Goal: Task Accomplishment & Management: Manage account settings

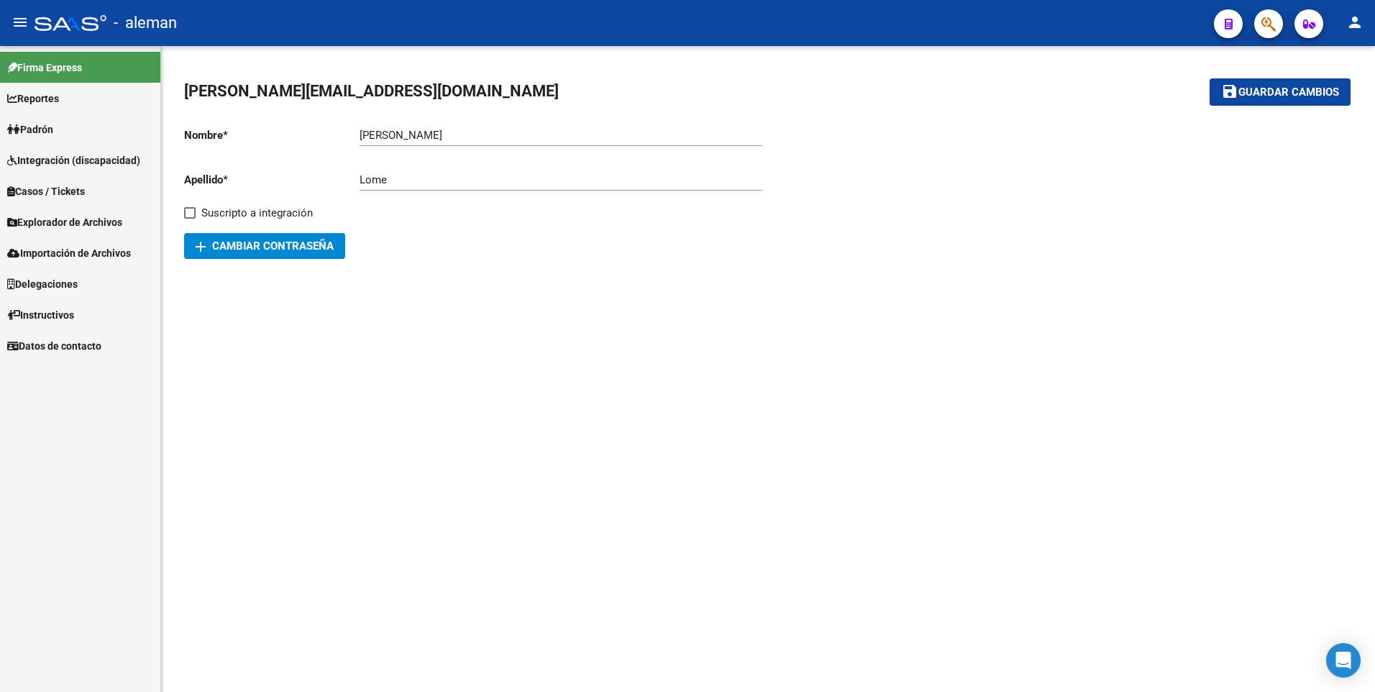
click at [39, 127] on span "Padrón" at bounding box center [30, 130] width 46 height 16
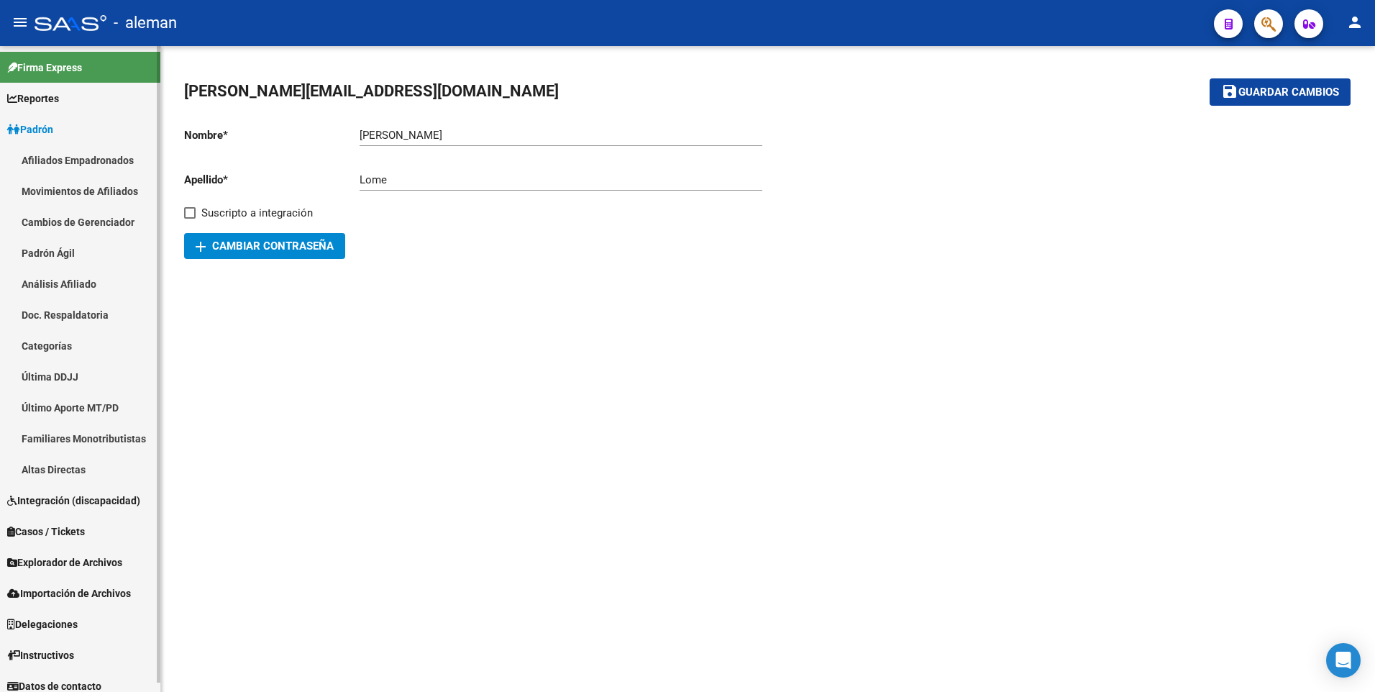
click at [60, 158] on link "Afiliados Empadronados" at bounding box center [80, 160] width 160 height 31
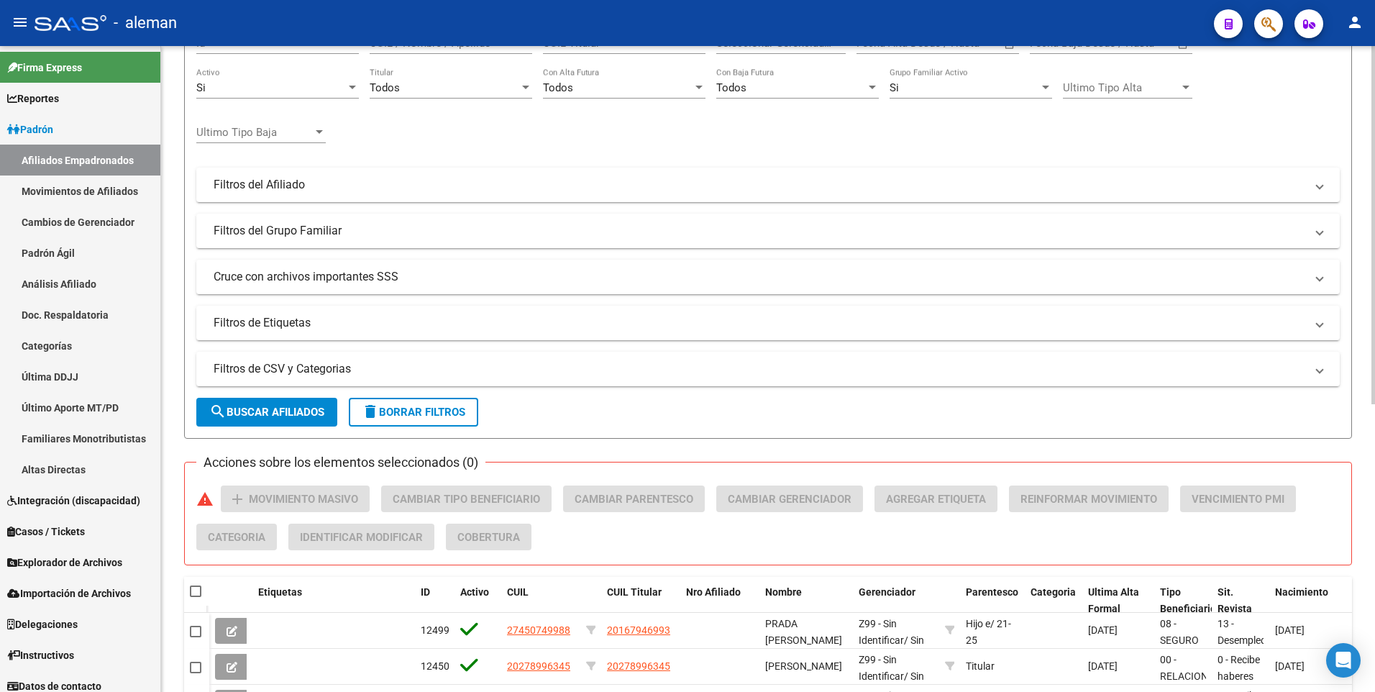
scroll to position [72, 0]
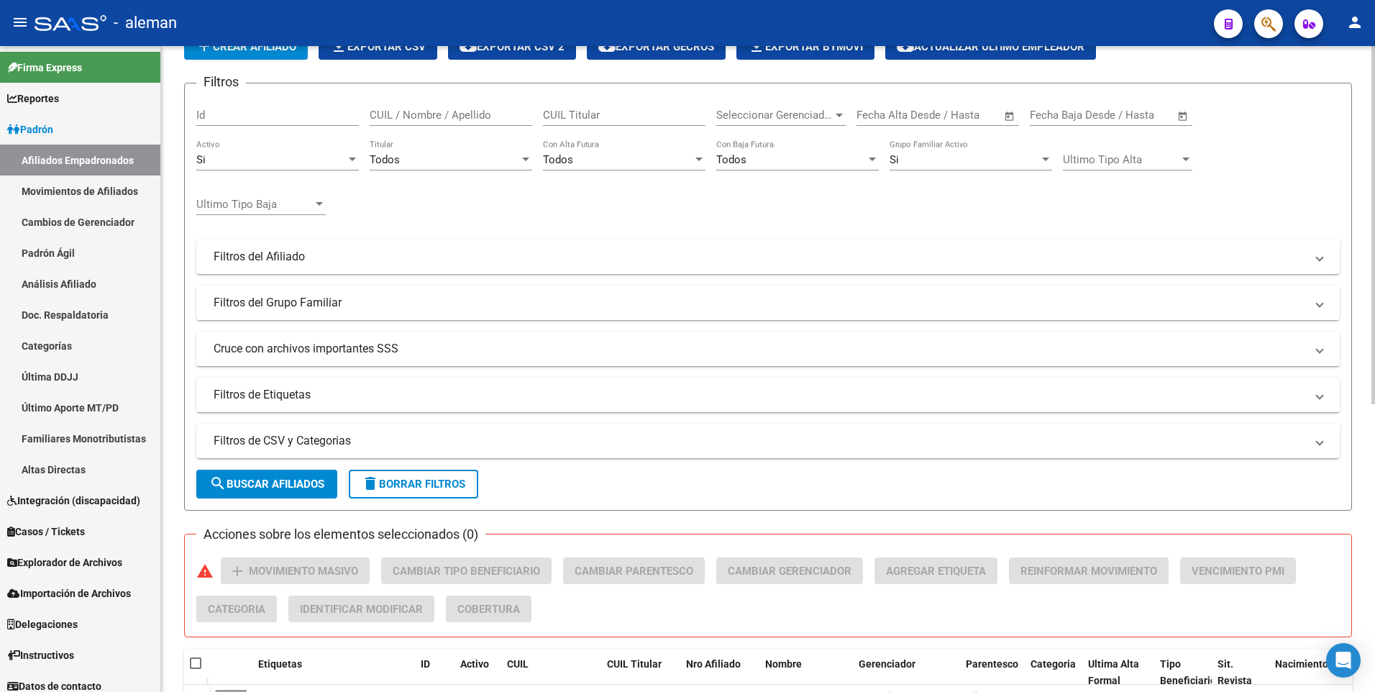
click at [445, 108] on div "CUIL / Nombre / Apellido" at bounding box center [451, 110] width 163 height 31
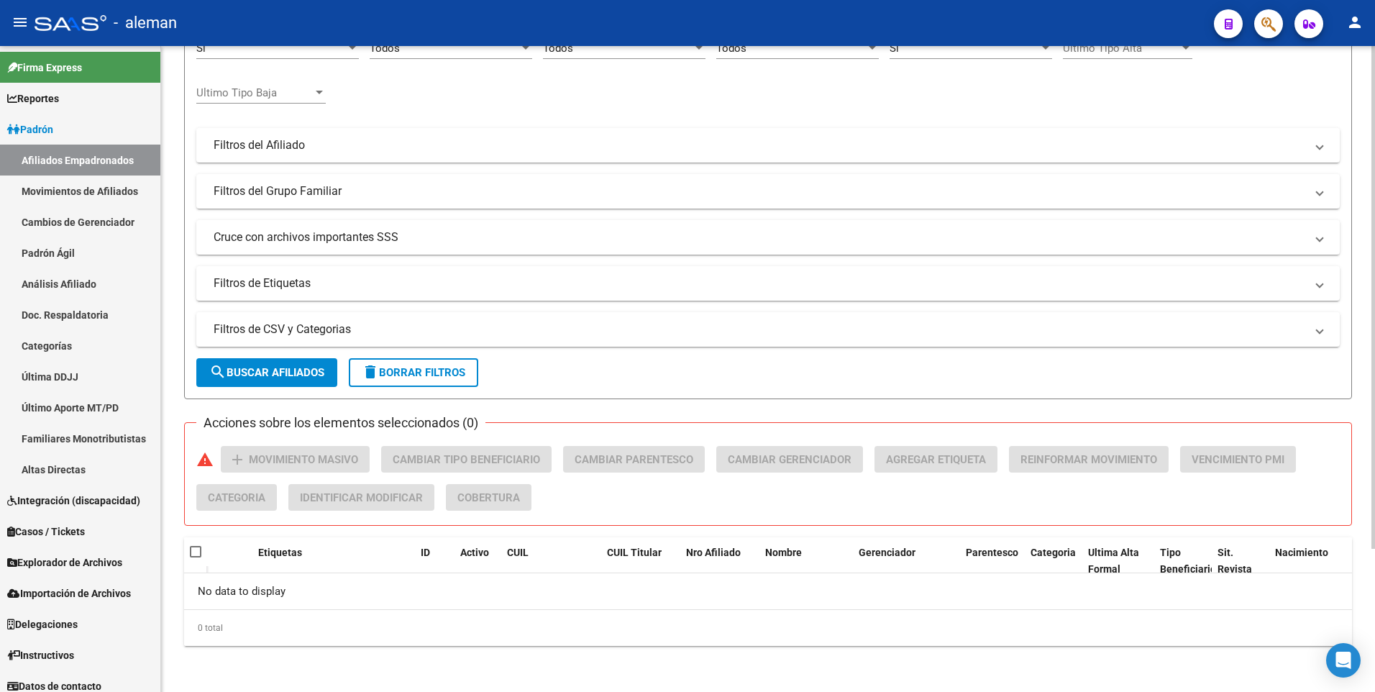
scroll to position [0, 0]
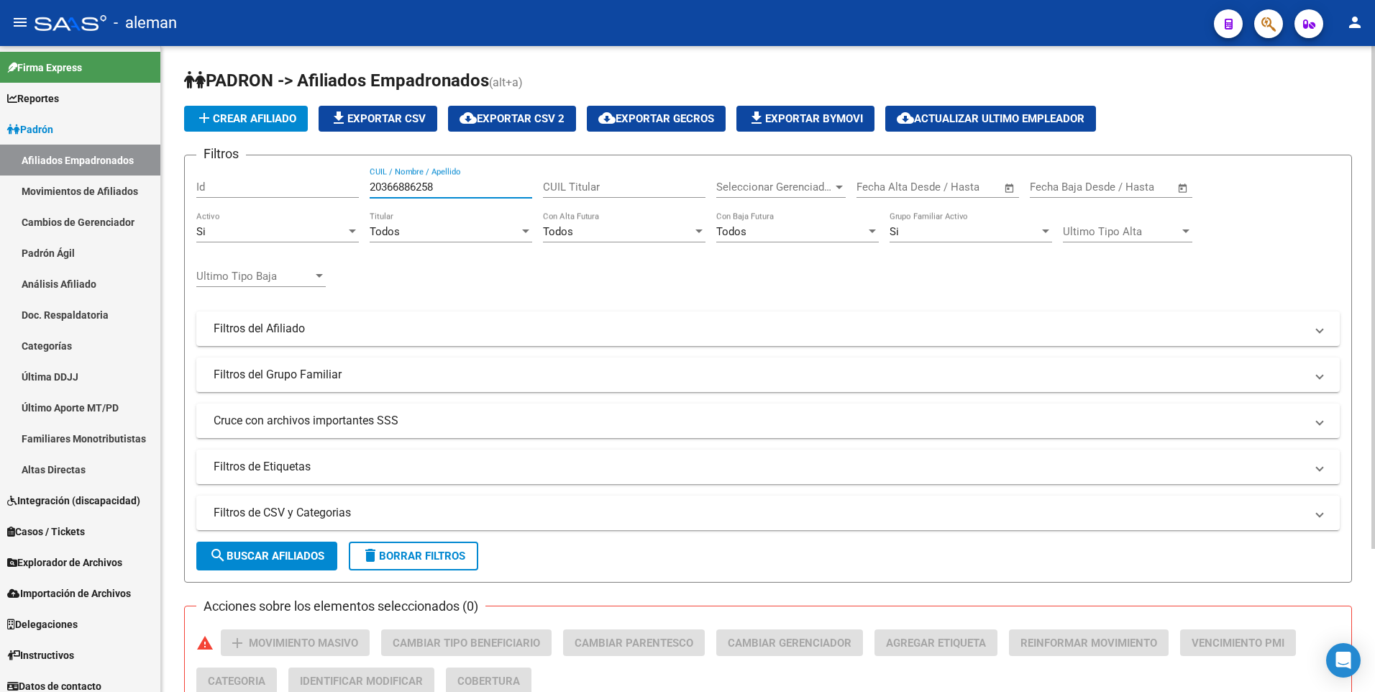
drag, startPoint x: 450, startPoint y: 182, endPoint x: 278, endPoint y: 184, distance: 171.9
click at [278, 184] on div "Filtros Id 20366886258 CUIL / Nombre / Apellido CUIL Titular Seleccionar Gerenc…" at bounding box center [768, 325] width 1144 height 317
drag, startPoint x: 454, startPoint y: 181, endPoint x: 346, endPoint y: 185, distance: 108.0
click at [346, 185] on div "Filtros Id 27302362705 CUIL / Nombre / Apellido CUIL Titular Seleccionar Gerenc…" at bounding box center [768, 325] width 1144 height 317
drag, startPoint x: 447, startPoint y: 185, endPoint x: 327, endPoint y: 184, distance: 120.9
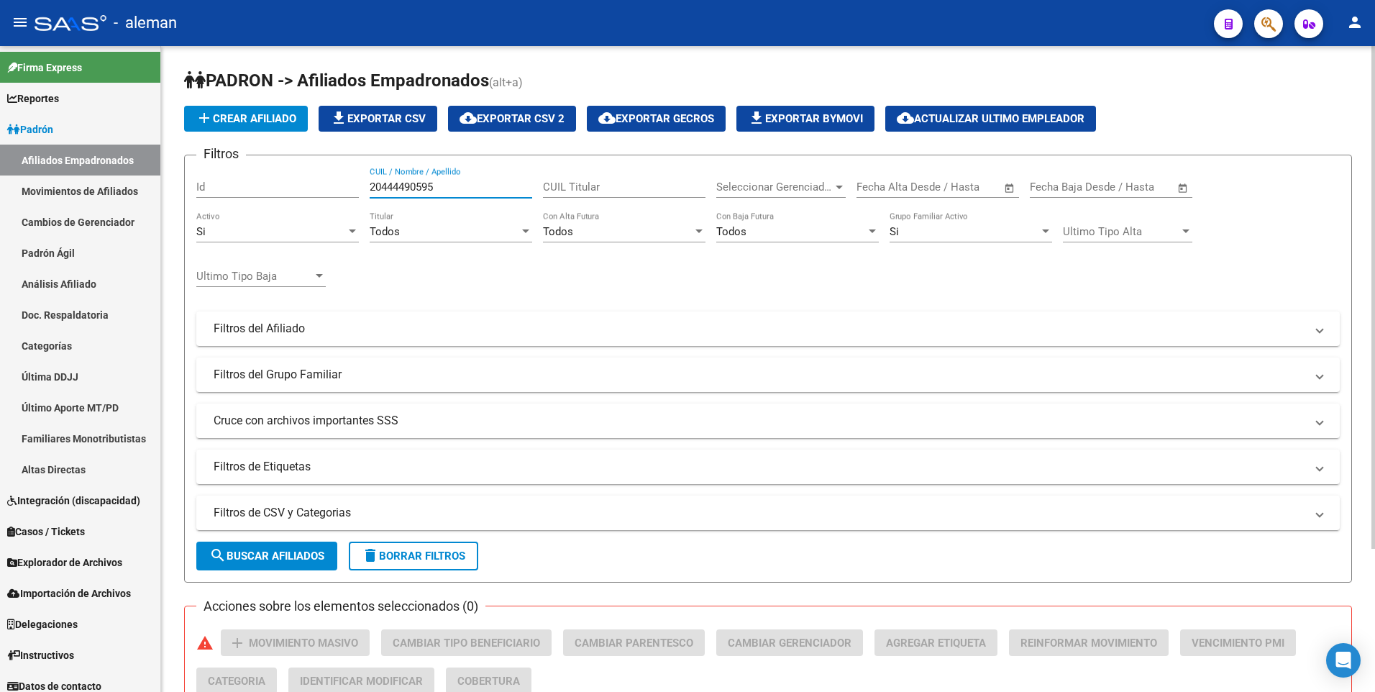
click at [327, 184] on div "Filtros Id 20444490595 CUIL / Nombre / Apellido CUIL Titular Seleccionar Gerenc…" at bounding box center [768, 325] width 1144 height 317
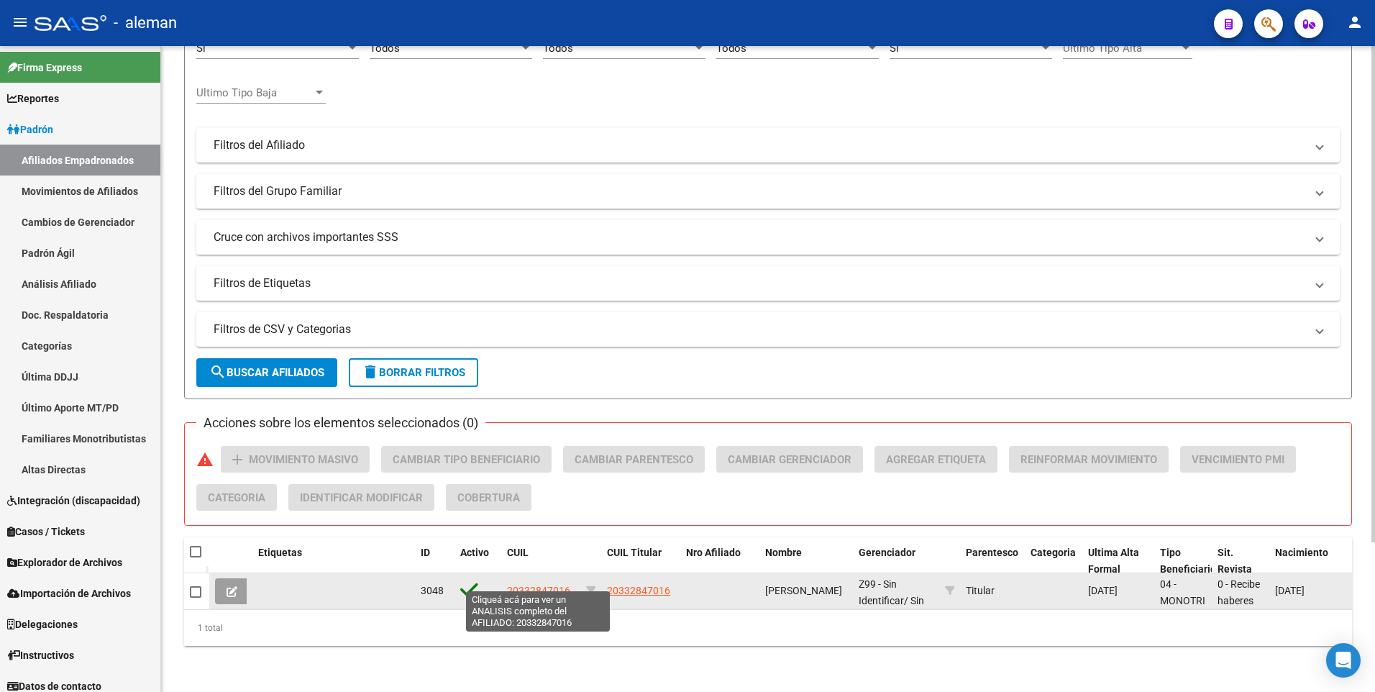
click at [523, 585] on span "20332847016" at bounding box center [538, 591] width 63 height 12
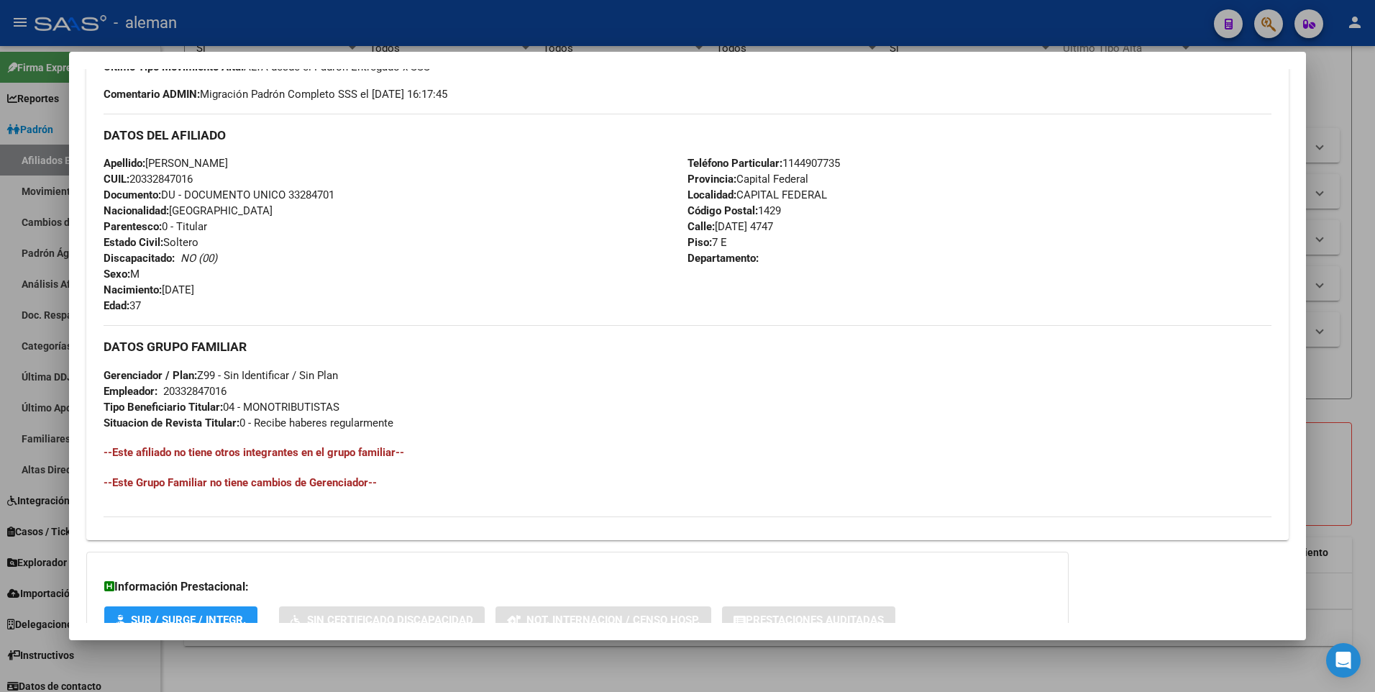
scroll to position [539, 0]
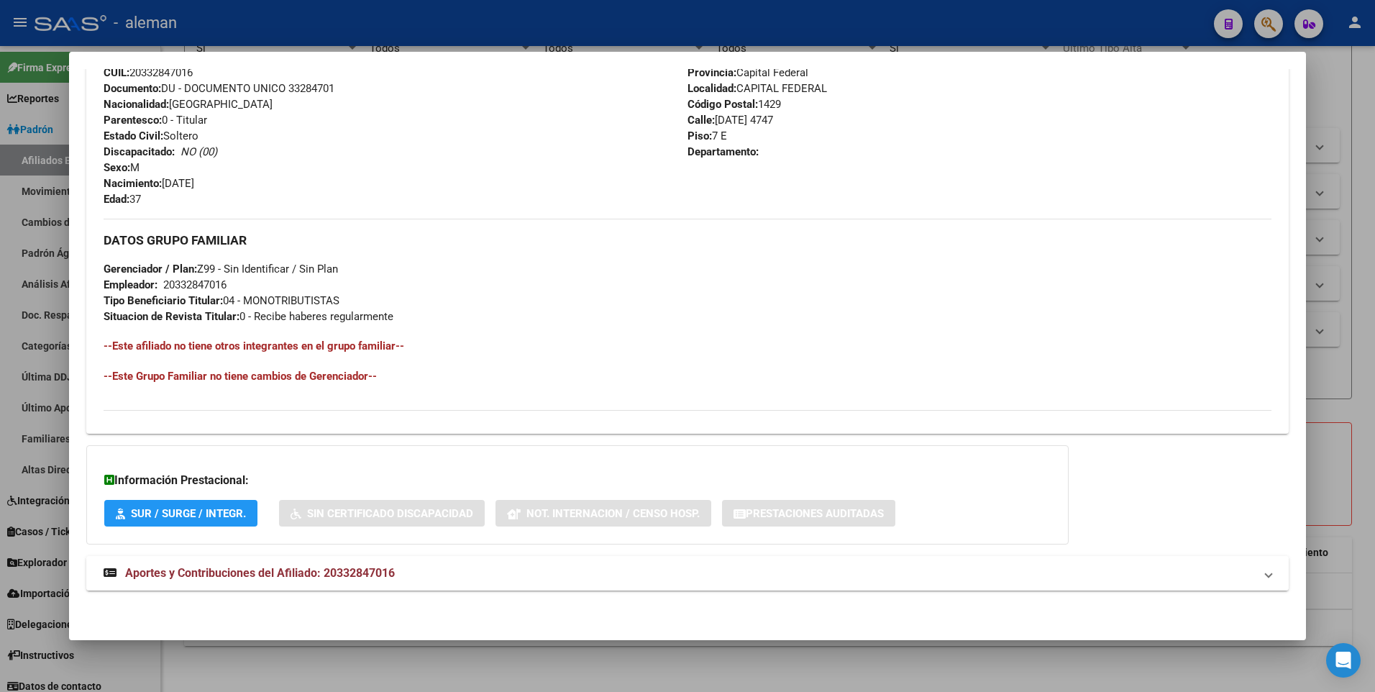
click at [354, 568] on span "Aportes y Contribuciones del Afiliado: 20332847016" at bounding box center [260, 573] width 270 height 14
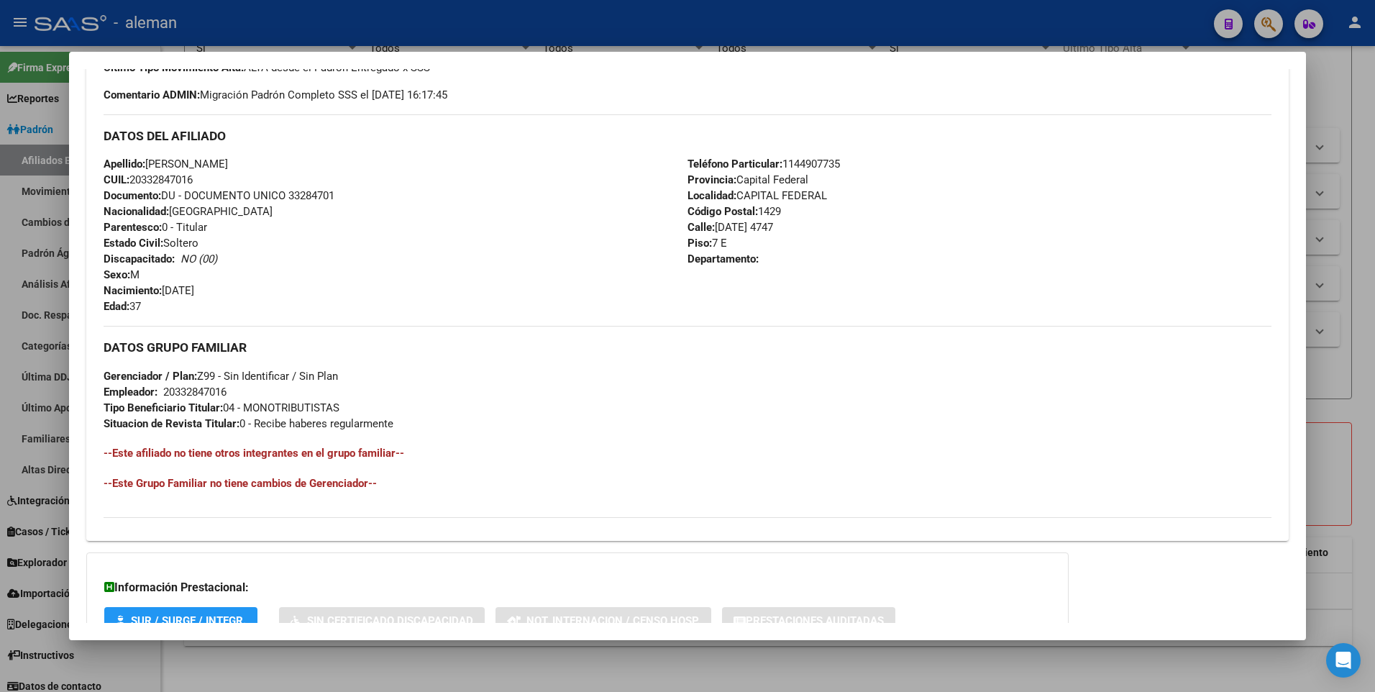
scroll to position [935, 0]
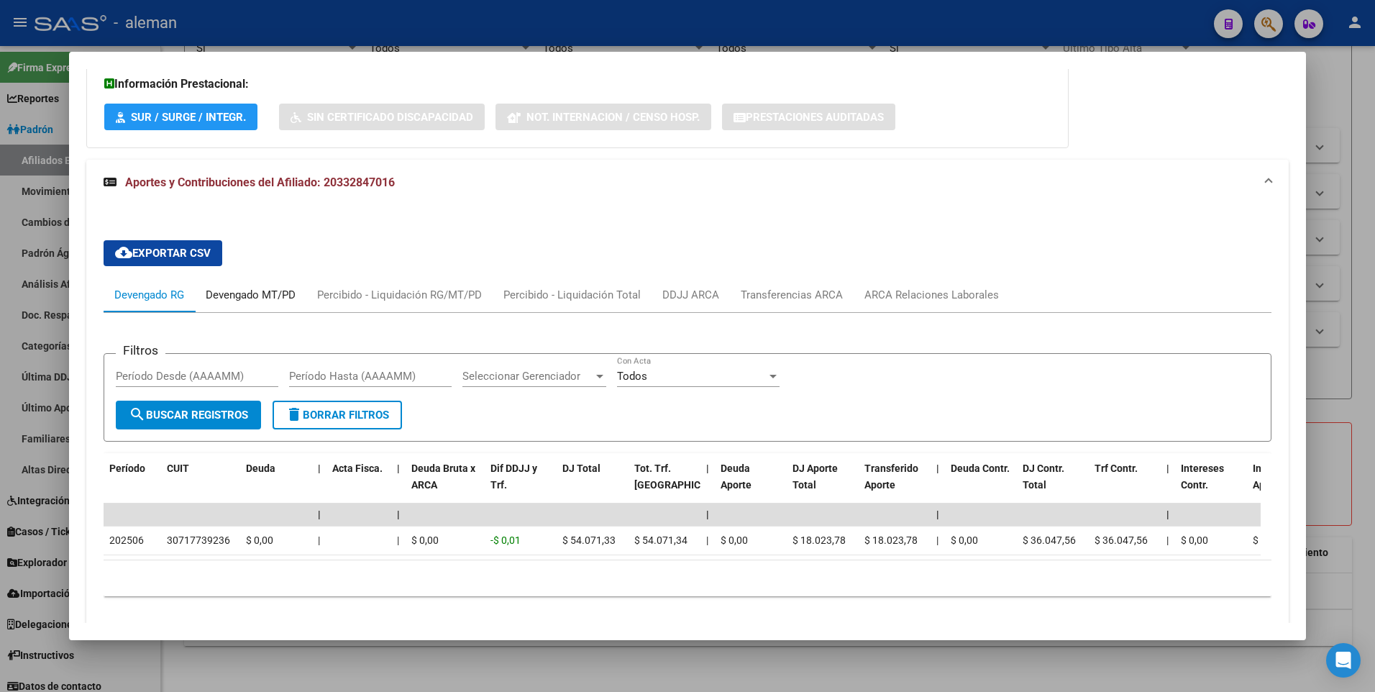
click at [280, 293] on div "Devengado MT/PD" at bounding box center [251, 295] width 90 height 16
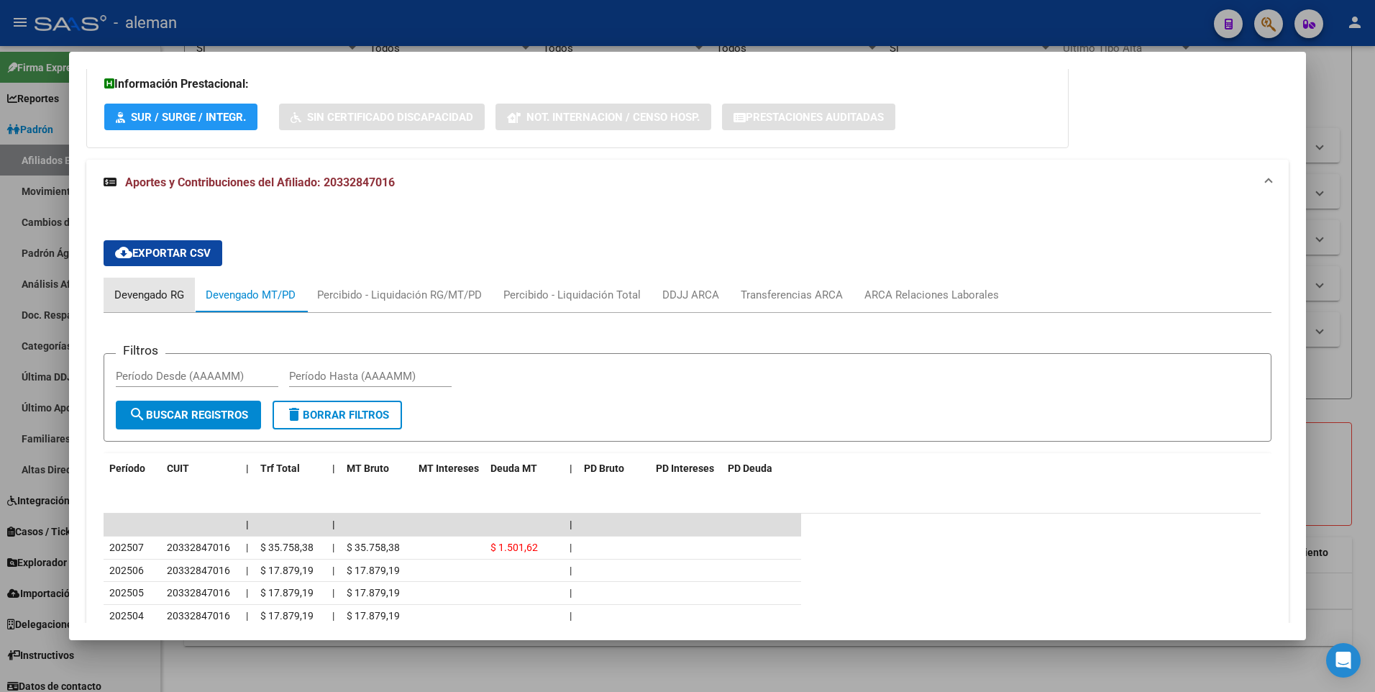
click at [151, 295] on div "Devengado RG" at bounding box center [149, 295] width 70 height 16
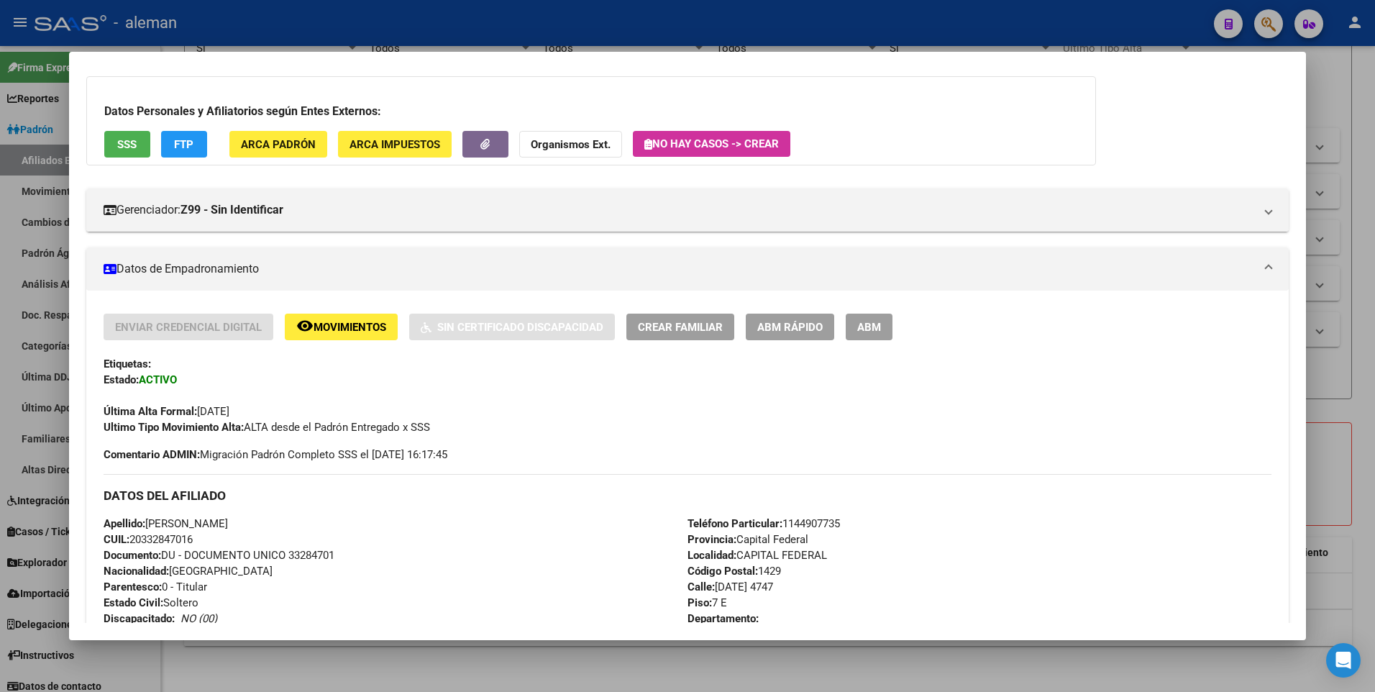
scroll to position [0, 0]
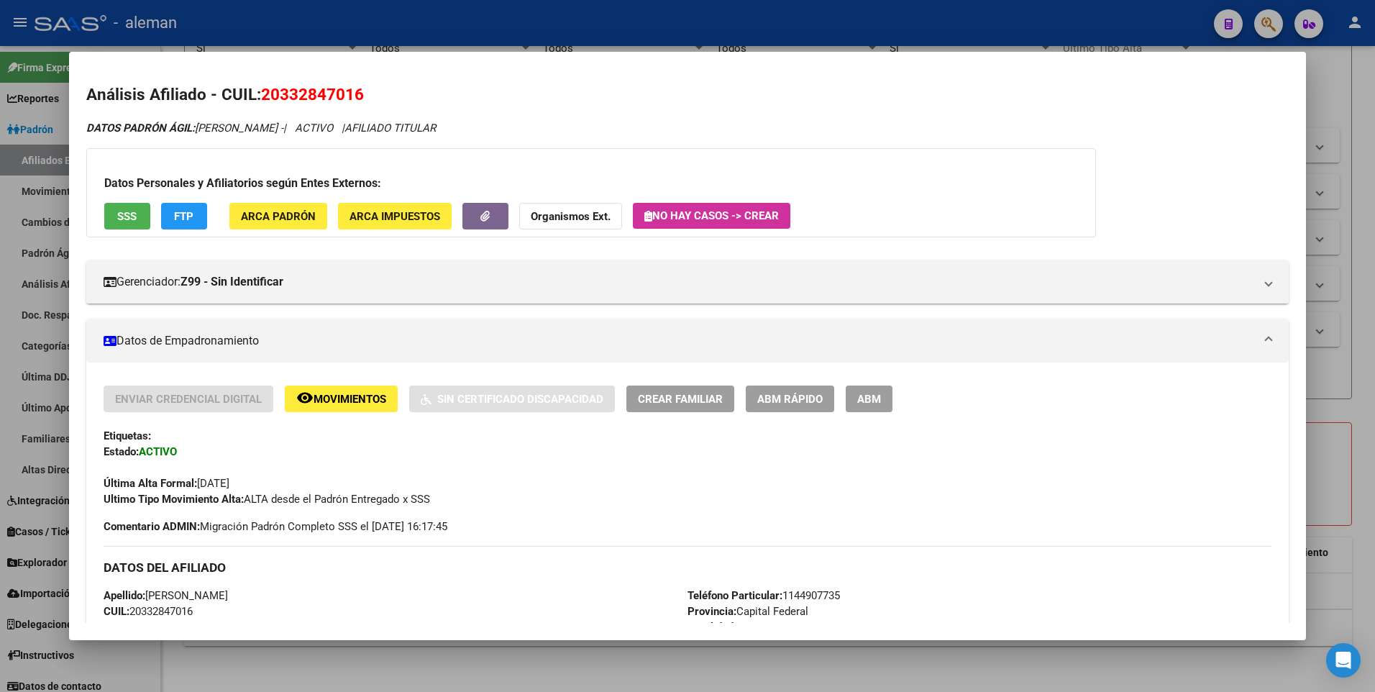
click at [1365, 370] on div at bounding box center [687, 346] width 1375 height 692
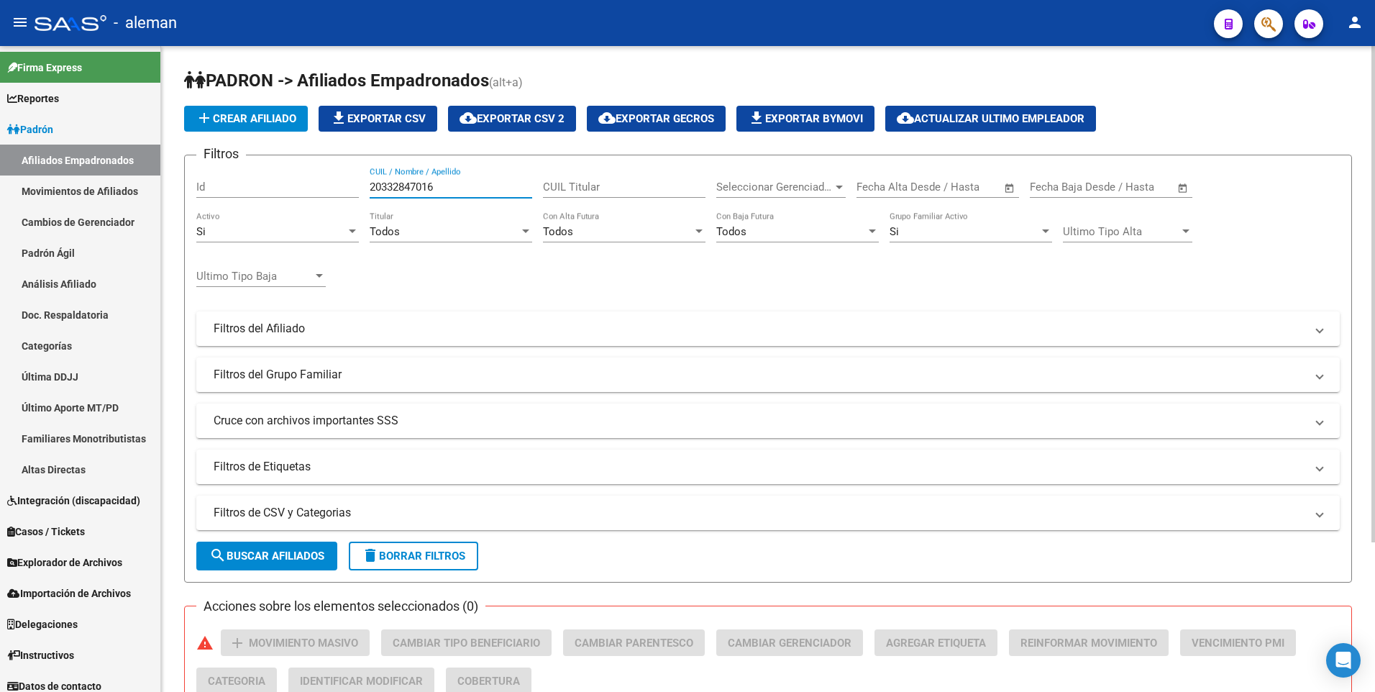
drag, startPoint x: 465, startPoint y: 188, endPoint x: 317, endPoint y: 188, distance: 147.5
click at [317, 188] on div "Filtros Id 20332847016 CUIL / Nombre / Apellido CUIL Titular Seleccionar Gerenc…" at bounding box center [768, 325] width 1144 height 317
drag, startPoint x: 442, startPoint y: 183, endPoint x: 313, endPoint y: 183, distance: 128.8
click at [313, 183] on div "Filtros Id 20288157252 CUIL / Nombre / Apellido CUIL Titular Seleccionar Gerenc…" at bounding box center [768, 325] width 1144 height 317
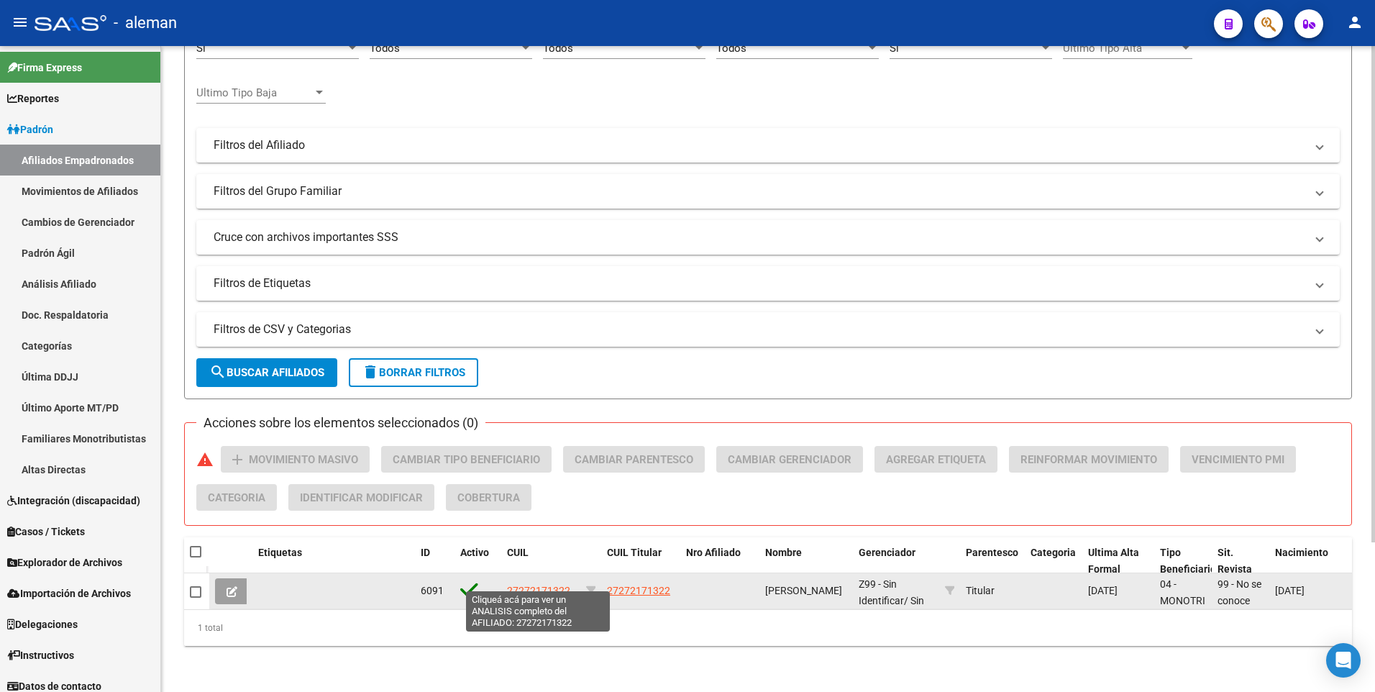
type input "27272171322"
click at [558, 585] on span "27272171322" at bounding box center [538, 591] width 63 height 12
type textarea "27272171322"
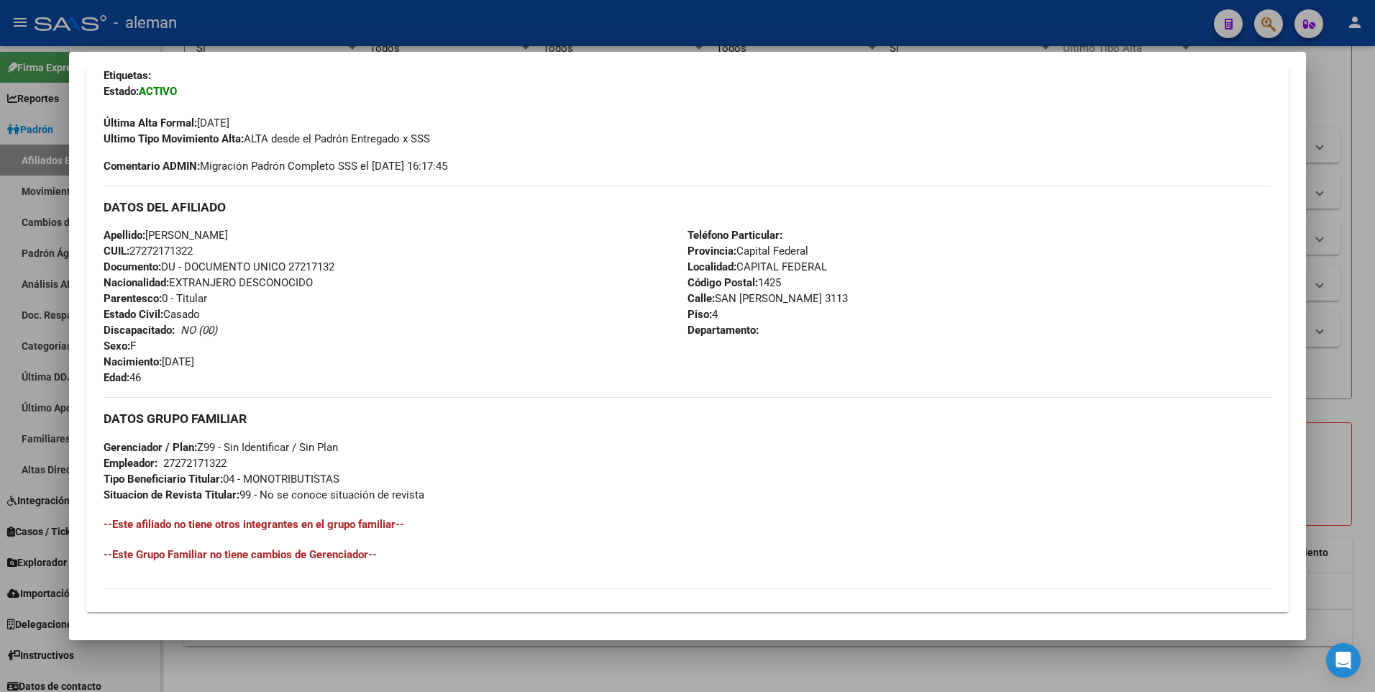
scroll to position [539, 0]
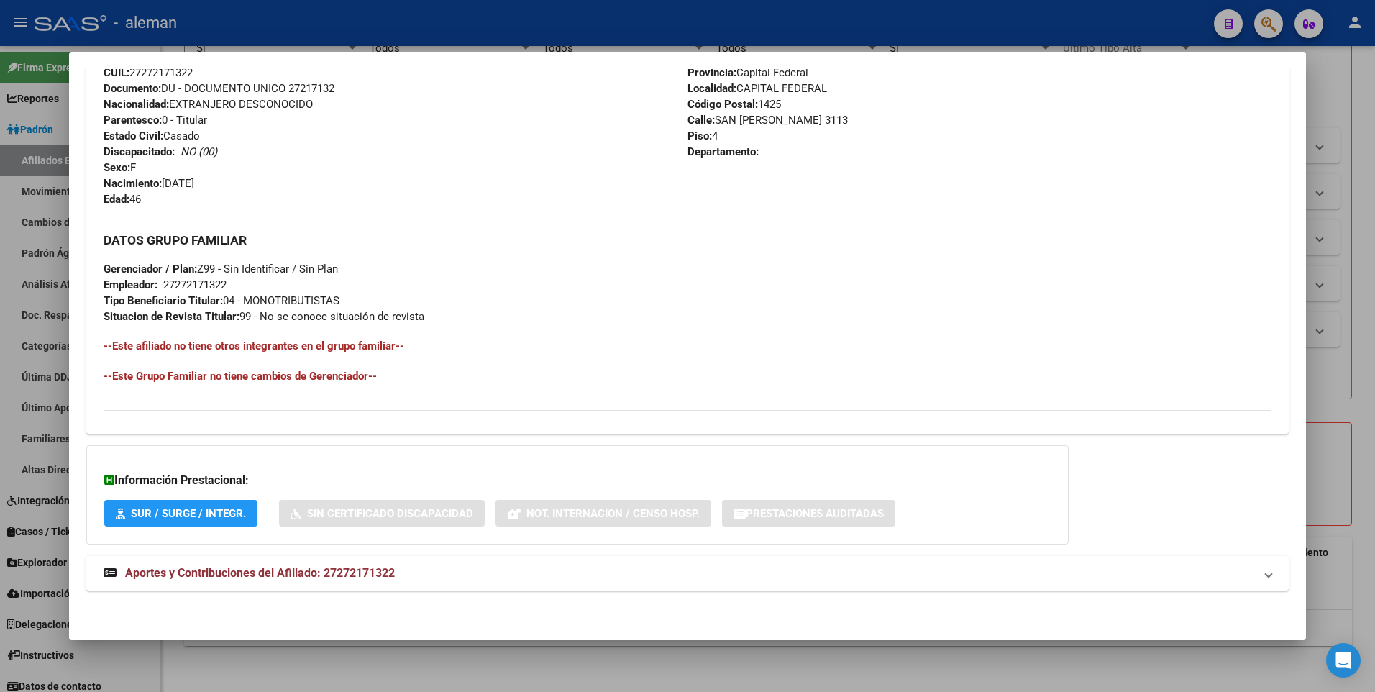
click at [379, 569] on span "Aportes y Contribuciones del Afiliado: 27272171322" at bounding box center [260, 573] width 270 height 14
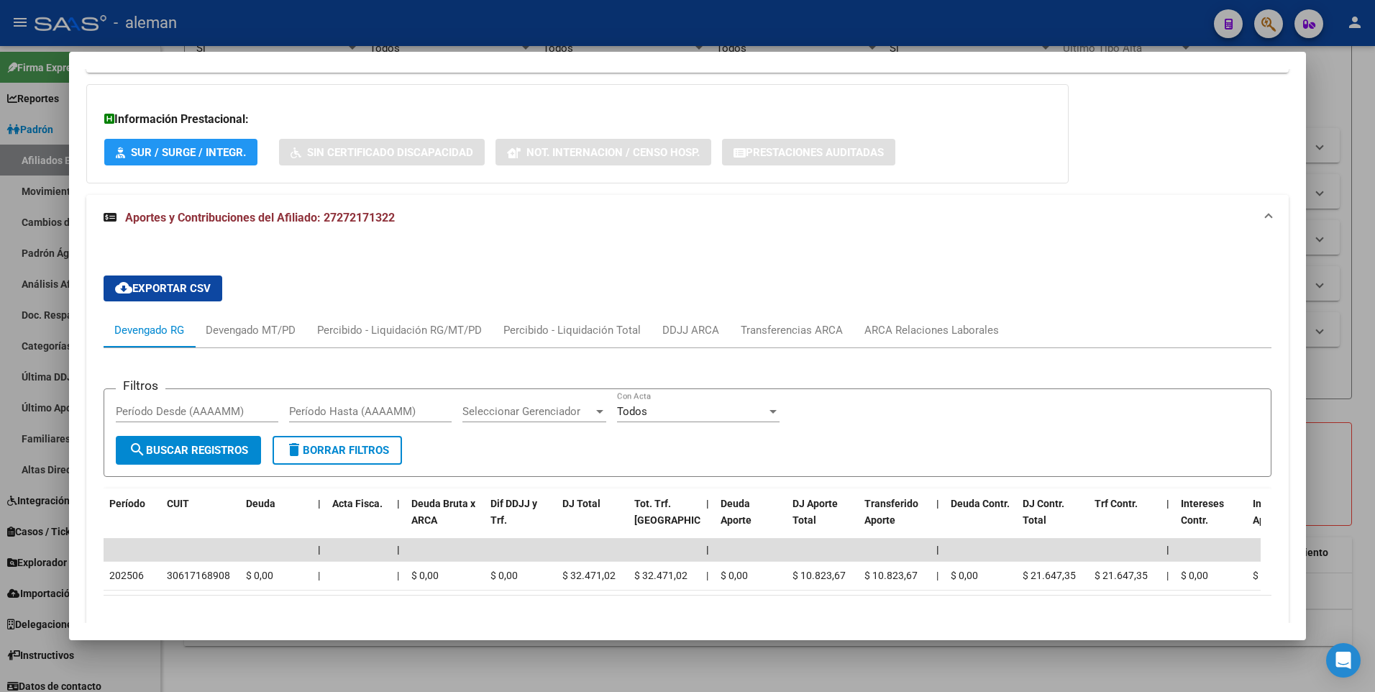
scroll to position [986, 0]
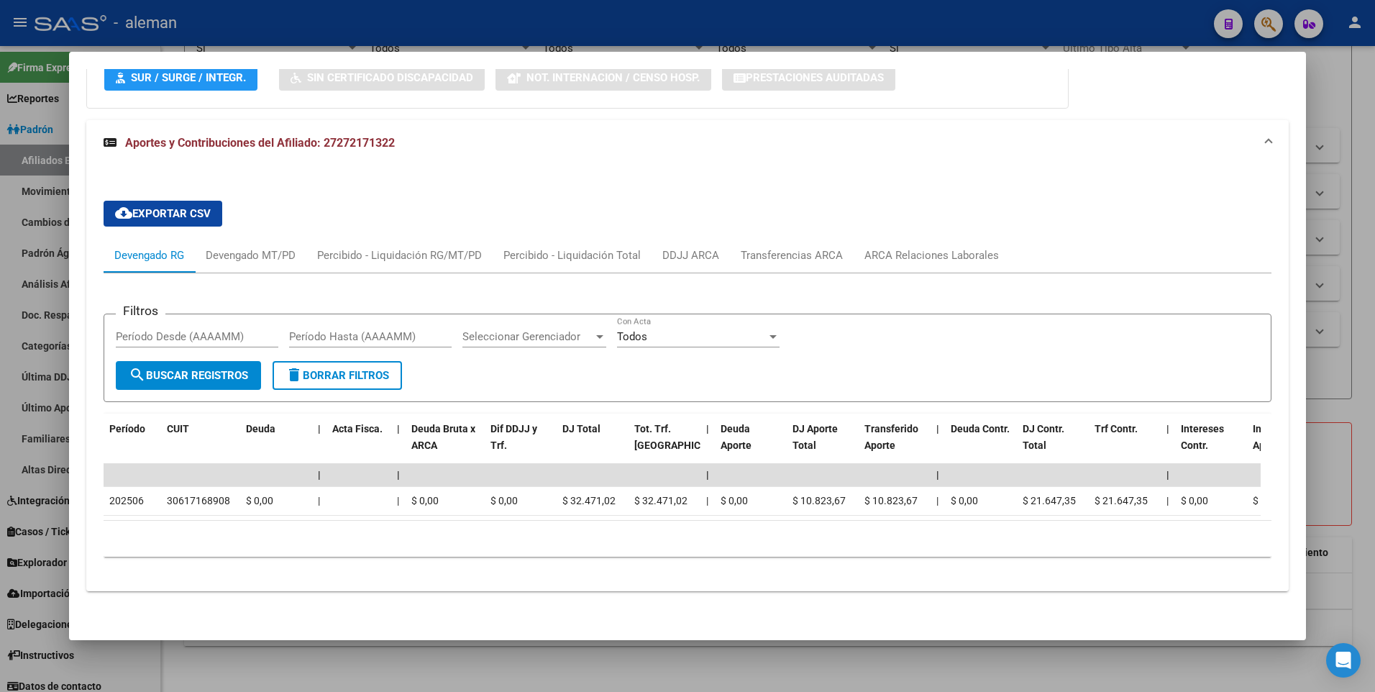
click at [1367, 310] on div at bounding box center [687, 346] width 1375 height 692
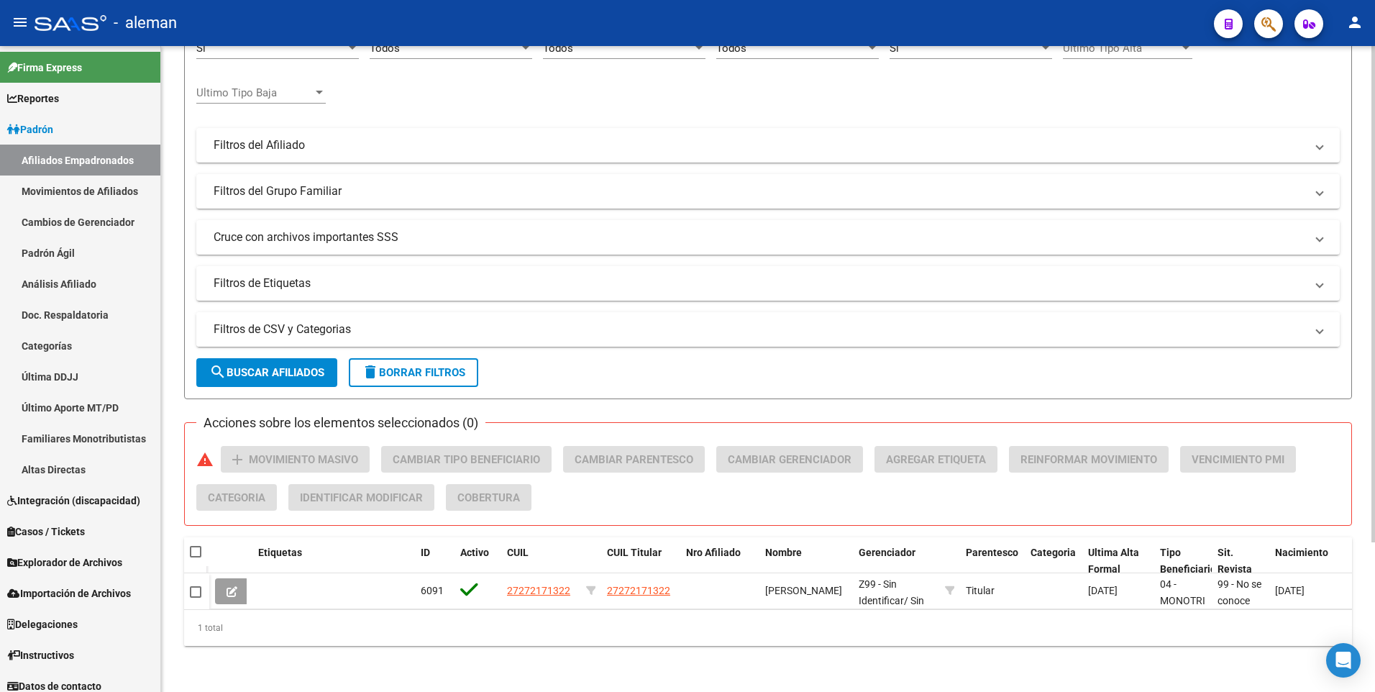
scroll to position [0, 0]
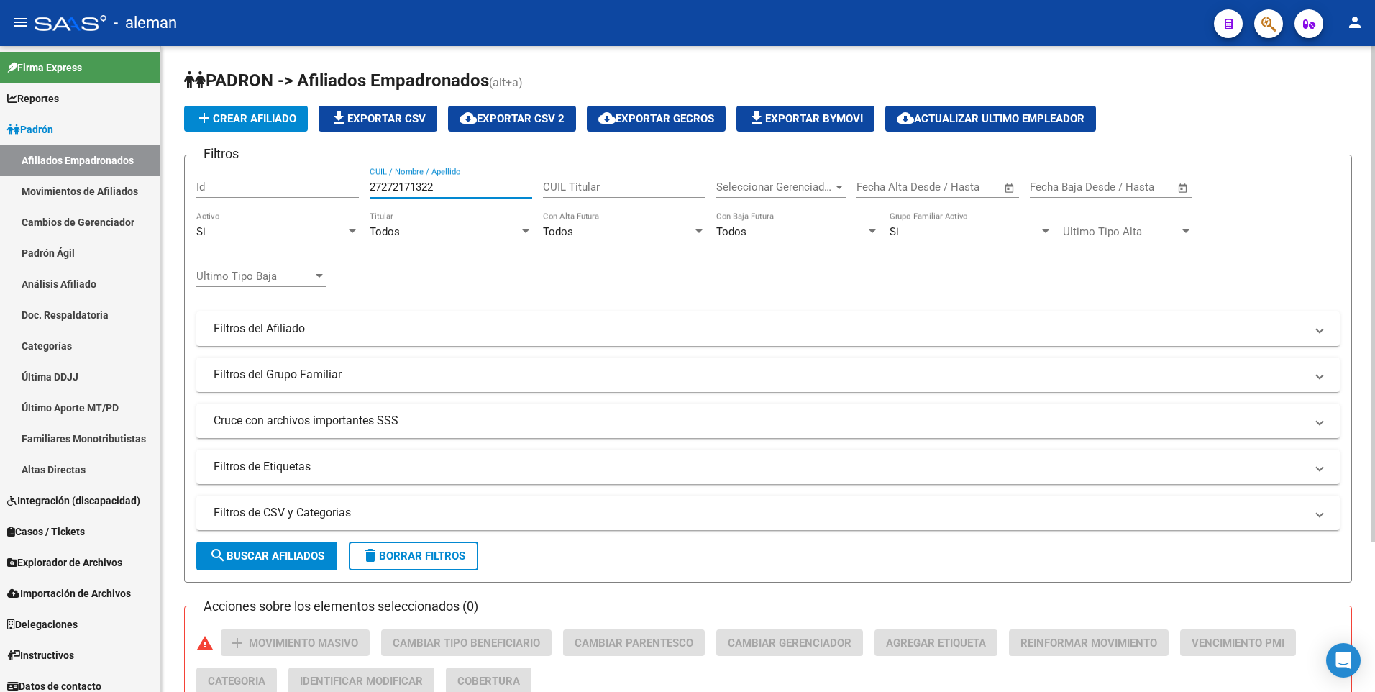
drag, startPoint x: 444, startPoint y: 188, endPoint x: 327, endPoint y: 188, distance: 116.5
click at [327, 188] on div "Filtros Id 27272171322 CUIL / Nombre / Apellido CUIL Titular Seleccionar Gerenc…" at bounding box center [768, 325] width 1144 height 317
drag, startPoint x: 437, startPoint y: 184, endPoint x: 324, endPoint y: 186, distance: 113.0
click at [324, 186] on div "Filtros Id 27392121272 CUIL / Nombre / Apellido CUIL Titular Seleccionar Gerenc…" at bounding box center [768, 325] width 1144 height 317
drag, startPoint x: 384, startPoint y: 185, endPoint x: 333, endPoint y: 185, distance: 51.1
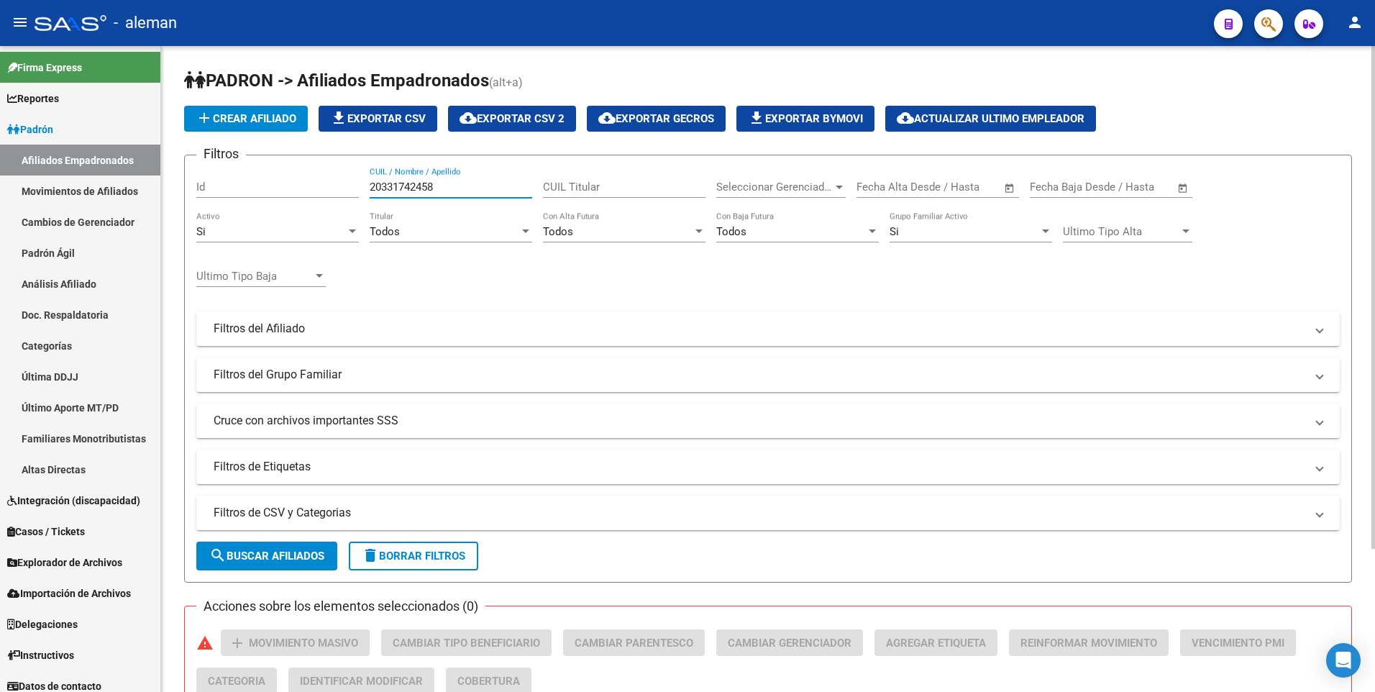
click at [333, 185] on div "Filtros Id 20331742458 CUIL / Nombre / Apellido CUIL Titular Seleccionar Gerenc…" at bounding box center [768, 325] width 1144 height 317
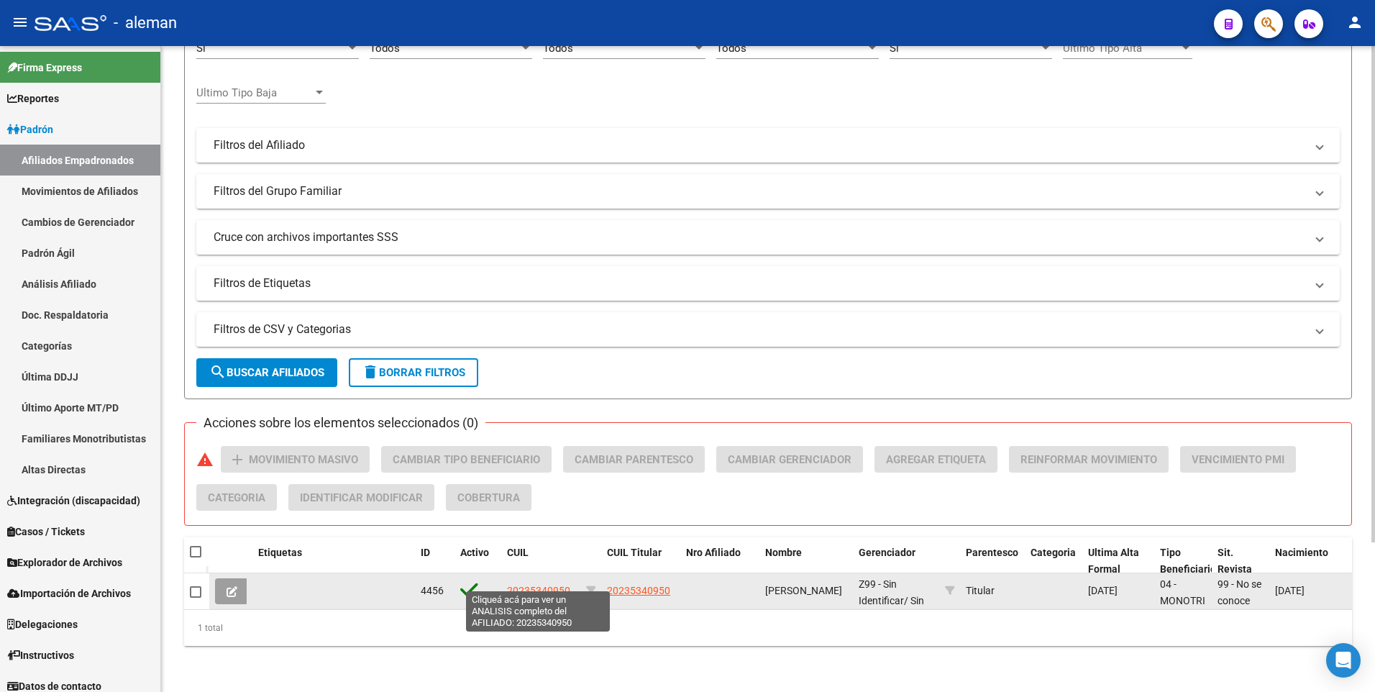
type input "20235340950"
click at [545, 585] on span "20235340950" at bounding box center [538, 591] width 63 height 12
type textarea "20235340950"
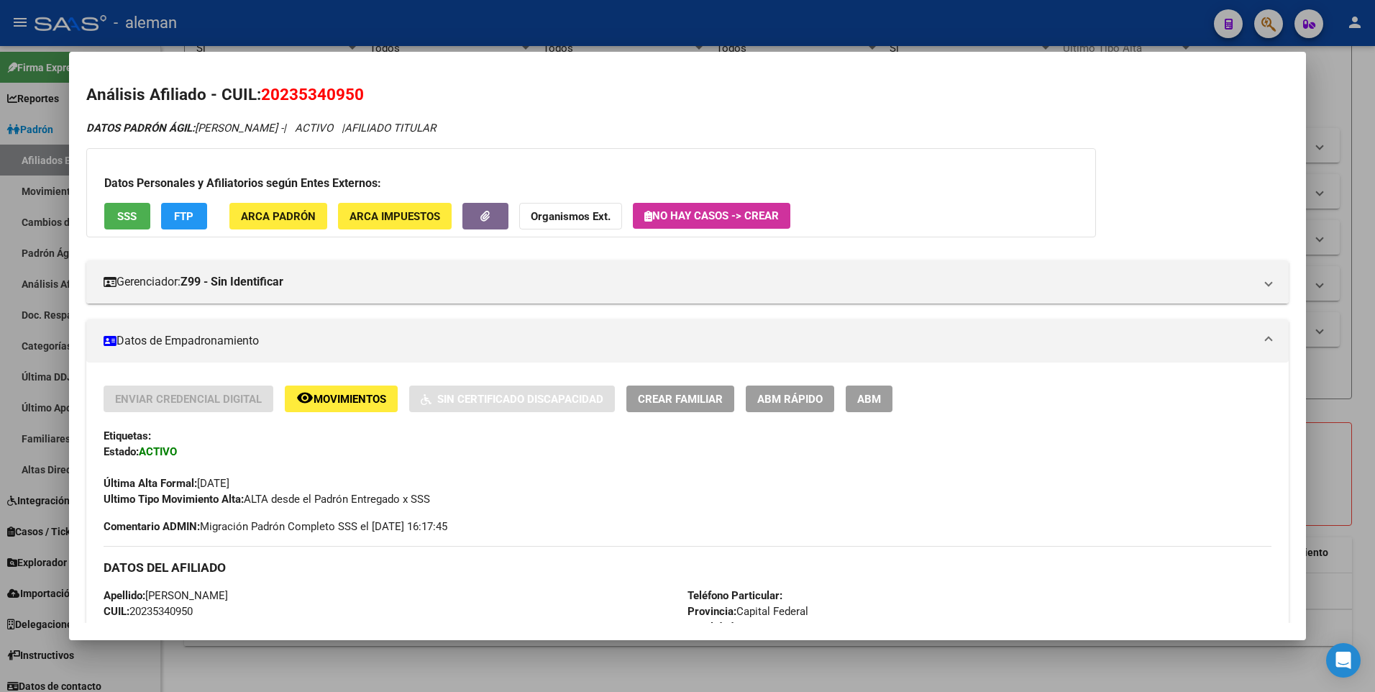
click at [1369, 382] on div at bounding box center [687, 346] width 1375 height 692
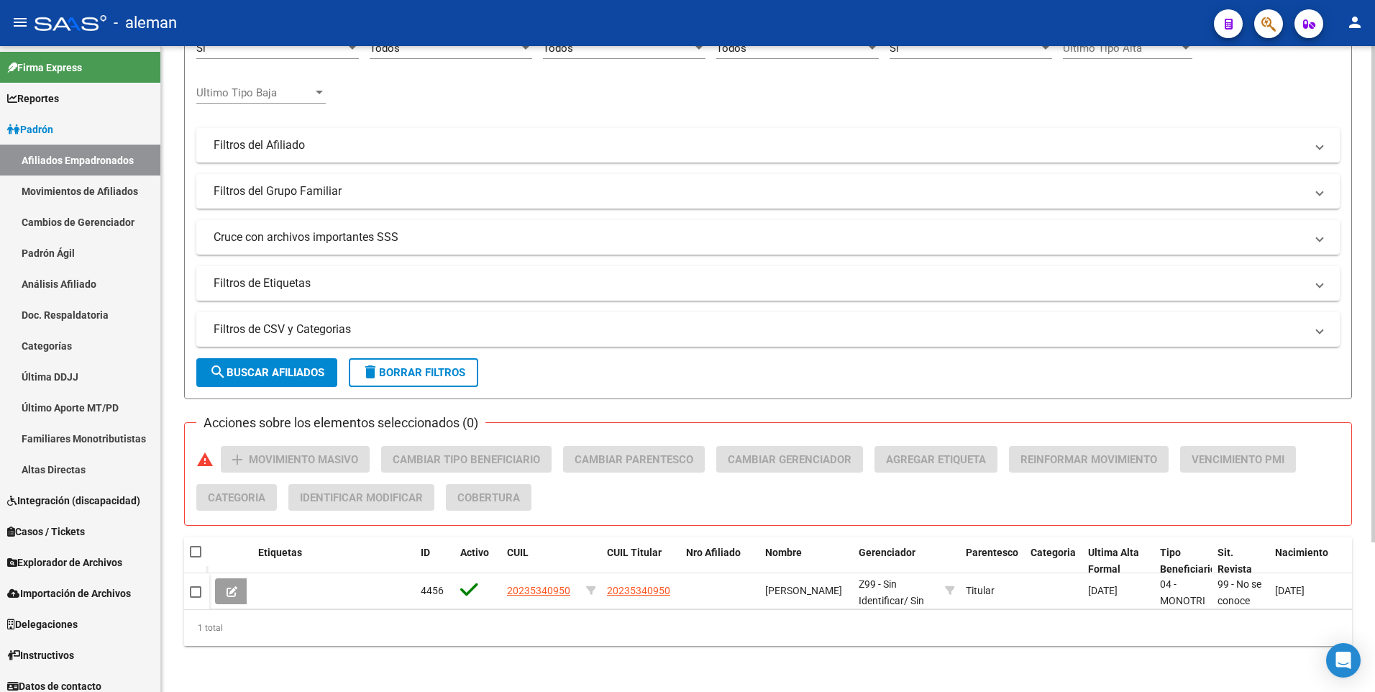
scroll to position [0, 0]
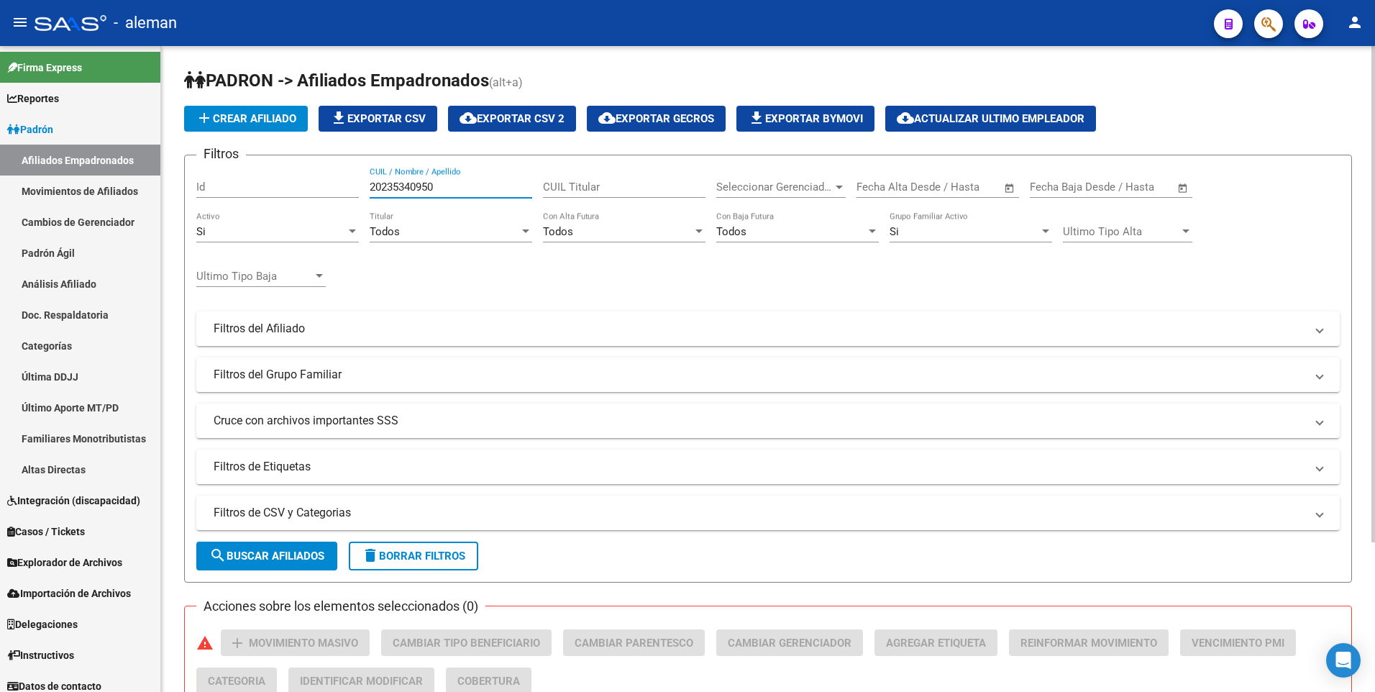
drag, startPoint x: 442, startPoint y: 184, endPoint x: 332, endPoint y: 189, distance: 110.2
click at [332, 189] on div "Filtros Id 20235340950 CUIL / Nombre / Apellido CUIL Titular Seleccionar Gerenc…" at bounding box center [768, 325] width 1144 height 317
drag, startPoint x: 455, startPoint y: 187, endPoint x: 345, endPoint y: 188, distance: 110.8
click at [345, 188] on div "Filtros Id 27361998850 CUIL / Nombre / Apellido CUIL Titular Seleccionar Gerenc…" at bounding box center [768, 325] width 1144 height 317
drag, startPoint x: 447, startPoint y: 186, endPoint x: 361, endPoint y: 187, distance: 85.6
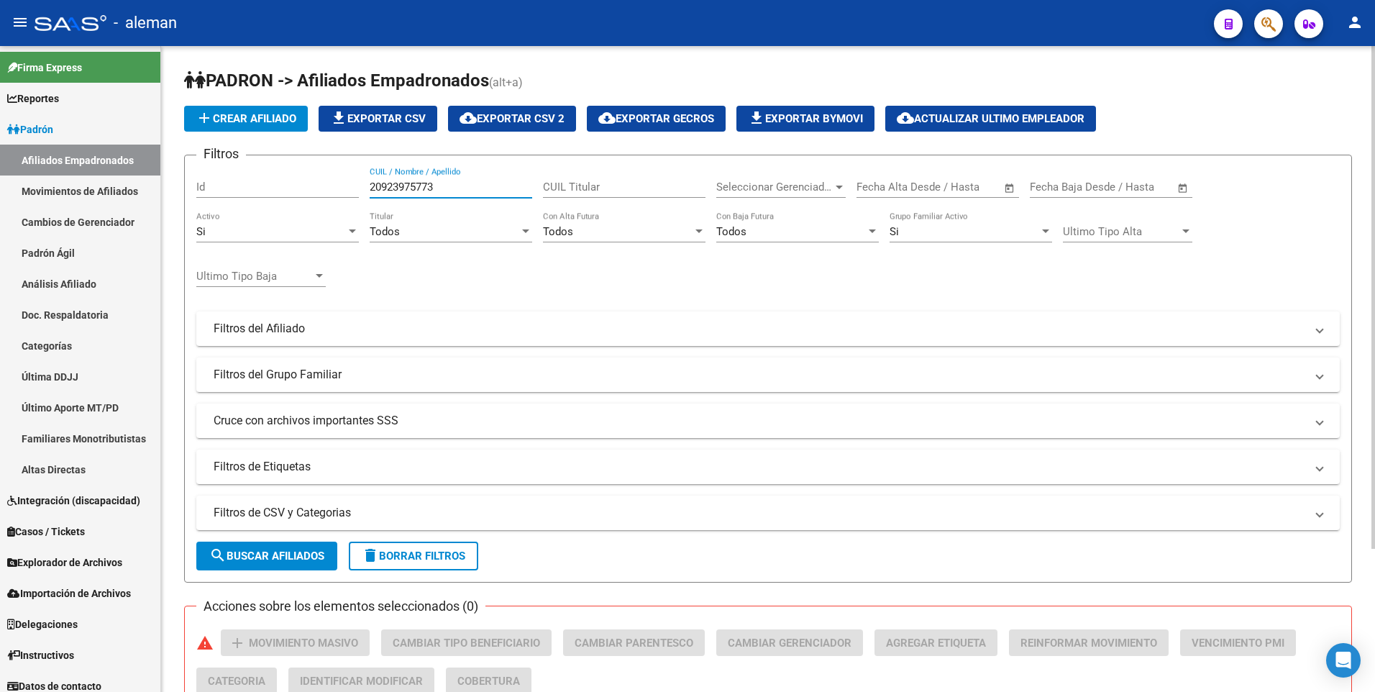
click at [361, 187] on div "Filtros Id 20923975773 CUIL / Nombre / Apellido CUIL Titular Seleccionar Gerenc…" at bounding box center [768, 325] width 1144 height 317
drag, startPoint x: 445, startPoint y: 186, endPoint x: 333, endPoint y: 188, distance: 112.2
click at [333, 188] on div "Filtros Id 23235460904 CUIL / Nombre / Apellido CUIL Titular Seleccionar Gerenc…" at bounding box center [768, 325] width 1144 height 317
drag, startPoint x: 449, startPoint y: 186, endPoint x: 345, endPoint y: 186, distance: 104.3
click at [345, 186] on div "Filtros Id 27369904316 CUIL / Nombre / Apellido CUIL Titular Seleccionar Gerenc…" at bounding box center [768, 325] width 1144 height 317
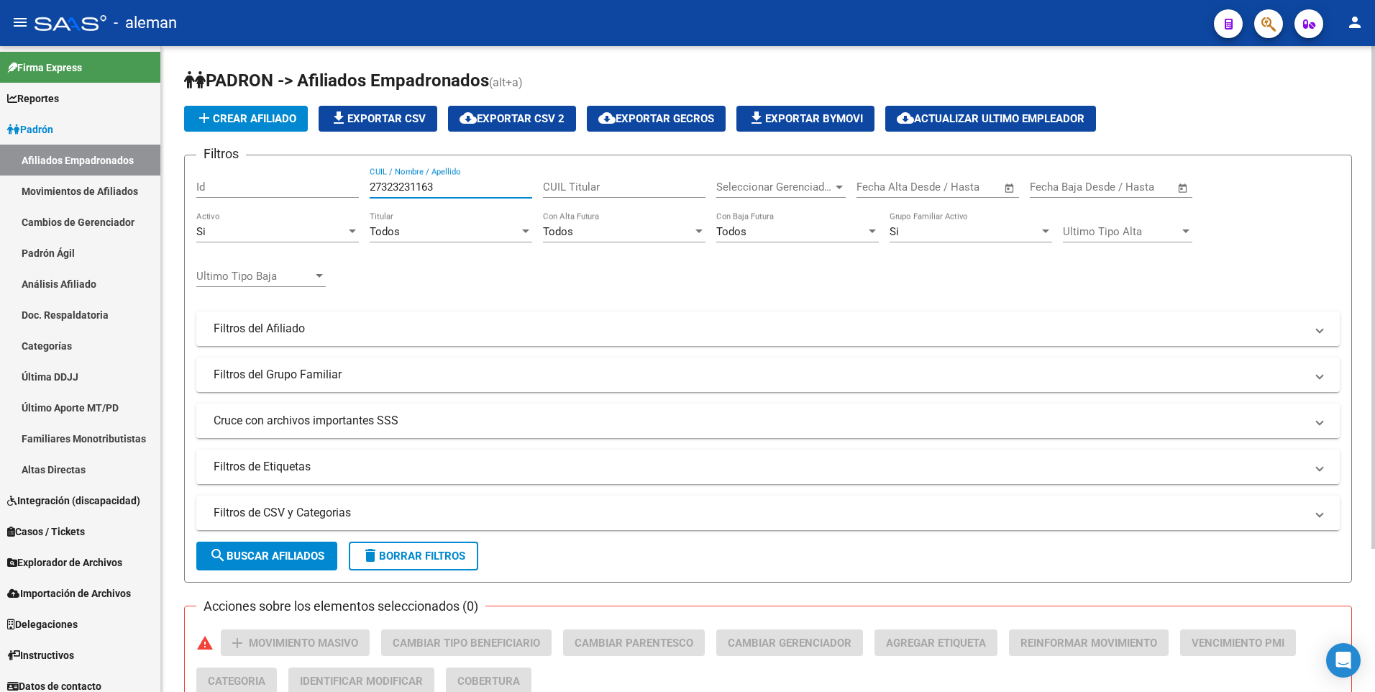
drag, startPoint x: 447, startPoint y: 184, endPoint x: 347, endPoint y: 184, distance: 100.0
click at [347, 184] on div "Filtros Id 27323231163 CUIL / Nombre / Apellido CUIL Titular Seleccionar Gerenc…" at bounding box center [768, 325] width 1144 height 317
drag, startPoint x: 447, startPoint y: 187, endPoint x: 337, endPoint y: 185, distance: 110.1
click at [337, 185] on div "Filtros Id 27401790522 CUIL / Nombre / Apellido CUIL Titular Seleccionar Gerenc…" at bounding box center [768, 325] width 1144 height 317
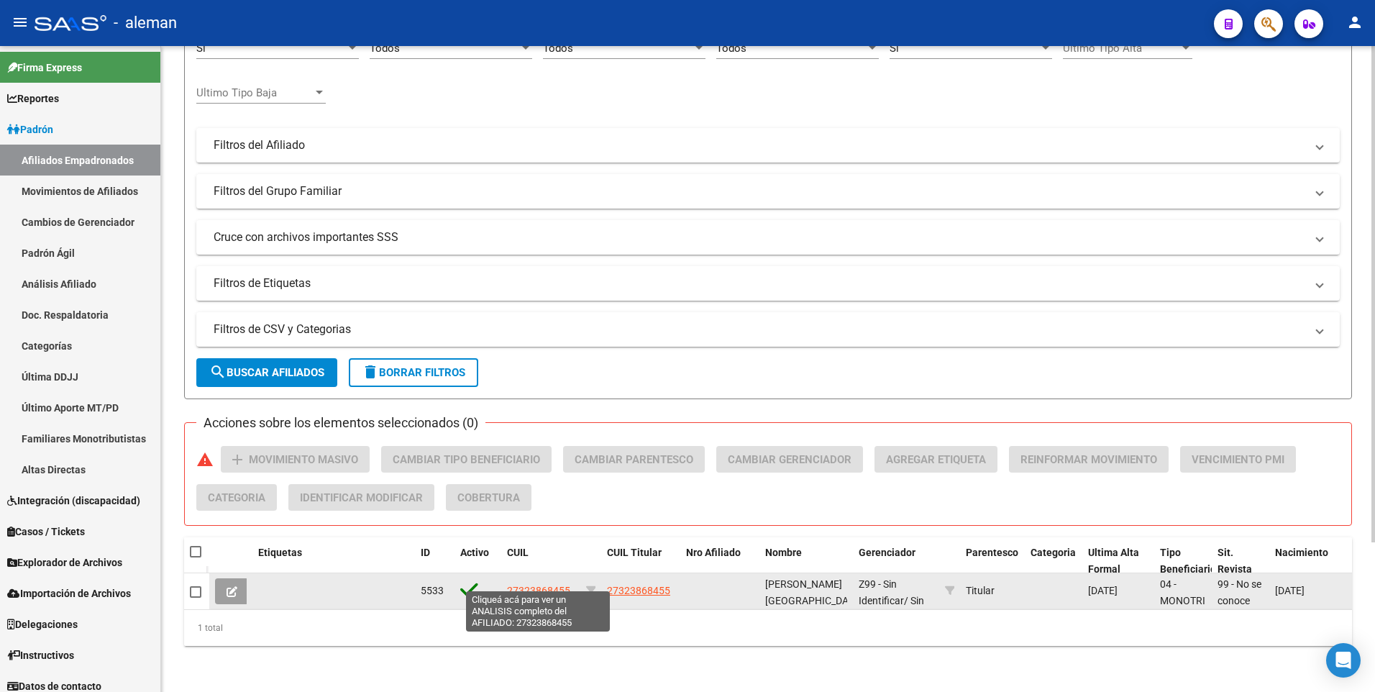
type input "27323868455"
click at [540, 585] on span "27323868455" at bounding box center [538, 591] width 63 height 12
type textarea "27323868455"
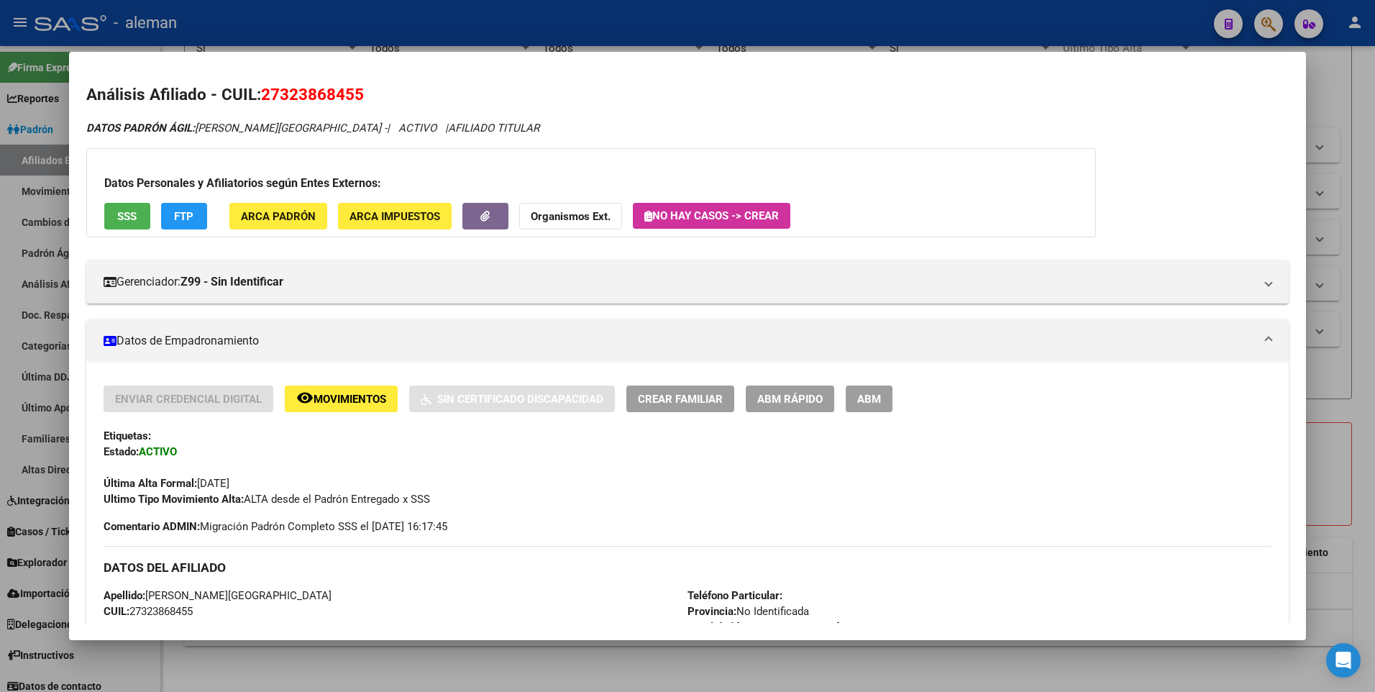
scroll to position [539, 0]
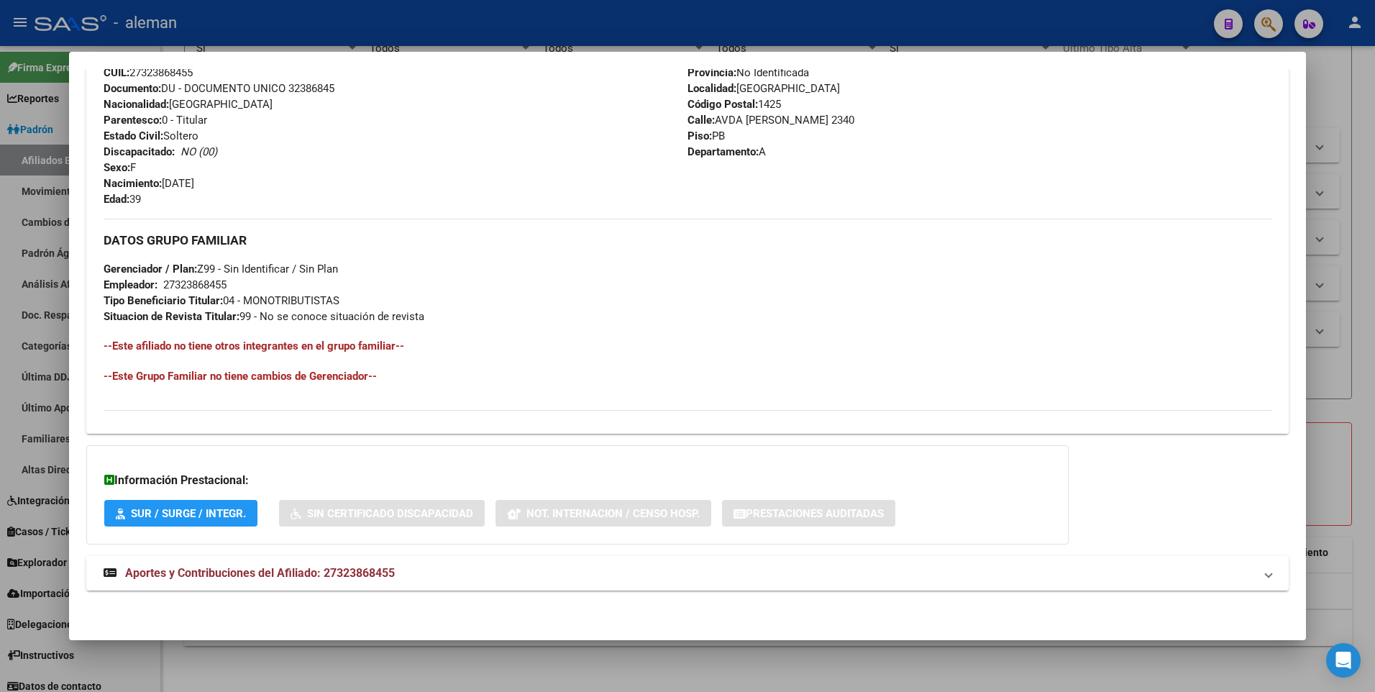
click at [383, 568] on span "Aportes y Contribuciones del Afiliado: 27323868455" at bounding box center [260, 573] width 270 height 14
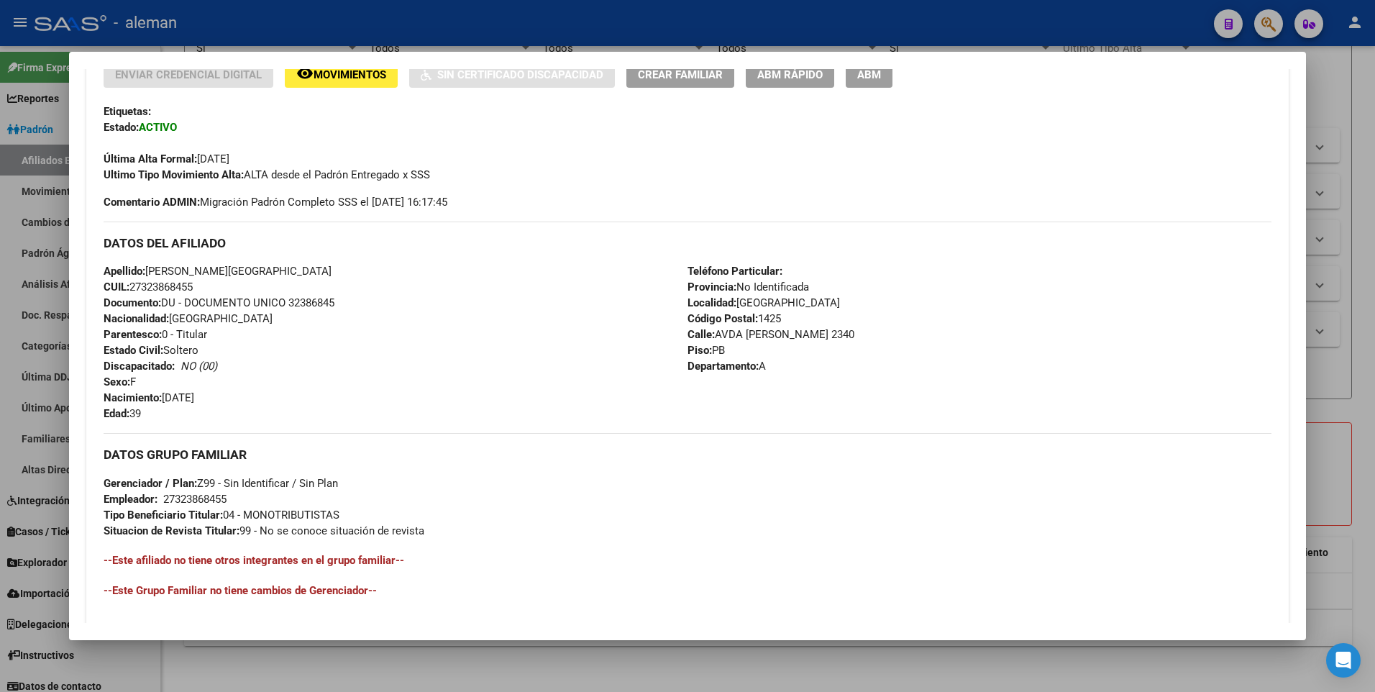
scroll to position [0, 0]
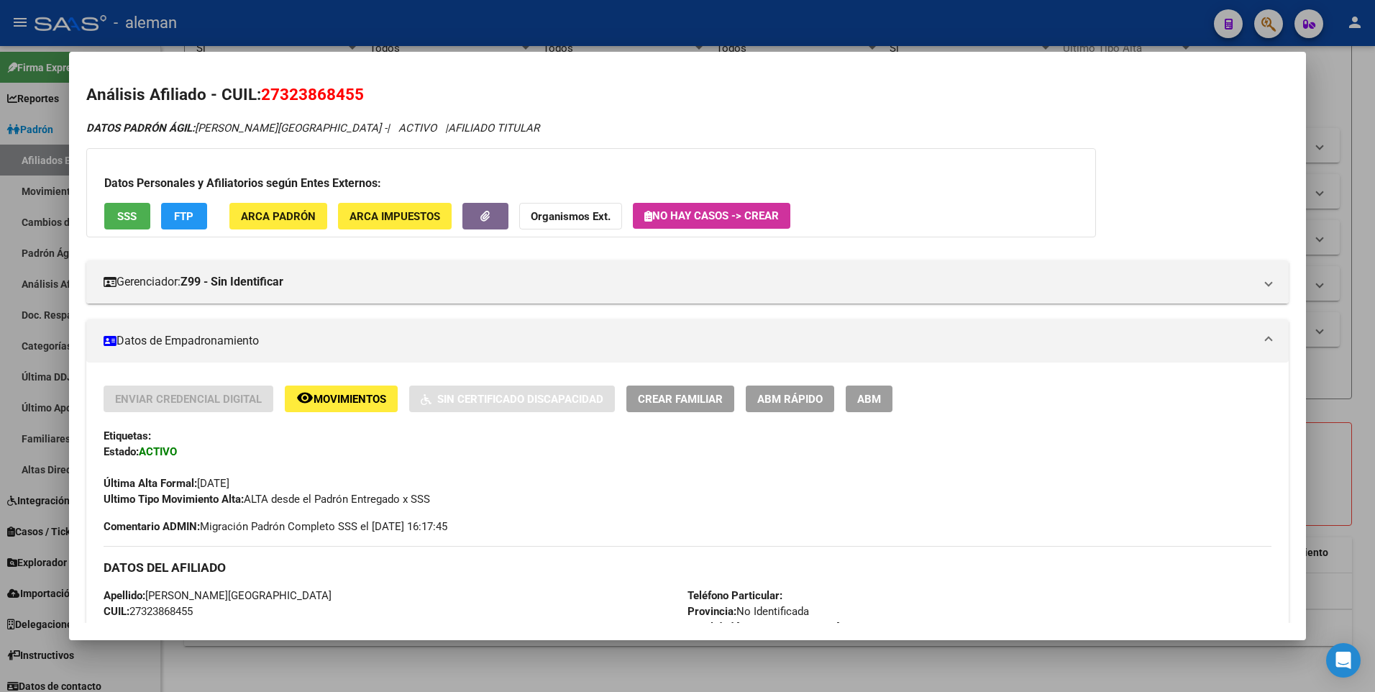
click at [1362, 322] on div at bounding box center [687, 346] width 1375 height 692
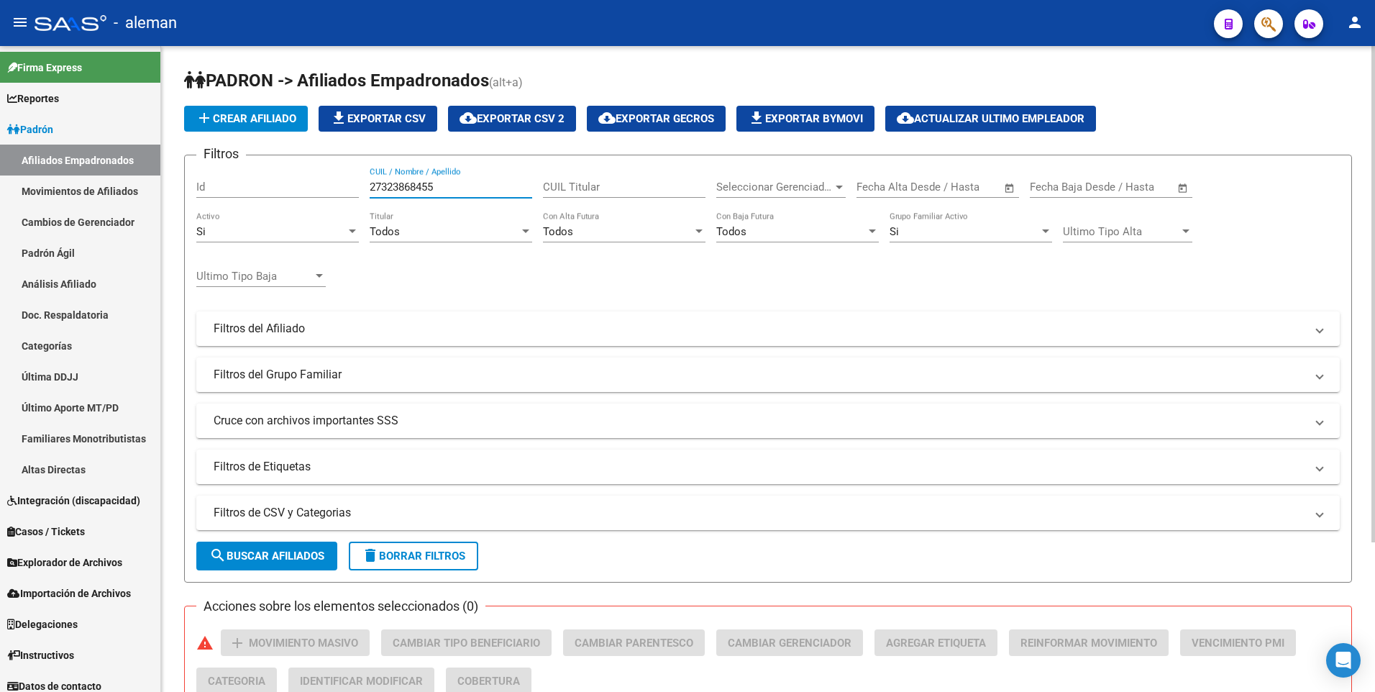
drag, startPoint x: 451, startPoint y: 181, endPoint x: 322, endPoint y: 183, distance: 129.5
click at [322, 183] on div "Filtros Id 27323868455 CUIL / Nombre / Apellido CUIL Titular Seleccionar Gerenc…" at bounding box center [768, 325] width 1144 height 317
drag, startPoint x: 460, startPoint y: 191, endPoint x: 344, endPoint y: 188, distance: 116.6
click at [344, 188] on div "Filtros Id 27274670563 CUIL / Nombre / Apellido CUIL Titular Seleccionar Gerenc…" at bounding box center [768, 325] width 1144 height 317
click at [478, 188] on input "2740993675" at bounding box center [451, 187] width 163 height 13
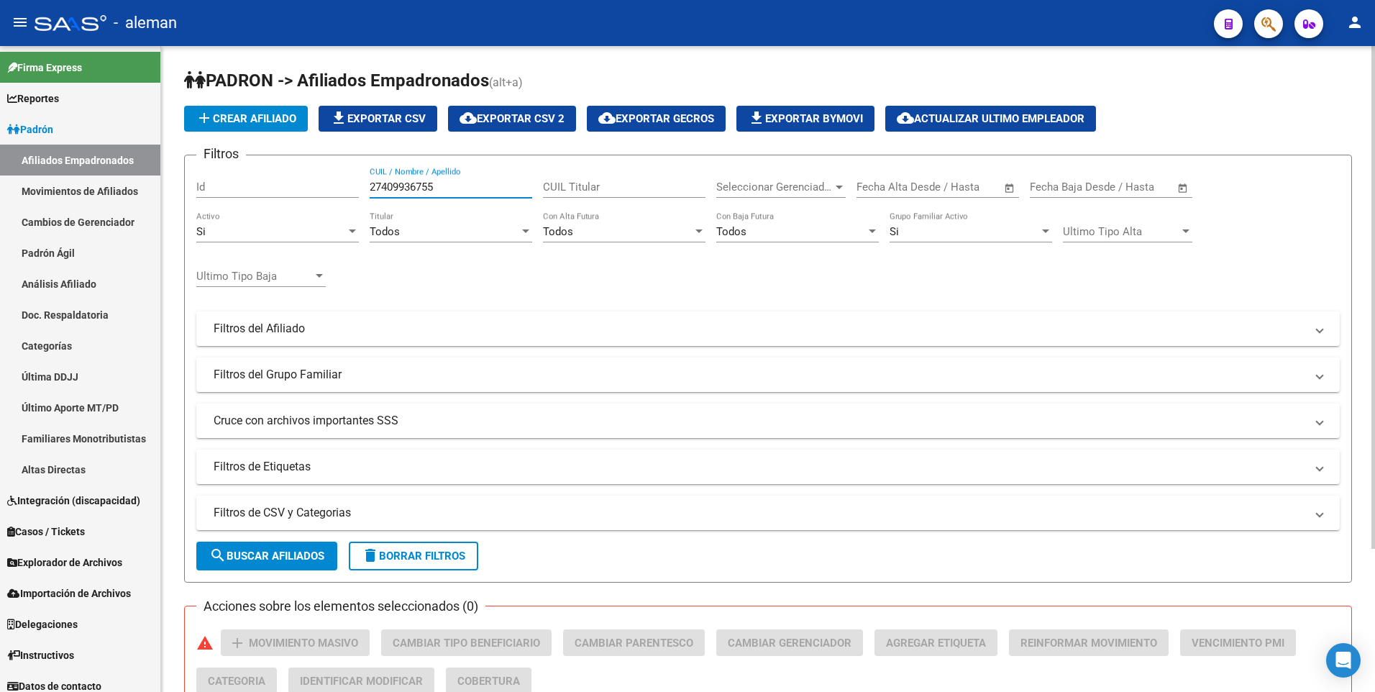
drag, startPoint x: 444, startPoint y: 186, endPoint x: 344, endPoint y: 186, distance: 100.0
click at [344, 186] on div "Filtros Id 27409936755 CUIL / Nombre / Apellido CUIL Titular Seleccionar Gerenc…" at bounding box center [768, 325] width 1144 height 317
drag, startPoint x: 452, startPoint y: 184, endPoint x: 347, endPoint y: 183, distance: 105.0
click at [347, 183] on div "Filtros Id 27225004663 CUIL / Nombre / Apellido CUIL Titular Seleccionar Gerenc…" at bounding box center [768, 325] width 1144 height 317
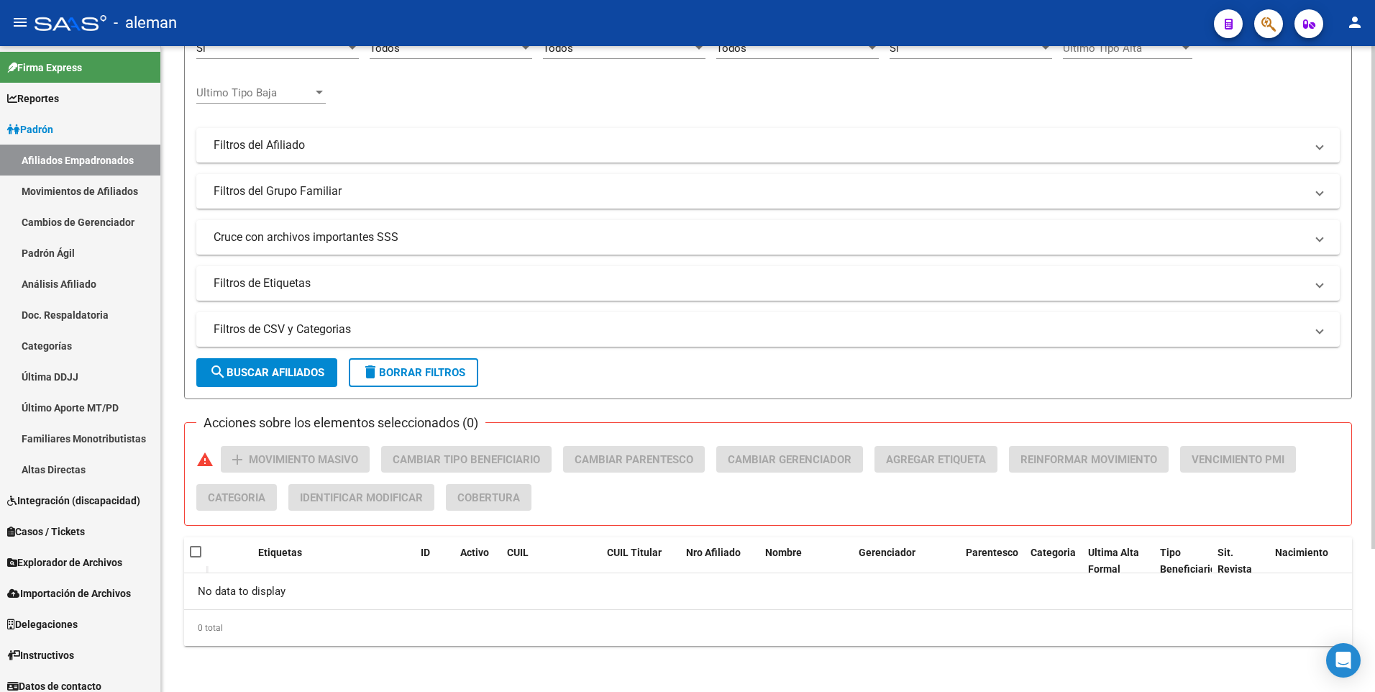
type input "27321875136"
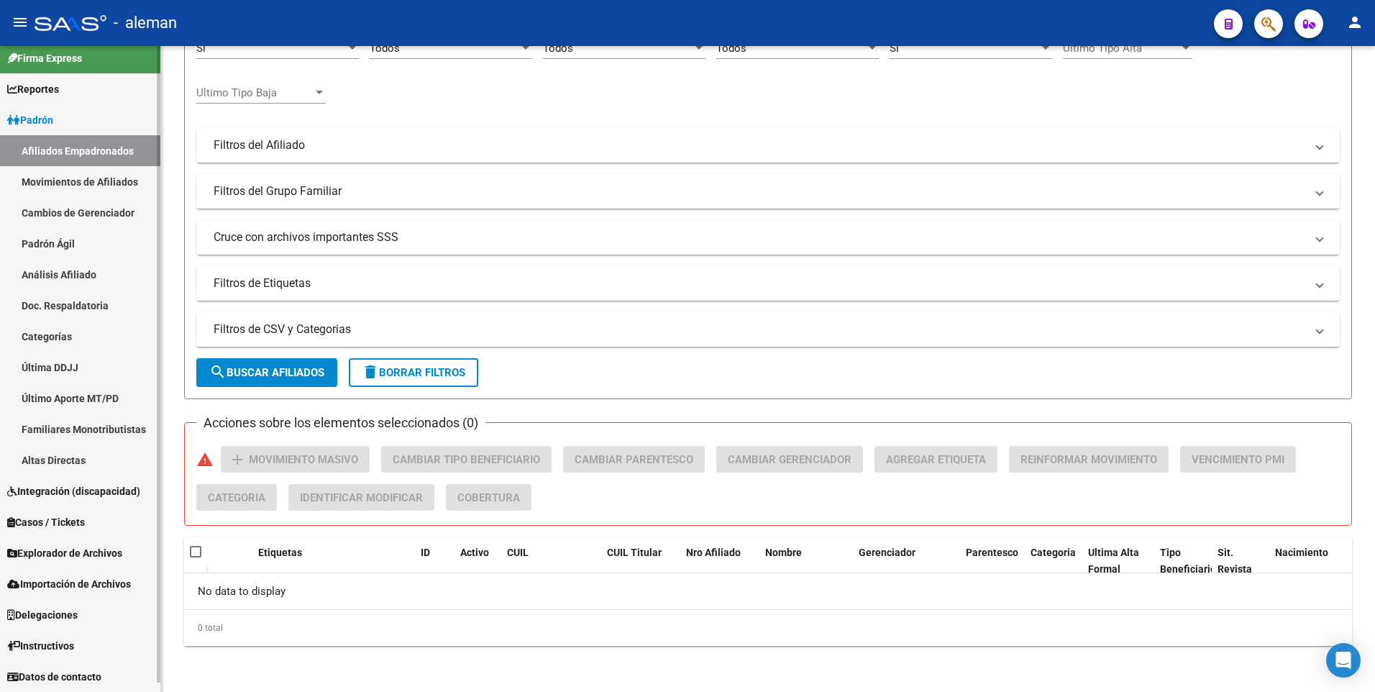
click at [87, 552] on span "Explorador de Archivos" at bounding box center [64, 553] width 115 height 16
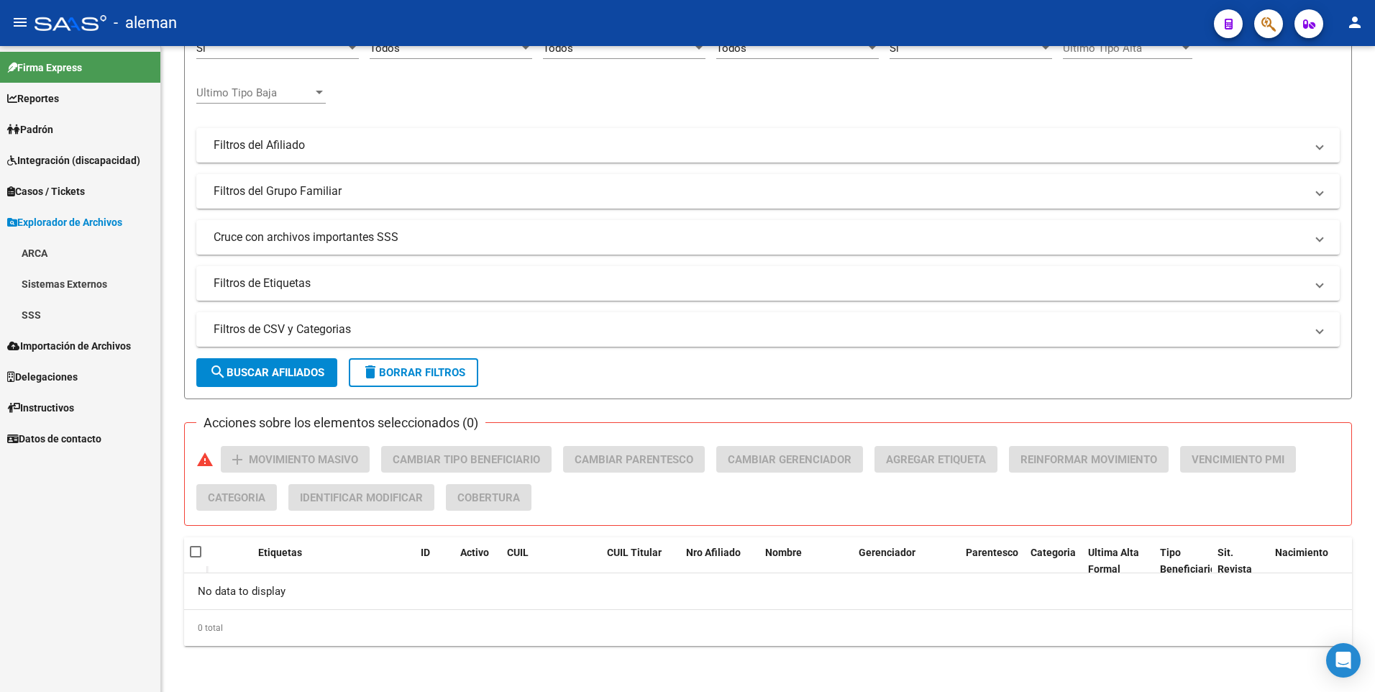
scroll to position [0, 0]
click at [30, 311] on link "SSS" at bounding box center [80, 314] width 160 height 31
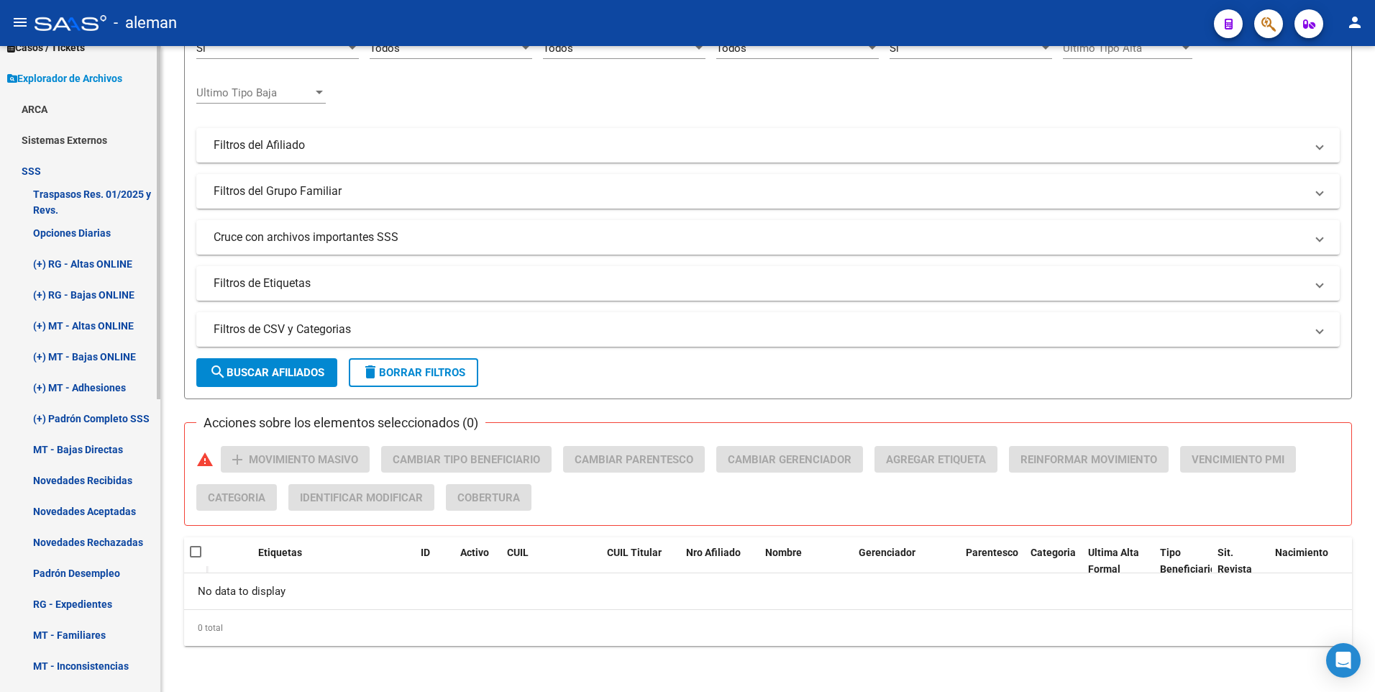
scroll to position [216, 0]
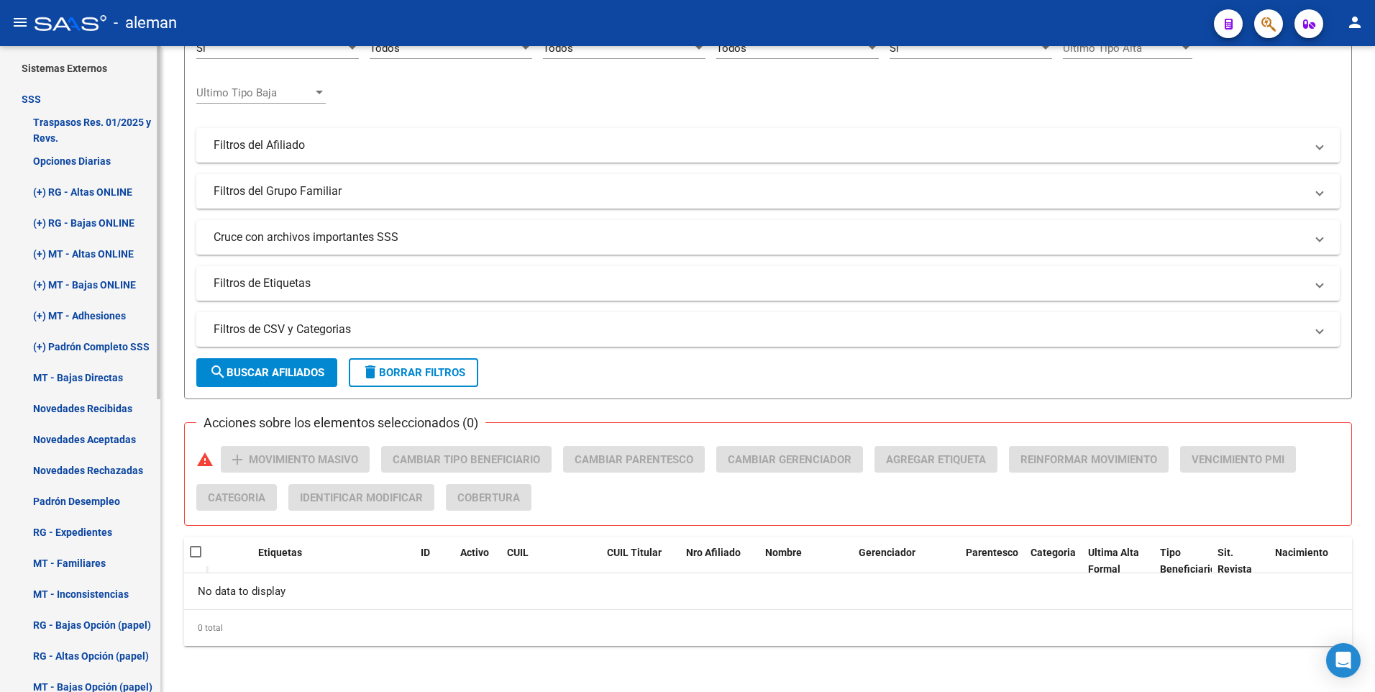
click at [70, 405] on link "Novedades Recibidas" at bounding box center [80, 408] width 160 height 31
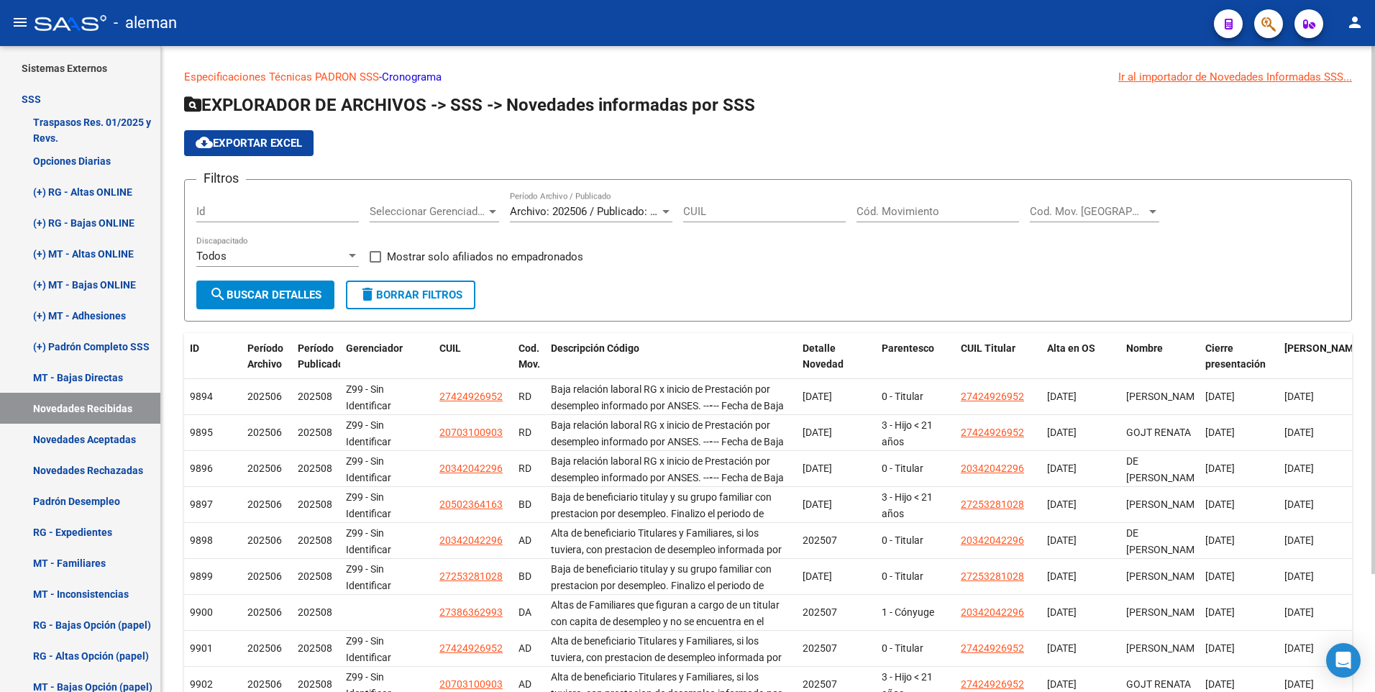
click at [940, 209] on input "Cód. Movimiento" at bounding box center [938, 211] width 163 height 13
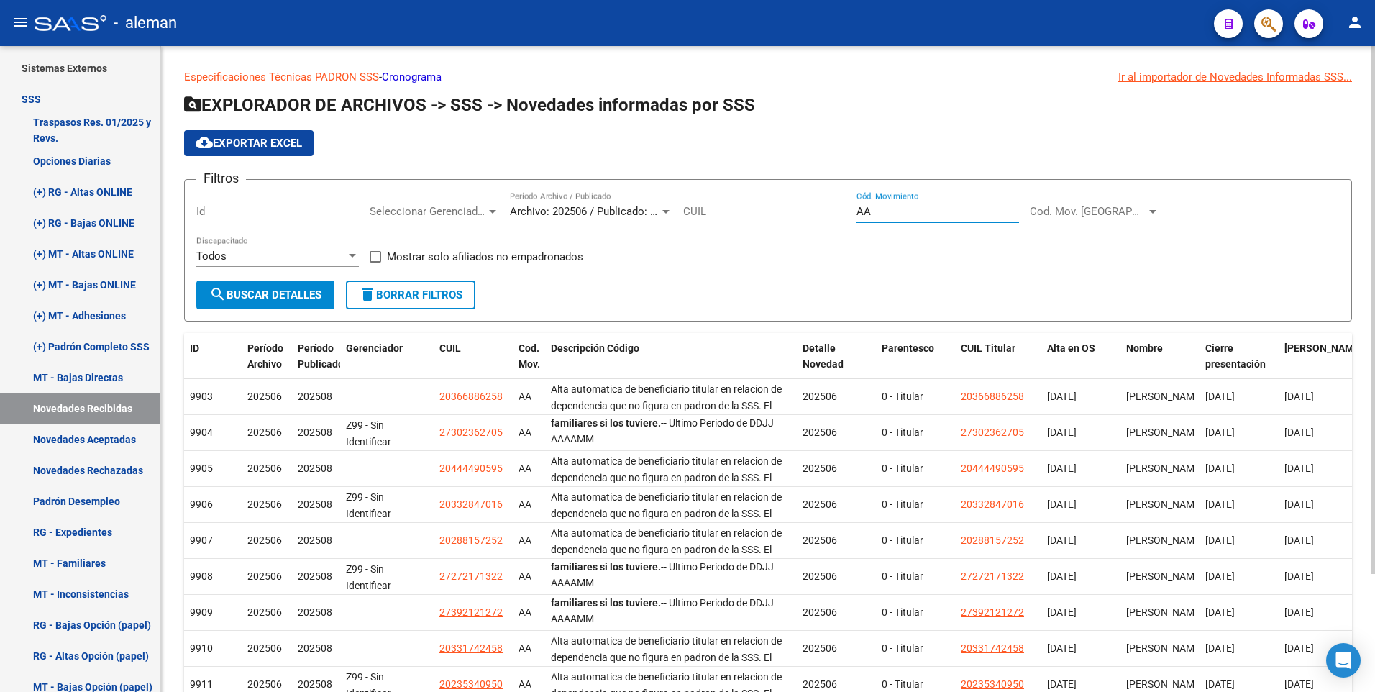
scroll to position [145, 0]
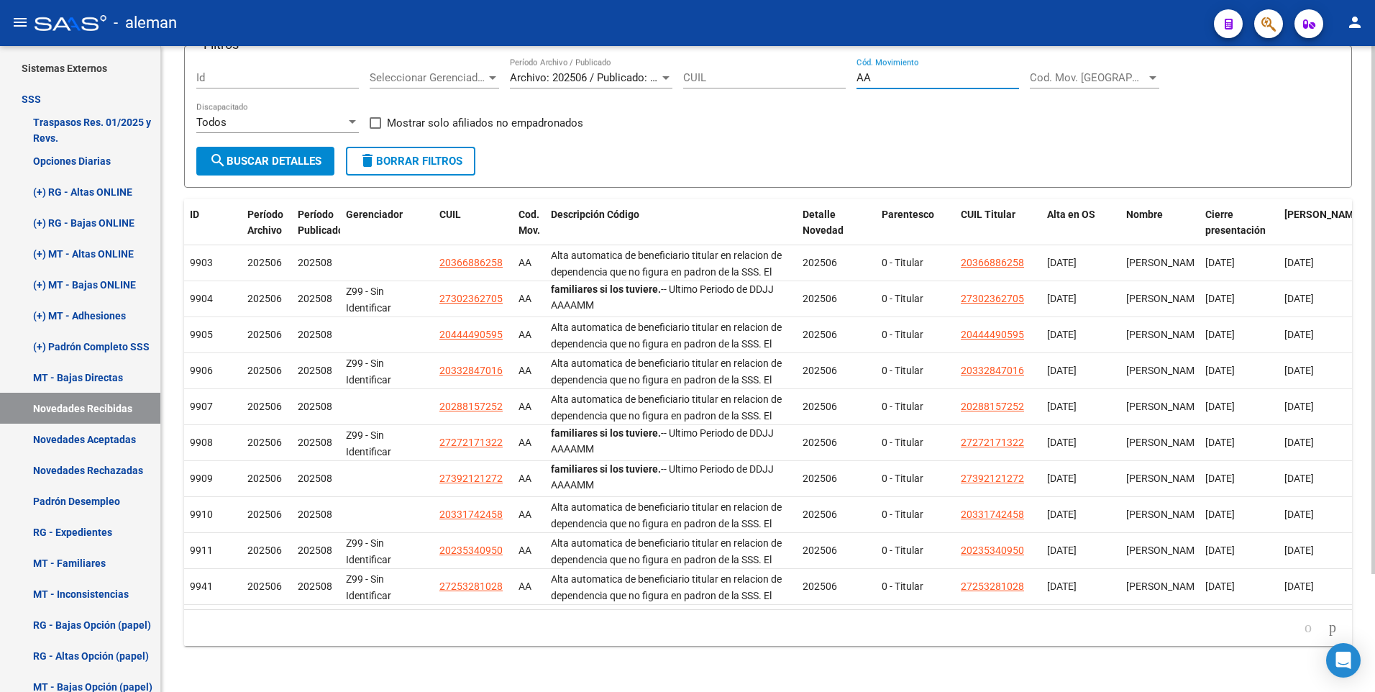
type input "AA"
click at [378, 117] on span at bounding box center [376, 123] width 12 height 12
click at [376, 129] on input "Mostrar solo afiliados no empadronados" at bounding box center [375, 129] width 1 height 1
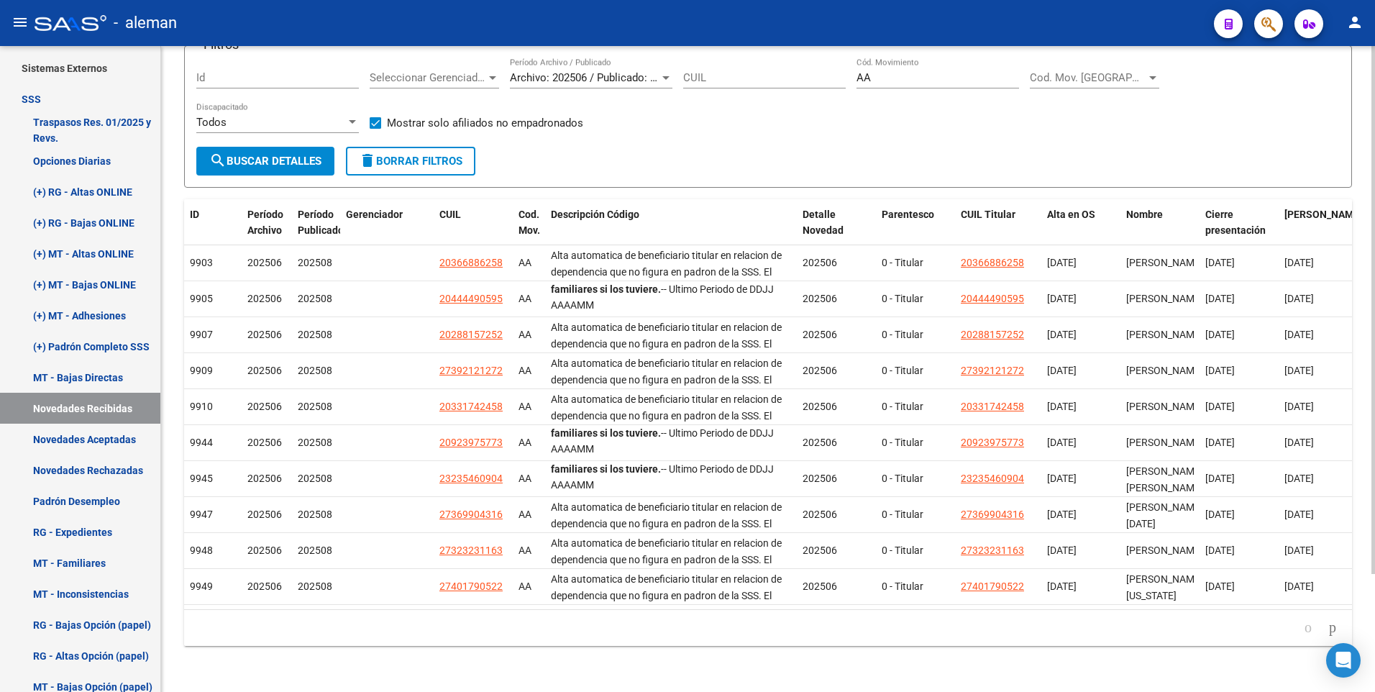
scroll to position [0, 0]
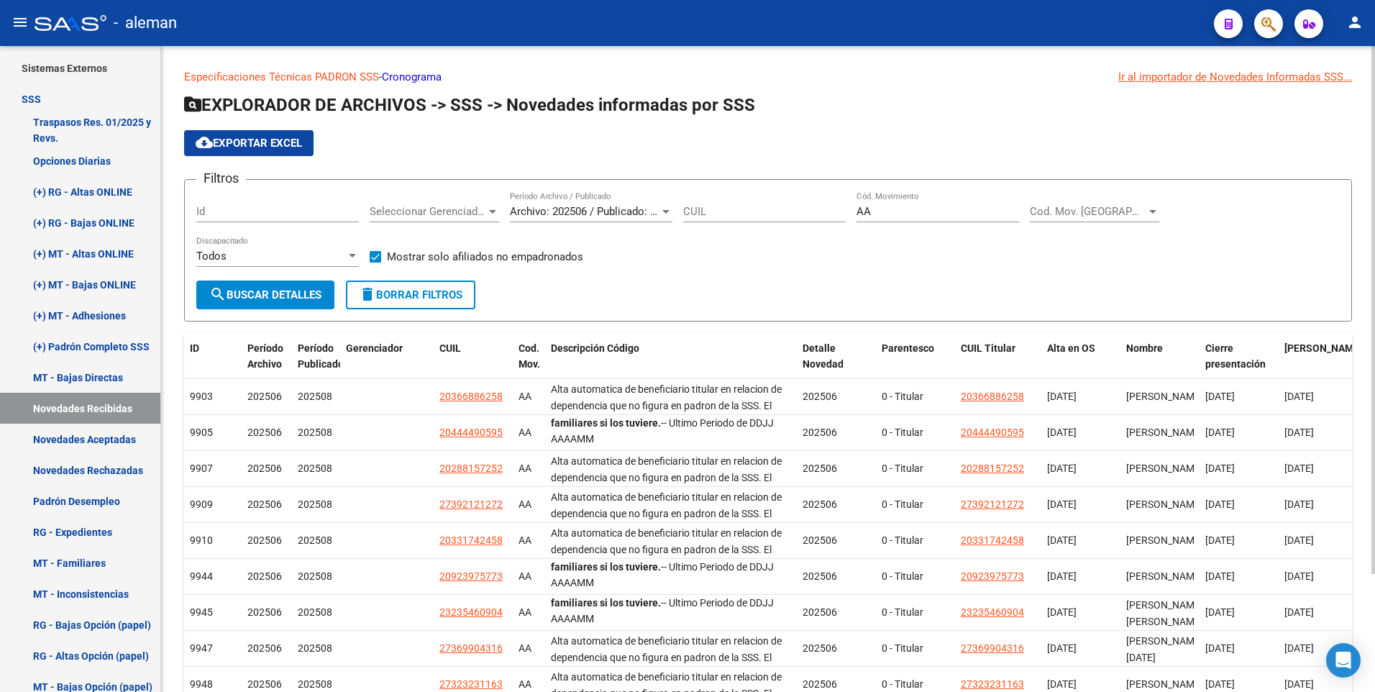
click at [1191, 80] on div "Ir al importador de Novedades Informadas SSS..." at bounding box center [1236, 77] width 234 height 16
click at [927, 143] on div "cloud_download Exportar EXCEL" at bounding box center [768, 143] width 1168 height 26
click at [596, 285] on form "Filtros Id Seleccionar Gerenciador Seleccionar Gerenciador Archivo: 202506 / Pu…" at bounding box center [768, 250] width 1168 height 142
click at [373, 256] on span at bounding box center [376, 257] width 12 height 12
click at [375, 263] on input "Mostrar solo afiliados no empadronados" at bounding box center [375, 263] width 1 height 1
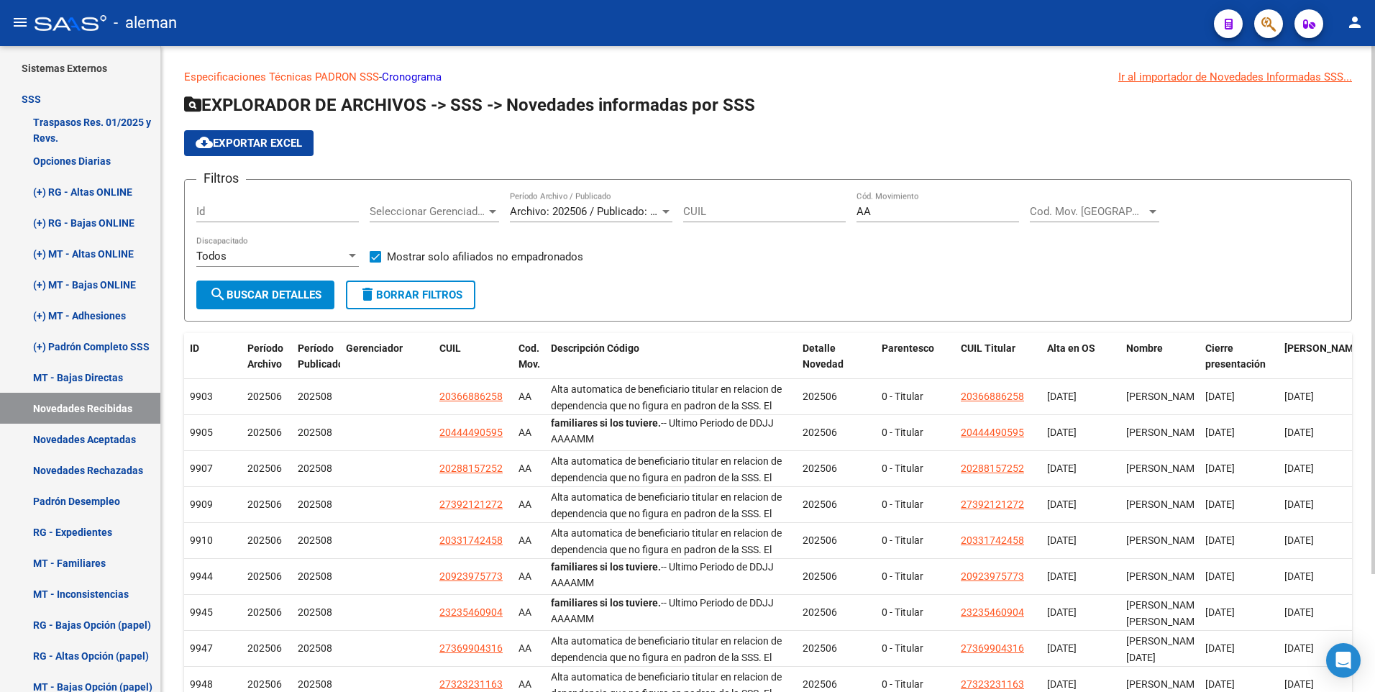
checkbox input "false"
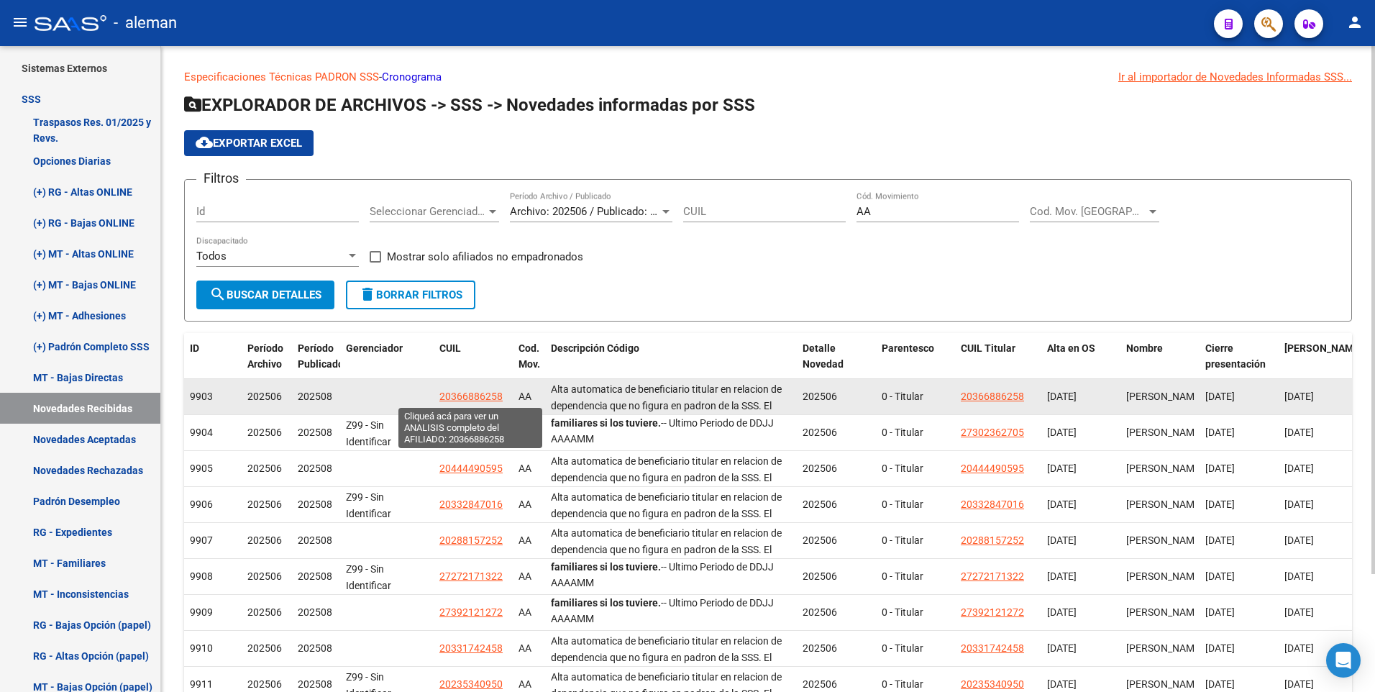
click at [473, 397] on span "20366886258" at bounding box center [471, 397] width 63 height 12
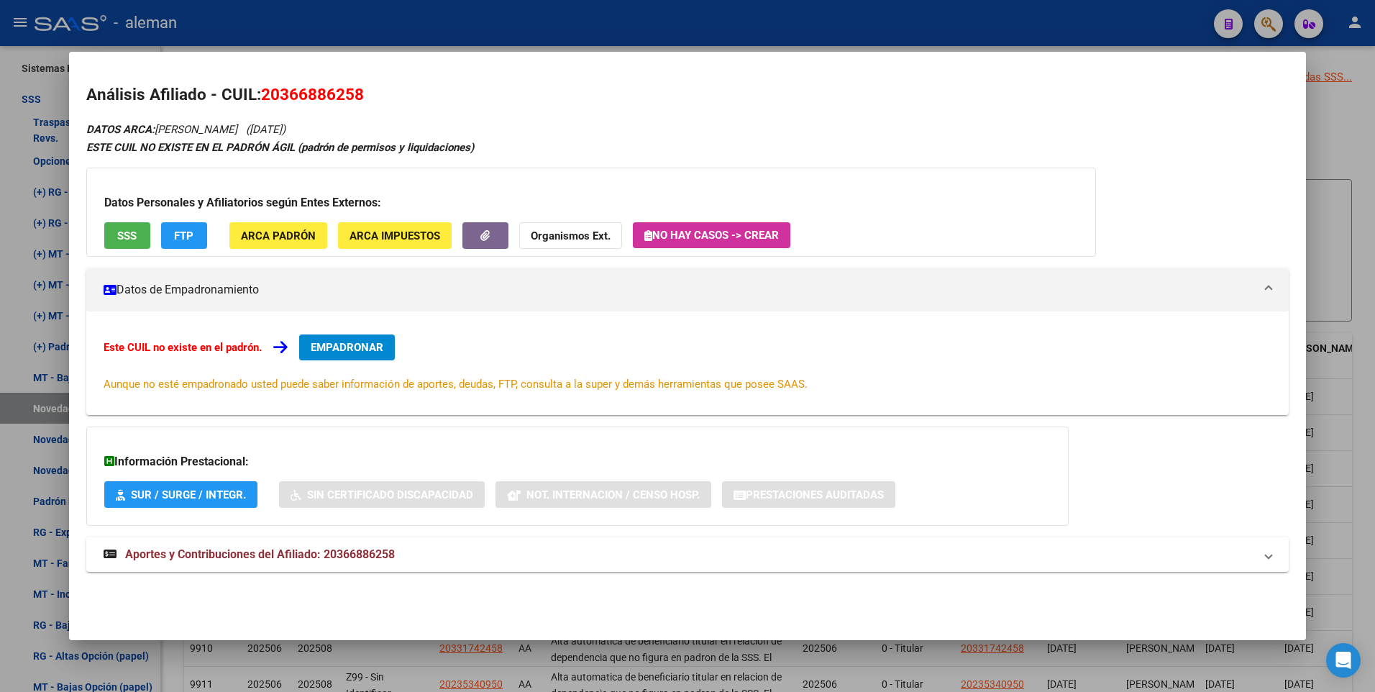
click at [1347, 158] on div at bounding box center [687, 346] width 1375 height 692
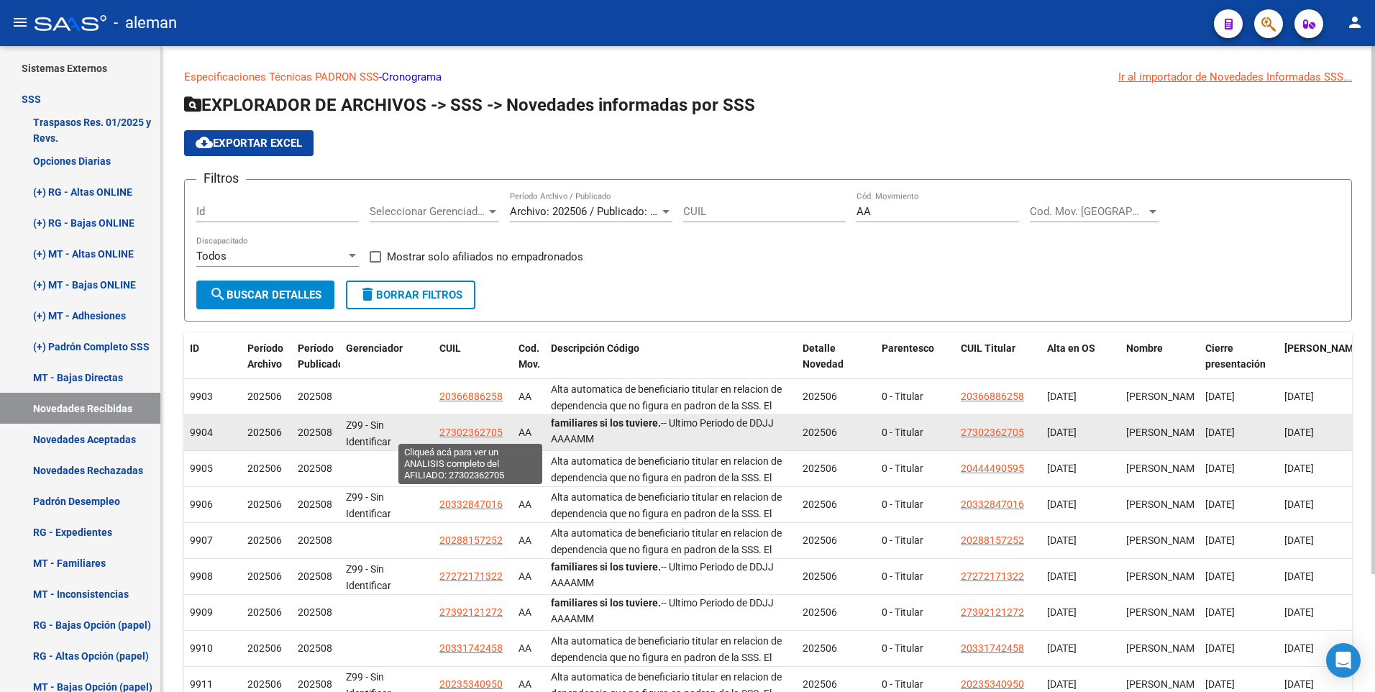
click at [468, 434] on span "27302362705" at bounding box center [471, 433] width 63 height 12
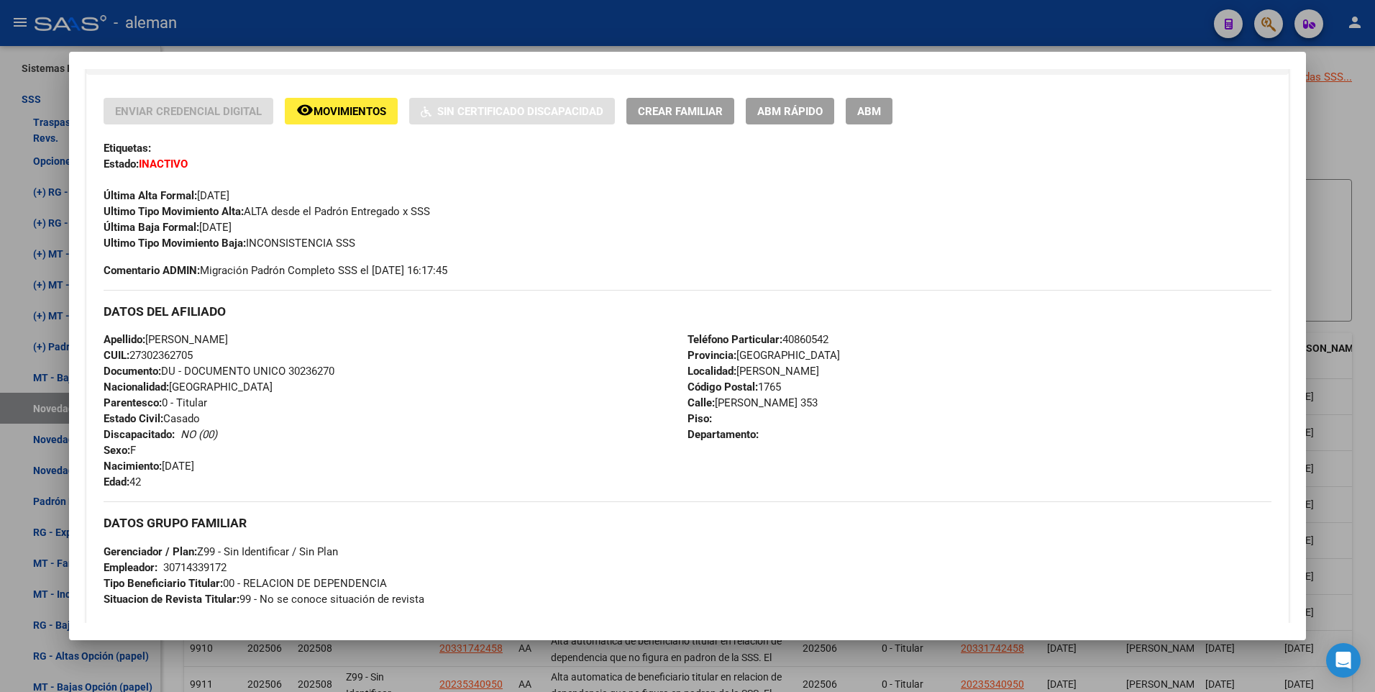
scroll to position [570, 0]
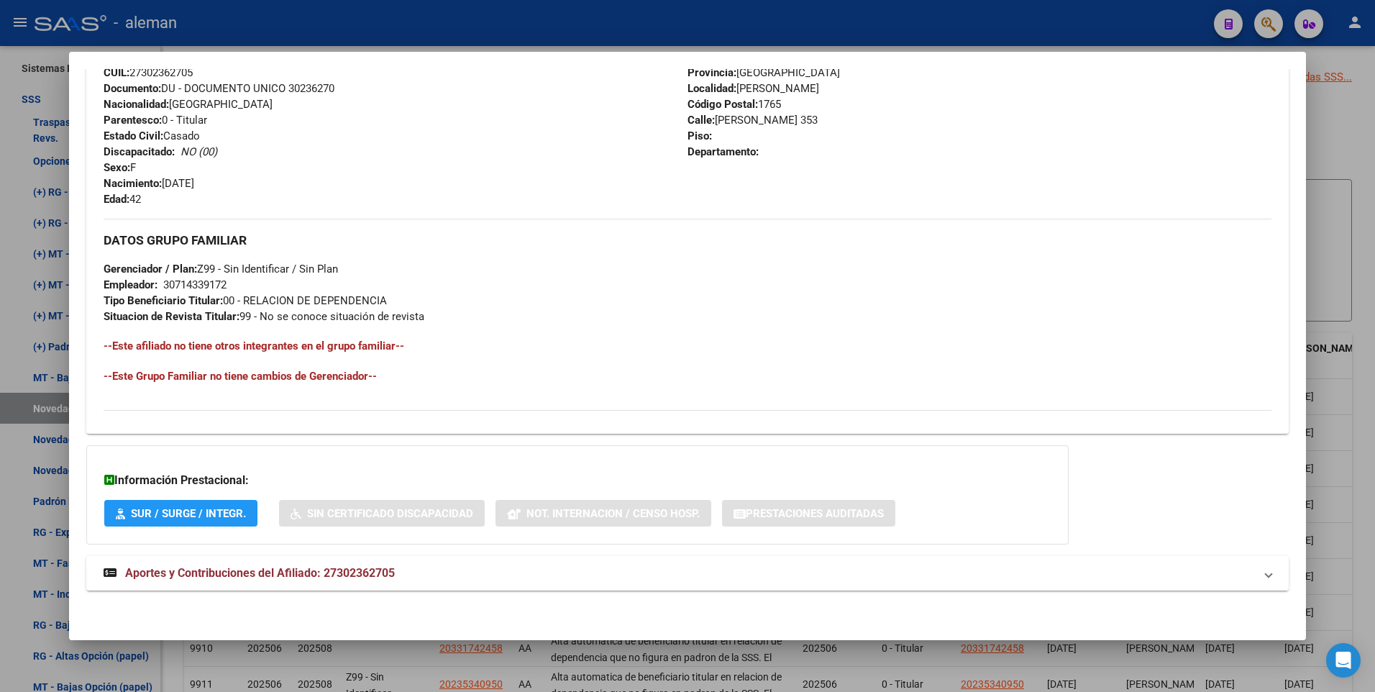
click at [383, 571] on span "Aportes y Contribuciones del Afiliado: 27302362705" at bounding box center [260, 573] width 270 height 14
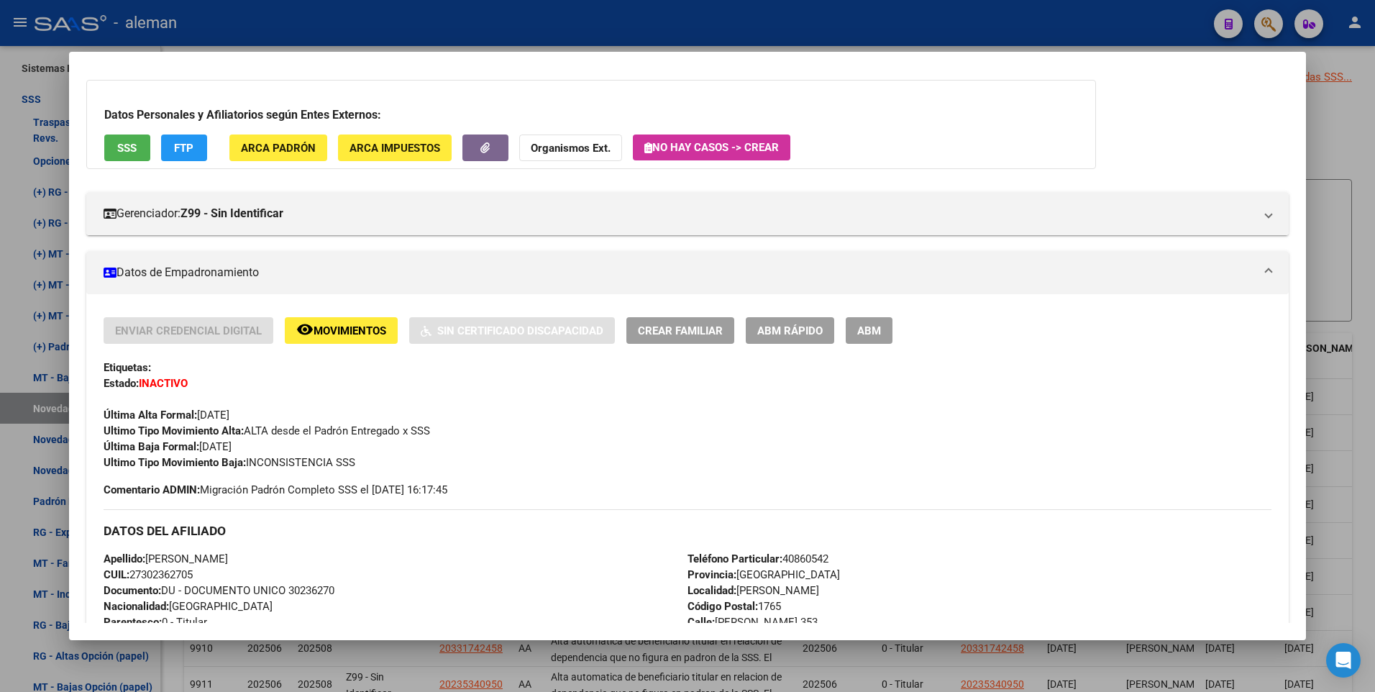
scroll to position [0, 0]
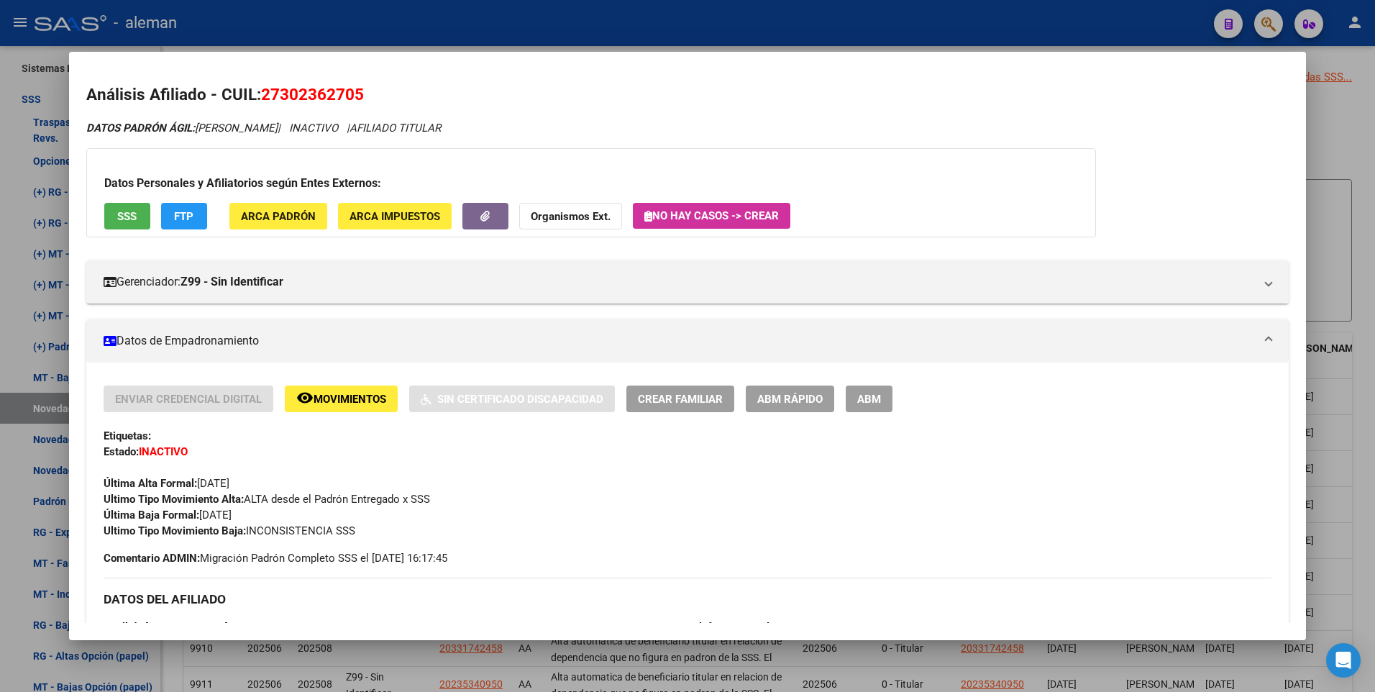
click at [376, 399] on span "Movimientos" at bounding box center [350, 399] width 73 height 13
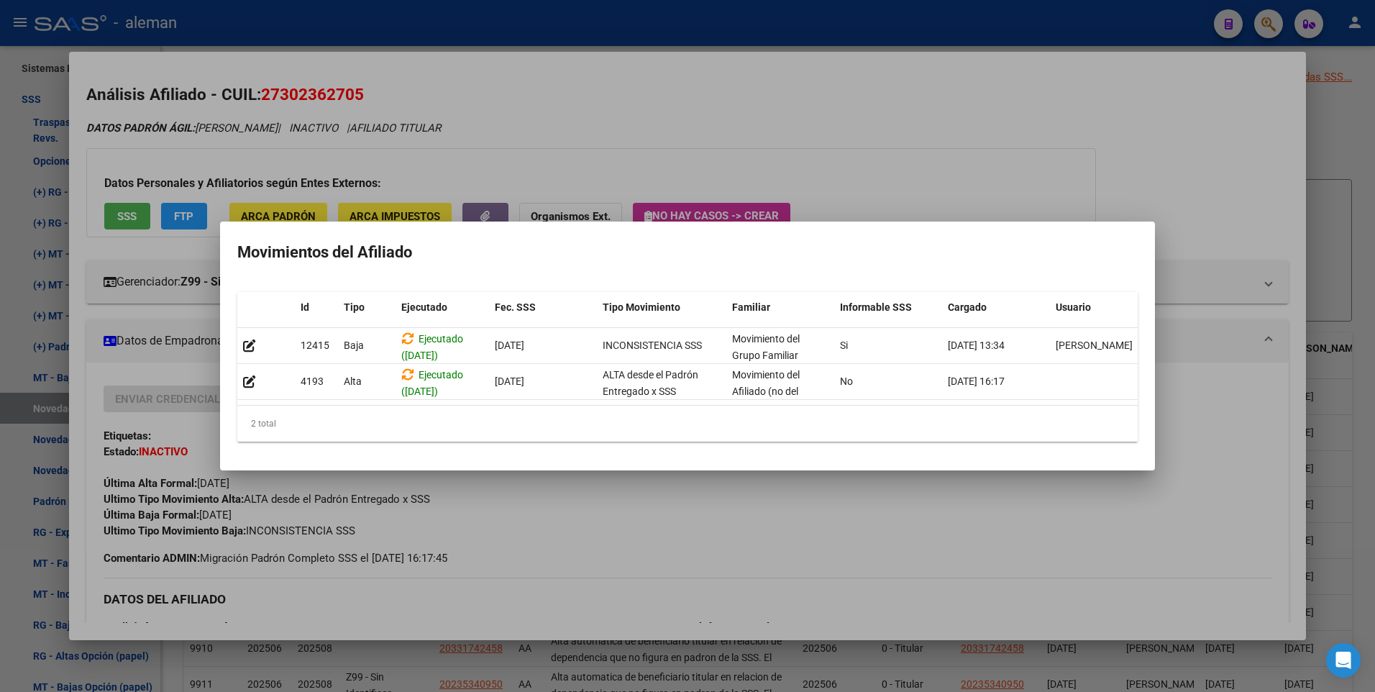
click at [1197, 135] on div at bounding box center [687, 346] width 1375 height 692
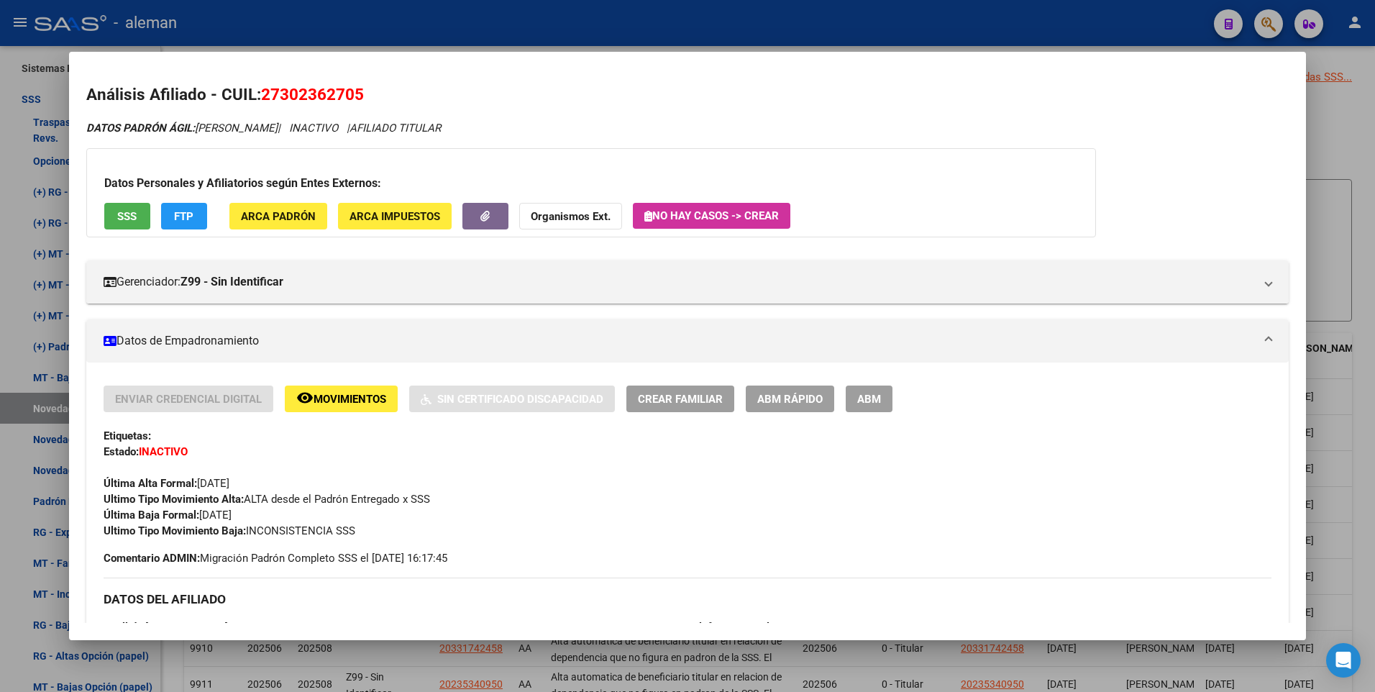
click at [1360, 147] on div at bounding box center [687, 346] width 1375 height 692
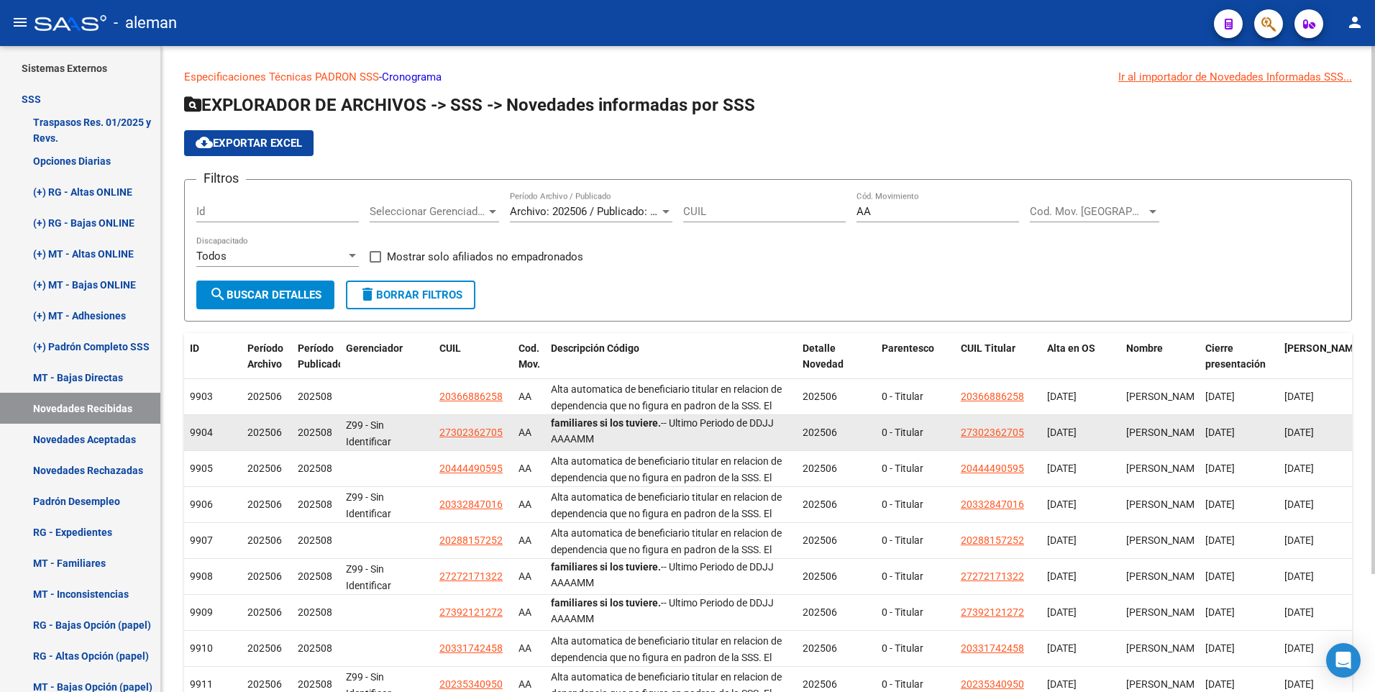
scroll to position [72, 0]
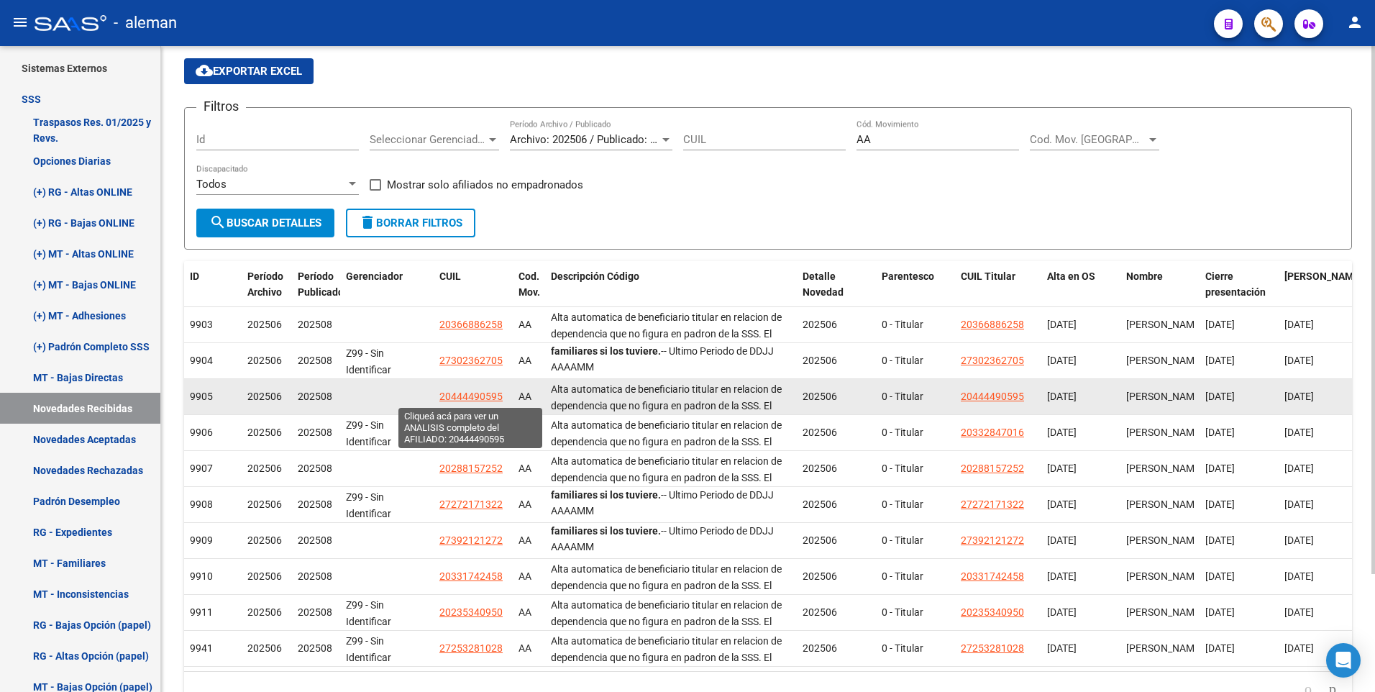
click at [483, 392] on span "20444490595" at bounding box center [471, 397] width 63 height 12
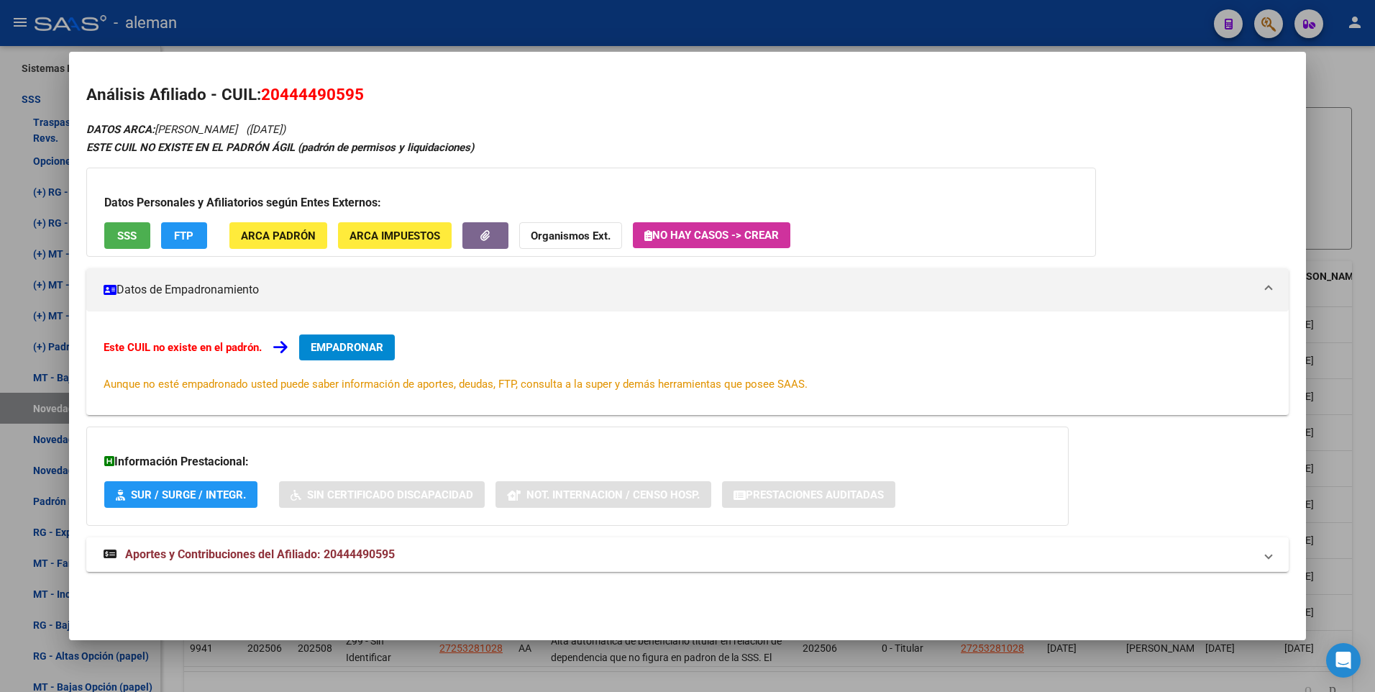
click at [1362, 200] on div at bounding box center [687, 346] width 1375 height 692
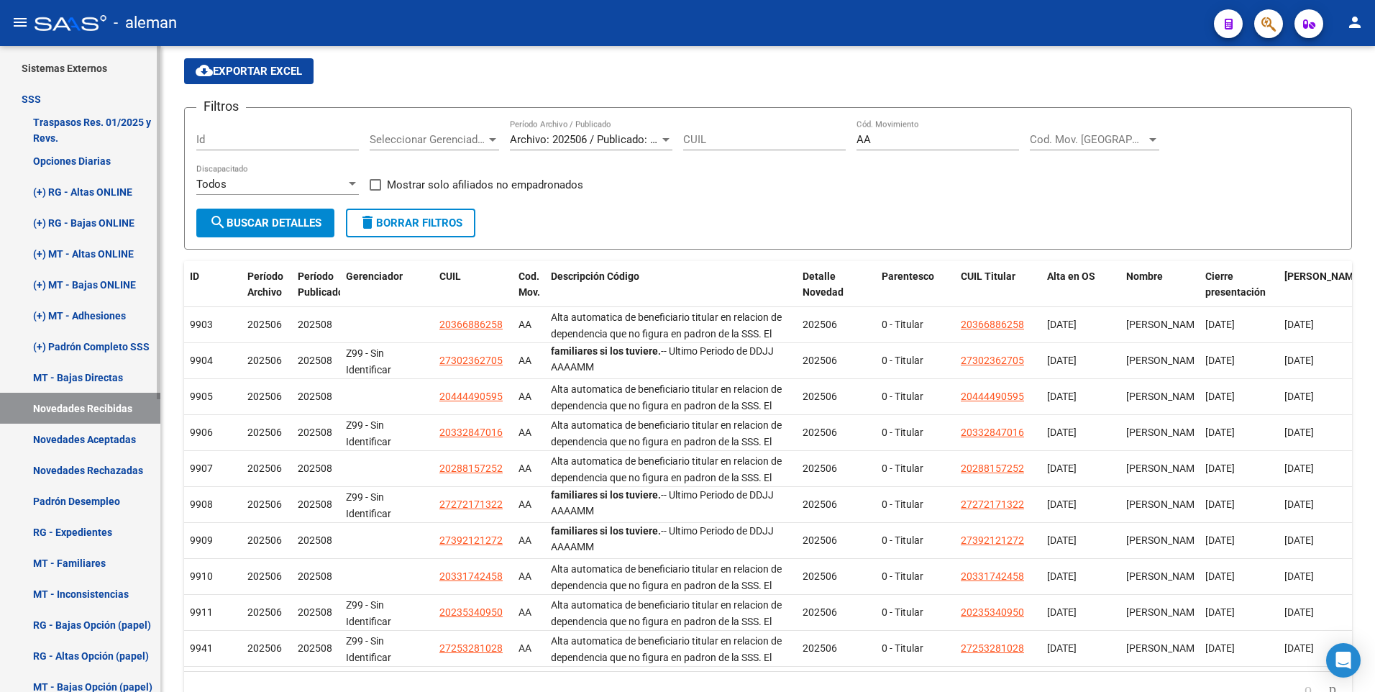
click at [92, 404] on link "Novedades Recibidas" at bounding box center [80, 408] width 160 height 31
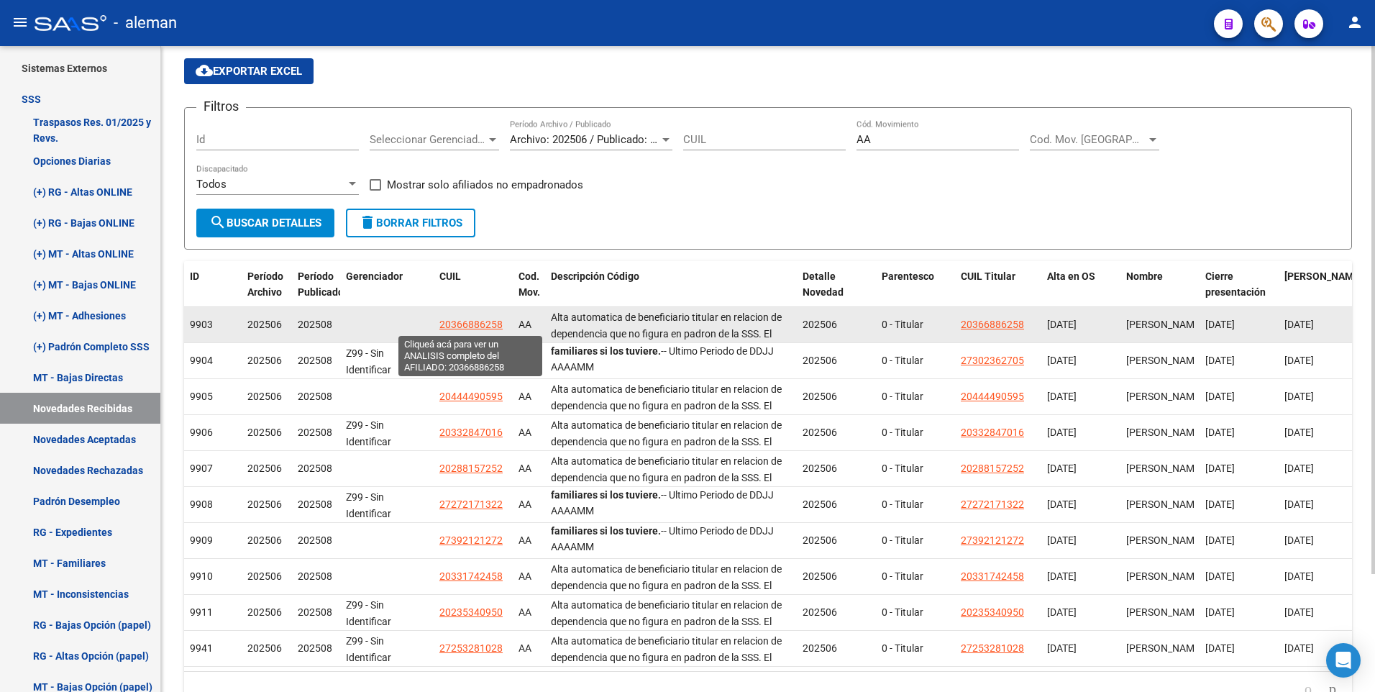
click at [471, 322] on span "20366886258" at bounding box center [471, 325] width 63 height 12
type textarea "20366886258"
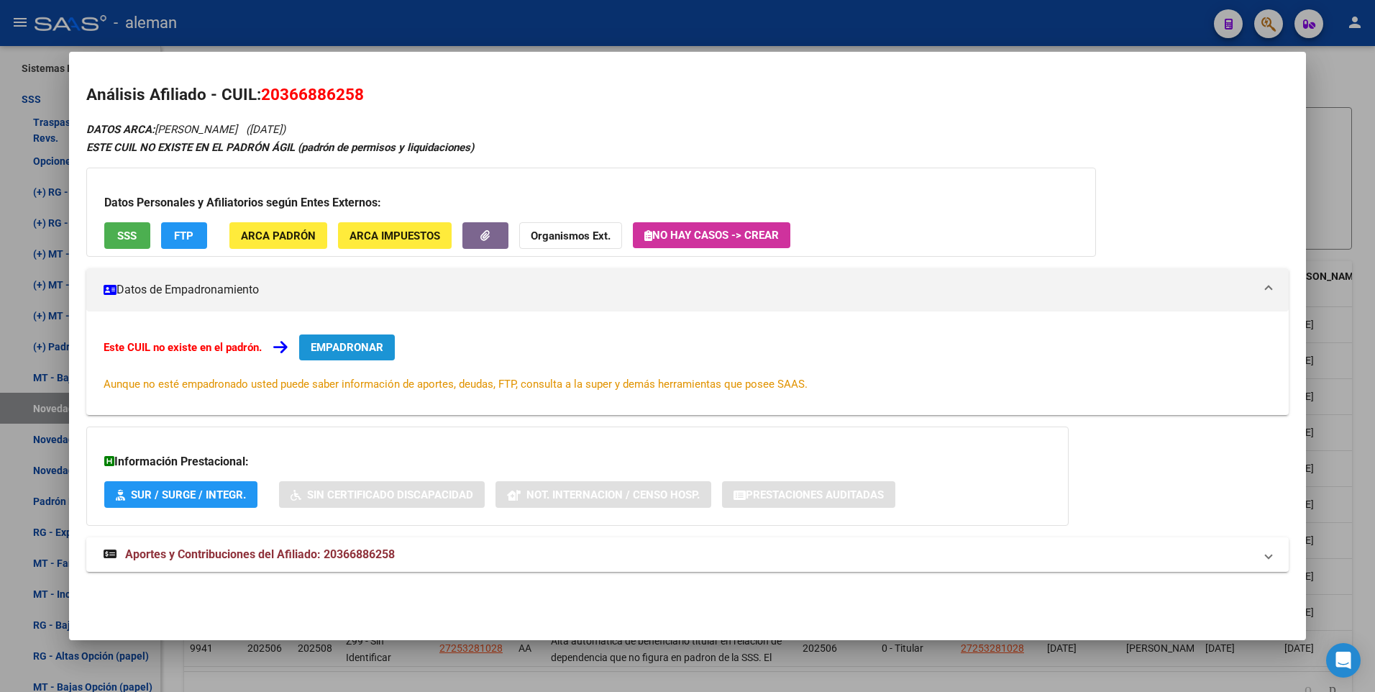
click at [351, 350] on span "EMPADRONAR" at bounding box center [347, 347] width 73 height 13
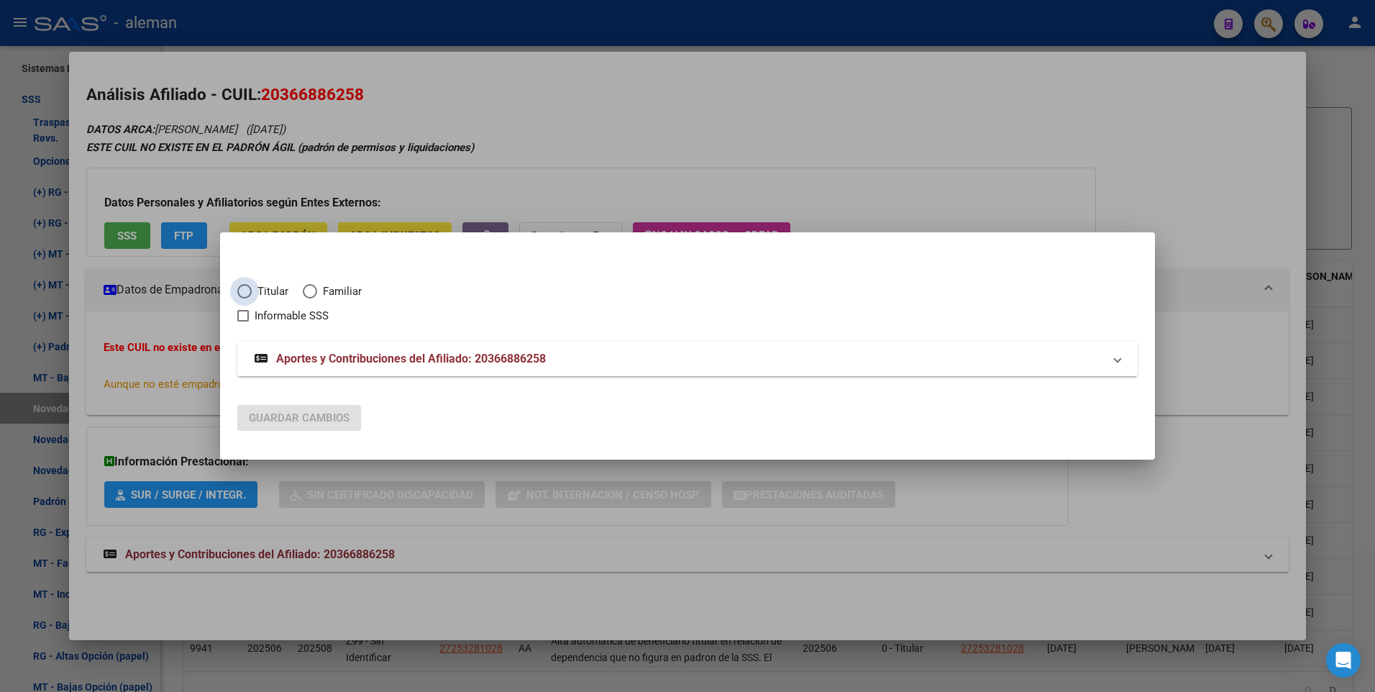
click at [245, 292] on span "Elija una opción" at bounding box center [244, 291] width 14 height 14
click at [245, 292] on input "Titular" at bounding box center [244, 291] width 14 height 14
radio input "true"
checkbox input "true"
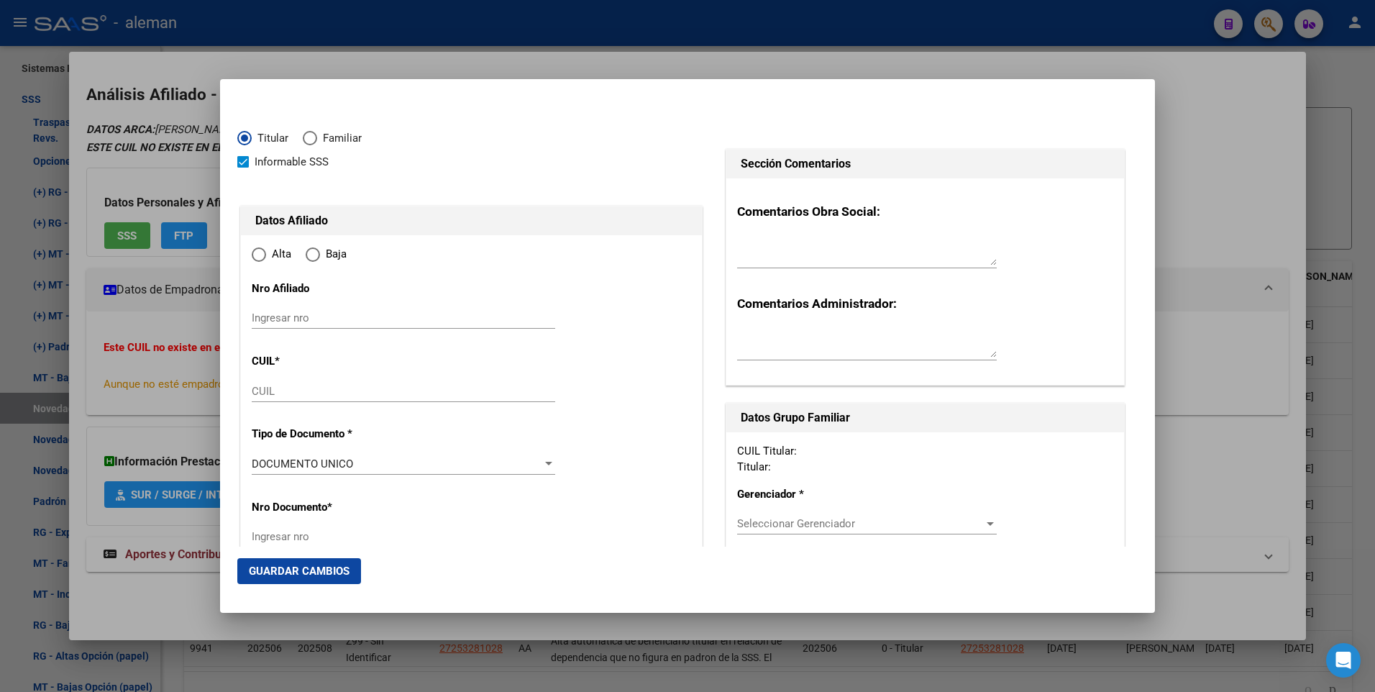
type input "20-36688625-8"
radio input "true"
type input "36688625"
type input "[PERSON_NAME]"
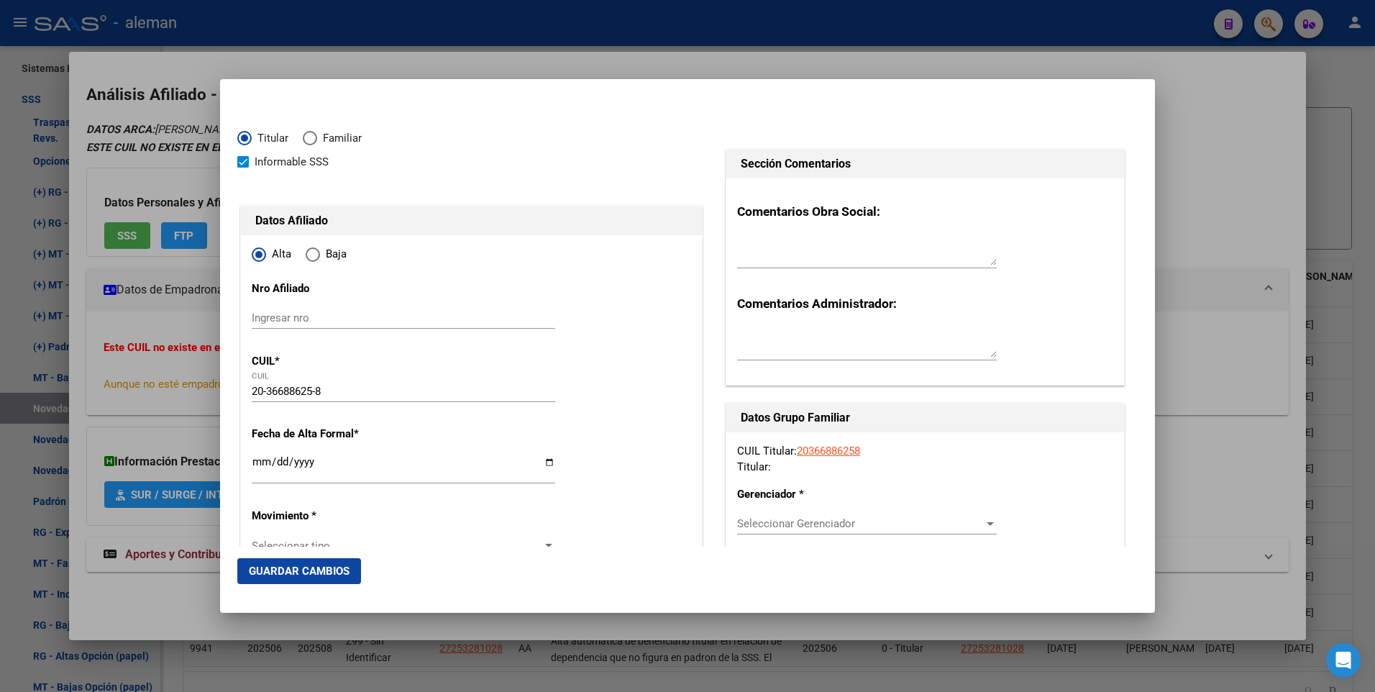
type input "[DATE]"
type input "CABA"
type input "1424"
type input "VIEL"
type input "949"
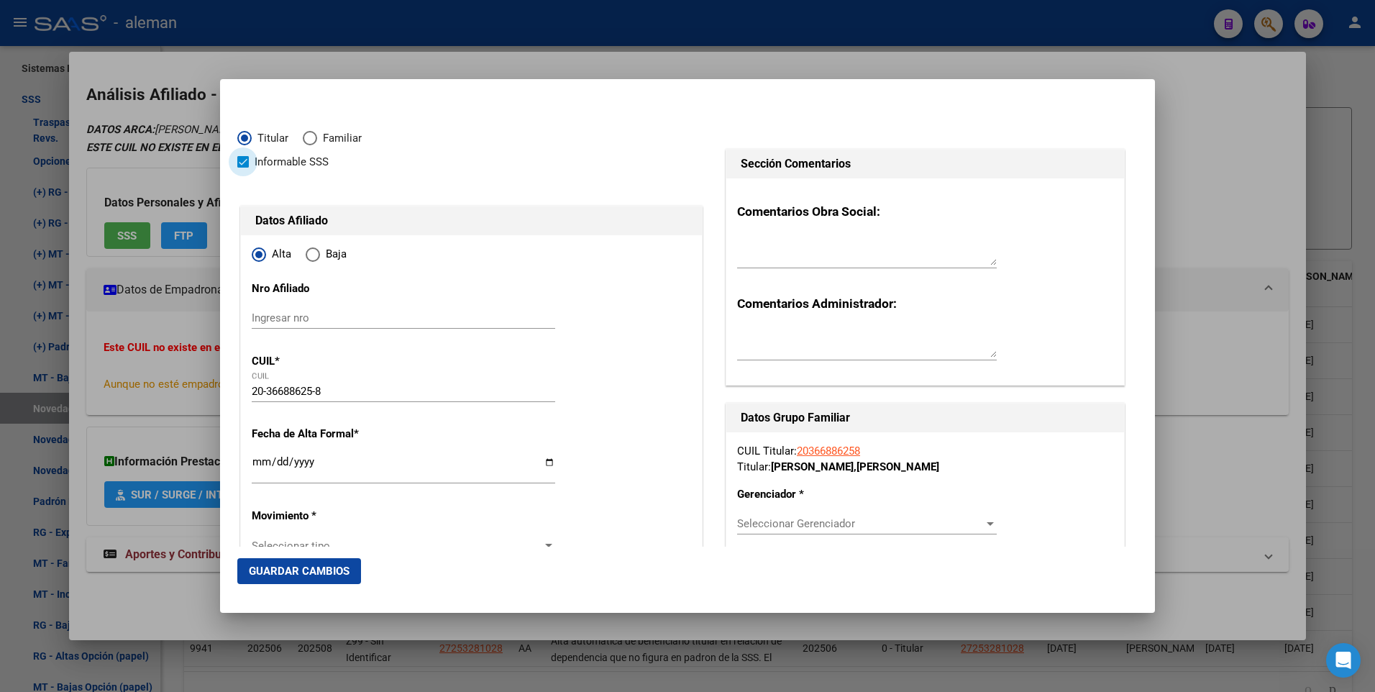
click at [240, 162] on span at bounding box center [243, 162] width 12 height 12
click at [242, 168] on input "Informable SSS" at bounding box center [242, 168] width 1 height 1
checkbox input "false"
click at [252, 463] on input "Ingresar fecha" at bounding box center [404, 467] width 304 height 23
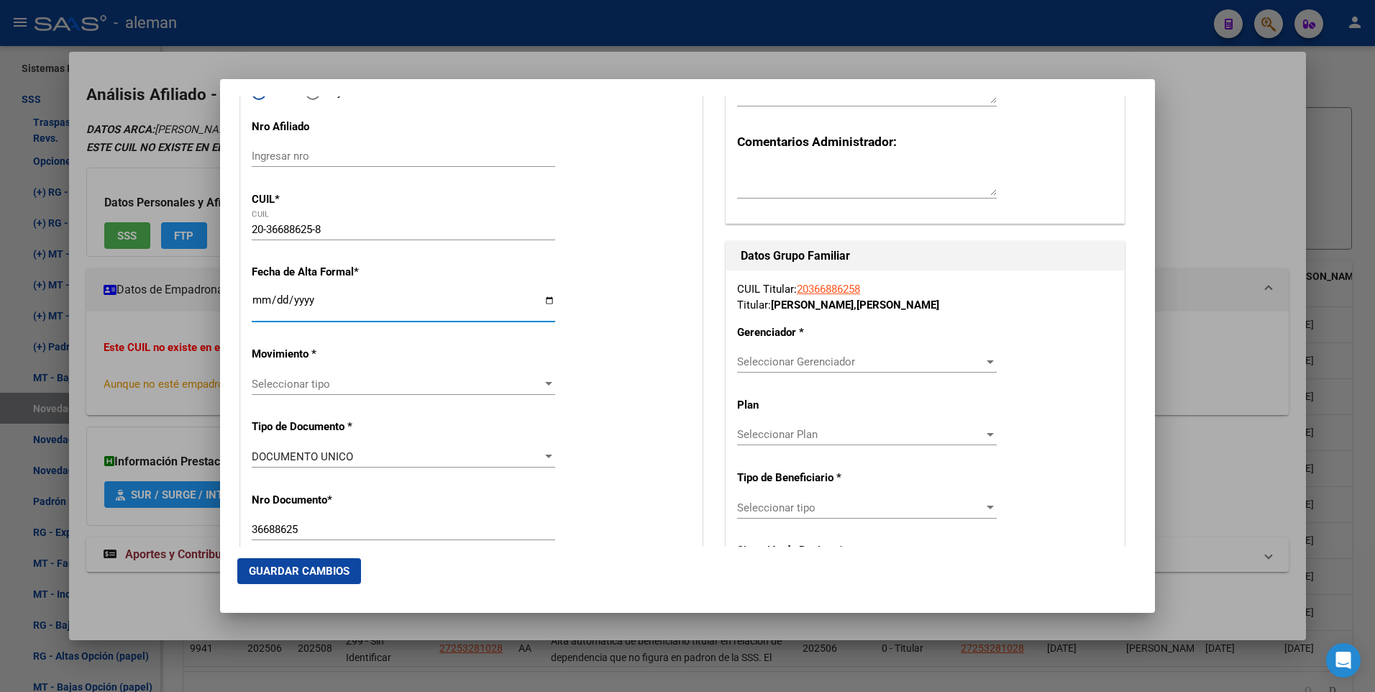
scroll to position [0, 0]
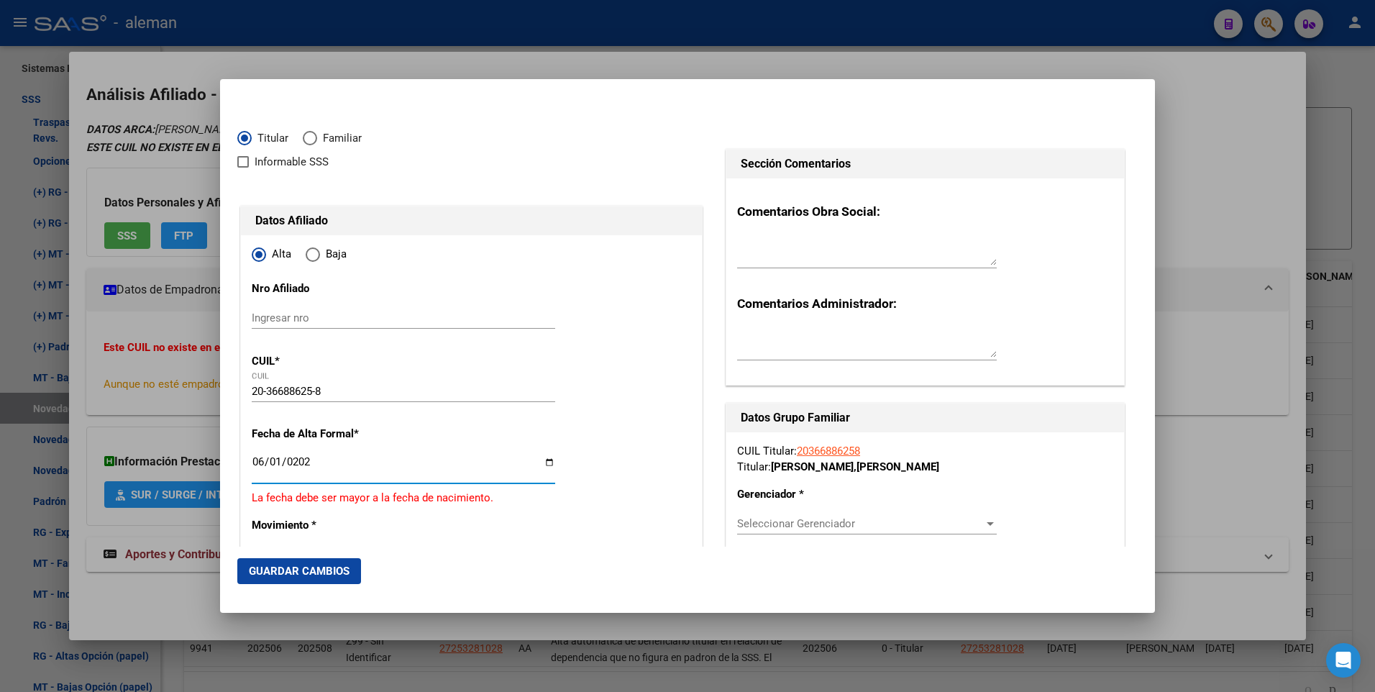
type input "[DATE]"
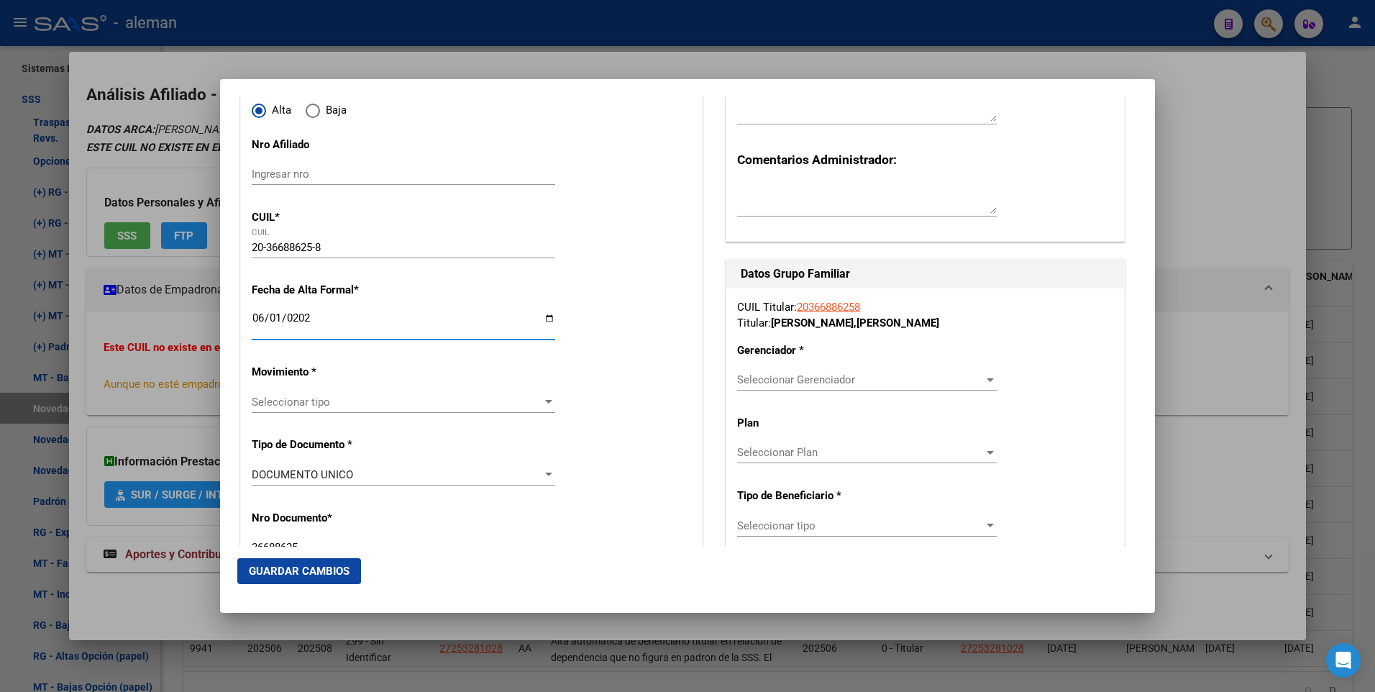
click at [542, 402] on div at bounding box center [548, 402] width 13 height 12
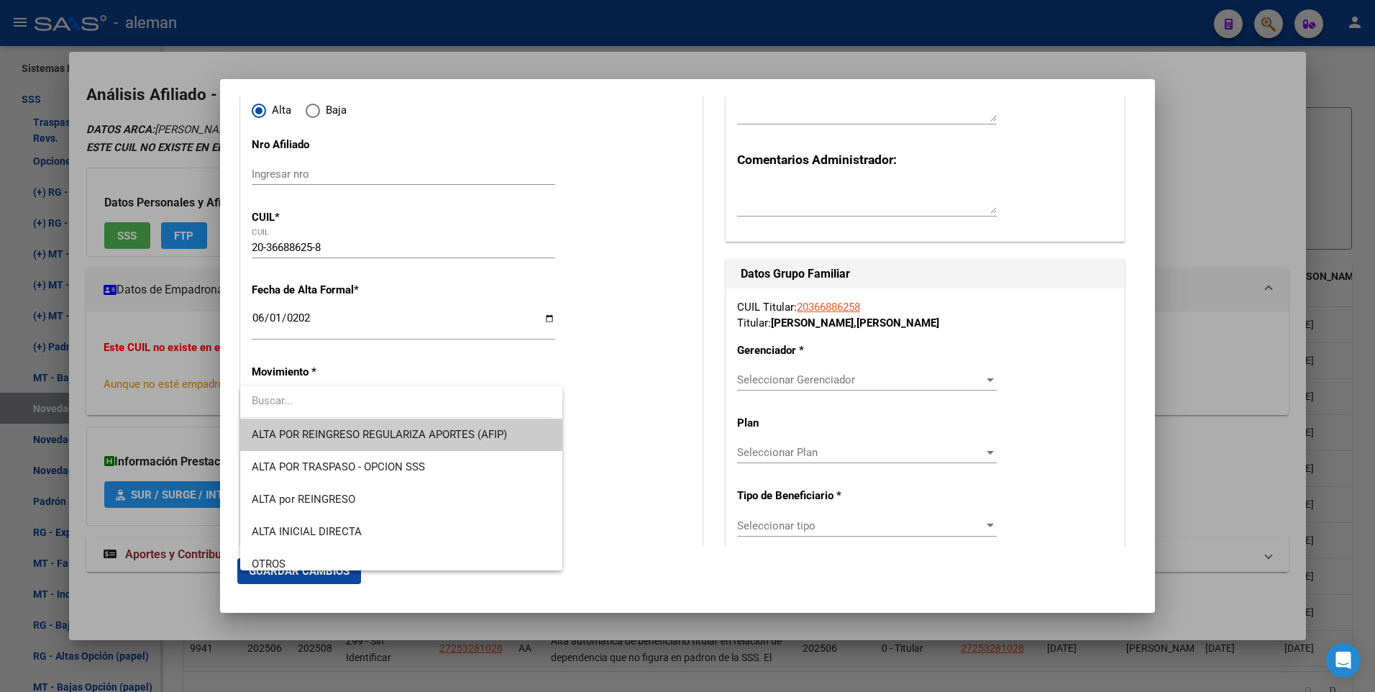
scroll to position [72, 0]
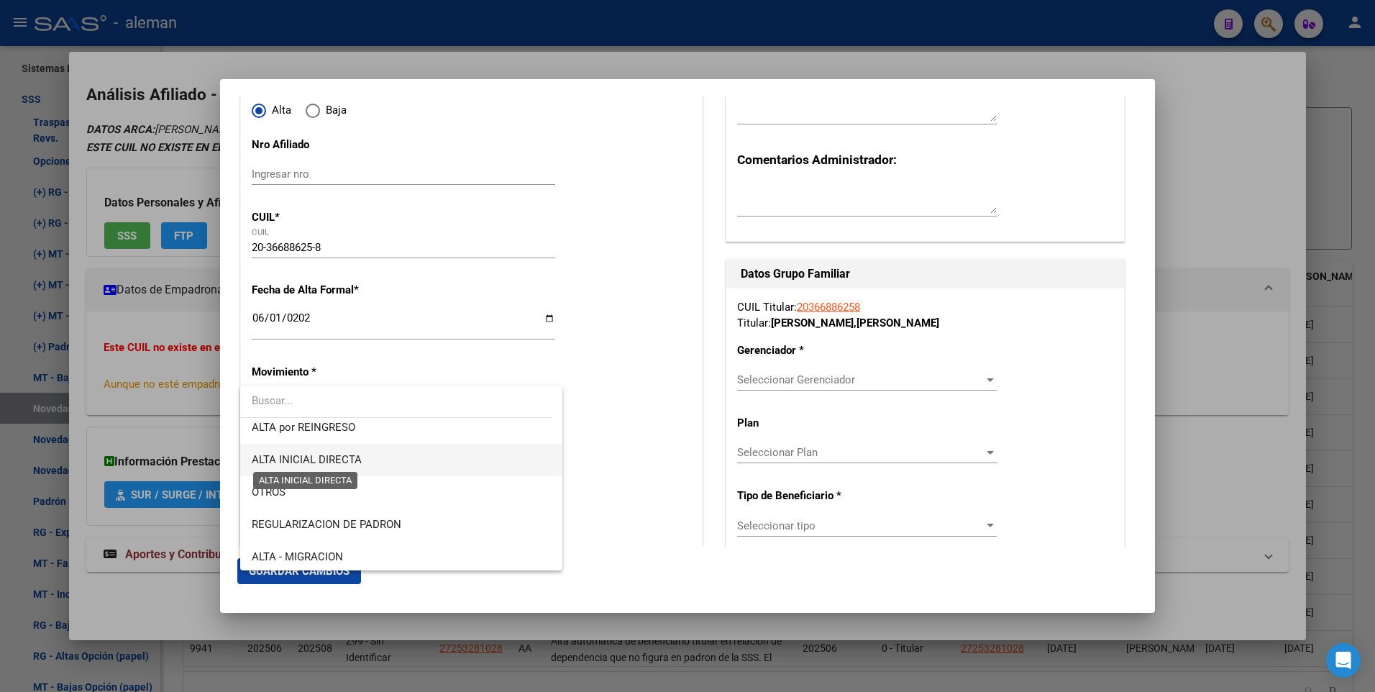
click at [333, 458] on span "ALTA INICIAL DIRECTA" at bounding box center [307, 459] width 110 height 13
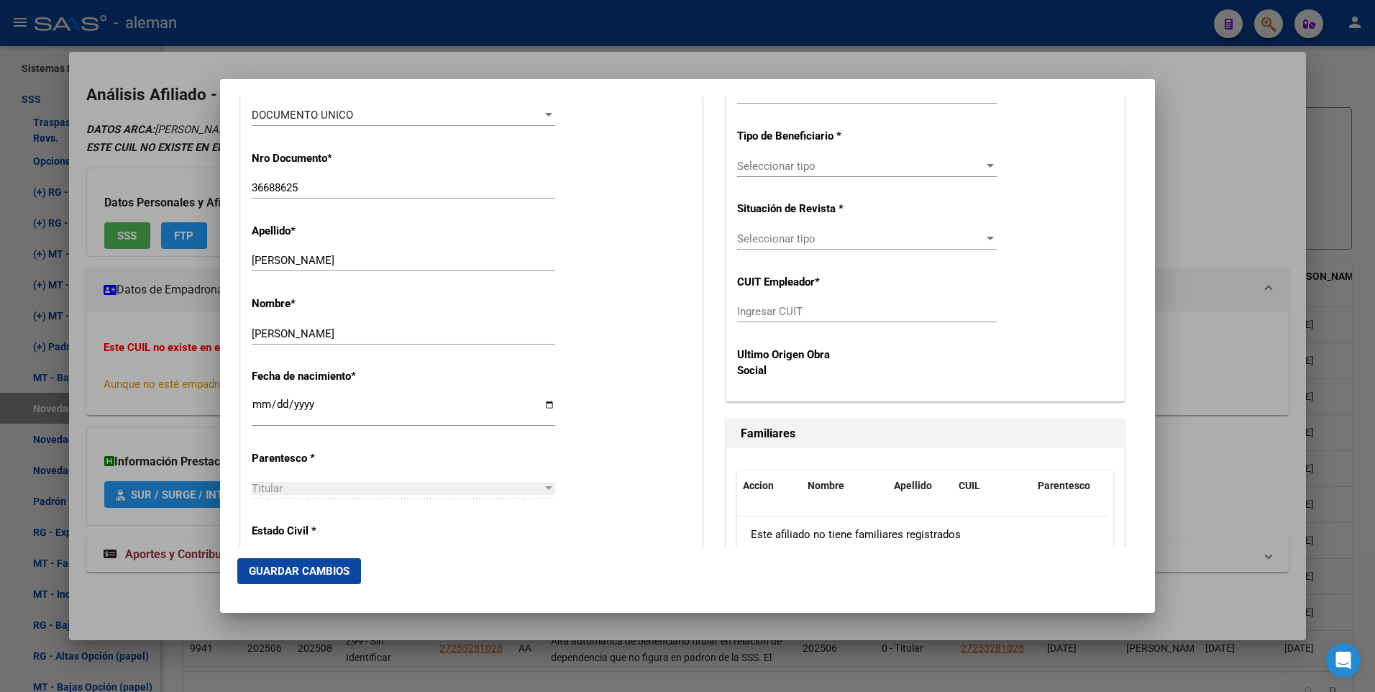
scroll to position [576, 0]
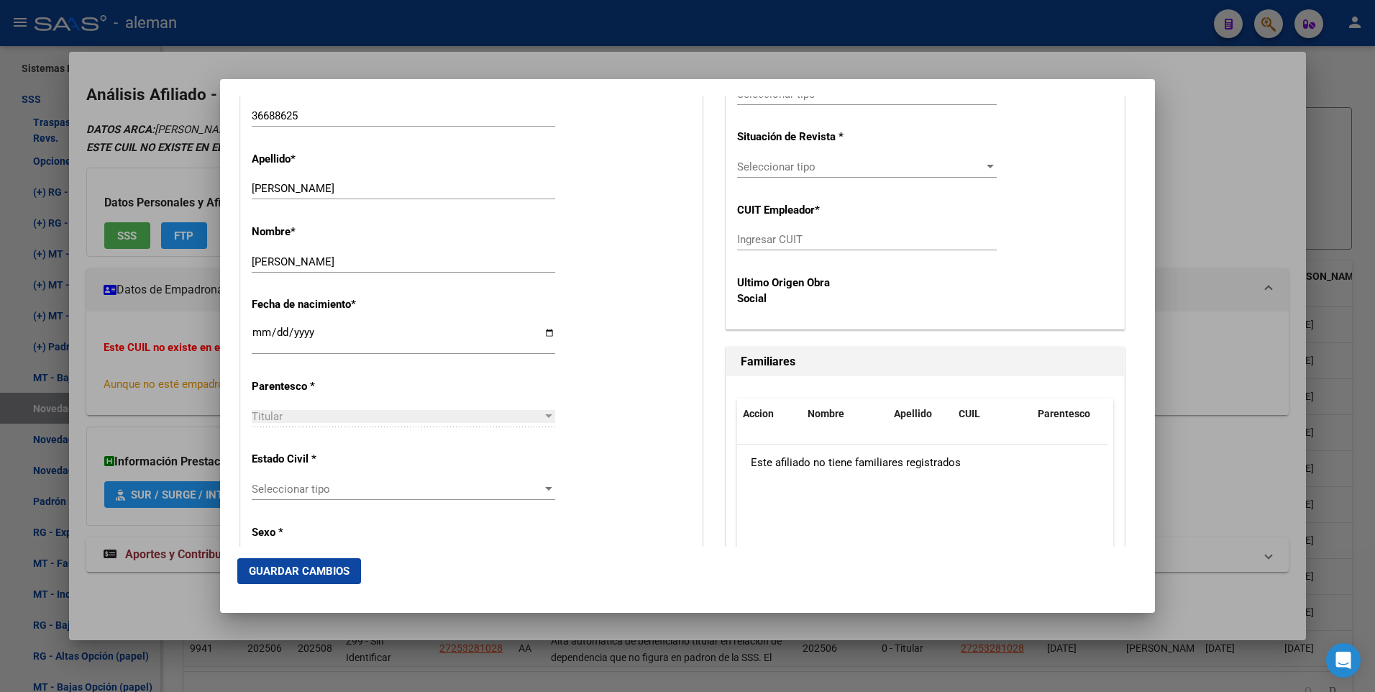
click at [545, 419] on div at bounding box center [548, 417] width 13 height 12
click at [545, 488] on div at bounding box center [548, 489] width 7 height 4
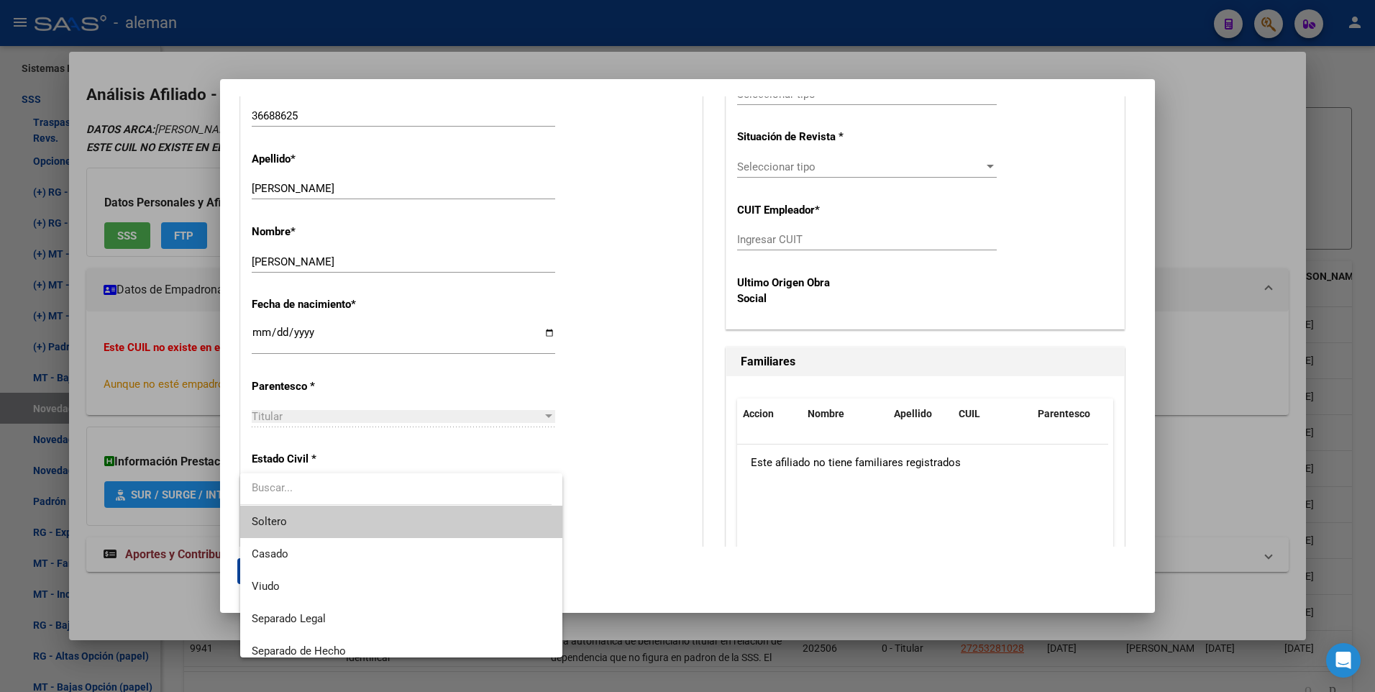
click at [598, 467] on div at bounding box center [687, 346] width 1375 height 692
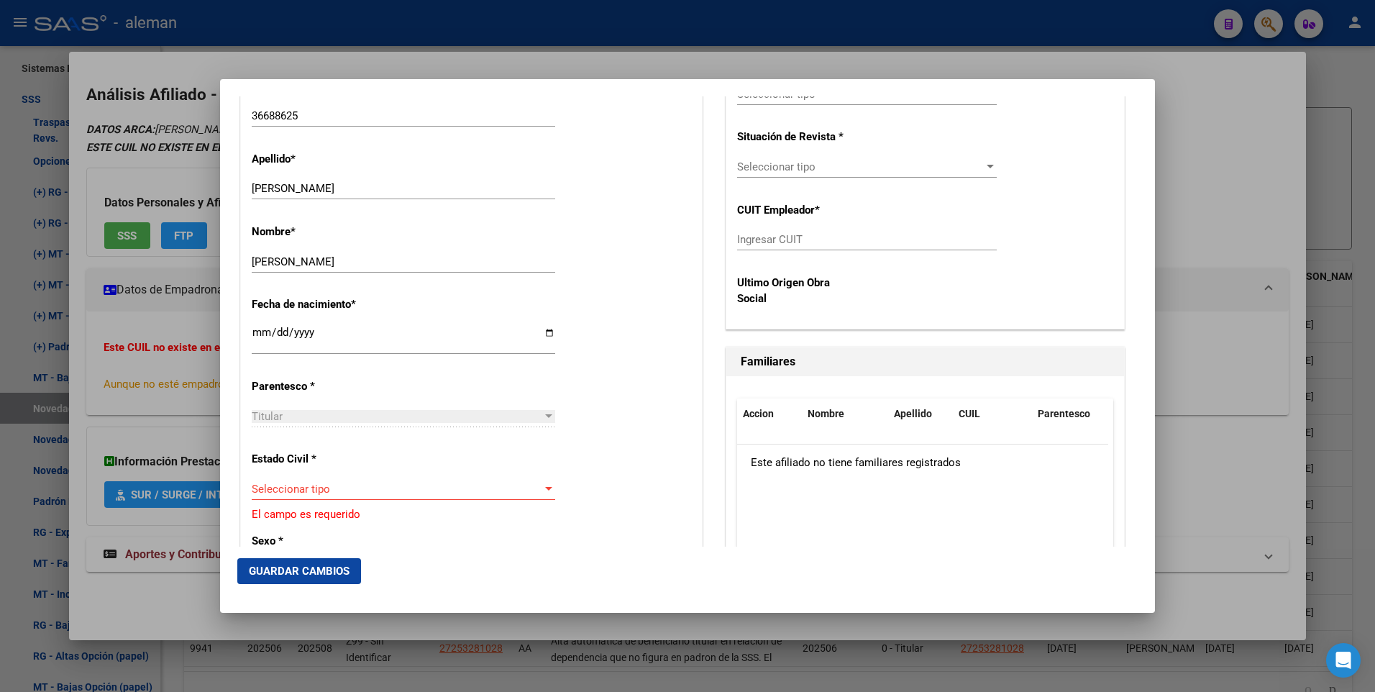
click at [598, 467] on div "Estado Civil * Seleccionar tipo Seleccionar tipo El campo es requerido" at bounding box center [472, 481] width 440 height 82
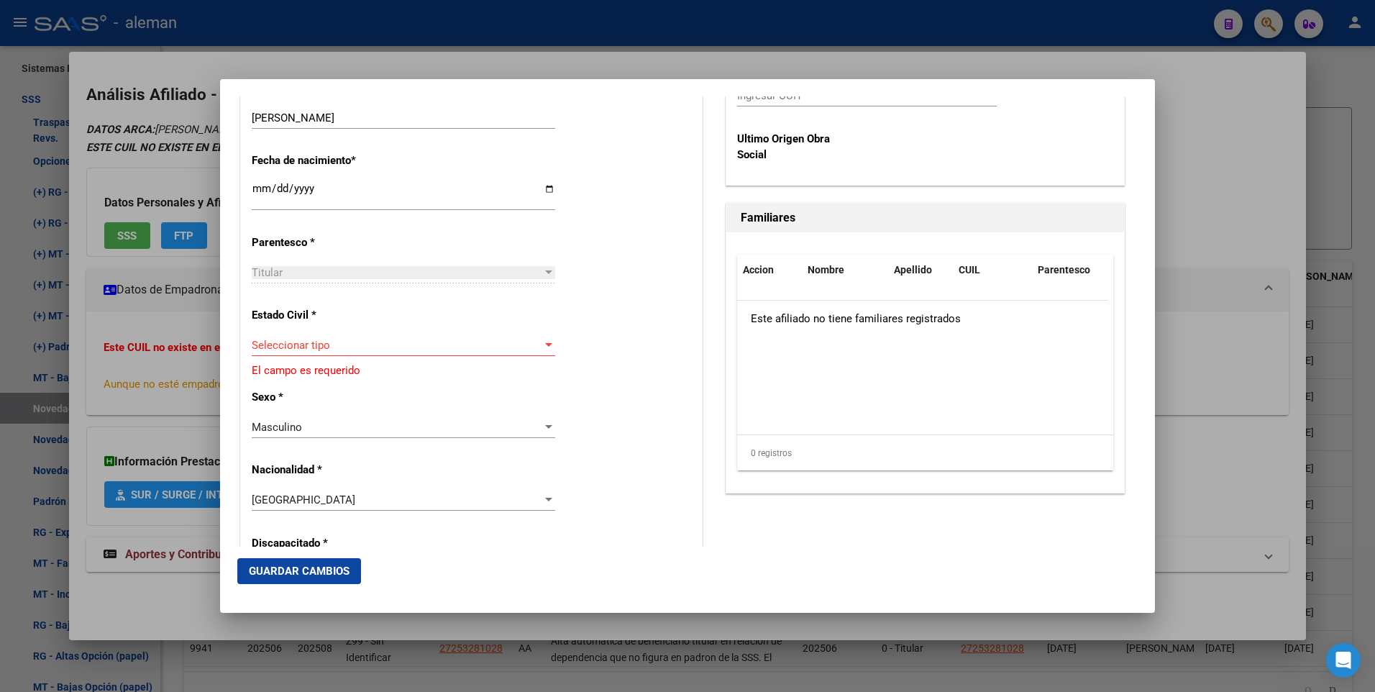
scroll to position [791, 0]
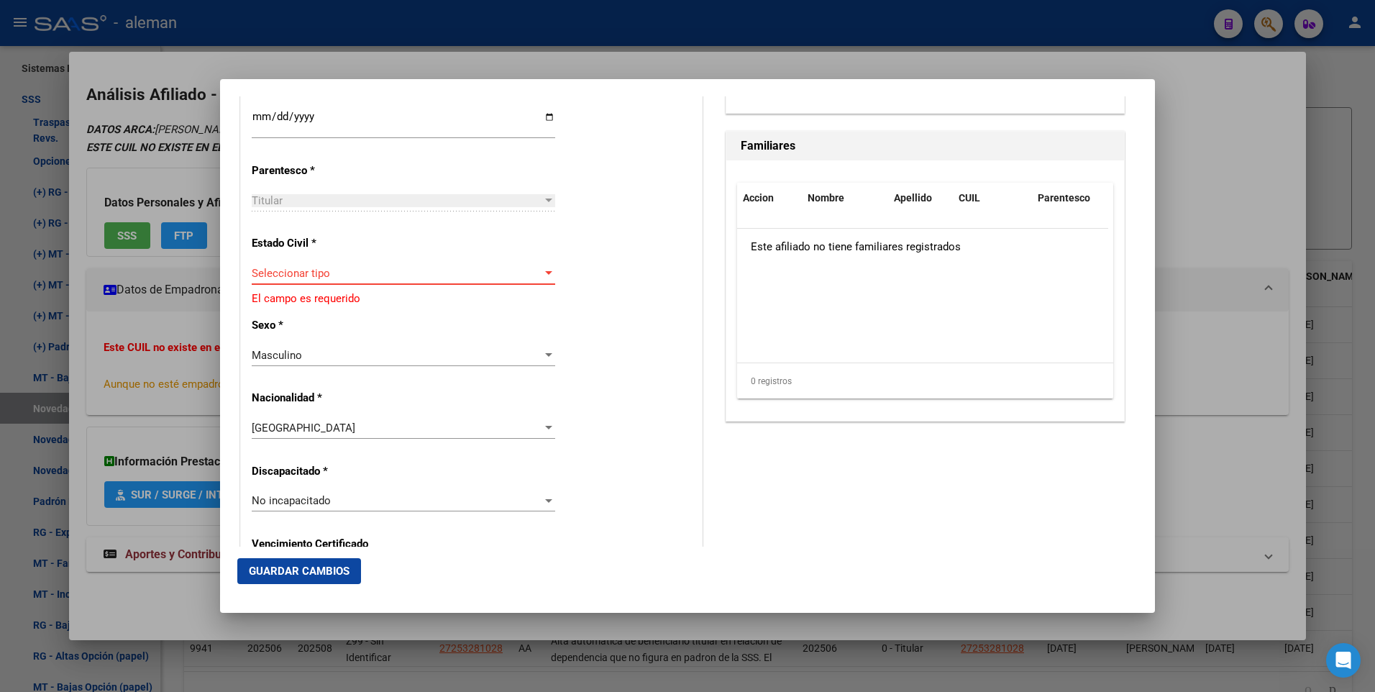
click at [545, 272] on div at bounding box center [548, 273] width 7 height 4
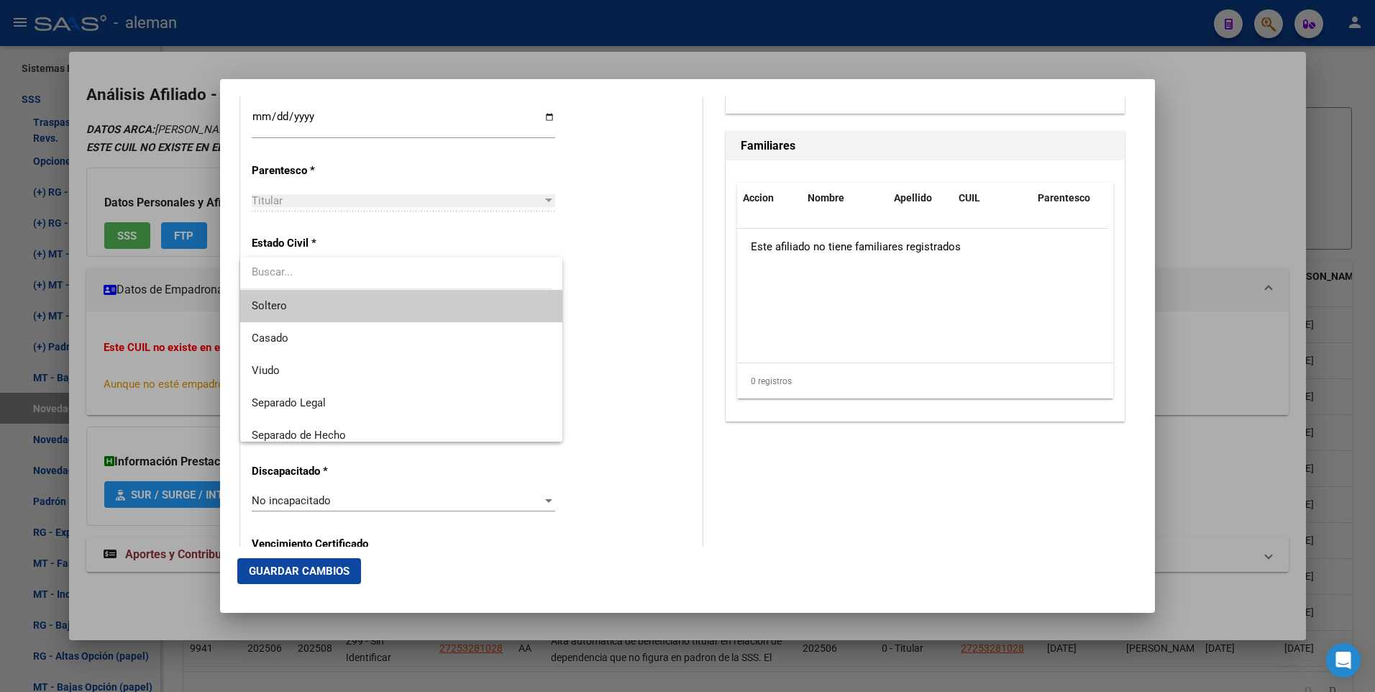
click at [417, 308] on span "Soltero" at bounding box center [401, 306] width 299 height 32
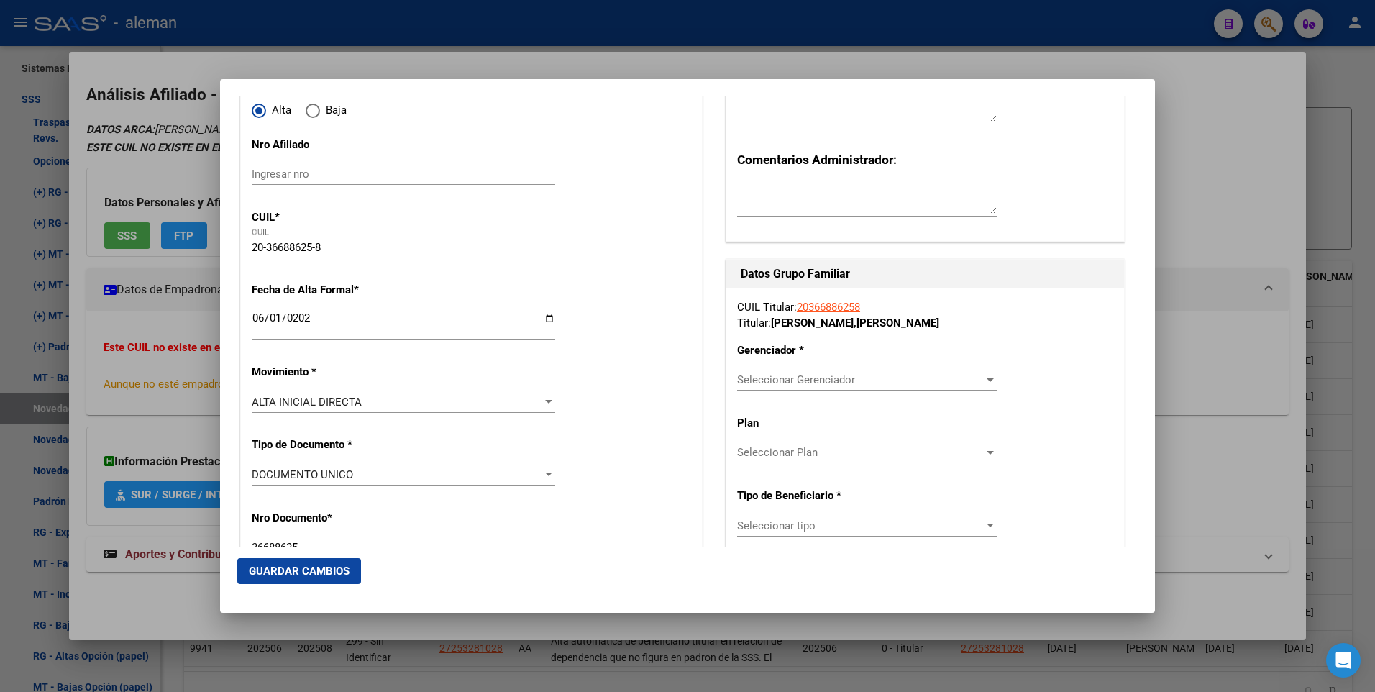
scroll to position [288, 0]
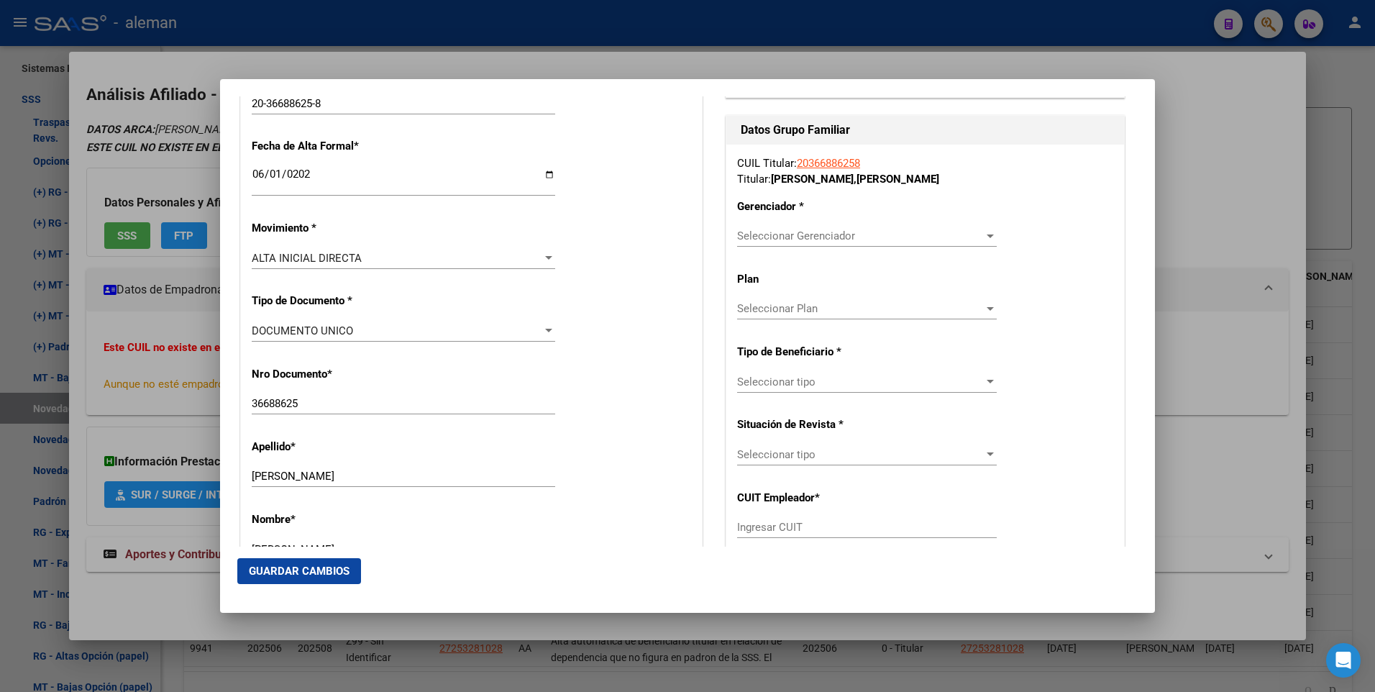
click at [984, 234] on div at bounding box center [990, 236] width 13 height 12
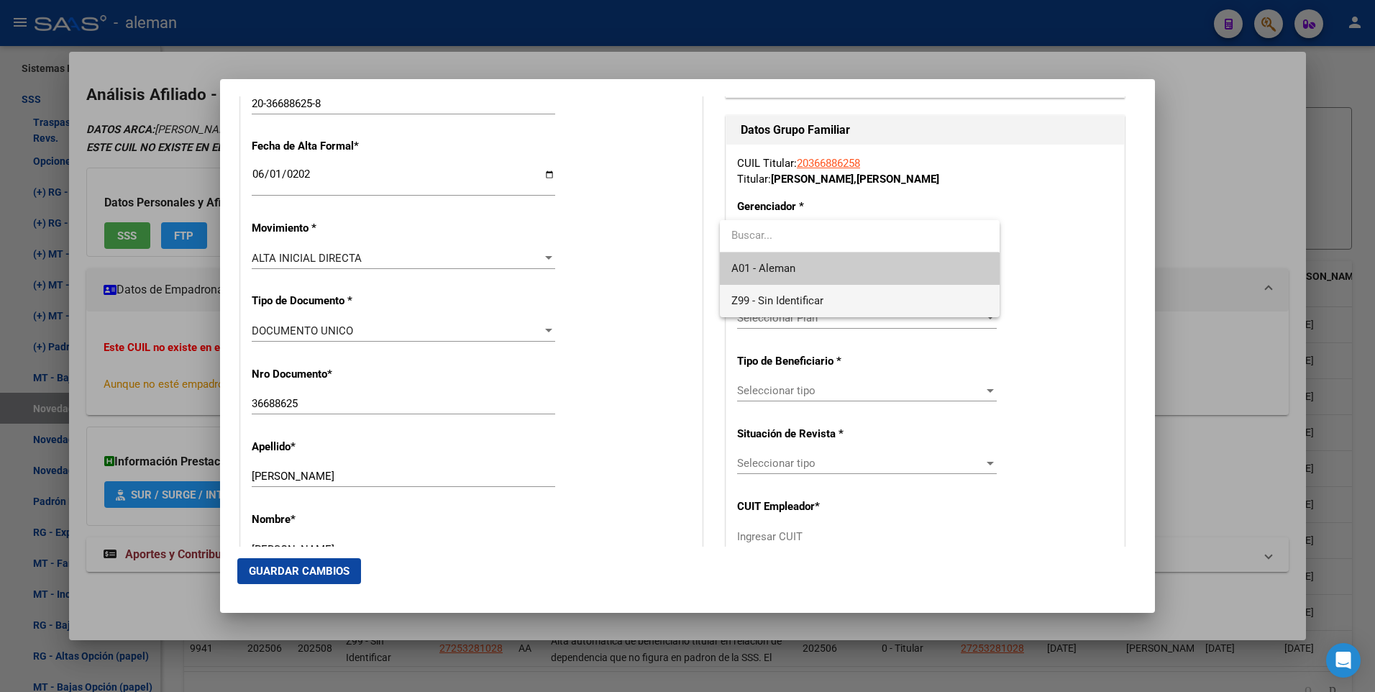
click at [932, 295] on span "Z99 - Sin Identificar" at bounding box center [860, 301] width 256 height 32
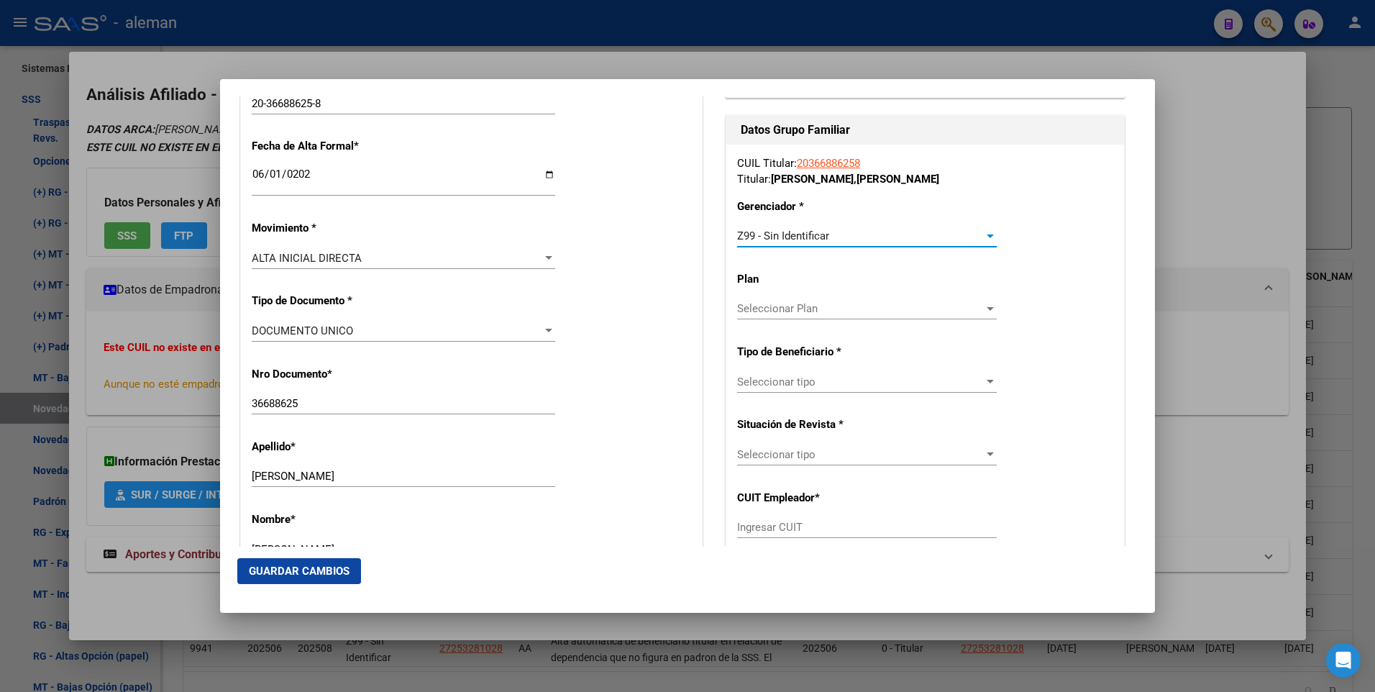
click at [987, 381] on div at bounding box center [990, 382] width 7 height 4
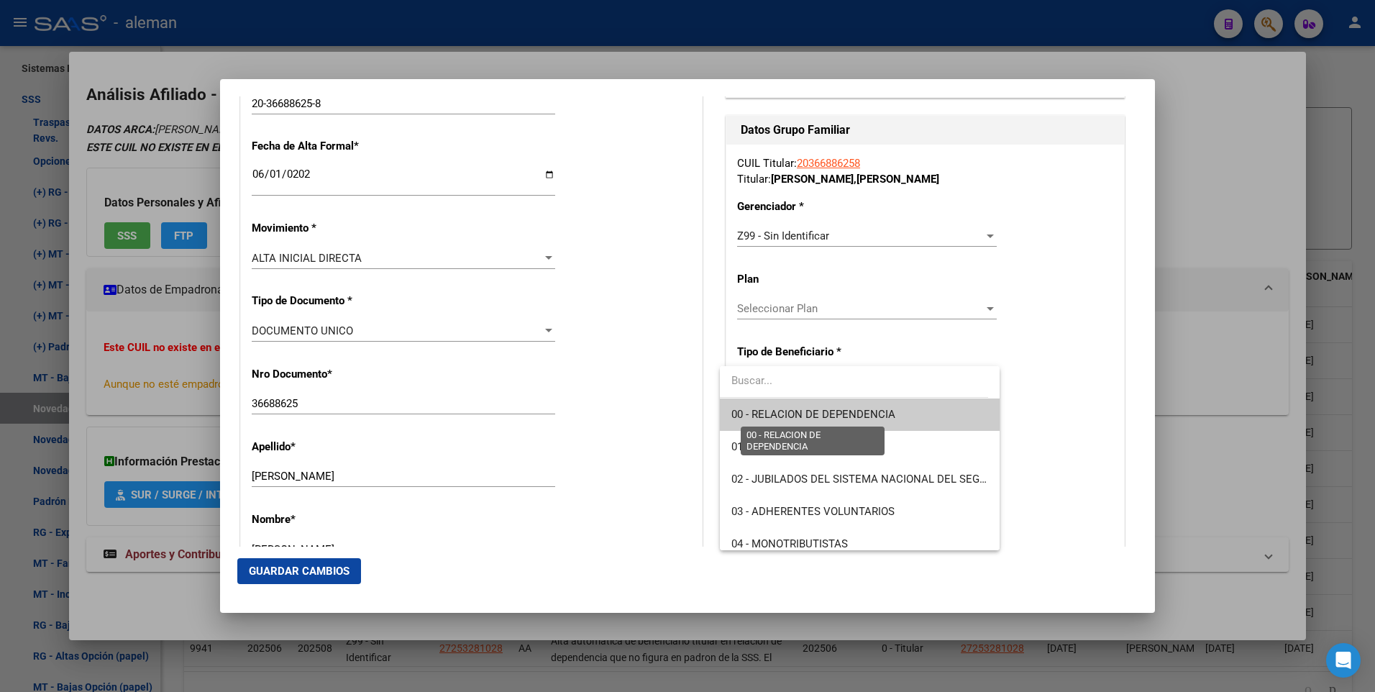
click at [843, 417] on span "00 - RELACION DE DEPENDENCIA" at bounding box center [814, 414] width 164 height 13
type input "30-71063067-0"
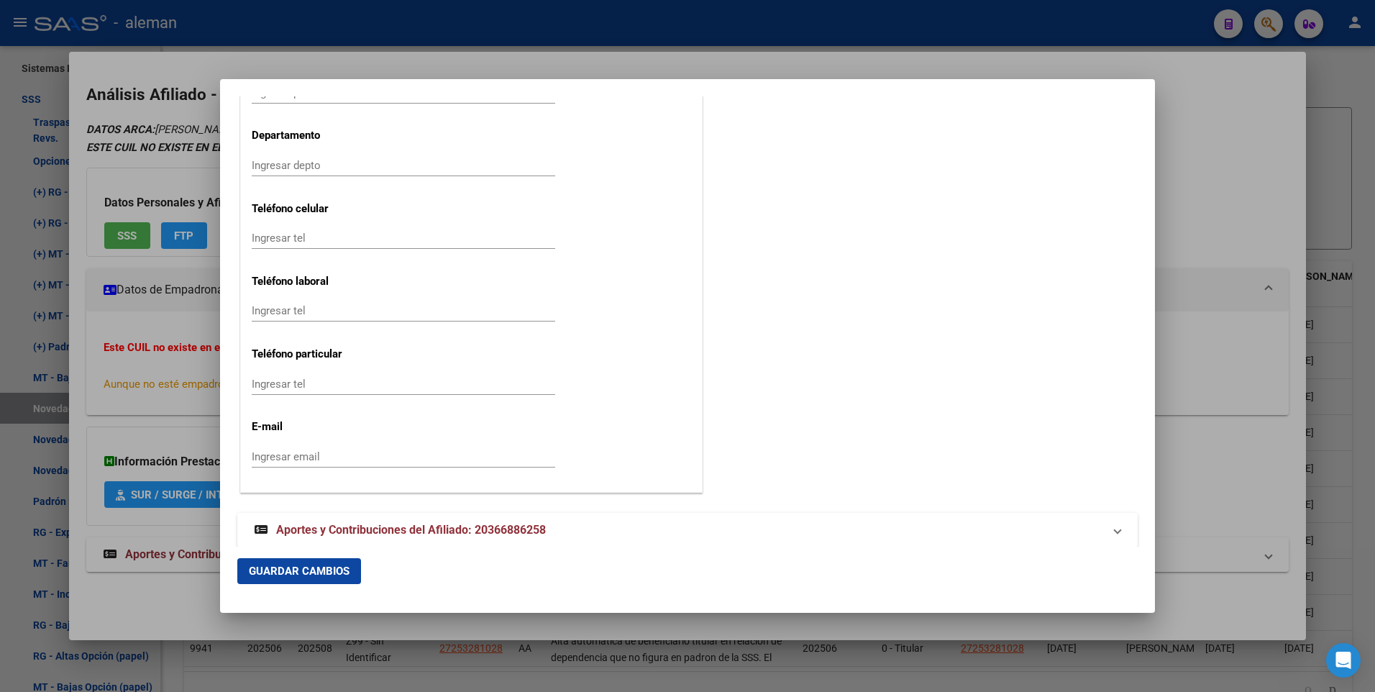
scroll to position [1816, 0]
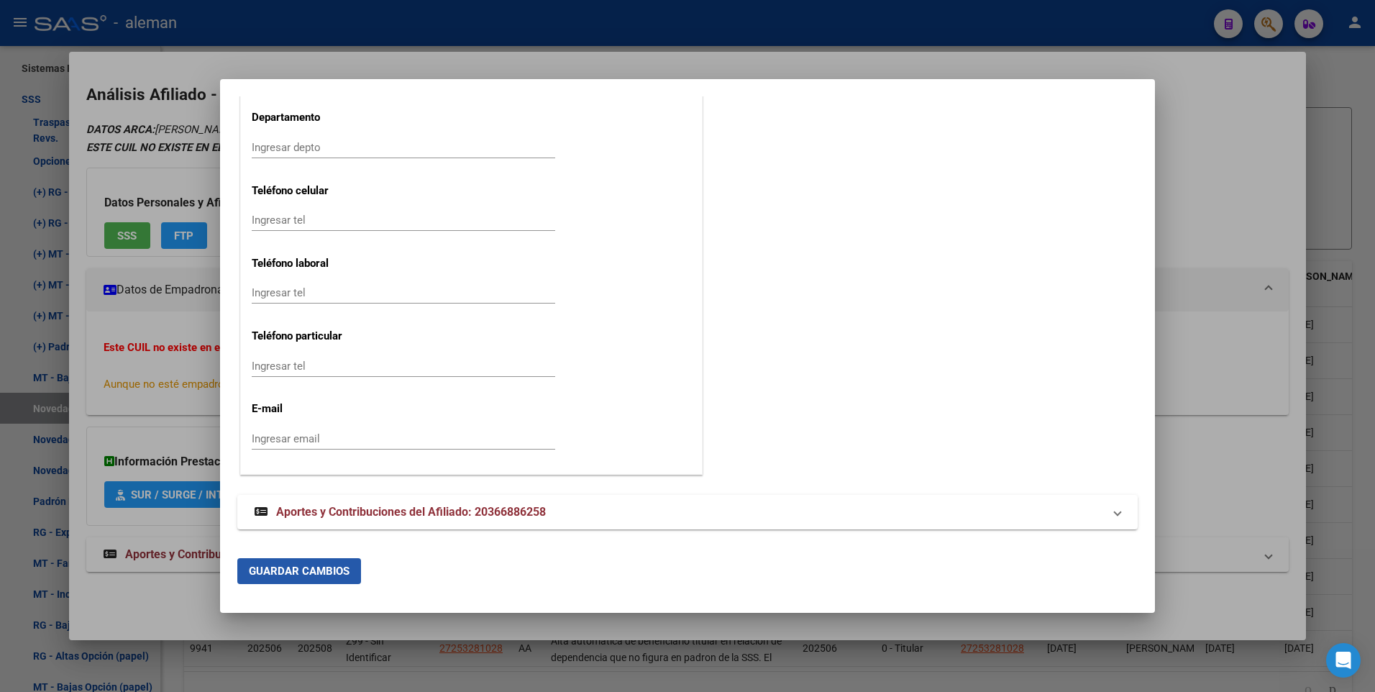
click at [326, 571] on span "Guardar Cambios" at bounding box center [299, 571] width 101 height 13
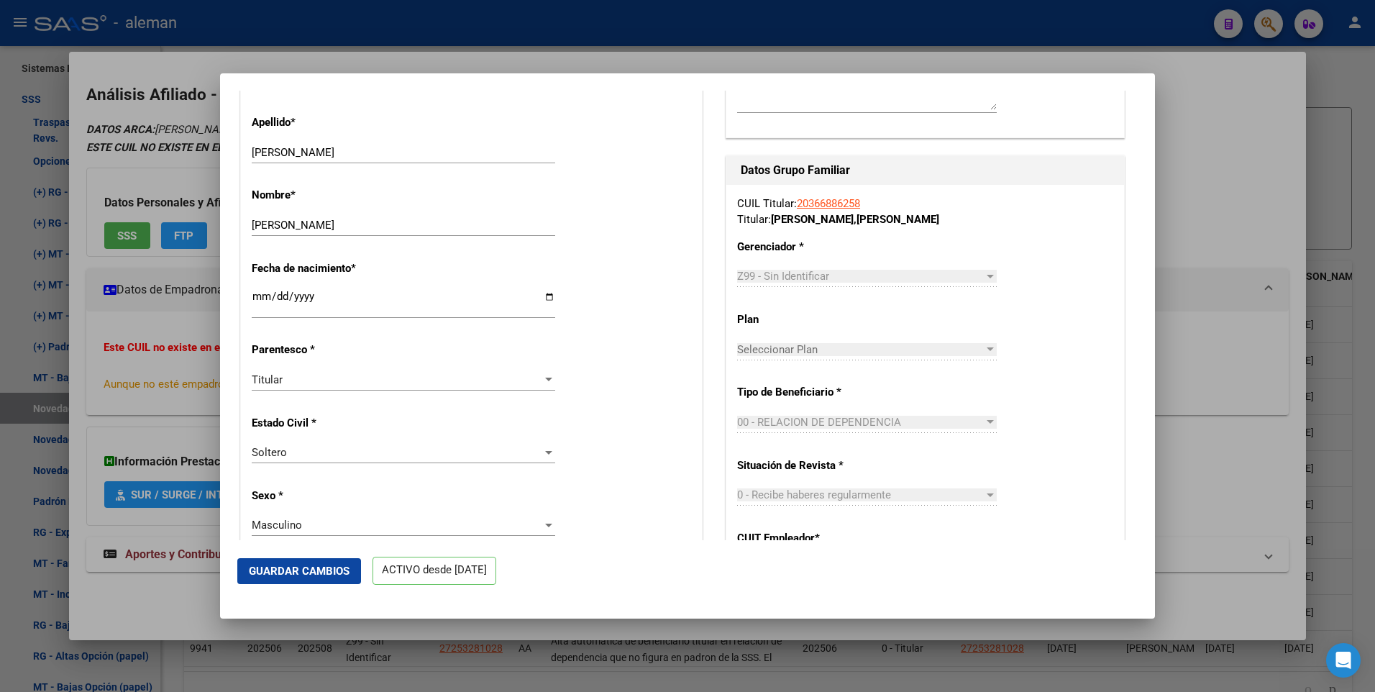
scroll to position [0, 0]
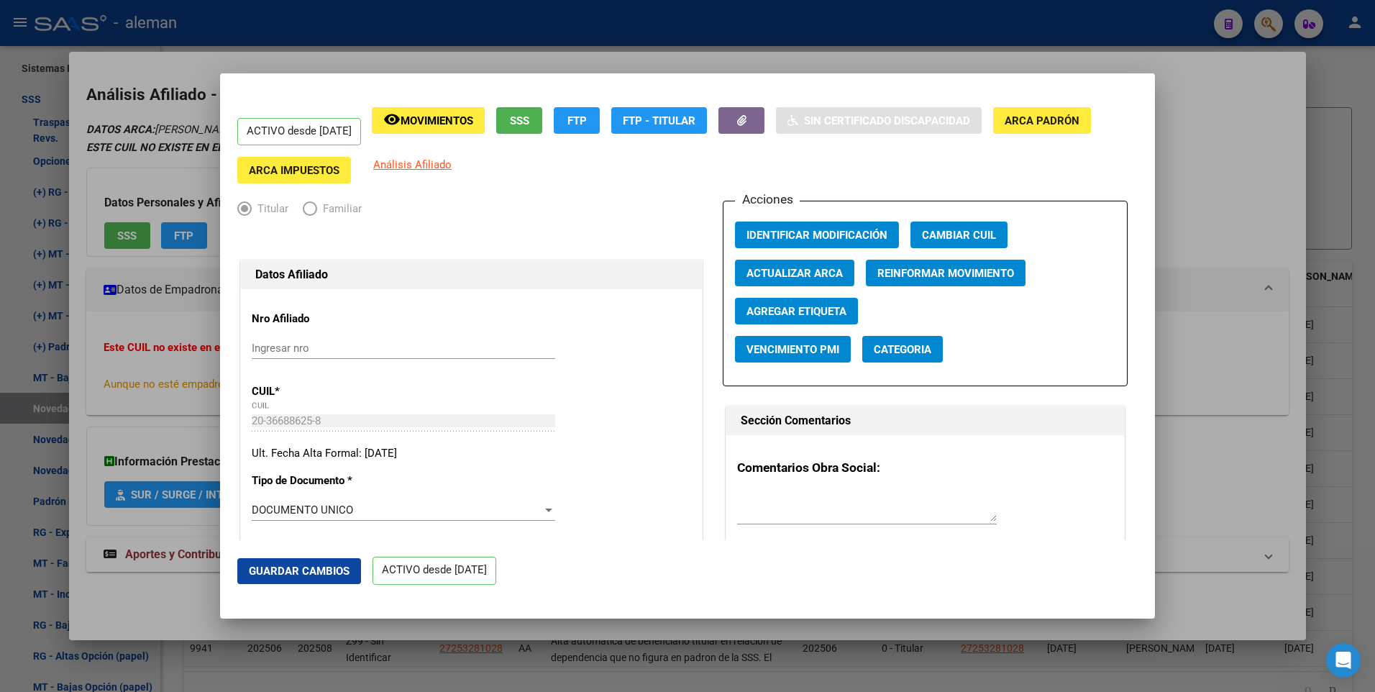
click at [1237, 182] on div at bounding box center [687, 346] width 1375 height 692
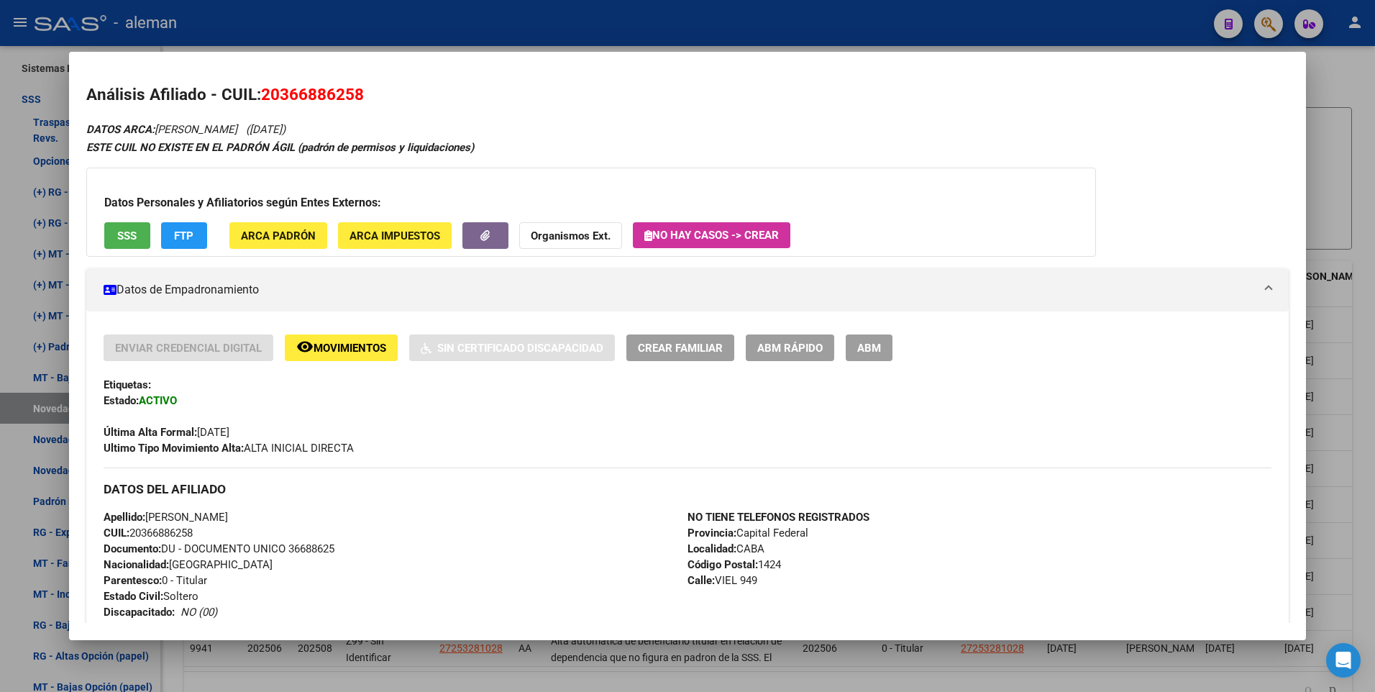
click at [1359, 201] on div at bounding box center [687, 346] width 1375 height 692
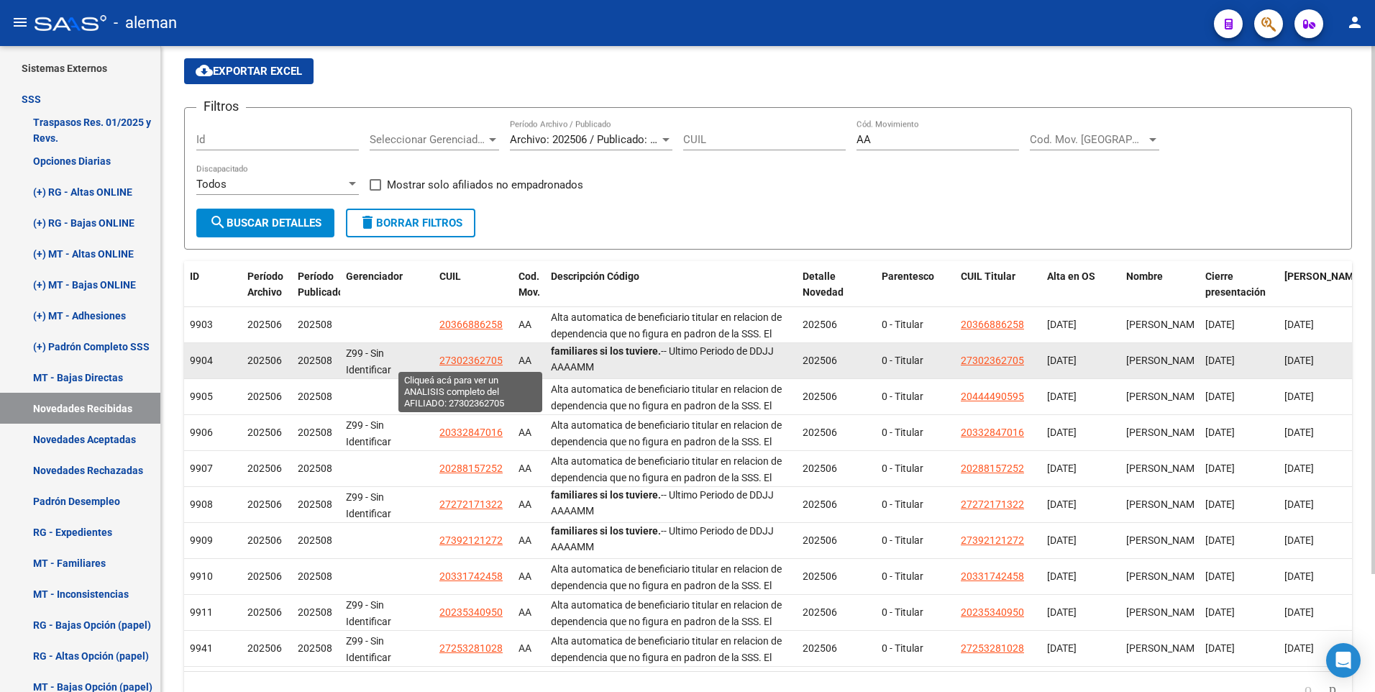
click at [470, 358] on span "27302362705" at bounding box center [471, 361] width 63 height 12
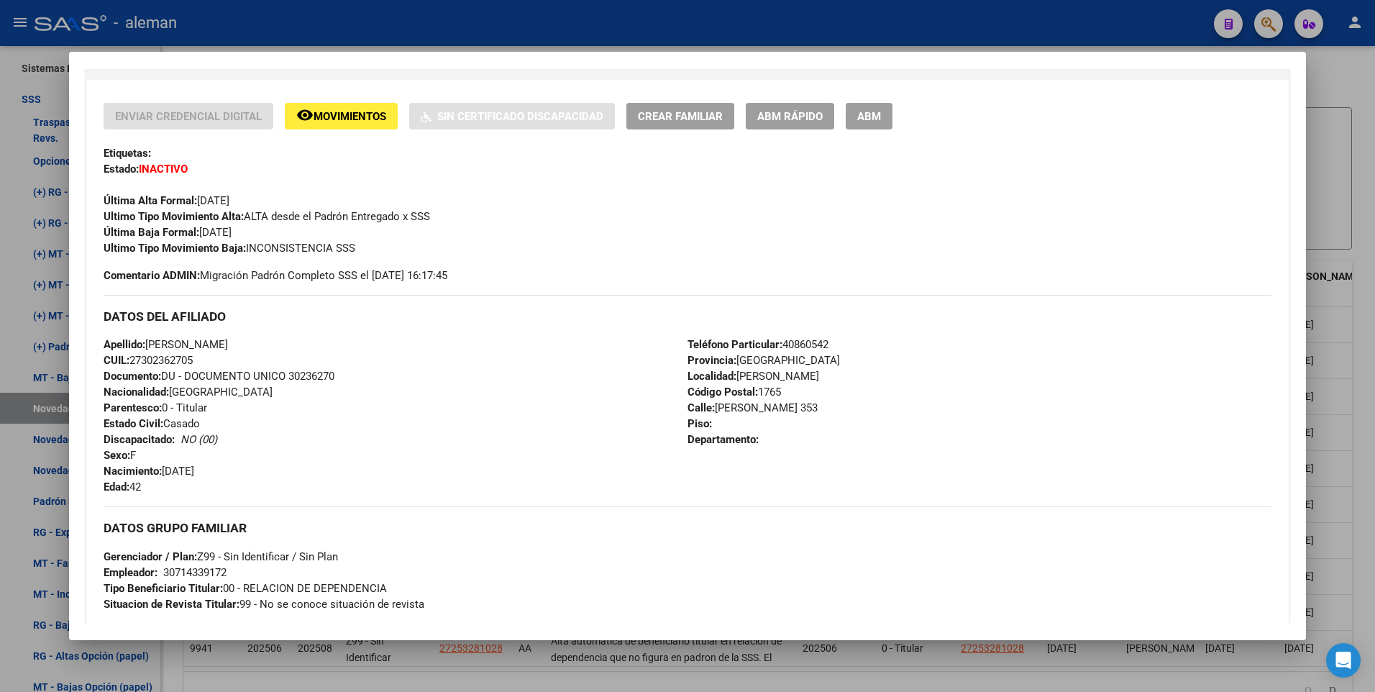
scroll to position [570, 0]
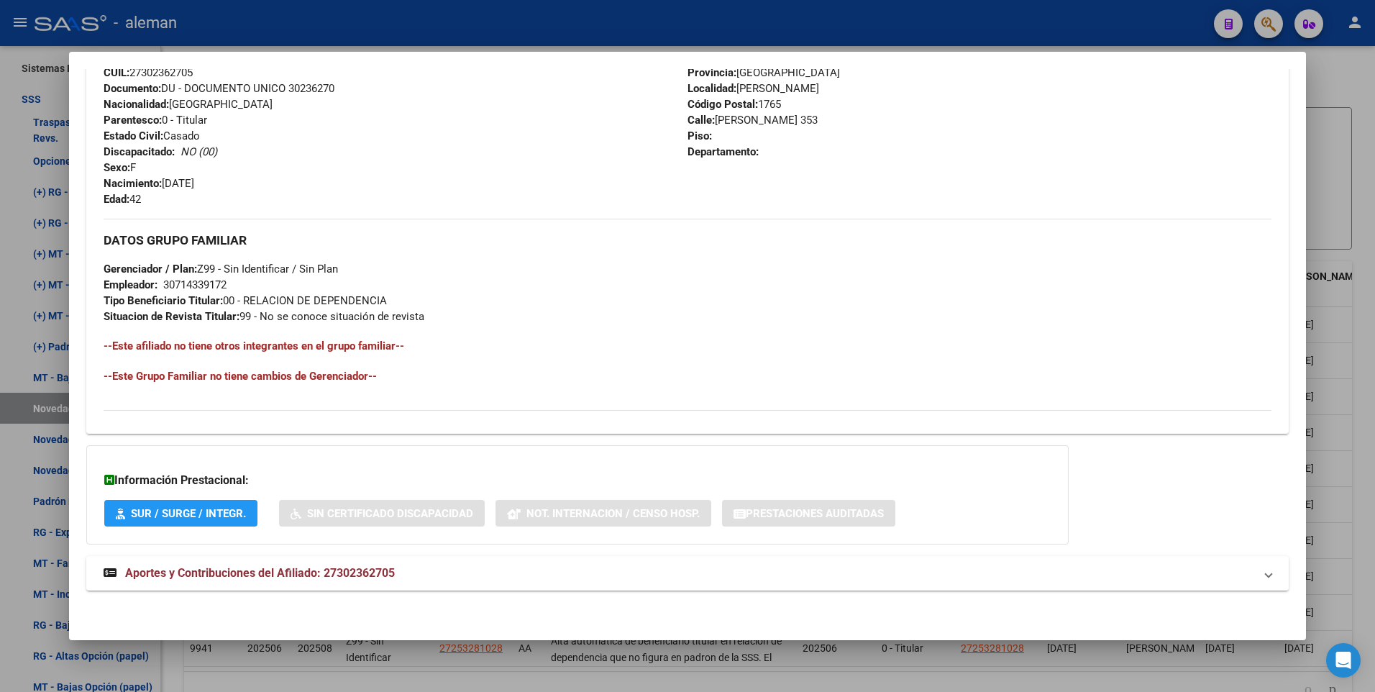
click at [1360, 167] on div at bounding box center [687, 346] width 1375 height 692
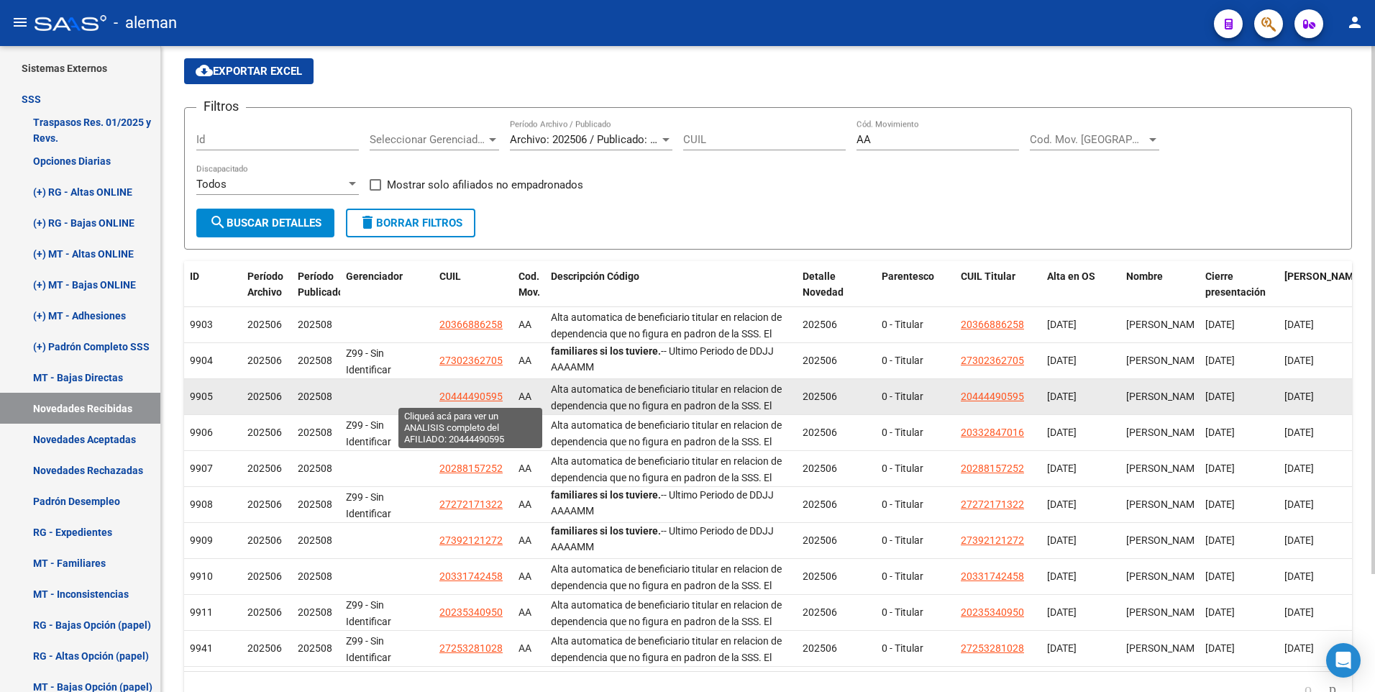
click at [463, 392] on span "20444490595" at bounding box center [471, 397] width 63 height 12
type textarea "20444490595"
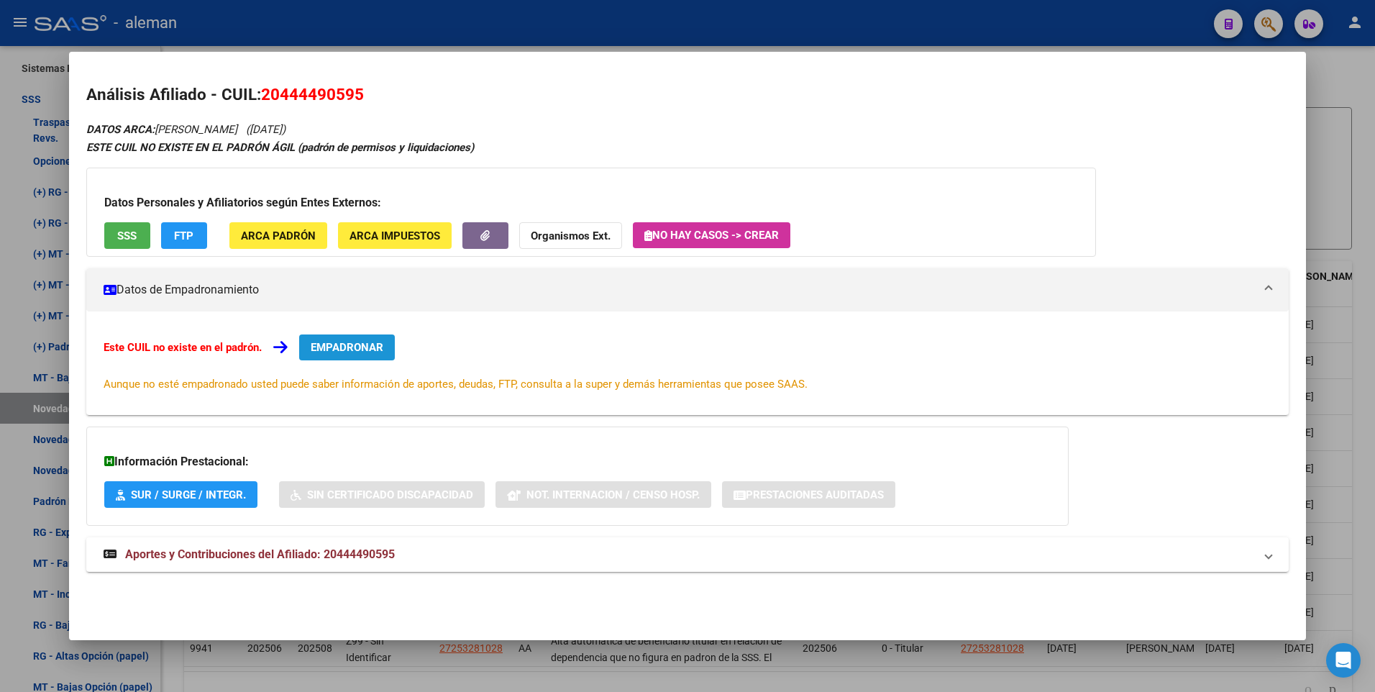
click at [355, 349] on span "EMPADRONAR" at bounding box center [347, 347] width 73 height 13
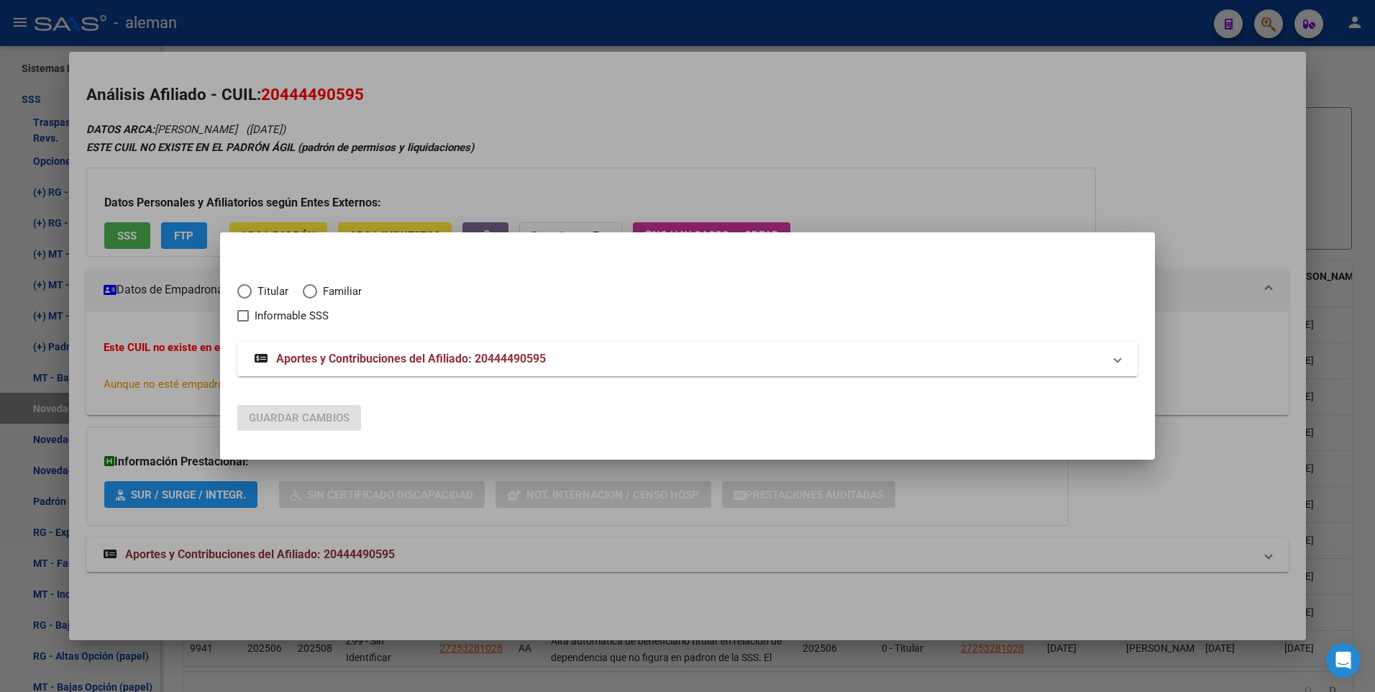
click at [245, 294] on span "Elija una opción" at bounding box center [244, 291] width 14 height 14
click at [245, 294] on input "Titular" at bounding box center [244, 291] width 14 height 14
radio input "true"
checkbox input "true"
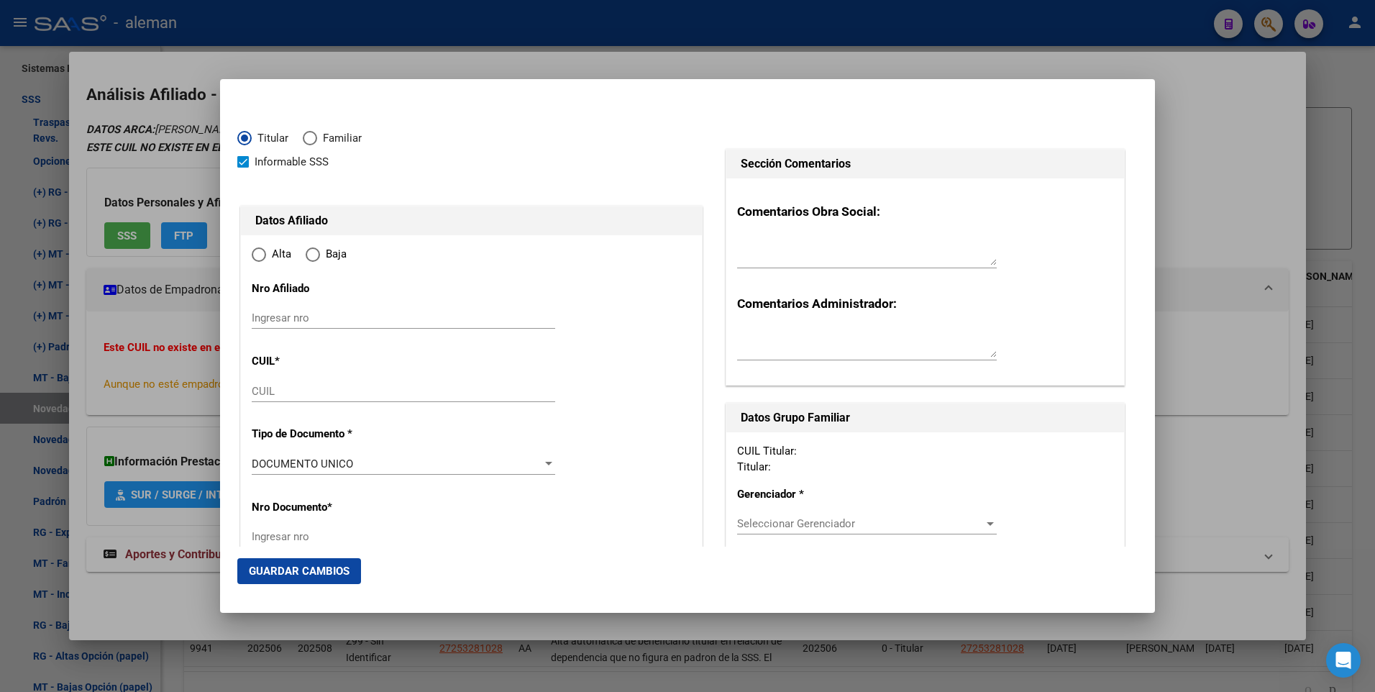
type input "20-44449059-5"
type input "44449059"
type input "[PERSON_NAME]"
type input "[DATE]"
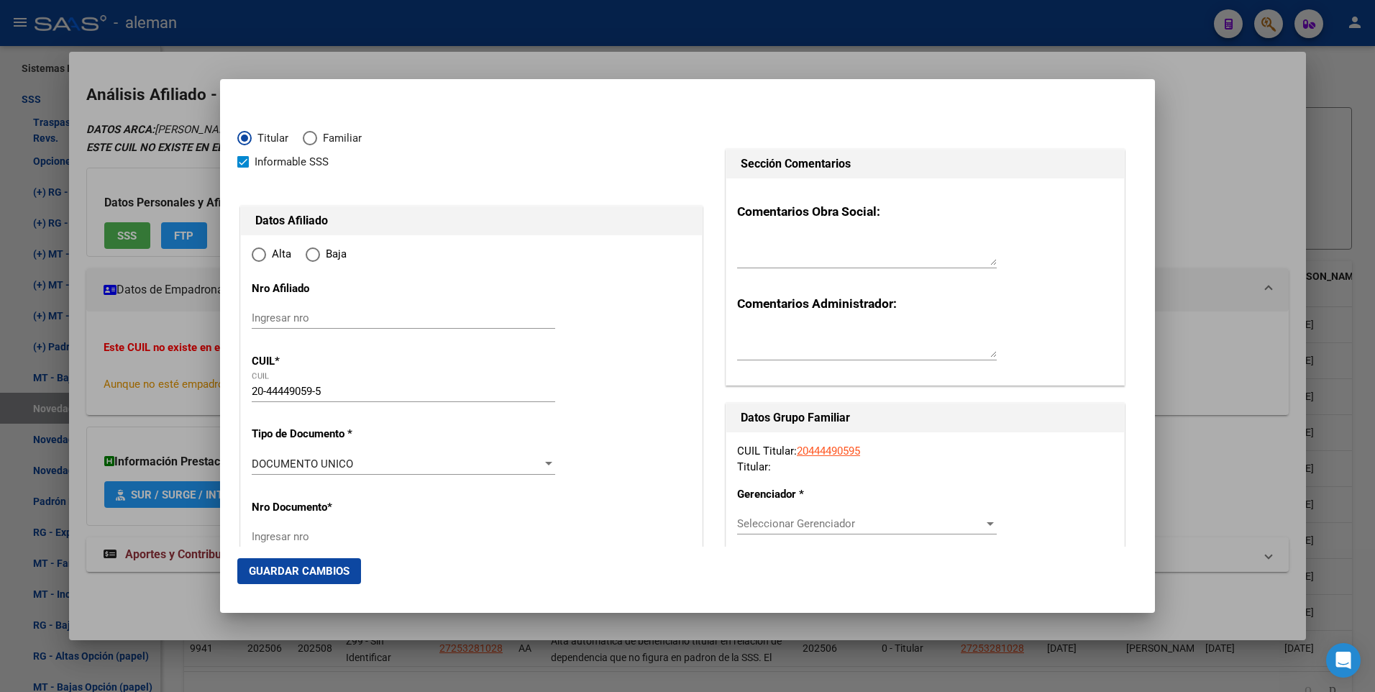
type input "CABA"
type input "1416"
type input "[PERSON_NAME]"
type input "1956"
radio input "true"
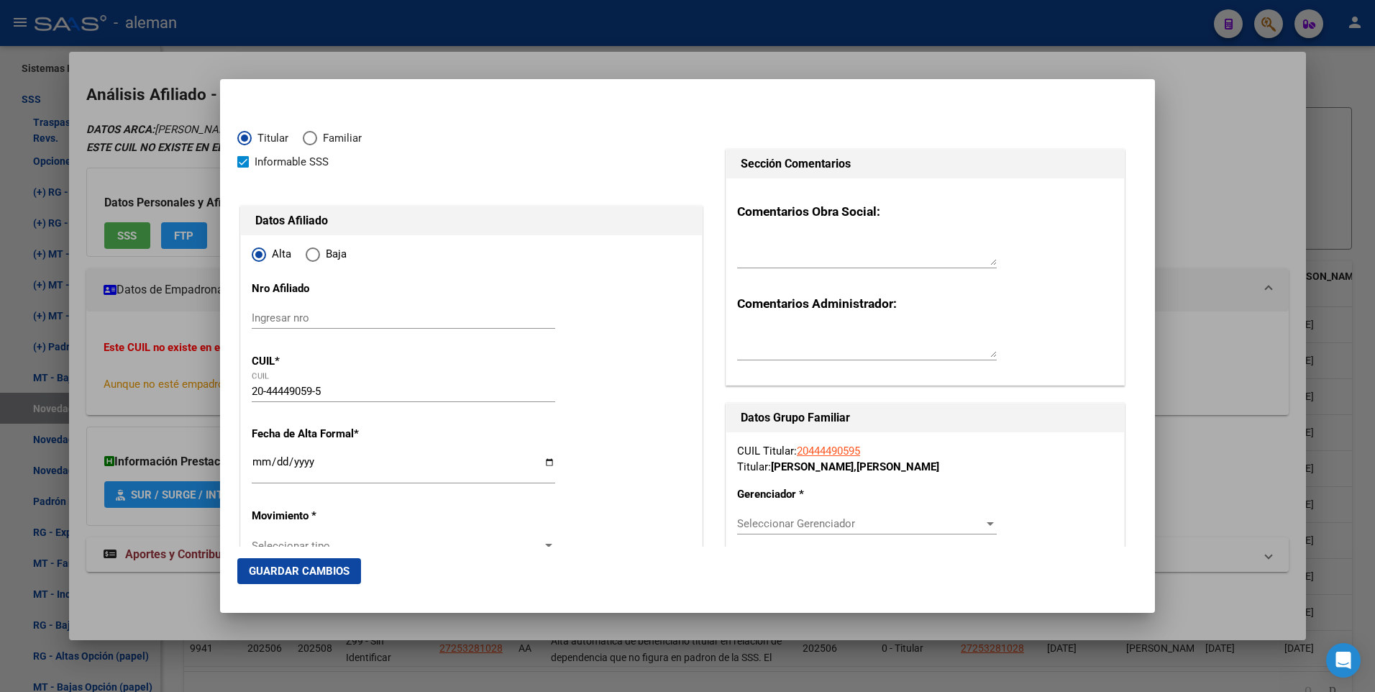
click at [242, 165] on span at bounding box center [243, 162] width 12 height 12
click at [242, 168] on input "Informable SSS" at bounding box center [242, 168] width 1 height 1
checkbox input "false"
click at [254, 461] on input "Ingresar fecha" at bounding box center [404, 467] width 304 height 23
type input "[DATE]"
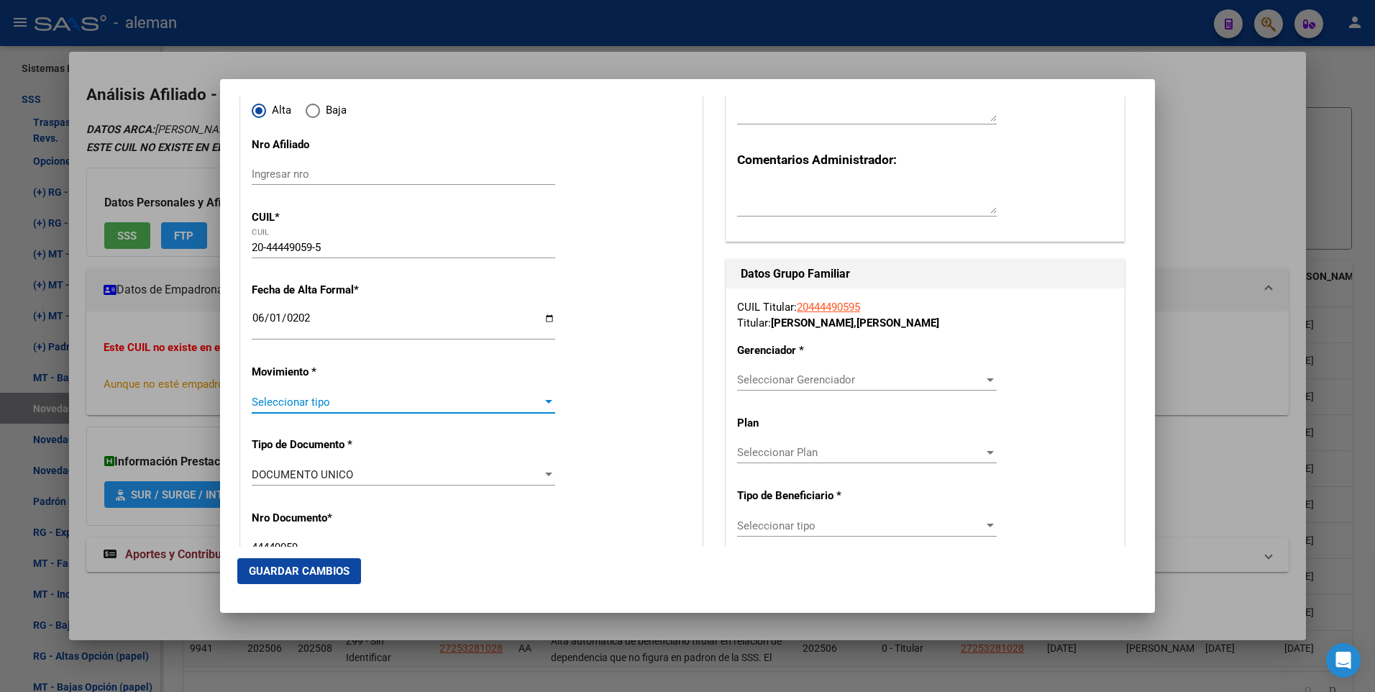
click at [545, 399] on div at bounding box center [548, 402] width 13 height 12
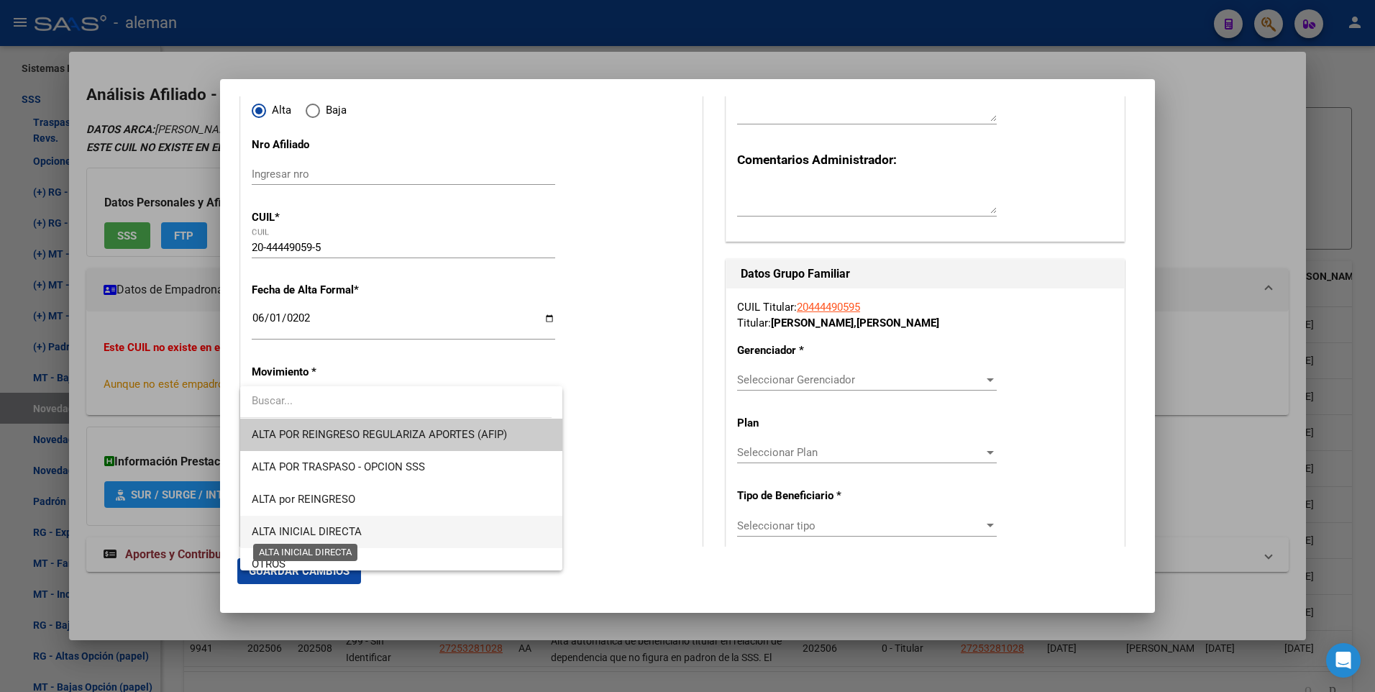
click at [341, 529] on span "ALTA INICIAL DIRECTA" at bounding box center [307, 531] width 110 height 13
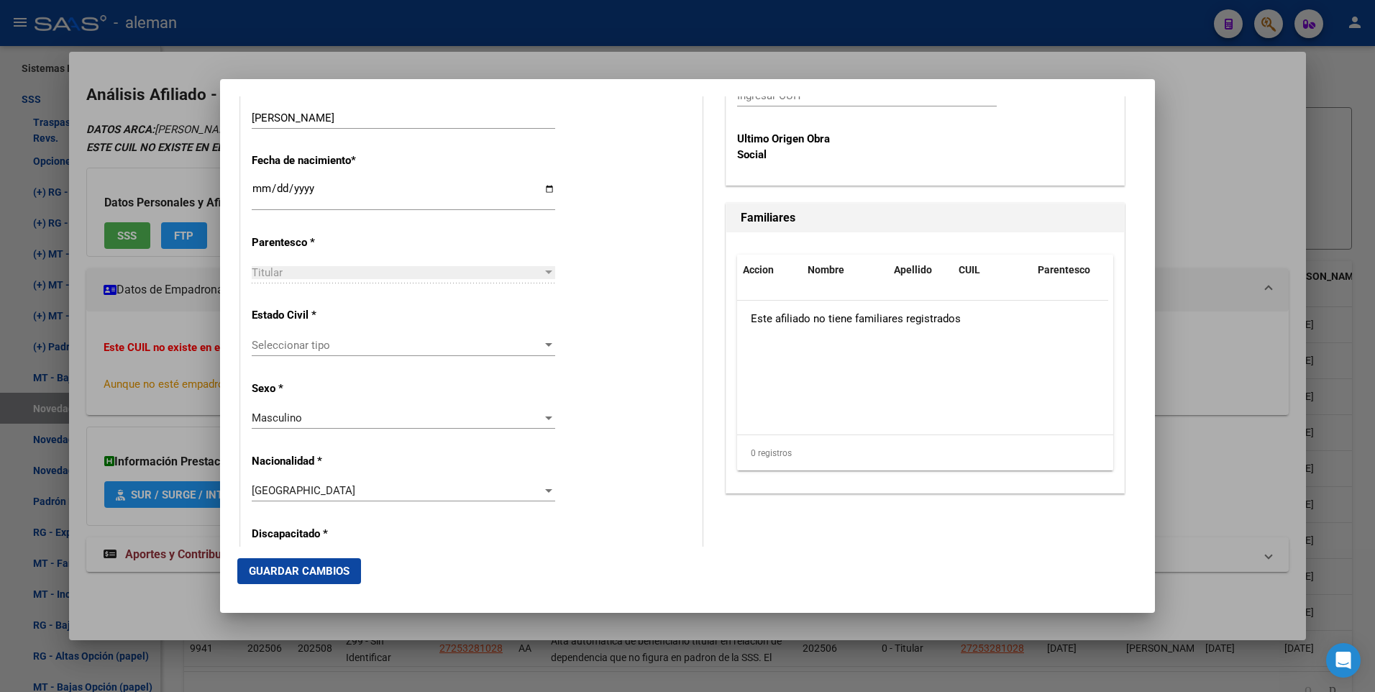
scroll to position [791, 0]
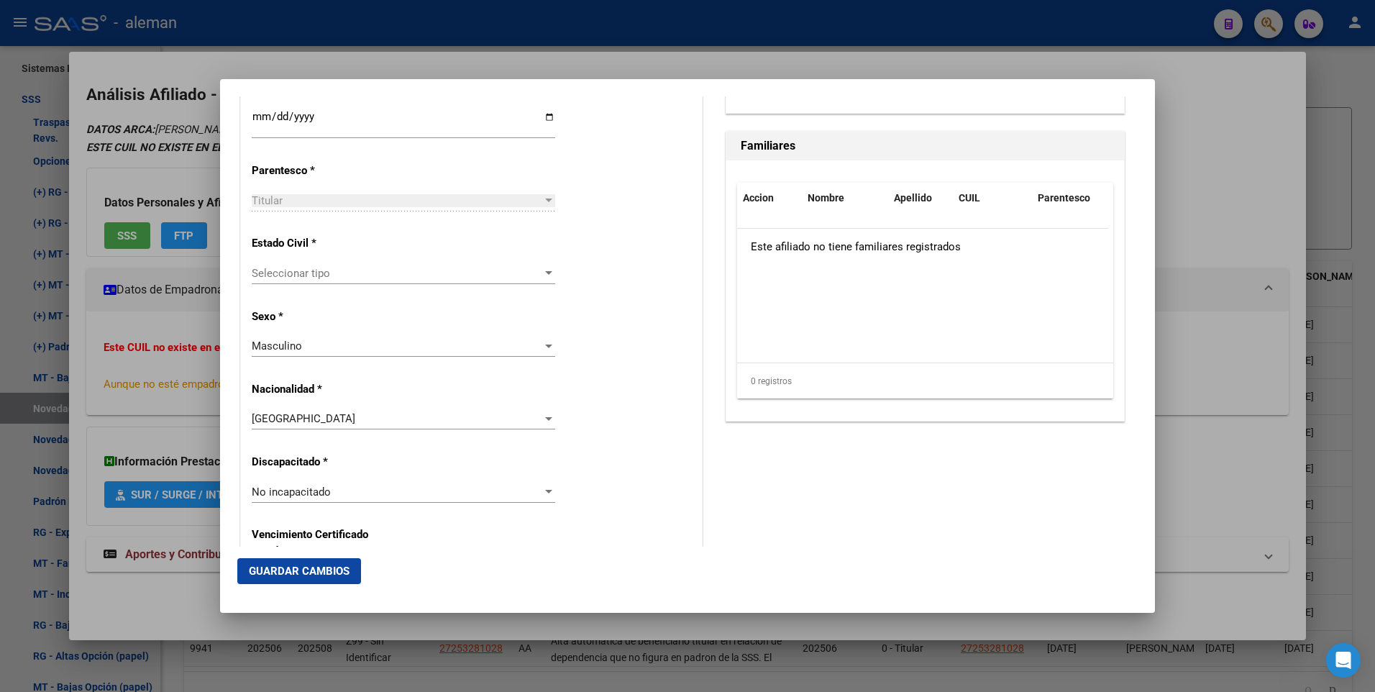
click at [545, 272] on div at bounding box center [548, 273] width 7 height 4
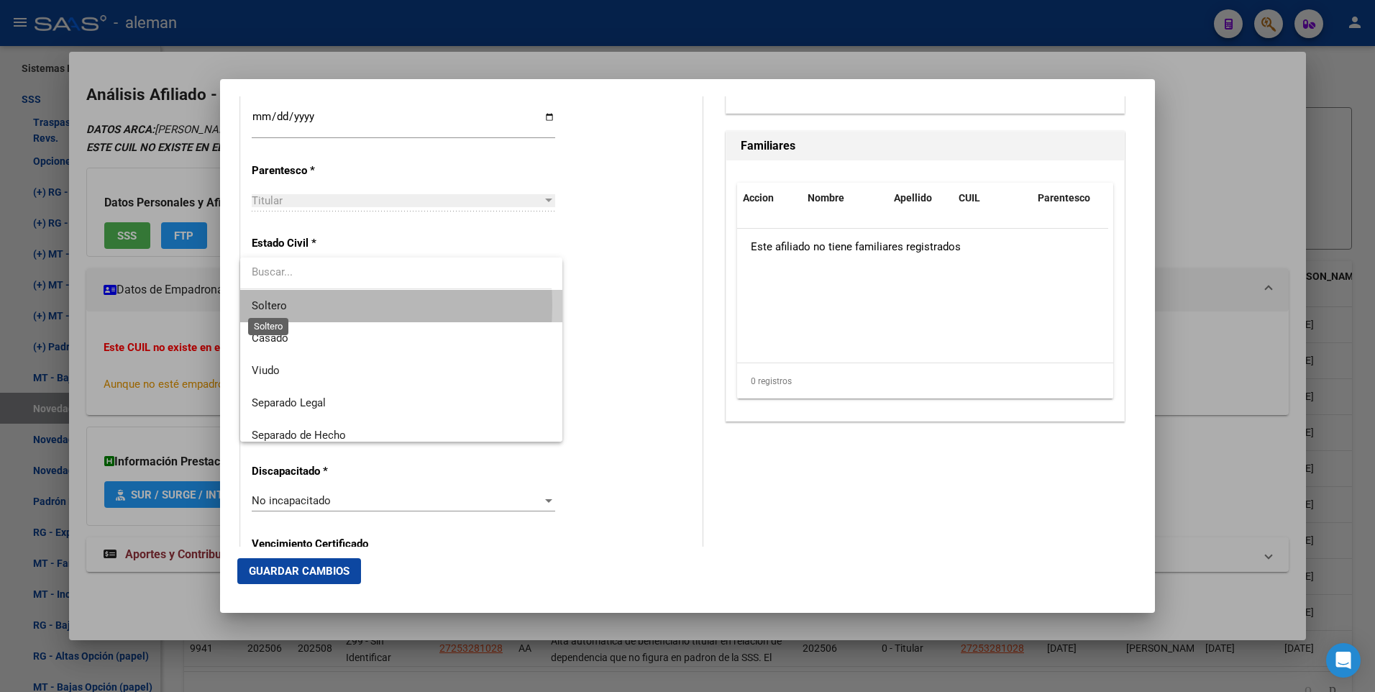
click at [263, 305] on span "Soltero" at bounding box center [269, 305] width 35 height 13
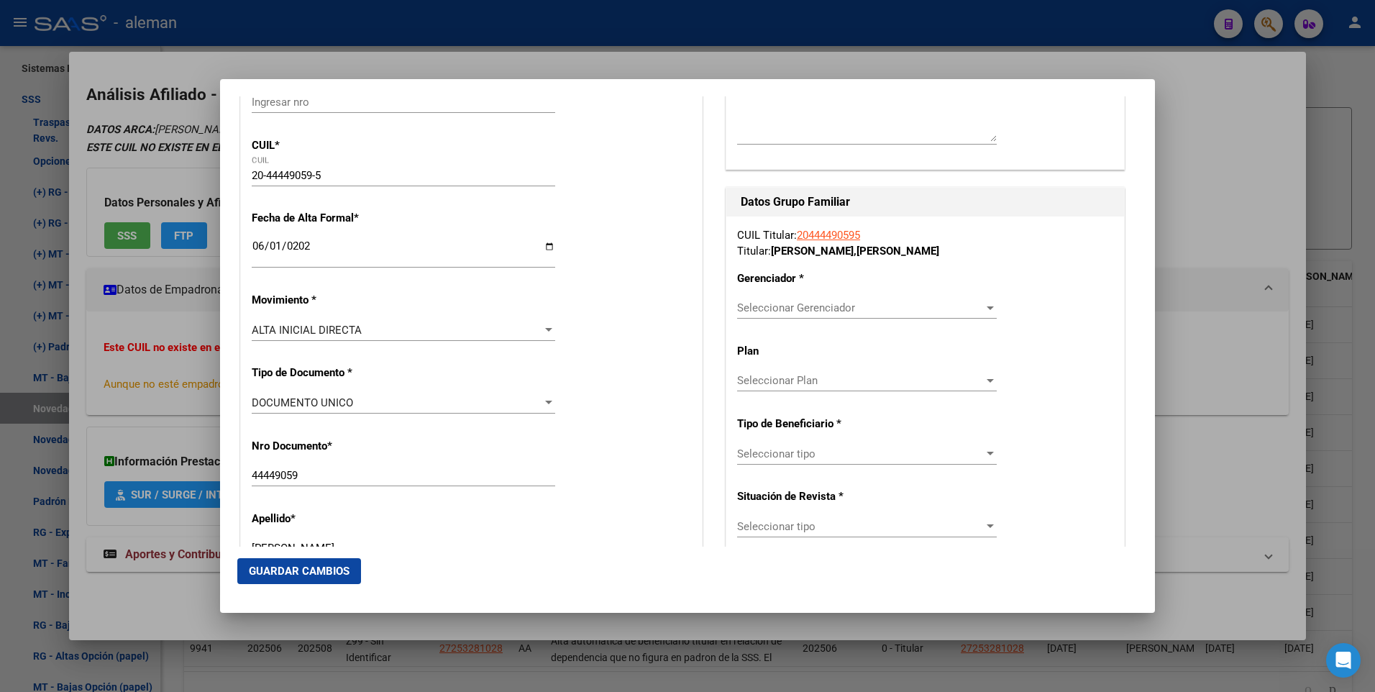
scroll to position [288, 0]
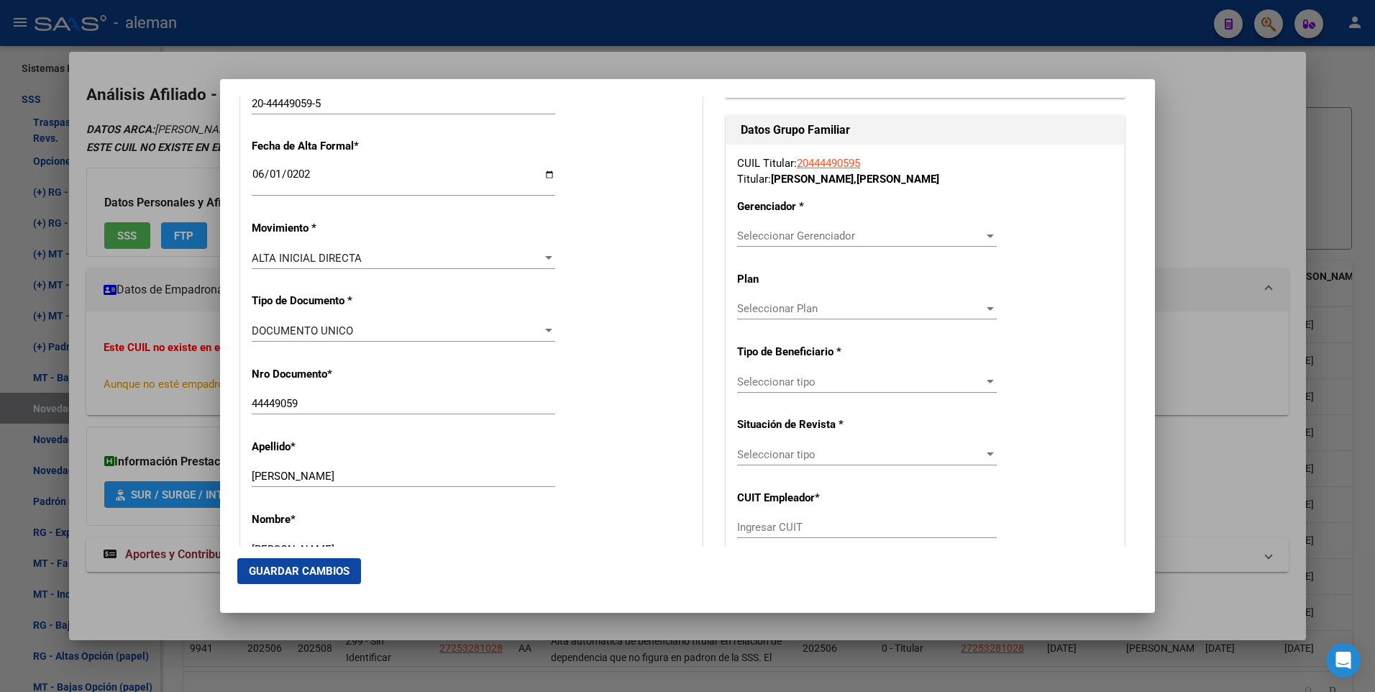
click at [987, 235] on div at bounding box center [990, 237] width 7 height 4
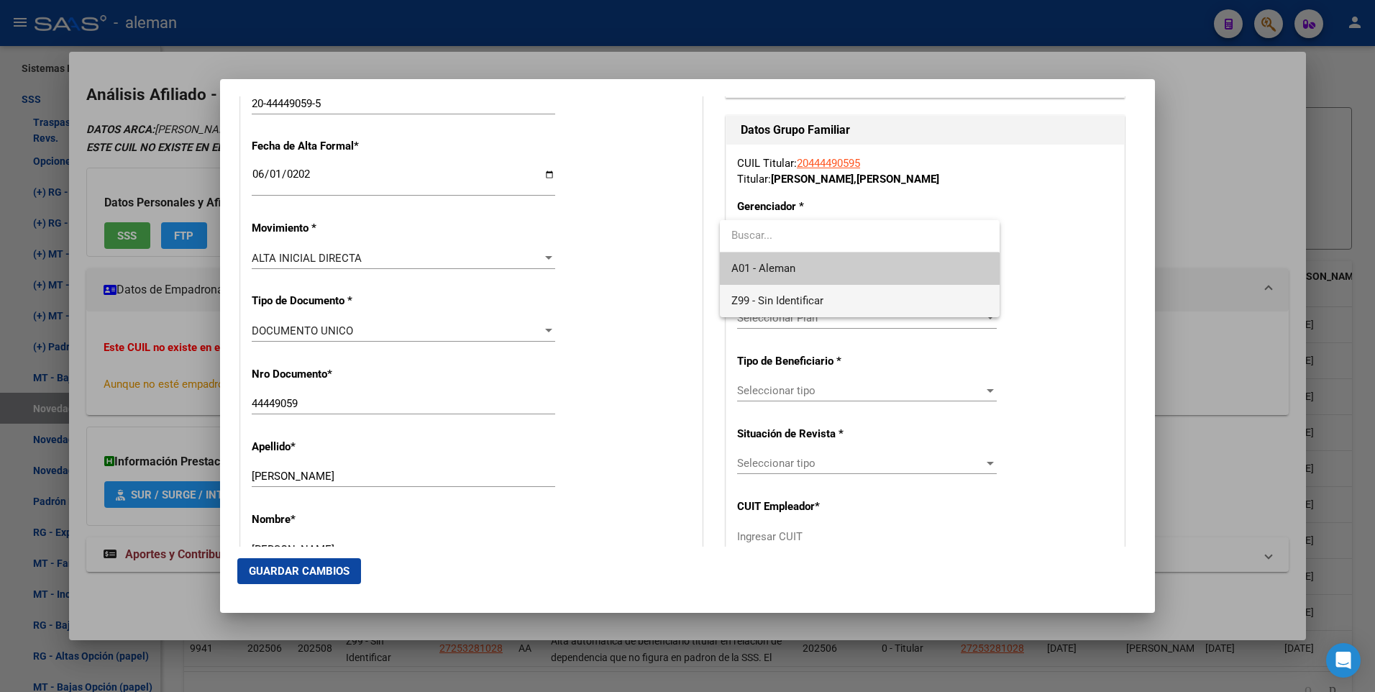
click at [842, 301] on span "Z99 - Sin Identificar" at bounding box center [860, 301] width 256 height 32
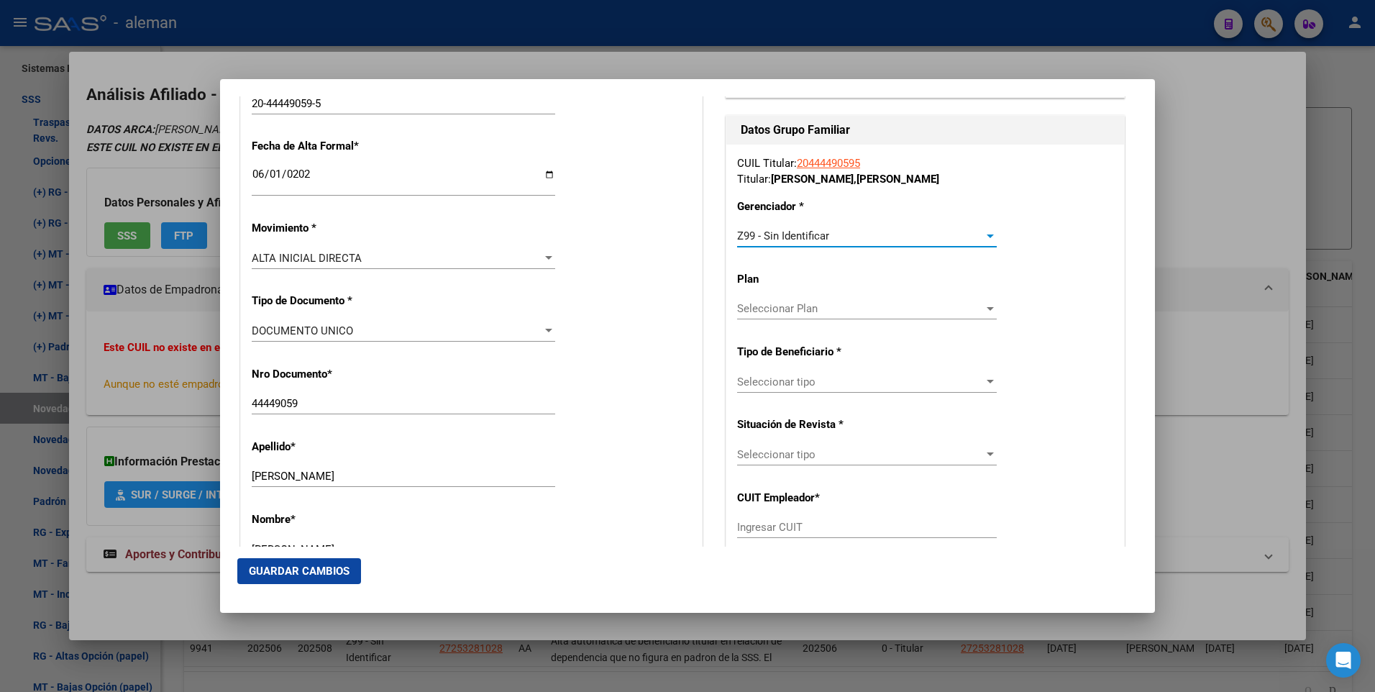
click at [987, 381] on div at bounding box center [990, 382] width 7 height 4
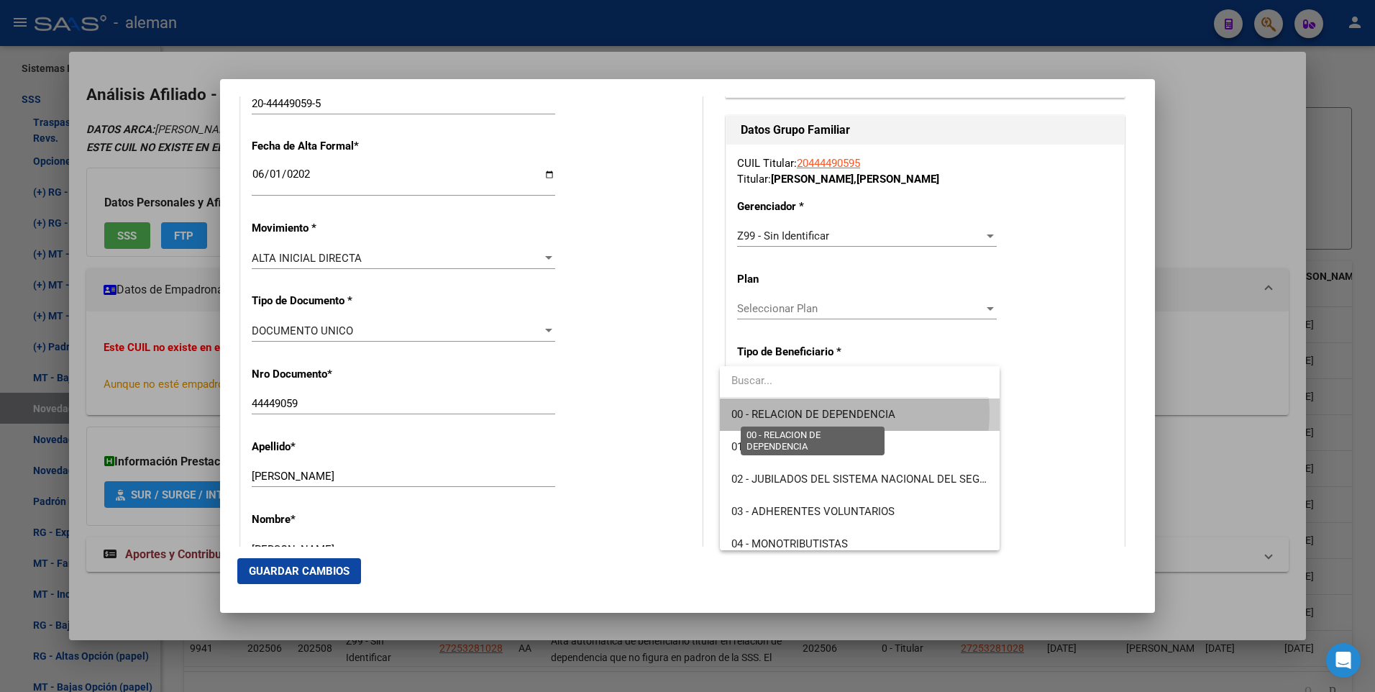
click at [837, 413] on span "00 - RELACION DE DEPENDENCIA" at bounding box center [814, 414] width 164 height 13
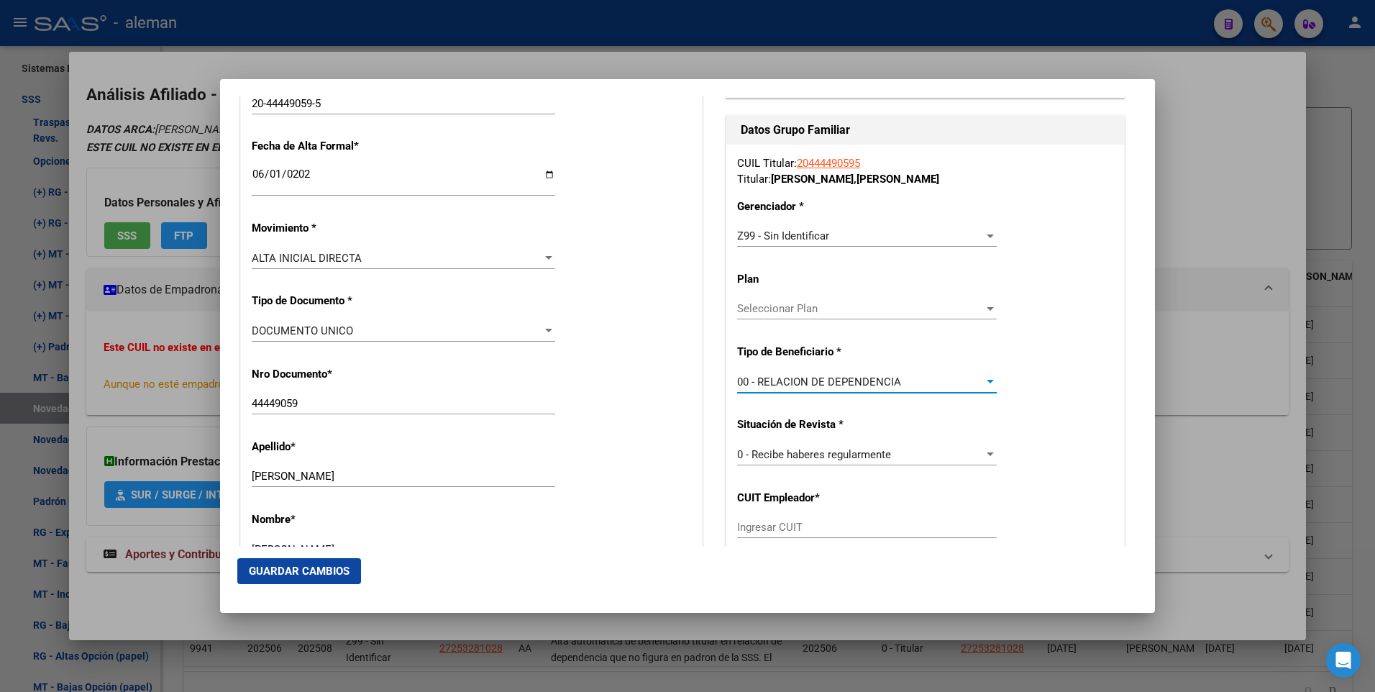
type input "30-71496894-3"
click at [309, 571] on span "Guardar Cambios" at bounding box center [299, 571] width 101 height 13
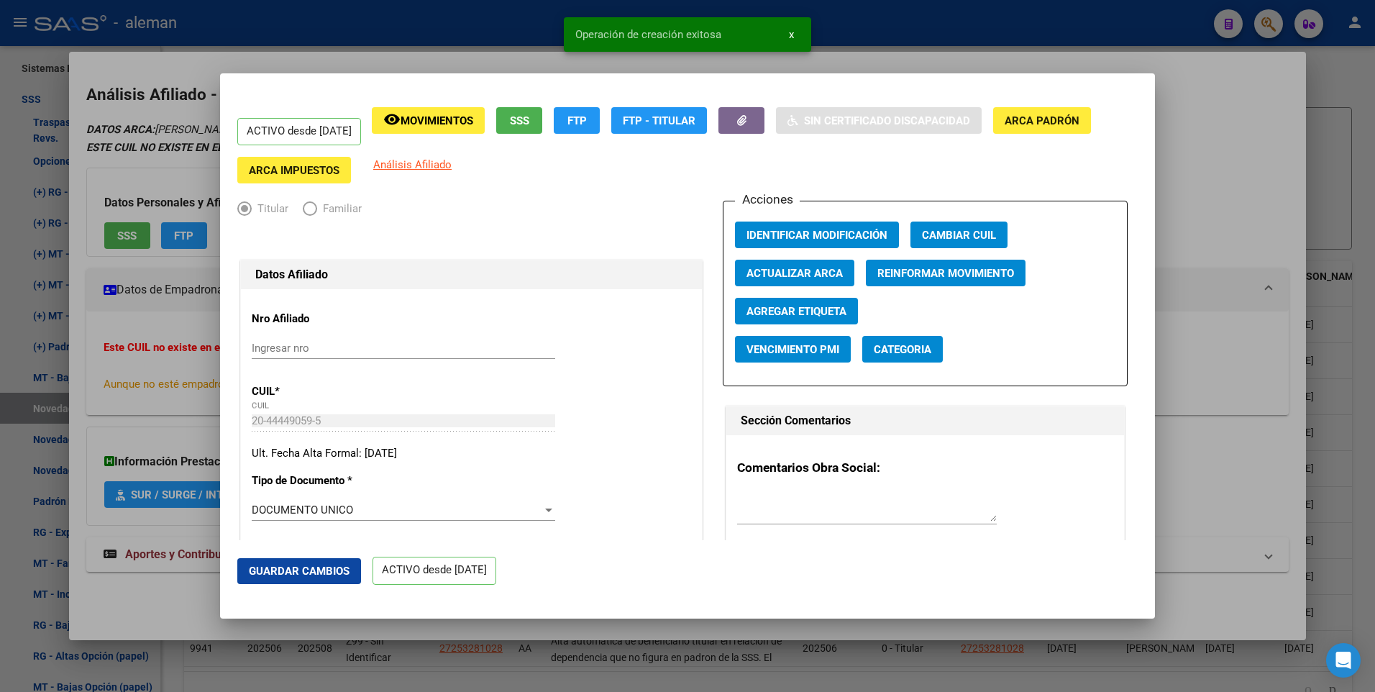
click at [1296, 299] on div at bounding box center [687, 346] width 1375 height 692
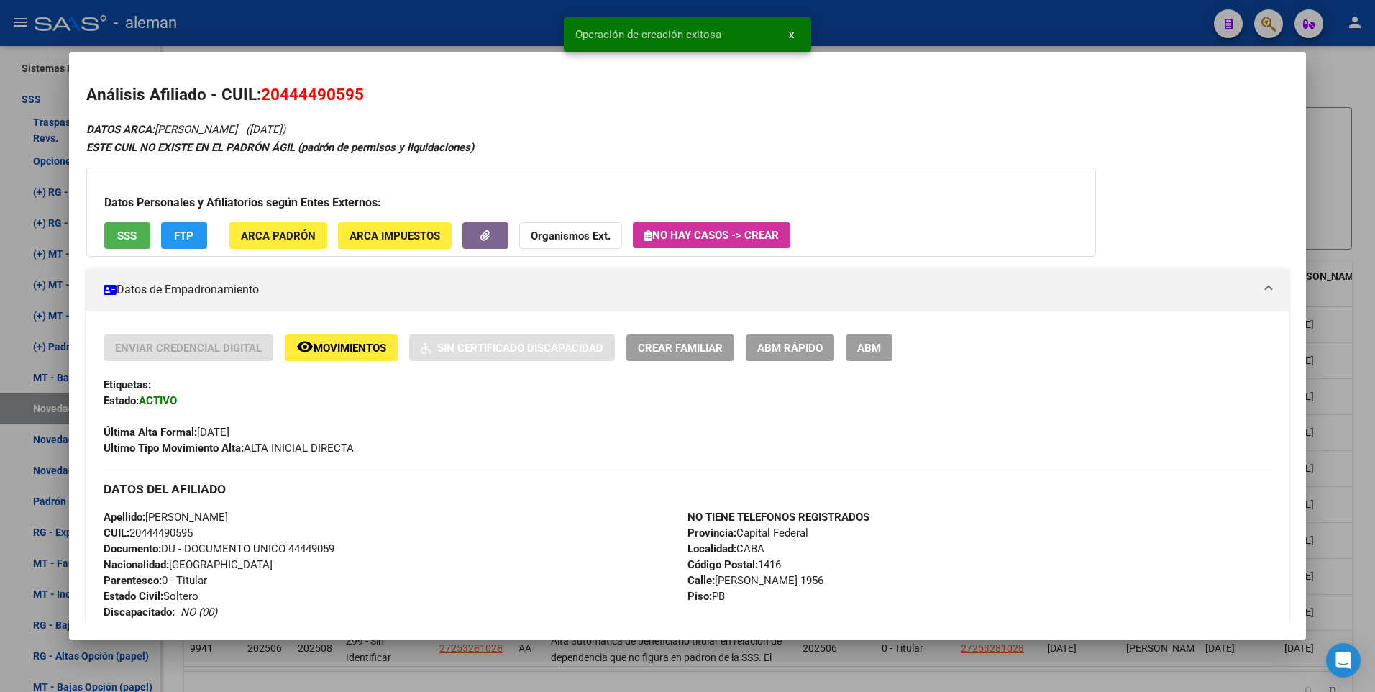
click at [1342, 228] on div at bounding box center [687, 346] width 1375 height 692
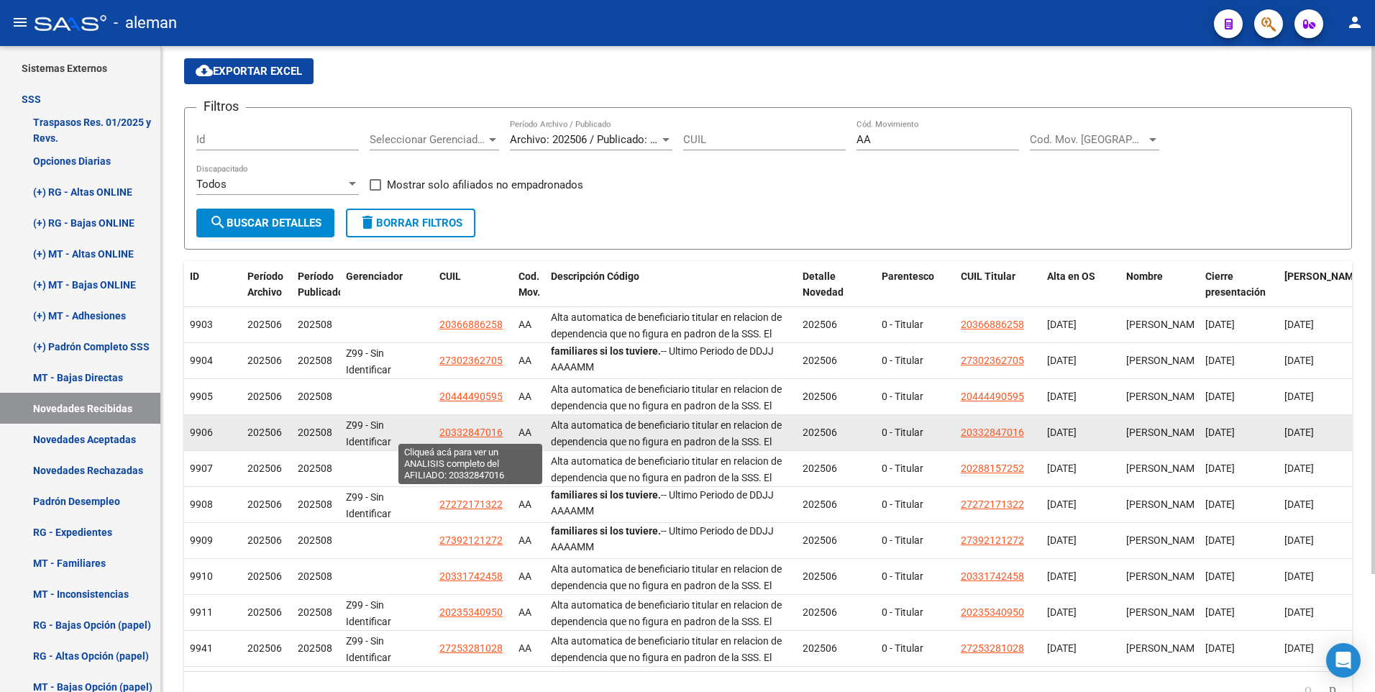
click at [473, 431] on span "20332847016" at bounding box center [471, 433] width 63 height 12
type textarea "20332847016"
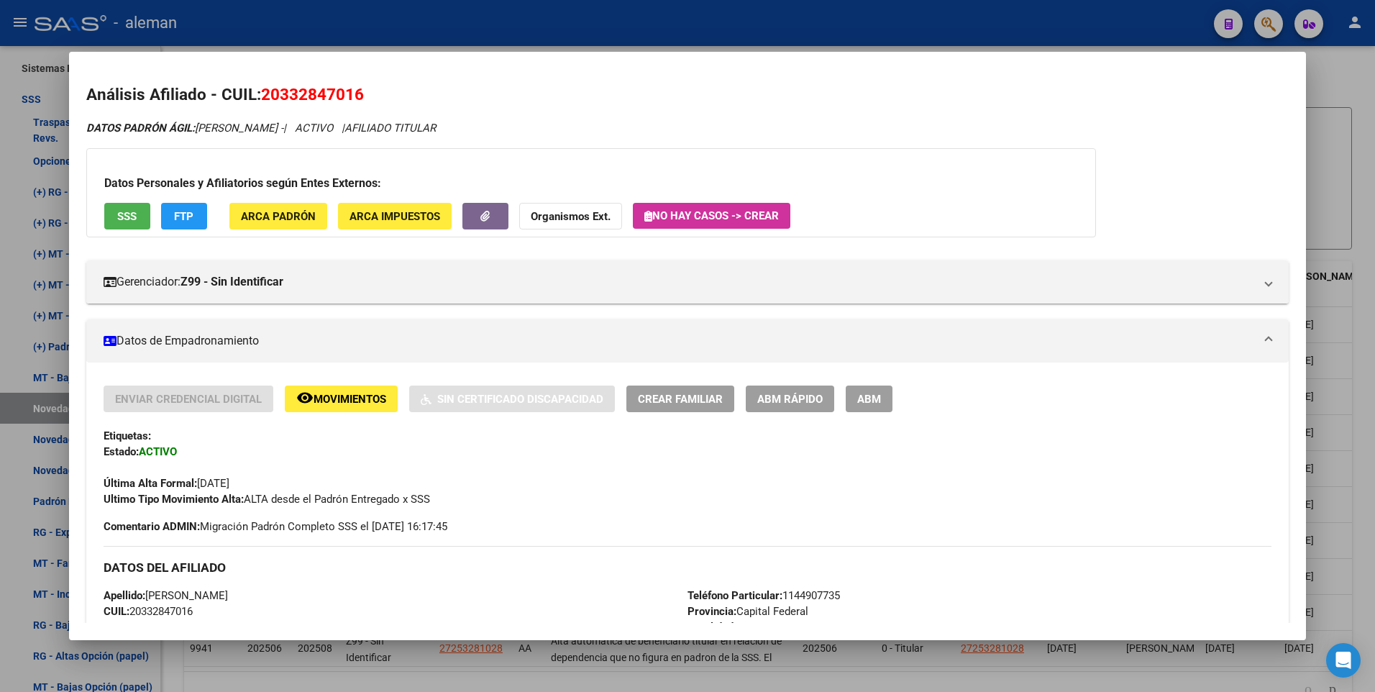
click at [866, 402] on span "ABM" at bounding box center [870, 399] width 24 height 13
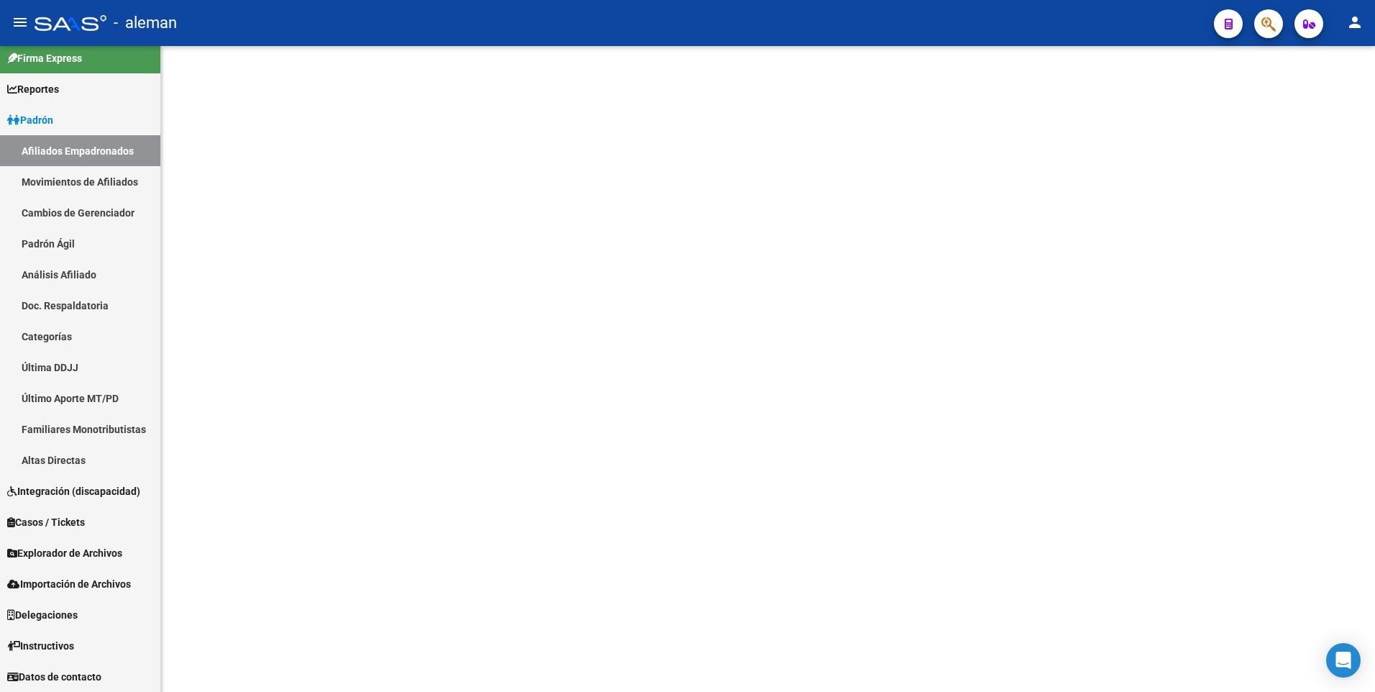
scroll to position [9, 0]
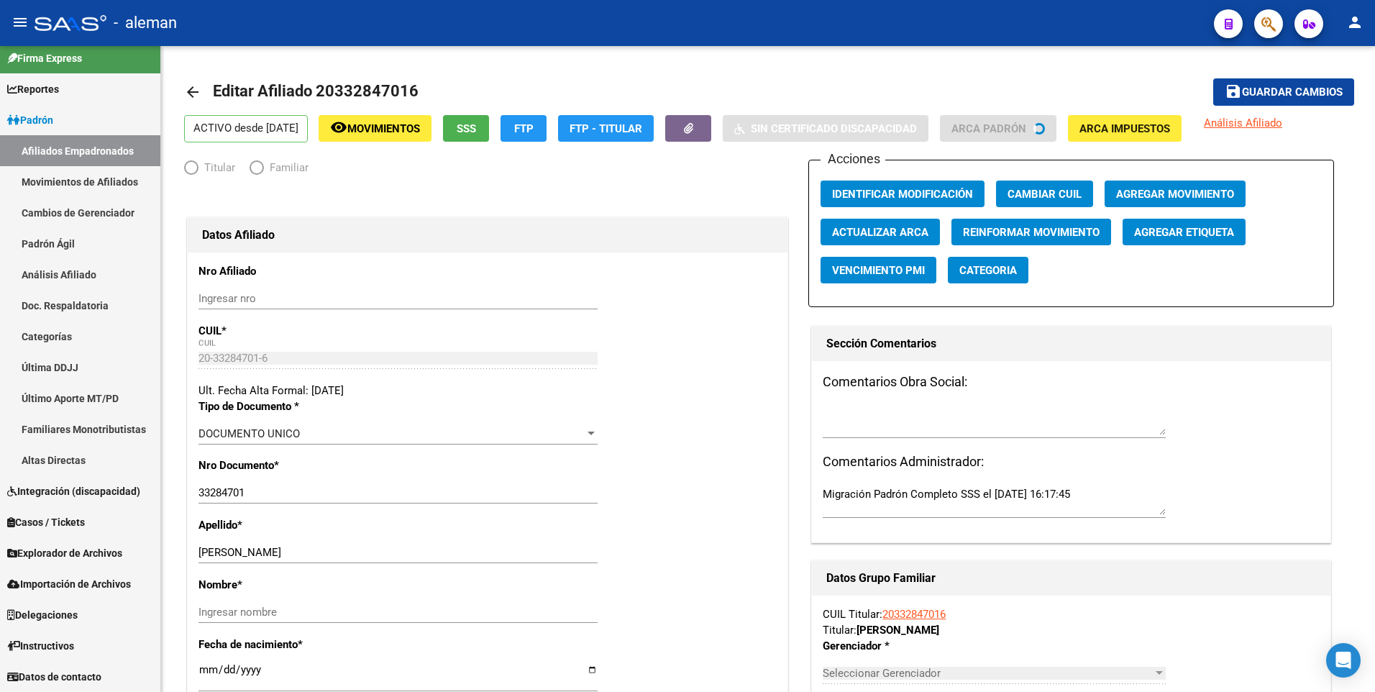
radio input "true"
type input "20-33284701-6"
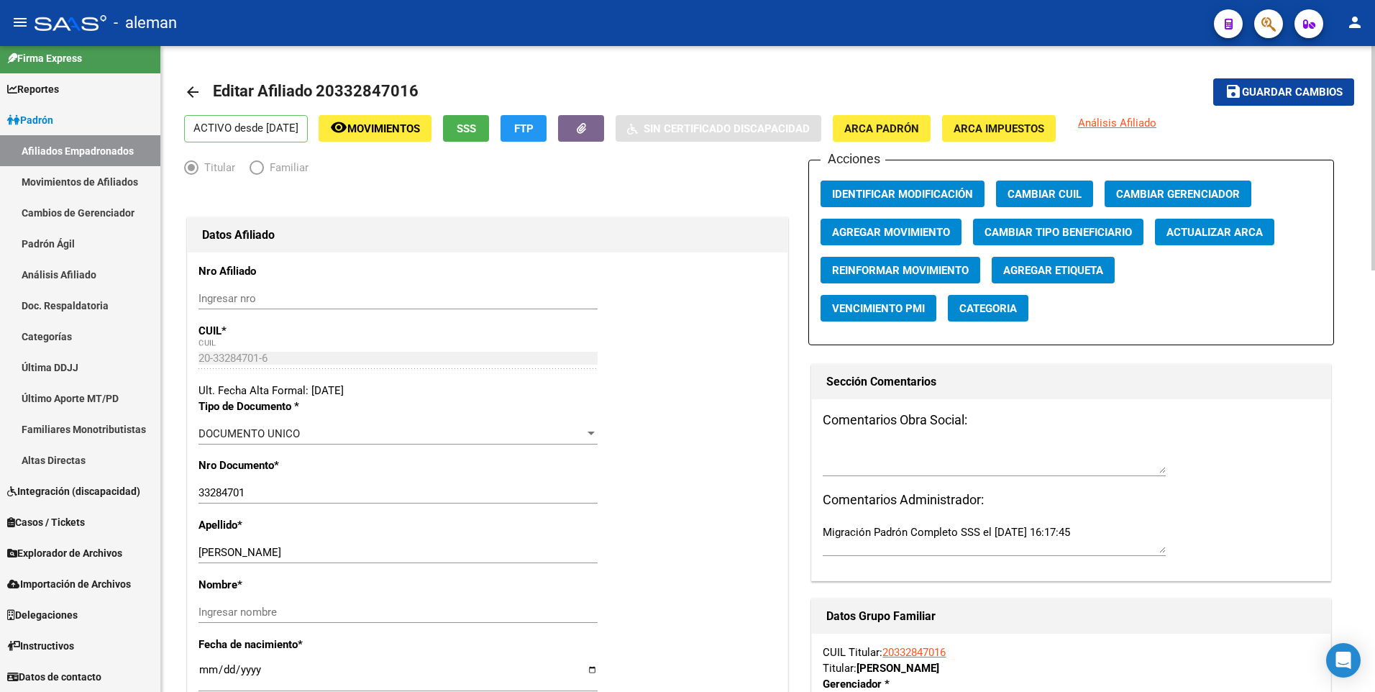
click at [397, 126] on span "Movimientos" at bounding box center [383, 128] width 73 height 13
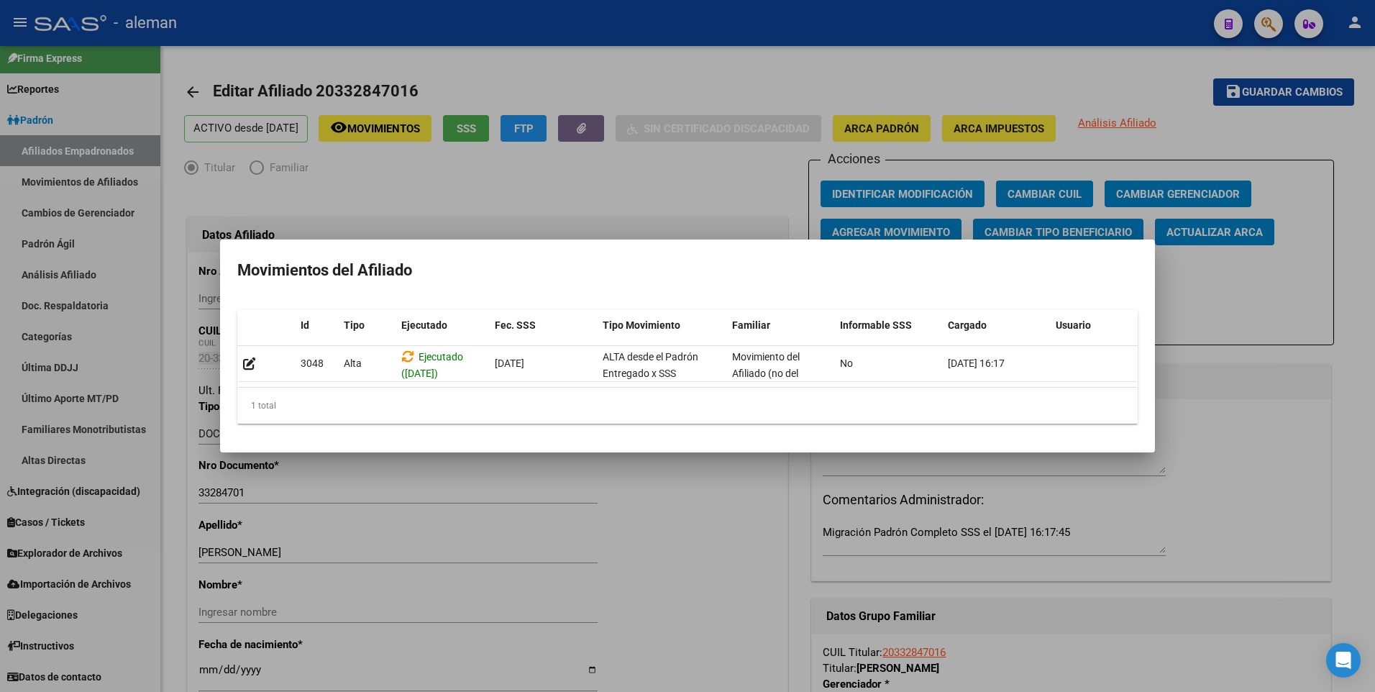
click at [1215, 301] on div at bounding box center [687, 346] width 1375 height 692
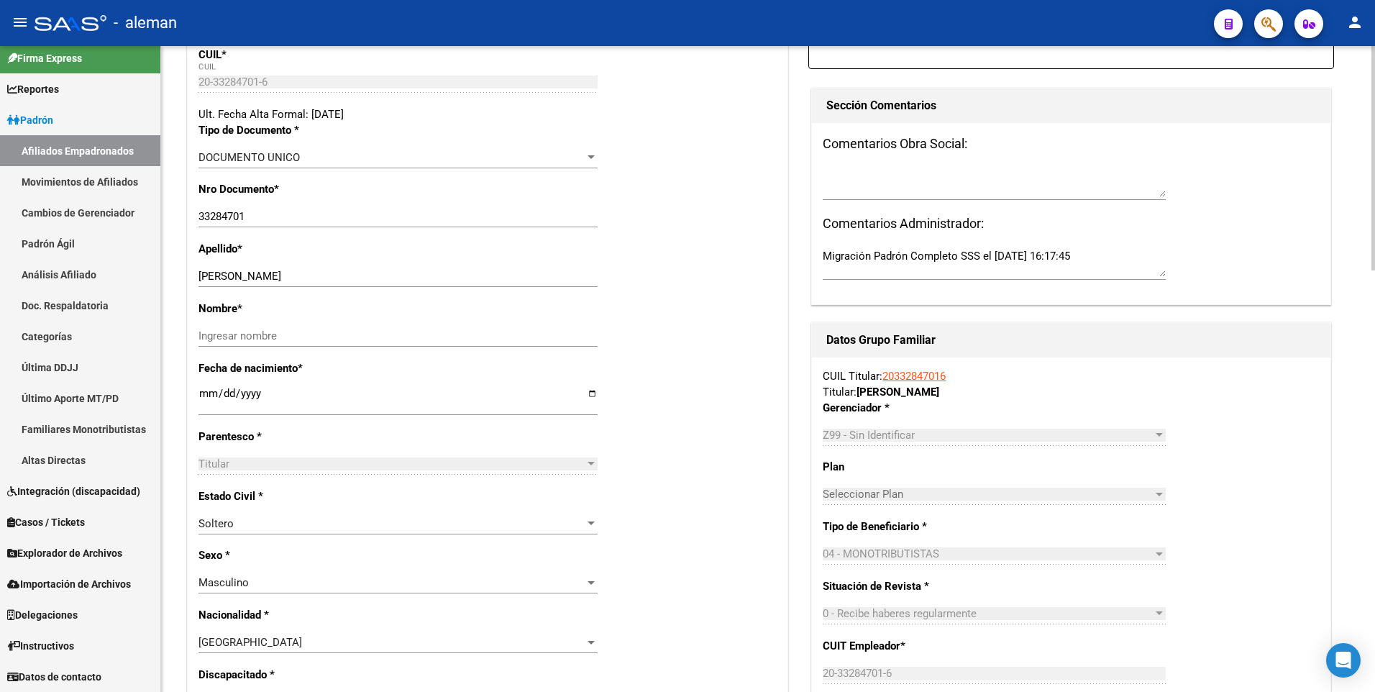
scroll to position [204, 0]
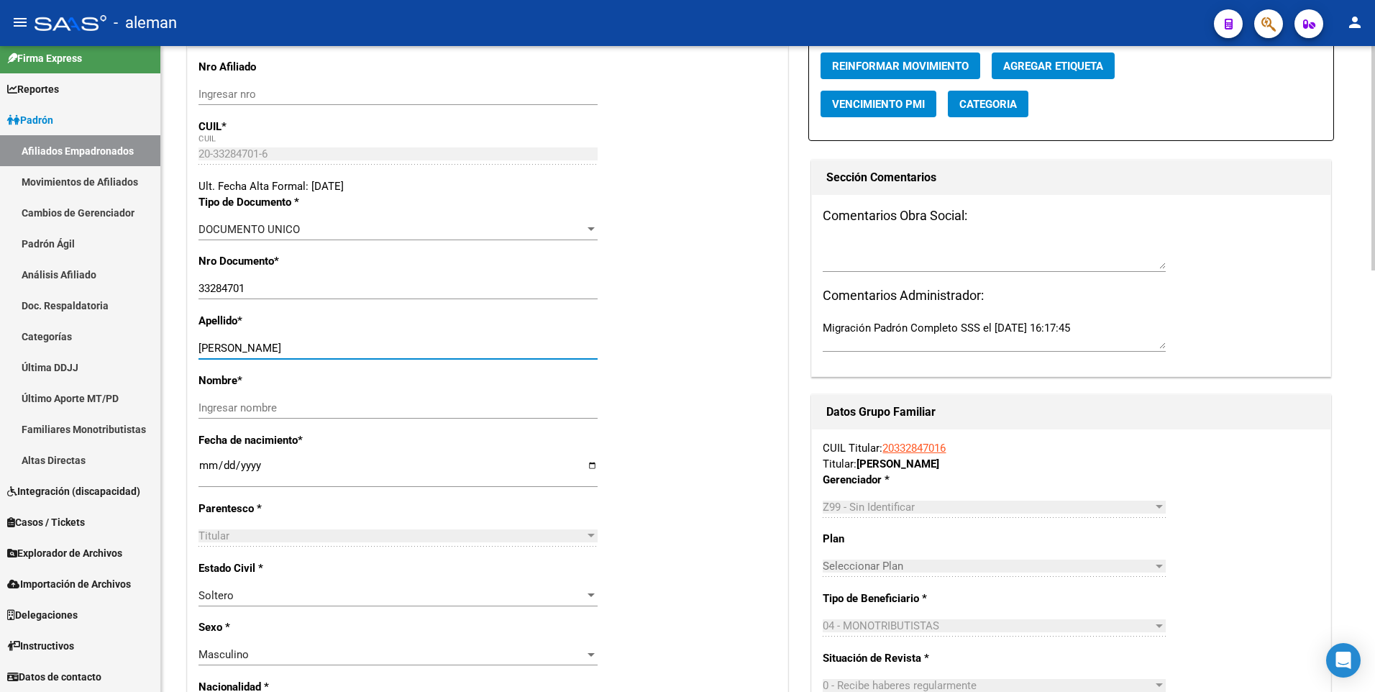
drag, startPoint x: 232, startPoint y: 348, endPoint x: 345, endPoint y: 348, distance: 112.2
click at [345, 348] on input "[PERSON_NAME]" at bounding box center [398, 348] width 399 height 13
click at [296, 404] on input "Ingresar nombre" at bounding box center [398, 407] width 399 height 13
paste input "[PERSON_NAME]"
type input "[PERSON_NAME]"
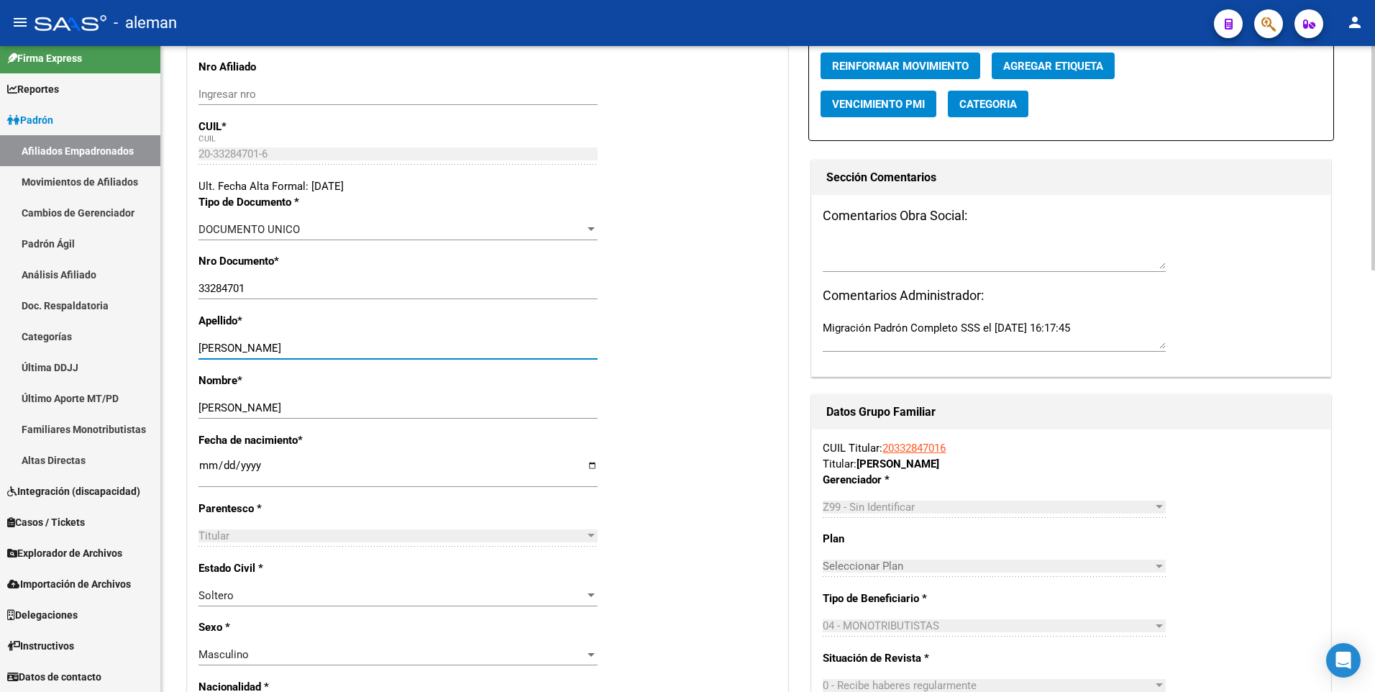
drag, startPoint x: 237, startPoint y: 347, endPoint x: 364, endPoint y: 347, distance: 127.3
click at [364, 347] on input "[PERSON_NAME]" at bounding box center [398, 348] width 399 height 13
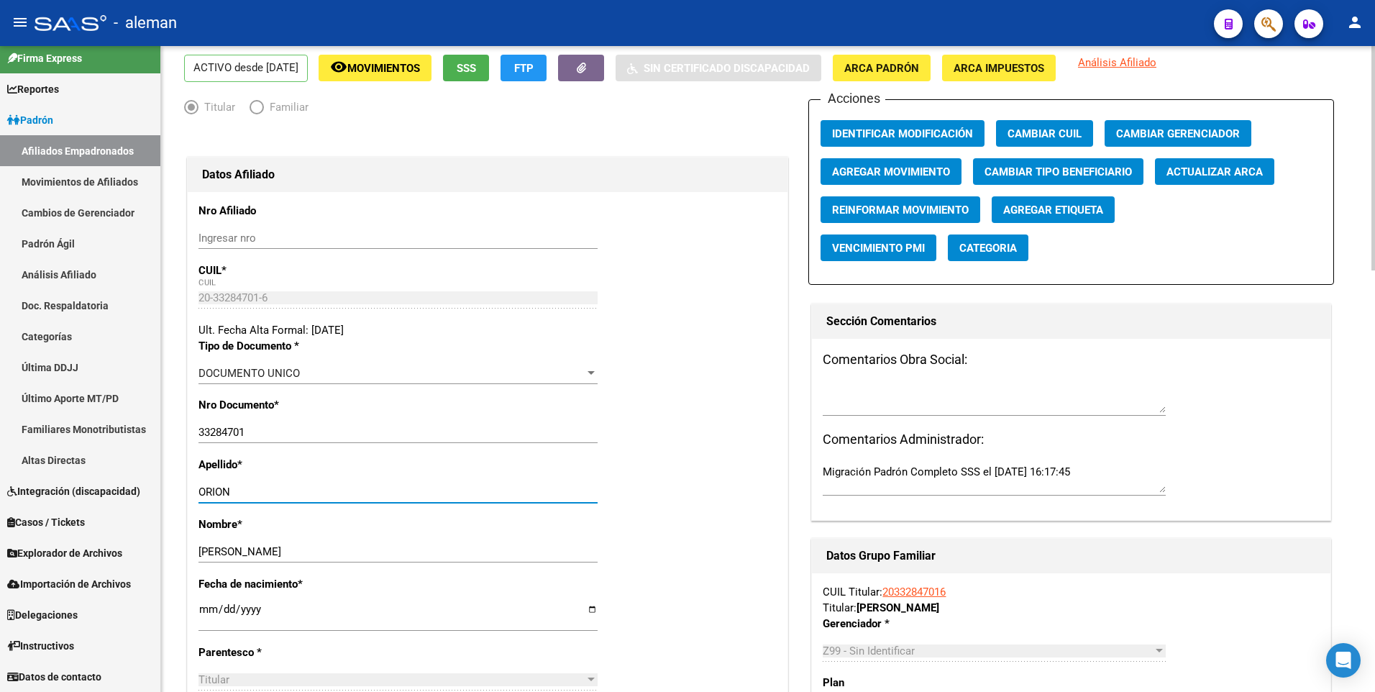
scroll to position [0, 0]
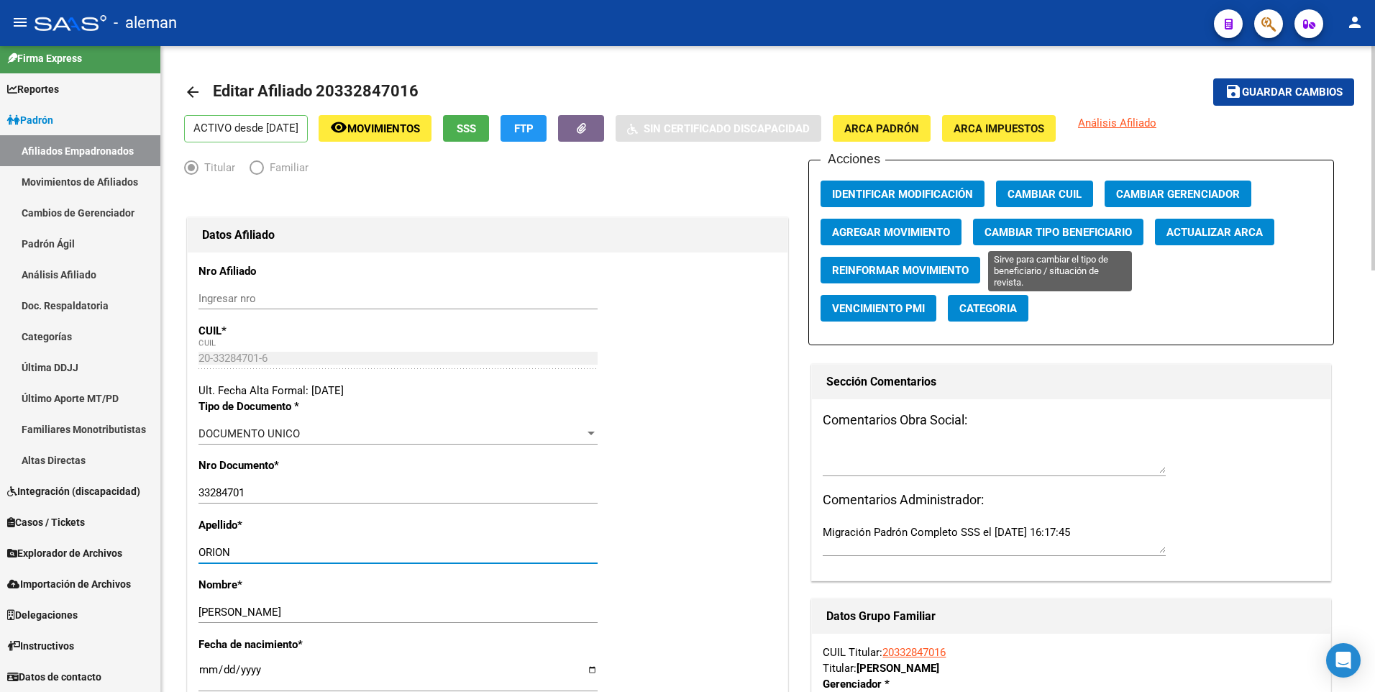
type input "ORION"
click at [1022, 231] on span "Cambiar Tipo Beneficiario" at bounding box center [1058, 232] width 147 height 13
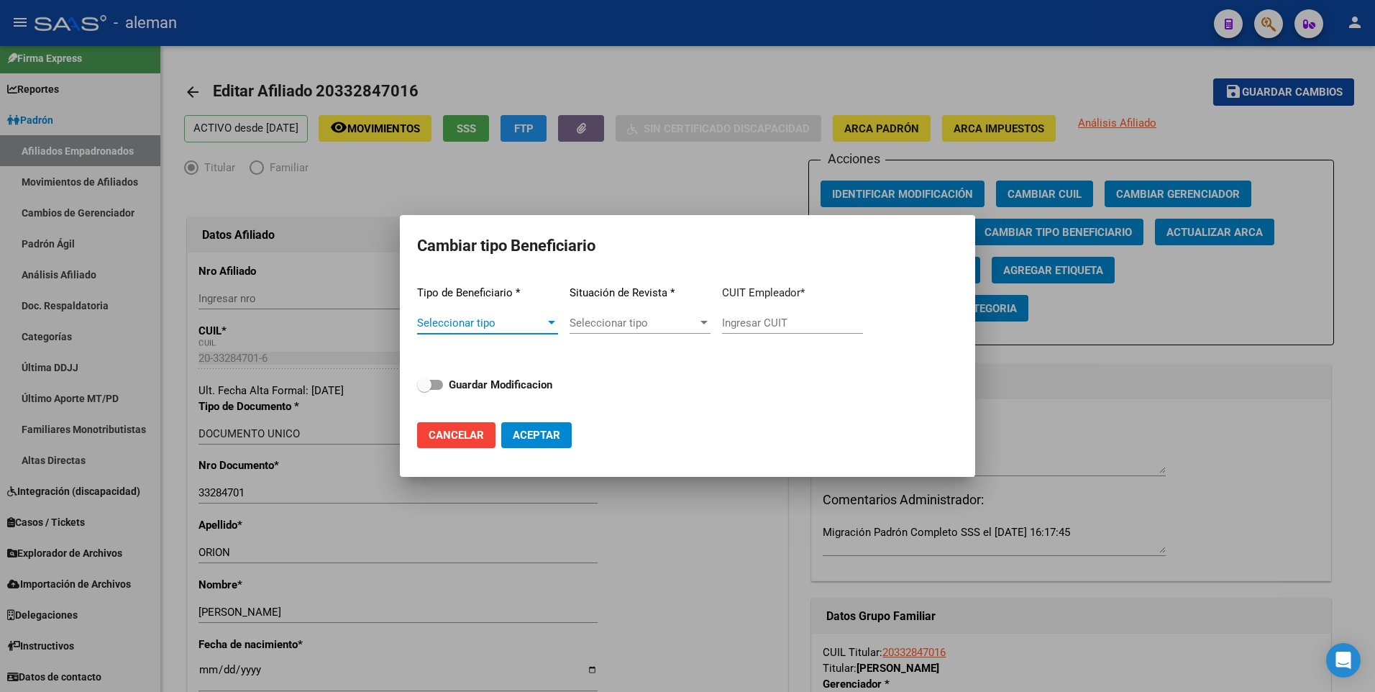
click at [547, 321] on div at bounding box center [551, 323] width 13 height 12
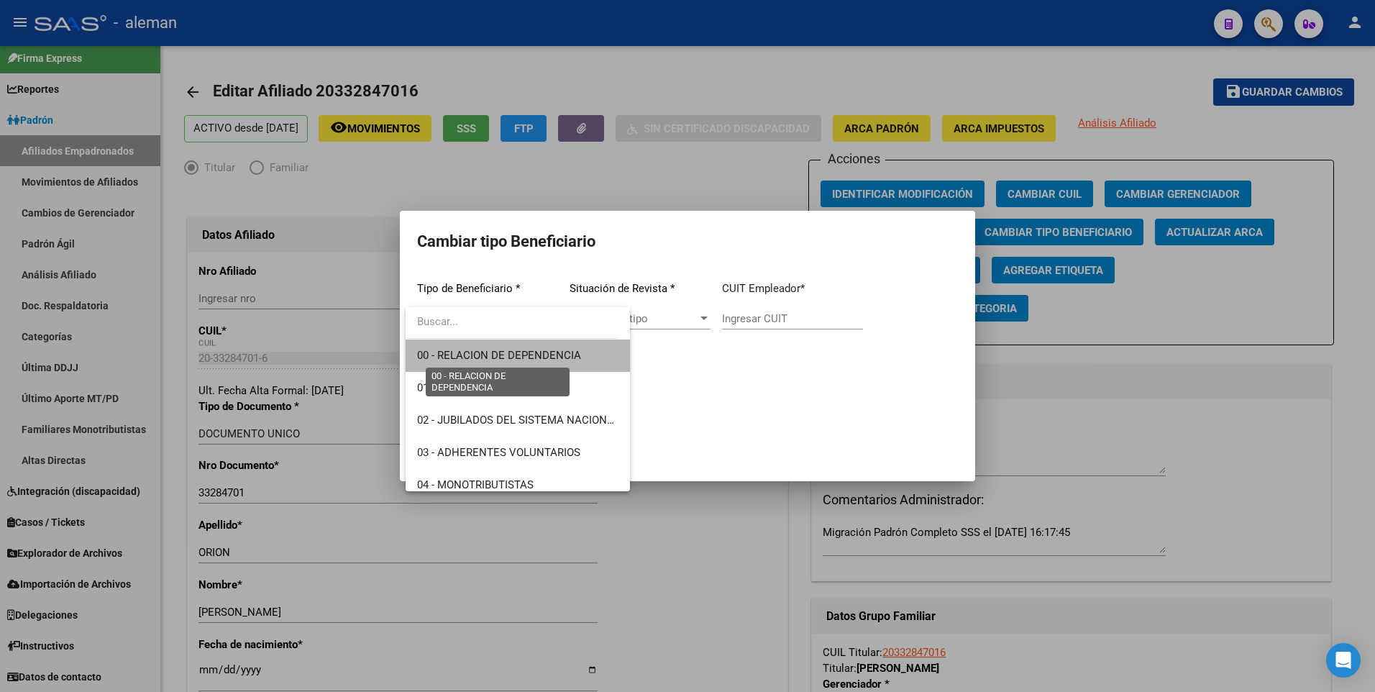
click at [525, 355] on span "00 - RELACION DE DEPENDENCIA" at bounding box center [499, 355] width 164 height 13
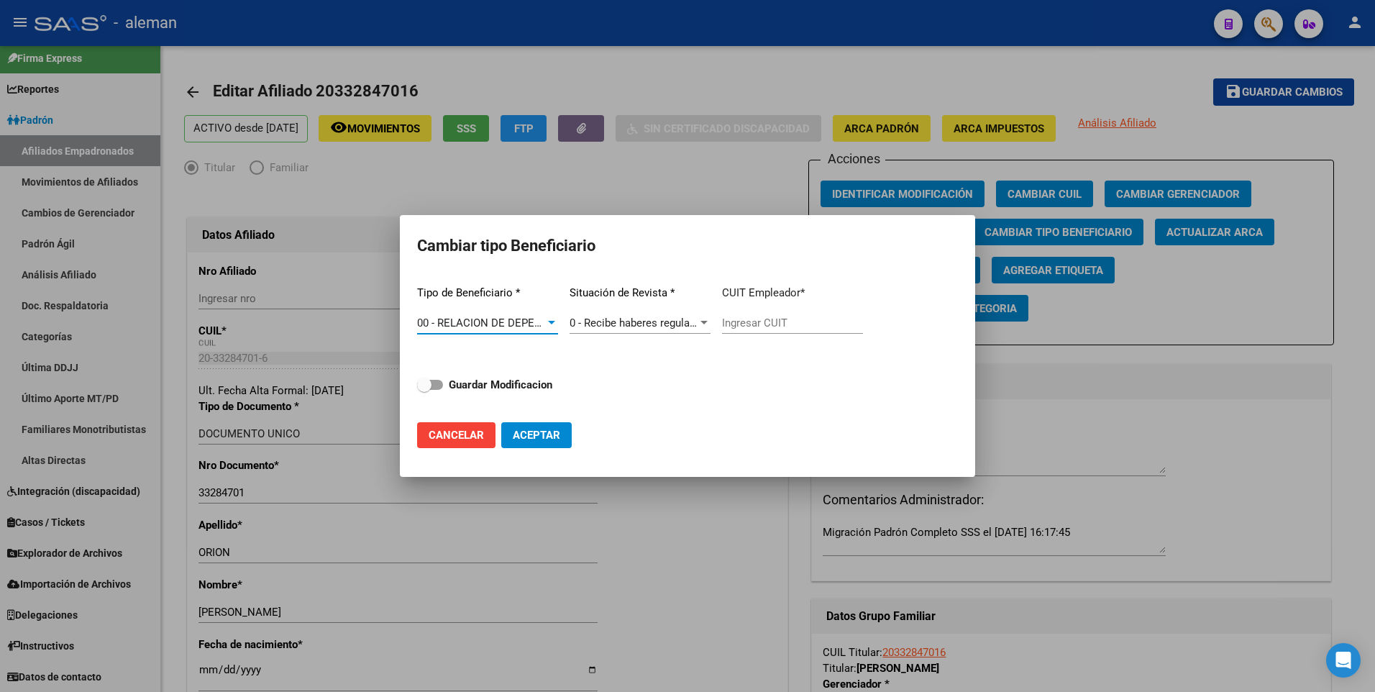
type input "30-71773923-6"
click at [435, 382] on span at bounding box center [430, 385] width 26 height 10
click at [424, 390] on input "Guardar Modificacion" at bounding box center [424, 390] width 1 height 1
checkbox input "true"
click at [525, 432] on span "Aceptar" at bounding box center [536, 435] width 47 height 13
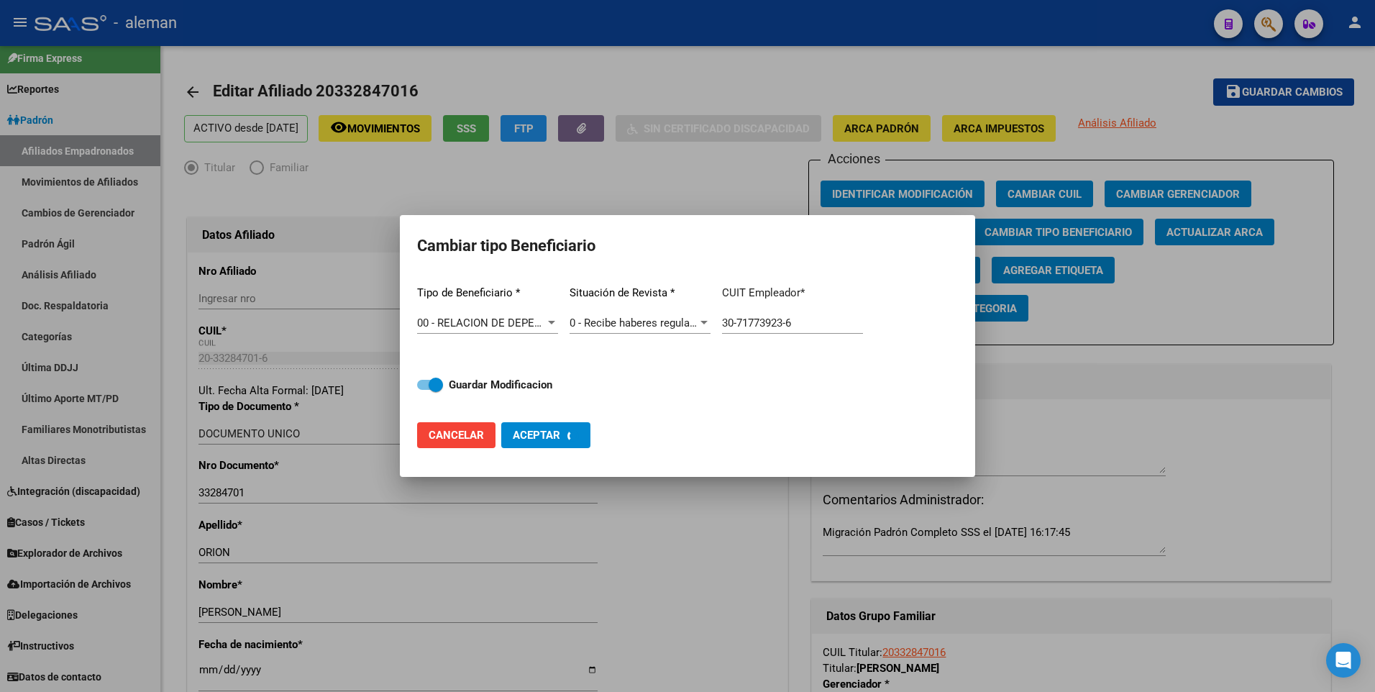
type input "30-71773923-6"
checkbox input "false"
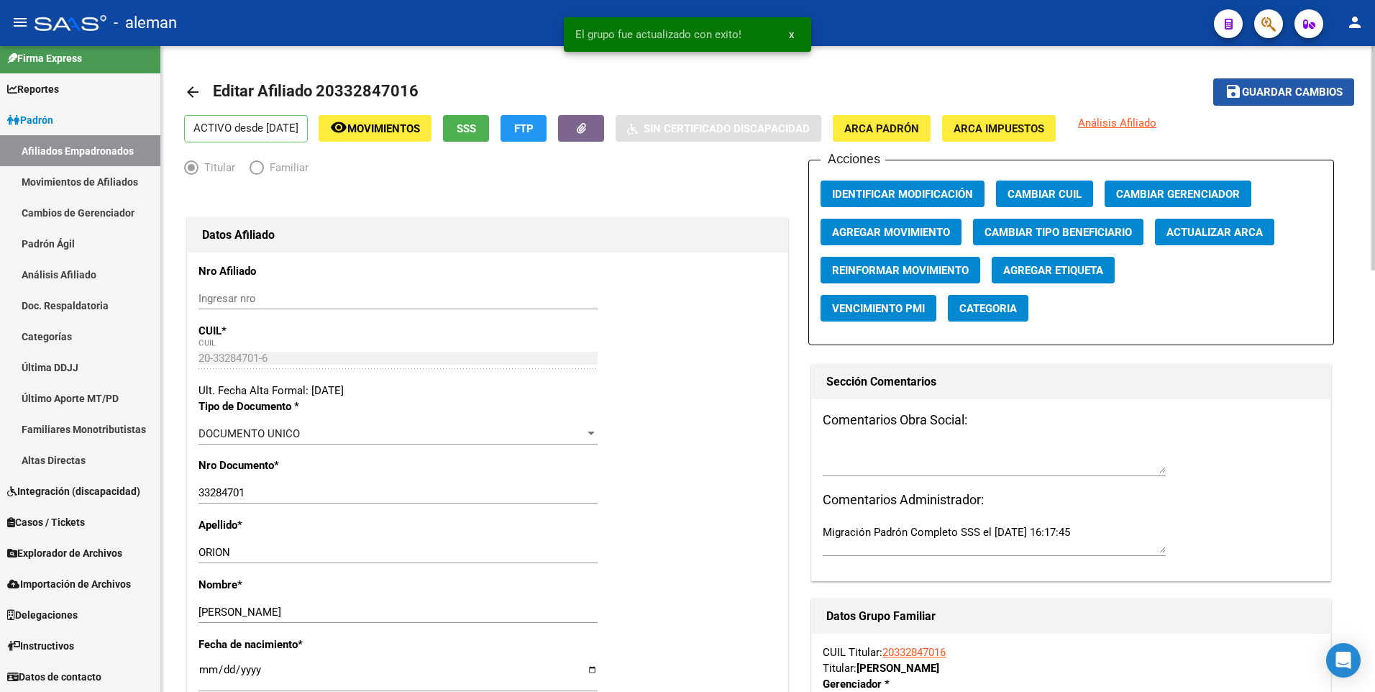
click at [1281, 89] on span "Guardar cambios" at bounding box center [1292, 92] width 101 height 13
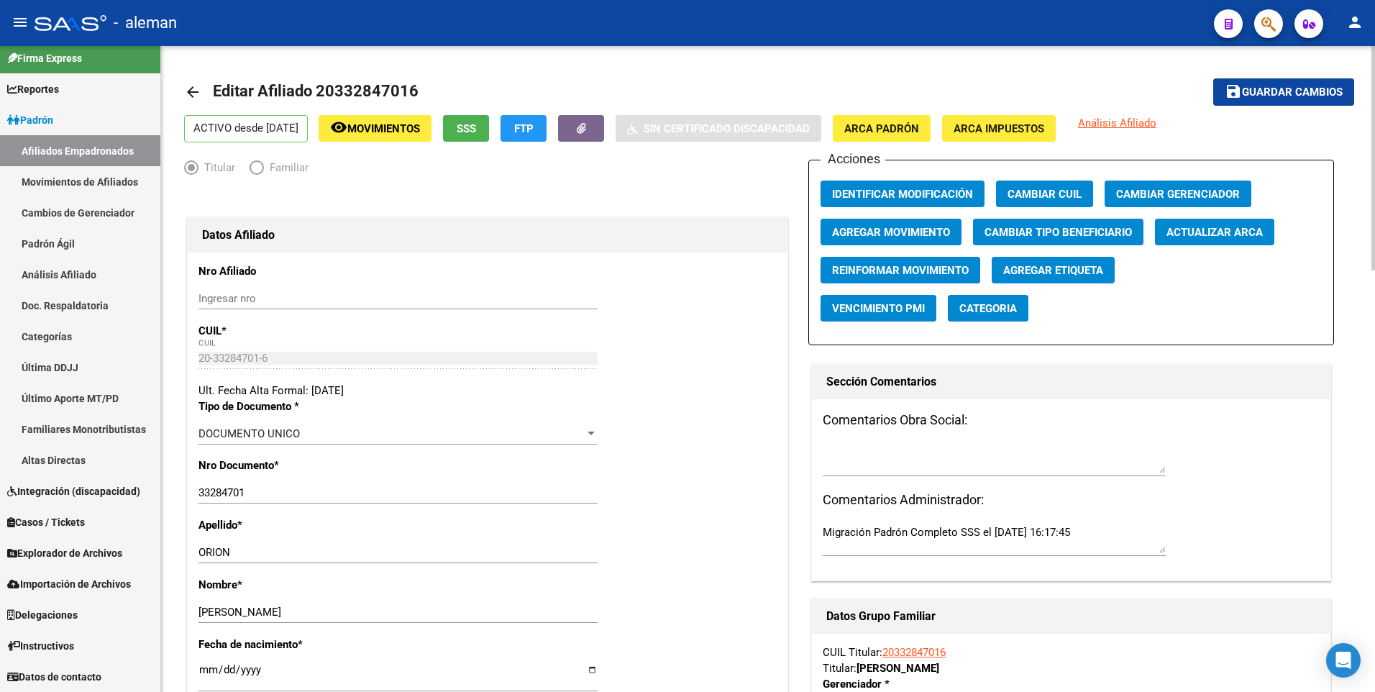
click at [193, 92] on mat-icon "arrow_back" at bounding box center [192, 91] width 17 height 17
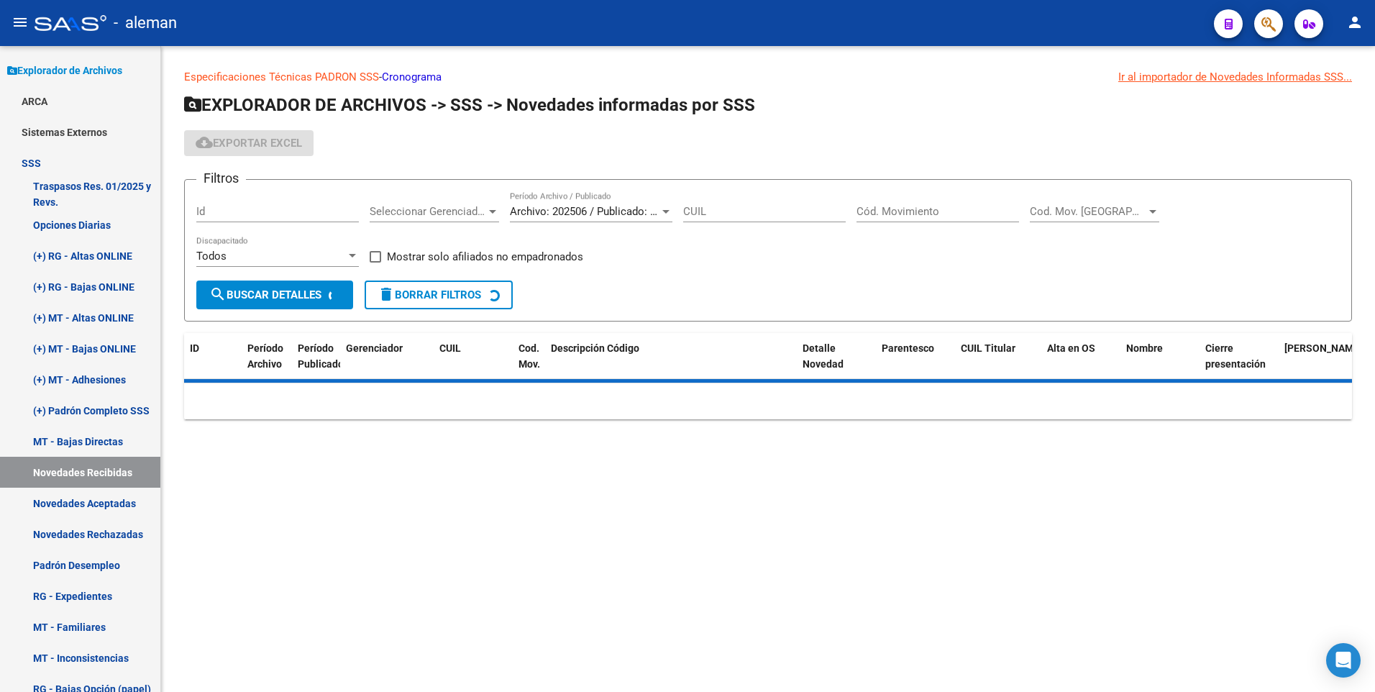
scroll to position [125, 0]
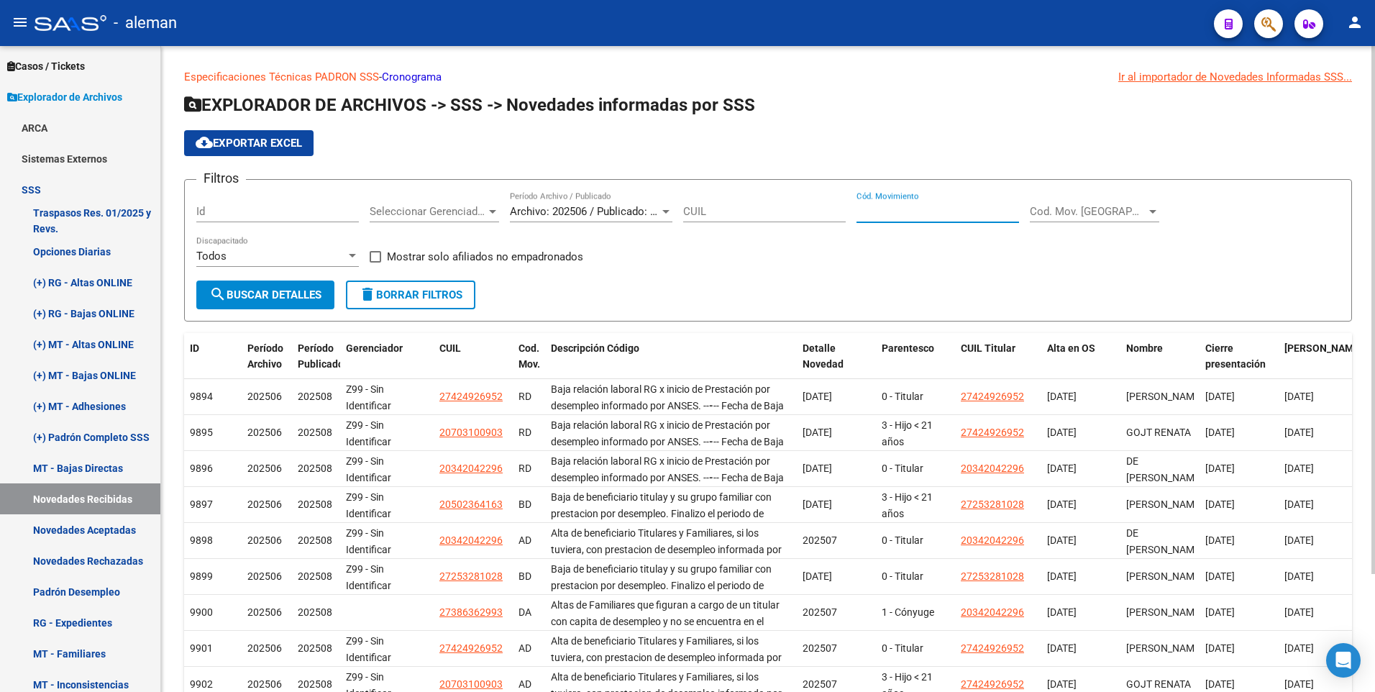
click at [895, 212] on input "Cód. Movimiento" at bounding box center [938, 211] width 163 height 13
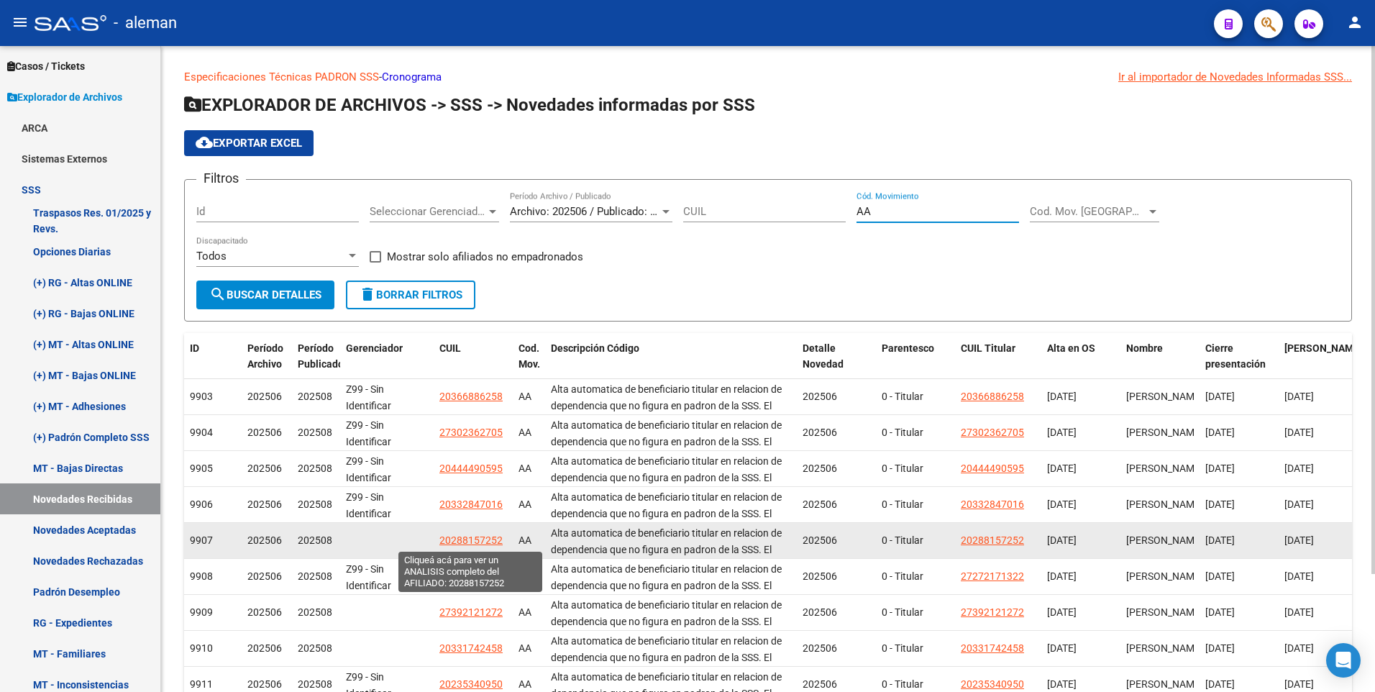
type input "AA"
click at [486, 540] on span "20288157252" at bounding box center [471, 541] width 63 height 12
type textarea "20288157252"
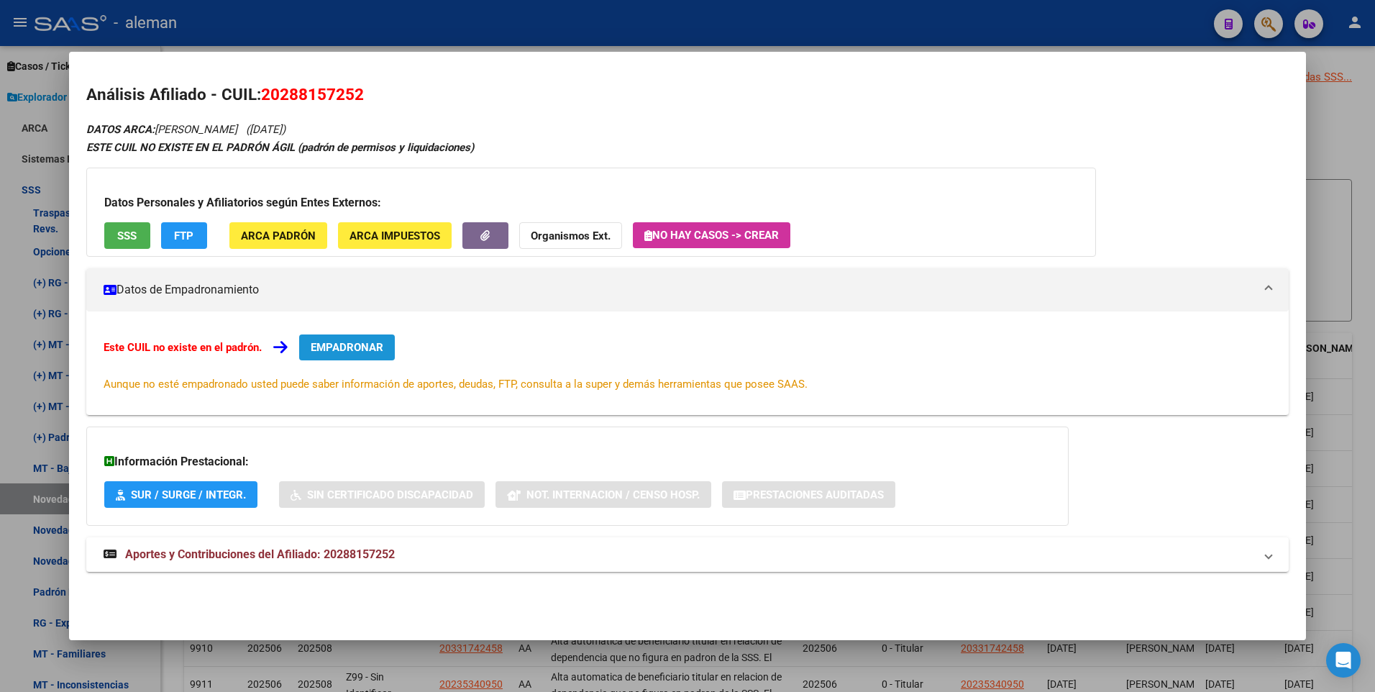
click at [350, 347] on span "EMPADRONAR" at bounding box center [347, 347] width 73 height 13
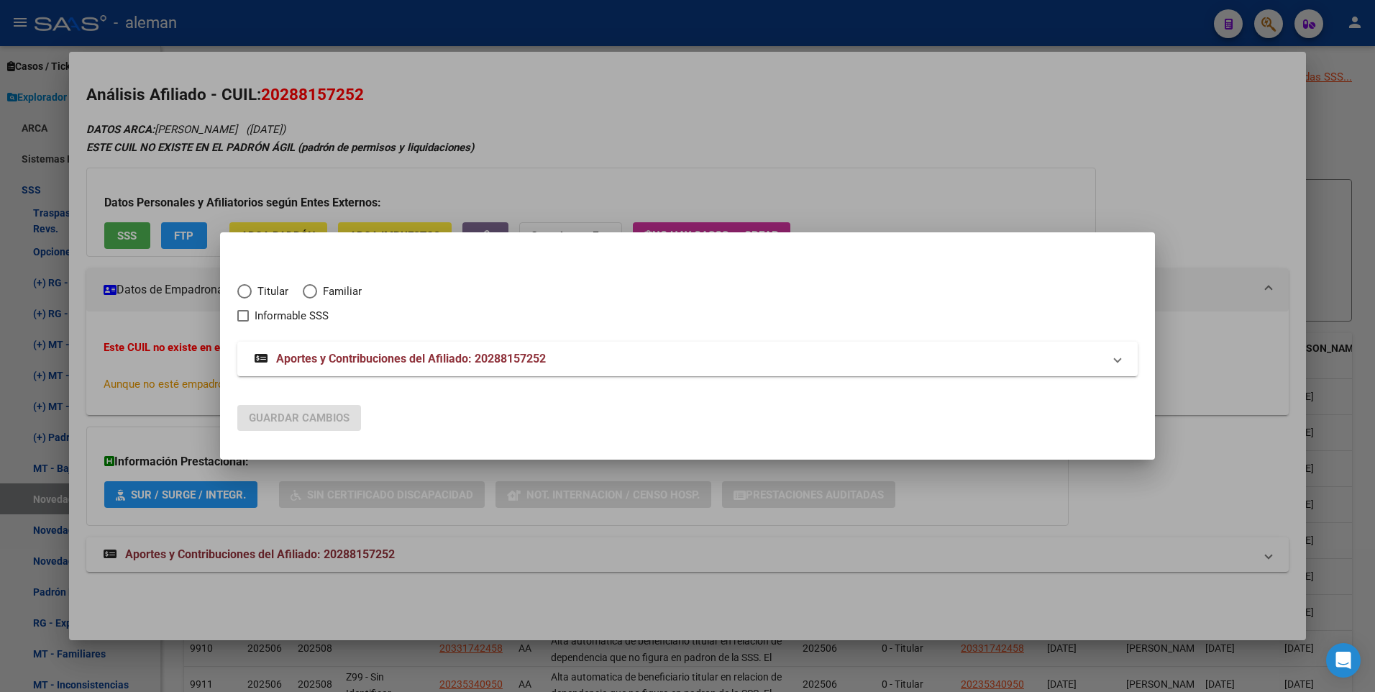
click at [242, 290] on span "Elija una opción" at bounding box center [244, 291] width 14 height 14
click at [242, 290] on input "Titular" at bounding box center [244, 291] width 14 height 14
radio input "true"
checkbox input "true"
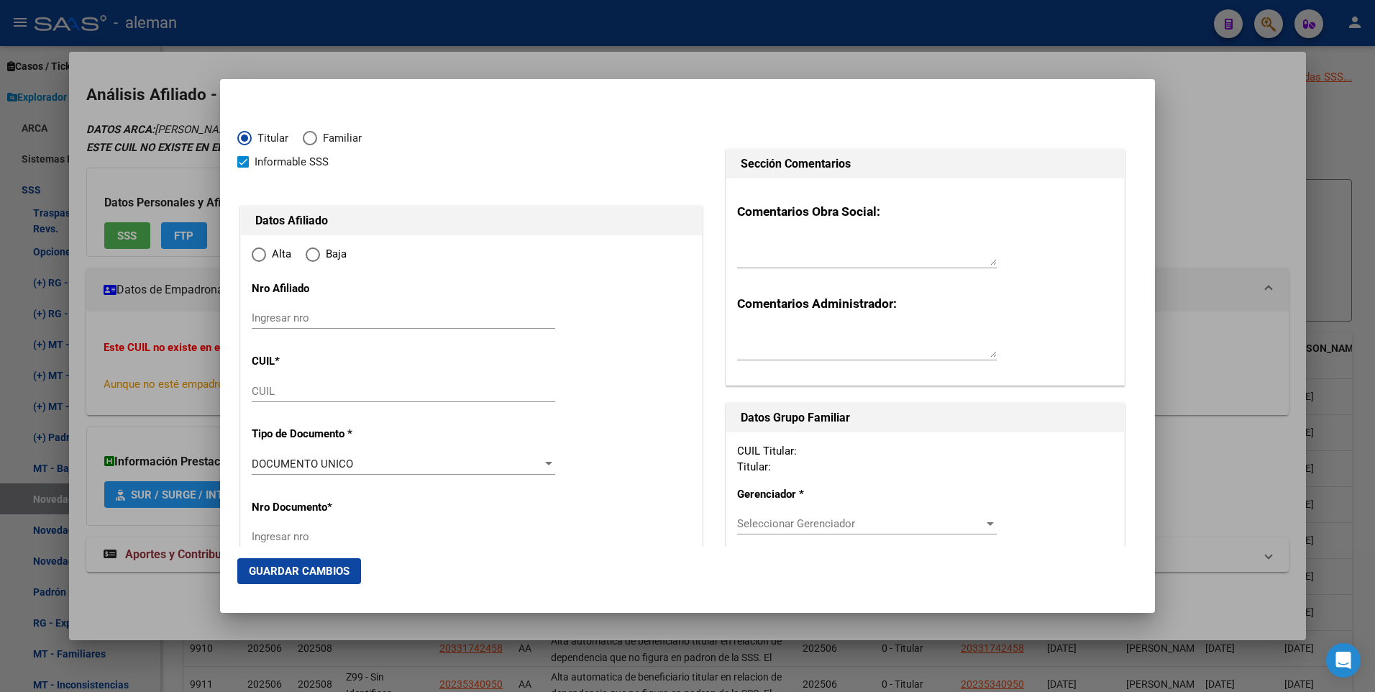
type input "20-28815725-2"
type input "28815725"
type input "[PERSON_NAME]"
type input "[DATE]"
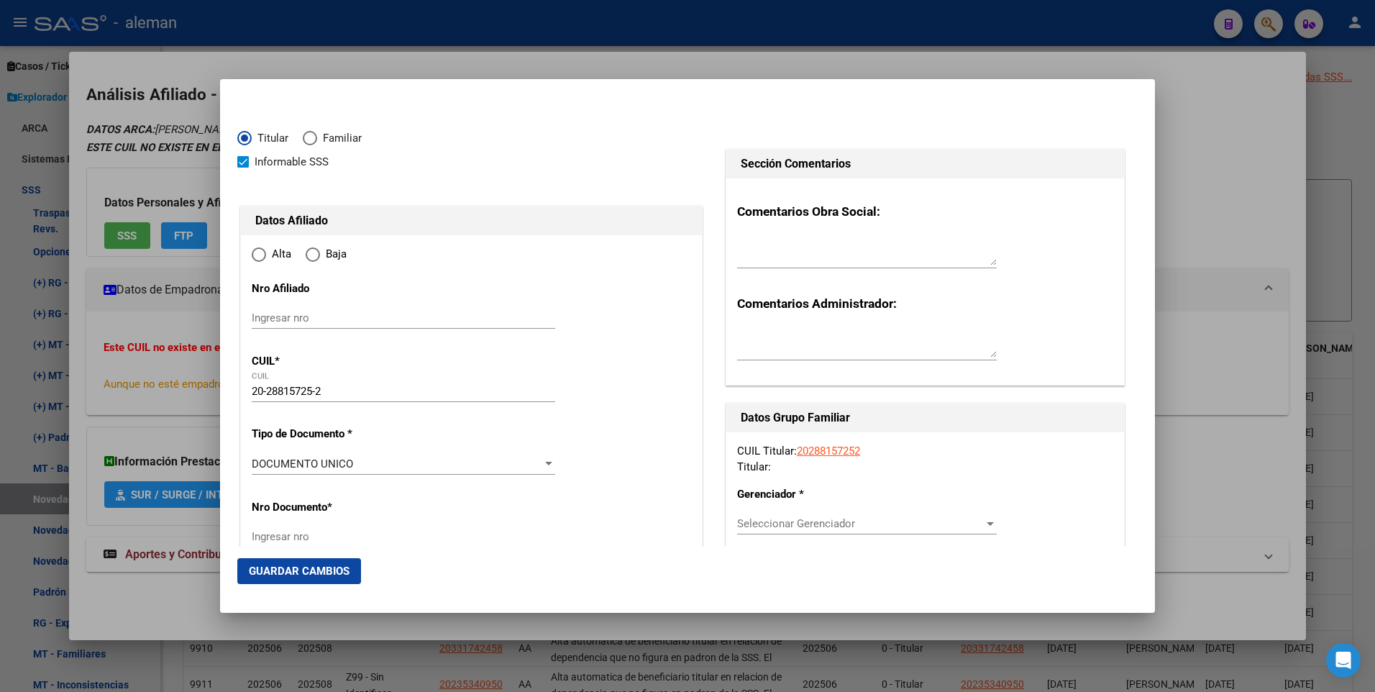
type input "[PERSON_NAME]"
type input "1822"
type input "VALPARAISO"
type input "753"
type input "01"
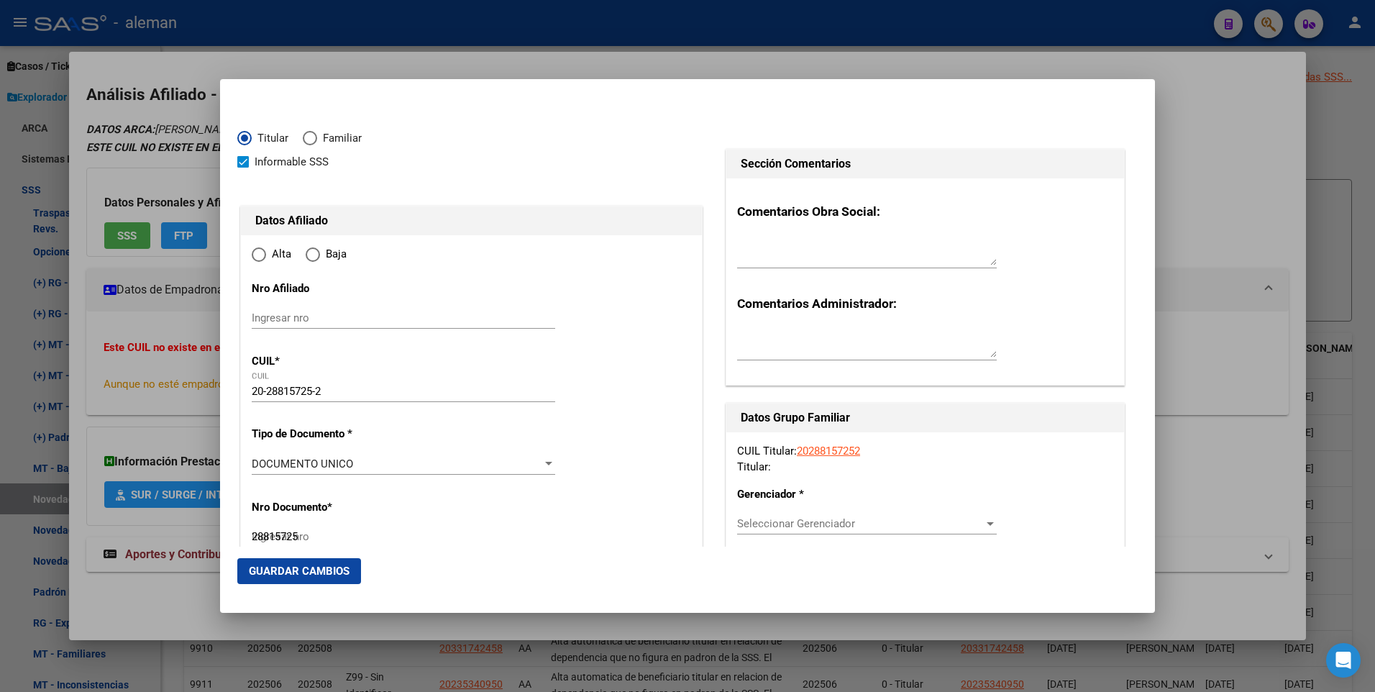
radio input "true"
click at [247, 161] on span at bounding box center [243, 162] width 12 height 12
click at [243, 168] on input "Informable SSS" at bounding box center [242, 168] width 1 height 1
checkbox input "false"
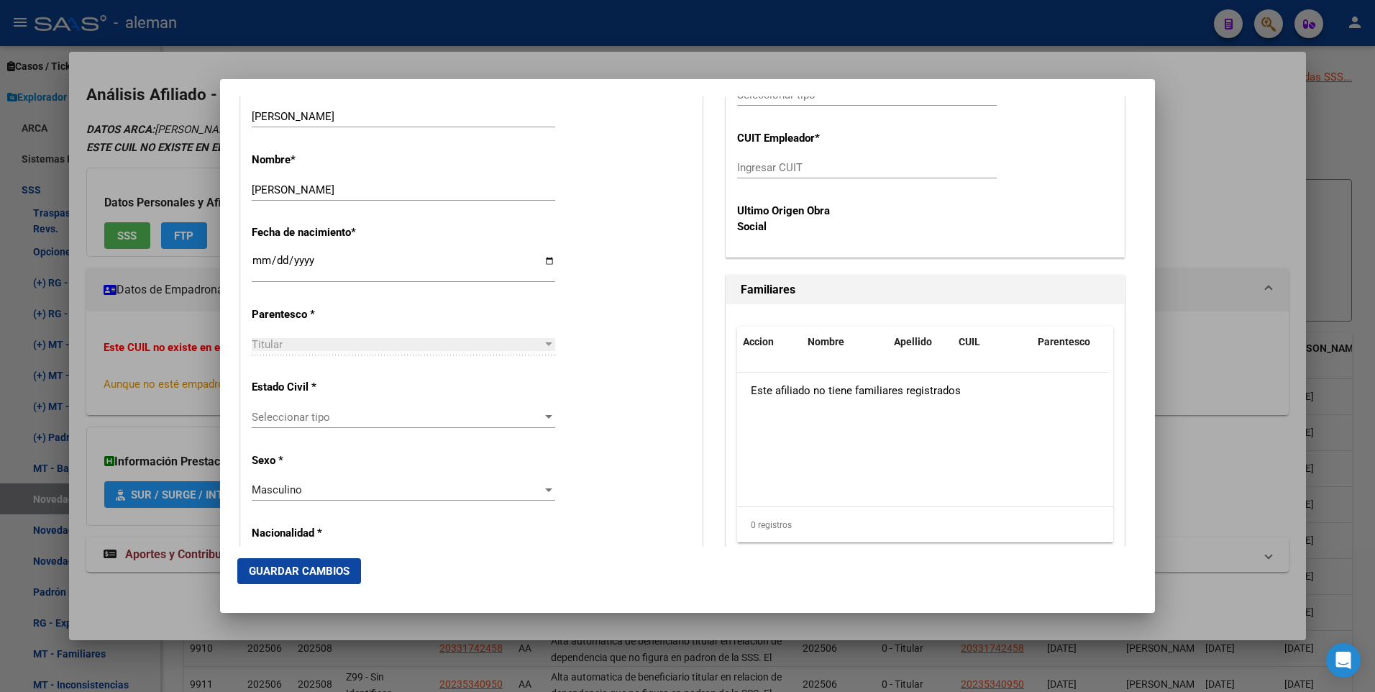
scroll to position [719, 0]
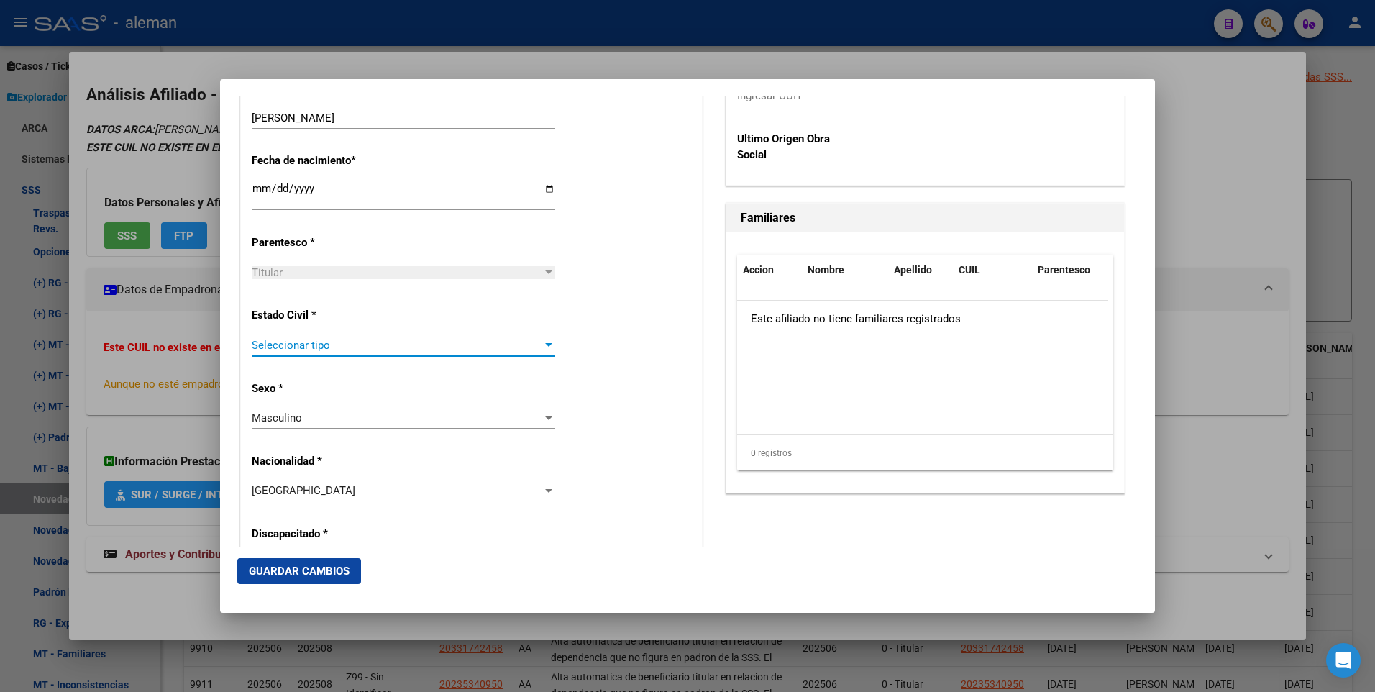
click at [544, 342] on div at bounding box center [548, 346] width 13 height 12
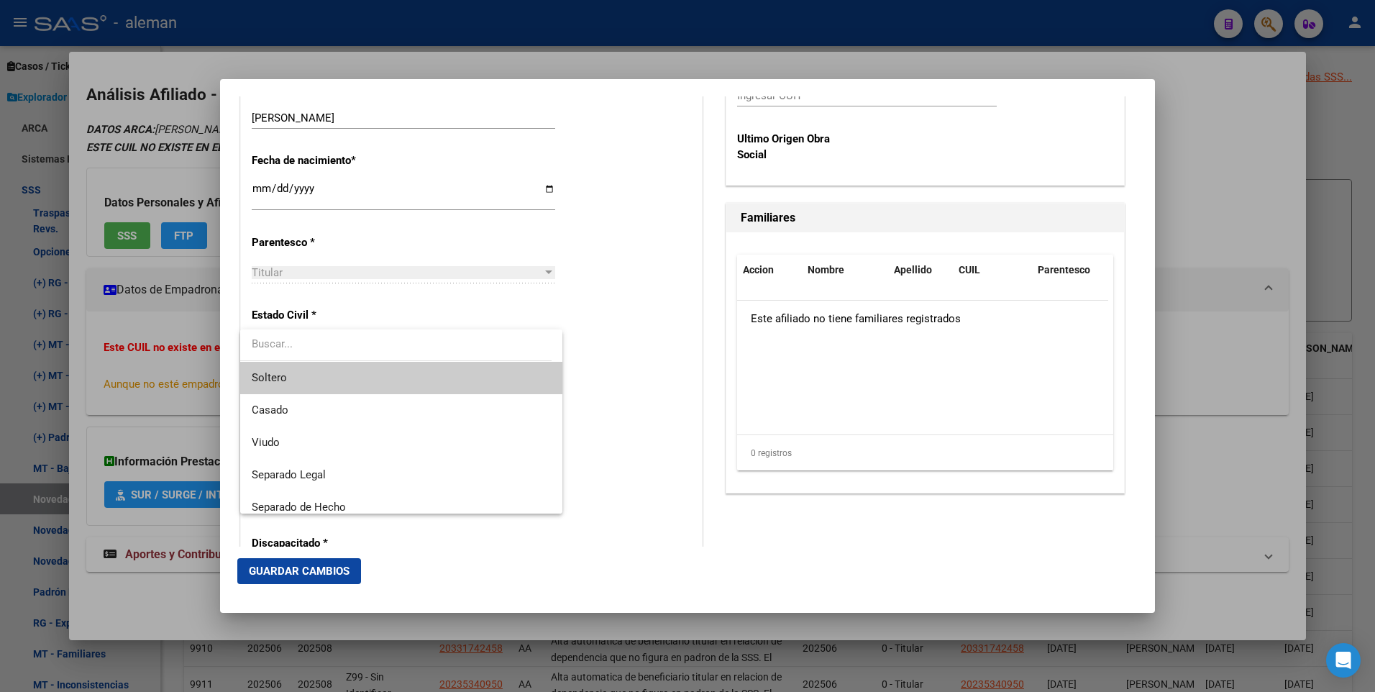
click at [604, 340] on div at bounding box center [687, 346] width 1375 height 692
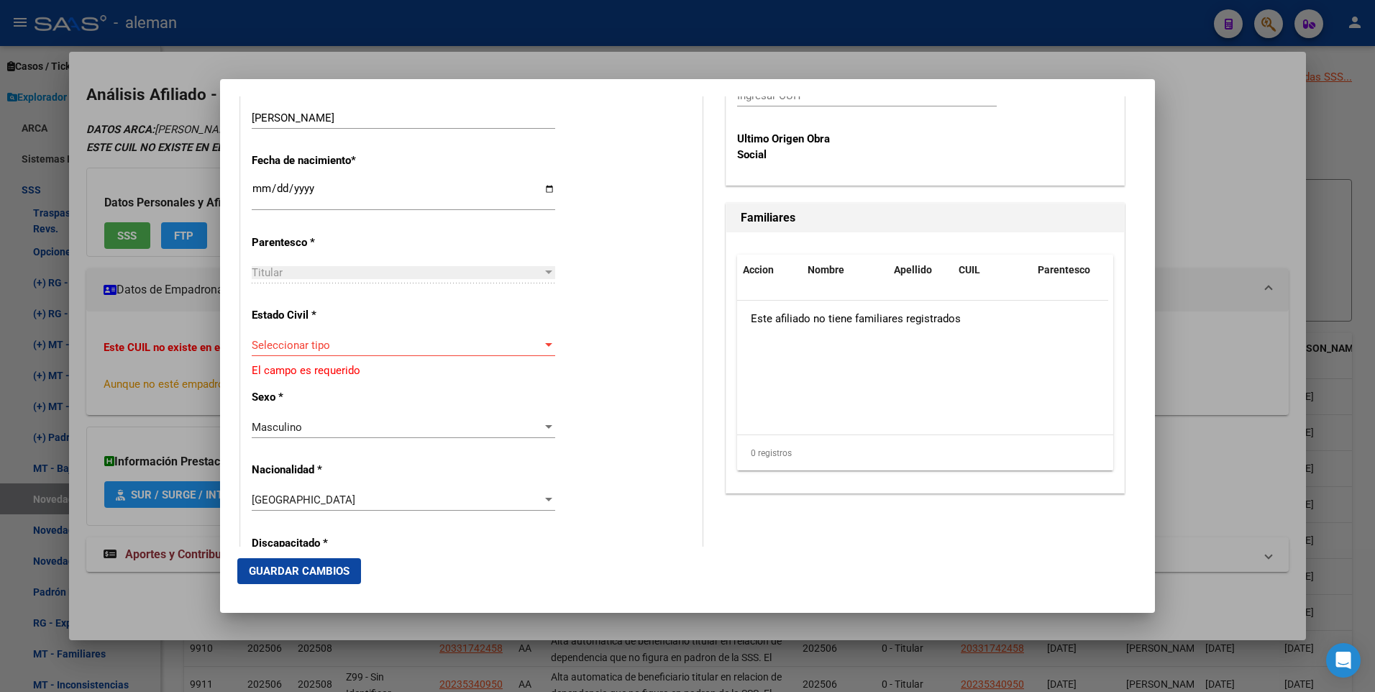
click at [545, 345] on div at bounding box center [548, 345] width 7 height 4
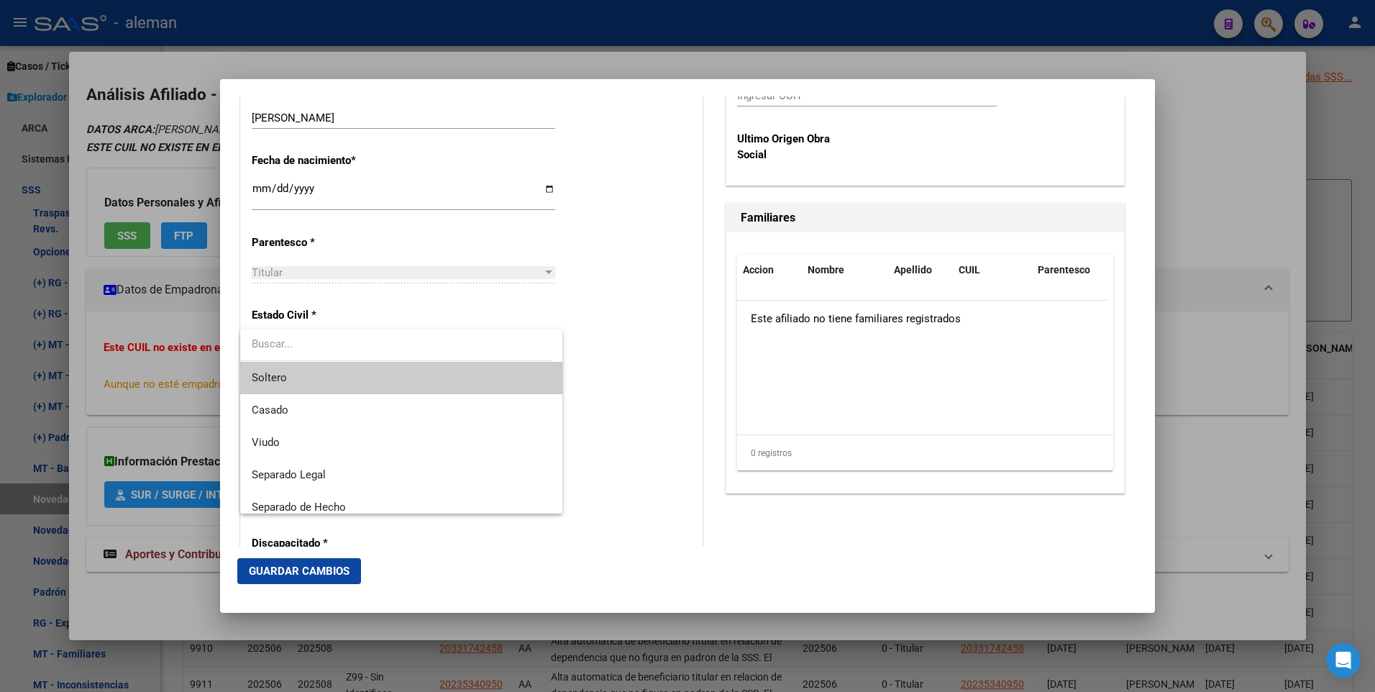
click at [352, 379] on span "Soltero" at bounding box center [401, 378] width 299 height 32
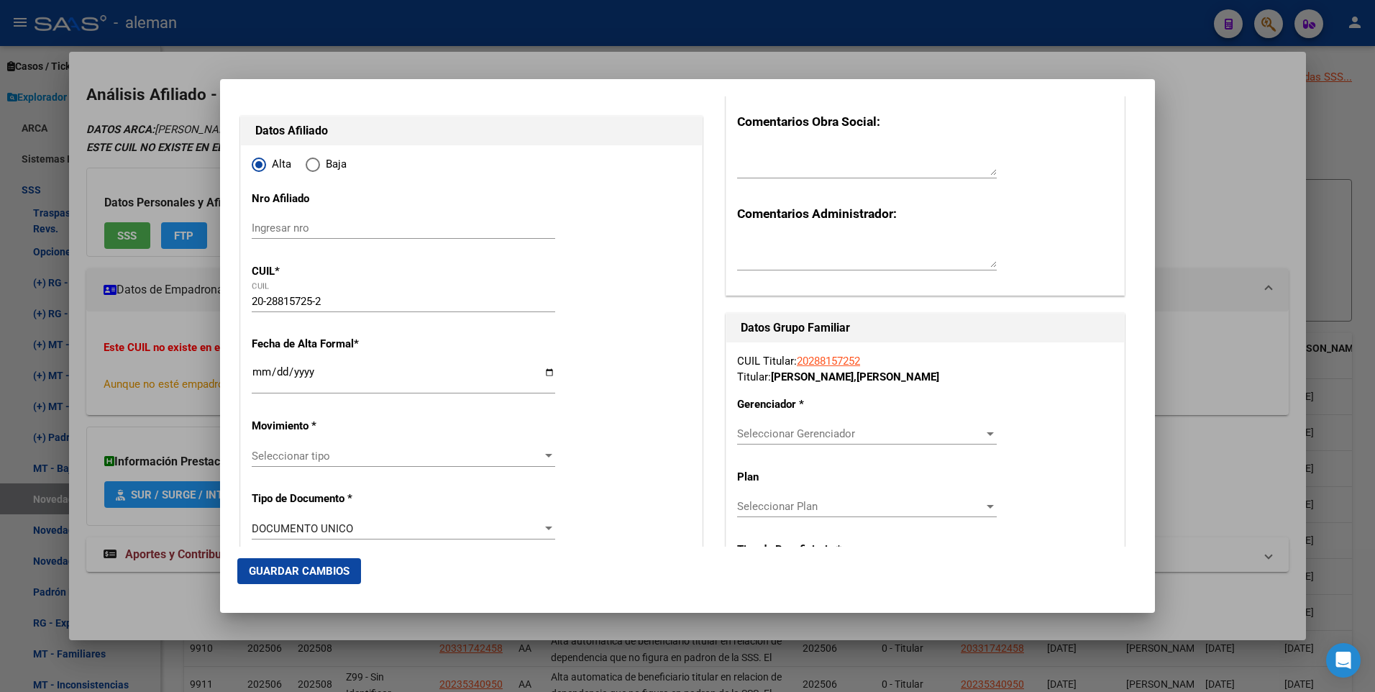
scroll to position [18, 0]
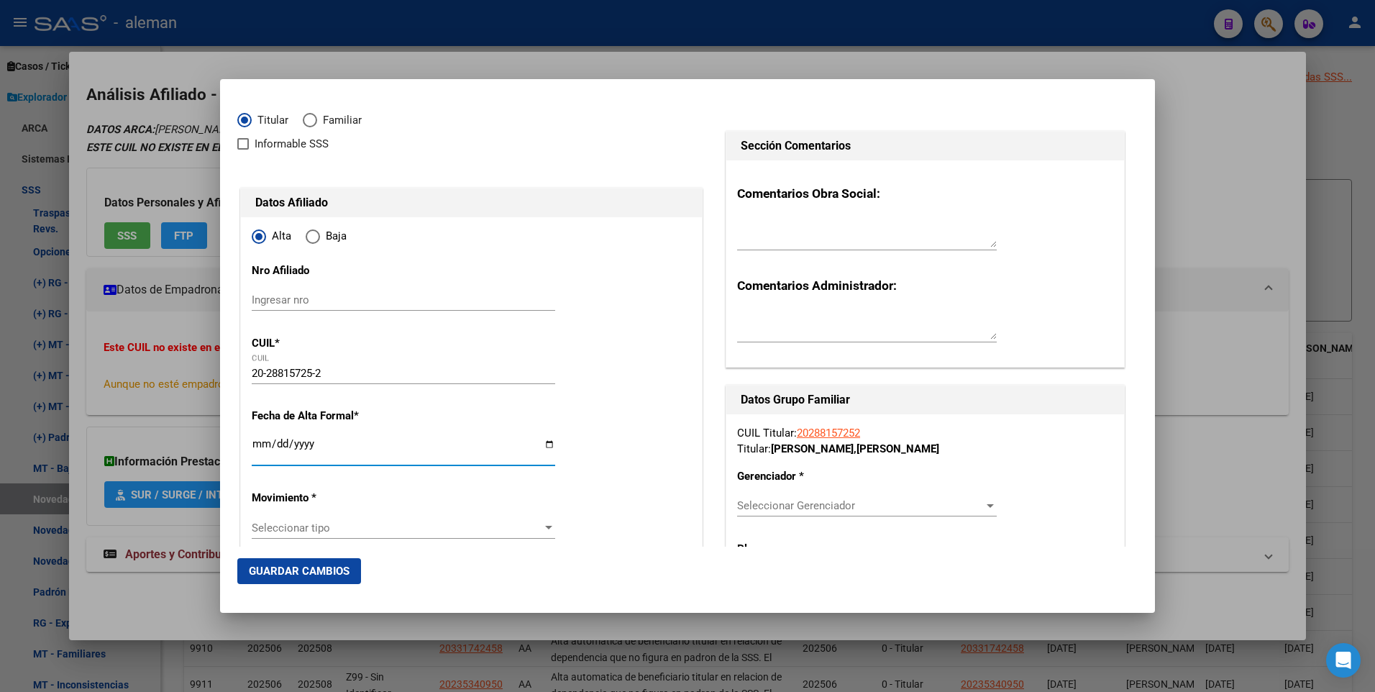
click at [253, 442] on input "Ingresar fecha" at bounding box center [404, 449] width 304 height 23
type input "[DATE]"
click at [542, 527] on div at bounding box center [548, 528] width 13 height 12
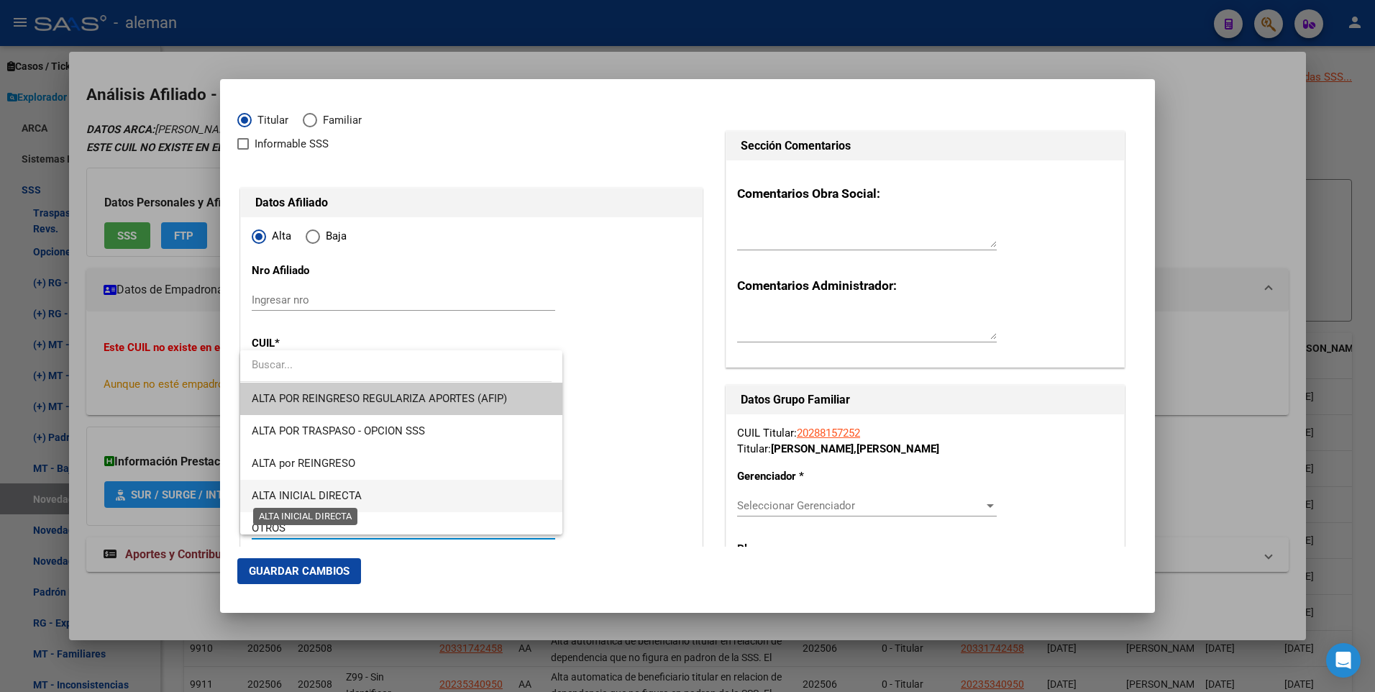
click at [346, 494] on span "ALTA INICIAL DIRECTA" at bounding box center [307, 495] width 110 height 13
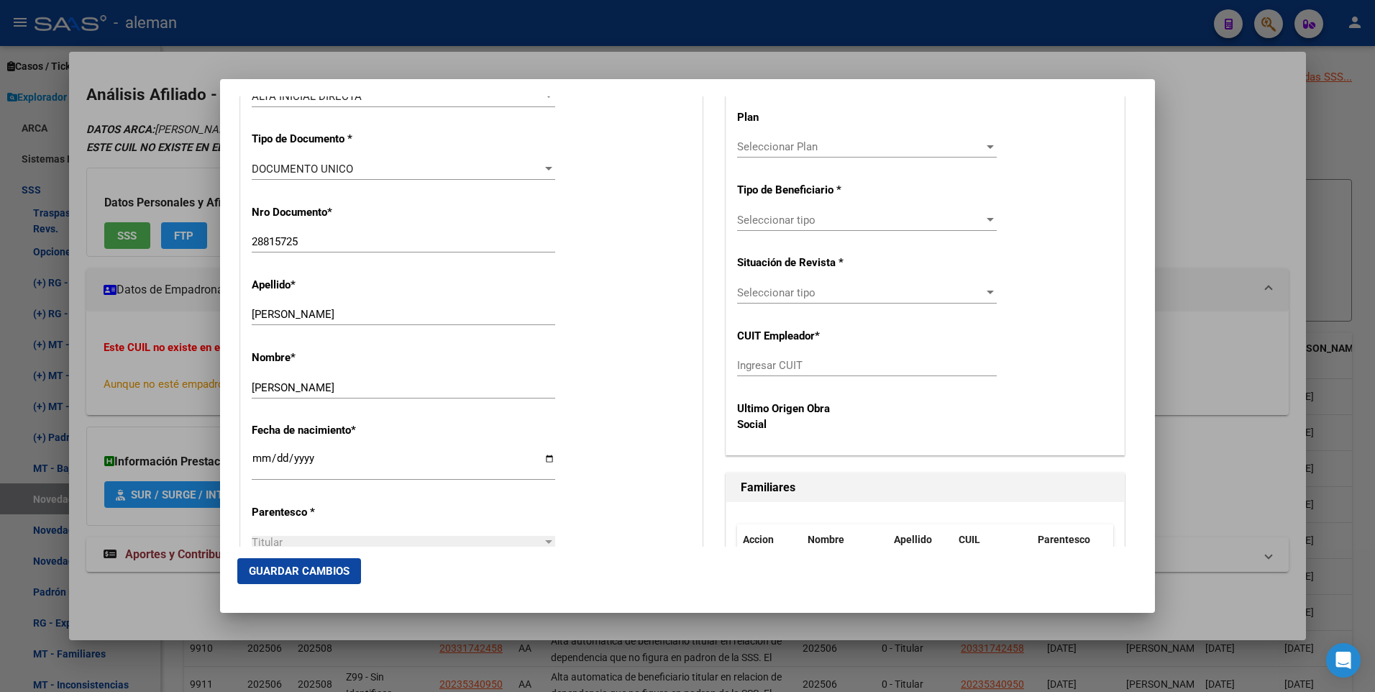
scroll to position [162, 0]
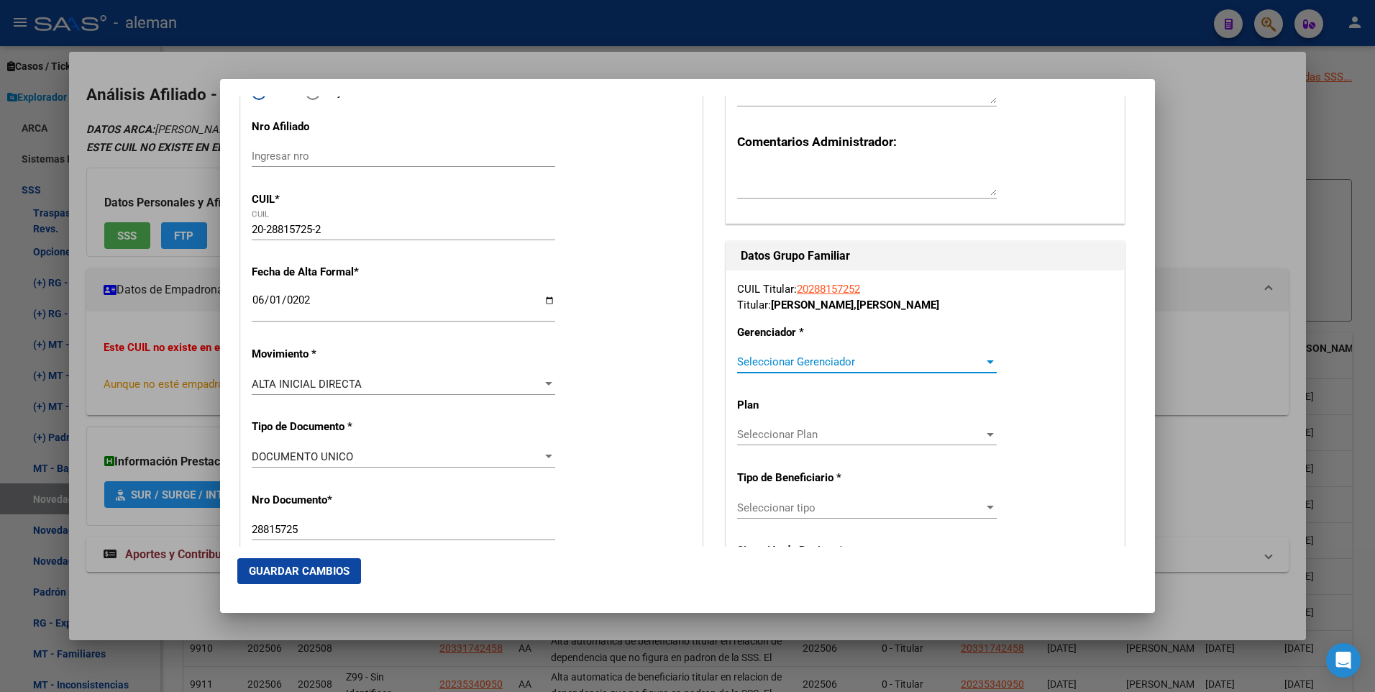
click at [987, 361] on div at bounding box center [990, 362] width 7 height 4
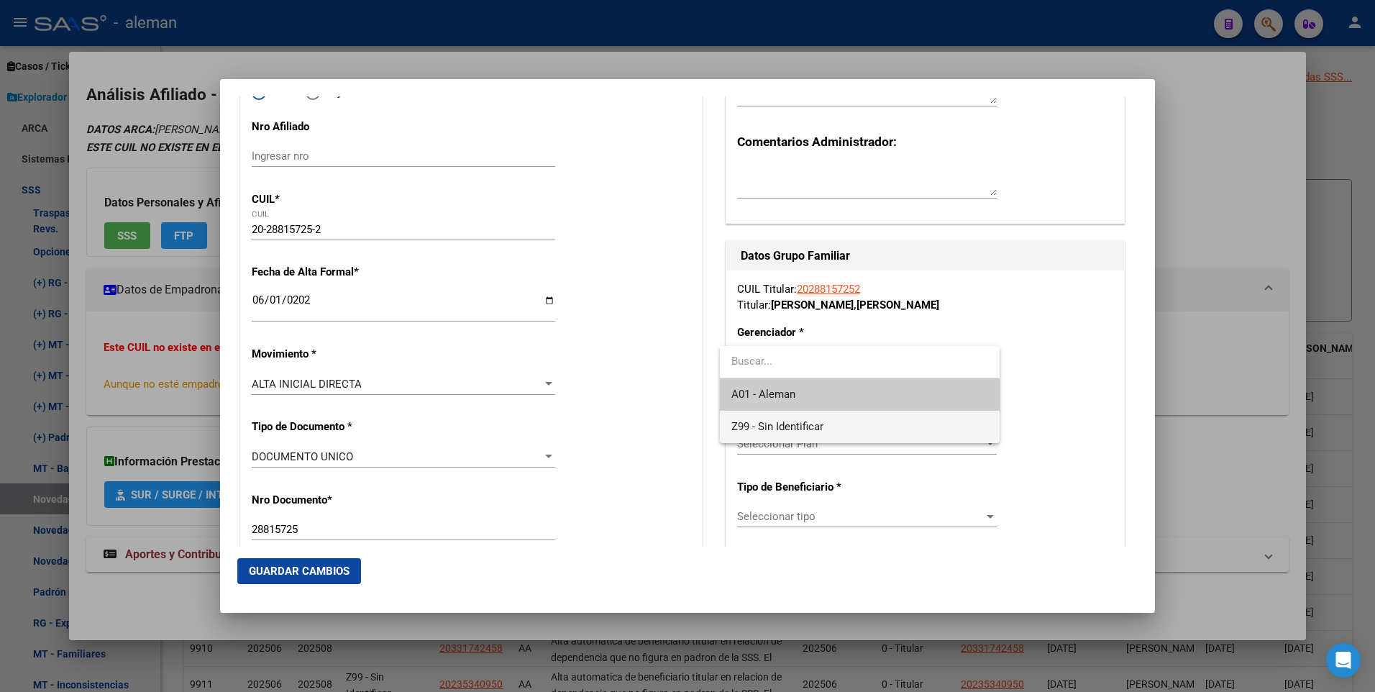
click at [899, 424] on span "Z99 - Sin Identificar" at bounding box center [860, 427] width 256 height 32
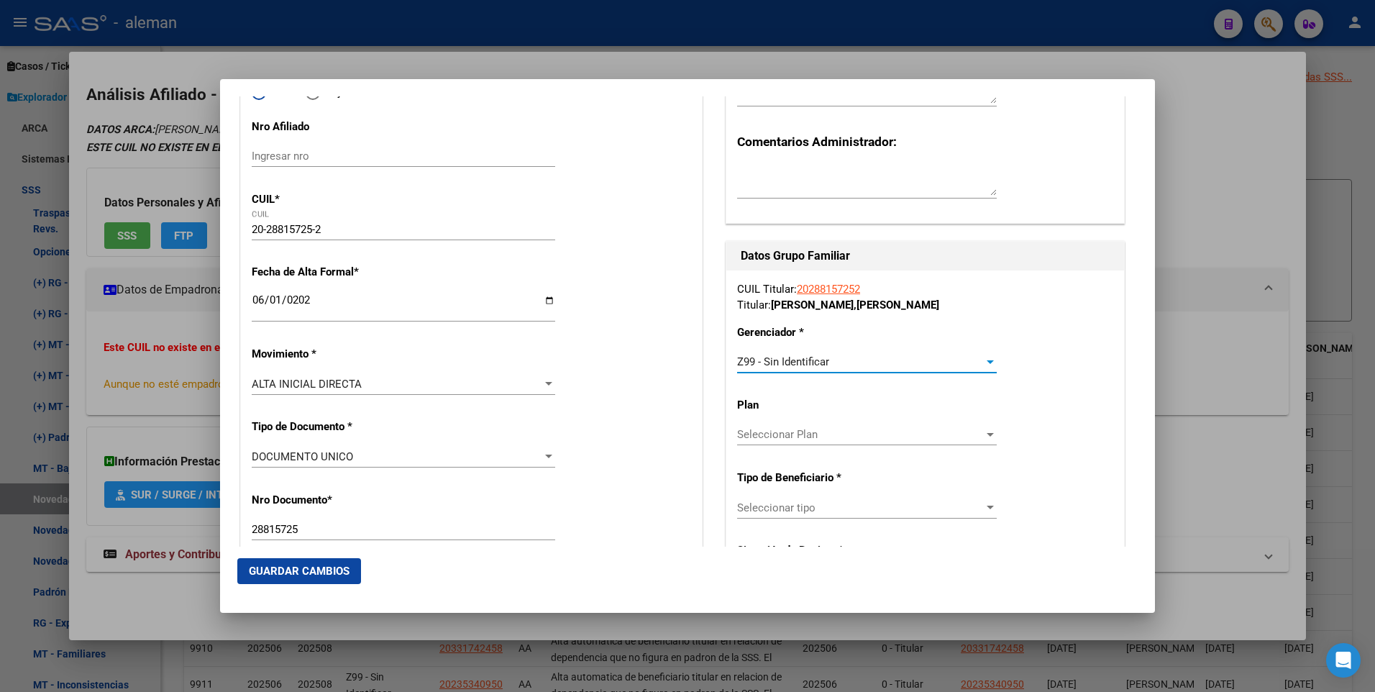
scroll to position [234, 0]
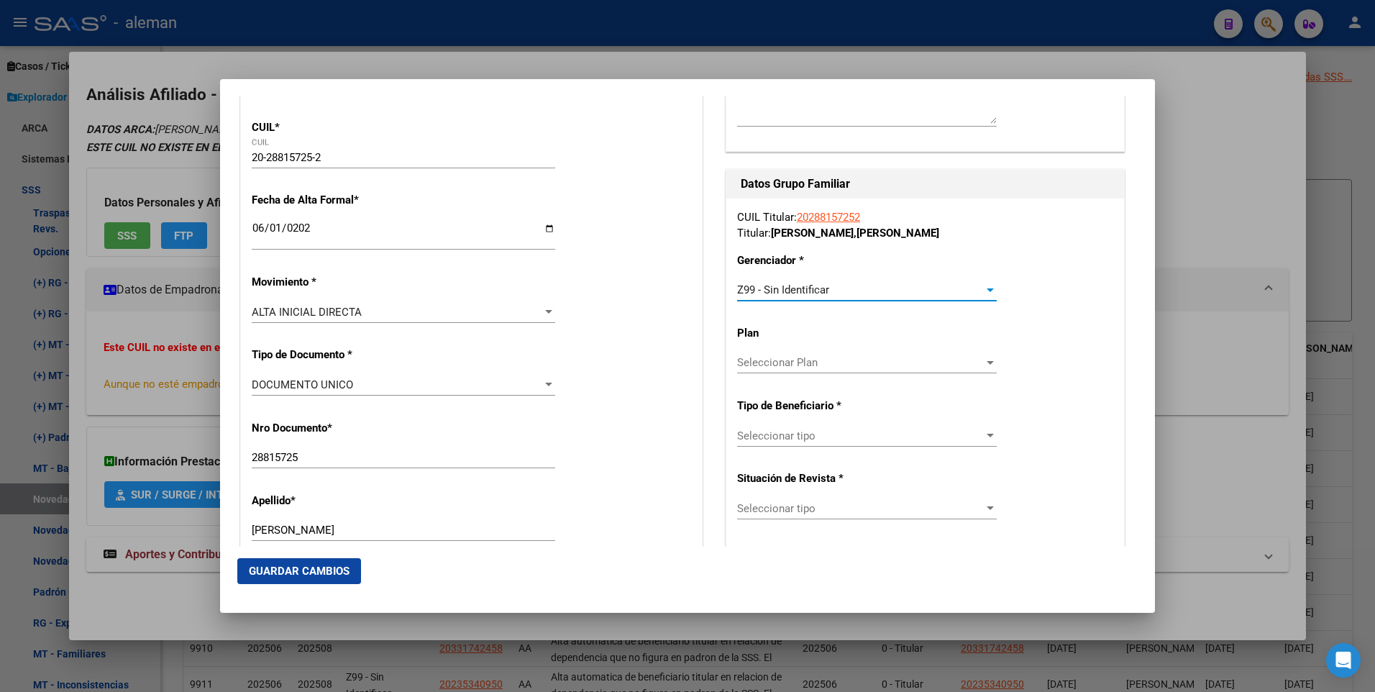
click at [984, 433] on div at bounding box center [990, 436] width 13 height 12
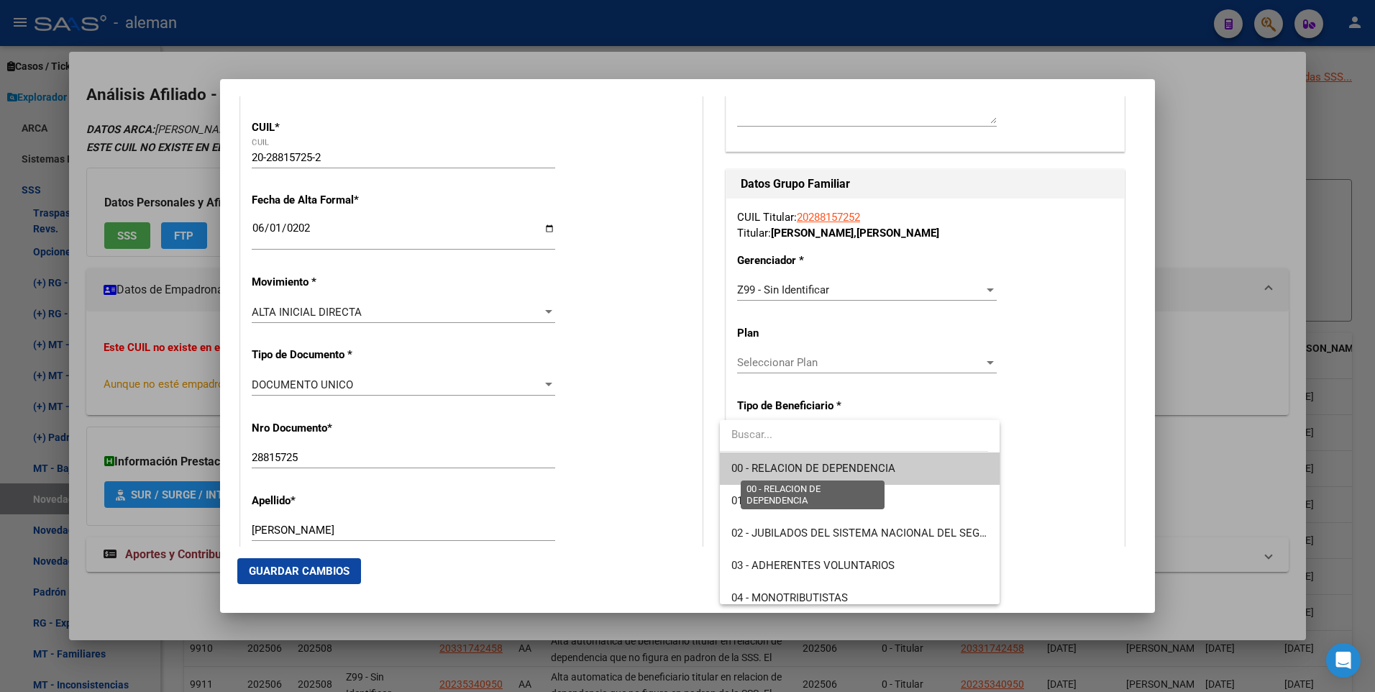
click at [875, 468] on span "00 - RELACION DE DEPENDENCIA" at bounding box center [814, 468] width 164 height 13
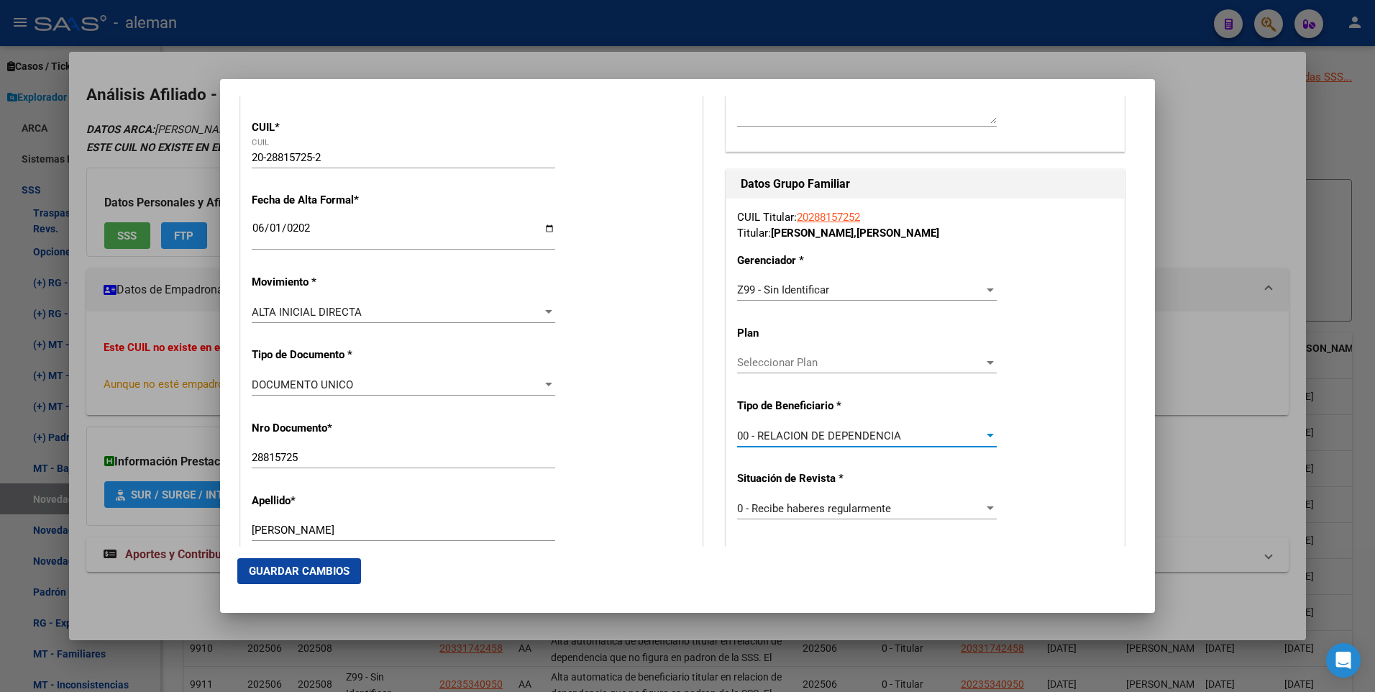
type input "30-71471977-3"
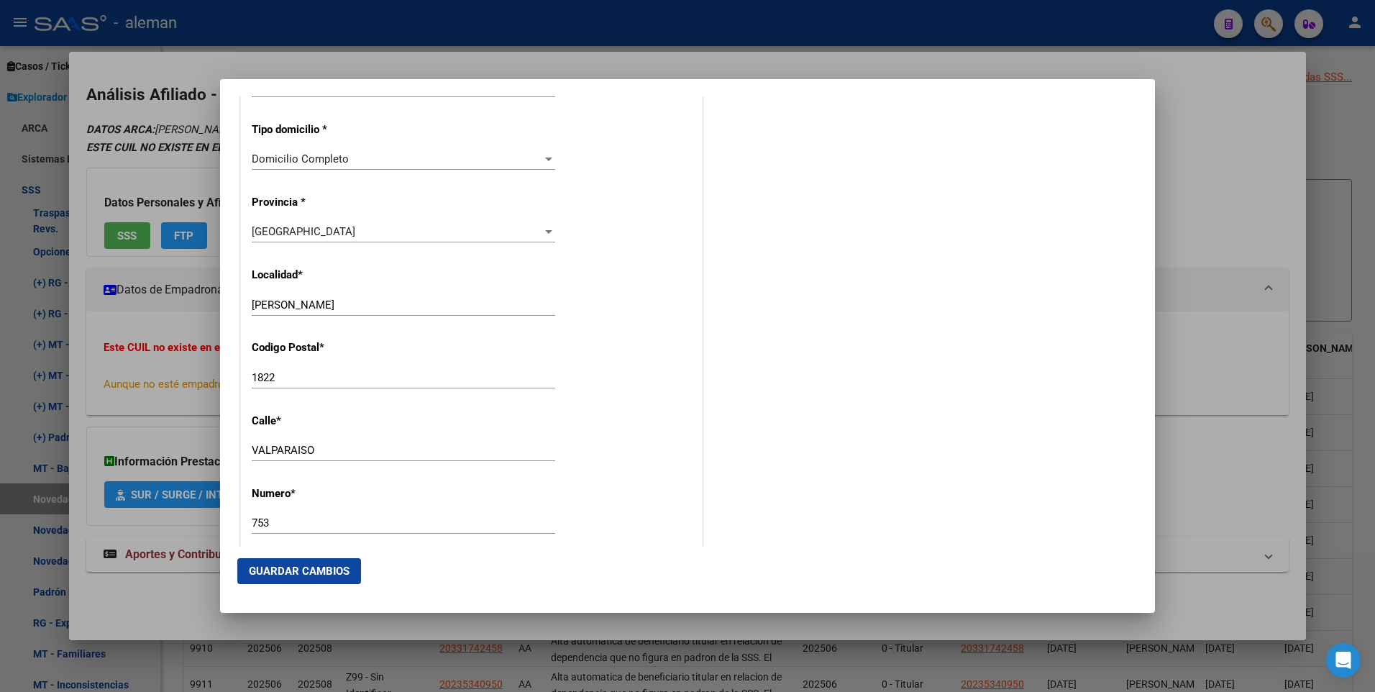
scroll to position [1816, 0]
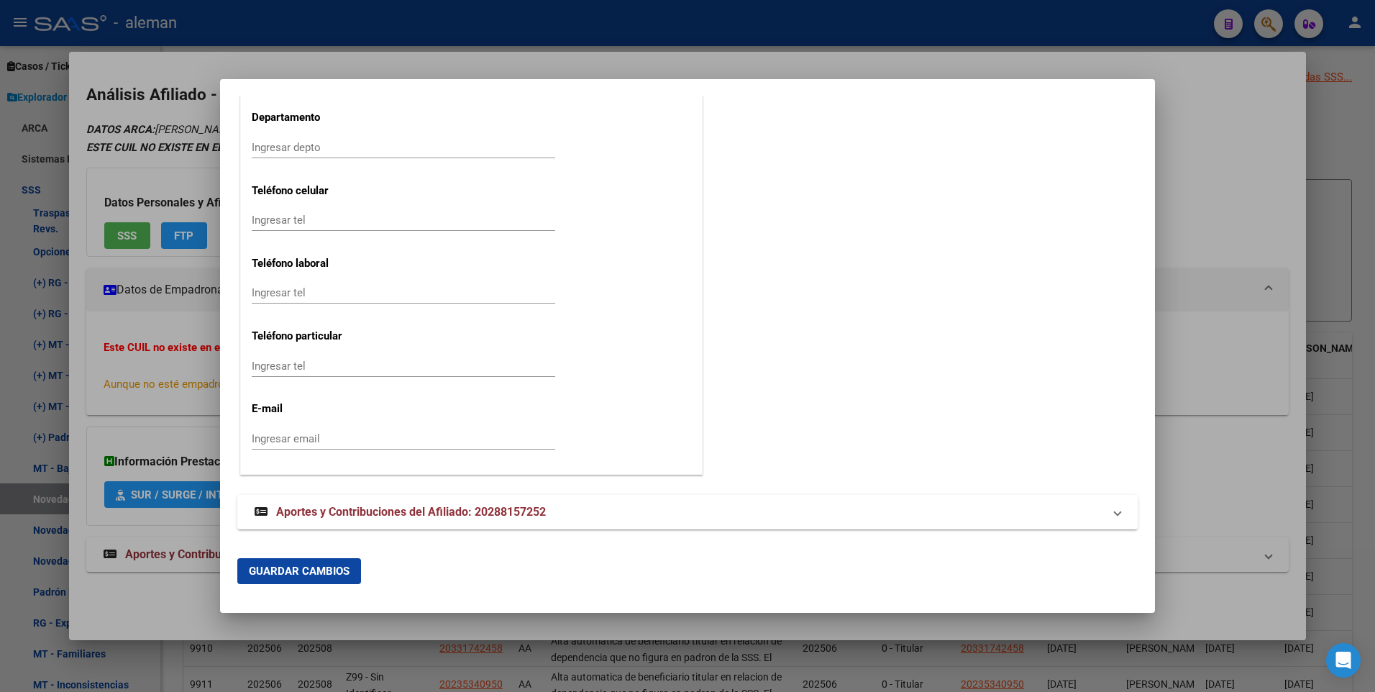
click at [309, 569] on span "Guardar Cambios" at bounding box center [299, 571] width 101 height 13
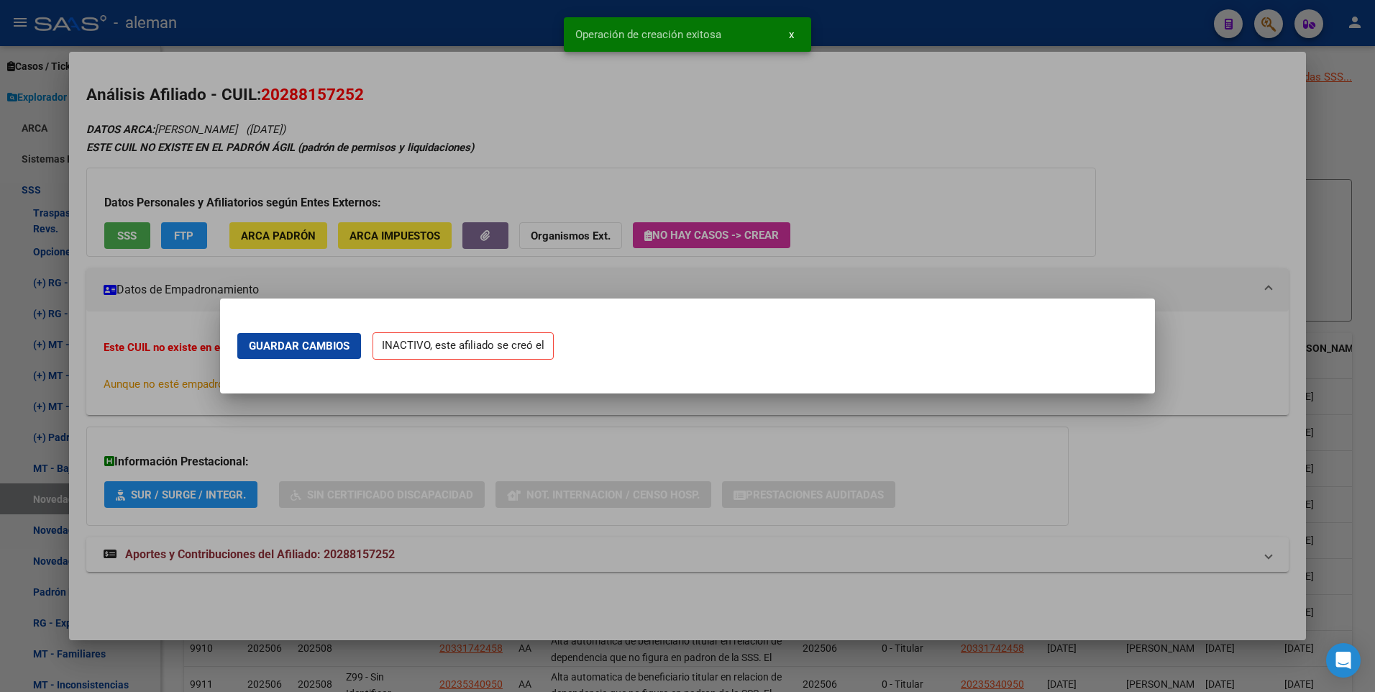
scroll to position [0, 0]
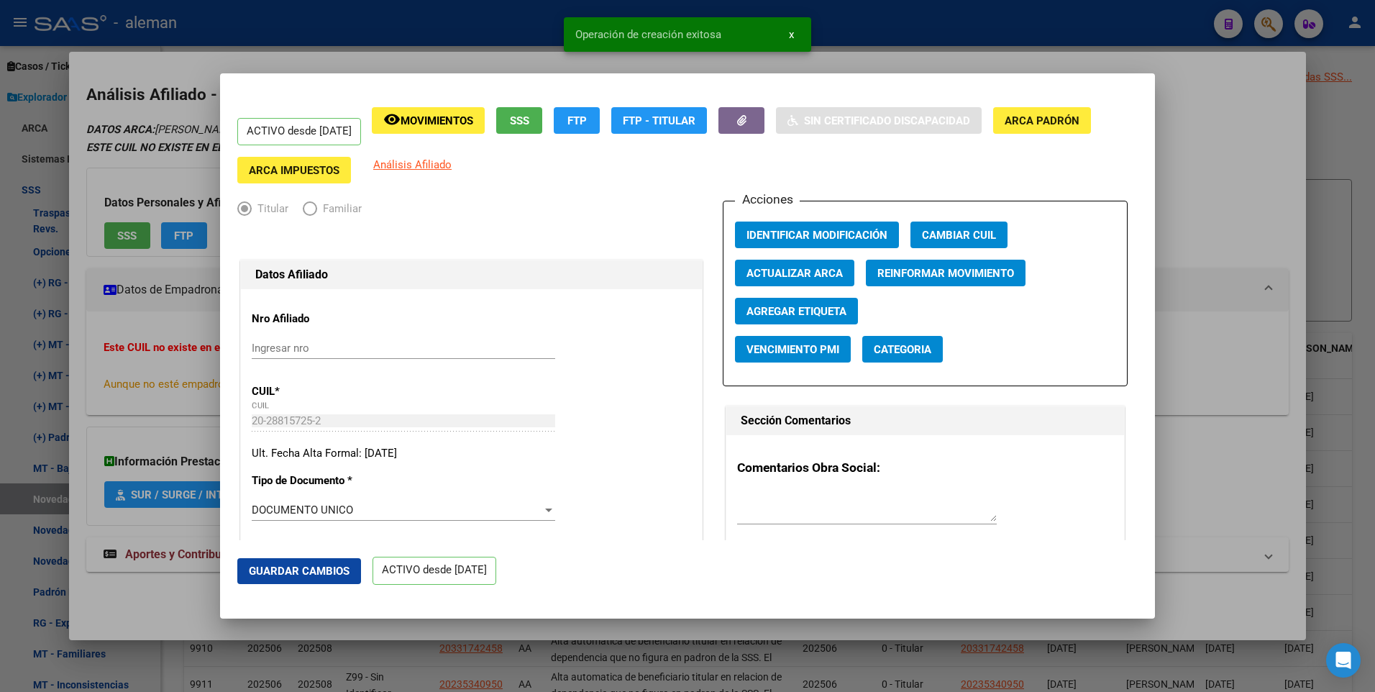
click at [1259, 210] on div at bounding box center [687, 346] width 1375 height 692
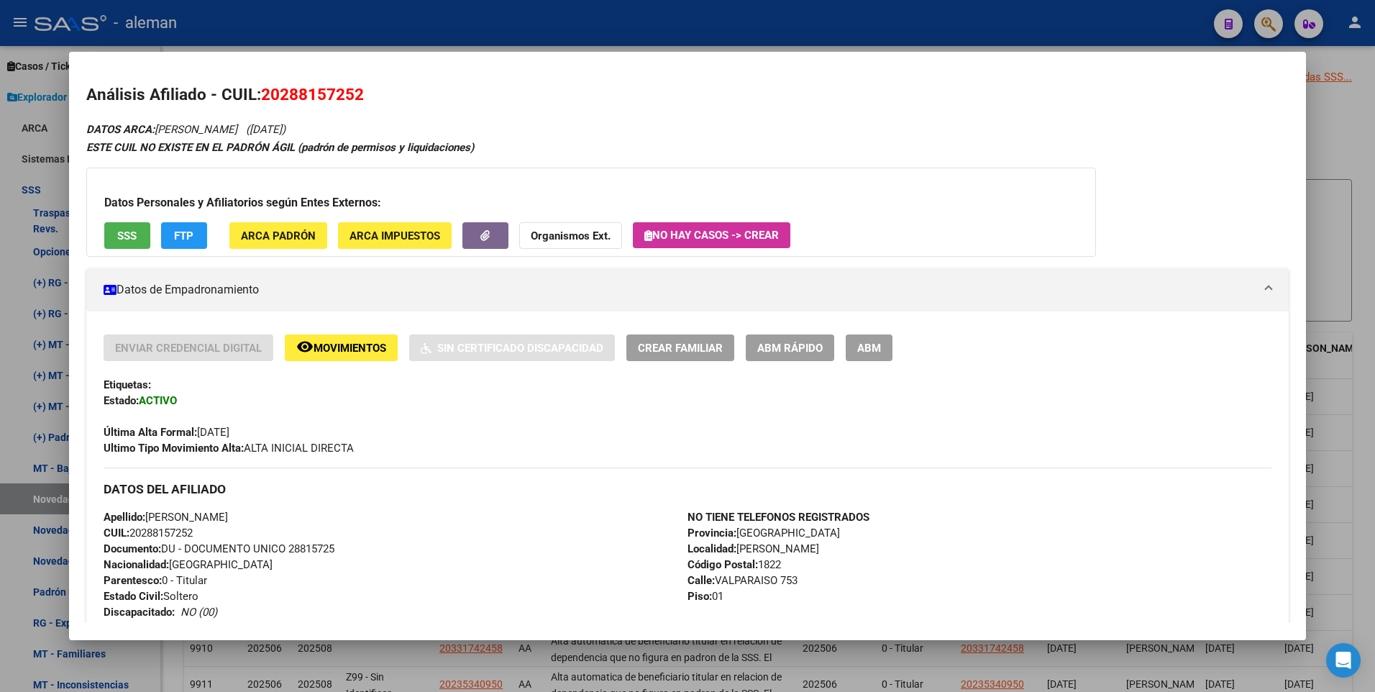
click at [1340, 265] on div at bounding box center [687, 346] width 1375 height 692
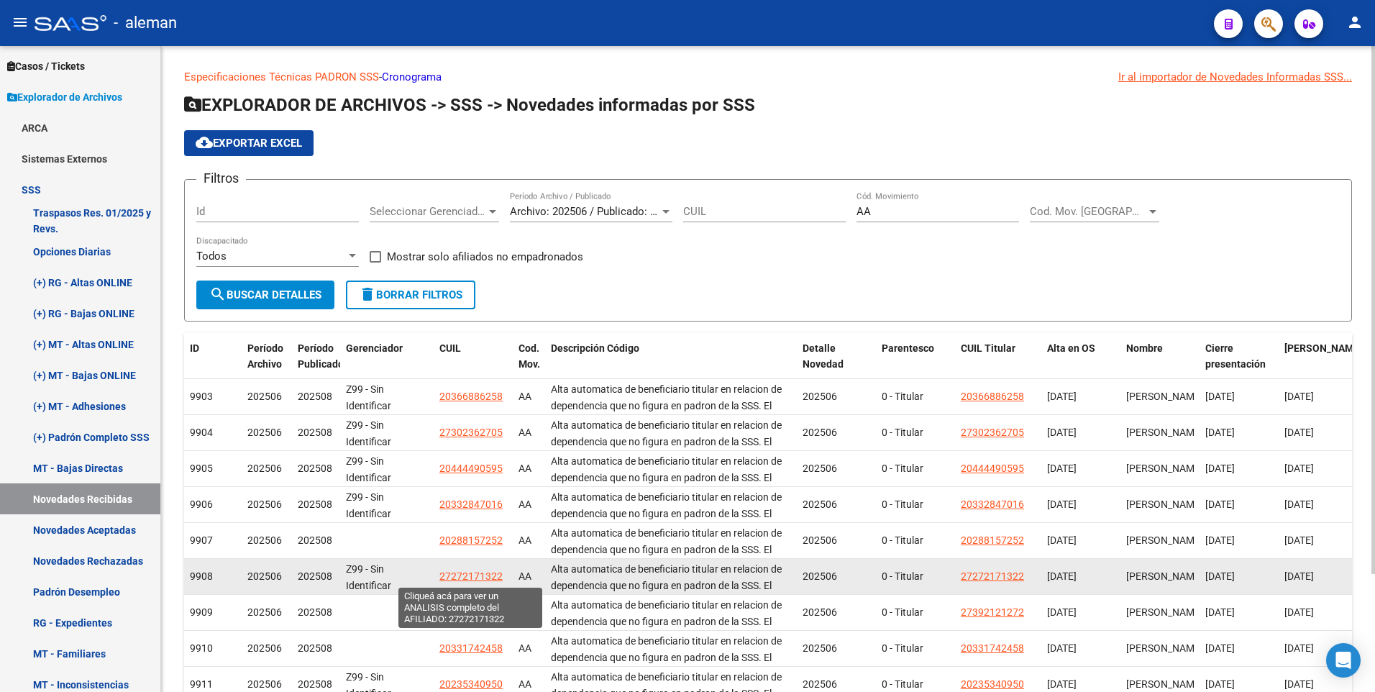
click at [482, 576] on span "27272171322" at bounding box center [471, 576] width 63 height 12
type textarea "27272171322"
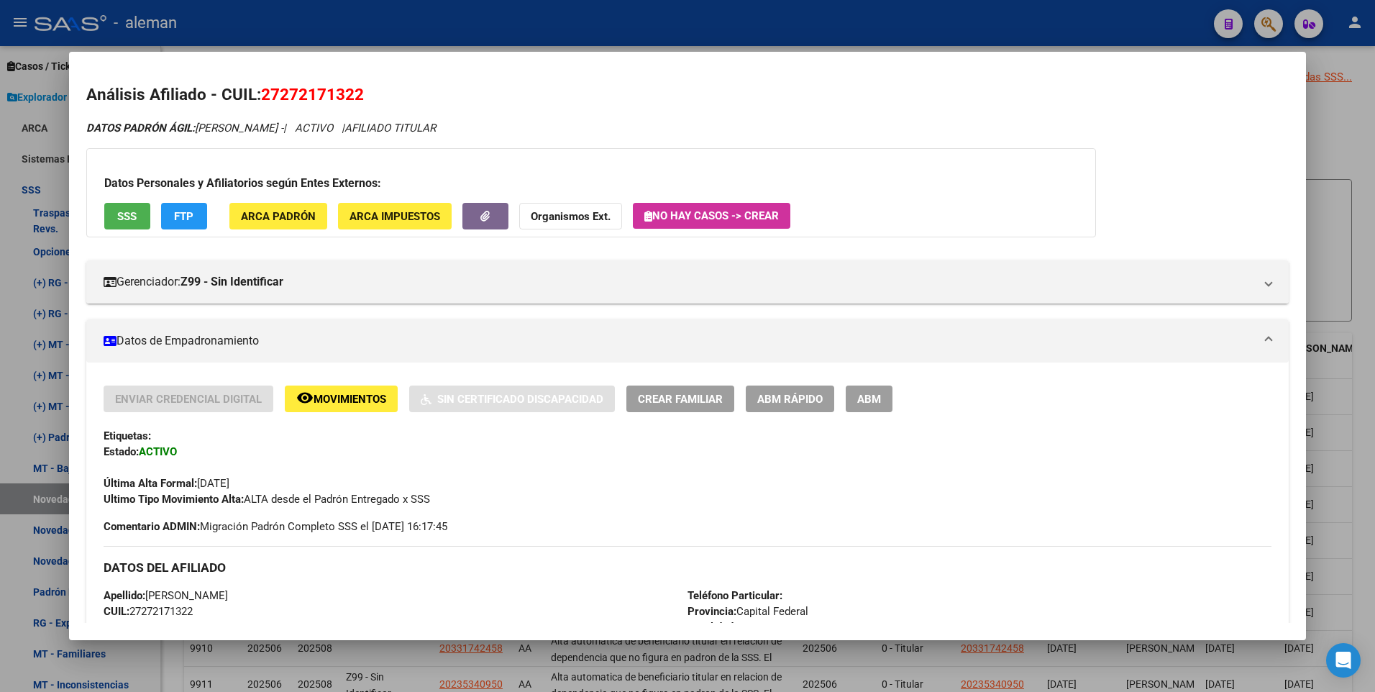
click at [868, 401] on span "ABM" at bounding box center [870, 399] width 24 height 13
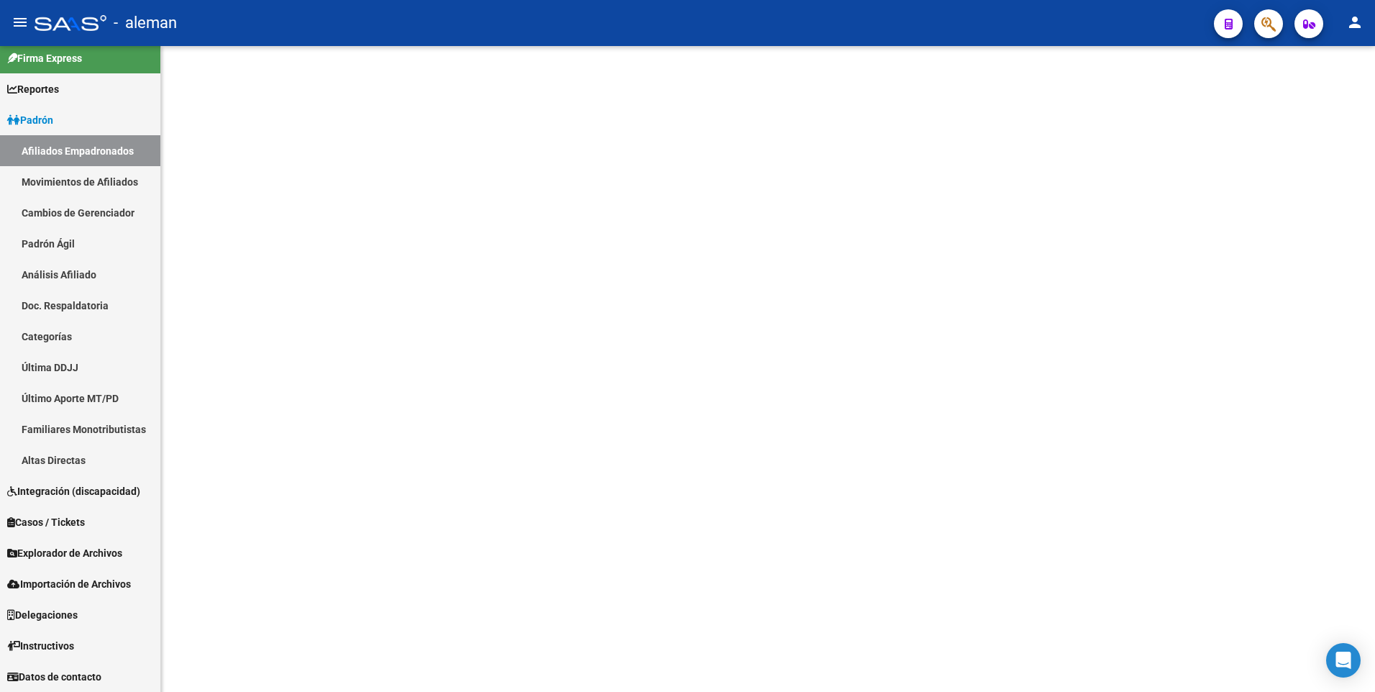
scroll to position [9, 0]
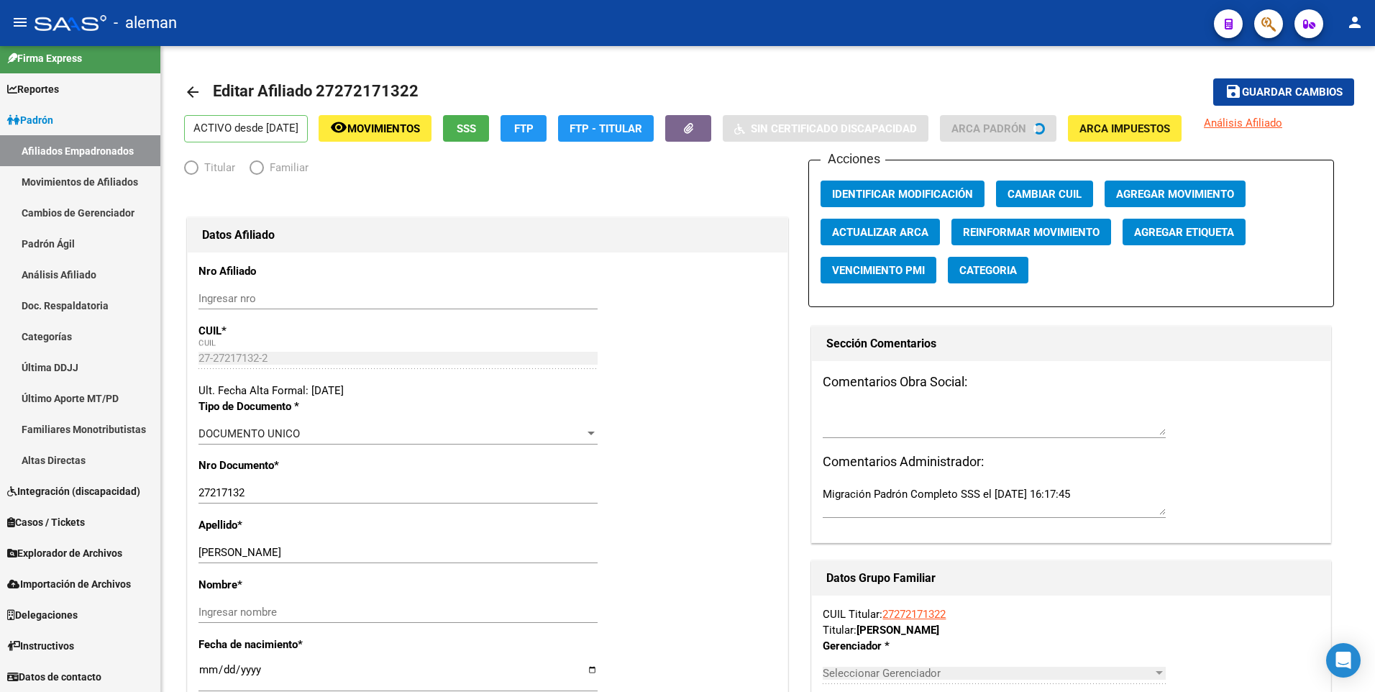
radio input "true"
type input "27-27217132-2"
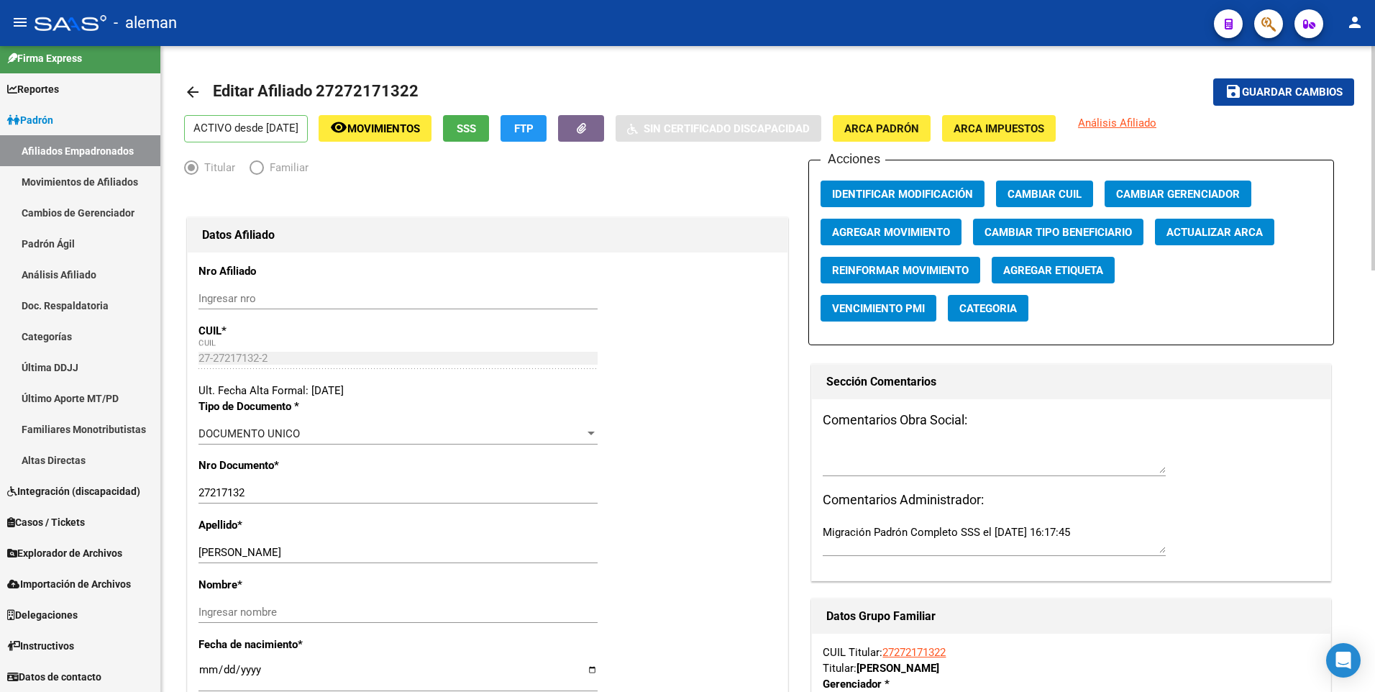
scroll to position [216, 0]
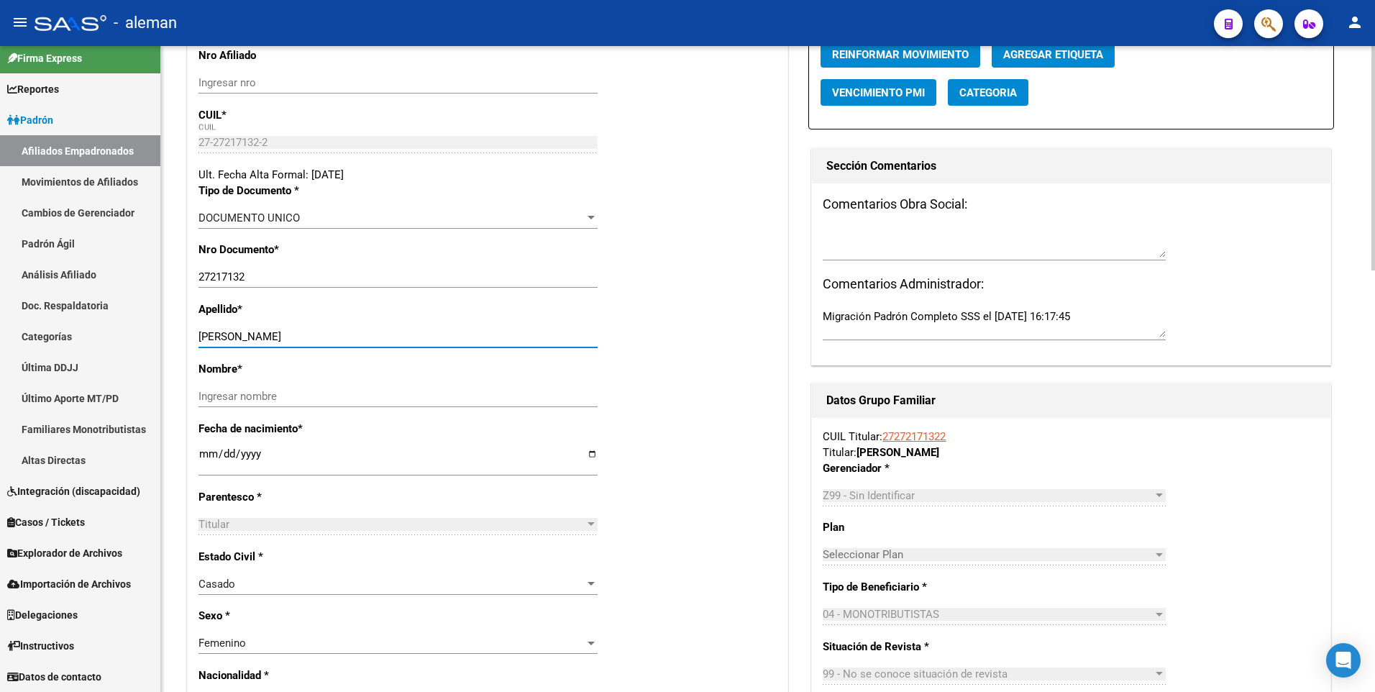
drag, startPoint x: 244, startPoint y: 335, endPoint x: 329, endPoint y: 335, distance: 84.9
click at [329, 335] on input "[PERSON_NAME]" at bounding box center [398, 336] width 399 height 13
click at [315, 390] on input "Ingresar nombre" at bounding box center [398, 396] width 399 height 13
paste input "[PERSON_NAME]"
type input "[PERSON_NAME]"
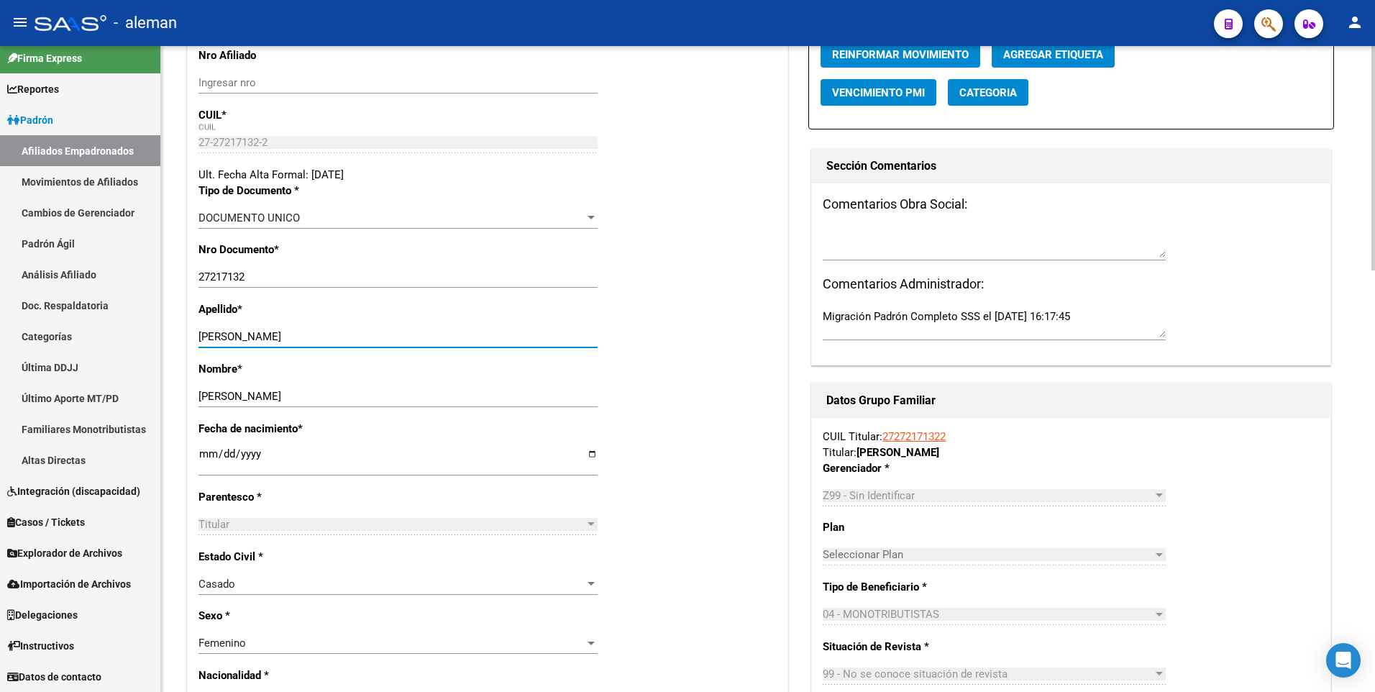
drag, startPoint x: 242, startPoint y: 337, endPoint x: 394, endPoint y: 337, distance: 151.1
click at [394, 337] on input "[PERSON_NAME]" at bounding box center [398, 336] width 399 height 13
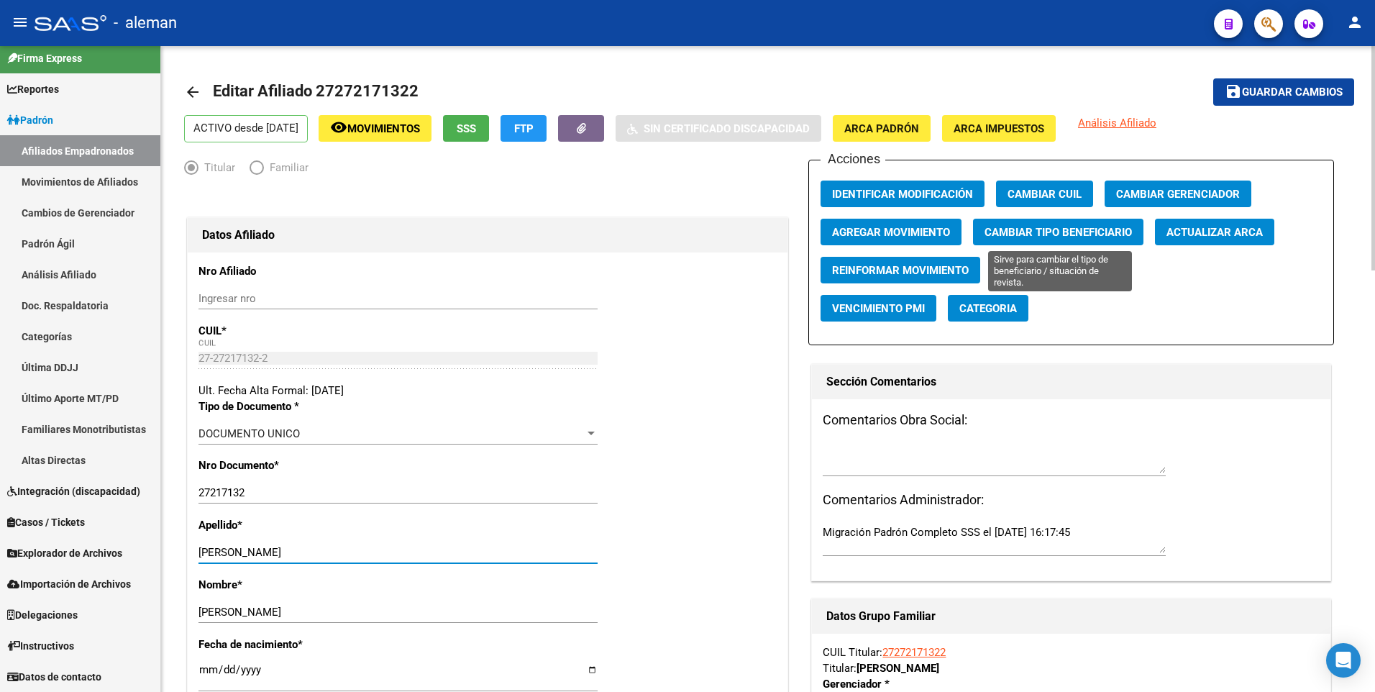
type input "[PERSON_NAME]"
click at [1057, 232] on span "Cambiar Tipo Beneficiario" at bounding box center [1058, 232] width 147 height 13
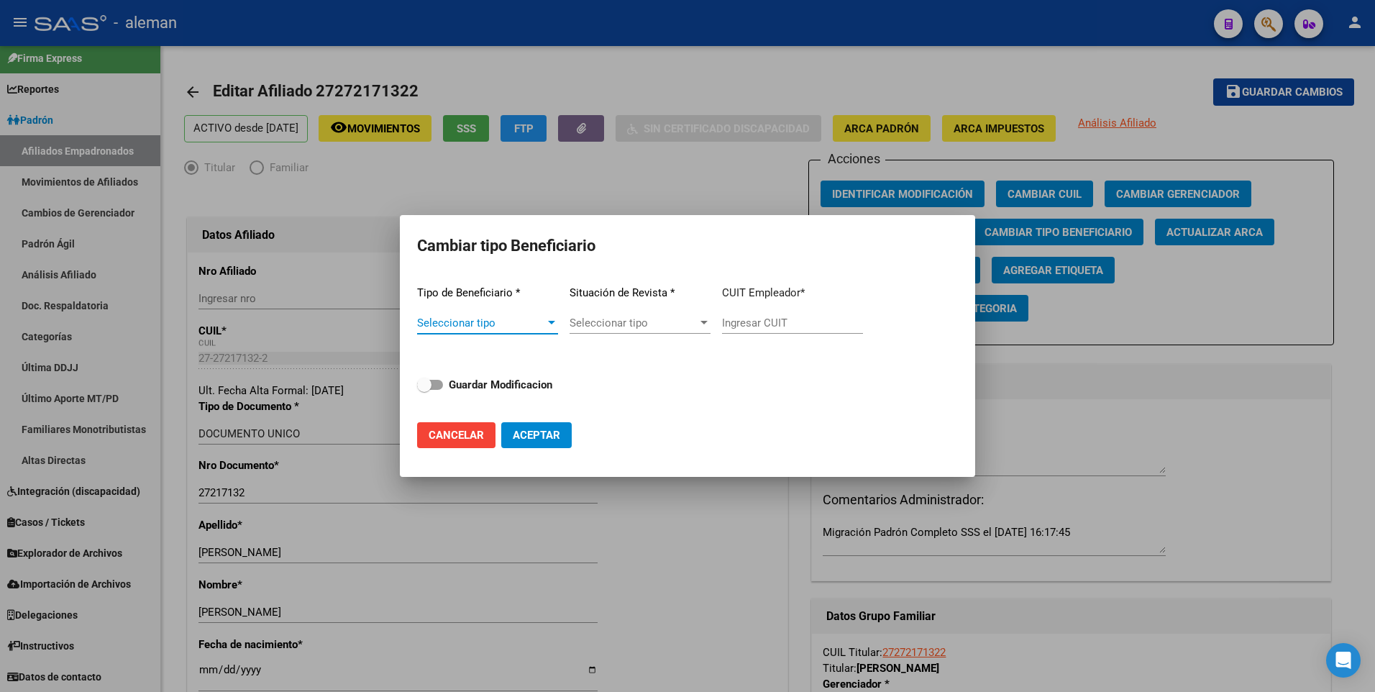
click at [551, 322] on div at bounding box center [551, 323] width 7 height 4
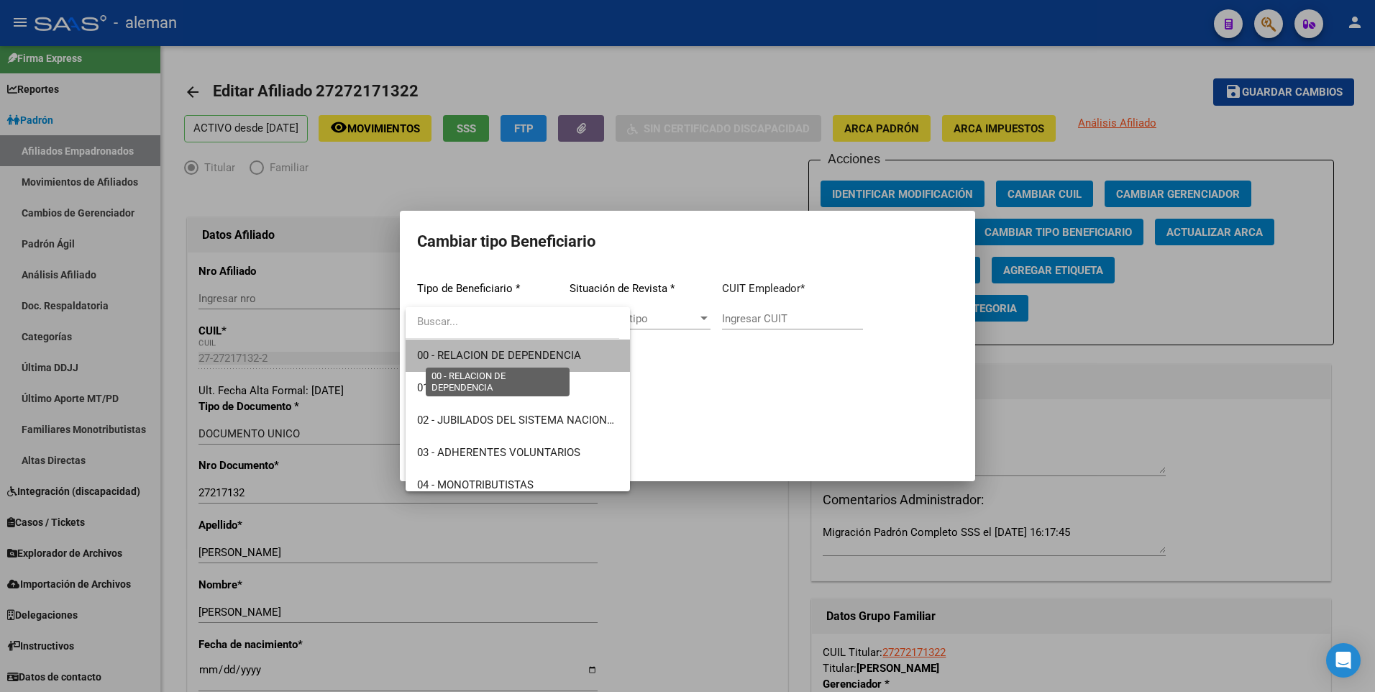
click at [532, 357] on span "00 - RELACION DE DEPENDENCIA" at bounding box center [499, 355] width 164 height 13
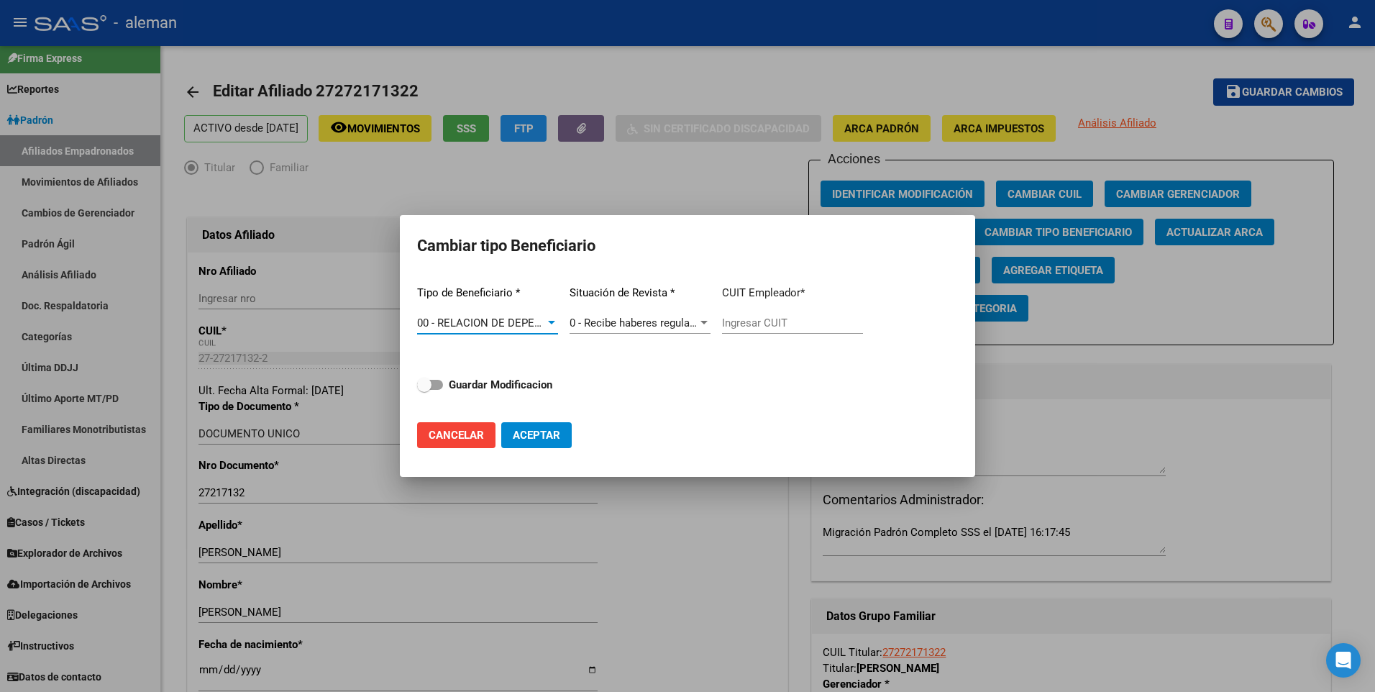
type input "30-61716890-8"
click at [439, 385] on span at bounding box center [430, 385] width 26 height 10
click at [424, 390] on input "Guardar Modificacion" at bounding box center [424, 390] width 1 height 1
checkbox input "true"
click at [537, 430] on span "Aceptar" at bounding box center [536, 435] width 47 height 13
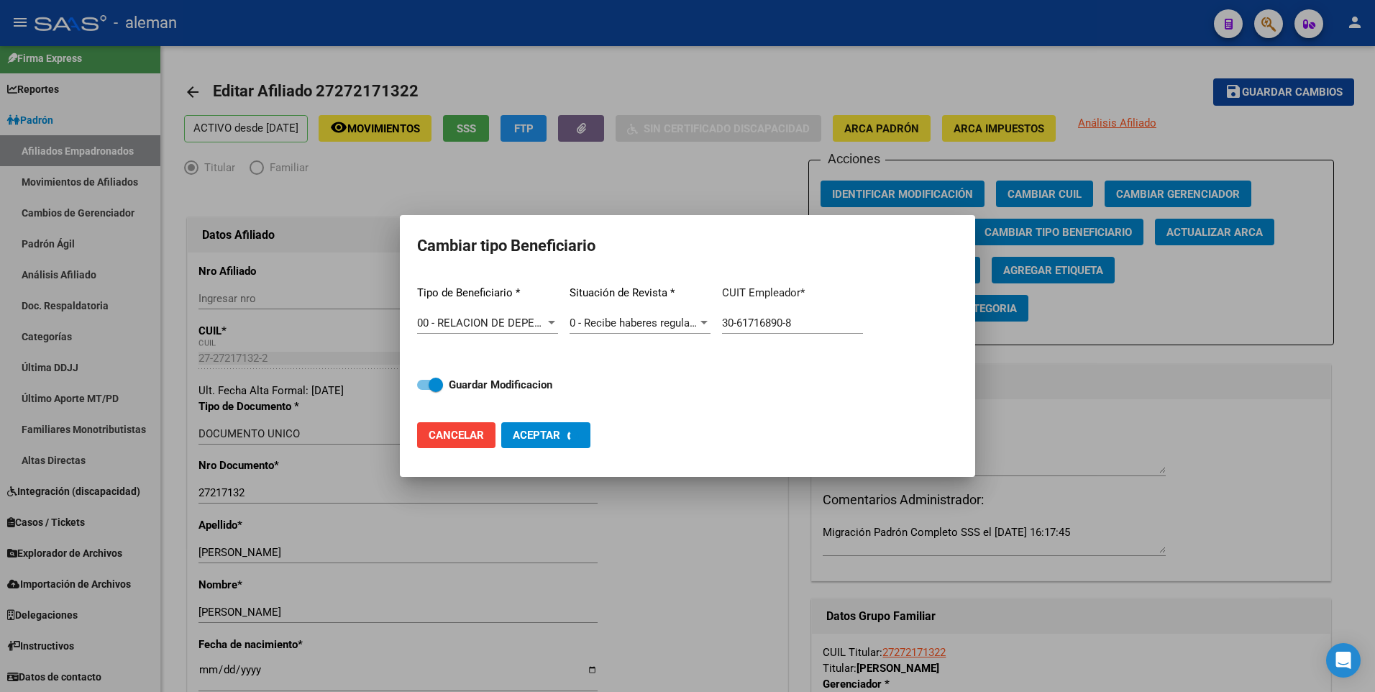
type input "30-61716890-8"
checkbox input "false"
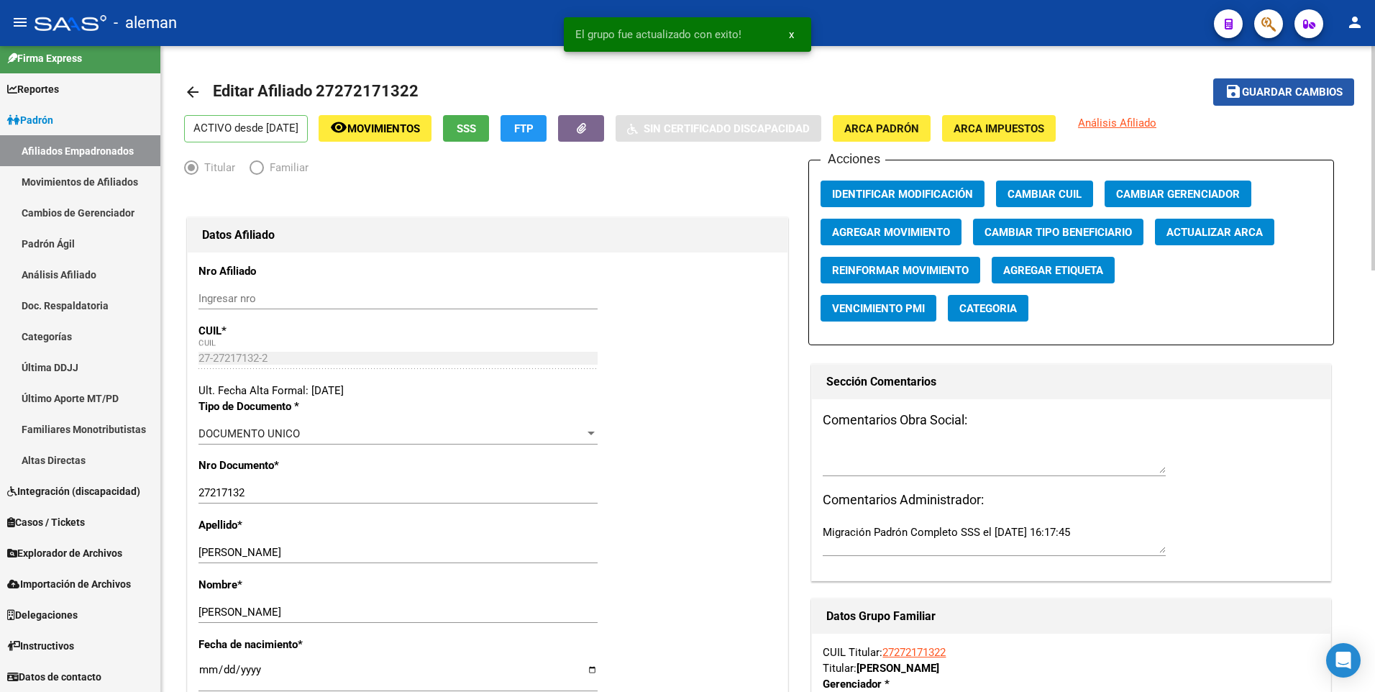
click at [1337, 89] on span "Guardar cambios" at bounding box center [1292, 92] width 101 height 13
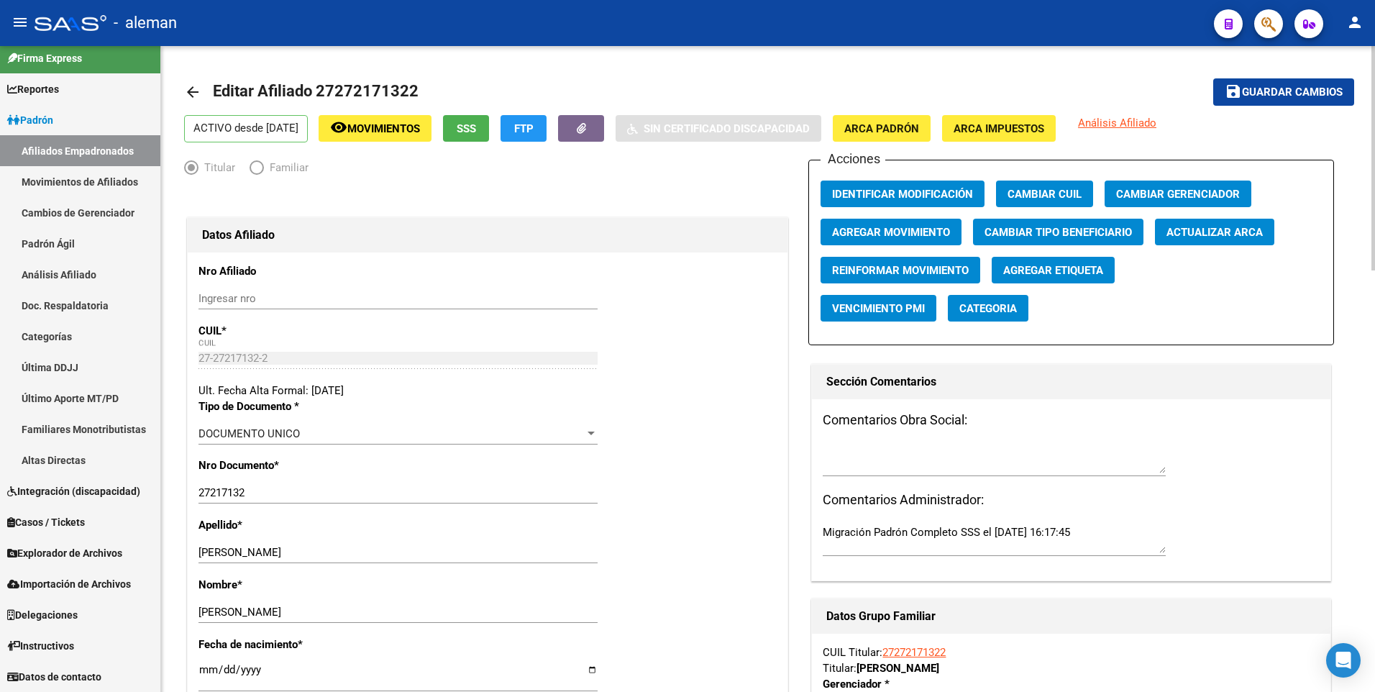
click at [190, 94] on mat-icon "arrow_back" at bounding box center [192, 91] width 17 height 17
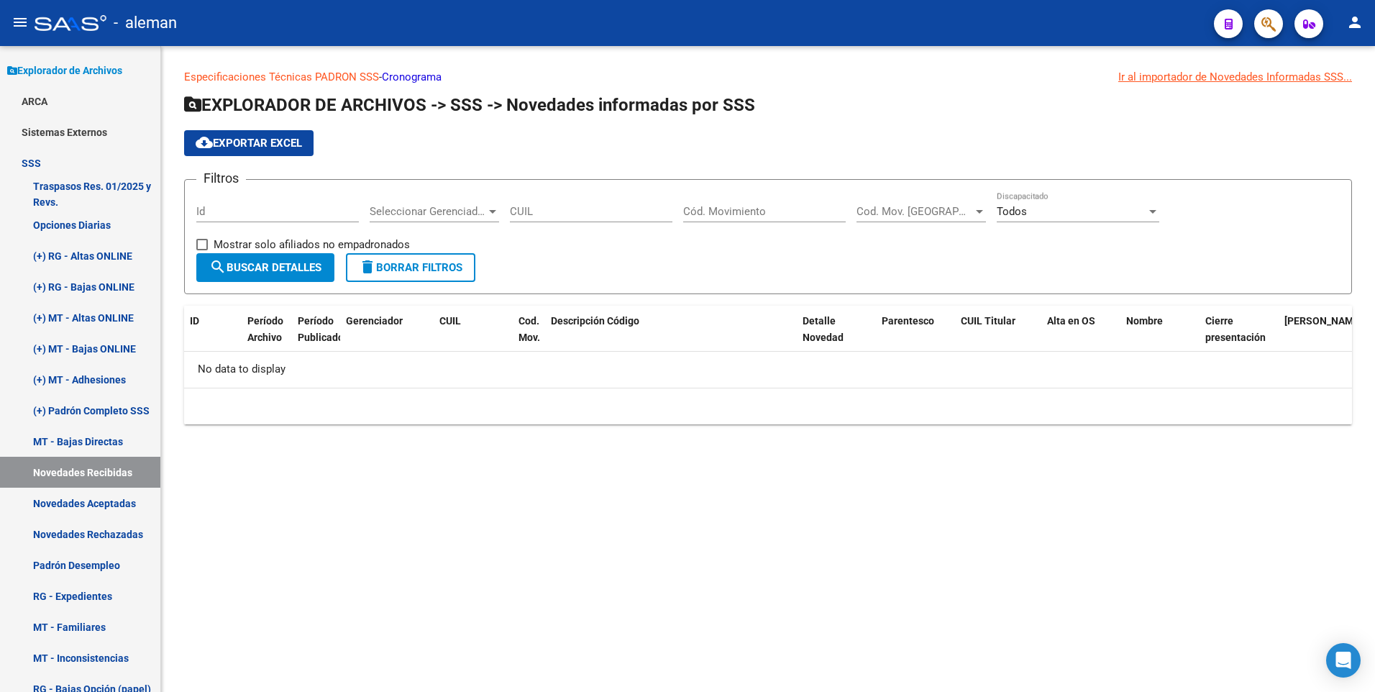
scroll to position [125, 0]
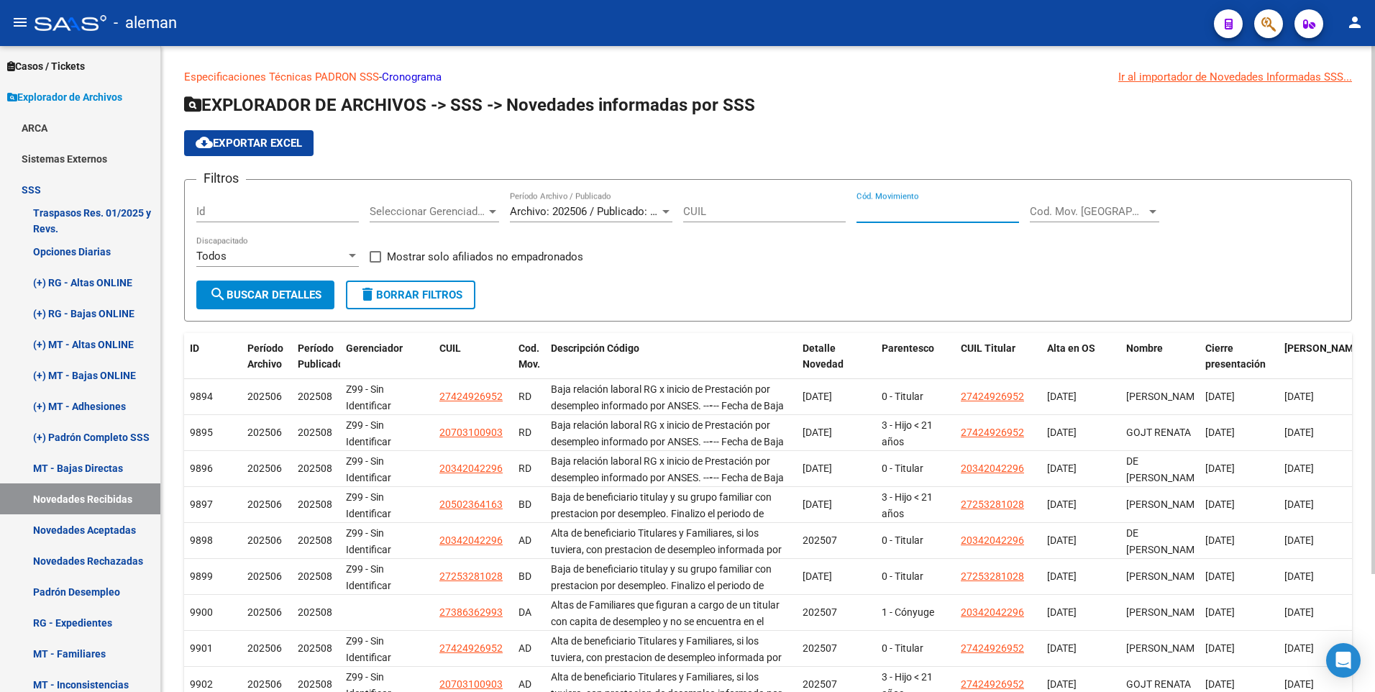
click at [954, 209] on input "Cód. Movimiento" at bounding box center [938, 211] width 163 height 13
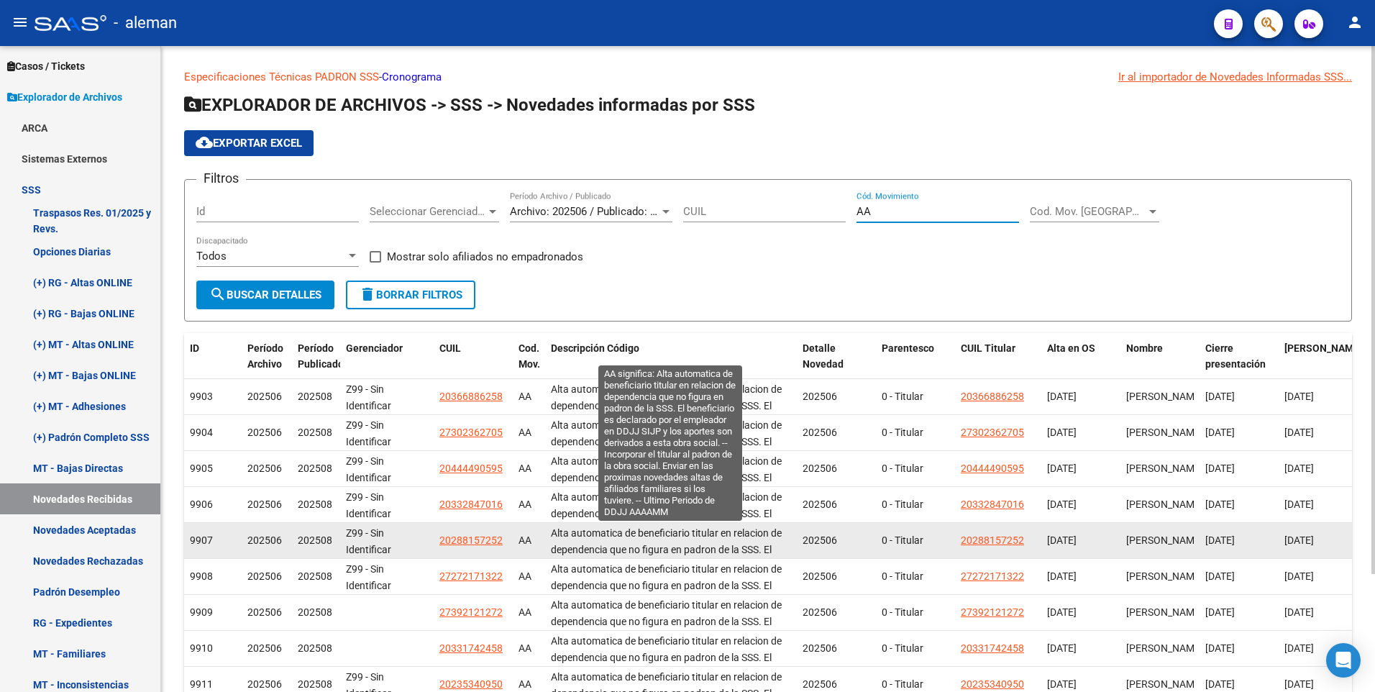
scroll to position [101, 0]
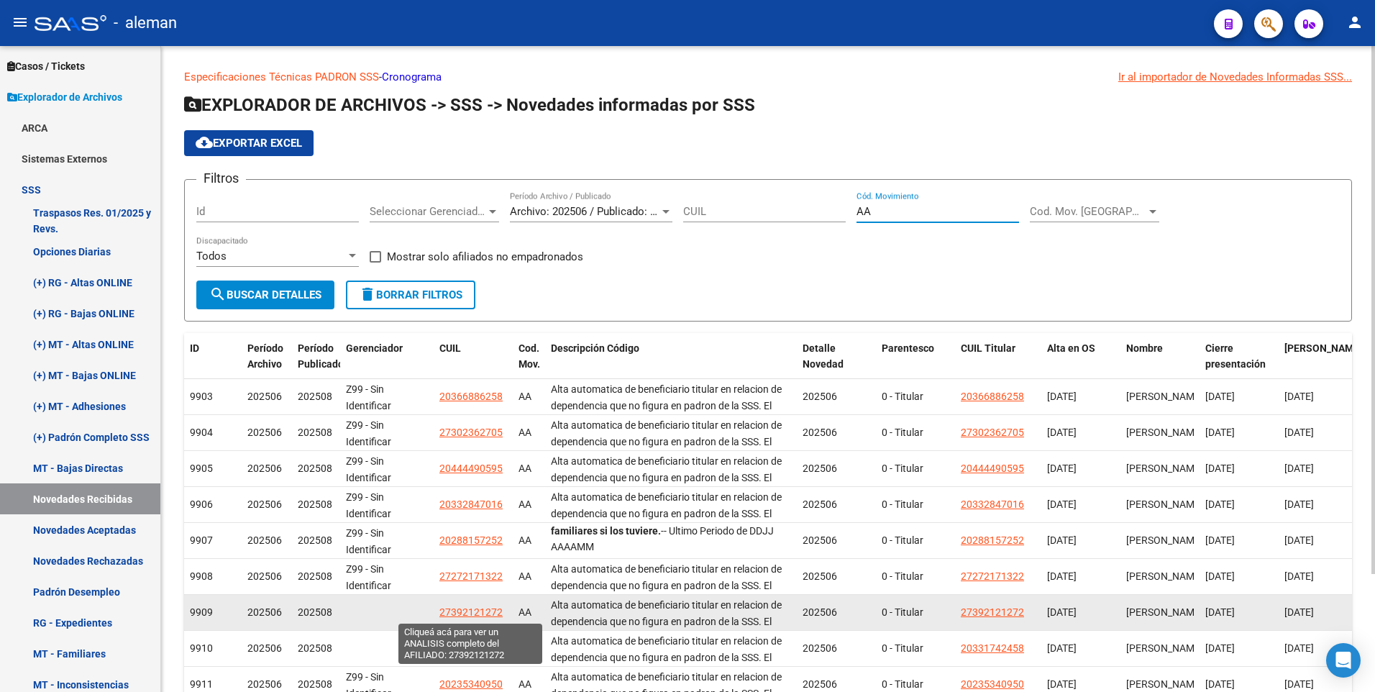
type input "AA"
click at [470, 611] on span "27392121272" at bounding box center [471, 612] width 63 height 12
type textarea "27392121272"
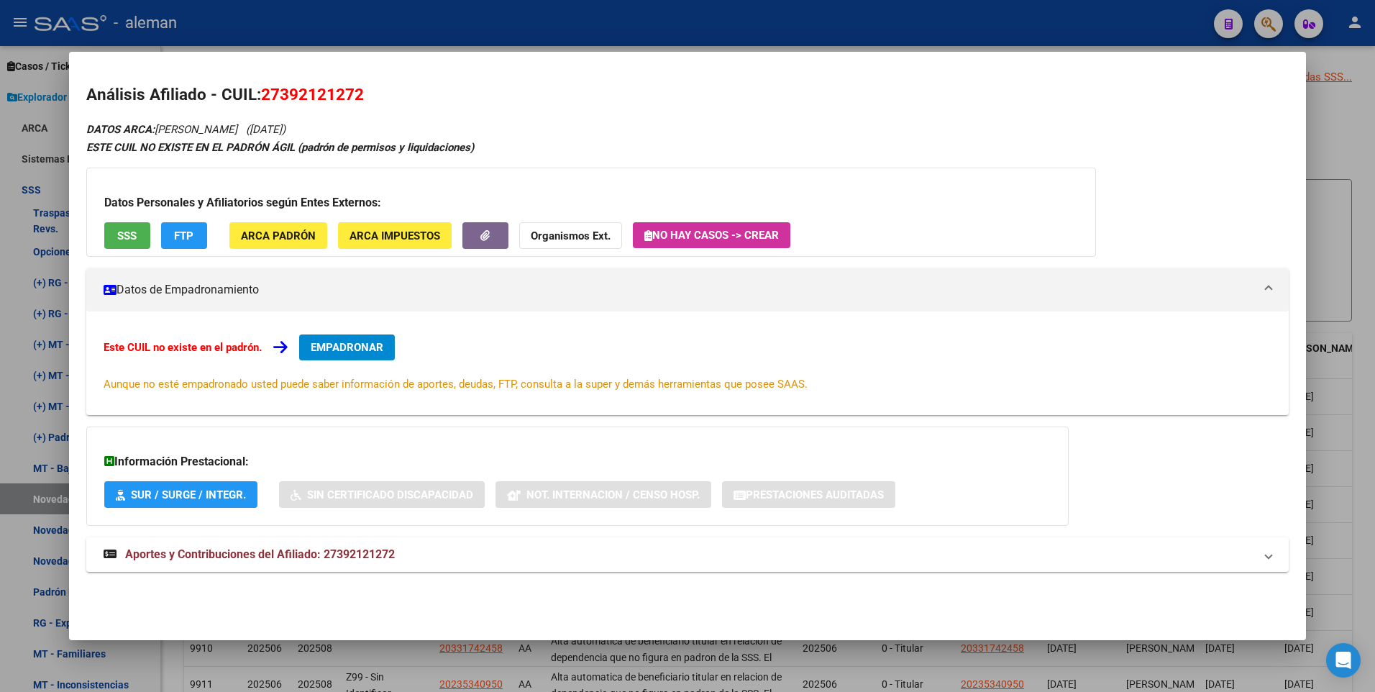
click at [349, 345] on span "EMPADRONAR" at bounding box center [347, 347] width 73 height 13
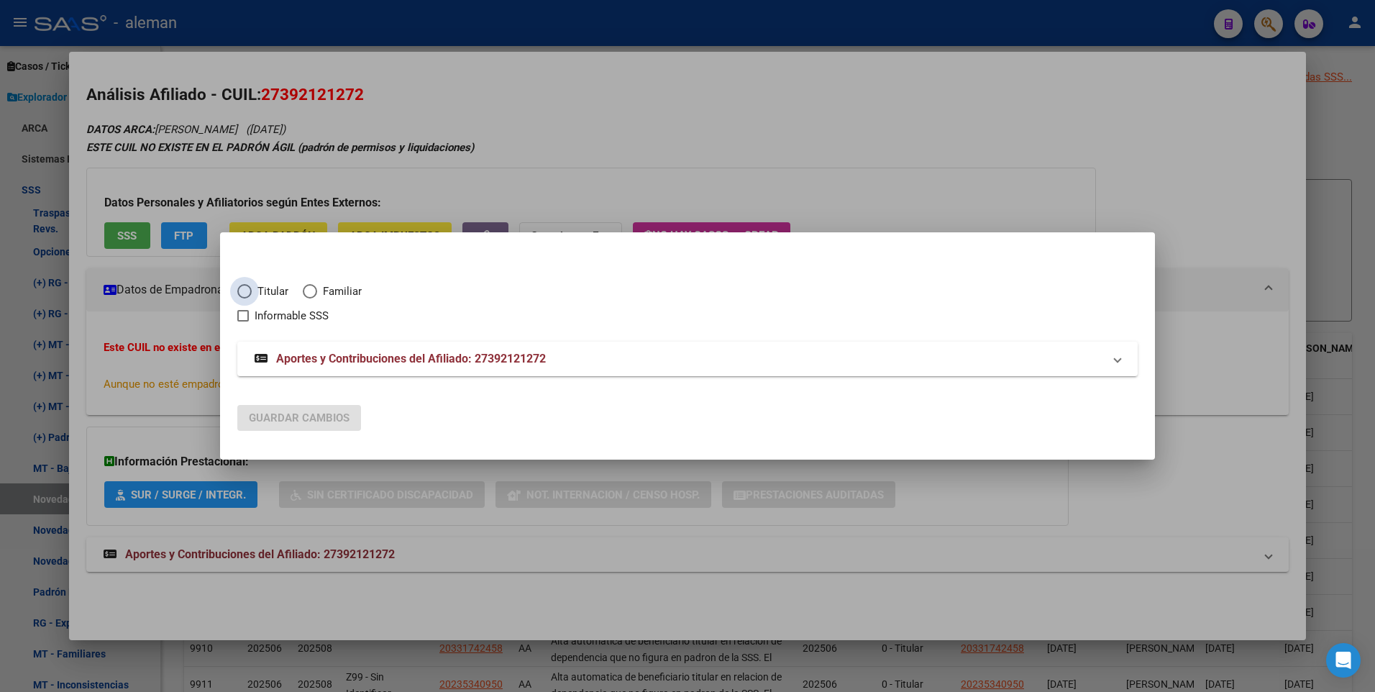
click at [245, 292] on span "Elija una opción" at bounding box center [244, 291] width 14 height 14
click at [245, 292] on input "Titular" at bounding box center [244, 291] width 14 height 14
radio input "true"
checkbox input "true"
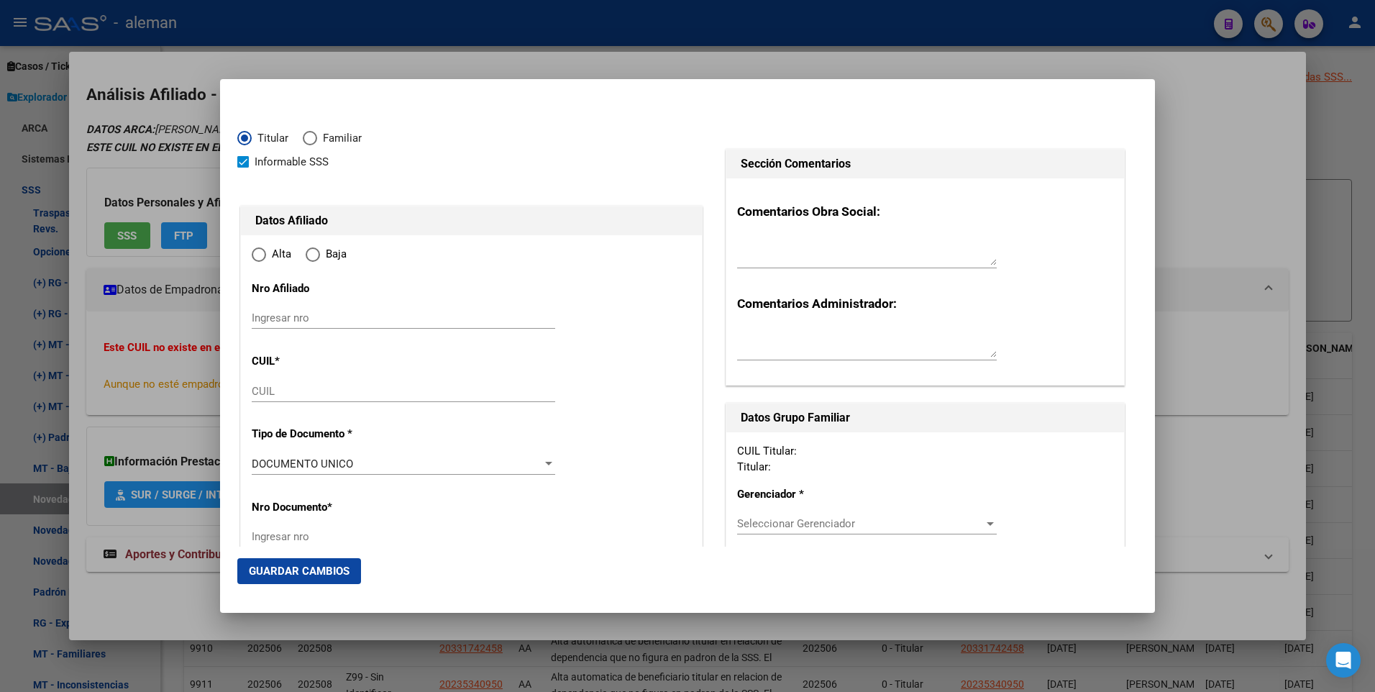
type input "27-39212127-2"
type input "39212127"
type input "[PERSON_NAME]"
type input "[DATE]"
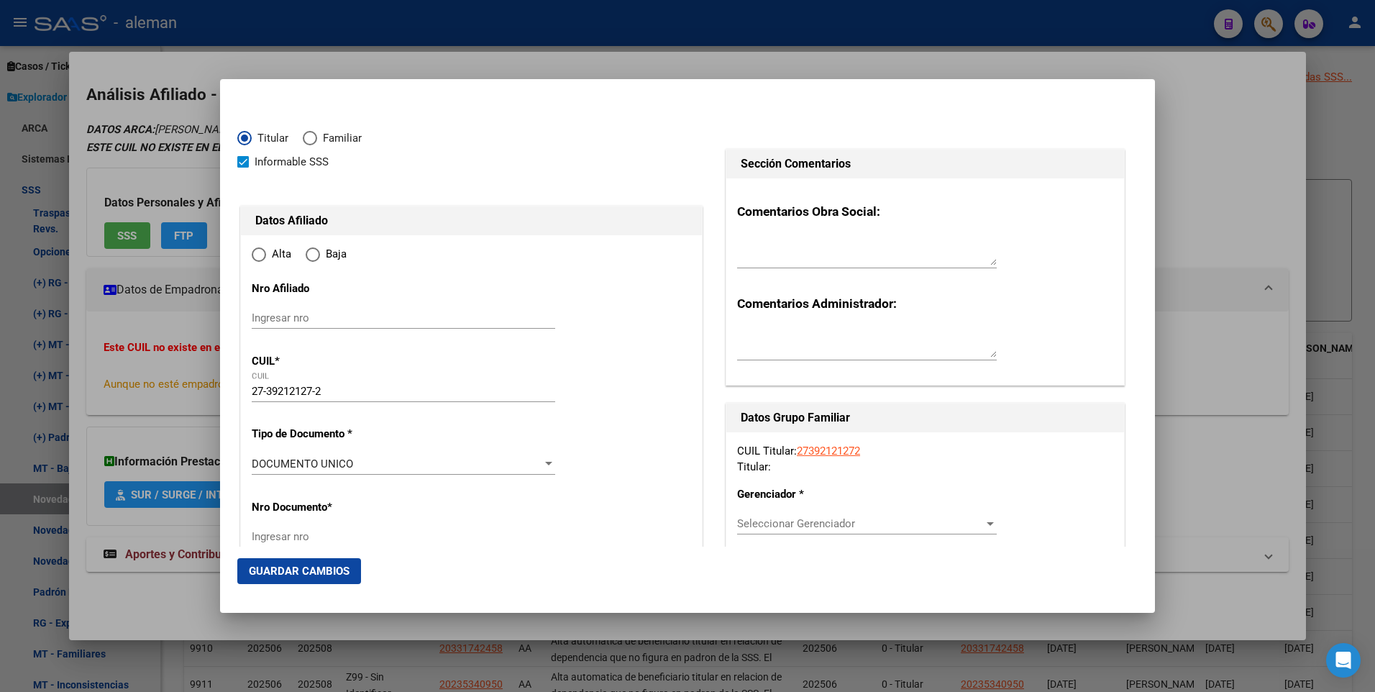
type input "CABA"
type input "1118"
type input "PUEYRREDON AV."
type input "1493"
type input "3"
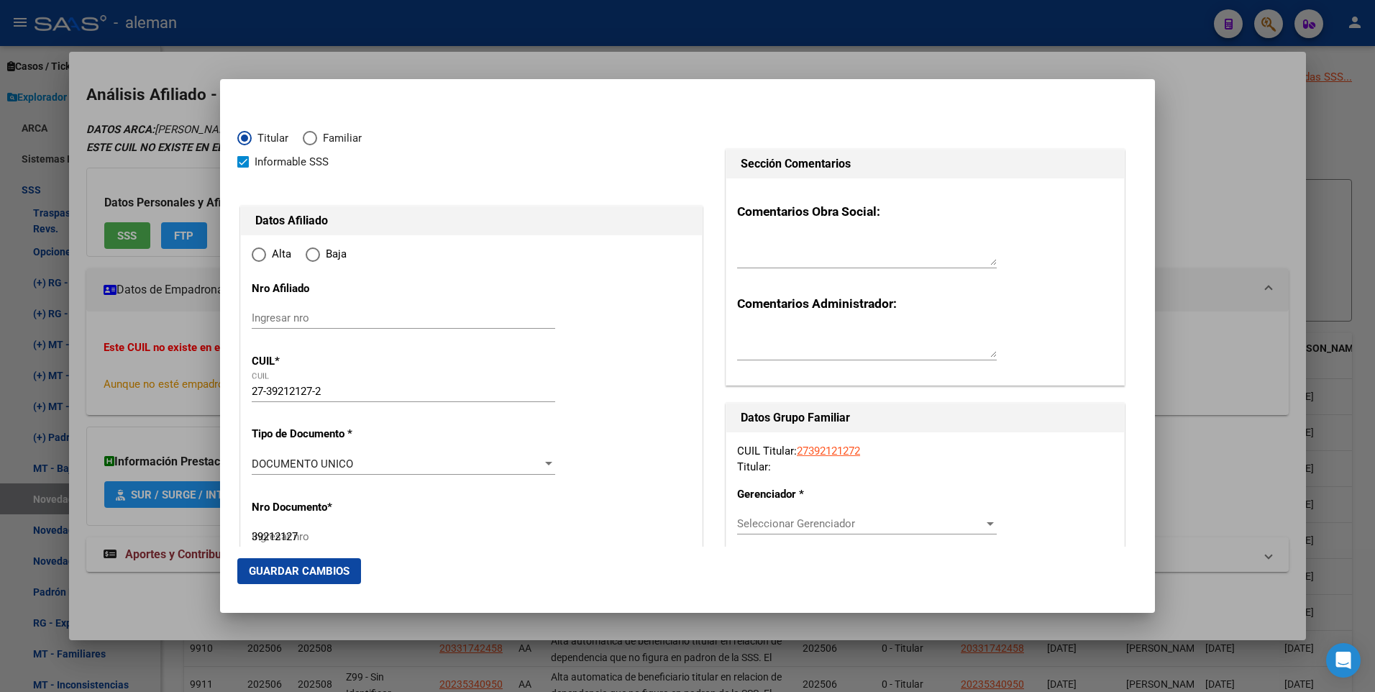
radio input "true"
click at [245, 161] on span at bounding box center [243, 162] width 12 height 12
click at [243, 168] on input "Informable SSS" at bounding box center [242, 168] width 1 height 1
checkbox input "false"
click at [335, 460] on input "Ingresar fecha" at bounding box center [404, 467] width 304 height 23
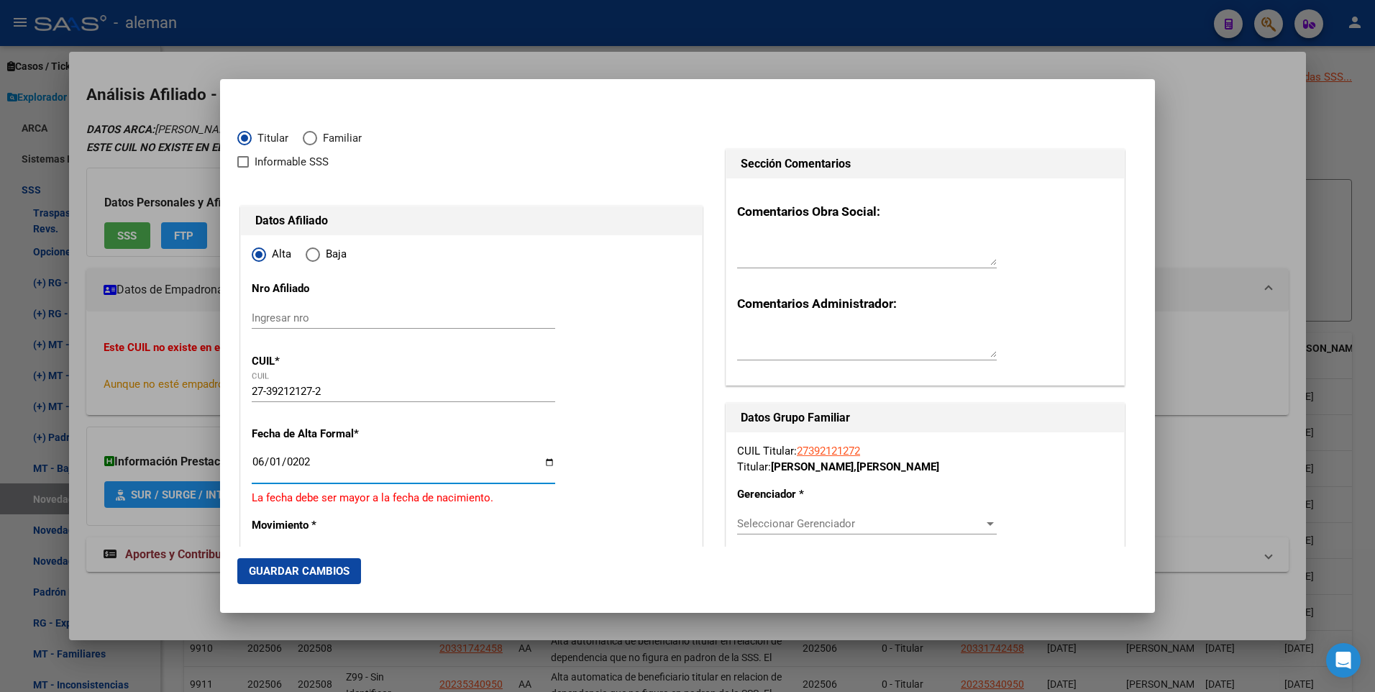
type input "[DATE]"
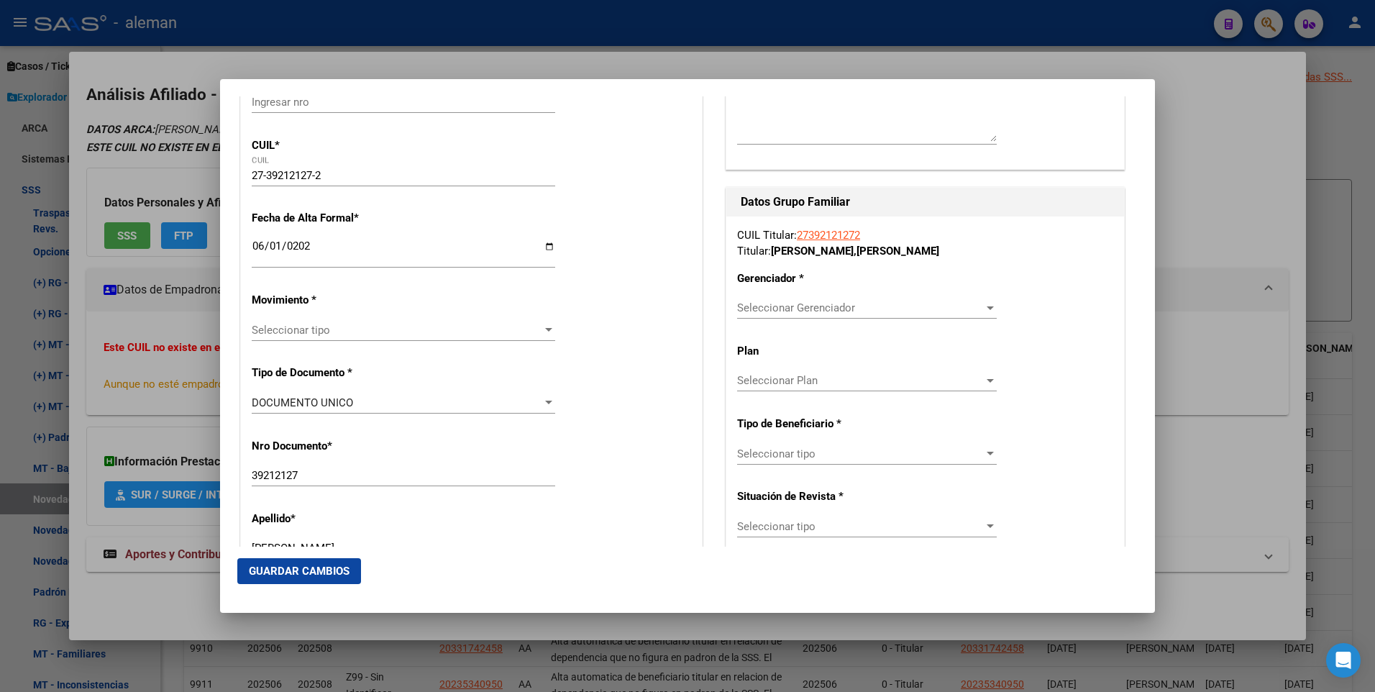
scroll to position [360, 0]
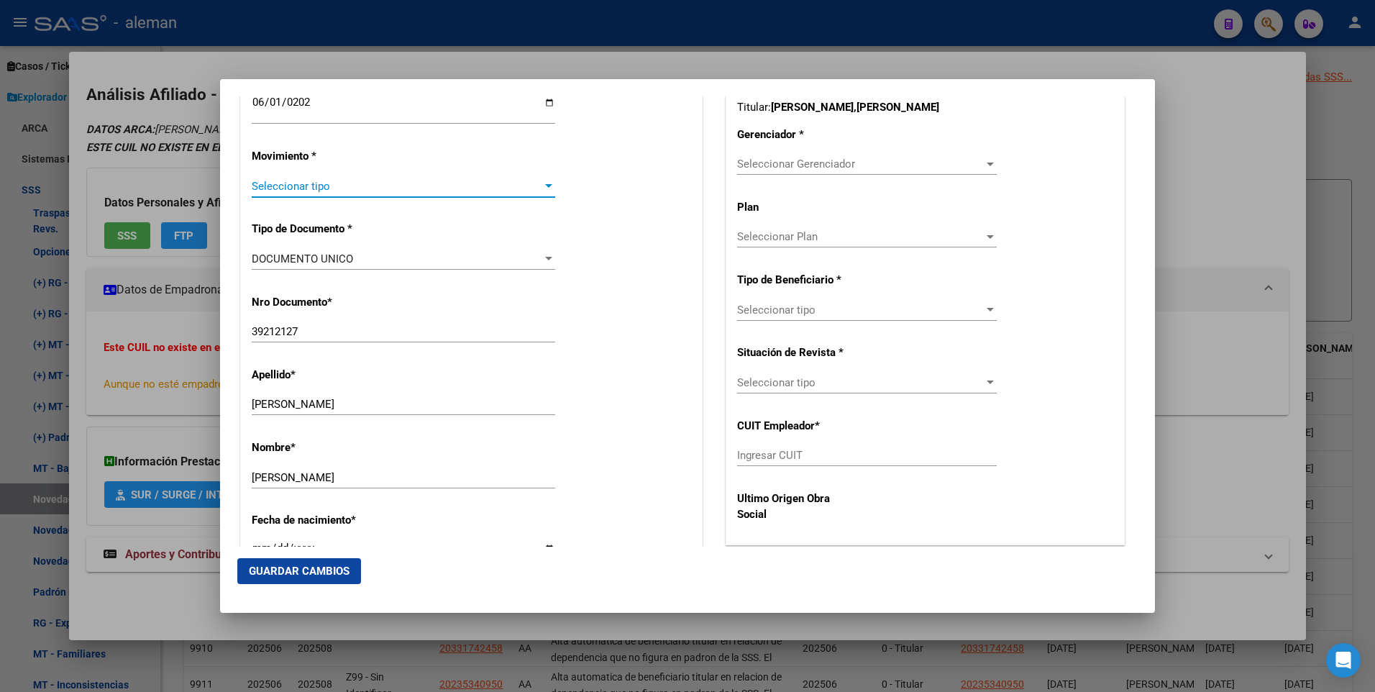
click at [542, 182] on div at bounding box center [548, 187] width 13 height 12
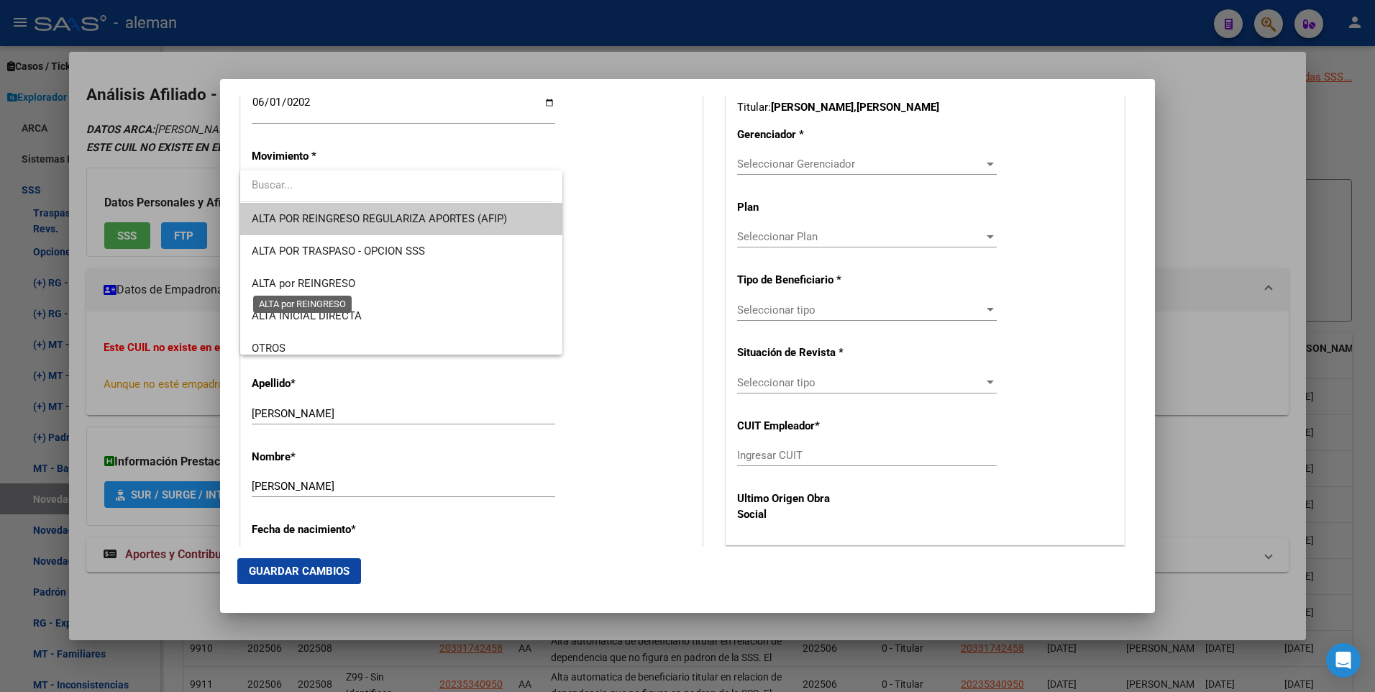
scroll to position [72, 0]
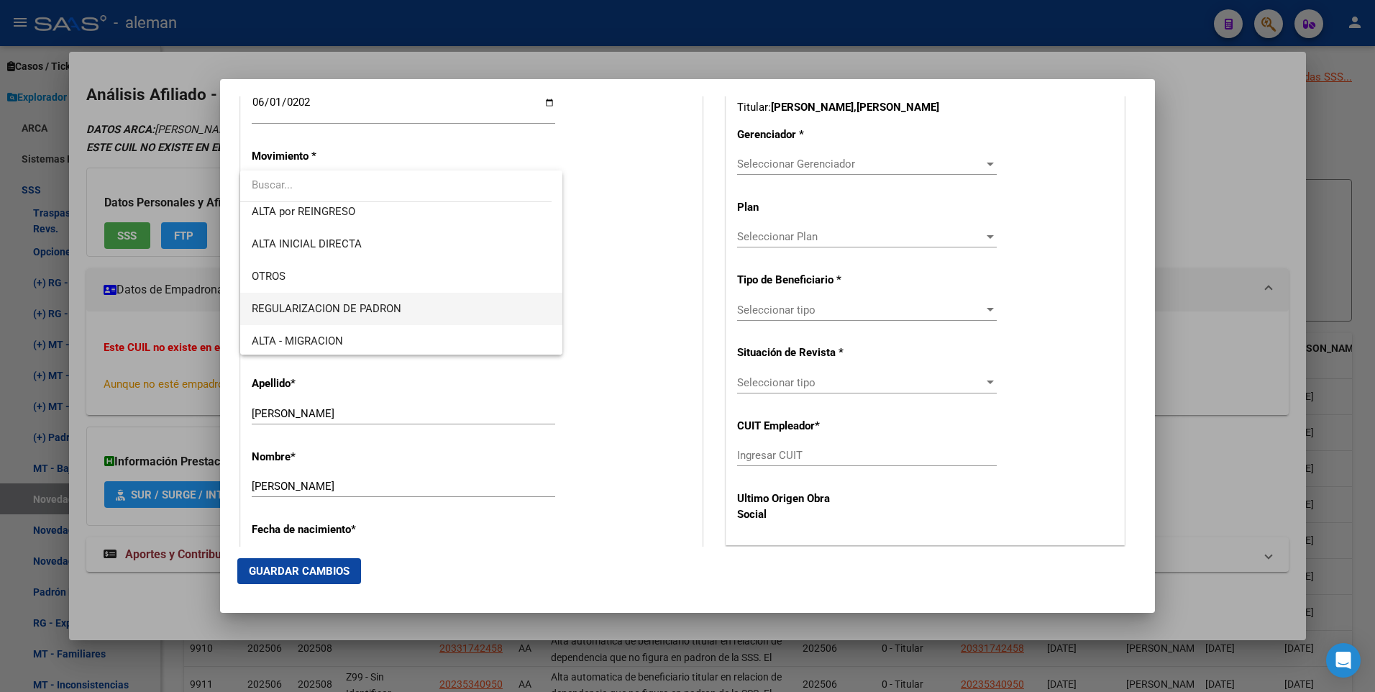
click at [340, 322] on span "REGULARIZACION DE PADRON" at bounding box center [401, 309] width 299 height 32
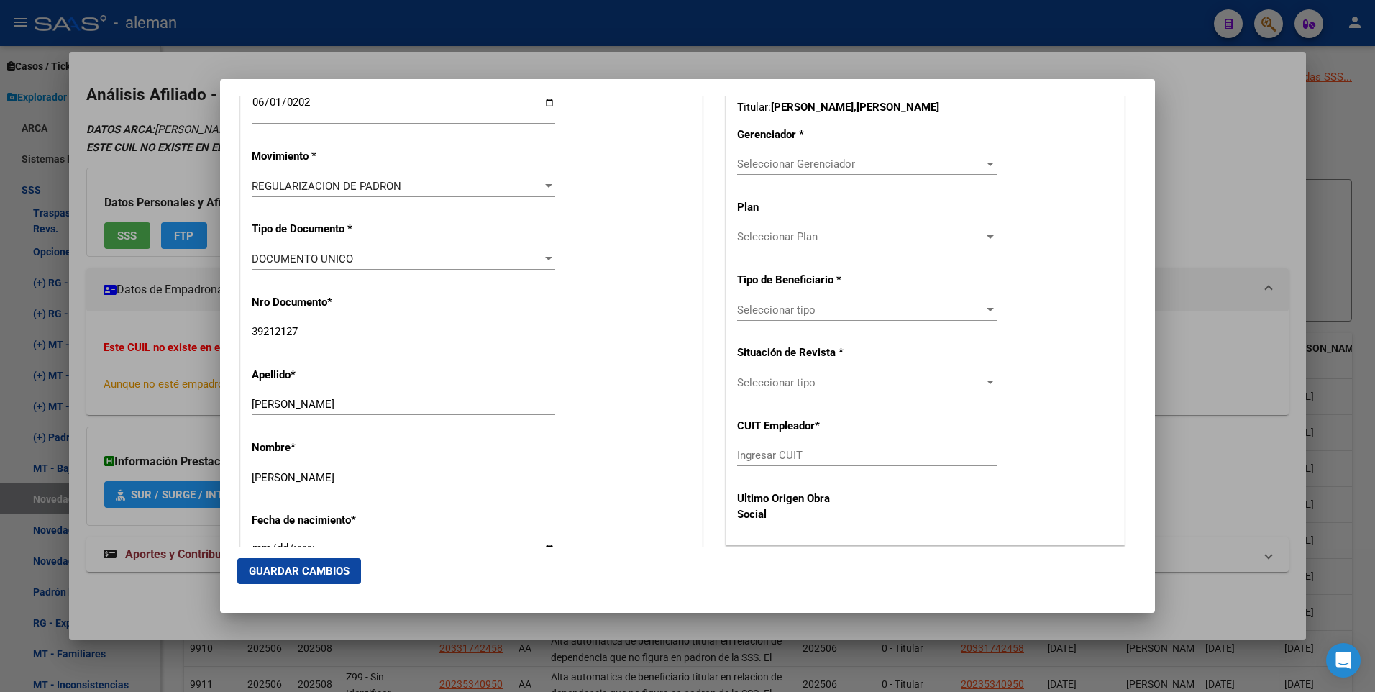
click at [341, 322] on div "39212127 Ingresar nro" at bounding box center [404, 332] width 304 height 22
click at [538, 186] on div "REGULARIZACION DE PADRON" at bounding box center [404, 186] width 304 height 13
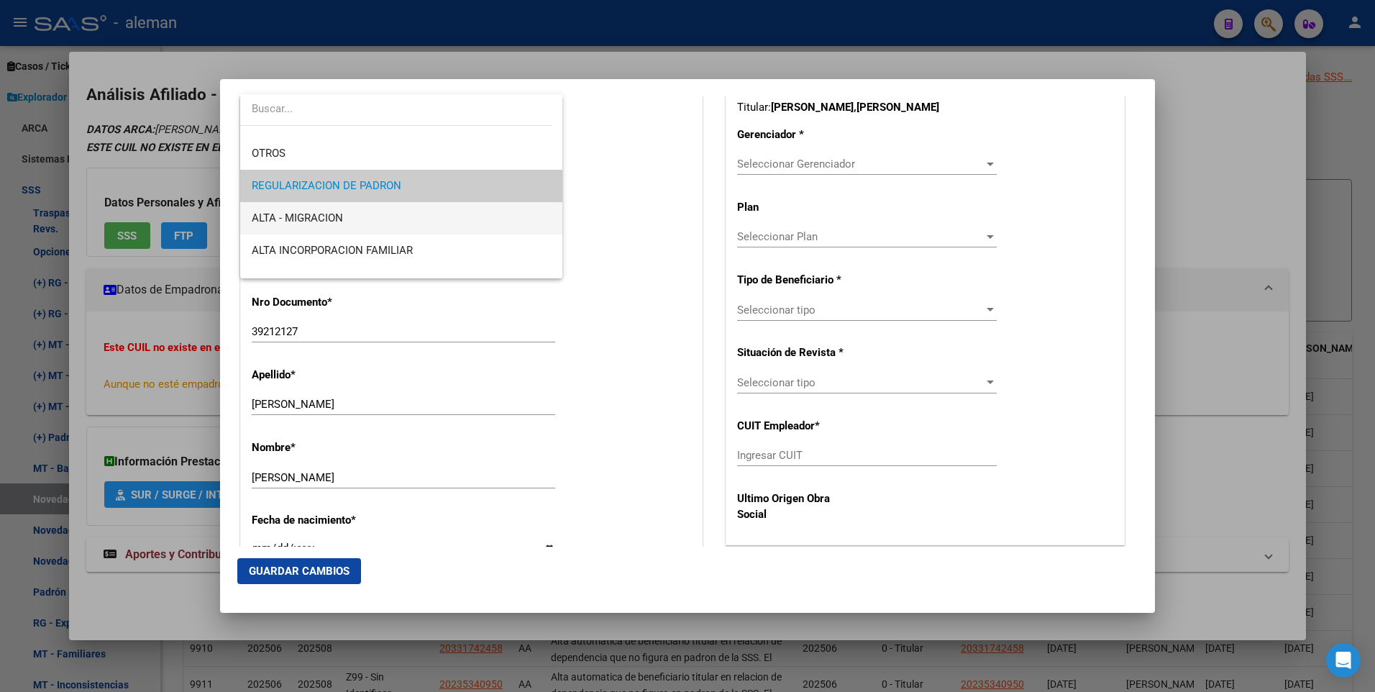
scroll to position [0, 0]
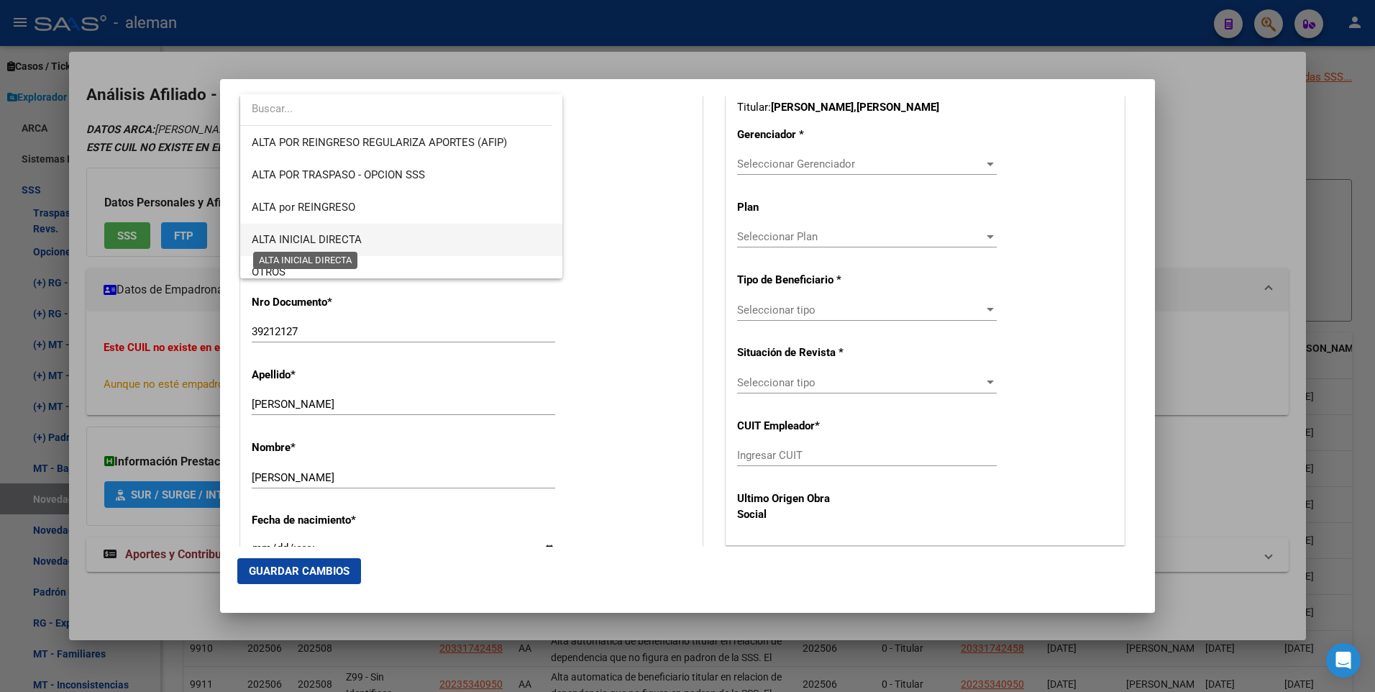
click at [342, 237] on span "ALTA INICIAL DIRECTA" at bounding box center [307, 239] width 110 height 13
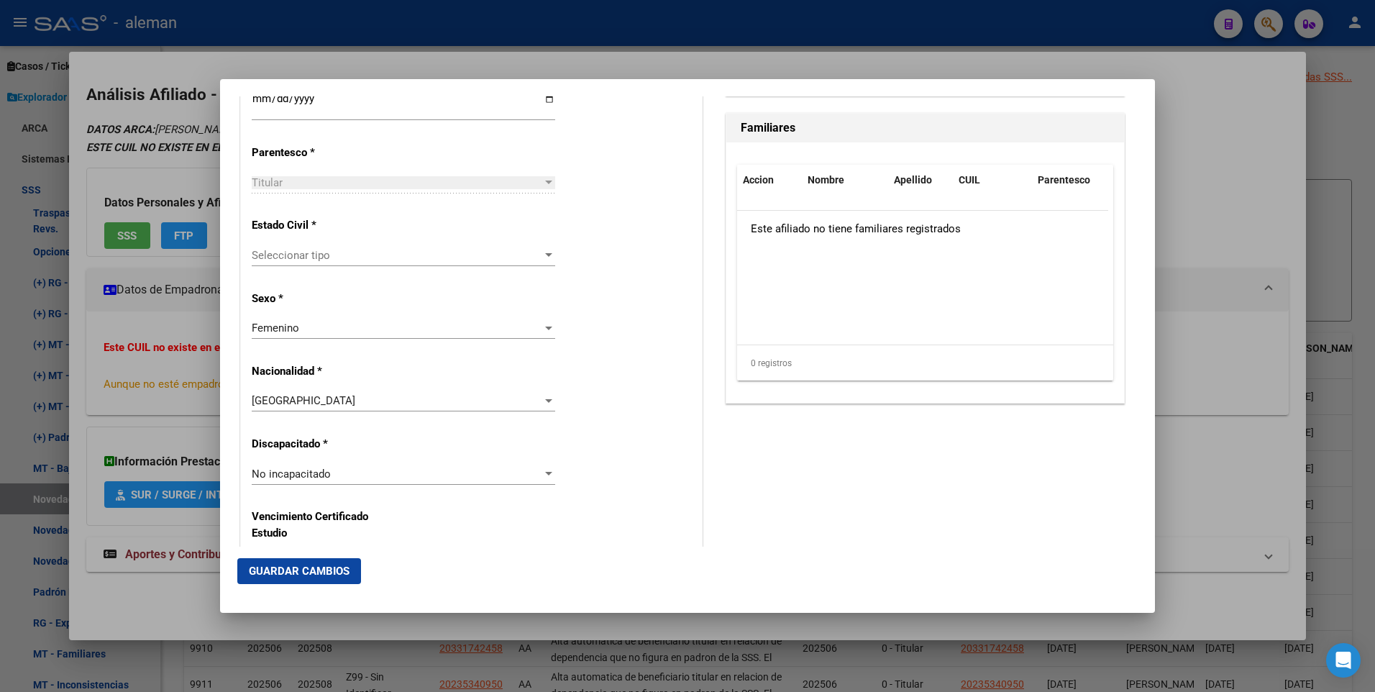
scroll to position [737, 0]
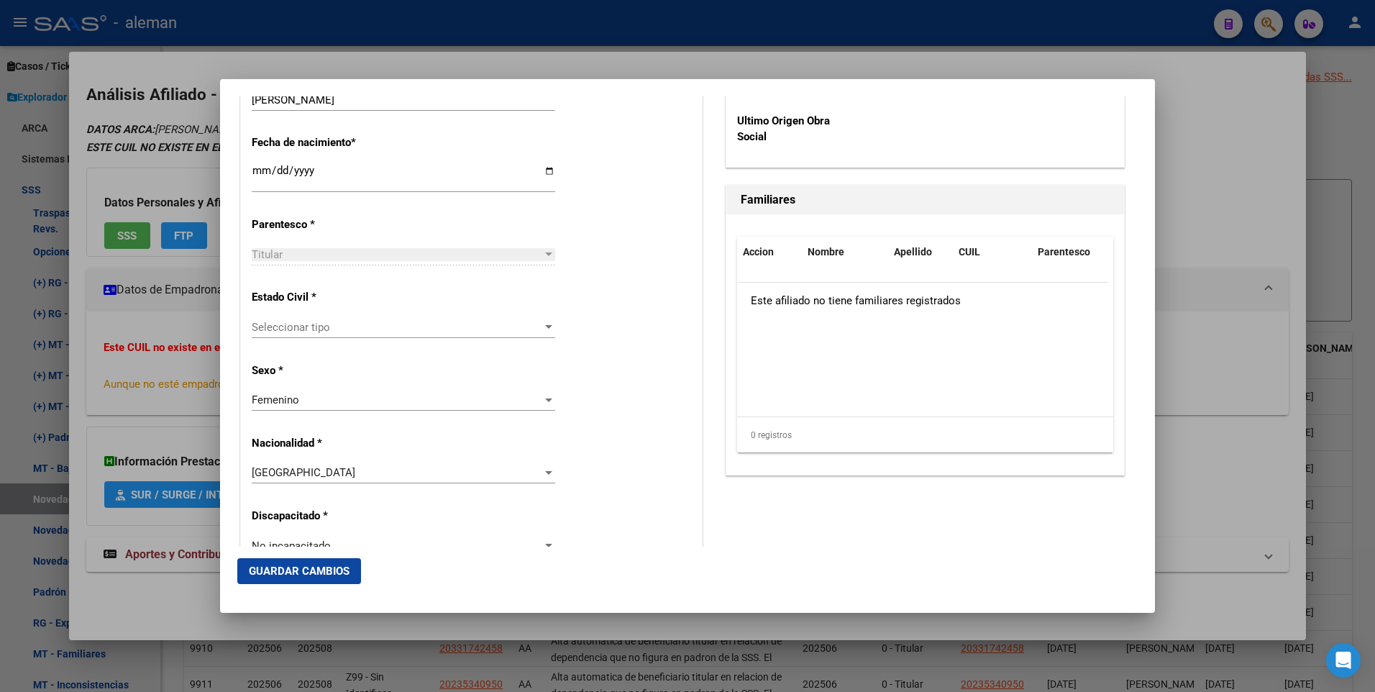
click at [544, 252] on div at bounding box center [548, 255] width 13 height 12
click at [623, 250] on div "Alta Baja Nro Afiliado Ingresar nro CUIL * 27-39212127-2 CUIL ARCA Padrón Fecha…" at bounding box center [471, 525] width 461 height 2055
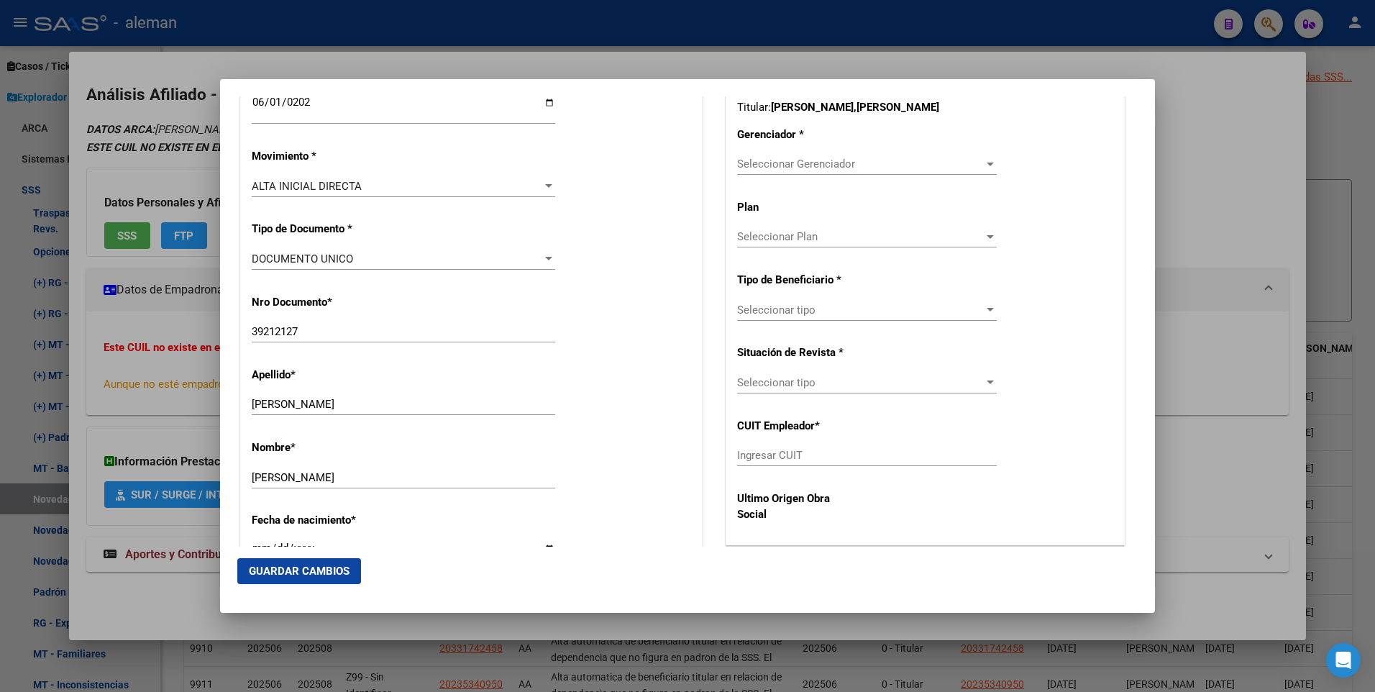
scroll to position [288, 0]
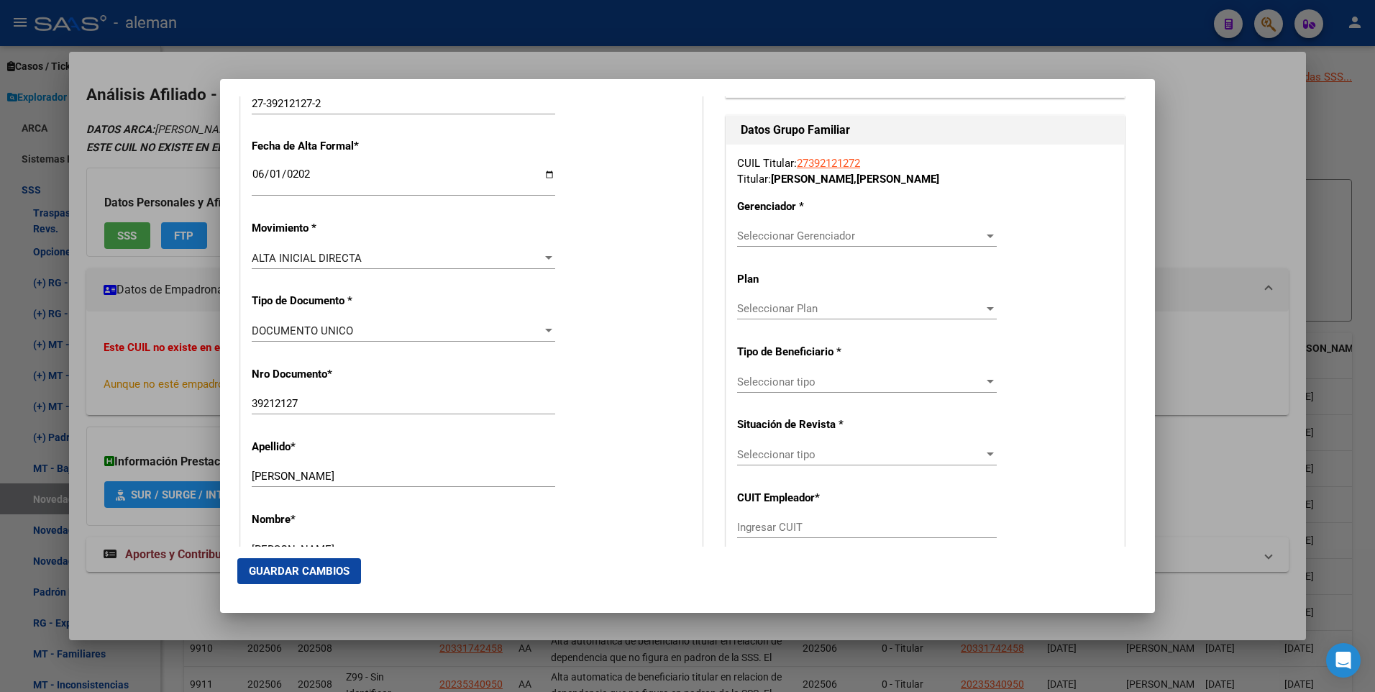
click at [984, 232] on div at bounding box center [990, 236] width 13 height 12
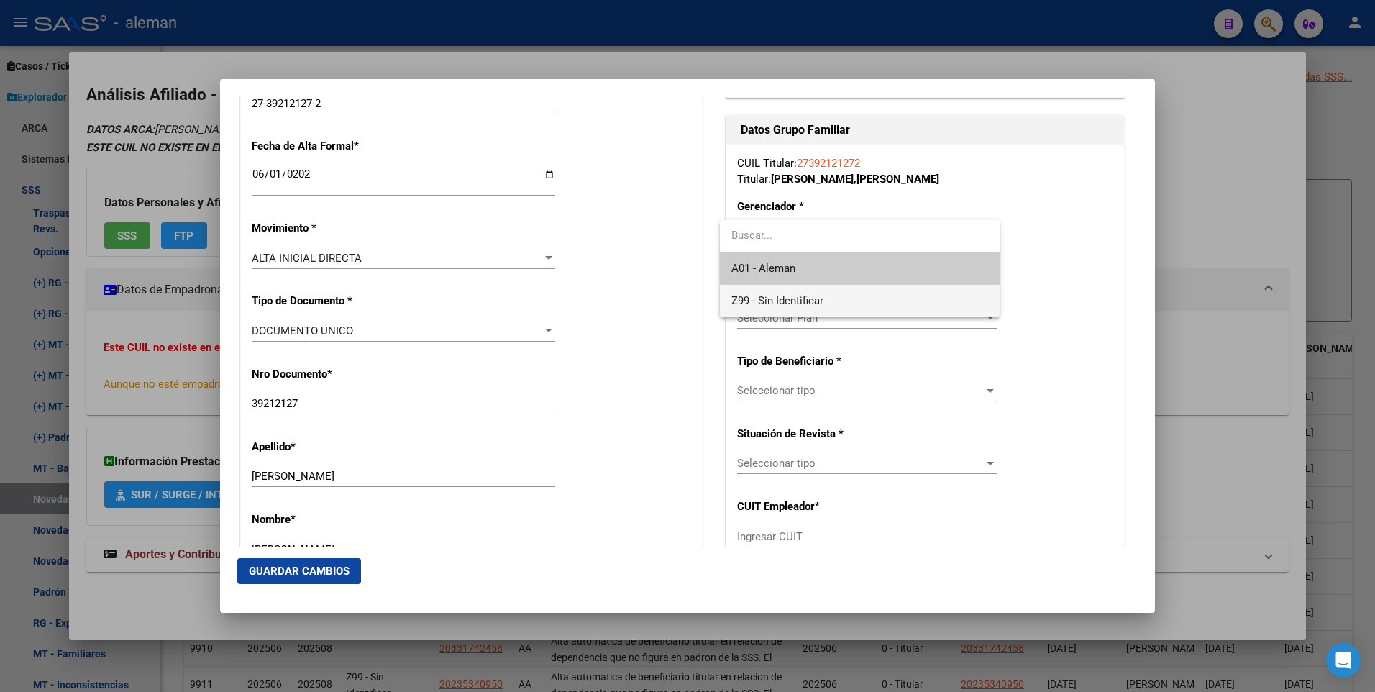
click at [867, 297] on span "Z99 - Sin Identificar" at bounding box center [860, 301] width 256 height 32
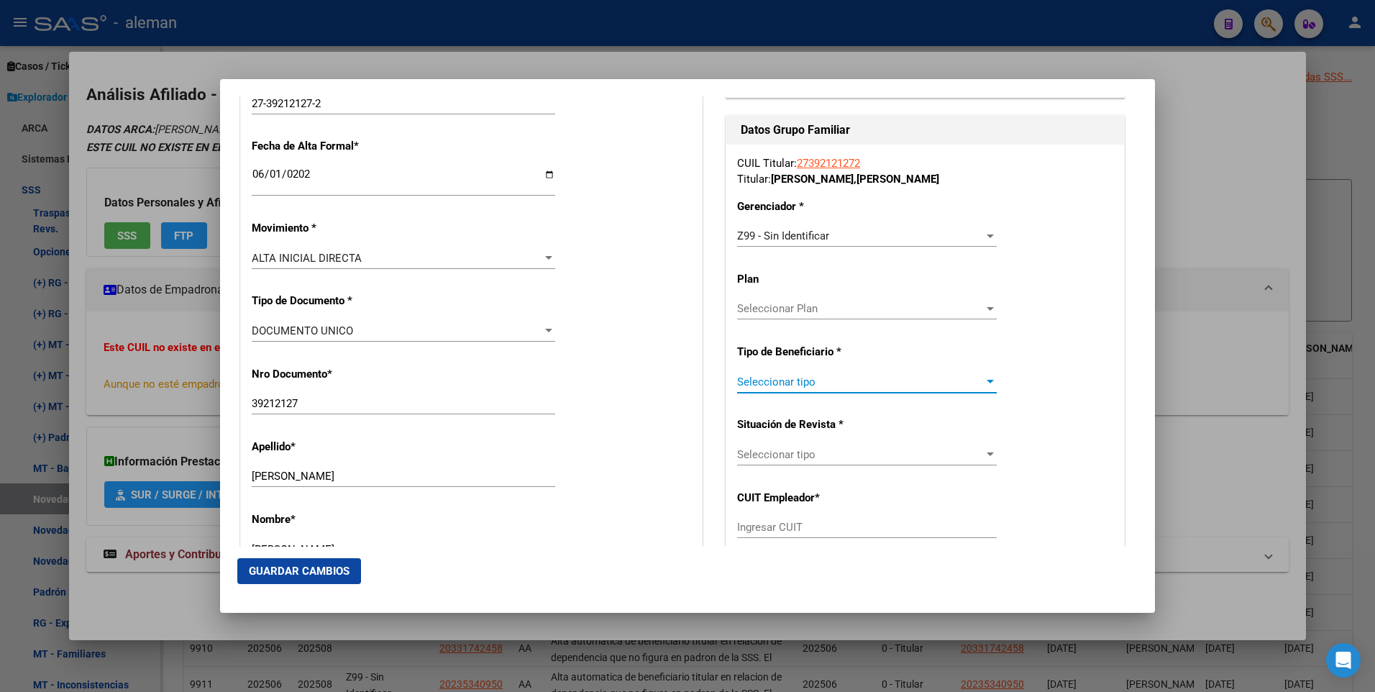
click at [987, 380] on div at bounding box center [990, 382] width 7 height 4
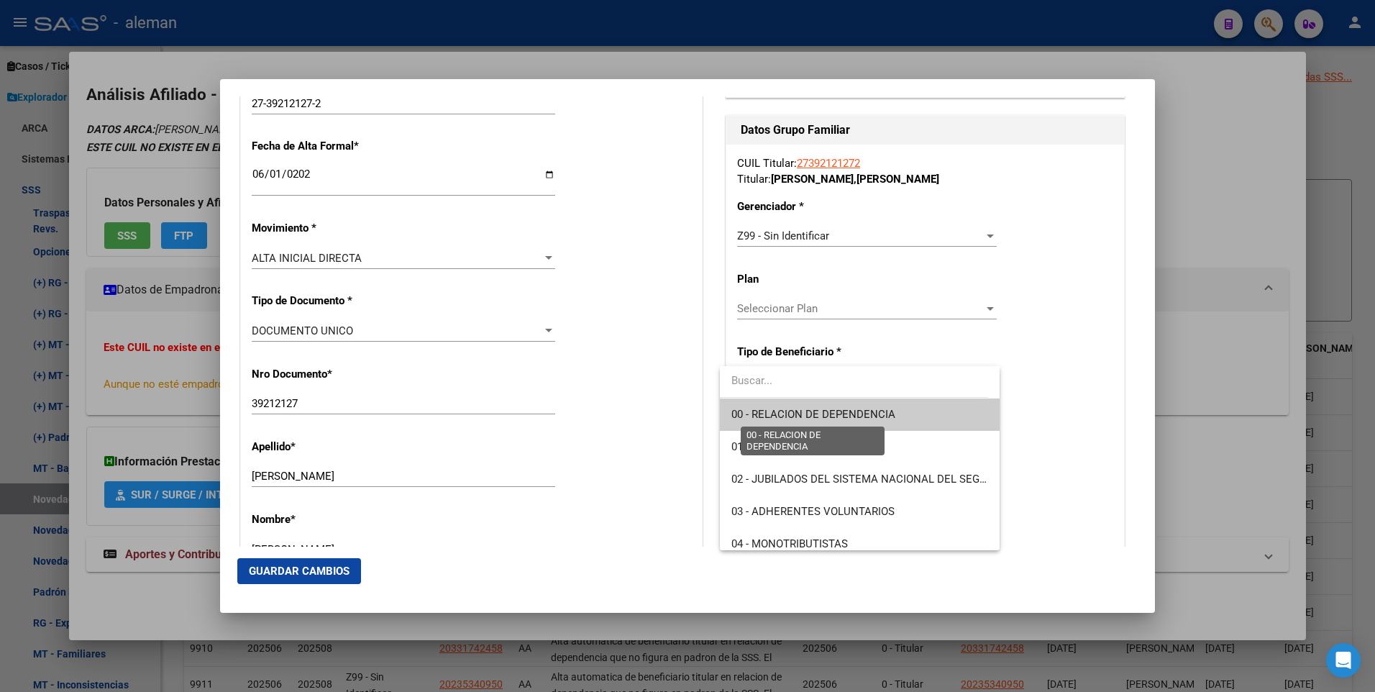
click at [823, 418] on span "00 - RELACION DE DEPENDENCIA" at bounding box center [814, 414] width 164 height 13
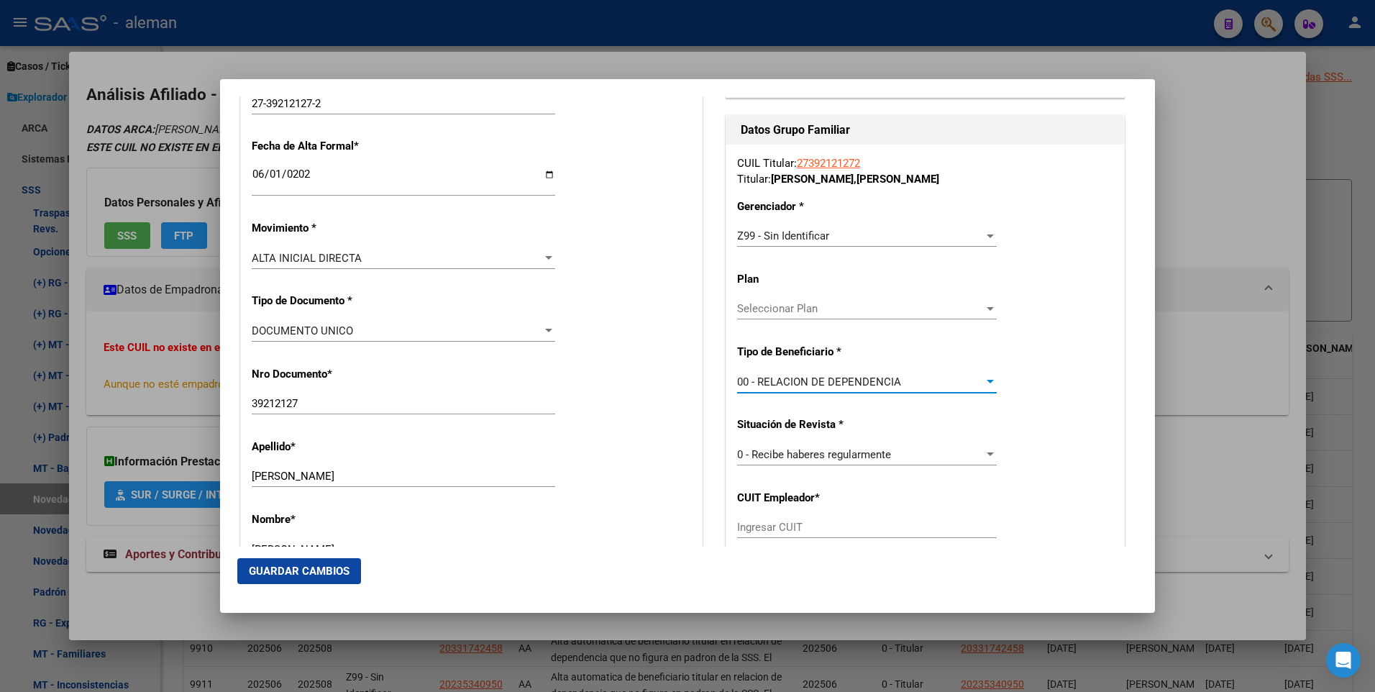
type input "30-71575570-6"
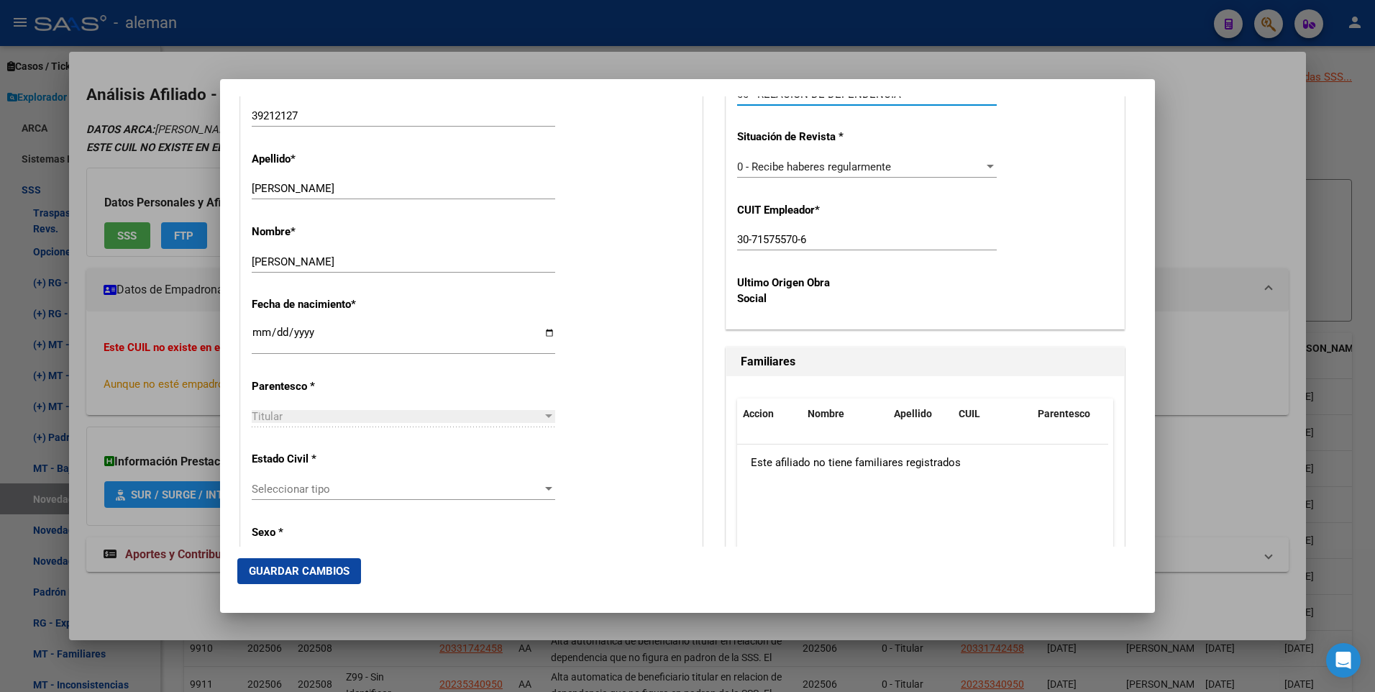
click at [293, 567] on span "Guardar Cambios" at bounding box center [299, 571] width 101 height 13
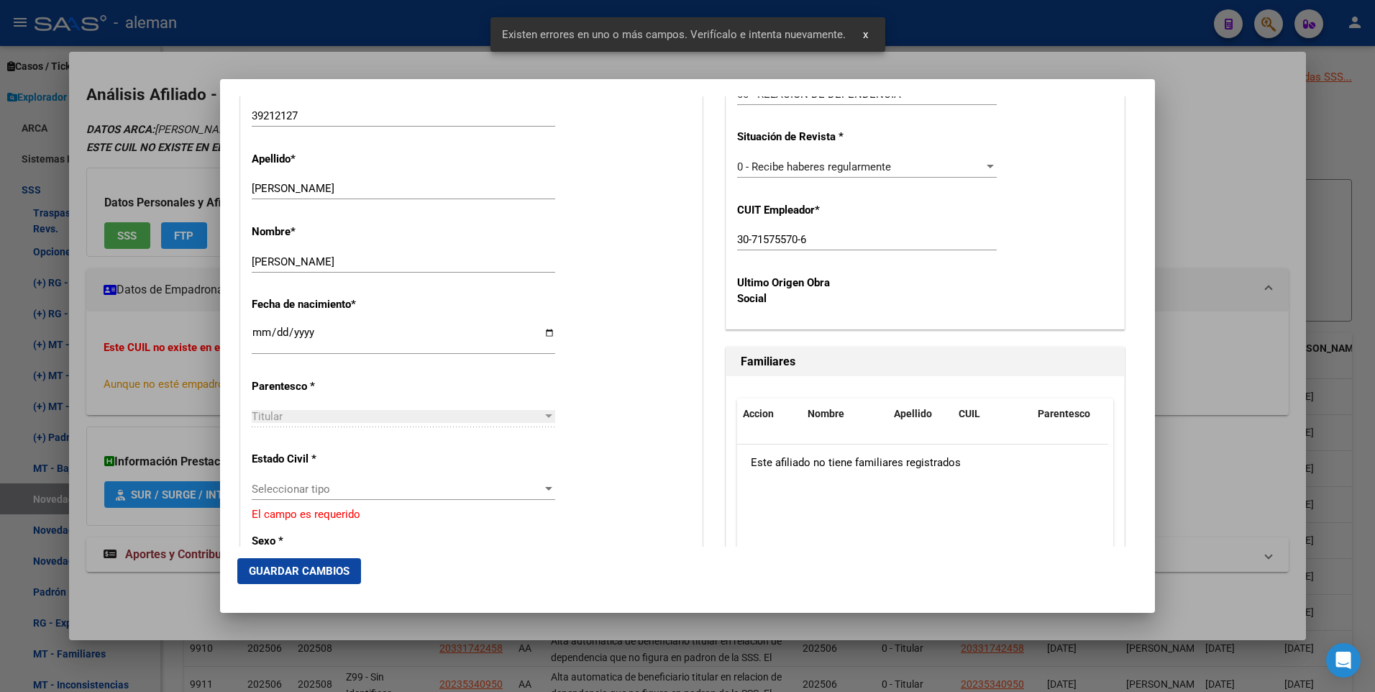
click at [549, 486] on div at bounding box center [548, 489] width 13 height 12
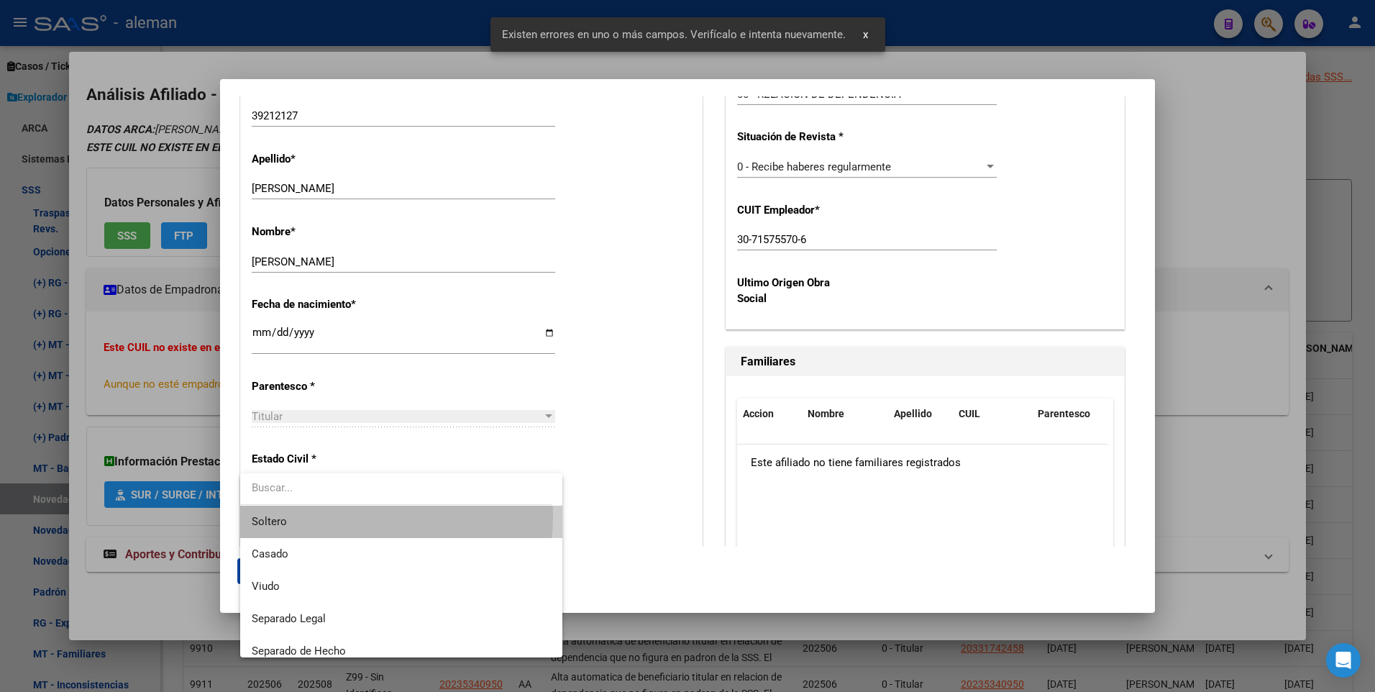
click at [313, 515] on span "Soltero" at bounding box center [401, 522] width 299 height 32
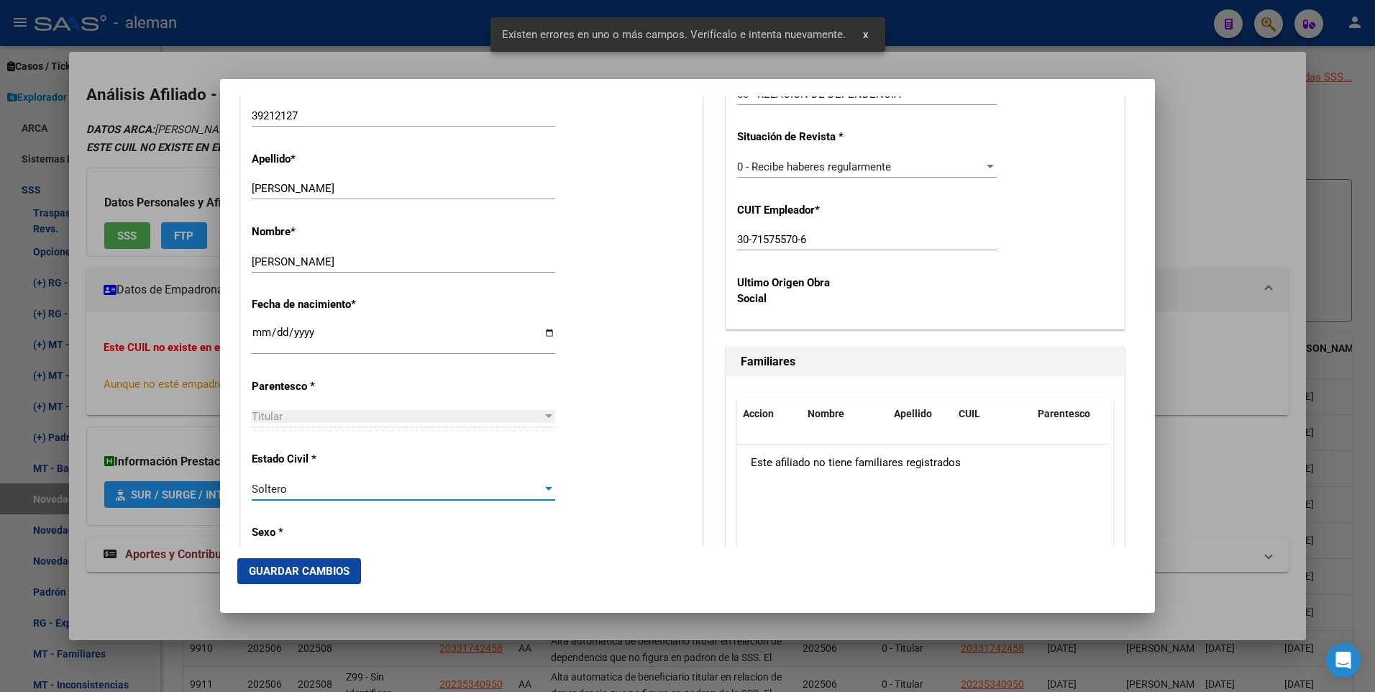
click at [340, 565] on span "Guardar Cambios" at bounding box center [299, 571] width 101 height 13
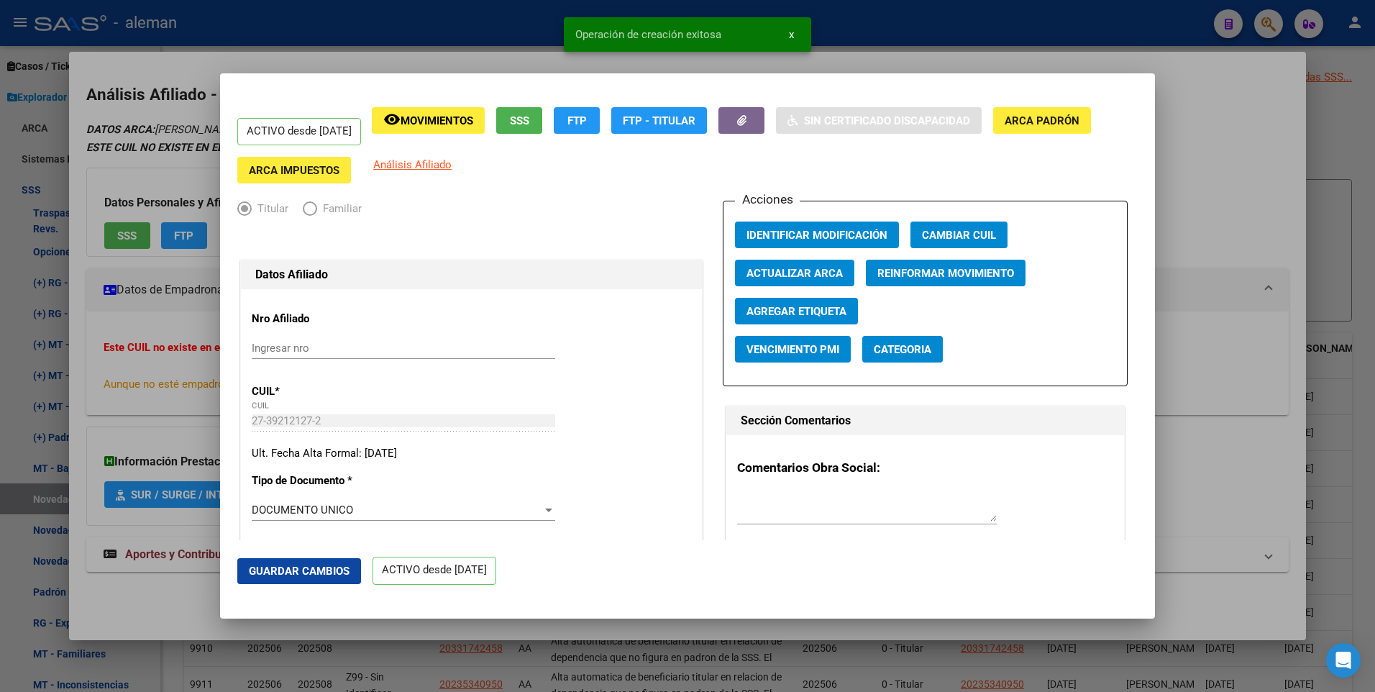
click at [1256, 188] on div at bounding box center [687, 346] width 1375 height 692
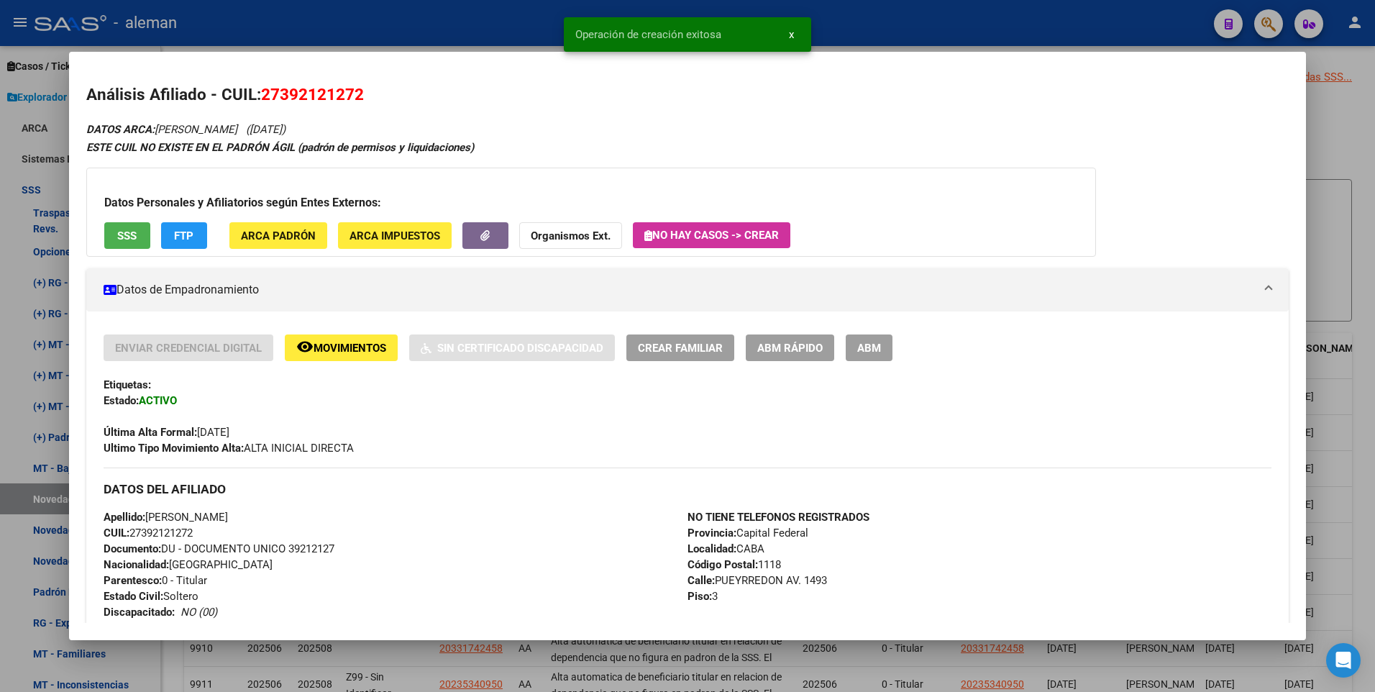
click at [1246, 142] on div "ESTE CUIL NO EXISTE EN EL PADRÓN ÁGIL (padrón de permisos y liquidaciones)" at bounding box center [688, 148] width 1204 height 17
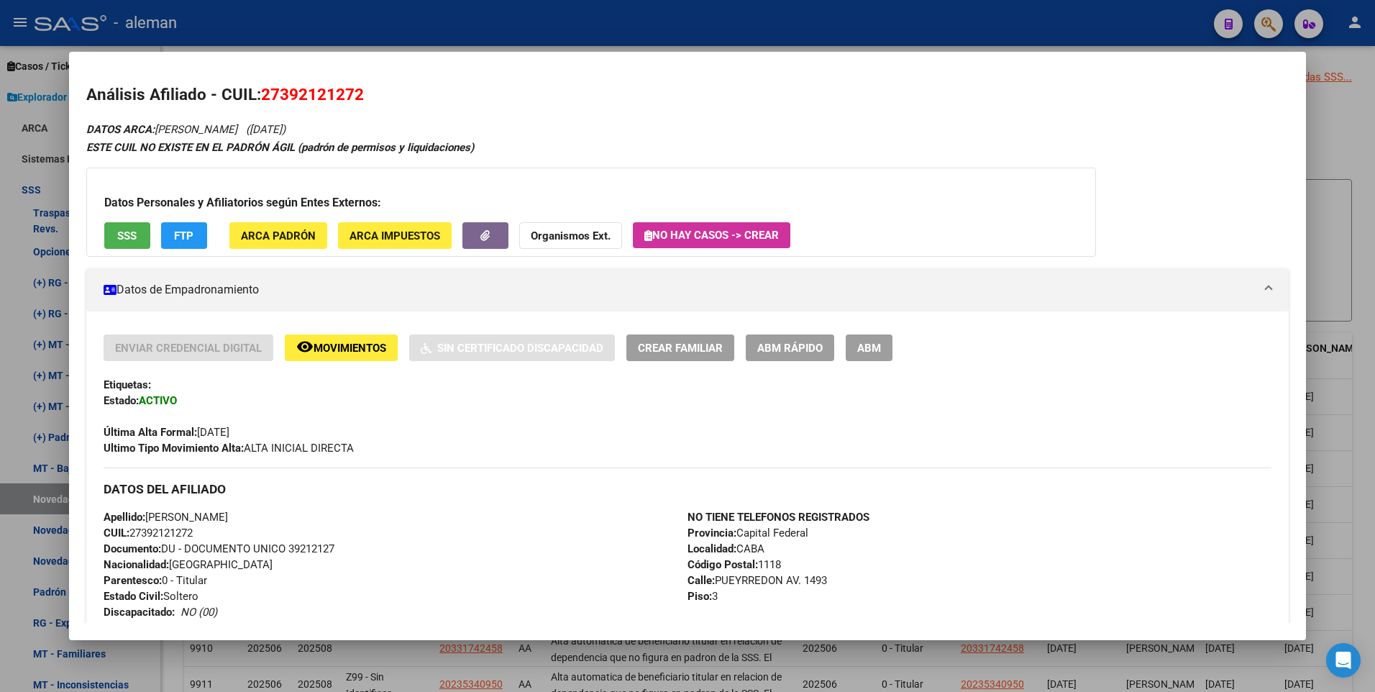
click at [1337, 148] on div at bounding box center [687, 346] width 1375 height 692
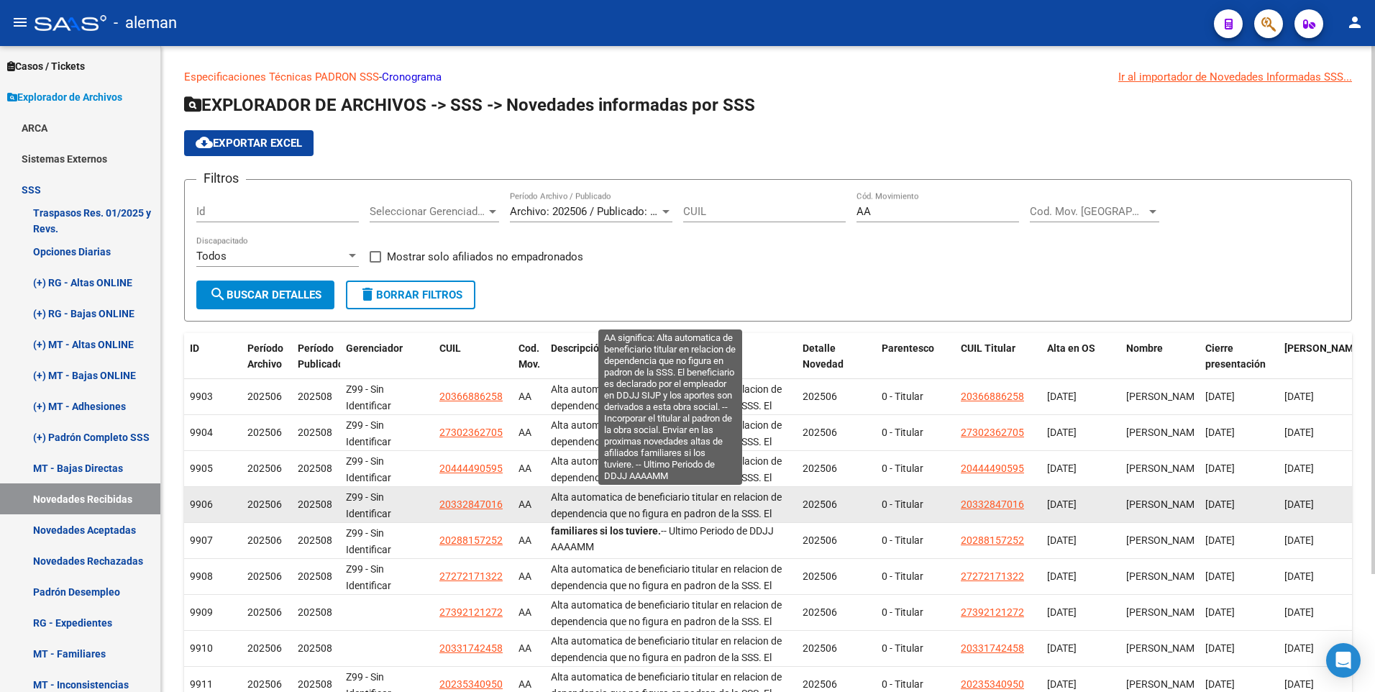
scroll to position [101, 0]
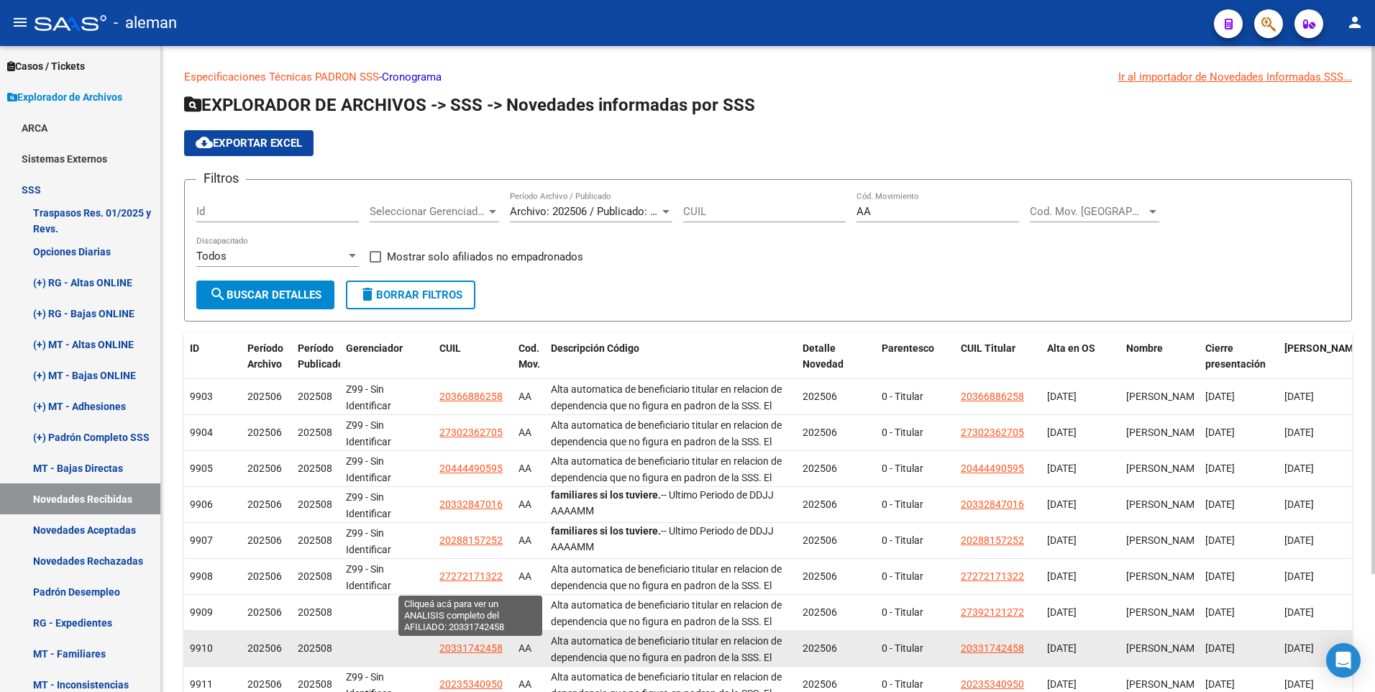
click at [482, 648] on span "20331742458" at bounding box center [471, 648] width 63 height 12
type textarea "20331742458"
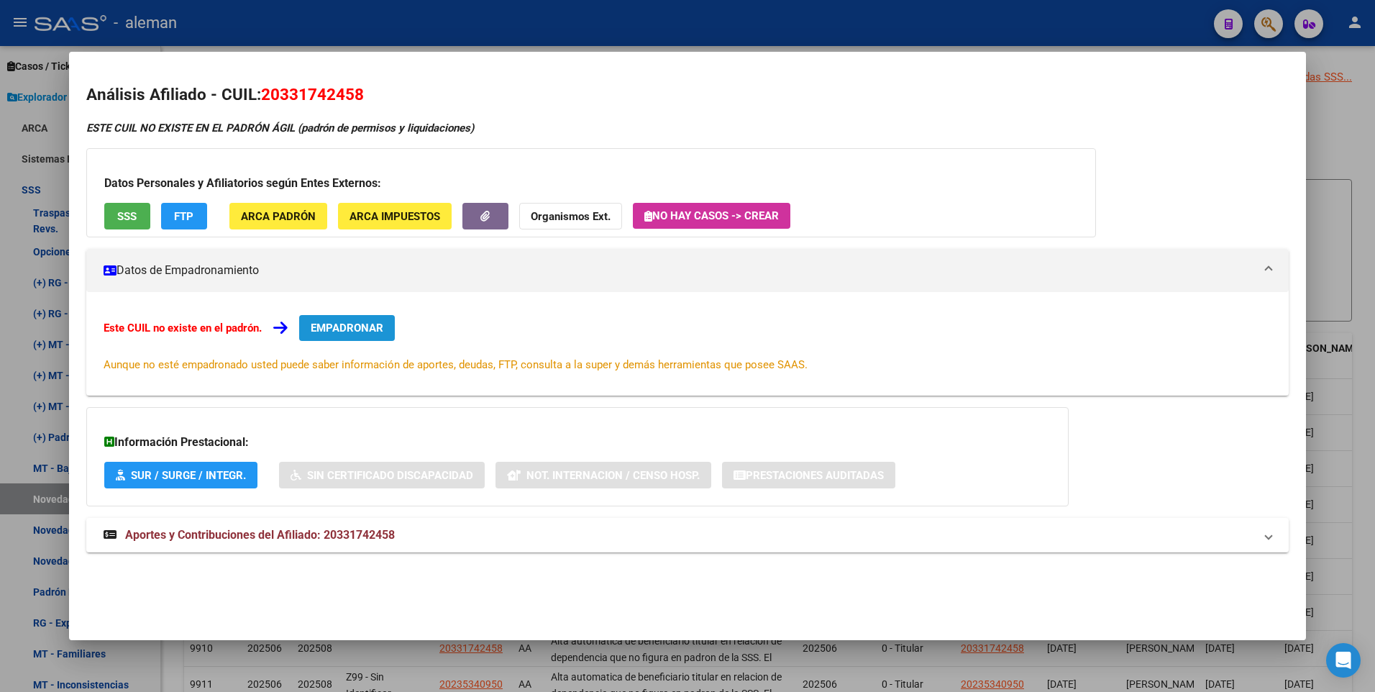
click at [359, 327] on span "EMPADRONAR" at bounding box center [347, 328] width 73 height 13
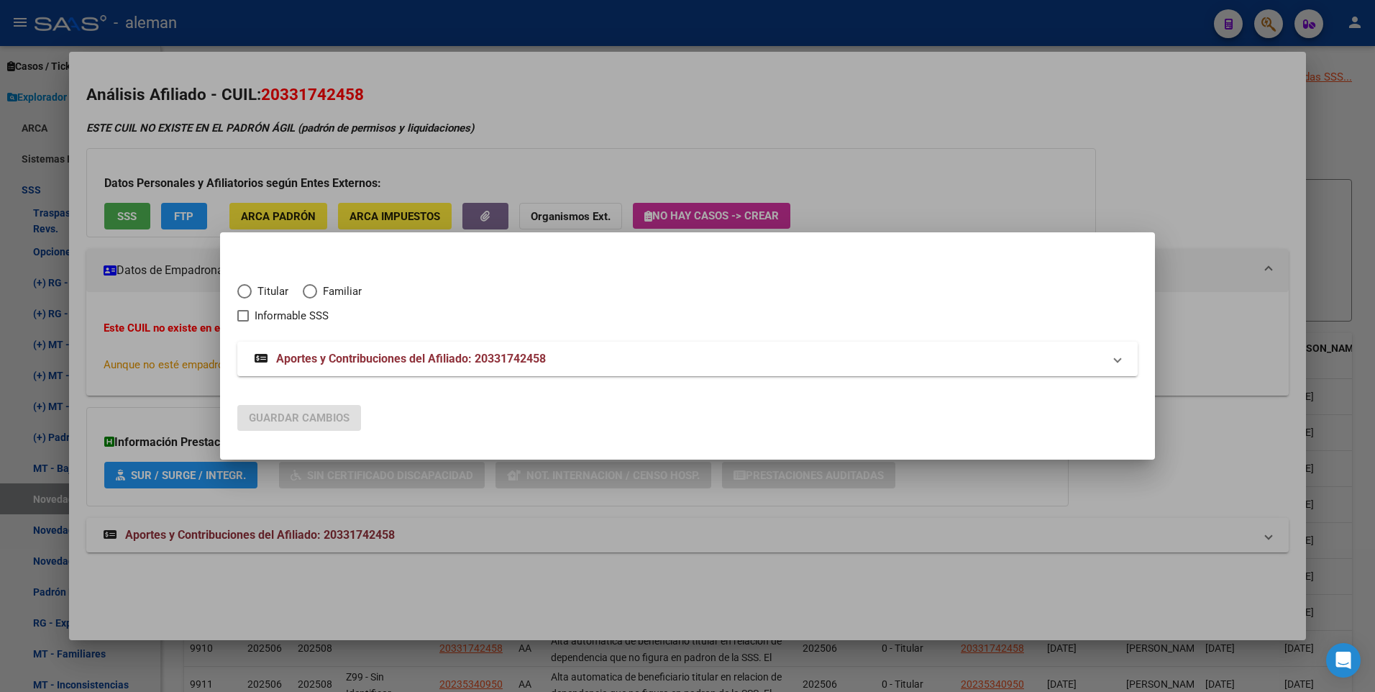
click at [247, 290] on span "Elija una opción" at bounding box center [244, 291] width 14 height 14
click at [247, 290] on input "Titular" at bounding box center [244, 291] width 14 height 14
radio input "true"
checkbox input "true"
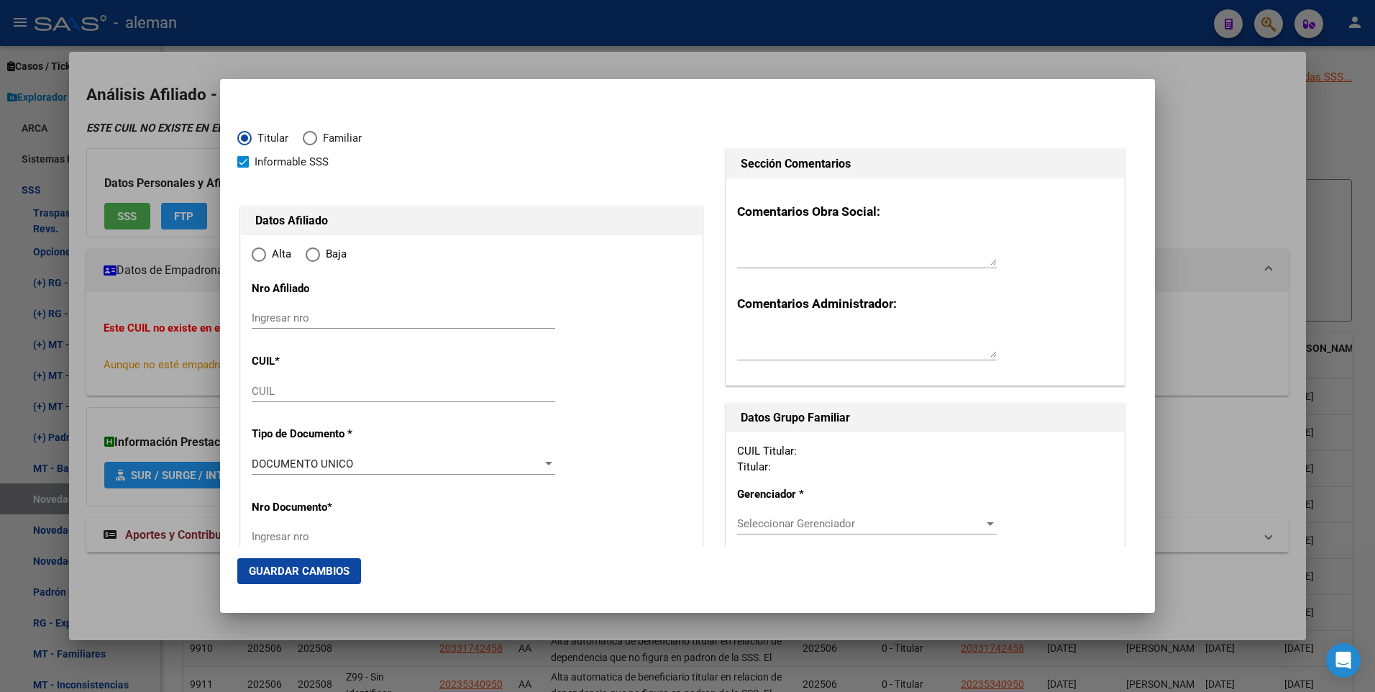
type input "20-33174245-8"
radio input "true"
click at [242, 158] on span at bounding box center [243, 162] width 12 height 12
click at [242, 168] on input "Informable SSS" at bounding box center [242, 168] width 1 height 1
checkbox input "false"
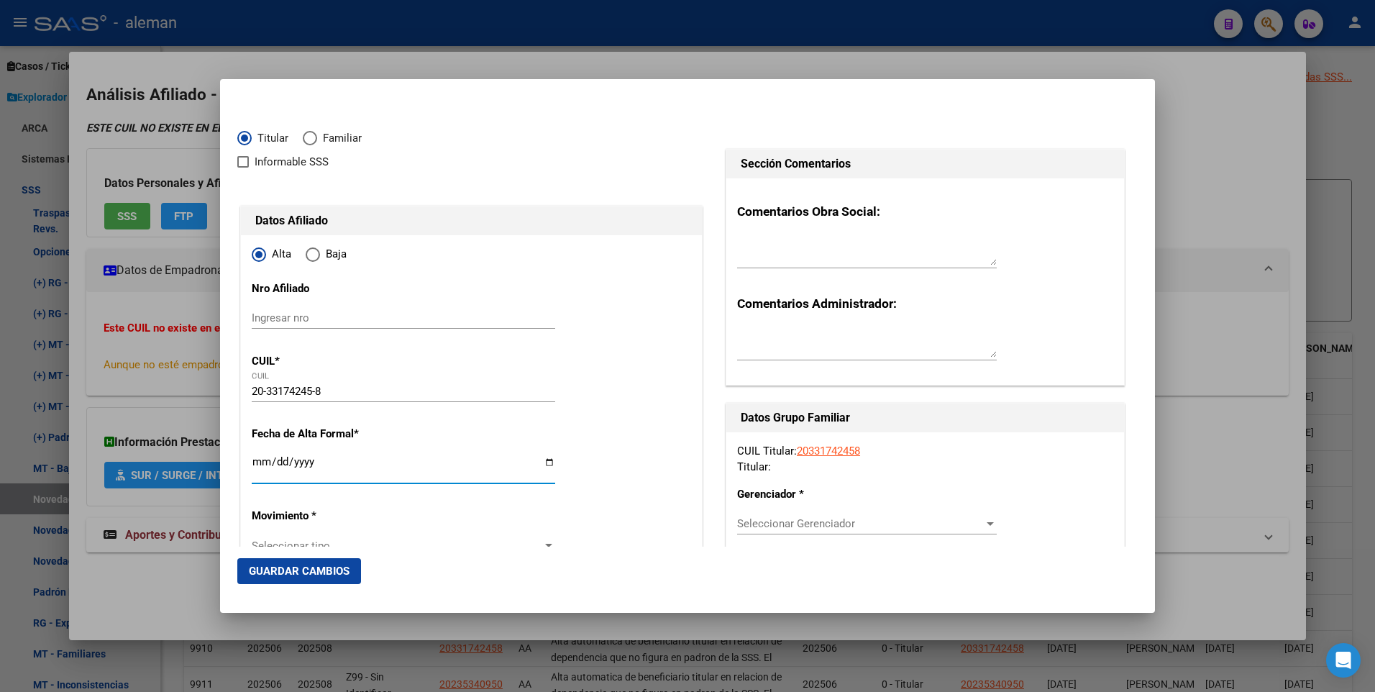
click at [253, 462] on input "Ingresar fecha" at bounding box center [404, 467] width 304 height 23
type input "[DATE]"
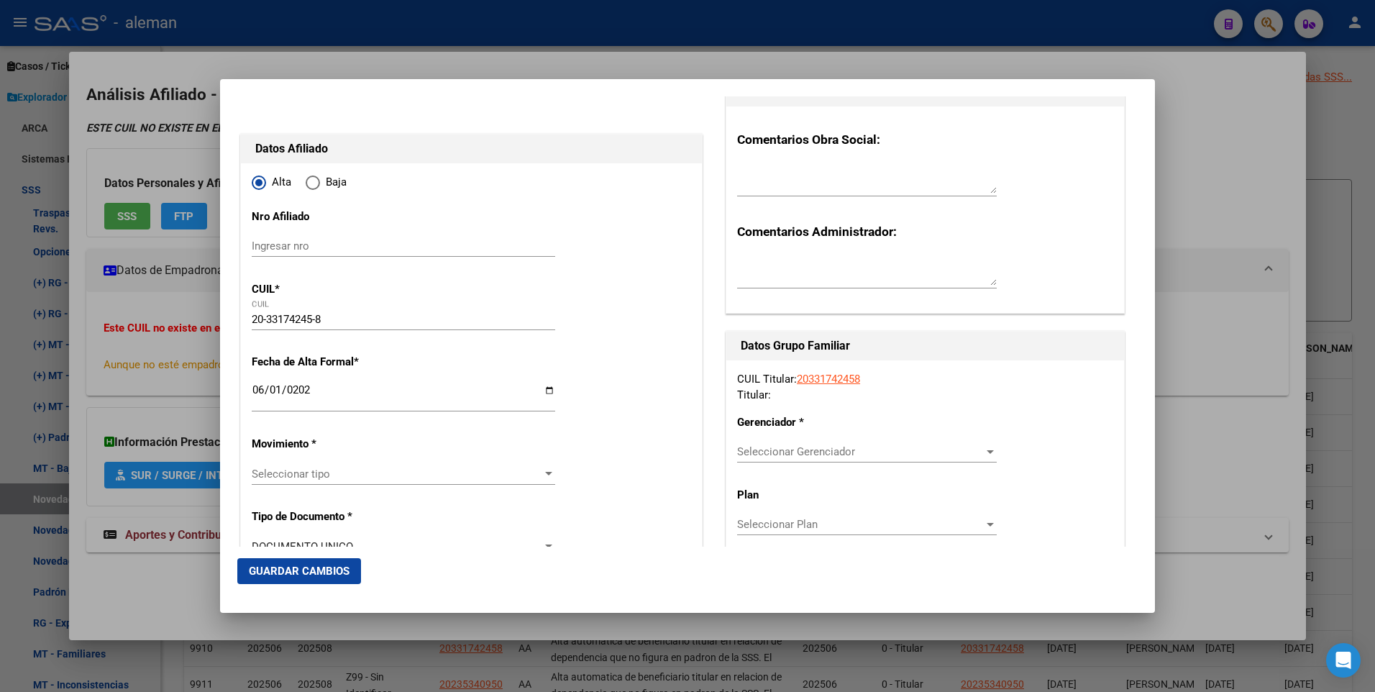
scroll to position [144, 0]
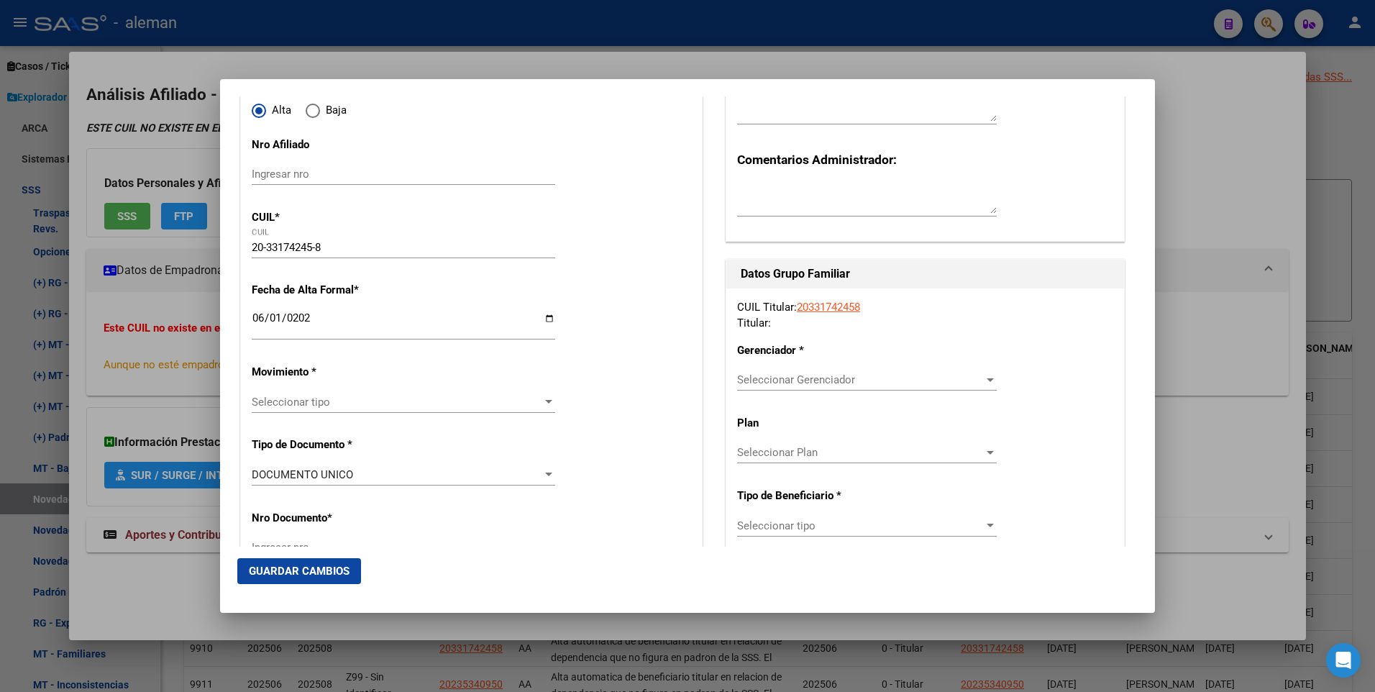
click at [545, 399] on div at bounding box center [548, 402] width 13 height 12
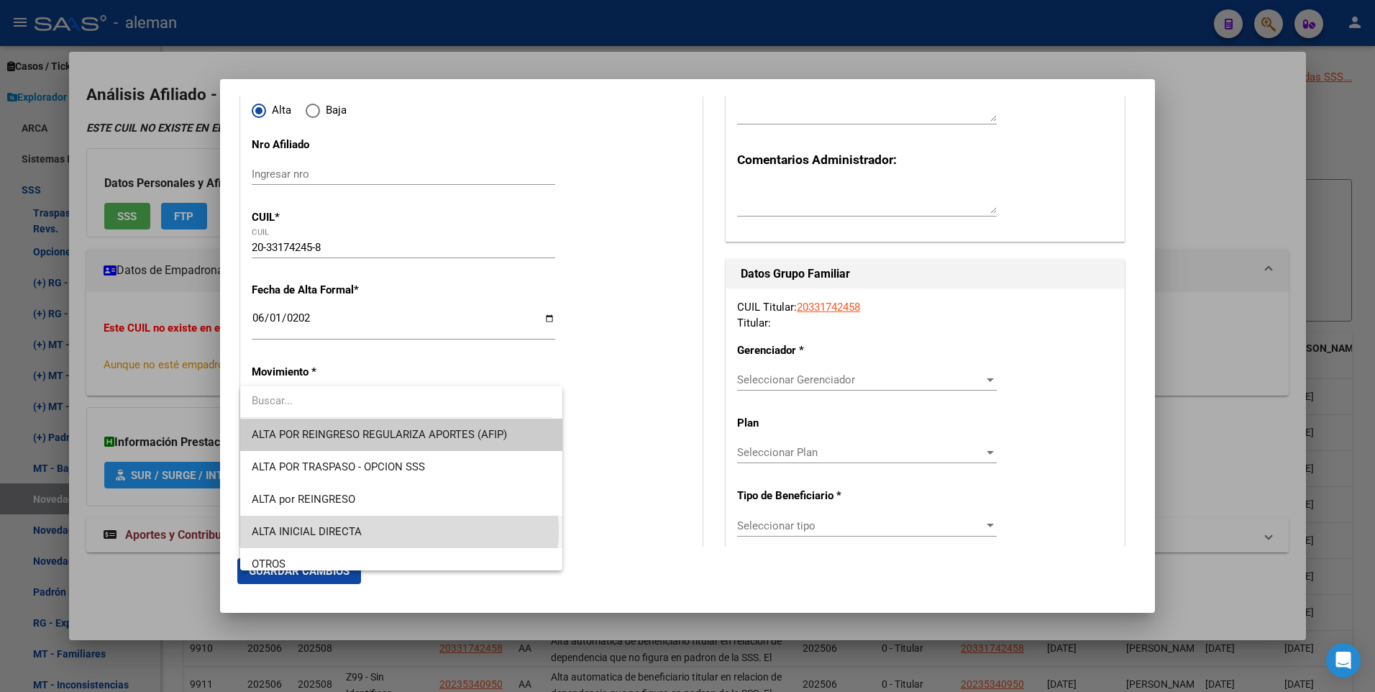
click at [399, 530] on span "ALTA INICIAL DIRECTA" at bounding box center [401, 532] width 299 height 32
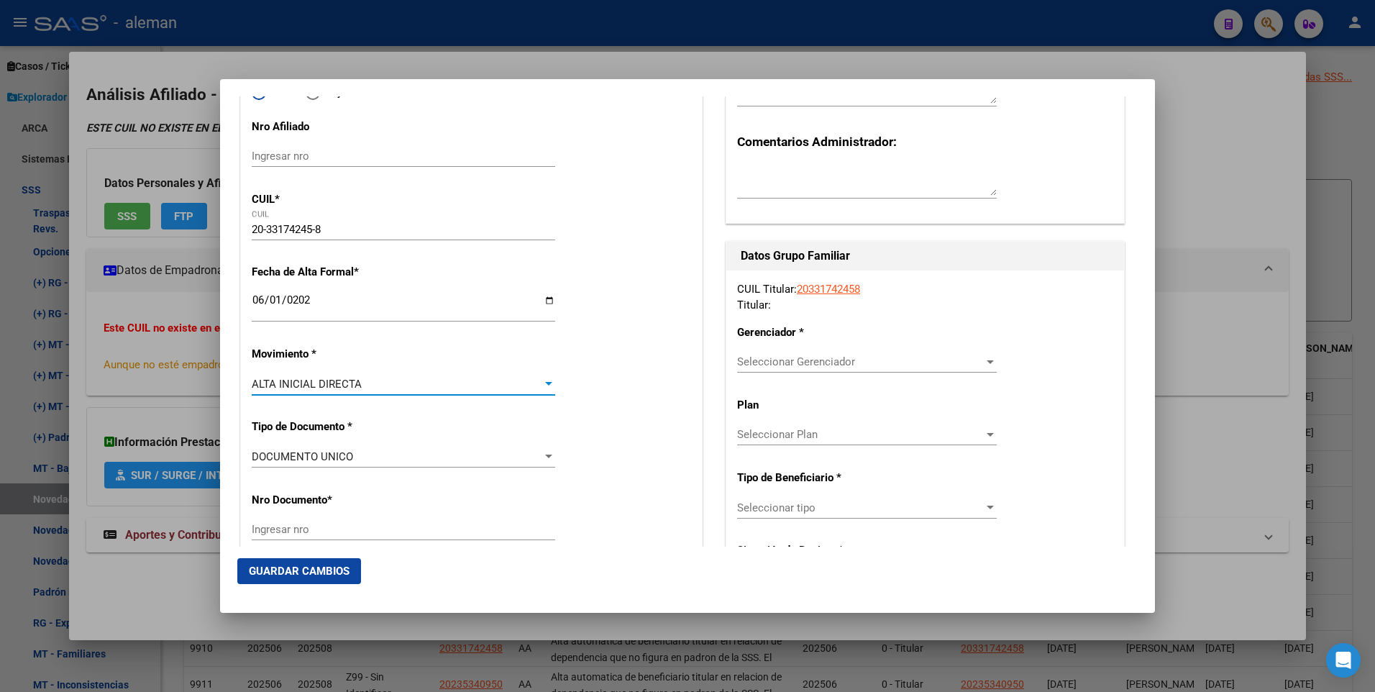
scroll to position [0, 0]
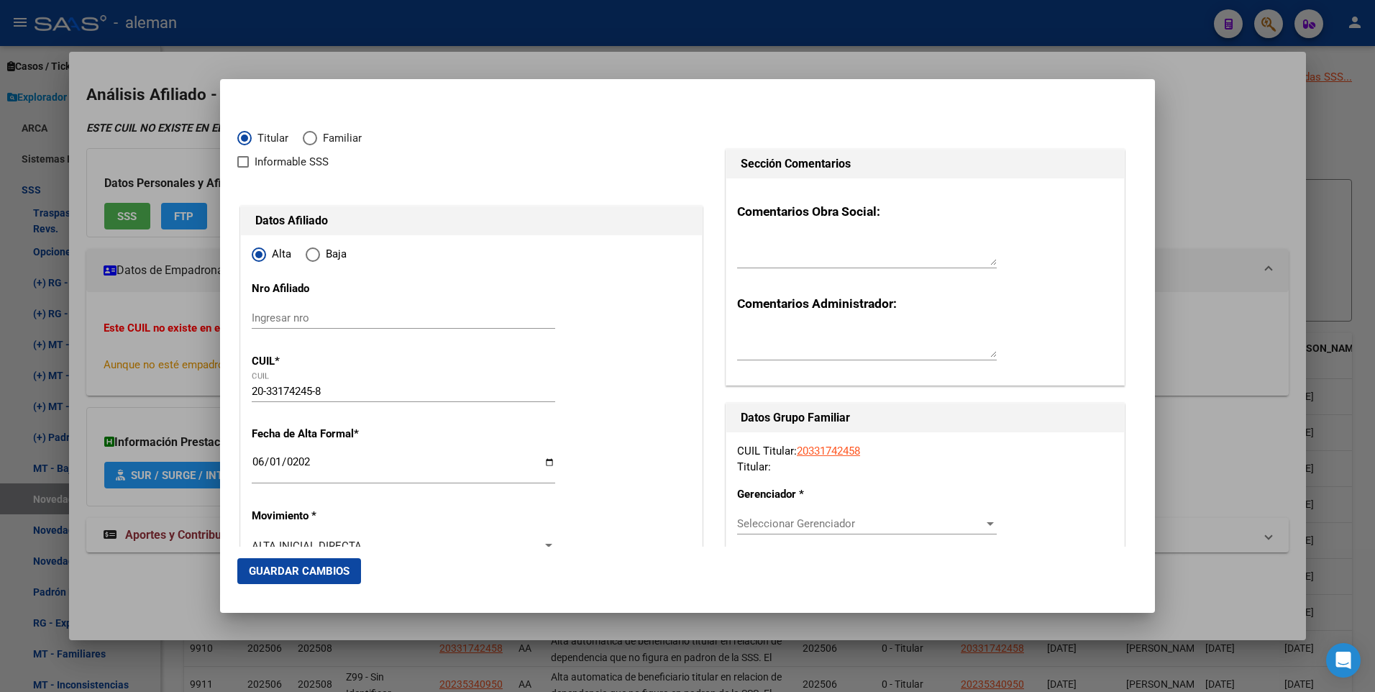
drag, startPoint x: 601, startPoint y: 115, endPoint x: 601, endPoint y: 173, distance: 58.3
drag, startPoint x: 601, startPoint y: 173, endPoint x: 560, endPoint y: 192, distance: 45.1
click at [1204, 235] on div at bounding box center [687, 346] width 1375 height 692
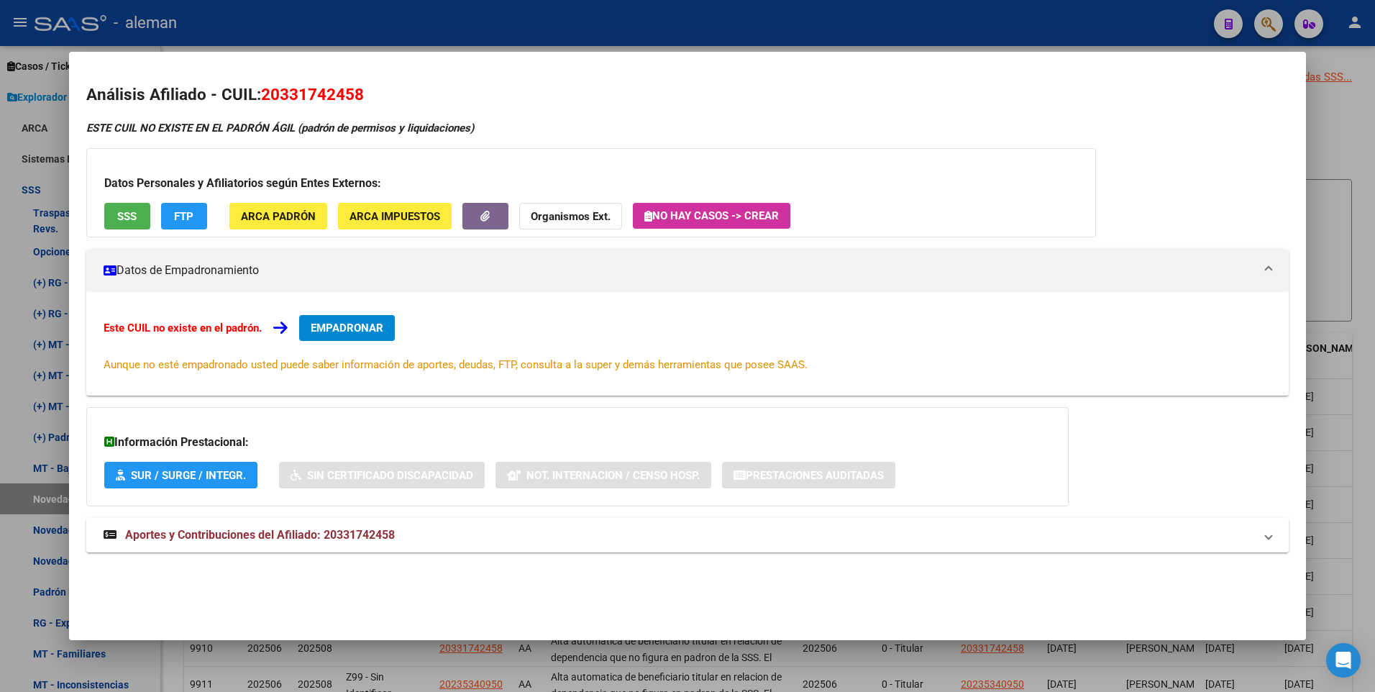
click at [560, 115] on div "Análisis Afiliado - CUIL: 20331742458 ESTE CUIL NO EXISTE EN EL PADRÓN ÁGIL (pa…" at bounding box center [688, 334] width 1204 height 502
click at [550, 94] on h2 "Análisis Afiliado - CUIL: 20331742458" at bounding box center [688, 95] width 1204 height 24
click at [286, 531] on span "Aportes y Contribuciones del Afiliado: 20331742458" at bounding box center [260, 535] width 270 height 14
click at [303, 212] on span "ARCA Padrón" at bounding box center [278, 216] width 75 height 13
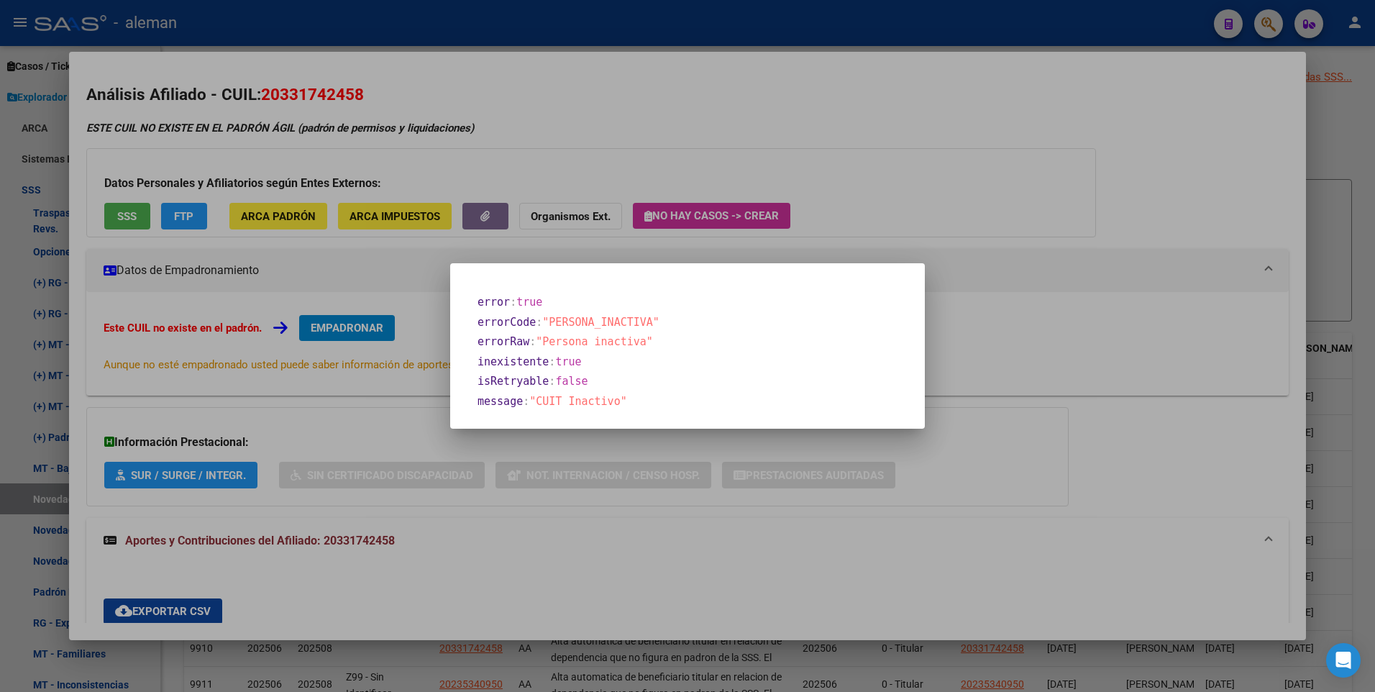
click at [558, 163] on div at bounding box center [687, 346] width 1375 height 692
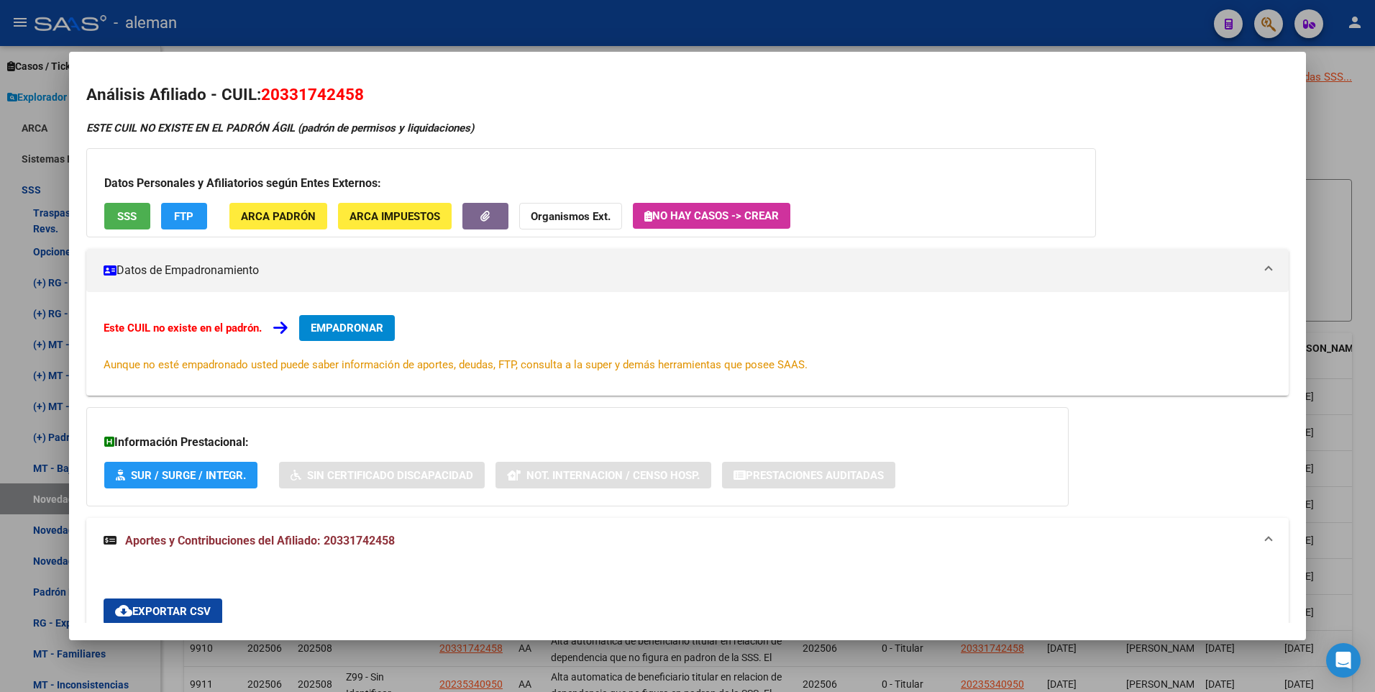
click at [184, 214] on span "FTP" at bounding box center [183, 216] width 19 height 13
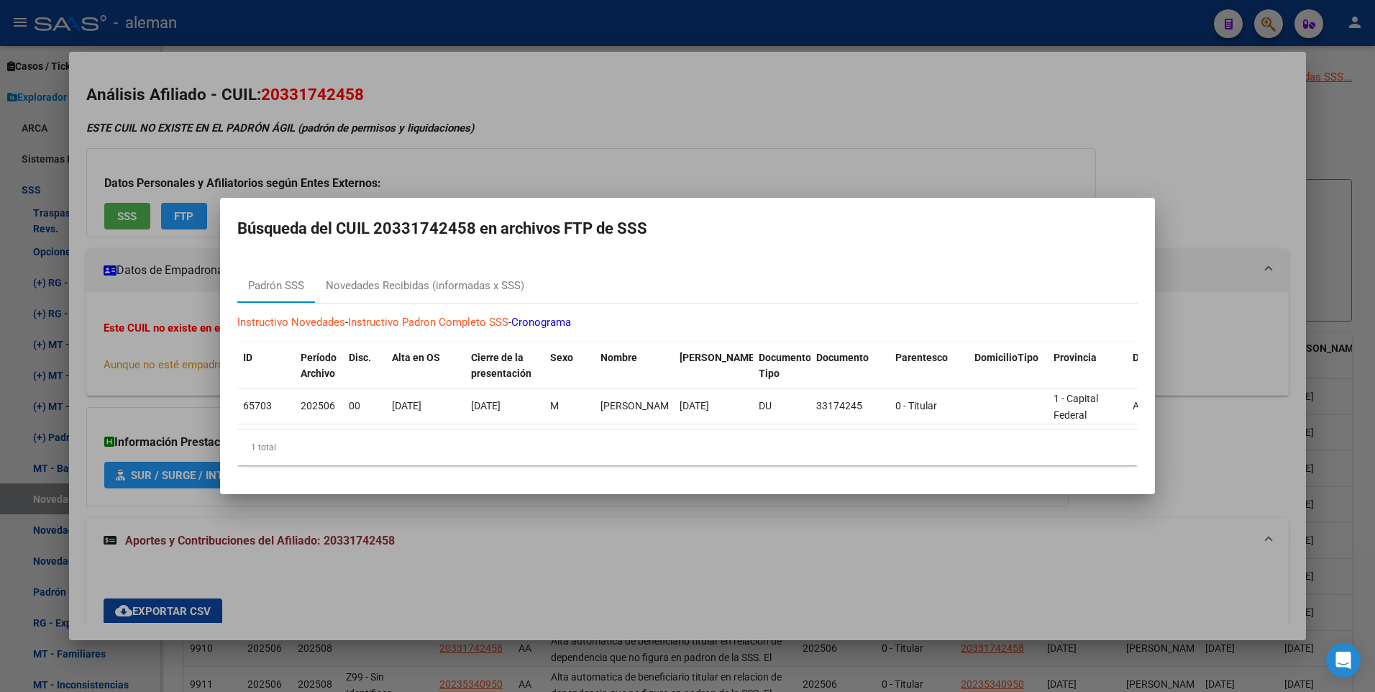
click at [1181, 223] on div at bounding box center [687, 346] width 1375 height 692
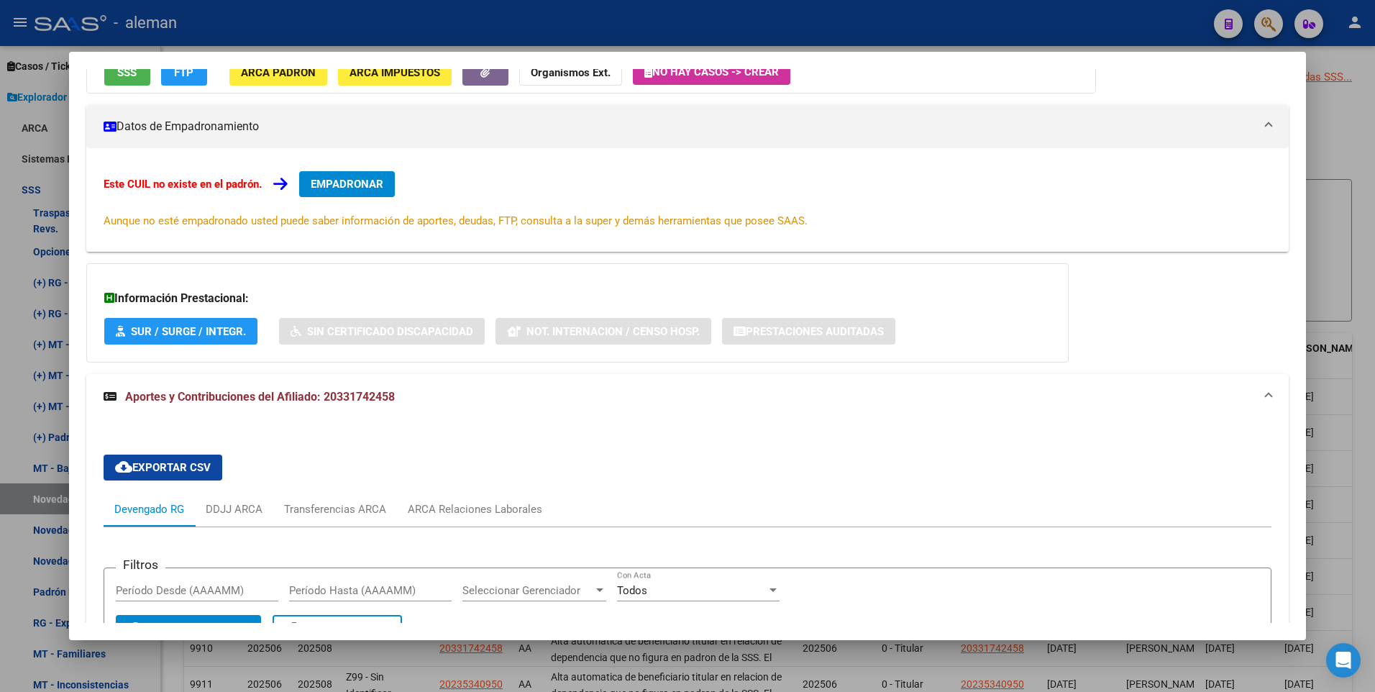
scroll to position [72, 0]
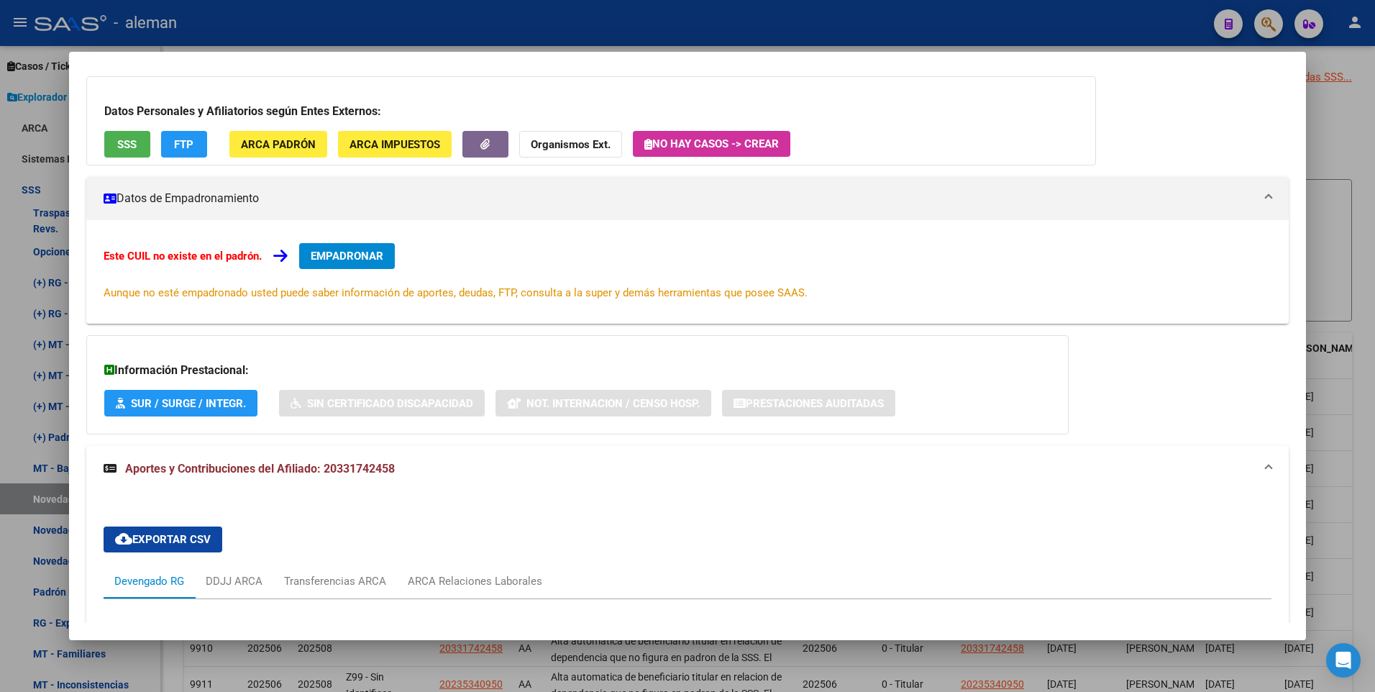
click at [376, 253] on span "EMPADRONAR" at bounding box center [347, 256] width 73 height 13
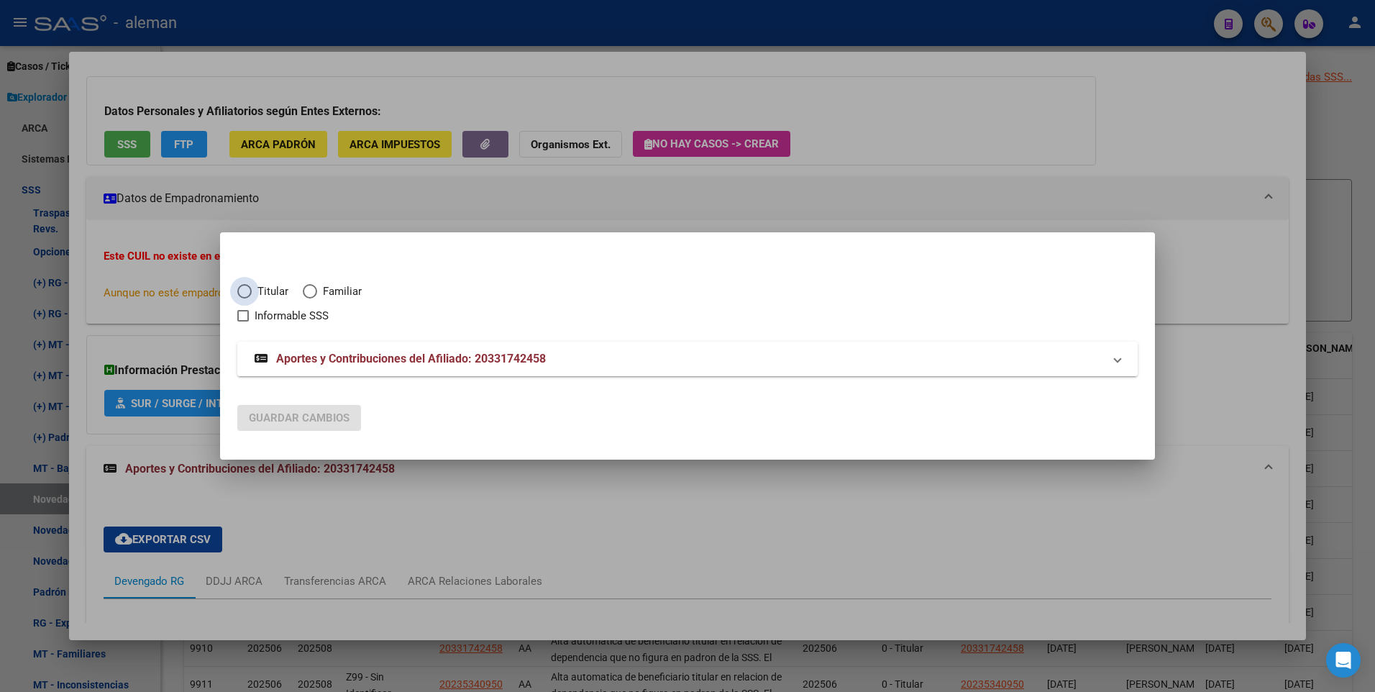
click at [253, 290] on span "Titular" at bounding box center [270, 291] width 37 height 17
click at [252, 290] on input "Titular" at bounding box center [244, 291] width 14 height 14
radio input "true"
checkbox input "true"
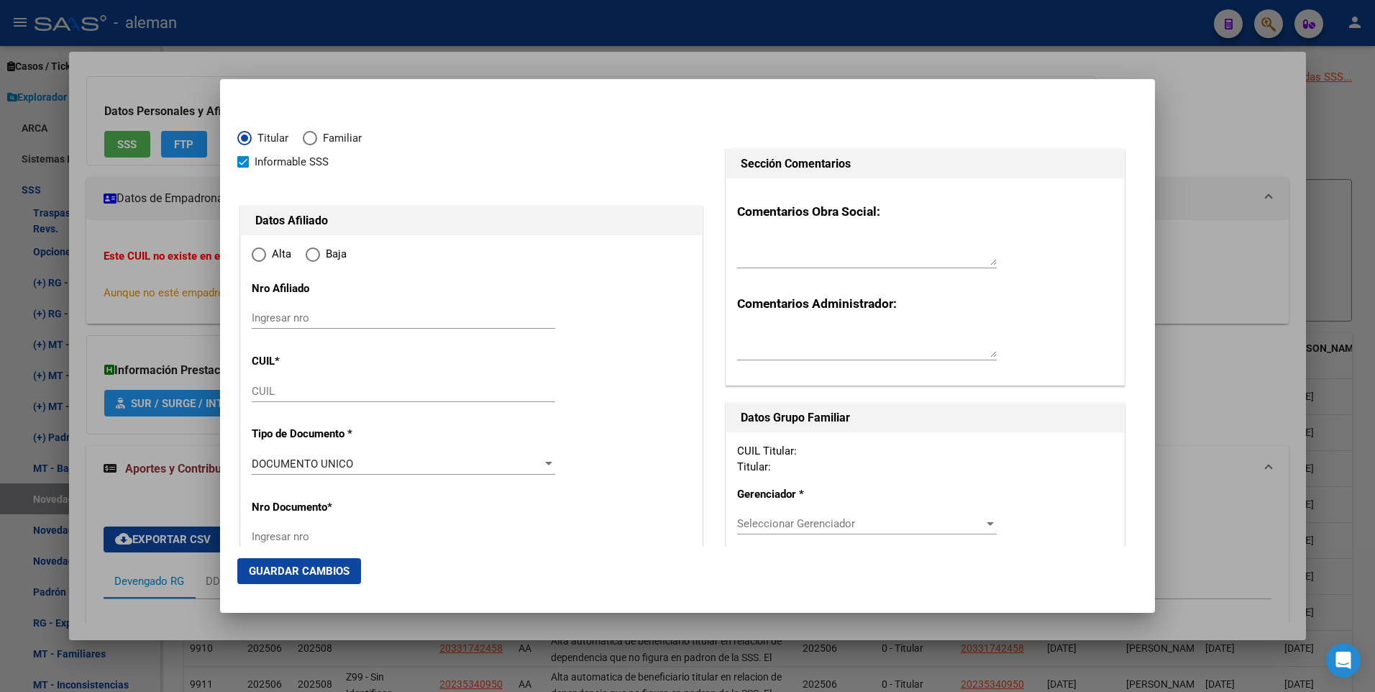
type input "20-33174245-8"
radio input "true"
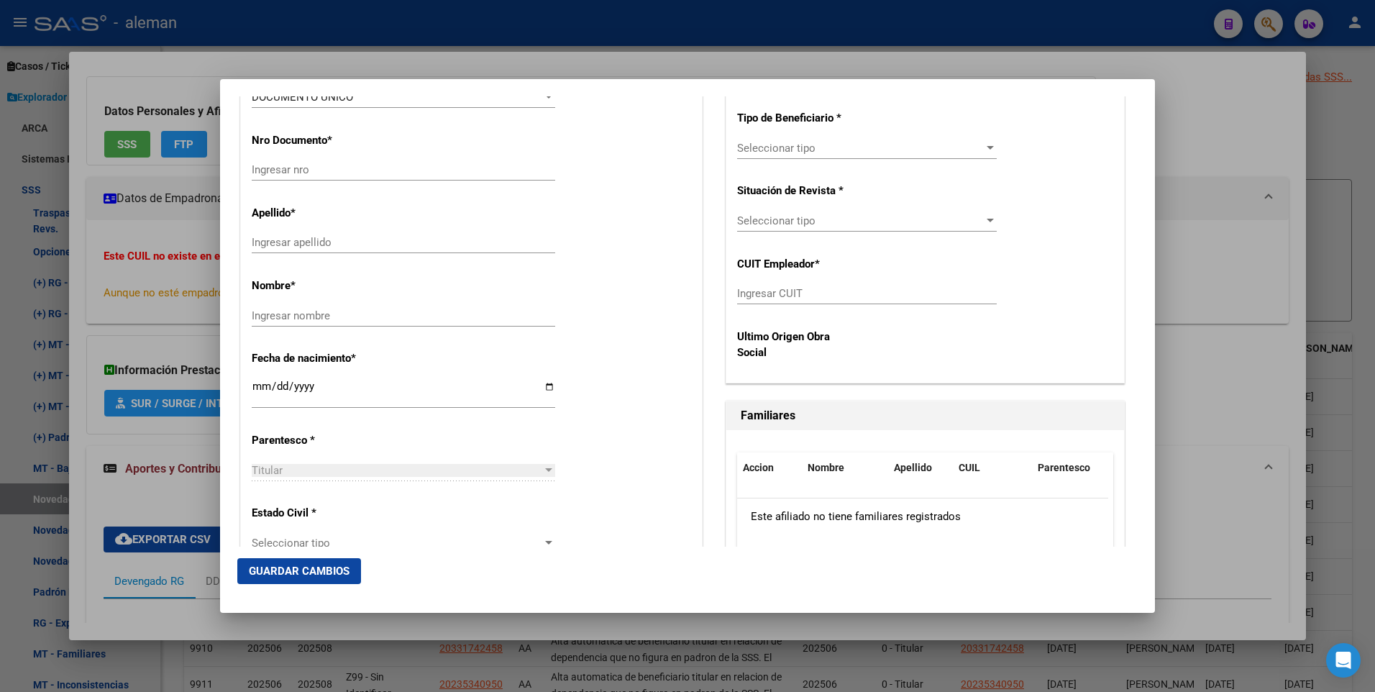
scroll to position [0, 0]
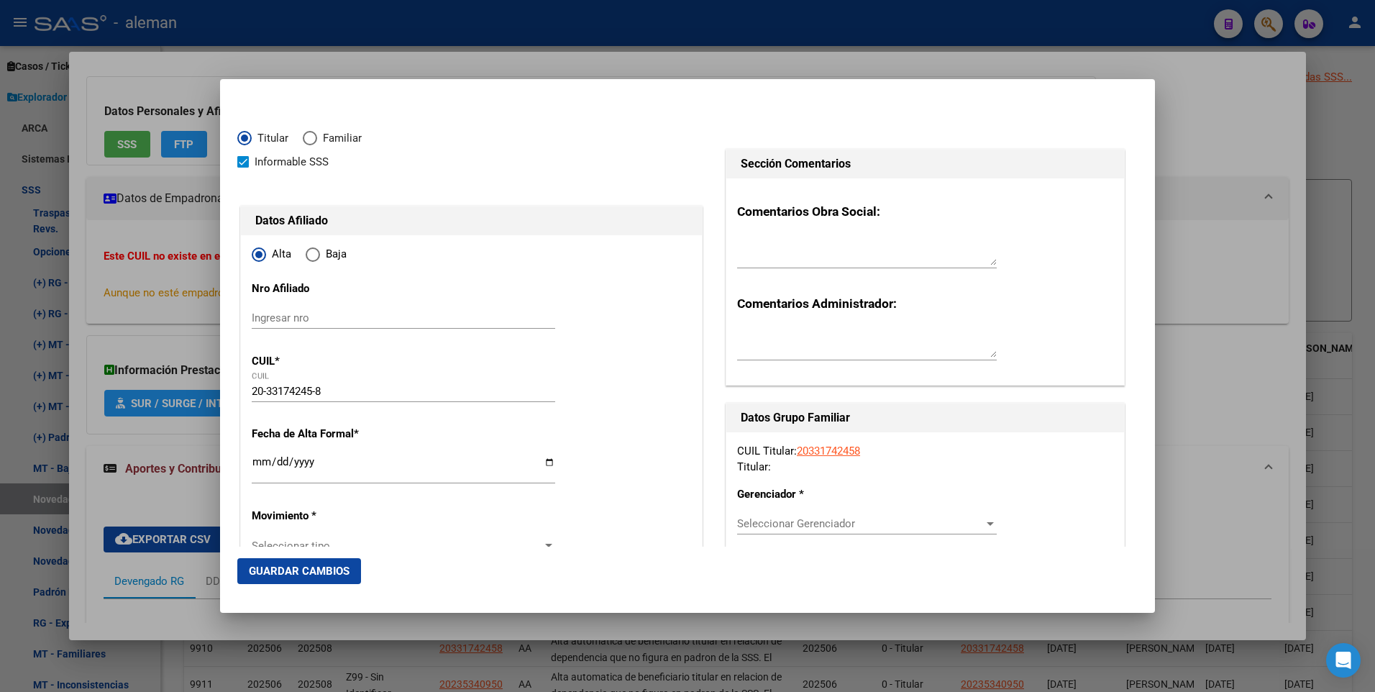
click at [828, 452] on link "20331742458" at bounding box center [828, 451] width 63 height 13
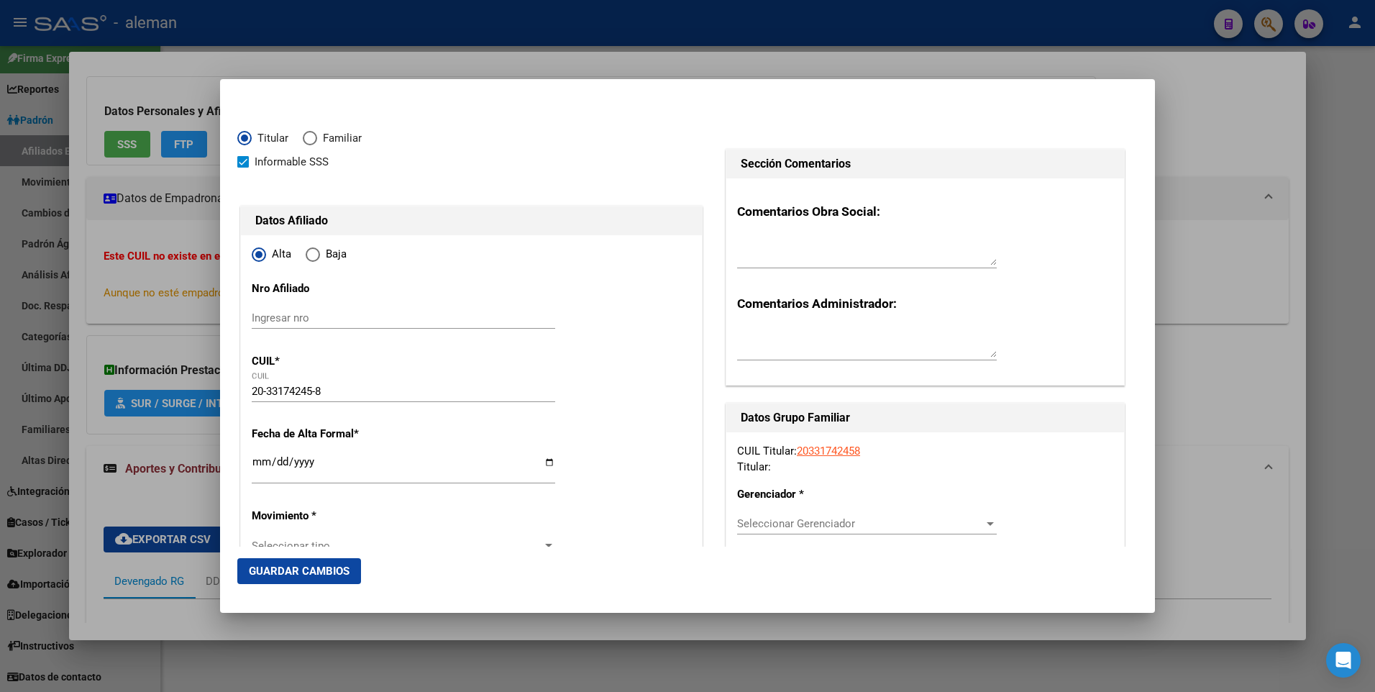
scroll to position [9, 0]
click at [255, 456] on input "Ingresar fecha" at bounding box center [404, 467] width 304 height 23
type input "[DATE]"
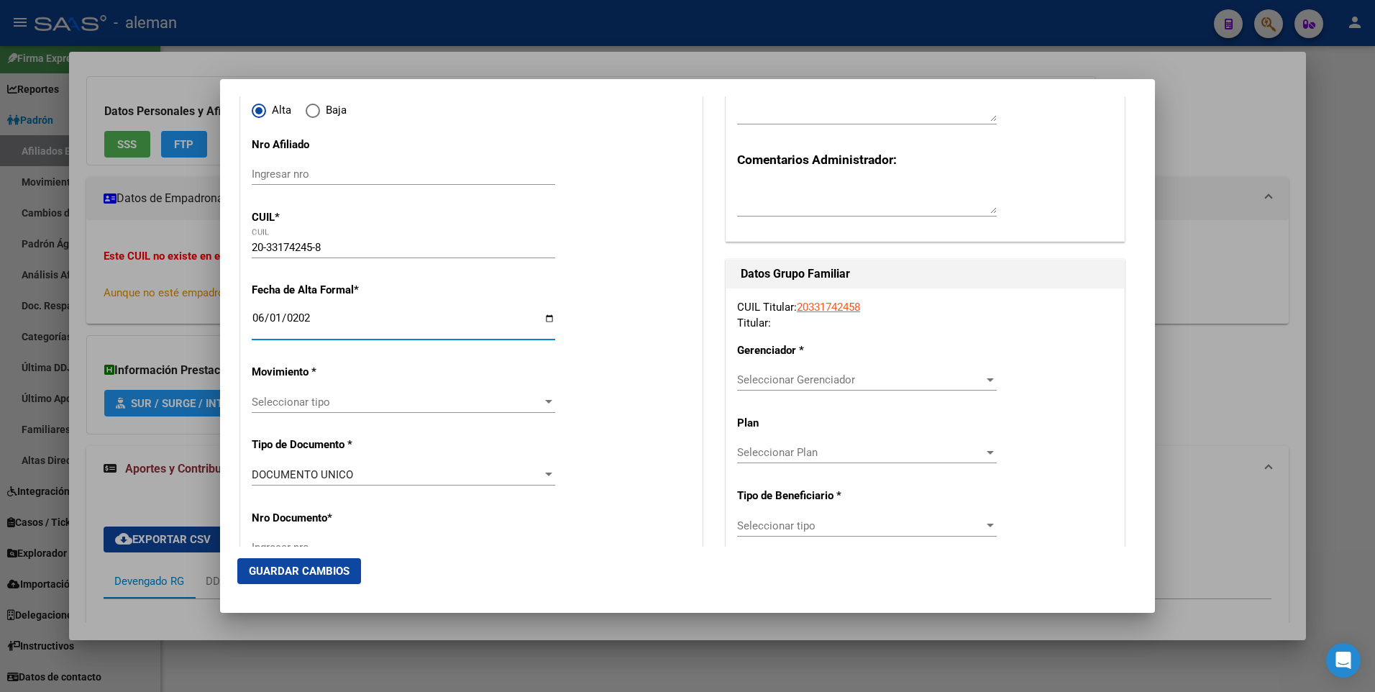
scroll to position [216, 0]
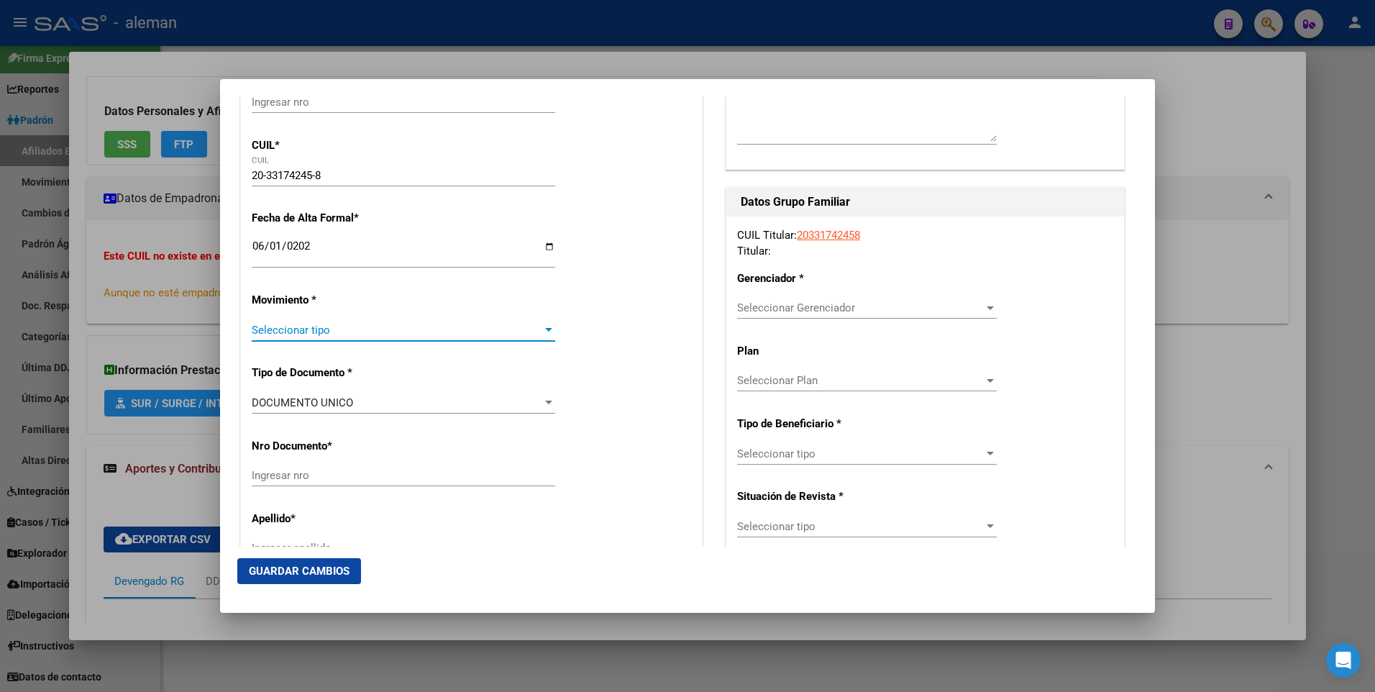
click at [545, 331] on div at bounding box center [548, 330] width 7 height 4
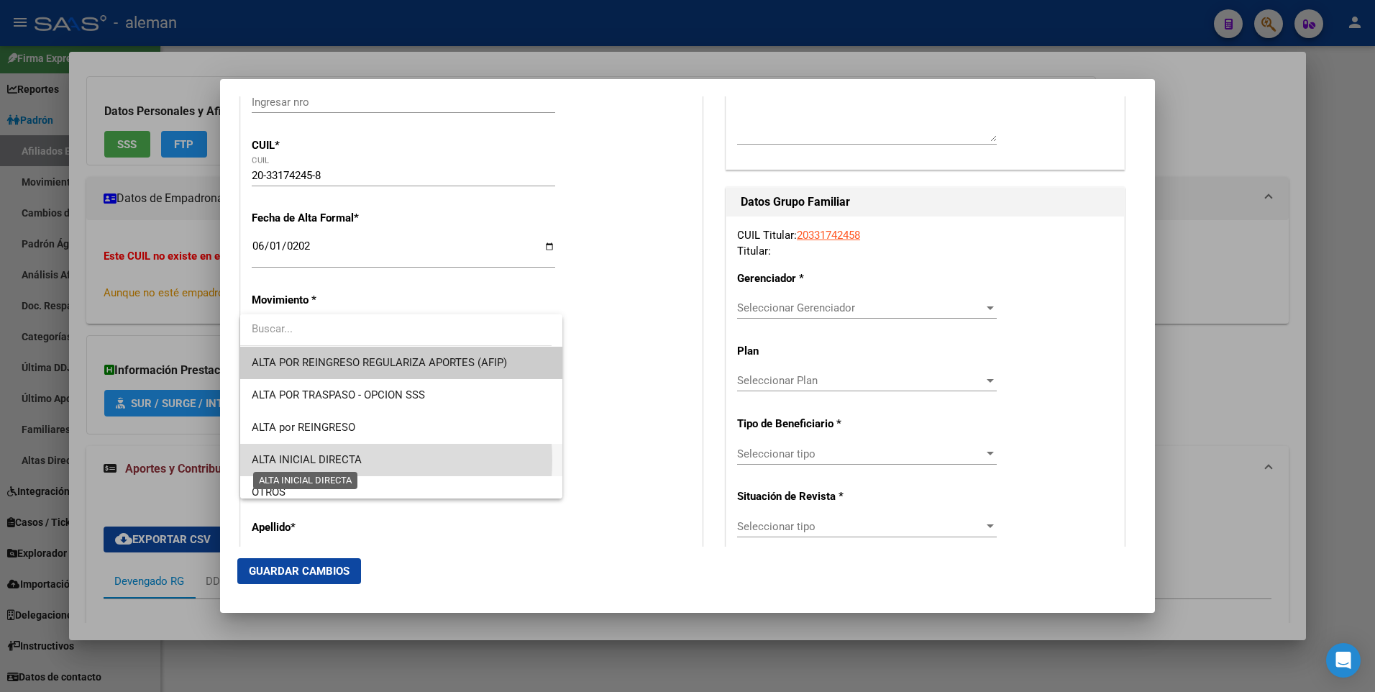
click at [347, 460] on span "ALTA INICIAL DIRECTA" at bounding box center [307, 459] width 110 height 13
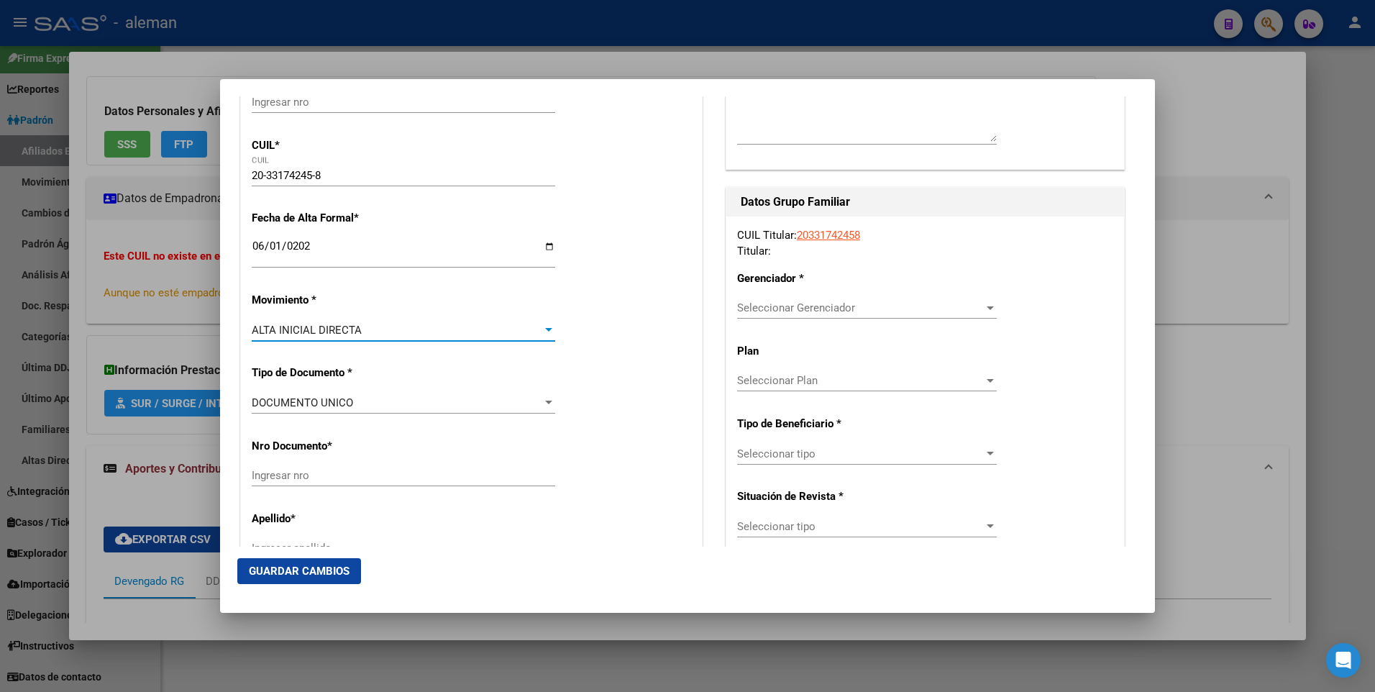
click at [442, 473] on input "Ingresar nro" at bounding box center [404, 475] width 304 height 13
type input "33174245"
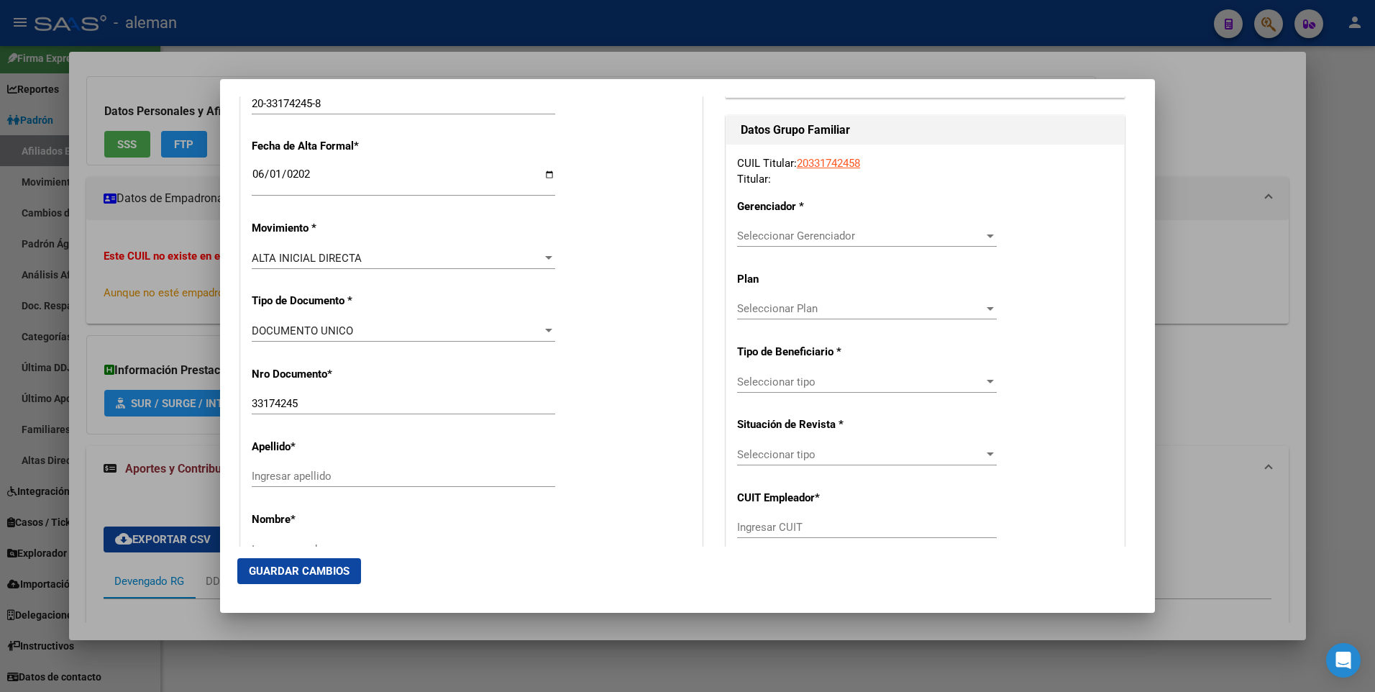
click at [371, 476] on input "Ingresar apellido" at bounding box center [404, 476] width 304 height 13
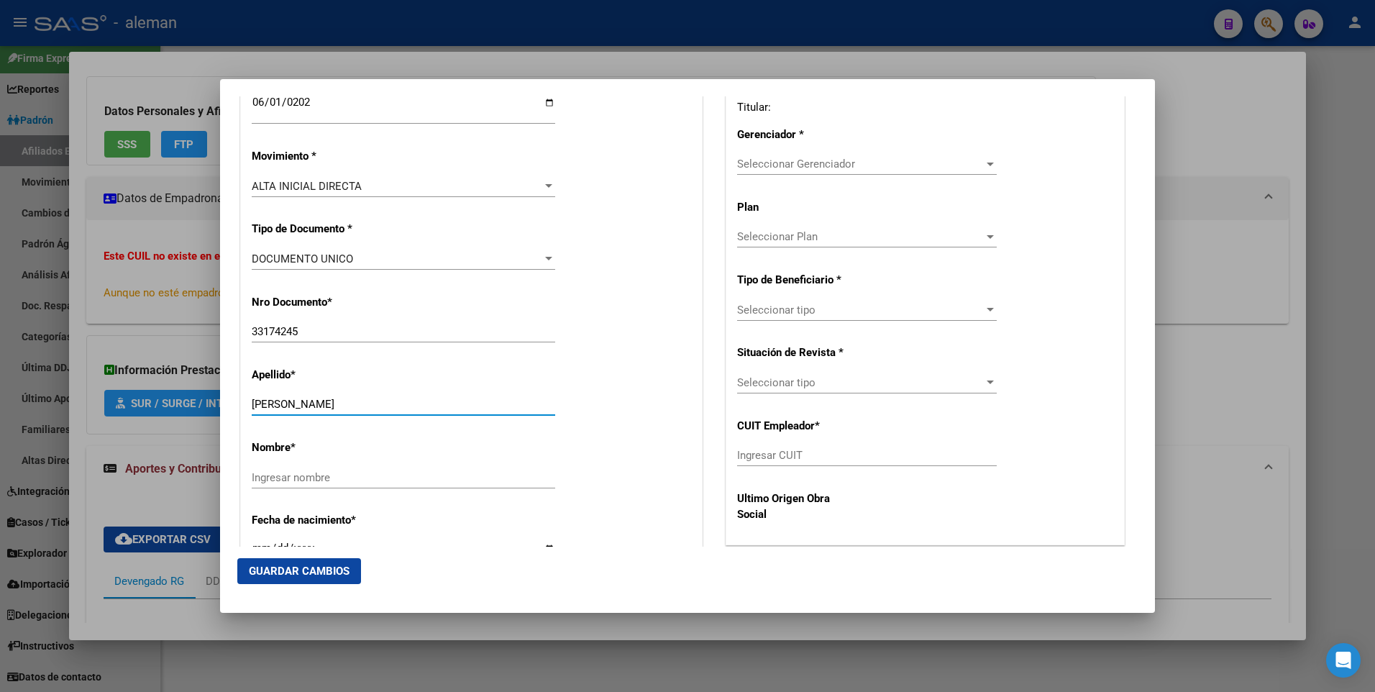
type input "[PERSON_NAME]"
click at [346, 476] on input "Ingresar nombre" at bounding box center [404, 477] width 304 height 13
type input "TOMAS"
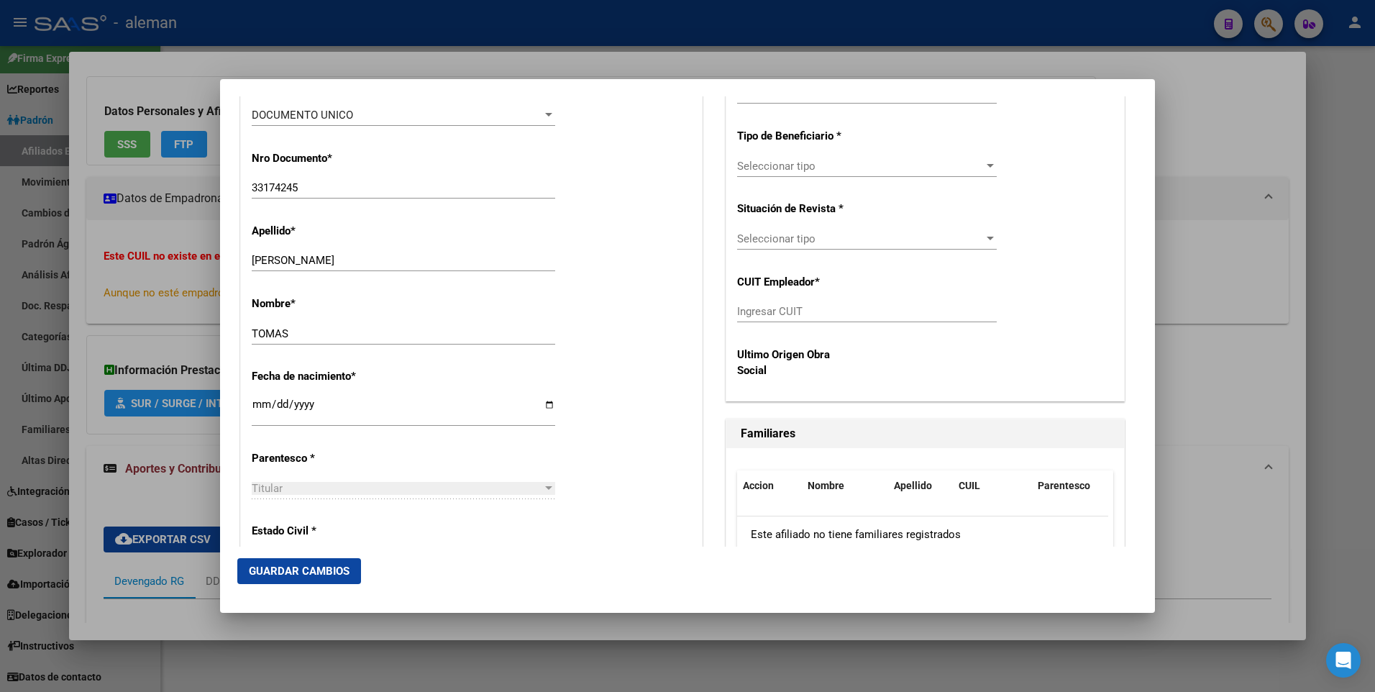
click at [1275, 368] on div at bounding box center [687, 346] width 1375 height 692
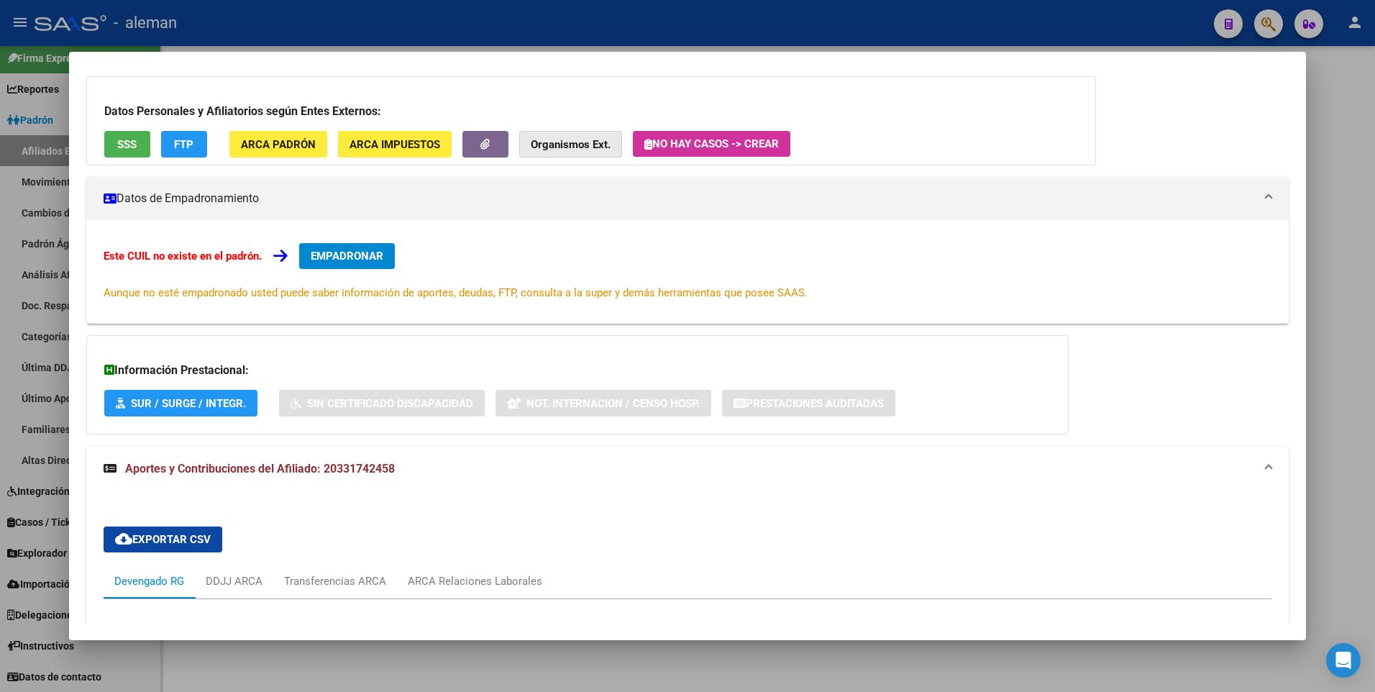
click at [560, 145] on strong "Organismos Ext." at bounding box center [571, 144] width 80 height 13
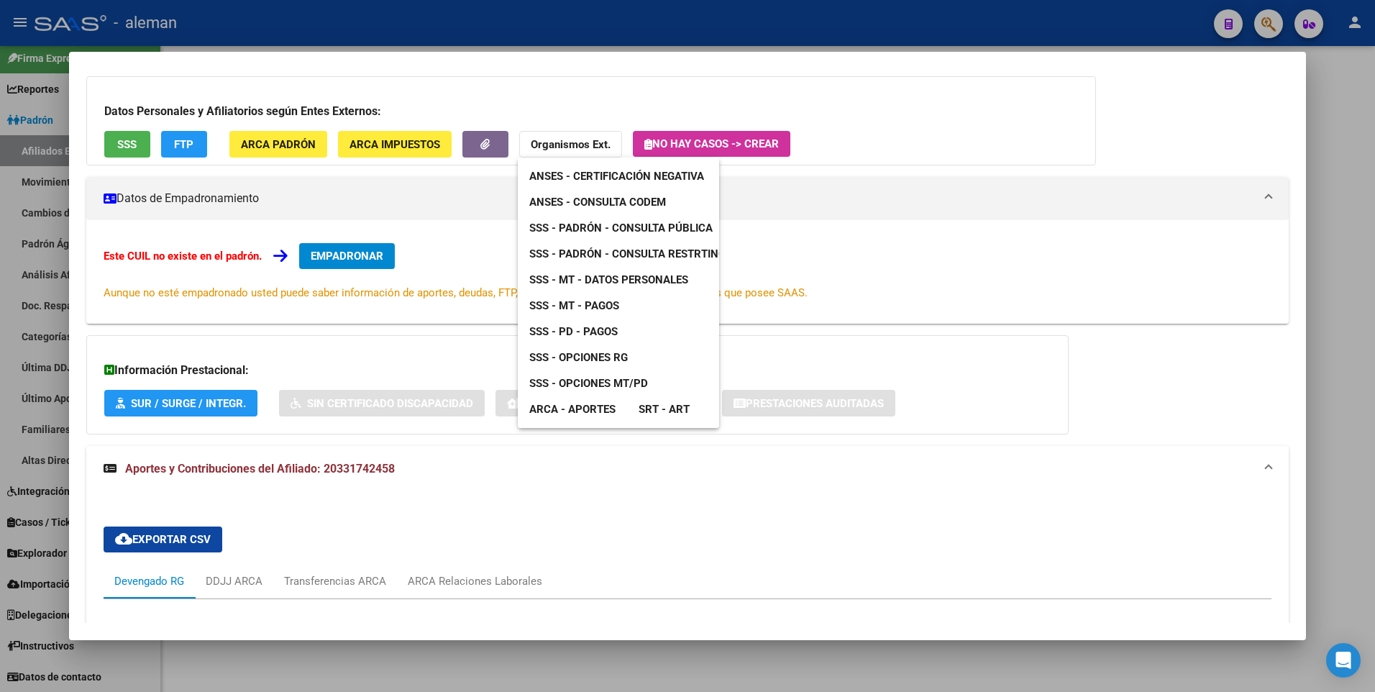
click at [1329, 198] on div at bounding box center [687, 346] width 1375 height 692
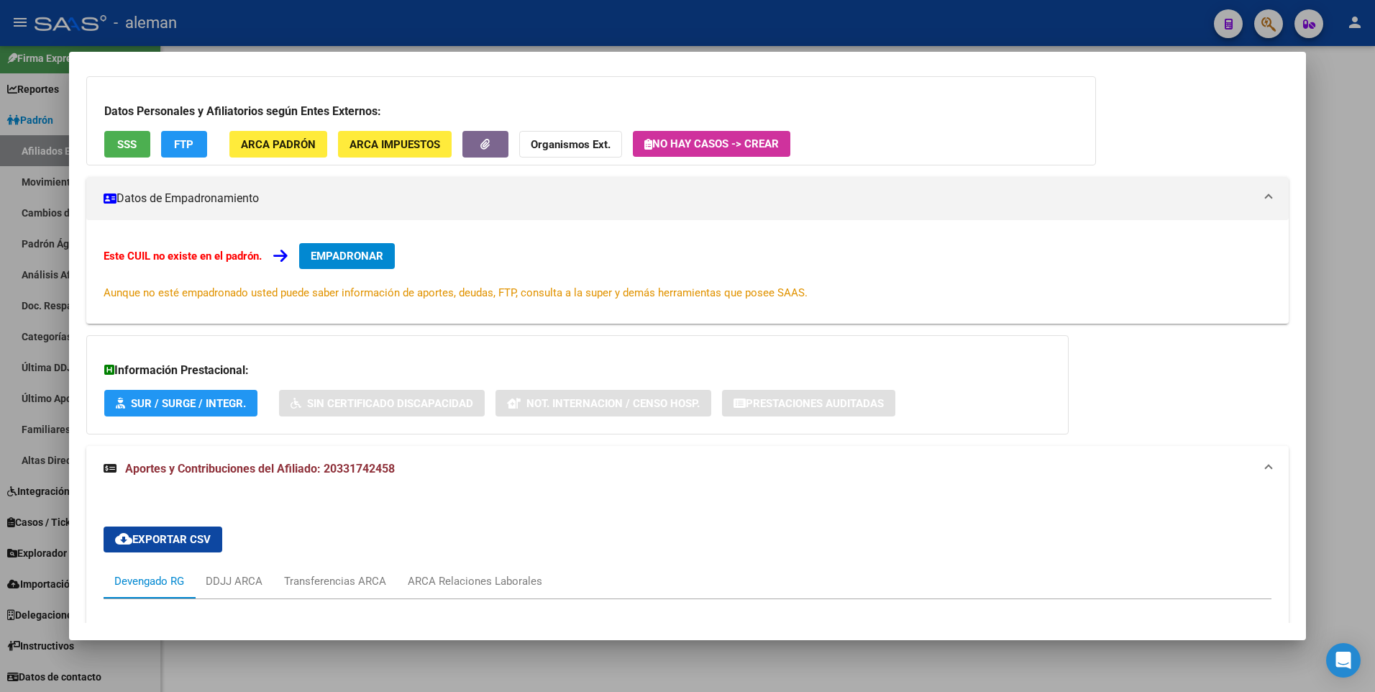
click at [1329, 198] on div at bounding box center [687, 346] width 1375 height 692
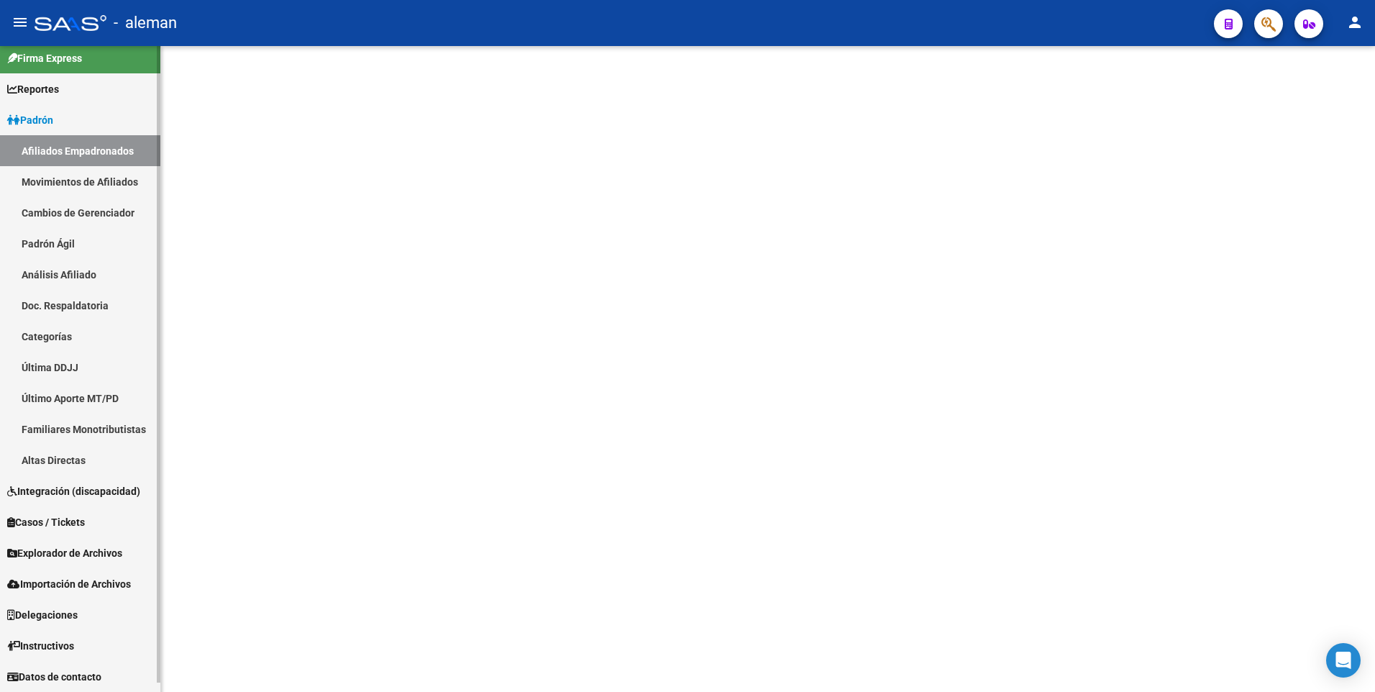
click at [82, 552] on span "Explorador de Archivos" at bounding box center [64, 553] width 115 height 16
click at [83, 552] on span "Explorador de Archivos" at bounding box center [64, 553] width 115 height 16
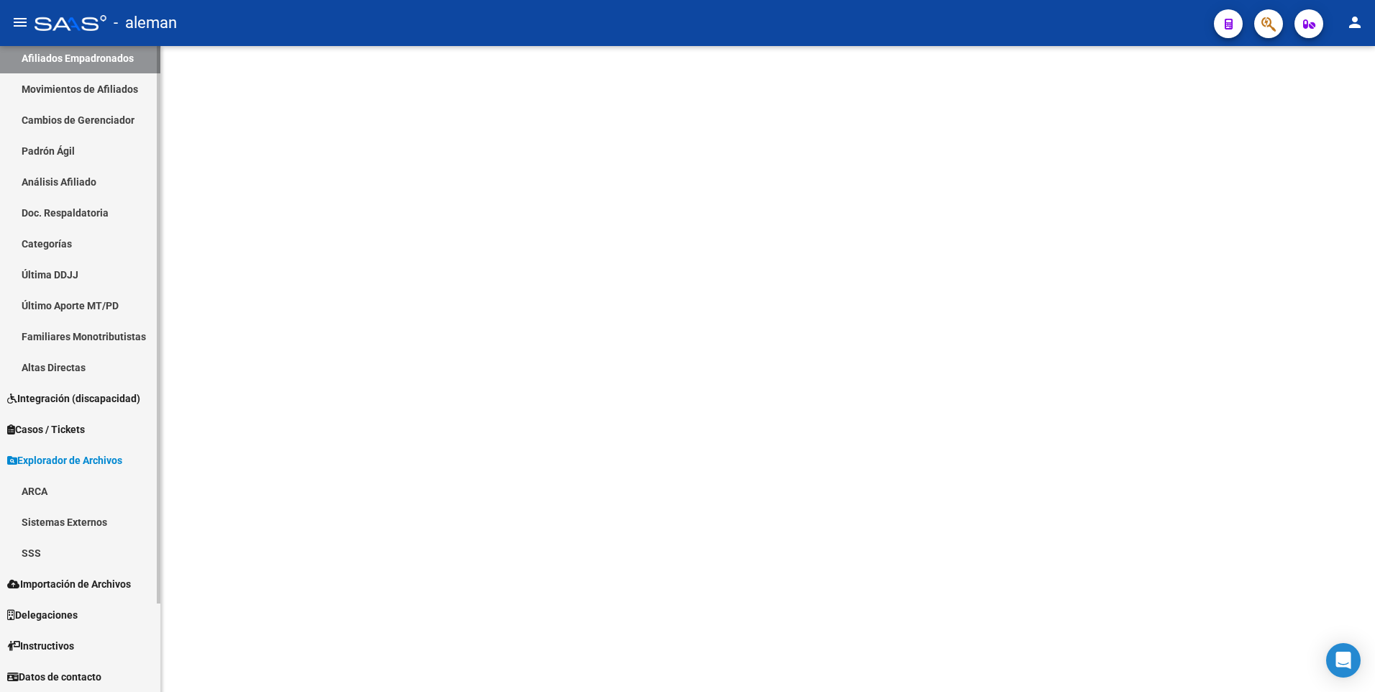
click at [40, 551] on link "SSS" at bounding box center [80, 552] width 160 height 31
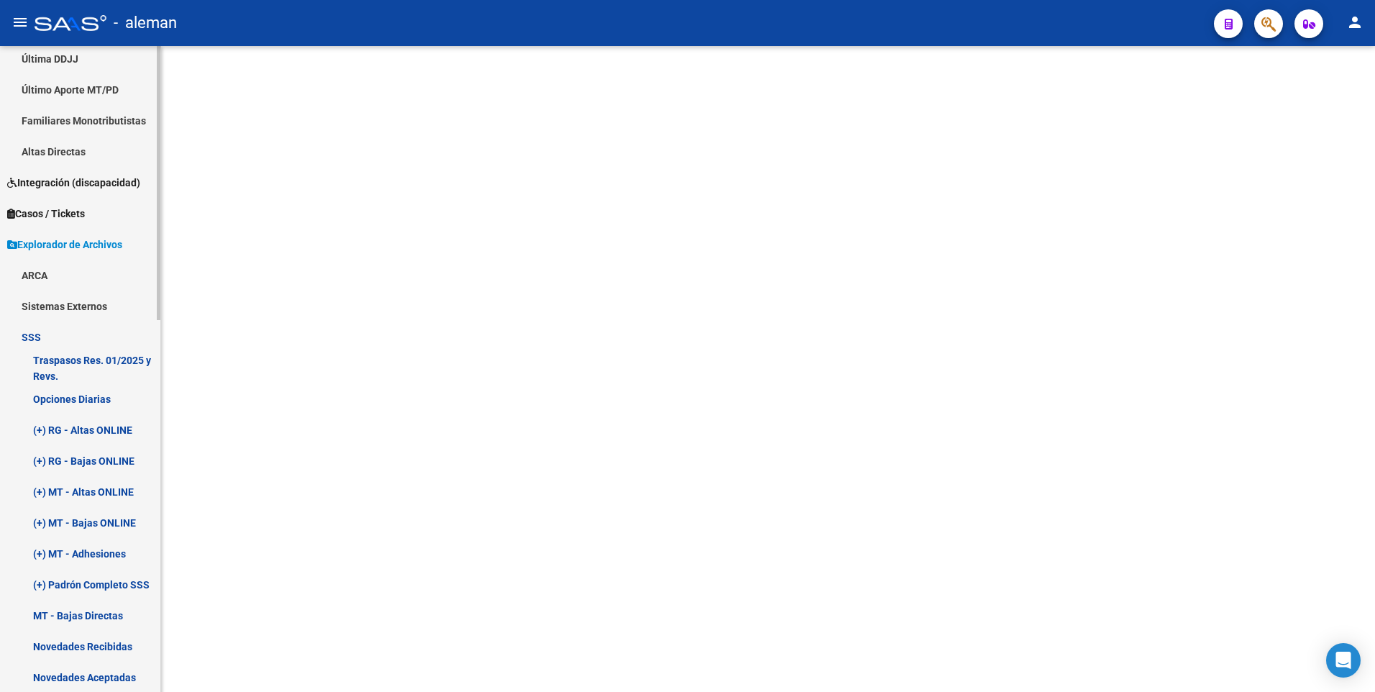
scroll to position [390, 0]
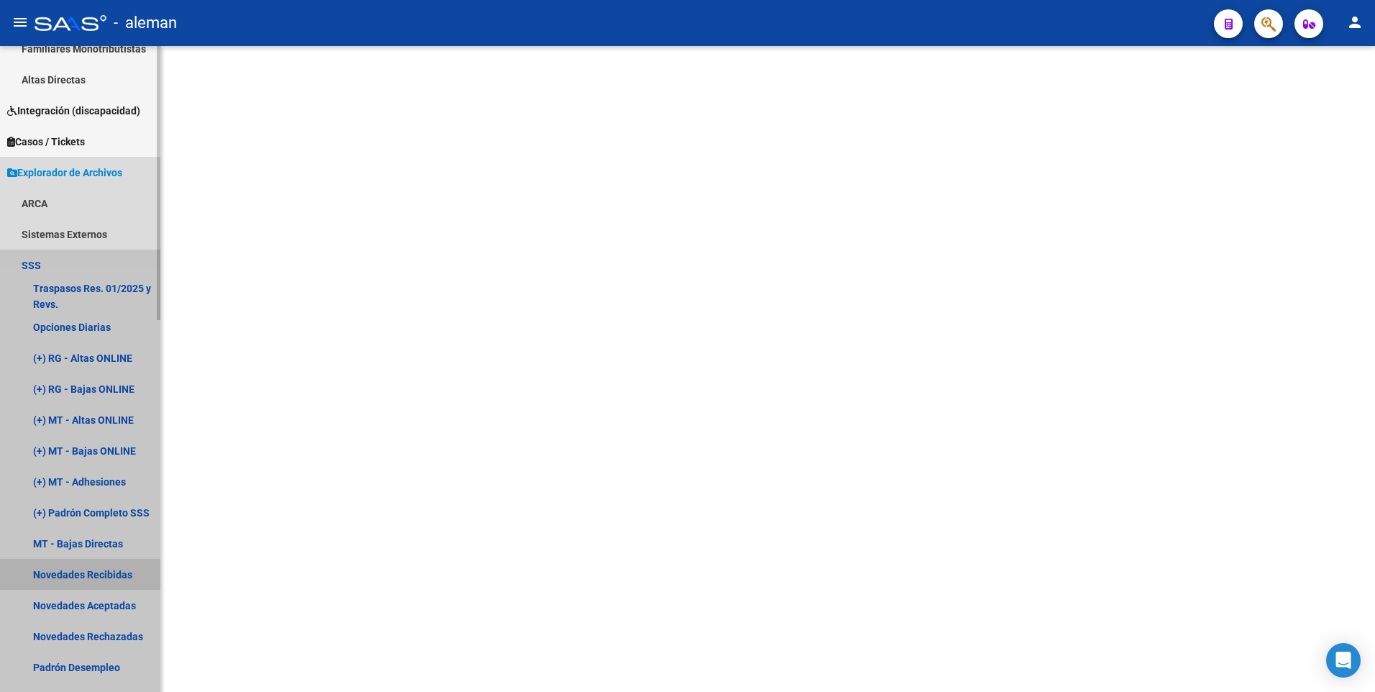
click at [75, 572] on link "Novedades Recibidas" at bounding box center [80, 574] width 160 height 31
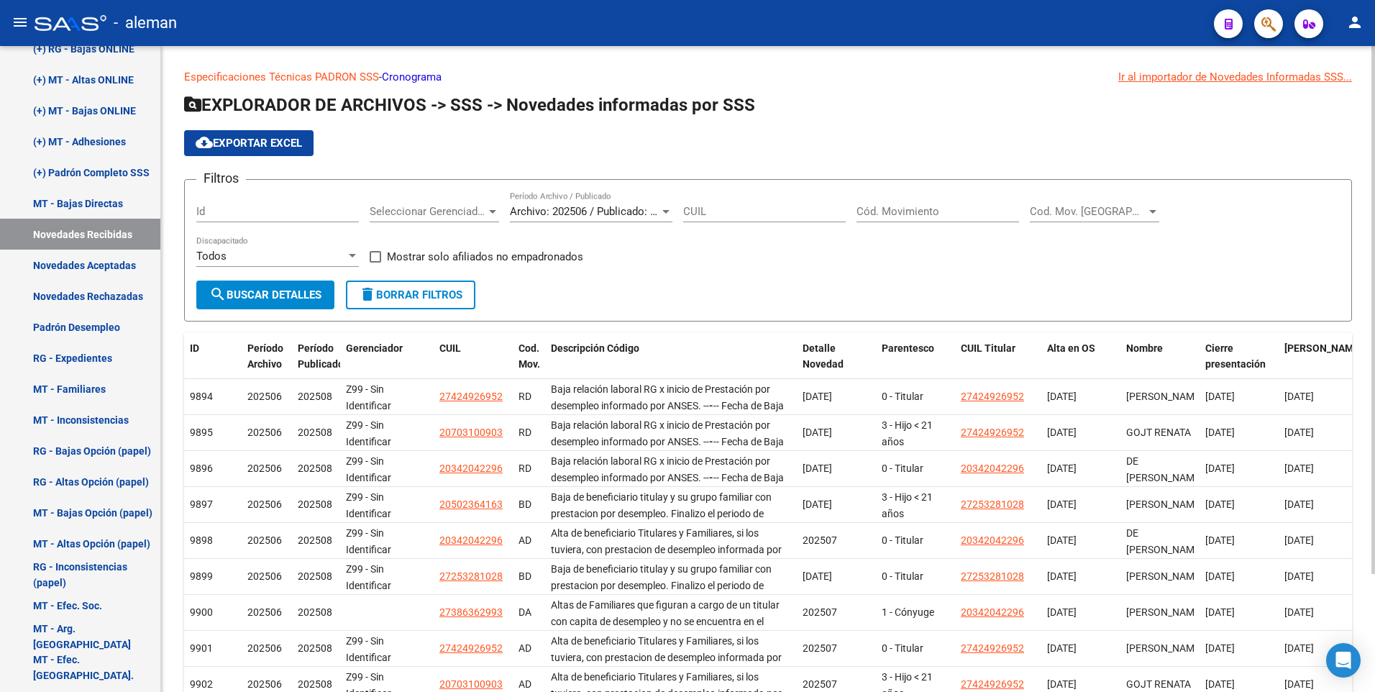
click at [901, 209] on input "Cód. Movimiento" at bounding box center [938, 211] width 163 height 13
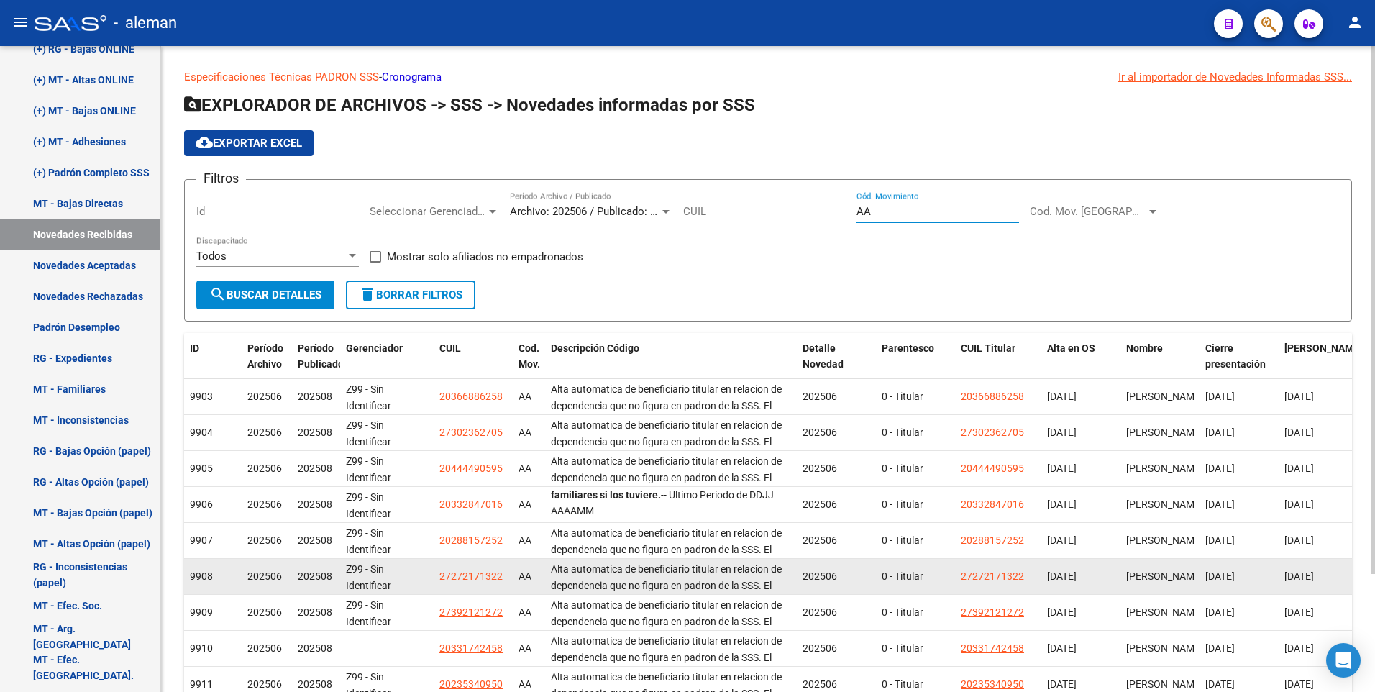
scroll to position [72, 0]
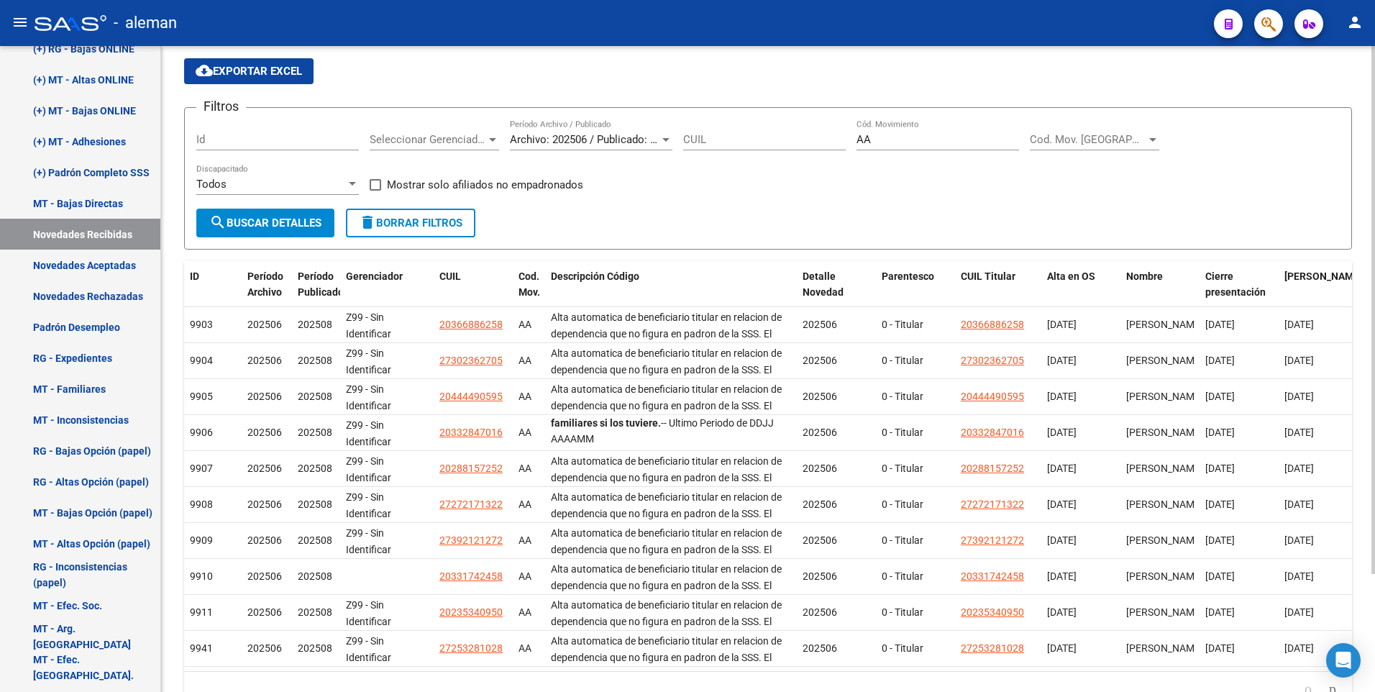
click at [765, 194] on div "Filtros Id Seleccionar Gerenciador Seleccionar Gerenciador Archivo: 202506 / Pu…" at bounding box center [768, 163] width 1144 height 89
click at [876, 137] on input "AA" at bounding box center [938, 139] width 163 height 13
type input "A"
click at [878, 197] on div "Filtros Id Seleccionar Gerenciador Seleccionar Gerenciador Archivo: 202506 / Pu…" at bounding box center [768, 163] width 1144 height 89
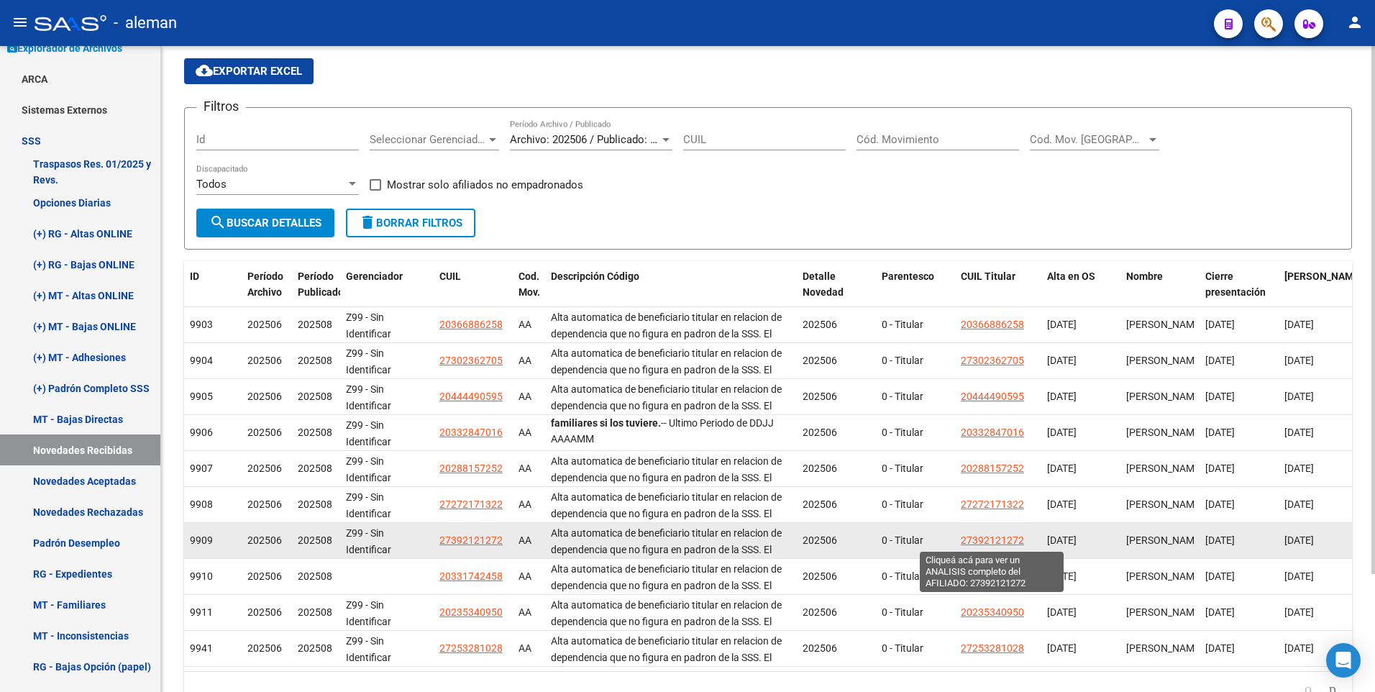
scroll to position [144, 0]
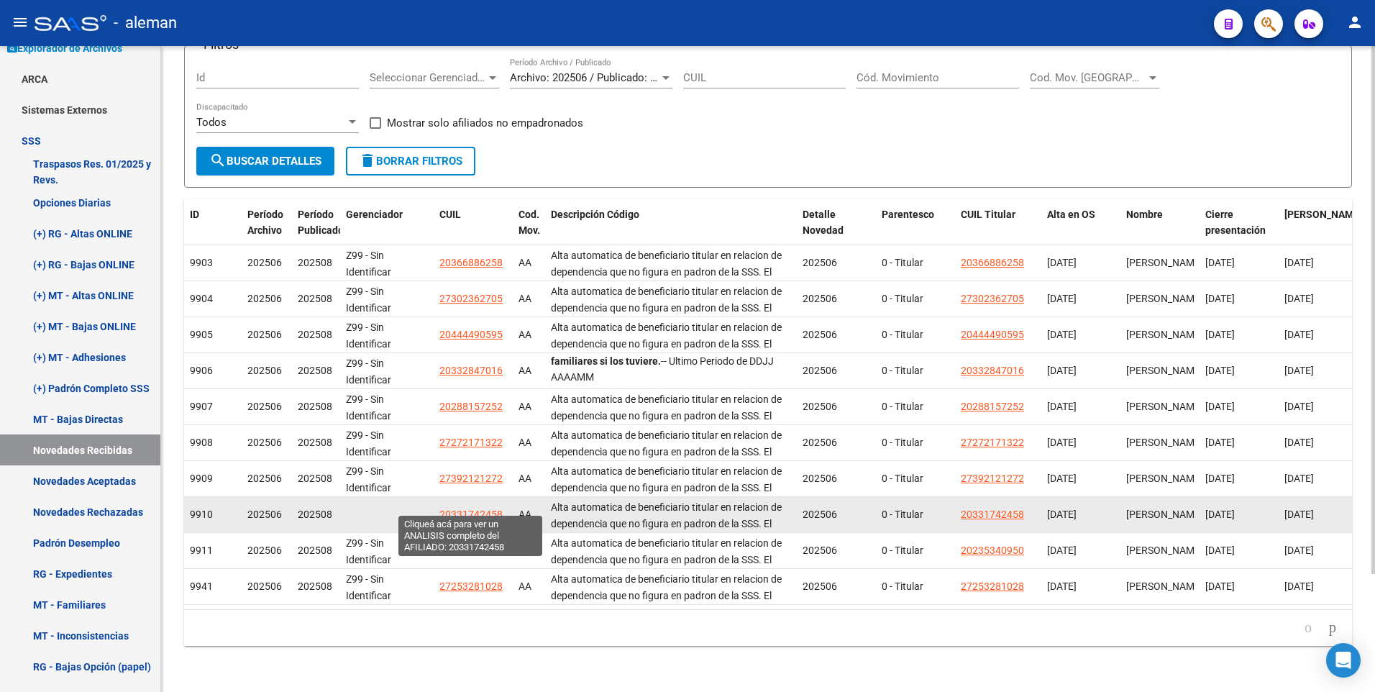
click at [463, 509] on span "20331742458" at bounding box center [471, 515] width 63 height 12
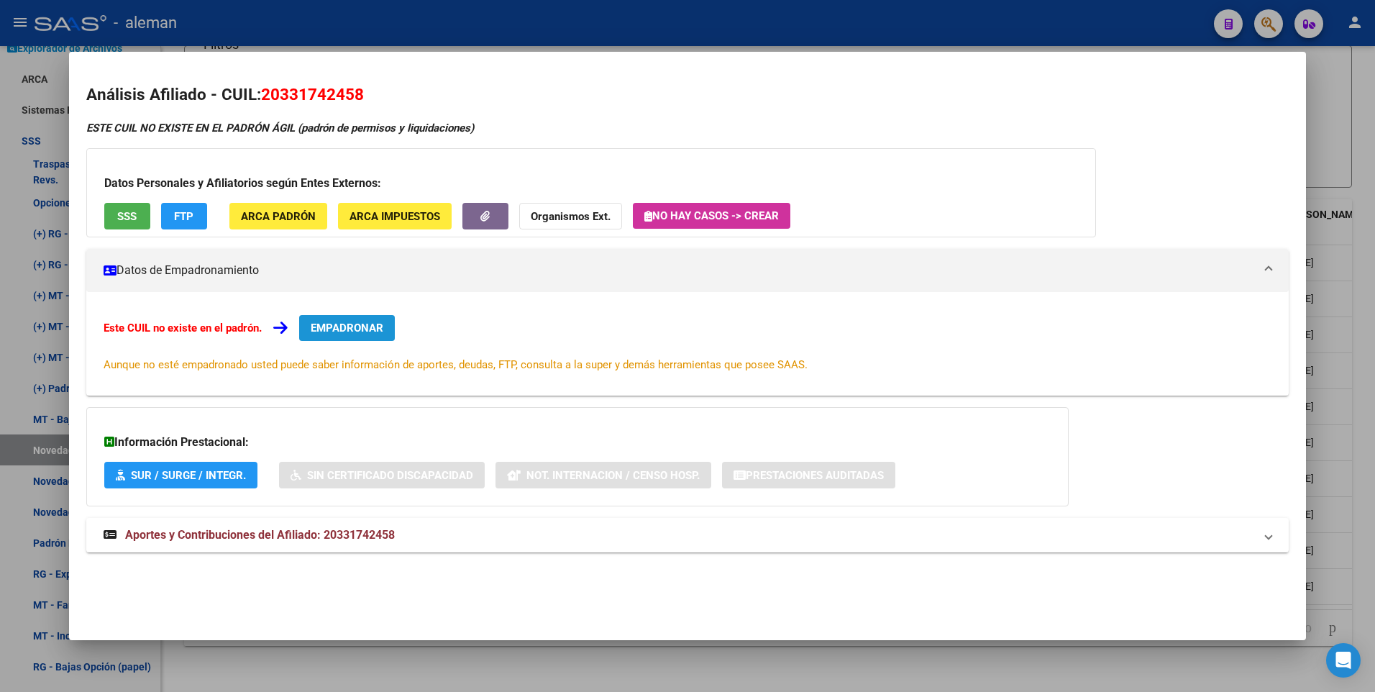
click at [349, 329] on span "EMPADRONAR" at bounding box center [347, 328] width 73 height 13
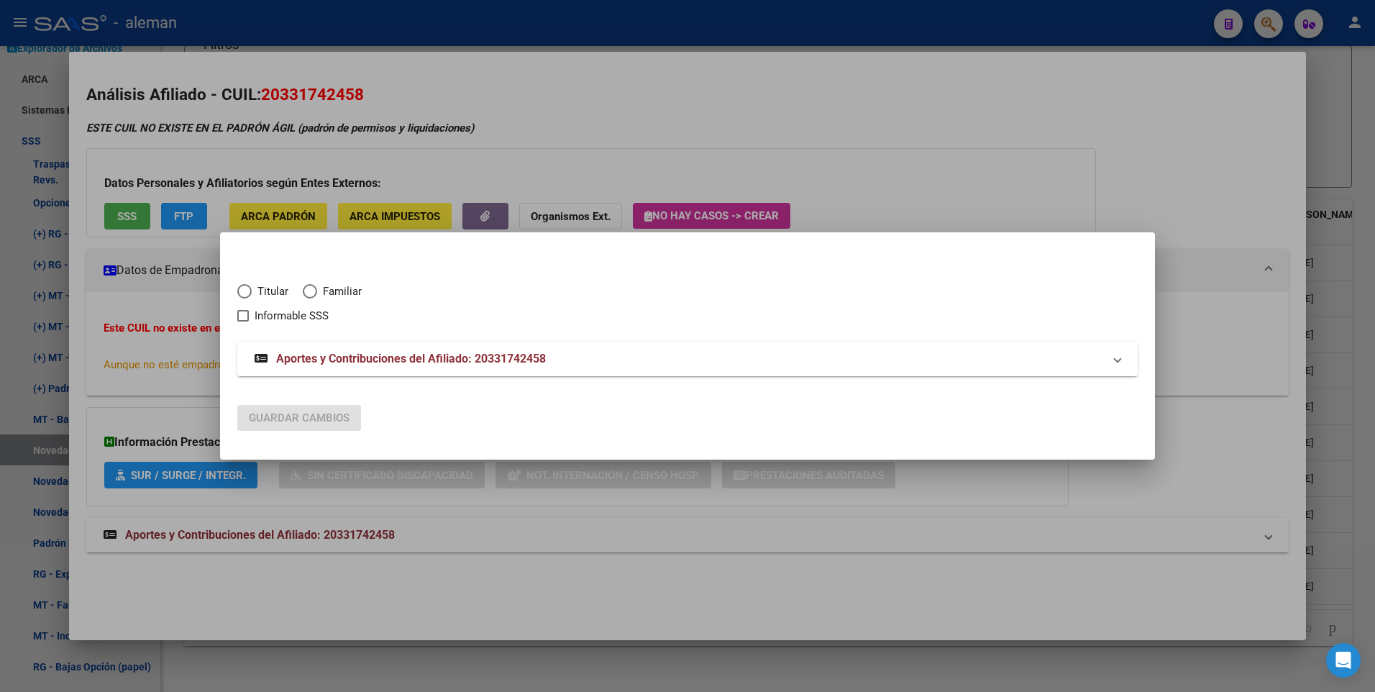
click at [246, 292] on span "Elija una opción" at bounding box center [244, 291] width 14 height 14
click at [246, 292] on input "Titular" at bounding box center [244, 291] width 14 height 14
radio input "true"
checkbox input "true"
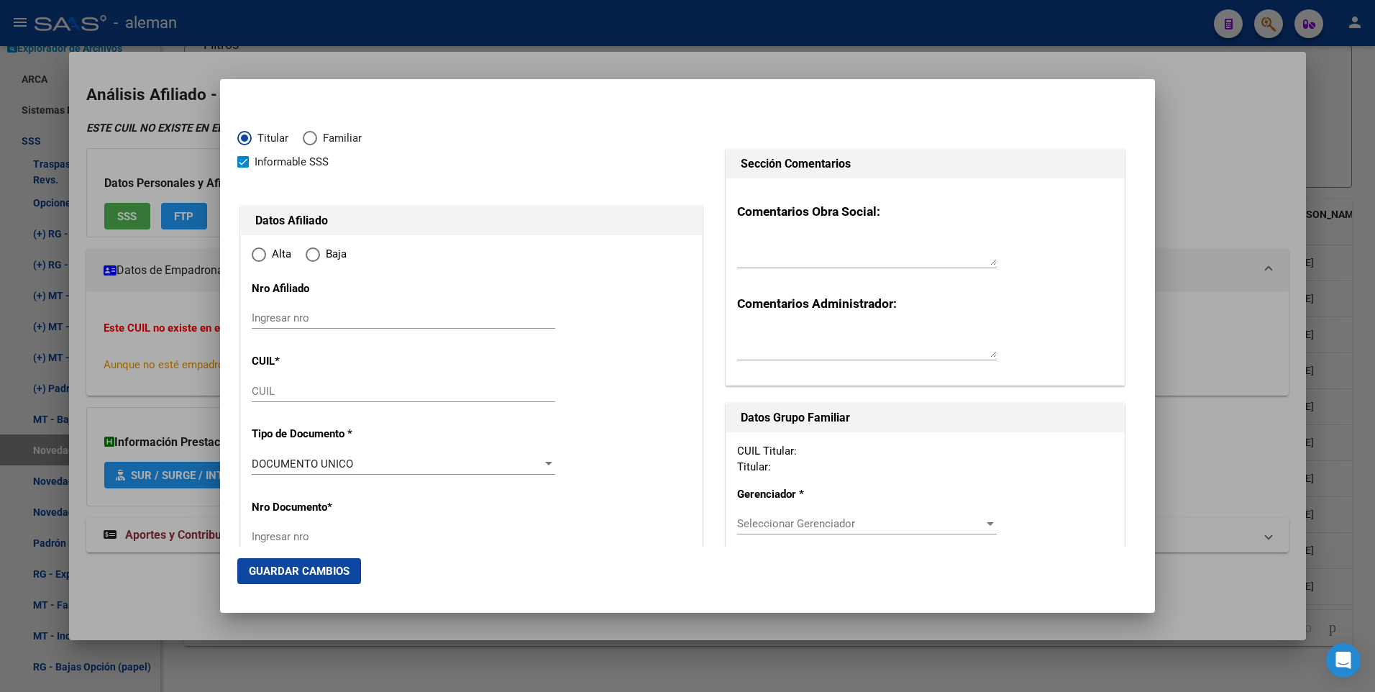
type input "20-33174245-8"
radio input "true"
click at [245, 161] on span at bounding box center [243, 162] width 12 height 12
click at [243, 168] on input "Informable SSS" at bounding box center [242, 168] width 1 height 1
checkbox input "false"
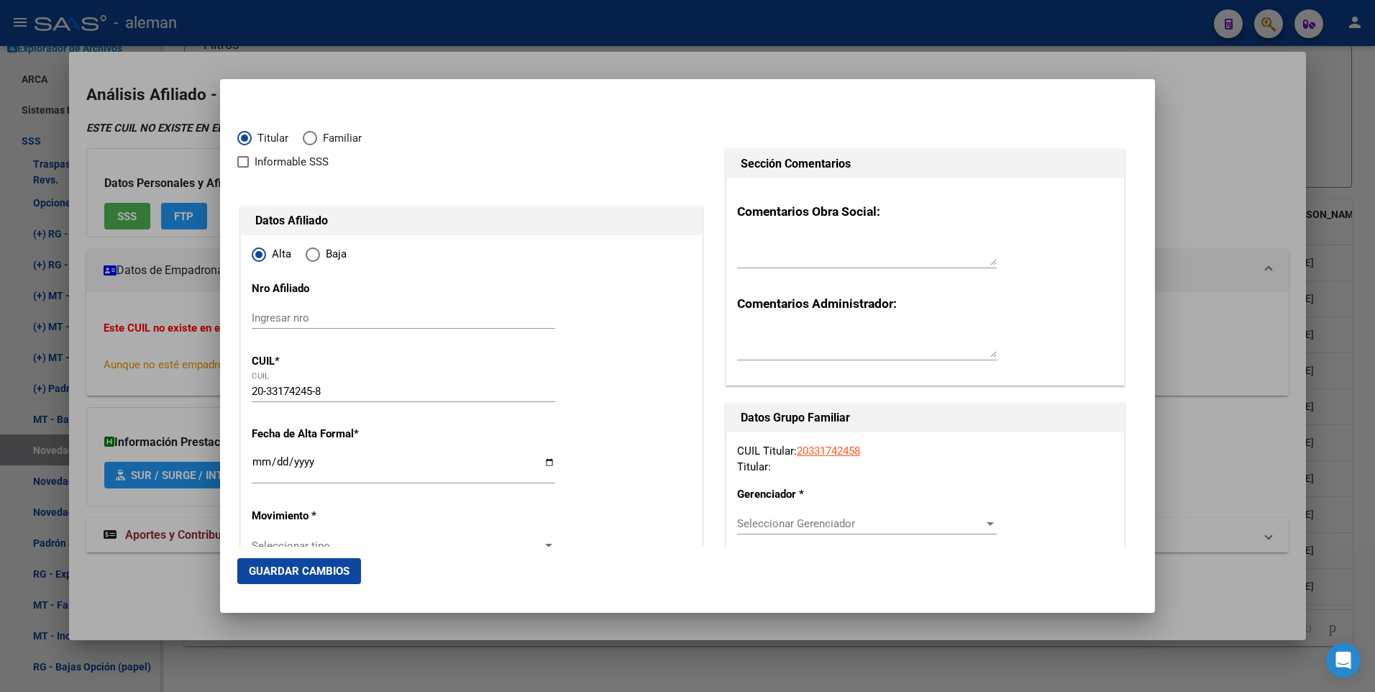
scroll to position [72, 0]
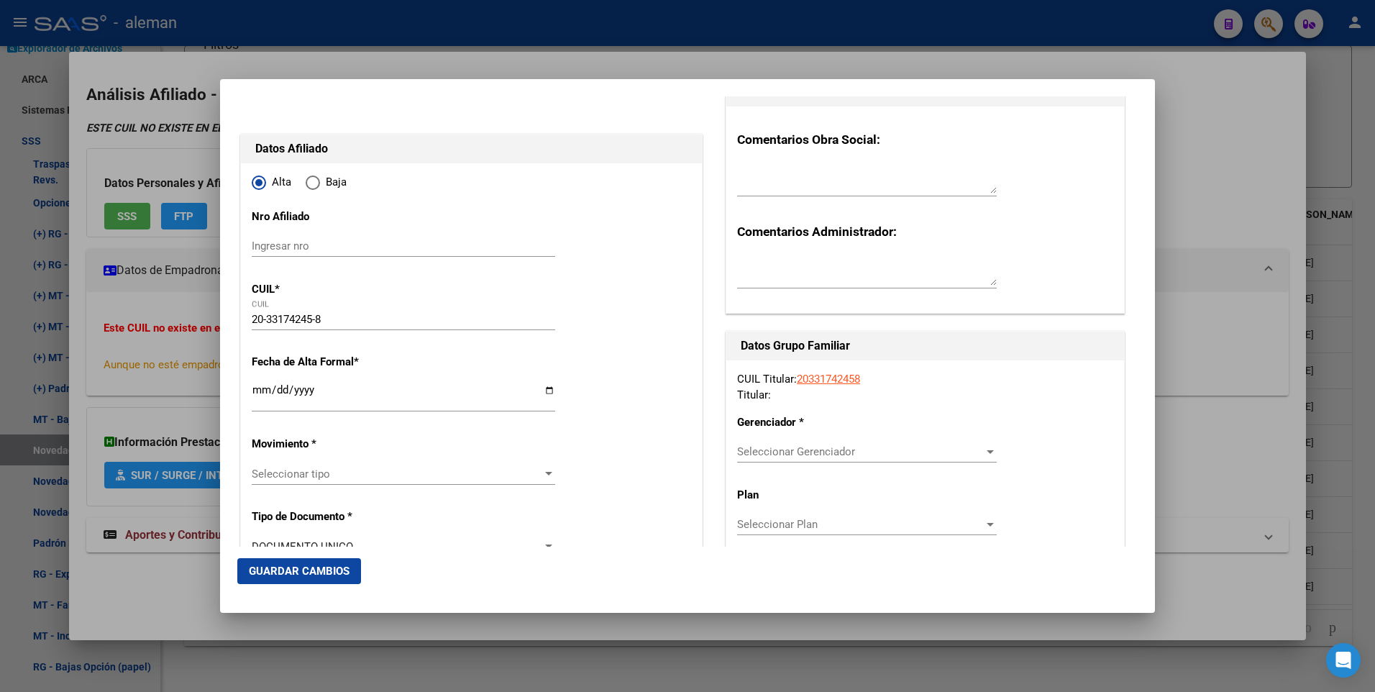
click at [259, 391] on input "Ingresar fecha" at bounding box center [404, 395] width 304 height 23
type input "[DATE]"
click at [545, 473] on div at bounding box center [548, 474] width 7 height 4
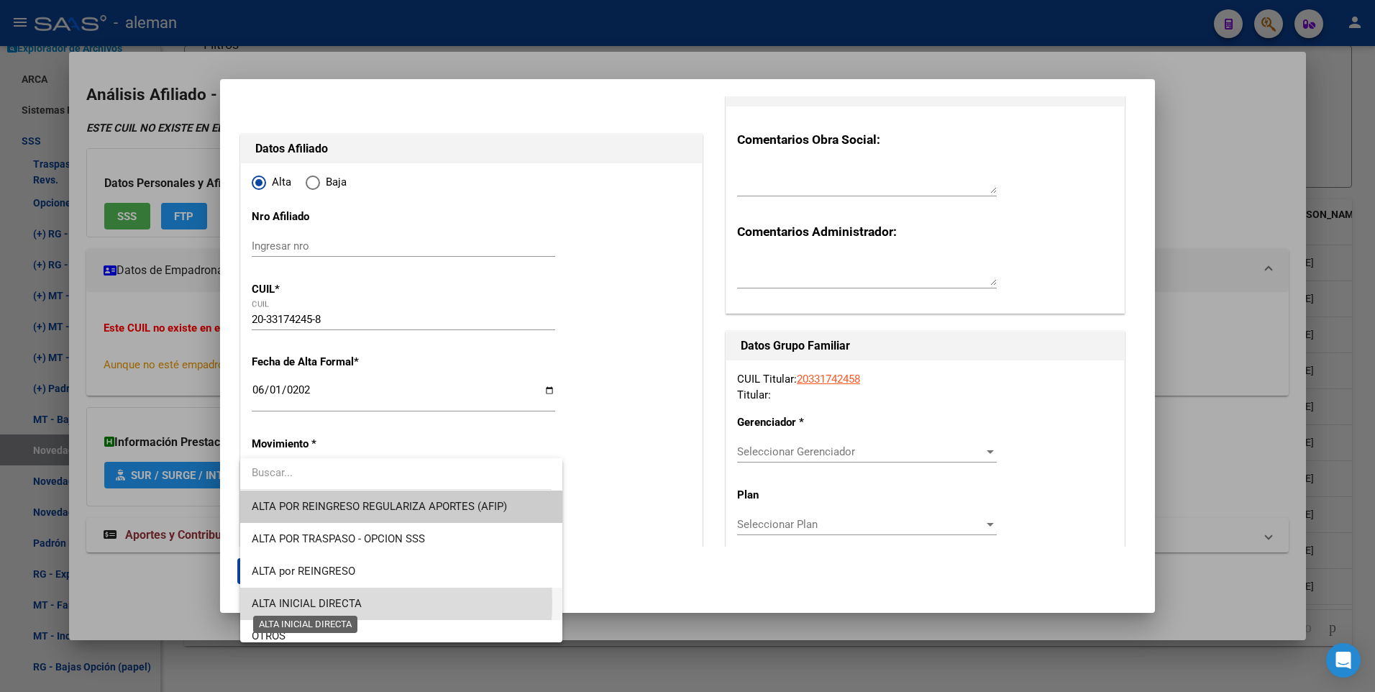
click at [317, 602] on span "ALTA INICIAL DIRECTA" at bounding box center [307, 603] width 110 height 13
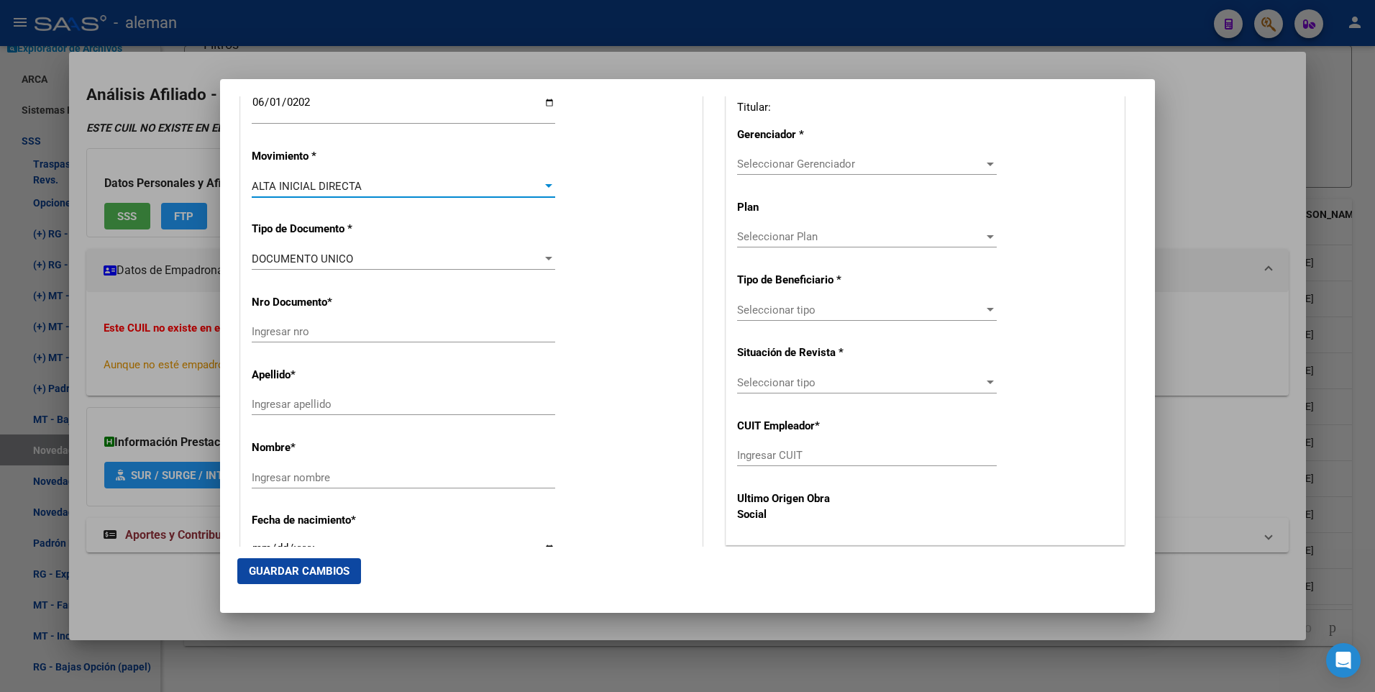
scroll to position [432, 0]
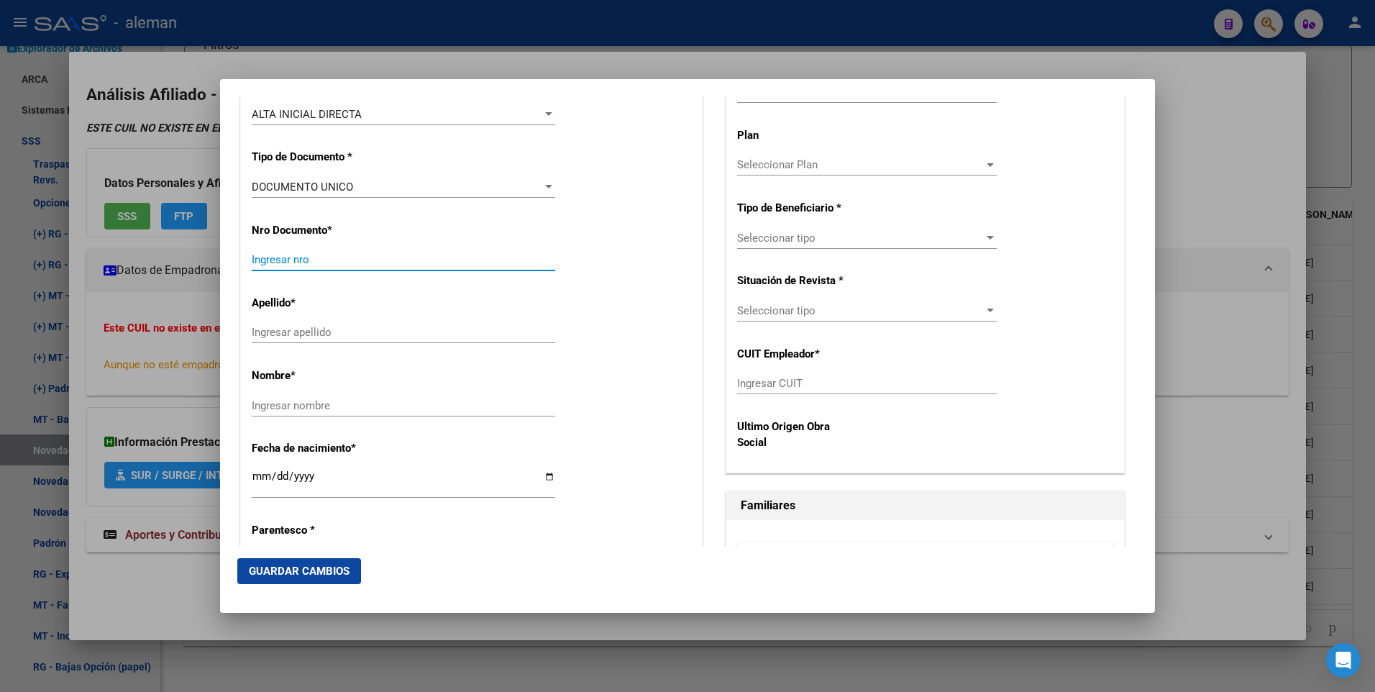
click at [318, 257] on input "Ingresar nro" at bounding box center [404, 259] width 304 height 13
type input "33174245"
click at [346, 330] on input "Ingresar apellido" at bounding box center [404, 332] width 304 height 13
type input "[PERSON_NAME]"
type input "TOMAS"
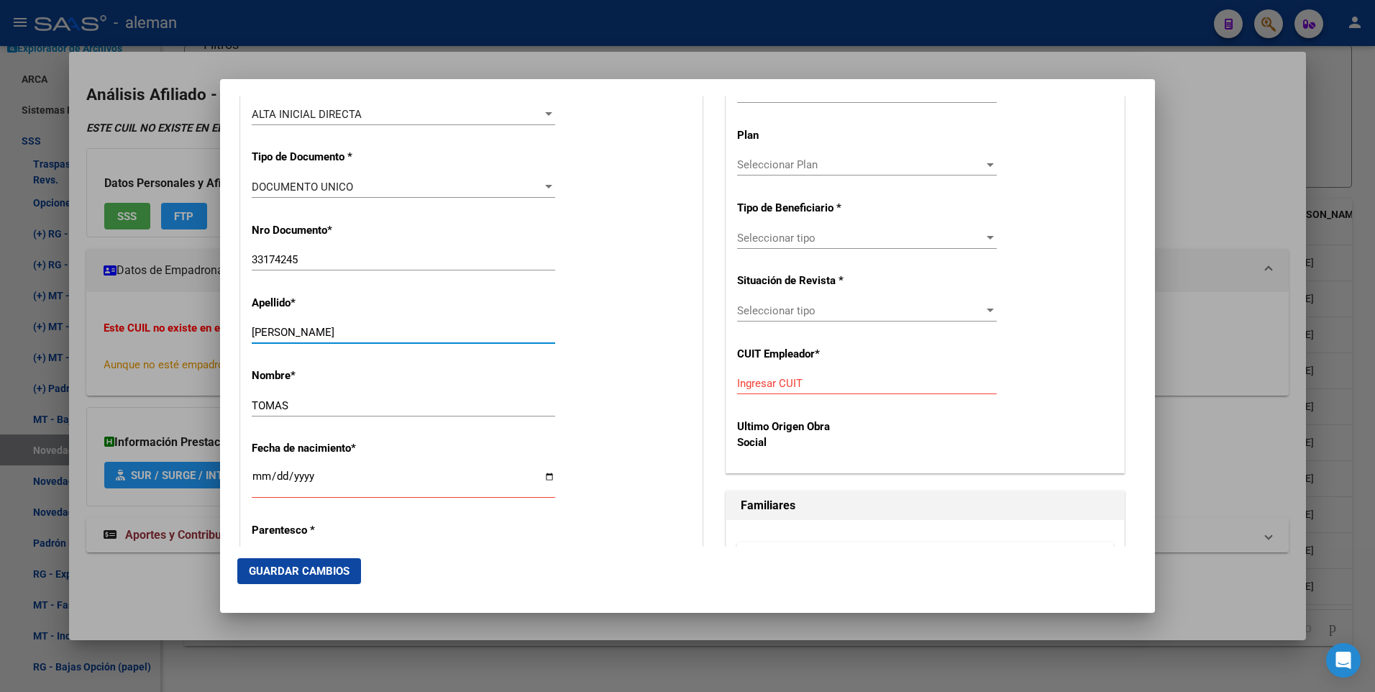
scroll to position [576, 0]
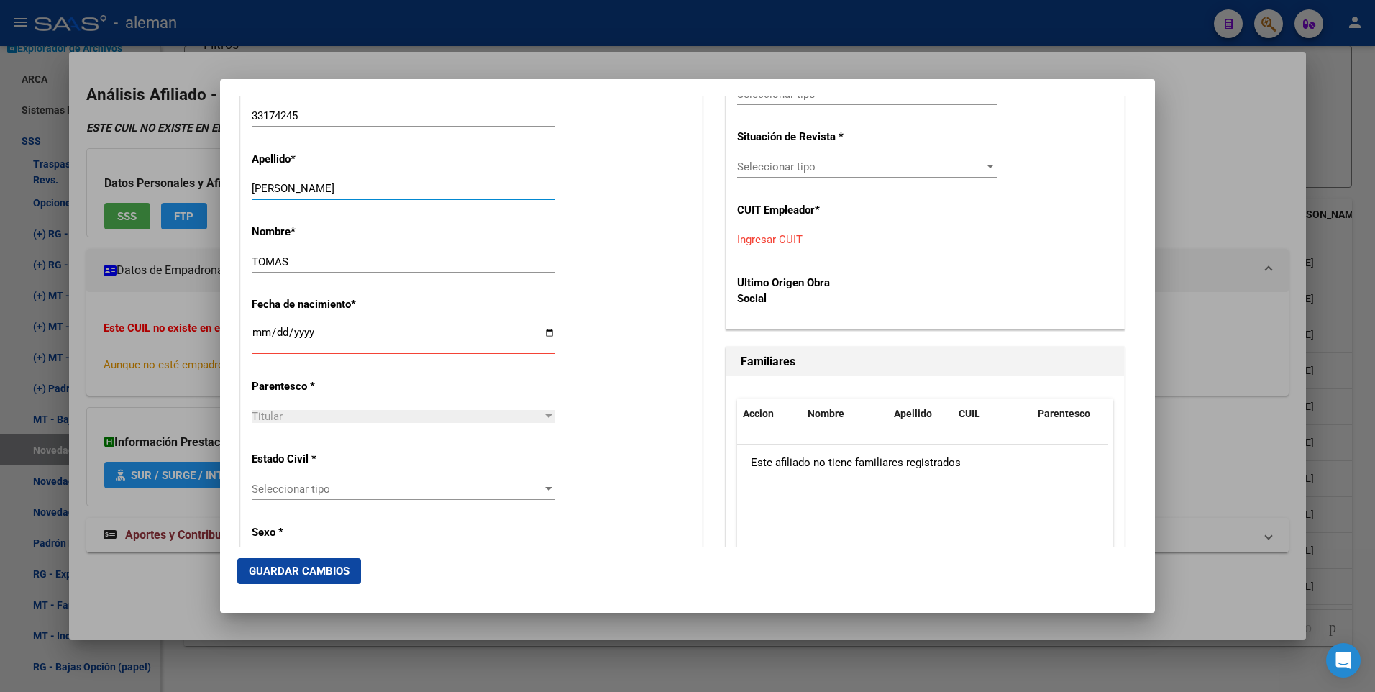
click at [254, 327] on input "Ingresar fecha" at bounding box center [404, 338] width 304 height 23
type input "[DATE]"
click at [545, 491] on div at bounding box center [548, 489] width 7 height 4
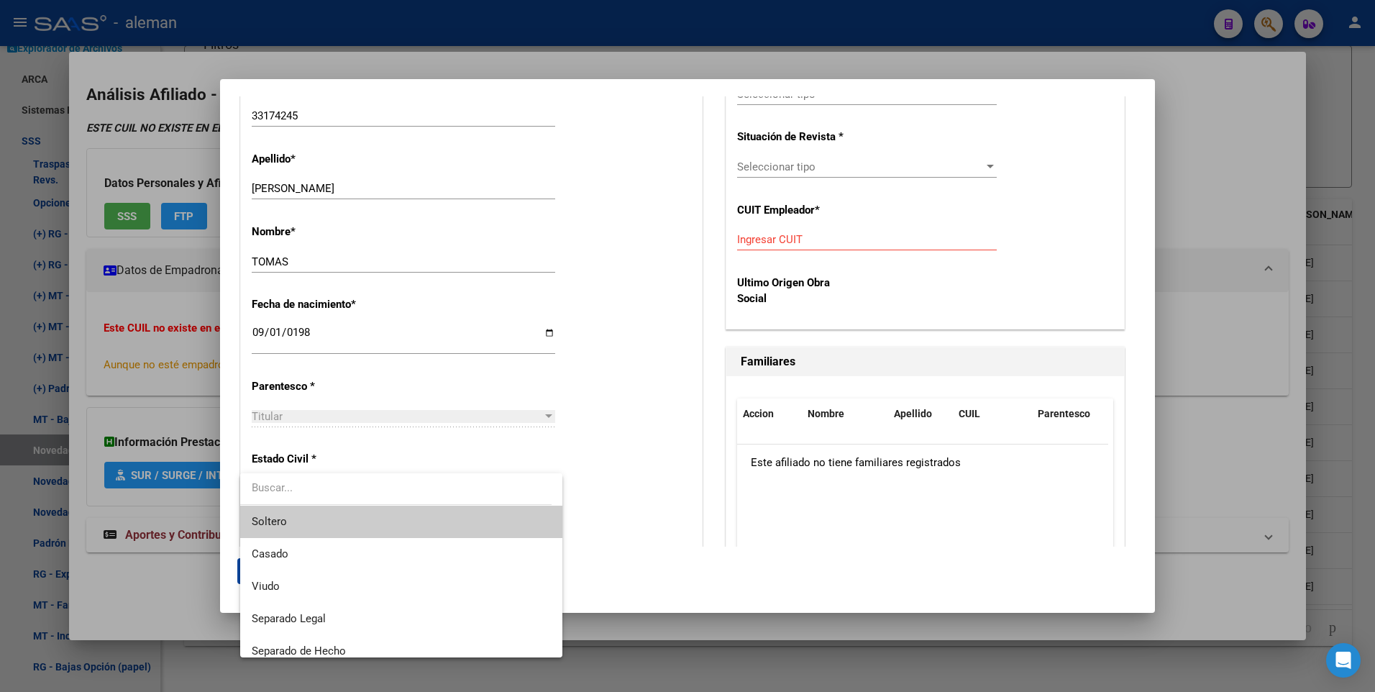
click at [432, 518] on span "Soltero" at bounding box center [401, 522] width 299 height 32
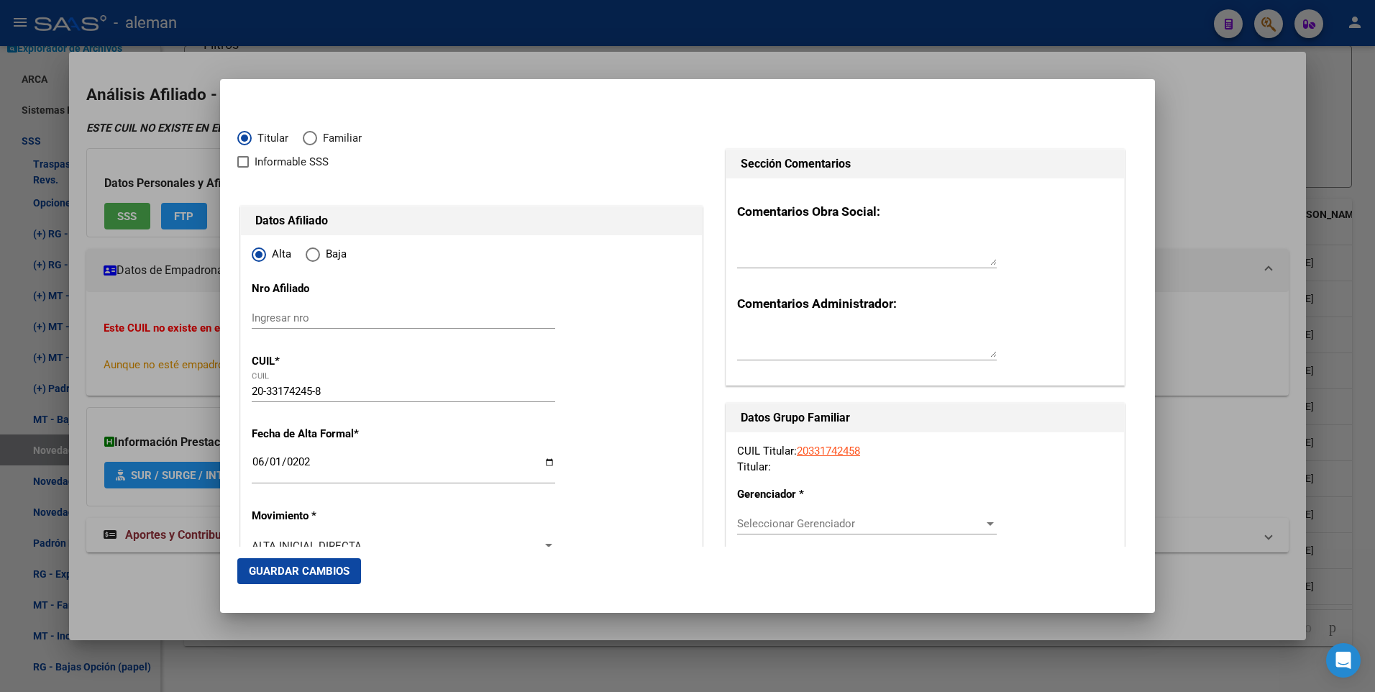
scroll to position [144, 0]
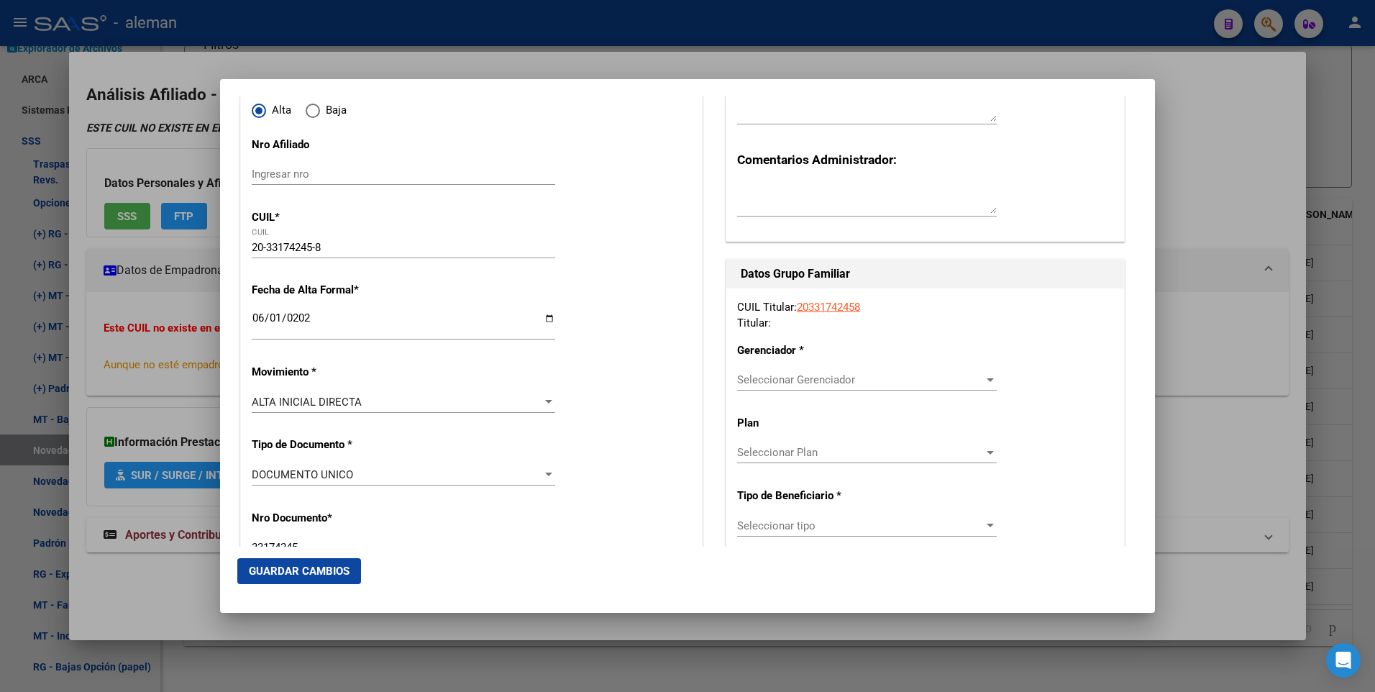
click at [984, 383] on div at bounding box center [990, 380] width 13 height 12
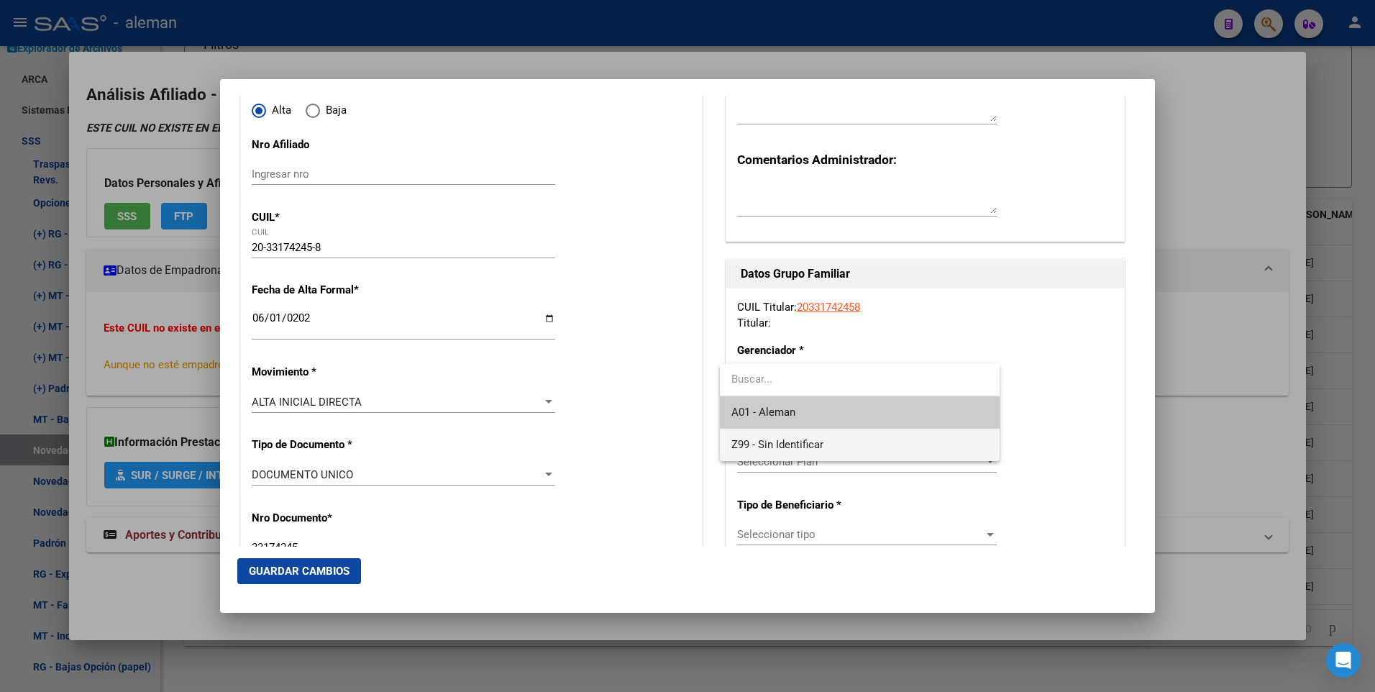
click at [838, 440] on span "Z99 - Sin Identificar" at bounding box center [860, 445] width 256 height 32
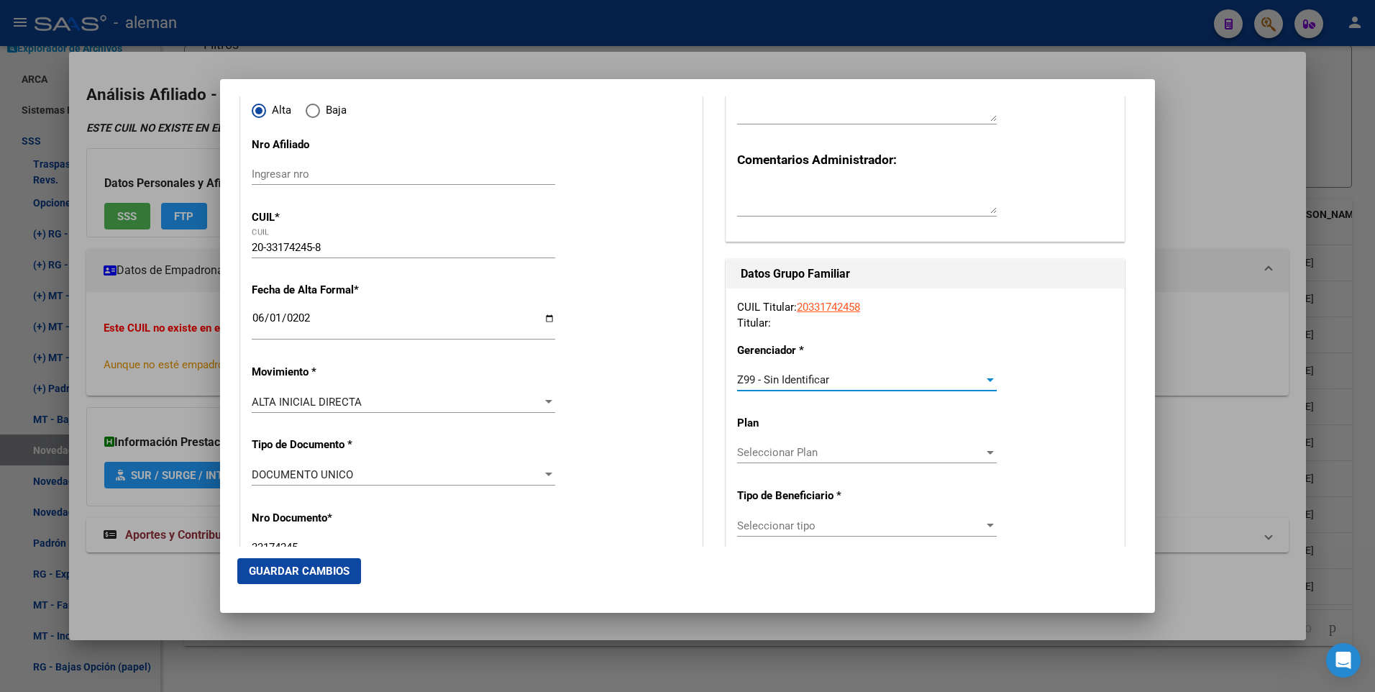
click at [984, 526] on div at bounding box center [990, 526] width 13 height 12
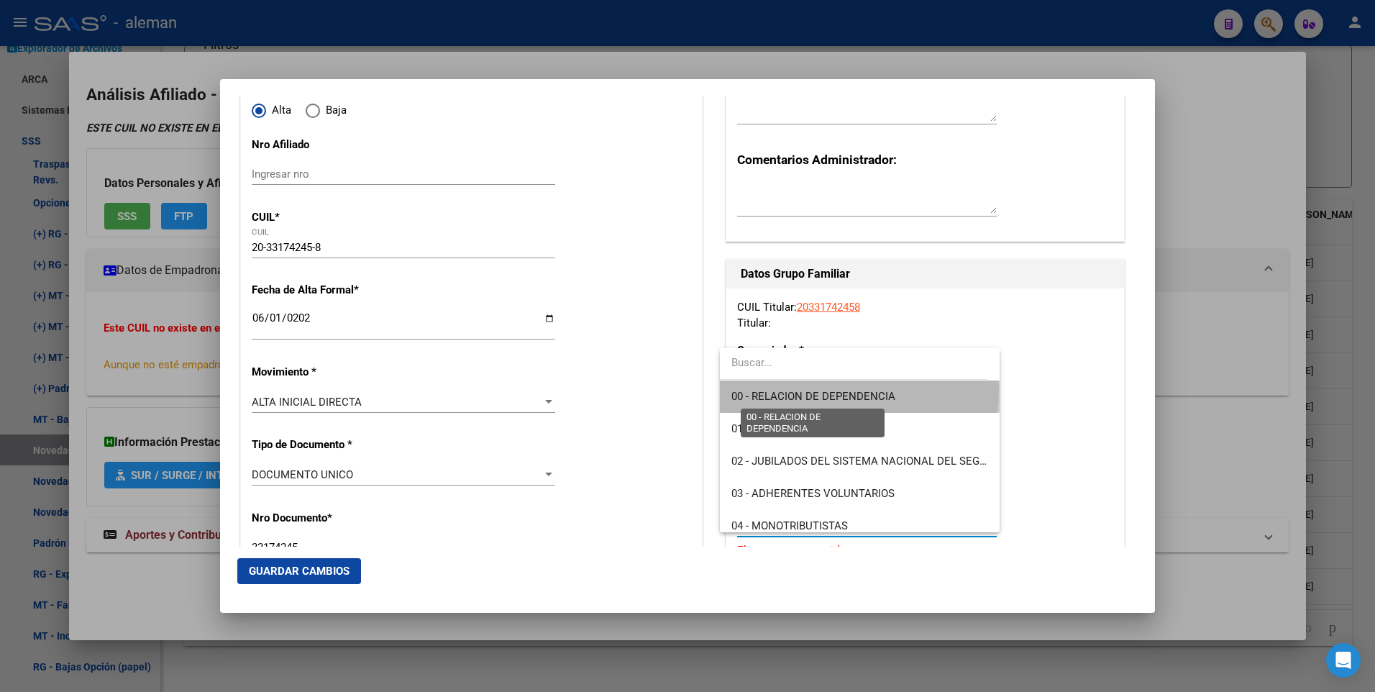
click at [859, 391] on span "00 - RELACION DE DEPENDENCIA" at bounding box center [814, 396] width 164 height 13
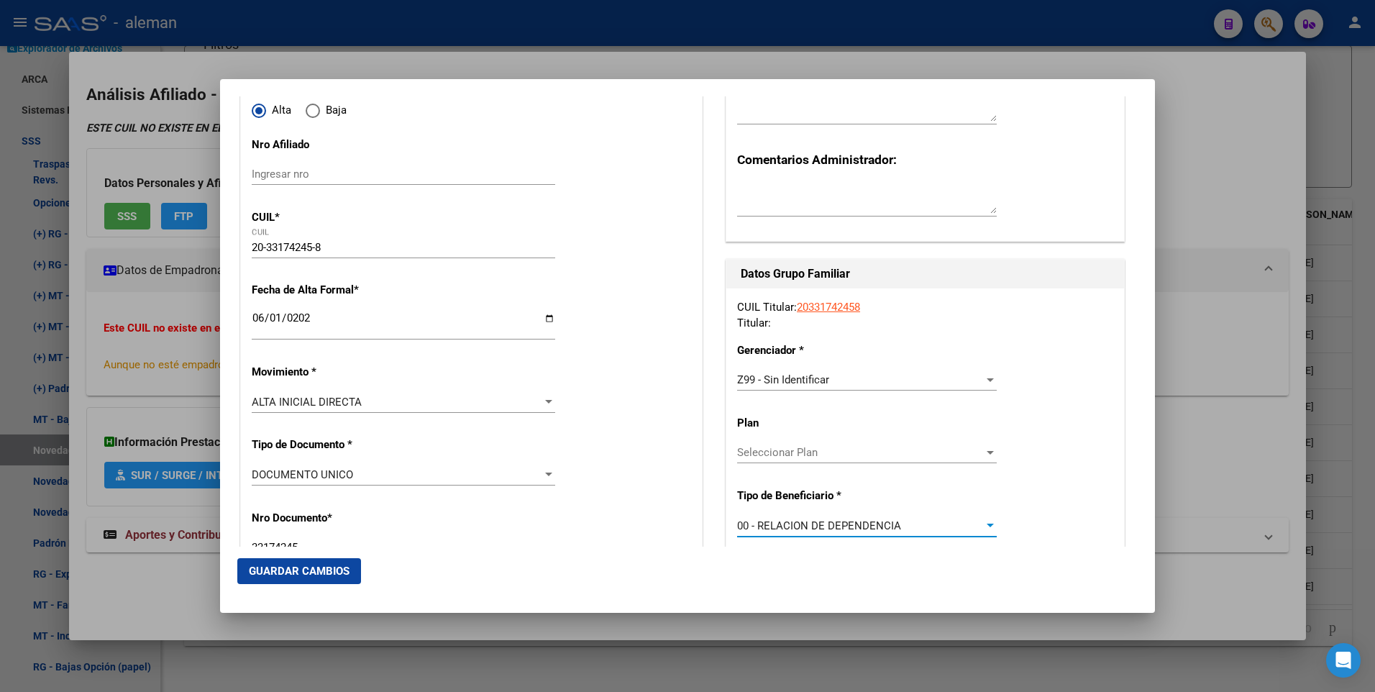
type input "30-71816472-5"
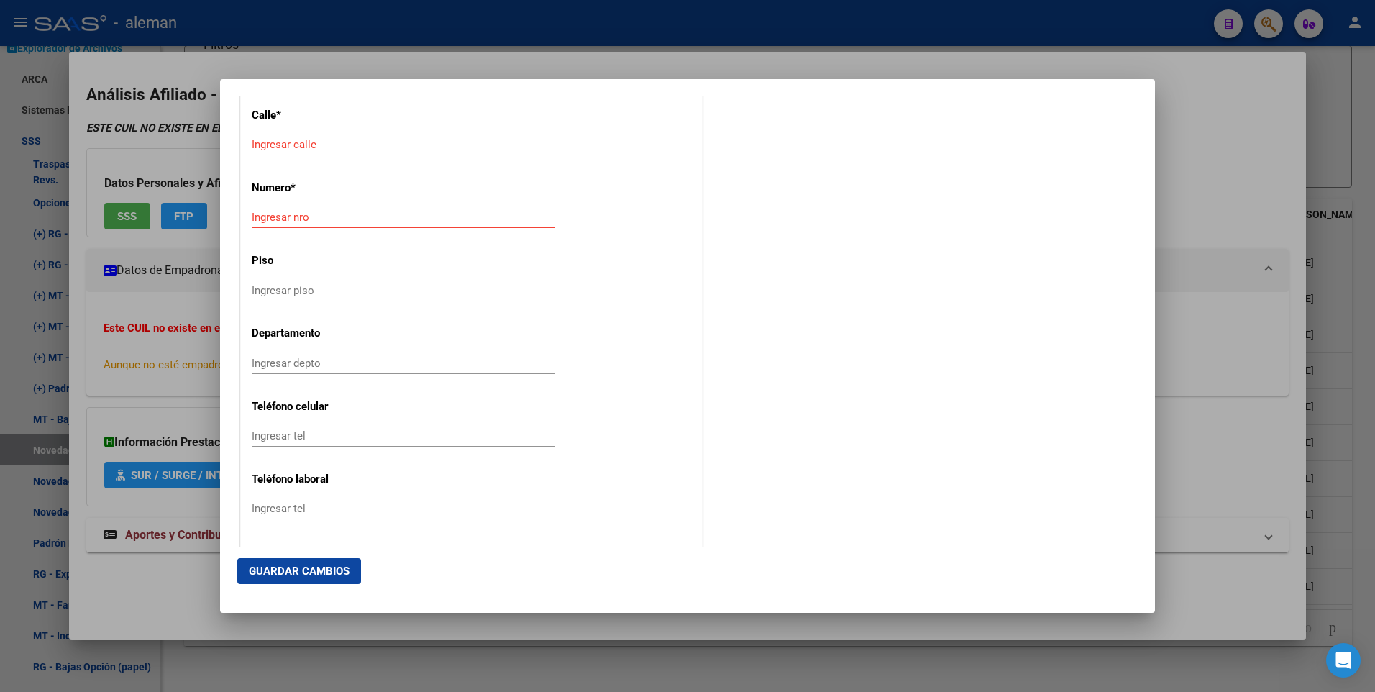
scroll to position [1241, 0]
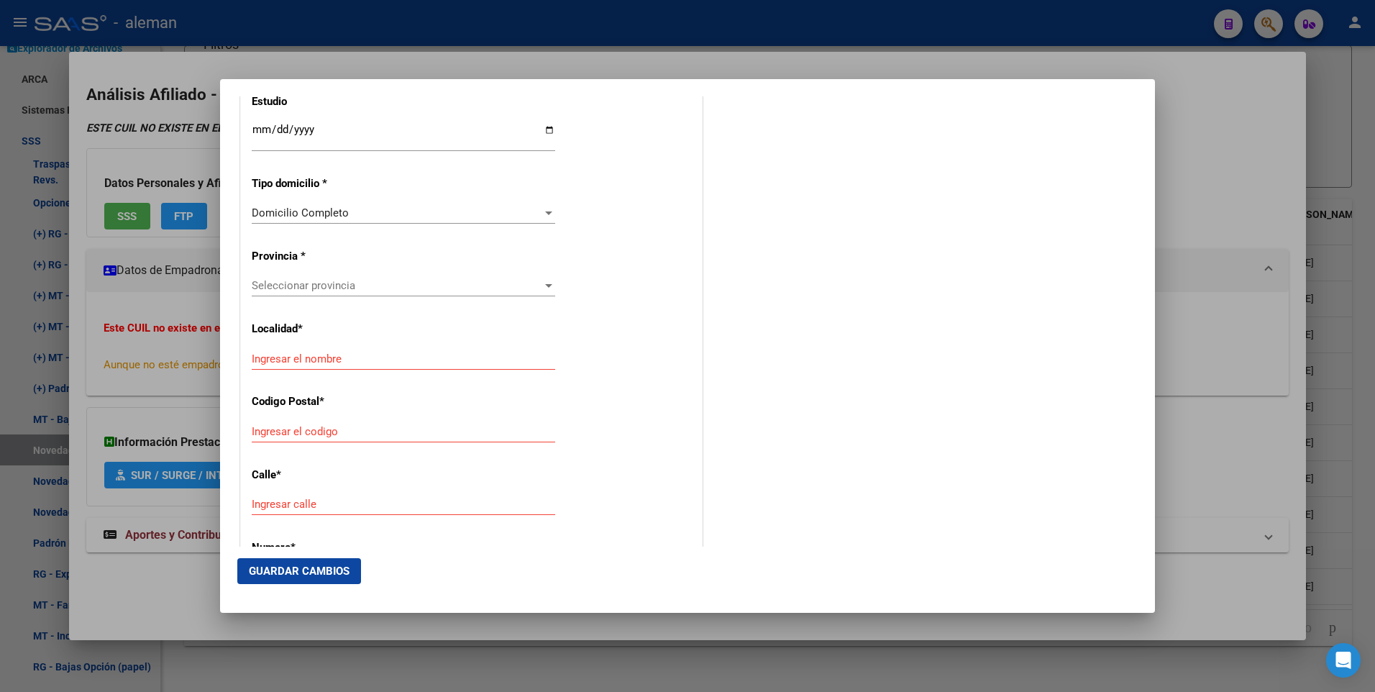
click at [77, 403] on div at bounding box center [687, 346] width 1375 height 692
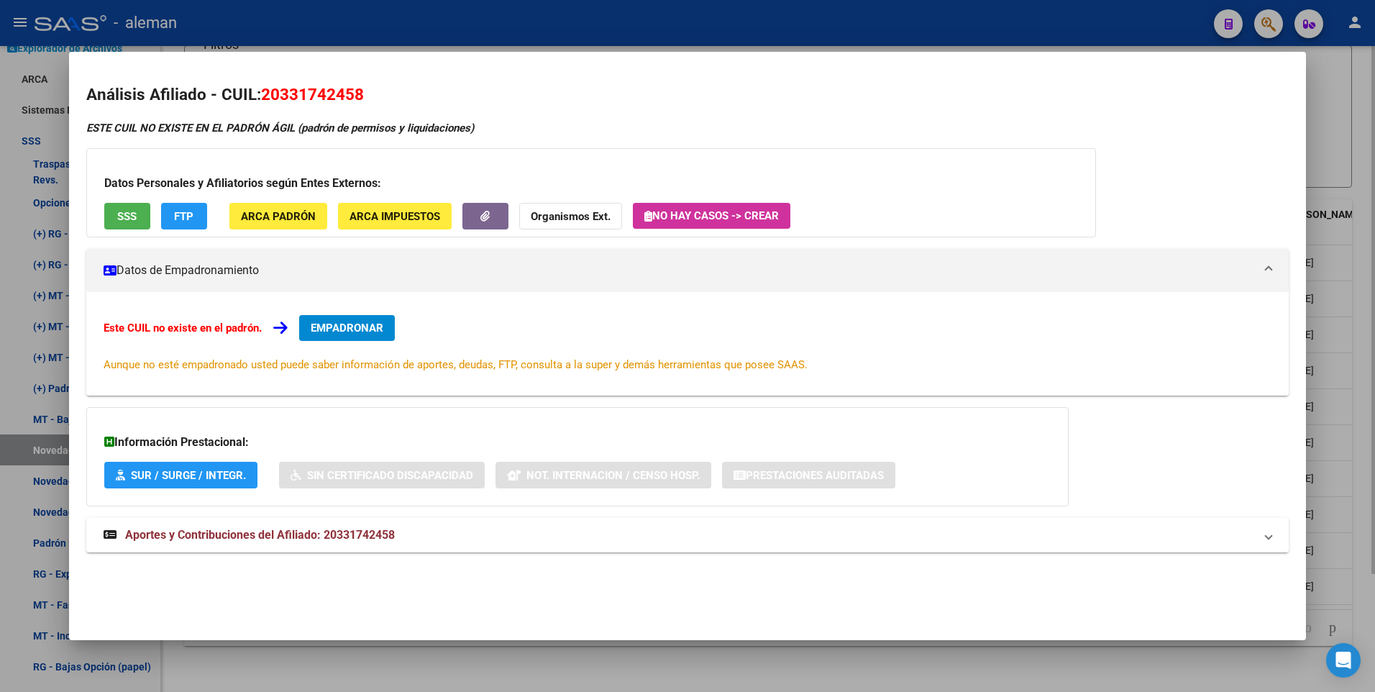
click at [1352, 121] on div at bounding box center [687, 346] width 1375 height 692
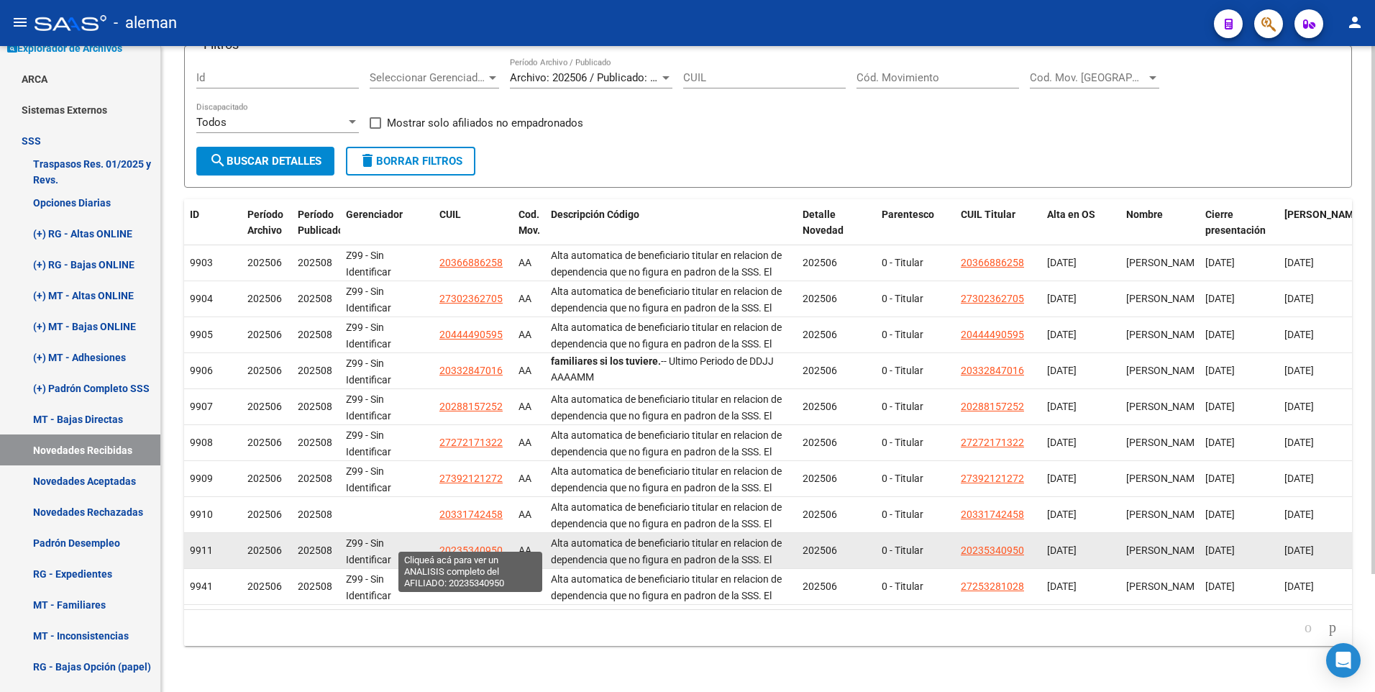
click at [460, 545] on span "20235340950" at bounding box center [471, 551] width 63 height 12
type textarea "20235340950"
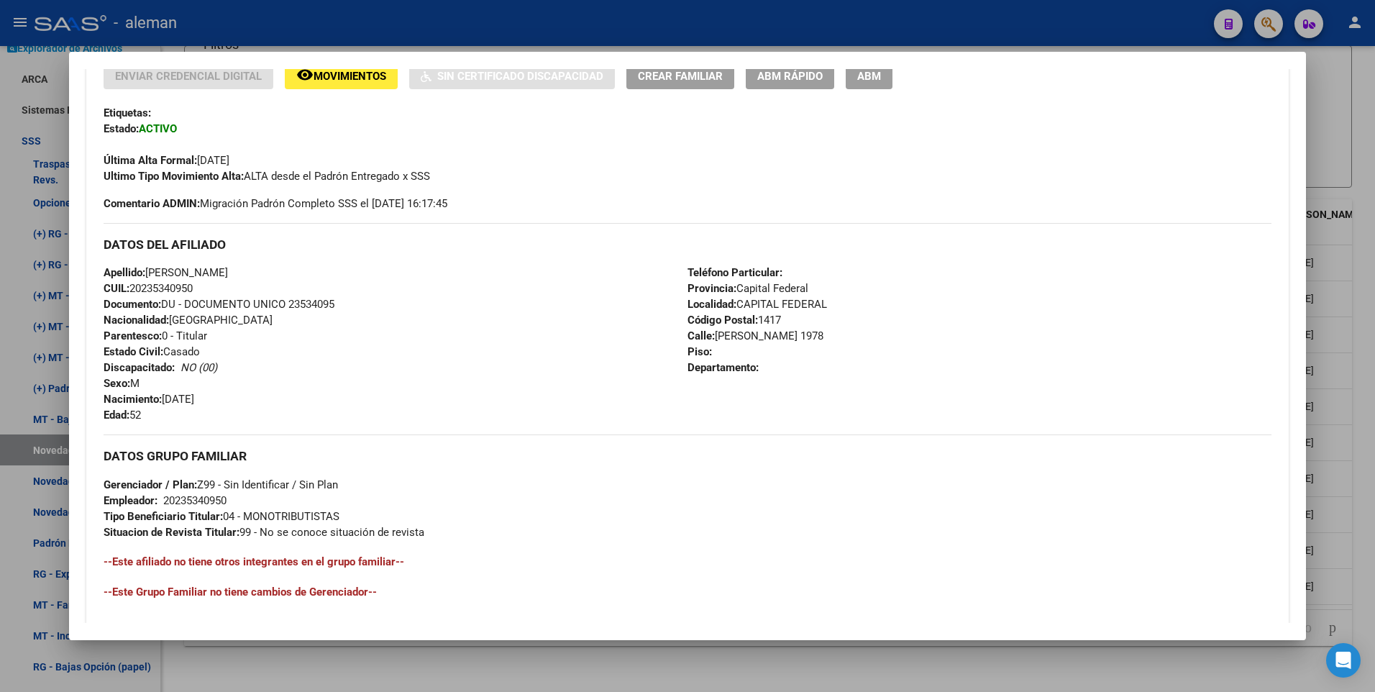
scroll to position [0, 0]
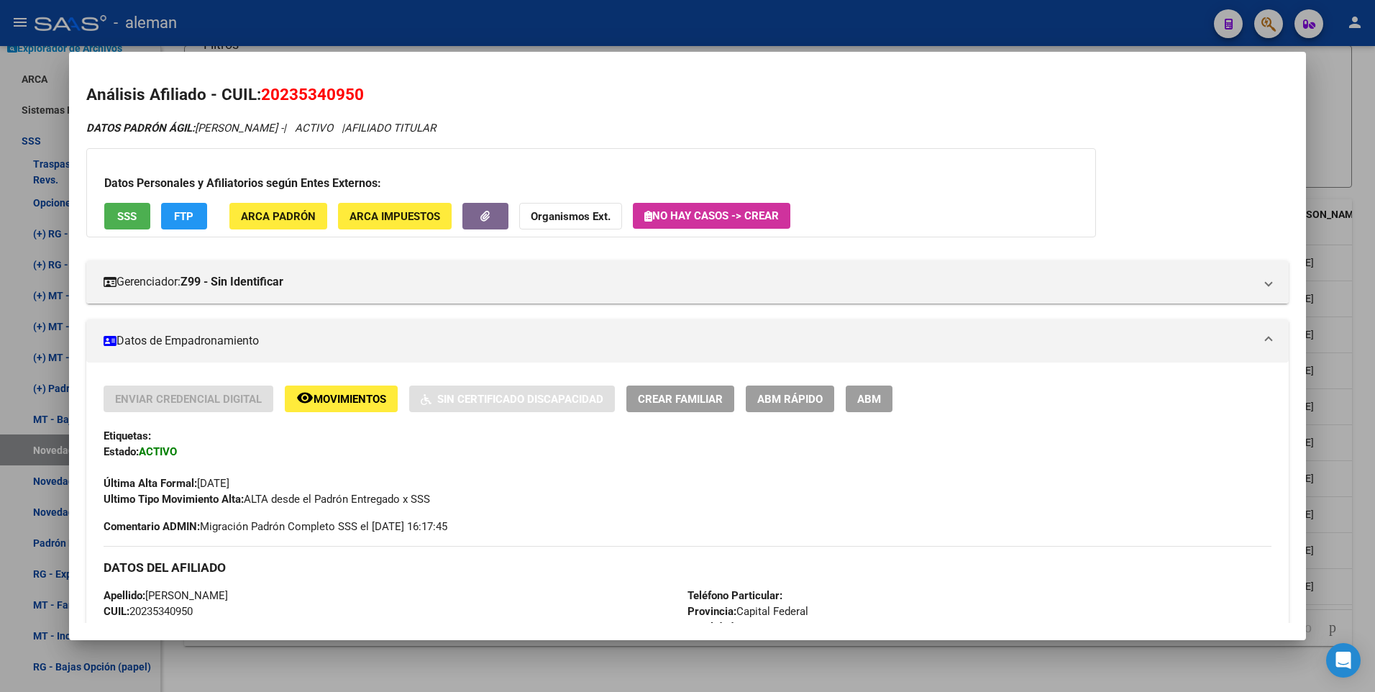
click at [874, 401] on span "ABM" at bounding box center [870, 399] width 24 height 13
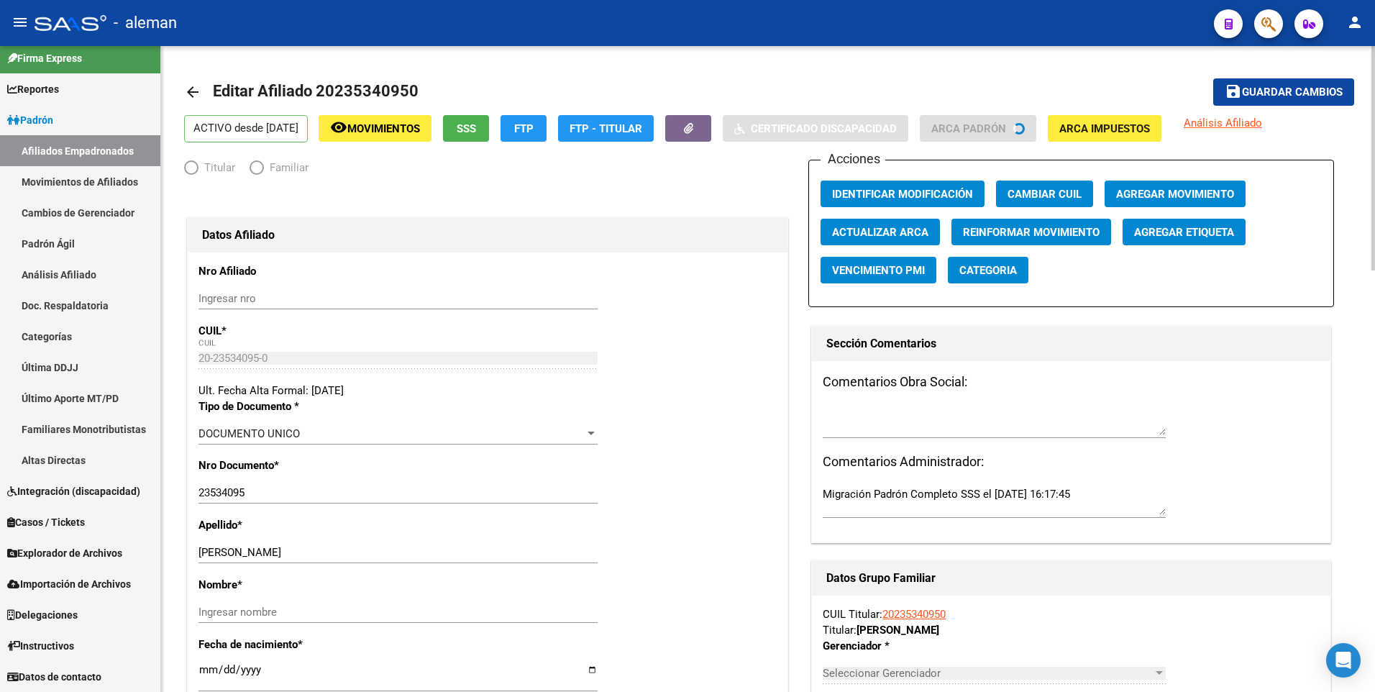
scroll to position [9, 0]
radio input "true"
type input "20-23534095-0"
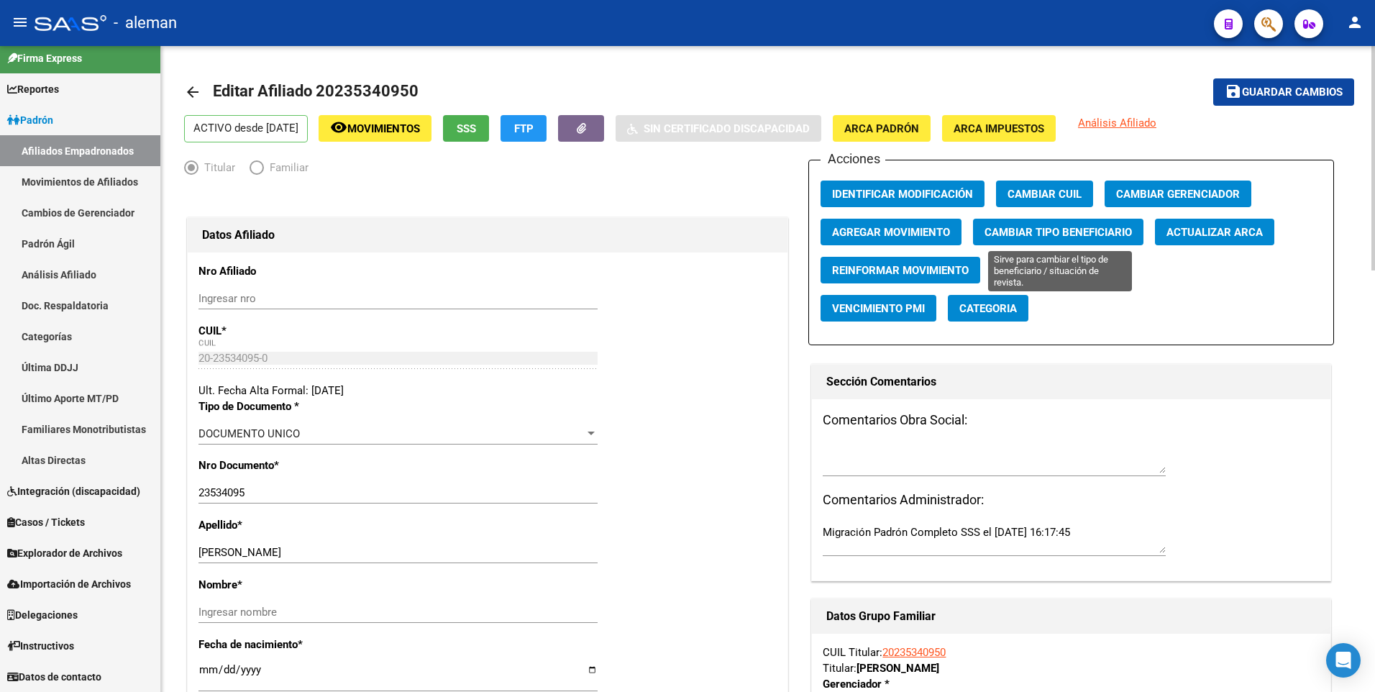
click at [1041, 235] on span "Cambiar Tipo Beneficiario" at bounding box center [1058, 232] width 147 height 13
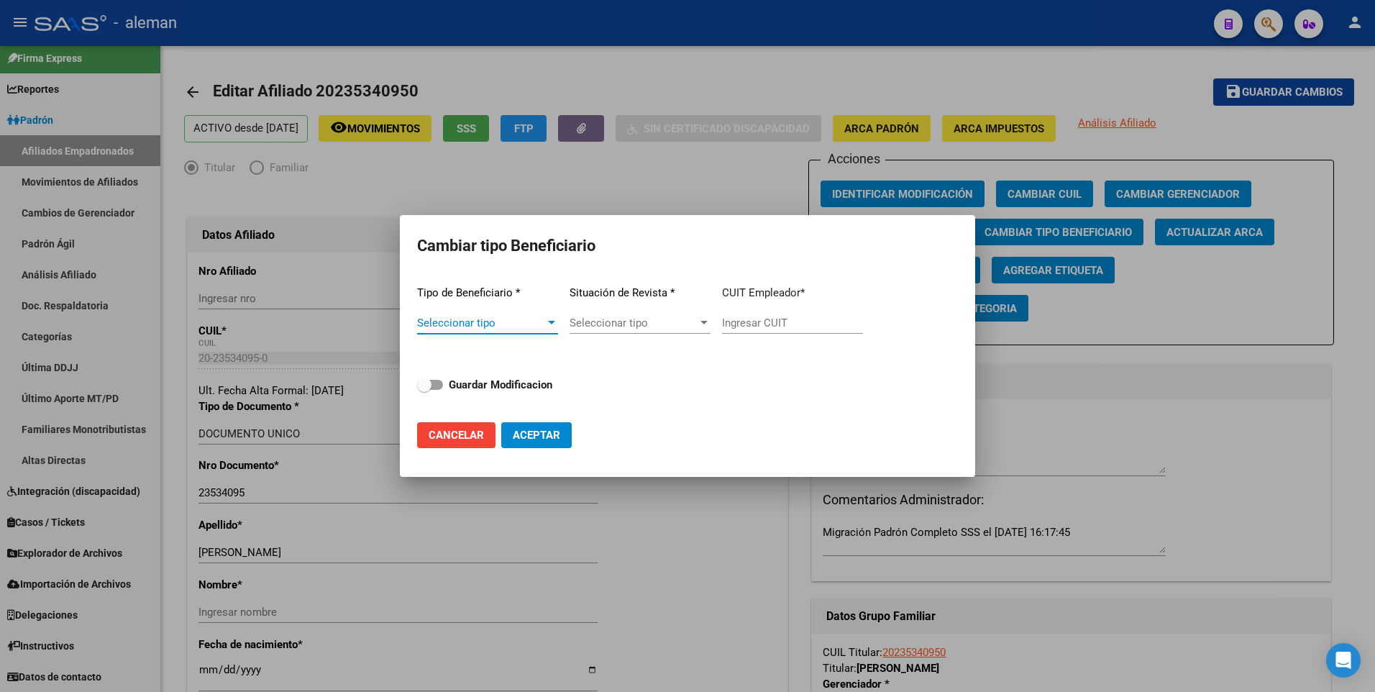
click at [555, 321] on div at bounding box center [551, 323] width 7 height 4
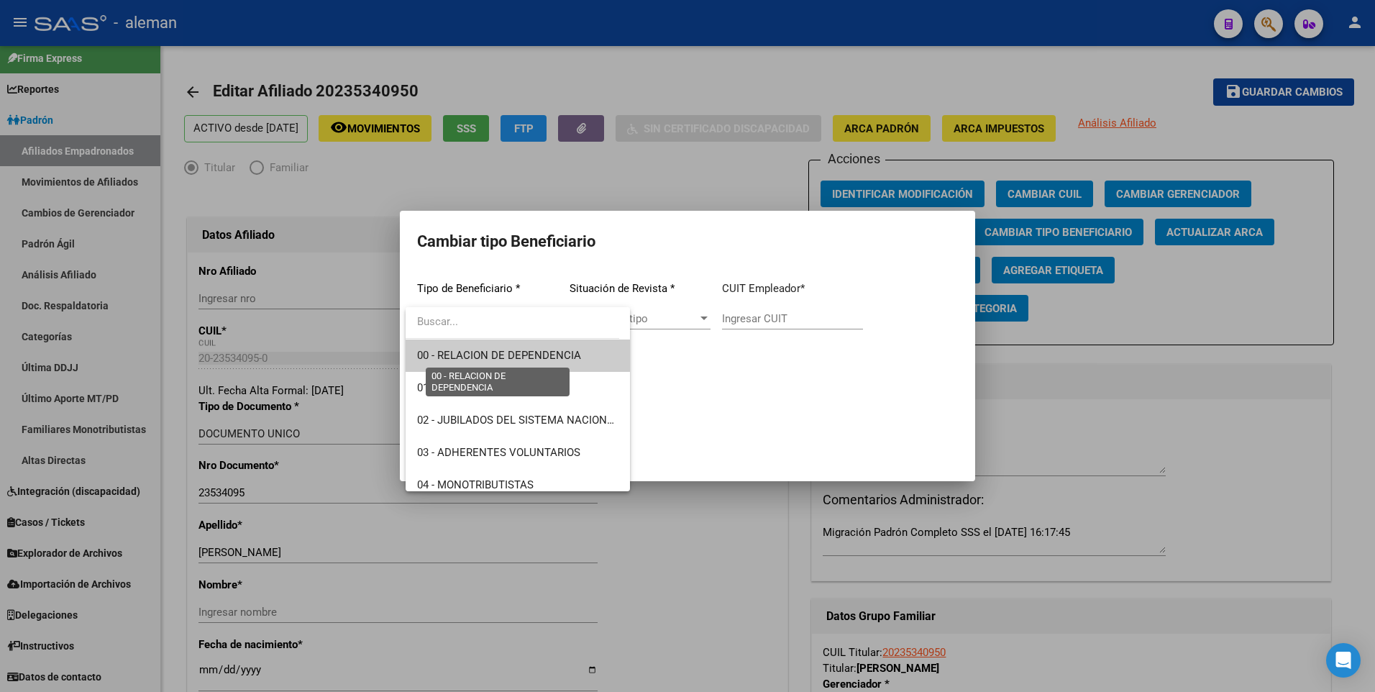
click at [540, 357] on span "00 - RELACION DE DEPENDENCIA" at bounding box center [499, 355] width 164 height 13
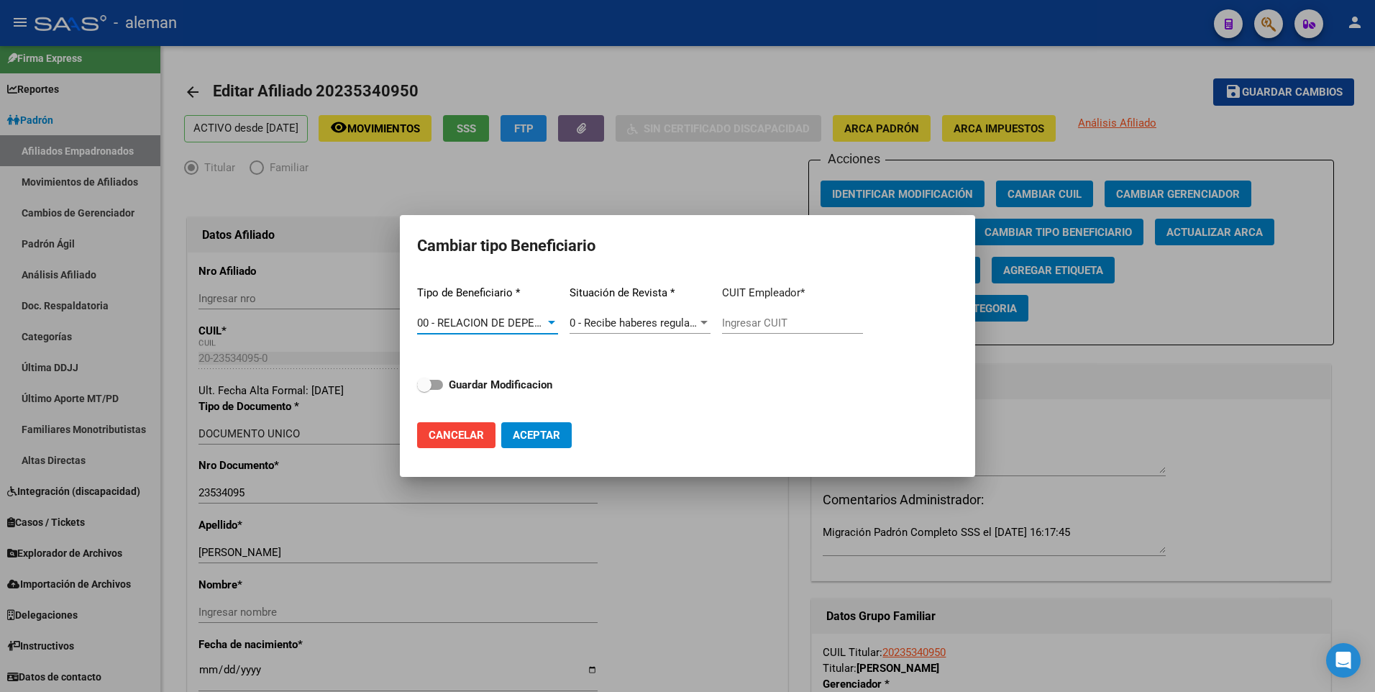
type input "30-71453221-5"
click at [441, 385] on span at bounding box center [430, 385] width 26 height 10
click at [424, 390] on input "Guardar Modificacion" at bounding box center [424, 390] width 1 height 1
checkbox input "true"
click at [530, 432] on span "Aceptar" at bounding box center [536, 435] width 47 height 13
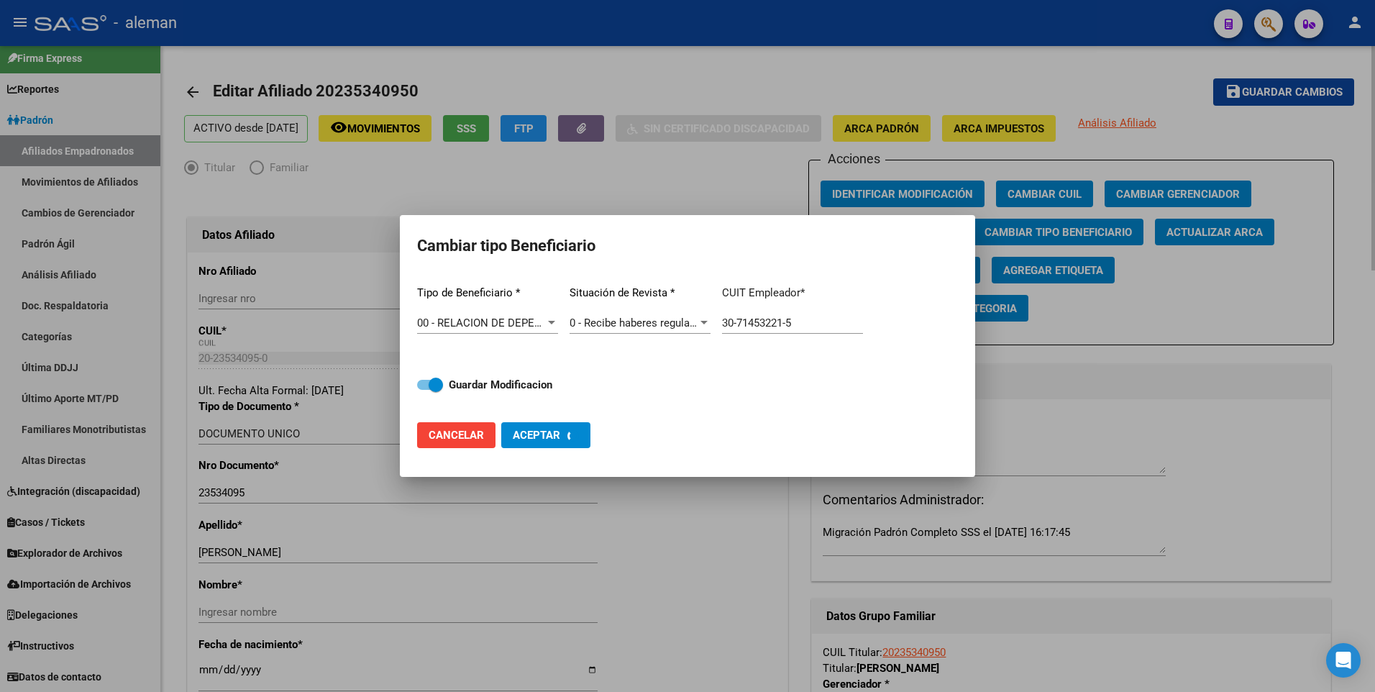
type input "30-71453221-5"
checkbox input "false"
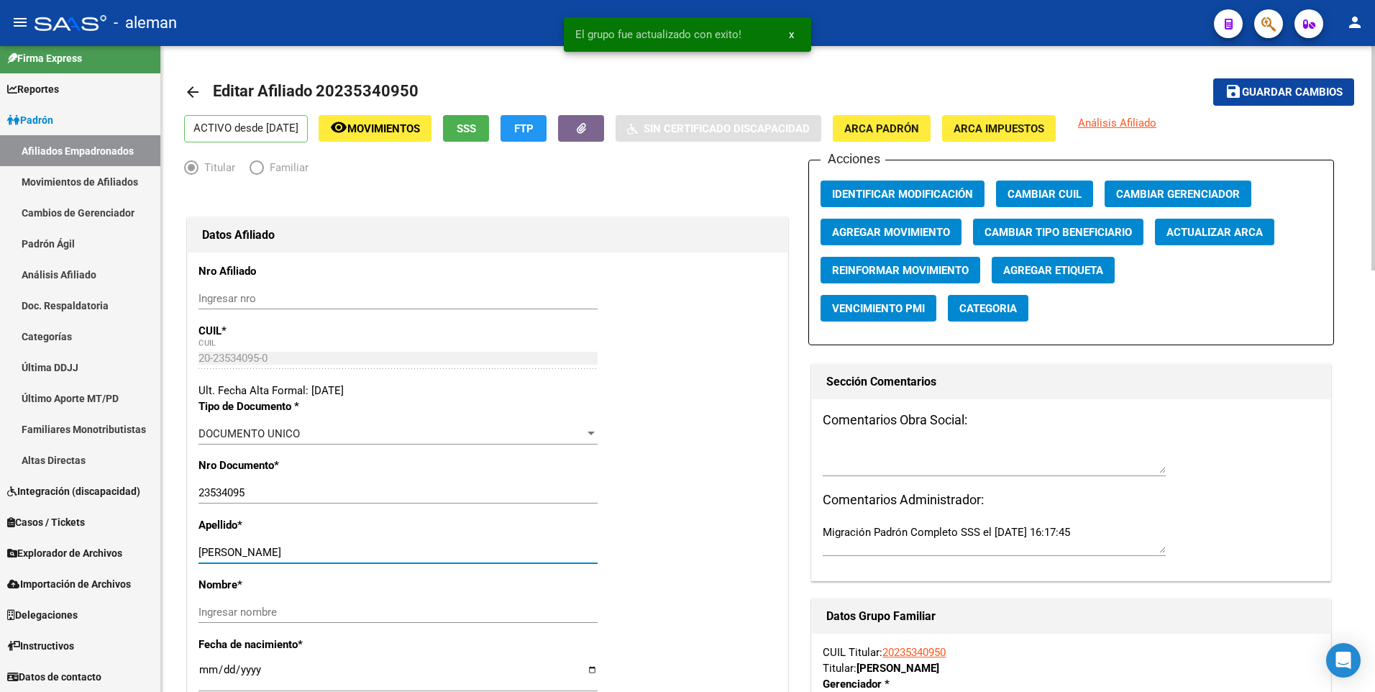
drag, startPoint x: 245, startPoint y: 550, endPoint x: 358, endPoint y: 553, distance: 112.3
click at [358, 553] on input "[PERSON_NAME]" at bounding box center [398, 552] width 399 height 13
click at [273, 611] on input "Ingresar nombre" at bounding box center [398, 612] width 399 height 13
paste input "[PERSON_NAME]"
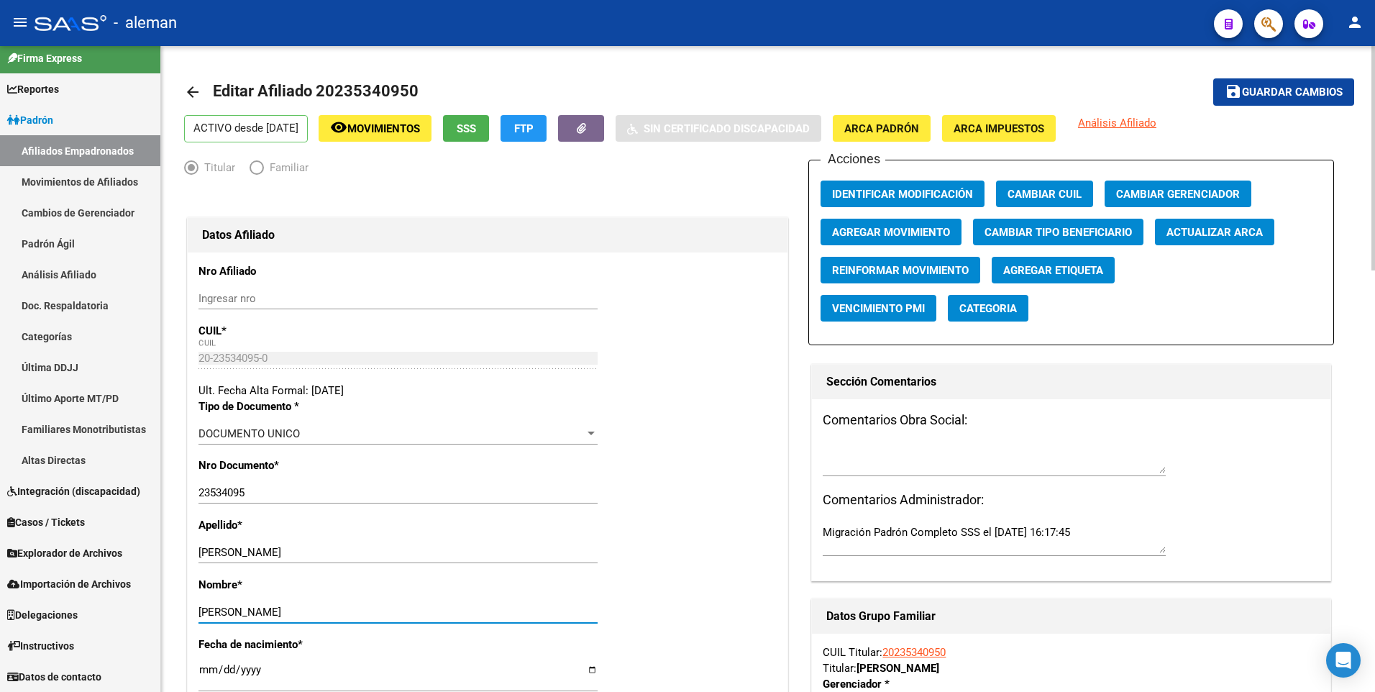
type input "[PERSON_NAME]"
drag, startPoint x: 247, startPoint y: 550, endPoint x: 371, endPoint y: 545, distance: 124.5
click at [371, 545] on div "[PERSON_NAME] apellido" at bounding box center [398, 553] width 399 height 22
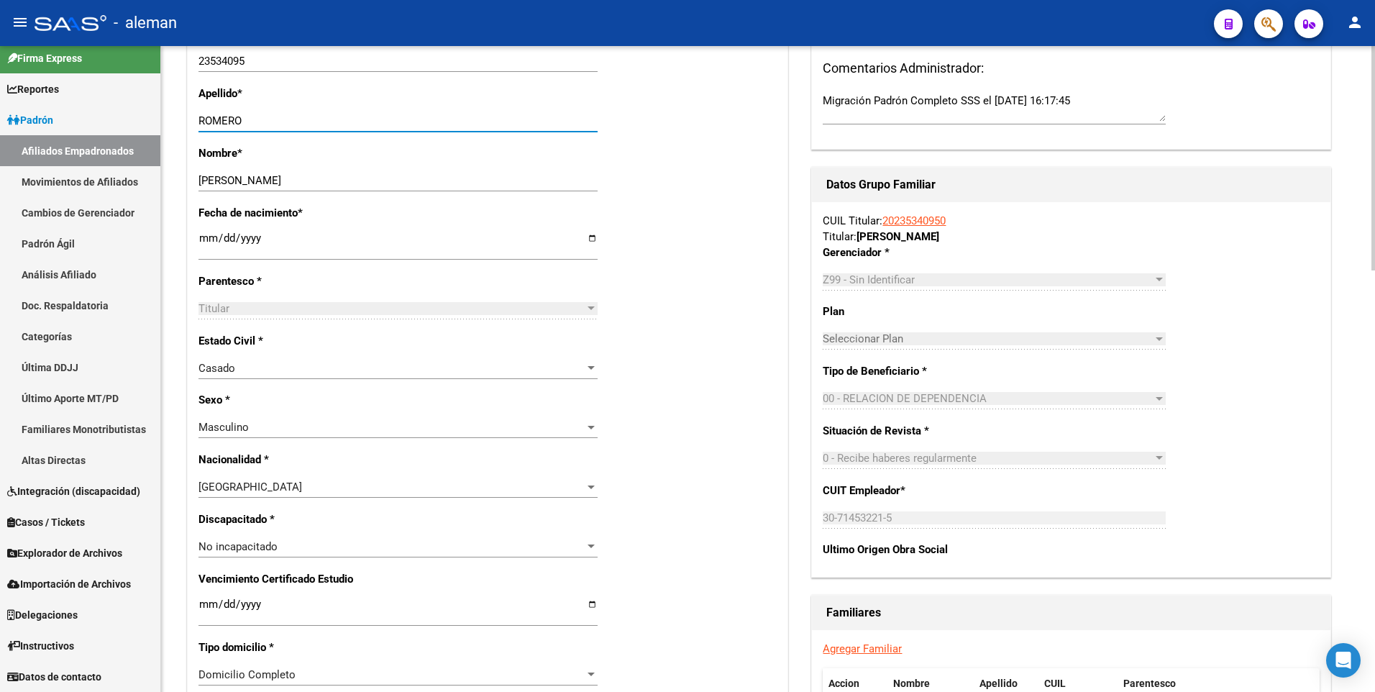
scroll to position [0, 0]
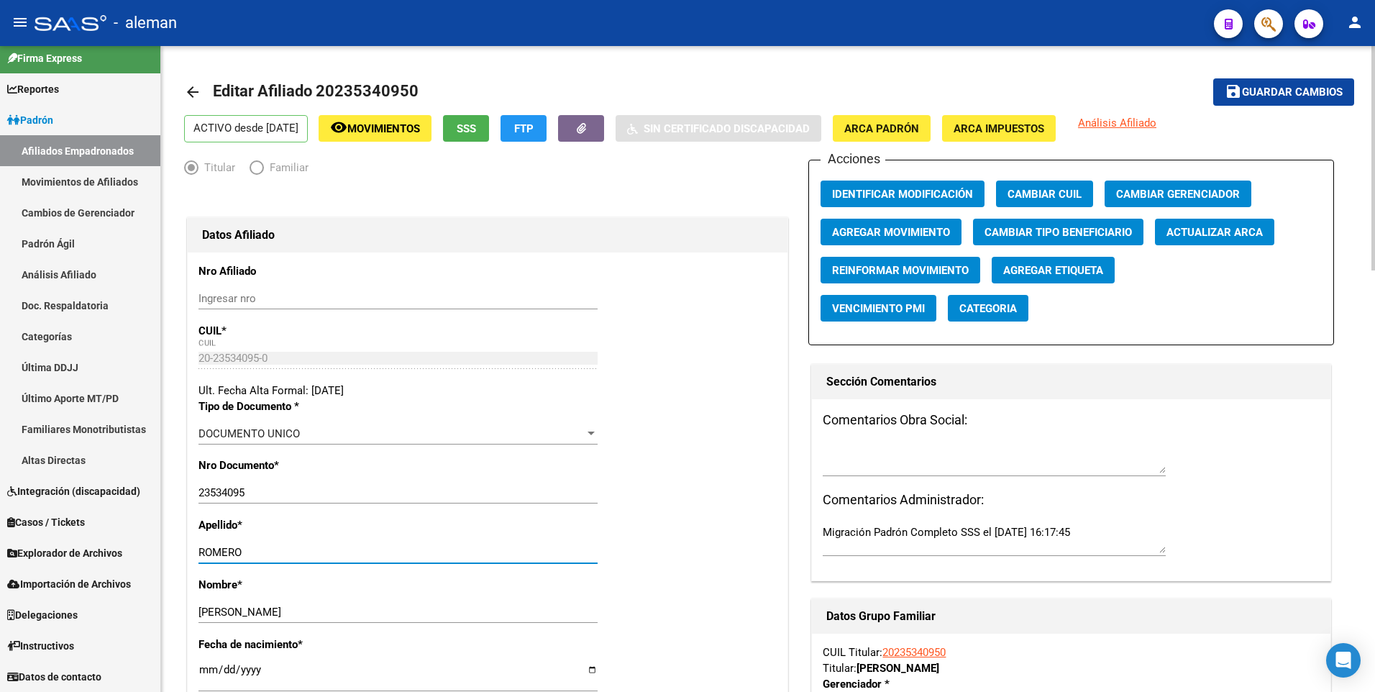
type input "ROMERO"
click at [1296, 88] on span "Guardar cambios" at bounding box center [1292, 92] width 101 height 13
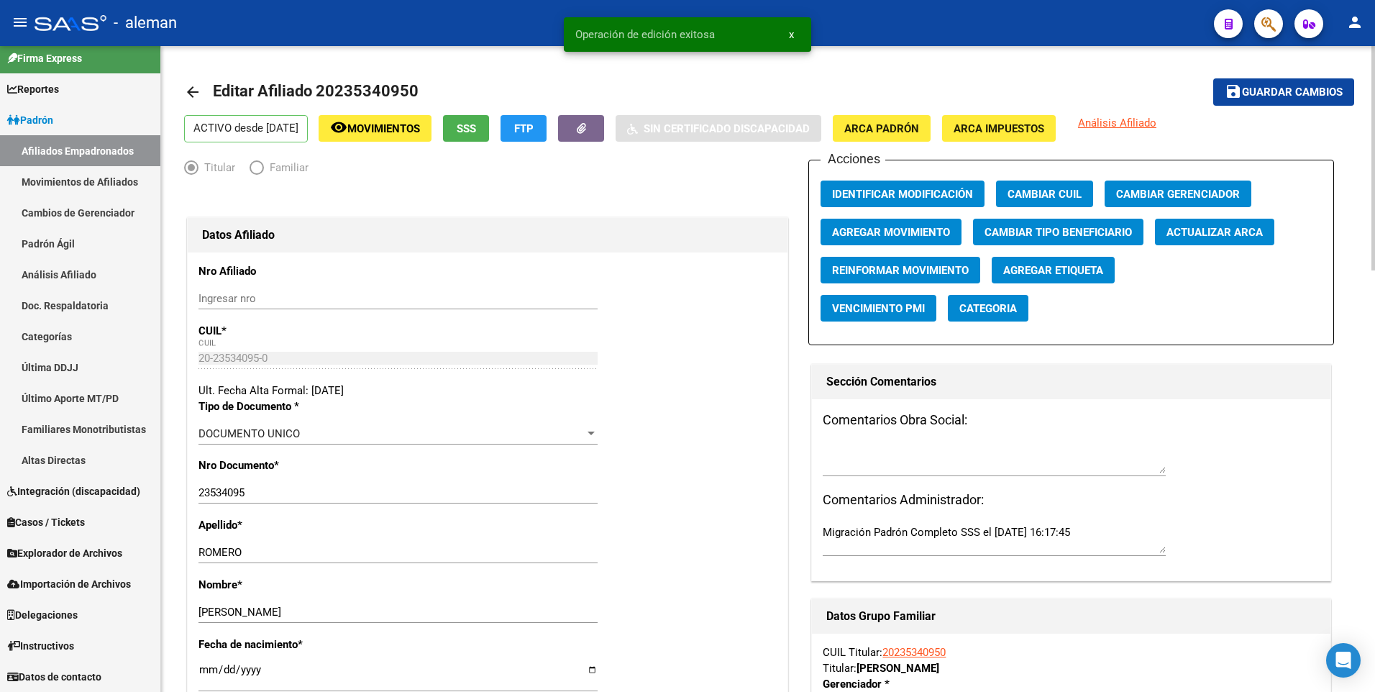
click at [194, 91] on mat-icon "arrow_back" at bounding box center [192, 91] width 17 height 17
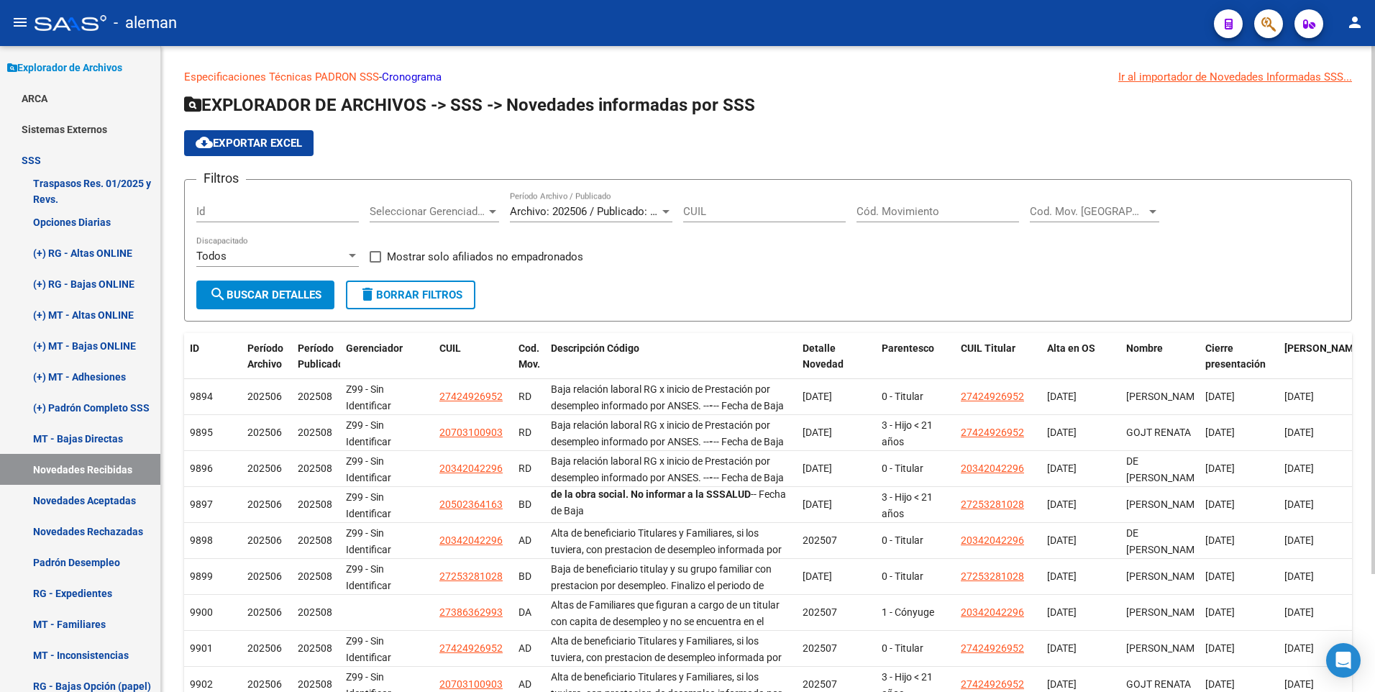
click at [907, 209] on input "Cód. Movimiento" at bounding box center [938, 211] width 163 height 13
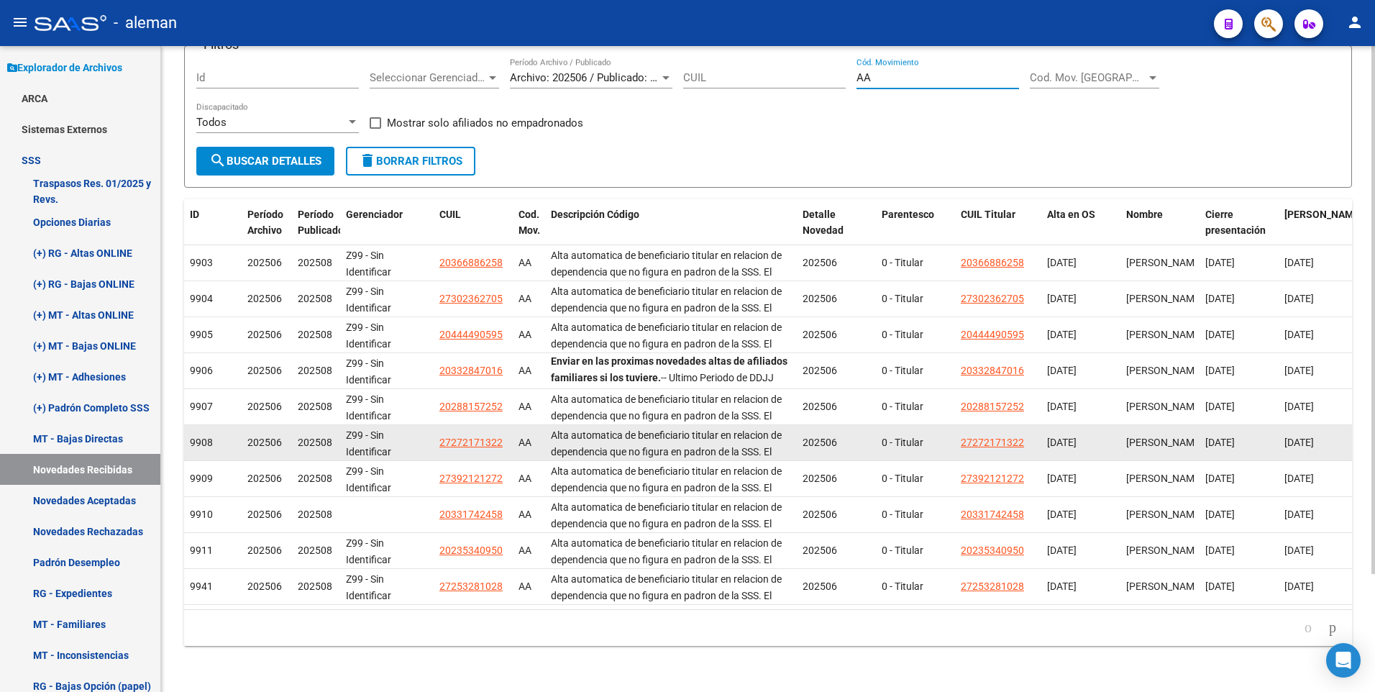
scroll to position [145, 0]
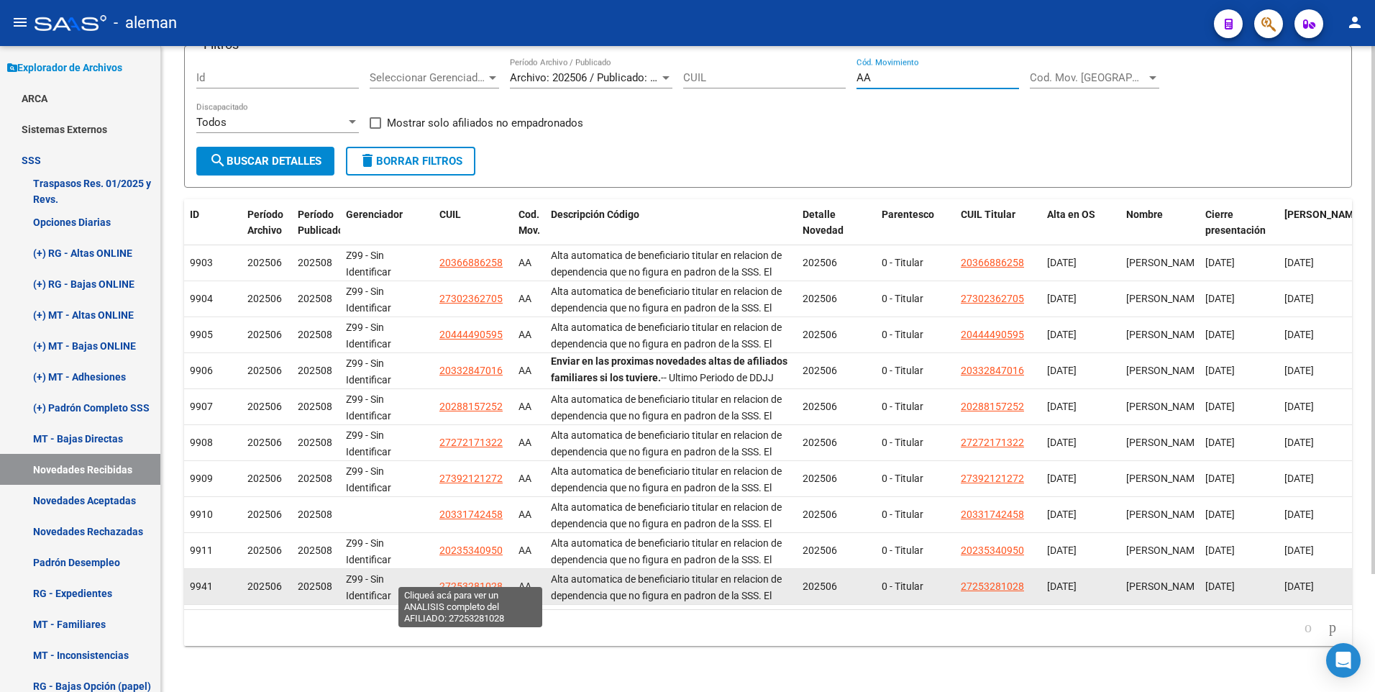
type input "AA"
click at [483, 581] on span "27253281028" at bounding box center [471, 587] width 63 height 12
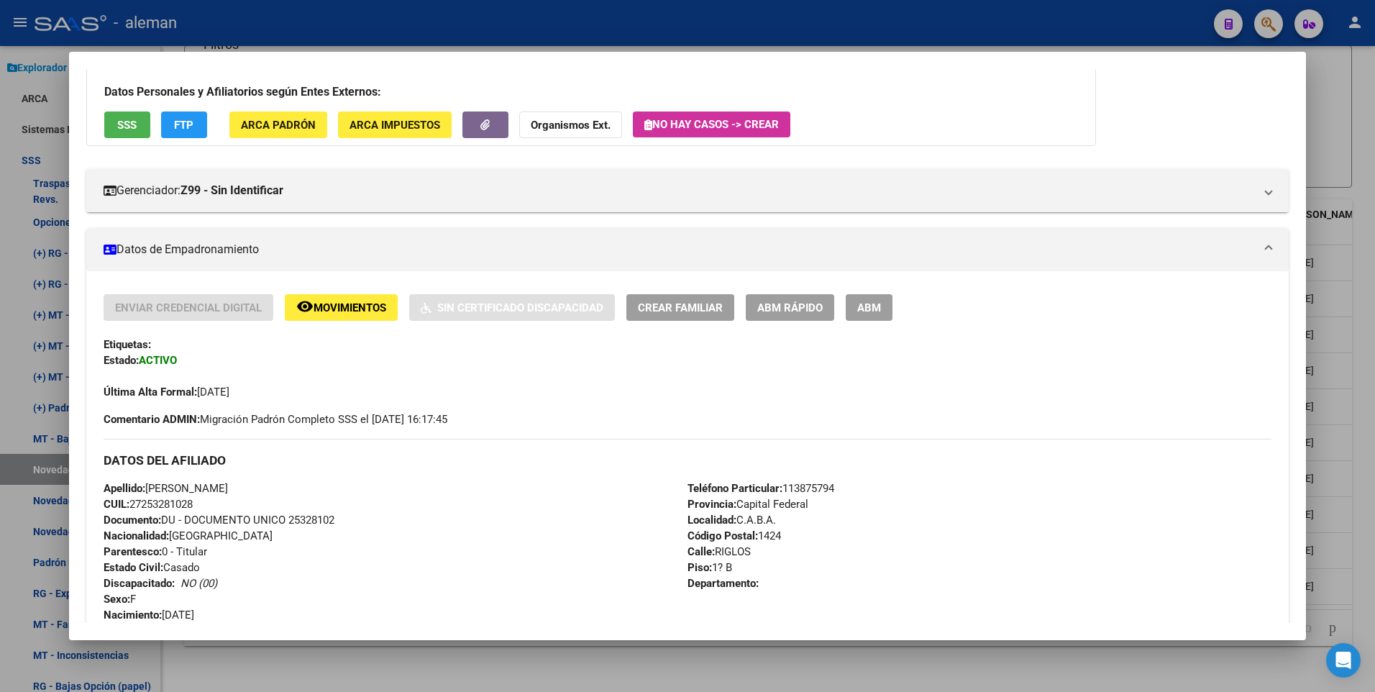
scroll to position [0, 0]
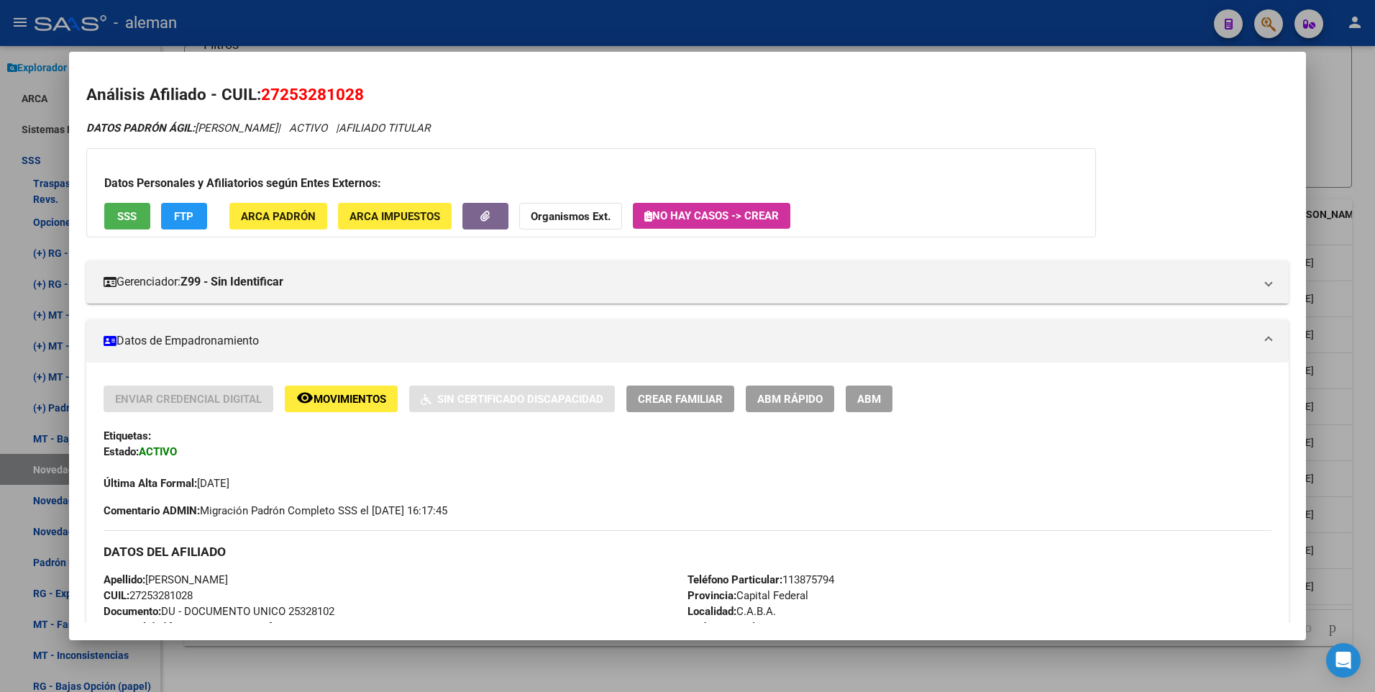
click at [1366, 271] on div at bounding box center [687, 346] width 1375 height 692
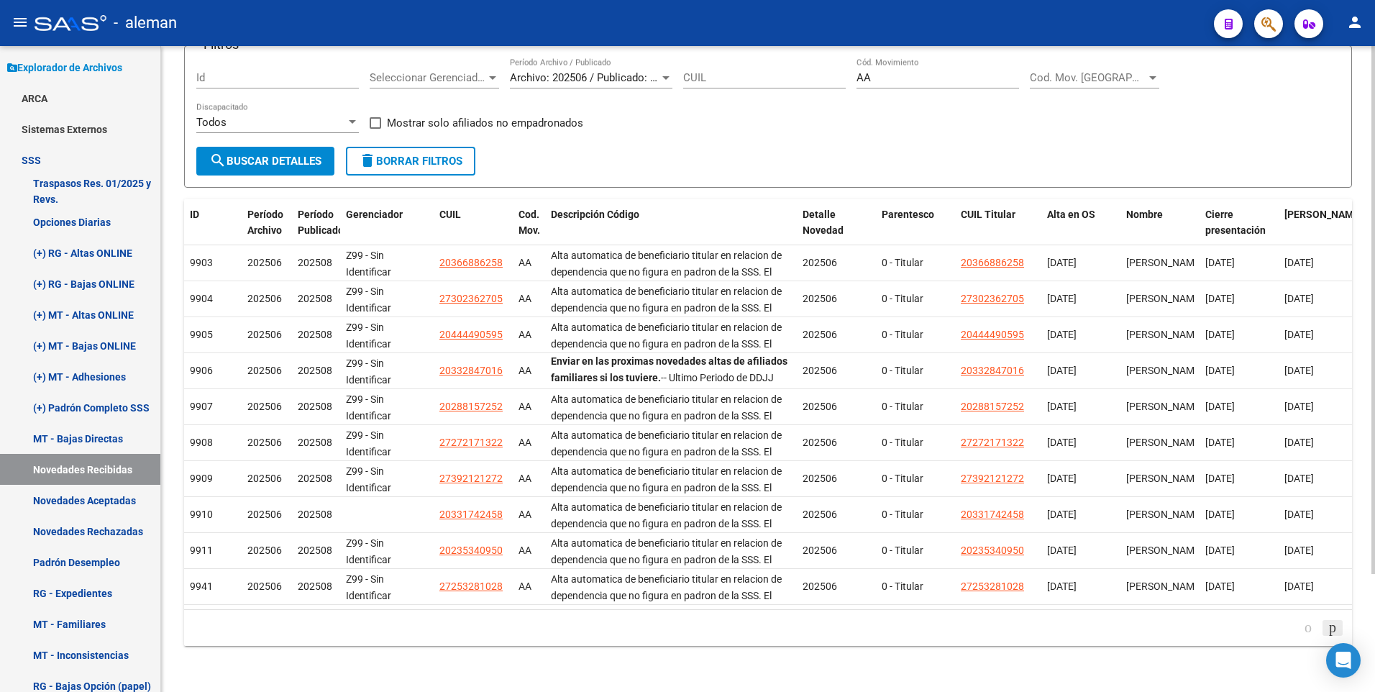
click at [1328, 626] on icon "go to next page" at bounding box center [1333, 627] width 12 height 17
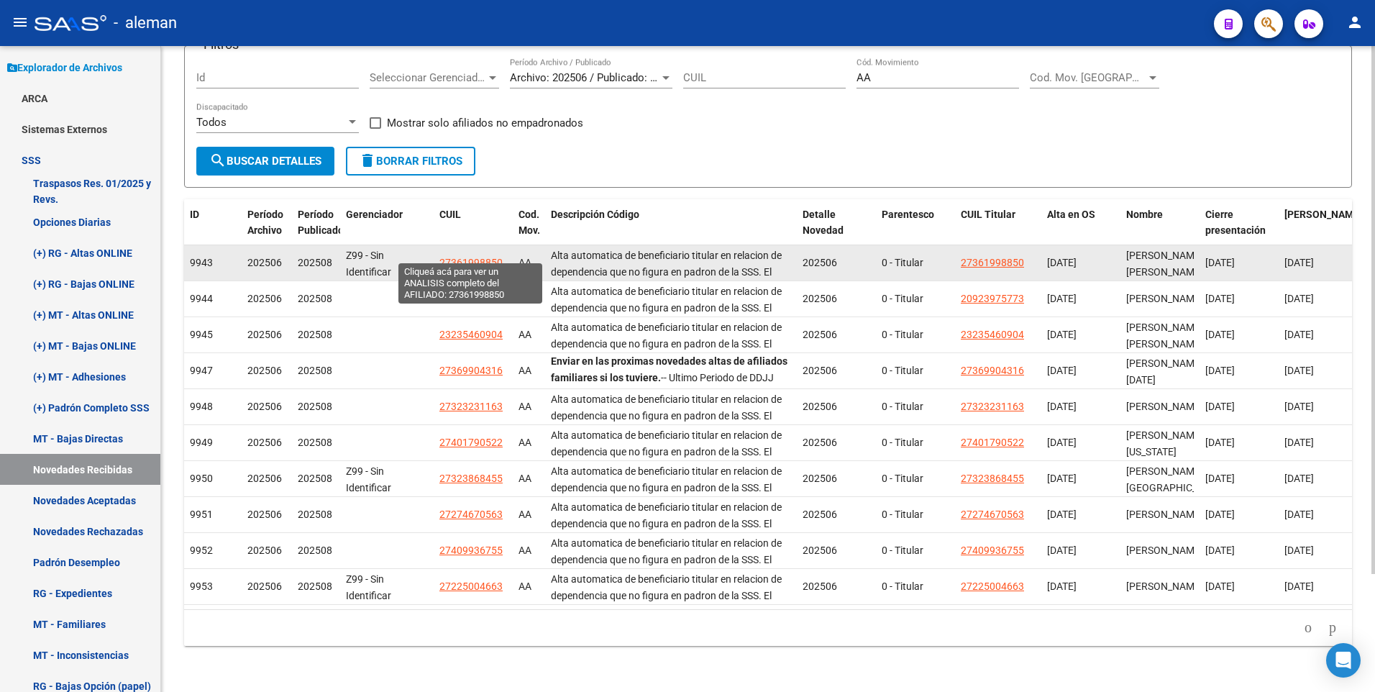
click at [448, 257] on span "27361998850" at bounding box center [471, 263] width 63 height 12
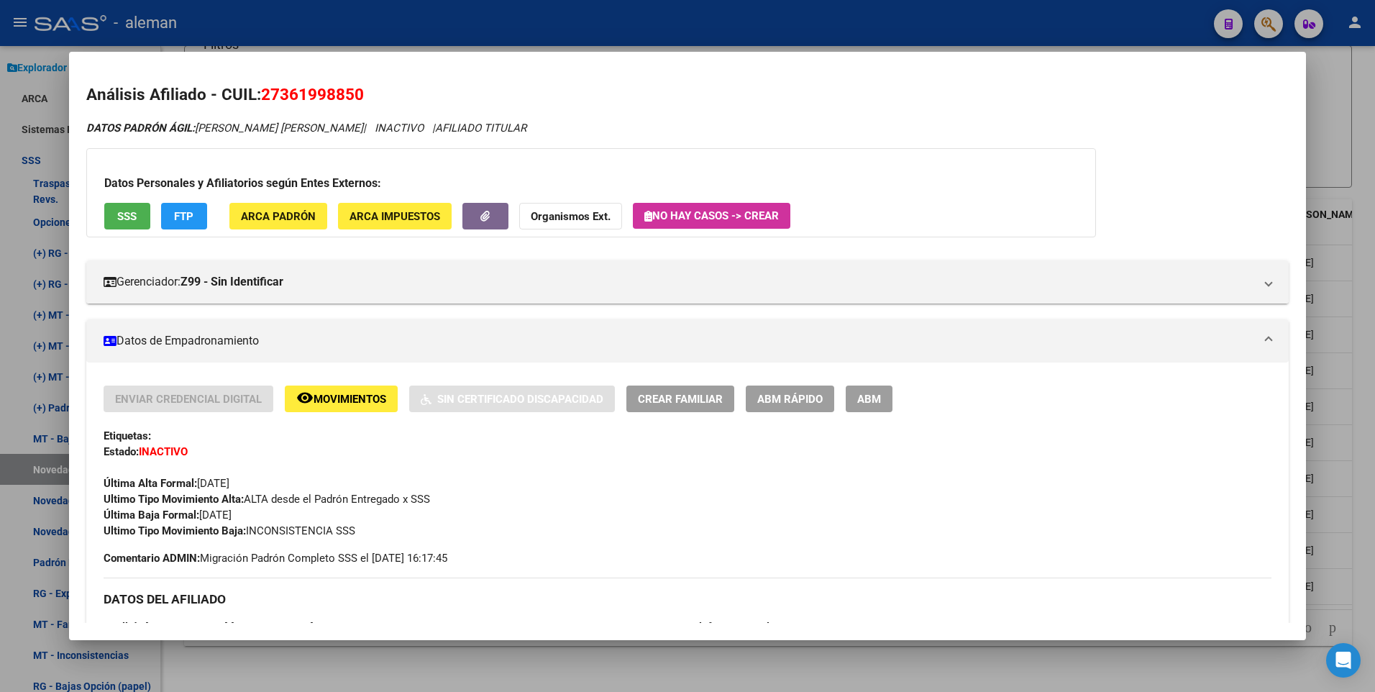
click at [356, 399] on span "Movimientos" at bounding box center [350, 399] width 73 height 13
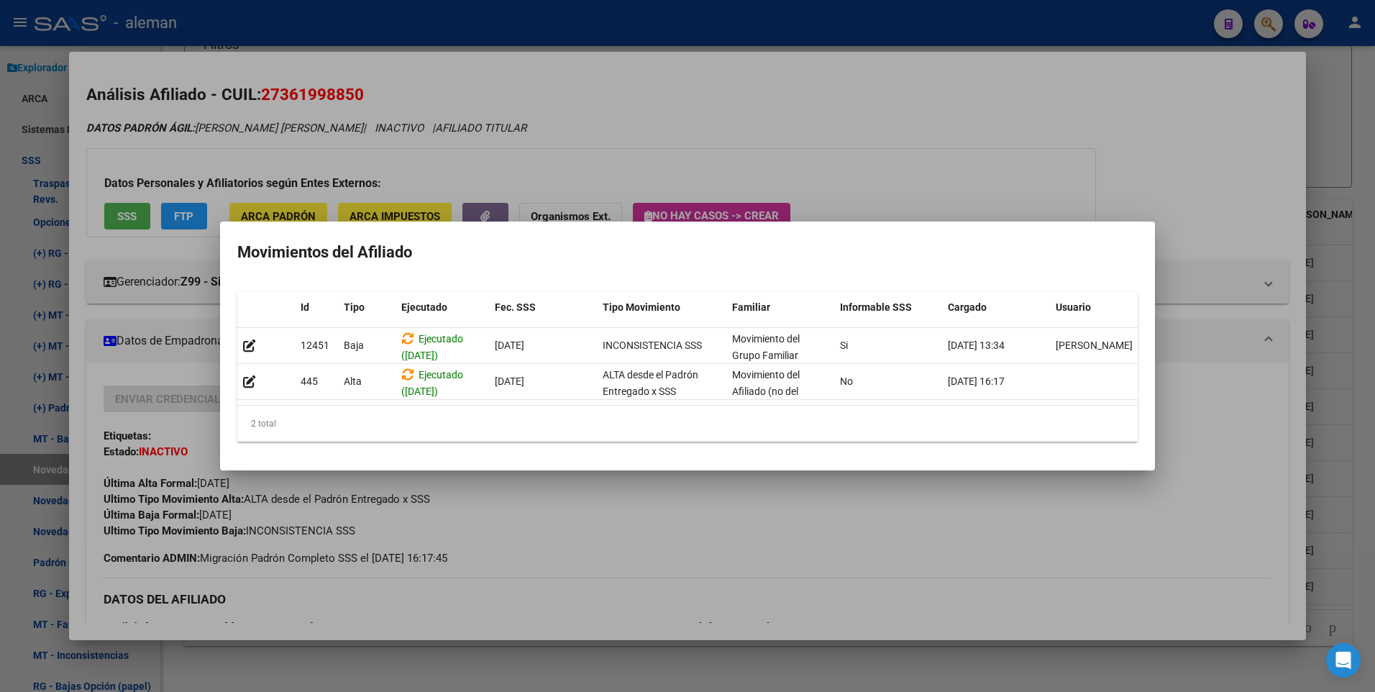
click at [1232, 212] on div at bounding box center [687, 346] width 1375 height 692
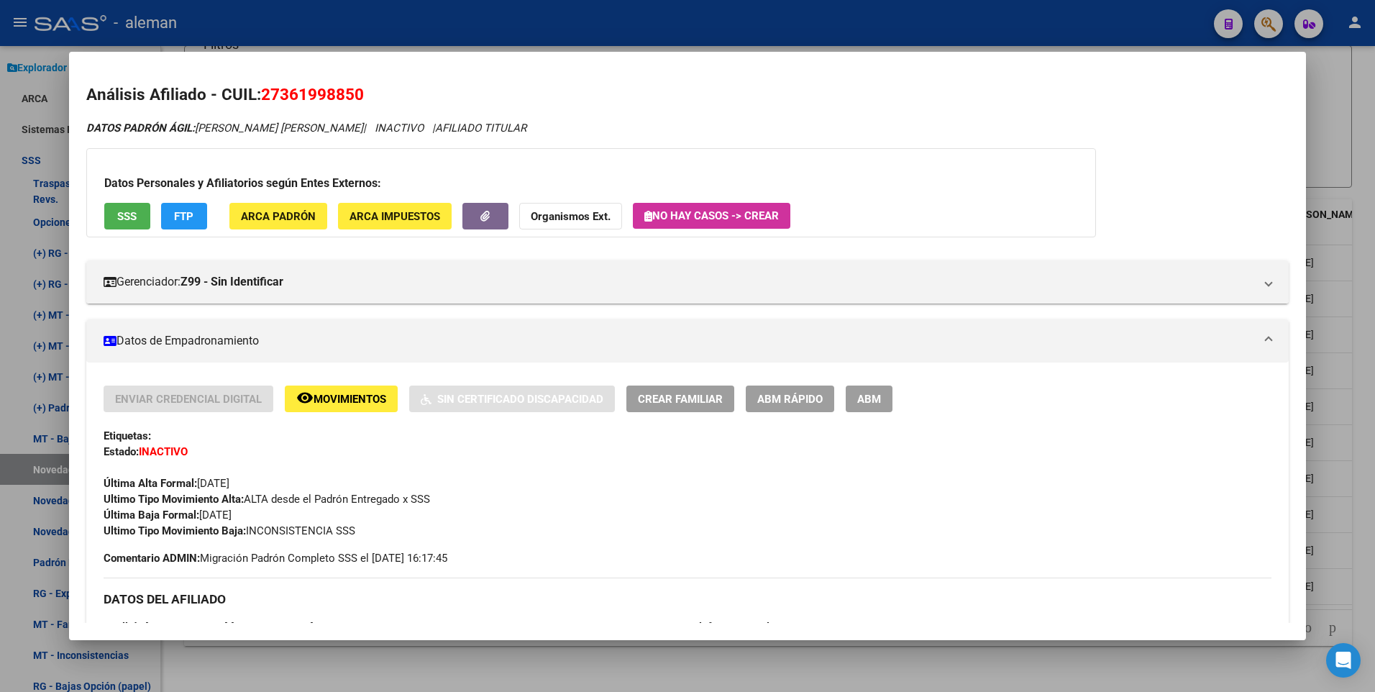
click at [1362, 347] on div at bounding box center [687, 346] width 1375 height 692
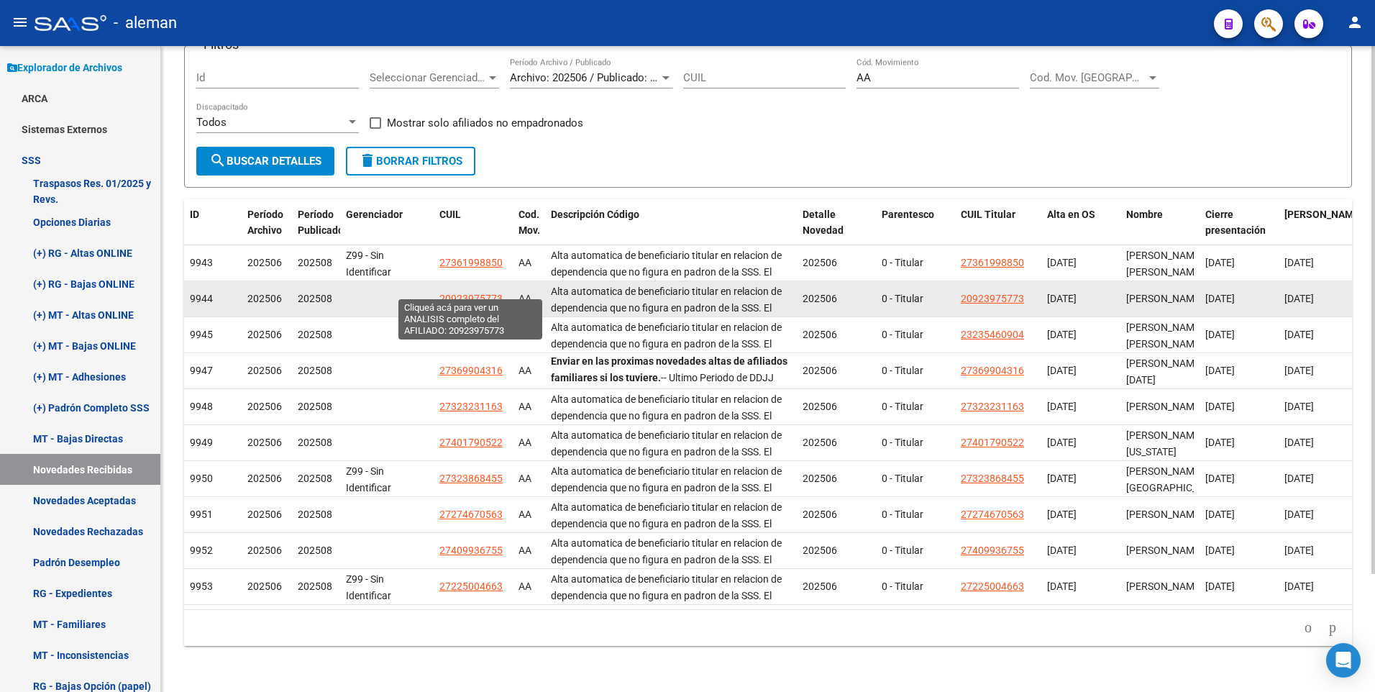
click at [487, 293] on span "20923975773" at bounding box center [471, 299] width 63 height 12
type textarea "20923975773"
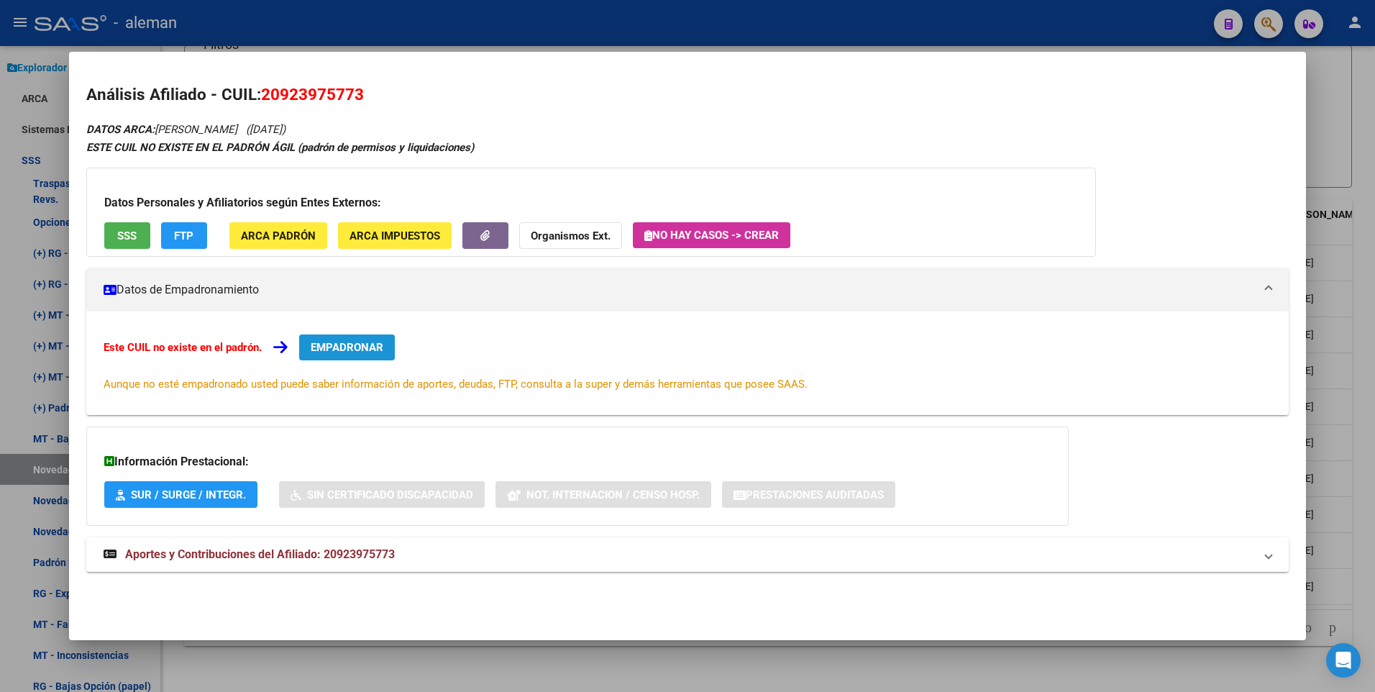
click at [362, 347] on span "EMPADRONAR" at bounding box center [347, 347] width 73 height 13
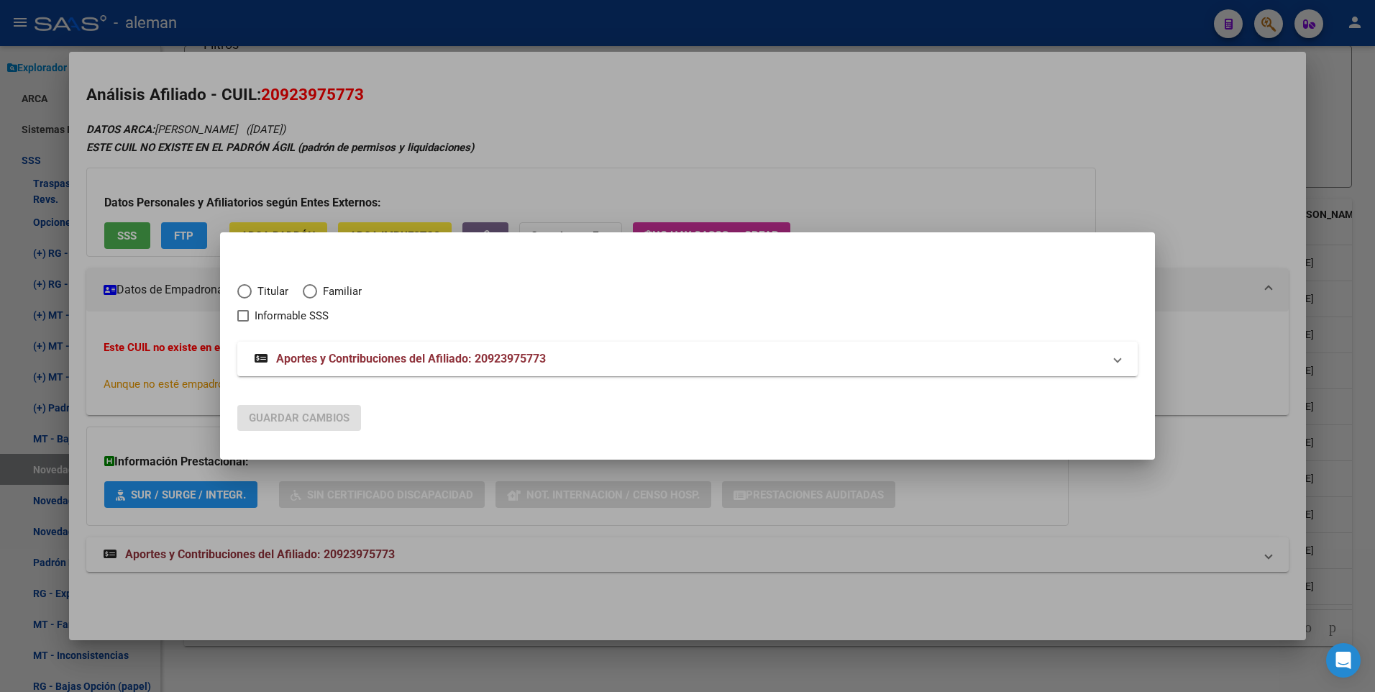
click at [246, 288] on span "Elija una opción" at bounding box center [244, 291] width 14 height 14
click at [246, 288] on input "Titular" at bounding box center [244, 291] width 14 height 14
radio input "true"
checkbox input "true"
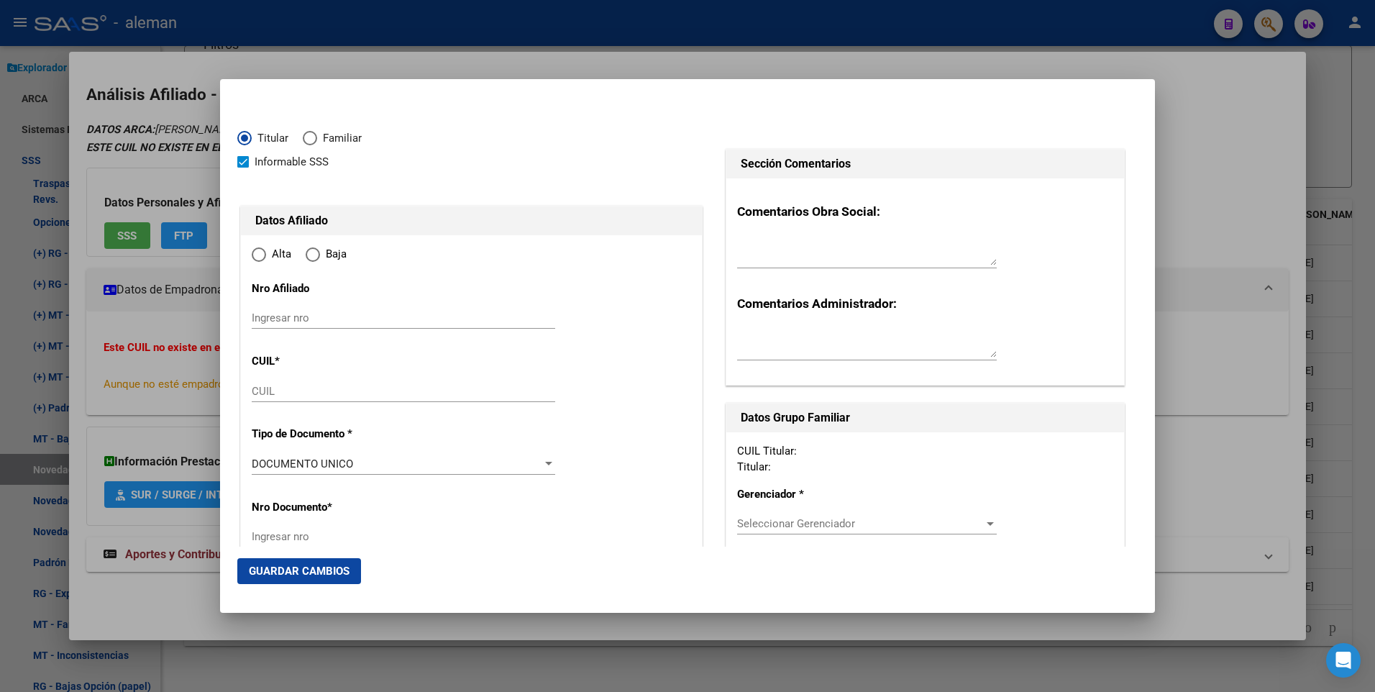
type input "20-92397577-3"
type input "92397577"
type input "[PERSON_NAME] [PERSON_NAME]"
type input "[PERSON_NAME]"
type input "[DATE]"
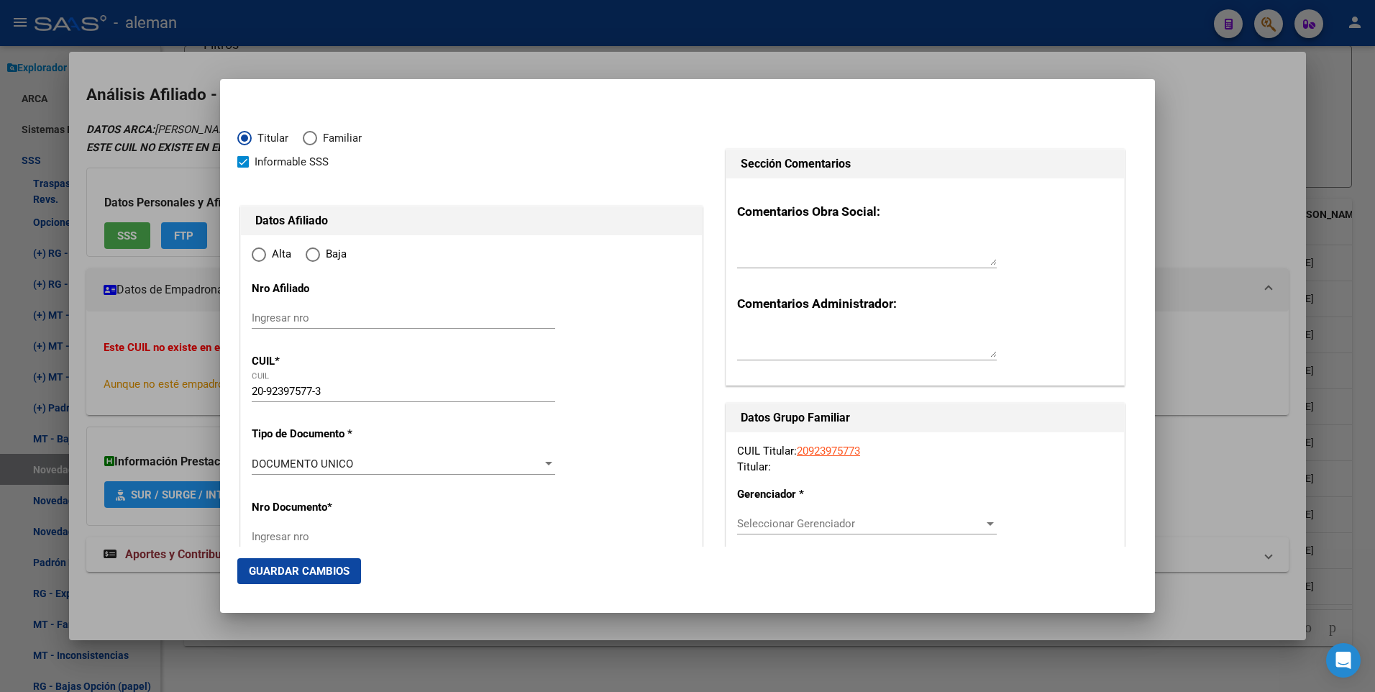
type input "CABA"
type input "1102"
type input "[PERSON_NAME]"
type input "659"
type input "5"
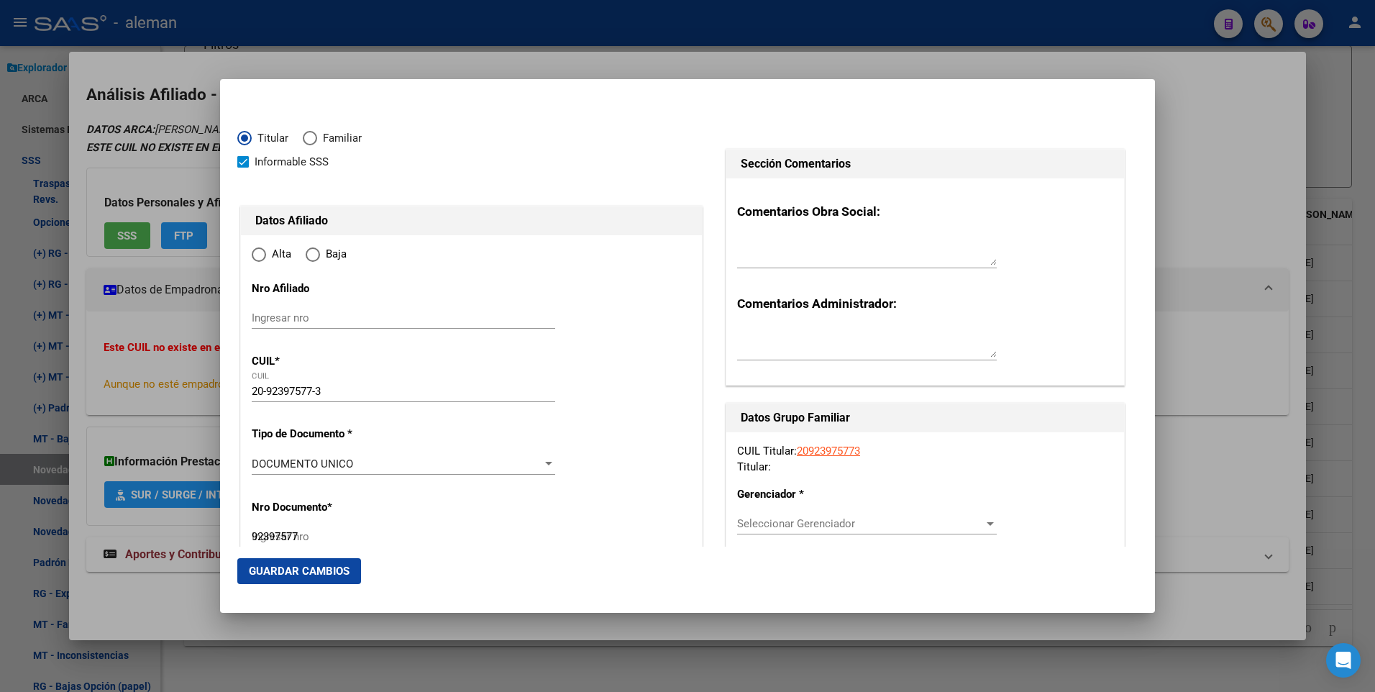
radio input "true"
click at [245, 161] on span at bounding box center [243, 162] width 12 height 12
click at [243, 168] on input "Informable SSS" at bounding box center [242, 168] width 1 height 1
checkbox input "false"
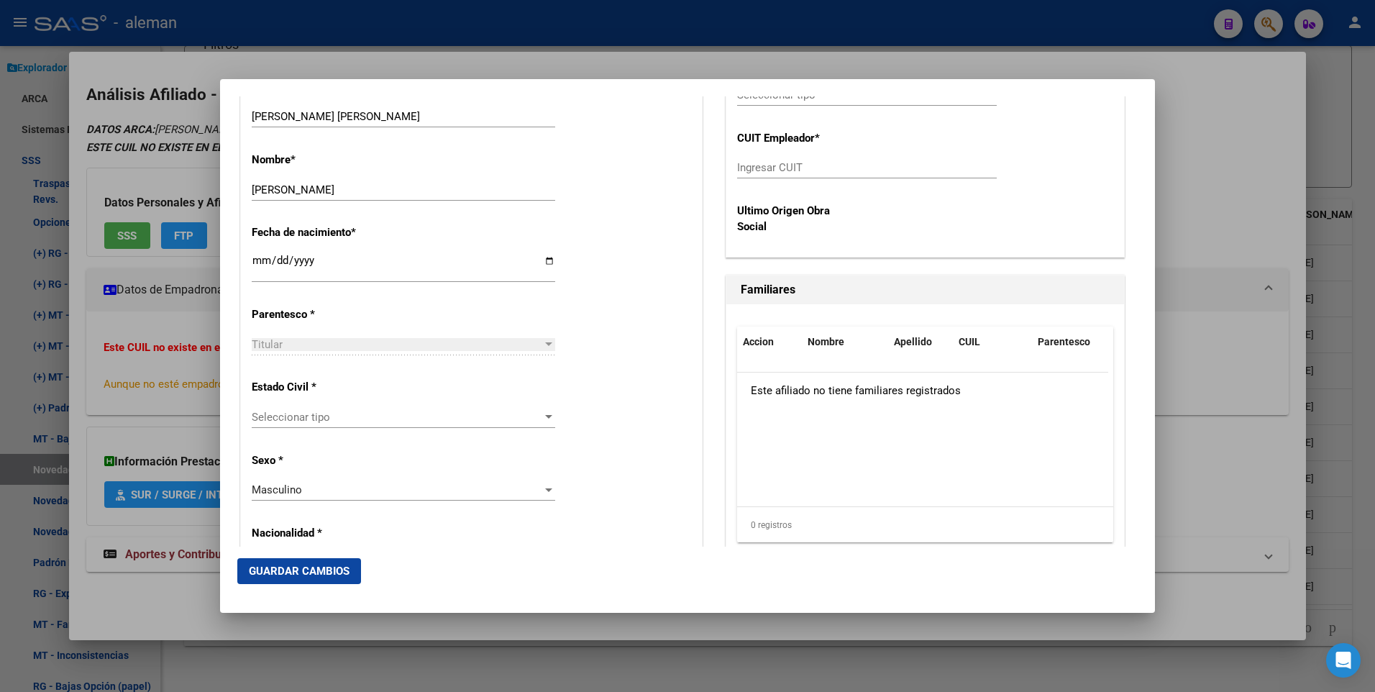
scroll to position [719, 0]
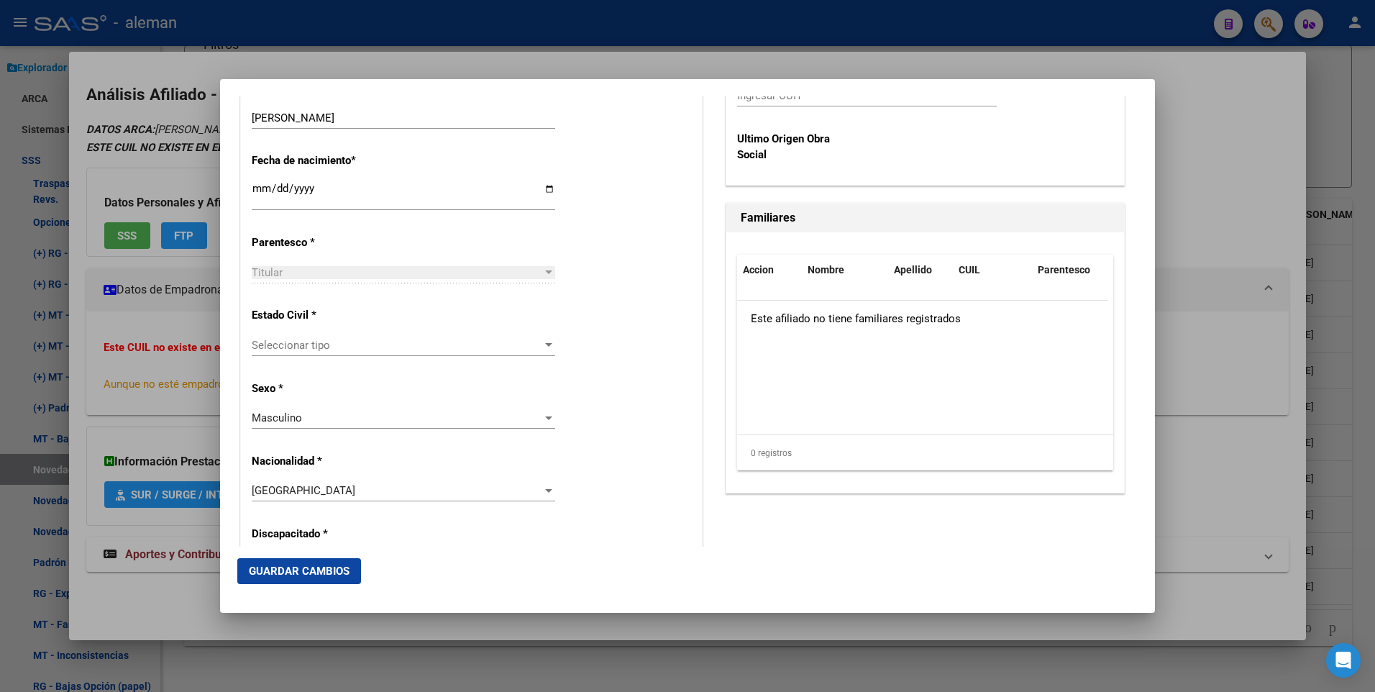
click at [545, 345] on div at bounding box center [548, 345] width 7 height 4
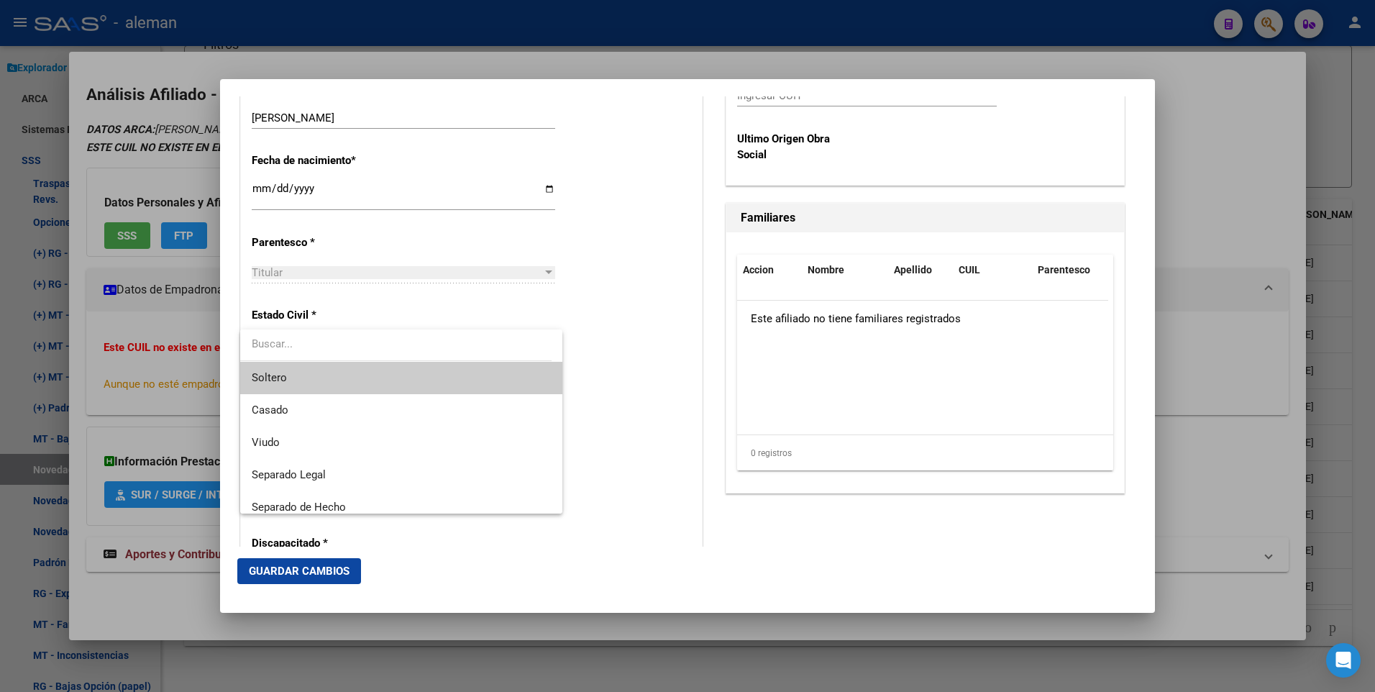
click at [498, 370] on span "Soltero" at bounding box center [401, 378] width 299 height 32
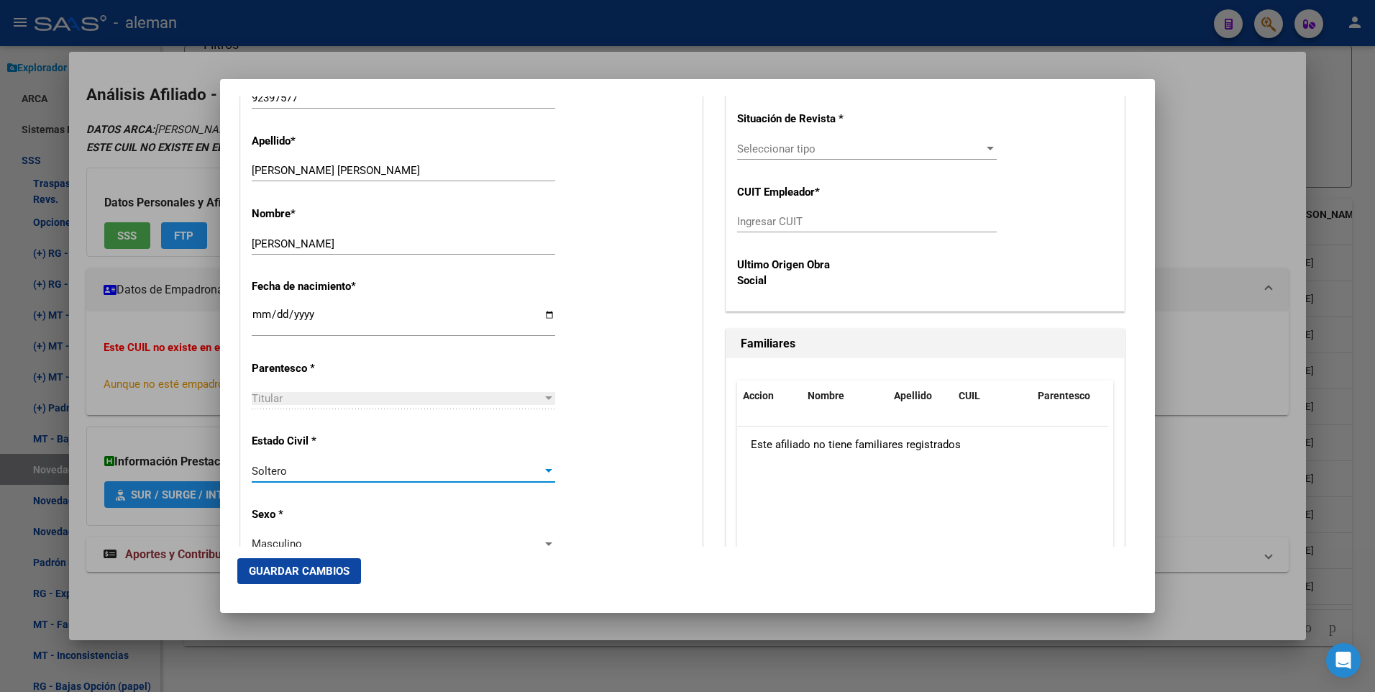
scroll to position [234, 0]
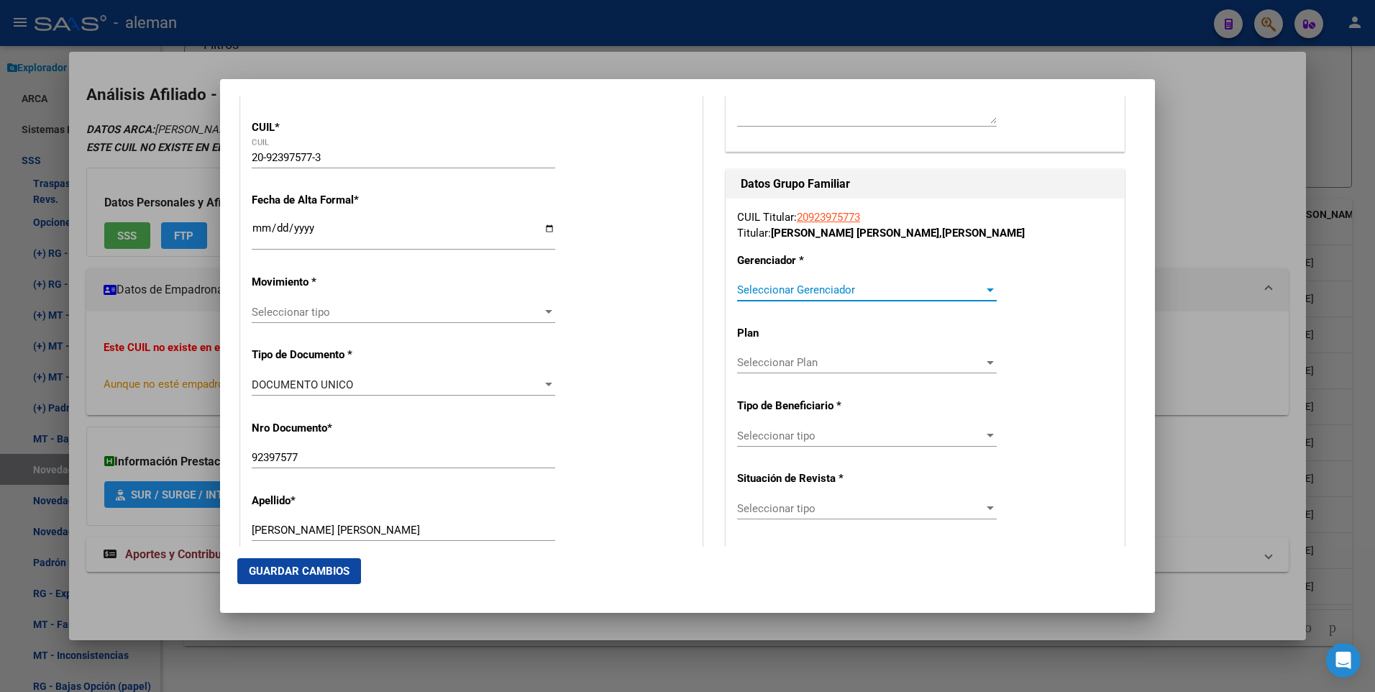
click at [944, 289] on span "Seleccionar Gerenciador" at bounding box center [860, 289] width 247 height 13
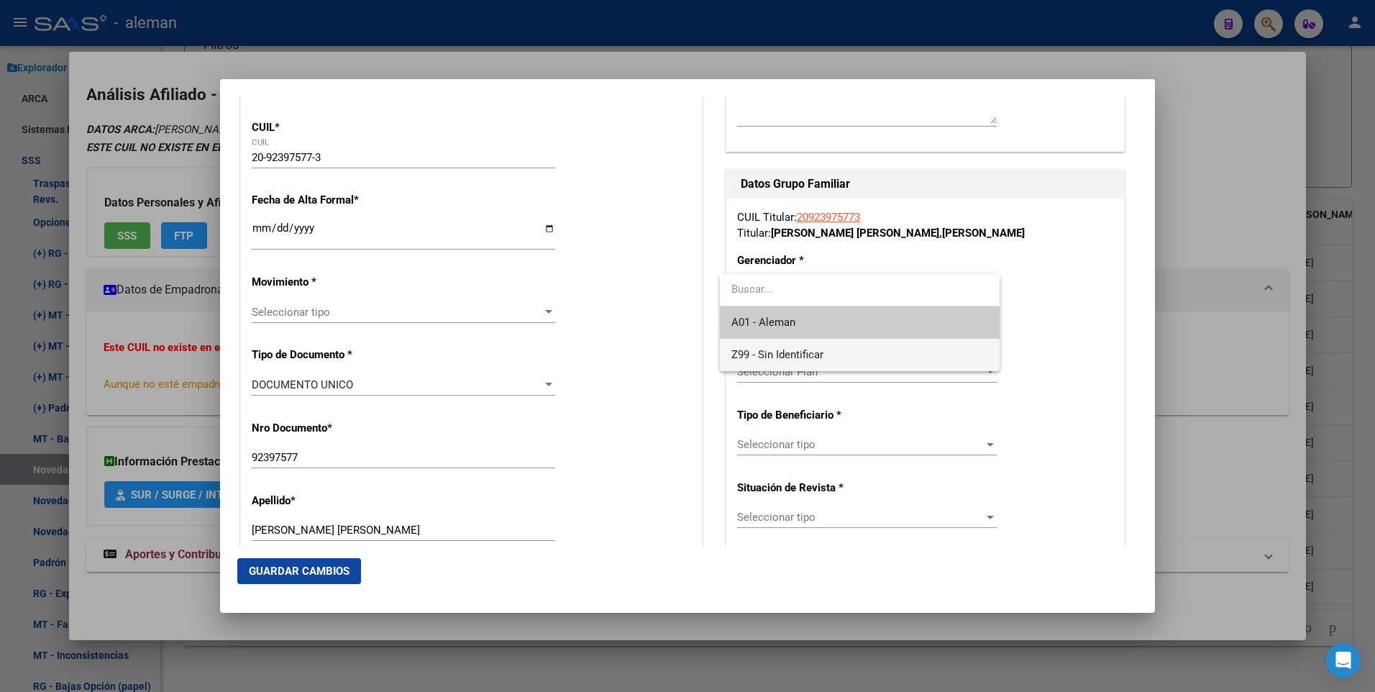
click at [881, 354] on span "Z99 - Sin Identificar" at bounding box center [860, 355] width 256 height 32
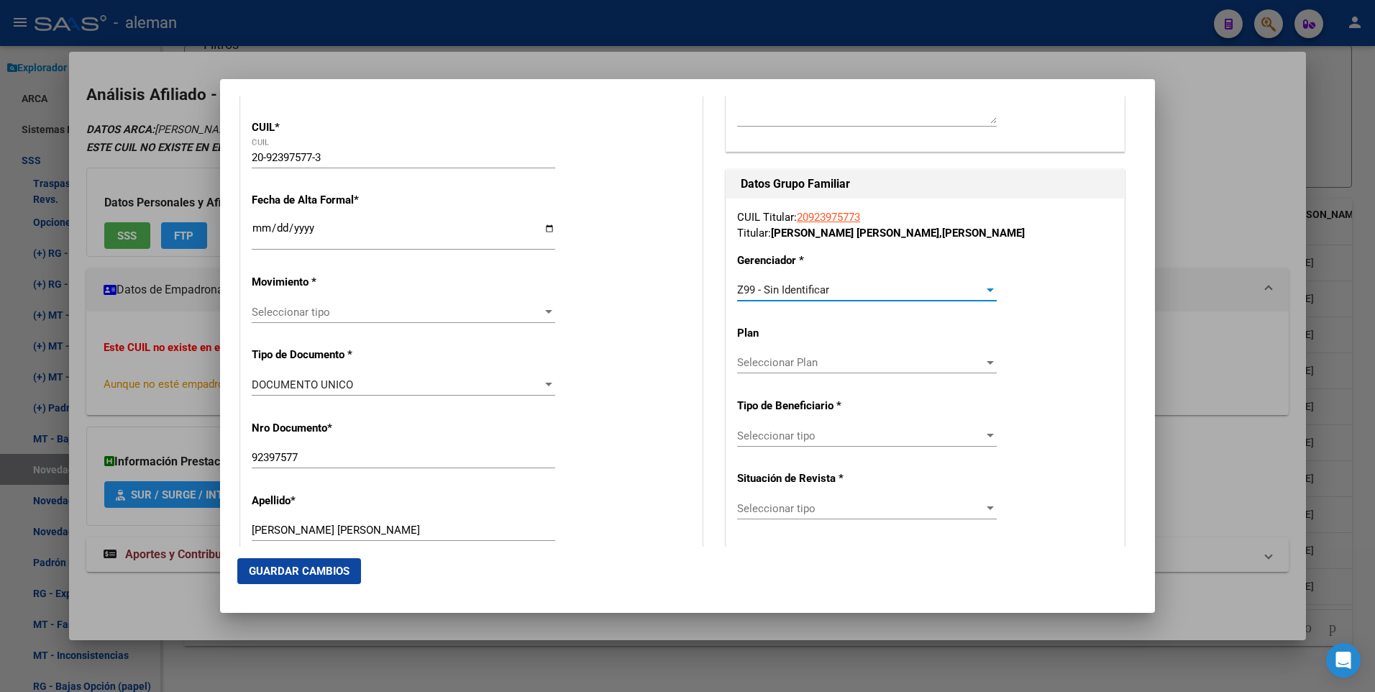
click at [985, 432] on div at bounding box center [990, 436] width 13 height 12
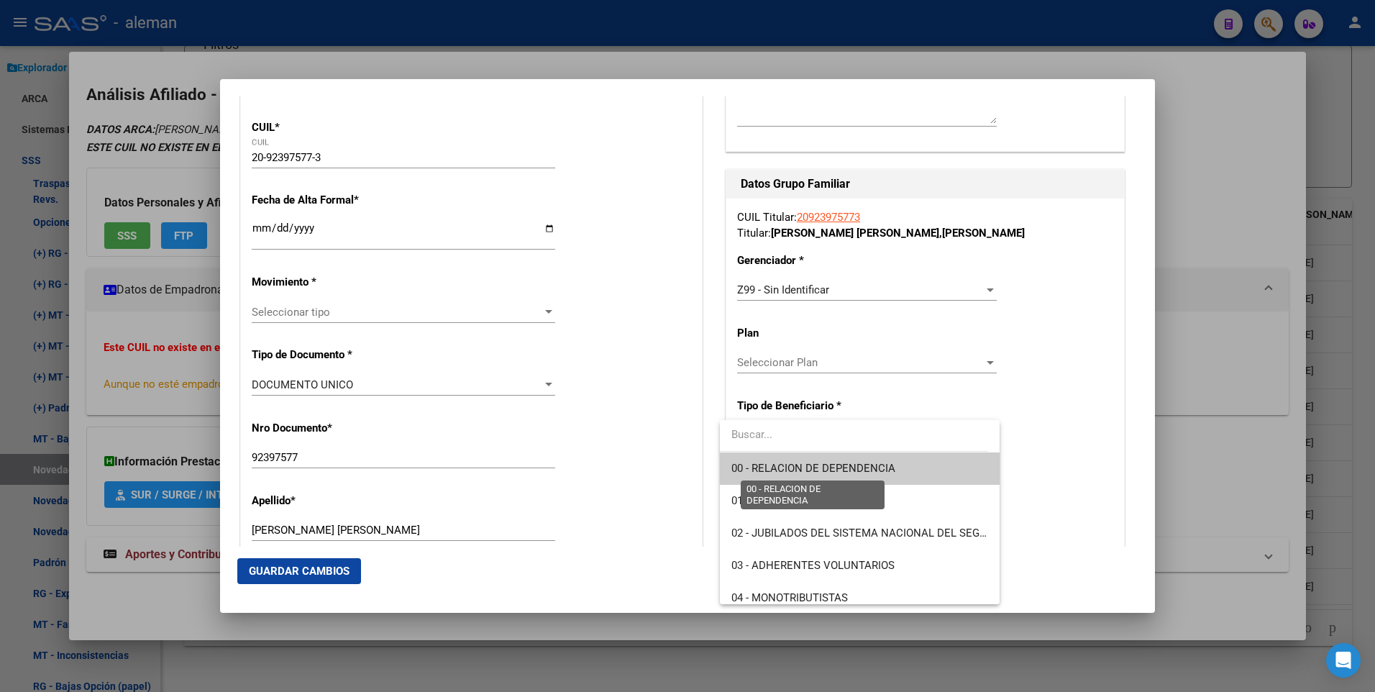
click at [878, 465] on span "00 - RELACION DE DEPENDENCIA" at bounding box center [814, 468] width 164 height 13
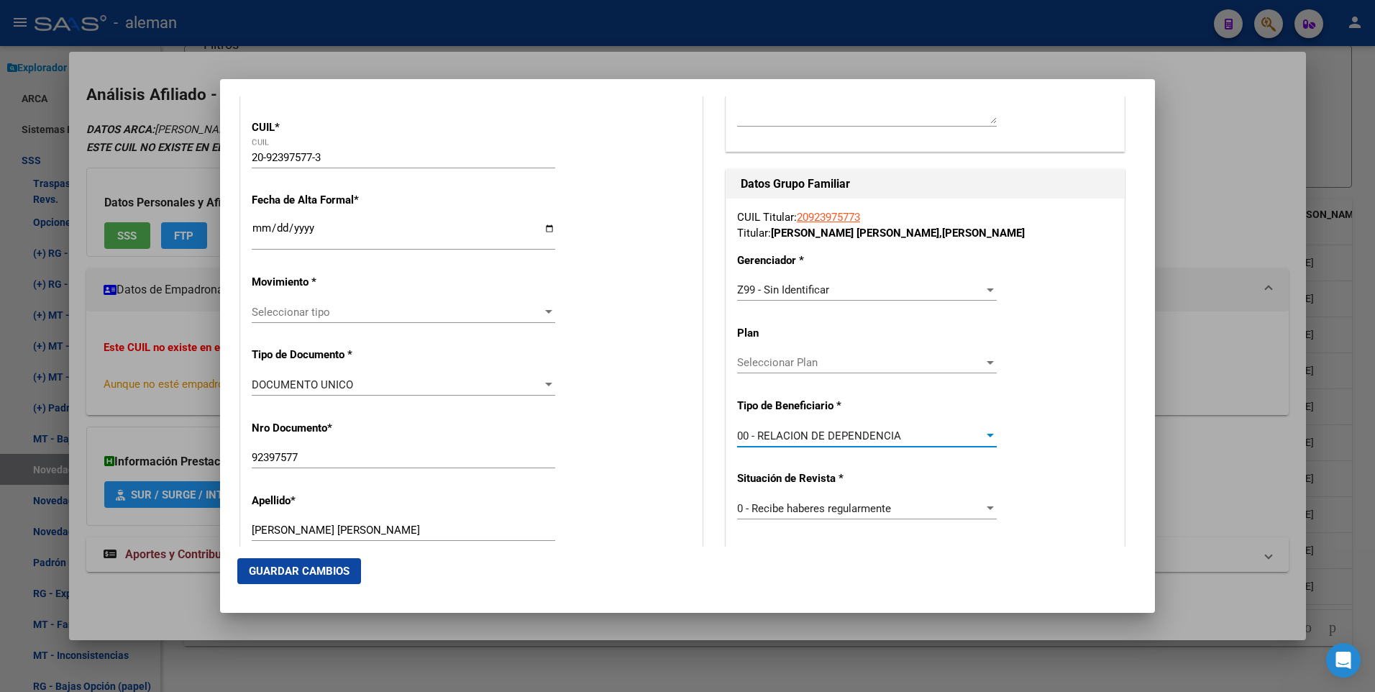
type input "30-61716890-8"
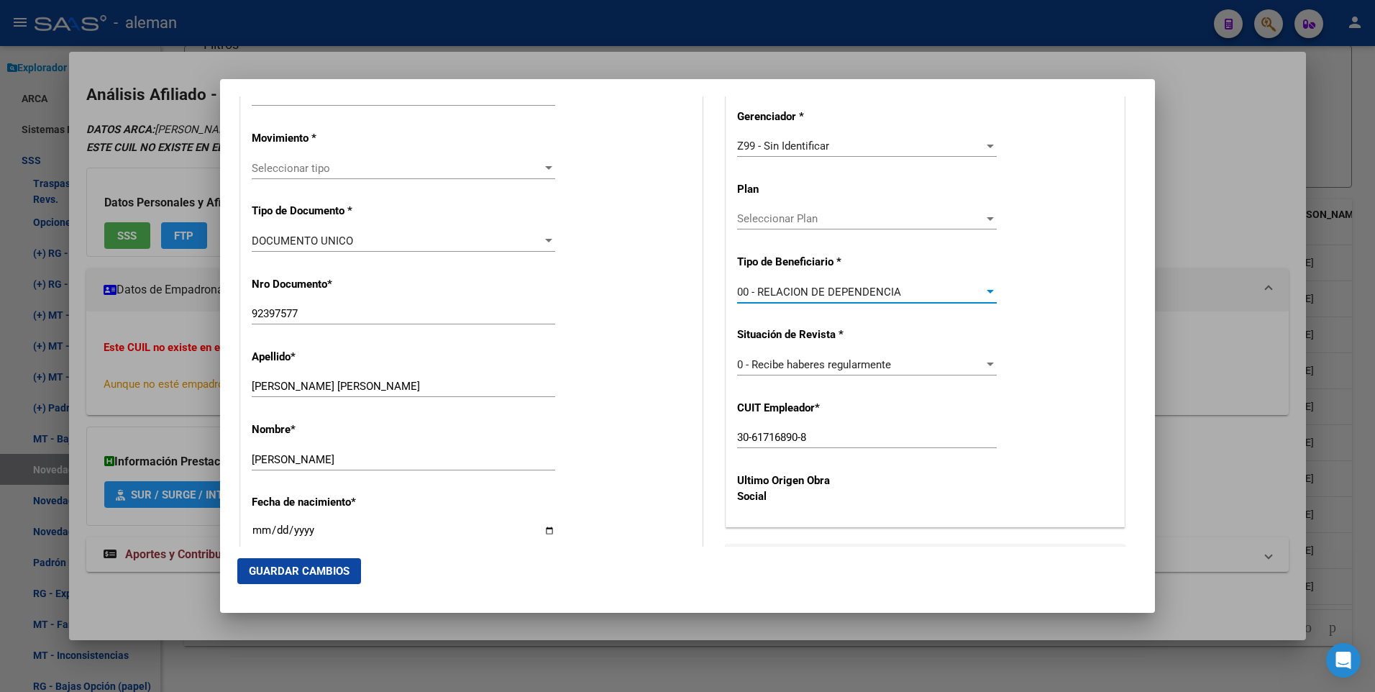
scroll to position [450, 0]
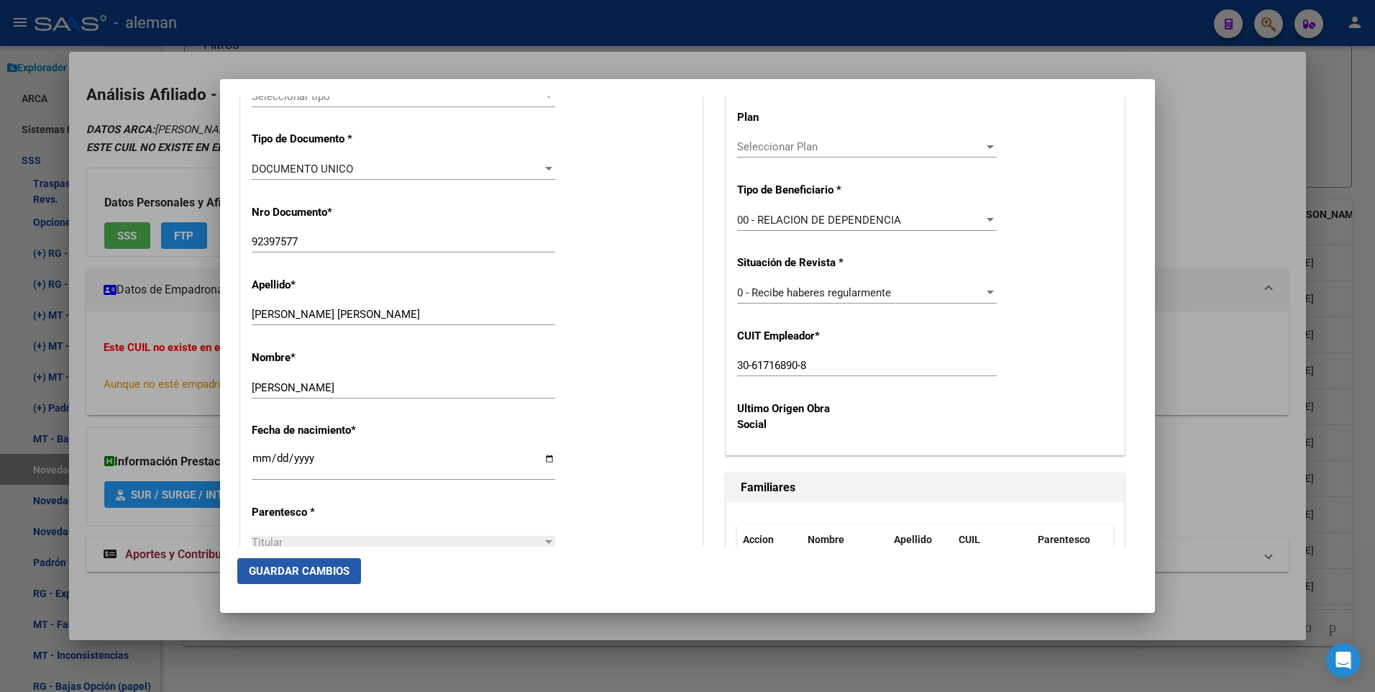
click at [318, 569] on span "Guardar Cambios" at bounding box center [299, 571] width 101 height 13
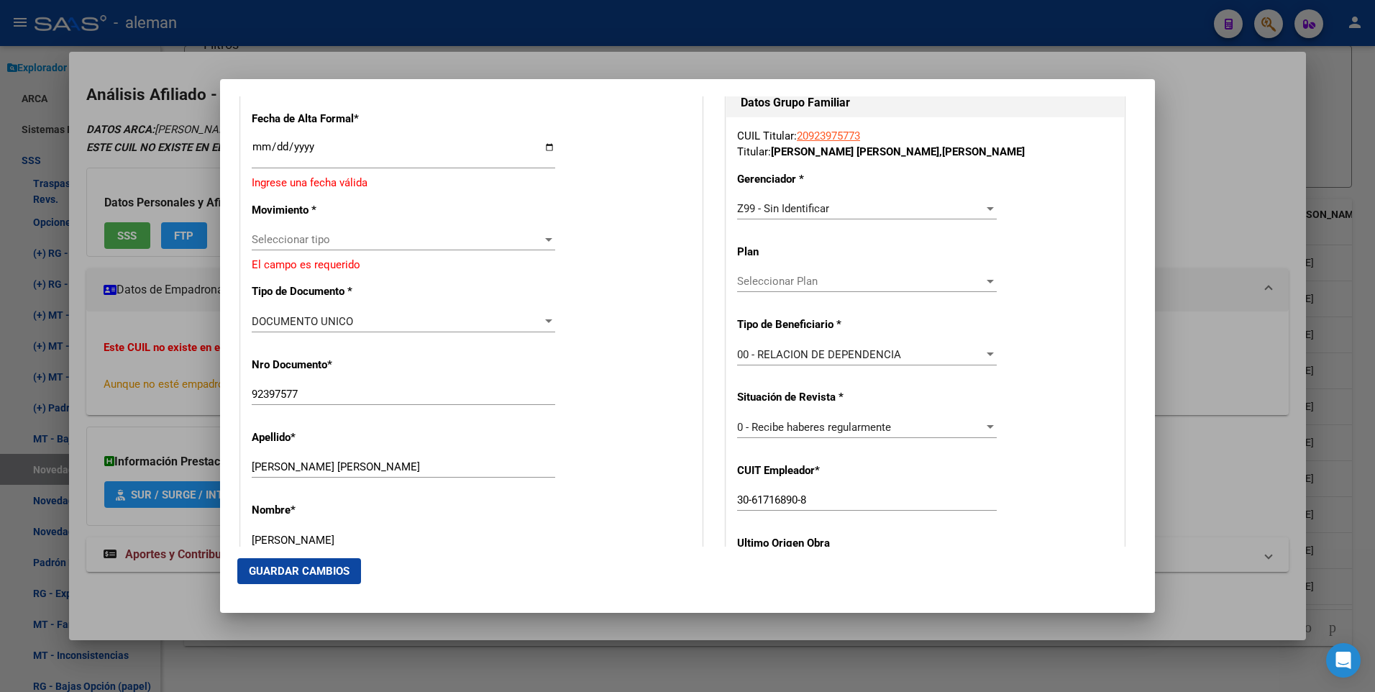
scroll to position [99, 0]
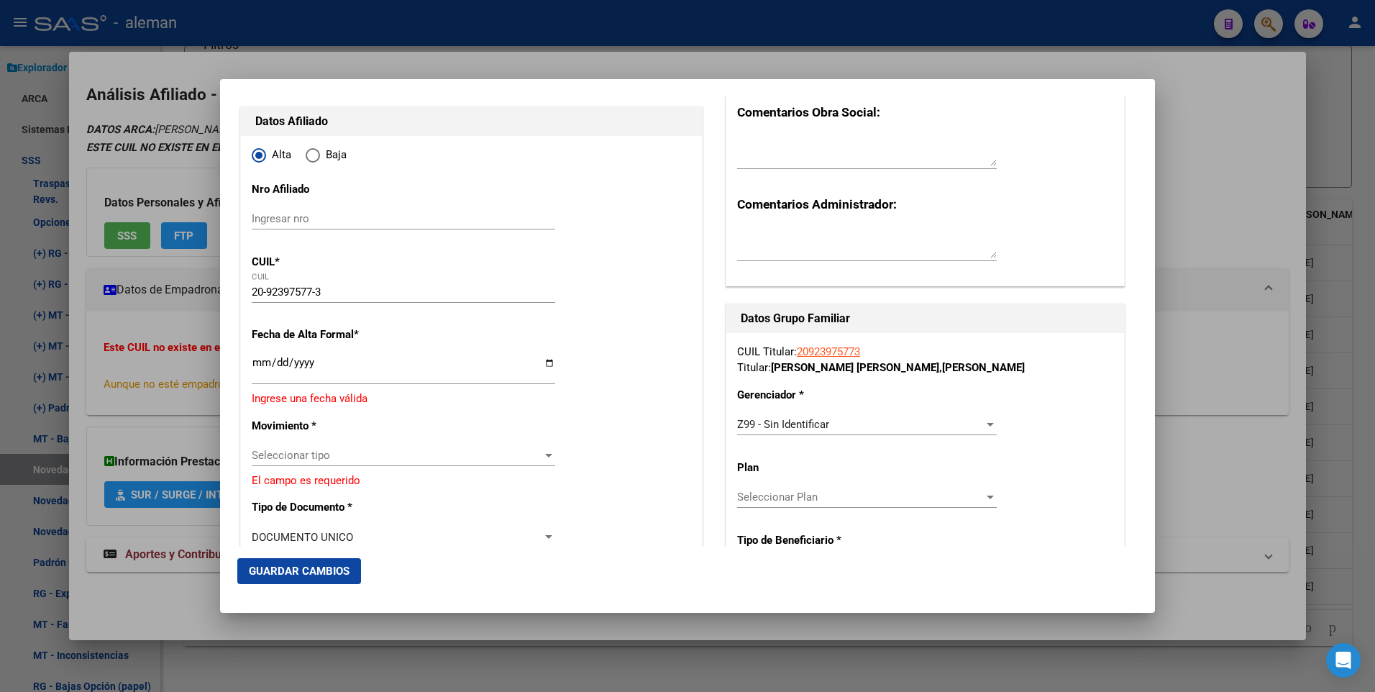
click at [255, 363] on input "Ingresar fecha" at bounding box center [404, 368] width 304 height 23
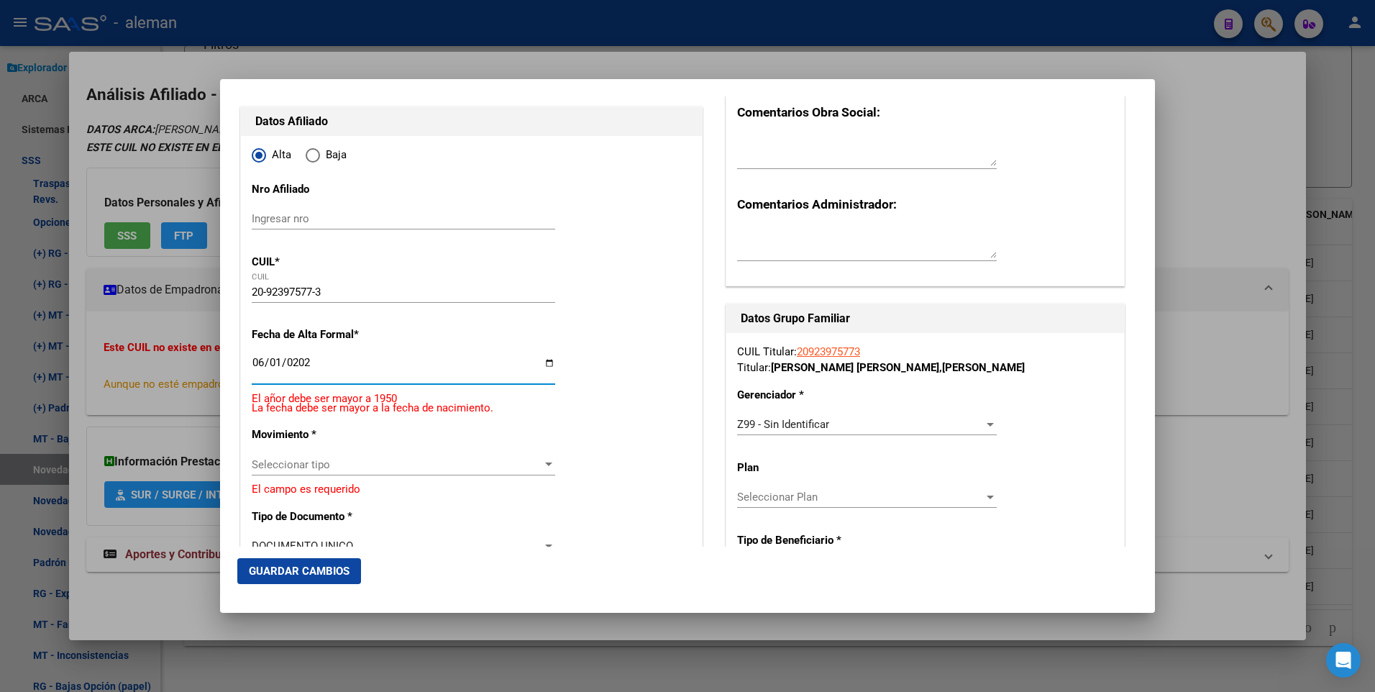
type input "[DATE]"
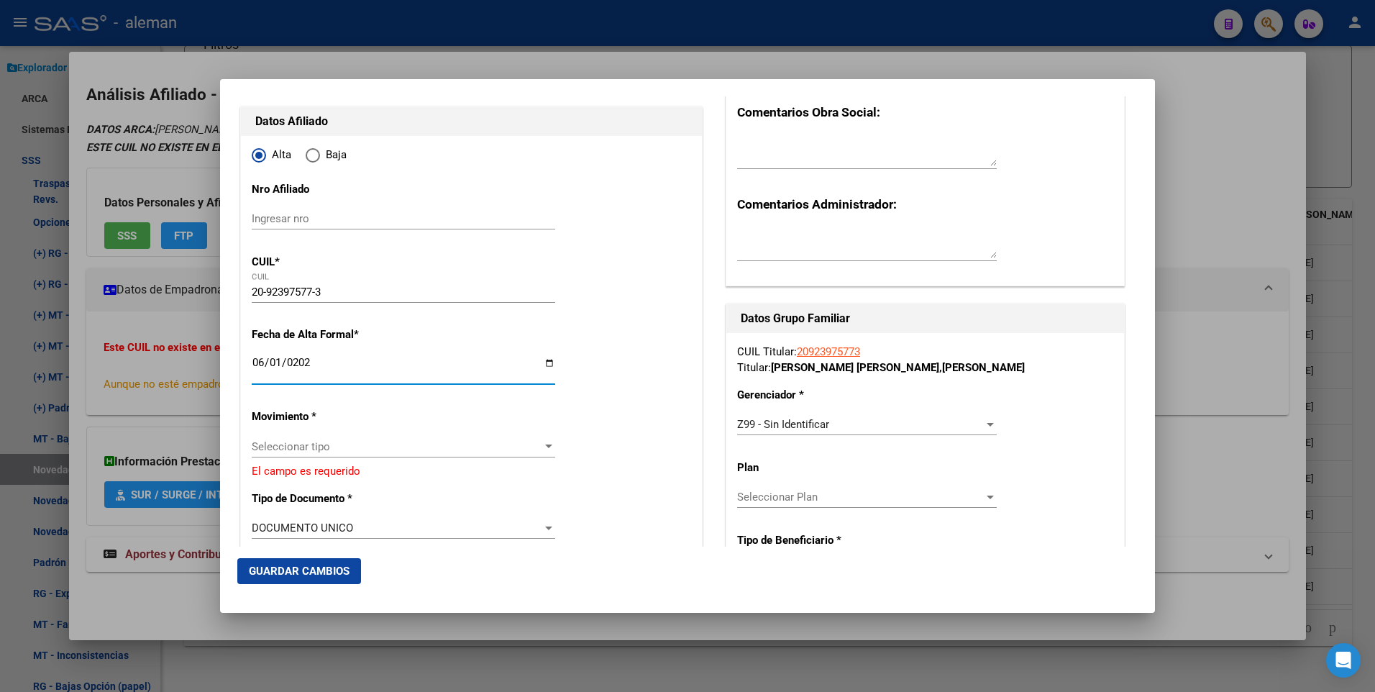
click at [497, 437] on div "Seleccionar tipo Seleccionar tipo" at bounding box center [404, 447] width 304 height 22
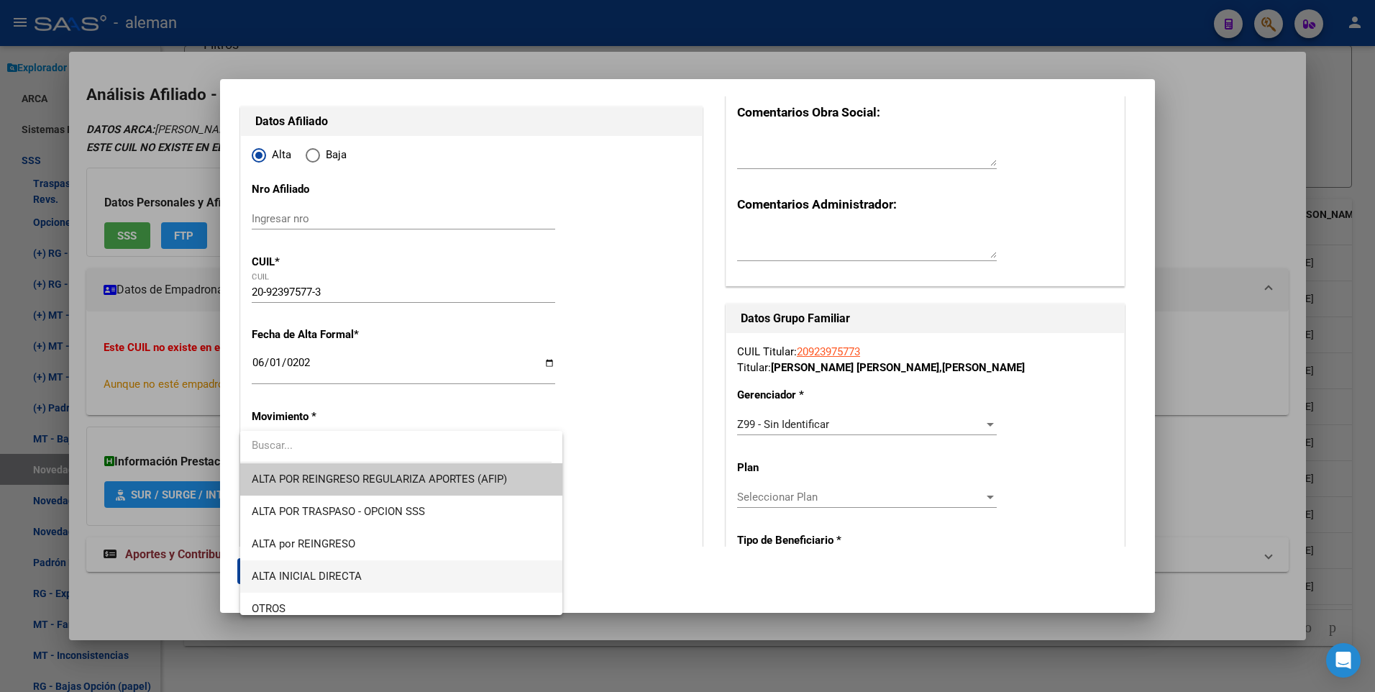
click at [383, 575] on span "ALTA INICIAL DIRECTA" at bounding box center [401, 576] width 299 height 32
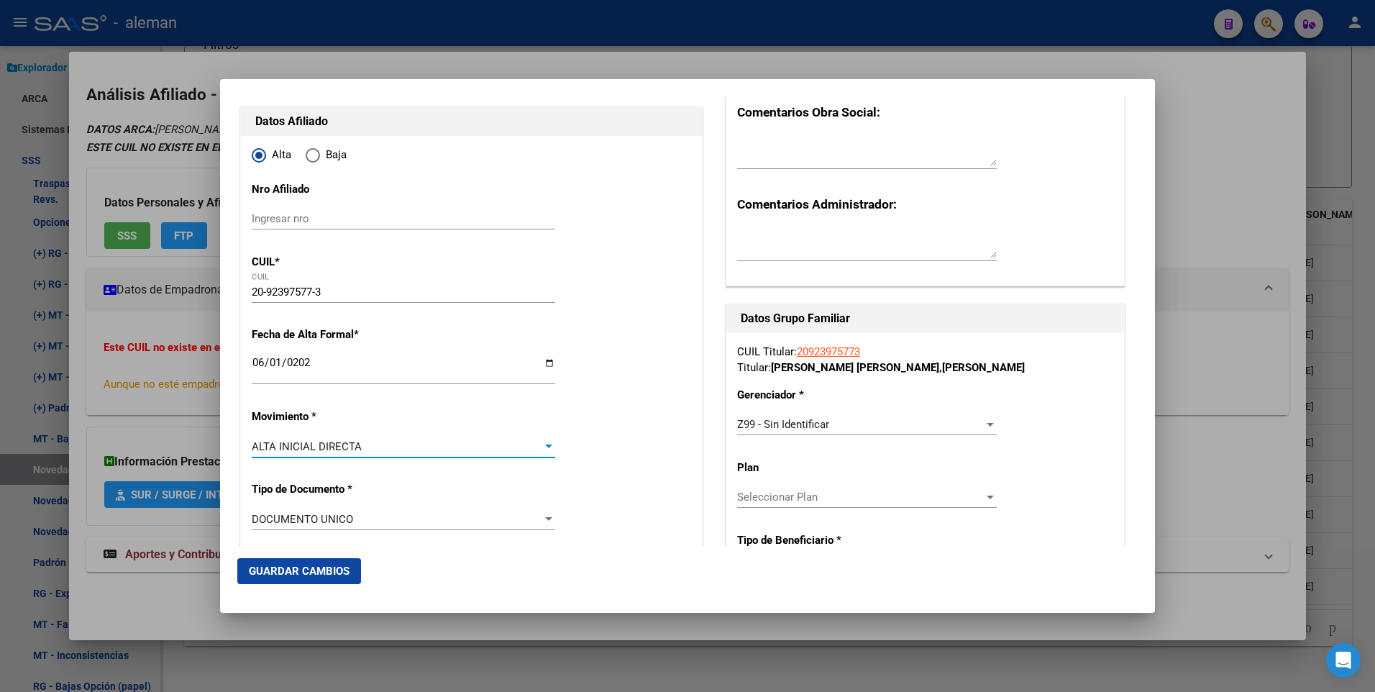
scroll to position [243, 0]
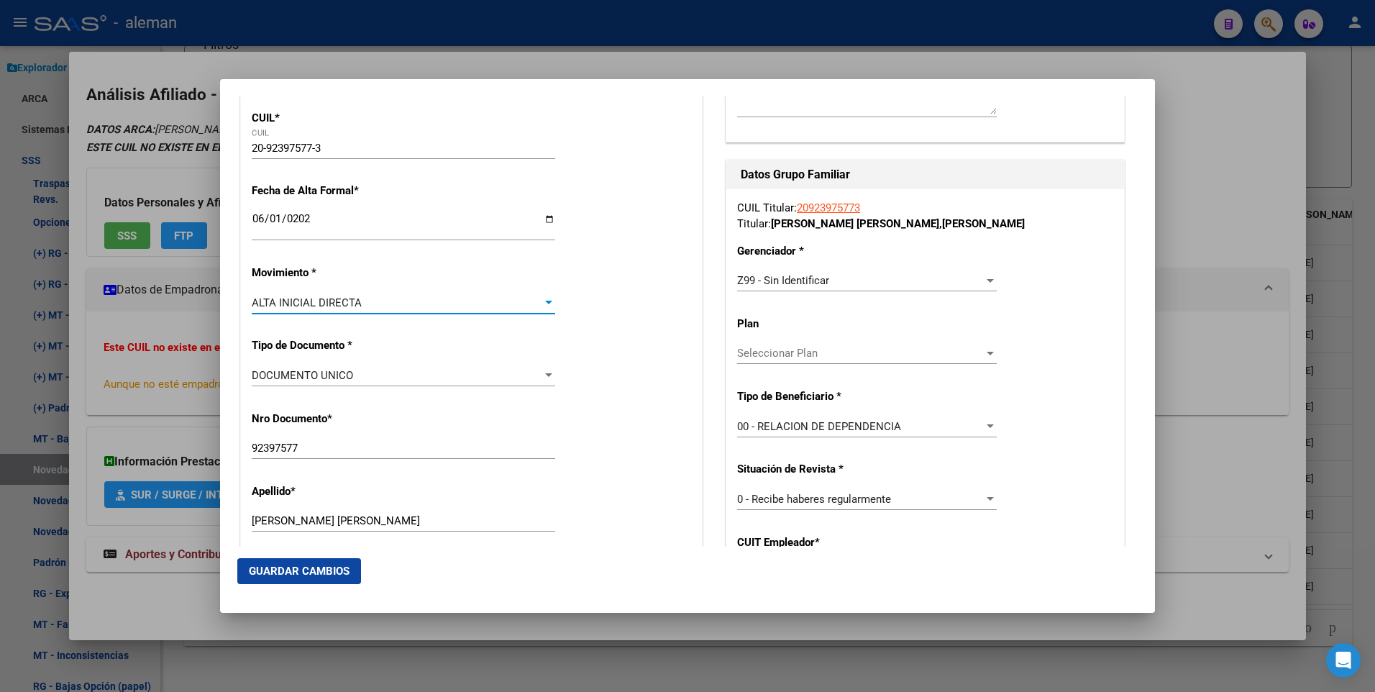
click at [322, 572] on span "Guardar Cambios" at bounding box center [299, 571] width 101 height 13
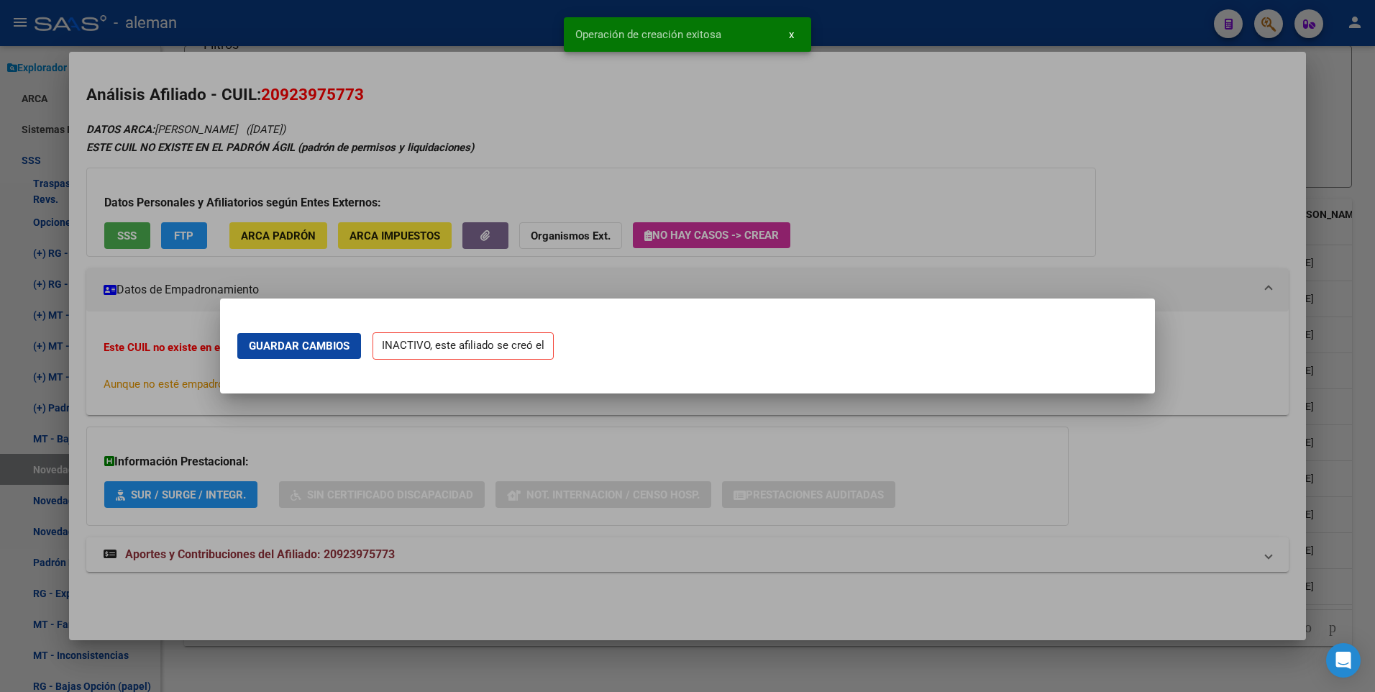
scroll to position [0, 0]
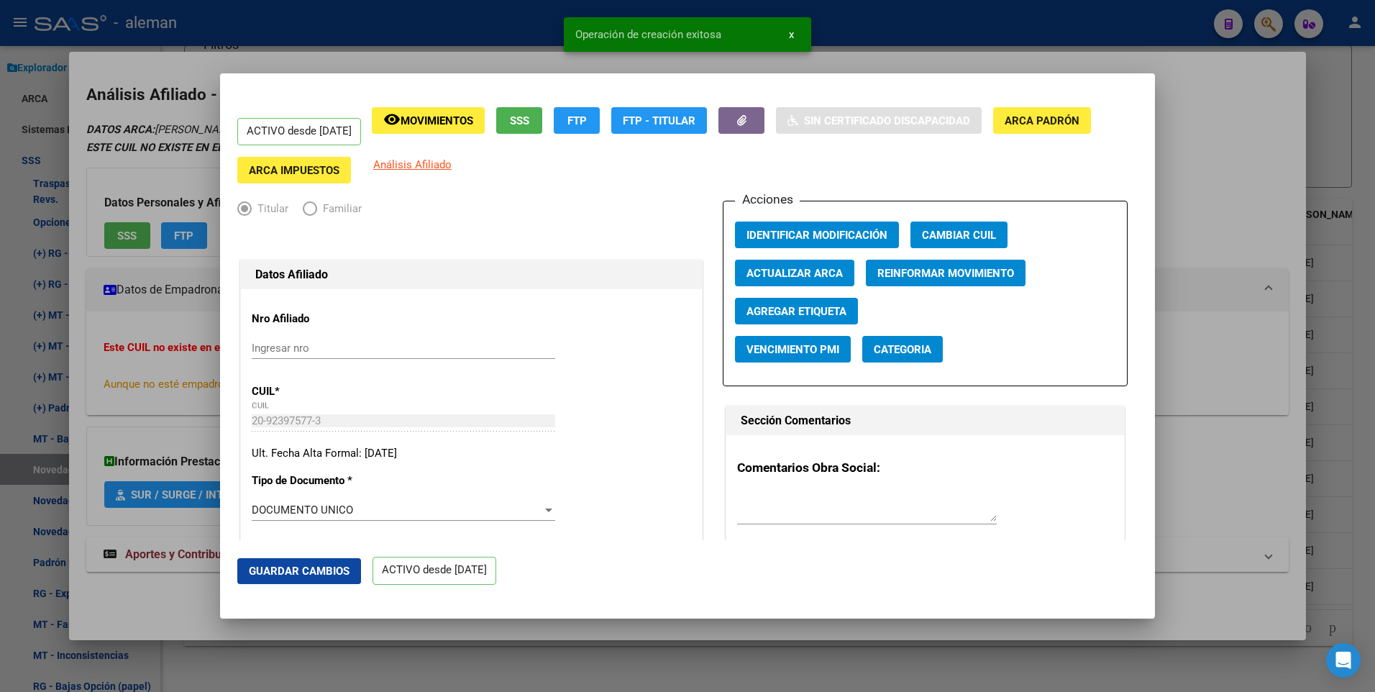
click at [1243, 204] on div at bounding box center [687, 346] width 1375 height 692
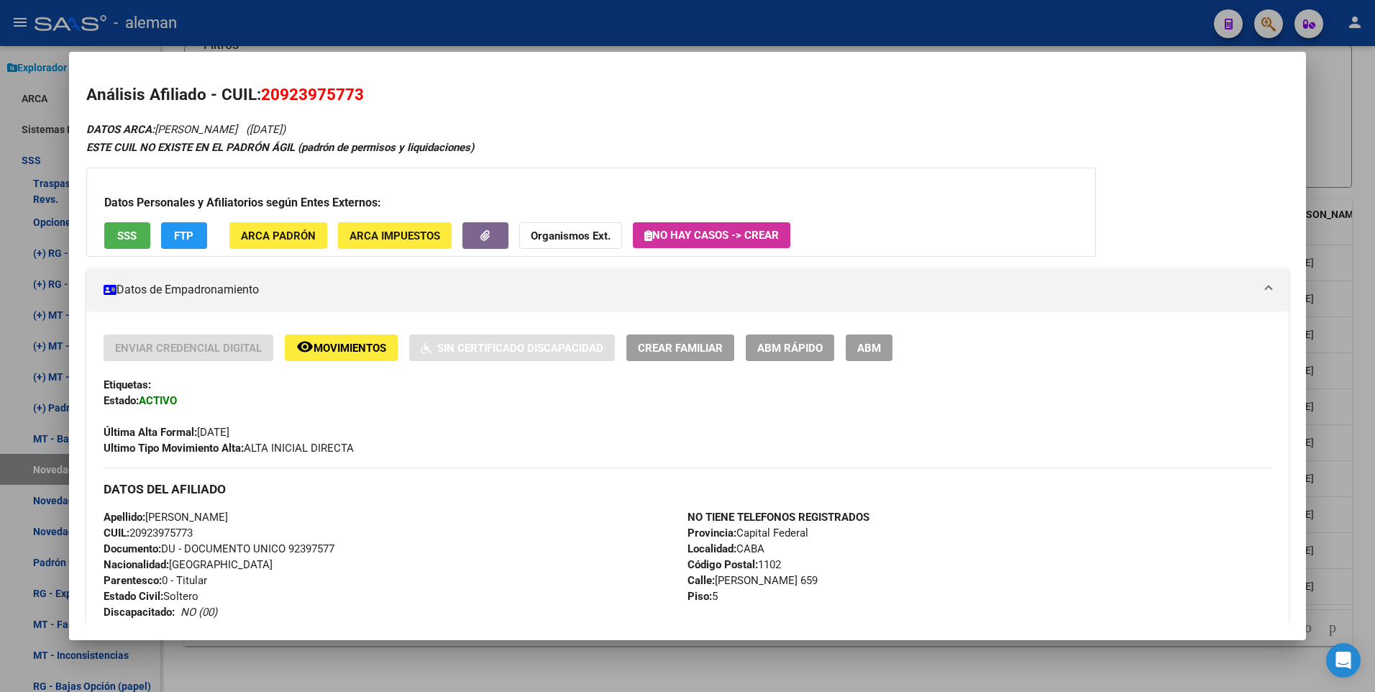
click at [1355, 187] on div at bounding box center [687, 346] width 1375 height 692
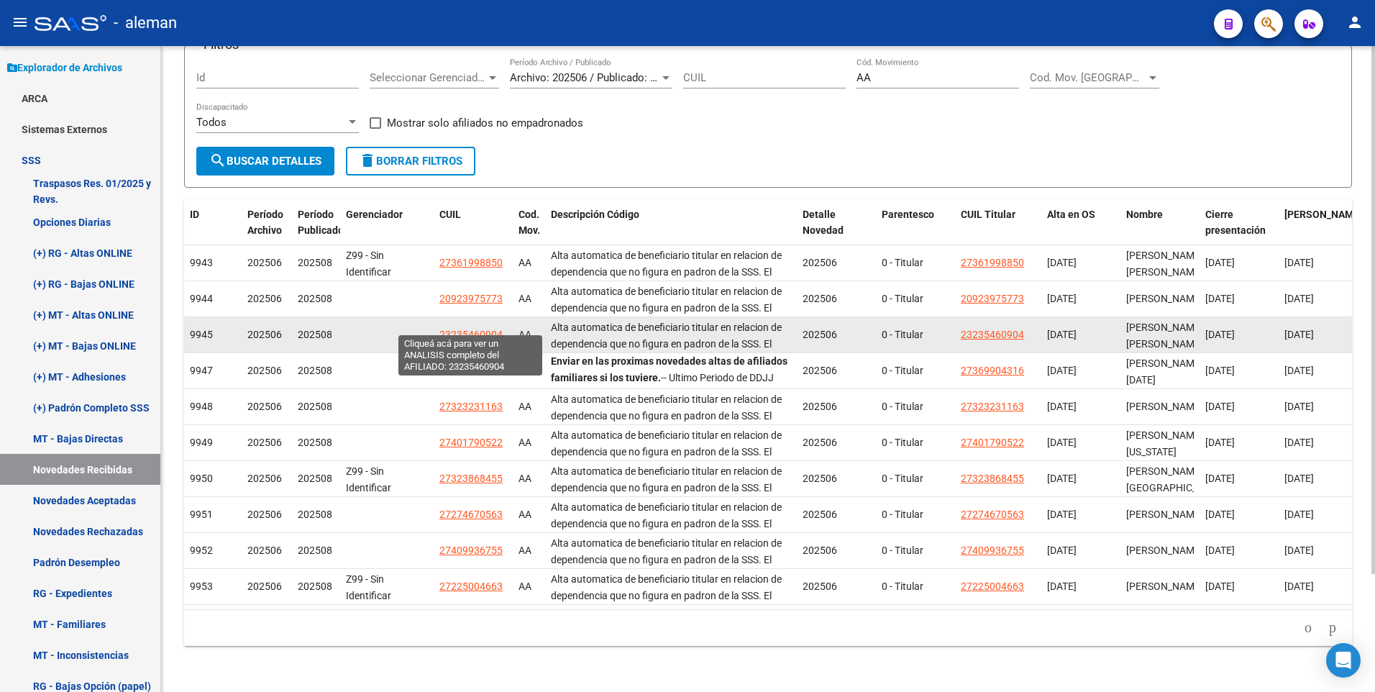
click at [473, 329] on span "23235460904" at bounding box center [471, 335] width 63 height 12
type textarea "23235460904"
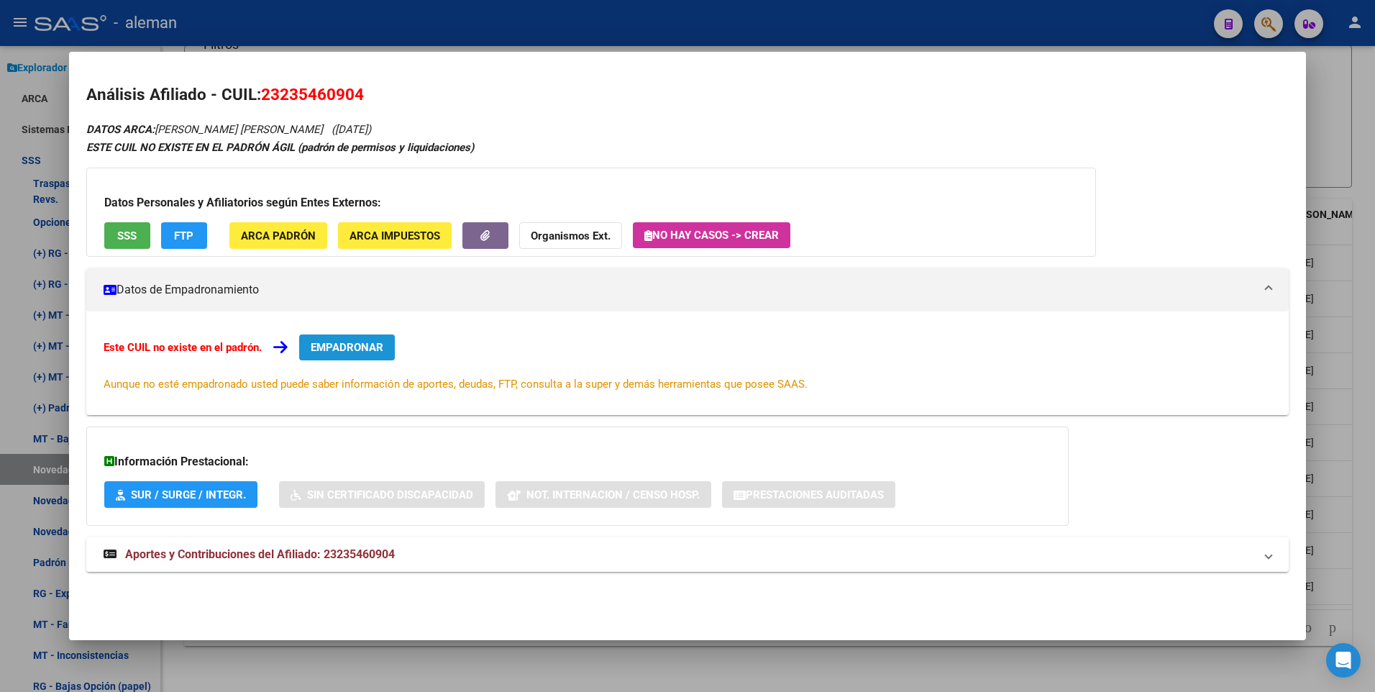
click at [355, 347] on span "EMPADRONAR" at bounding box center [347, 347] width 73 height 13
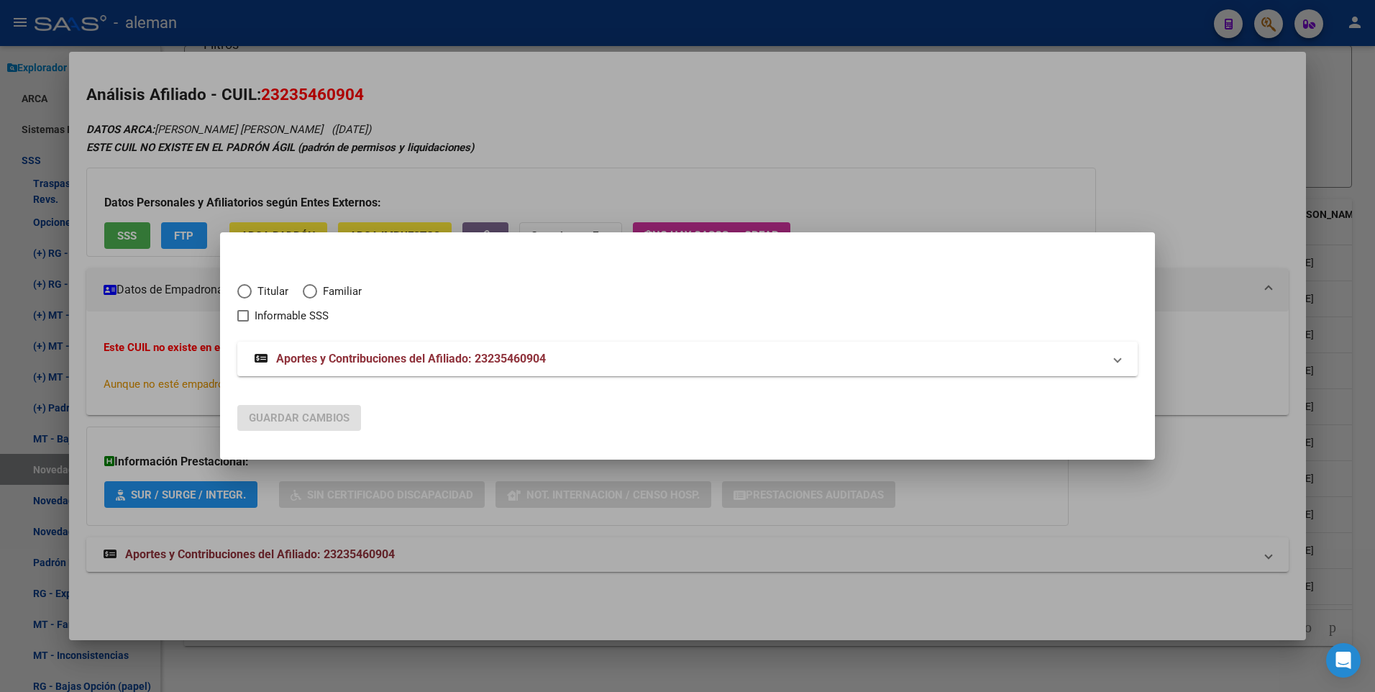
click at [244, 290] on span "Elija una opción" at bounding box center [244, 291] width 14 height 14
click at [244, 290] on input "Titular" at bounding box center [244, 291] width 14 height 14
radio input "true"
checkbox input "true"
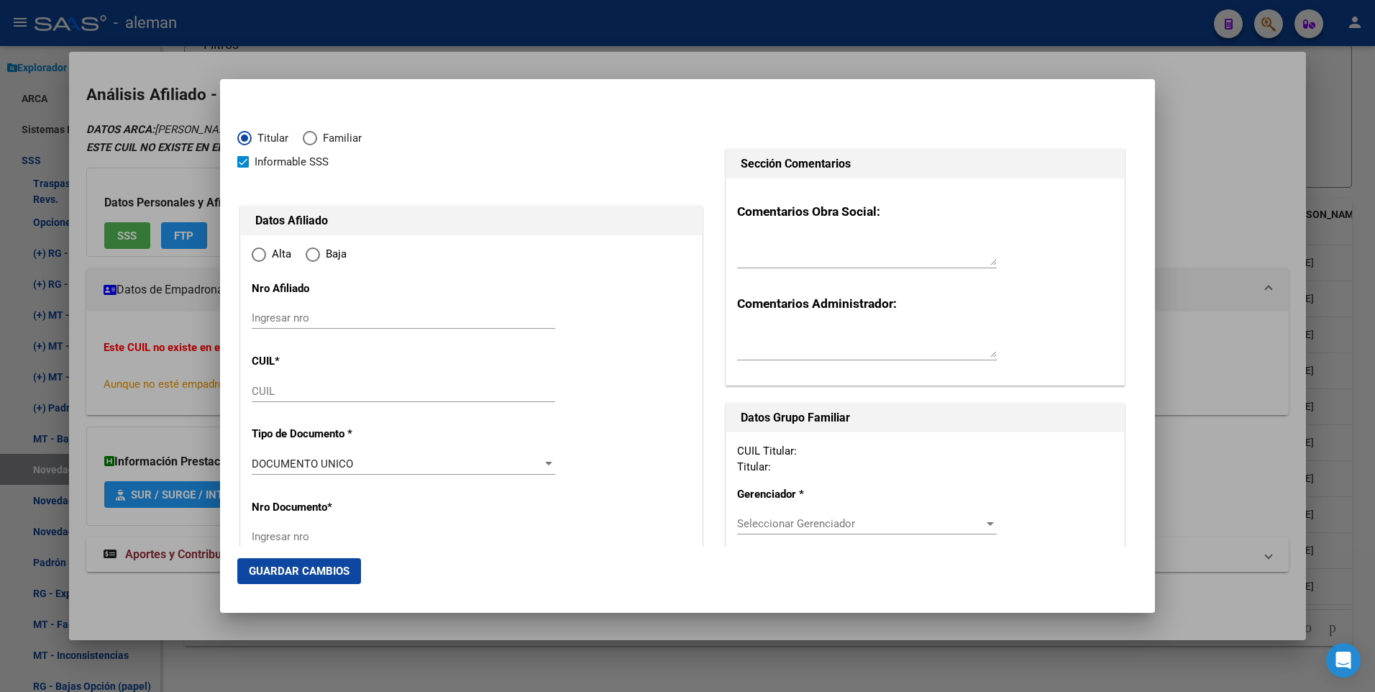
type input "23-23546090-4"
type input "23546090"
type input "PAEZ"
type input "[PERSON_NAME]"
type input "[DATE]"
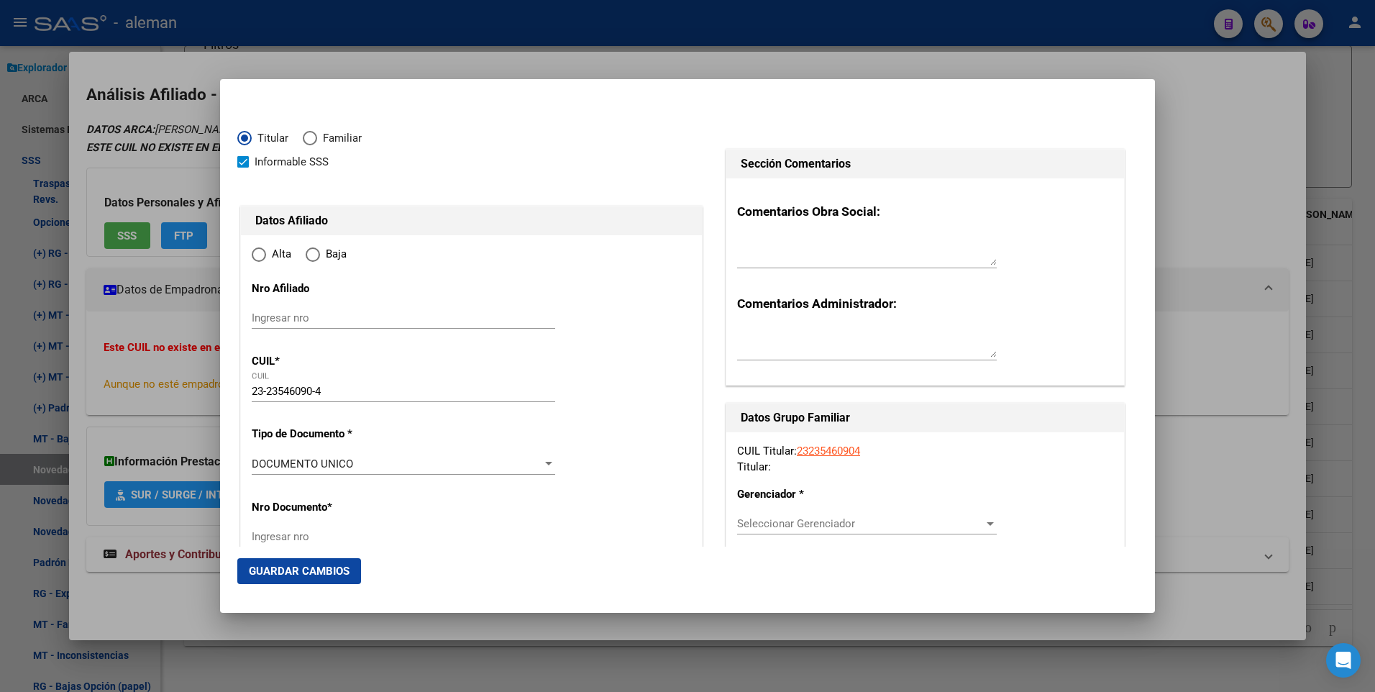
type input "CABA"
type input "1239"
type input "BOEDO AV."
type input "1964"
radio input "true"
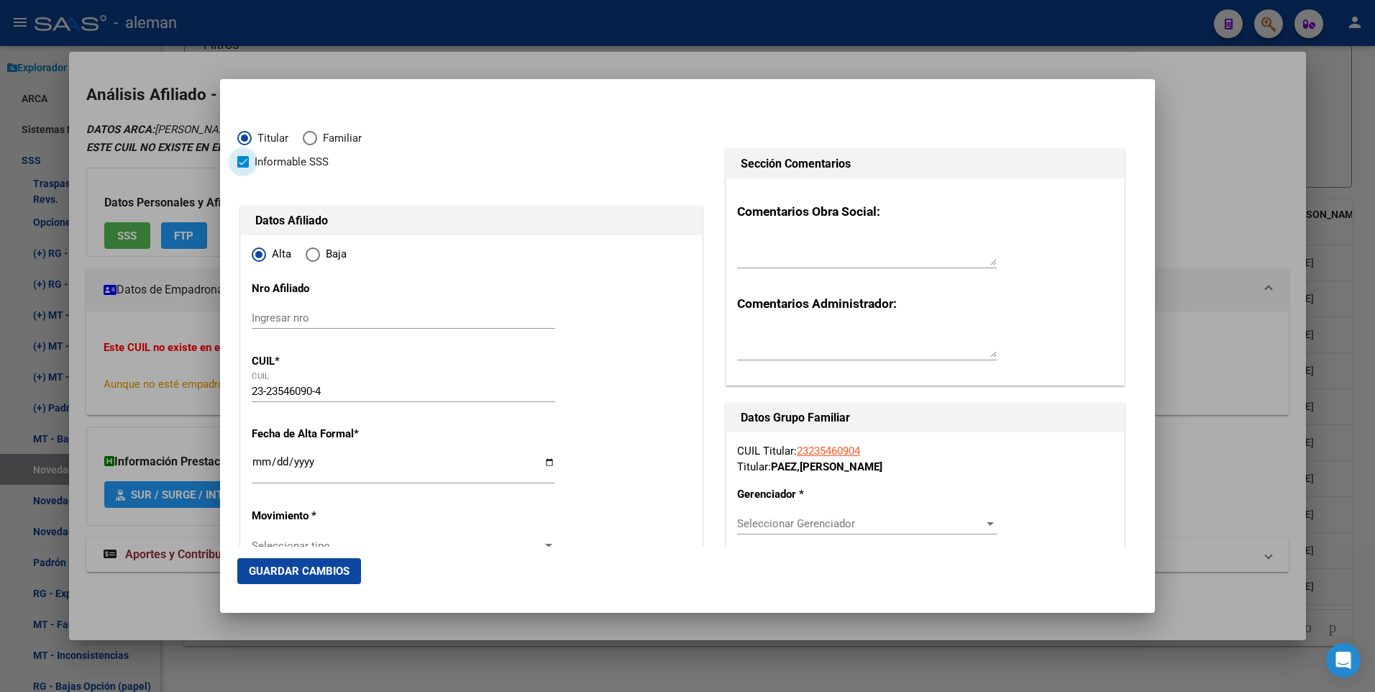
click at [241, 164] on span at bounding box center [243, 162] width 12 height 12
click at [242, 168] on input "Informable SSS" at bounding box center [242, 168] width 1 height 1
checkbox input "false"
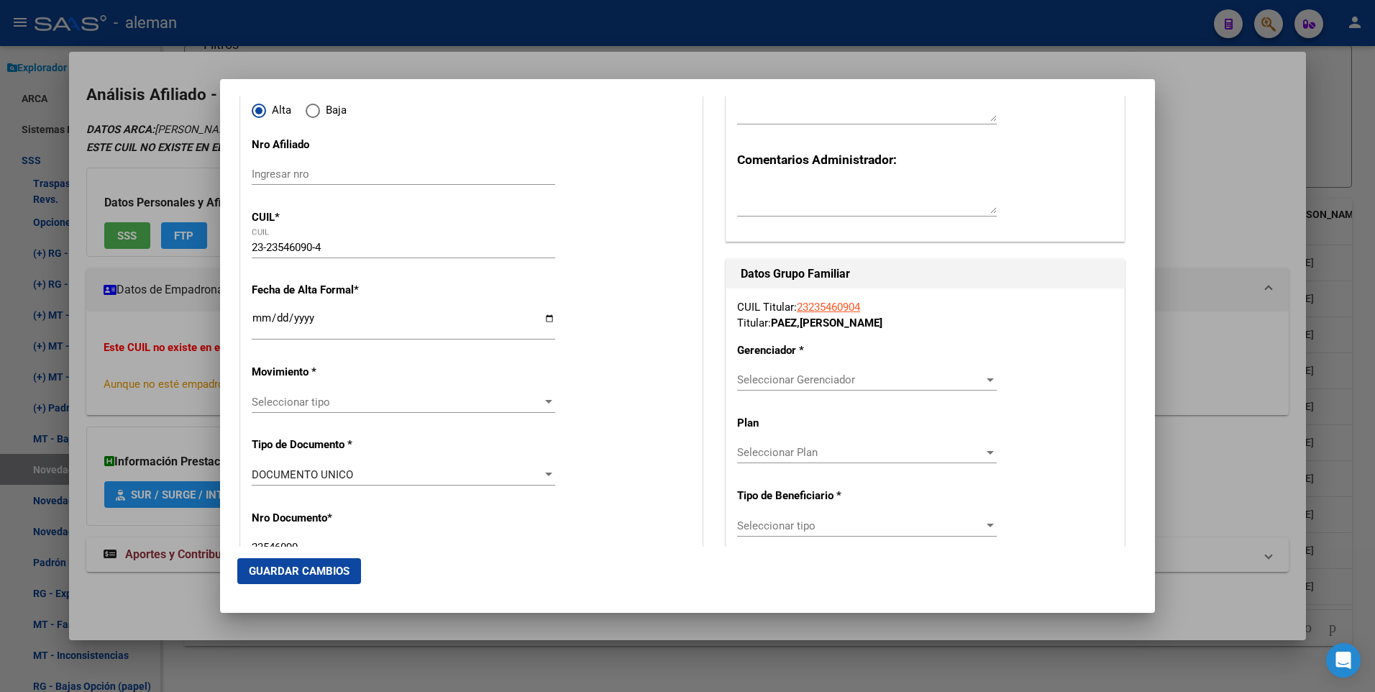
click at [254, 319] on input "Ingresar fecha" at bounding box center [404, 323] width 304 height 23
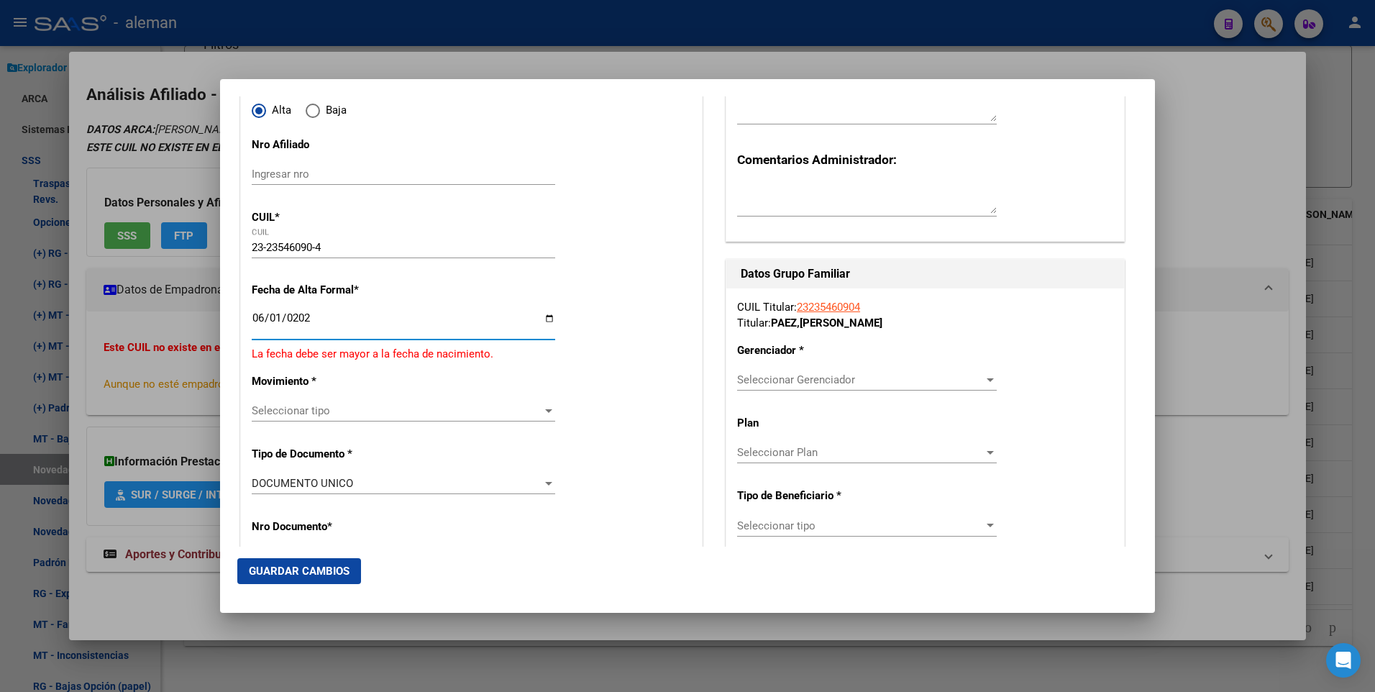
type input "[DATE]"
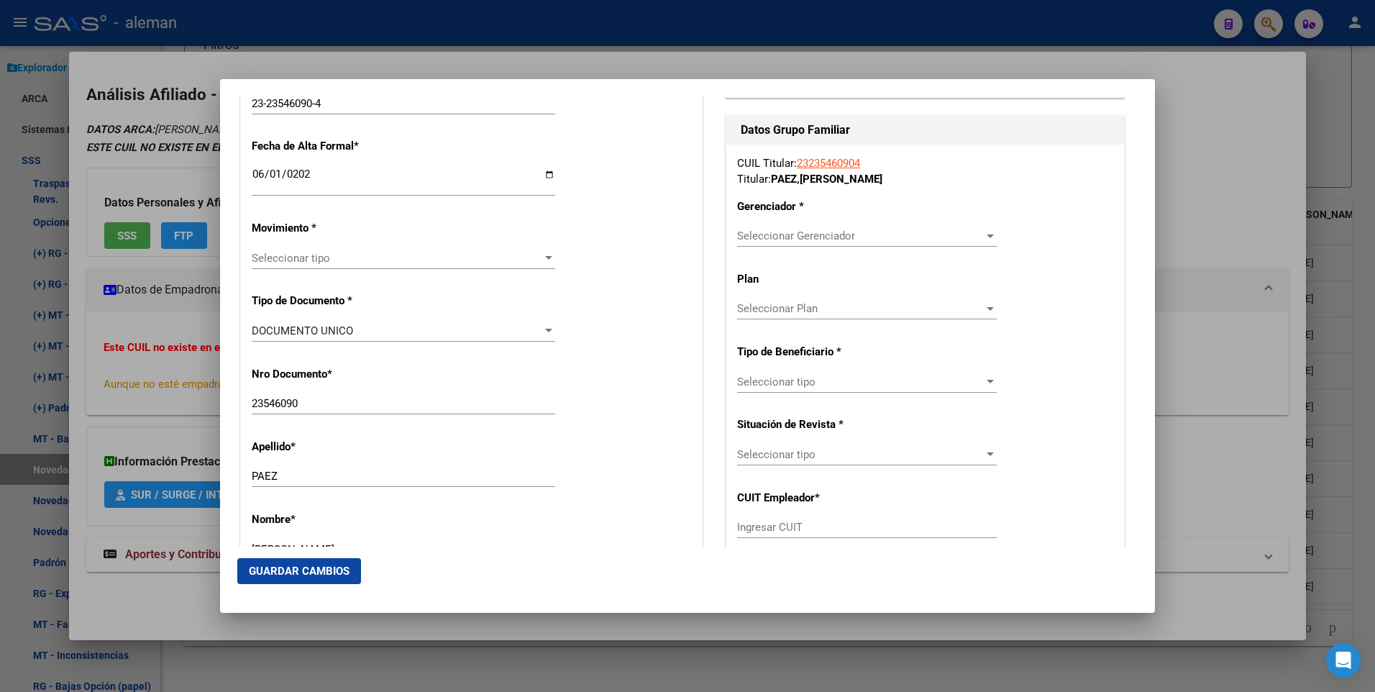
click at [542, 254] on div at bounding box center [548, 259] width 13 height 12
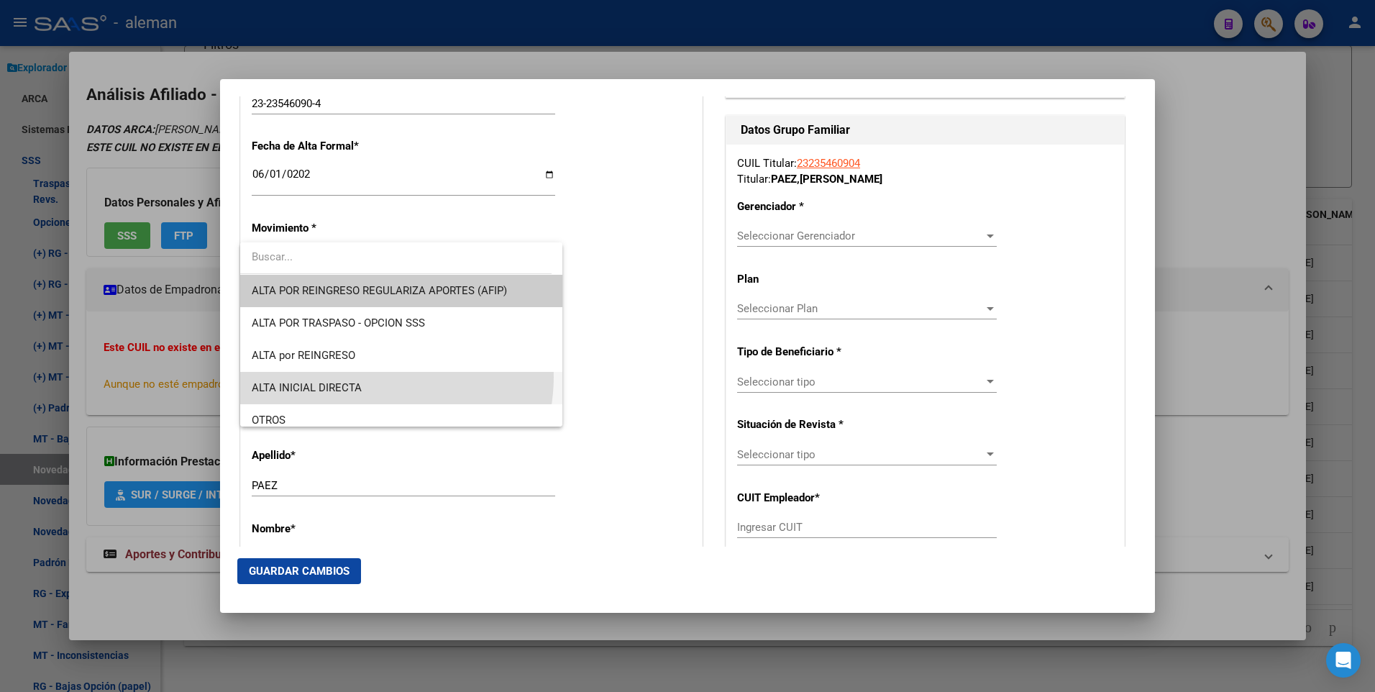
click at [375, 377] on span "ALTA INICIAL DIRECTA" at bounding box center [401, 388] width 299 height 32
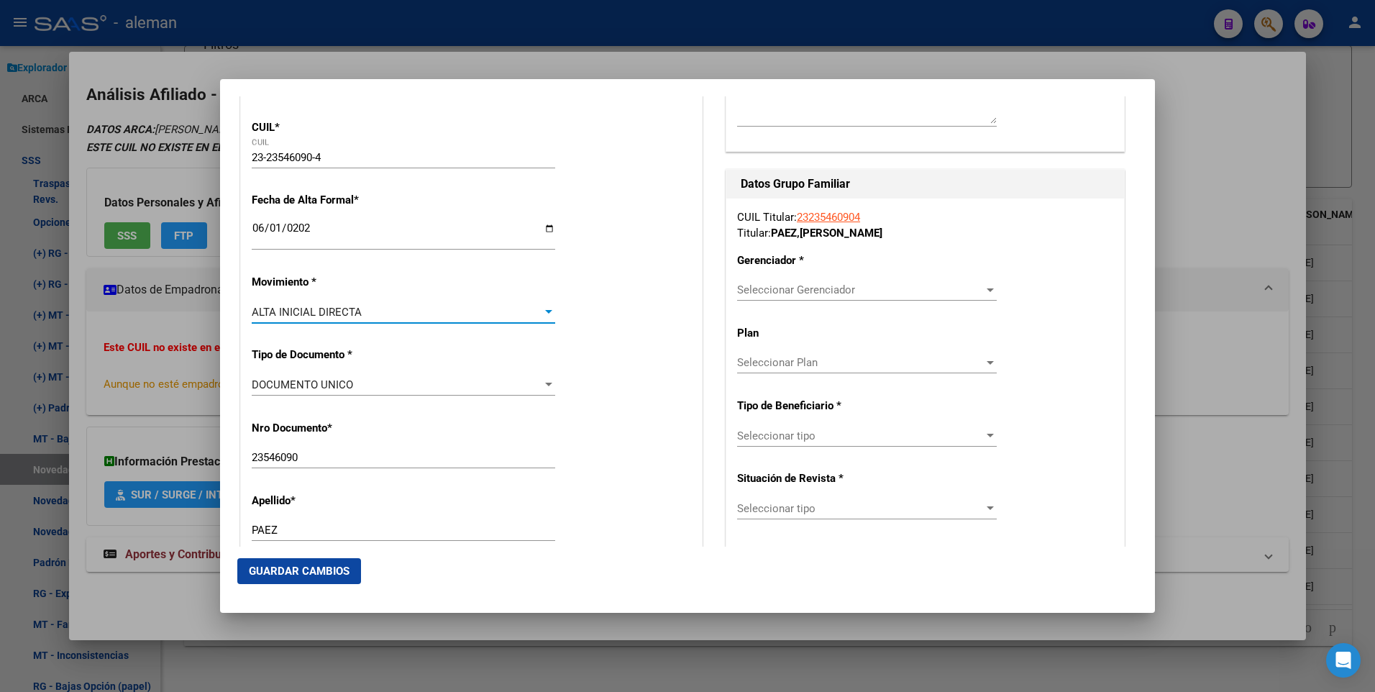
scroll to position [162, 0]
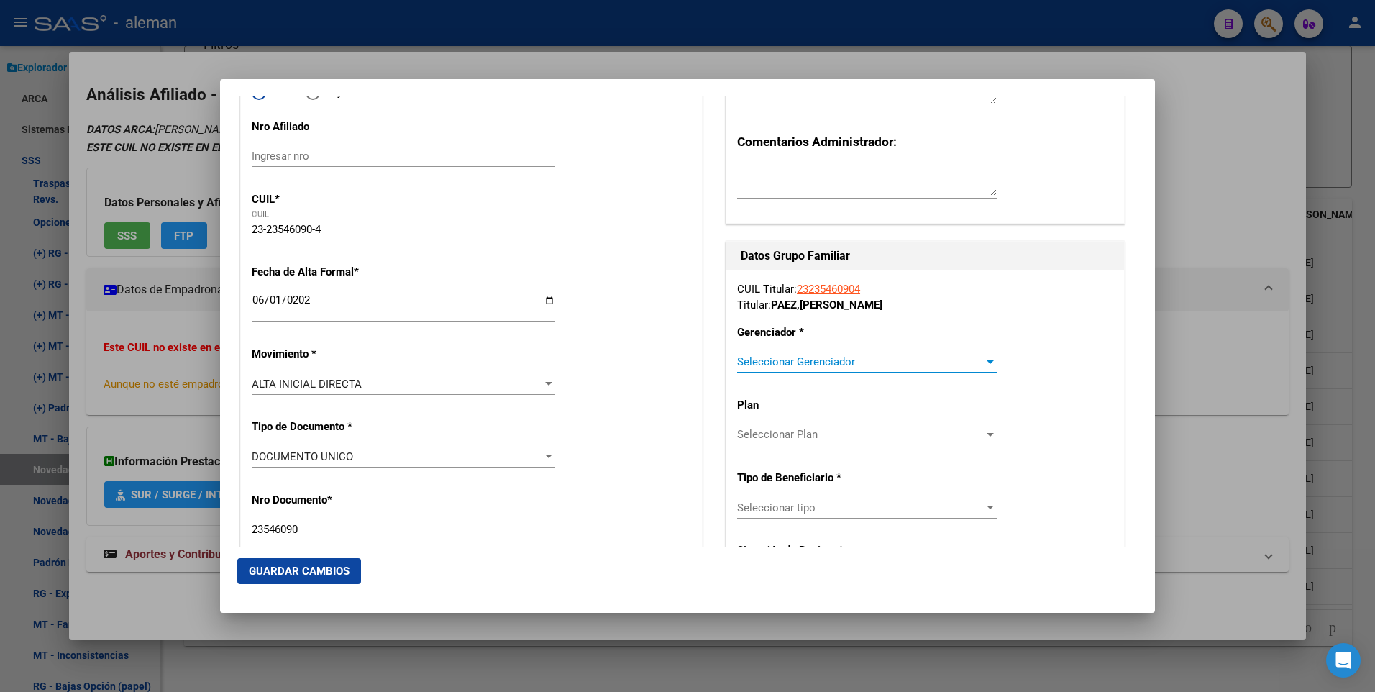
click at [984, 359] on div at bounding box center [990, 362] width 13 height 12
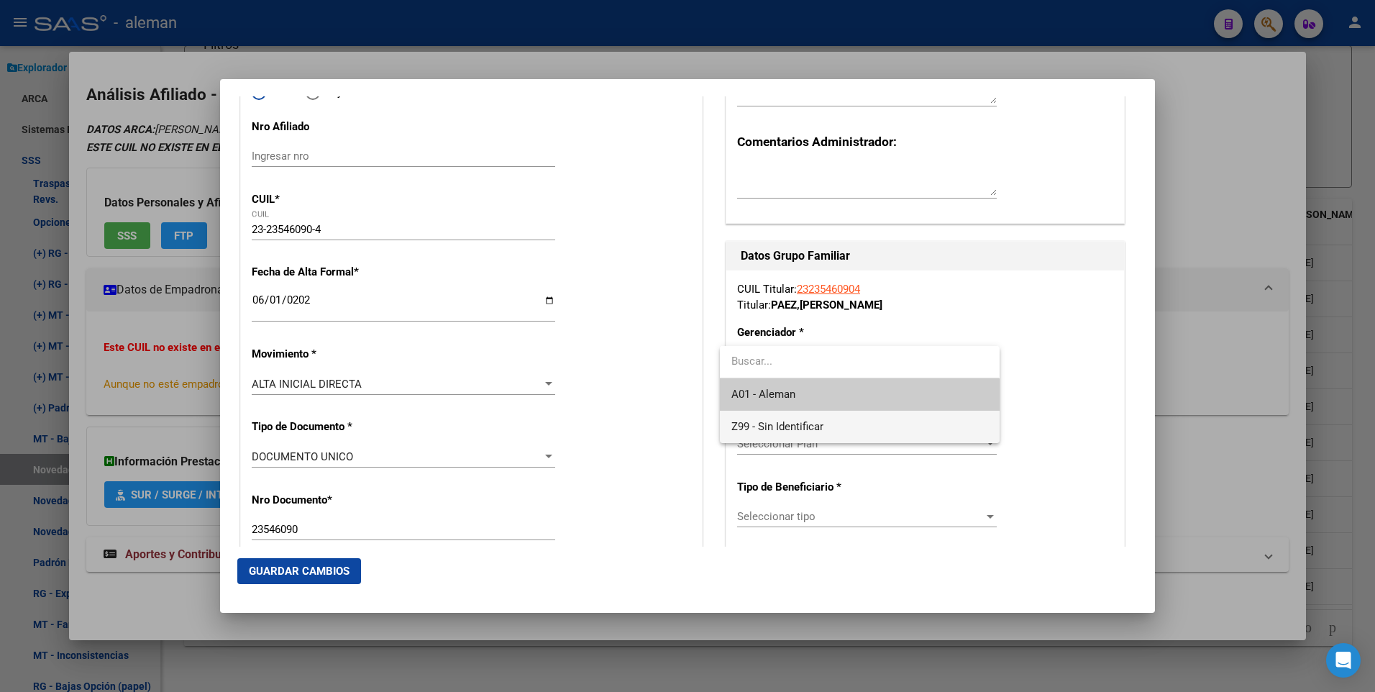
click at [834, 425] on span "Z99 - Sin Identificar" at bounding box center [860, 427] width 256 height 32
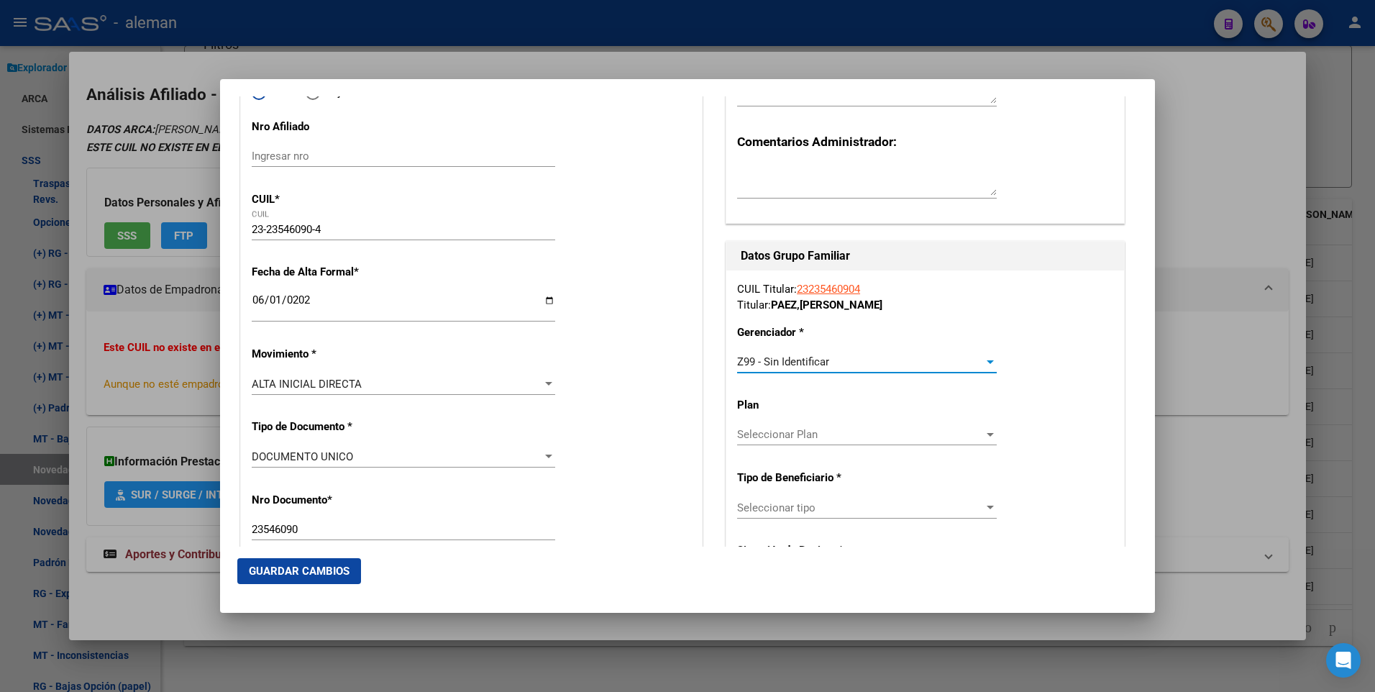
scroll to position [306, 0]
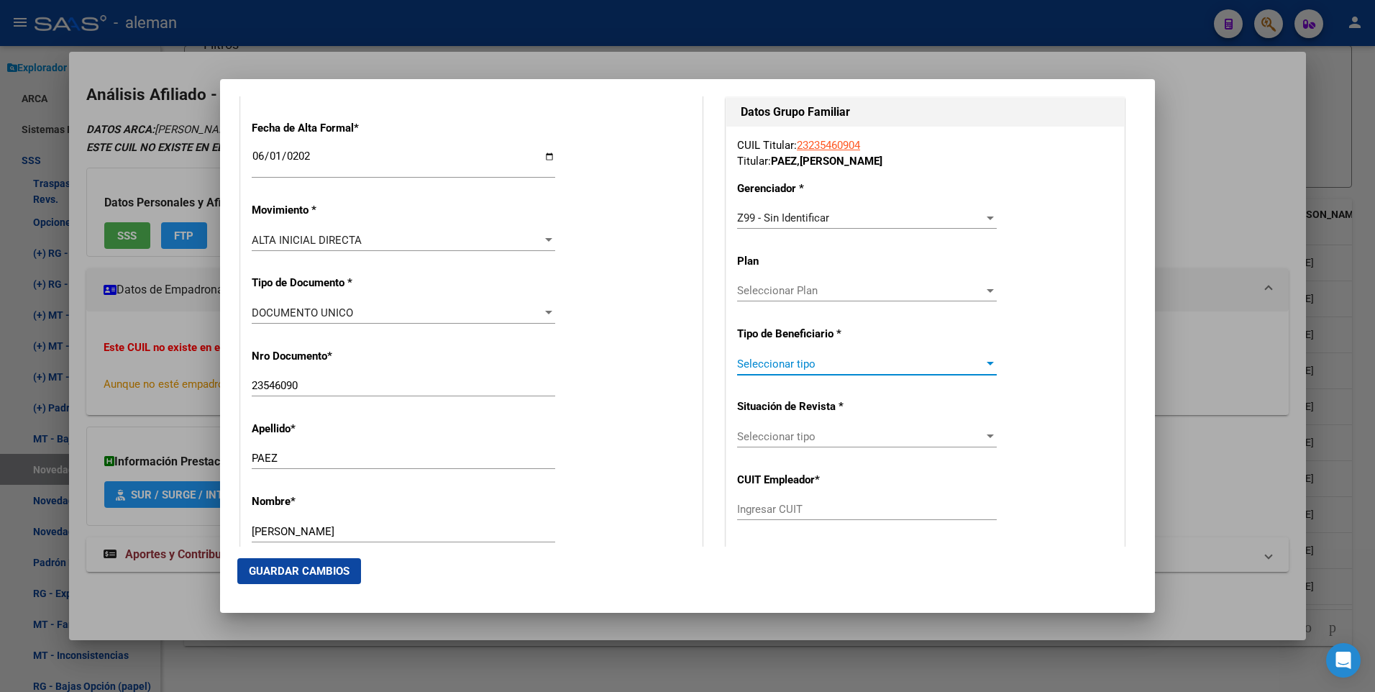
click at [984, 360] on div at bounding box center [990, 364] width 13 height 12
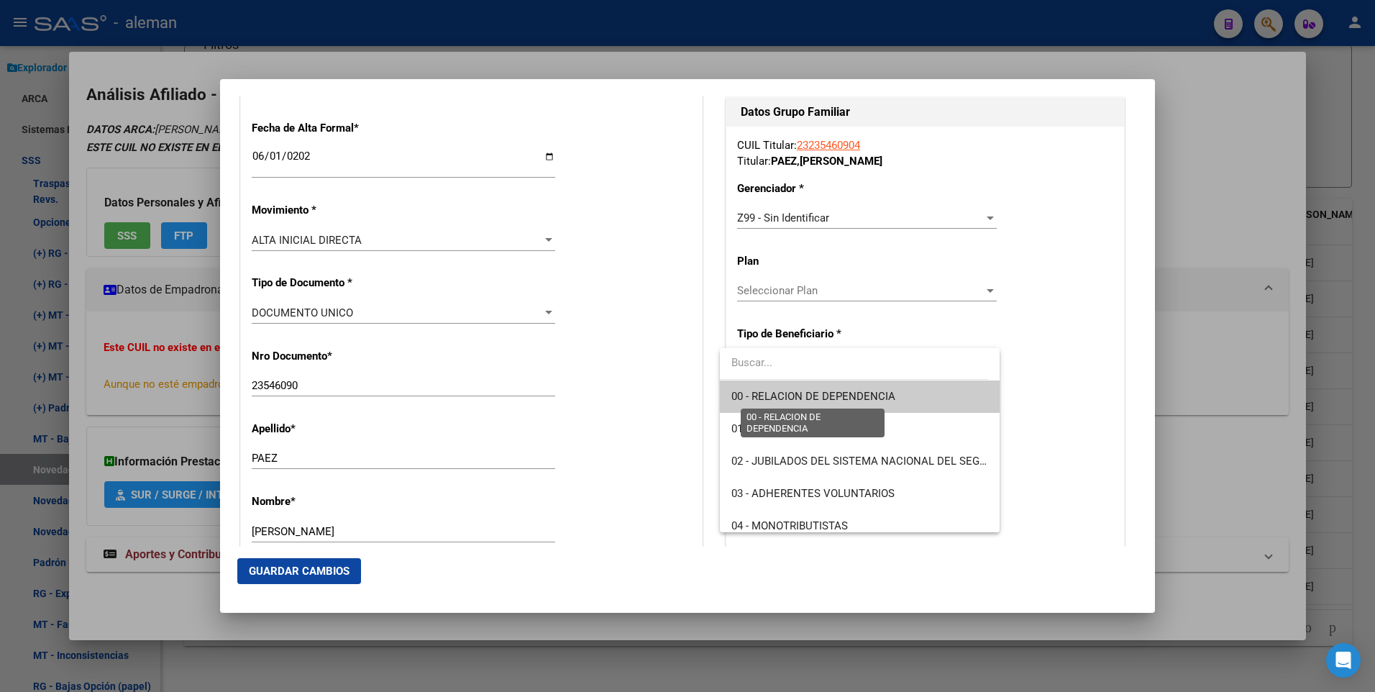
click at [847, 396] on span "00 - RELACION DE DEPENDENCIA" at bounding box center [814, 396] width 164 height 13
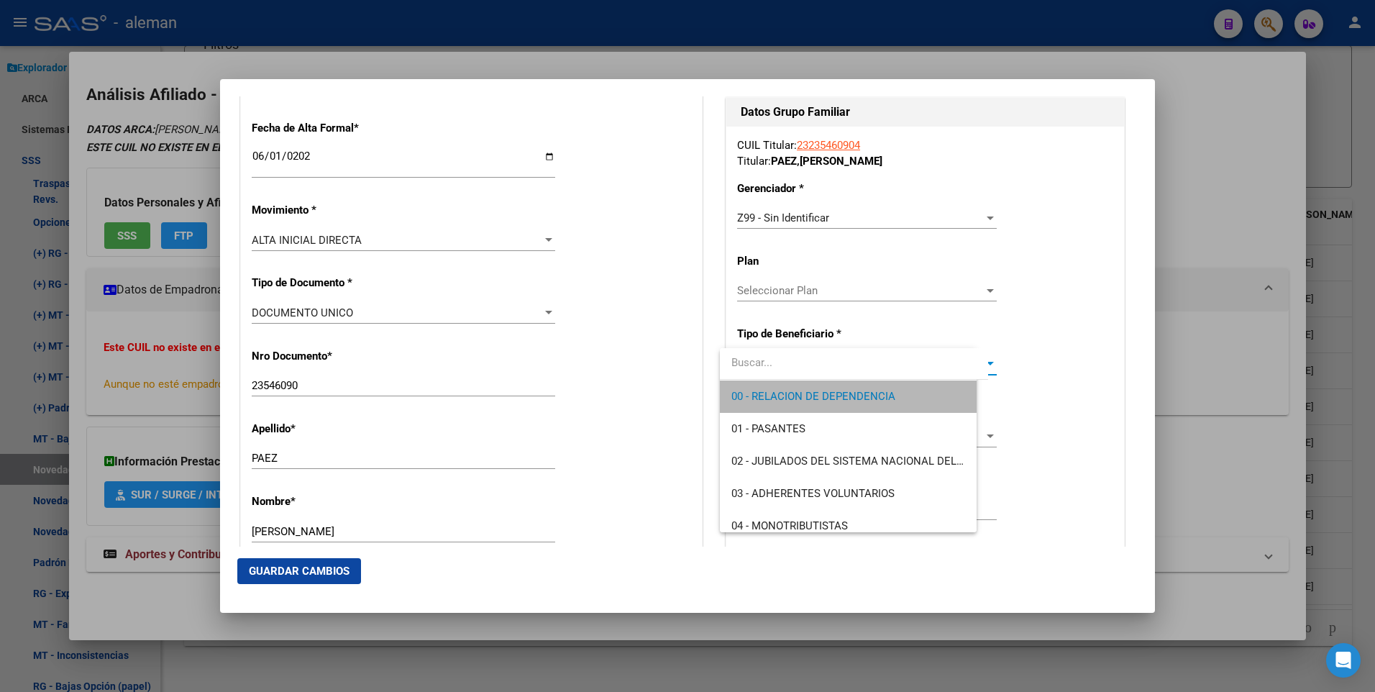
type input "30-70974890-0"
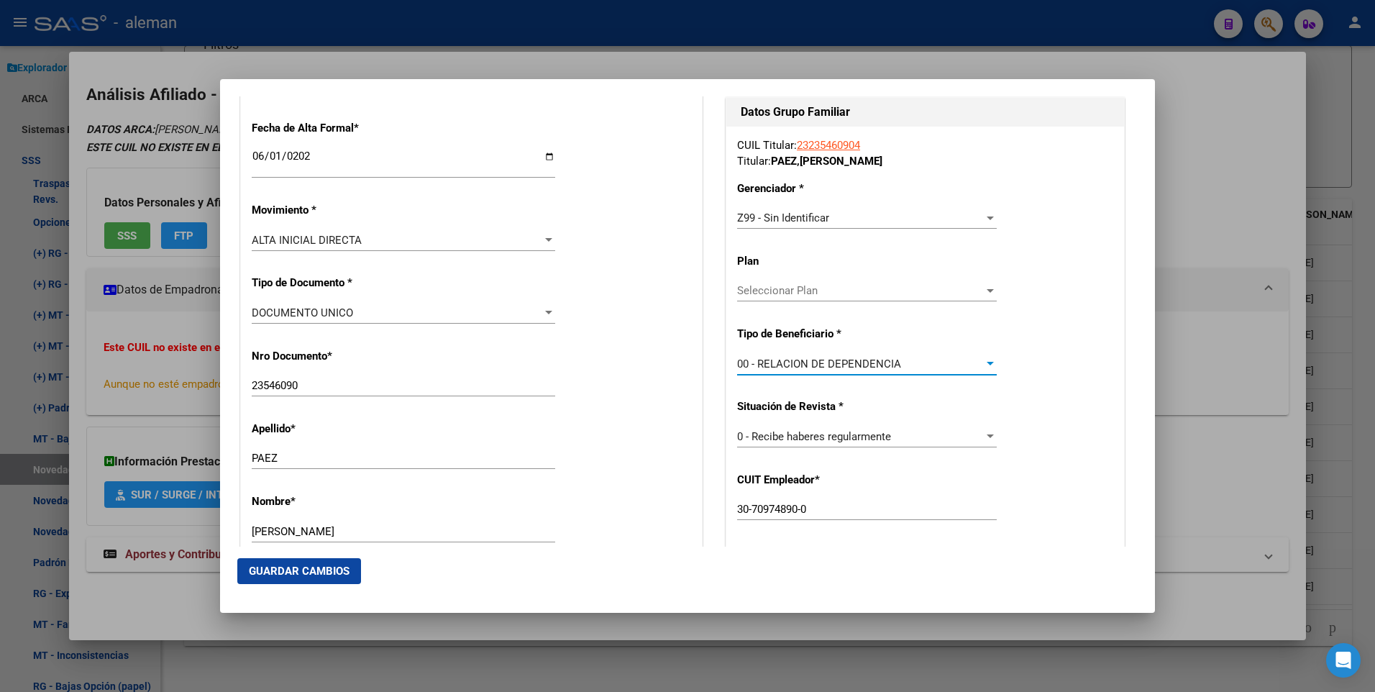
scroll to position [378, 0]
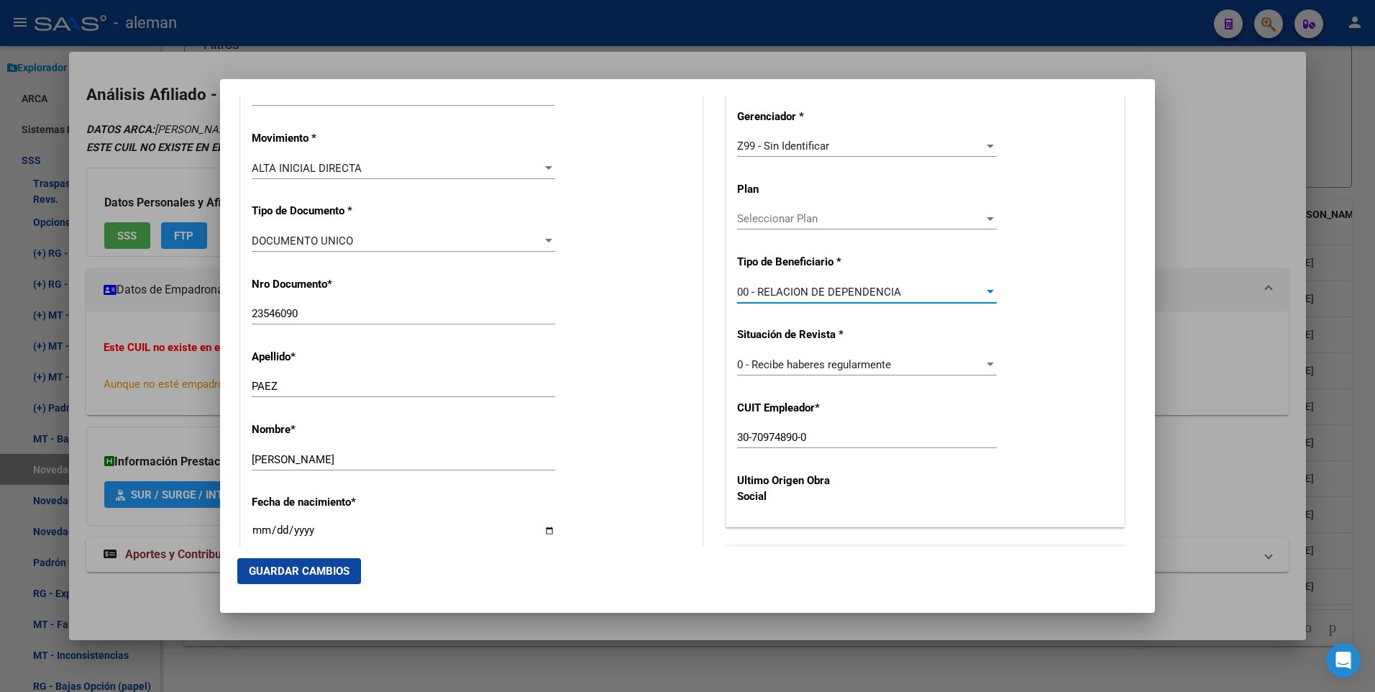
click at [320, 569] on span "Guardar Cambios" at bounding box center [299, 571] width 101 height 13
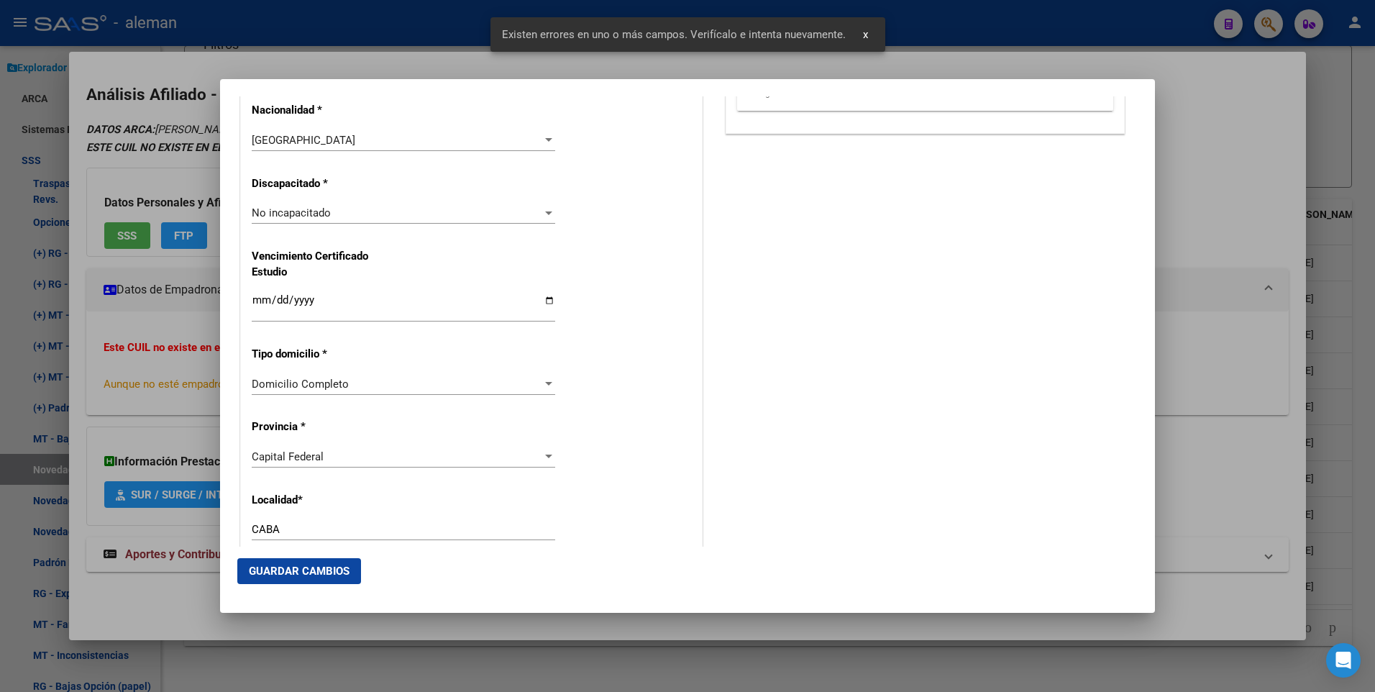
scroll to position [719, 0]
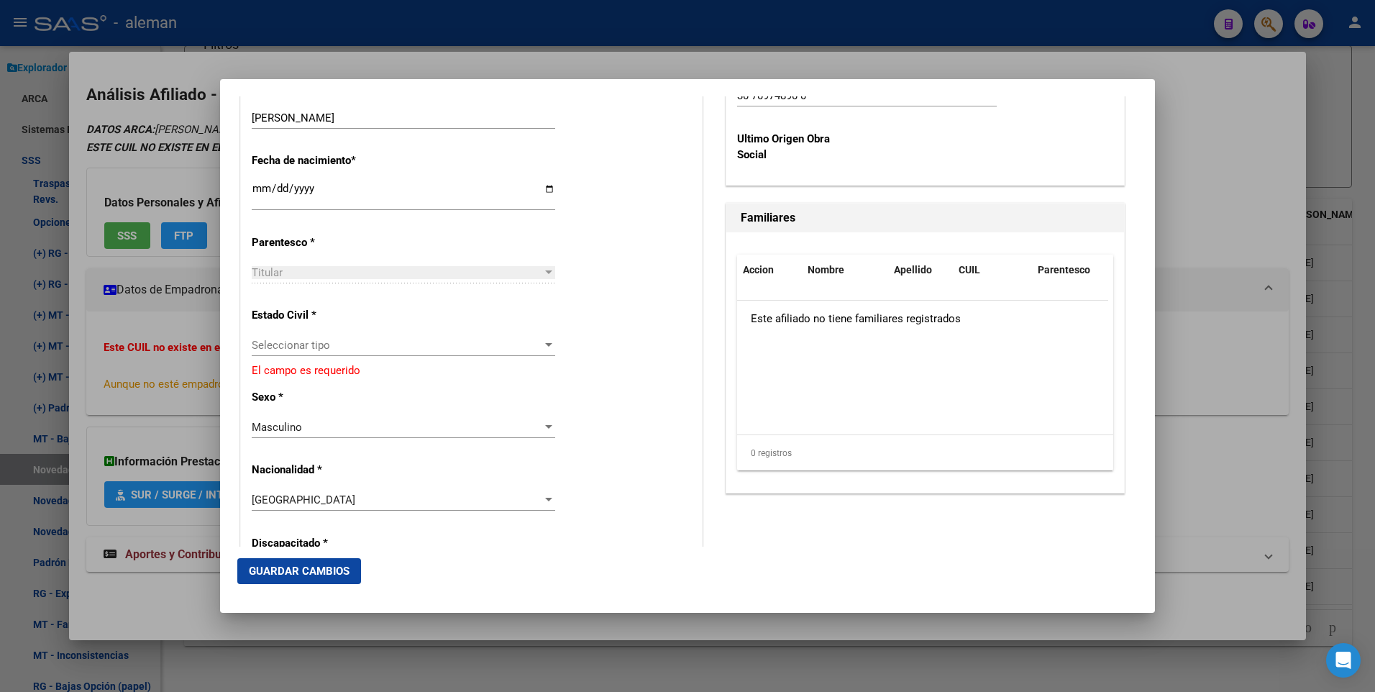
click at [543, 340] on div at bounding box center [548, 346] width 13 height 12
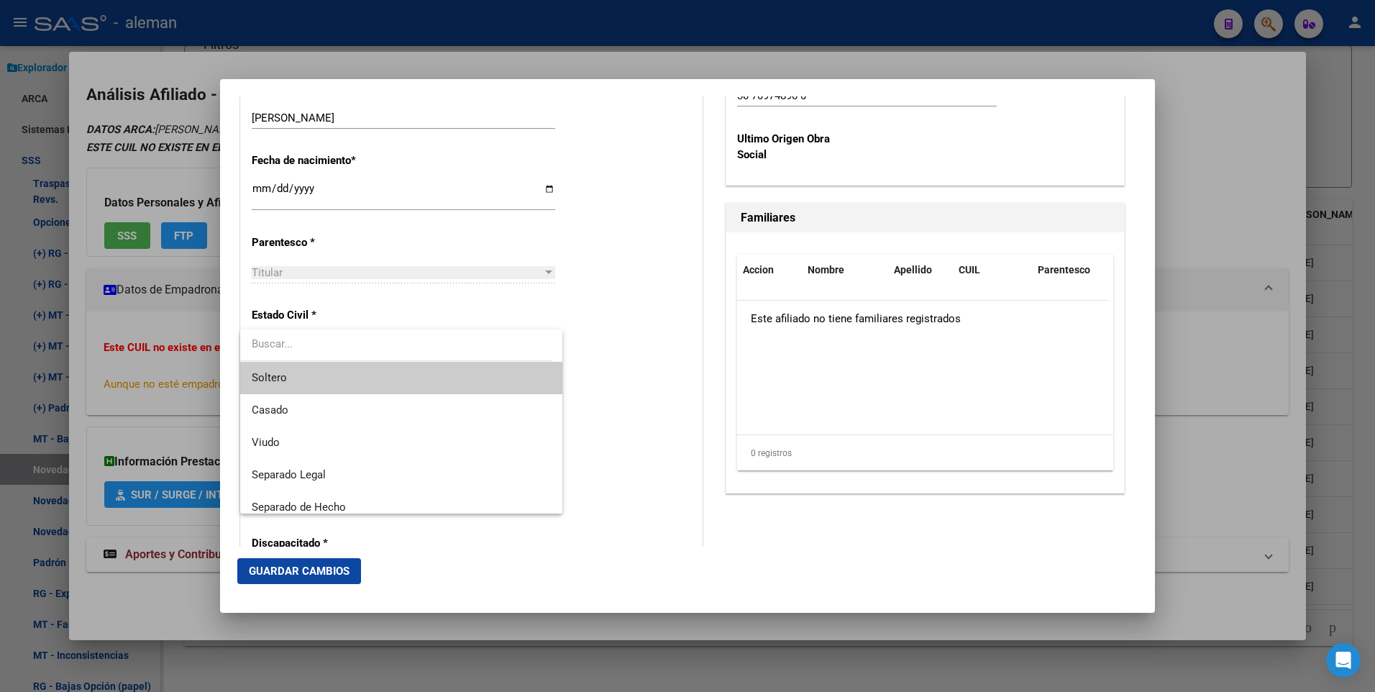
click at [476, 380] on span "Soltero" at bounding box center [401, 378] width 299 height 32
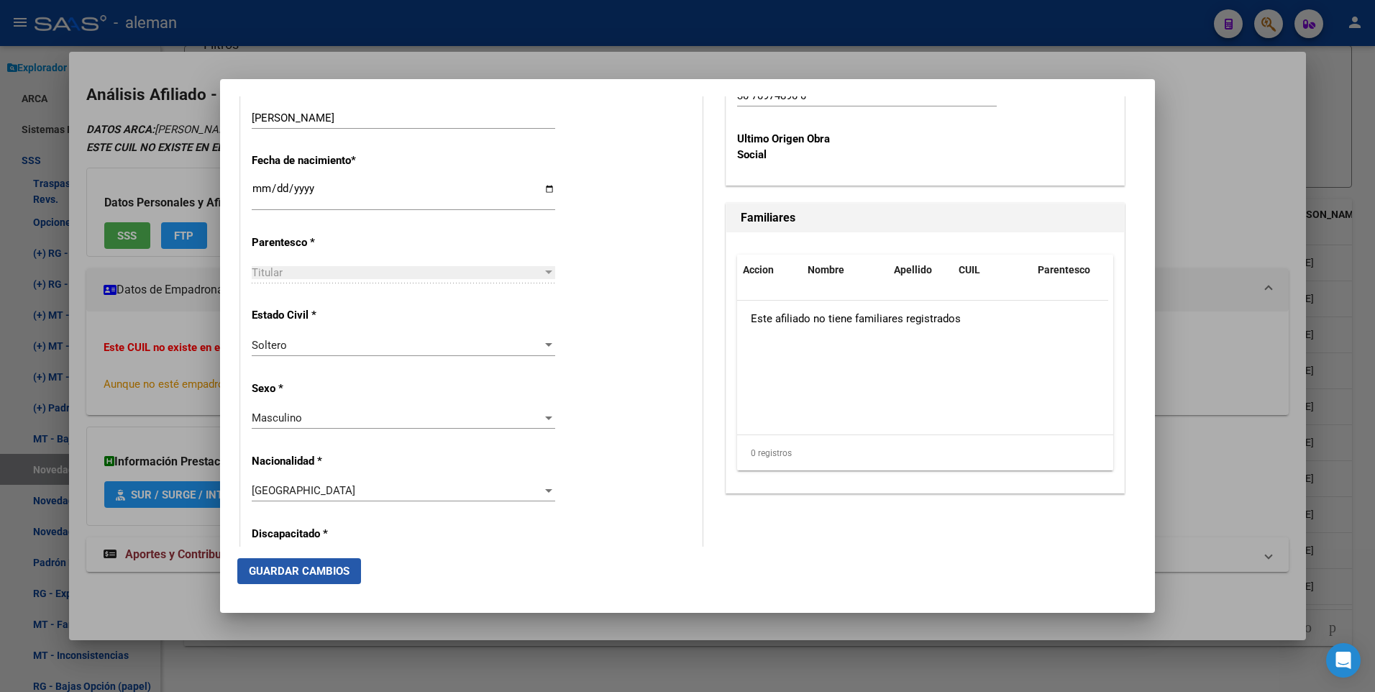
click at [314, 570] on span "Guardar Cambios" at bounding box center [299, 571] width 101 height 13
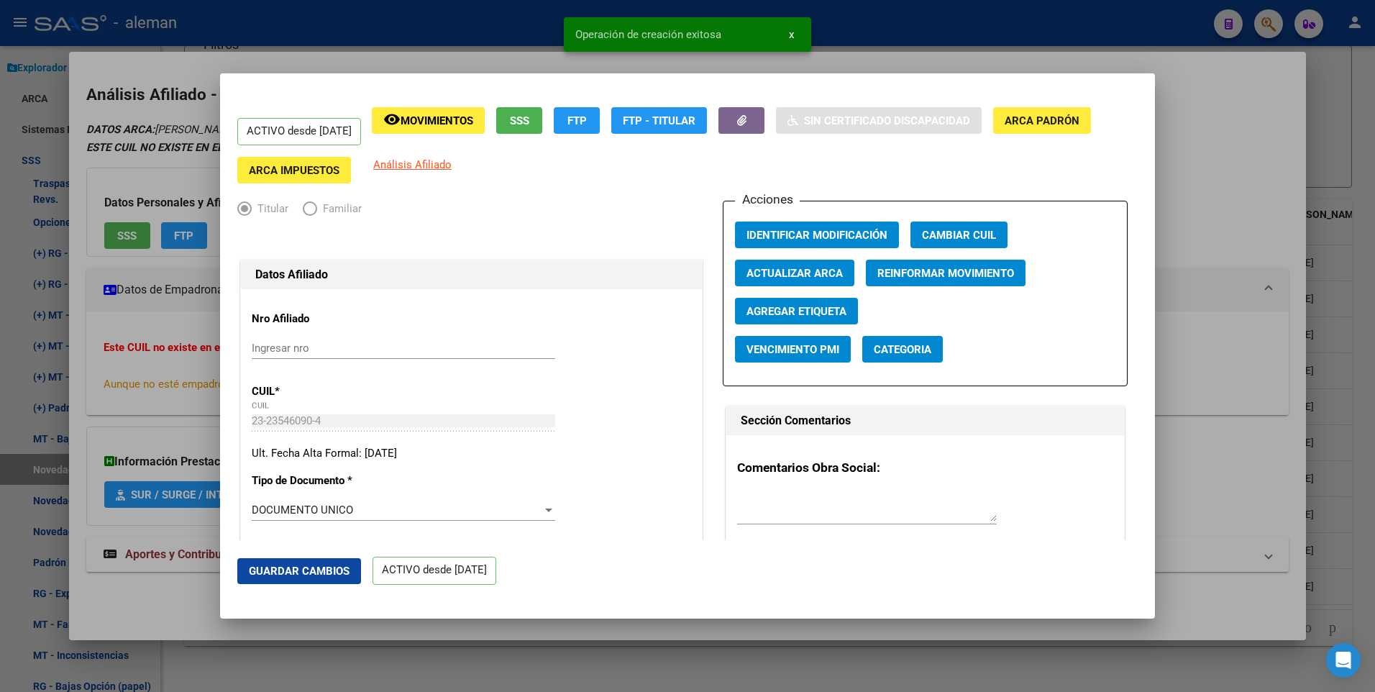
click at [1296, 401] on div at bounding box center [687, 346] width 1375 height 692
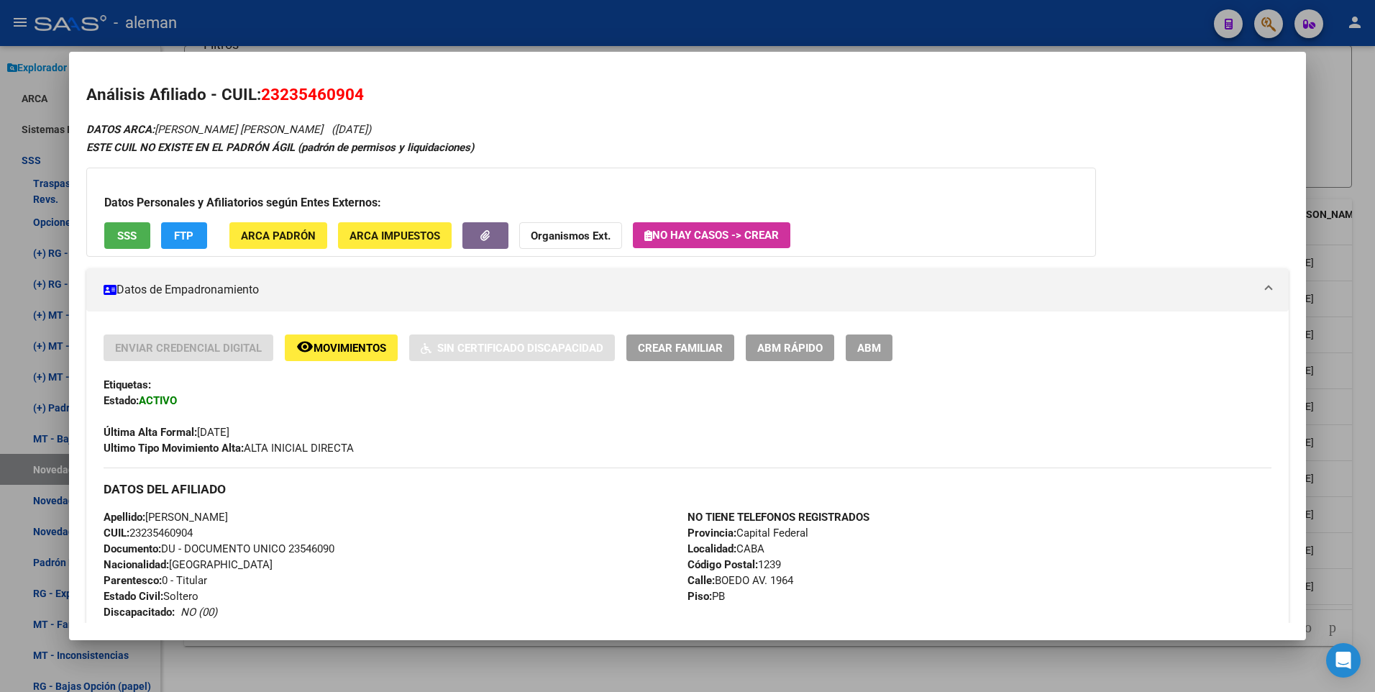
click at [1375, 287] on html "menu - aleman person Firma Express Reportes Padrón Traspasos x O.S. Traspasos x…" at bounding box center [687, 346] width 1375 height 692
click at [1357, 373] on div at bounding box center [687, 346] width 1375 height 692
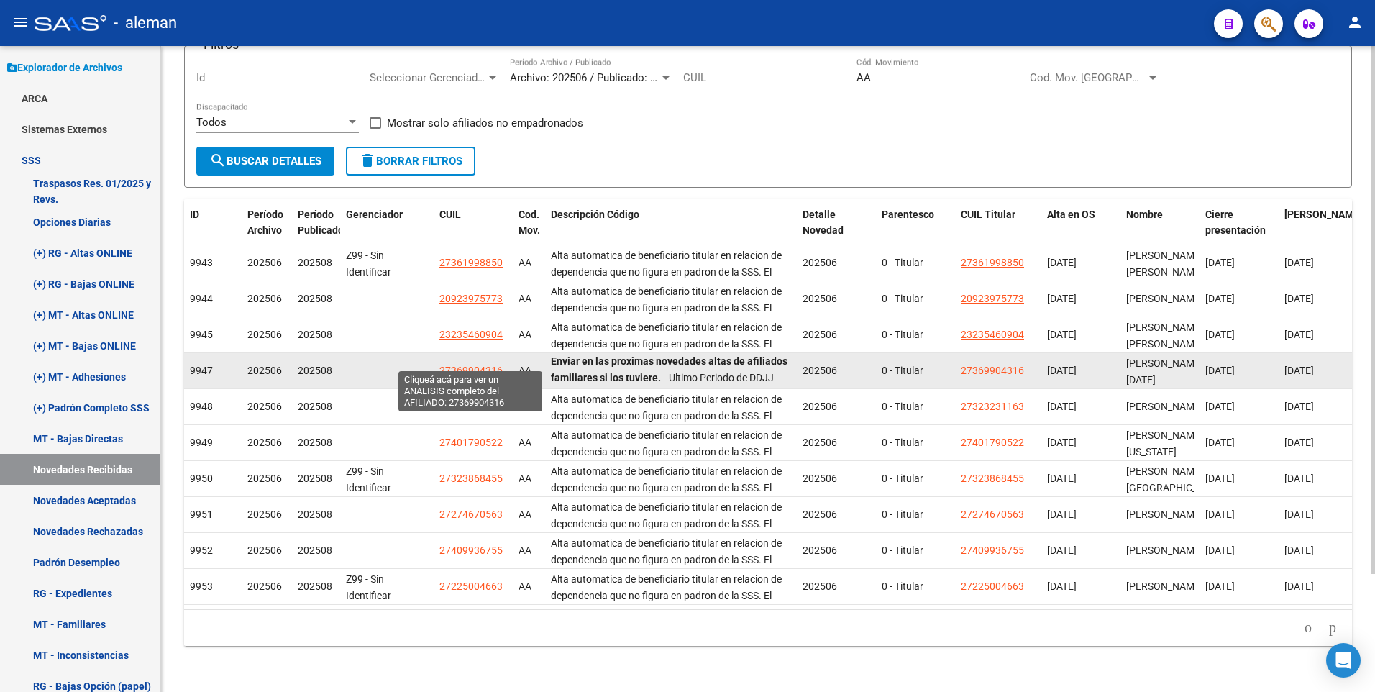
click at [468, 365] on span "27369904316" at bounding box center [471, 371] width 63 height 12
type textarea "27369904316"
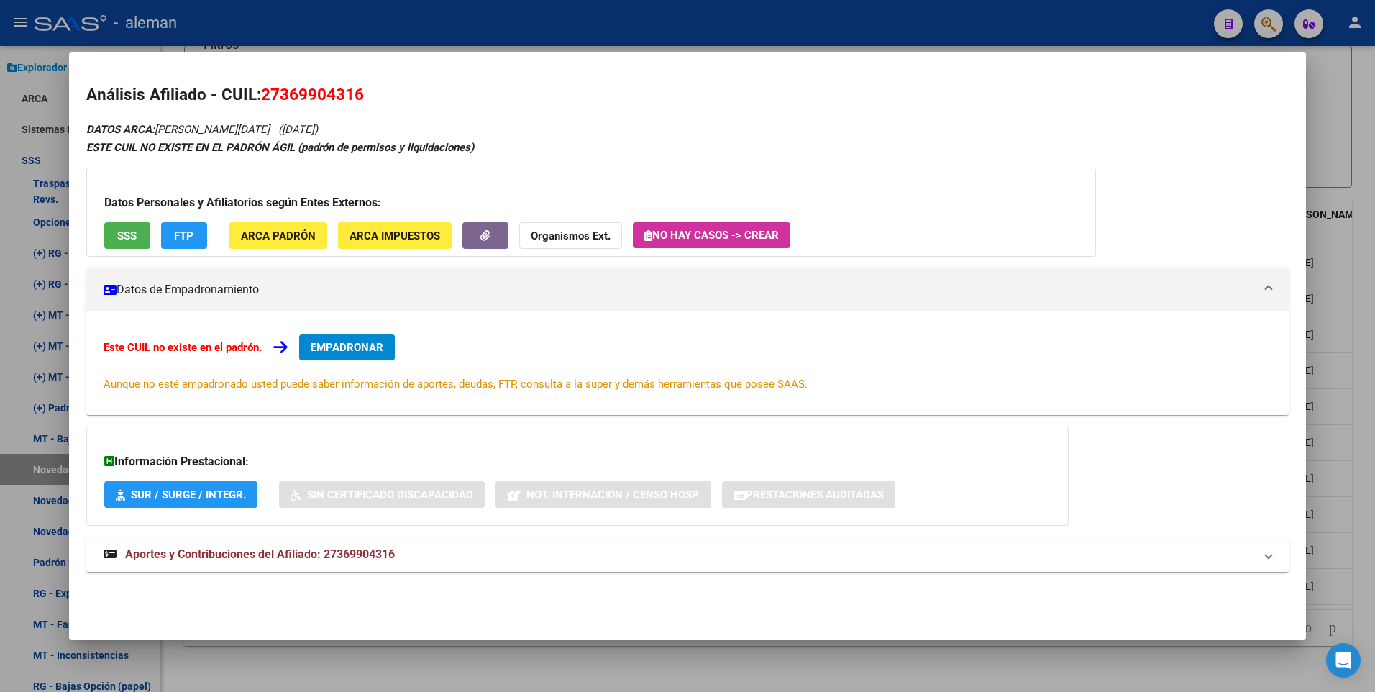
click at [335, 552] on span "Aportes y Contribuciones del Afiliado: 27369904316" at bounding box center [260, 554] width 270 height 14
click at [335, 343] on span "EMPADRONAR" at bounding box center [347, 347] width 73 height 13
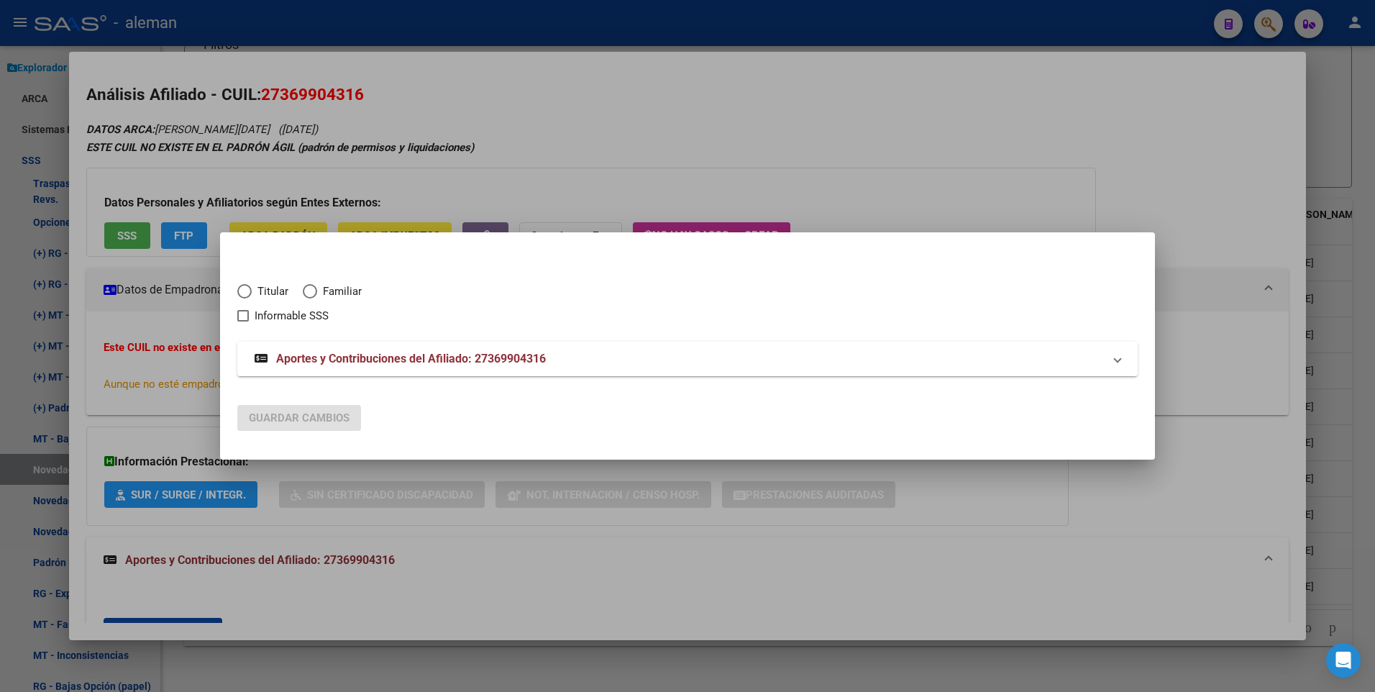
click at [247, 294] on span "Elija una opción" at bounding box center [244, 291] width 14 height 14
click at [247, 294] on input "Titular" at bounding box center [244, 291] width 14 height 14
radio input "true"
checkbox input "true"
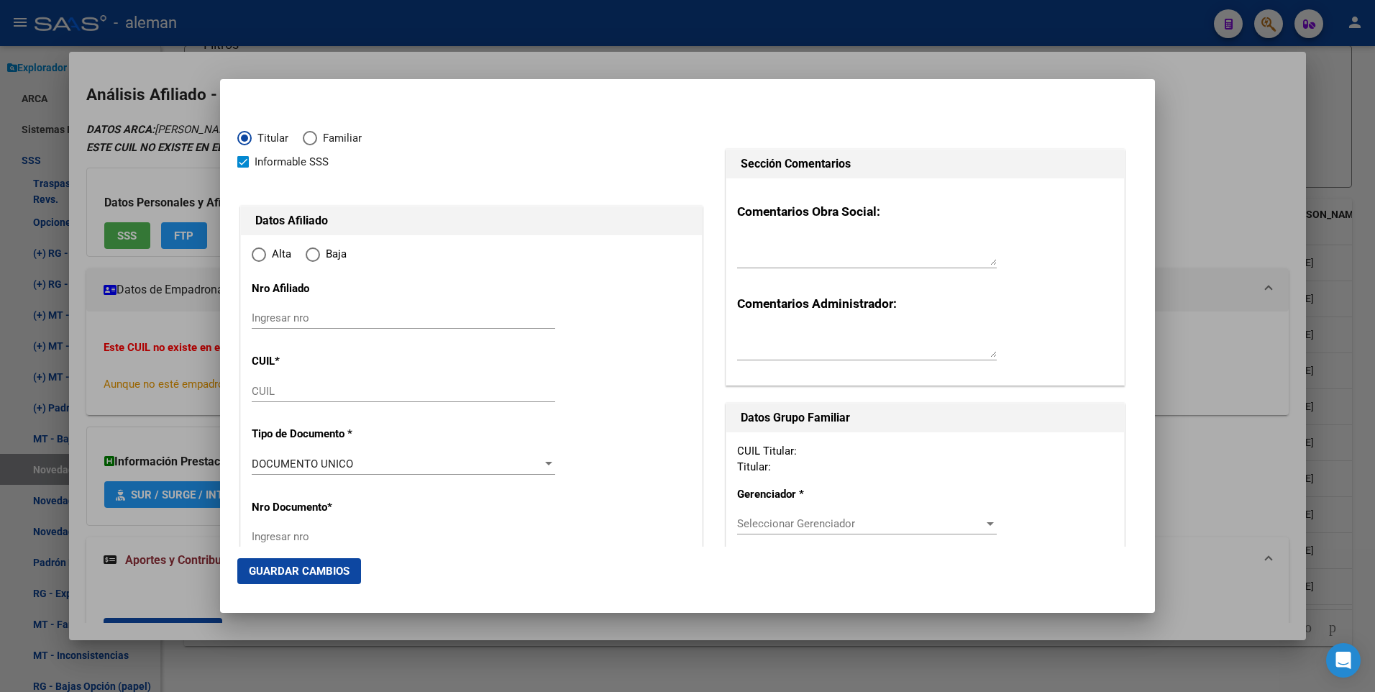
type input "27-36990431-6"
type input "36990431"
type input "[PERSON_NAME]"
type input "[DATE]"
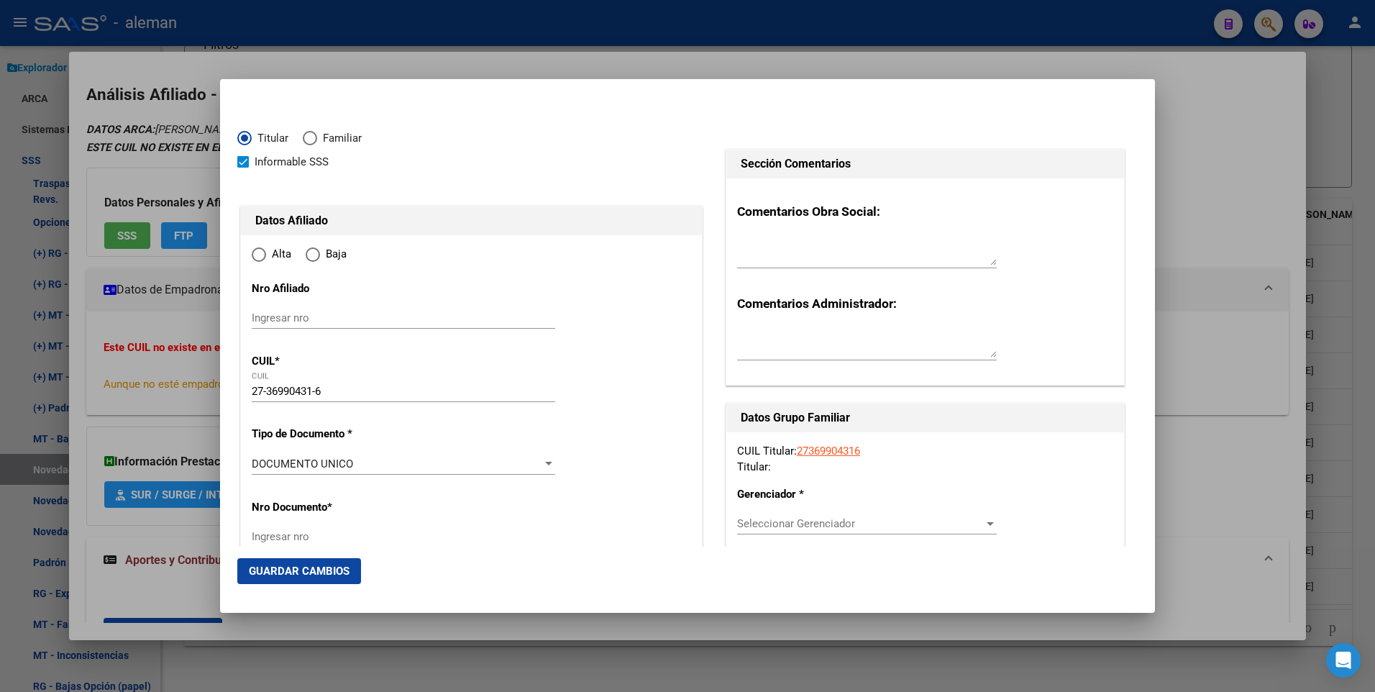
type input "CABA"
type input "1414"
type input "[GEOGRAPHIC_DATA][PERSON_NAME]"
type input "6050"
type input "6"
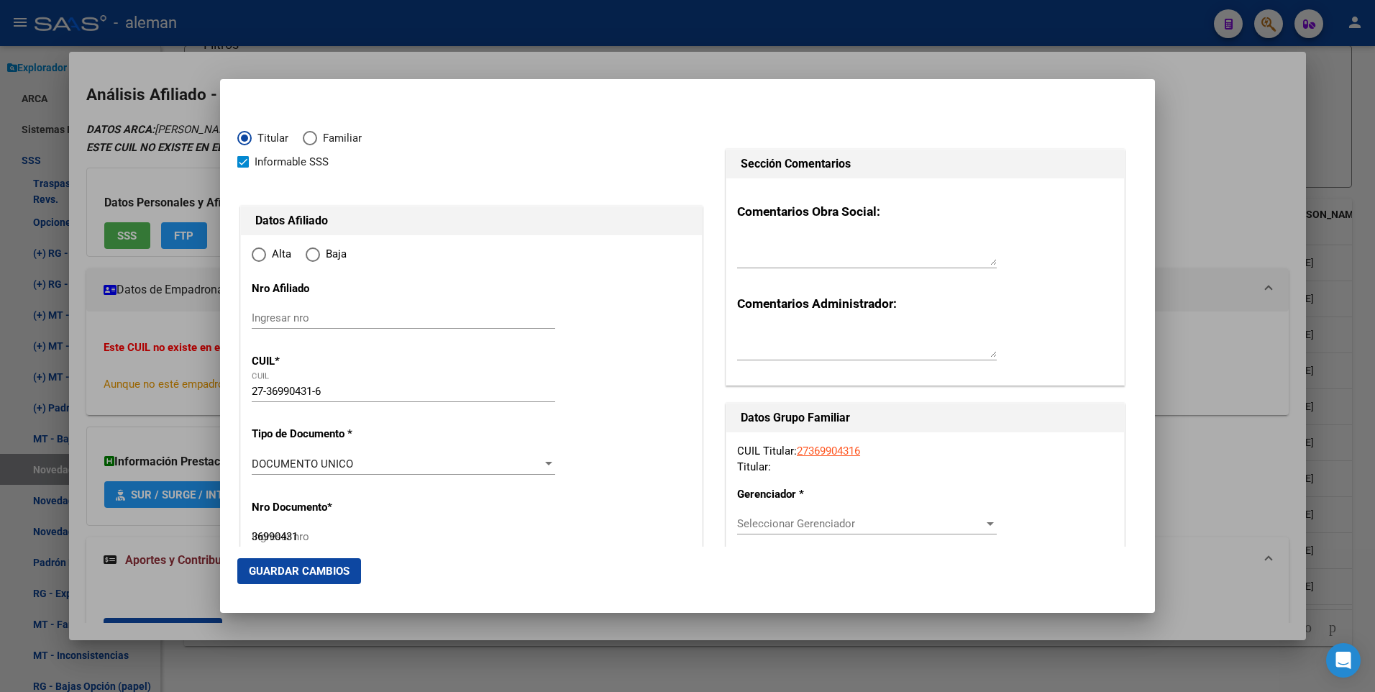
radio input "true"
click at [248, 162] on span at bounding box center [243, 162] width 12 height 12
click at [243, 168] on input "Informable SSS" at bounding box center [242, 168] width 1 height 1
checkbox input "false"
click at [256, 465] on input "Ingresar fecha" at bounding box center [404, 467] width 304 height 23
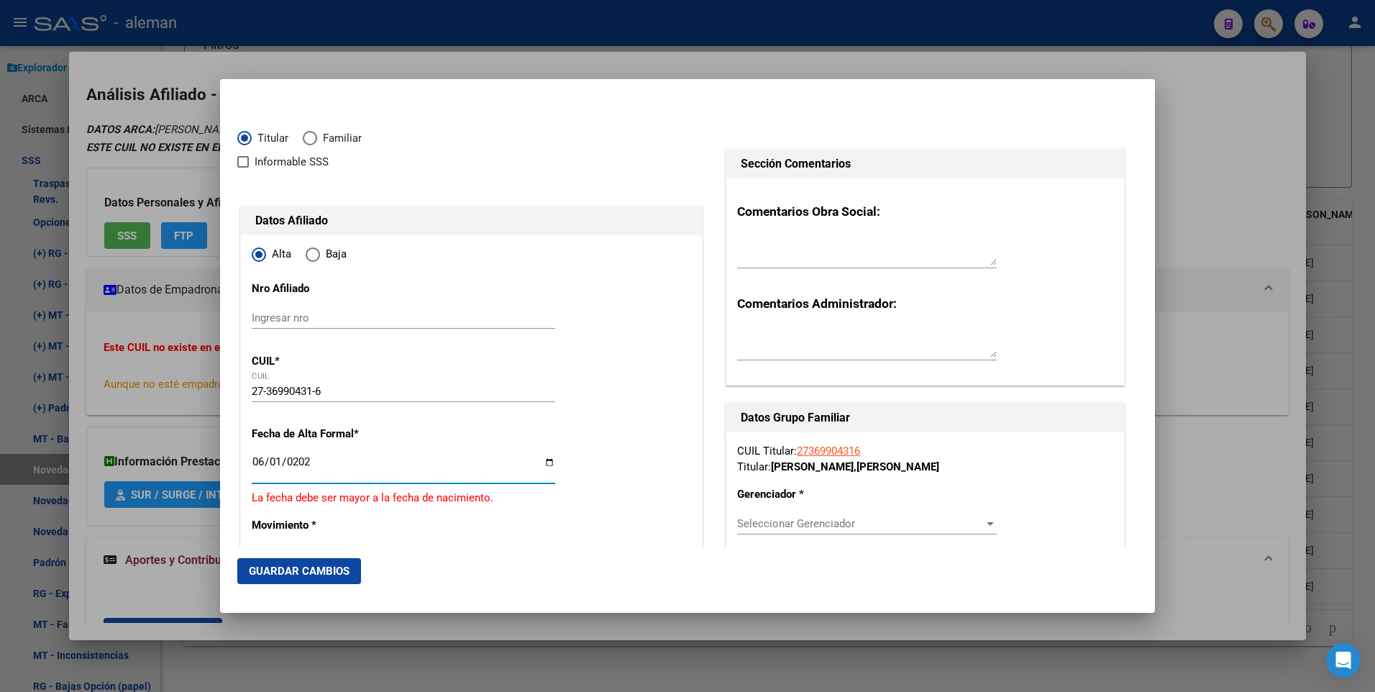
type input "[DATE]"
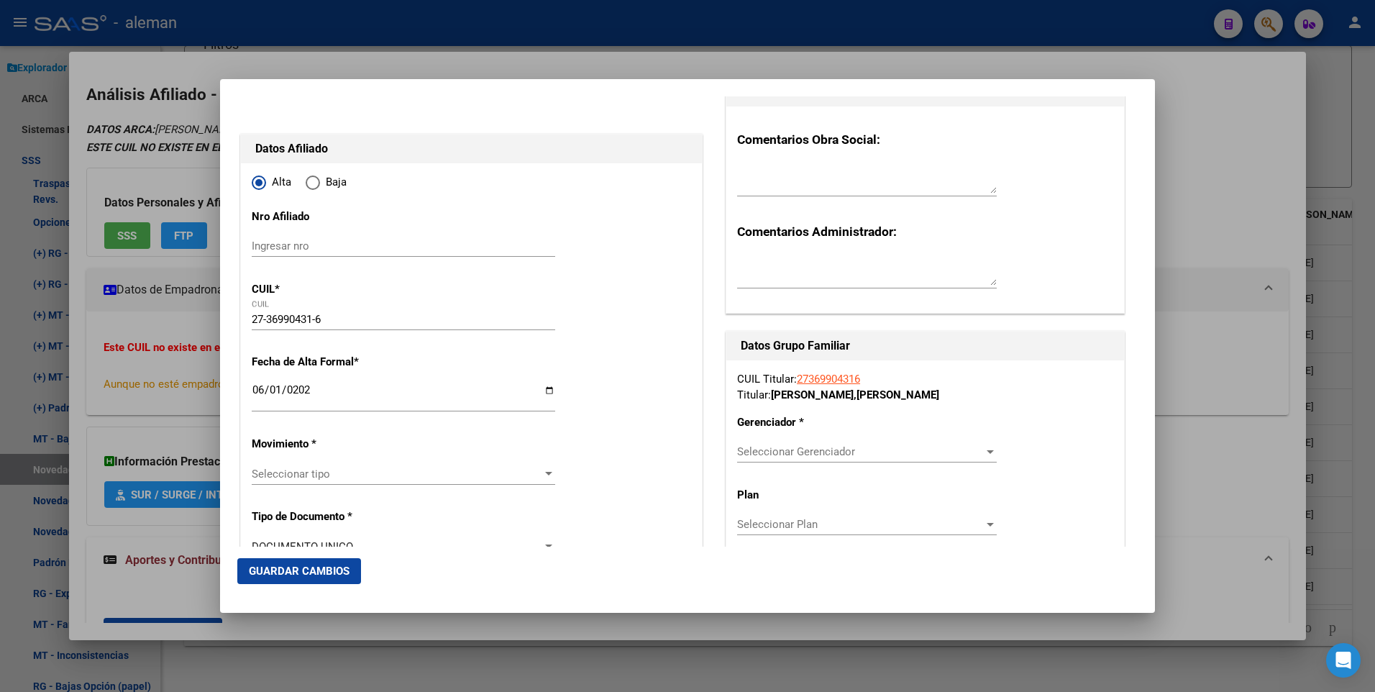
scroll to position [144, 0]
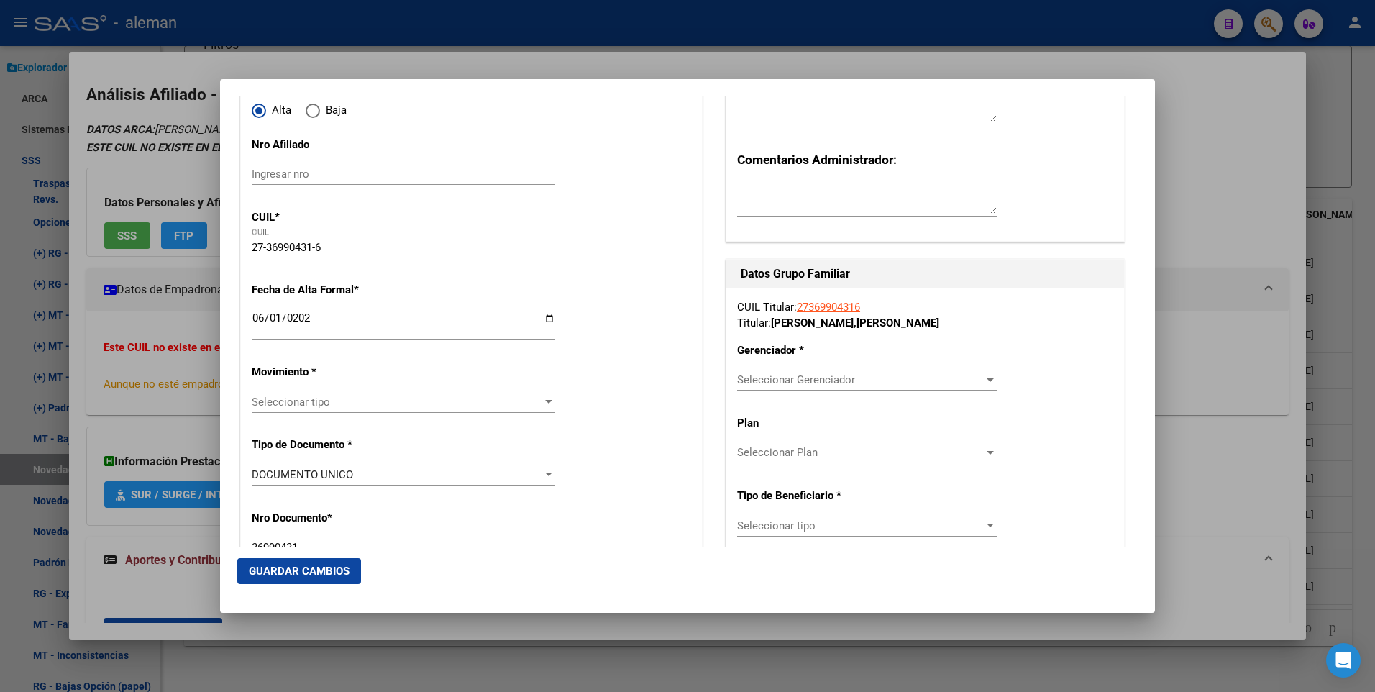
click at [550, 404] on div at bounding box center [548, 402] width 13 height 12
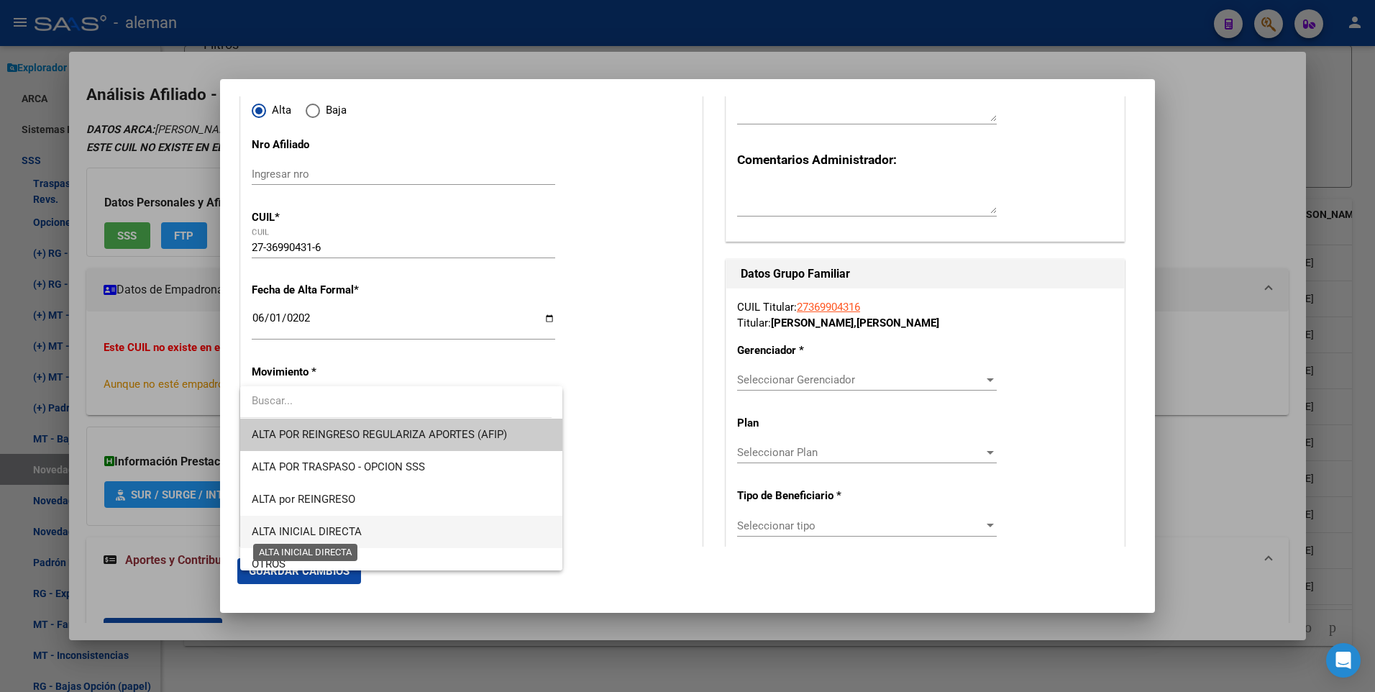
click at [340, 529] on span "ALTA INICIAL DIRECTA" at bounding box center [307, 531] width 110 height 13
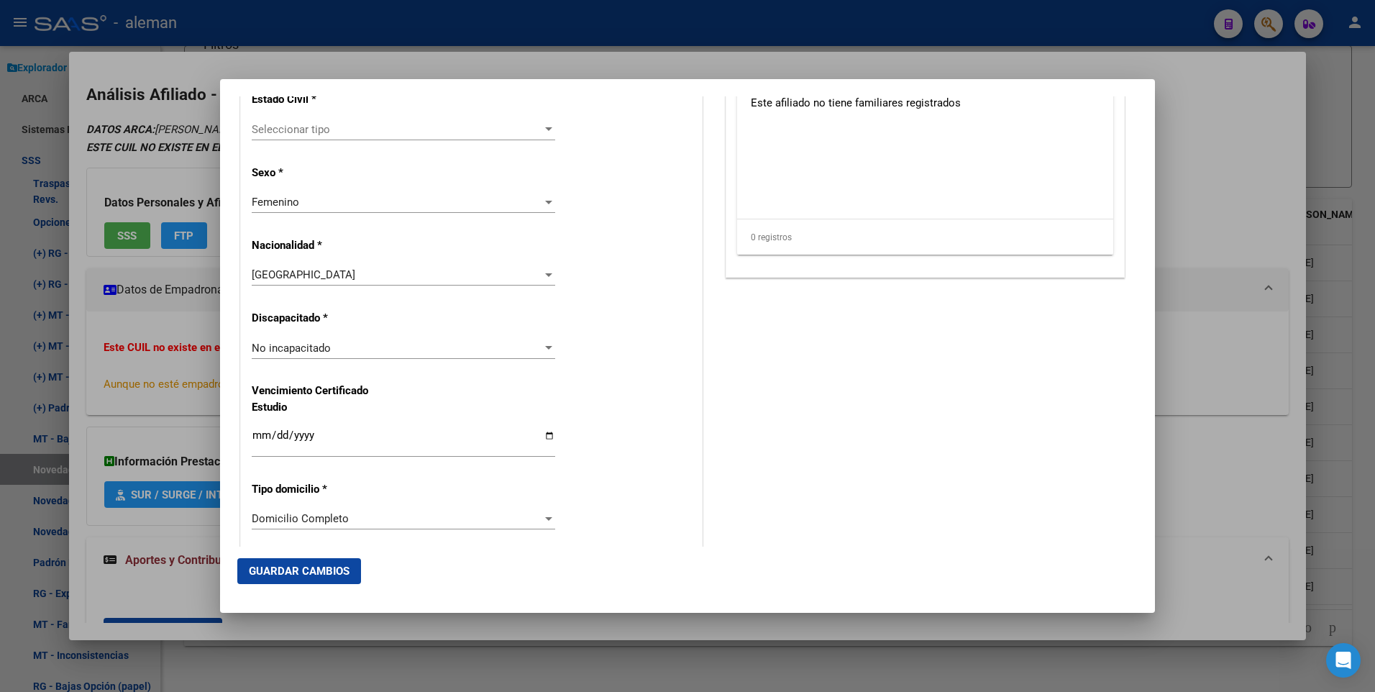
scroll to position [719, 0]
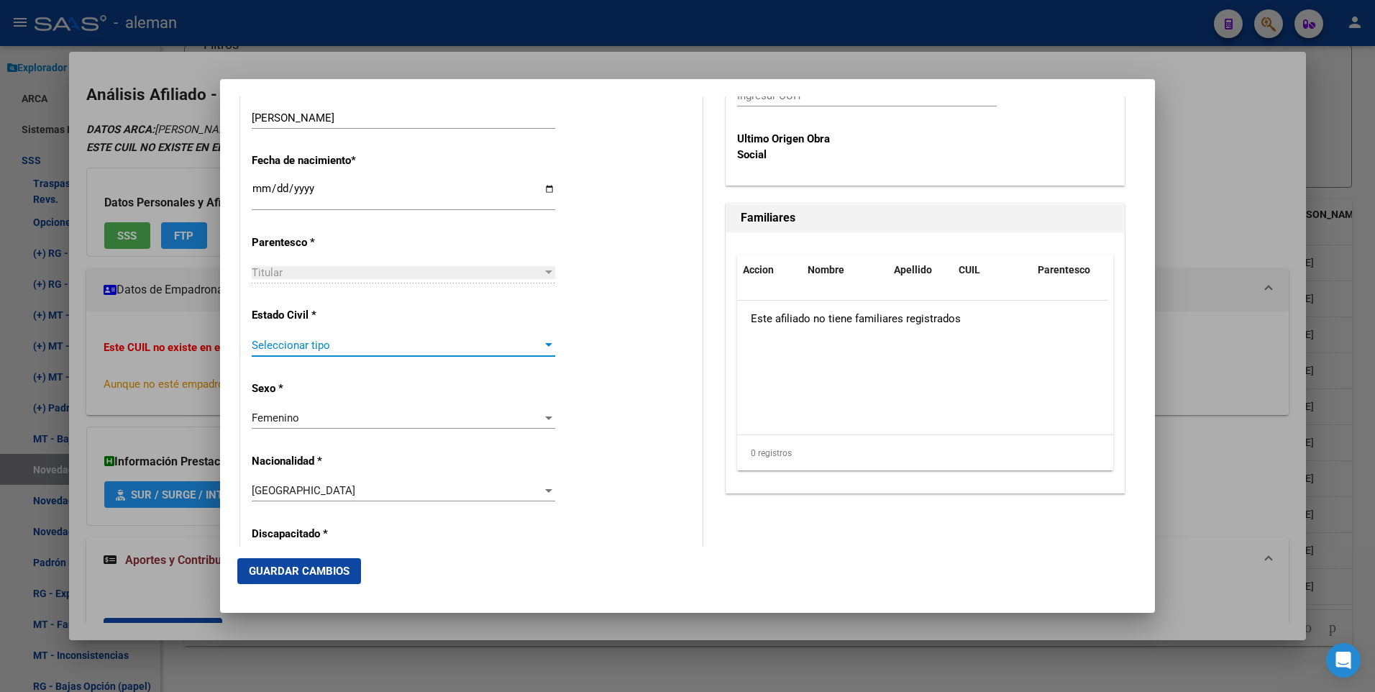
click at [547, 344] on div at bounding box center [548, 345] width 7 height 4
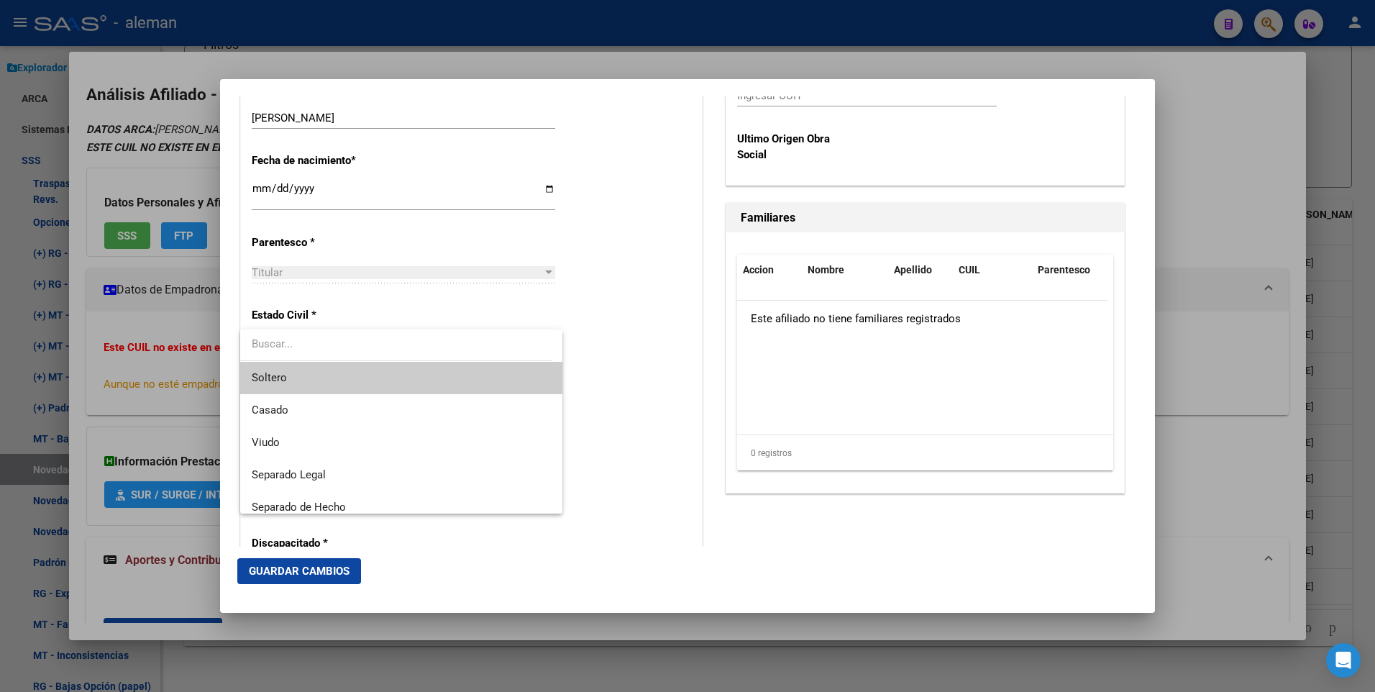
click at [391, 378] on span "Soltero" at bounding box center [401, 378] width 299 height 32
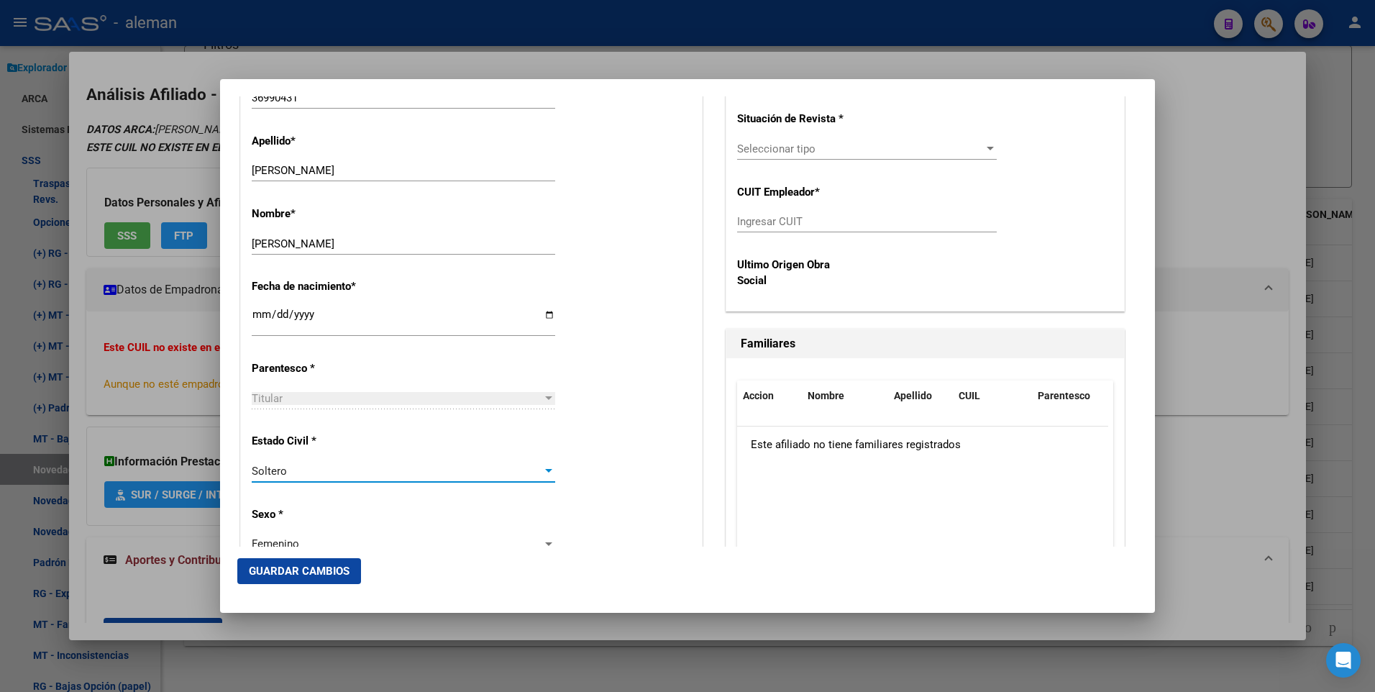
scroll to position [234, 0]
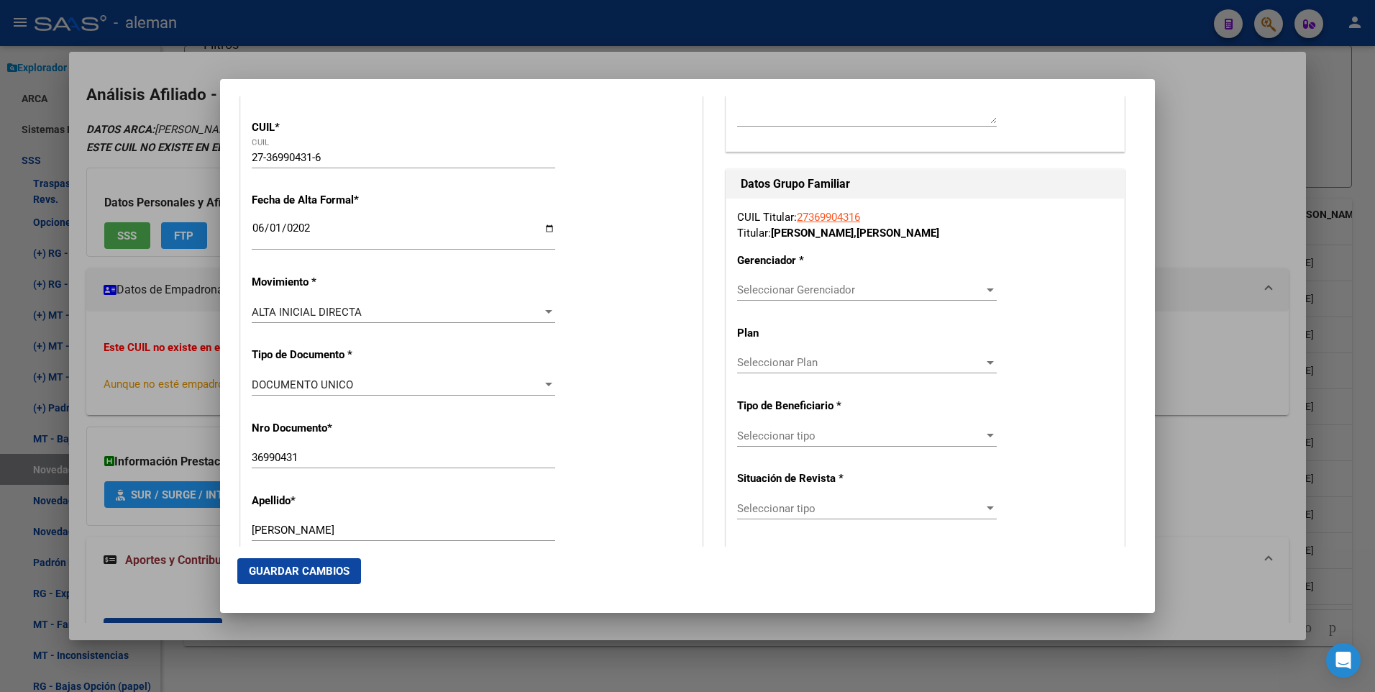
click at [889, 283] on div "Seleccionar Gerenciador Seleccionar Gerenciador" at bounding box center [867, 290] width 260 height 22
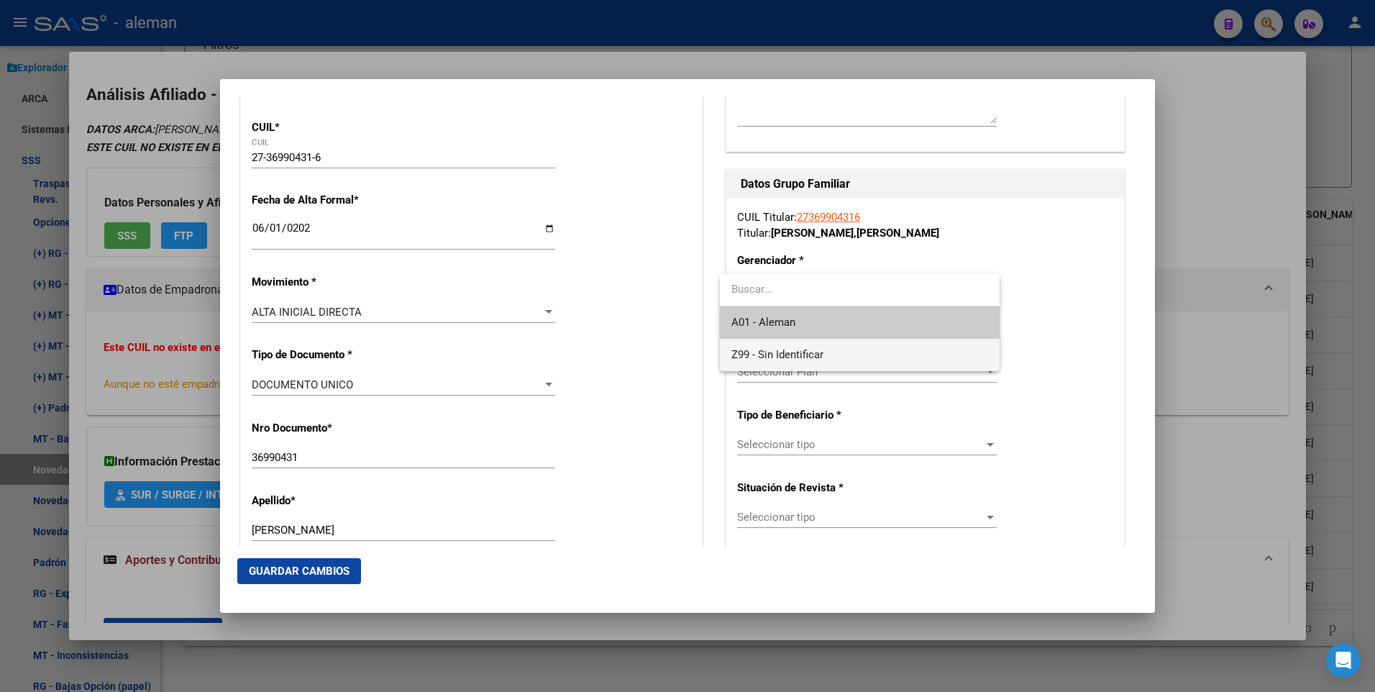
click at [852, 347] on span "Z99 - Sin Identificar" at bounding box center [860, 355] width 256 height 32
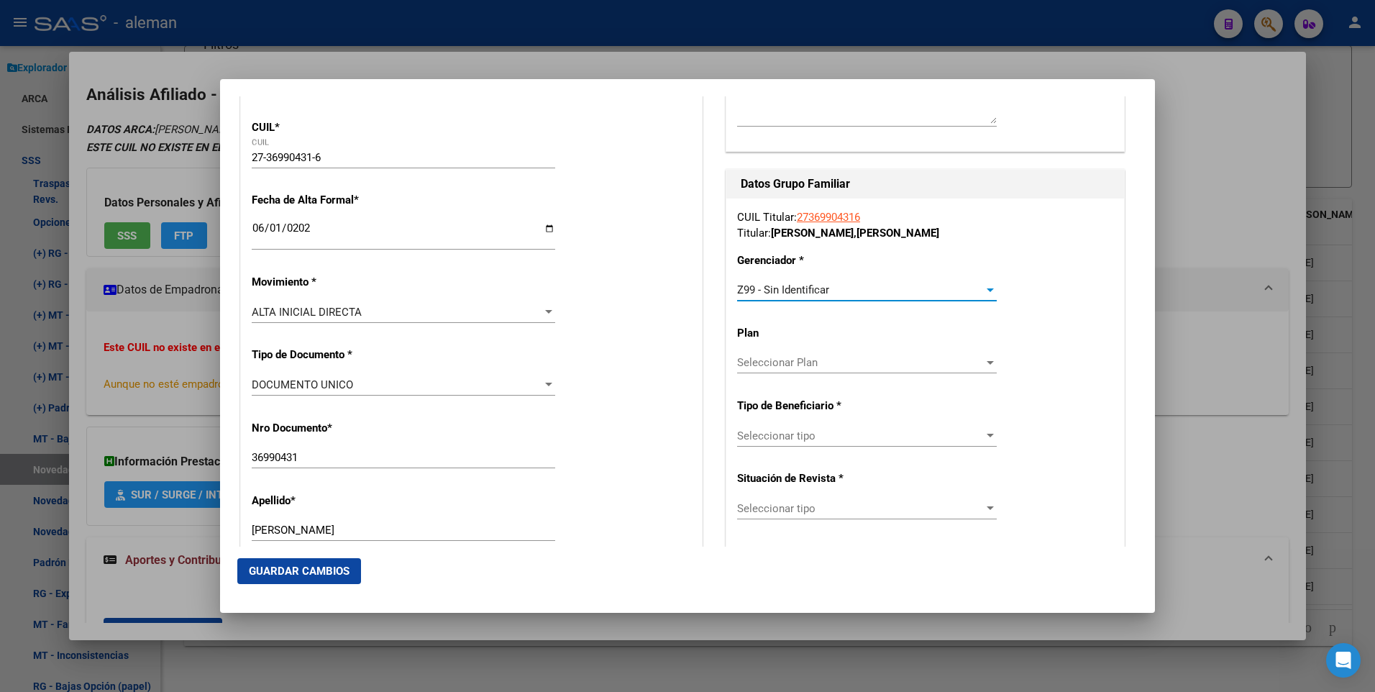
click at [981, 428] on div "Seleccionar tipo Seleccionar tipo" at bounding box center [867, 436] width 260 height 22
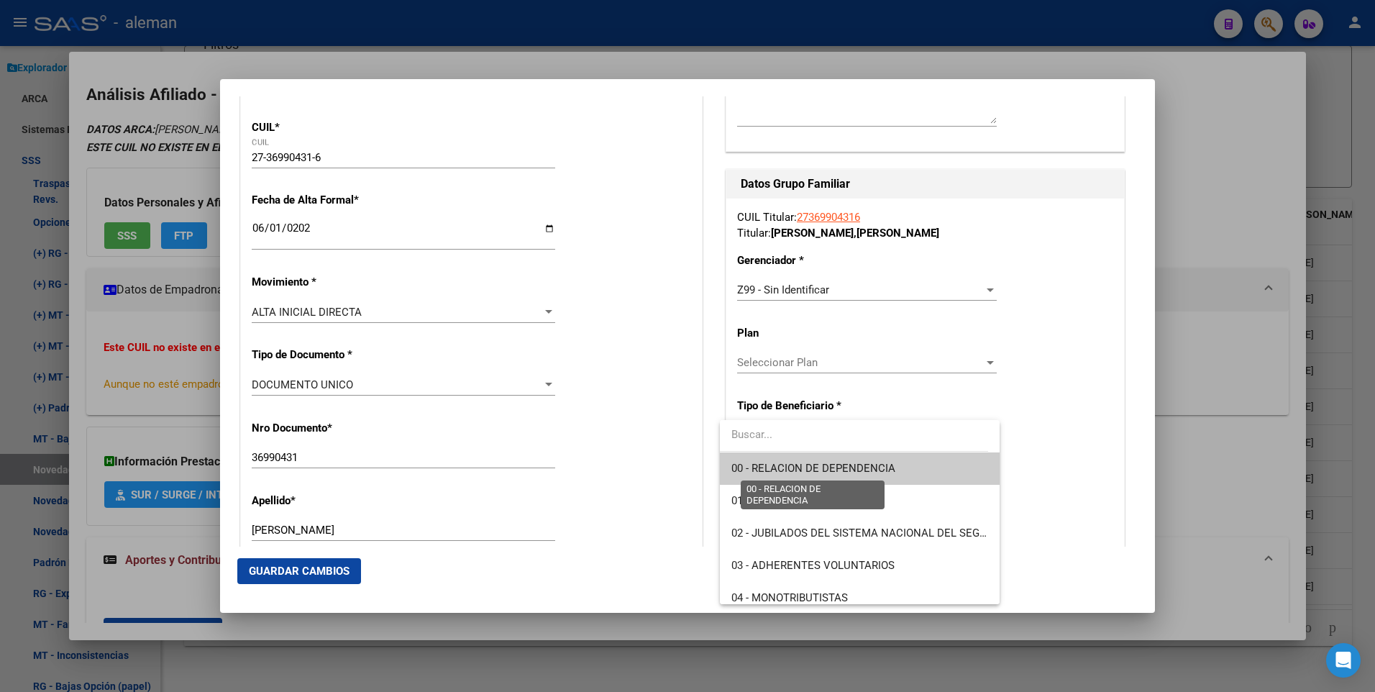
click at [824, 467] on span "00 - RELACION DE DEPENDENCIA" at bounding box center [814, 468] width 164 height 13
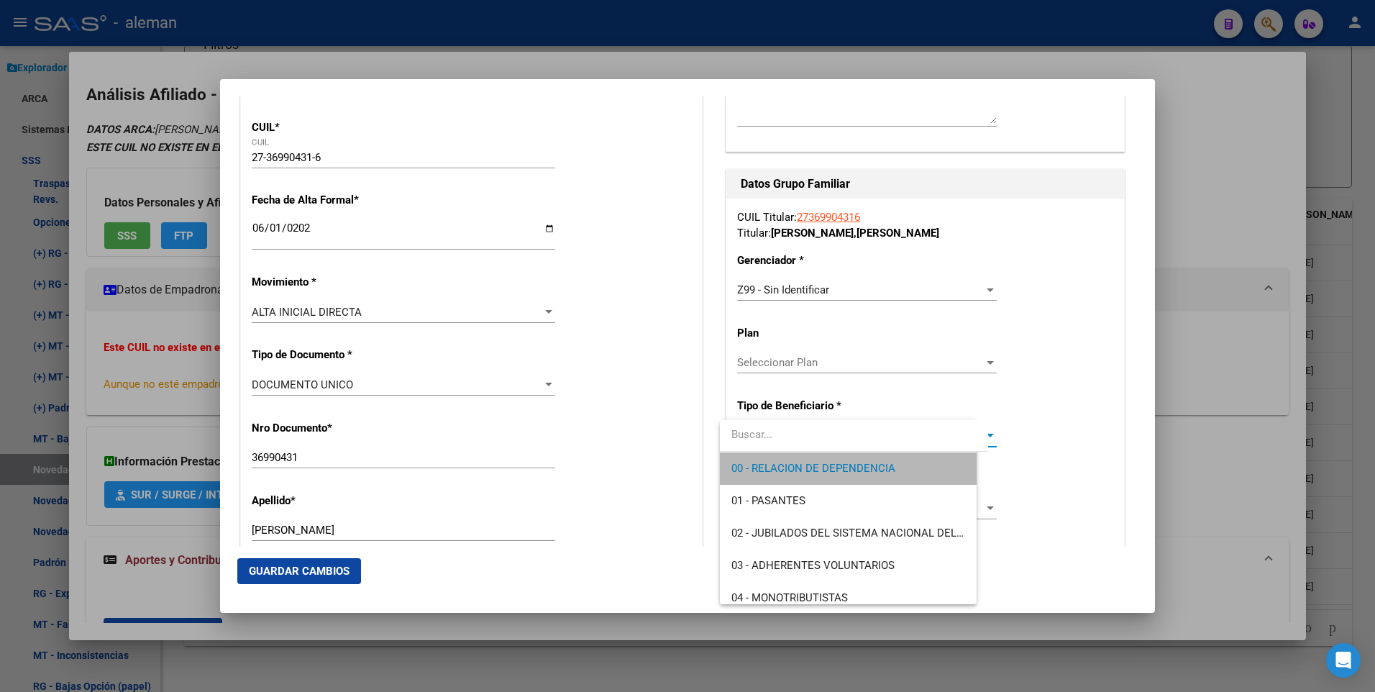
type input "30-70811282-4"
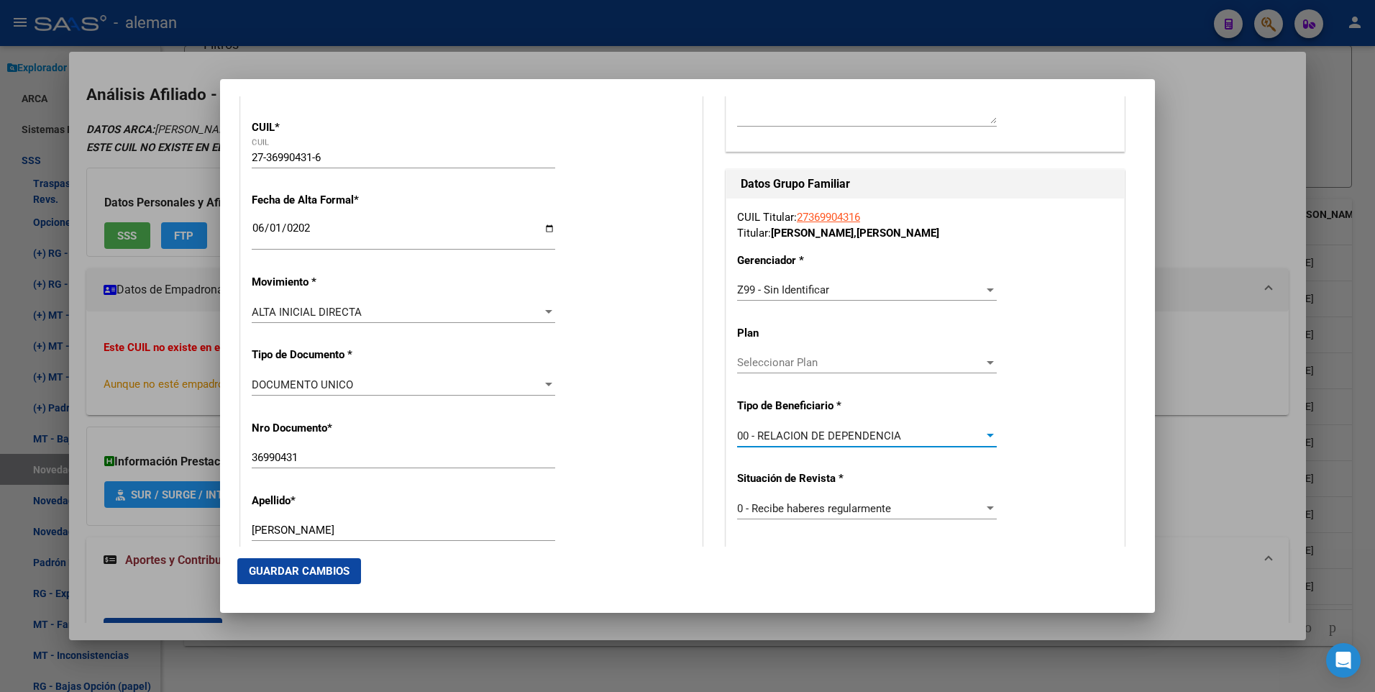
scroll to position [378, 0]
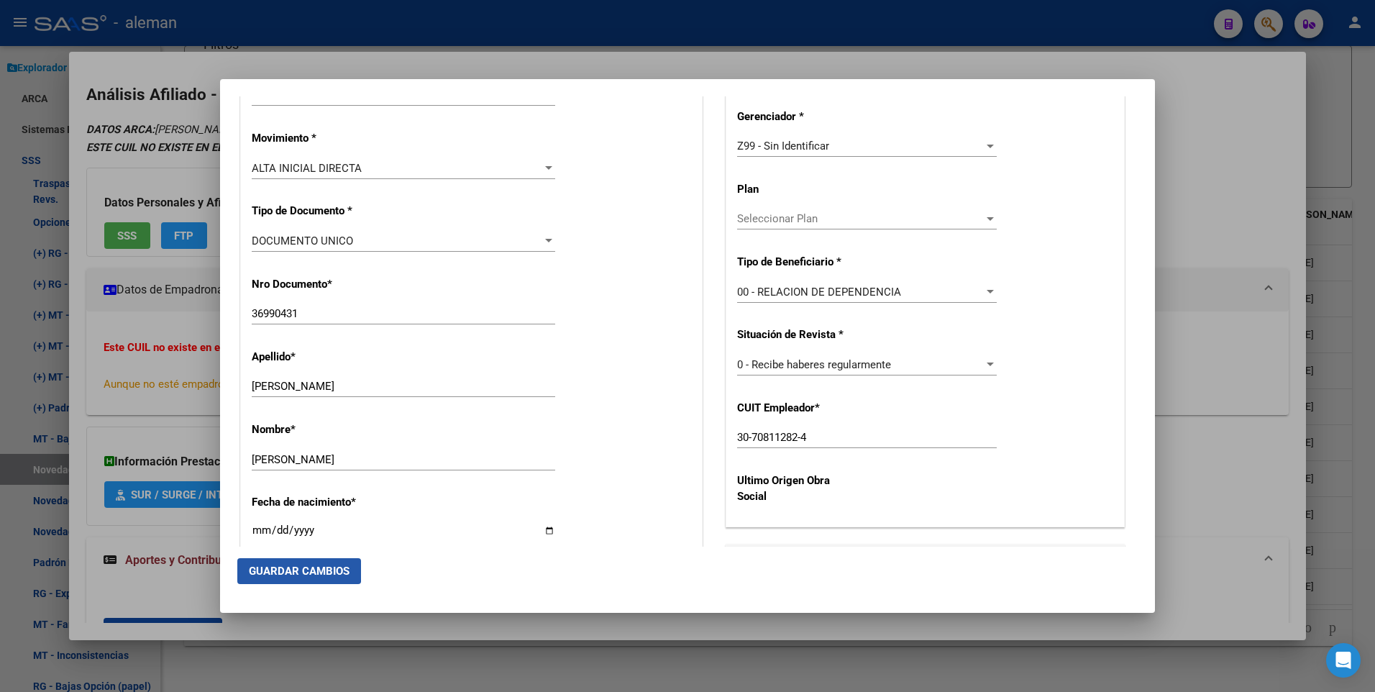
click at [272, 568] on span "Guardar Cambios" at bounding box center [299, 571] width 101 height 13
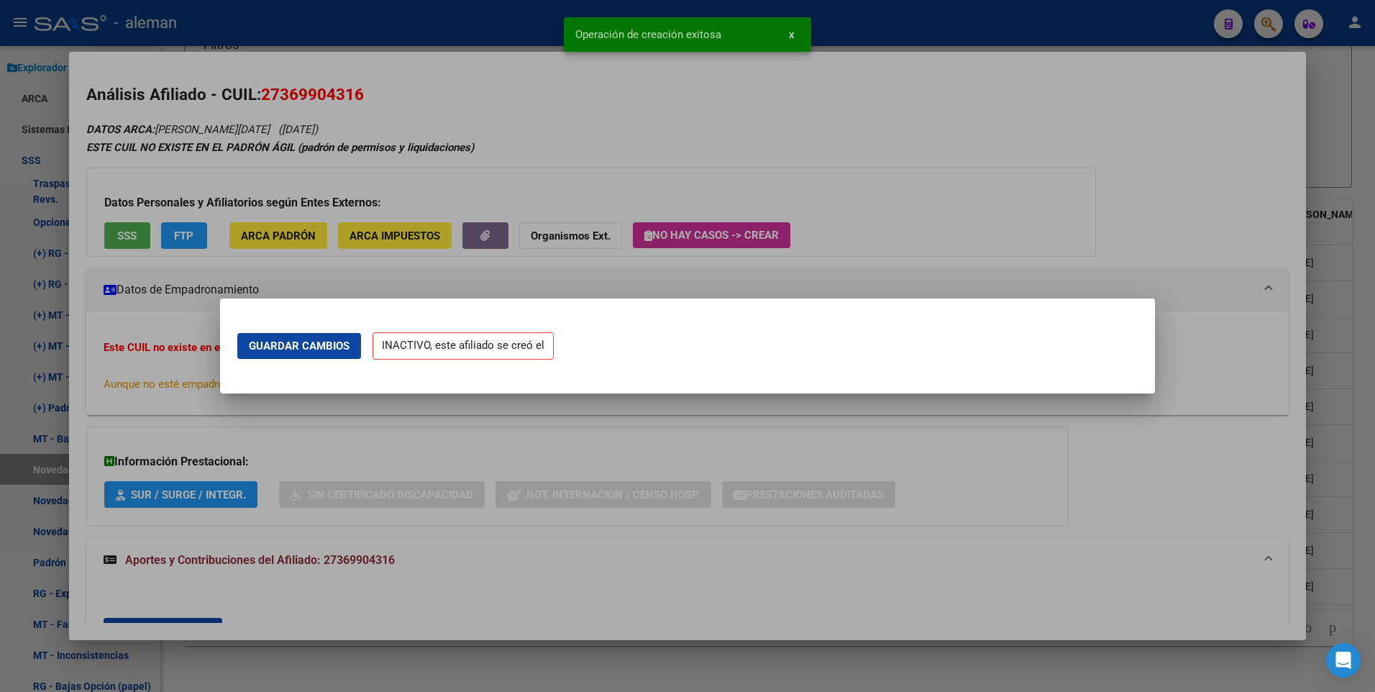
scroll to position [0, 0]
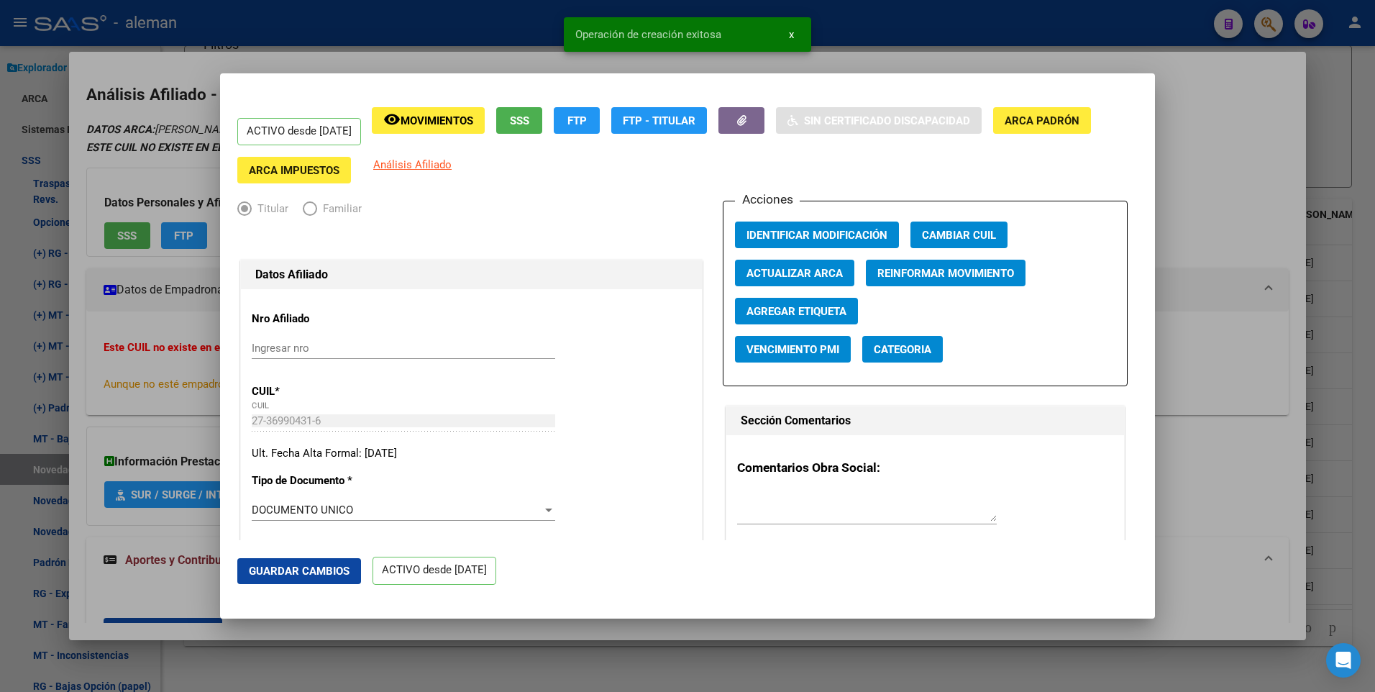
click at [1274, 335] on div at bounding box center [687, 346] width 1375 height 692
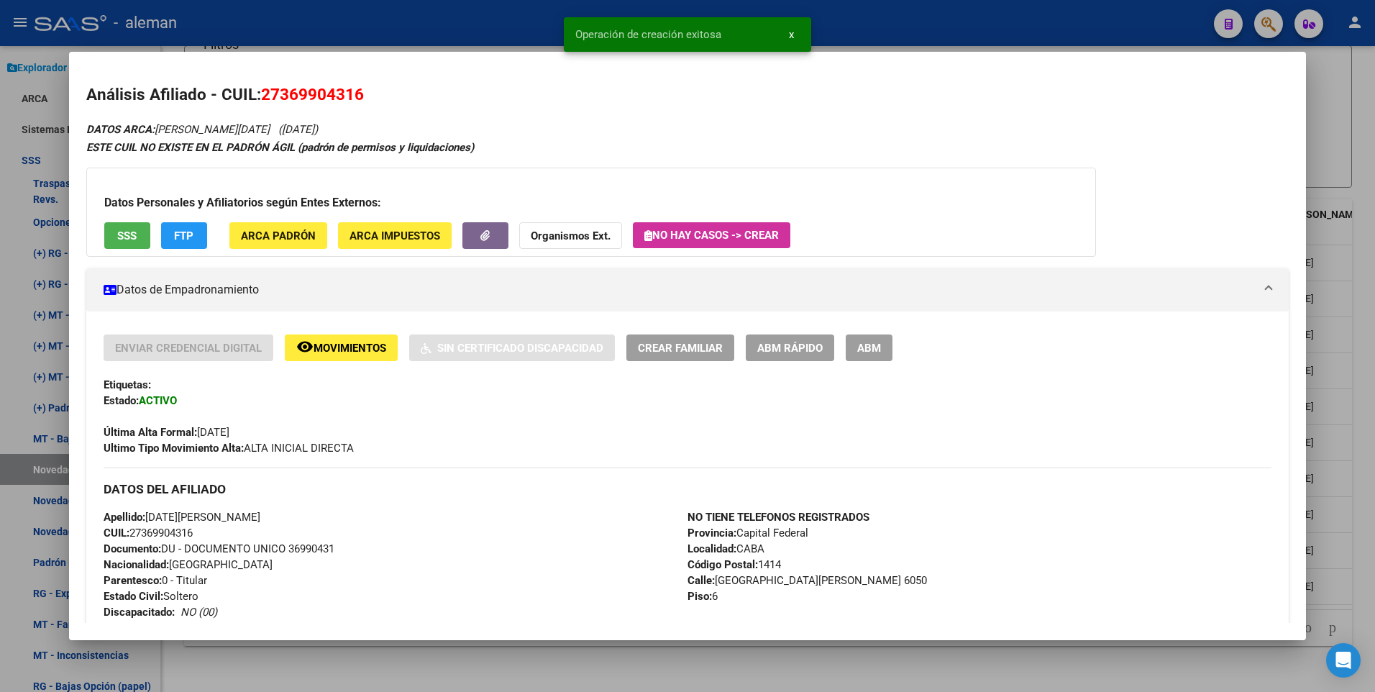
click at [1338, 191] on div at bounding box center [687, 346] width 1375 height 692
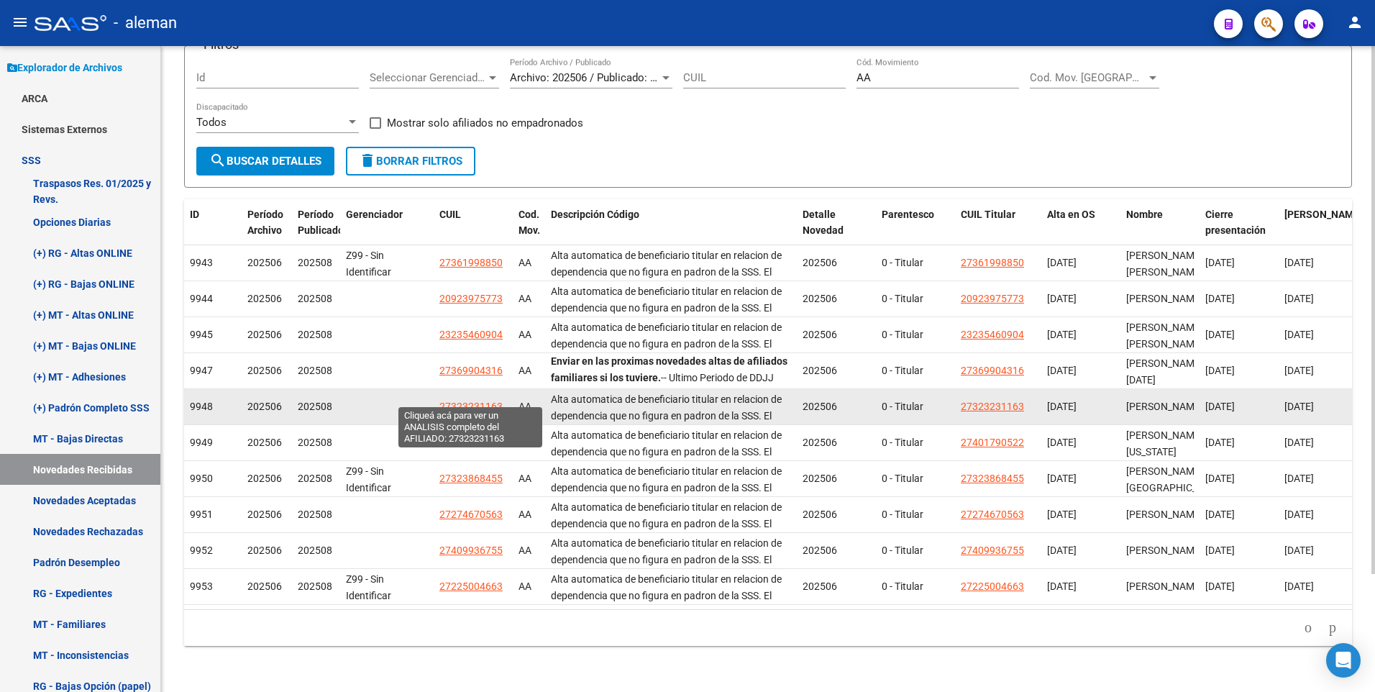
click at [476, 401] on span "27323231163" at bounding box center [471, 407] width 63 height 12
type textarea "27323231163"
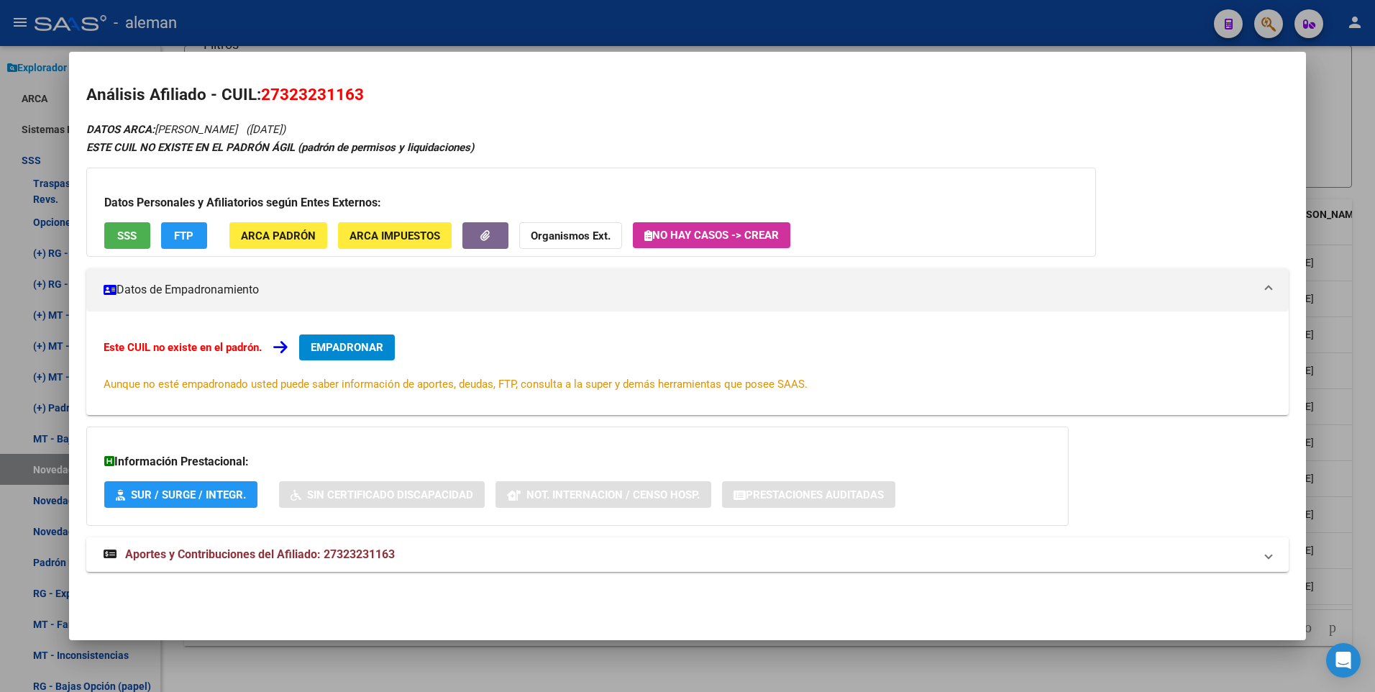
click at [367, 343] on span "EMPADRONAR" at bounding box center [347, 347] width 73 height 13
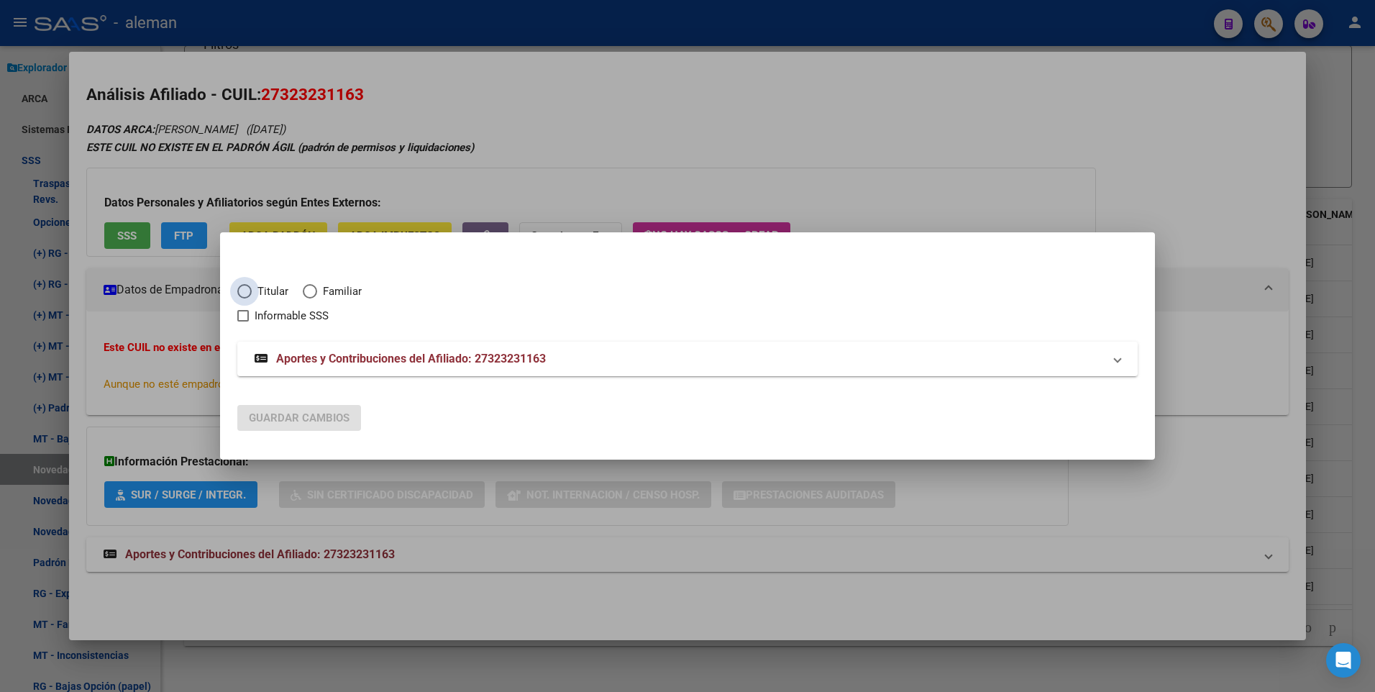
click at [245, 292] on span "Elija una opción" at bounding box center [244, 291] width 14 height 14
click at [245, 292] on input "Titular" at bounding box center [244, 291] width 14 height 14
radio input "true"
checkbox input "true"
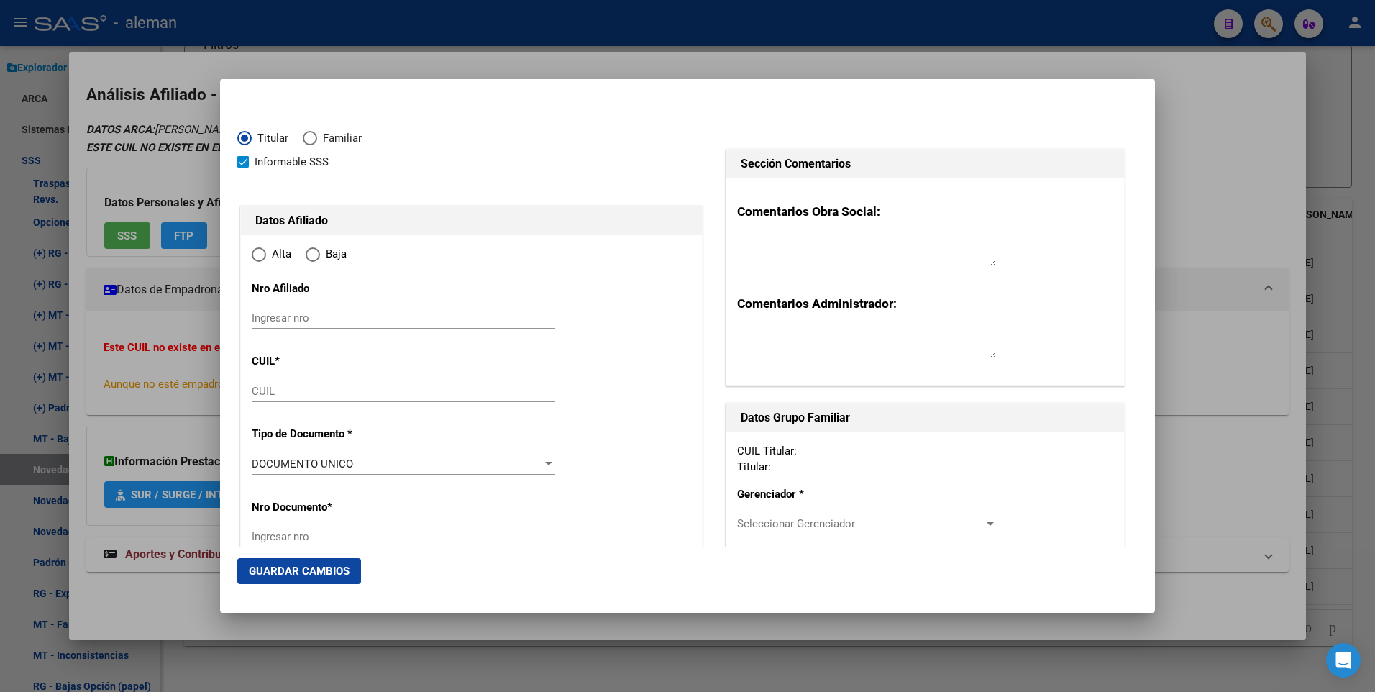
type input "27-32323116-3"
type input "32323116"
type input "[PERSON_NAME]"
type input "[DATE]"
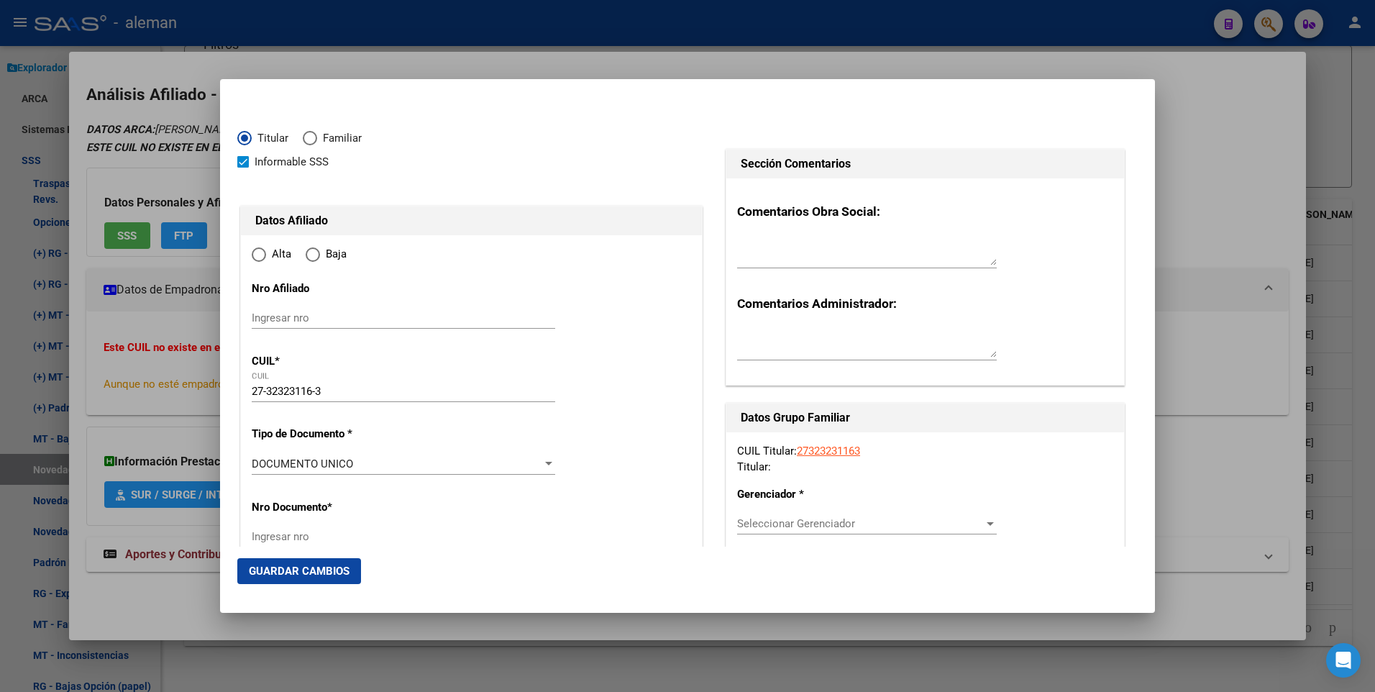
type input "CABA"
type input "1426"
type input "[PERSON_NAME]"
type input "2452"
radio input "true"
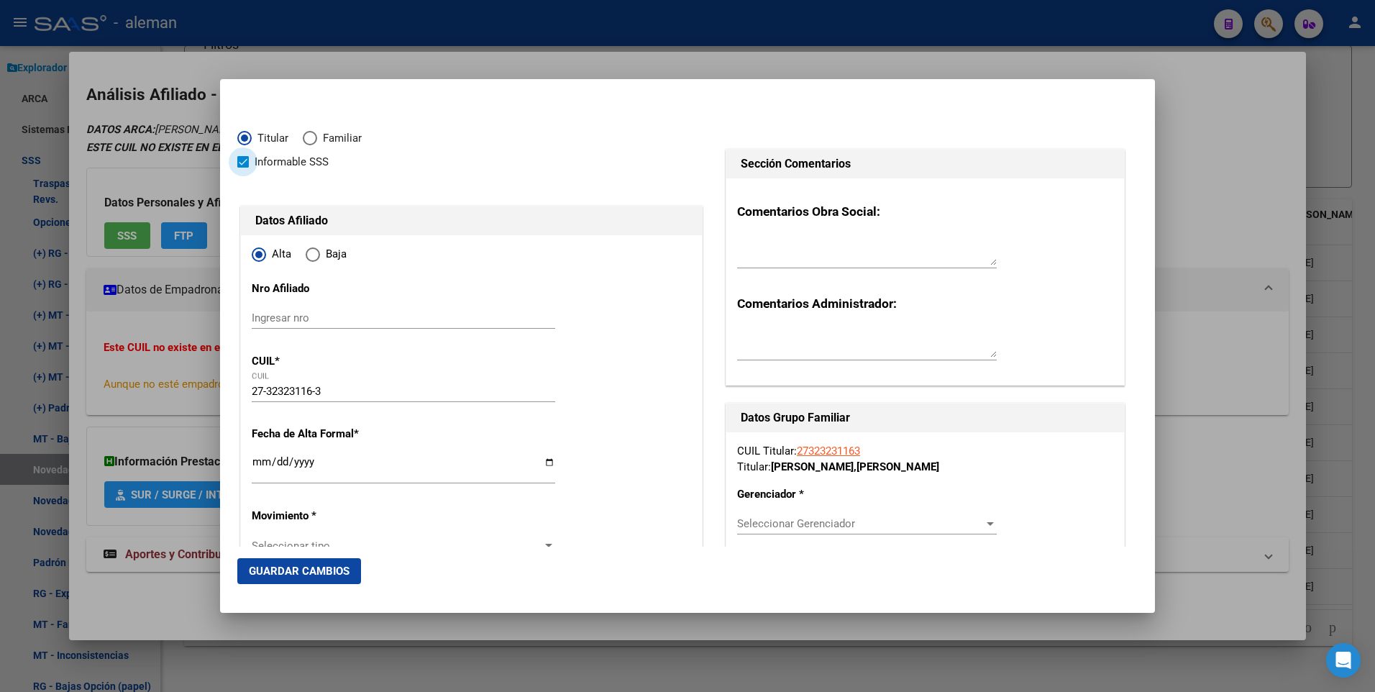
click at [241, 162] on span at bounding box center [243, 162] width 12 height 12
click at [242, 168] on input "Informable SSS" at bounding box center [242, 168] width 1 height 1
checkbox input "false"
click at [256, 462] on input "Ingresar fecha" at bounding box center [404, 467] width 304 height 23
type input "[DATE]"
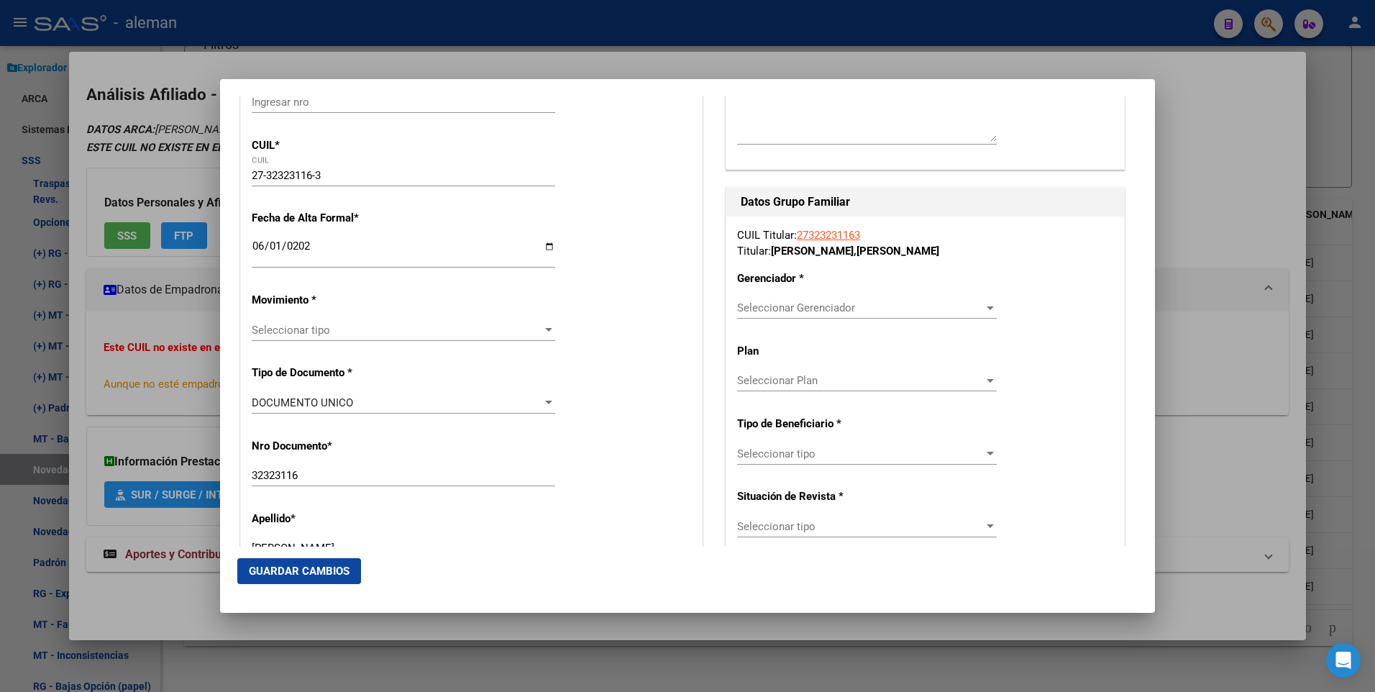
scroll to position [288, 0]
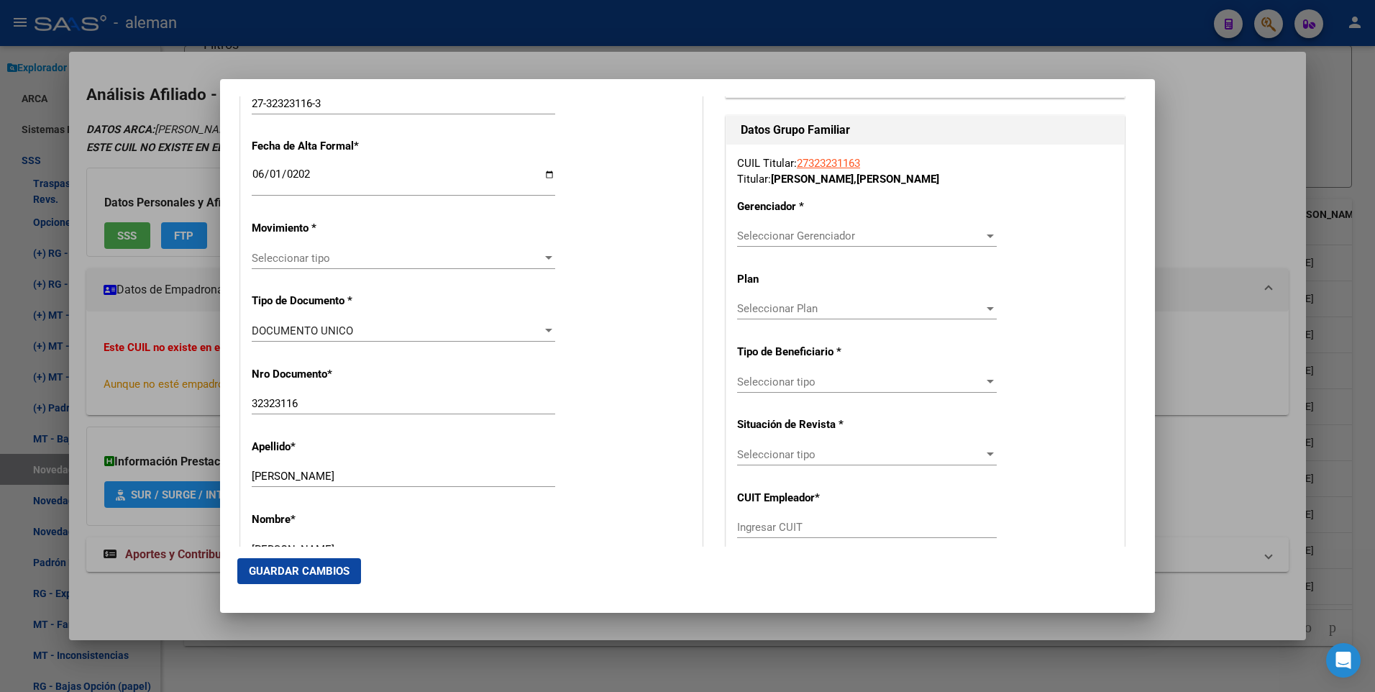
click at [545, 253] on div at bounding box center [548, 259] width 13 height 12
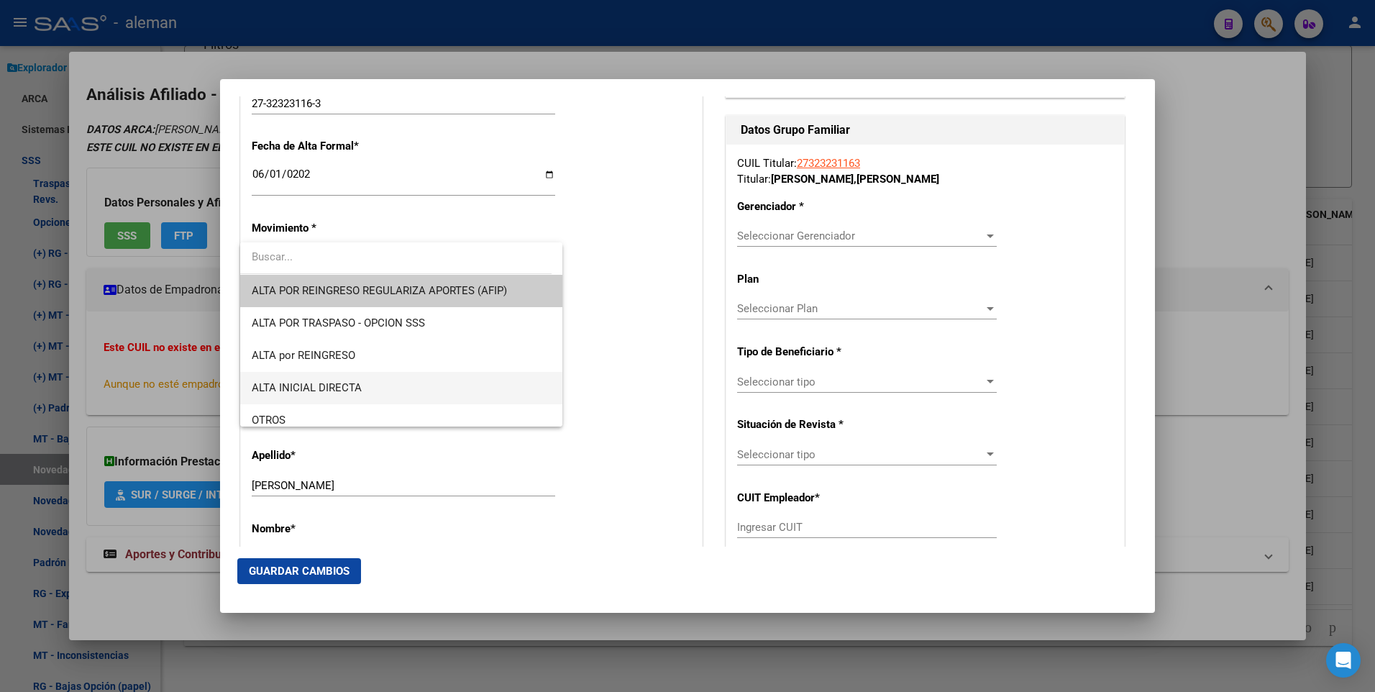
click at [327, 387] on span "ALTA INICIAL DIRECTA" at bounding box center [307, 387] width 110 height 13
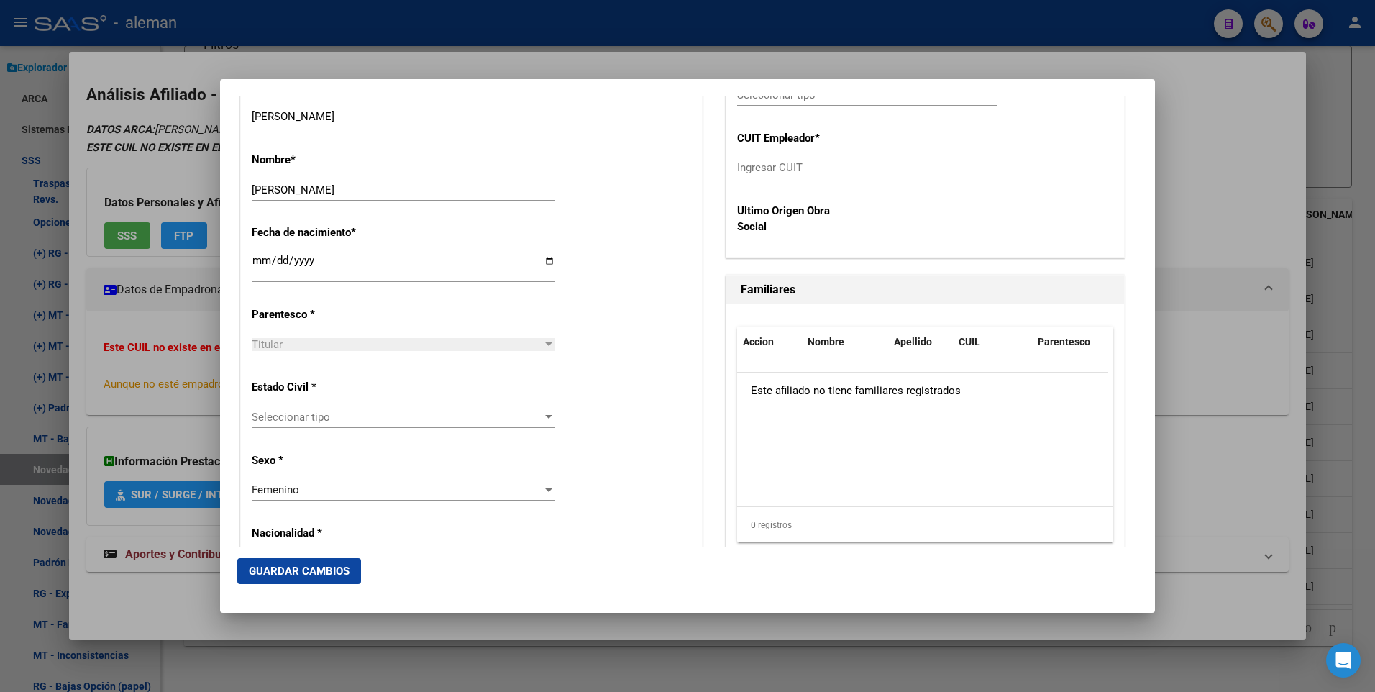
scroll to position [791, 0]
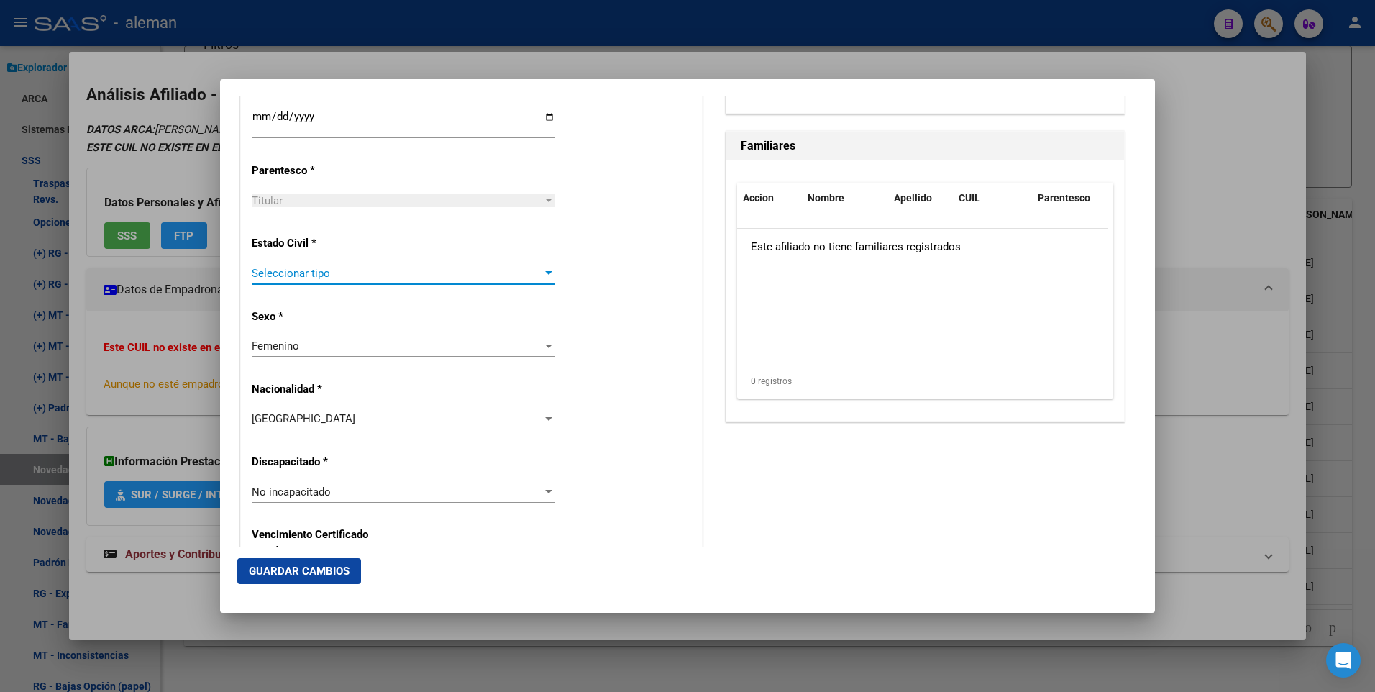
click at [544, 269] on div at bounding box center [548, 274] width 13 height 12
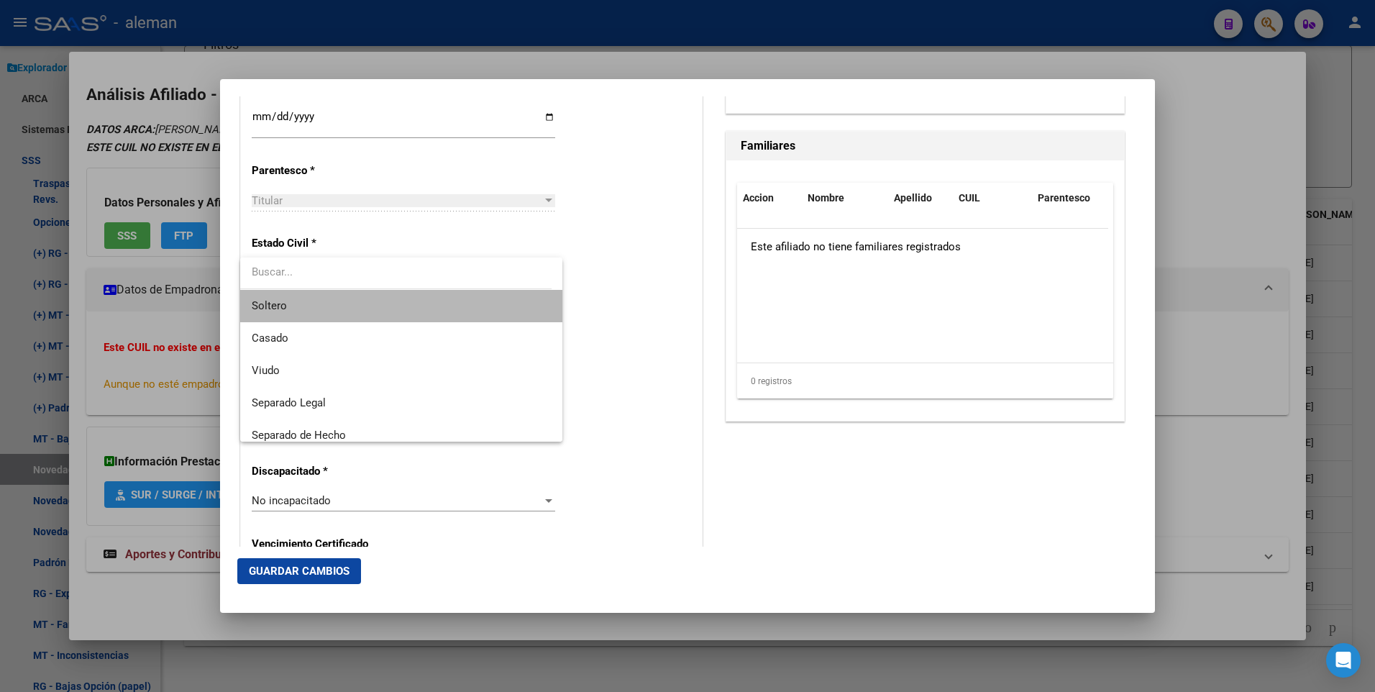
click at [442, 300] on span "Soltero" at bounding box center [401, 306] width 299 height 32
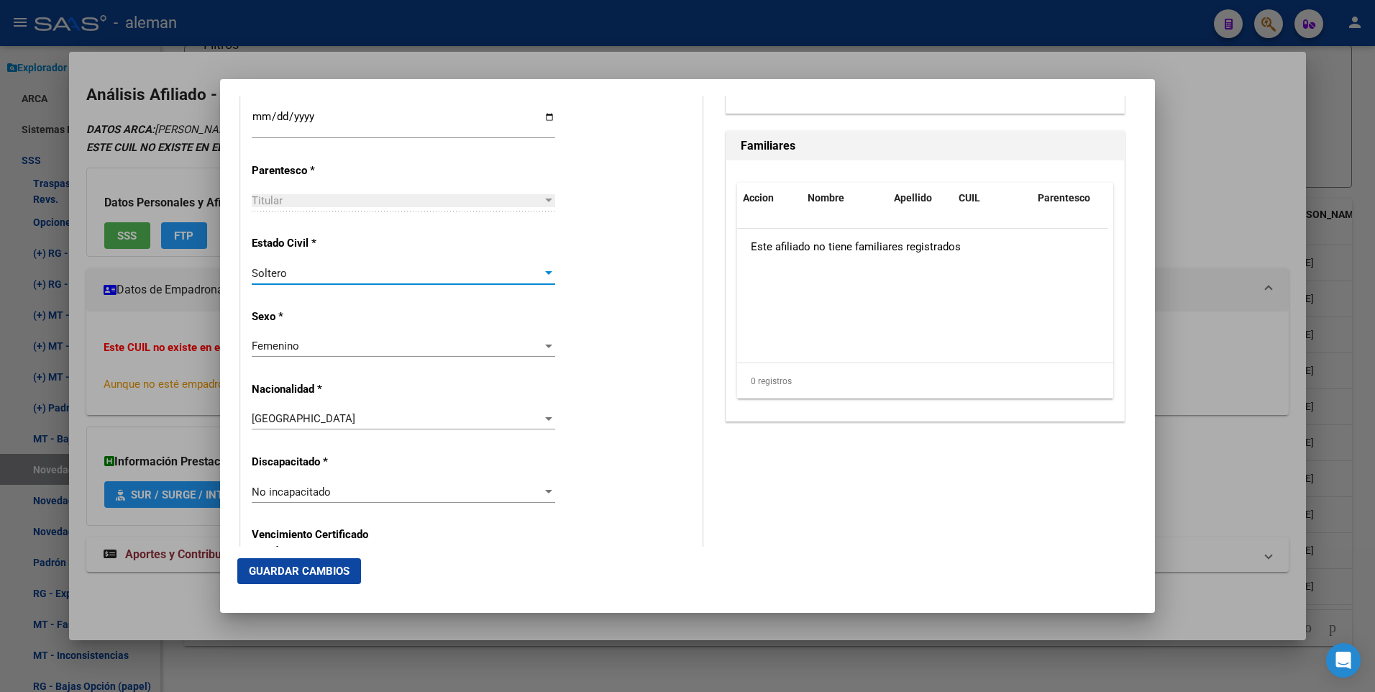
click at [633, 300] on div "Alta Baja Nro Afiliado Ingresar nro CUIL * 27-32323116-3 CUIL ARCA Padrón Fecha…" at bounding box center [471, 471] width 461 height 2055
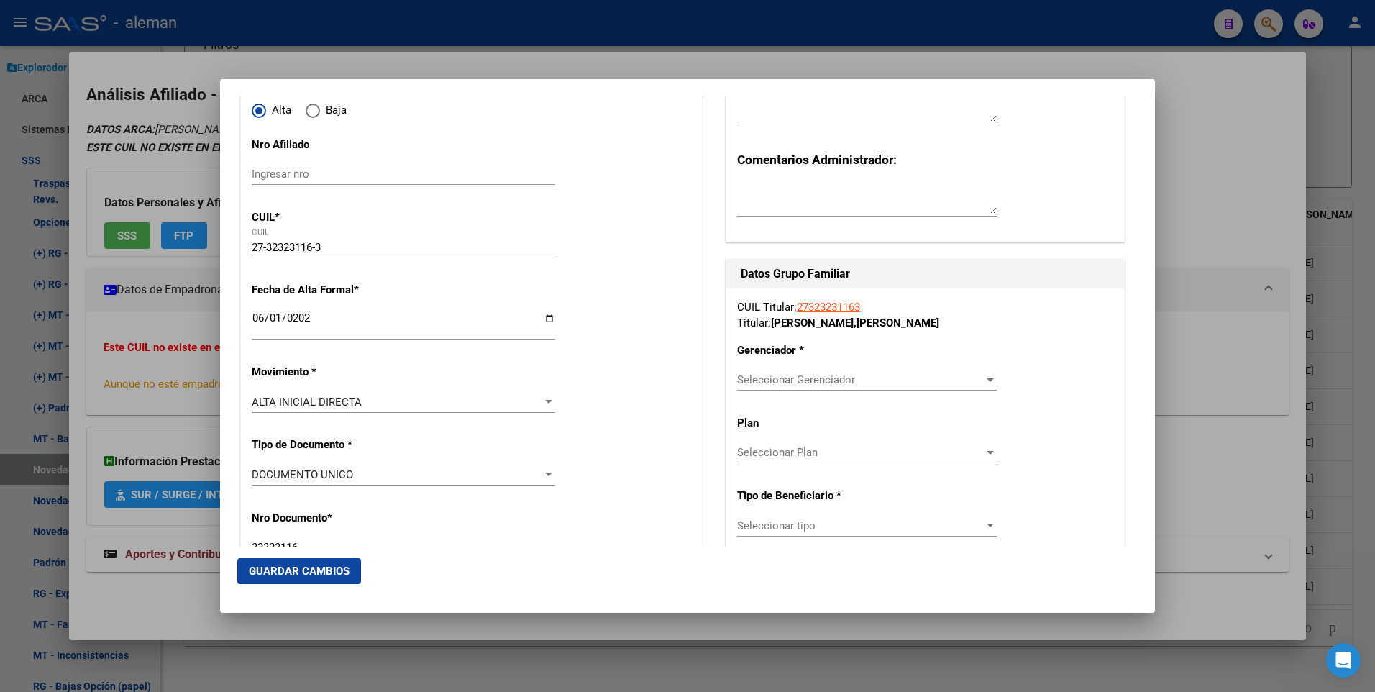
scroll to position [288, 0]
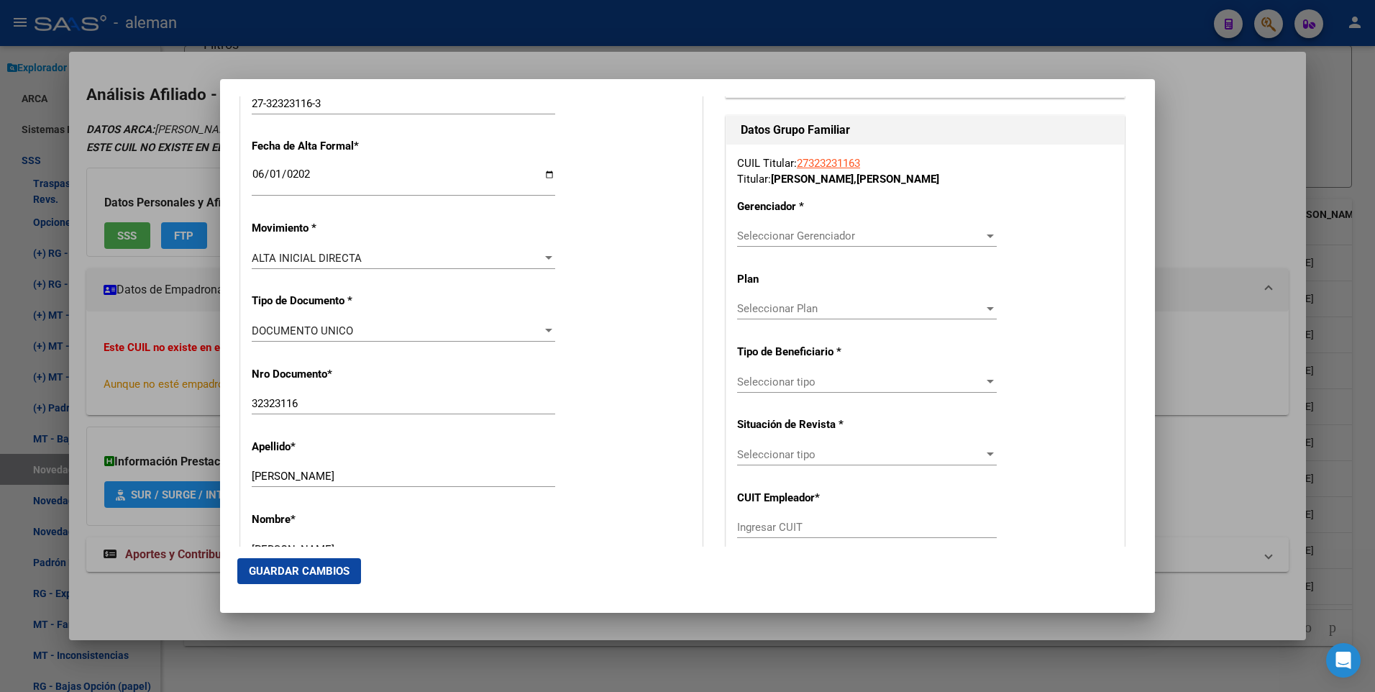
click at [918, 233] on span "Seleccionar Gerenciador" at bounding box center [860, 235] width 247 height 13
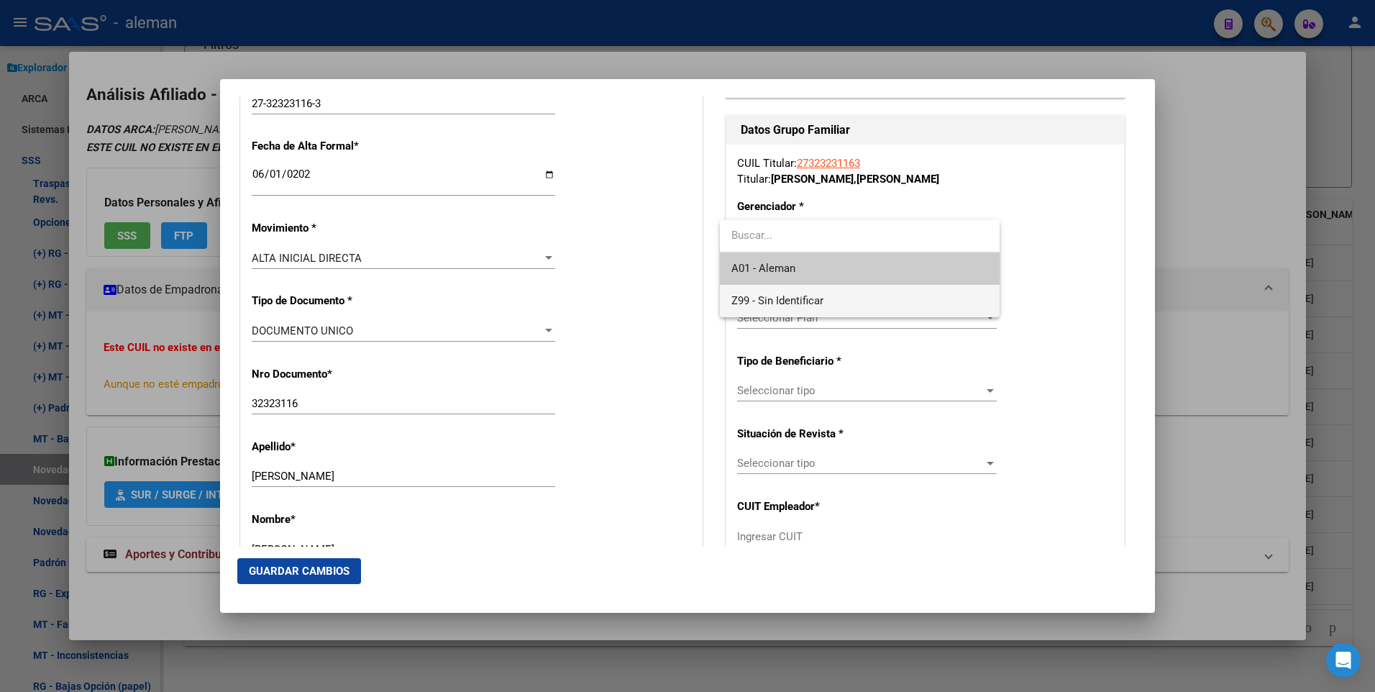
click at [824, 296] on span "Z99 - Sin Identificar" at bounding box center [778, 300] width 92 height 13
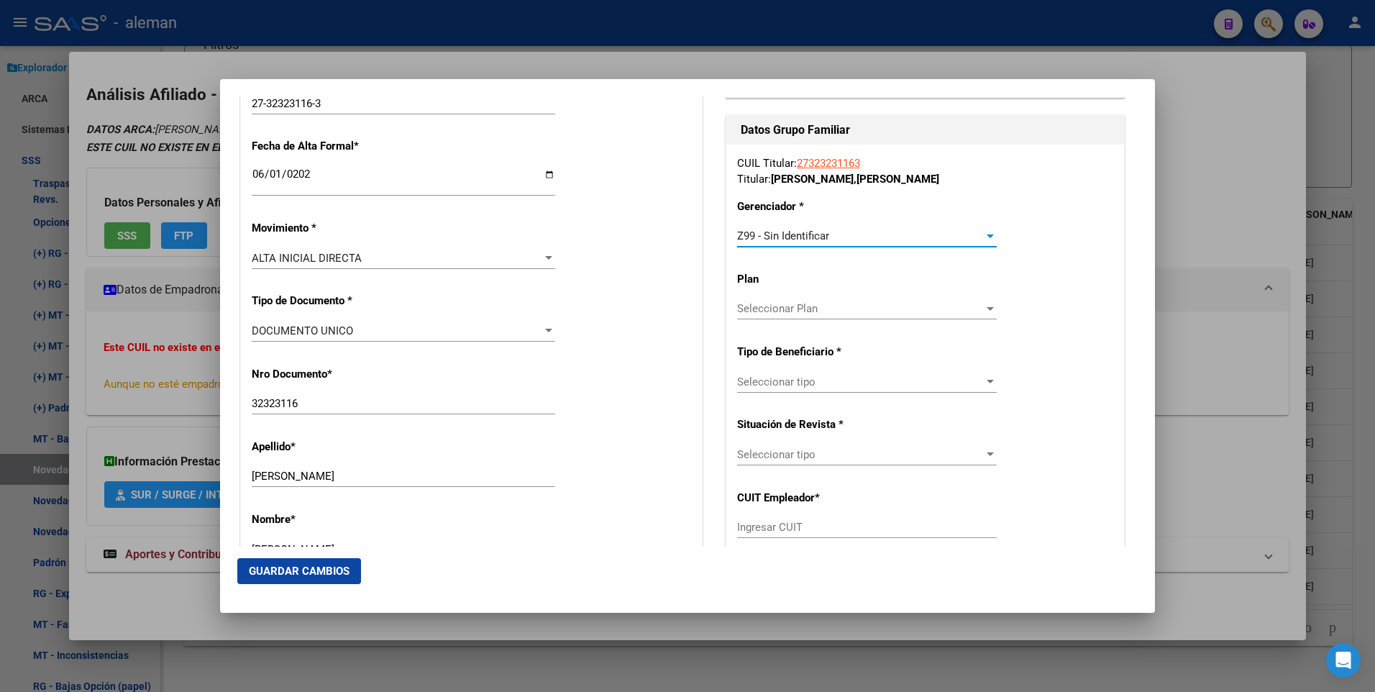
click at [829, 378] on span "Seleccionar tipo" at bounding box center [860, 382] width 247 height 13
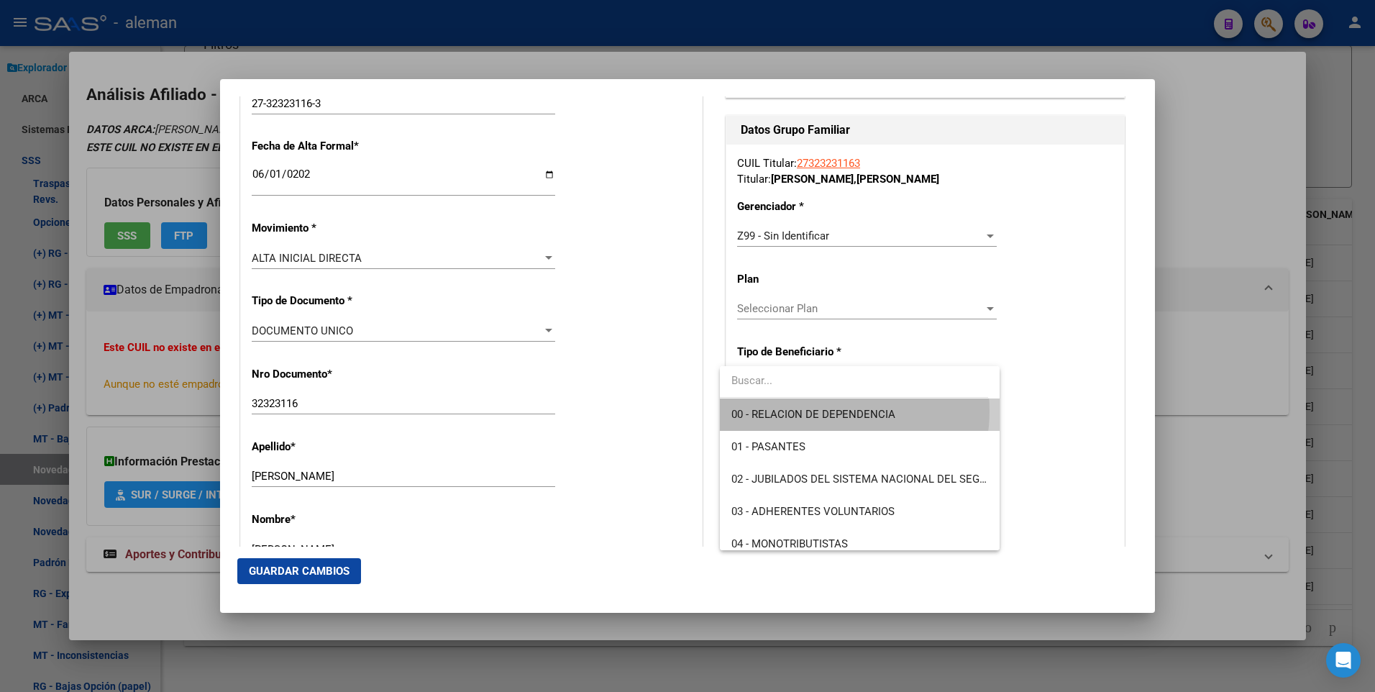
click at [818, 411] on span "00 - RELACION DE DEPENDENCIA" at bounding box center [814, 414] width 164 height 13
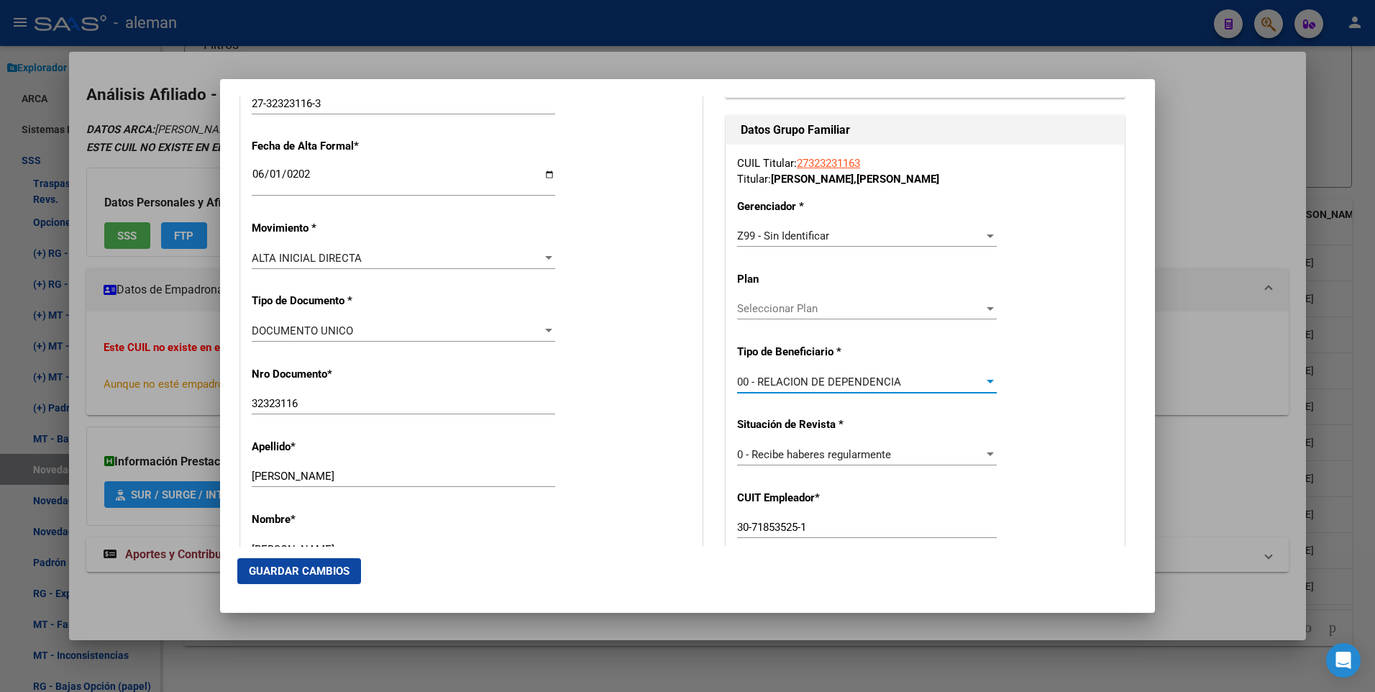
click at [300, 566] on span "Guardar Cambios" at bounding box center [299, 571] width 101 height 13
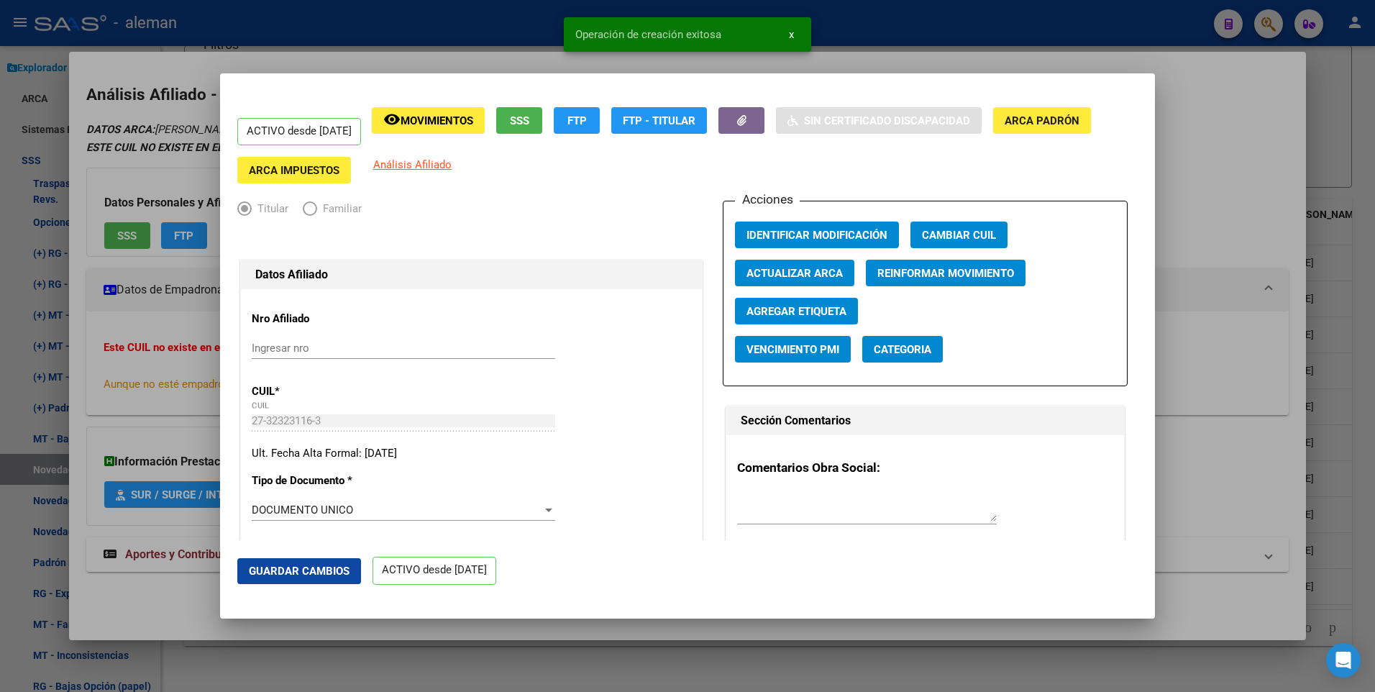
click at [1282, 370] on div at bounding box center [687, 346] width 1375 height 692
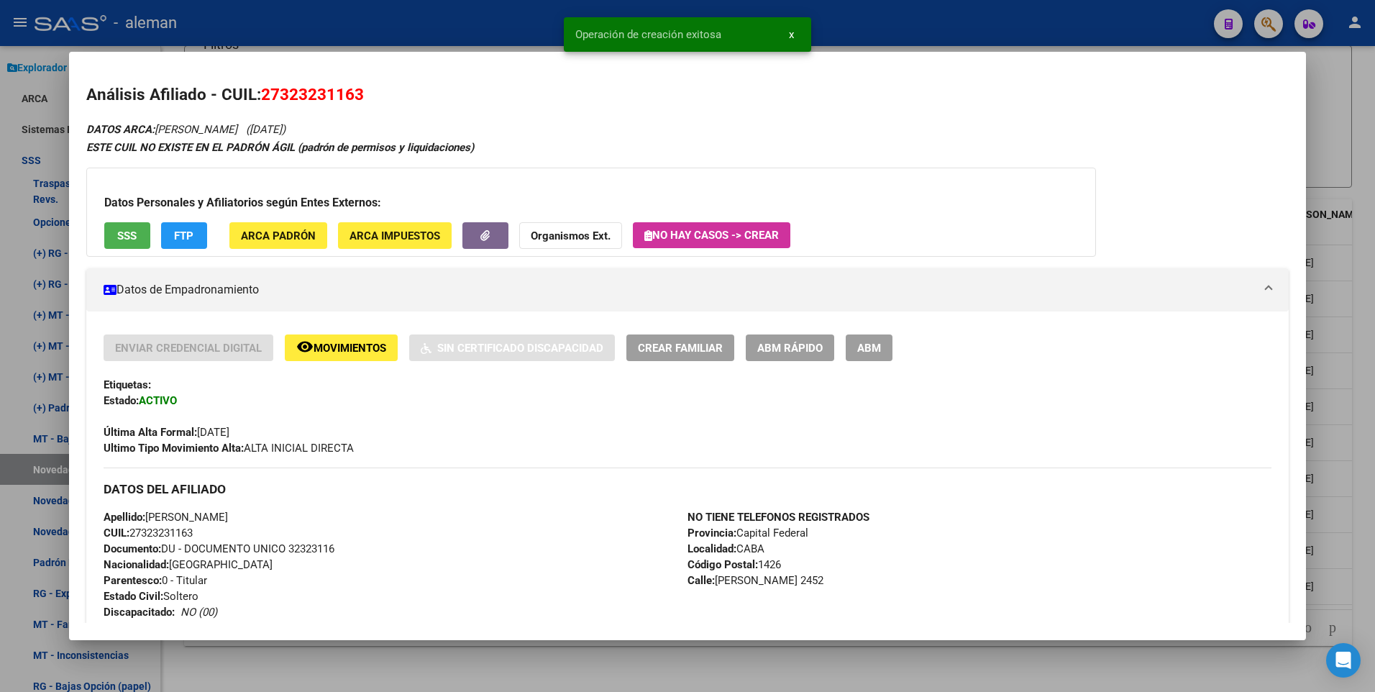
click at [1288, 222] on mat-dialog-content "Análisis Afiliado - CUIL: 27323231163 DATOS ARCA: [PERSON_NAME] ([DATE]) ESTE C…" at bounding box center [688, 346] width 1238 height 554
click at [1368, 388] on div at bounding box center [687, 346] width 1375 height 692
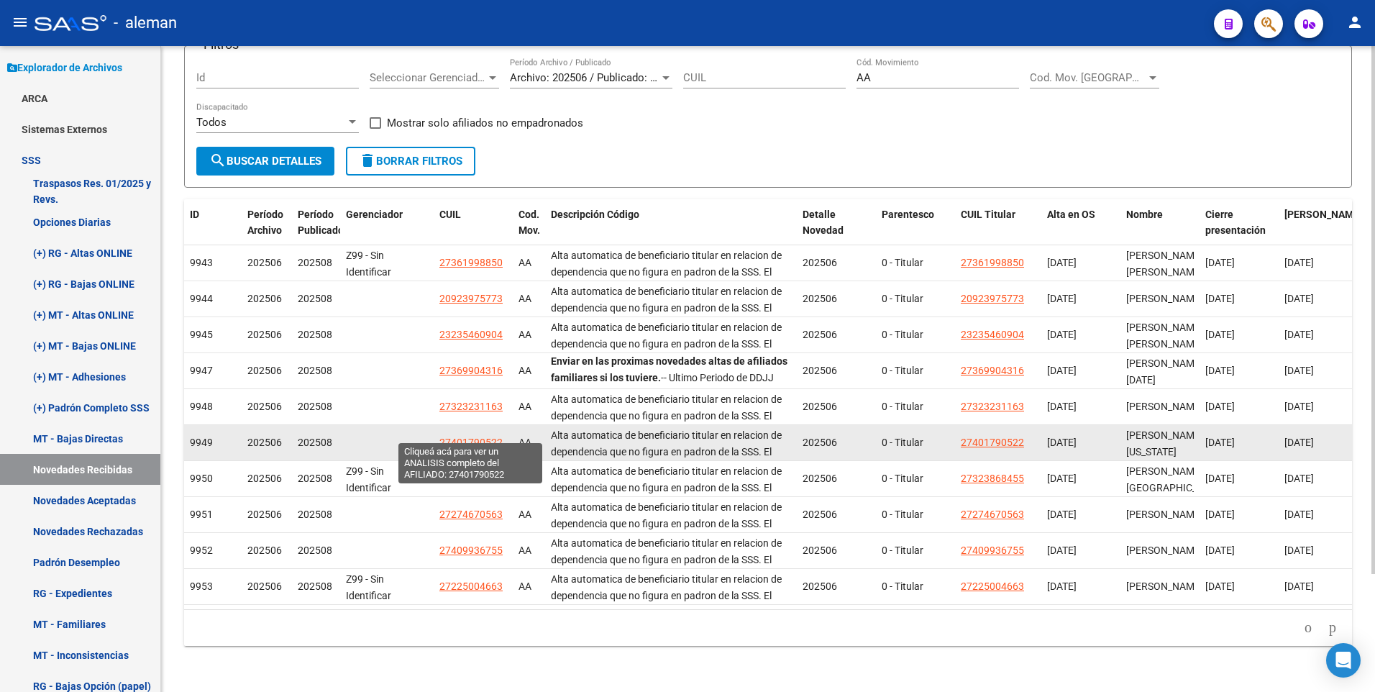
click at [479, 437] on span "27401790522" at bounding box center [471, 443] width 63 height 12
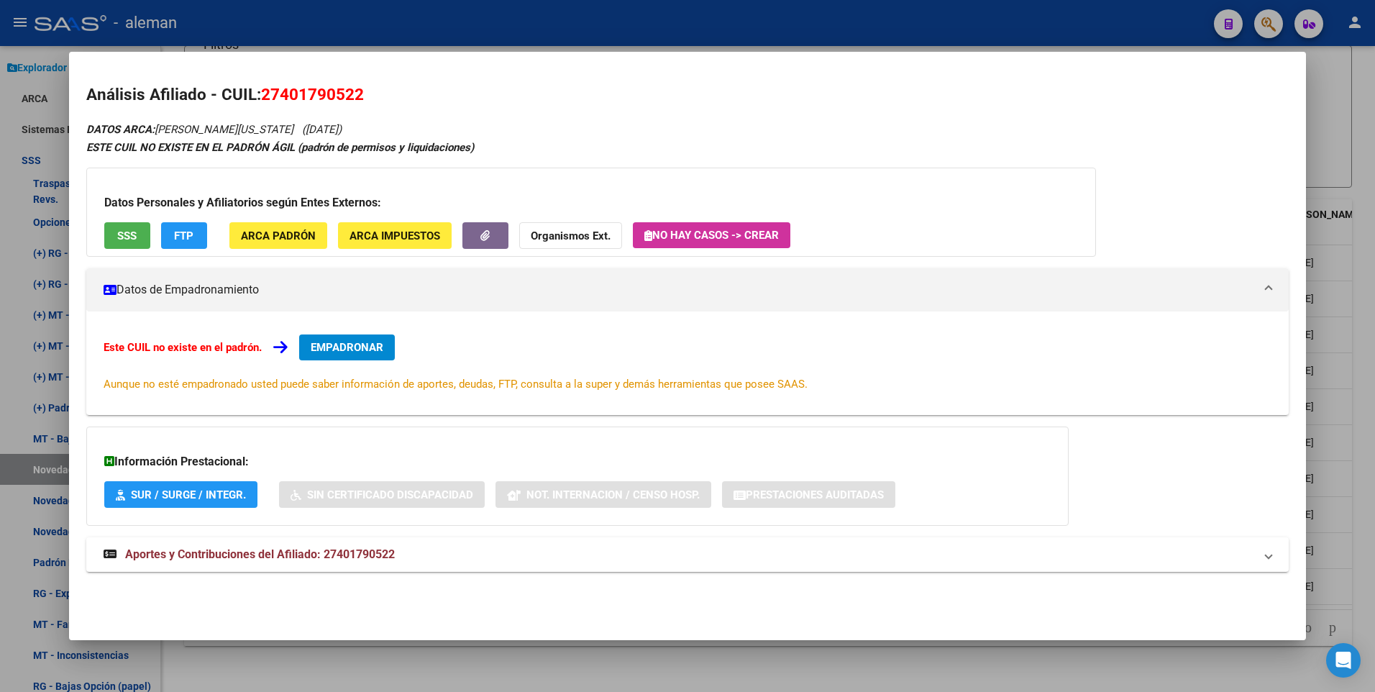
click at [353, 346] on span "EMPADRONAR" at bounding box center [347, 347] width 73 height 13
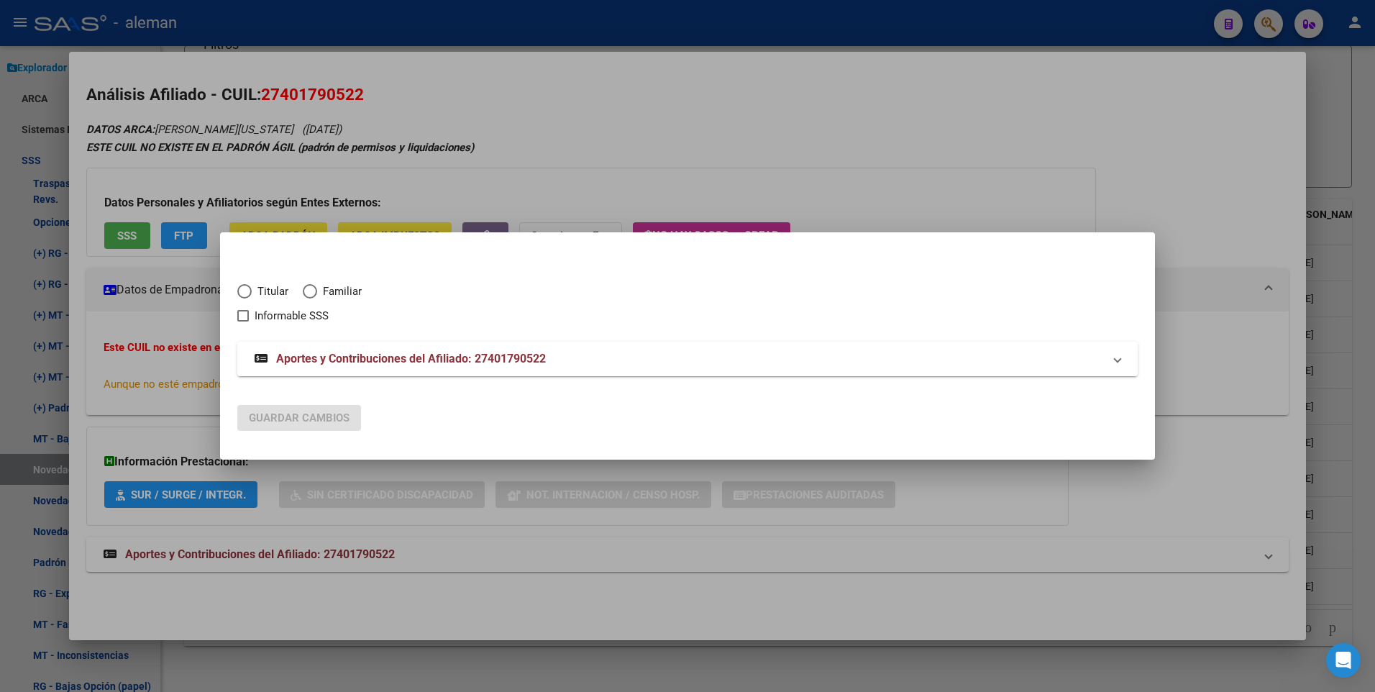
click at [245, 290] on span "Elija una opción" at bounding box center [244, 291] width 14 height 14
click at [245, 290] on input "Titular" at bounding box center [244, 291] width 14 height 14
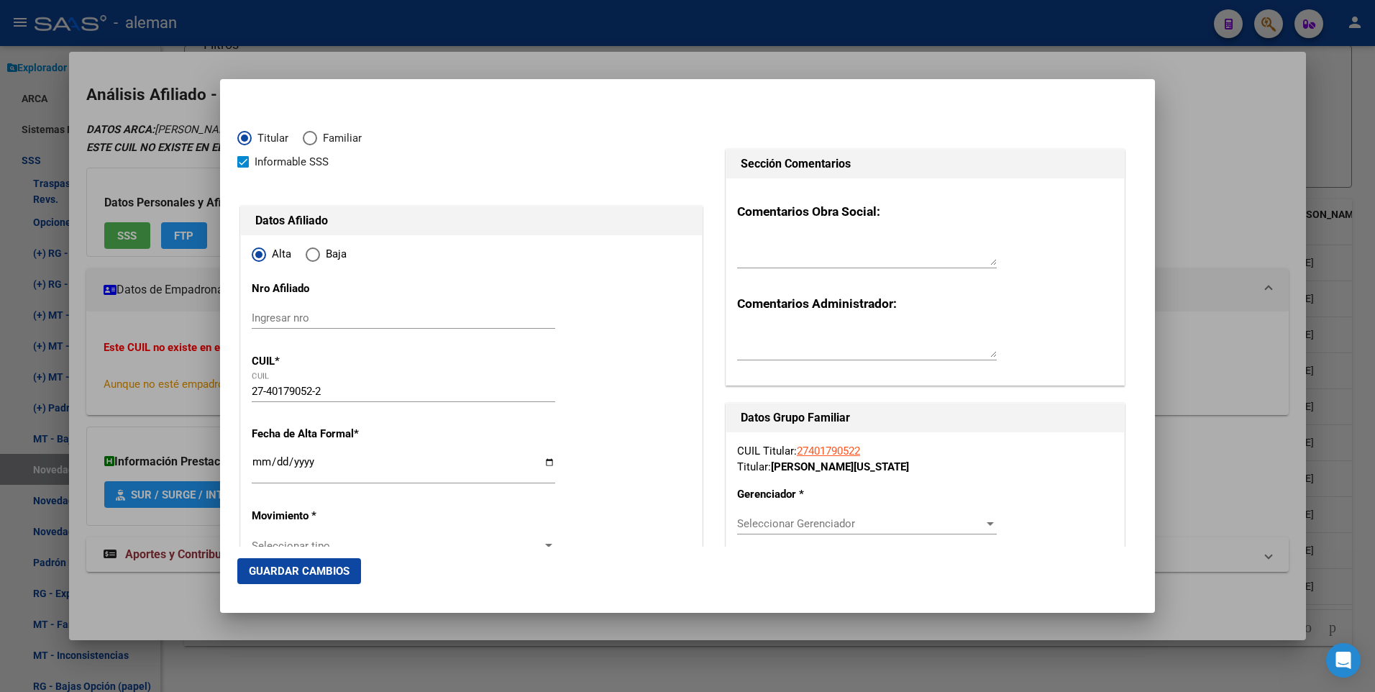
click at [350, 467] on input "Ingresar fecha" at bounding box center [404, 467] width 304 height 23
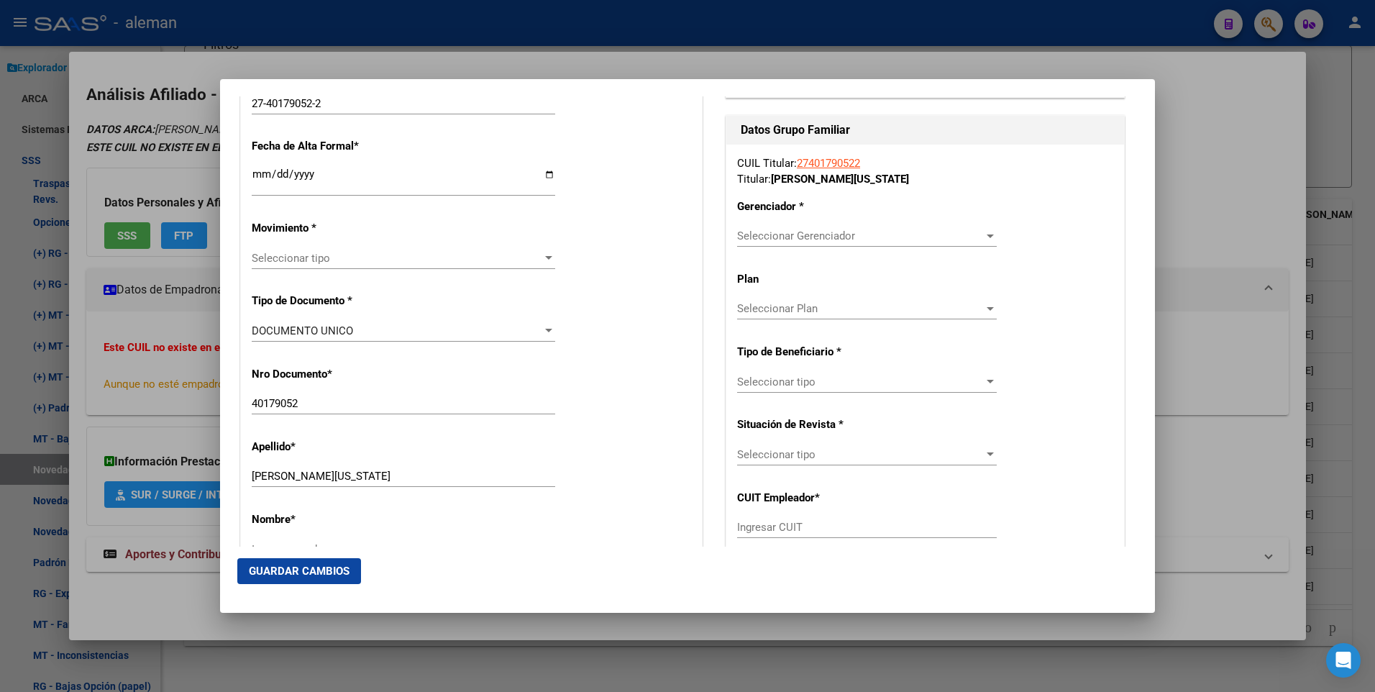
scroll to position [360, 0]
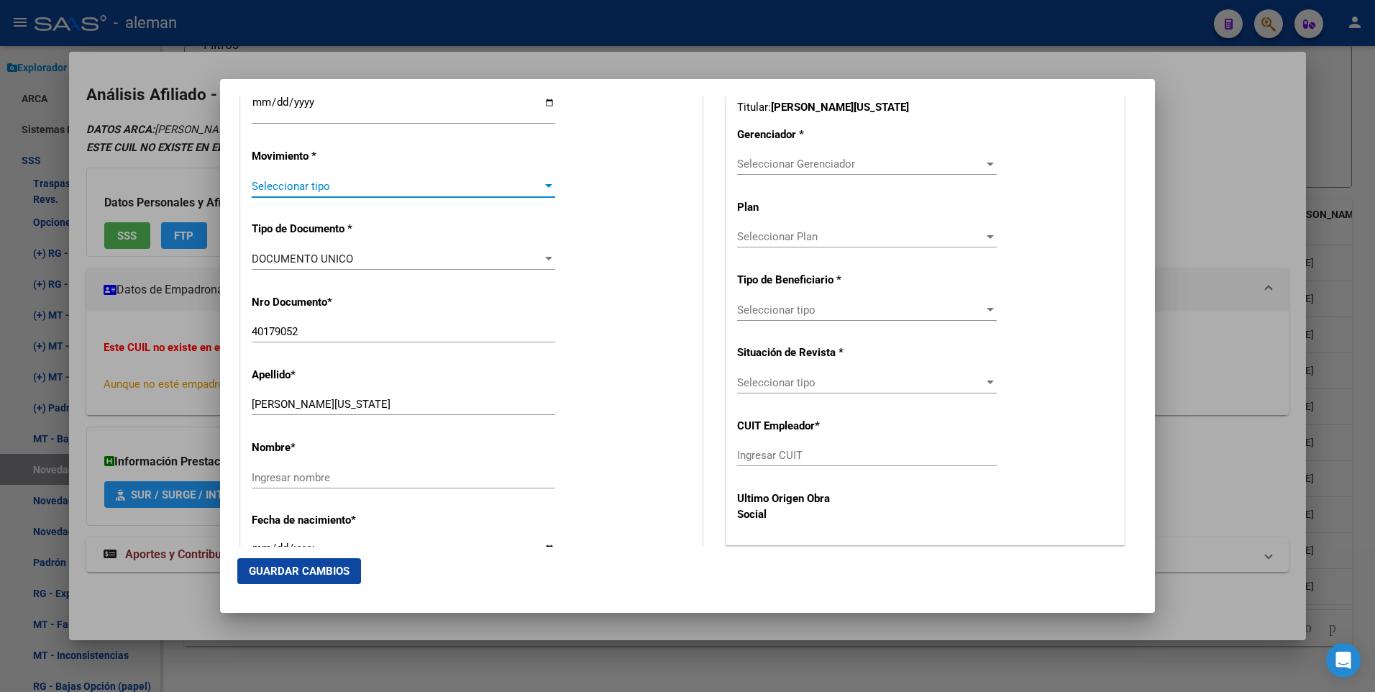
click at [545, 185] on div at bounding box center [548, 186] width 7 height 4
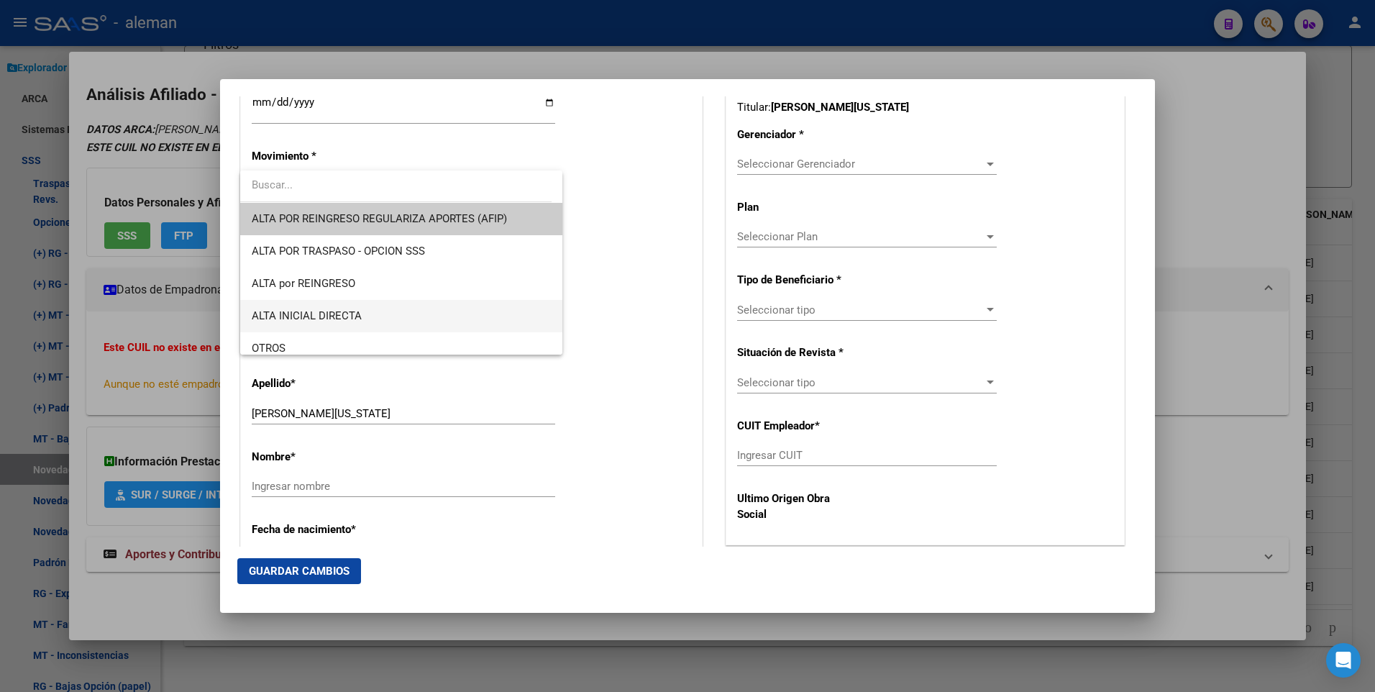
click at [331, 311] on span "ALTA INICIAL DIRECTA" at bounding box center [307, 315] width 110 height 13
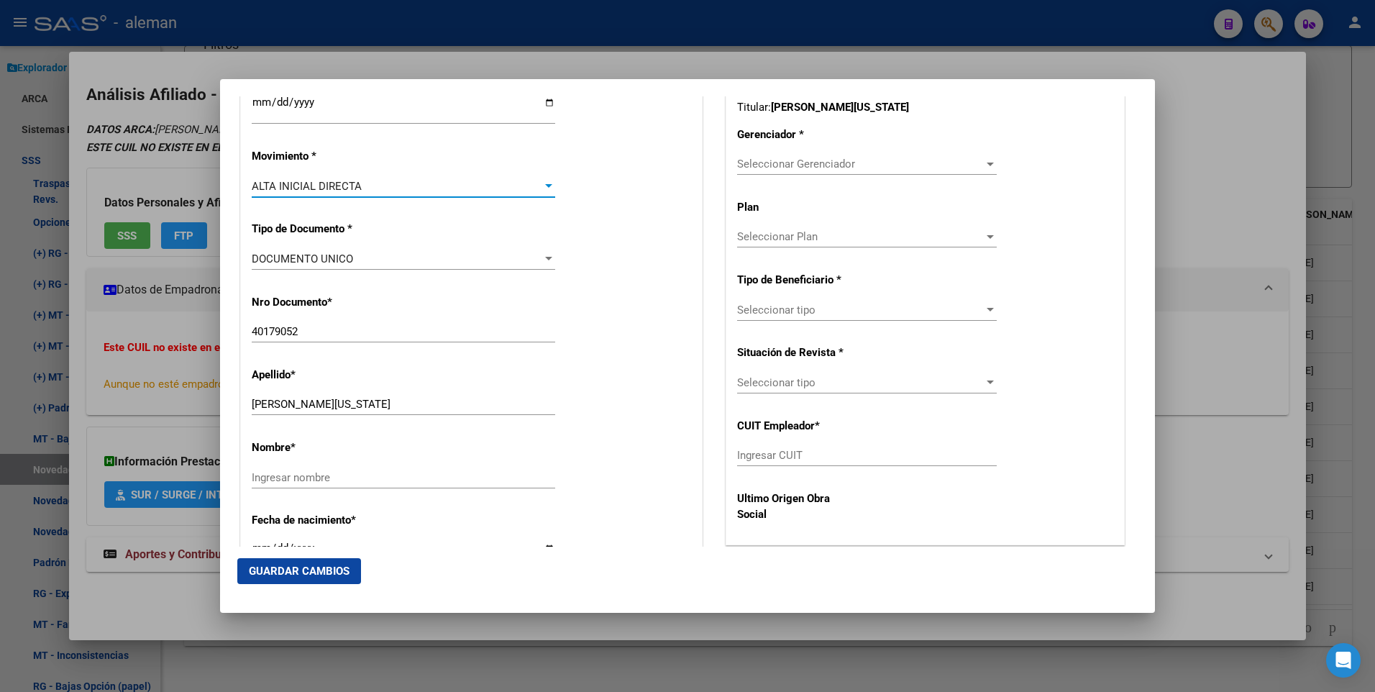
scroll to position [576, 0]
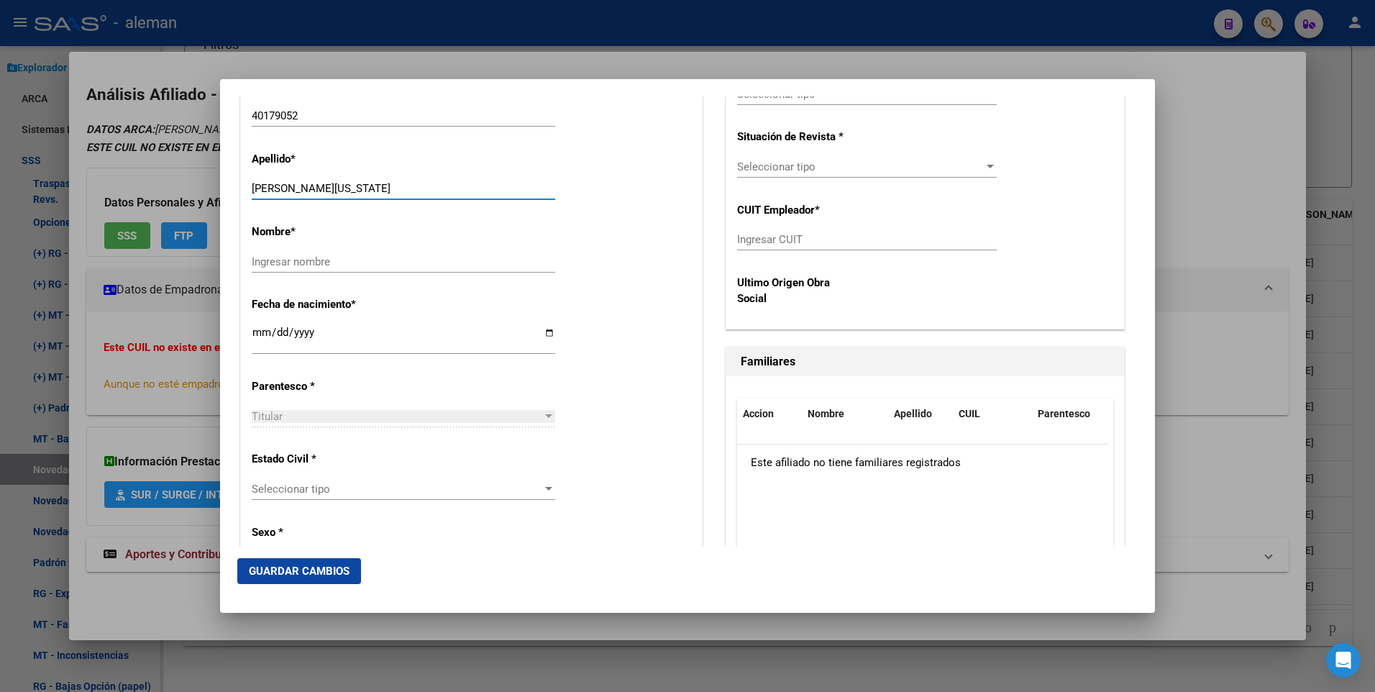
drag, startPoint x: 322, startPoint y: 187, endPoint x: 381, endPoint y: 187, distance: 59.0
click at [381, 187] on input "[PERSON_NAME][US_STATE]" at bounding box center [404, 188] width 304 height 13
click at [332, 263] on input "Ingresar nombre" at bounding box center [404, 261] width 304 height 13
paste input "[US_STATE]"
drag, startPoint x: 323, startPoint y: 186, endPoint x: 438, endPoint y: 188, distance: 115.1
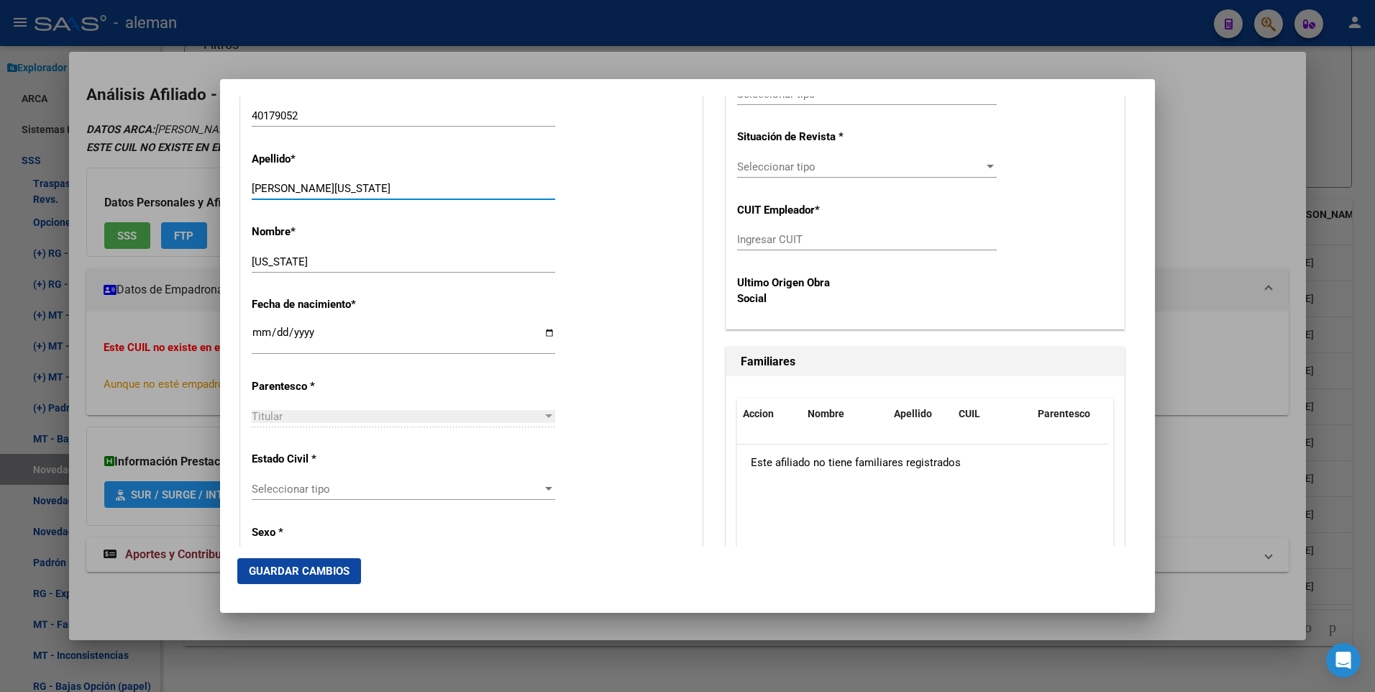
click at [438, 188] on input "[PERSON_NAME][US_STATE]" at bounding box center [404, 188] width 304 height 13
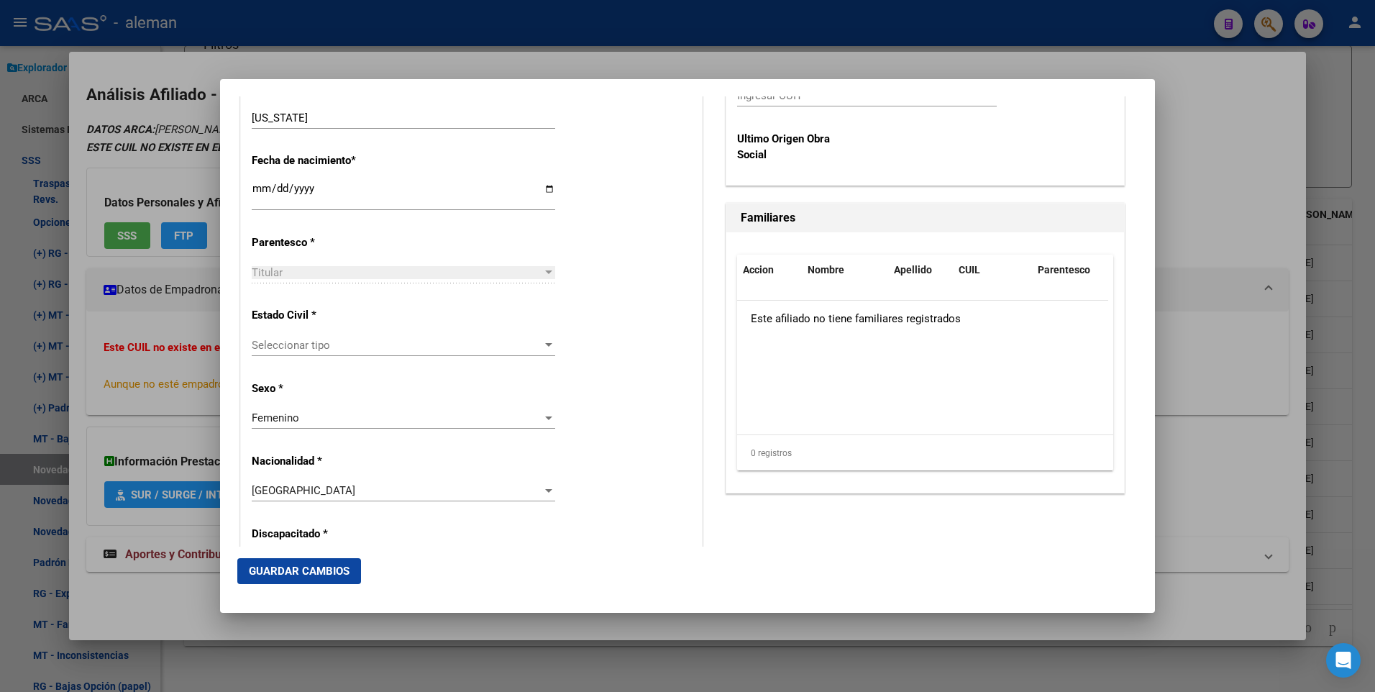
scroll to position [863, 0]
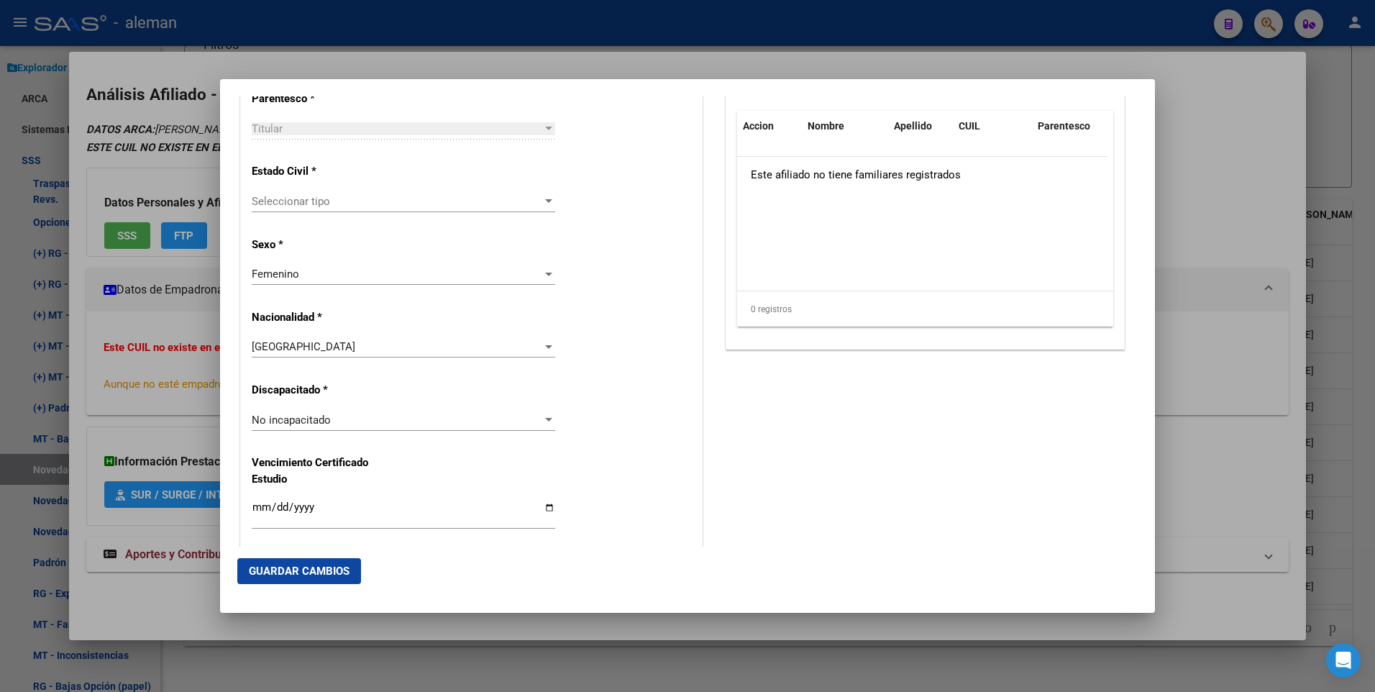
click at [545, 201] on div at bounding box center [548, 201] width 7 height 4
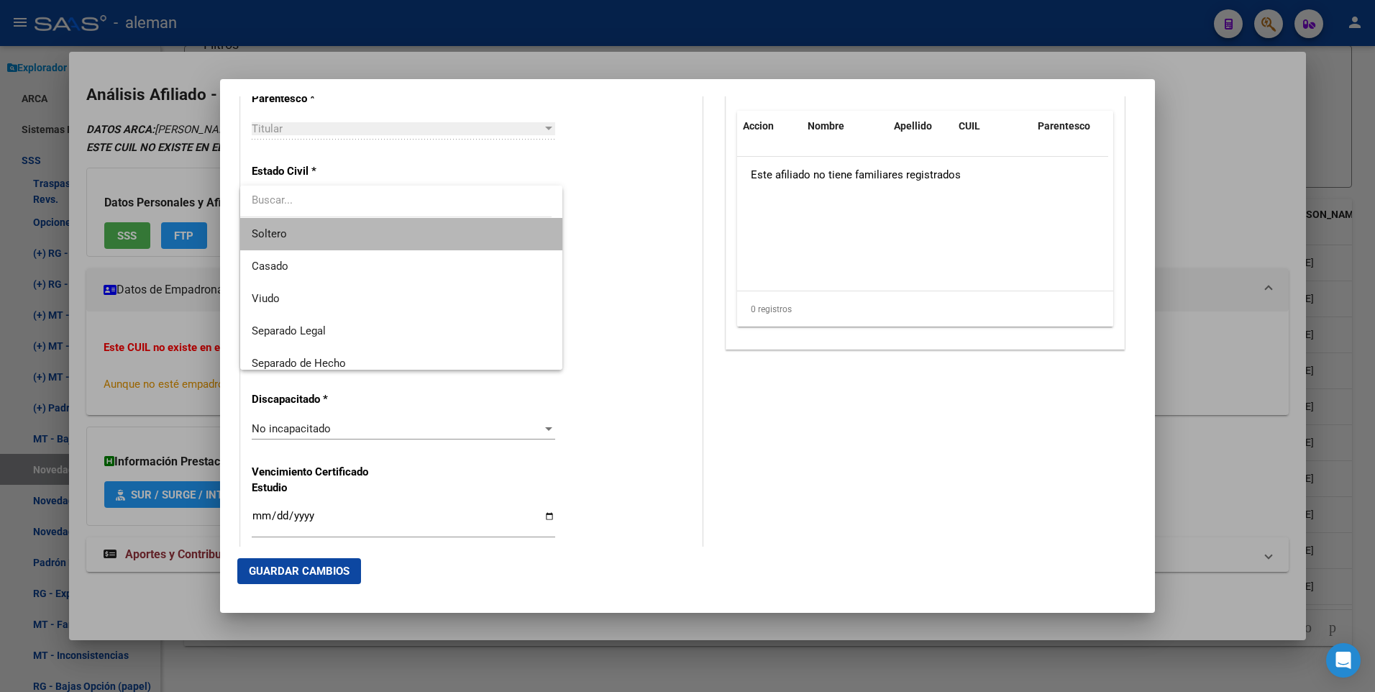
click at [421, 234] on span "Soltero" at bounding box center [401, 234] width 299 height 32
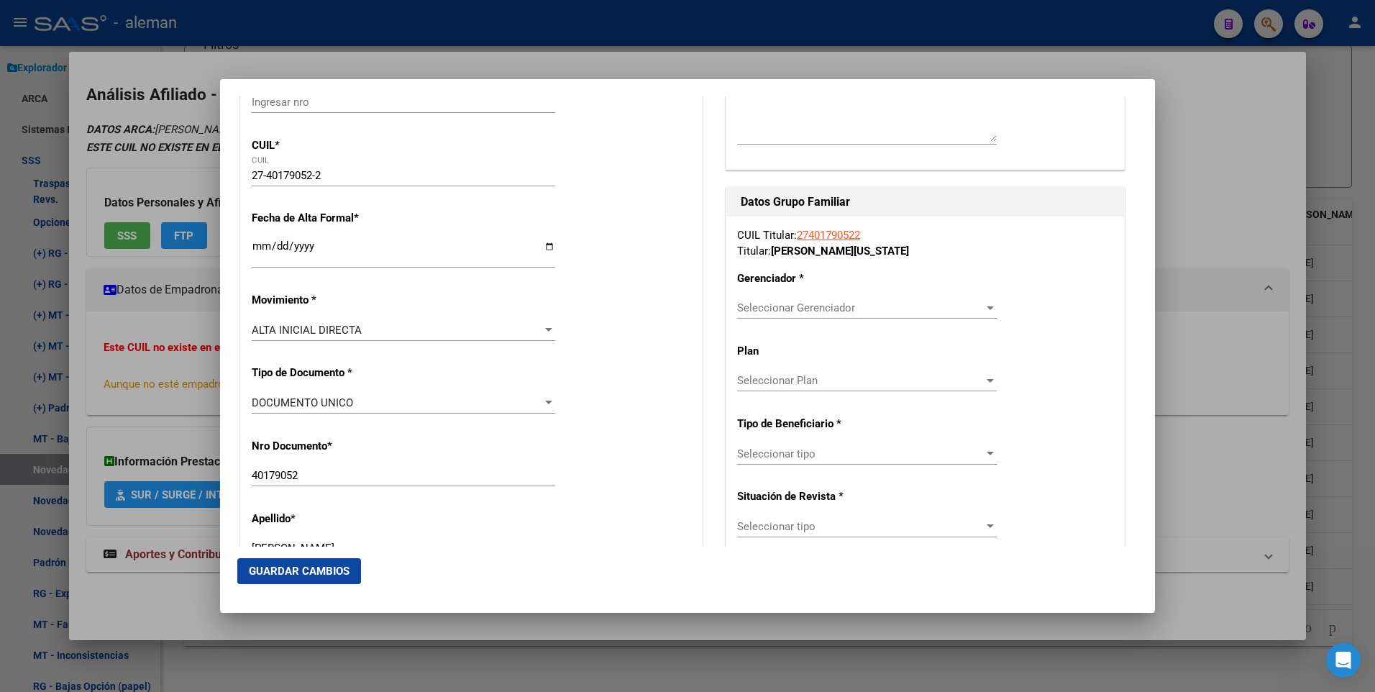
scroll to position [288, 0]
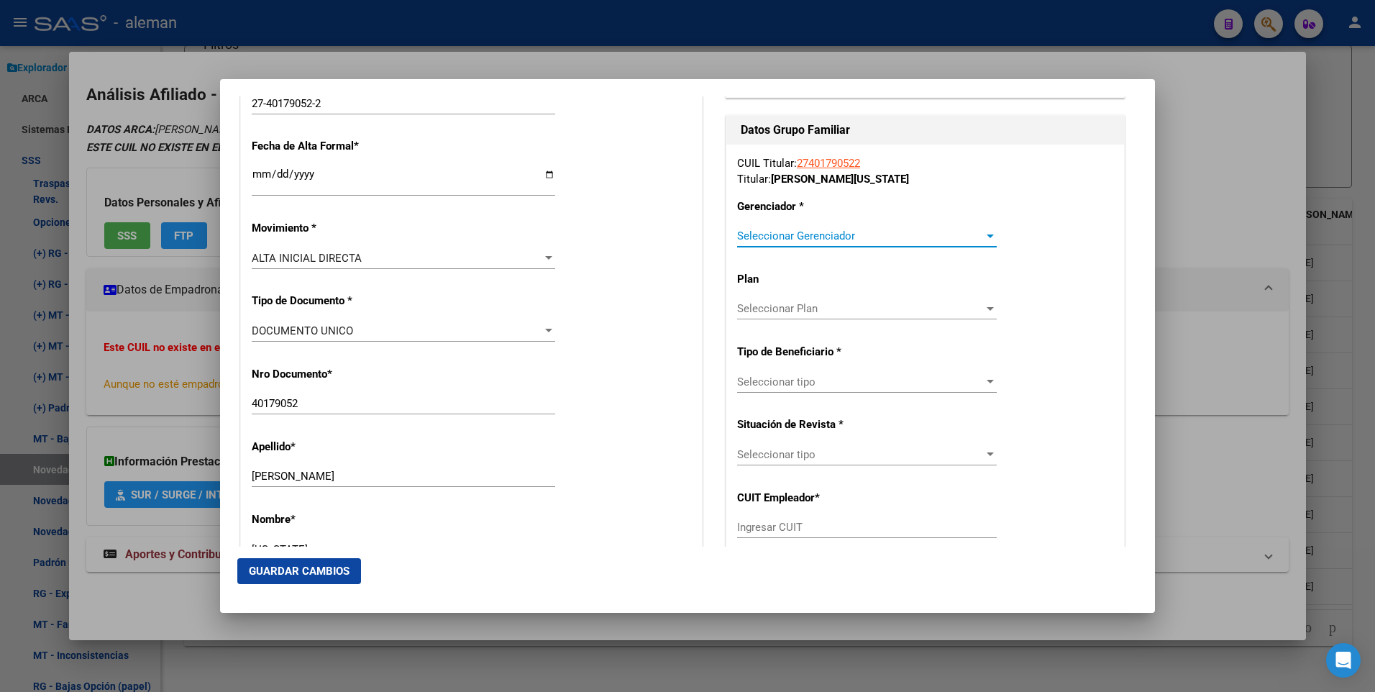
click at [984, 233] on div at bounding box center [990, 236] width 13 height 12
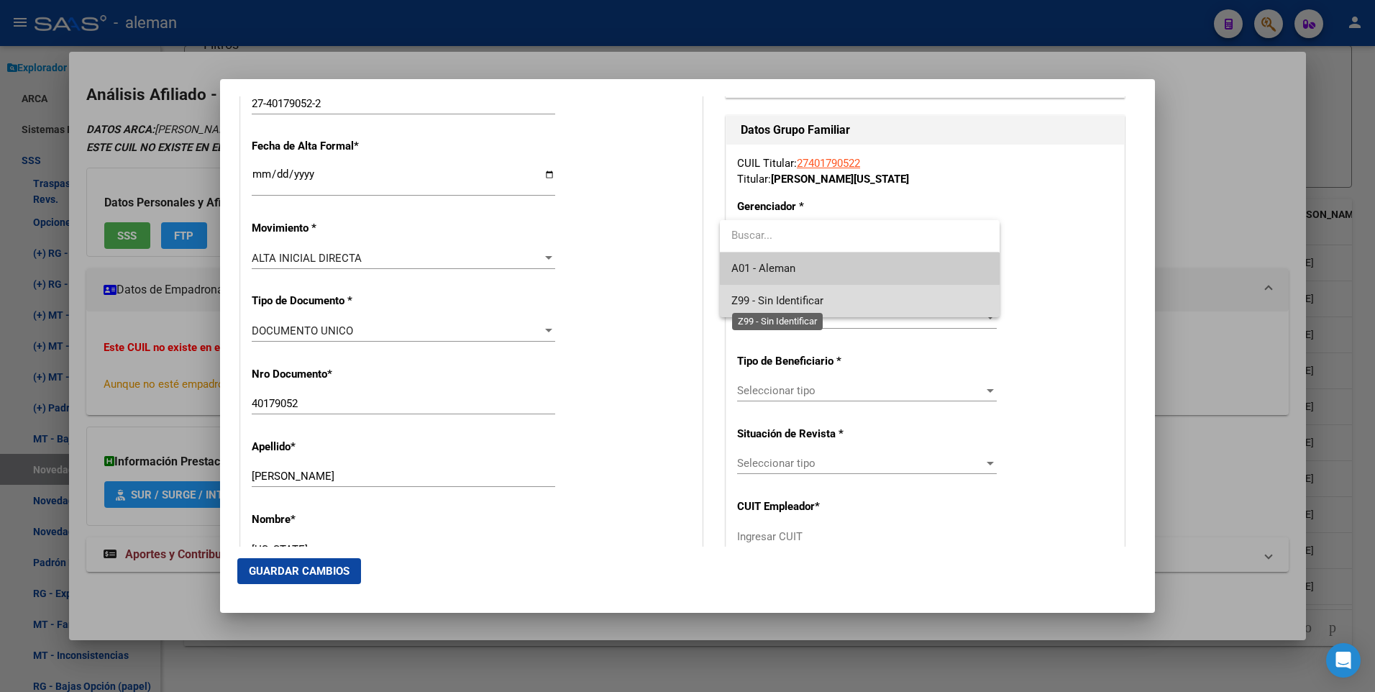
click at [823, 298] on span "Z99 - Sin Identificar" at bounding box center [778, 300] width 92 height 13
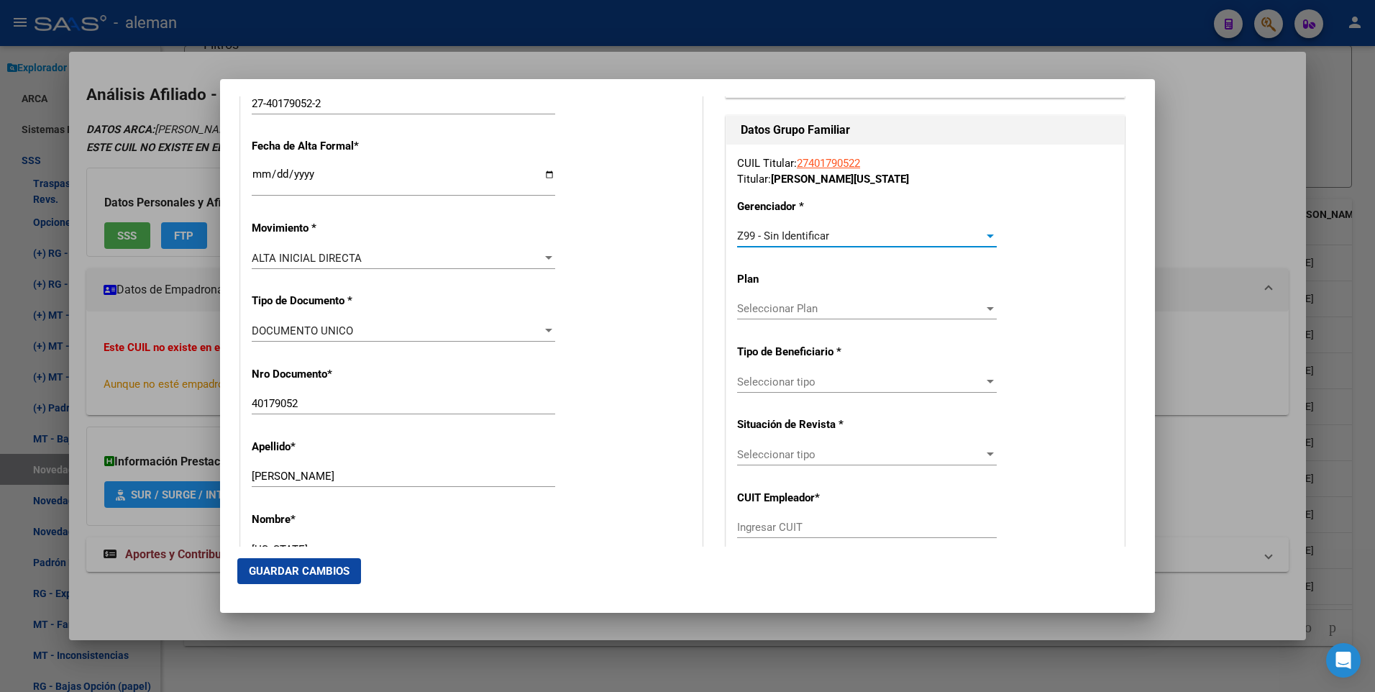
click at [987, 380] on div at bounding box center [990, 382] width 7 height 4
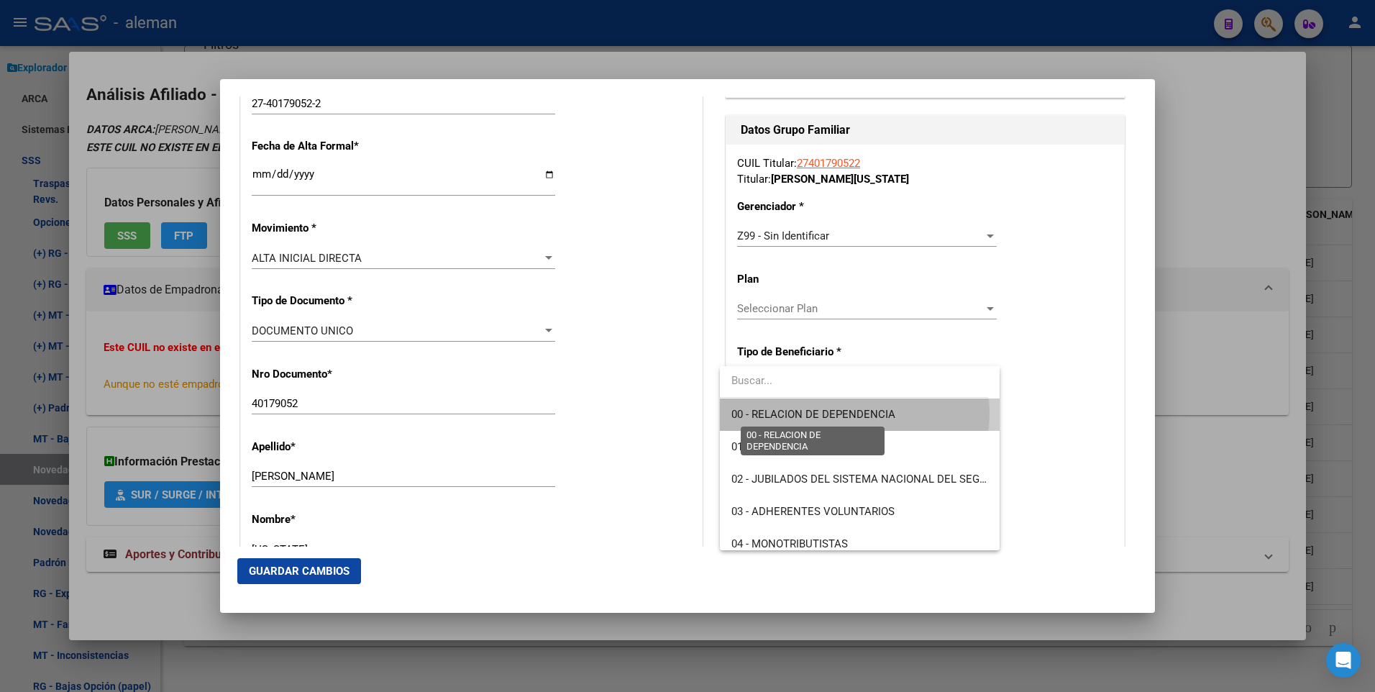
click at [854, 414] on span "00 - RELACION DE DEPENDENCIA" at bounding box center [814, 414] width 164 height 13
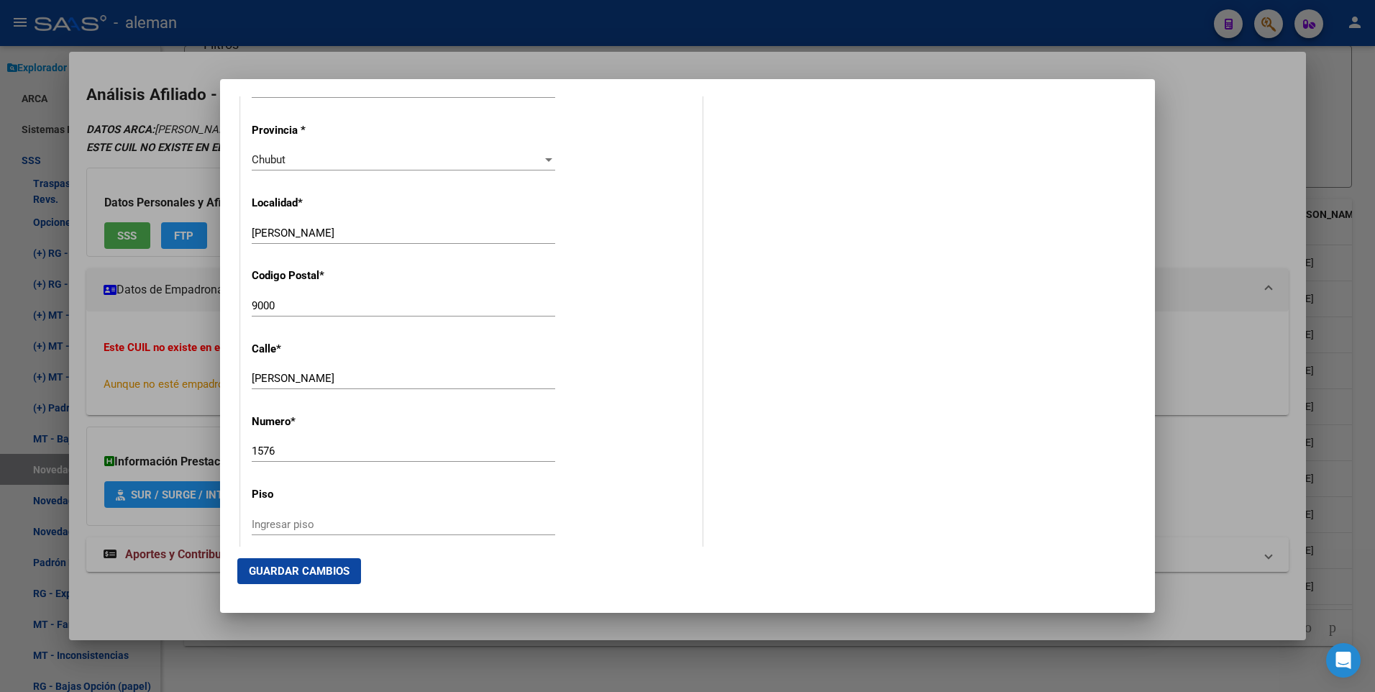
scroll to position [1816, 0]
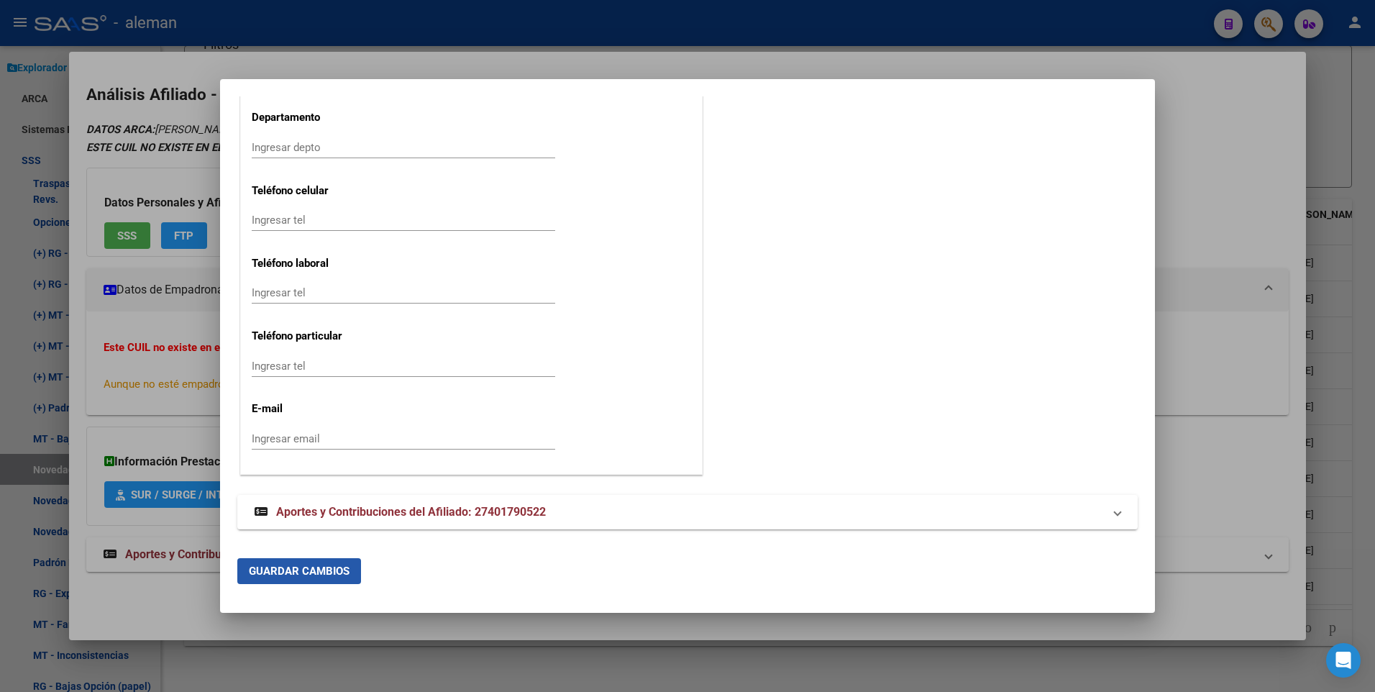
click at [307, 576] on span "Guardar Cambios" at bounding box center [299, 571] width 101 height 13
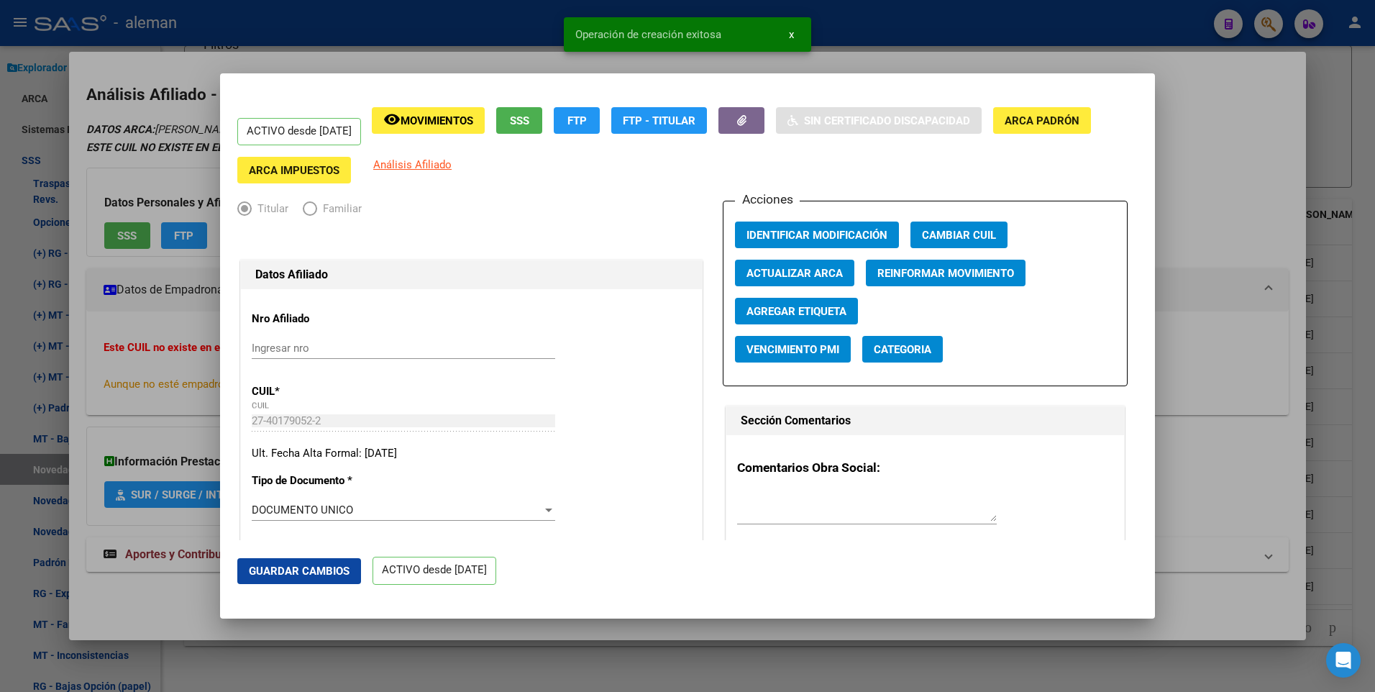
click at [1300, 344] on div at bounding box center [687, 346] width 1375 height 692
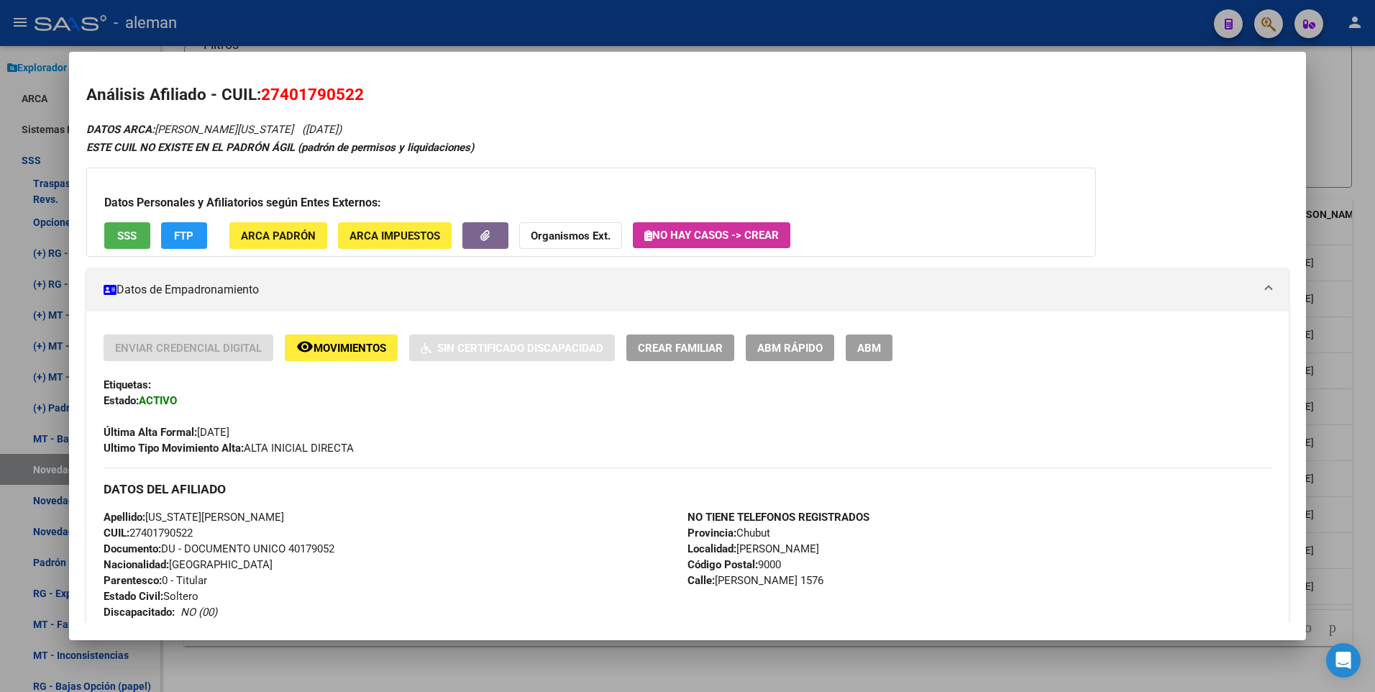
click at [1356, 353] on div at bounding box center [687, 346] width 1375 height 692
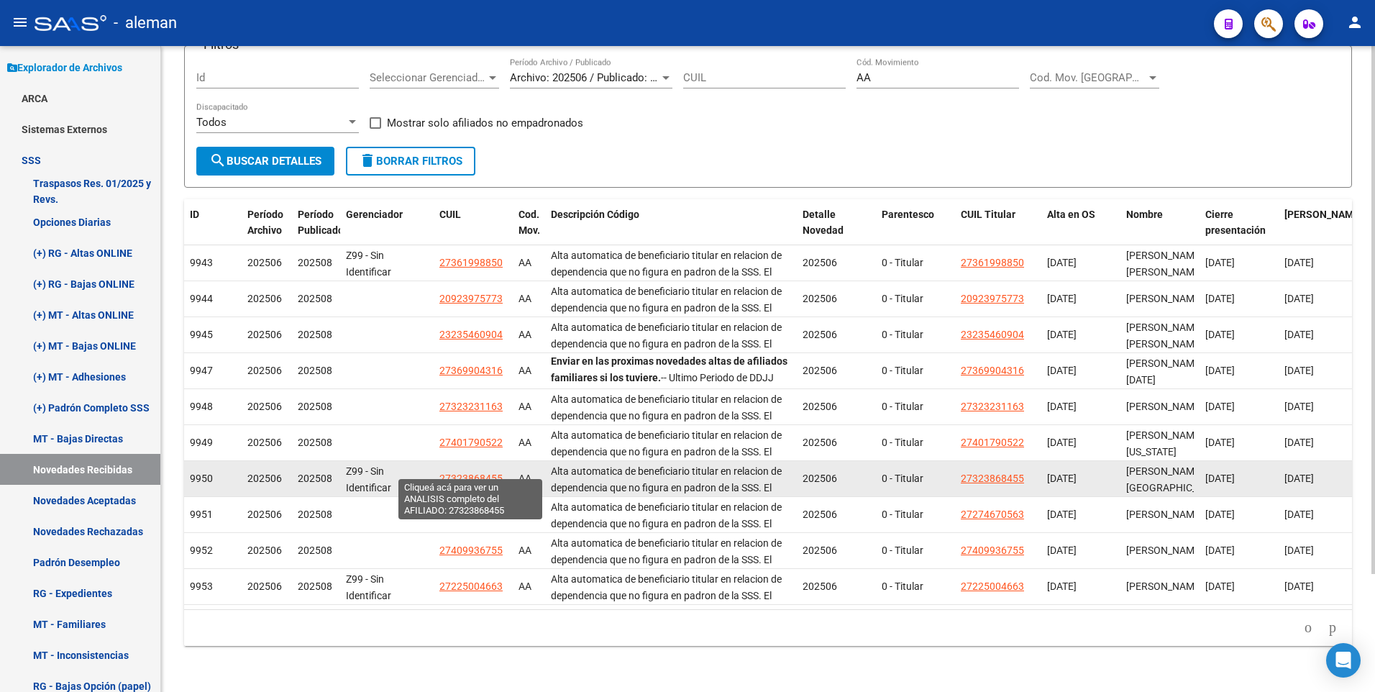
click at [470, 473] on span "27323868455" at bounding box center [471, 479] width 63 height 12
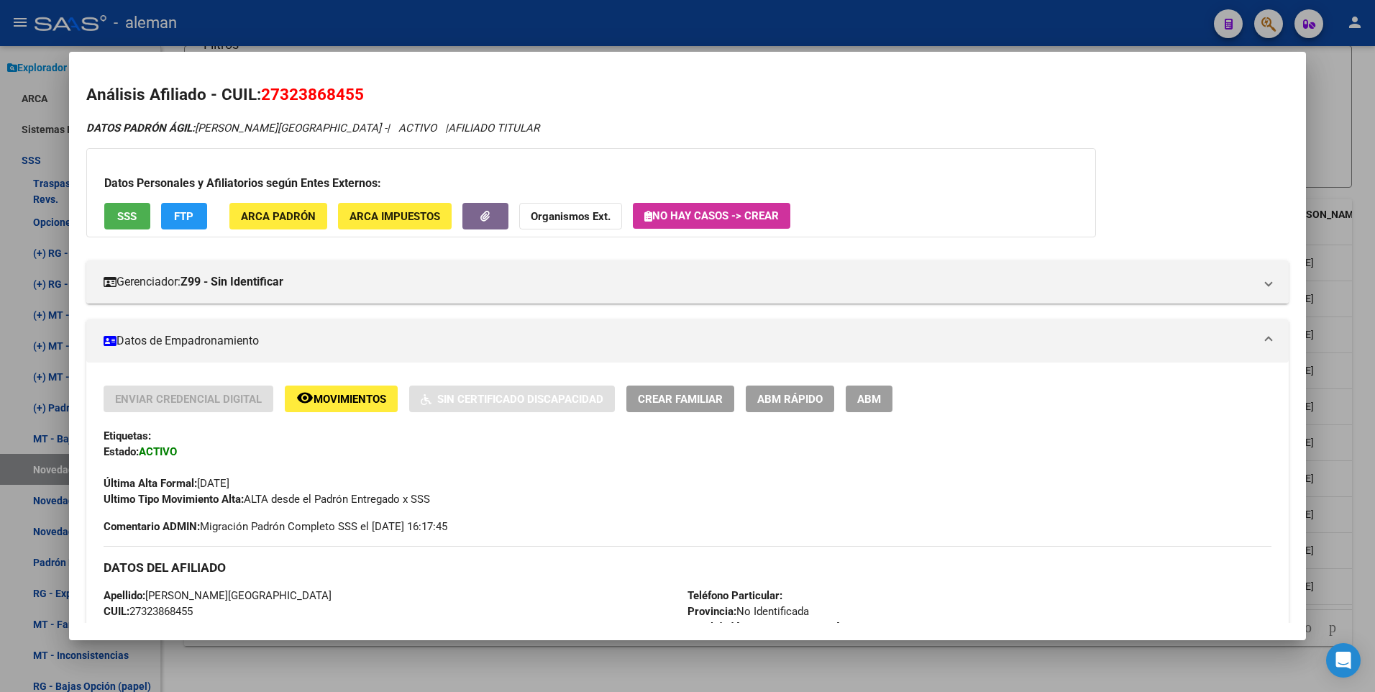
click at [888, 400] on button "ABM" at bounding box center [869, 399] width 47 height 27
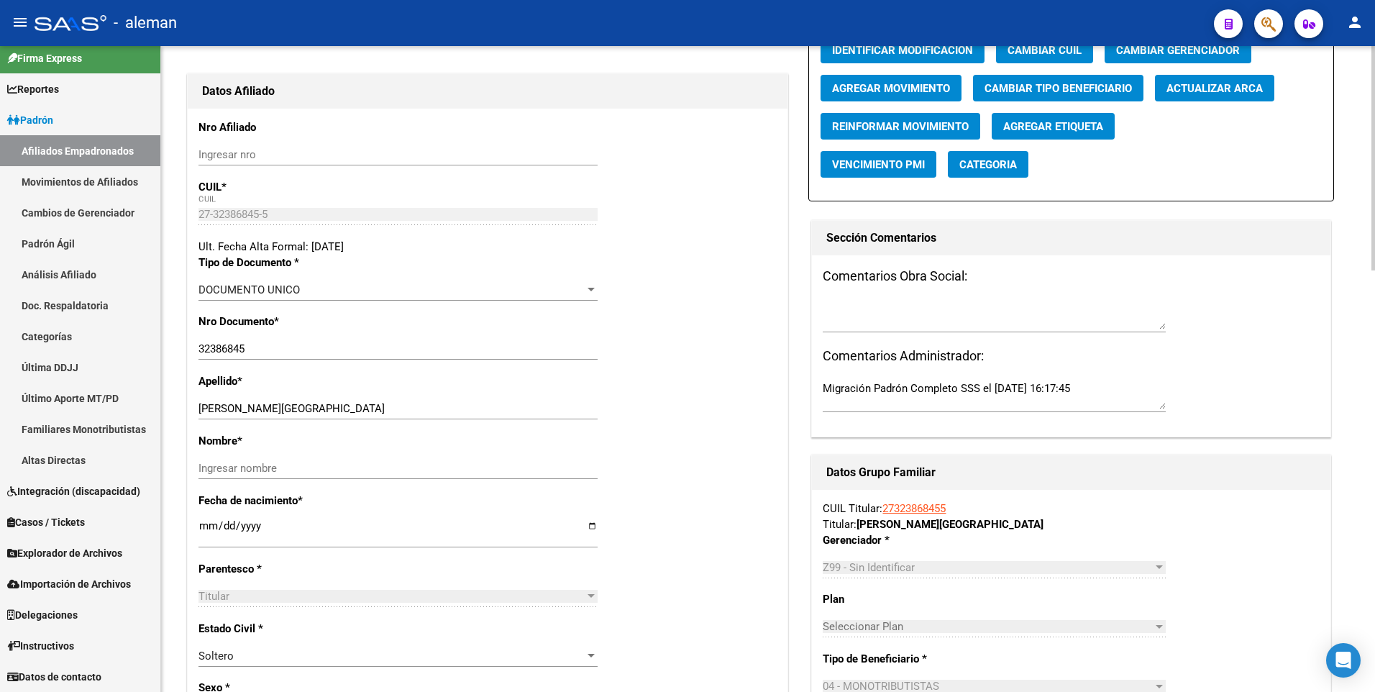
scroll to position [216, 0]
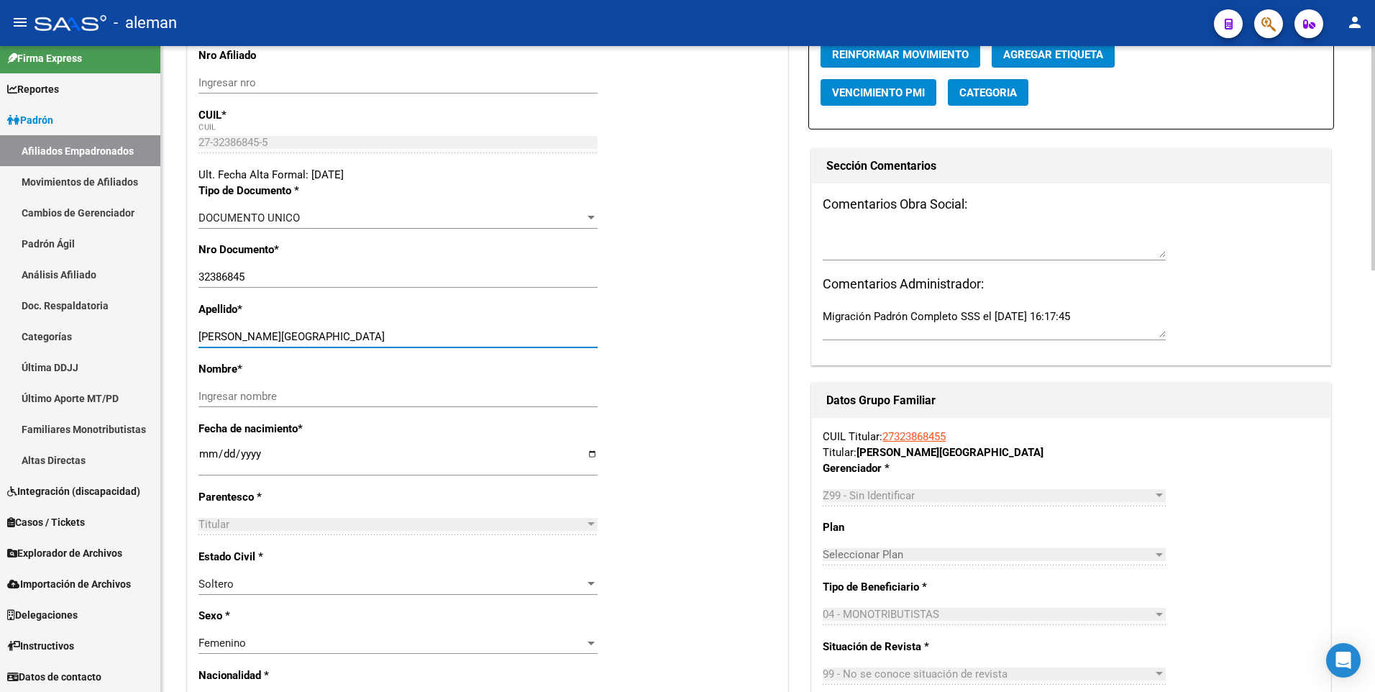
drag, startPoint x: 253, startPoint y: 334, endPoint x: 309, endPoint y: 342, distance: 56.8
click at [309, 342] on input "[PERSON_NAME][GEOGRAPHIC_DATA]" at bounding box center [398, 336] width 399 height 13
click at [296, 394] on input "Ingresar nombre" at bounding box center [398, 396] width 399 height 13
paste input "[GEOGRAPHIC_DATA]"
drag, startPoint x: 255, startPoint y: 337, endPoint x: 342, endPoint y: 337, distance: 87.8
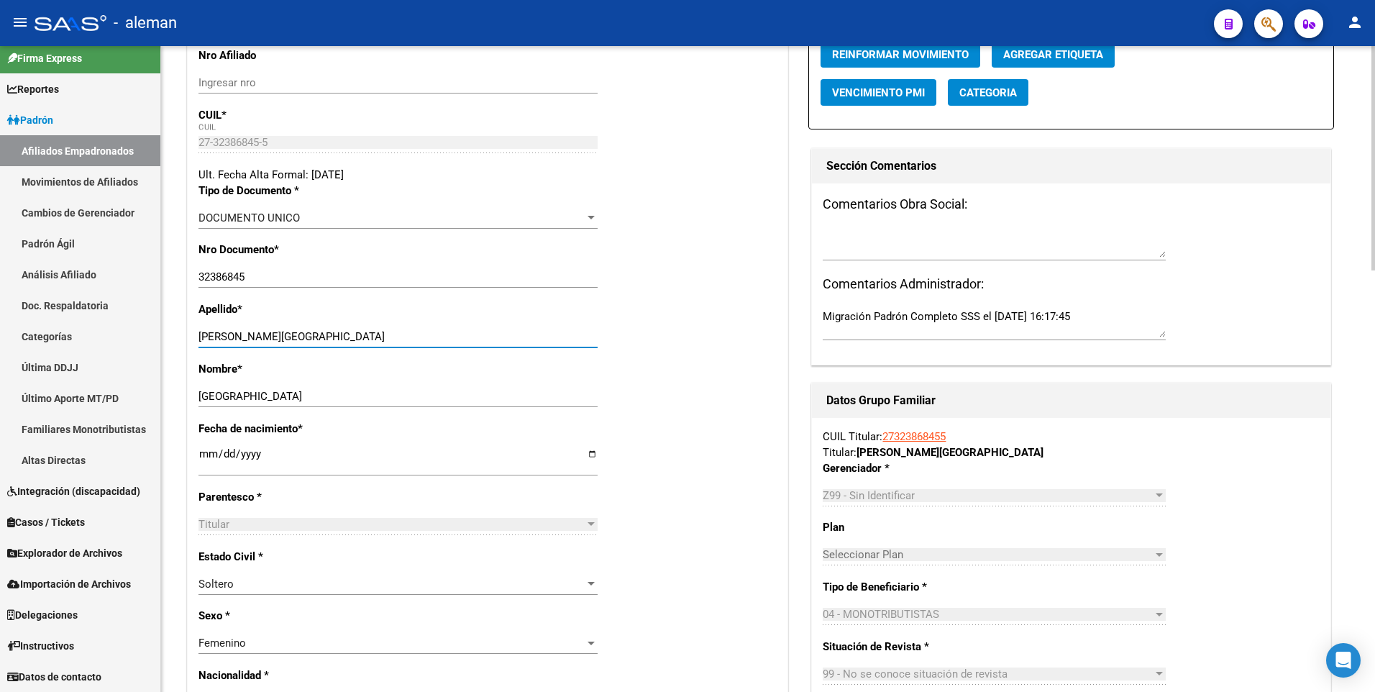
click at [342, 337] on input "[PERSON_NAME][GEOGRAPHIC_DATA]" at bounding box center [398, 336] width 399 height 13
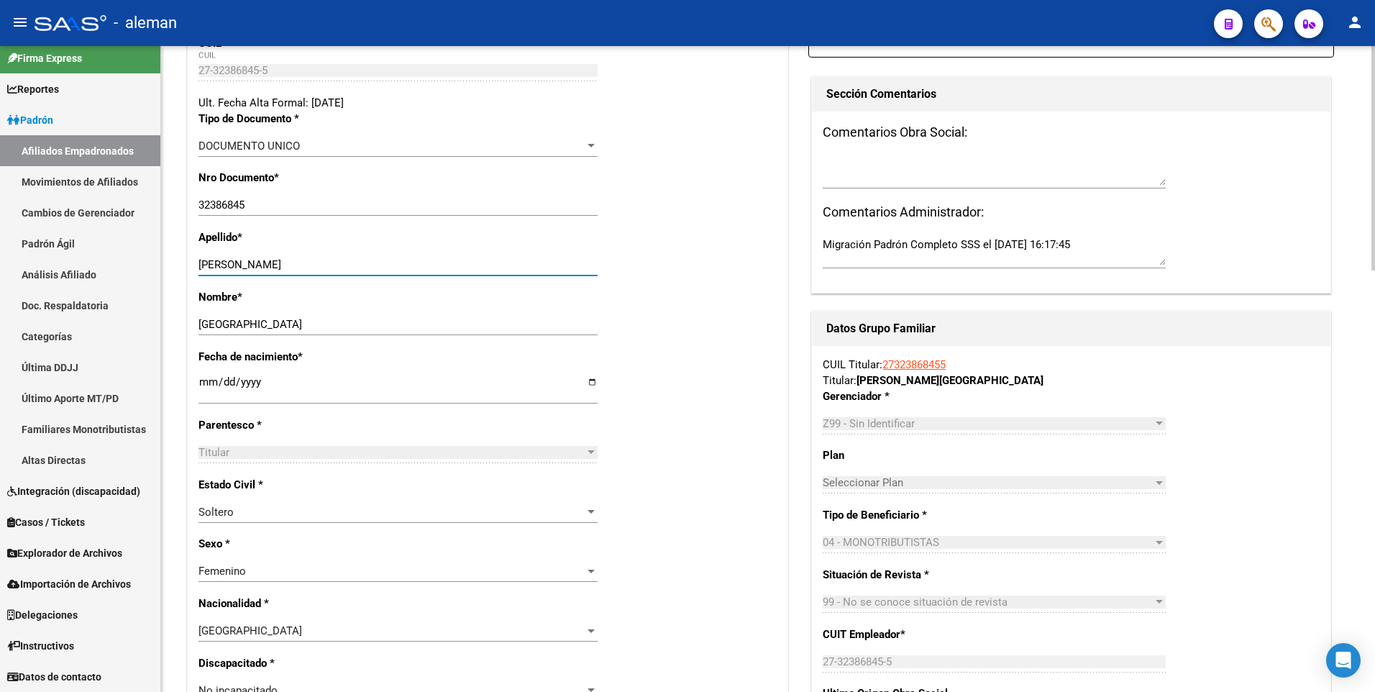
scroll to position [432, 0]
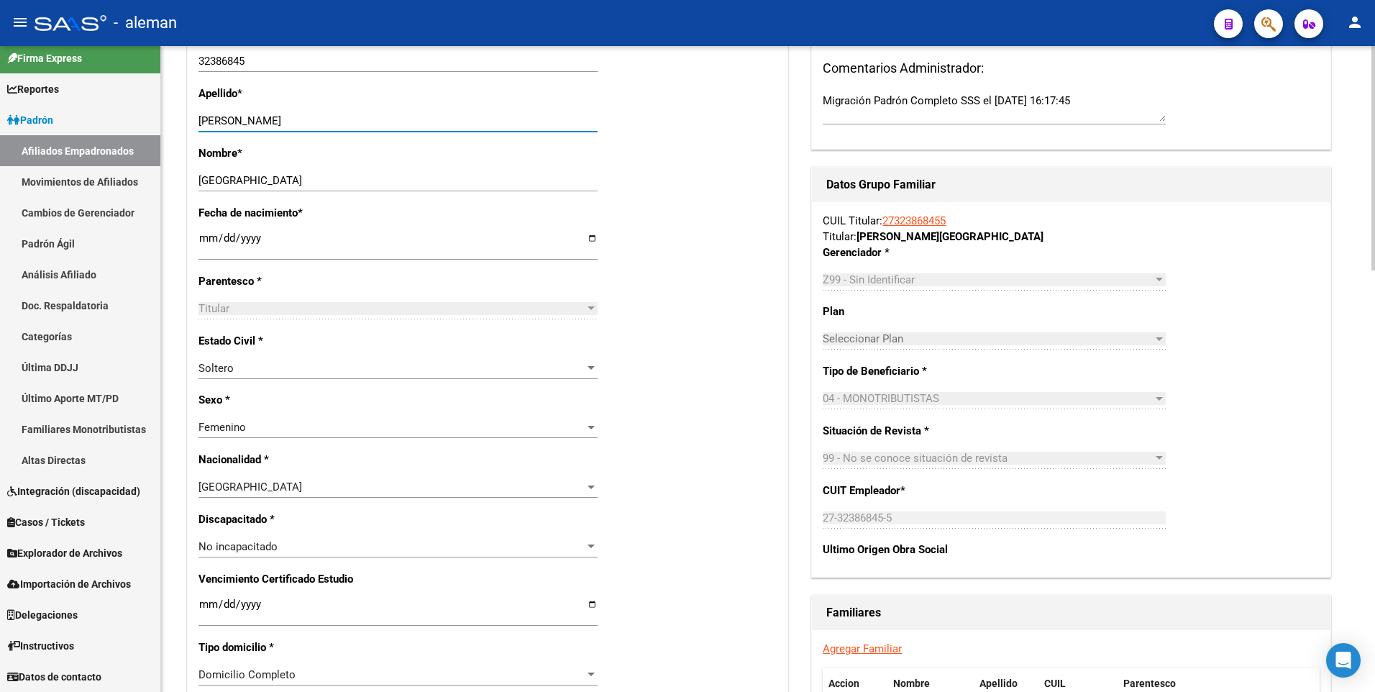
click at [1161, 396] on div at bounding box center [1159, 399] width 13 height 12
click at [1103, 392] on div "04 - MONOTRIBUTISTAS" at bounding box center [988, 398] width 330 height 13
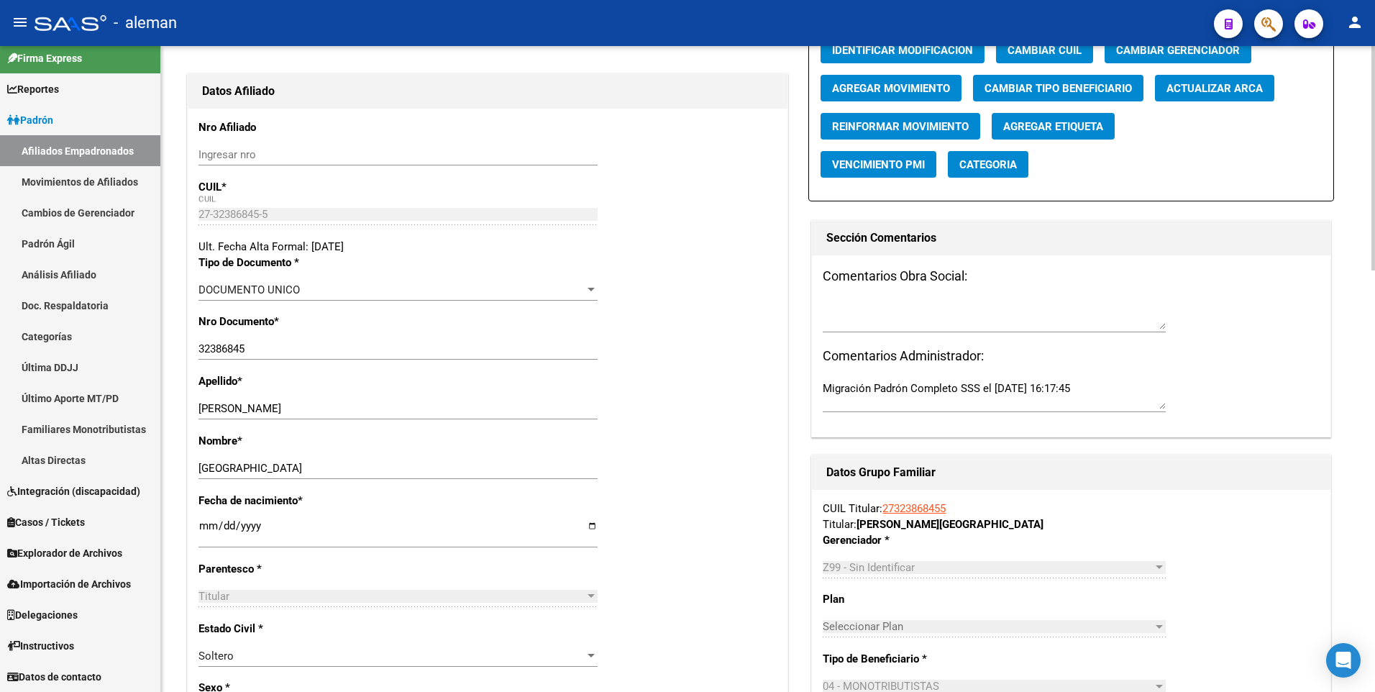
scroll to position [0, 0]
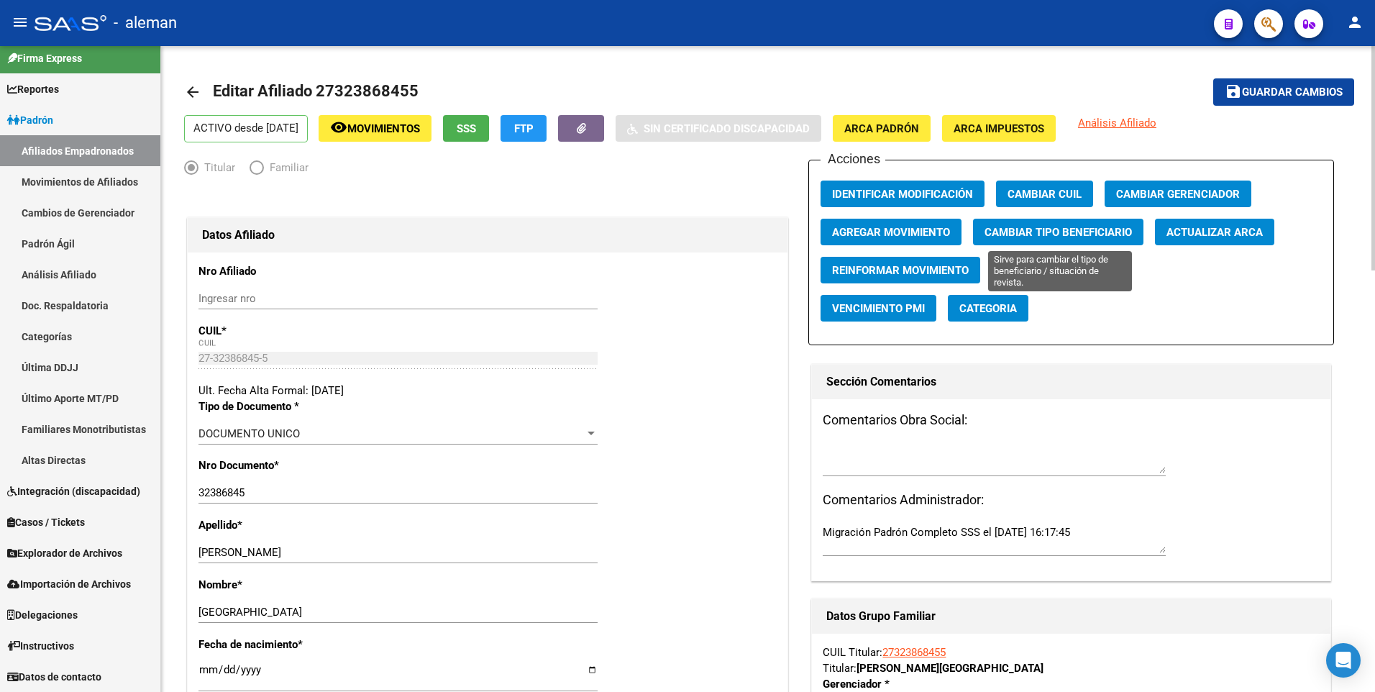
click at [1080, 233] on span "Cambiar Tipo Beneficiario" at bounding box center [1058, 232] width 147 height 13
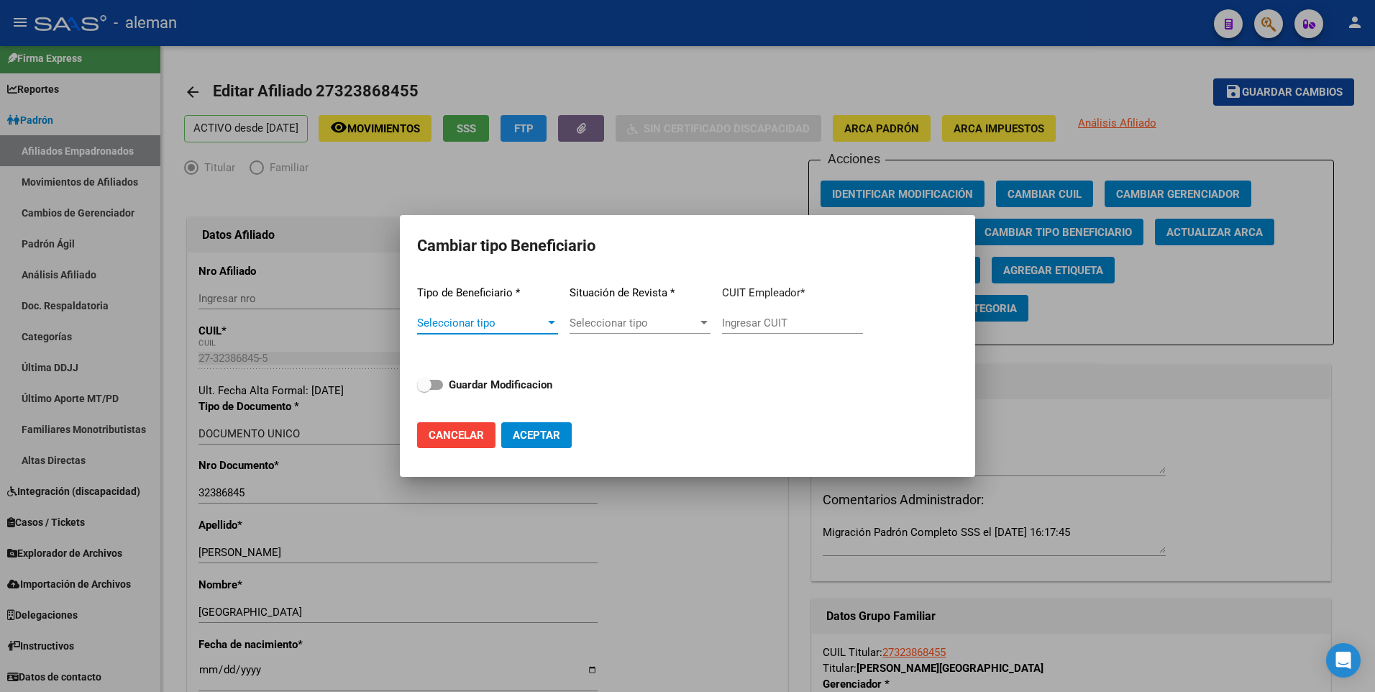
click at [553, 325] on div at bounding box center [551, 323] width 13 height 12
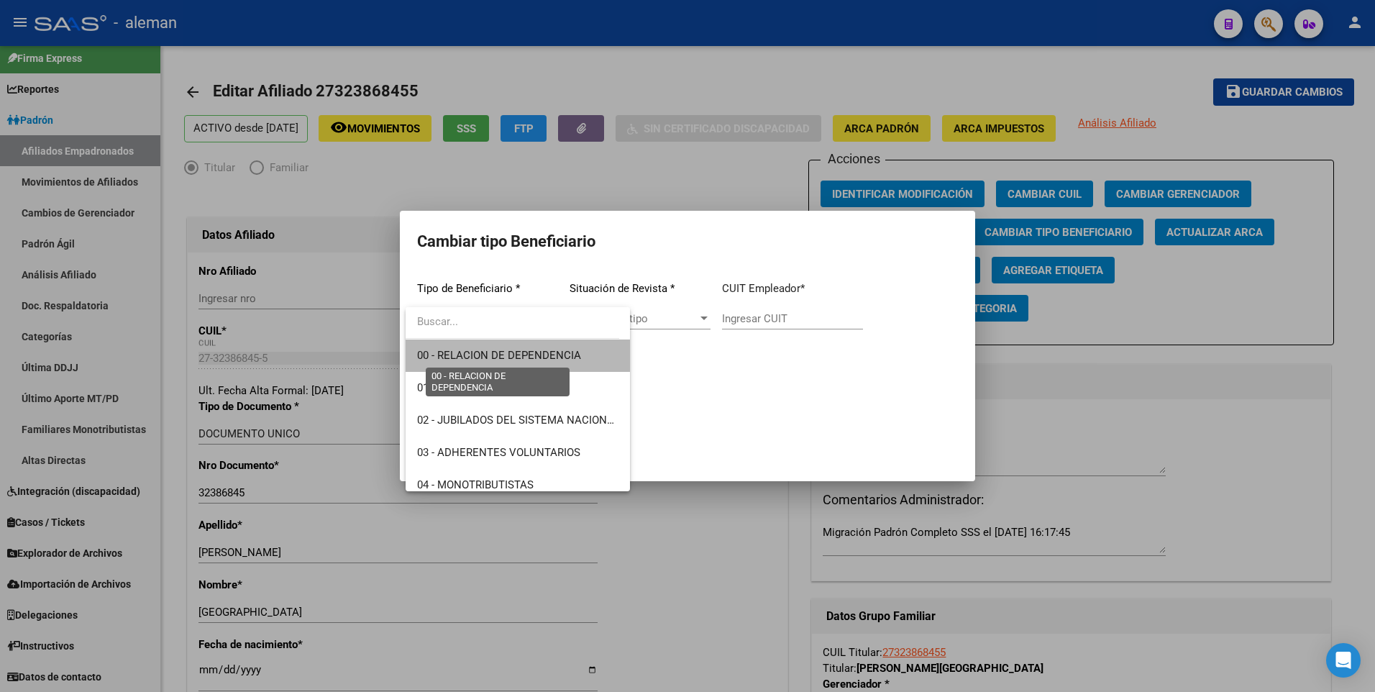
click at [539, 353] on span "00 - RELACION DE DEPENDENCIA" at bounding box center [499, 355] width 164 height 13
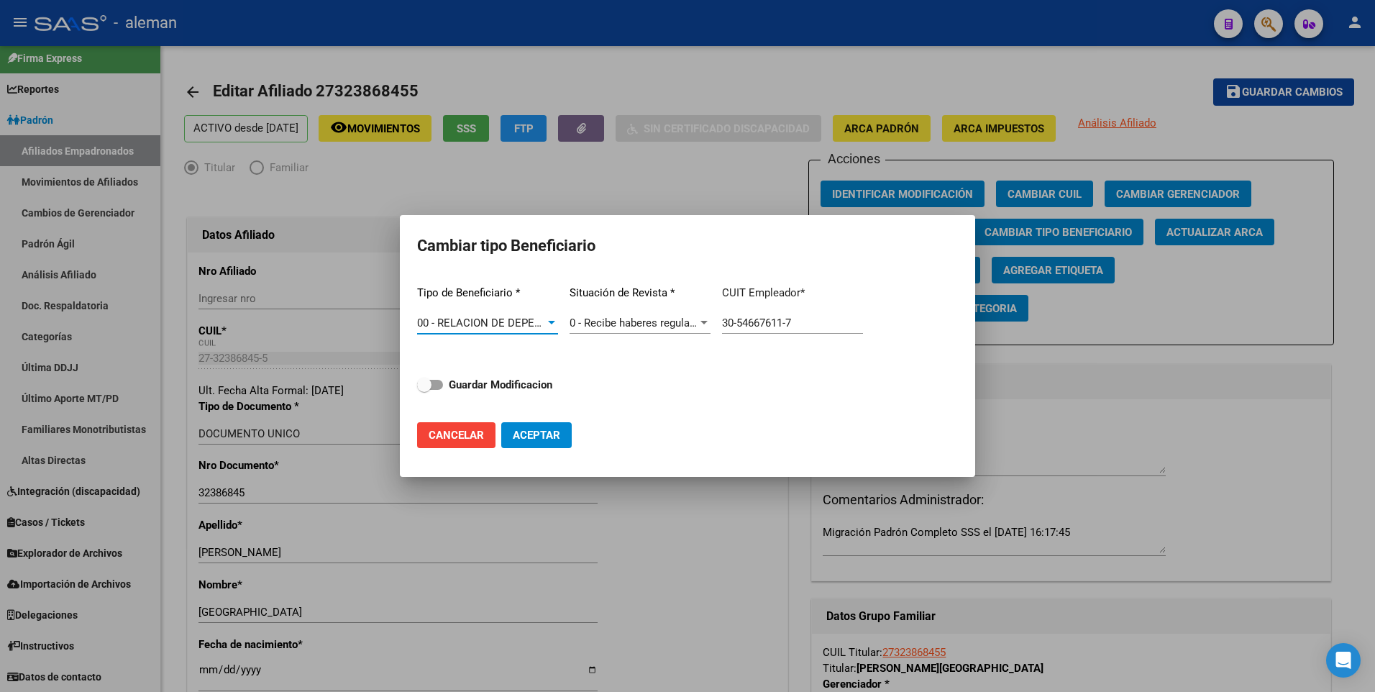
click at [437, 384] on span at bounding box center [430, 385] width 26 height 10
click at [424, 390] on input "Guardar Modificacion" at bounding box center [424, 390] width 1 height 1
click at [535, 432] on span "Aceptar" at bounding box center [536, 435] width 47 height 13
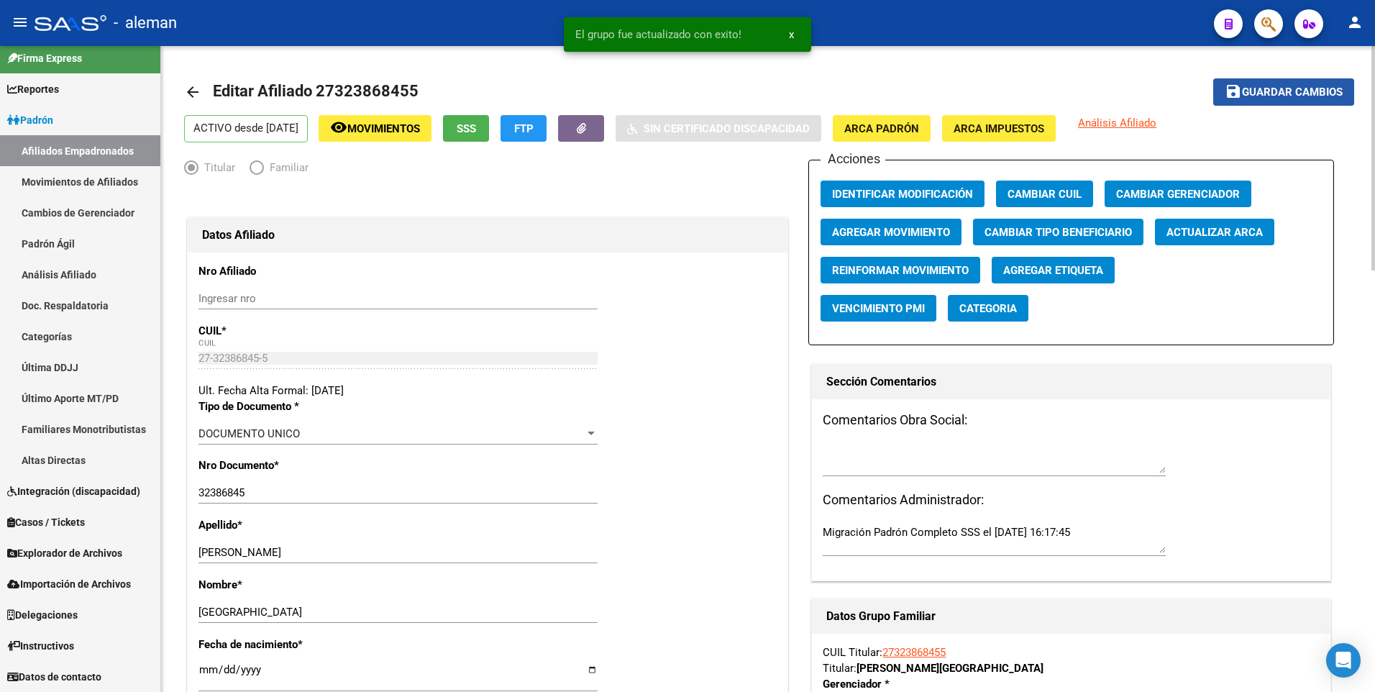
click at [1299, 83] on button "save Guardar cambios" at bounding box center [1284, 91] width 141 height 27
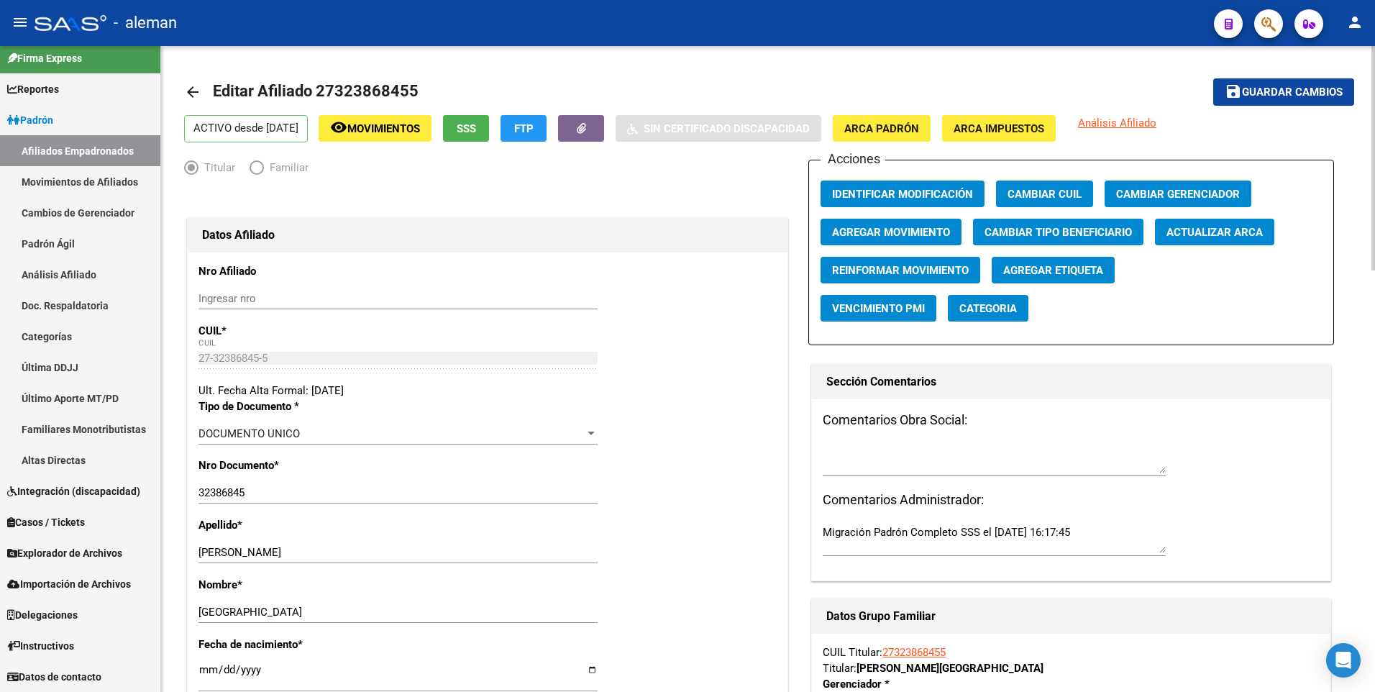
click at [191, 83] on mat-icon "arrow_back" at bounding box center [192, 91] width 17 height 17
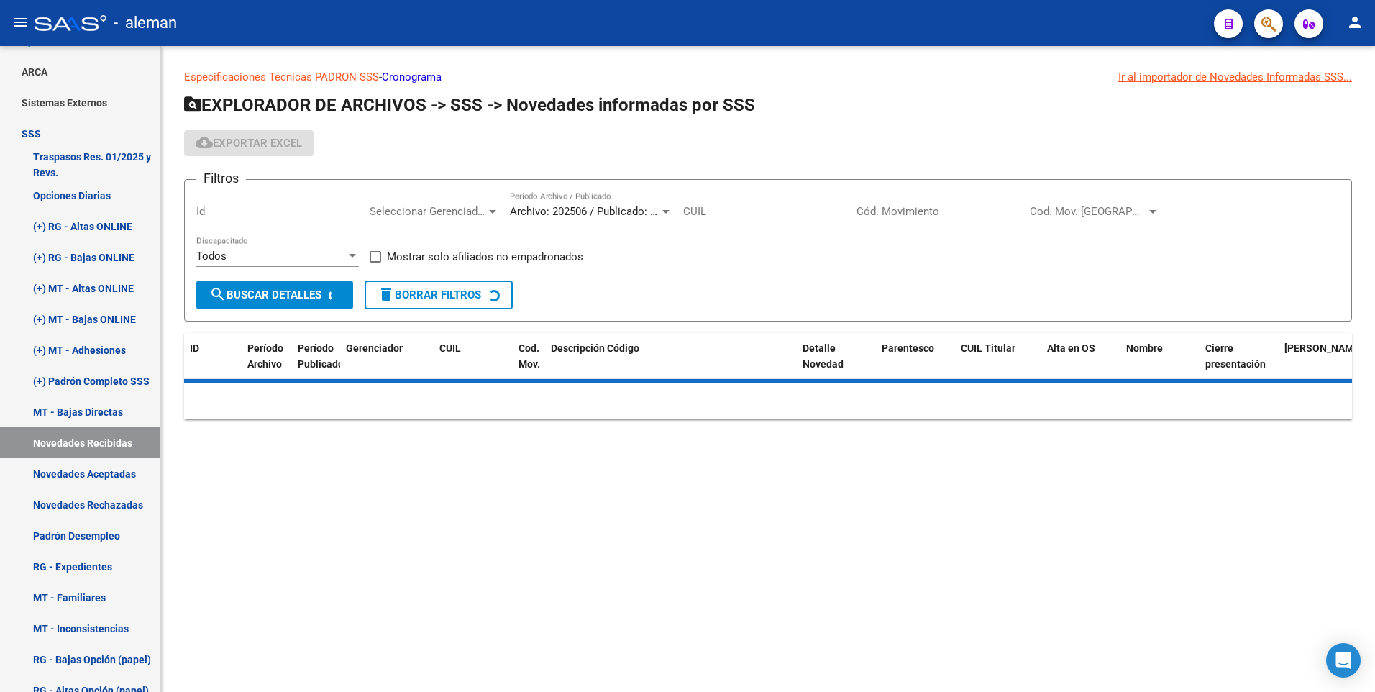
scroll to position [155, 0]
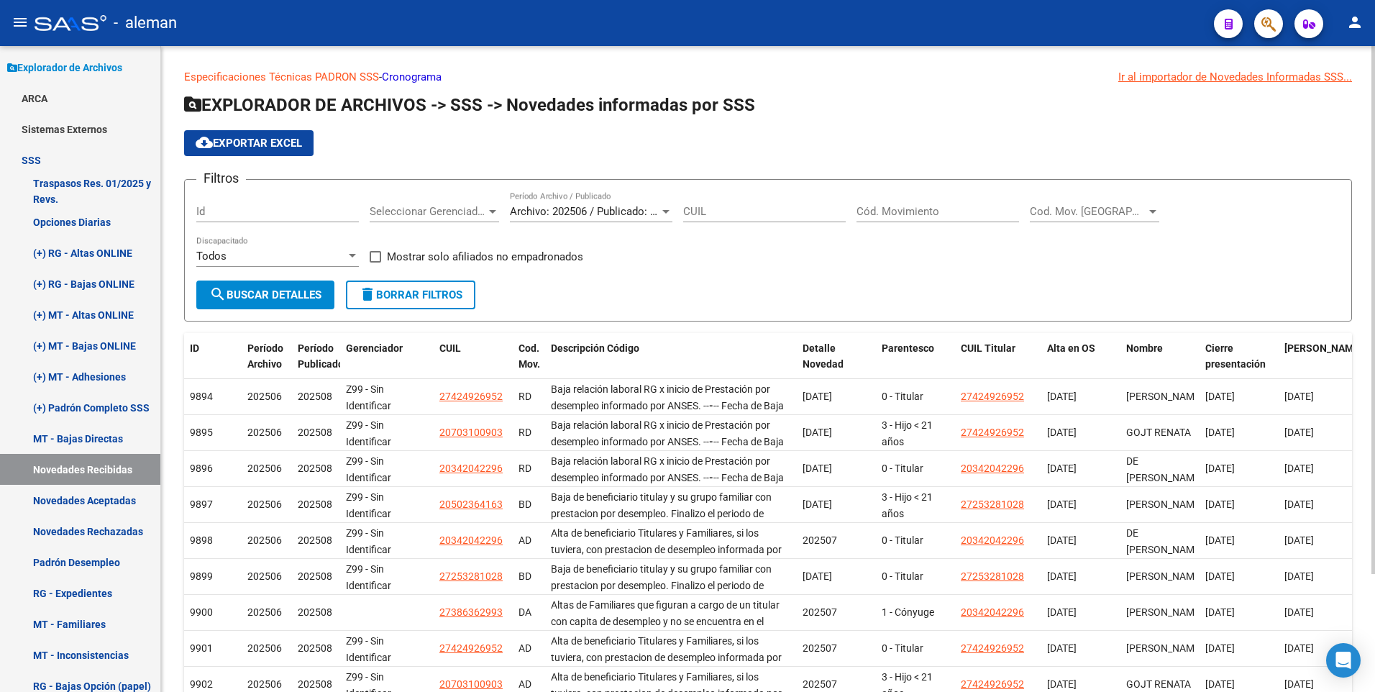
click at [958, 211] on input "Cód. Movimiento" at bounding box center [938, 211] width 163 height 13
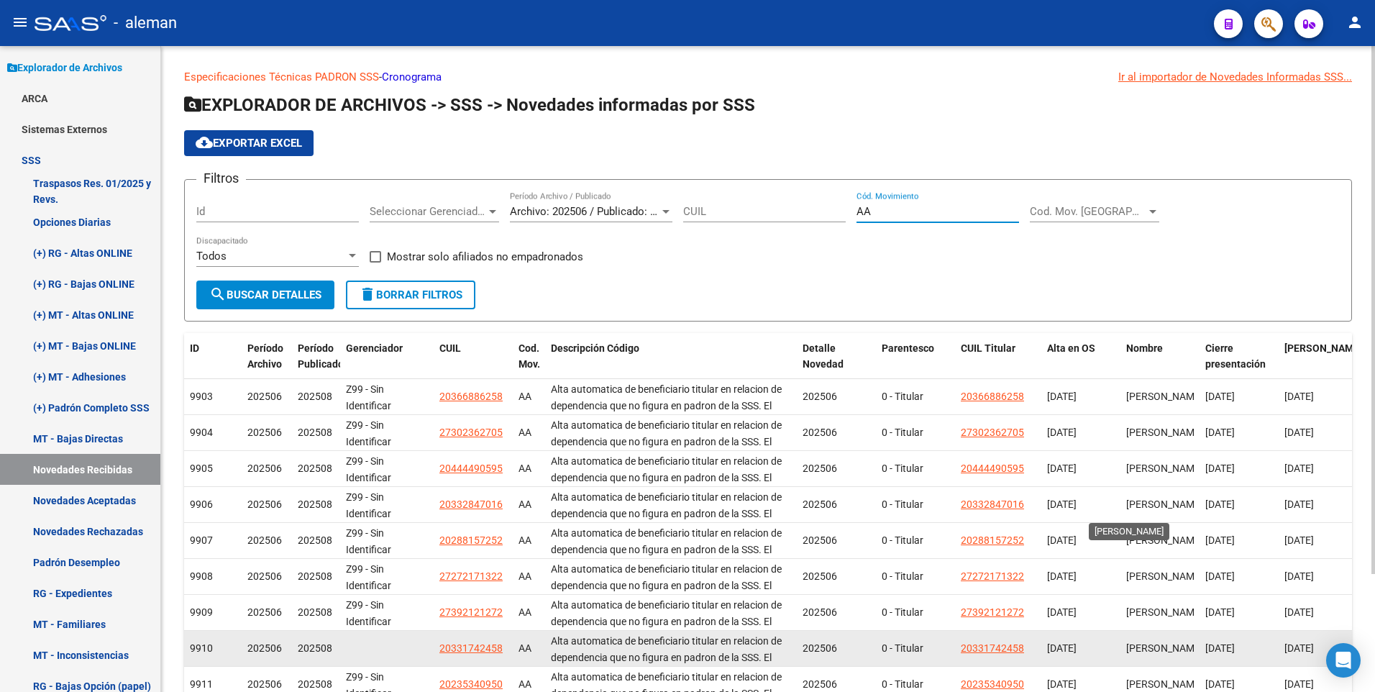
scroll to position [145, 0]
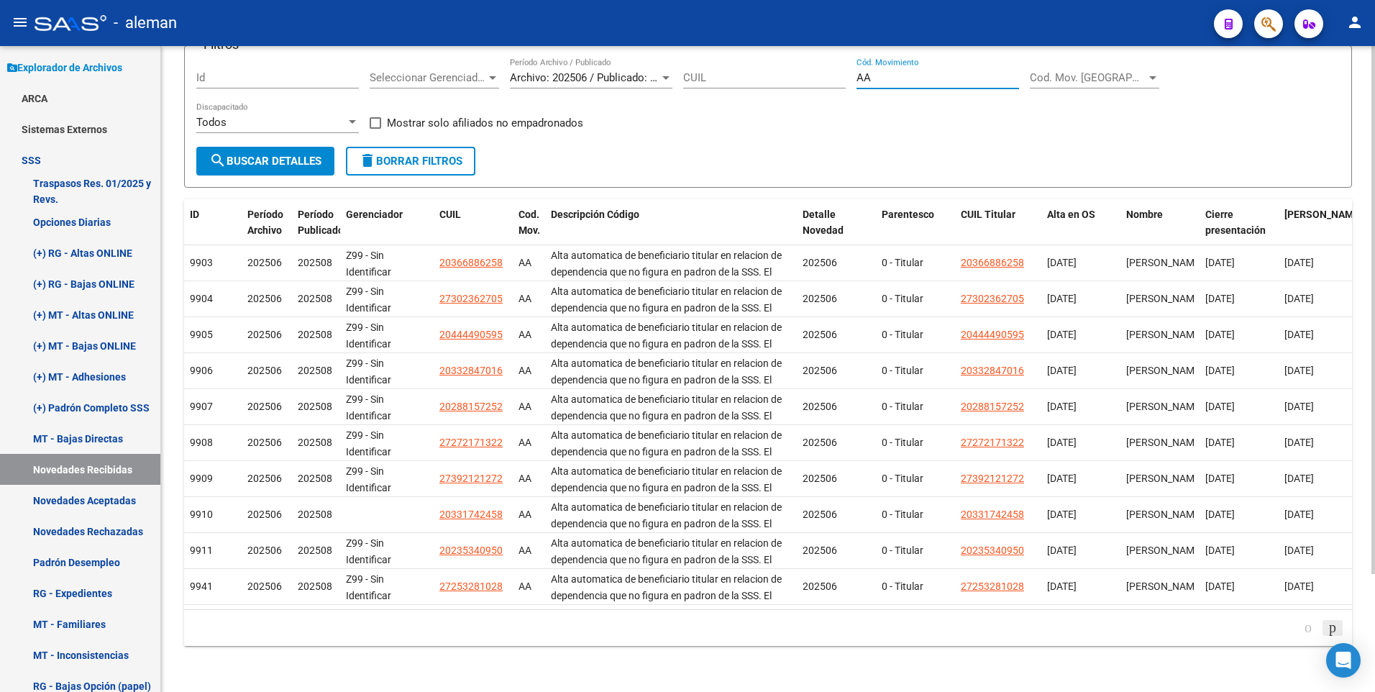
click at [1329, 627] on icon "go to next page" at bounding box center [1333, 627] width 12 height 17
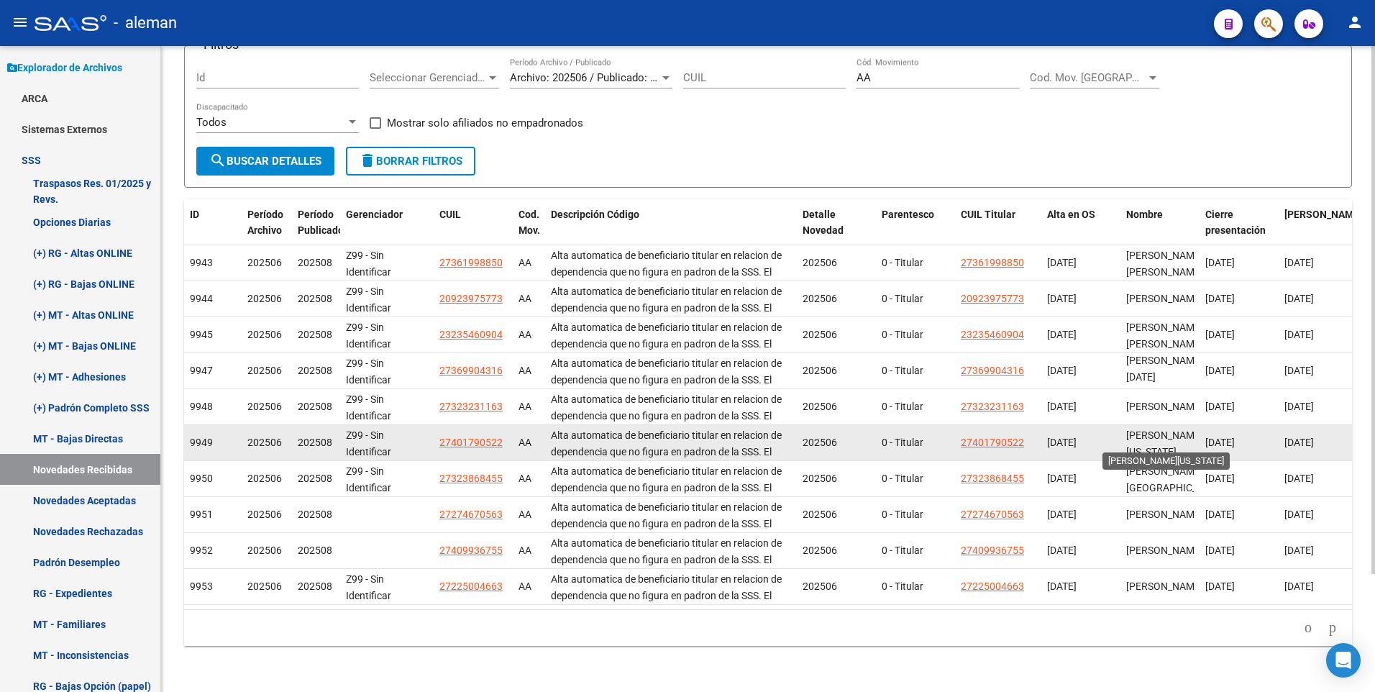
scroll to position [3, 0]
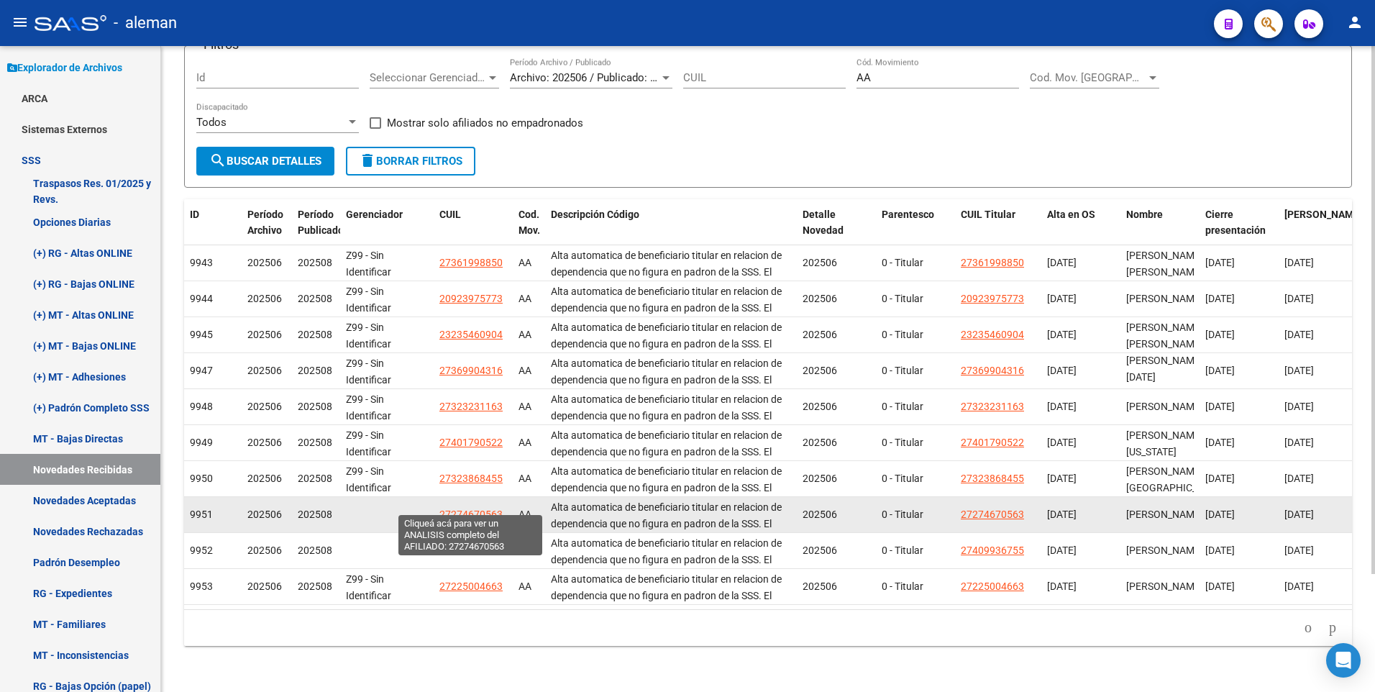
click at [485, 509] on span "27274670563" at bounding box center [471, 515] width 63 height 12
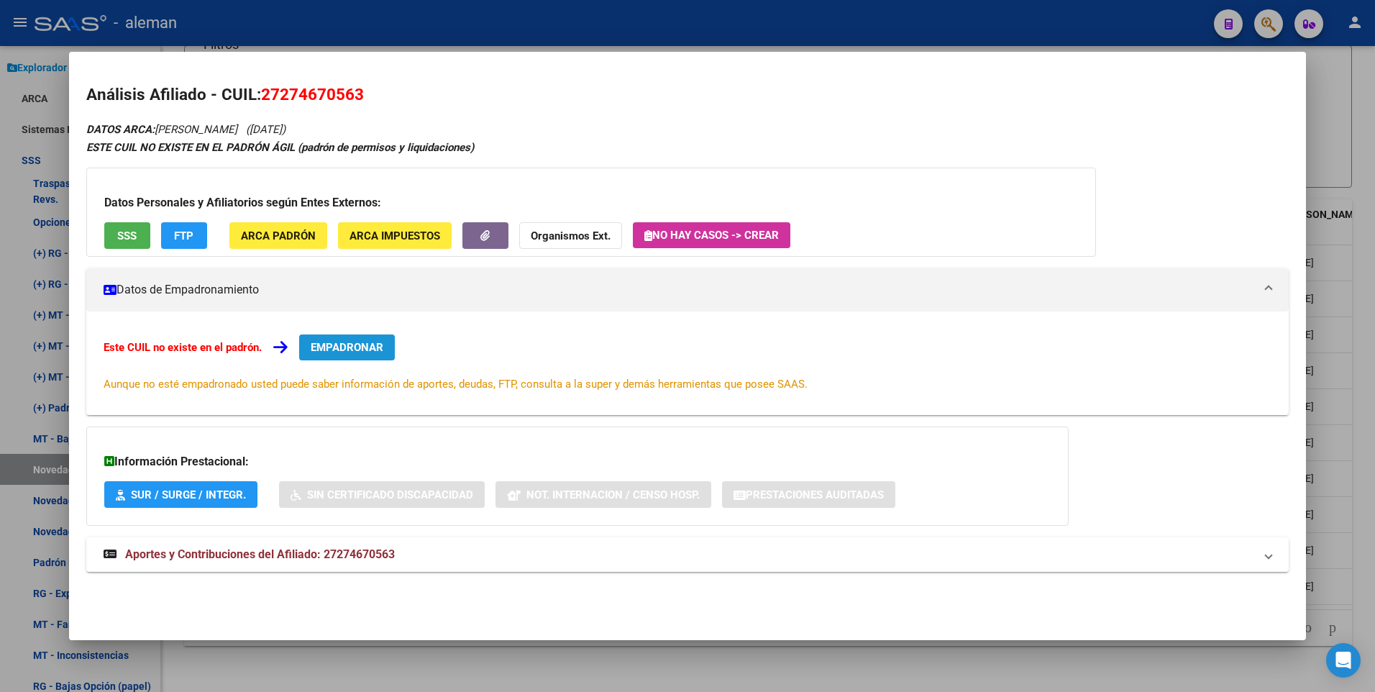
click at [357, 347] on span "EMPADRONAR" at bounding box center [347, 347] width 73 height 13
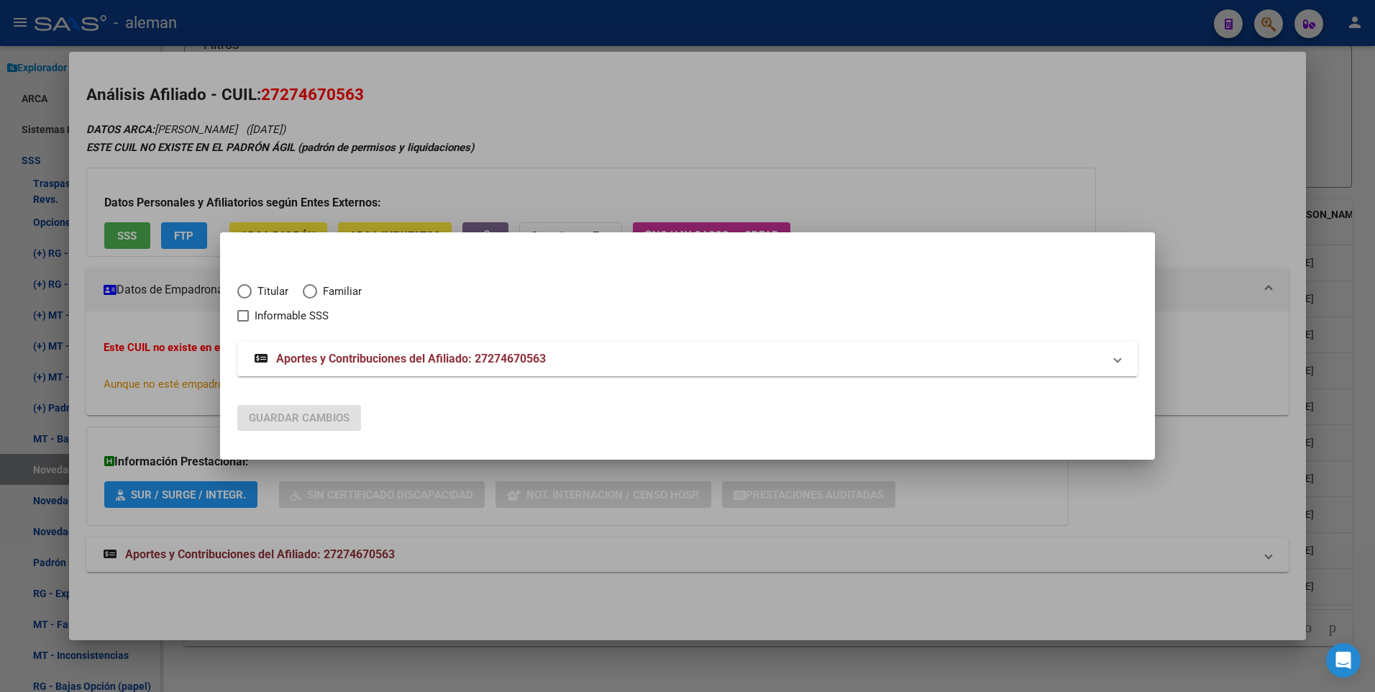
click at [245, 291] on span "Elija una opción" at bounding box center [245, 291] width 0 height 0
click at [245, 291] on input "Titular" at bounding box center [244, 291] width 14 height 14
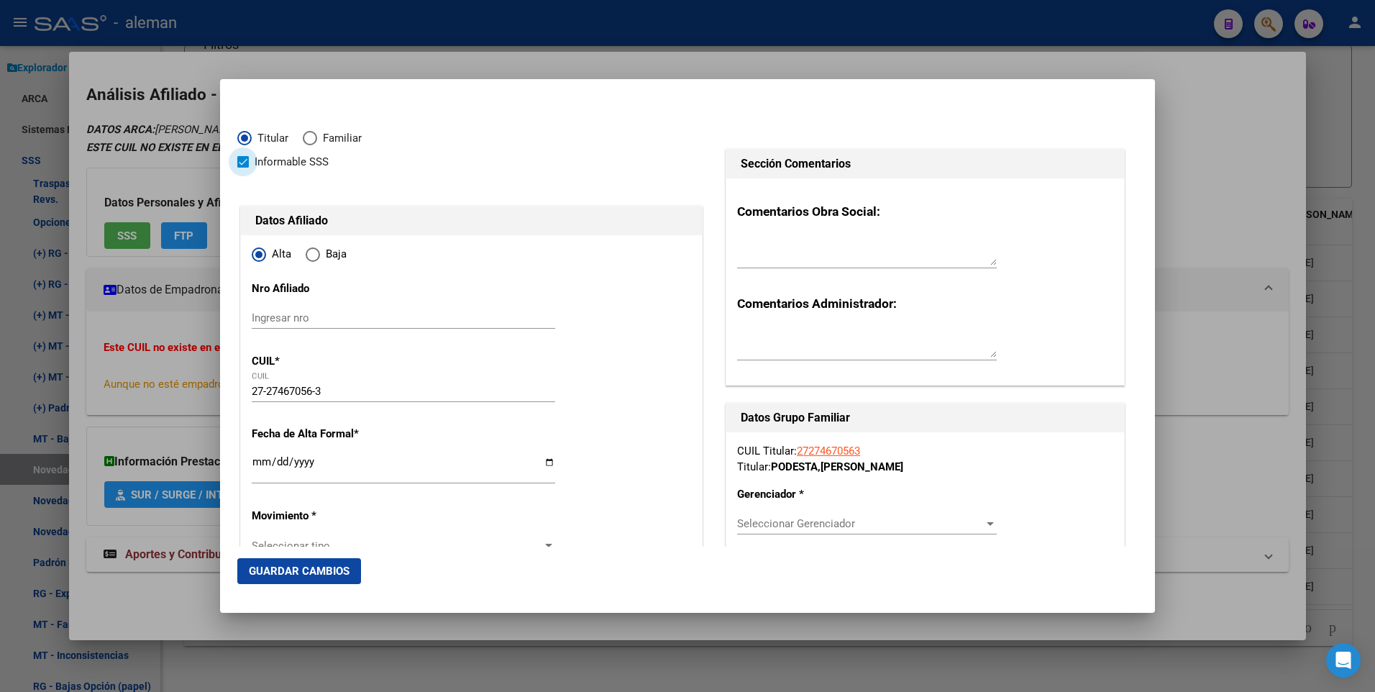
click at [242, 162] on span at bounding box center [243, 162] width 12 height 12
click at [242, 168] on input "Informable SSS" at bounding box center [242, 168] width 1 height 1
click at [319, 458] on input "Ingresar fecha" at bounding box center [404, 467] width 304 height 23
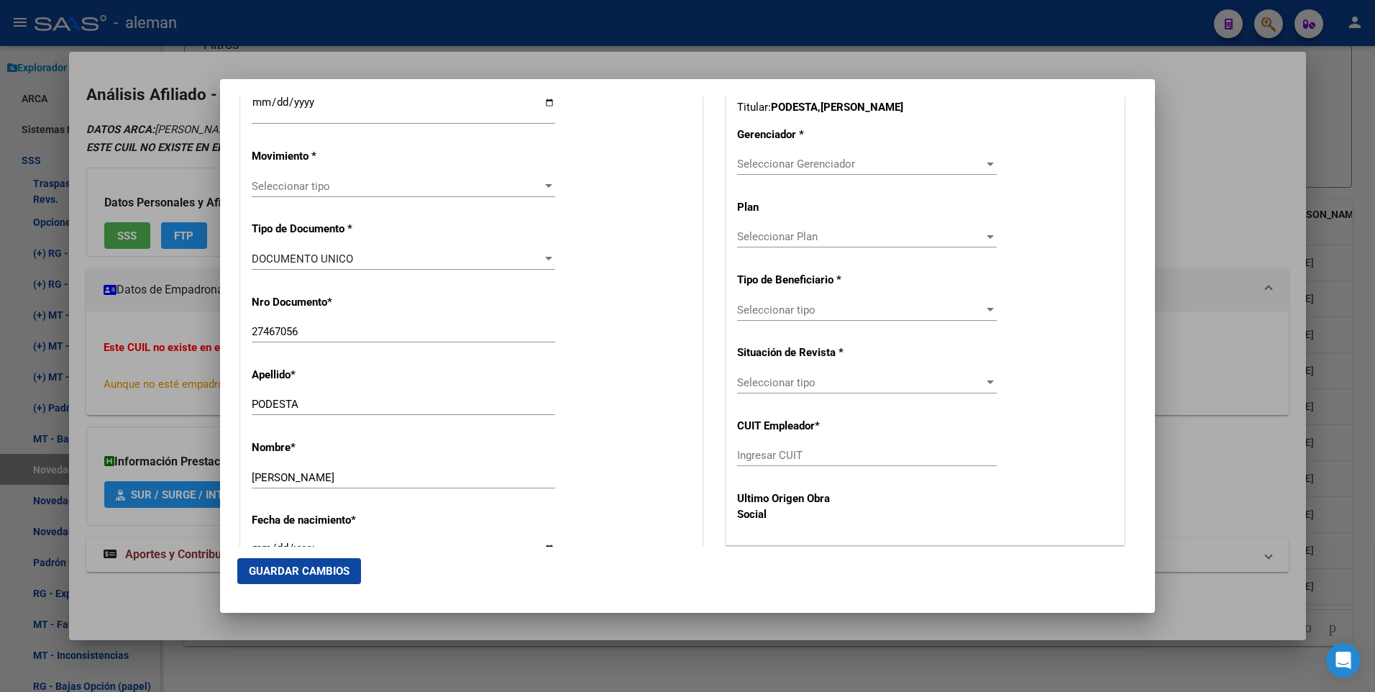
click at [545, 188] on div at bounding box center [548, 186] width 7 height 4
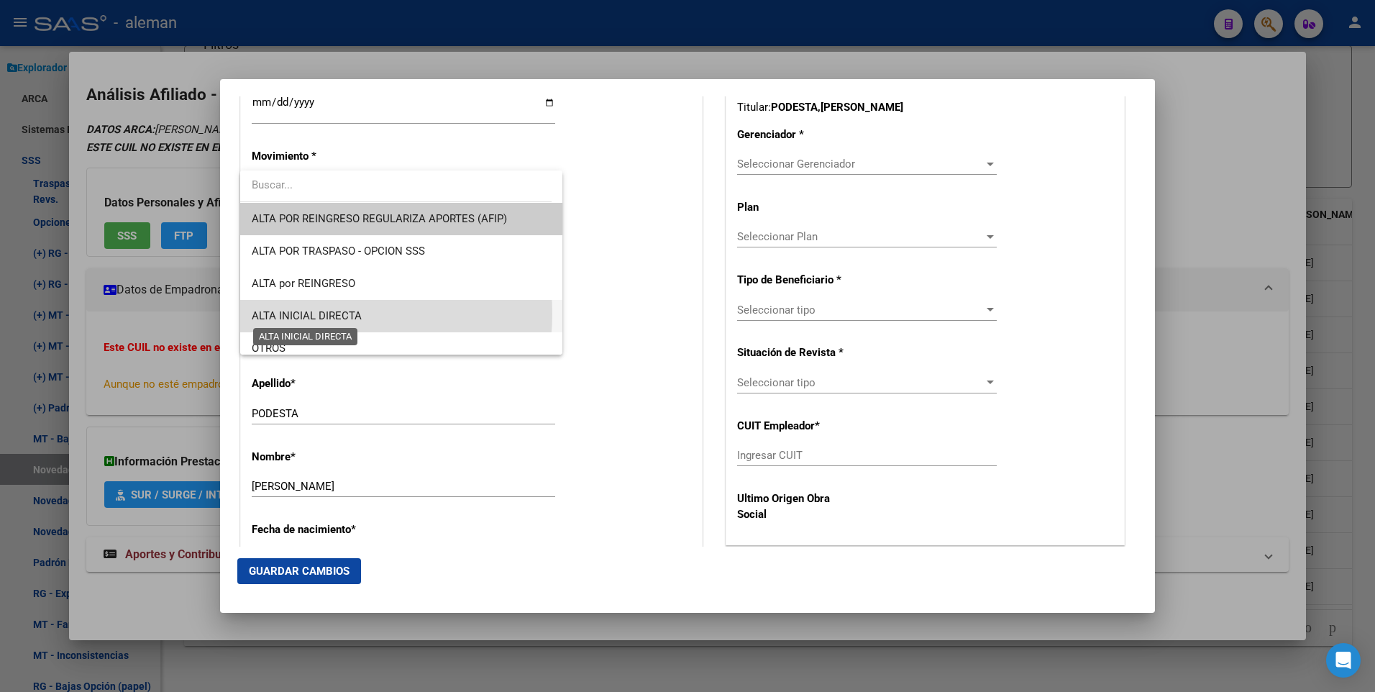
click at [319, 314] on span "ALTA INICIAL DIRECTA" at bounding box center [307, 315] width 110 height 13
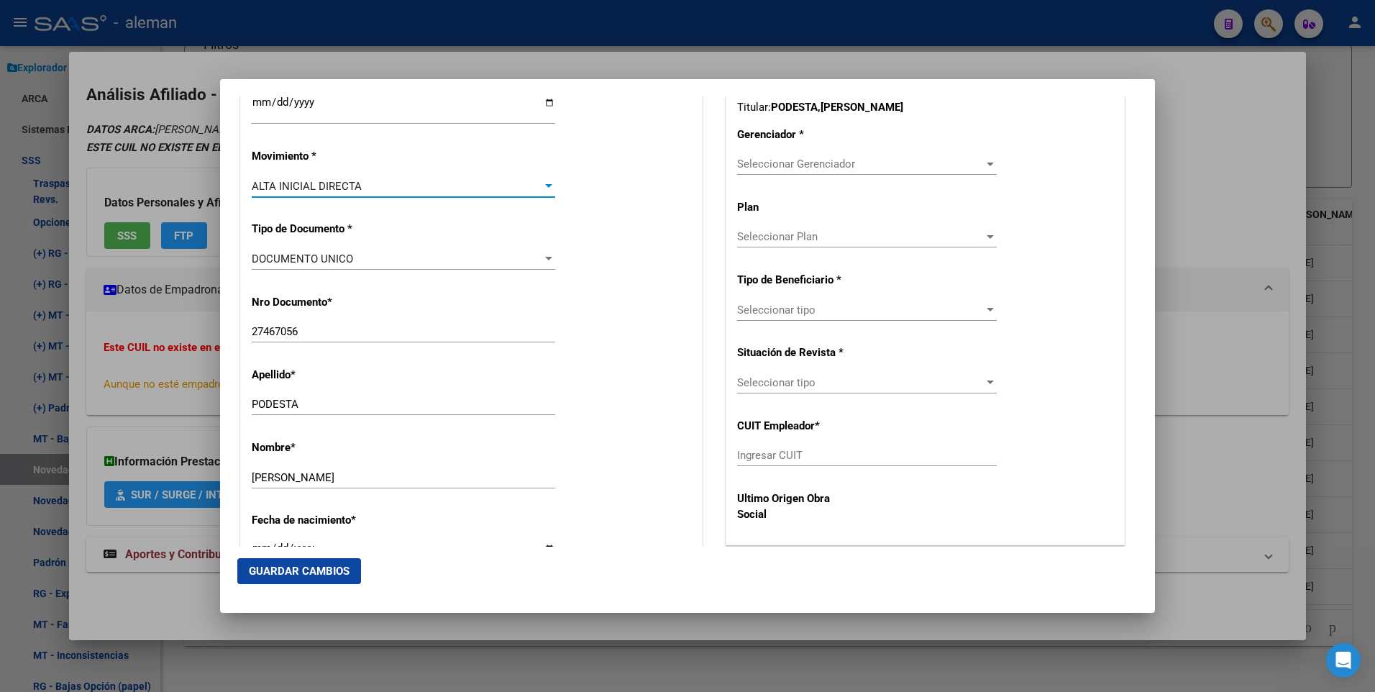
scroll to position [576, 0]
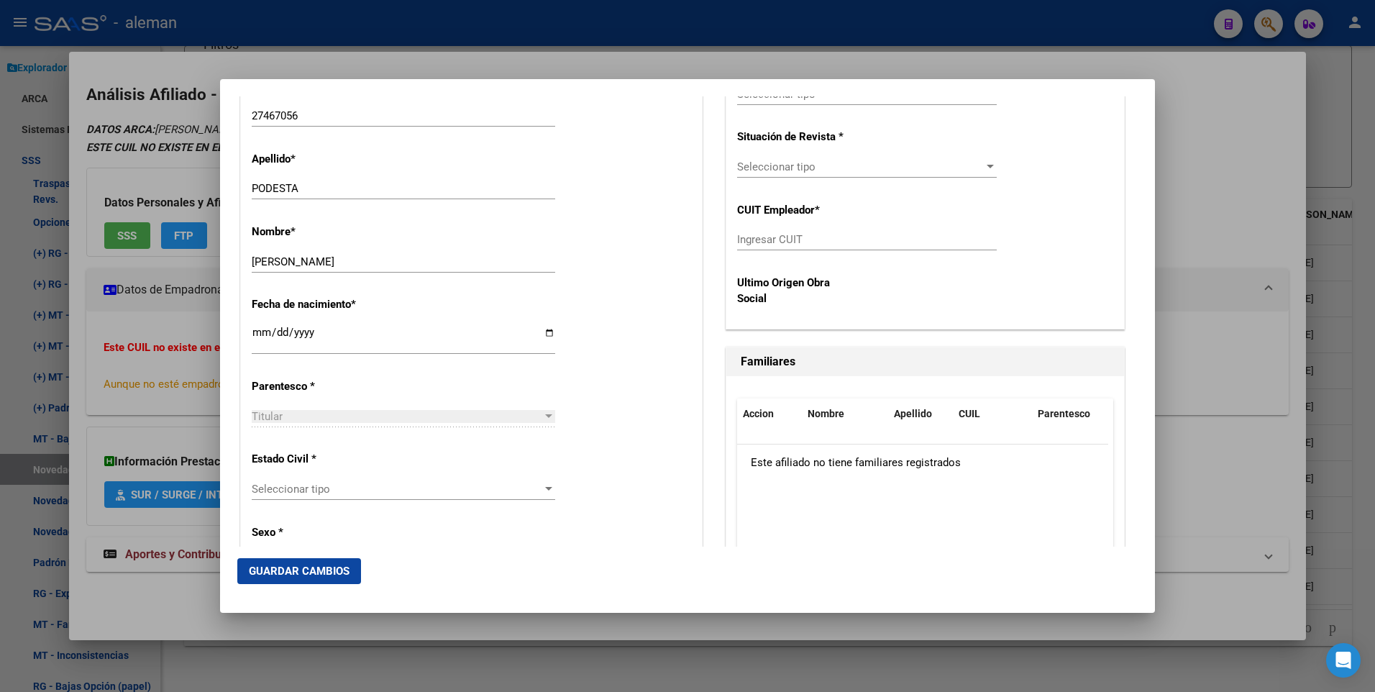
click at [547, 486] on div at bounding box center [548, 489] width 13 height 12
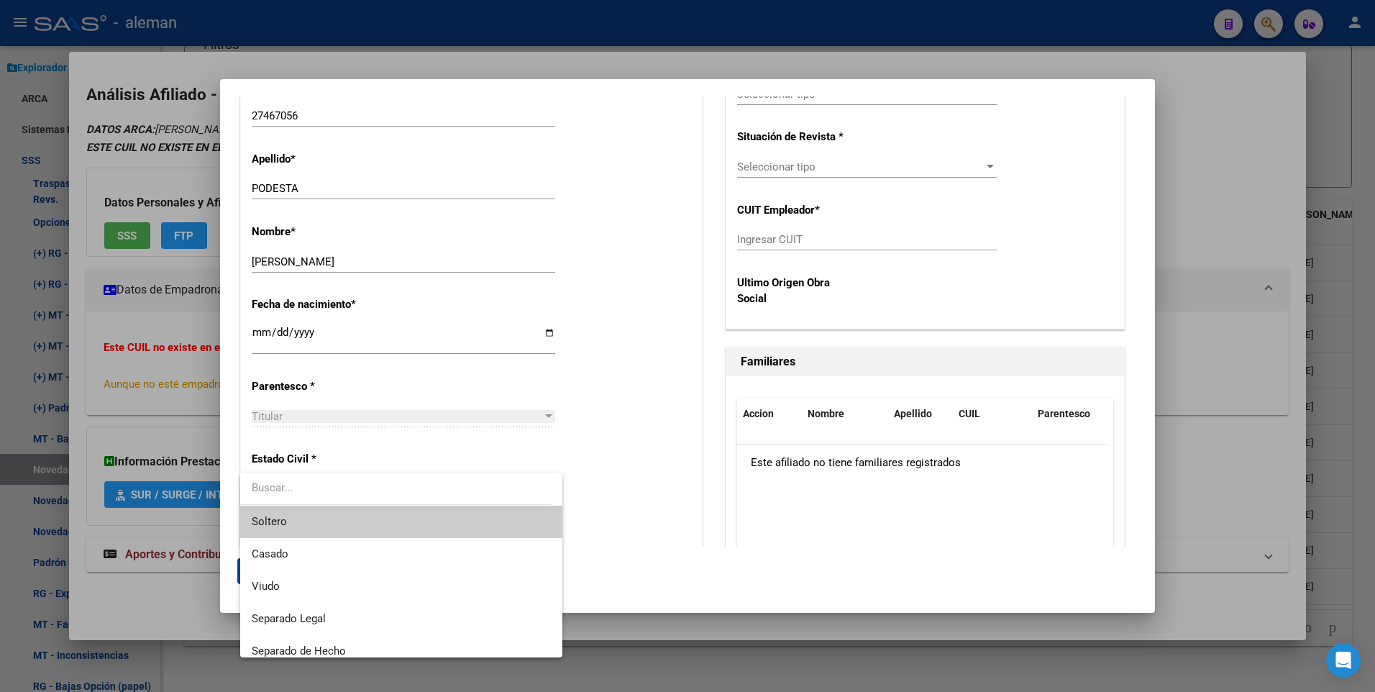
click at [415, 520] on span "Soltero" at bounding box center [401, 522] width 299 height 32
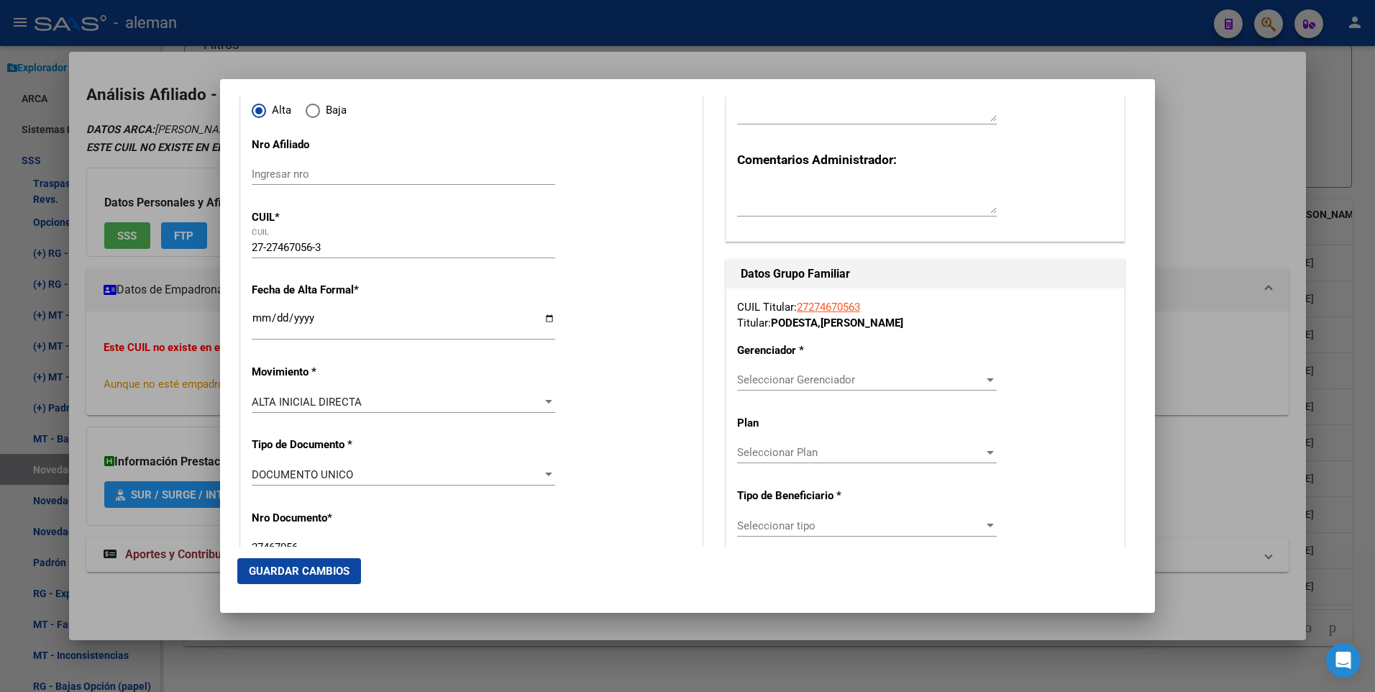
scroll to position [288, 0]
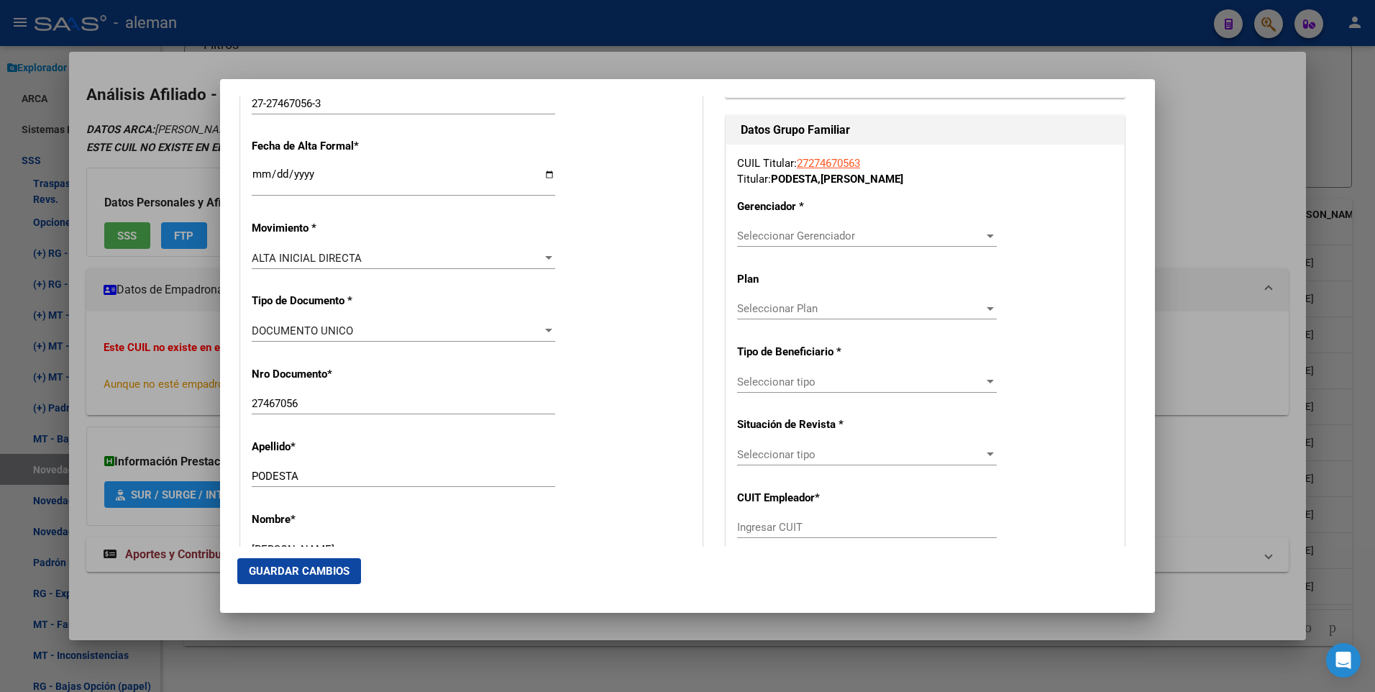
click at [984, 233] on div at bounding box center [990, 236] width 13 height 12
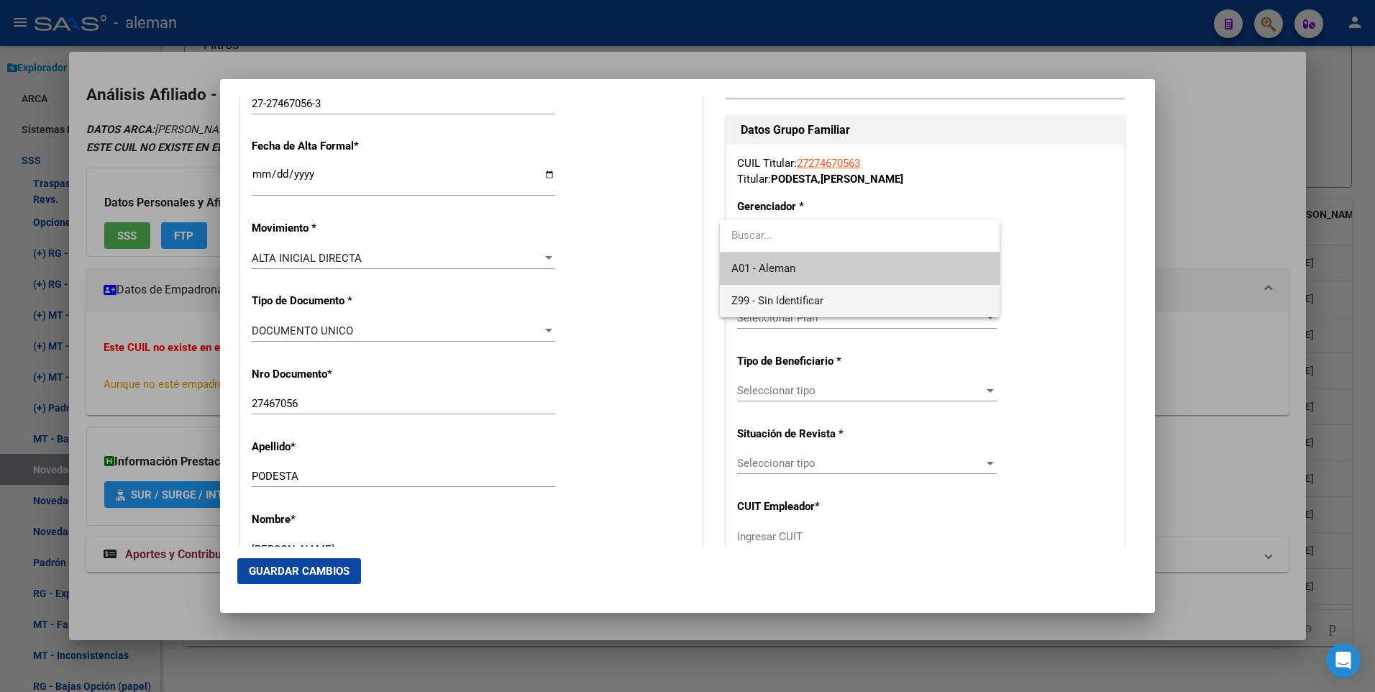
click at [843, 294] on span "Z99 - Sin Identificar" at bounding box center [860, 301] width 256 height 32
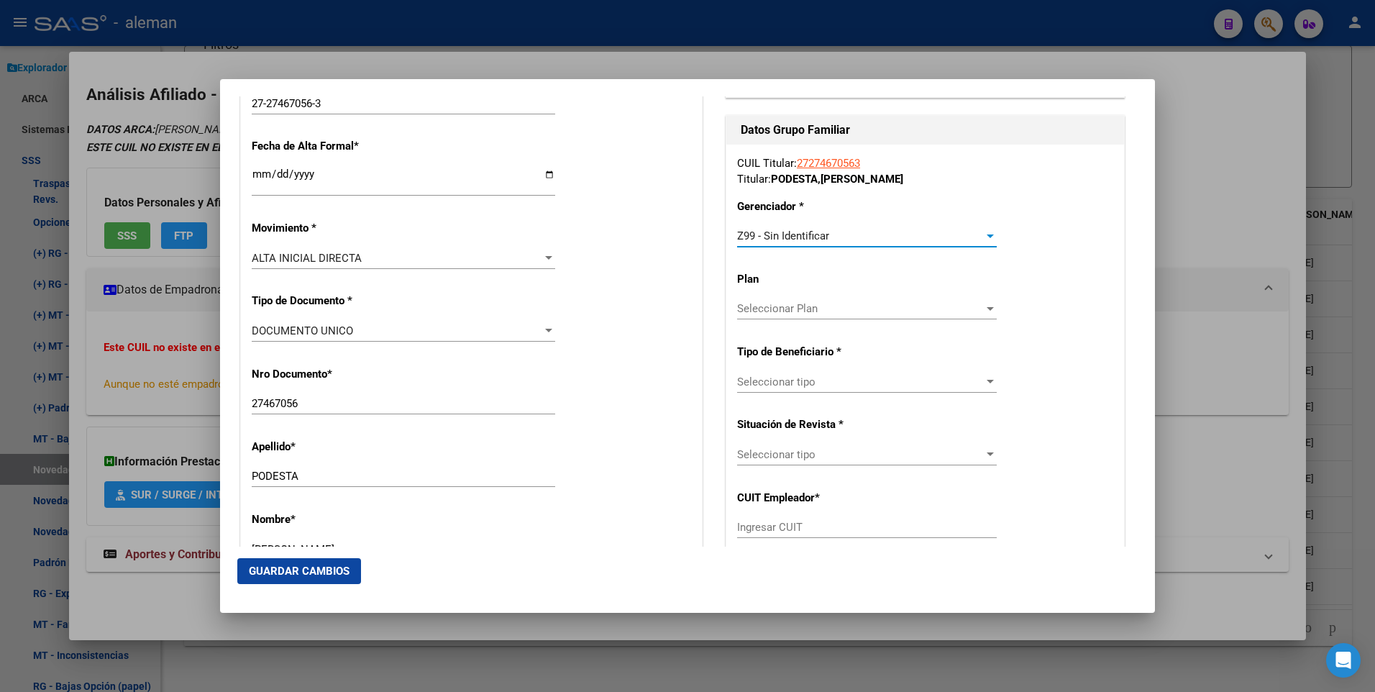
click at [984, 378] on div at bounding box center [990, 382] width 13 height 12
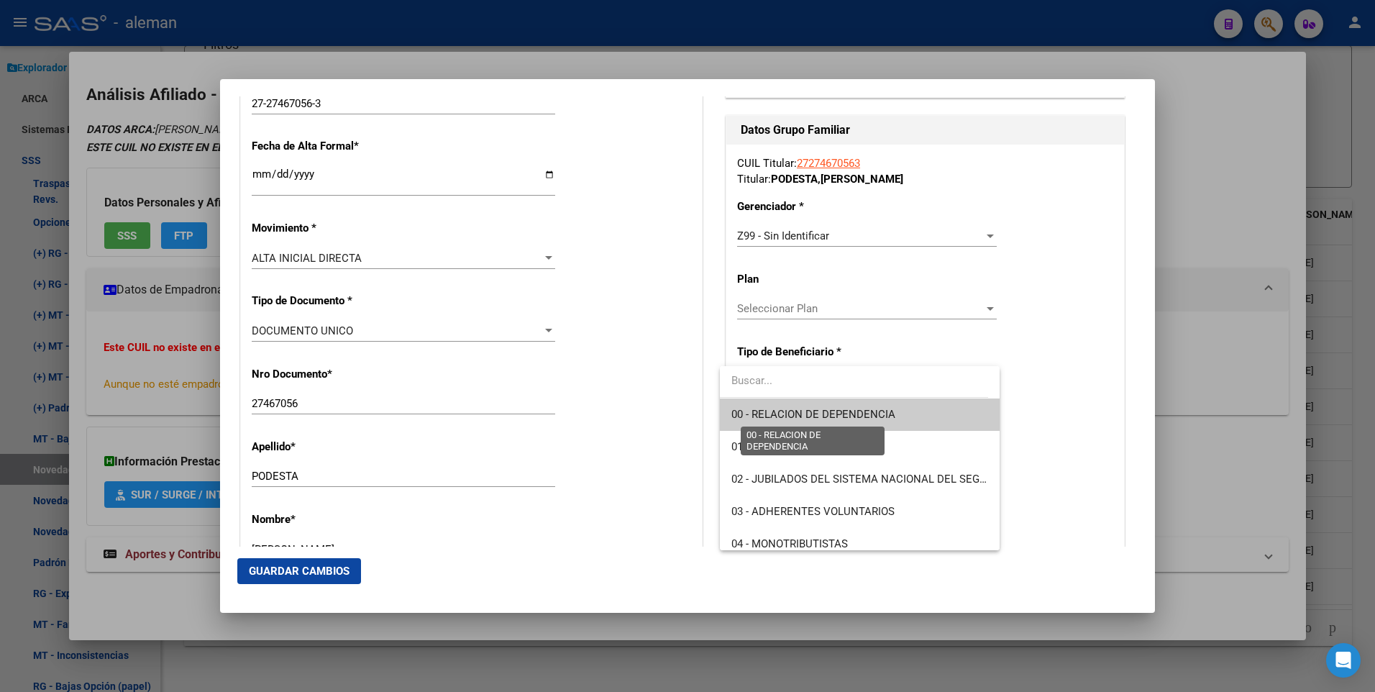
click at [873, 412] on span "00 - RELACION DE DEPENDENCIA" at bounding box center [814, 414] width 164 height 13
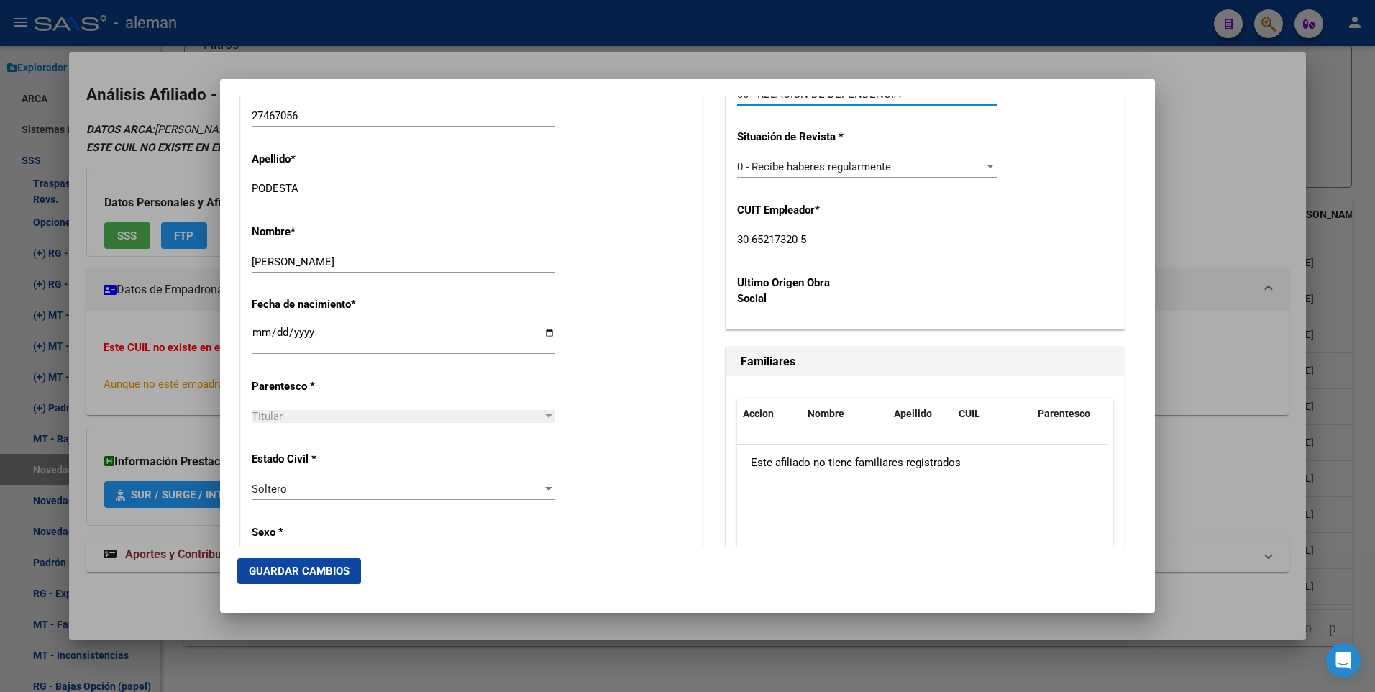
scroll to position [504, 0]
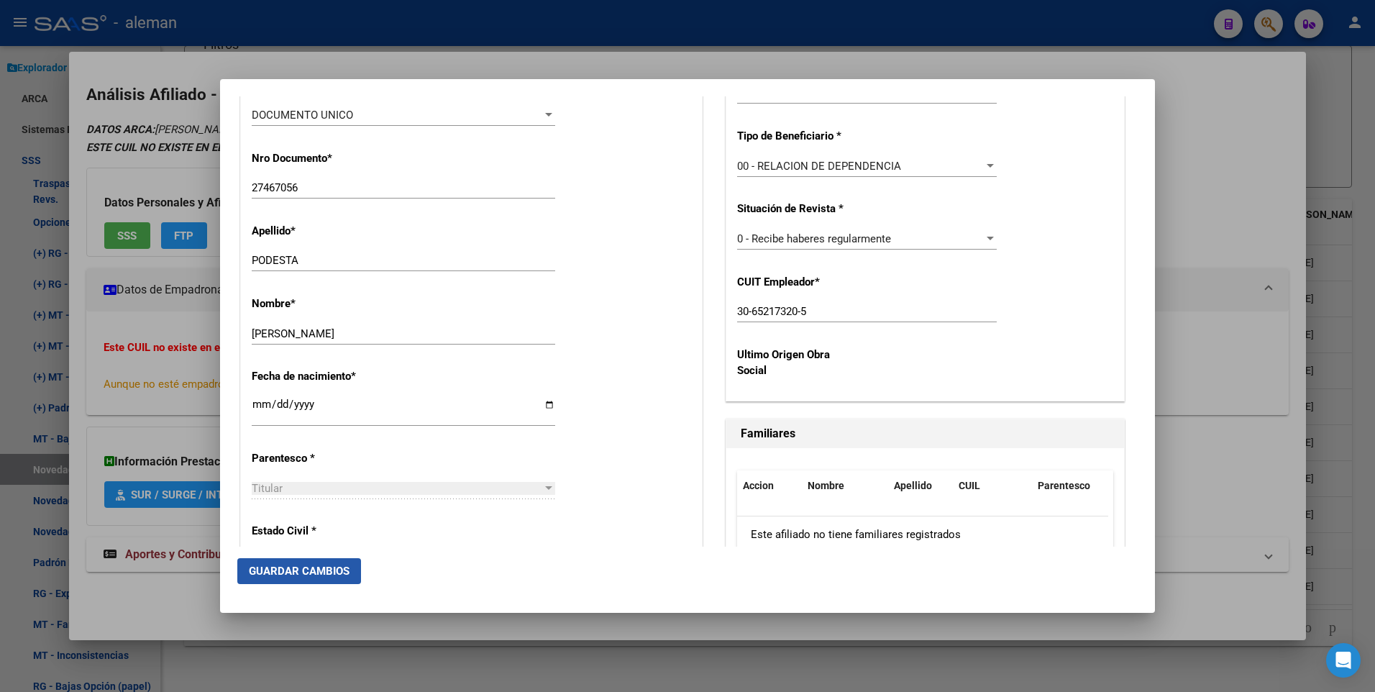
click at [322, 576] on span "Guardar Cambios" at bounding box center [299, 571] width 101 height 13
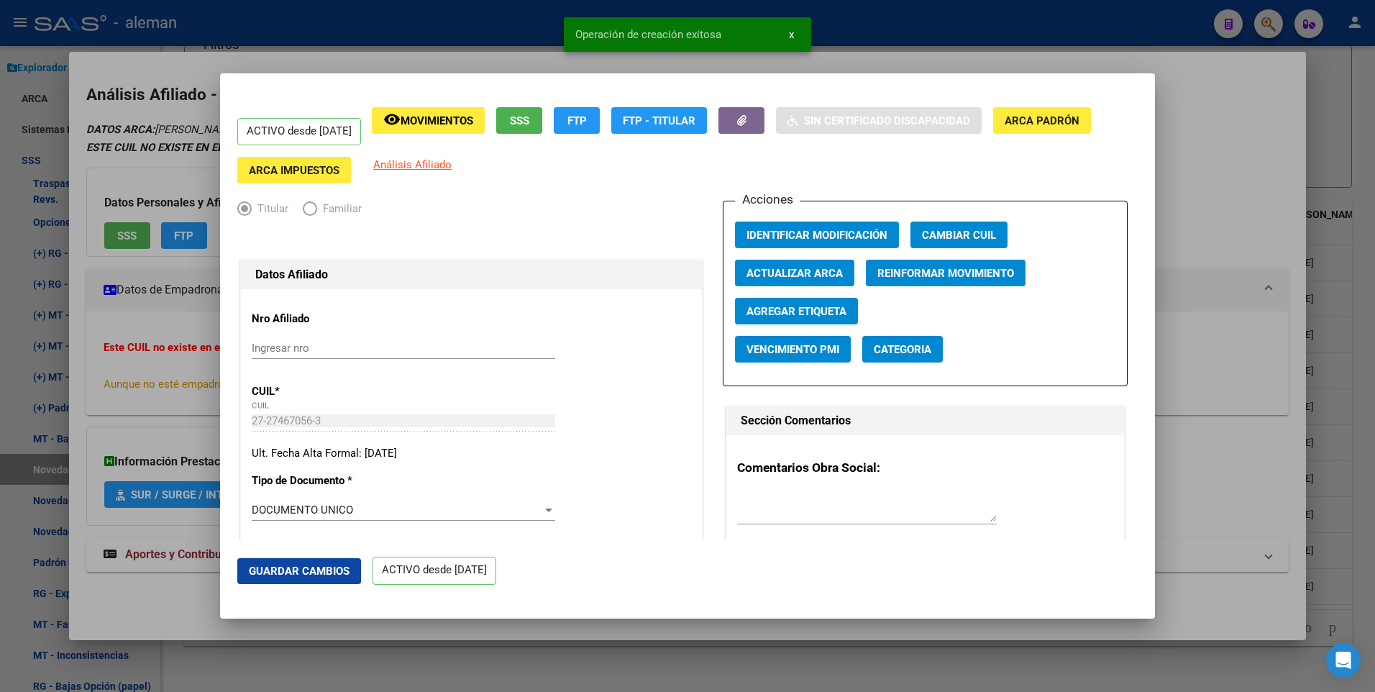
click at [1265, 342] on div at bounding box center [687, 346] width 1375 height 692
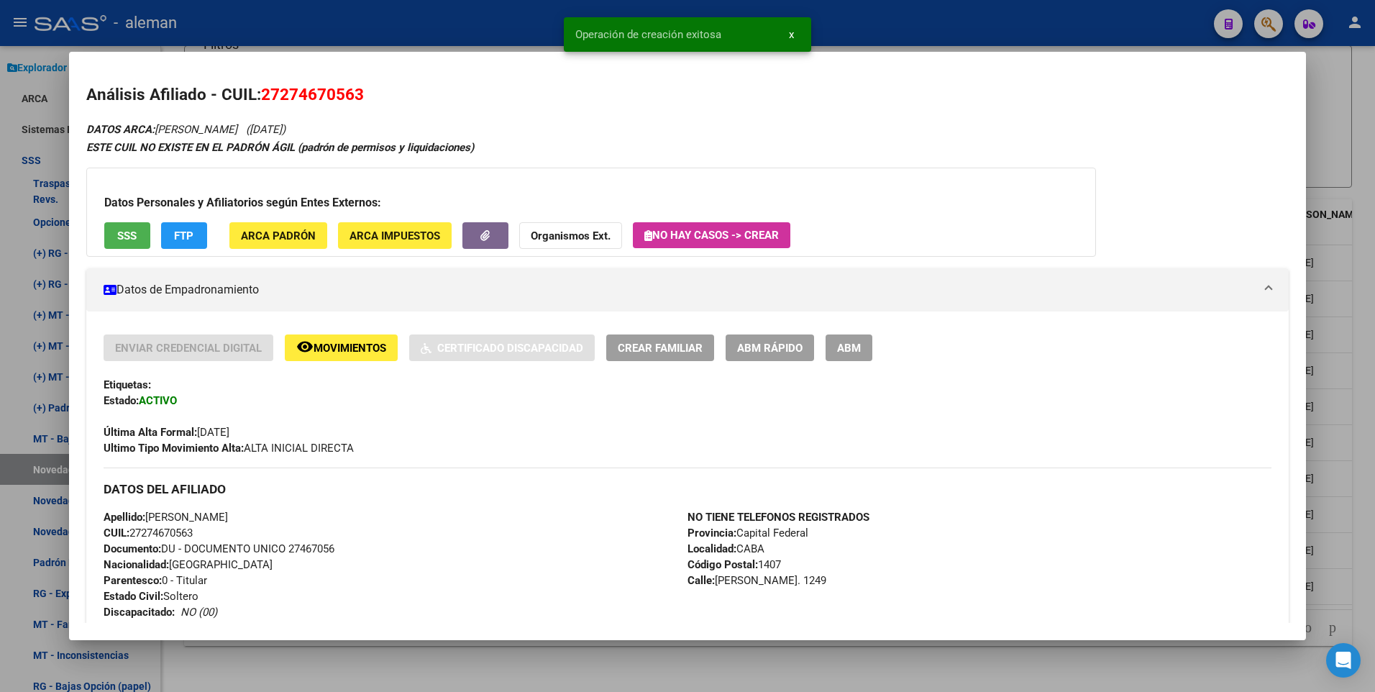
click at [1355, 329] on div at bounding box center [687, 346] width 1375 height 692
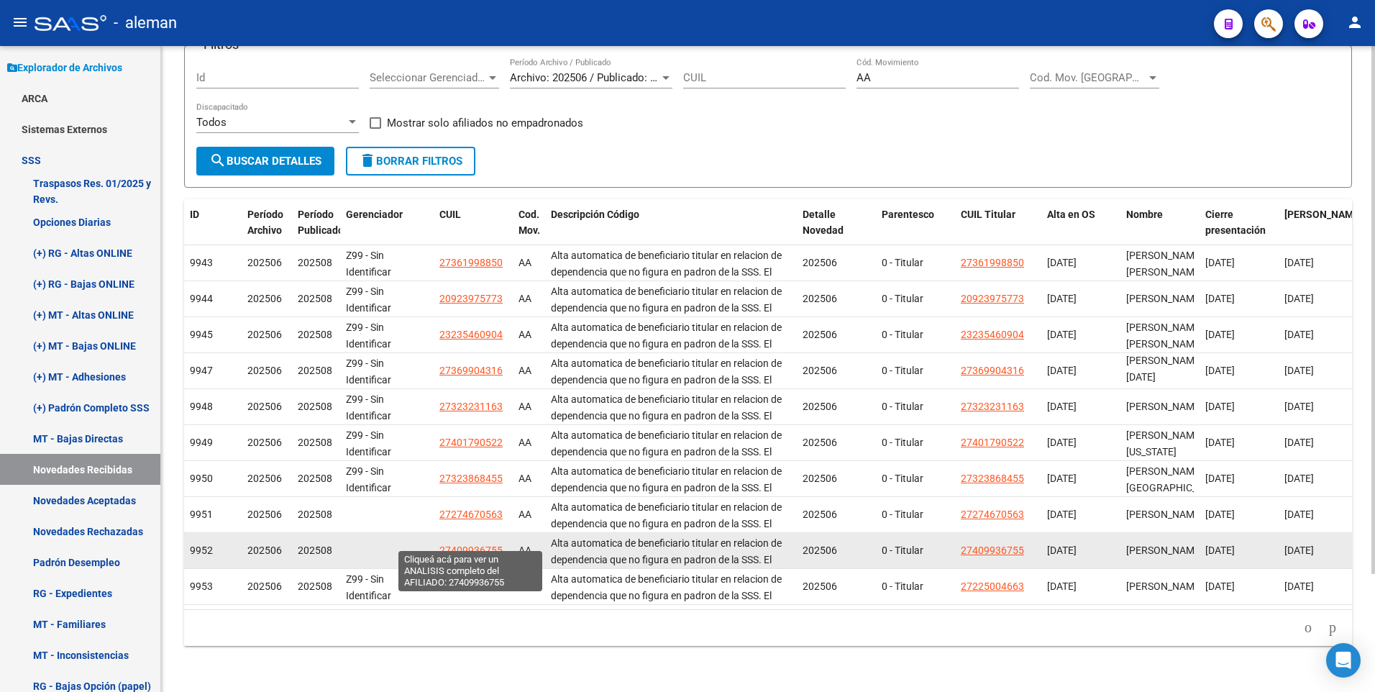
click at [468, 545] on span "27409936755" at bounding box center [471, 551] width 63 height 12
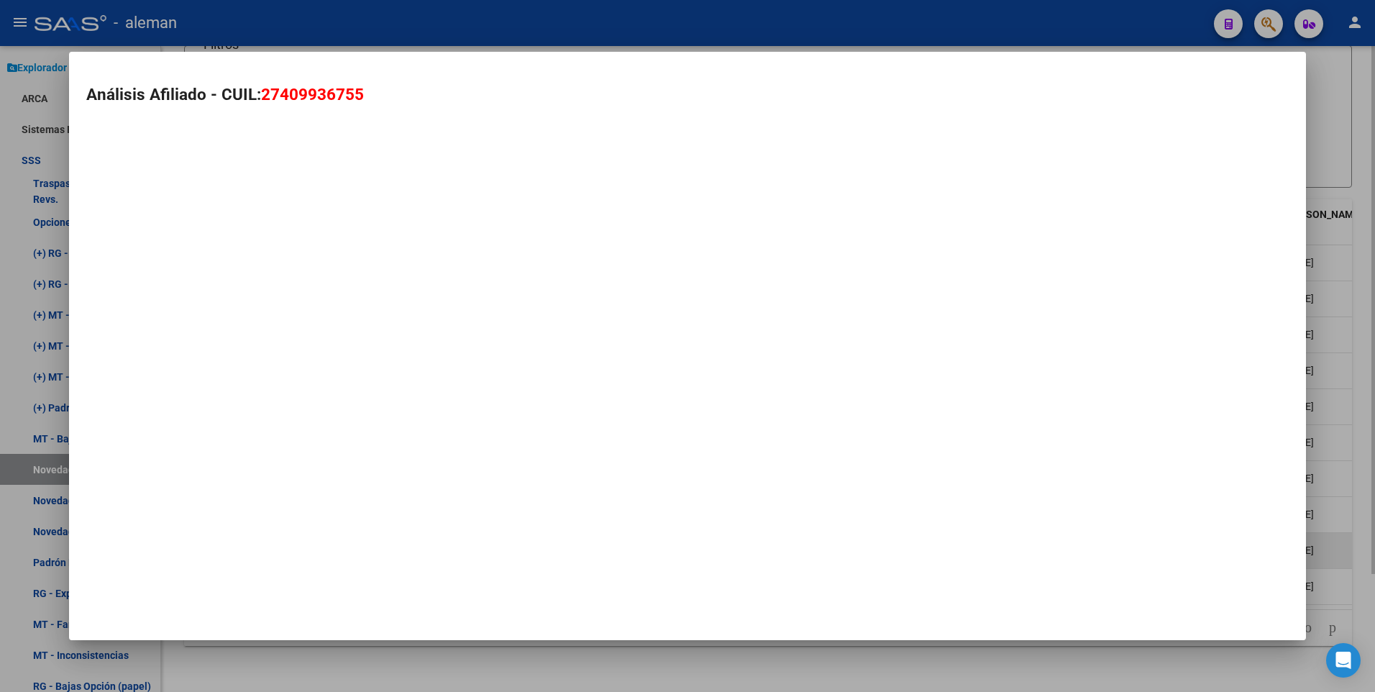
click at [468, 539] on mat-dialog-container "Análisis Afiliado - CUIL: 27409936755" at bounding box center [688, 346] width 1238 height 588
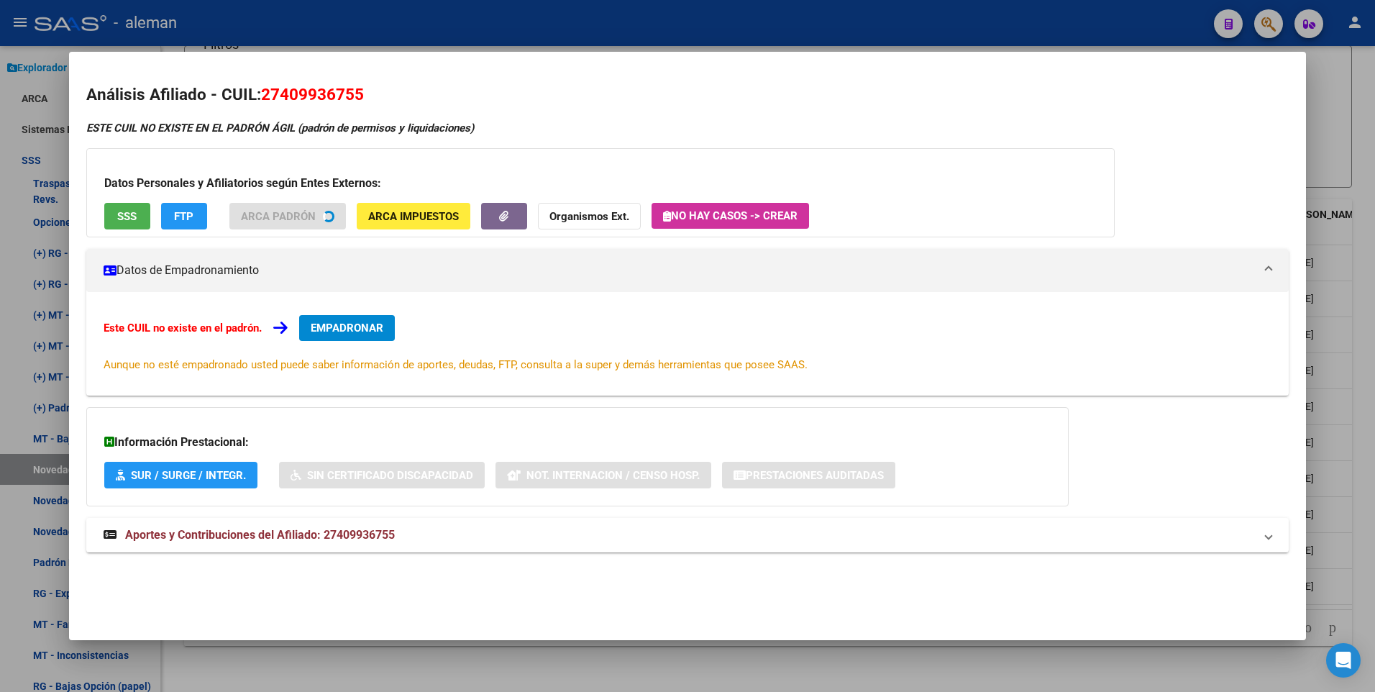
click at [1373, 355] on div at bounding box center [687, 346] width 1375 height 692
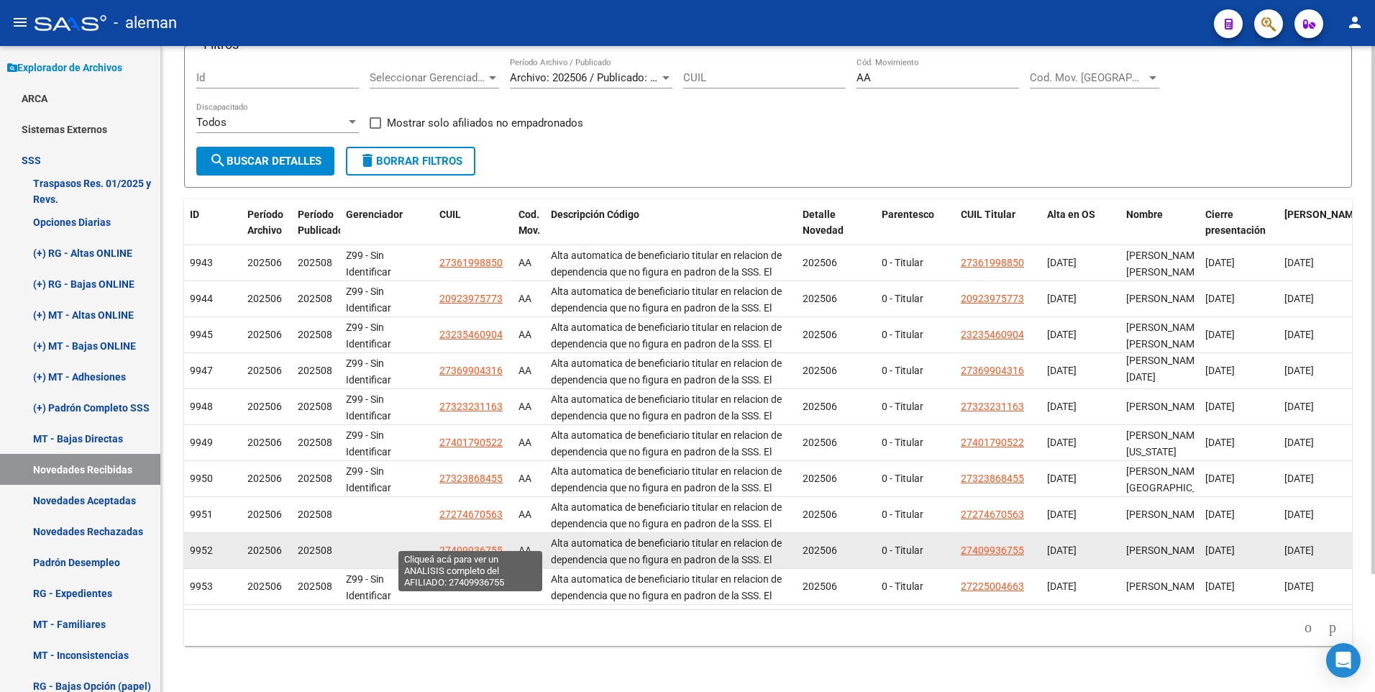
click at [478, 545] on span "27409936755" at bounding box center [471, 551] width 63 height 12
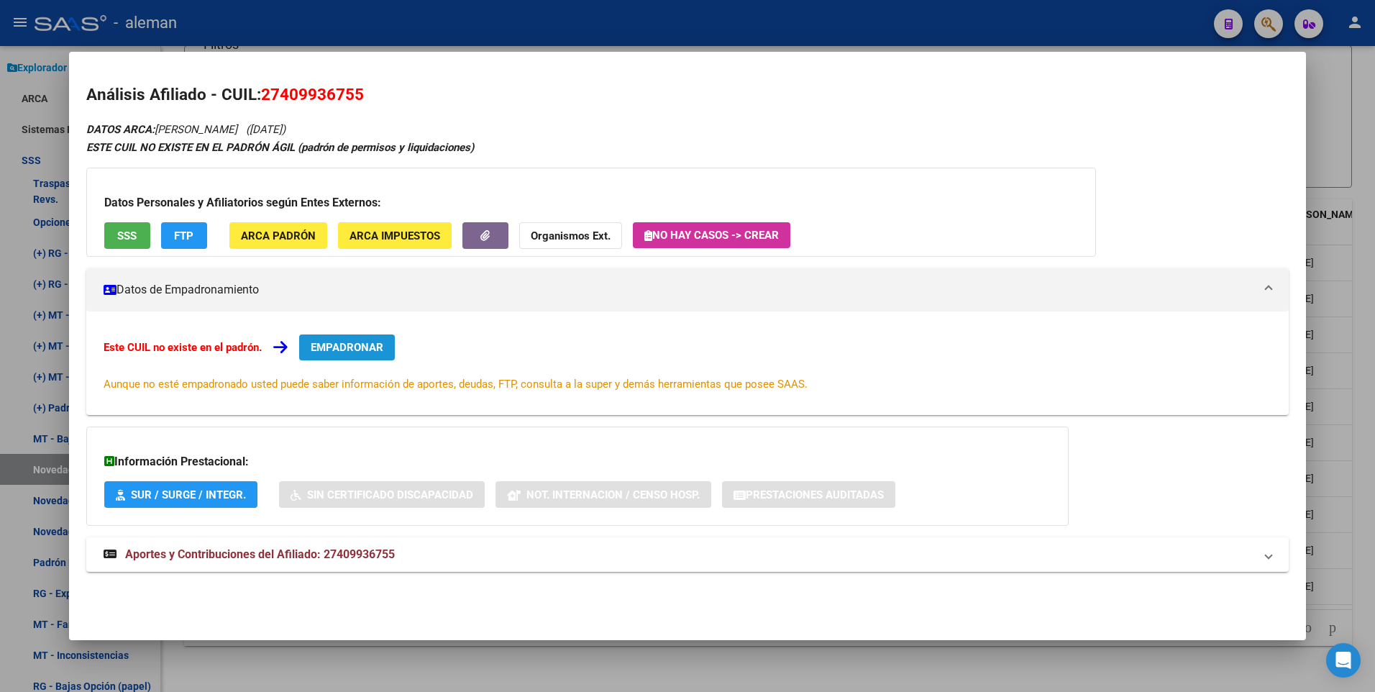
click at [340, 345] on span "EMPADRONAR" at bounding box center [347, 347] width 73 height 13
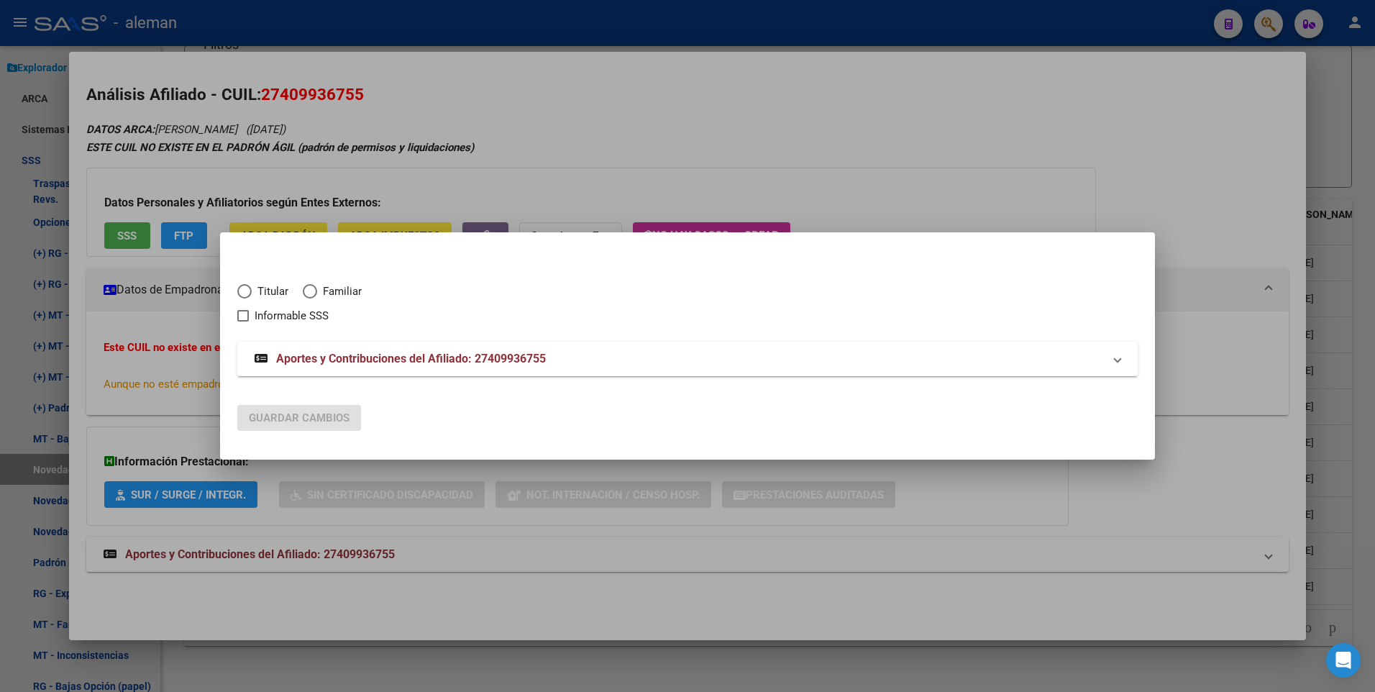
click at [245, 292] on span "Elija una opción" at bounding box center [244, 291] width 14 height 14
click at [245, 292] on input "Titular" at bounding box center [244, 291] width 14 height 14
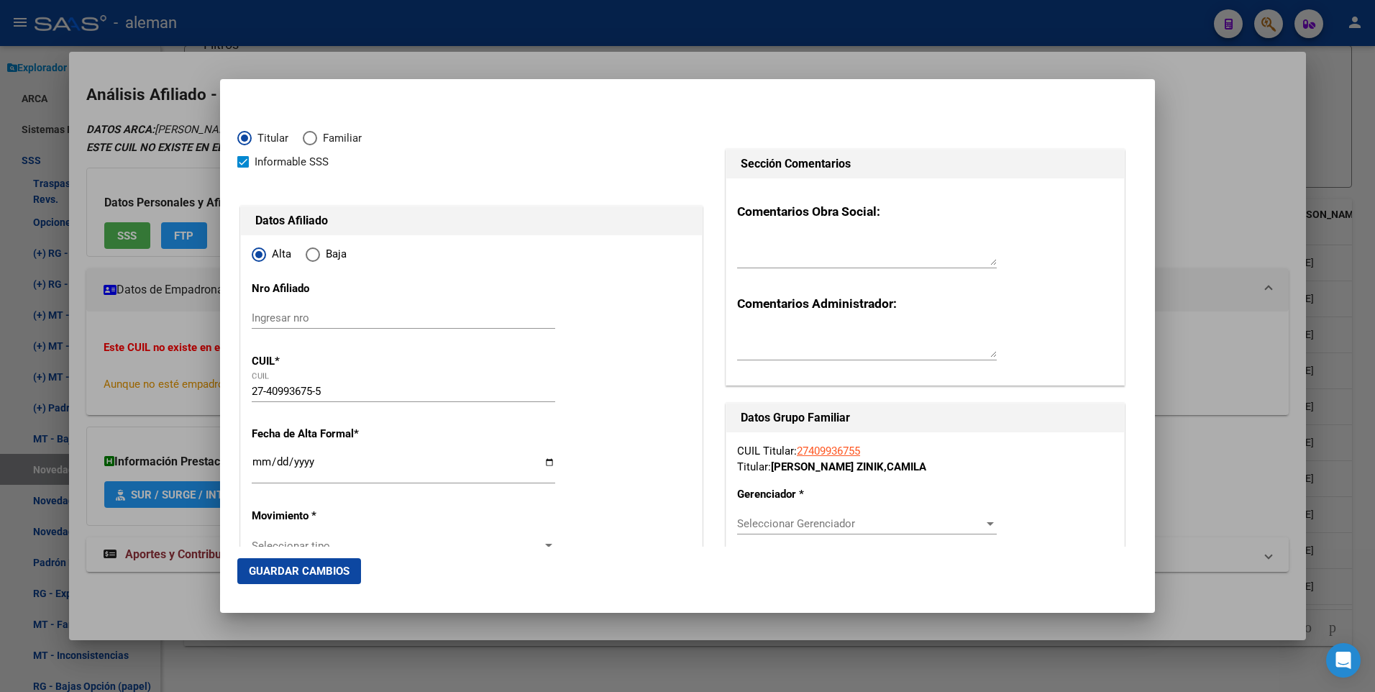
click at [278, 160] on span "Informable SSS" at bounding box center [292, 161] width 74 height 17
click at [243, 168] on input "Informable SSS" at bounding box center [242, 168] width 1 height 1
click at [315, 459] on input "Ingresar fecha" at bounding box center [404, 467] width 304 height 23
click at [253, 466] on input "Ingresar fecha" at bounding box center [404, 467] width 304 height 23
click at [254, 465] on input "Ingresar fecha" at bounding box center [404, 467] width 304 height 23
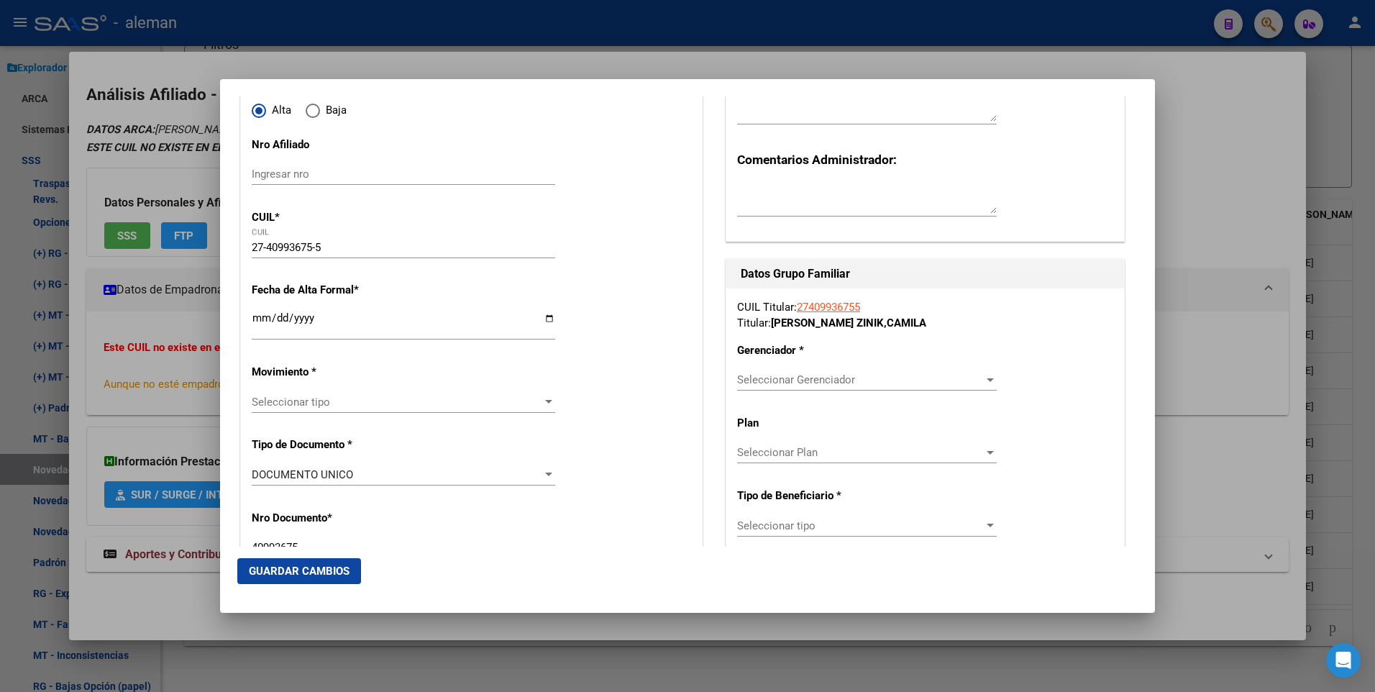
scroll to position [216, 0]
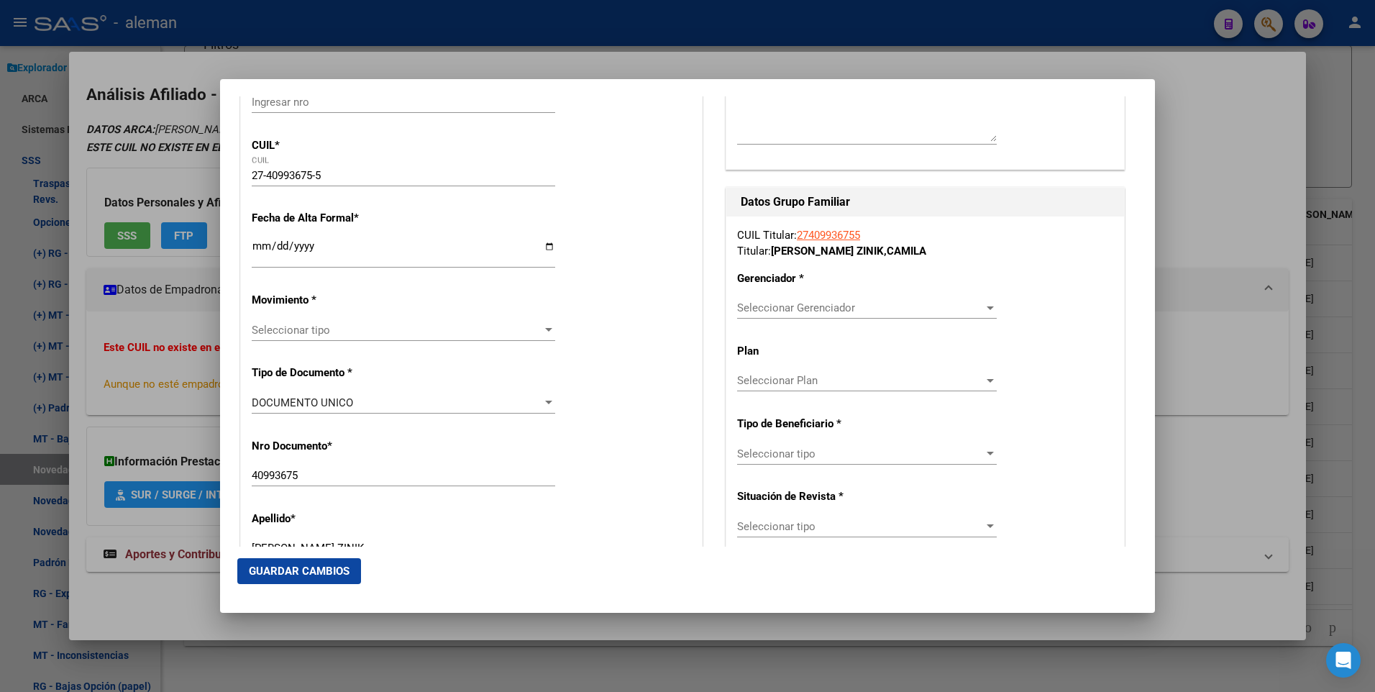
click at [546, 328] on div at bounding box center [548, 330] width 7 height 4
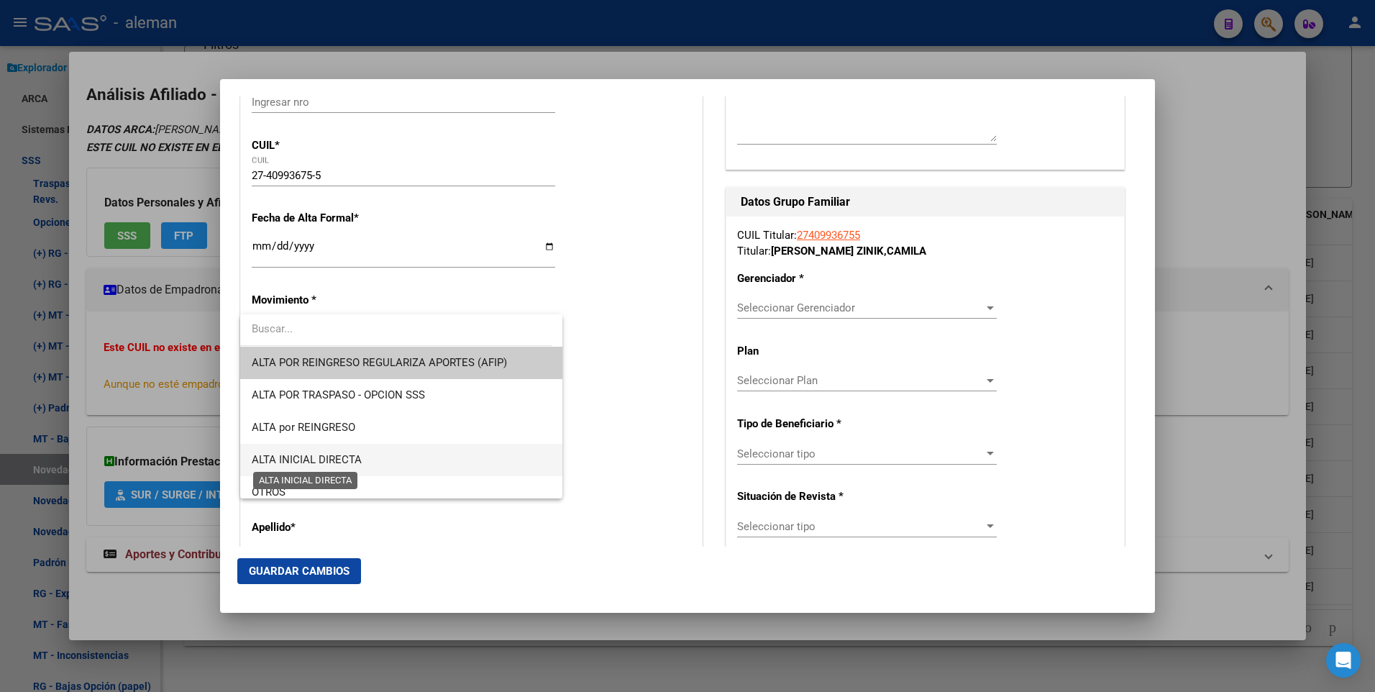
click at [357, 464] on span "ALTA INICIAL DIRECTA" at bounding box center [307, 459] width 110 height 13
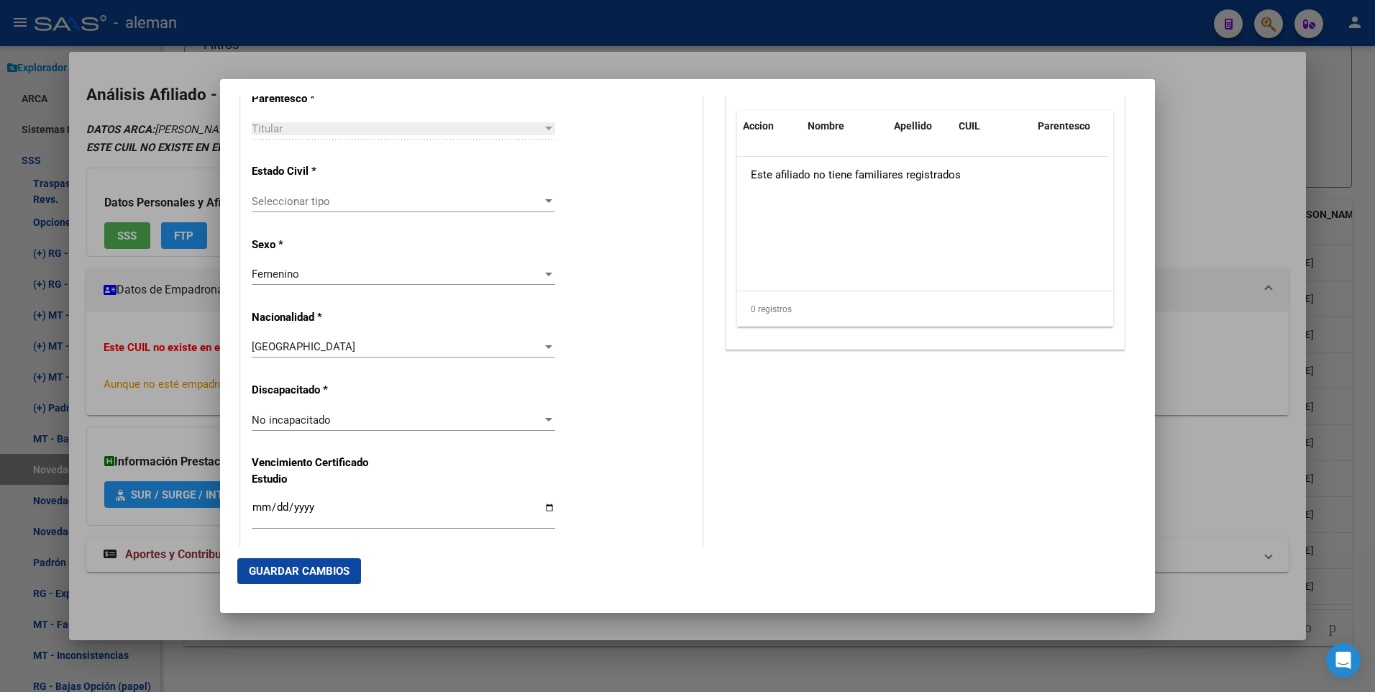
scroll to position [791, 0]
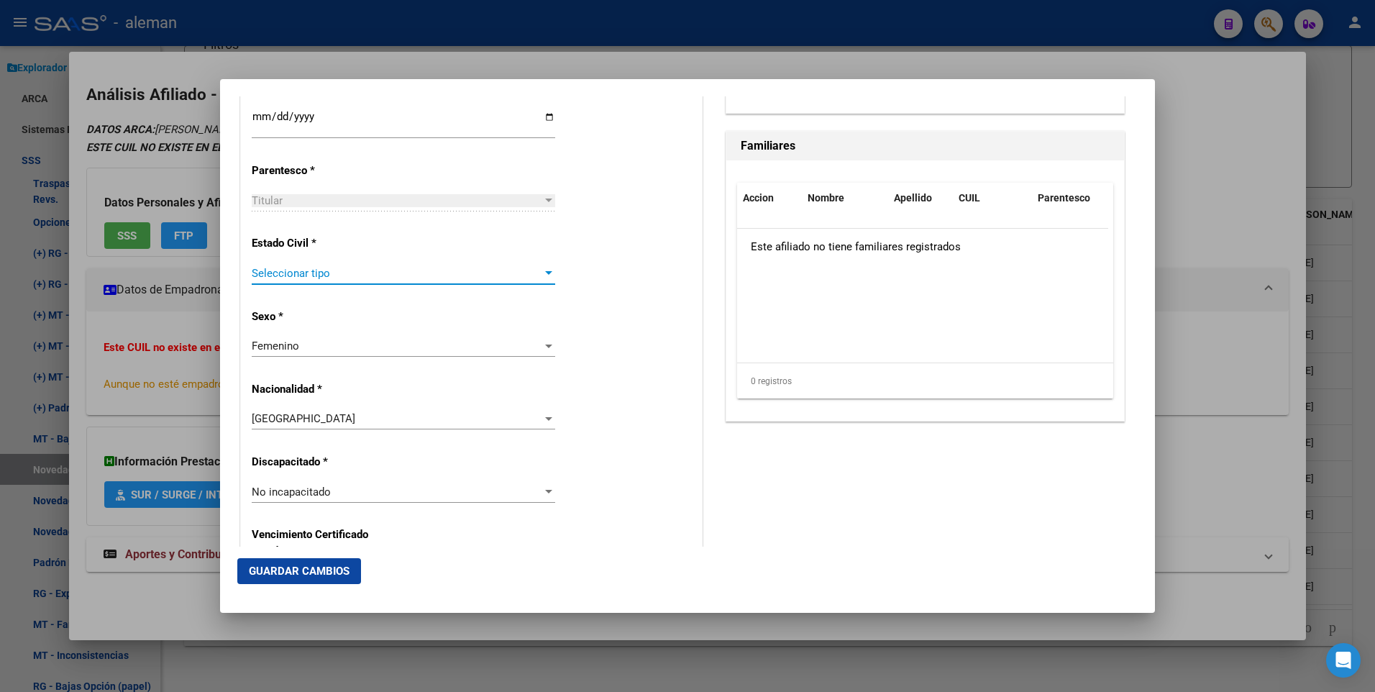
click at [547, 270] on div at bounding box center [548, 274] width 13 height 12
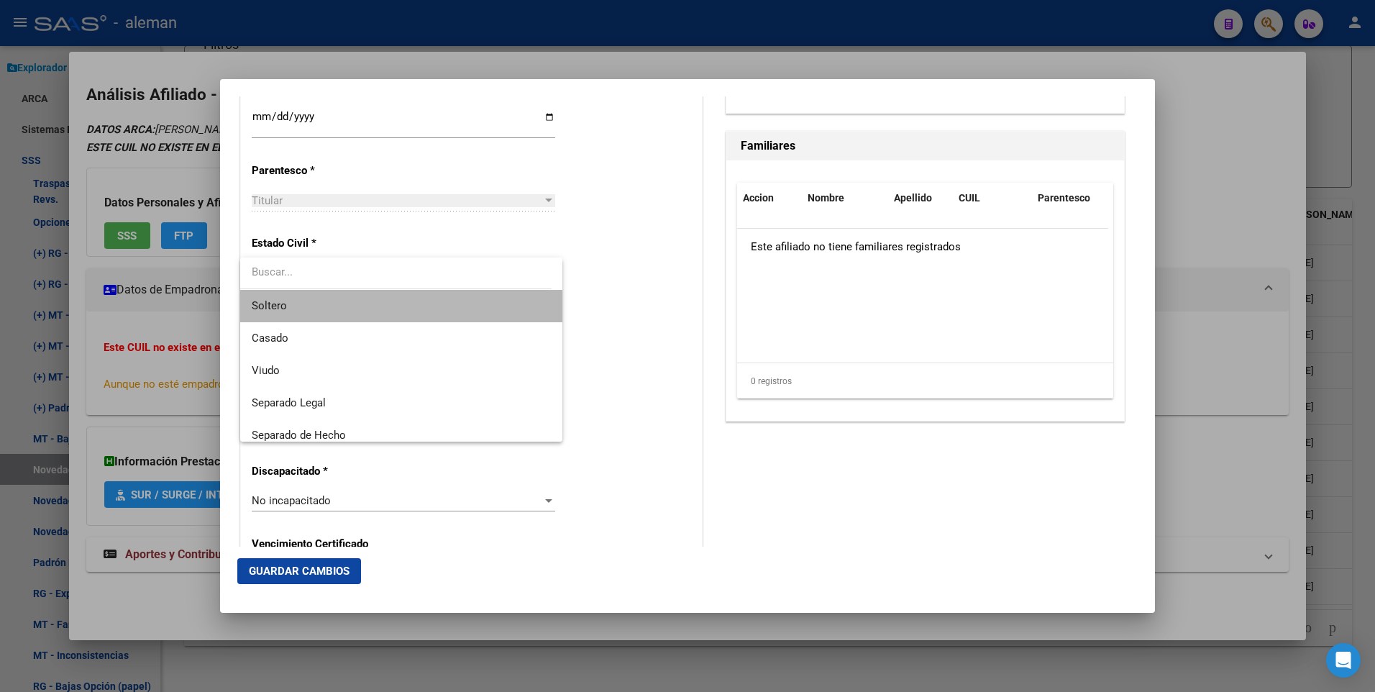
click at [482, 304] on span "Soltero" at bounding box center [401, 306] width 299 height 32
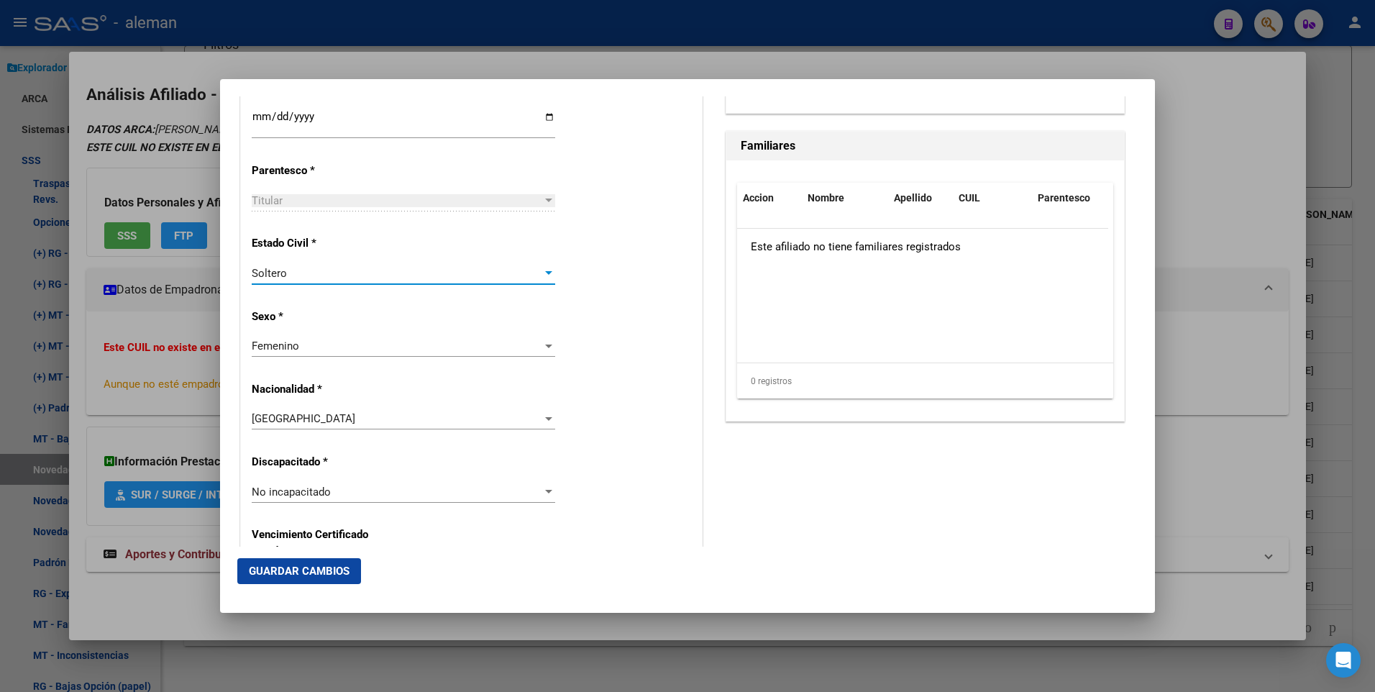
click at [622, 303] on div "Alta Baja Nro Afiliado Ingresar nro CUIL * 27-40993675-5 CUIL ARCA Padrón Fecha…" at bounding box center [471, 471] width 461 height 2055
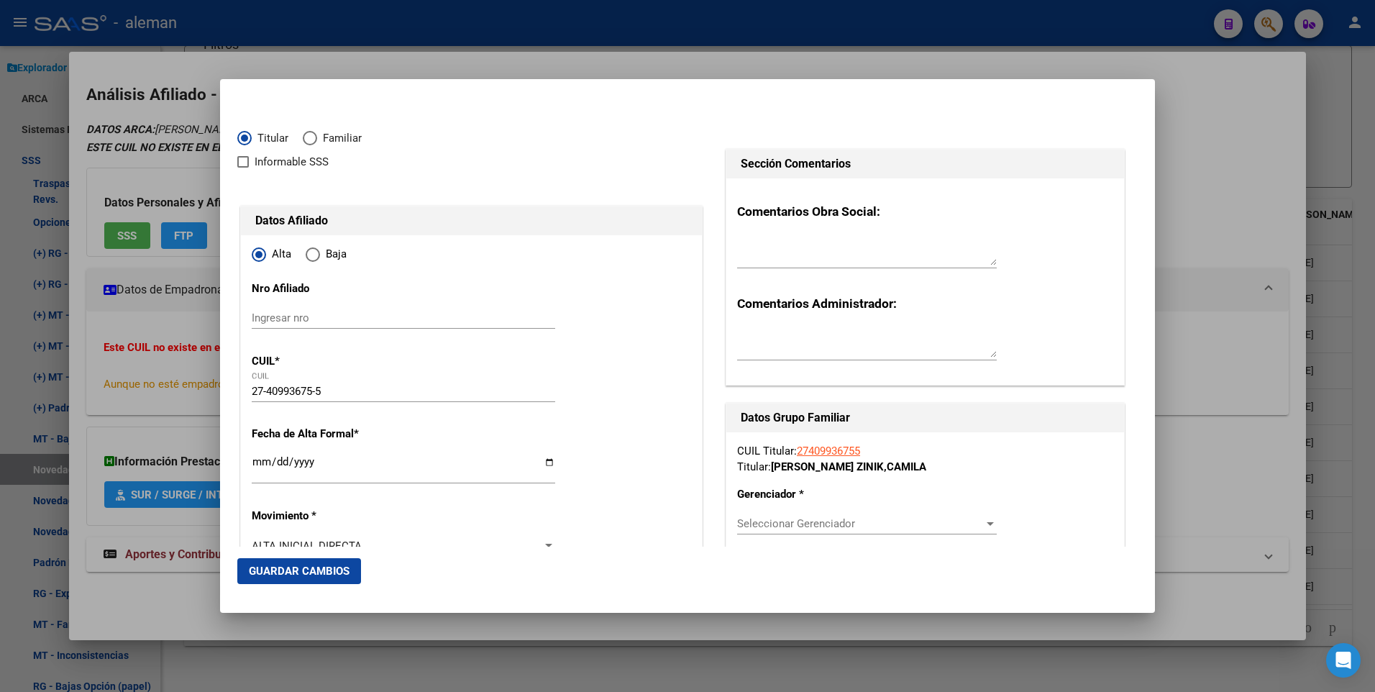
scroll to position [288, 0]
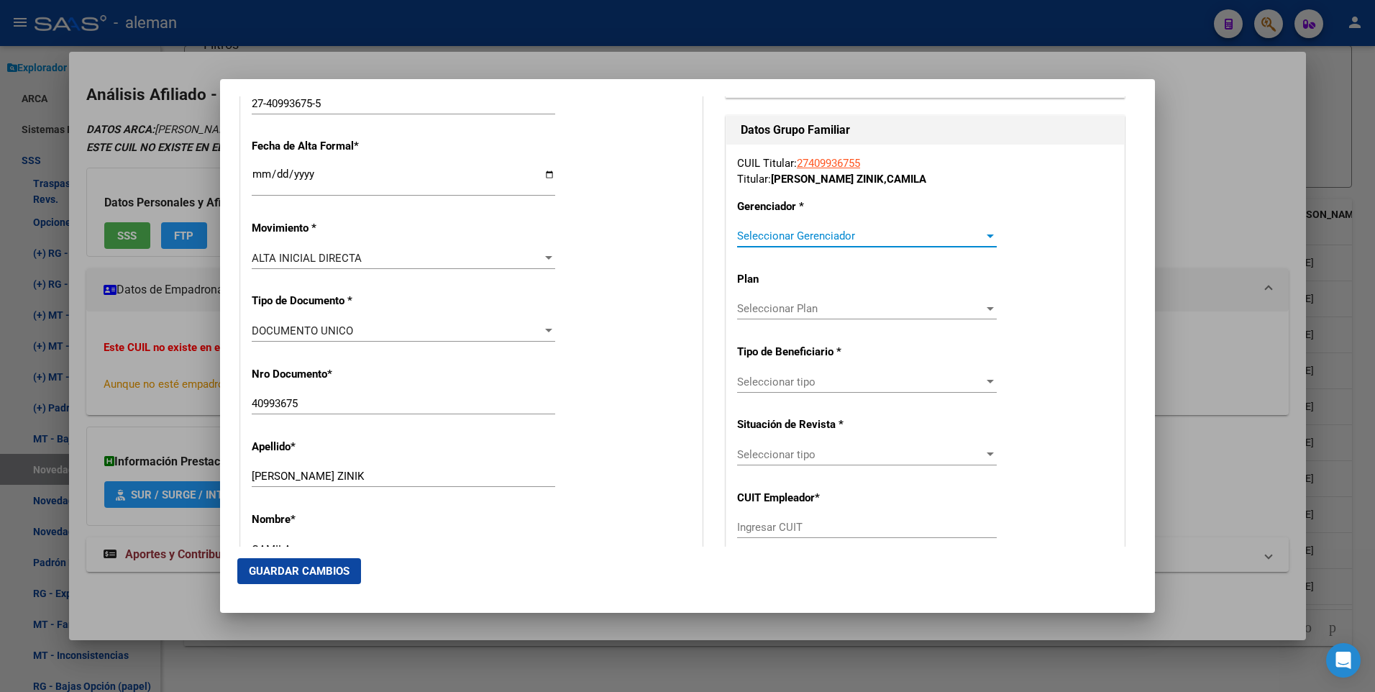
click at [987, 237] on div at bounding box center [990, 237] width 7 height 4
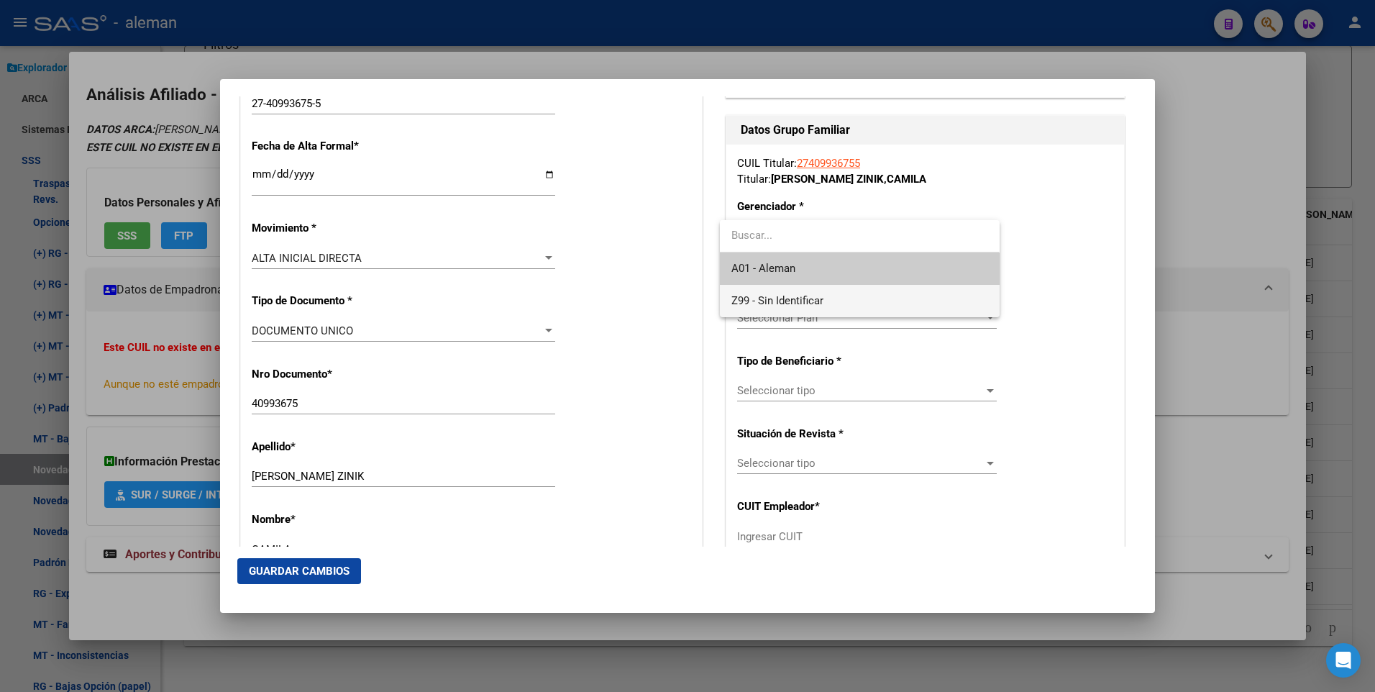
click at [839, 302] on span "Z99 - Sin Identificar" at bounding box center [860, 301] width 256 height 32
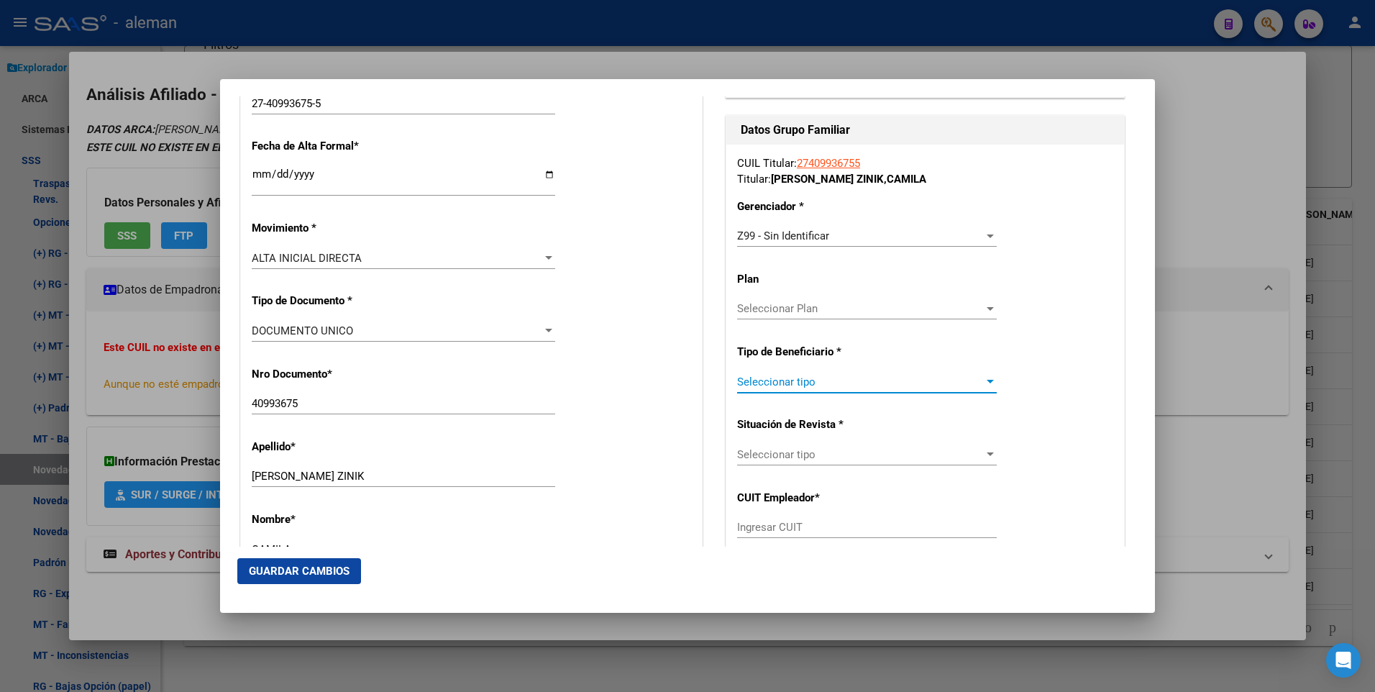
click at [987, 383] on div at bounding box center [990, 382] width 7 height 4
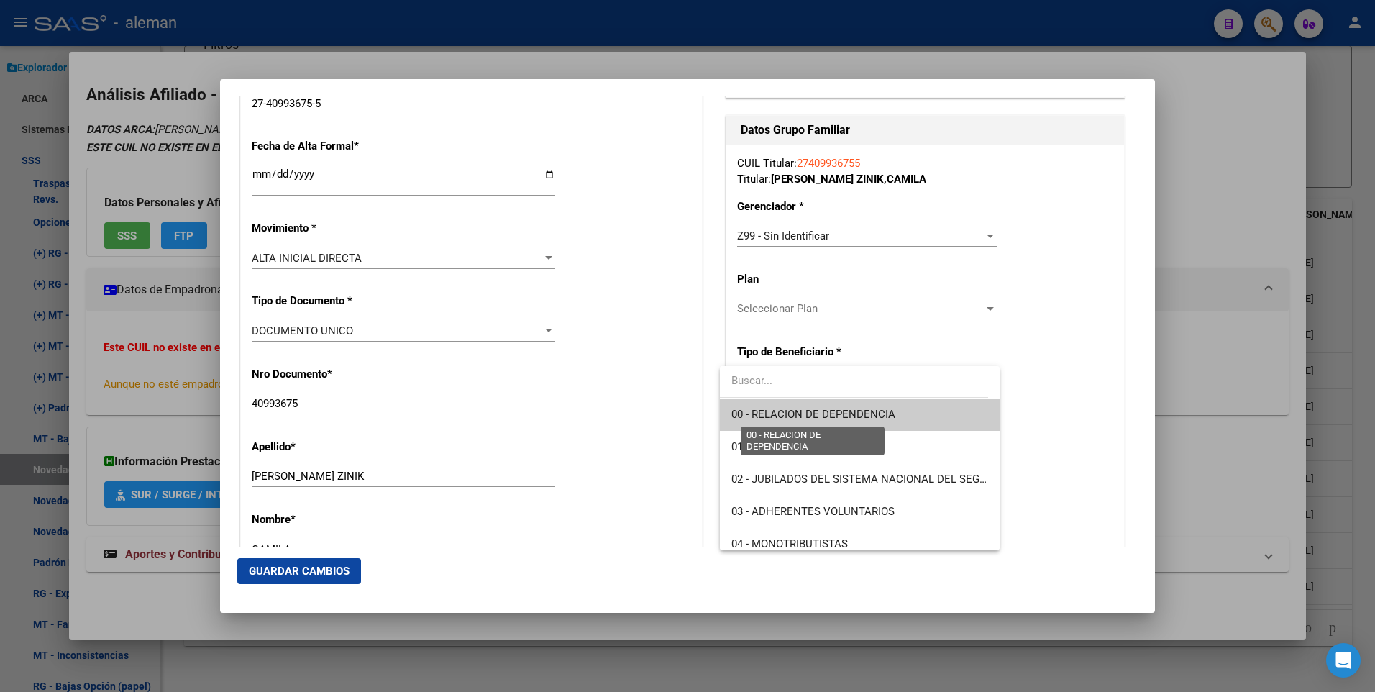
click at [857, 415] on span "00 - RELACION DE DEPENDENCIA" at bounding box center [814, 414] width 164 height 13
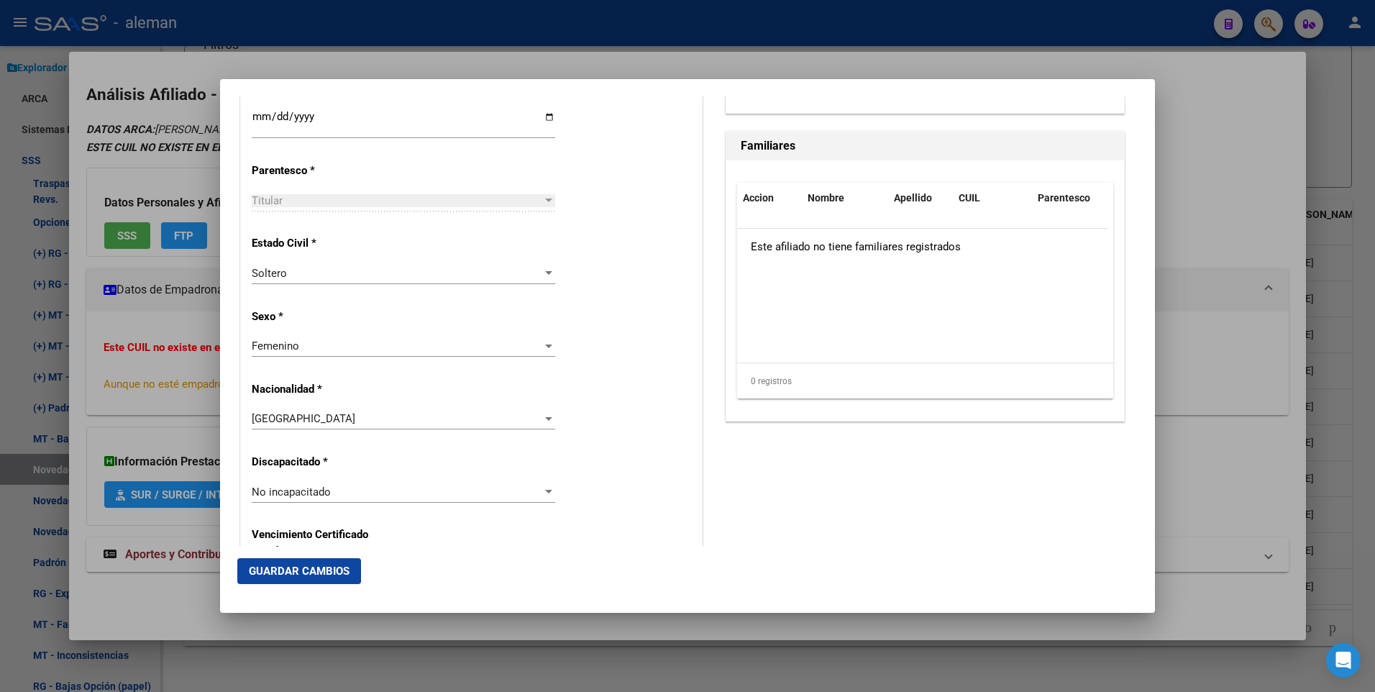
scroll to position [863, 0]
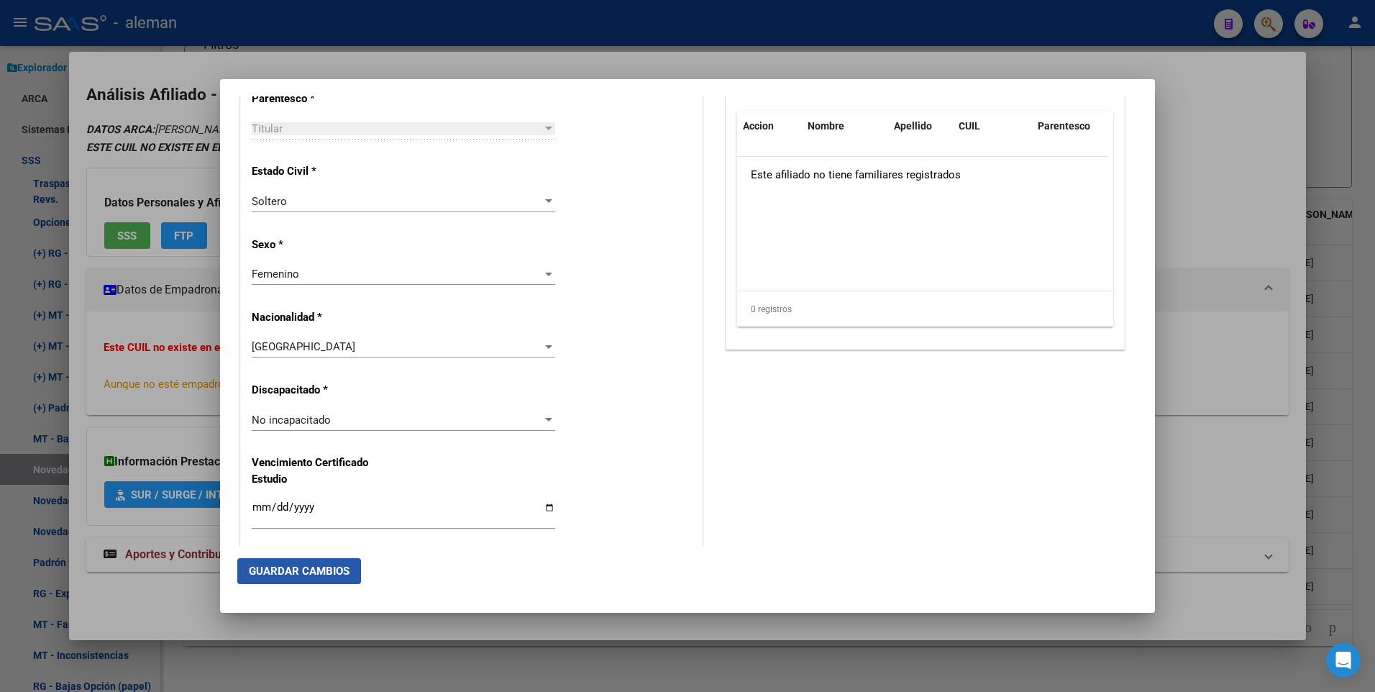
click at [323, 570] on span "Guardar Cambios" at bounding box center [299, 571] width 101 height 13
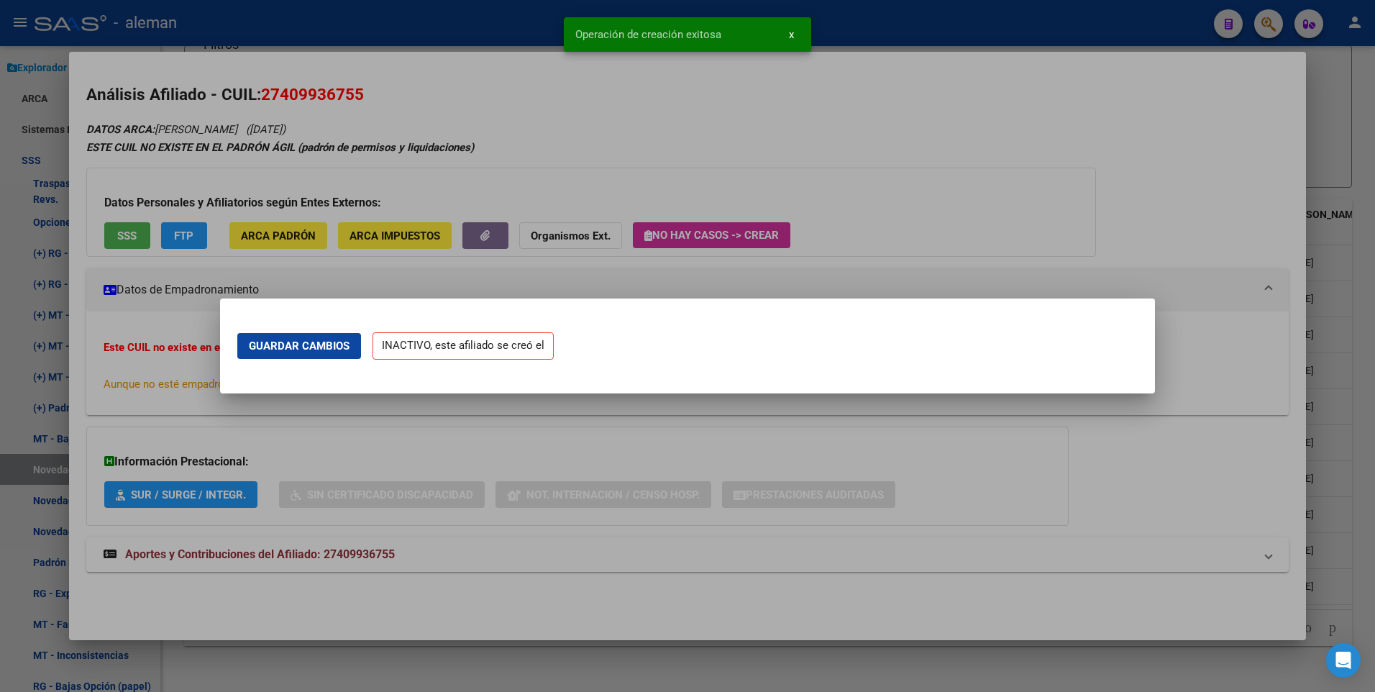
scroll to position [0, 0]
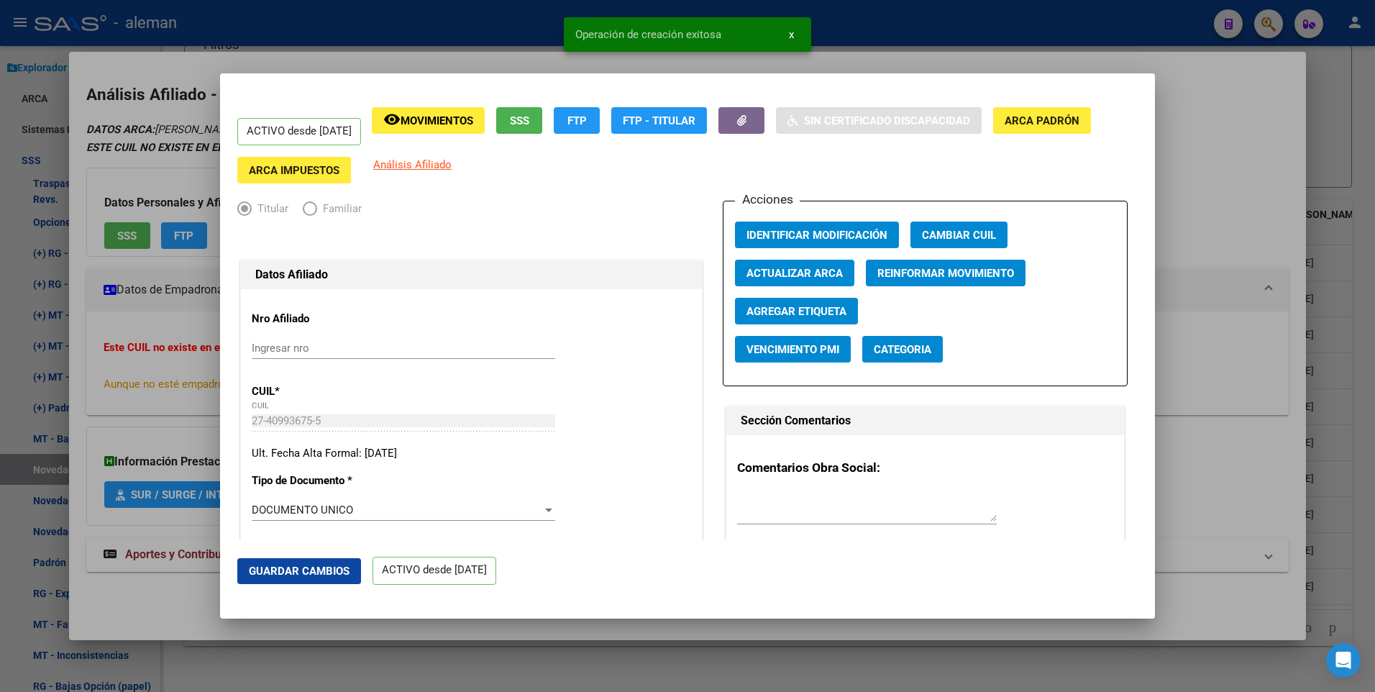
click at [1252, 358] on div at bounding box center [687, 346] width 1375 height 692
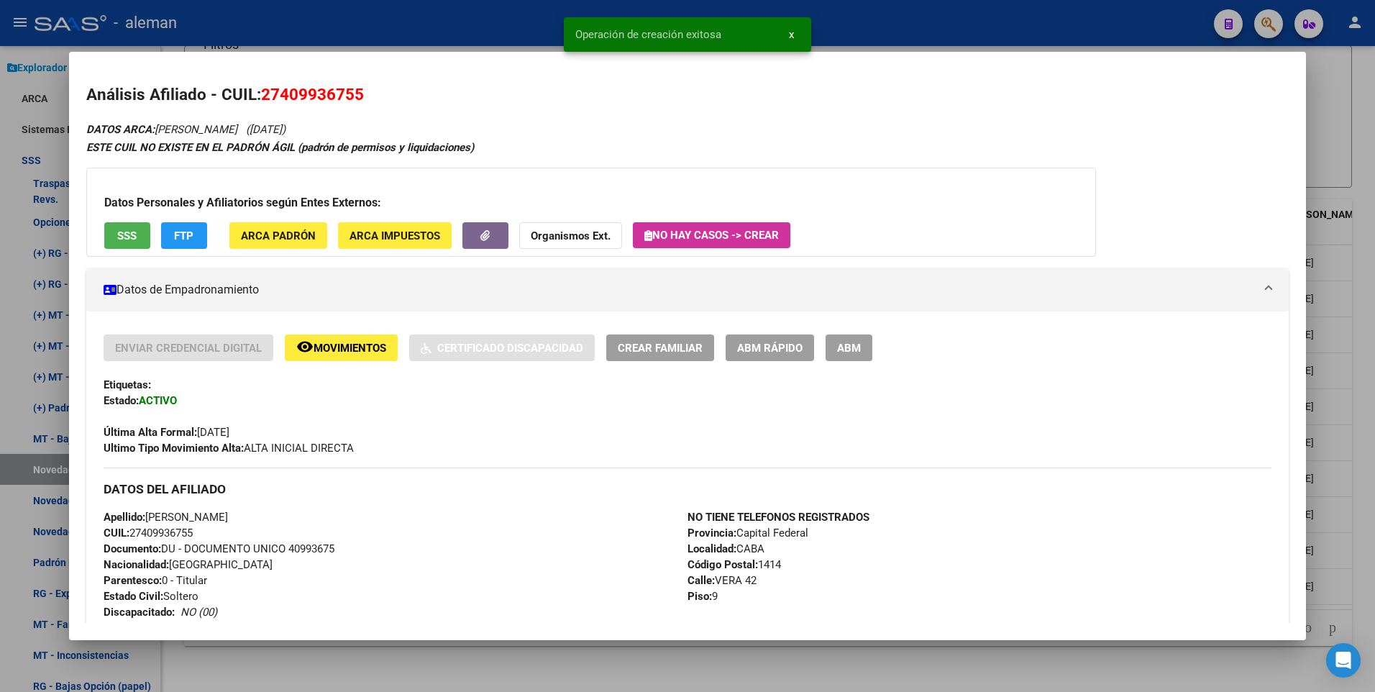
click at [1258, 232] on div "DATOS ARCA: [PERSON_NAME] ([DATE]) ESTE CUIL NO EXISTE EN EL PADRÓN ÁGIL (padró…" at bounding box center [688, 632] width 1204 height 1024
click at [1357, 242] on div at bounding box center [687, 346] width 1375 height 692
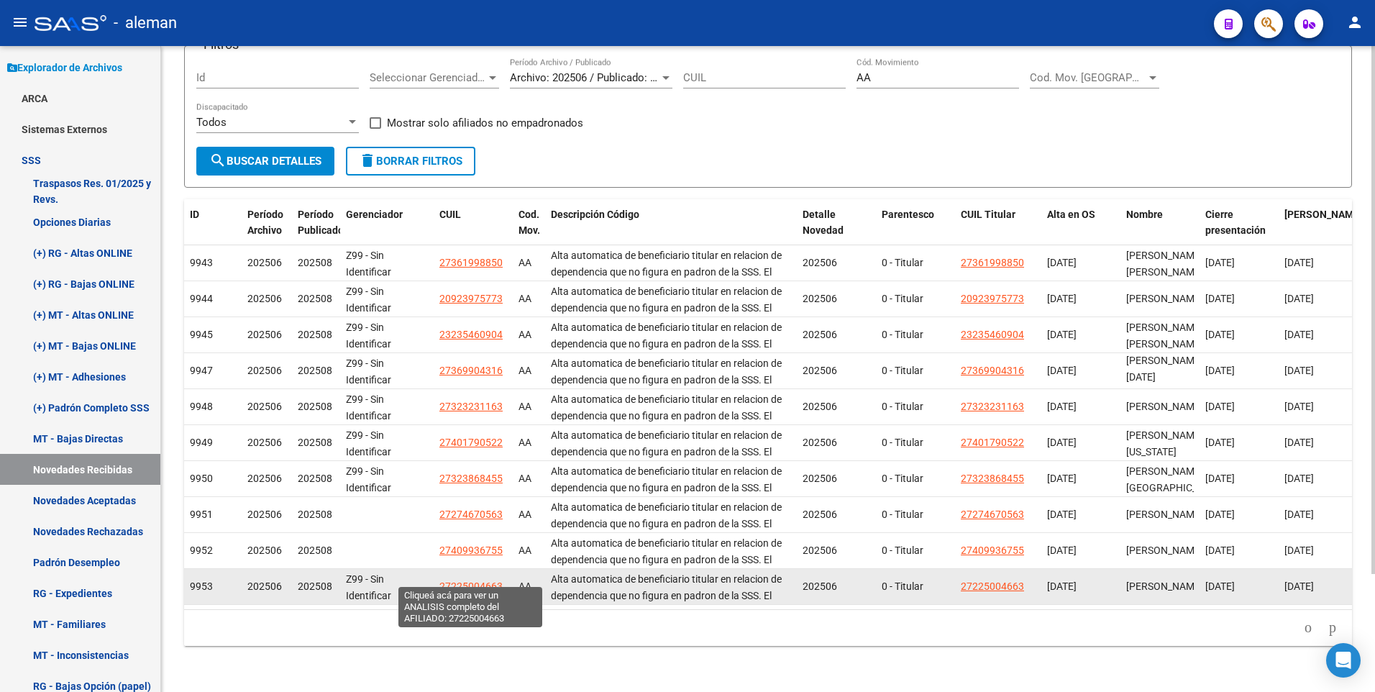
click at [464, 581] on span "27225004663" at bounding box center [471, 587] width 63 height 12
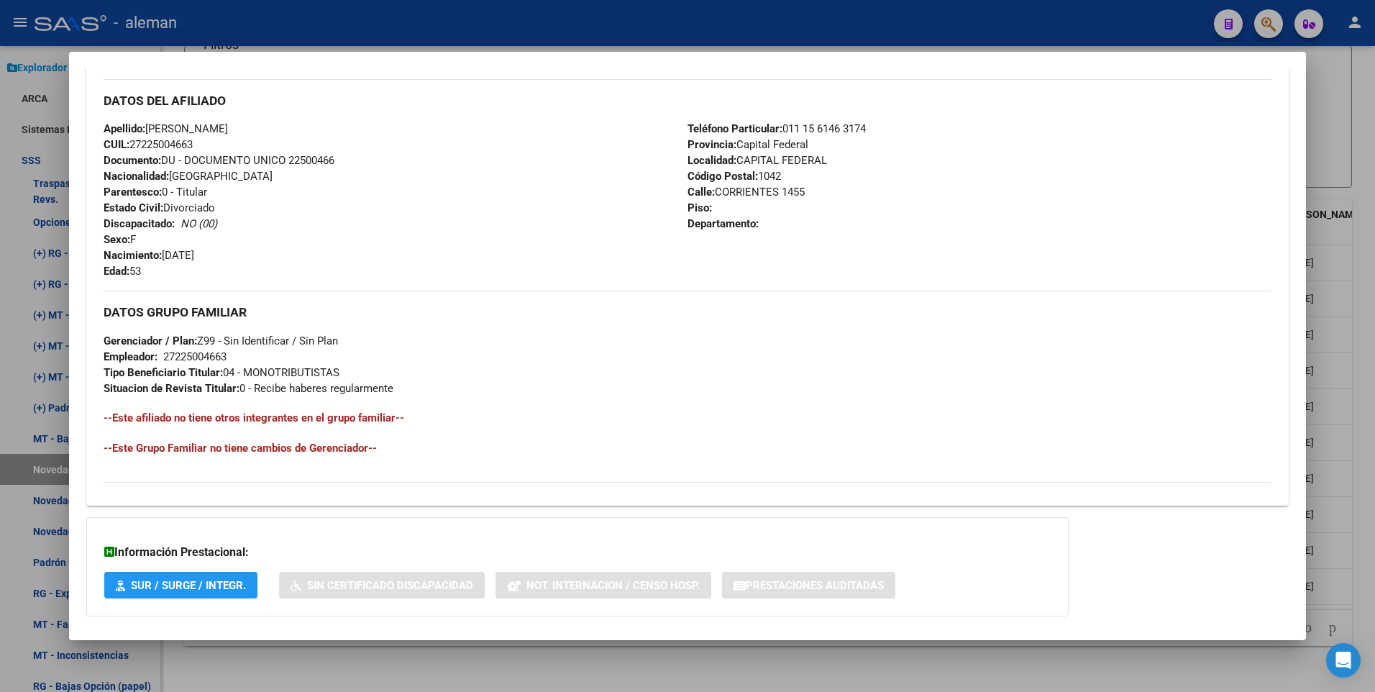
scroll to position [107, 0]
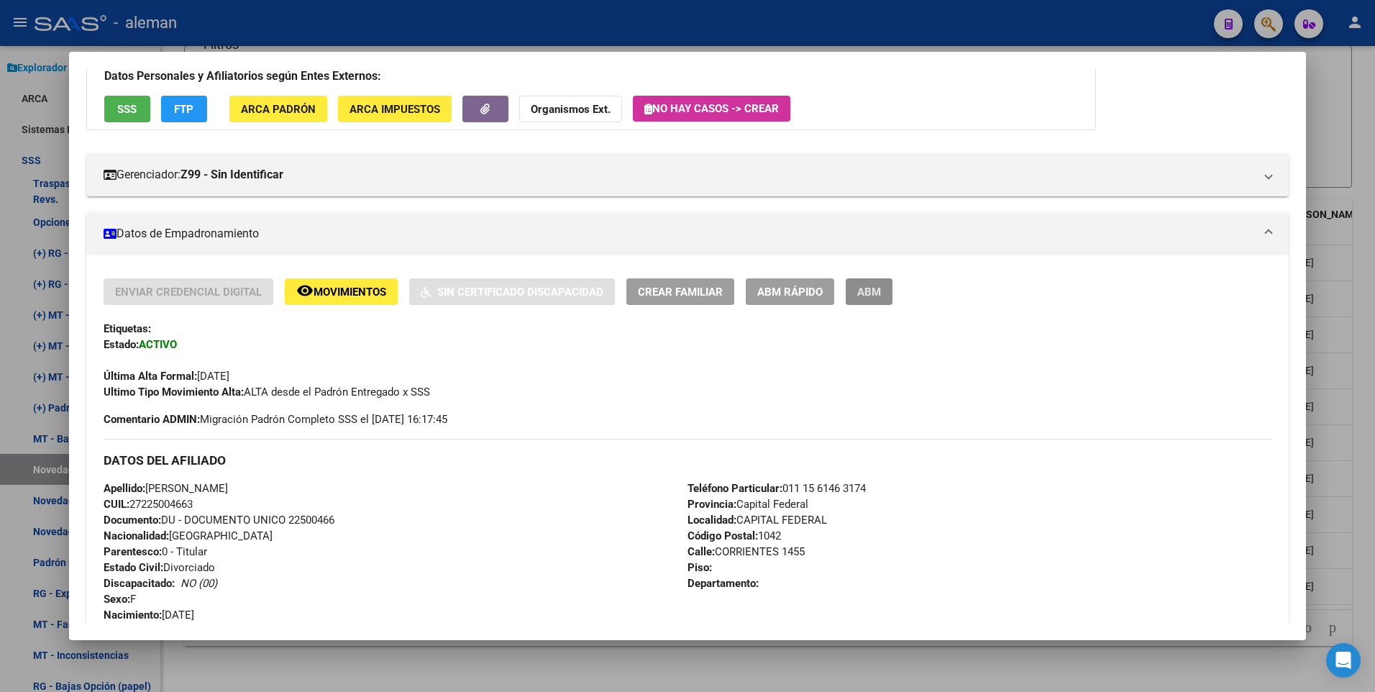
click at [877, 291] on span "ABM" at bounding box center [870, 292] width 24 height 13
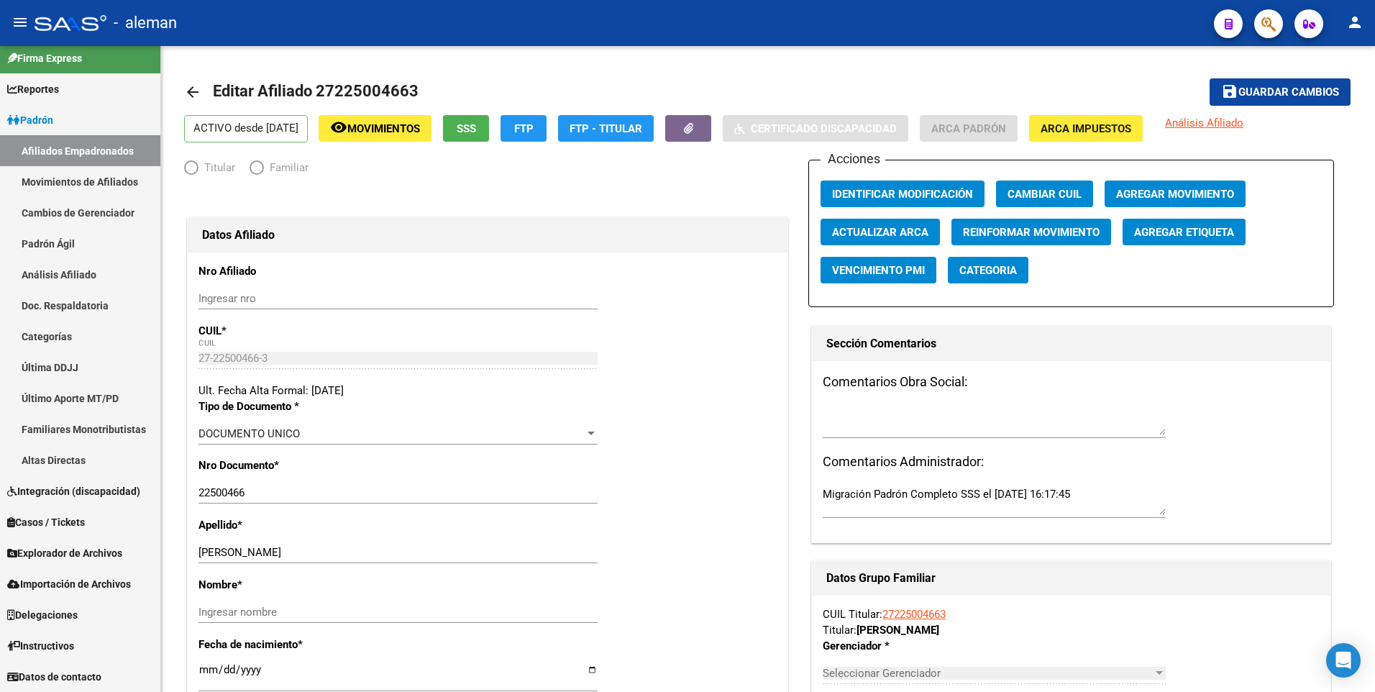
scroll to position [9, 0]
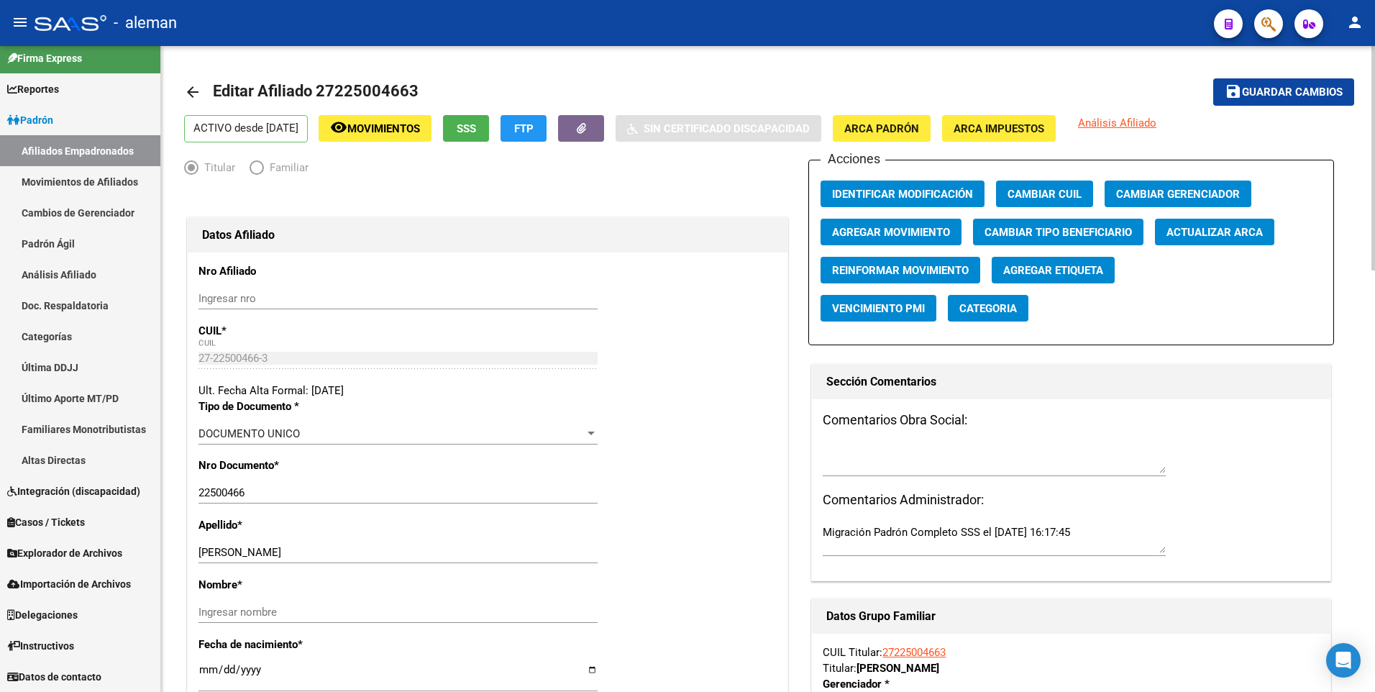
scroll to position [144, 0]
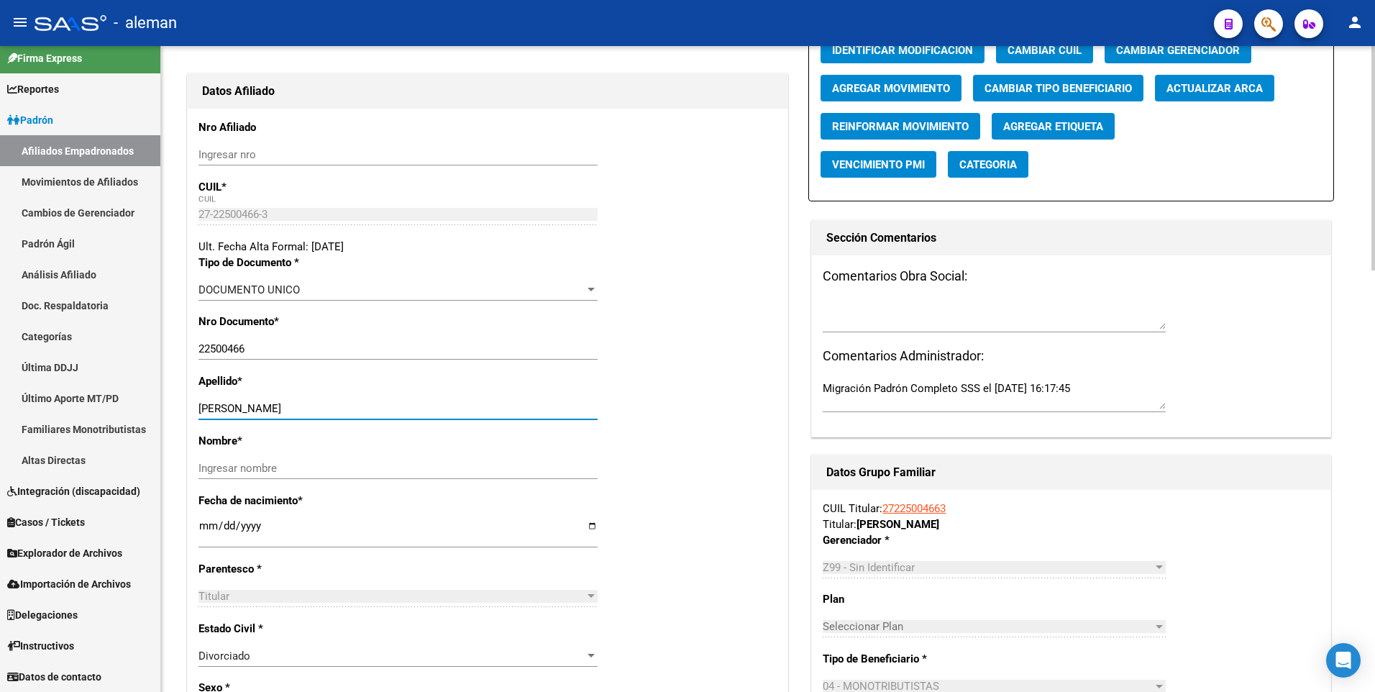
drag, startPoint x: 241, startPoint y: 407, endPoint x: 345, endPoint y: 409, distance: 104.3
click at [345, 409] on input "[PERSON_NAME]" at bounding box center [398, 408] width 399 height 13
click at [258, 466] on input "Ingresar nombre" at bounding box center [398, 468] width 399 height 13
paste input "MARIA ROSALIA"
type input "MARIA ROSALIA"
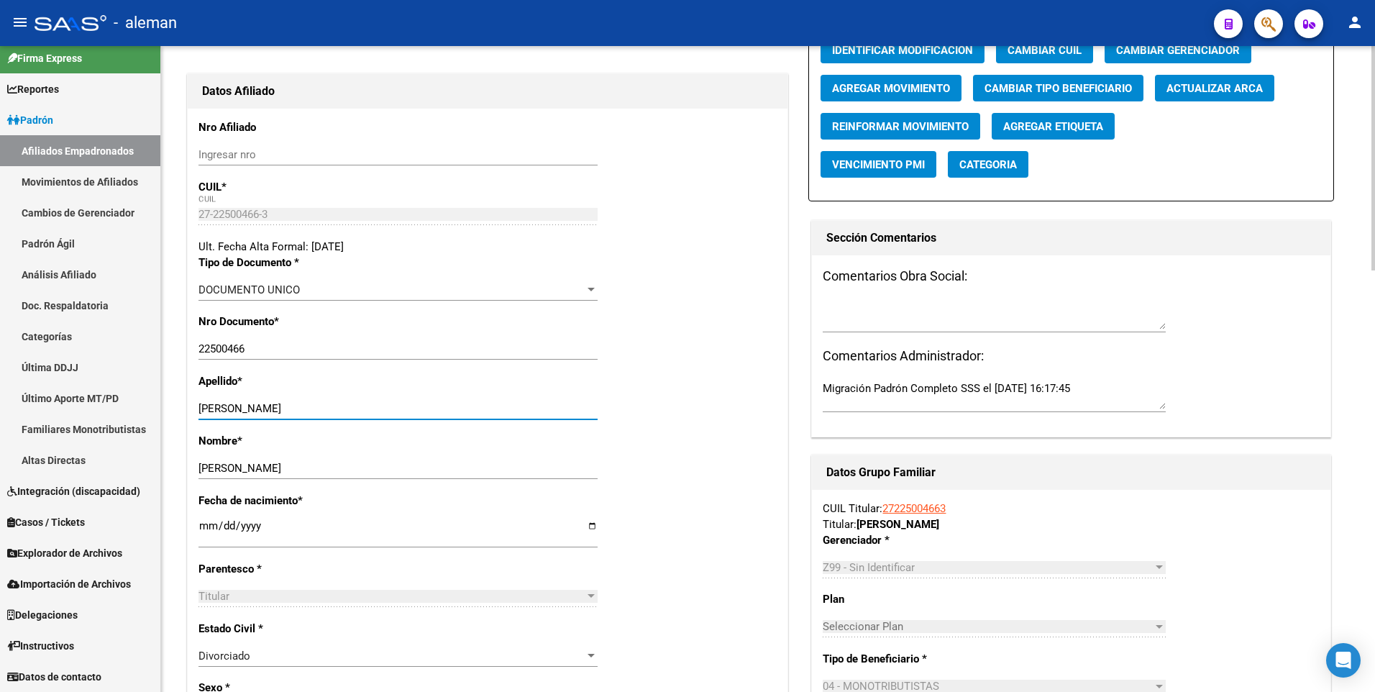
drag, startPoint x: 241, startPoint y: 410, endPoint x: 389, endPoint y: 410, distance: 148.2
click at [389, 410] on input "[PERSON_NAME]" at bounding box center [398, 408] width 399 height 13
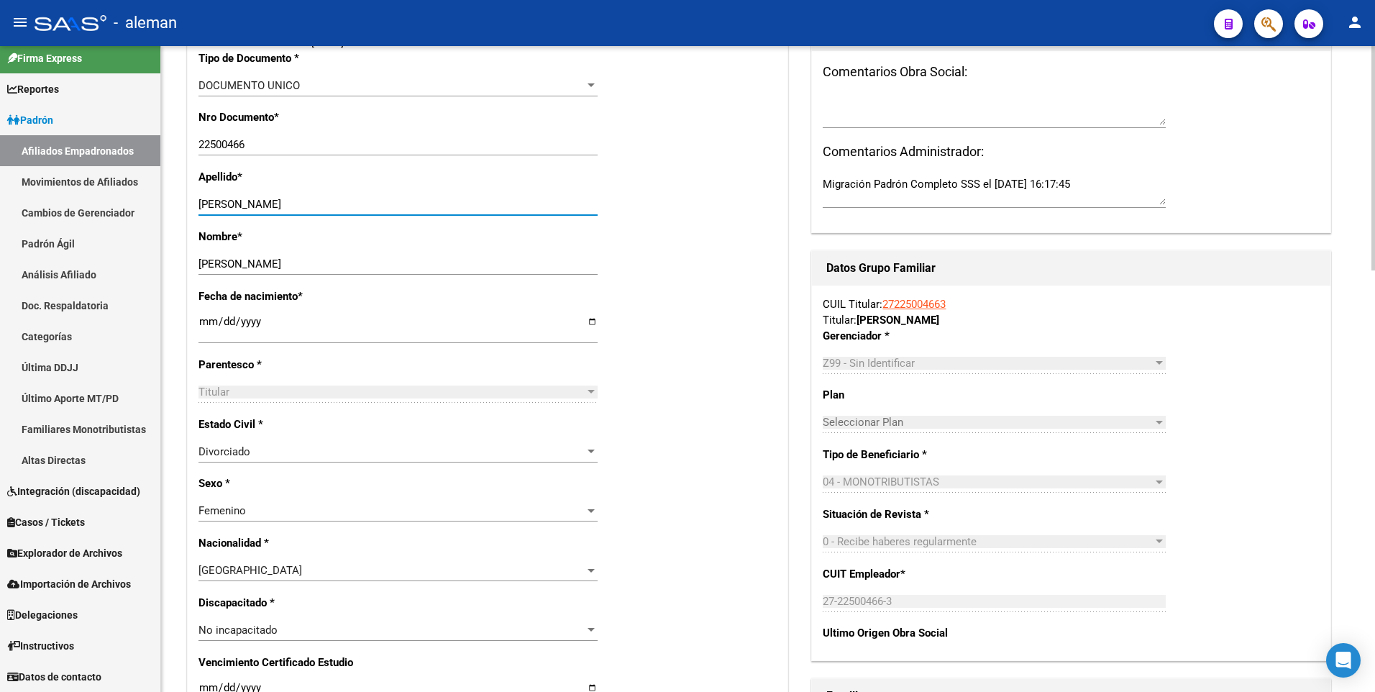
scroll to position [0, 0]
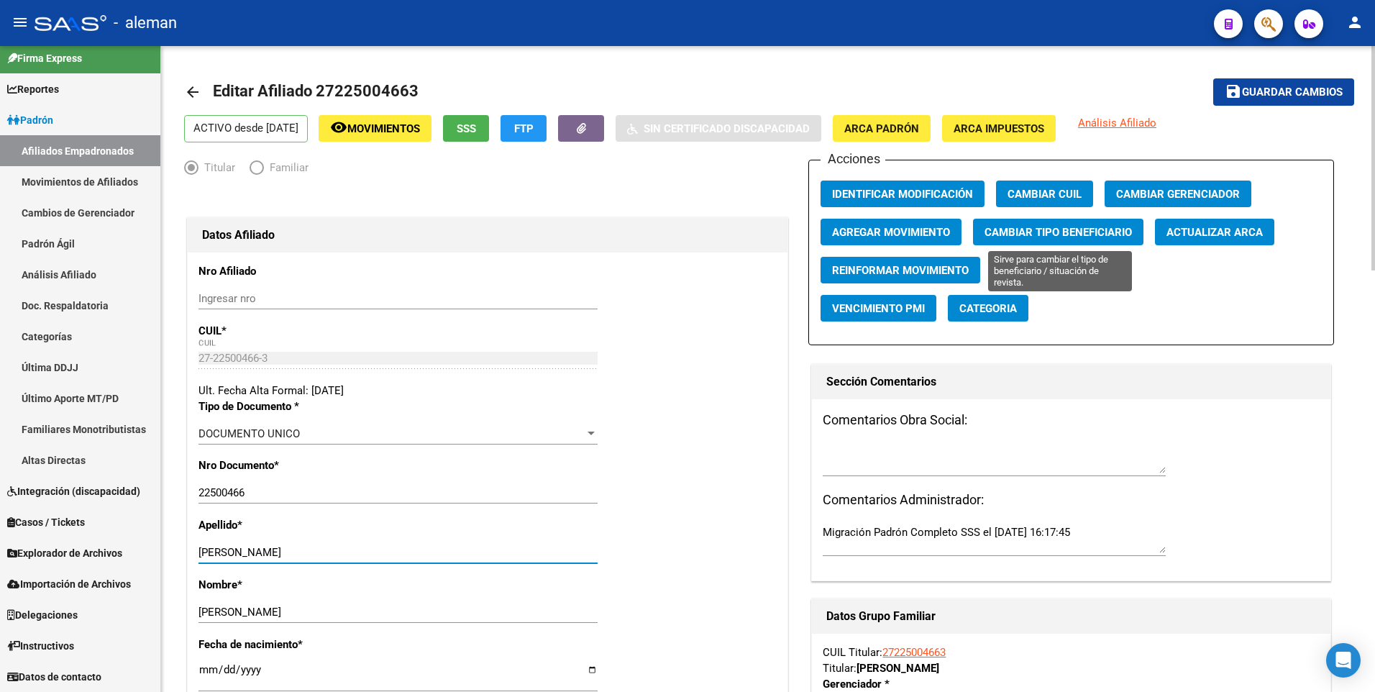
type input "GARCIA"
click at [1075, 223] on button "Cambiar Tipo Beneficiario" at bounding box center [1058, 232] width 170 height 27
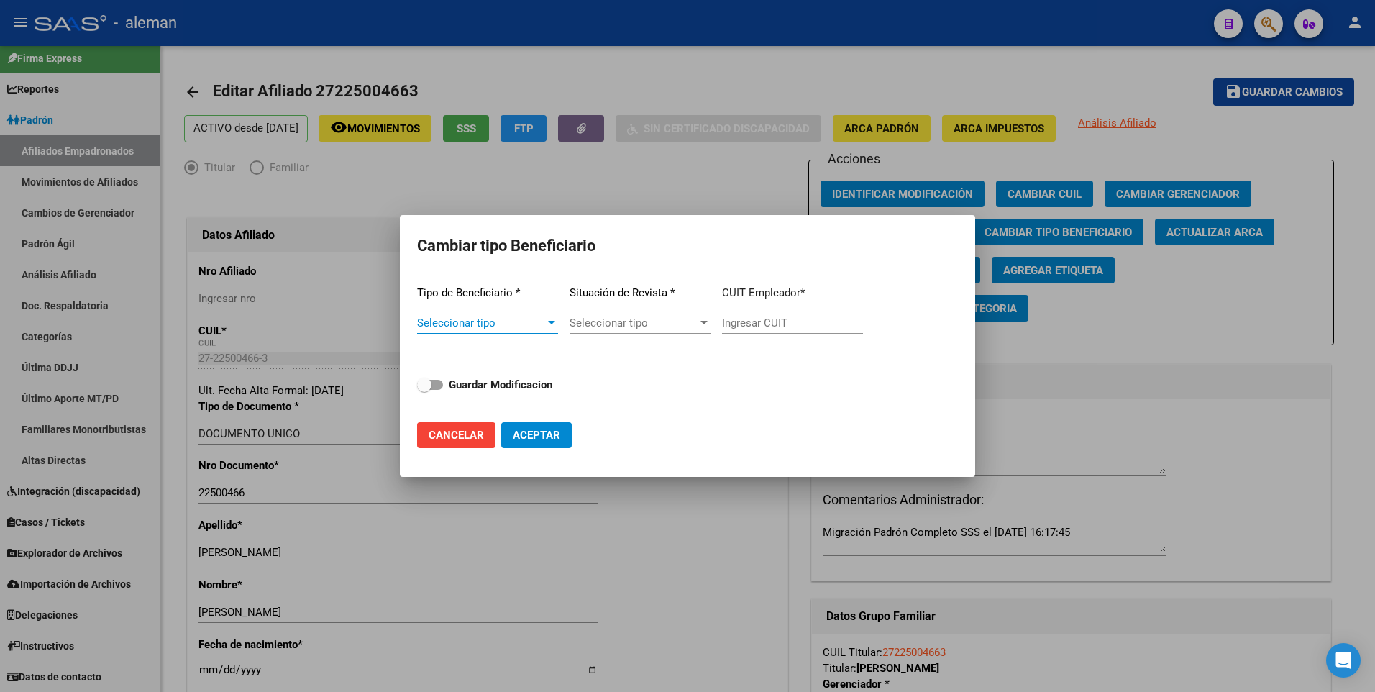
click at [552, 319] on div at bounding box center [551, 323] width 13 height 12
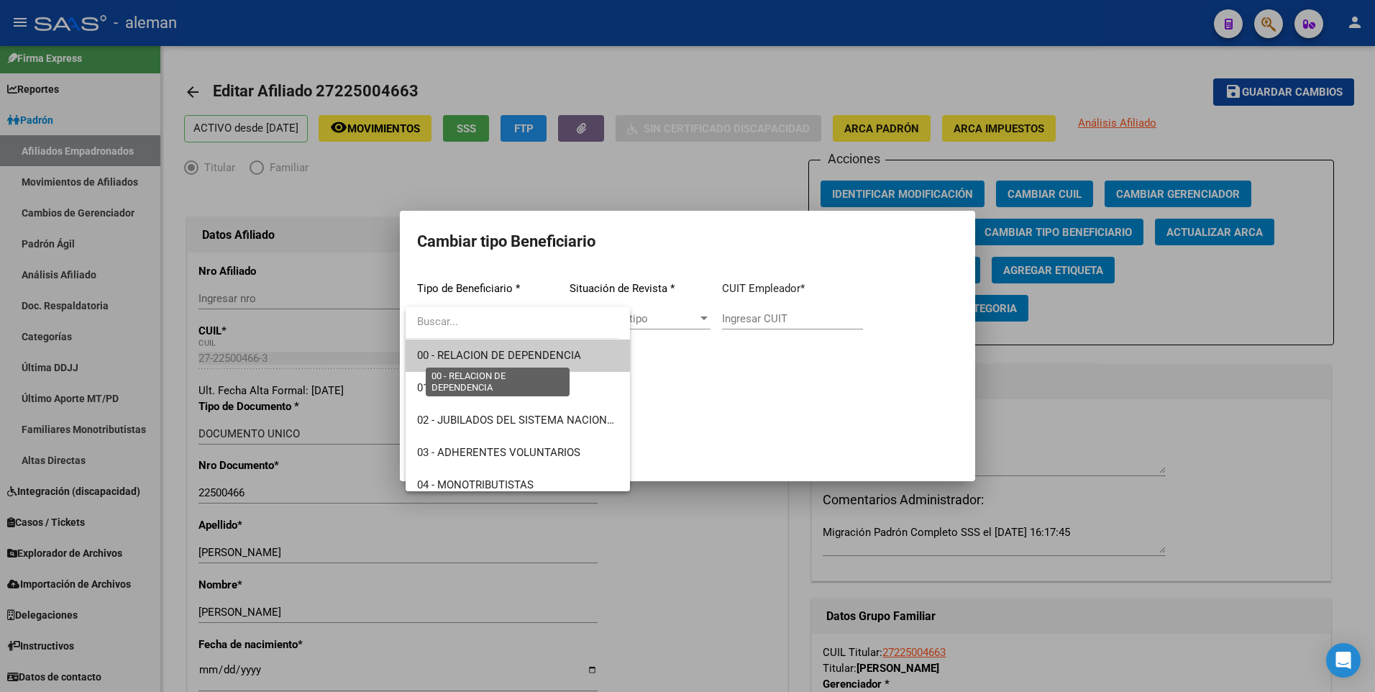
click at [509, 360] on span "00 - RELACION DE DEPENDENCIA" at bounding box center [499, 355] width 164 height 13
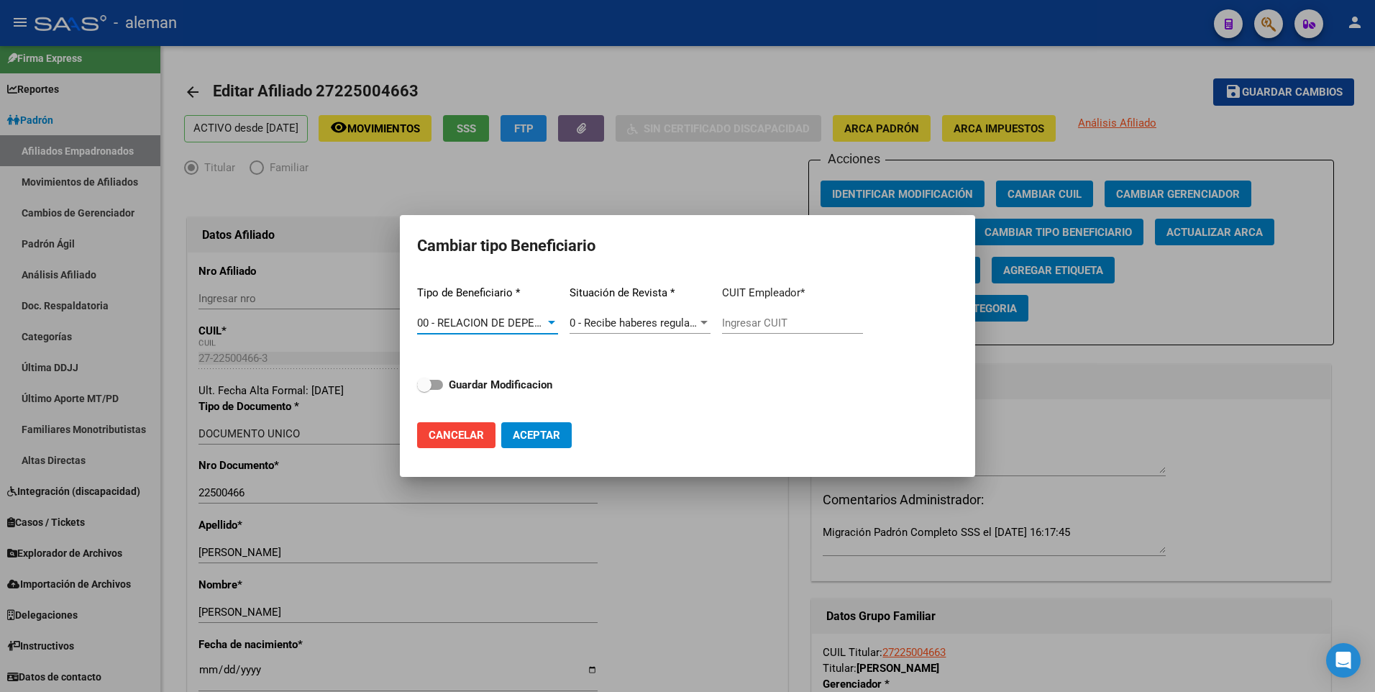
type input "30-61716890-8"
click at [437, 383] on span at bounding box center [430, 385] width 26 height 10
click at [424, 390] on input "Guardar Modificacion" at bounding box center [424, 390] width 1 height 1
checkbox input "true"
click at [535, 440] on span "Aceptar" at bounding box center [536, 435] width 47 height 13
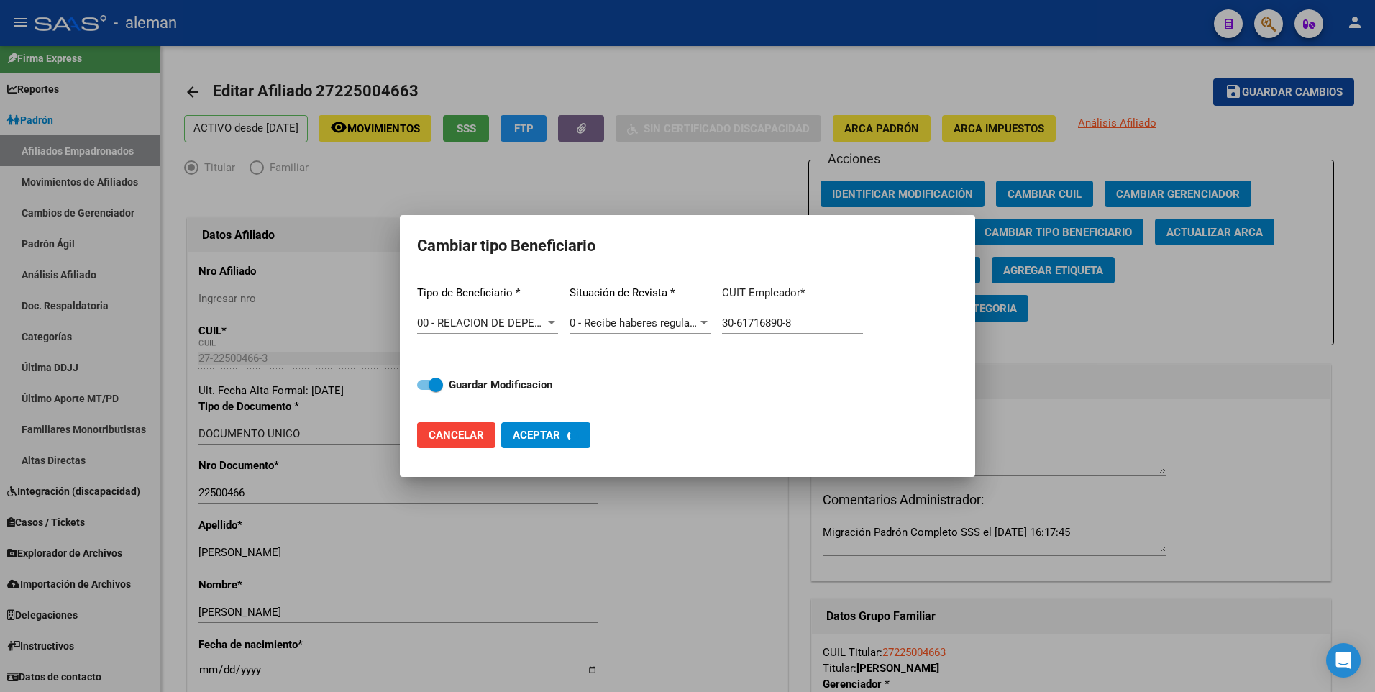
type input "30-61716890-8"
checkbox input "false"
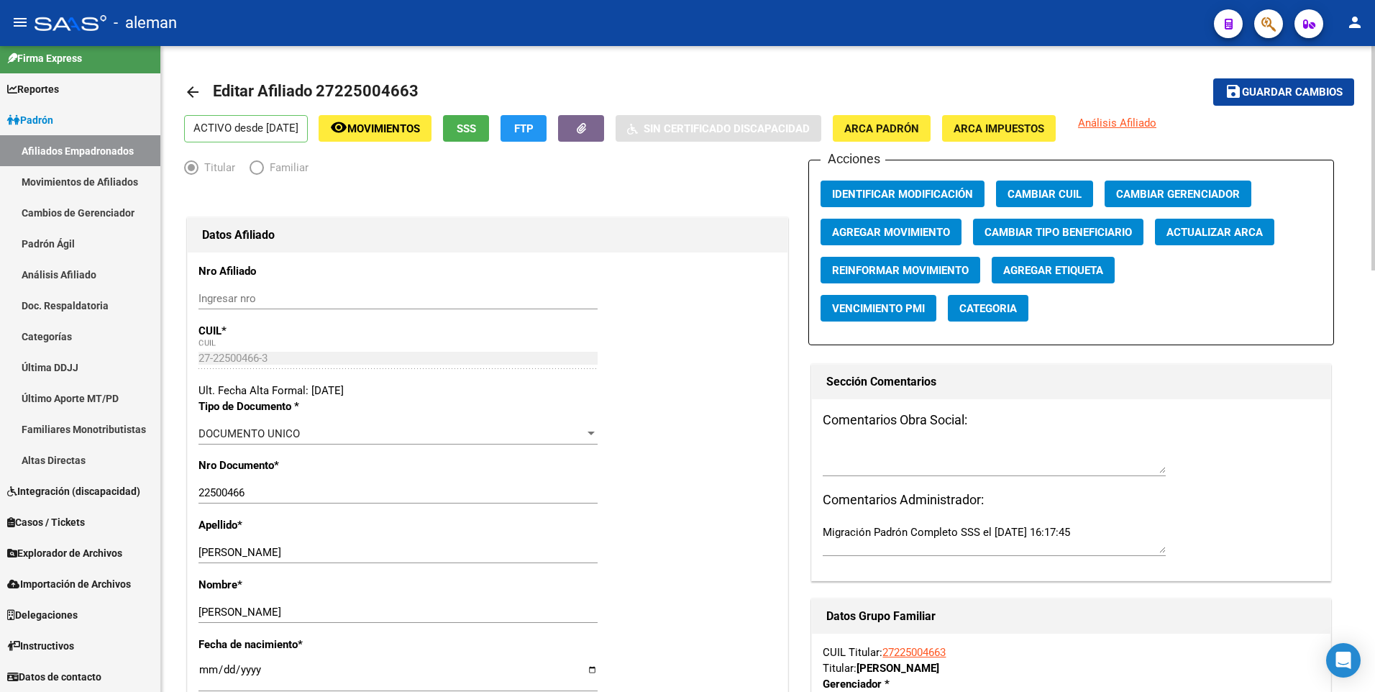
click at [1319, 88] on span "Guardar cambios" at bounding box center [1292, 92] width 101 height 13
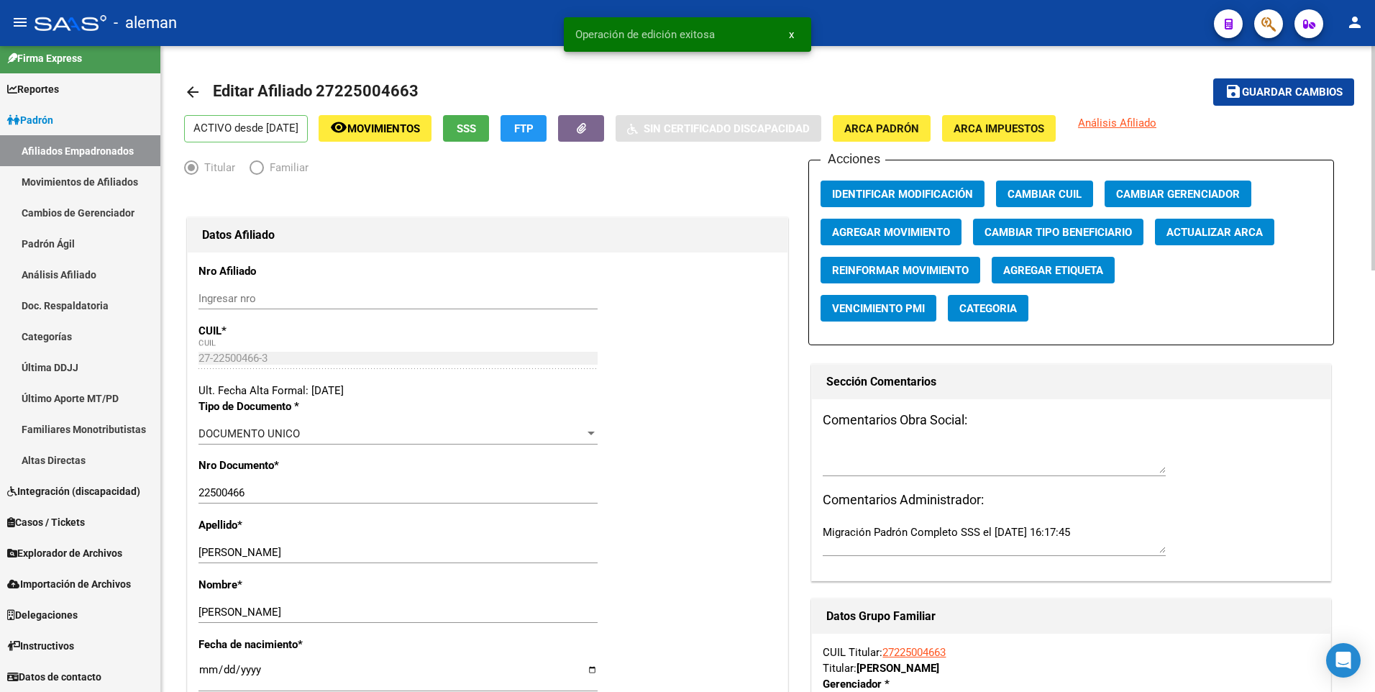
click at [193, 90] on mat-icon "arrow_back" at bounding box center [192, 91] width 17 height 17
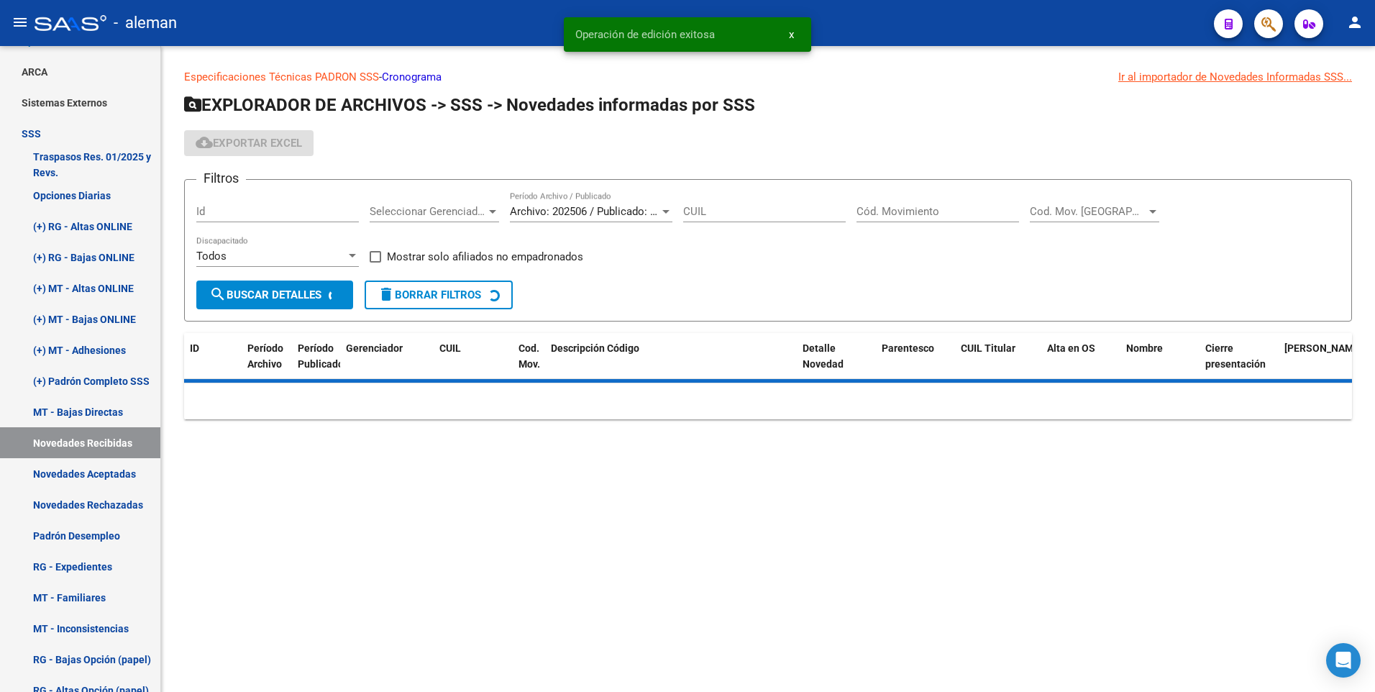
scroll to position [155, 0]
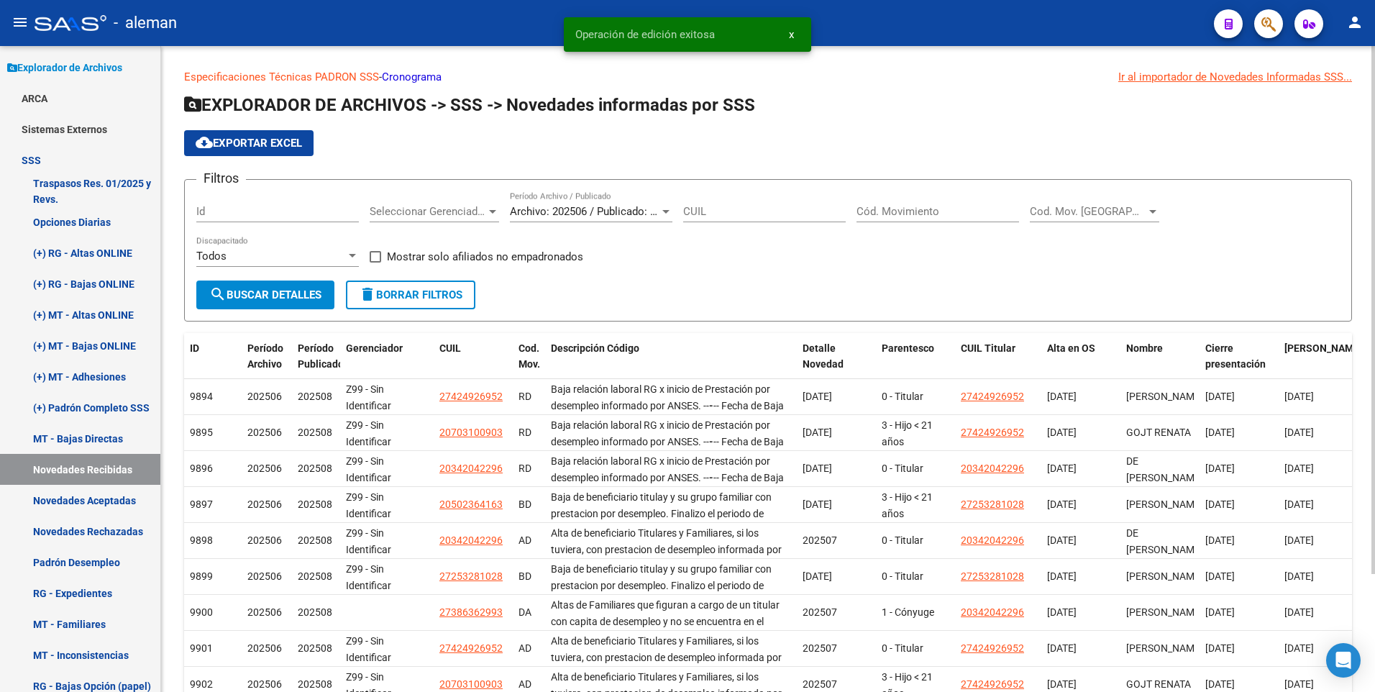
click at [937, 204] on div "Cód. Movimiento" at bounding box center [938, 206] width 163 height 31
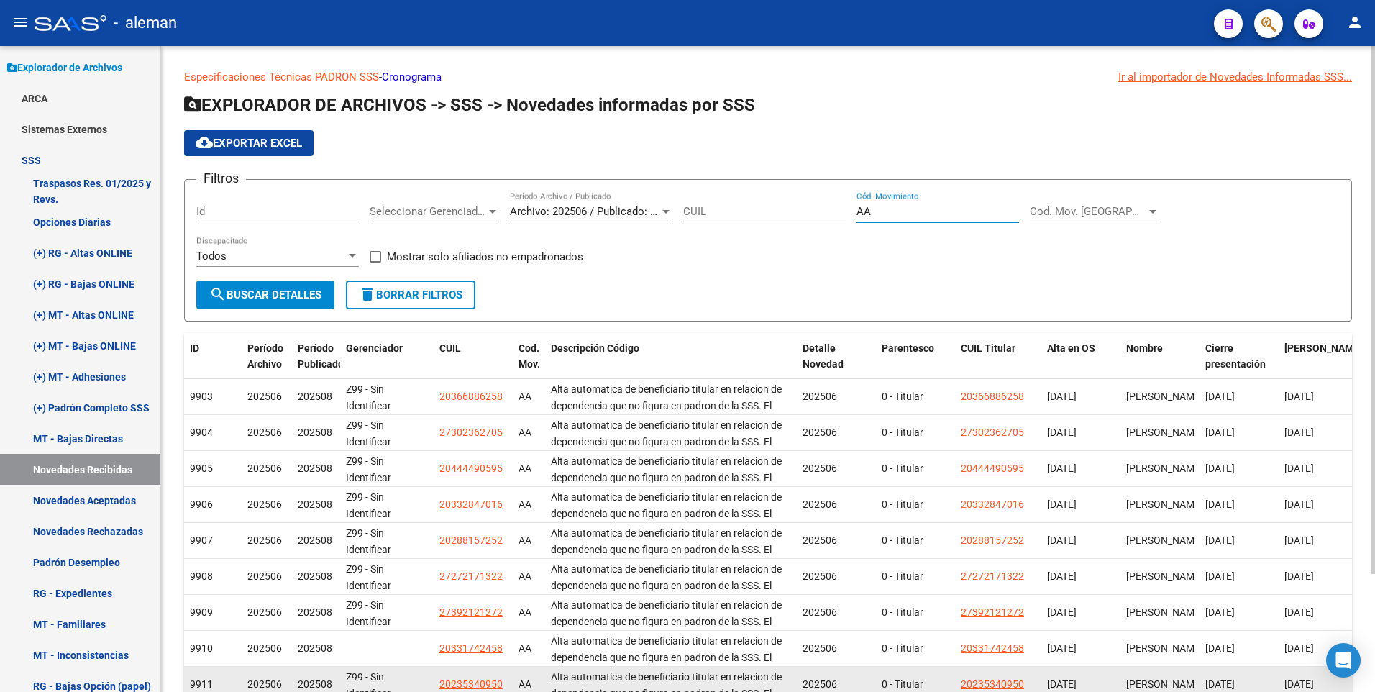
scroll to position [145, 0]
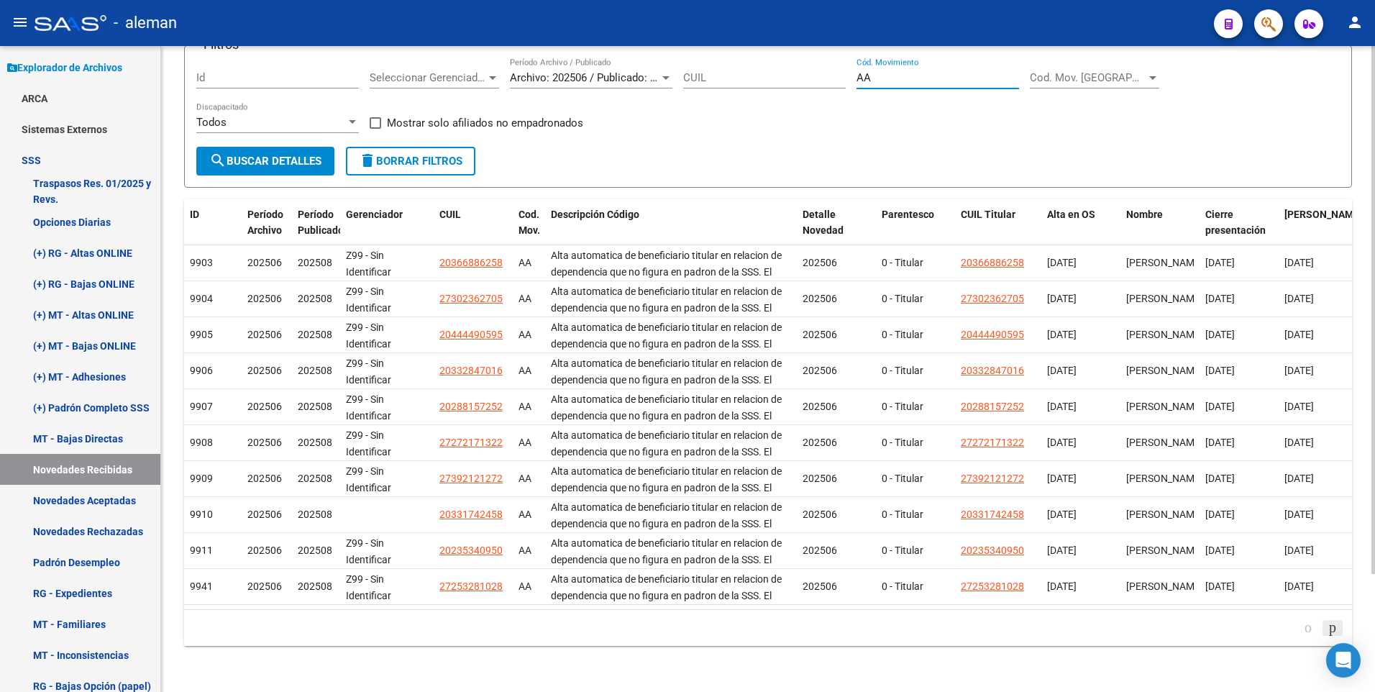
type input "AA"
click at [1329, 626] on icon "go to next page" at bounding box center [1333, 627] width 12 height 17
click at [1333, 629] on icon "go to next page" at bounding box center [1333, 627] width 12 height 17
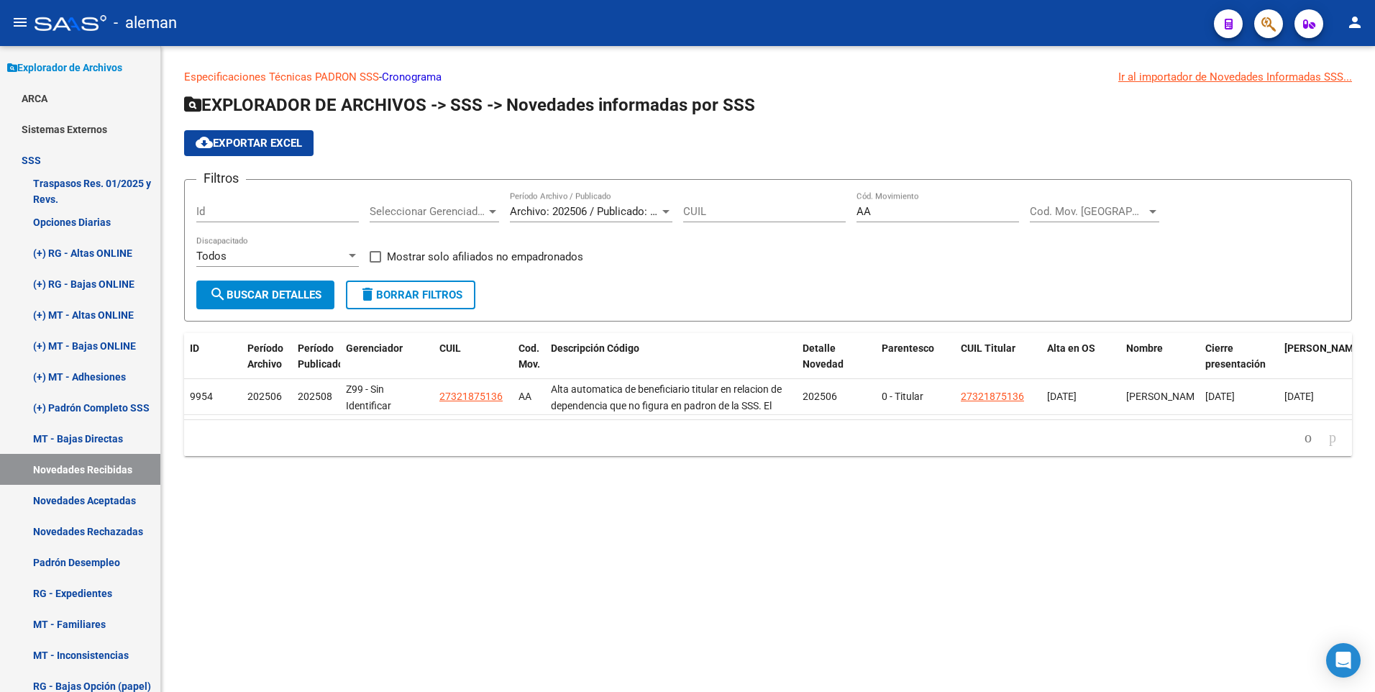
scroll to position [0, 0]
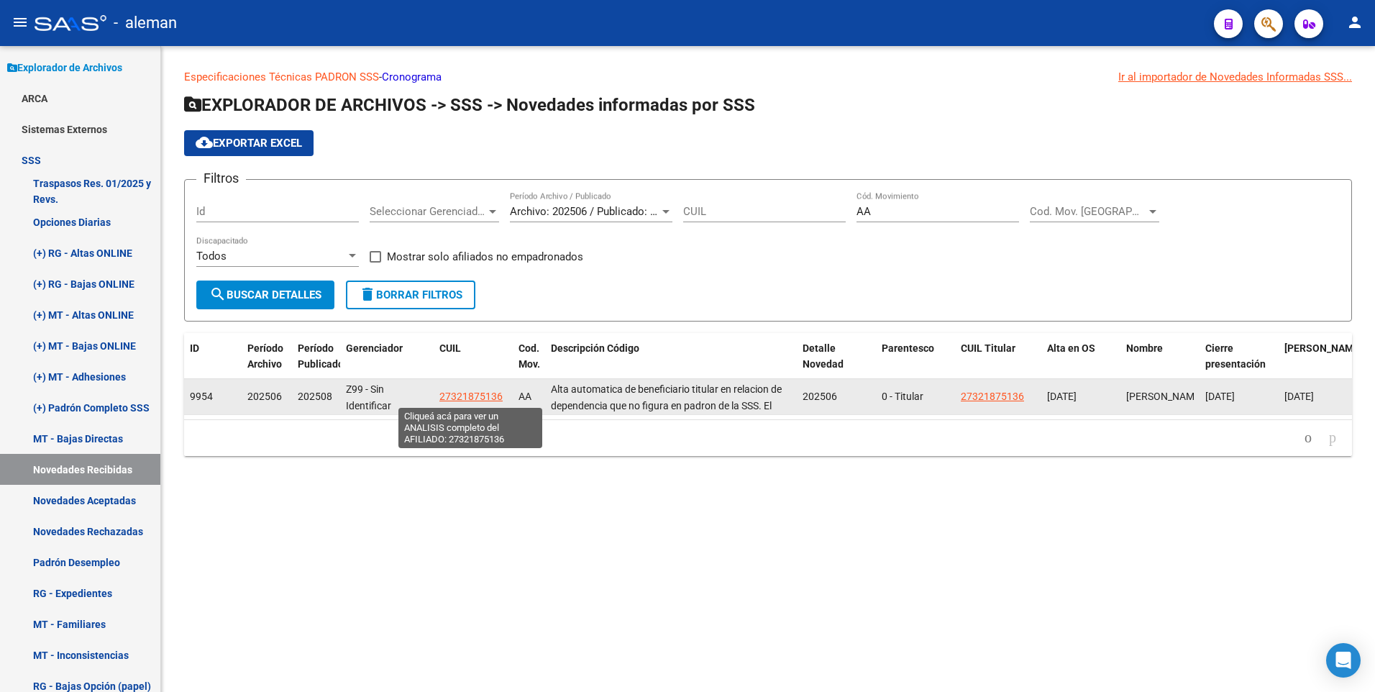
click at [475, 397] on span "27321875136" at bounding box center [471, 397] width 63 height 12
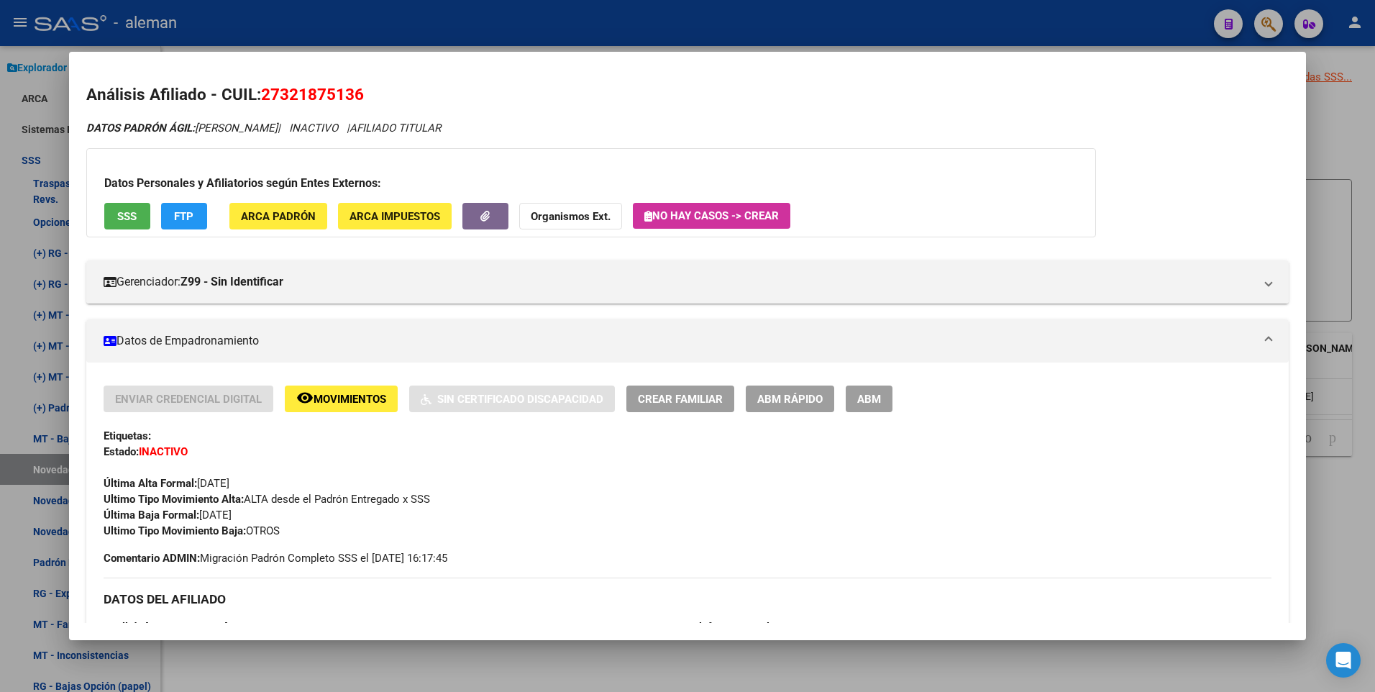
click at [343, 400] on span "Movimientos" at bounding box center [350, 399] width 73 height 13
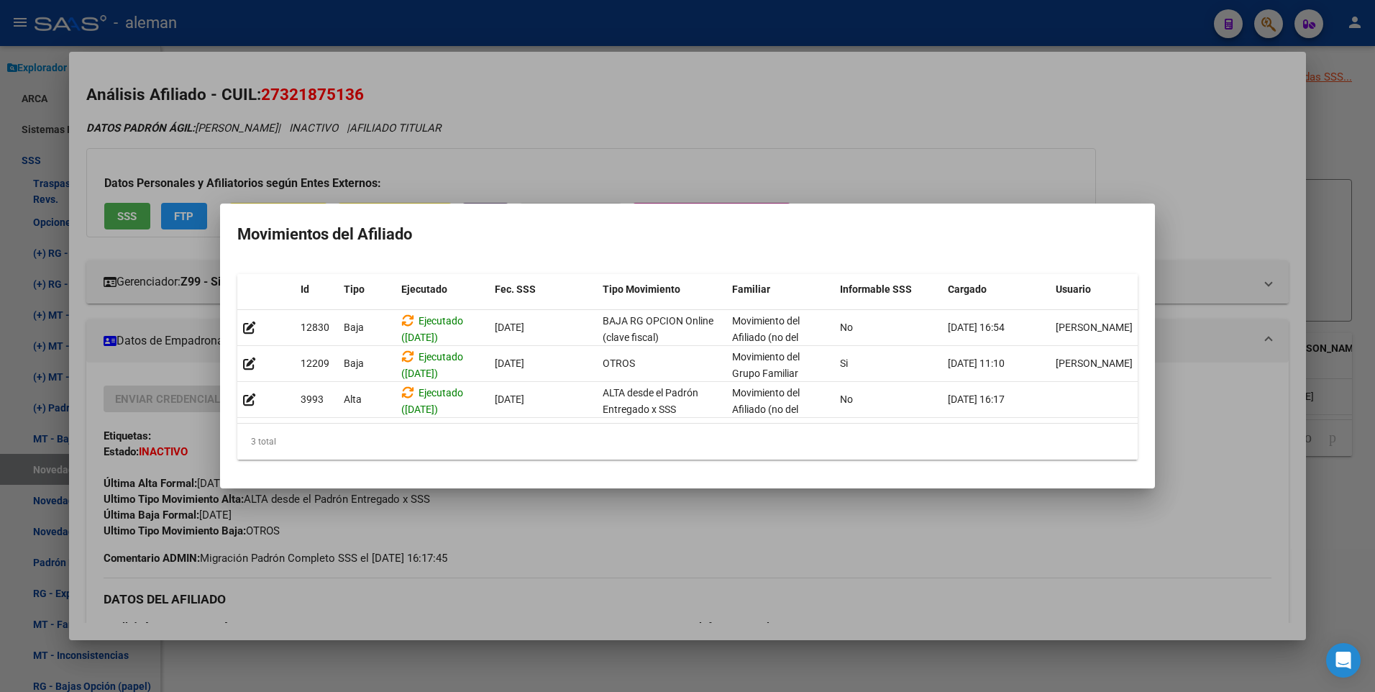
click at [1232, 211] on div at bounding box center [687, 346] width 1375 height 692
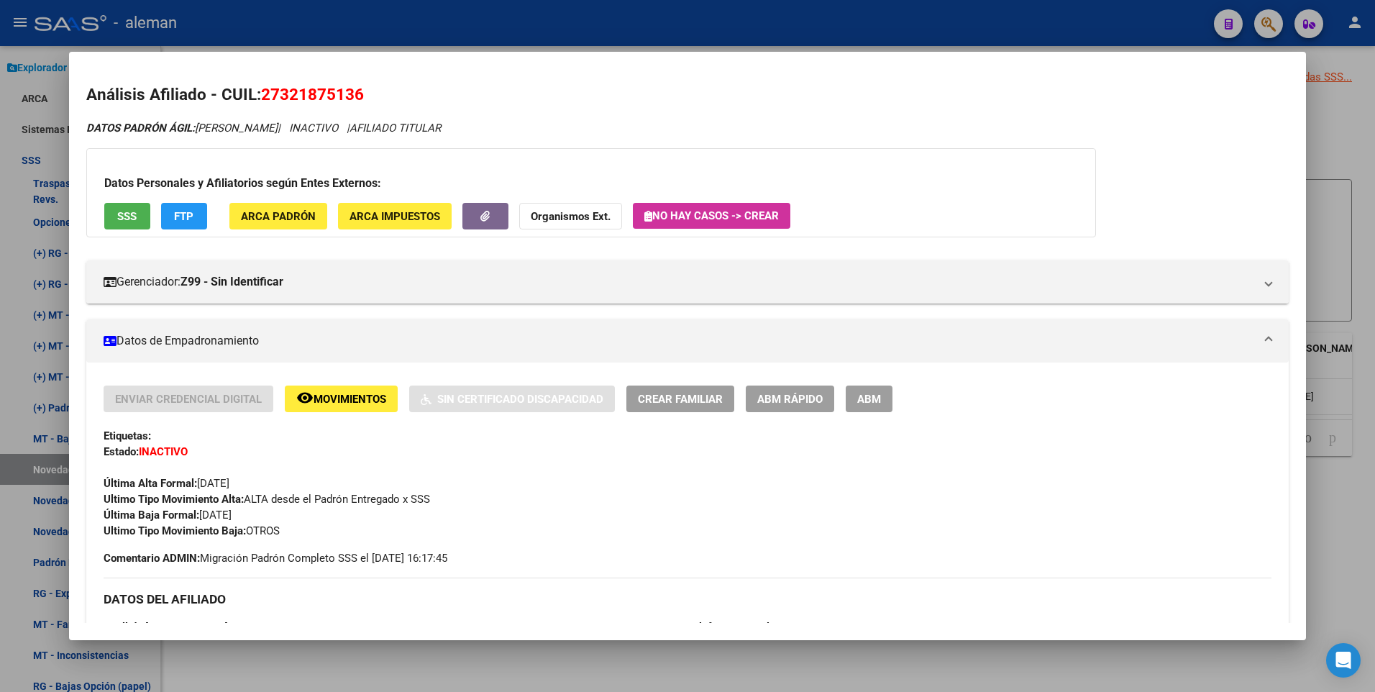
click at [1362, 327] on div at bounding box center [687, 346] width 1375 height 692
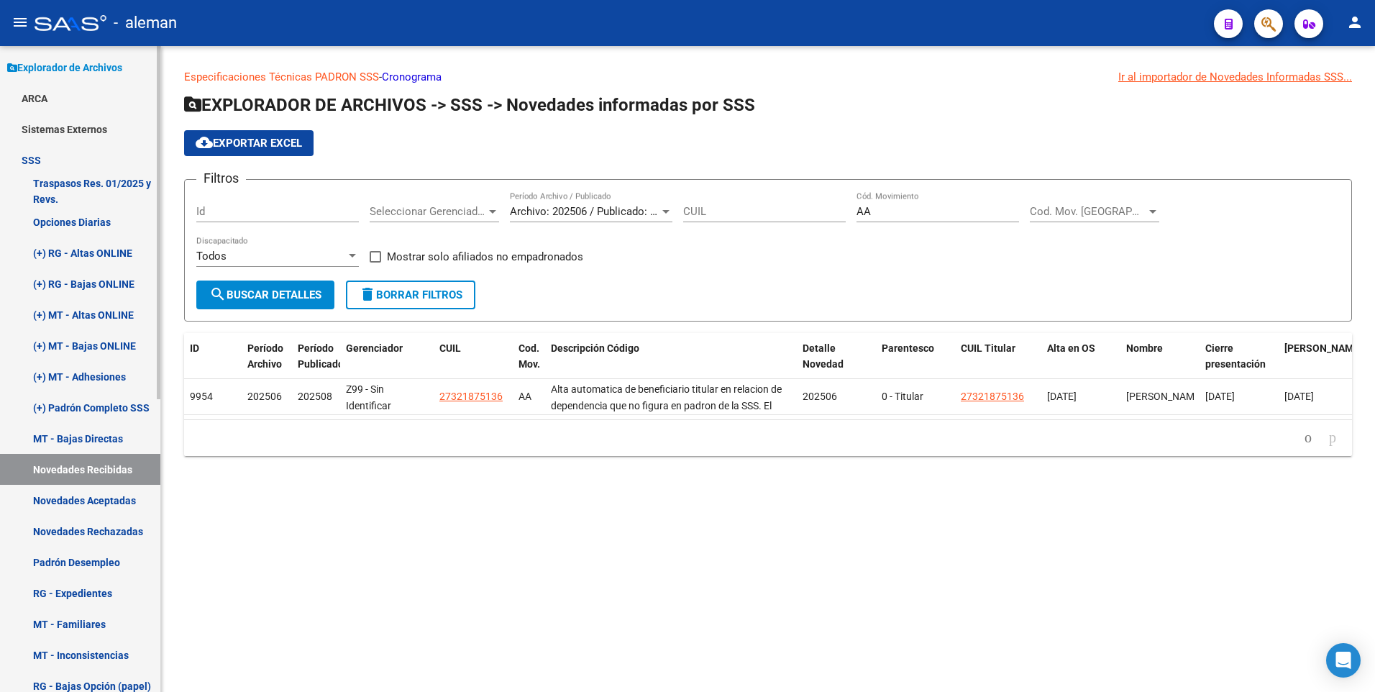
click at [84, 560] on link "Padrón Desempleo" at bounding box center [80, 562] width 160 height 31
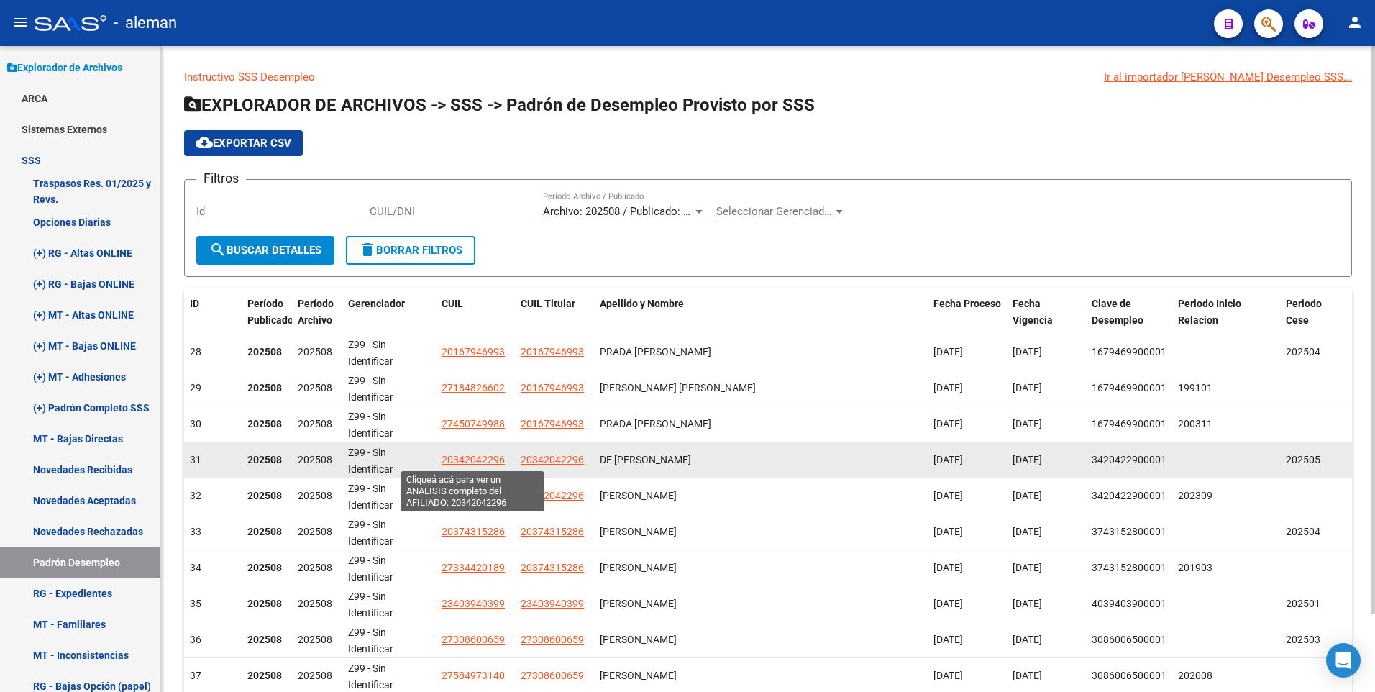
click at [468, 455] on span "20342042296" at bounding box center [473, 460] width 63 height 12
type textarea "20342042296"
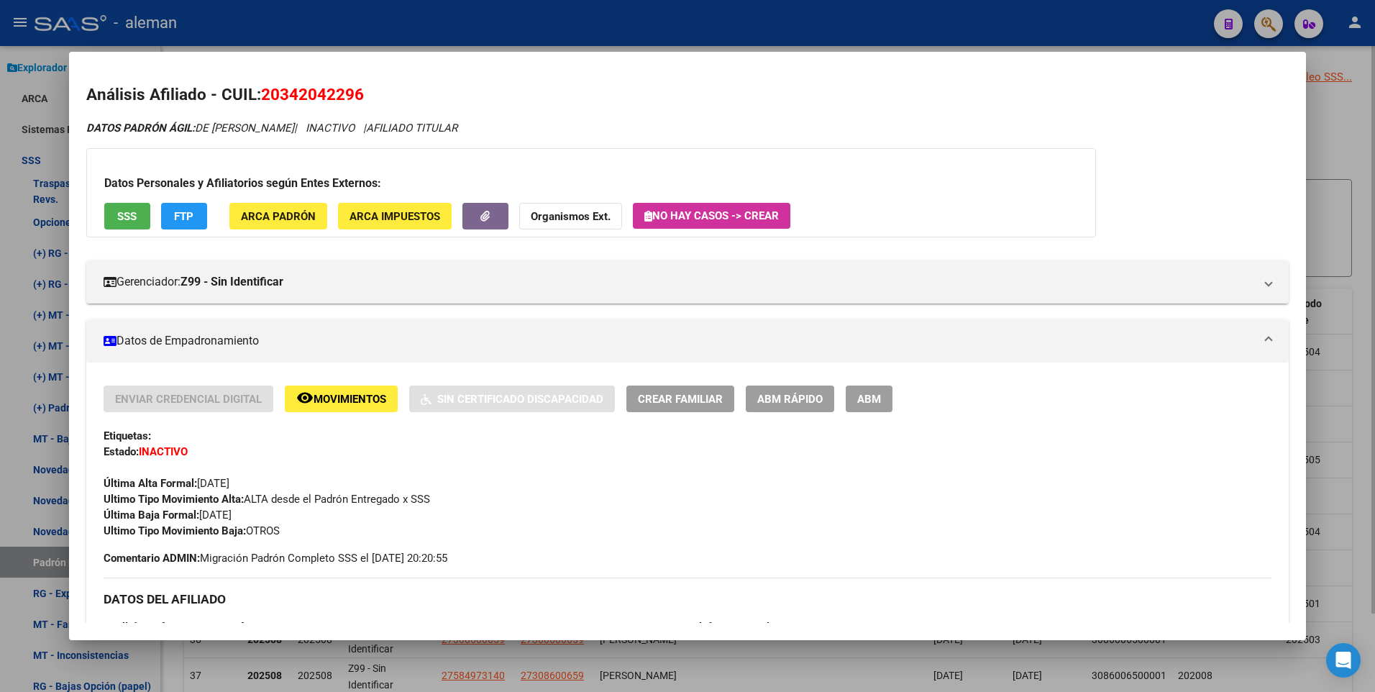
click at [1357, 119] on div at bounding box center [687, 346] width 1375 height 692
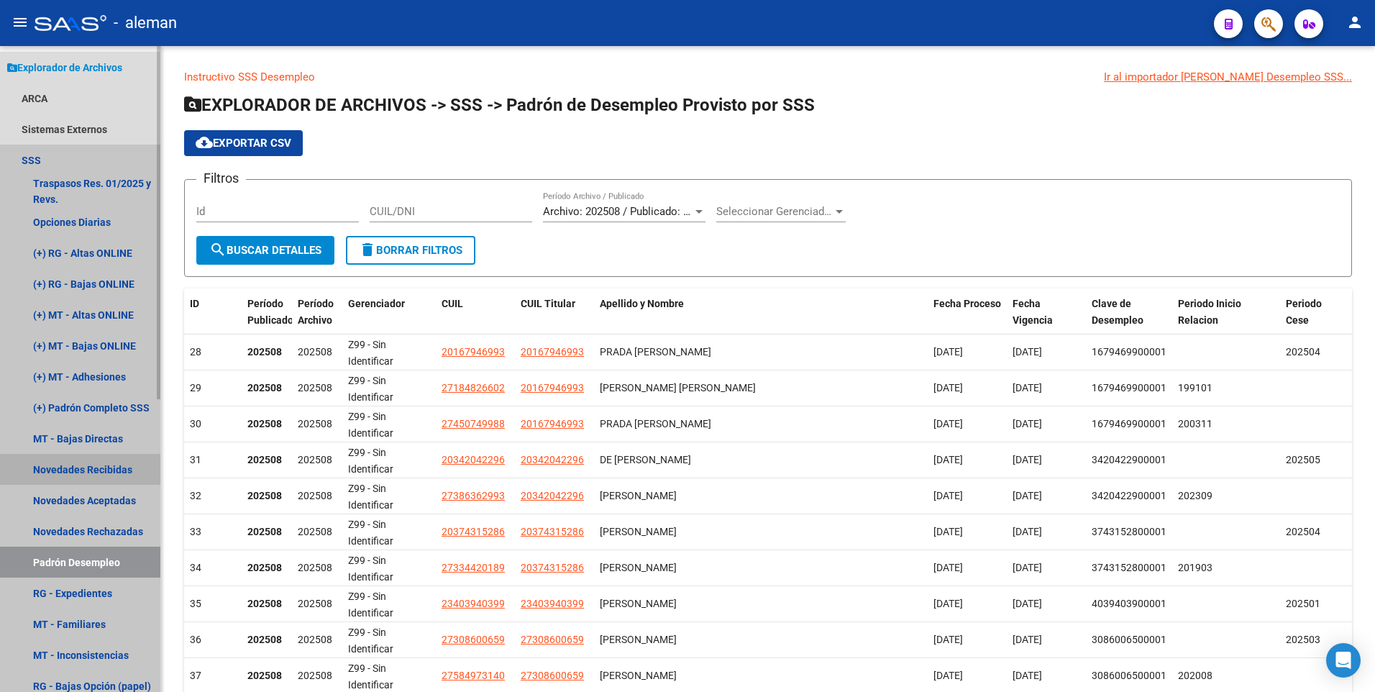
click at [91, 463] on link "Novedades Recibidas" at bounding box center [80, 469] width 160 height 31
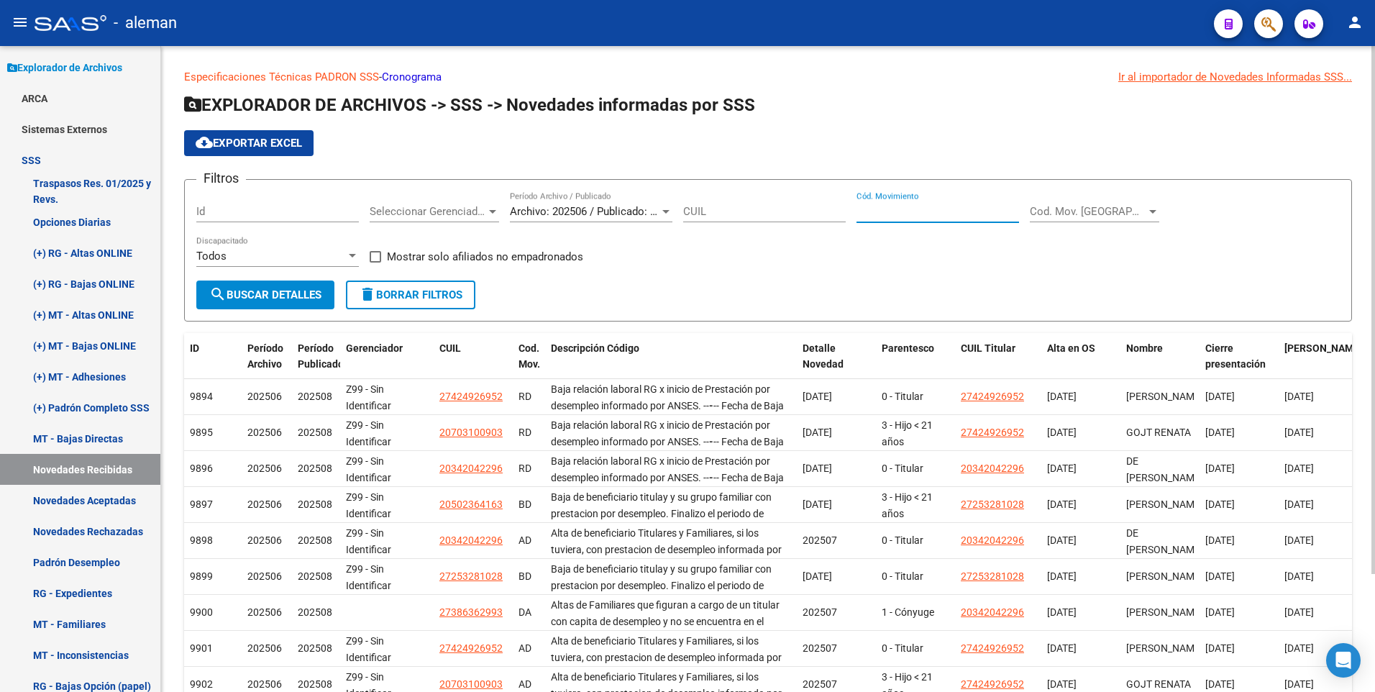
click at [908, 209] on input "Cód. Movimiento" at bounding box center [938, 211] width 163 height 13
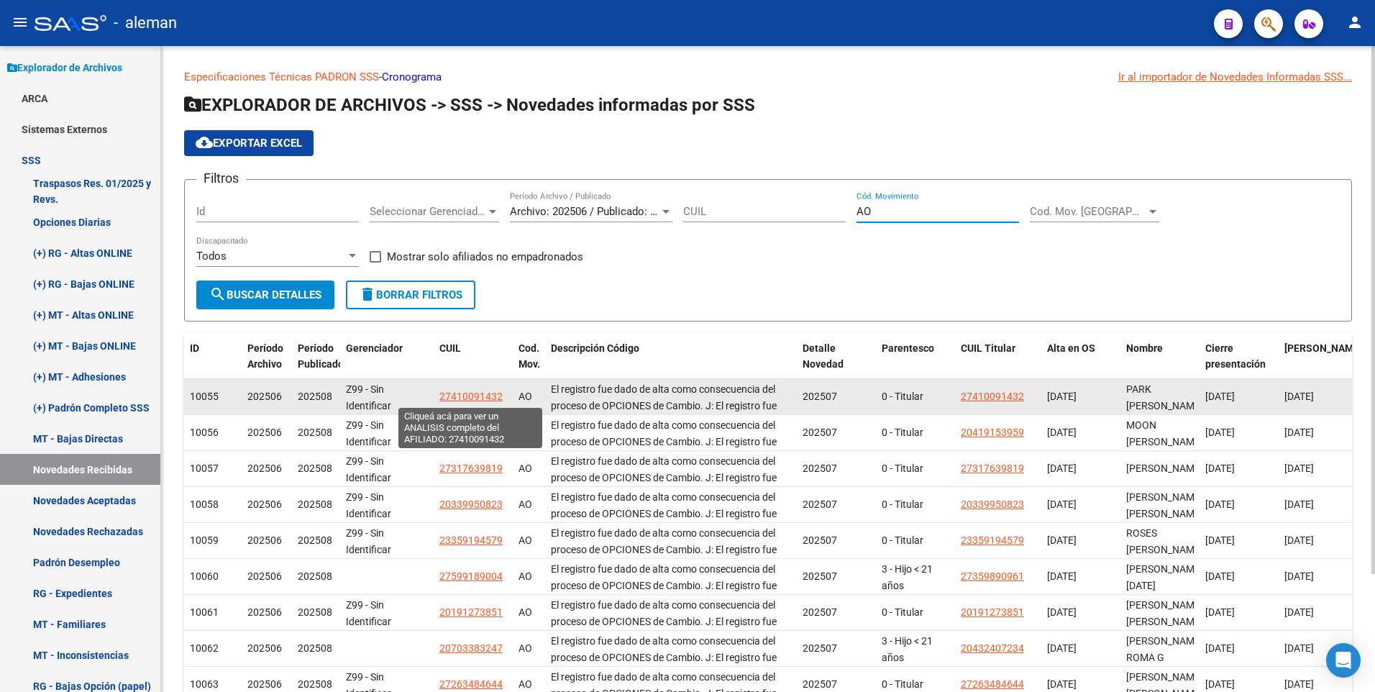
type input "AO"
click at [468, 393] on span "27410091432" at bounding box center [471, 397] width 63 height 12
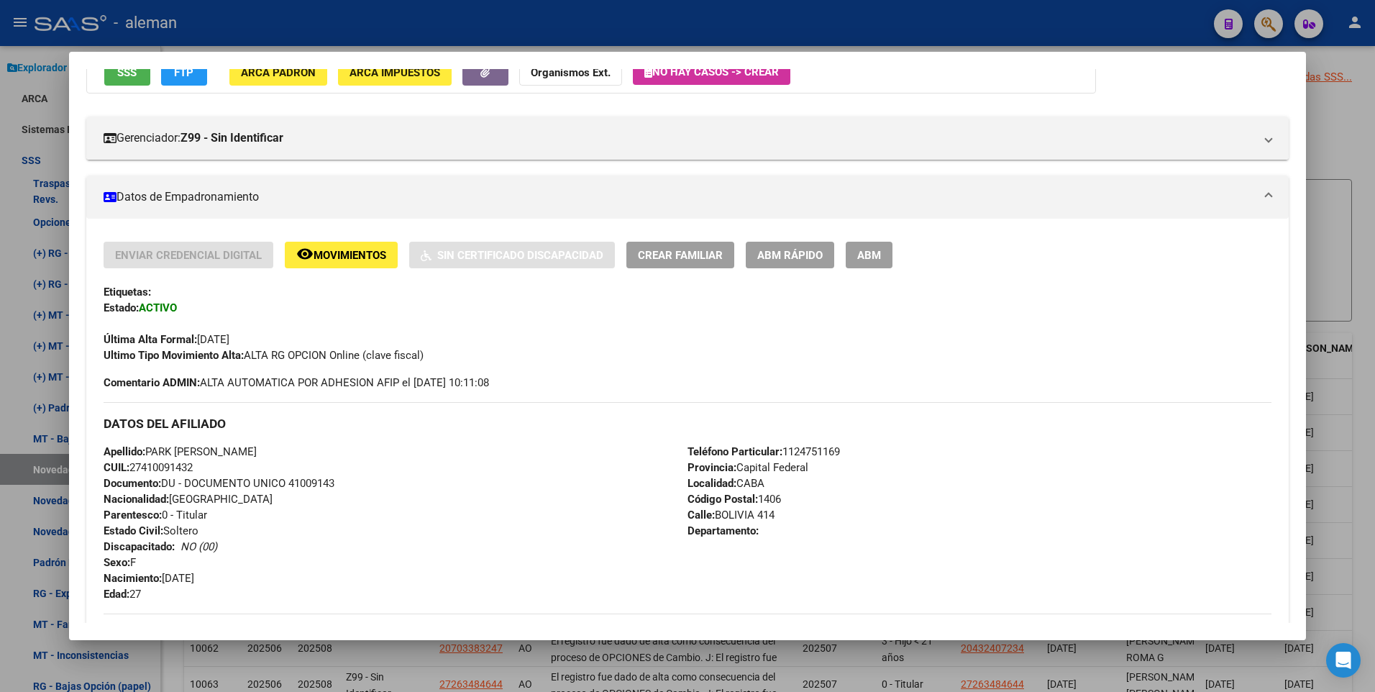
scroll to position [72, 0]
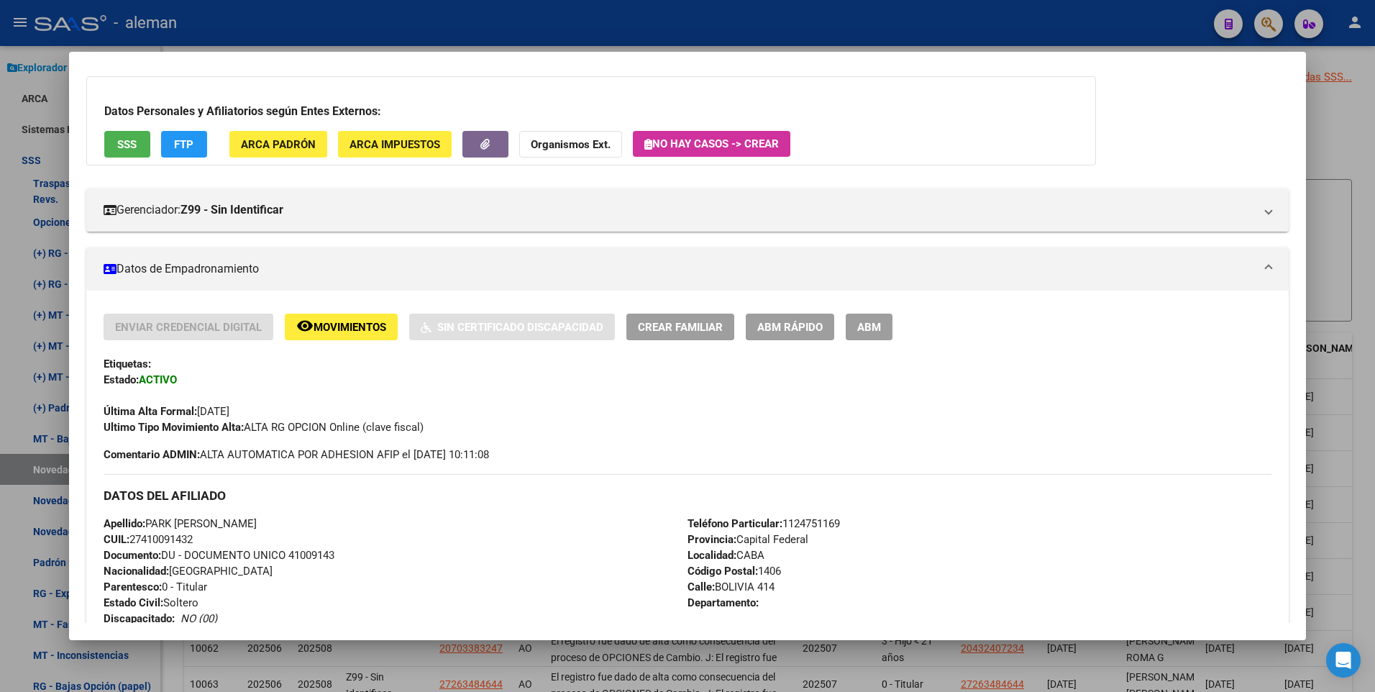
click at [1362, 267] on div at bounding box center [687, 346] width 1375 height 692
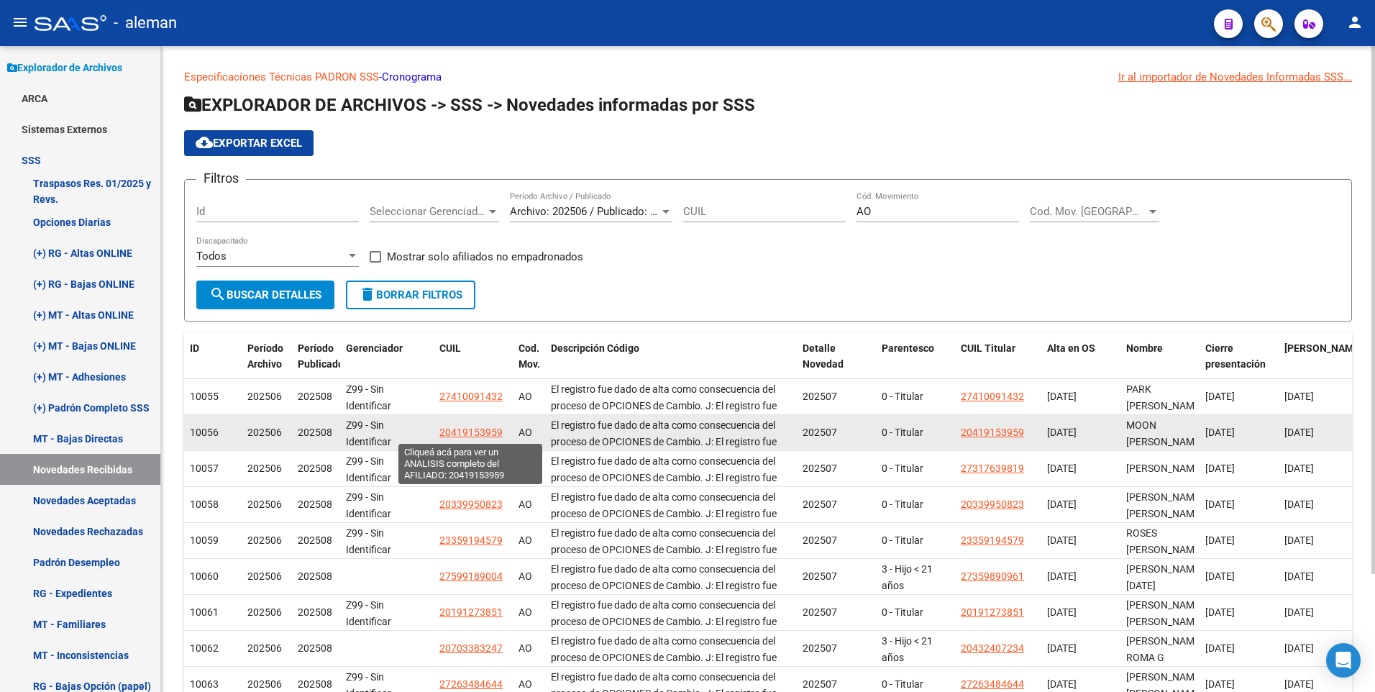
click at [486, 431] on span "20419153959" at bounding box center [471, 433] width 63 height 12
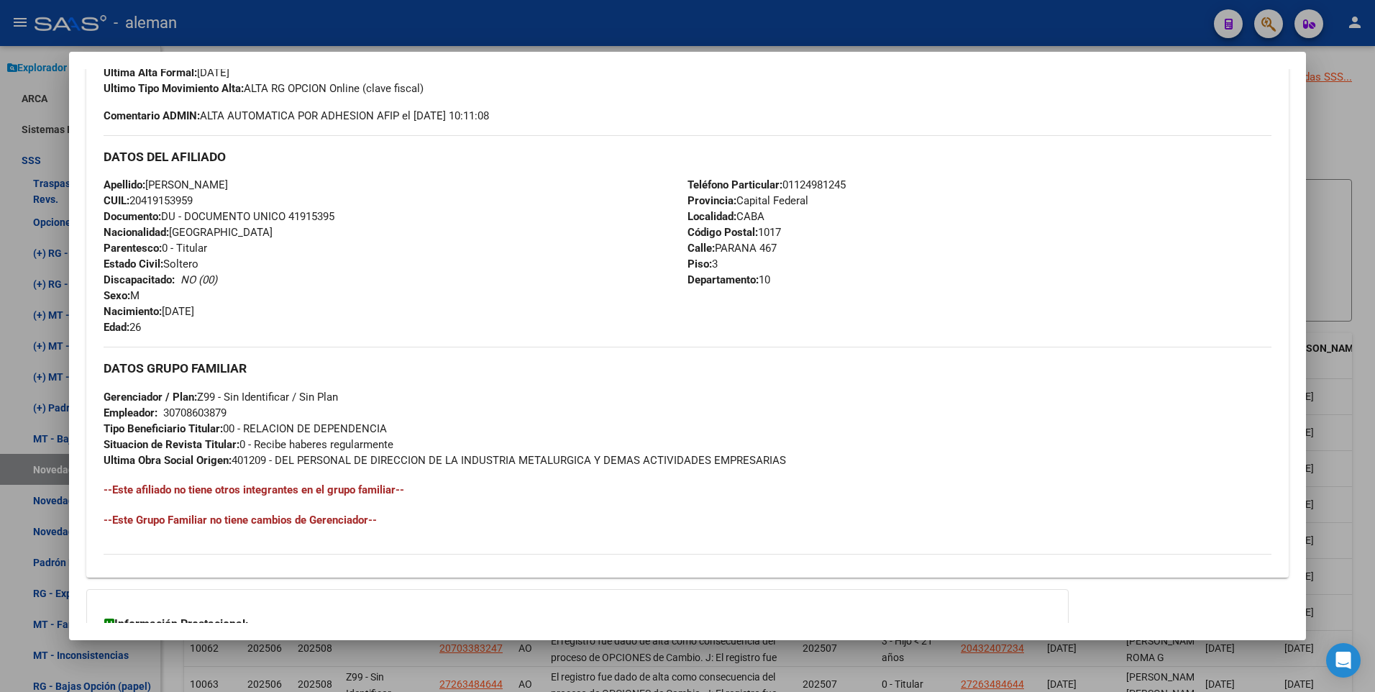
scroll to position [0, 0]
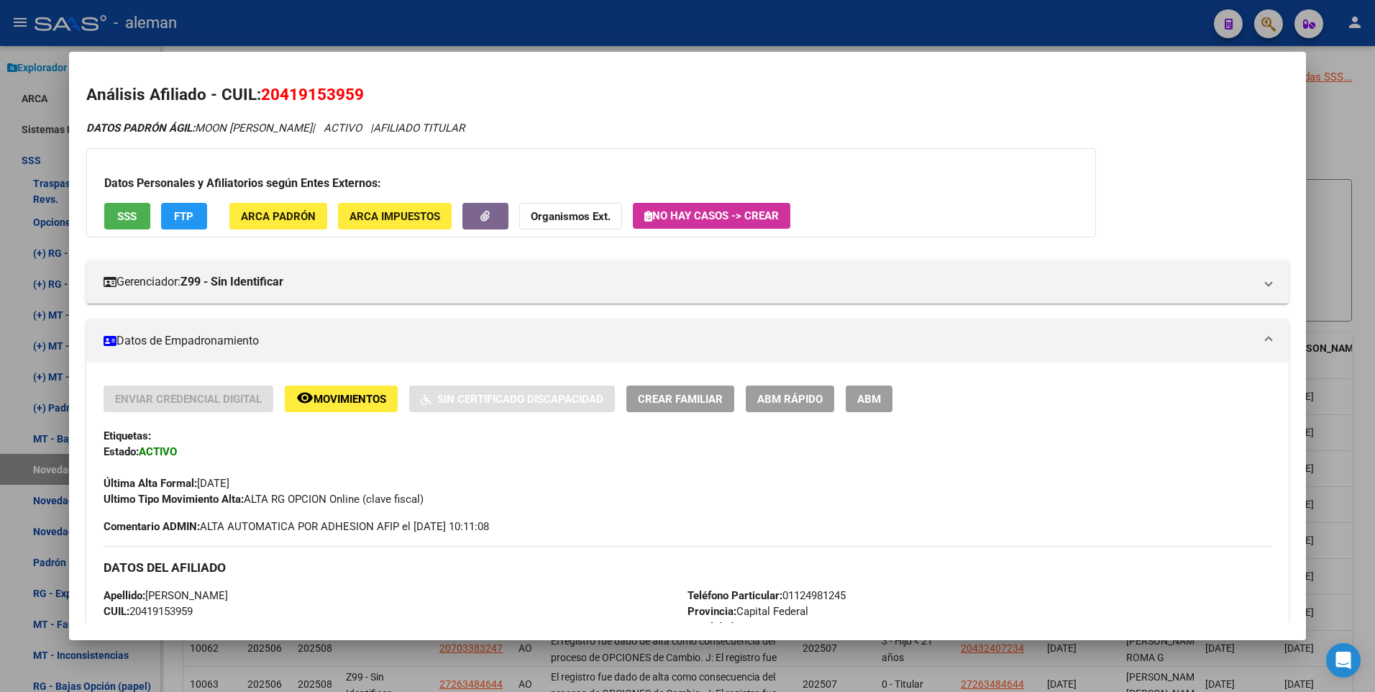
click at [1358, 243] on div at bounding box center [687, 346] width 1375 height 692
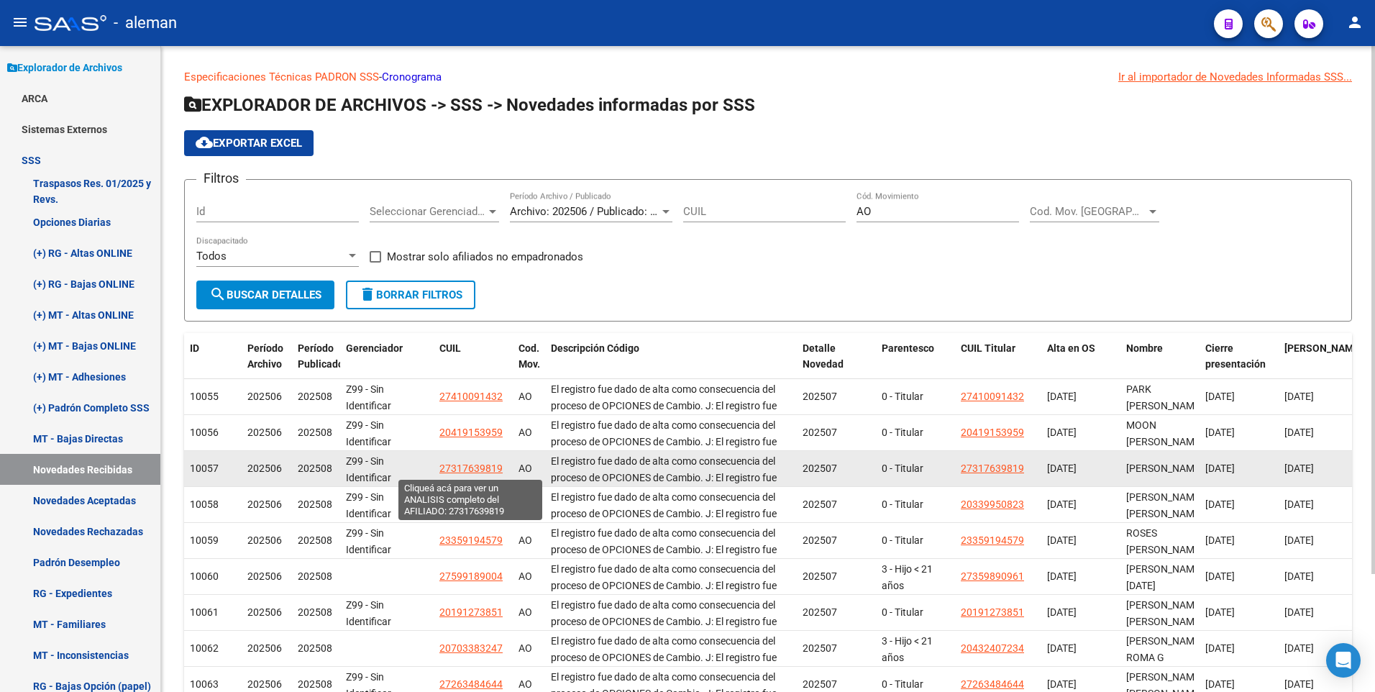
click at [455, 468] on span "27317639819" at bounding box center [471, 469] width 63 height 12
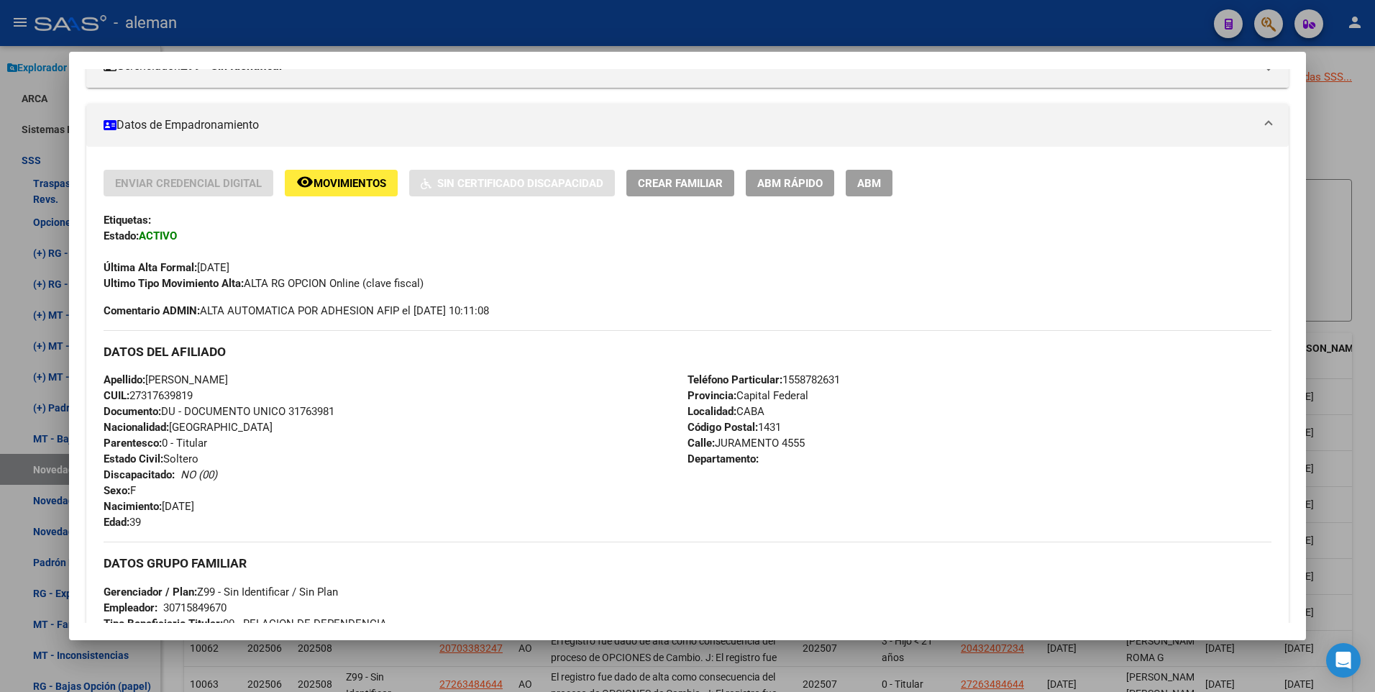
scroll to position [288, 0]
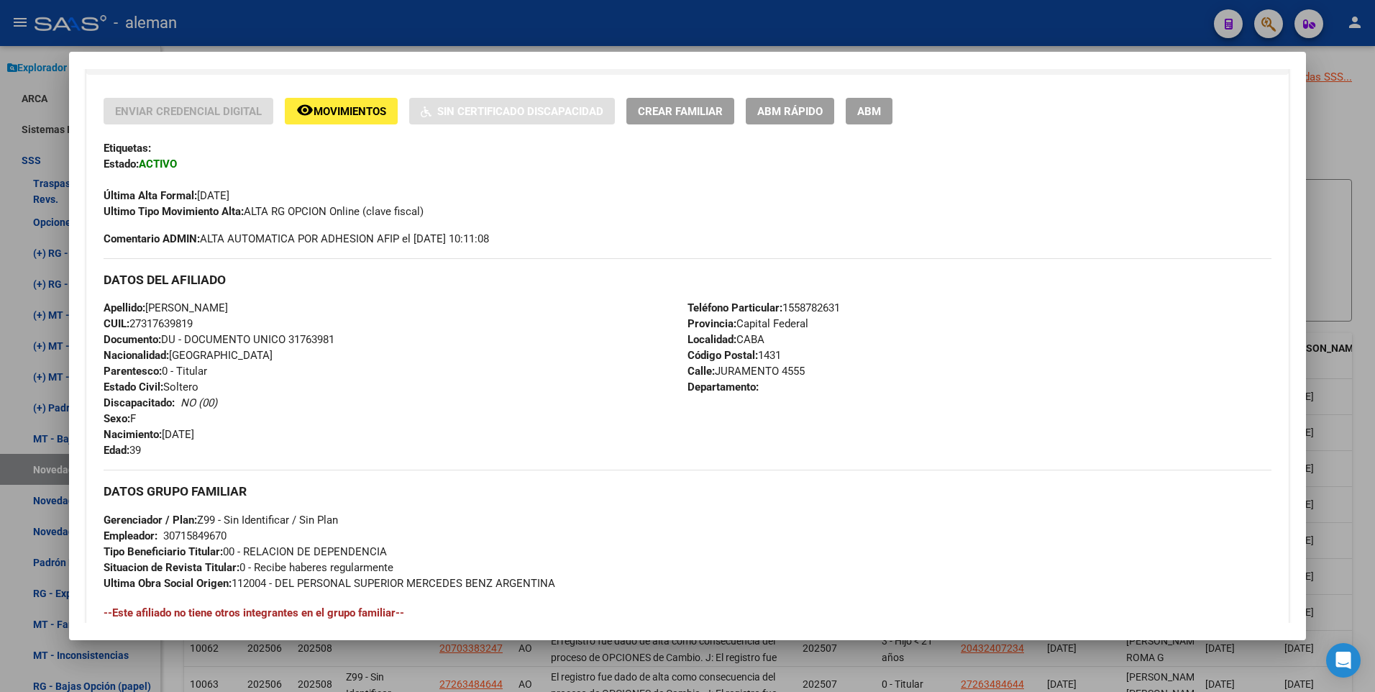
click at [1370, 336] on div at bounding box center [687, 346] width 1375 height 692
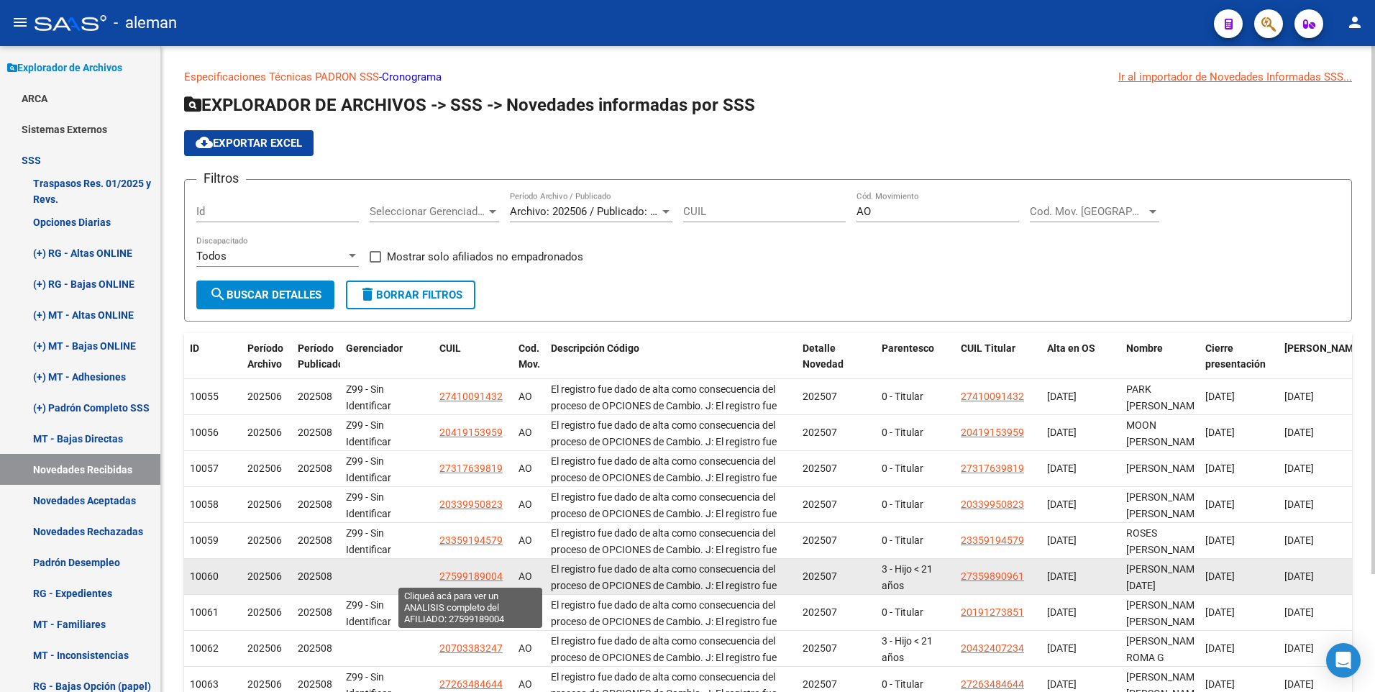
click at [482, 576] on span "27599189004" at bounding box center [471, 576] width 63 height 12
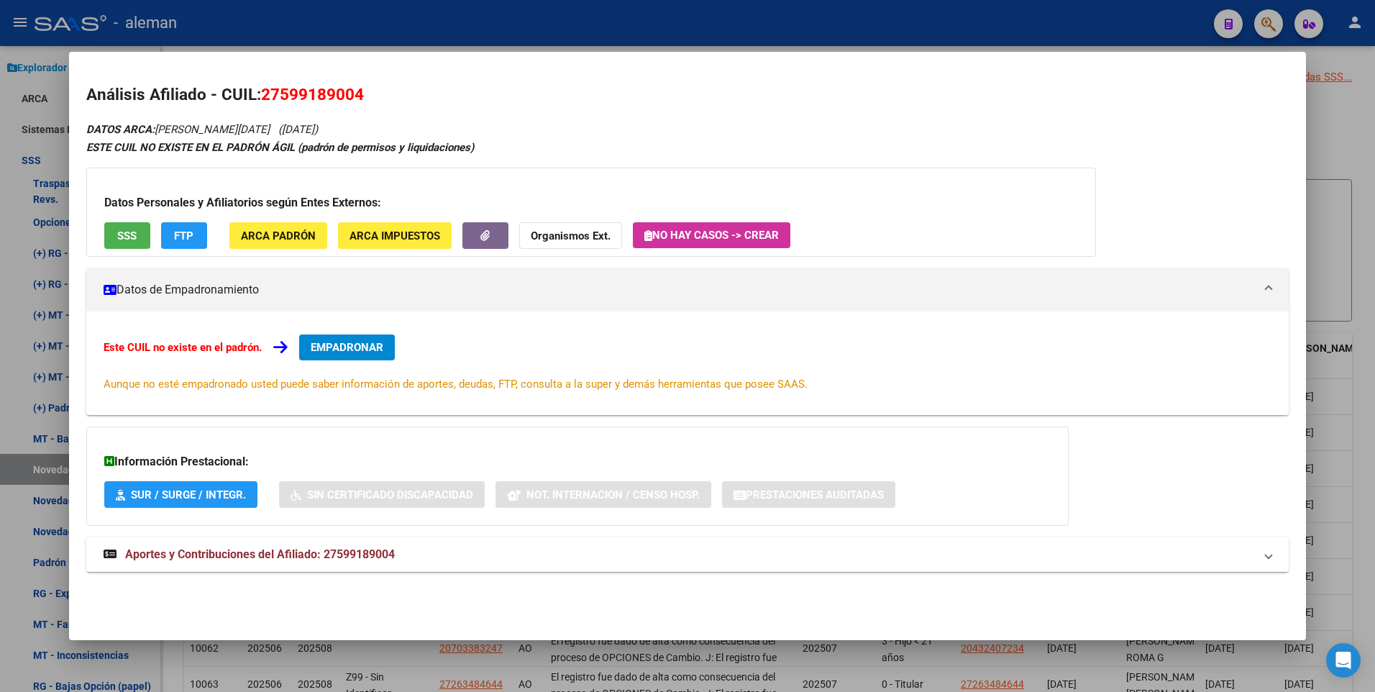
click at [1365, 270] on div at bounding box center [687, 346] width 1375 height 692
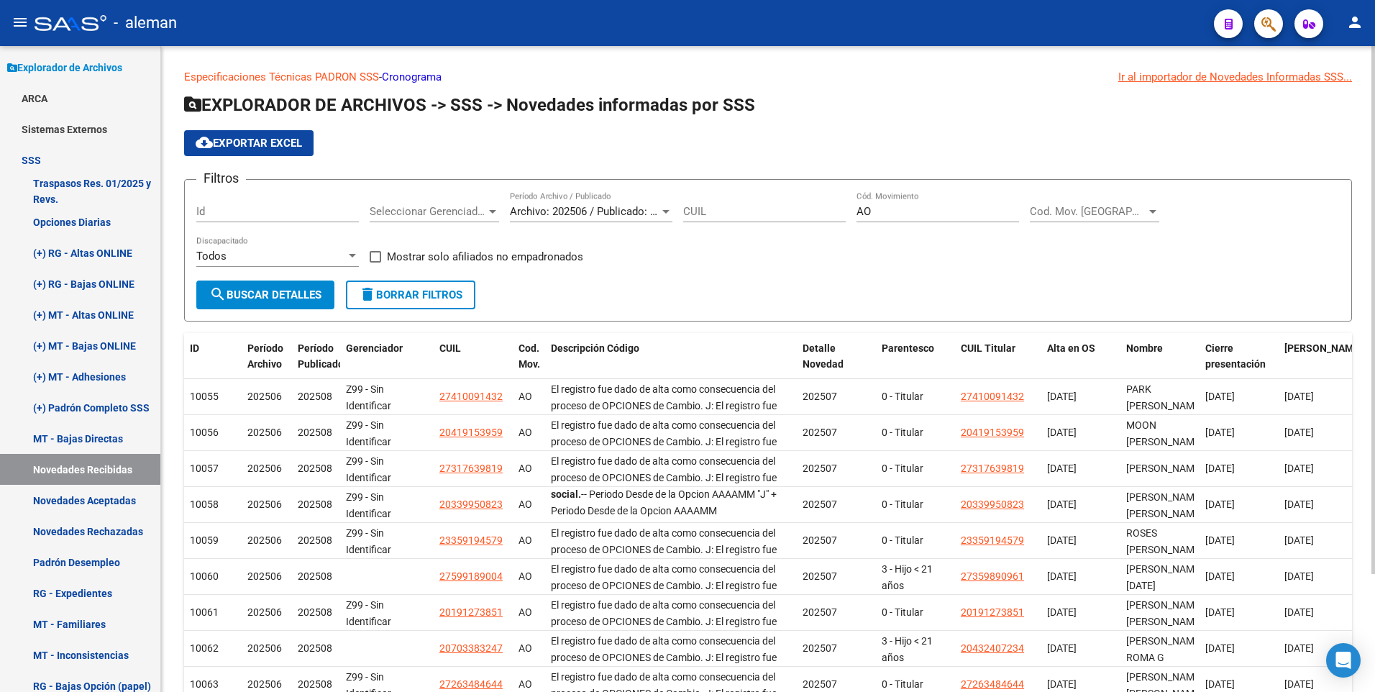
scroll to position [145, 0]
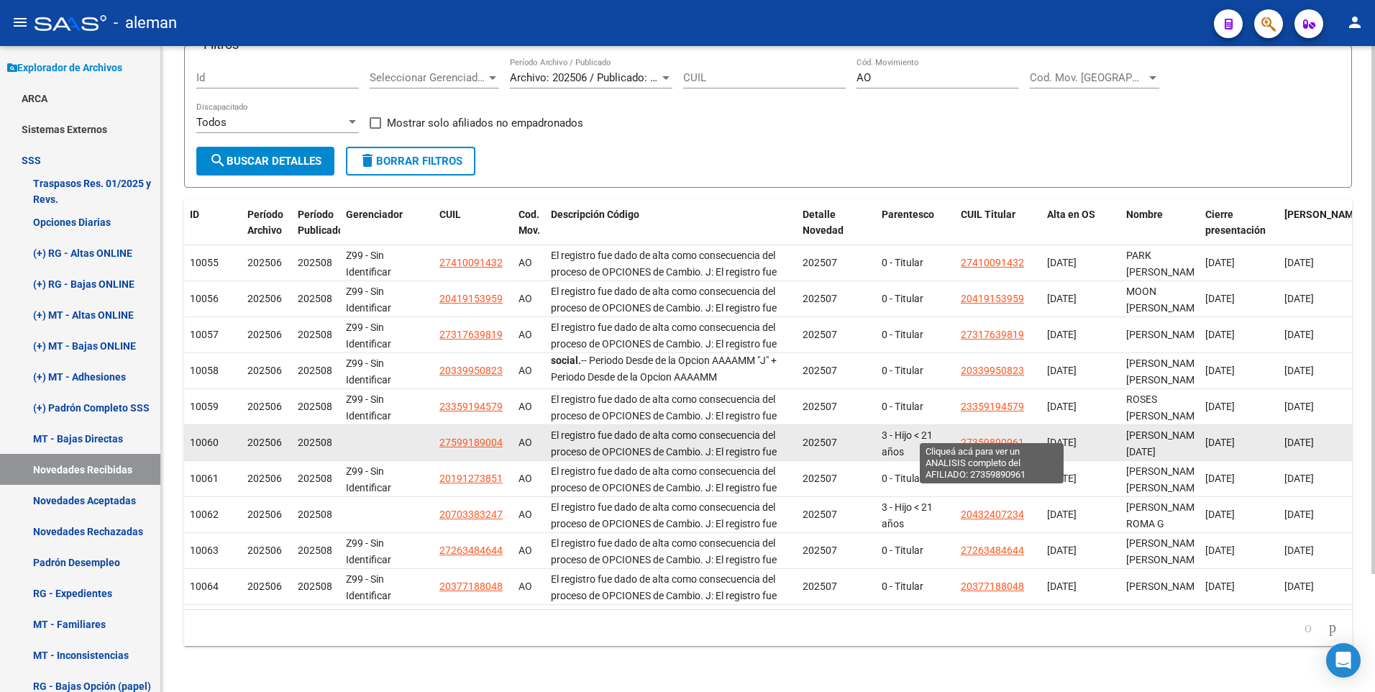
click at [999, 437] on span "27359890961" at bounding box center [992, 443] width 63 height 12
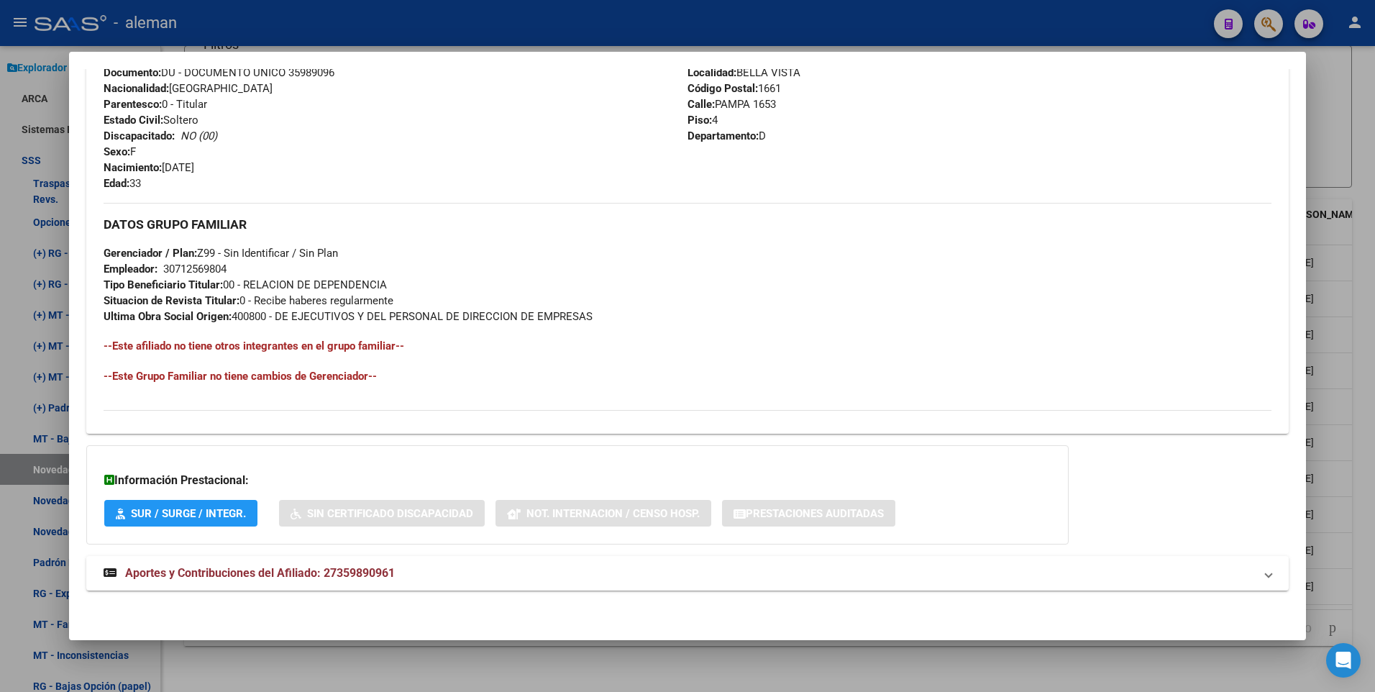
scroll to position [0, 0]
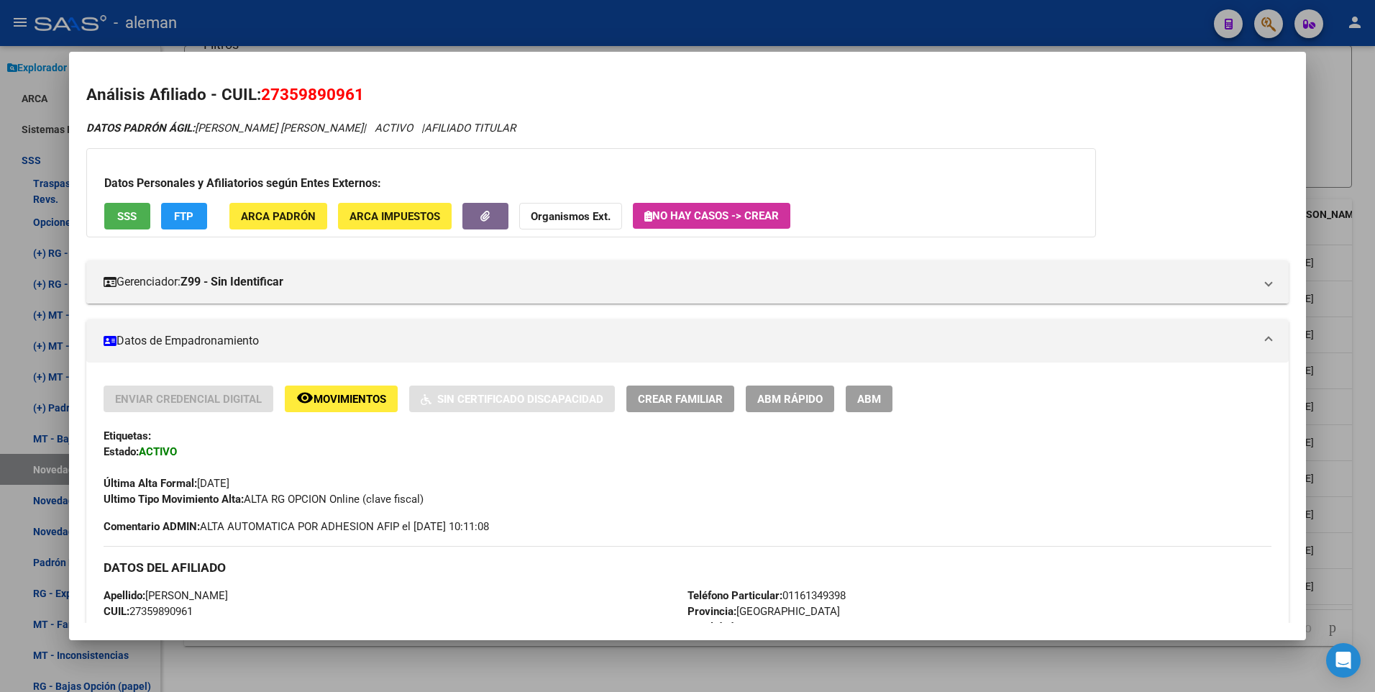
click at [1359, 287] on div at bounding box center [687, 346] width 1375 height 692
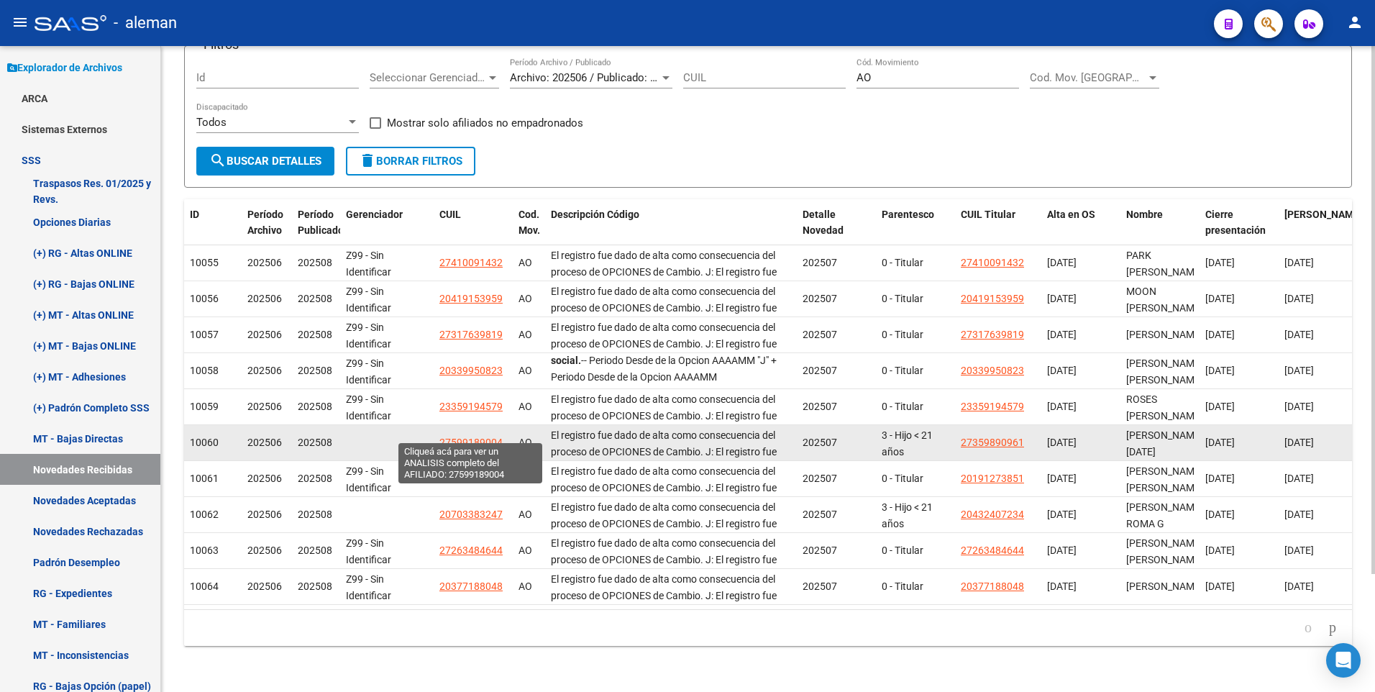
click at [460, 437] on span "27599189004" at bounding box center [471, 443] width 63 height 12
type textarea "27599189004"
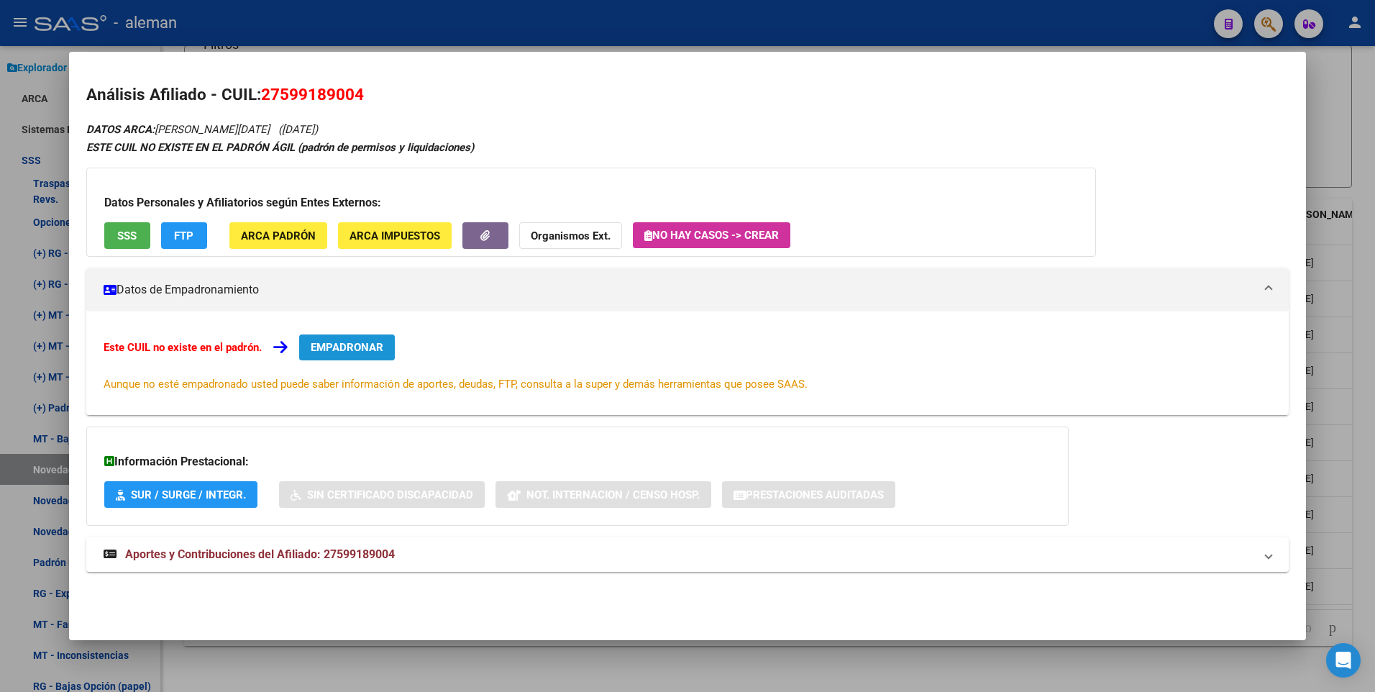
click at [362, 343] on span "EMPADRONAR" at bounding box center [347, 347] width 73 height 13
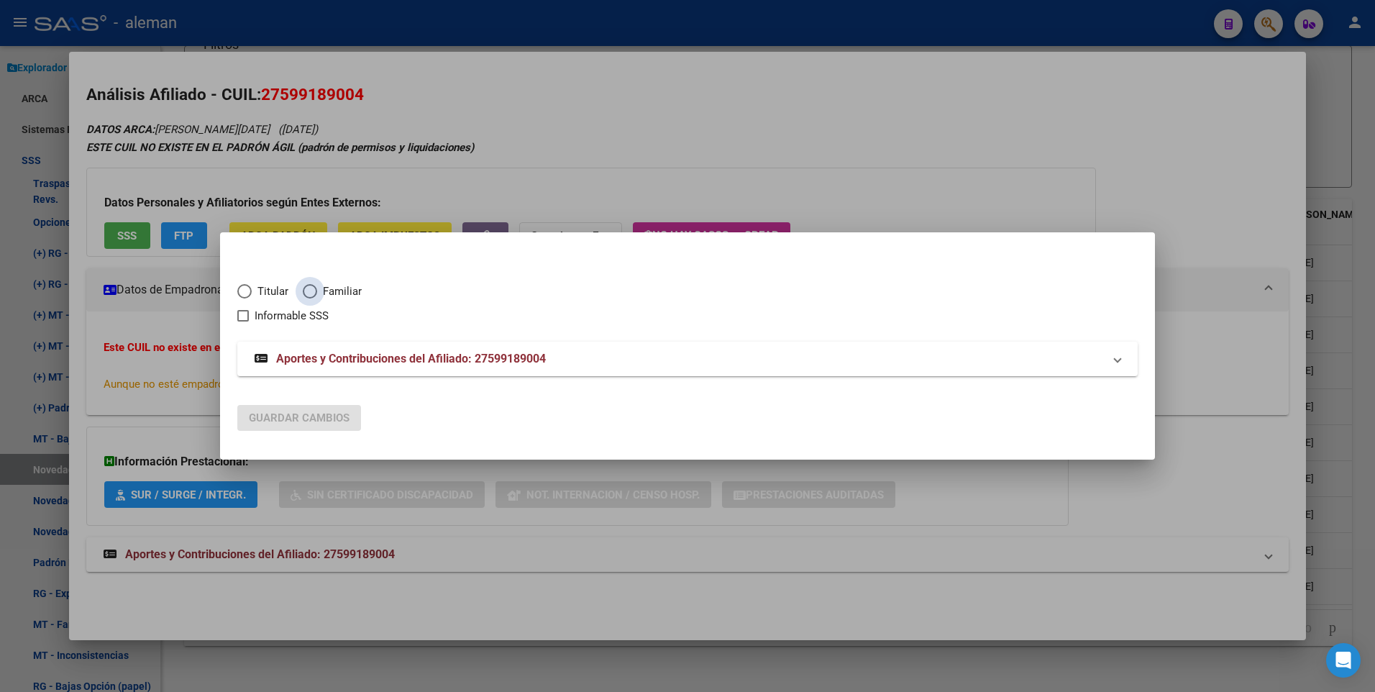
click at [309, 294] on span "Elija una opción" at bounding box center [310, 291] width 14 height 14
click at [309, 294] on input "Familiar" at bounding box center [310, 291] width 14 height 14
radio input "true"
checkbox input "true"
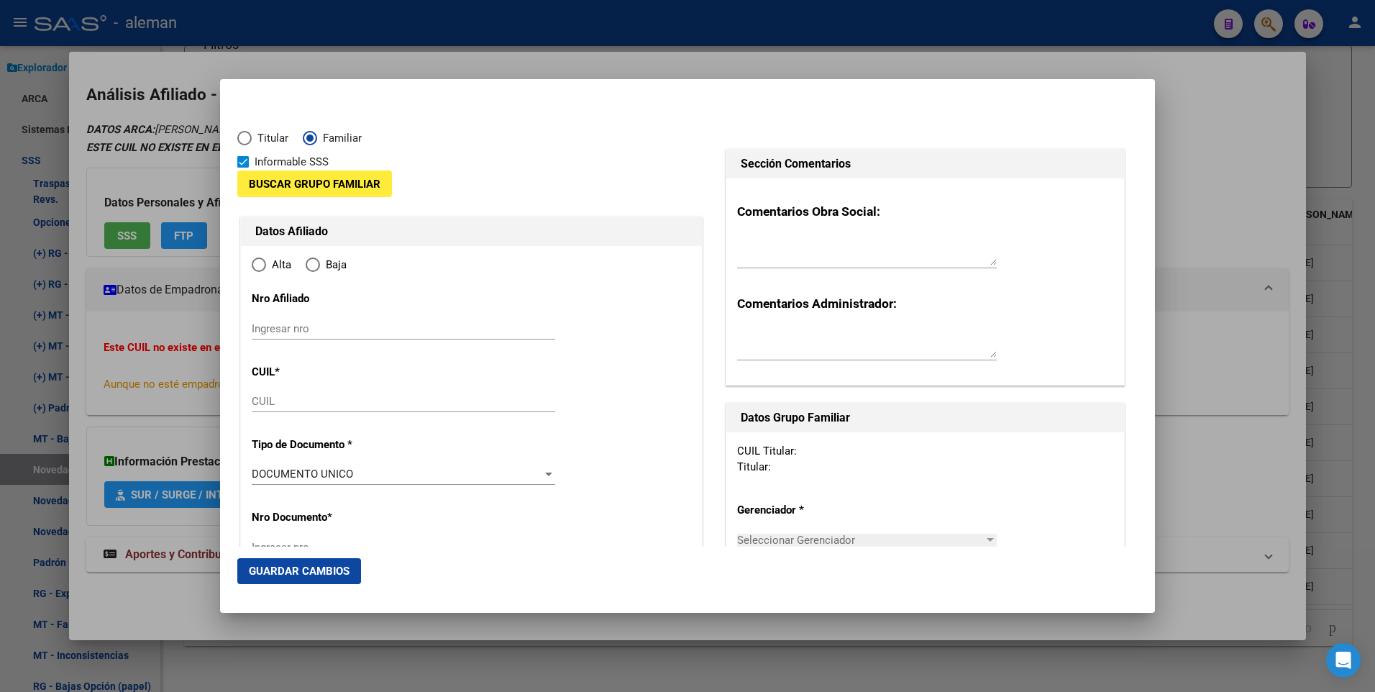
type input "27-59918900-4"
type input "59918900"
type input "DIAMENT"
type input "[PERSON_NAME]"
type input "2023-07-11"
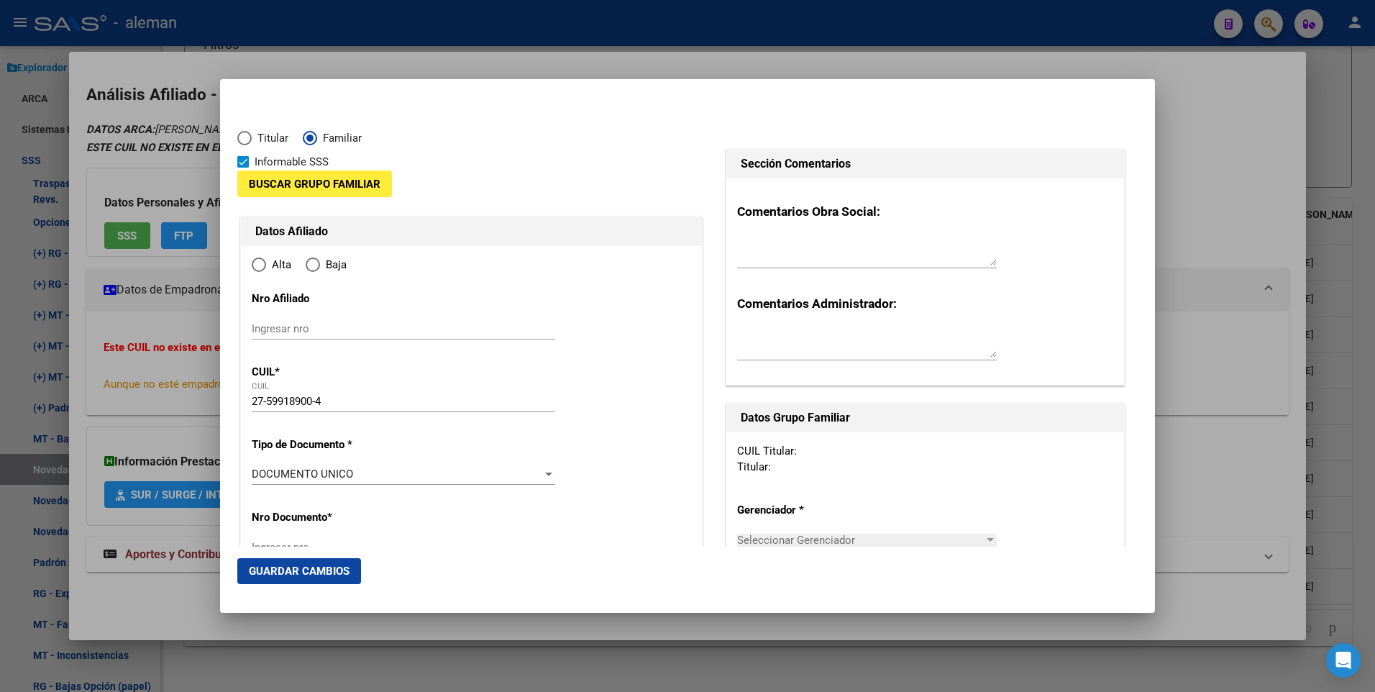
type input "CABA"
type input "1414"
type input "AV CORRIENTES"
type input "6139"
type input "07"
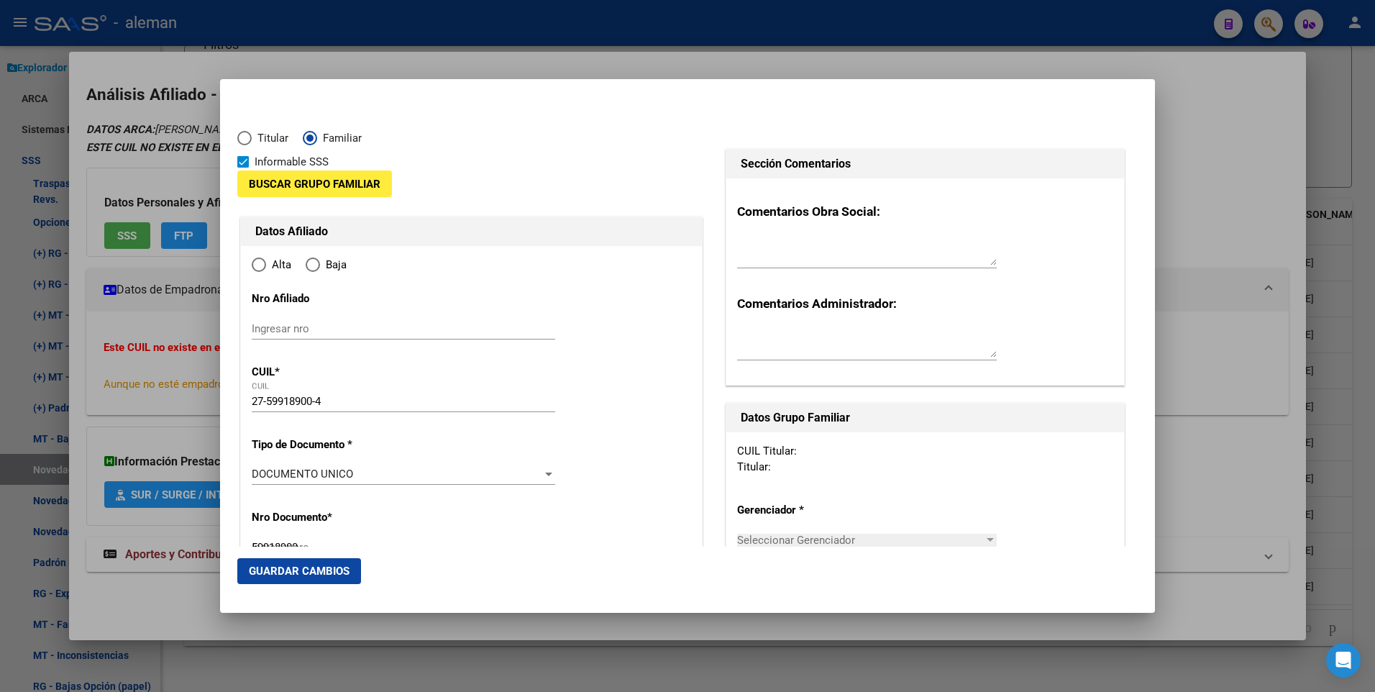
radio input "true"
click at [254, 475] on input "Ingresar fecha" at bounding box center [404, 478] width 304 height 23
click at [242, 159] on span at bounding box center [243, 162] width 12 height 12
click at [242, 168] on input "Informable SSS" at bounding box center [242, 168] width 1 height 1
checkbox input "false"
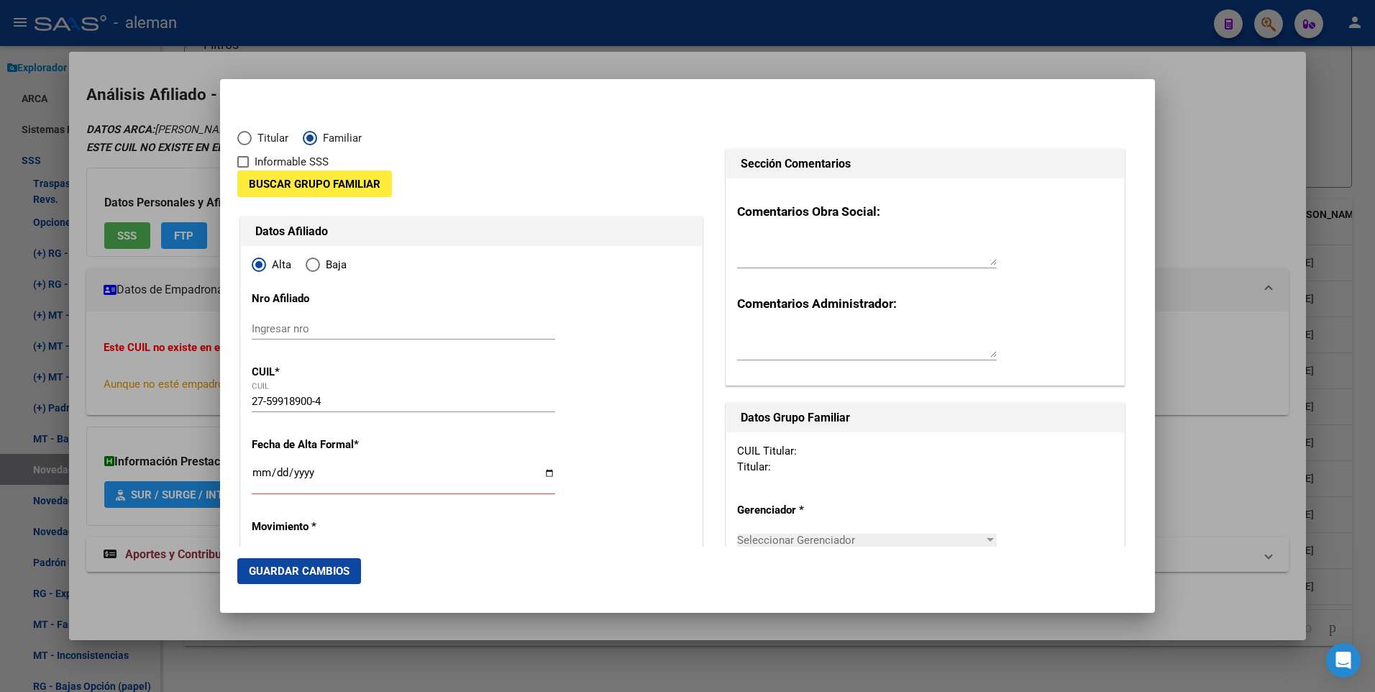
click at [252, 474] on input "Ingresar fecha" at bounding box center [404, 478] width 304 height 23
type input "2025-07-01"
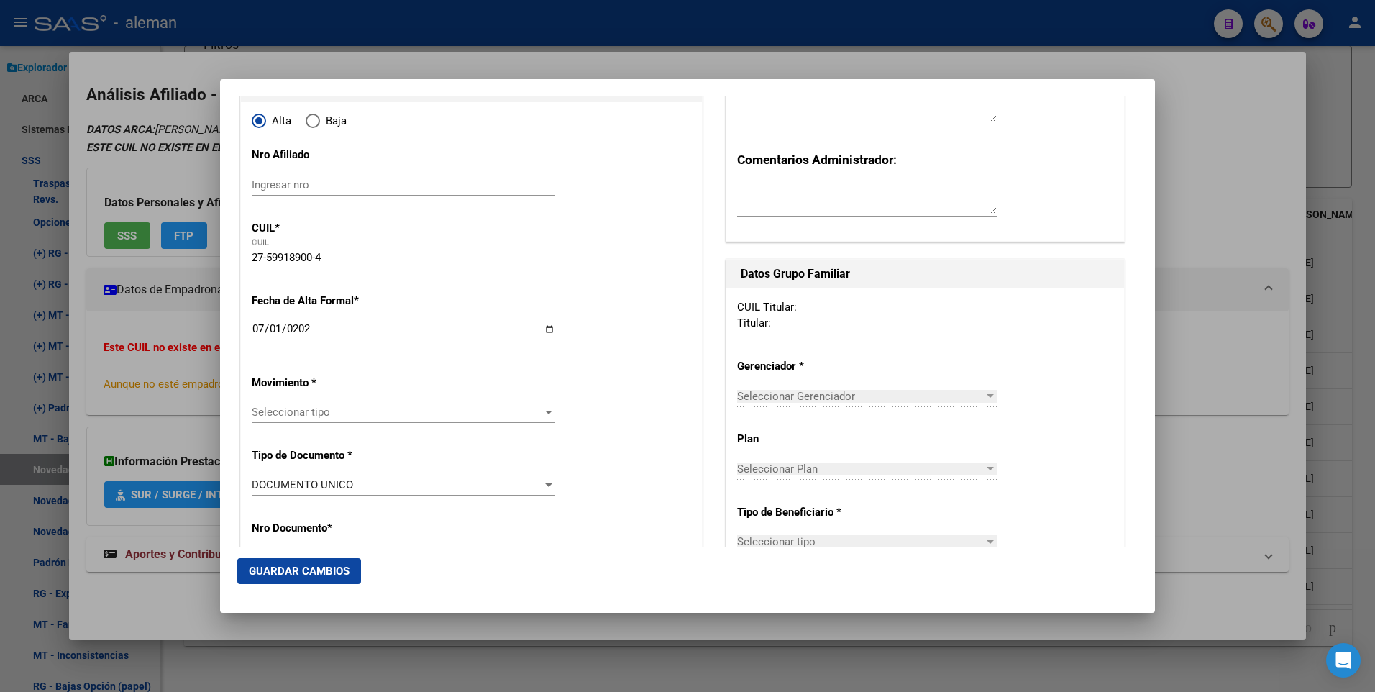
scroll to position [216, 0]
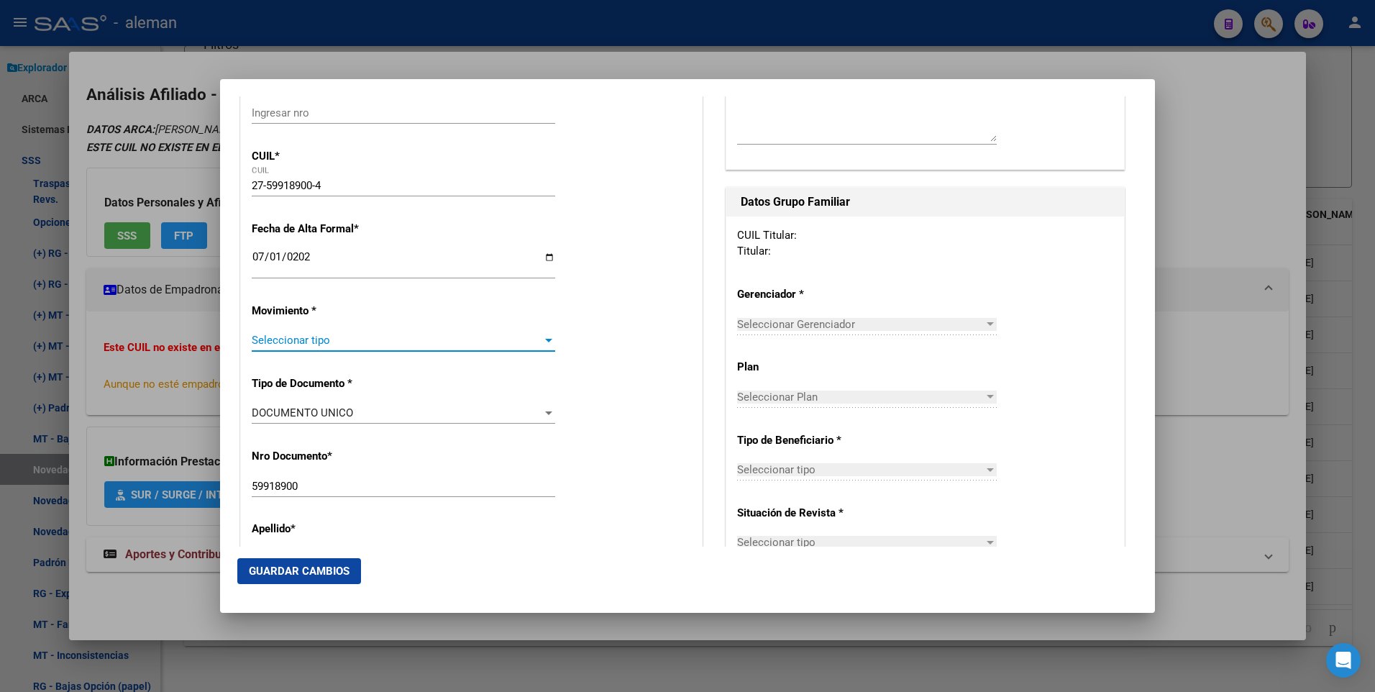
click at [545, 339] on div at bounding box center [548, 341] width 7 height 4
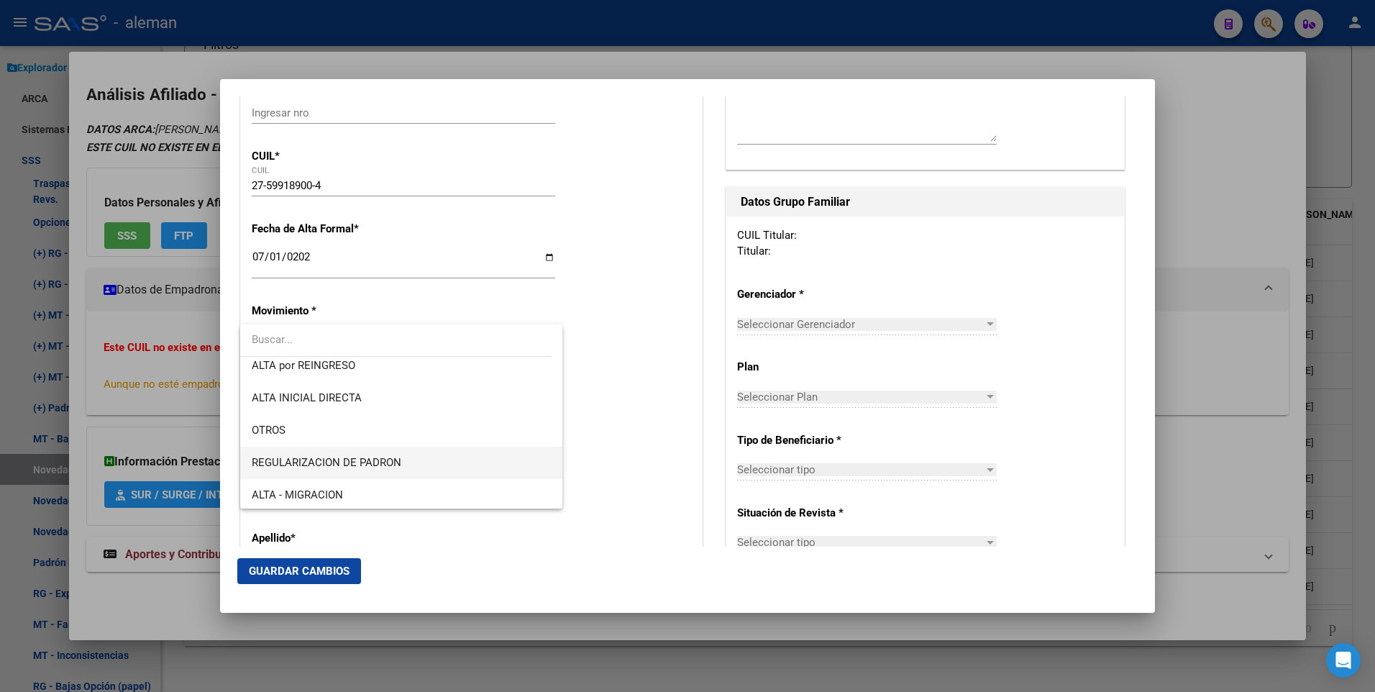
scroll to position [144, 0]
click at [383, 448] on span "ALTA INCORPORACION FAMILIAR" at bounding box center [401, 456] width 299 height 32
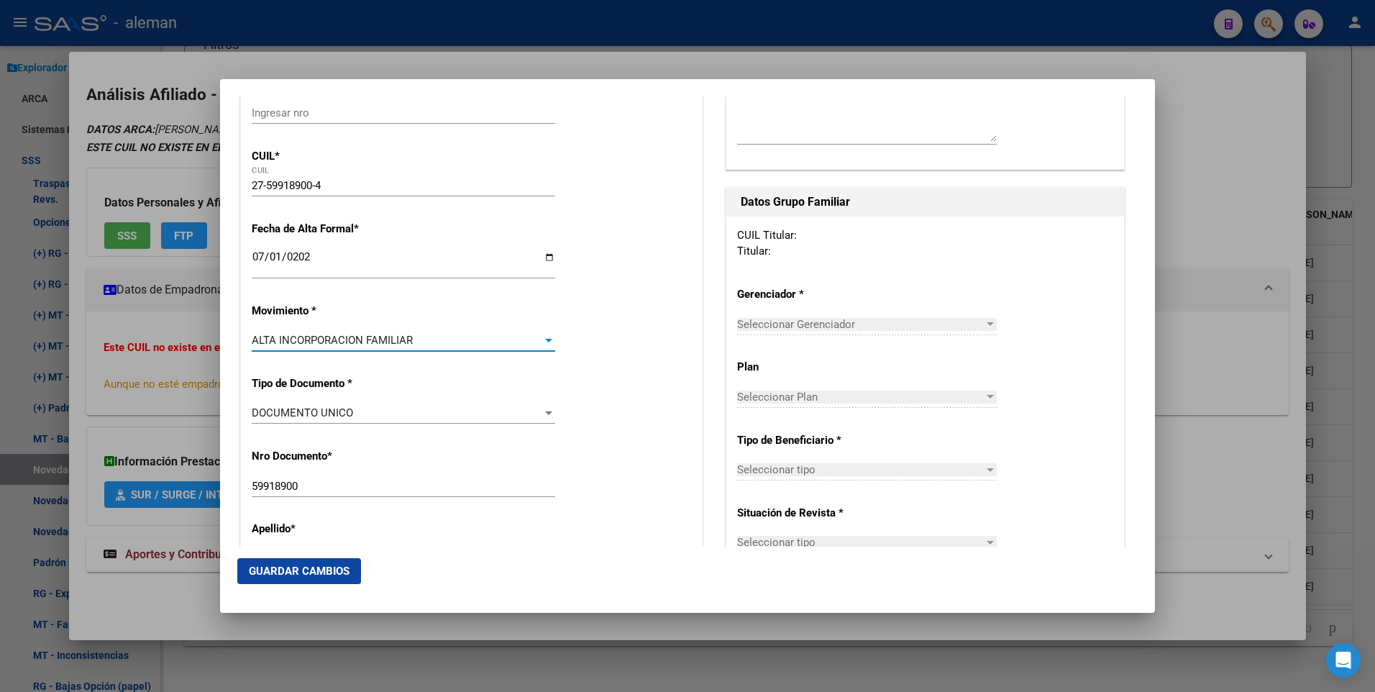
scroll to position [0, 0]
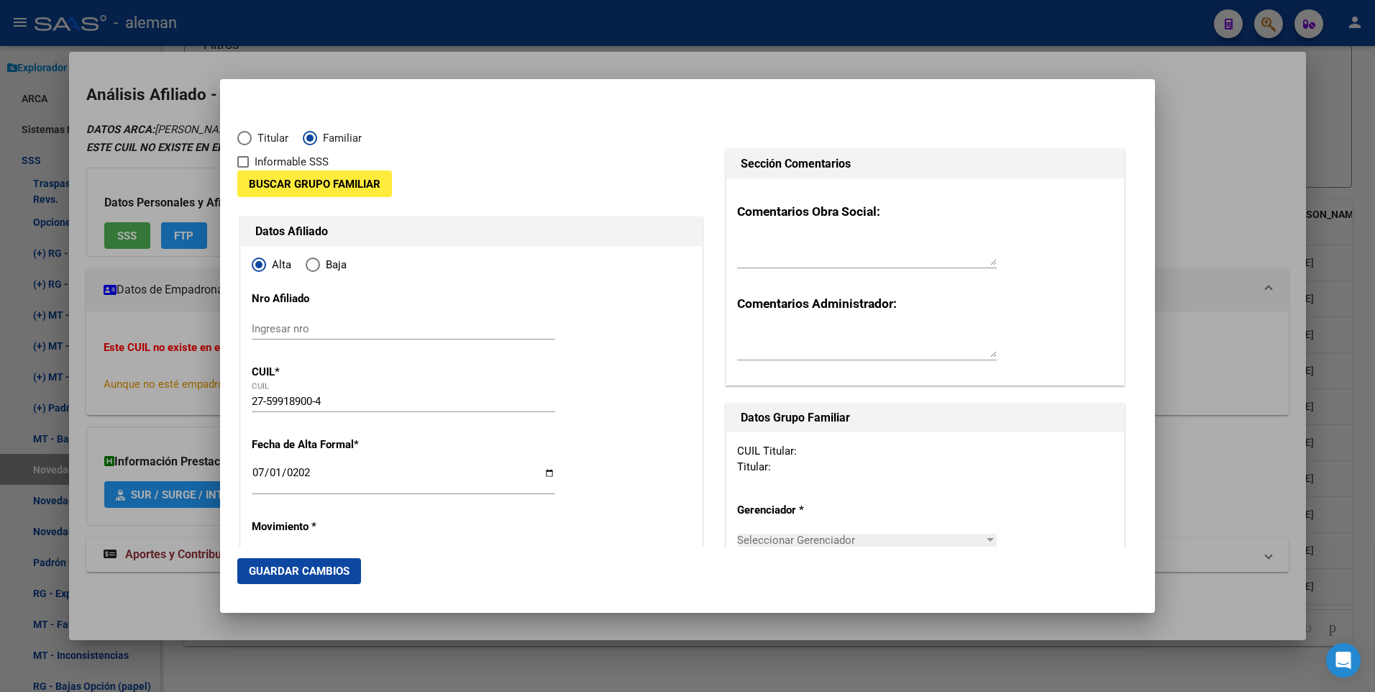
click at [318, 184] on span "Buscar Grupo Familiar" at bounding box center [315, 184] width 132 height 13
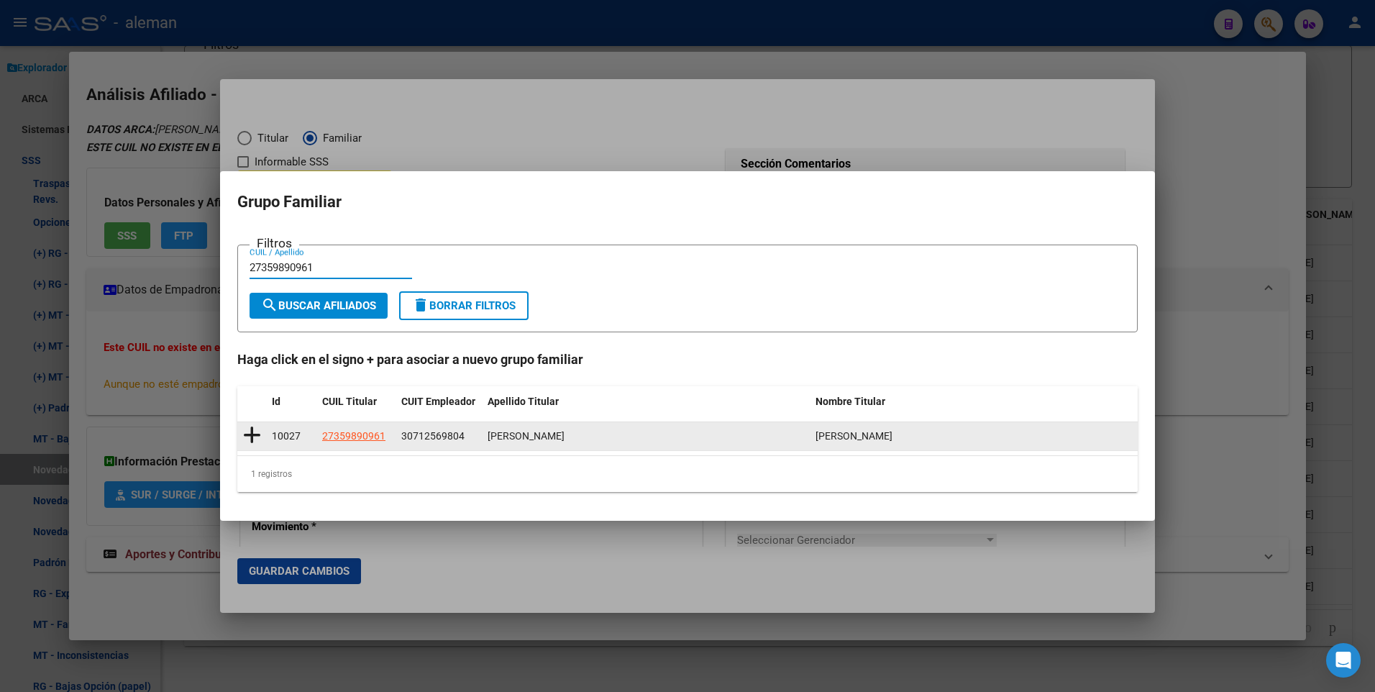
type input "27359890961"
click at [250, 432] on icon at bounding box center [252, 435] width 18 height 20
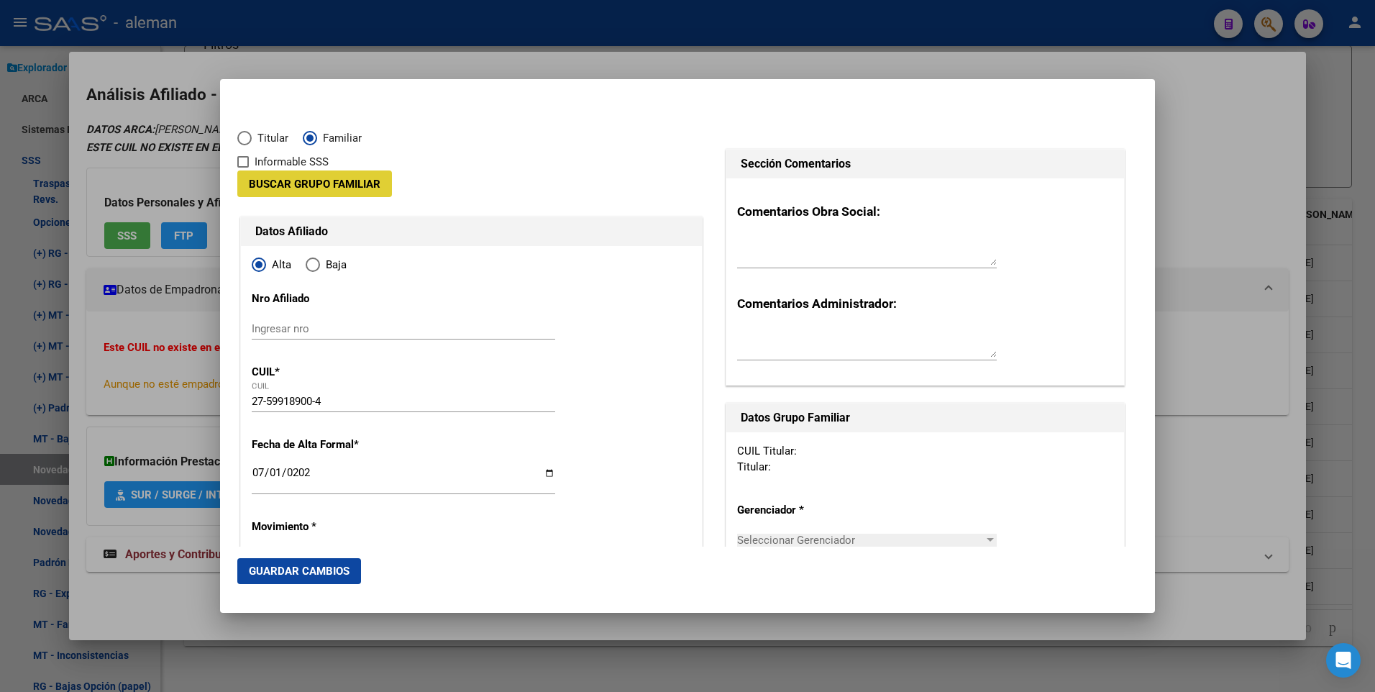
type input "30-71256980-4"
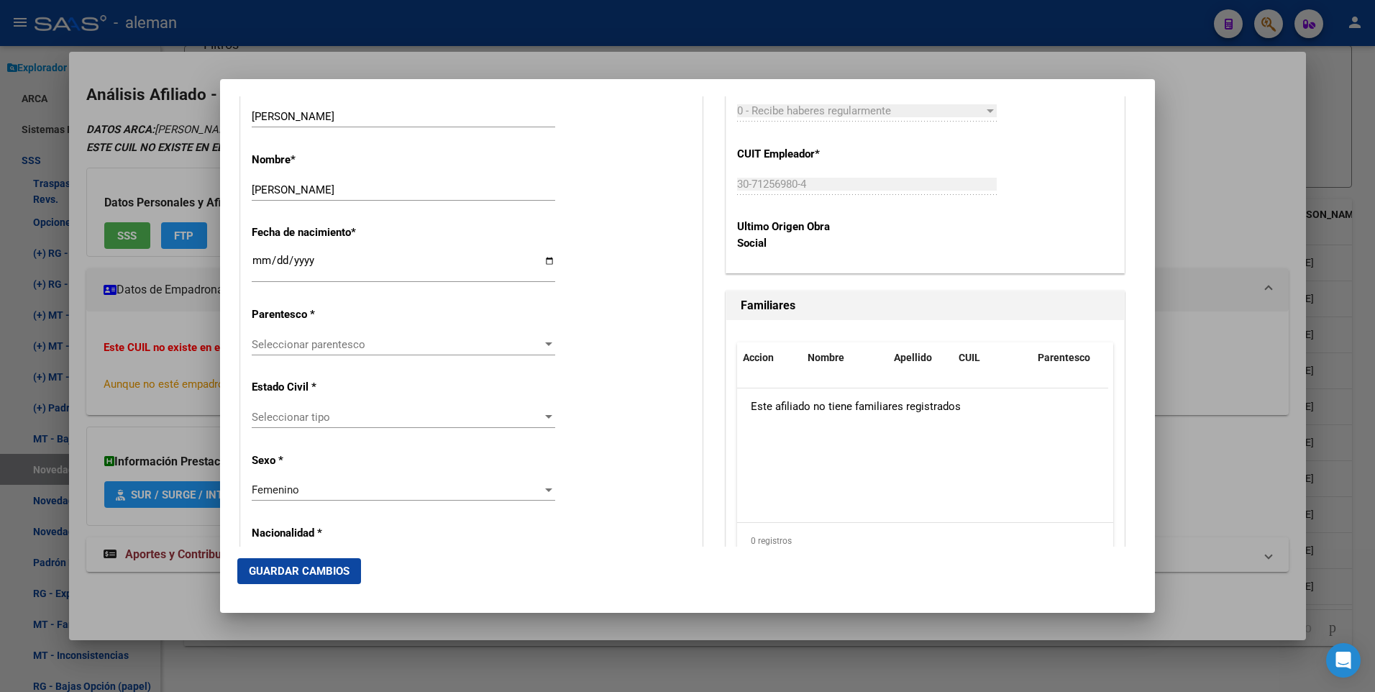
scroll to position [719, 0]
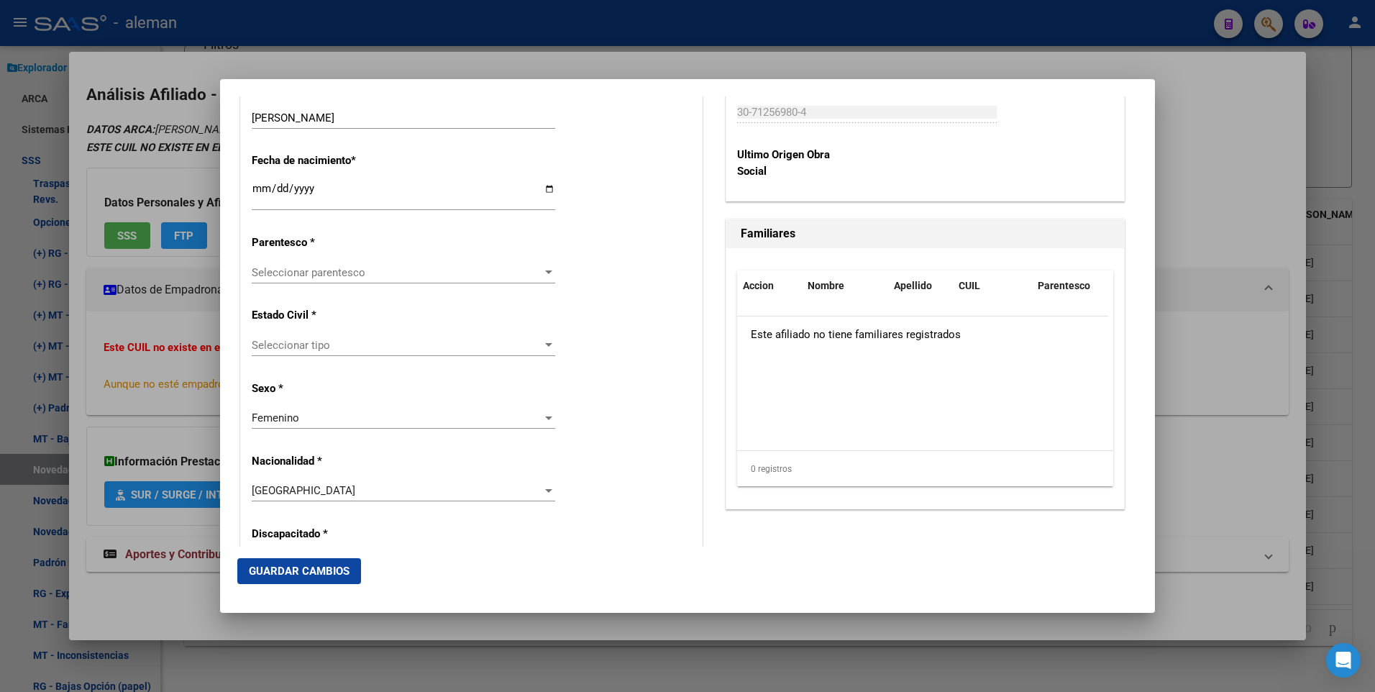
click at [545, 271] on div at bounding box center [548, 272] width 7 height 4
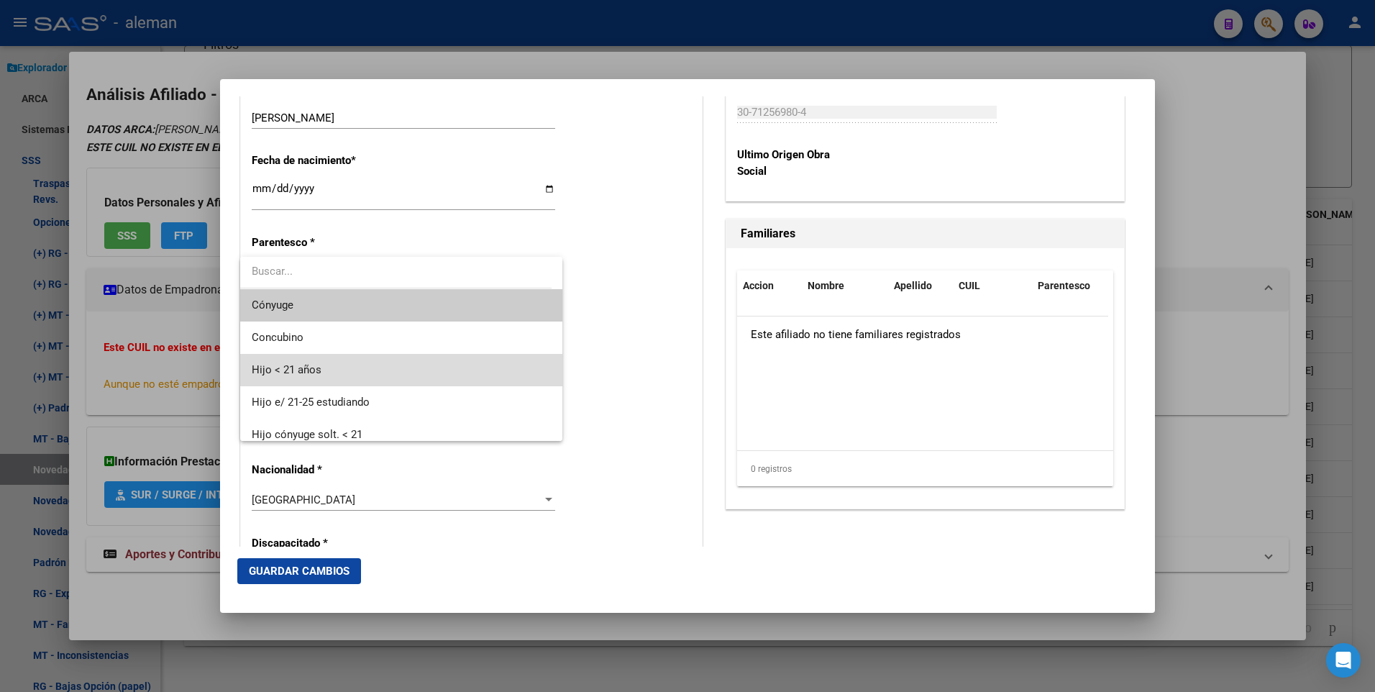
click at [421, 370] on span "Hijo < 21 años" at bounding box center [401, 370] width 299 height 32
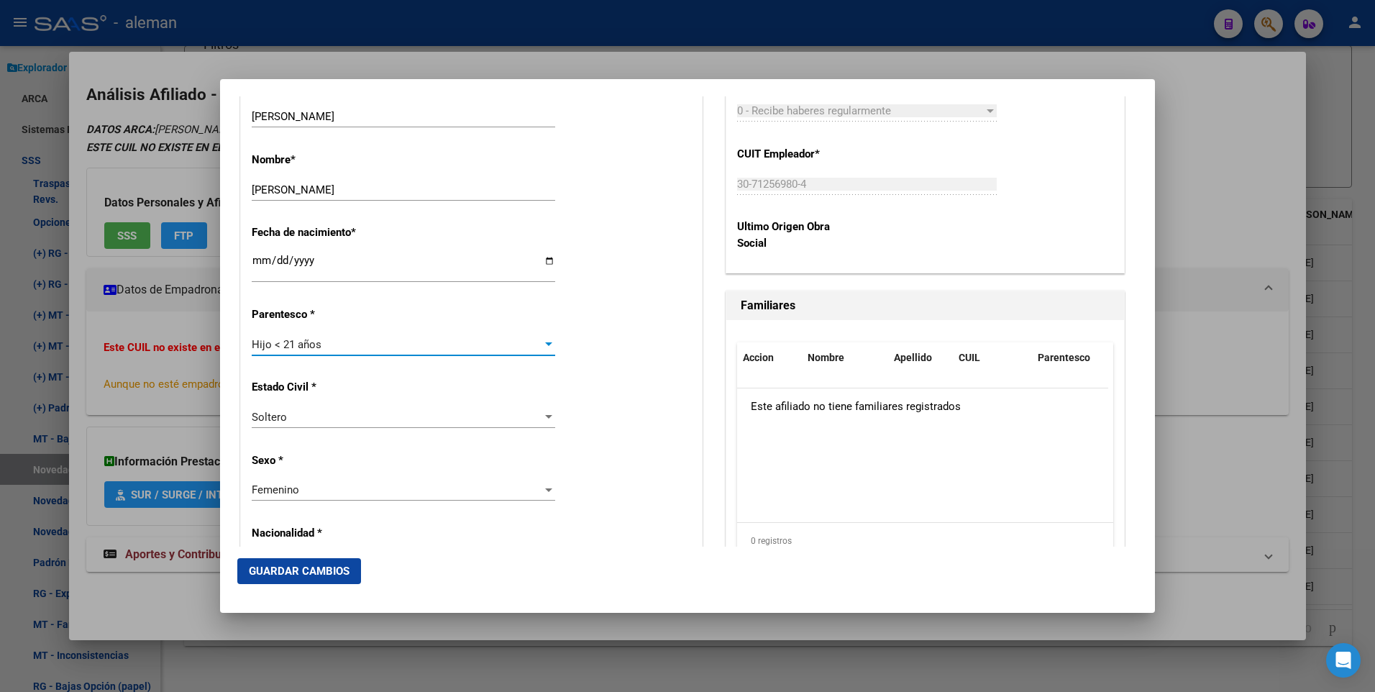
scroll to position [0, 0]
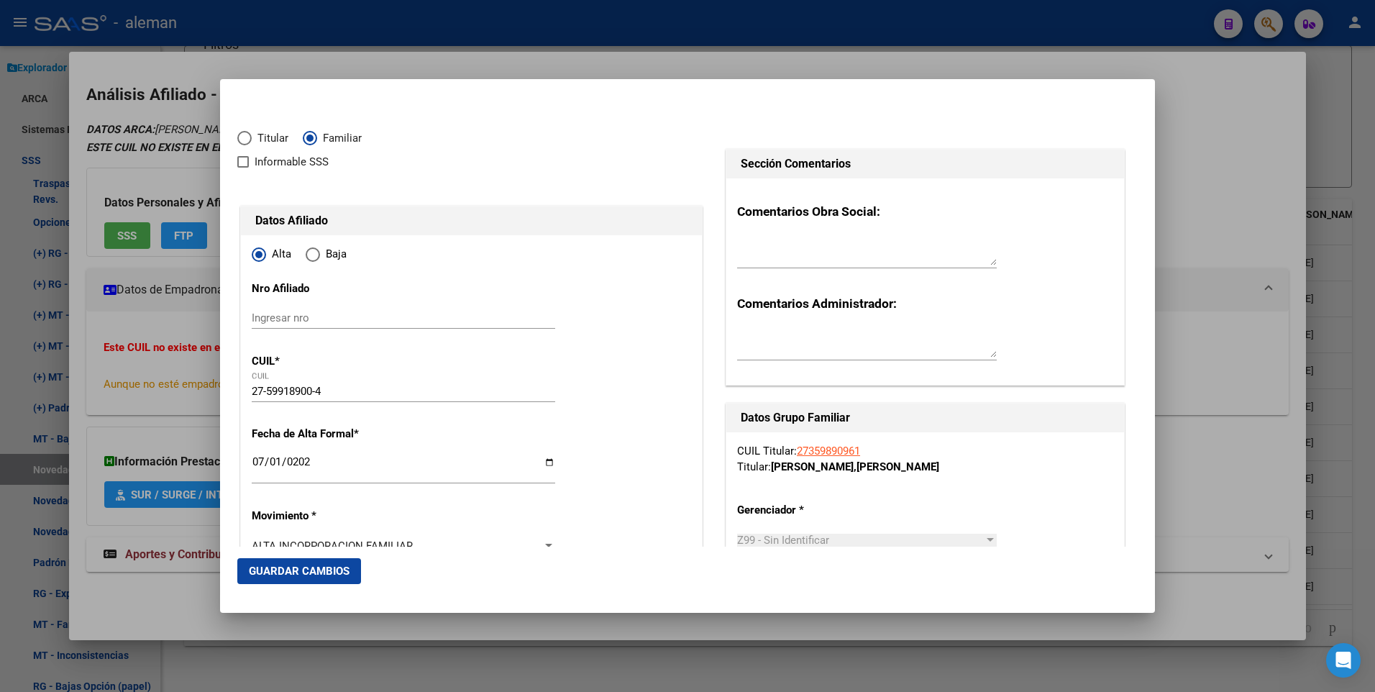
click at [330, 573] on span "Guardar Cambios" at bounding box center [299, 571] width 101 height 13
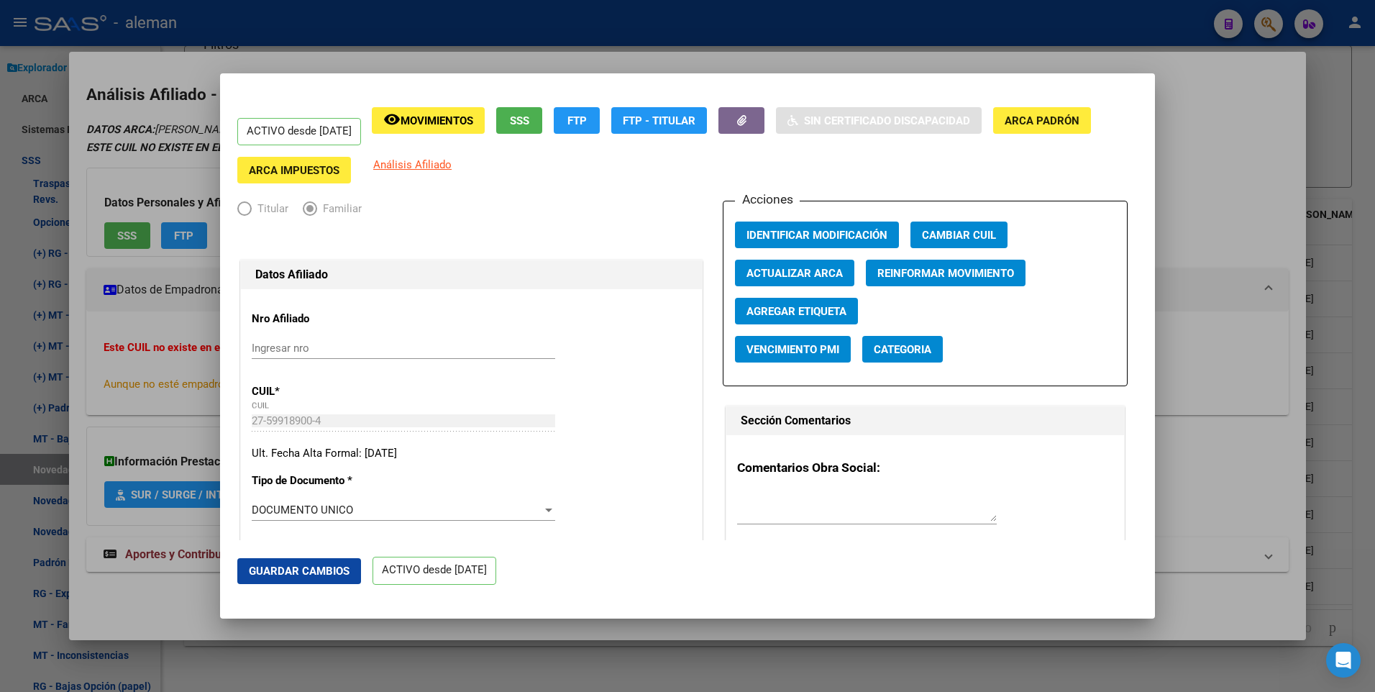
click at [1208, 350] on div at bounding box center [687, 346] width 1375 height 692
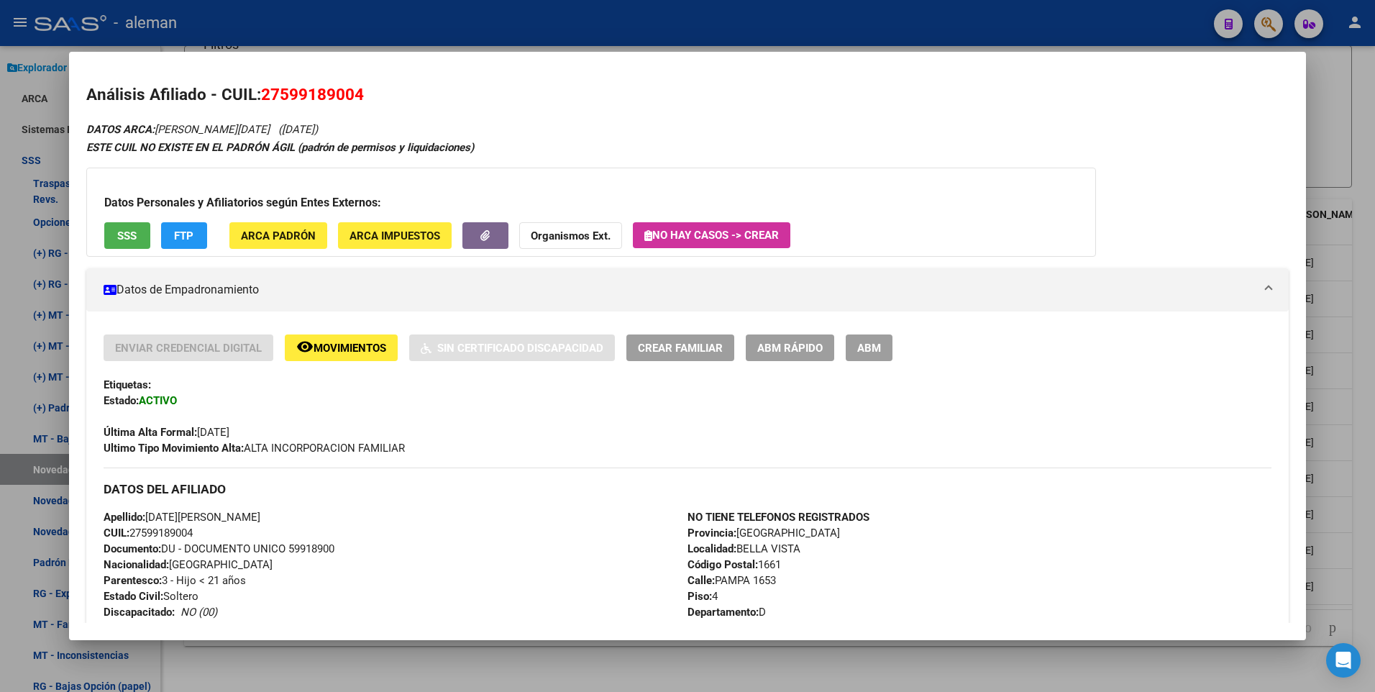
click at [1350, 108] on div at bounding box center [687, 346] width 1375 height 692
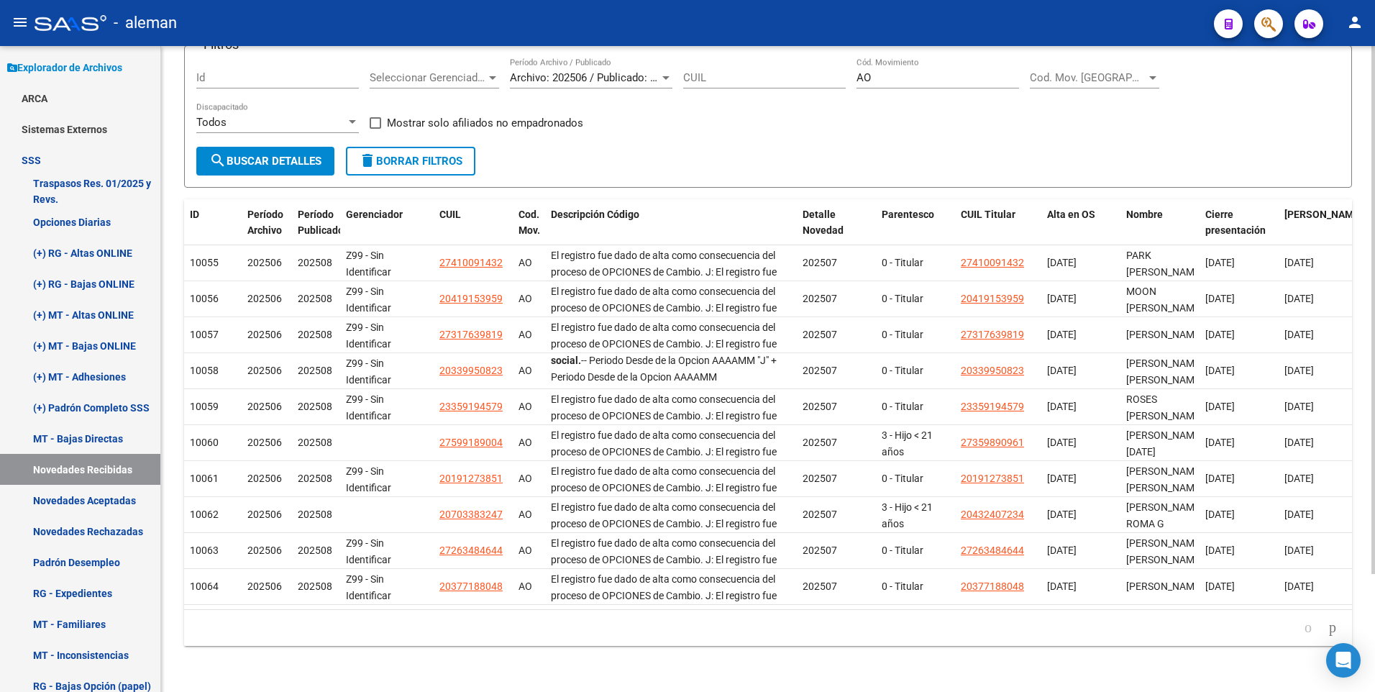
click at [376, 117] on span at bounding box center [376, 123] width 12 height 12
click at [376, 129] on input "Mostrar solo afiliados no empadronados" at bounding box center [375, 129] width 1 height 1
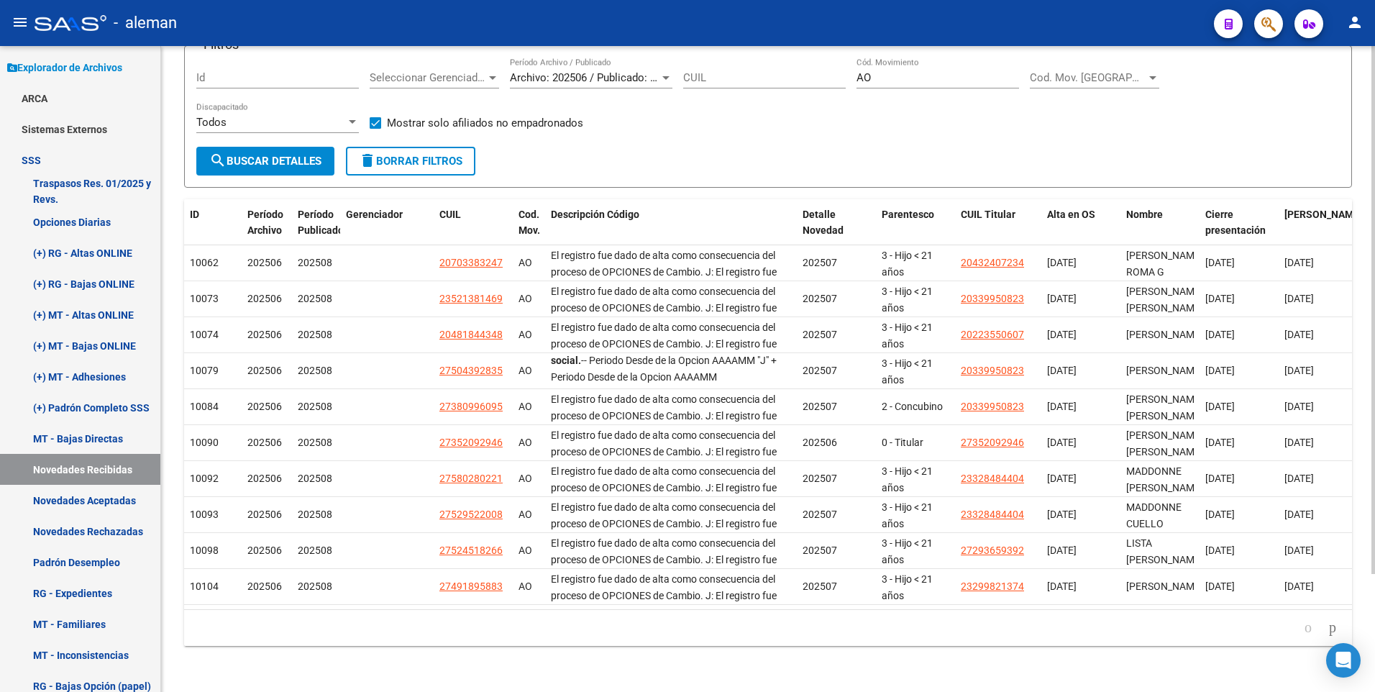
click at [376, 117] on span at bounding box center [376, 123] width 12 height 12
click at [376, 129] on input "Mostrar solo afiliados no empadronados" at bounding box center [375, 129] width 1 height 1
checkbox input "false"
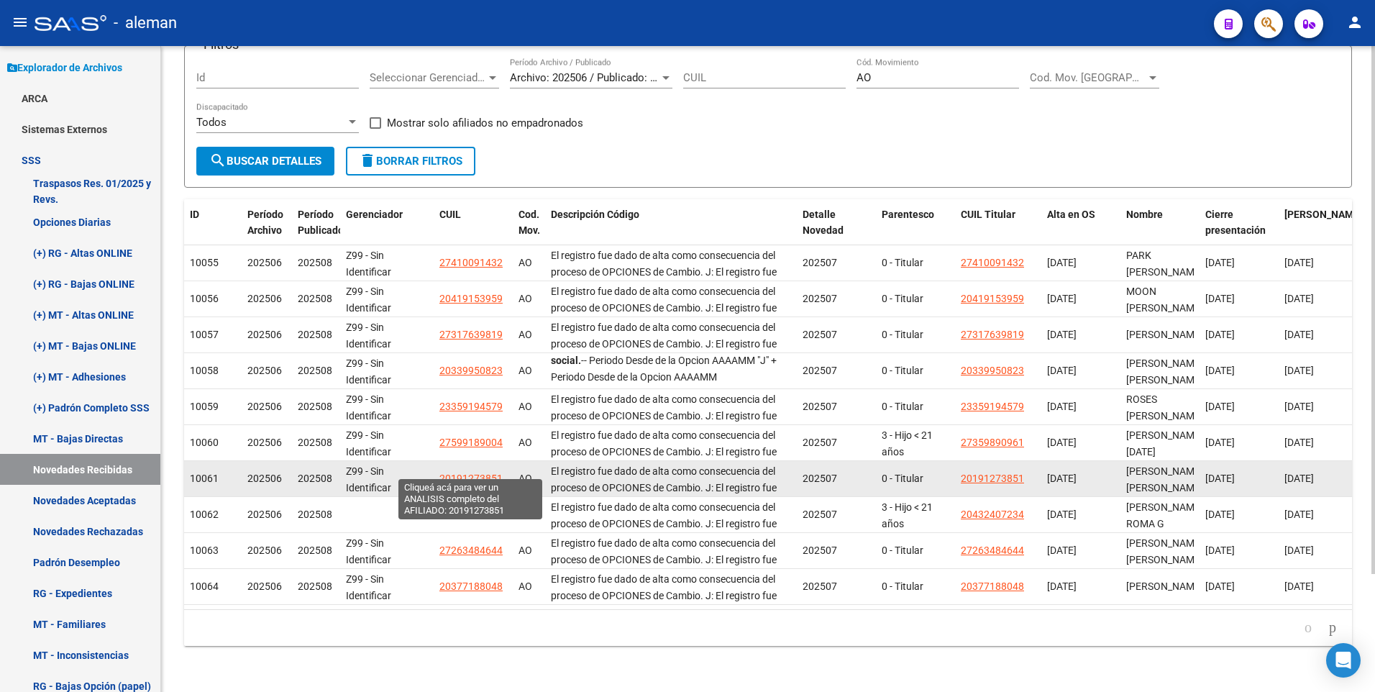
click at [470, 473] on span "20191273851" at bounding box center [471, 479] width 63 height 12
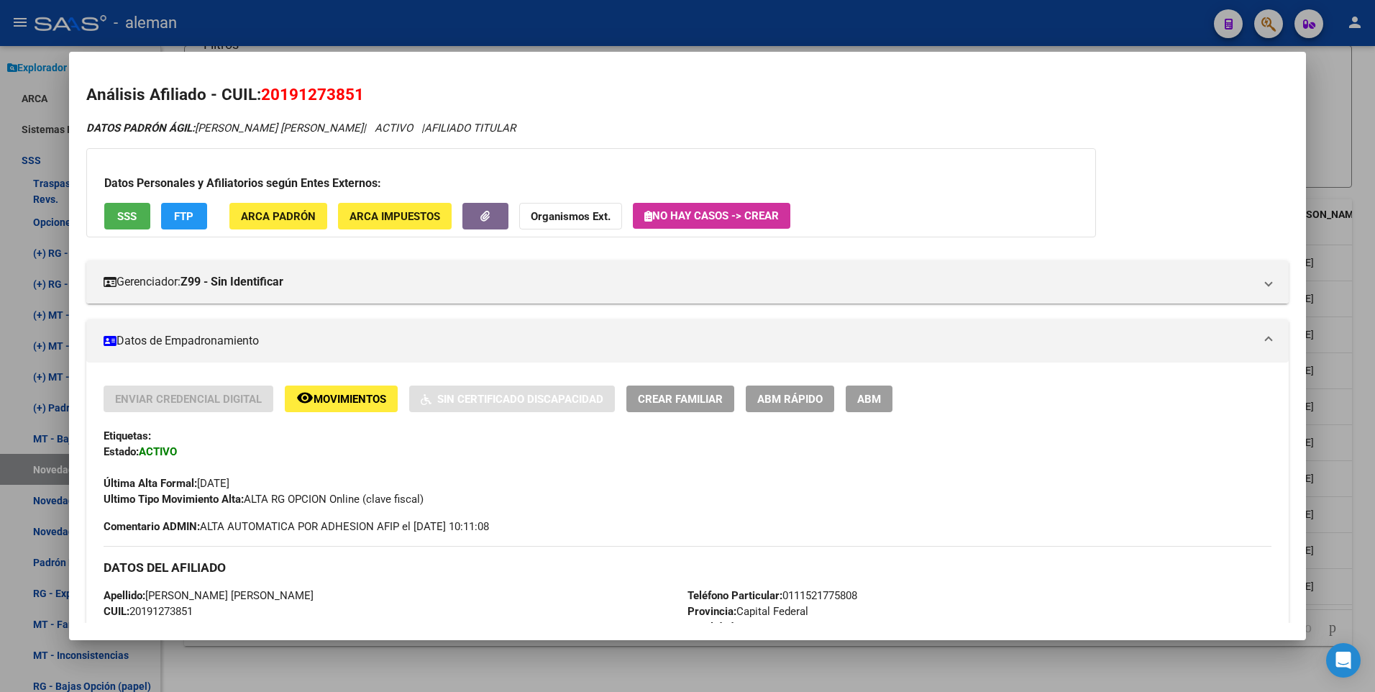
click at [1372, 329] on div at bounding box center [687, 346] width 1375 height 692
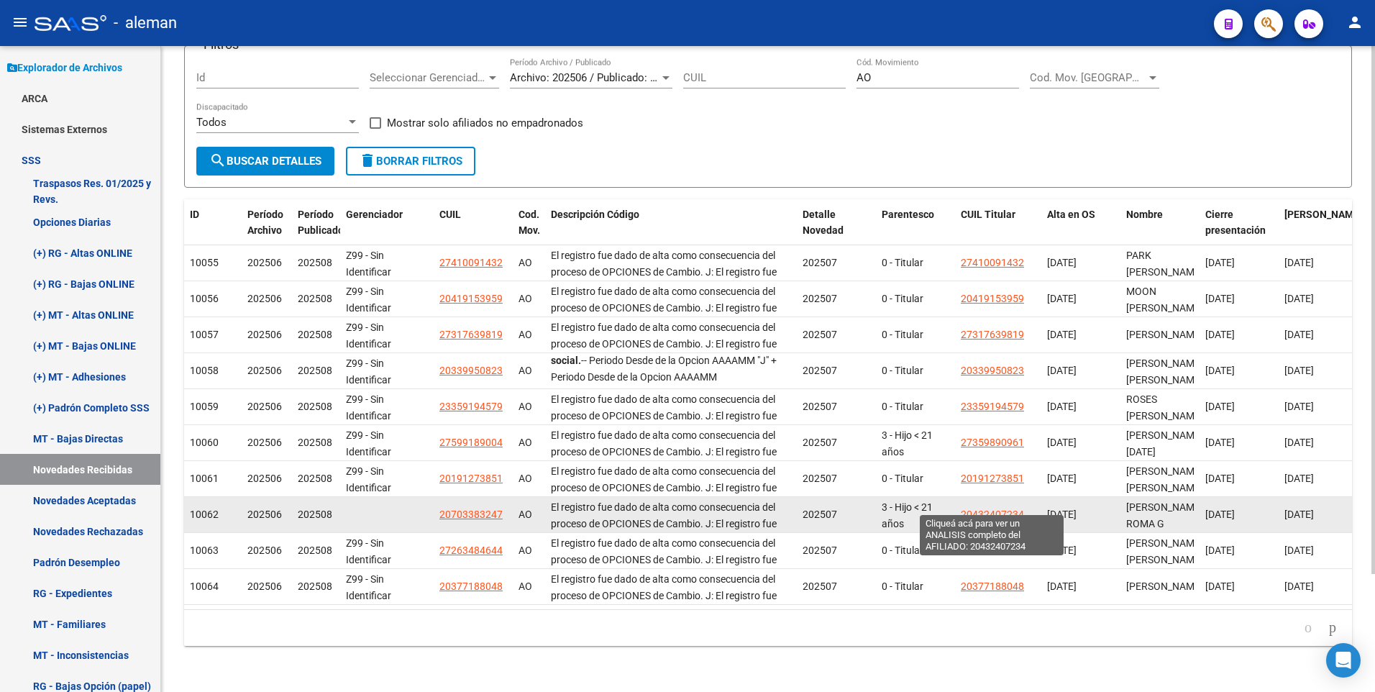
click at [996, 509] on span "20432407234" at bounding box center [992, 515] width 63 height 12
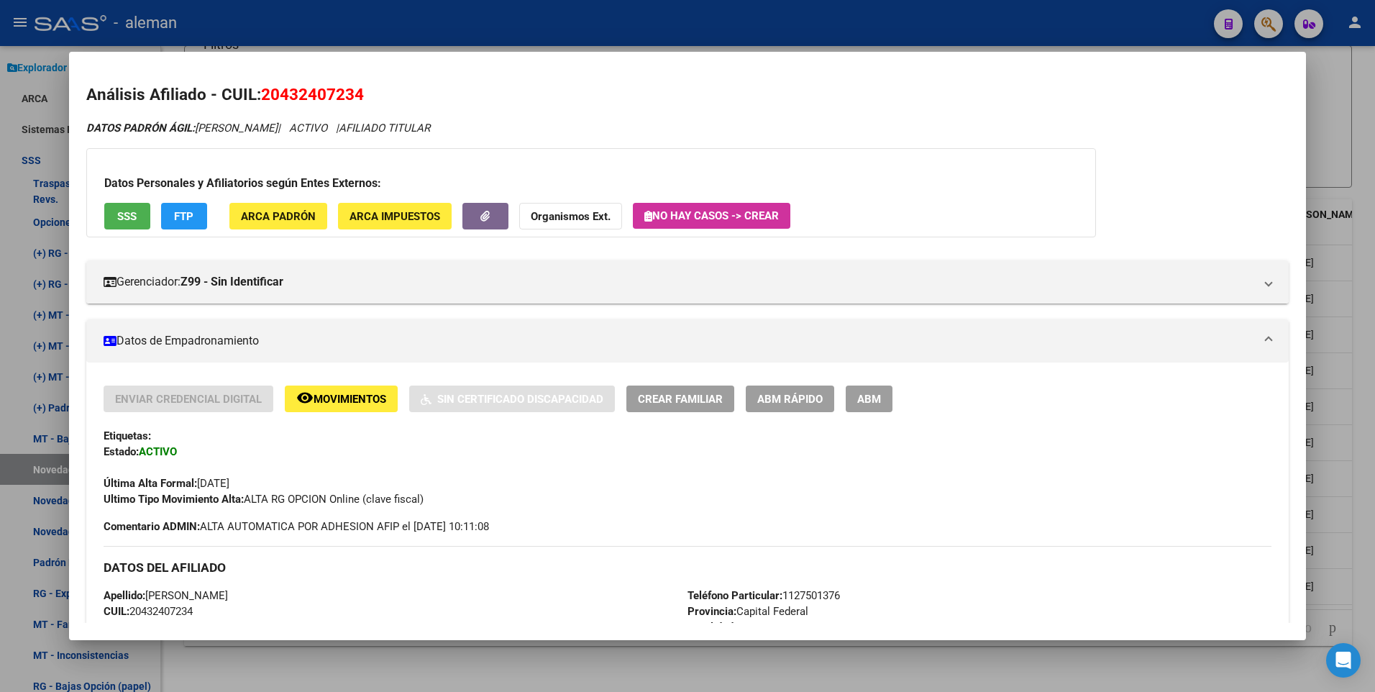
click at [1366, 378] on div at bounding box center [687, 346] width 1375 height 692
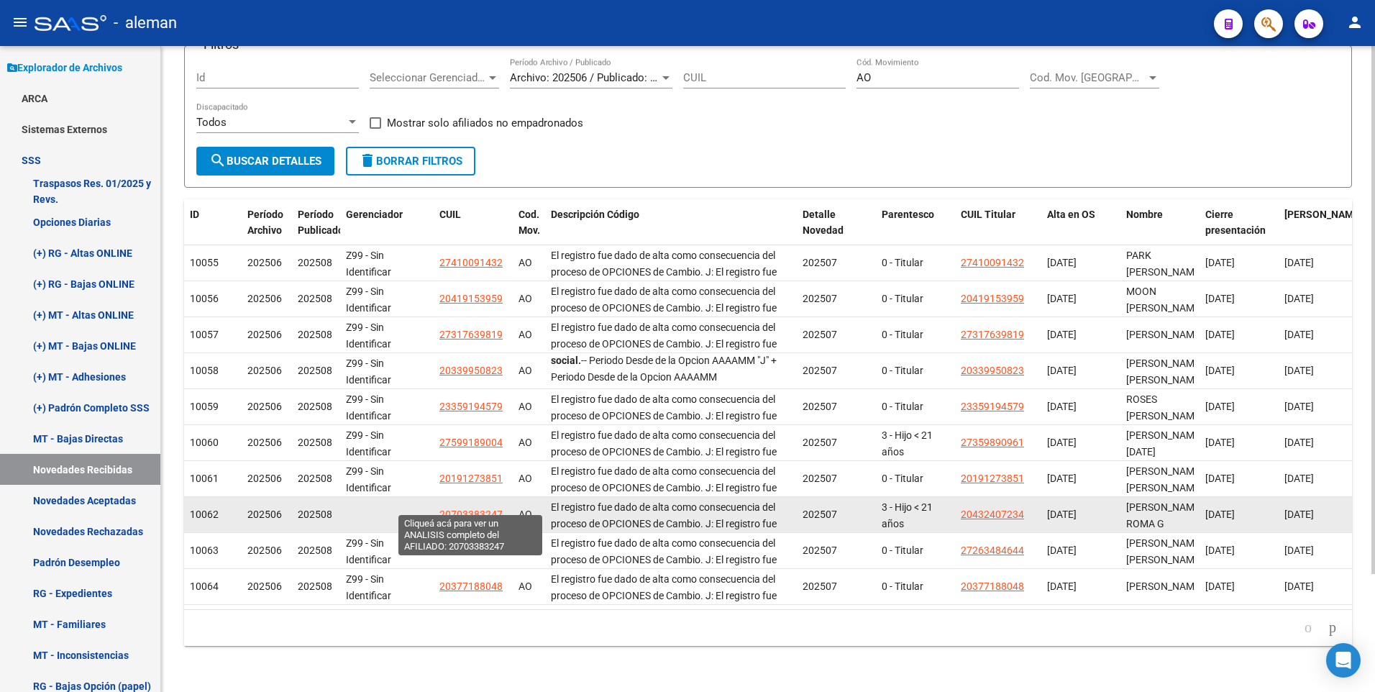
click at [461, 509] on span "20703383247" at bounding box center [471, 515] width 63 height 12
type textarea "20703383247"
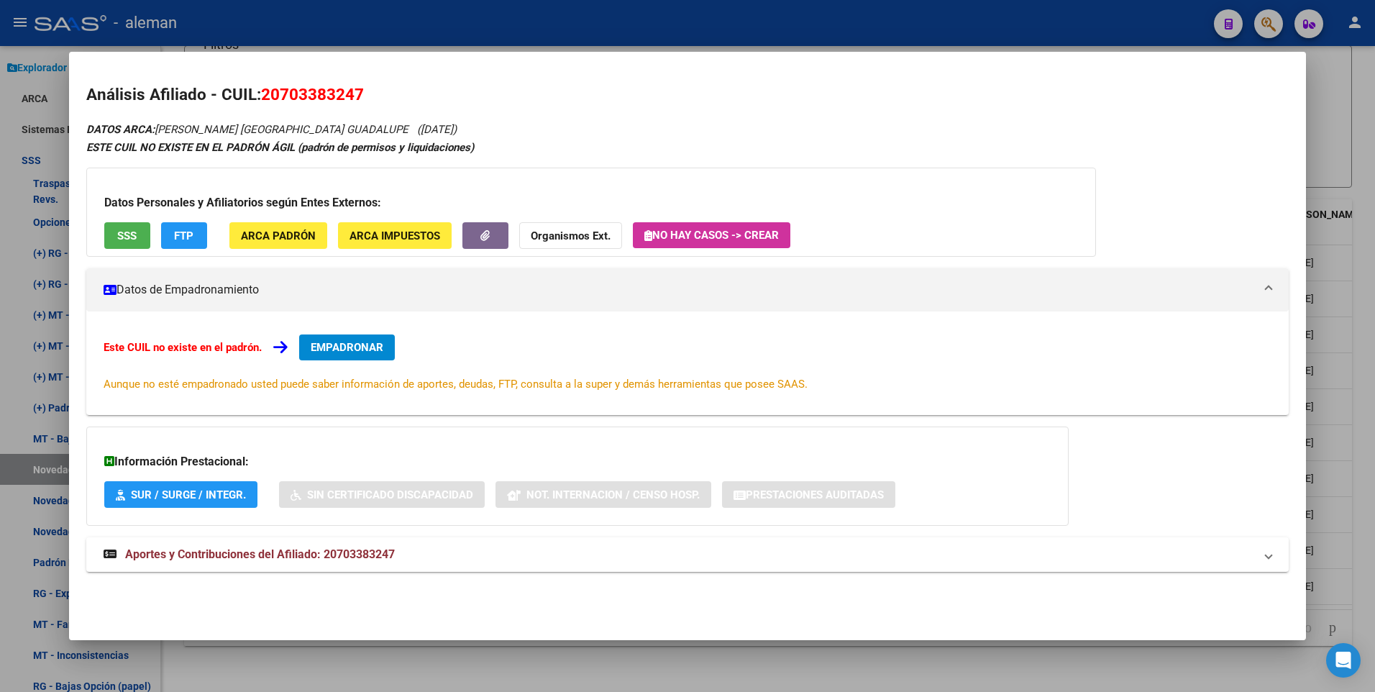
click at [359, 347] on span "EMPADRONAR" at bounding box center [347, 347] width 73 height 13
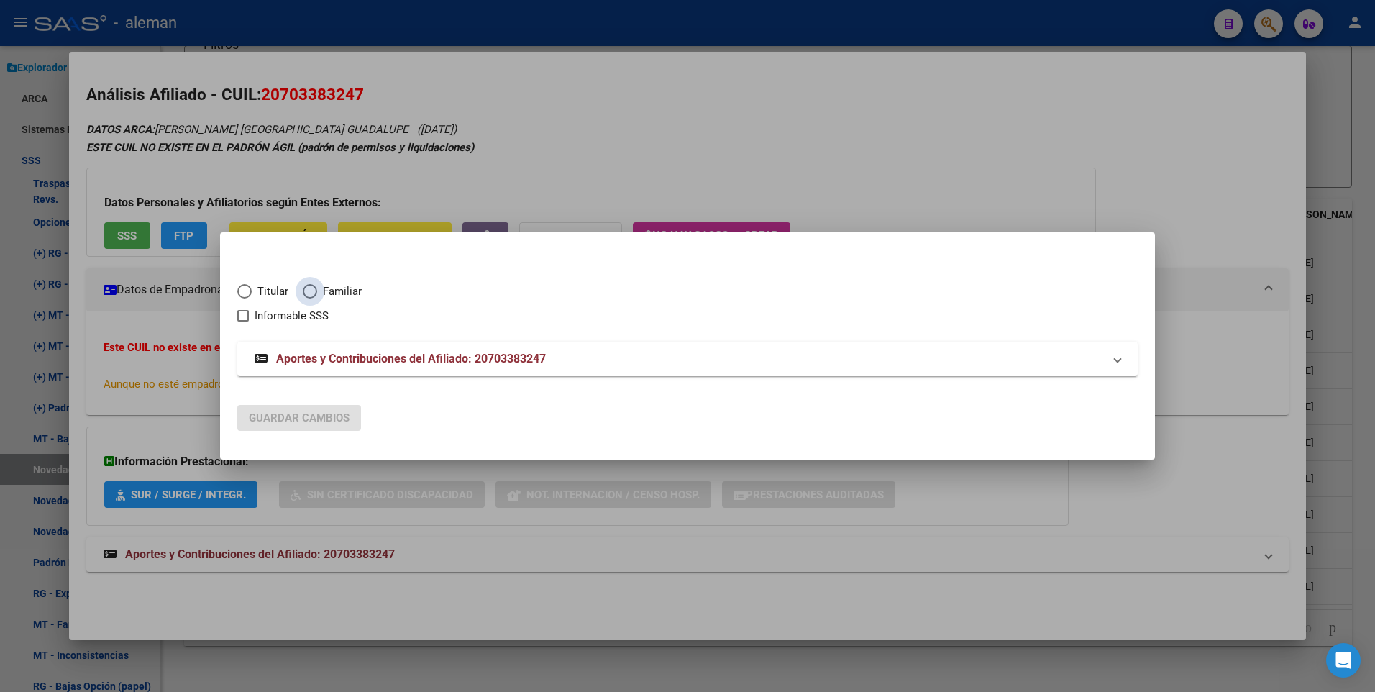
click at [320, 288] on span "Familiar" at bounding box center [339, 291] width 45 height 17
click at [317, 288] on input "Familiar" at bounding box center [310, 291] width 14 height 14
radio input "true"
checkbox input "true"
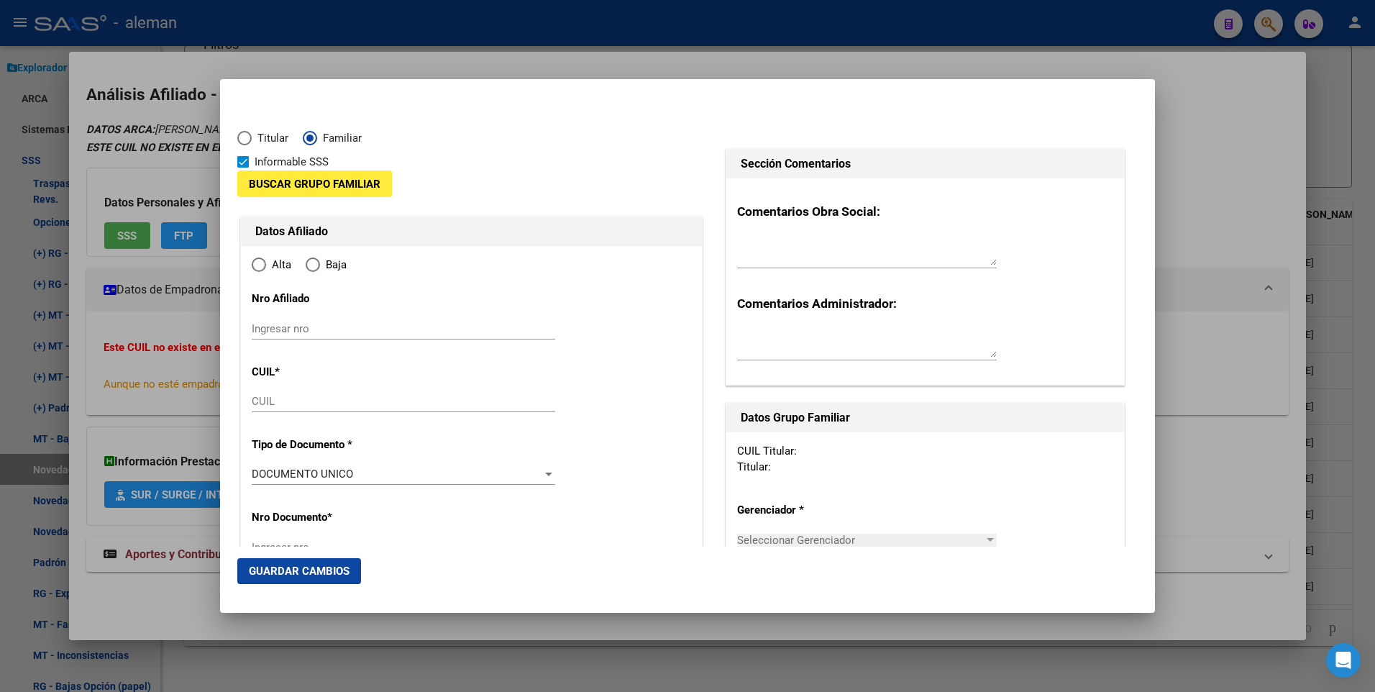
type input "20-70338324-7"
type input "70338324"
type input "LICHENE MENDEZ"
type input "ROMA GUADALUPE"
type input "2024-06-27"
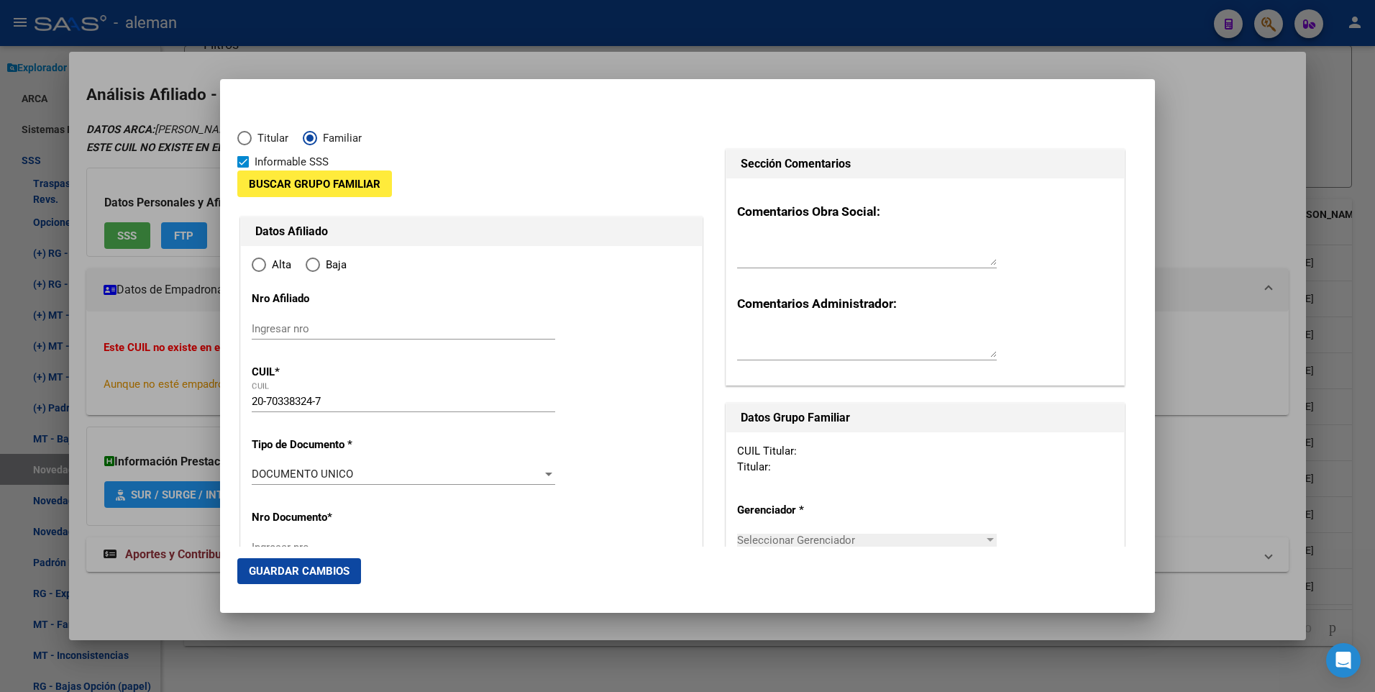
type input "CABA"
type input "1425"
type input "AV CNEL DIAZ"
type input "1722"
radio input "true"
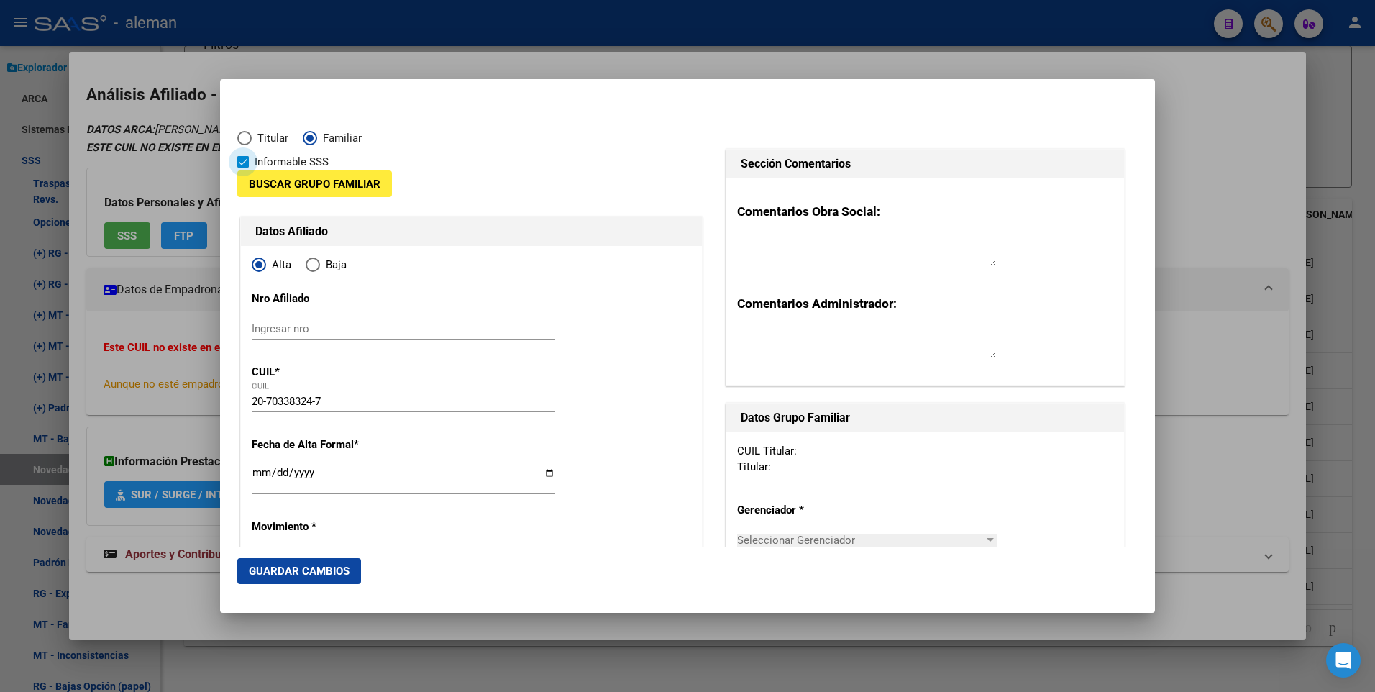
click at [247, 160] on span at bounding box center [243, 162] width 12 height 12
click at [243, 168] on input "Informable SSS" at bounding box center [242, 168] width 1 height 1
checkbox input "false"
click at [343, 184] on span "Buscar Grupo Familiar" at bounding box center [315, 184] width 132 height 13
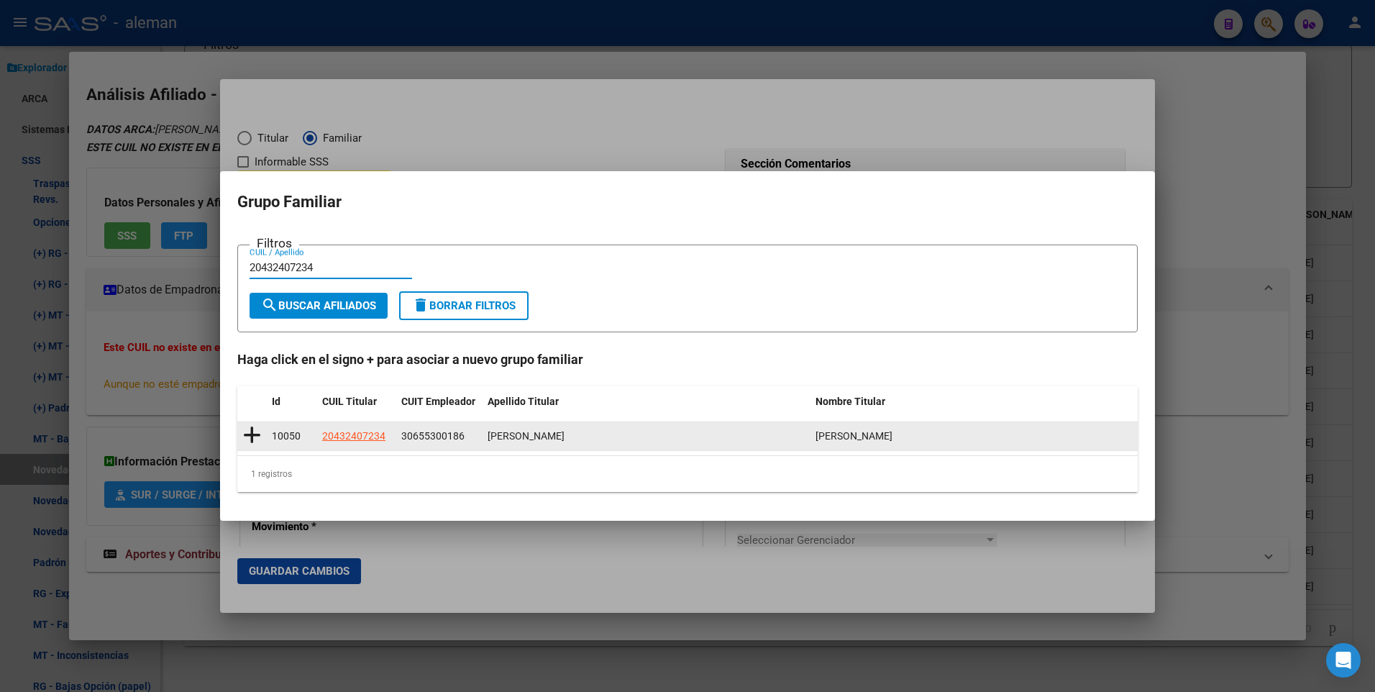
type input "20432407234"
click at [253, 432] on icon at bounding box center [252, 435] width 18 height 20
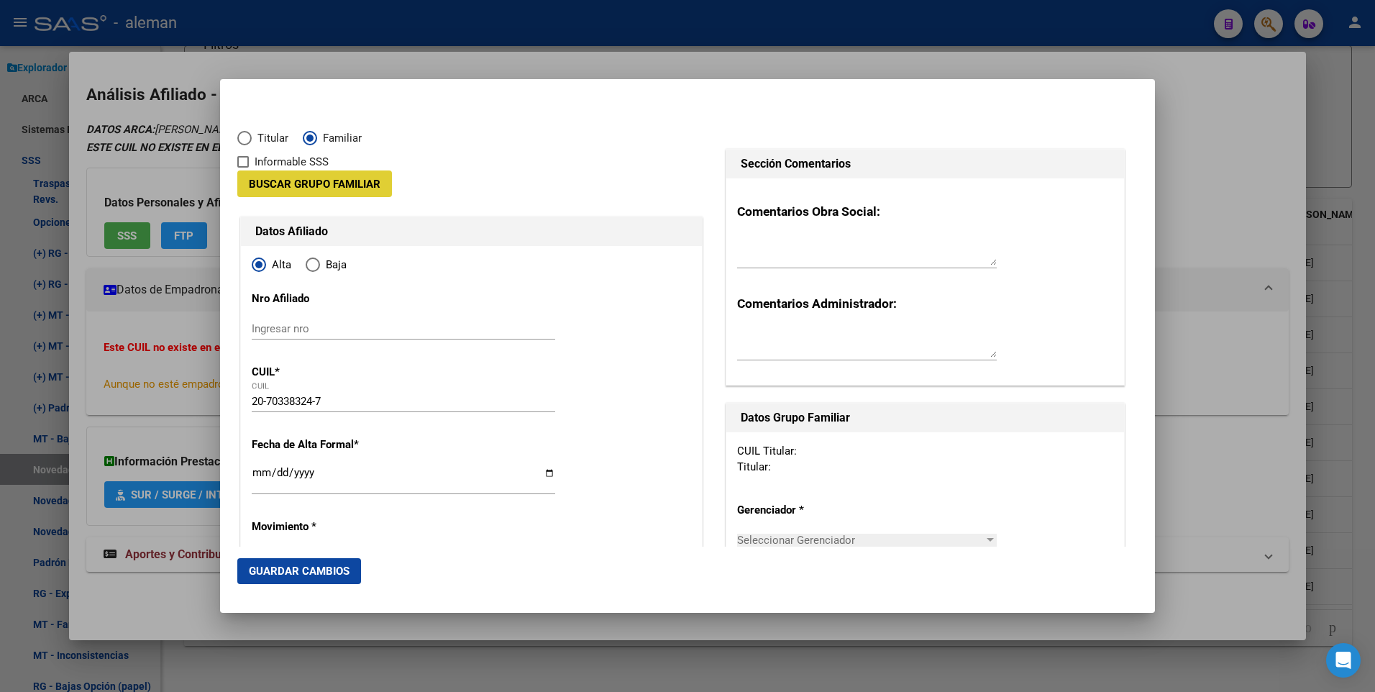
type input "30-65530018-6"
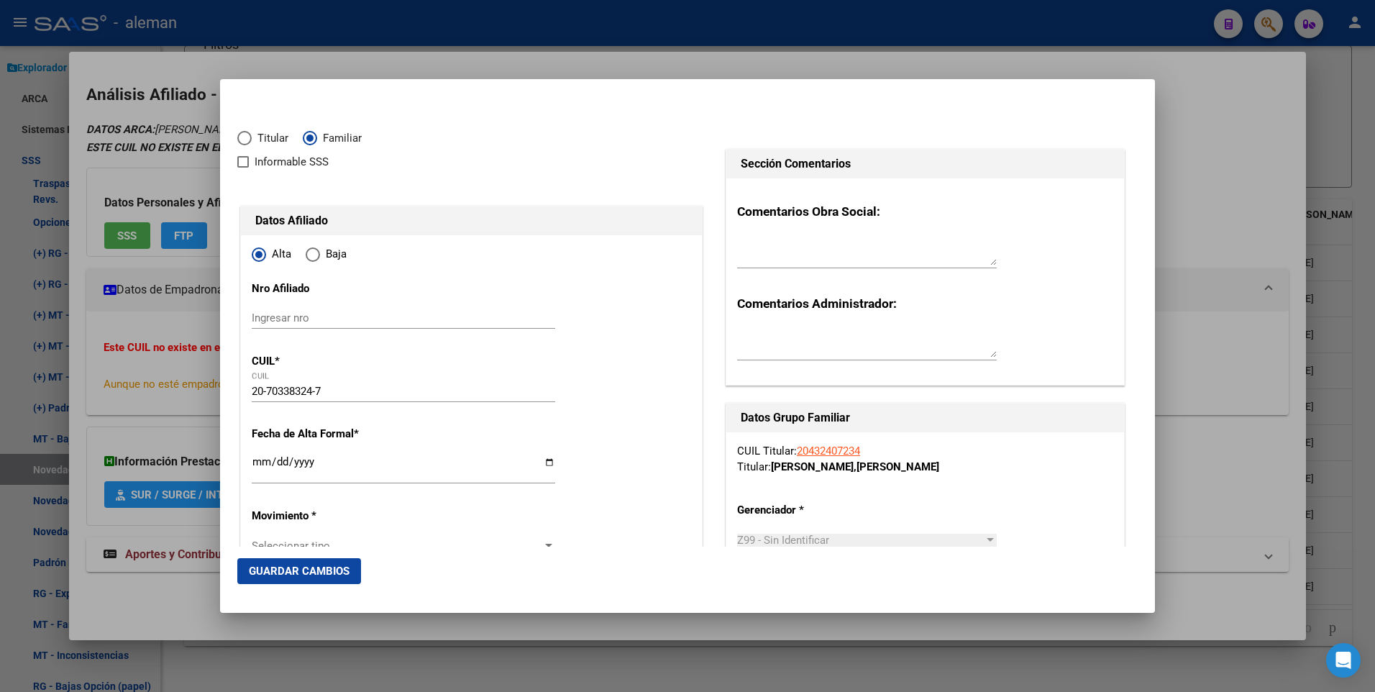
click at [254, 463] on input "Ingresar fecha" at bounding box center [404, 467] width 304 height 23
type input "2025-07-01"
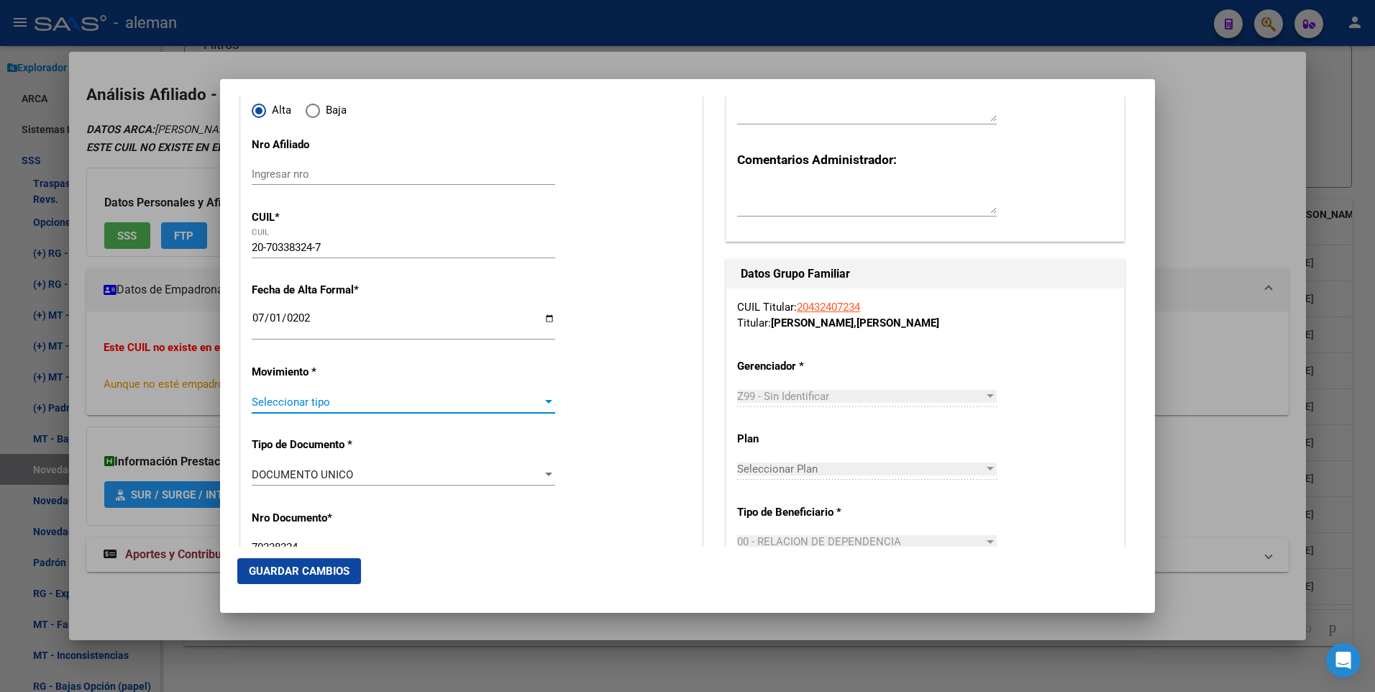
click at [545, 402] on div at bounding box center [548, 402] width 7 height 4
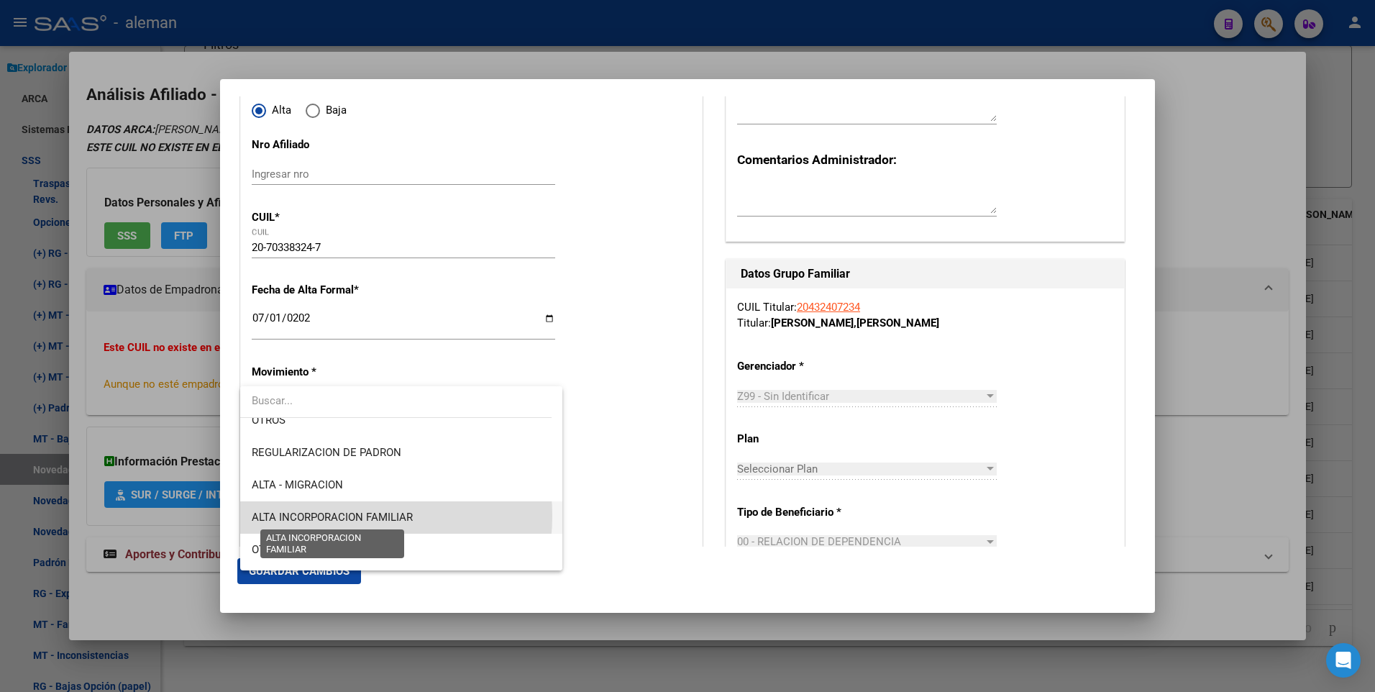
click at [330, 516] on span "ALTA INCORPORACION FAMILIAR" at bounding box center [332, 517] width 161 height 13
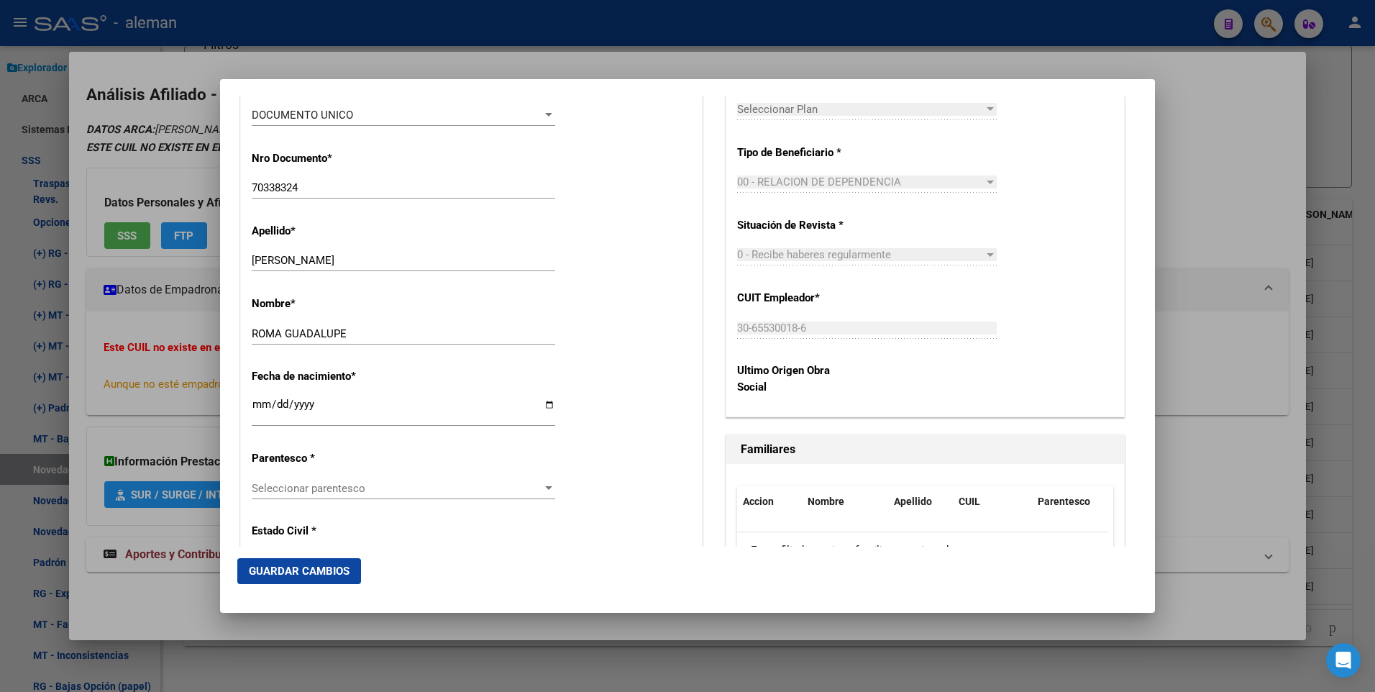
scroll to position [576, 0]
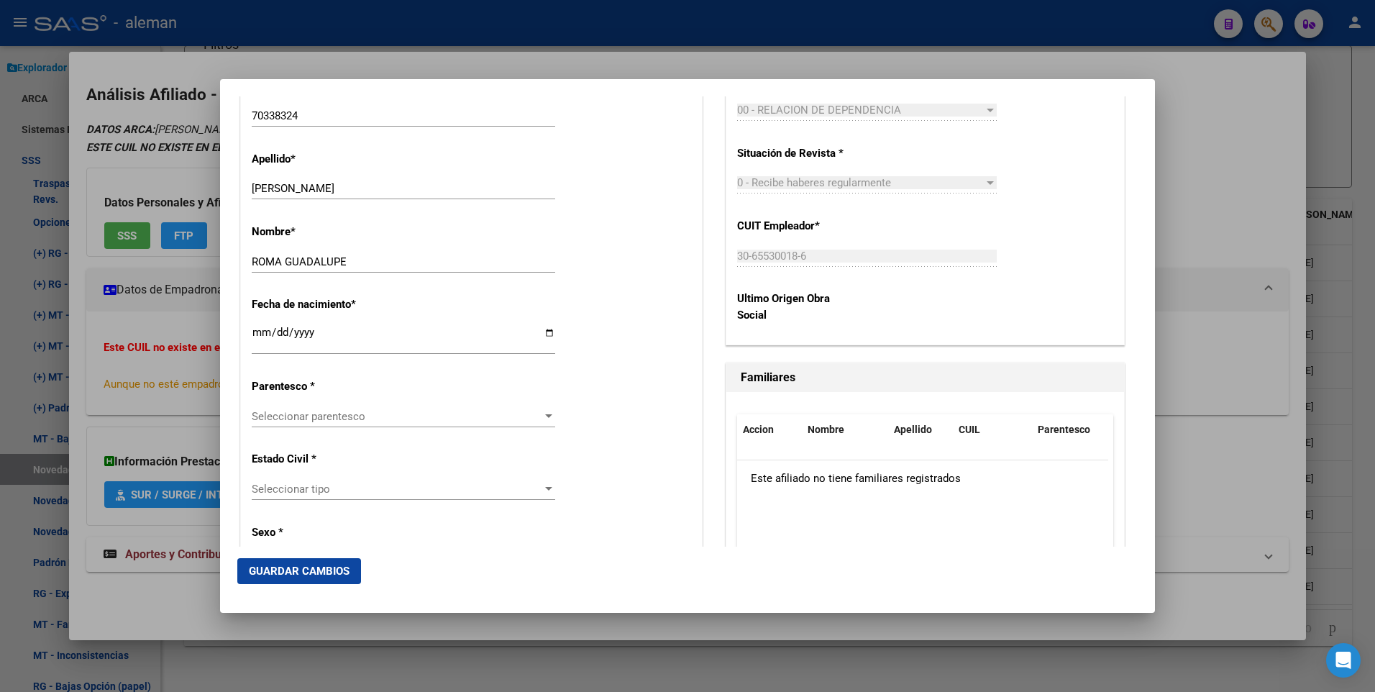
click at [545, 416] on div at bounding box center [548, 416] width 7 height 4
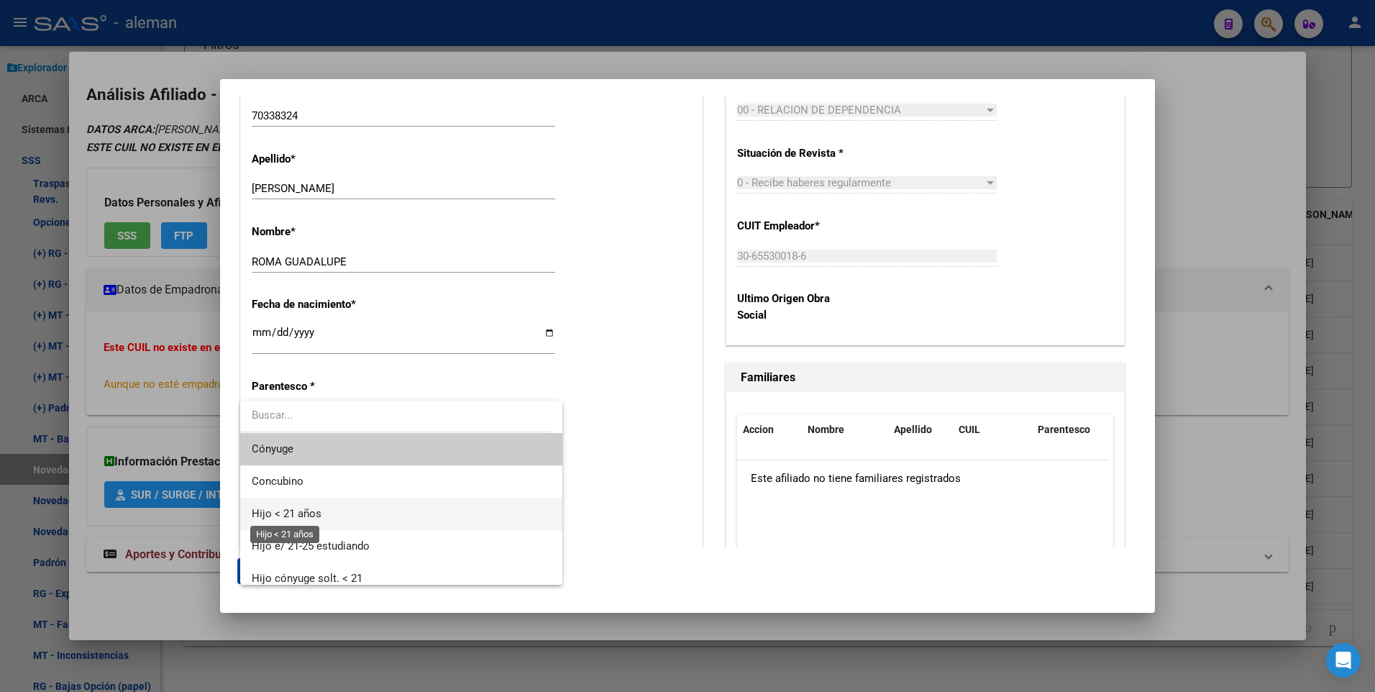
click at [294, 509] on span "Hijo < 21 años" at bounding box center [287, 513] width 70 height 13
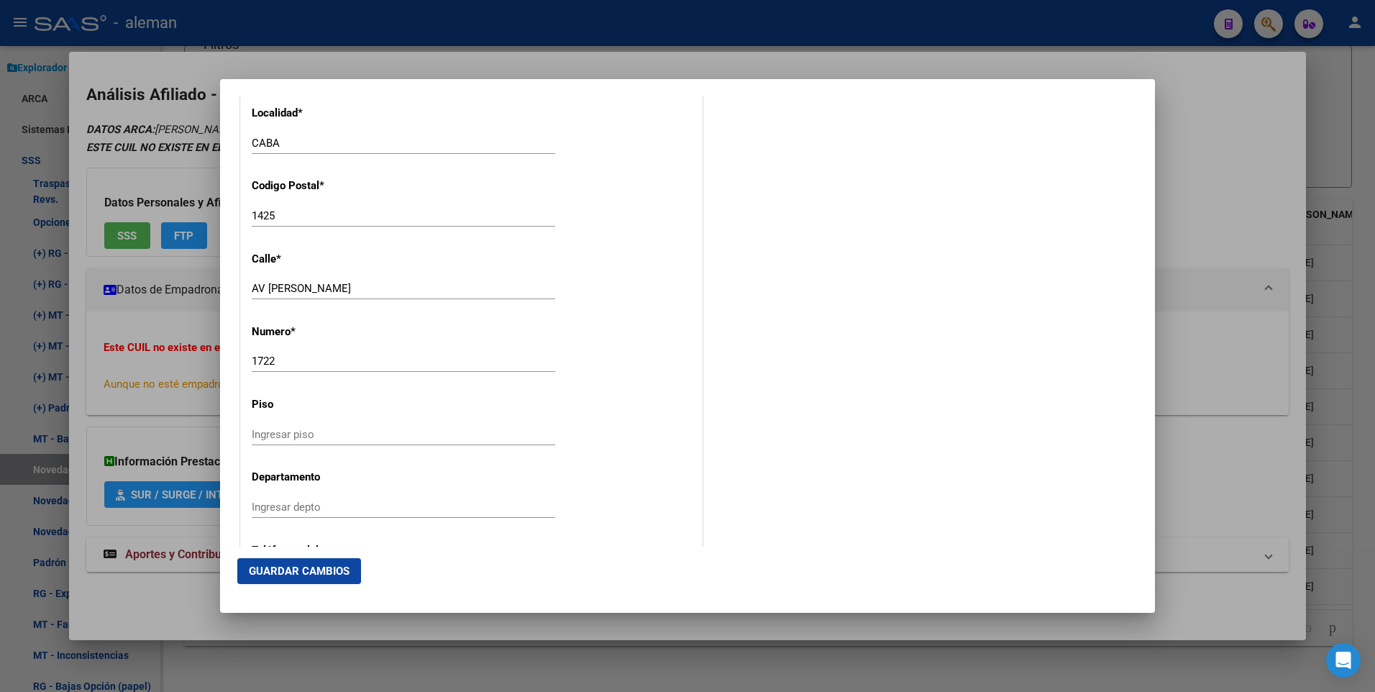
scroll to position [1816, 0]
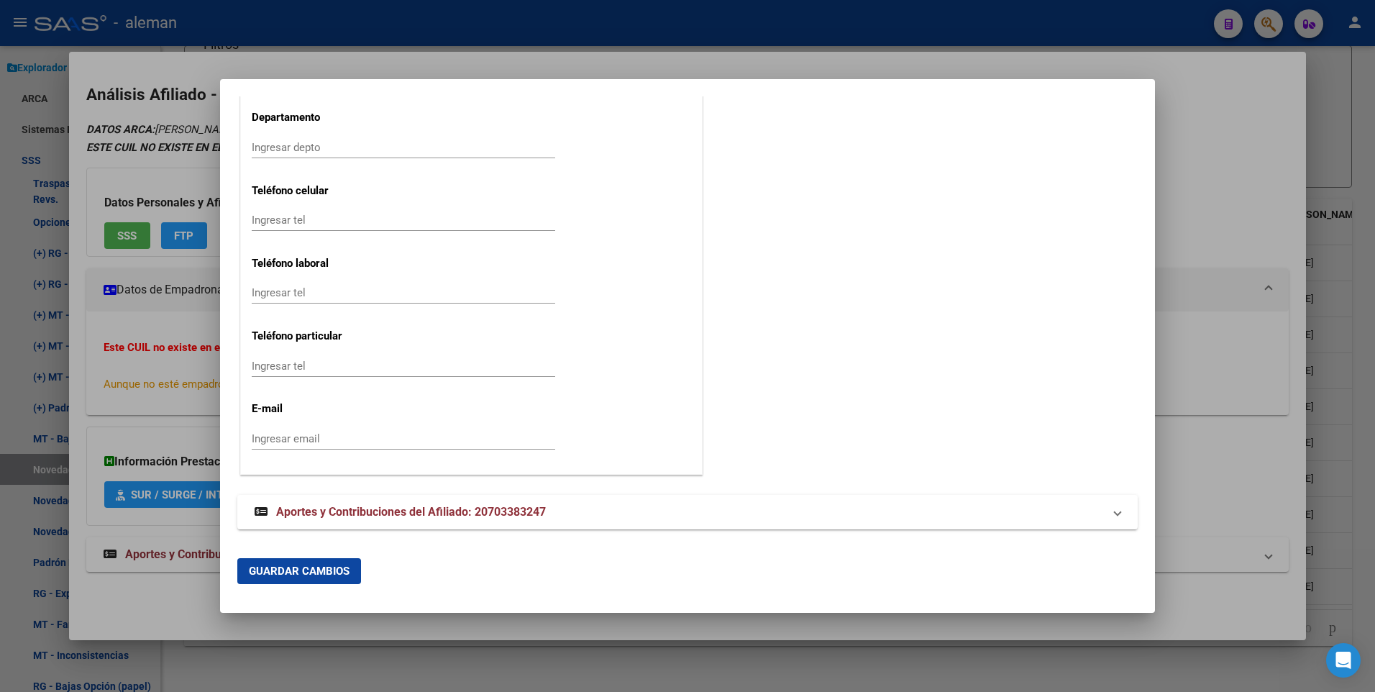
click at [311, 573] on span "Guardar Cambios" at bounding box center [299, 571] width 101 height 13
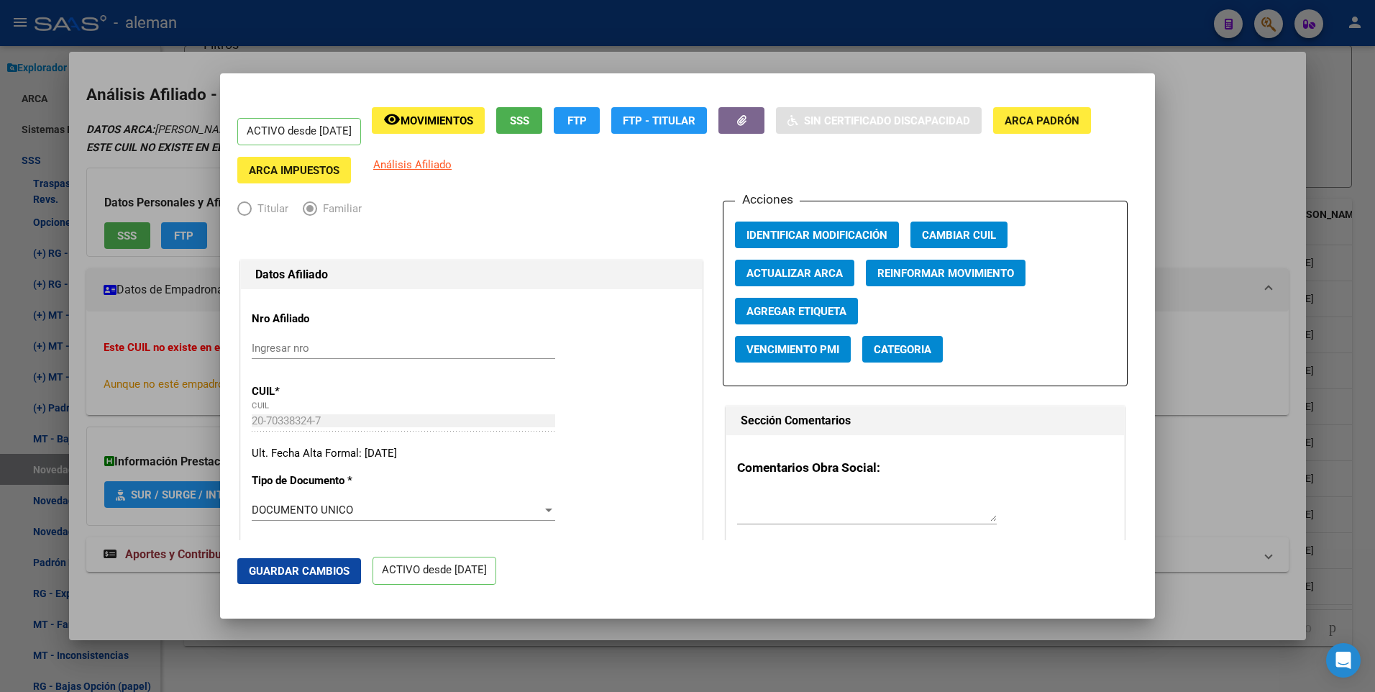
click at [1242, 228] on div at bounding box center [687, 346] width 1375 height 692
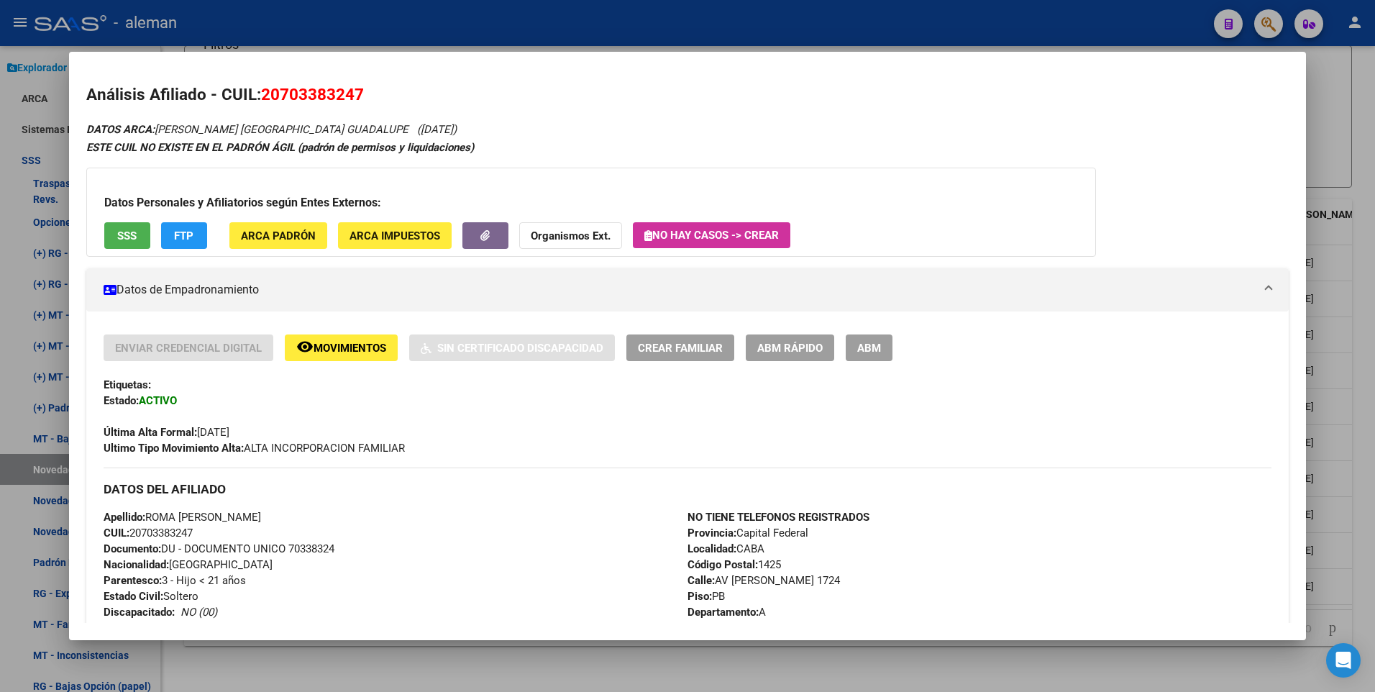
click at [1356, 455] on div at bounding box center [687, 346] width 1375 height 692
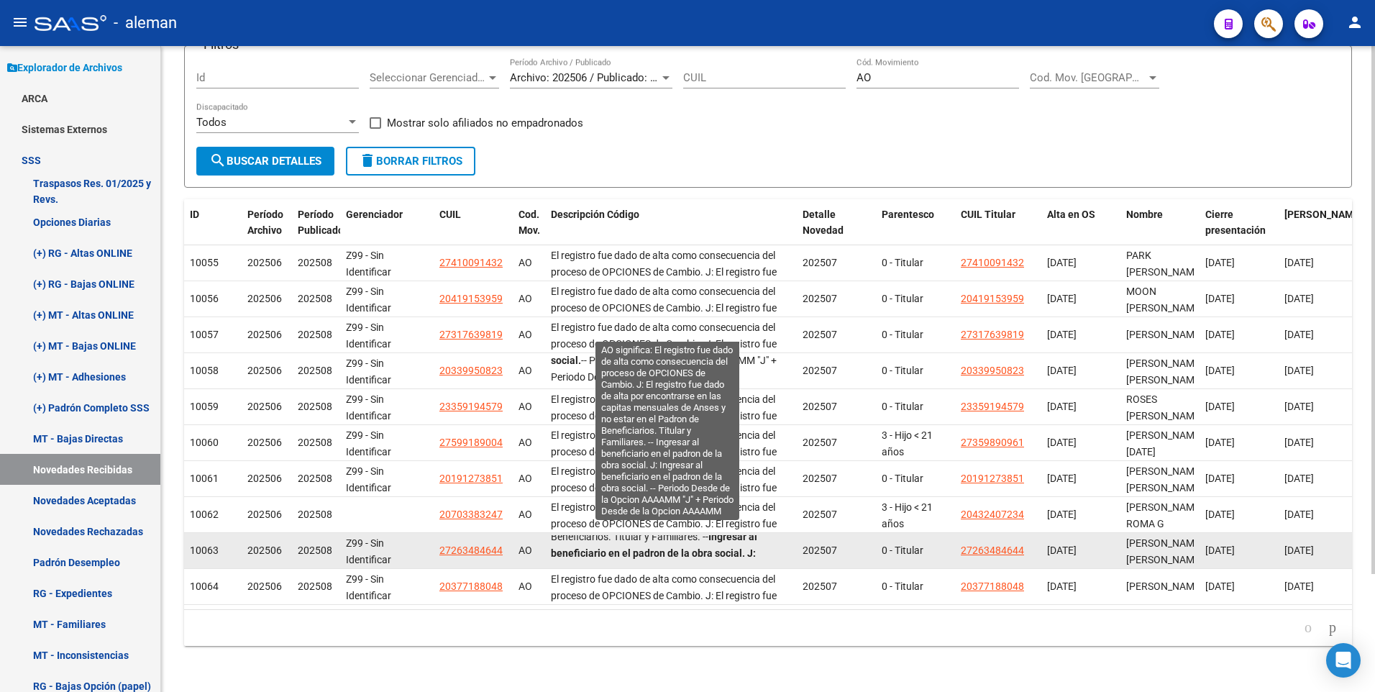
scroll to position [117, 0]
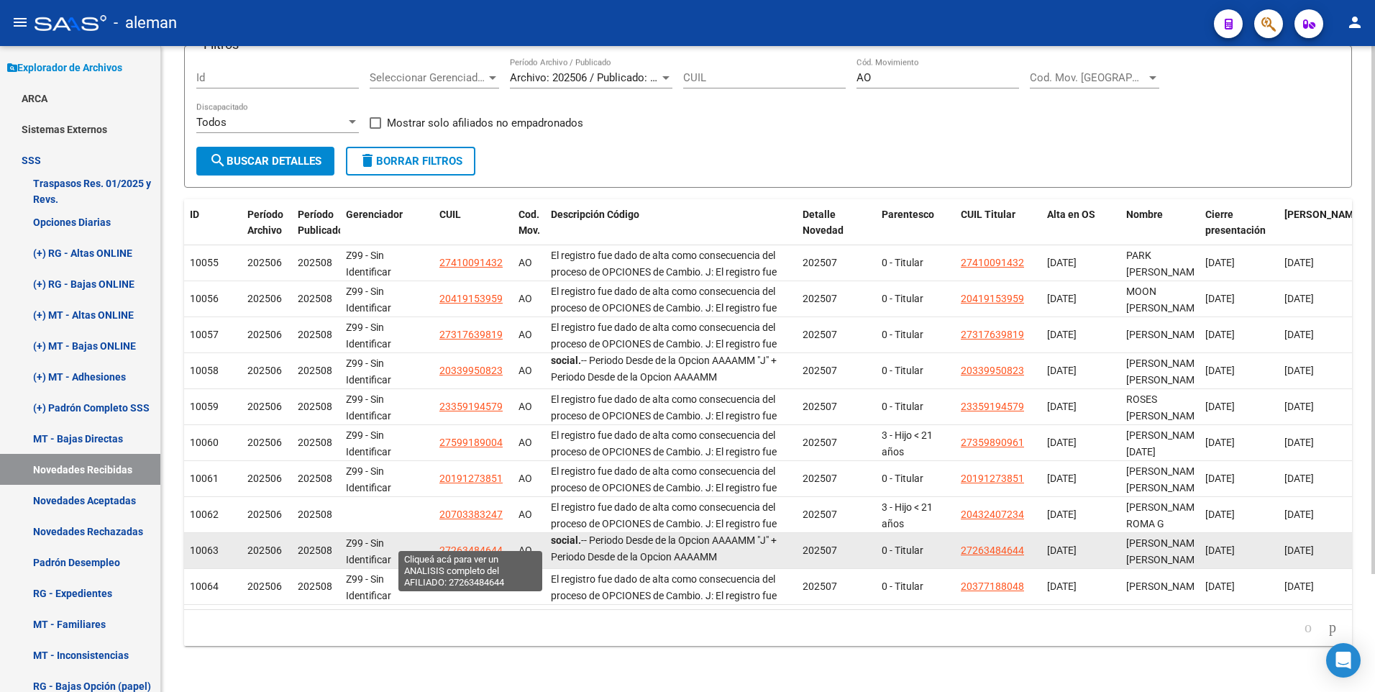
click at [477, 545] on span "27263484644" at bounding box center [471, 551] width 63 height 12
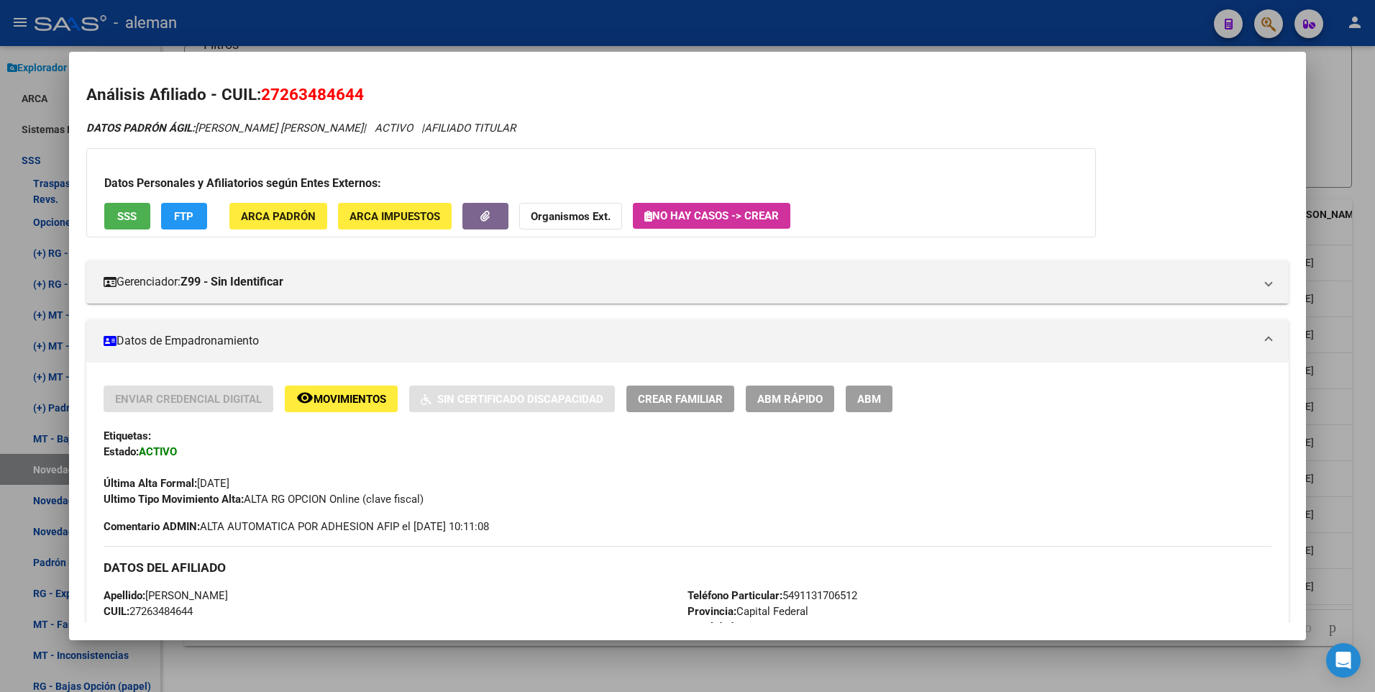
click at [1360, 591] on div at bounding box center [687, 346] width 1375 height 692
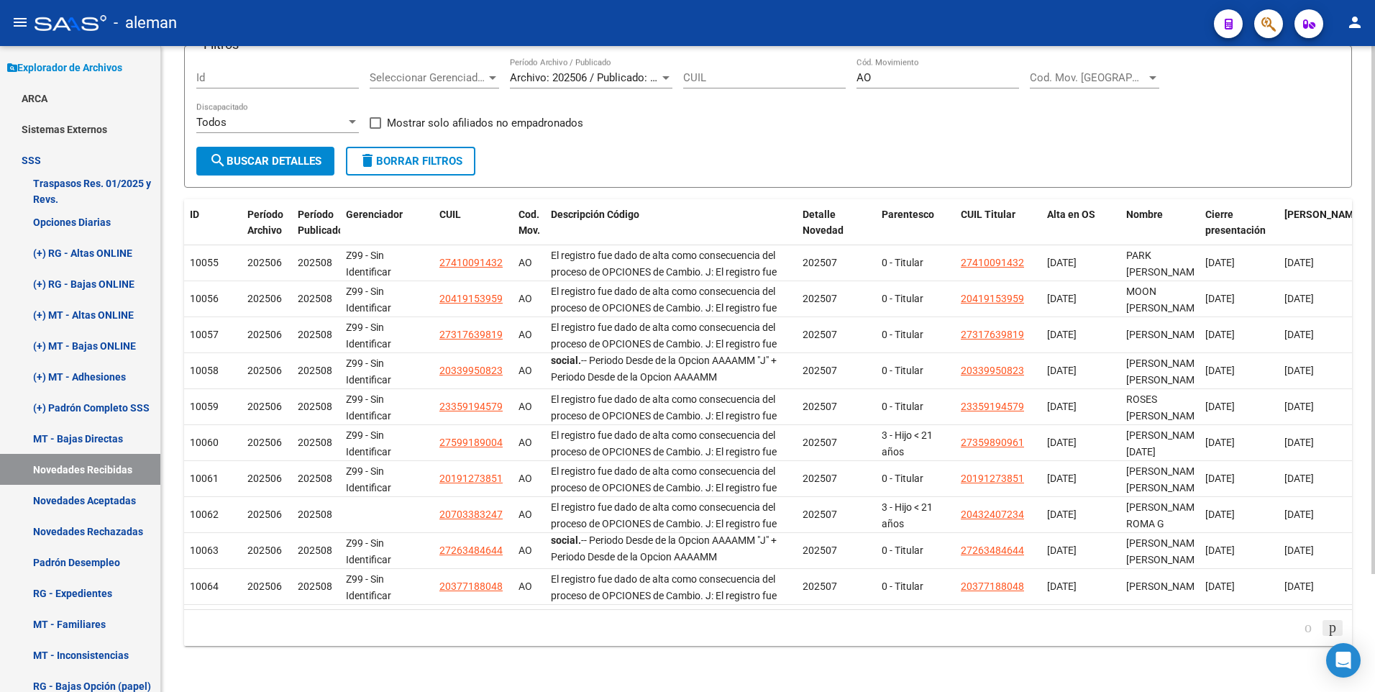
click at [1331, 627] on icon "go to next page" at bounding box center [1333, 627] width 12 height 17
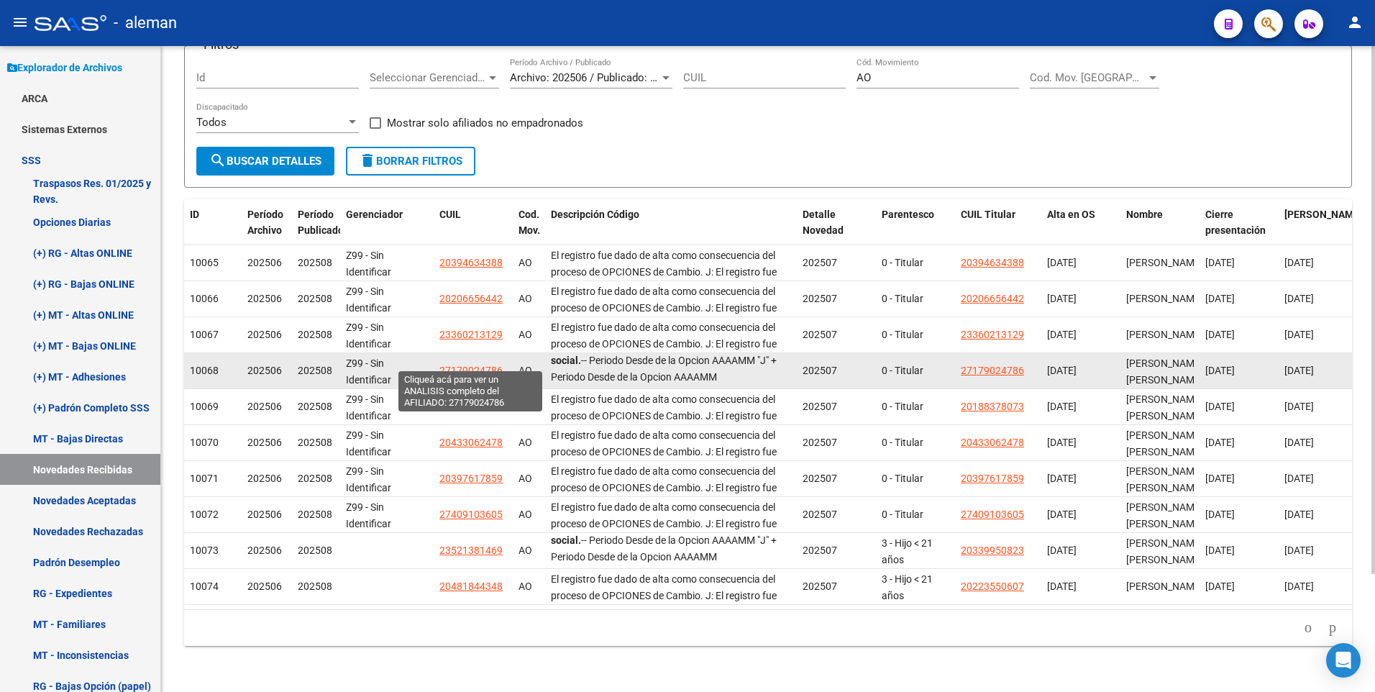
click at [473, 365] on span "27179024786" at bounding box center [471, 371] width 63 height 12
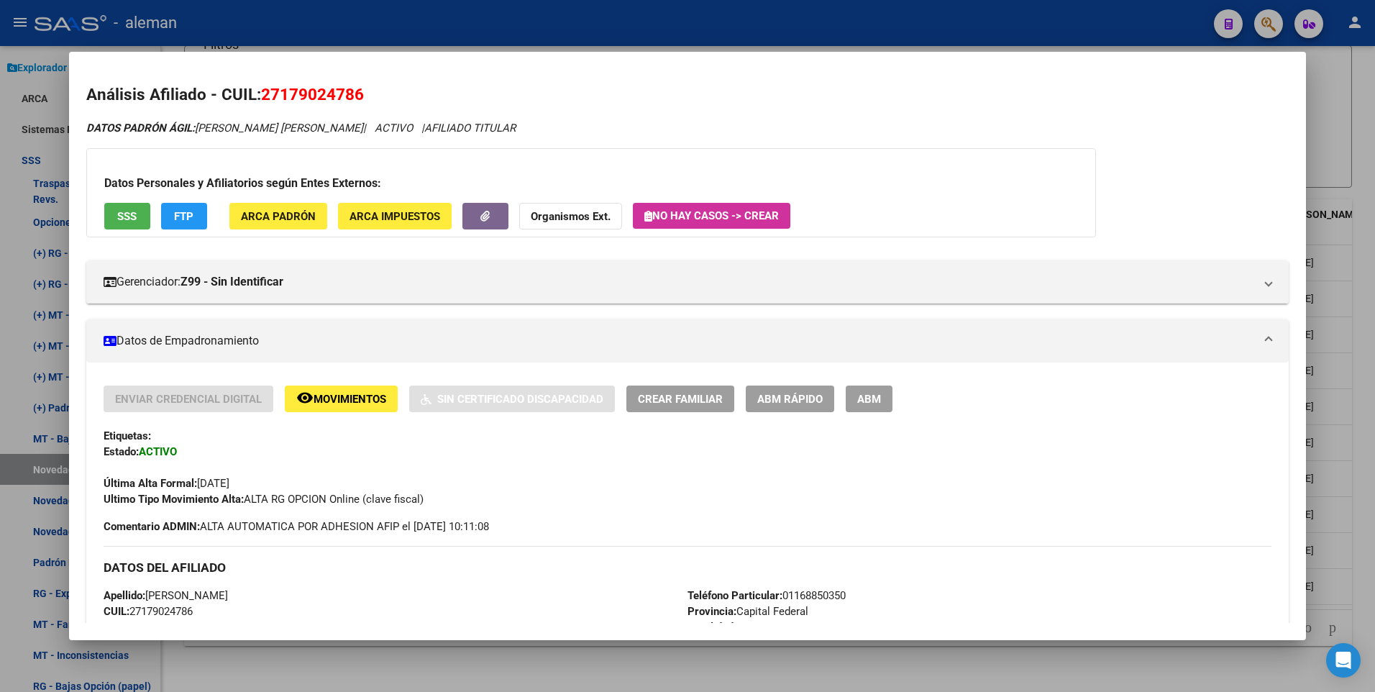
click at [1370, 560] on div at bounding box center [687, 346] width 1375 height 692
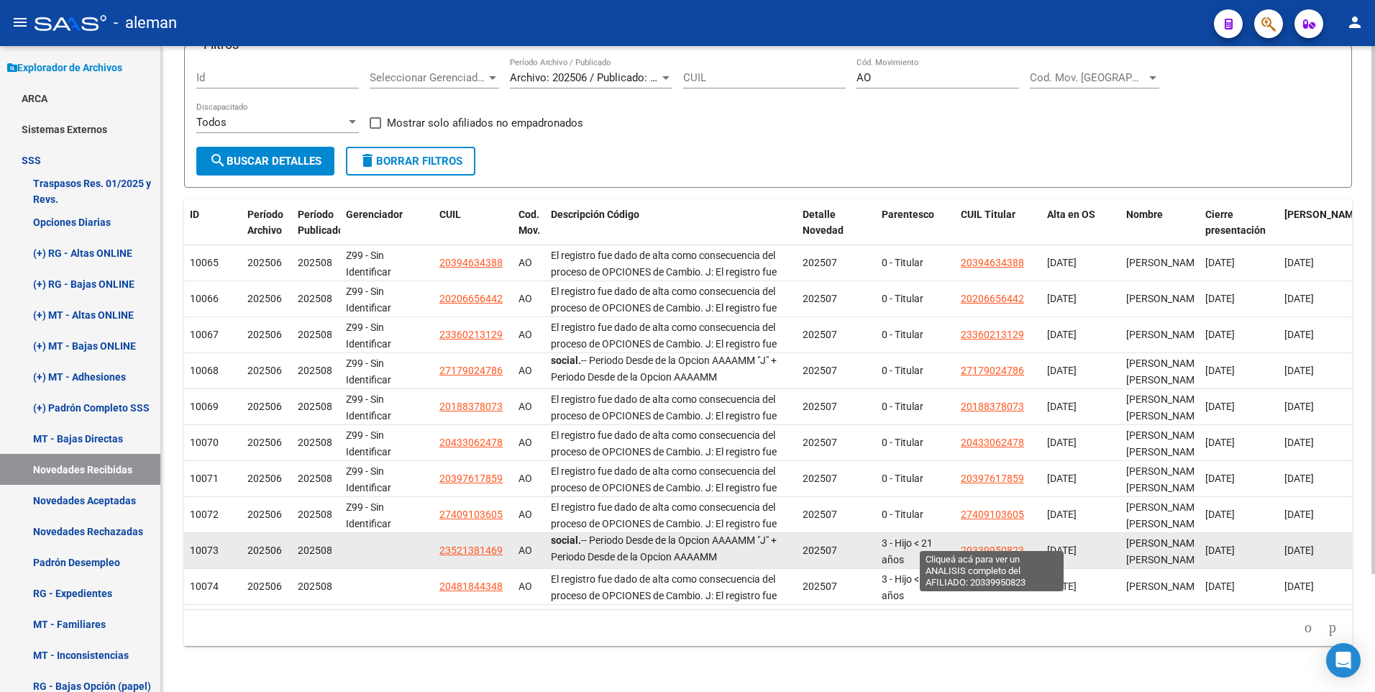
click at [988, 545] on span "20339950823" at bounding box center [992, 551] width 63 height 12
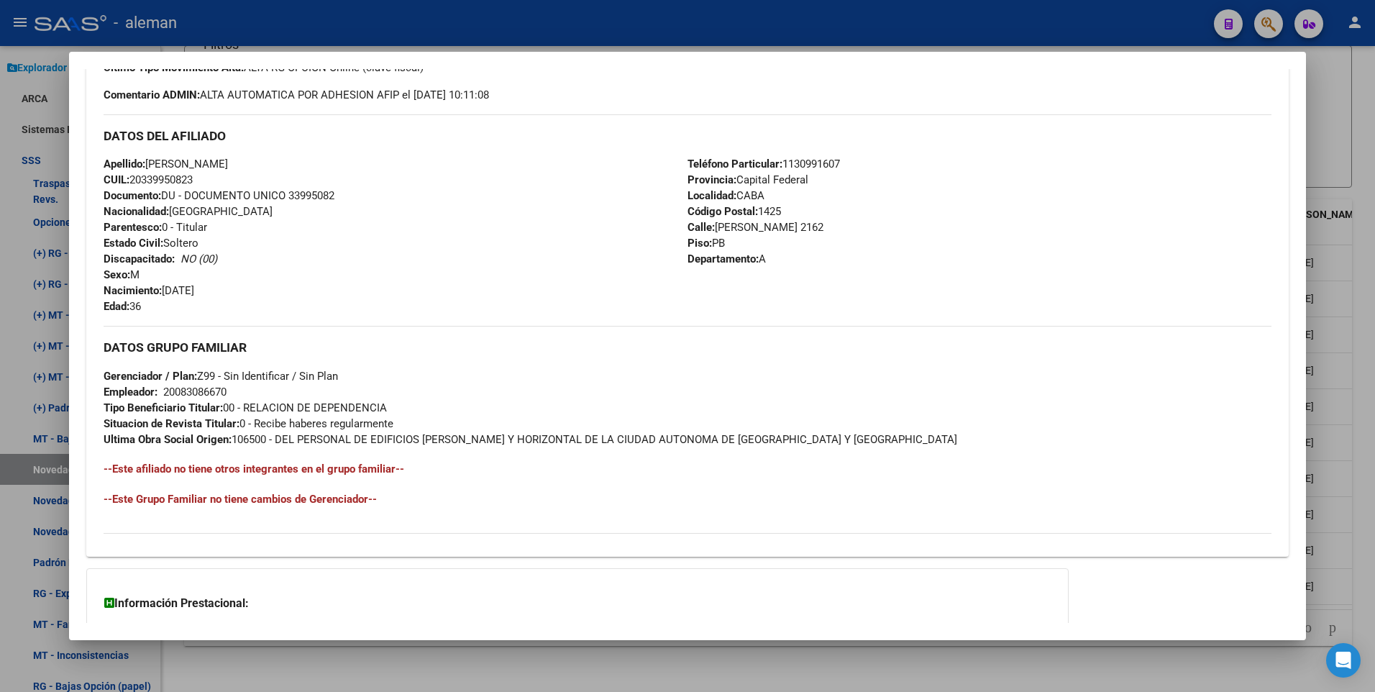
scroll to position [555, 0]
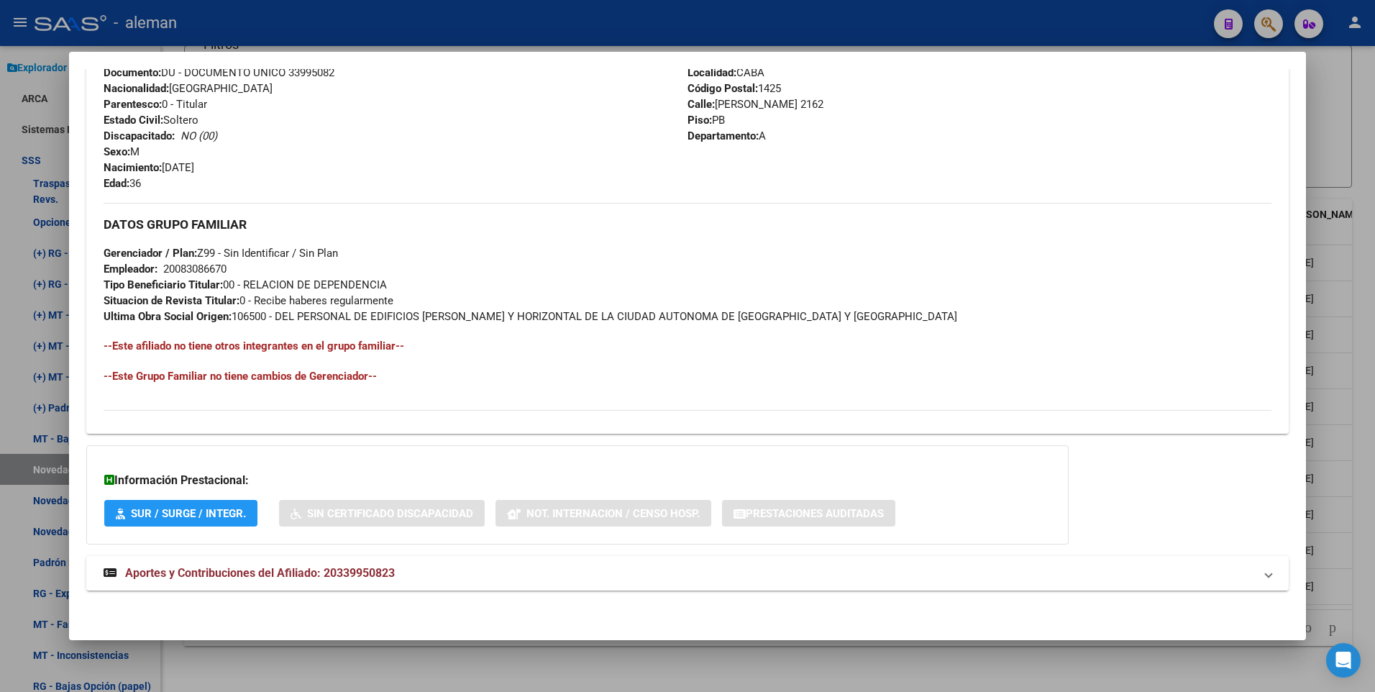
click at [363, 577] on span "Aportes y Contribuciones del Afiliado: 20339950823" at bounding box center [260, 573] width 270 height 14
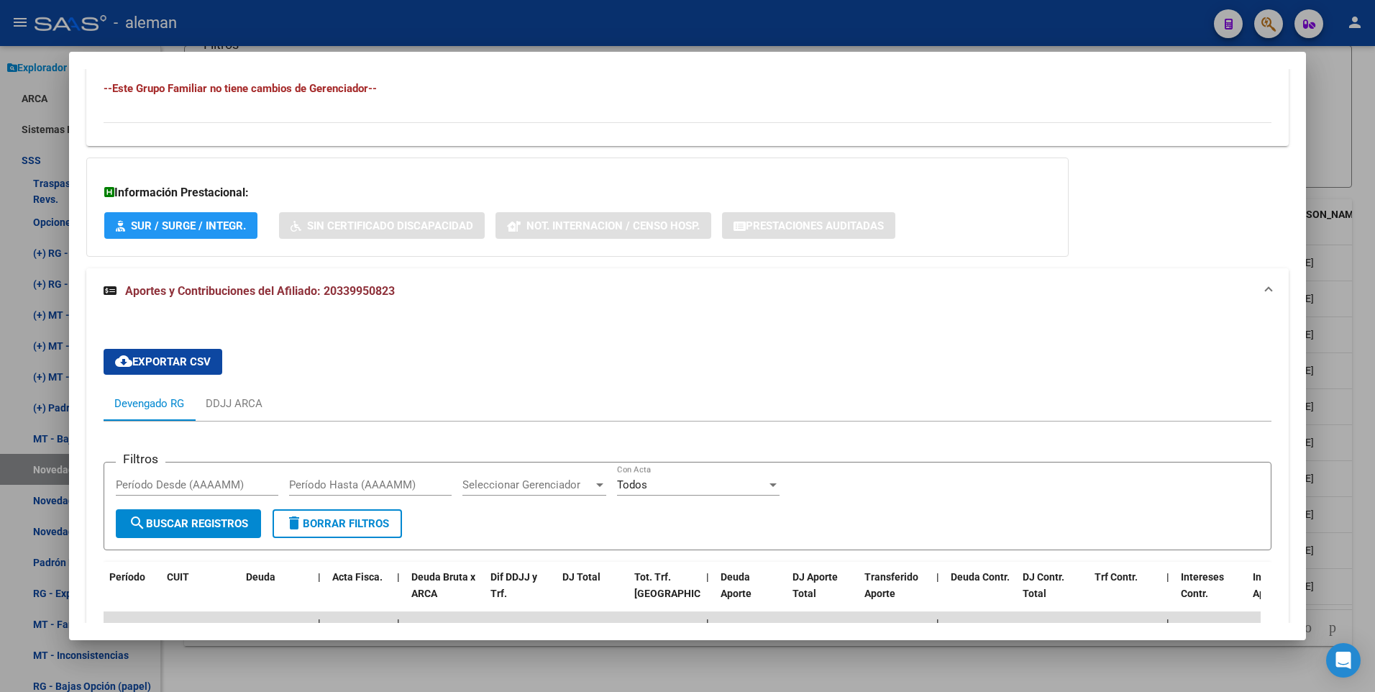
scroll to position [986, 0]
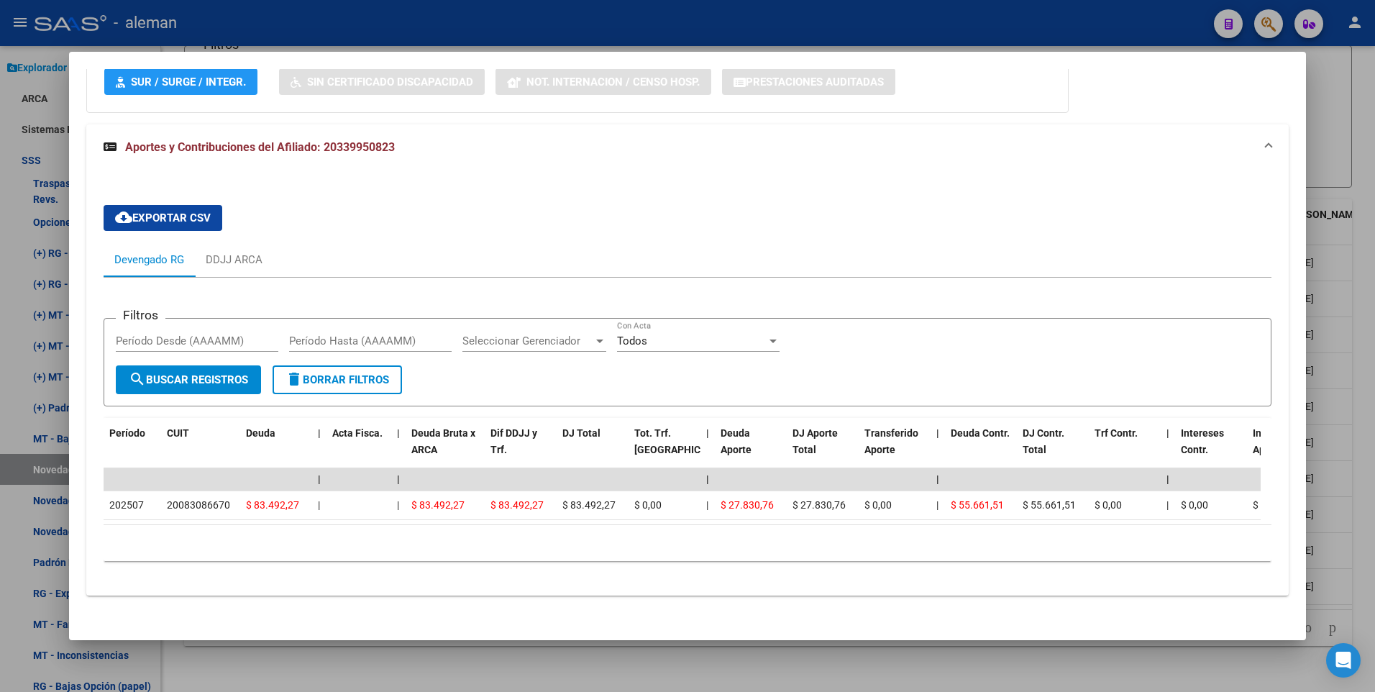
click at [1360, 419] on div at bounding box center [687, 346] width 1375 height 692
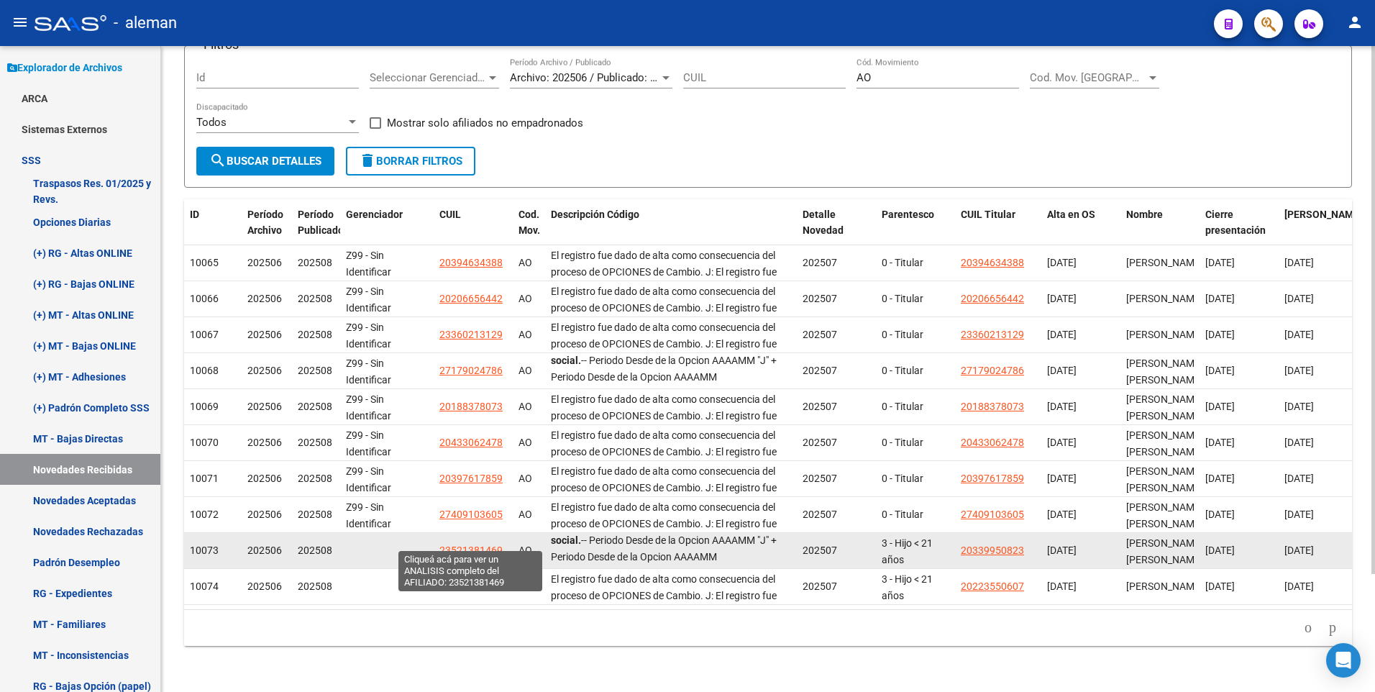
click at [477, 545] on span "23521381469" at bounding box center [471, 551] width 63 height 12
type textarea "23521381469"
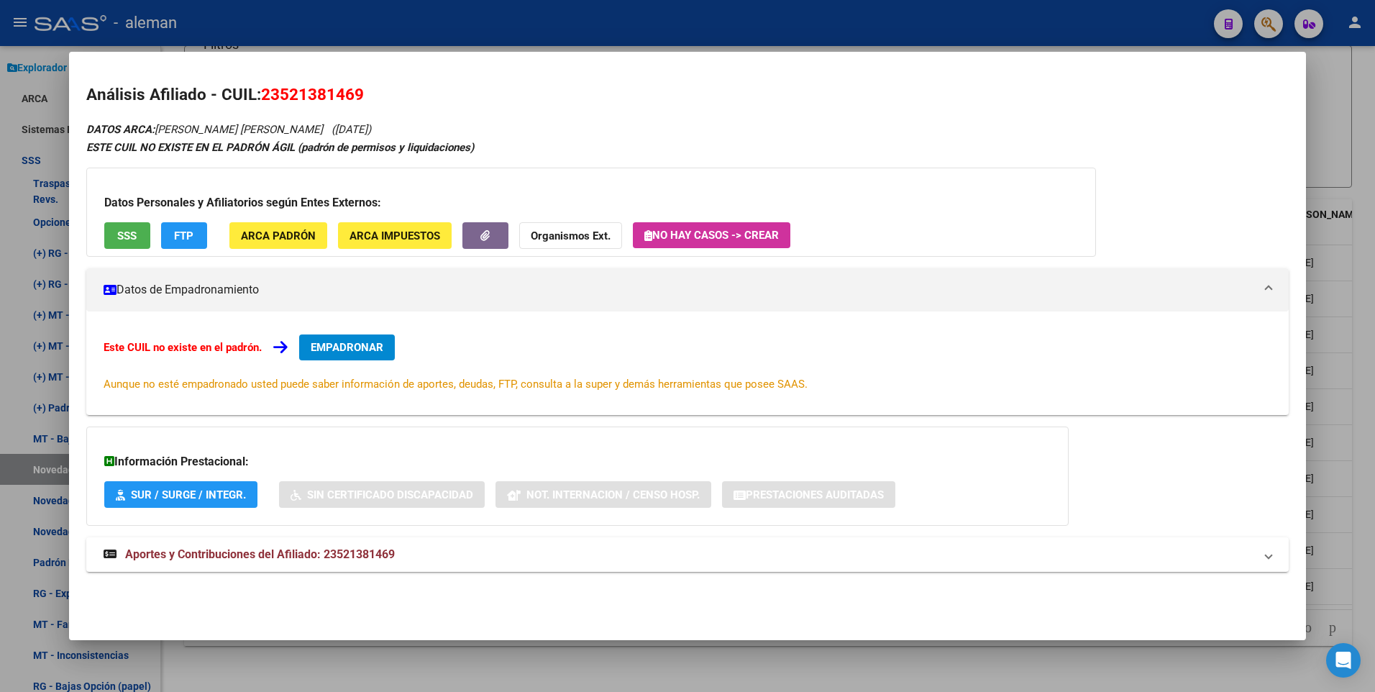
click at [334, 348] on span "EMPADRONAR" at bounding box center [347, 347] width 73 height 13
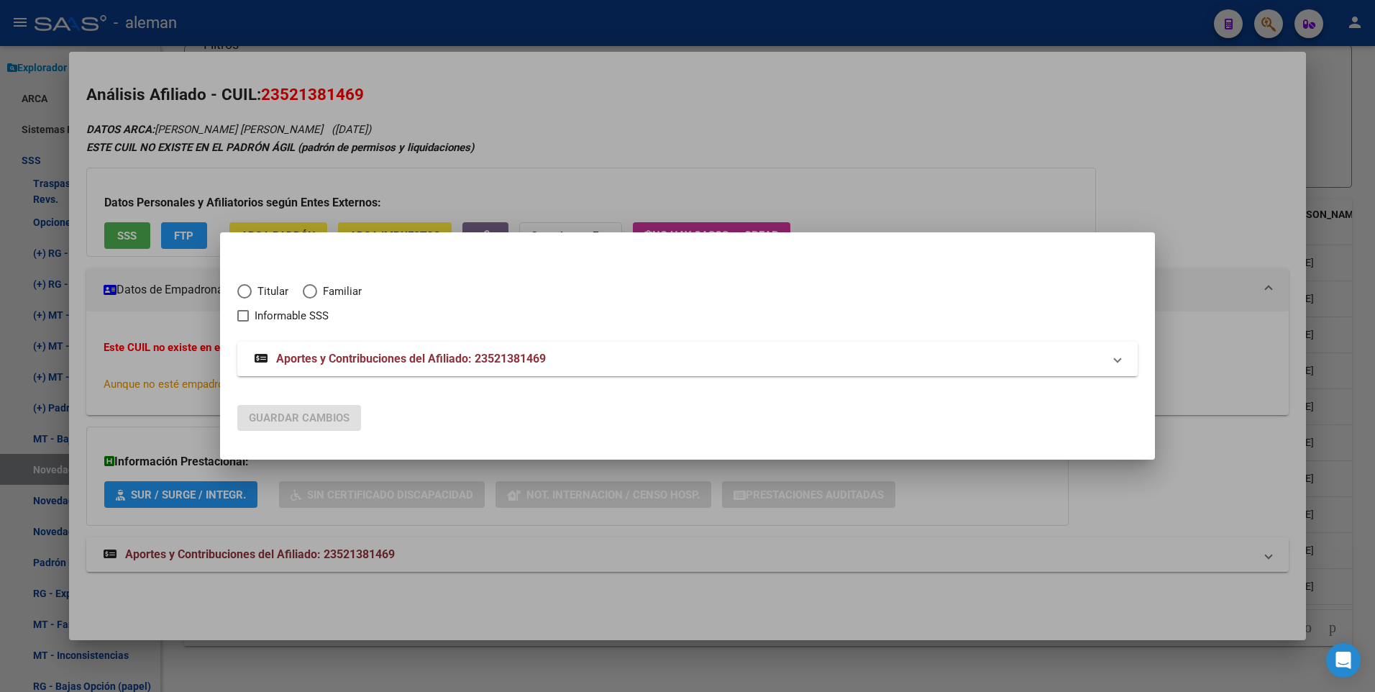
click at [304, 291] on span "Elija una opción" at bounding box center [310, 291] width 14 height 14
click at [304, 291] on input "Familiar" at bounding box center [310, 291] width 14 height 14
radio input "true"
checkbox input "true"
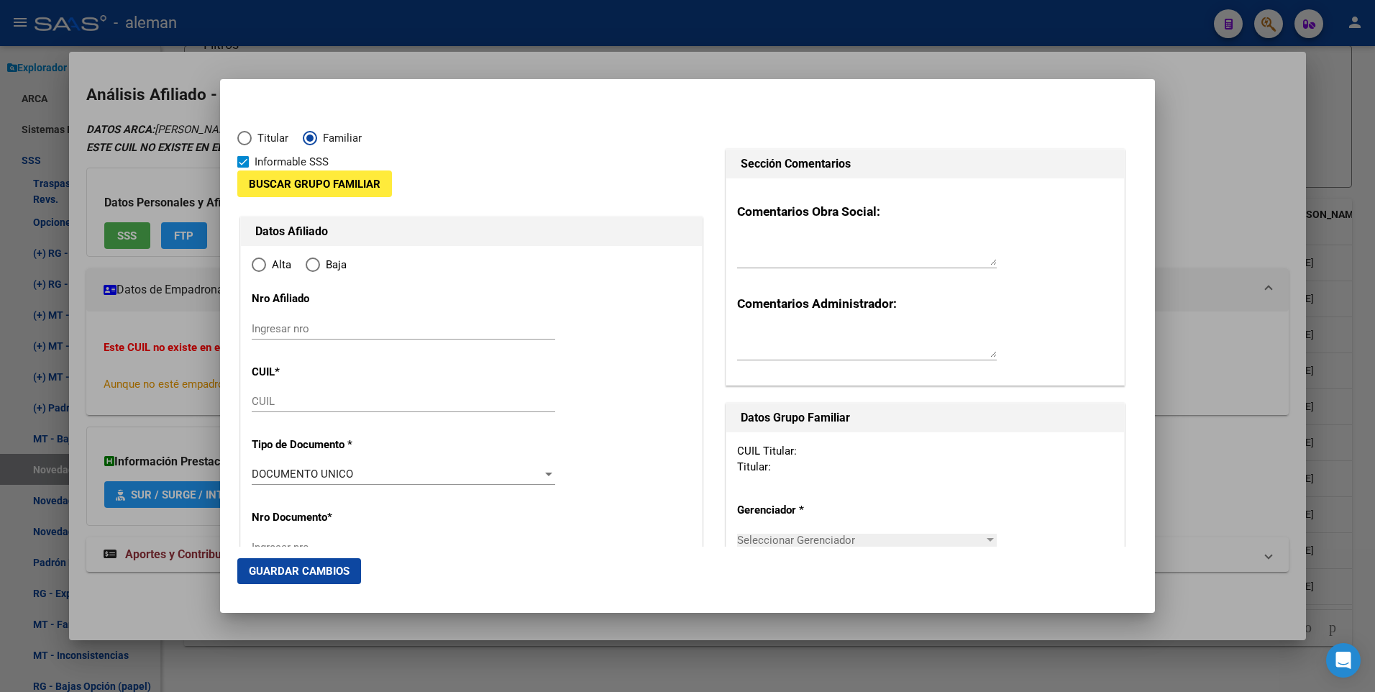
type input "23-52138146-9"
type input "52138146"
type input "SALVATIERRA RICARDO TIAN"
type input "2012-05-03"
type input "CABA"
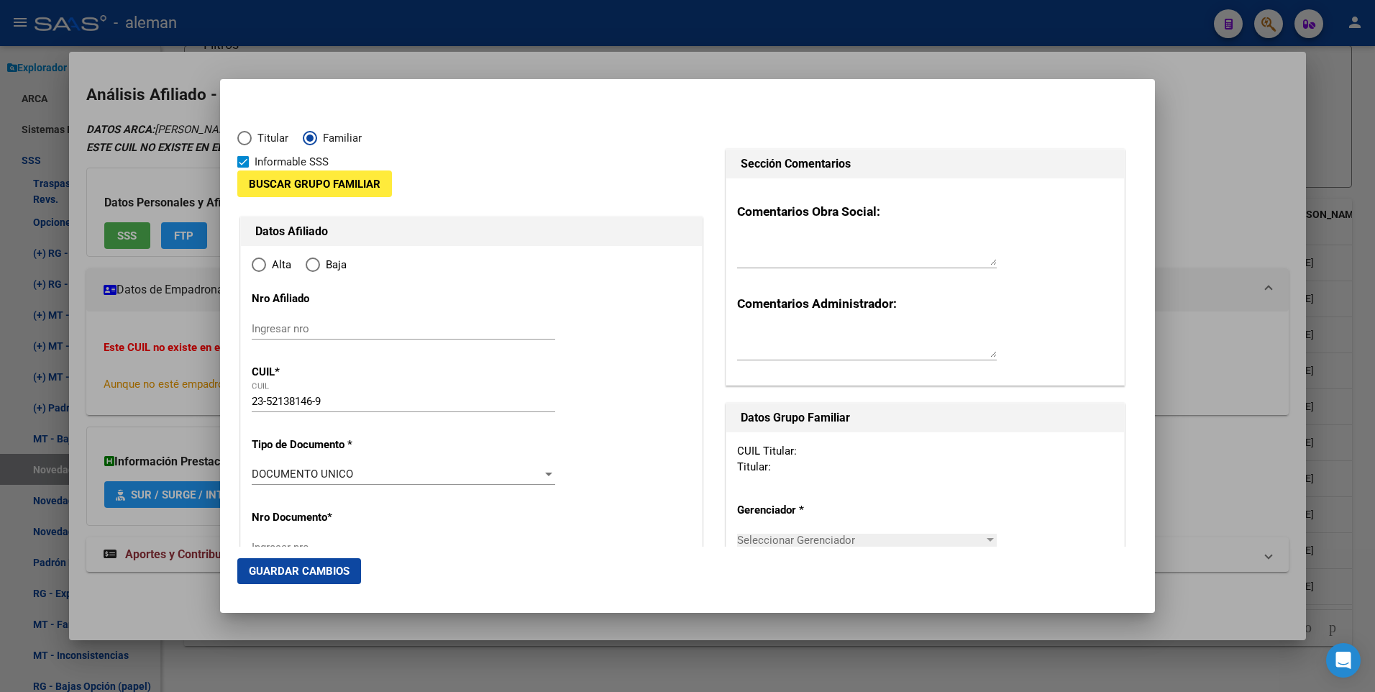
type input "1425"
type input "BILLINGHURST"
type input "2162"
radio input "true"
click at [245, 160] on span at bounding box center [243, 162] width 12 height 12
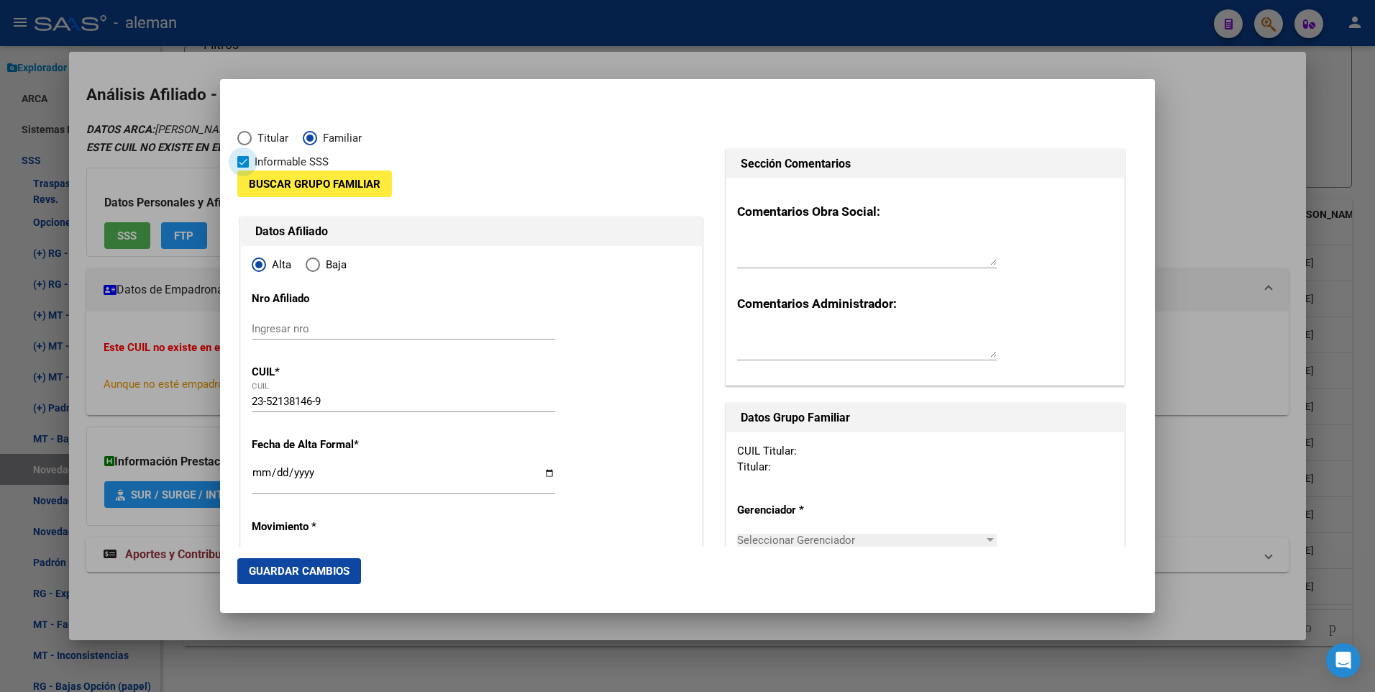
click at [243, 168] on input "Informable SSS" at bounding box center [242, 168] width 1 height 1
checkbox input "false"
click at [272, 176] on button "Buscar Grupo Familiar" at bounding box center [314, 183] width 155 height 27
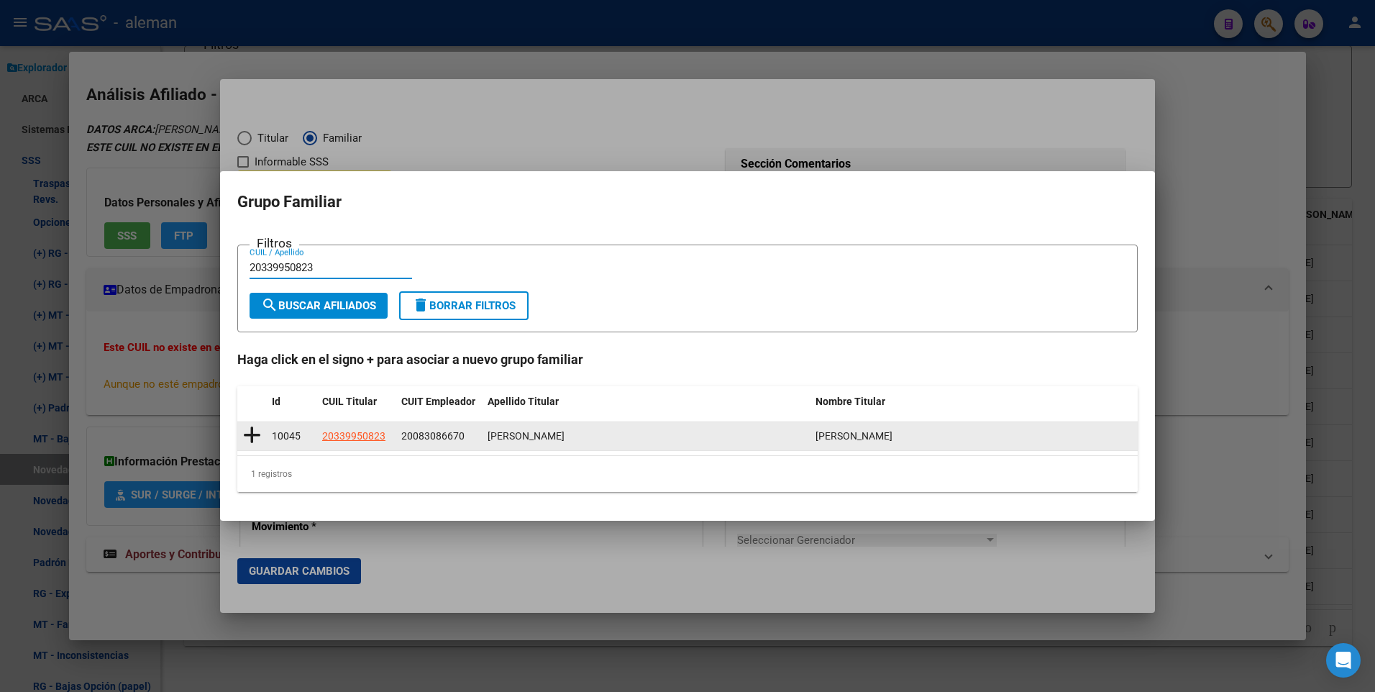
type input "20339950823"
click at [253, 435] on icon at bounding box center [252, 435] width 18 height 20
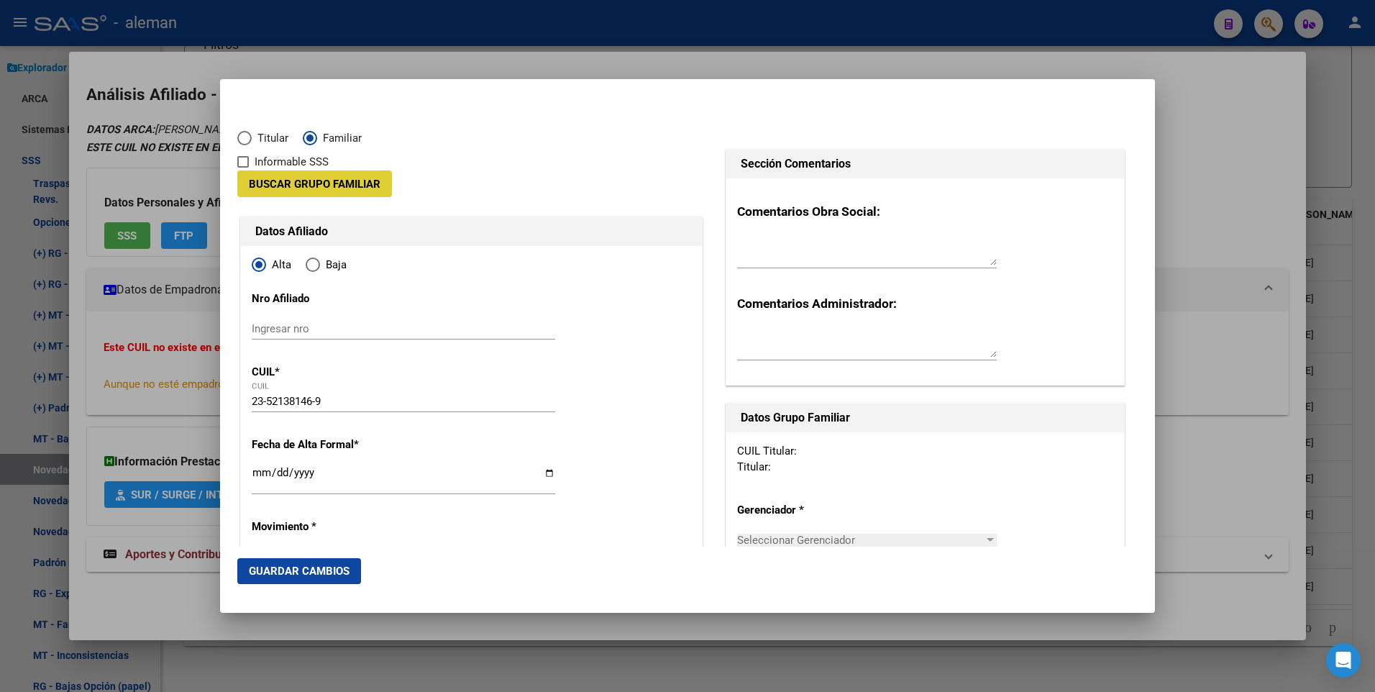
type input "20-08308667-0"
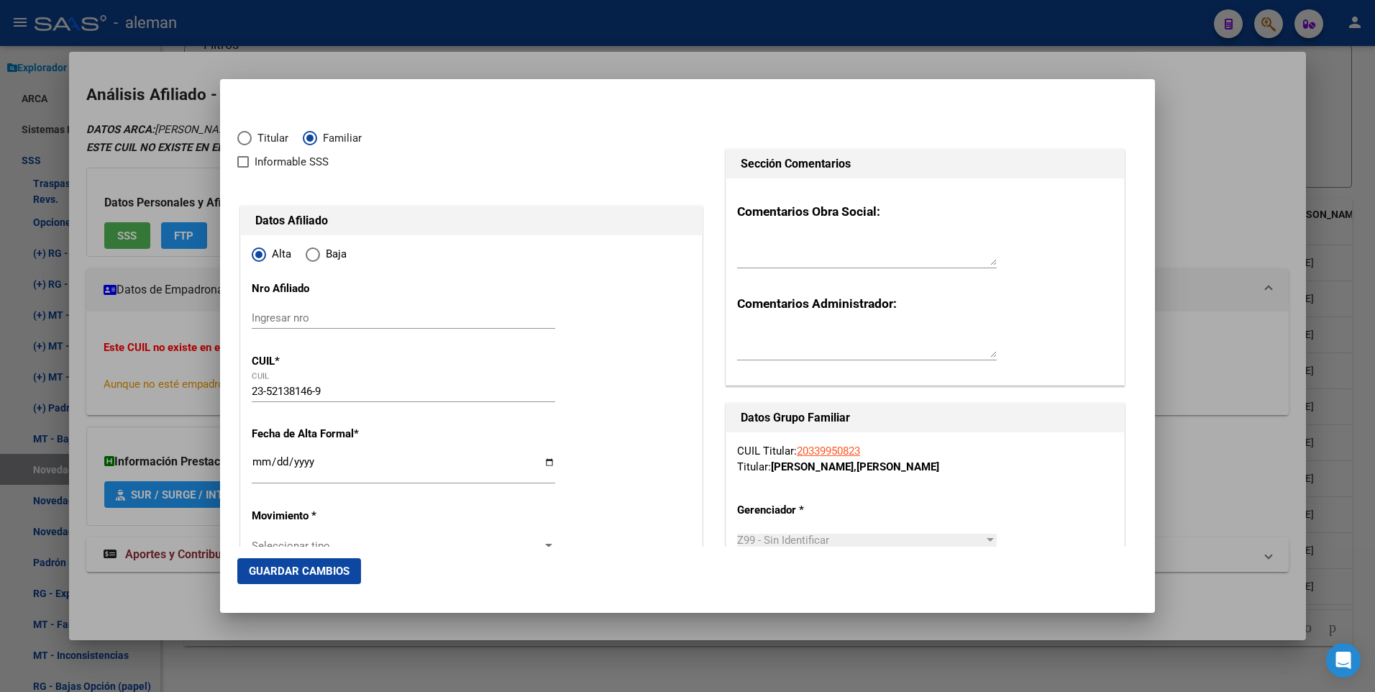
scroll to position [144, 0]
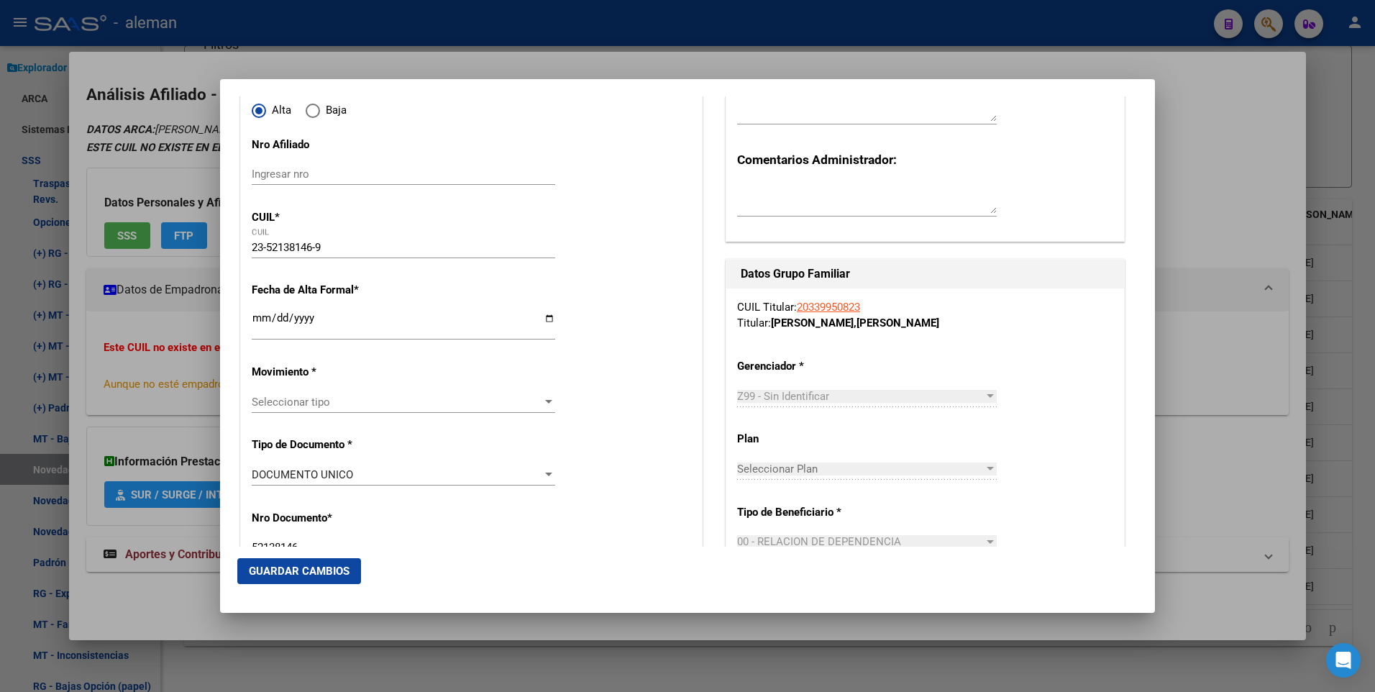
click at [253, 315] on input "Ingresar fecha" at bounding box center [404, 323] width 304 height 23
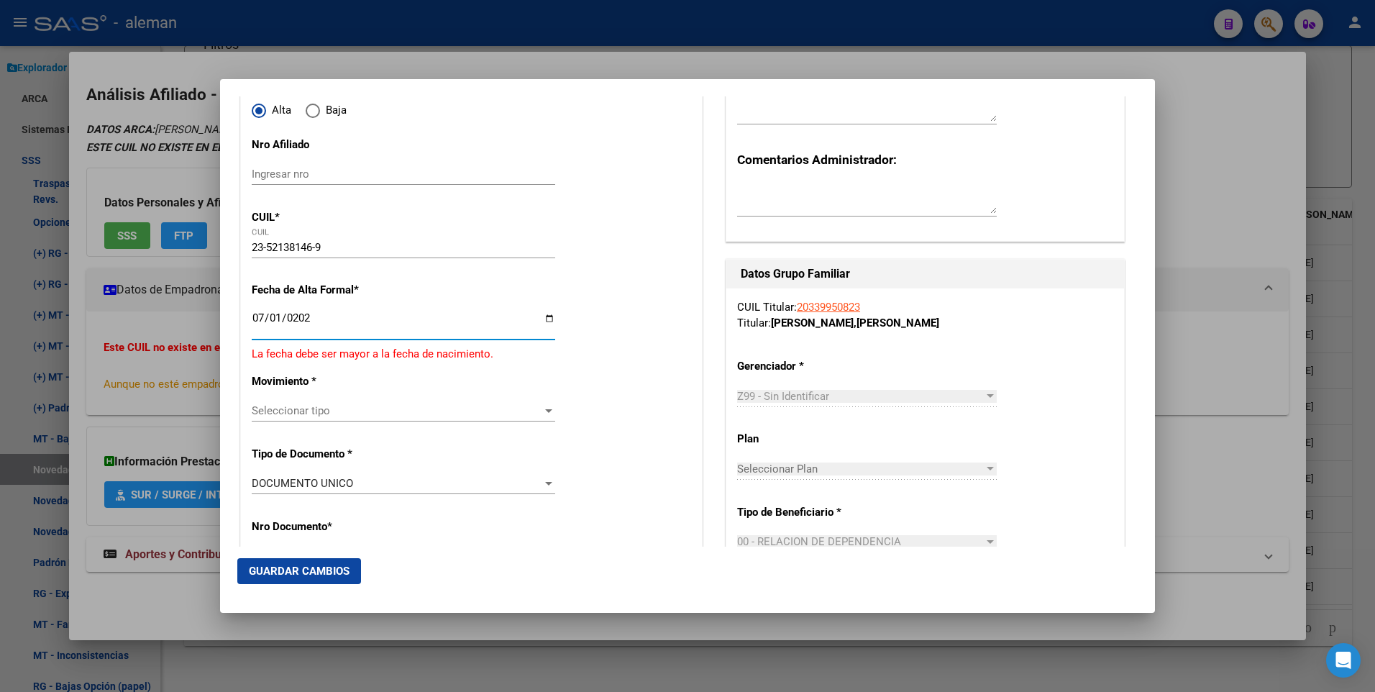
type input "2025-07-01"
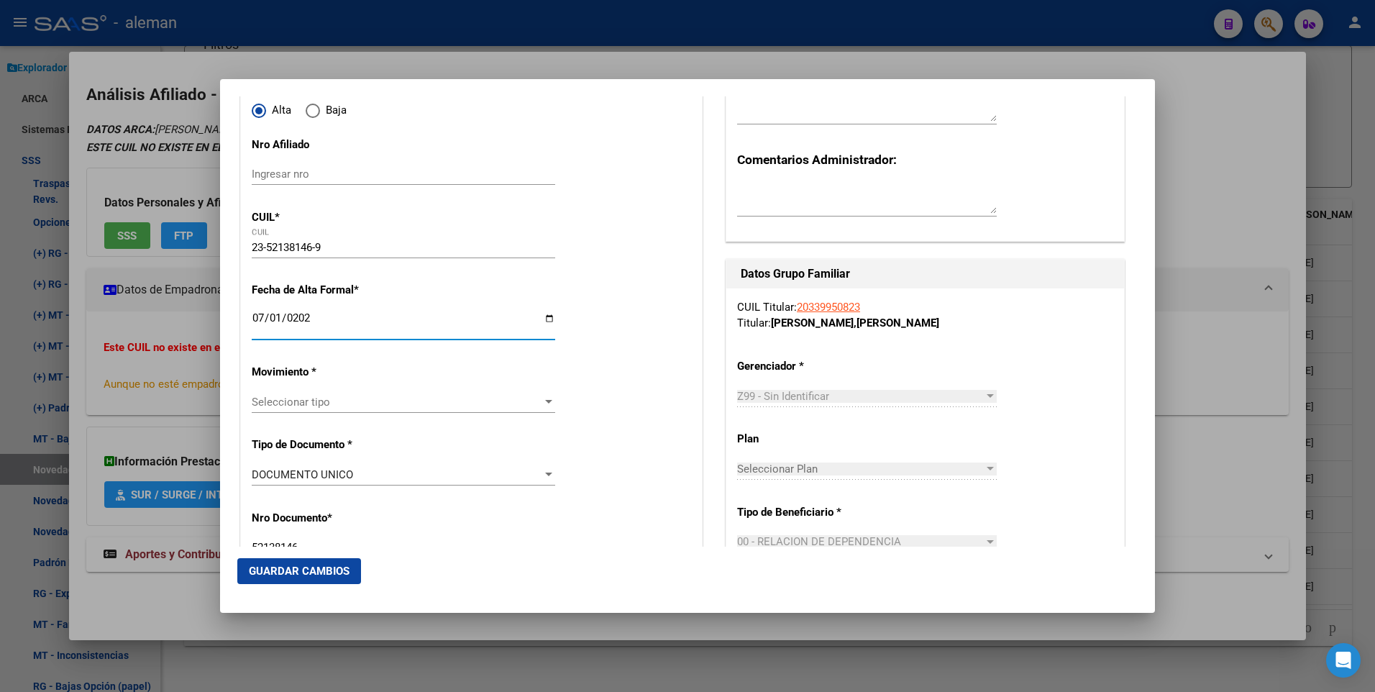
click at [542, 401] on div at bounding box center [548, 402] width 13 height 12
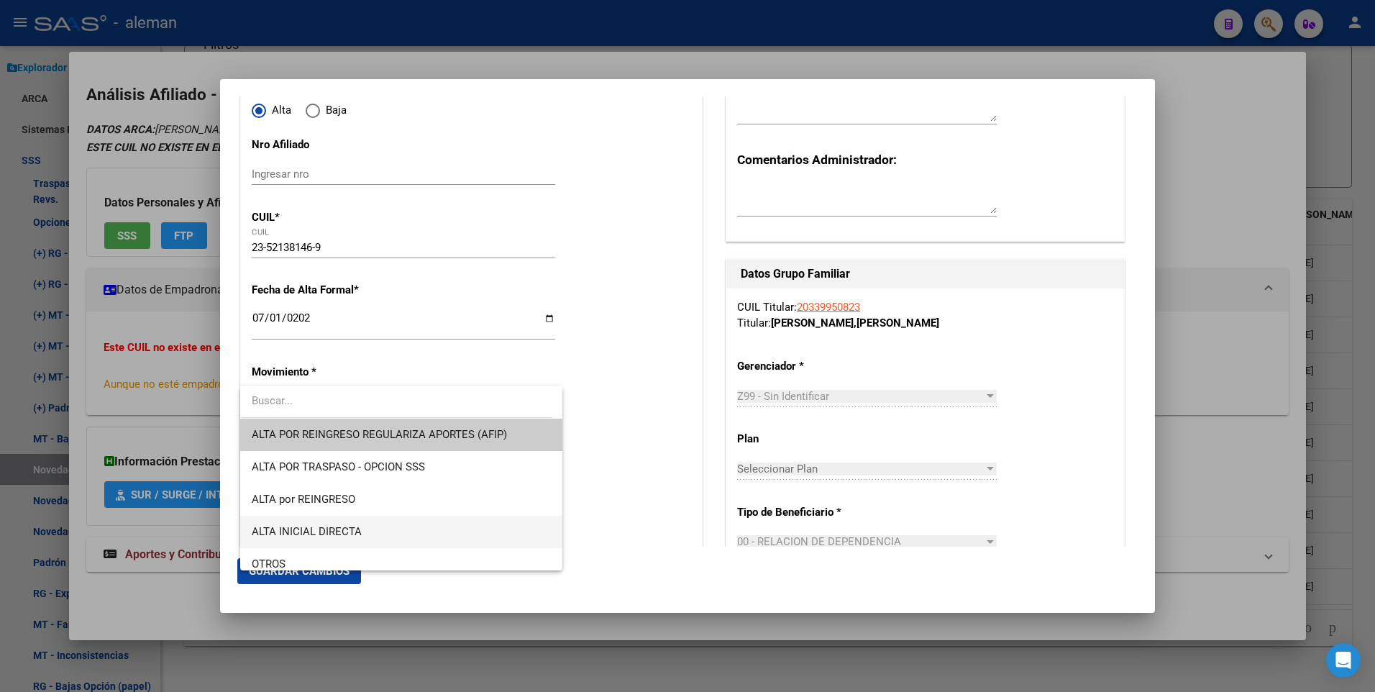
scroll to position [216, 0]
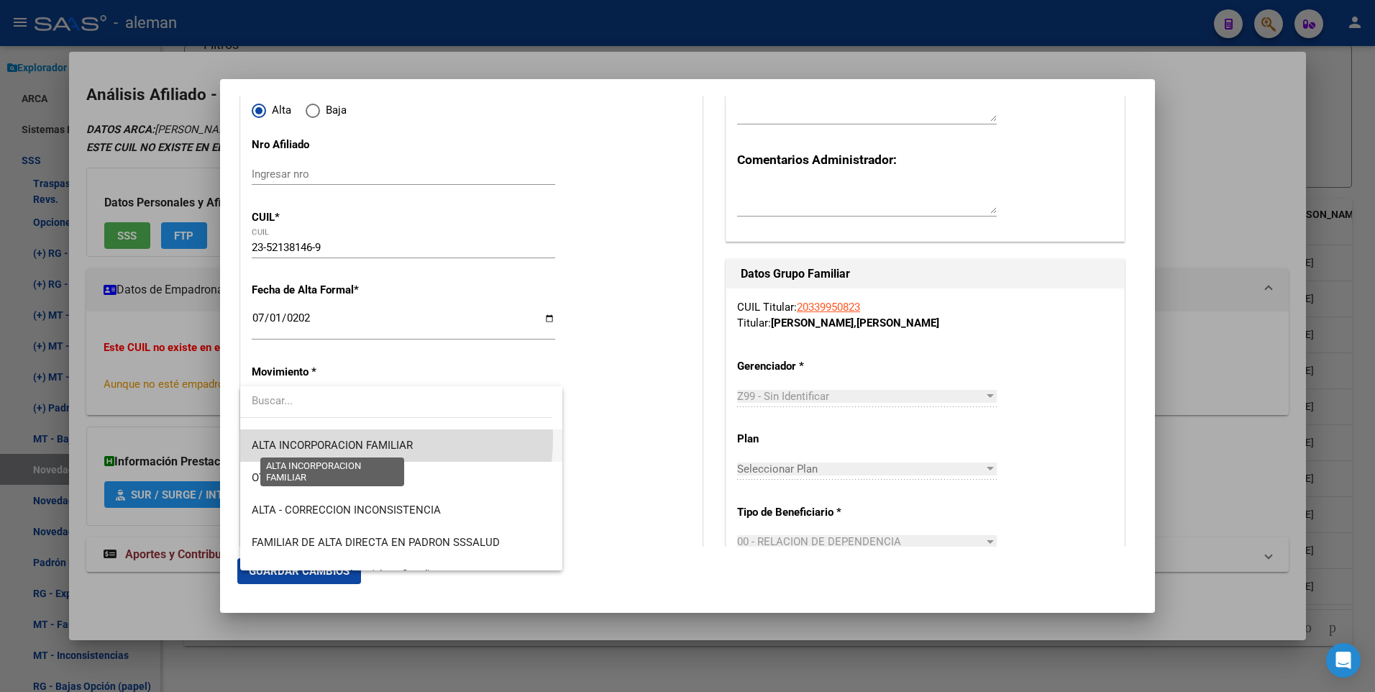
click at [357, 439] on span "ALTA INCORPORACION FAMILIAR" at bounding box center [332, 445] width 161 height 13
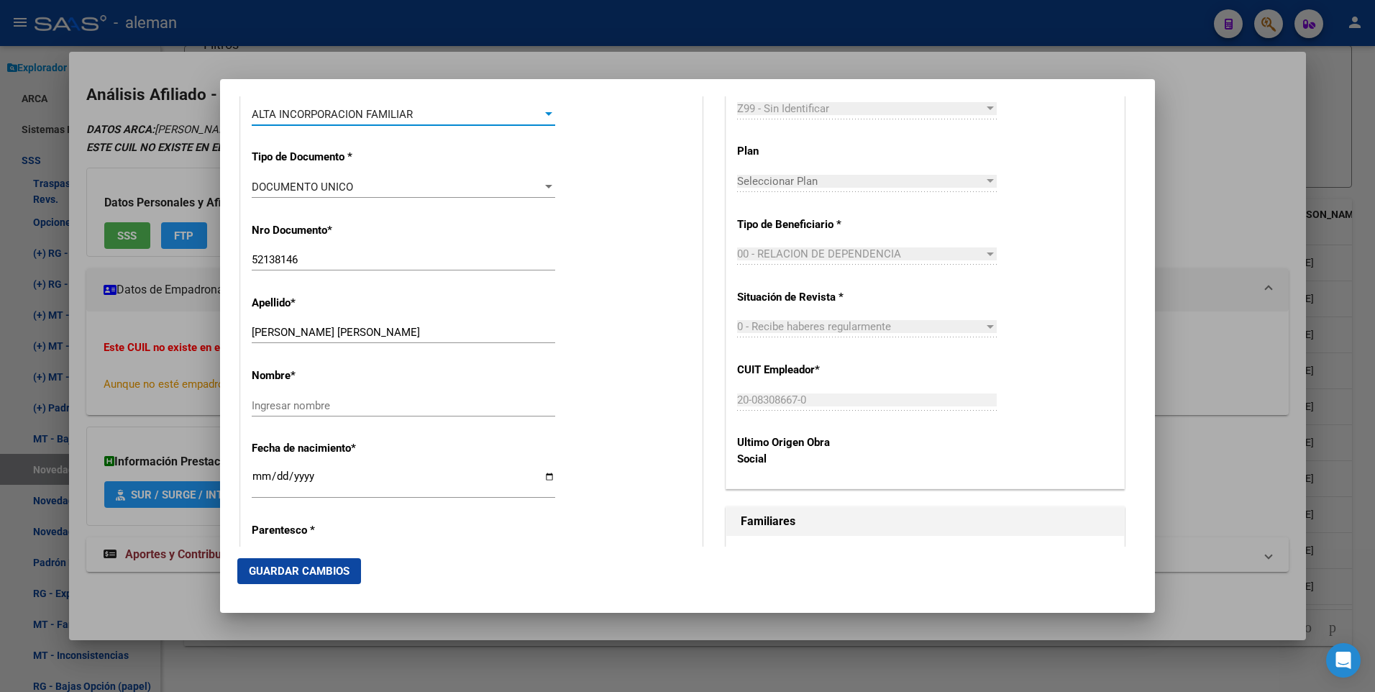
scroll to position [504, 0]
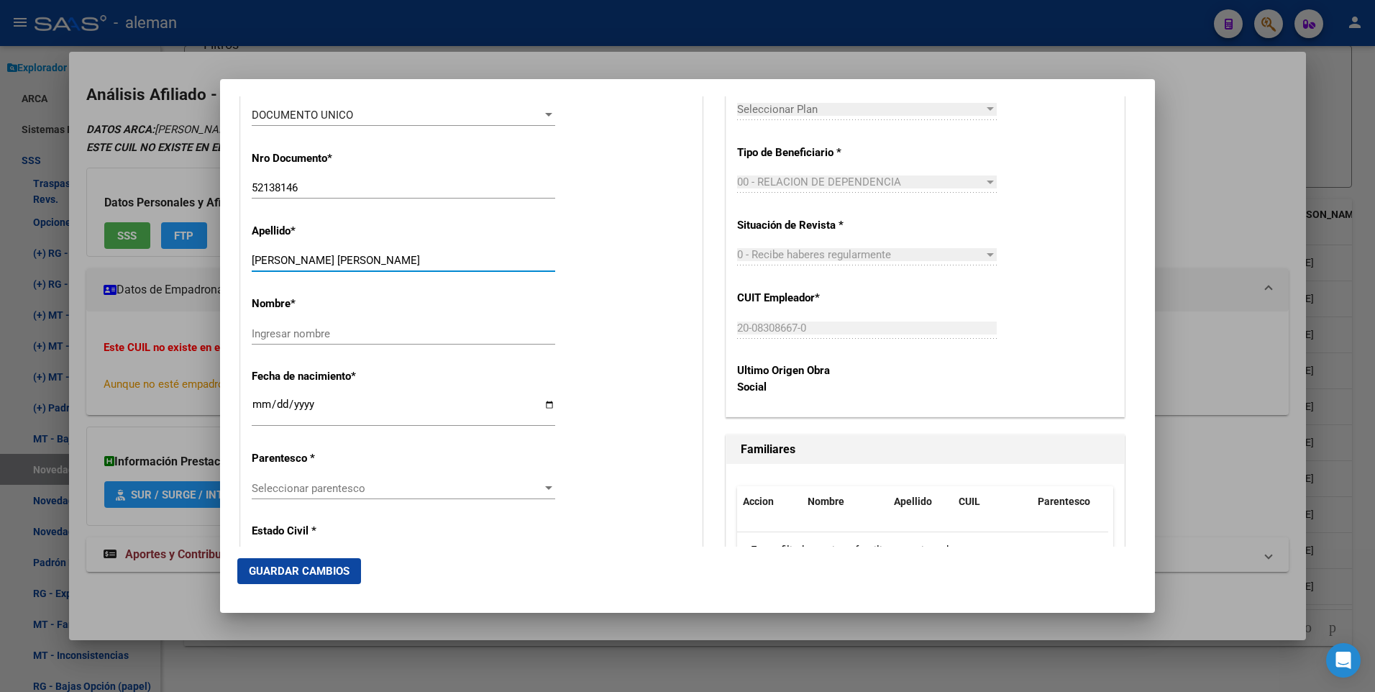
drag, startPoint x: 323, startPoint y: 259, endPoint x: 398, endPoint y: 260, distance: 74.8
click at [398, 260] on input "SALVATIERRA RICARDO TIAN" at bounding box center [404, 260] width 304 height 13
click at [373, 340] on input "Ingresar nombre" at bounding box center [404, 333] width 304 height 13
paste input "RICARDO TIAN"
type input "RICARDO TIAN"
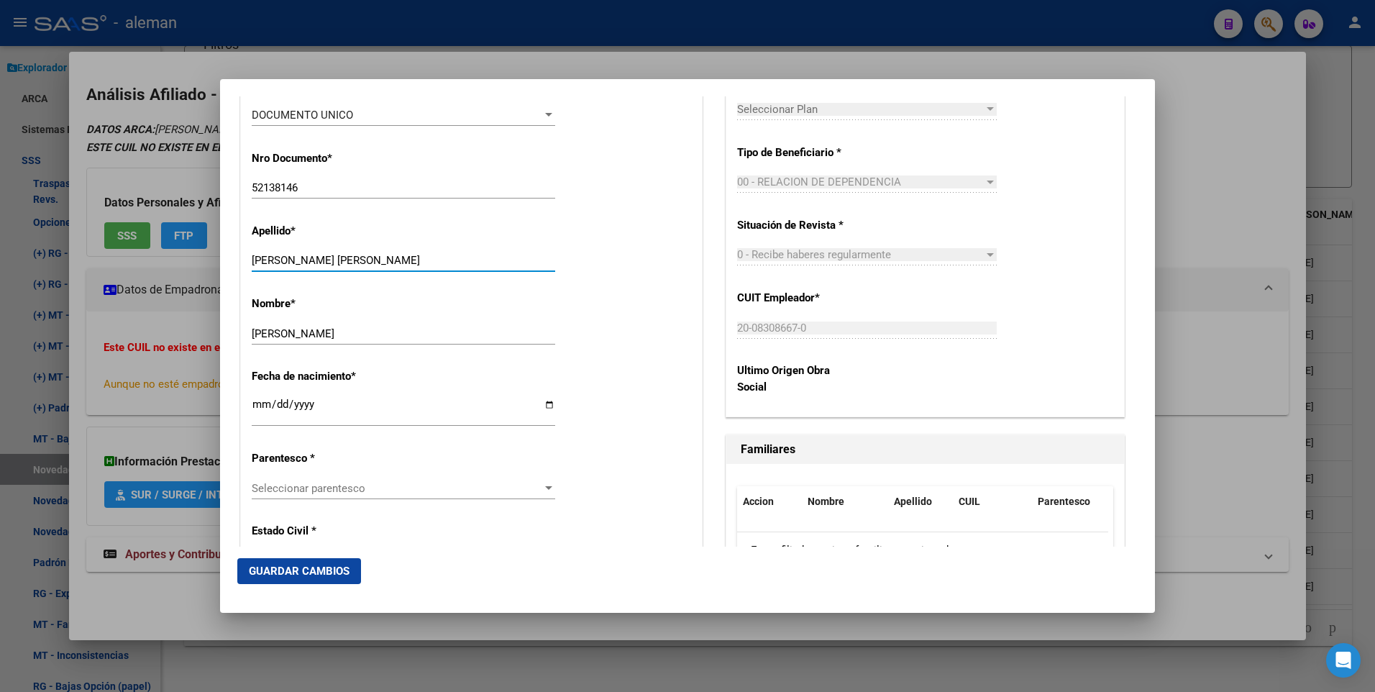
drag, startPoint x: 325, startPoint y: 258, endPoint x: 404, endPoint y: 259, distance: 78.4
click at [404, 259] on input "SALVATIERRA RICARDO TIAN" at bounding box center [404, 260] width 304 height 13
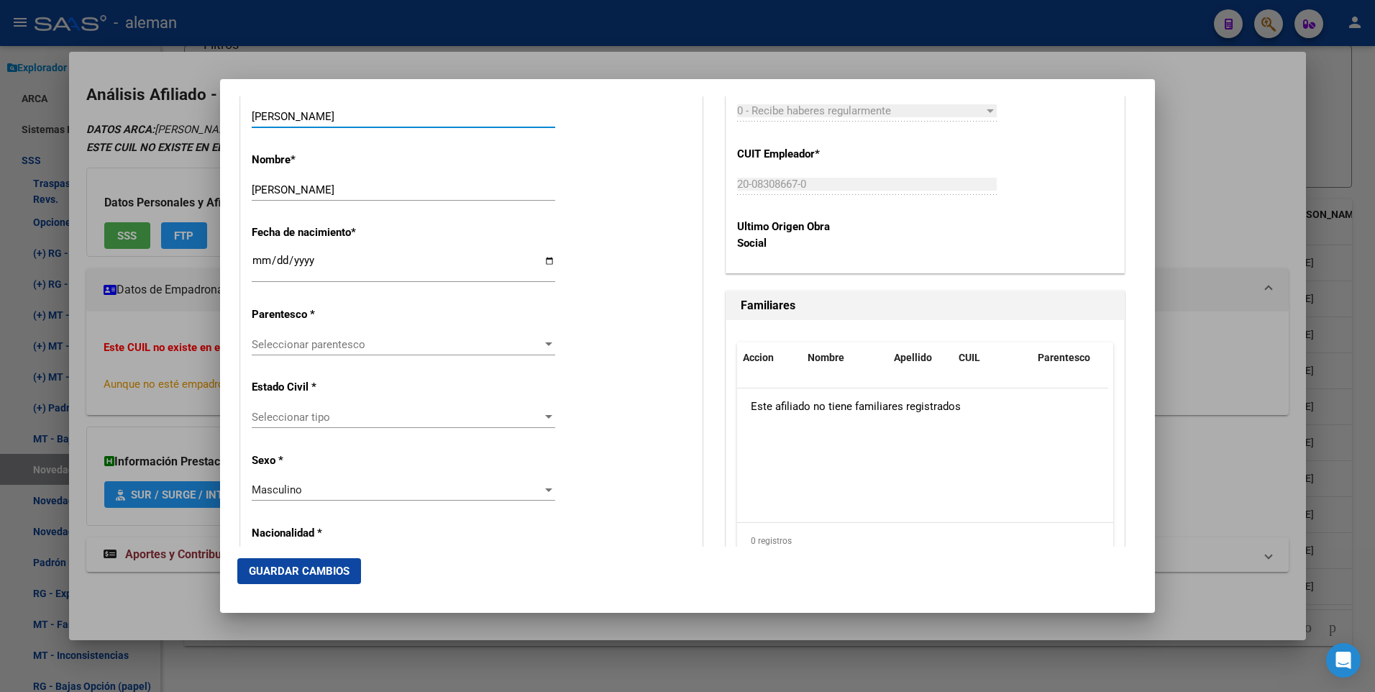
scroll to position [719, 0]
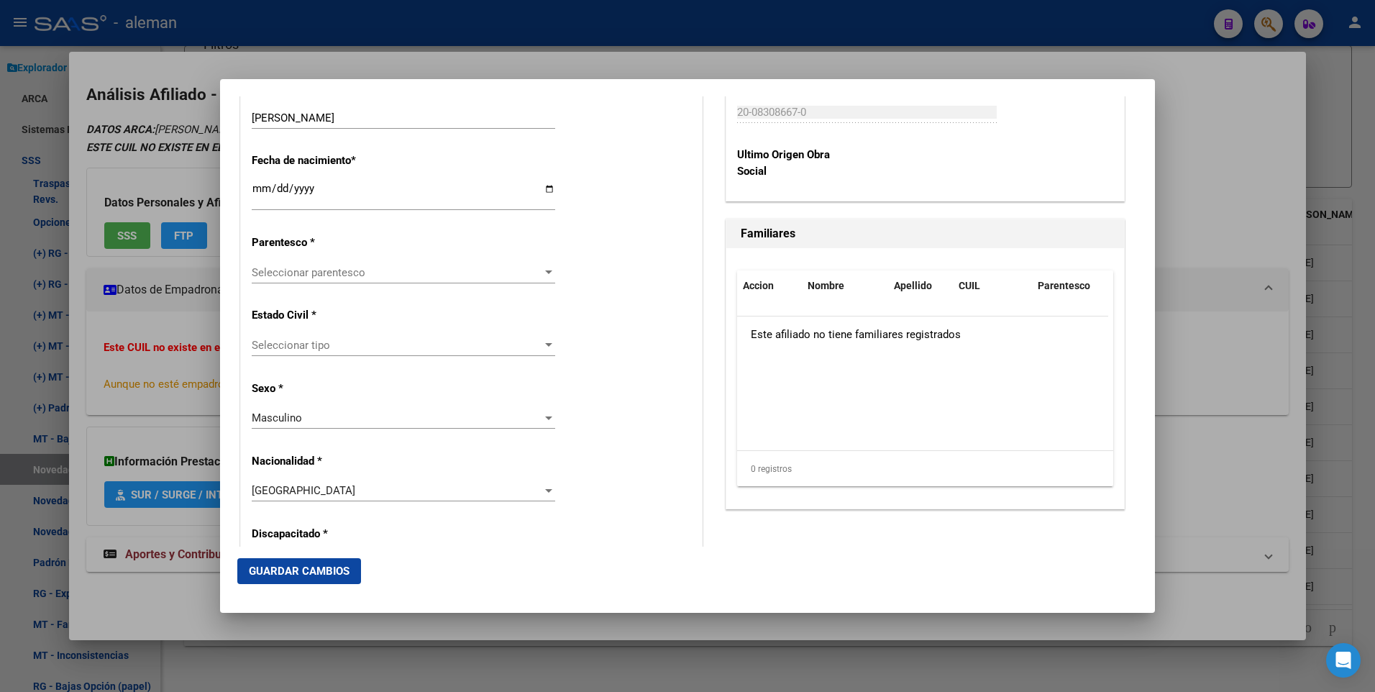
type input "SALVATIERRA"
click at [547, 343] on div at bounding box center [548, 345] width 7 height 4
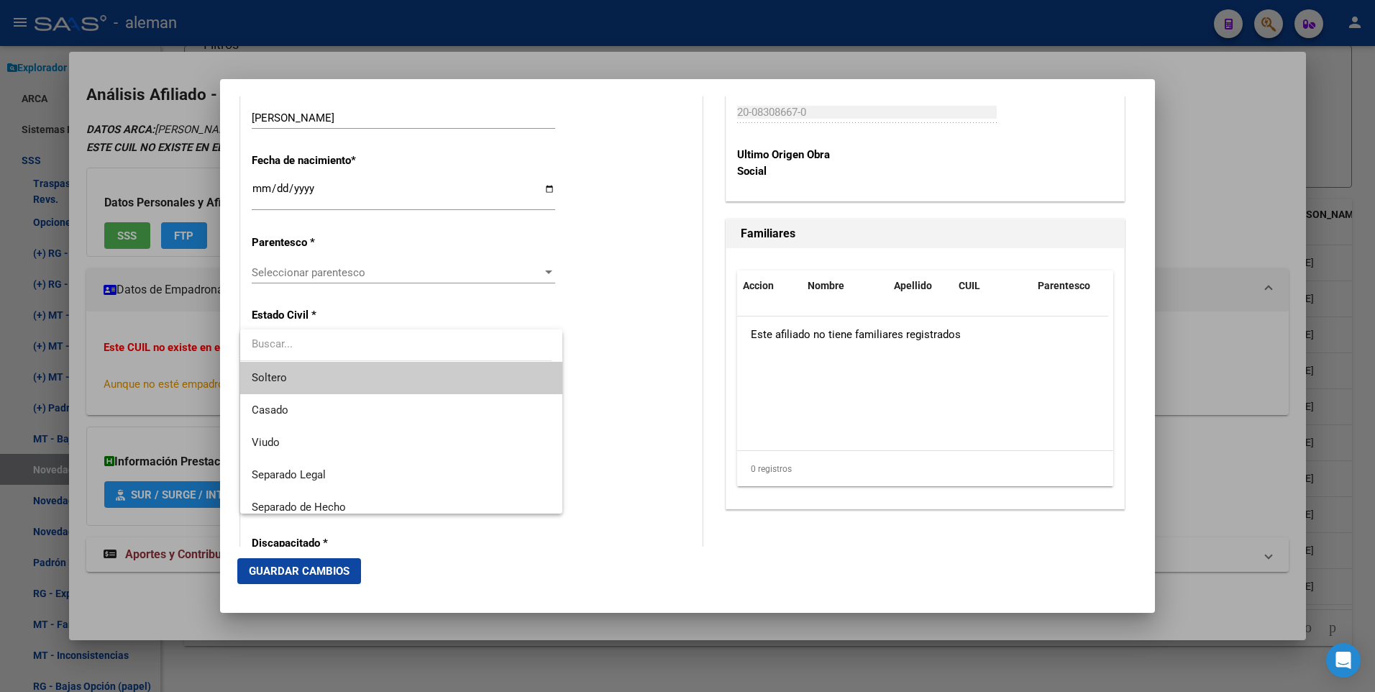
click at [497, 384] on span "Soltero" at bounding box center [401, 378] width 299 height 32
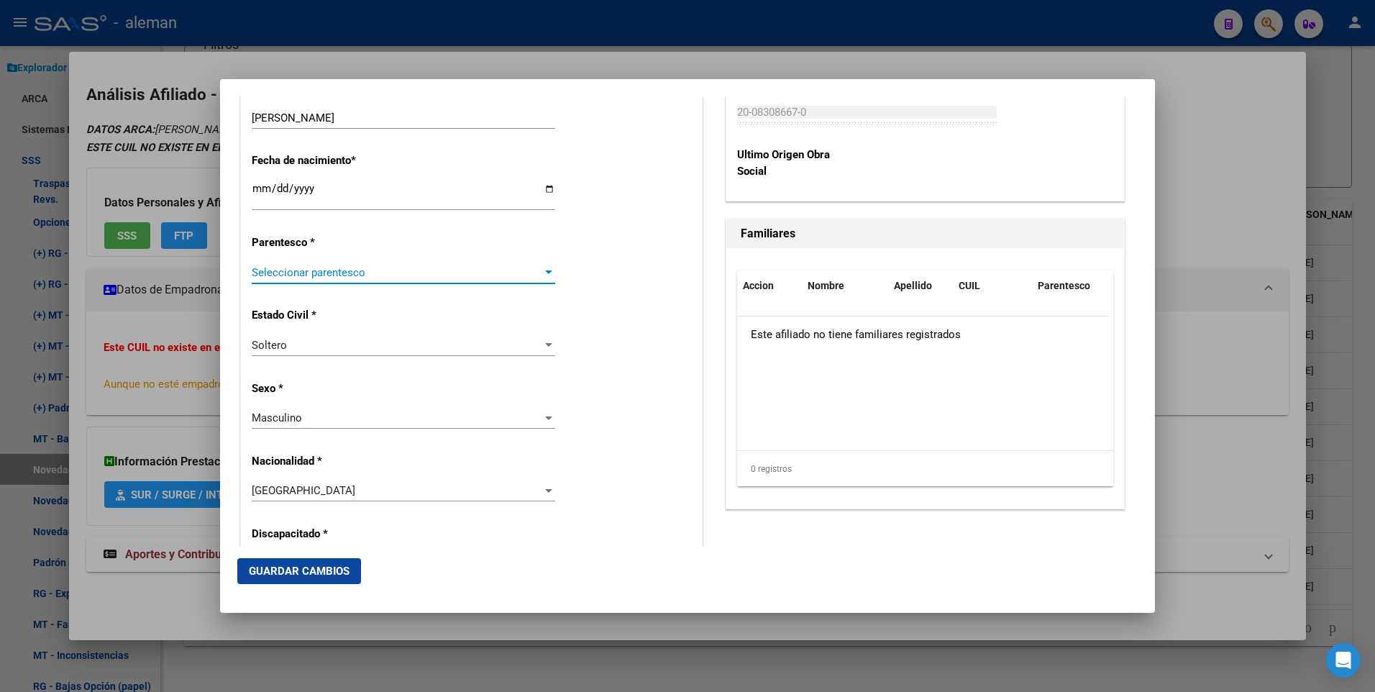
click at [545, 273] on div at bounding box center [548, 272] width 7 height 4
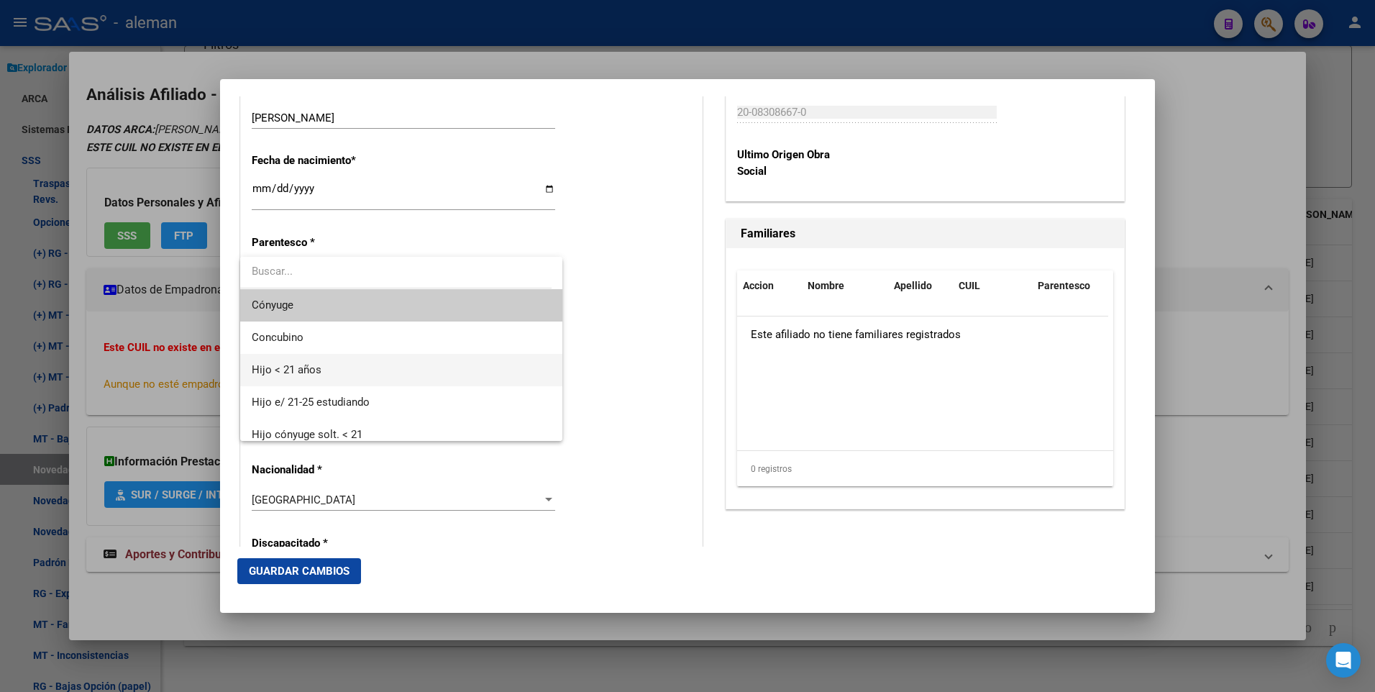
click at [380, 368] on span "Hijo < 21 años" at bounding box center [401, 370] width 299 height 32
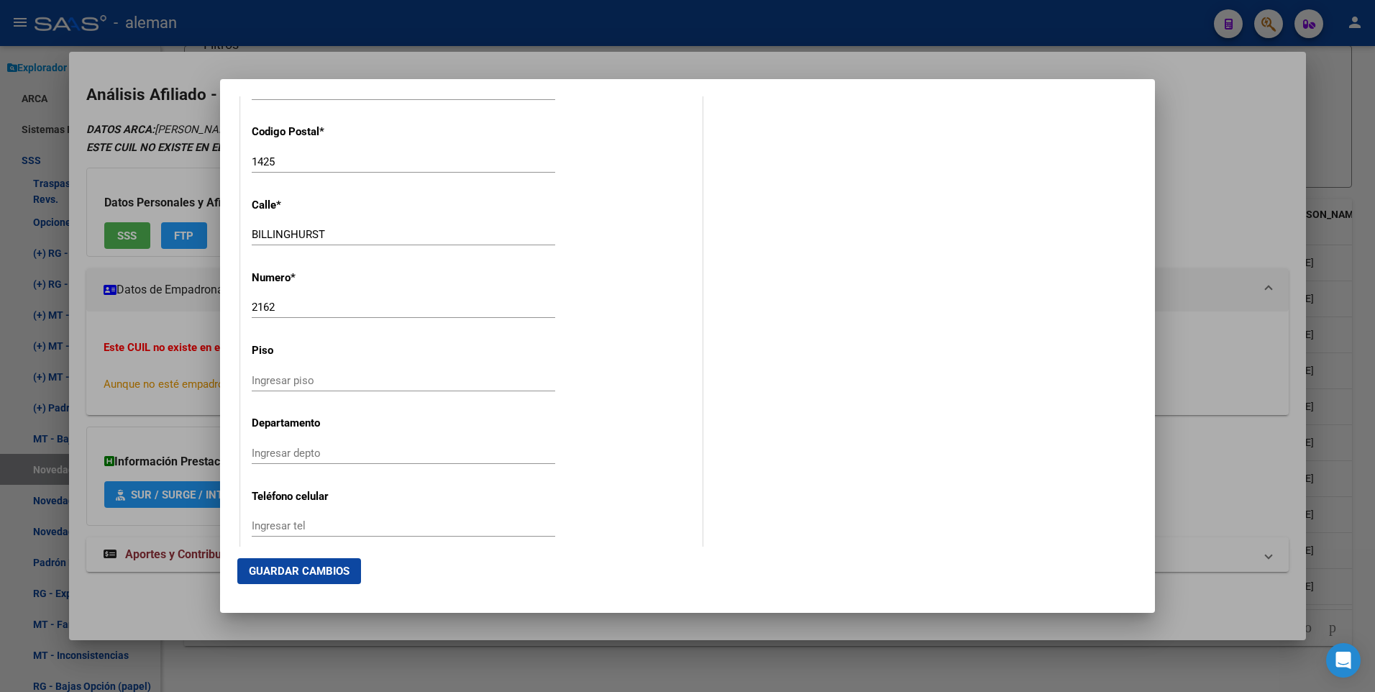
scroll to position [1816, 0]
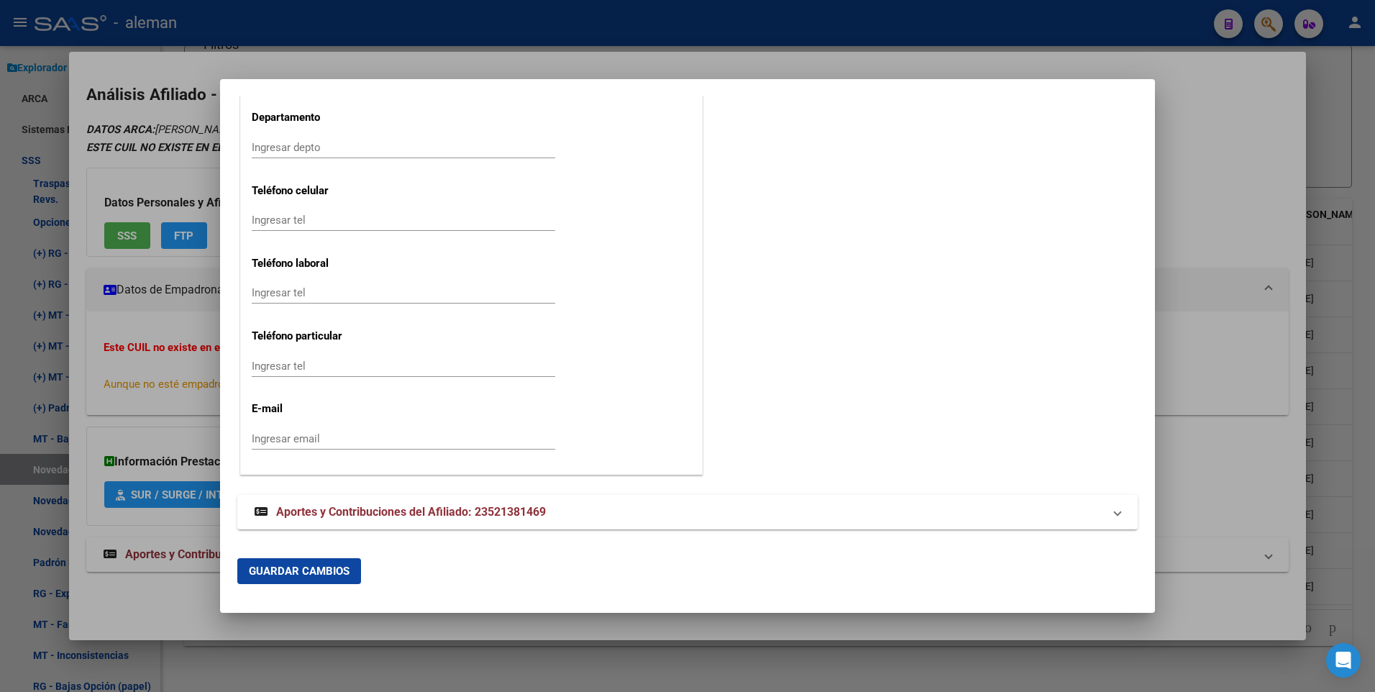
click at [306, 570] on span "Guardar Cambios" at bounding box center [299, 571] width 101 height 13
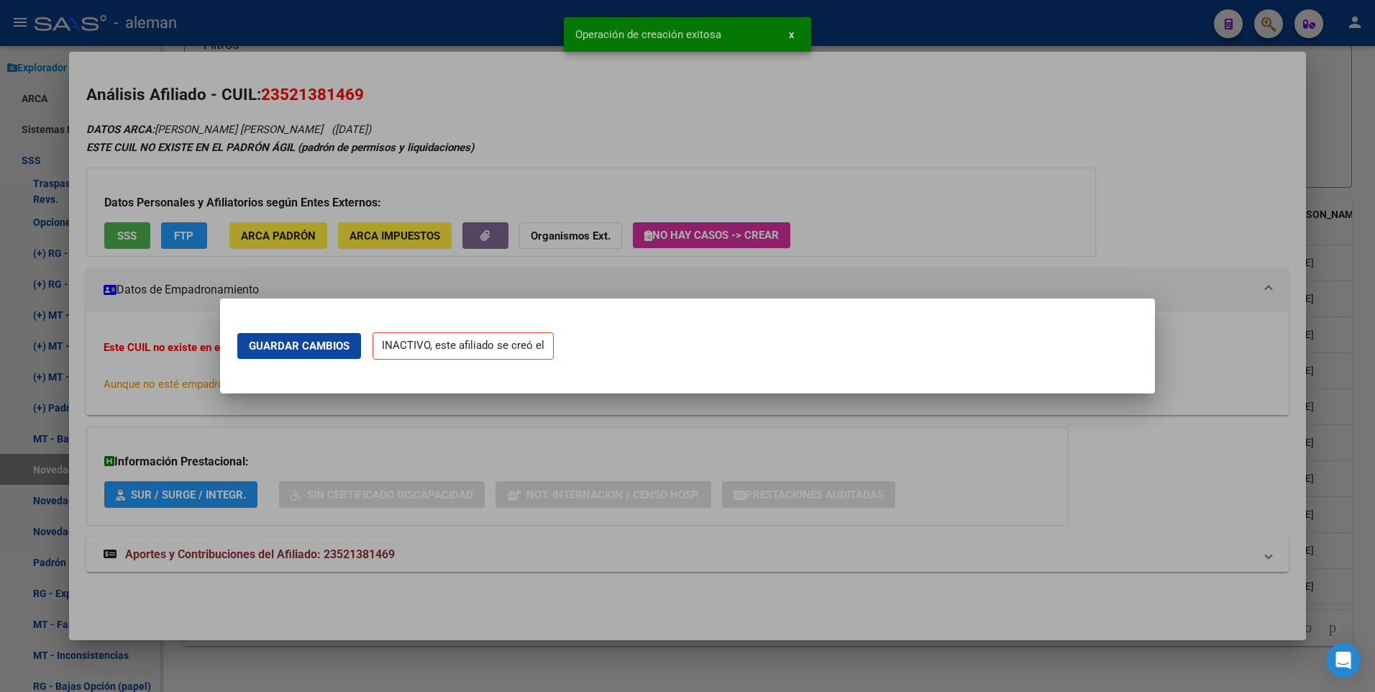
scroll to position [0, 0]
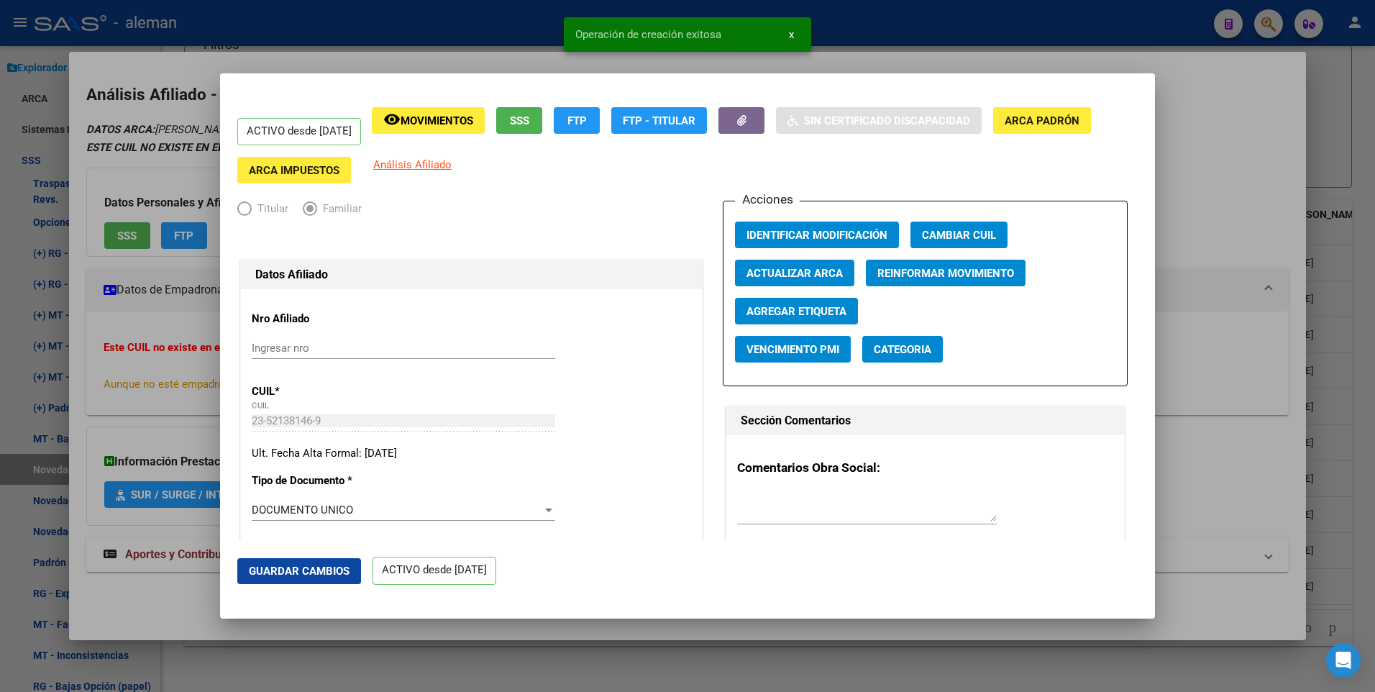
click at [1216, 329] on div at bounding box center [687, 346] width 1375 height 692
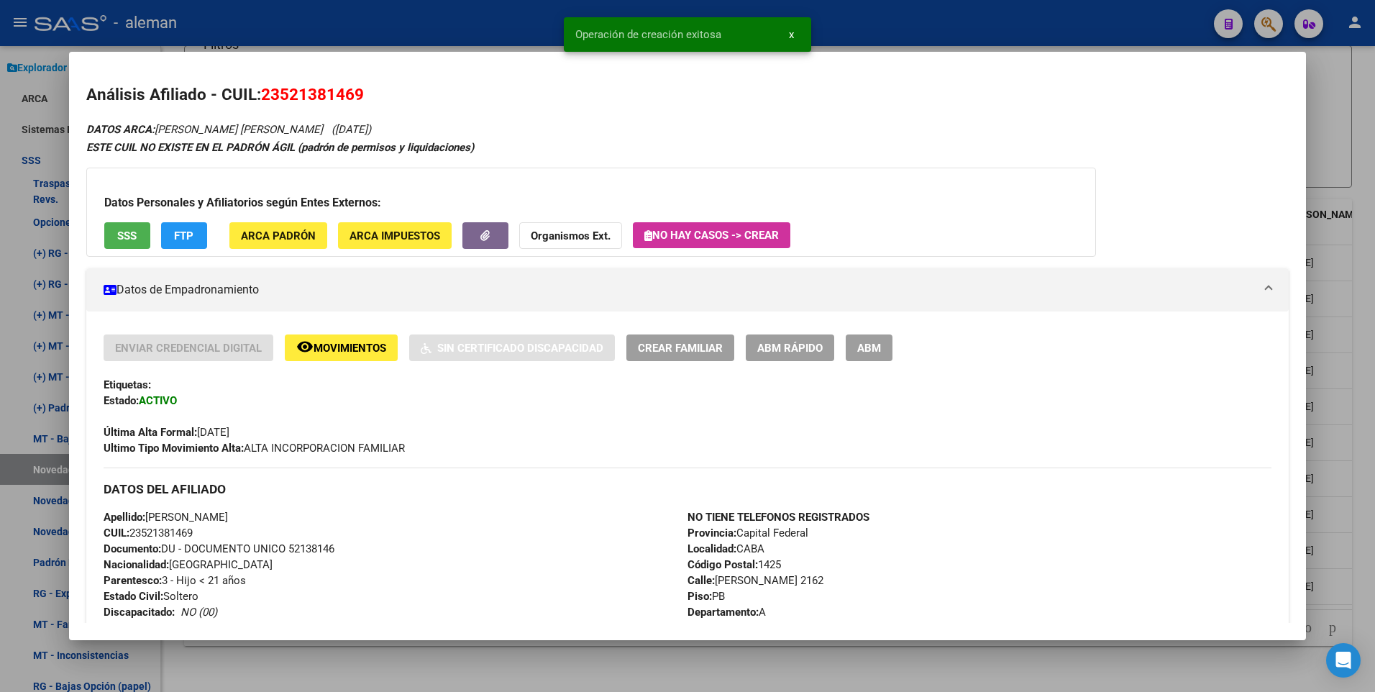
click at [1190, 222] on div "DATOS ARCA: SALVATIERRA RICARDO TIAN (03/05/2012) ESTE CUIL NO EXISTE EN EL PAD…" at bounding box center [688, 634] width 1204 height 1029
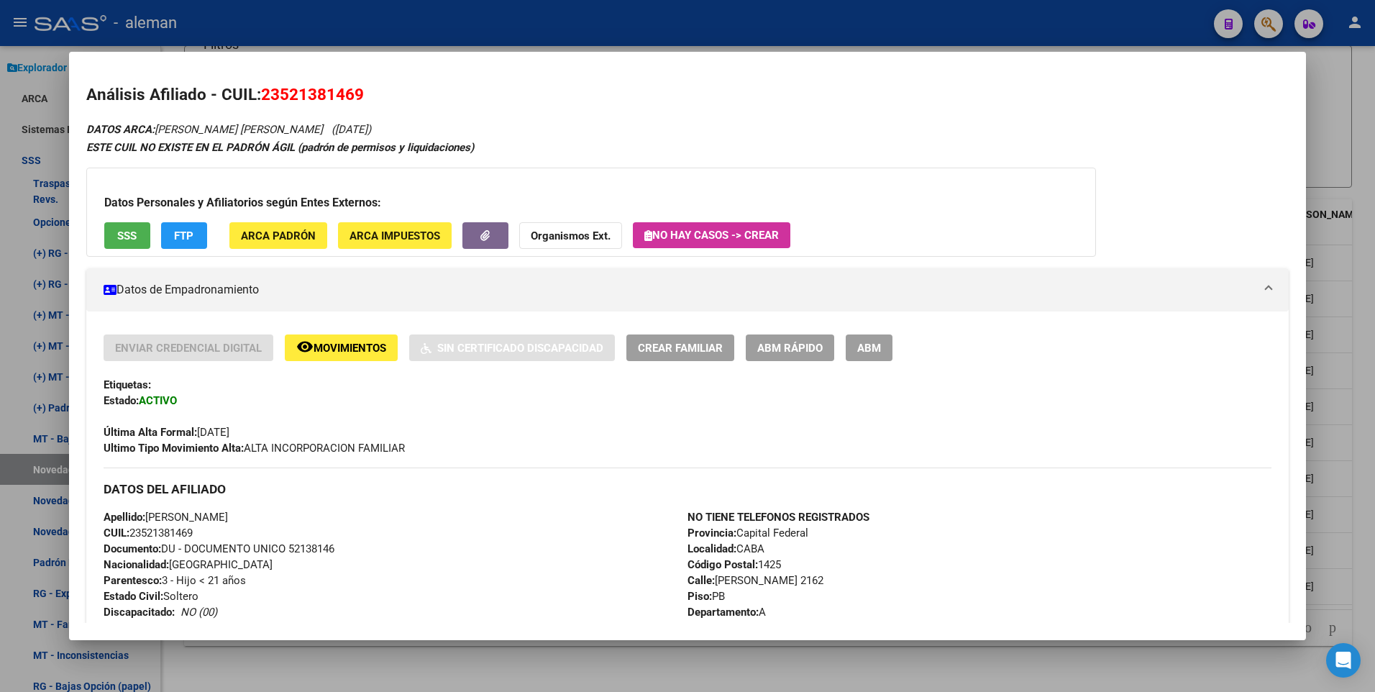
click at [1351, 347] on div at bounding box center [687, 346] width 1375 height 692
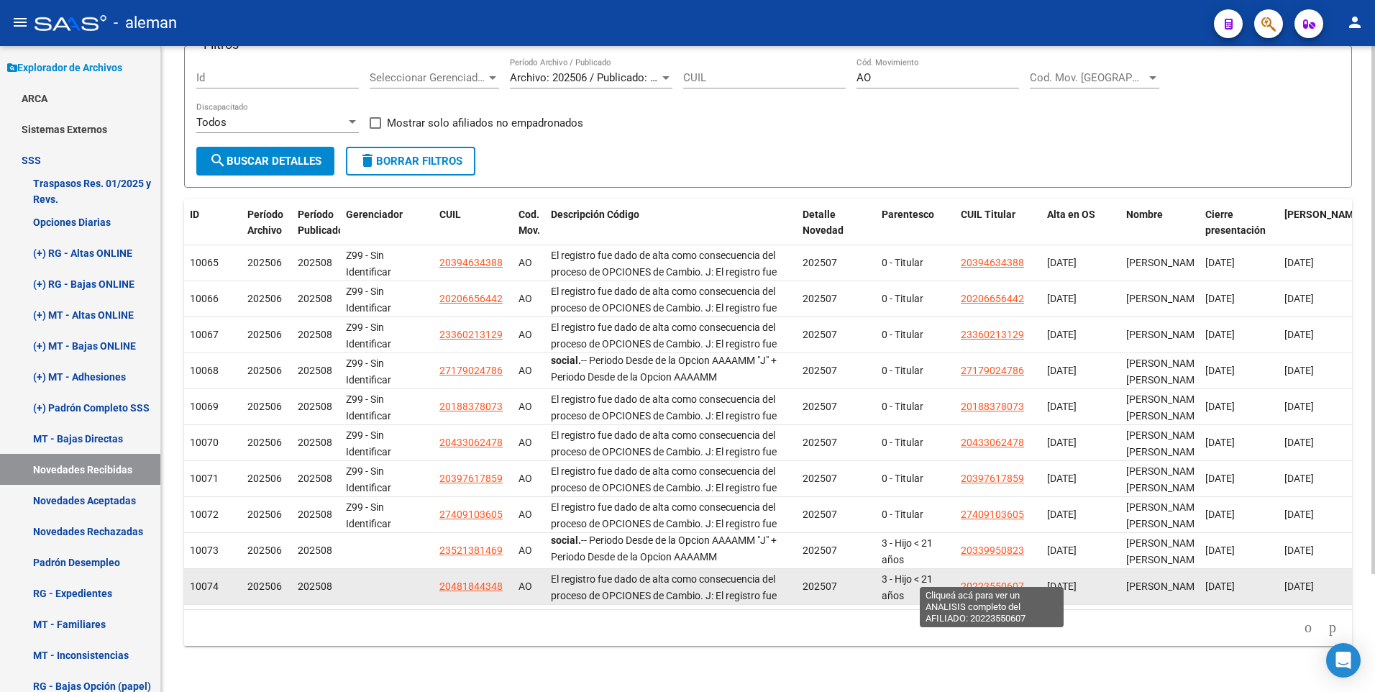
click at [981, 581] on span "20223550607" at bounding box center [992, 587] width 63 height 12
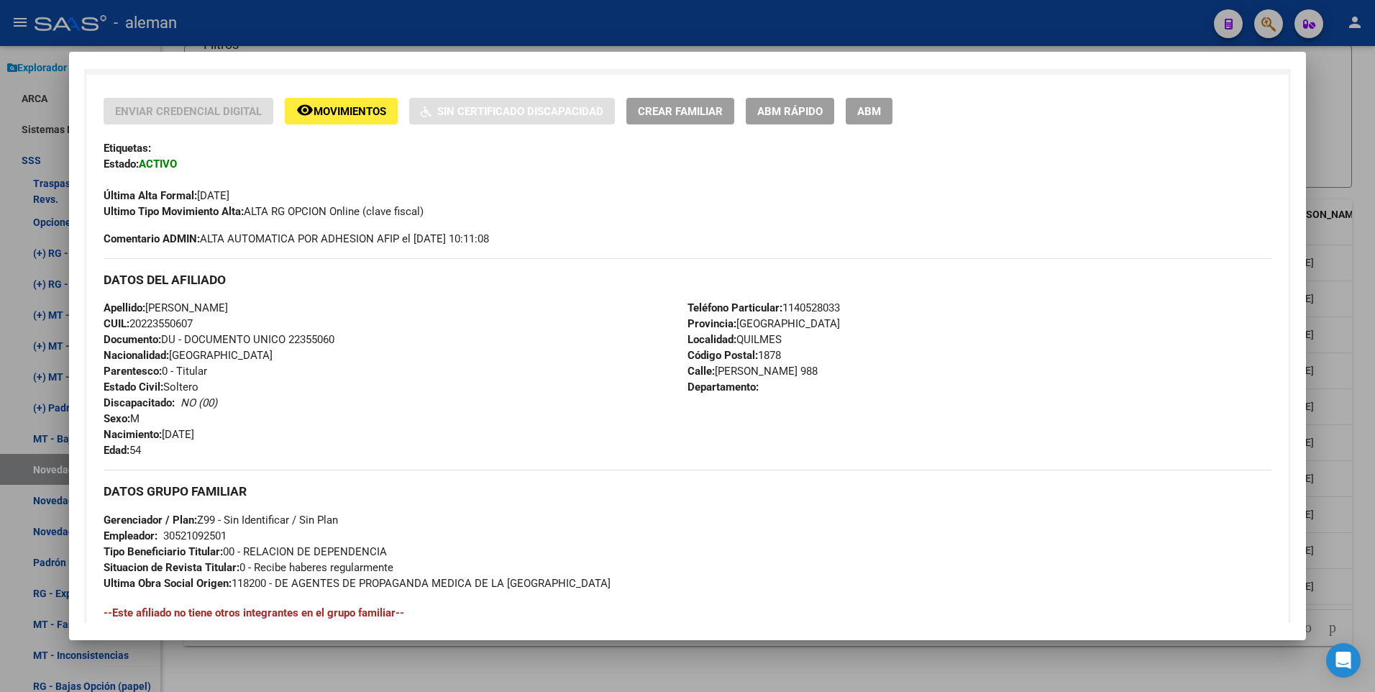
scroll to position [360, 0]
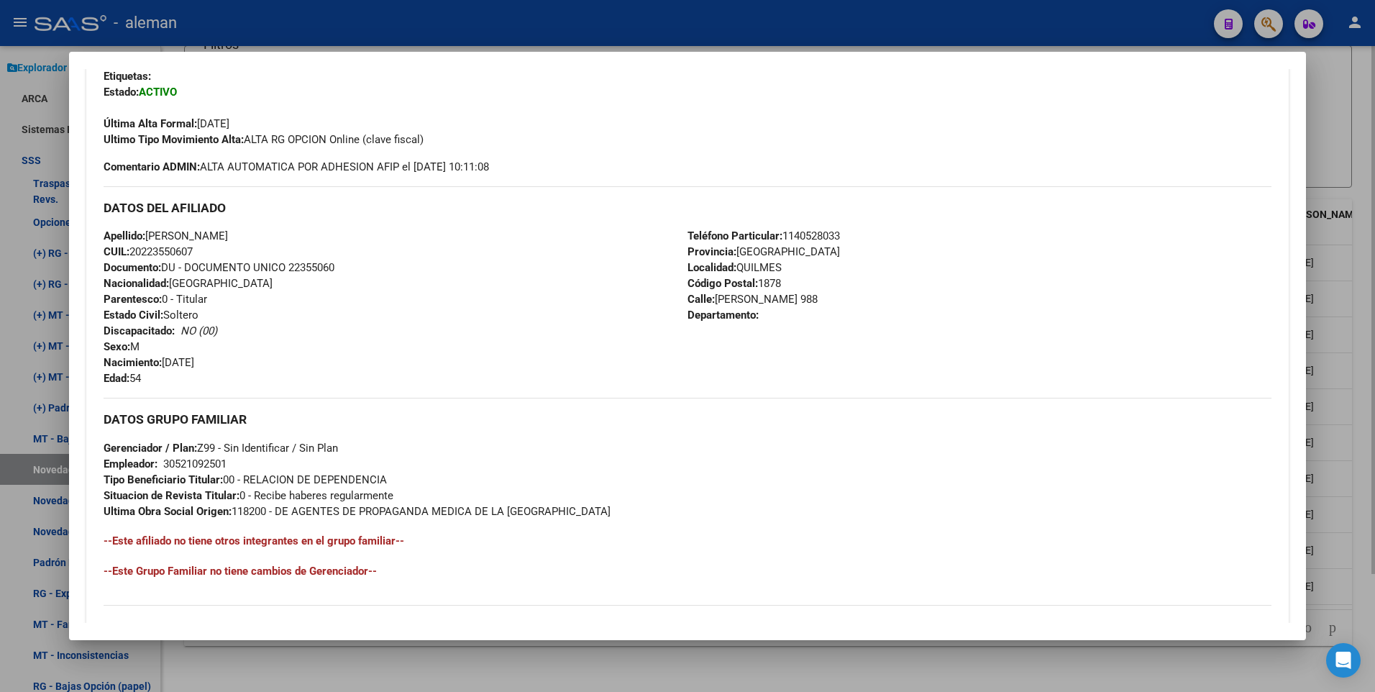
click at [1374, 489] on div at bounding box center [687, 346] width 1375 height 692
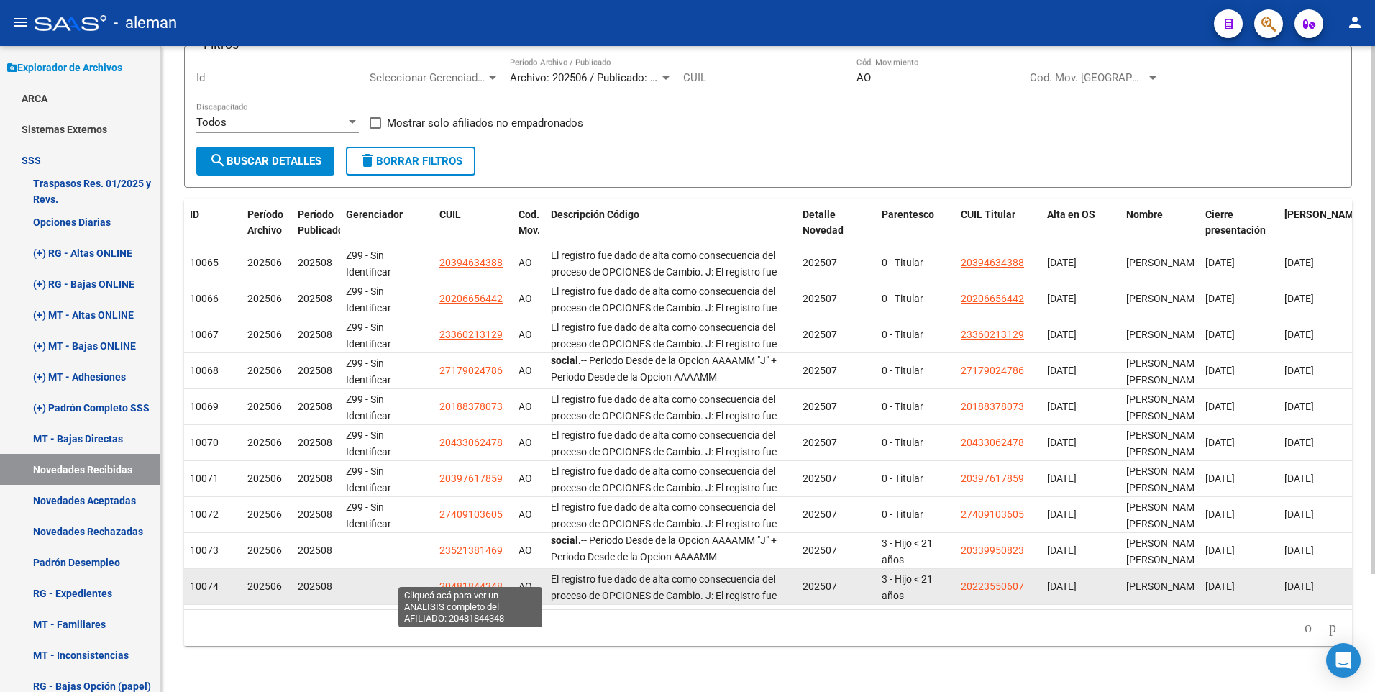
click at [478, 581] on span "20481844348" at bounding box center [471, 587] width 63 height 12
type textarea "20481844348"
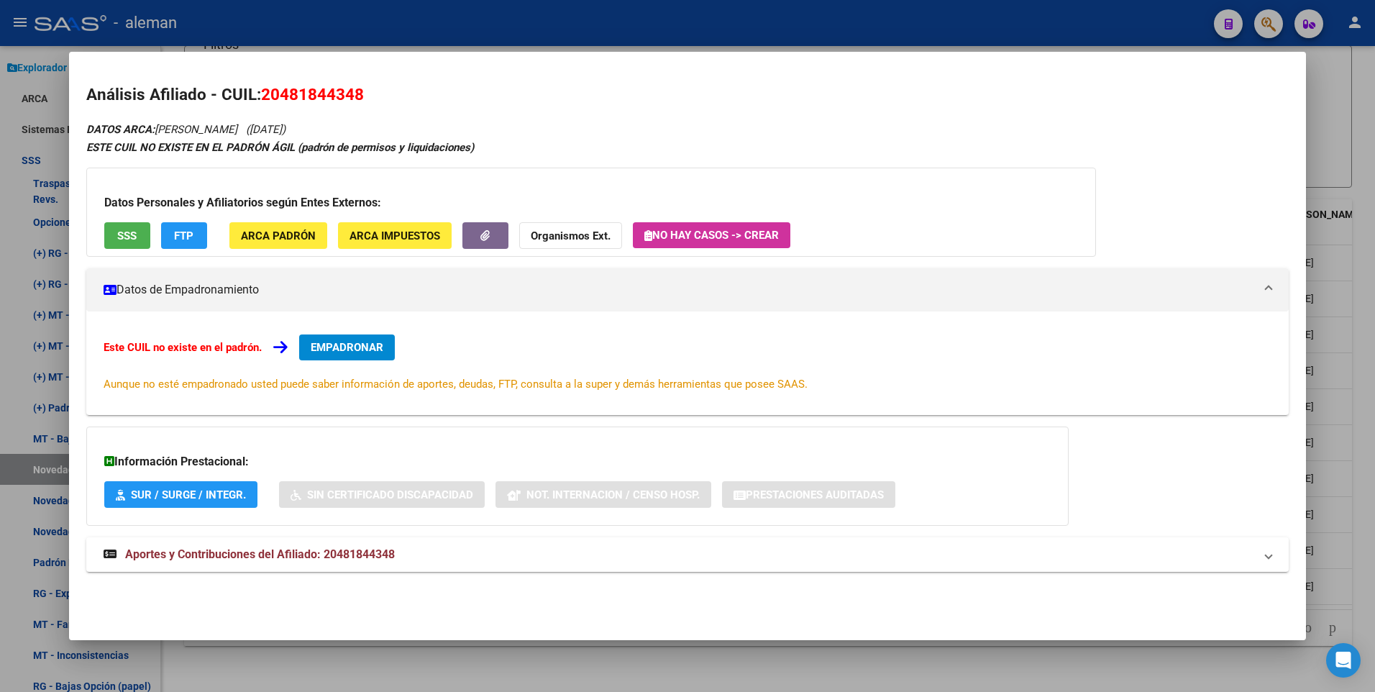
click at [337, 327] on div "Este CUIL no existe en el padrón. EMPADRONAR Aunque no esté empadronado usted p…" at bounding box center [688, 363] width 1204 height 104
click at [335, 349] on span "EMPADRONAR" at bounding box center [347, 347] width 73 height 13
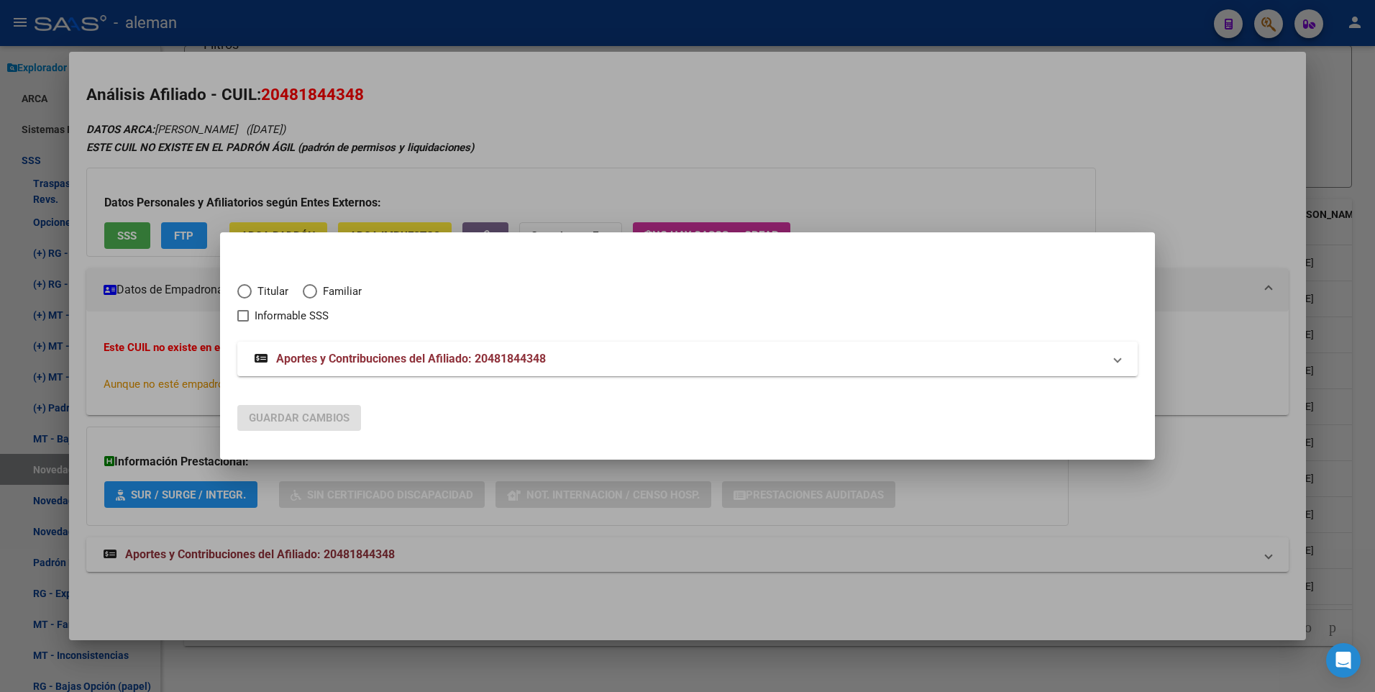
click at [315, 289] on span "Elija una opción" at bounding box center [310, 291] width 14 height 14
click at [315, 289] on input "Familiar" at bounding box center [310, 291] width 14 height 14
radio input "true"
checkbox input "true"
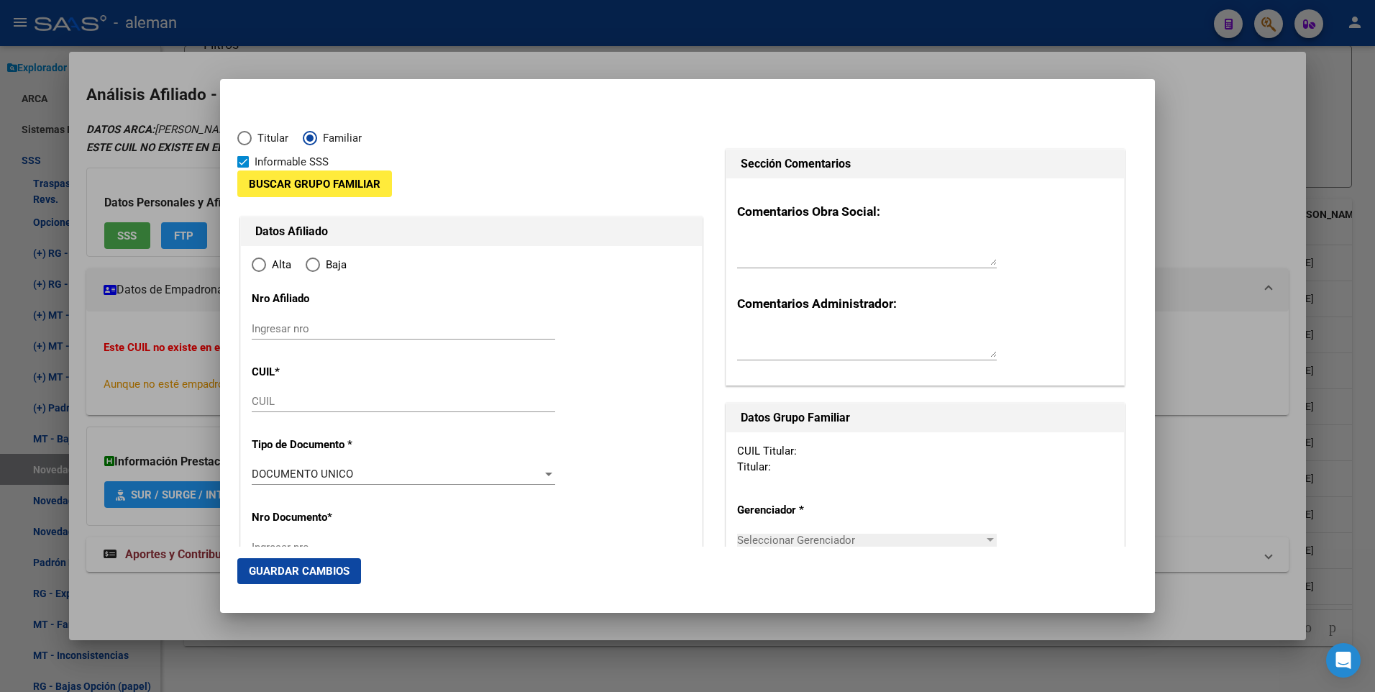
type input "20-48184434-8"
type input "48184434"
type input "BARRERA RODRIGUEZ"
type input "FELIPE"
type input "2007-10-25"
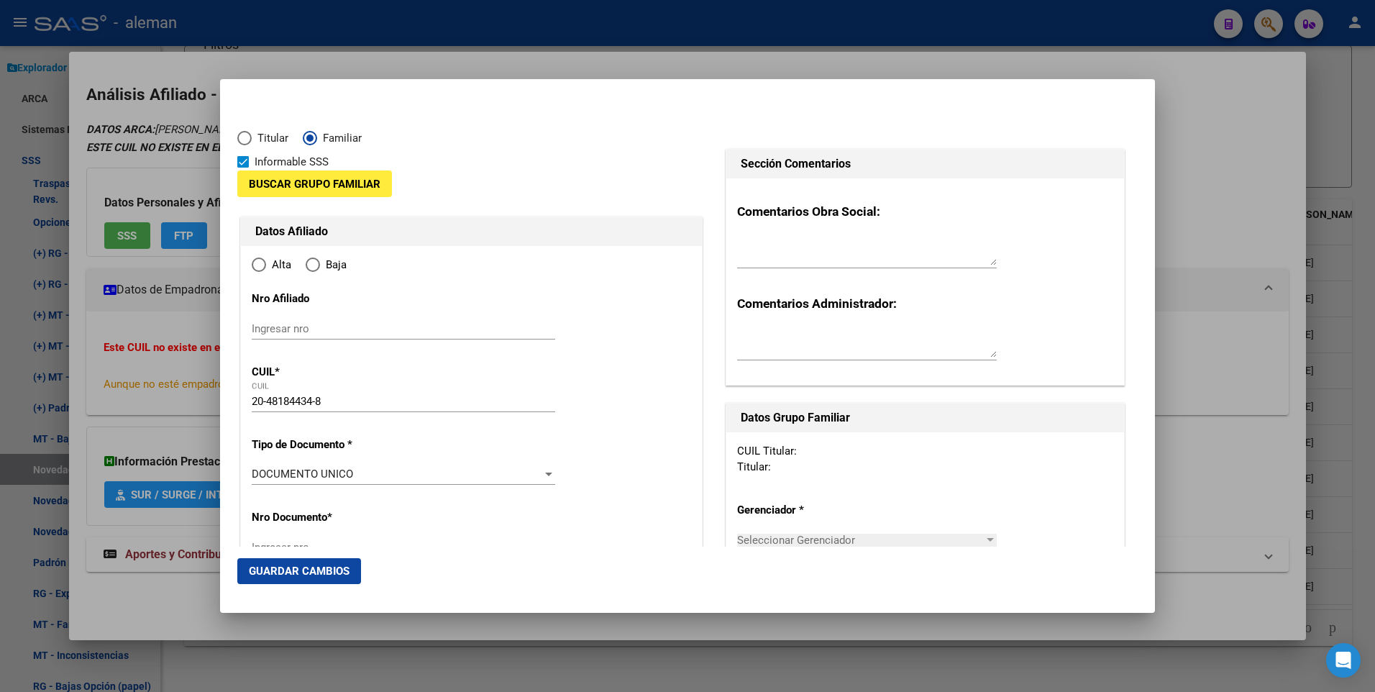
type input "QUILMES"
type input "1878"
type input "MANUEL BELGRANO"
type input "1000"
radio input "true"
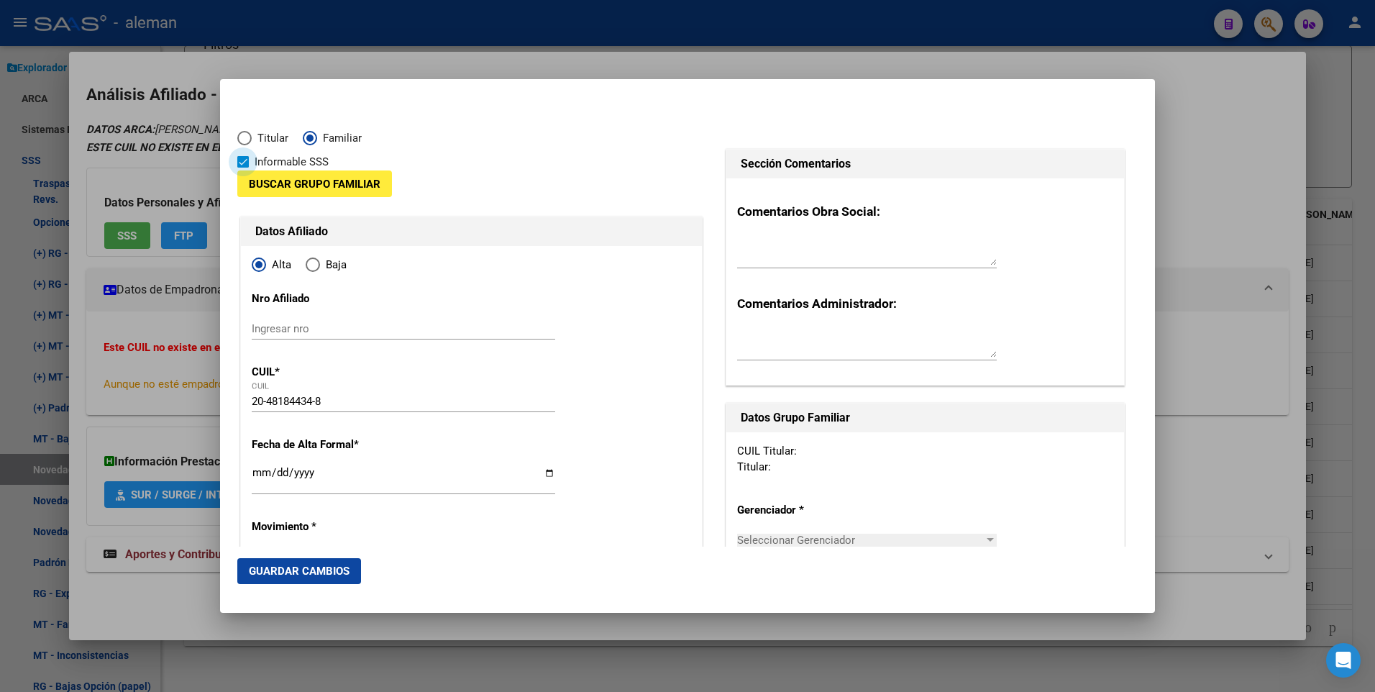
click at [241, 158] on span at bounding box center [243, 162] width 12 height 12
click at [242, 168] on input "Informable SSS" at bounding box center [242, 168] width 1 height 1
checkbox input "false"
click at [286, 180] on span "Buscar Grupo Familiar" at bounding box center [315, 184] width 132 height 13
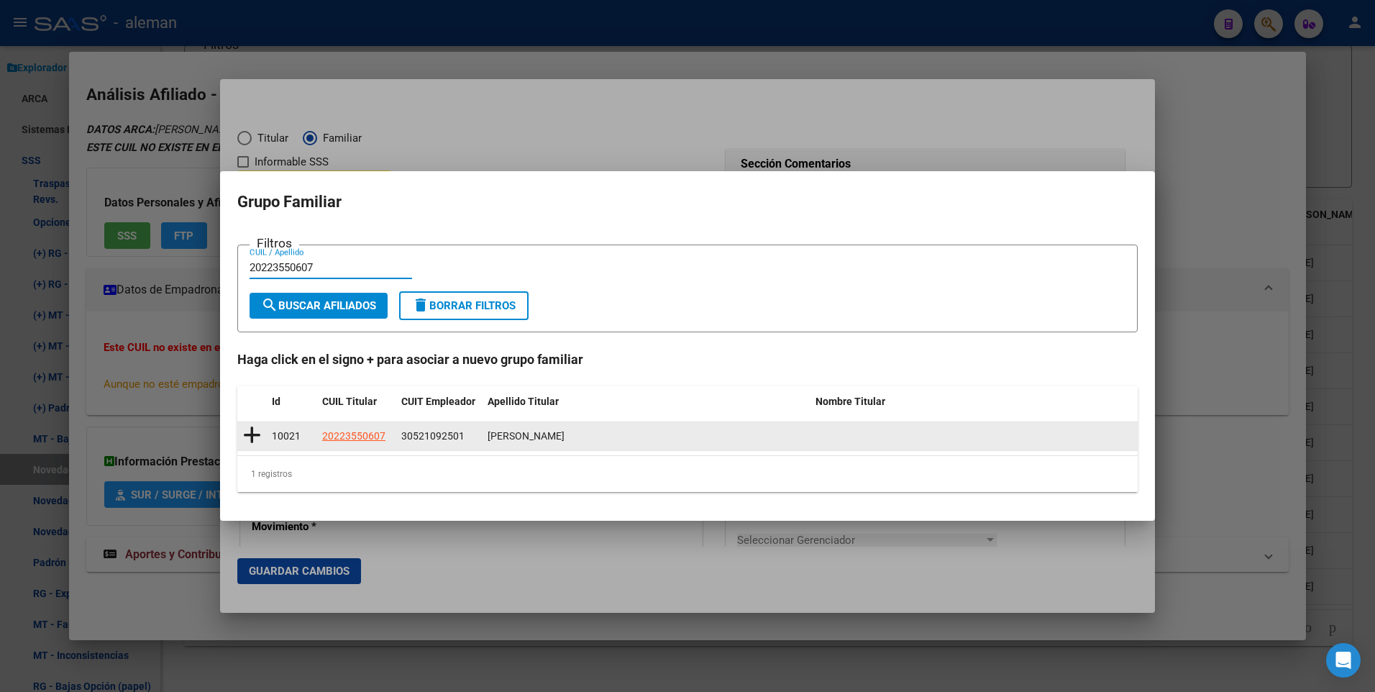
type input "20223550607"
click at [249, 434] on icon at bounding box center [252, 435] width 18 height 20
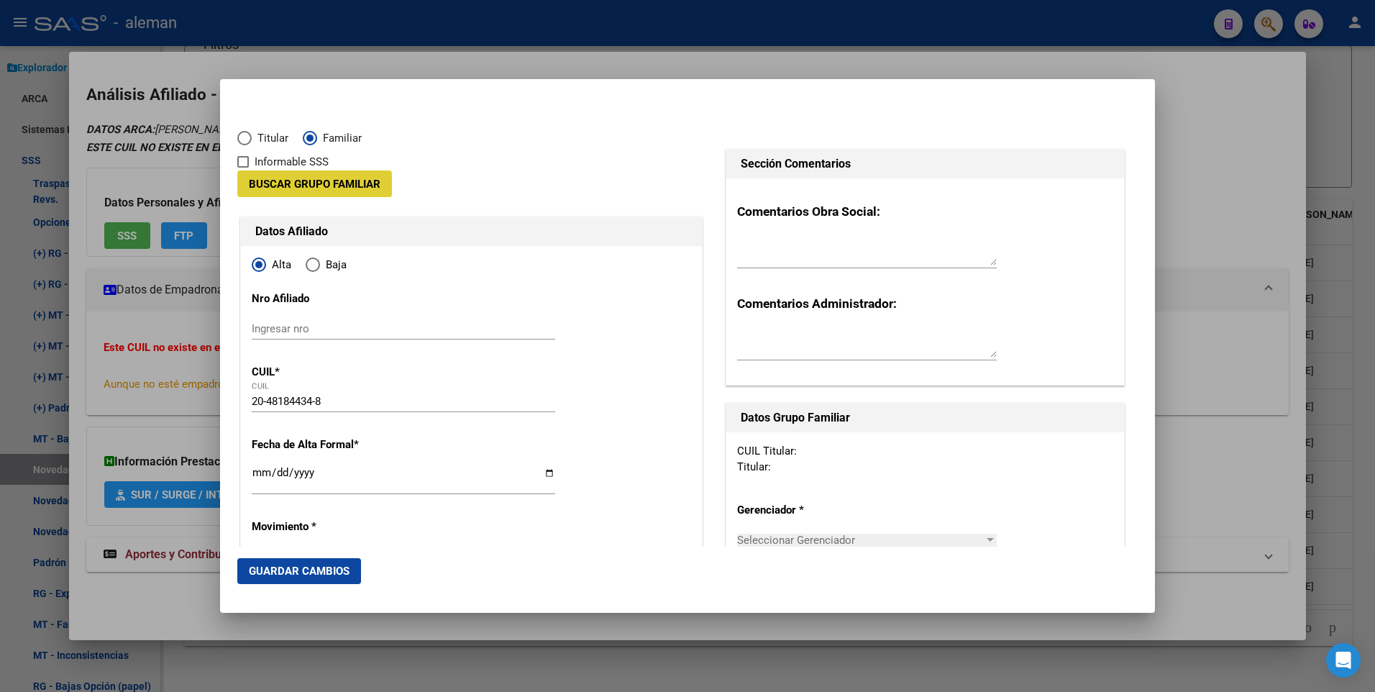
type input "30-52109250-1"
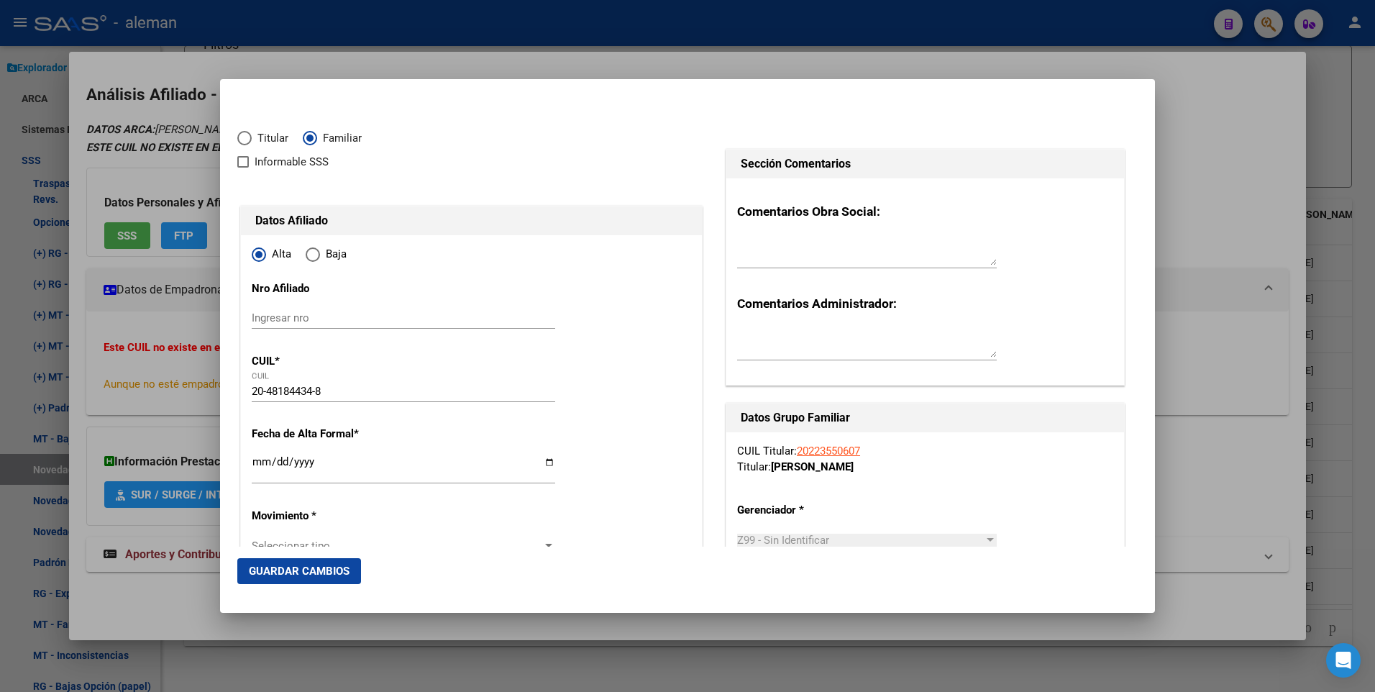
click at [258, 464] on input "Ingresar fecha" at bounding box center [404, 467] width 304 height 23
type input "2025-07-01"
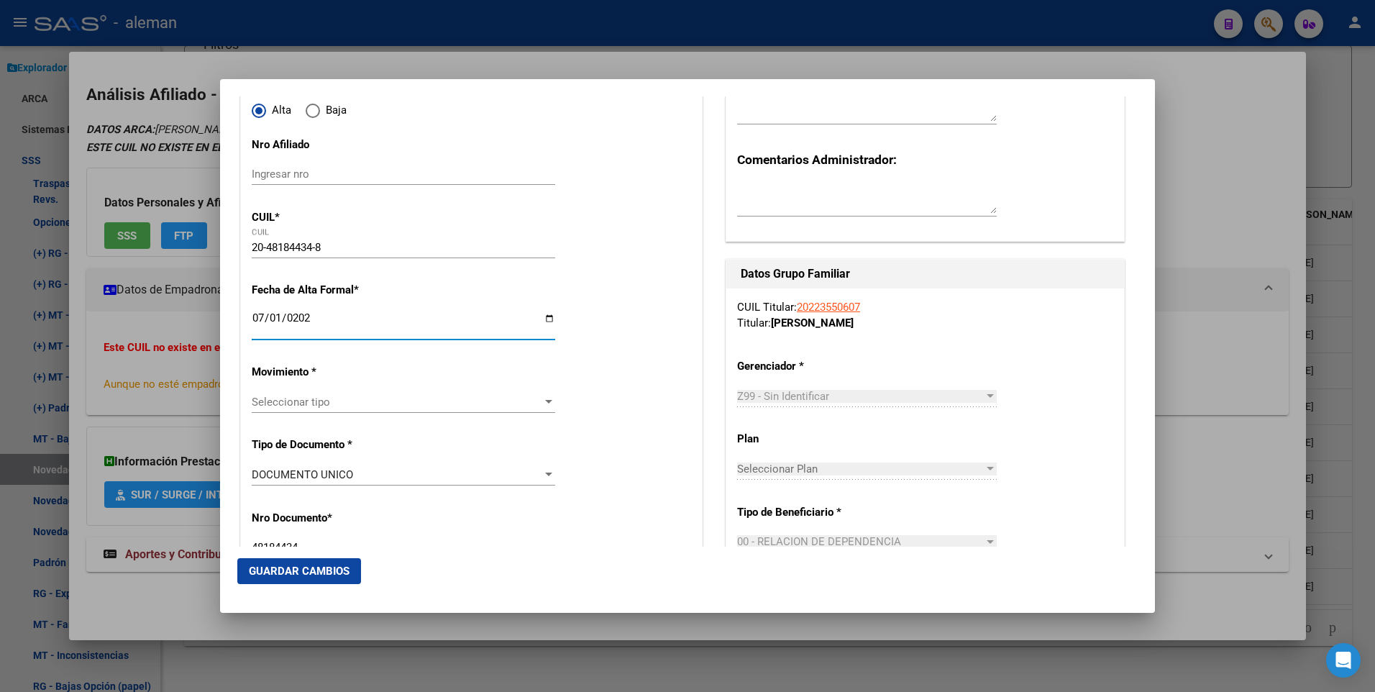
click at [544, 399] on div at bounding box center [548, 402] width 13 height 12
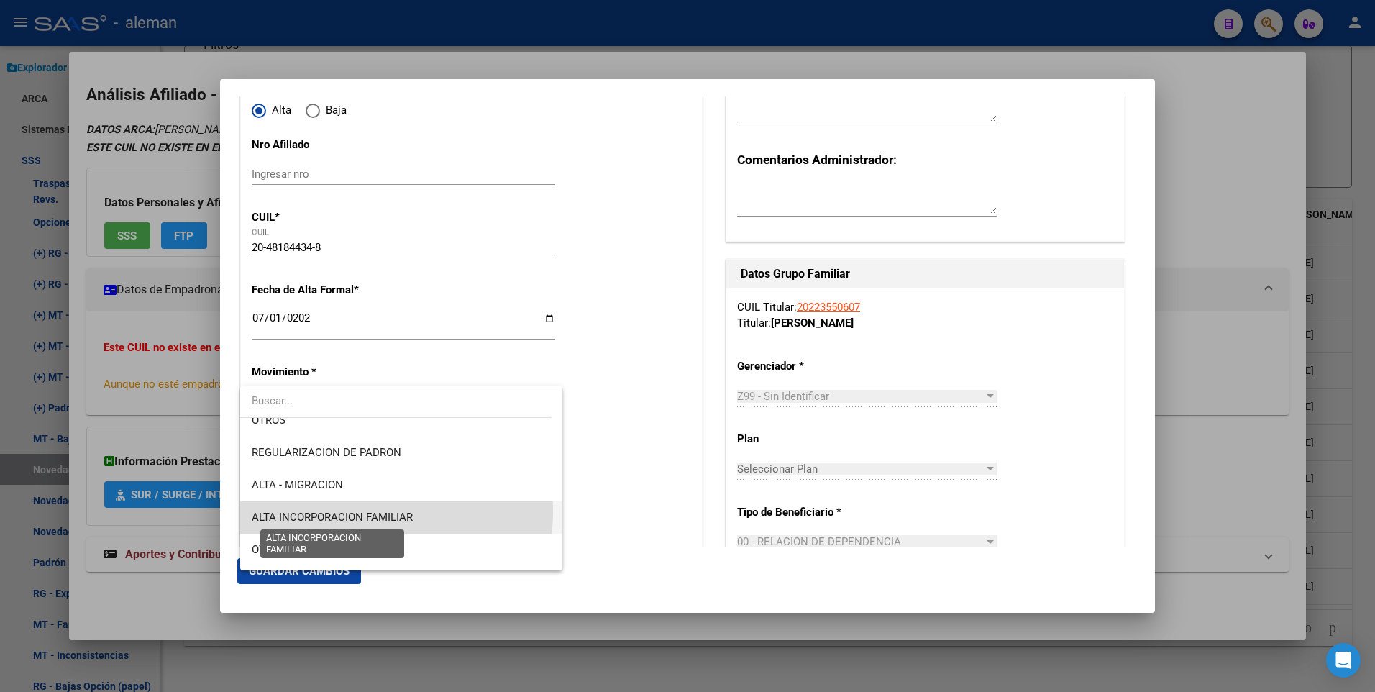
click at [359, 512] on span "ALTA INCORPORACION FAMILIAR" at bounding box center [332, 517] width 161 height 13
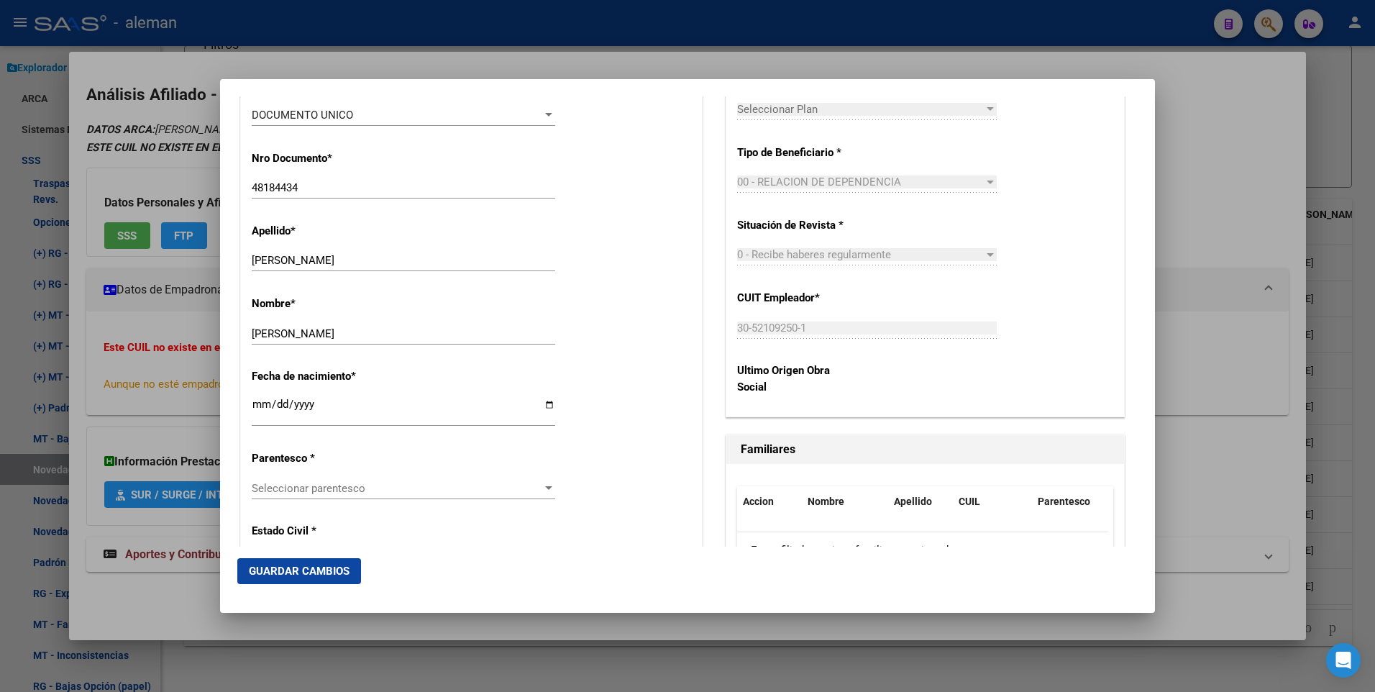
scroll to position [576, 0]
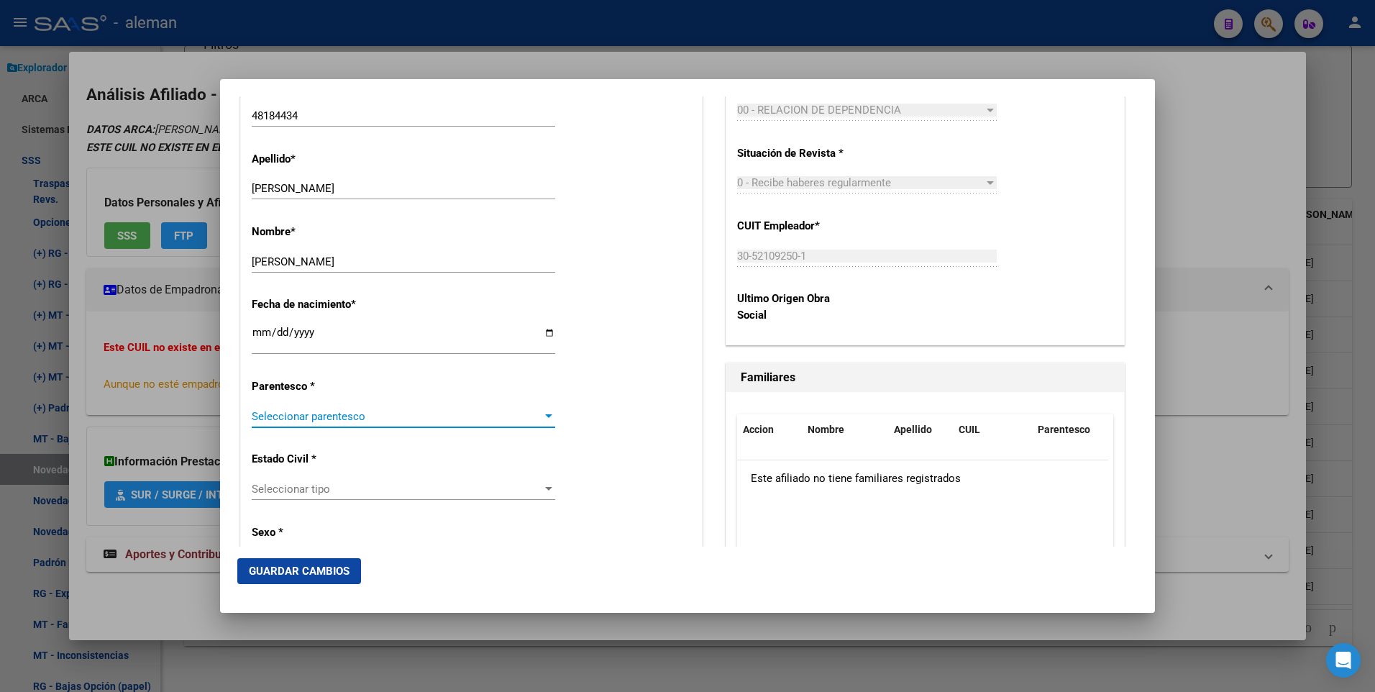
click at [545, 414] on div at bounding box center [548, 416] width 7 height 4
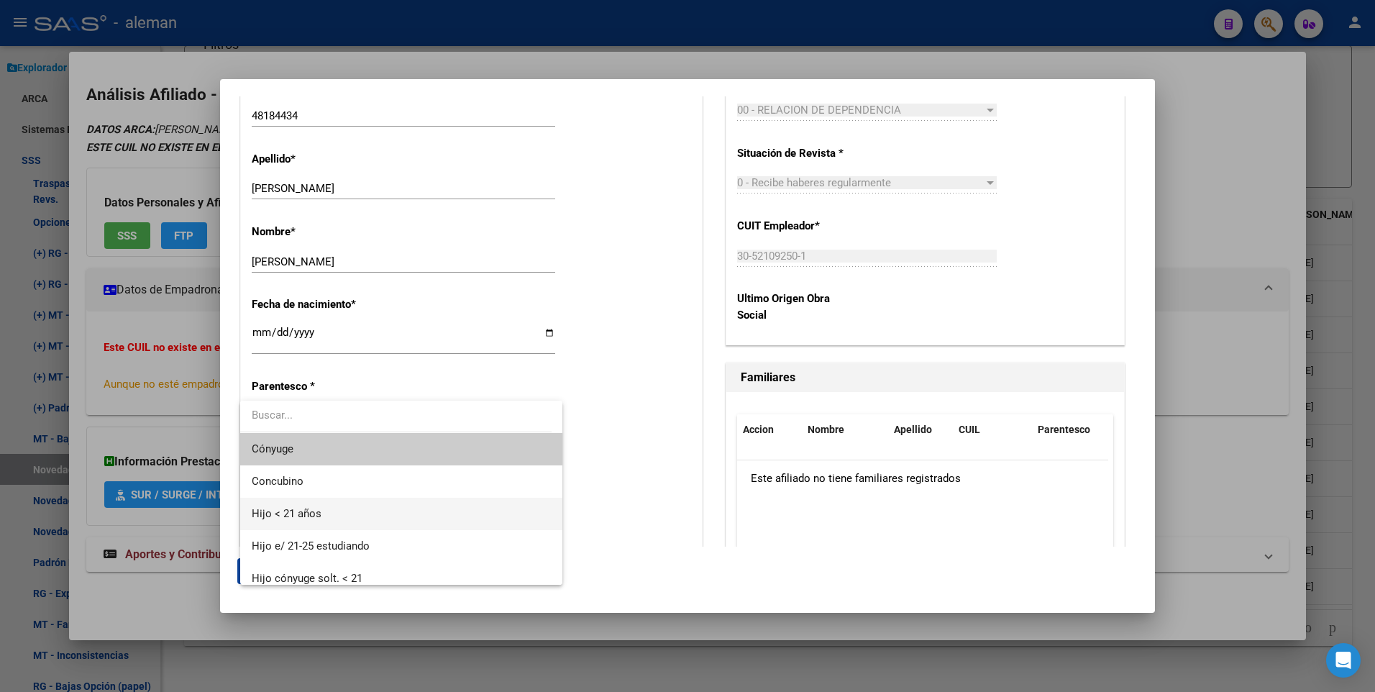
click at [369, 513] on span "Hijo < 21 años" at bounding box center [401, 514] width 299 height 32
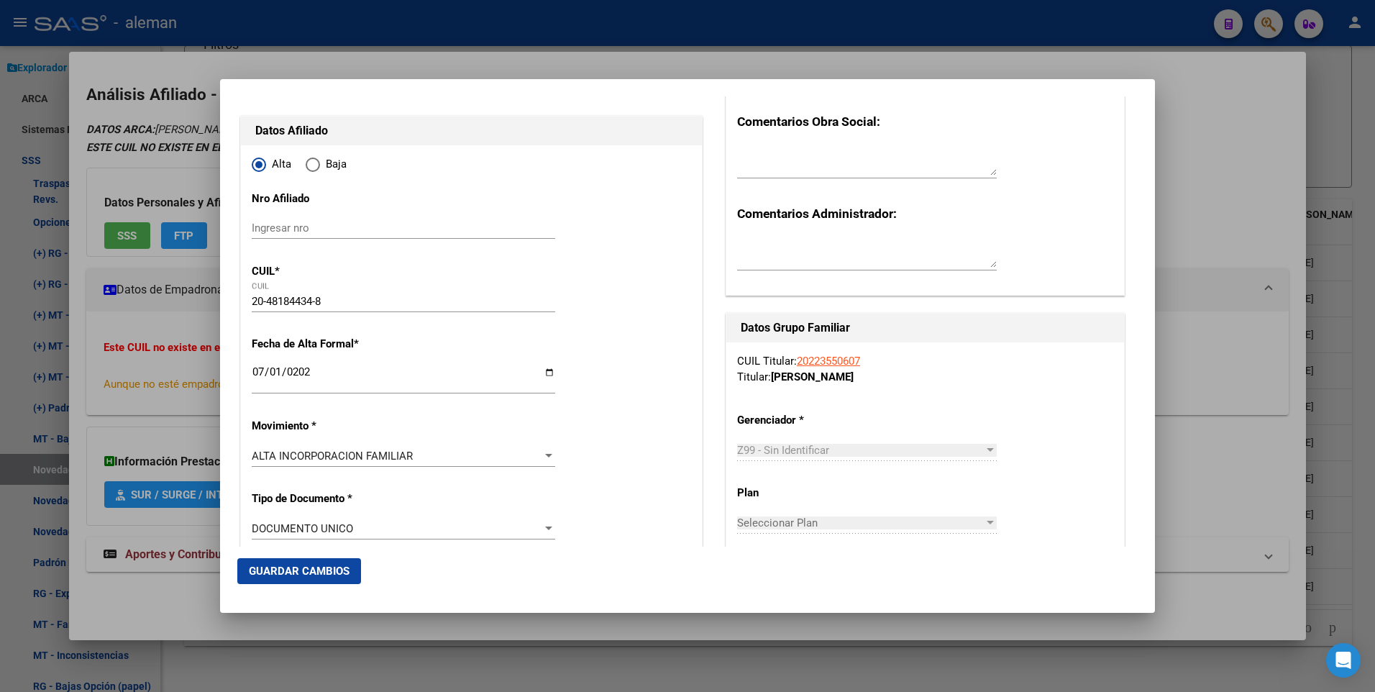
scroll to position [0, 0]
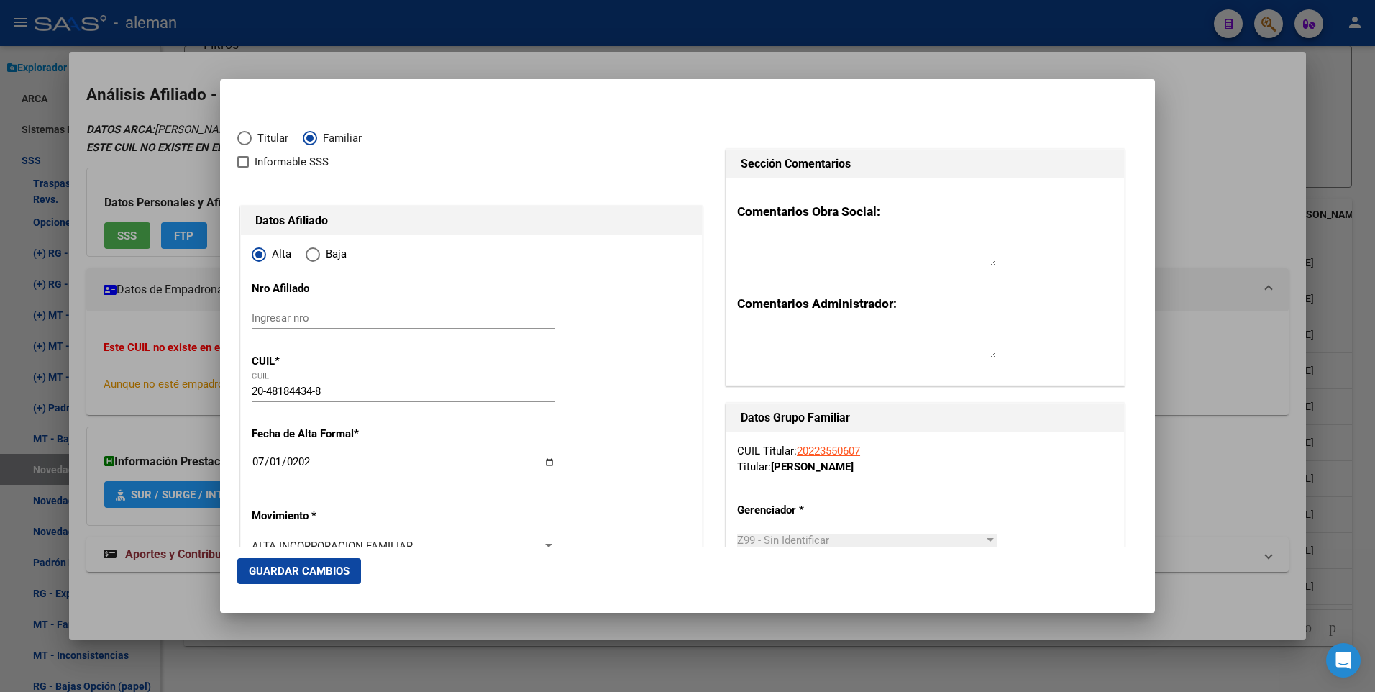
click at [295, 565] on span "Guardar Cambios" at bounding box center [299, 571] width 101 height 13
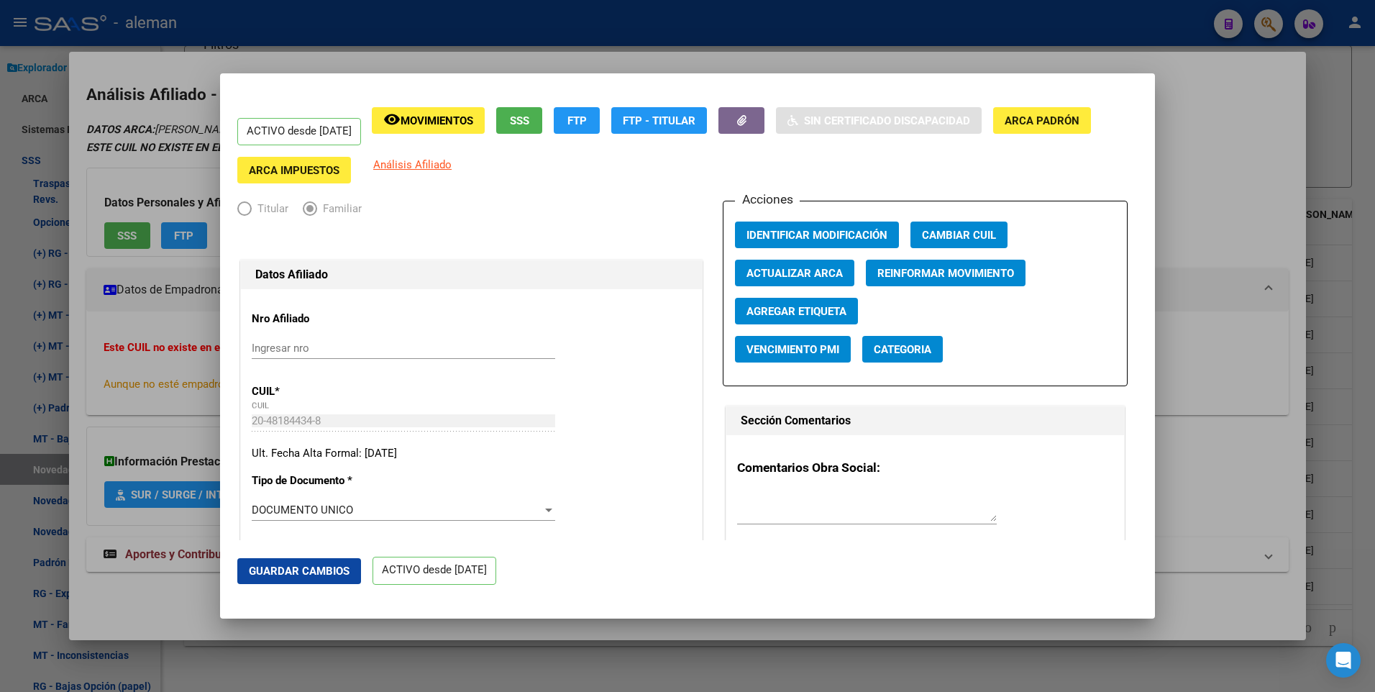
click at [1240, 477] on div at bounding box center [687, 346] width 1375 height 692
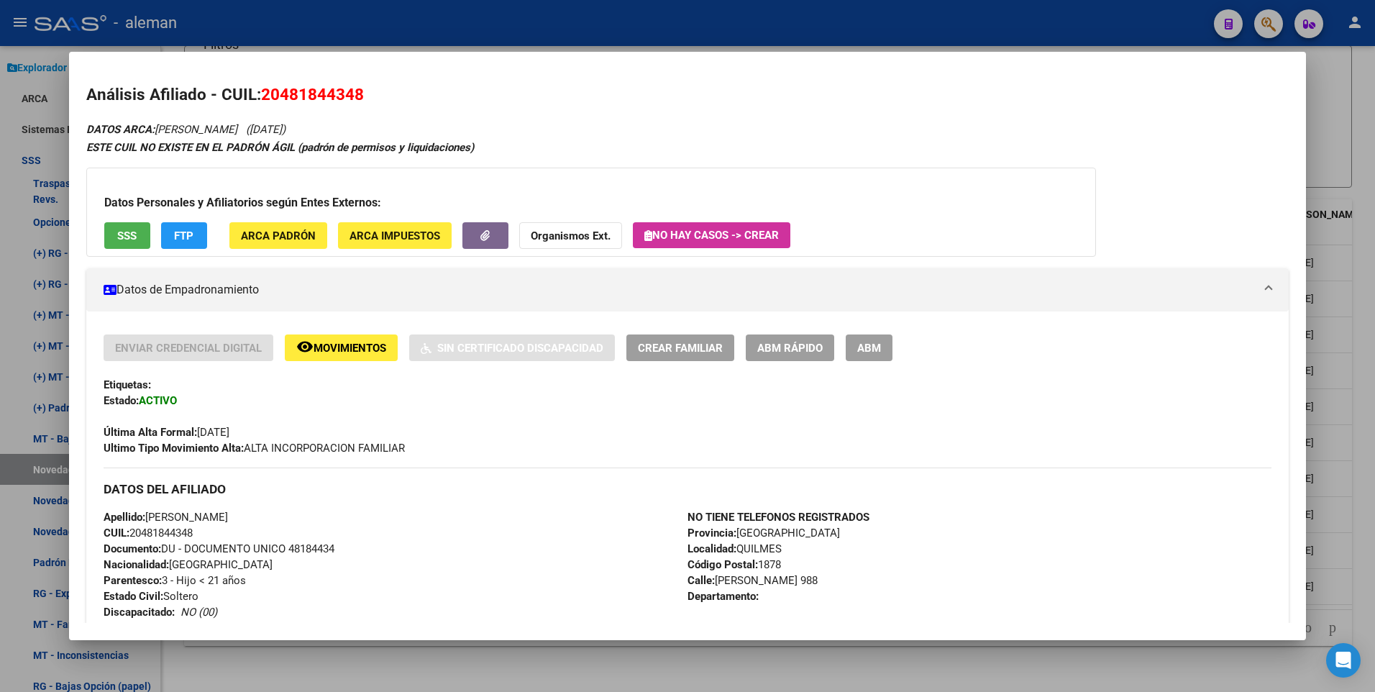
click at [1365, 363] on div at bounding box center [687, 346] width 1375 height 692
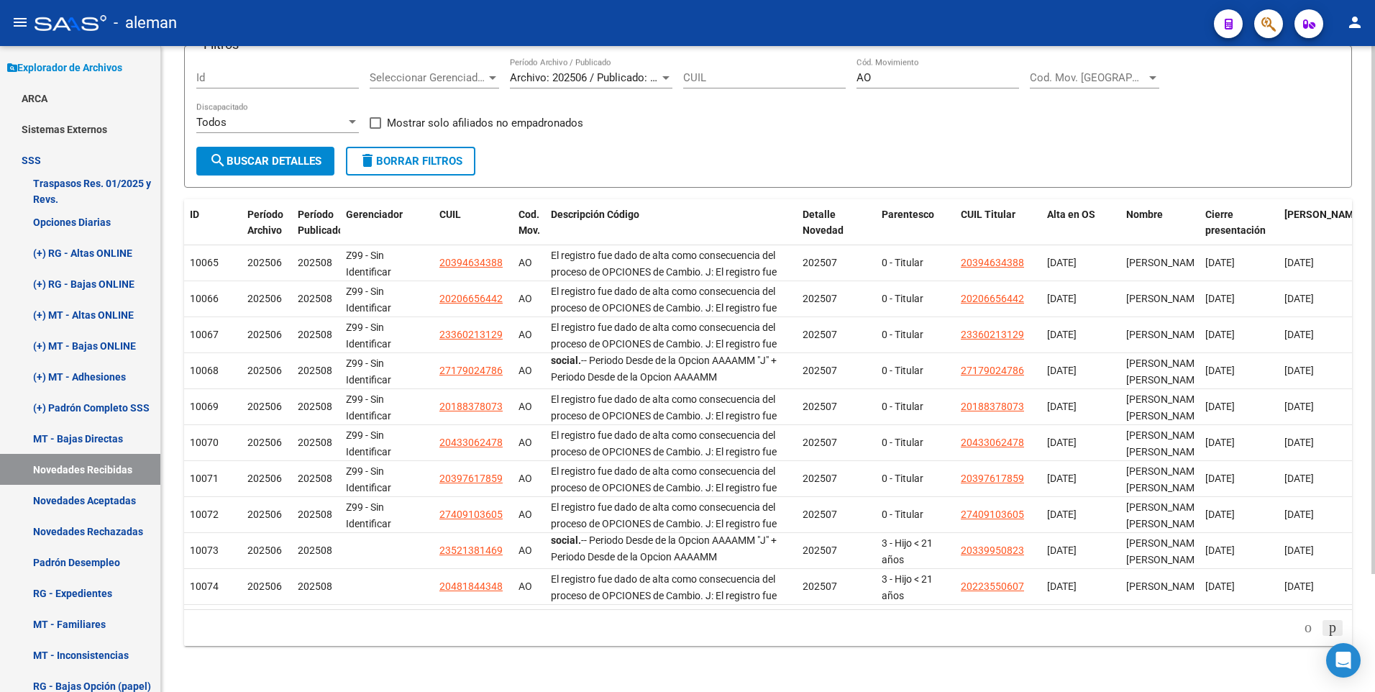
click at [1329, 627] on icon "go to next page" at bounding box center [1333, 627] width 12 height 17
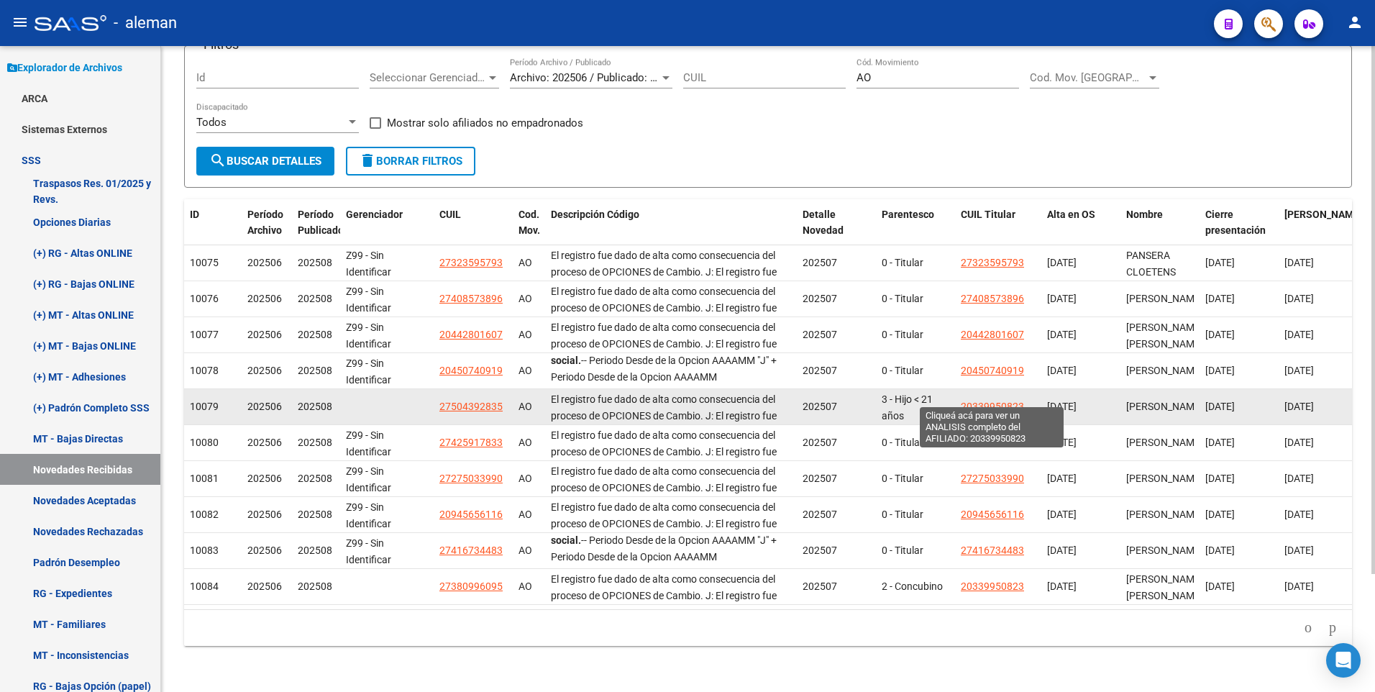
click at [1005, 401] on span "20339950823" at bounding box center [992, 407] width 63 height 12
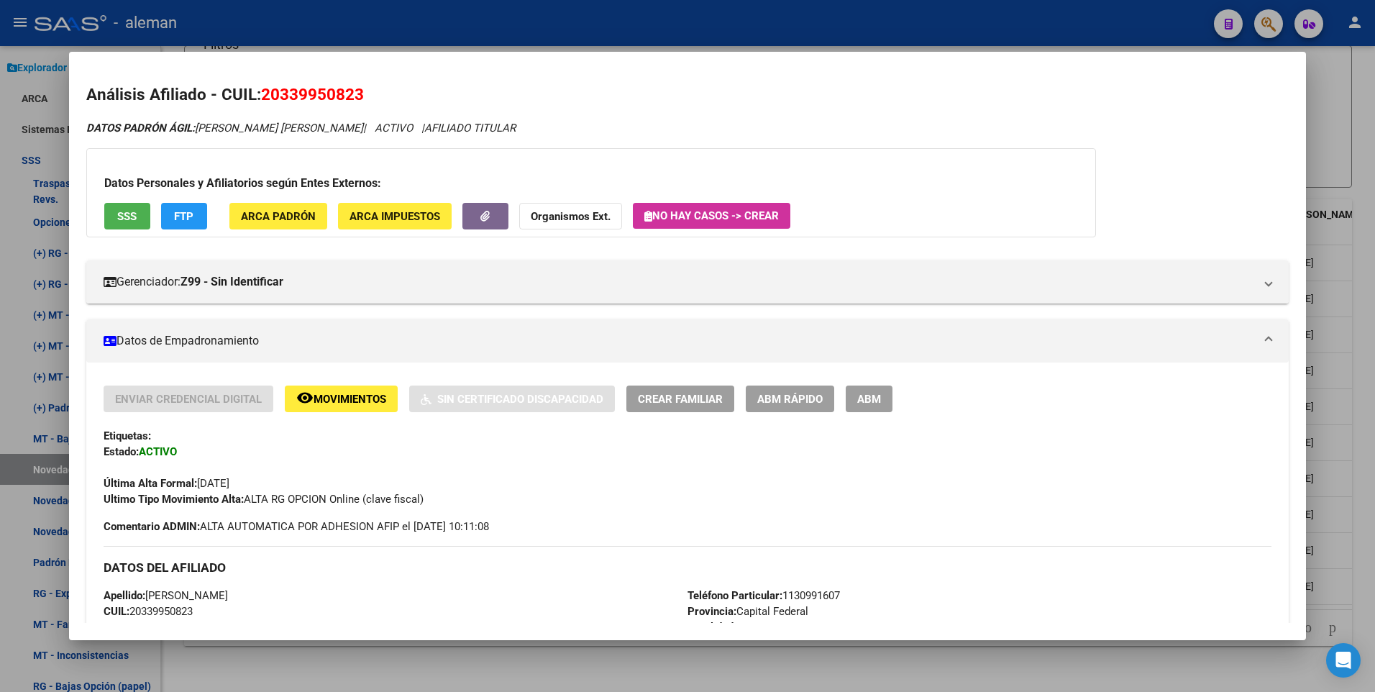
click at [1363, 377] on div at bounding box center [687, 346] width 1375 height 692
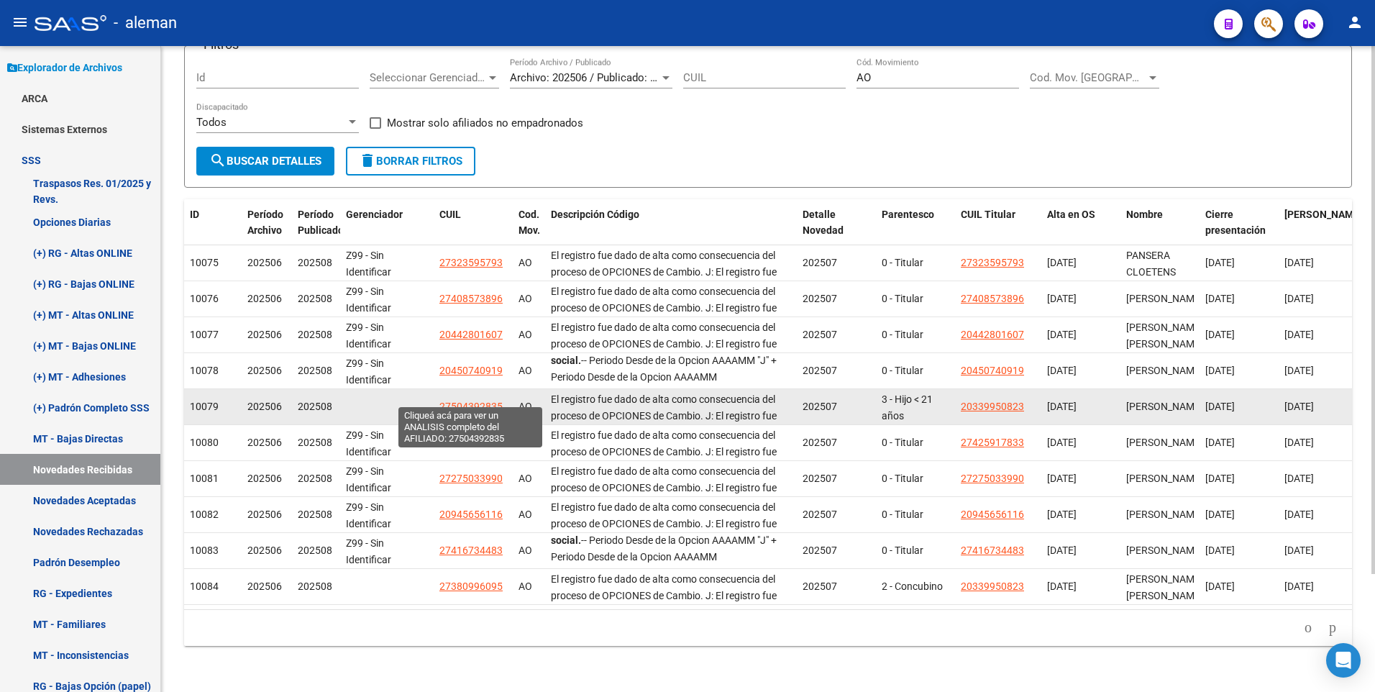
click at [459, 401] on span "27504392835" at bounding box center [471, 407] width 63 height 12
type textarea "27504392835"
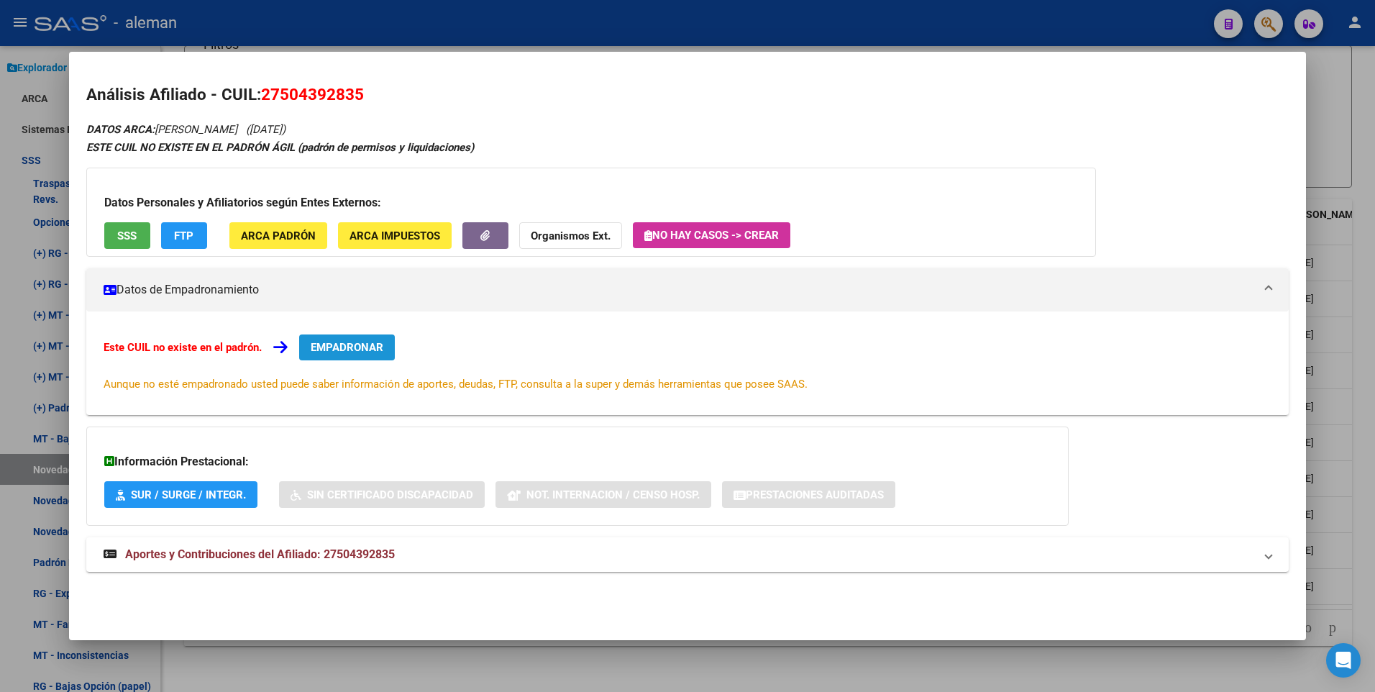
click at [365, 342] on span "EMPADRONAR" at bounding box center [347, 347] width 73 height 13
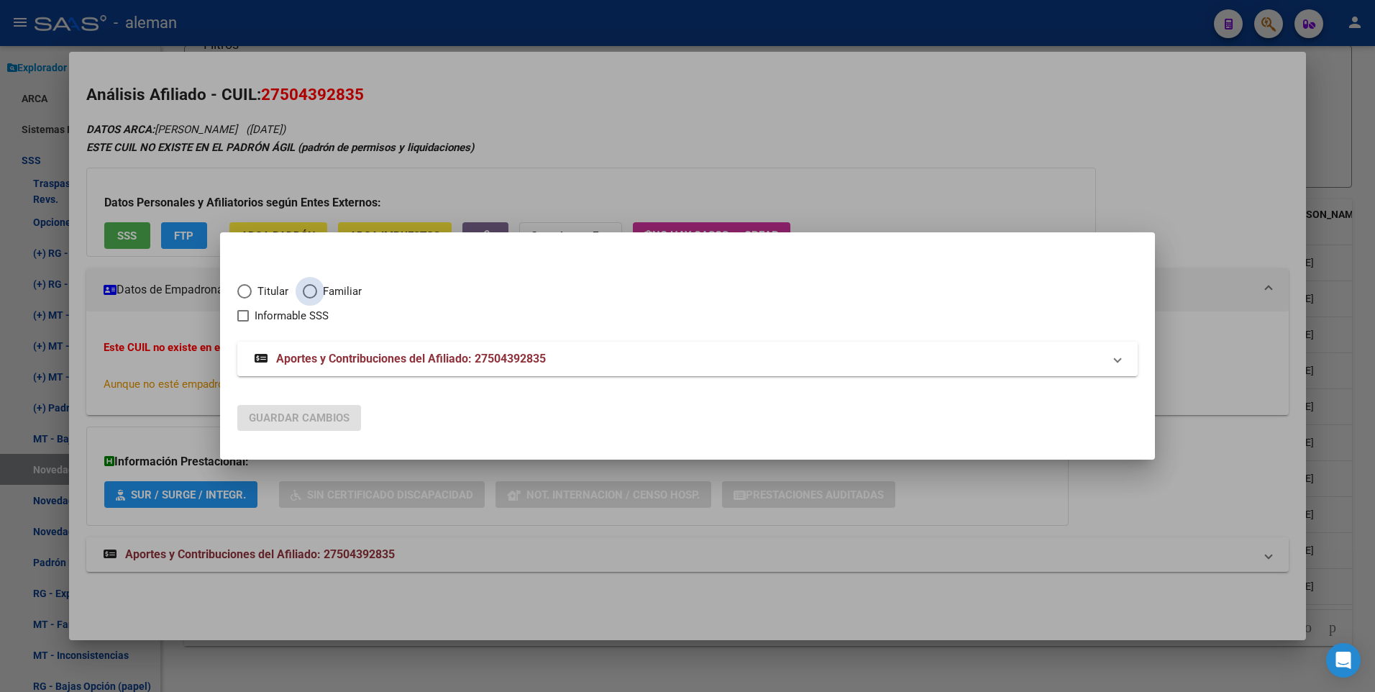
click at [304, 289] on span "Elija una opción" at bounding box center [310, 291] width 14 height 14
click at [304, 289] on input "Familiar" at bounding box center [310, 291] width 14 height 14
radio input "true"
checkbox input "true"
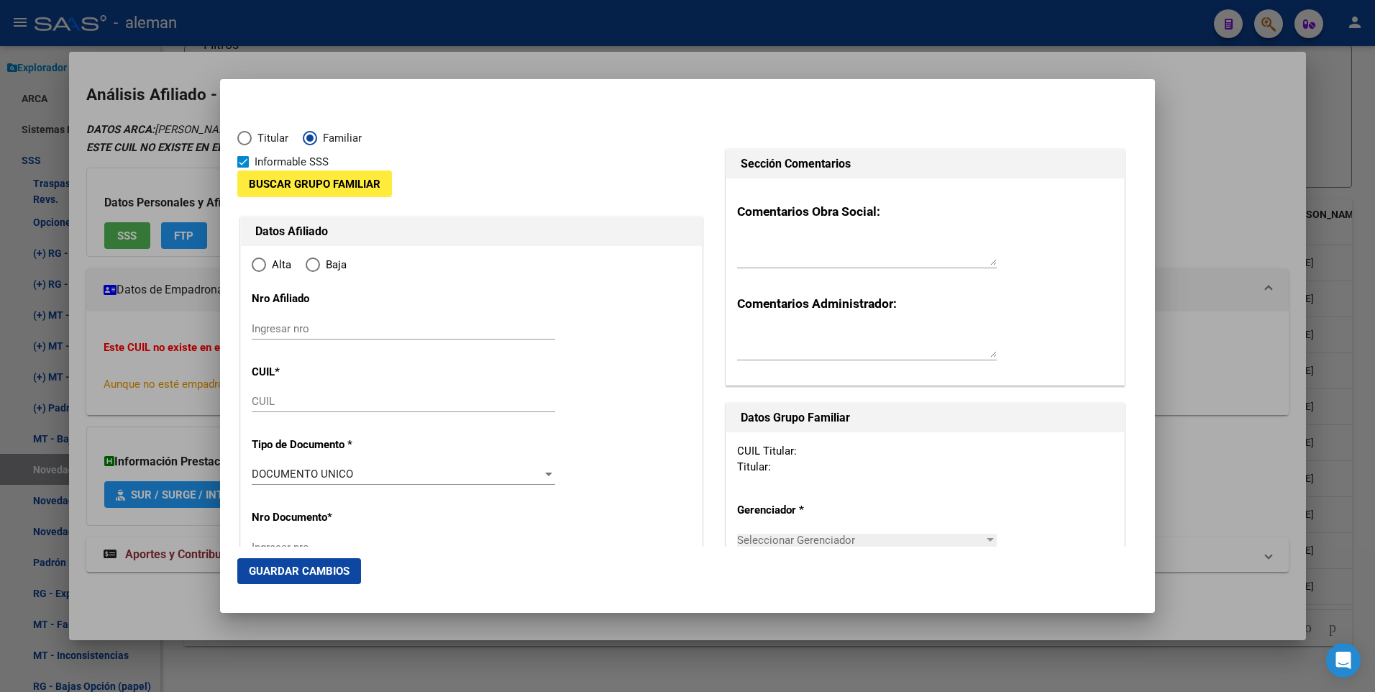
type input "27-50439283-5"
type input "50439283"
type input "SALVATIERRA SOFIA GERALDINE"
type input "2010-08-24"
type input "CABA"
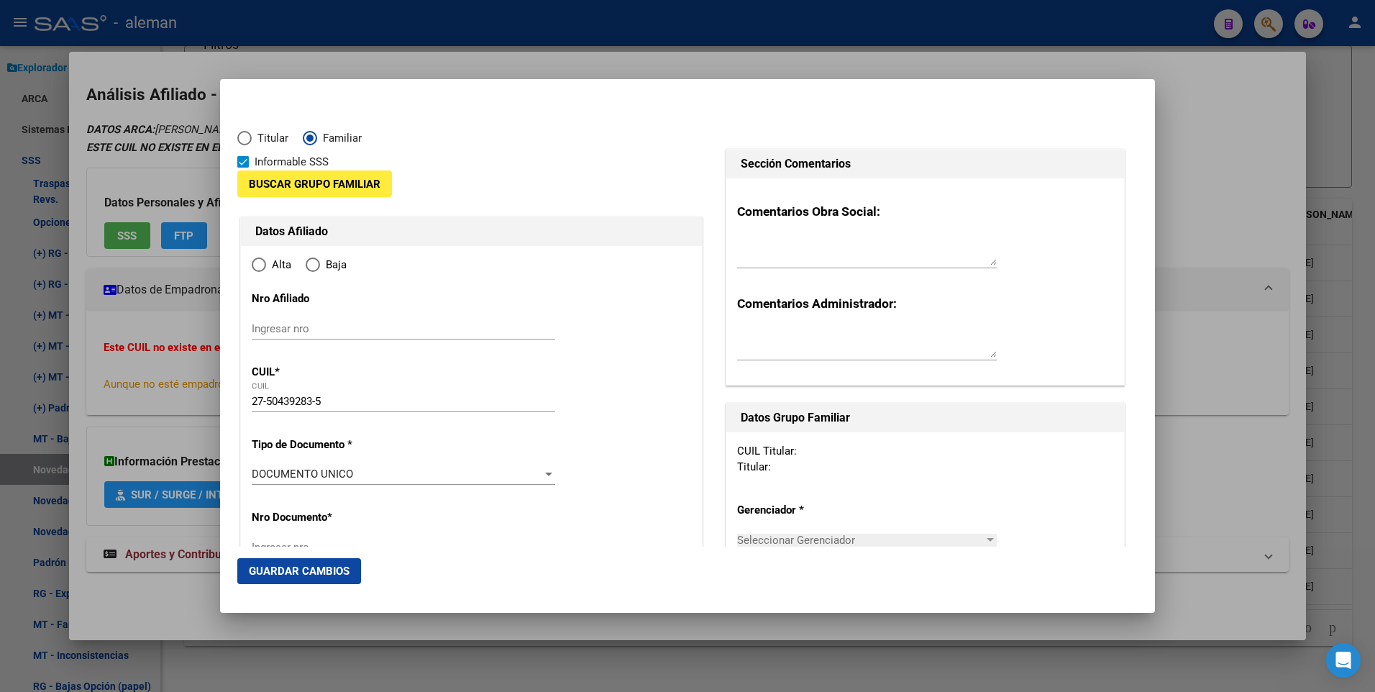
type input "1425"
type input "BILLINGURST"
type input "2162"
radio input "true"
click at [337, 187] on span "Buscar Grupo Familiar" at bounding box center [315, 184] width 132 height 13
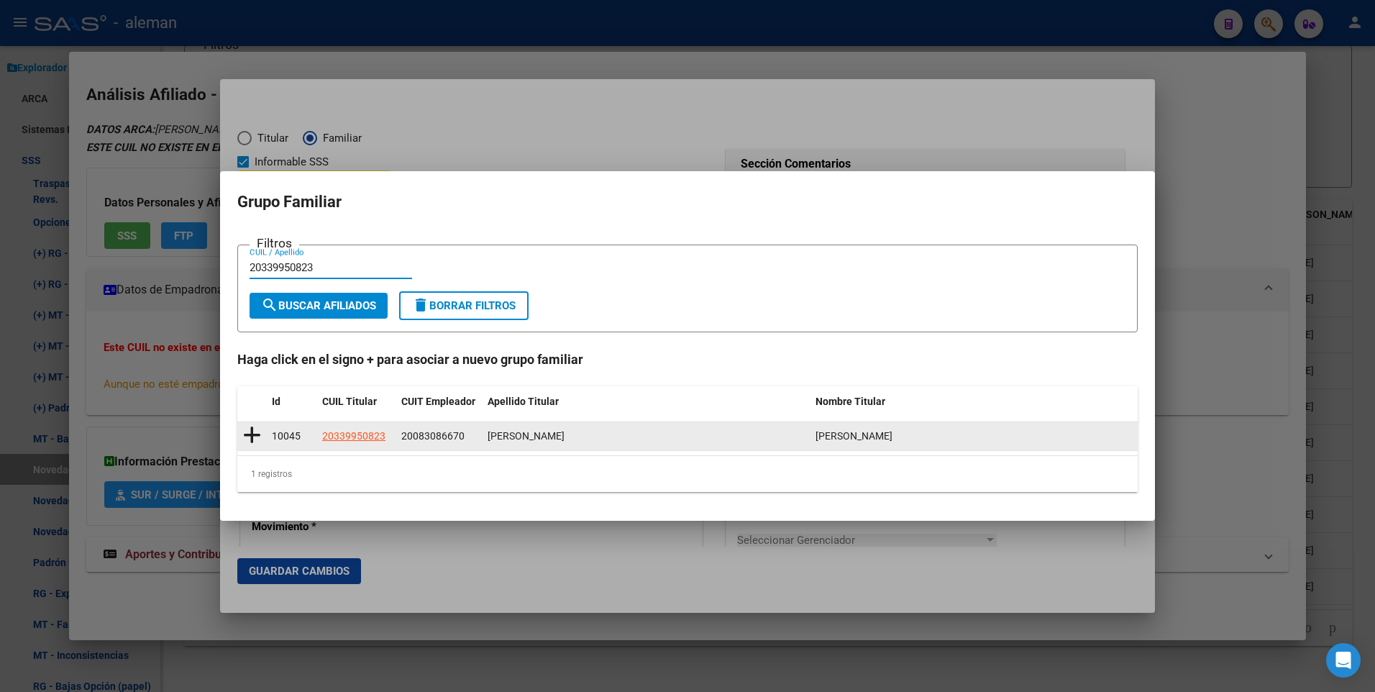
type input "20339950823"
click at [253, 435] on icon at bounding box center [252, 435] width 18 height 20
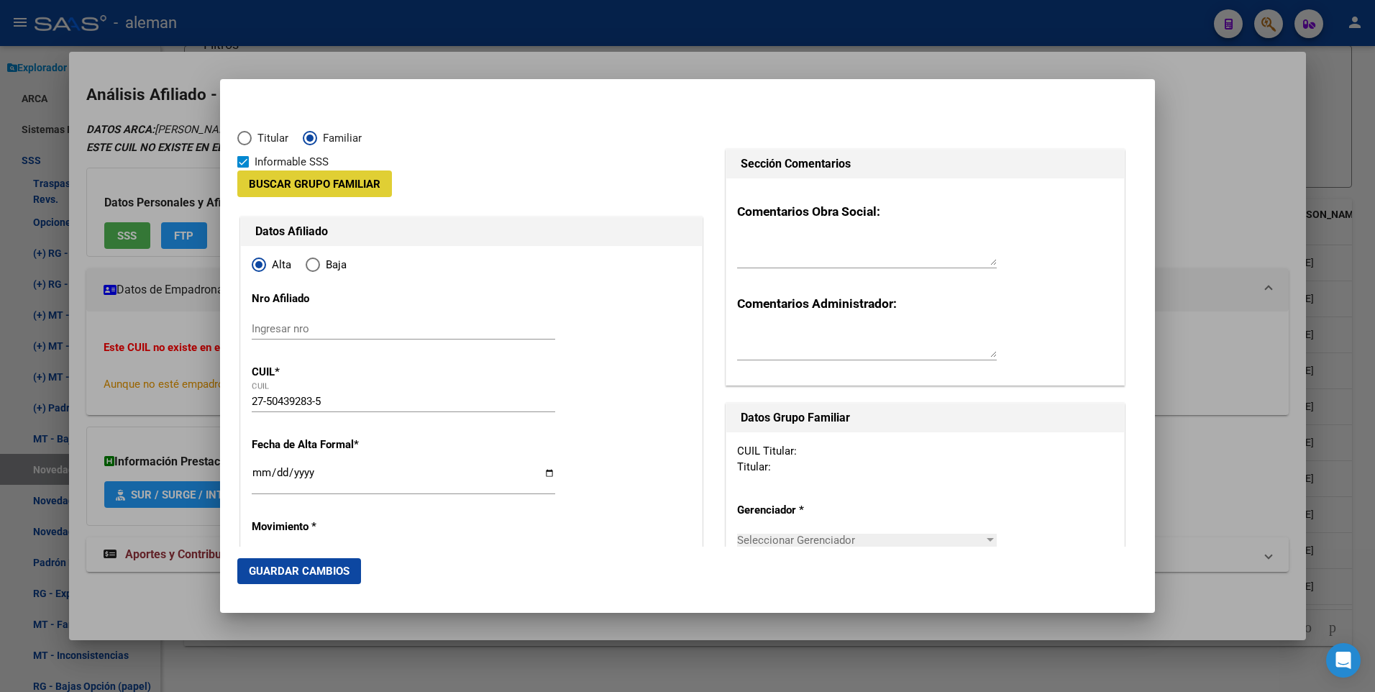
type input "20-08308667-0"
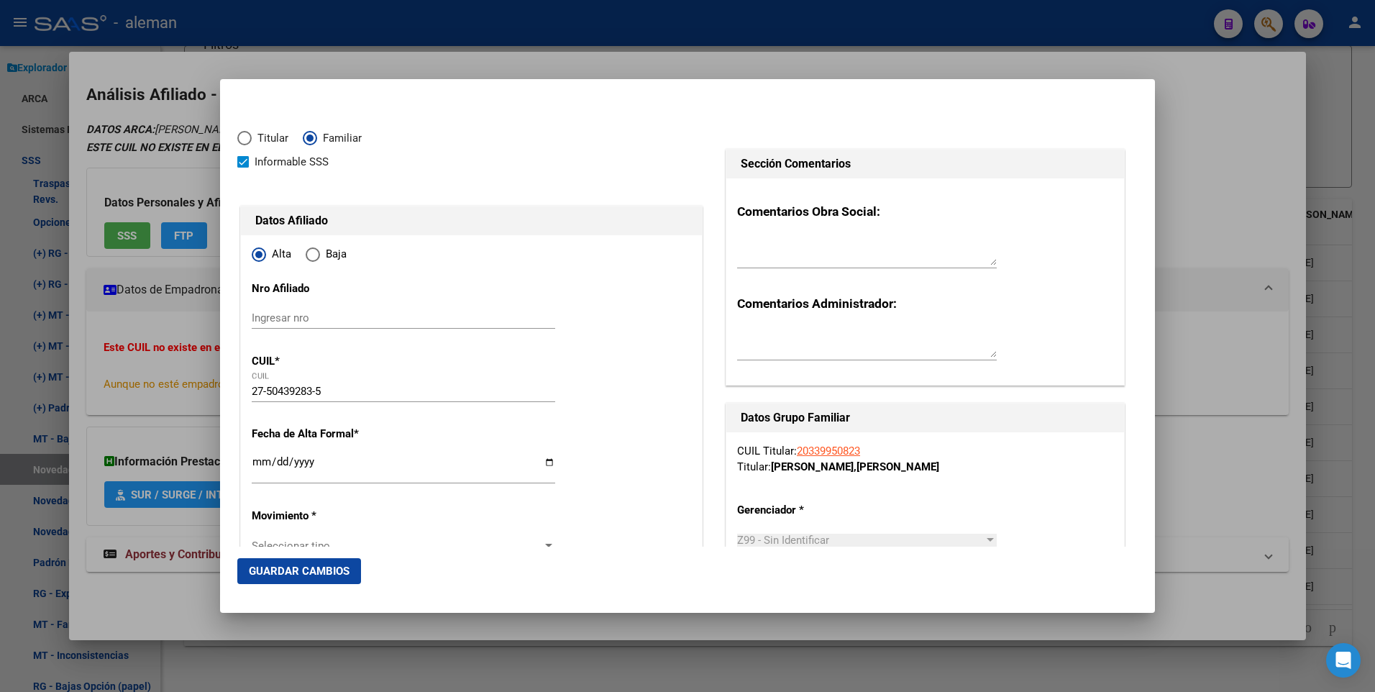
click at [255, 463] on input "Ingresar fecha" at bounding box center [404, 467] width 304 height 23
type input "2025-07-01"
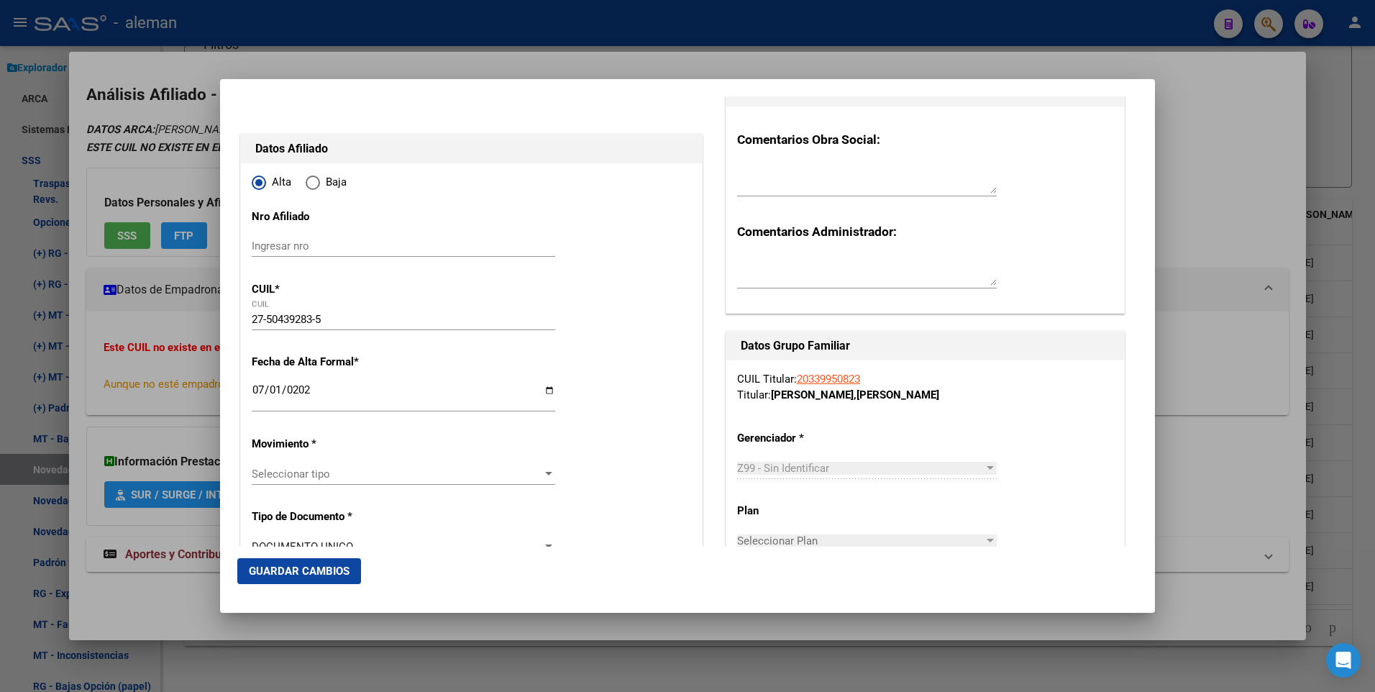
scroll to position [144, 0]
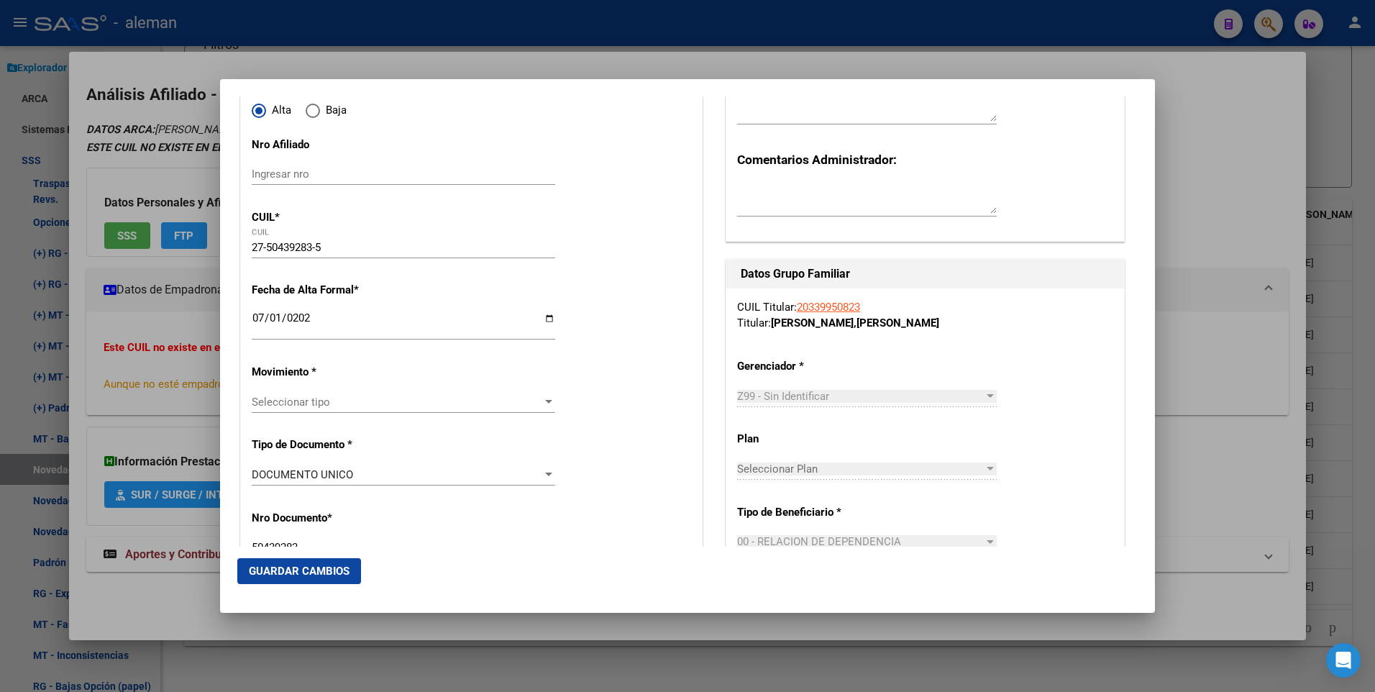
click at [545, 401] on div at bounding box center [548, 402] width 7 height 4
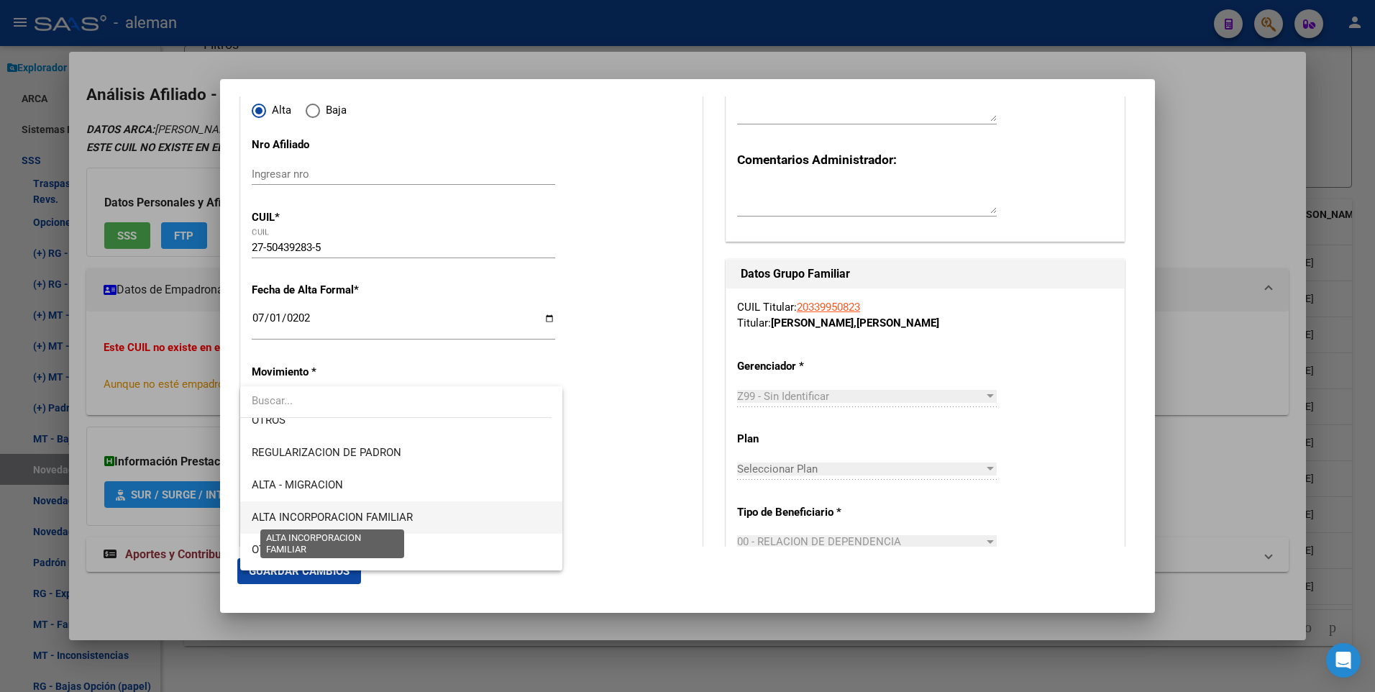
click at [325, 516] on span "ALTA INCORPORACION FAMILIAR" at bounding box center [332, 517] width 161 height 13
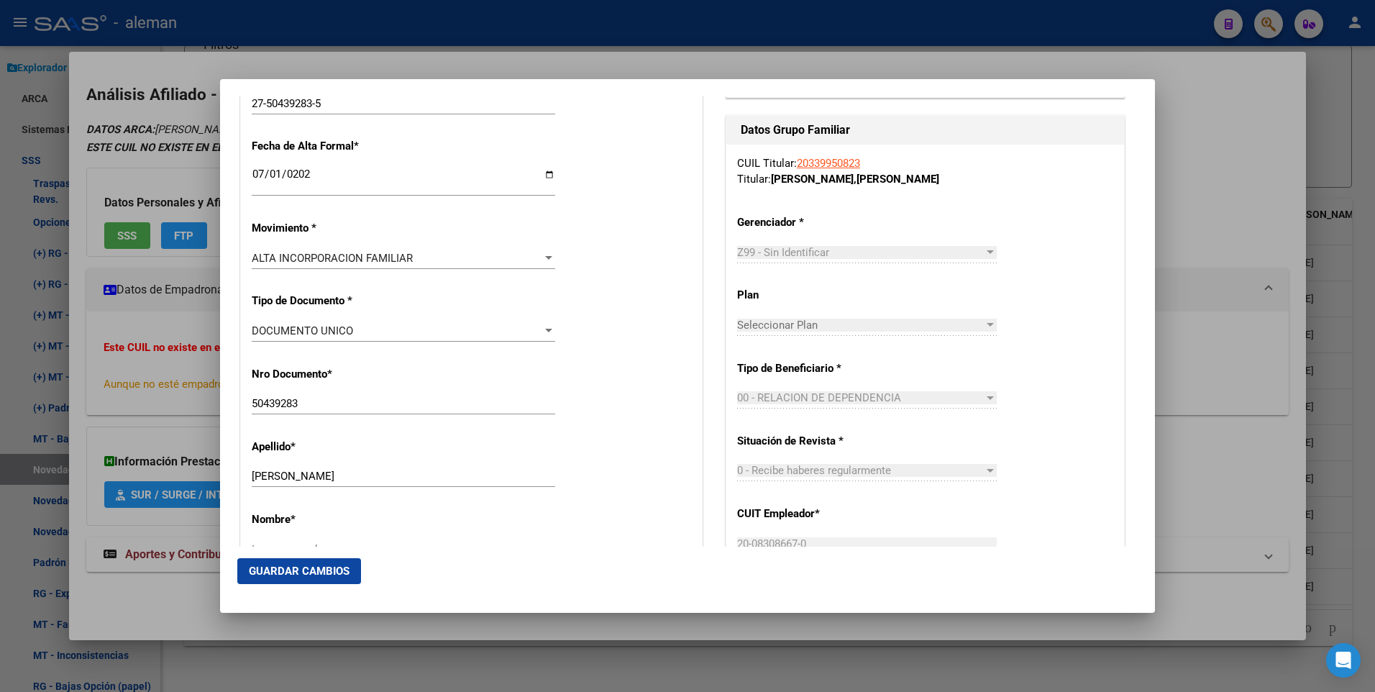
scroll to position [432, 0]
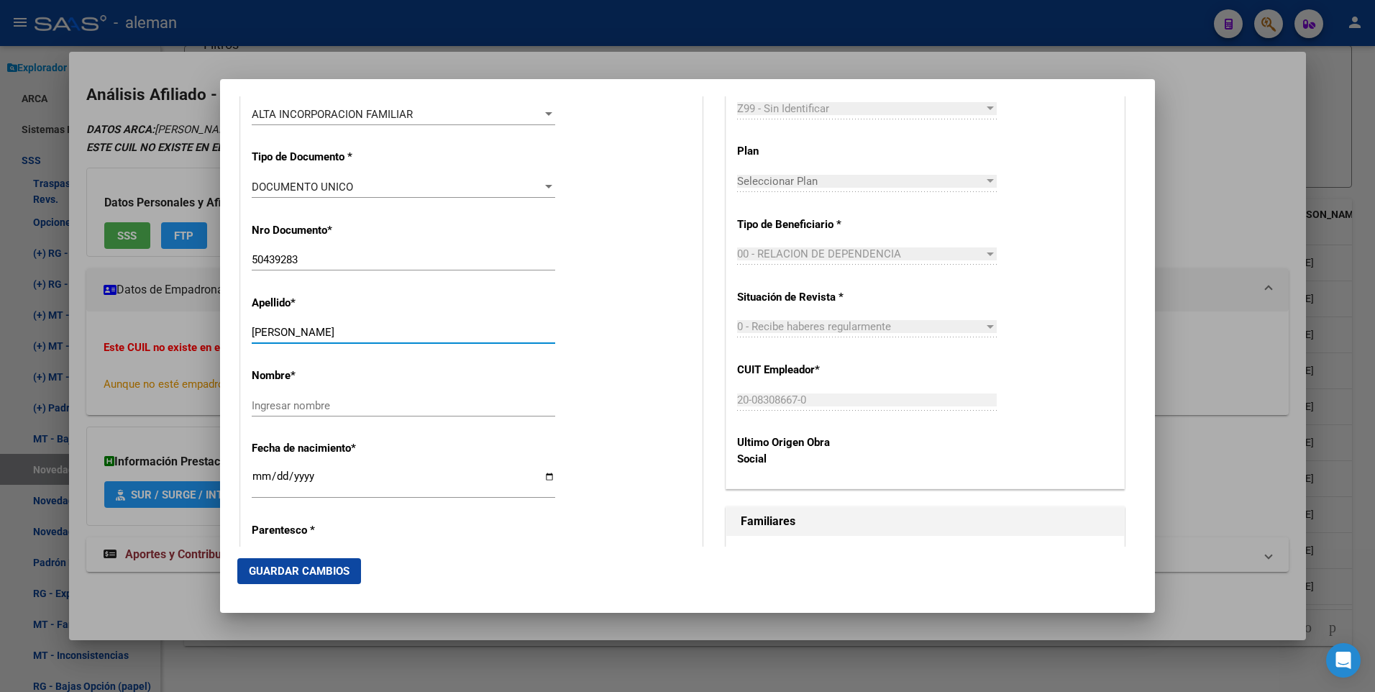
drag, startPoint x: 324, startPoint y: 329, endPoint x: 414, endPoint y: 328, distance: 89.9
click at [414, 328] on input "SALVATIERRA SOFIA GERALDINE" at bounding box center [404, 332] width 304 height 13
click at [367, 403] on input "Ingresar nombre" at bounding box center [404, 405] width 304 height 13
paste input "SOFIA GERALDINE"
type input "SOFIA GERALDINE"
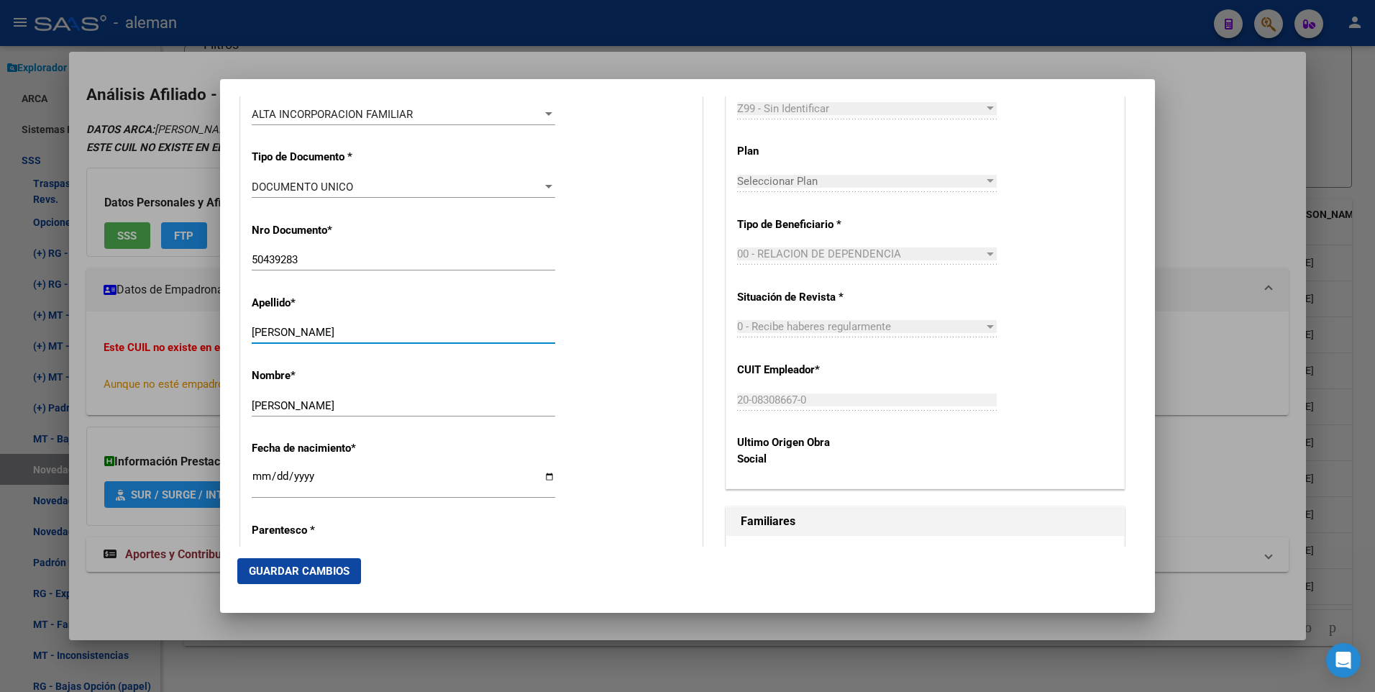
drag, startPoint x: 323, startPoint y: 334, endPoint x: 474, endPoint y: 327, distance: 151.2
click at [474, 327] on input "SALVATIERRA SOFIA GERALDINE" at bounding box center [404, 332] width 304 height 13
type input "SALVATIERRA"
click at [608, 345] on div "Apellido * SALVATIERRA Ingresar apellido" at bounding box center [472, 320] width 440 height 73
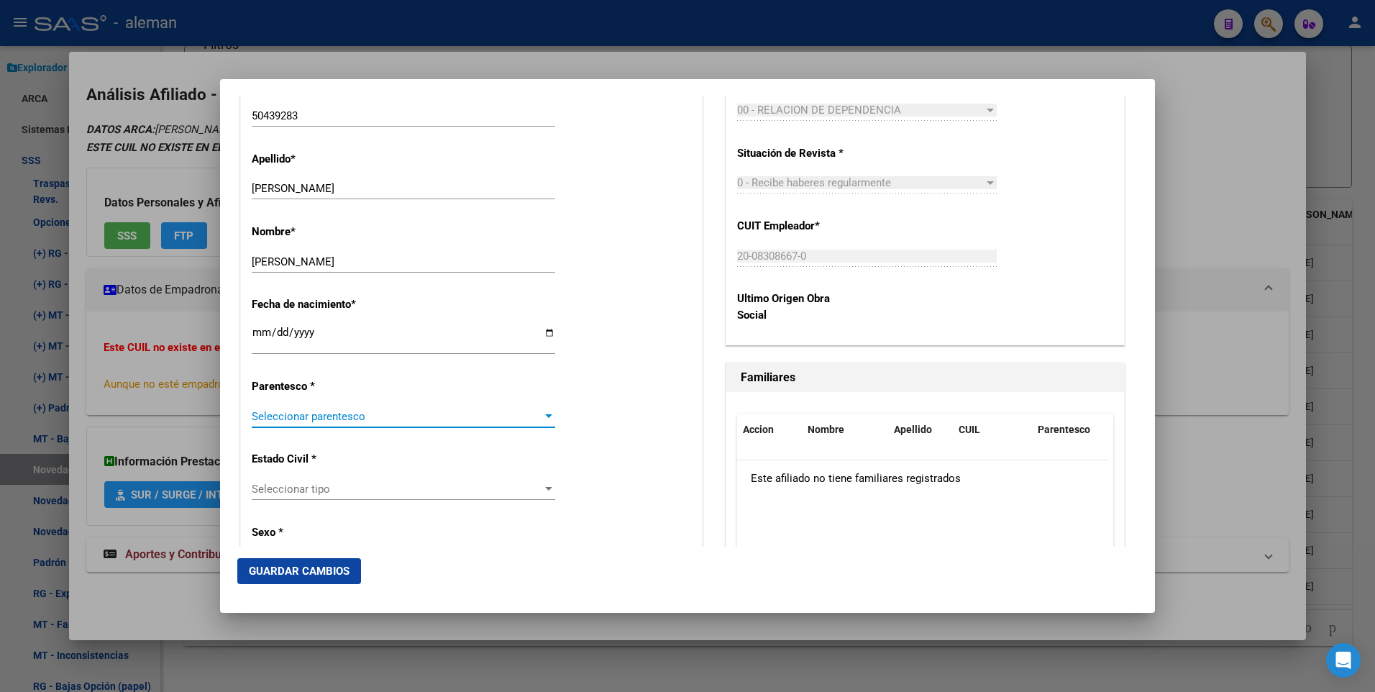
click at [543, 419] on div at bounding box center [548, 417] width 13 height 12
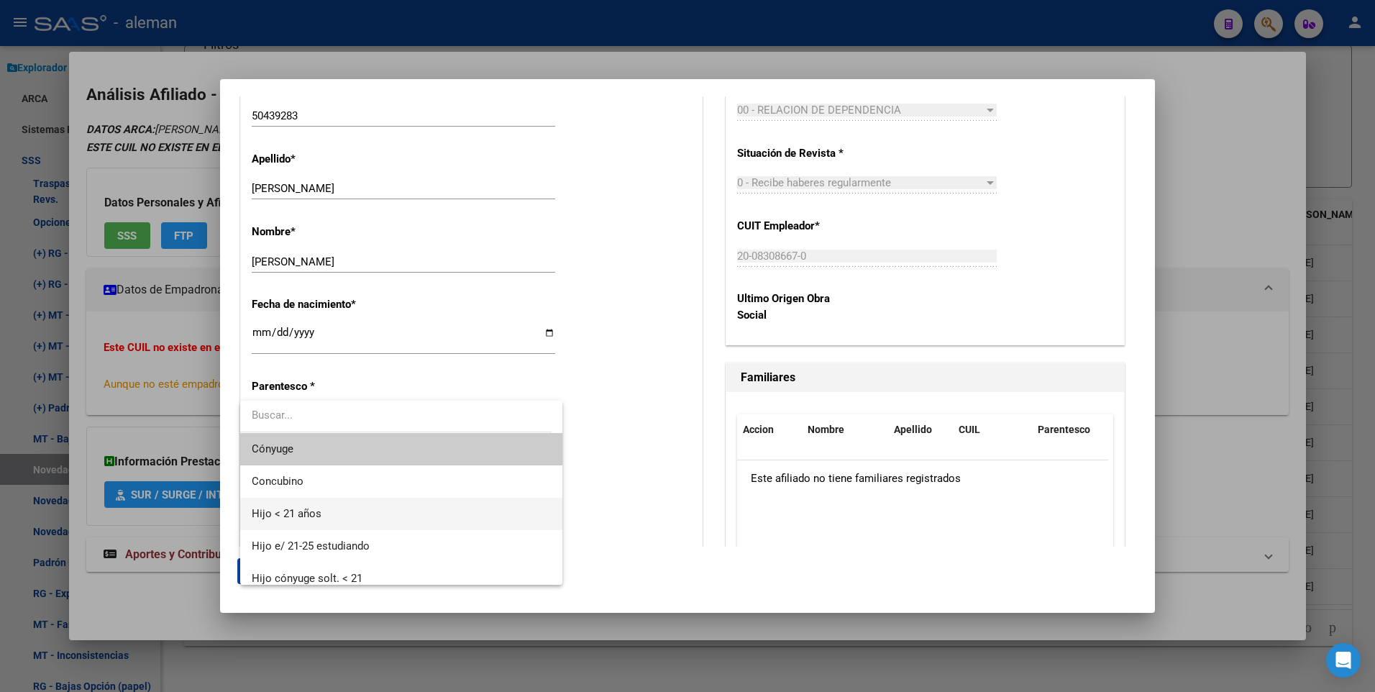
click at [326, 516] on span "Hijo < 21 años" at bounding box center [401, 514] width 299 height 32
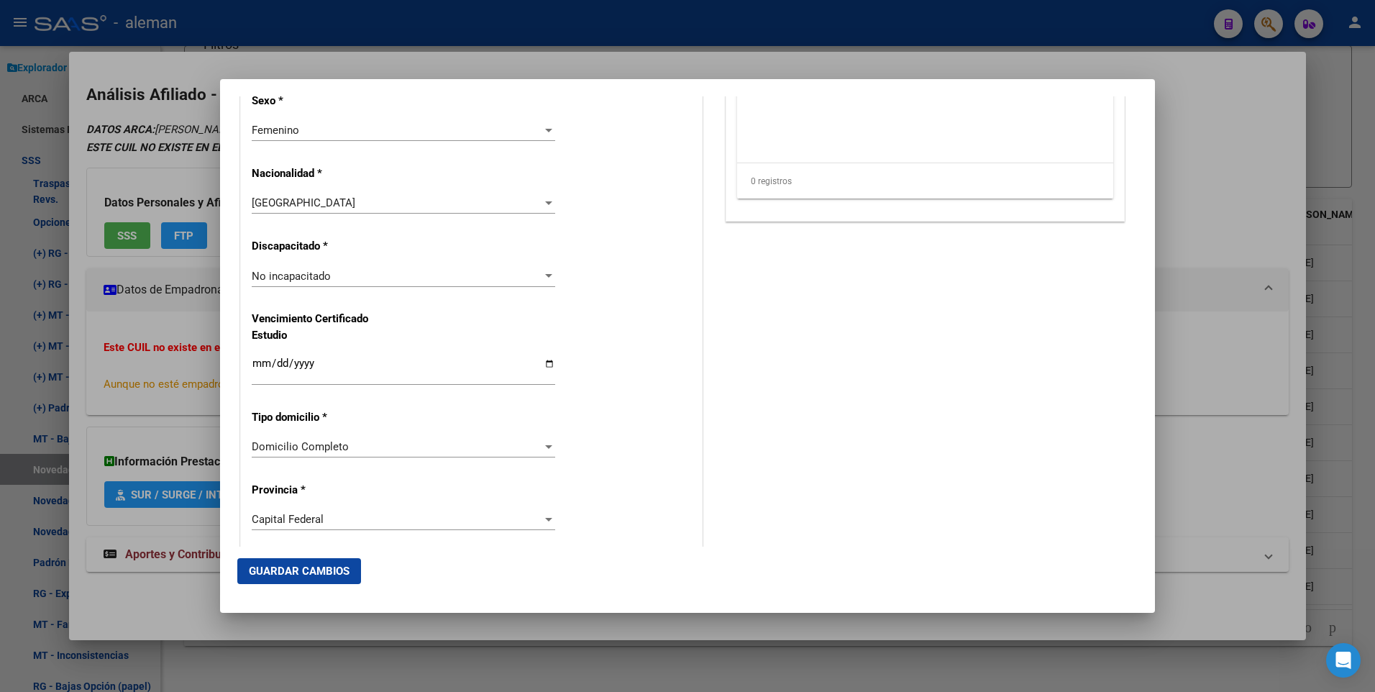
scroll to position [1511, 0]
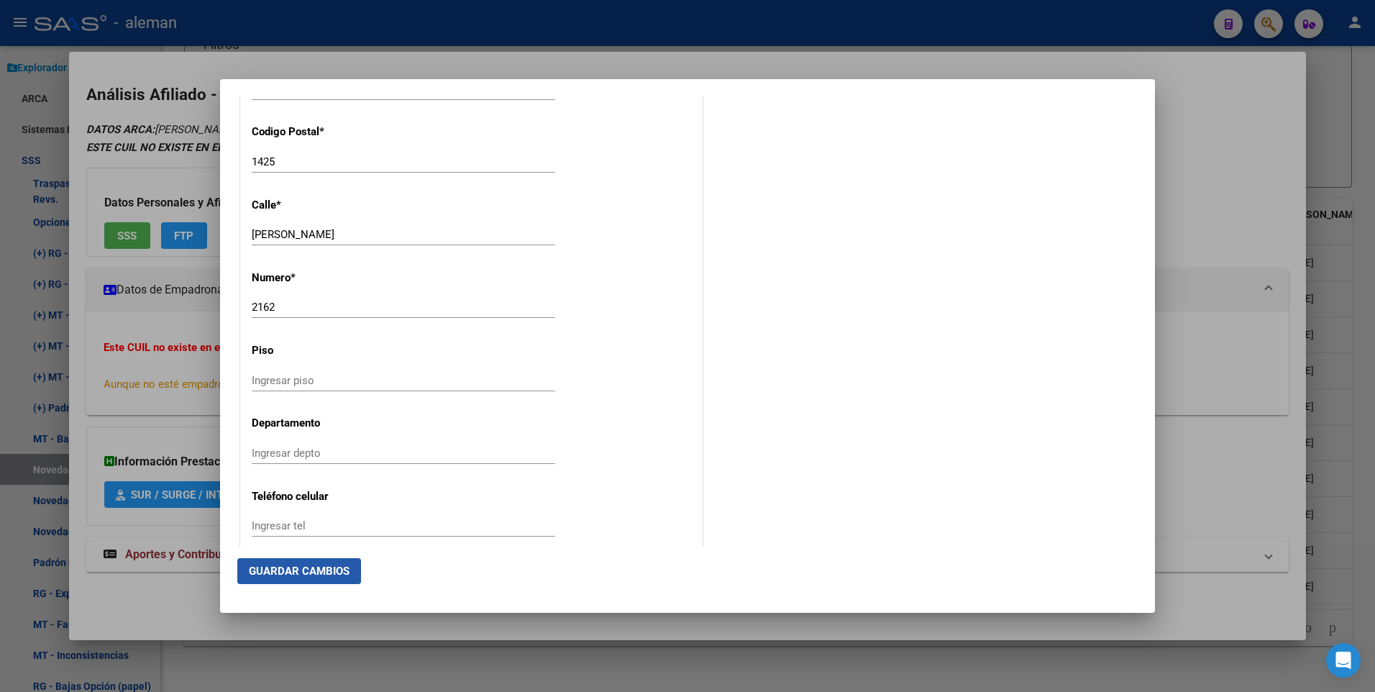
click at [338, 571] on span "Guardar Cambios" at bounding box center [299, 571] width 101 height 13
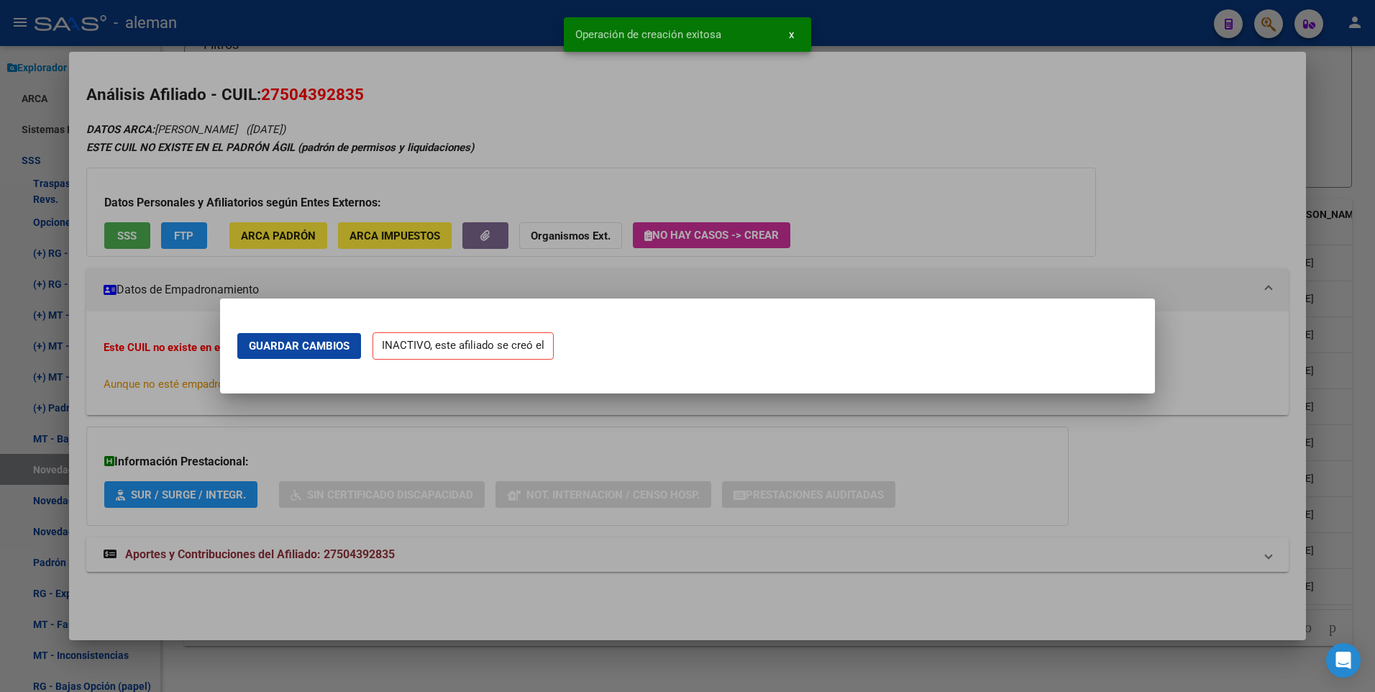
scroll to position [0, 0]
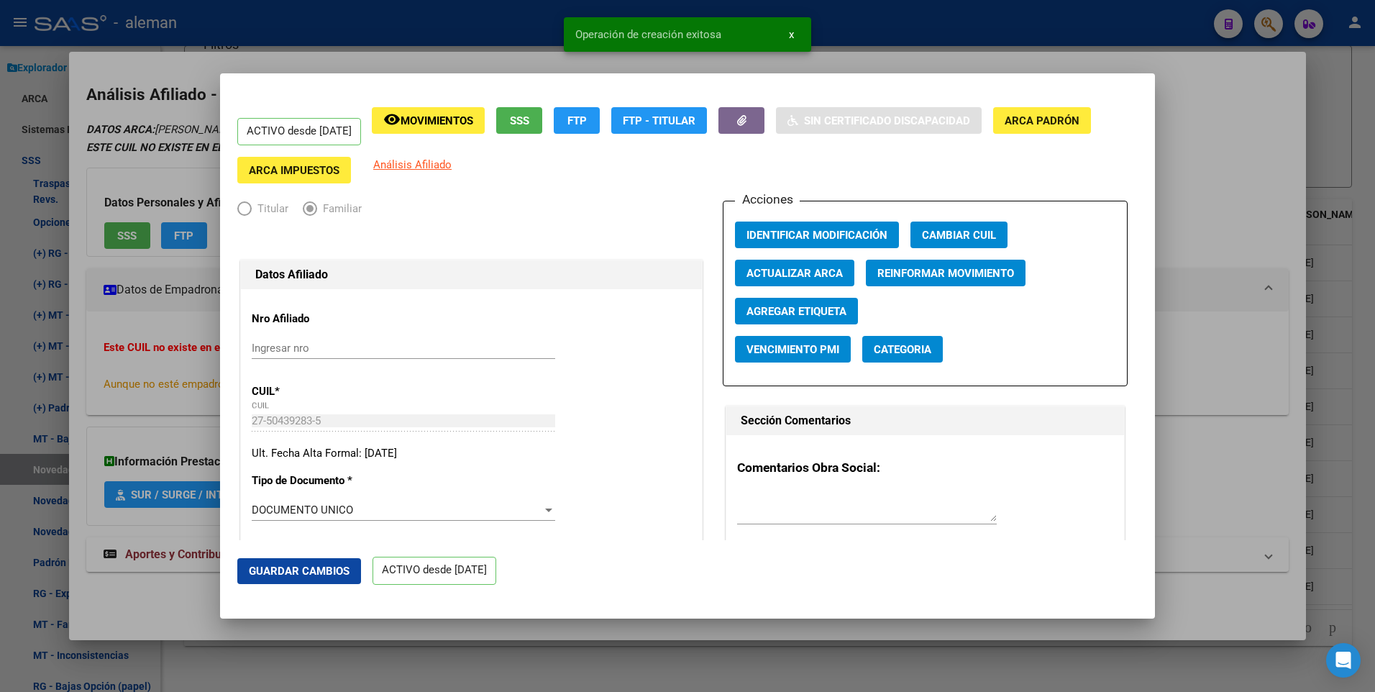
click at [1232, 240] on div at bounding box center [687, 346] width 1375 height 692
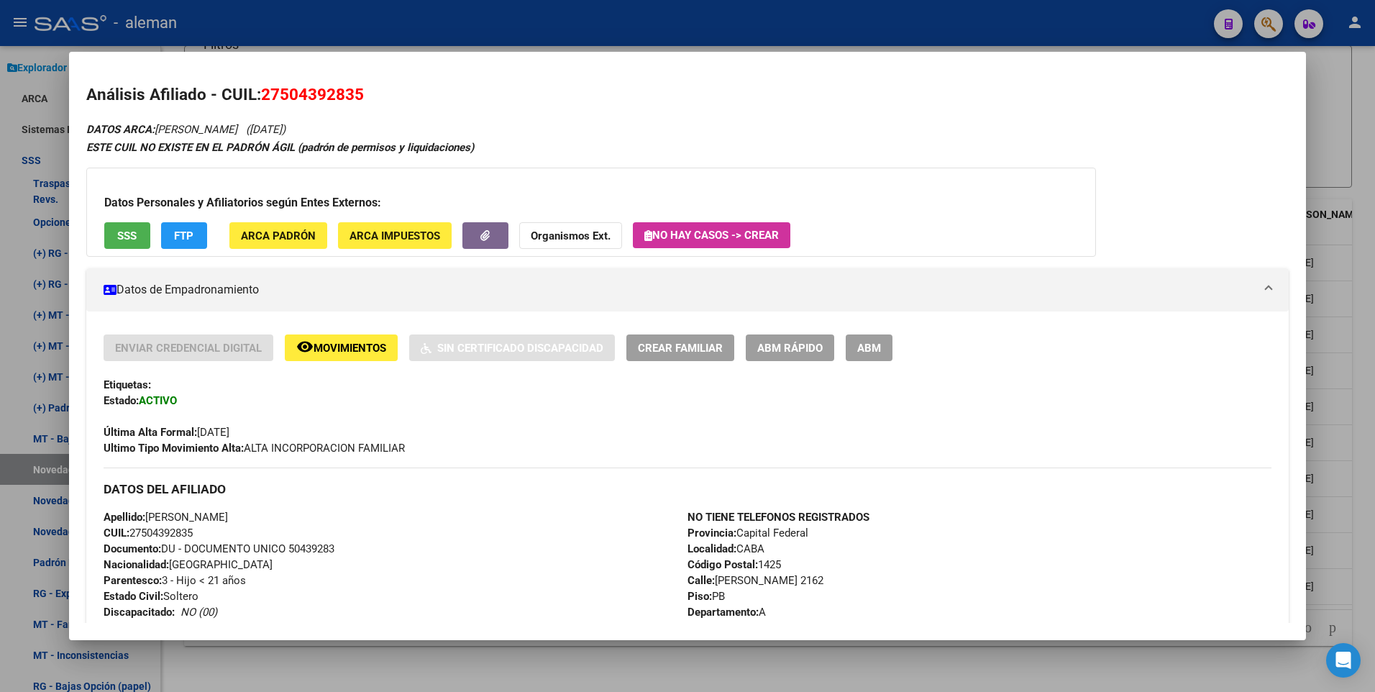
click at [1365, 489] on div at bounding box center [687, 346] width 1375 height 692
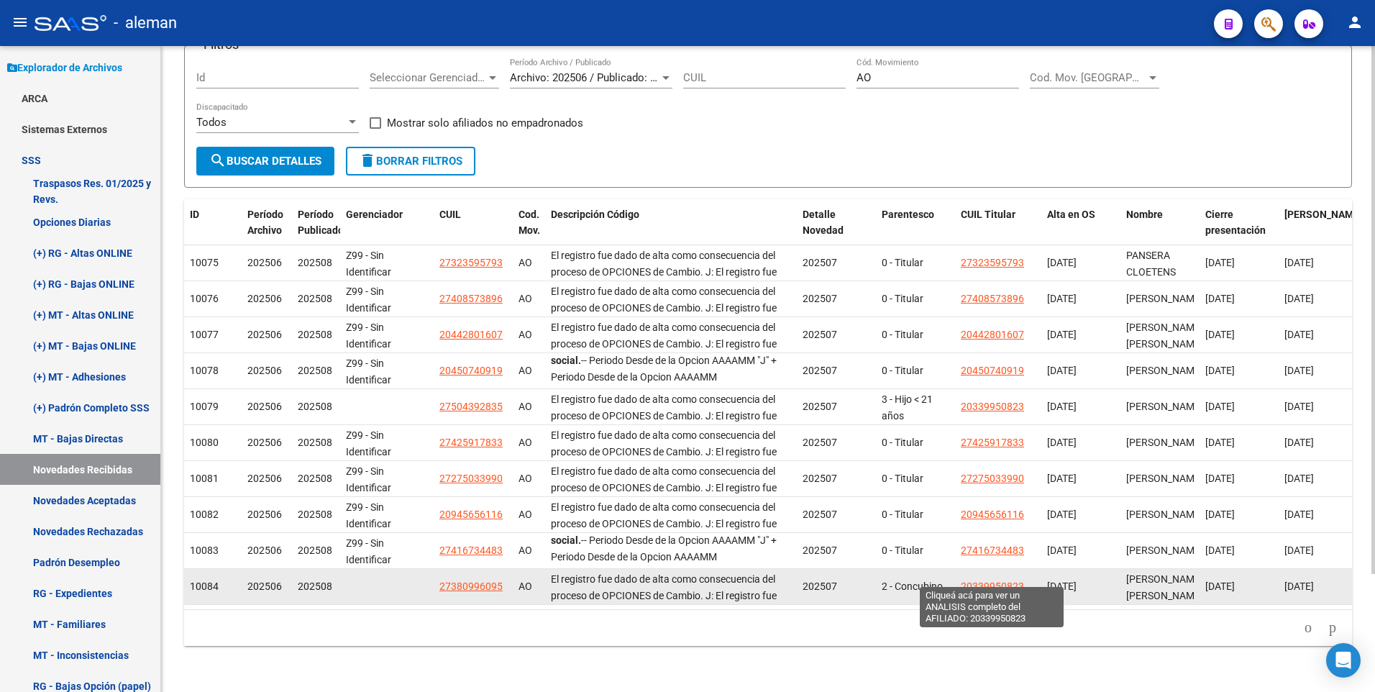
click at [997, 581] on span "20339950823" at bounding box center [992, 587] width 63 height 12
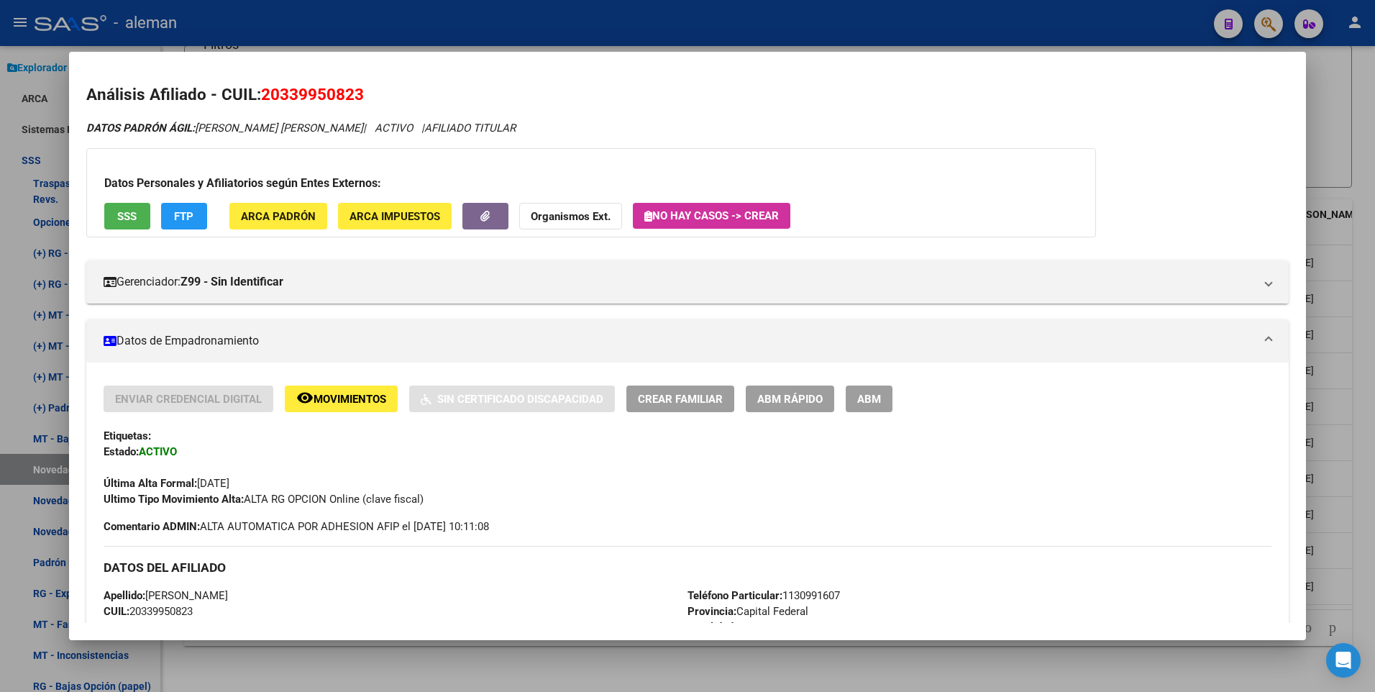
click at [1375, 378] on html "menu - aleman person Firma Express Reportes Padrón Traspasos x O.S. Traspasos x…" at bounding box center [687, 346] width 1375 height 692
click at [1370, 379] on div at bounding box center [687, 346] width 1375 height 692
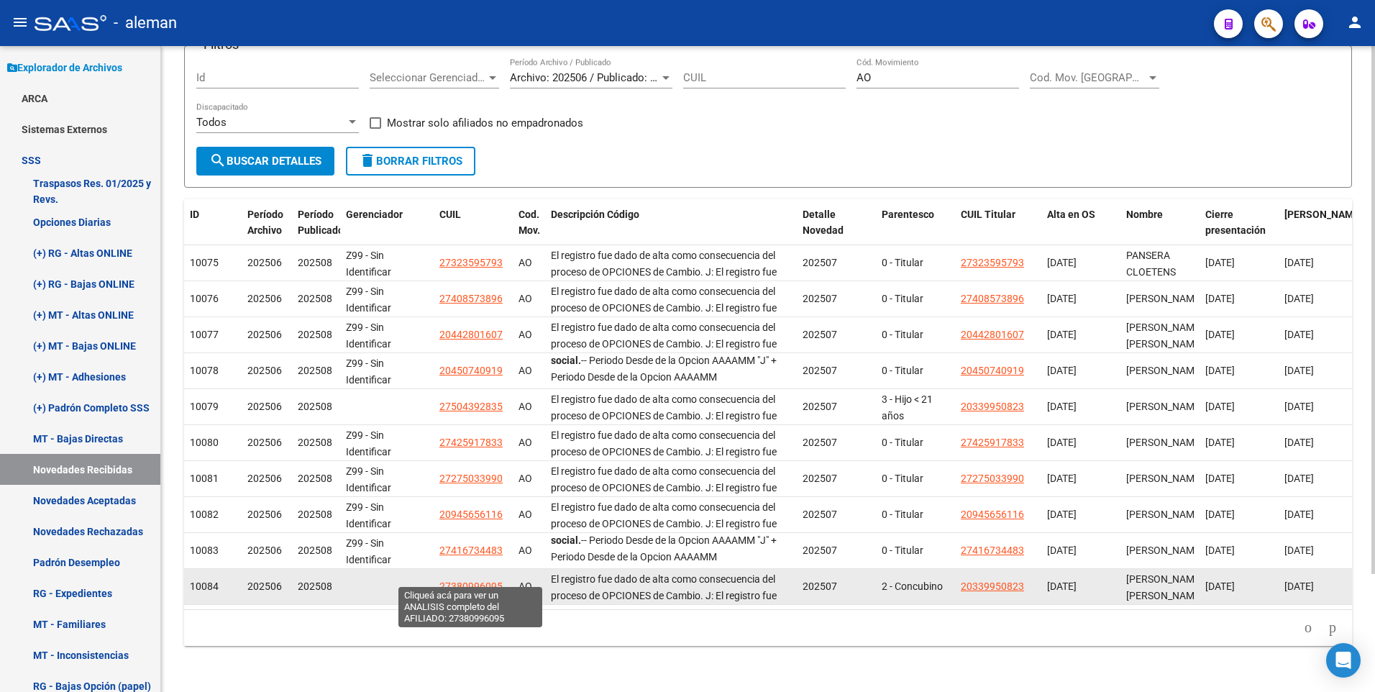
click at [478, 581] on span "27380996095" at bounding box center [471, 587] width 63 height 12
type textarea "27380996095"
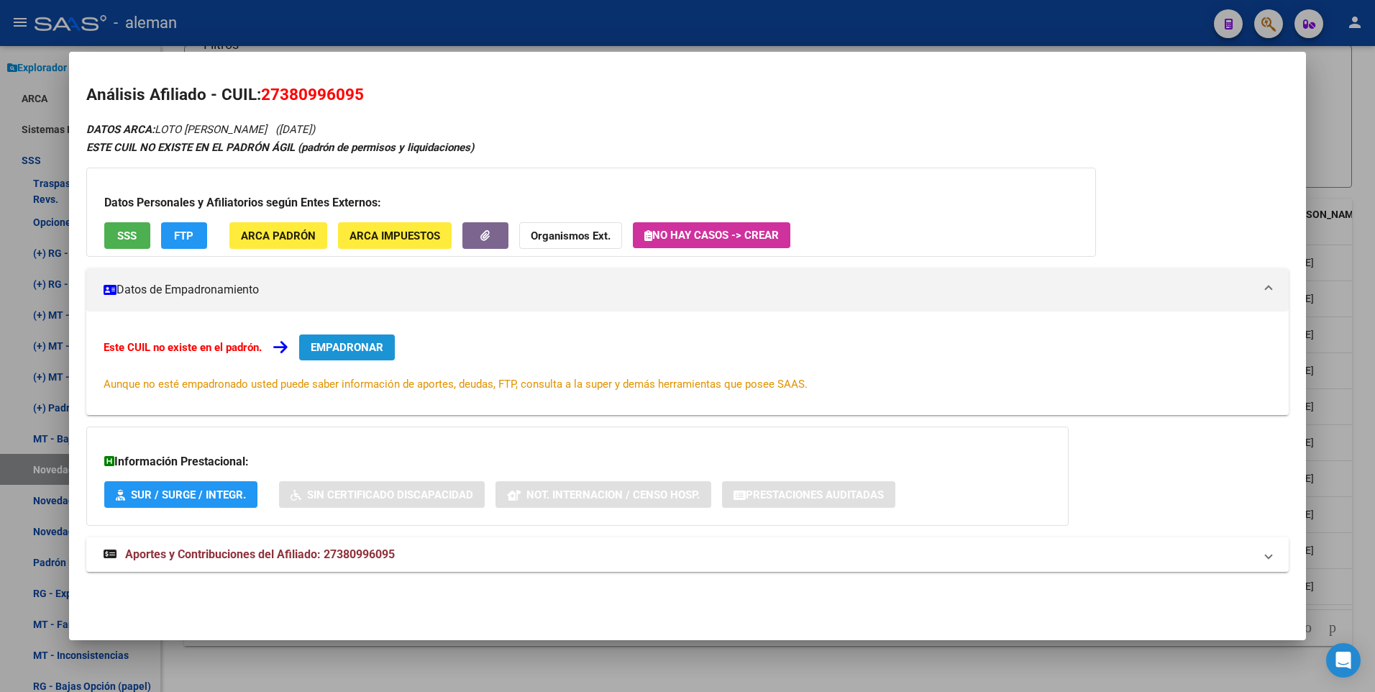
click at [370, 347] on span "EMPADRONAR" at bounding box center [347, 347] width 73 height 13
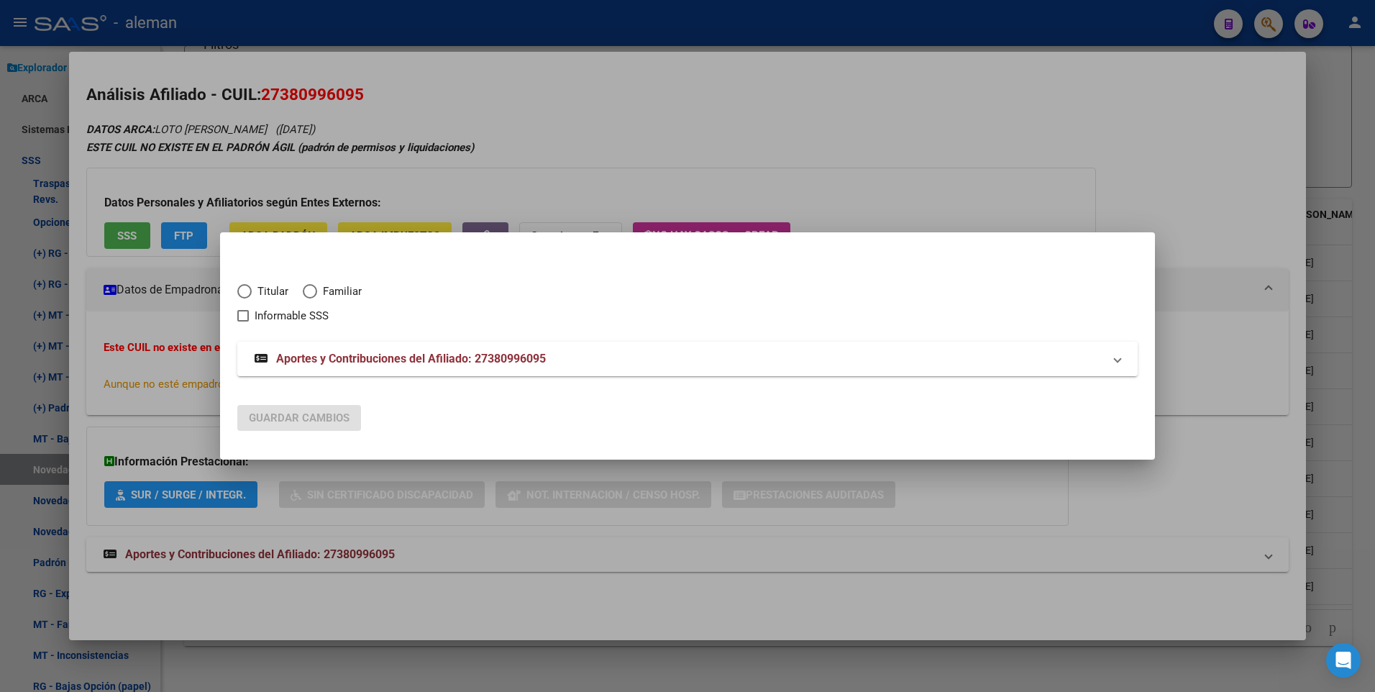
click at [312, 294] on span "Elija una opción" at bounding box center [310, 291] width 14 height 14
click at [312, 294] on input "Familiar" at bounding box center [310, 291] width 14 height 14
radio input "true"
checkbox input "true"
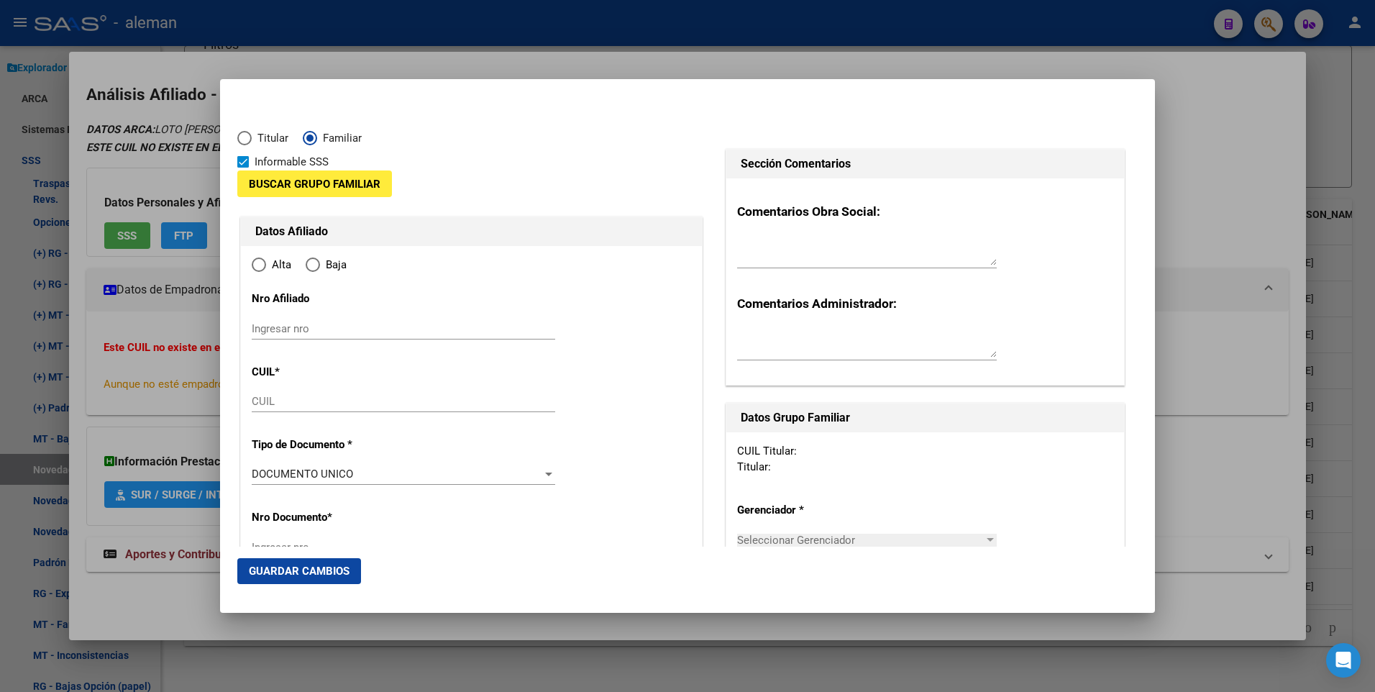
type input "27-38099609-5"
type input "38099609"
type input "LOTO"
type input "BRENDA FIAMA"
type input "1990-07-26"
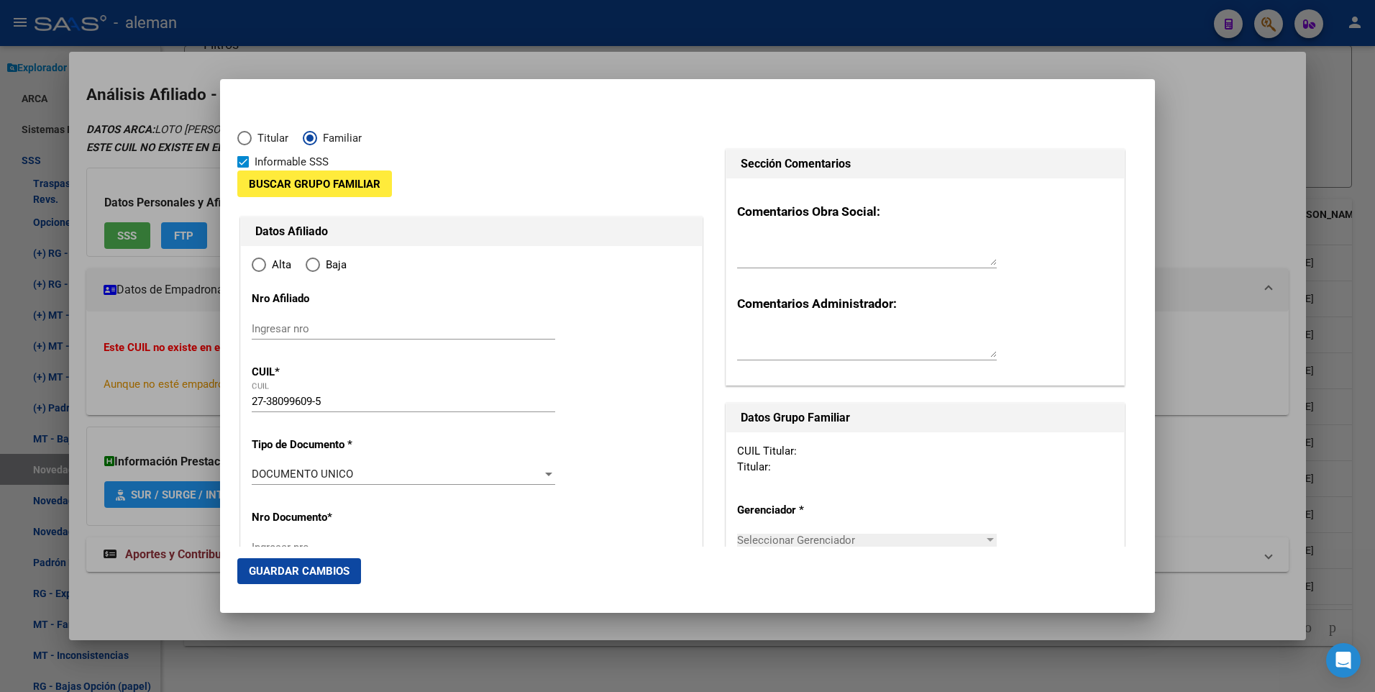
type input "CABA"
type input "1425"
type input "BILLINGHURST"
type input "2162"
type input "0"
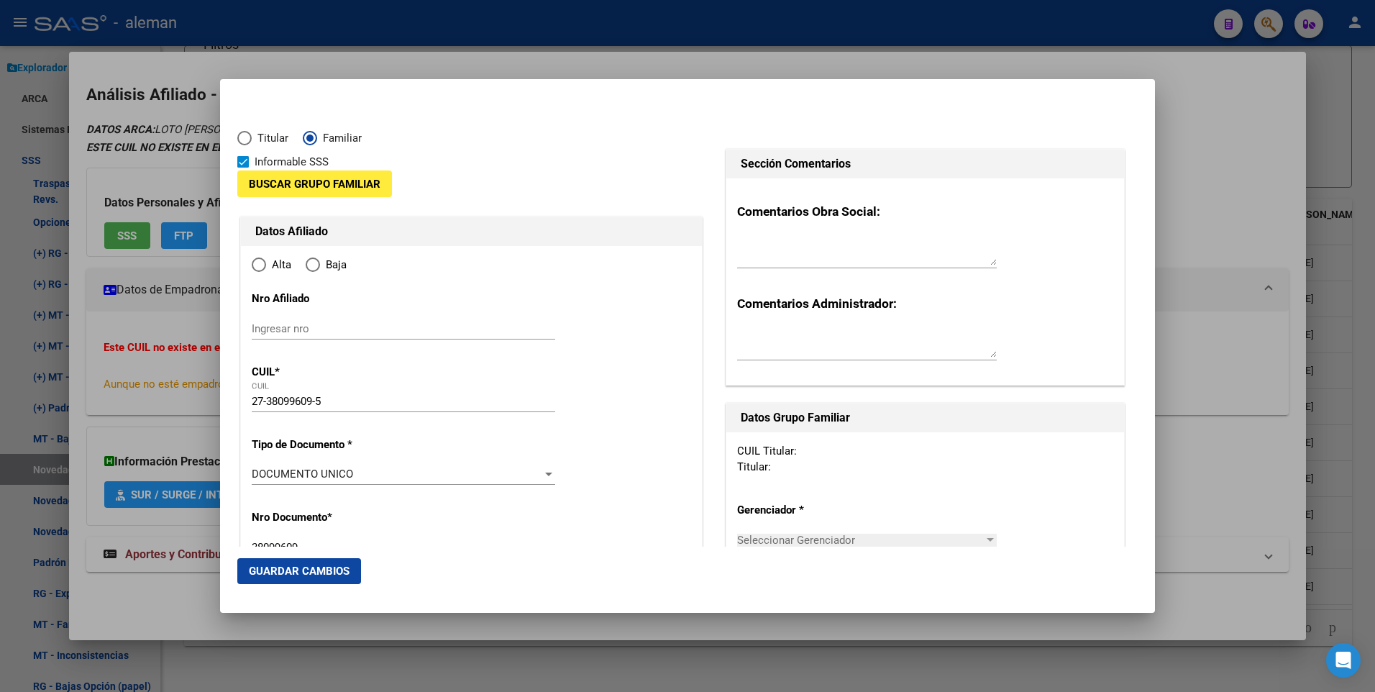
radio input "true"
click at [324, 178] on span "Buscar Grupo Familiar" at bounding box center [315, 184] width 132 height 13
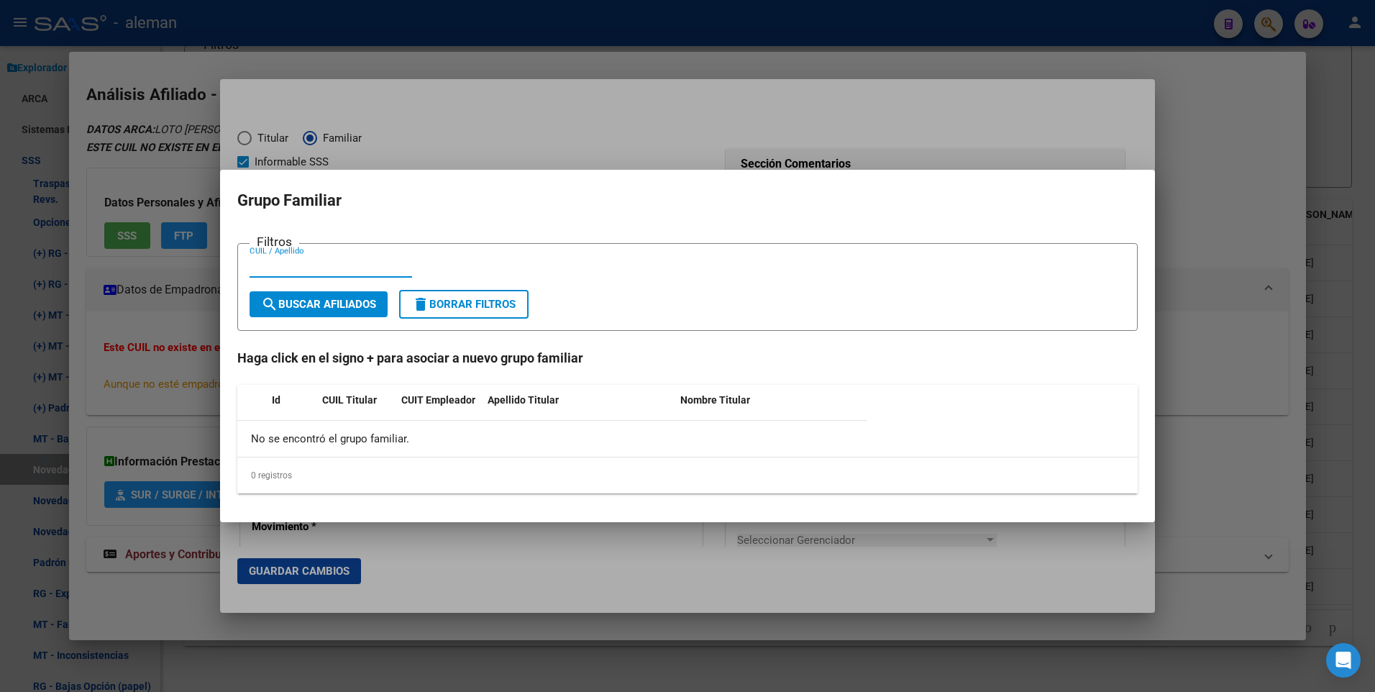
click at [505, 172] on mat-dialog-container "Grupo Familiar Filtros CUIL / Apellido search Buscar Afiliados delete Borrar Fi…" at bounding box center [687, 346] width 935 height 353
click at [509, 152] on div at bounding box center [687, 346] width 1375 height 692
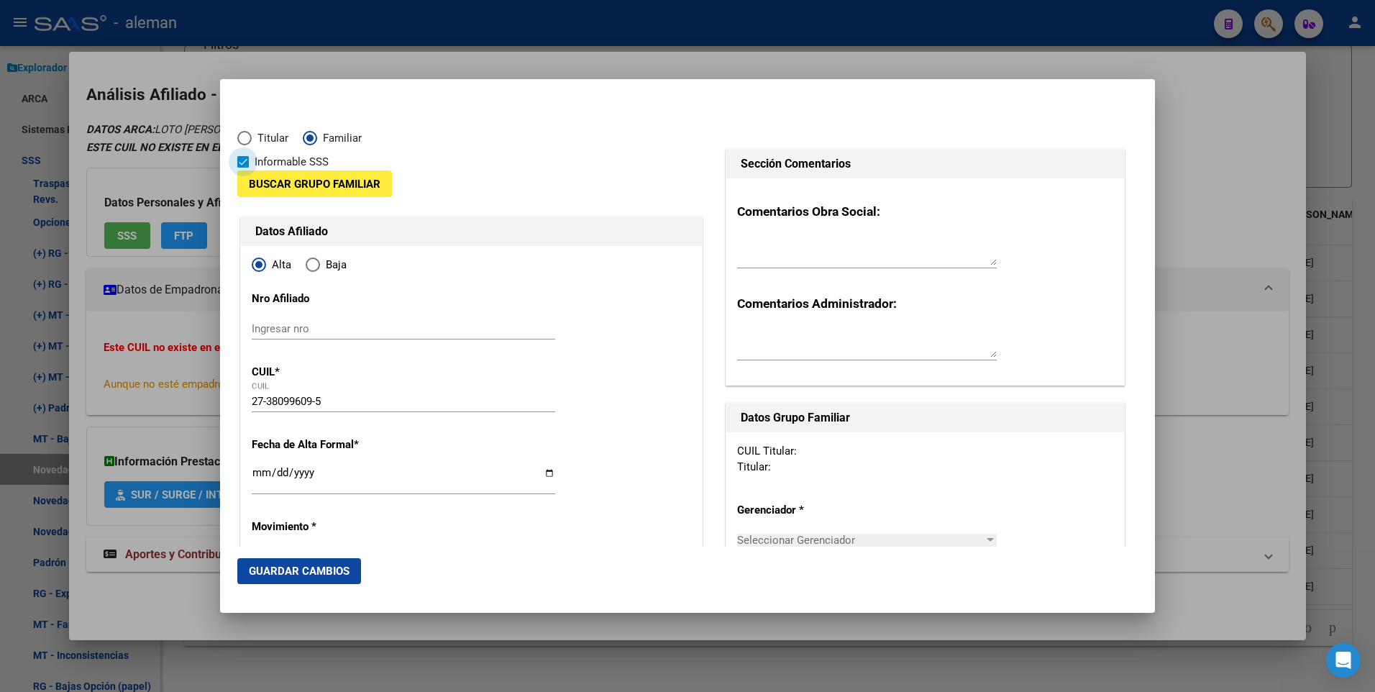
click at [240, 160] on span at bounding box center [243, 162] width 12 height 12
click at [242, 168] on input "Informable SSS" at bounding box center [242, 168] width 1 height 1
checkbox input "false"
click at [286, 177] on span "Buscar Grupo Familiar" at bounding box center [315, 183] width 132 height 13
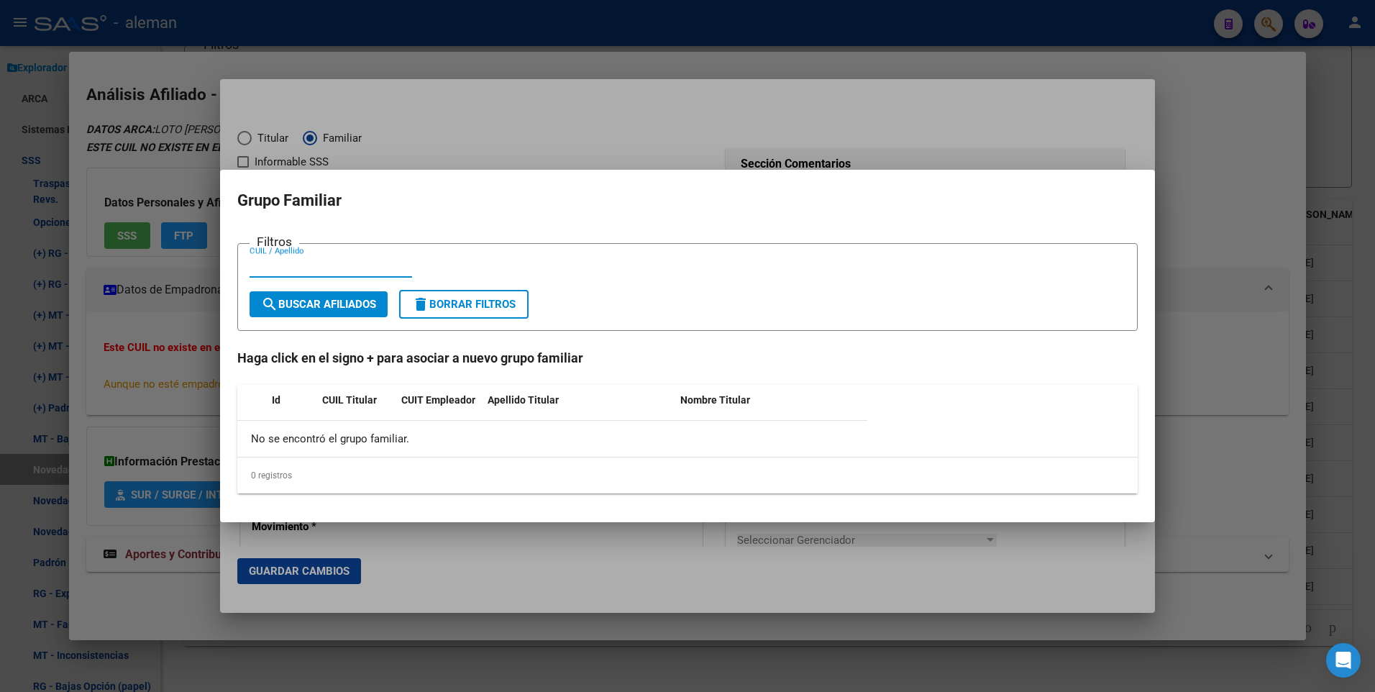
click at [332, 265] on input "CUIL / Apellido" at bounding box center [331, 266] width 163 height 13
click at [1258, 235] on div at bounding box center [687, 346] width 1375 height 692
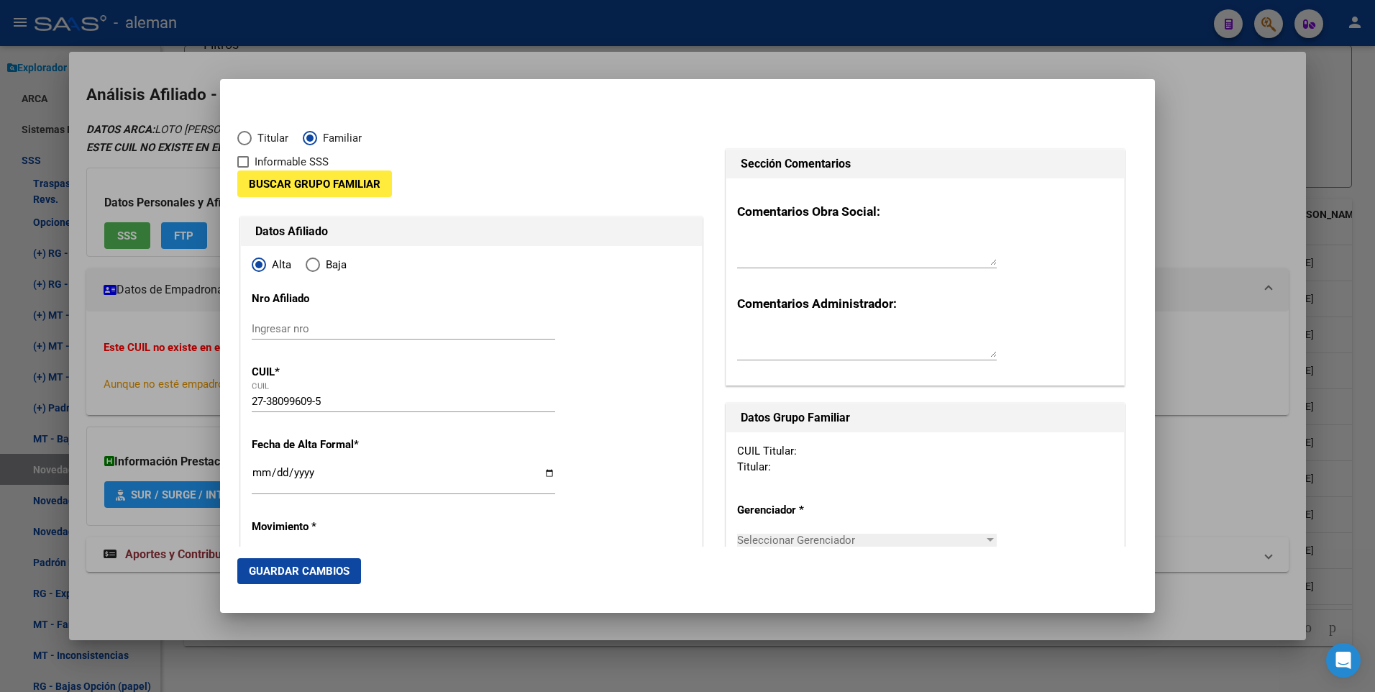
click at [1223, 109] on div at bounding box center [687, 346] width 1375 height 692
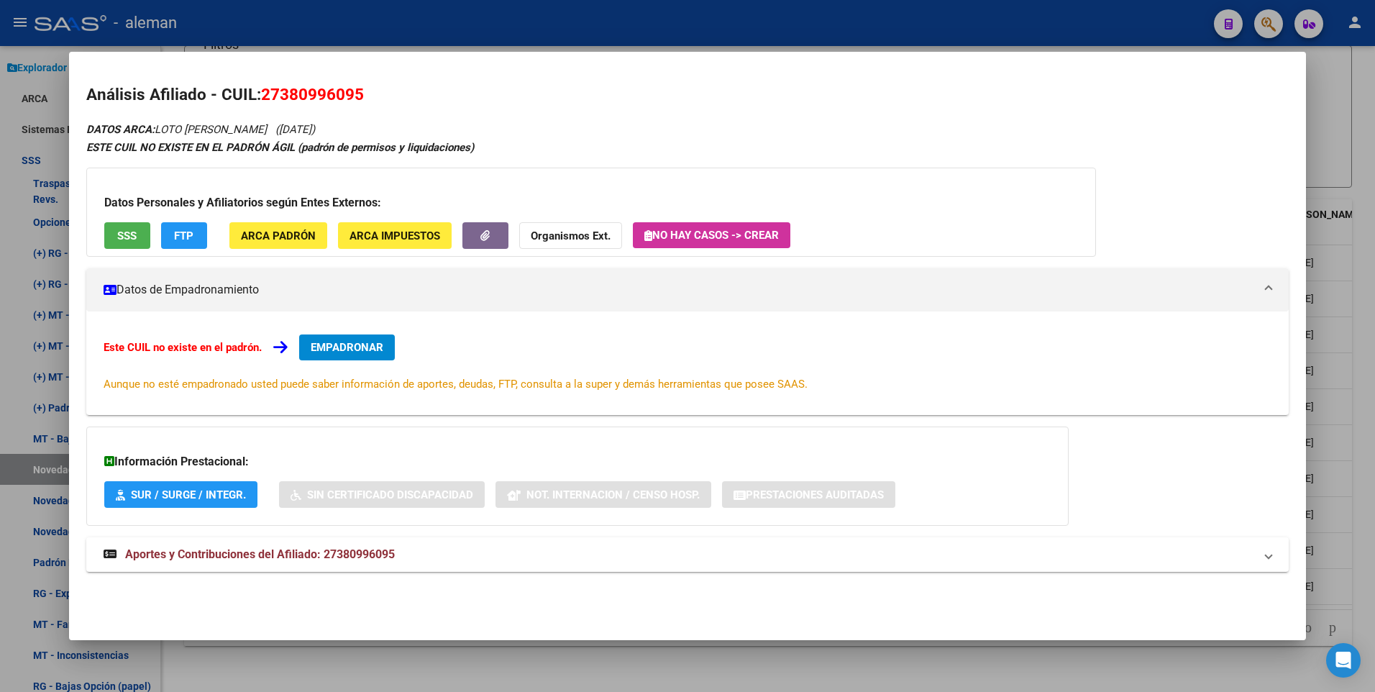
click at [1363, 162] on div at bounding box center [687, 346] width 1375 height 692
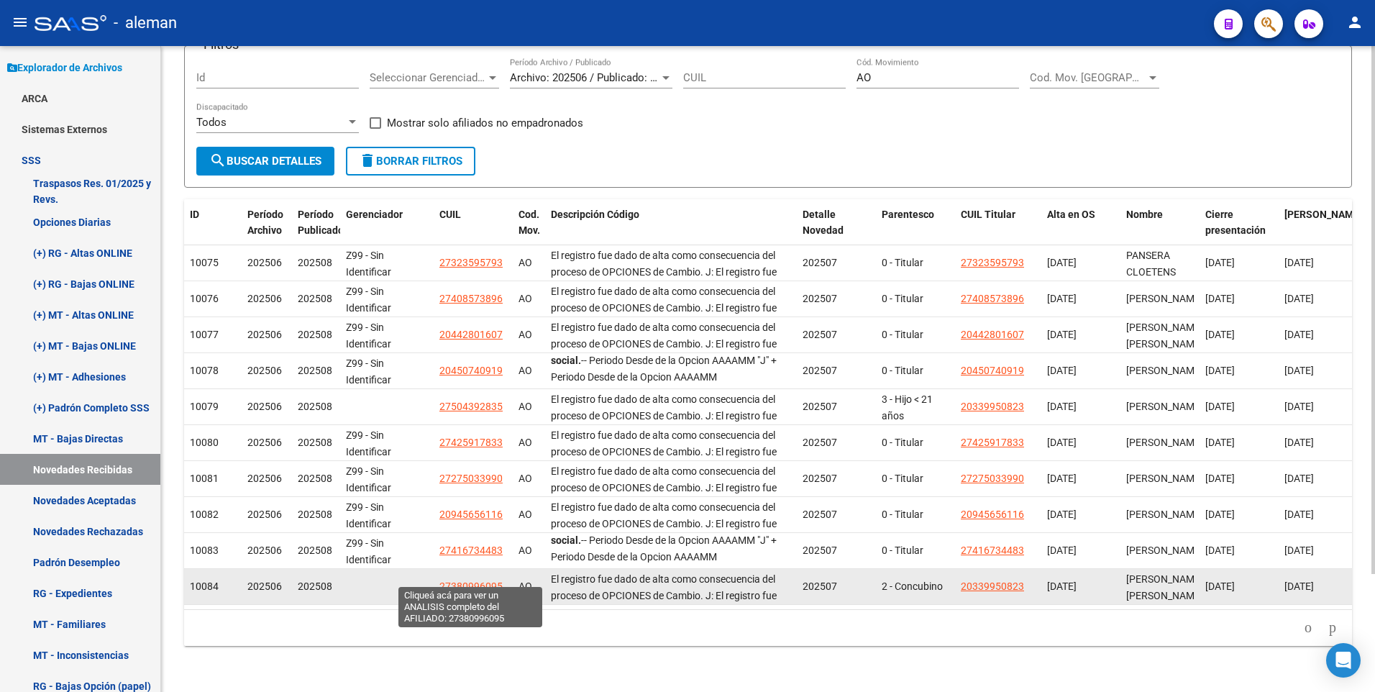
click at [478, 581] on span "27380996095" at bounding box center [471, 587] width 63 height 12
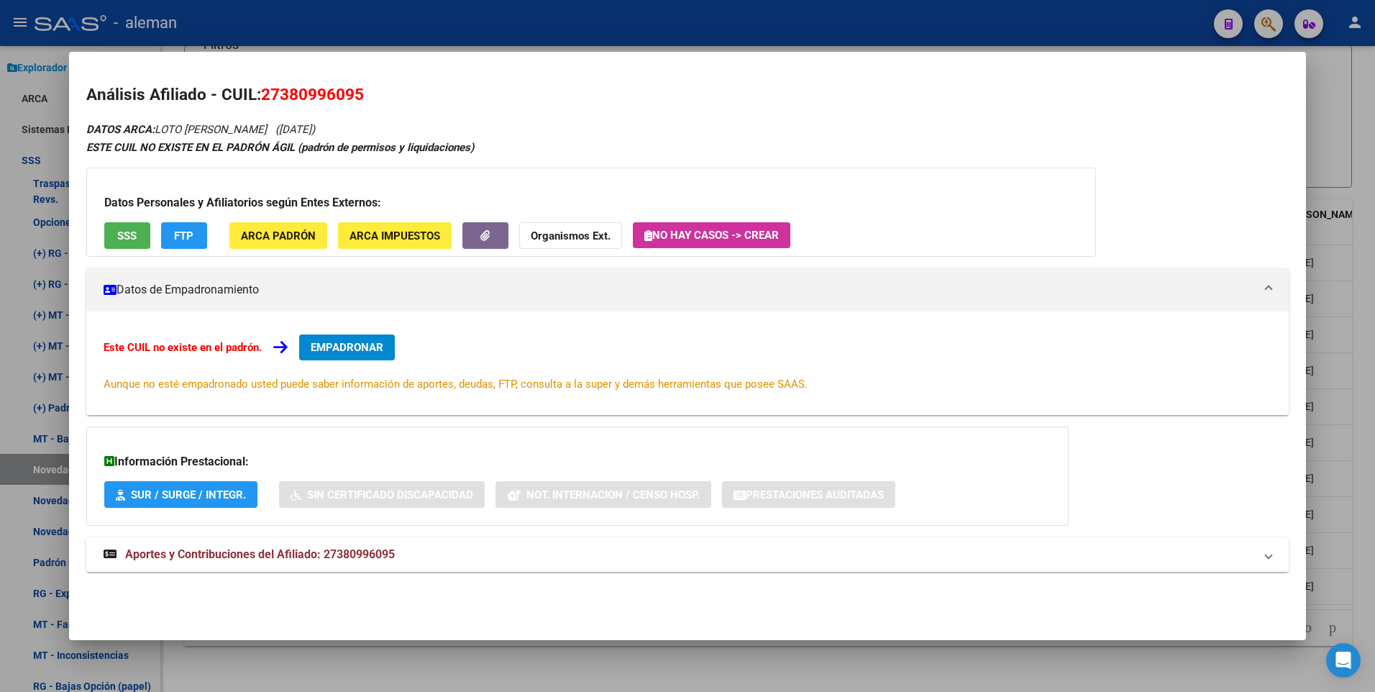
click at [347, 342] on span "EMPADRONAR" at bounding box center [347, 347] width 73 height 13
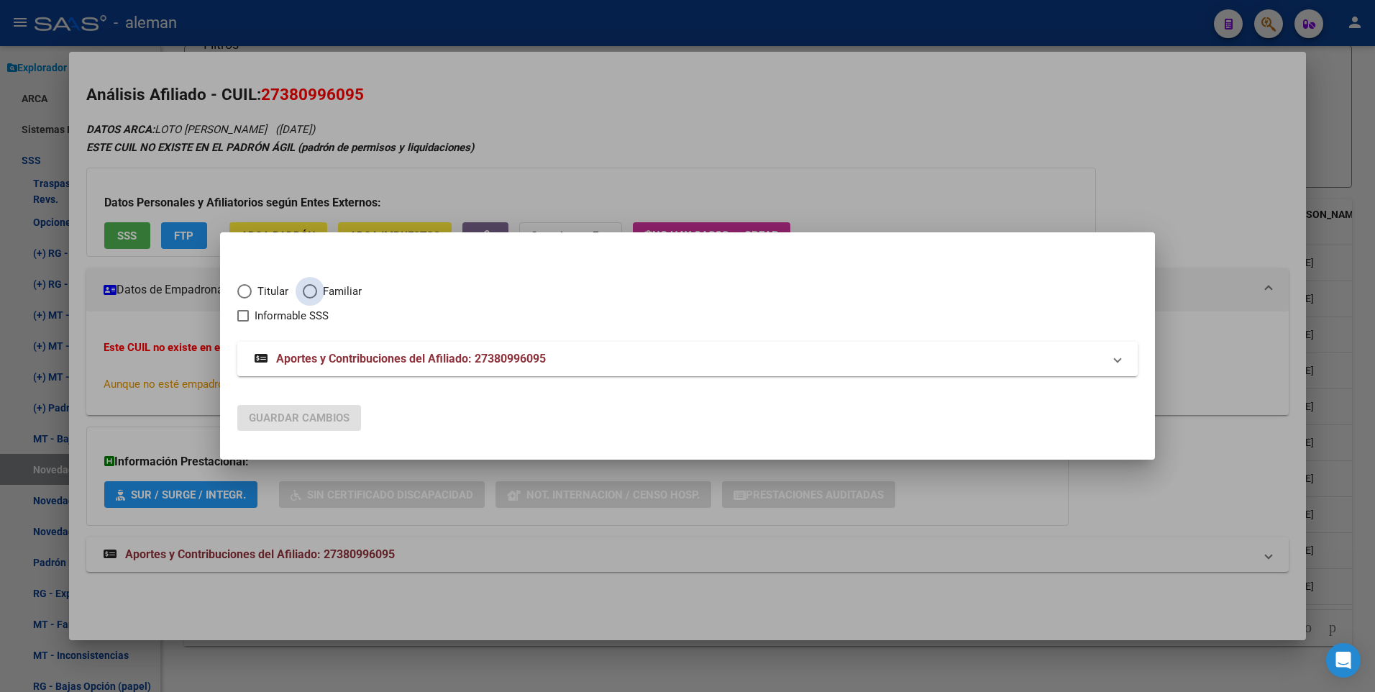
click at [309, 292] on span "Elija una opción" at bounding box center [310, 291] width 14 height 14
click at [309, 292] on input "Familiar" at bounding box center [310, 291] width 14 height 14
radio input "true"
checkbox input "true"
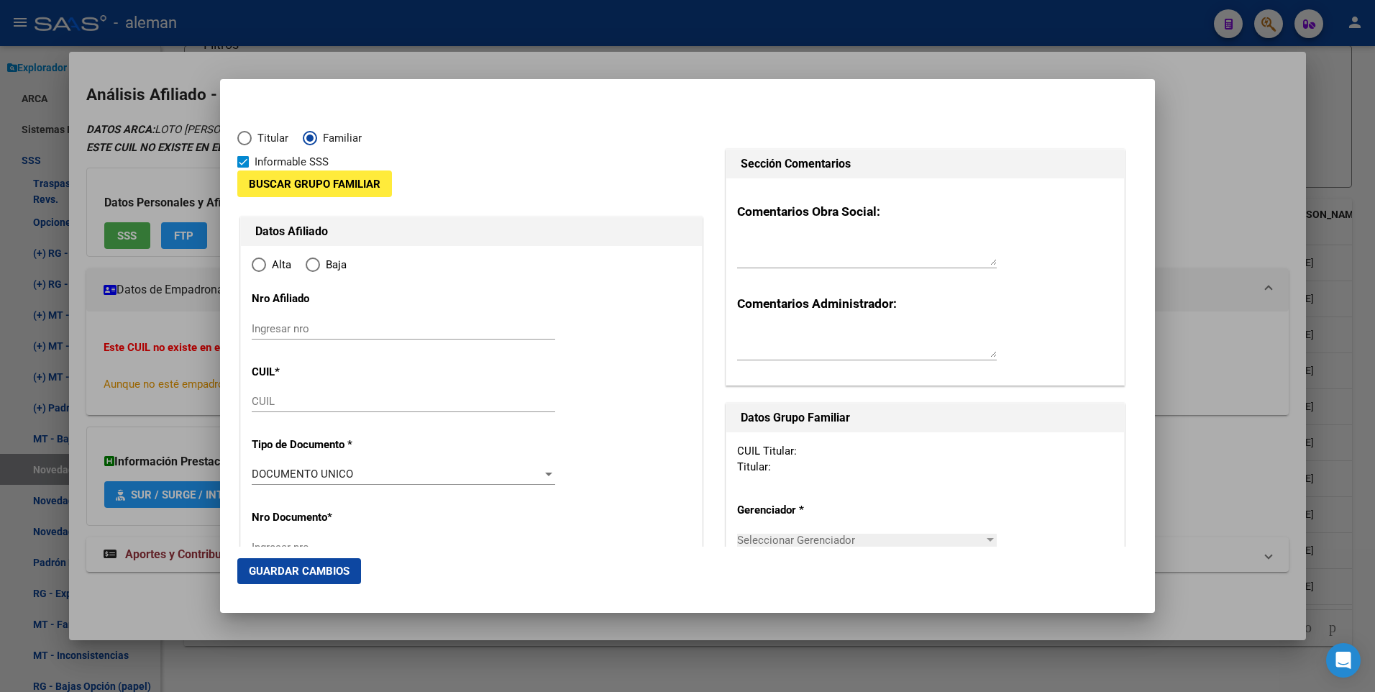
type input "27-38099609-5"
type input "38099609"
type input "LOTO"
type input "BRENDA FIAMA"
type input "1990-07-26"
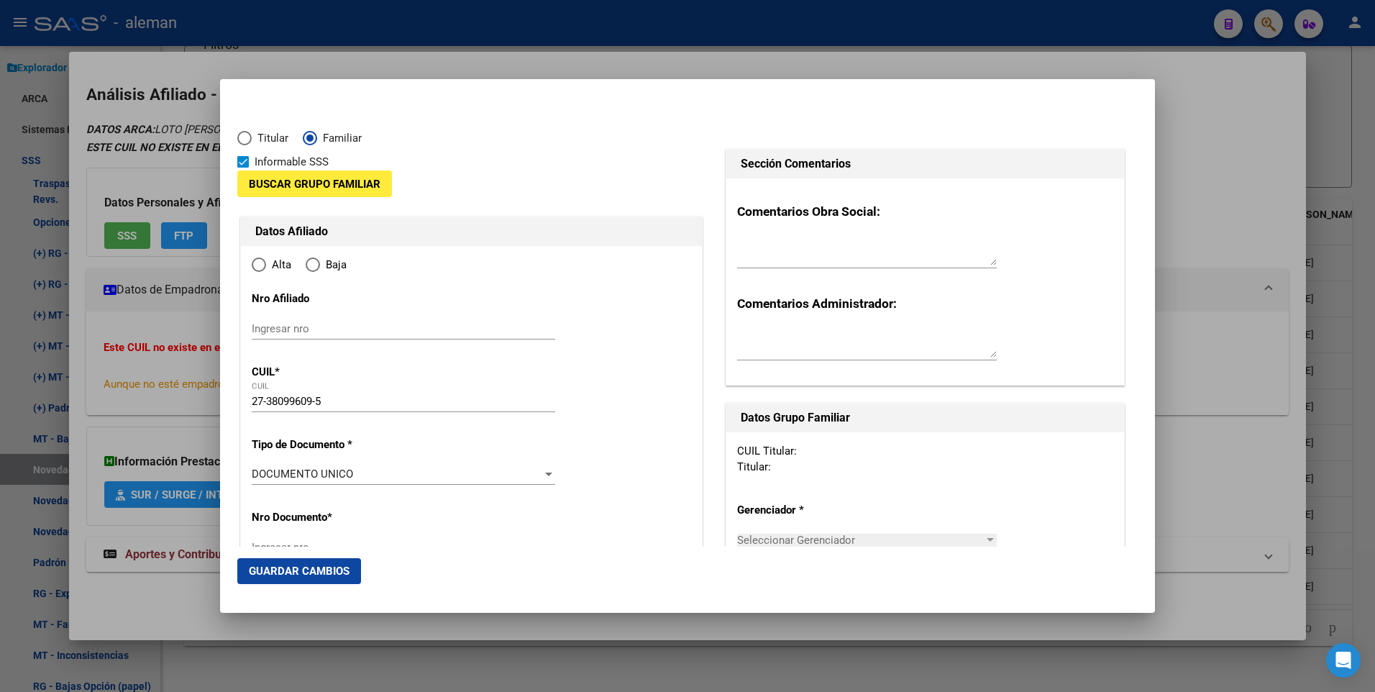
type input "CABA"
type input "1425"
type input "BILLINGHURST"
type input "2162"
type input "0"
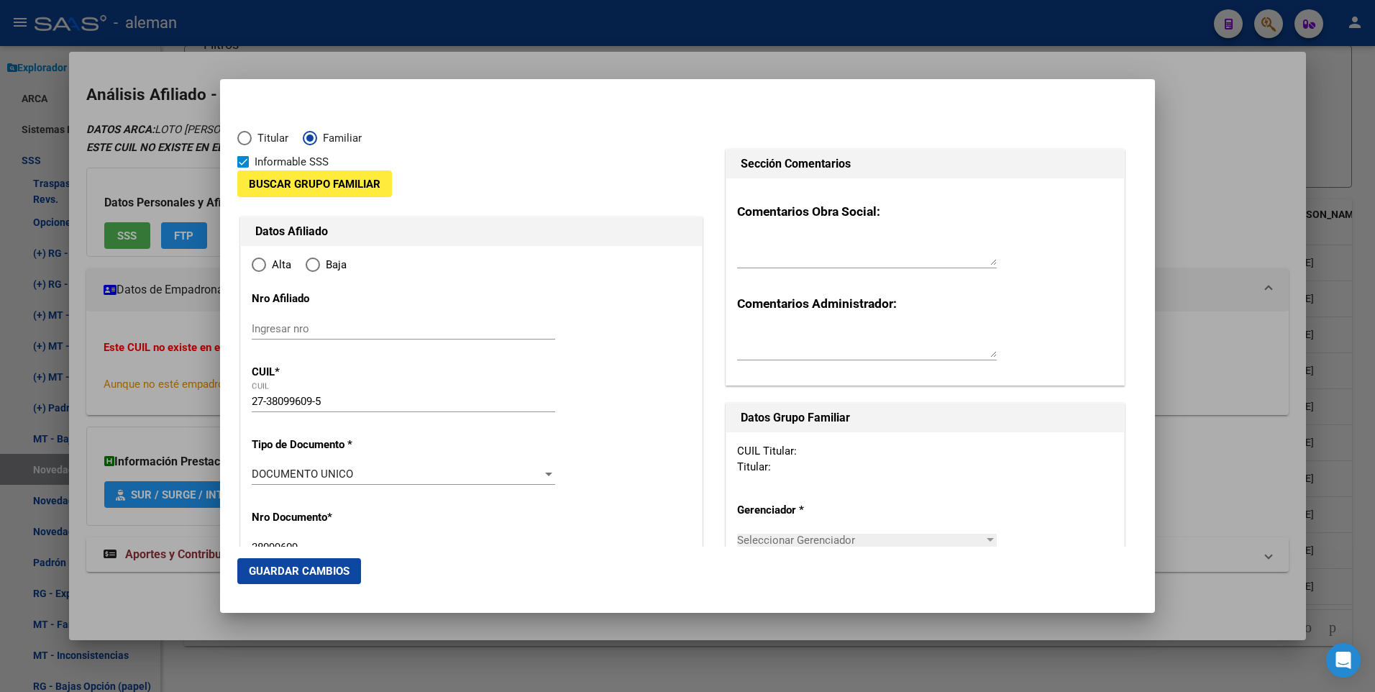
radio input "true"
click at [242, 162] on span at bounding box center [243, 162] width 12 height 12
click at [242, 168] on input "Informable SSS" at bounding box center [242, 168] width 1 height 1
checkbox input "false"
click at [273, 177] on span "Buscar Grupo Familiar" at bounding box center [315, 183] width 132 height 13
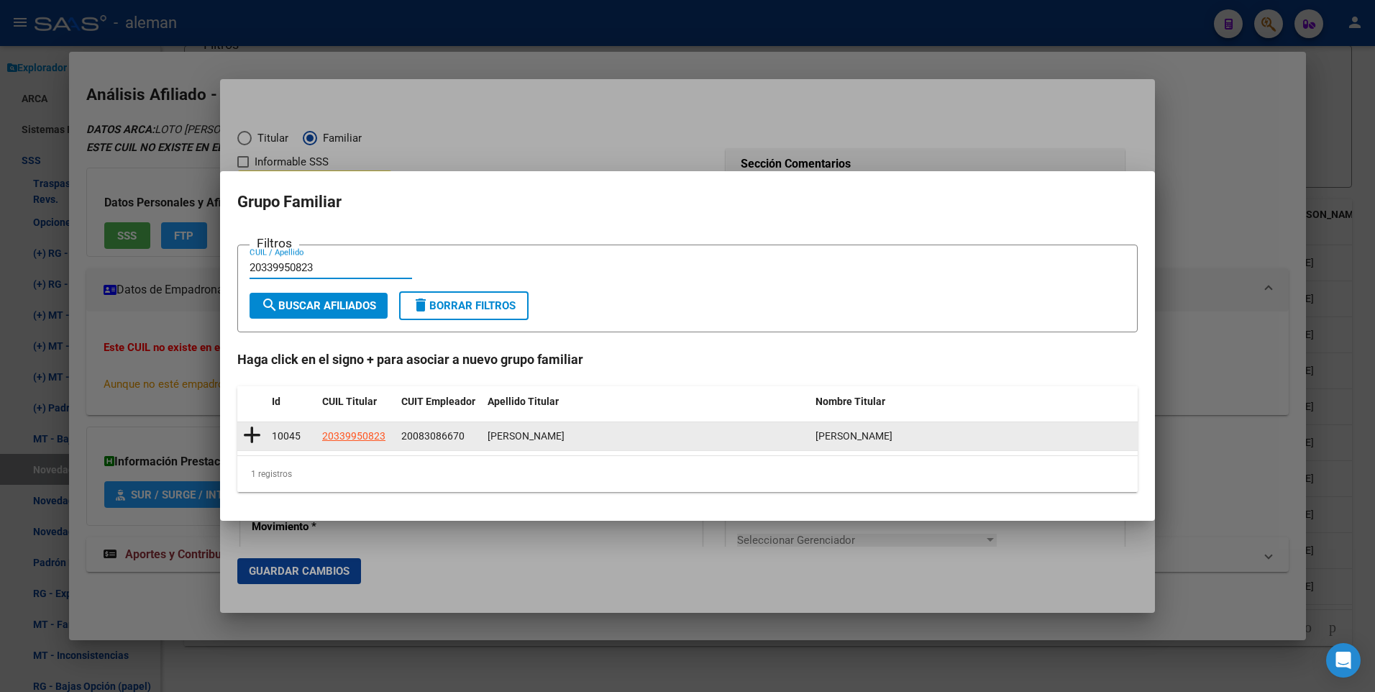
type input "20339950823"
click at [255, 432] on icon at bounding box center [252, 435] width 18 height 20
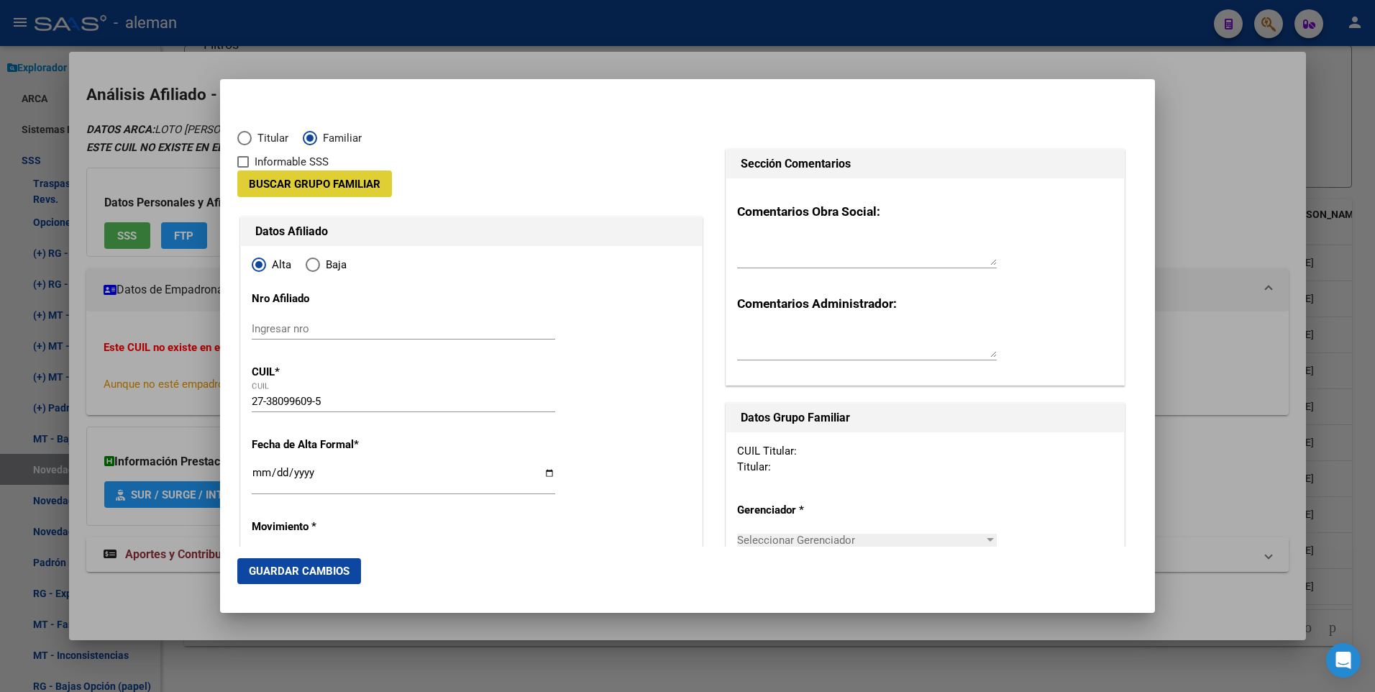
type input "20-08308667-0"
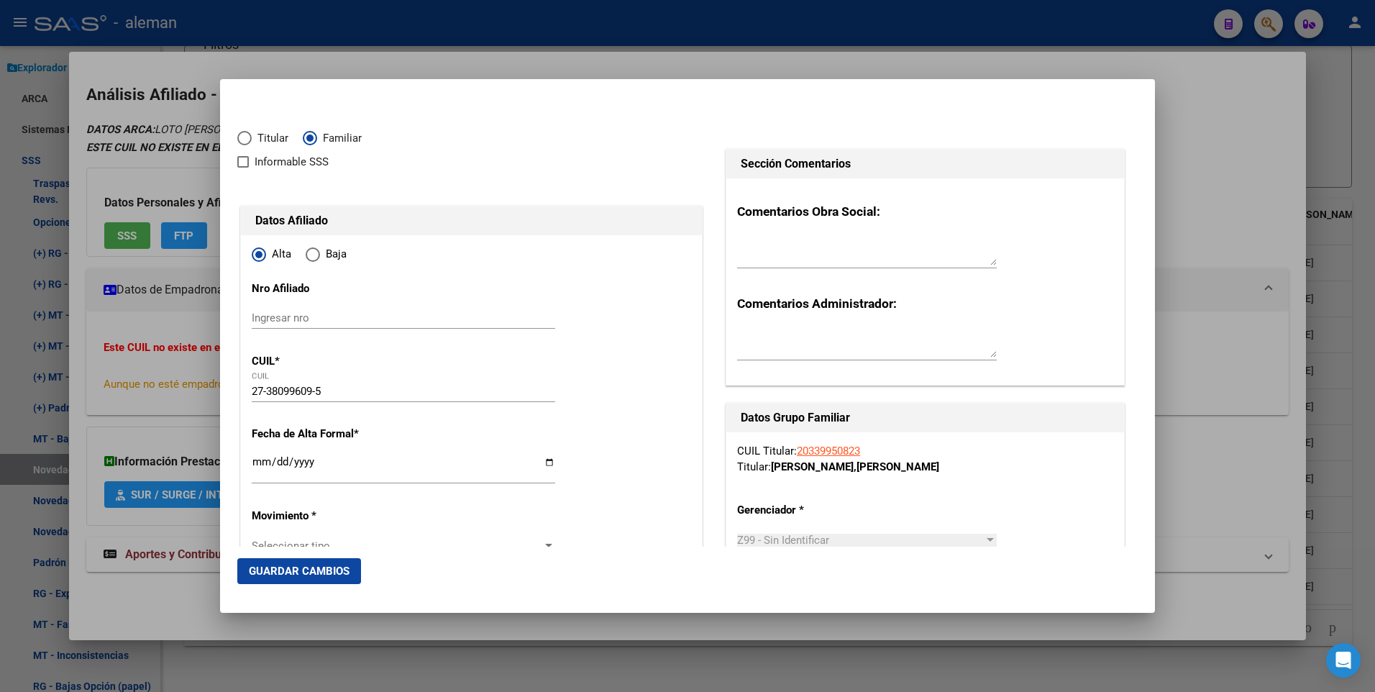
click at [253, 463] on input "Ingresar fecha" at bounding box center [404, 467] width 304 height 23
type input "2025-07-01"
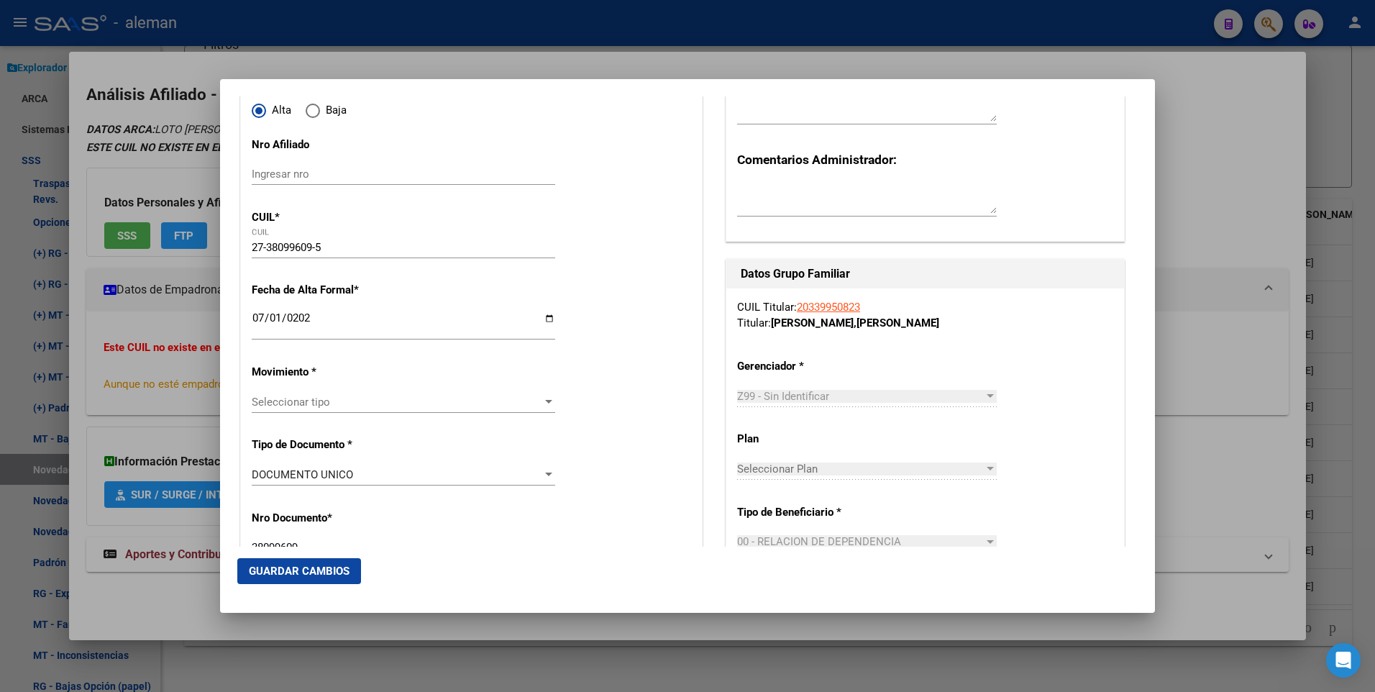
click at [545, 402] on div at bounding box center [548, 402] width 7 height 4
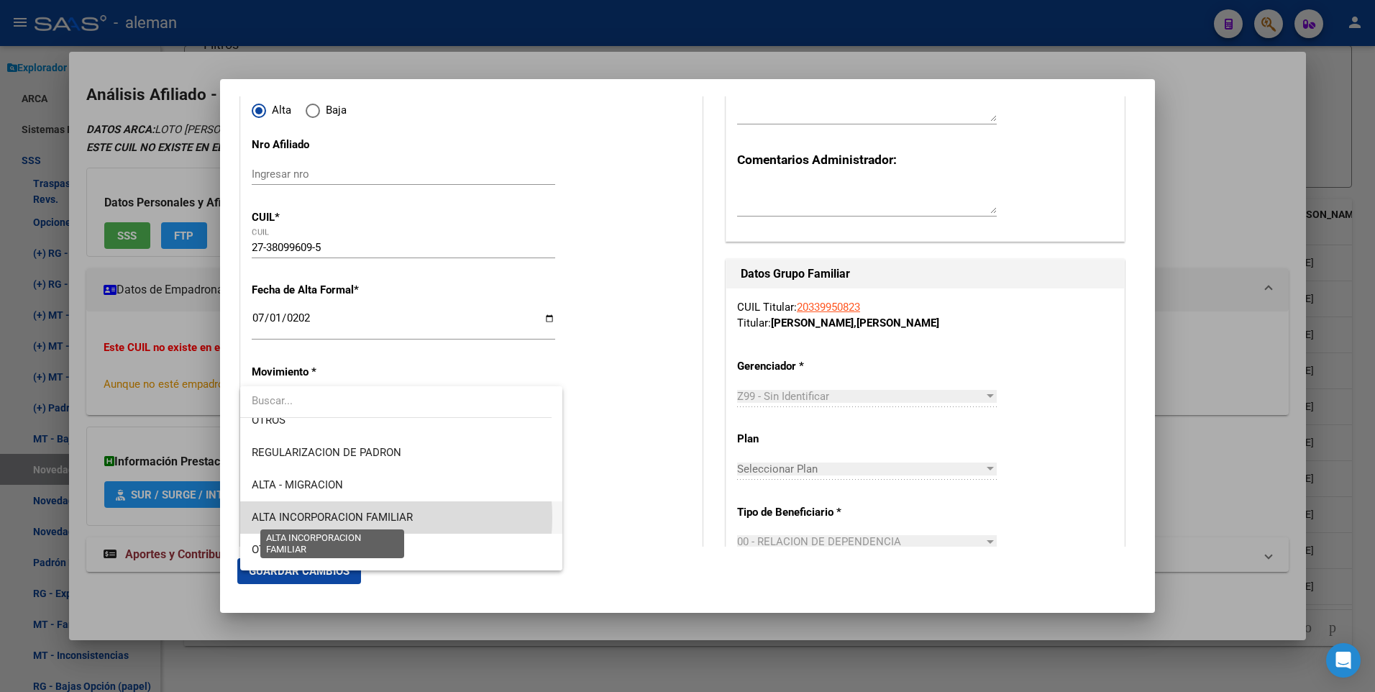
click at [343, 517] on span "ALTA INCORPORACION FAMILIAR" at bounding box center [332, 517] width 161 height 13
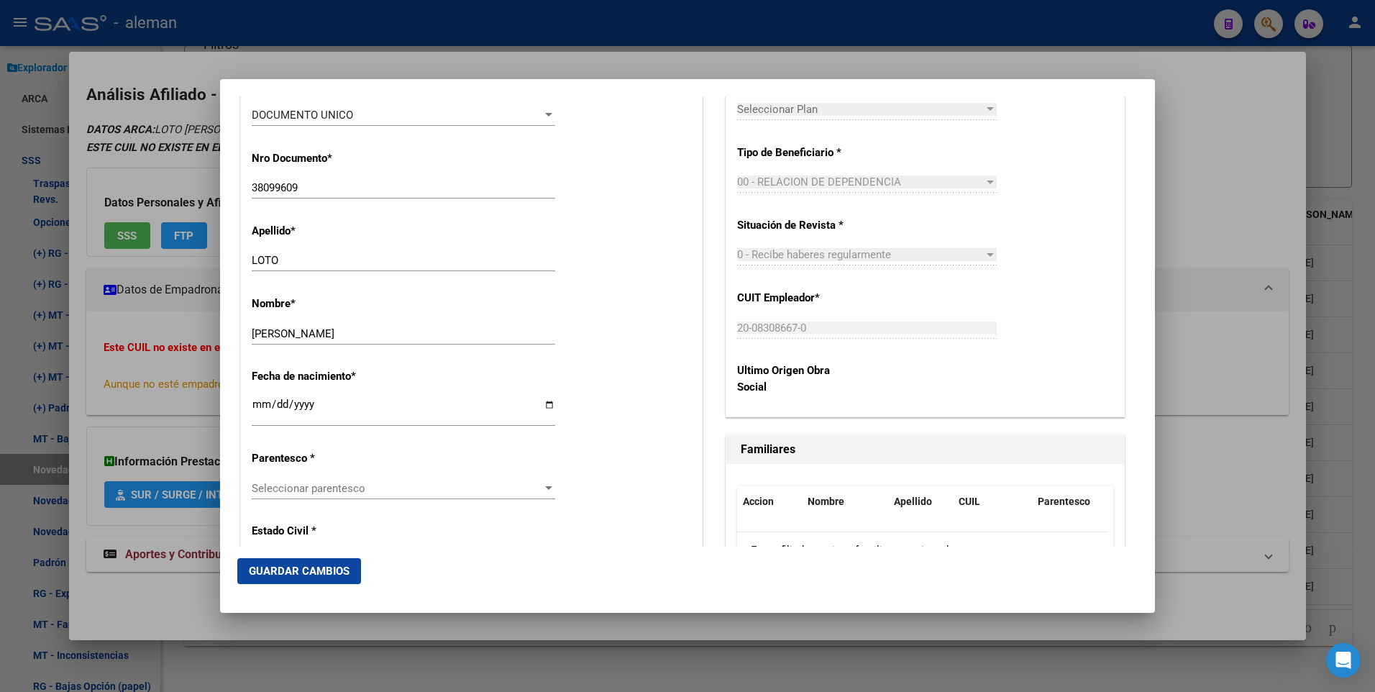
scroll to position [576, 0]
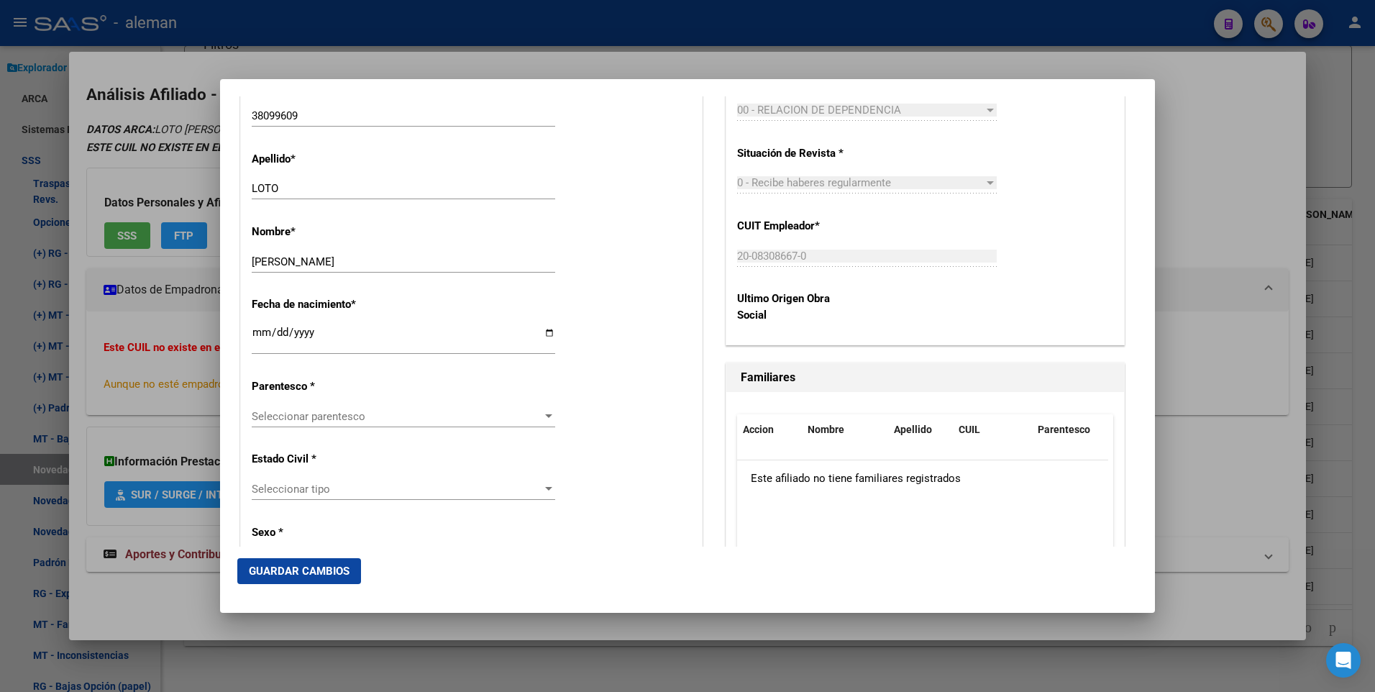
click at [542, 411] on div at bounding box center [548, 417] width 13 height 12
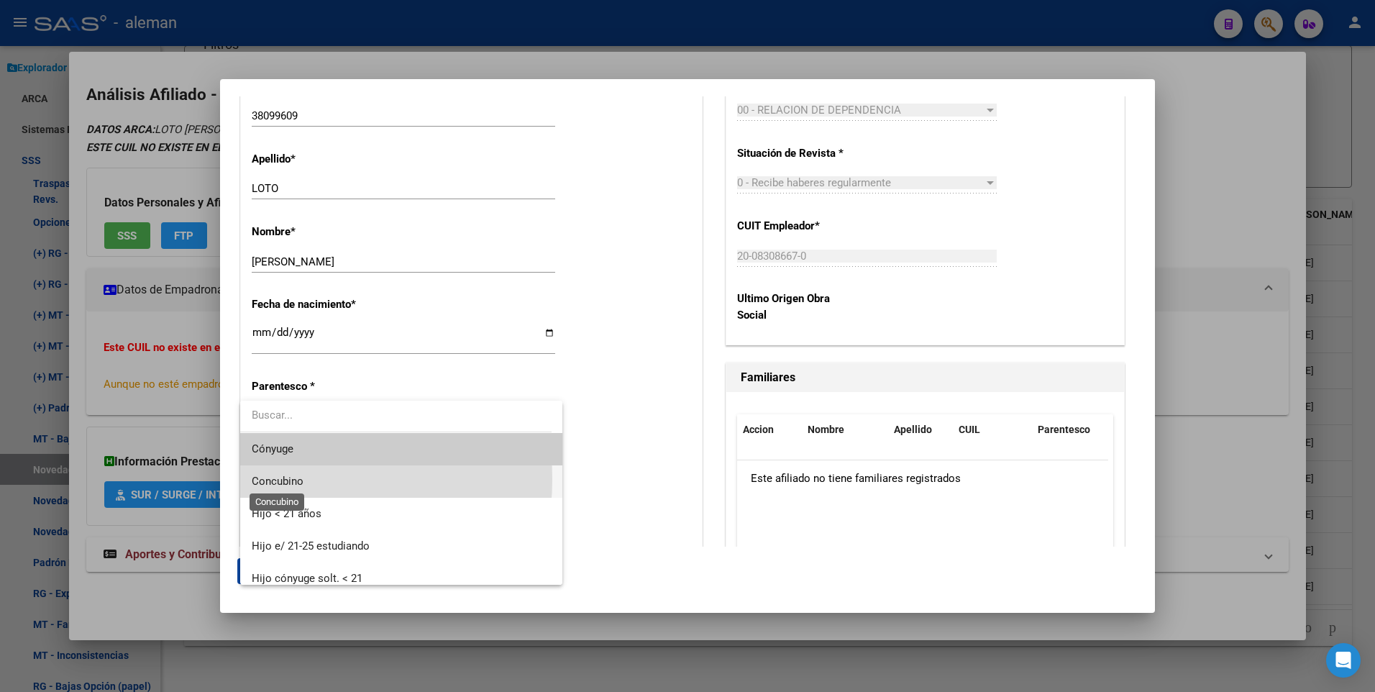
click at [273, 479] on span "Concubino" at bounding box center [278, 481] width 52 height 13
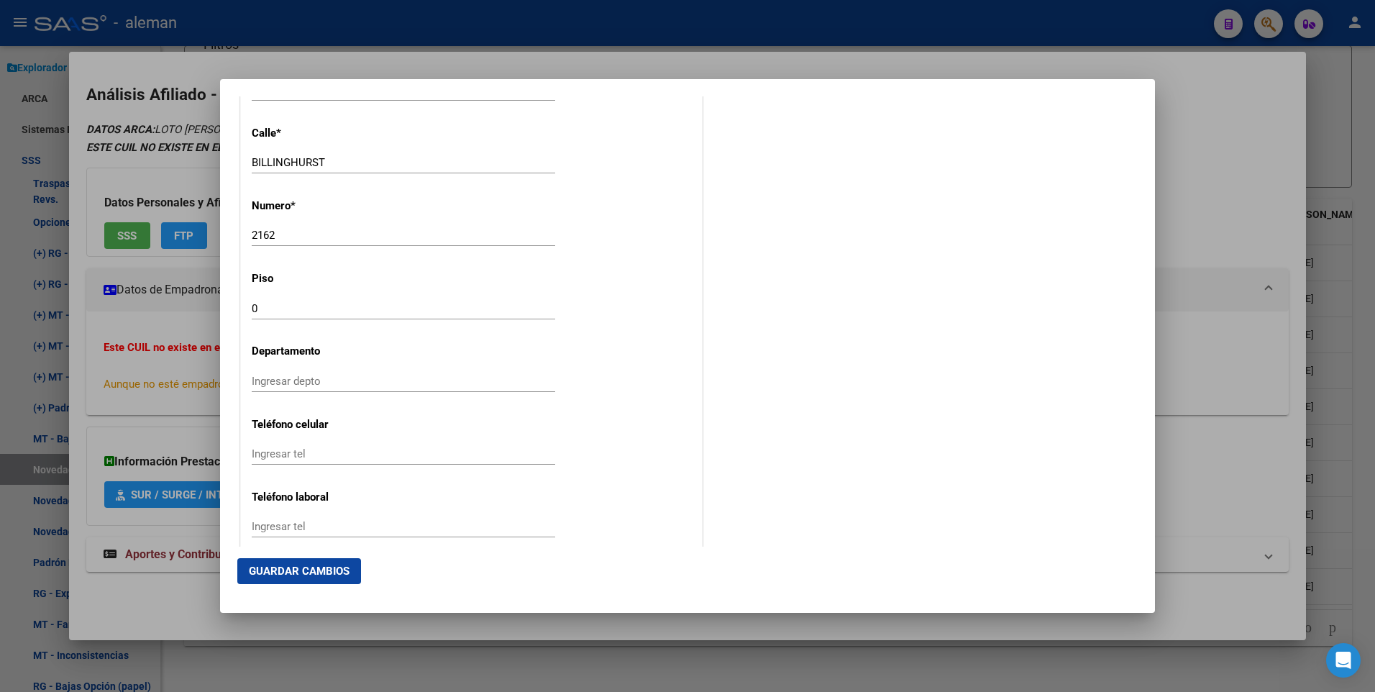
scroll to position [1816, 0]
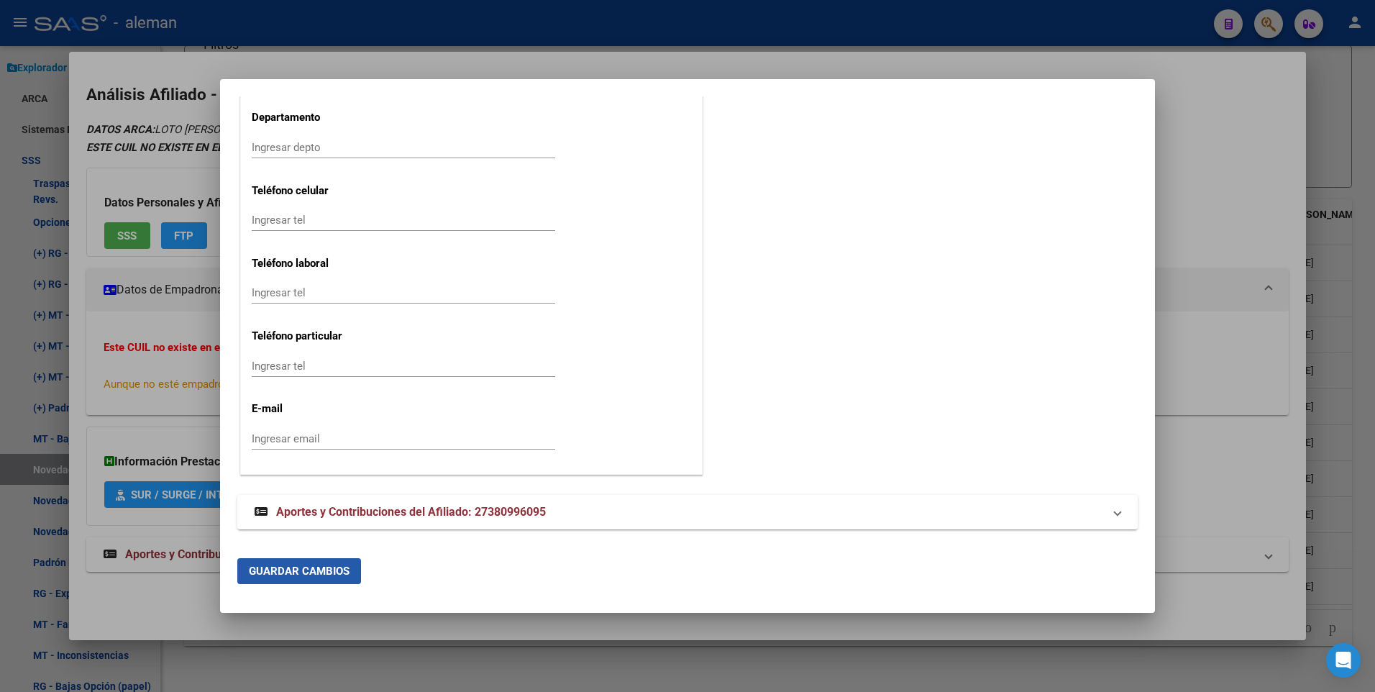
click at [327, 574] on span "Guardar Cambios" at bounding box center [299, 571] width 101 height 13
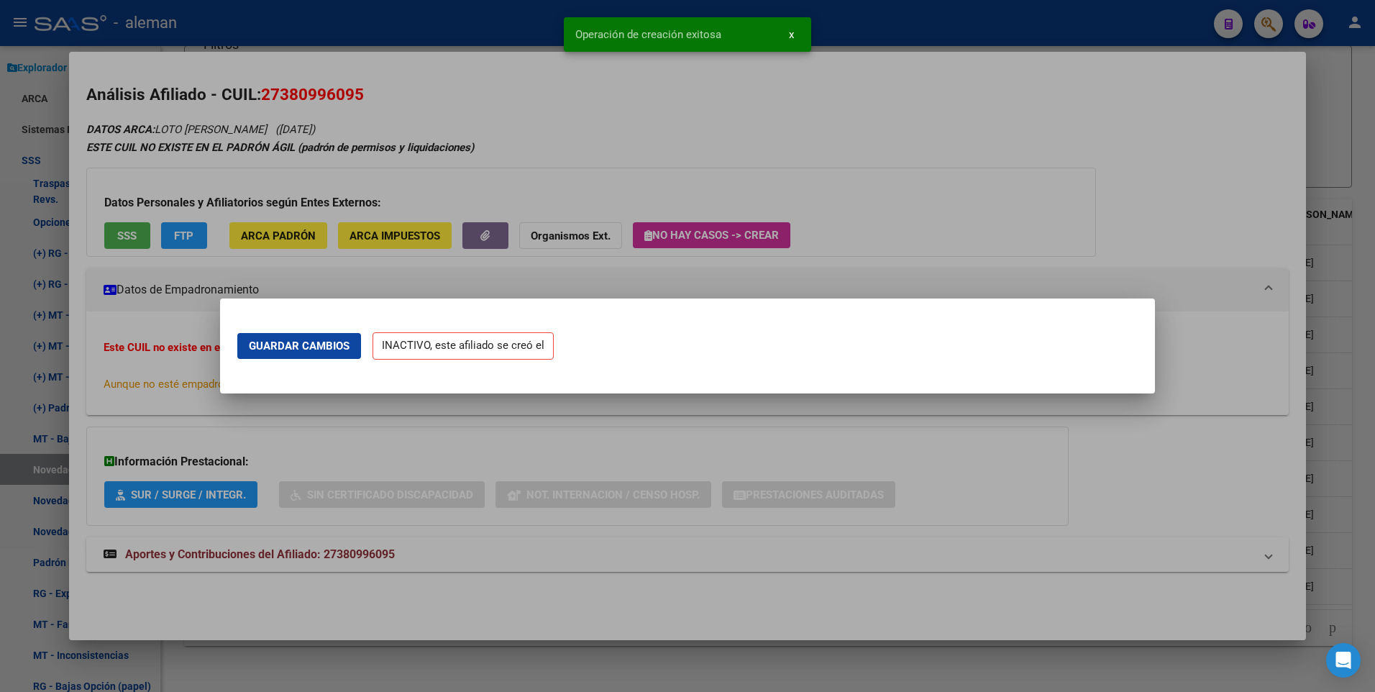
scroll to position [0, 0]
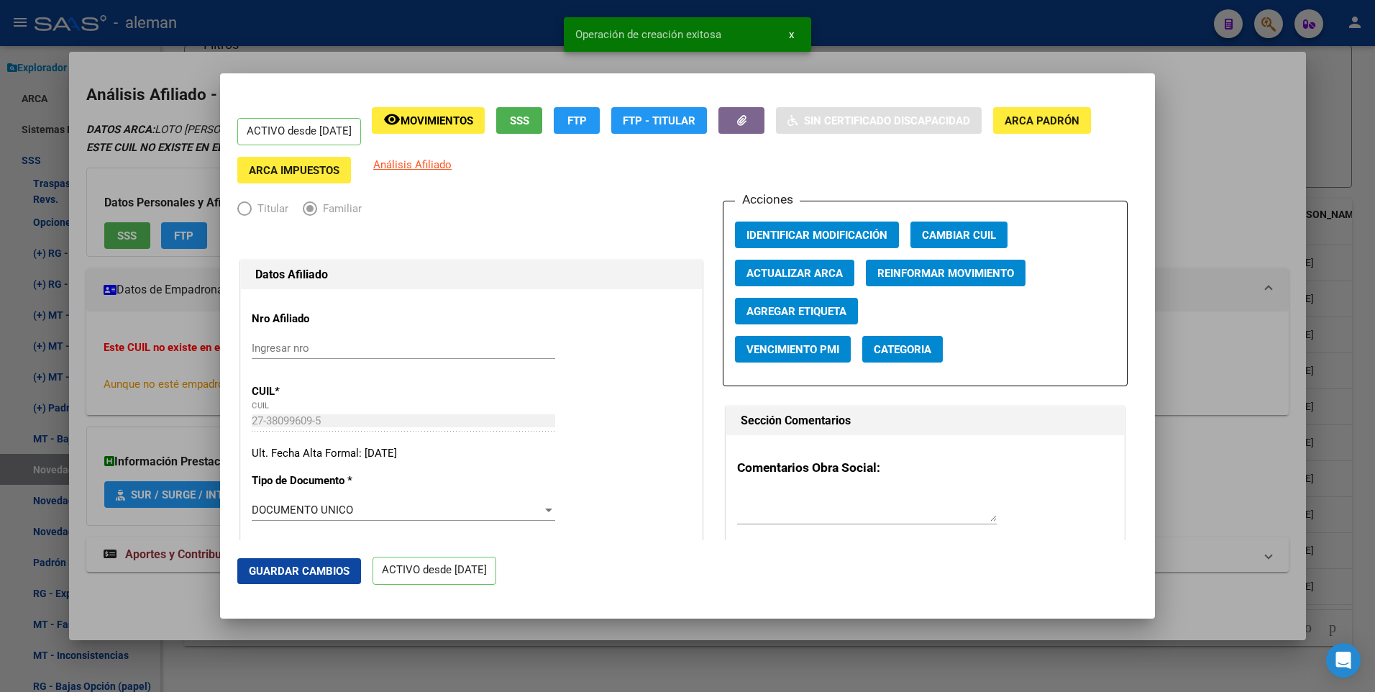
click at [1268, 214] on div at bounding box center [687, 346] width 1375 height 692
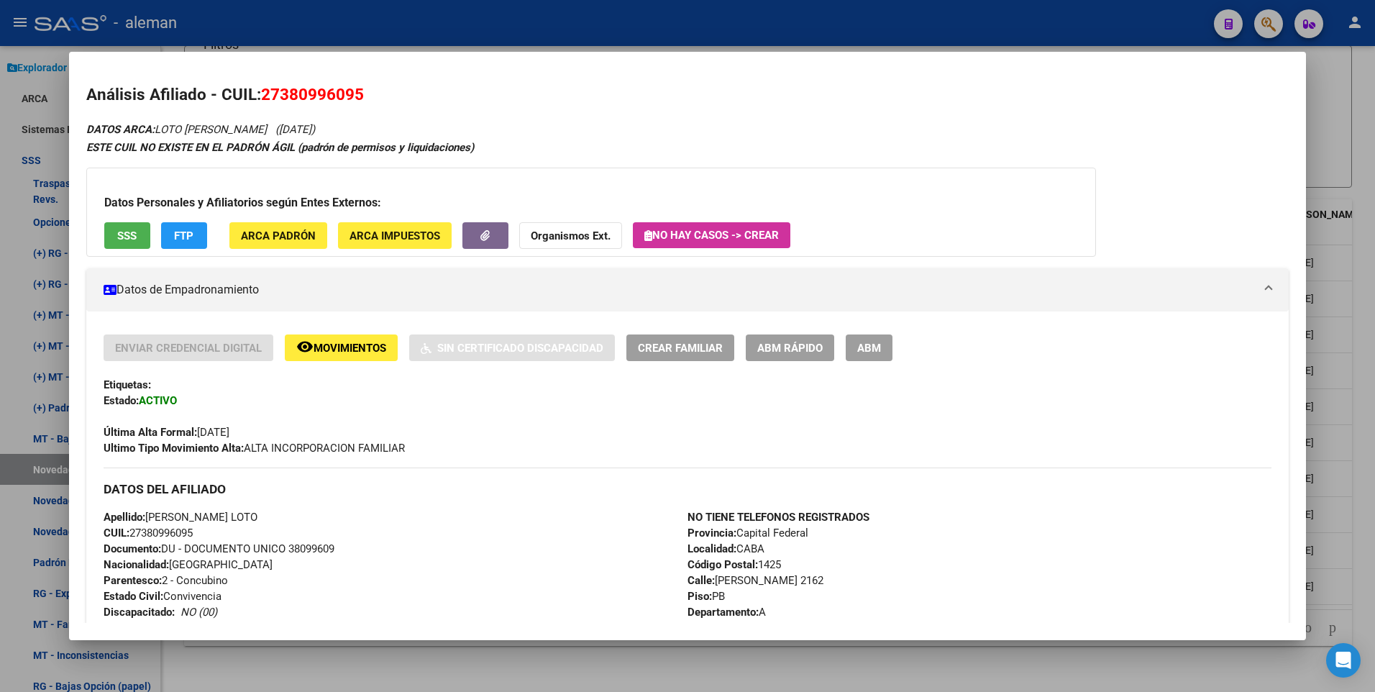
click at [1357, 482] on div at bounding box center [687, 346] width 1375 height 692
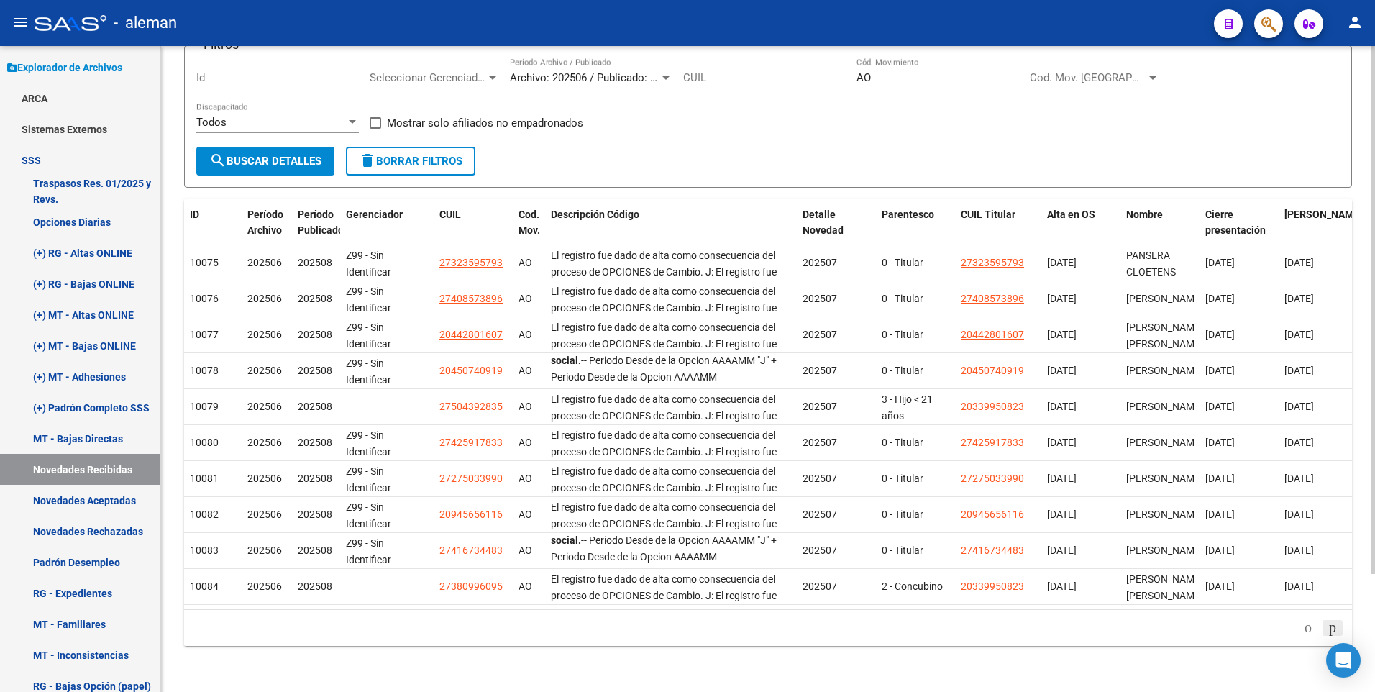
click at [1328, 626] on icon "go to next page" at bounding box center [1333, 627] width 12 height 17
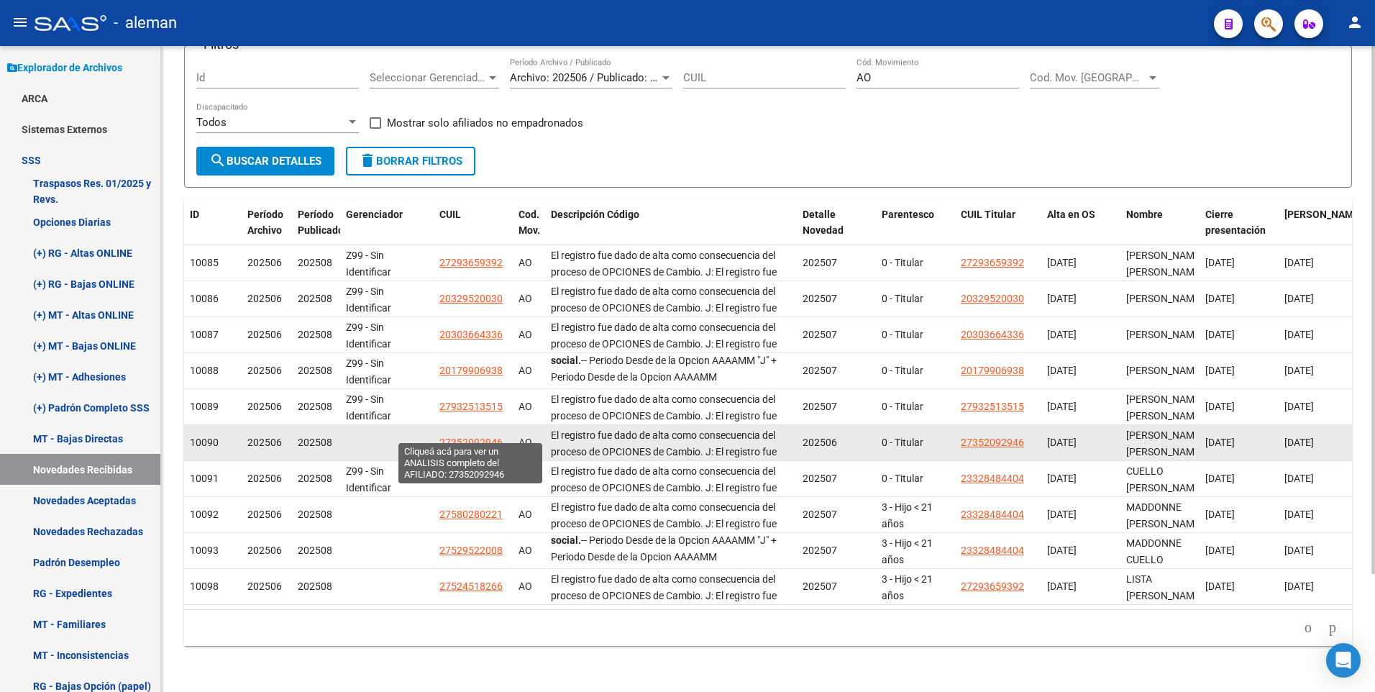
click at [463, 437] on span "27352092946" at bounding box center [471, 443] width 63 height 12
type textarea "27352092946"
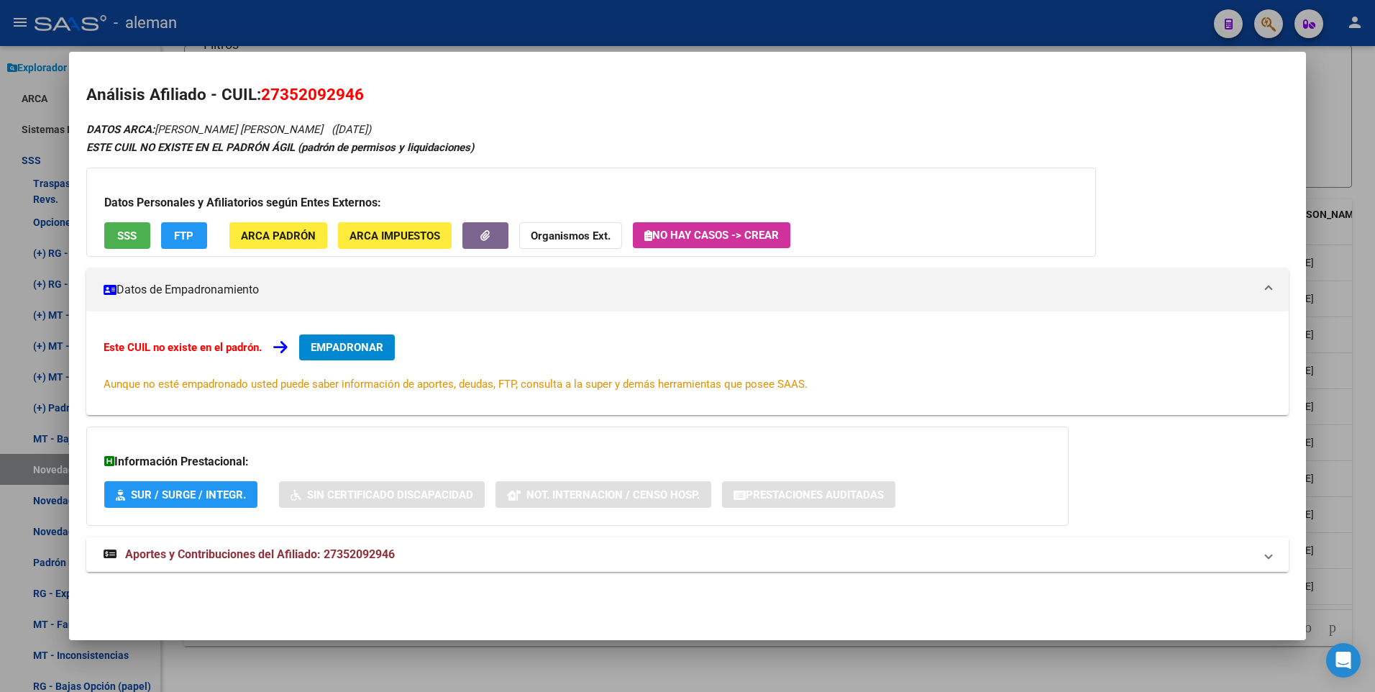
click at [314, 552] on span "Aportes y Contribuciones del Afiliado: 27352092946" at bounding box center [260, 554] width 270 height 14
click at [1357, 303] on div at bounding box center [687, 346] width 1375 height 692
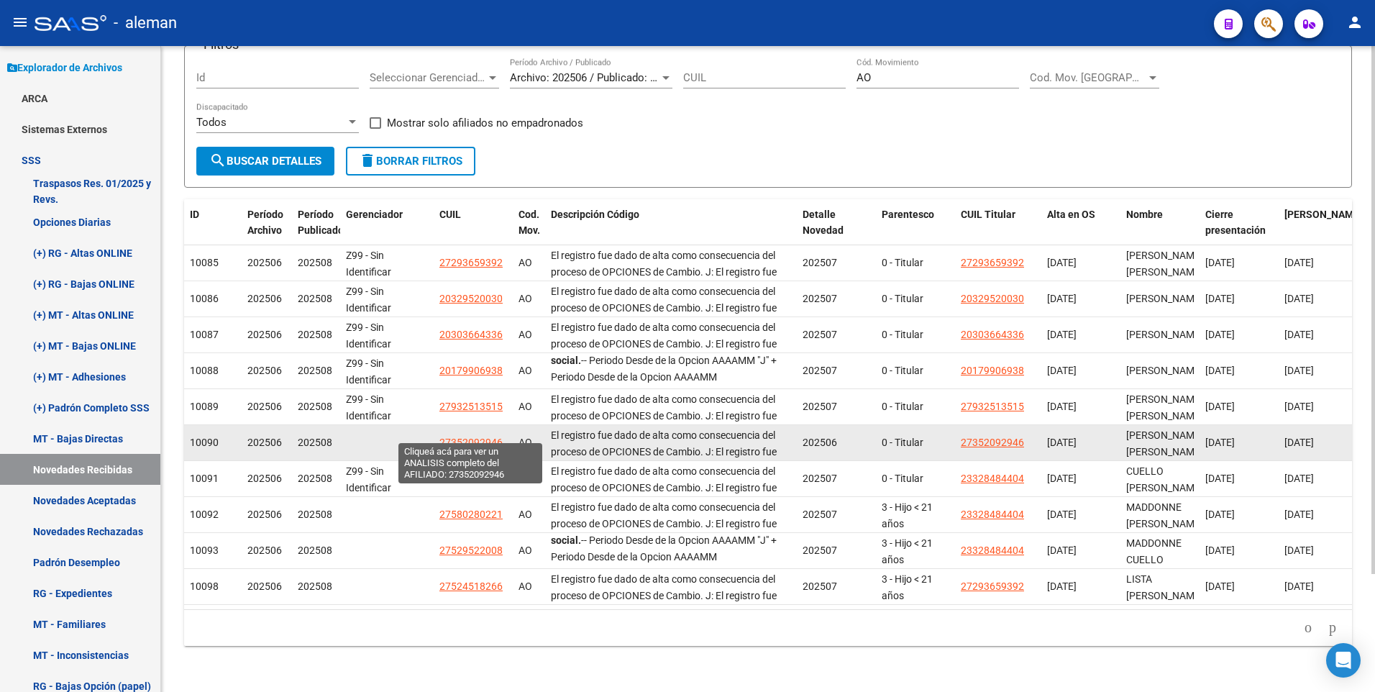
click at [477, 437] on span "27352092946" at bounding box center [471, 443] width 63 height 12
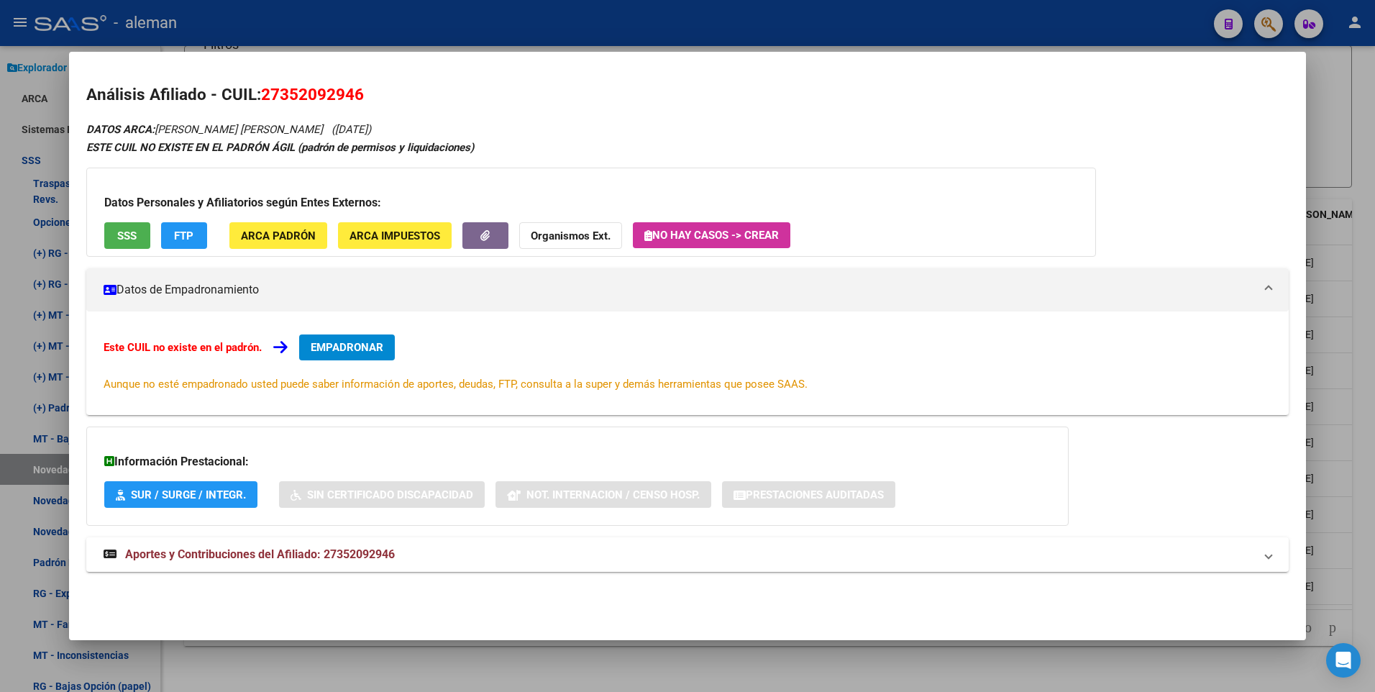
click at [1362, 368] on div at bounding box center [687, 346] width 1375 height 692
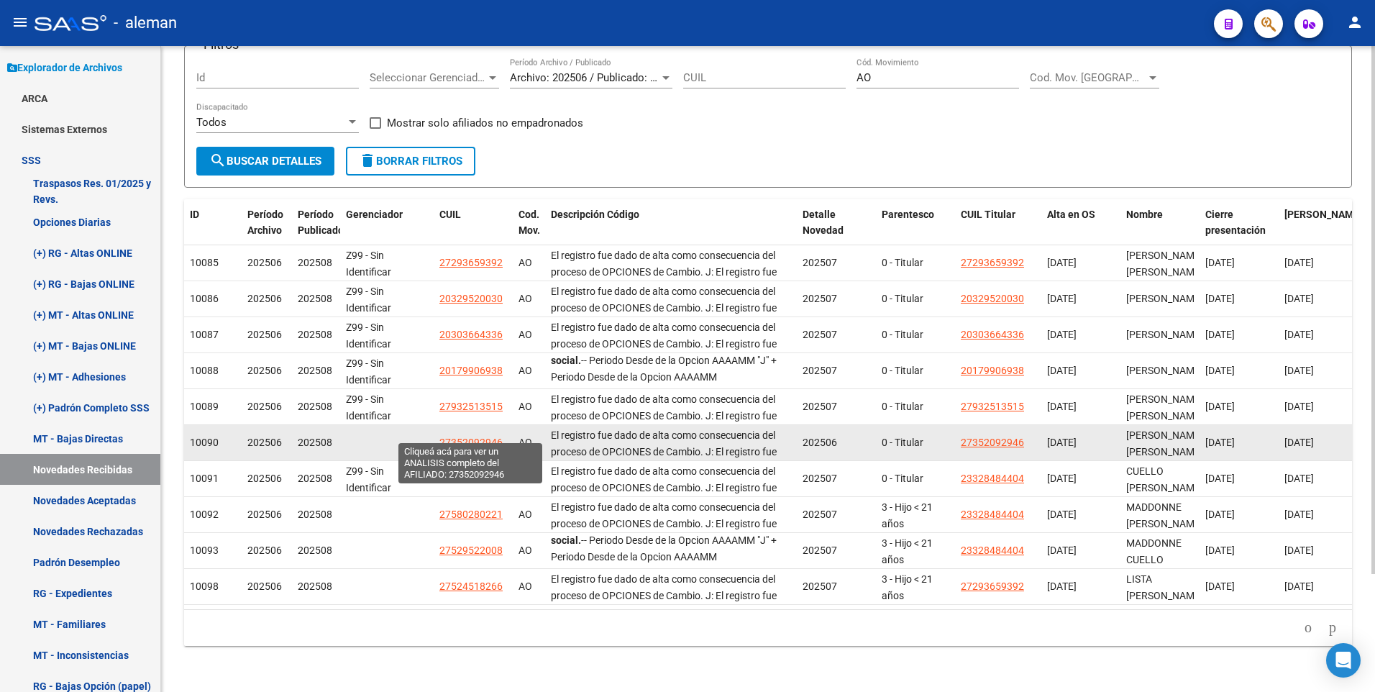
click at [472, 437] on span "27352092946" at bounding box center [471, 443] width 63 height 12
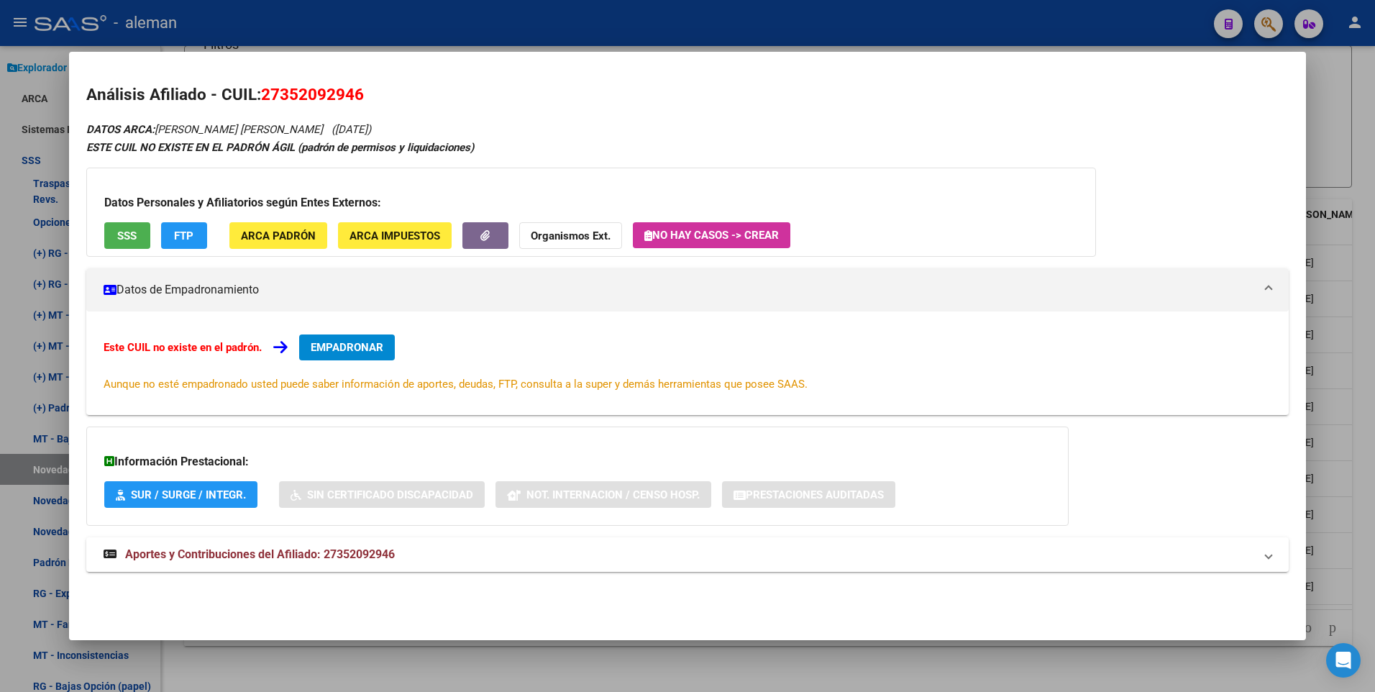
click at [186, 235] on span "FTP" at bounding box center [183, 235] width 19 height 13
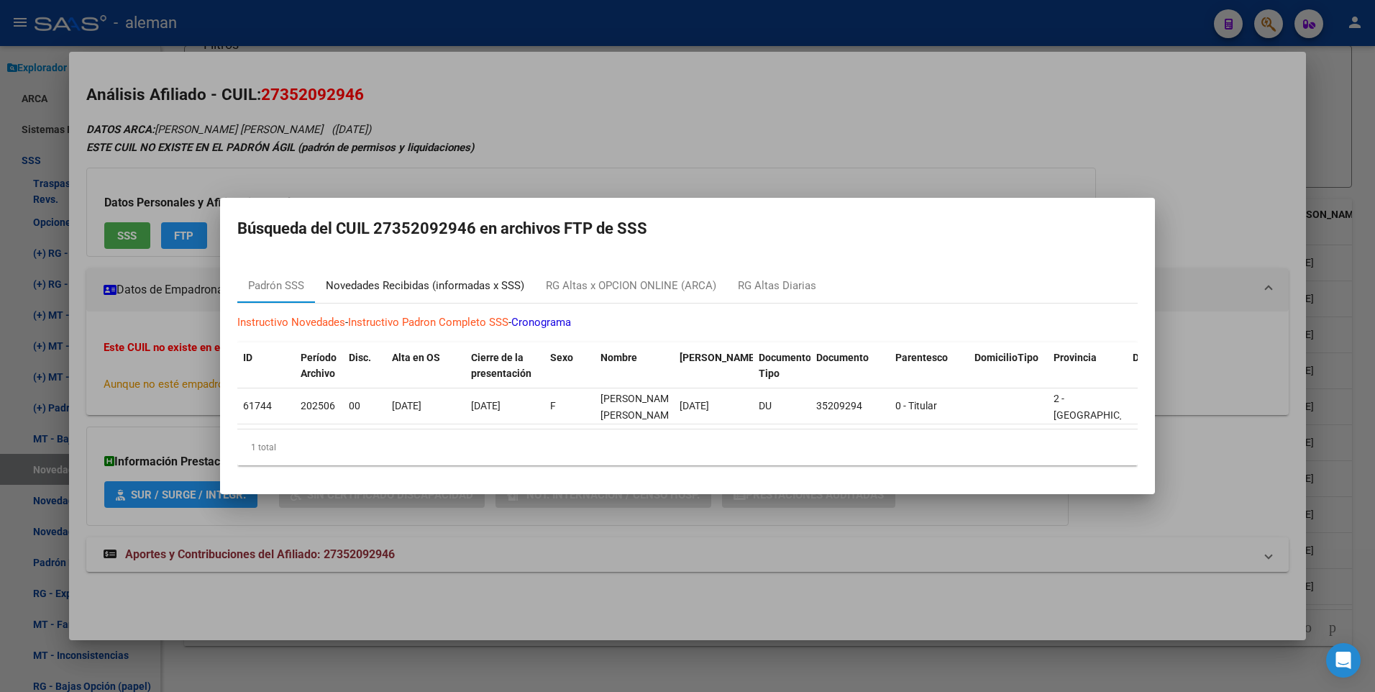
click at [435, 278] on div "Novedades Recibidas (informadas x SSS)" at bounding box center [425, 286] width 199 height 17
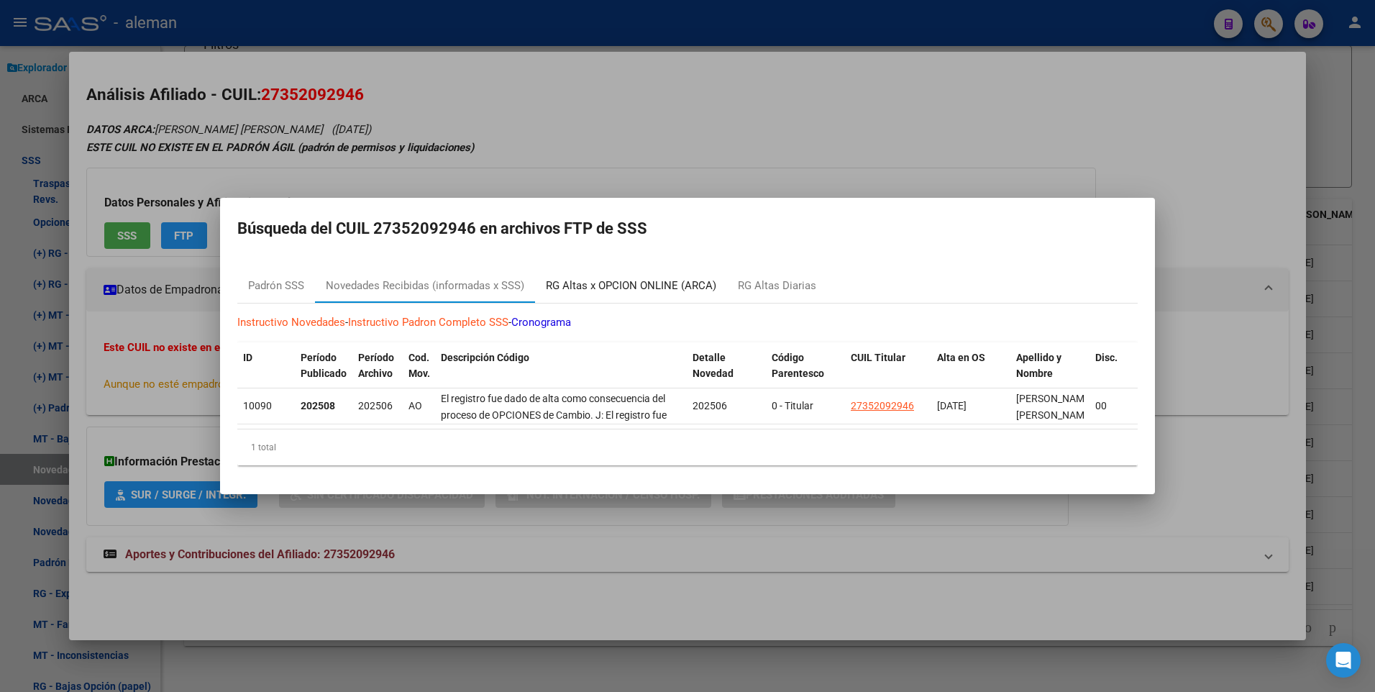
click at [595, 278] on div "RG Altas x OPCION ONLINE (ARCA)" at bounding box center [631, 286] width 170 height 17
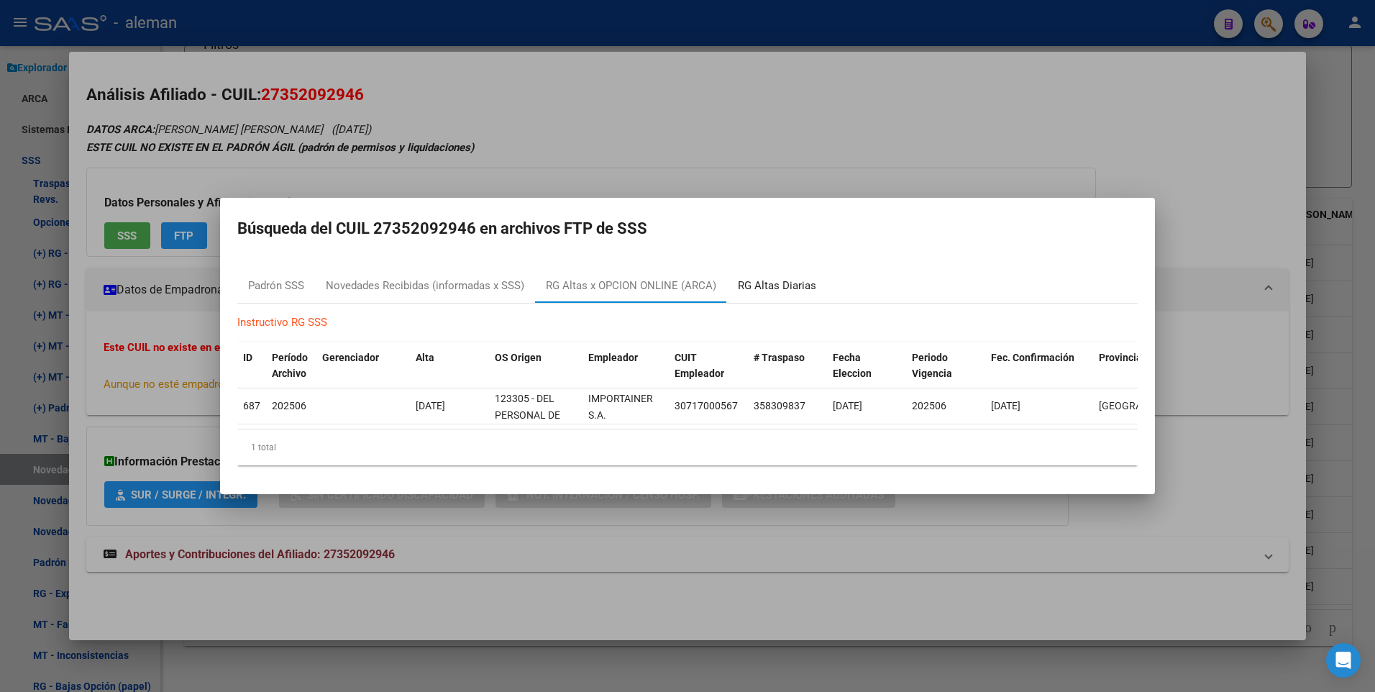
click at [790, 278] on div "RG Altas Diarias" at bounding box center [777, 286] width 78 height 17
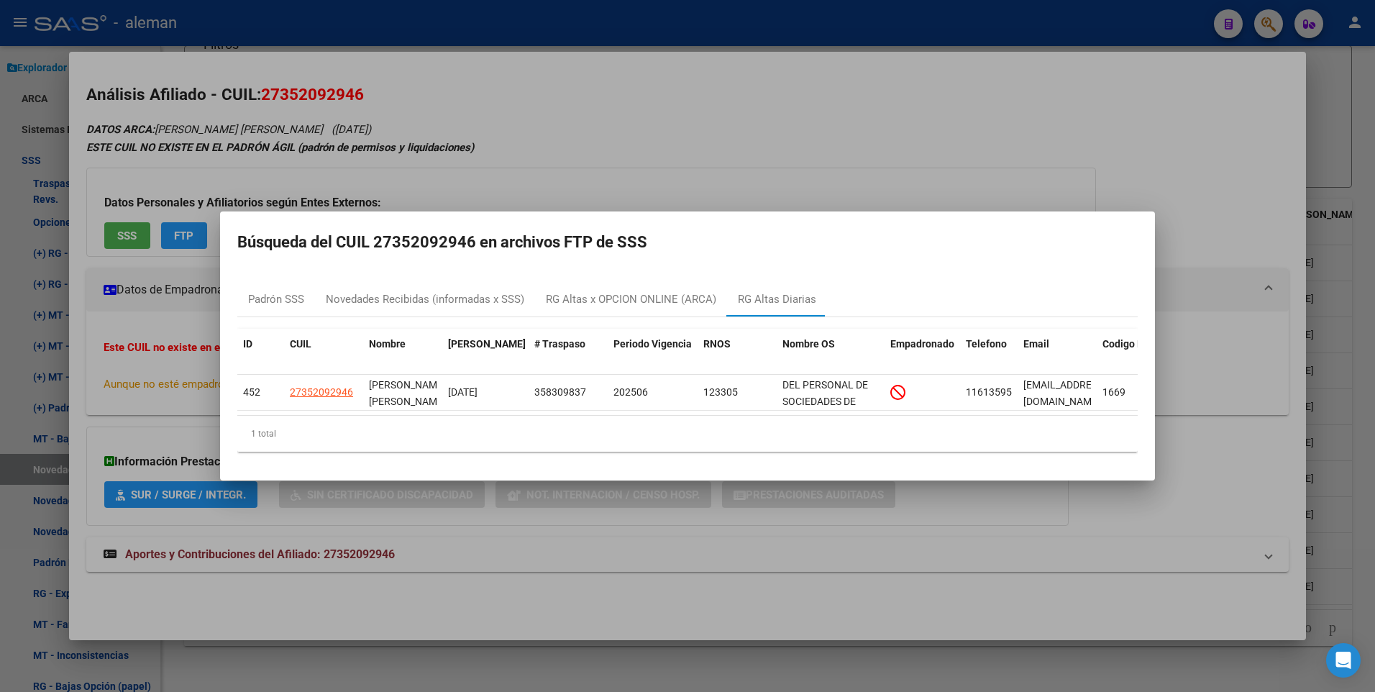
click at [1143, 254] on mat-dialog-container "Búsqueda del CUIL 27352092946 en archivos FTP de SSS Padrón SSS Novedades Recib…" at bounding box center [687, 347] width 935 height 270
click at [1201, 228] on div at bounding box center [687, 346] width 1375 height 692
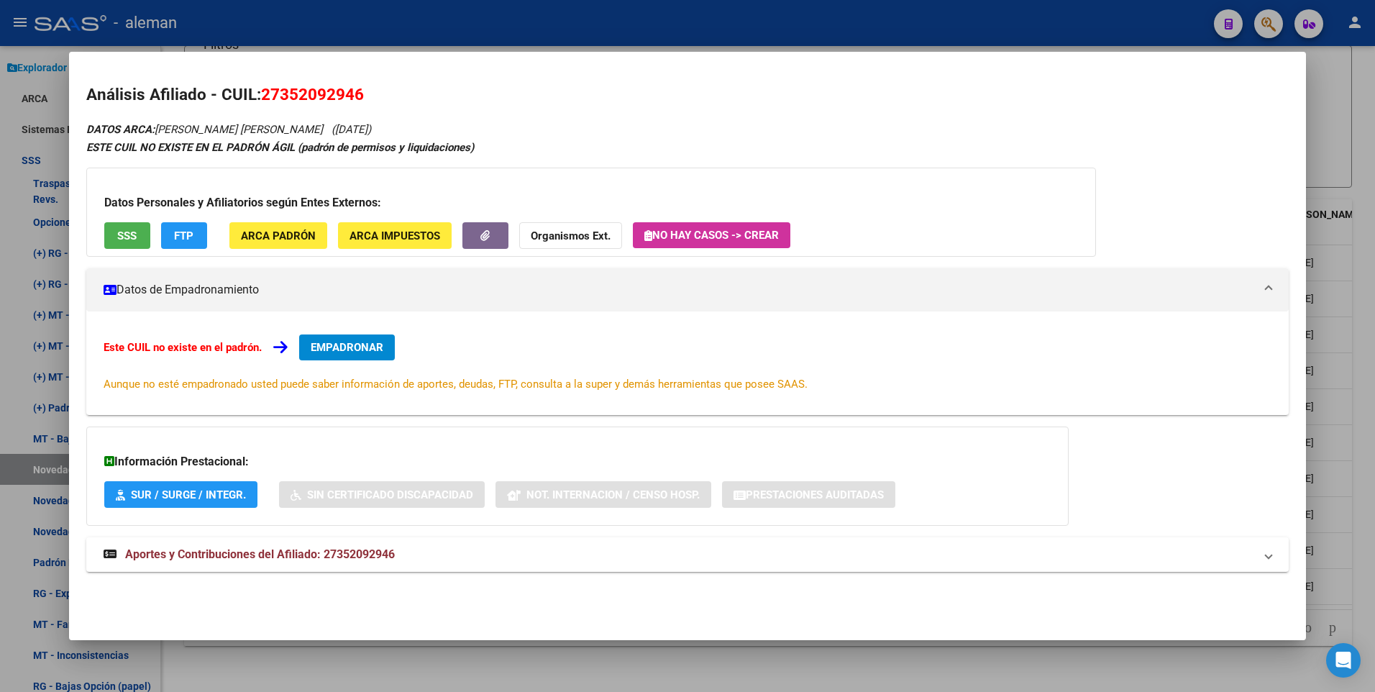
click at [1179, 228] on div "DATOS ARCA: CACERES ANDREA PAOLA (29/10/1990) ESTE CUIL NO EXISTE EN EL PADRÓN …" at bounding box center [688, 354] width 1204 height 468
click at [346, 345] on span "EMPADRONAR" at bounding box center [347, 347] width 73 height 13
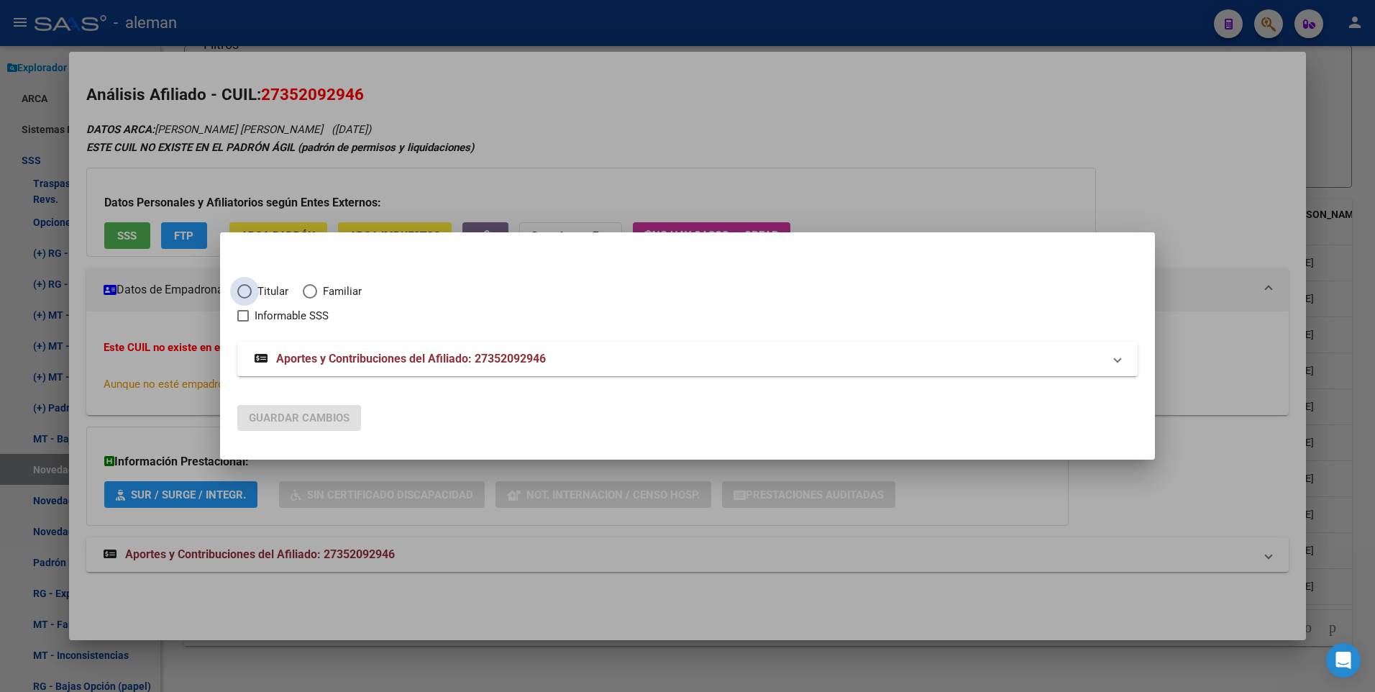
click at [245, 295] on span "Elija una opción" at bounding box center [244, 291] width 14 height 14
click at [245, 295] on input "Titular" at bounding box center [244, 291] width 14 height 14
radio input "true"
checkbox input "true"
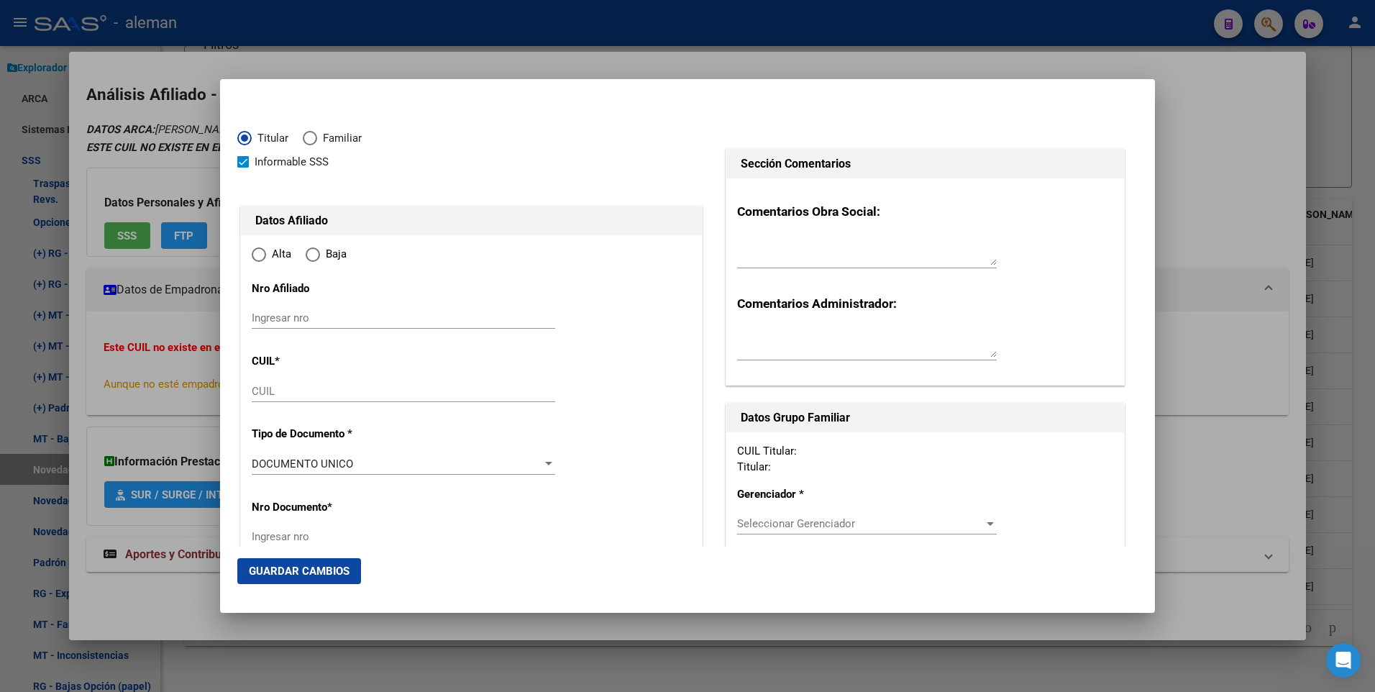
type input "27-35209294-6"
radio input "true"
type input "35209294"
type input "CACERES"
type input "ANDREA PAOLA"
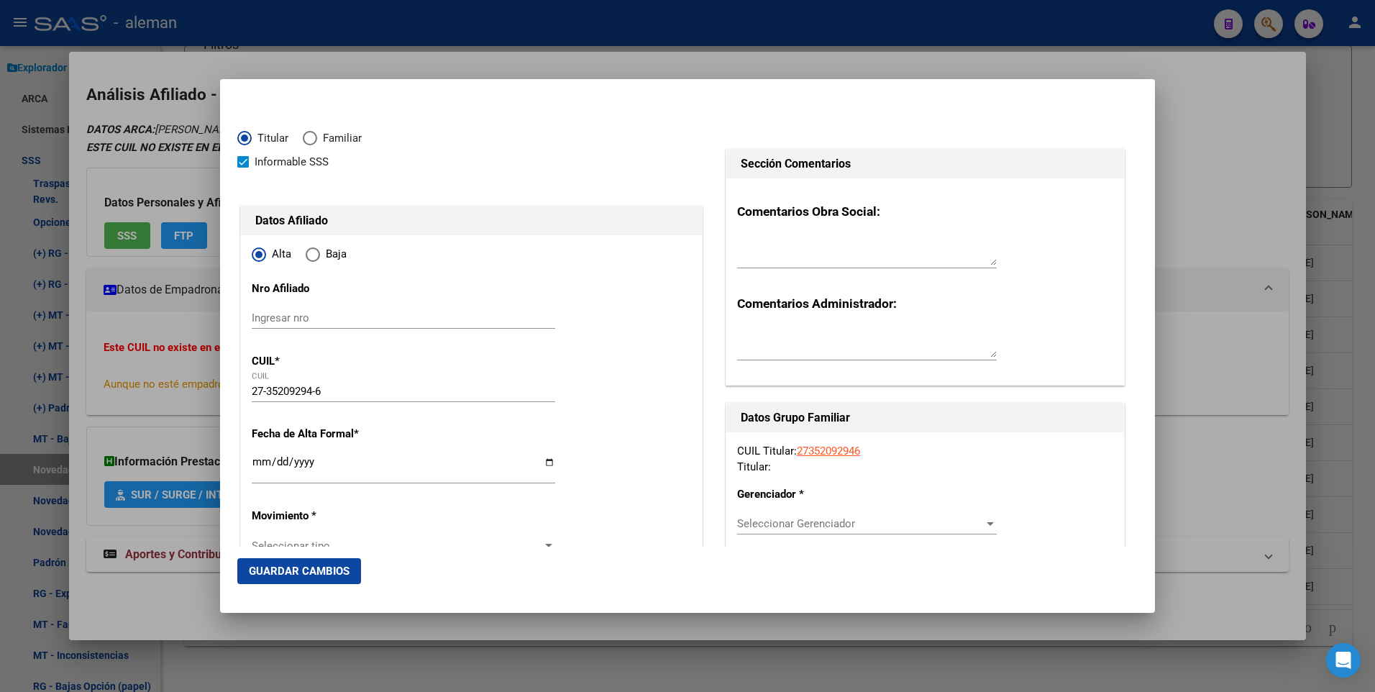
type input "1990-10-29"
type input "DEL VISO"
type input "1669"
type input "JOSE GERVASIO ARTIGAS"
type input "7010"
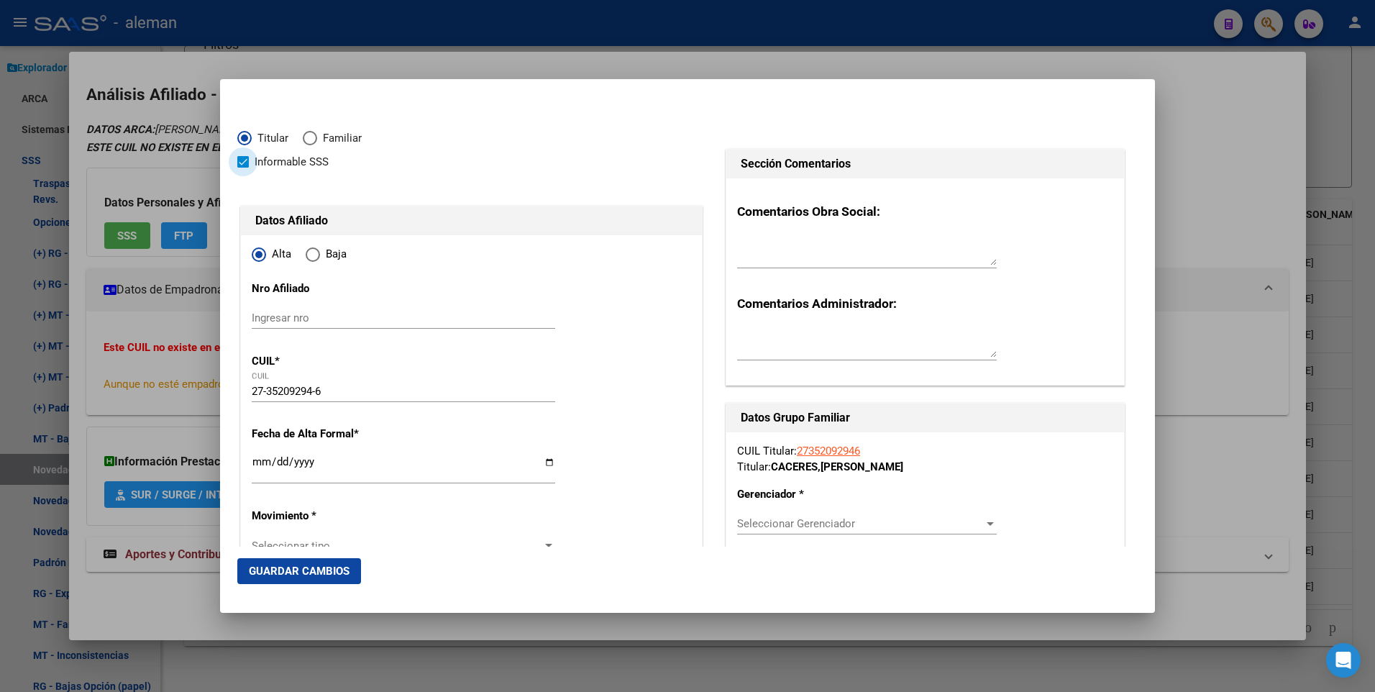
click at [245, 163] on span at bounding box center [243, 162] width 12 height 12
click at [243, 168] on input "Informable SSS" at bounding box center [242, 168] width 1 height 1
checkbox input "false"
click at [253, 463] on input "Ingresar fecha" at bounding box center [404, 467] width 304 height 23
type input "[DATE]"
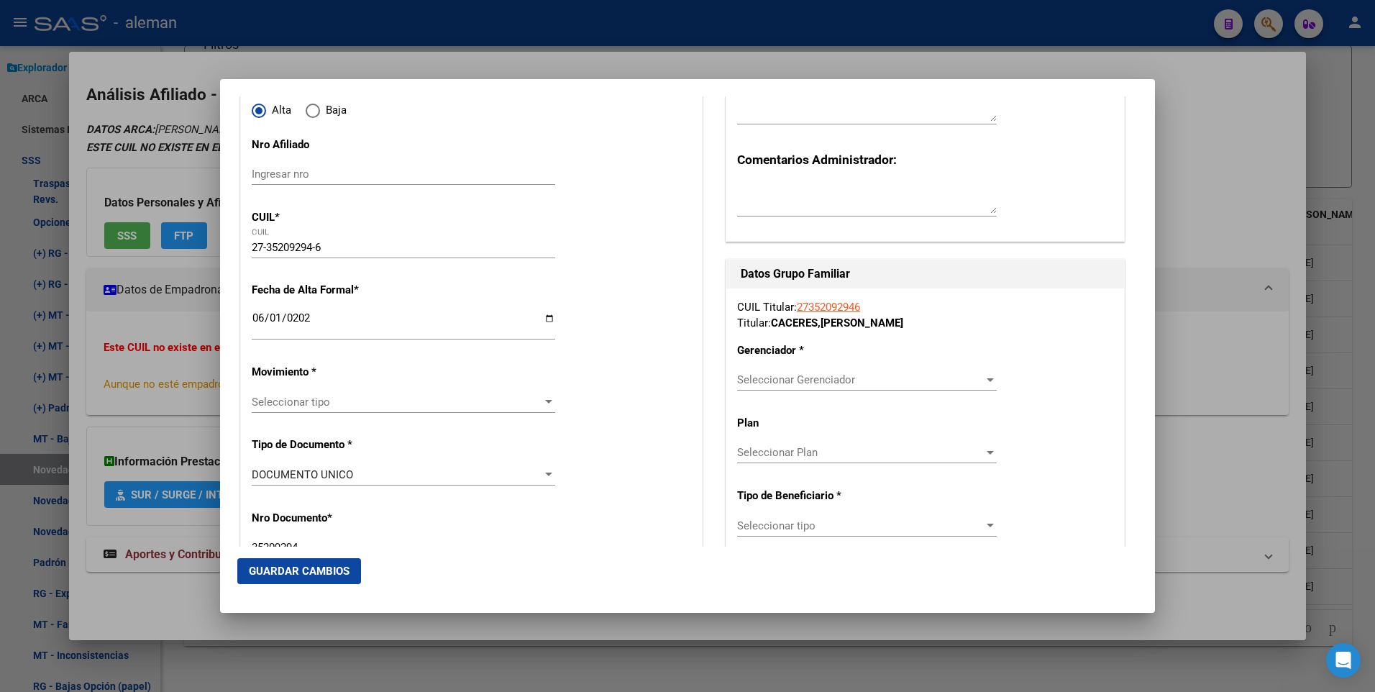
click at [545, 398] on div at bounding box center [548, 402] width 13 height 12
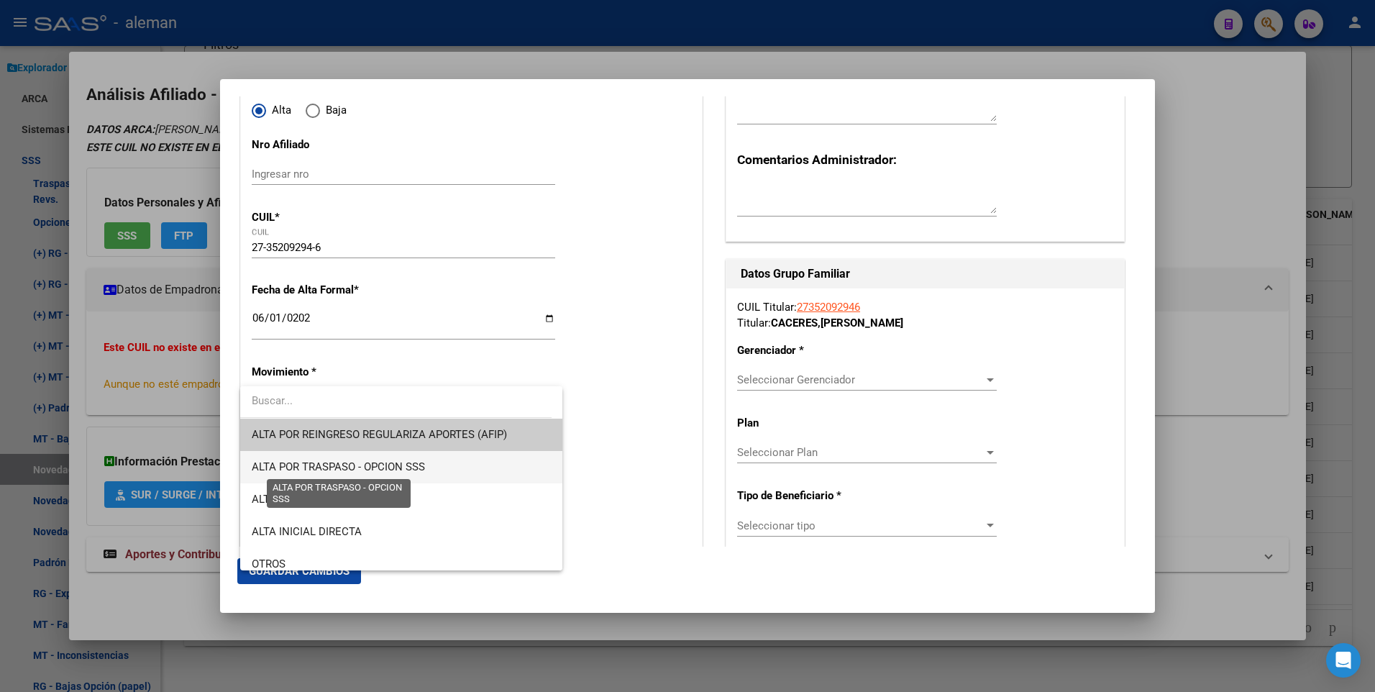
click at [281, 463] on span "ALTA POR TRASPASO - OPCION SSS" at bounding box center [338, 466] width 173 height 13
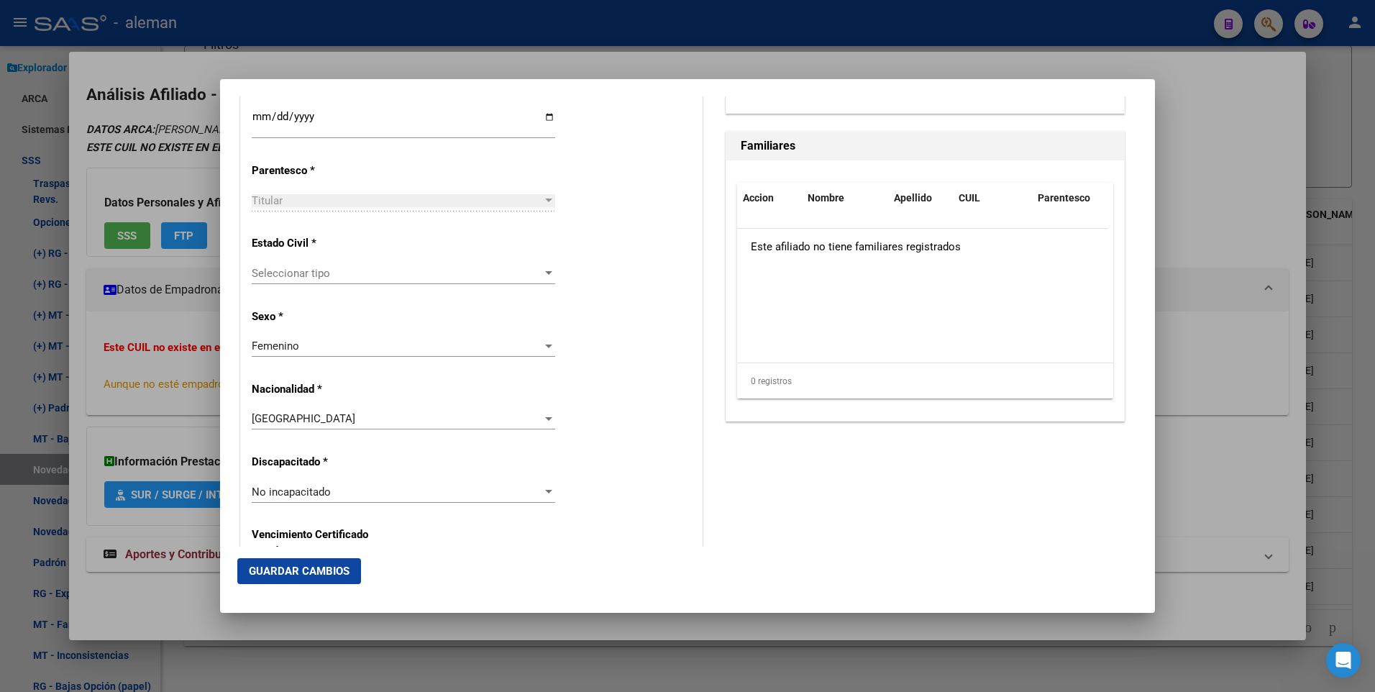
scroll to position [863, 0]
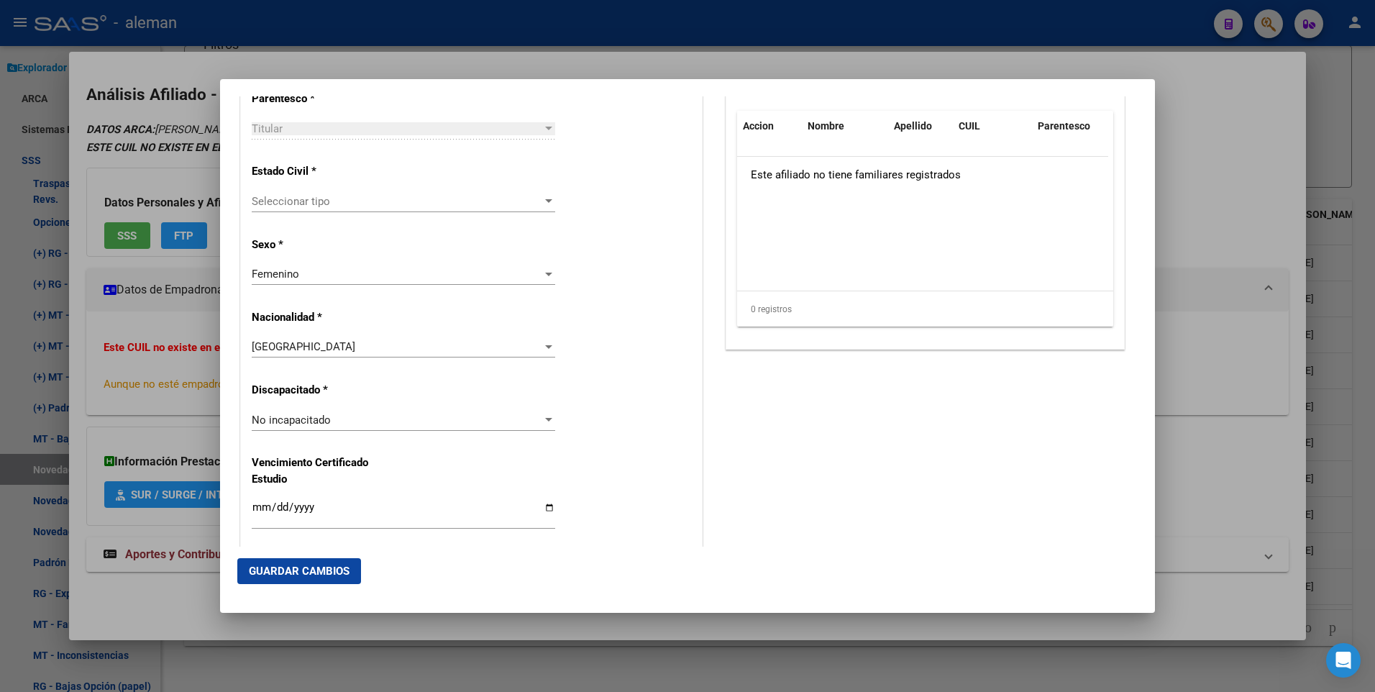
click at [542, 199] on div at bounding box center [548, 202] width 13 height 12
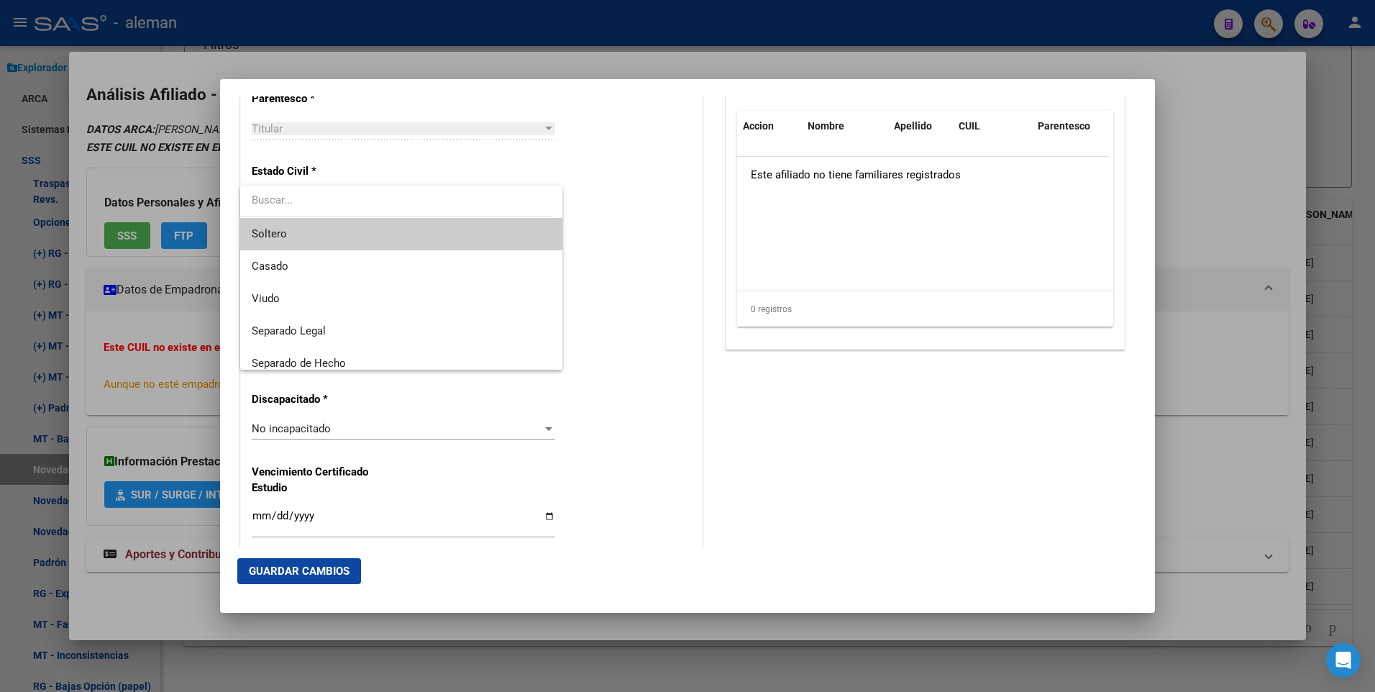
click at [464, 240] on span "Soltero" at bounding box center [401, 234] width 299 height 32
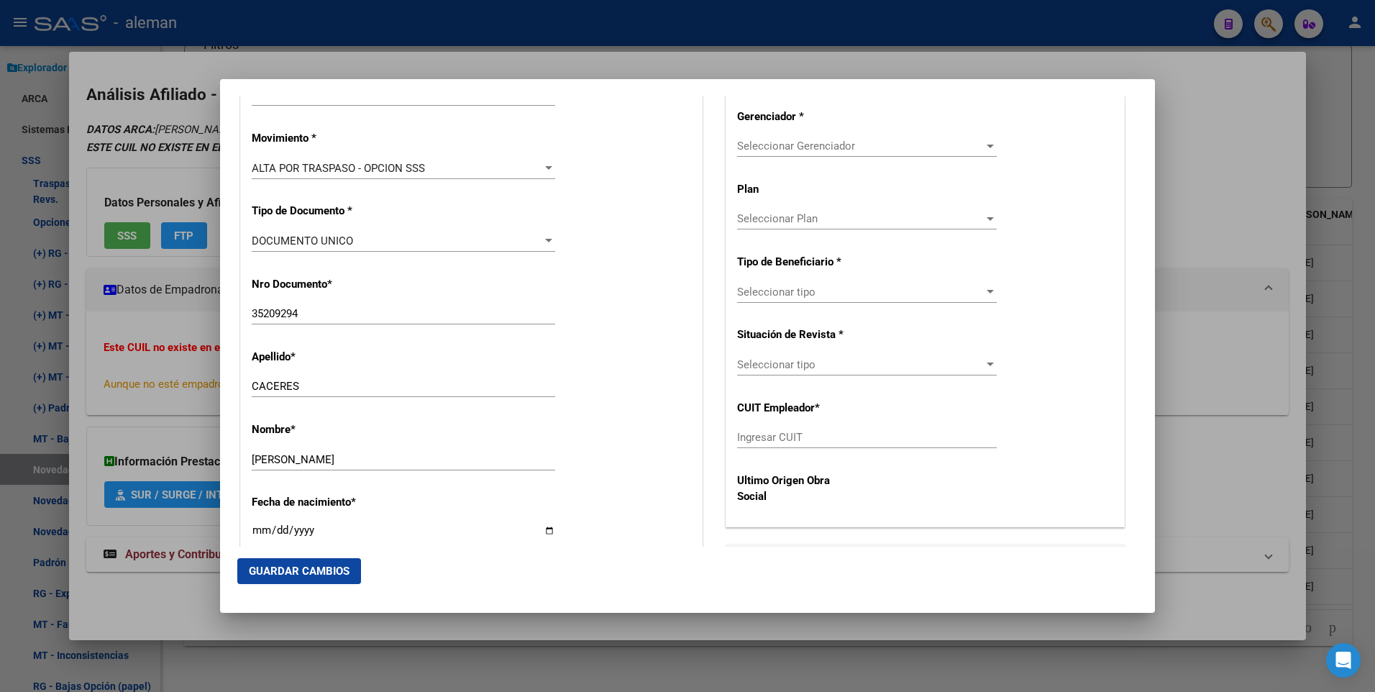
scroll to position [234, 0]
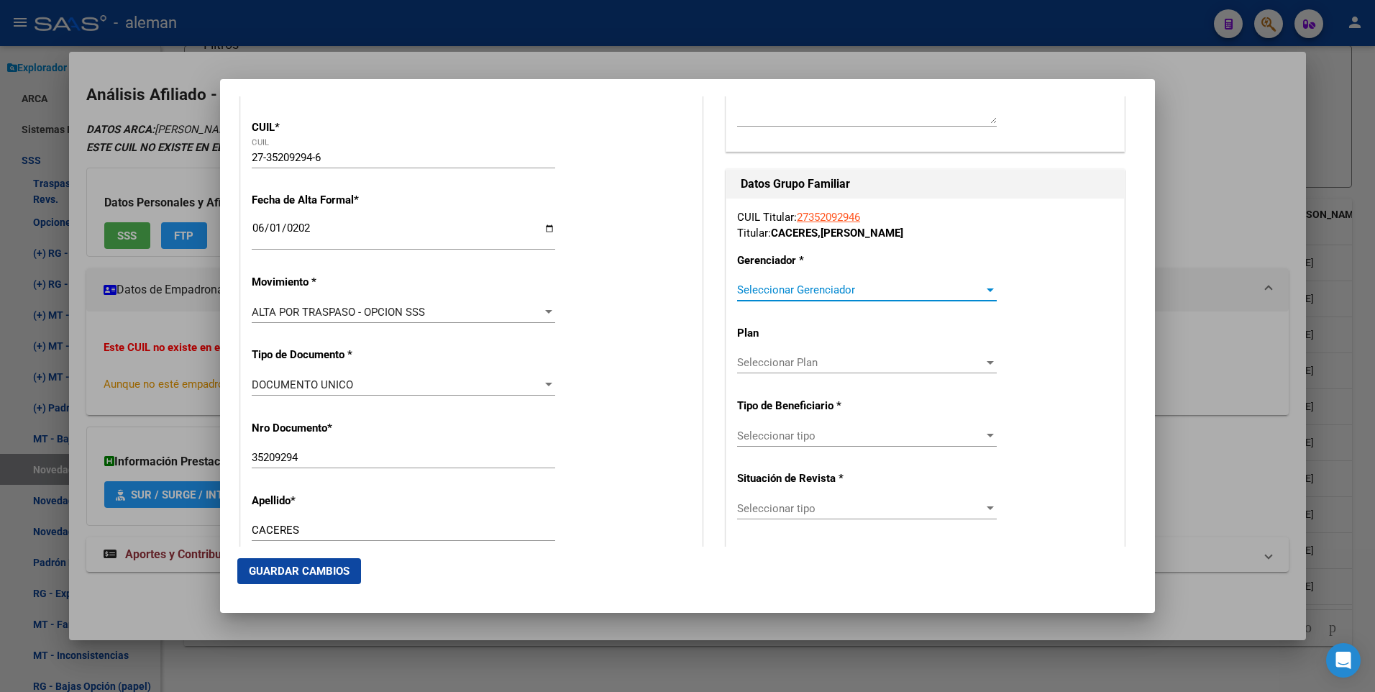
click at [940, 283] on span "Seleccionar Gerenciador" at bounding box center [860, 289] width 247 height 13
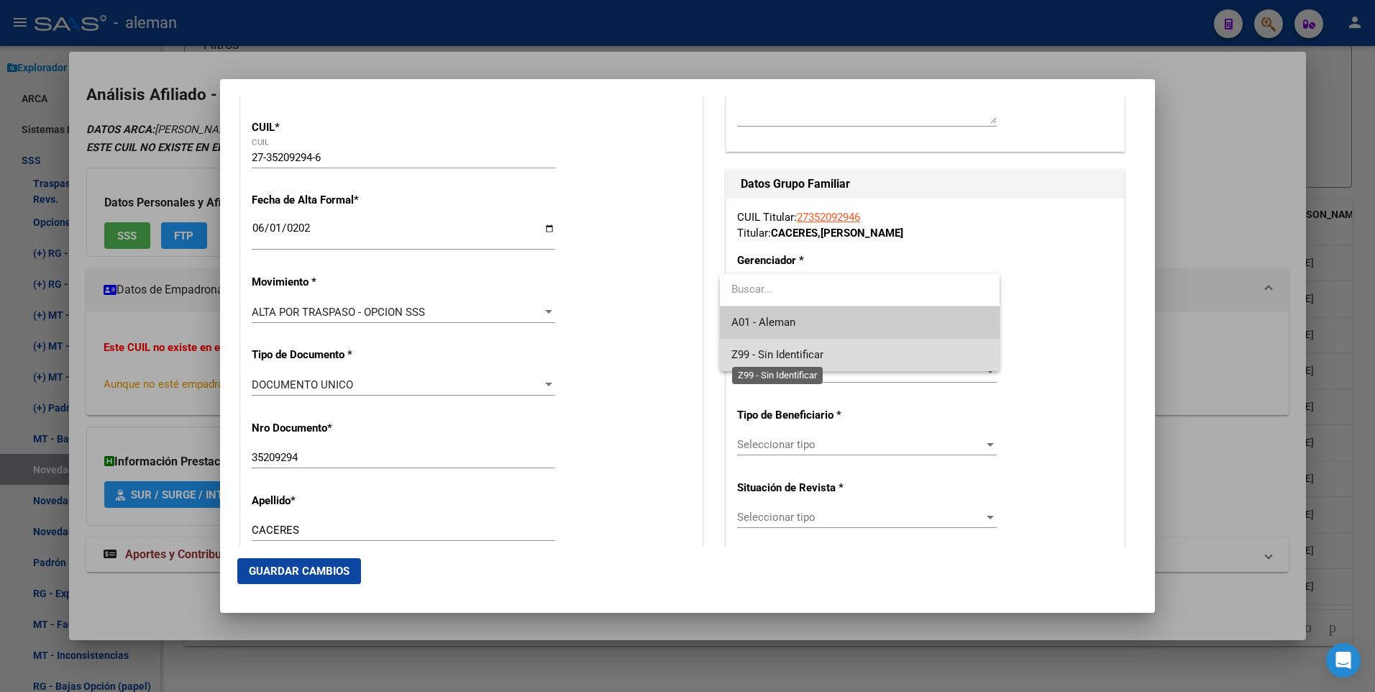
click at [824, 351] on span "Z99 - Sin Identificar" at bounding box center [778, 354] width 92 height 13
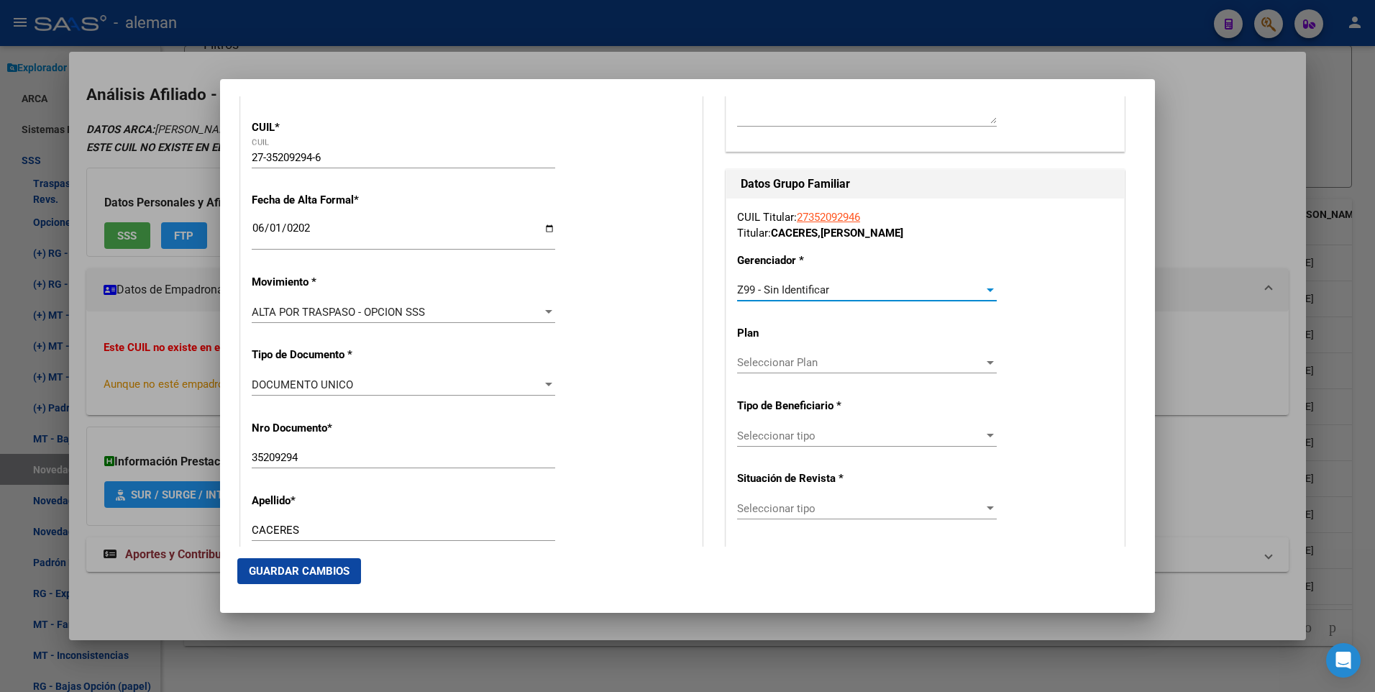
click at [834, 427] on div "Seleccionar tipo Seleccionar tipo" at bounding box center [867, 436] width 260 height 22
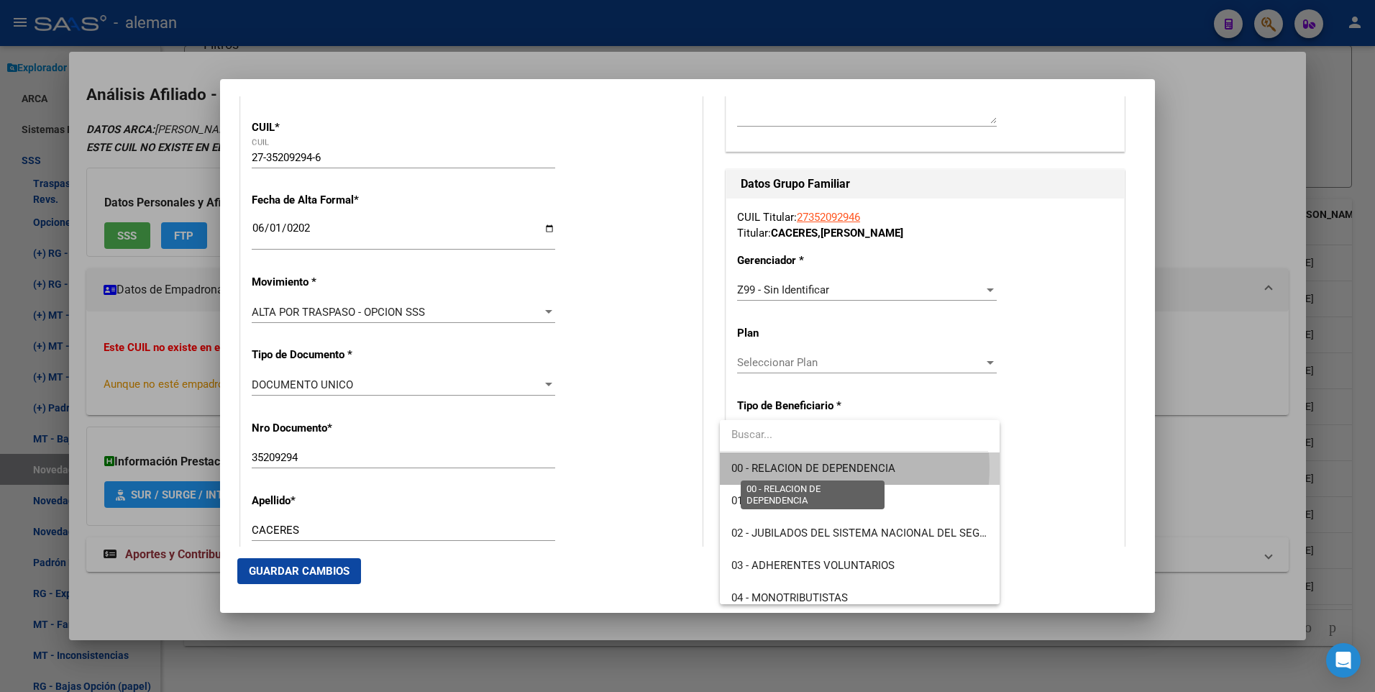
click at [814, 468] on span "00 - RELACION DE DEPENDENCIA" at bounding box center [814, 468] width 164 height 13
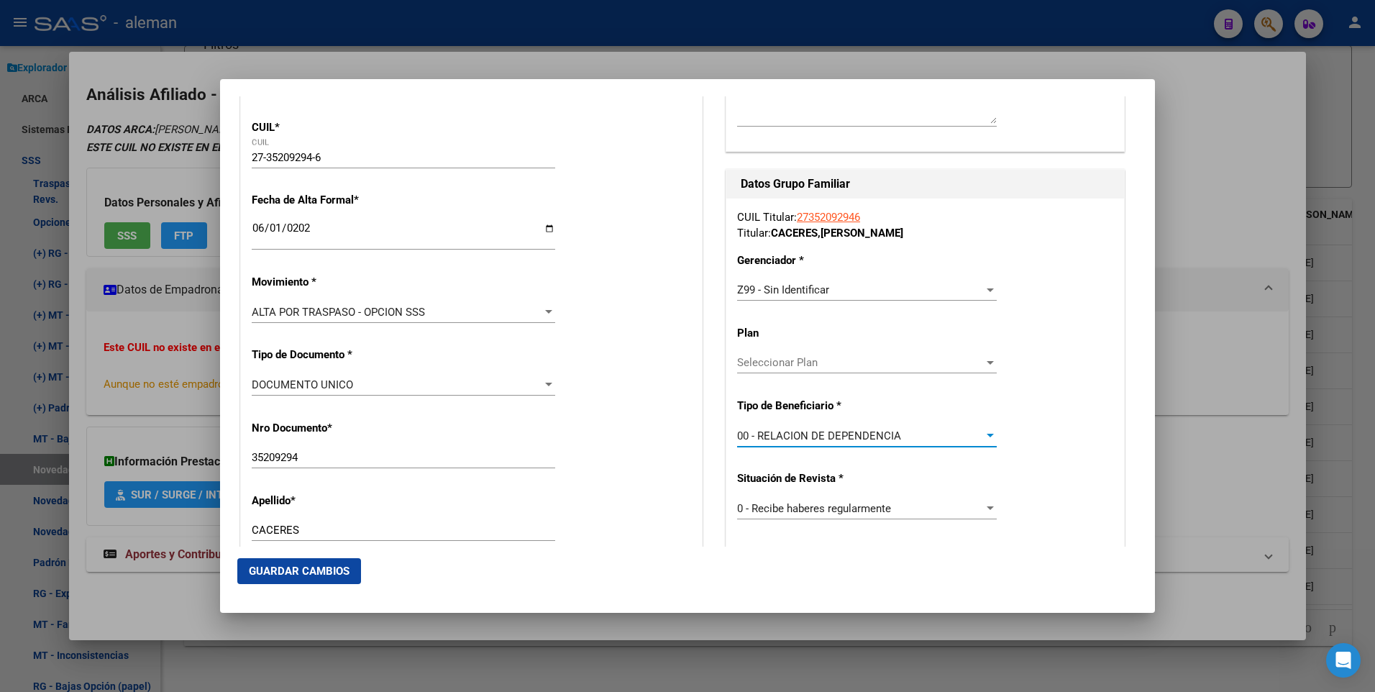
type input "30-52595934-8"
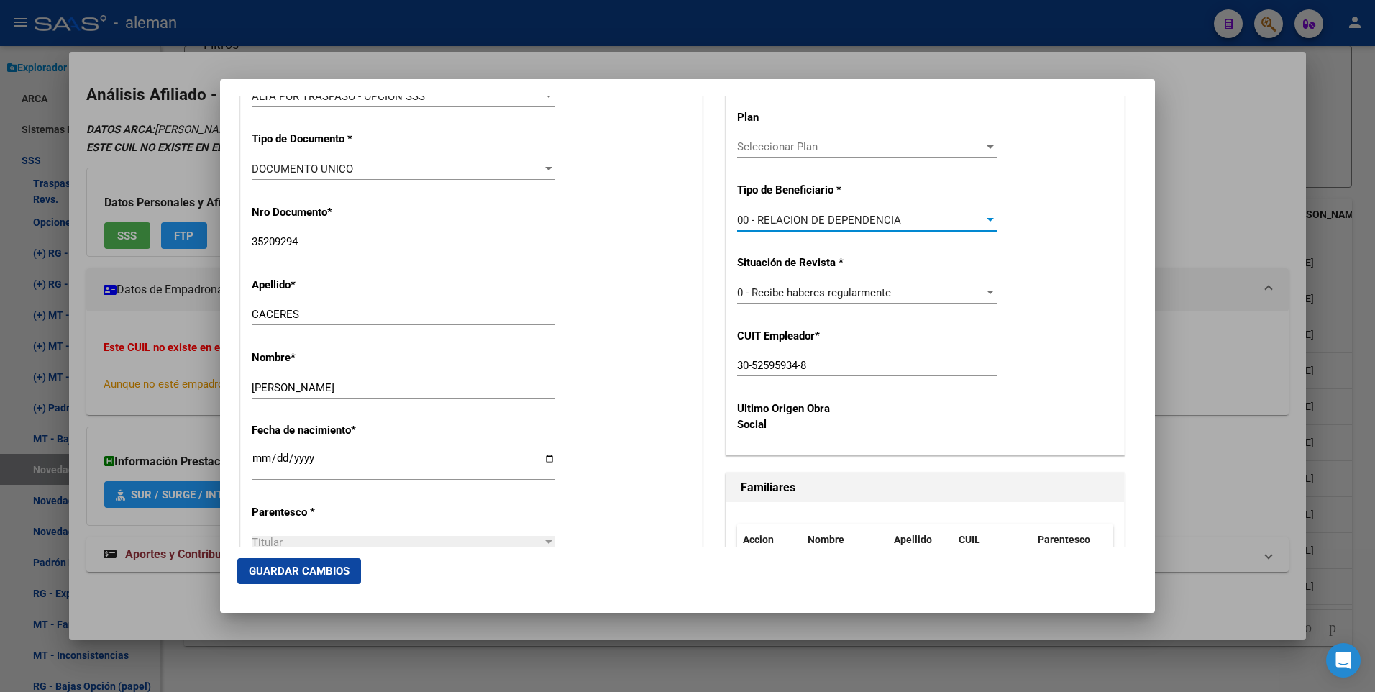
scroll to position [594, 0]
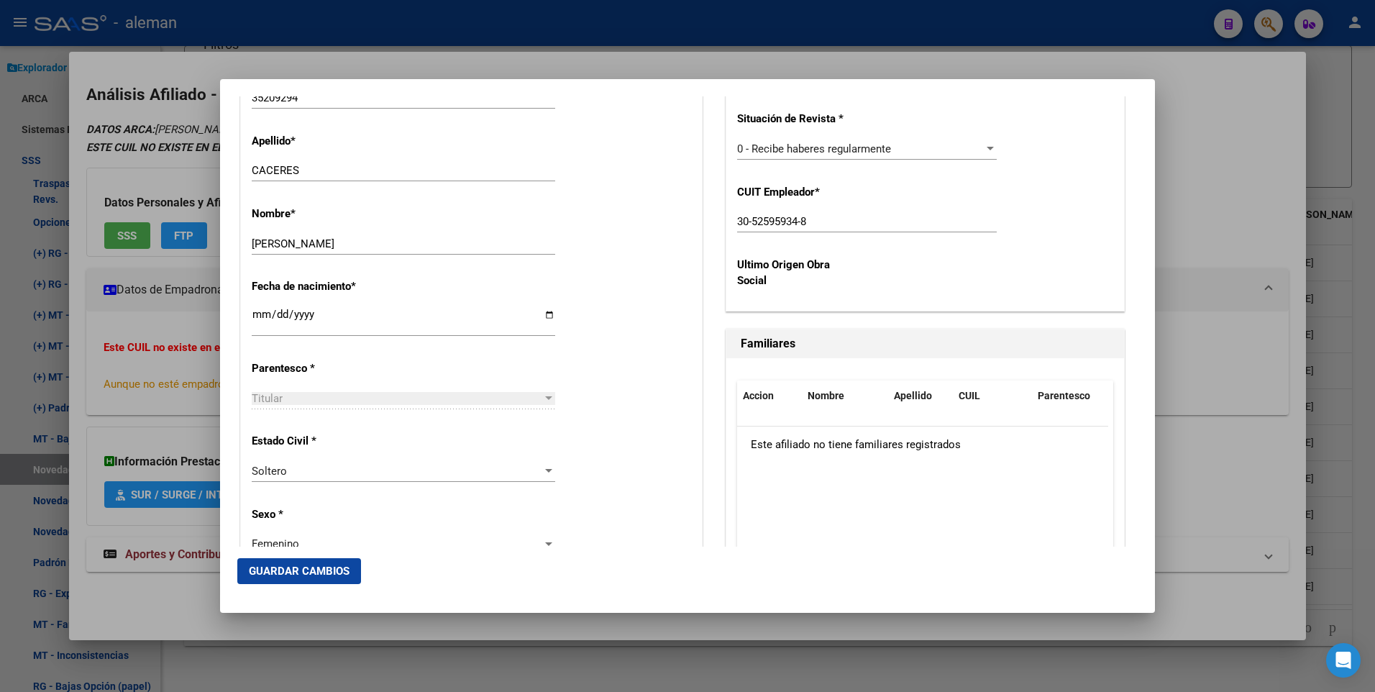
click at [324, 578] on button "Guardar Cambios" at bounding box center [299, 571] width 124 height 26
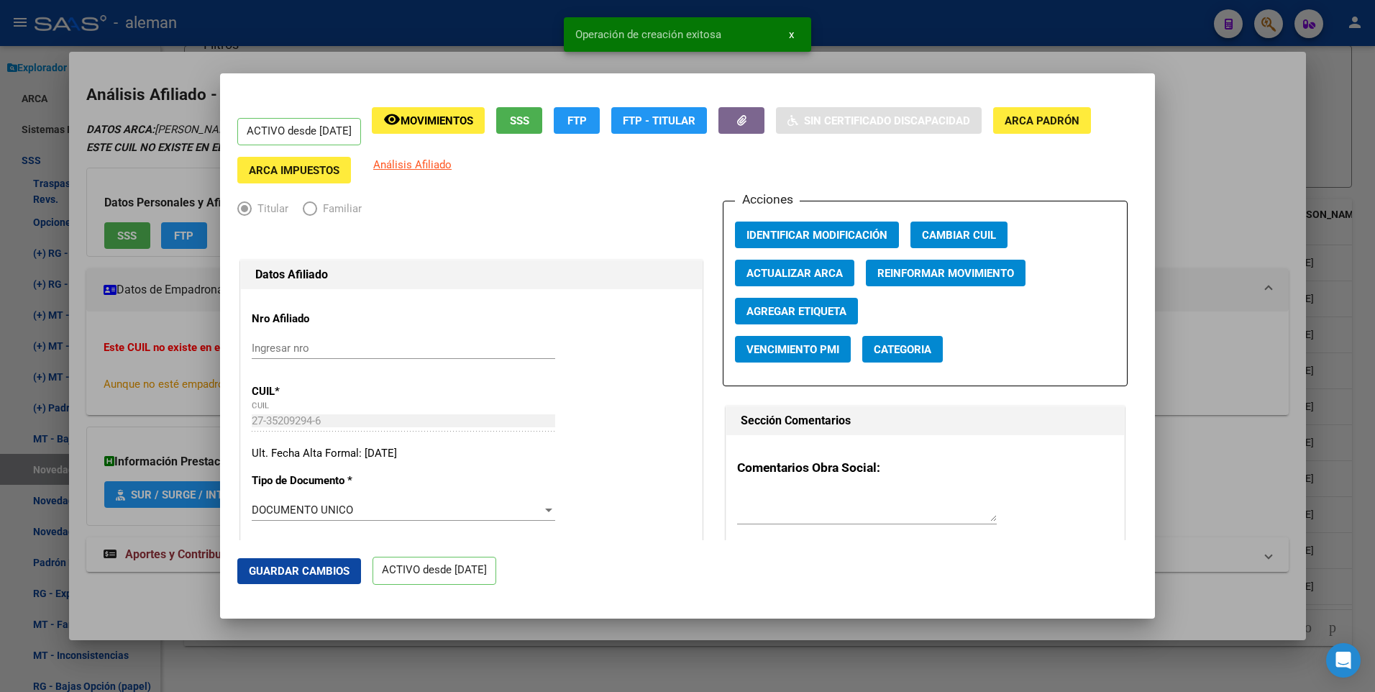
click at [1247, 202] on div at bounding box center [687, 346] width 1375 height 692
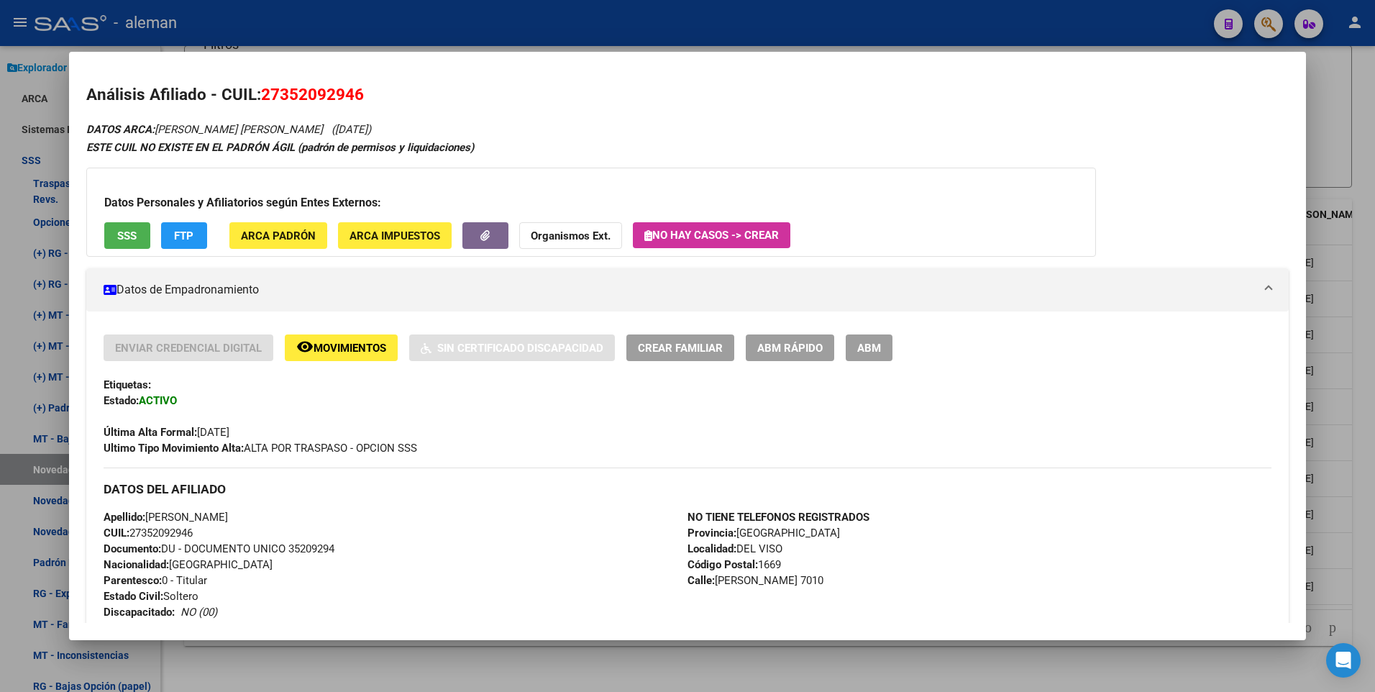
click at [1349, 379] on div at bounding box center [687, 346] width 1375 height 692
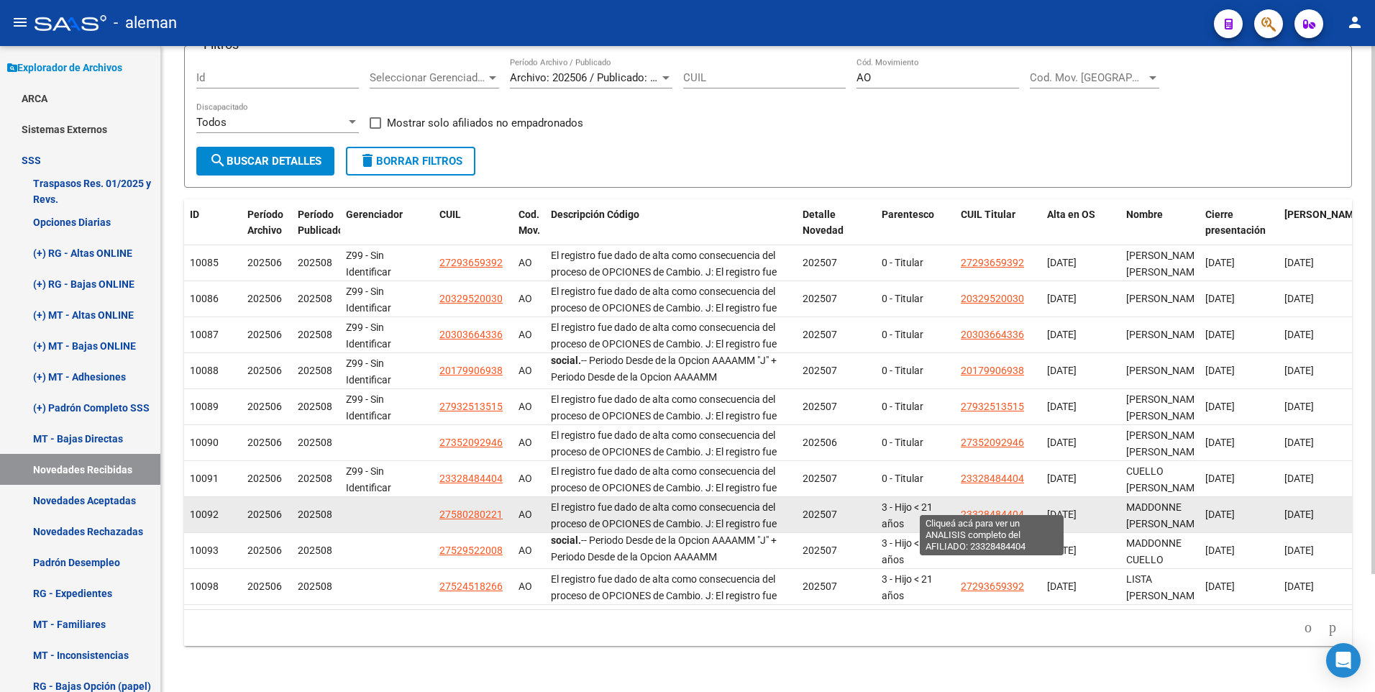
click at [994, 509] on span "23328484404" at bounding box center [992, 515] width 63 height 12
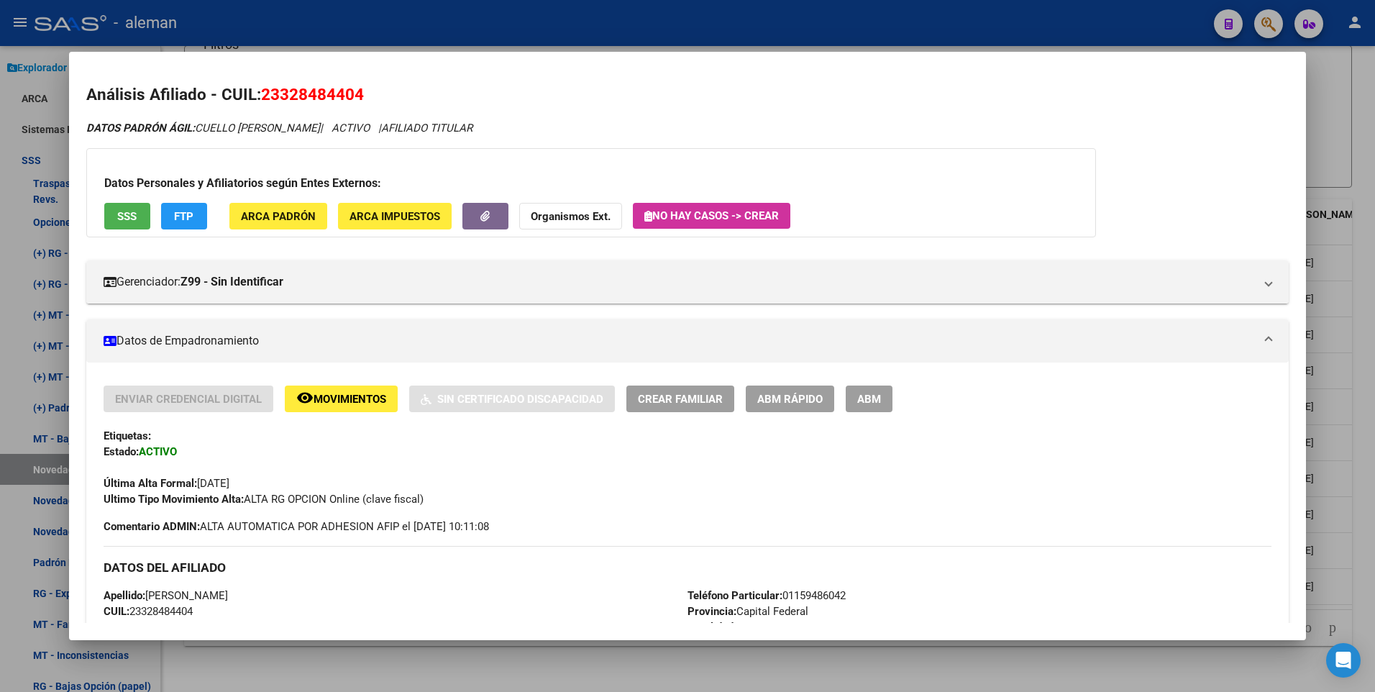
click at [1373, 352] on div at bounding box center [687, 346] width 1375 height 692
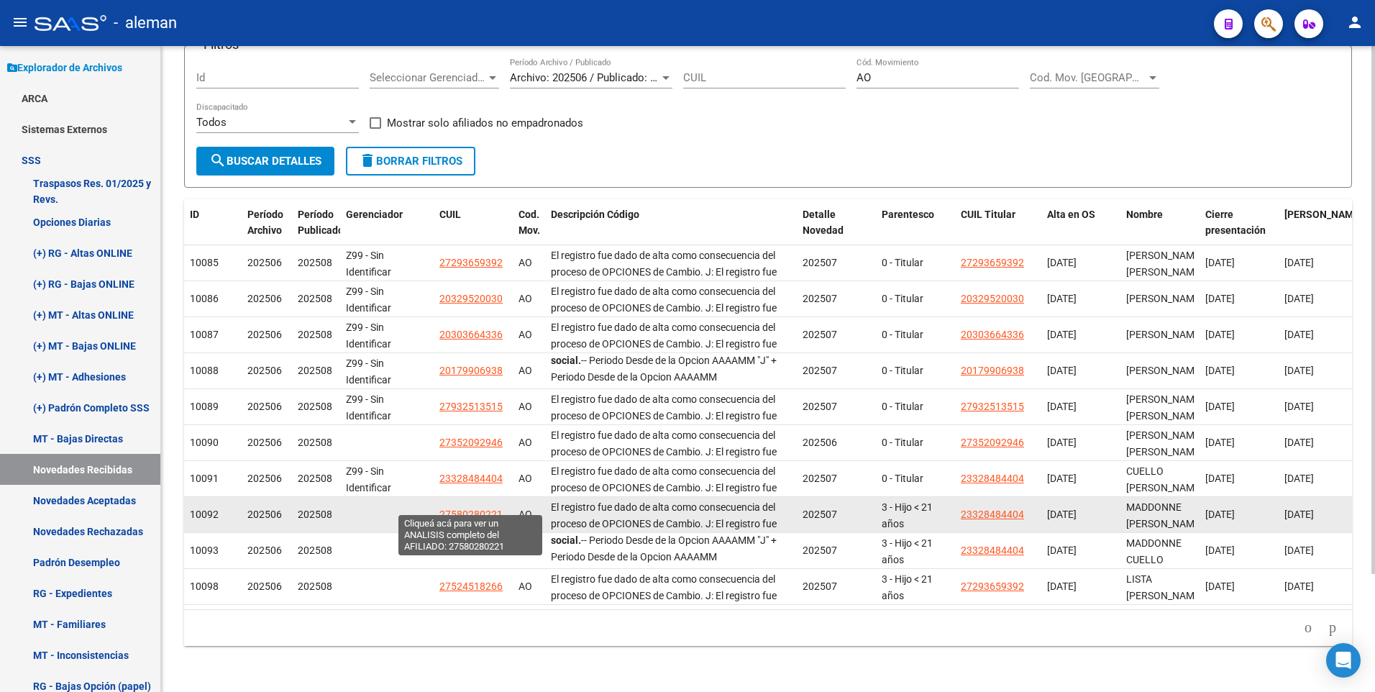
click at [476, 509] on span "27580280221" at bounding box center [471, 515] width 63 height 12
type textarea "27580280221"
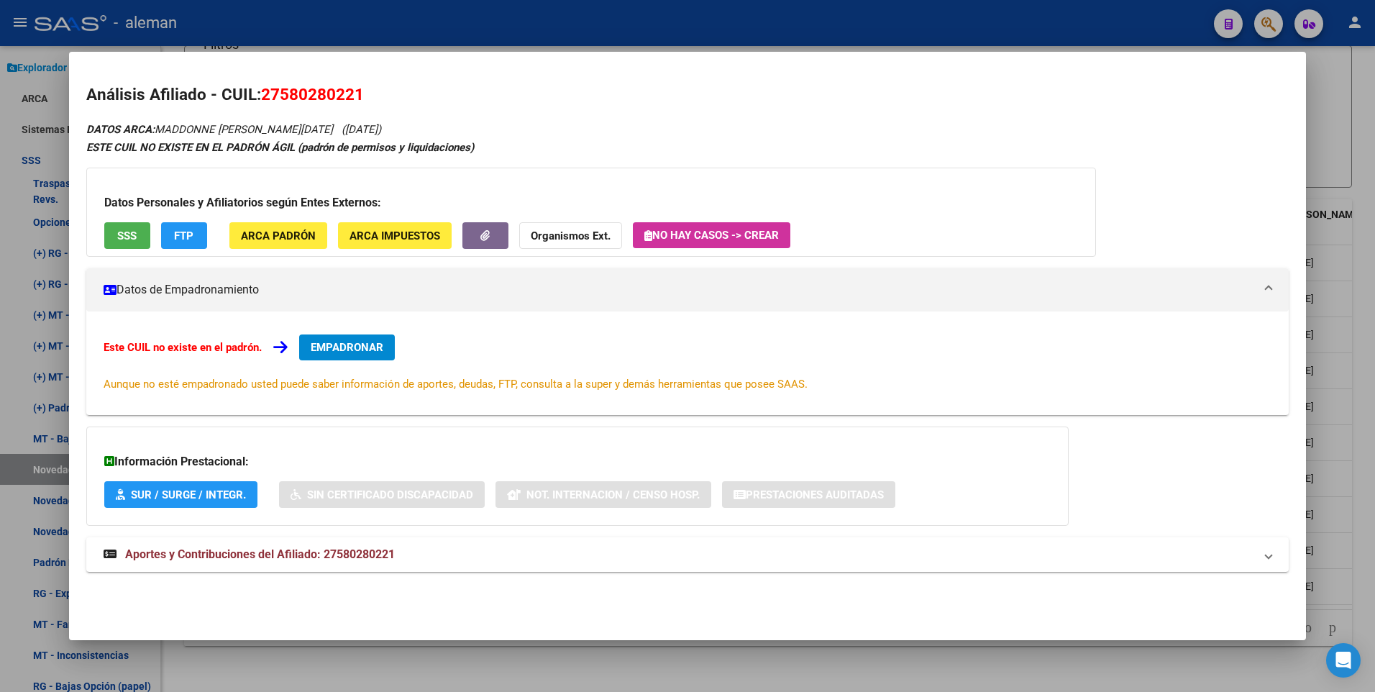
click at [348, 329] on div "Este CUIL no existe en el padrón. EMPADRONAR Aunque no esté empadronado usted p…" at bounding box center [688, 363] width 1204 height 104
click at [356, 337] on button "EMPADRONAR" at bounding box center [347, 348] width 96 height 26
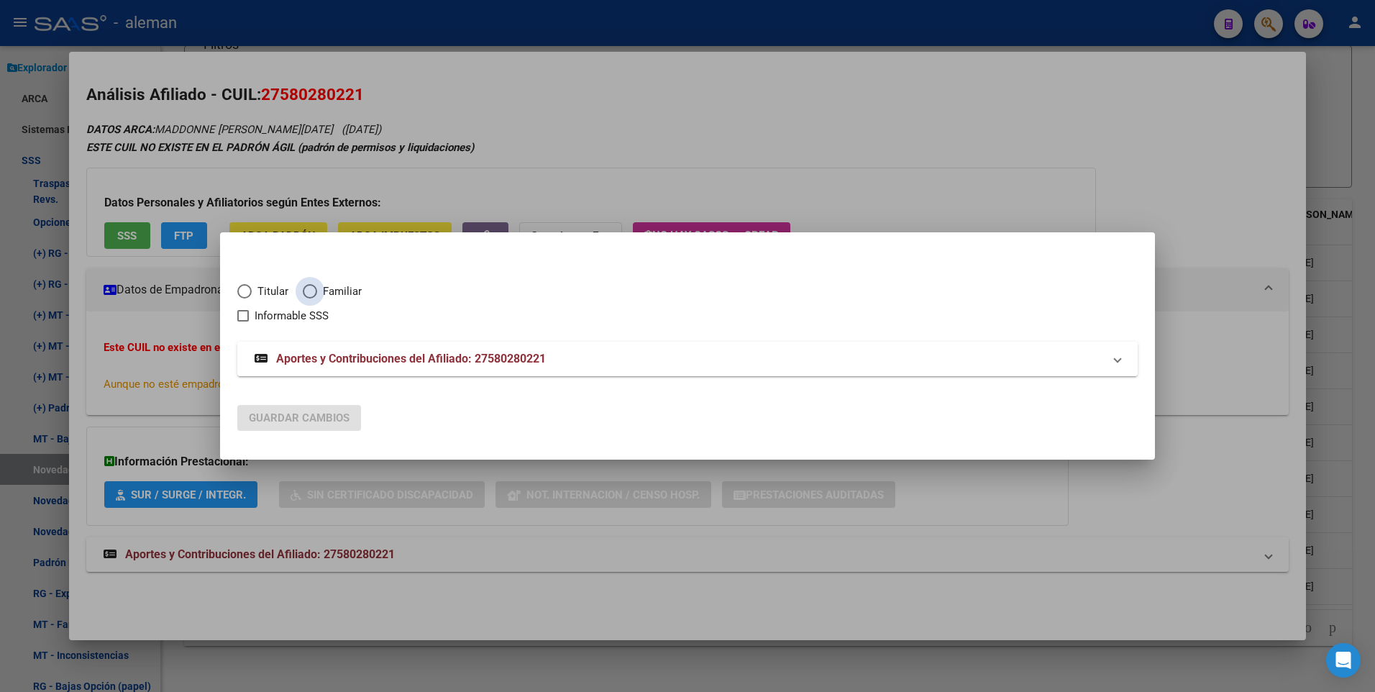
click at [314, 293] on span "Elija una opción" at bounding box center [310, 291] width 14 height 14
click at [314, 293] on input "Familiar" at bounding box center [310, 291] width 14 height 14
radio input "true"
checkbox input "true"
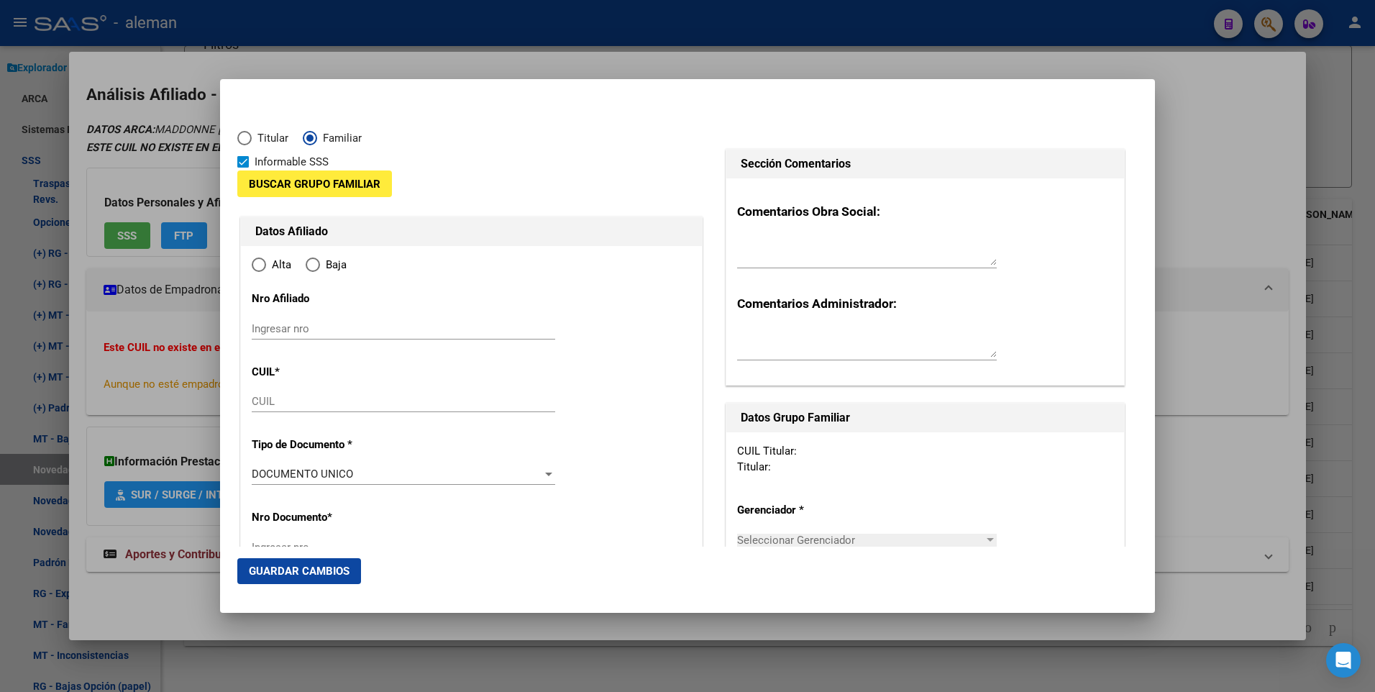
type input "27-58028022-1"
type input "58028022"
type input "MADDONNE"
type input "ISABELLA LUCIA"
type input "2019-11-12"
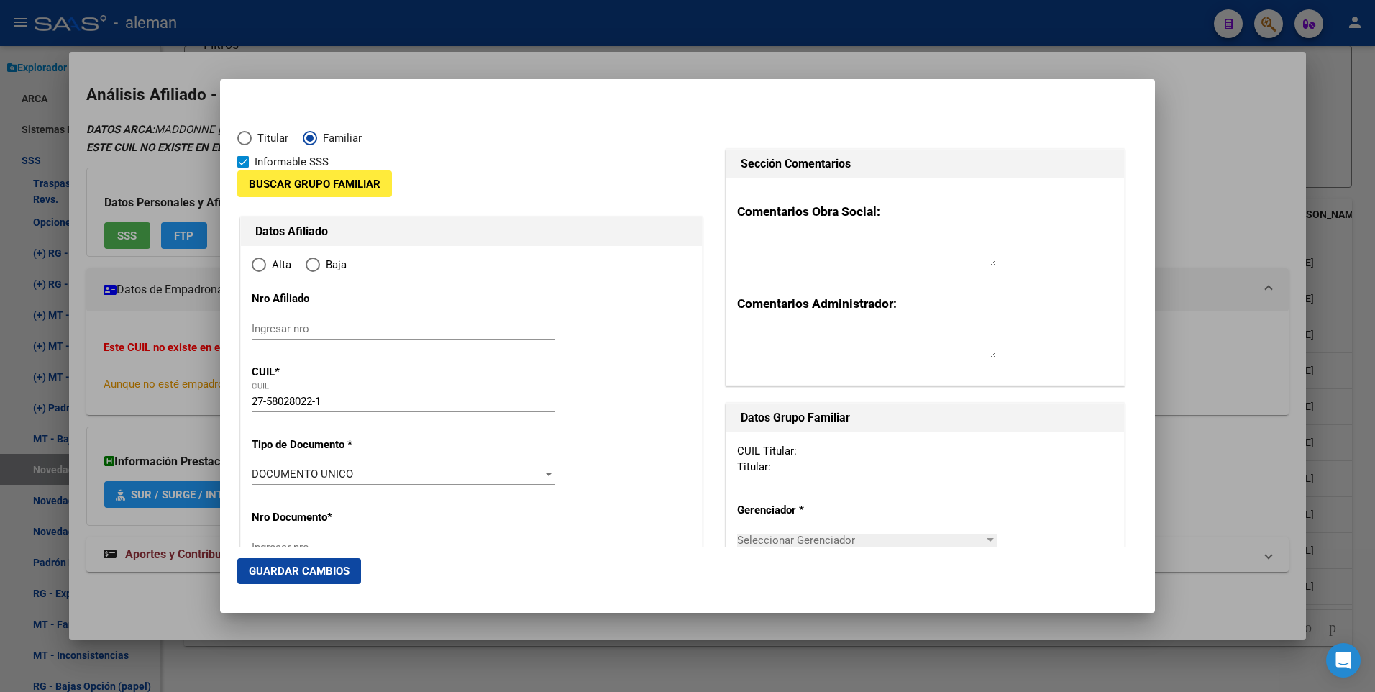
type input "CABA"
type input "1424"
type input "AV. ASAMBLEA"
type input "336"
type input "00"
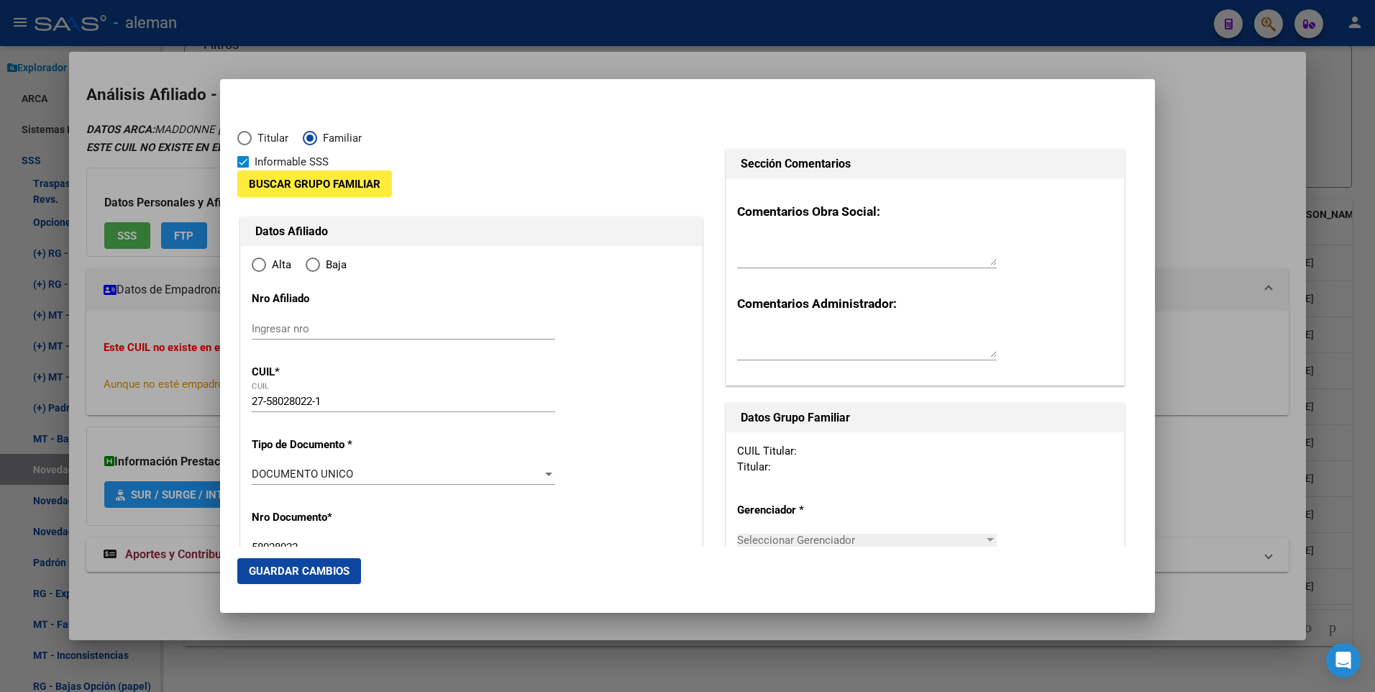
radio input "true"
click at [242, 160] on span at bounding box center [243, 162] width 12 height 12
click at [242, 168] on input "Informable SSS" at bounding box center [242, 168] width 1 height 1
checkbox input "false"
click at [315, 180] on span "Buscar Grupo Familiar" at bounding box center [315, 184] width 132 height 13
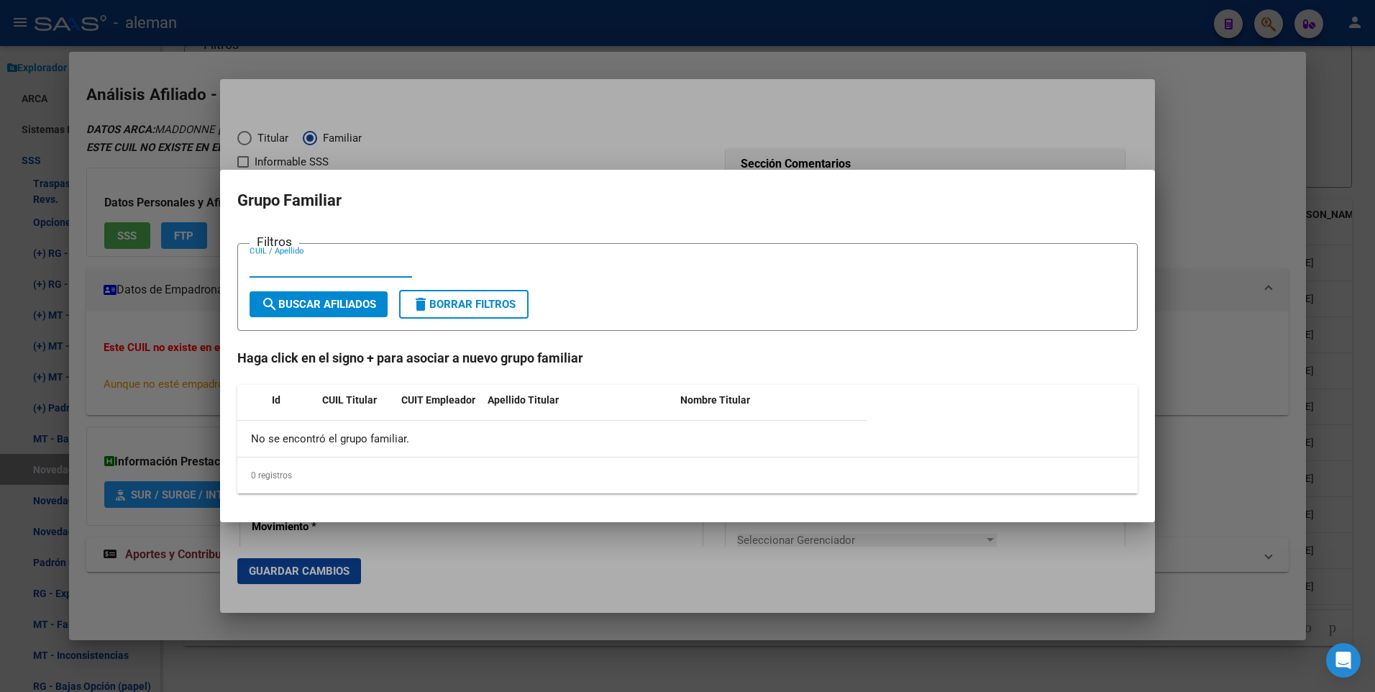
click at [314, 268] on input "CUIL / Apellido" at bounding box center [331, 266] width 163 height 13
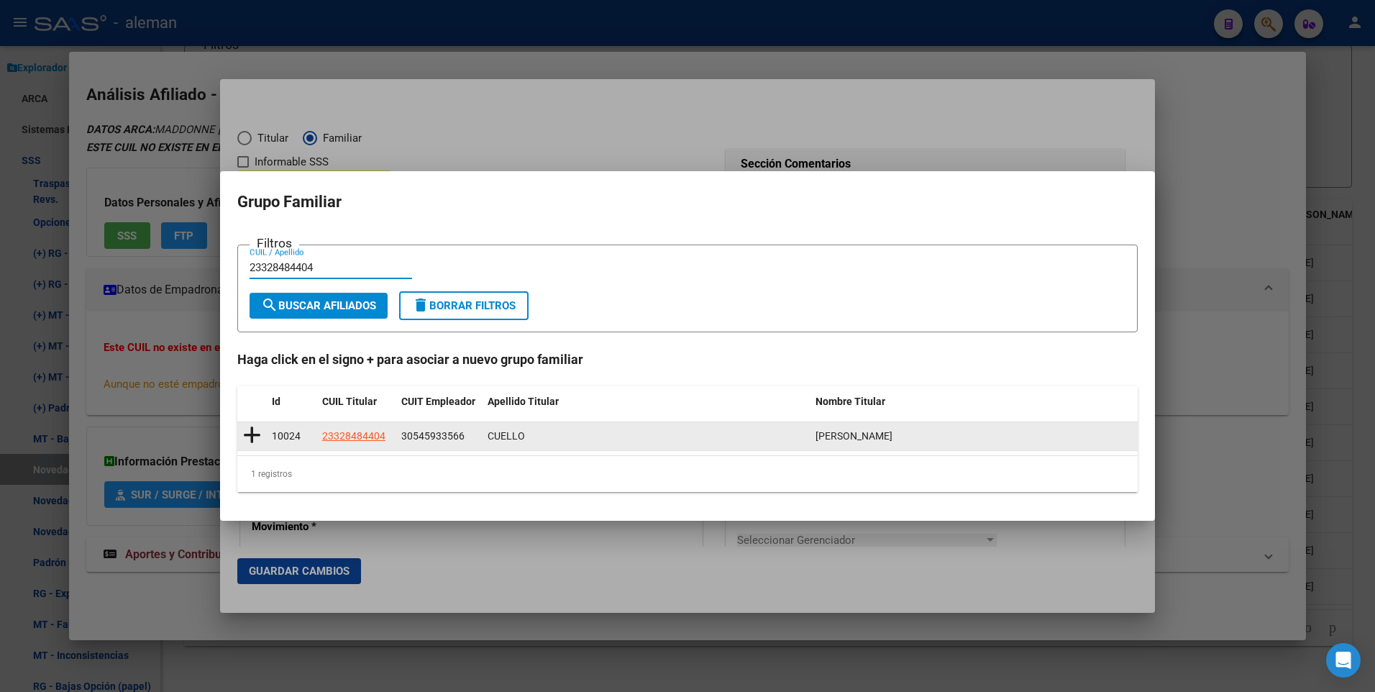
type input "23328484404"
click at [255, 435] on icon at bounding box center [252, 435] width 18 height 20
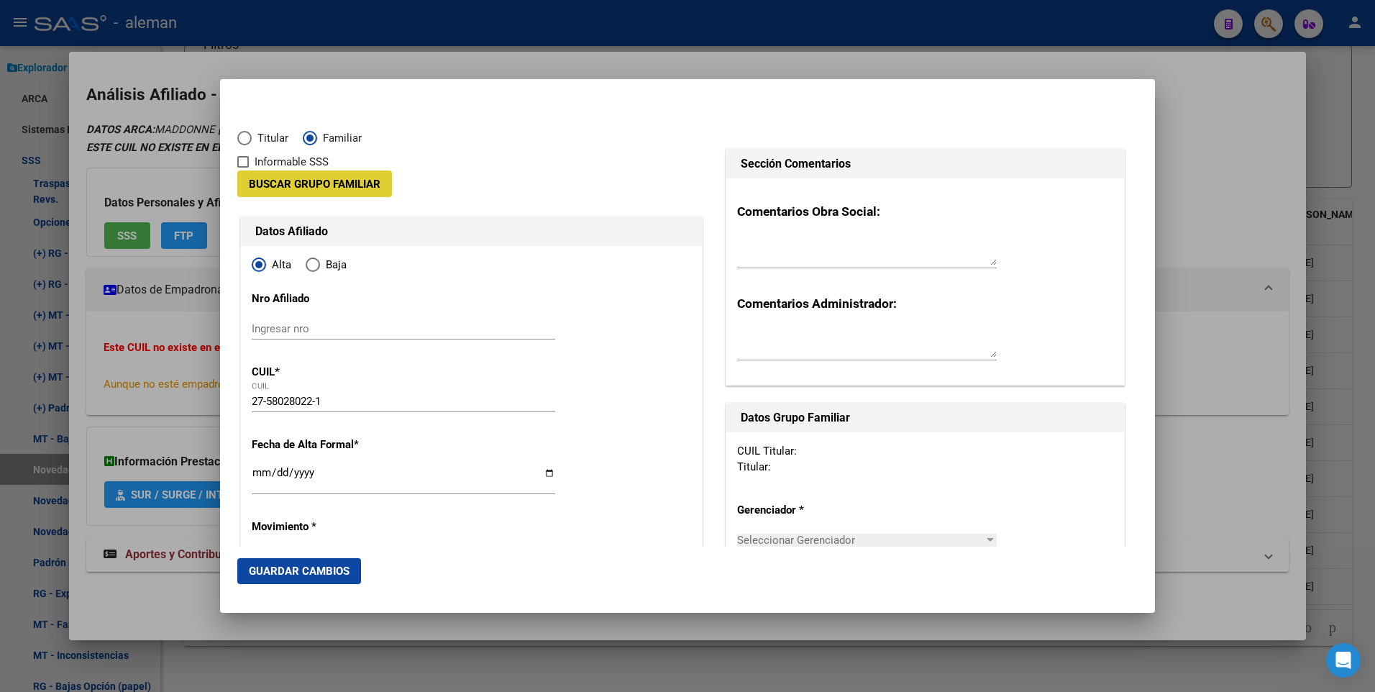
type input "30-54593356-6"
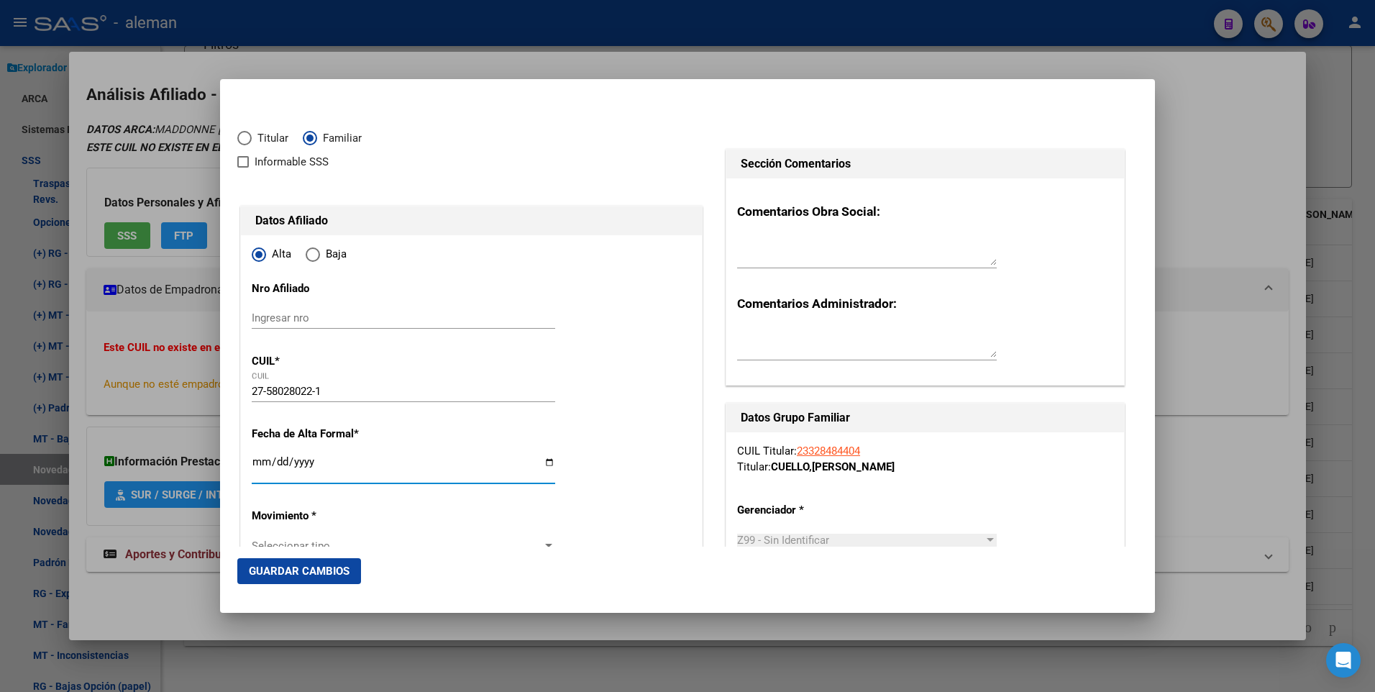
click at [253, 460] on input "Ingresar fecha" at bounding box center [404, 467] width 304 height 23
type input "2025-07-01"
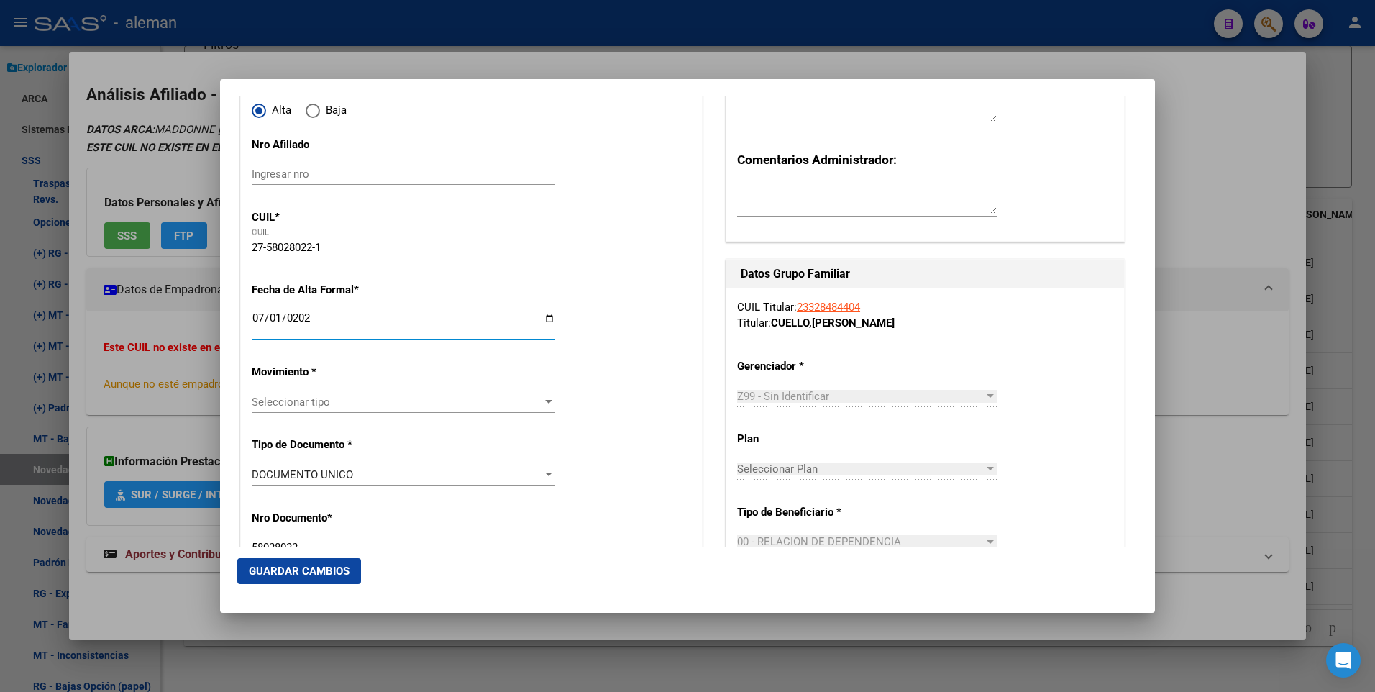
scroll to position [216, 0]
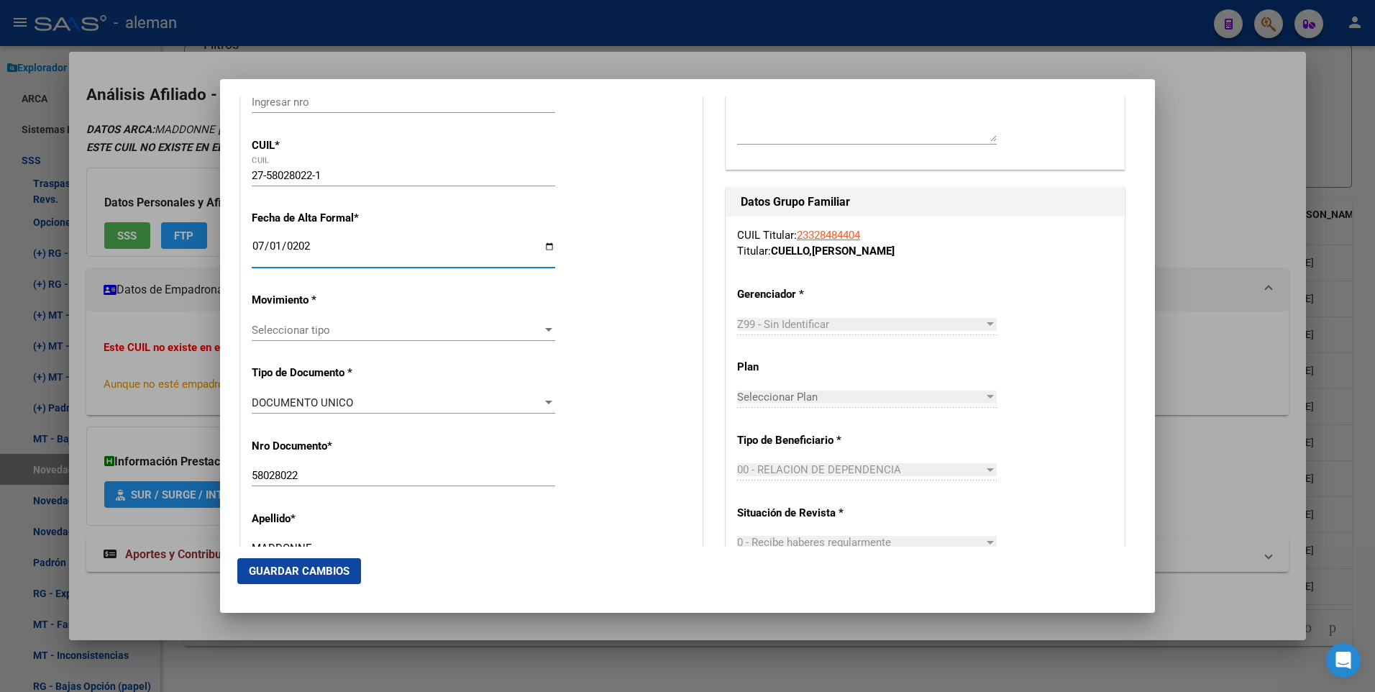
click at [545, 331] on div at bounding box center [548, 330] width 7 height 4
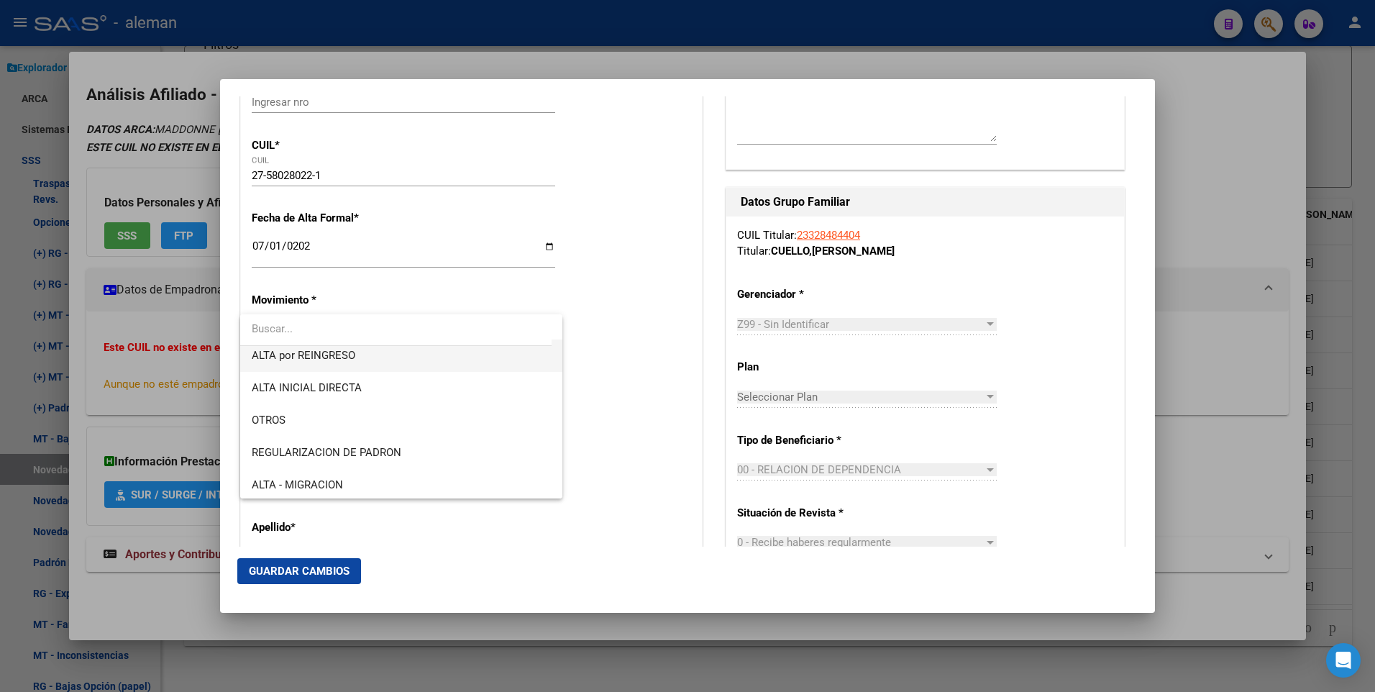
scroll to position [144, 0]
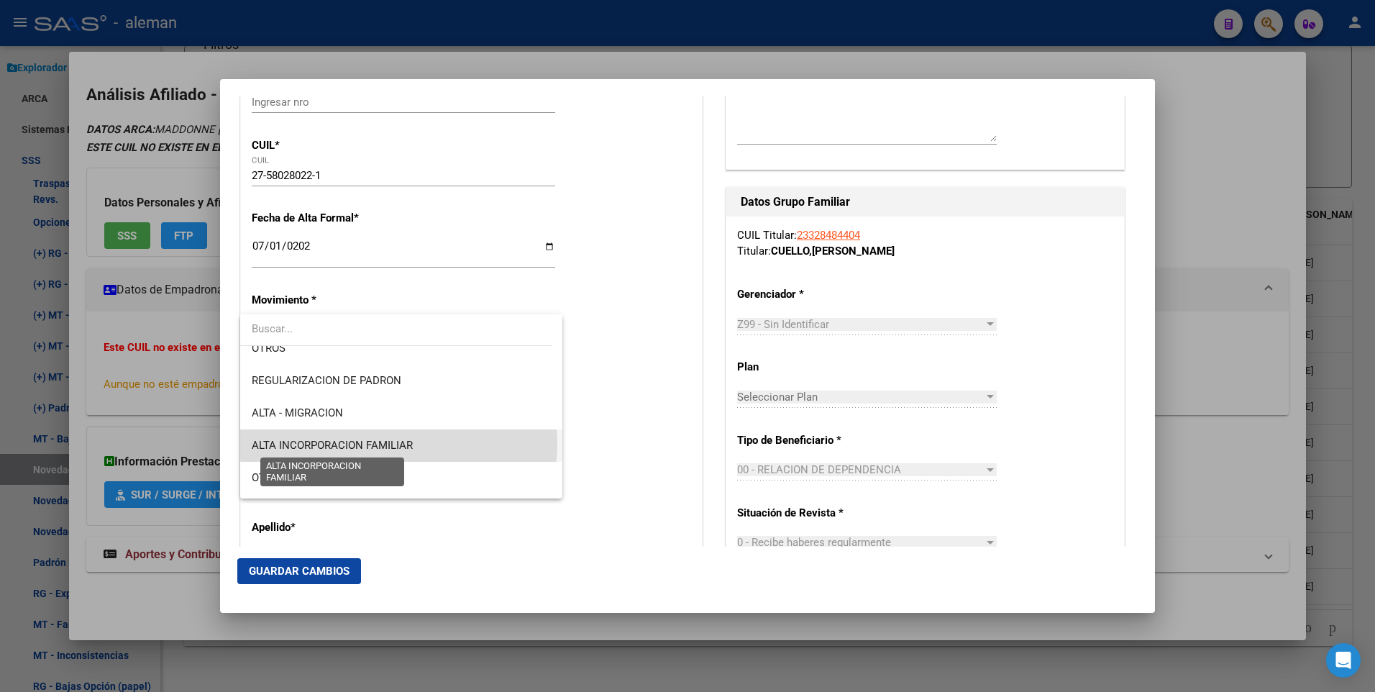
click at [399, 444] on span "ALTA INCORPORACION FAMILIAR" at bounding box center [332, 445] width 161 height 13
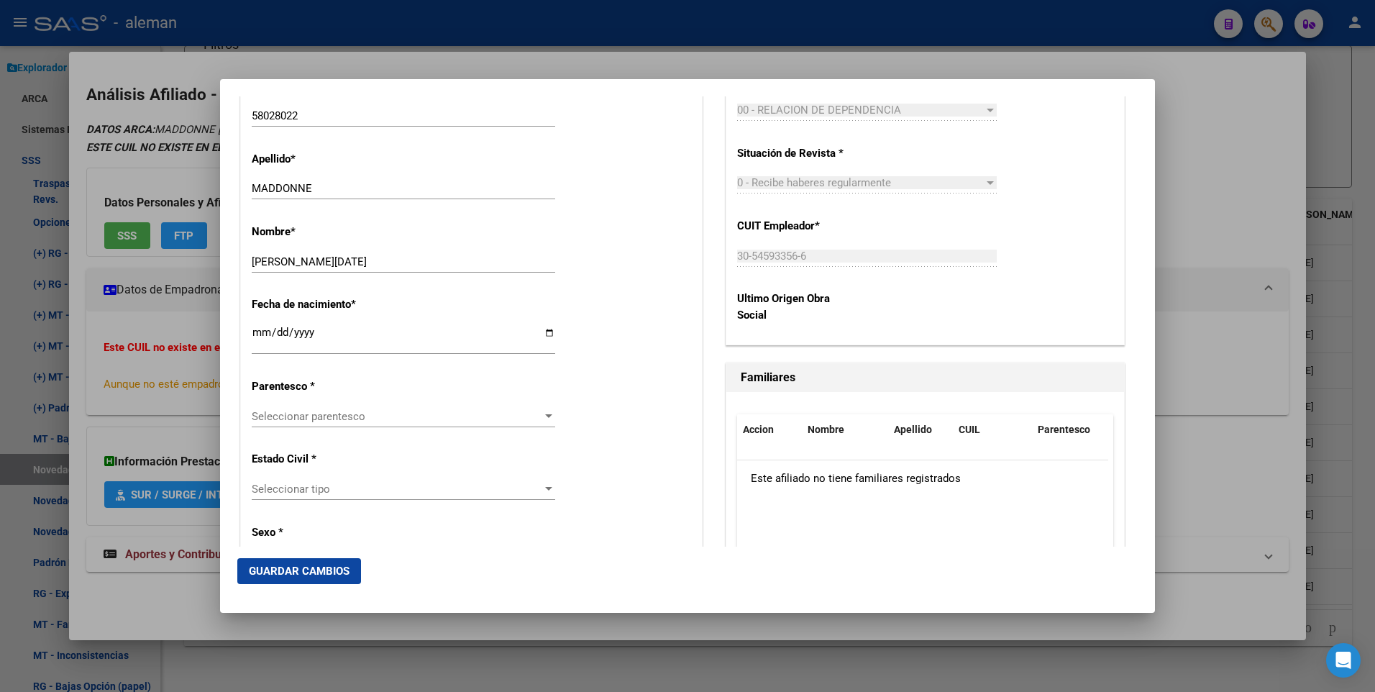
scroll to position [647, 0]
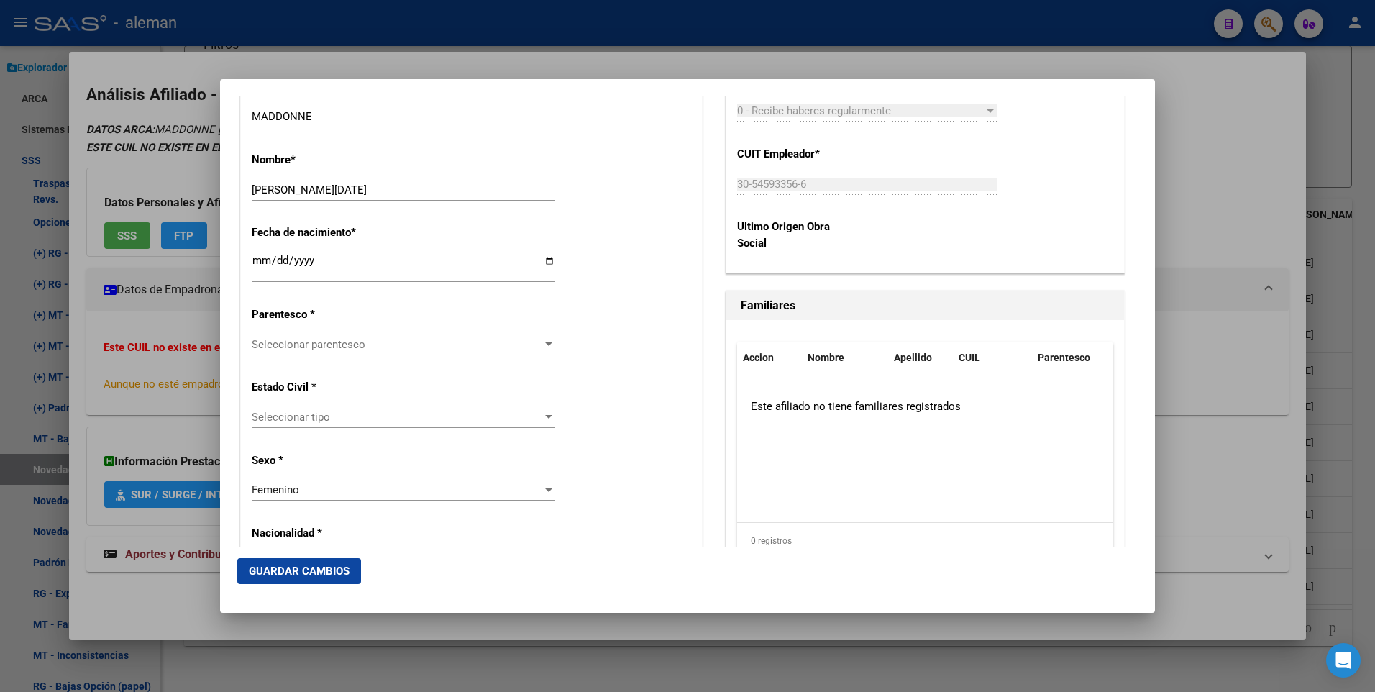
click at [545, 342] on div at bounding box center [548, 344] width 7 height 4
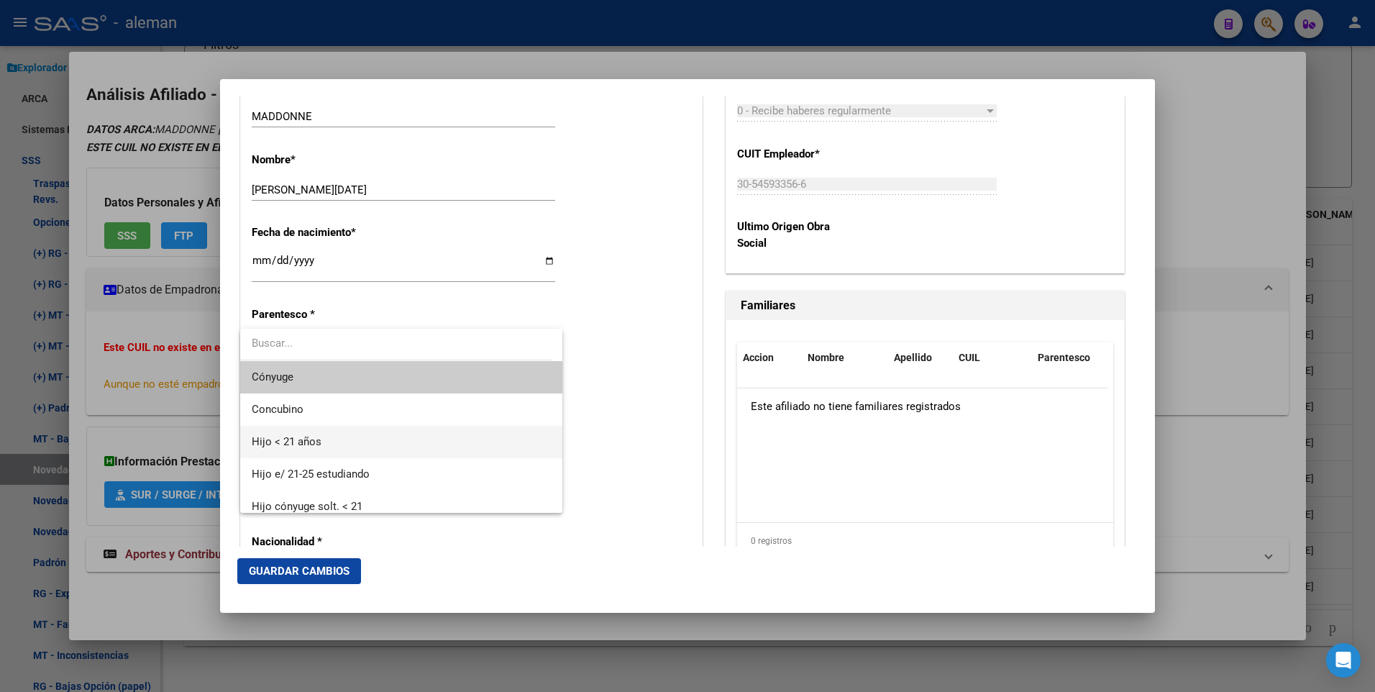
click at [322, 444] on span "Hijo < 21 años" at bounding box center [401, 442] width 299 height 32
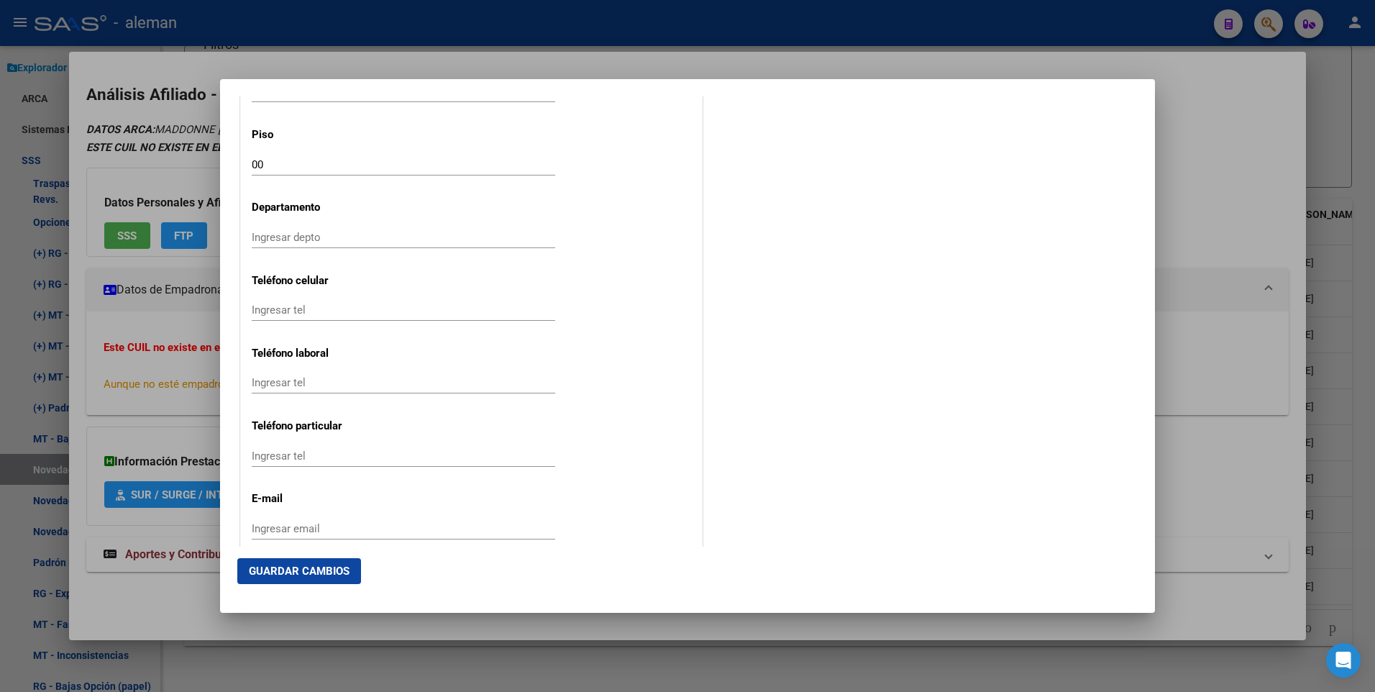
scroll to position [1816, 0]
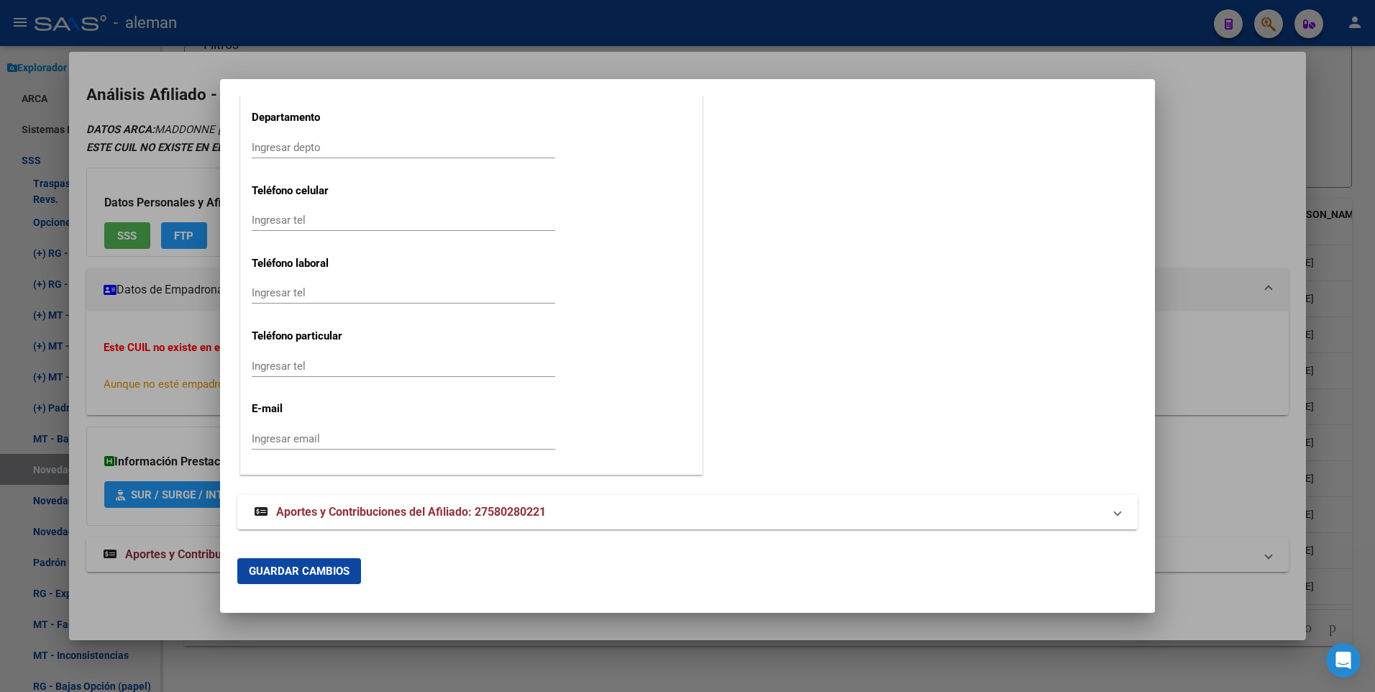
click at [328, 570] on span "Guardar Cambios" at bounding box center [299, 571] width 101 height 13
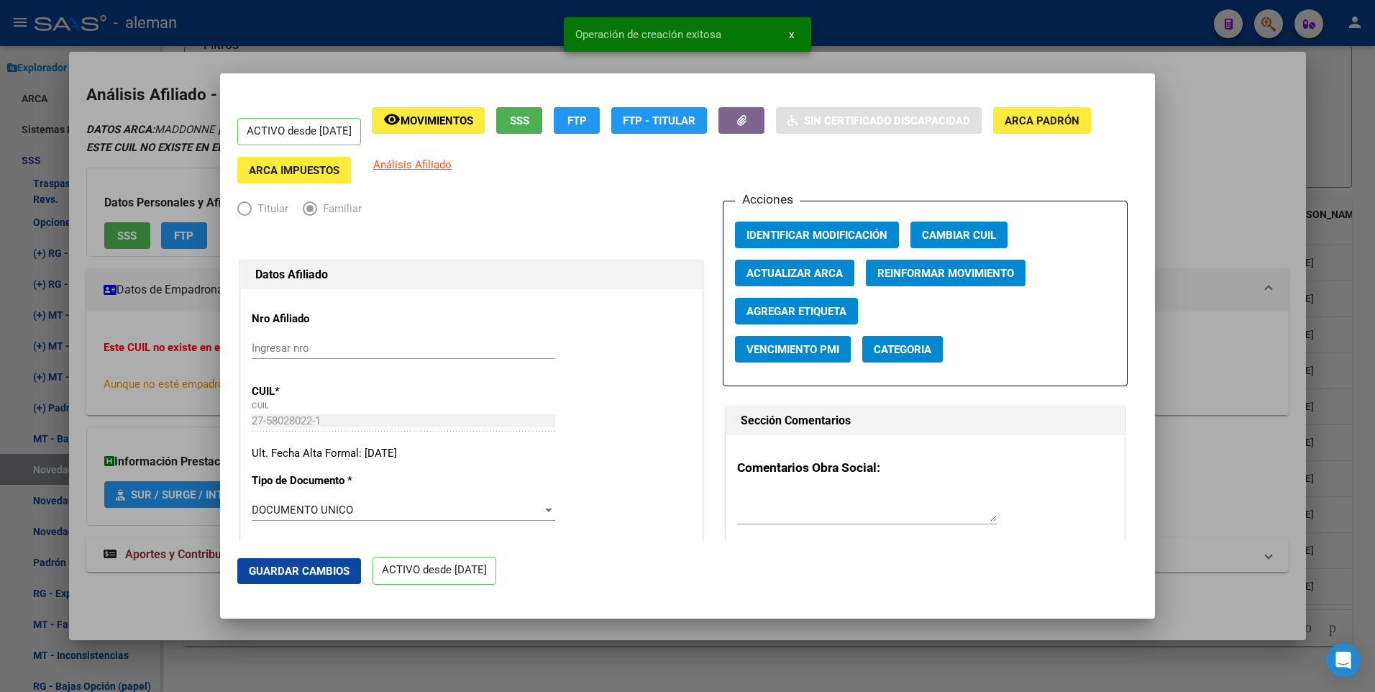
click at [1274, 214] on div at bounding box center [687, 346] width 1375 height 692
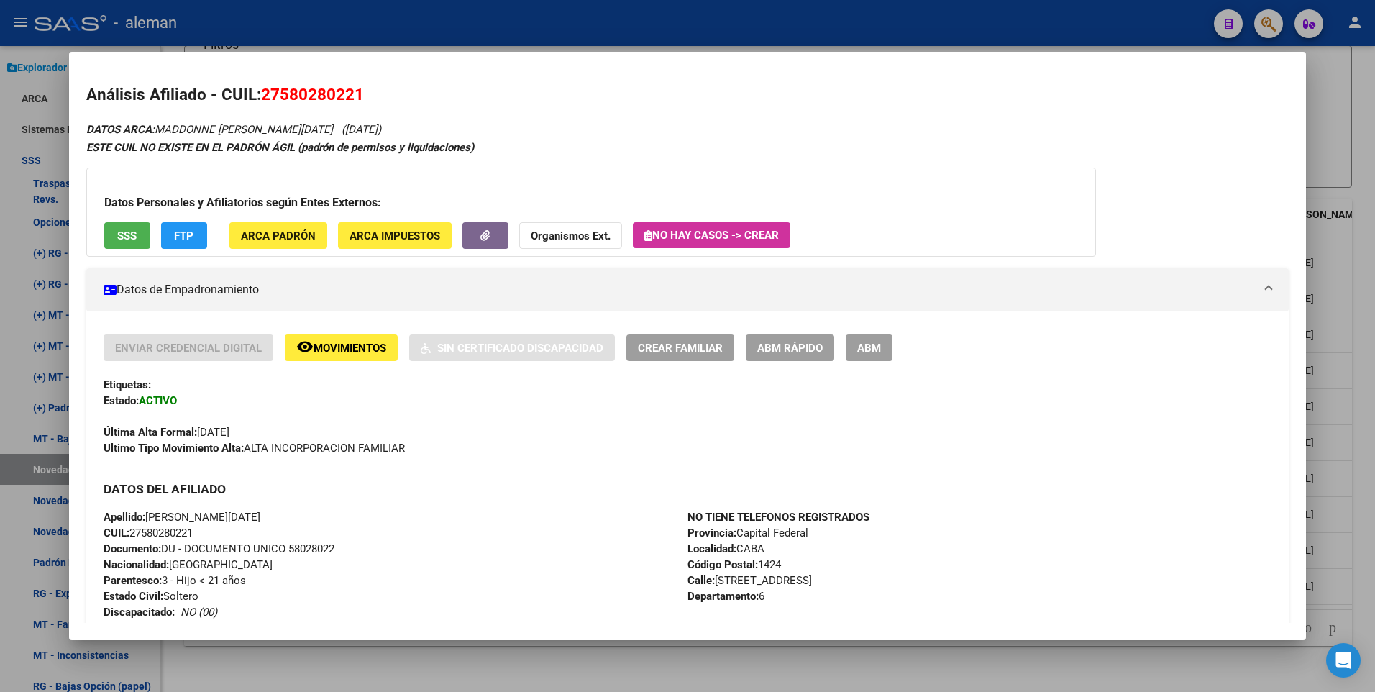
click at [1356, 270] on div at bounding box center [687, 346] width 1375 height 692
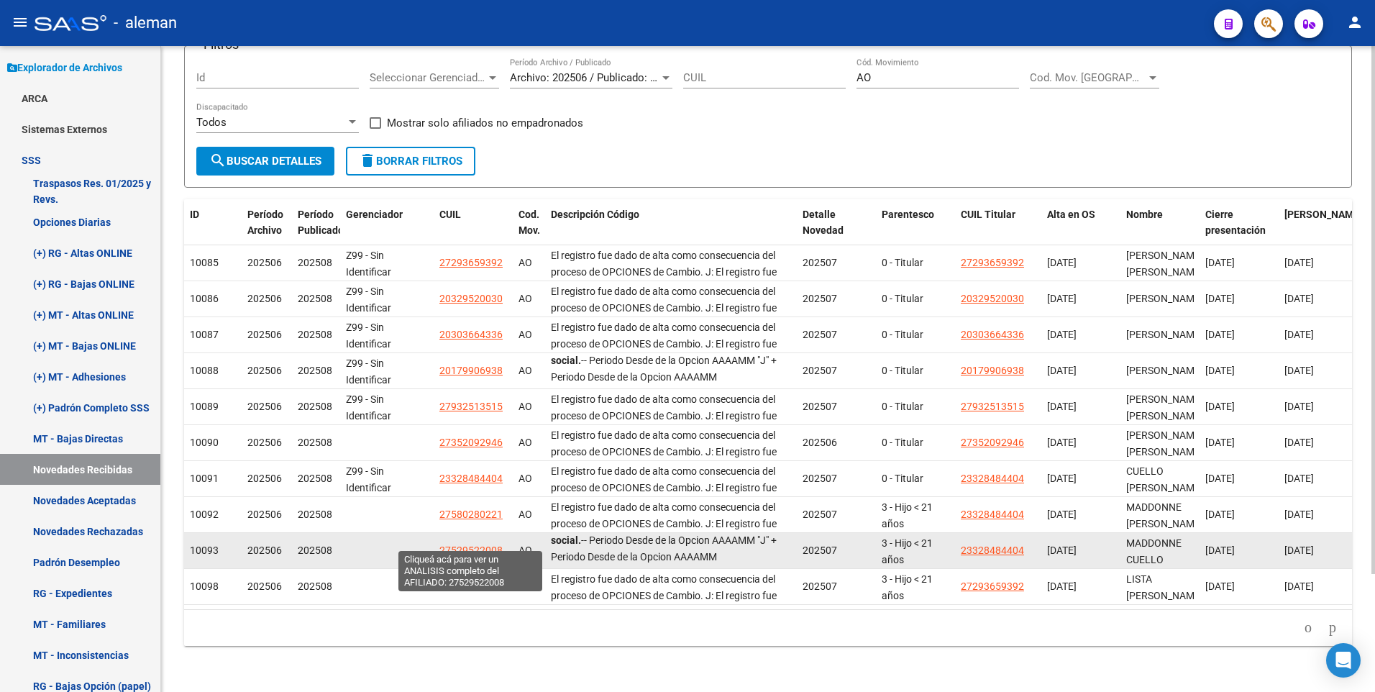
click at [465, 545] on span "27529522008" at bounding box center [471, 551] width 63 height 12
type textarea "27529522008"
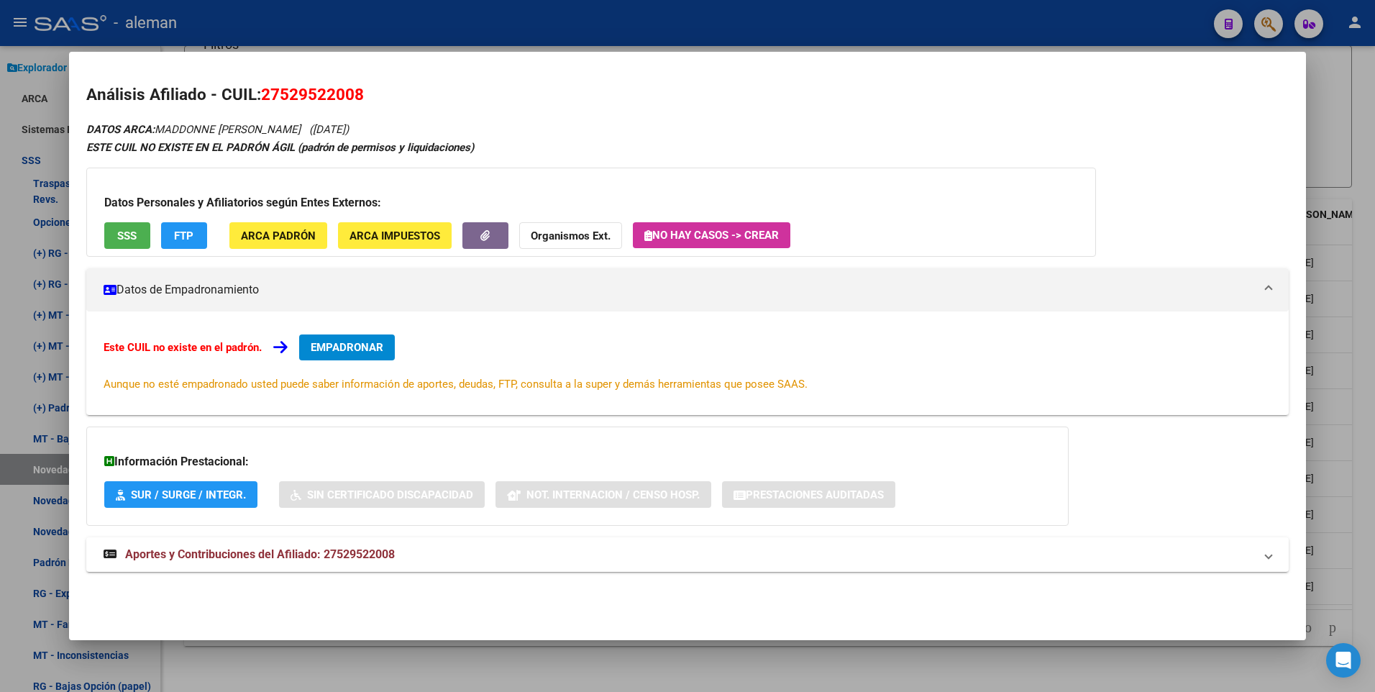
click at [349, 348] on span "EMPADRONAR" at bounding box center [347, 347] width 73 height 13
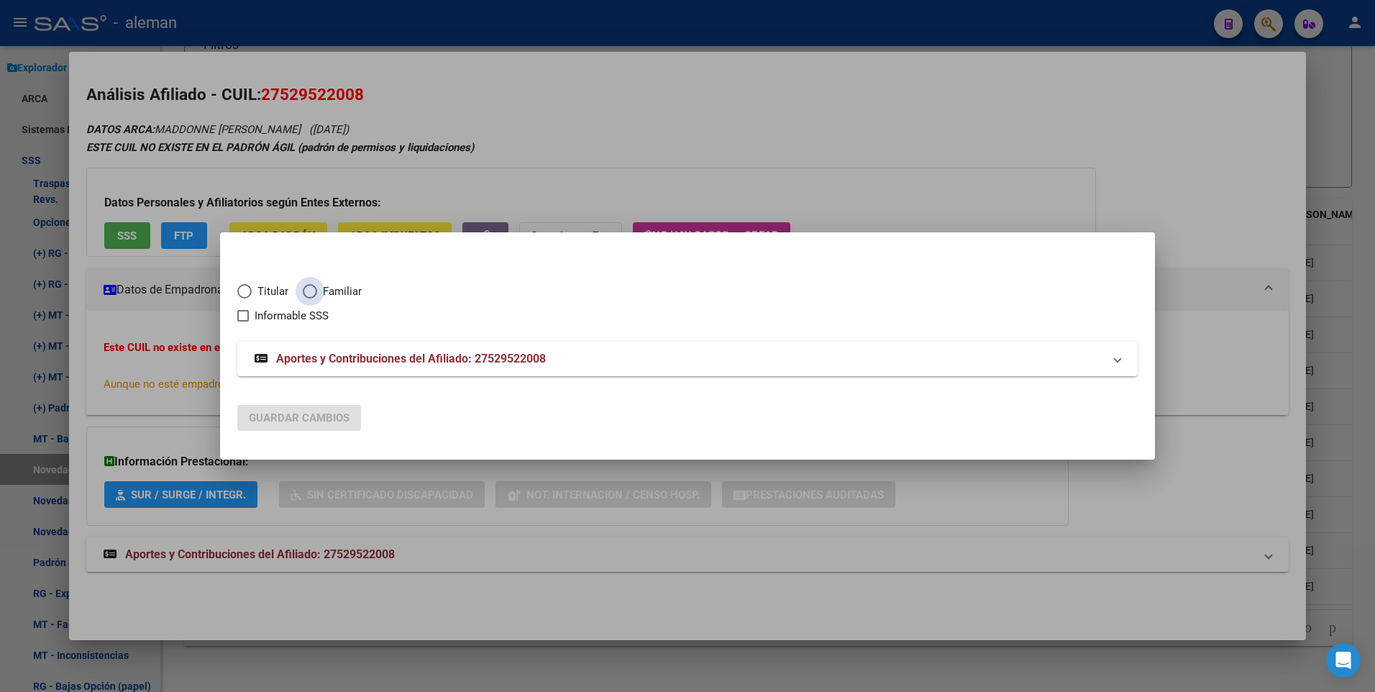
click at [316, 288] on span "Elija una opción" at bounding box center [310, 291] width 14 height 14
click at [316, 288] on input "Familiar" at bounding box center [310, 291] width 14 height 14
radio input "true"
checkbox input "true"
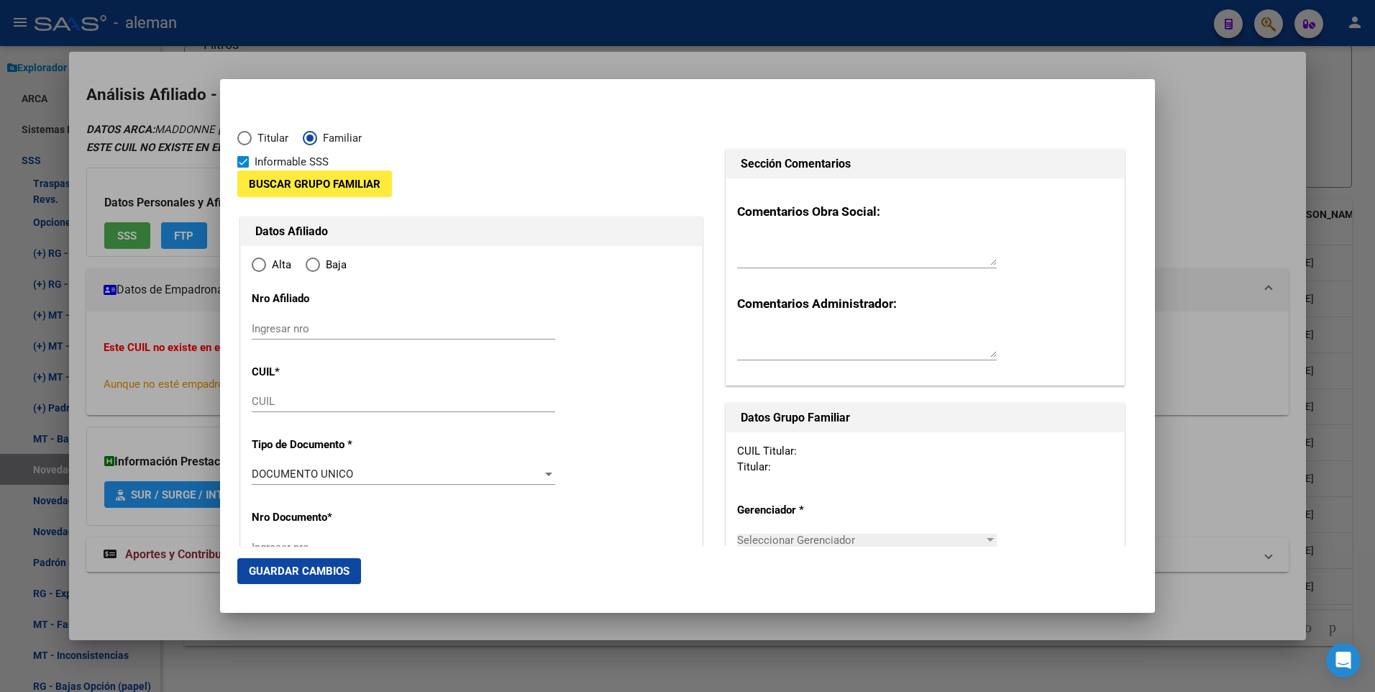
type input "27-52952200-8"
type input "52952200"
type input "MADDONNE MELANIE AYLIN"
type input "2012-12-16"
type input "CABA"
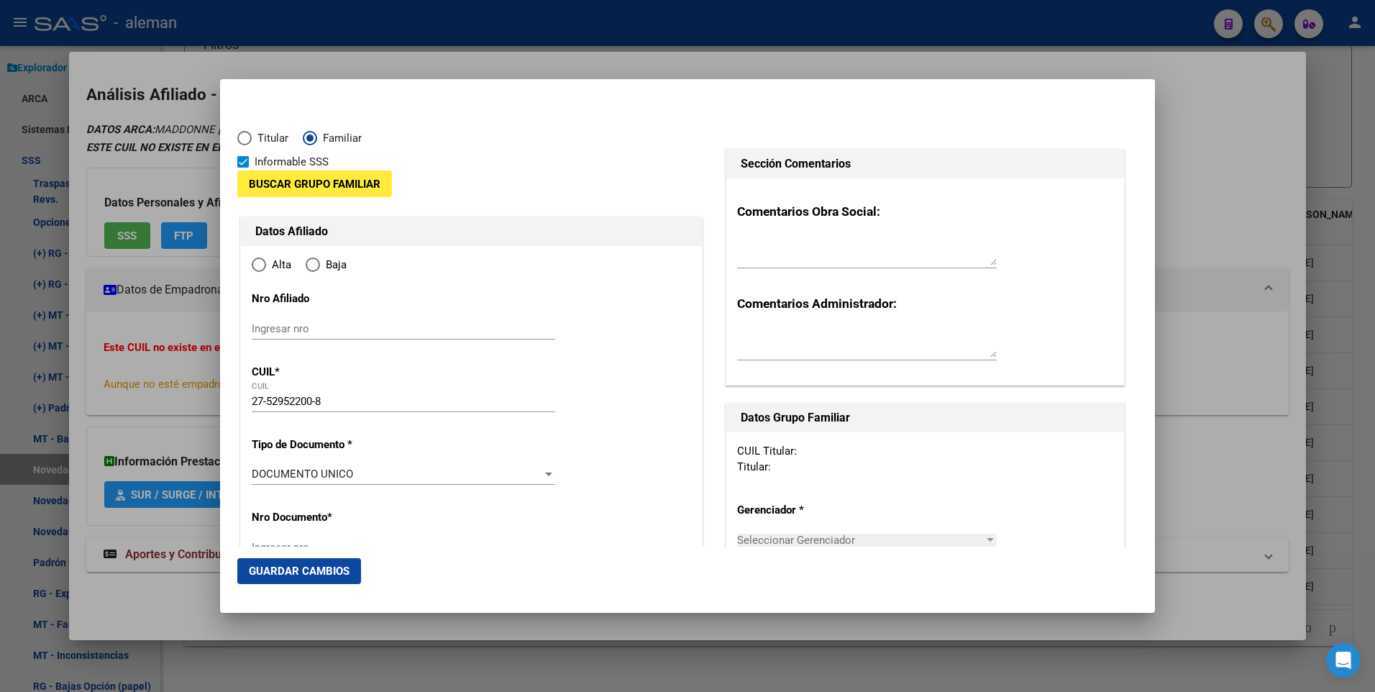
type input "1424"
type input "ASAMBLEA"
type input "336"
radio input "true"
click at [242, 160] on span at bounding box center [243, 162] width 12 height 12
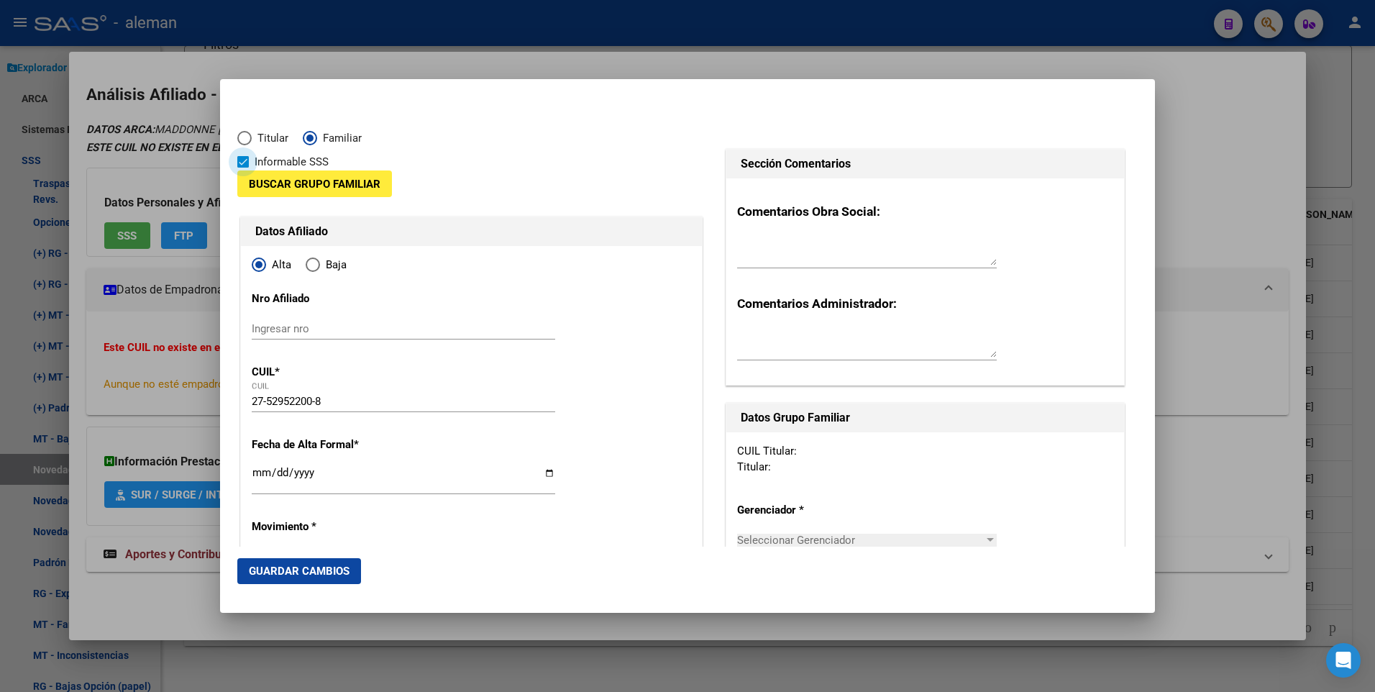
click at [242, 168] on input "Informable SSS" at bounding box center [242, 168] width 1 height 1
checkbox input "false"
click at [260, 174] on button "Buscar Grupo Familiar" at bounding box center [314, 183] width 155 height 27
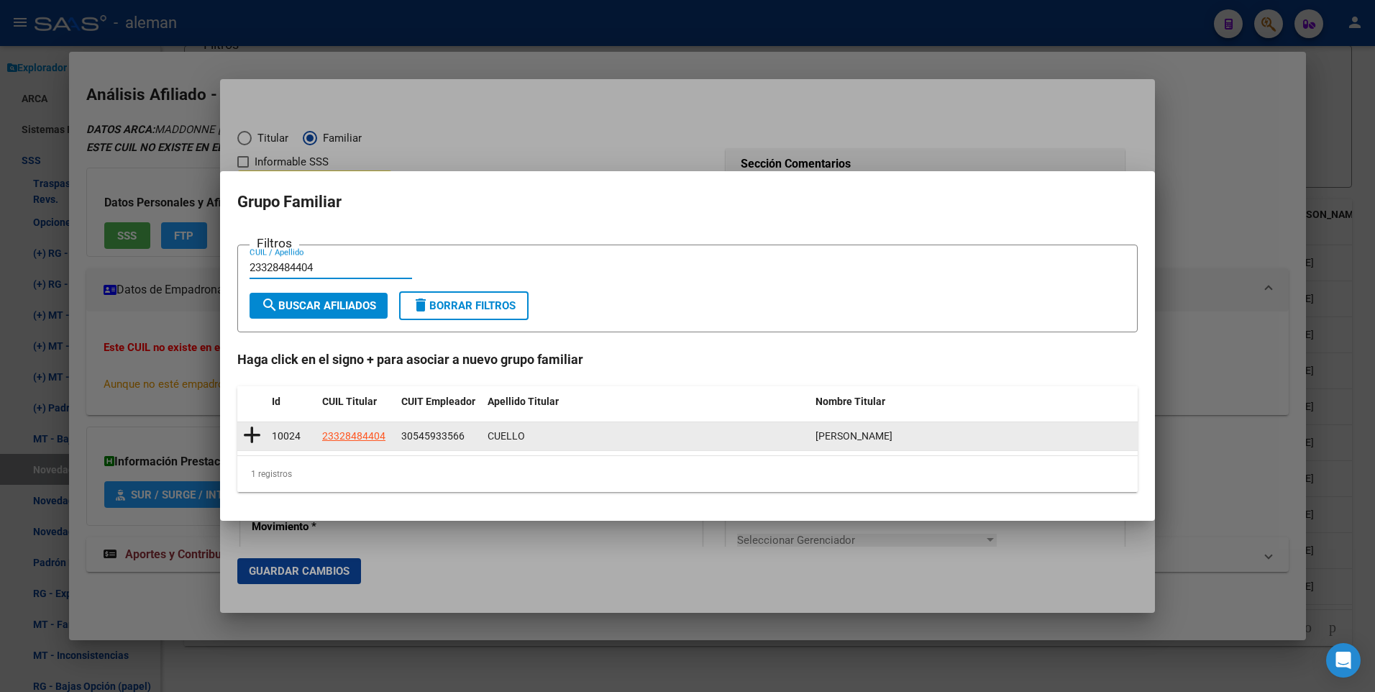
type input "23328484404"
click at [247, 442] on icon at bounding box center [252, 435] width 18 height 20
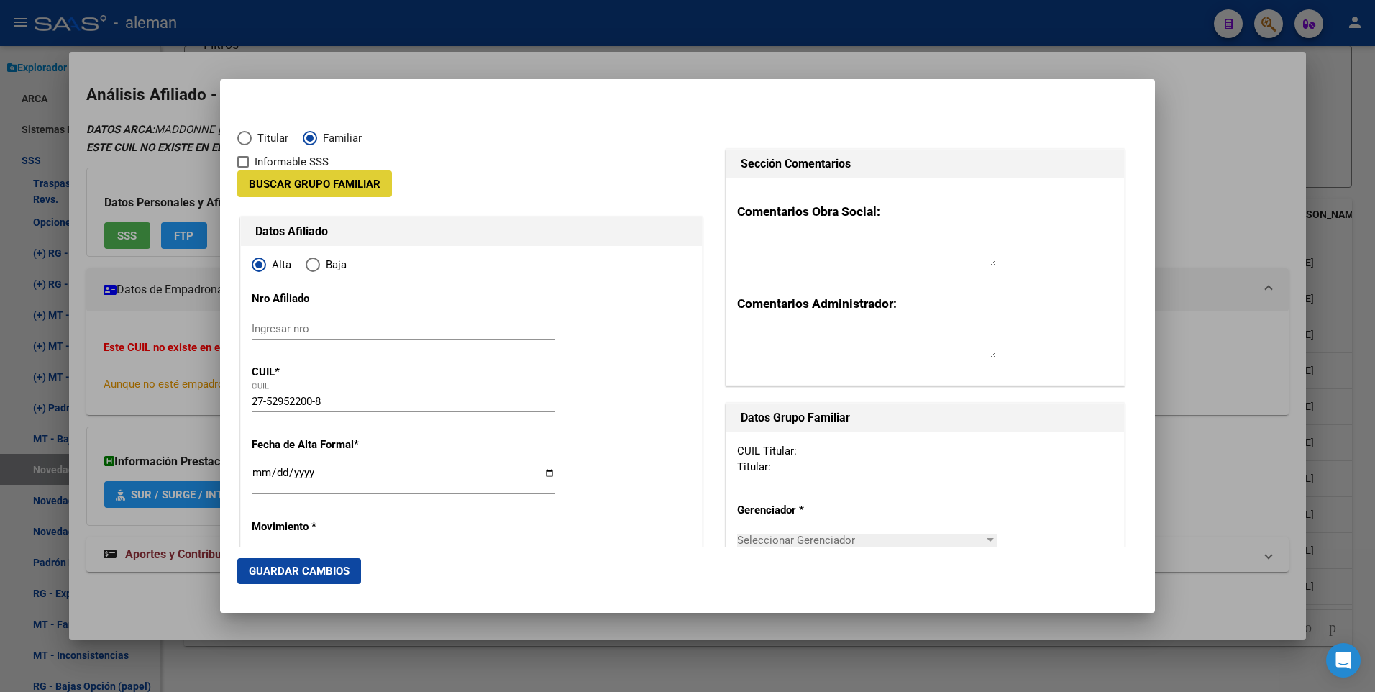
type input "30-54593356-6"
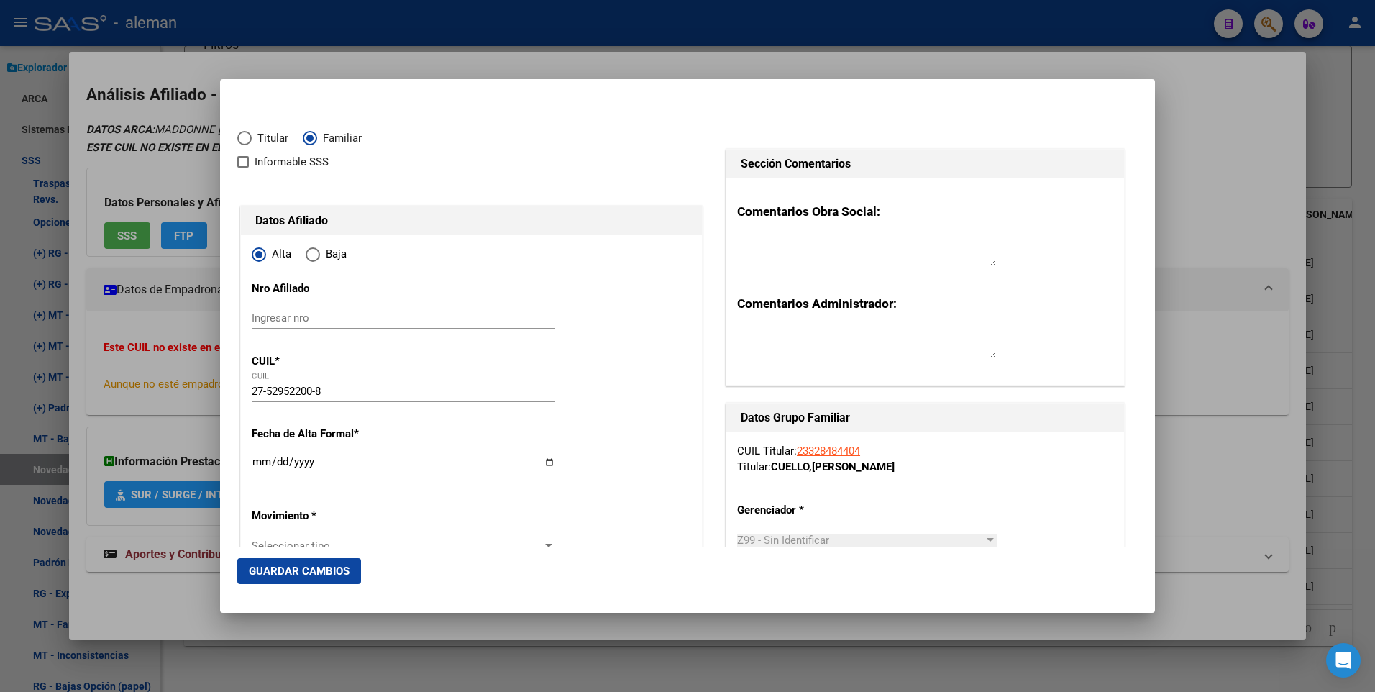
scroll to position [72, 0]
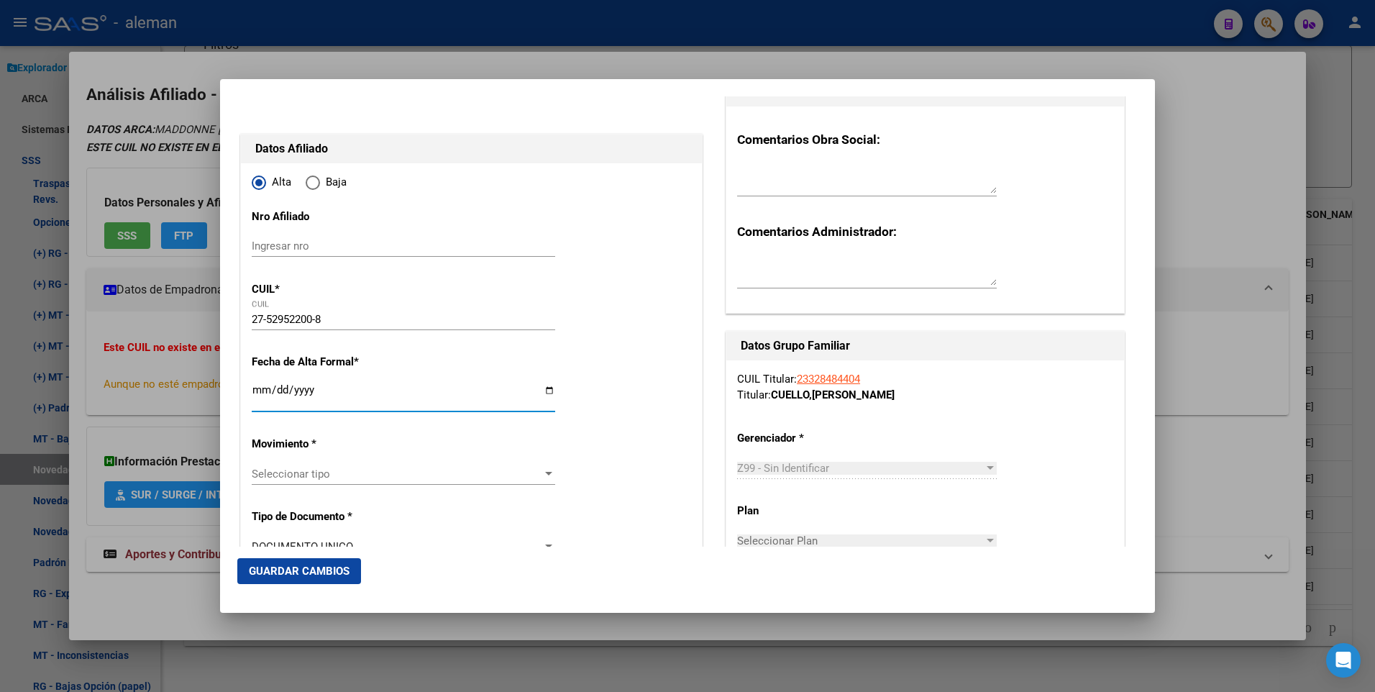
click at [255, 390] on input "Ingresar fecha" at bounding box center [404, 395] width 304 height 23
type input "2025-07-01"
click at [545, 475] on div at bounding box center [548, 474] width 7 height 4
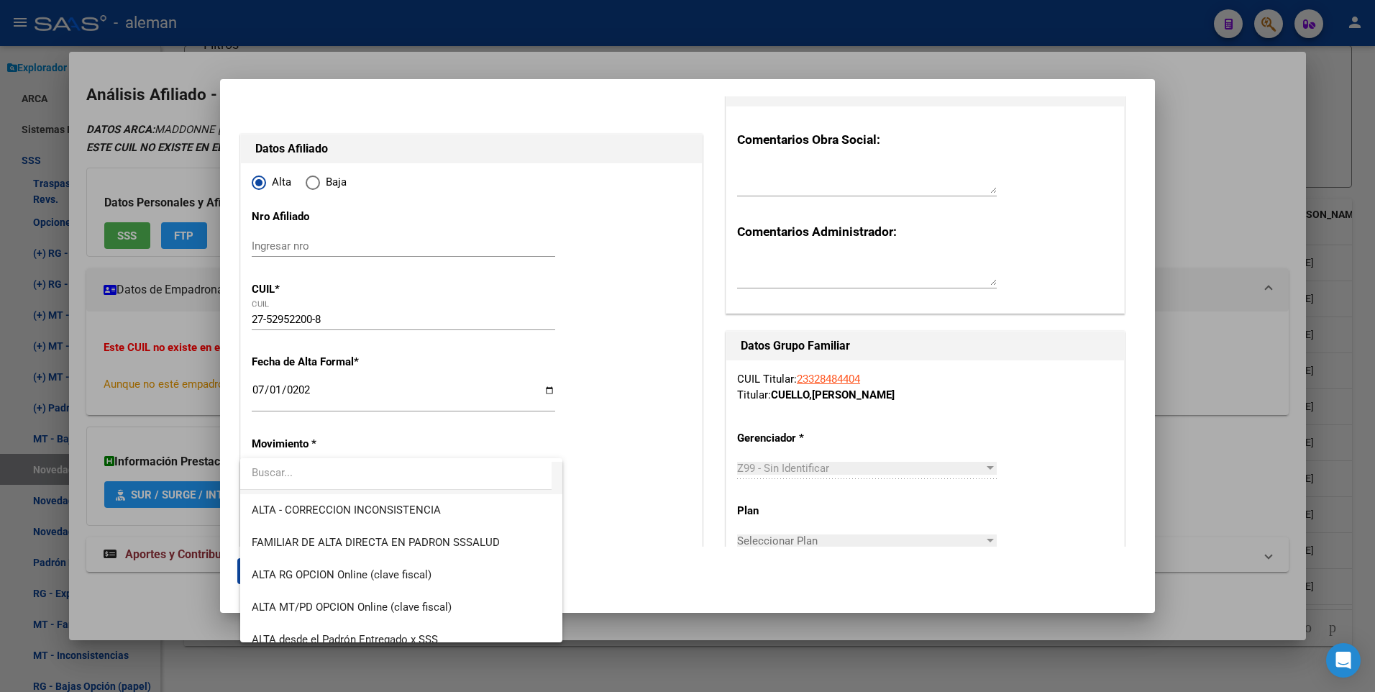
scroll to position [144, 0]
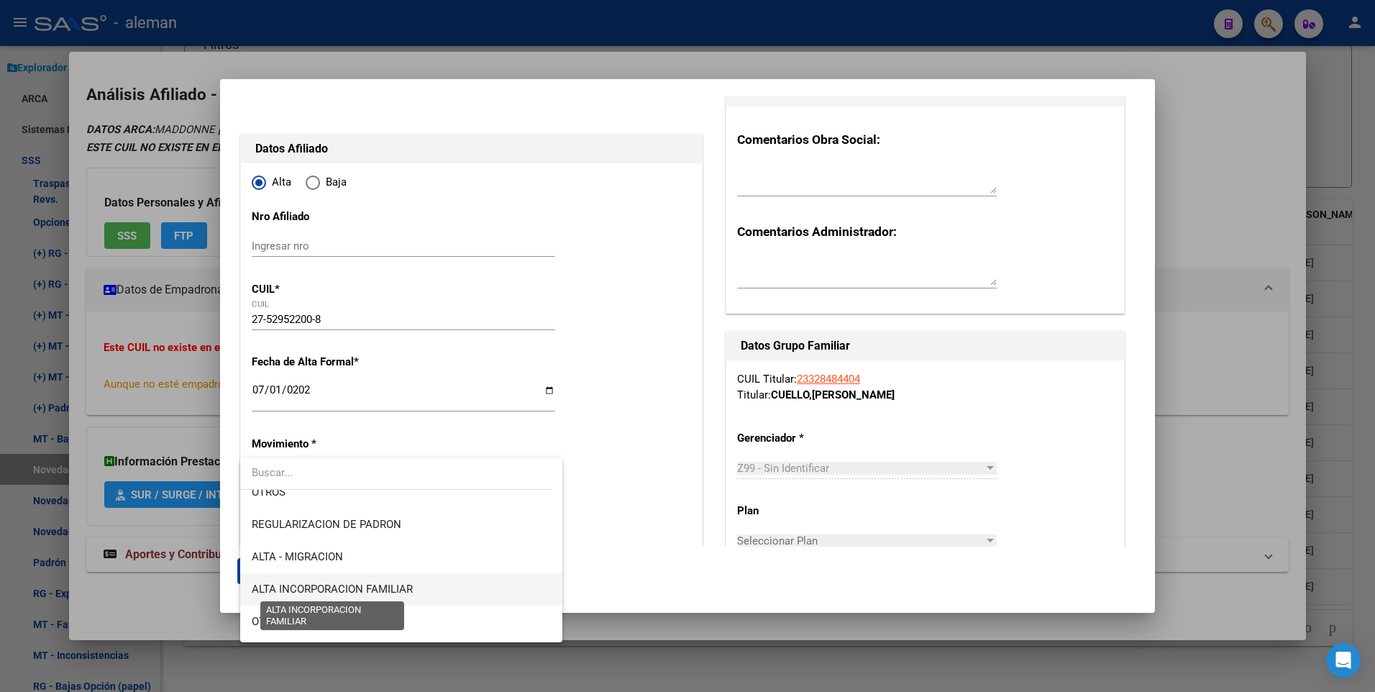
click at [355, 591] on span "ALTA INCORPORACION FAMILIAR" at bounding box center [332, 589] width 161 height 13
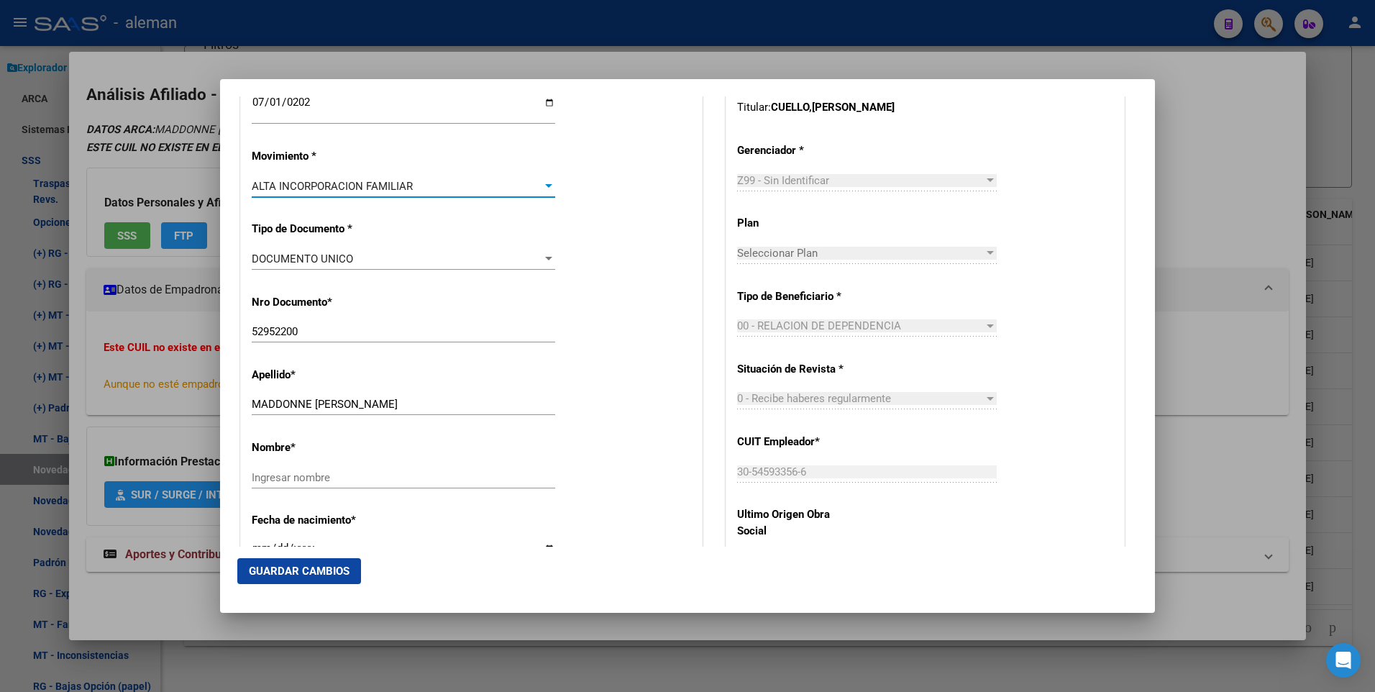
scroll to position [432, 0]
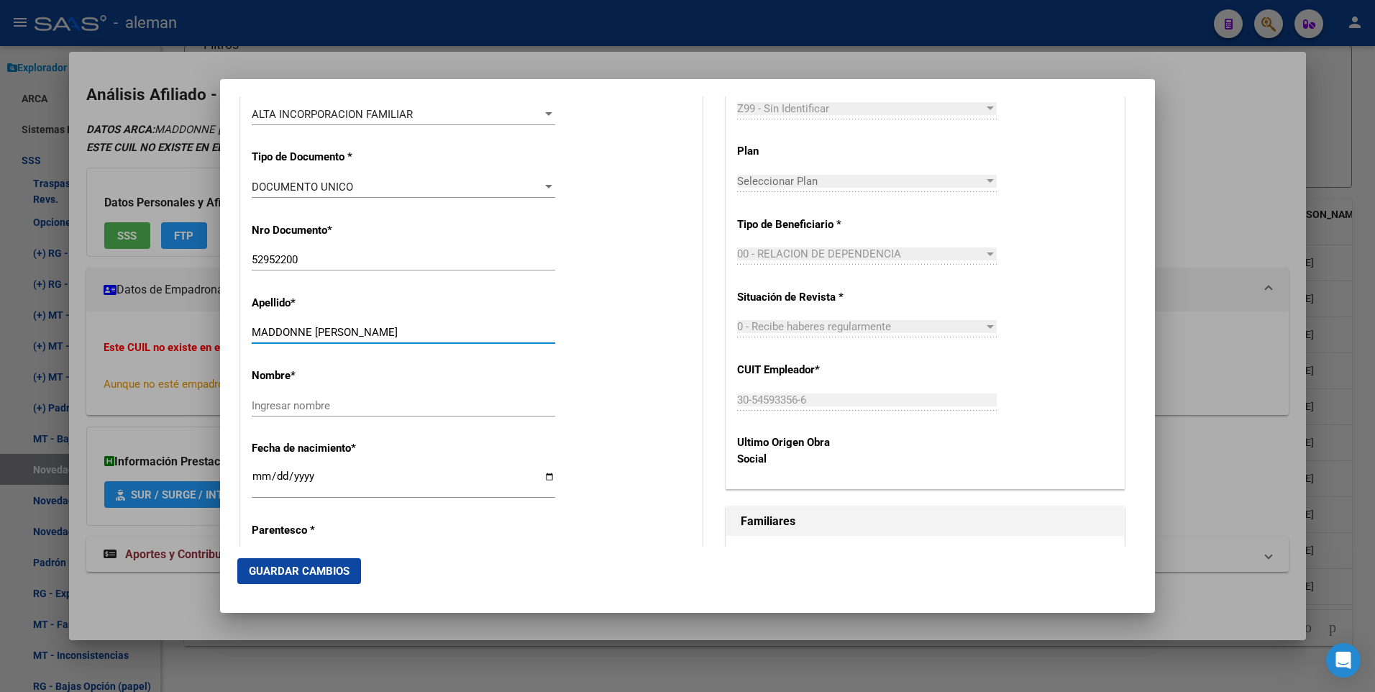
drag, startPoint x: 316, startPoint y: 331, endPoint x: 407, endPoint y: 332, distance: 91.4
click at [408, 332] on input "MADDONNE MELANIE AYLIN" at bounding box center [404, 332] width 304 height 13
click at [405, 402] on input "Ingresar nombre" at bounding box center [404, 405] width 304 height 13
paste input "MELANIE AYLIN"
type input "MELANIE AYLIN"
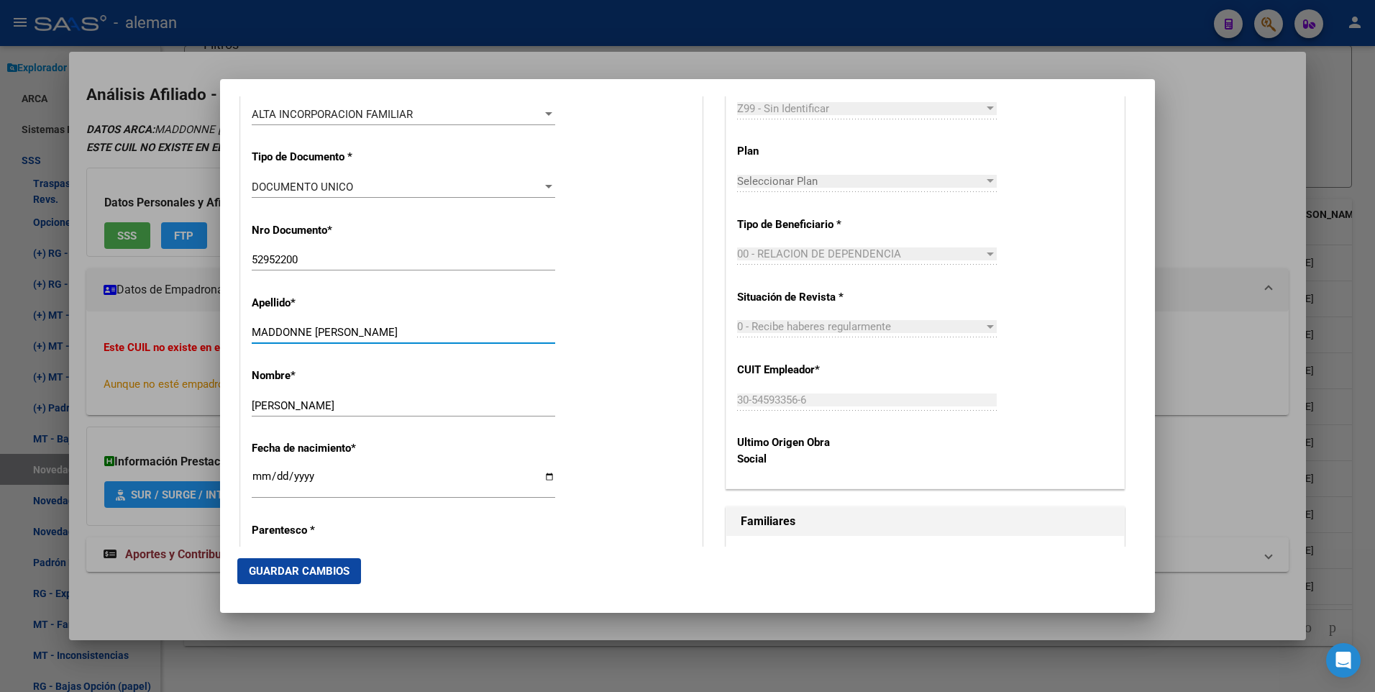
drag, startPoint x: 317, startPoint y: 332, endPoint x: 486, endPoint y: 330, distance: 168.4
click at [486, 330] on input "MADDONNE MELANIE AYLIN" at bounding box center [404, 332] width 304 height 13
type input "MADDONNE"
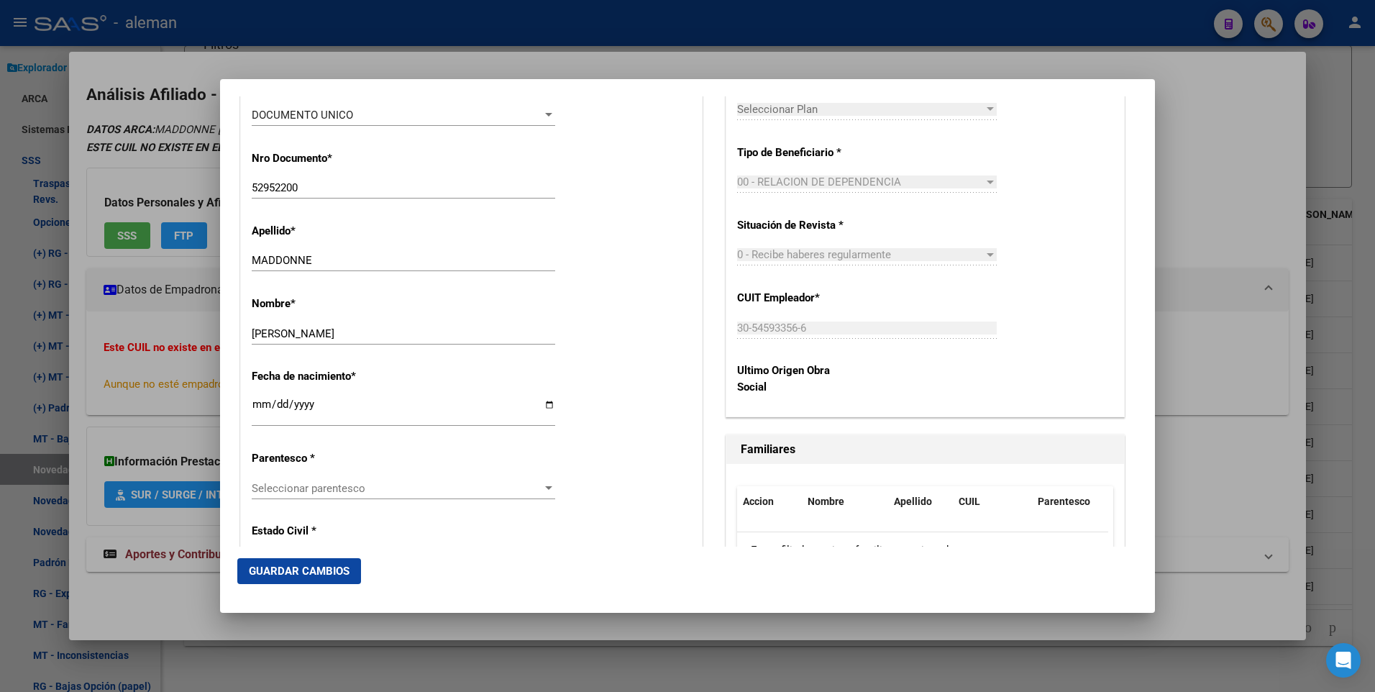
scroll to position [576, 0]
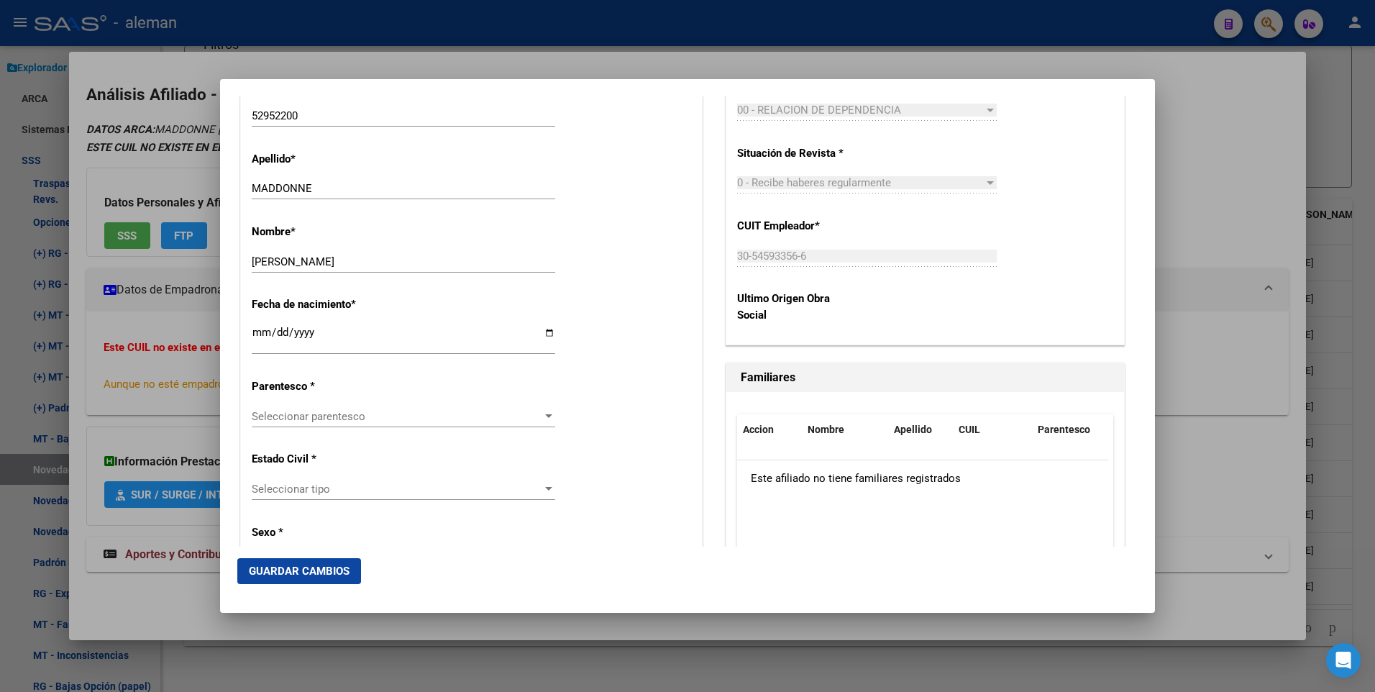
click at [550, 419] on div at bounding box center [548, 417] width 13 height 12
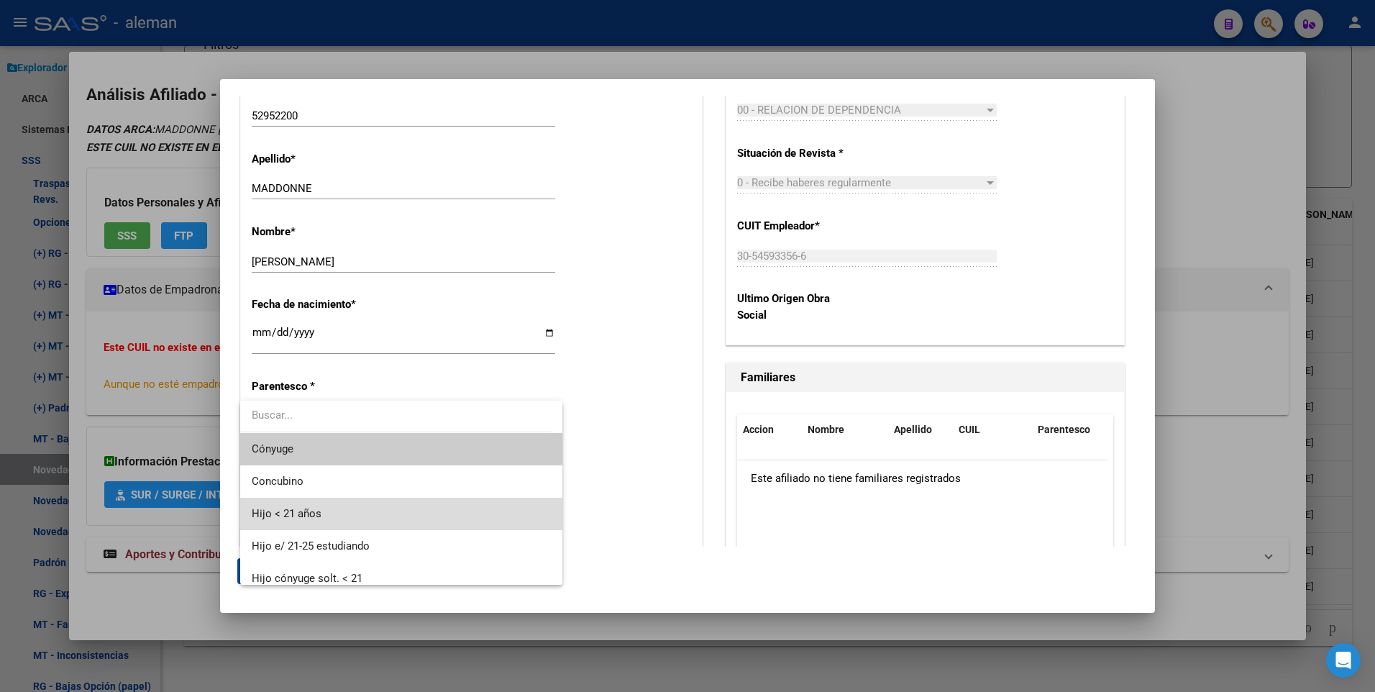
click at [430, 505] on span "Hijo < 21 años" at bounding box center [401, 514] width 299 height 32
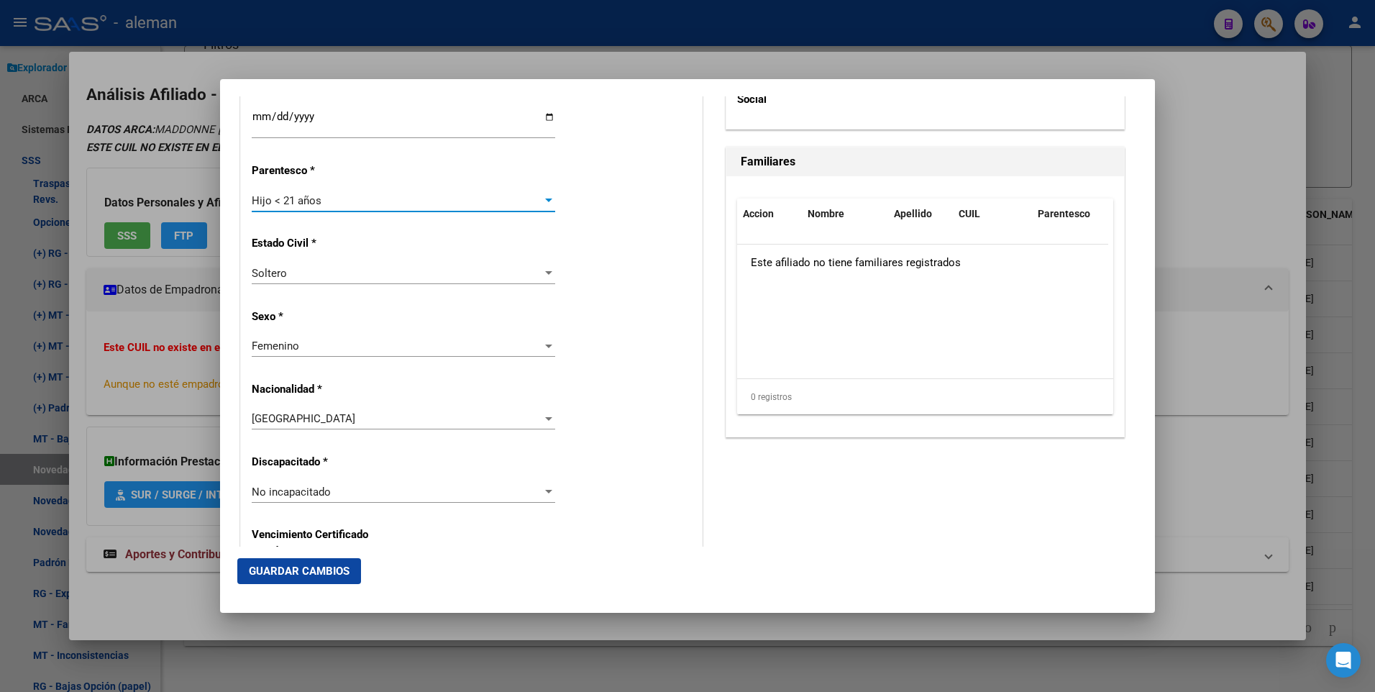
scroll to position [1151, 0]
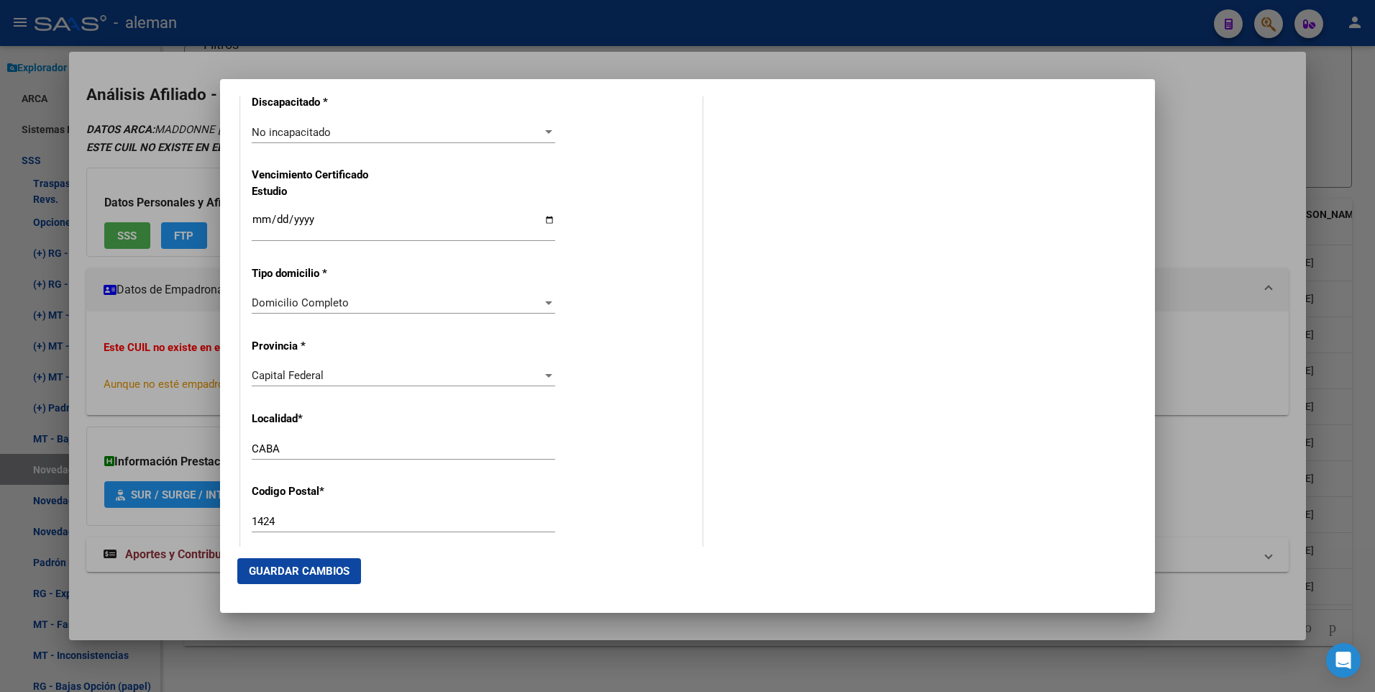
click at [294, 570] on span "Guardar Cambios" at bounding box center [299, 571] width 101 height 13
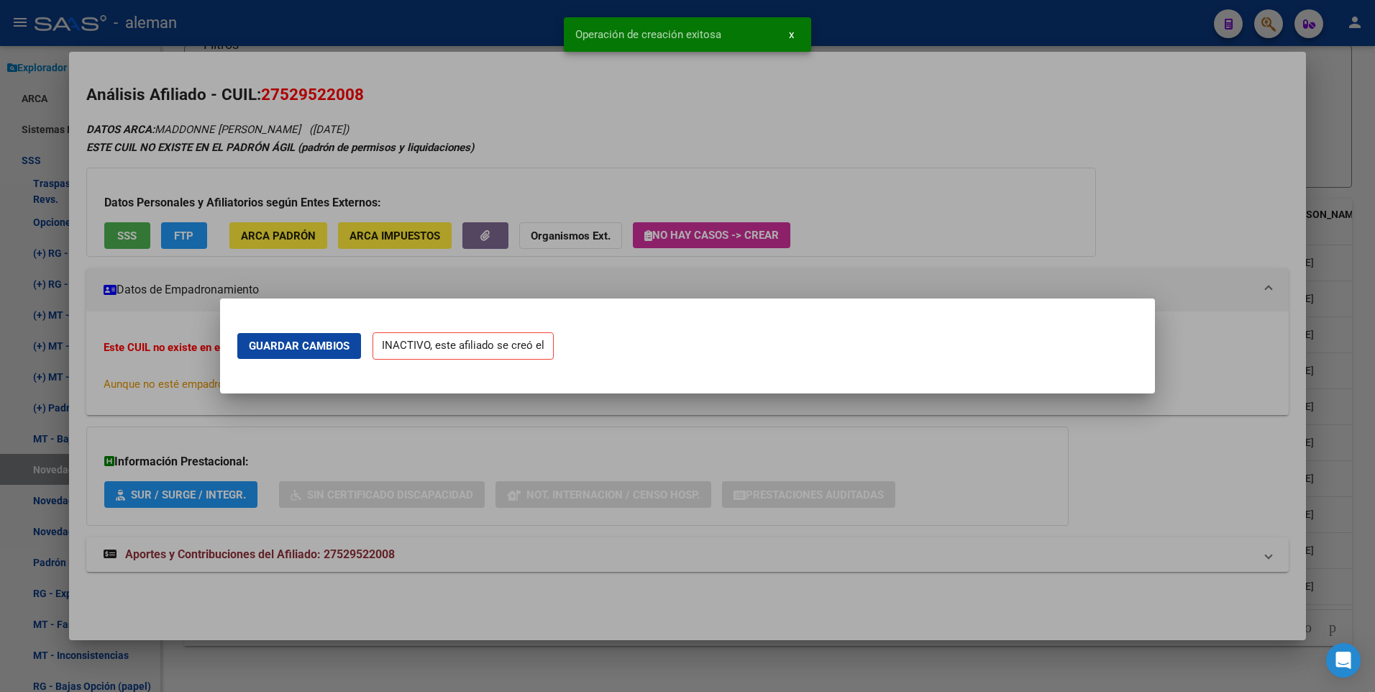
scroll to position [0, 0]
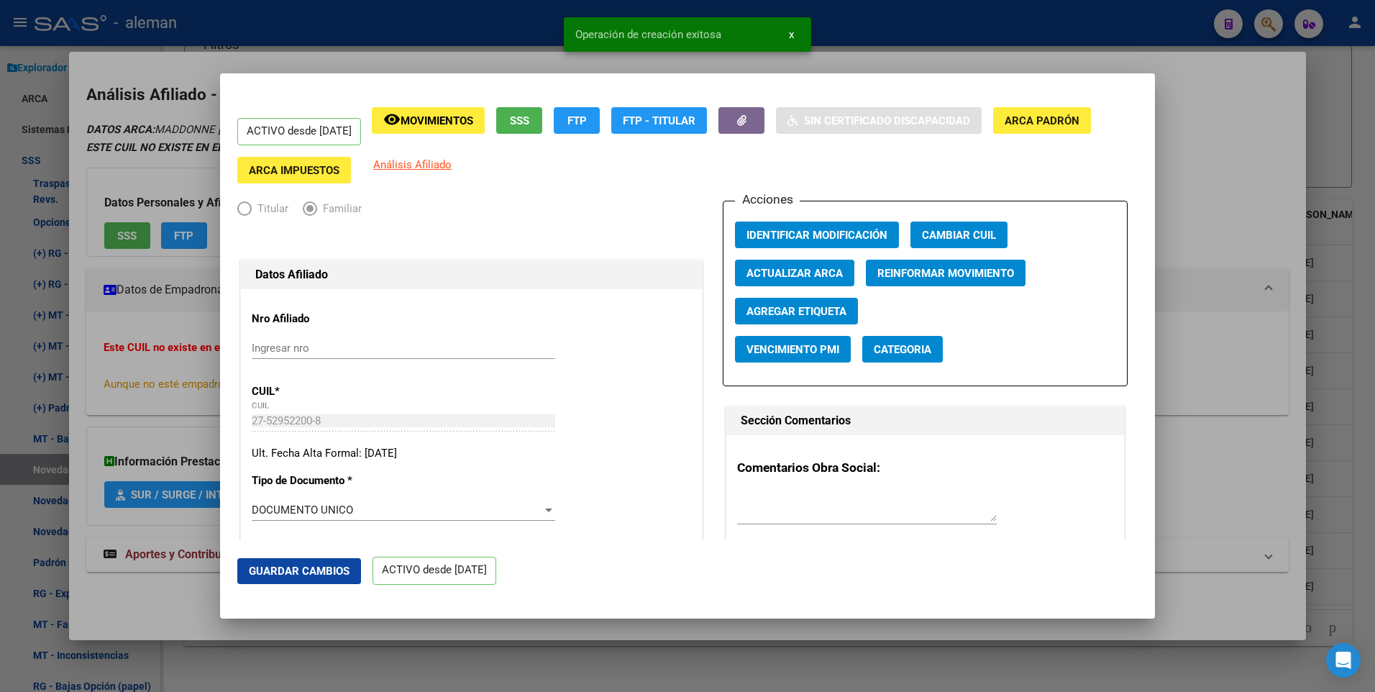
click at [1236, 203] on div at bounding box center [687, 346] width 1375 height 692
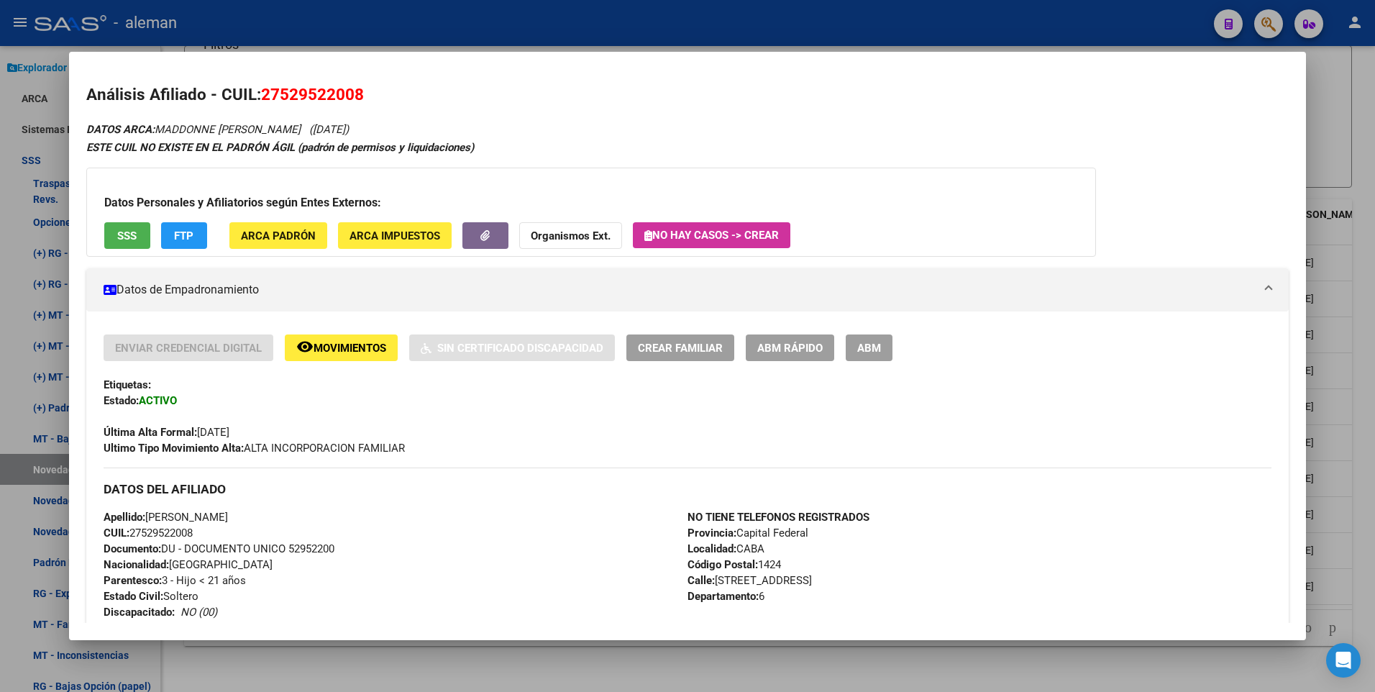
click at [1365, 418] on div at bounding box center [687, 346] width 1375 height 692
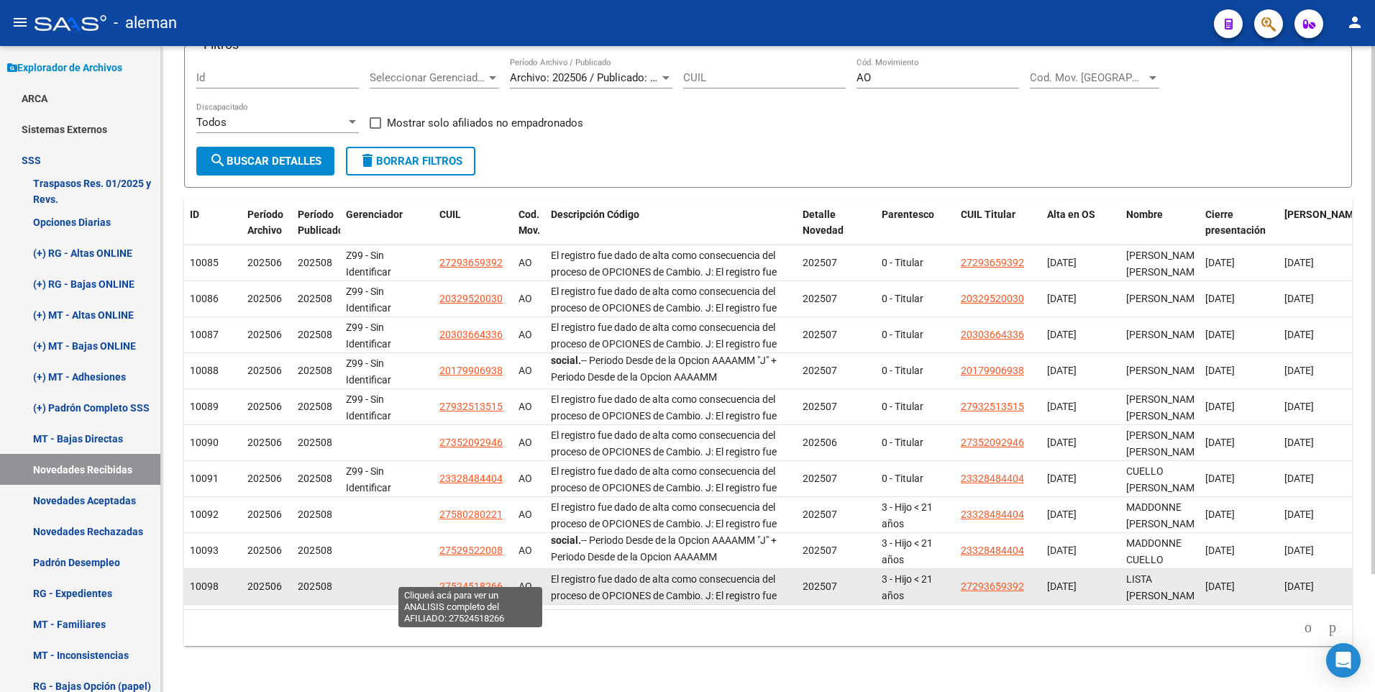
click at [468, 581] on span "27524518266" at bounding box center [471, 587] width 63 height 12
type textarea "27524518266"
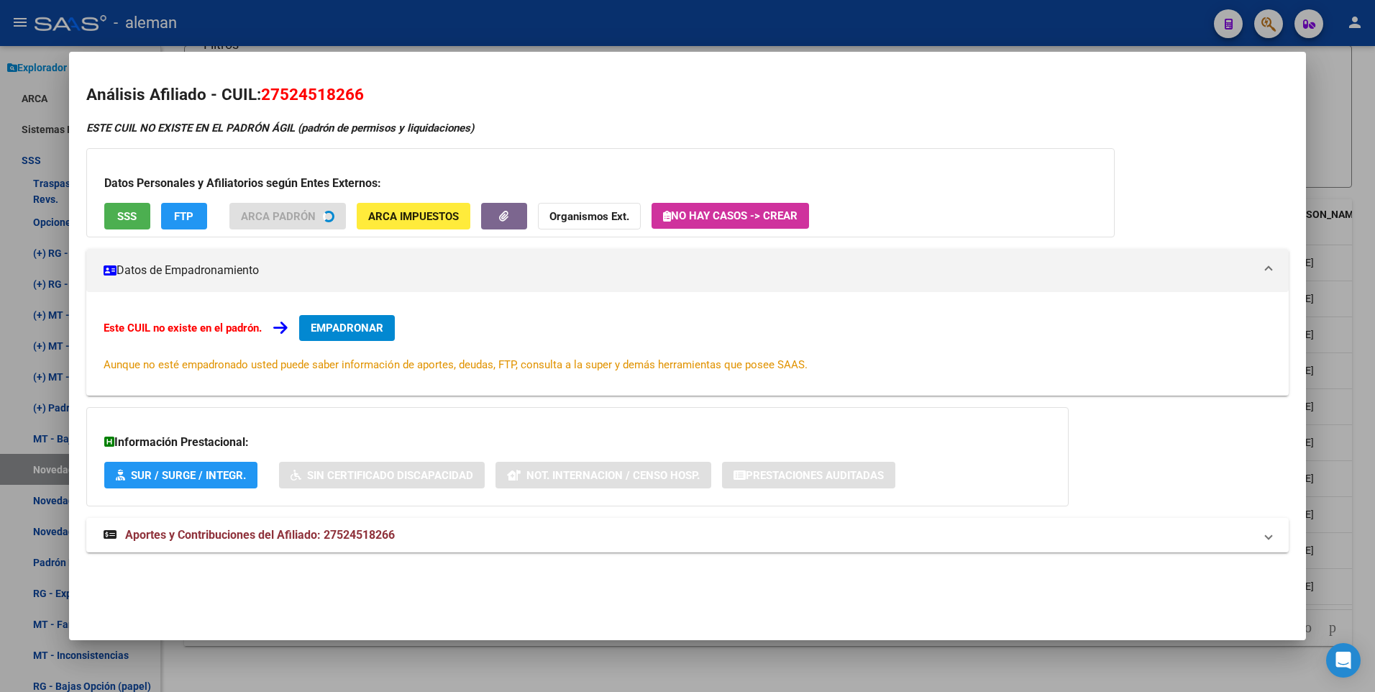
click at [358, 320] on div "Este CUIL no existe en el padrón. EMPADRONAR Aunque no esté empadronado usted p…" at bounding box center [688, 344] width 1204 height 104
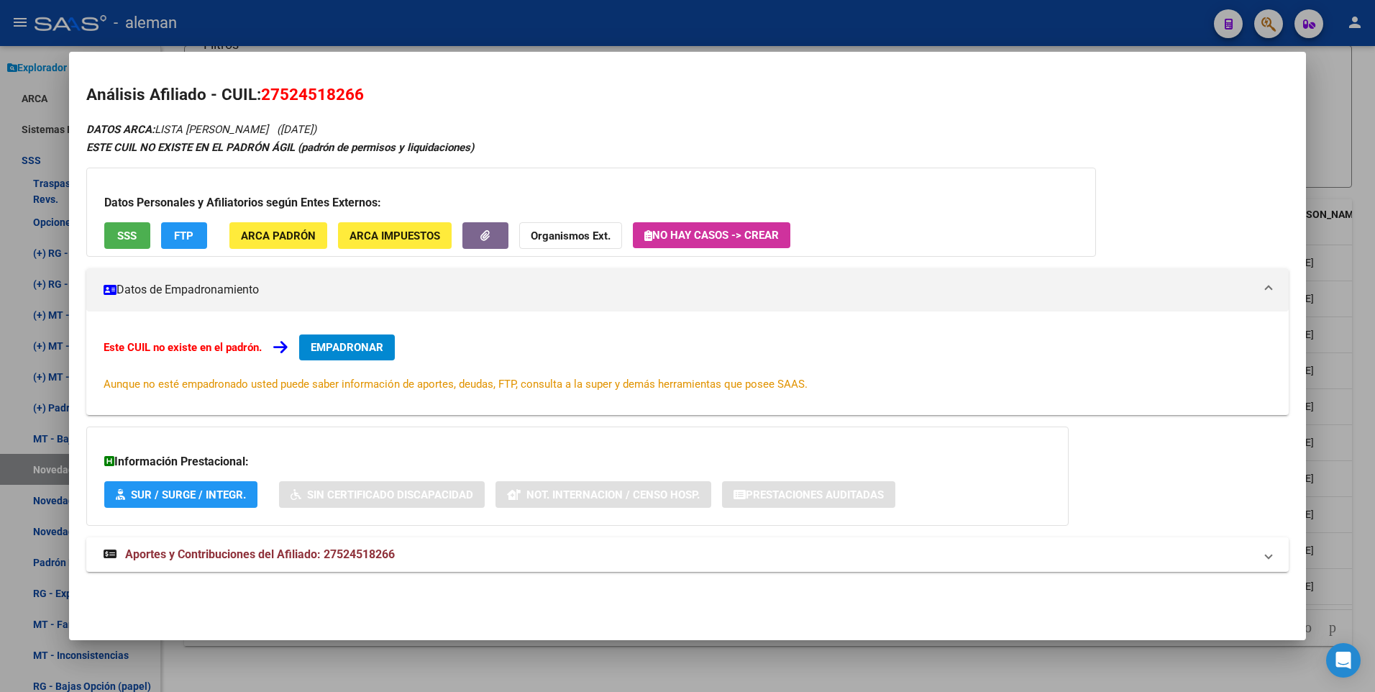
click at [358, 341] on span "EMPADRONAR" at bounding box center [347, 347] width 73 height 13
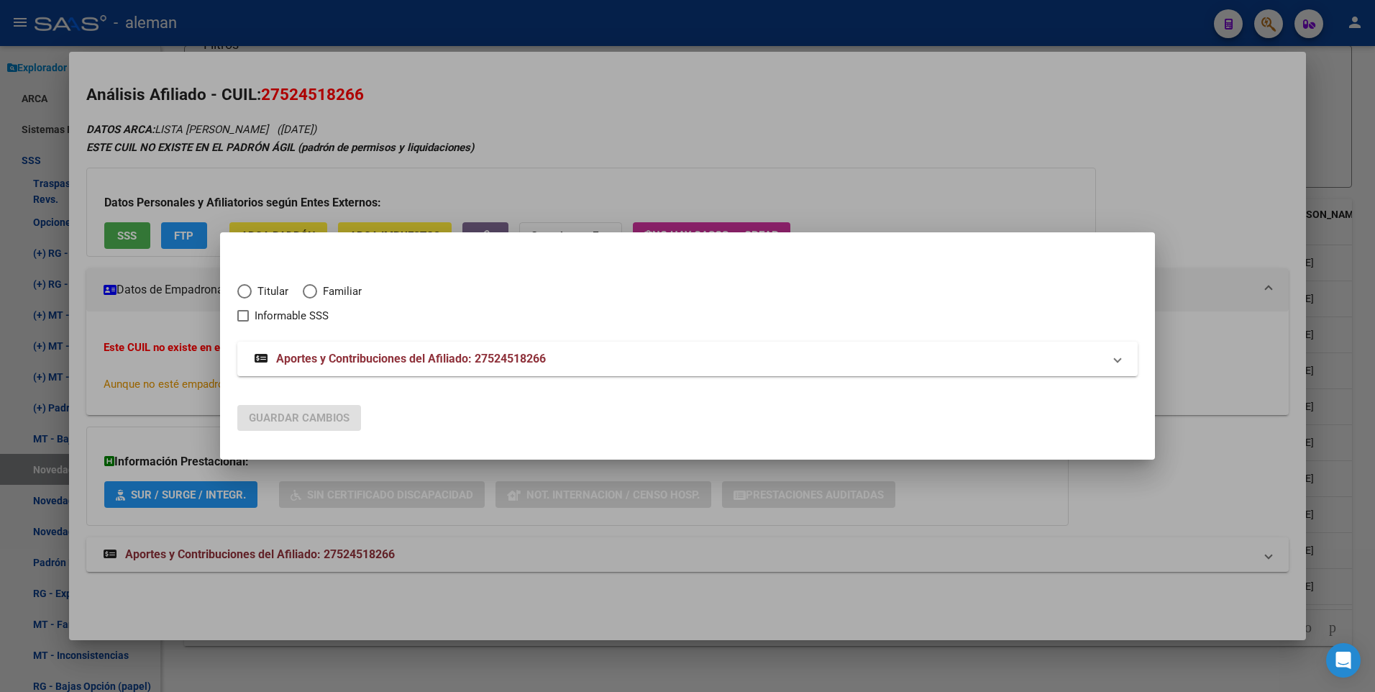
click at [304, 293] on span "Elija una opción" at bounding box center [310, 291] width 14 height 14
click at [304, 293] on input "Familiar" at bounding box center [310, 291] width 14 height 14
radio input "true"
checkbox input "true"
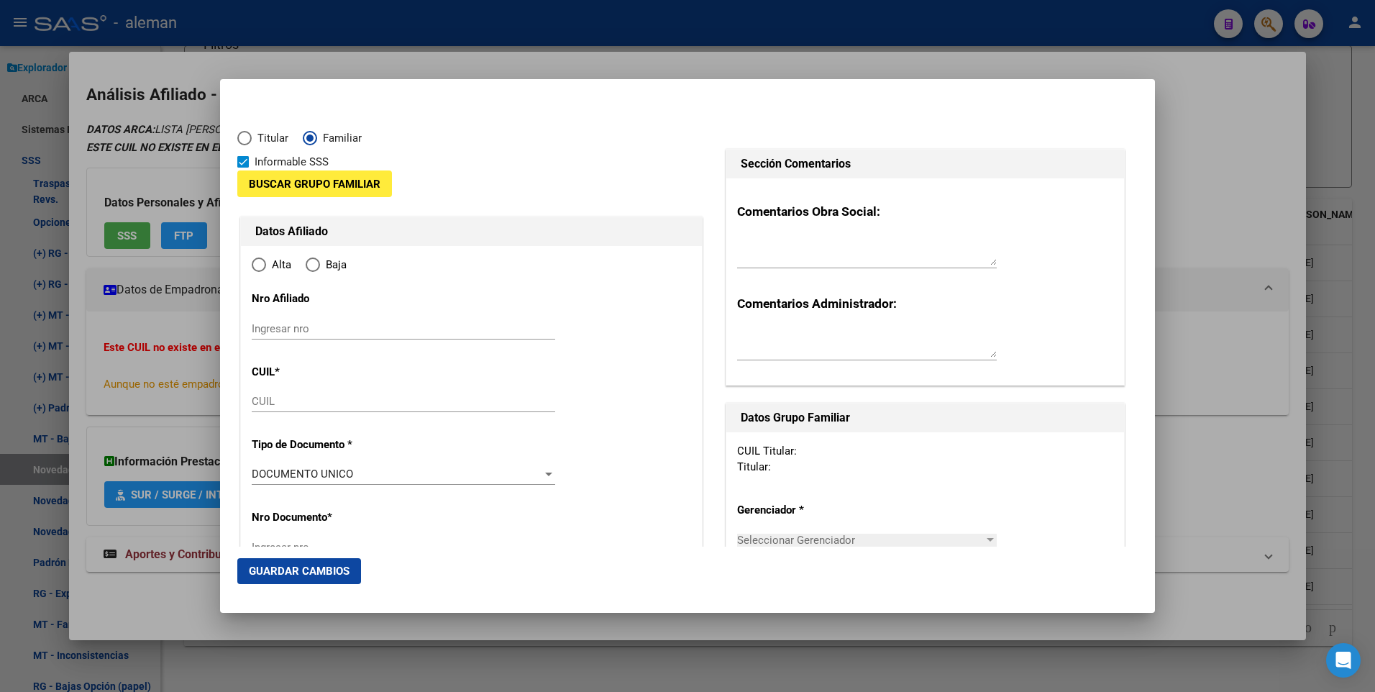
type input "27-52451826-6"
type input "52451826"
type input "LISTA CATALINA EUGENIA"
type input "2012-05-01"
type input "LANUS"
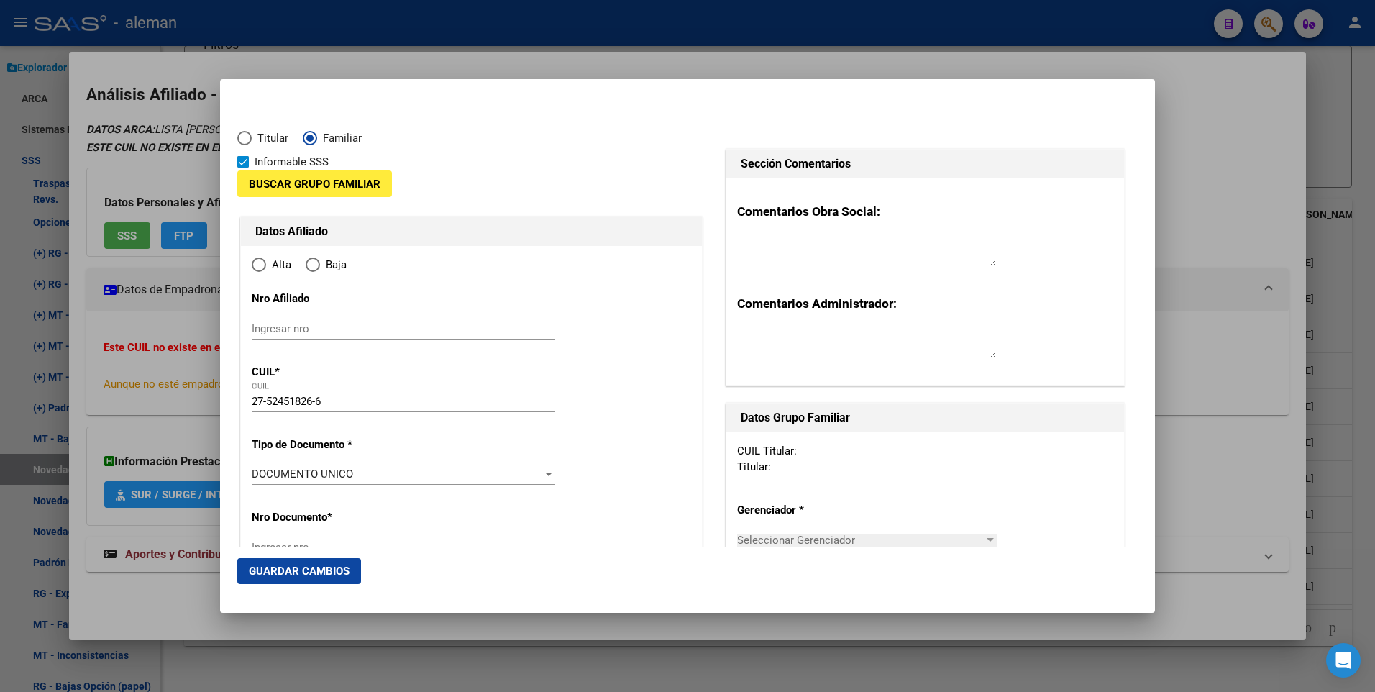
type input "1824"
type input "ZULOADA"
type input "833"
radio input "true"
click at [240, 167] on span at bounding box center [243, 162] width 12 height 12
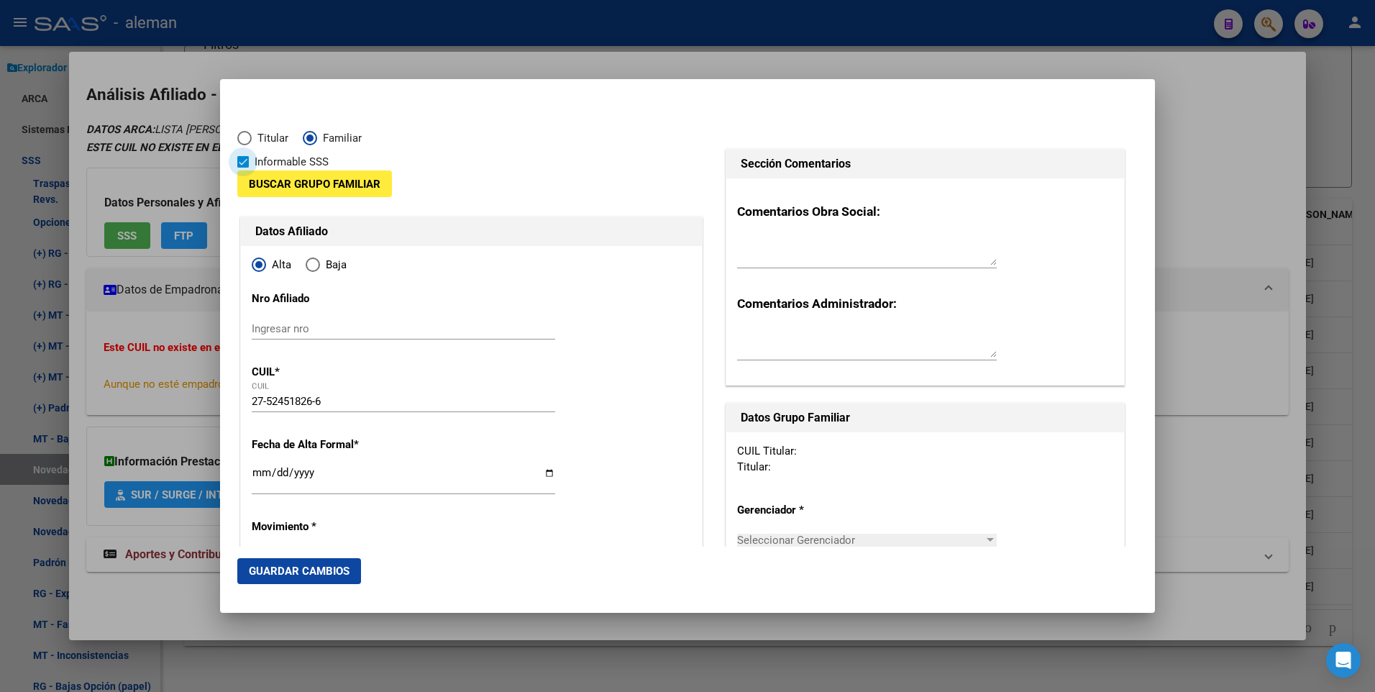
click at [242, 168] on input "Informable SSS" at bounding box center [242, 168] width 1 height 1
checkbox input "false"
click at [265, 178] on span "Buscar Grupo Familiar" at bounding box center [315, 184] width 132 height 13
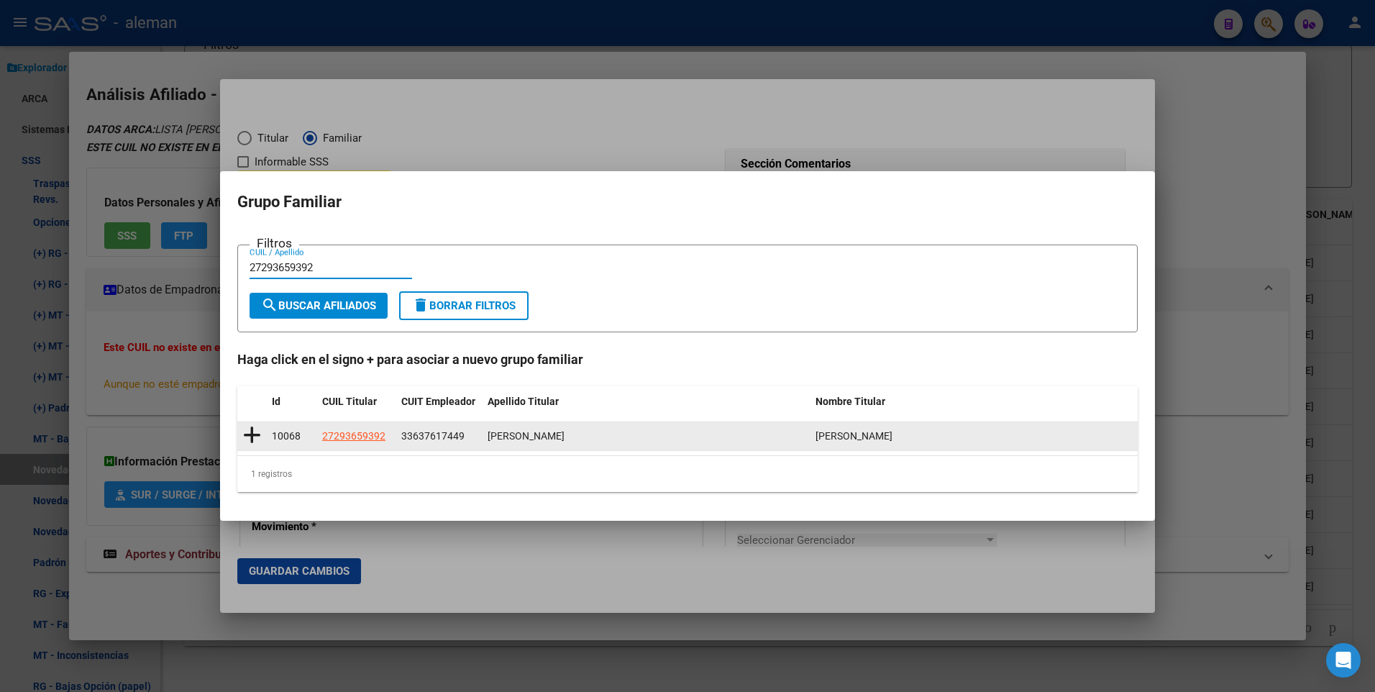
type input "27293659392"
click at [253, 430] on icon at bounding box center [252, 435] width 18 height 20
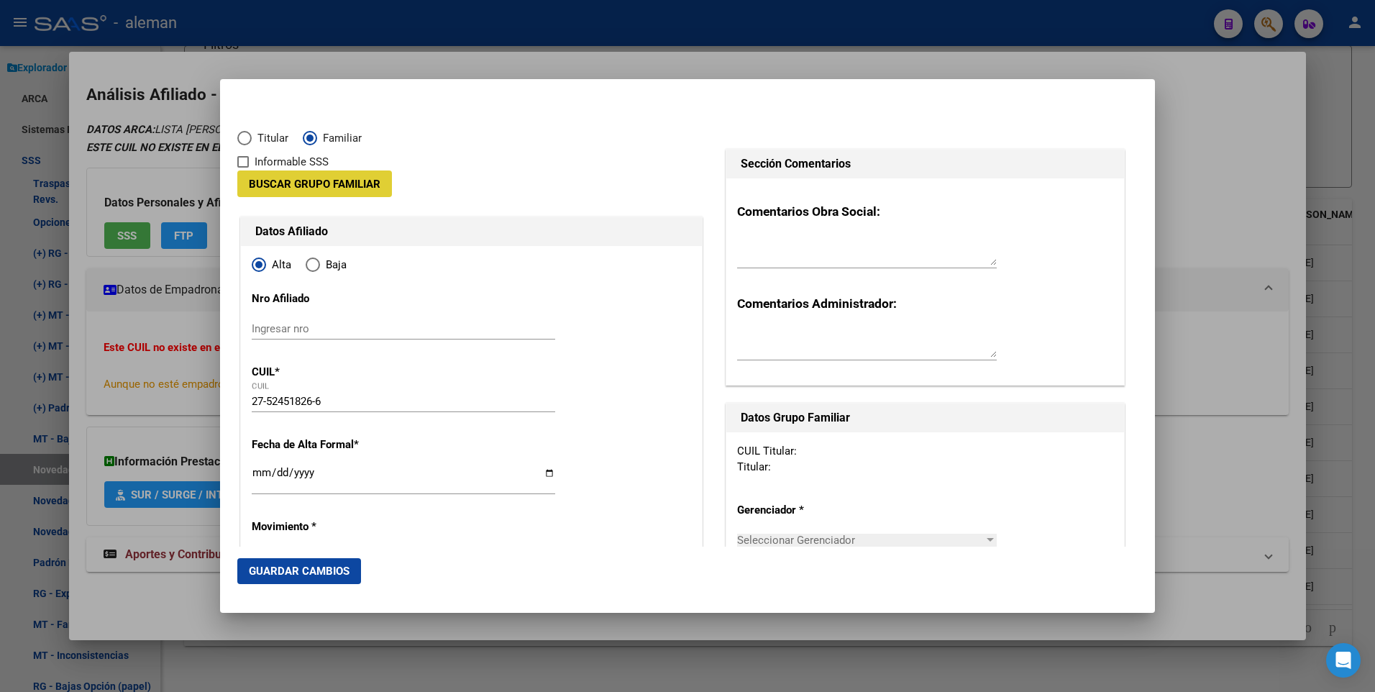
type input "33-63761744-9"
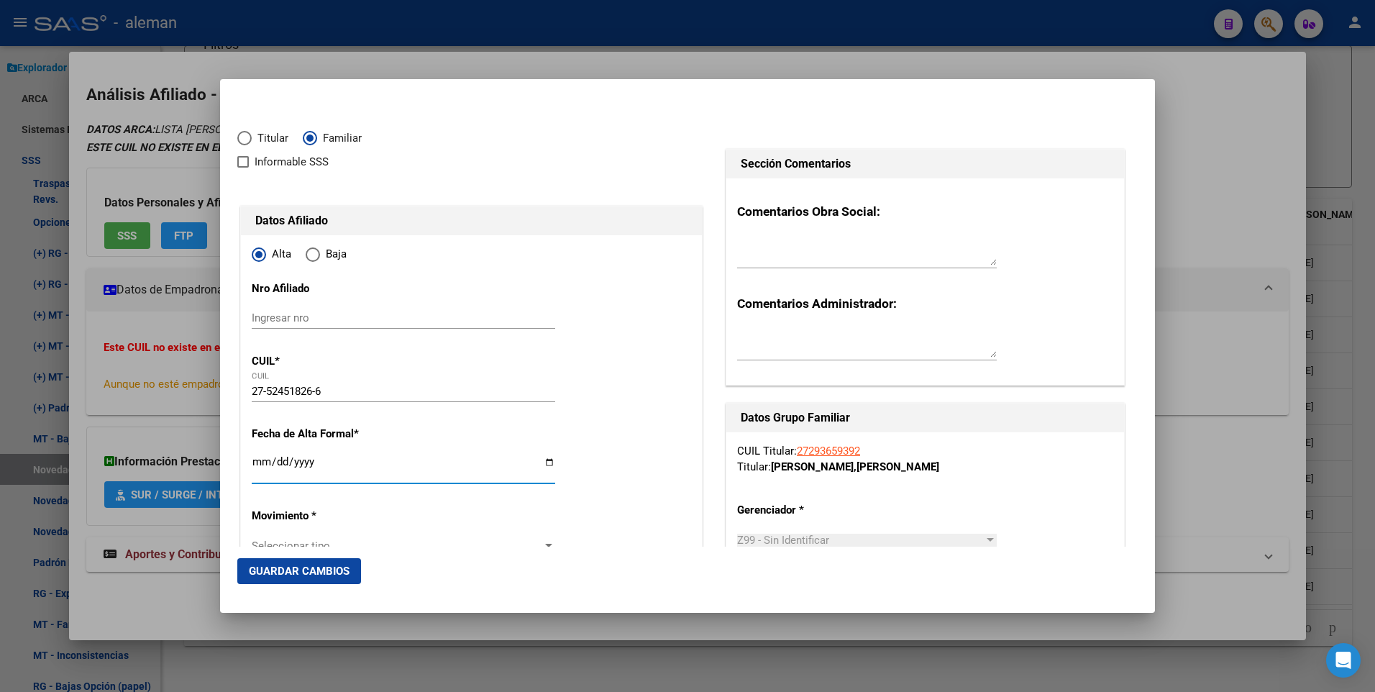
click at [258, 463] on input "Ingresar fecha" at bounding box center [404, 467] width 304 height 23
type input "2025-07-01"
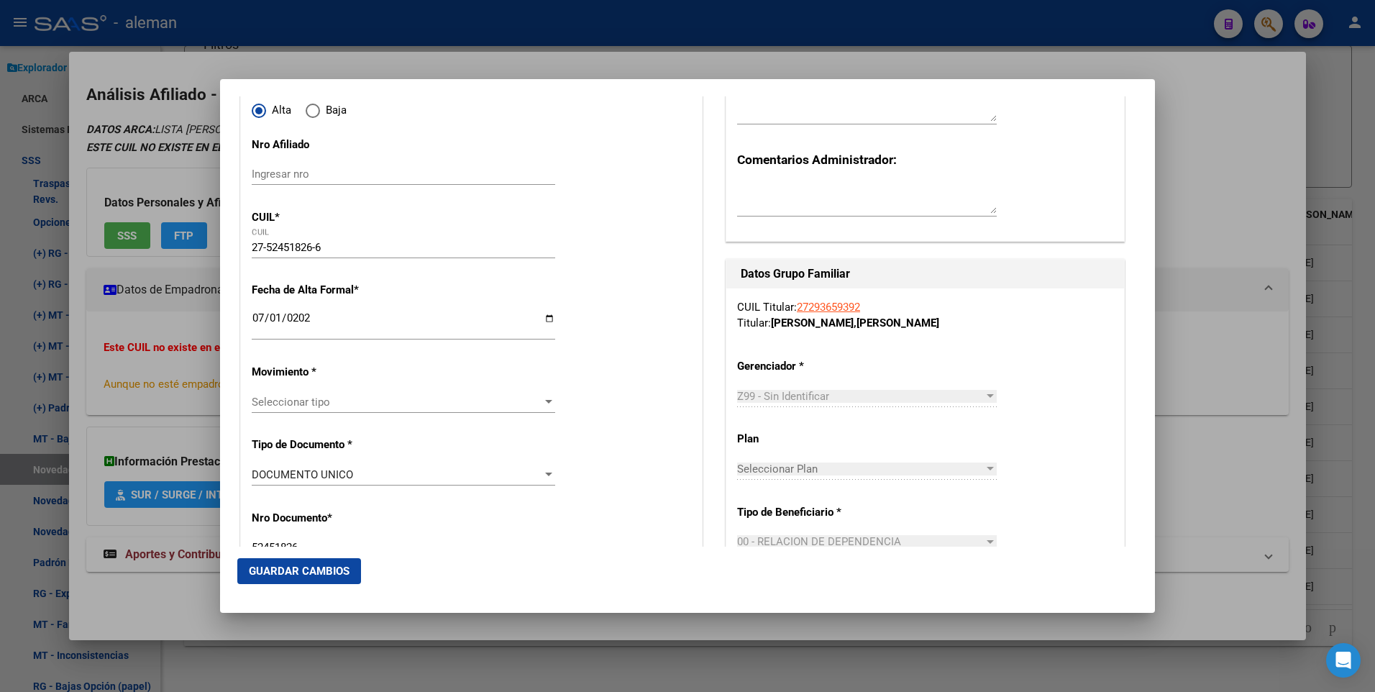
click at [550, 401] on div at bounding box center [548, 402] width 13 height 12
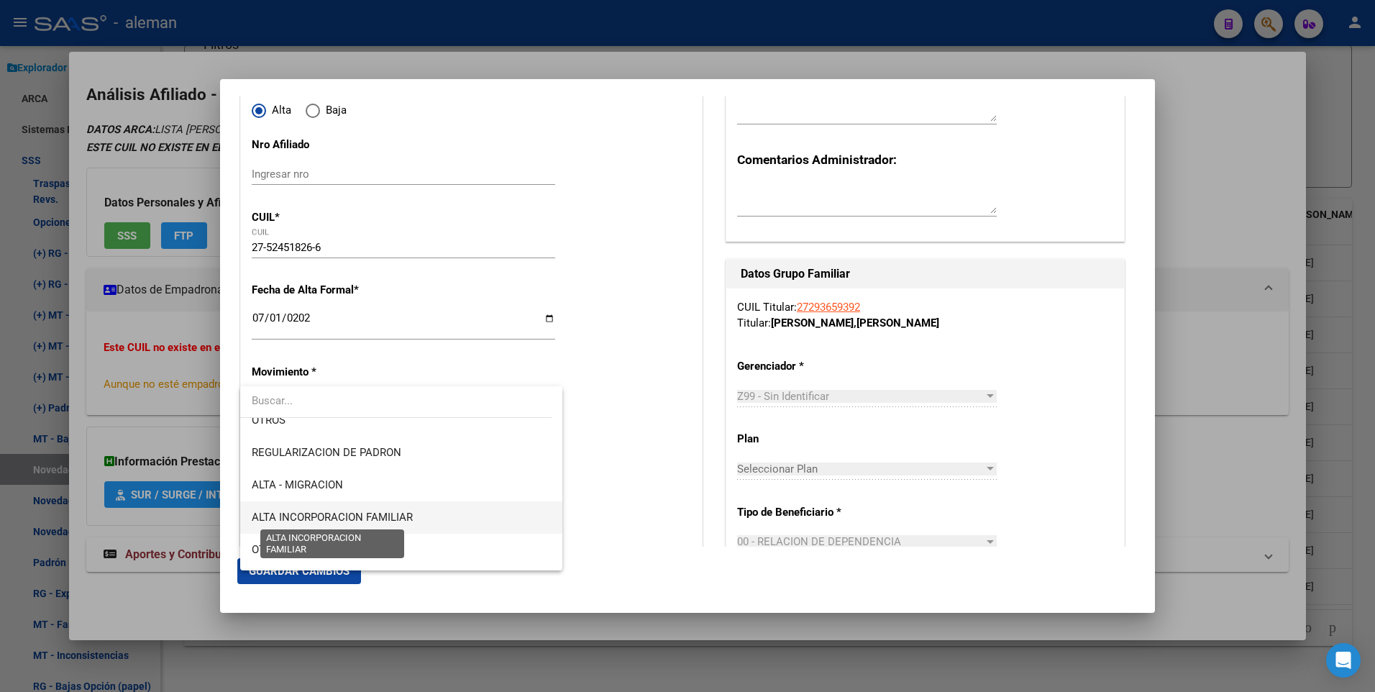
click at [383, 514] on span "ALTA INCORPORACION FAMILIAR" at bounding box center [332, 517] width 161 height 13
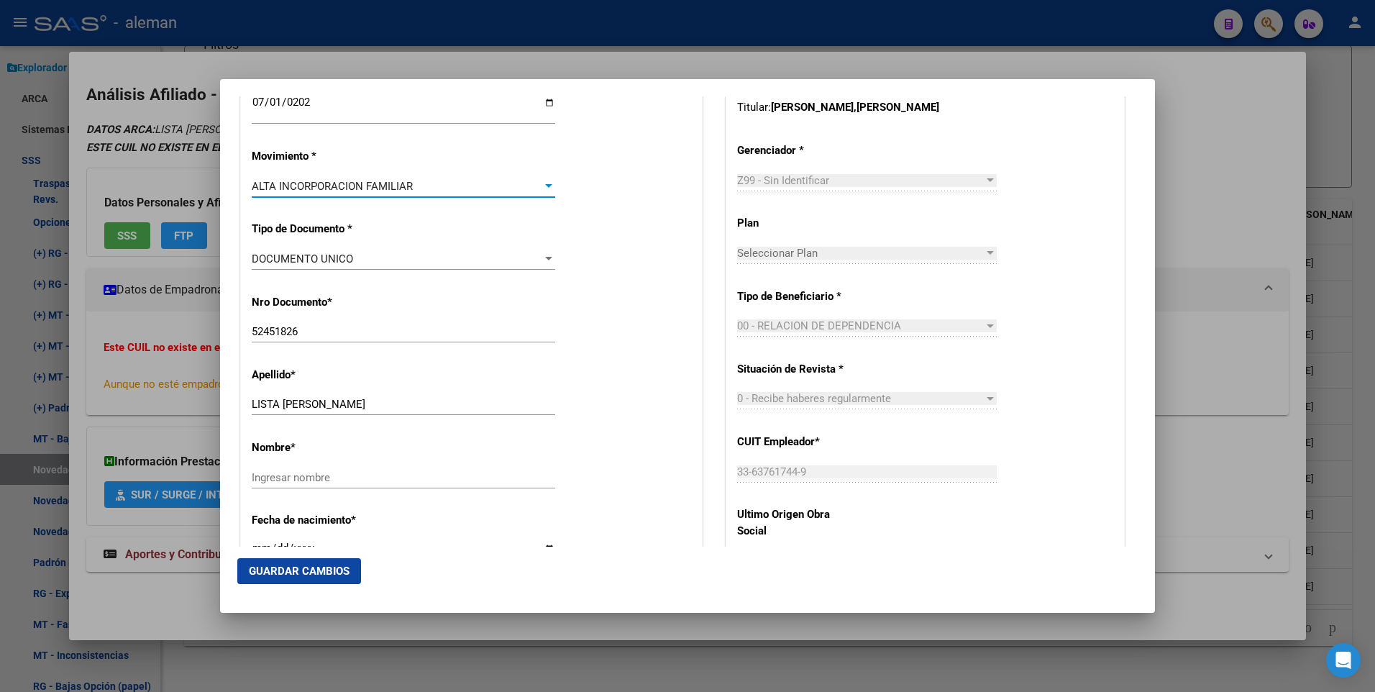
scroll to position [432, 0]
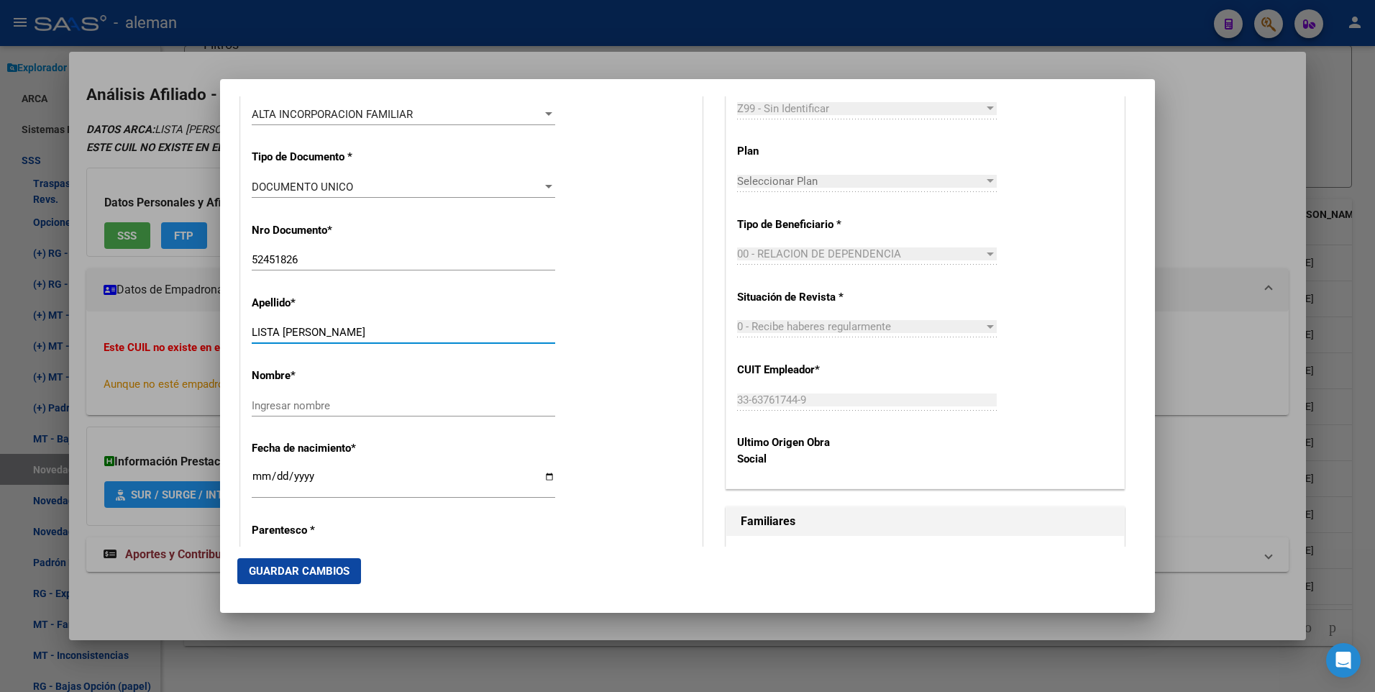
drag, startPoint x: 283, startPoint y: 329, endPoint x: 386, endPoint y: 331, distance: 102.9
click at [386, 331] on input "LISTA CATALINA EUGENIA" at bounding box center [404, 332] width 304 height 13
click at [388, 411] on input "Ingresar nombre" at bounding box center [404, 405] width 304 height 13
paste input "CATALINA EUGENIA"
drag, startPoint x: 286, startPoint y: 329, endPoint x: 409, endPoint y: 315, distance: 123.9
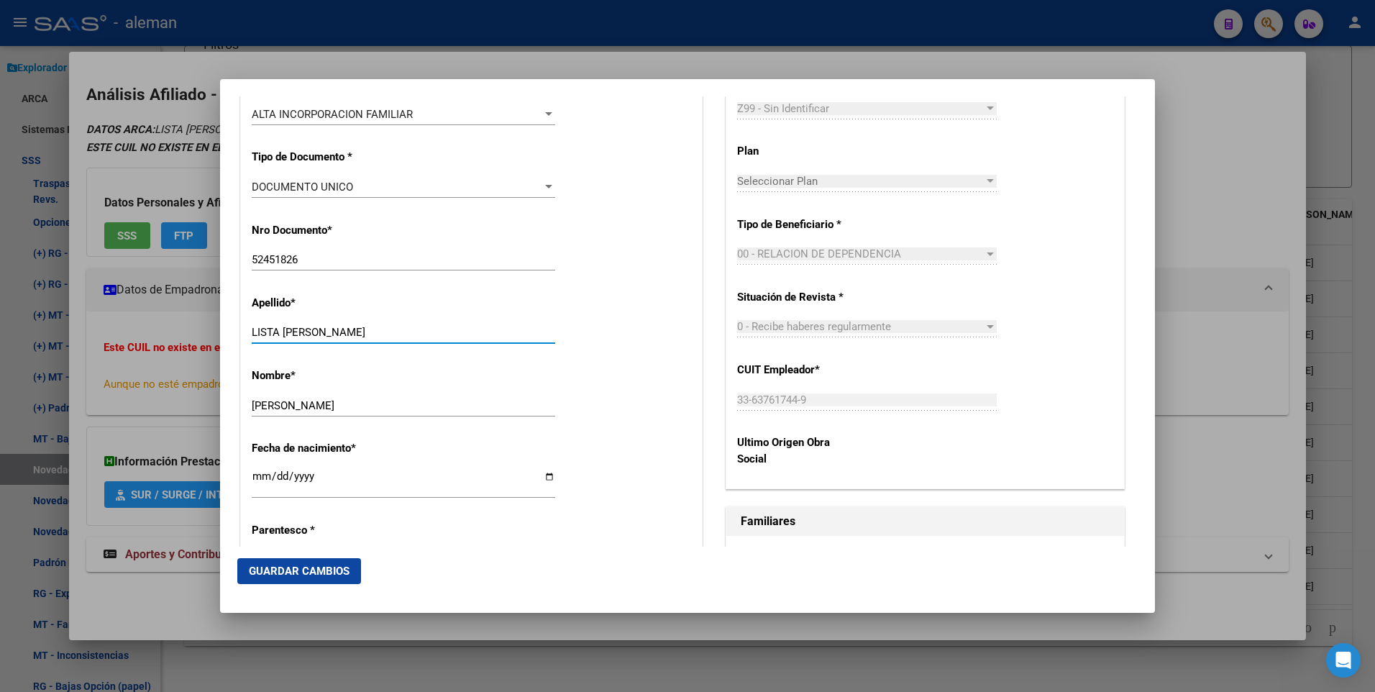
click at [409, 315] on div "Apellido * LISTA CATALINA EUGENIA Ingresar apellido" at bounding box center [472, 320] width 440 height 73
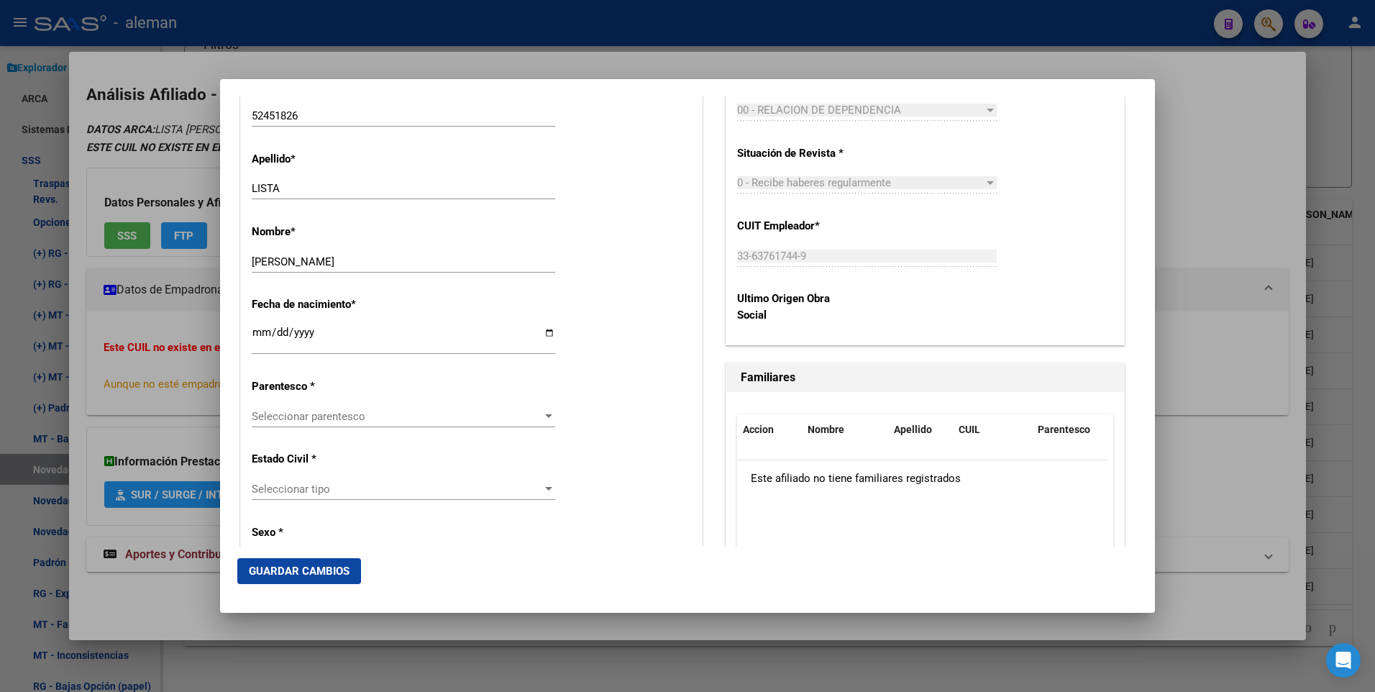
scroll to position [647, 0]
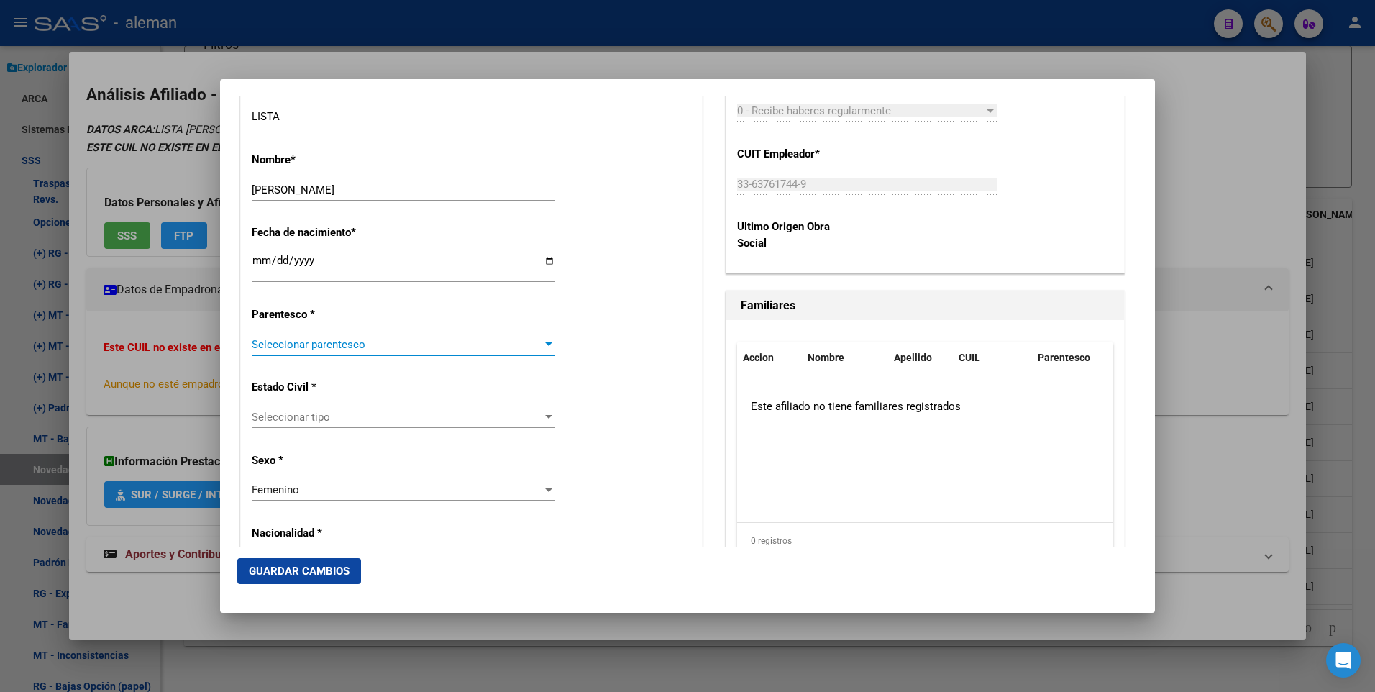
click at [544, 340] on div at bounding box center [548, 345] width 13 height 12
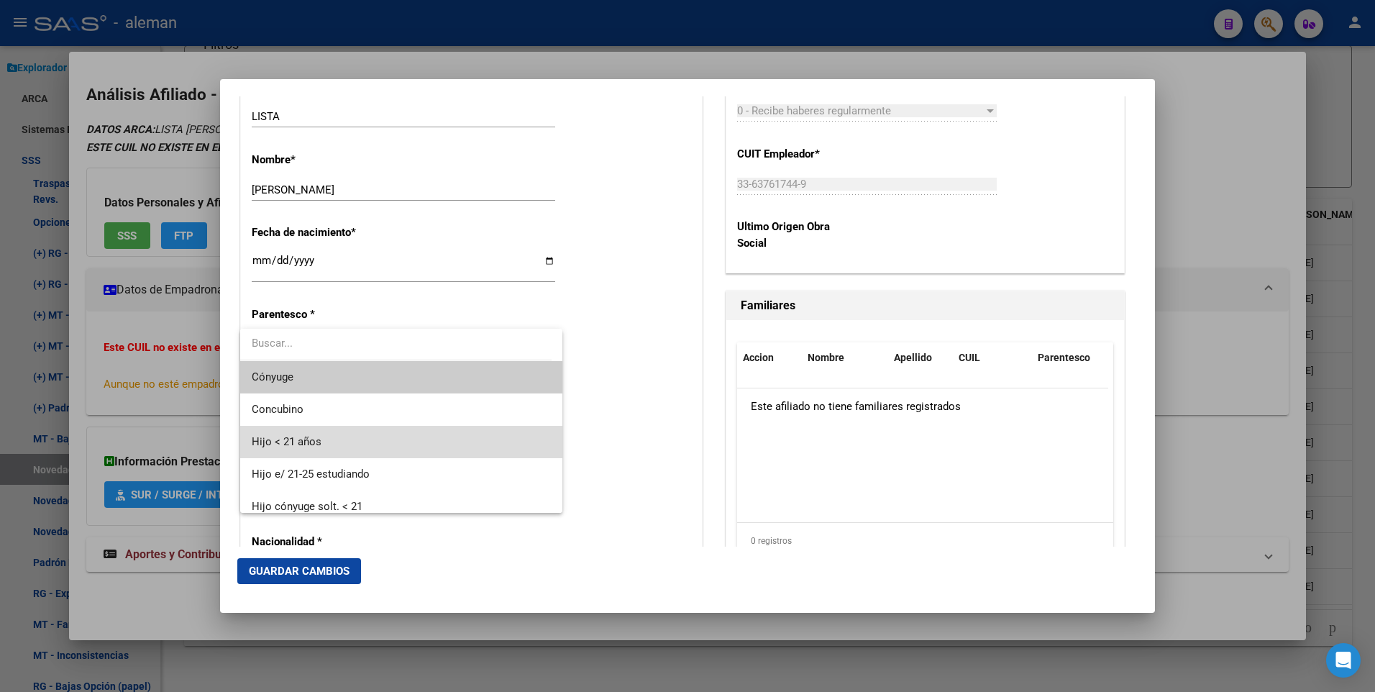
click at [463, 435] on span "Hijo < 21 años" at bounding box center [401, 442] width 299 height 32
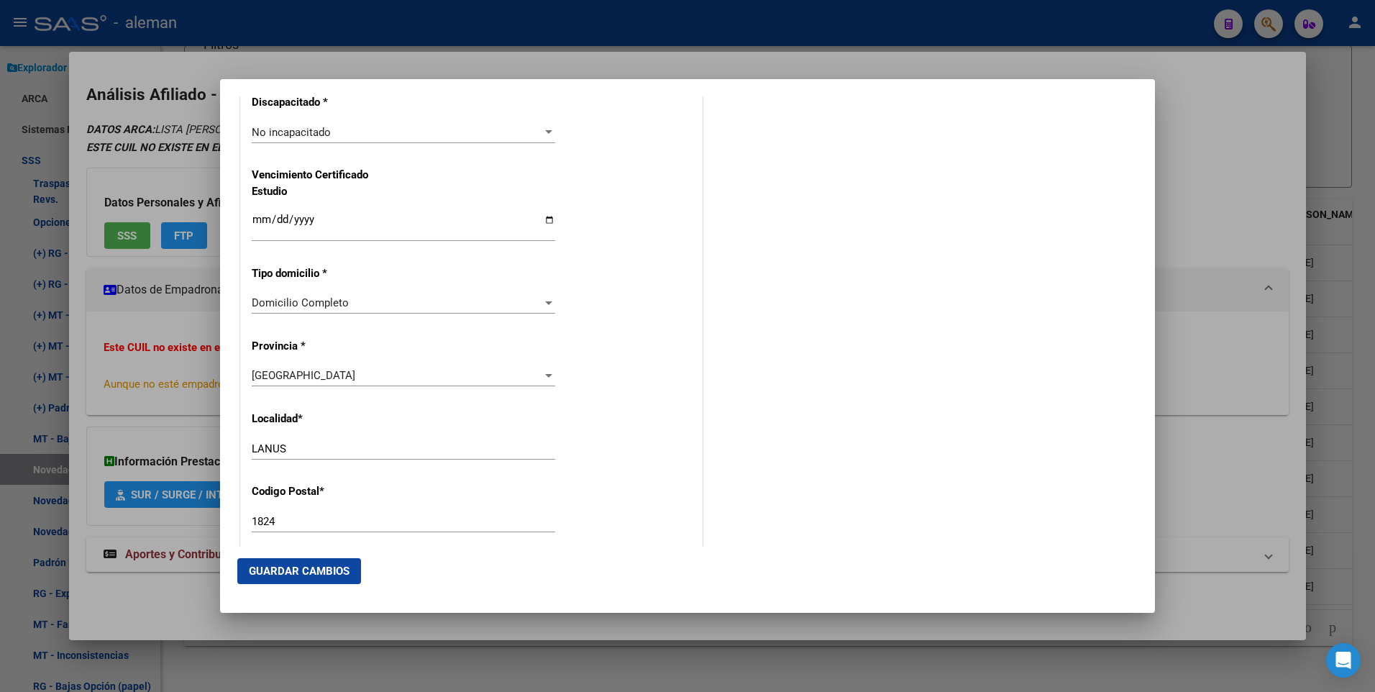
scroll to position [1223, 0]
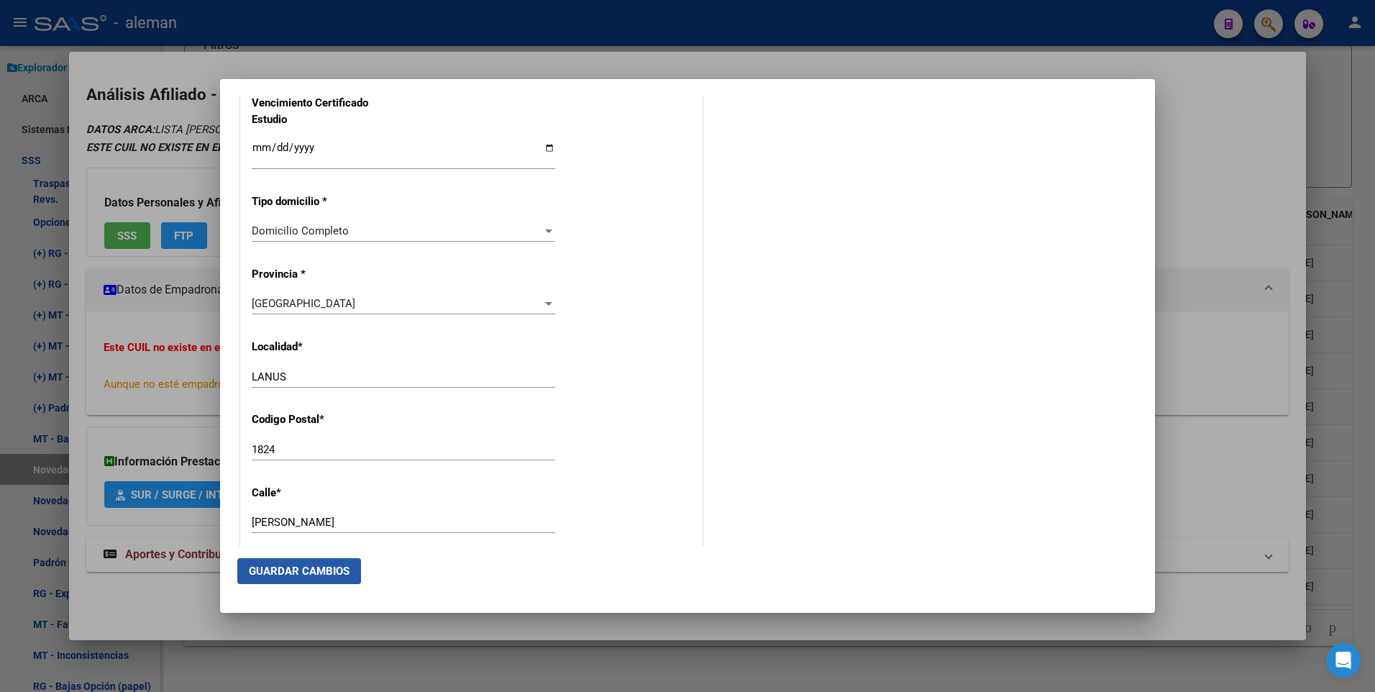
click at [334, 574] on span "Guardar Cambios" at bounding box center [299, 571] width 101 height 13
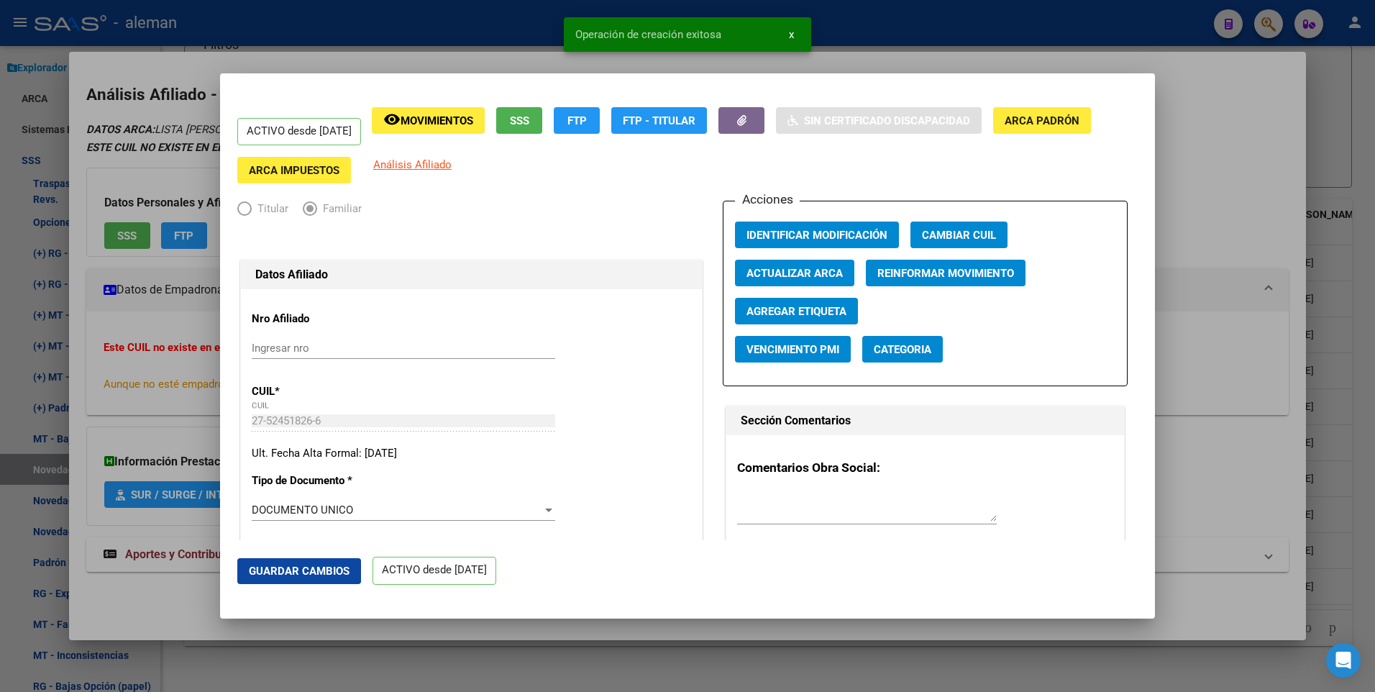
click at [1232, 217] on div at bounding box center [687, 346] width 1375 height 692
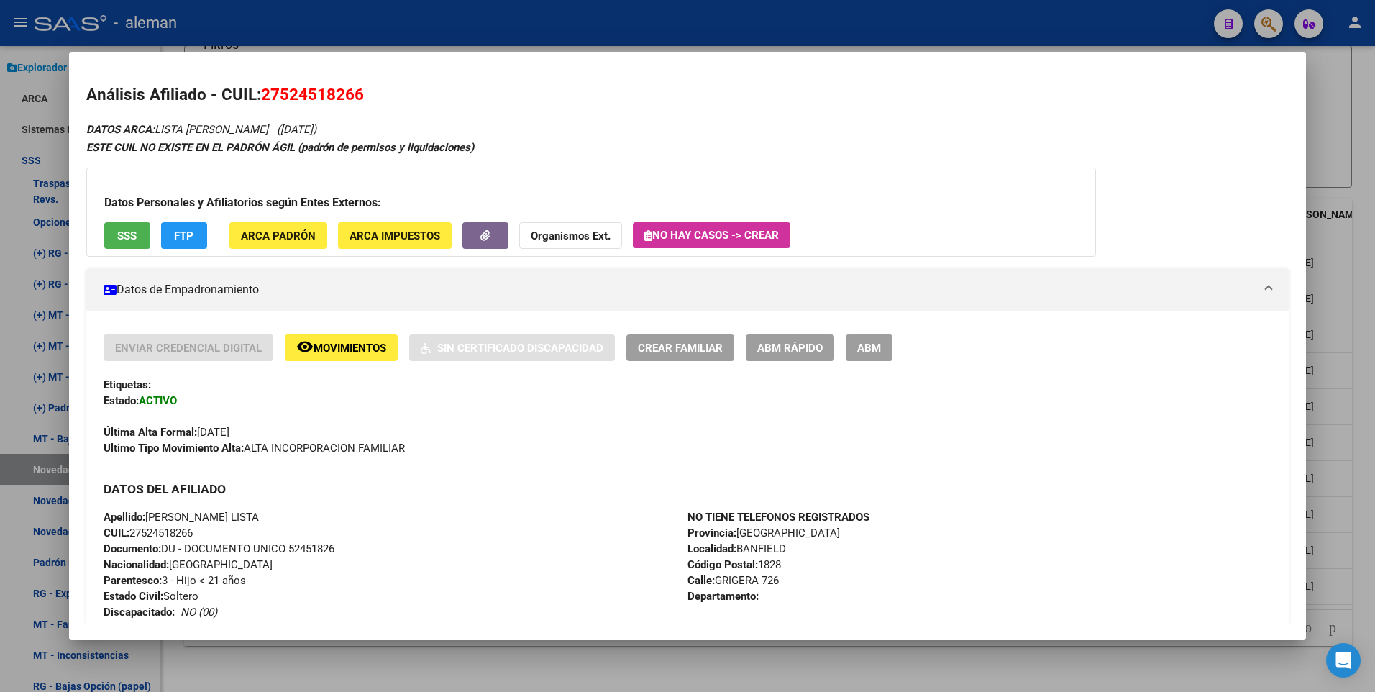
click at [1357, 375] on div at bounding box center [687, 346] width 1375 height 692
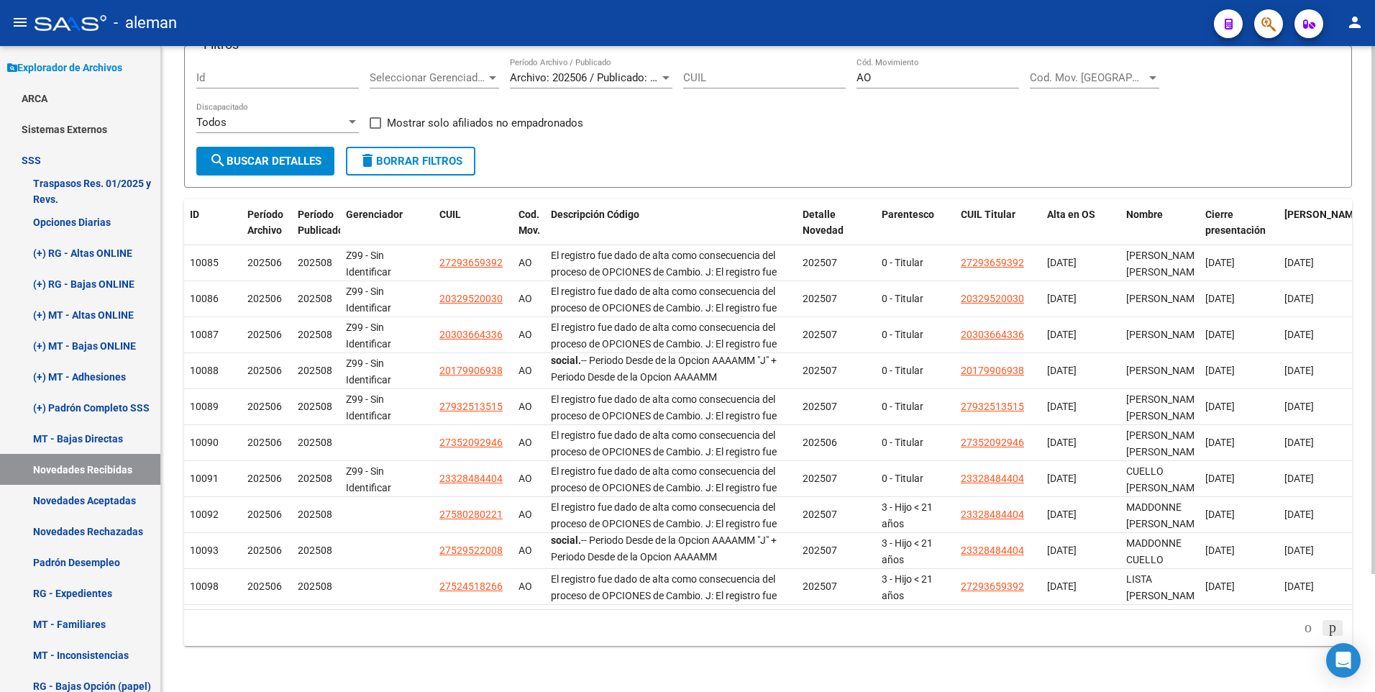
click at [1329, 625] on icon "go to next page" at bounding box center [1333, 627] width 12 height 17
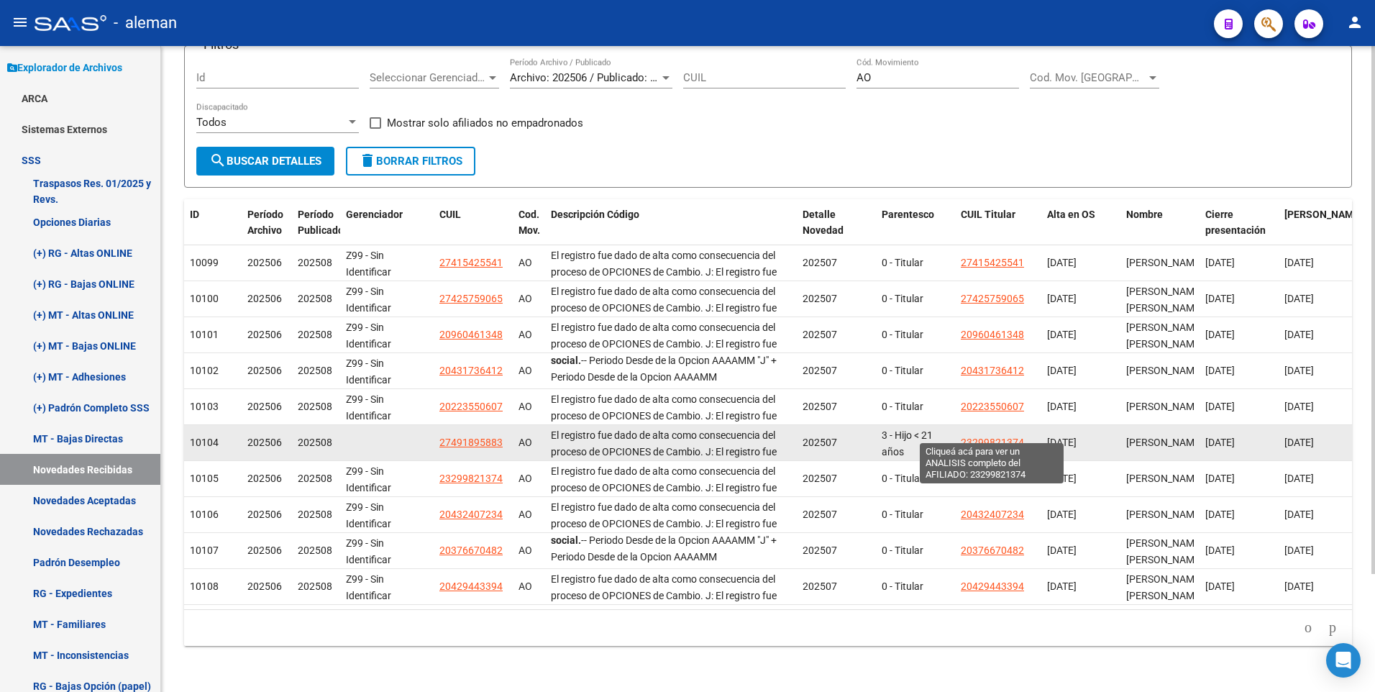
click at [984, 437] on span "23299821374" at bounding box center [992, 443] width 63 height 12
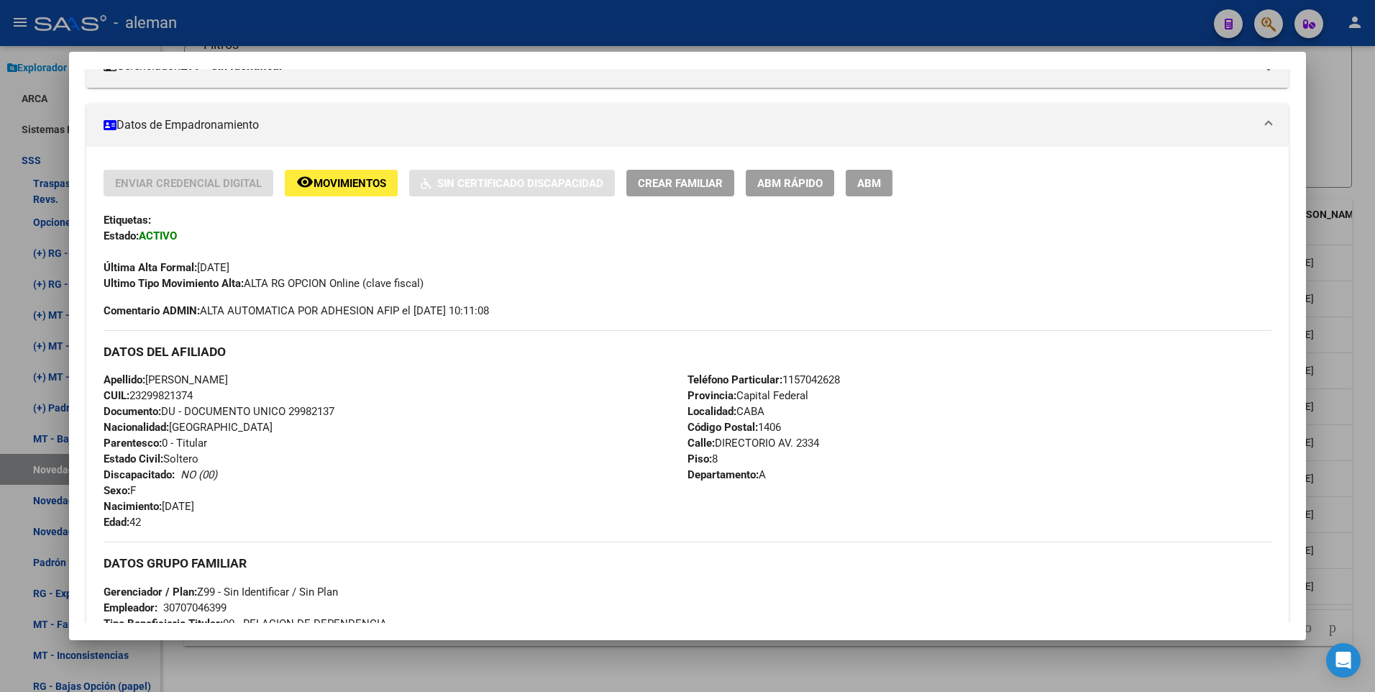
scroll to position [360, 0]
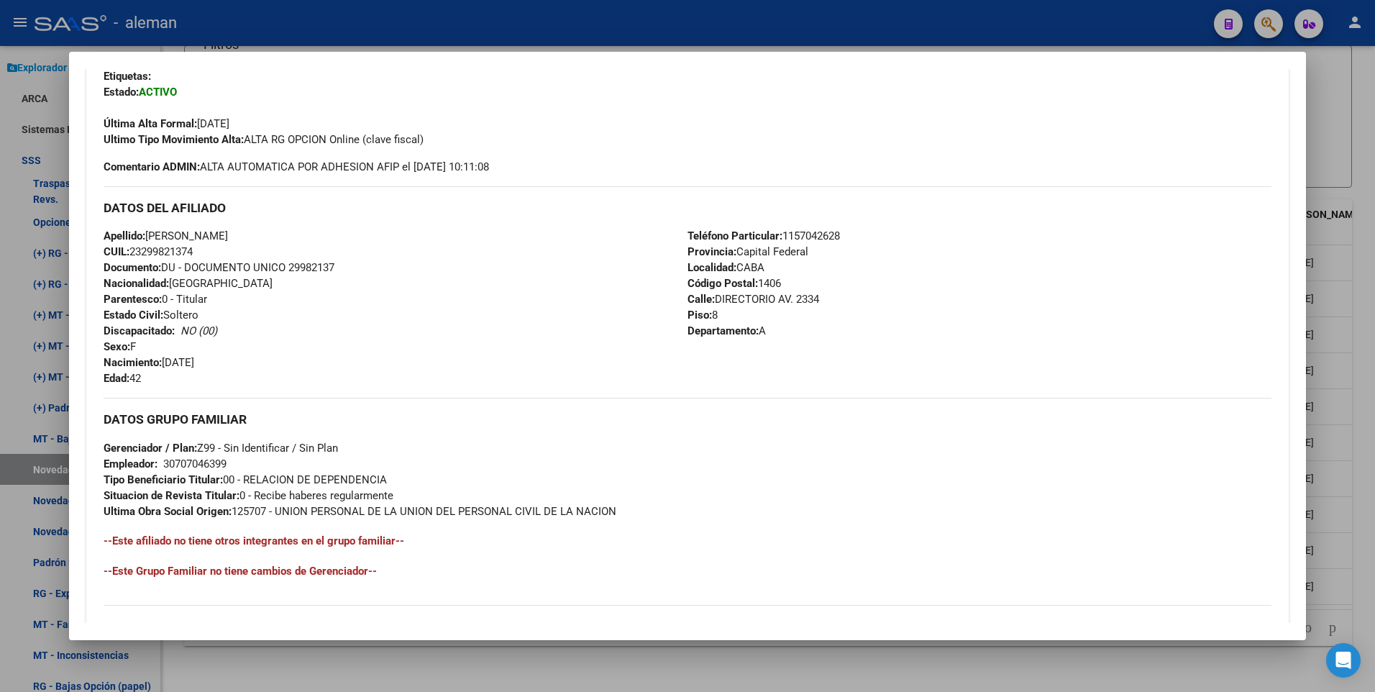
click at [1364, 421] on div at bounding box center [687, 346] width 1375 height 692
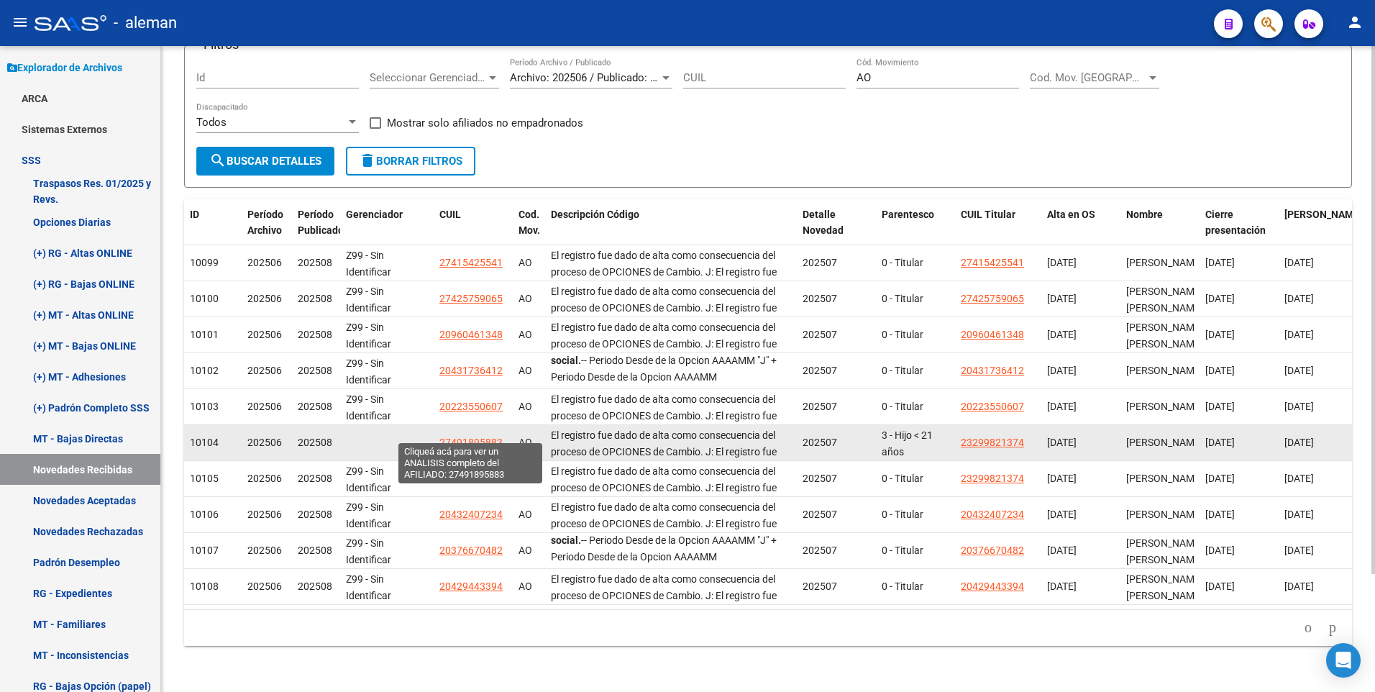
click at [465, 437] on span "27491895883" at bounding box center [471, 443] width 63 height 12
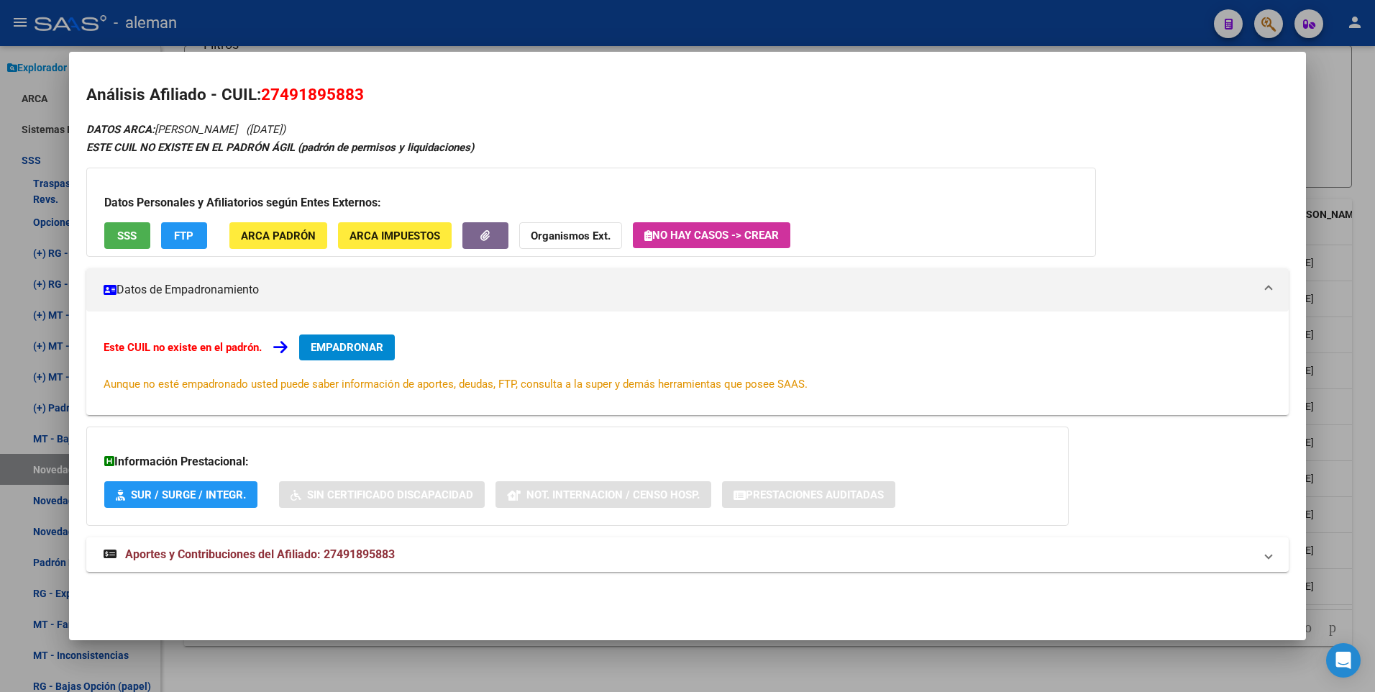
click at [348, 348] on span "EMPADRONAR" at bounding box center [347, 347] width 73 height 13
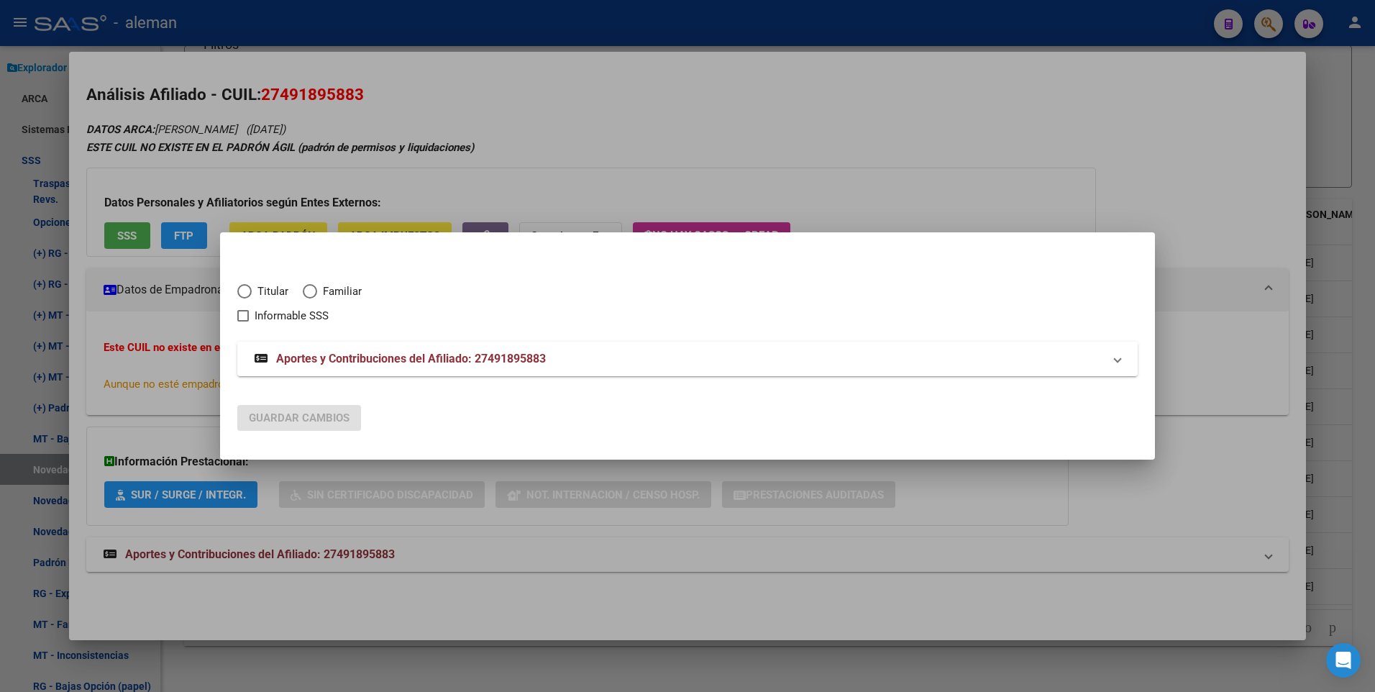
click at [316, 293] on span "Elija una opción" at bounding box center [310, 291] width 14 height 14
click at [316, 293] on input "Familiar" at bounding box center [310, 291] width 14 height 14
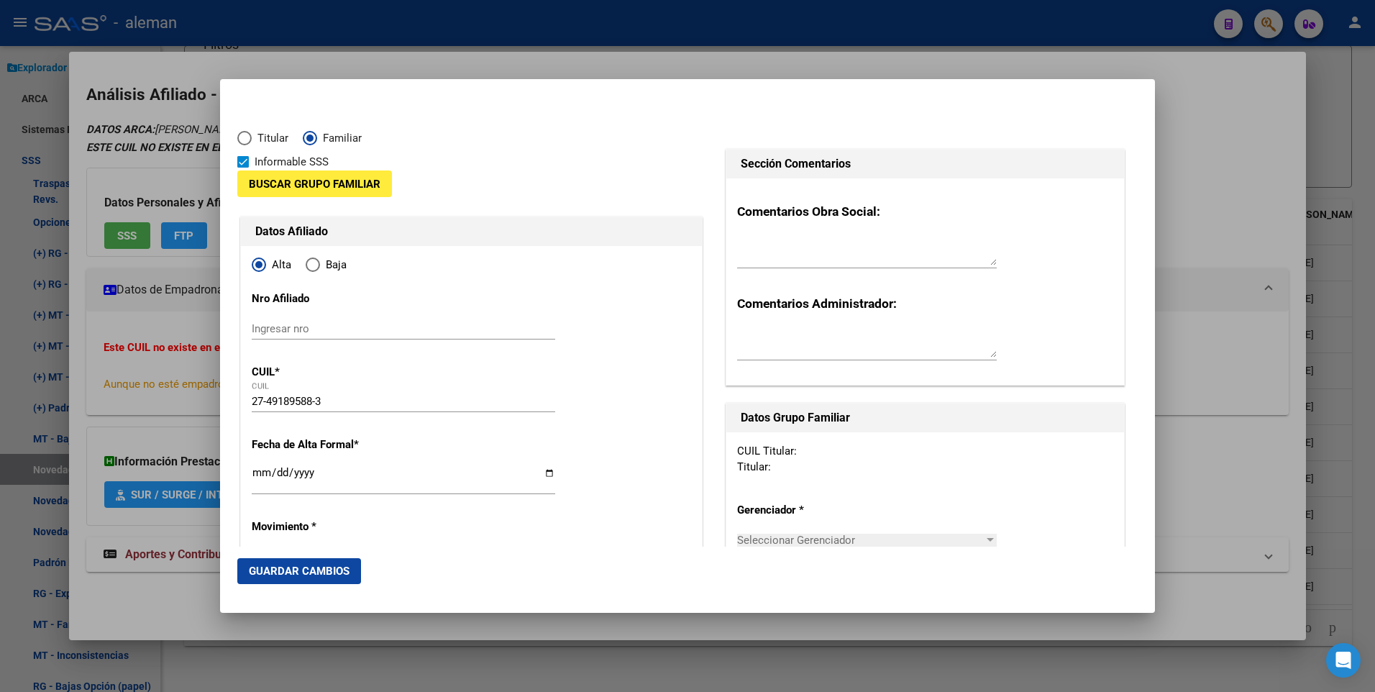
click at [237, 161] on span at bounding box center [243, 162] width 12 height 12
click at [242, 168] on input "Informable SSS" at bounding box center [242, 168] width 1 height 1
click at [258, 174] on button "Buscar Grupo Familiar" at bounding box center [314, 183] width 155 height 27
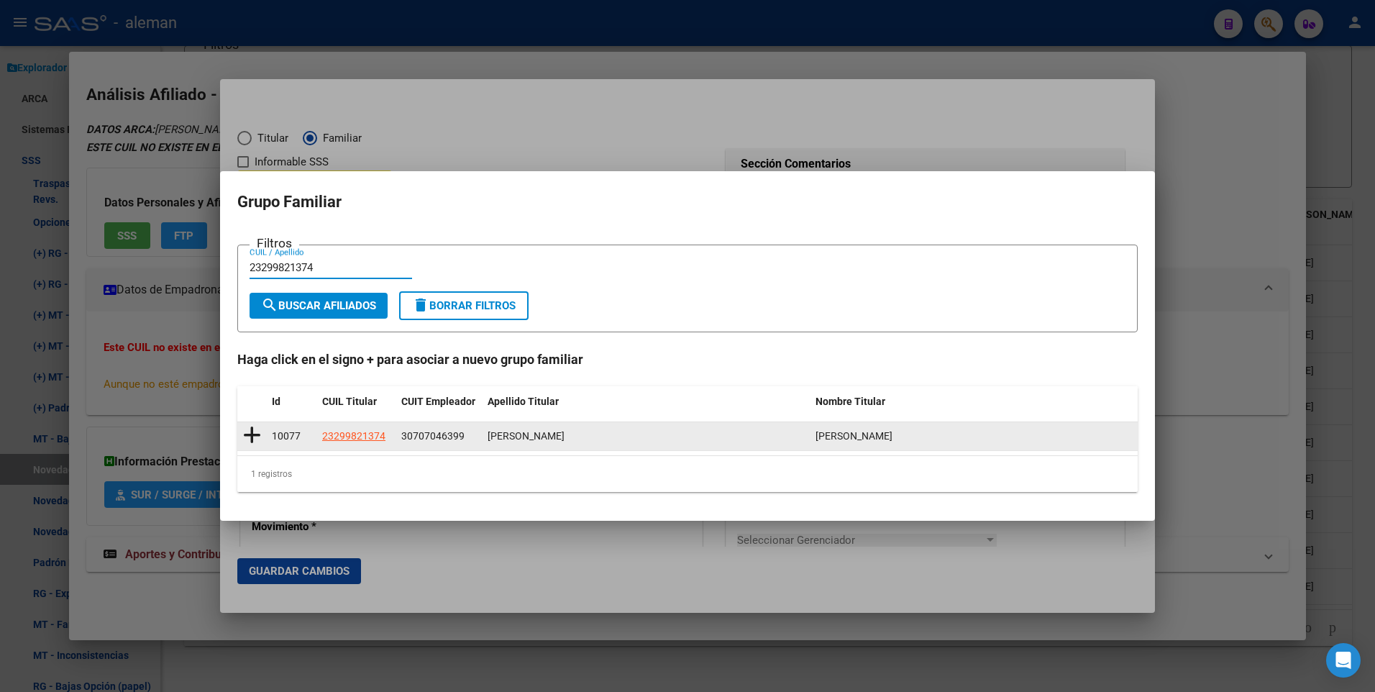
click at [257, 433] on icon at bounding box center [252, 435] width 18 height 20
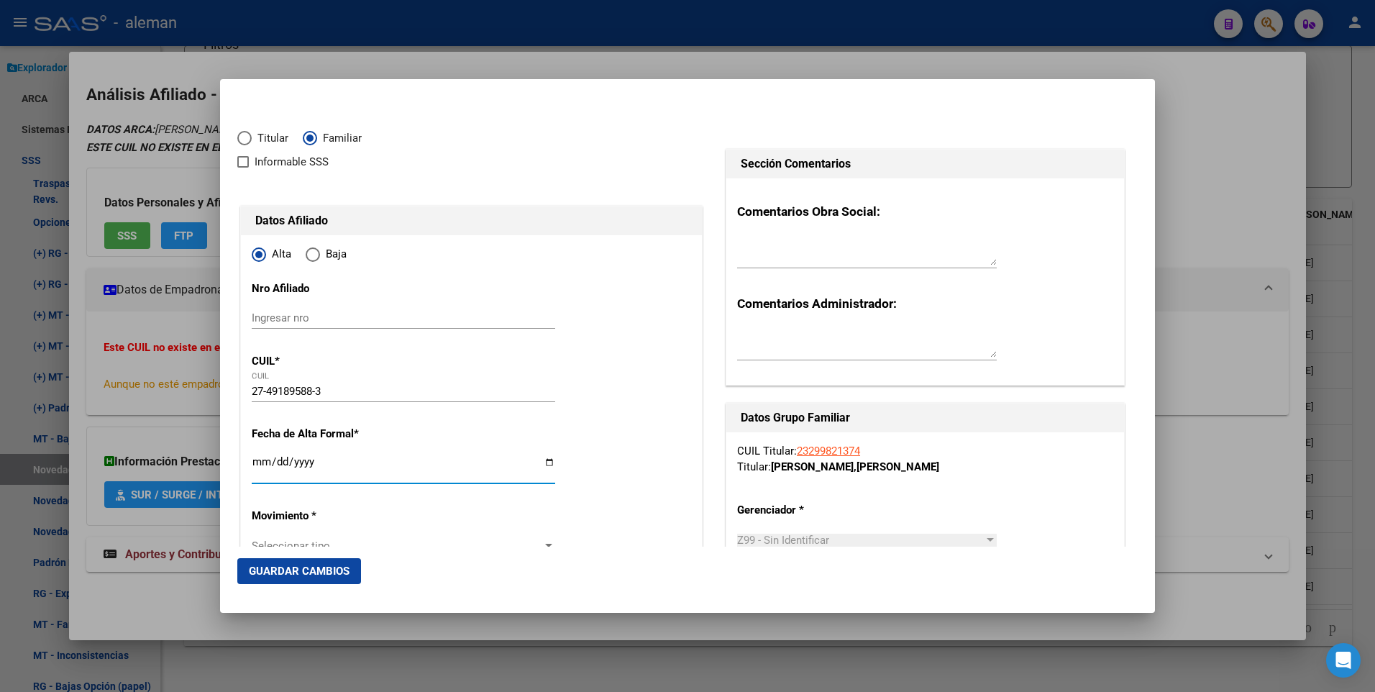
click at [255, 462] on input "Ingresar fecha" at bounding box center [404, 467] width 304 height 23
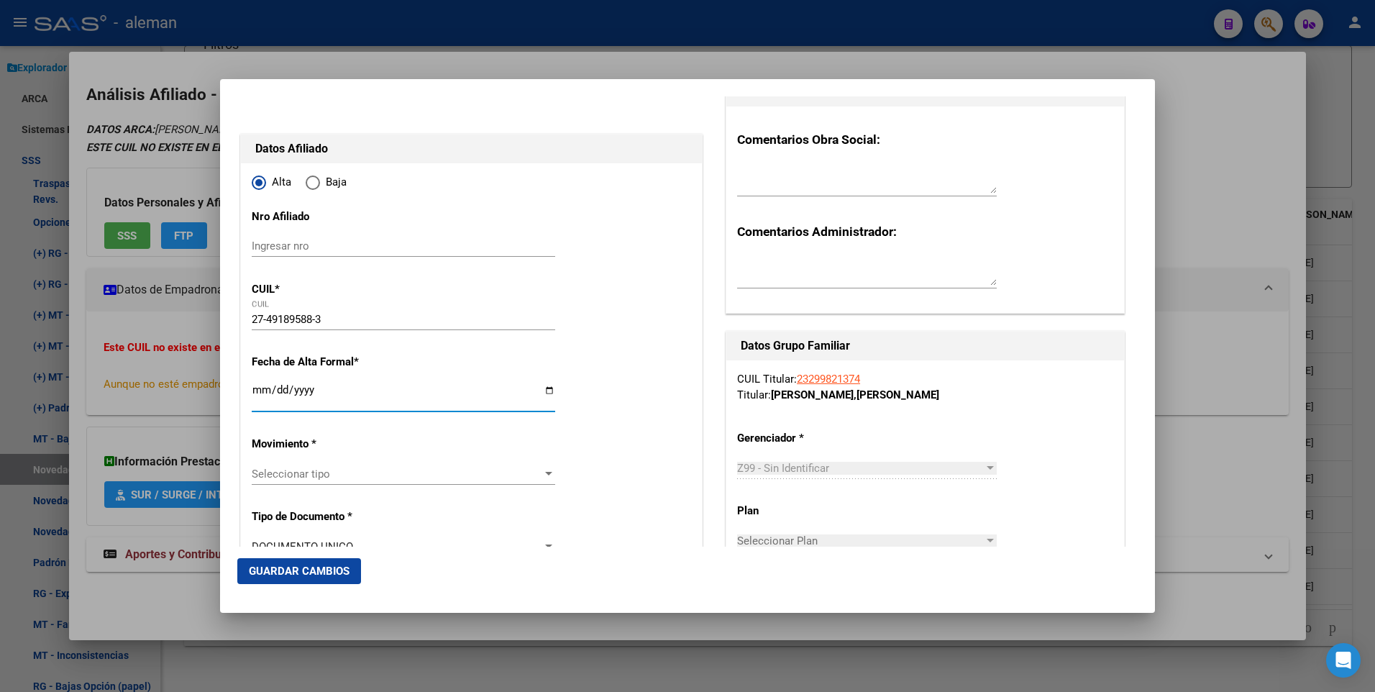
scroll to position [144, 0]
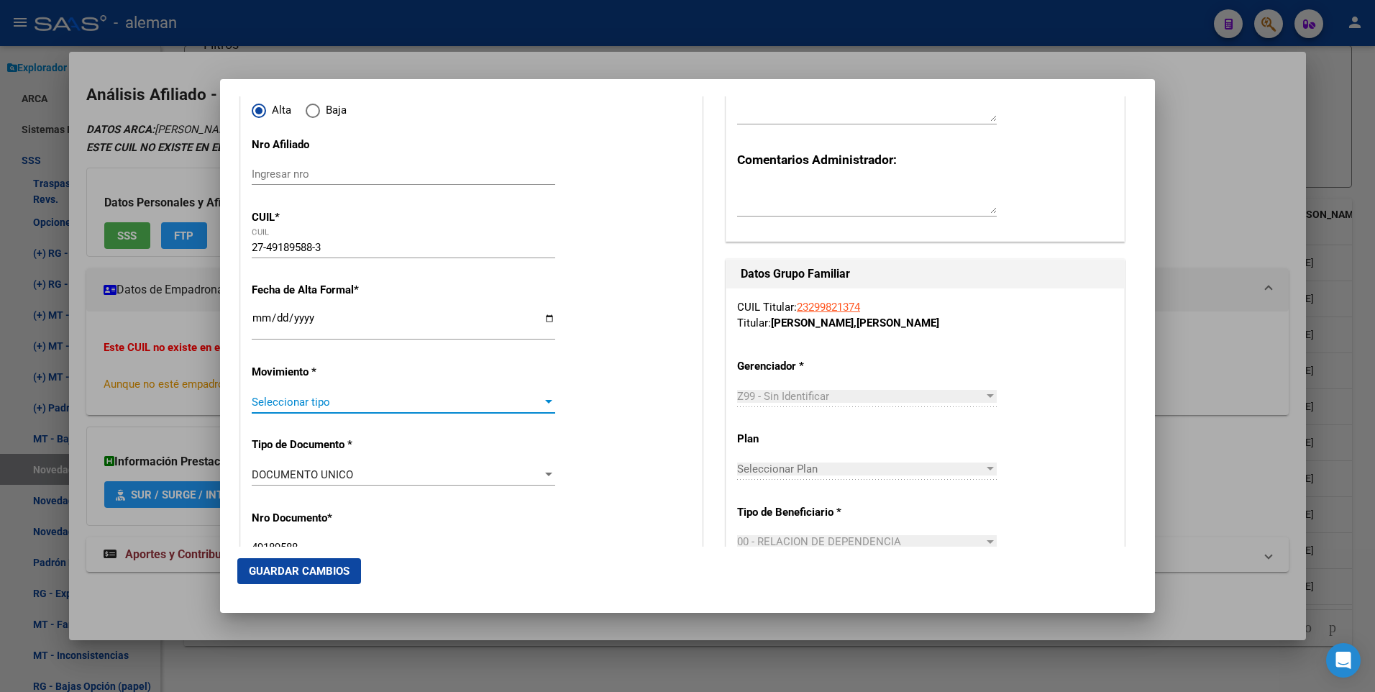
click at [545, 399] on div at bounding box center [548, 402] width 13 height 12
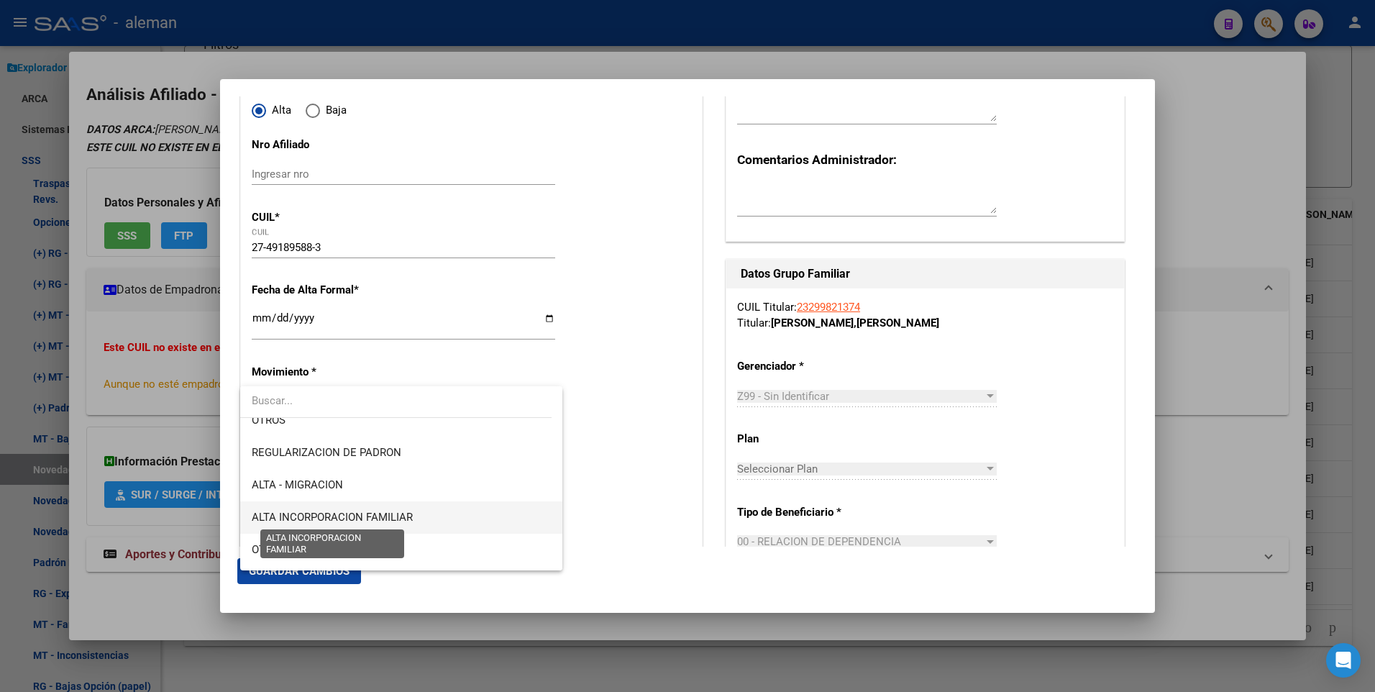
click at [328, 511] on span "ALTA INCORPORACION FAMILIAR" at bounding box center [332, 517] width 161 height 13
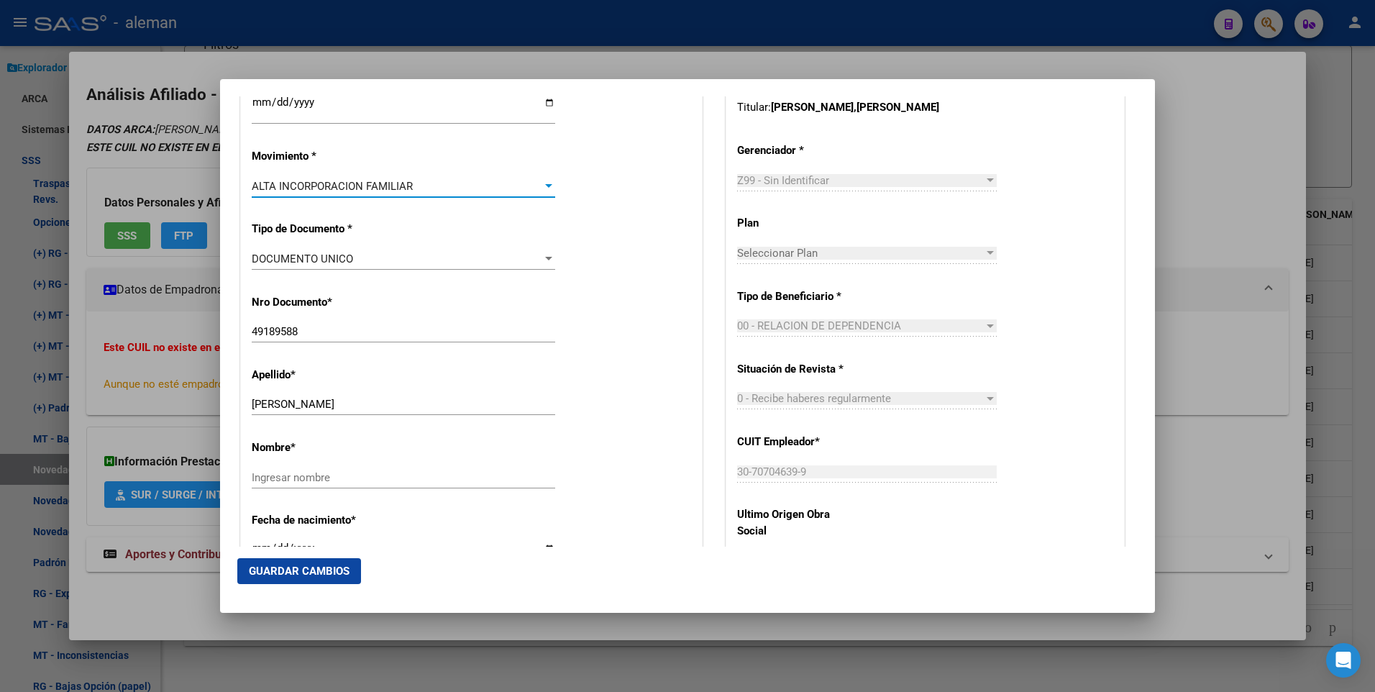
scroll to position [432, 0]
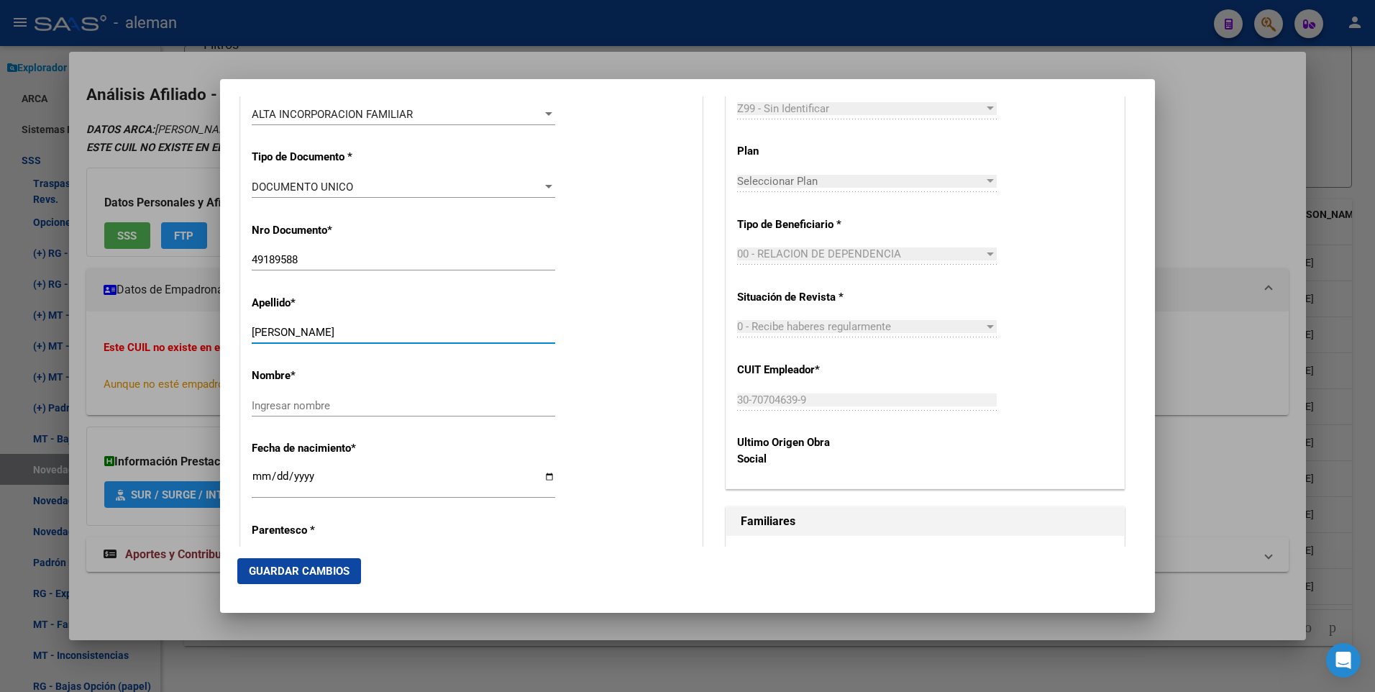
drag, startPoint x: 373, startPoint y: 329, endPoint x: 452, endPoint y: 329, distance: 79.9
click at [452, 329] on input "ZACARIAS MARTIGNOLI CATALINA" at bounding box center [404, 332] width 304 height 13
click at [411, 404] on input "Ingresar nombre" at bounding box center [404, 405] width 304 height 13
paste input "CATALINA"
drag, startPoint x: 372, startPoint y: 334, endPoint x: 504, endPoint y: 317, distance: 132.8
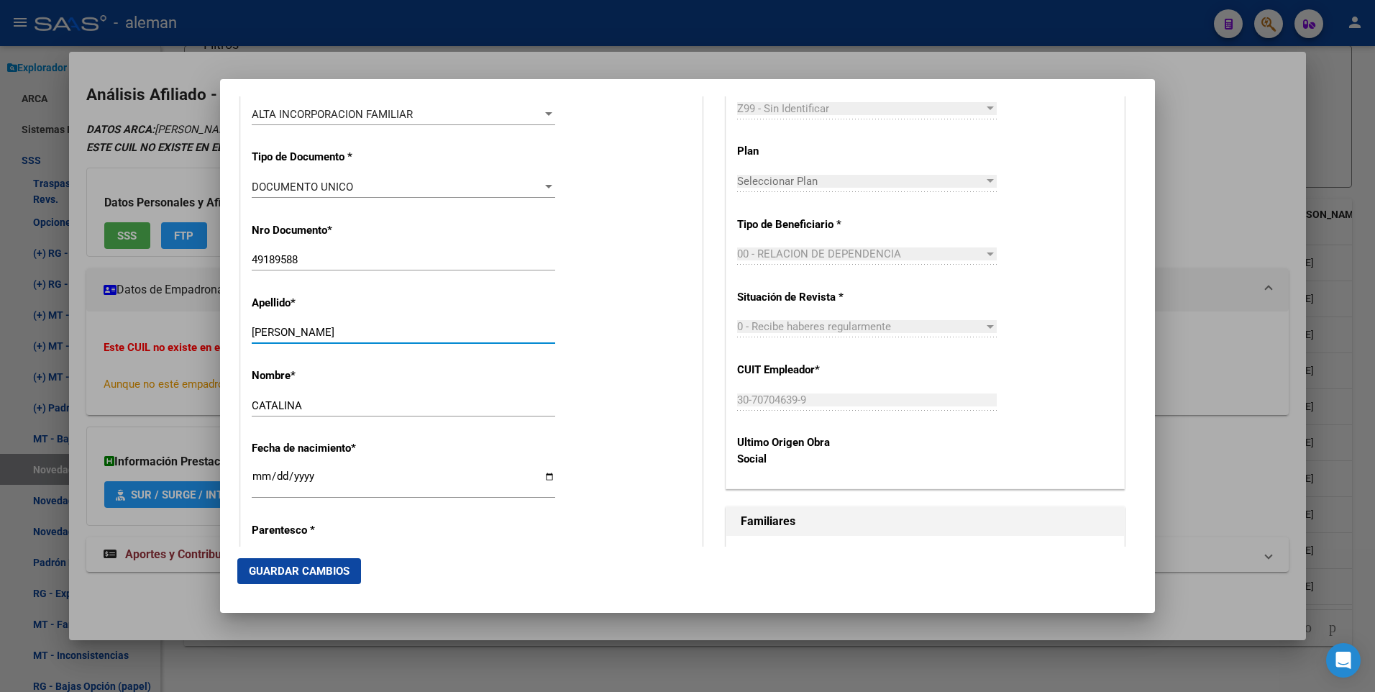
click at [504, 316] on div "Apellido * ZACARIAS MARTIGNOLI CATALINA Ingresar apellido" at bounding box center [472, 320] width 440 height 73
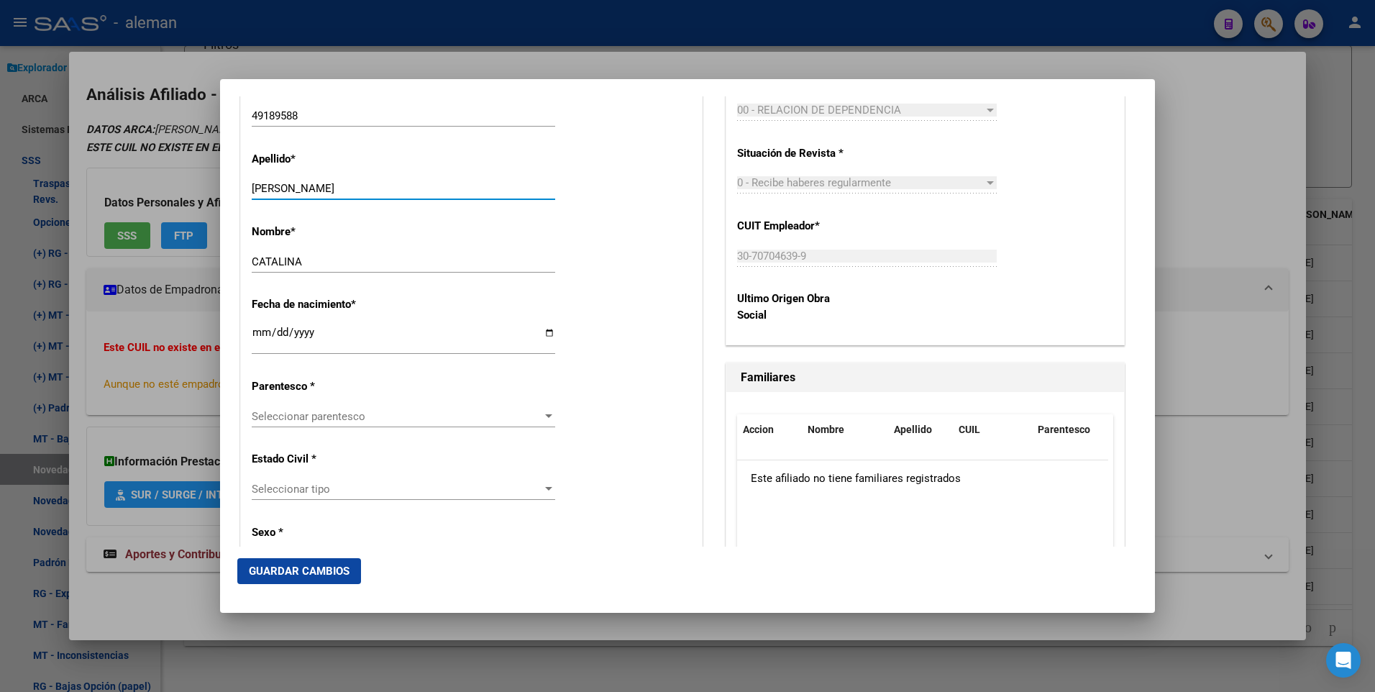
click at [545, 414] on div at bounding box center [548, 416] width 7 height 4
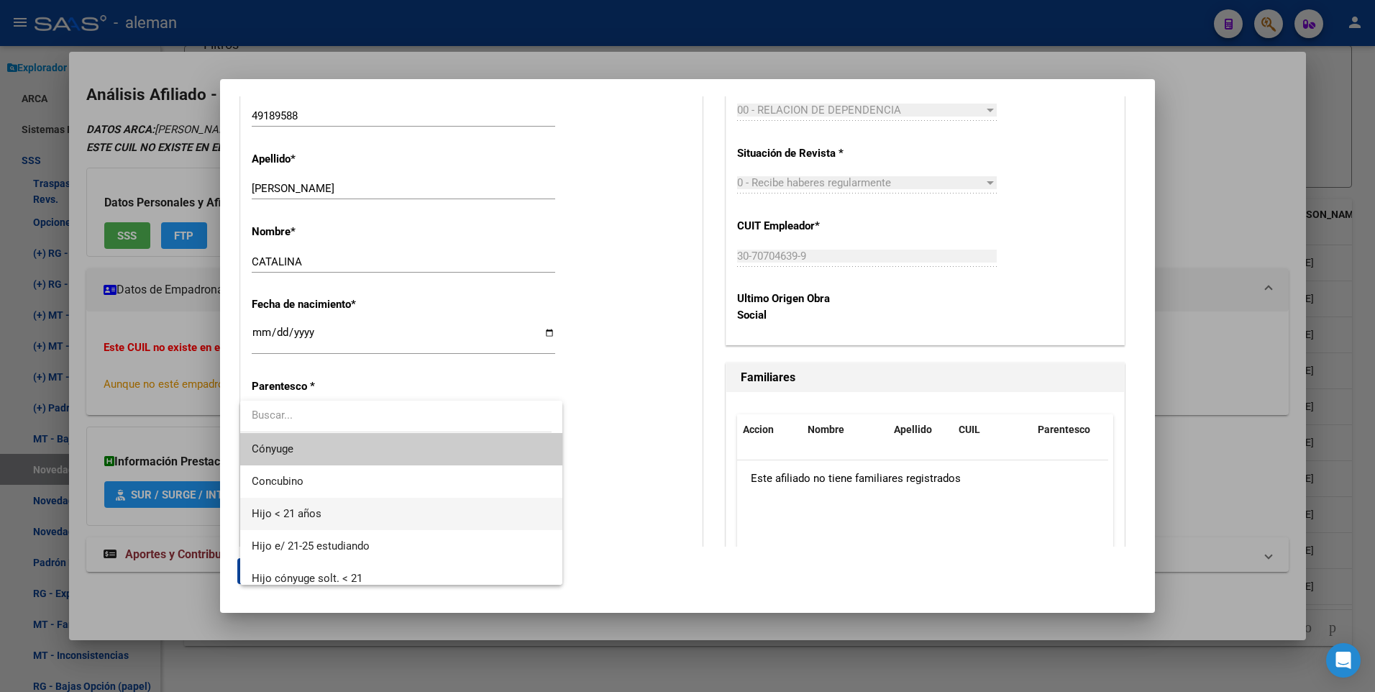
click at [337, 512] on span "Hijo < 21 años" at bounding box center [401, 514] width 299 height 32
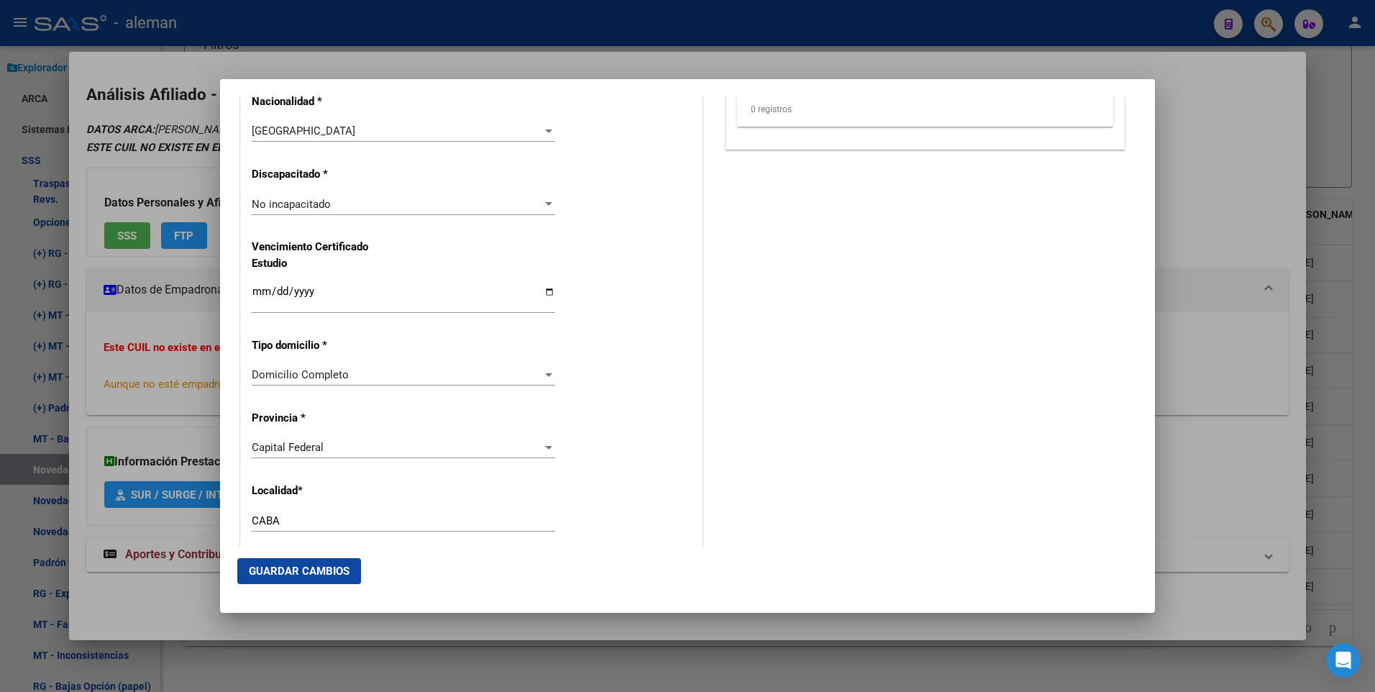
scroll to position [1367, 0]
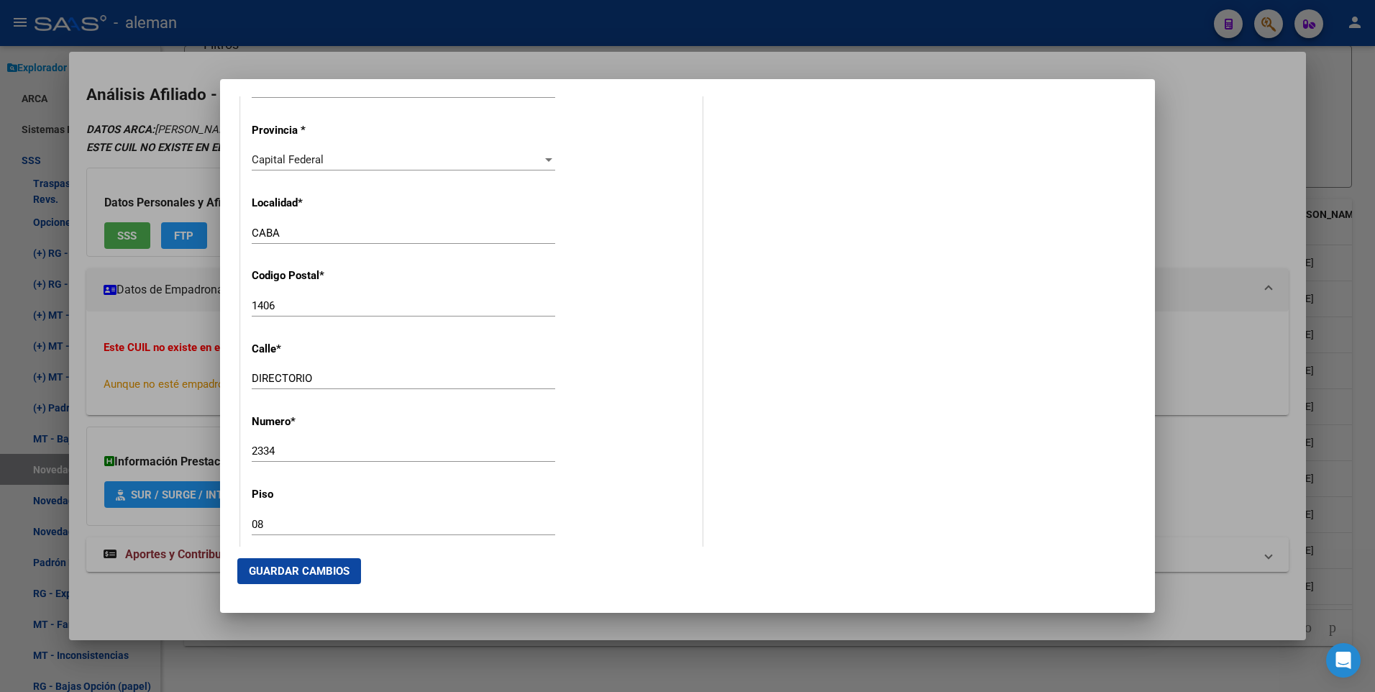
click at [321, 567] on span "Guardar Cambios" at bounding box center [299, 571] width 101 height 13
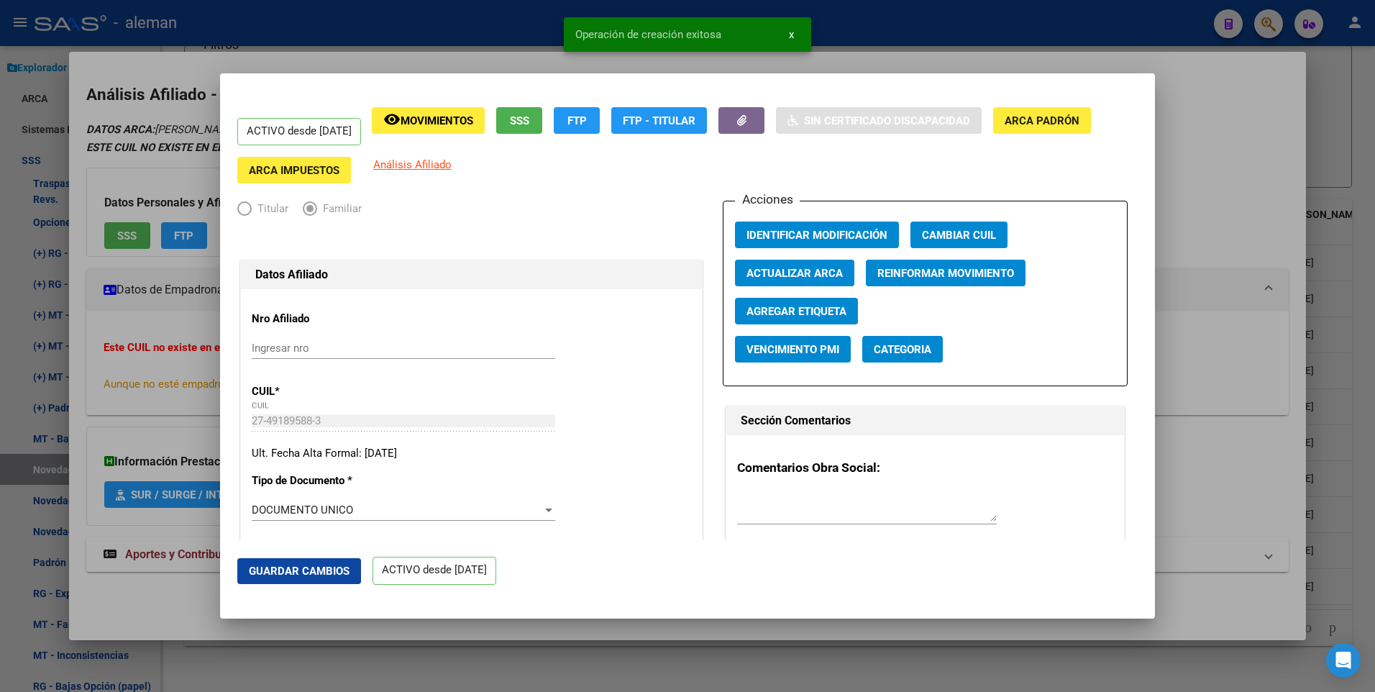
click at [1237, 206] on div at bounding box center [687, 346] width 1375 height 692
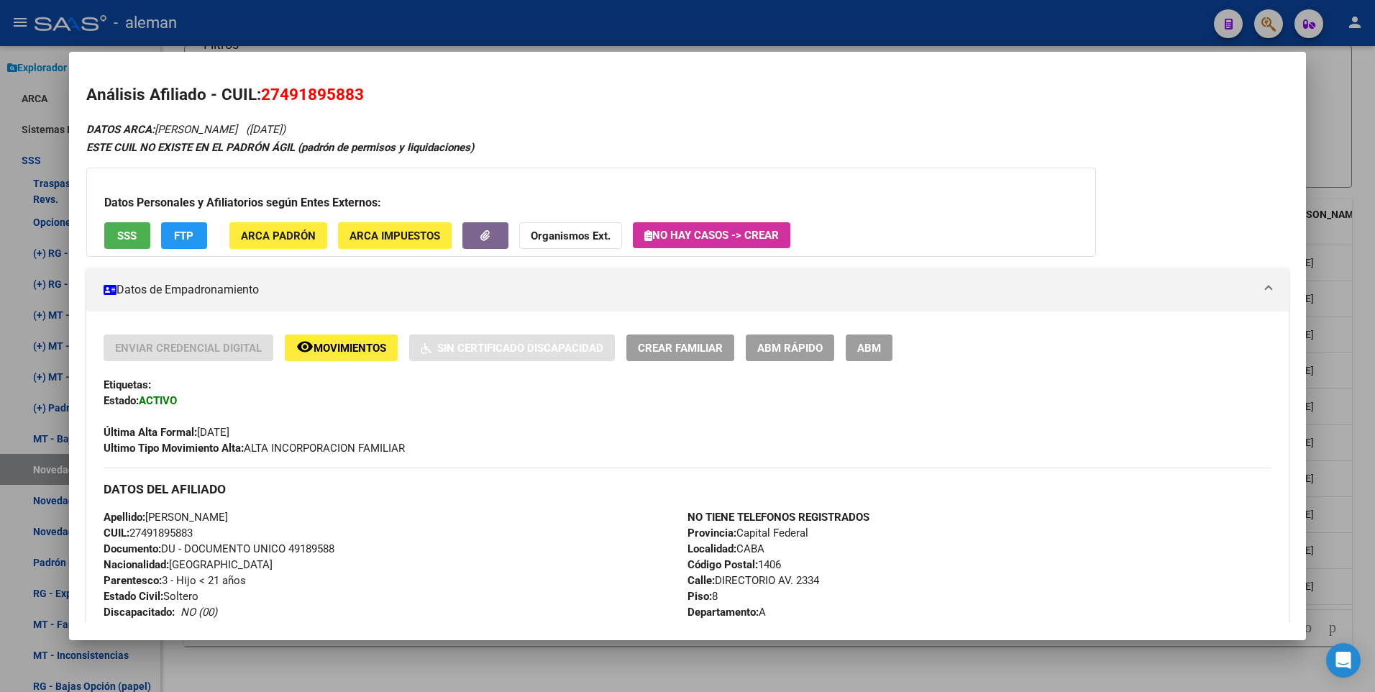
click at [1371, 303] on div at bounding box center [687, 346] width 1375 height 692
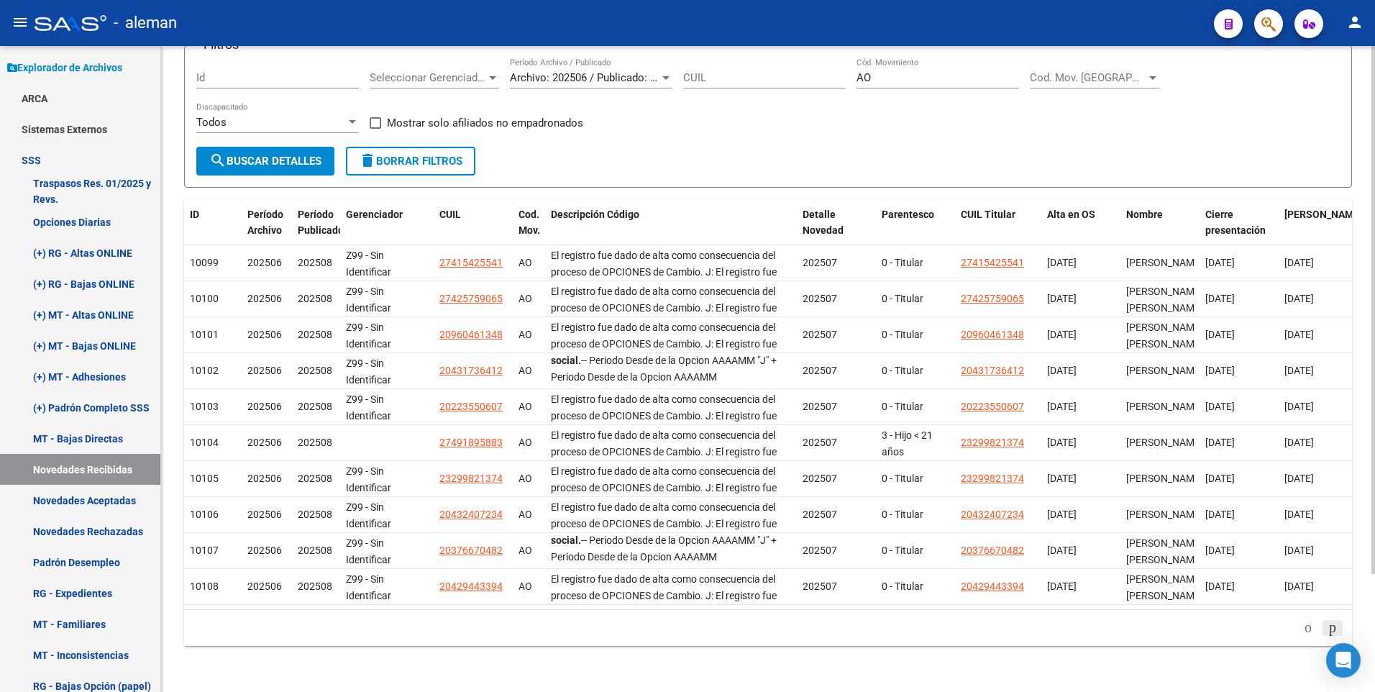
click at [1329, 627] on icon "go to next page" at bounding box center [1333, 627] width 12 height 17
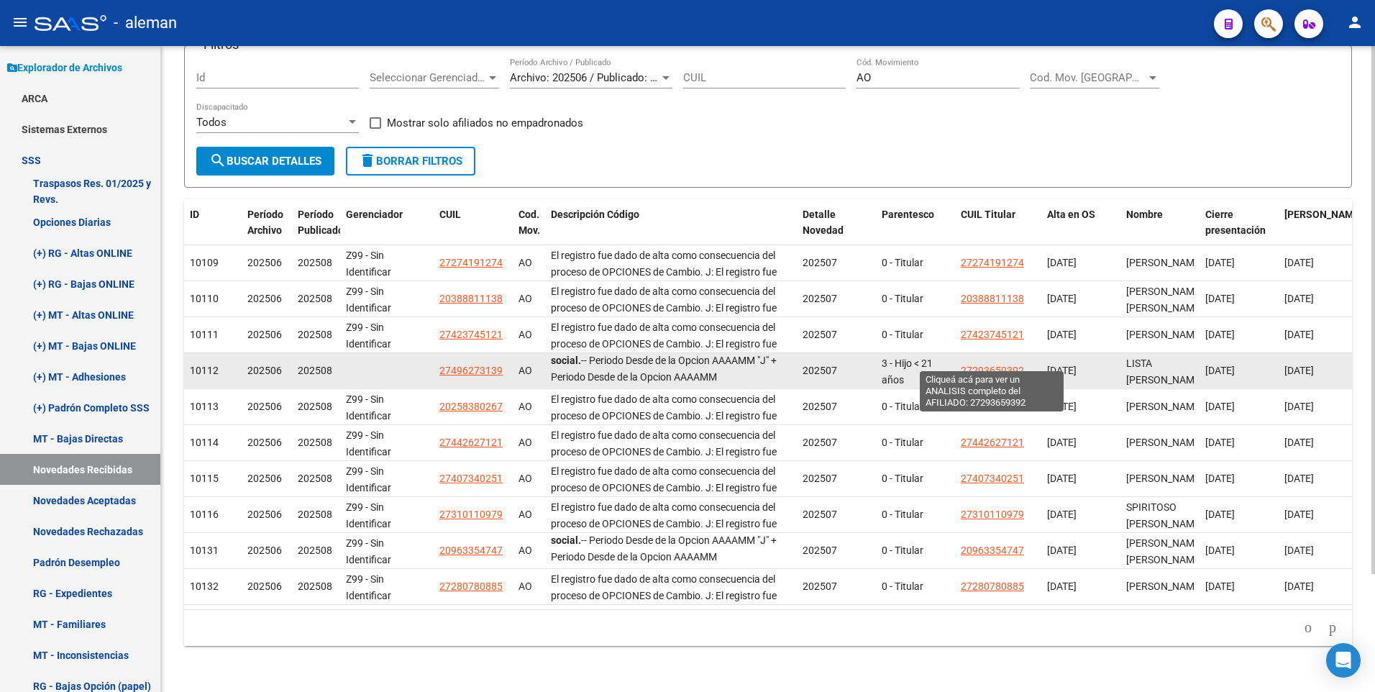
click at [1006, 365] on span "27293659392" at bounding box center [992, 371] width 63 height 12
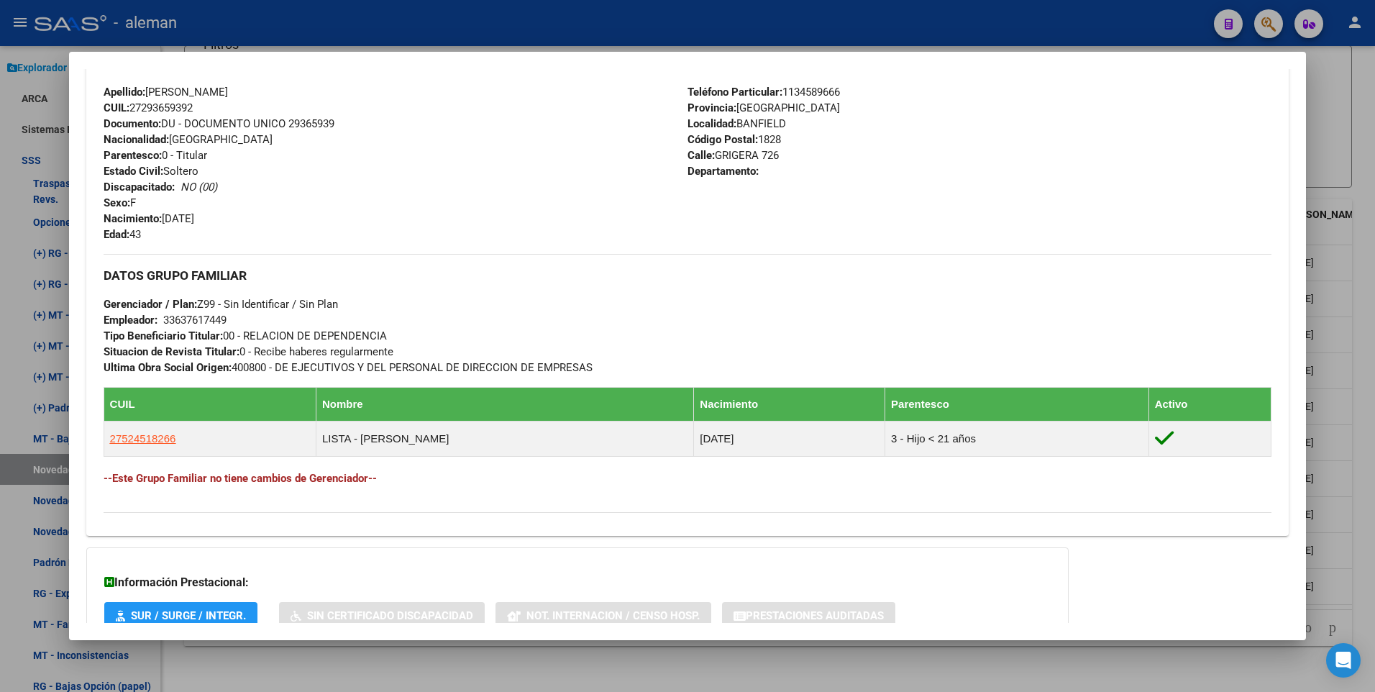
scroll to position [606, 0]
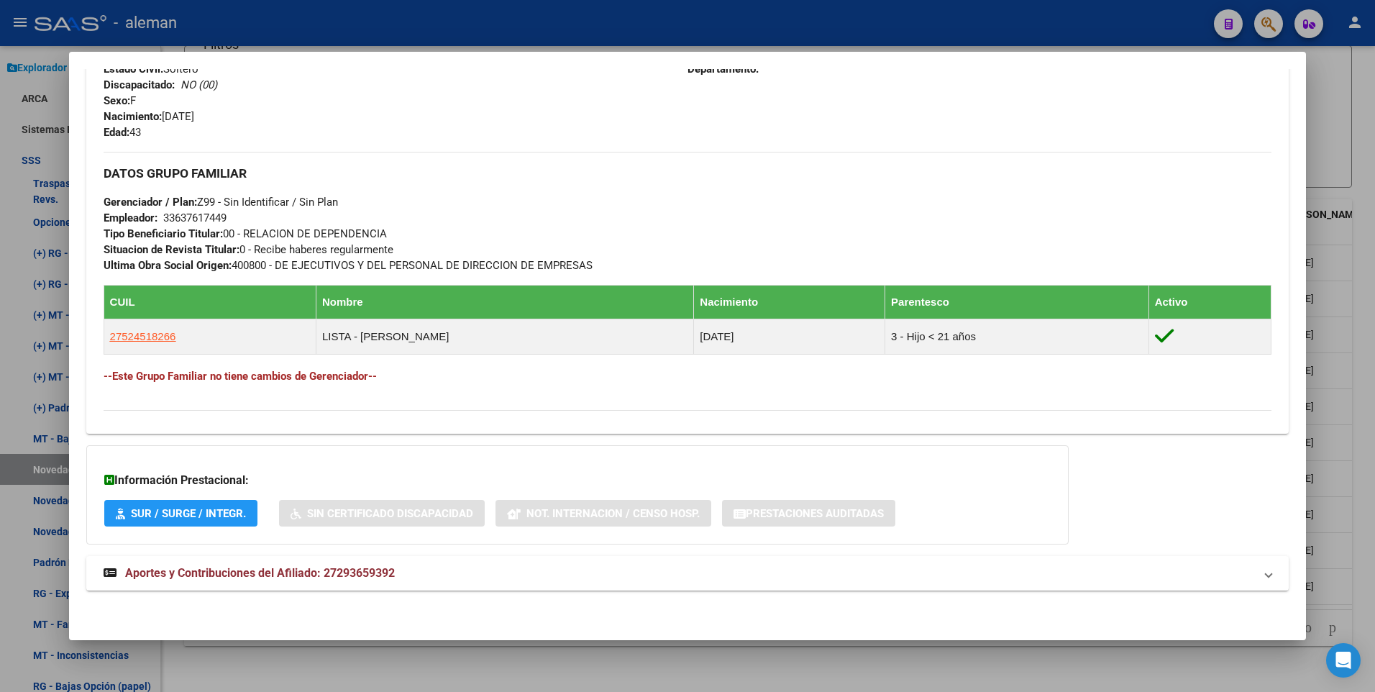
click at [1363, 288] on div at bounding box center [687, 346] width 1375 height 692
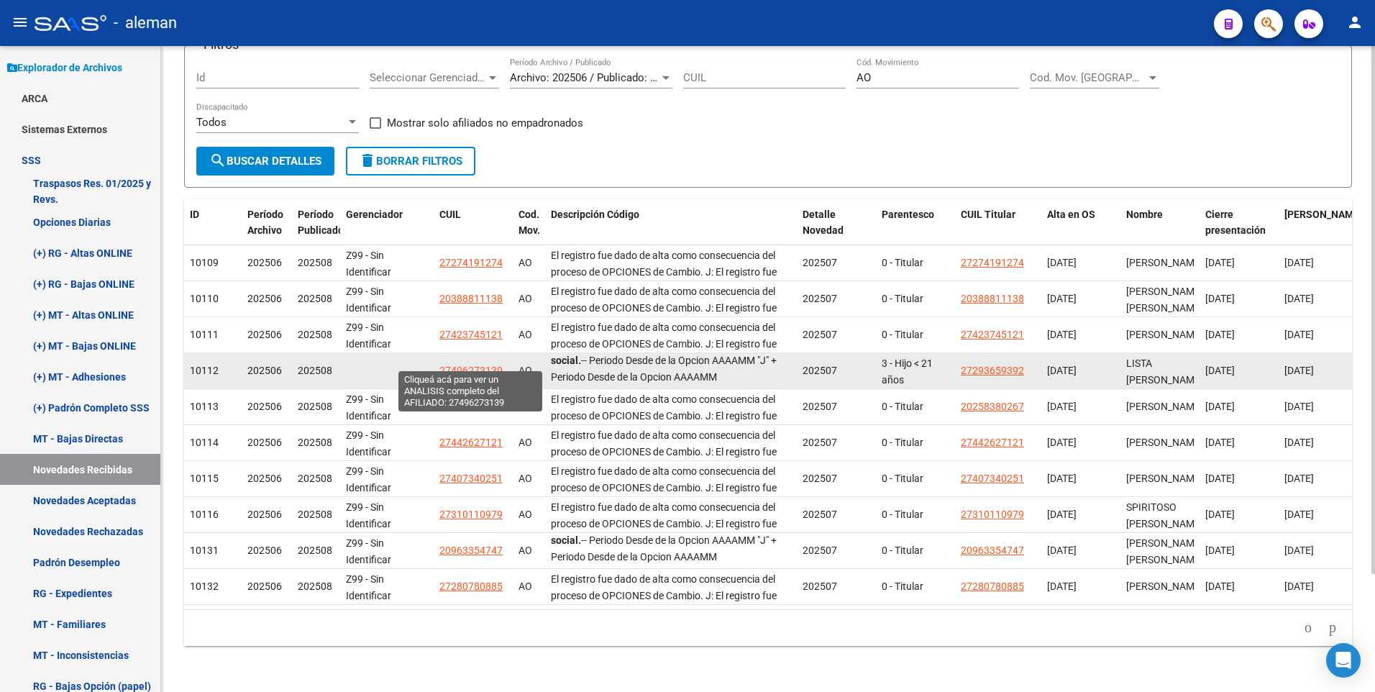
click at [478, 365] on span "27496273139" at bounding box center [471, 371] width 63 height 12
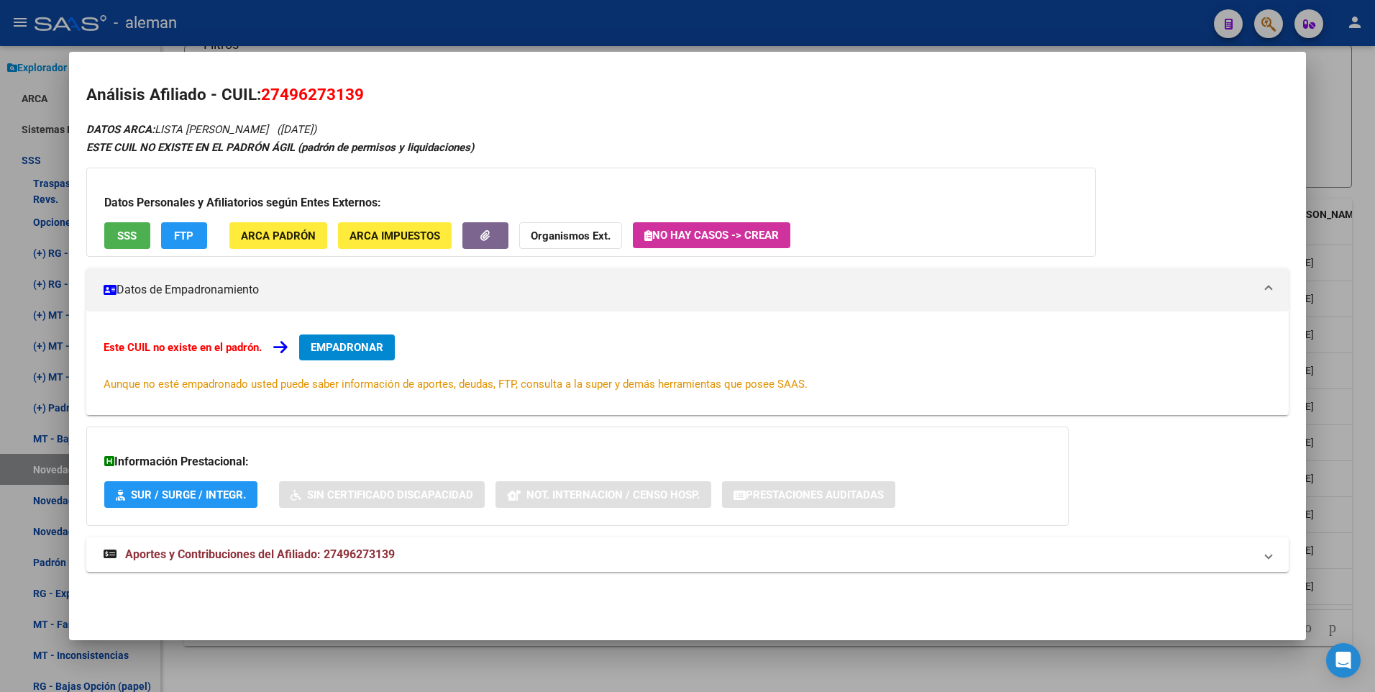
click at [365, 357] on button "EMPADRONAR" at bounding box center [347, 348] width 96 height 26
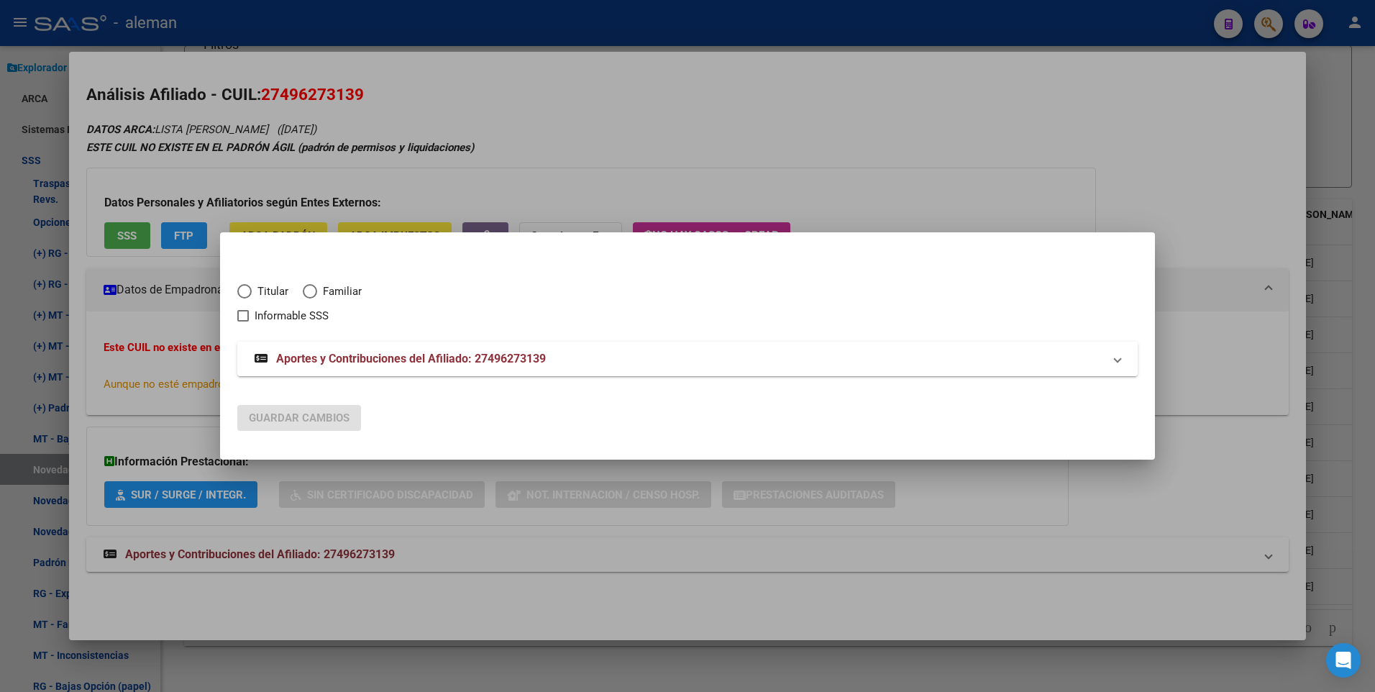
click at [311, 291] on span "Elija una opción" at bounding box center [310, 291] width 14 height 14
click at [311, 291] on input "Familiar" at bounding box center [310, 291] width 14 height 14
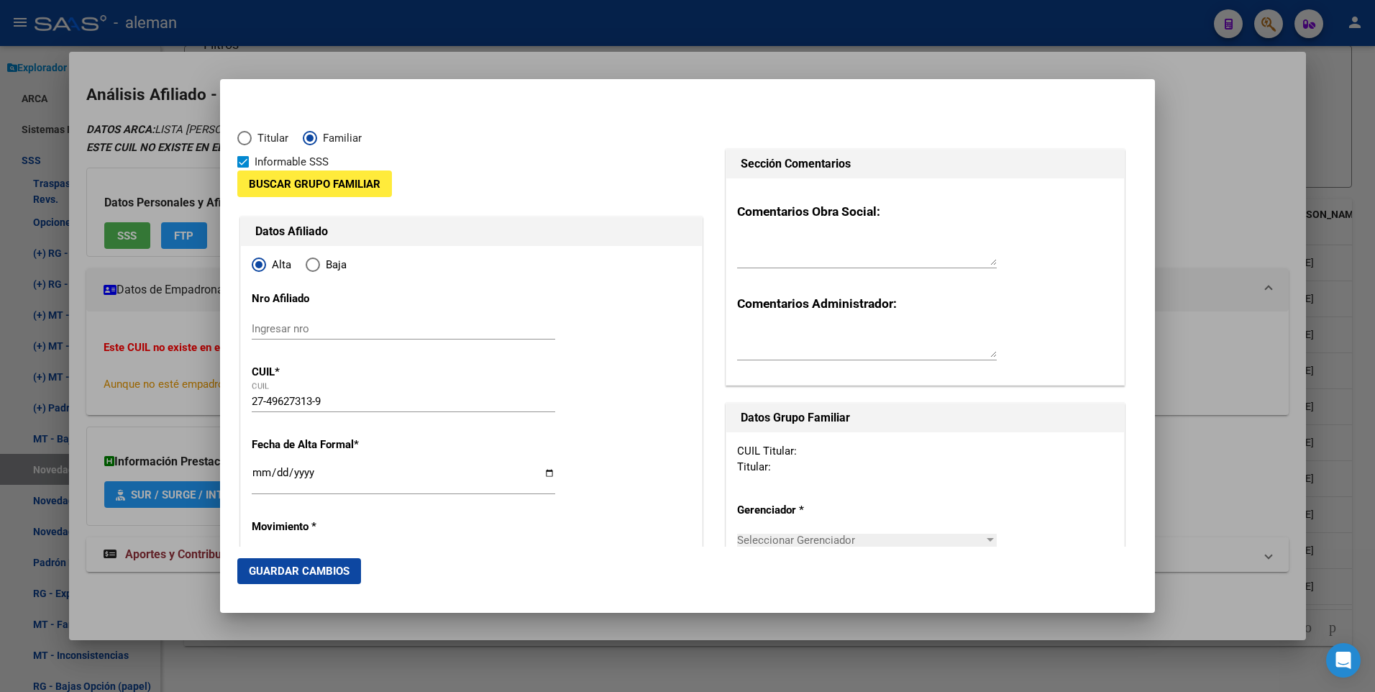
click at [242, 163] on span at bounding box center [243, 162] width 12 height 12
click at [242, 168] on input "Informable SSS" at bounding box center [242, 168] width 1 height 1
click at [258, 181] on span "Buscar Grupo Familiar" at bounding box center [315, 184] width 132 height 13
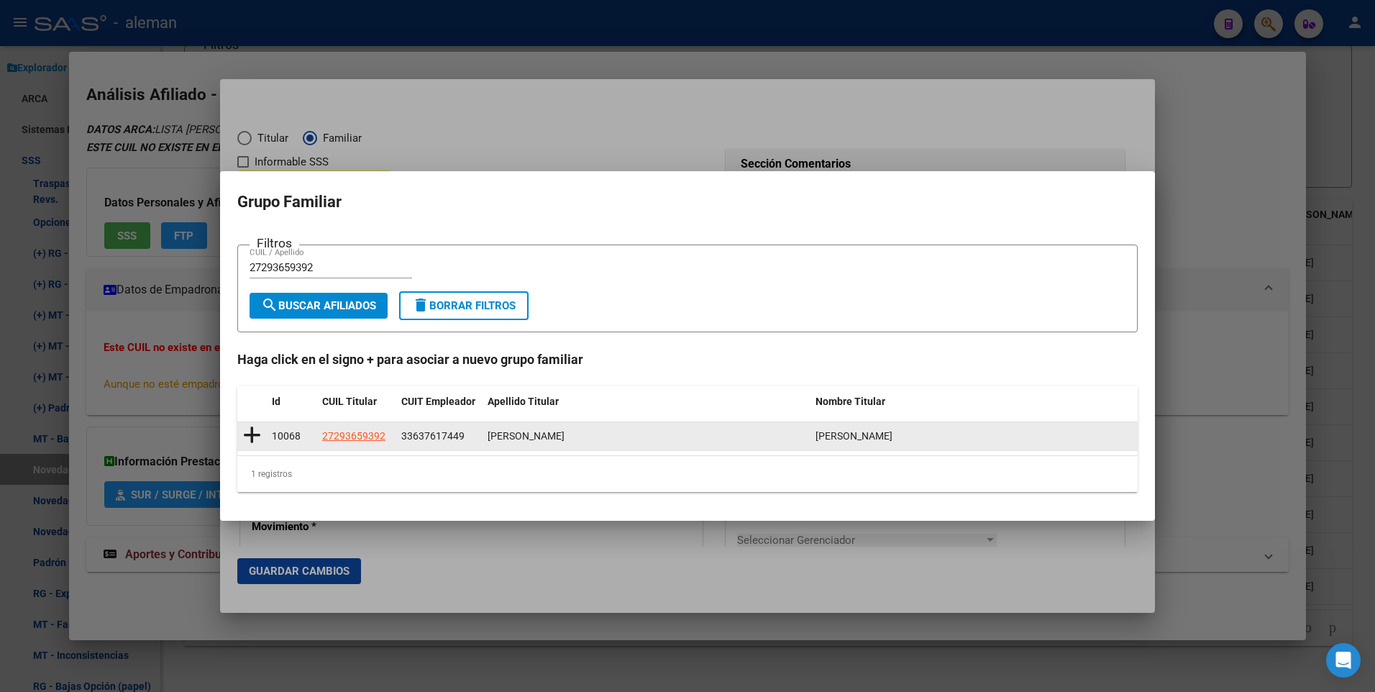
click at [251, 433] on icon at bounding box center [252, 435] width 18 height 20
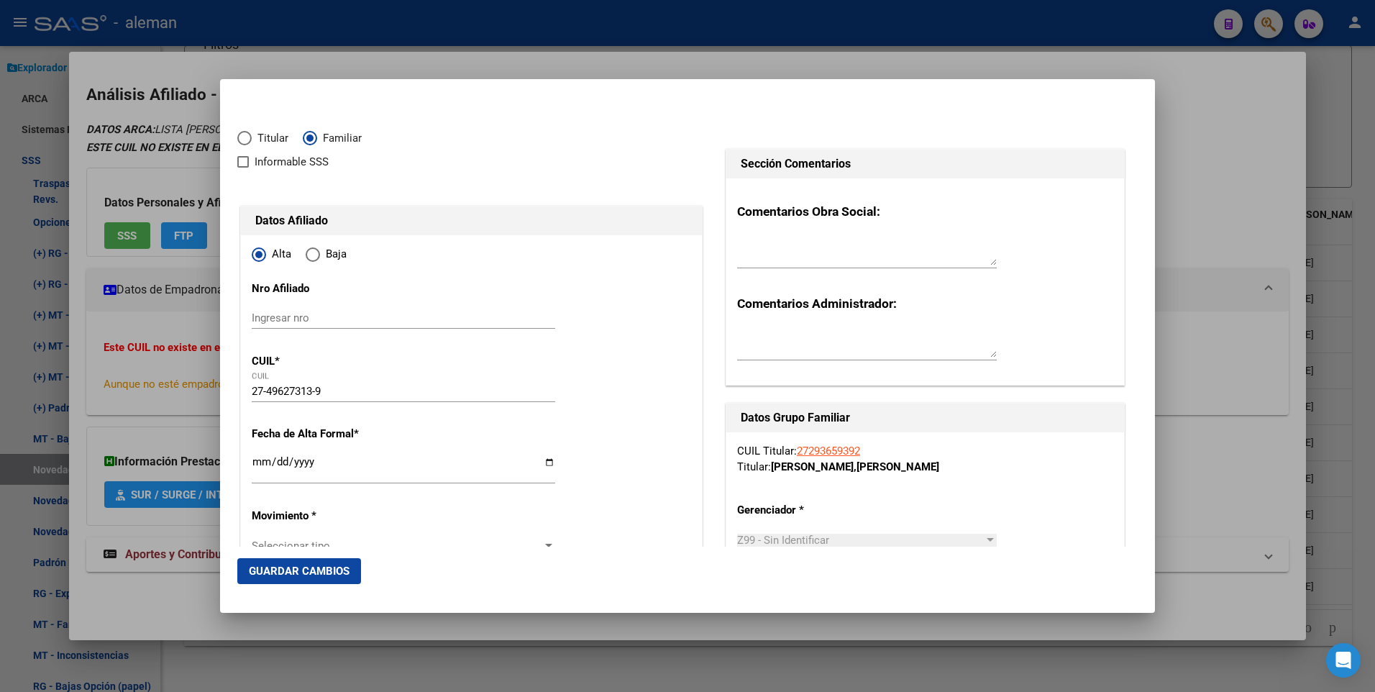
click at [252, 464] on input "Ingresar fecha" at bounding box center [404, 467] width 304 height 23
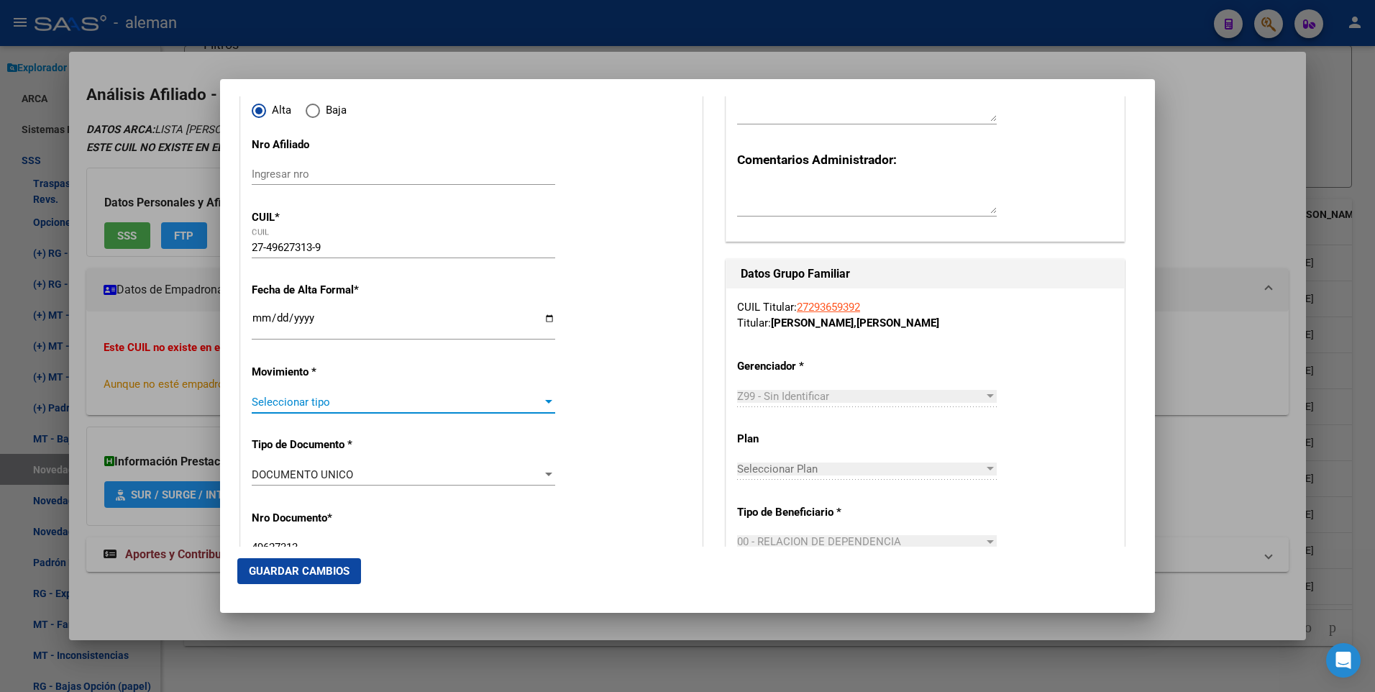
click at [545, 401] on div at bounding box center [548, 402] width 7 height 4
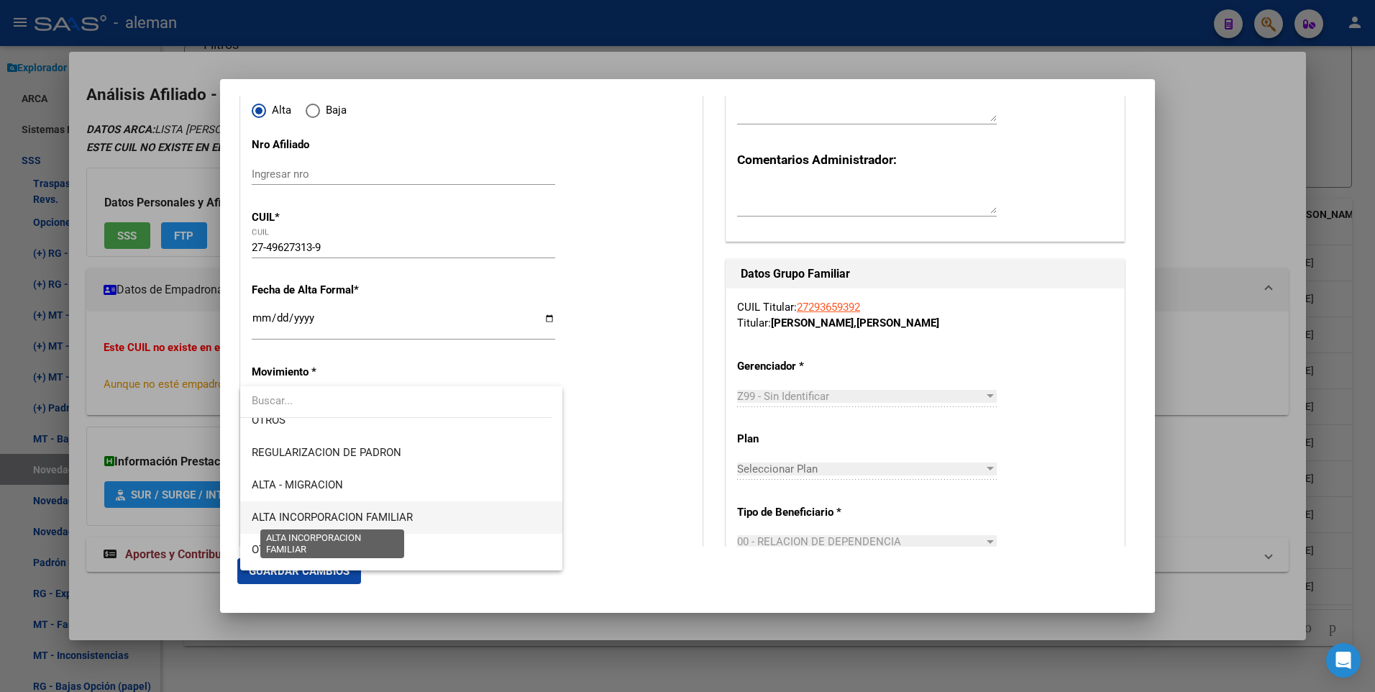
click at [382, 517] on span "ALTA INCORPORACION FAMILIAR" at bounding box center [332, 517] width 161 height 13
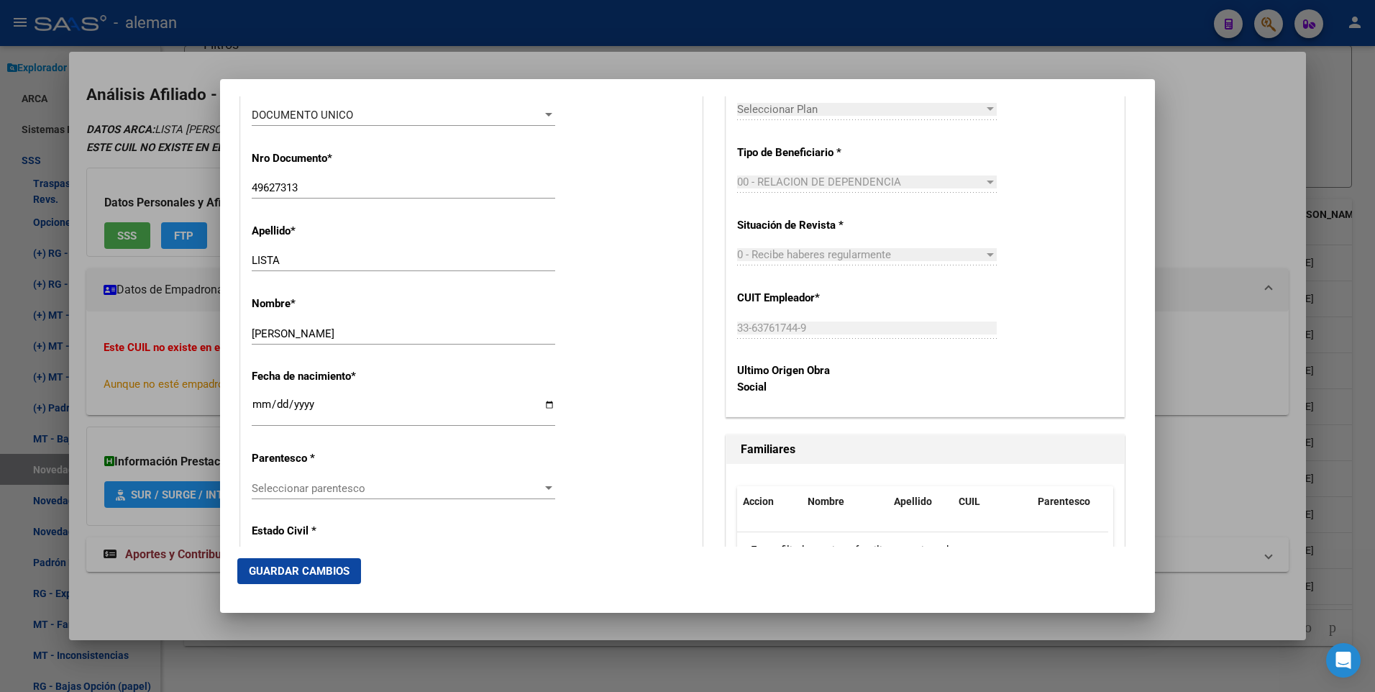
scroll to position [576, 0]
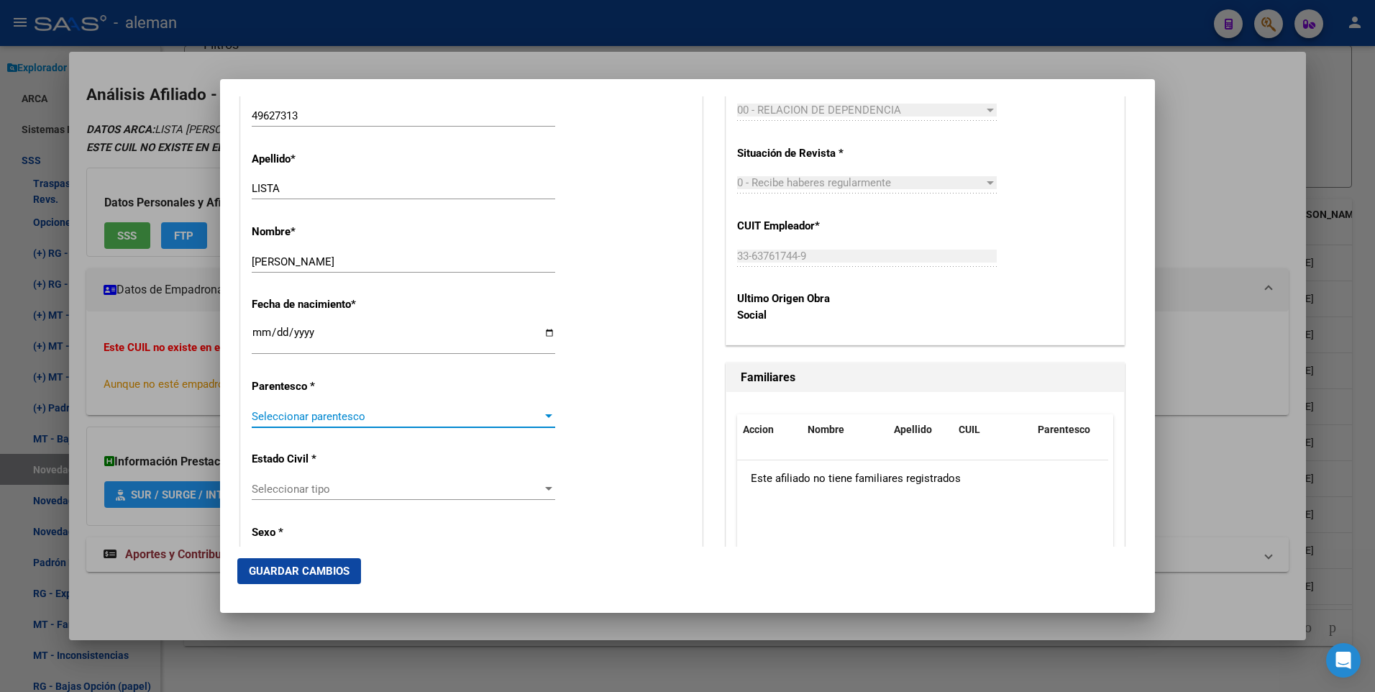
click at [547, 414] on div at bounding box center [548, 417] width 13 height 12
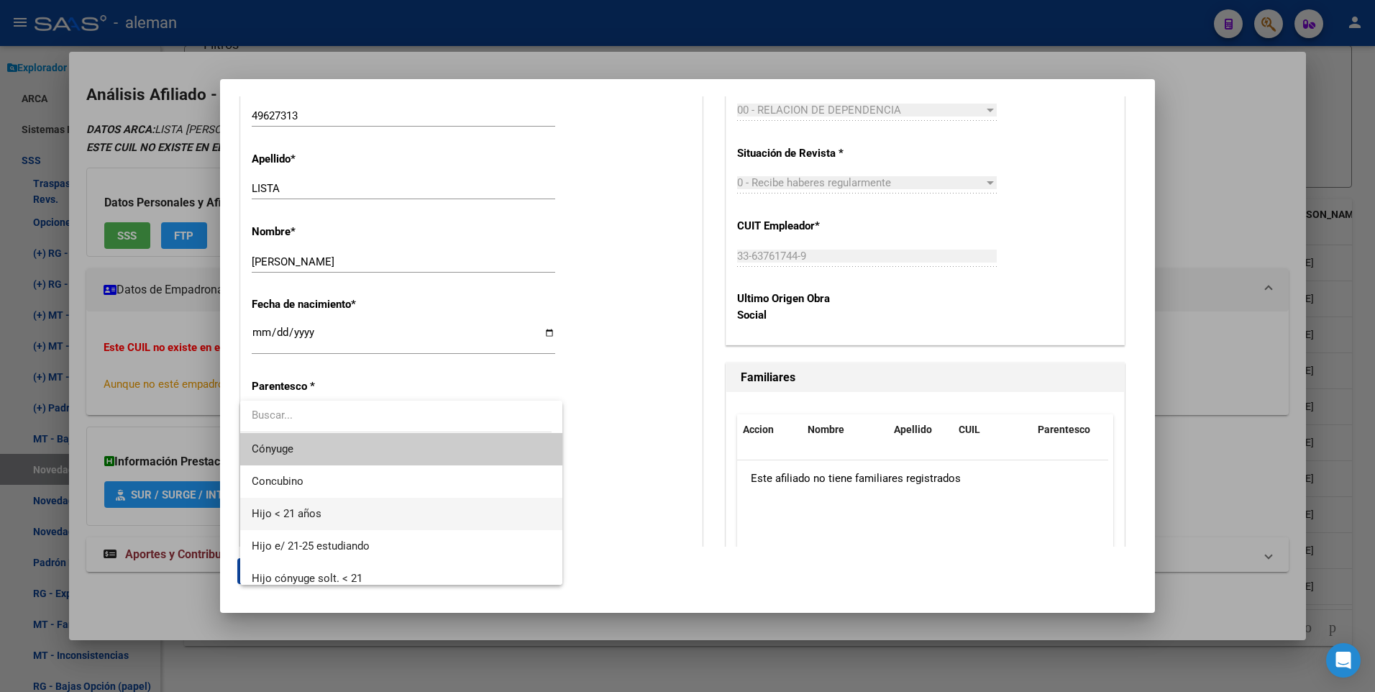
click at [453, 519] on span "Hijo < 21 años" at bounding box center [401, 514] width 299 height 32
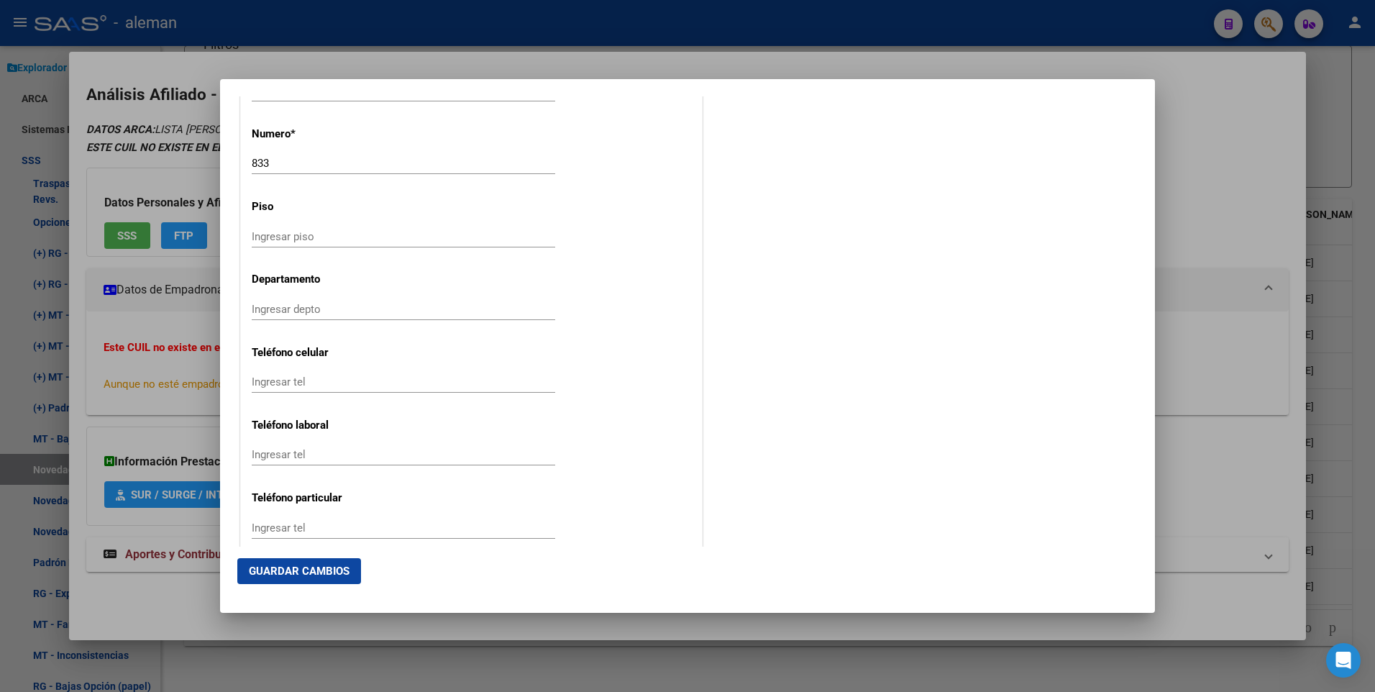
scroll to position [1798, 0]
click at [328, 574] on span "Guardar Cambios" at bounding box center [299, 571] width 101 height 13
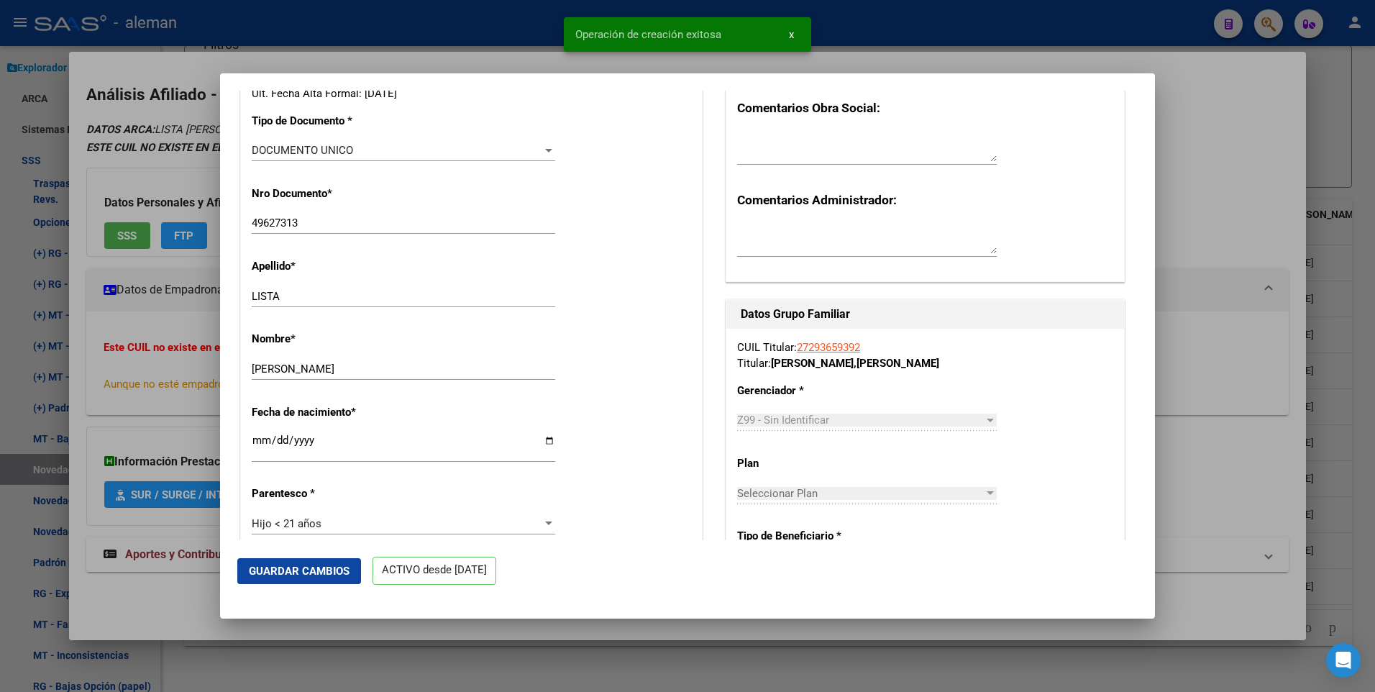
scroll to position [432, 0]
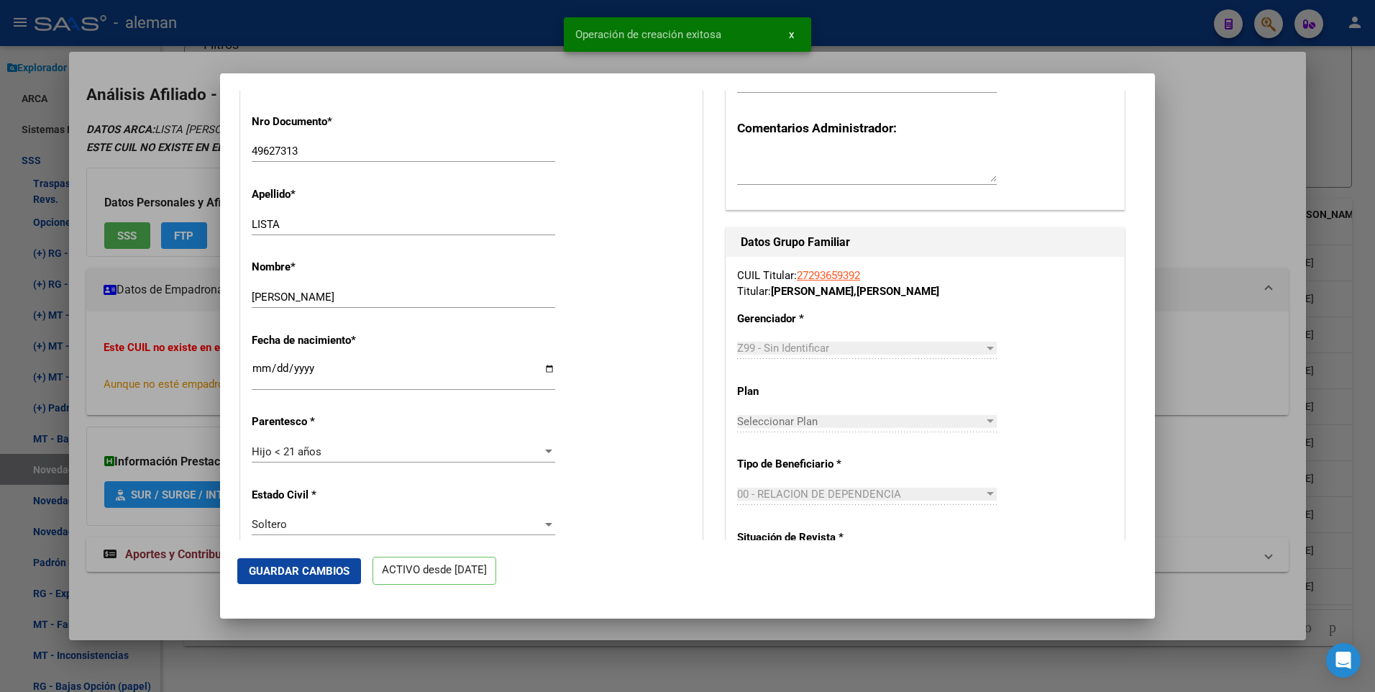
click at [1246, 236] on div at bounding box center [687, 346] width 1375 height 692
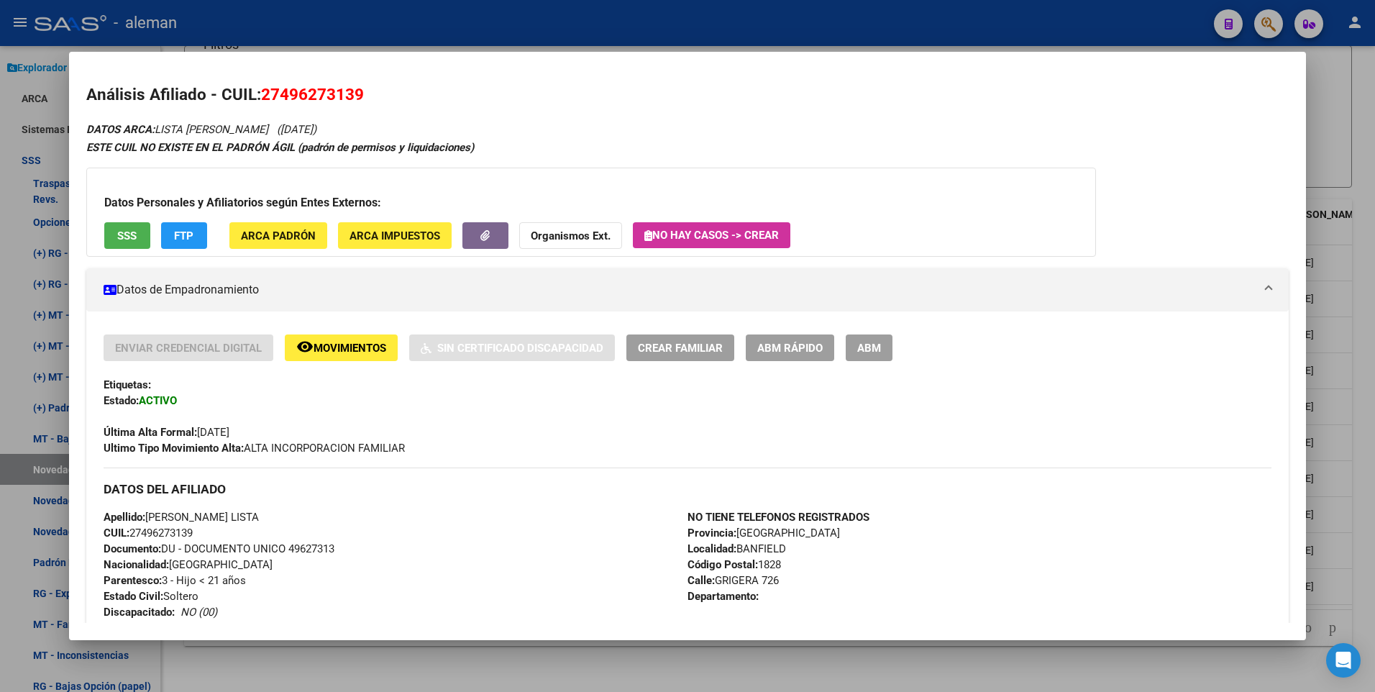
click at [1358, 281] on div at bounding box center [687, 346] width 1375 height 692
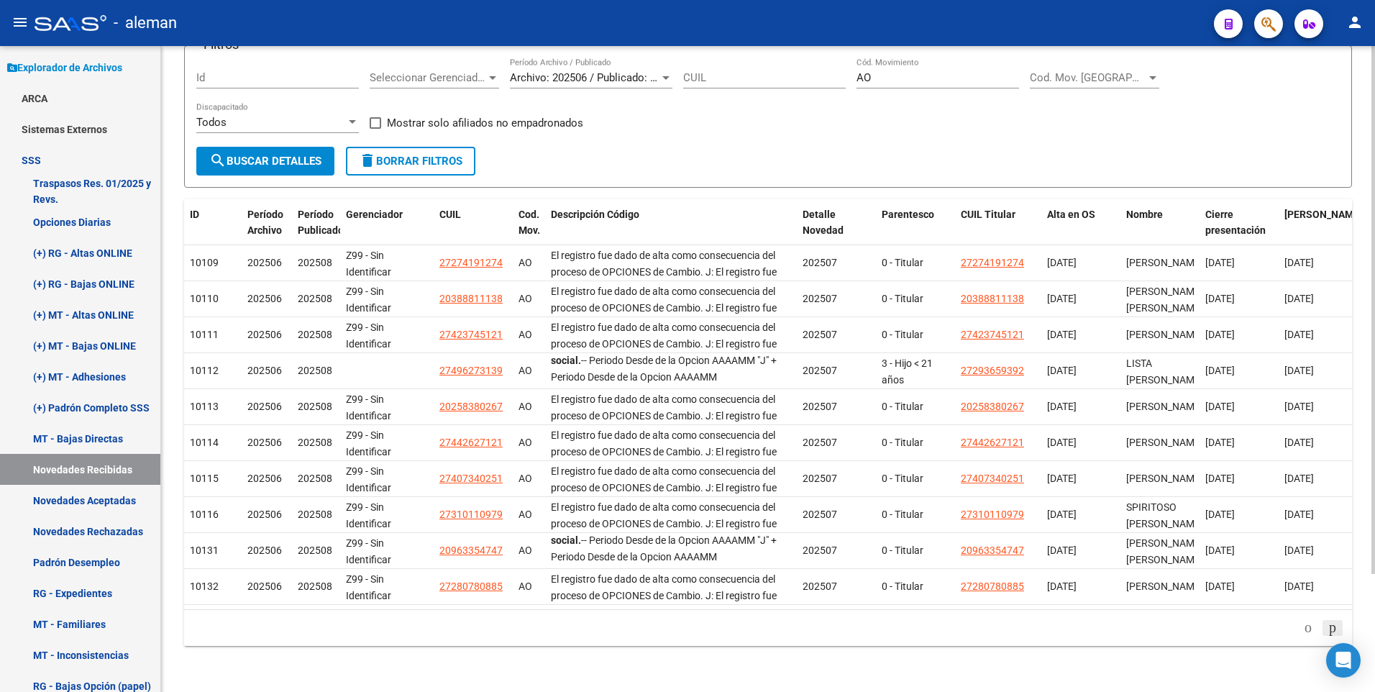
click at [1331, 626] on icon "go to next page" at bounding box center [1333, 627] width 12 height 17
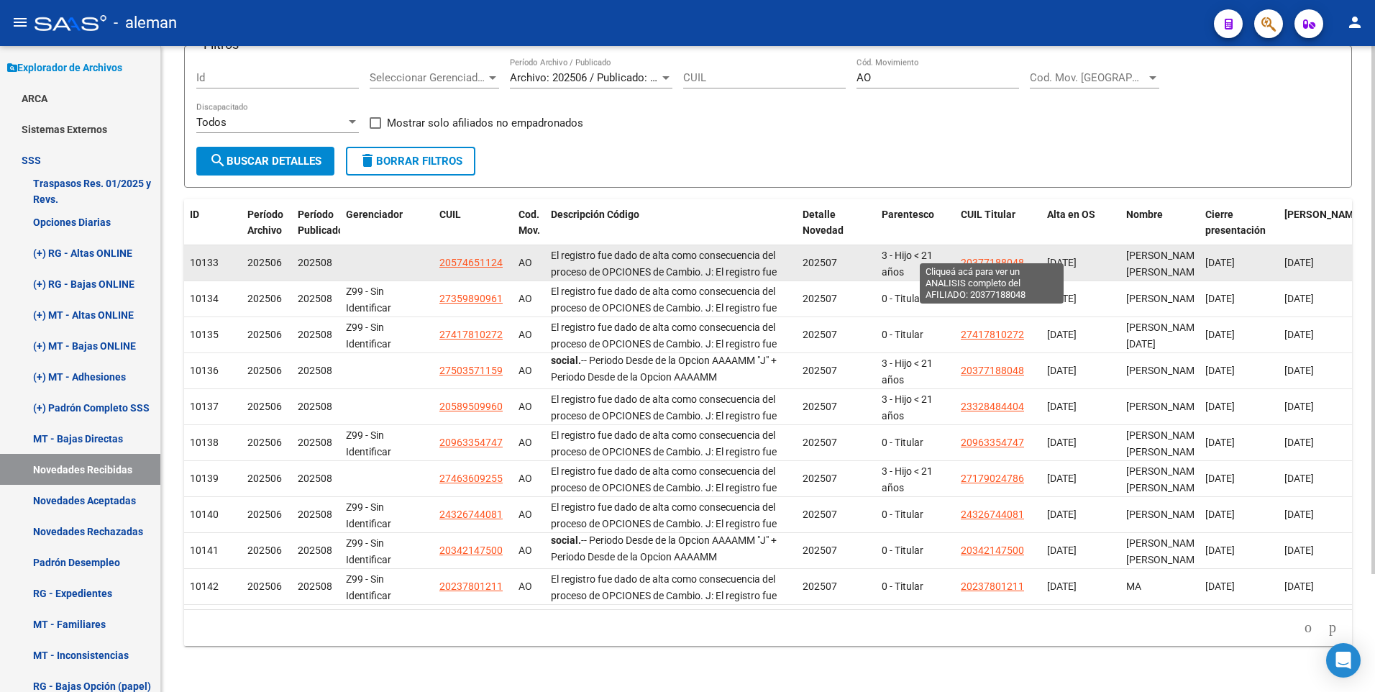
click at [1011, 257] on span "20377188048" at bounding box center [992, 263] width 63 height 12
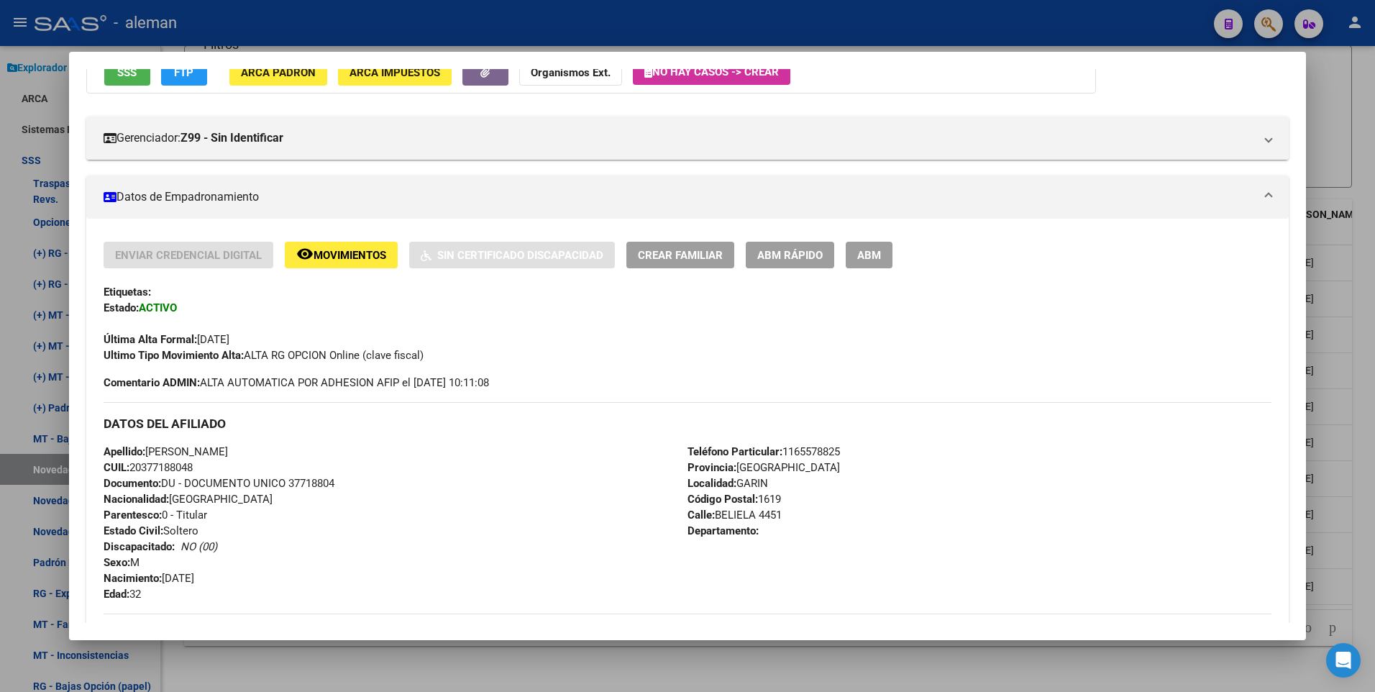
scroll to position [288, 0]
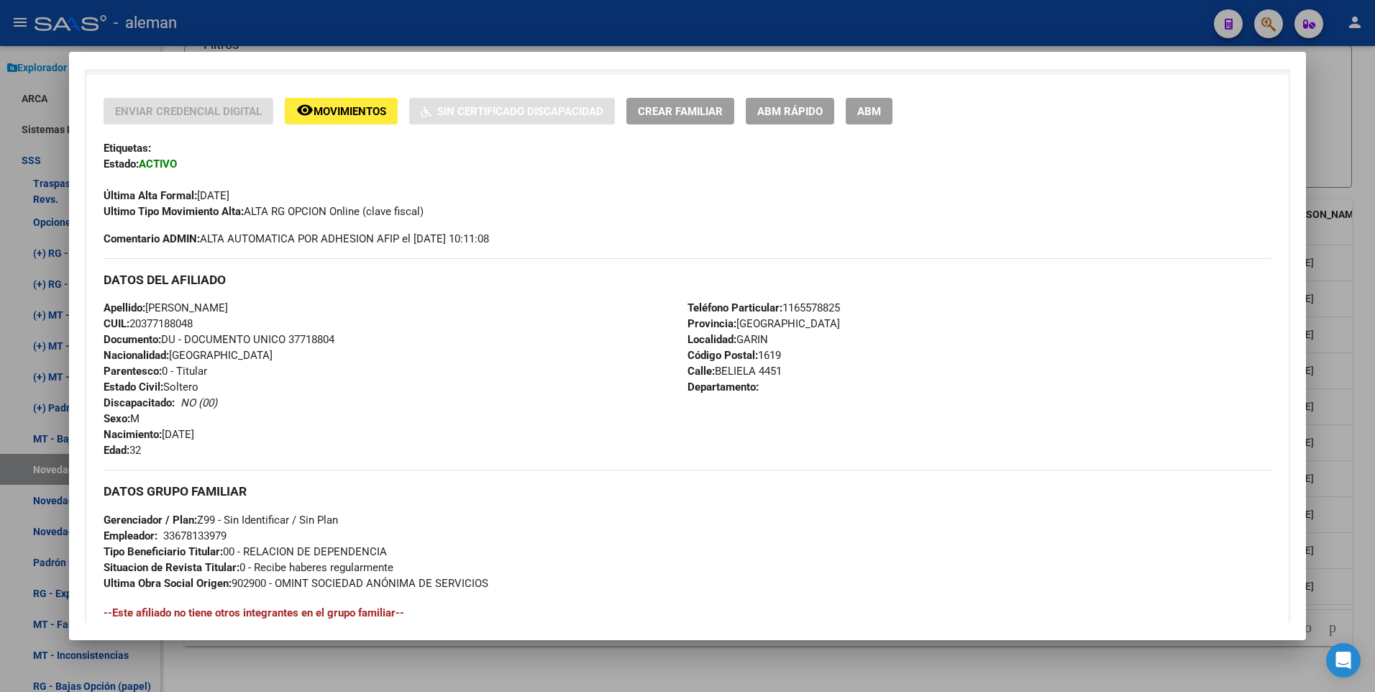
click at [1363, 255] on div at bounding box center [687, 346] width 1375 height 692
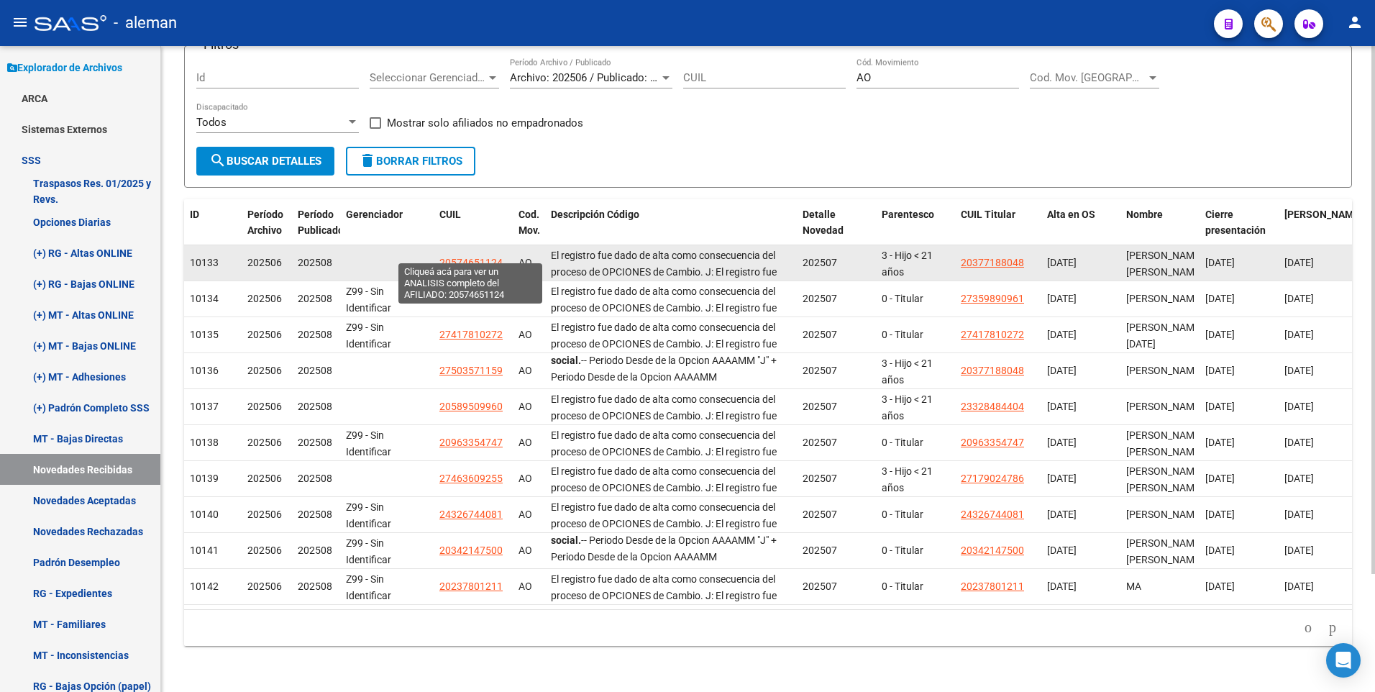
click at [473, 257] on span "20574651124" at bounding box center [471, 263] width 63 height 12
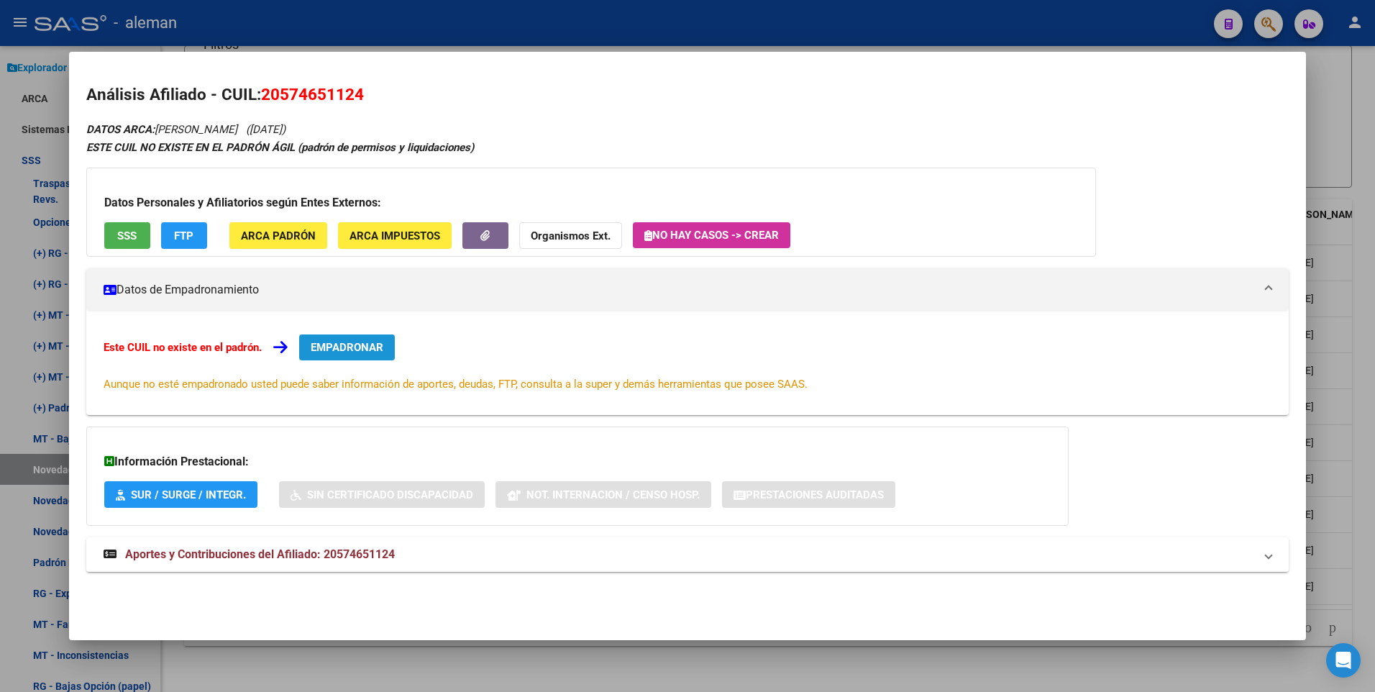
click at [358, 340] on button "EMPADRONAR" at bounding box center [347, 348] width 96 height 26
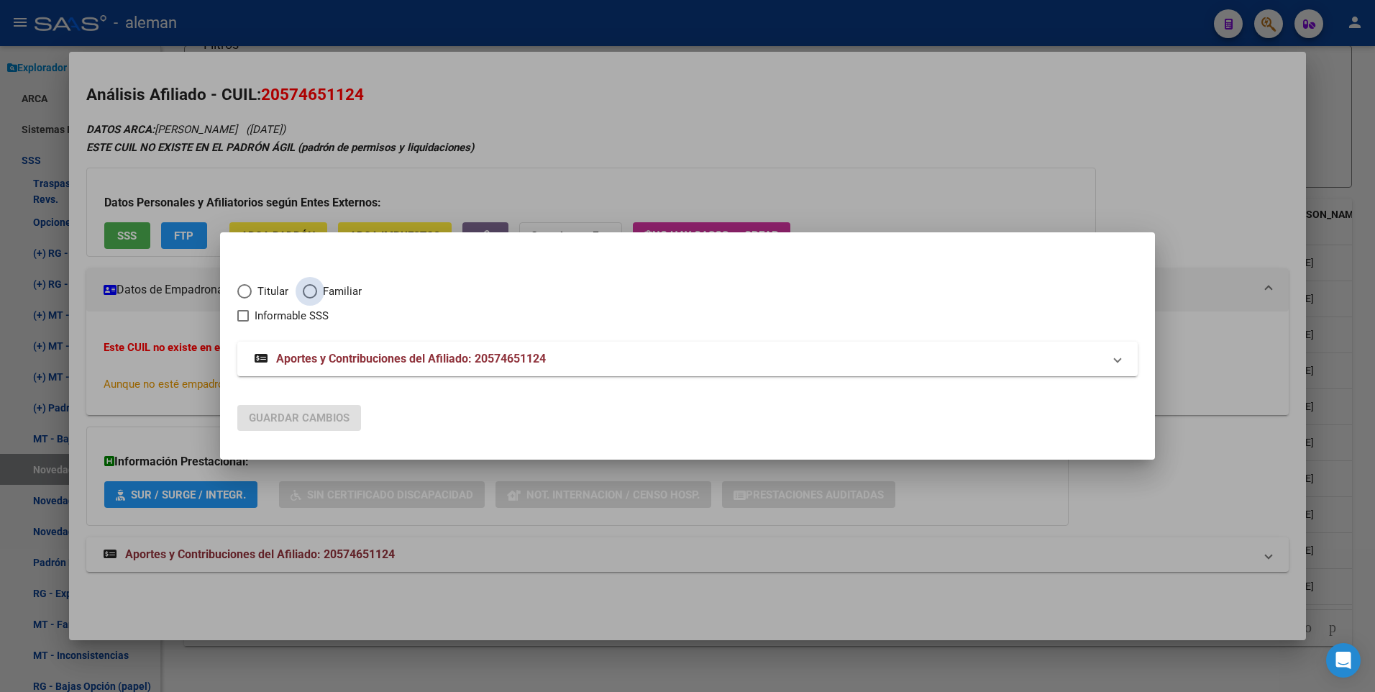
click at [314, 291] on span "Elija una opción" at bounding box center [310, 291] width 14 height 14
click at [314, 291] on input "Familiar" at bounding box center [310, 291] width 14 height 14
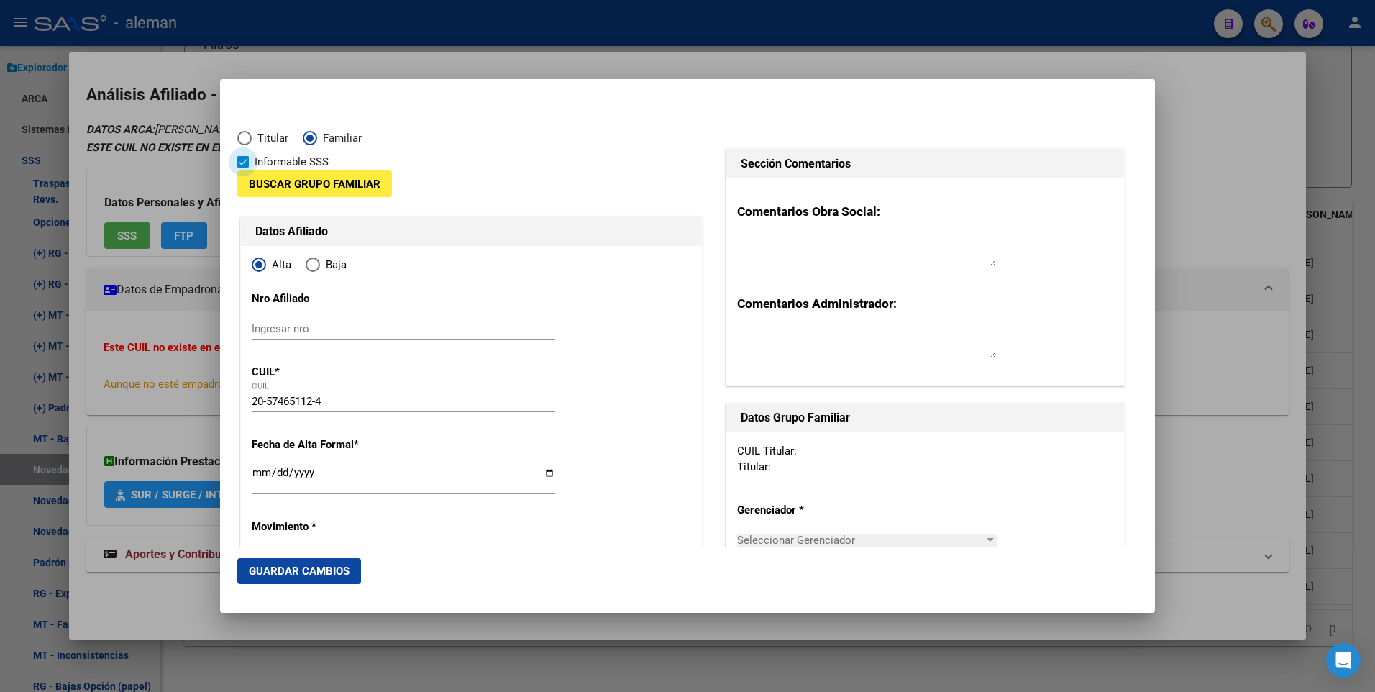
click at [247, 158] on span at bounding box center [243, 162] width 12 height 12
click at [243, 168] on input "Informable SSS" at bounding box center [242, 168] width 1 height 1
click at [283, 176] on button "Buscar Grupo Familiar" at bounding box center [314, 183] width 155 height 27
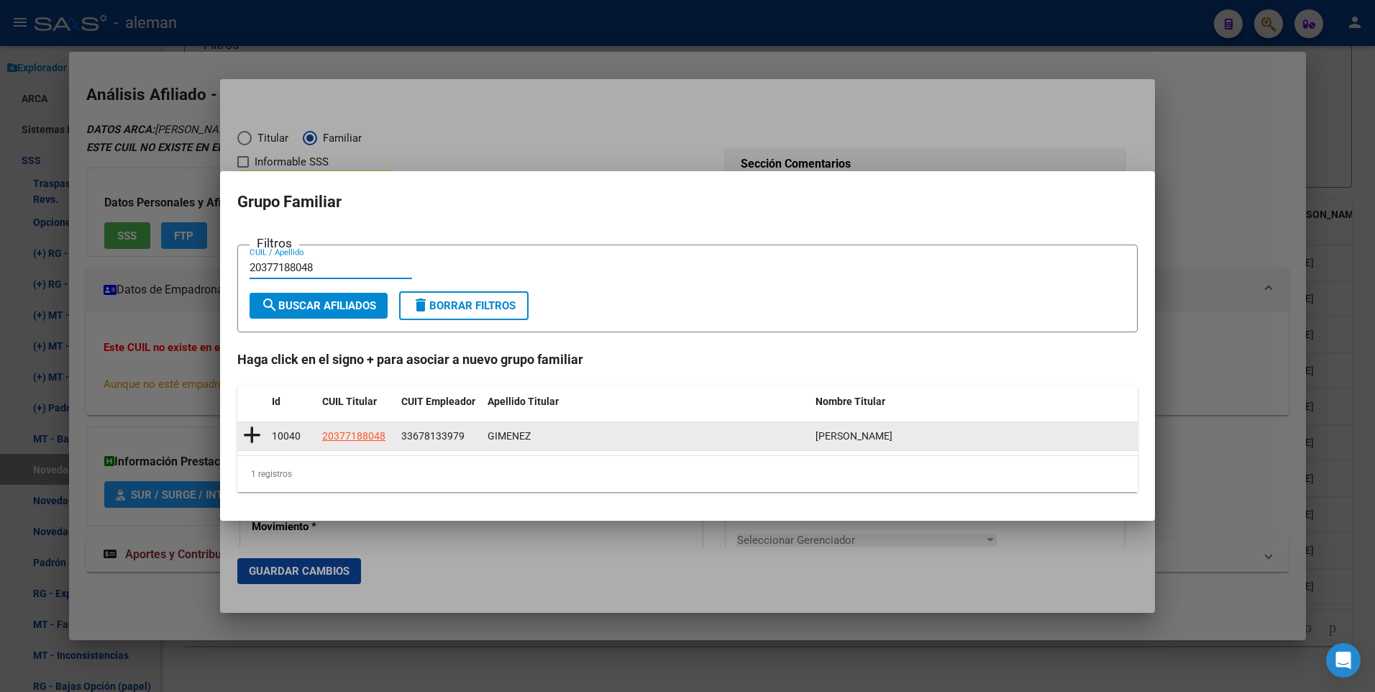
click at [249, 434] on icon at bounding box center [252, 435] width 18 height 20
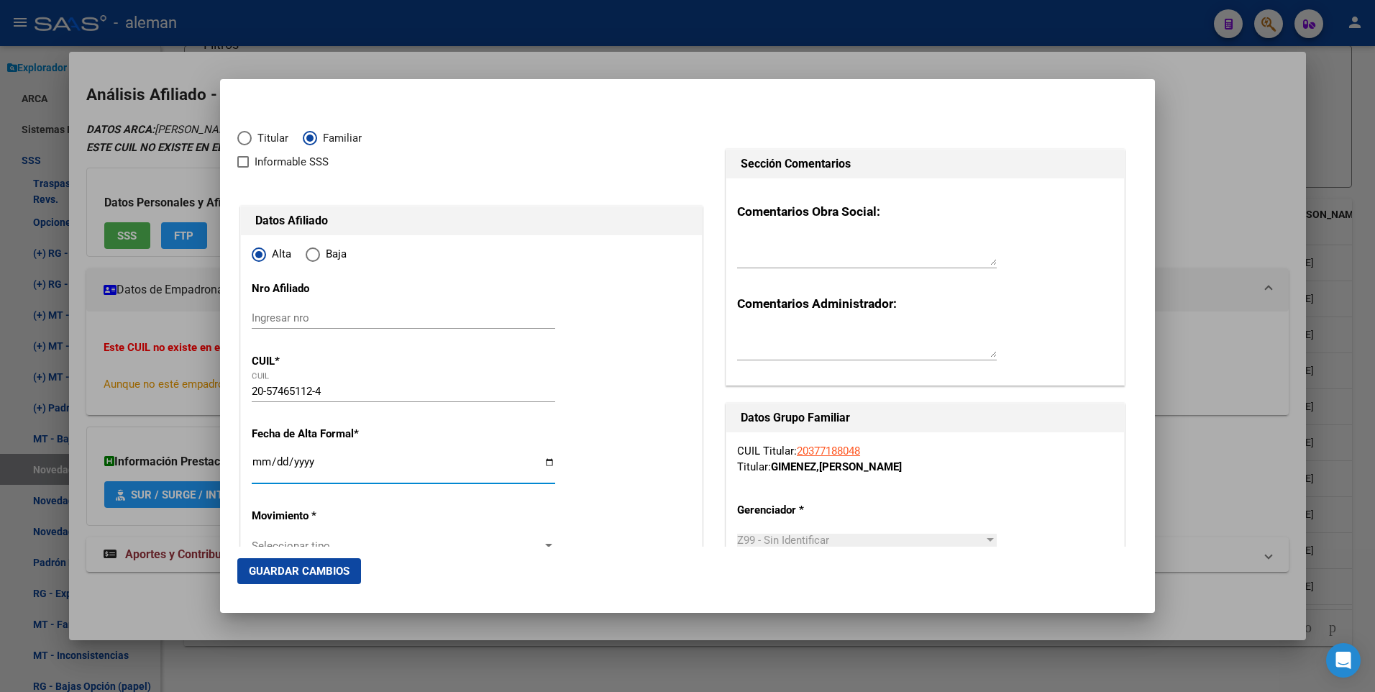
click at [259, 460] on input "Ingresar fecha" at bounding box center [404, 467] width 304 height 23
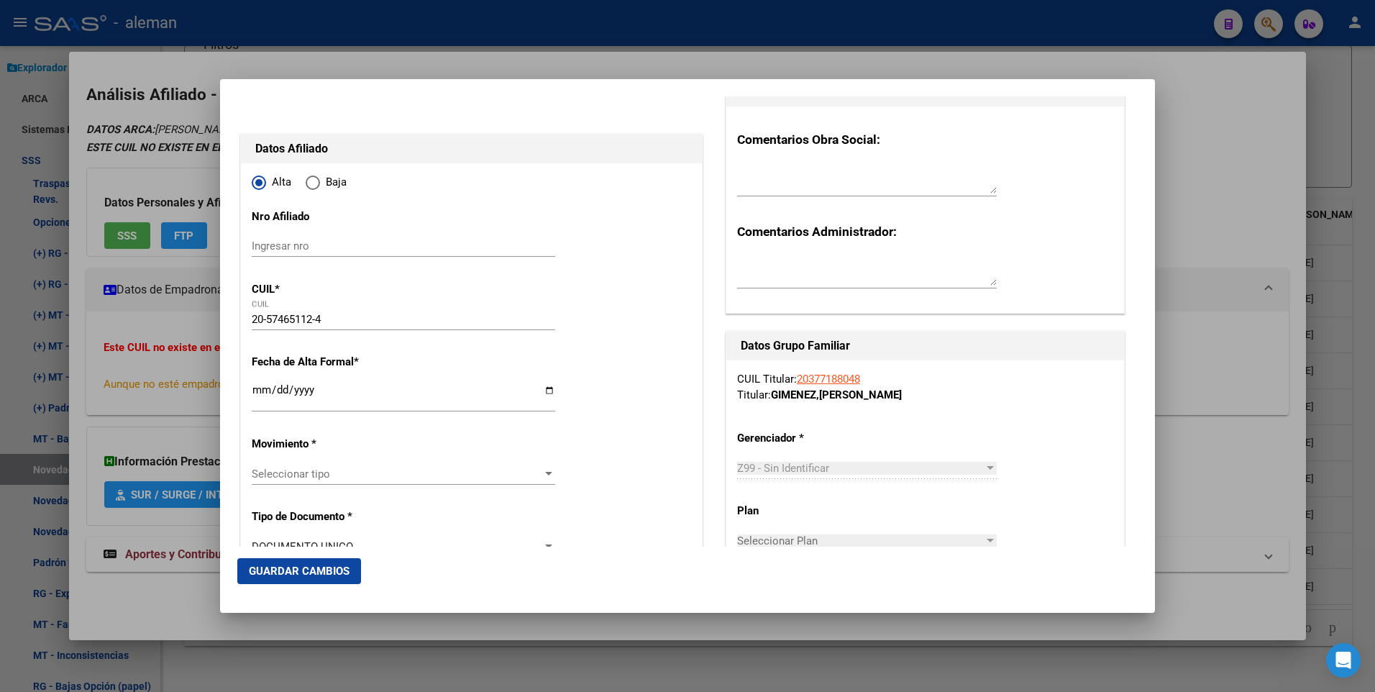
click at [545, 472] on div at bounding box center [548, 474] width 7 height 4
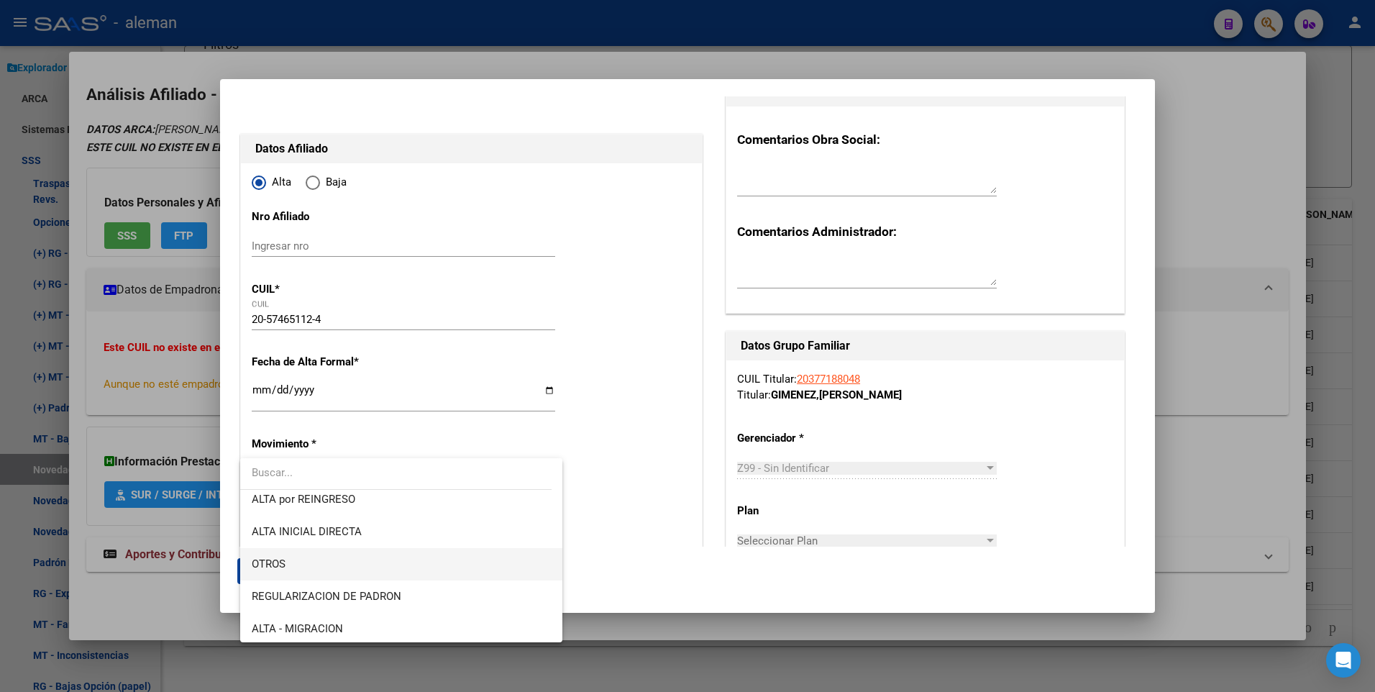
scroll to position [144, 0]
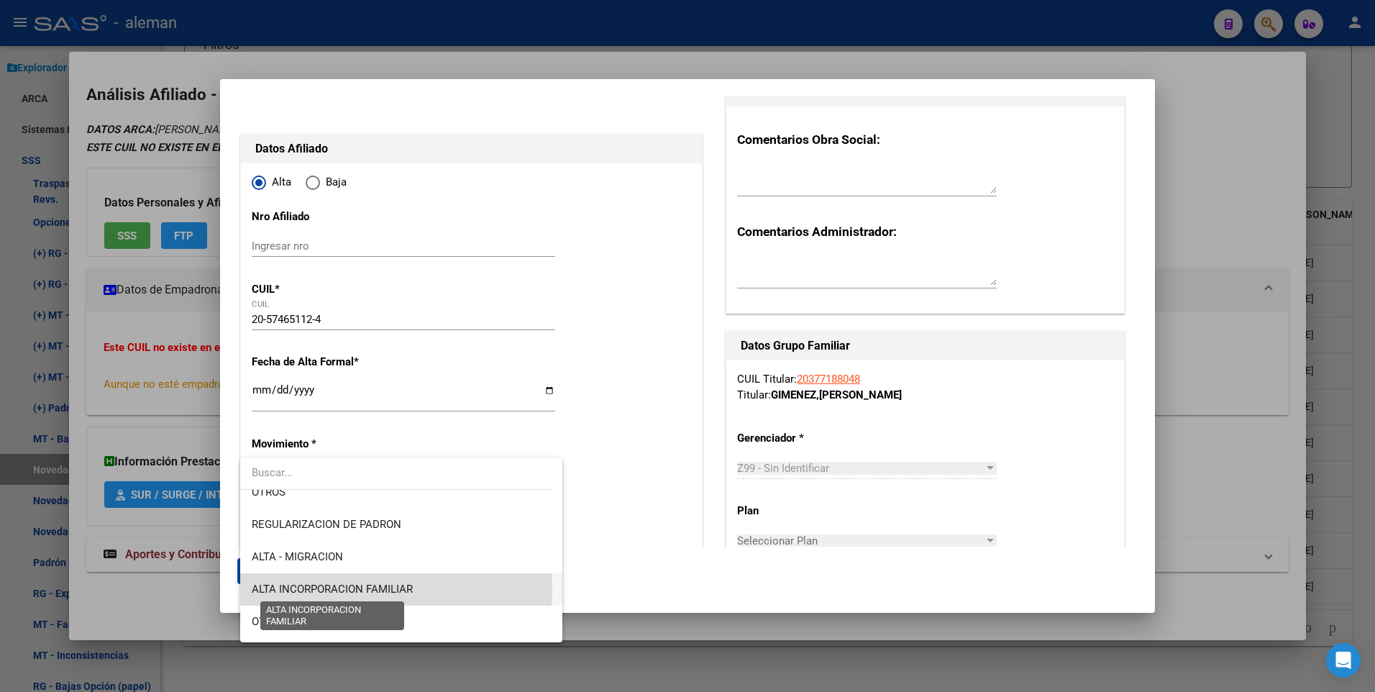
click at [359, 589] on span "ALTA INCORPORACION FAMILIAR" at bounding box center [332, 589] width 161 height 13
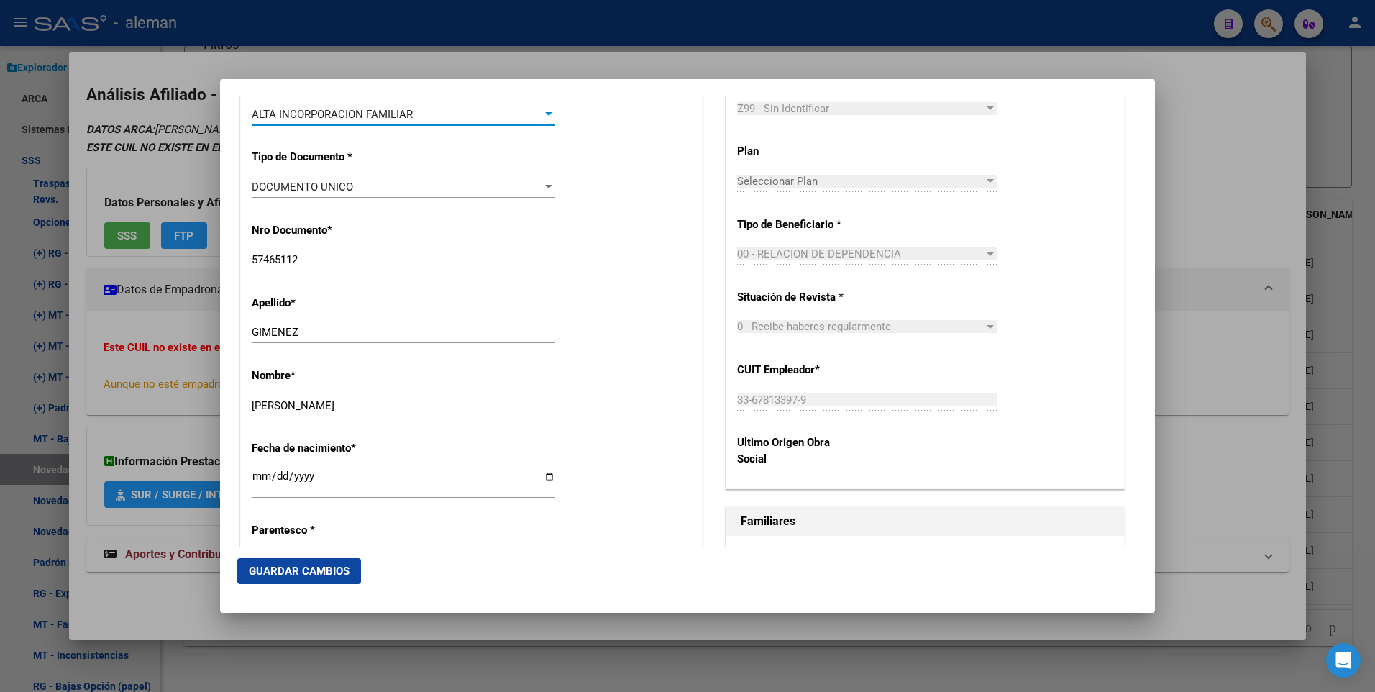
scroll to position [504, 0]
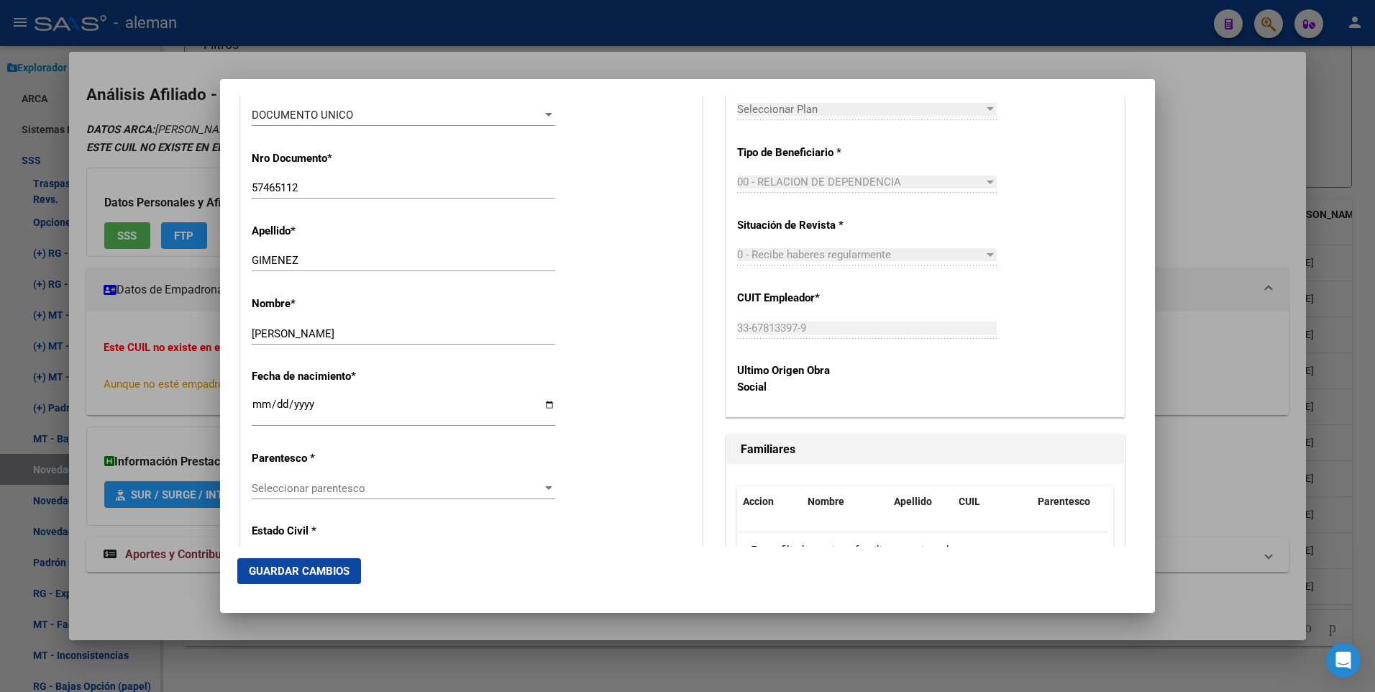
click at [464, 494] on span "Seleccionar parentesco" at bounding box center [397, 488] width 291 height 13
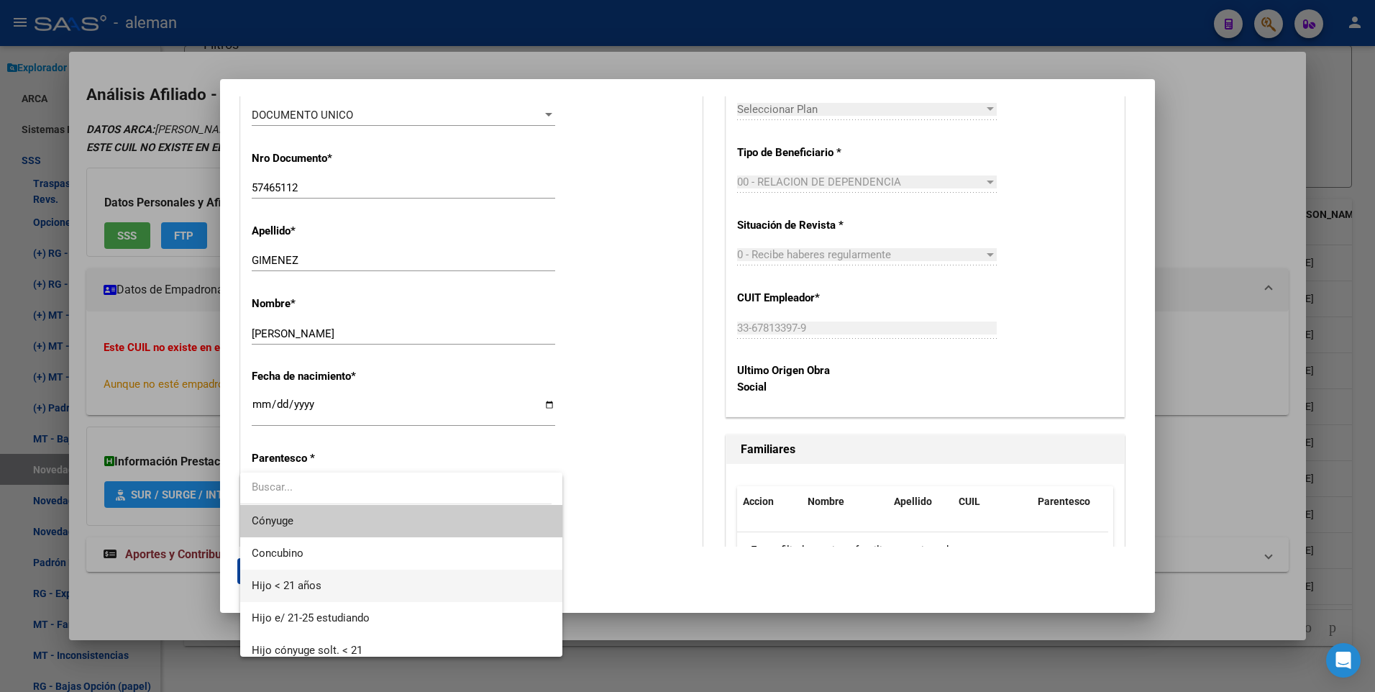
click at [396, 581] on span "Hijo < 21 años" at bounding box center [401, 586] width 299 height 32
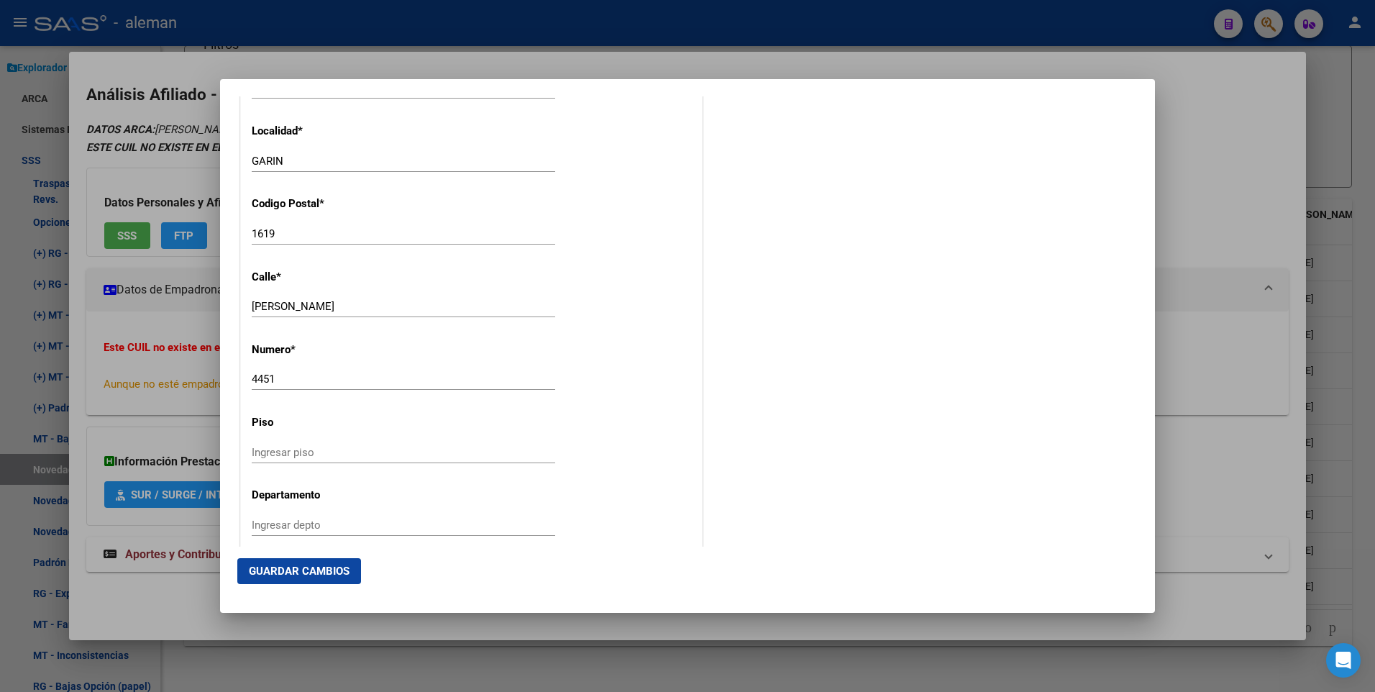
scroll to position [1655, 0]
click at [334, 568] on span "Guardar Cambios" at bounding box center [299, 571] width 101 height 13
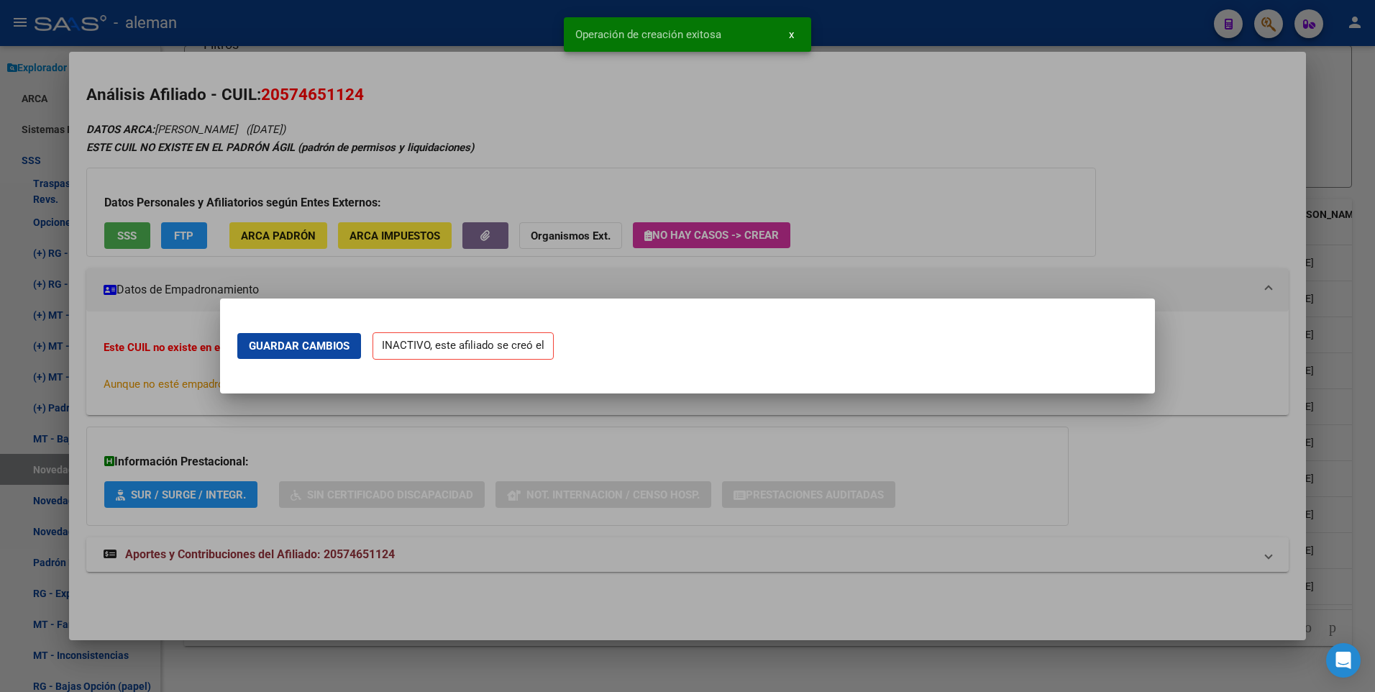
scroll to position [0, 0]
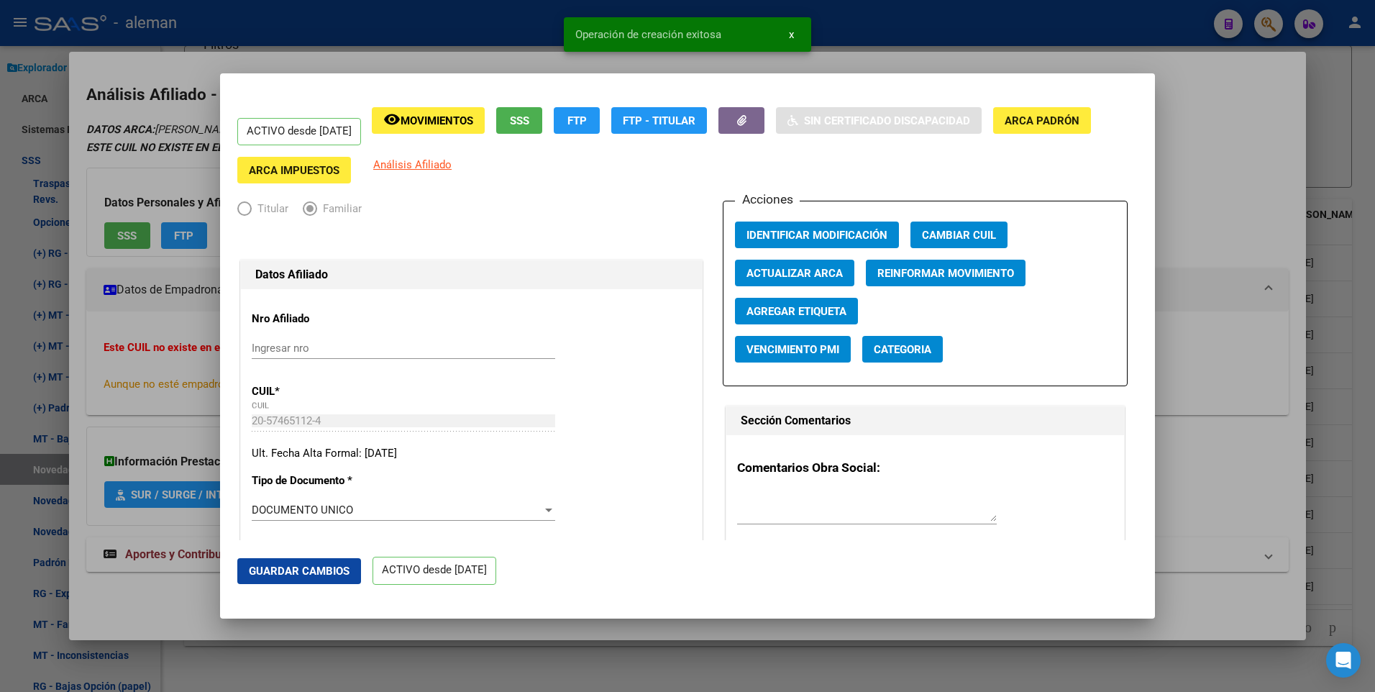
click at [1210, 227] on div at bounding box center [687, 346] width 1375 height 692
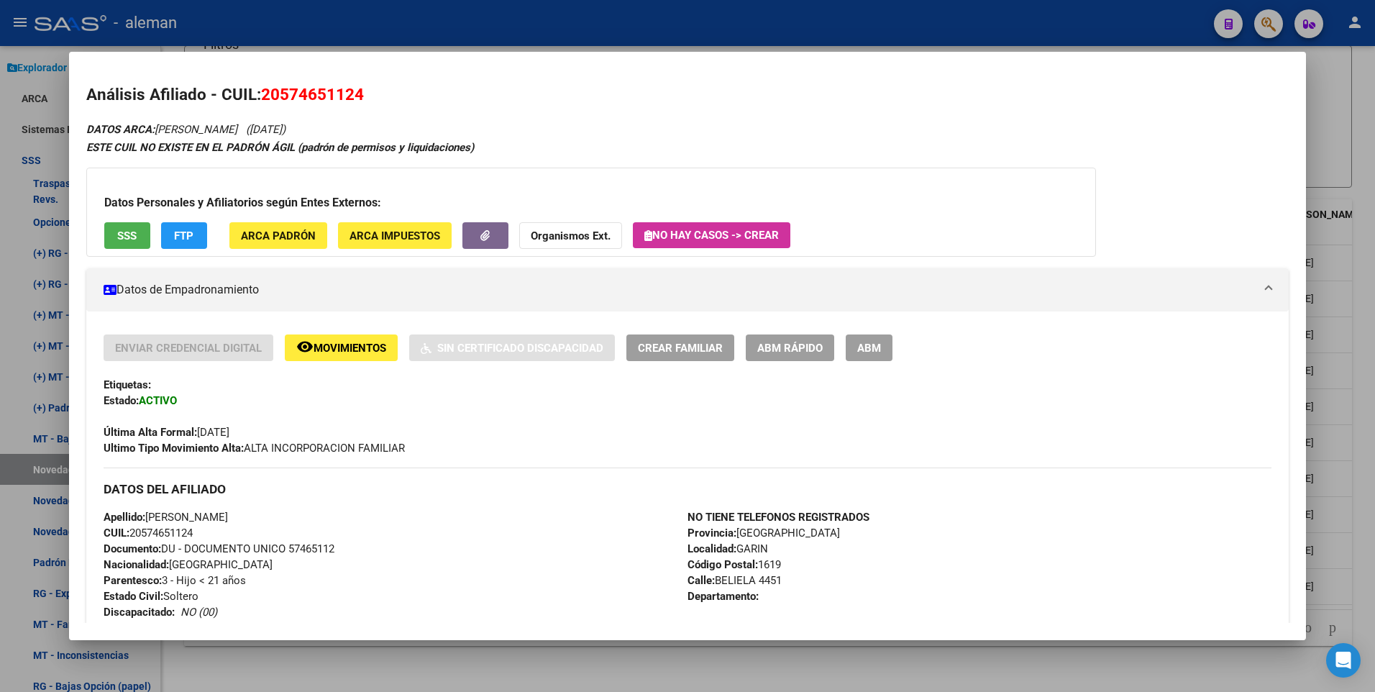
click at [1347, 391] on div at bounding box center [687, 346] width 1375 height 692
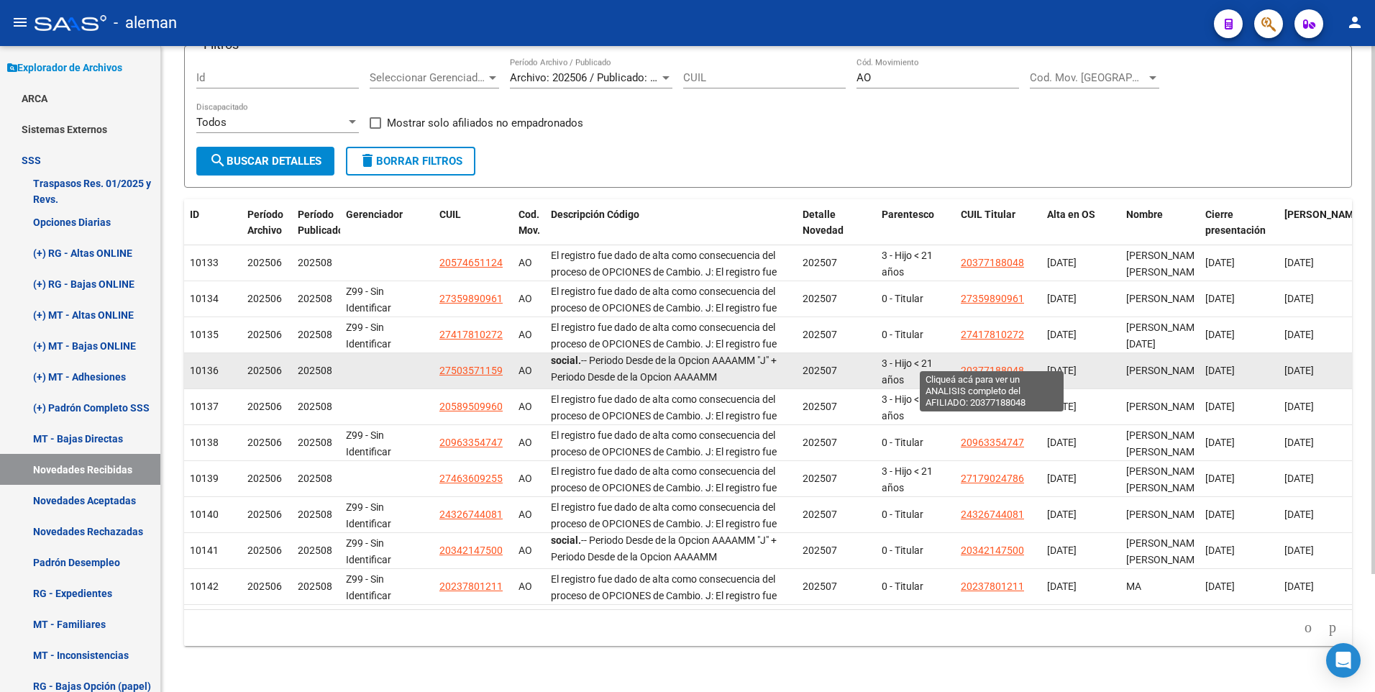
click at [997, 365] on span "20377188048" at bounding box center [992, 371] width 63 height 12
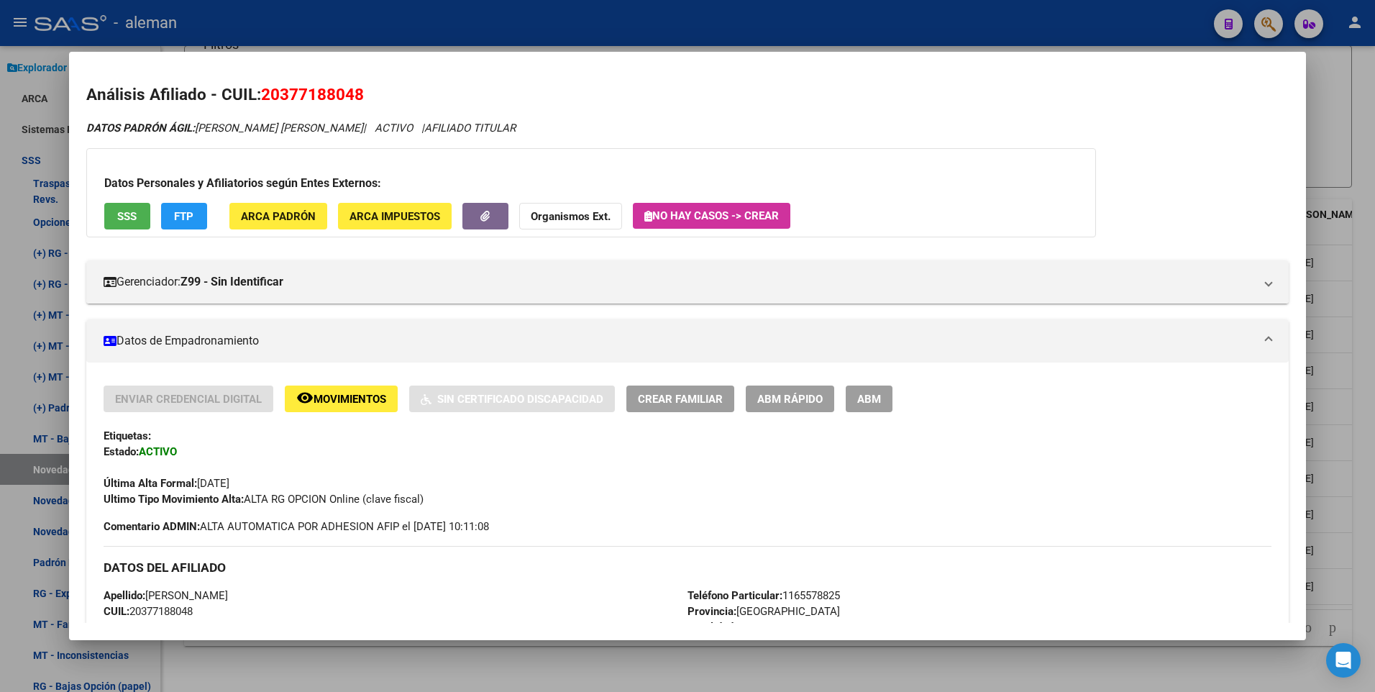
scroll to position [144, 0]
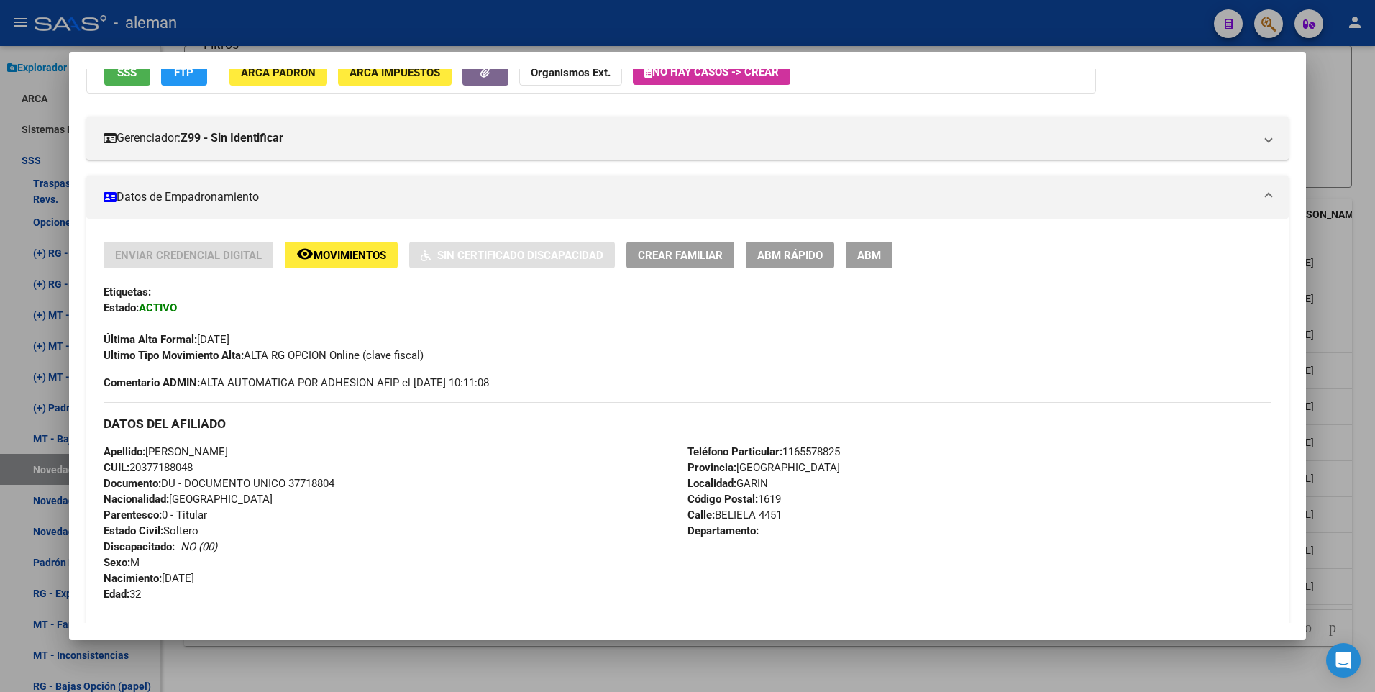
click at [1368, 307] on div at bounding box center [687, 346] width 1375 height 692
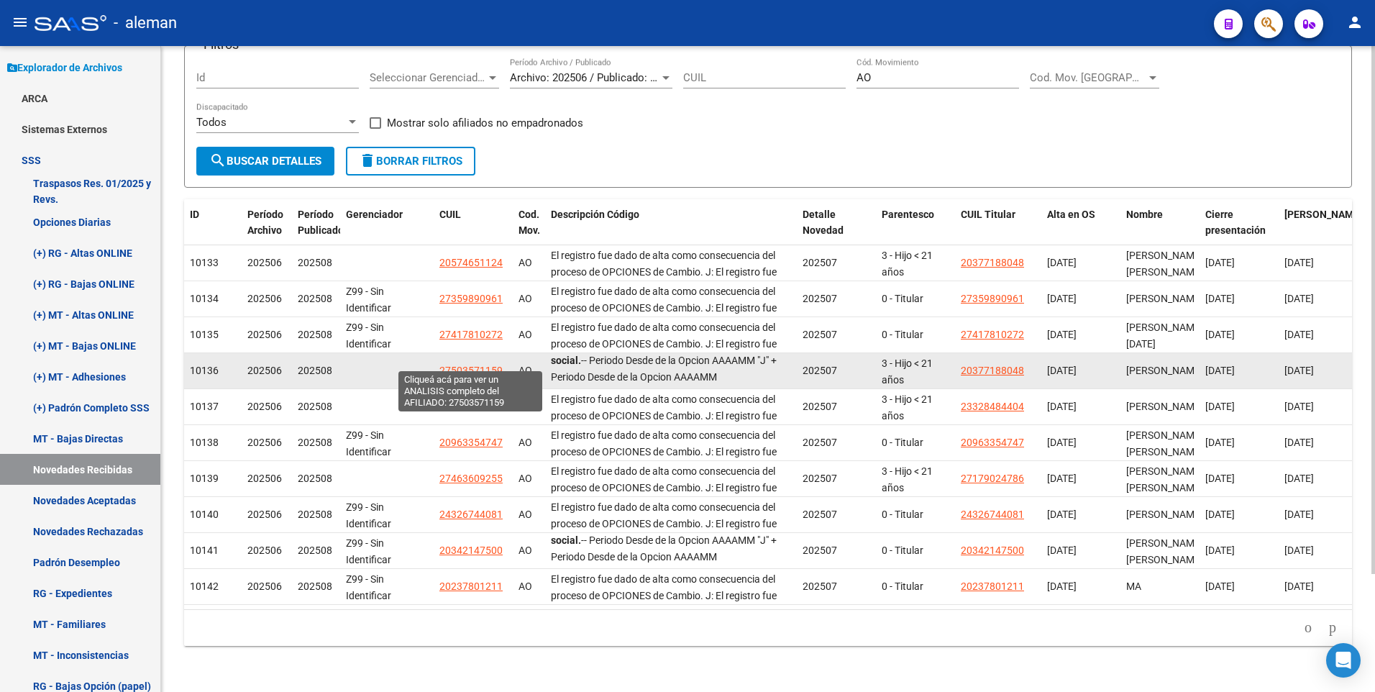
click at [482, 365] on span "27503571159" at bounding box center [471, 371] width 63 height 12
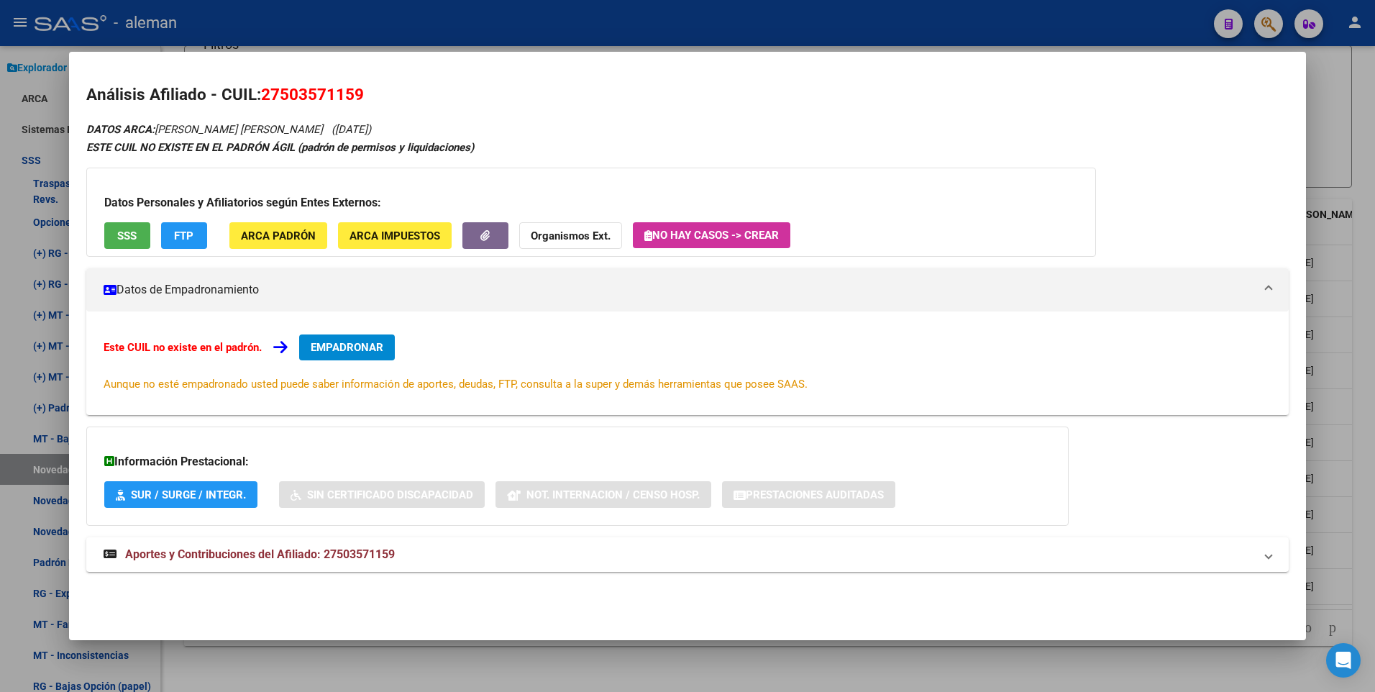
click at [367, 340] on button "EMPADRONAR" at bounding box center [347, 348] width 96 height 26
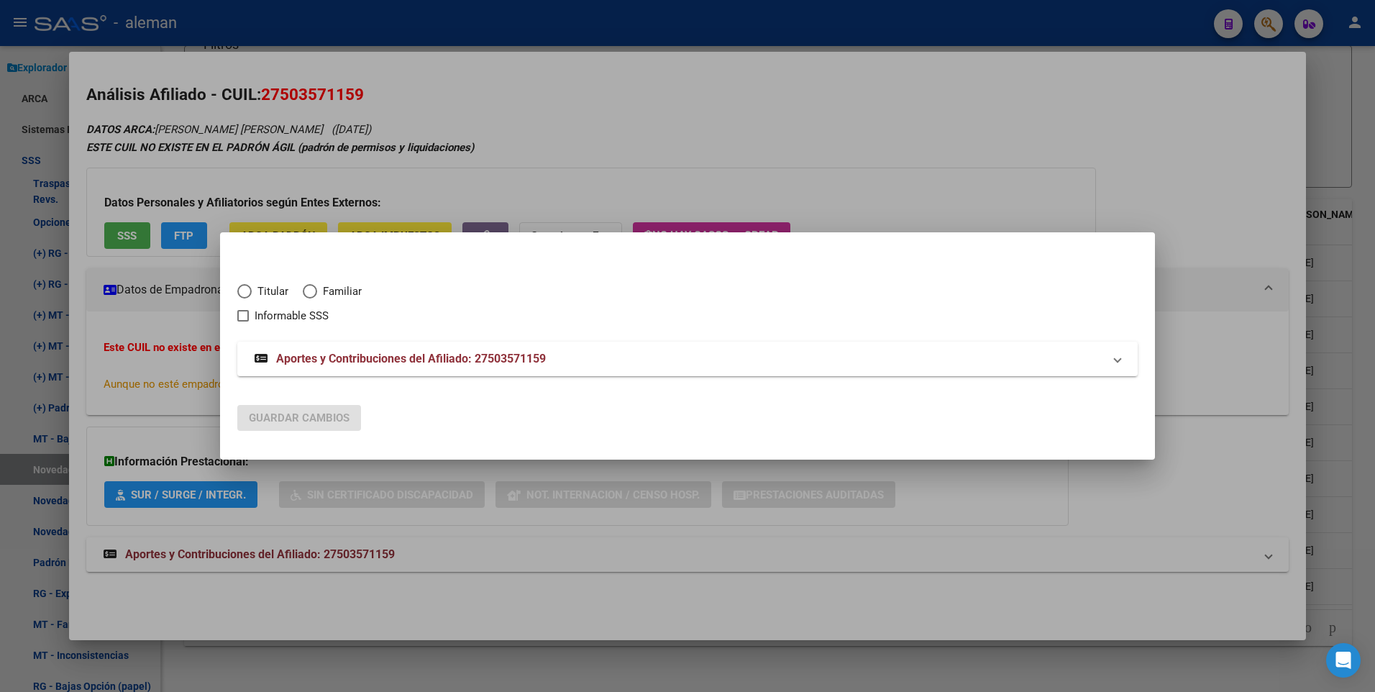
click at [310, 288] on span "Elija una opción" at bounding box center [310, 291] width 14 height 14
click at [310, 288] on input "Familiar" at bounding box center [310, 291] width 14 height 14
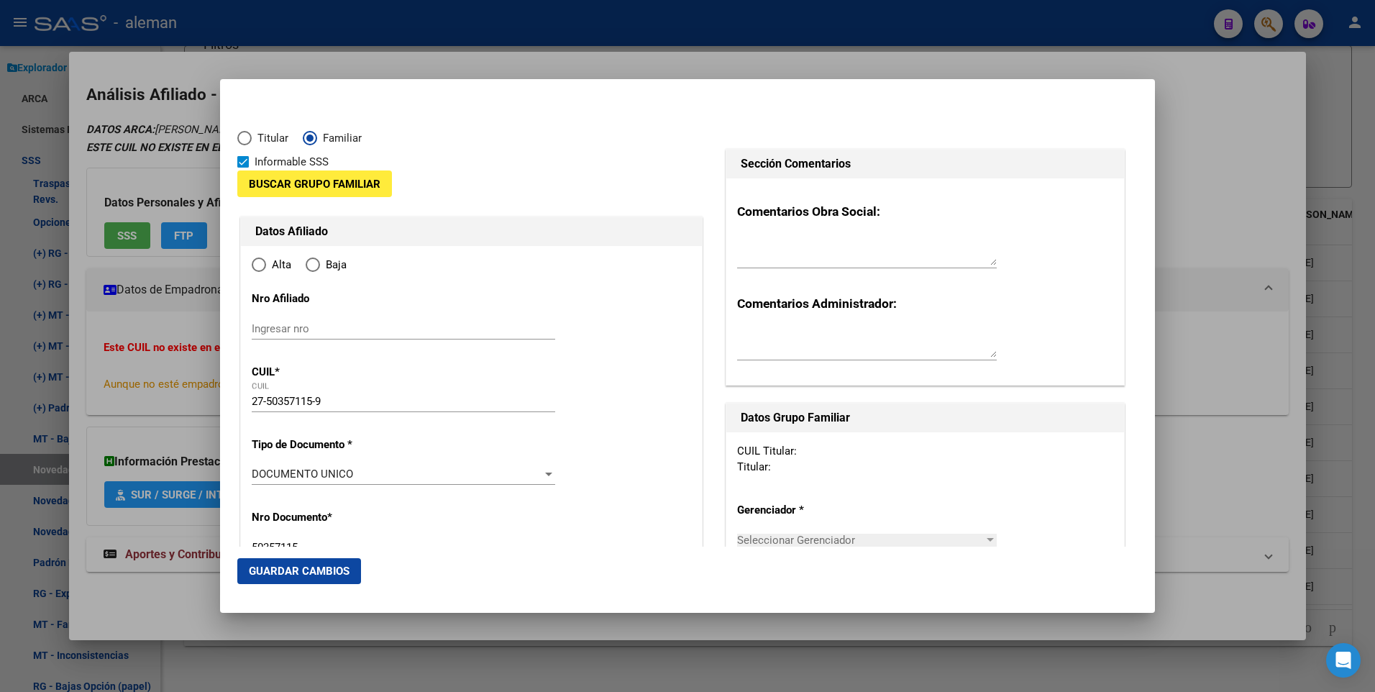
click at [240, 158] on span at bounding box center [243, 162] width 12 height 12
click at [242, 168] on input "Informable SSS" at bounding box center [242, 168] width 1 height 1
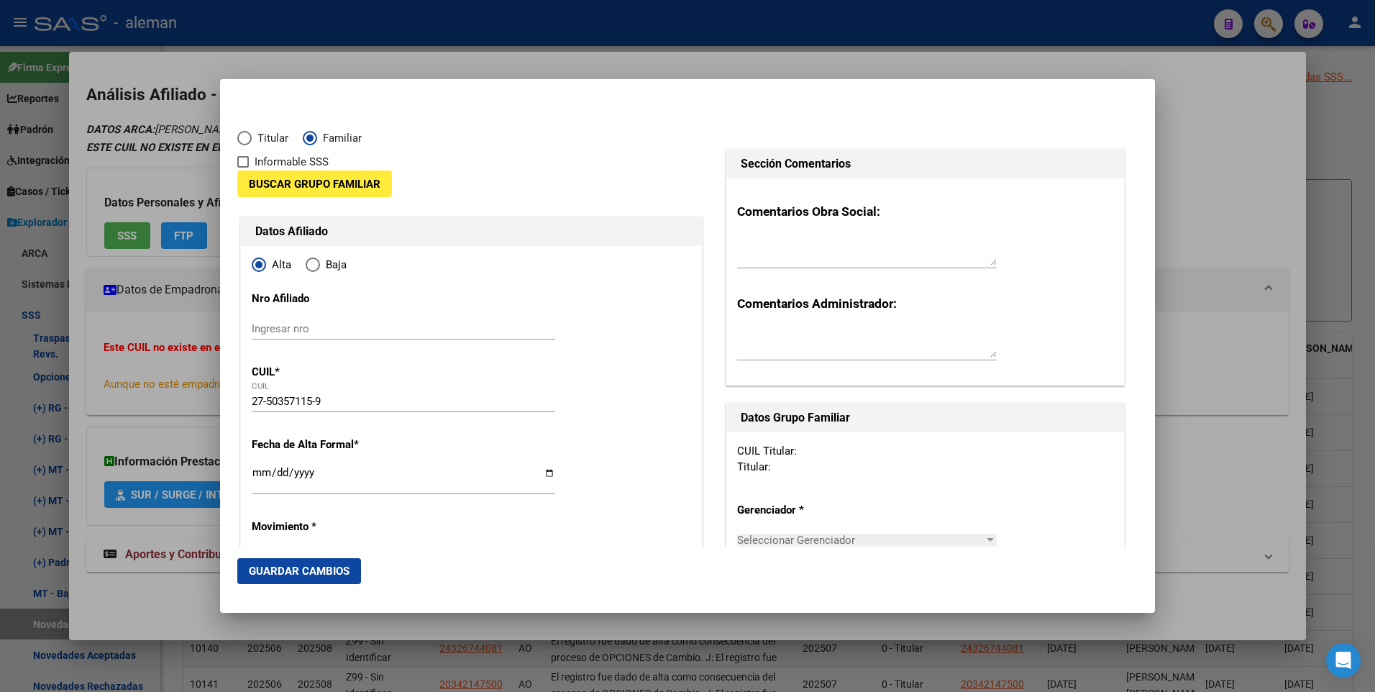
scroll to position [117, 0]
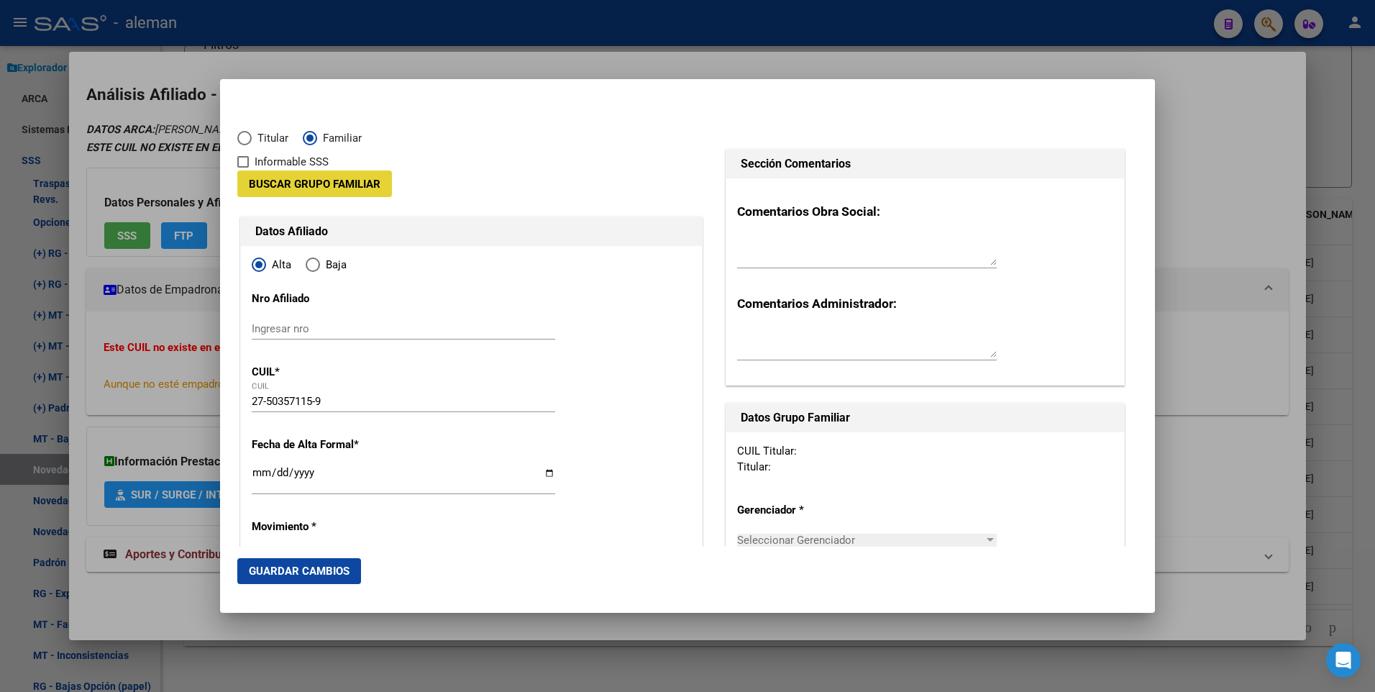
click at [321, 186] on span "Buscar Grupo Familiar" at bounding box center [315, 184] width 132 height 13
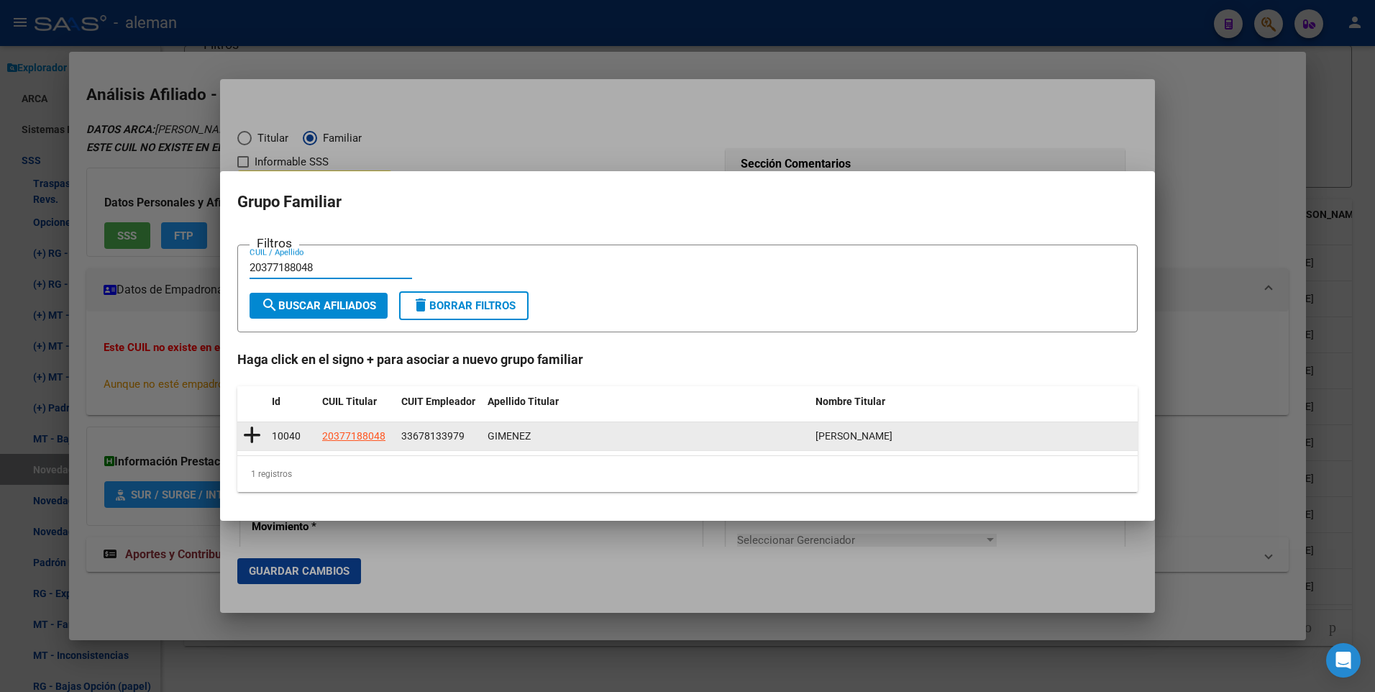
type input "20377188048"
click at [251, 435] on icon at bounding box center [252, 435] width 18 height 20
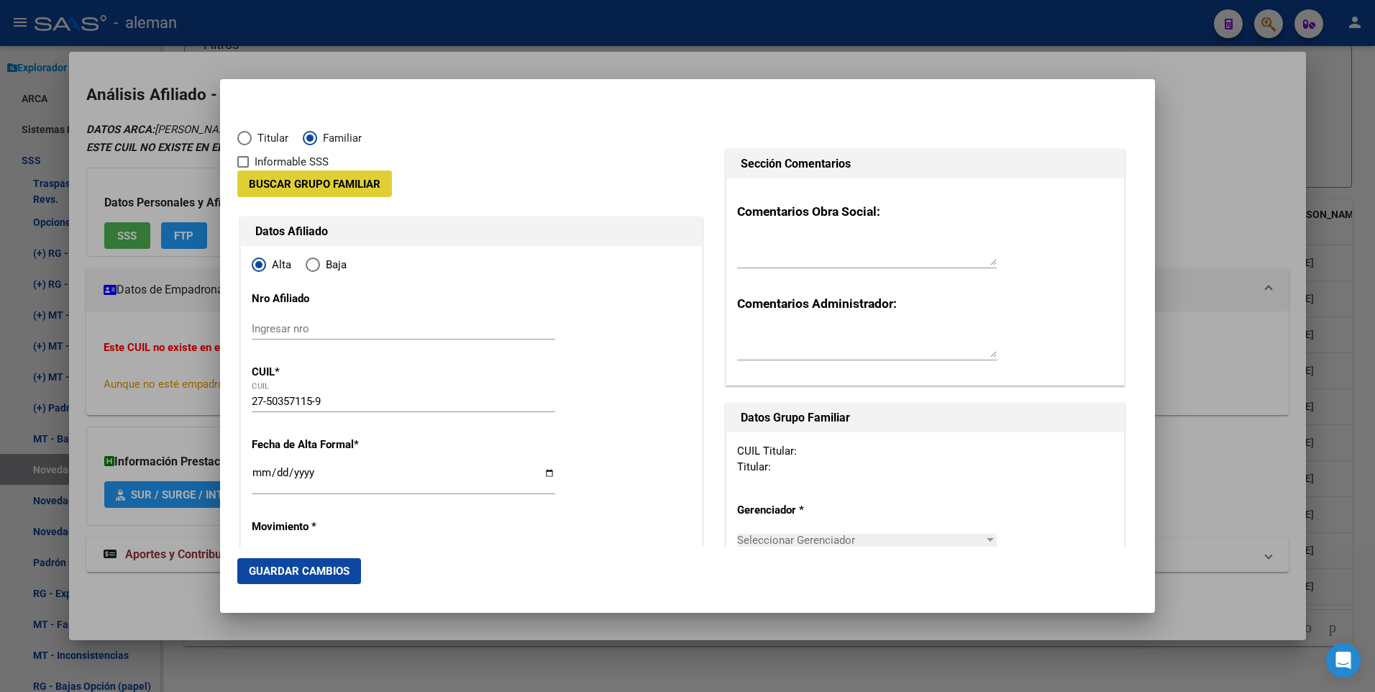
type input "33-67813397-9"
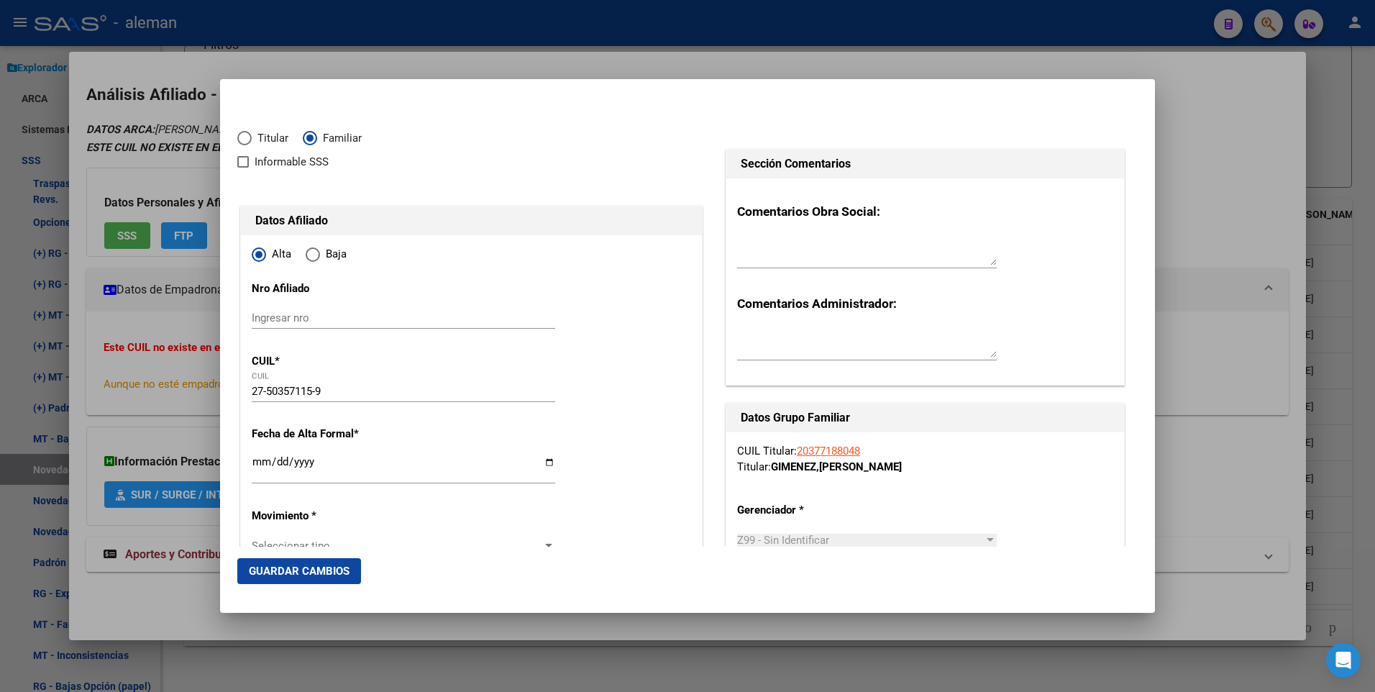
scroll to position [72, 0]
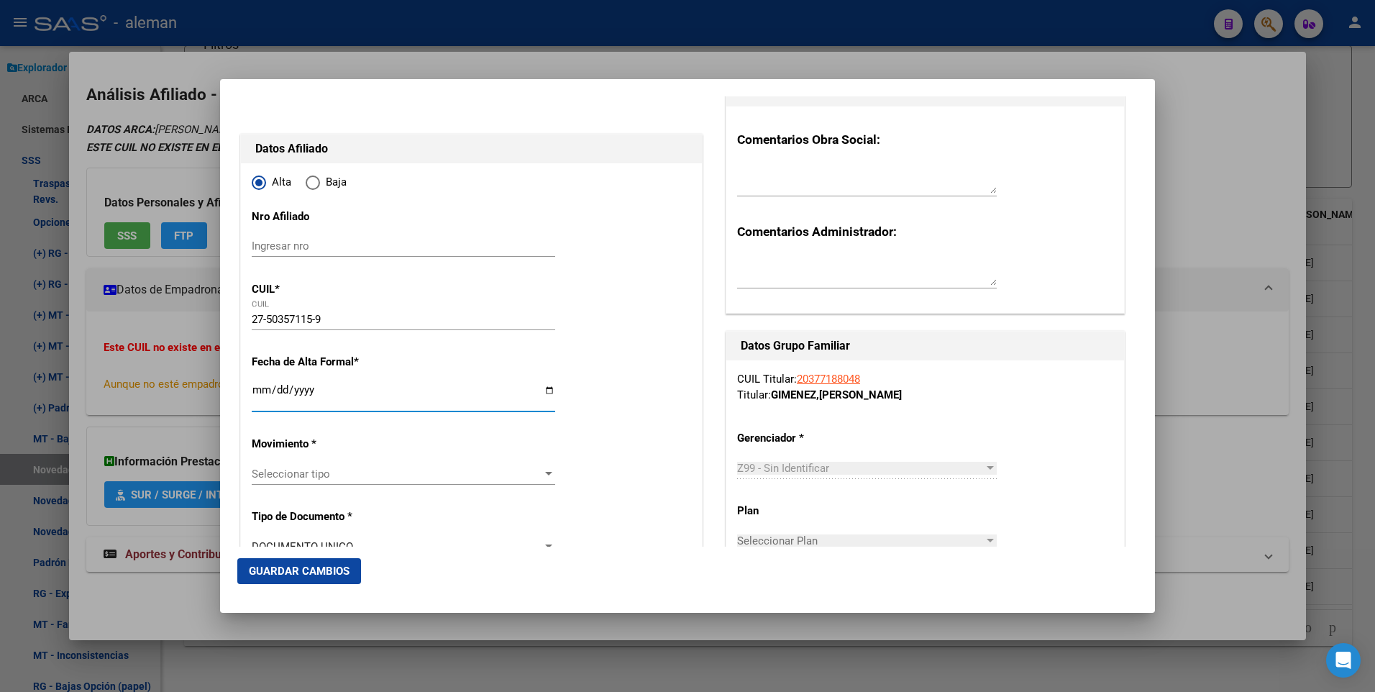
click at [253, 388] on input "Ingresar fecha" at bounding box center [404, 395] width 304 height 23
type input "2025-07-01"
click at [545, 473] on div at bounding box center [548, 474] width 7 height 4
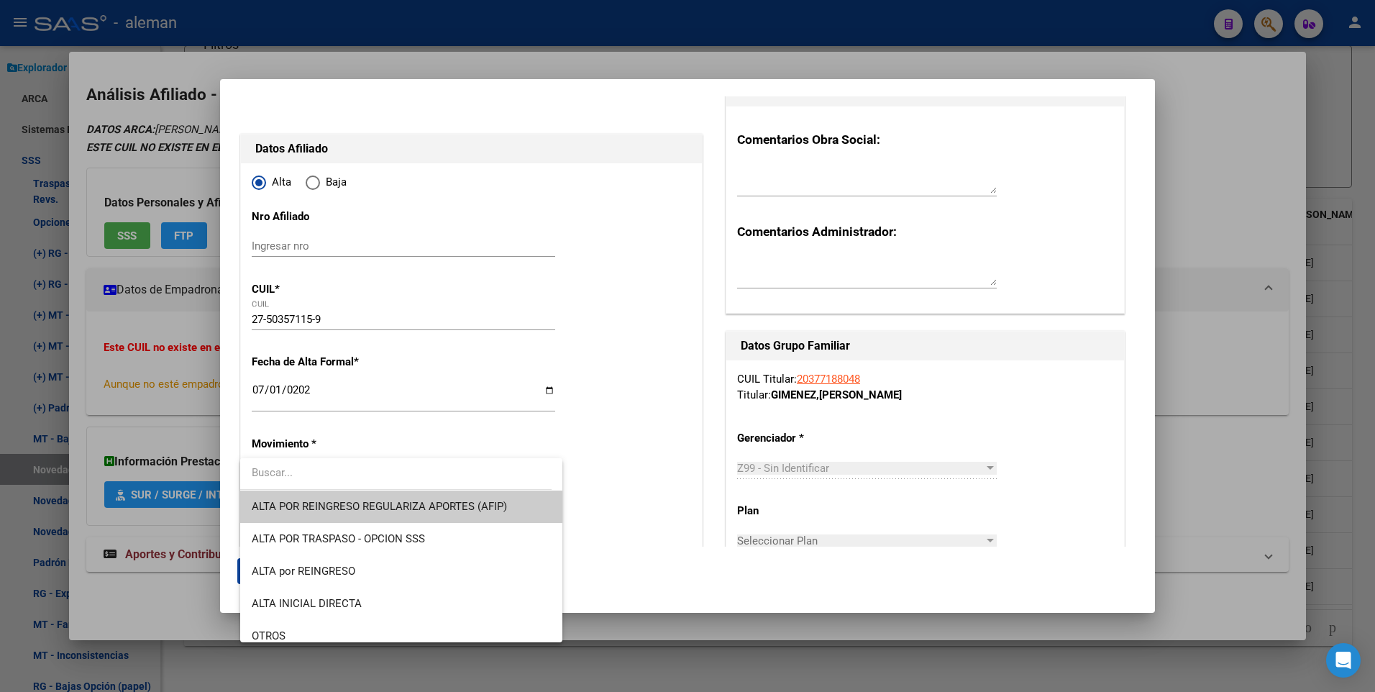
scroll to position [144, 0]
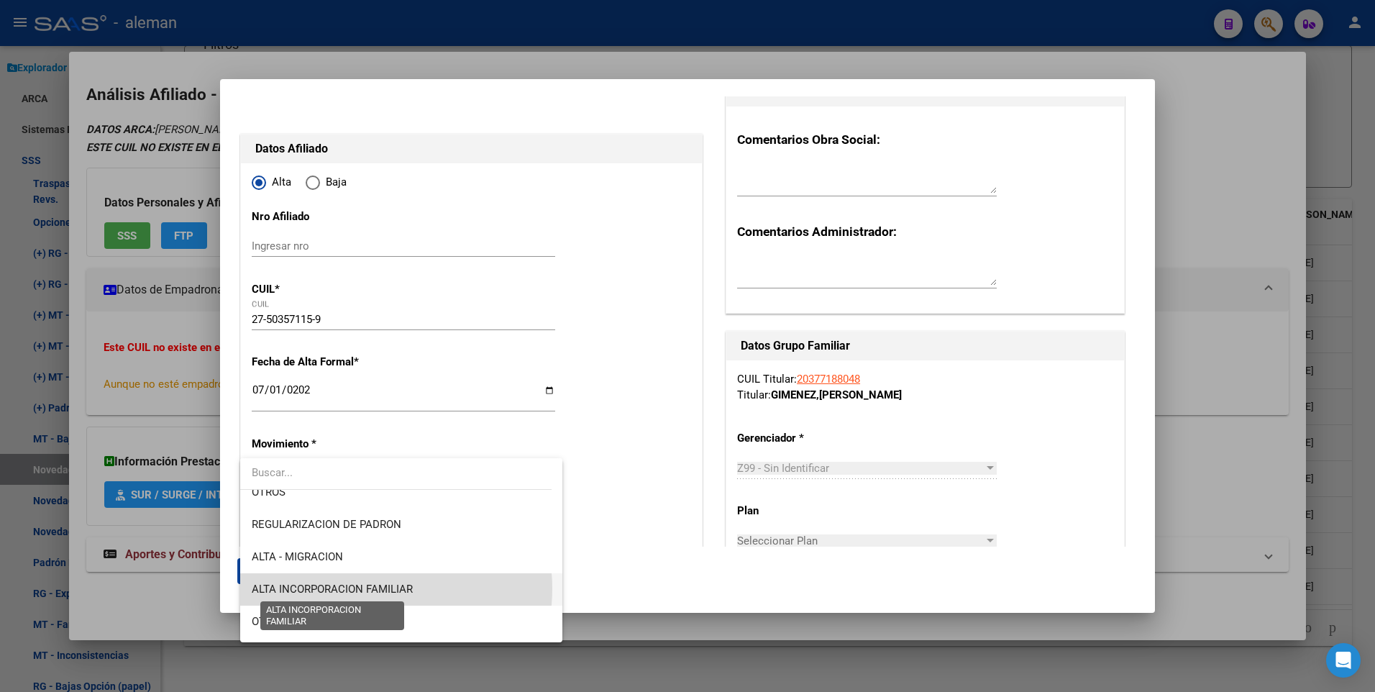
click at [368, 588] on span "ALTA INCORPORACION FAMILIAR" at bounding box center [332, 589] width 161 height 13
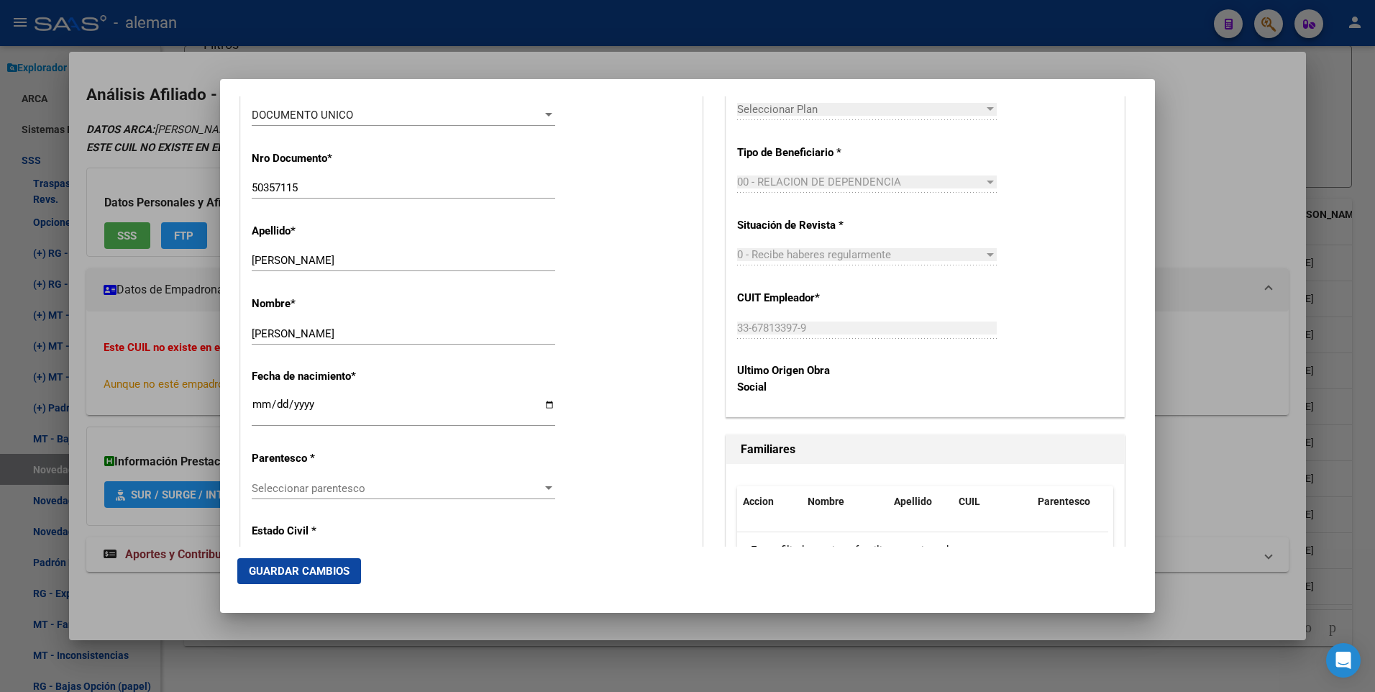
scroll to position [647, 0]
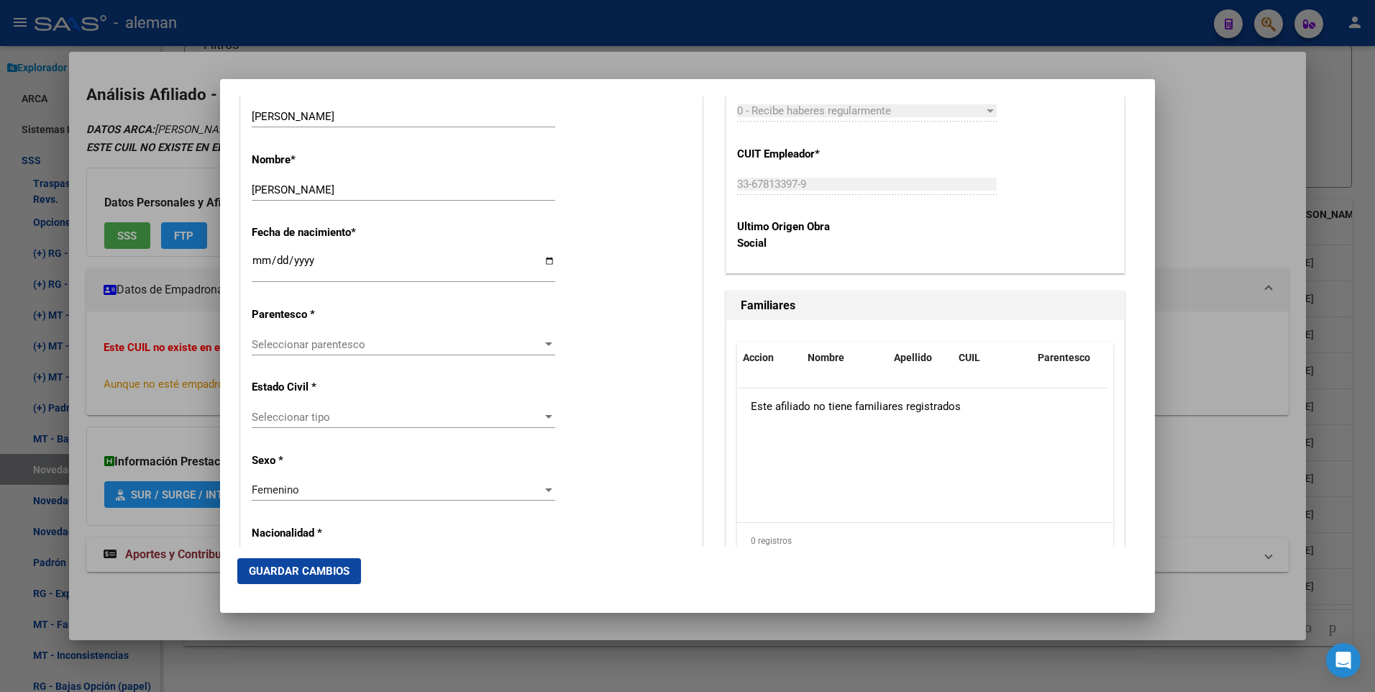
click at [545, 345] on div at bounding box center [548, 344] width 7 height 4
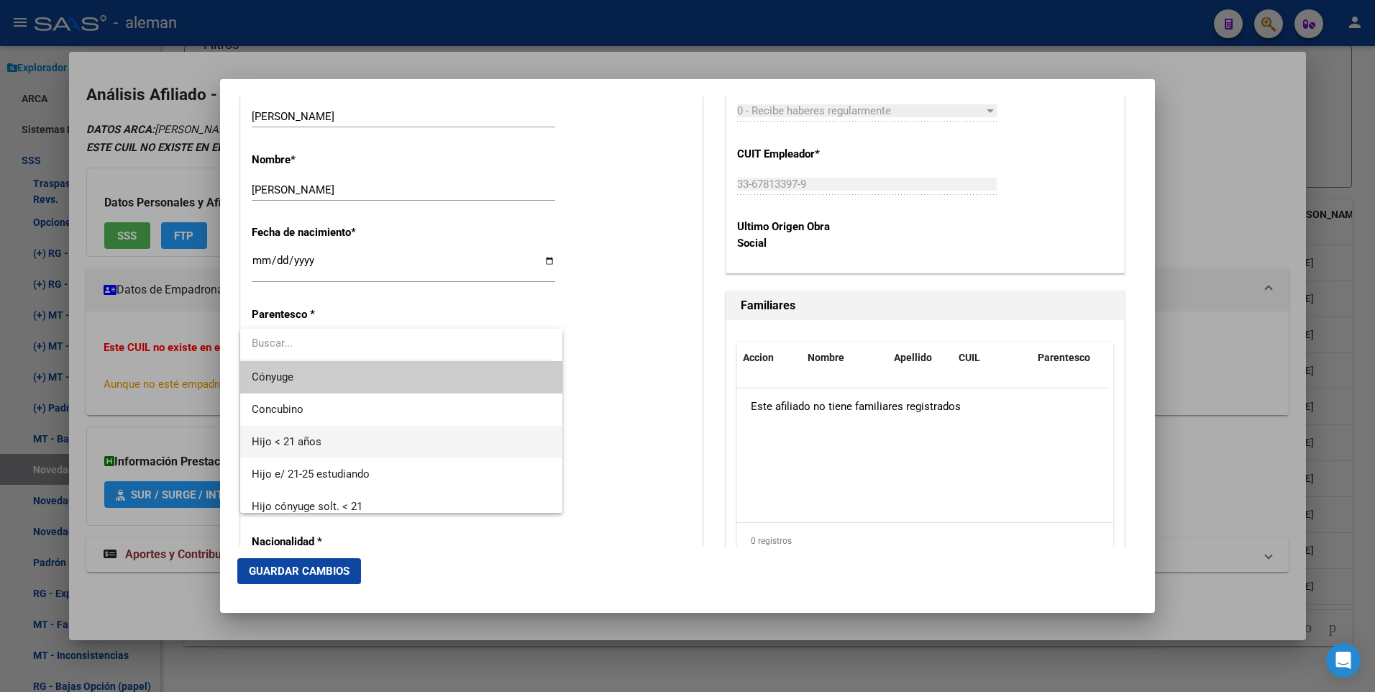
click at [404, 436] on span "Hijo < 21 años" at bounding box center [401, 442] width 299 height 32
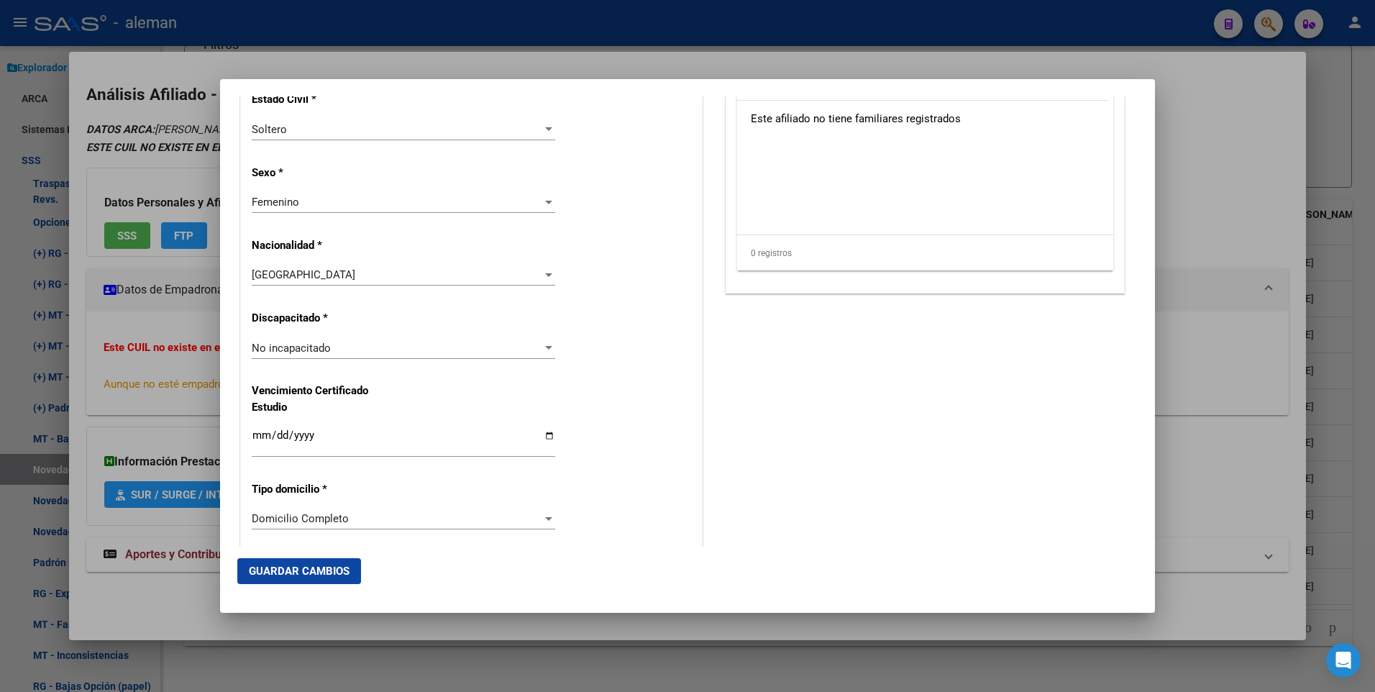
scroll to position [1223, 0]
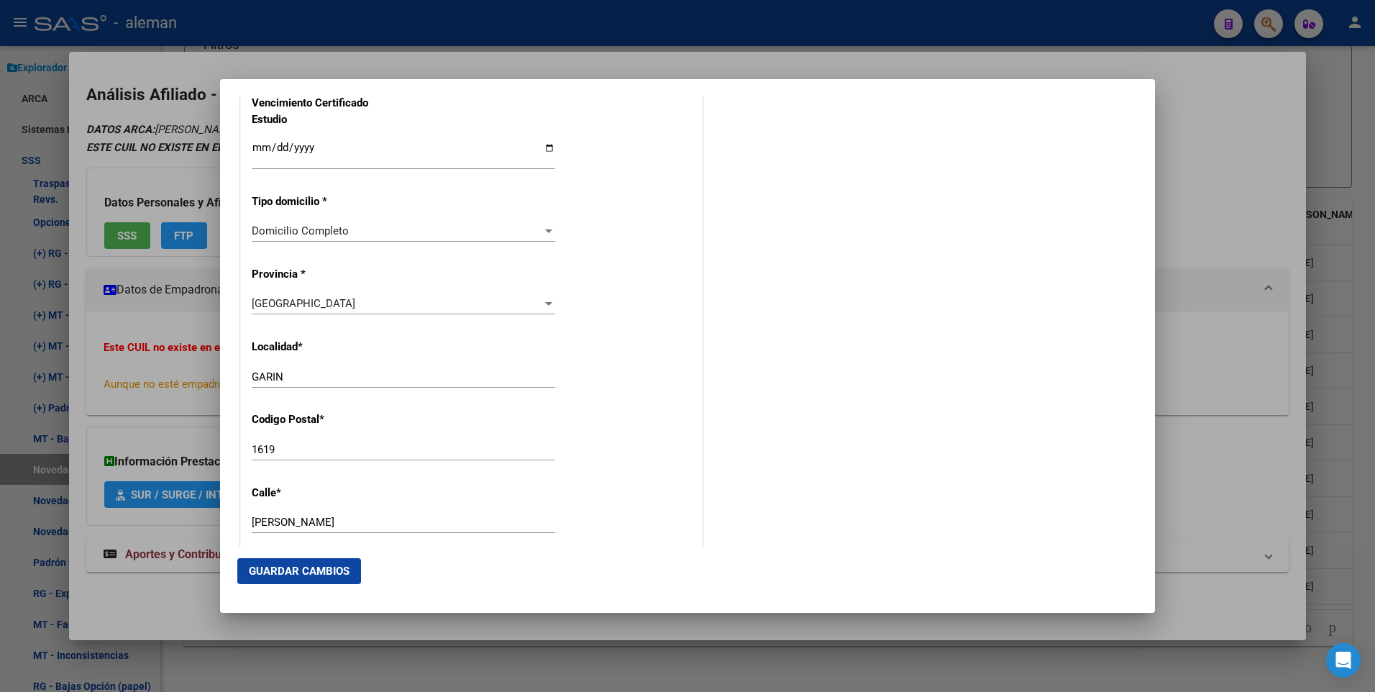
click at [356, 569] on button "Guardar Cambios" at bounding box center [299, 571] width 124 height 26
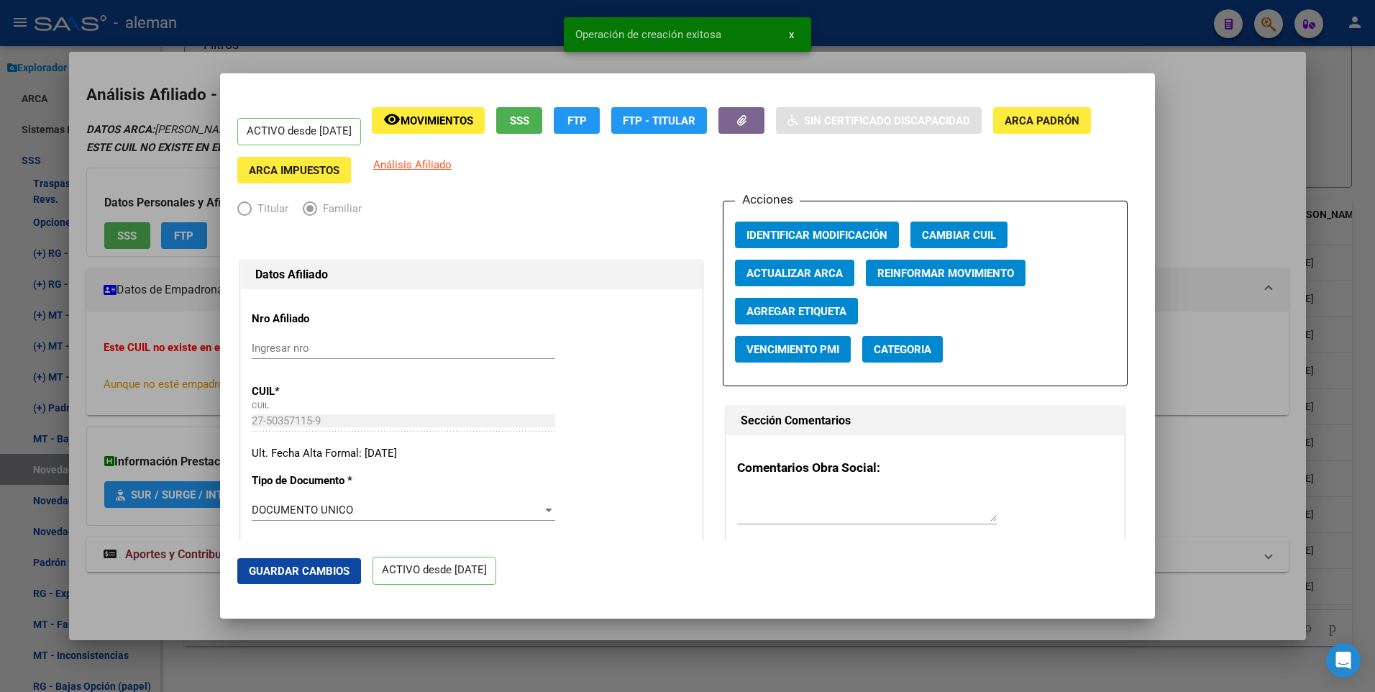
click at [1209, 220] on div at bounding box center [687, 346] width 1375 height 692
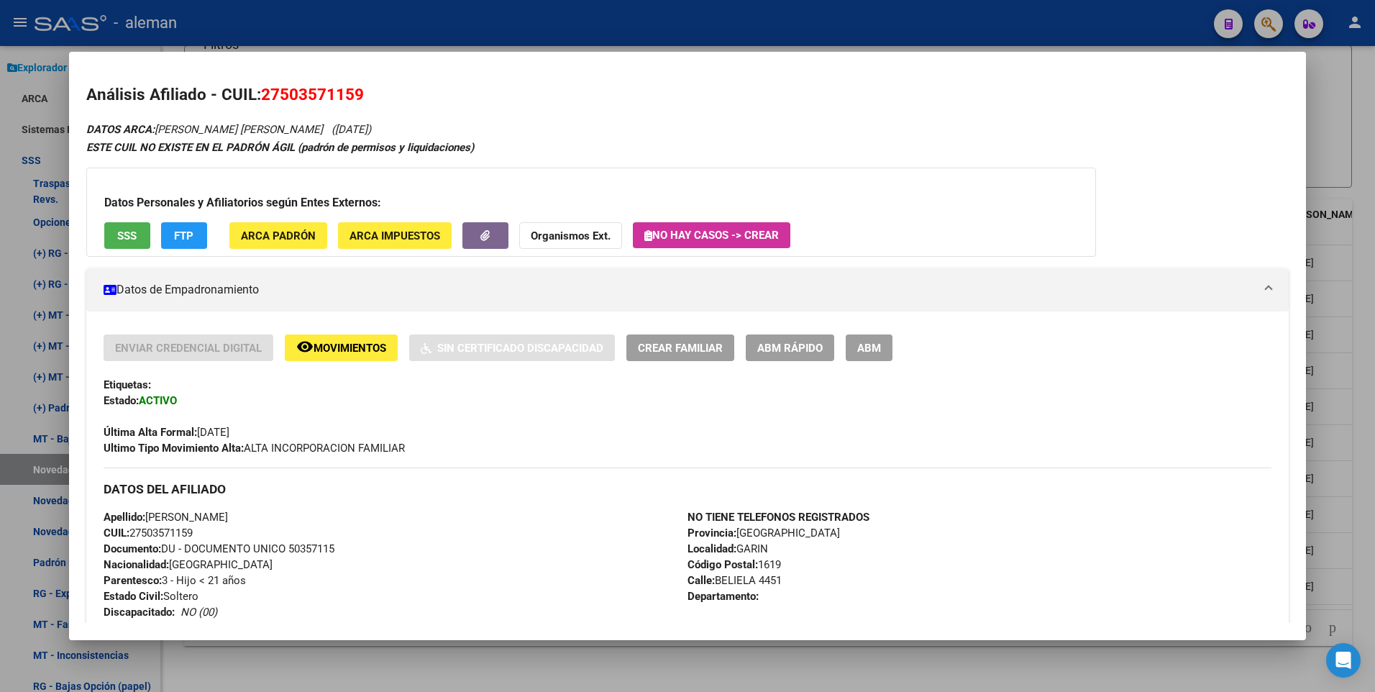
click at [1354, 233] on div at bounding box center [687, 346] width 1375 height 692
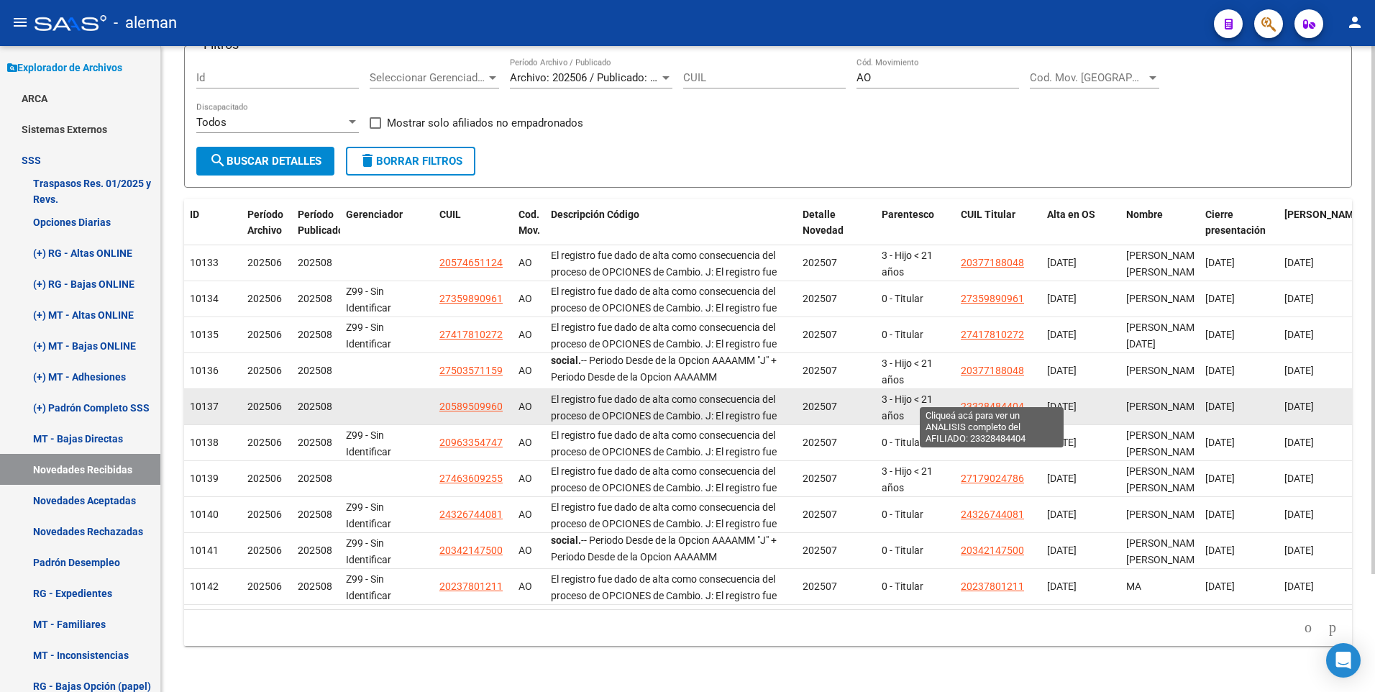
click at [999, 401] on span "23328484404" at bounding box center [992, 407] width 63 height 12
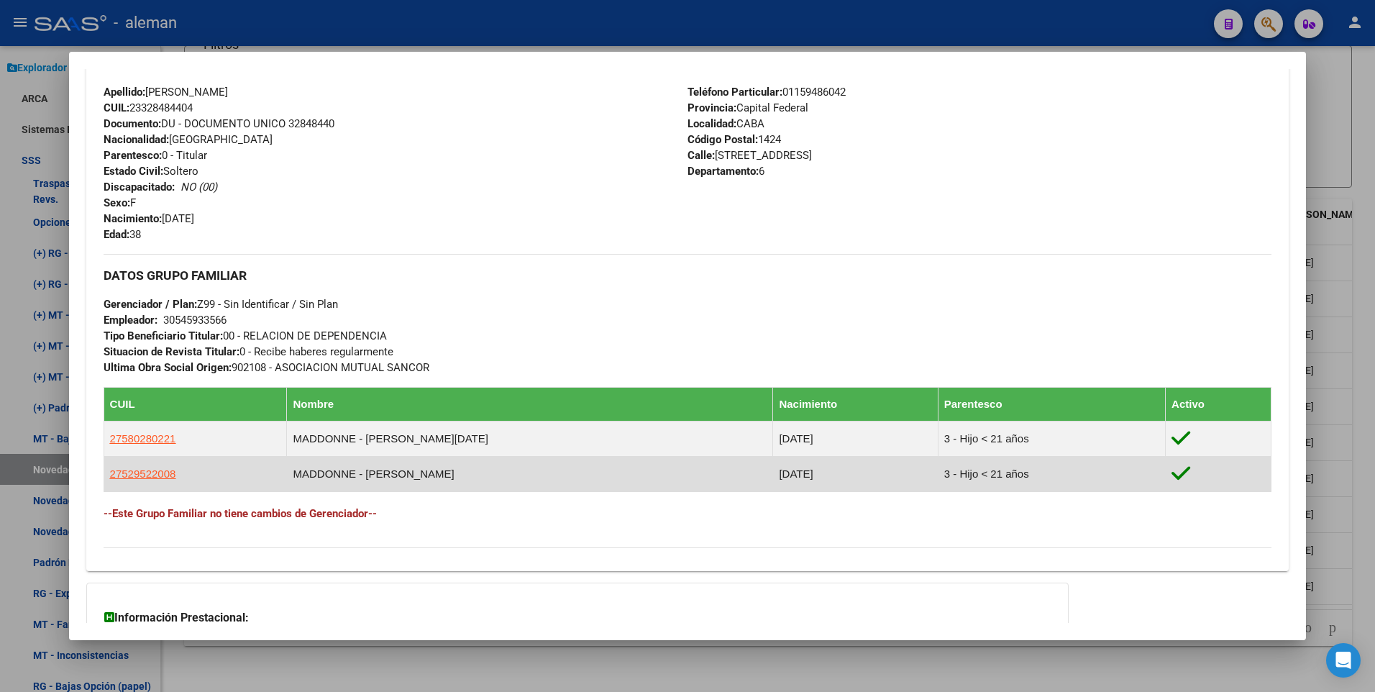
scroll to position [72, 0]
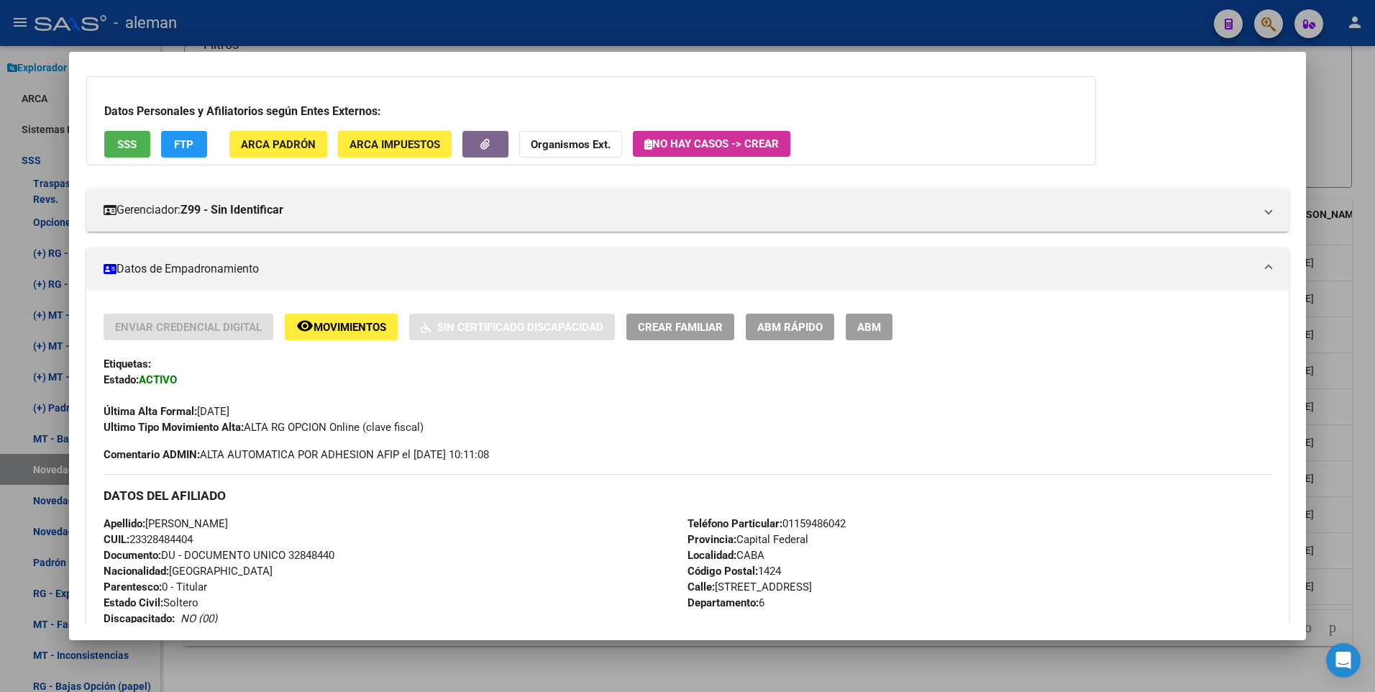
click at [1366, 328] on div at bounding box center [687, 346] width 1375 height 692
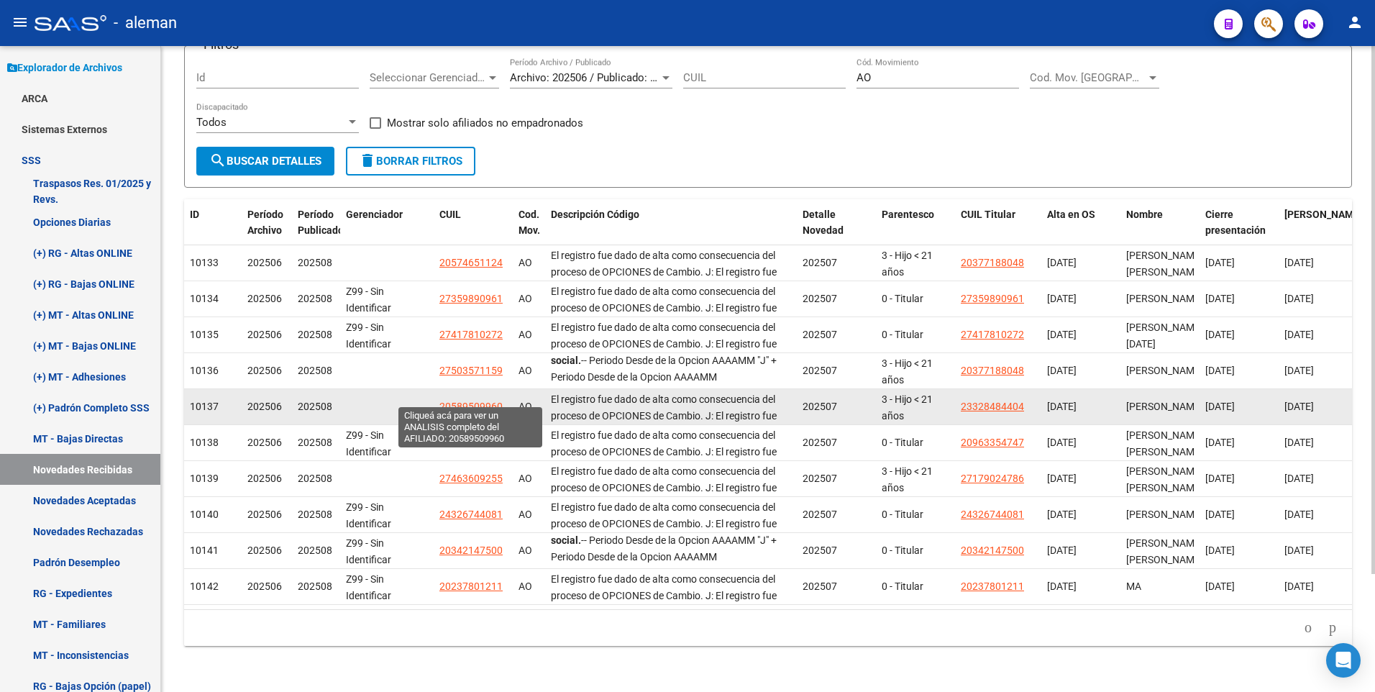
click at [480, 401] on span "20589509960" at bounding box center [471, 407] width 63 height 12
type textarea "20589509960"
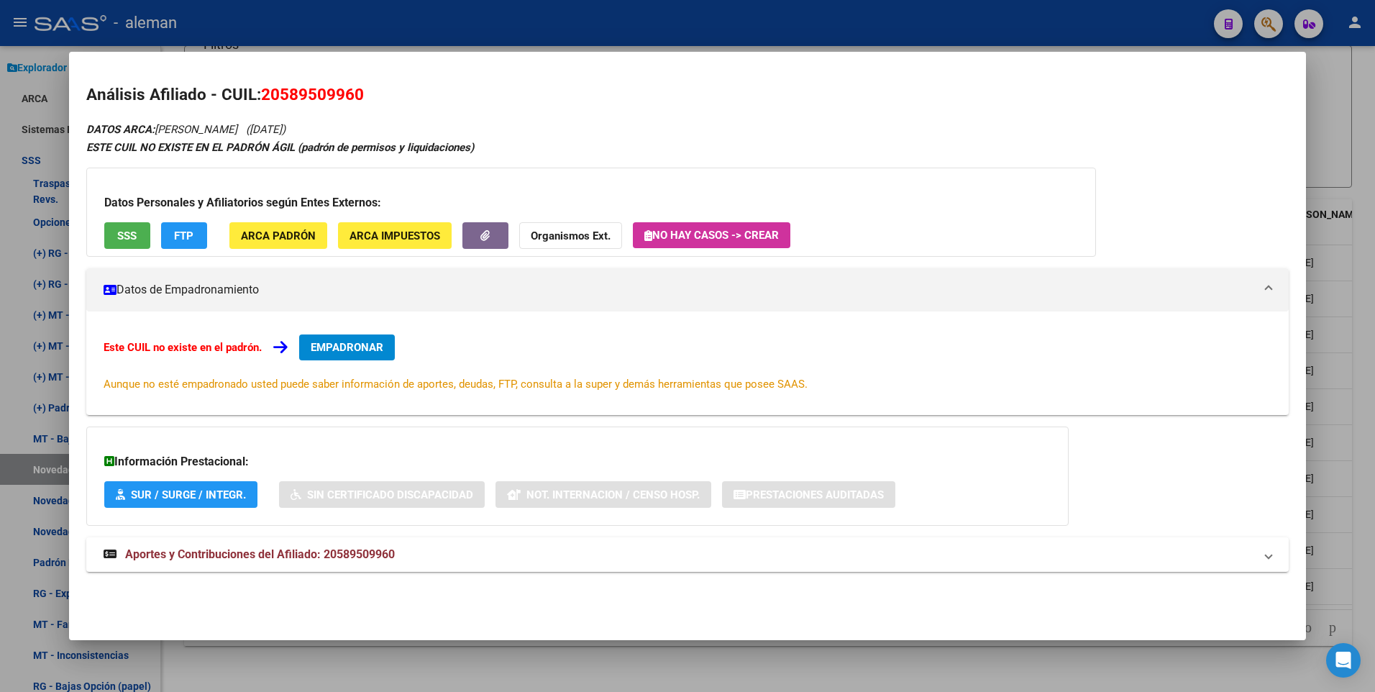
click at [368, 327] on div "Este CUIL no existe en el padrón. EMPADRONAR Aunque no esté empadronado usted p…" at bounding box center [688, 363] width 1204 height 104
click at [368, 344] on span "EMPADRONAR" at bounding box center [347, 347] width 73 height 13
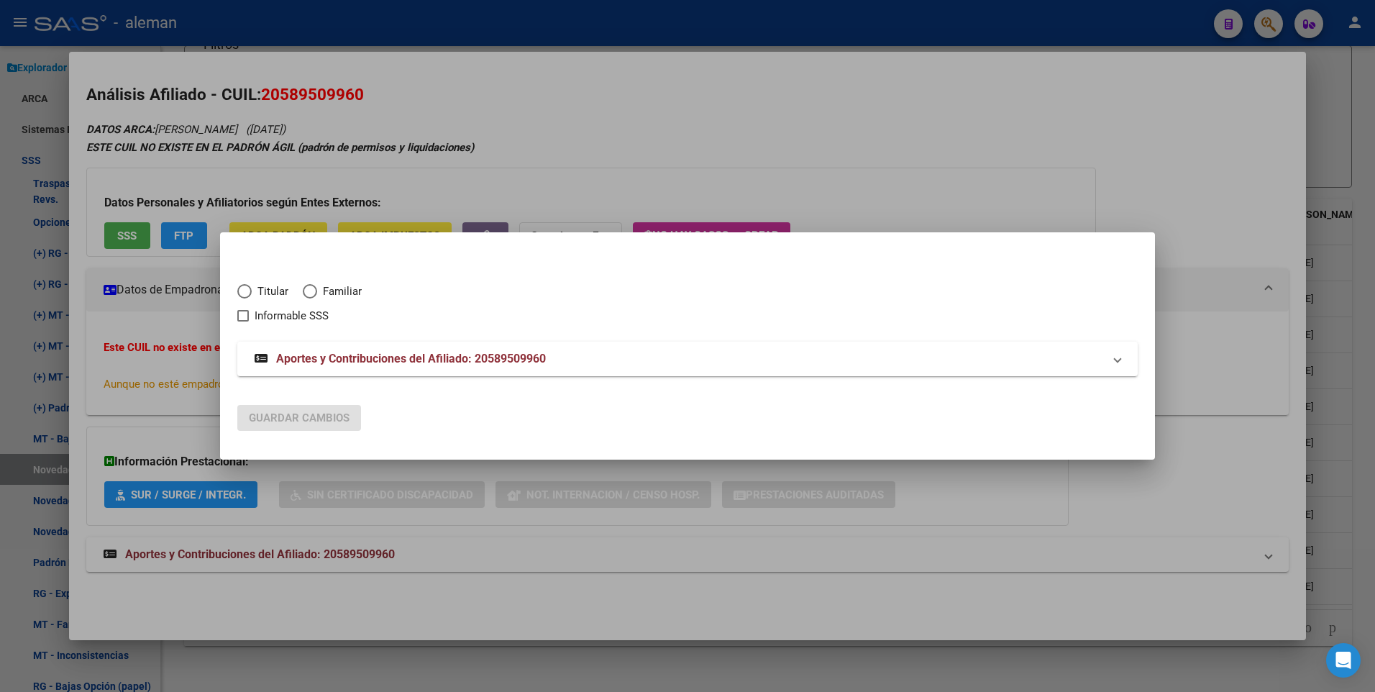
click at [316, 288] on span "Elija una opción" at bounding box center [310, 291] width 14 height 14
click at [316, 288] on input "Familiar" at bounding box center [310, 291] width 14 height 14
radio input "true"
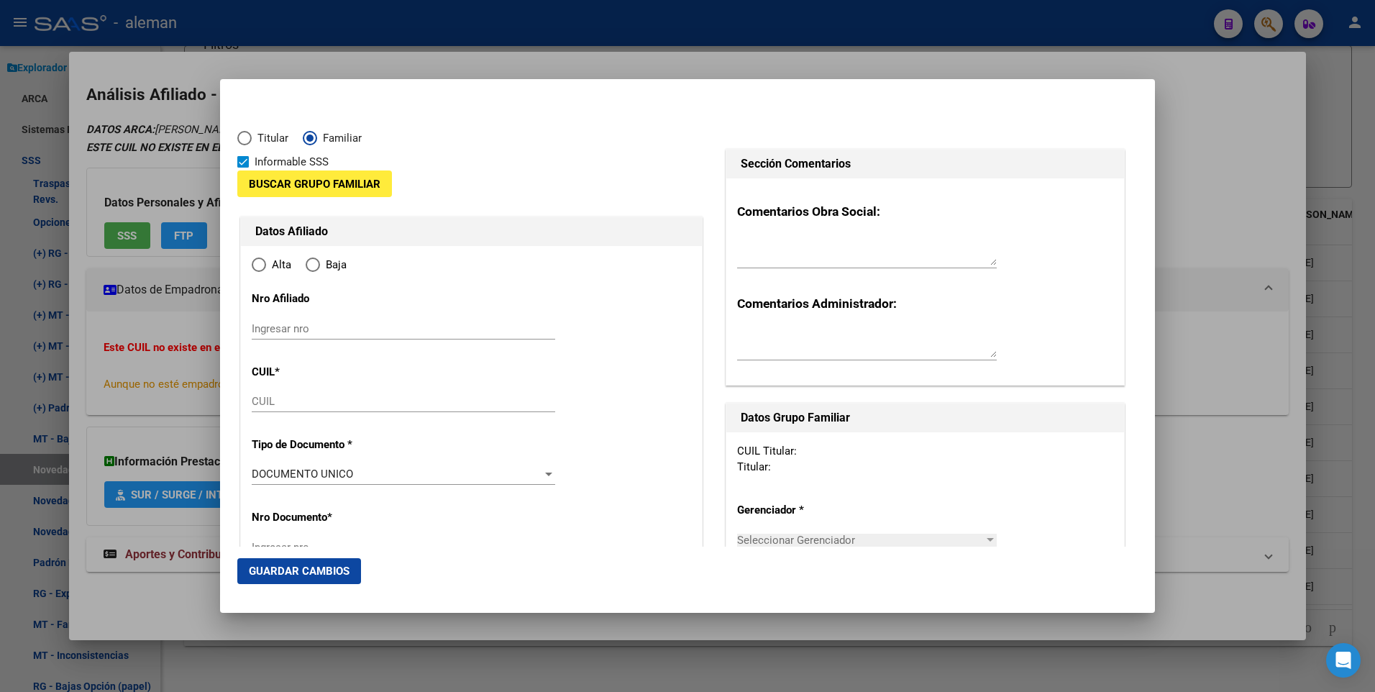
checkbox input "true"
type input "20-58950996-0"
type input "58950996"
type input "MADDONNE"
type input "ALEJO SEBASTIAN"
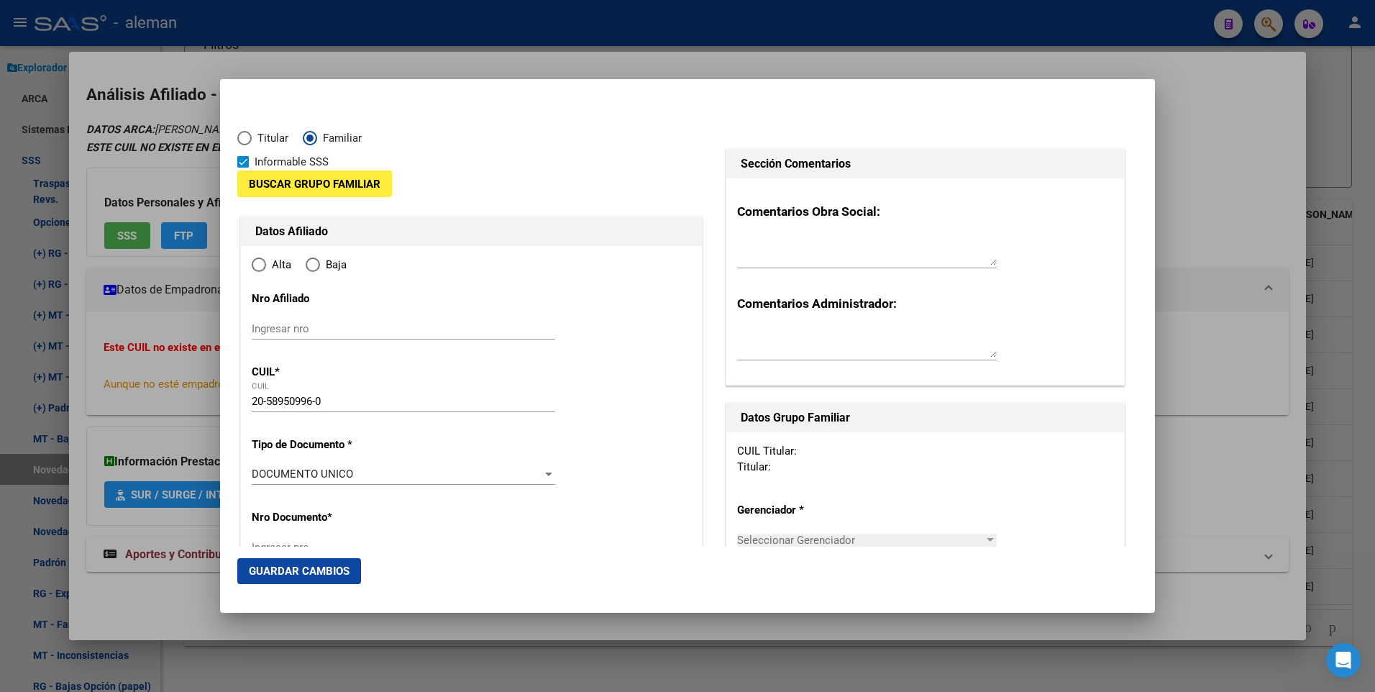
type input "2021-08-24"
type input "CABA"
type input "1424"
type input "AV ASAMBLEA"
type input "336"
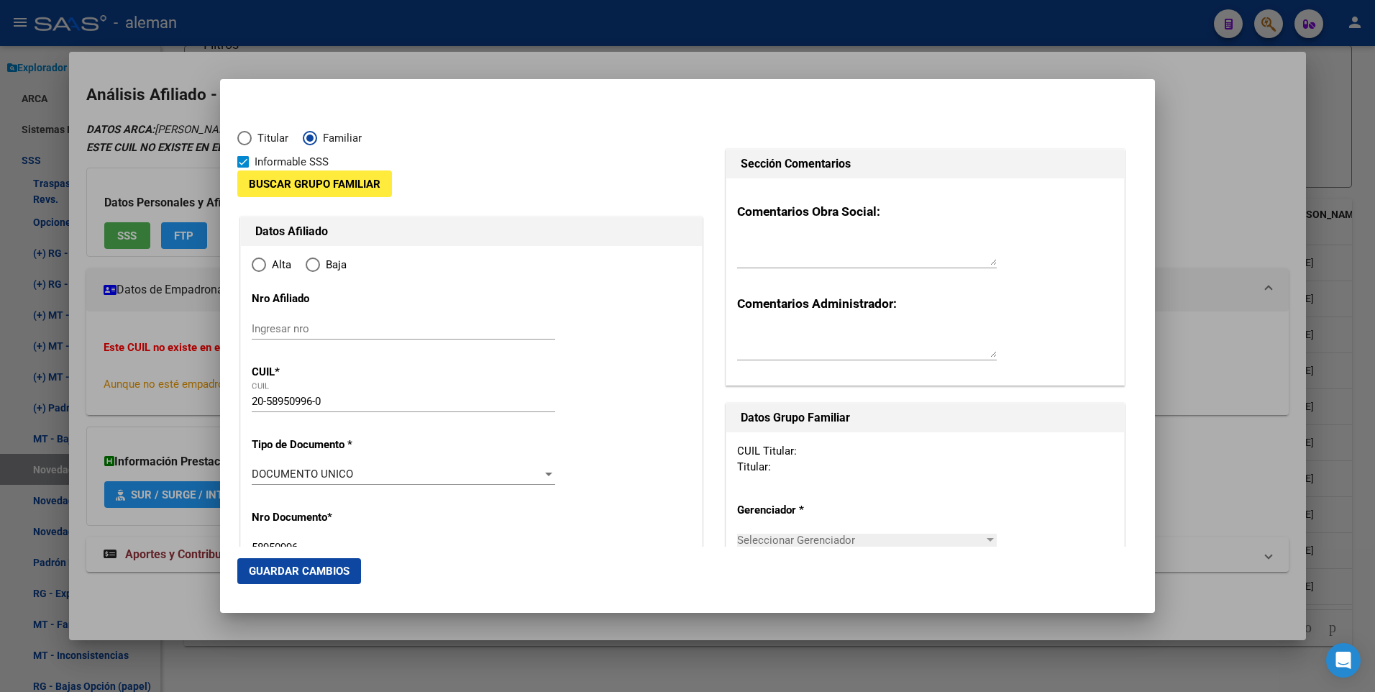
radio input "true"
click at [244, 164] on span at bounding box center [243, 162] width 12 height 12
click at [243, 168] on input "Informable SSS" at bounding box center [242, 168] width 1 height 1
checkbox input "false"
click at [349, 176] on button "Buscar Grupo Familiar" at bounding box center [314, 183] width 155 height 27
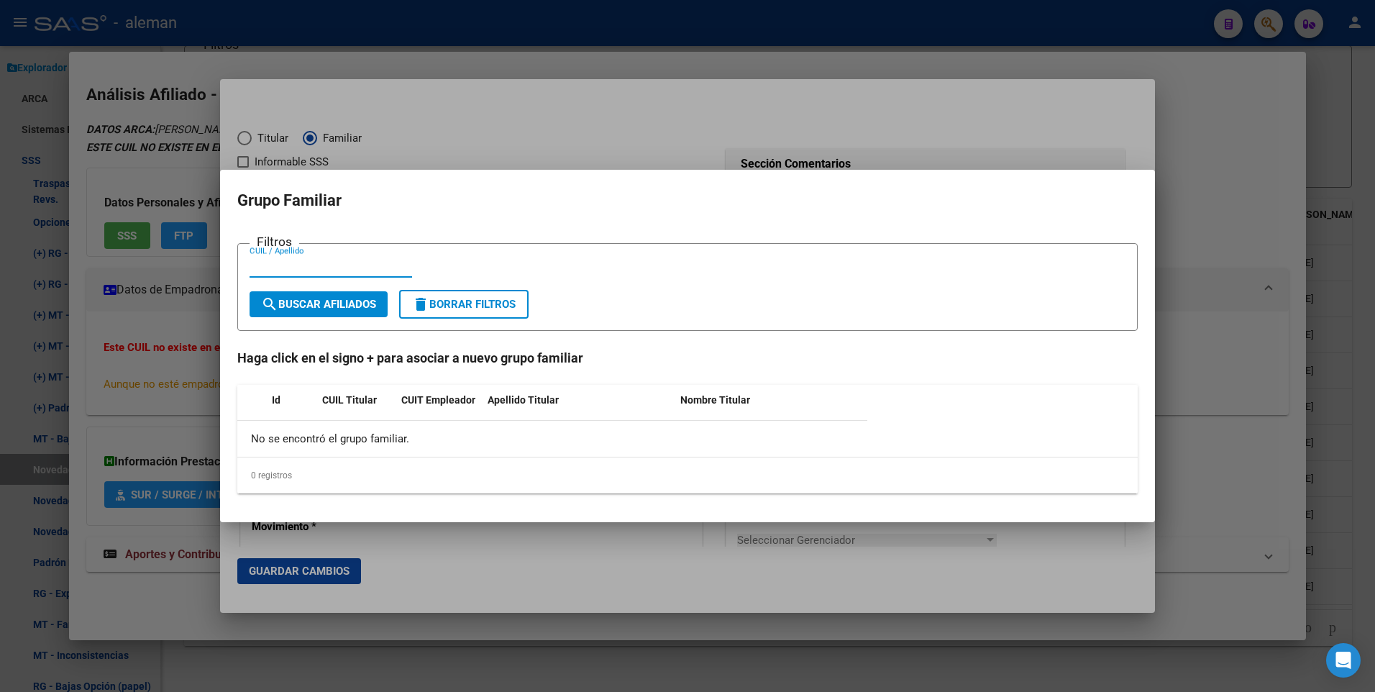
click at [368, 268] on input "CUIL / Apellido" at bounding box center [331, 266] width 163 height 13
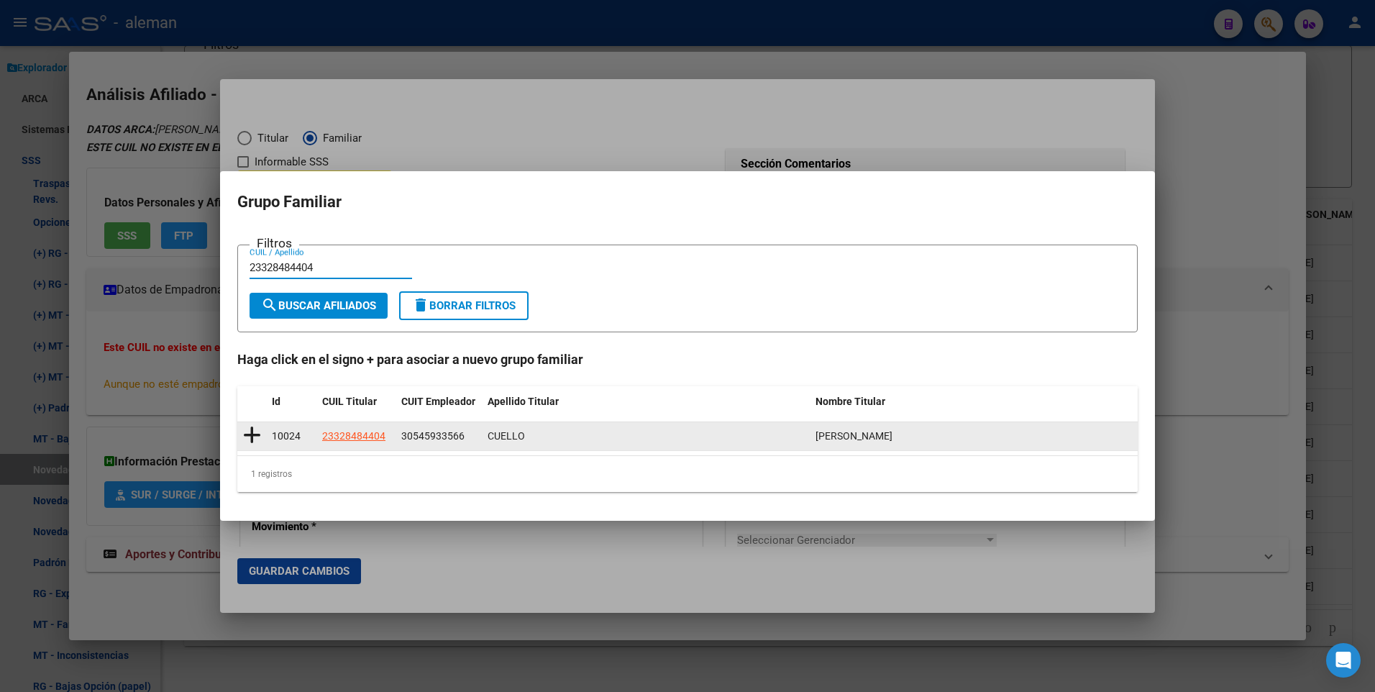
type input "23328484404"
click at [252, 435] on icon at bounding box center [252, 435] width 18 height 20
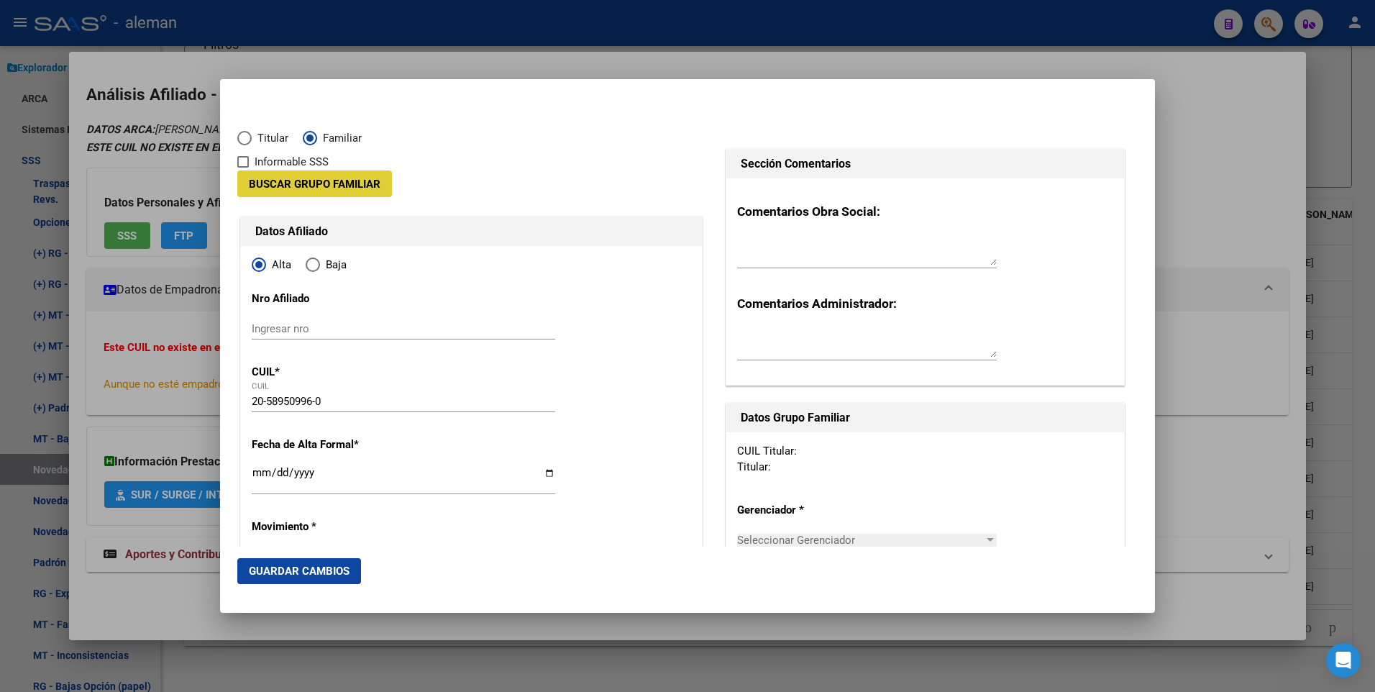
type input "30-54593356-6"
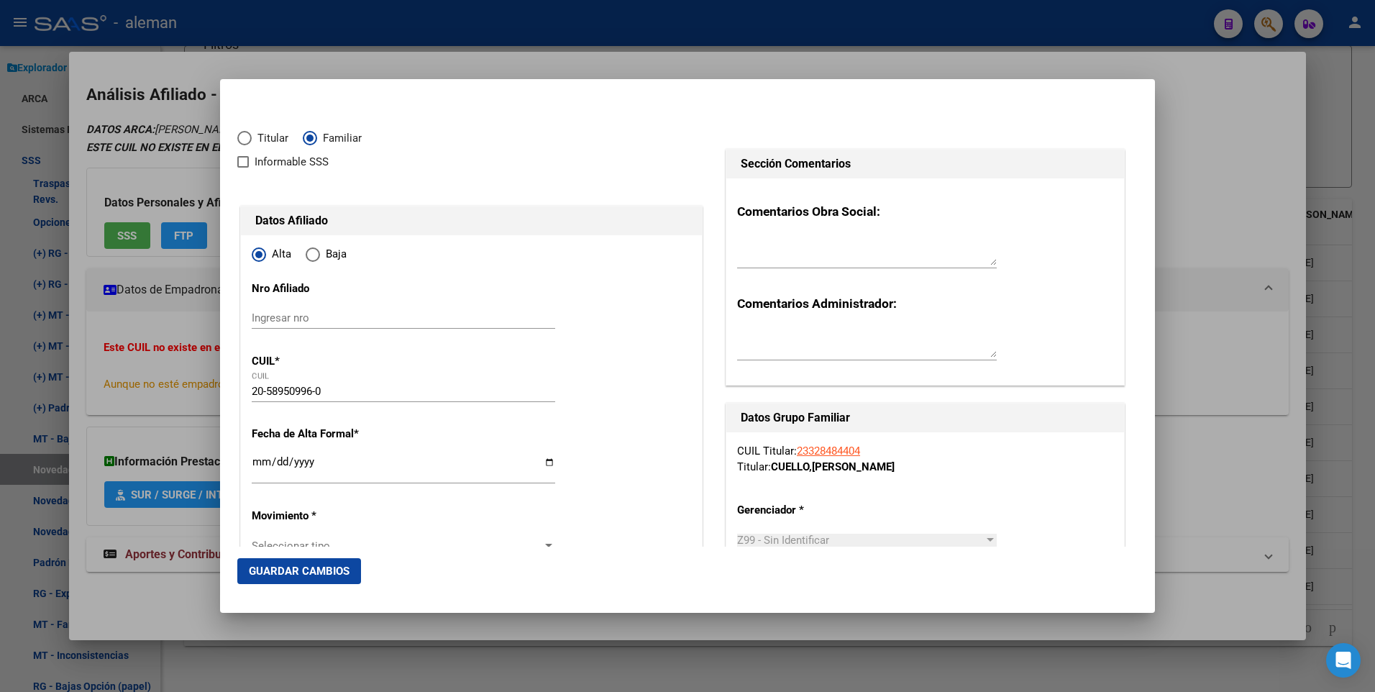
scroll to position [144, 0]
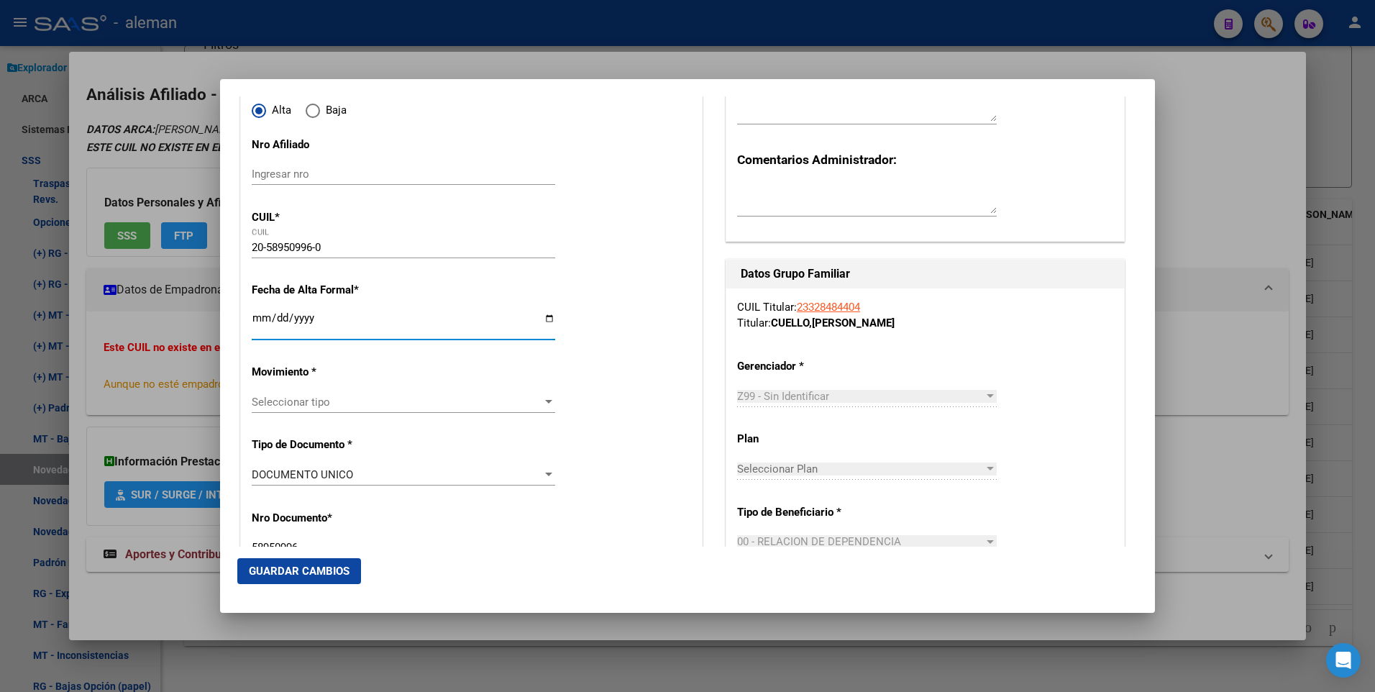
drag, startPoint x: 255, startPoint y: 315, endPoint x: 243, endPoint y: 329, distance: 18.9
click at [253, 319] on input "Ingresar fecha" at bounding box center [404, 323] width 304 height 23
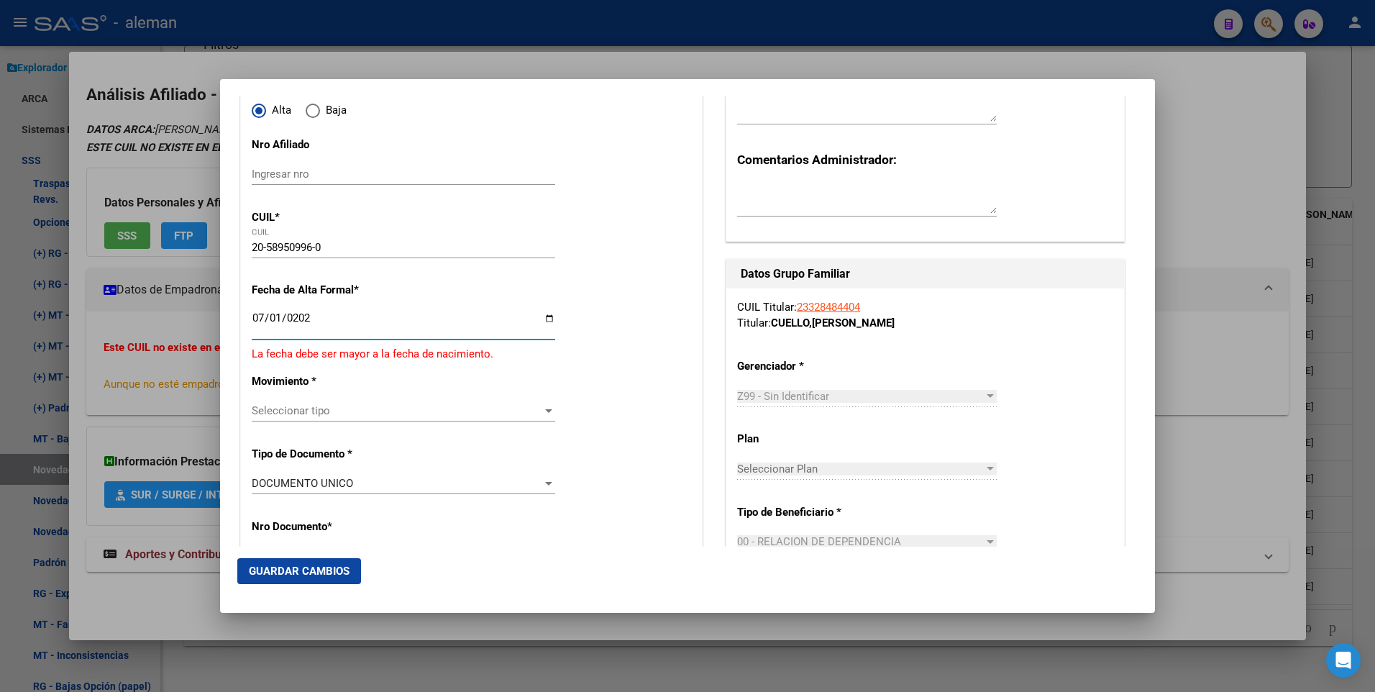
type input "2025-07-01"
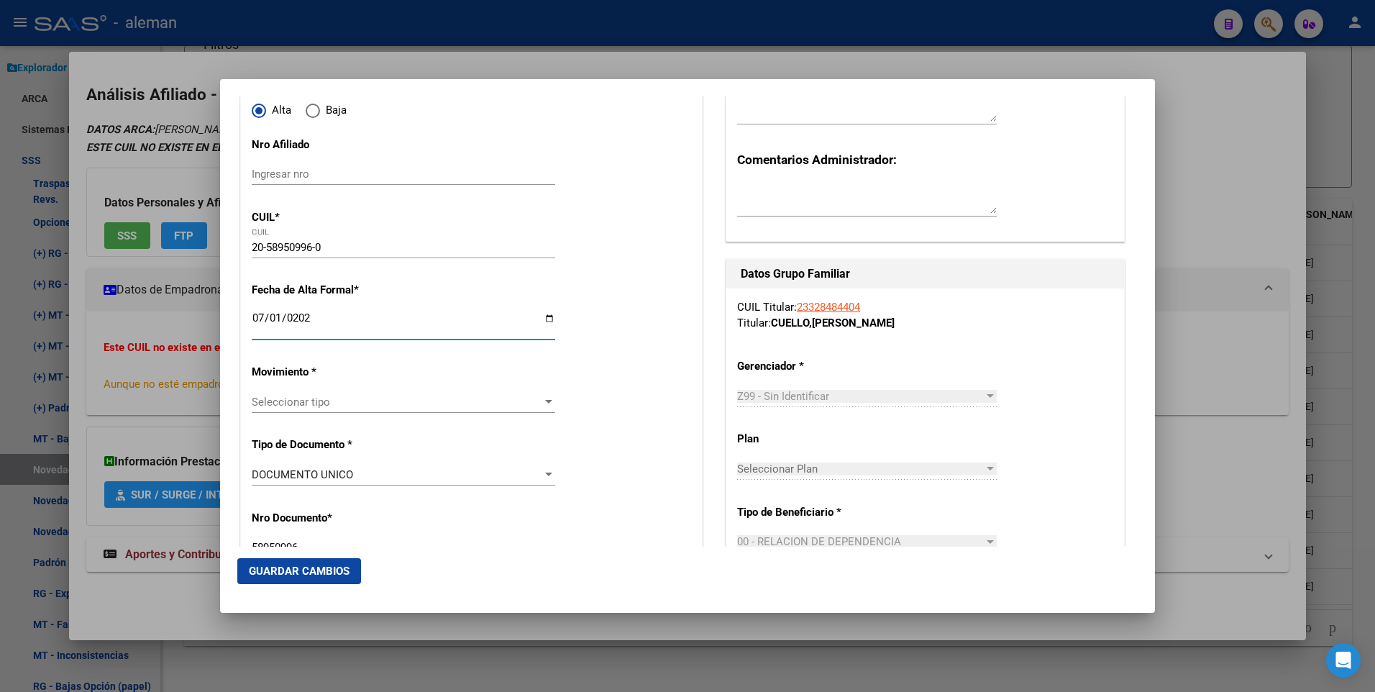
click at [405, 404] on span "Seleccionar tipo" at bounding box center [397, 402] width 291 height 13
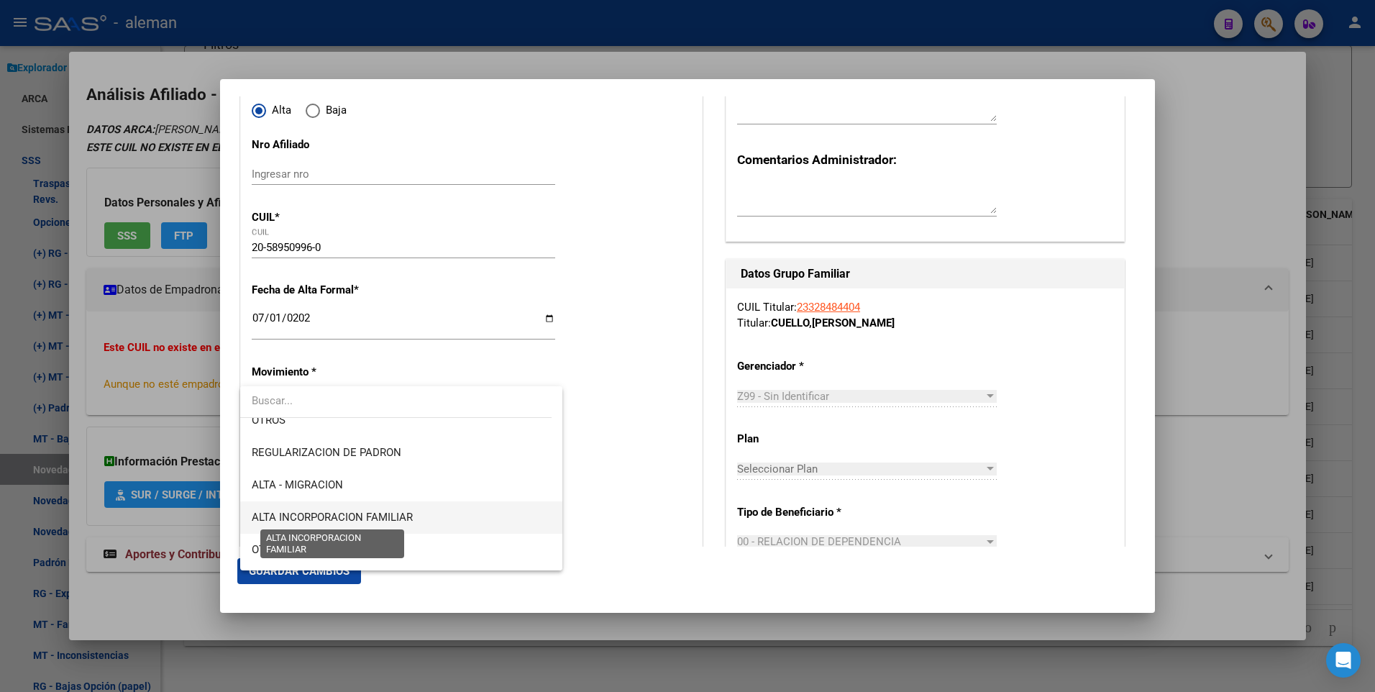
click at [367, 518] on span "ALTA INCORPORACION FAMILIAR" at bounding box center [332, 517] width 161 height 13
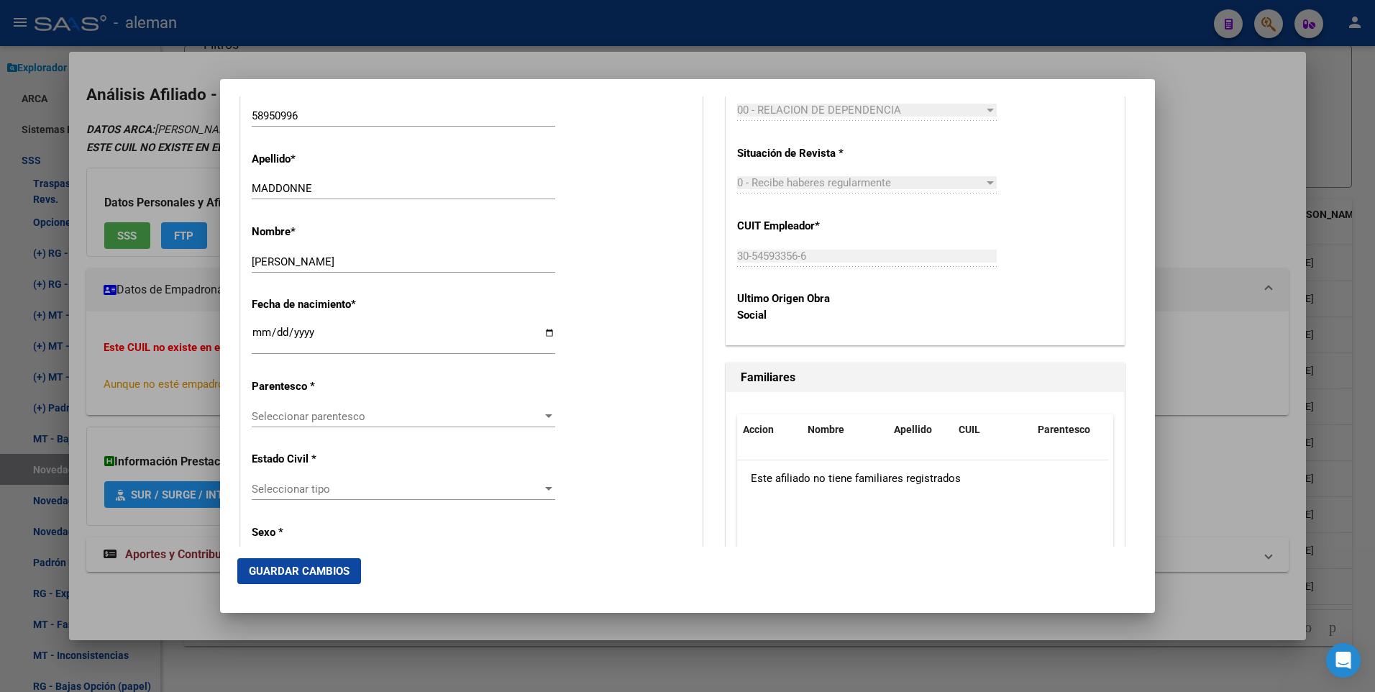
scroll to position [719, 0]
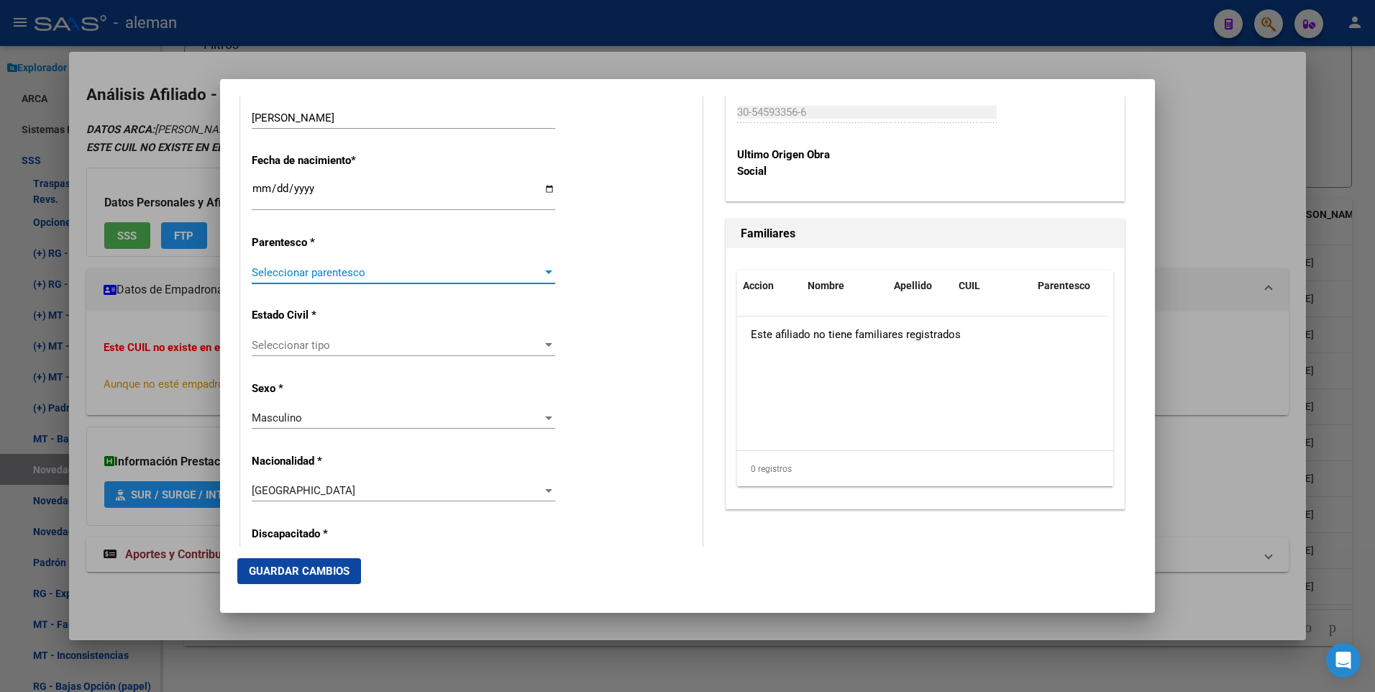
click at [545, 270] on div at bounding box center [548, 272] width 7 height 4
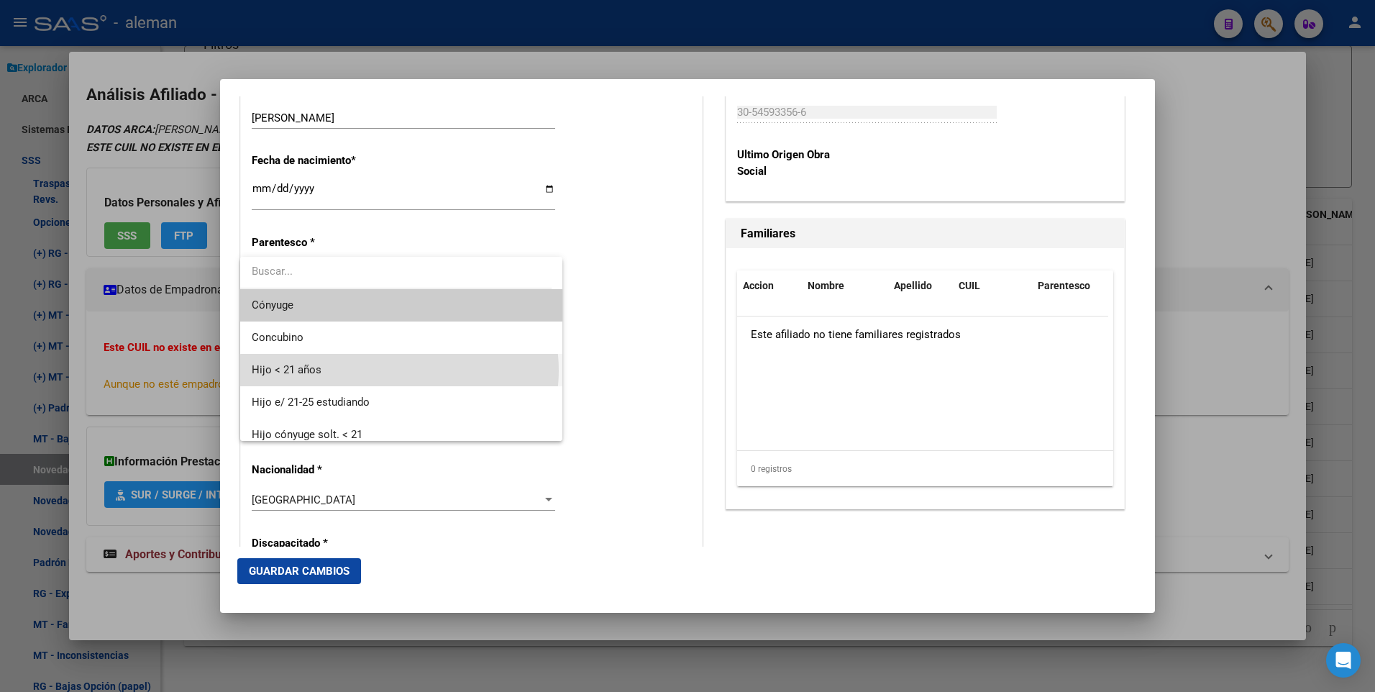
click at [399, 370] on span "Hijo < 21 años" at bounding box center [401, 370] width 299 height 32
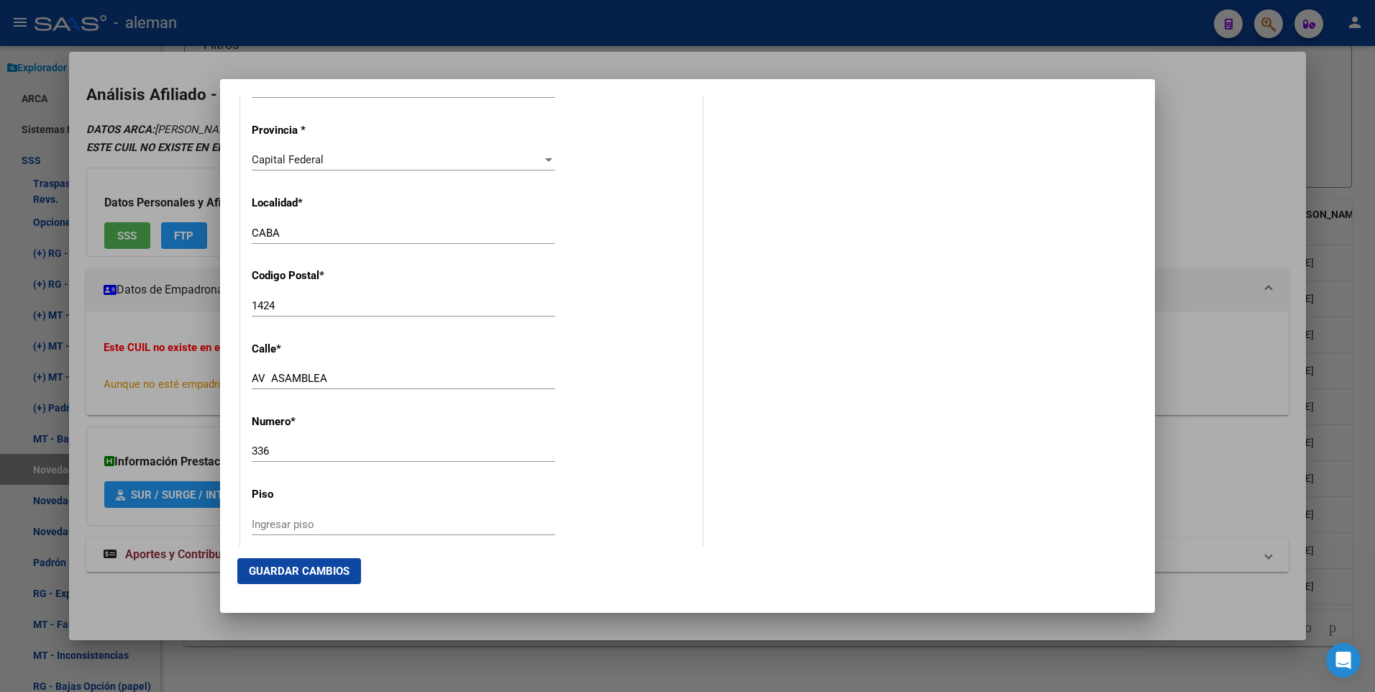
scroll to position [1816, 0]
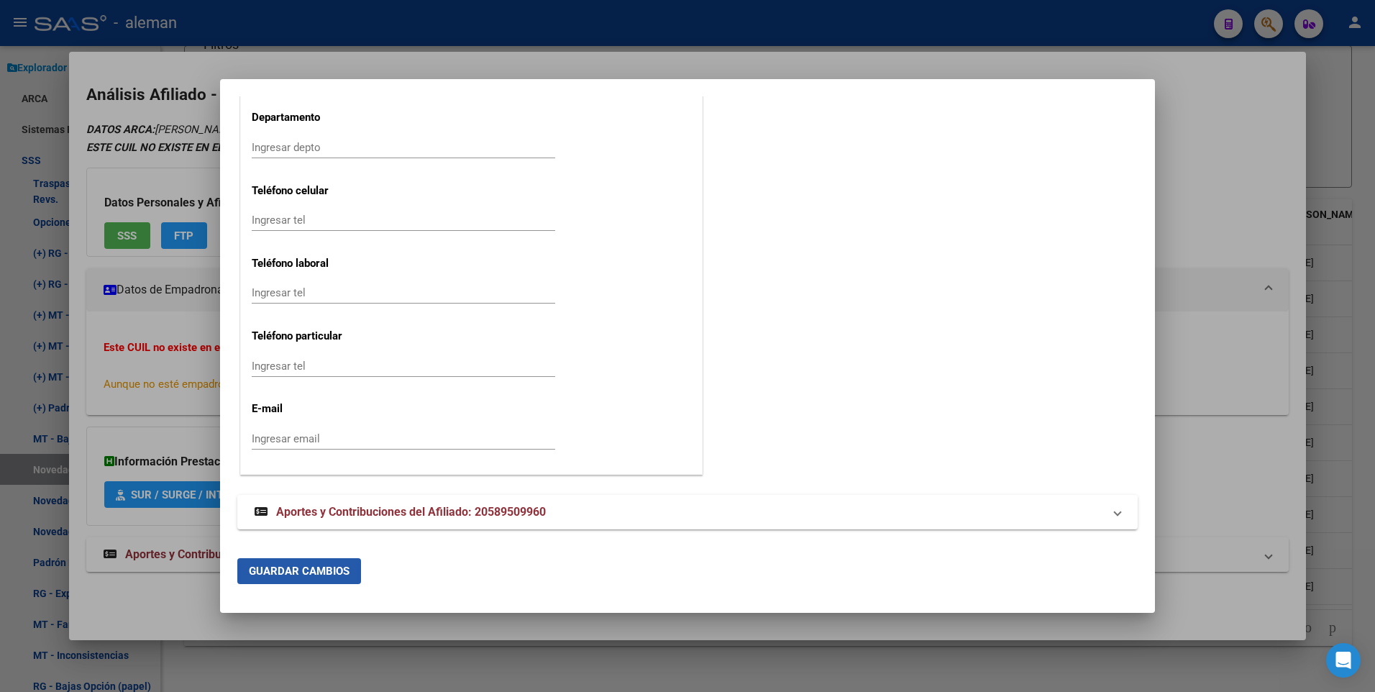
click at [301, 571] on span "Guardar Cambios" at bounding box center [299, 571] width 101 height 13
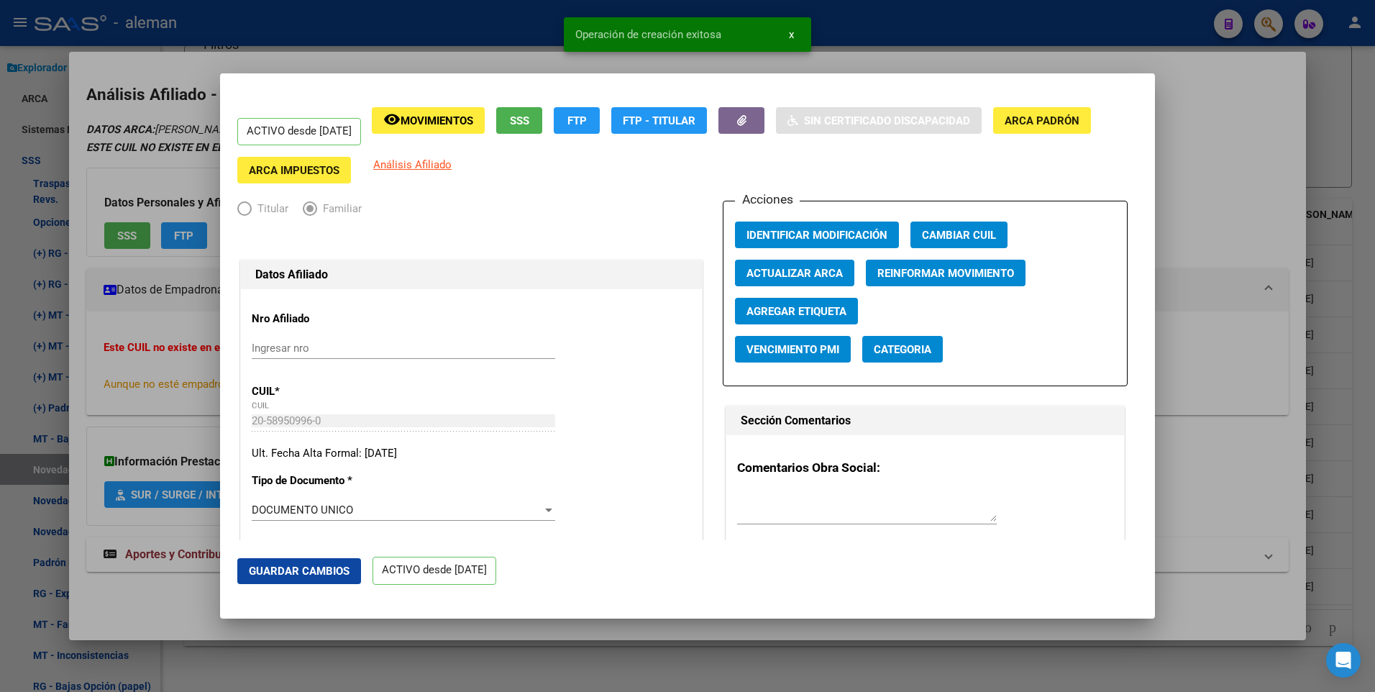
click at [1219, 238] on div at bounding box center [687, 346] width 1375 height 692
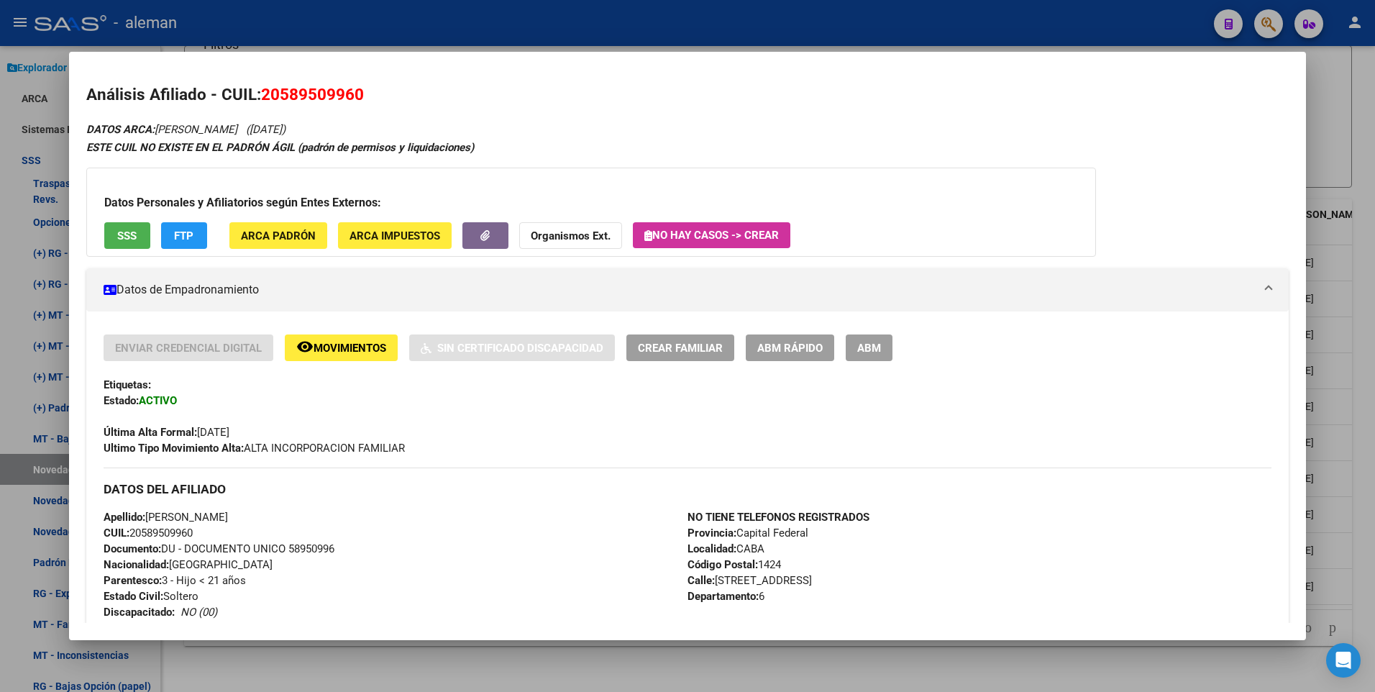
click at [1357, 302] on div at bounding box center [687, 346] width 1375 height 692
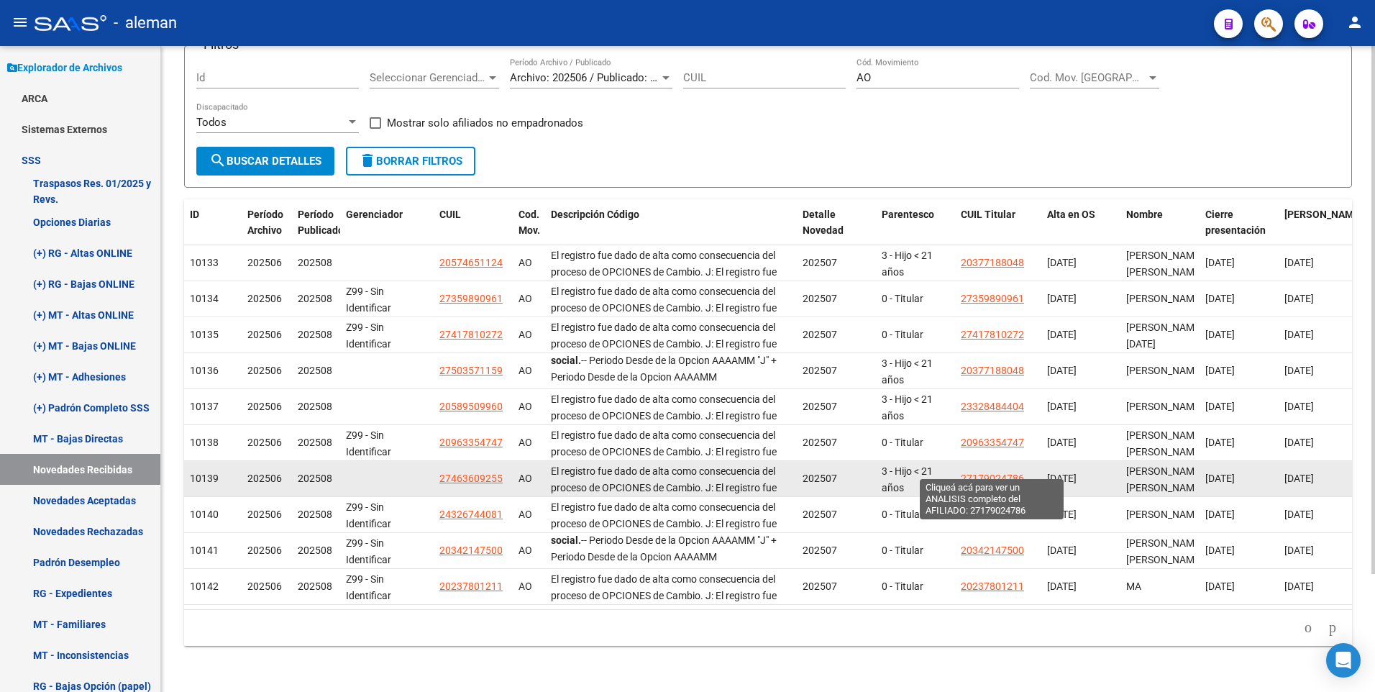
click at [1010, 473] on span "27179024786" at bounding box center [992, 479] width 63 height 12
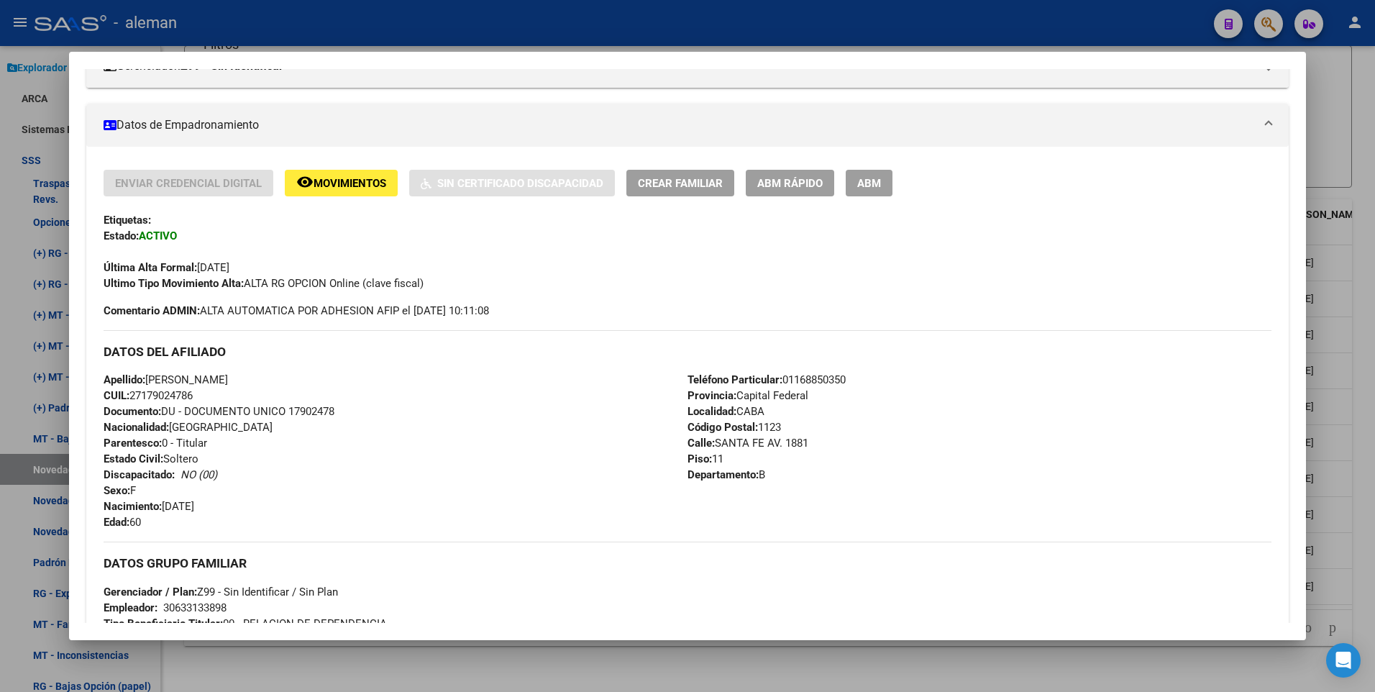
scroll to position [360, 0]
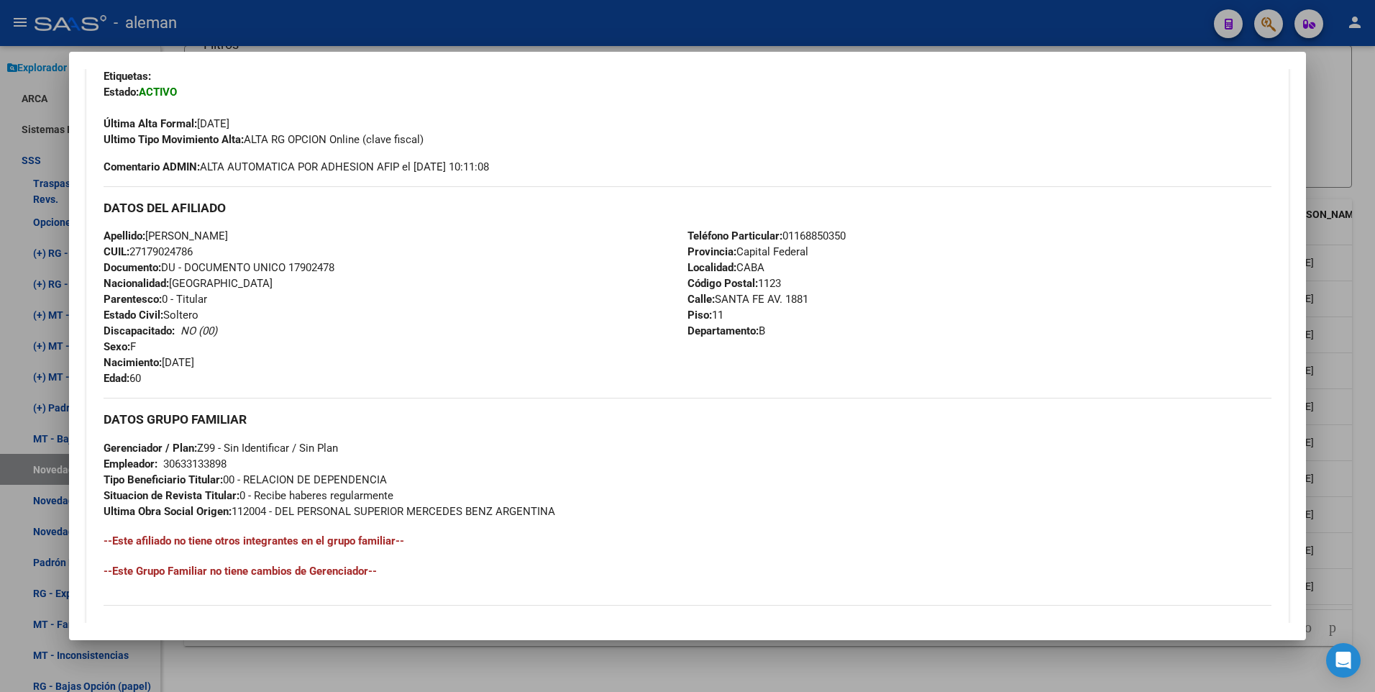
click at [1365, 358] on div at bounding box center [687, 346] width 1375 height 692
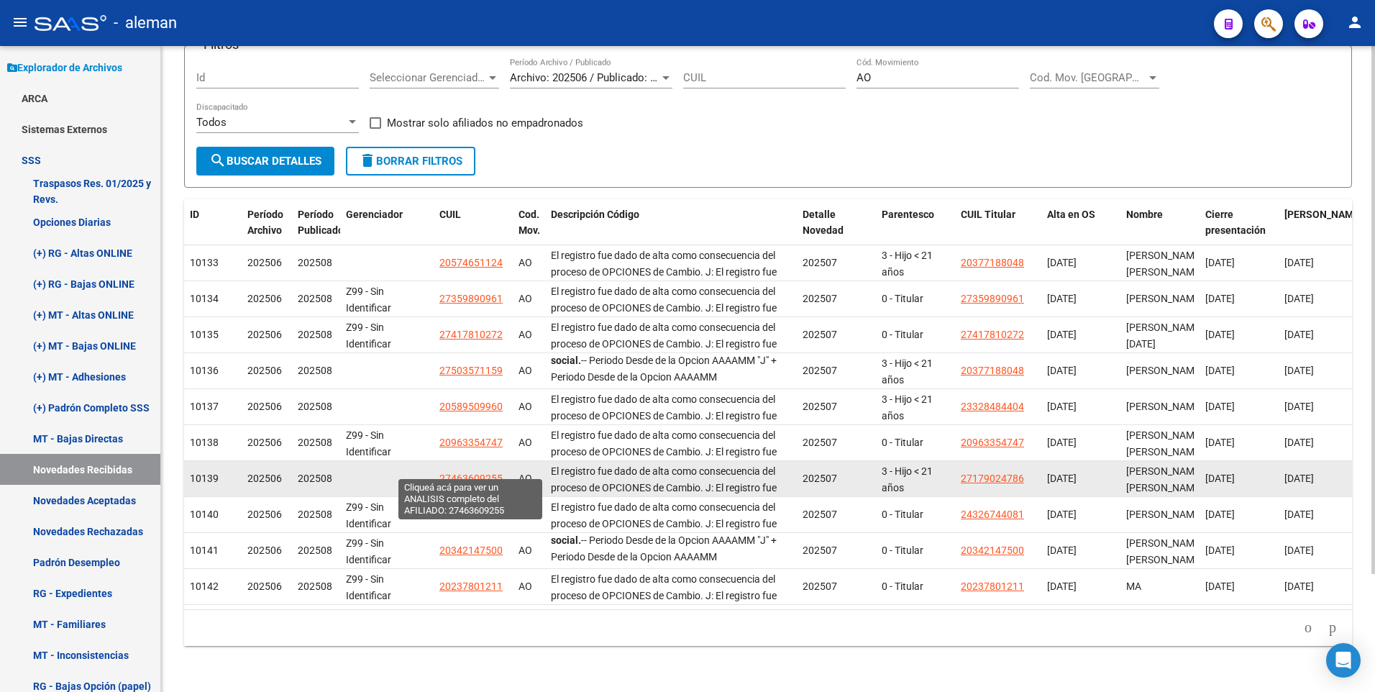
click at [471, 473] on span "27463609255" at bounding box center [471, 479] width 63 height 12
type textarea "27463609255"
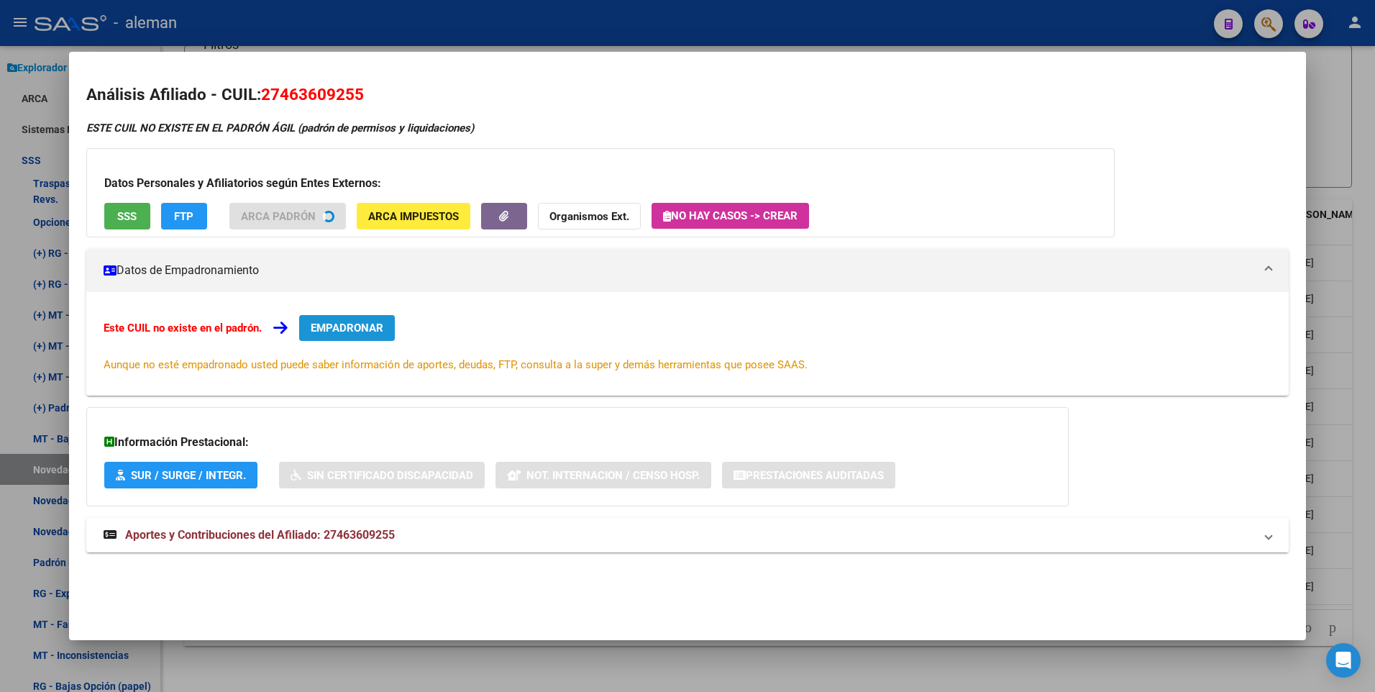
click at [352, 327] on span "EMPADRONAR" at bounding box center [347, 328] width 73 height 13
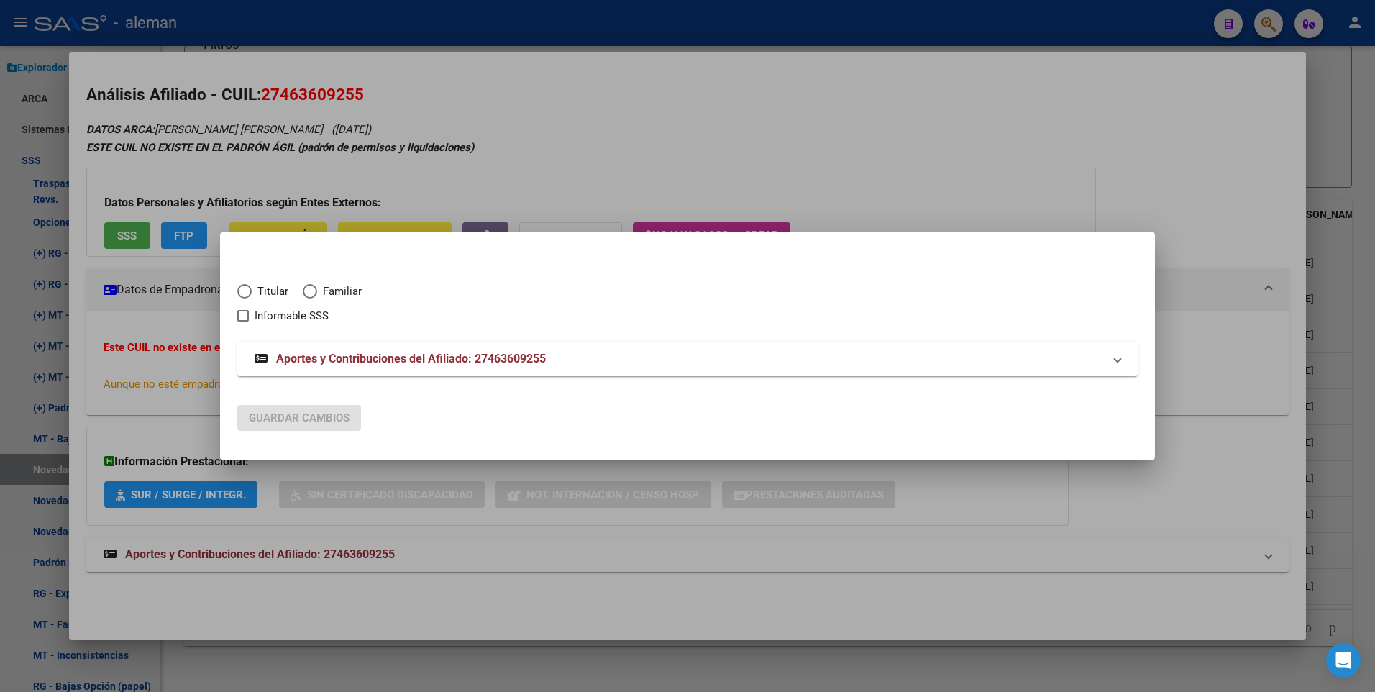
click at [319, 291] on span "Familiar" at bounding box center [339, 291] width 45 height 17
click at [317, 291] on input "Familiar" at bounding box center [310, 291] width 14 height 14
radio input "true"
checkbox input "true"
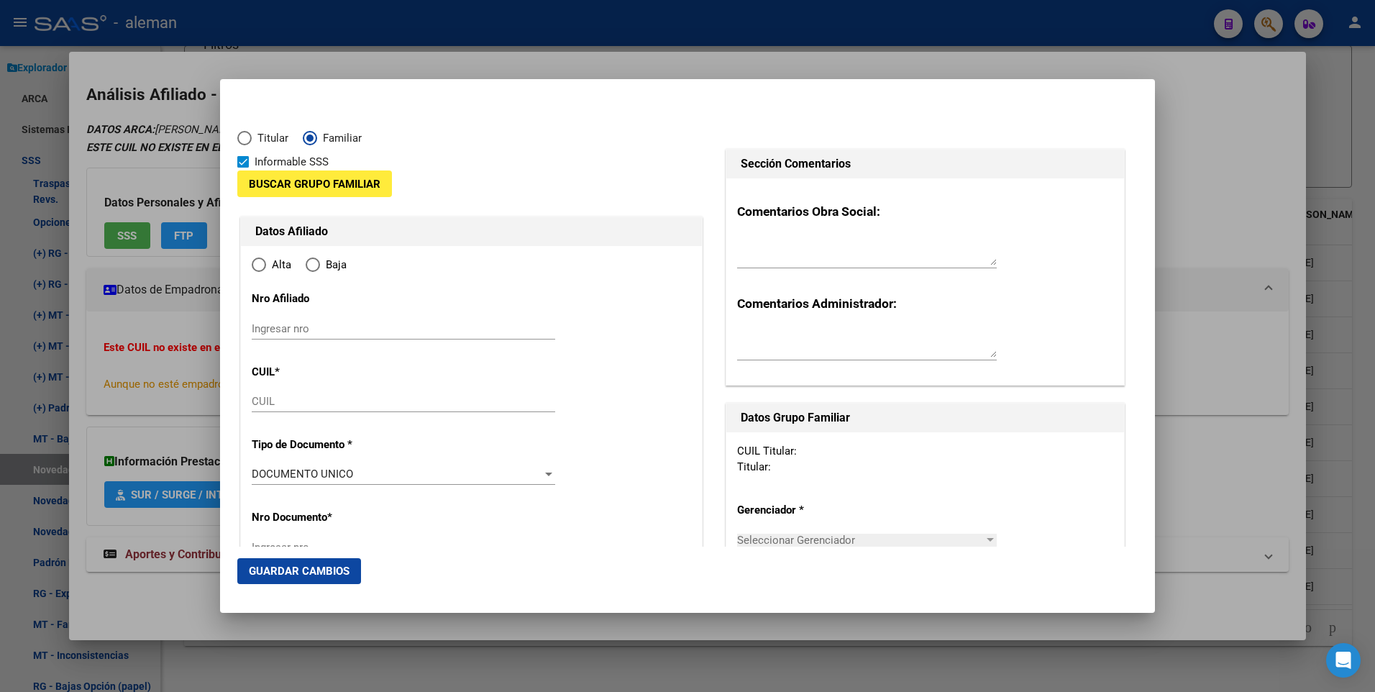
type input "27-46360925-5"
type input "46360925"
type input "FERNANDEZ NICOLA"
type input "MILAGROS MARIA"
type input "2004-12-02"
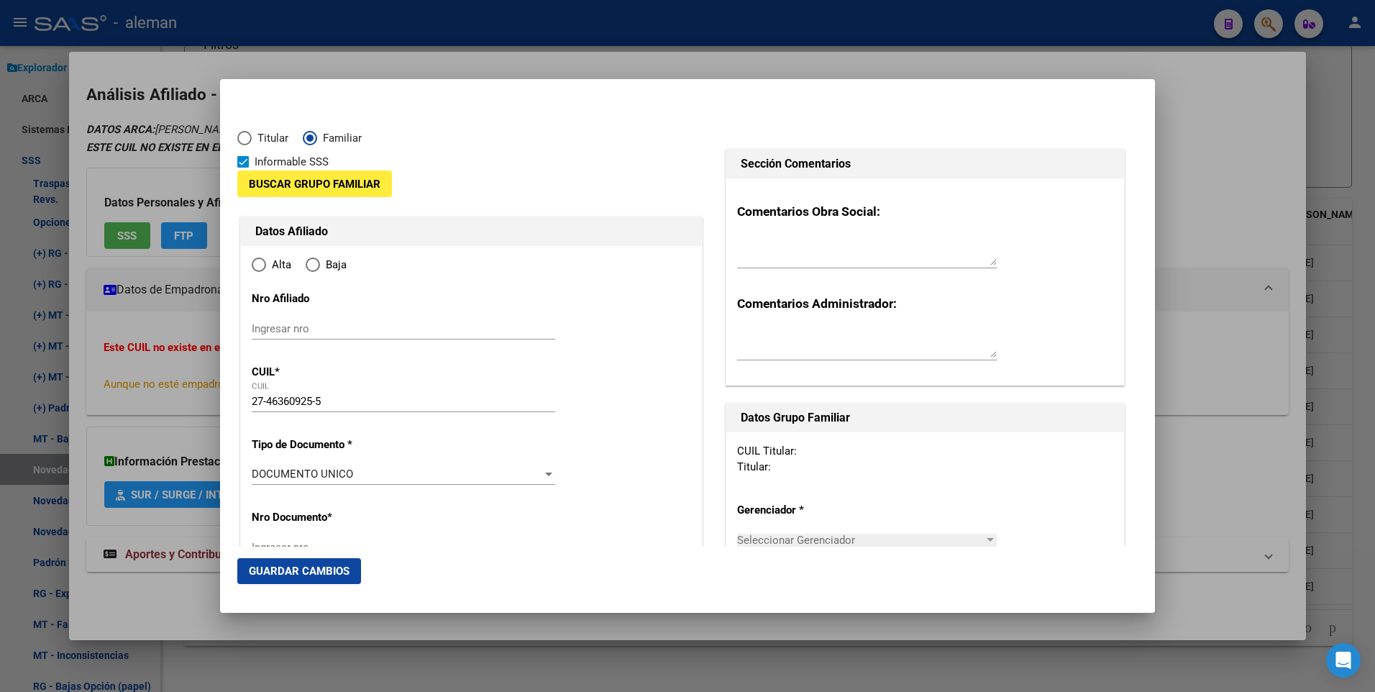
type input "CABA"
type input "1425"
type input "DR TOMAS M DE ANCHOR"
type input "1278"
type input "4"
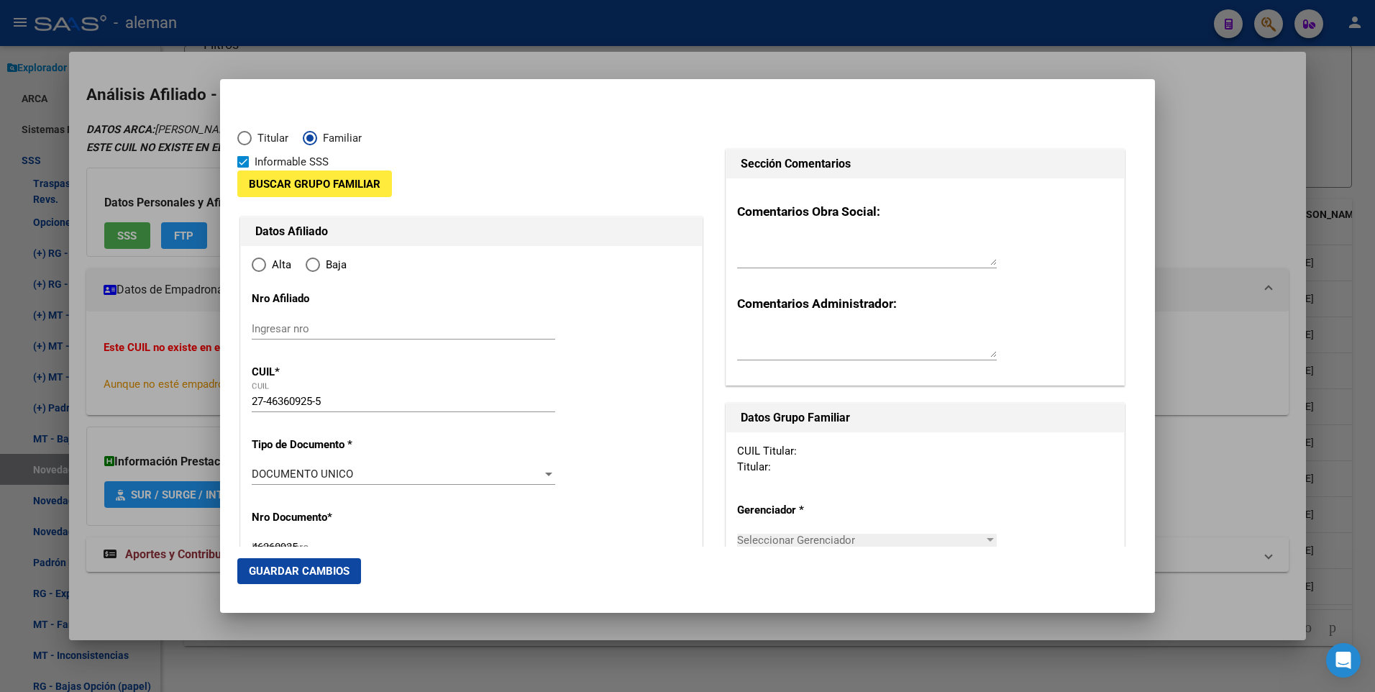
radio input "true"
click at [240, 165] on span at bounding box center [243, 162] width 12 height 12
click at [242, 168] on input "Informable SSS" at bounding box center [242, 168] width 1 height 1
checkbox input "false"
click at [278, 178] on span "Buscar Grupo Familiar" at bounding box center [315, 184] width 132 height 13
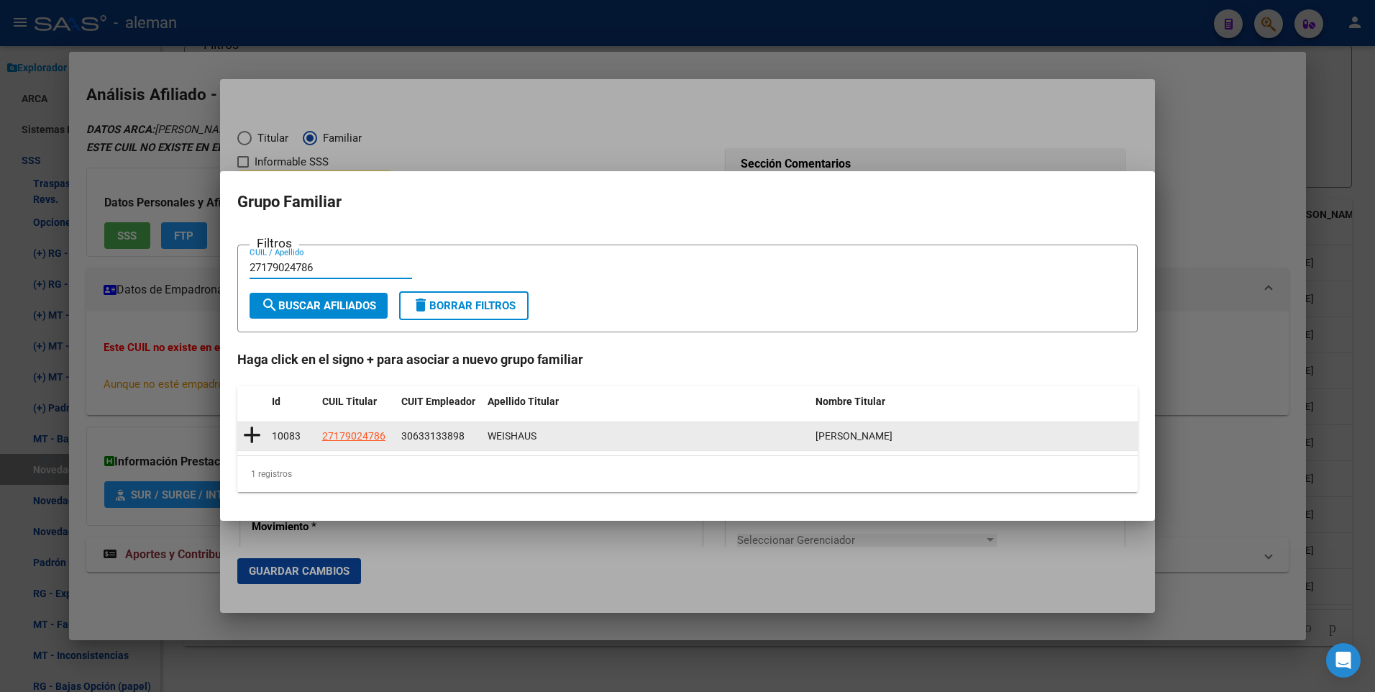
type input "27179024786"
click at [246, 431] on icon at bounding box center [252, 435] width 18 height 20
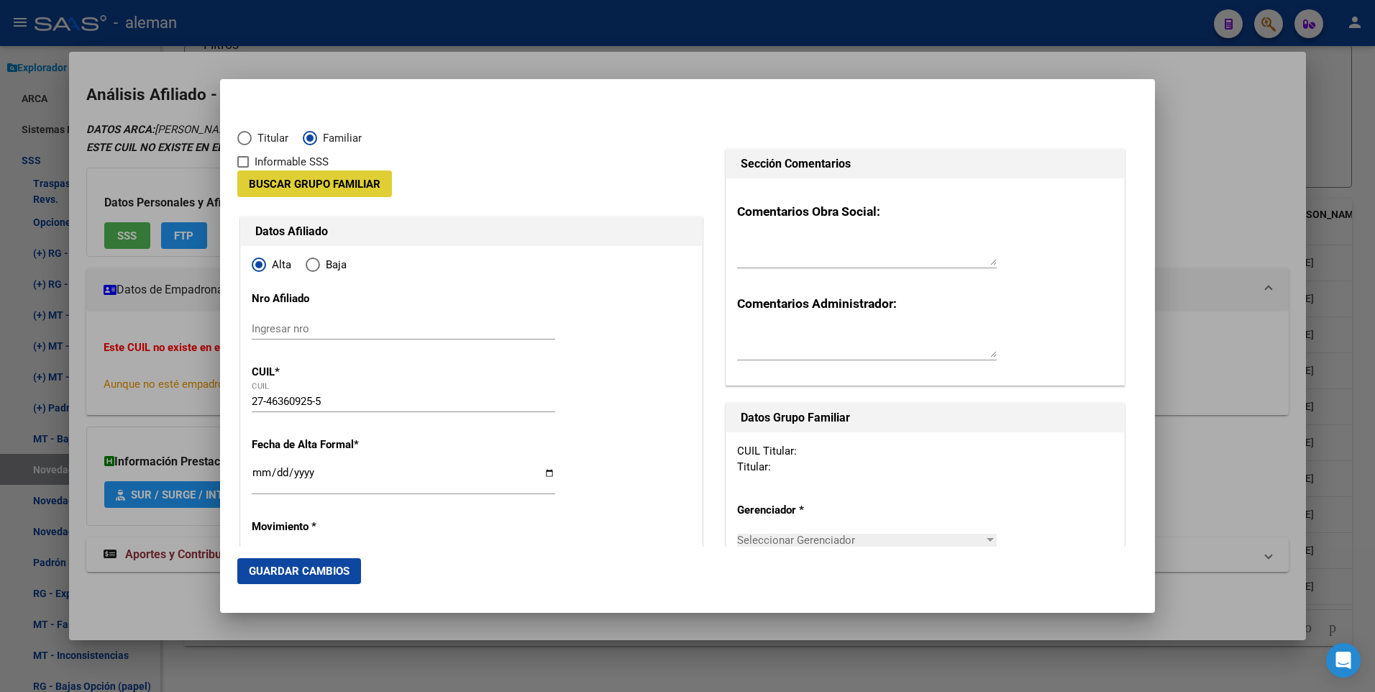
type input "30-63313389-8"
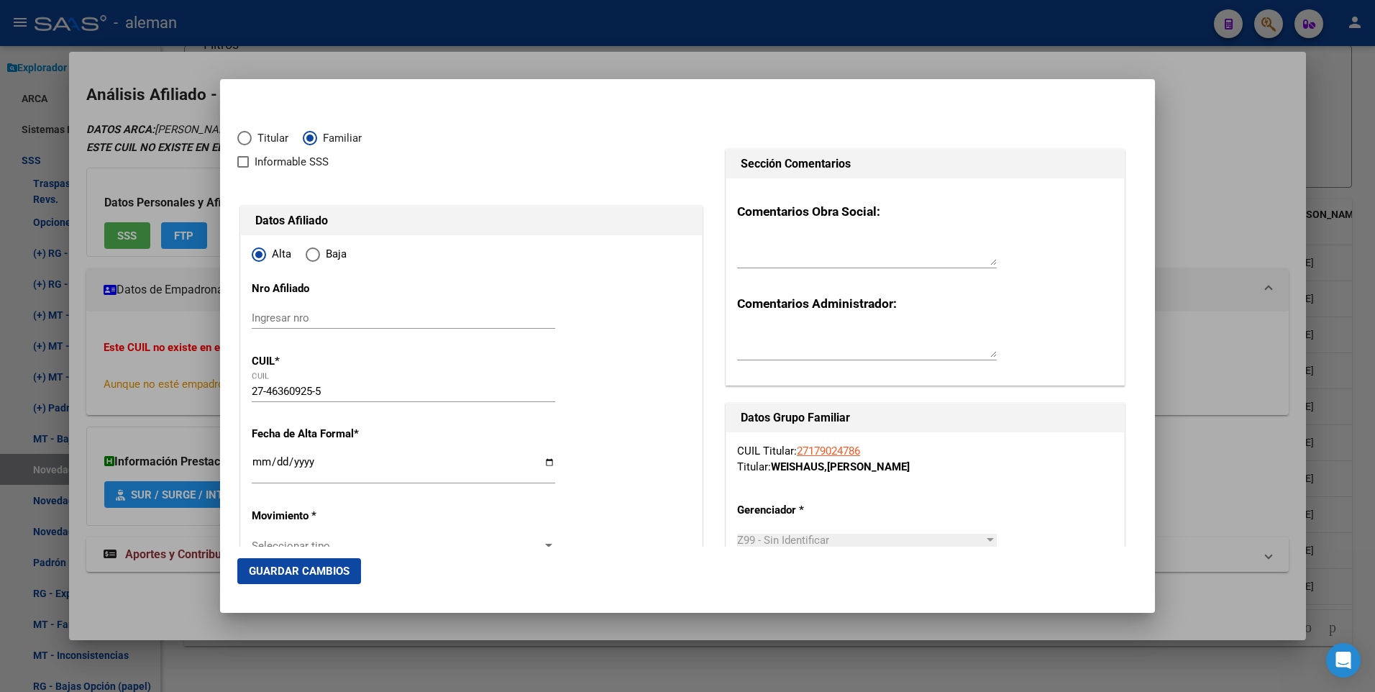
click at [258, 461] on input "Ingresar fecha" at bounding box center [404, 467] width 304 height 23
type input "2025-07-01"
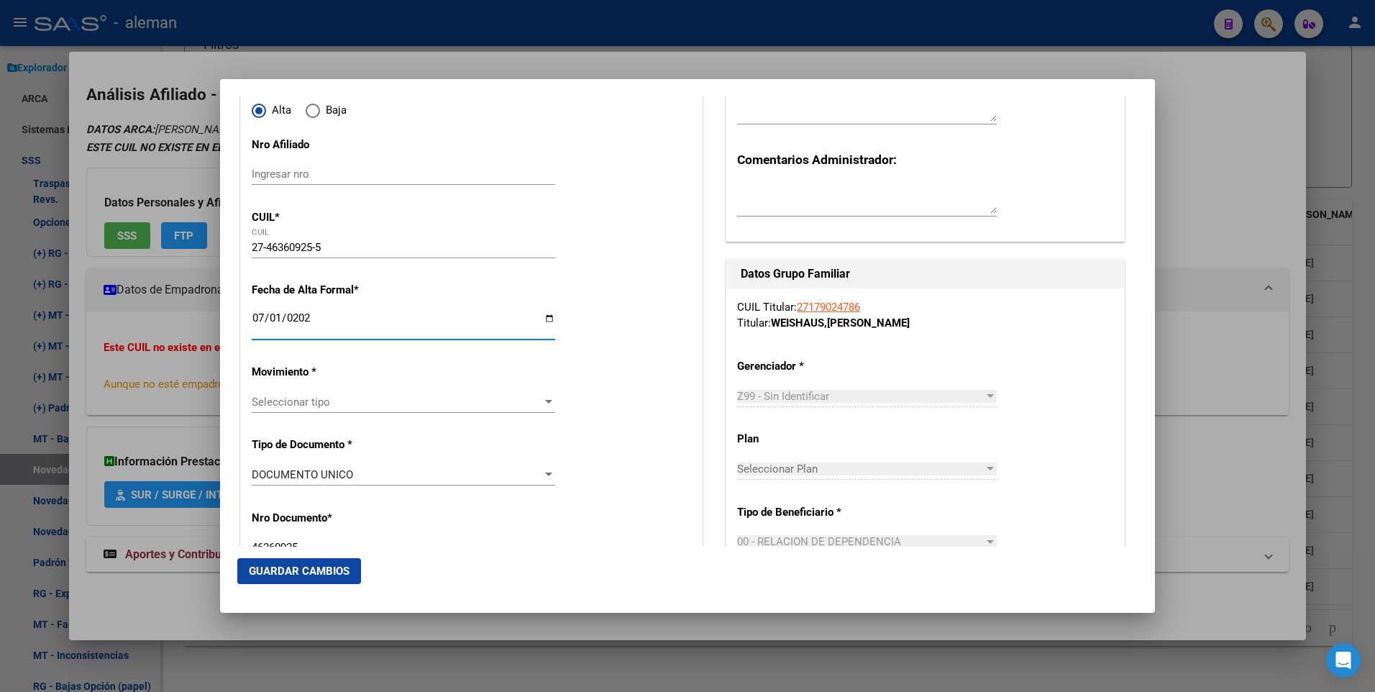
click at [368, 398] on span "Seleccionar tipo" at bounding box center [397, 402] width 291 height 13
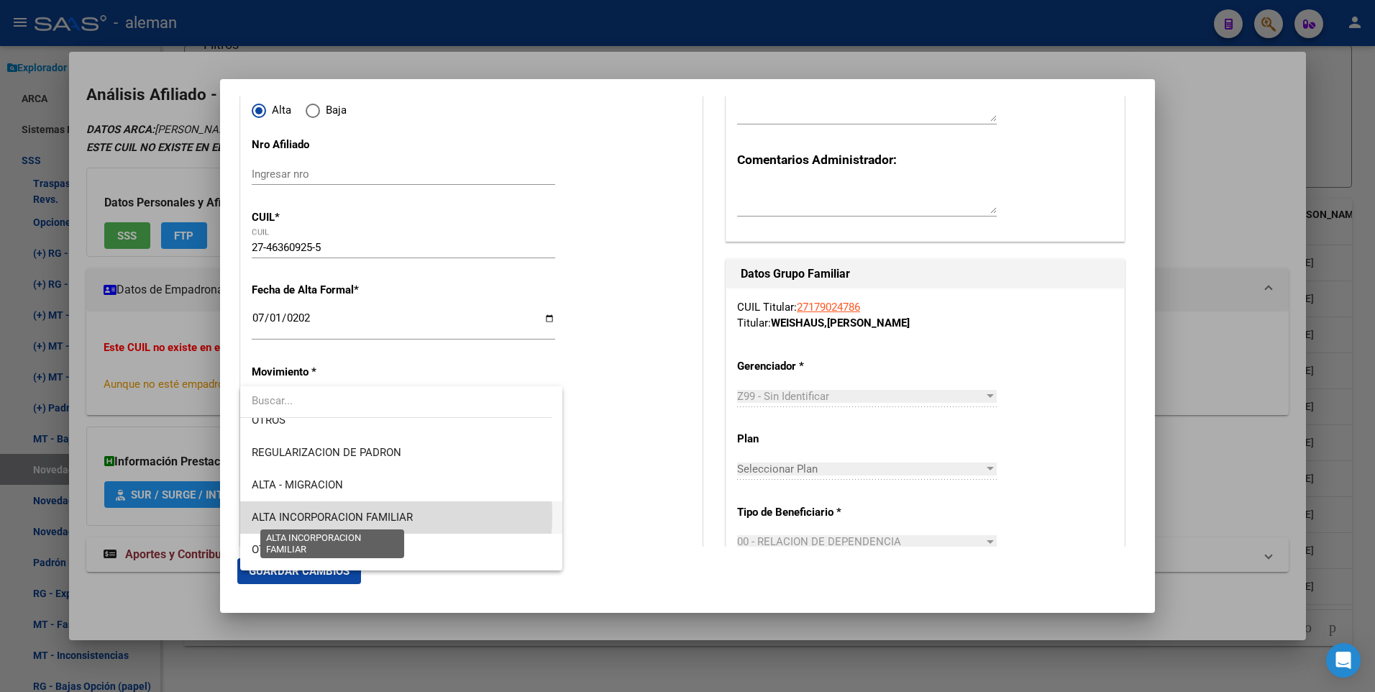
click at [335, 515] on span "ALTA INCORPORACION FAMILIAR" at bounding box center [332, 517] width 161 height 13
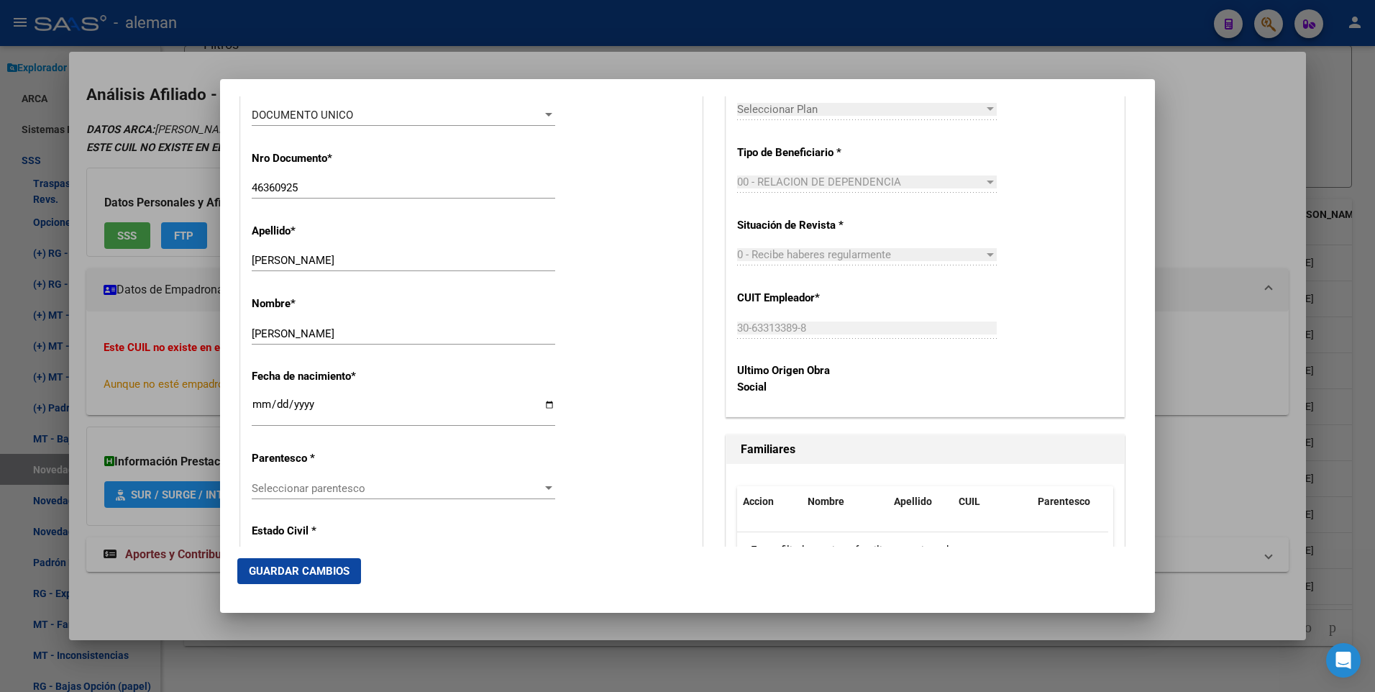
scroll to position [576, 0]
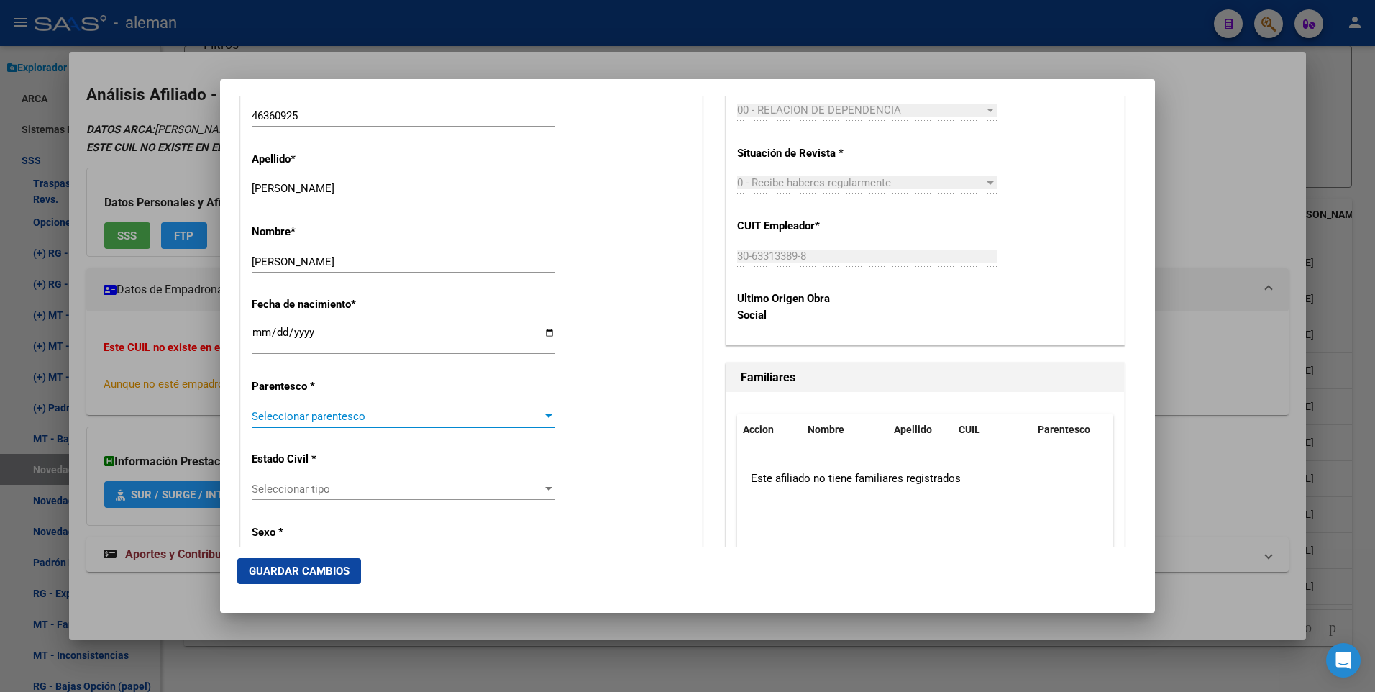
click at [547, 412] on div at bounding box center [548, 417] width 13 height 12
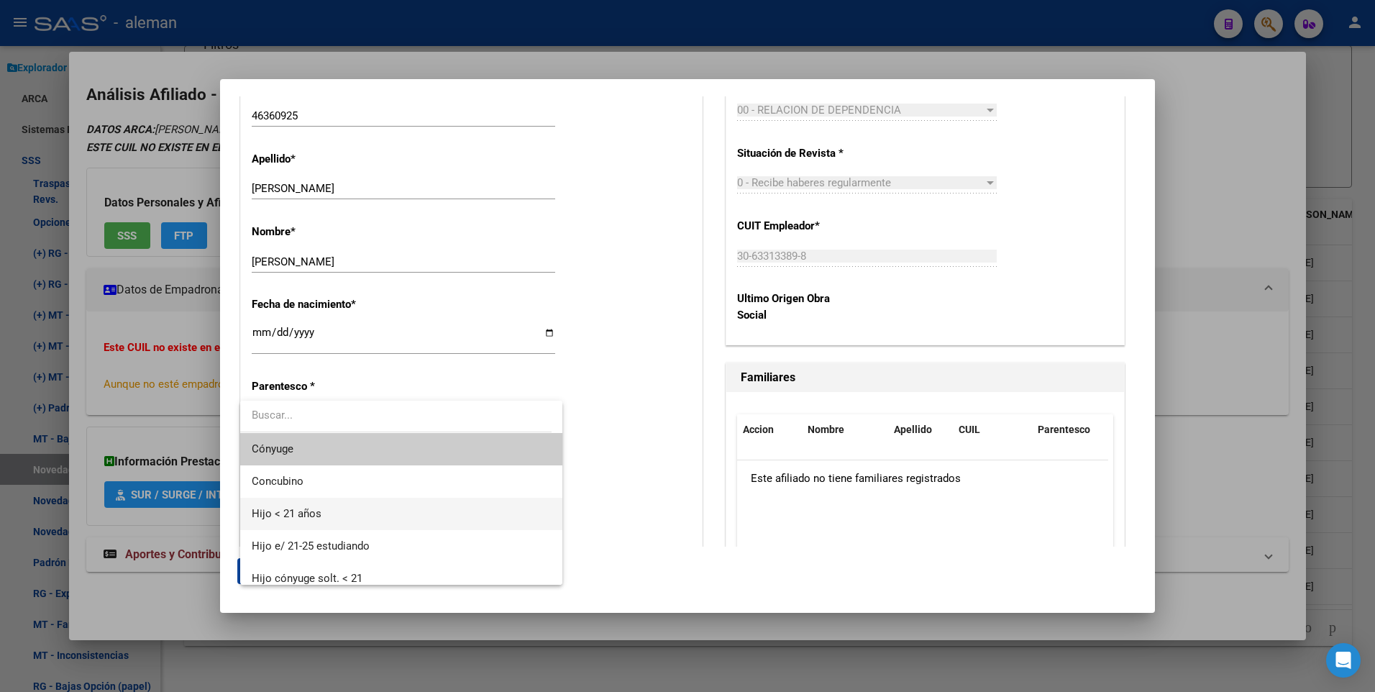
click at [396, 514] on span "Hijo < 21 años" at bounding box center [401, 514] width 299 height 32
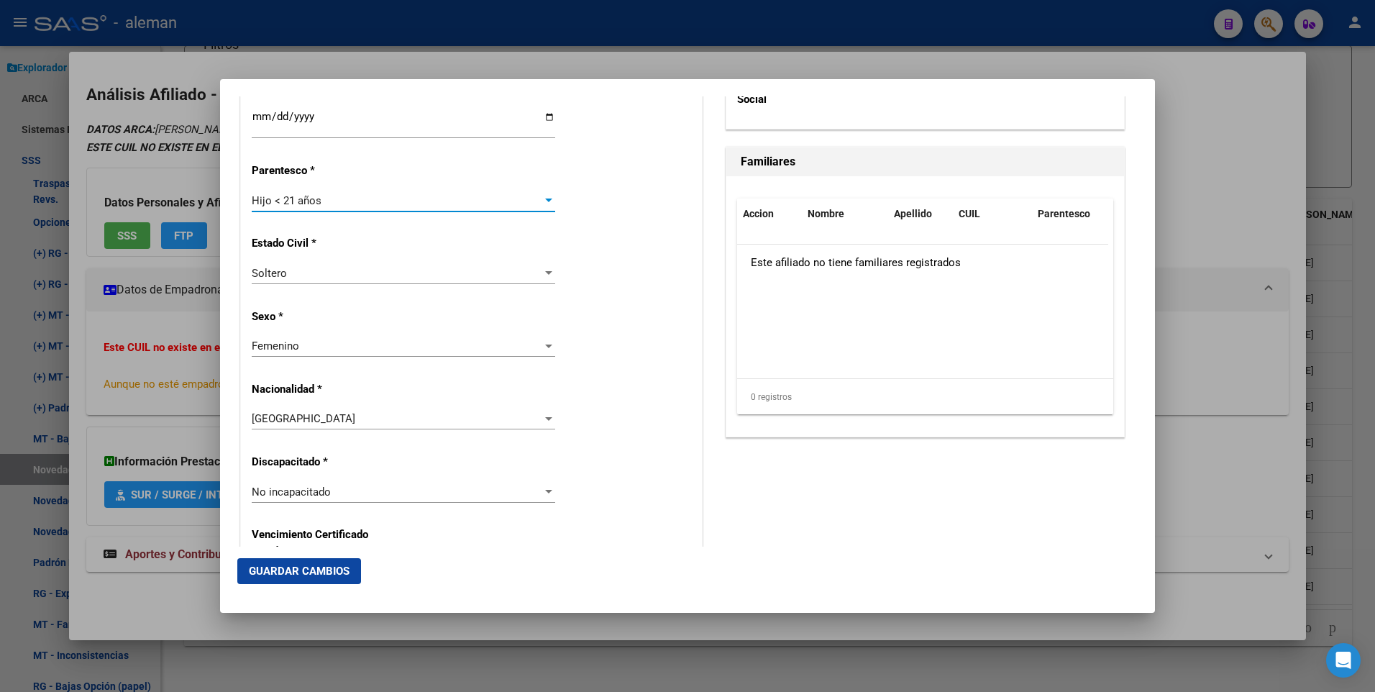
scroll to position [1151, 0]
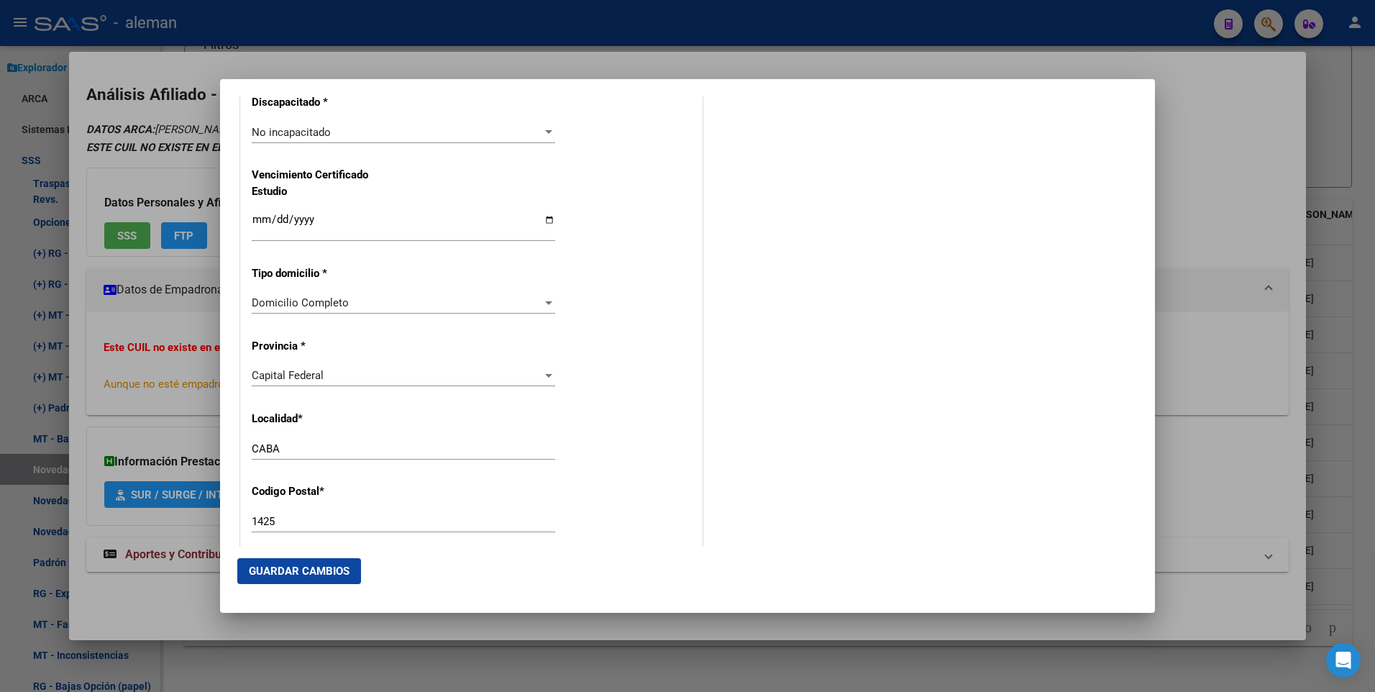
click at [344, 578] on button "Guardar Cambios" at bounding box center [299, 571] width 124 height 26
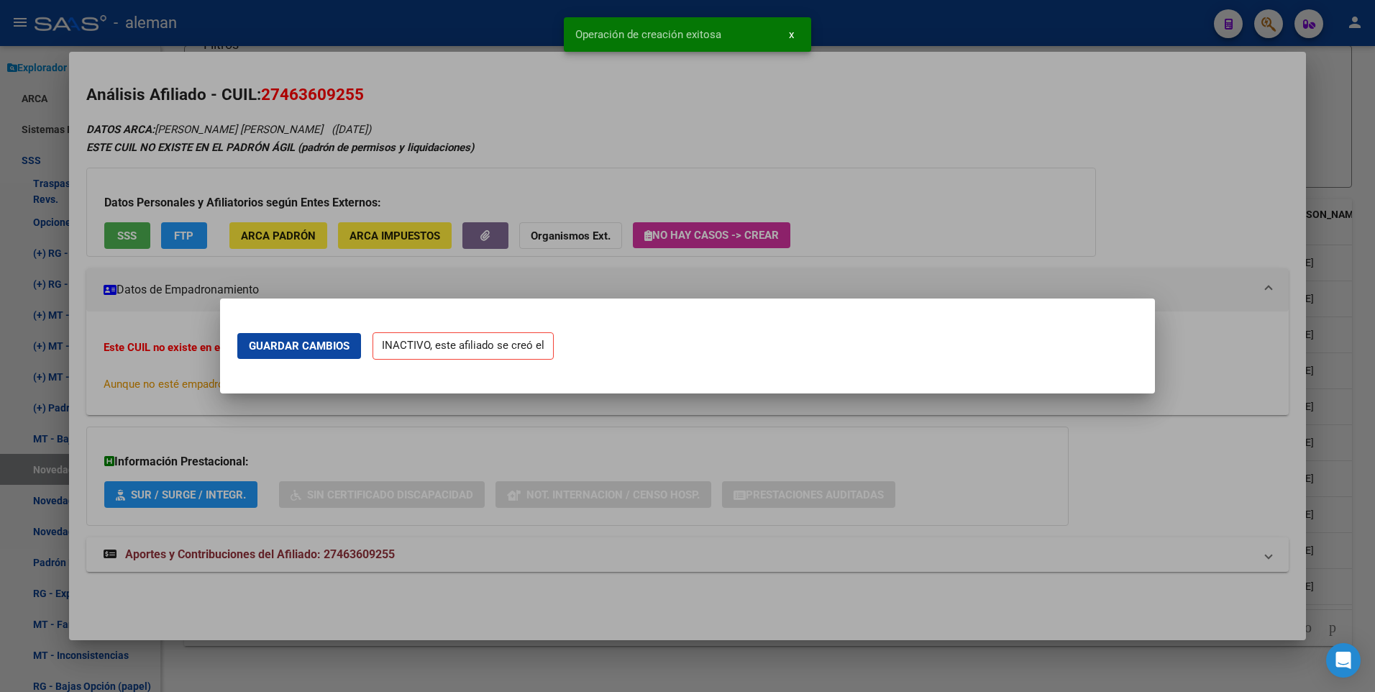
scroll to position [0, 0]
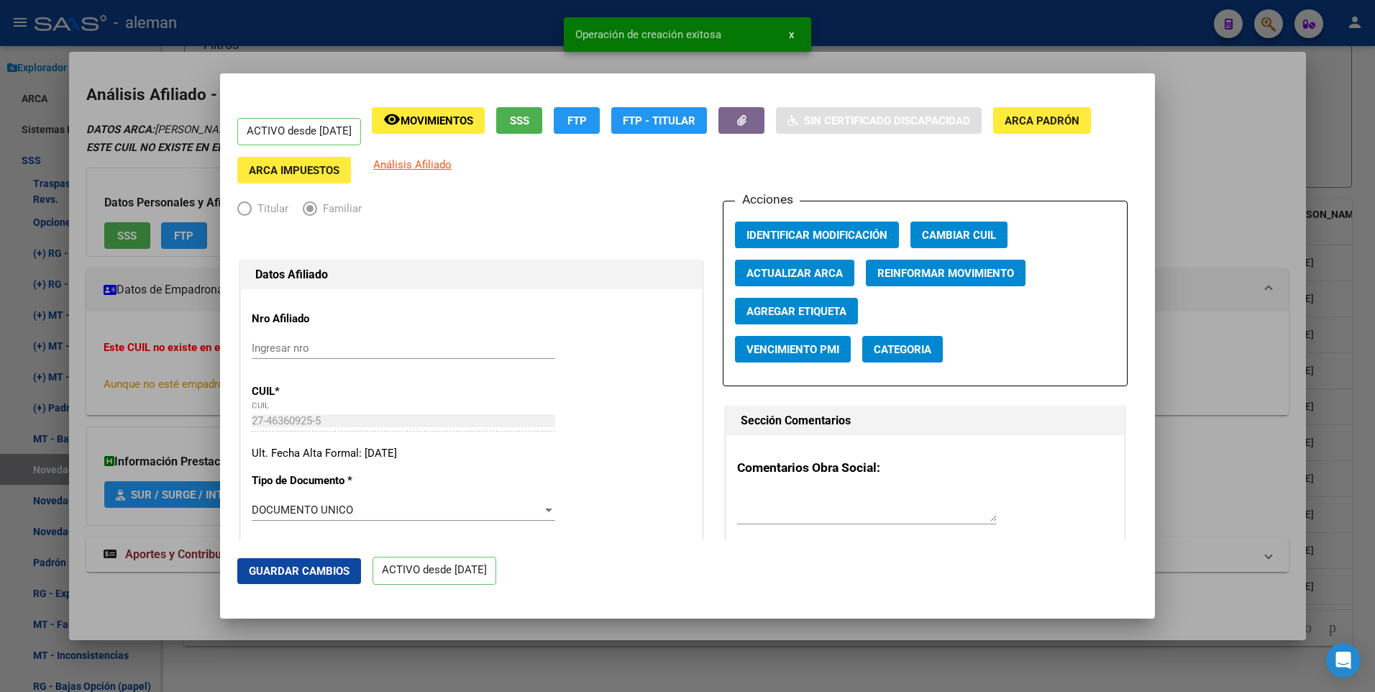
click at [1246, 225] on div at bounding box center [687, 346] width 1375 height 692
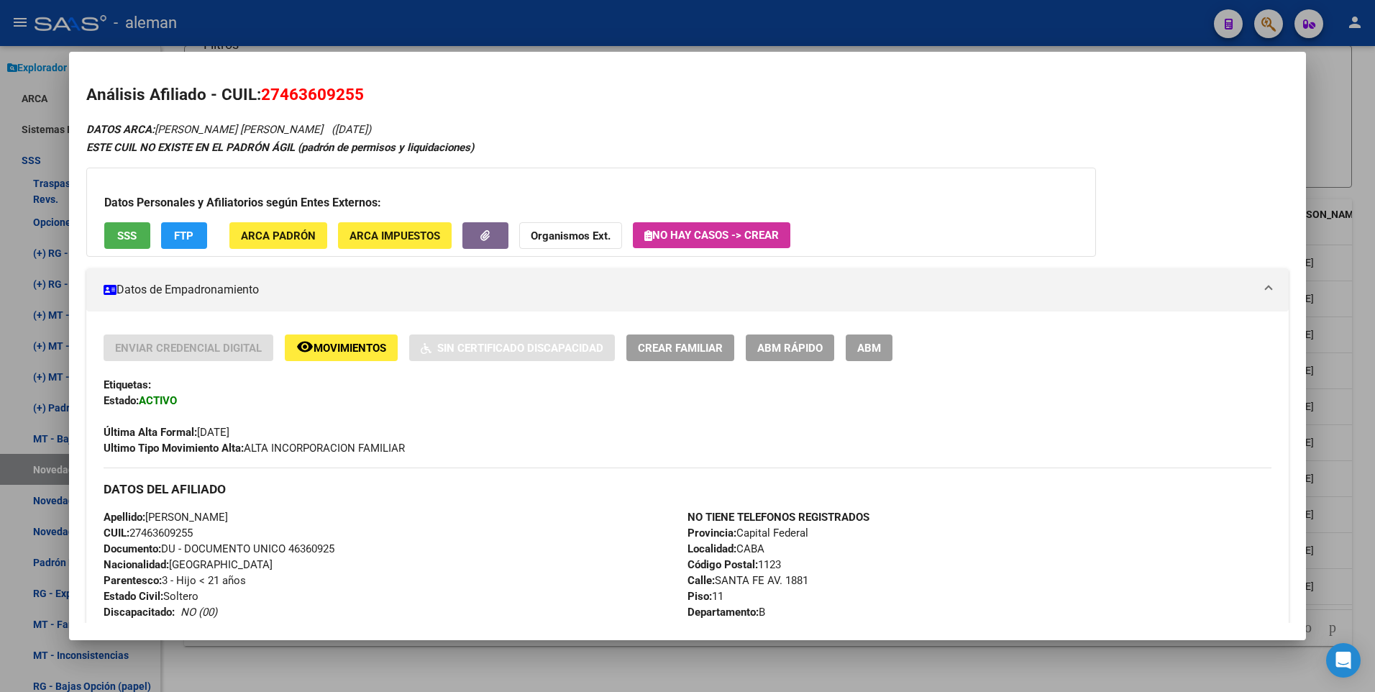
click at [1357, 430] on div at bounding box center [687, 346] width 1375 height 692
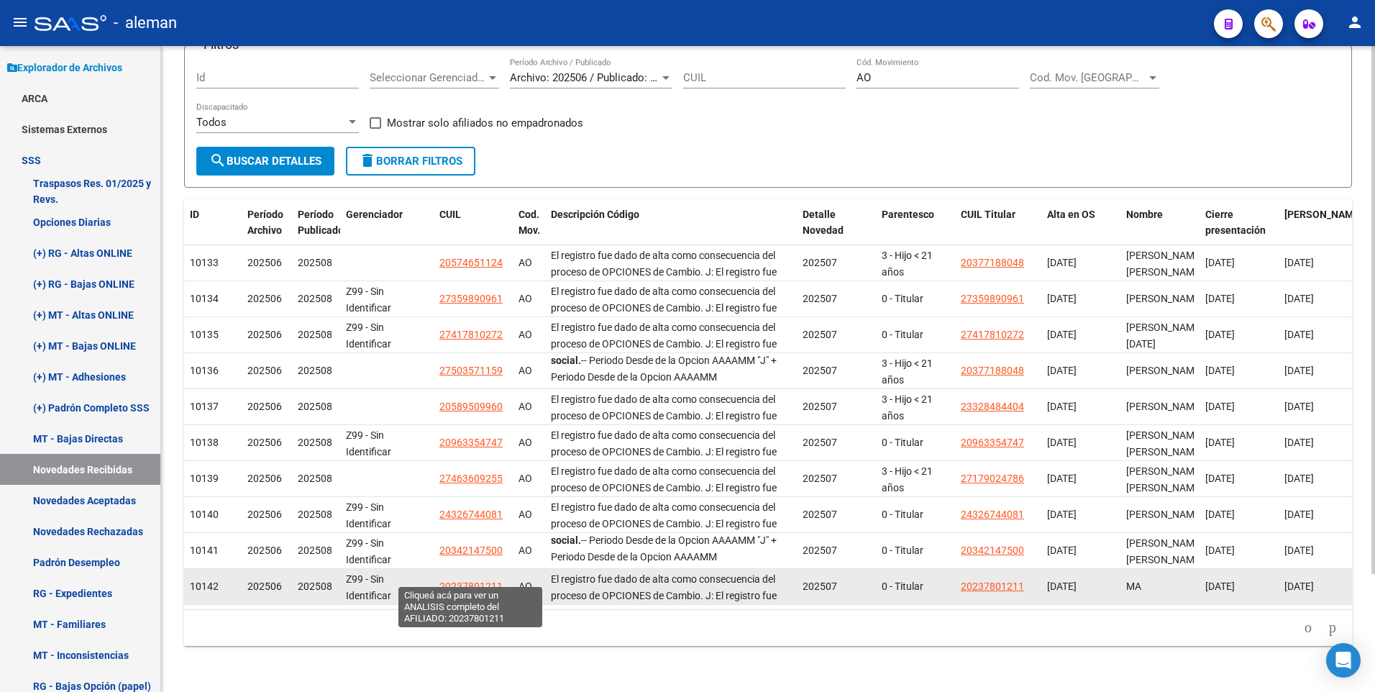
click at [471, 581] on span "20237801211" at bounding box center [471, 587] width 63 height 12
type textarea "20237801211"
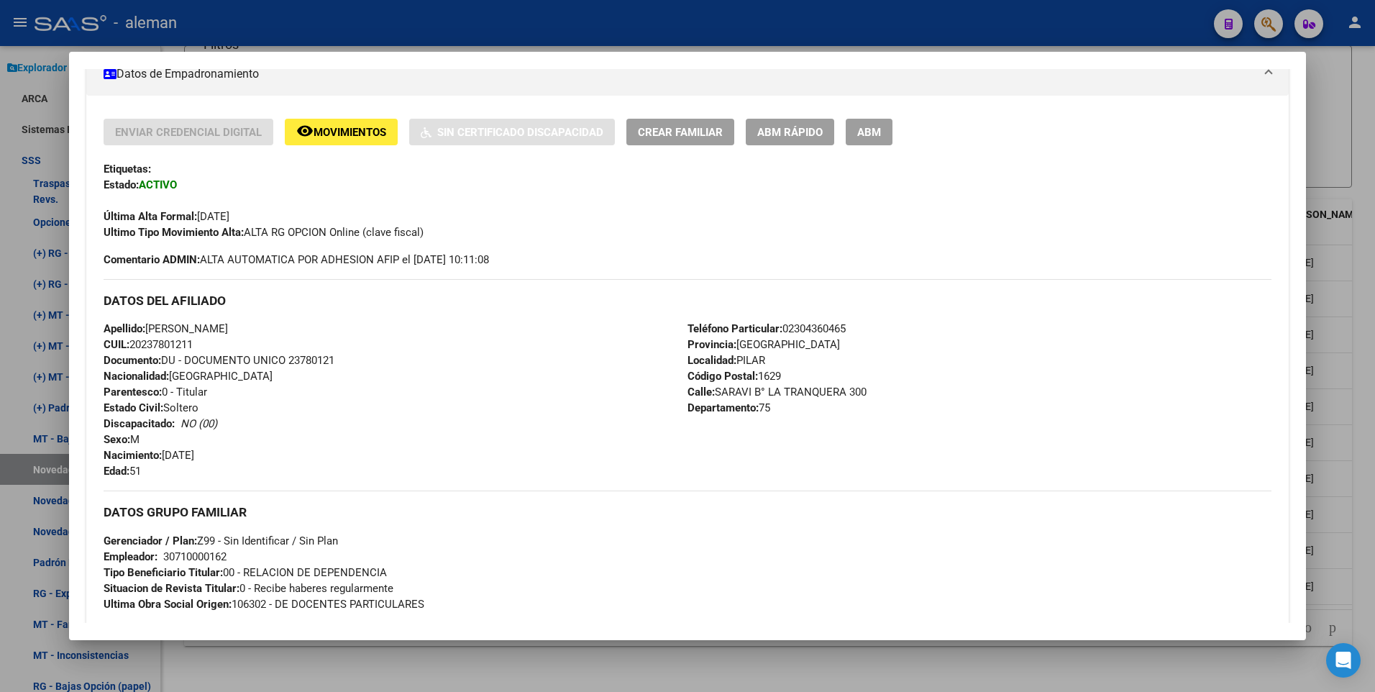
scroll to position [123, 0]
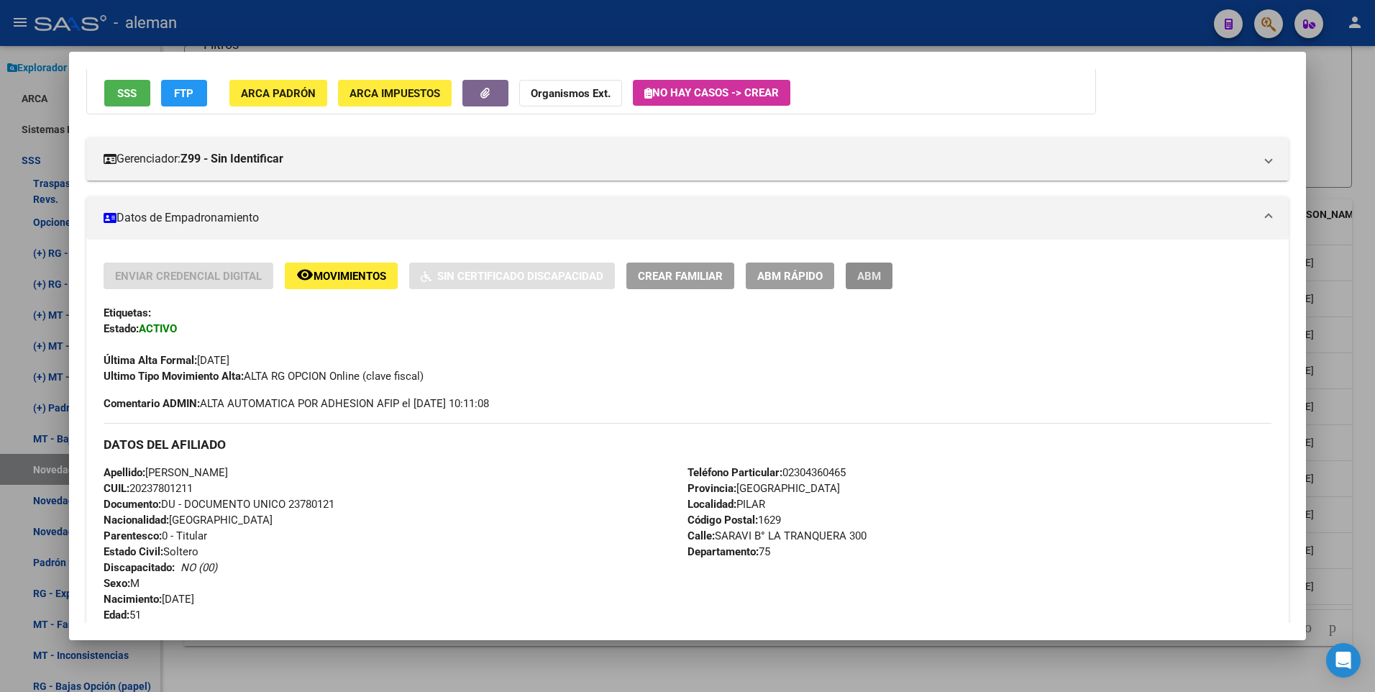
click at [879, 268] on button "ABM" at bounding box center [869, 276] width 47 height 27
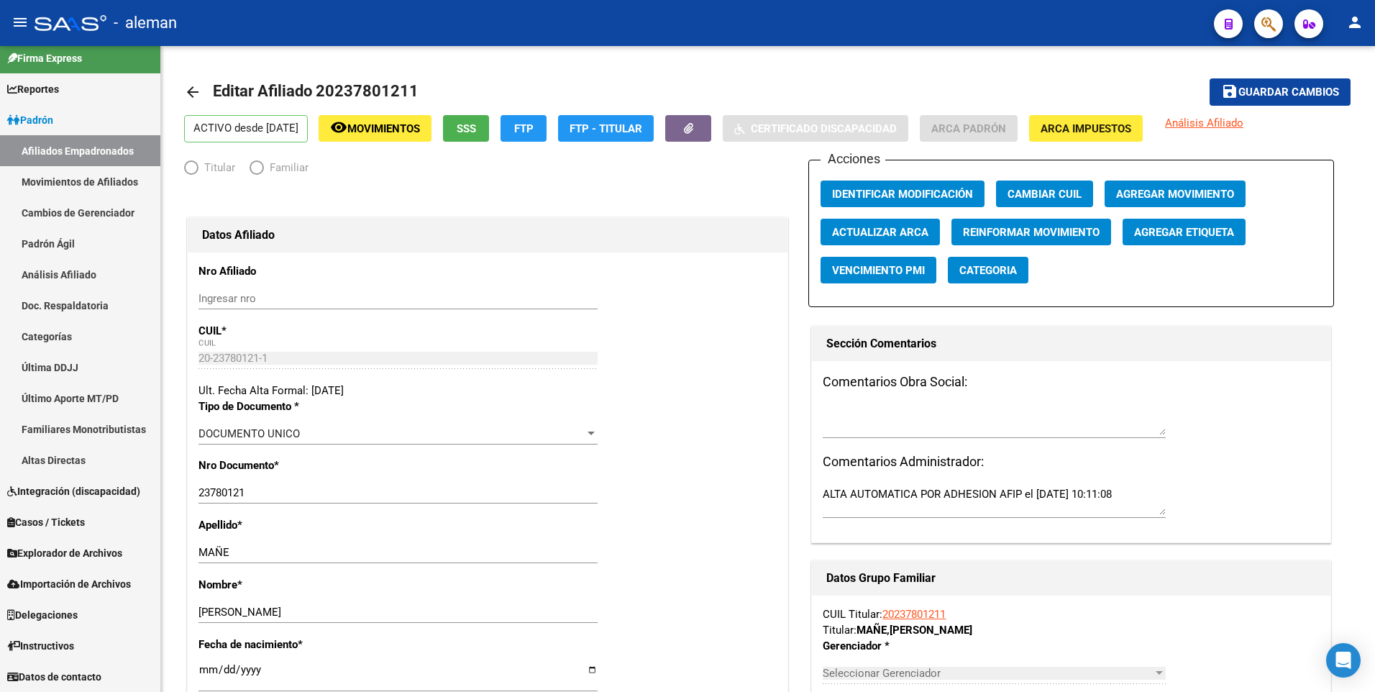
scroll to position [9, 0]
radio input "true"
type input "30-71000016-2"
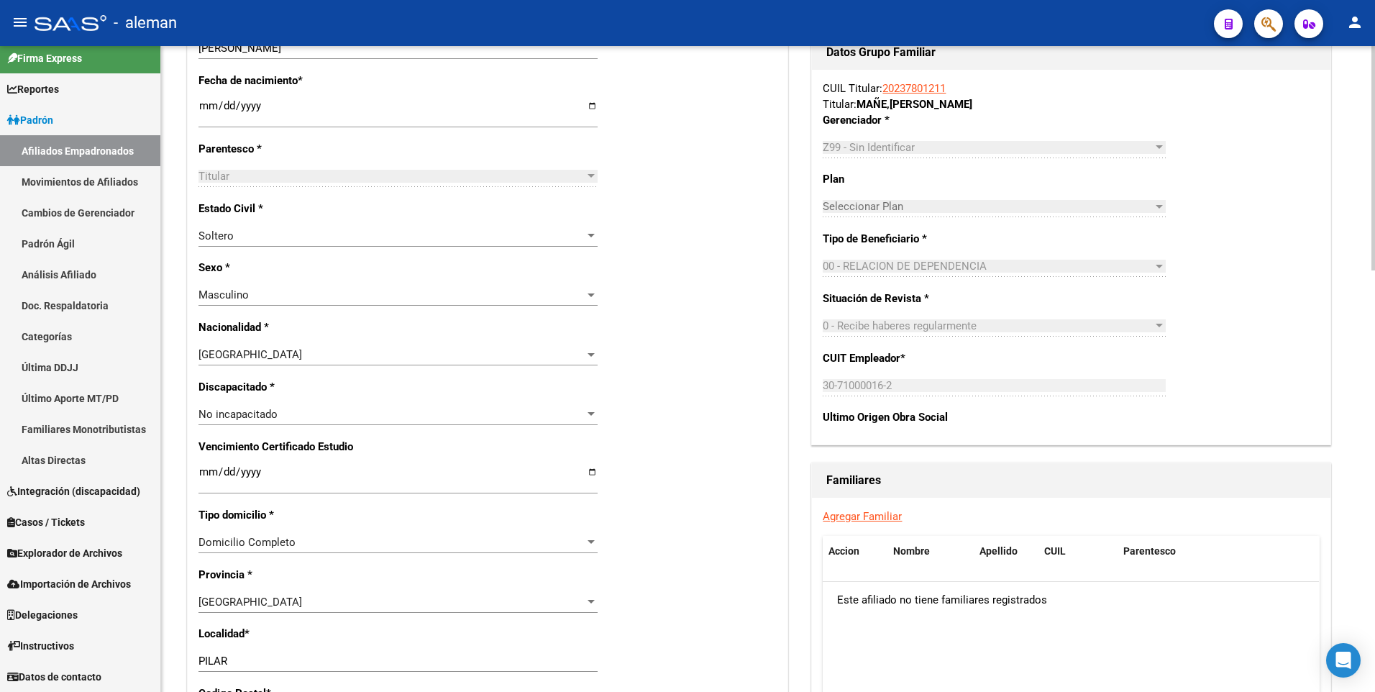
scroll to position [0, 0]
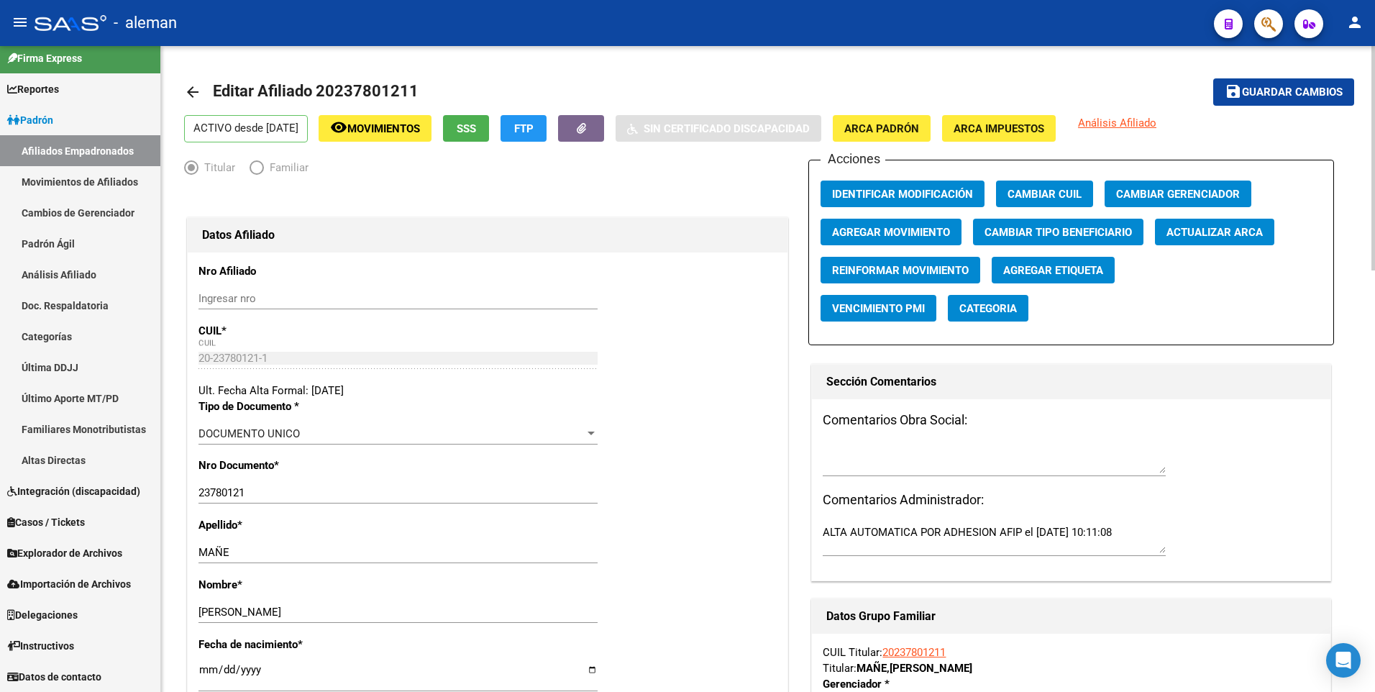
click at [192, 88] on mat-icon "arrow_back" at bounding box center [192, 91] width 17 height 17
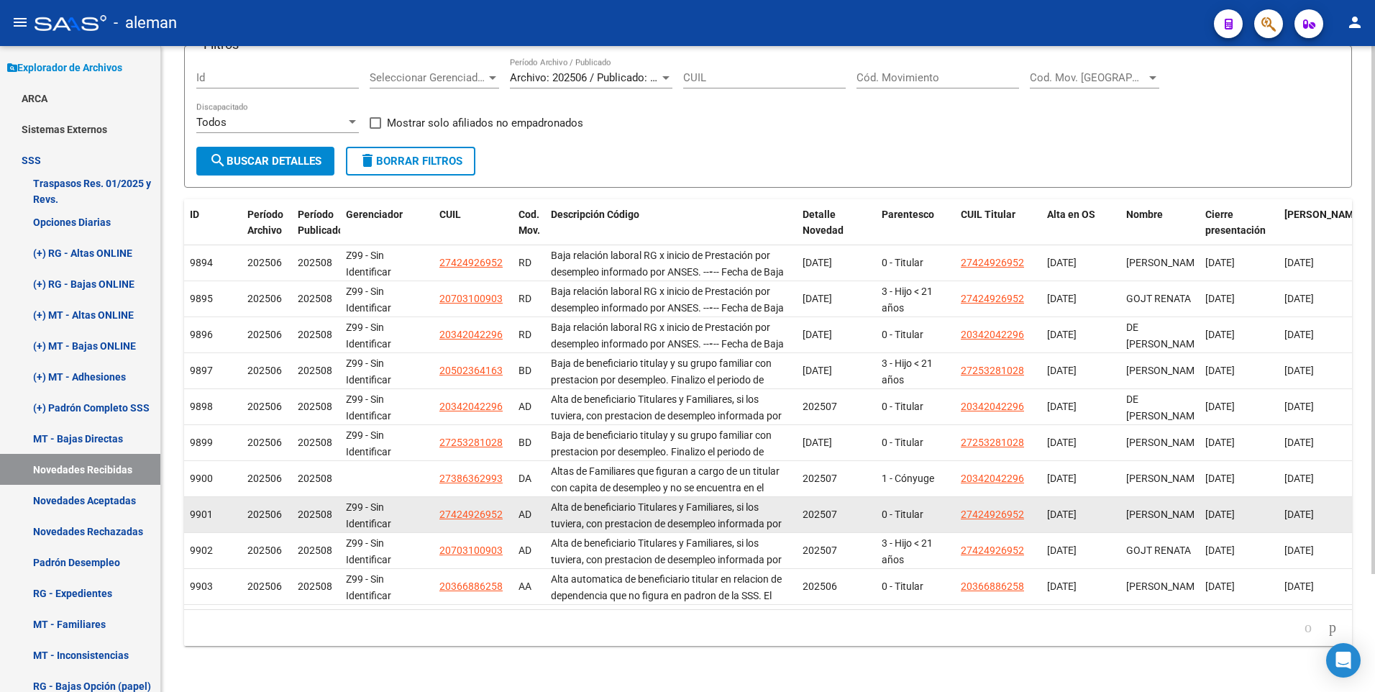
scroll to position [1, 0]
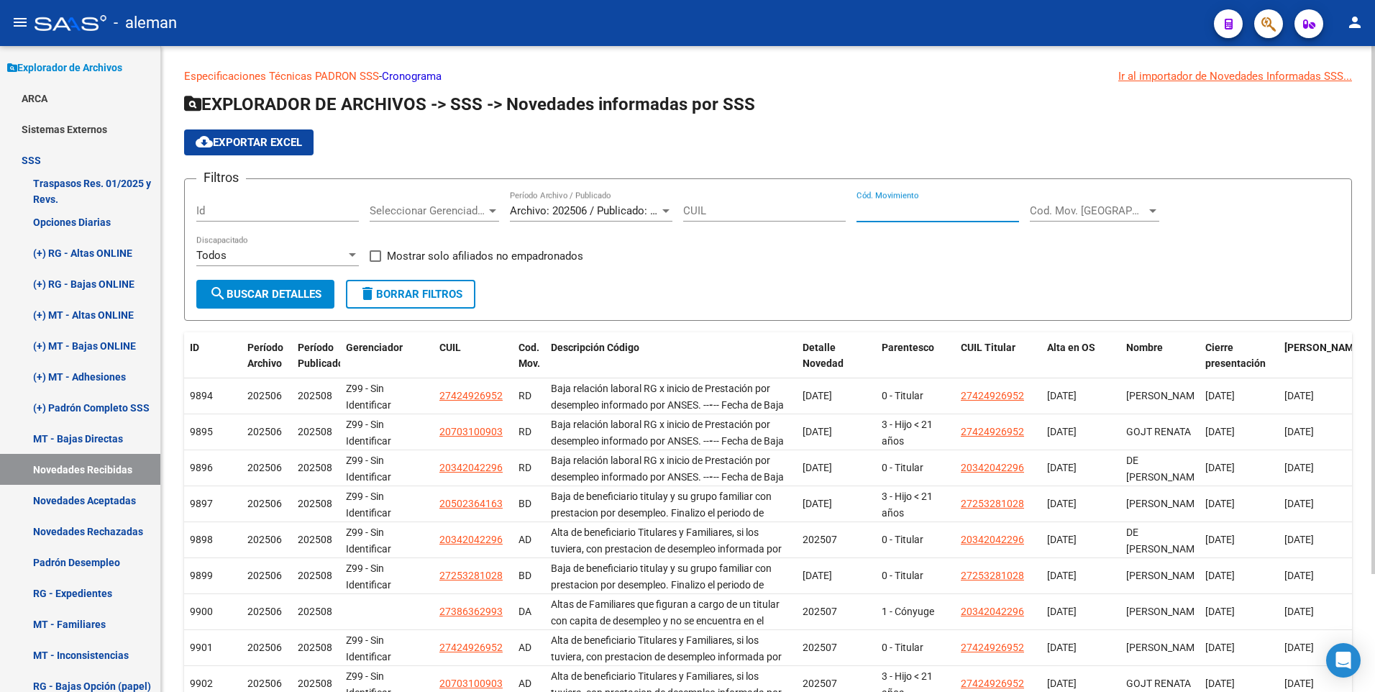
click at [924, 212] on input "Cód. Movimiento" at bounding box center [938, 210] width 163 height 13
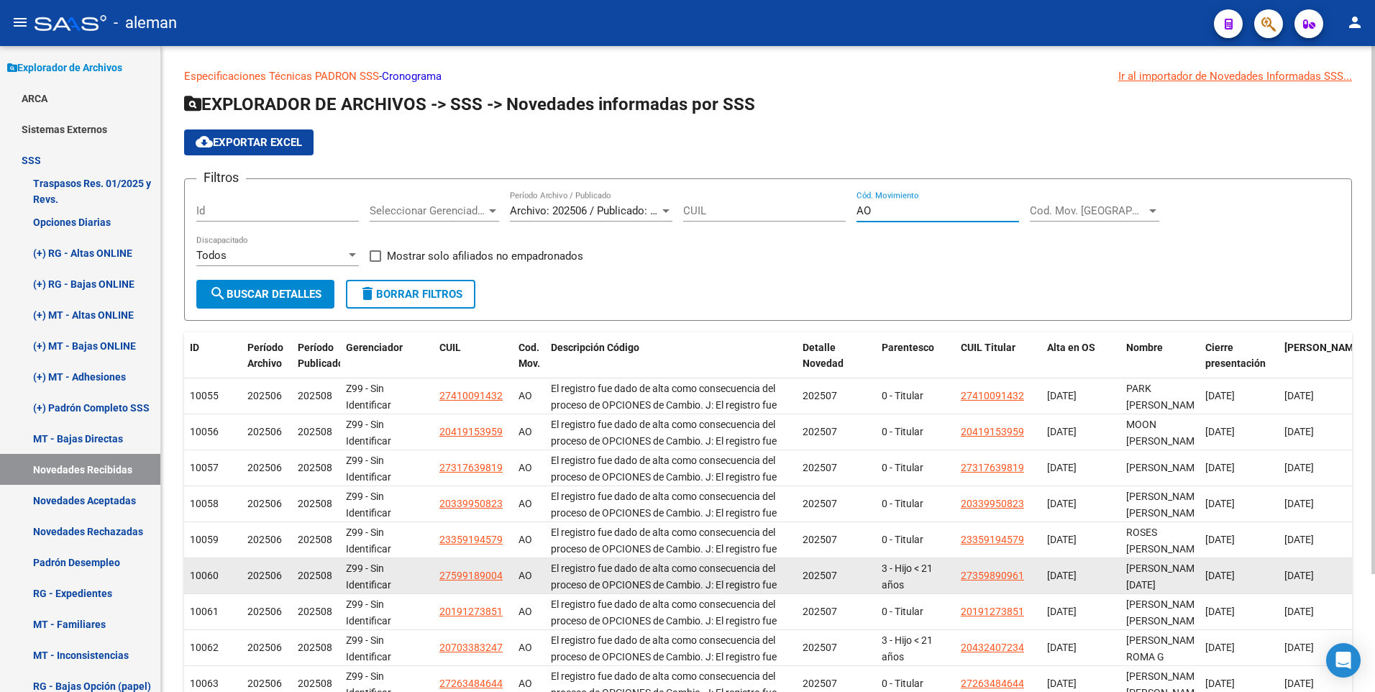
scroll to position [145, 0]
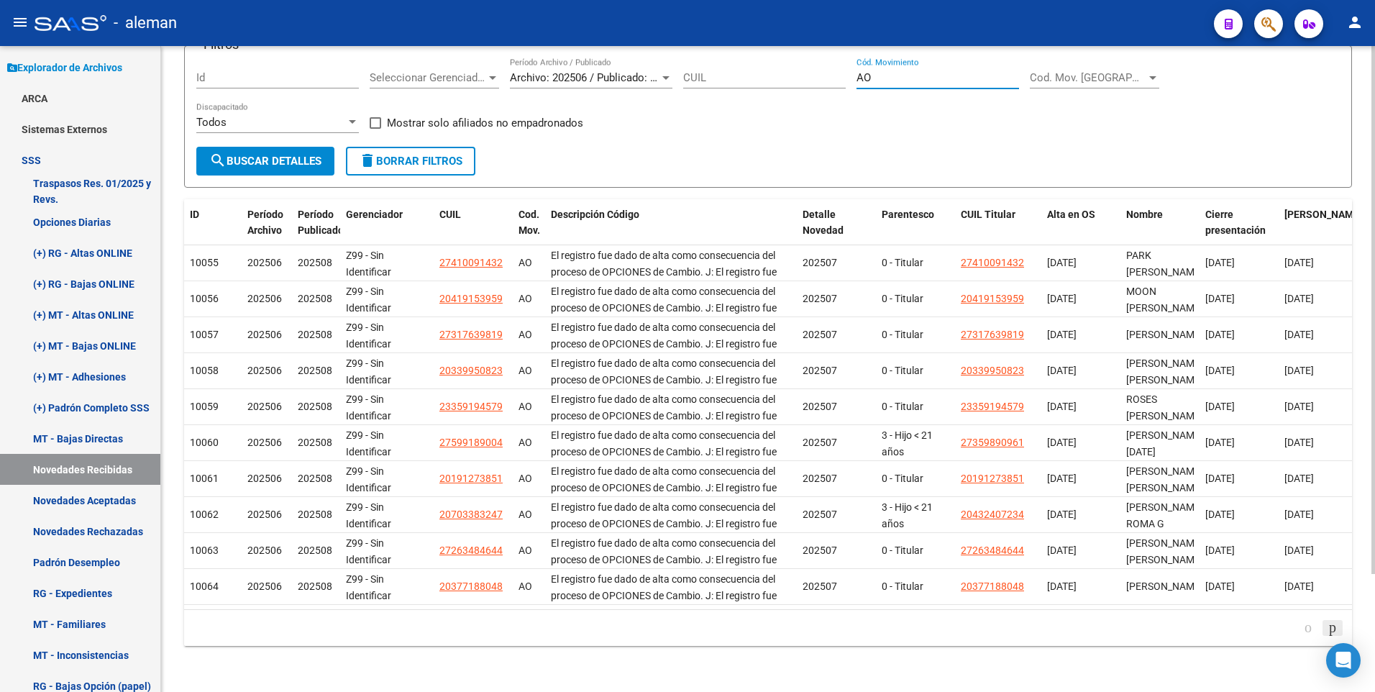
type input "AO"
click at [1329, 626] on icon "go to next page" at bounding box center [1333, 627] width 12 height 17
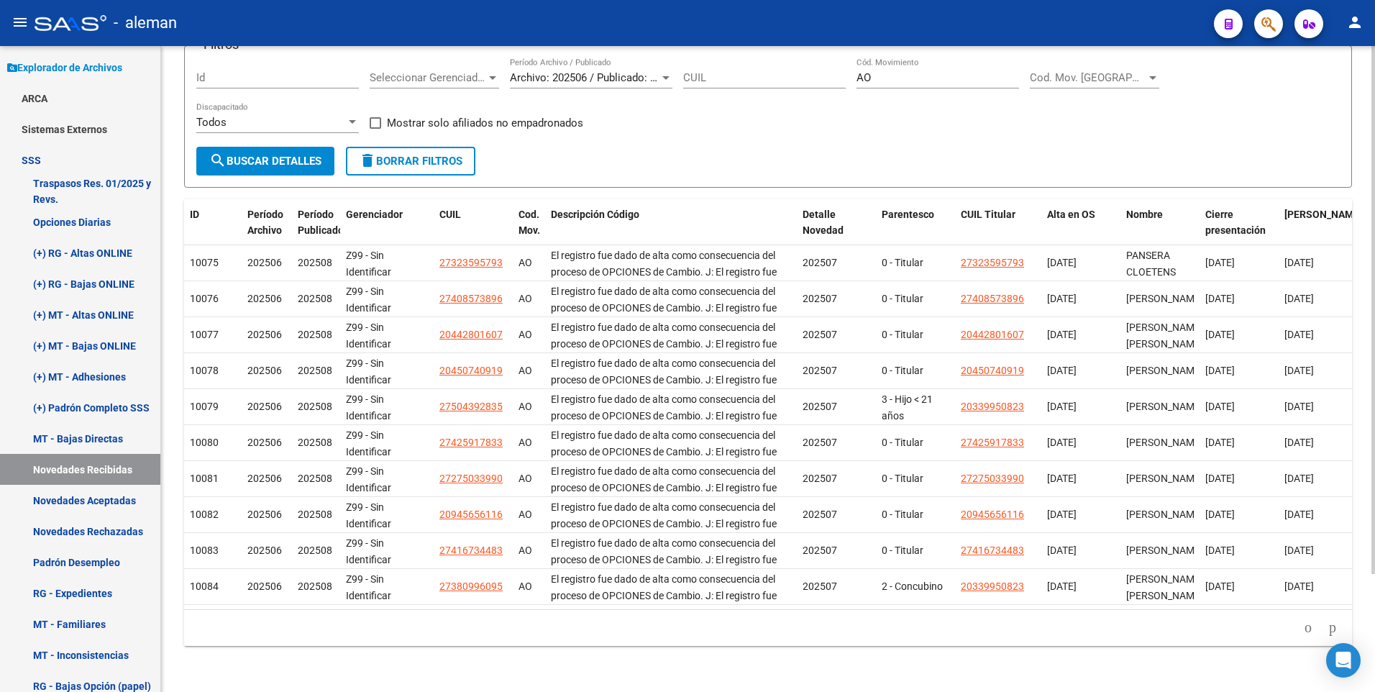
click at [1329, 626] on icon "go to next page" at bounding box center [1333, 627] width 12 height 17
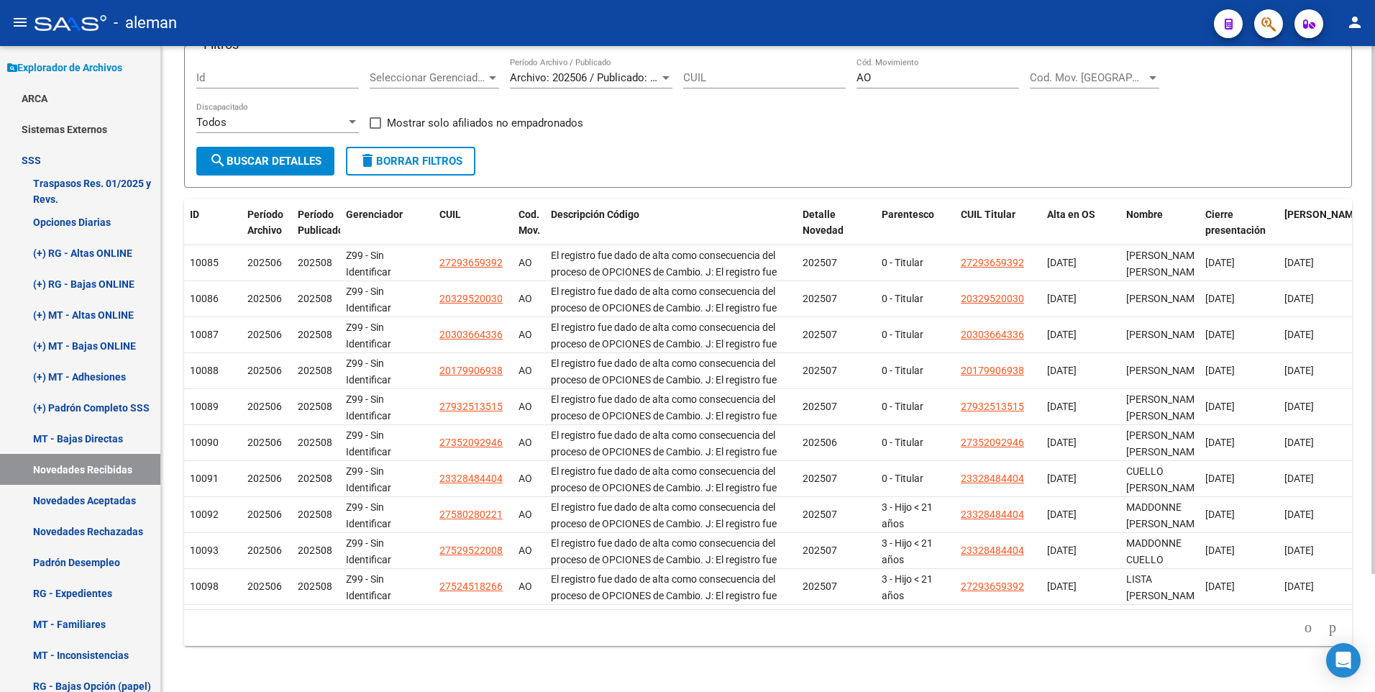
click at [1329, 626] on icon "go to next page" at bounding box center [1333, 627] width 12 height 17
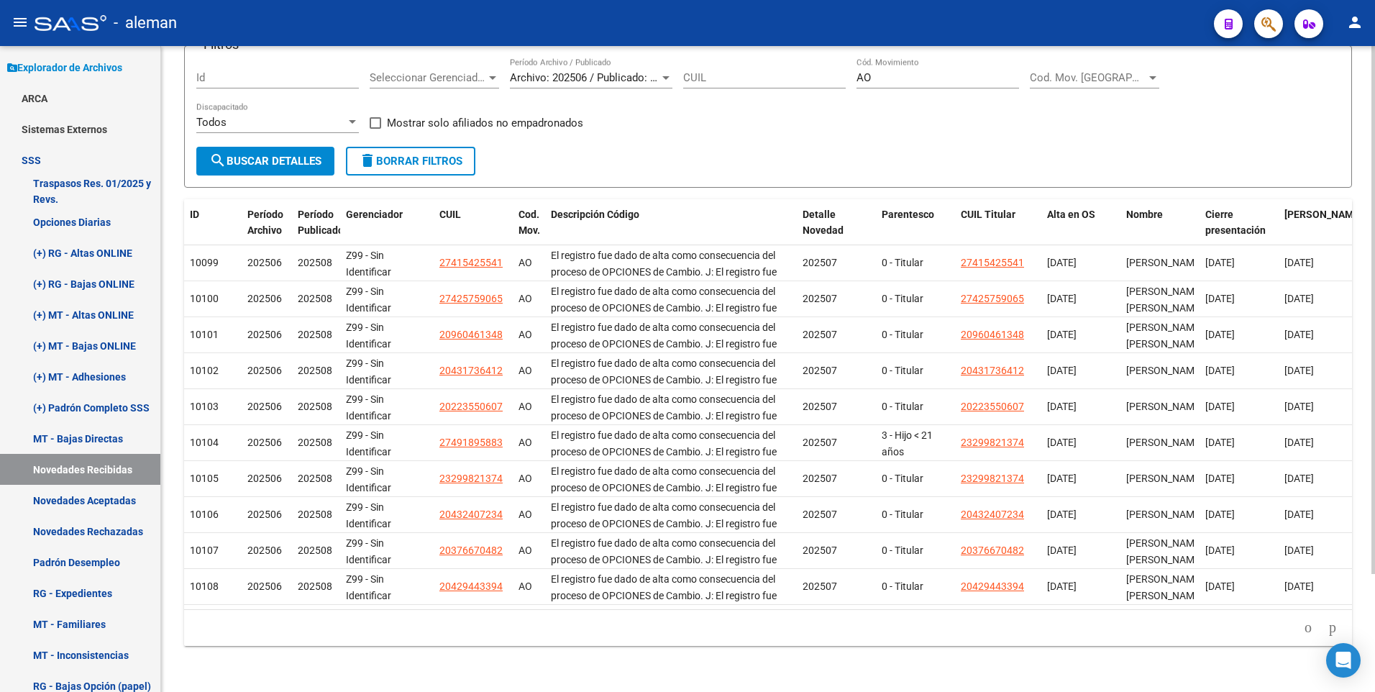
click at [1329, 626] on icon "go to next page" at bounding box center [1333, 627] width 12 height 17
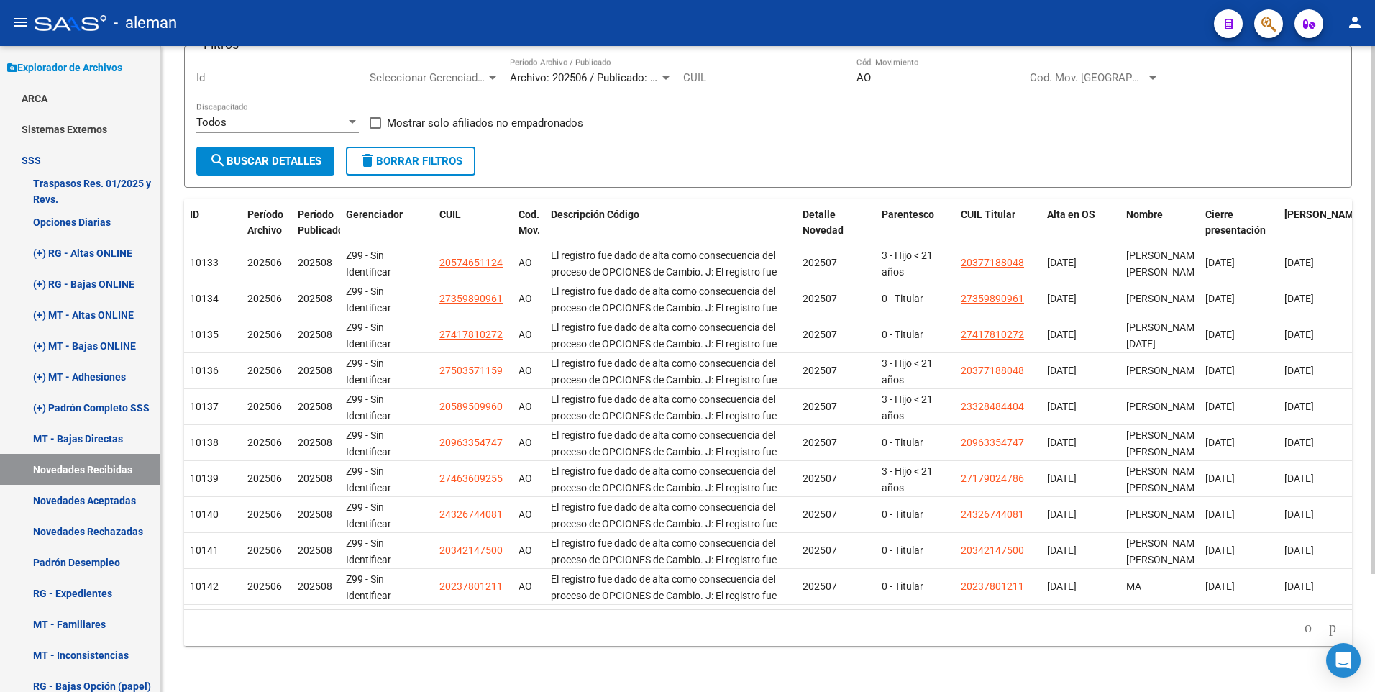
click at [1329, 626] on icon "go to next page" at bounding box center [1333, 627] width 12 height 17
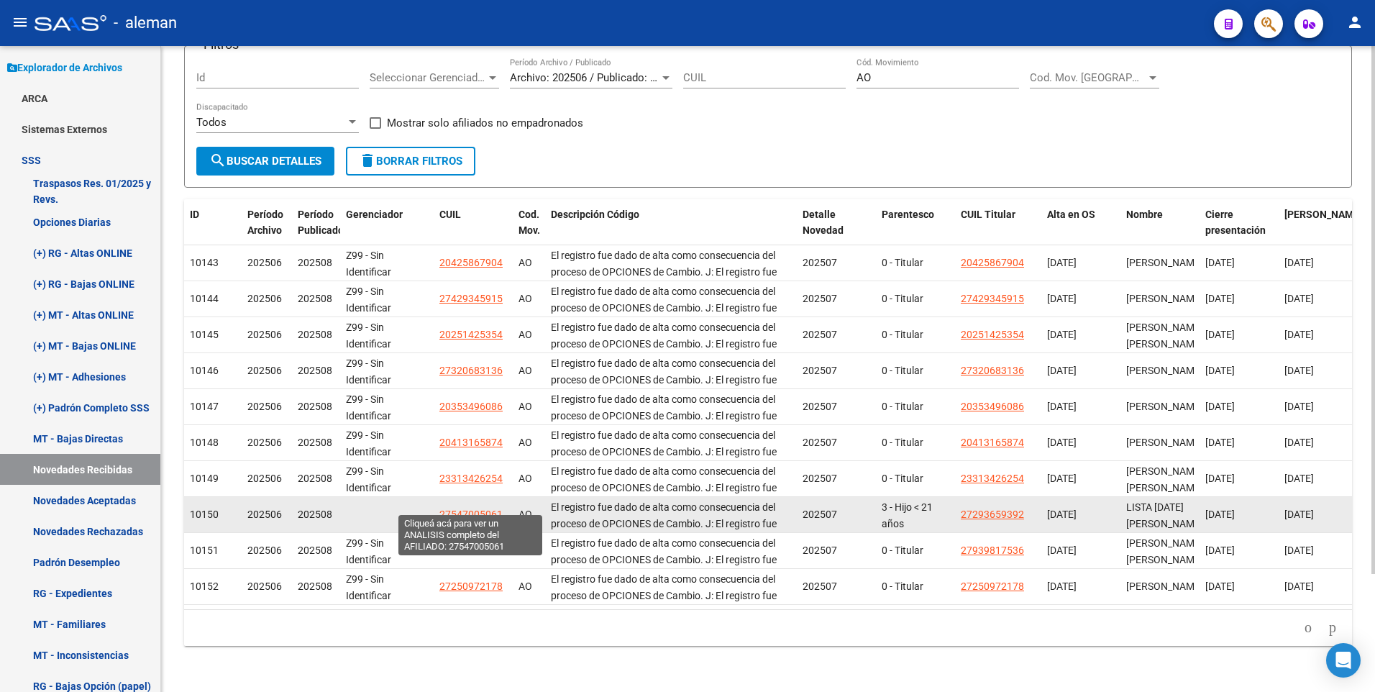
click at [483, 509] on span "27547005061" at bounding box center [471, 515] width 63 height 12
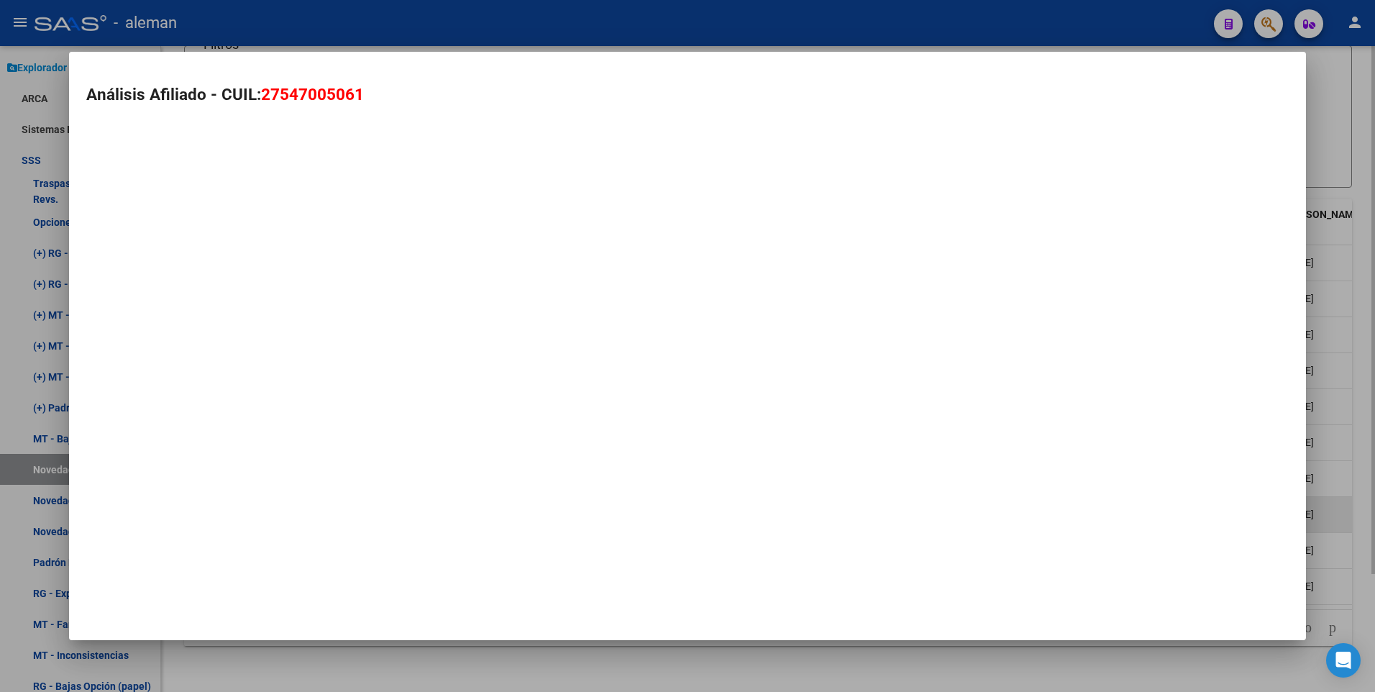
type textarea "27547005061"
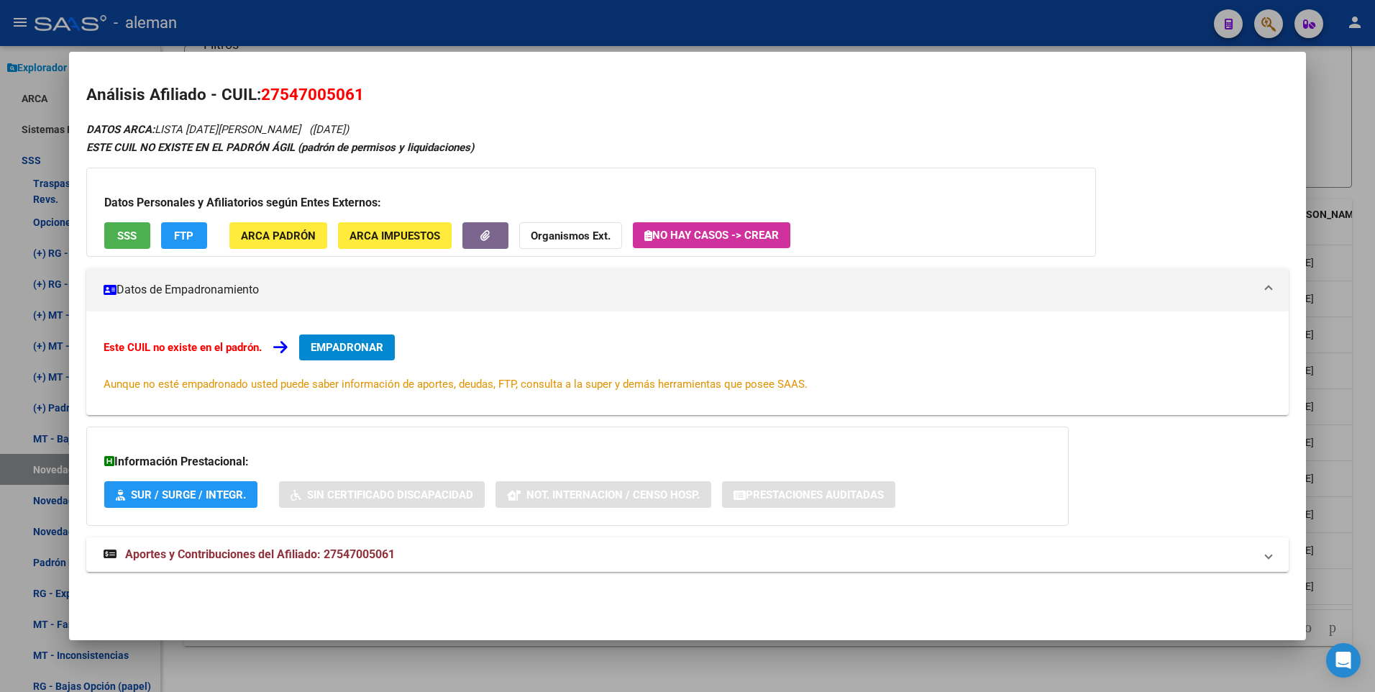
click at [365, 342] on span "EMPADRONAR" at bounding box center [347, 347] width 73 height 13
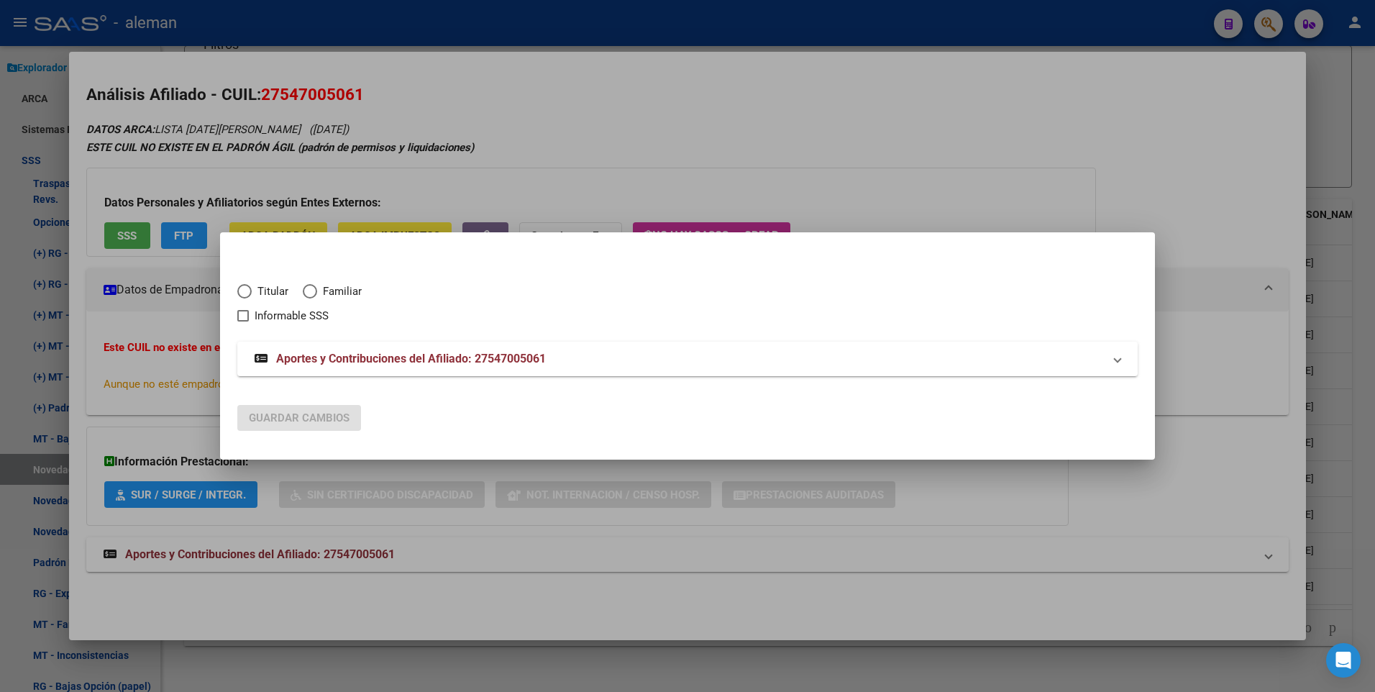
click at [314, 290] on span "Elija una opción" at bounding box center [310, 291] width 14 height 14
click at [314, 290] on input "Familiar" at bounding box center [310, 291] width 14 height 14
radio input "true"
checkbox input "true"
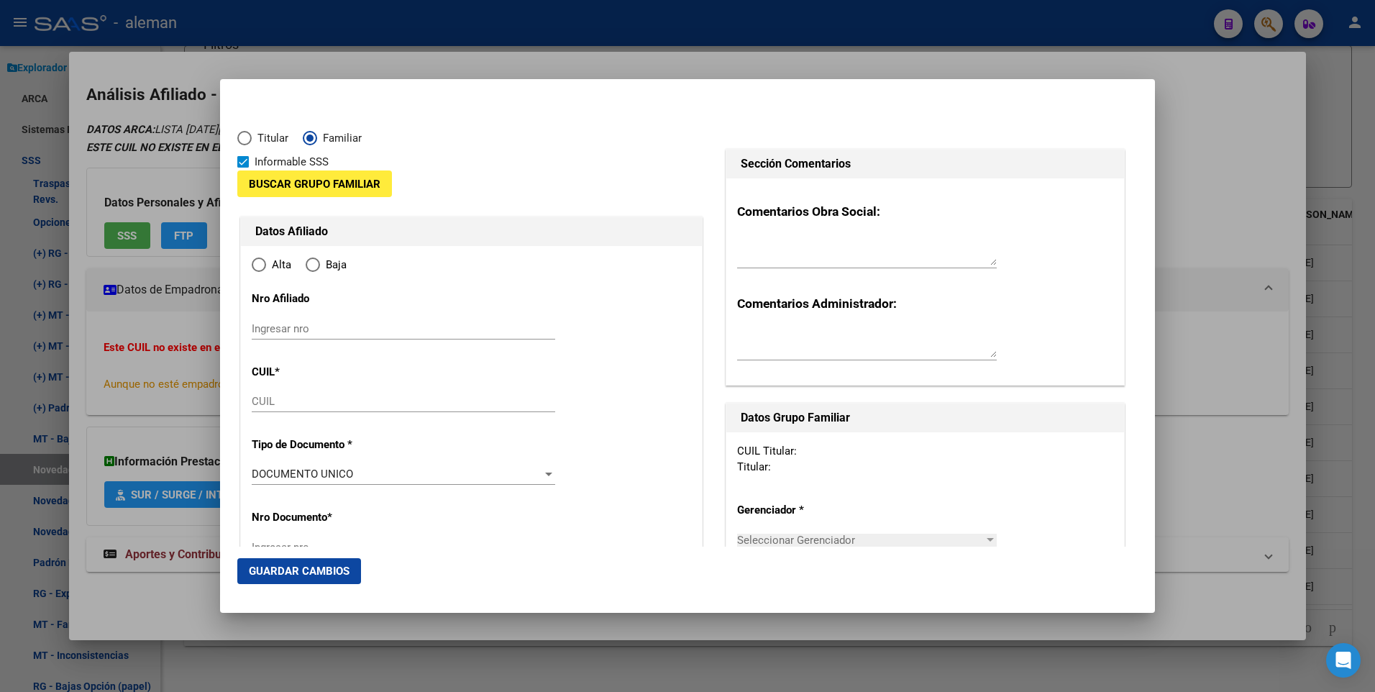
type input "27-54700506-1"
type input "54700506"
type input "LISTA"
type input "LUCIA JAZMIN"
type input "2015-03-25"
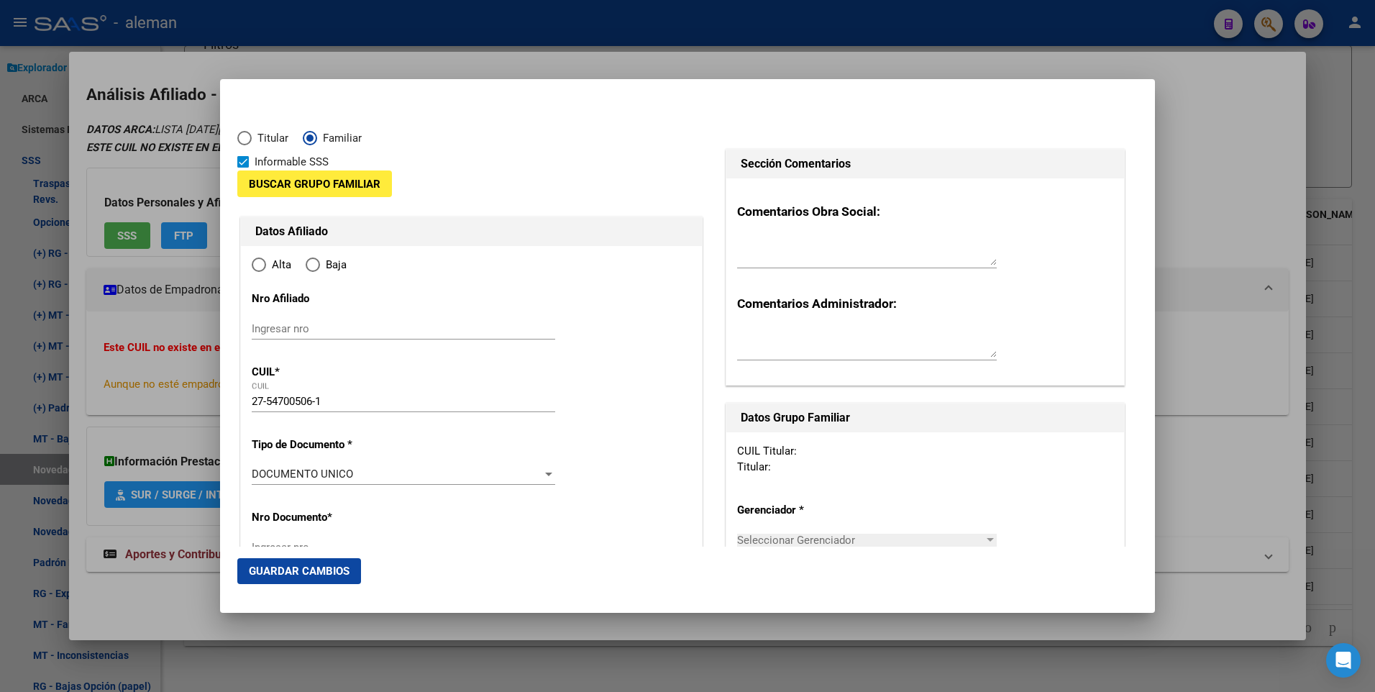
type input "REMEDIOS DE ESC"
type input "1826"
type input "ZULOAGA"
type input "833"
radio input "true"
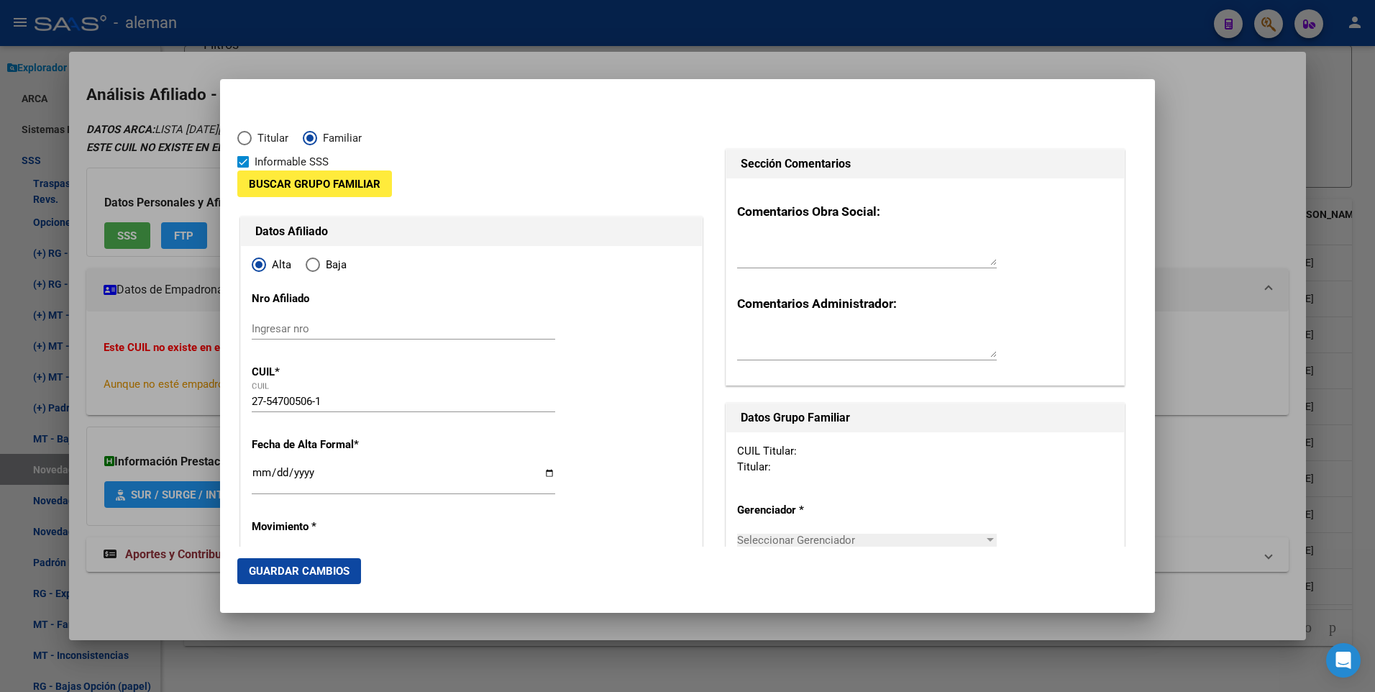
click at [244, 163] on span at bounding box center [243, 162] width 12 height 12
click at [243, 168] on input "Informable SSS" at bounding box center [242, 168] width 1 height 1
checkbox input "false"
click at [274, 181] on span "Buscar Grupo Familiar" at bounding box center [315, 184] width 132 height 13
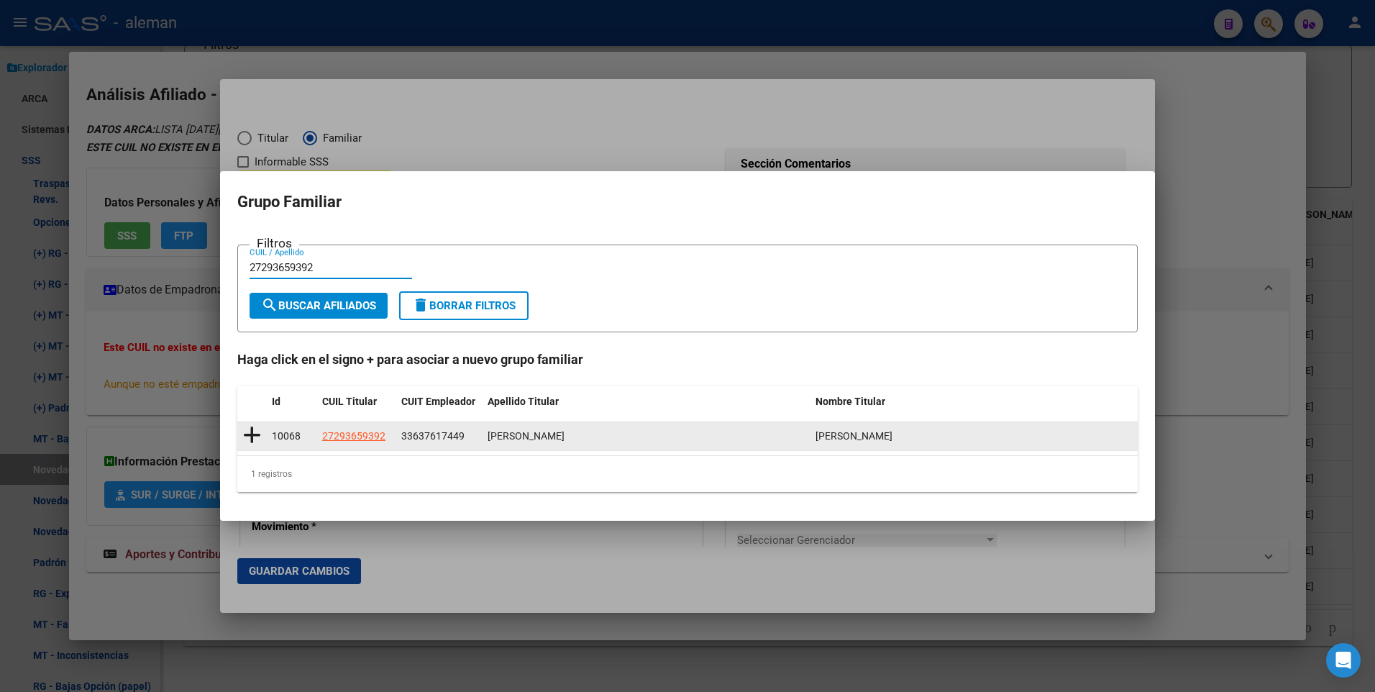
type input "27293659392"
click at [255, 432] on icon at bounding box center [252, 435] width 18 height 20
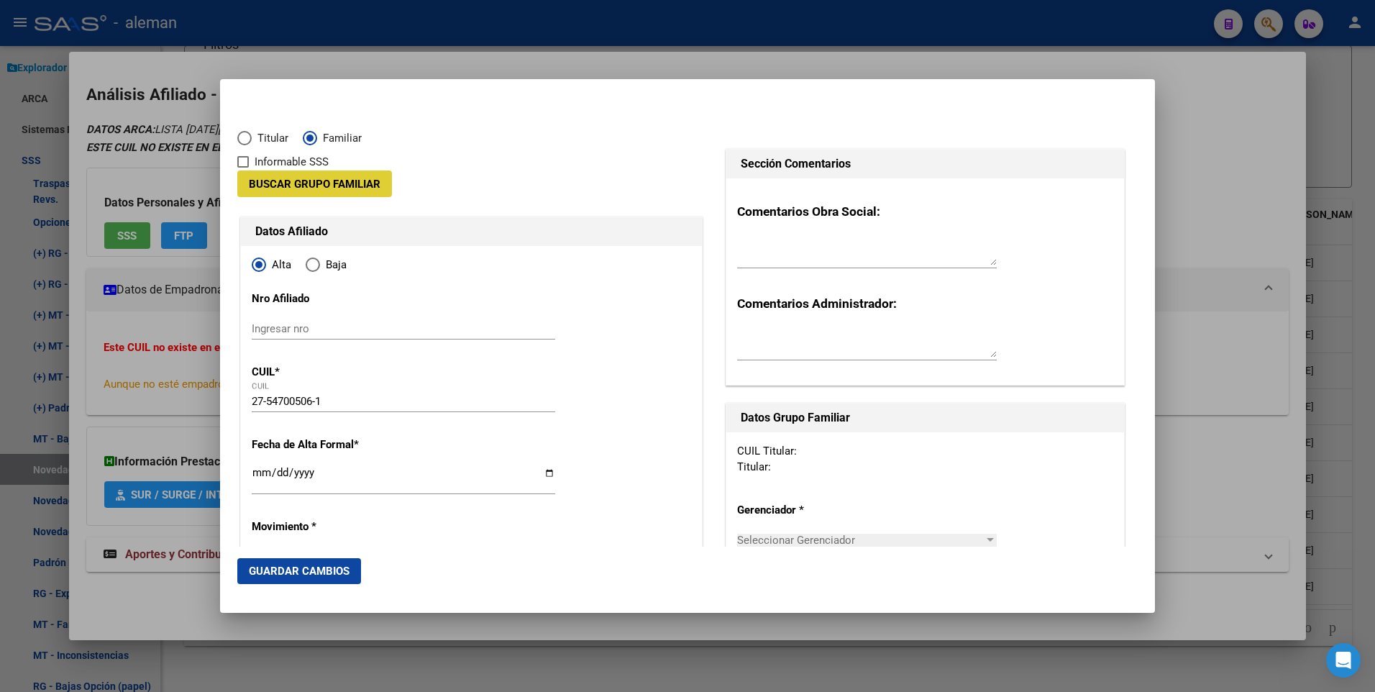
type input "33-63761744-9"
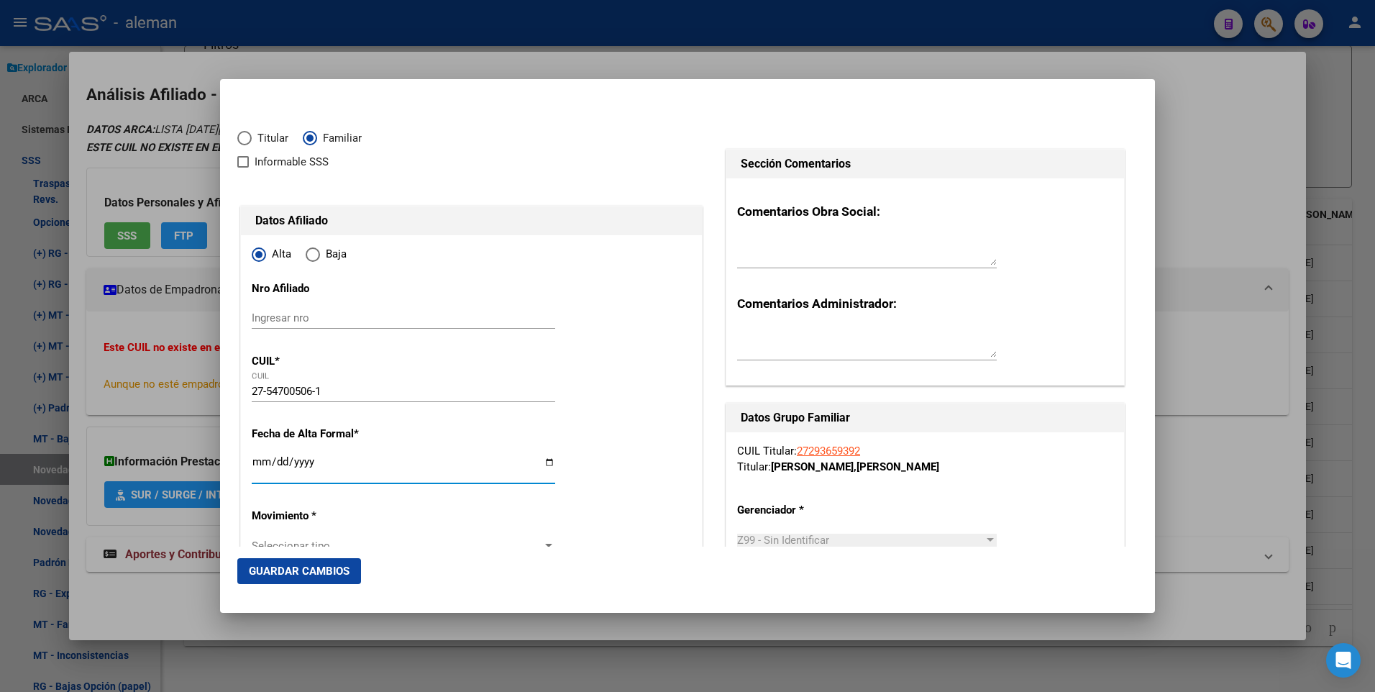
click at [252, 462] on input "Ingresar fecha" at bounding box center [404, 467] width 304 height 23
type input "2025-07-01"
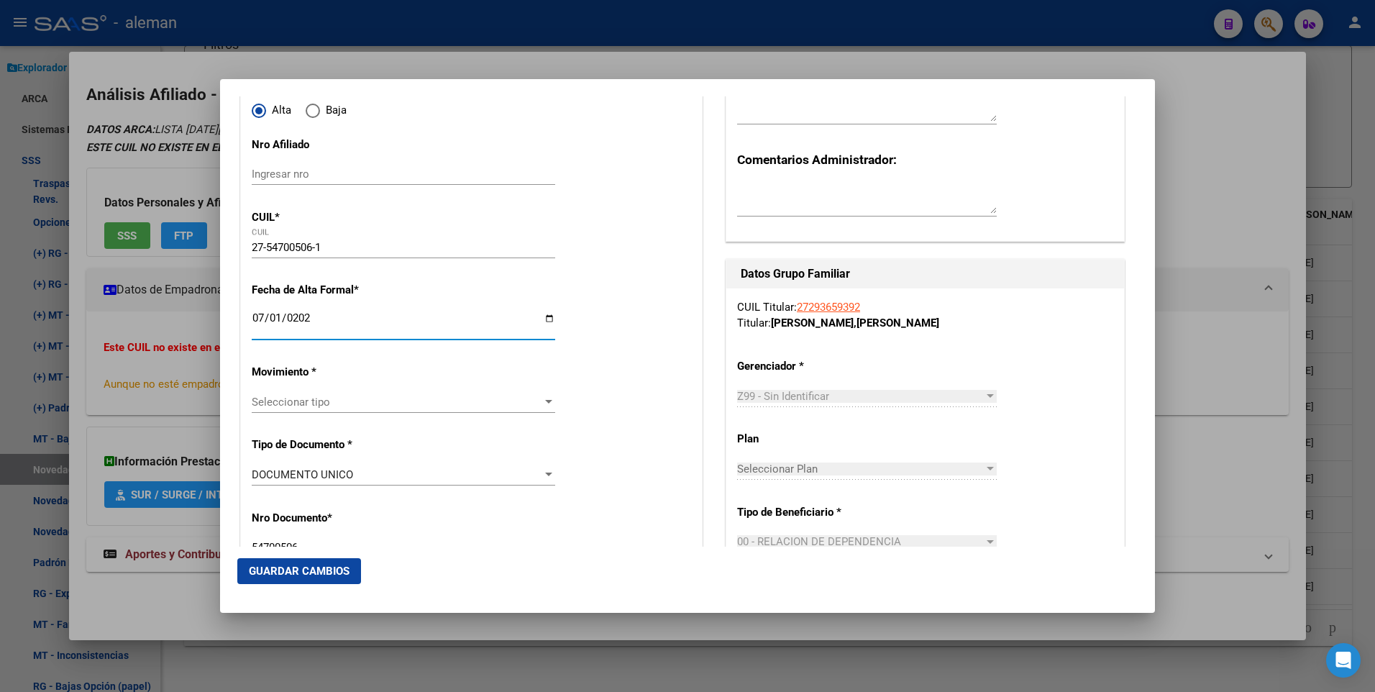
click at [542, 401] on div at bounding box center [548, 402] width 13 height 12
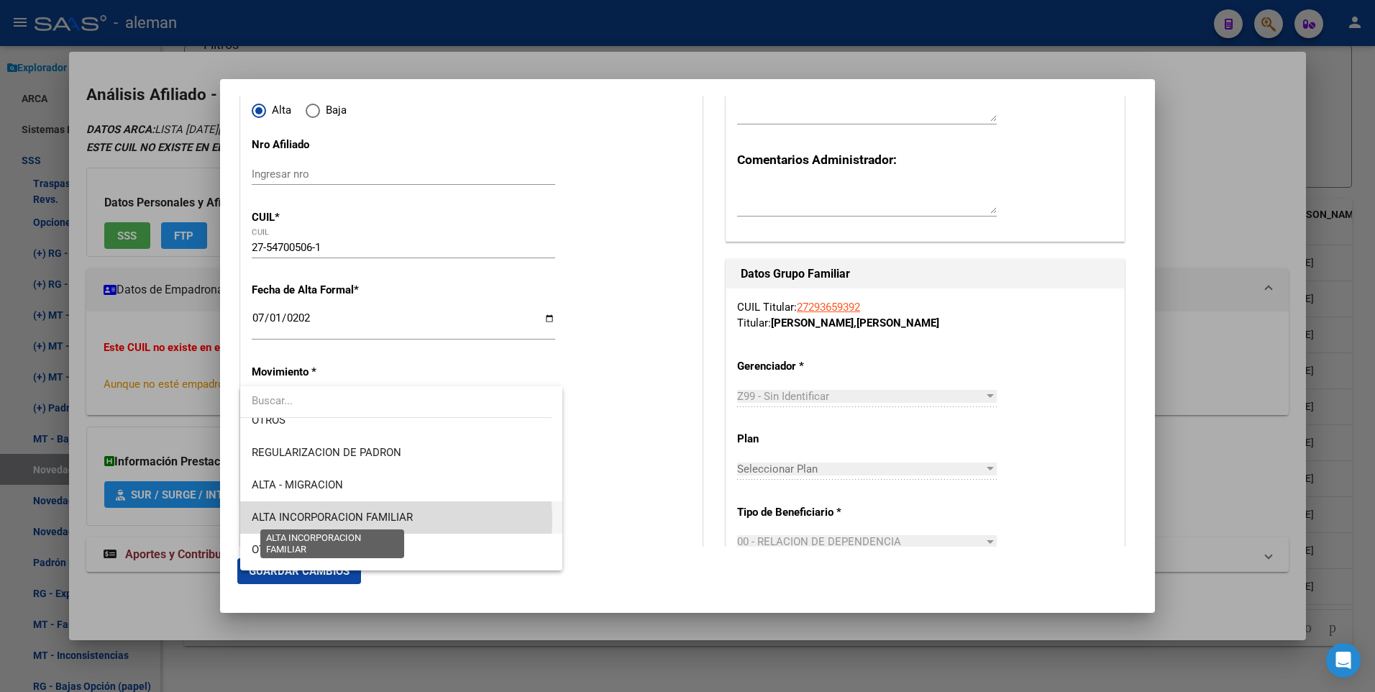
click at [367, 519] on span "ALTA INCORPORACION FAMILIAR" at bounding box center [332, 517] width 161 height 13
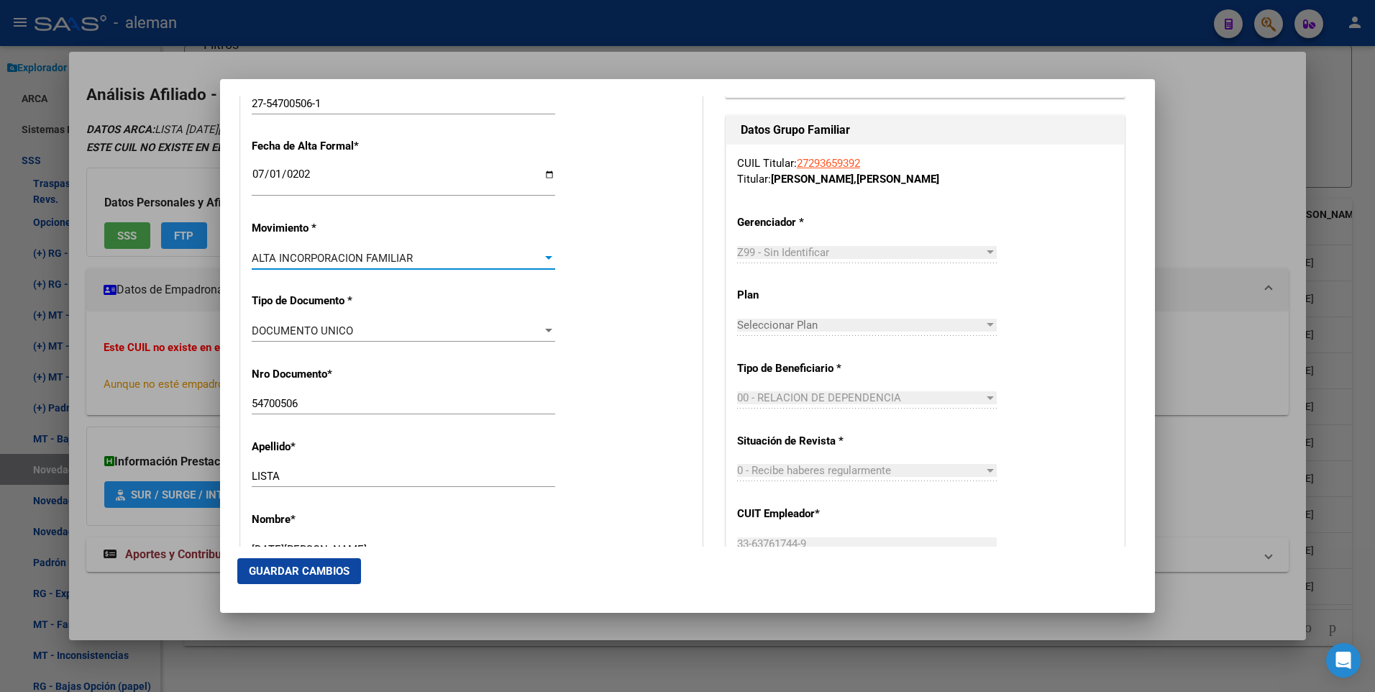
scroll to position [504, 0]
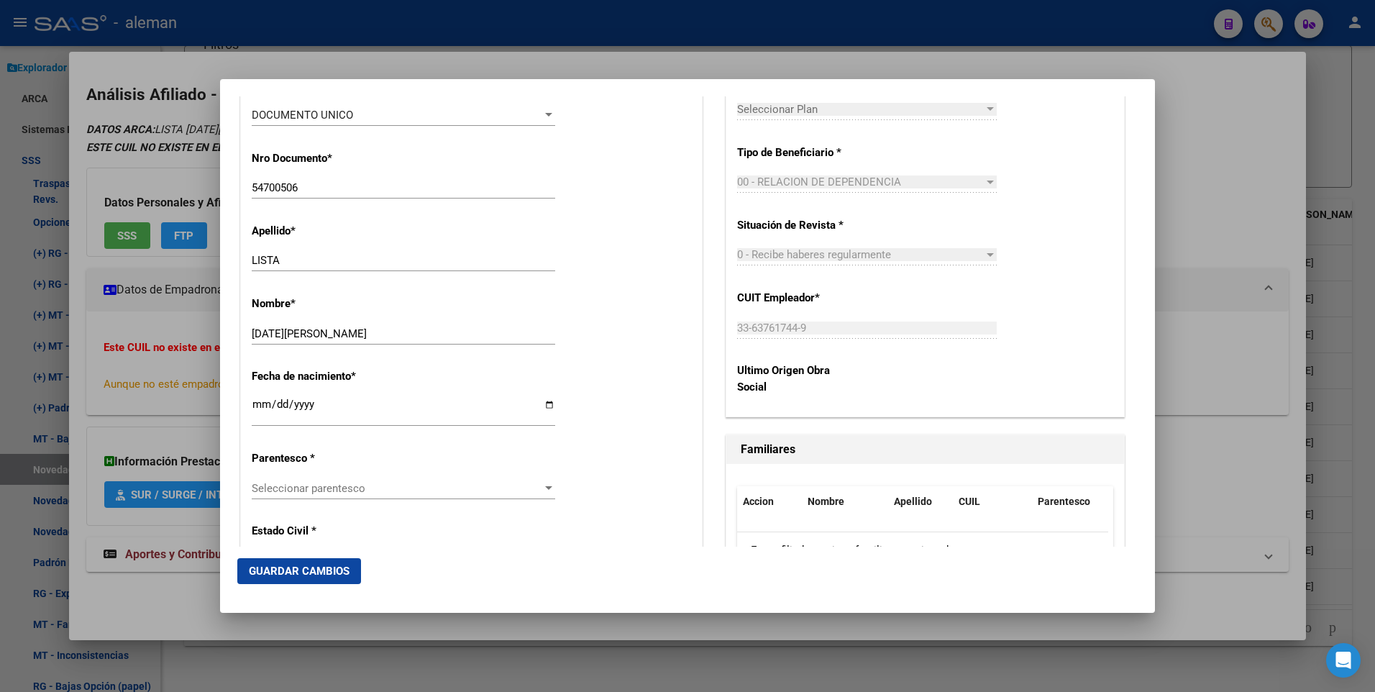
click at [545, 488] on div at bounding box center [548, 488] width 7 height 4
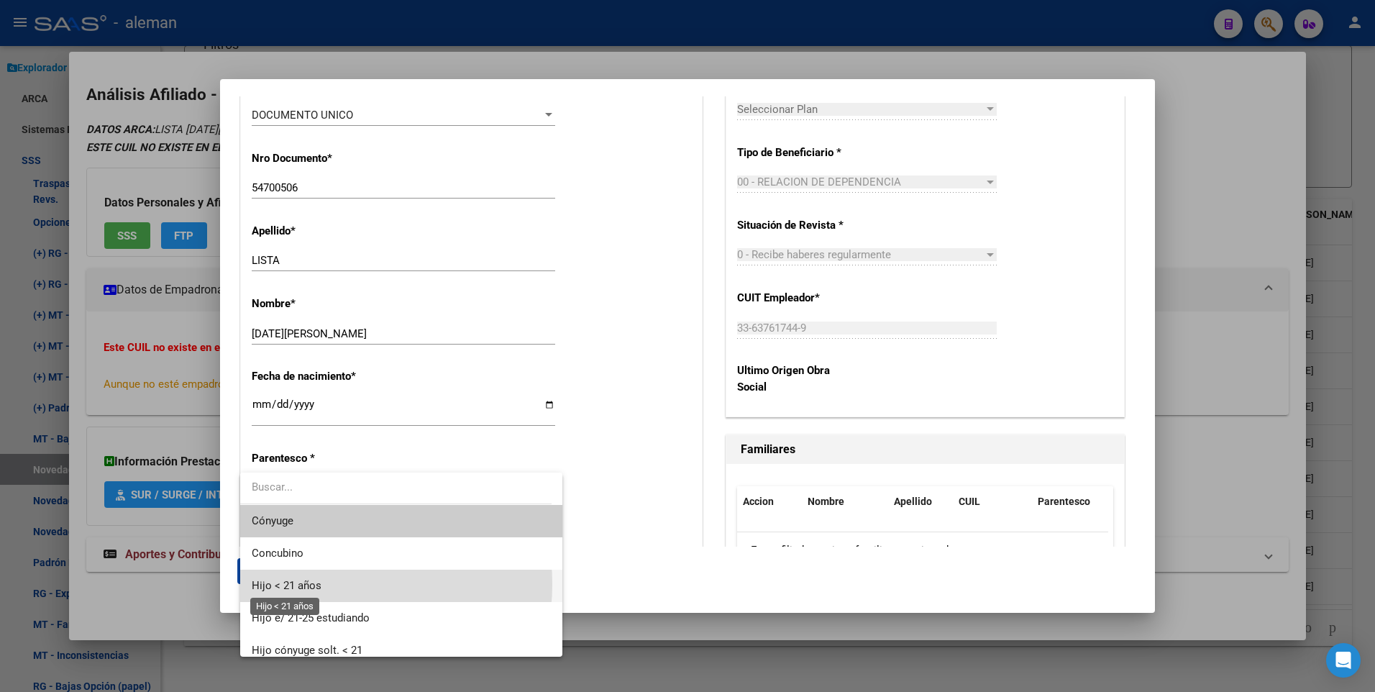
click at [311, 584] on span "Hijo < 21 años" at bounding box center [287, 585] width 70 height 13
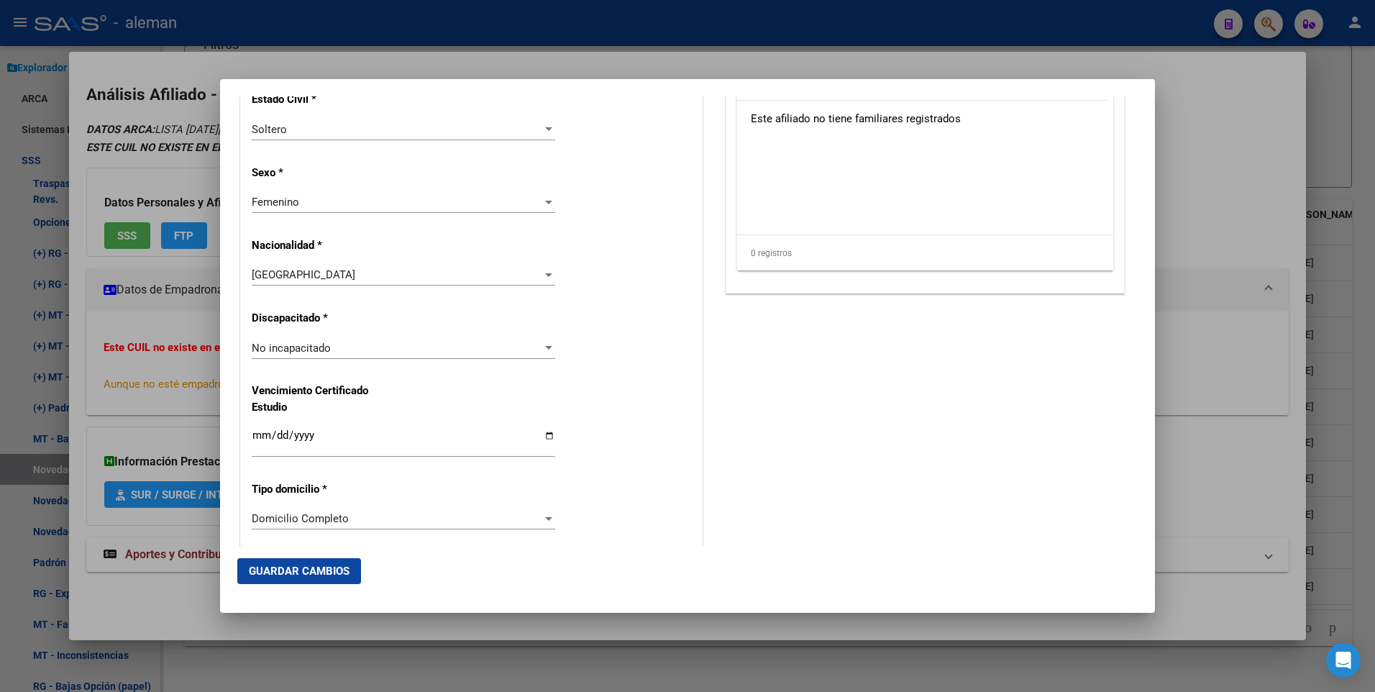
scroll to position [1007, 0]
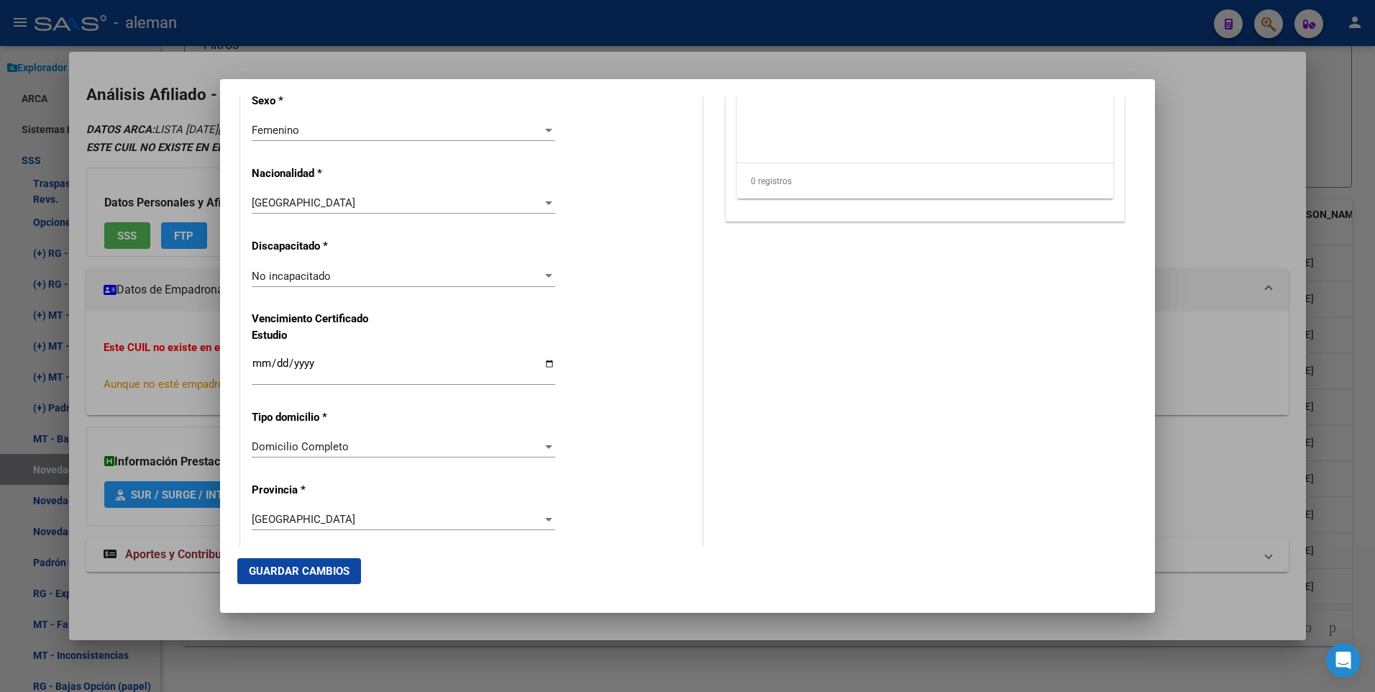
click at [291, 576] on span "Guardar Cambios" at bounding box center [299, 571] width 101 height 13
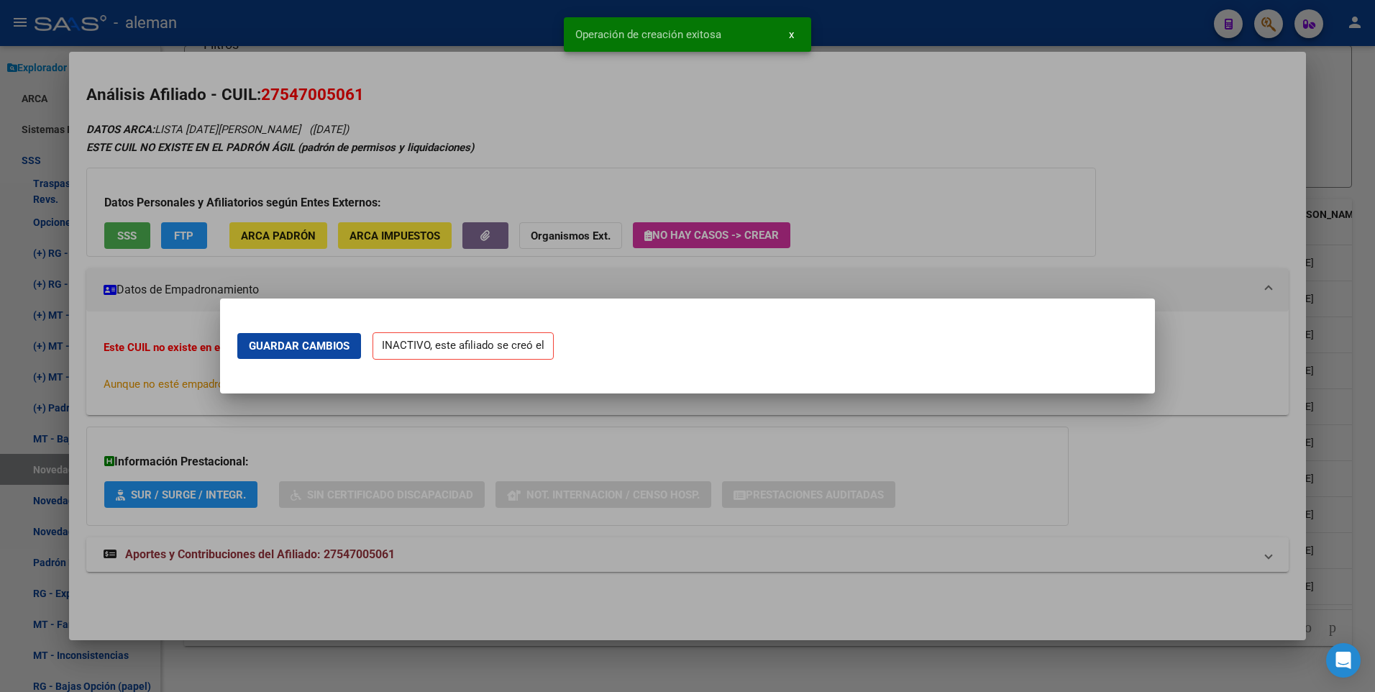
scroll to position [0, 0]
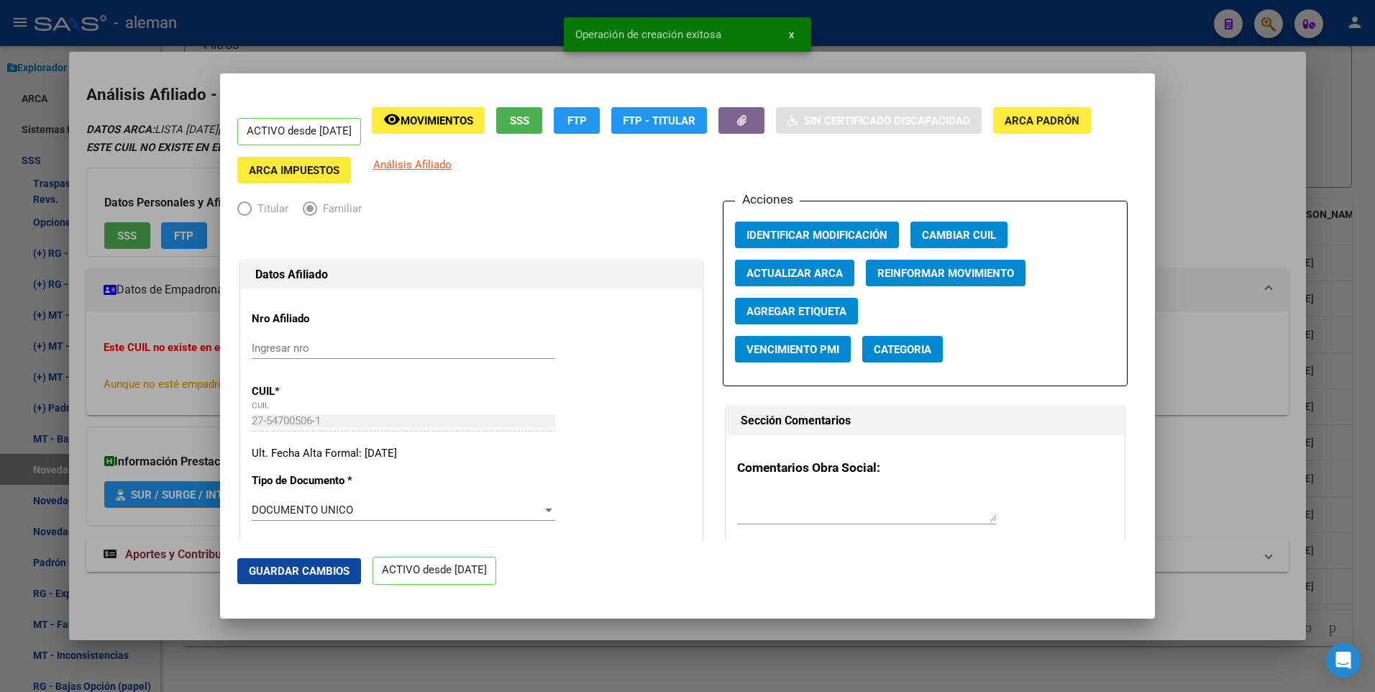
click at [1226, 116] on div at bounding box center [687, 346] width 1375 height 692
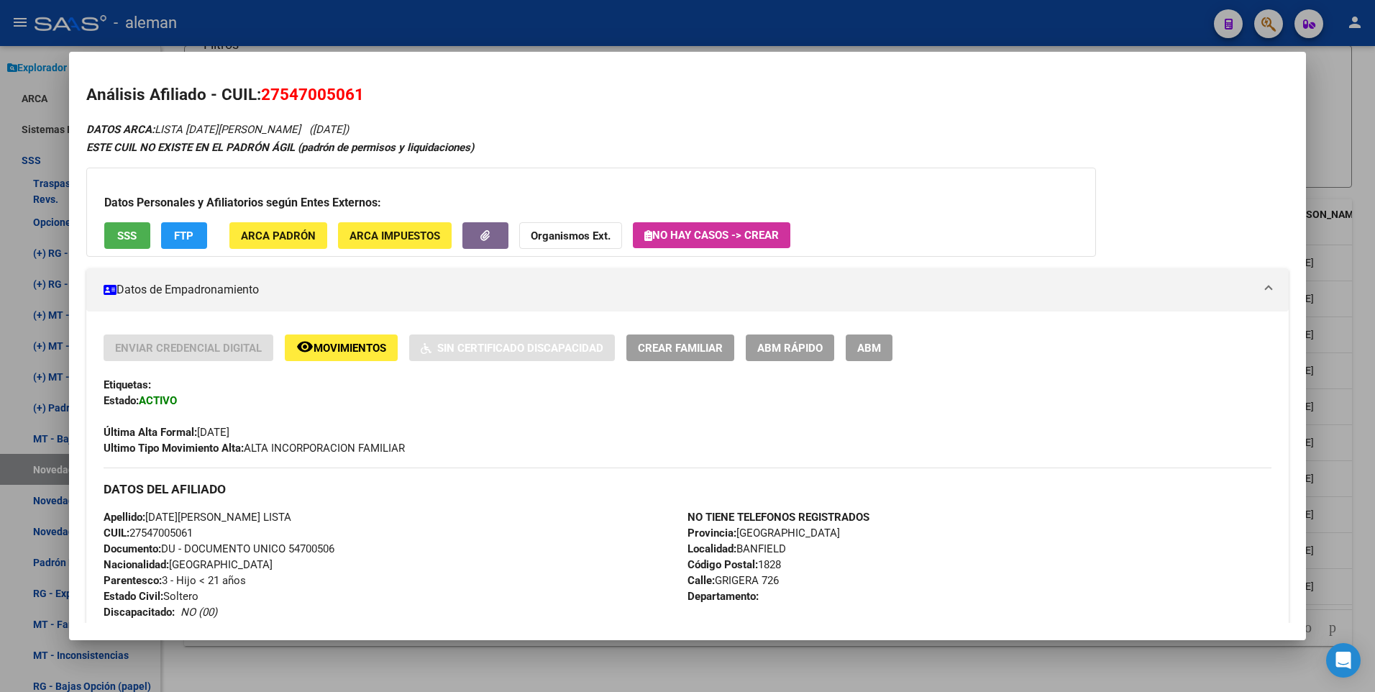
click at [1343, 330] on div at bounding box center [687, 346] width 1375 height 692
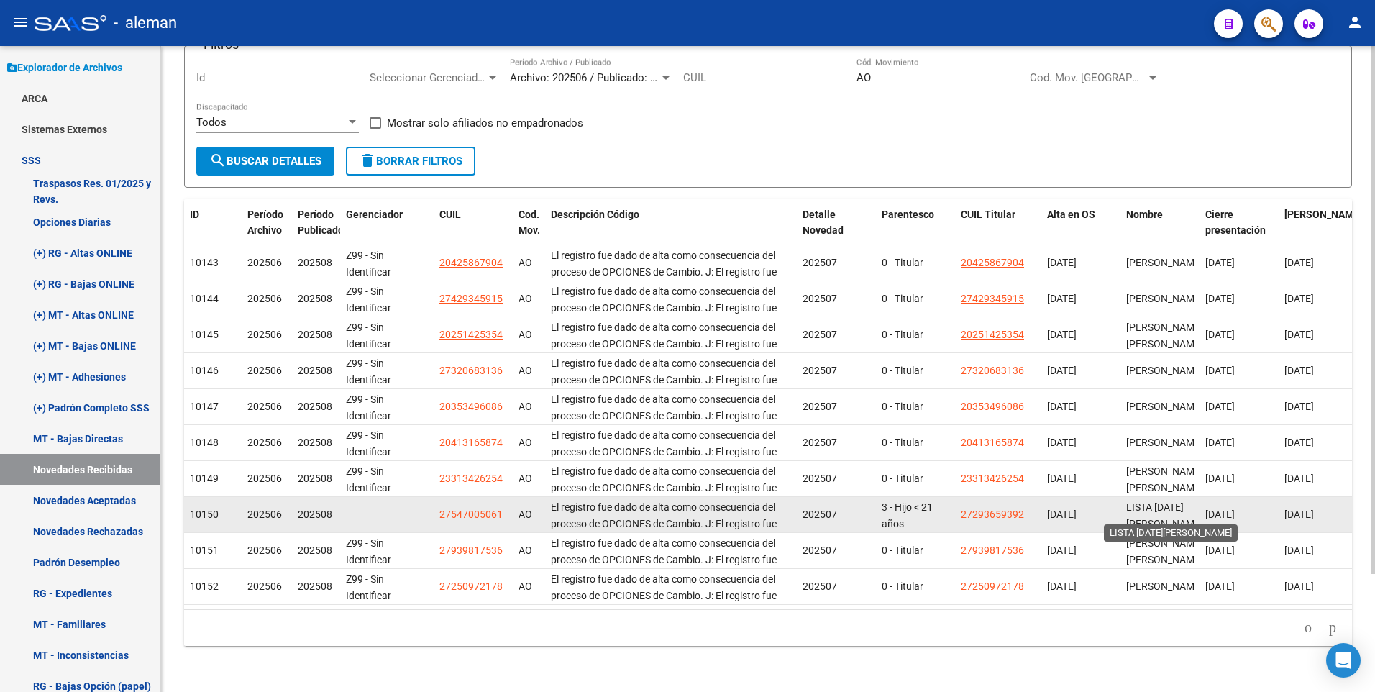
scroll to position [3, 0]
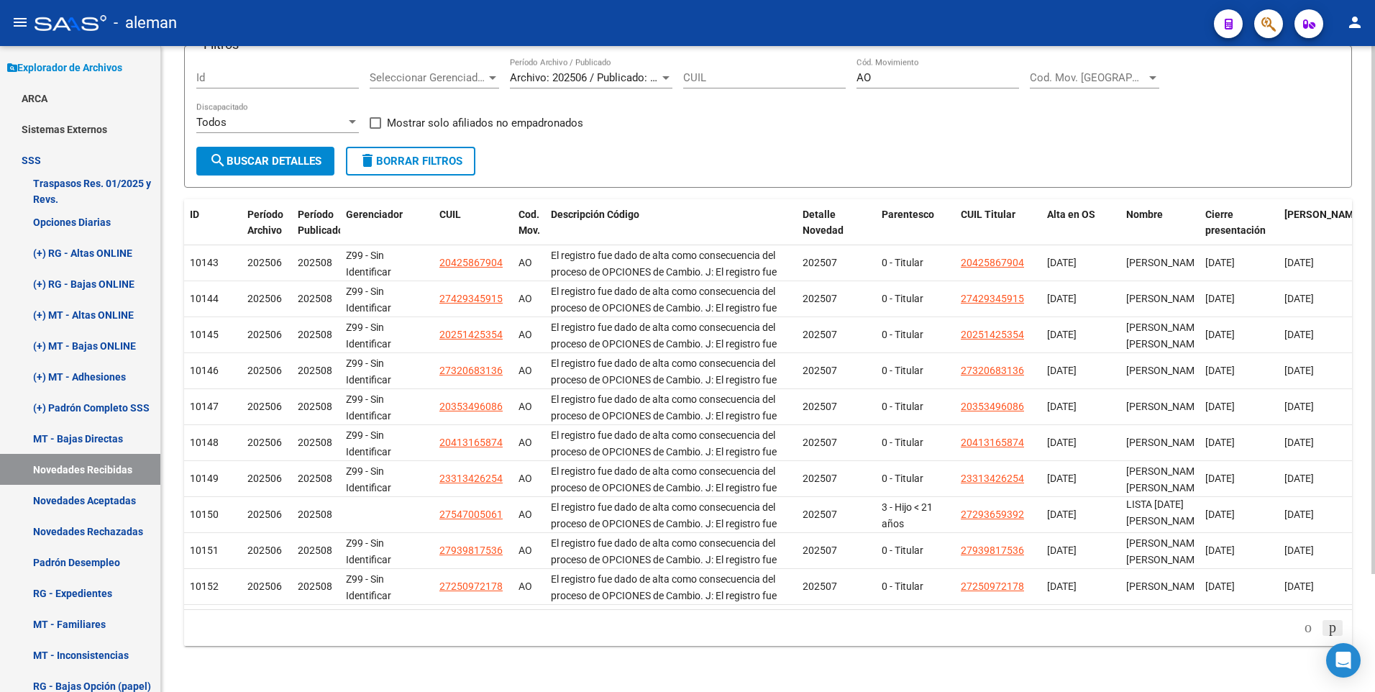
click at [1332, 627] on icon "go to next page" at bounding box center [1333, 627] width 12 height 17
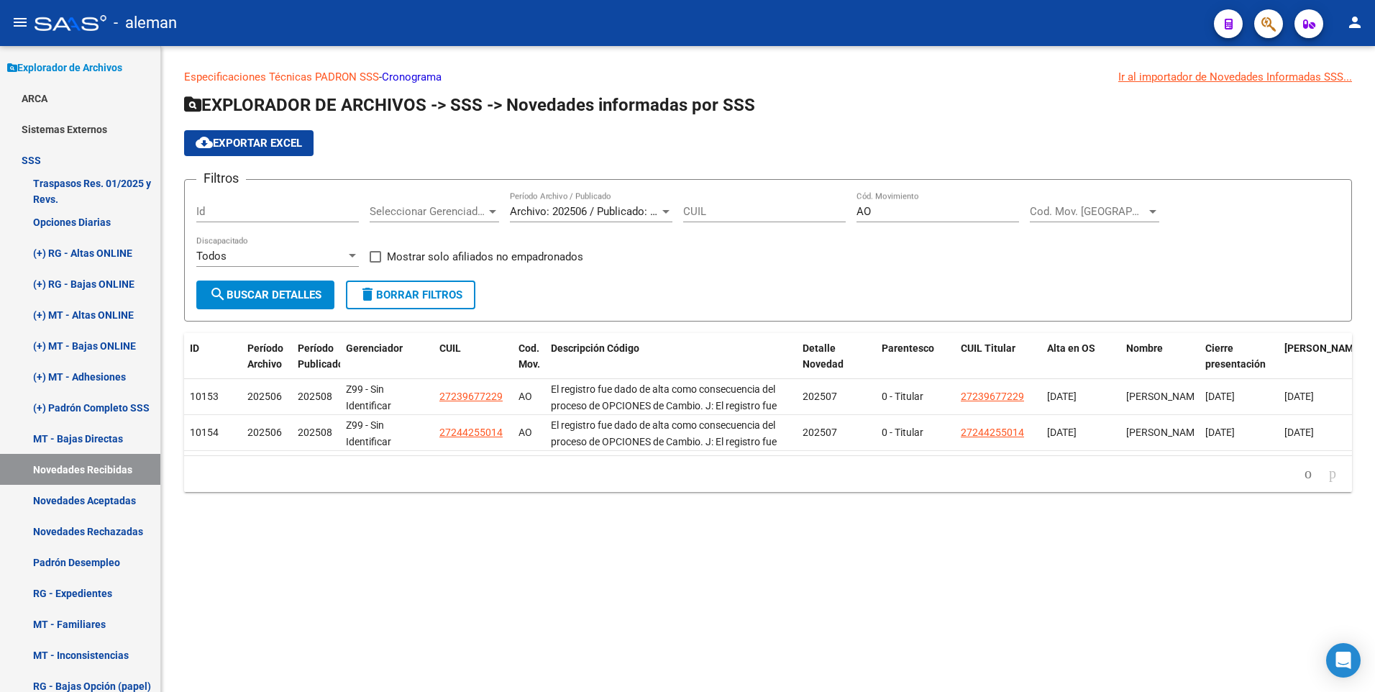
scroll to position [0, 0]
click at [878, 212] on input "AO" at bounding box center [938, 211] width 163 height 13
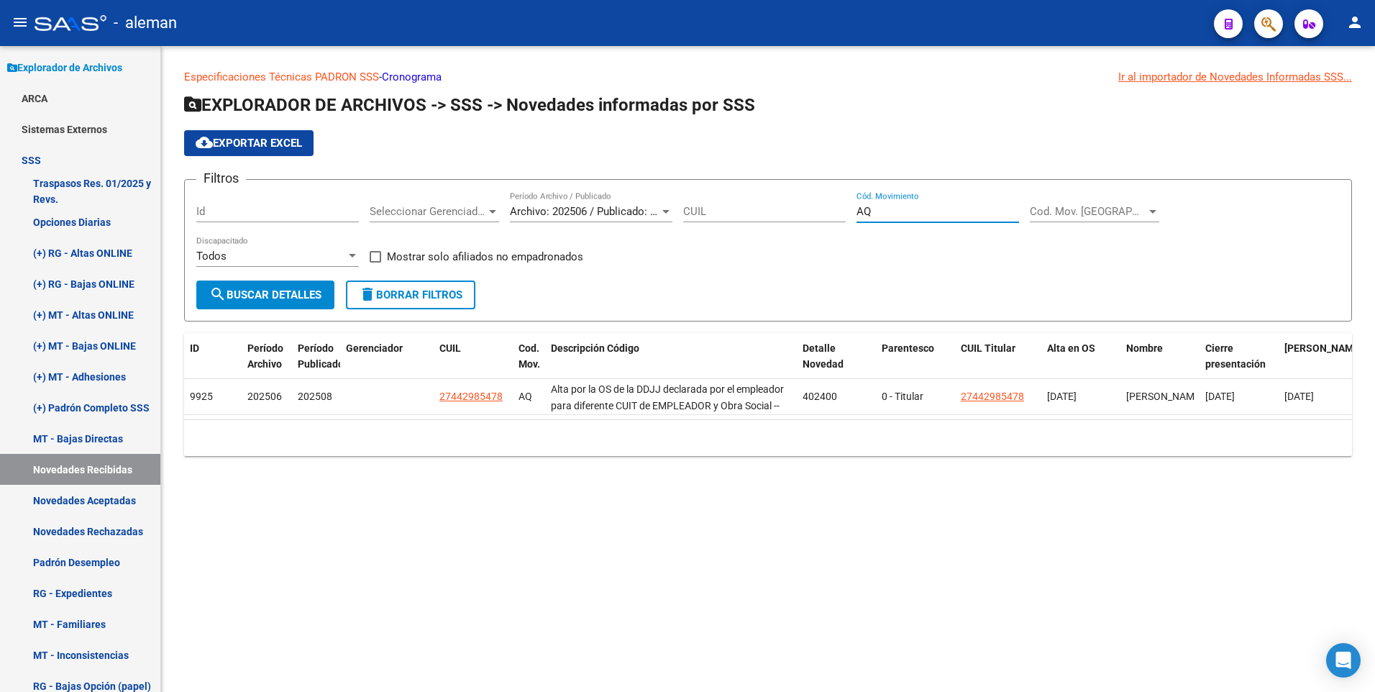
type input "AQ"
click at [1279, 289] on form "Filtros Id Seleccionar Gerenciador Seleccionar Gerenciador Archivo: 202506 / Pu…" at bounding box center [768, 250] width 1168 height 142
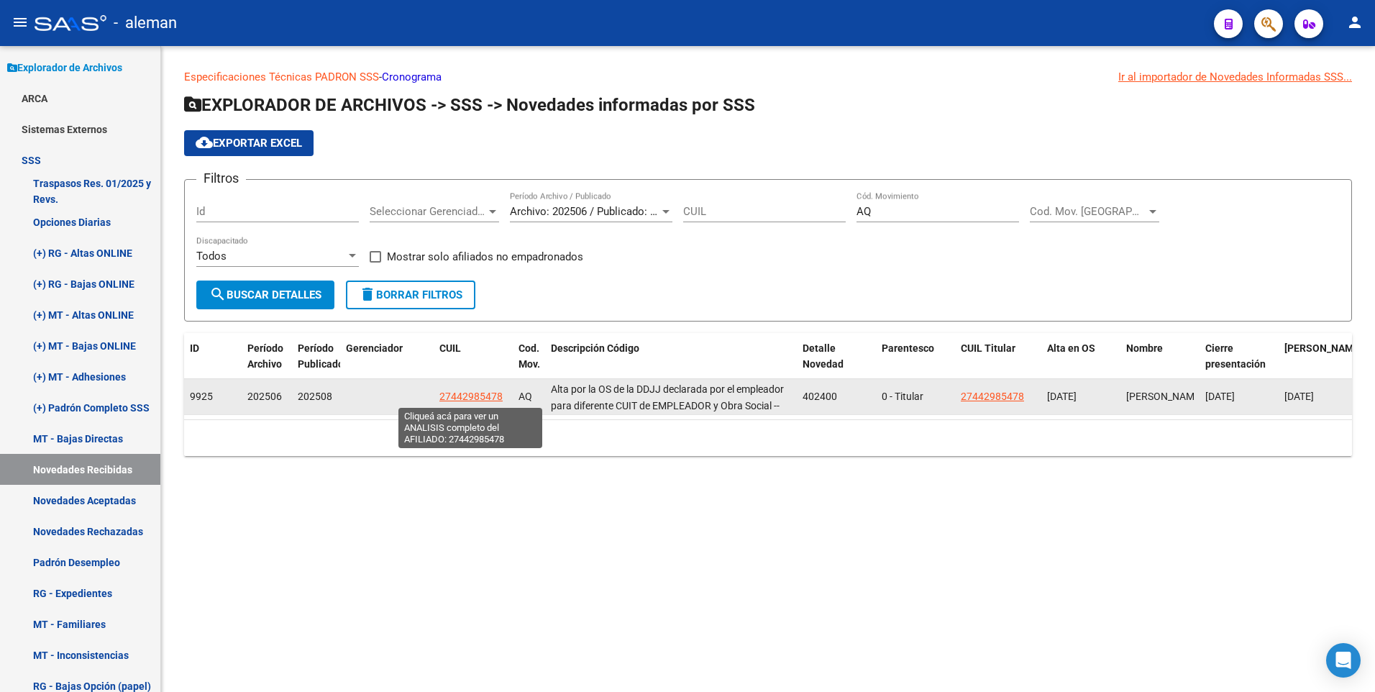
click at [480, 394] on span "27442985478" at bounding box center [471, 397] width 63 height 12
type textarea "27442985478"
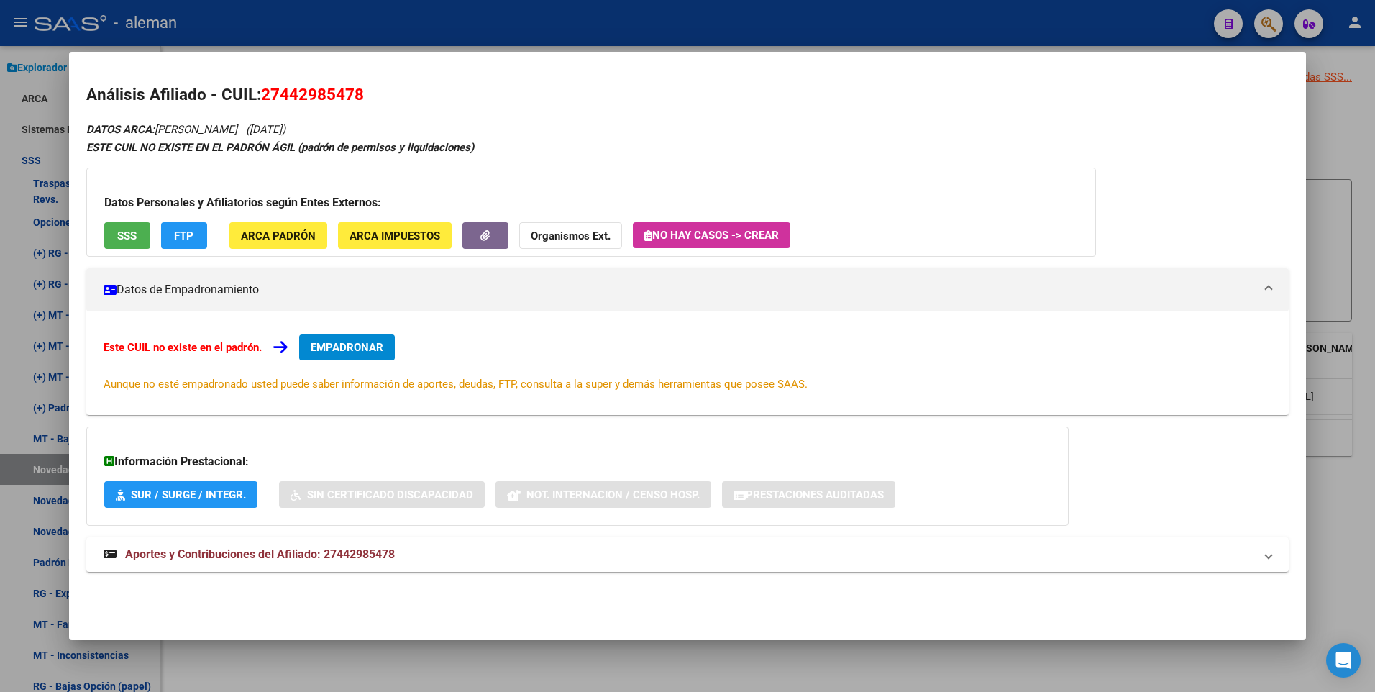
click at [369, 344] on span "EMPADRONAR" at bounding box center [347, 347] width 73 height 13
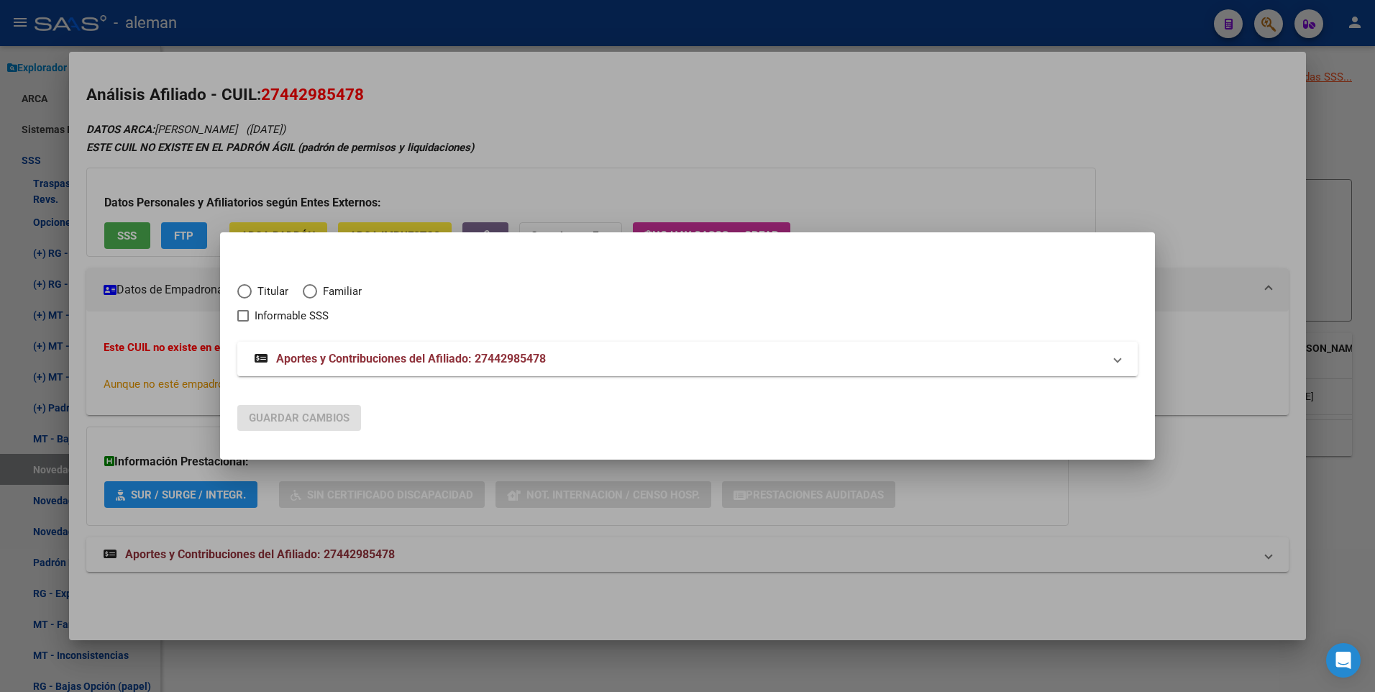
click at [246, 291] on span "Elija una opción" at bounding box center [244, 291] width 14 height 14
click at [246, 291] on input "Titular" at bounding box center [244, 291] width 14 height 14
radio input "true"
checkbox input "true"
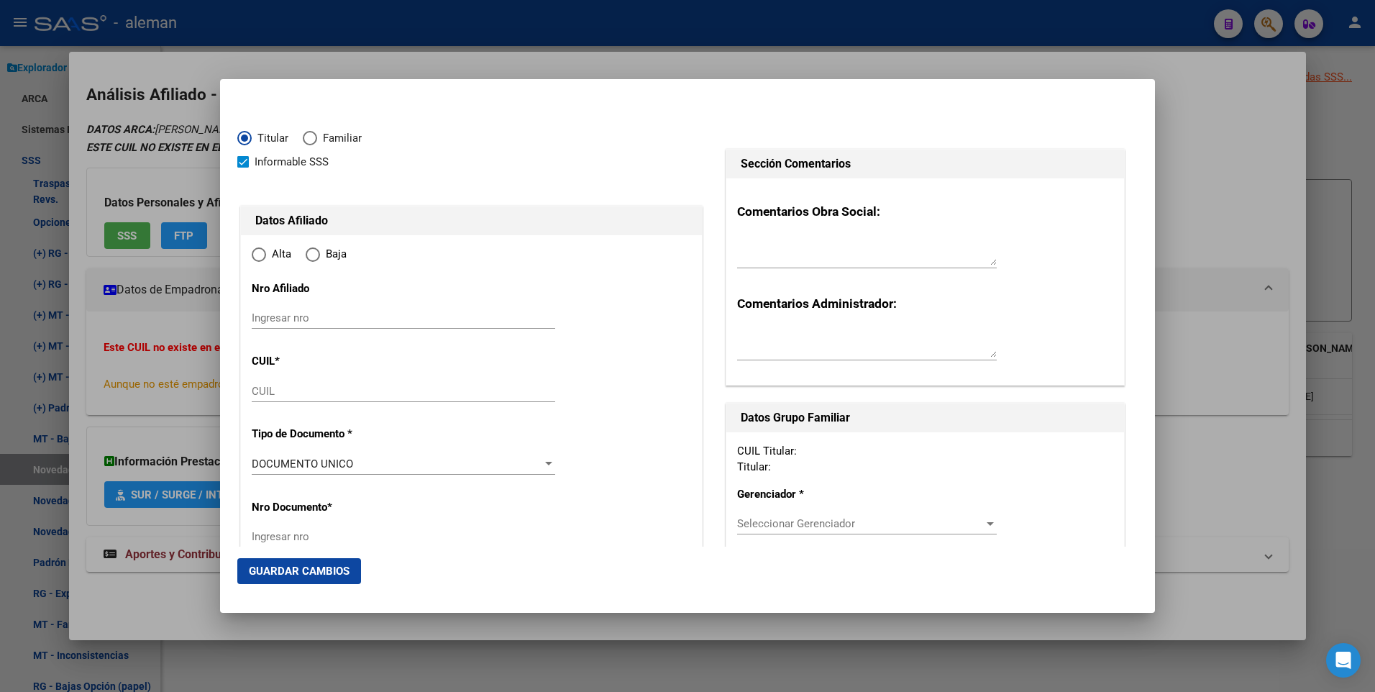
type input "27-44298547-8"
type input "44298547"
type input "DE EZCURRA ANTONIA"
type input "2002-05-23"
type input "PILAR"
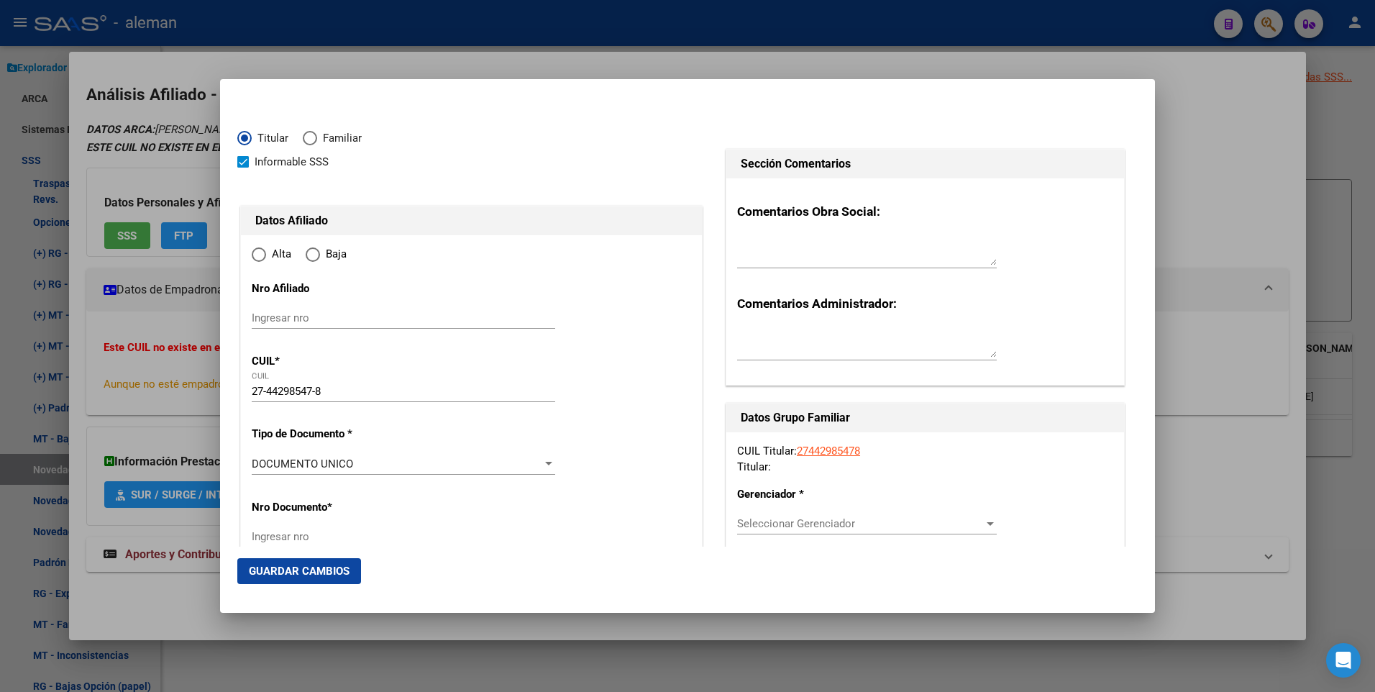
type input "1629"
type input "RUTA 8 KM 56.500"
radio input "true"
click at [240, 156] on span at bounding box center [243, 162] width 12 height 12
click at [242, 168] on input "Informable SSS" at bounding box center [242, 168] width 1 height 1
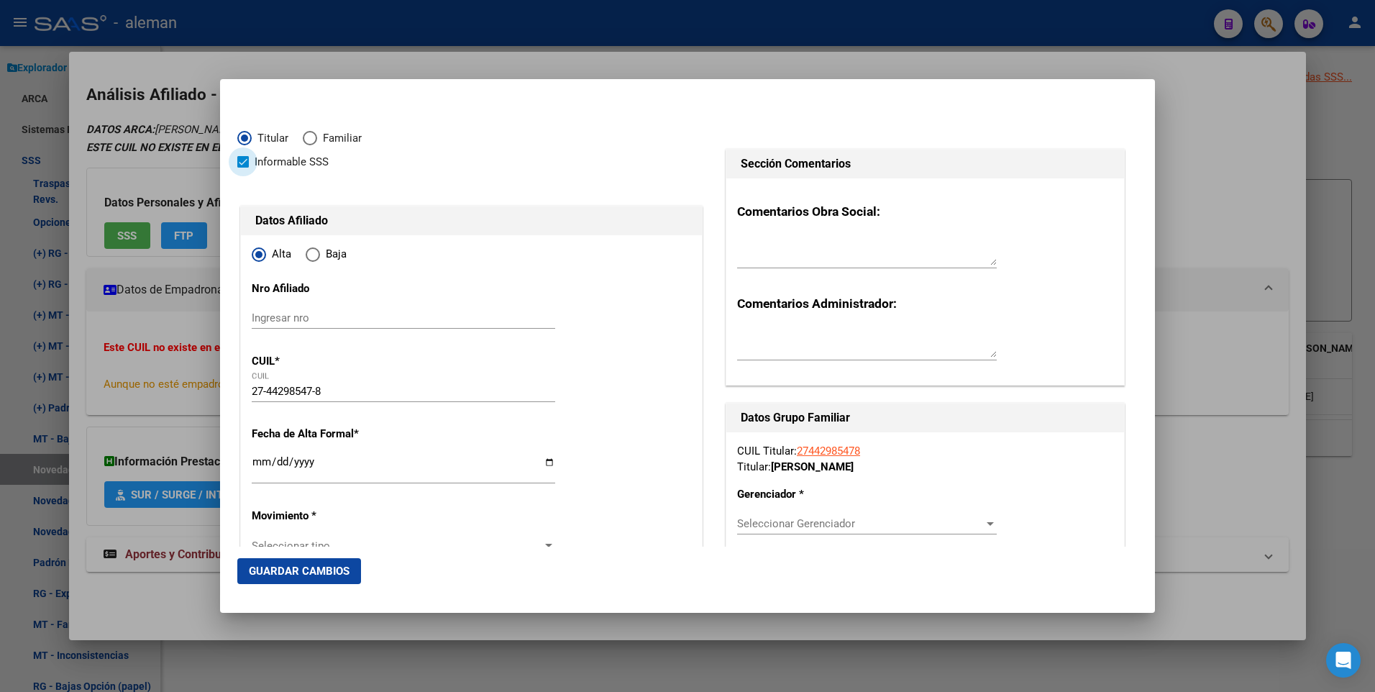
checkbox input "false"
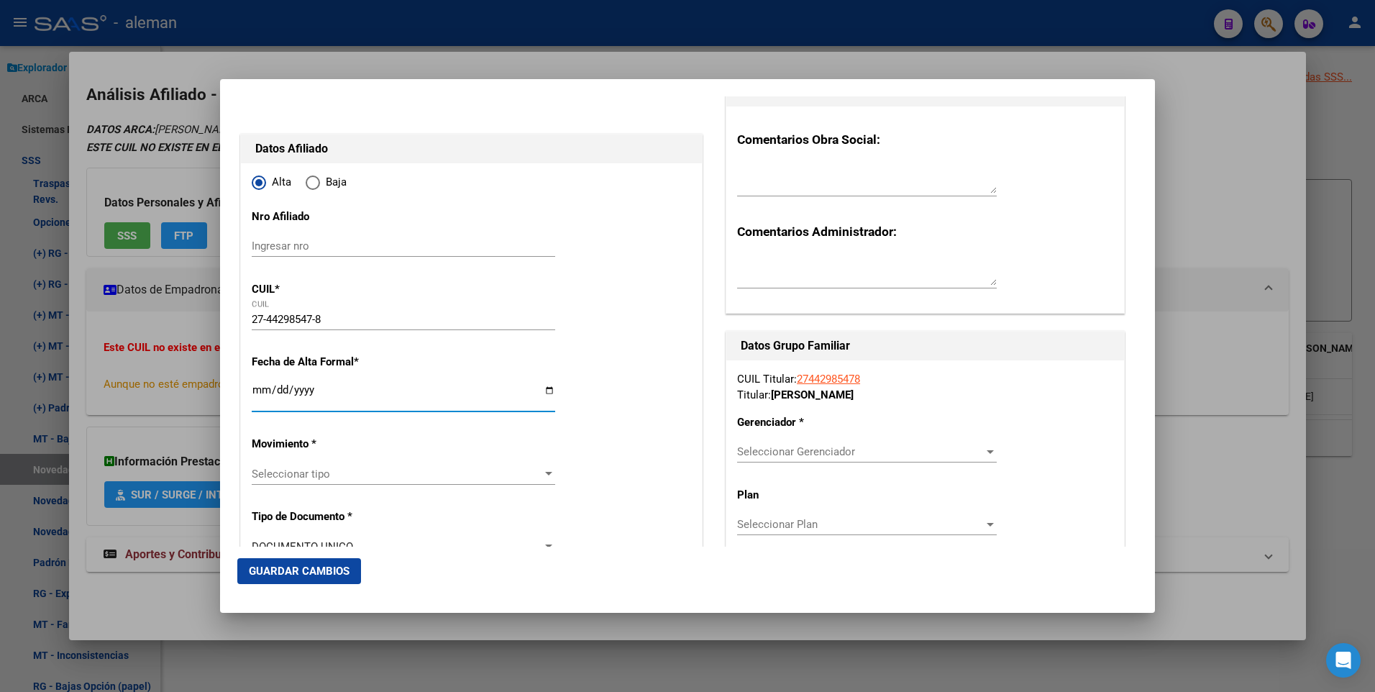
click at [258, 388] on input "Ingresar fecha" at bounding box center [404, 395] width 304 height 23
type input "2025-07-01"
click at [543, 468] on div at bounding box center [548, 474] width 13 height 12
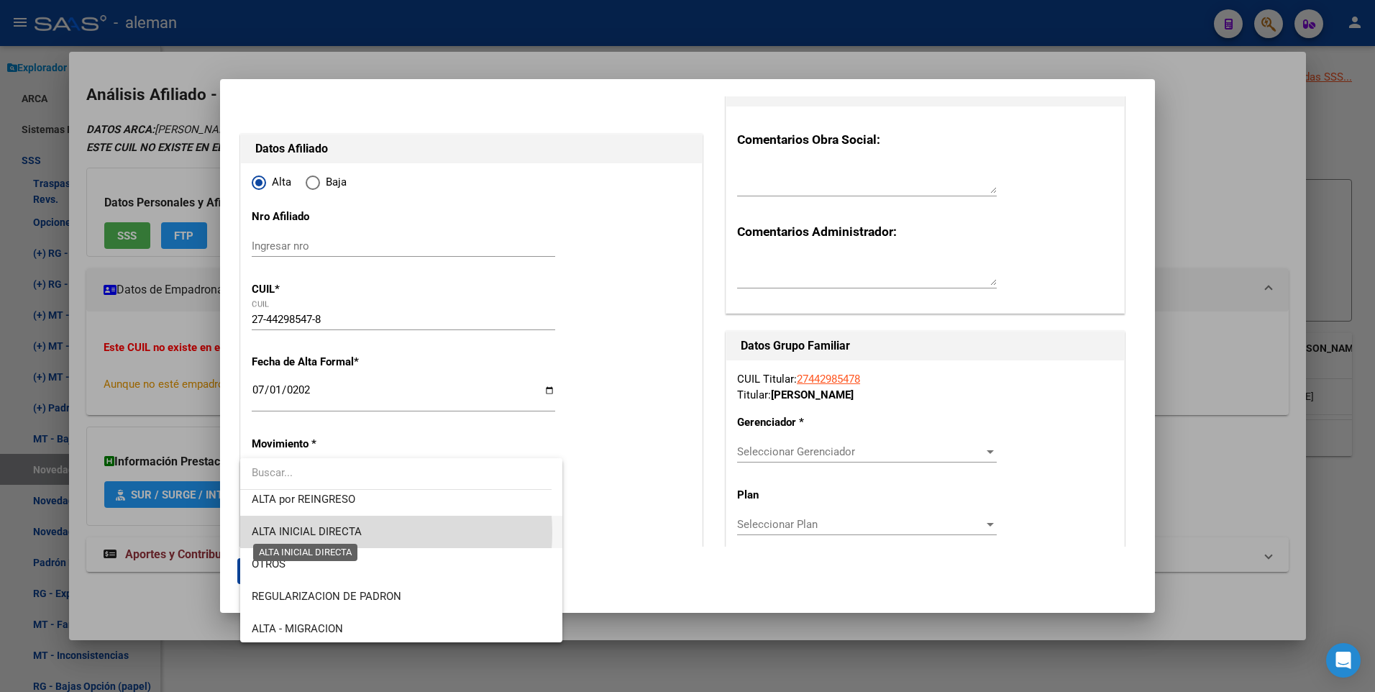
click at [342, 532] on span "ALTA INICIAL DIRECTA" at bounding box center [307, 531] width 110 height 13
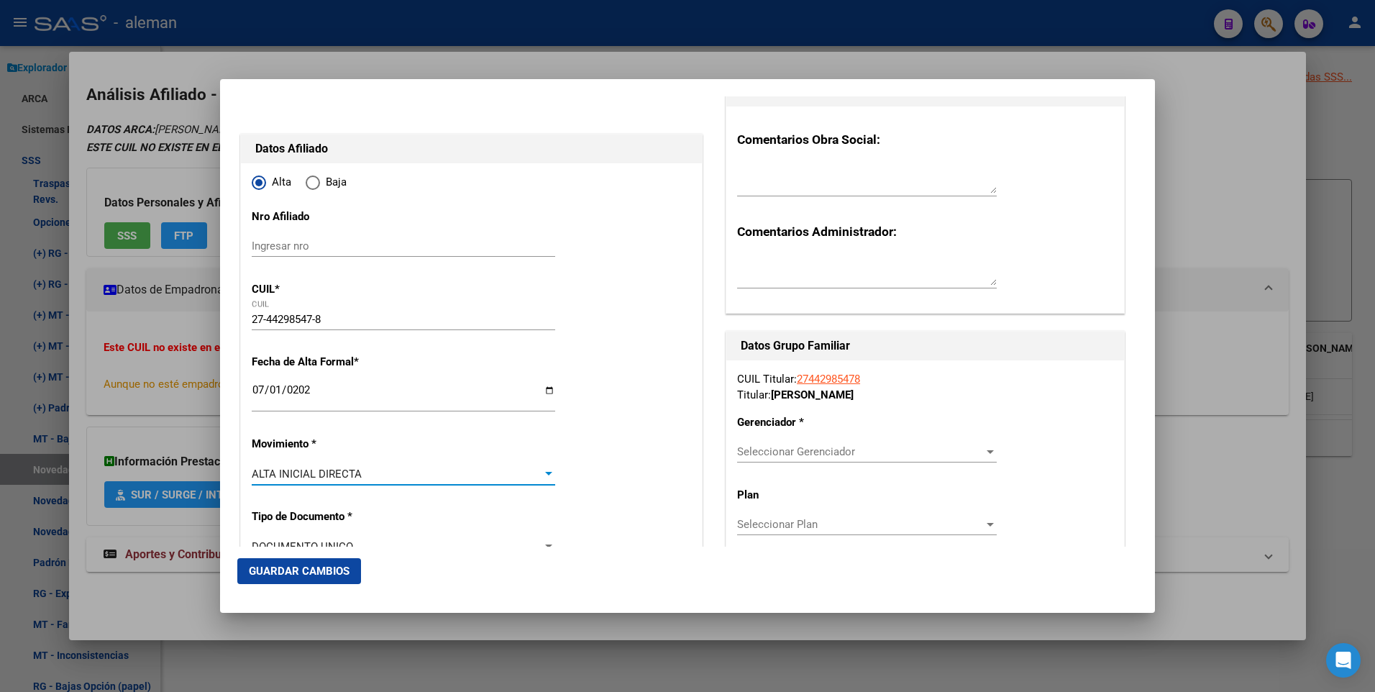
click at [544, 471] on div at bounding box center [548, 474] width 13 height 12
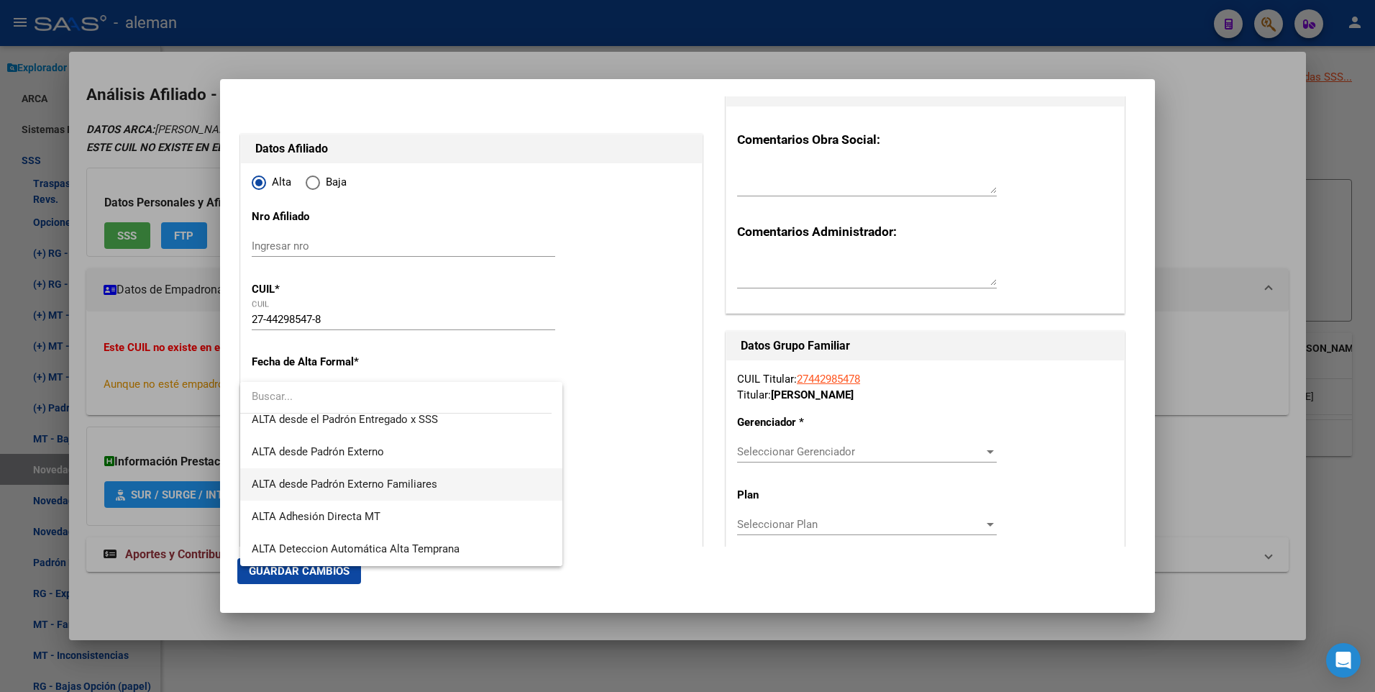
scroll to position [496, 0]
click at [194, 554] on div at bounding box center [687, 346] width 1375 height 692
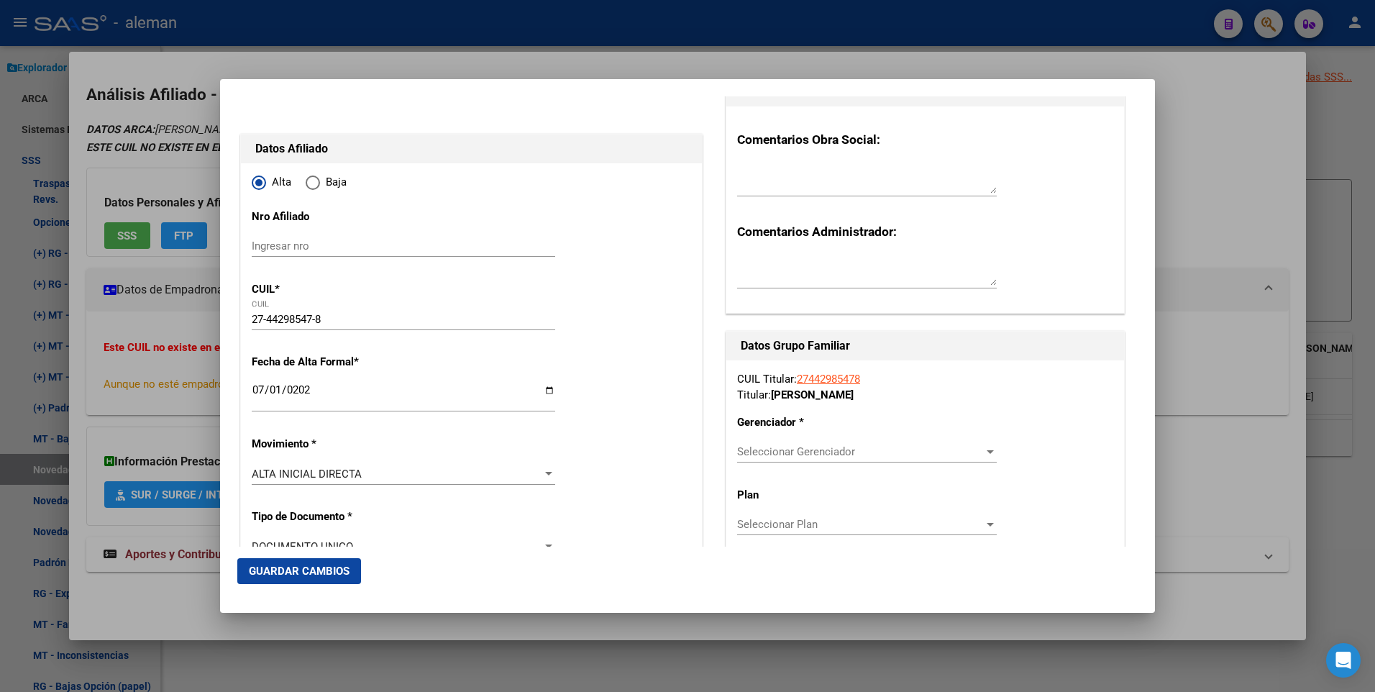
click at [194, 554] on div at bounding box center [687, 346] width 1375 height 692
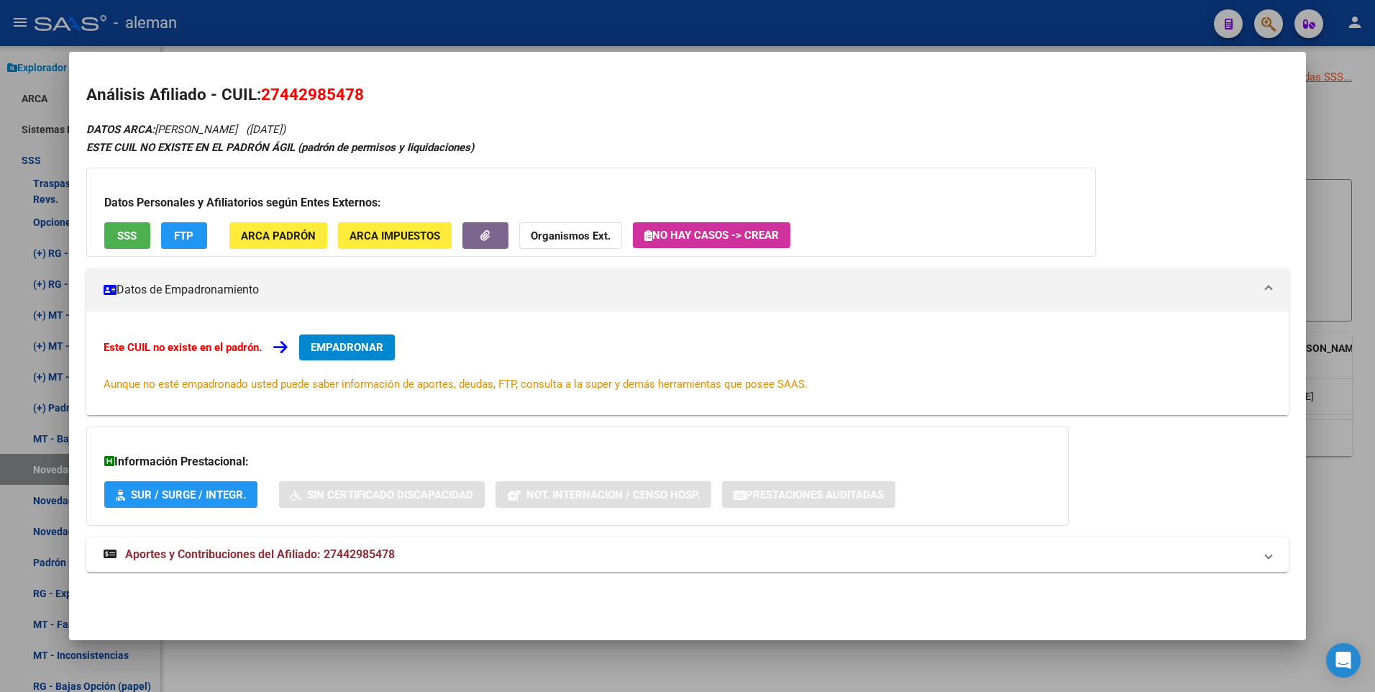
click at [200, 547] on strong "Aportes y Contribuciones del Afiliado: 27442985478" at bounding box center [249, 554] width 291 height 17
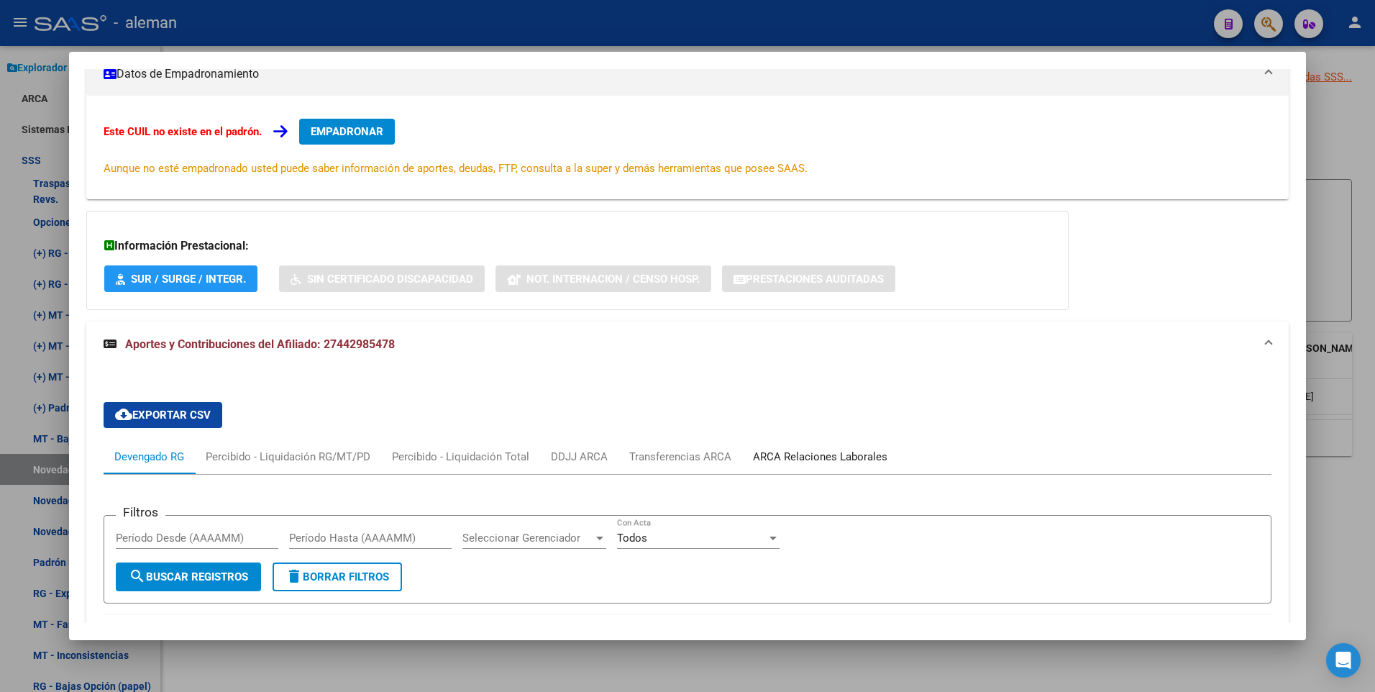
click at [815, 457] on div "ARCA Relaciones Laborales" at bounding box center [820, 457] width 135 height 16
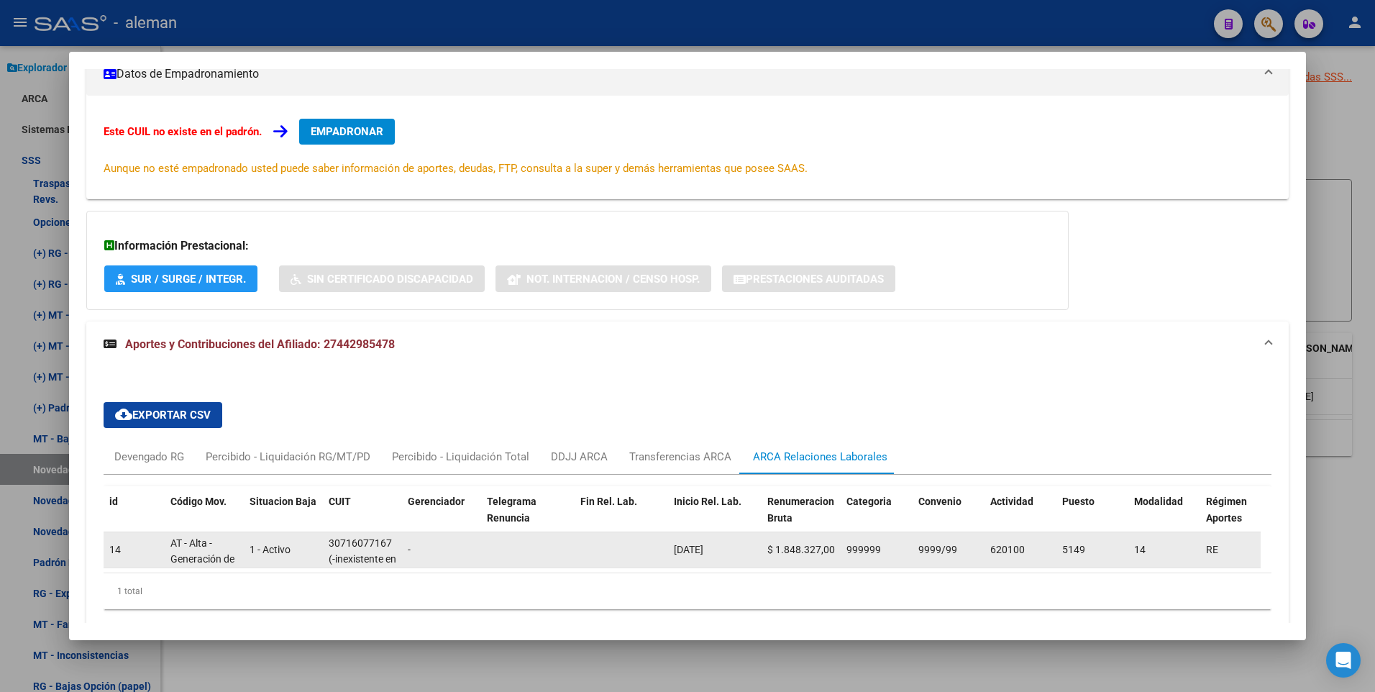
click at [361, 544] on div "30716077167" at bounding box center [360, 543] width 63 height 17
click at [366, 532] on datatable-body-cell "30716077167 (-inexistente en AFIP-)" at bounding box center [362, 549] width 79 height 35
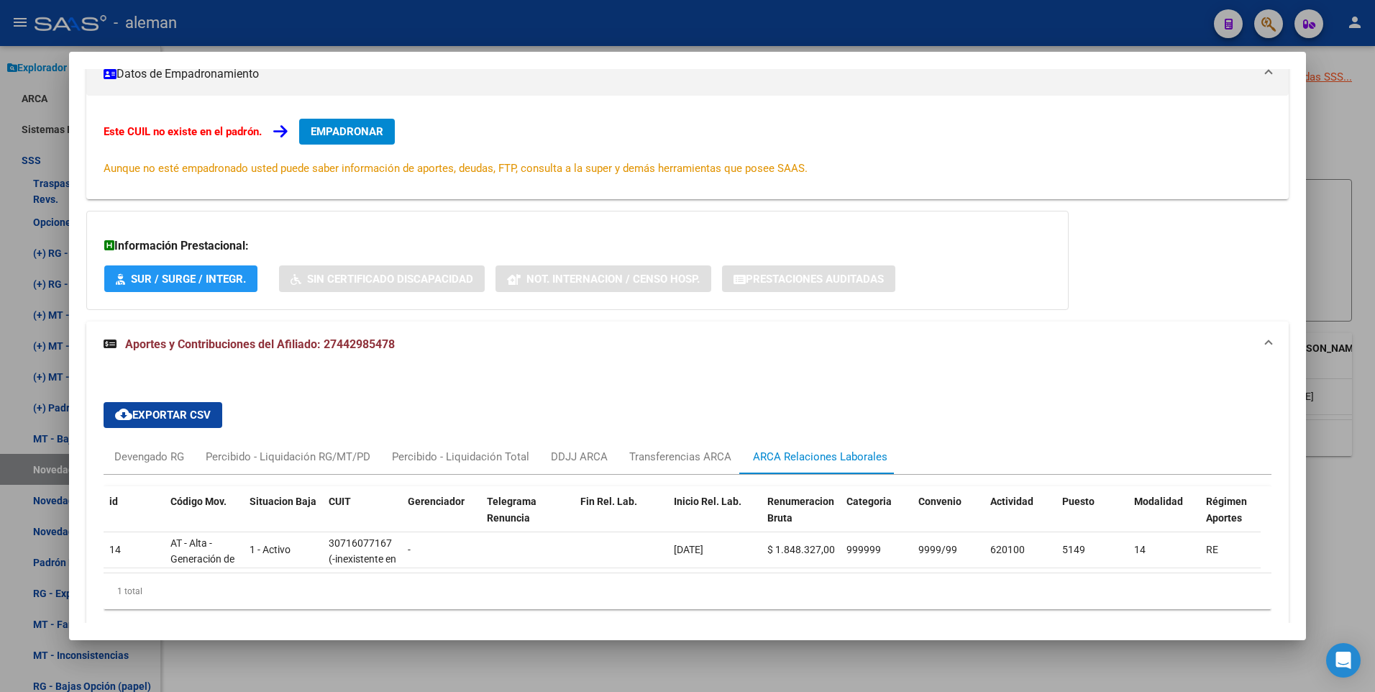
click at [377, 345] on span "Aportes y Contribuciones del Afiliado: 27442985478" at bounding box center [260, 344] width 270 height 14
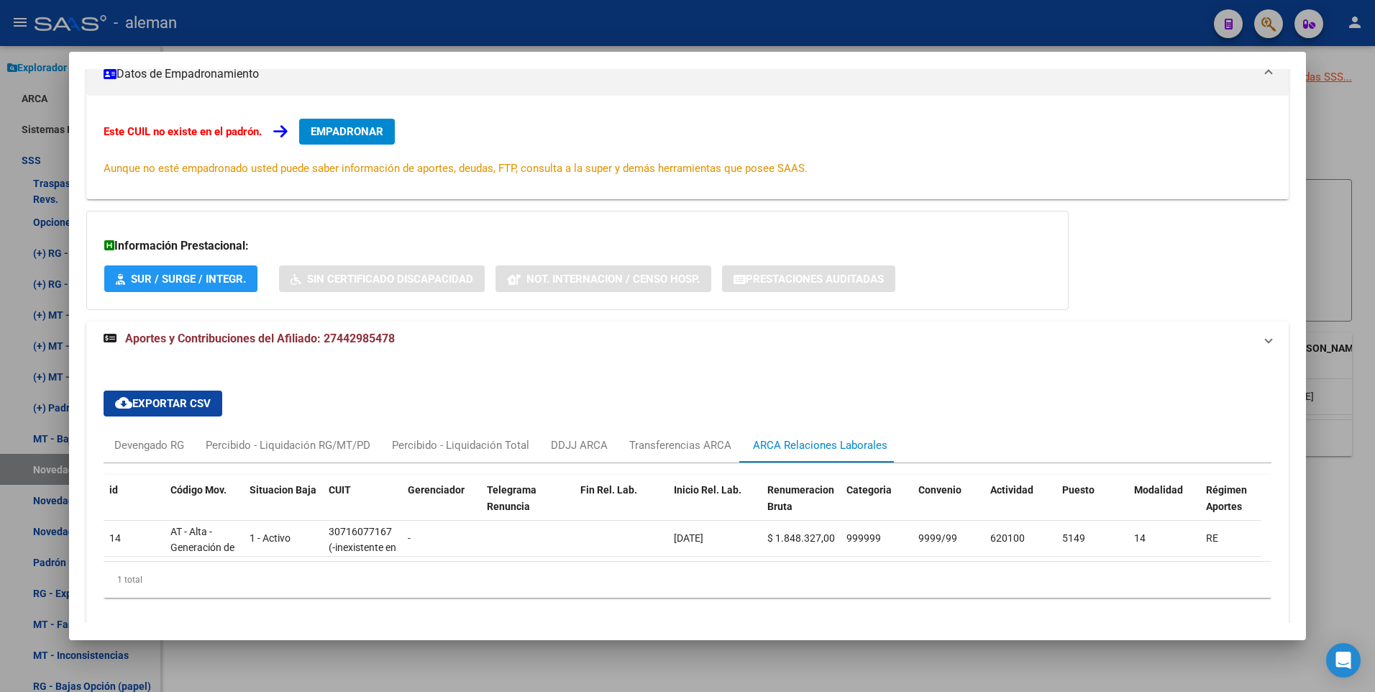
scroll to position [0, 0]
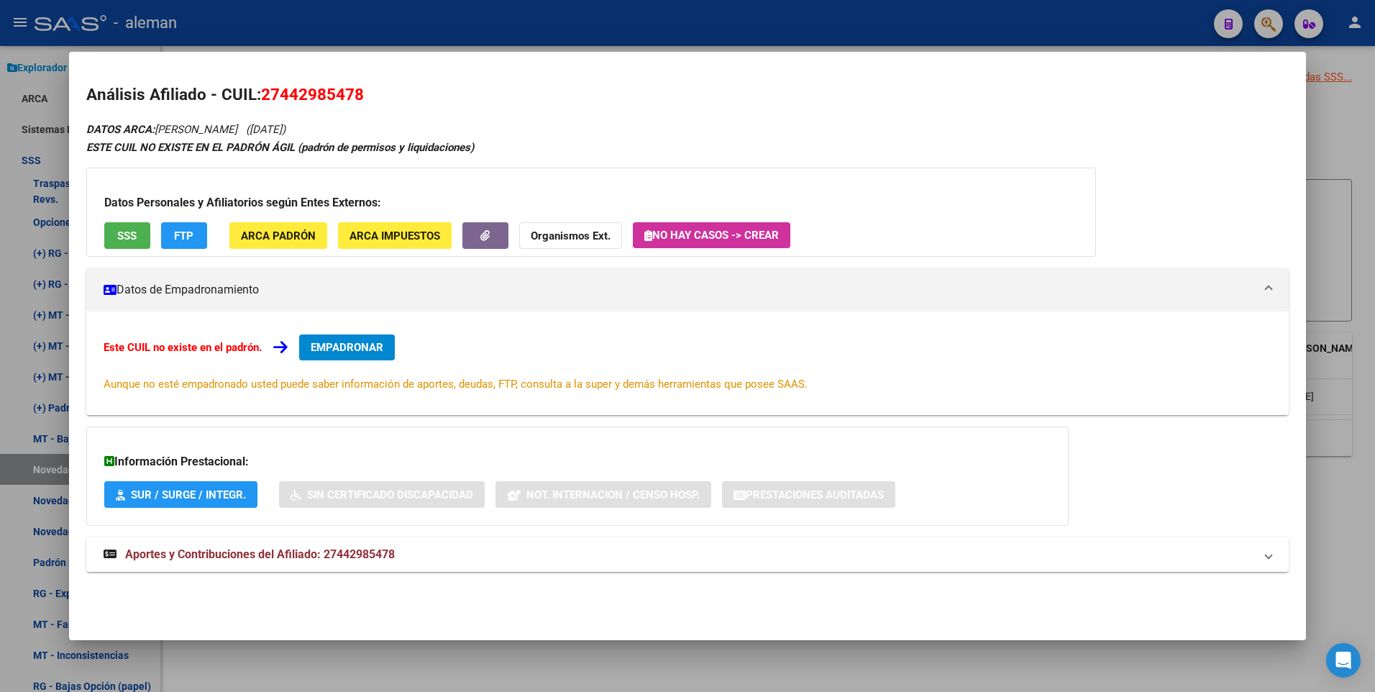
click at [333, 347] on span "EMPADRONAR" at bounding box center [347, 347] width 73 height 13
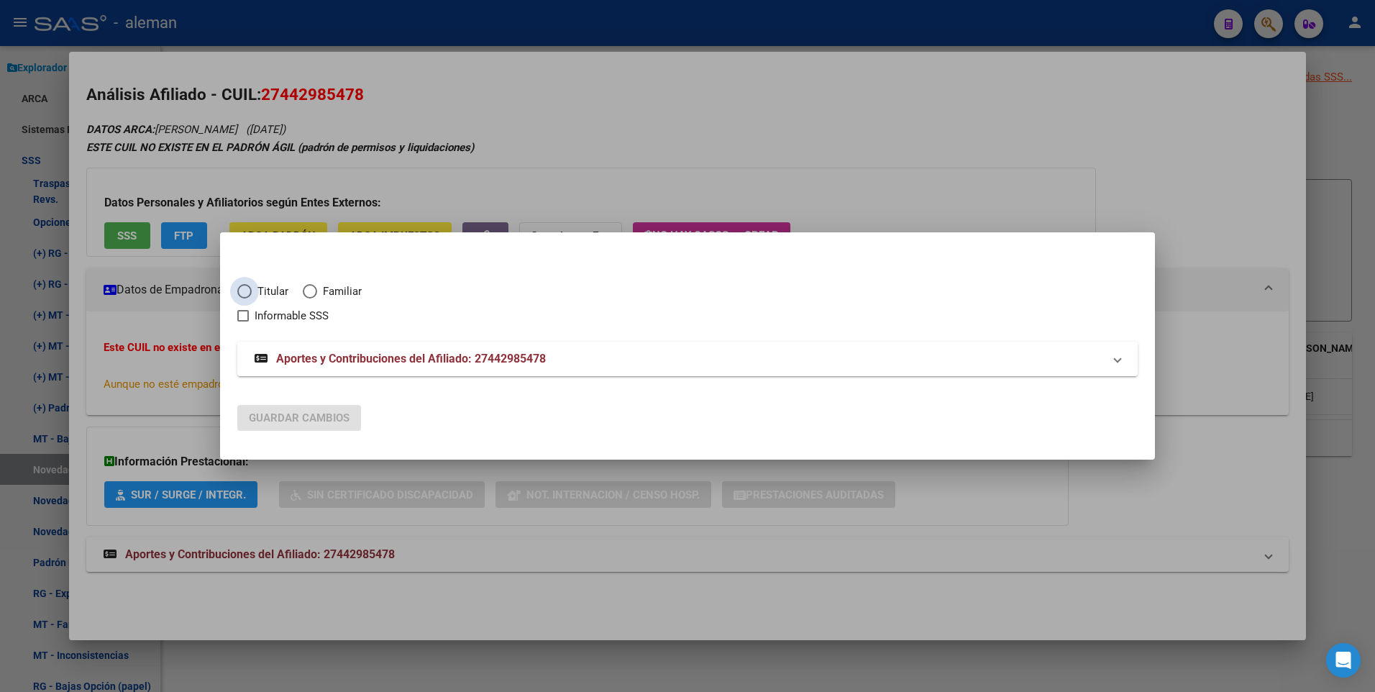
click at [253, 291] on span "Titular" at bounding box center [270, 291] width 37 height 17
click at [252, 291] on input "Titular" at bounding box center [244, 291] width 14 height 14
radio input "true"
checkbox input "true"
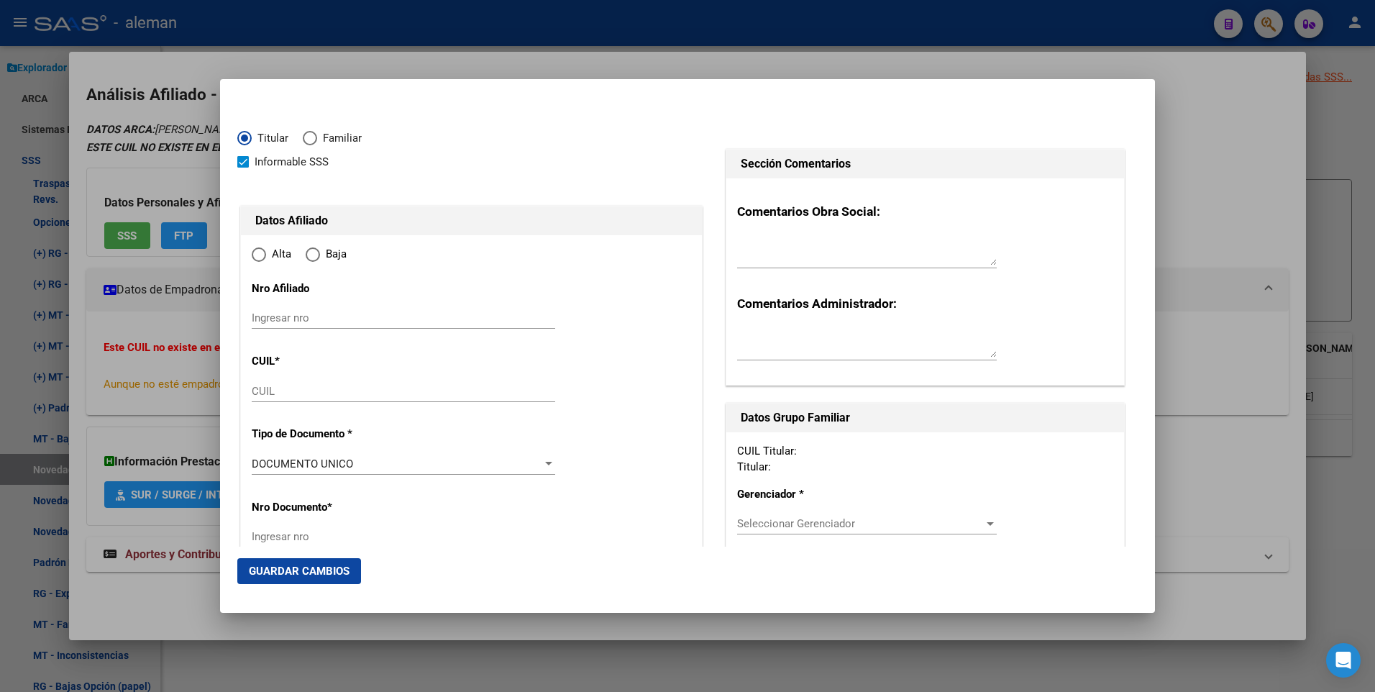
type input "27-44298547-8"
radio input "true"
type input "44298547"
type input "DE EZCURRA ANTONIA"
type input "2002-05-23"
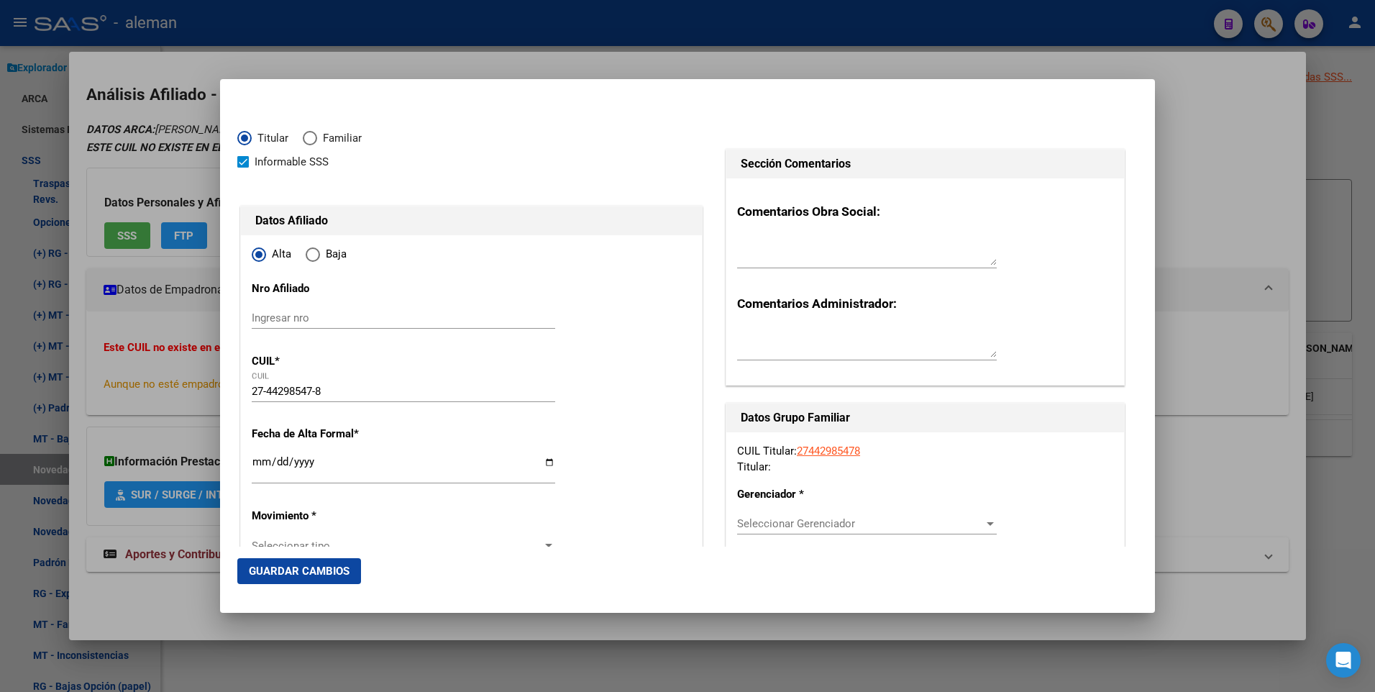
type input "PILAR"
type input "1629"
type input "RUTA 8 KM 56.500"
click at [255, 461] on input "Ingresar fecha" at bounding box center [404, 467] width 304 height 23
drag, startPoint x: 1186, startPoint y: 380, endPoint x: 1174, endPoint y: 374, distance: 12.9
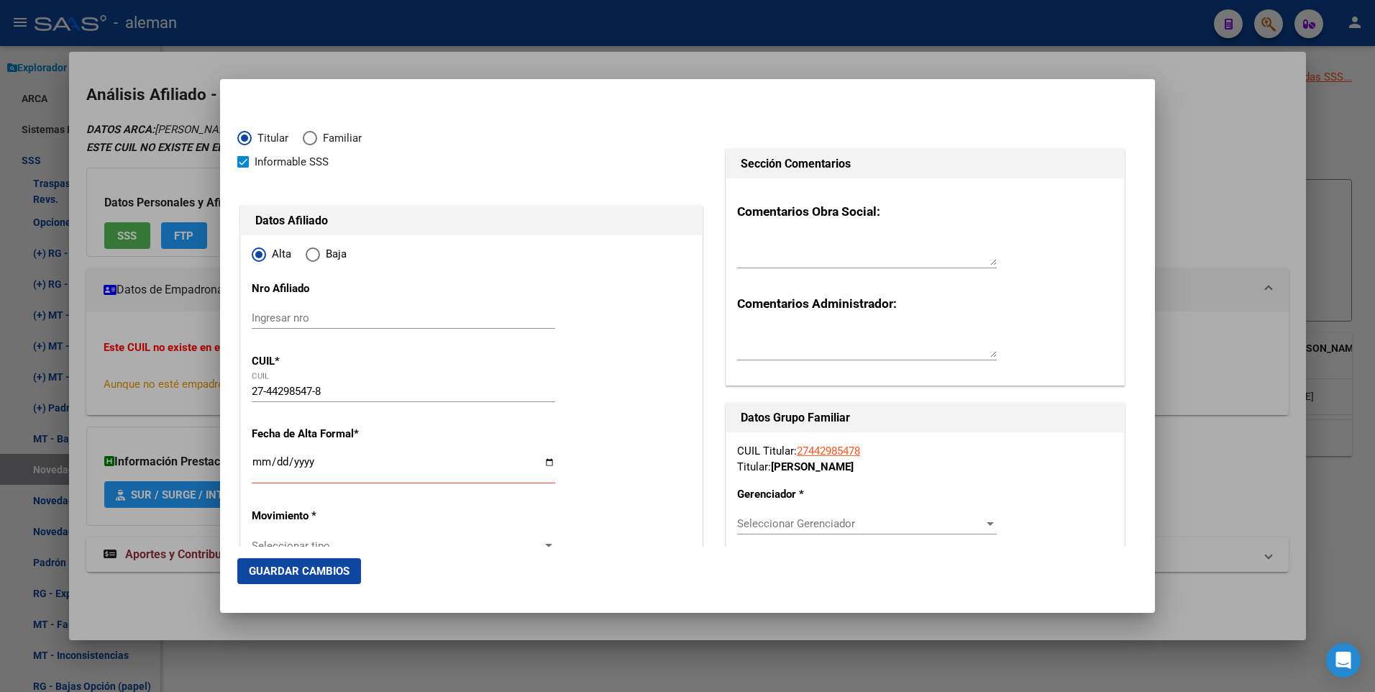
click at [1183, 378] on div at bounding box center [687, 346] width 1375 height 692
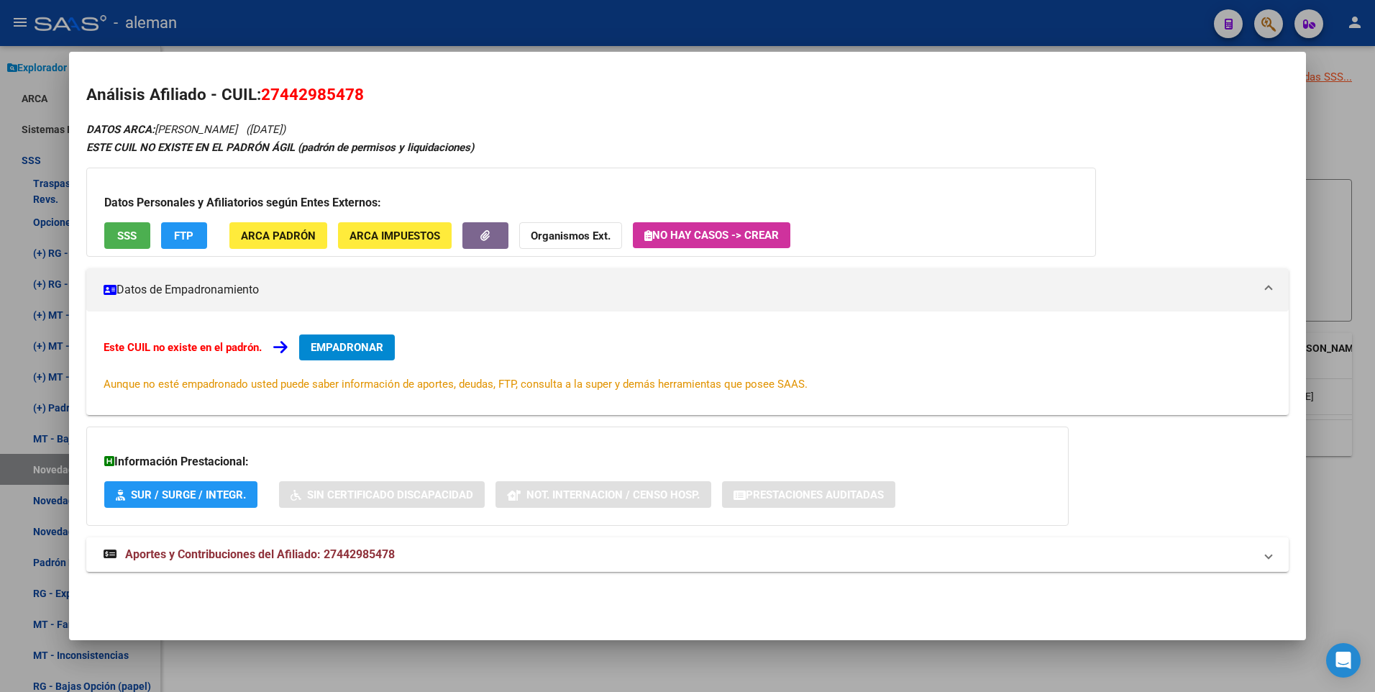
click at [1357, 124] on div at bounding box center [687, 346] width 1375 height 692
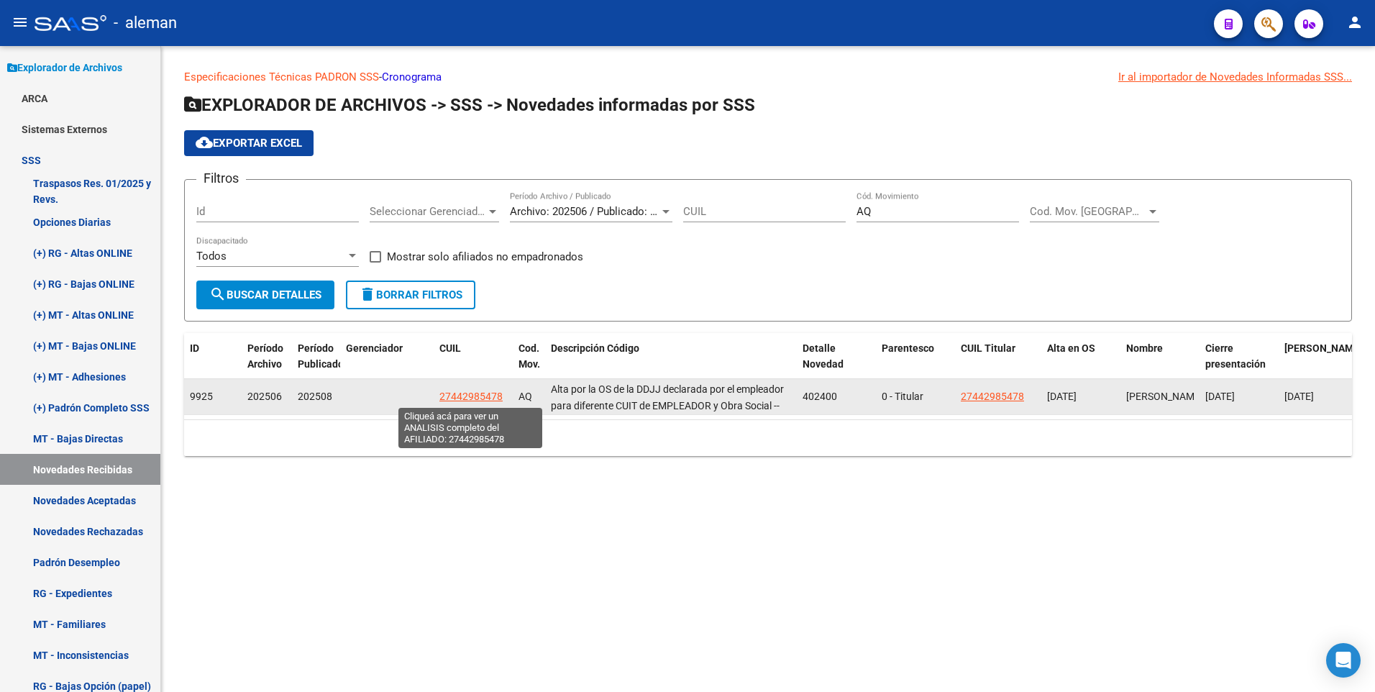
click at [465, 396] on span "27442985478" at bounding box center [471, 397] width 63 height 12
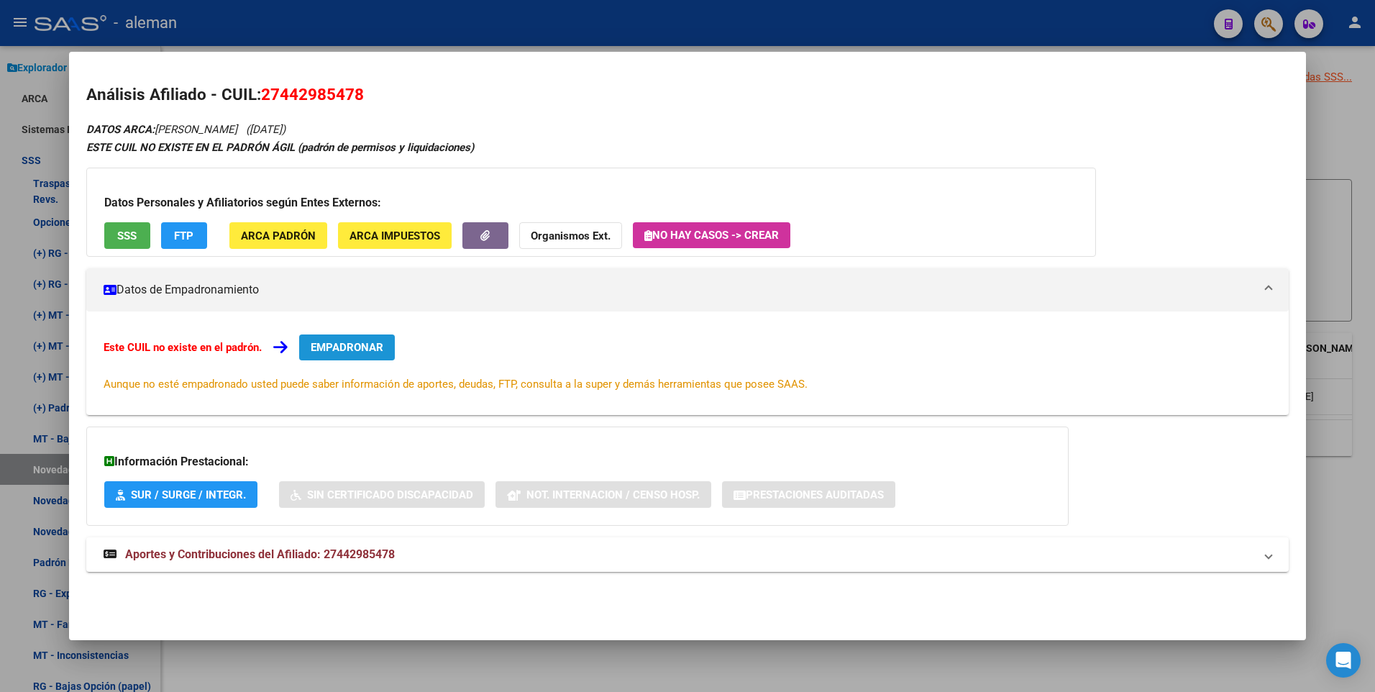
click at [345, 355] on button "EMPADRONAR" at bounding box center [347, 348] width 96 height 26
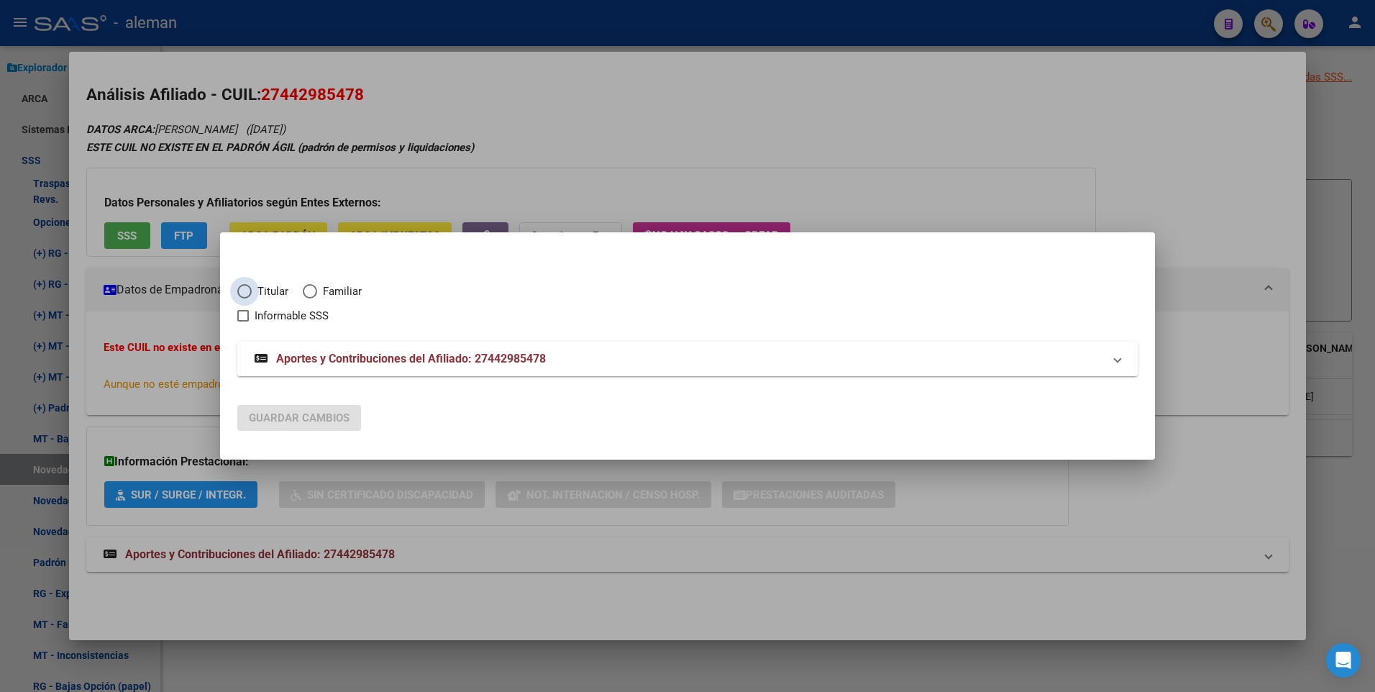
click at [255, 291] on span "Titular" at bounding box center [270, 291] width 37 height 17
click at [252, 291] on input "Titular" at bounding box center [244, 291] width 14 height 14
radio input "true"
checkbox input "true"
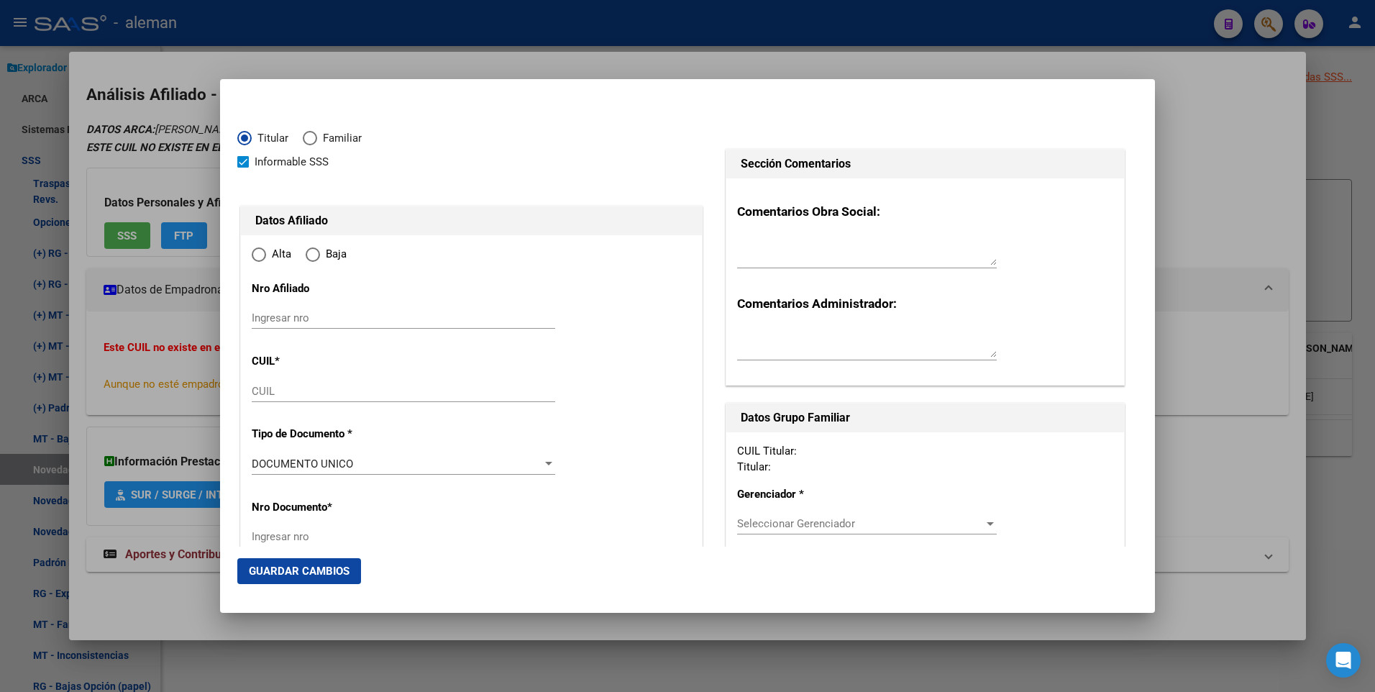
type input "27-44298547-8"
type input "44298547"
type input "DE EZCURRA ANTONIA"
type input "2002-05-23"
type input "PILAR"
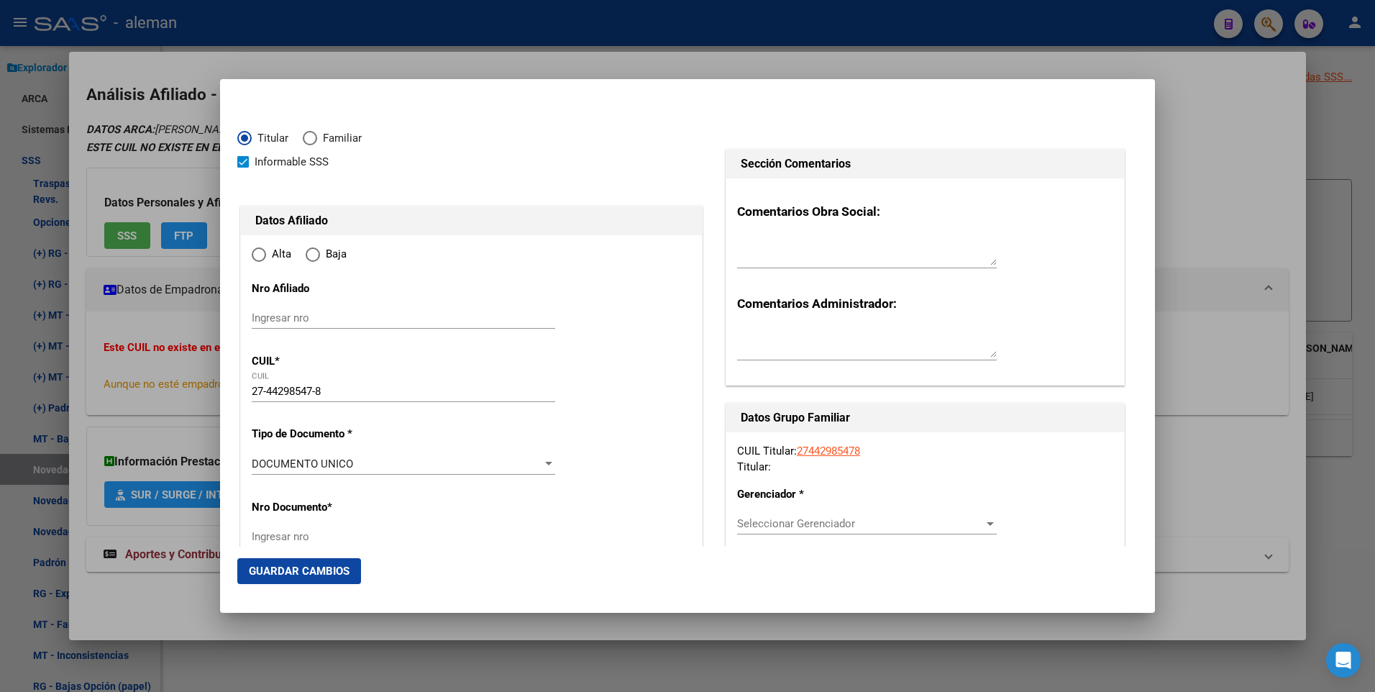
type input "1629"
type input "RUTA 8 KM 56.500"
radio input "true"
click at [262, 262] on label "Alta" at bounding box center [279, 254] width 54 height 17
click at [262, 262] on input "Alta" at bounding box center [259, 254] width 14 height 14
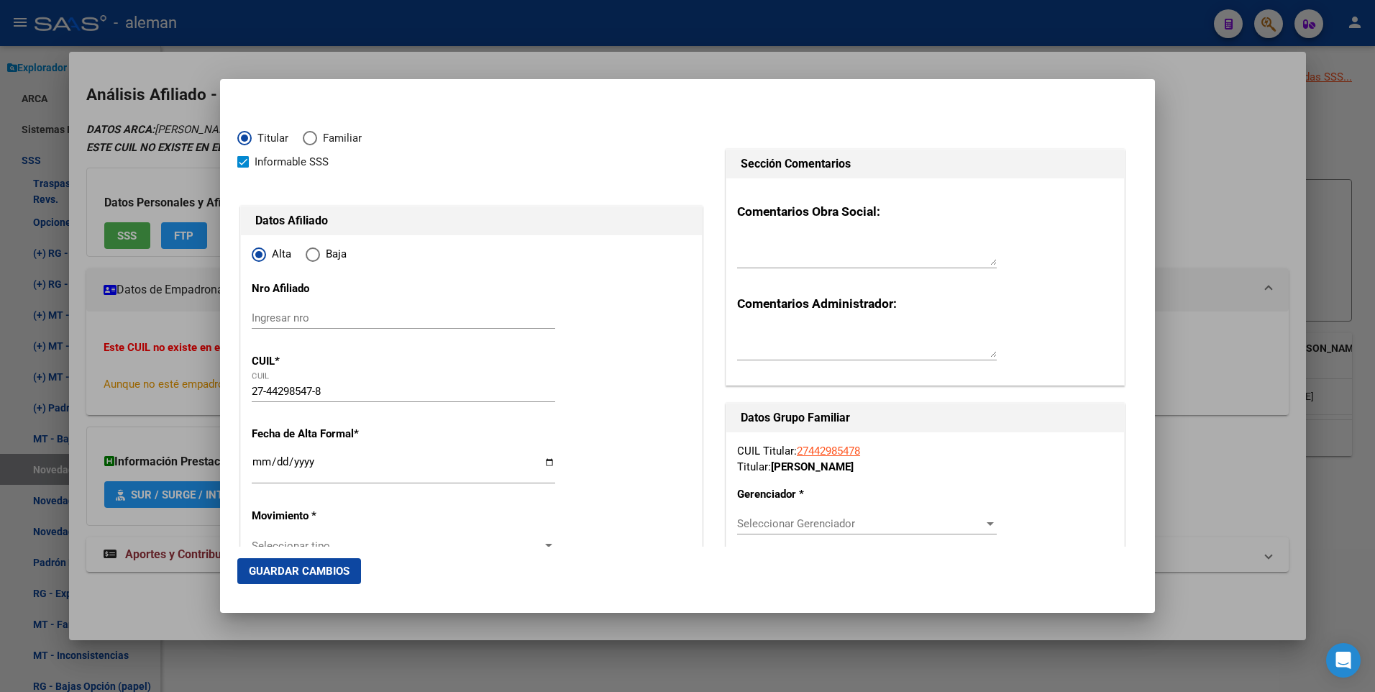
scroll to position [72, 0]
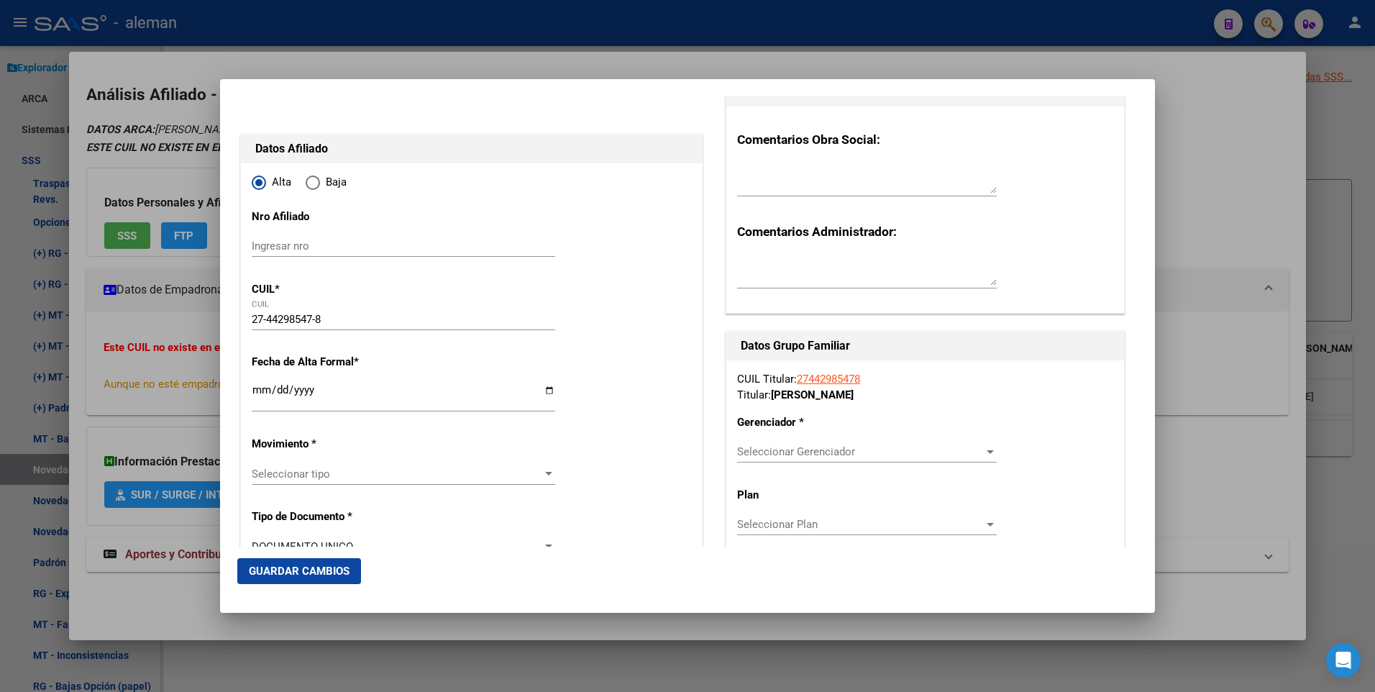
click at [259, 391] on input "Ingresar fecha" at bounding box center [404, 395] width 304 height 23
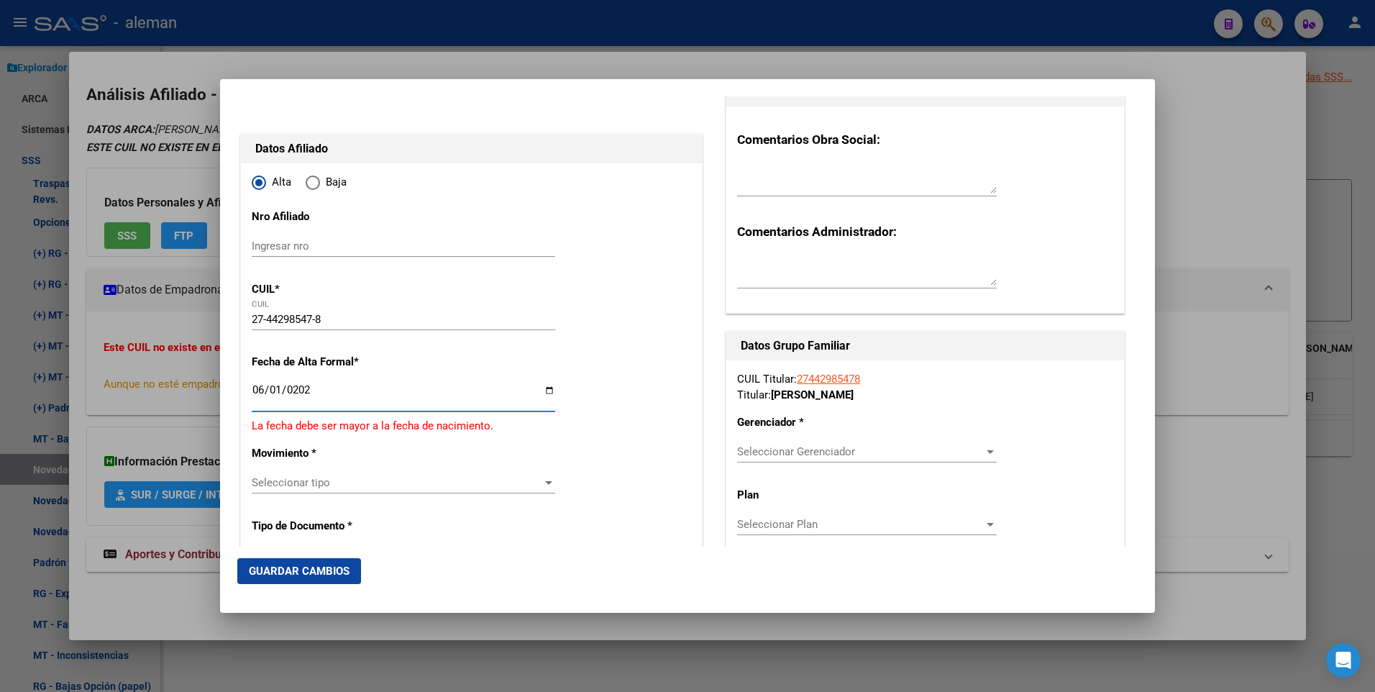
type input "[DATE]"
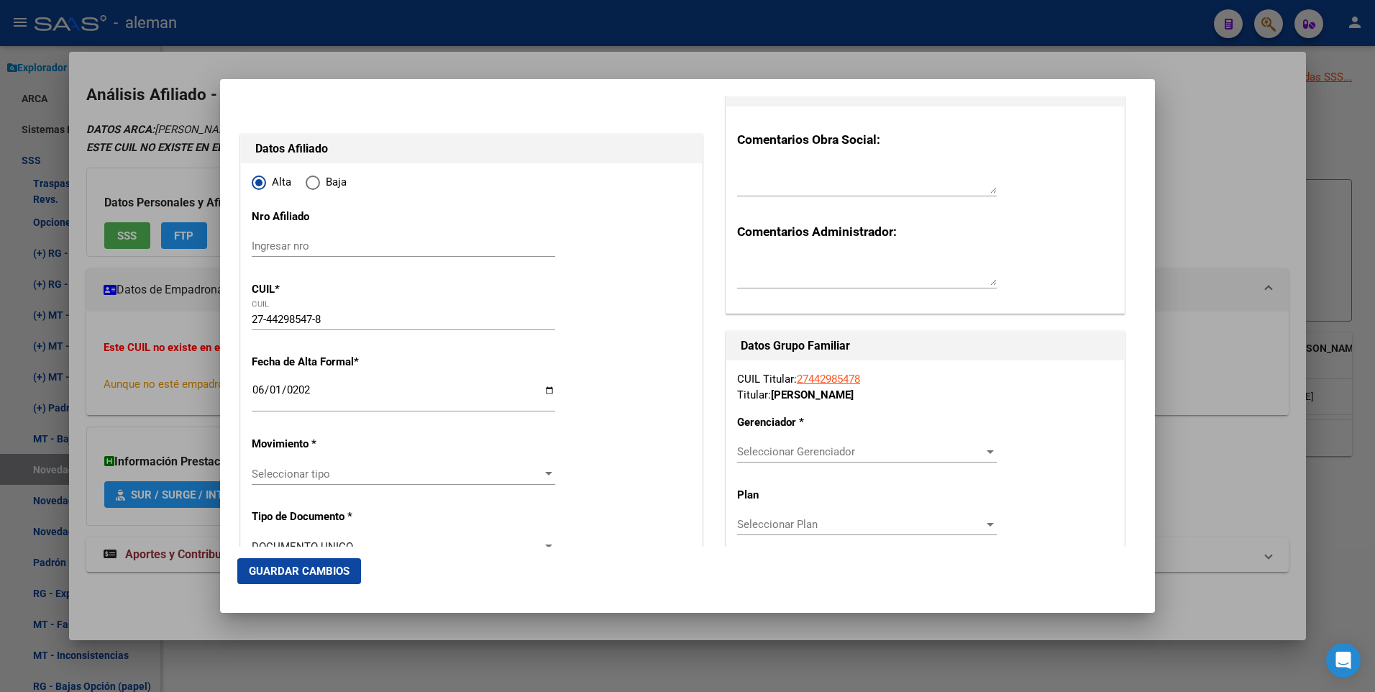
click at [545, 474] on div at bounding box center [548, 474] width 7 height 4
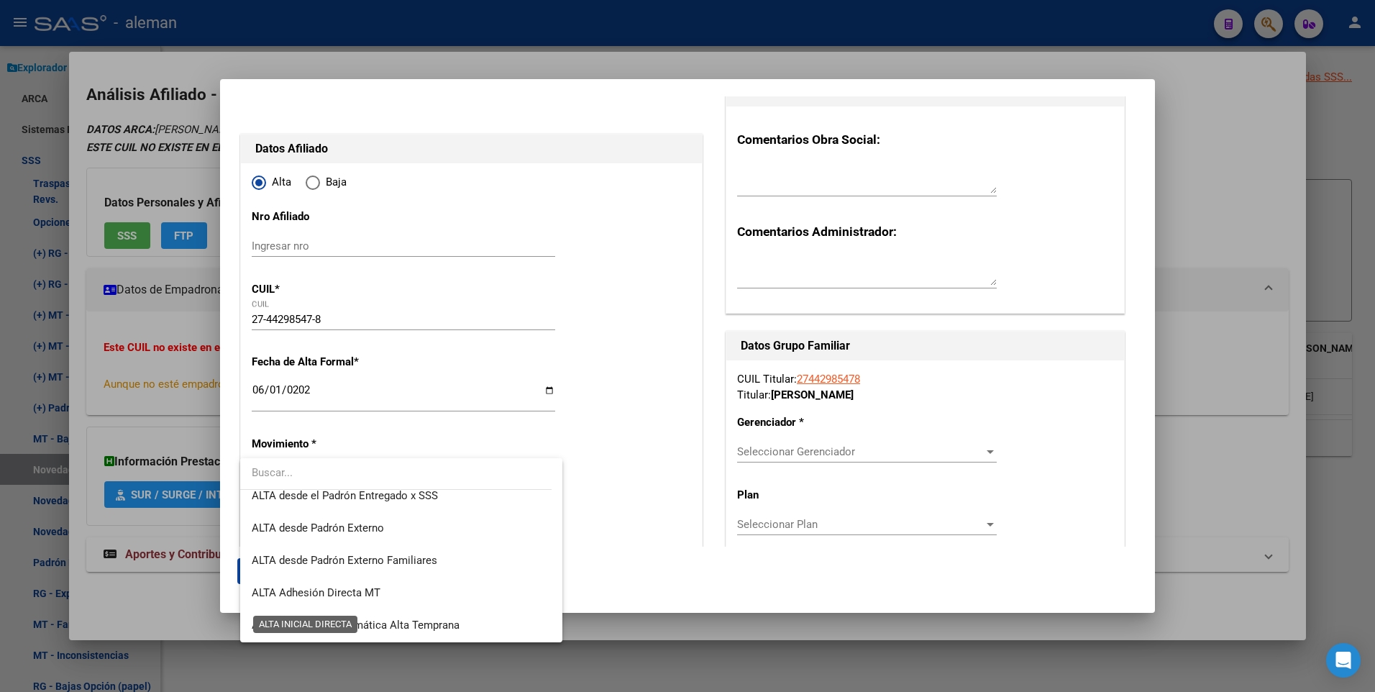
scroll to position [496, 0]
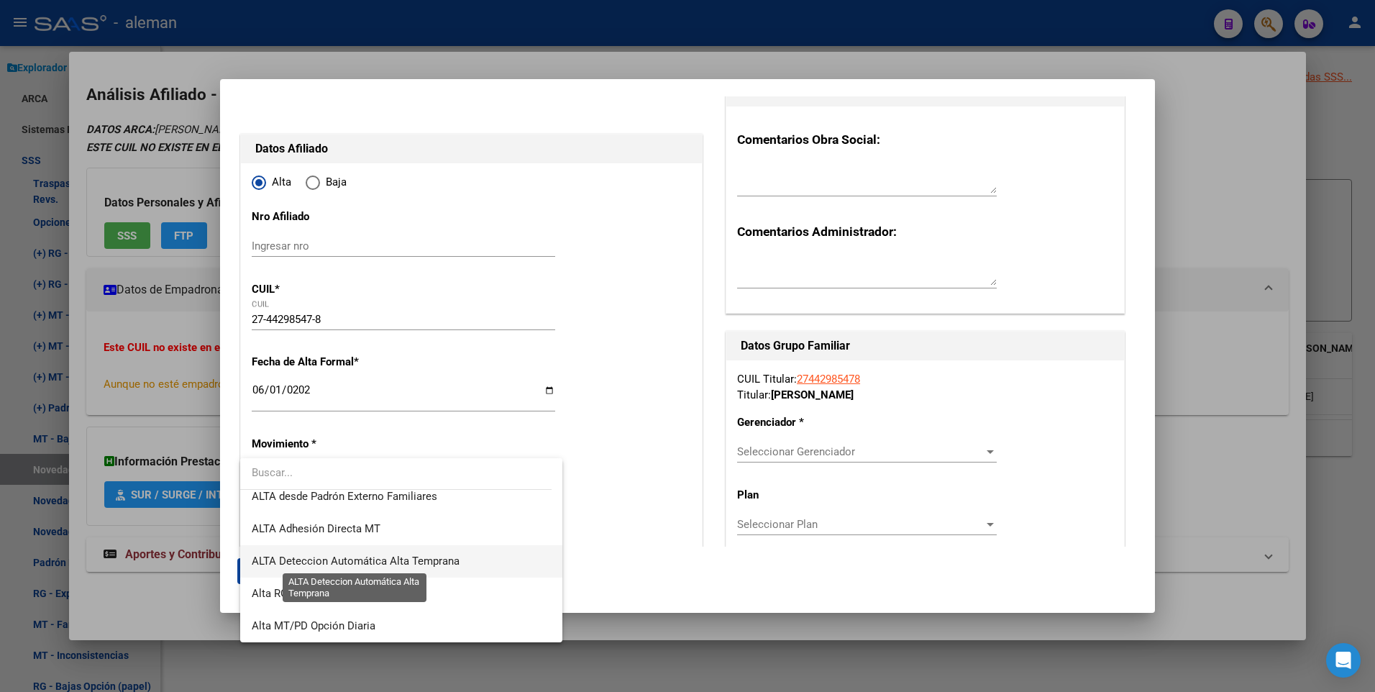
click at [350, 558] on span "ALTA Deteccion Automática Alta Temprana" at bounding box center [356, 561] width 208 height 13
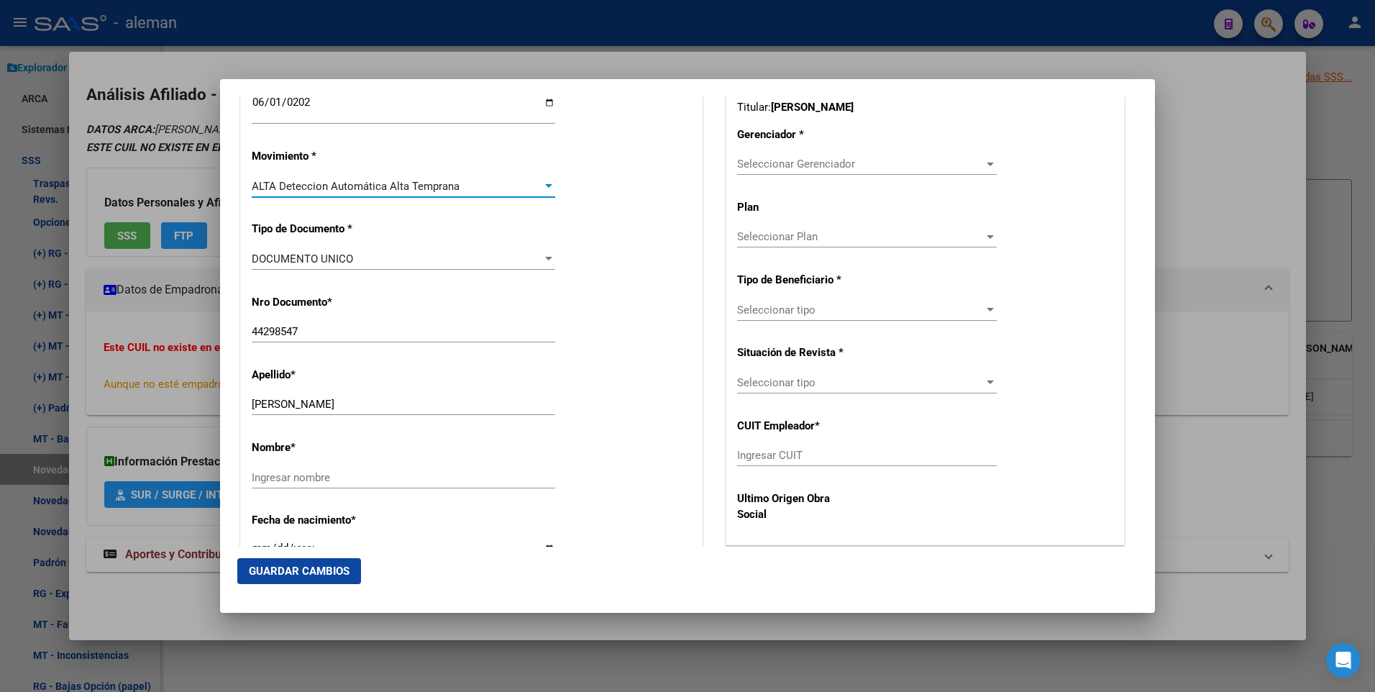
scroll to position [432, 0]
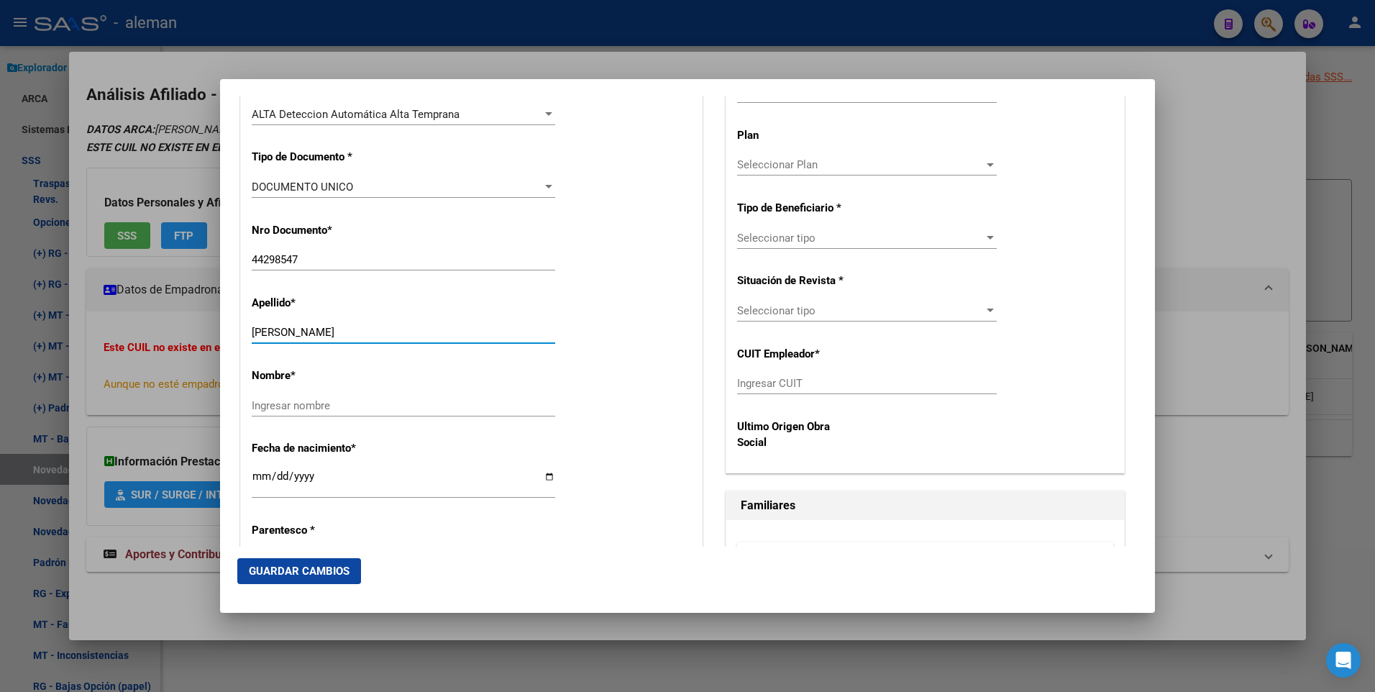
drag, startPoint x: 319, startPoint y: 332, endPoint x: 388, endPoint y: 335, distance: 69.8
click at [388, 335] on input "DE EZCURRA ANTONIA" at bounding box center [404, 332] width 304 height 13
click at [354, 400] on input "Ingresar nombre" at bounding box center [404, 405] width 304 height 13
paste input "ANTONIA"
type input "ANTONIA"
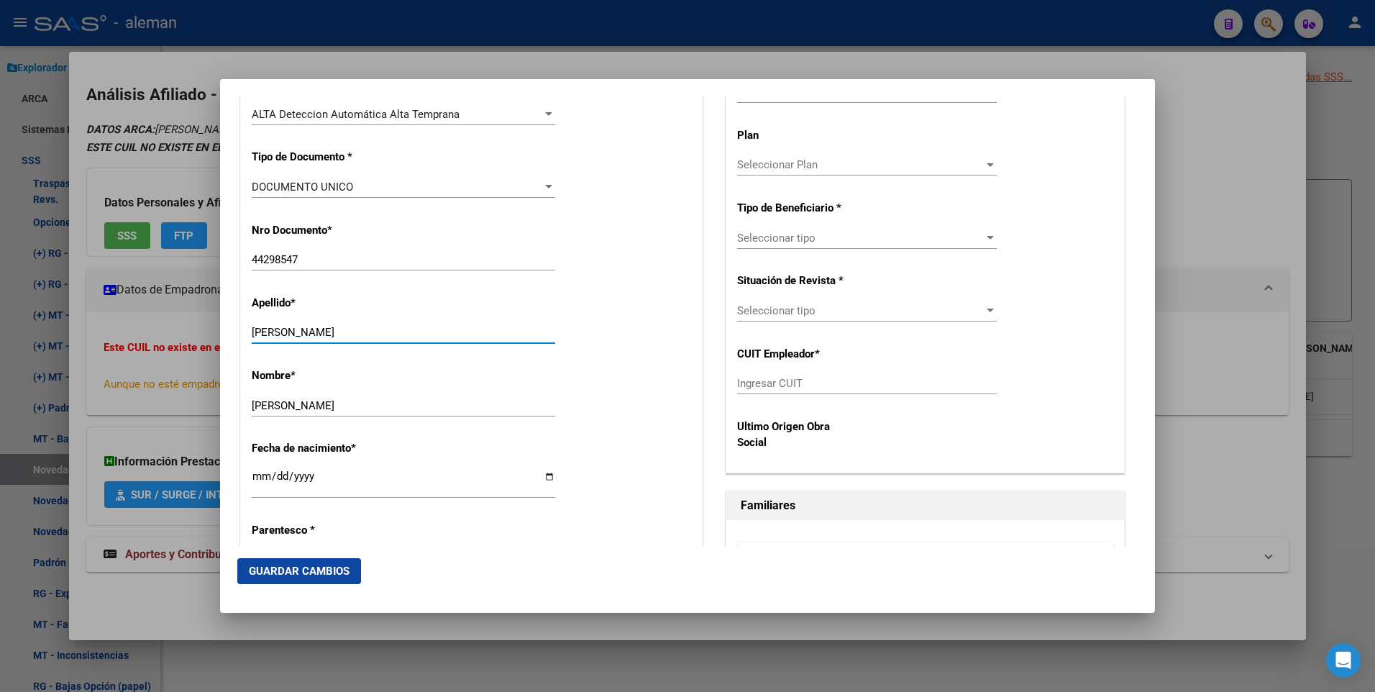
drag, startPoint x: 317, startPoint y: 329, endPoint x: 414, endPoint y: 330, distance: 97.1
click at [414, 330] on input "DE EZCURRA ANTONIA" at bounding box center [404, 332] width 304 height 13
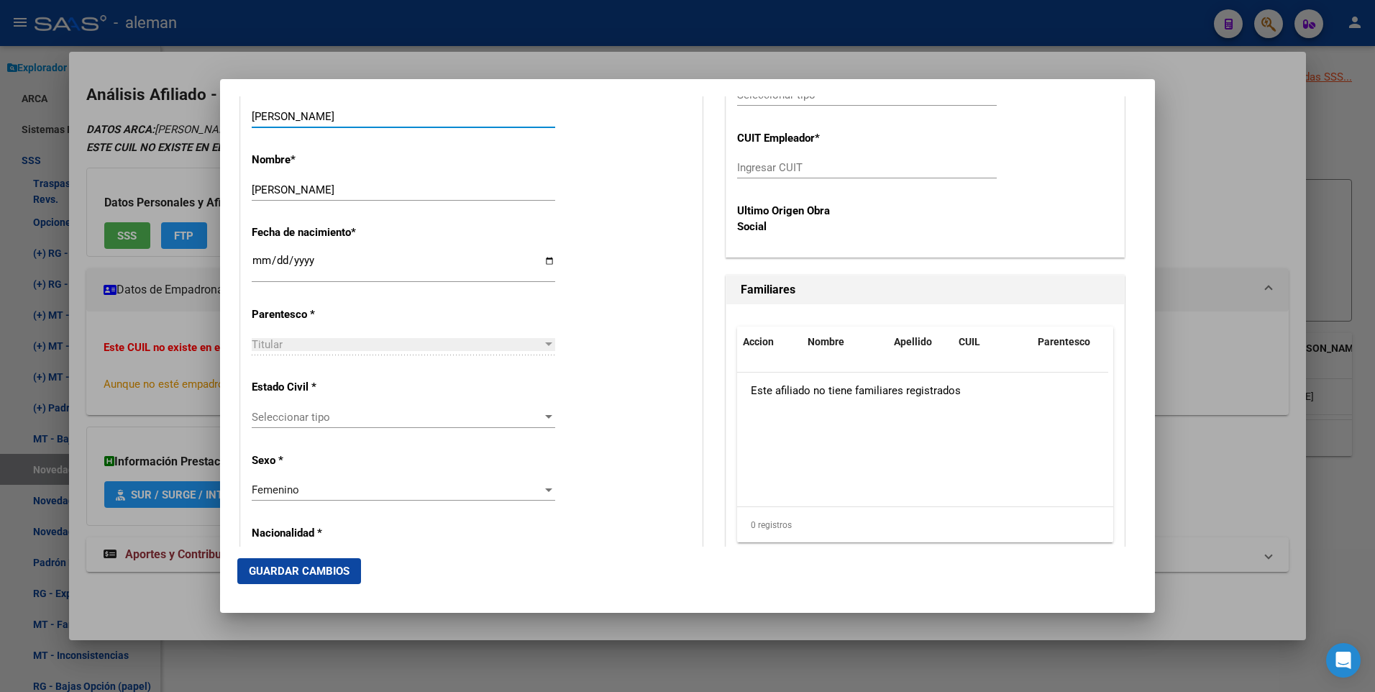
scroll to position [719, 0]
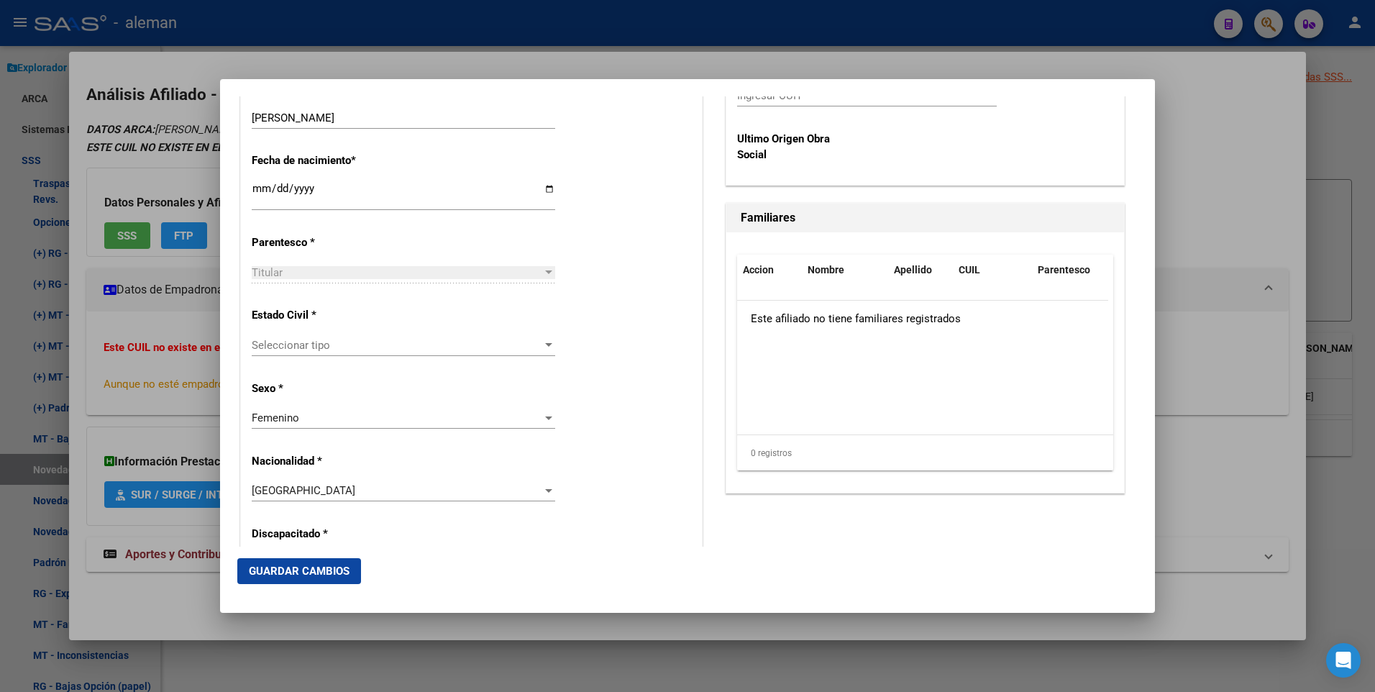
type input "DE EZCURRA"
click at [542, 345] on div at bounding box center [548, 346] width 13 height 12
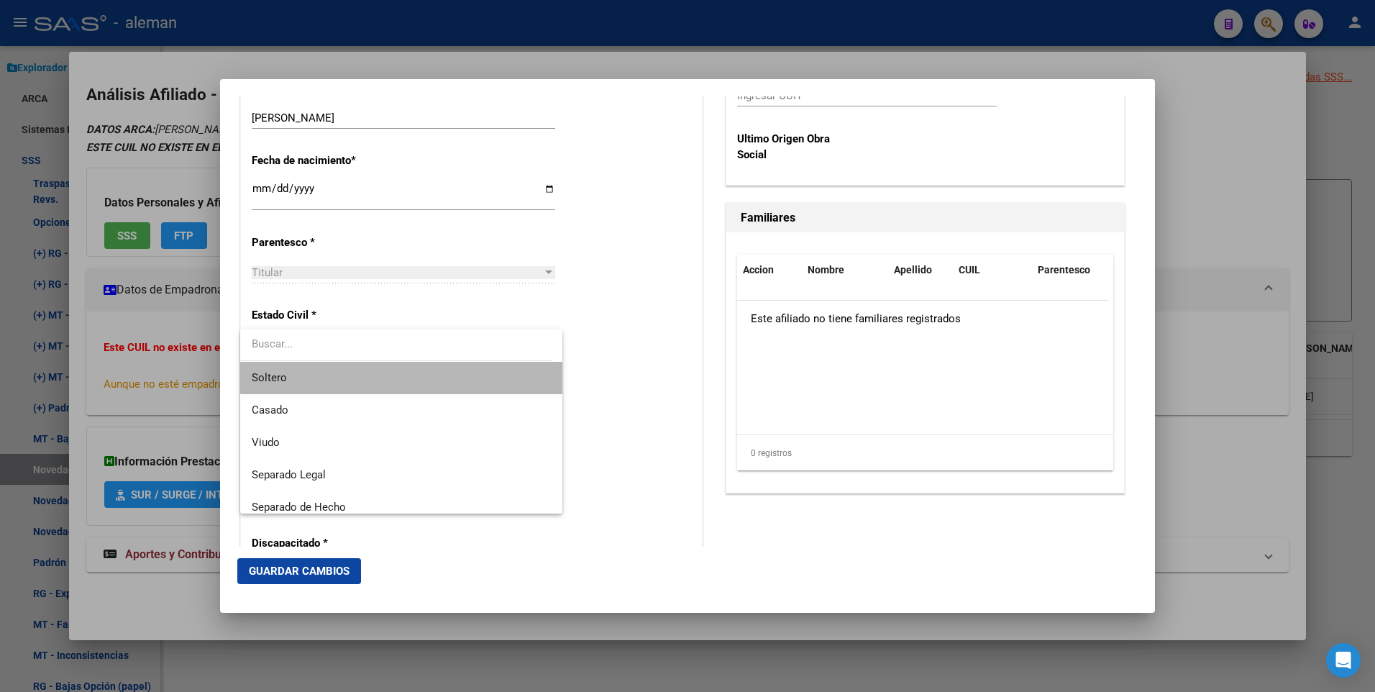
click at [463, 374] on span "Soltero" at bounding box center [401, 378] width 299 height 32
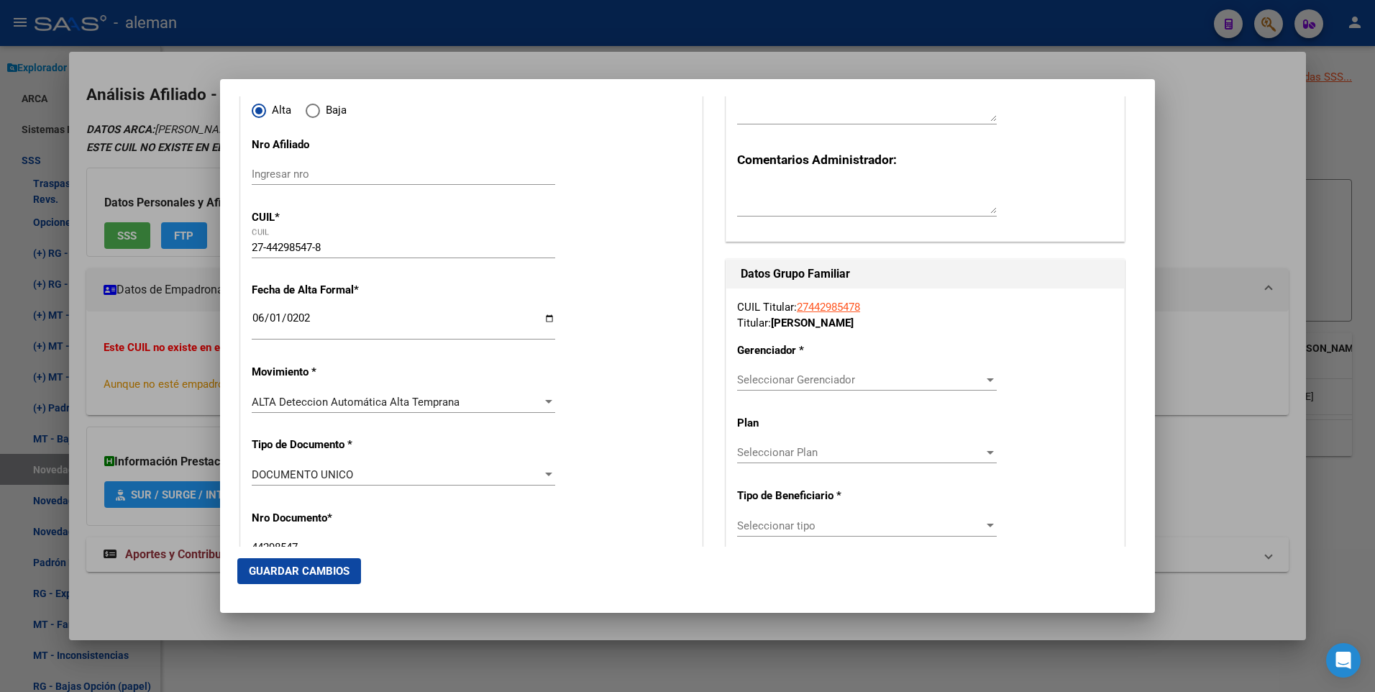
scroll to position [216, 0]
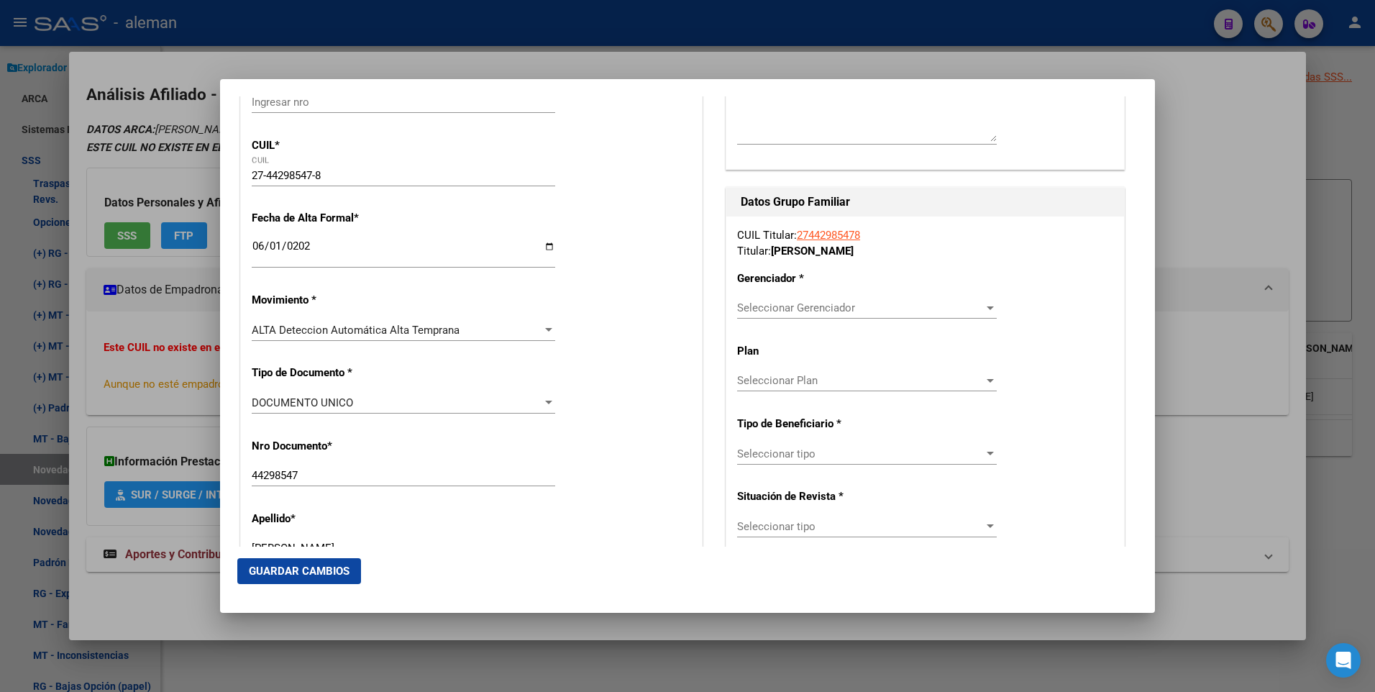
click at [864, 304] on span "Seleccionar Gerenciador" at bounding box center [860, 307] width 247 height 13
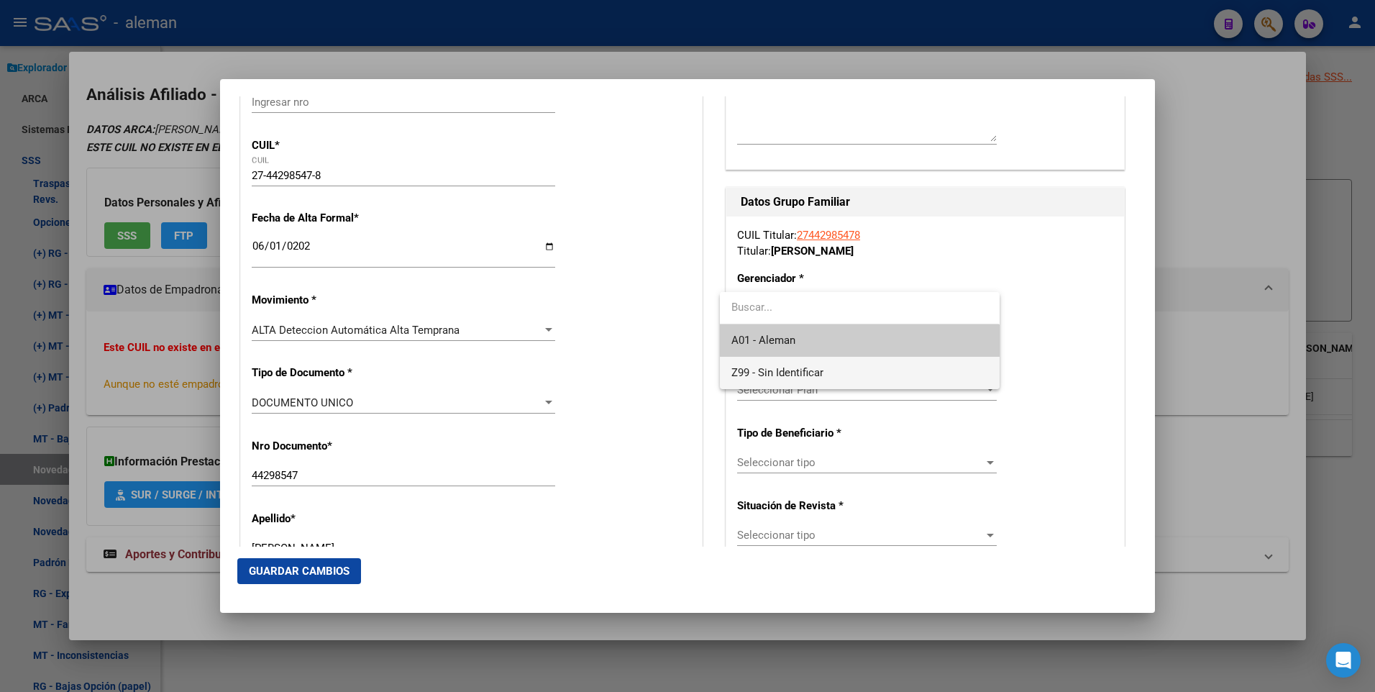
click at [784, 364] on span "Z99 - Sin Identificar" at bounding box center [860, 373] width 256 height 32
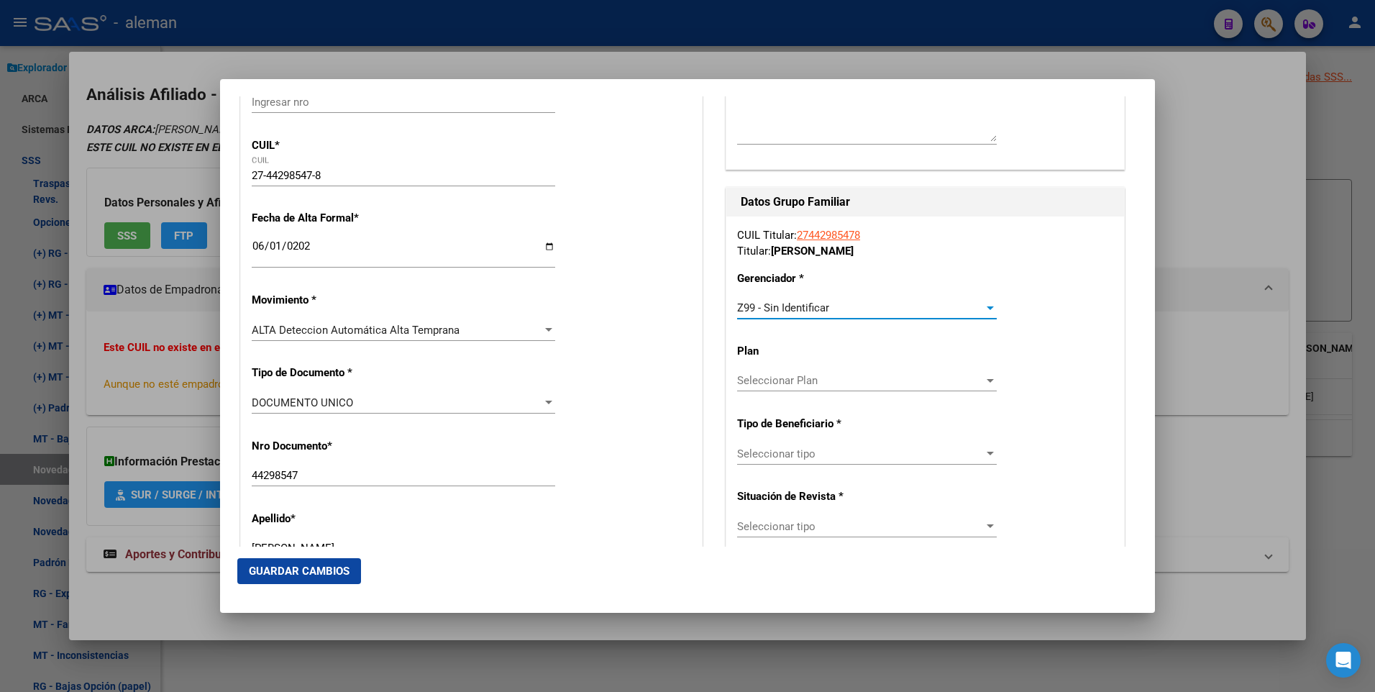
scroll to position [288, 0]
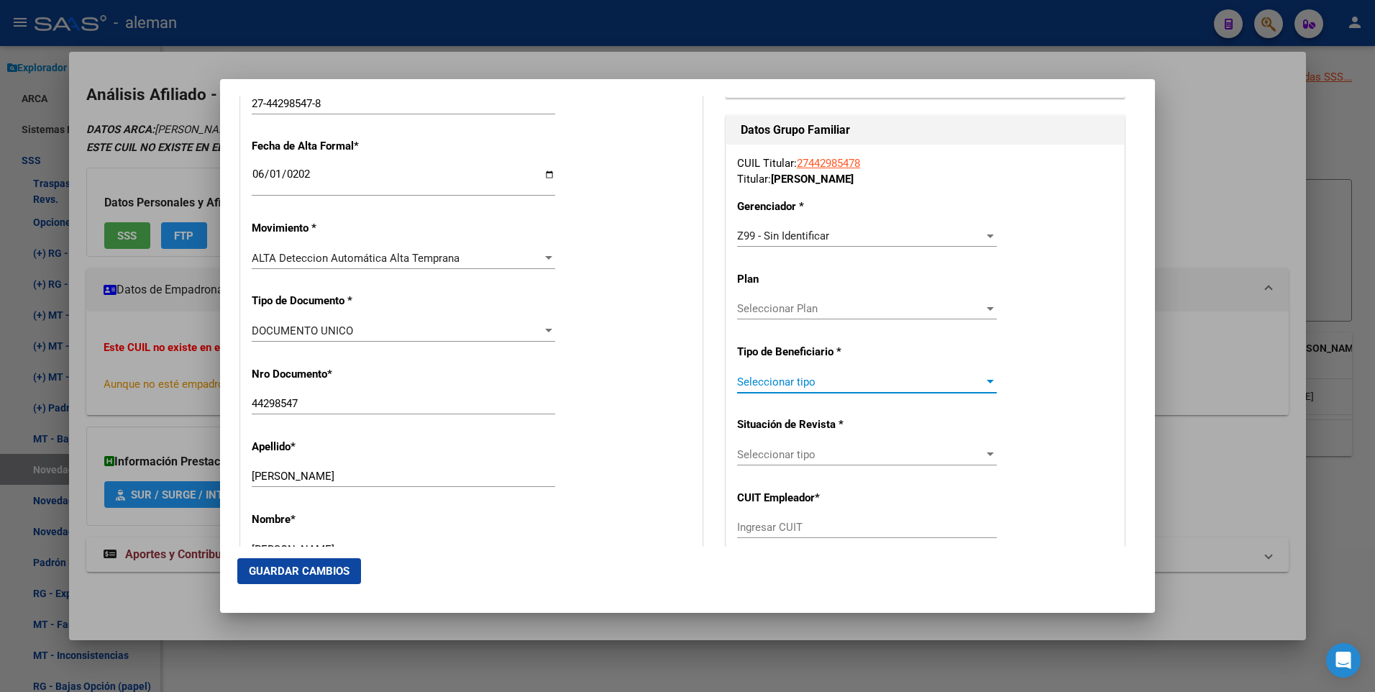
click at [858, 376] on span "Seleccionar tipo" at bounding box center [860, 382] width 247 height 13
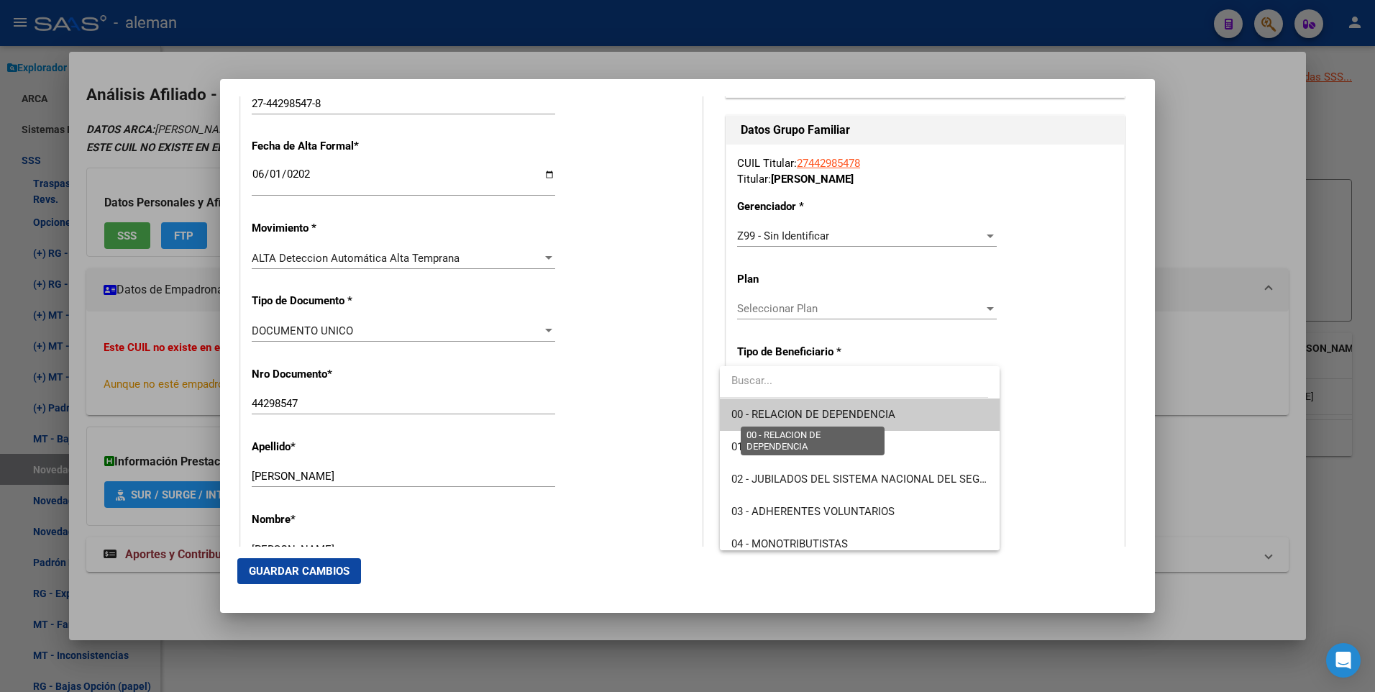
click at [819, 414] on span "00 - RELACION DE DEPENDENCIA" at bounding box center [814, 414] width 164 height 13
type input "30-71607716-7"
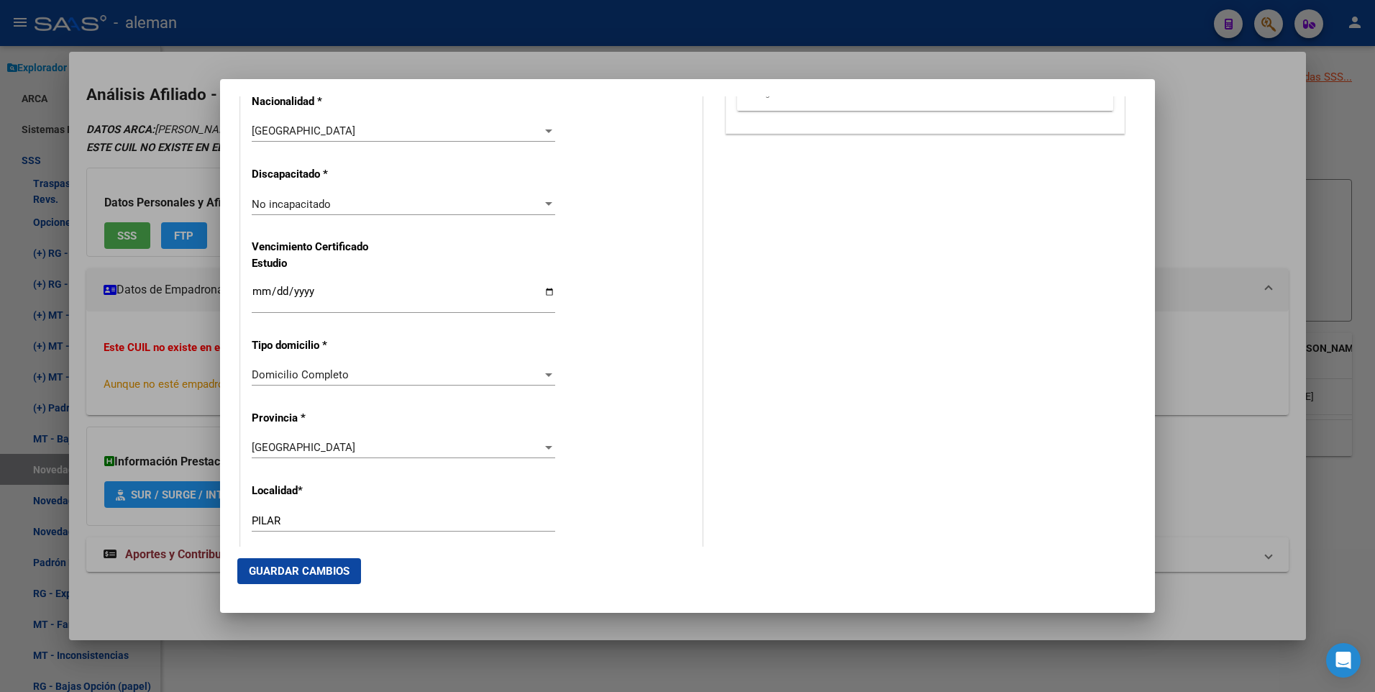
scroll to position [719, 0]
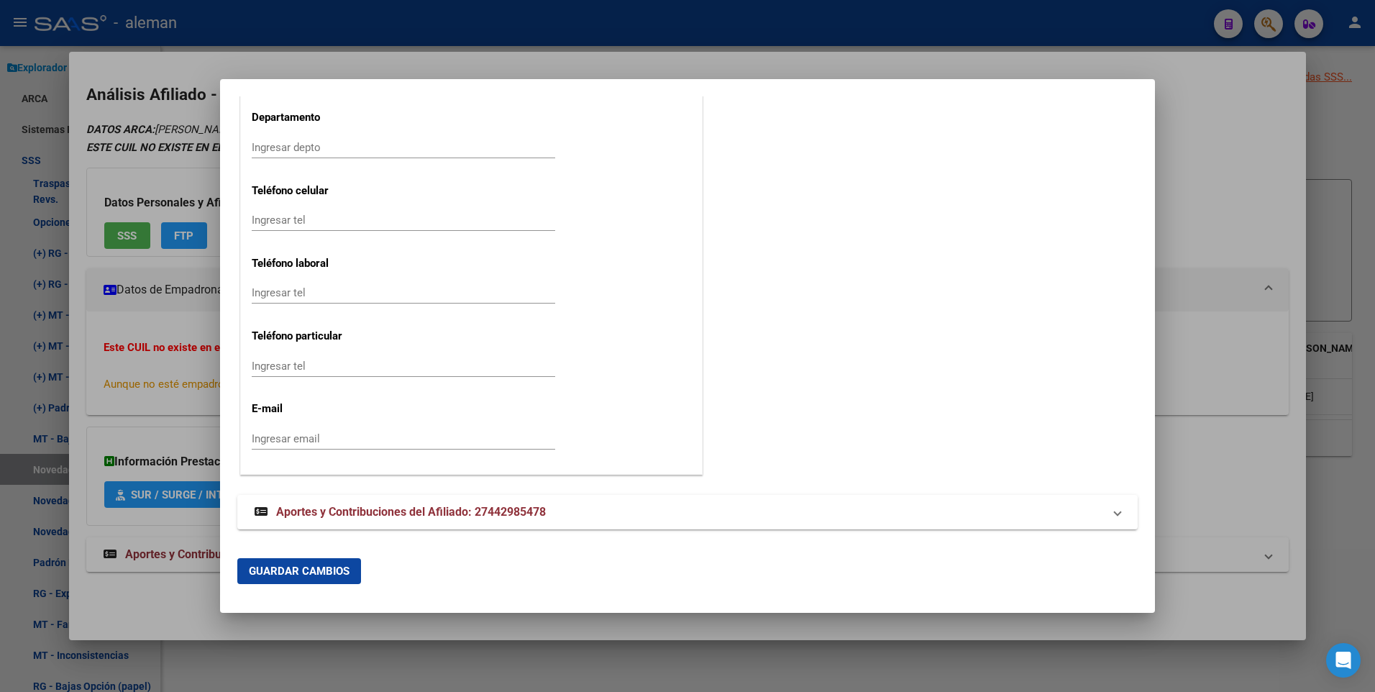
click at [319, 565] on span "Guardar Cambios" at bounding box center [299, 571] width 101 height 13
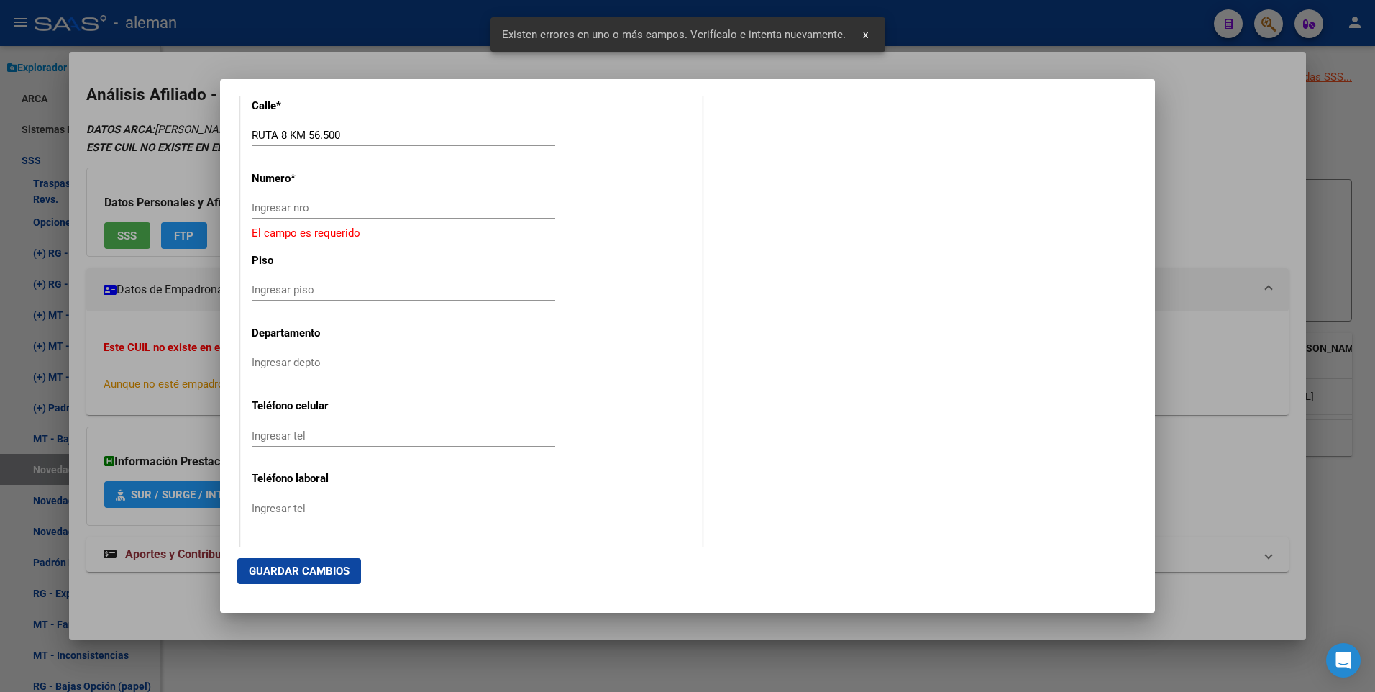
scroll to position [1466, 0]
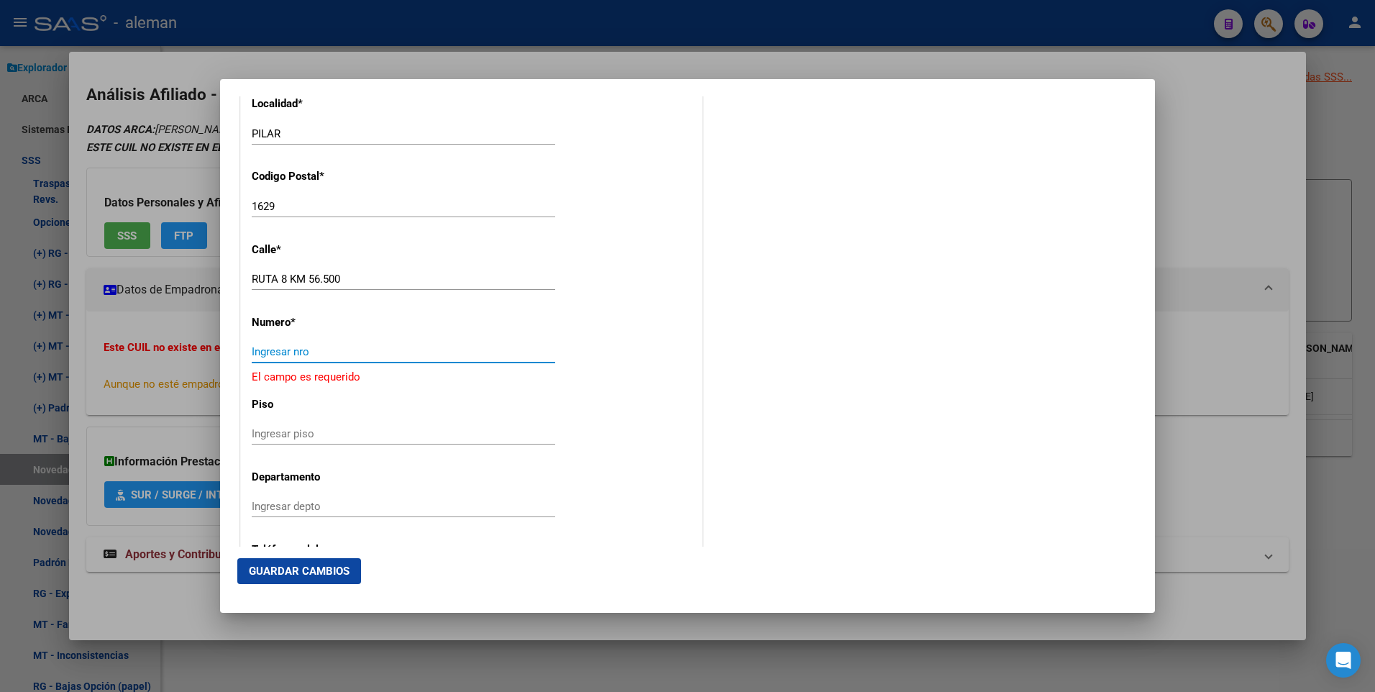
click at [299, 350] on input "Ingresar nro" at bounding box center [404, 351] width 304 height 13
click at [287, 350] on input "56.5" at bounding box center [404, 351] width 304 height 13
type input "56.500"
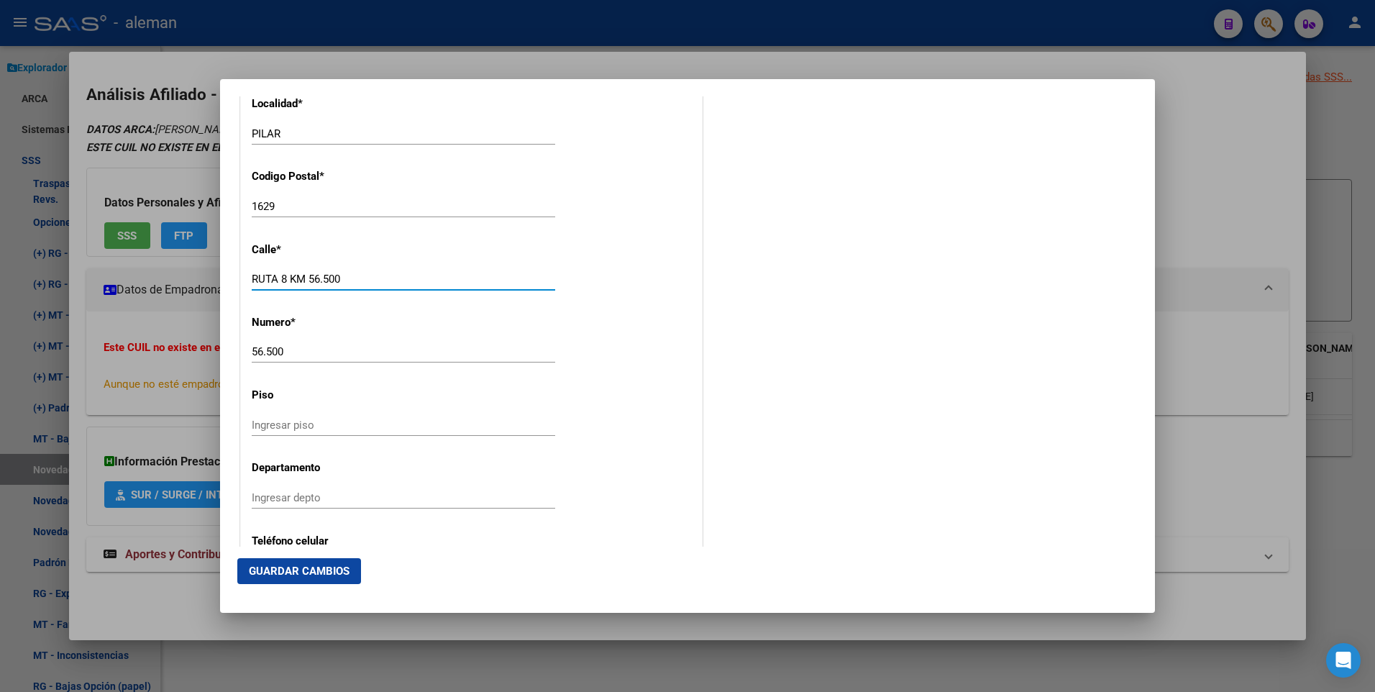
drag, startPoint x: 291, startPoint y: 278, endPoint x: 350, endPoint y: 273, distance: 59.2
click at [350, 273] on input "RUTA 8 KM 56.500" at bounding box center [404, 279] width 304 height 13
type input "RUTA 8"
click at [374, 349] on input "56.500" at bounding box center [404, 351] width 304 height 13
type input "56.500 KM"
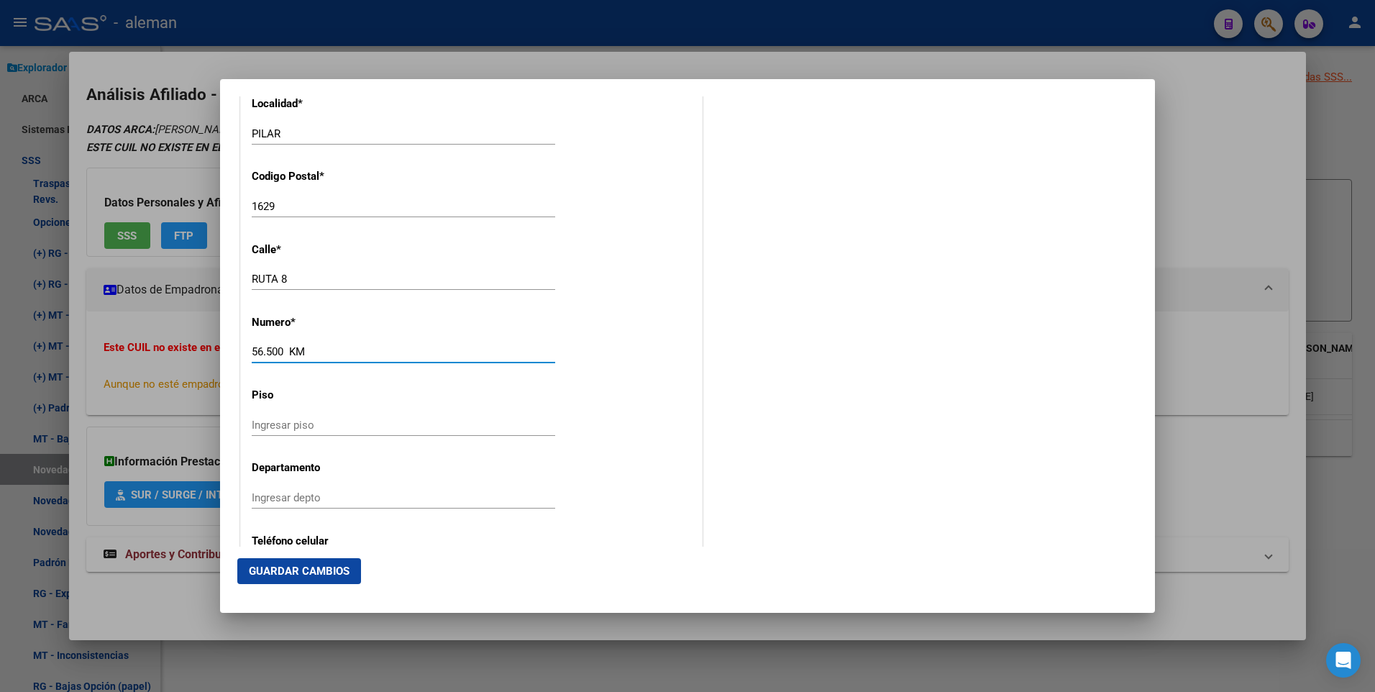
click at [309, 577] on span "Guardar Cambios" at bounding box center [299, 571] width 101 height 13
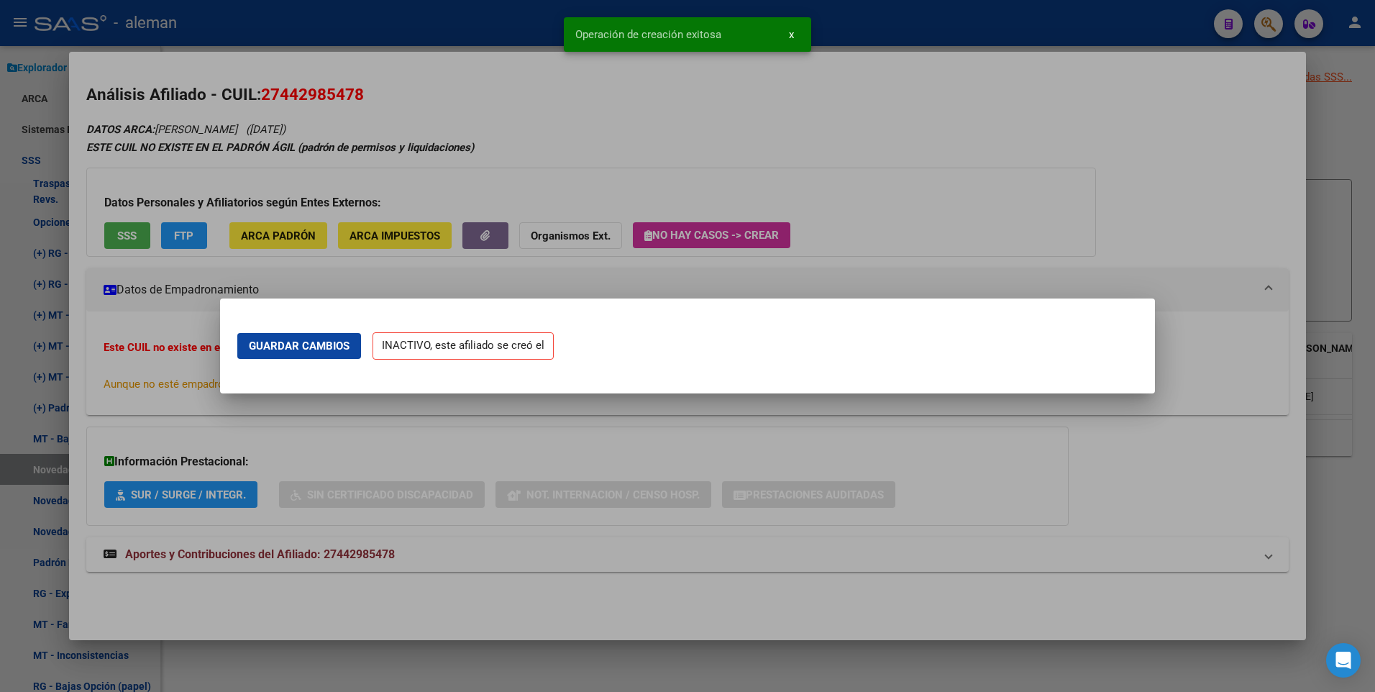
scroll to position [0, 0]
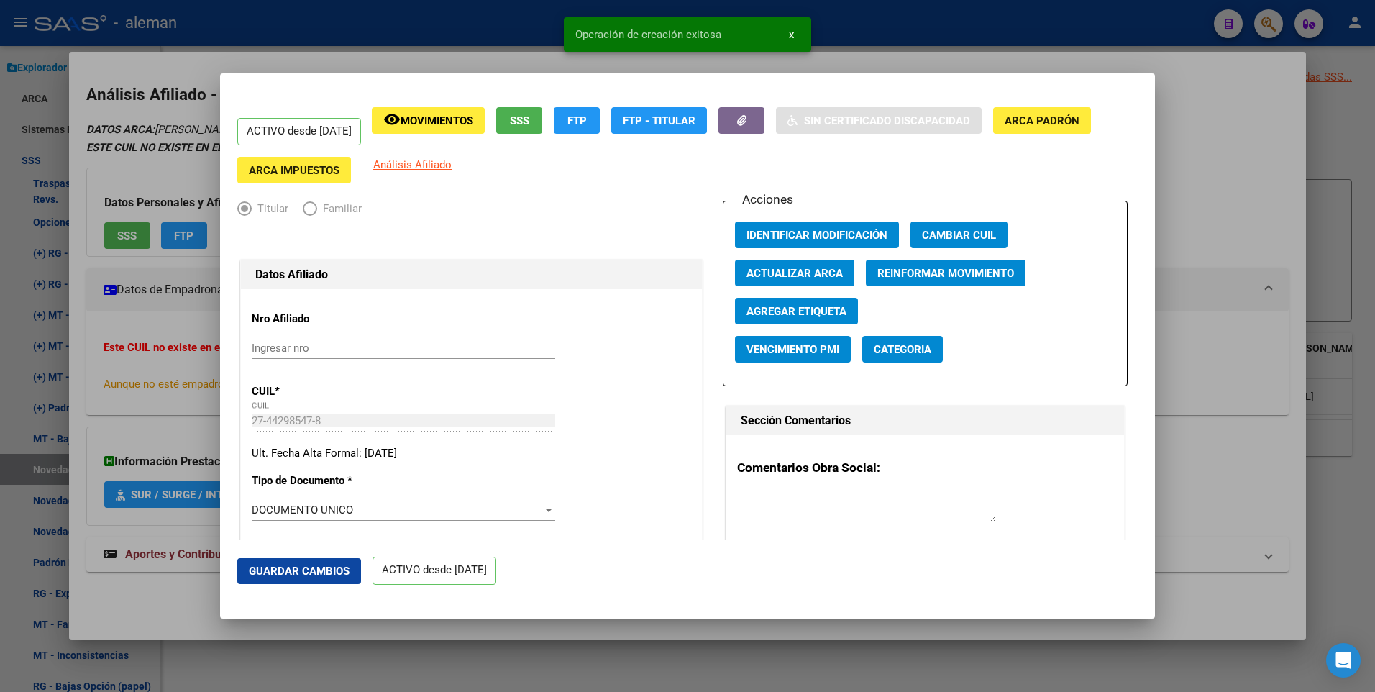
click at [1251, 150] on div at bounding box center [687, 346] width 1375 height 692
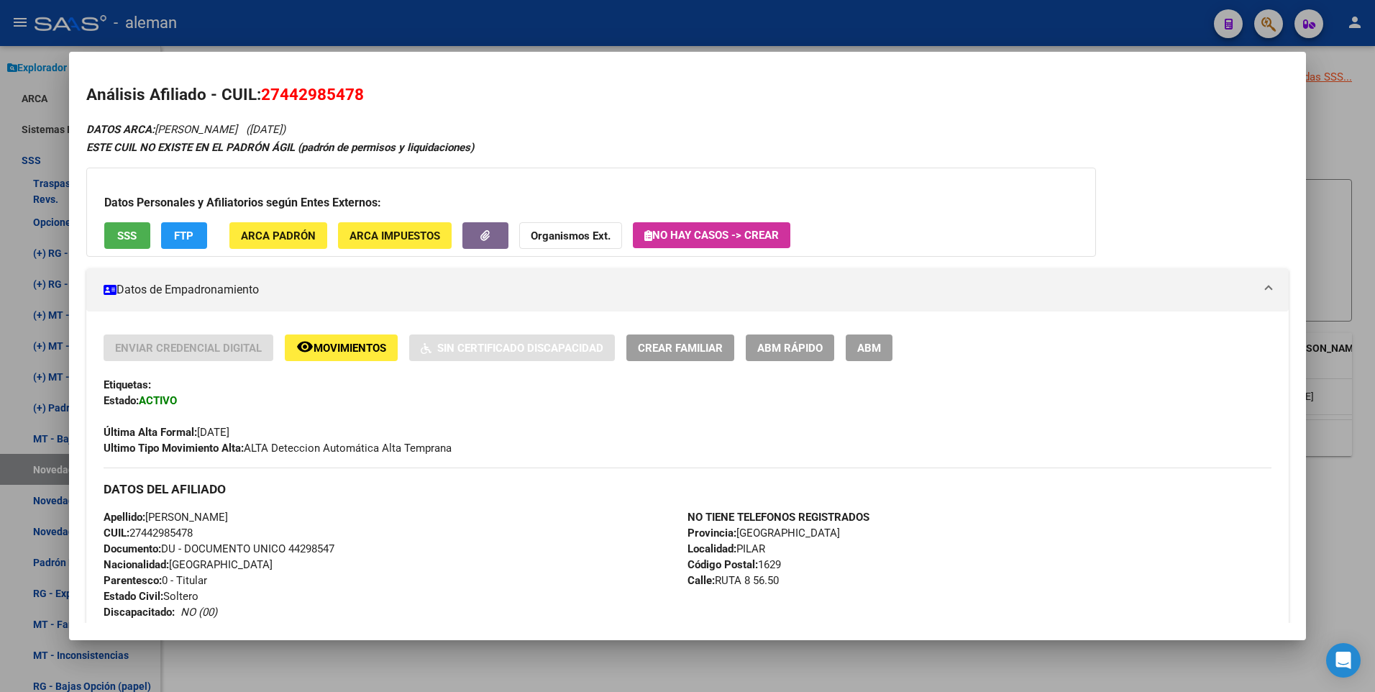
click at [1352, 277] on div at bounding box center [687, 346] width 1375 height 692
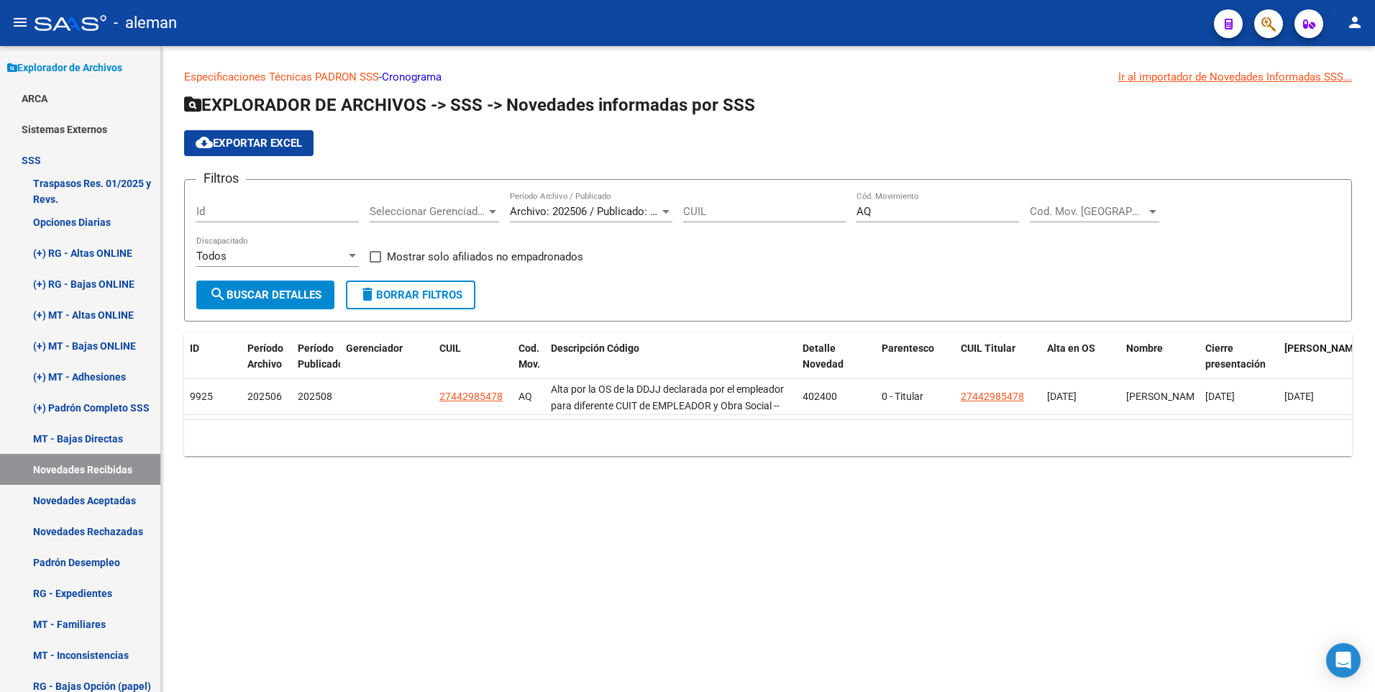
click at [893, 212] on input "AQ" at bounding box center [938, 211] width 163 height 13
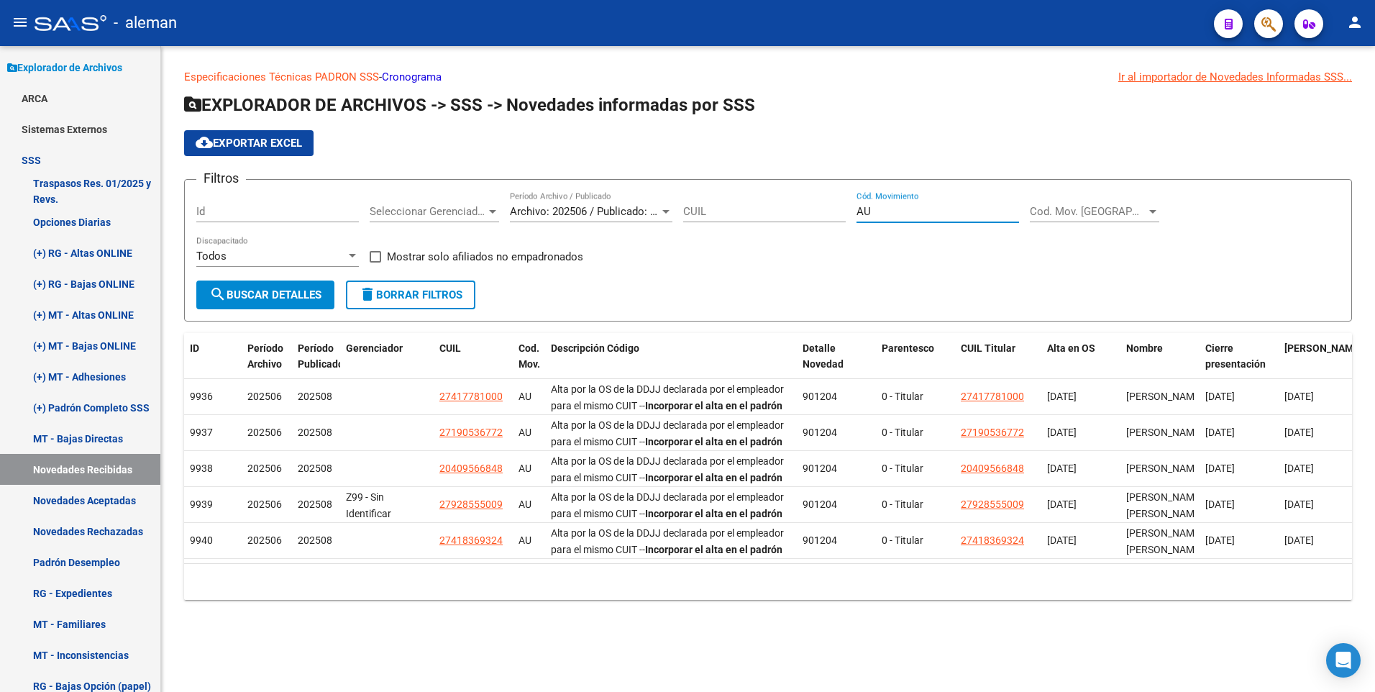
type input "AU"
click at [1234, 170] on app-list-header "EXPLORADOR DE ARCHIVOS -> SSS -> Novedades informadas por SSS cloud_download Ex…" at bounding box center [768, 208] width 1168 height 228
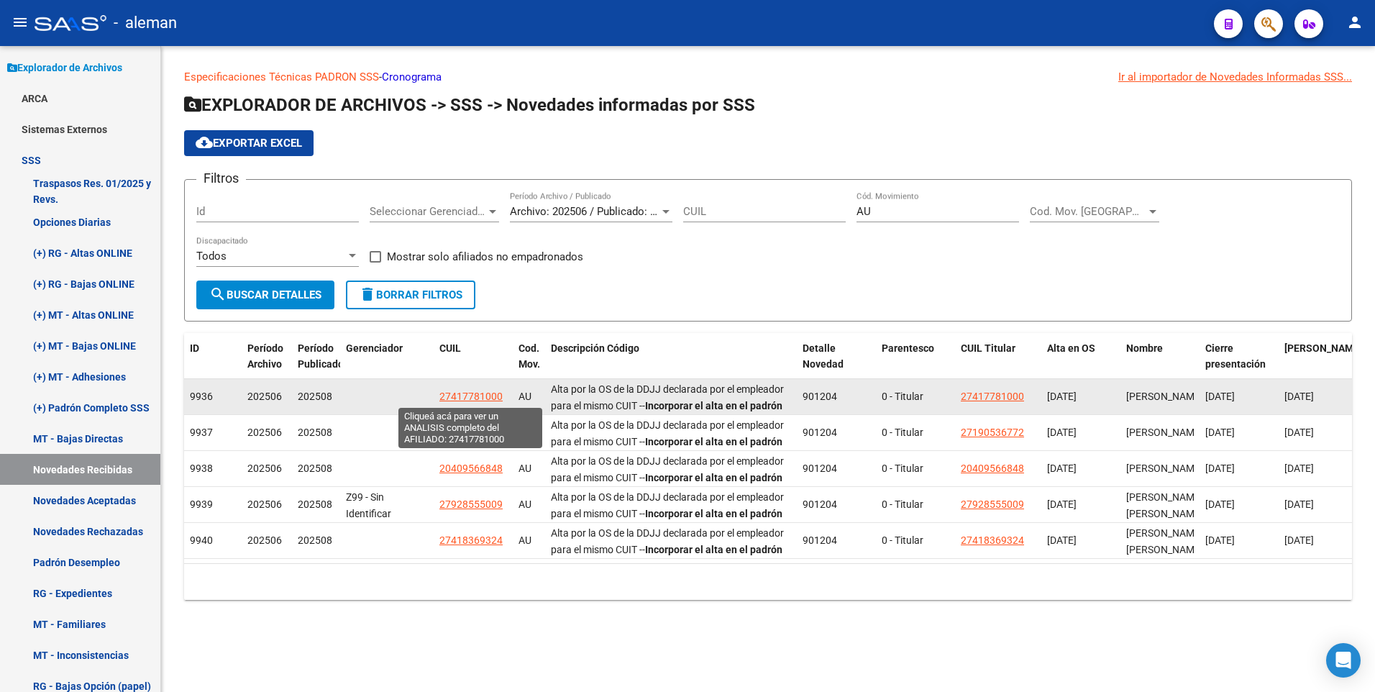
click at [484, 394] on span "27417781000" at bounding box center [471, 397] width 63 height 12
type textarea "27417781000"
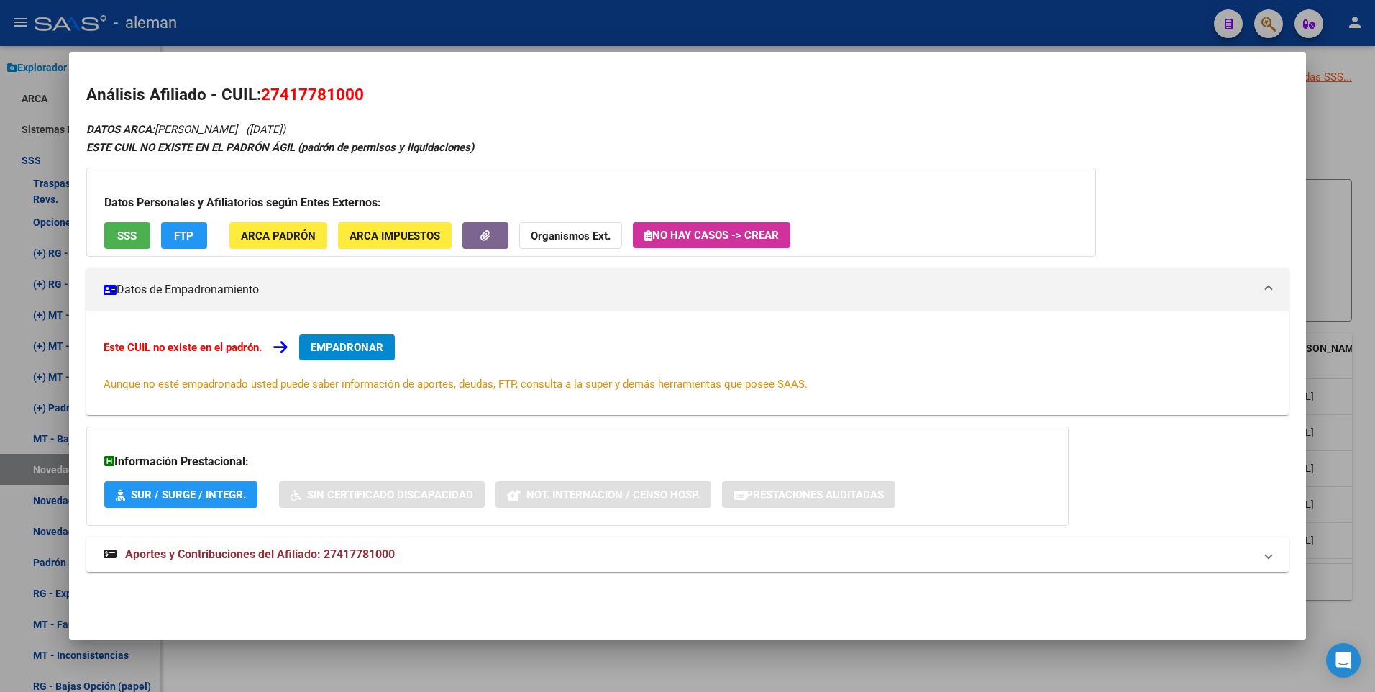
click at [355, 550] on span "Aportes y Contribuciones del Afiliado: 27417781000" at bounding box center [260, 554] width 270 height 14
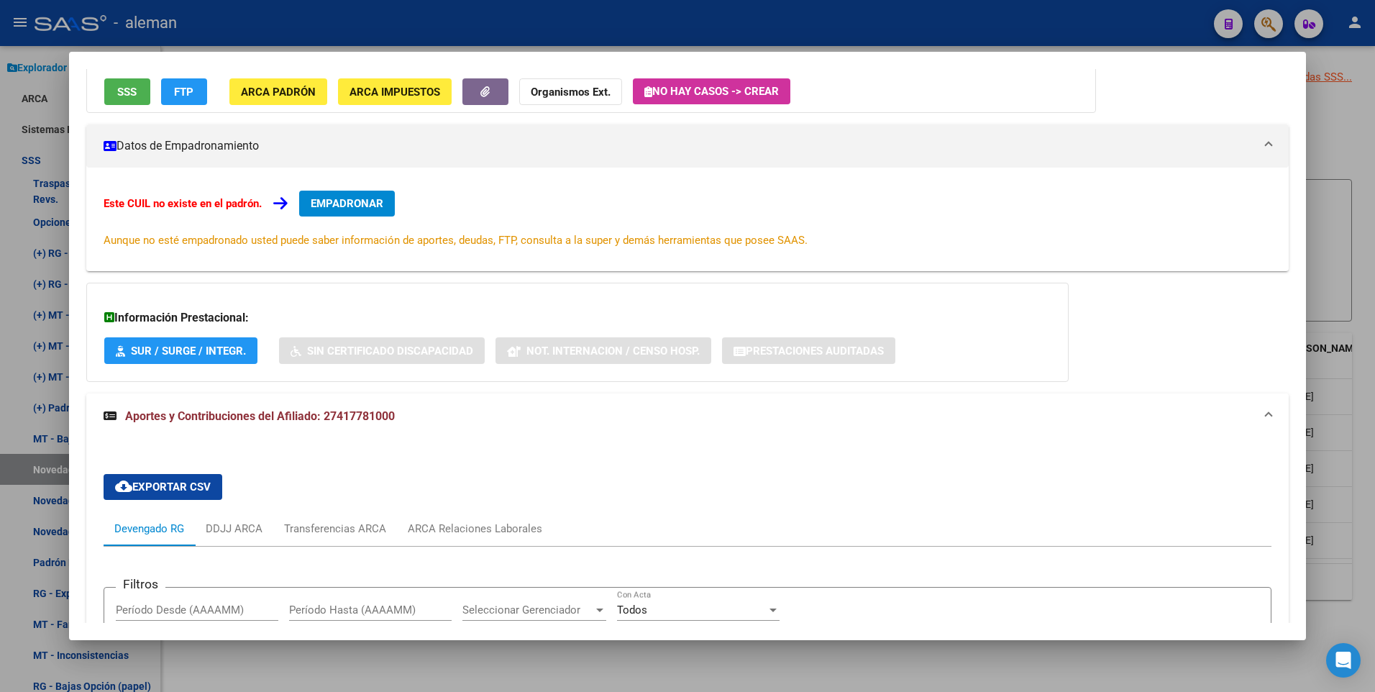
scroll to position [360, 0]
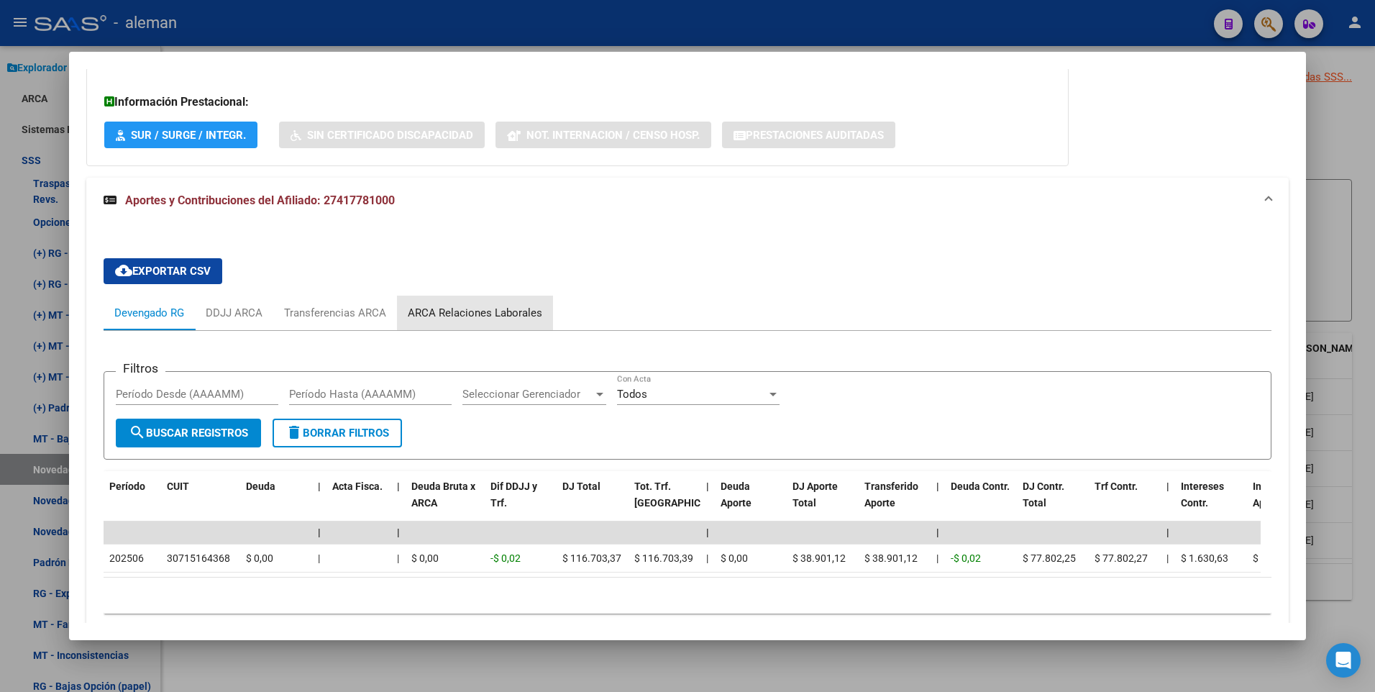
click at [511, 312] on div "ARCA Relaciones Laborales" at bounding box center [475, 313] width 135 height 16
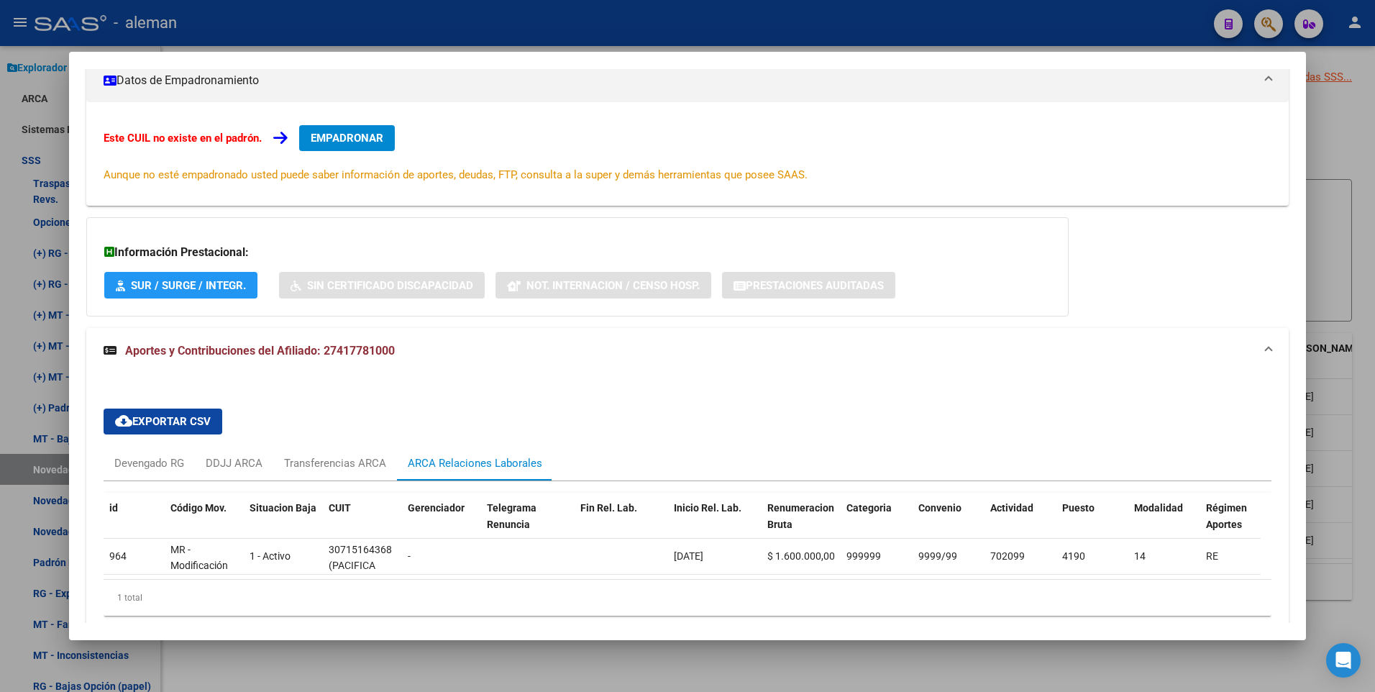
scroll to position [280, 0]
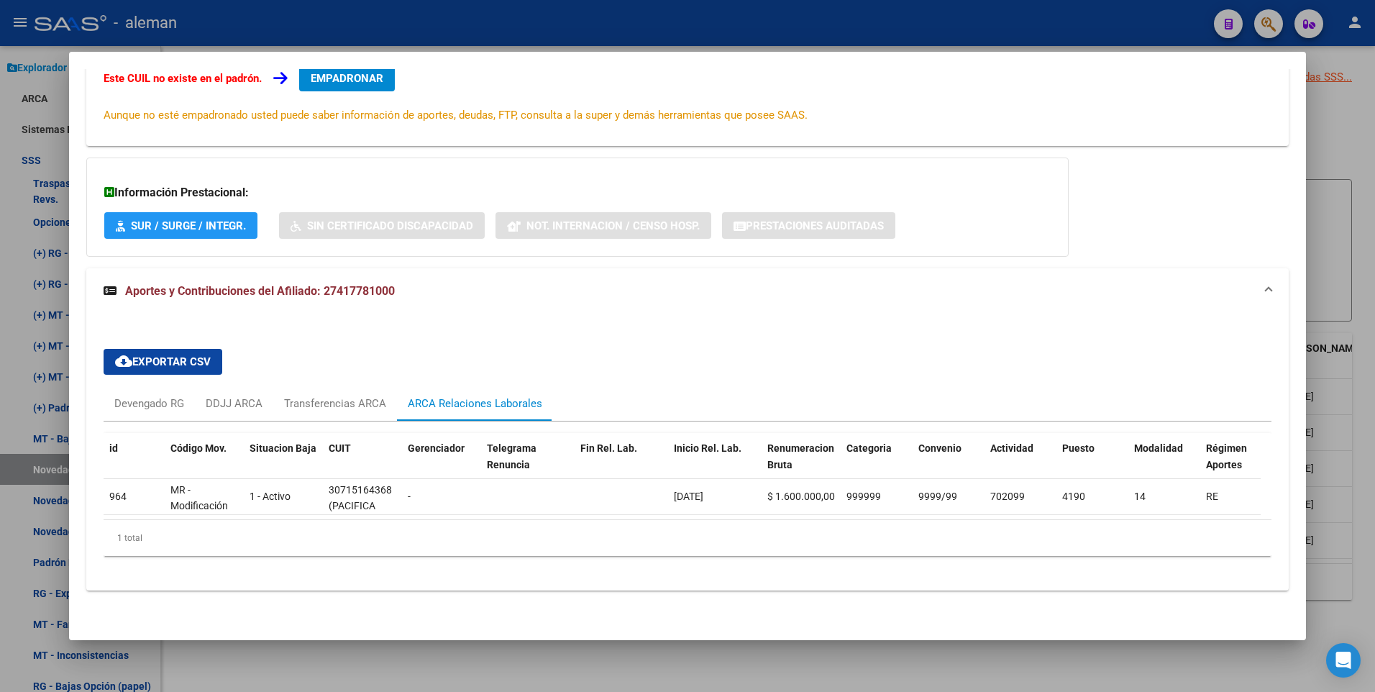
click at [609, 358] on div "cloud_download Exportar CSV Devengado RG DDJJ ARCA Transferencias ARCA ARCA Rel…" at bounding box center [688, 452] width 1169 height 230
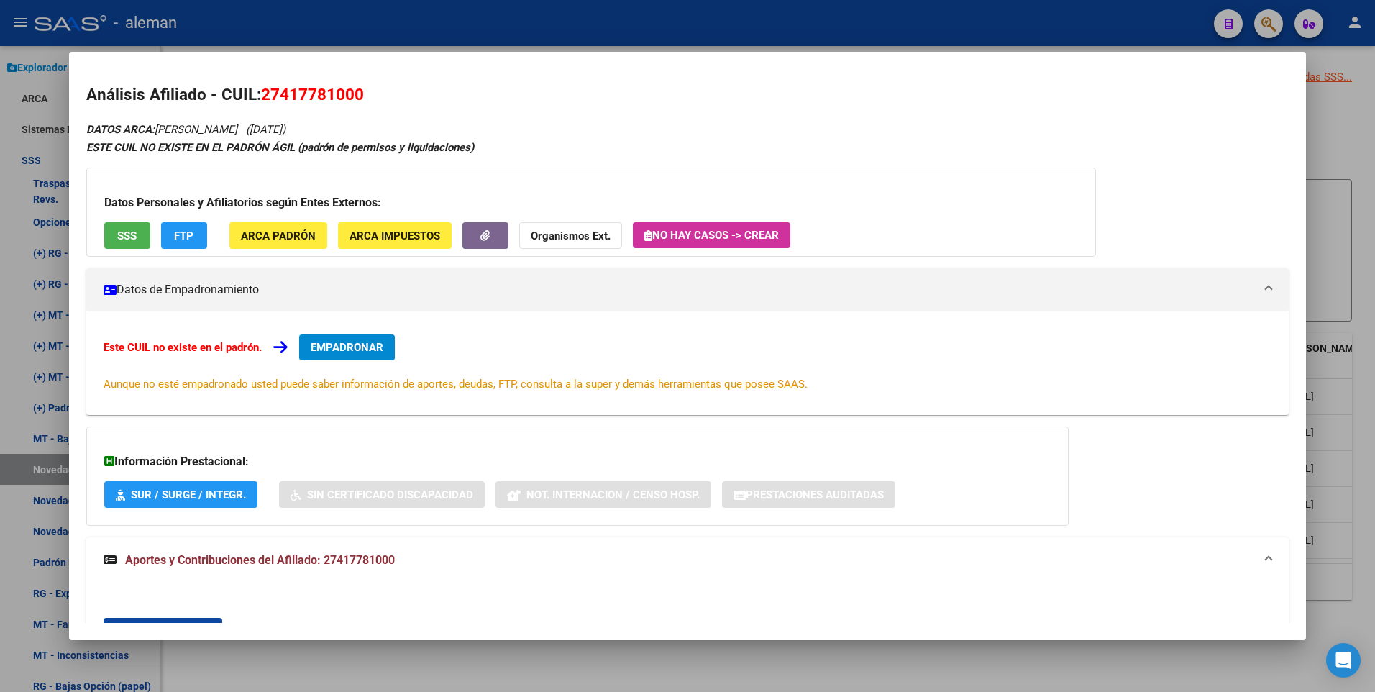
click at [1347, 128] on div at bounding box center [687, 346] width 1375 height 692
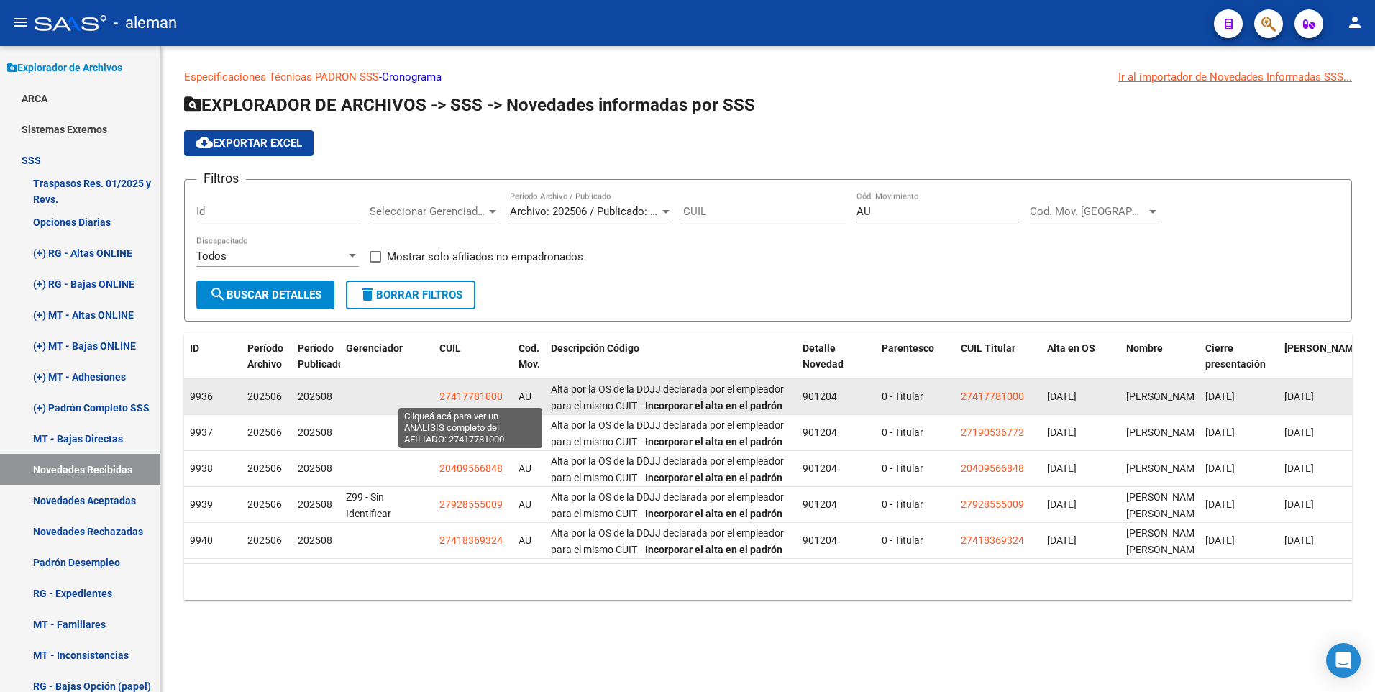
click at [466, 394] on span "27417781000" at bounding box center [471, 397] width 63 height 12
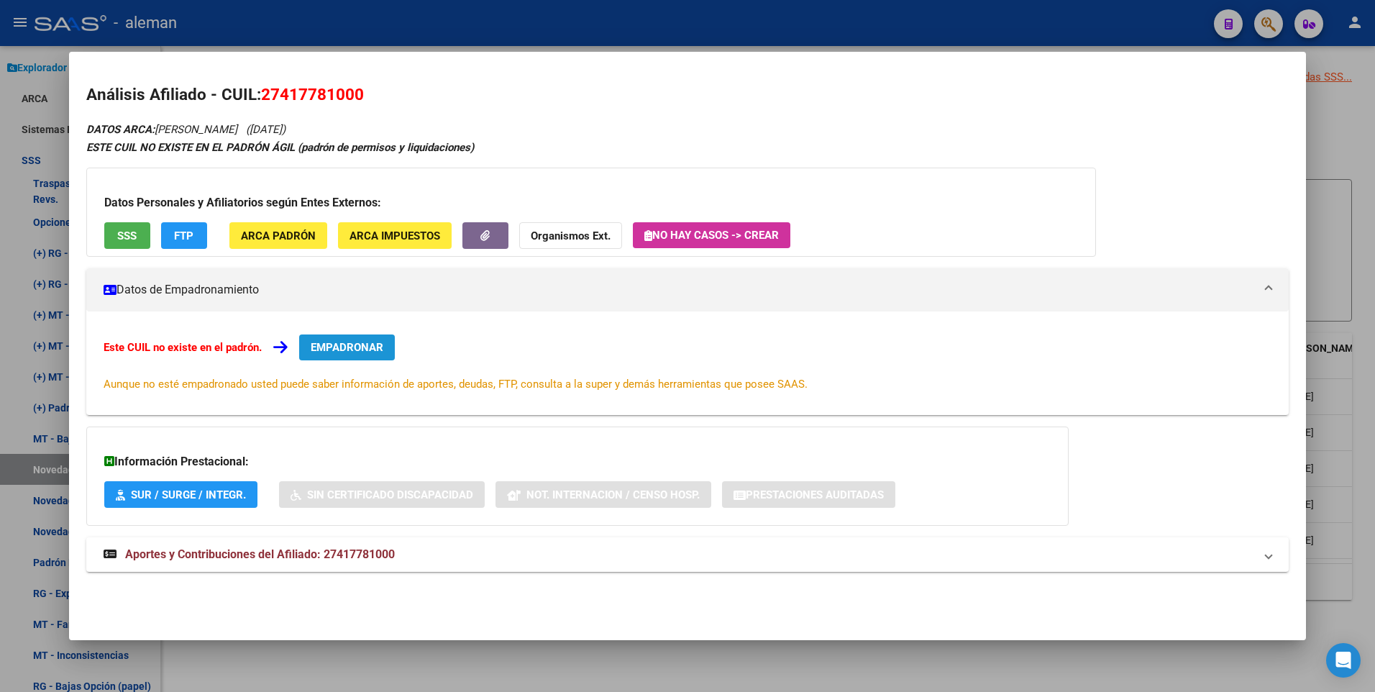
click at [359, 343] on span "EMPADRONAR" at bounding box center [347, 347] width 73 height 13
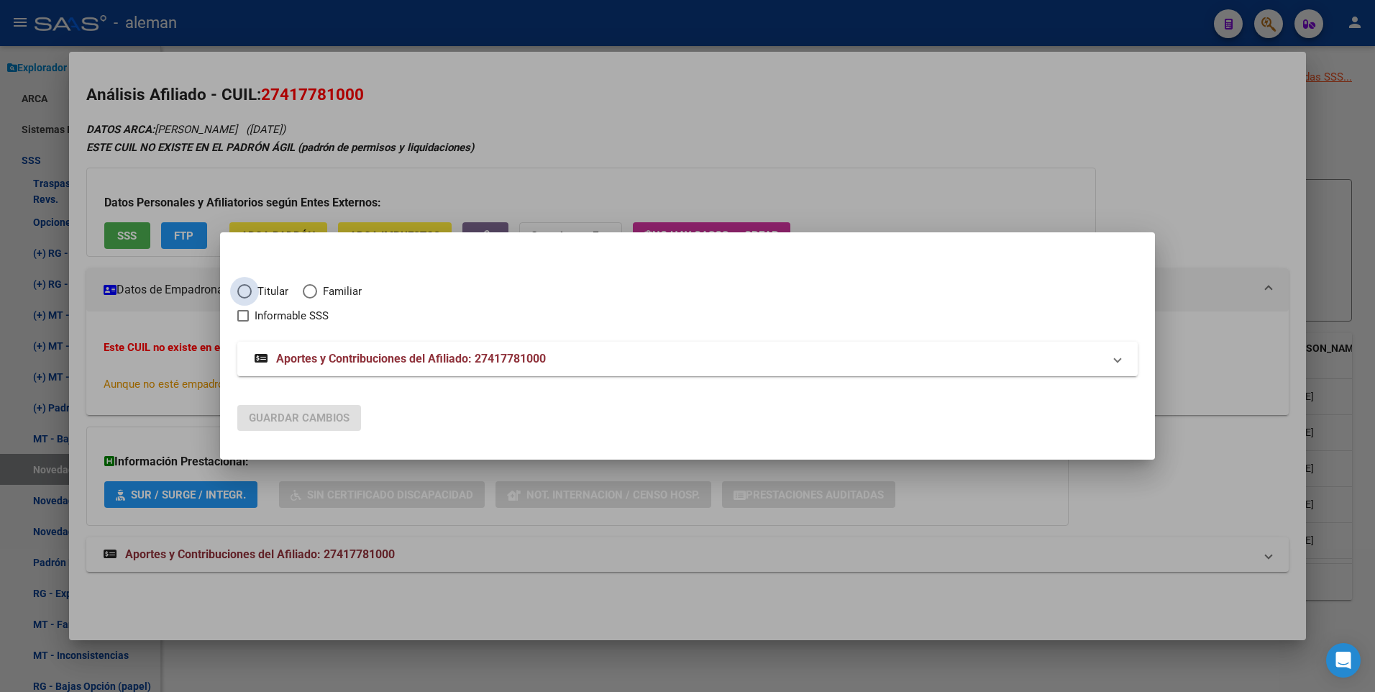
click at [246, 288] on span "Elija una opción" at bounding box center [244, 291] width 14 height 14
click at [246, 288] on input "Titular" at bounding box center [244, 291] width 14 height 14
radio input "true"
checkbox input "true"
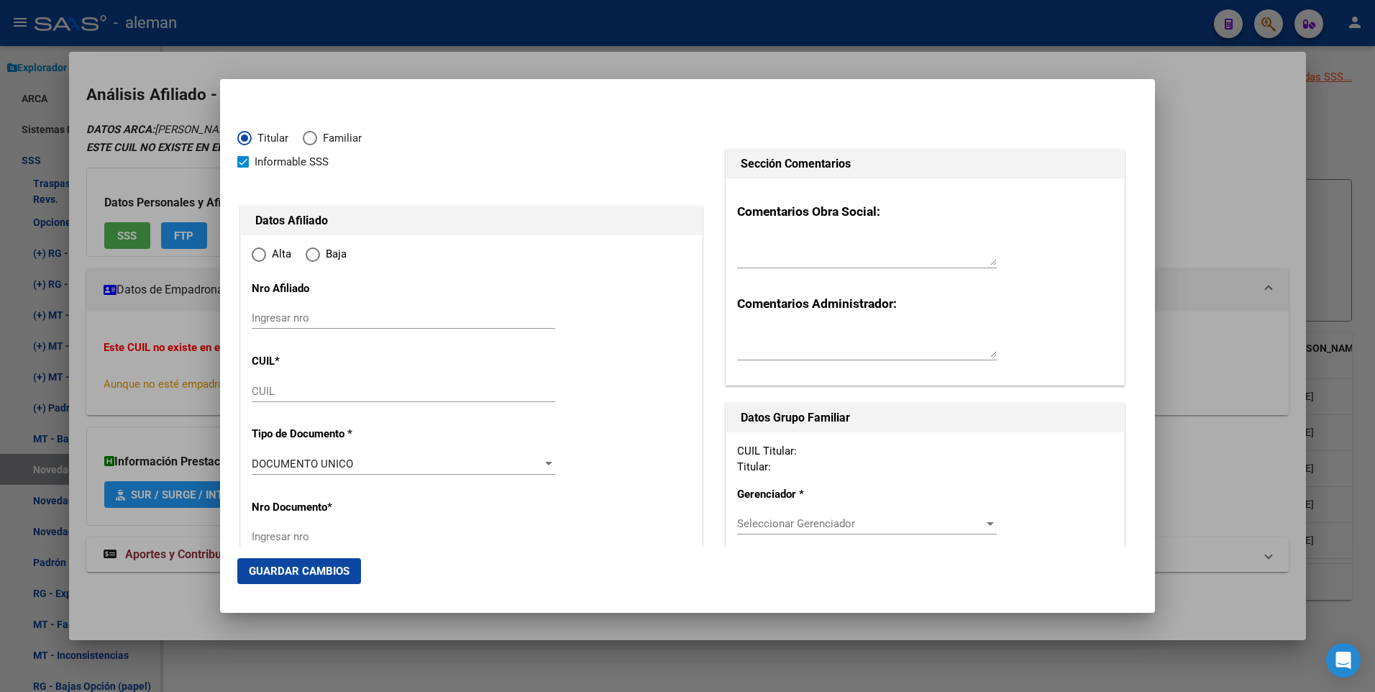
type input "27-41778100-0"
type input "41778100"
type input "BOHORQUEZ VICTORIA"
type input "1999-03-15"
type input "CABA"
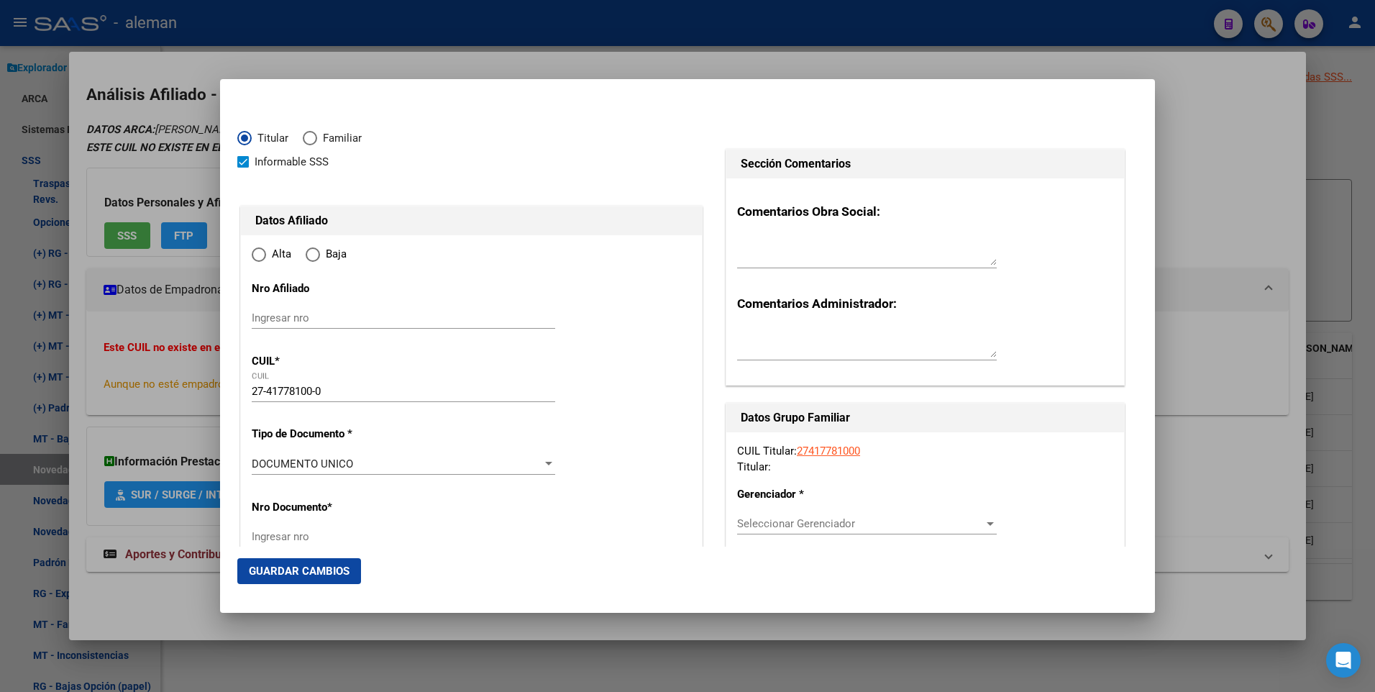
type input "1039"
type input "VENEZUELA 436"
radio input "true"
click at [241, 159] on span at bounding box center [243, 162] width 12 height 12
click at [242, 168] on input "Informable SSS" at bounding box center [242, 168] width 1 height 1
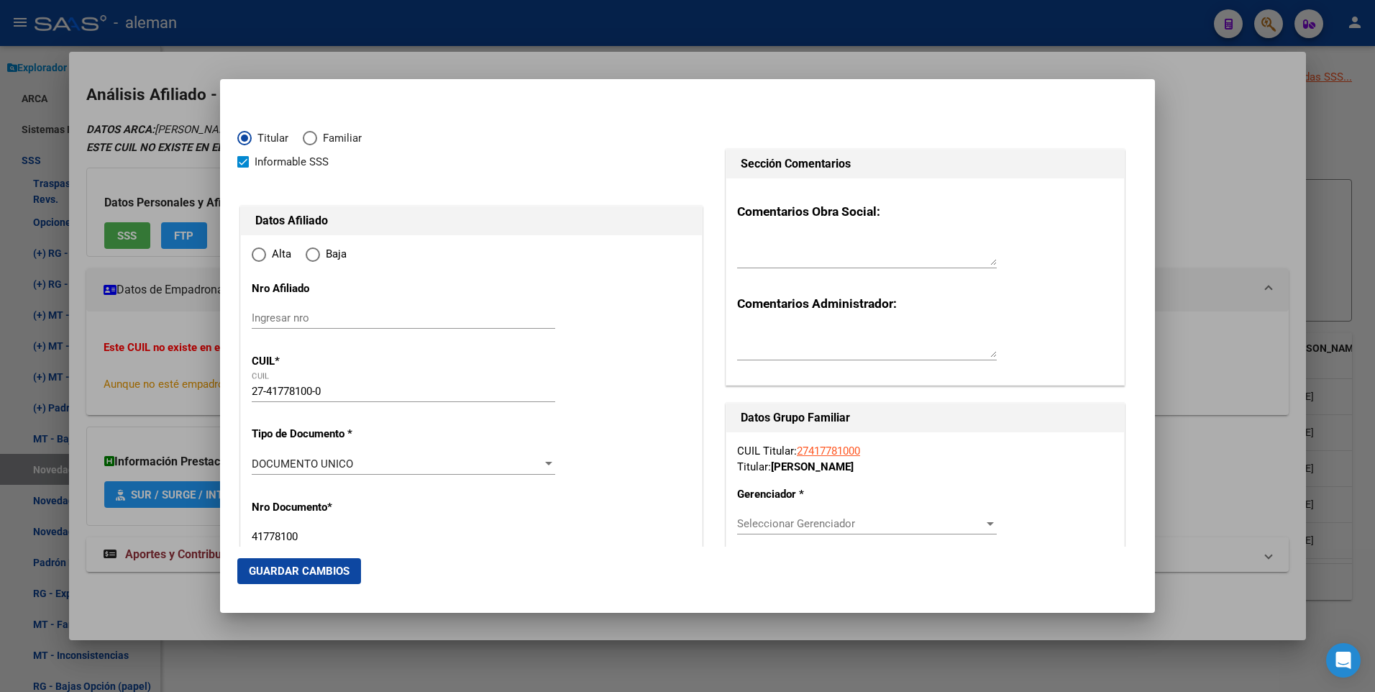
checkbox input "false"
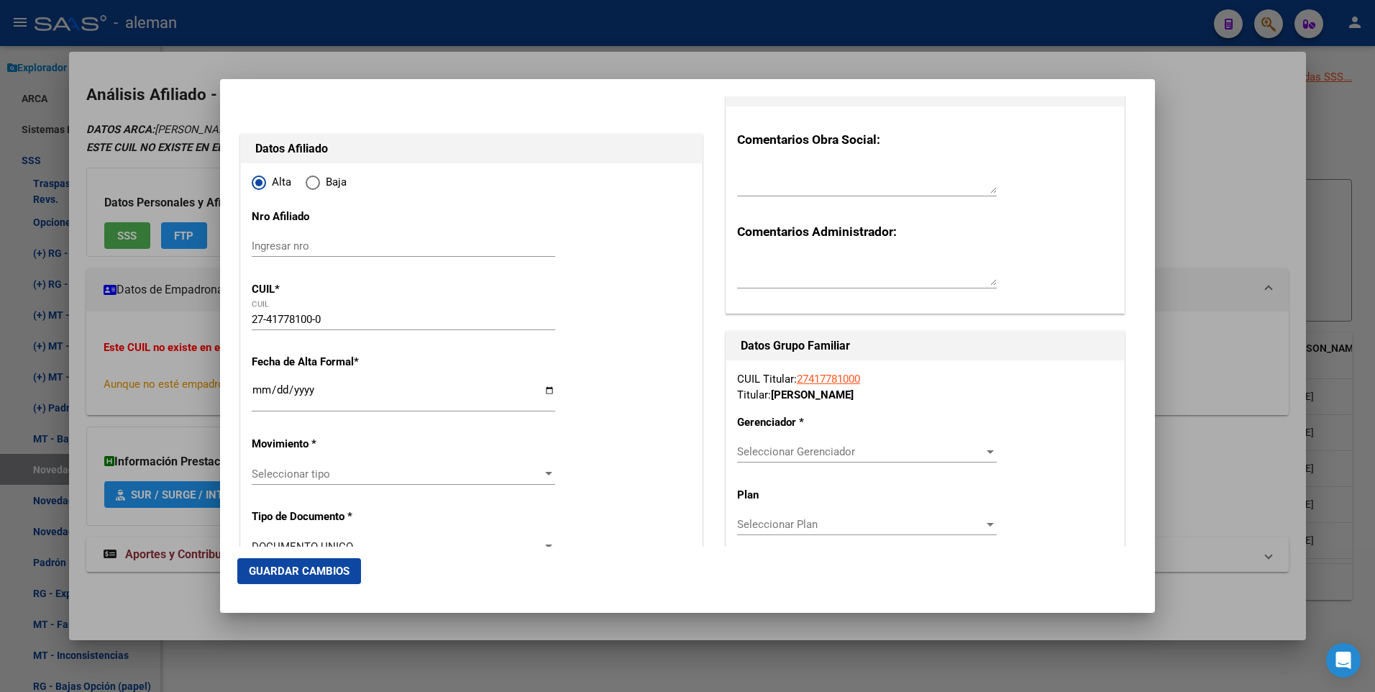
click at [255, 392] on input "Ingresar fecha" at bounding box center [404, 395] width 304 height 23
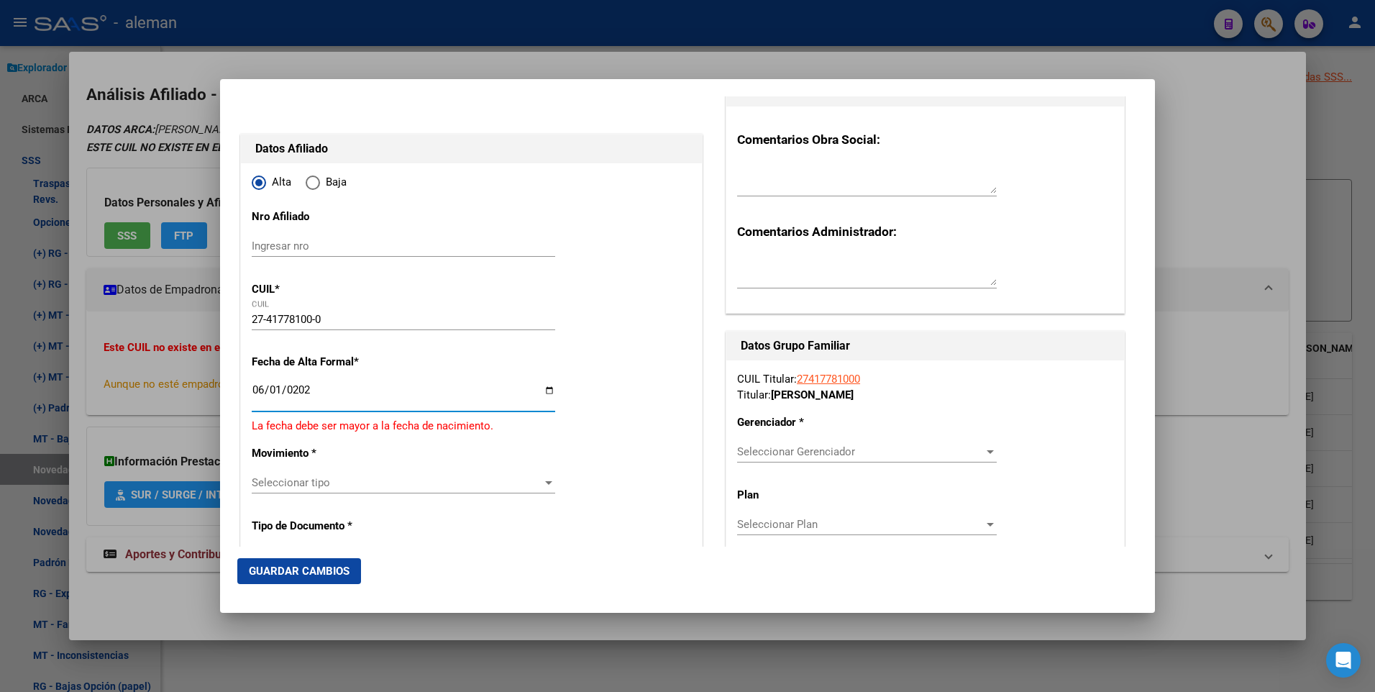
type input "[DATE]"
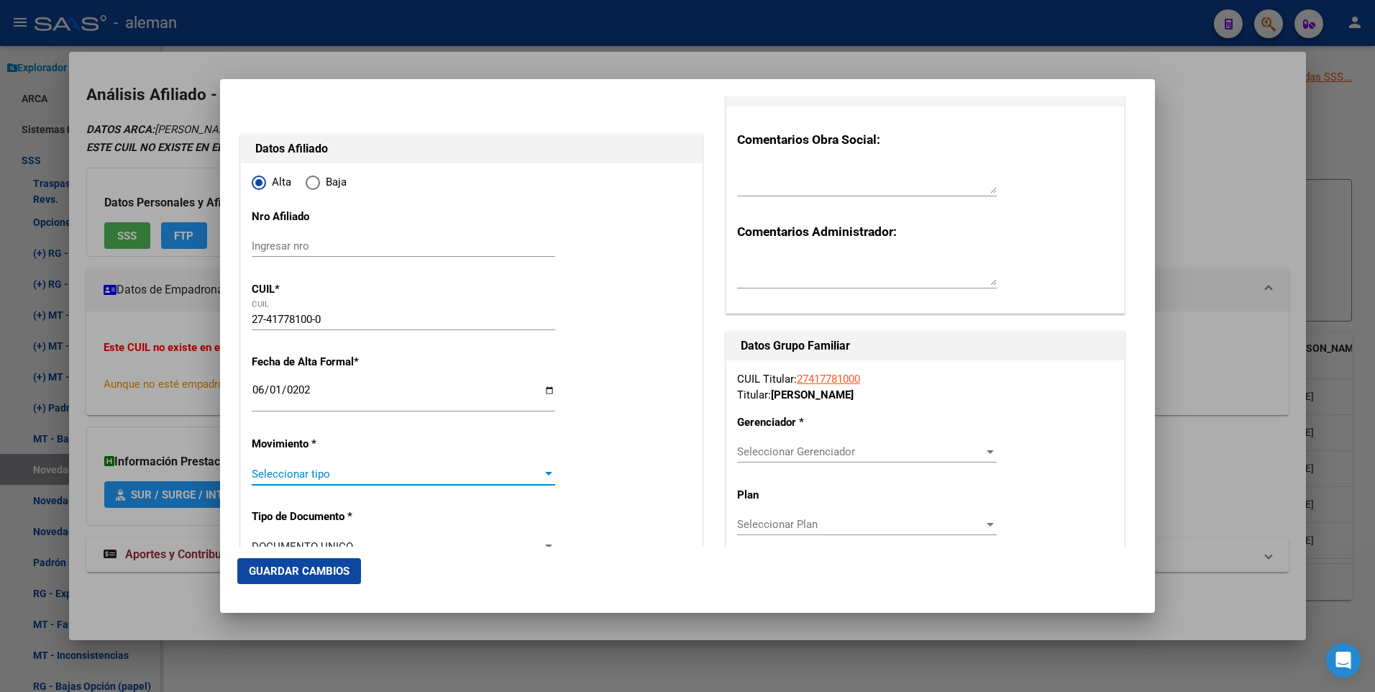
click at [546, 473] on div at bounding box center [548, 474] width 7 height 4
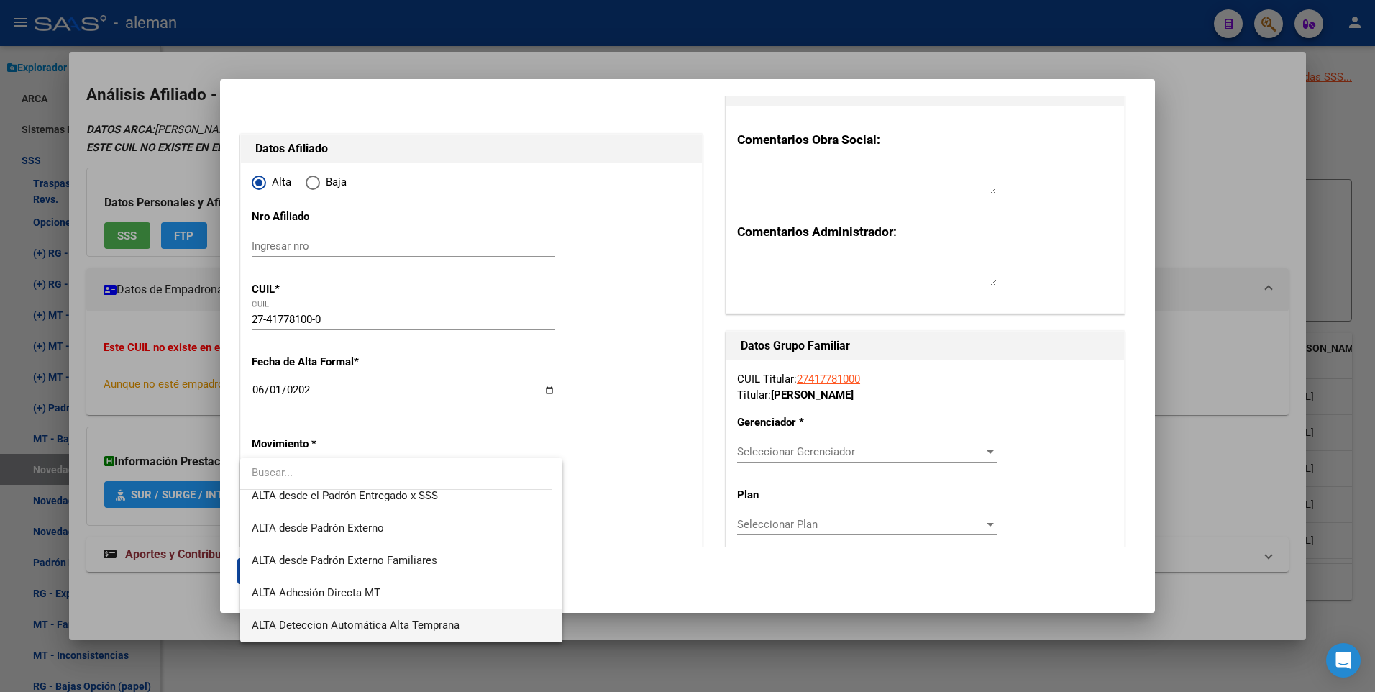
scroll to position [496, 0]
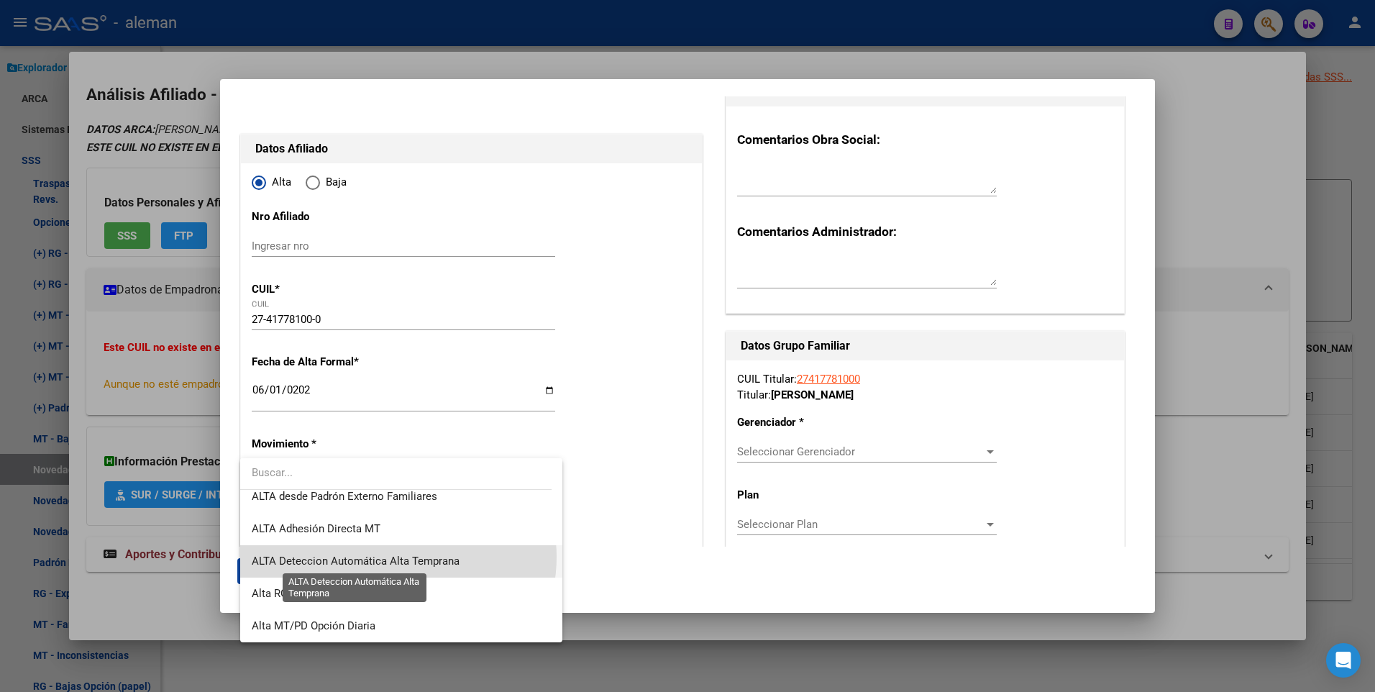
click at [398, 557] on span "ALTA Deteccion Automática Alta Temprana" at bounding box center [356, 561] width 208 height 13
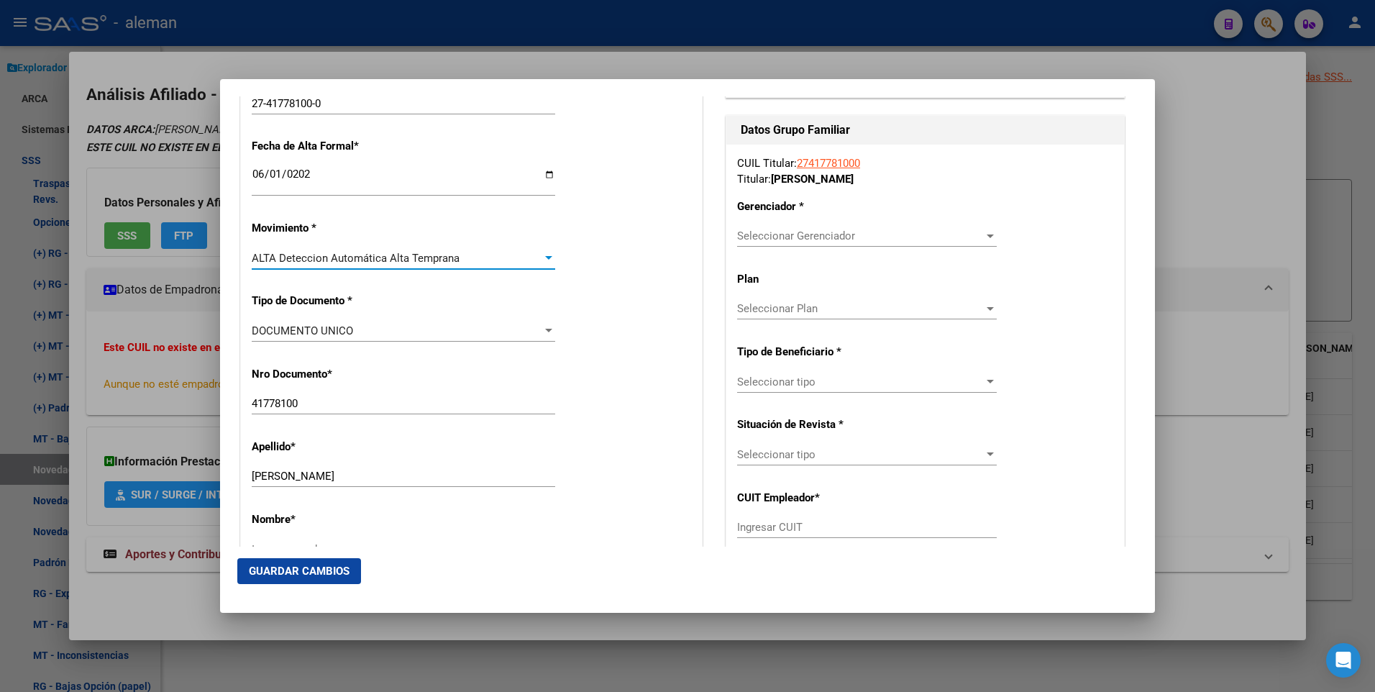
scroll to position [432, 0]
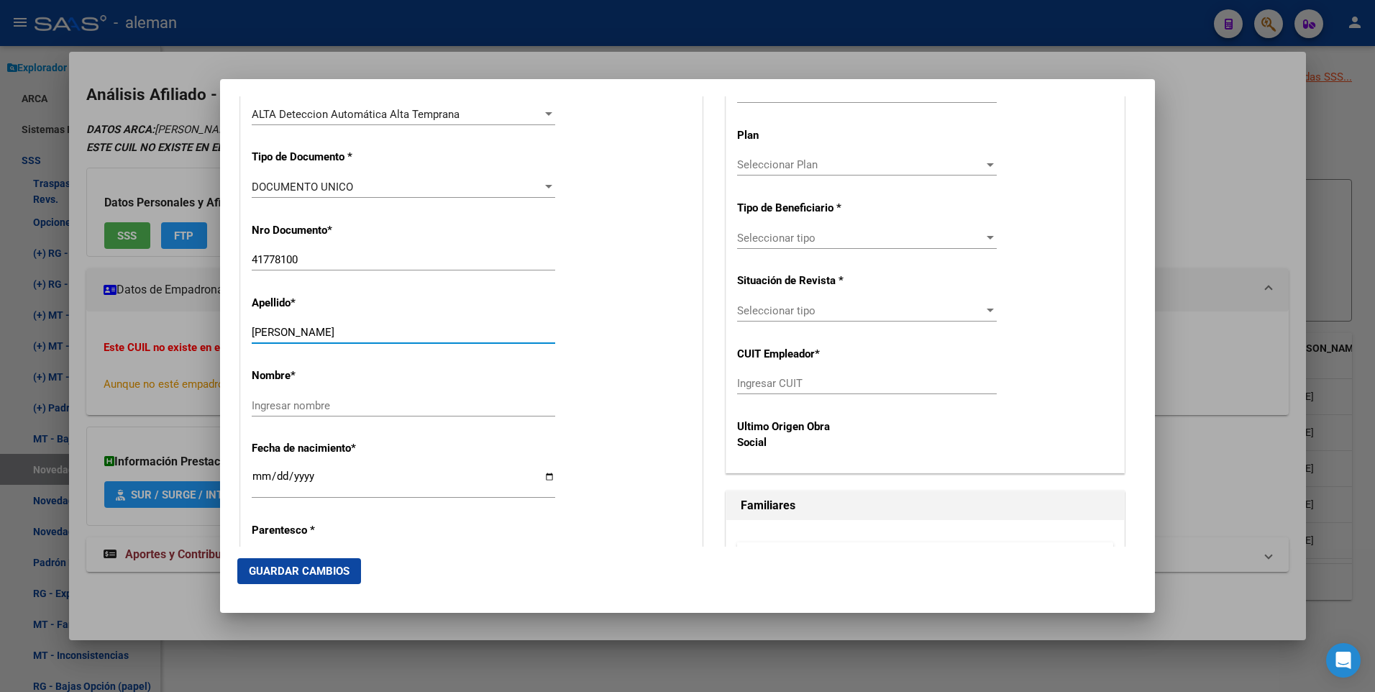
drag, startPoint x: 319, startPoint y: 332, endPoint x: 386, endPoint y: 333, distance: 67.6
click at [386, 333] on input "BOHORQUEZ VICTORIA" at bounding box center [404, 332] width 304 height 13
click at [369, 404] on input "Ingresar nombre" at bounding box center [404, 405] width 304 height 13
paste input "VICTORIA"
type input "VICTORIA"
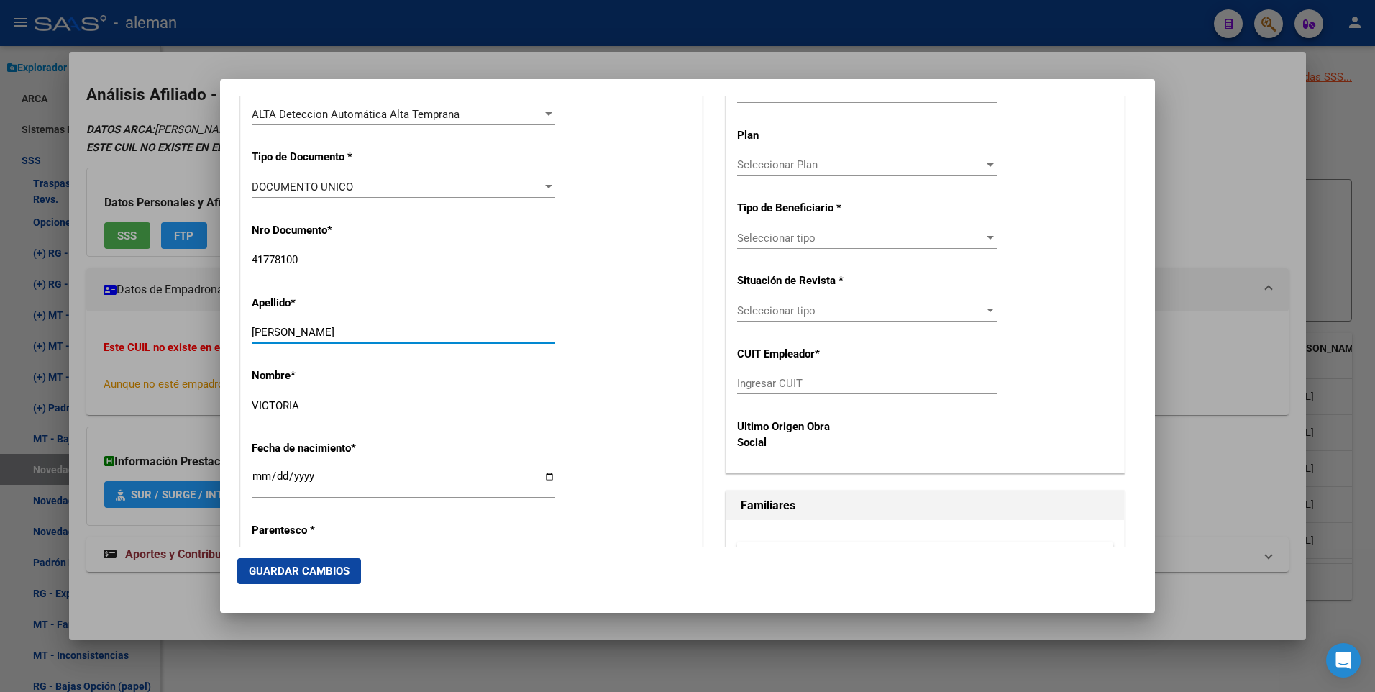
drag, startPoint x: 318, startPoint y: 332, endPoint x: 450, endPoint y: 332, distance: 131.7
click at [450, 332] on input "BOHORQUEZ VICTORIA" at bounding box center [404, 332] width 304 height 13
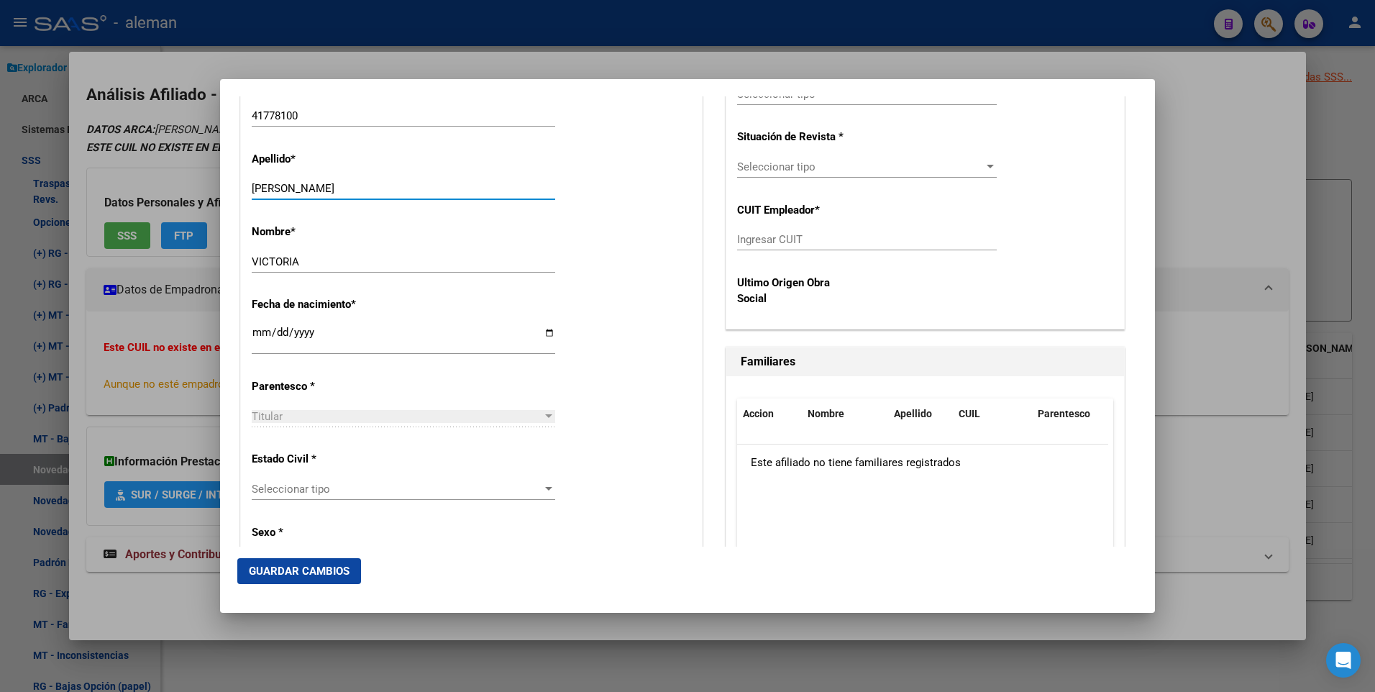
scroll to position [719, 0]
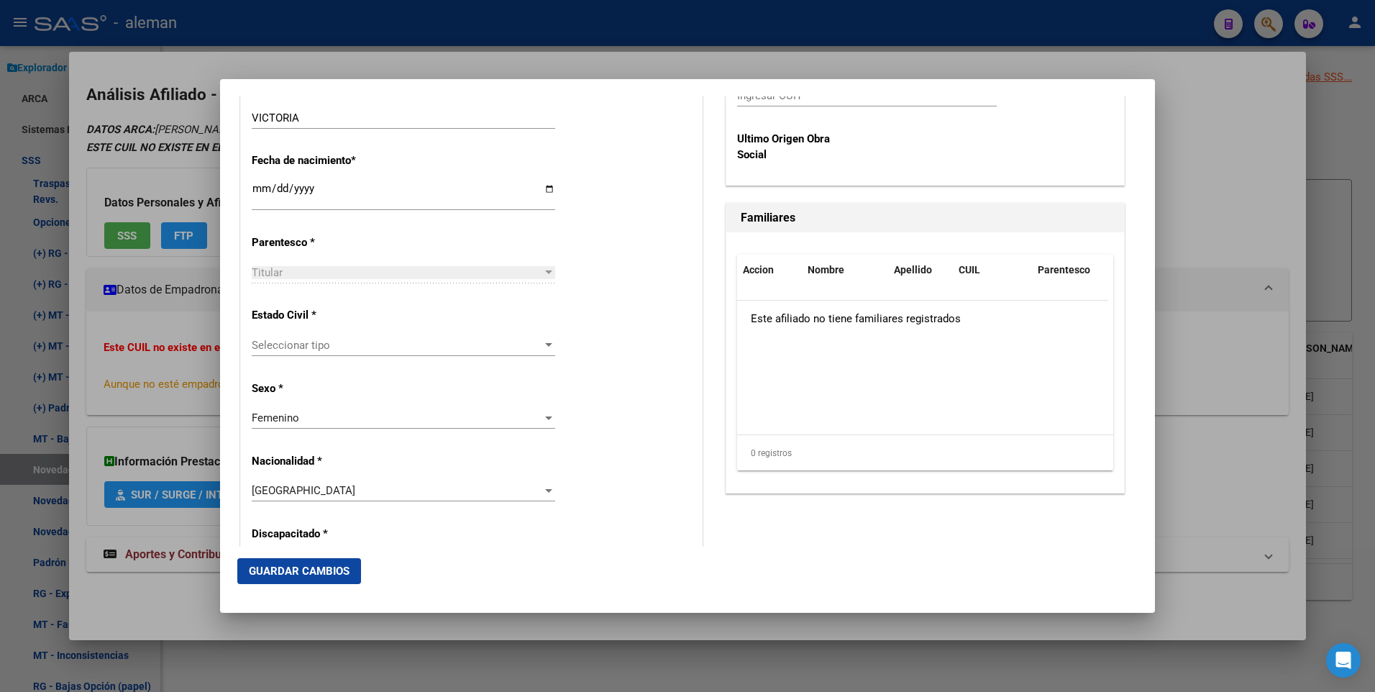
type input "BOHORQUEZ"
click at [542, 341] on div at bounding box center [548, 346] width 13 height 12
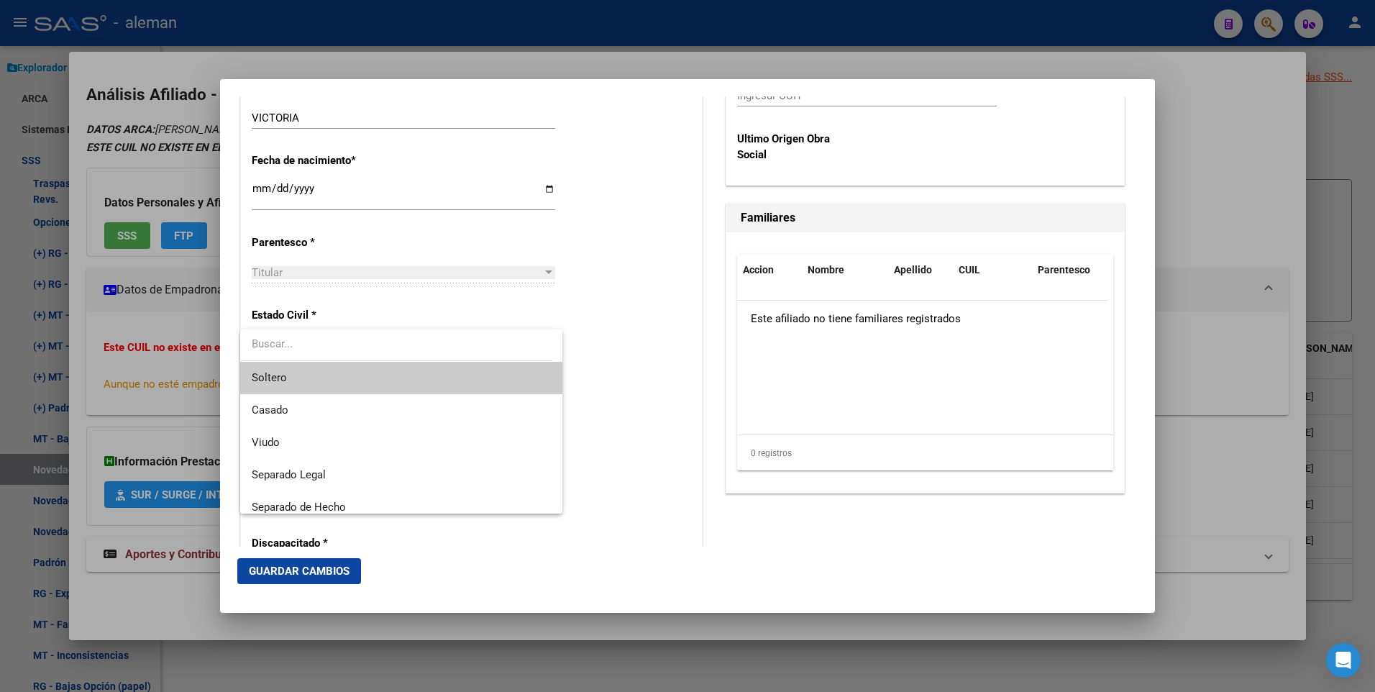
click at [347, 381] on span "Soltero" at bounding box center [401, 378] width 299 height 32
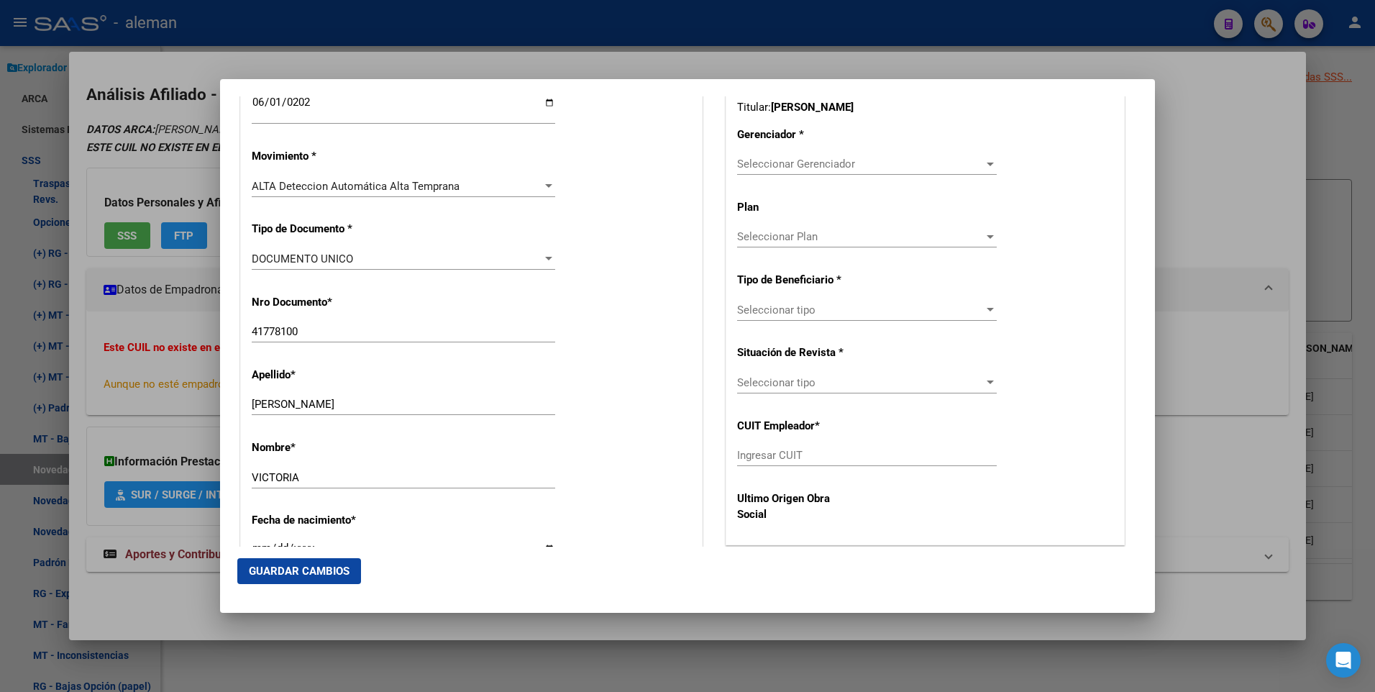
scroll to position [288, 0]
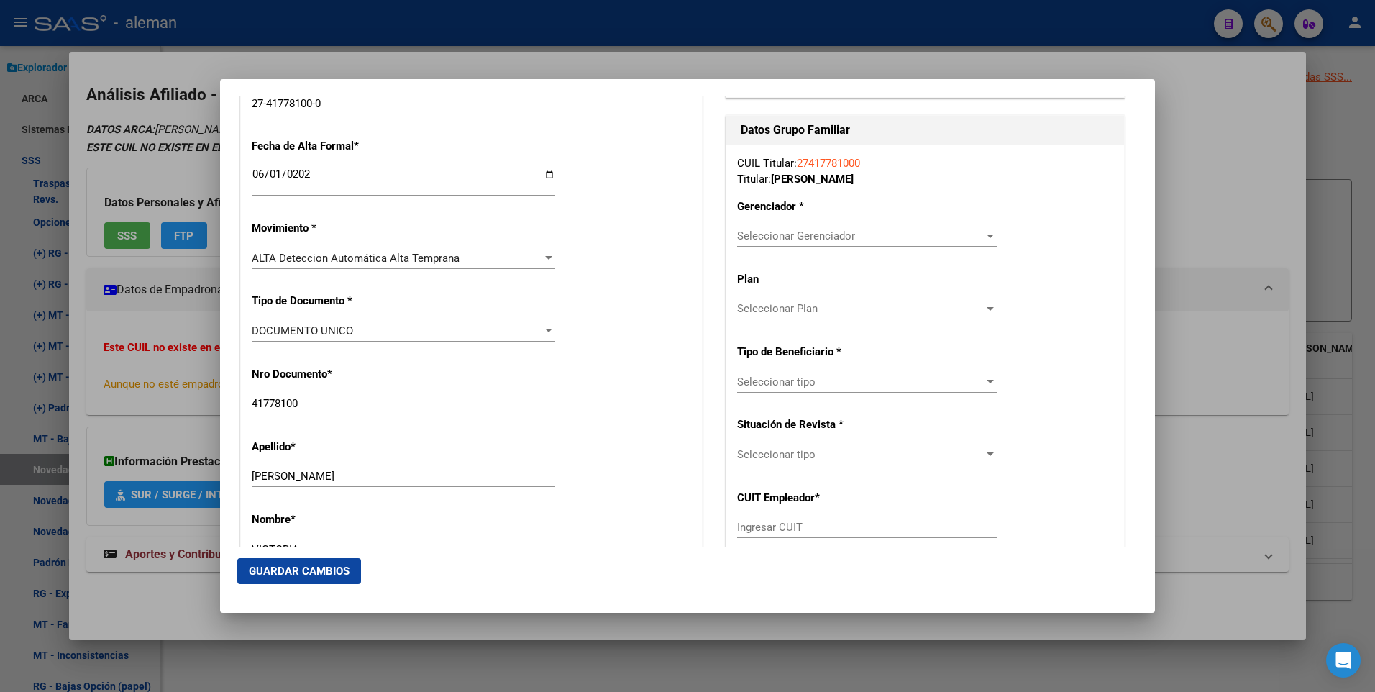
click at [984, 232] on div at bounding box center [990, 236] width 13 height 12
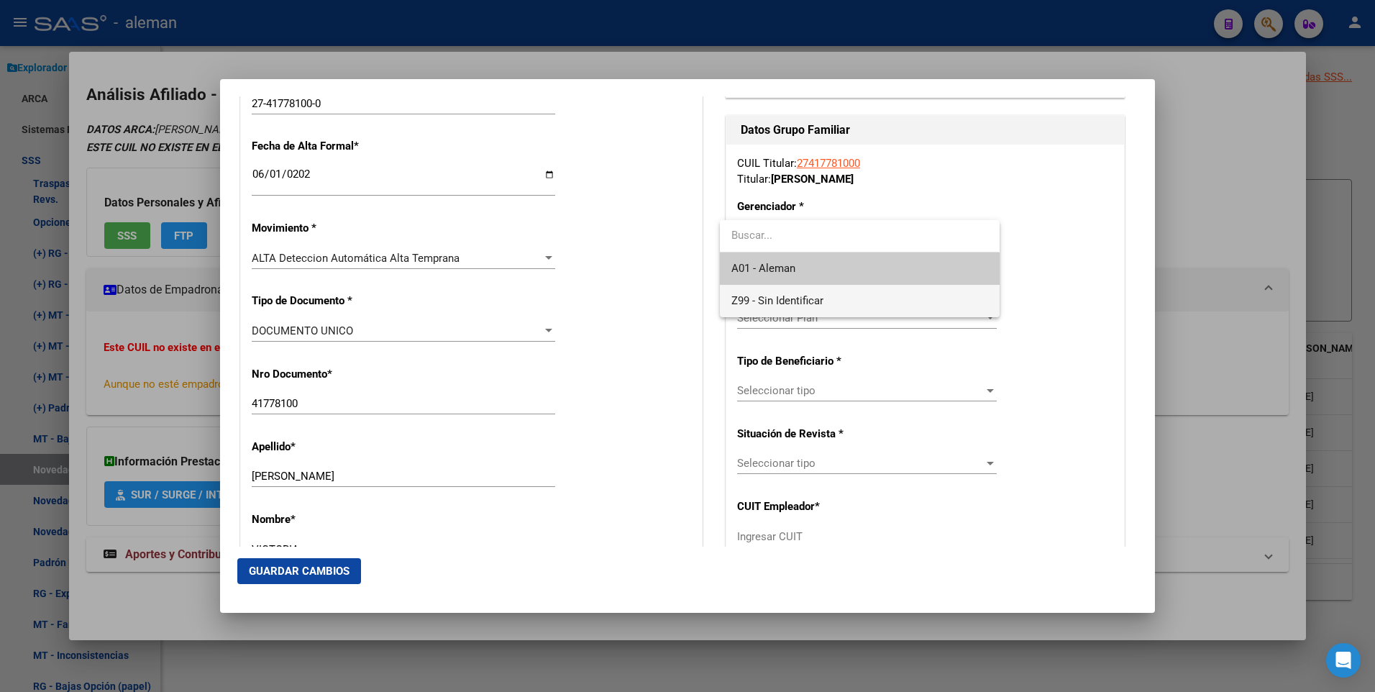
click at [855, 294] on span "Z99 - Sin Identificar" at bounding box center [860, 301] width 256 height 32
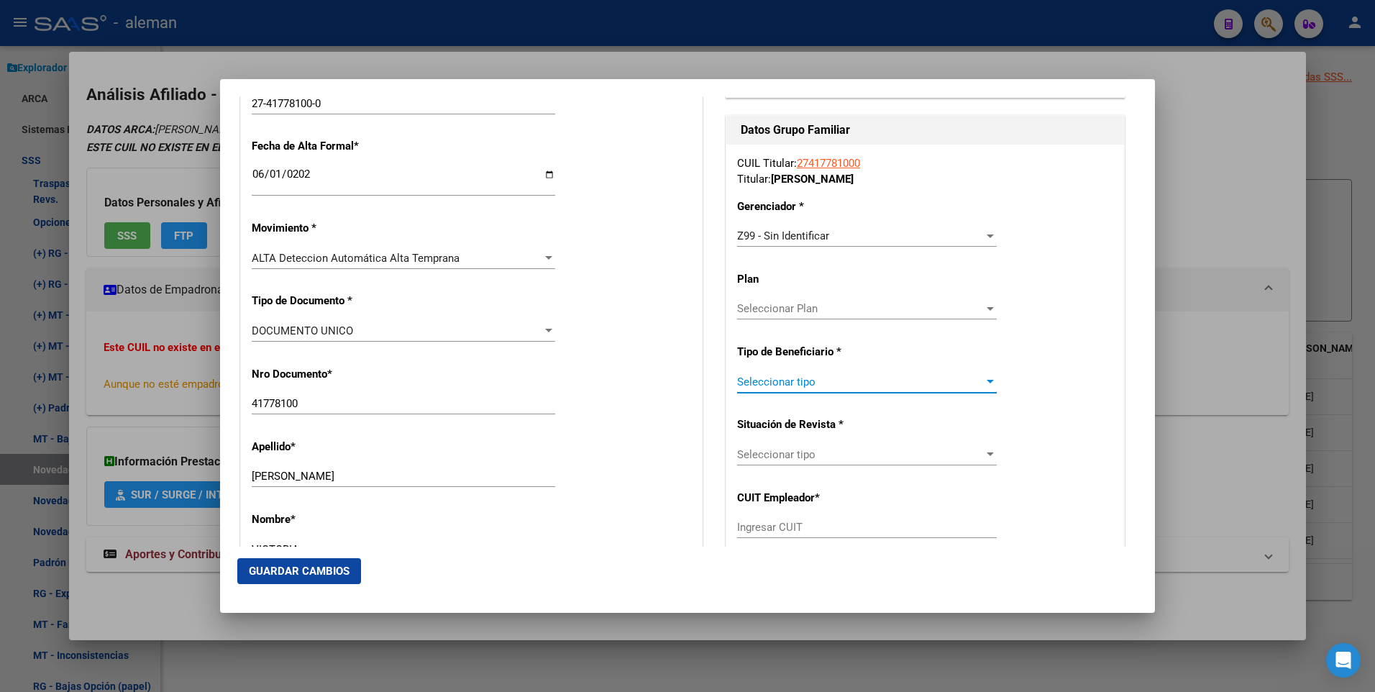
click at [984, 378] on div at bounding box center [990, 382] width 13 height 12
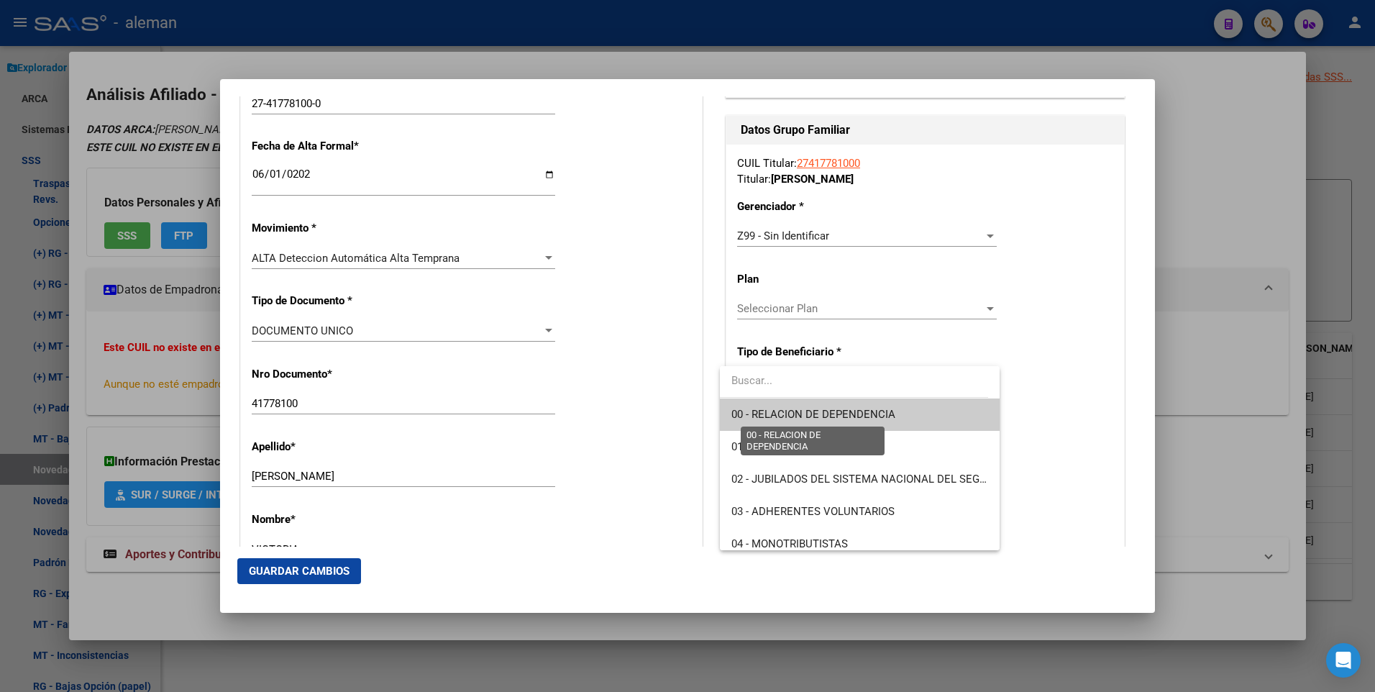
click at [842, 417] on span "00 - RELACION DE DEPENDENCIA" at bounding box center [814, 414] width 164 height 13
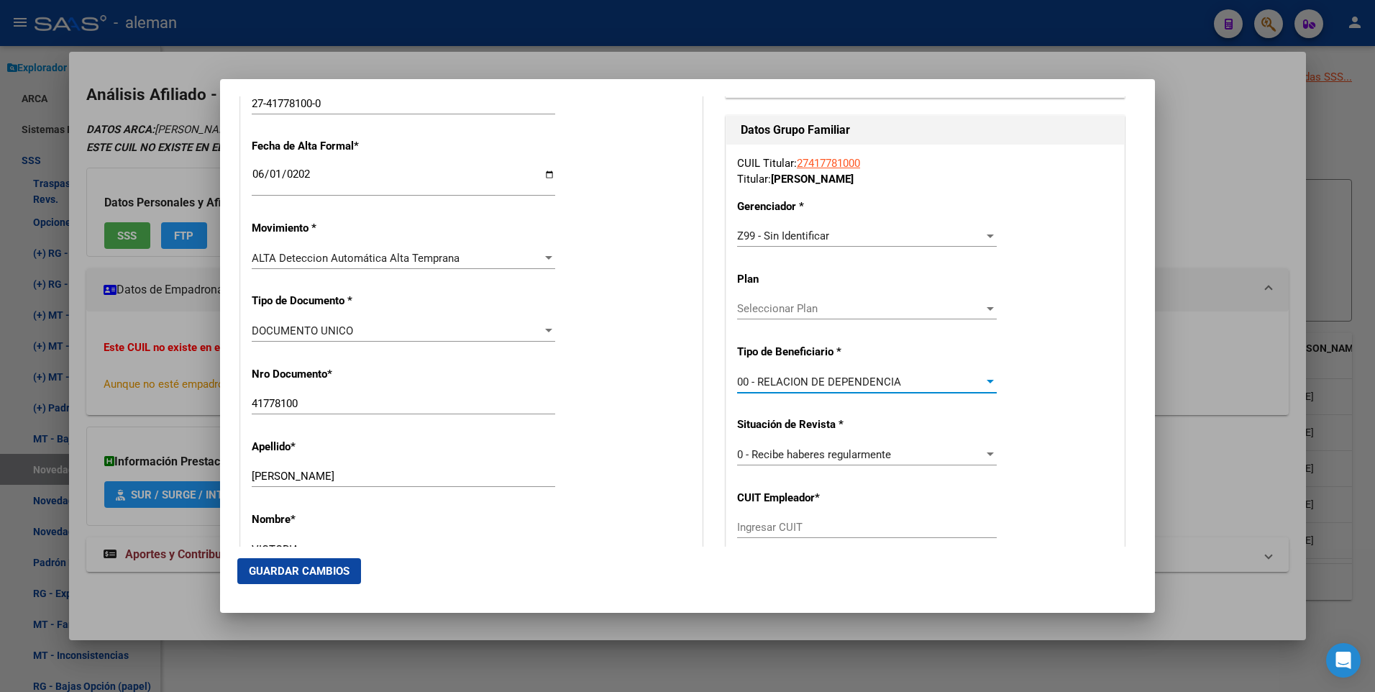
type input "30-71516436-8"
click at [1228, 451] on div at bounding box center [687, 346] width 1375 height 692
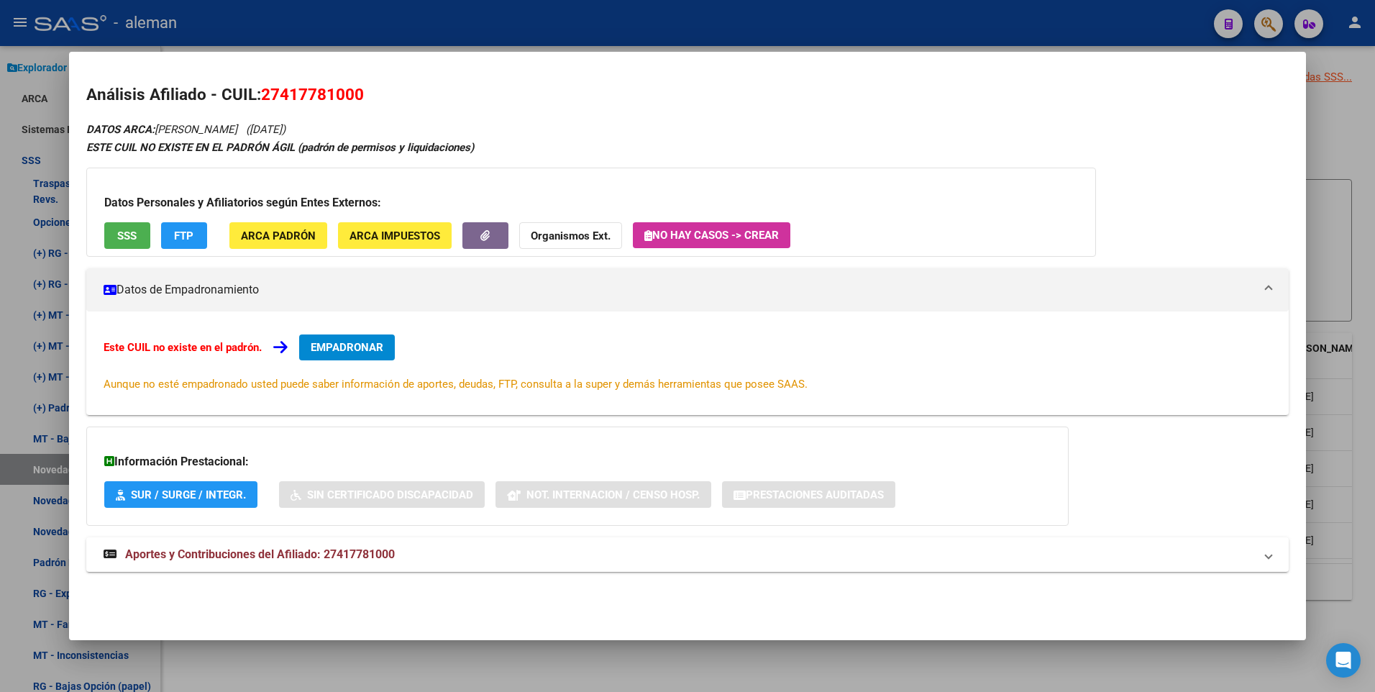
click at [1366, 313] on div at bounding box center [687, 346] width 1375 height 692
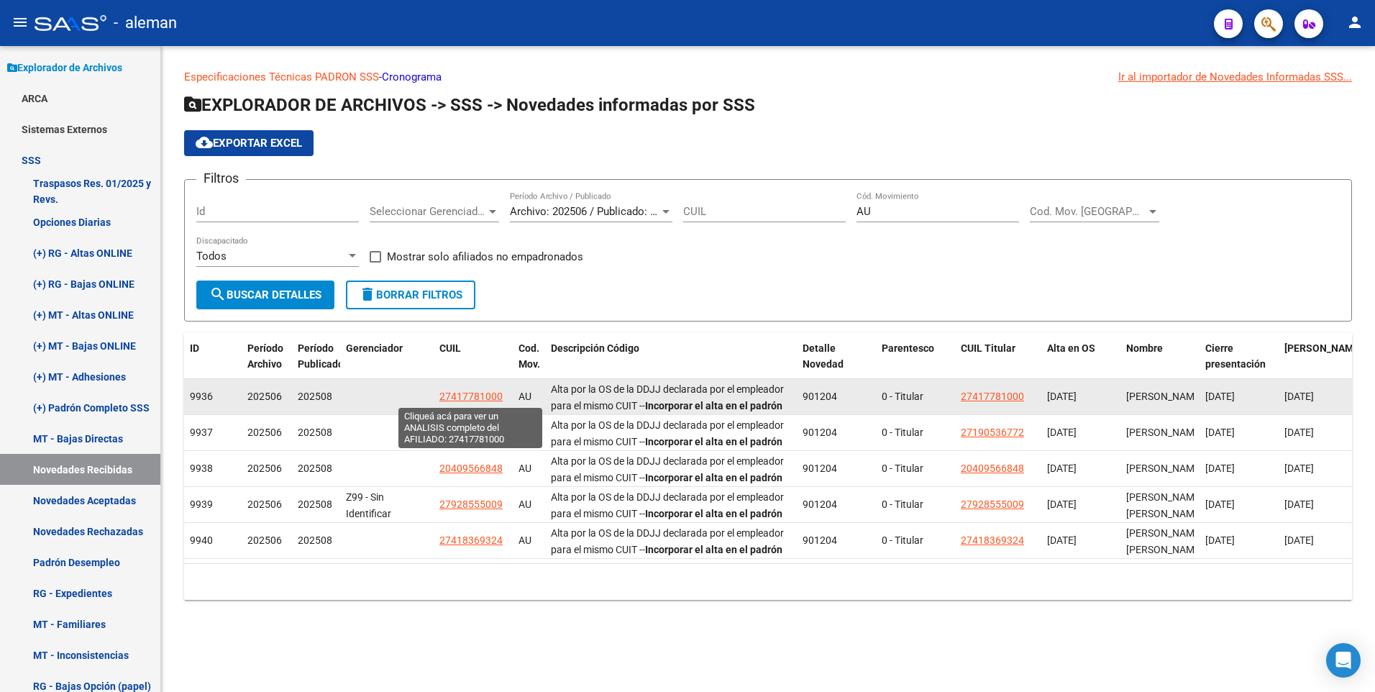
click at [486, 397] on span "27417781000" at bounding box center [471, 397] width 63 height 12
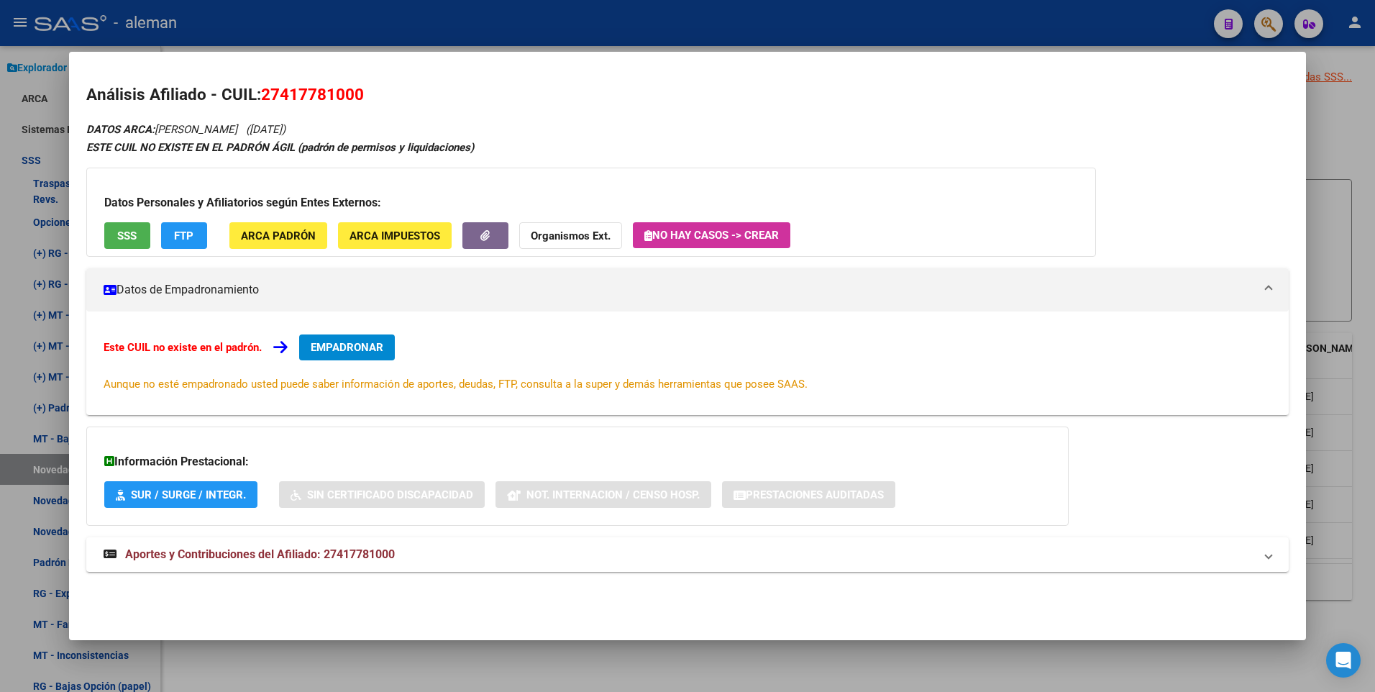
click at [381, 345] on span "EMPADRONAR" at bounding box center [347, 347] width 73 height 13
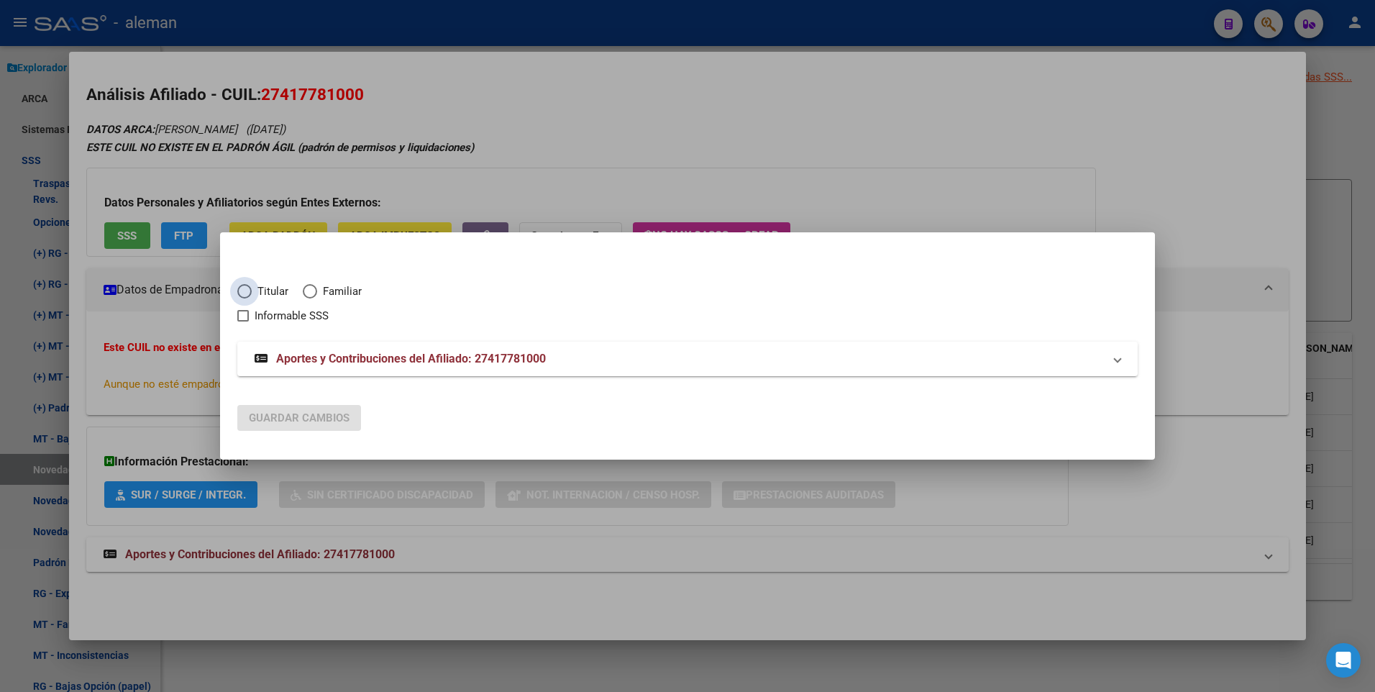
click at [247, 290] on span "Elija una opción" at bounding box center [244, 291] width 14 height 14
click at [247, 290] on input "Titular" at bounding box center [244, 291] width 14 height 14
radio input "true"
checkbox input "true"
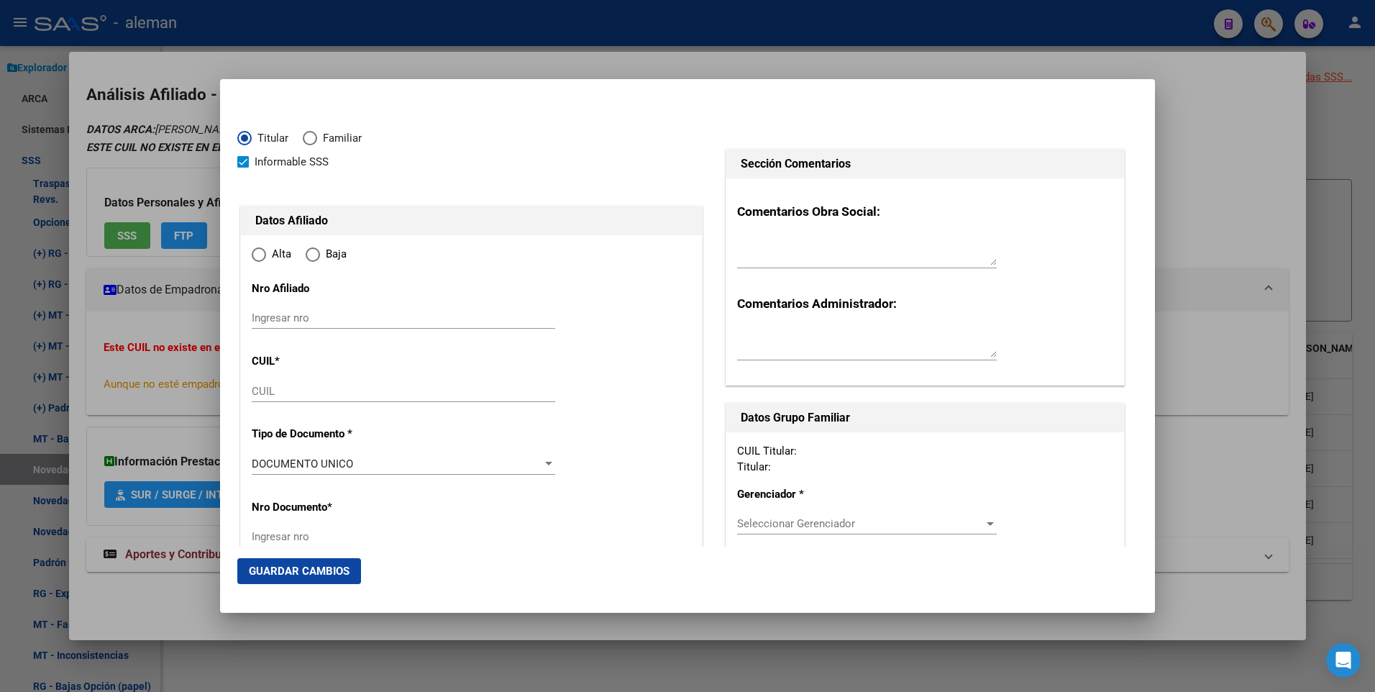
type input "27-41778100-0"
type input "41778100"
type input "BOHORQUEZ VICTORIA"
type input "1999-03-15"
type input "CABA"
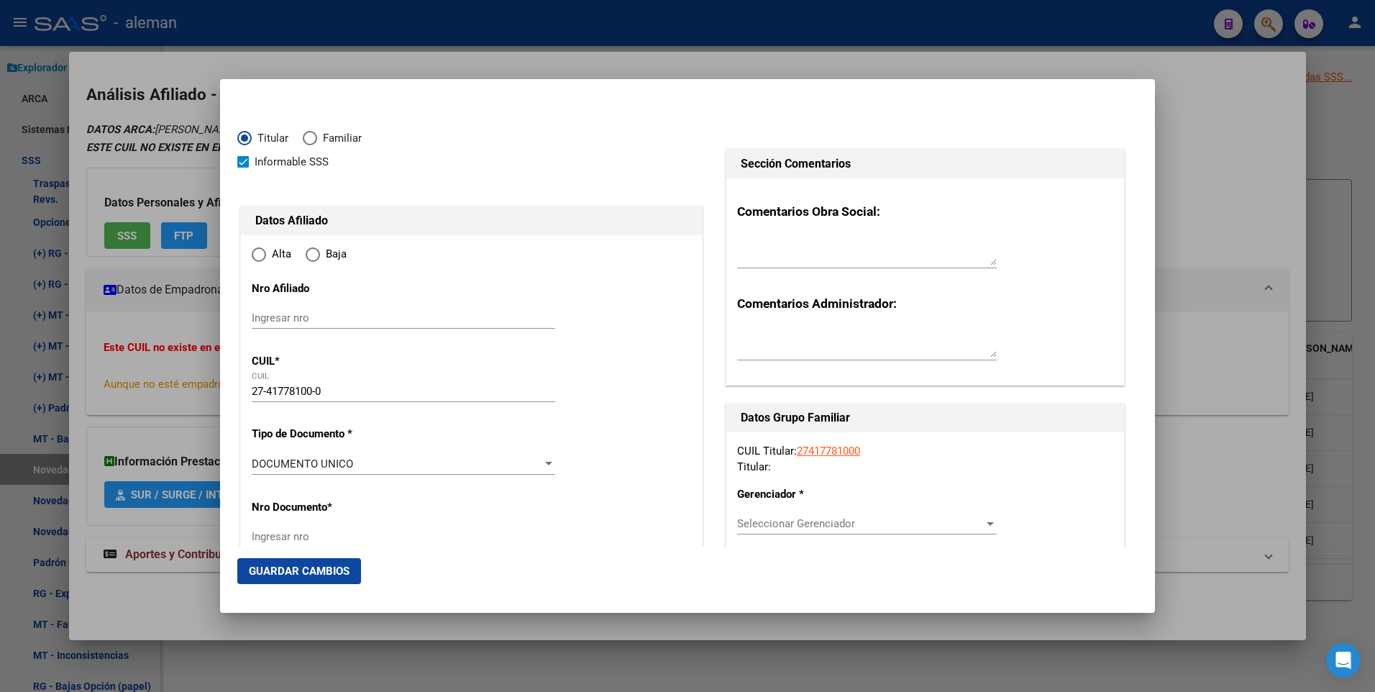
type input "1039"
type input "VENEZUELA 436"
radio input "true"
click at [253, 461] on input "Ingresar fecha" at bounding box center [404, 467] width 304 height 23
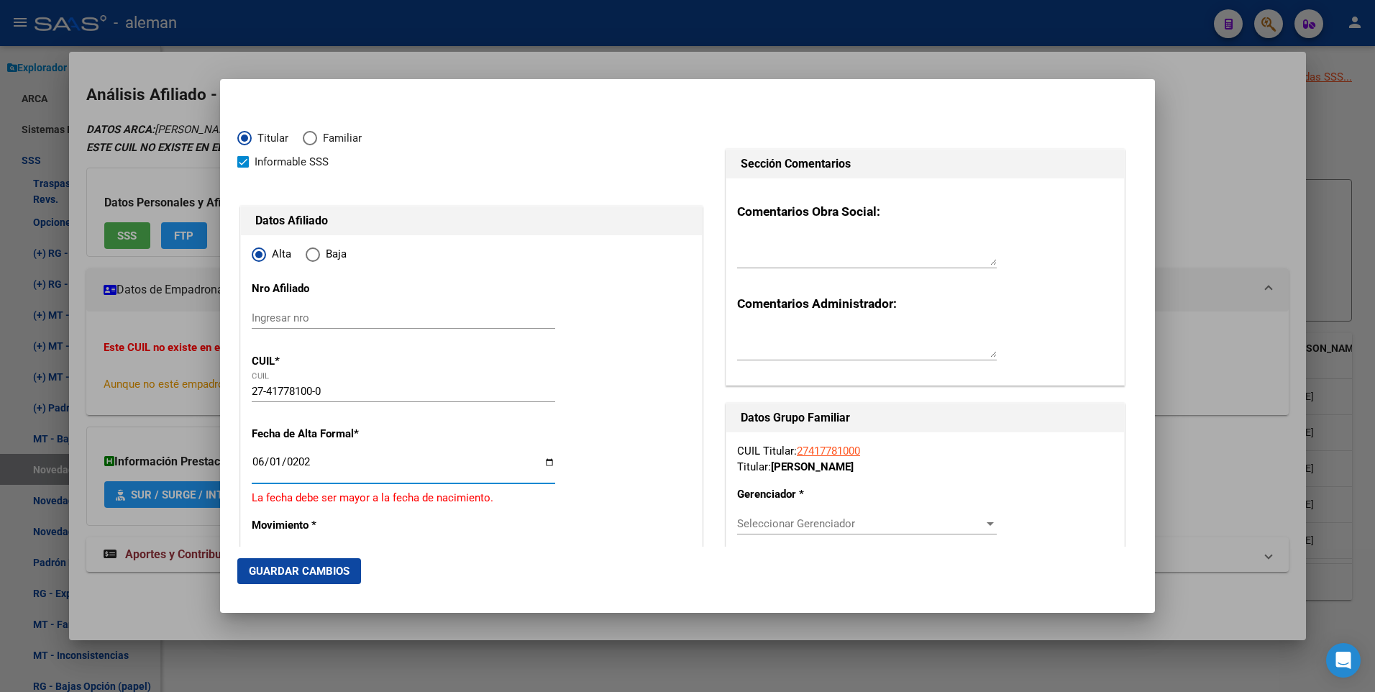
type input "[DATE]"
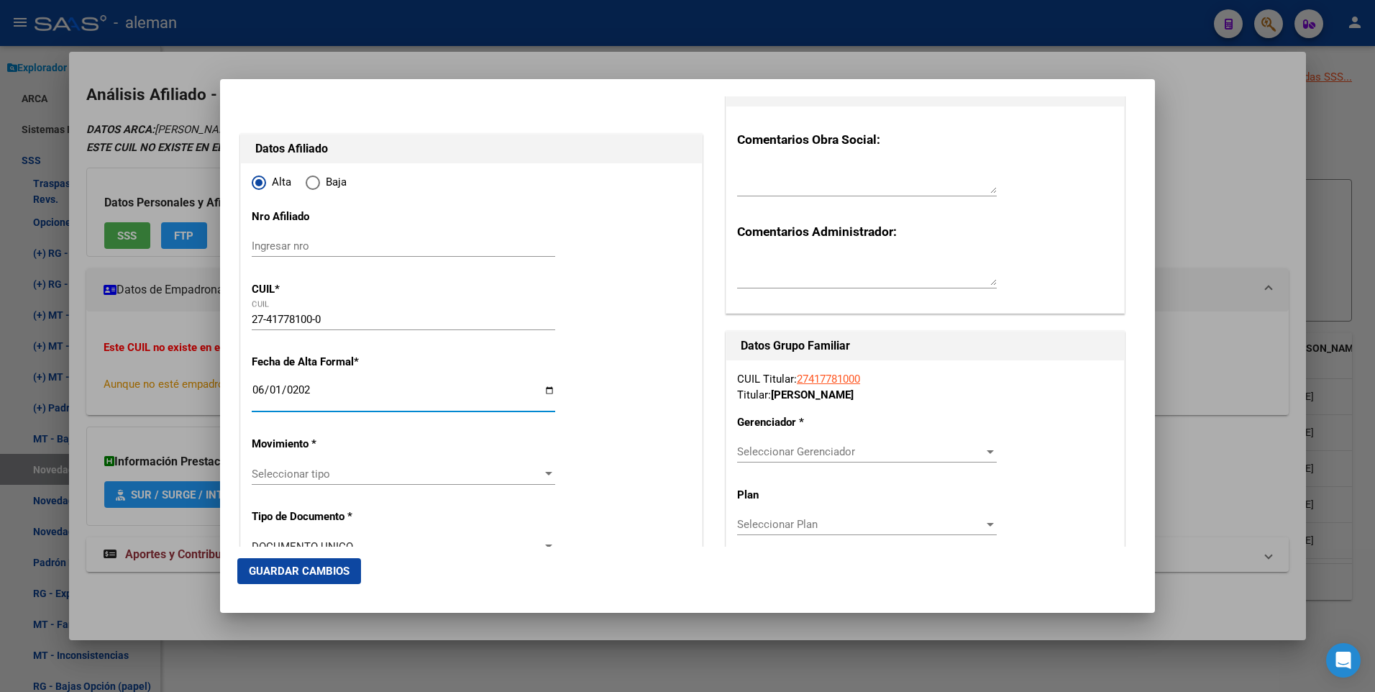
click at [543, 470] on div at bounding box center [548, 474] width 13 height 12
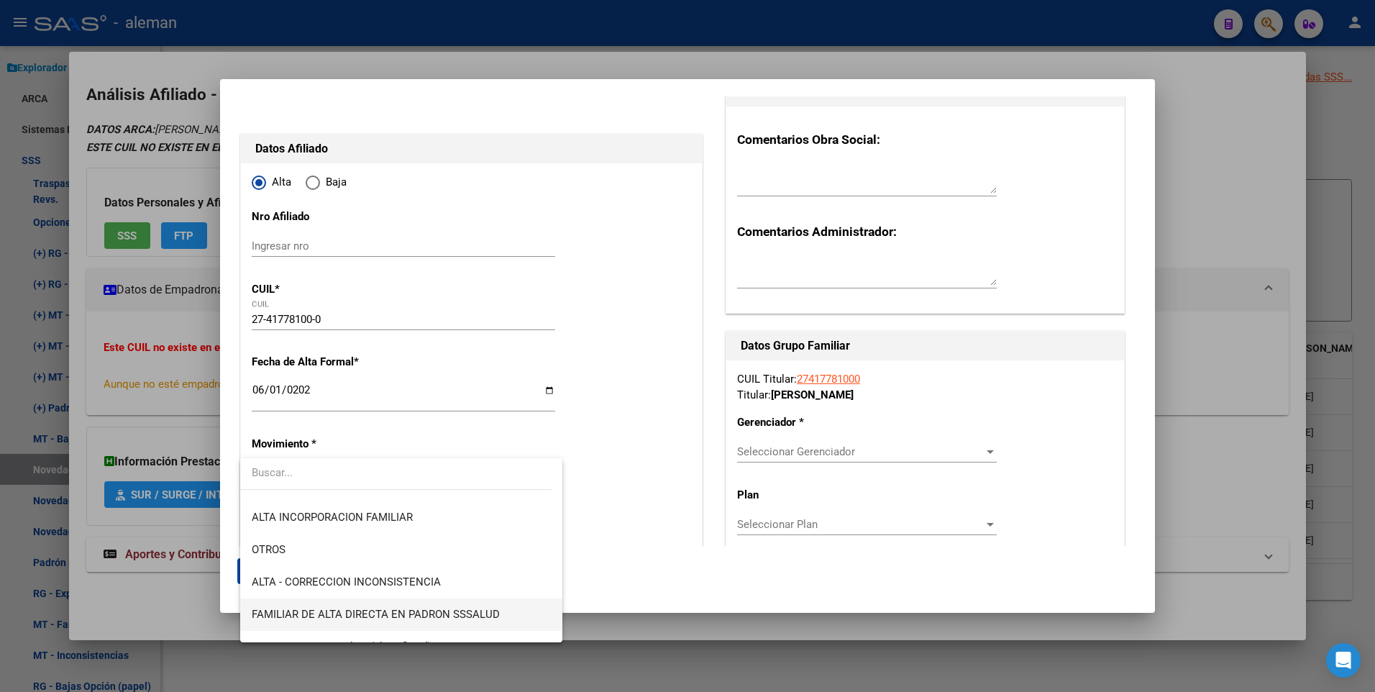
scroll to position [432, 0]
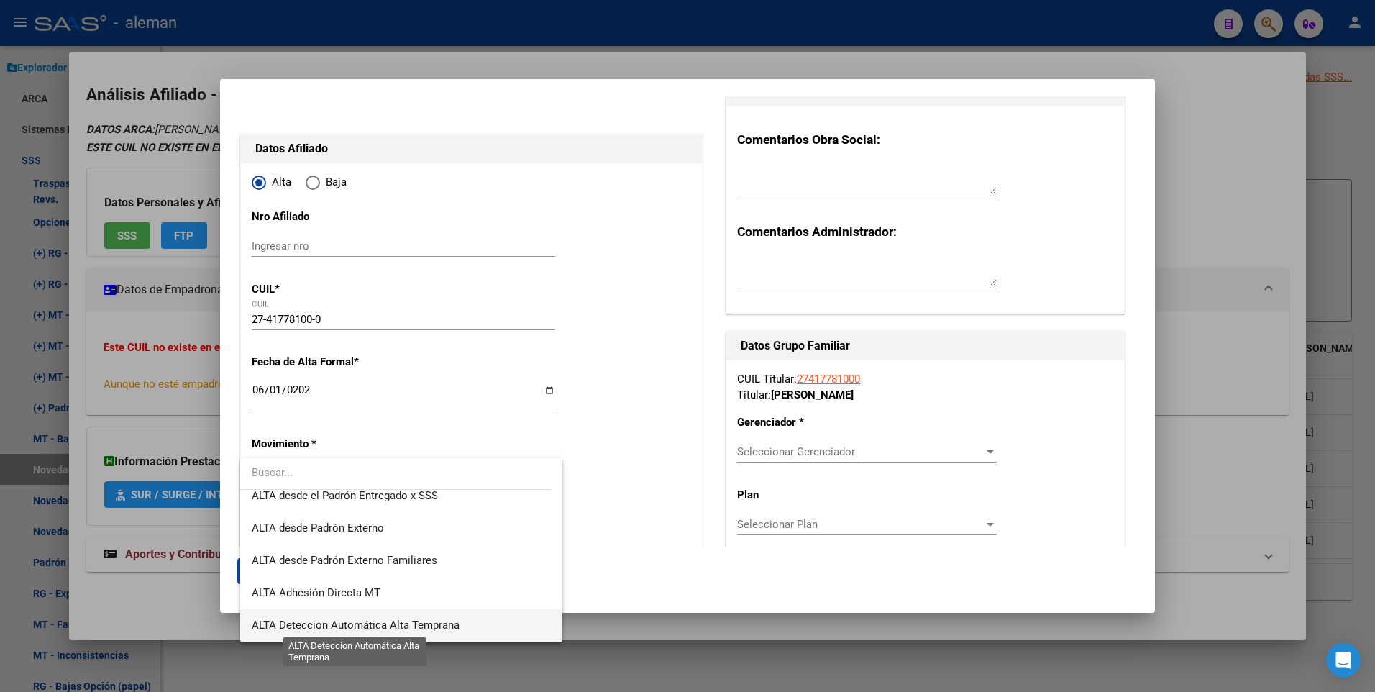
click at [410, 622] on span "ALTA Deteccion Automática Alta Temprana" at bounding box center [356, 625] width 208 height 13
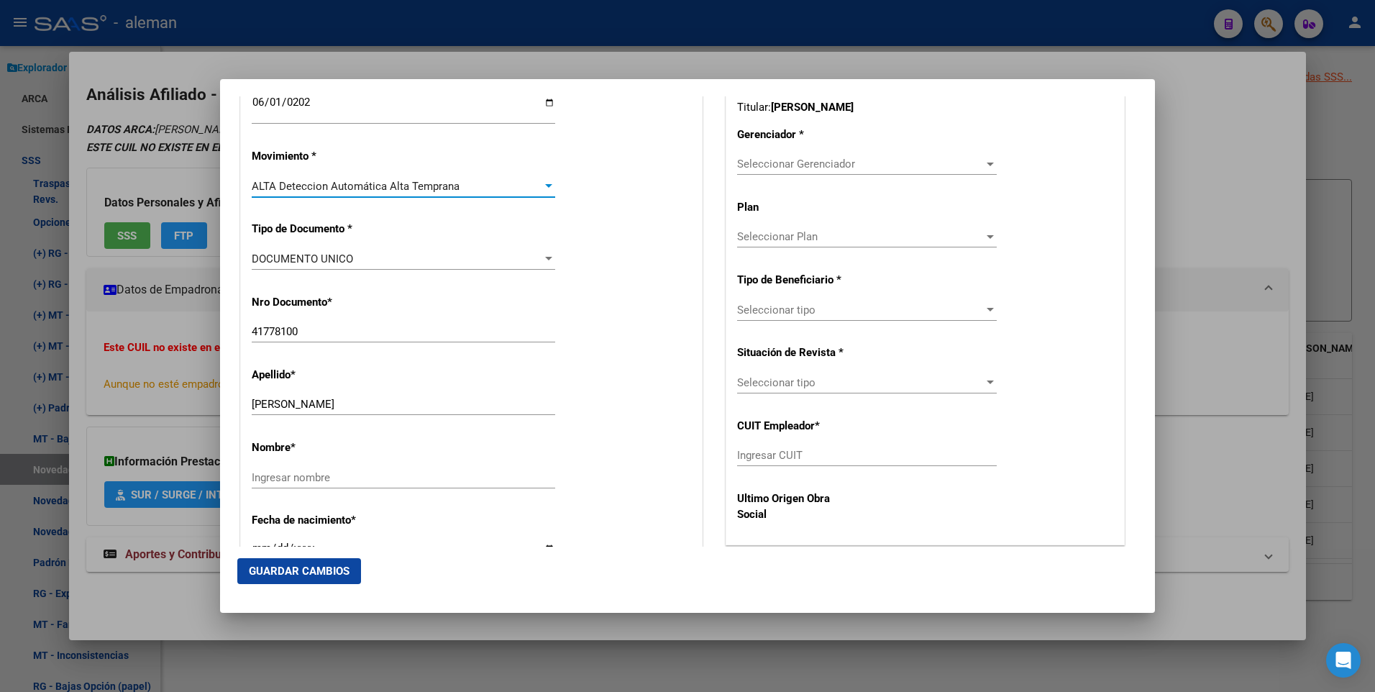
scroll to position [504, 0]
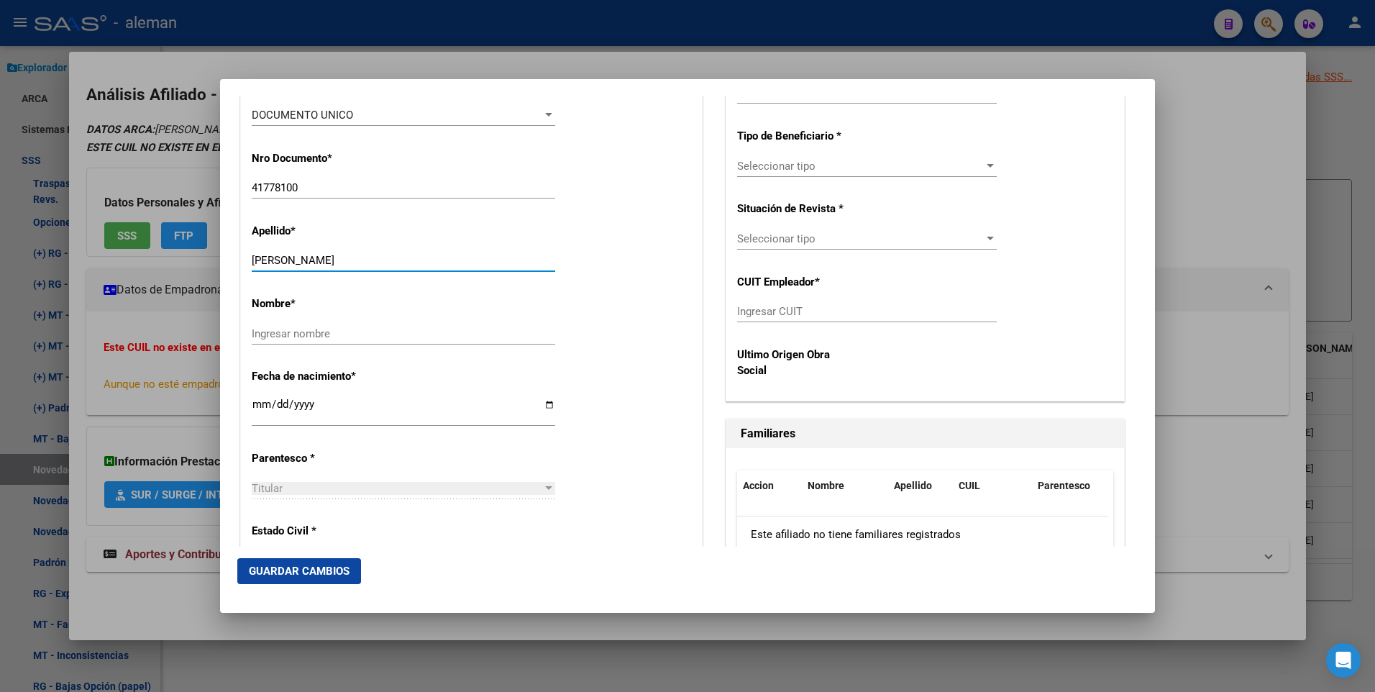
drag, startPoint x: 317, startPoint y: 258, endPoint x: 399, endPoint y: 260, distance: 82.0
click at [399, 260] on input "BOHORQUEZ VICTORIA" at bounding box center [404, 260] width 304 height 13
click at [369, 333] on input "Ingresar nombre" at bounding box center [404, 333] width 304 height 13
paste input "VICTORIA"
type input "VICTORIA"
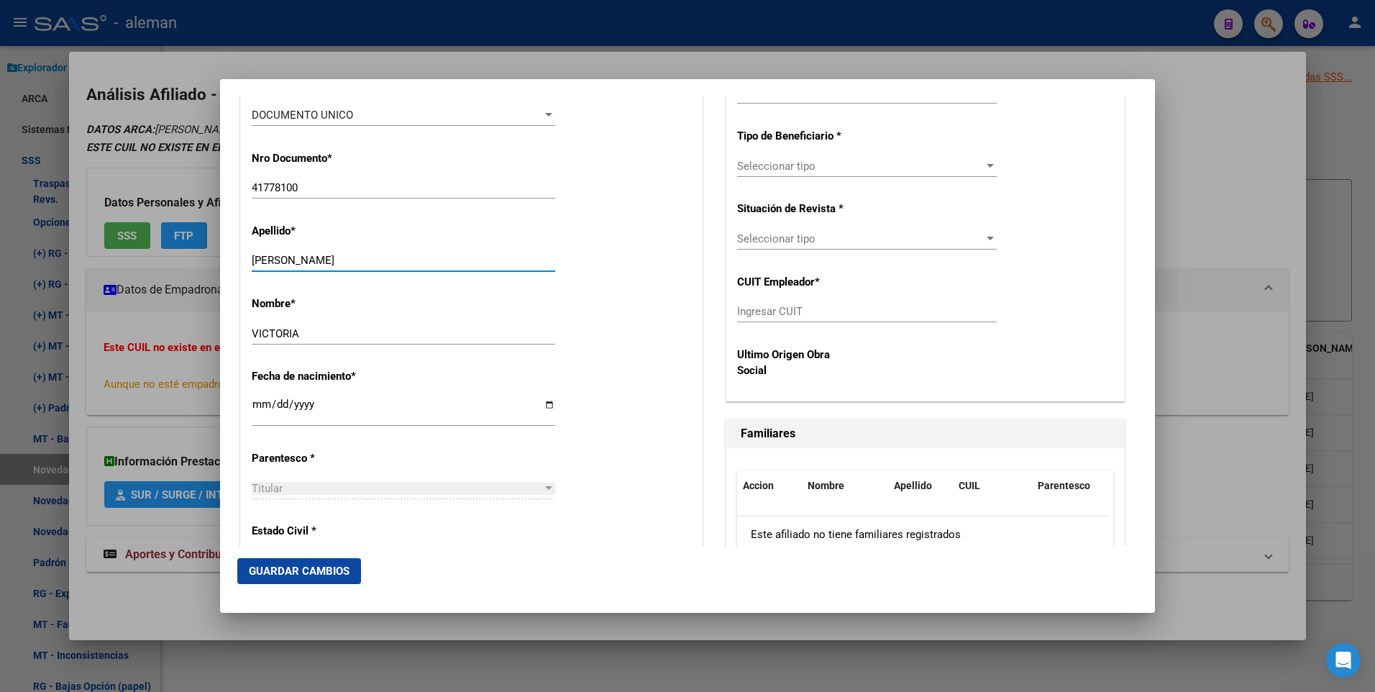
drag, startPoint x: 318, startPoint y: 262, endPoint x: 452, endPoint y: 259, distance: 133.8
click at [452, 259] on input "BOHORQUEZ VICTORIA" at bounding box center [404, 260] width 304 height 13
type input "BOHORQUEZ"
click at [655, 322] on div "Nombre * VICTORIA Ingresar nombre" at bounding box center [472, 321] width 440 height 73
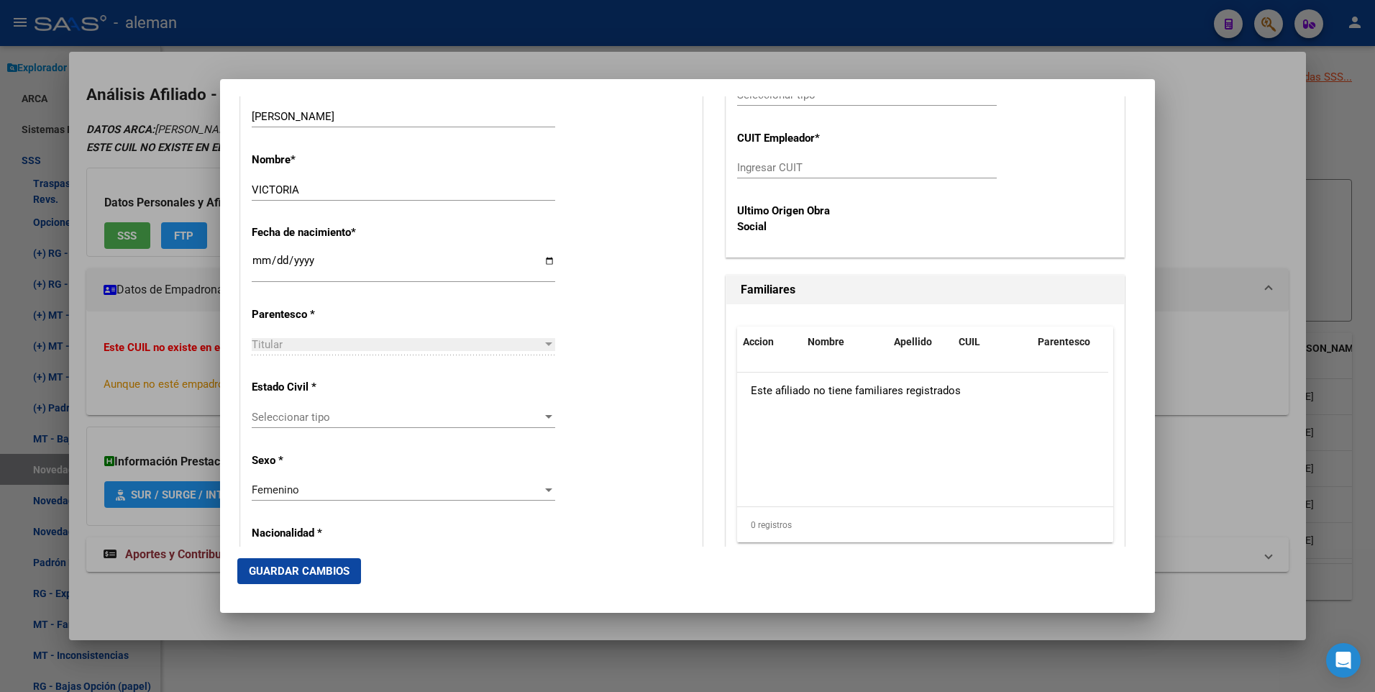
scroll to position [719, 0]
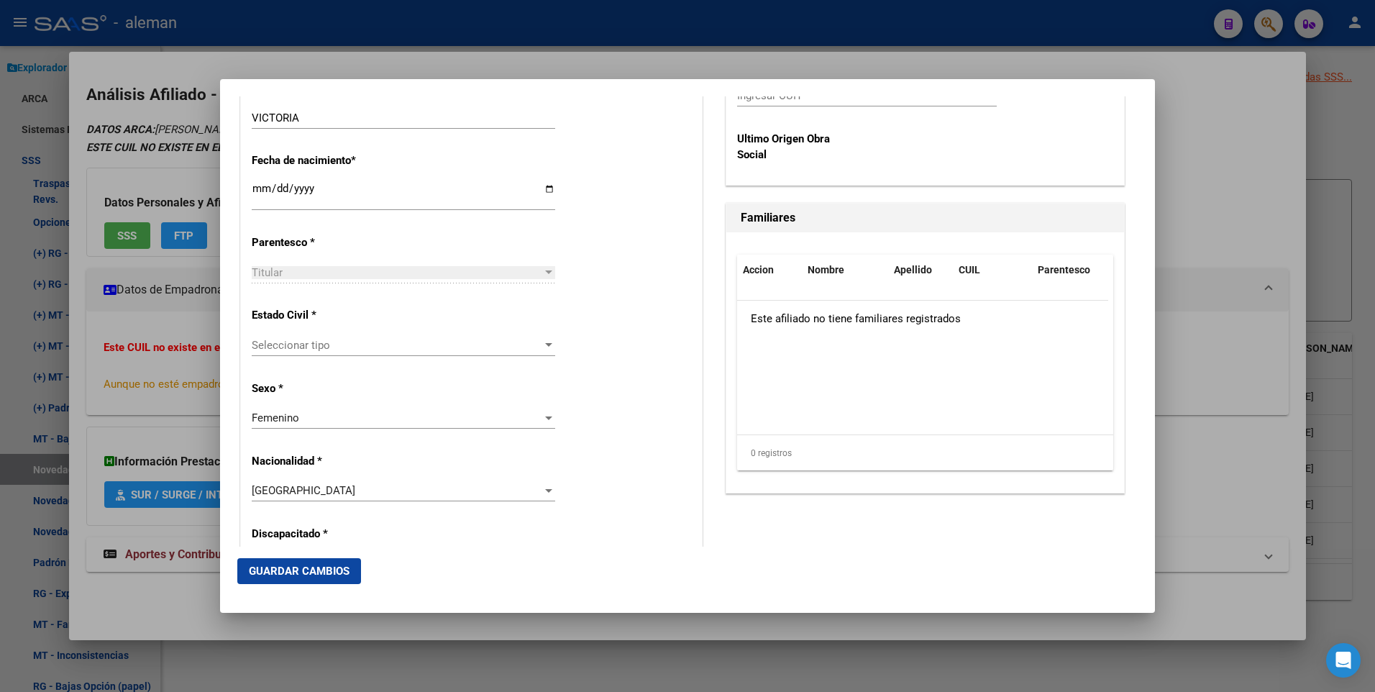
click at [545, 345] on div at bounding box center [548, 345] width 7 height 4
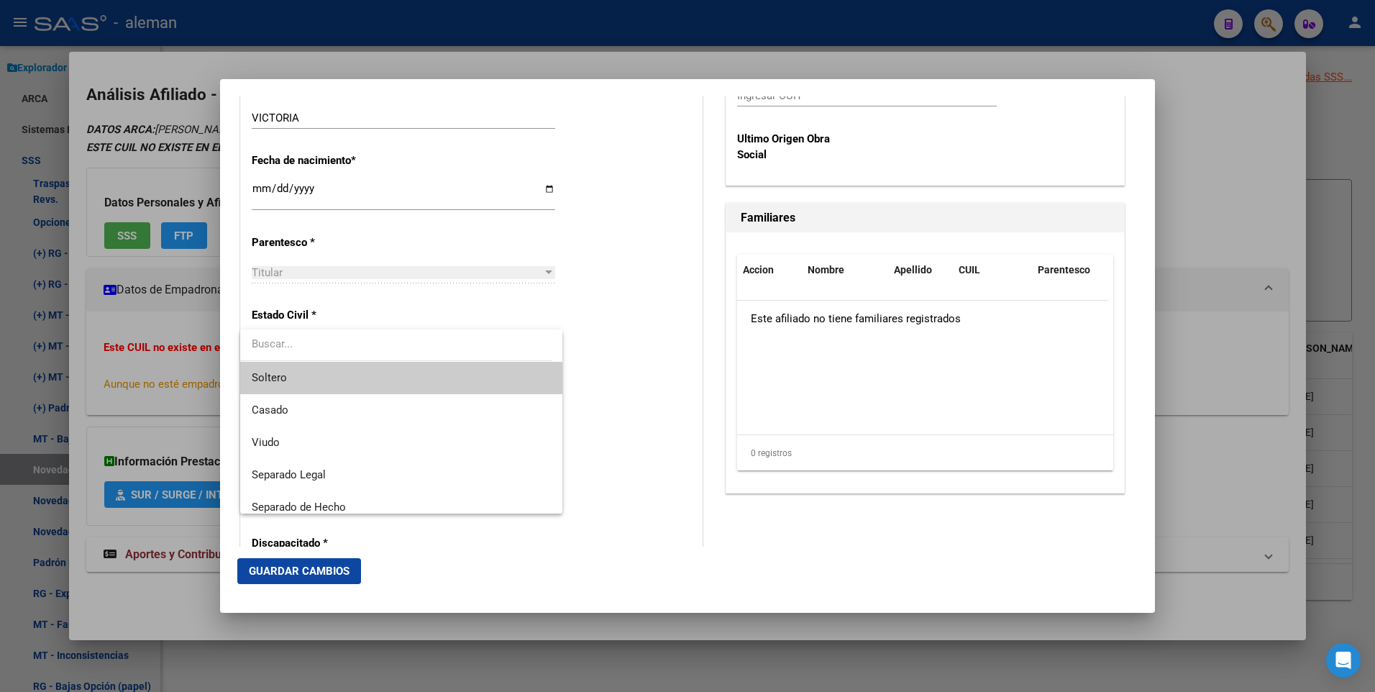
click at [481, 370] on span "Soltero" at bounding box center [401, 378] width 299 height 32
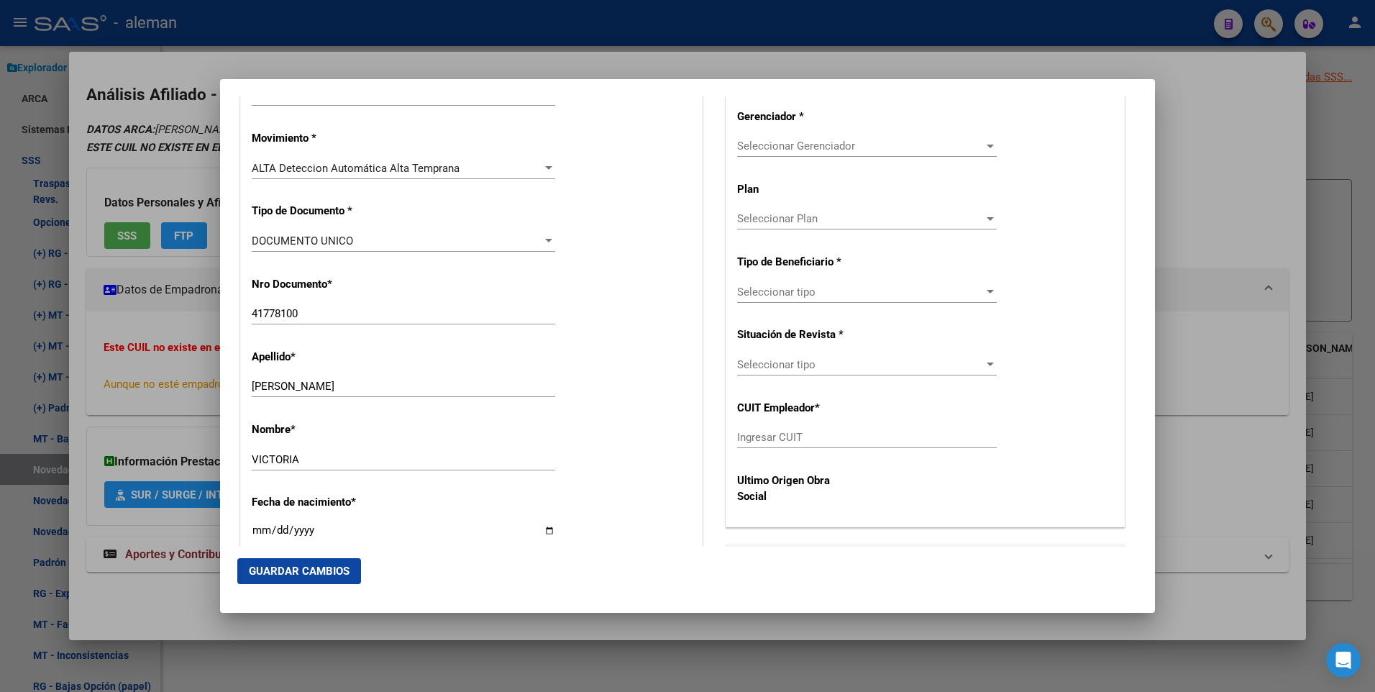
scroll to position [162, 0]
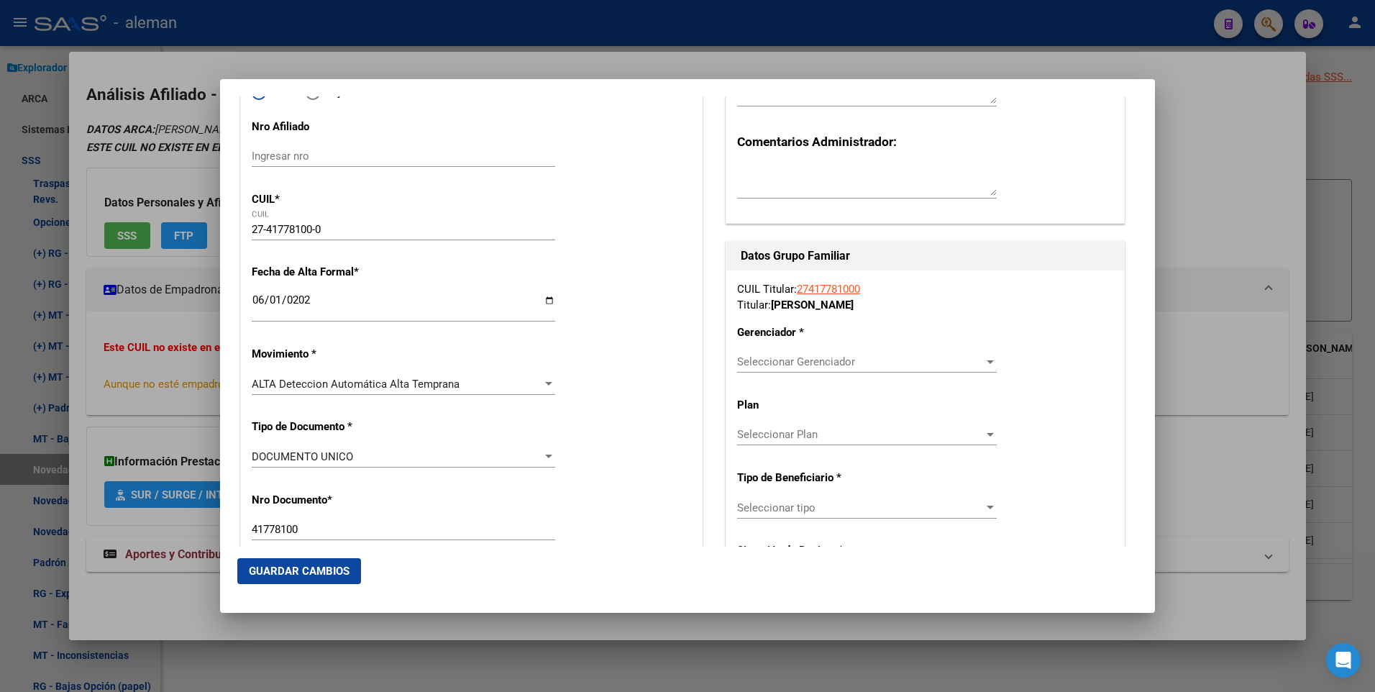
click at [836, 347] on div "CUIL Titular: 27417781000 Titular: BOHORQUEZ VICTORIA Gerenciador * Seleccionar…" at bounding box center [926, 506] width 398 height 472
click at [840, 354] on div "Seleccionar Gerenciador Seleccionar Gerenciador" at bounding box center [867, 362] width 260 height 22
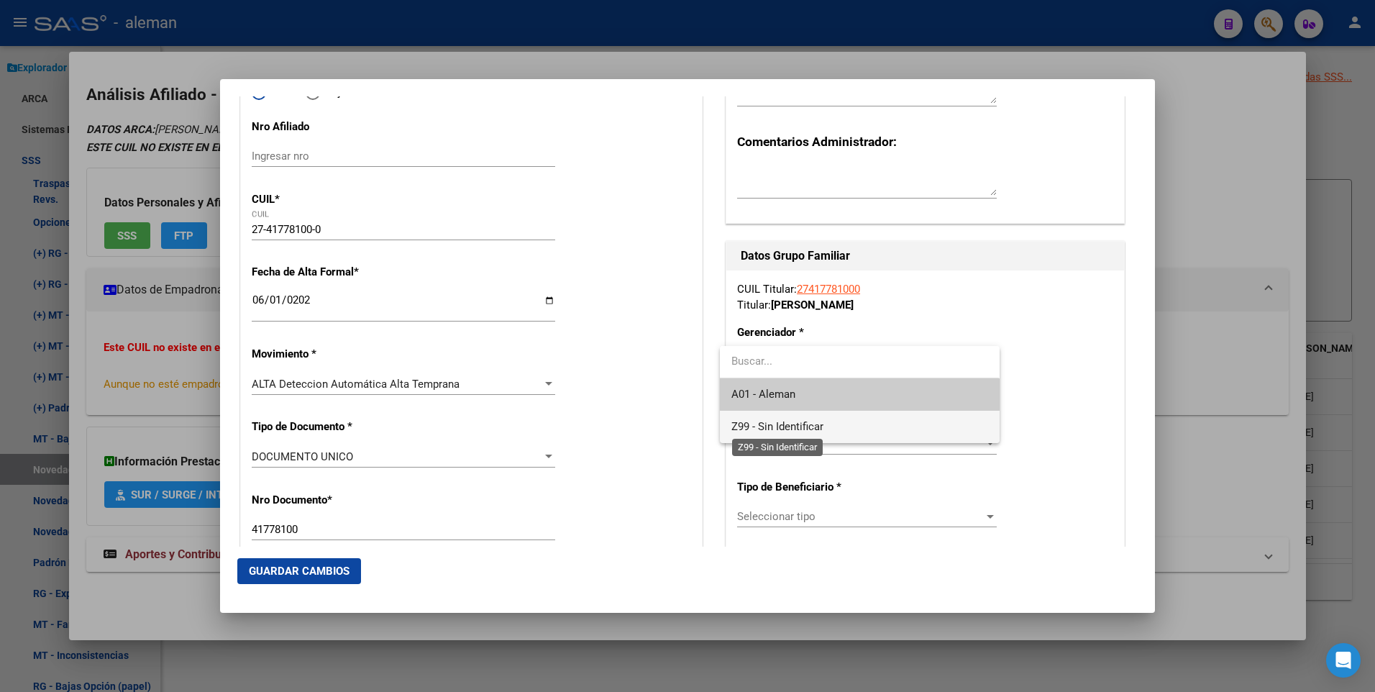
click at [786, 430] on span "Z99 - Sin Identificar" at bounding box center [778, 426] width 92 height 13
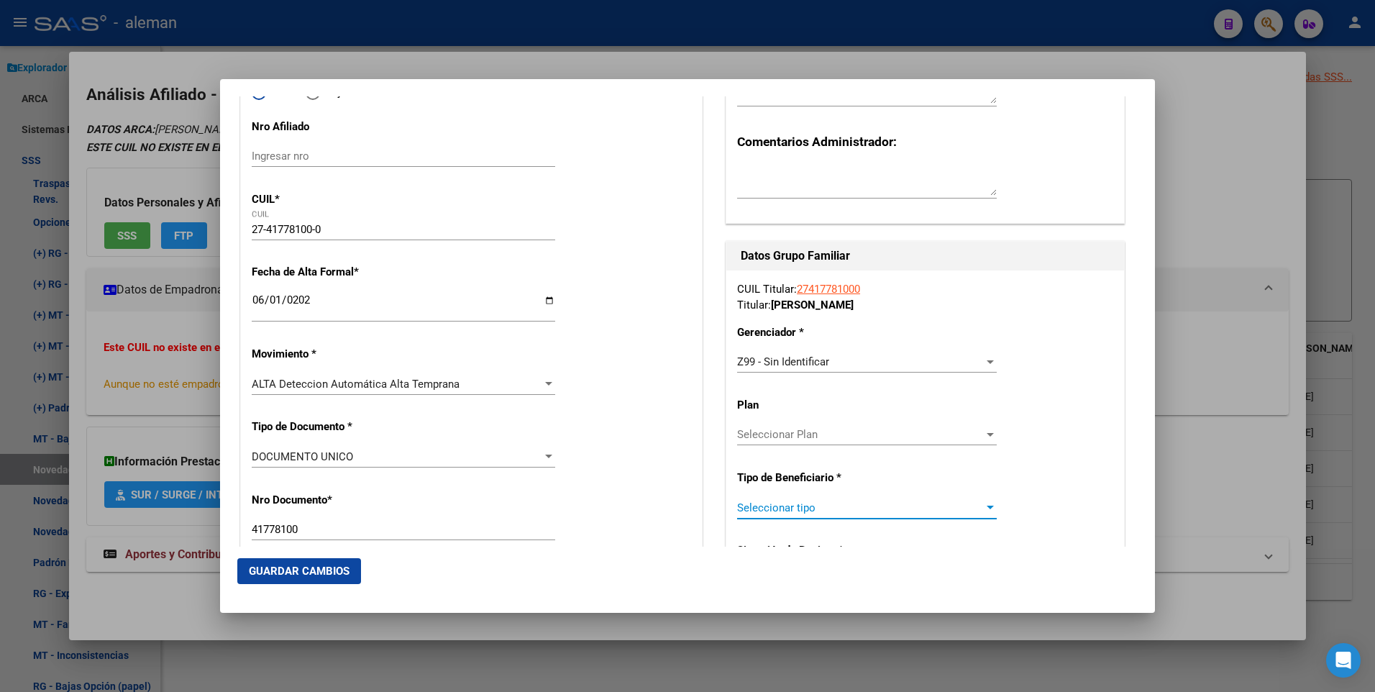
click at [885, 508] on span "Seleccionar tipo" at bounding box center [860, 507] width 247 height 13
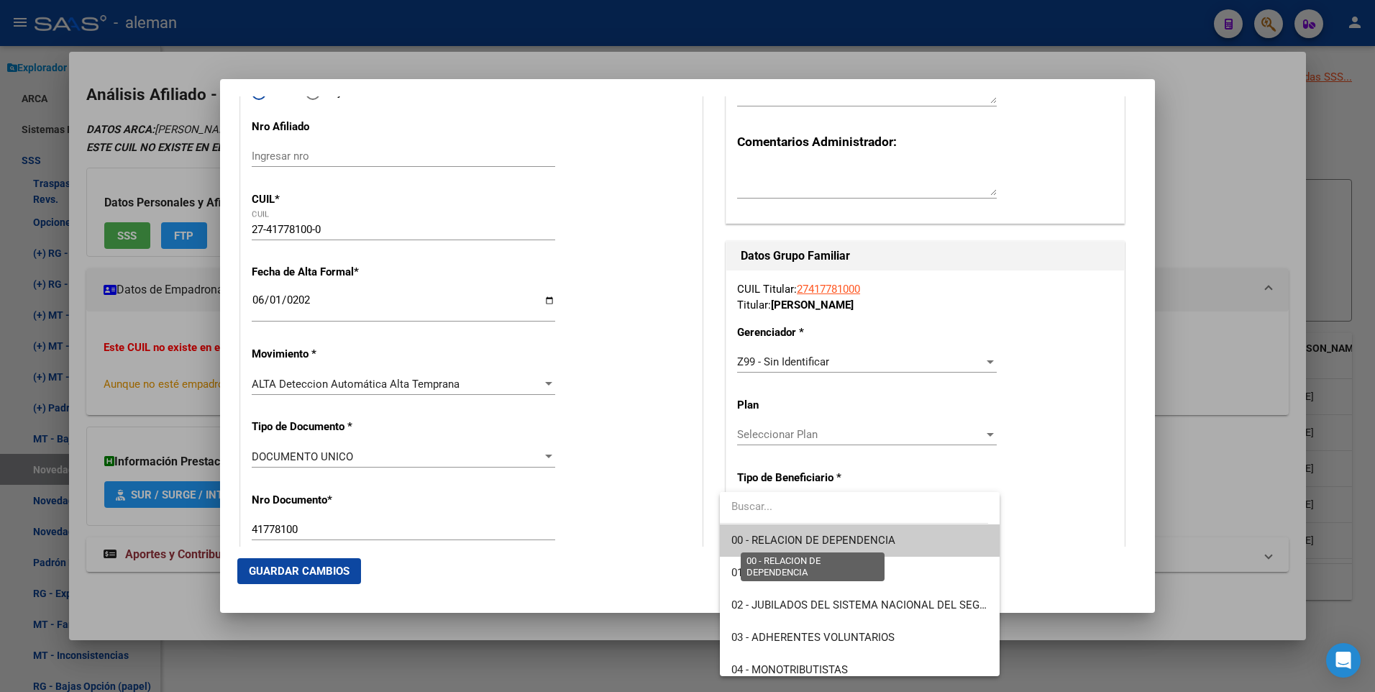
click at [819, 540] on span "00 - RELACION DE DEPENDENCIA" at bounding box center [814, 540] width 164 height 13
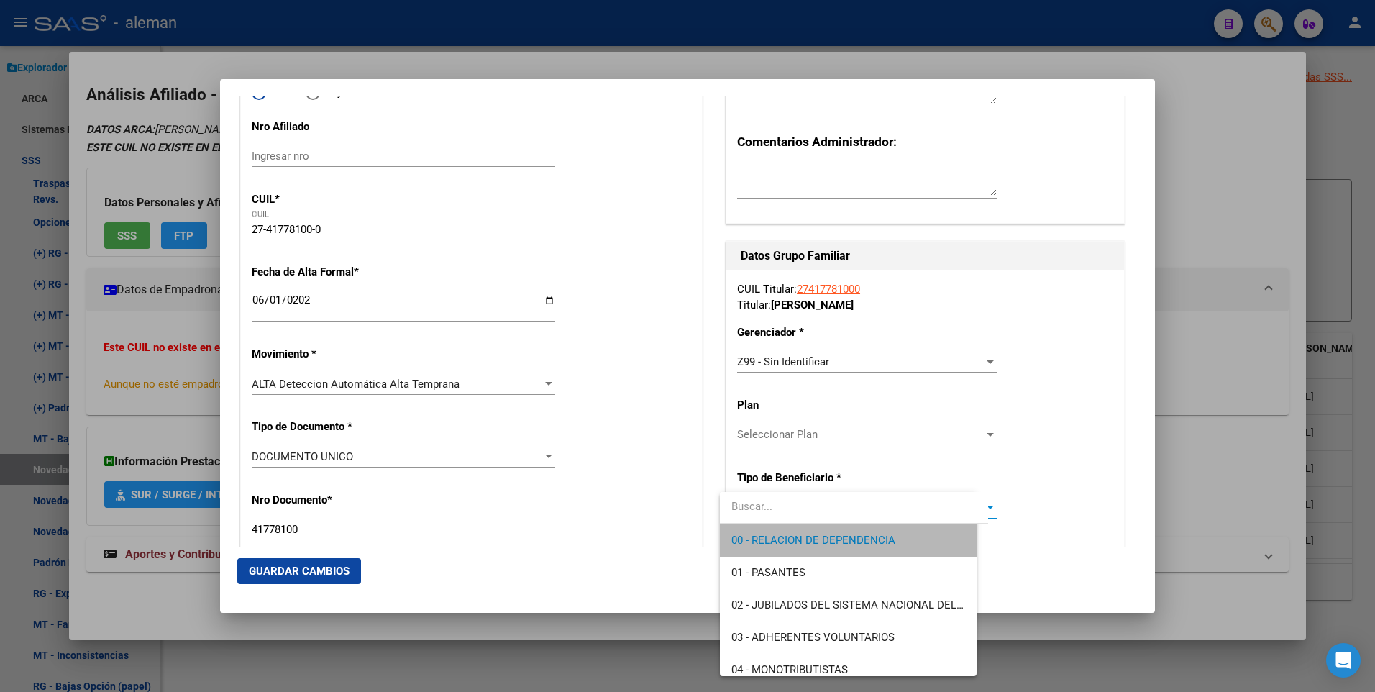
type input "30-71516436-8"
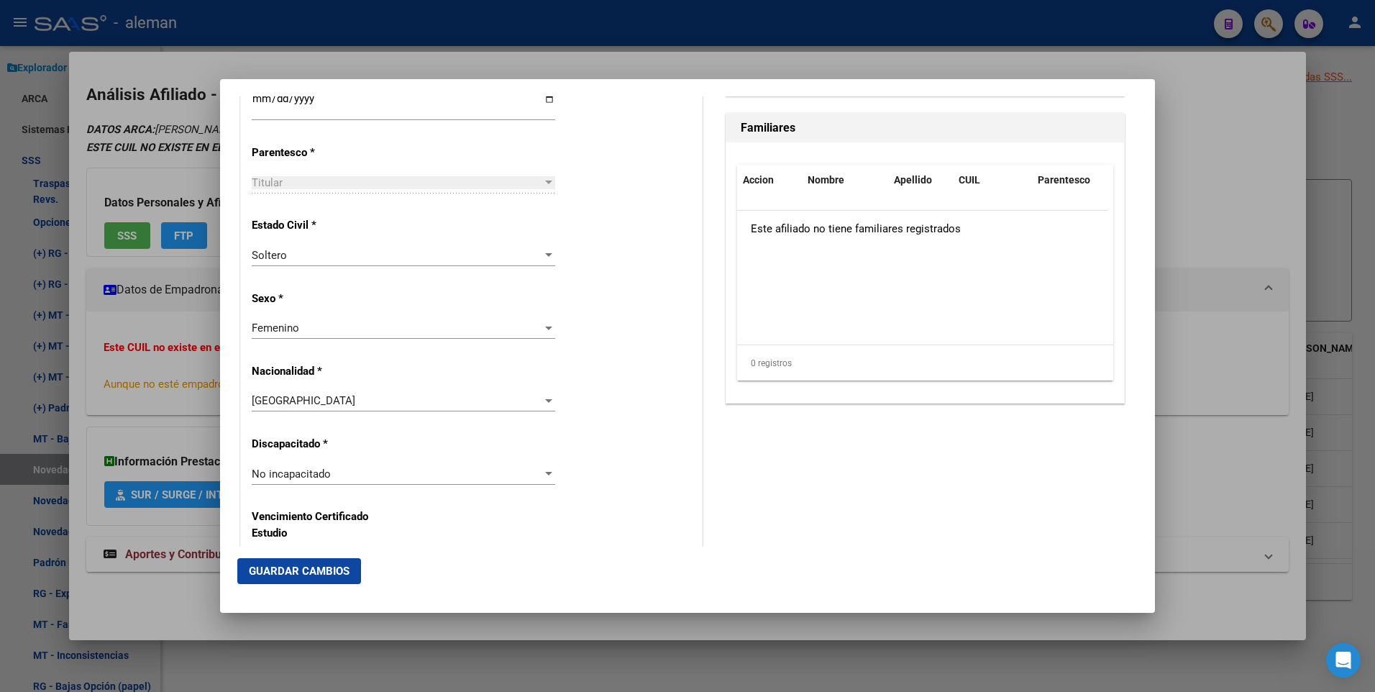
scroll to position [1025, 0]
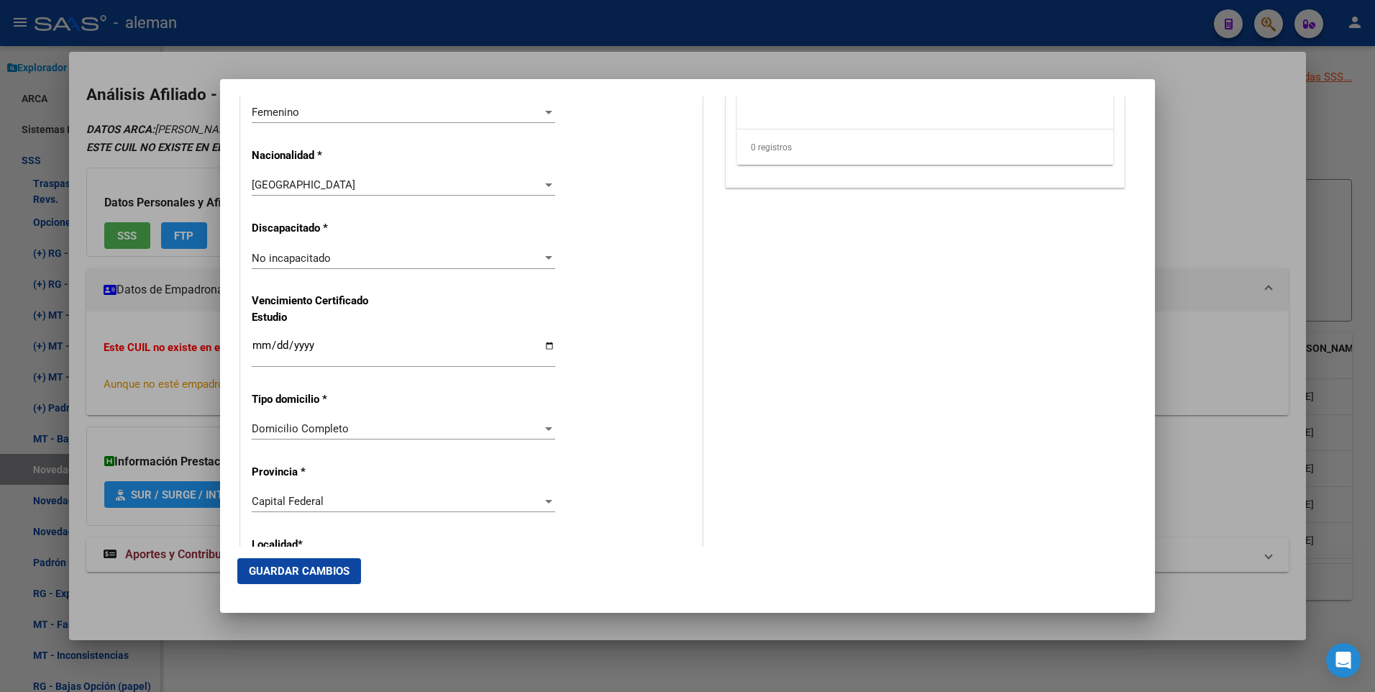
click at [317, 566] on span "Guardar Cambios" at bounding box center [299, 571] width 101 height 13
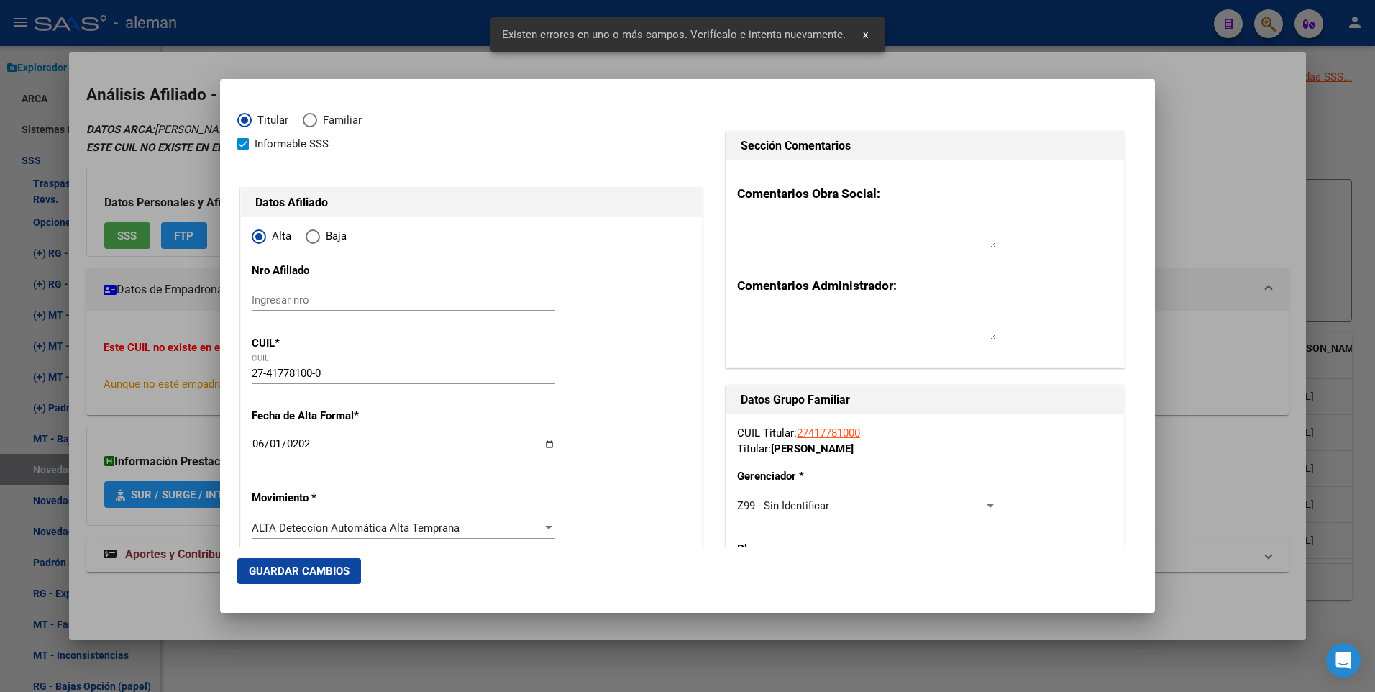
scroll to position [0, 0]
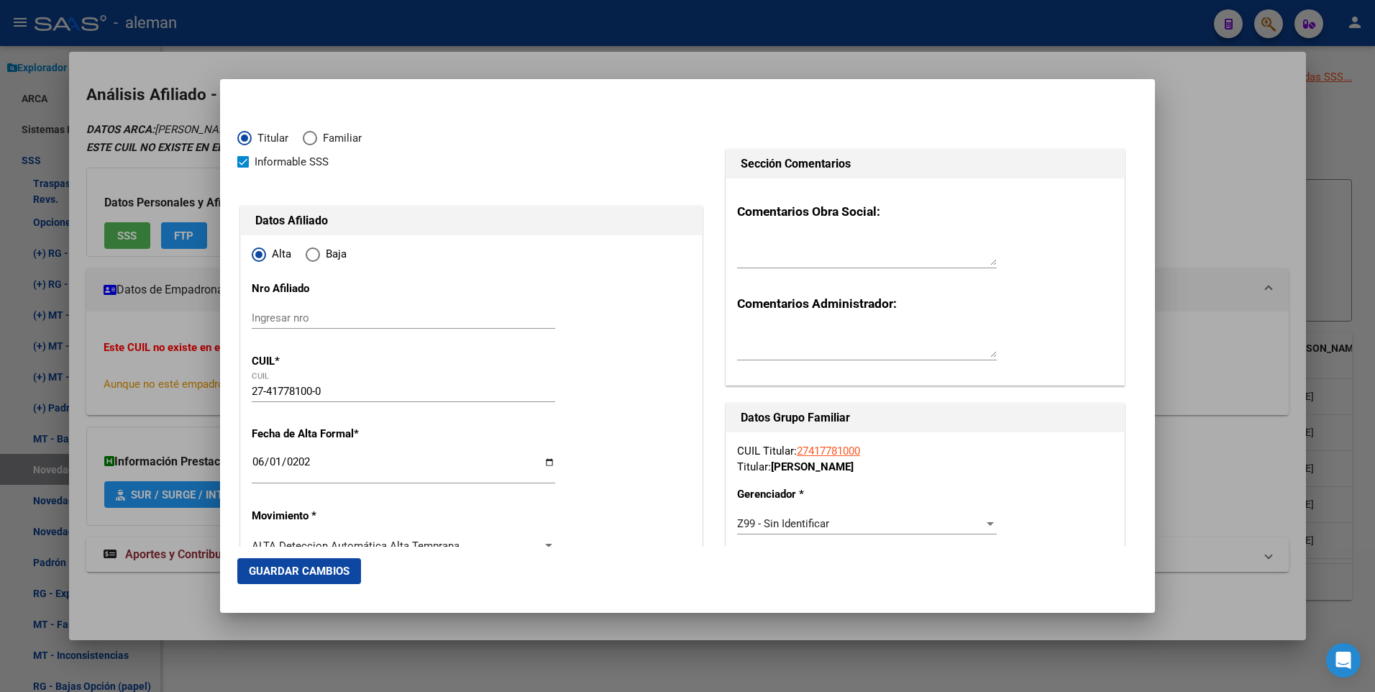
click at [245, 160] on span at bounding box center [243, 162] width 12 height 12
click at [243, 168] on input "Informable SSS" at bounding box center [242, 168] width 1 height 1
checkbox input "false"
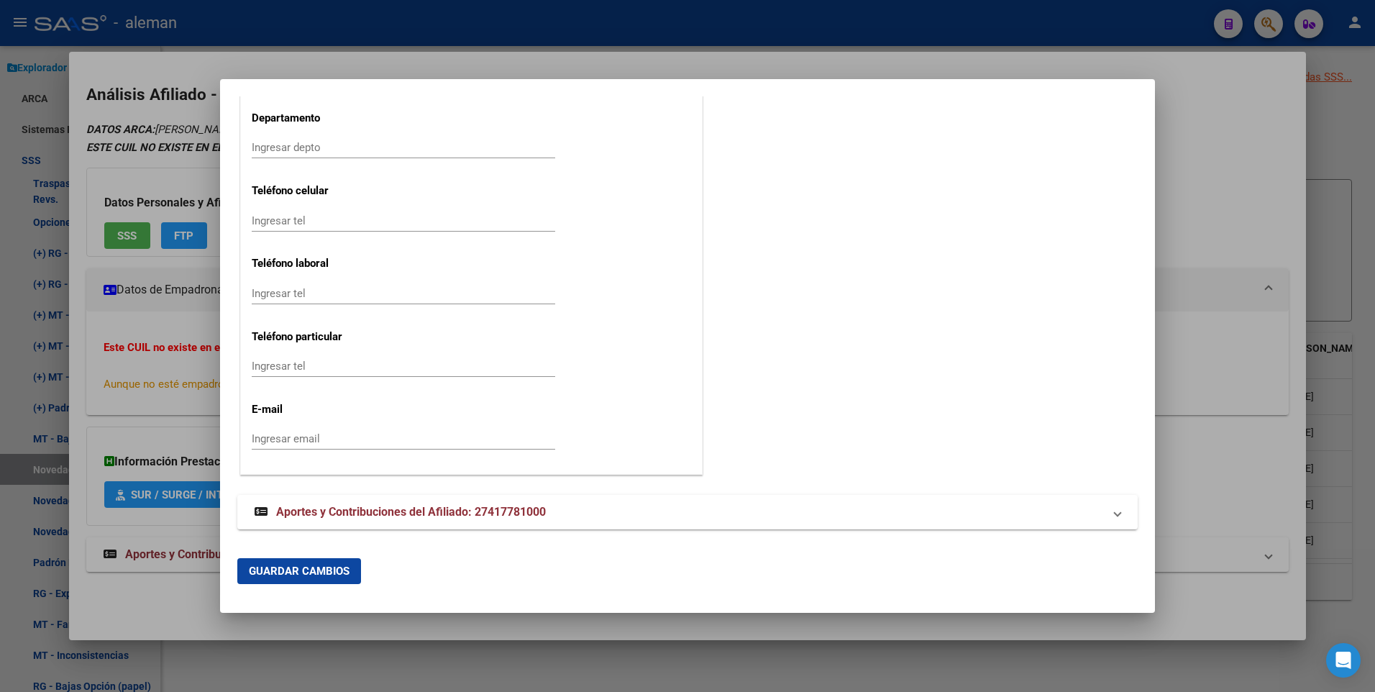
scroll to position [1465, 0]
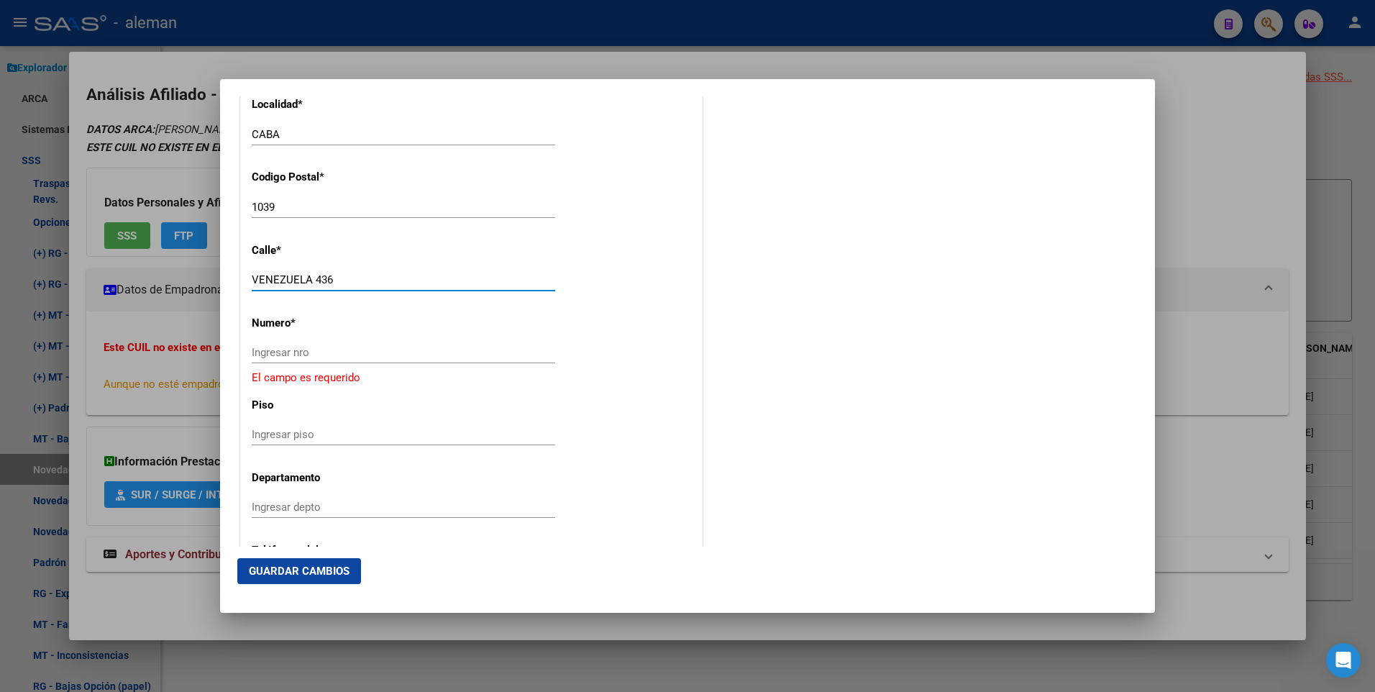
drag, startPoint x: 314, startPoint y: 280, endPoint x: 341, endPoint y: 280, distance: 27.3
click at [341, 280] on input "VENEZUELA 436" at bounding box center [404, 279] width 304 height 13
click at [330, 357] on input "Ingresar nro" at bounding box center [404, 352] width 304 height 13
paste input "436"
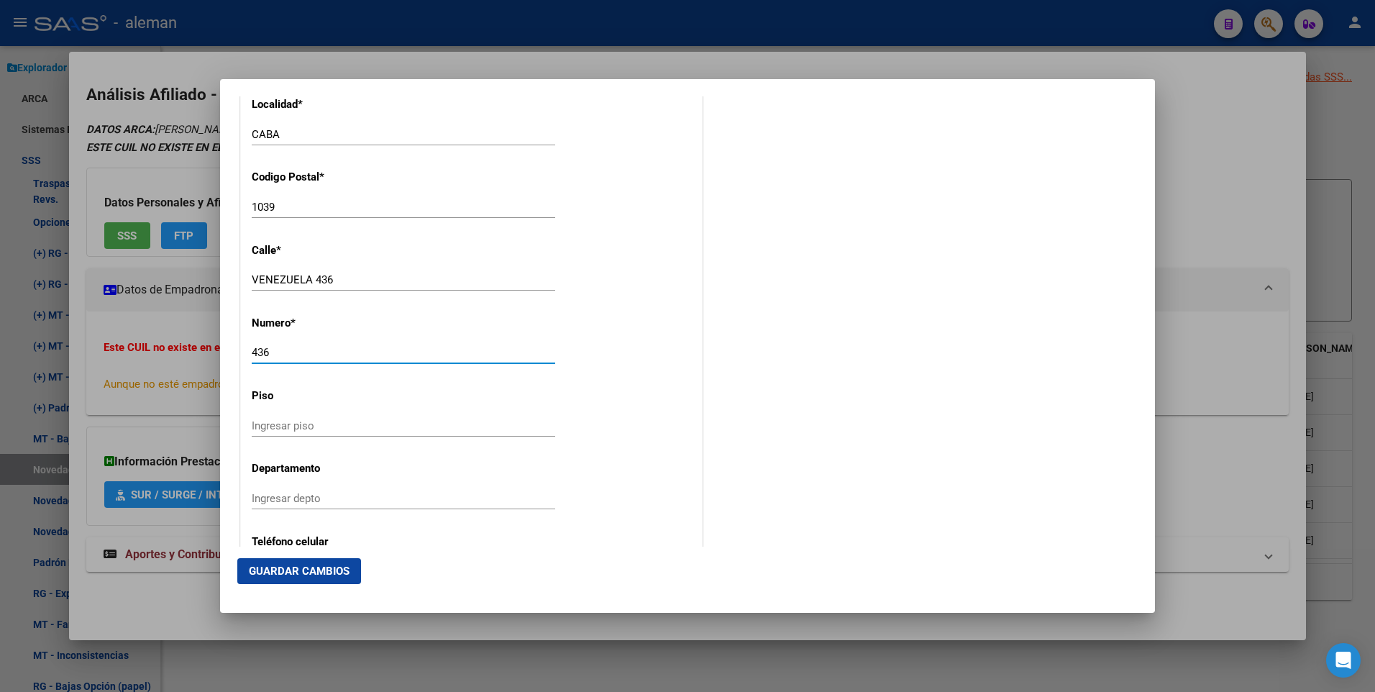
type input "436"
drag, startPoint x: 314, startPoint y: 282, endPoint x: 365, endPoint y: 281, distance: 50.4
click at [365, 281] on input "VENEZUELA 436" at bounding box center [404, 279] width 304 height 13
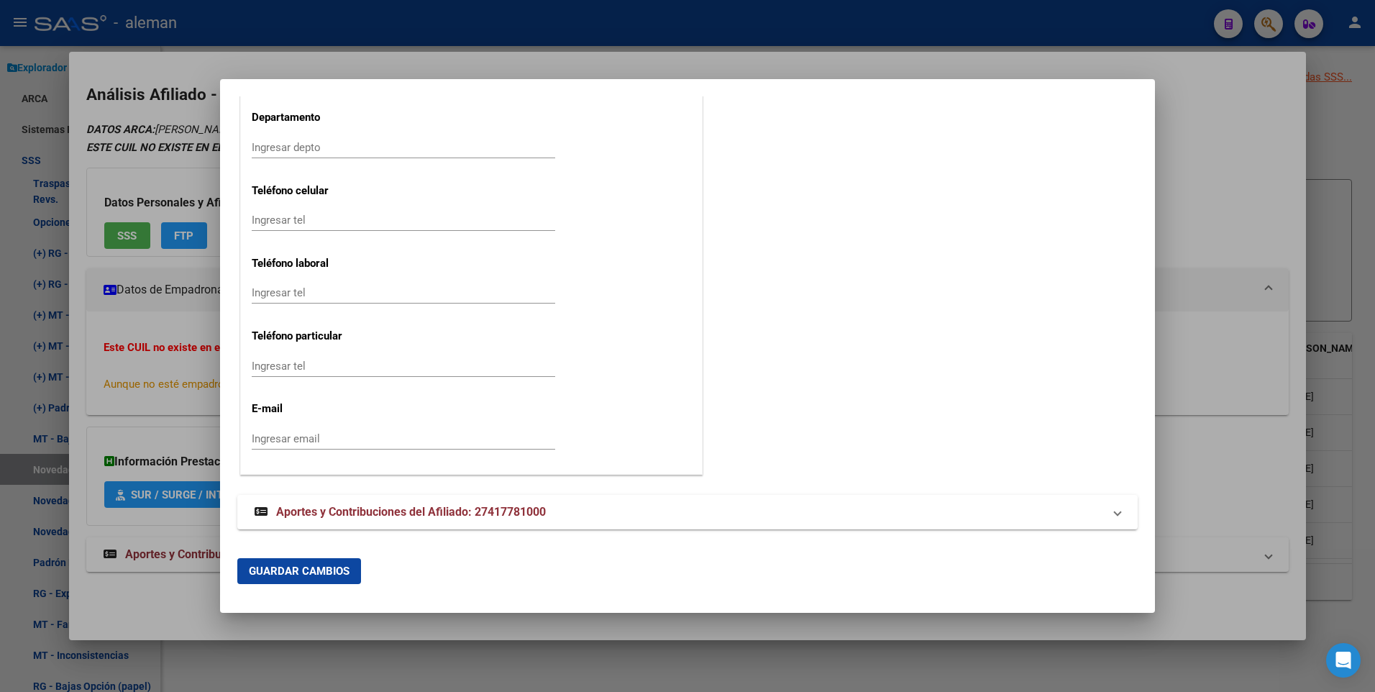
type input "[GEOGRAPHIC_DATA]"
click at [328, 569] on span "Guardar Cambios" at bounding box center [299, 571] width 101 height 13
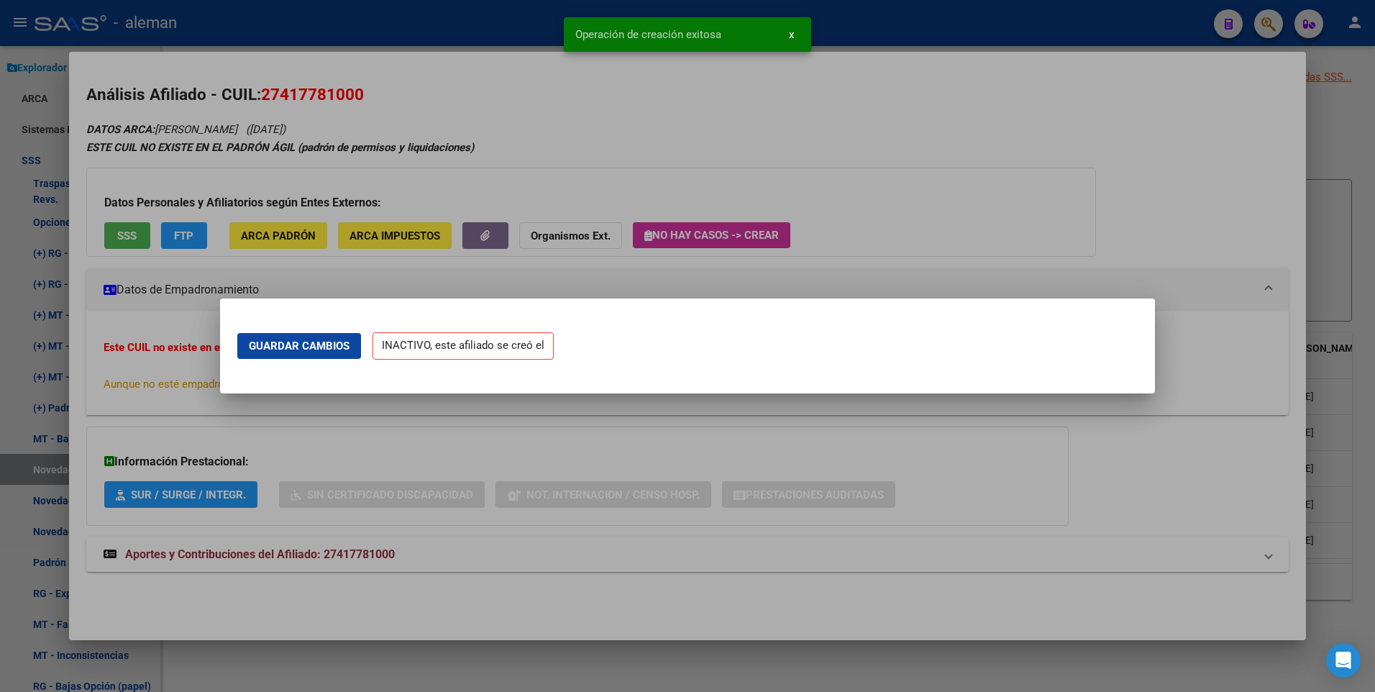
scroll to position [0, 0]
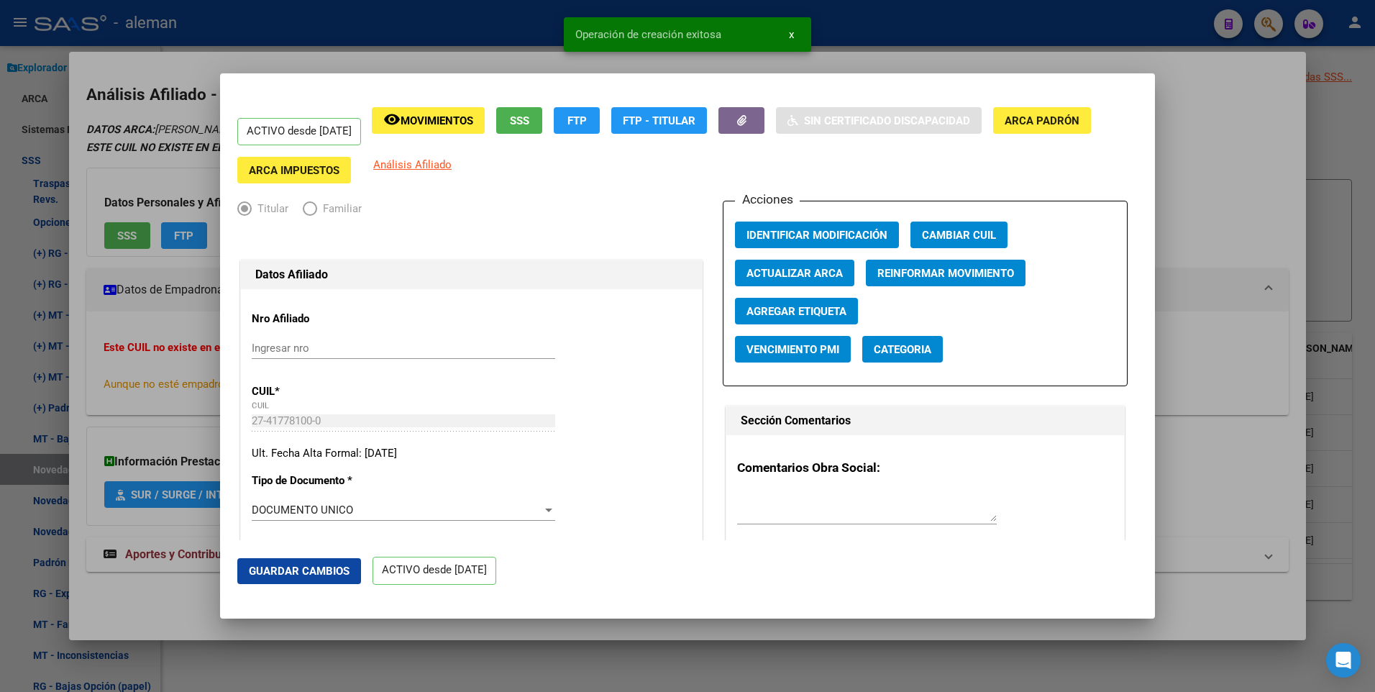
click at [1230, 169] on div at bounding box center [687, 346] width 1375 height 692
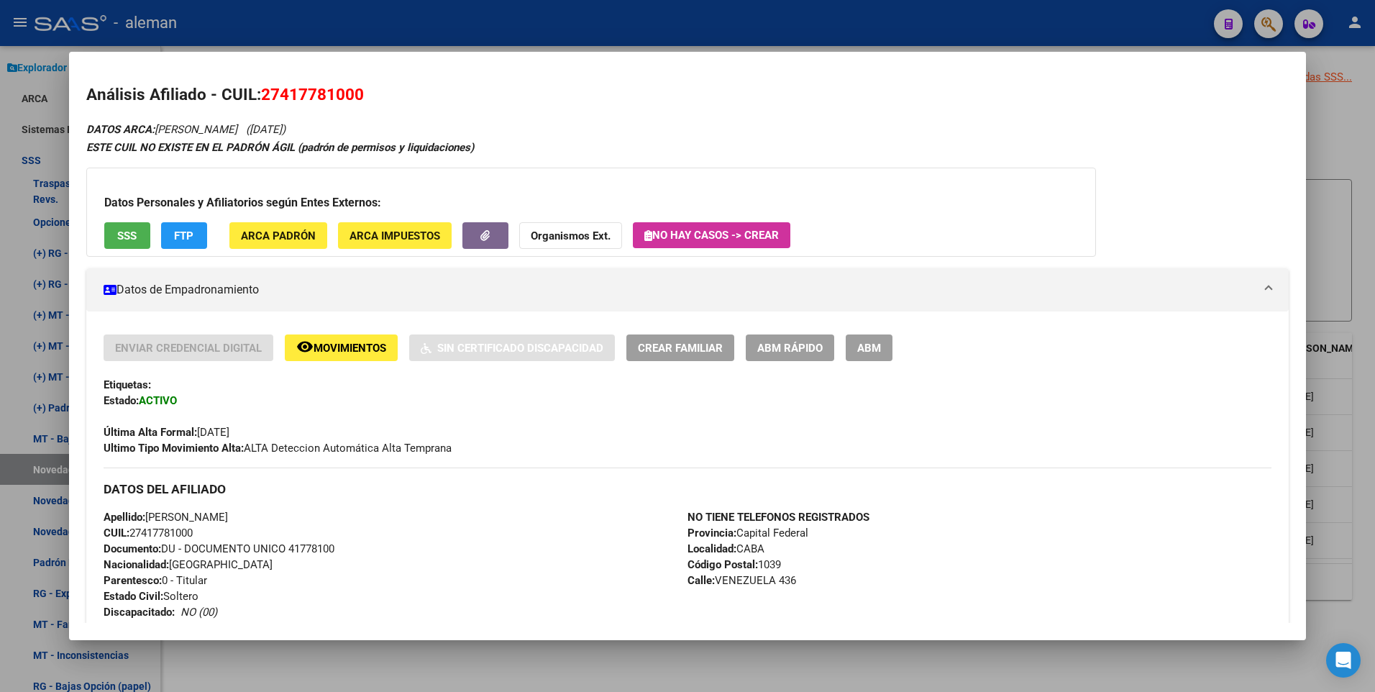
click at [1375, 299] on html "menu - aleman person Firma Express Reportes Padrón Traspasos x O.S. Traspasos x…" at bounding box center [687, 346] width 1375 height 692
click at [1363, 299] on div at bounding box center [687, 346] width 1375 height 692
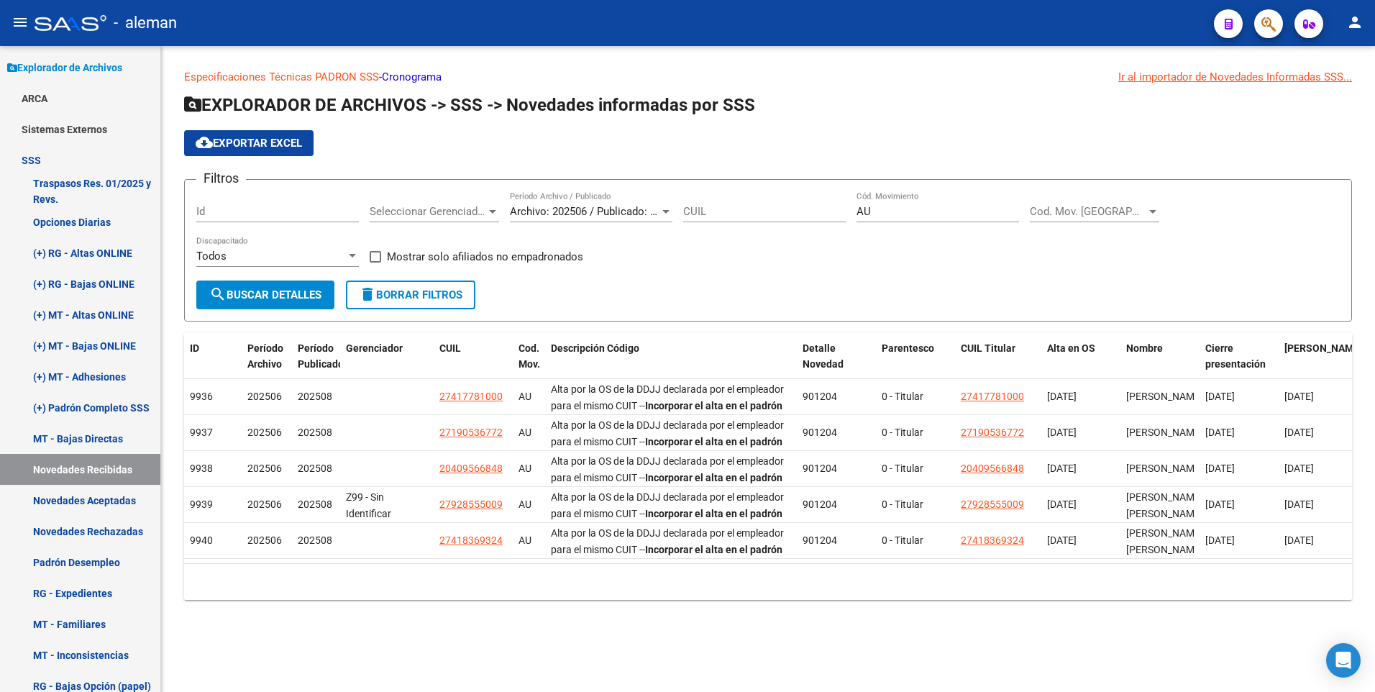
click at [1201, 163] on app-list-header "EXPLORADOR DE ARCHIVOS -> SSS -> Novedades informadas por SSS cloud_download Ex…" at bounding box center [768, 208] width 1168 height 228
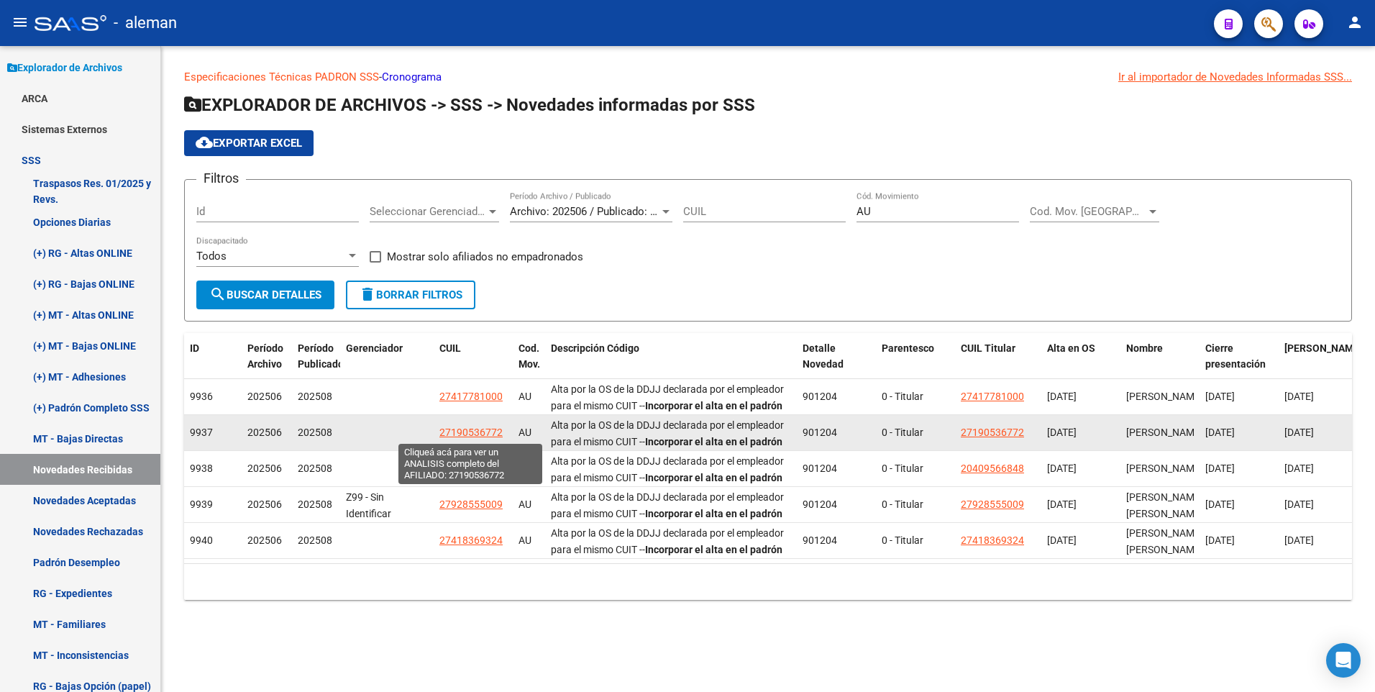
click at [471, 429] on span "27190536772" at bounding box center [471, 433] width 63 height 12
type textarea "27190536772"
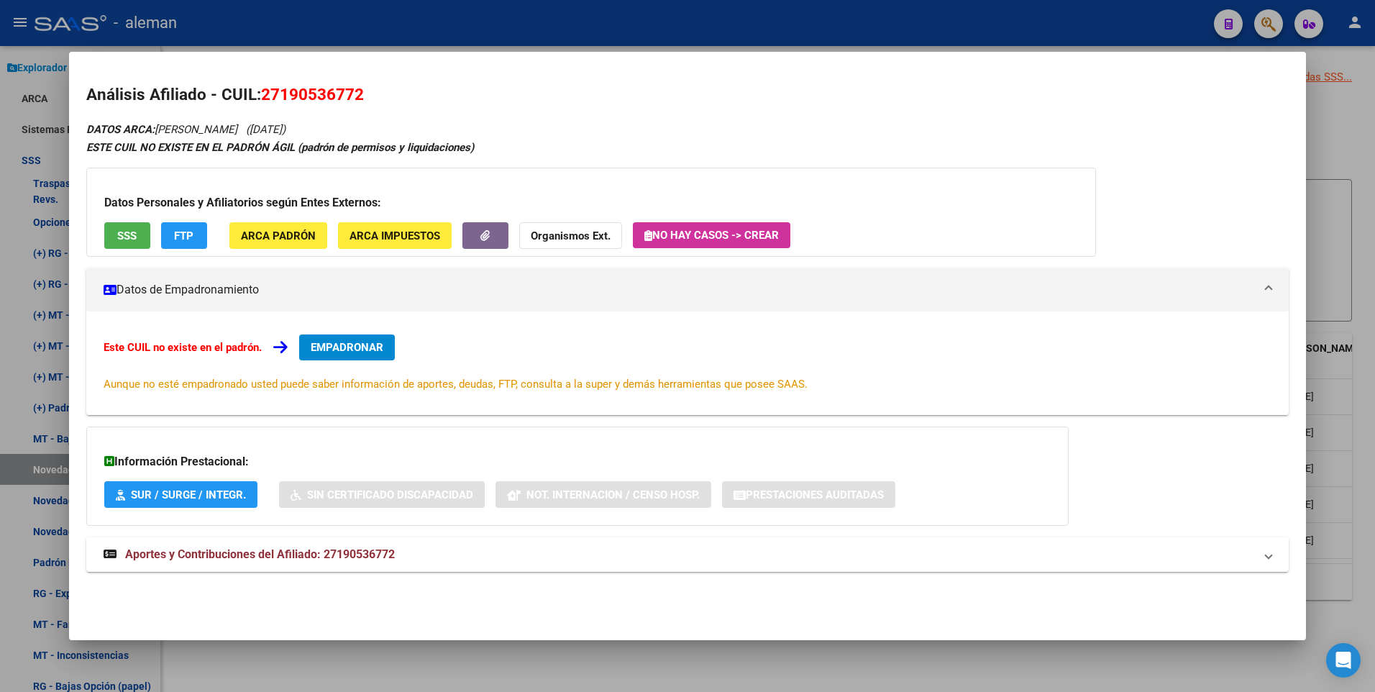
click at [365, 346] on span "EMPADRONAR" at bounding box center [347, 347] width 73 height 13
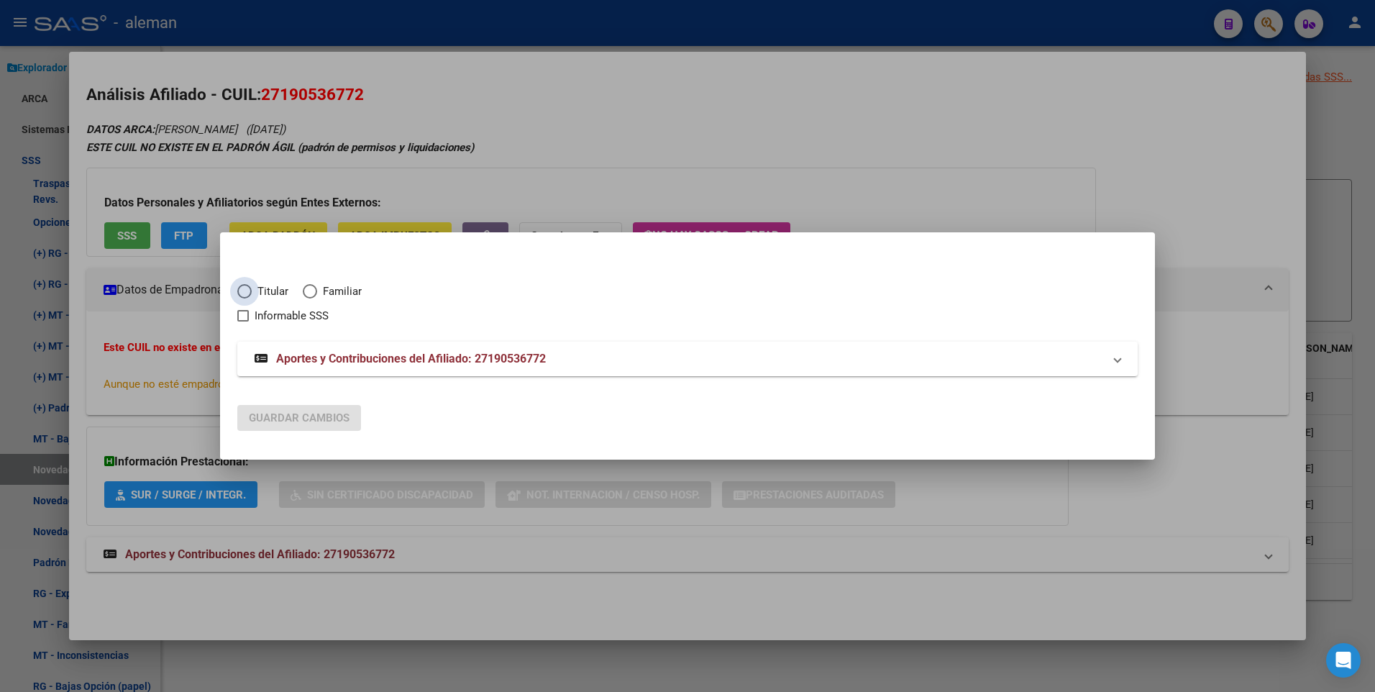
click at [244, 292] on span "Elija una opción" at bounding box center [244, 291] width 14 height 14
click at [244, 292] on input "Titular" at bounding box center [244, 291] width 14 height 14
radio input "true"
checkbox input "true"
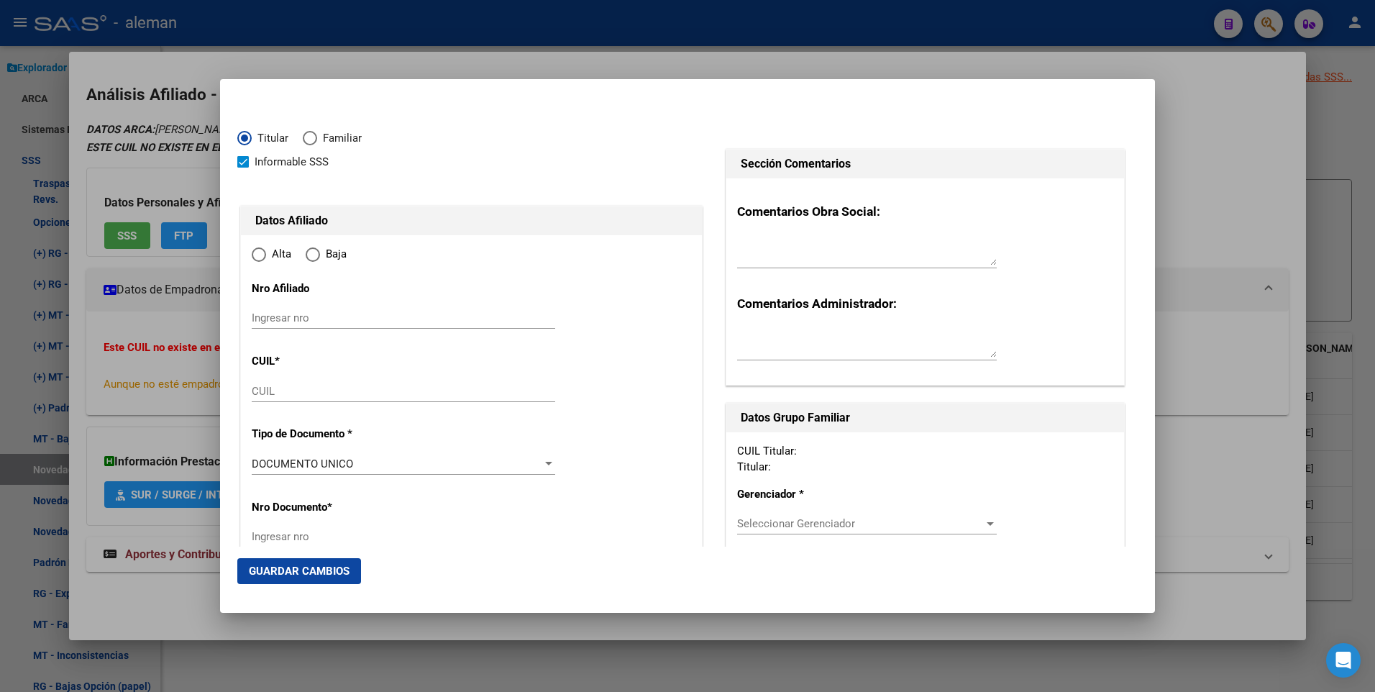
type input "27-19053677-2"
type input "19053677"
type input "ZIPITRIA CROSSA"
type input "MOIRA"
type input "1999-01-29"
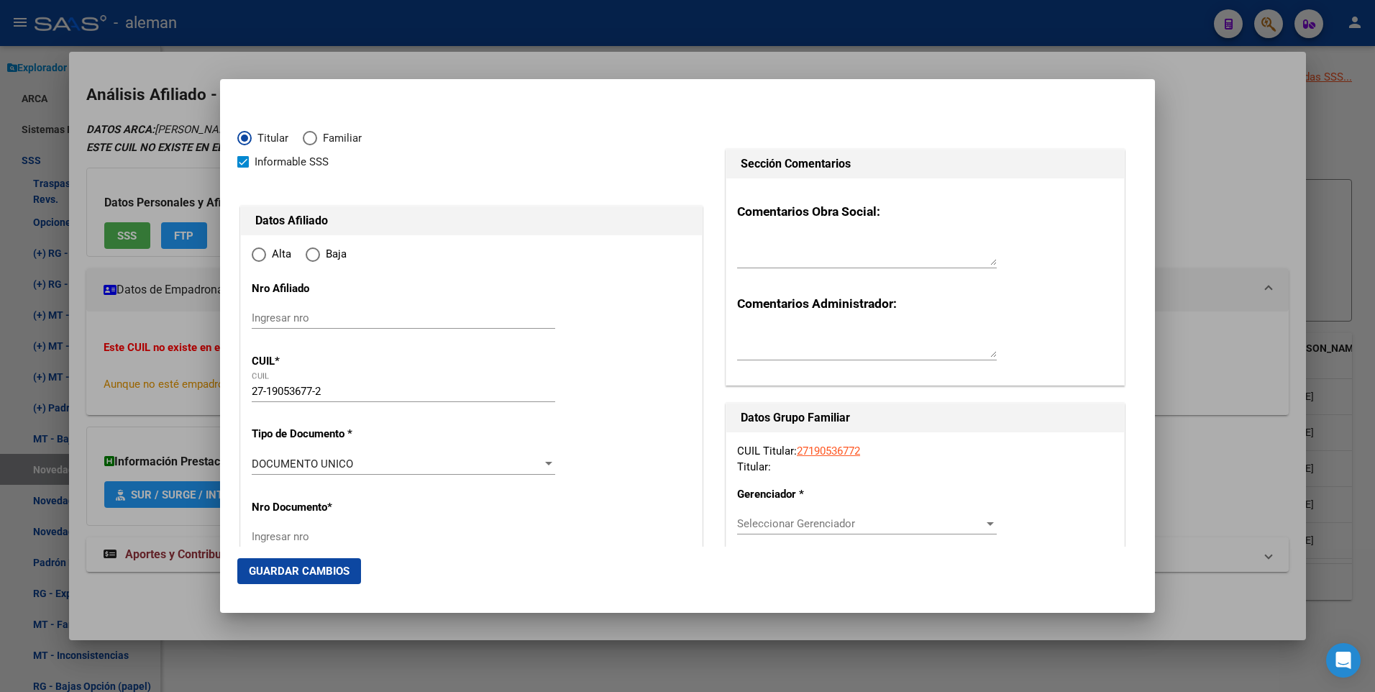
type input "CABA"
type input "1090"
type input "DR A ALSINA"
type input "1908"
type input "04"
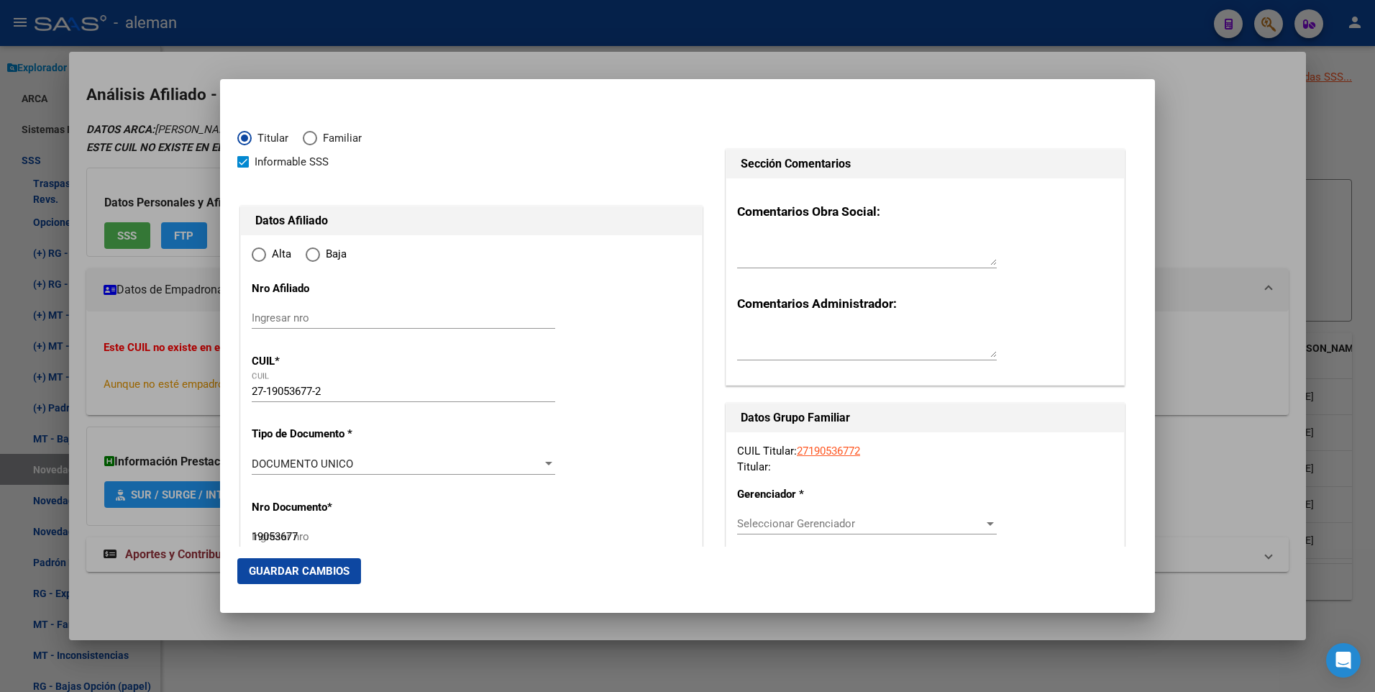
radio input "true"
click at [242, 162] on span at bounding box center [243, 162] width 12 height 12
click at [242, 168] on input "Informable SSS" at bounding box center [242, 168] width 1 height 1
checkbox input "false"
click at [1327, 302] on div at bounding box center [687, 346] width 1375 height 692
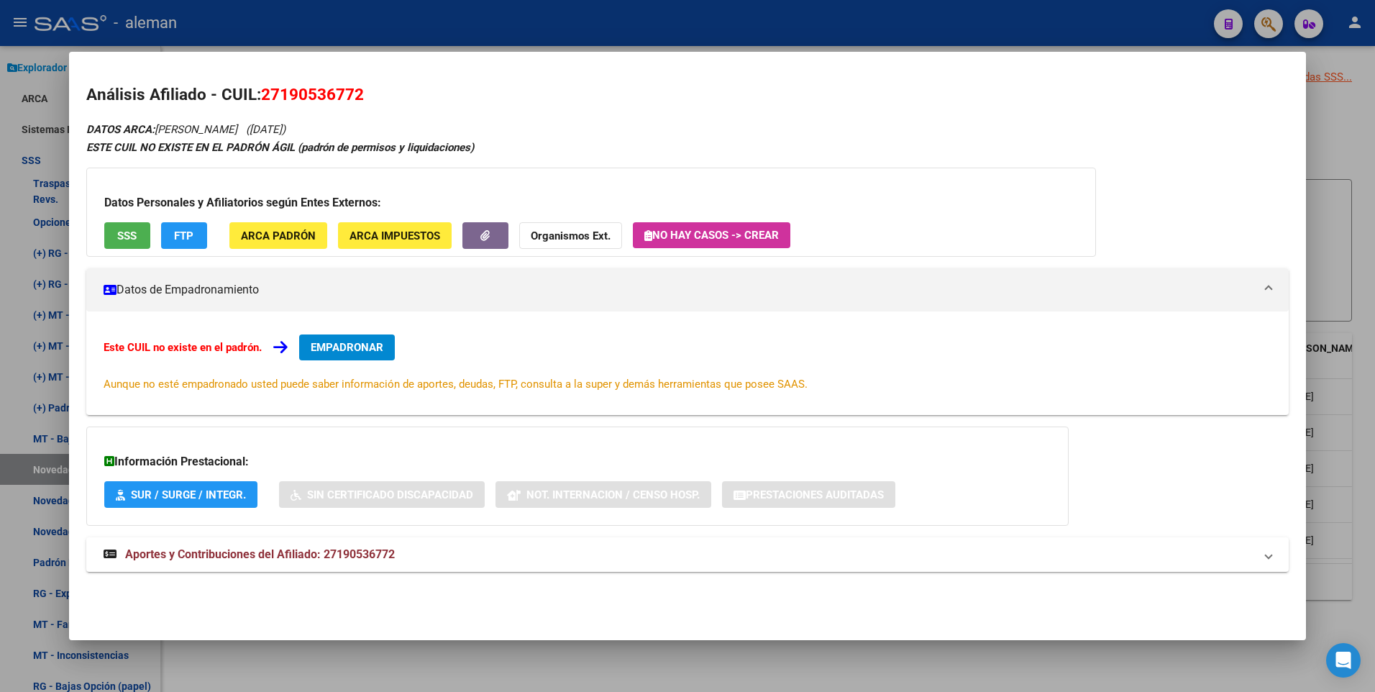
click at [1316, 309] on div at bounding box center [687, 346] width 1375 height 692
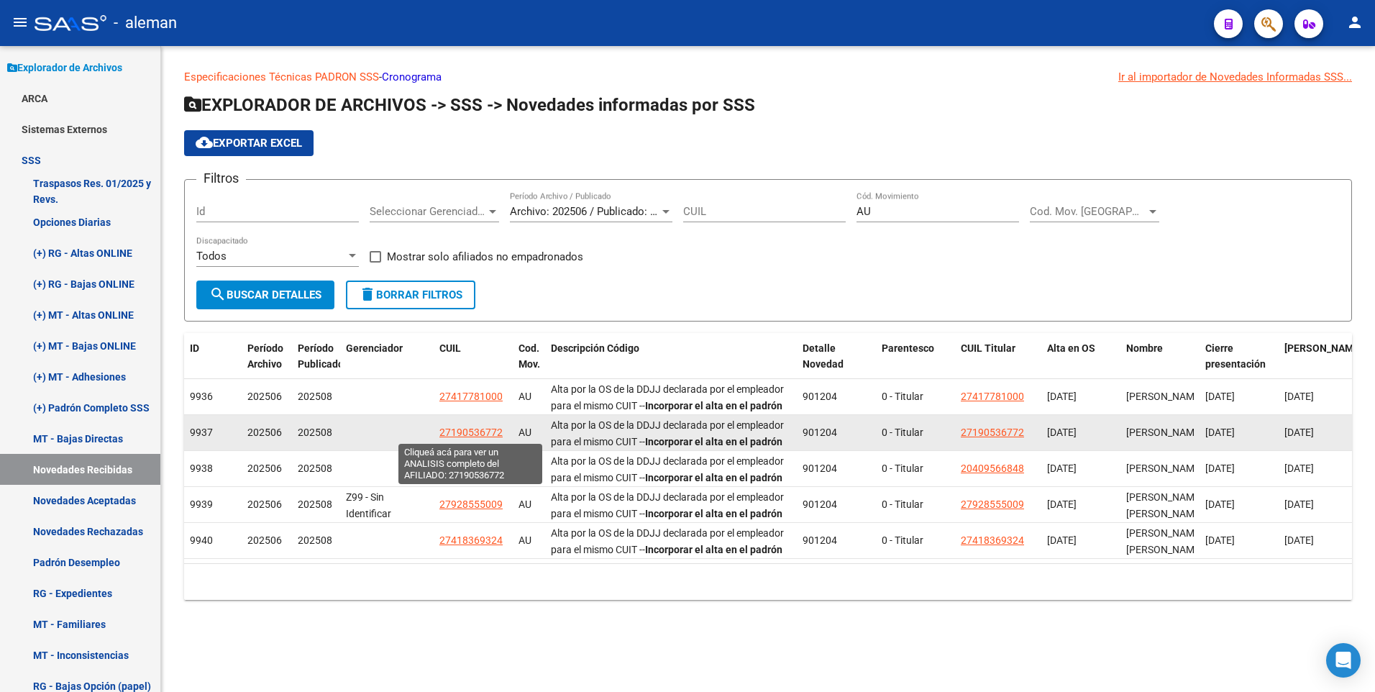
click at [485, 430] on span "27190536772" at bounding box center [471, 433] width 63 height 12
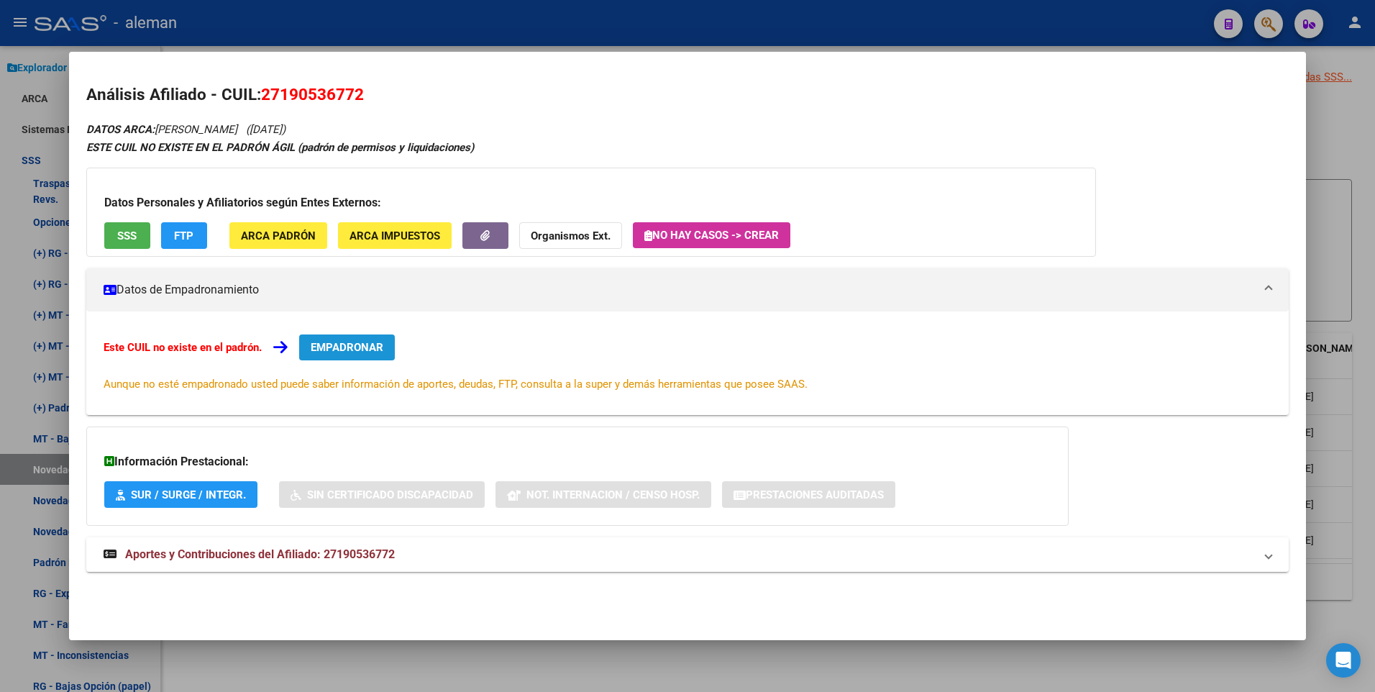
click at [379, 346] on span "EMPADRONAR" at bounding box center [347, 347] width 73 height 13
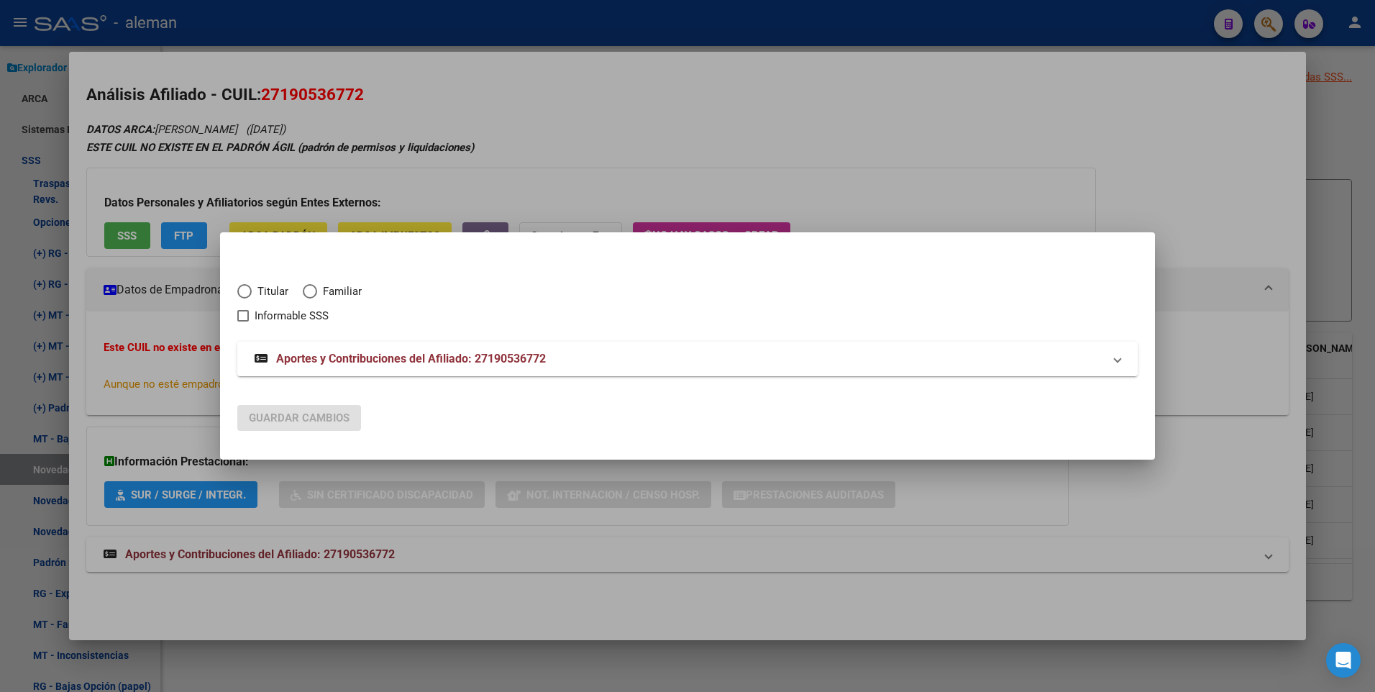
click at [250, 294] on span "Elija una opción" at bounding box center [244, 291] width 14 height 14
click at [250, 294] on input "Titular" at bounding box center [244, 291] width 14 height 14
radio input "true"
checkbox input "true"
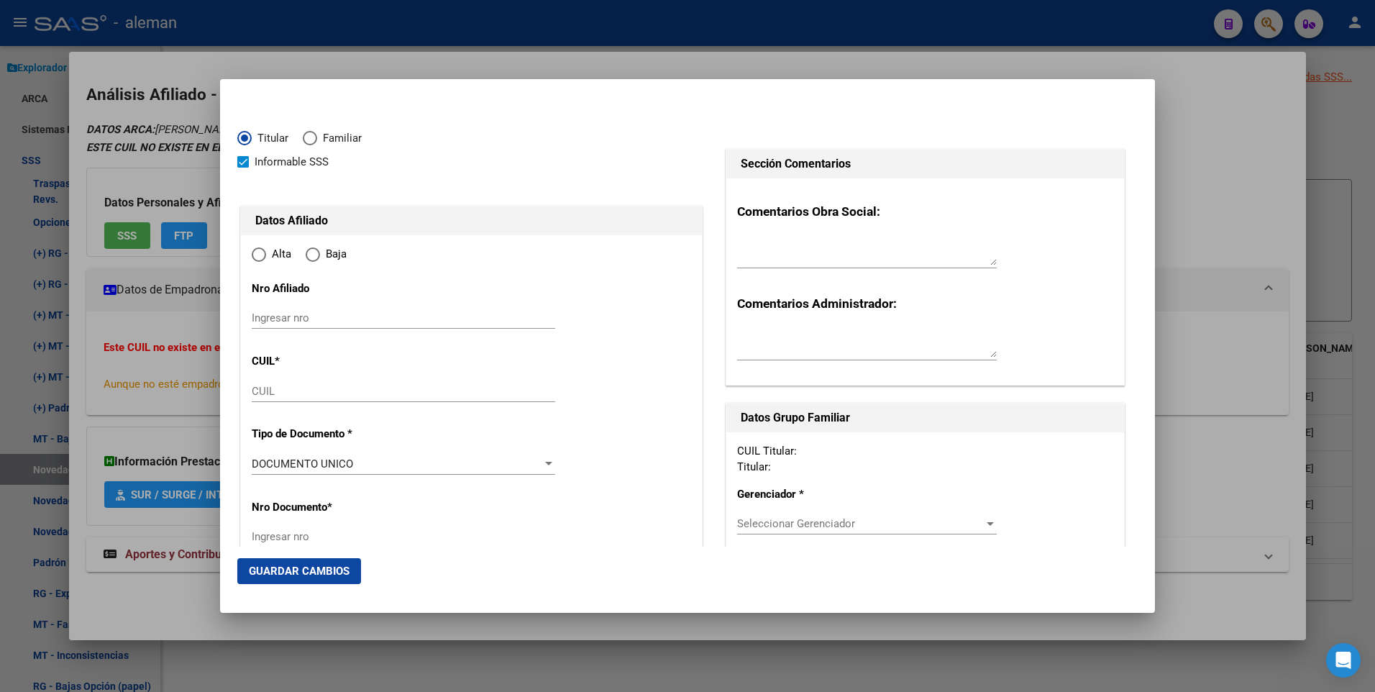
type input "27-19053677-2"
type input "19053677"
type input "ZIPITRIA CROSSA"
type input "MOIRA"
type input "1999-01-29"
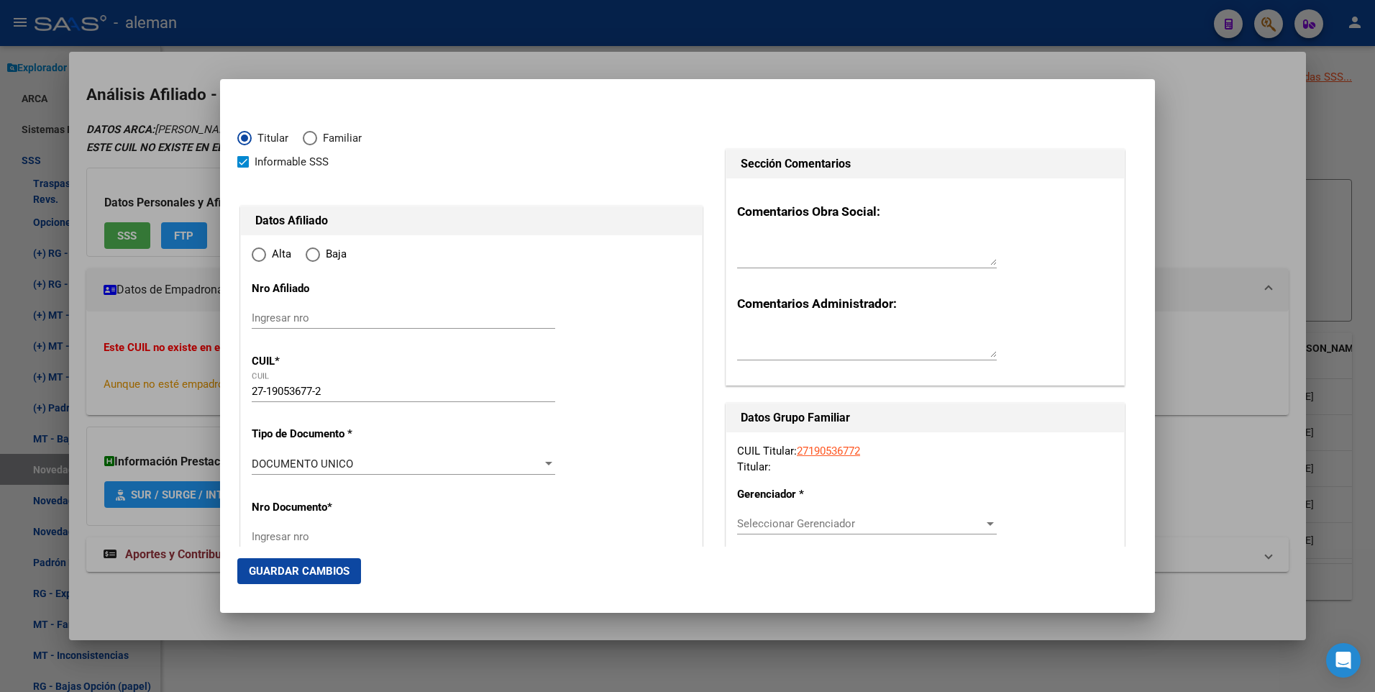
type input "CABA"
type input "1090"
type input "DR A ALSINA"
type input "1908"
type input "04"
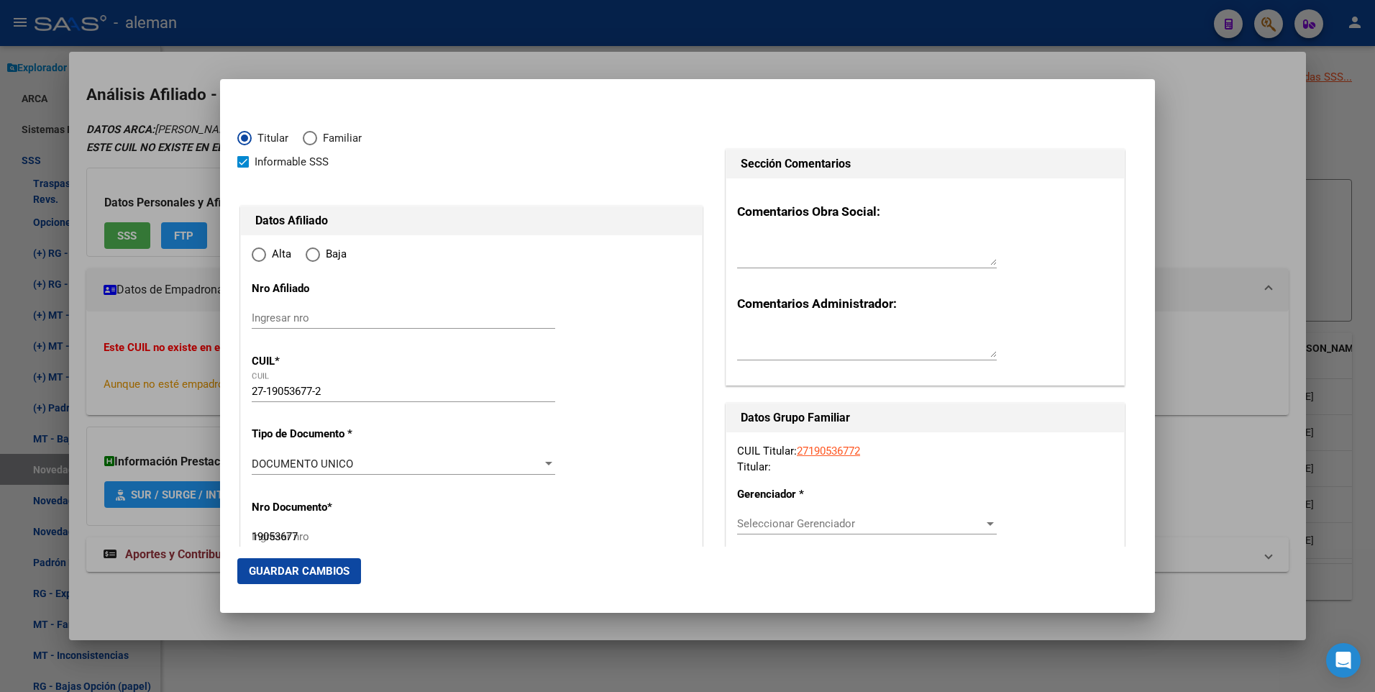
radio input "true"
click at [245, 163] on span at bounding box center [243, 162] width 12 height 12
click at [243, 168] on input "Informable SSS" at bounding box center [242, 168] width 1 height 1
checkbox input "false"
click at [259, 464] on input "Ingresar fecha" at bounding box center [404, 467] width 304 height 23
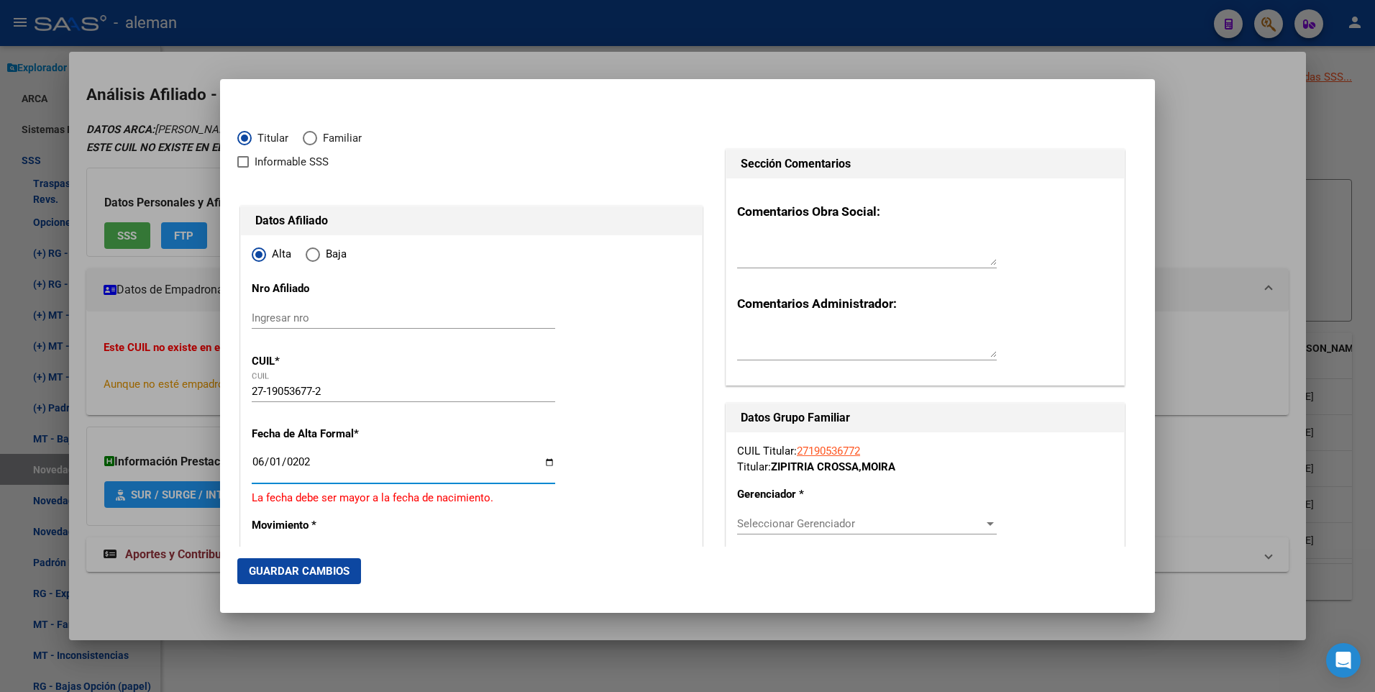
type input "[DATE]"
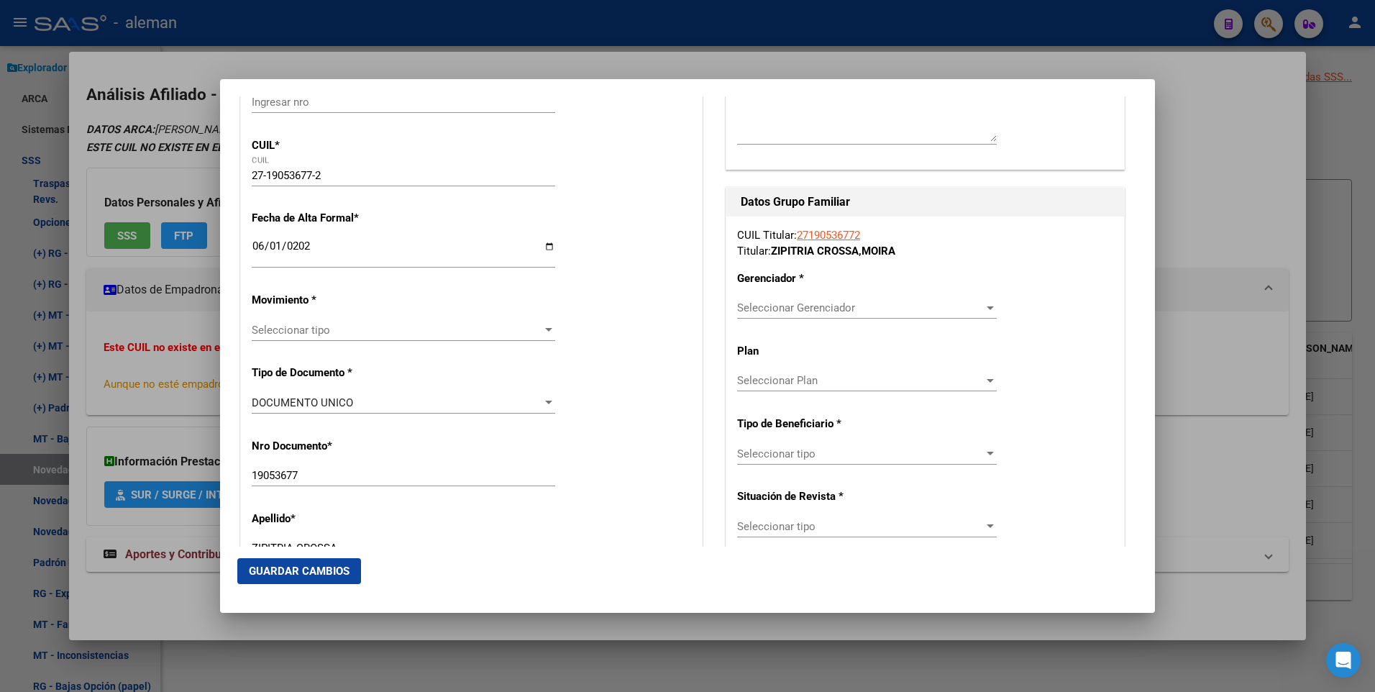
click at [545, 327] on div at bounding box center [548, 330] width 13 height 12
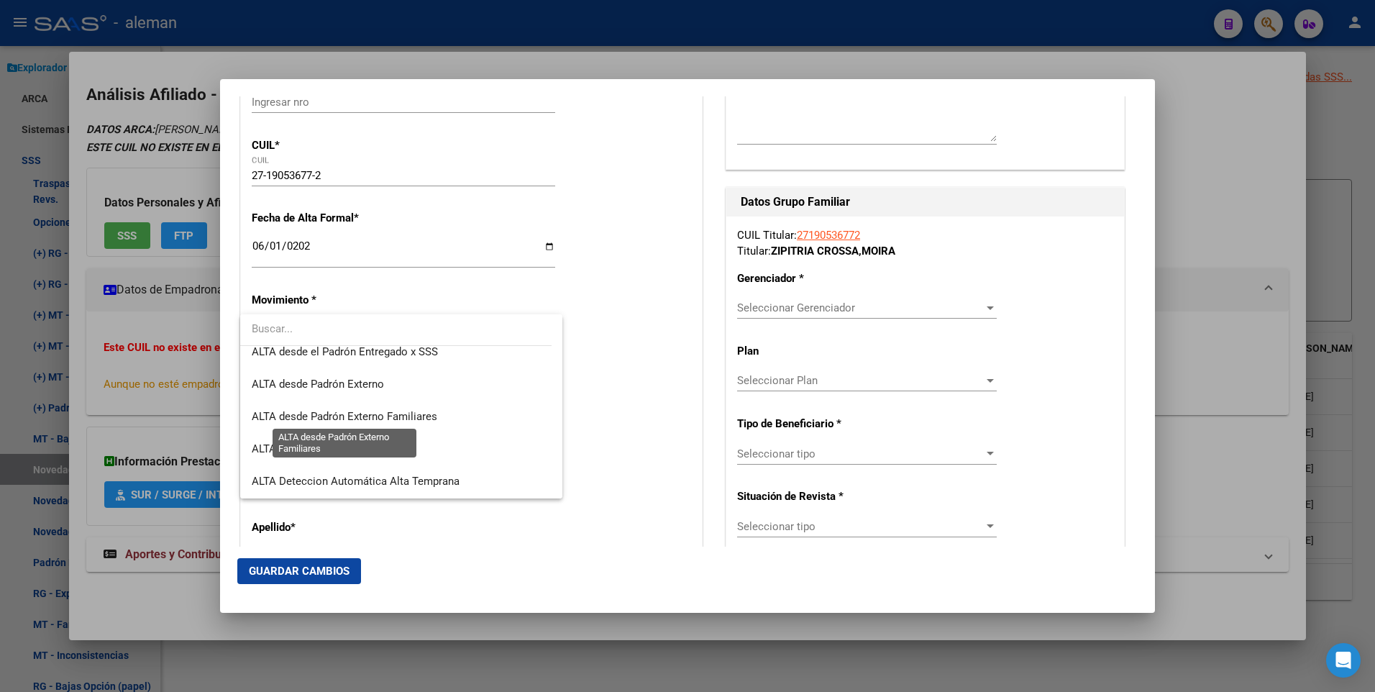
scroll to position [496, 0]
click at [415, 417] on span "ALTA Deteccion Automática Alta Temprana" at bounding box center [356, 417] width 208 height 13
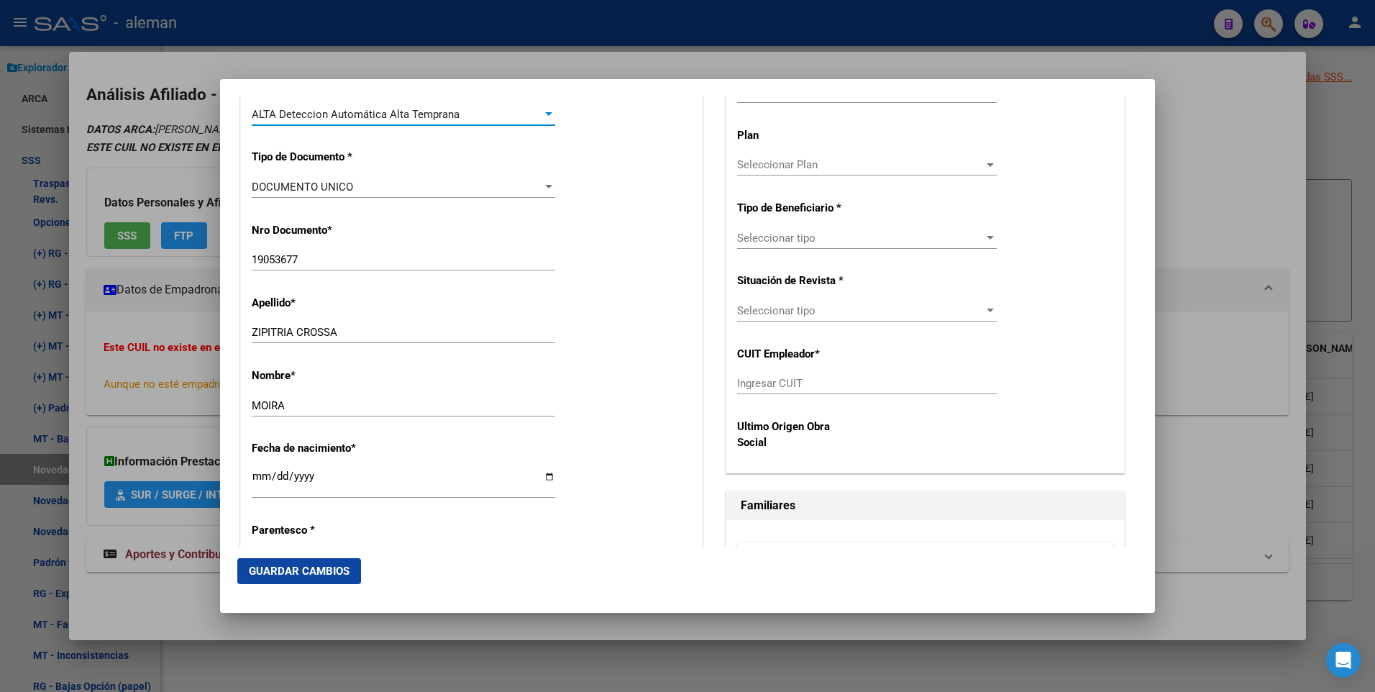
scroll to position [576, 0]
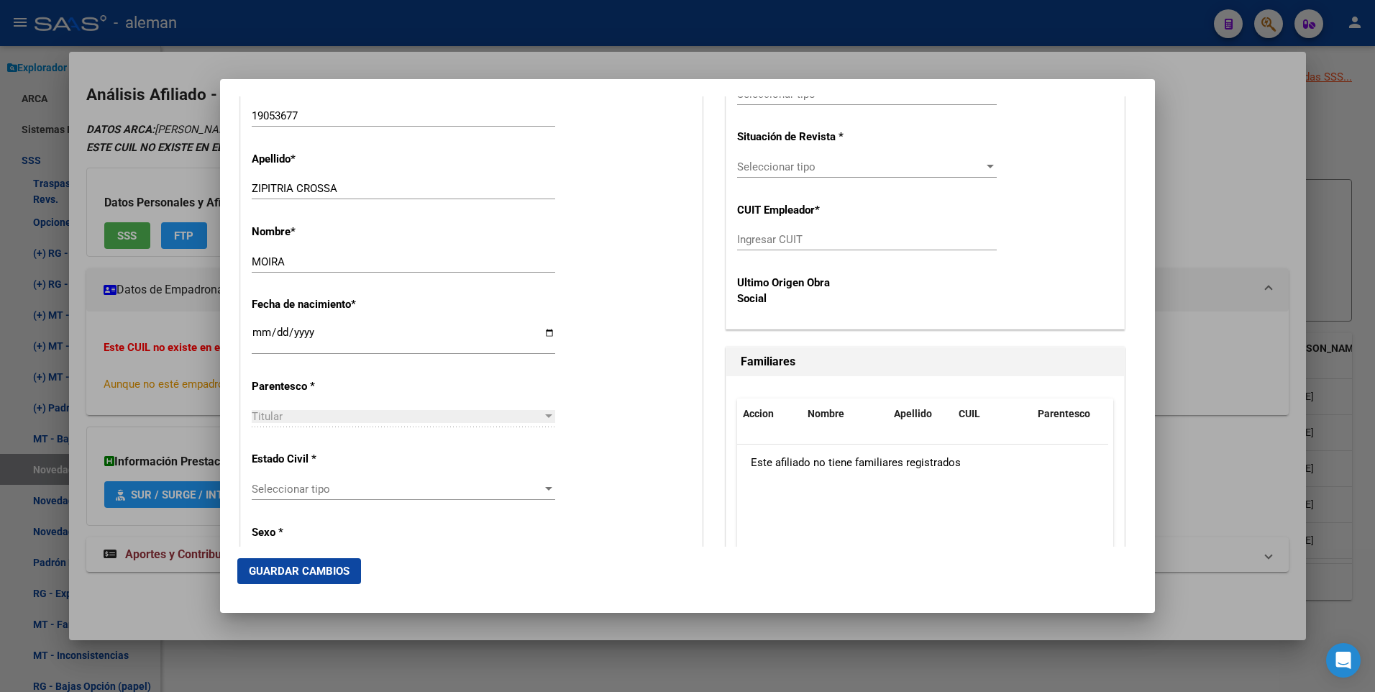
click at [477, 494] on span "Seleccionar tipo" at bounding box center [397, 489] width 291 height 13
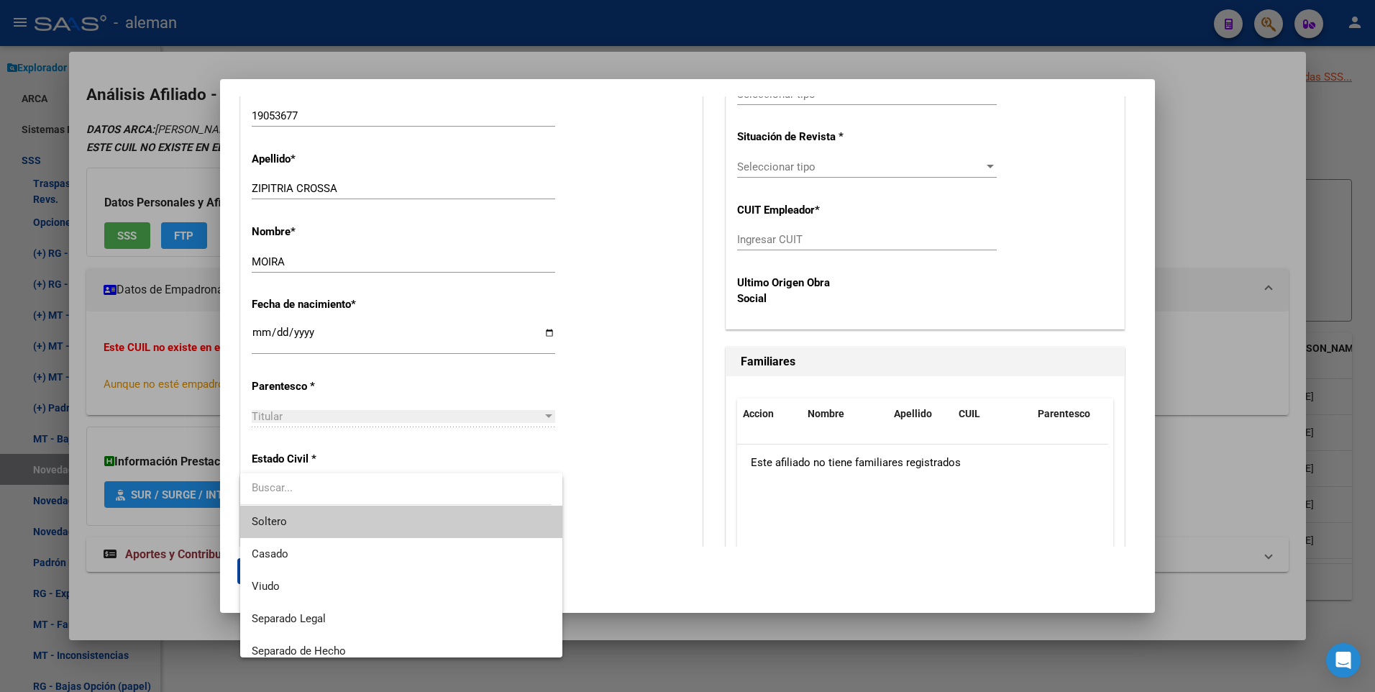
click at [368, 525] on span "Soltero" at bounding box center [401, 522] width 299 height 32
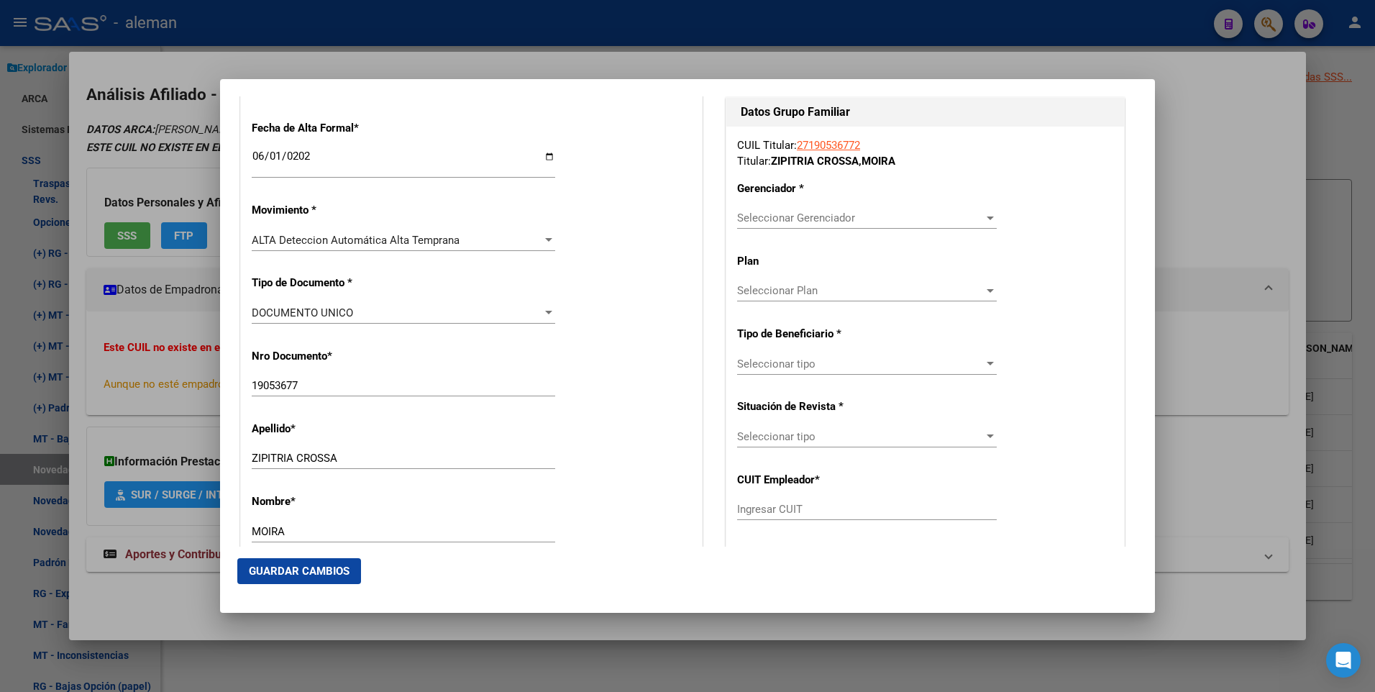
scroll to position [162, 0]
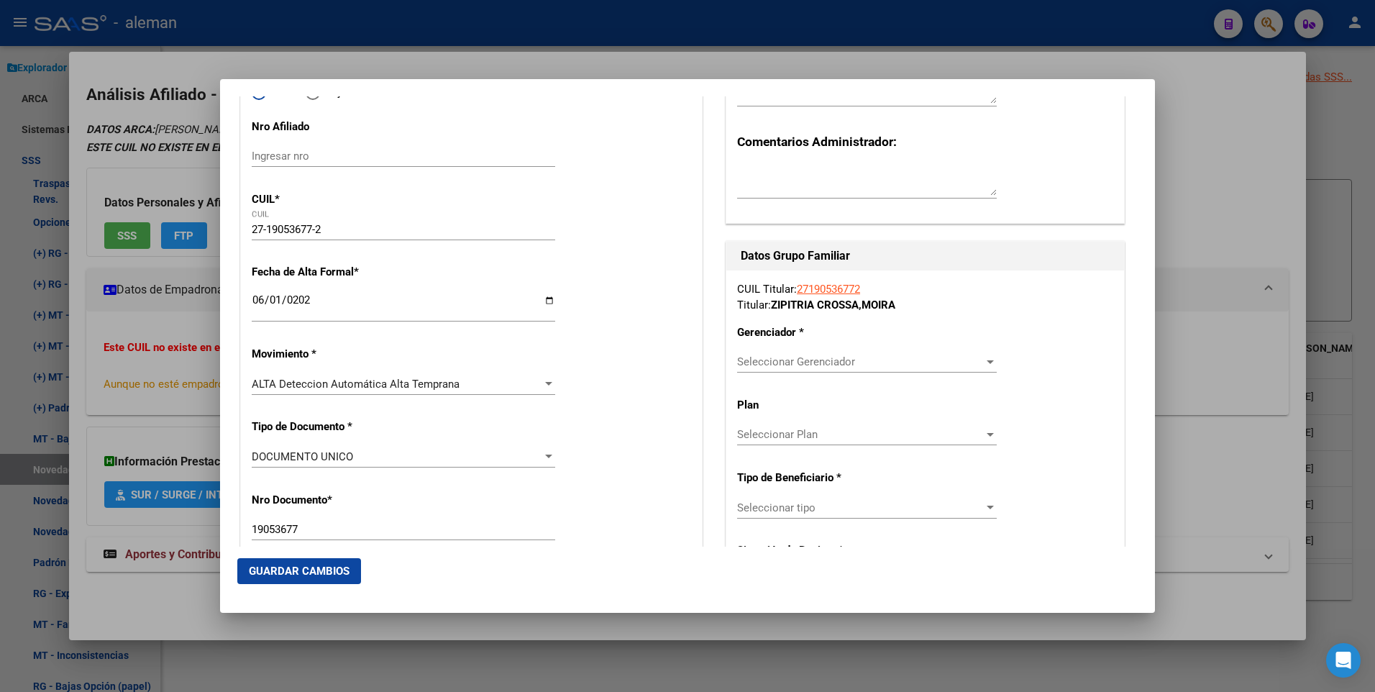
click at [824, 355] on div "Seleccionar Gerenciador Seleccionar Gerenciador" at bounding box center [867, 362] width 260 height 22
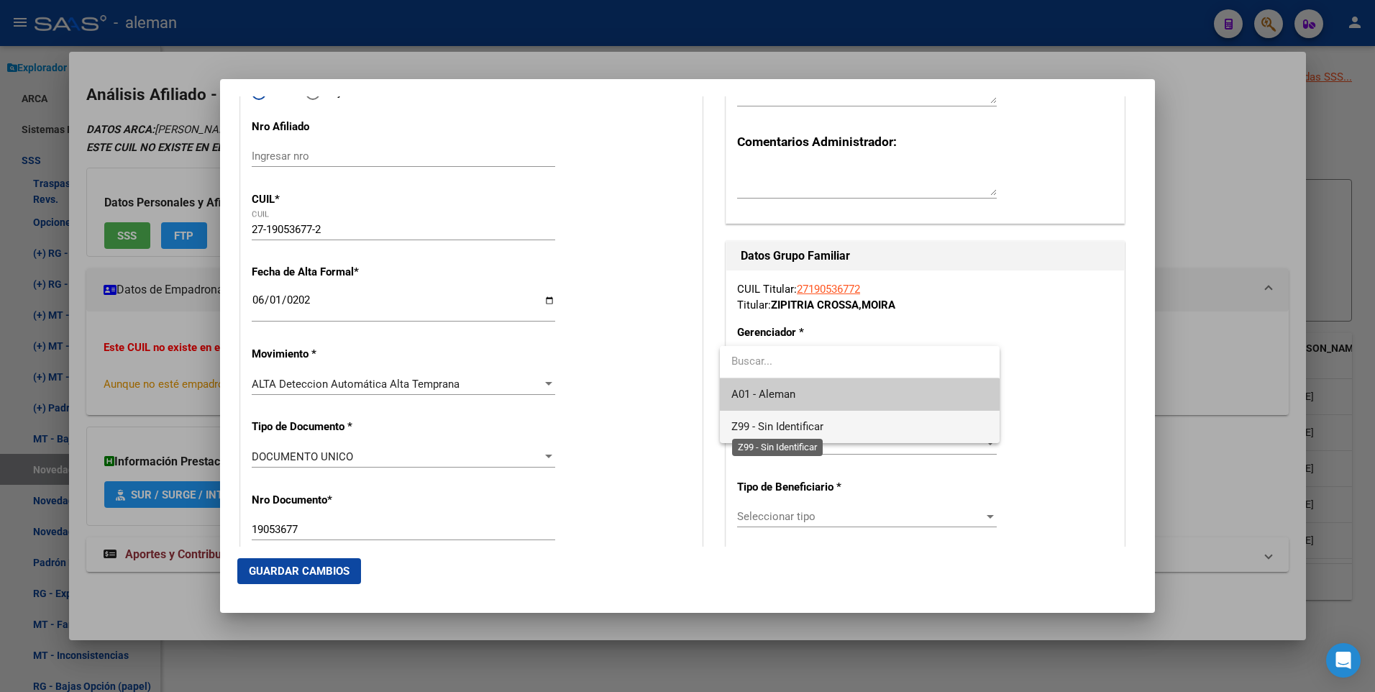
click at [791, 429] on span "Z99 - Sin Identificar" at bounding box center [778, 426] width 92 height 13
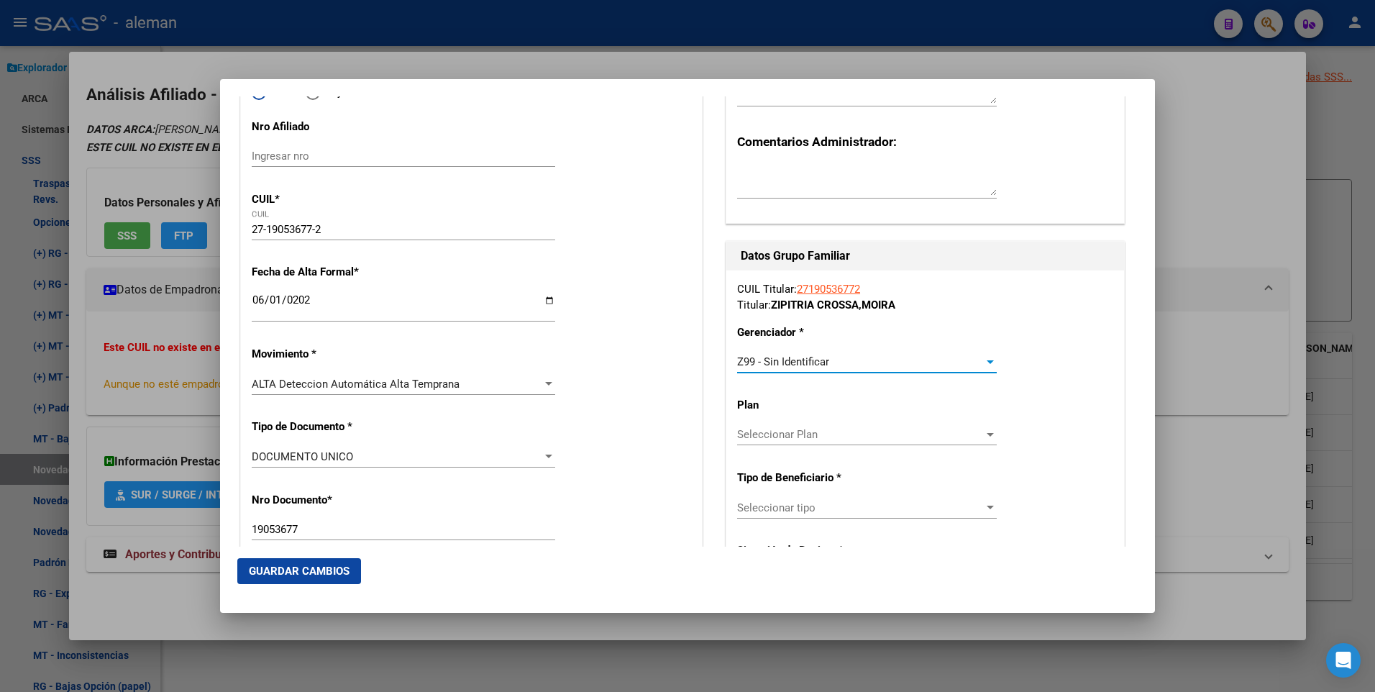
scroll to position [306, 0]
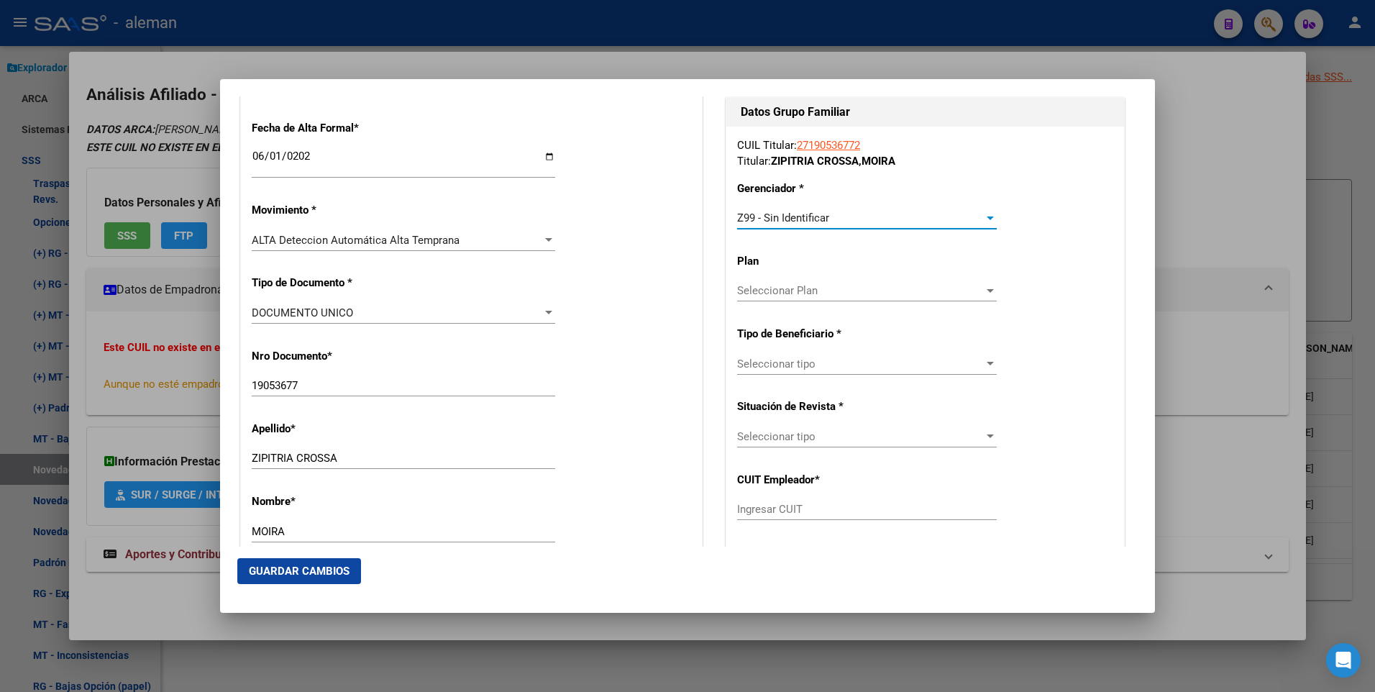
click at [835, 337] on p "Tipo de Beneficiario *" at bounding box center [793, 334] width 113 height 17
click at [840, 359] on span "Seleccionar tipo" at bounding box center [860, 364] width 247 height 13
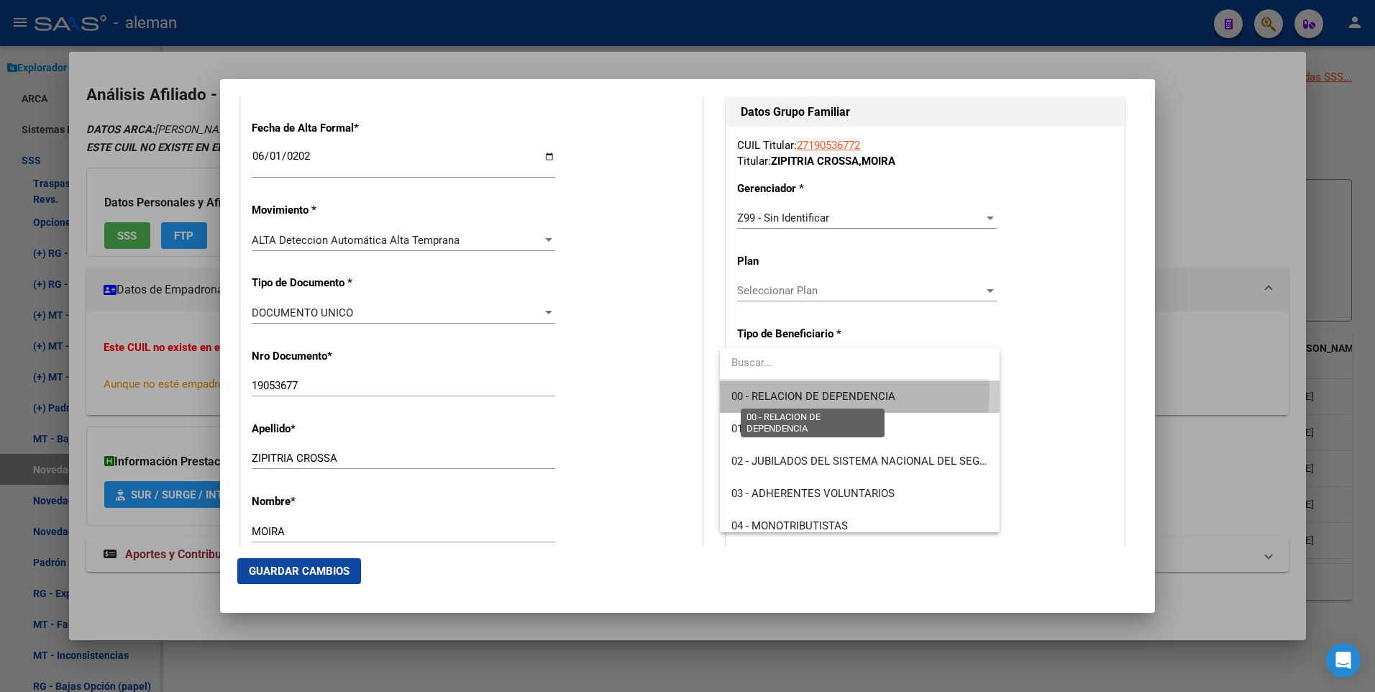
click at [830, 394] on span "00 - RELACION DE DEPENDENCIA" at bounding box center [814, 396] width 164 height 13
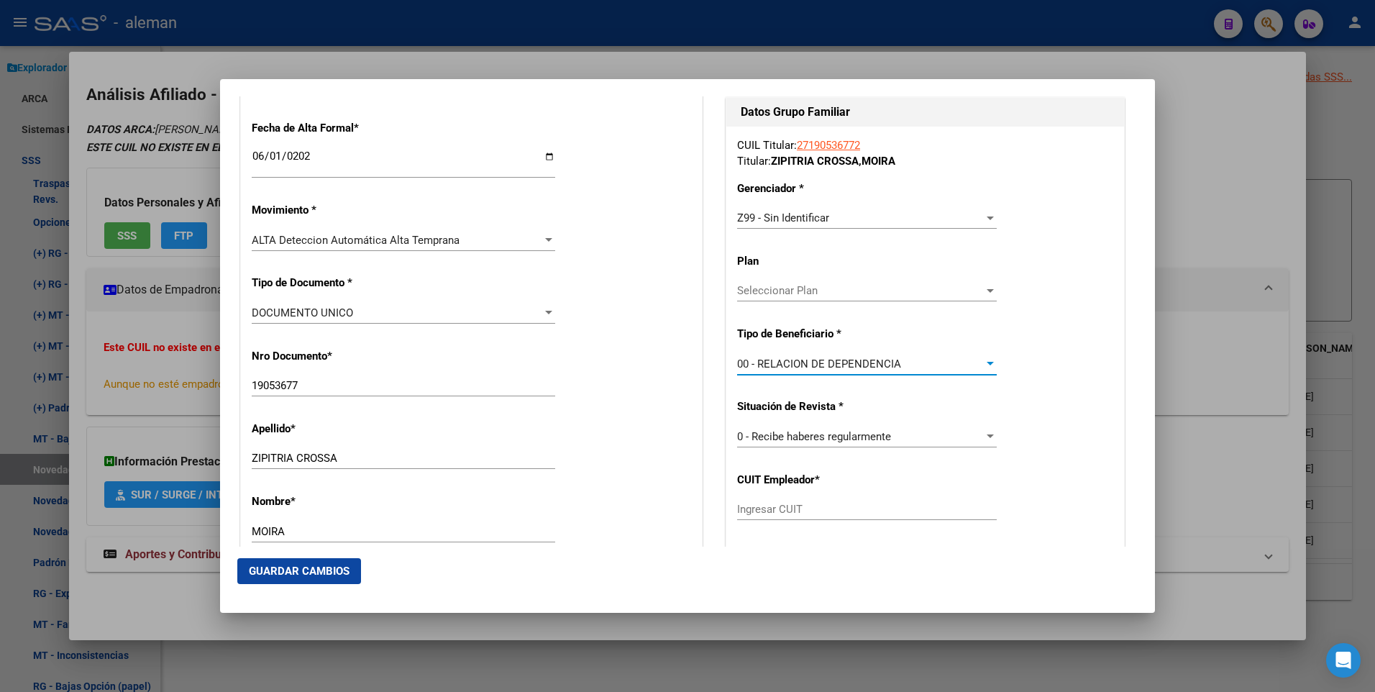
type input "30-71597197-2"
click at [324, 569] on span "Guardar Cambios" at bounding box center [299, 571] width 101 height 13
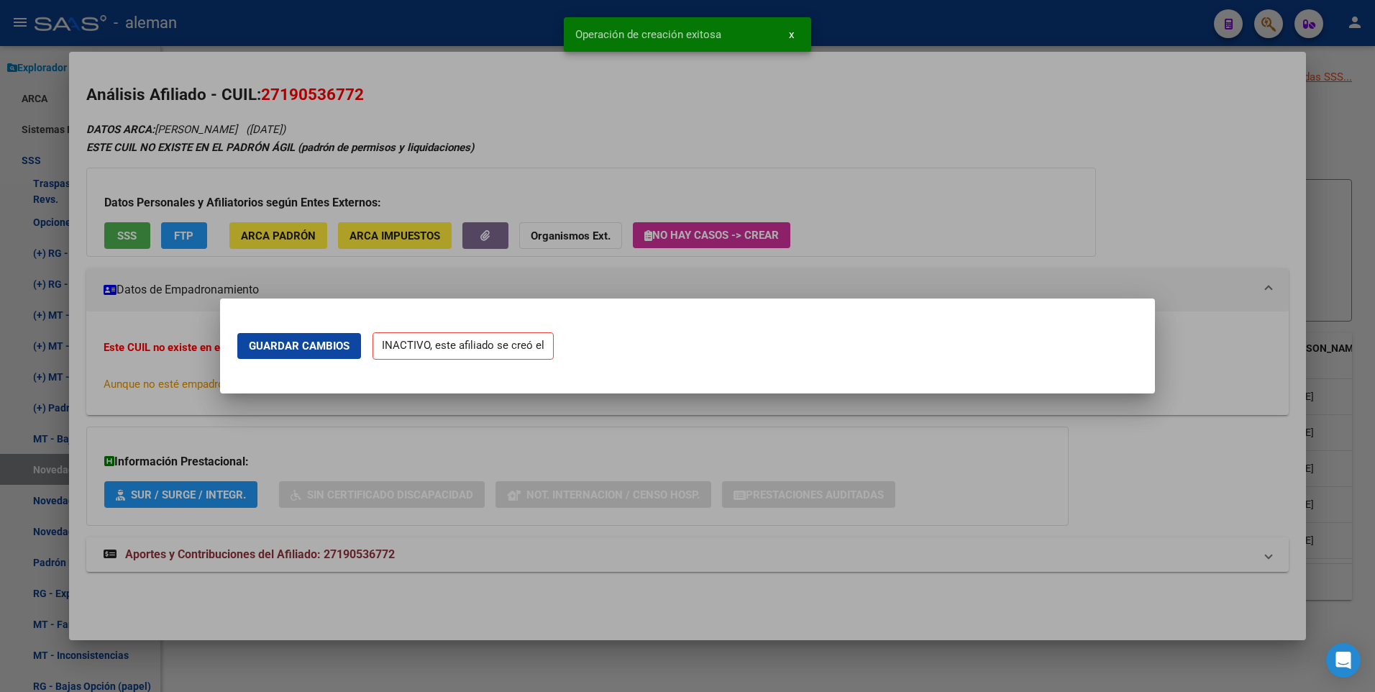
scroll to position [0, 0]
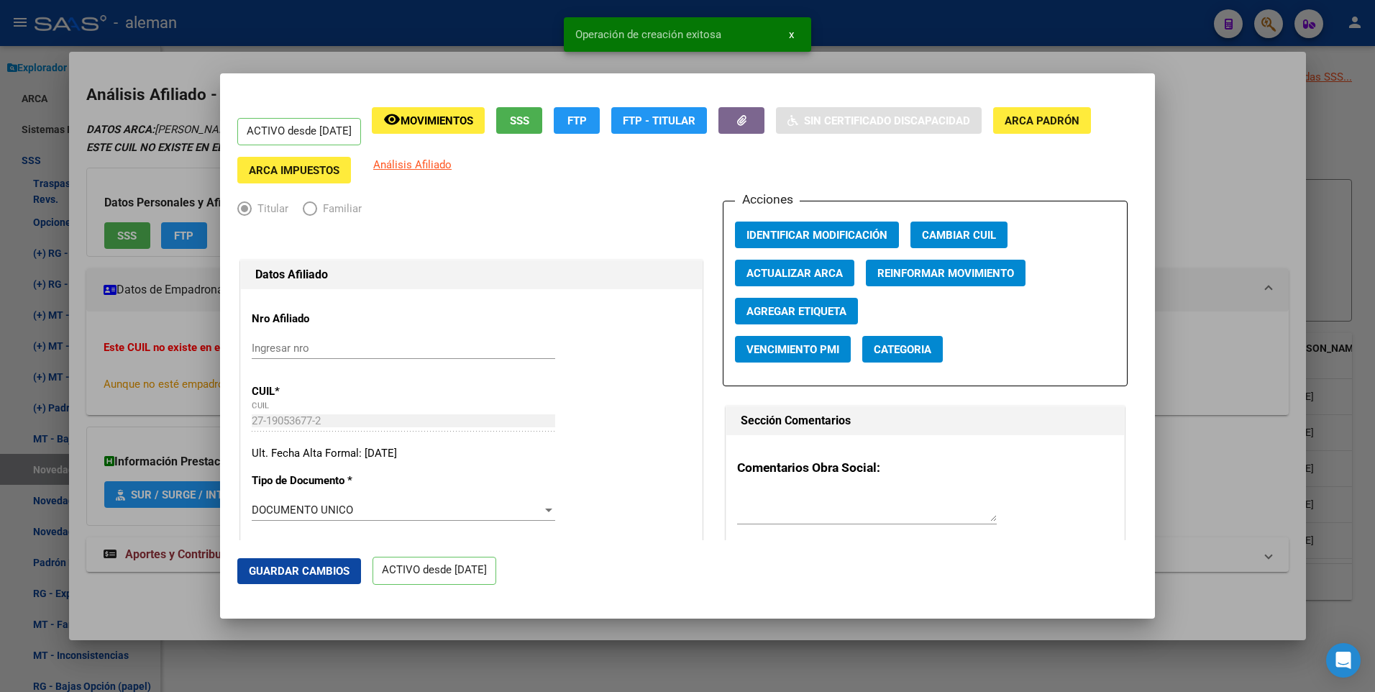
click at [1296, 194] on div at bounding box center [687, 346] width 1375 height 692
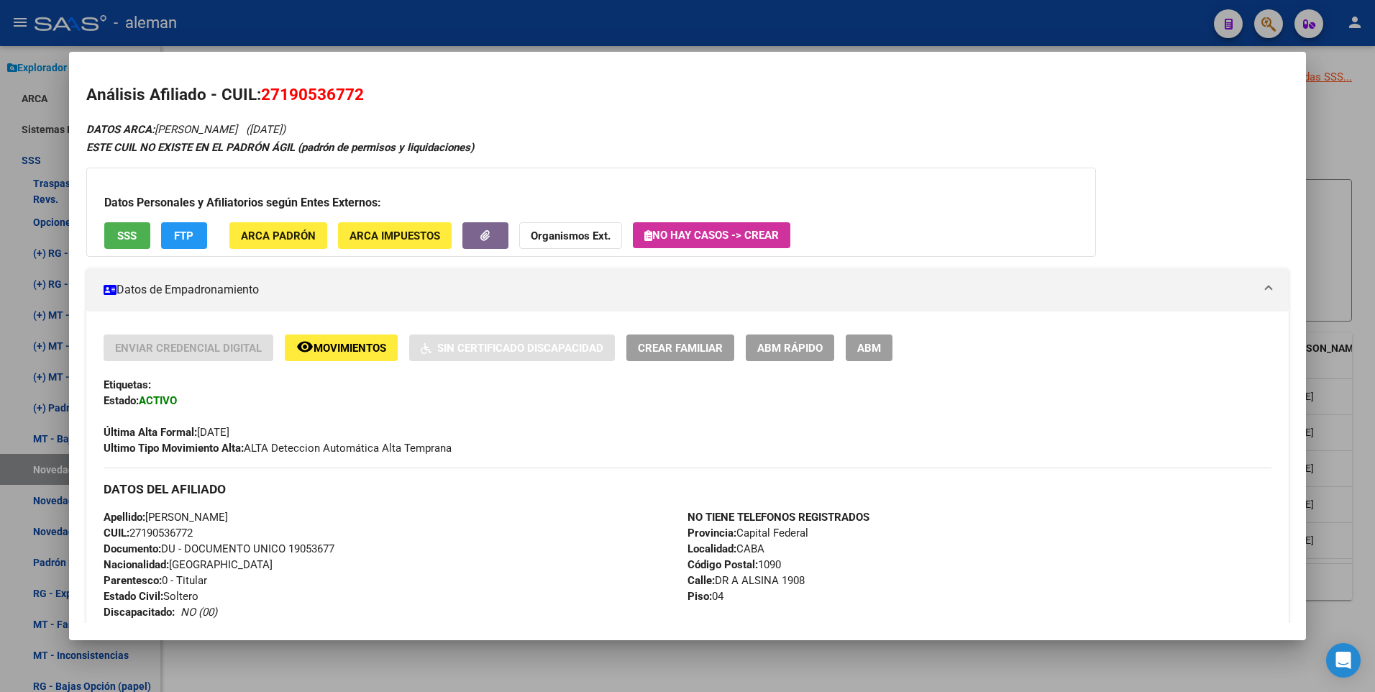
click at [1347, 322] on div at bounding box center [687, 346] width 1375 height 692
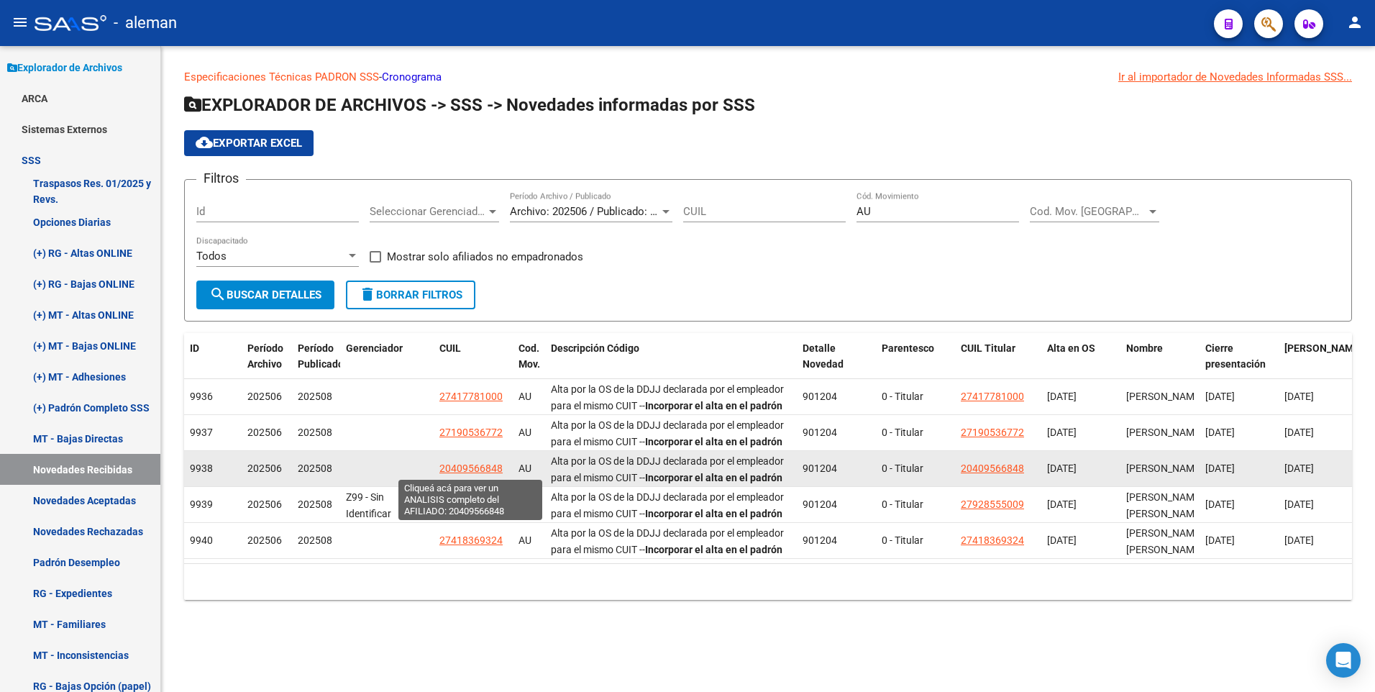
click at [469, 465] on span "20409566848" at bounding box center [471, 469] width 63 height 12
type textarea "20409566848"
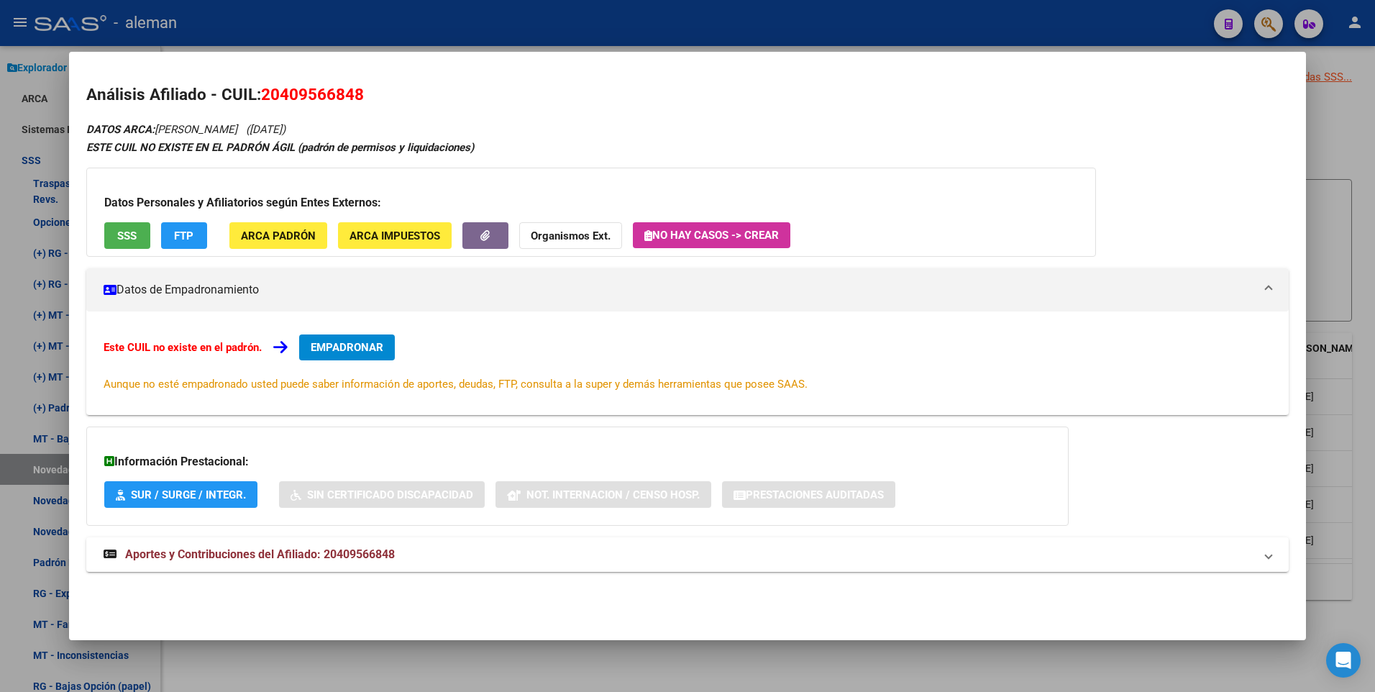
click at [568, 325] on div "Este CUIL no existe en el padrón. EMPADRONAR Aunque no esté empadronado usted p…" at bounding box center [688, 363] width 1204 height 104
click at [388, 340] on button "EMPADRONAR" at bounding box center [347, 348] width 96 height 26
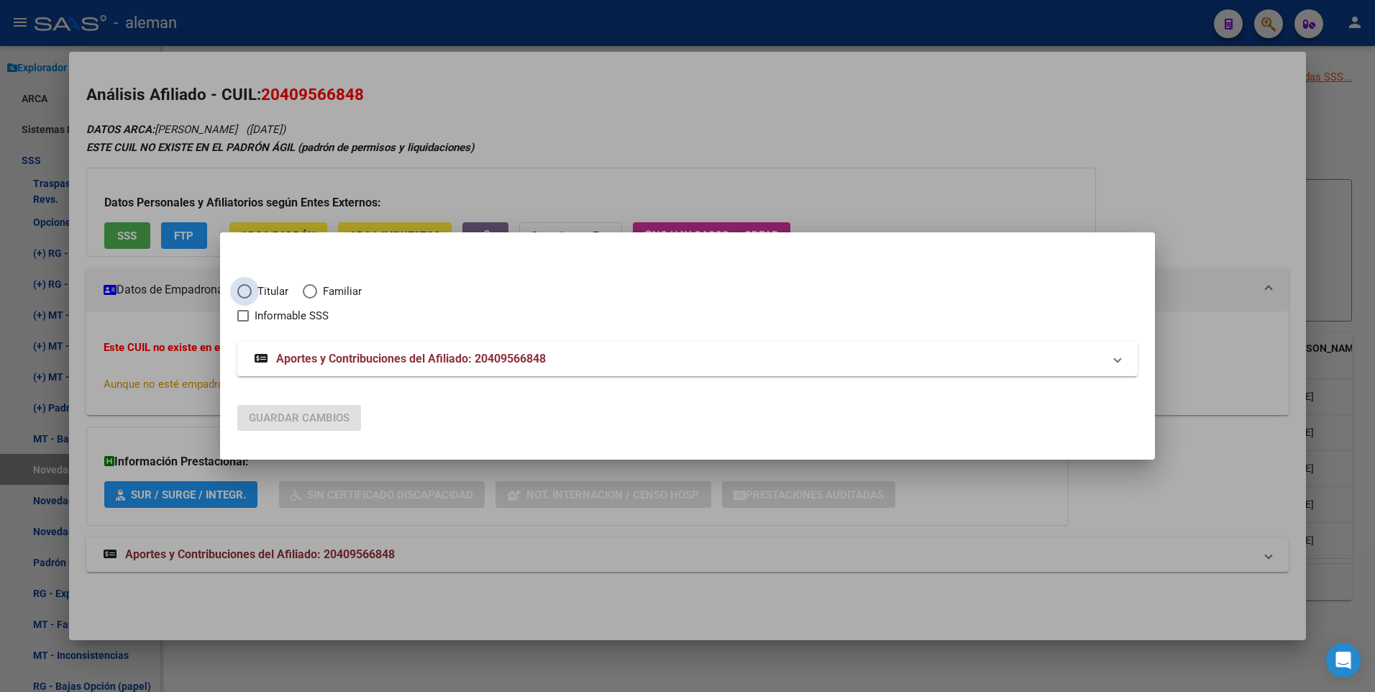
click at [247, 291] on span "Elija una opción" at bounding box center [244, 291] width 14 height 14
click at [247, 291] on input "Titular" at bounding box center [244, 291] width 14 height 14
radio input "true"
checkbox input "true"
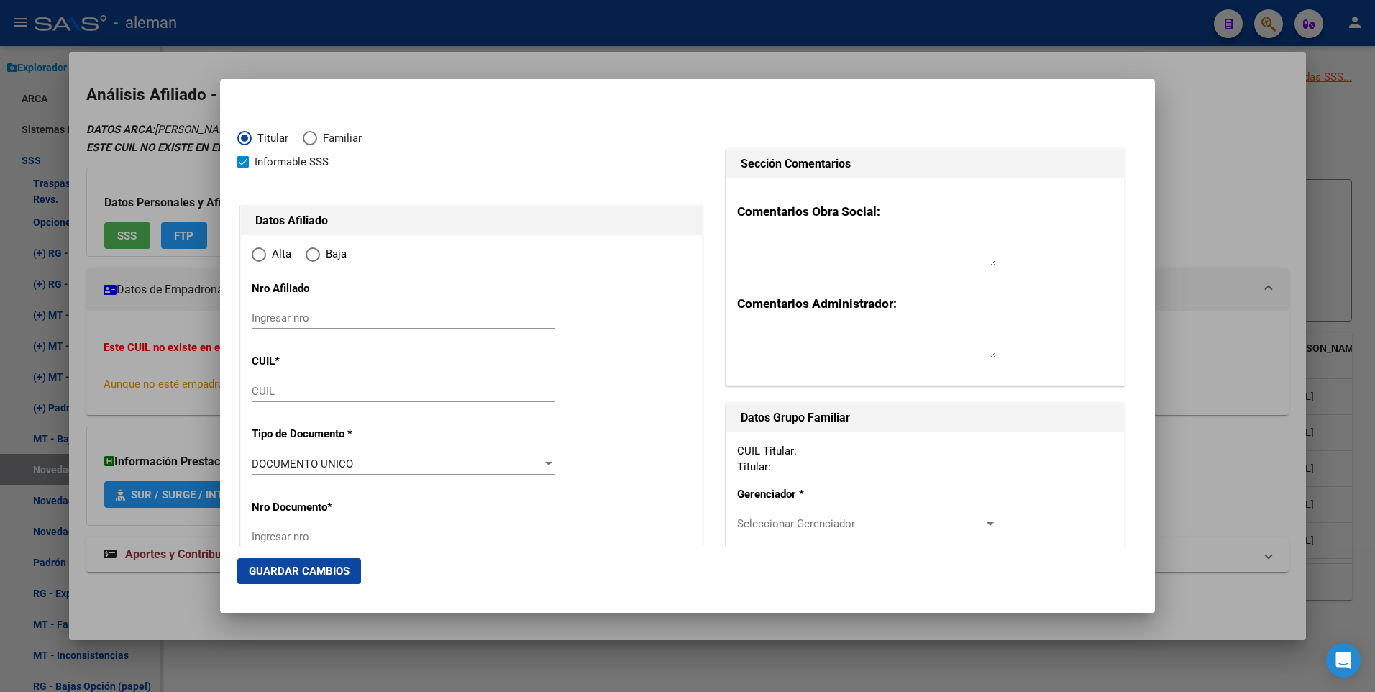
type input "20-40956684-8"
radio input "true"
click at [244, 162] on span at bounding box center [243, 162] width 12 height 12
click at [243, 168] on input "Informable SSS" at bounding box center [242, 168] width 1 height 1
checkbox input "false"
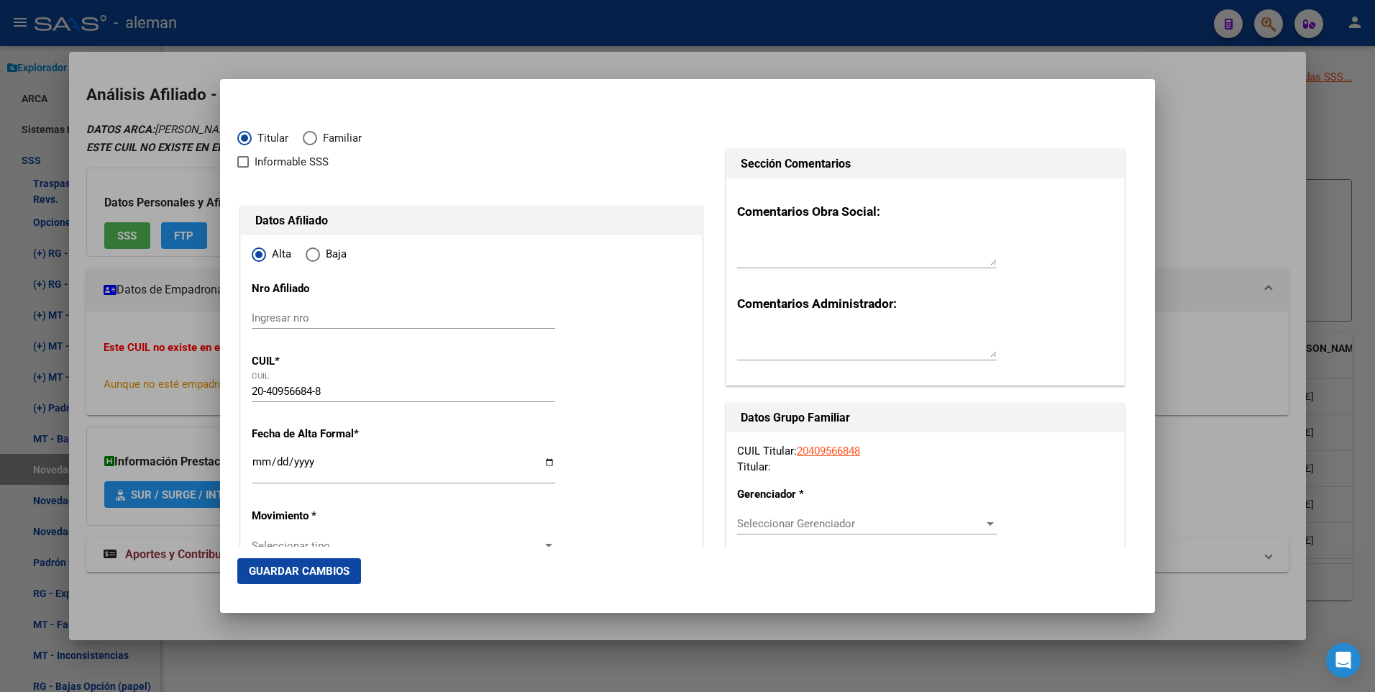
type input "40956684"
type input "LAURIA"
type input "FRANCO EMANUEL"
type input "1998-02-18"
type input "RAMOS MEJIA"
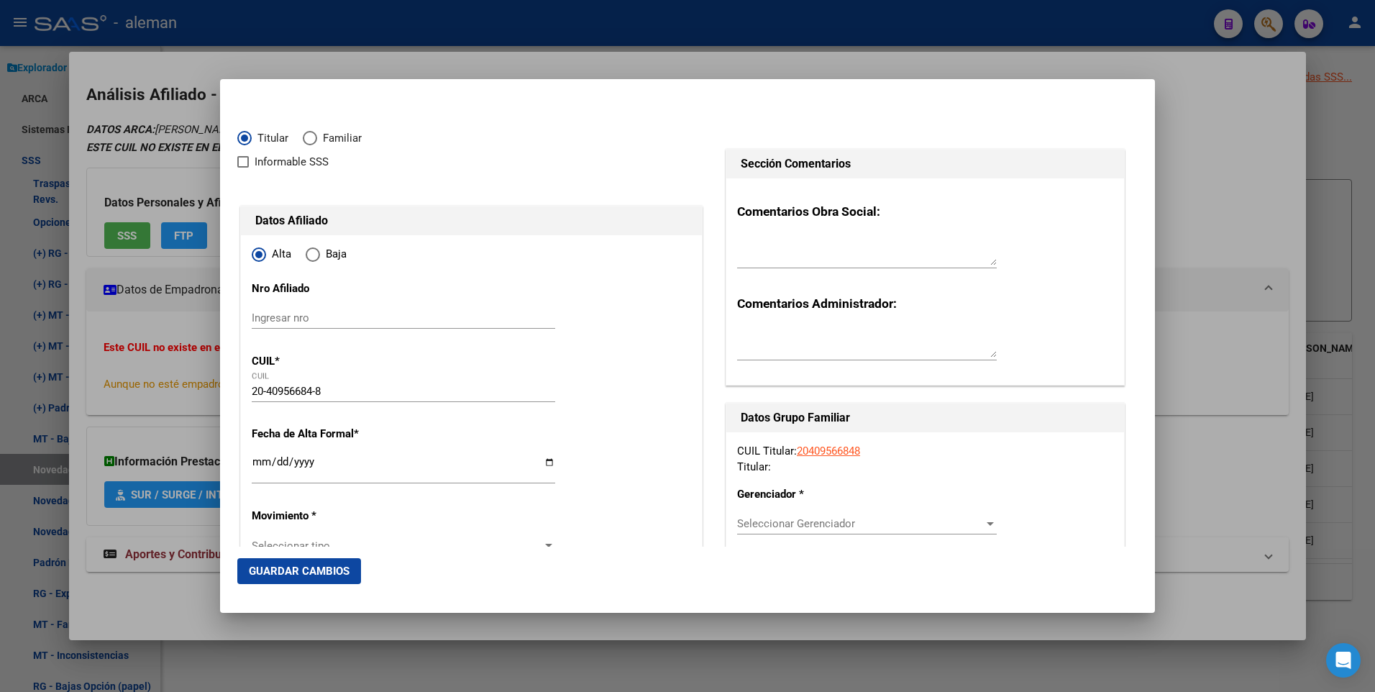
type input "1704"
type input "BERUTI"
type input "444"
click at [270, 460] on input "Ingresar fecha" at bounding box center [404, 467] width 304 height 23
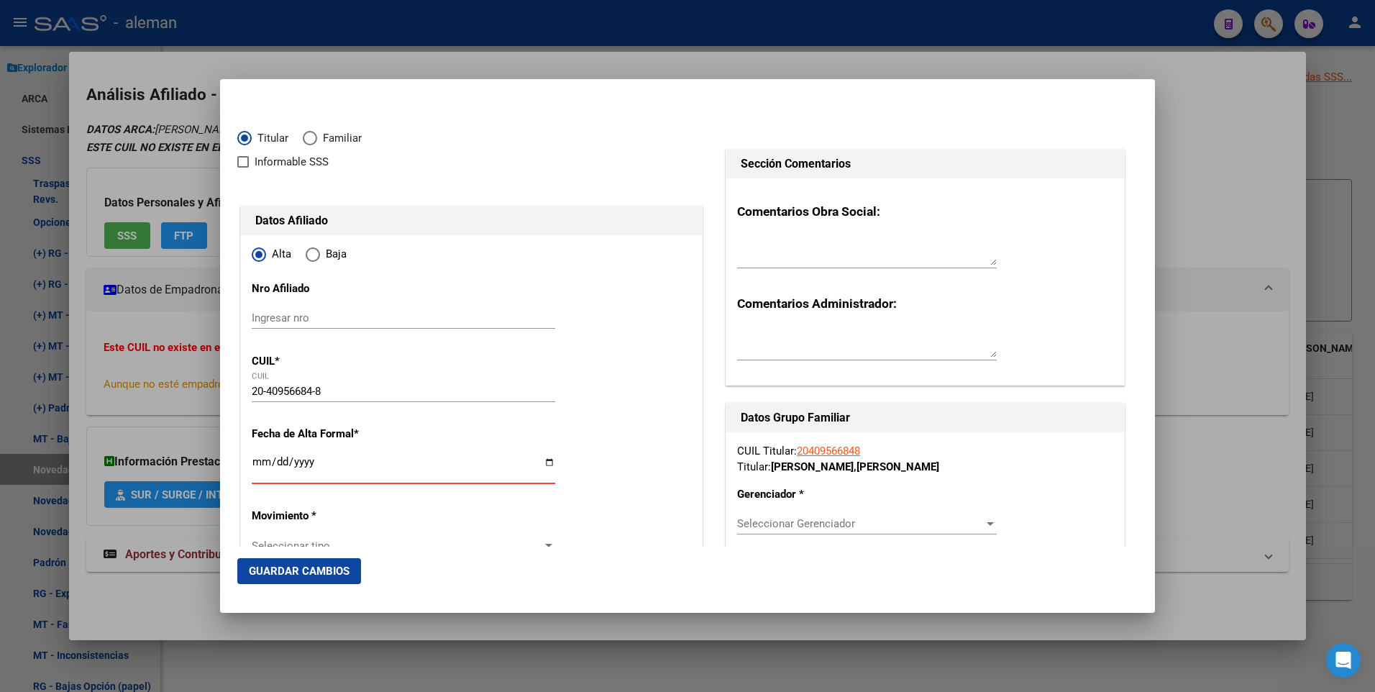
click at [255, 462] on input "Ingresar fecha" at bounding box center [404, 467] width 304 height 23
type input "[DATE]"
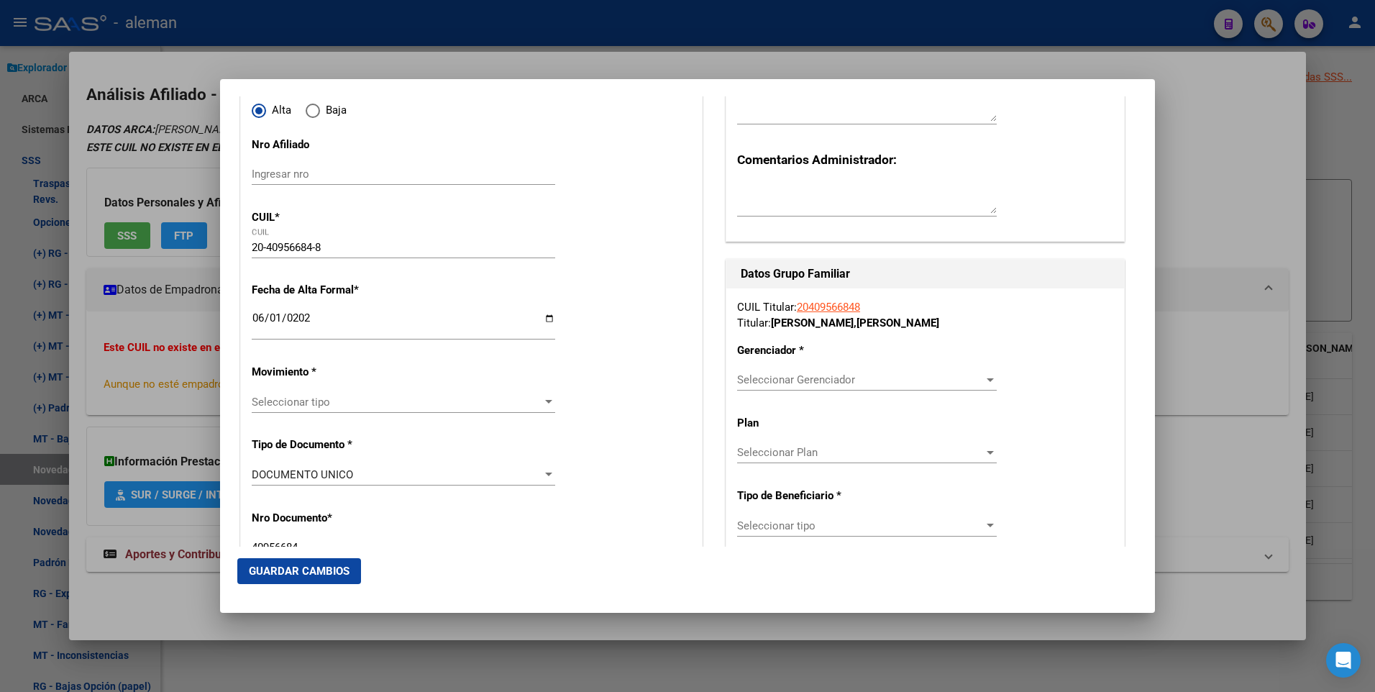
click at [545, 401] on div at bounding box center [548, 402] width 7 height 4
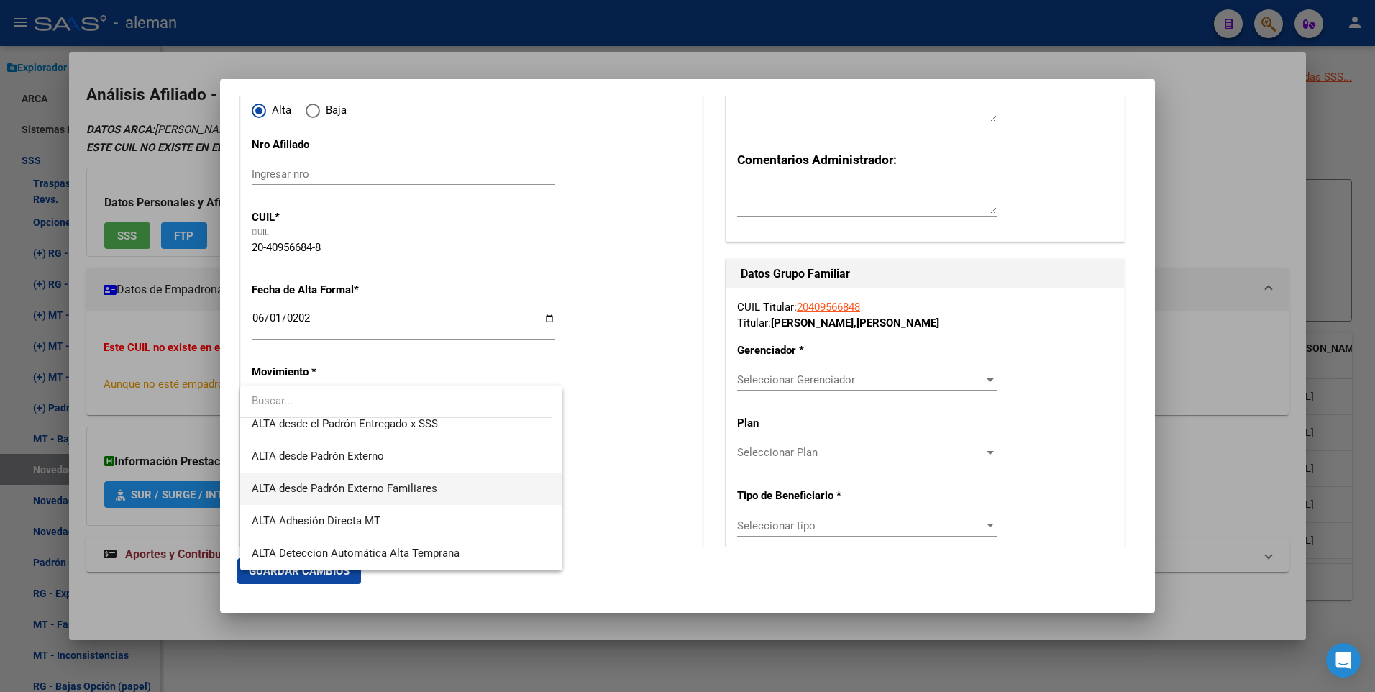
scroll to position [496, 0]
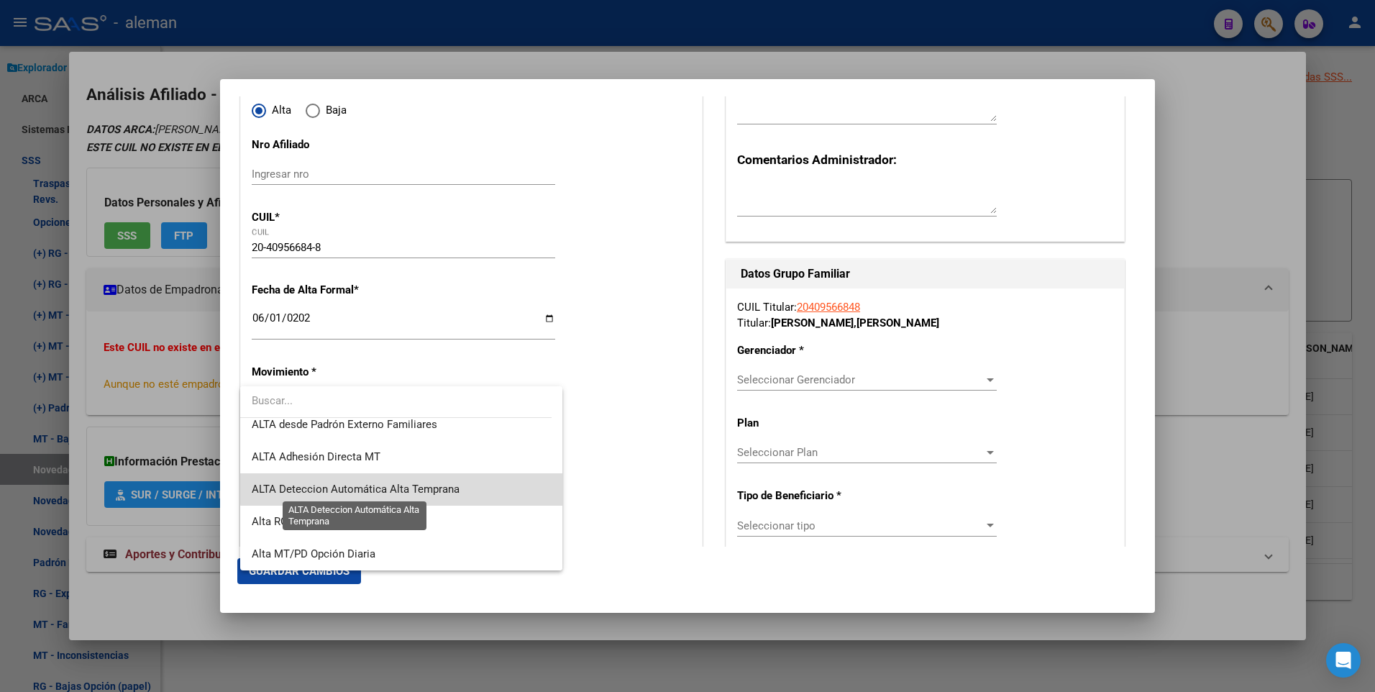
click at [443, 486] on span "ALTA Deteccion Automática Alta Temprana" at bounding box center [356, 489] width 208 height 13
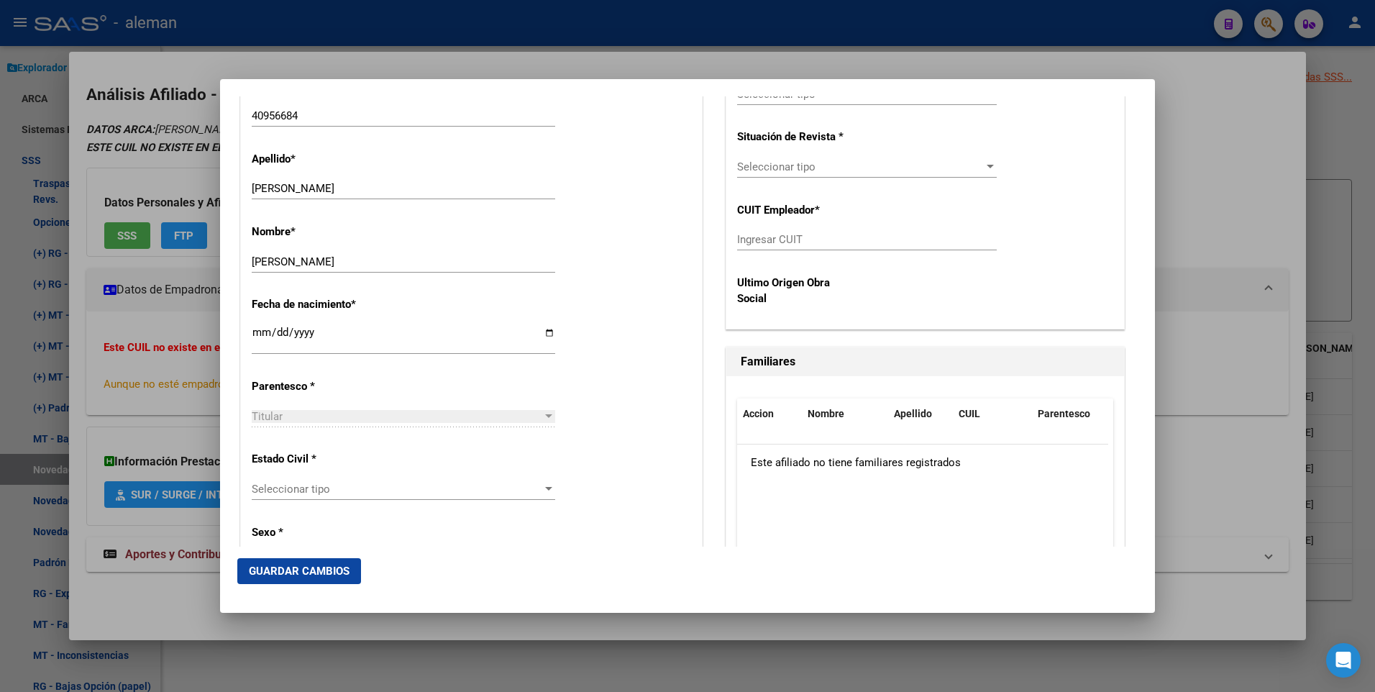
scroll to position [647, 0]
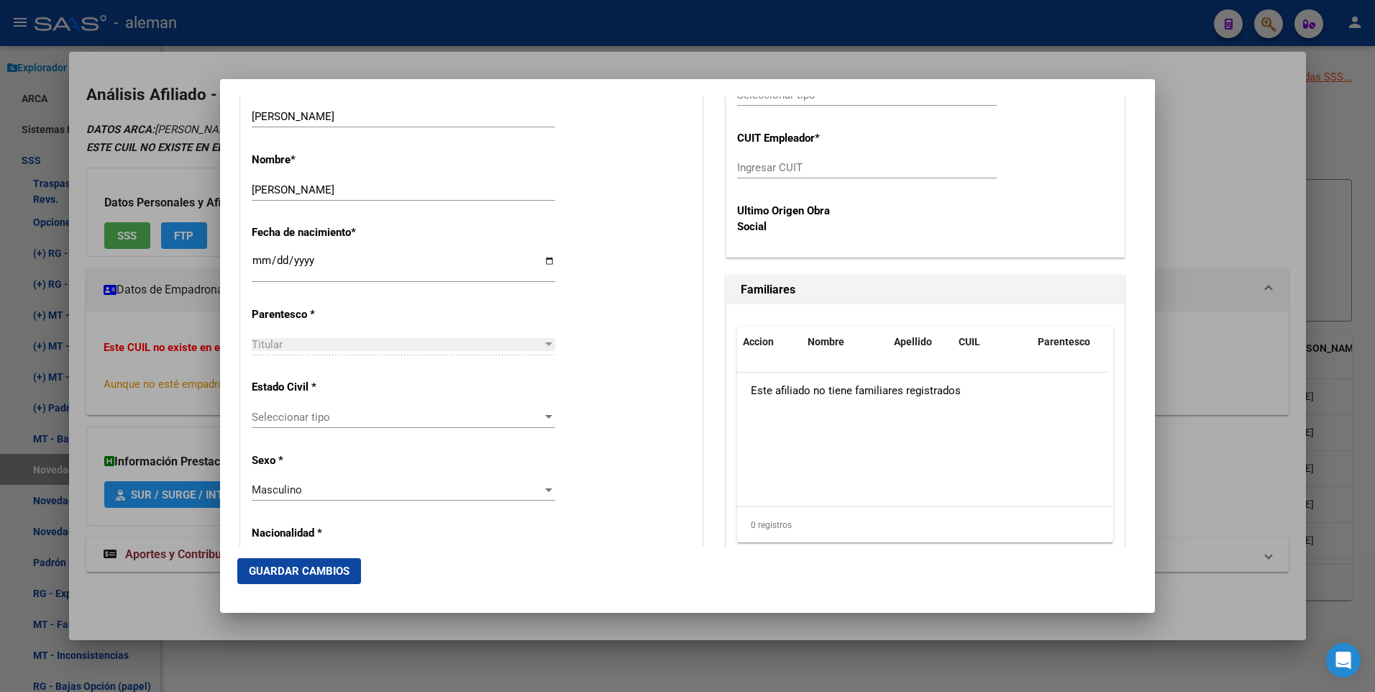
click at [506, 416] on span "Seleccionar tipo" at bounding box center [397, 417] width 291 height 13
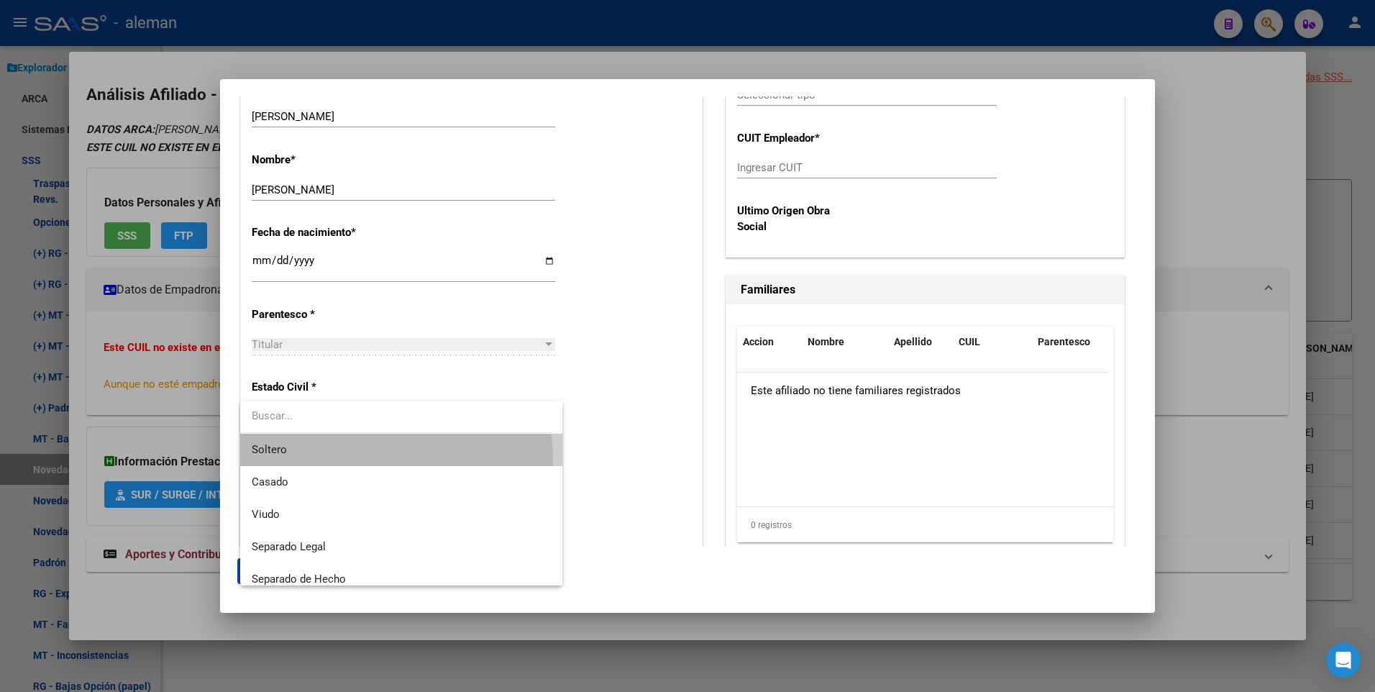
click at [309, 460] on span "Soltero" at bounding box center [401, 450] width 299 height 32
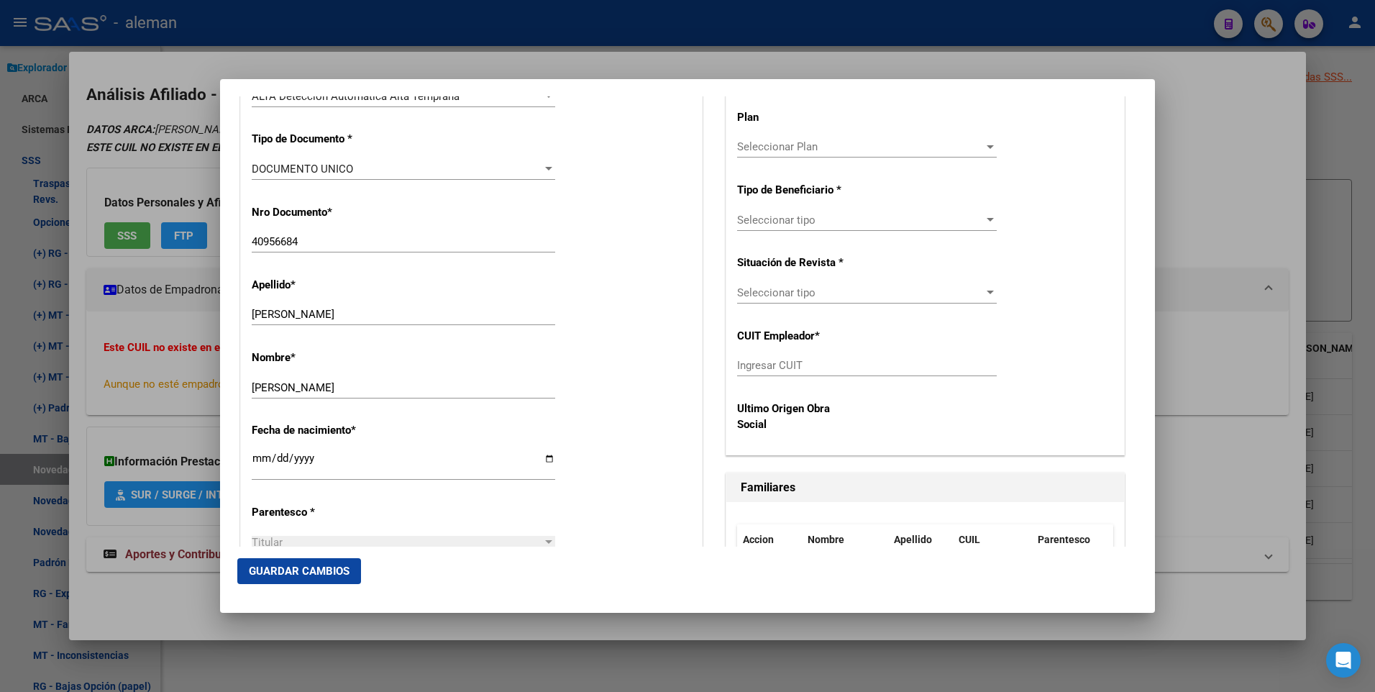
scroll to position [90, 0]
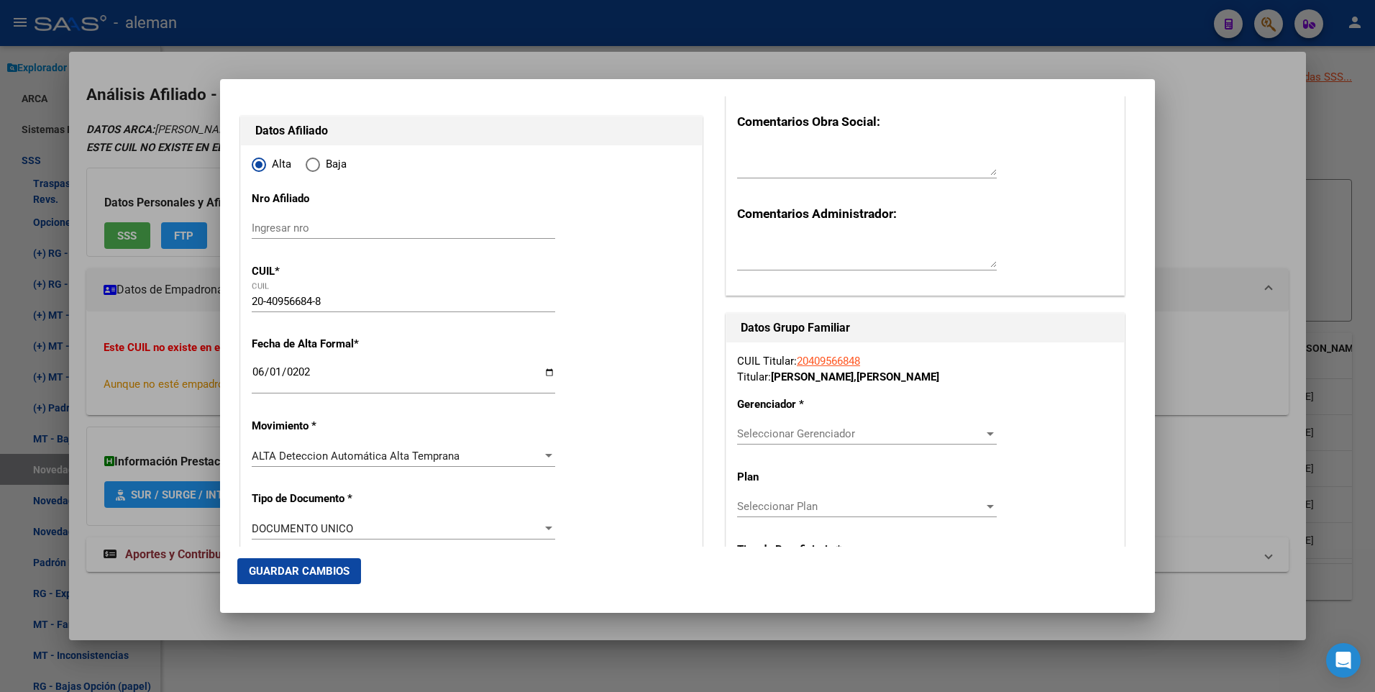
click at [840, 428] on span "Seleccionar Gerenciador" at bounding box center [860, 433] width 247 height 13
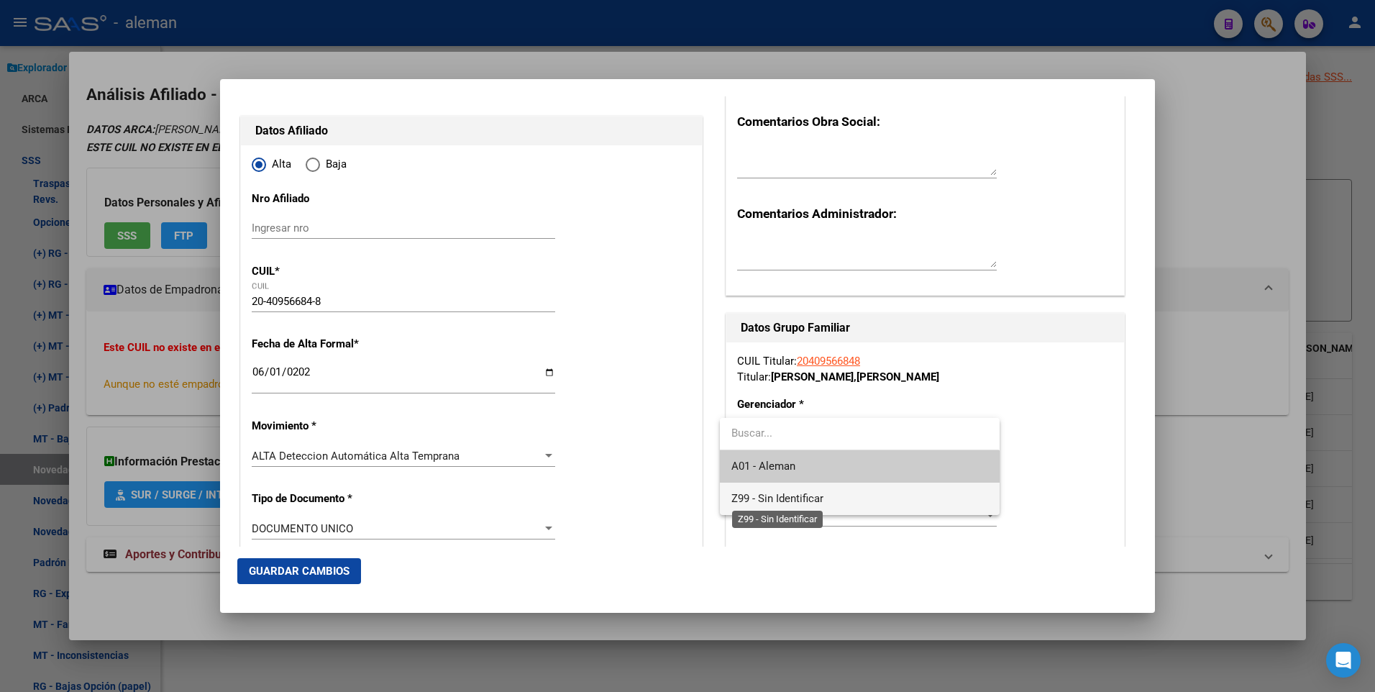
click at [798, 499] on span "Z99 - Sin Identificar" at bounding box center [778, 498] width 92 height 13
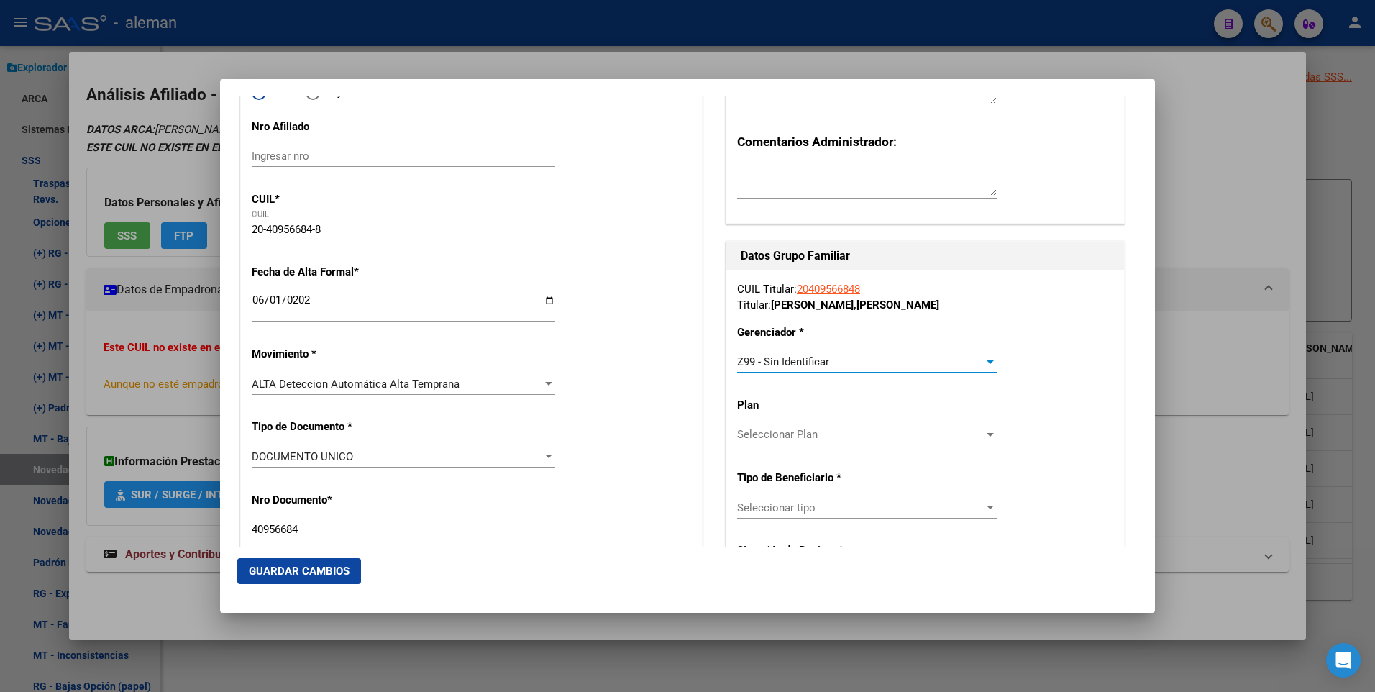
scroll to position [234, 0]
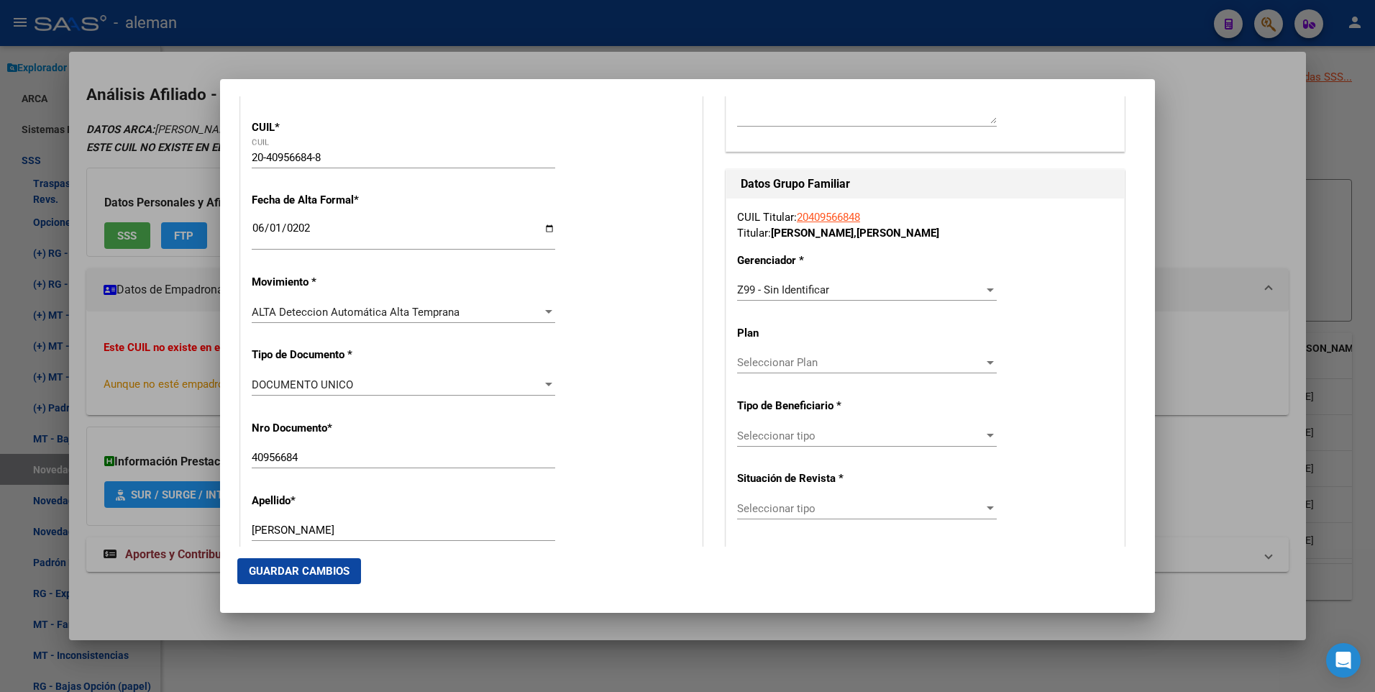
click at [858, 429] on div "Seleccionar tipo Seleccionar tipo" at bounding box center [867, 436] width 260 height 22
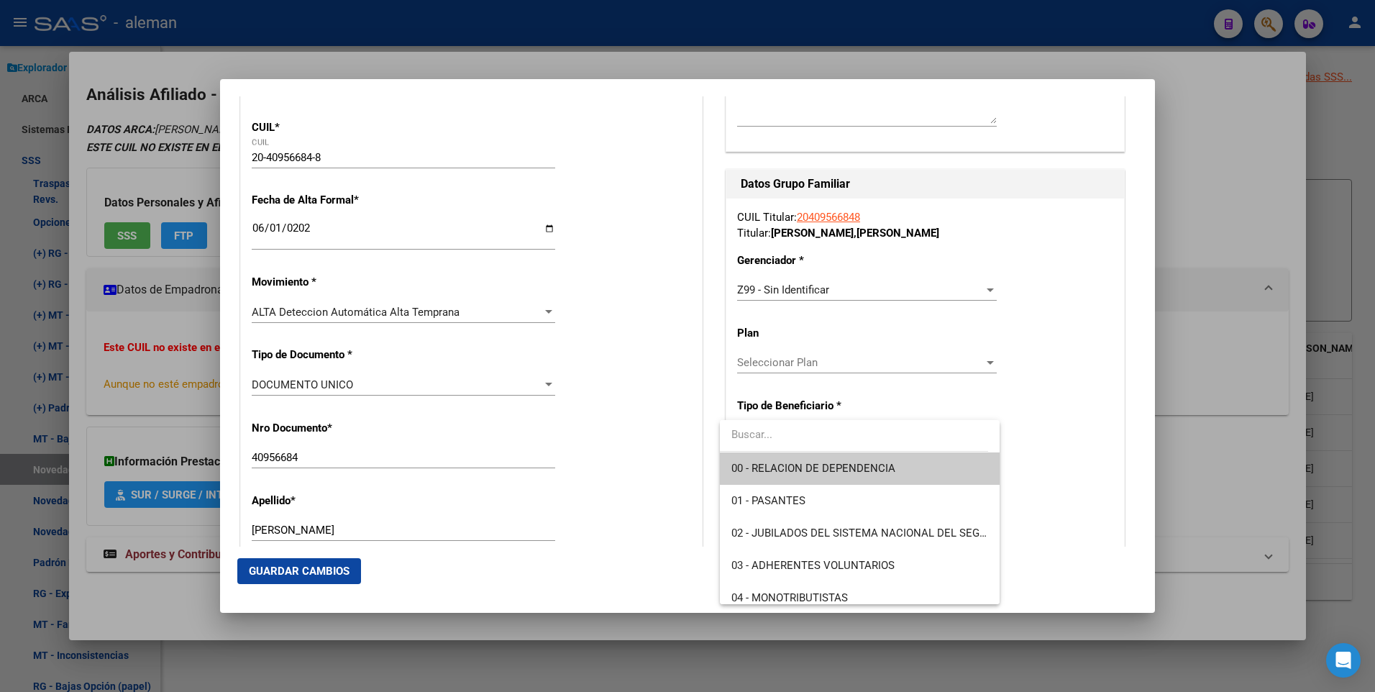
drag, startPoint x: 858, startPoint y: 429, endPoint x: 854, endPoint y: 461, distance: 32.7
click at [854, 461] on span "00 - RELACION DE DEPENDENCIA" at bounding box center [860, 468] width 256 height 32
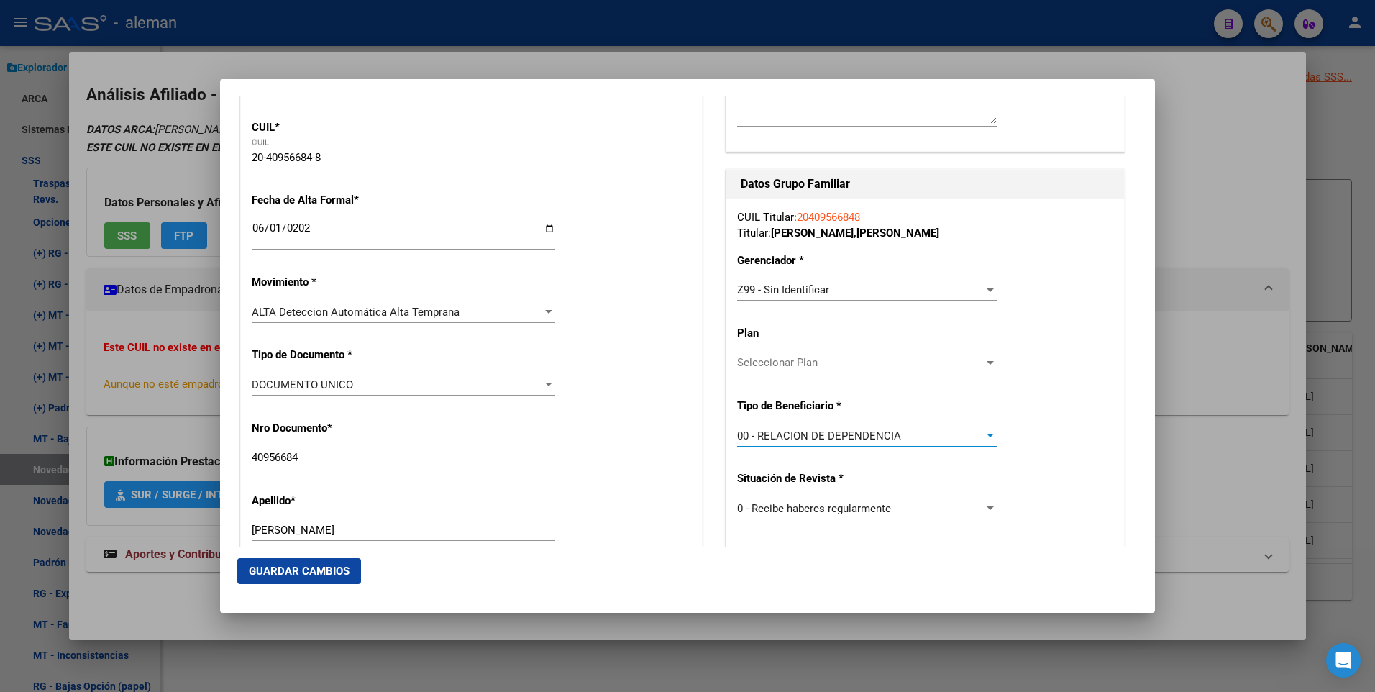
type input "33-71600349-9"
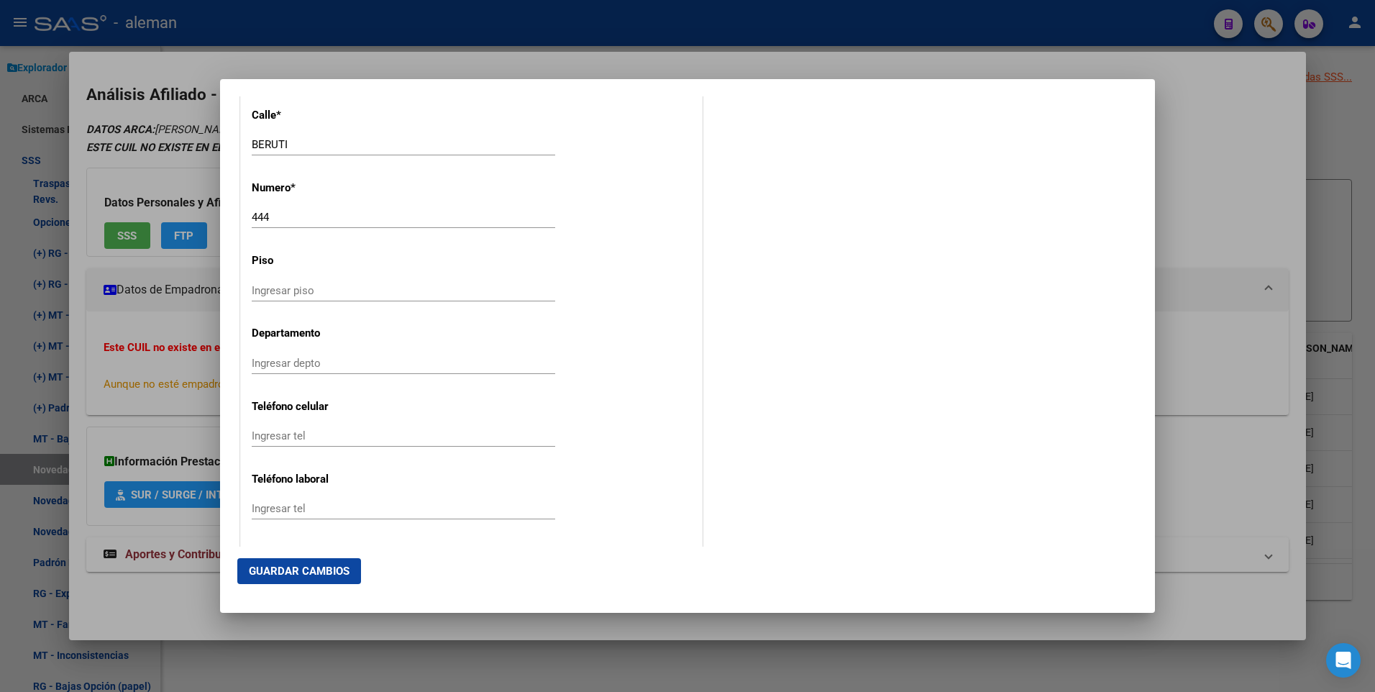
scroll to position [1816, 0]
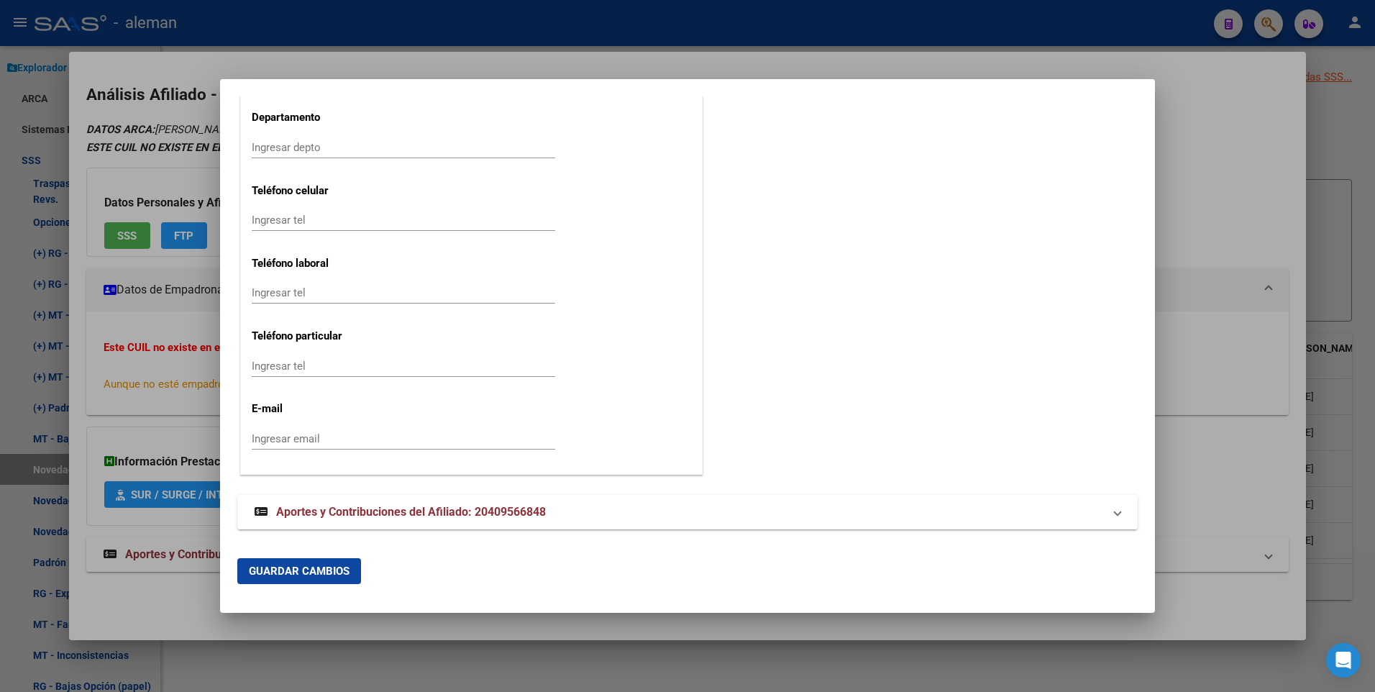
click at [302, 566] on span "Guardar Cambios" at bounding box center [299, 571] width 101 height 13
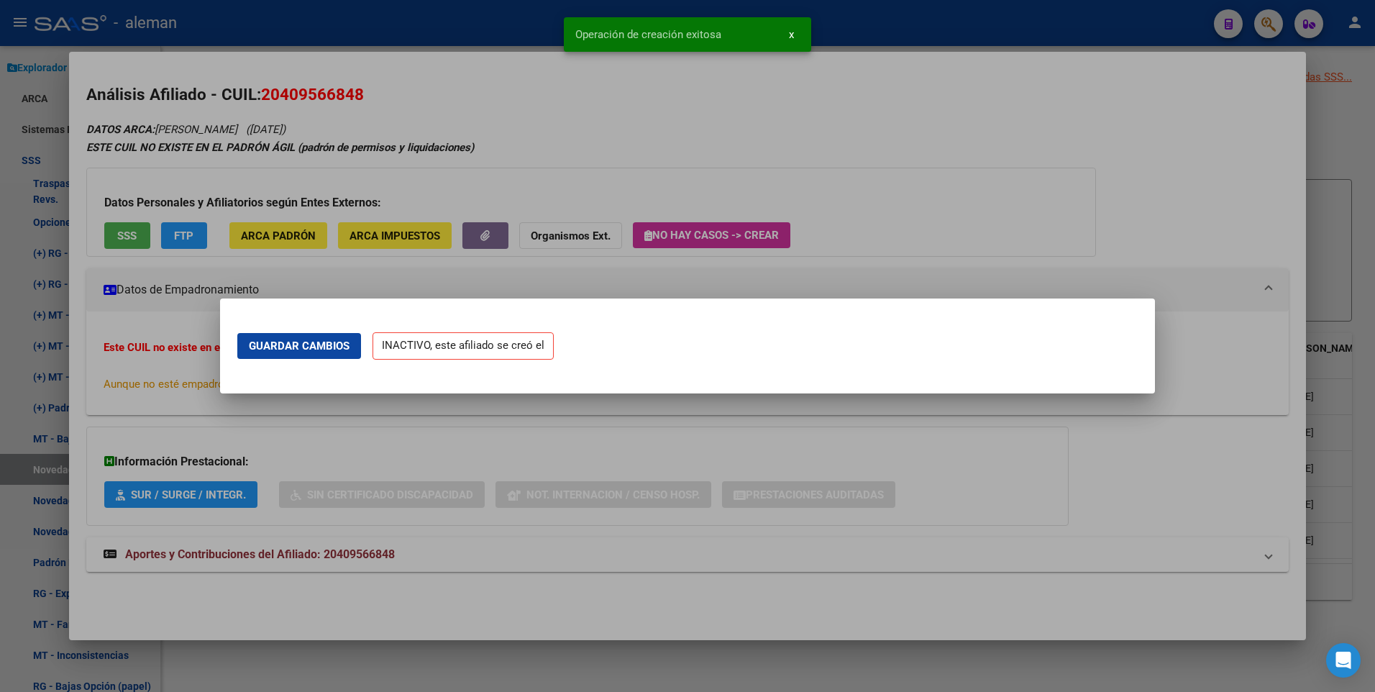
scroll to position [0, 0]
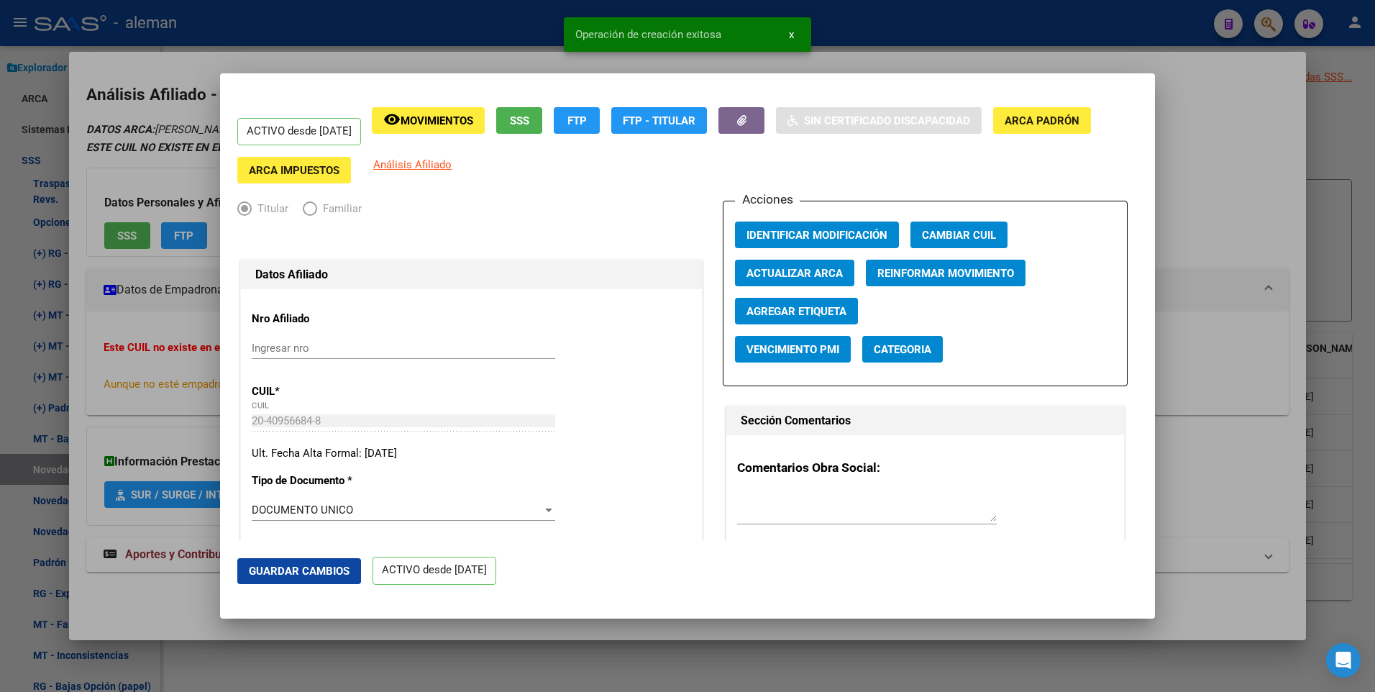
click at [1295, 220] on div at bounding box center [687, 346] width 1375 height 692
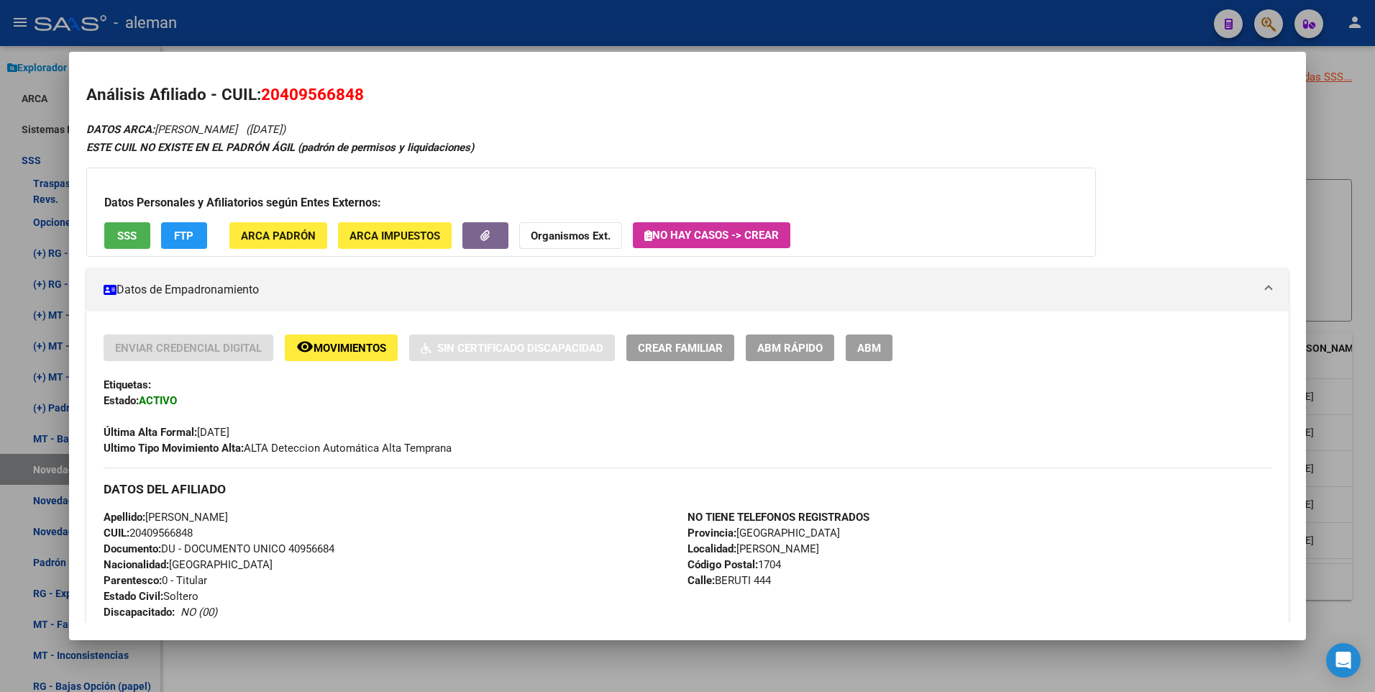
click at [1364, 261] on div at bounding box center [687, 346] width 1375 height 692
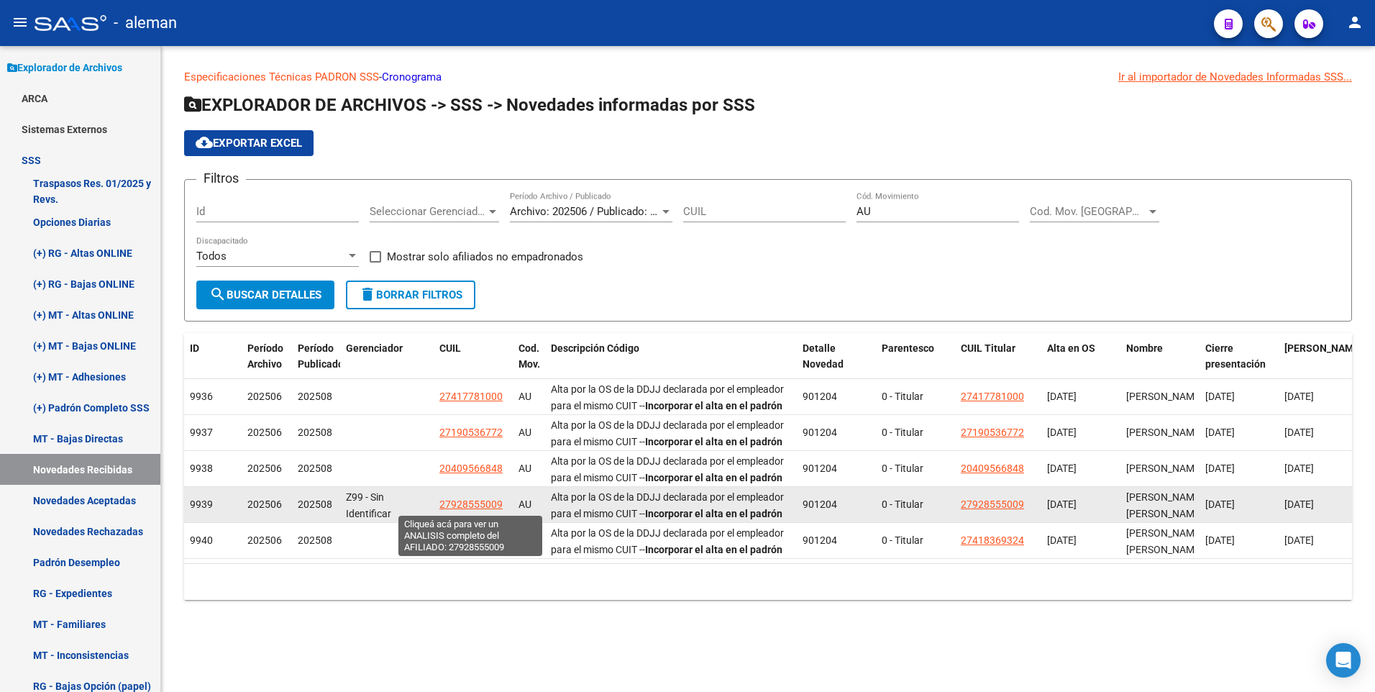
click at [468, 501] on span "27928555009" at bounding box center [471, 505] width 63 height 12
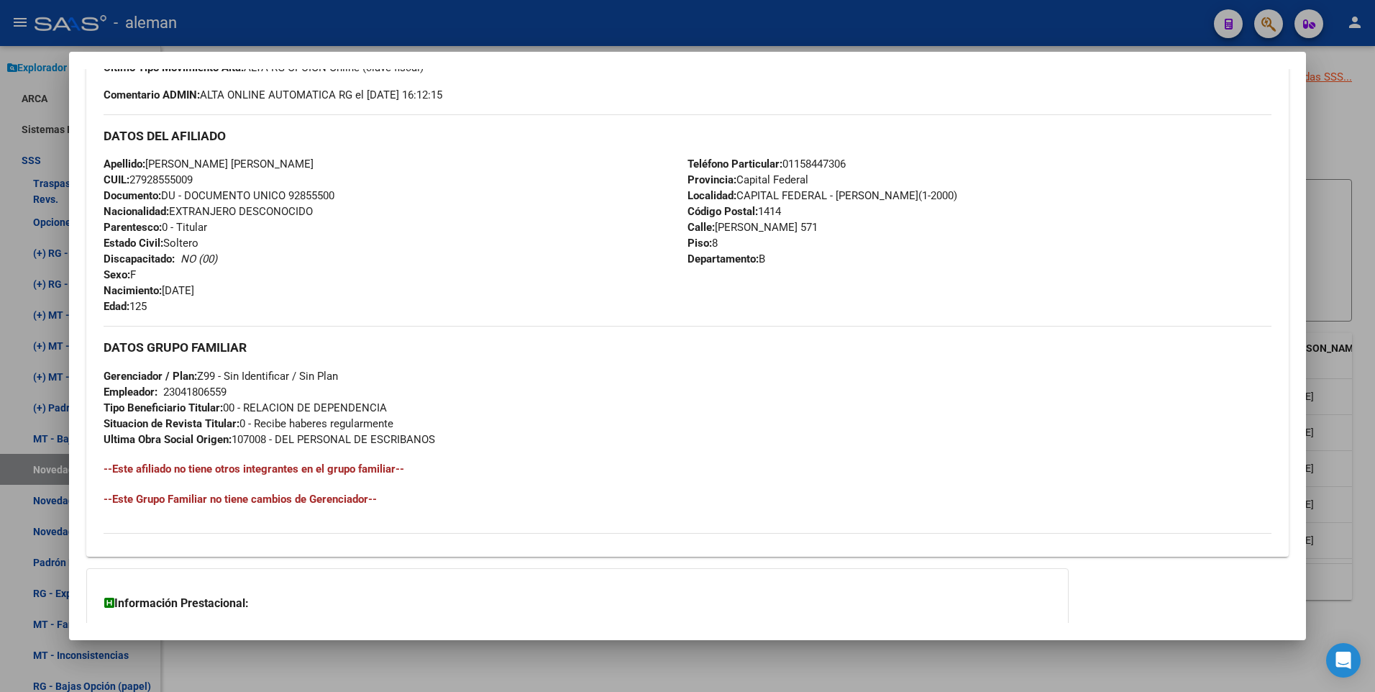
scroll to position [555, 0]
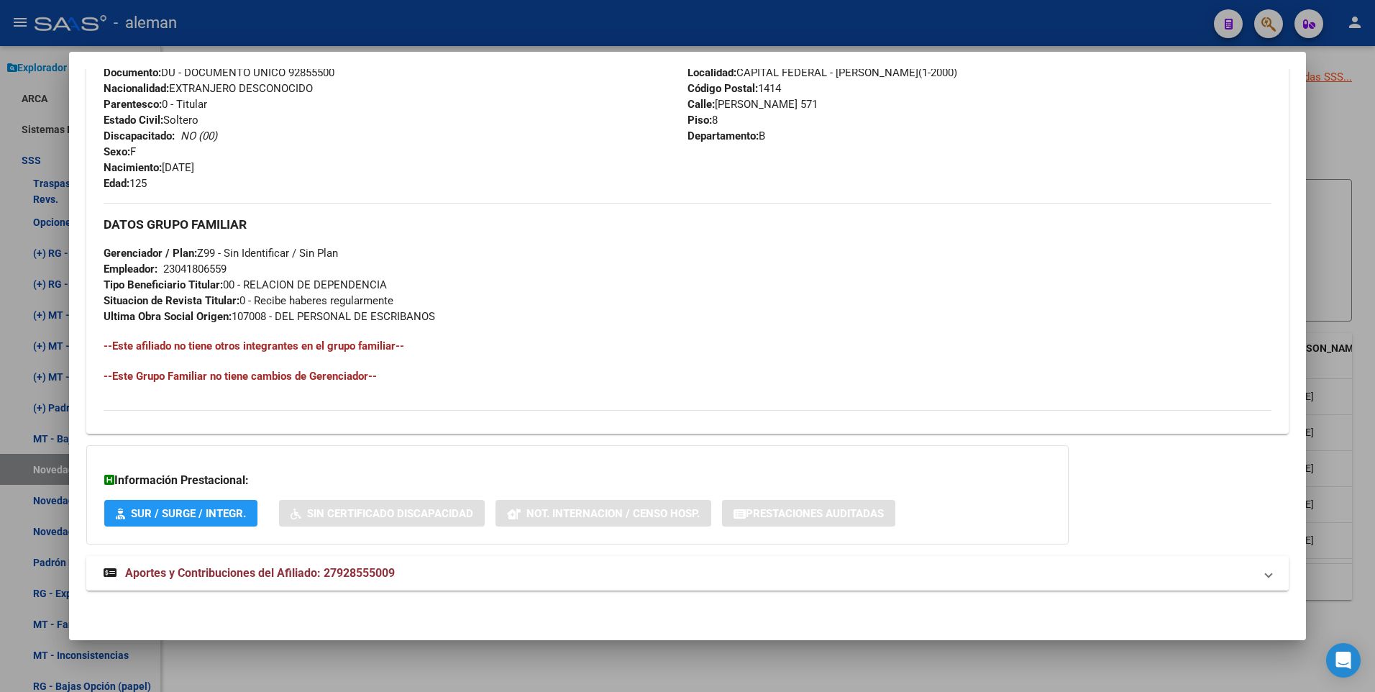
click at [376, 571] on span "Aportes y Contribuciones del Afiliado: 27928555009" at bounding box center [260, 573] width 270 height 14
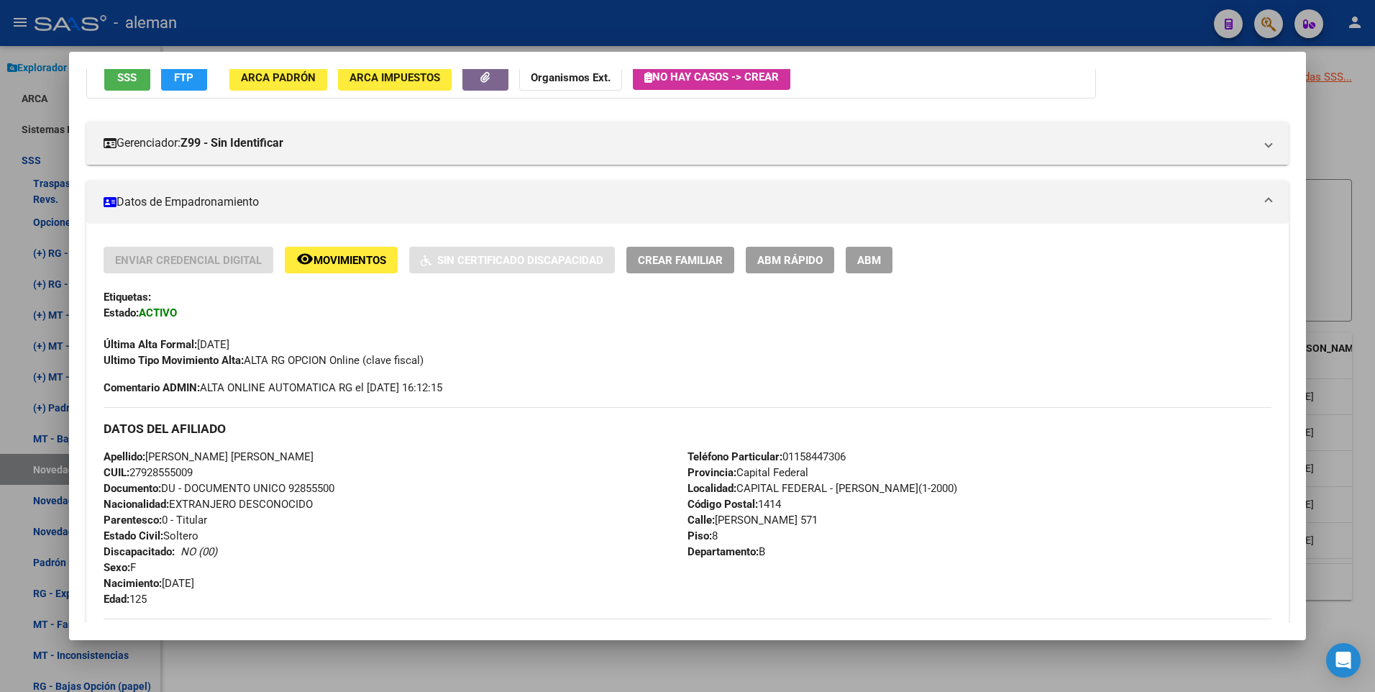
scroll to position [283, 0]
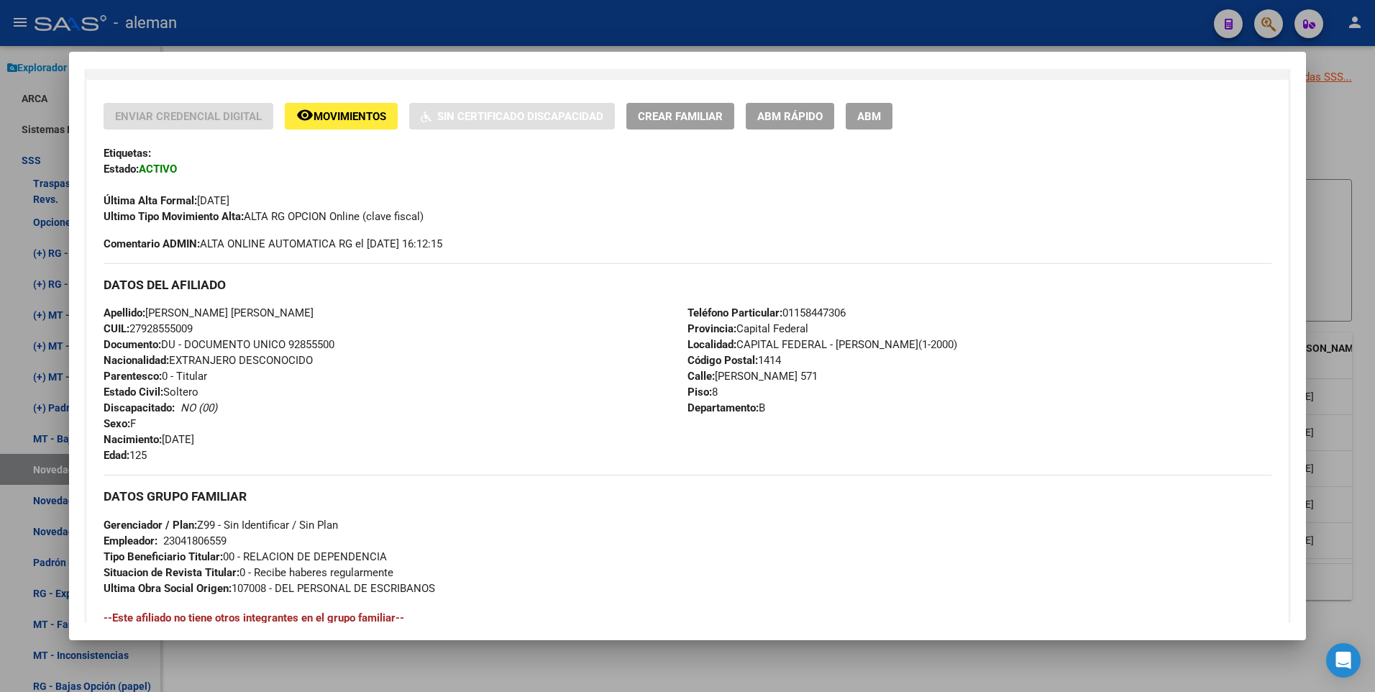
click at [519, 416] on div "Apellido: PEREYRA LUCENA CESTONA VALERIA CUIL: 27928555009 Documento: DU - DOCU…" at bounding box center [396, 384] width 584 height 158
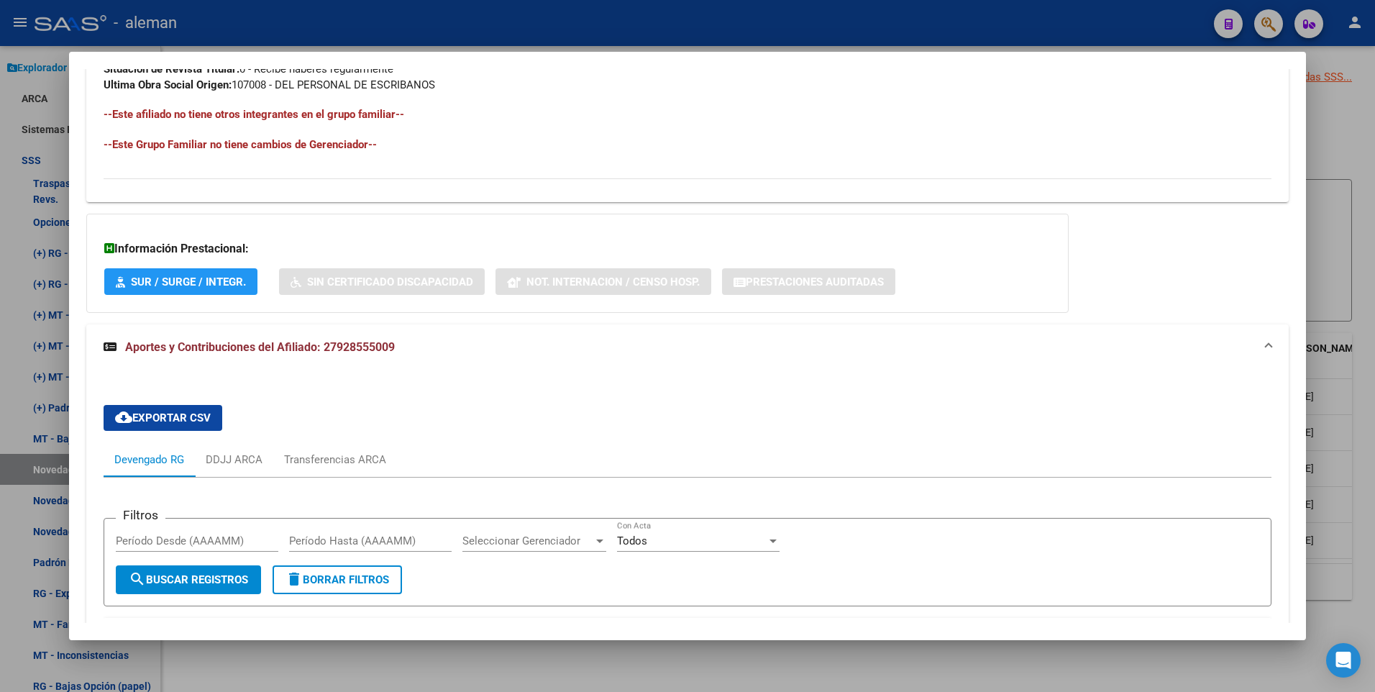
scroll to position [858, 0]
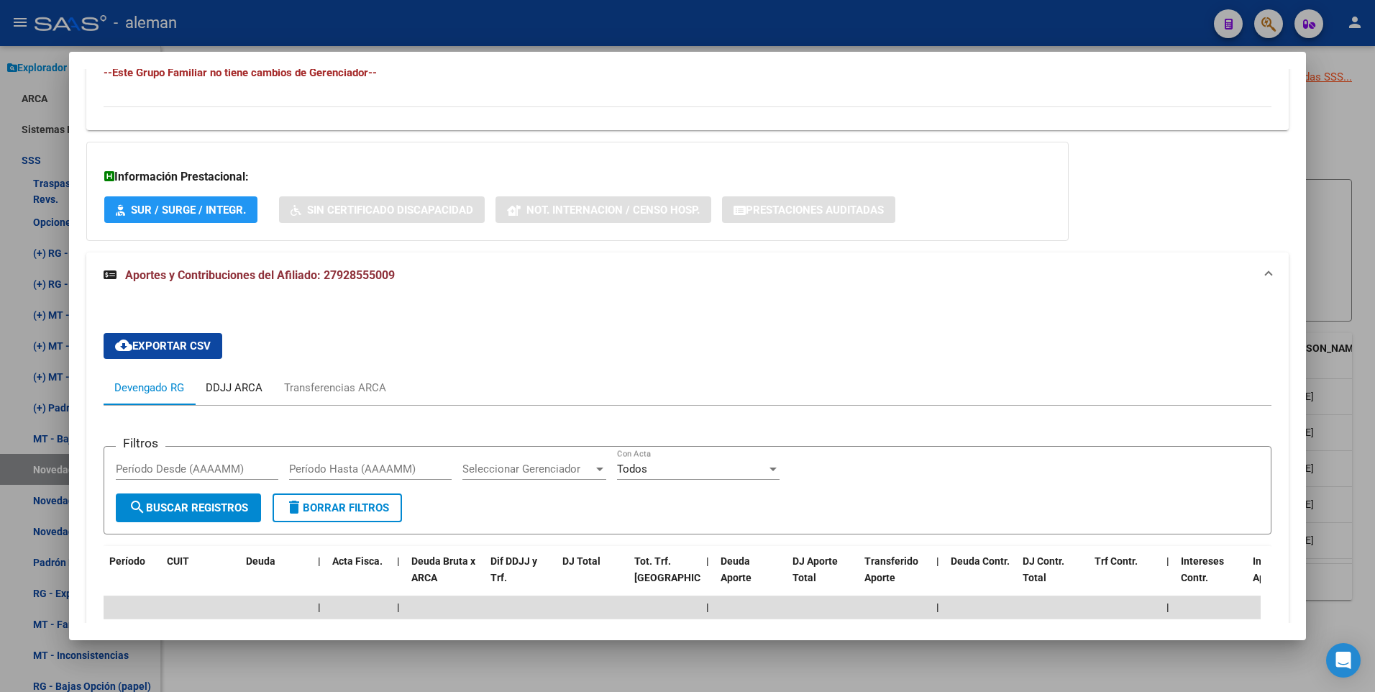
click at [237, 388] on div "DDJJ ARCA" at bounding box center [234, 388] width 57 height 16
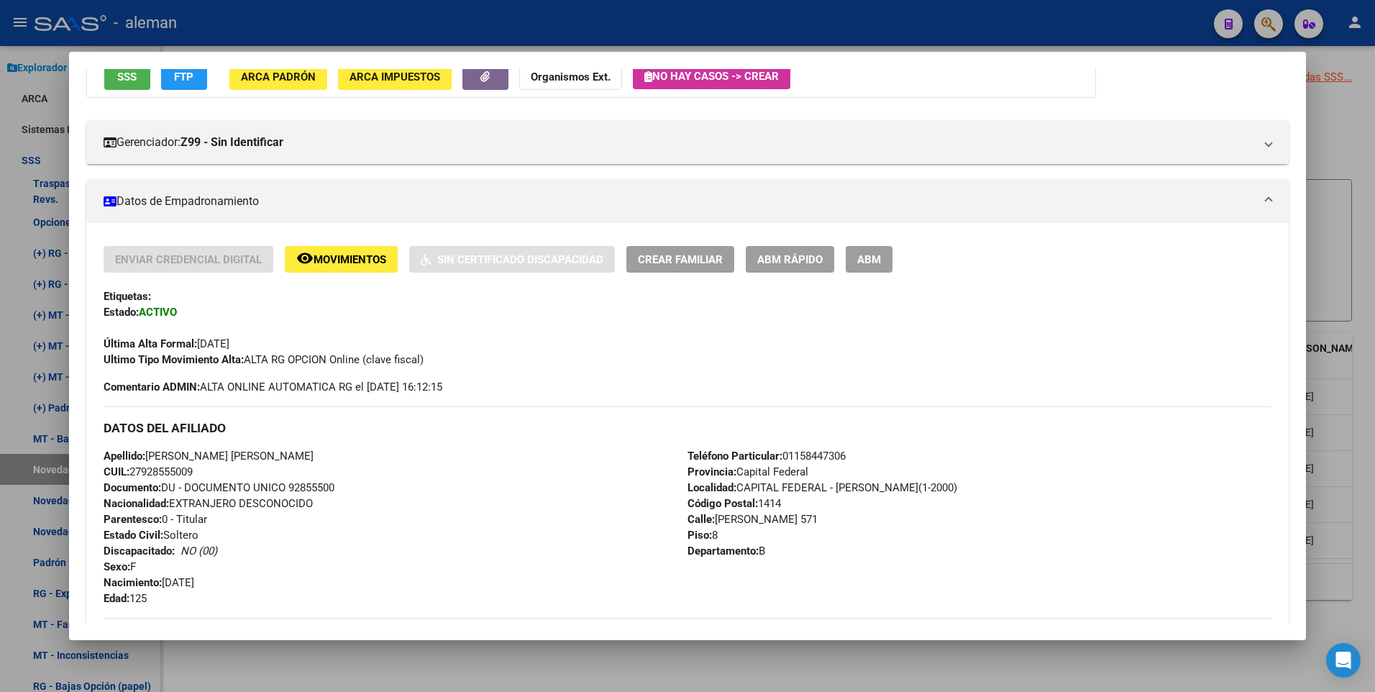
scroll to position [68, 0]
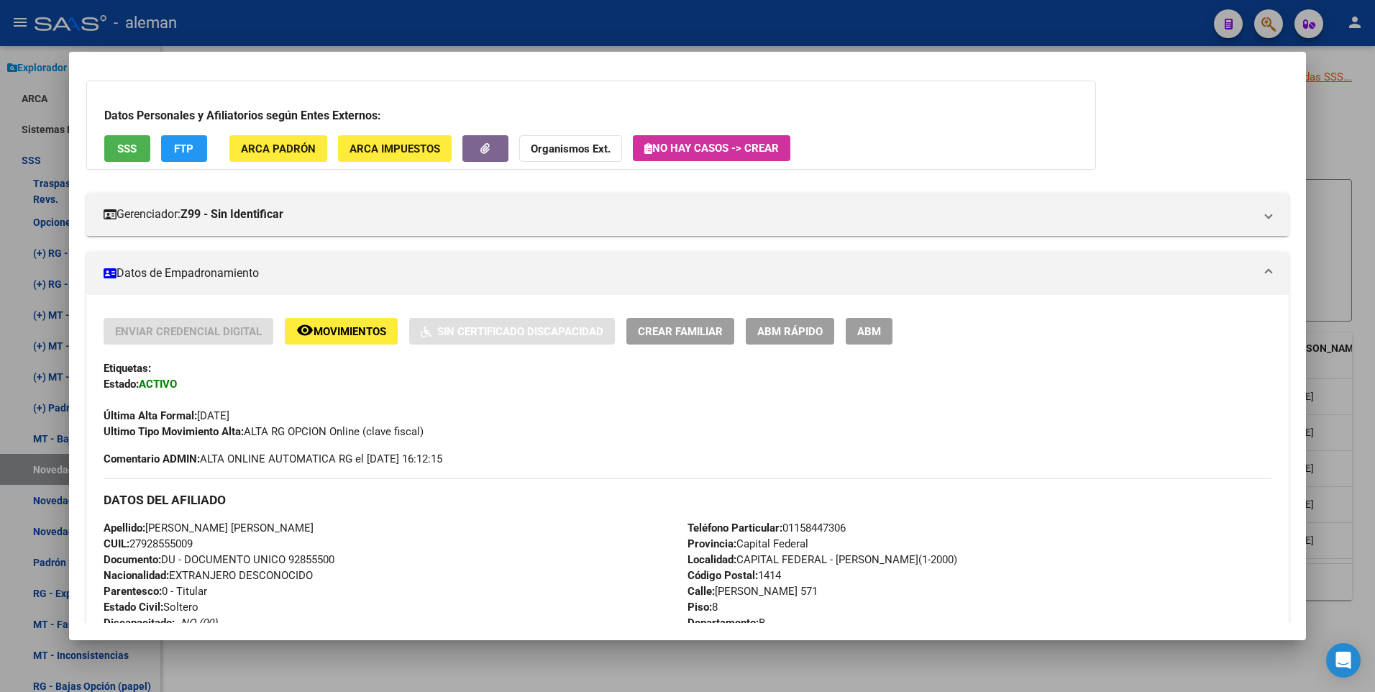
click at [1357, 302] on div at bounding box center [687, 346] width 1375 height 692
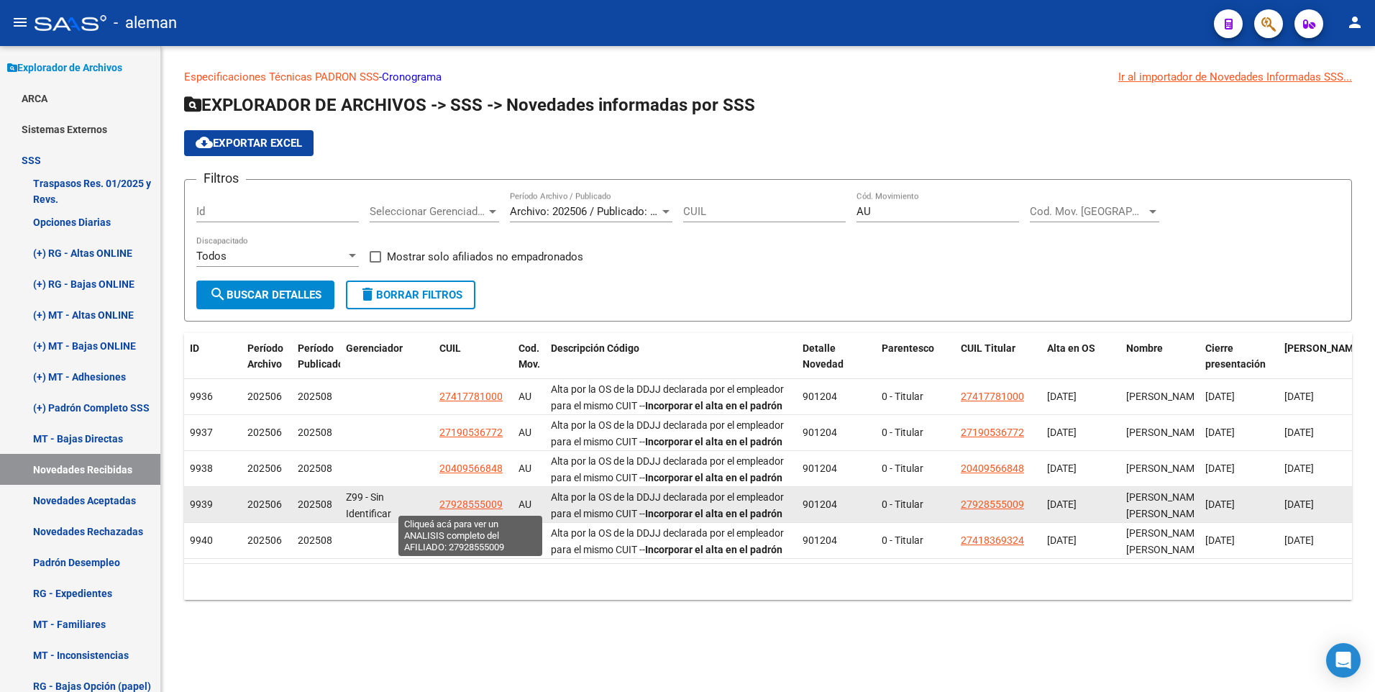
click at [472, 503] on span "27928555009" at bounding box center [471, 505] width 63 height 12
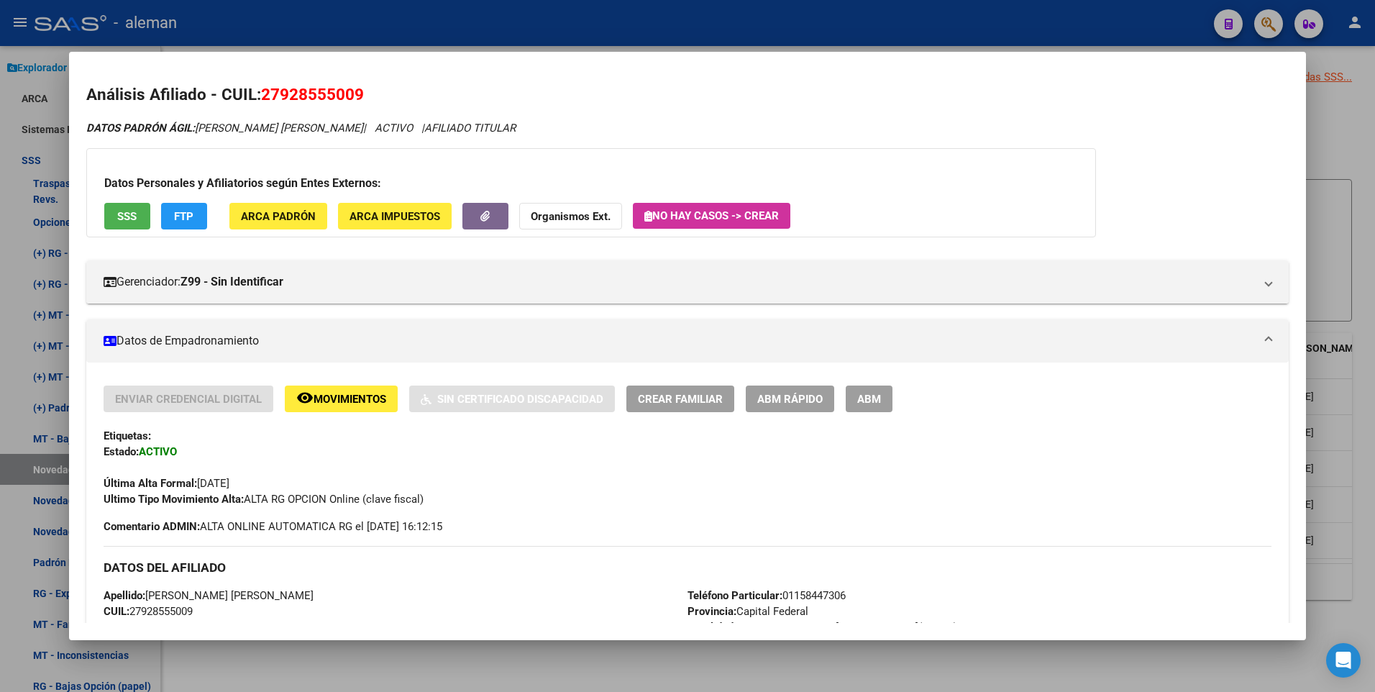
click at [333, 396] on span "Movimientos" at bounding box center [350, 399] width 73 height 13
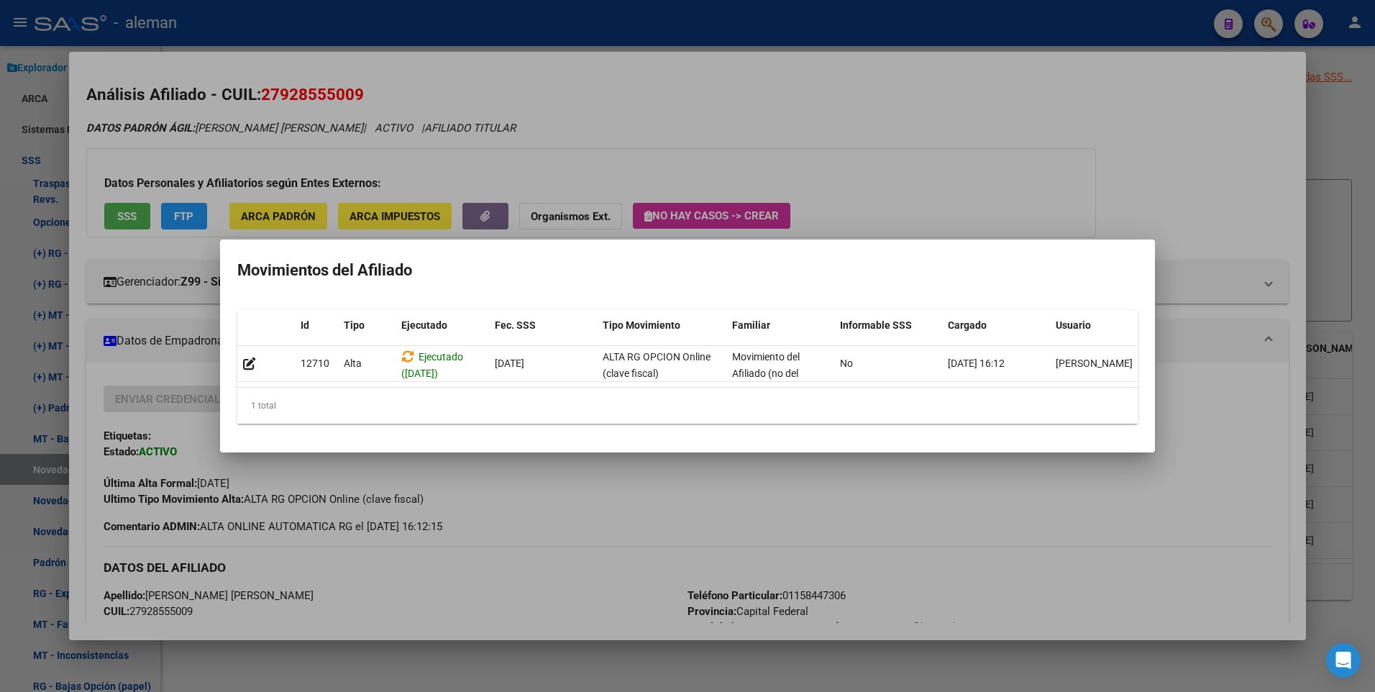
click at [1355, 261] on div at bounding box center [687, 346] width 1375 height 692
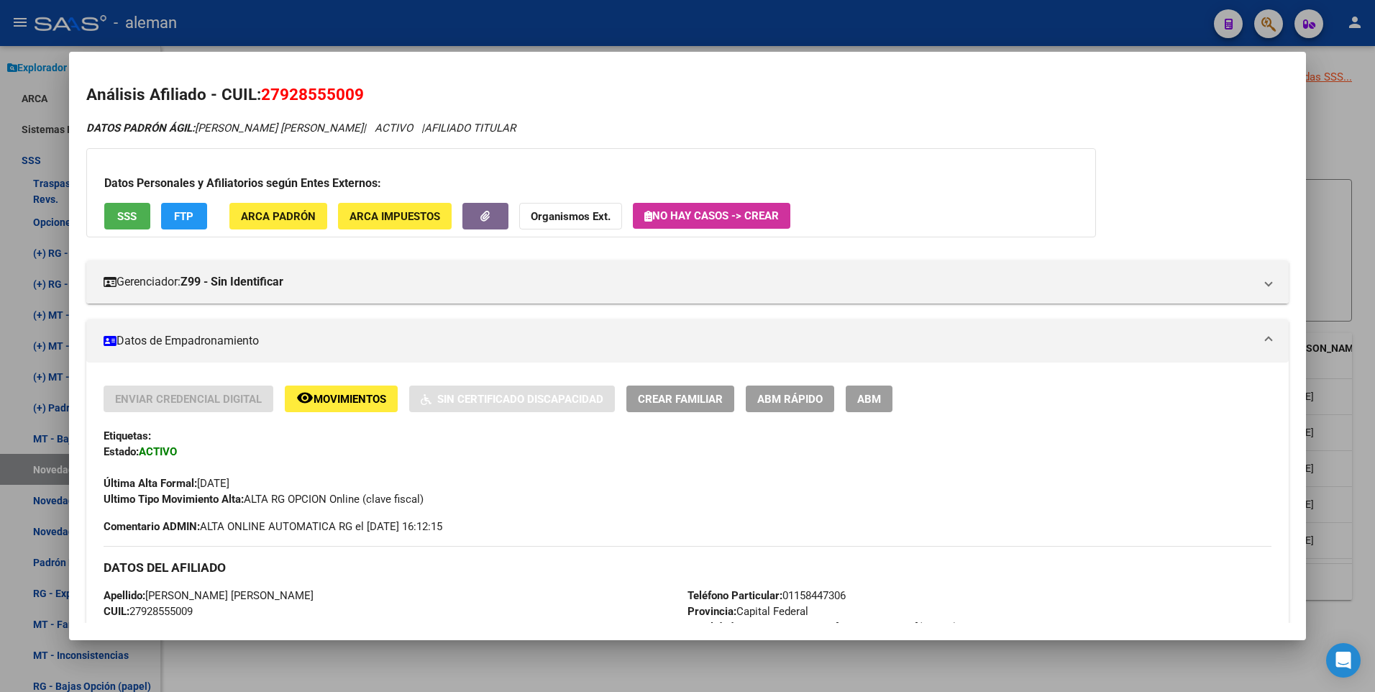
click at [1216, 484] on div "Última Alta Formal: 01/08/2025" at bounding box center [688, 476] width 1169 height 32
click at [1366, 374] on div at bounding box center [687, 346] width 1375 height 692
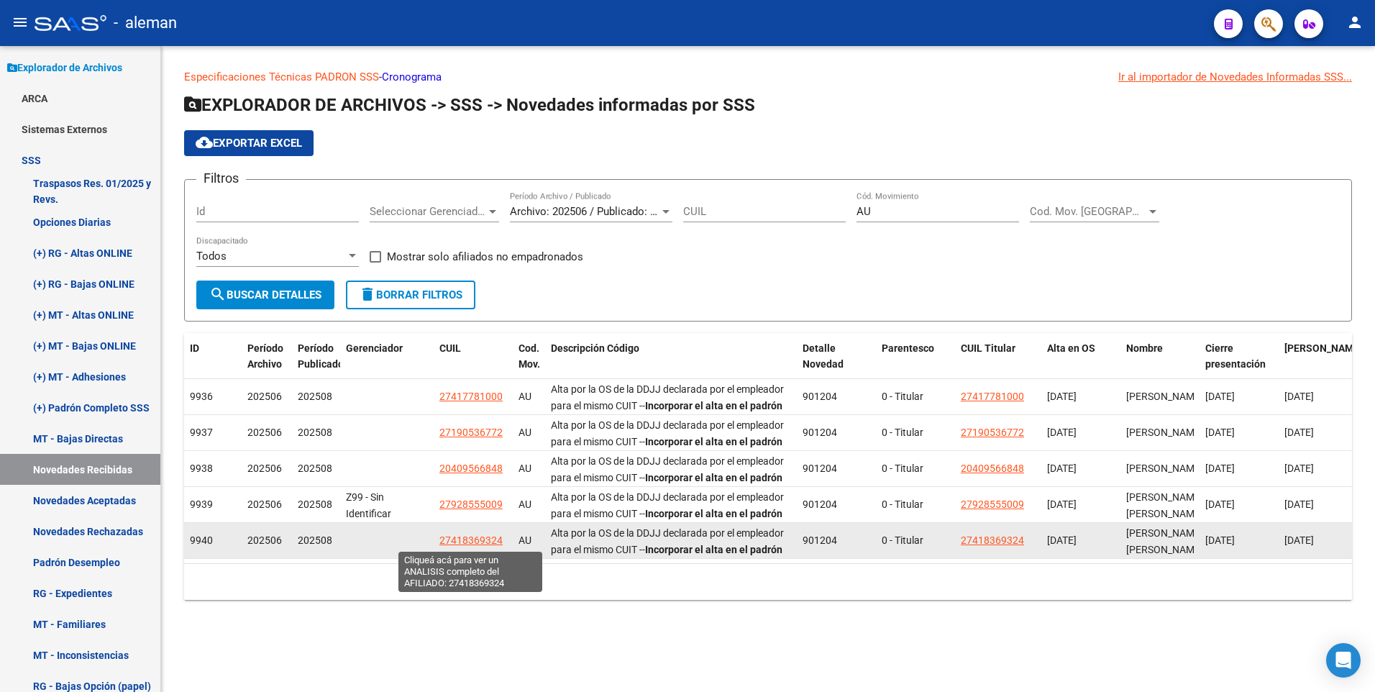
click at [485, 541] on span "27418369324" at bounding box center [471, 541] width 63 height 12
type textarea "27418369324"
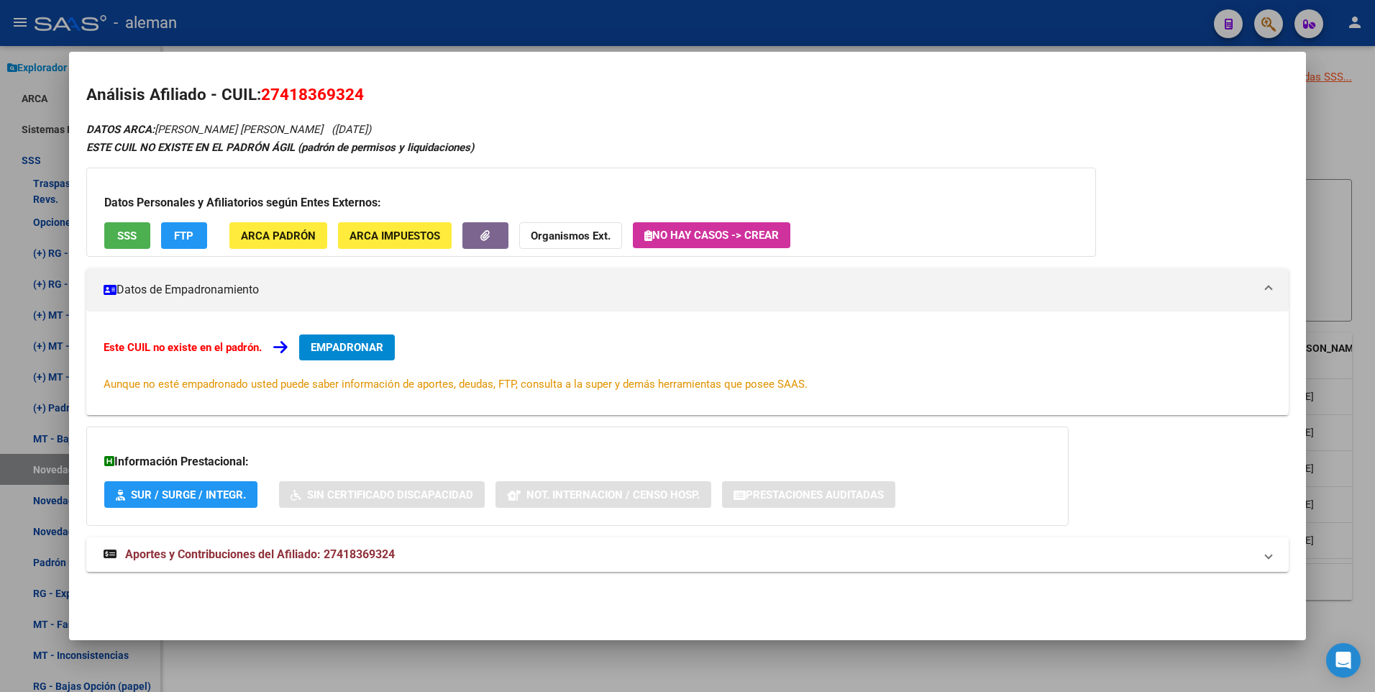
click at [1215, 225] on div "DATOS ARCA: OLEA RODRIGUEZ ANA BELEN (18/04/1999) ESTE CUIL NO EXISTE EN EL PAD…" at bounding box center [688, 354] width 1204 height 468
click at [358, 345] on span "EMPADRONAR" at bounding box center [347, 347] width 73 height 13
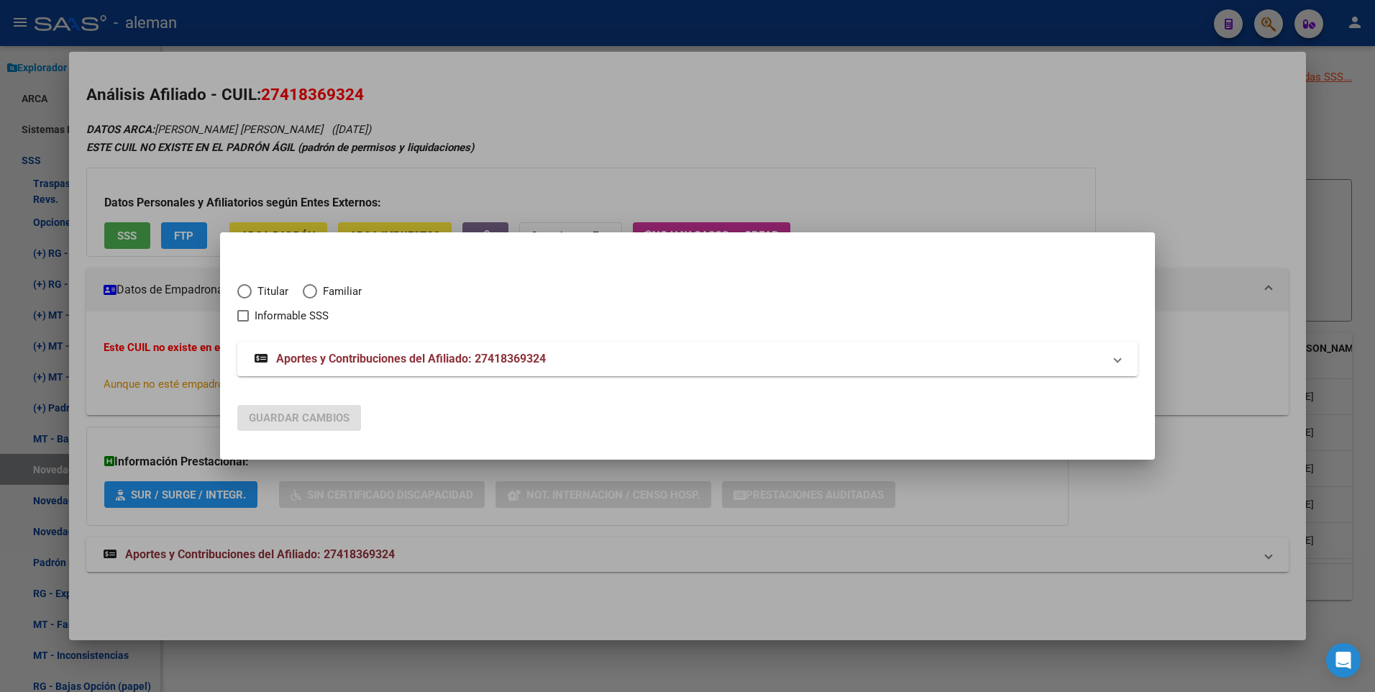
click at [249, 291] on span "Elija una opción" at bounding box center [244, 291] width 14 height 14
click at [249, 291] on input "Titular" at bounding box center [244, 291] width 14 height 14
radio input "true"
checkbox input "true"
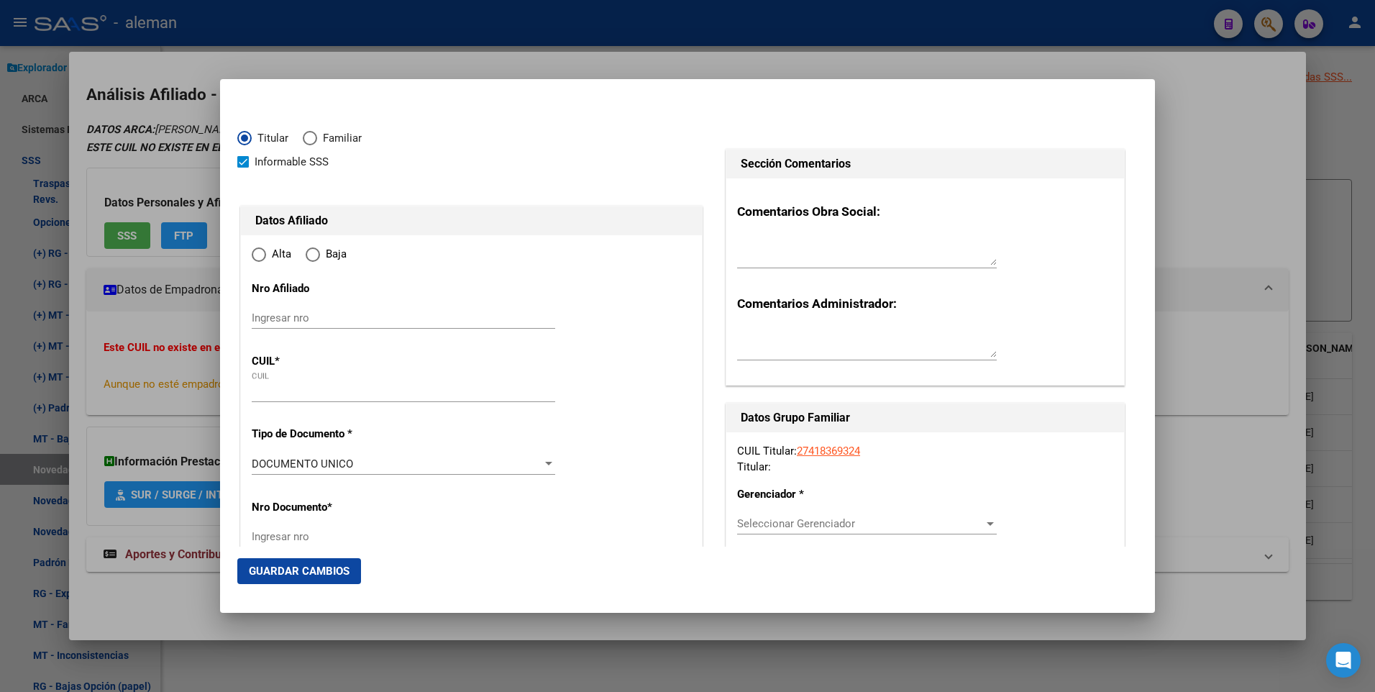
type input "27-41836932-4"
type input "41836932"
type input "OLEA RODRIGUEZ"
type input "ANA BELEN"
type input "1999-04-18"
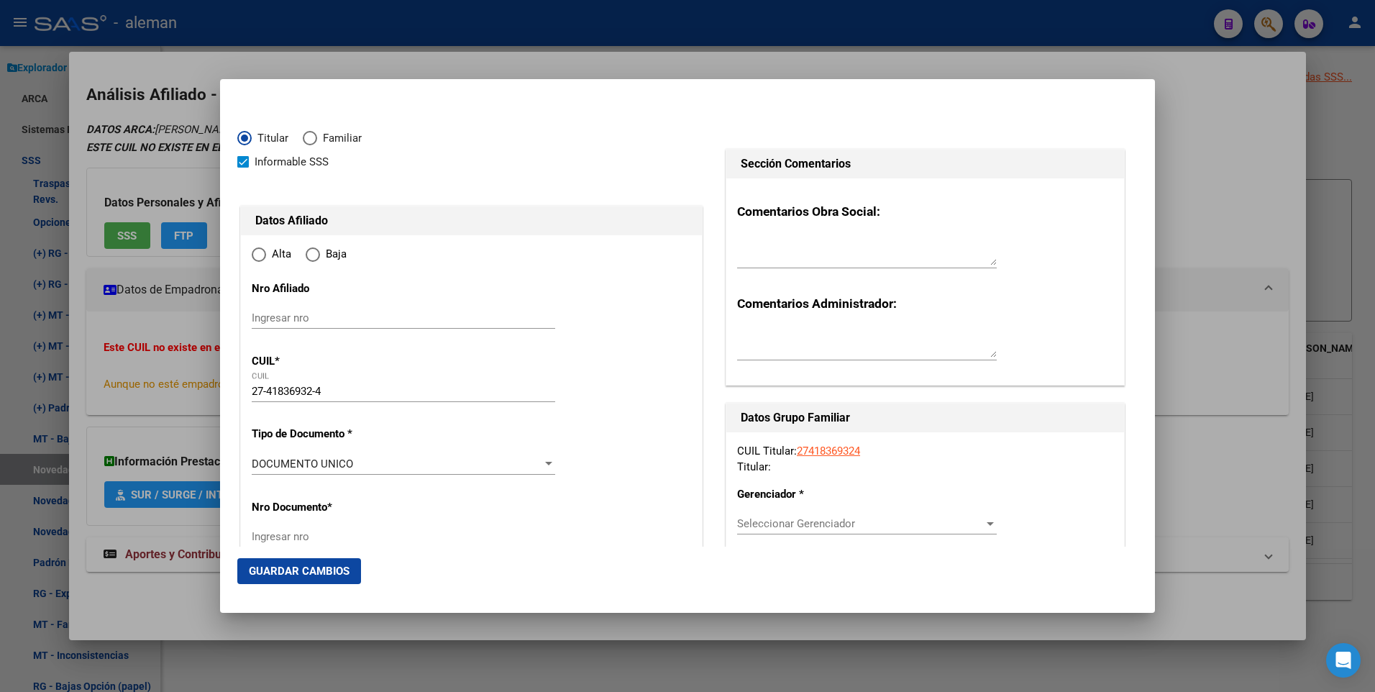
type input "CABA"
type input "1407"
type input "AV LACARRA"
type input "1284"
radio input "true"
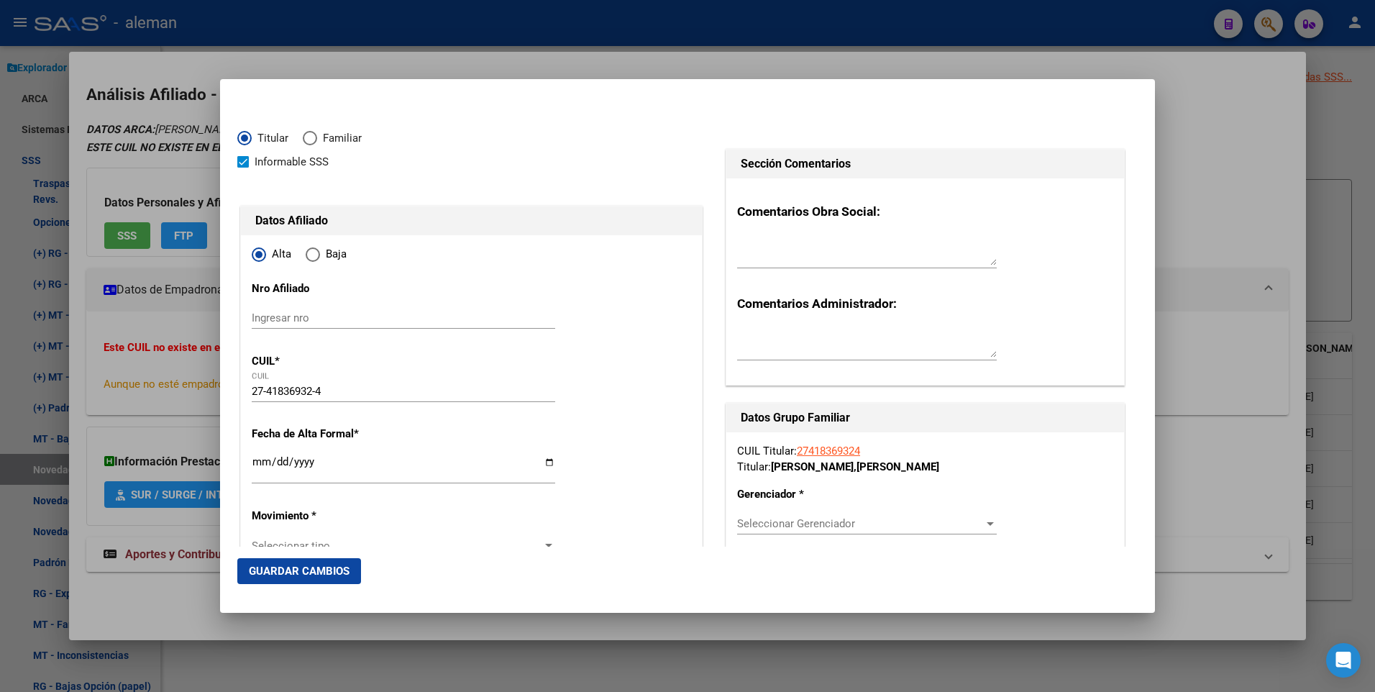
click at [245, 162] on span at bounding box center [243, 162] width 12 height 12
click at [243, 168] on input "Informable SSS" at bounding box center [242, 168] width 1 height 1
checkbox input "false"
click at [260, 460] on input "Ingresar fecha" at bounding box center [404, 467] width 304 height 23
type input "[DATE]"
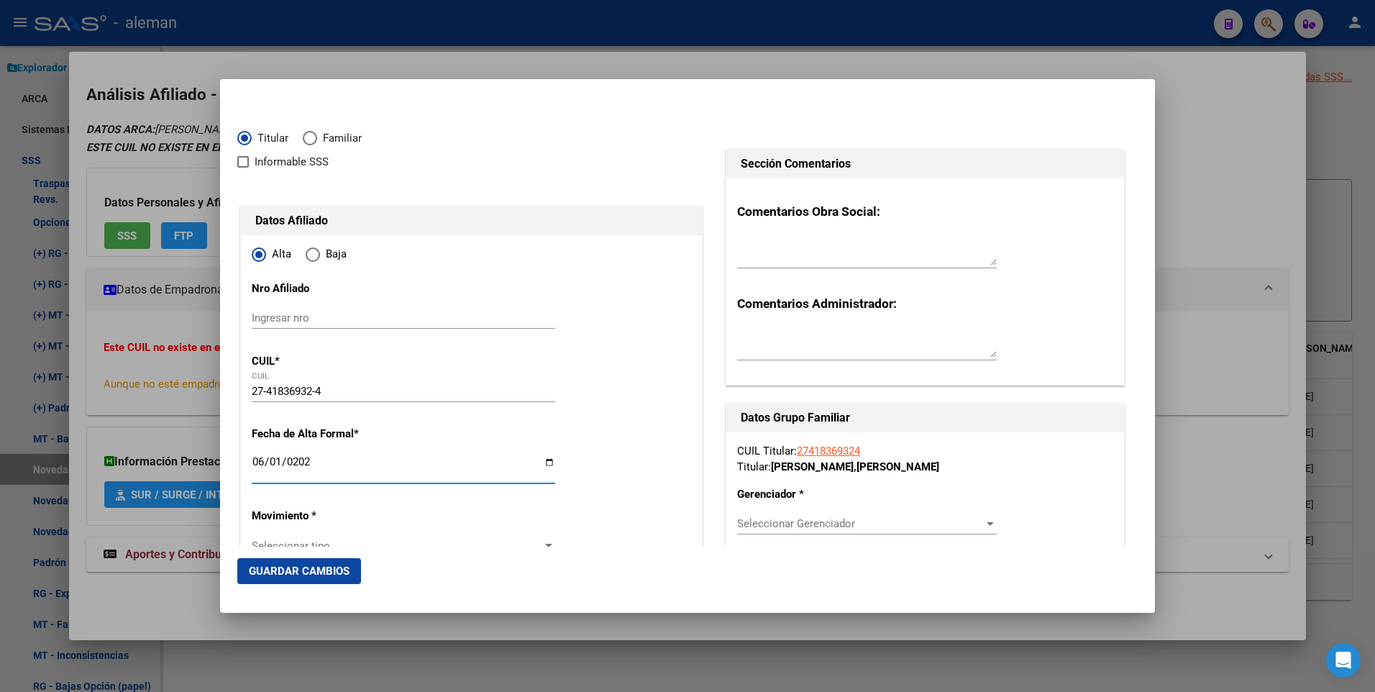
scroll to position [72, 0]
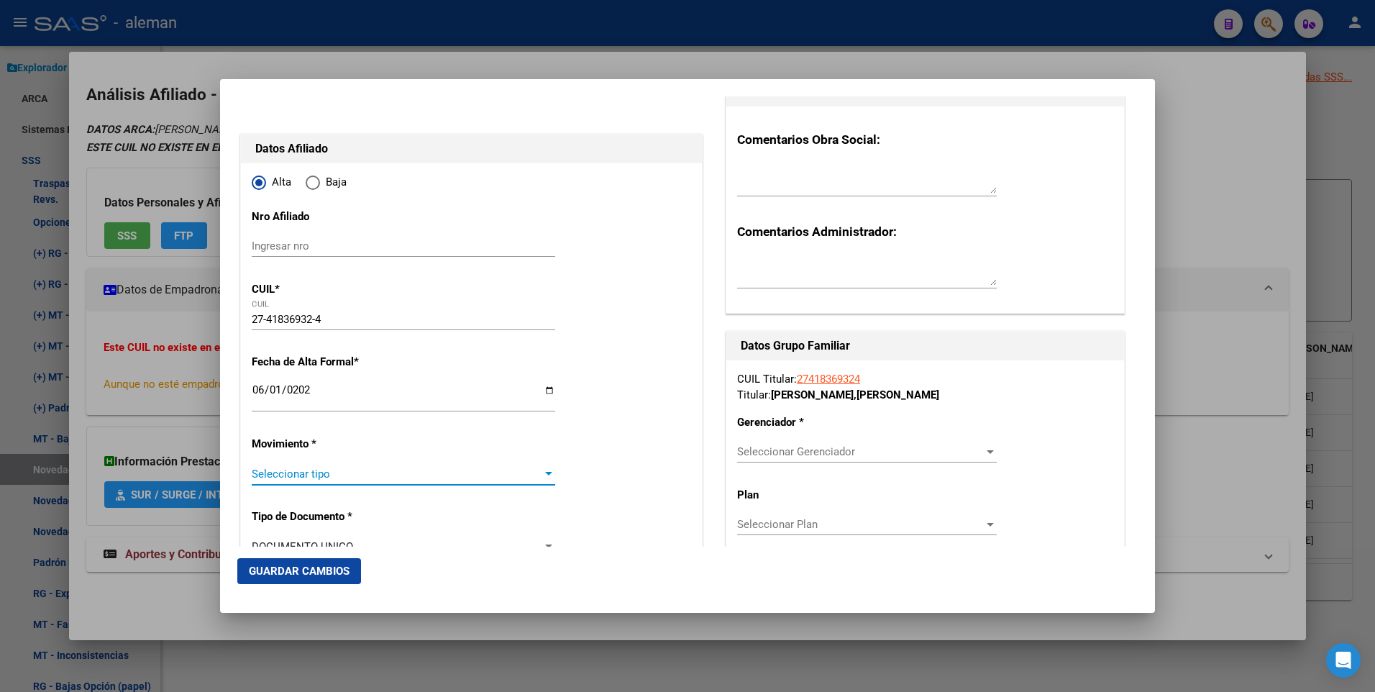
click at [530, 473] on span "Seleccionar tipo" at bounding box center [397, 474] width 291 height 13
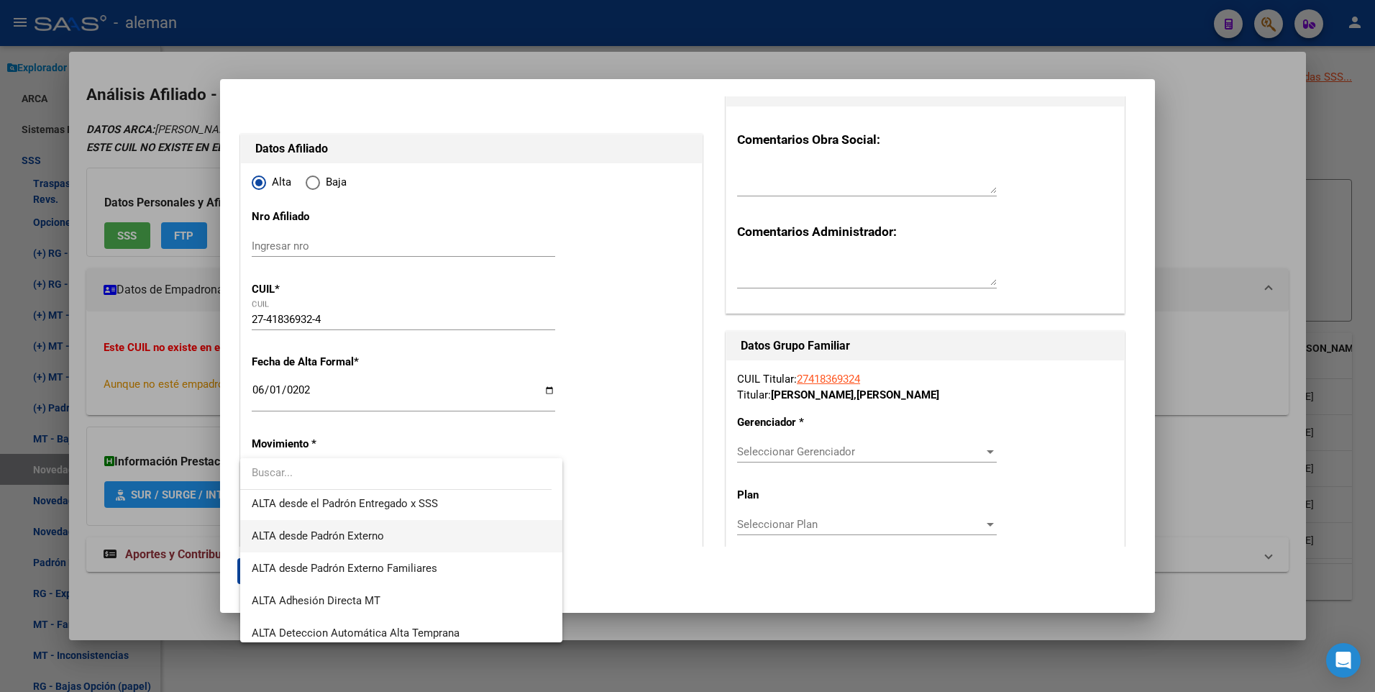
scroll to position [496, 0]
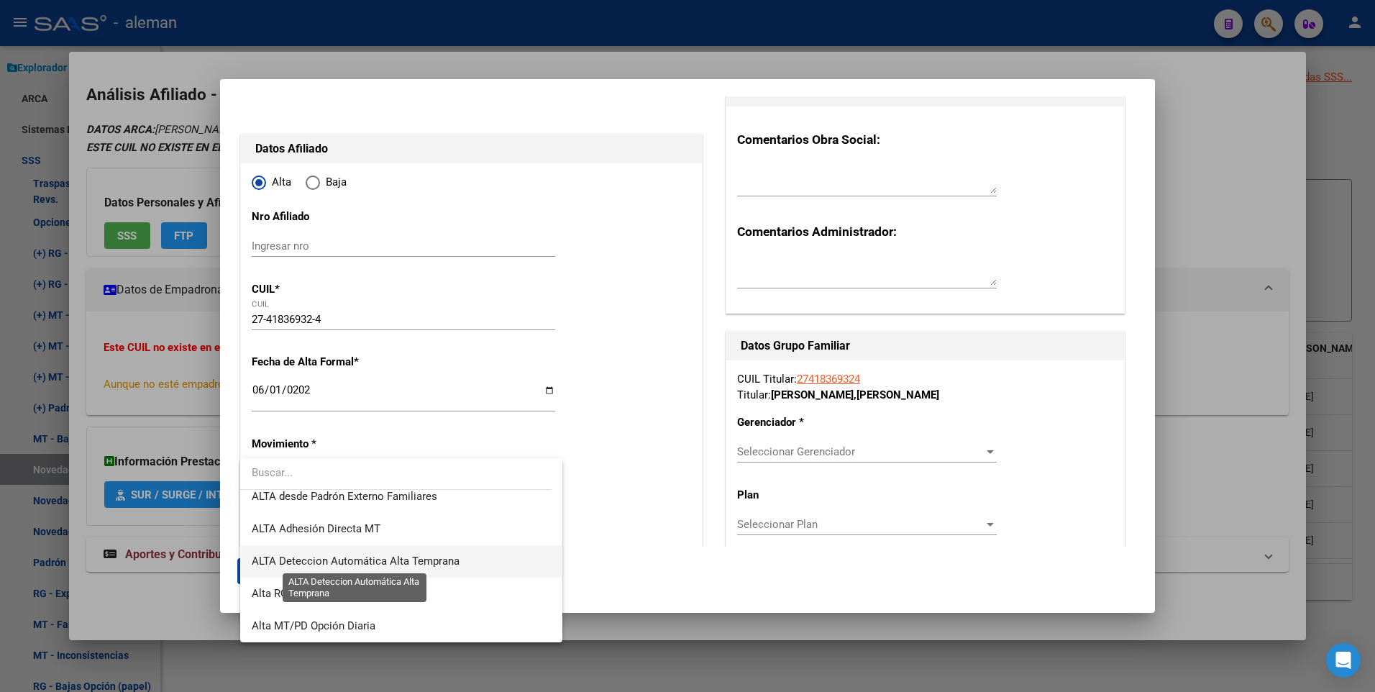
click at [426, 565] on span "ALTA Deteccion Automática Alta Temprana" at bounding box center [356, 561] width 208 height 13
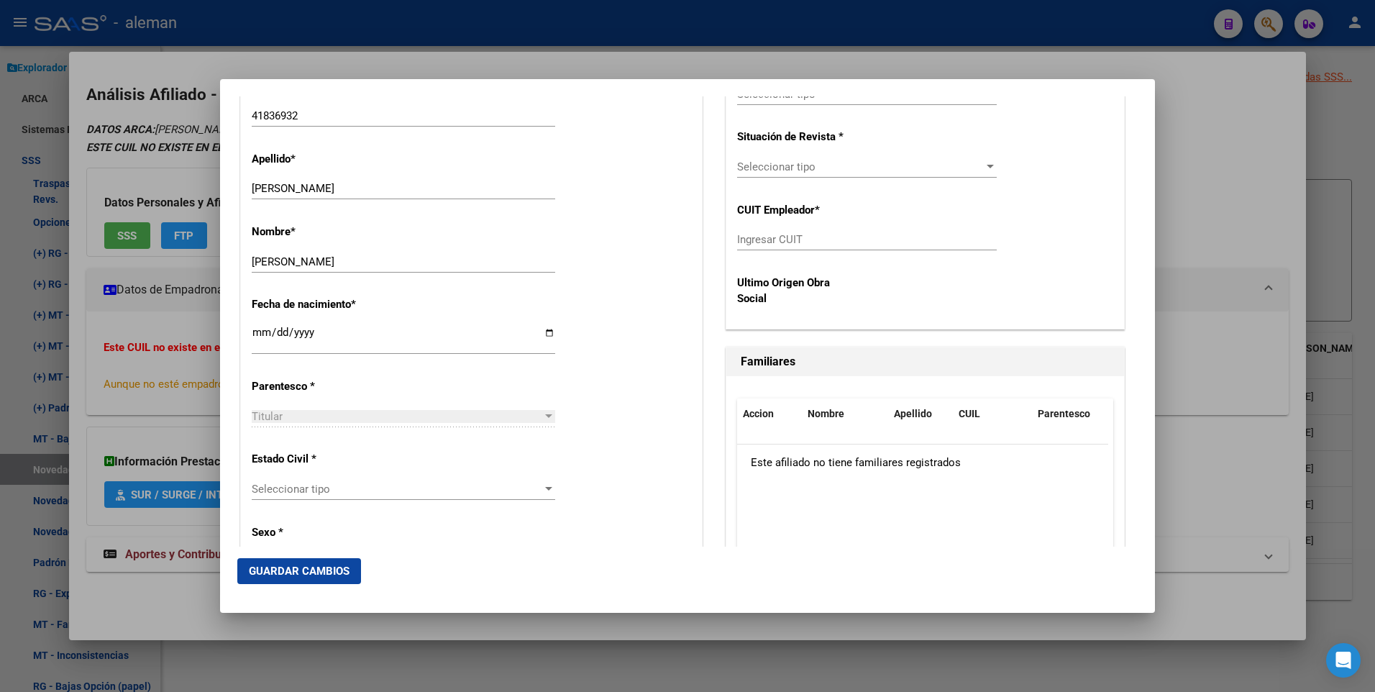
scroll to position [647, 0]
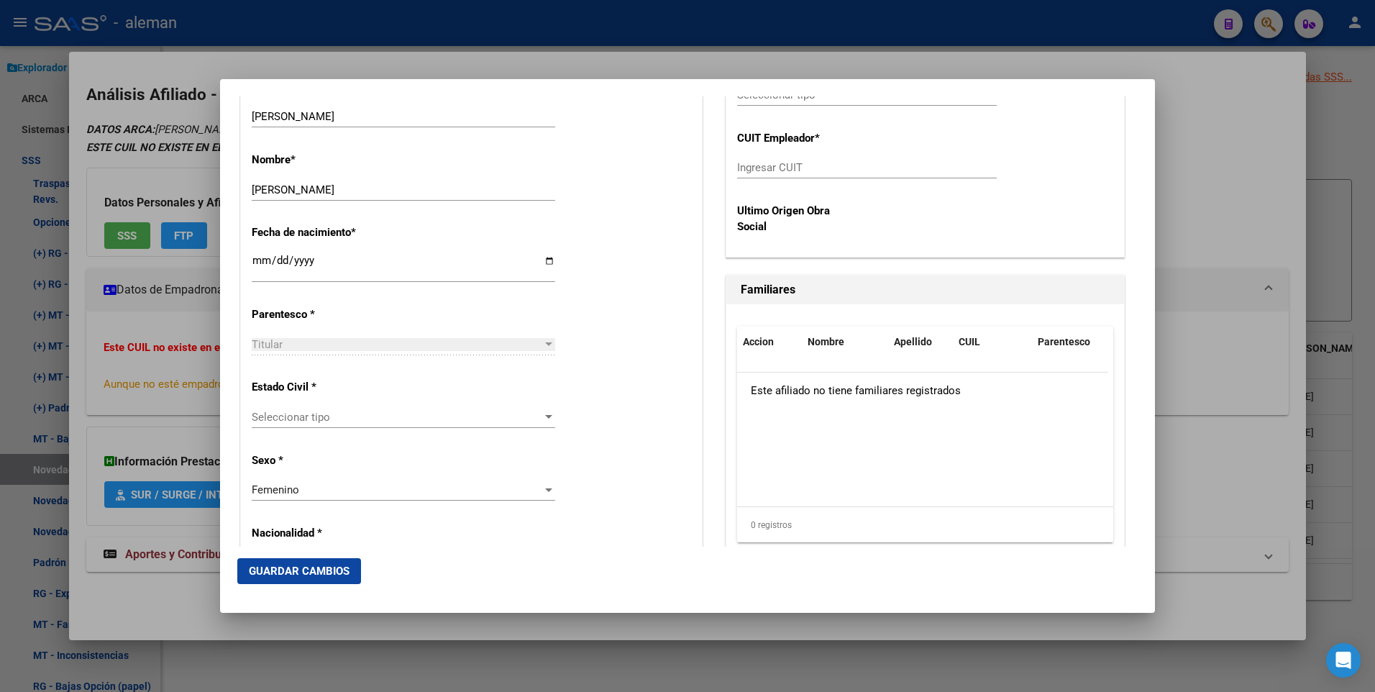
click at [500, 424] on div "Seleccionar tipo Seleccionar tipo" at bounding box center [404, 417] width 304 height 22
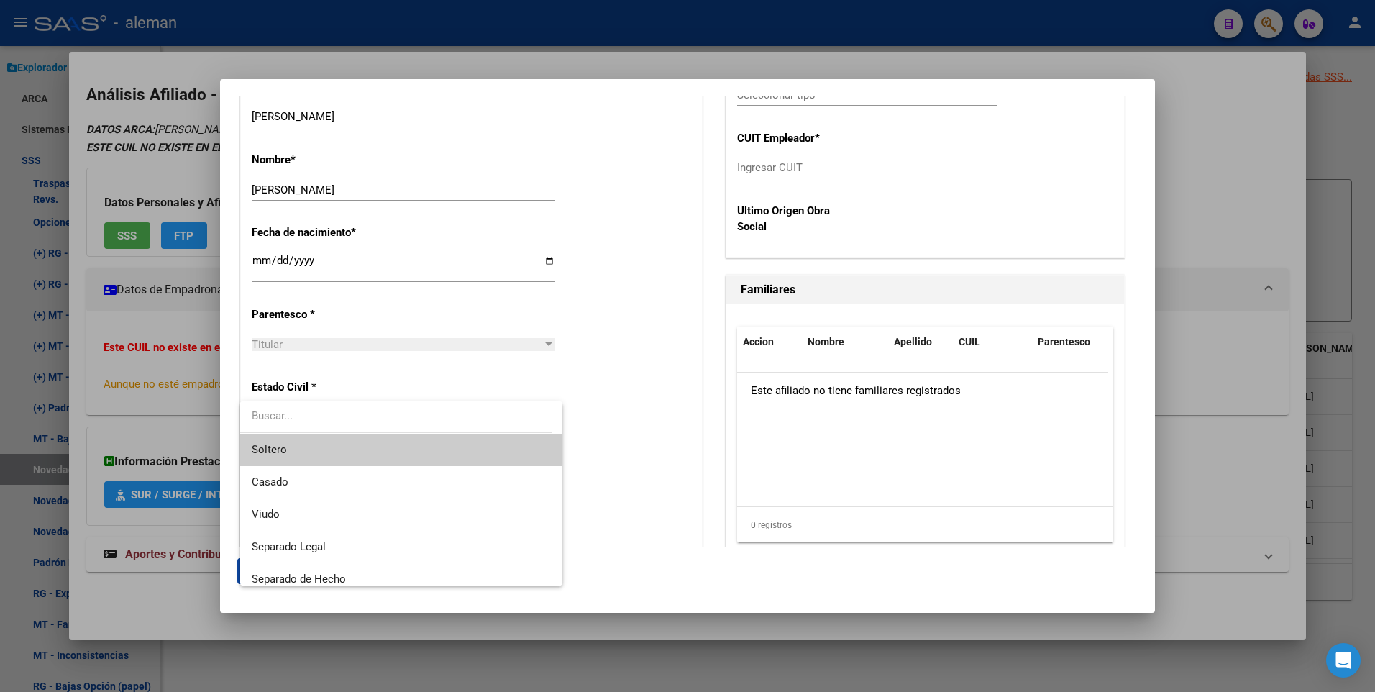
click at [311, 447] on span "Soltero" at bounding box center [401, 450] width 299 height 32
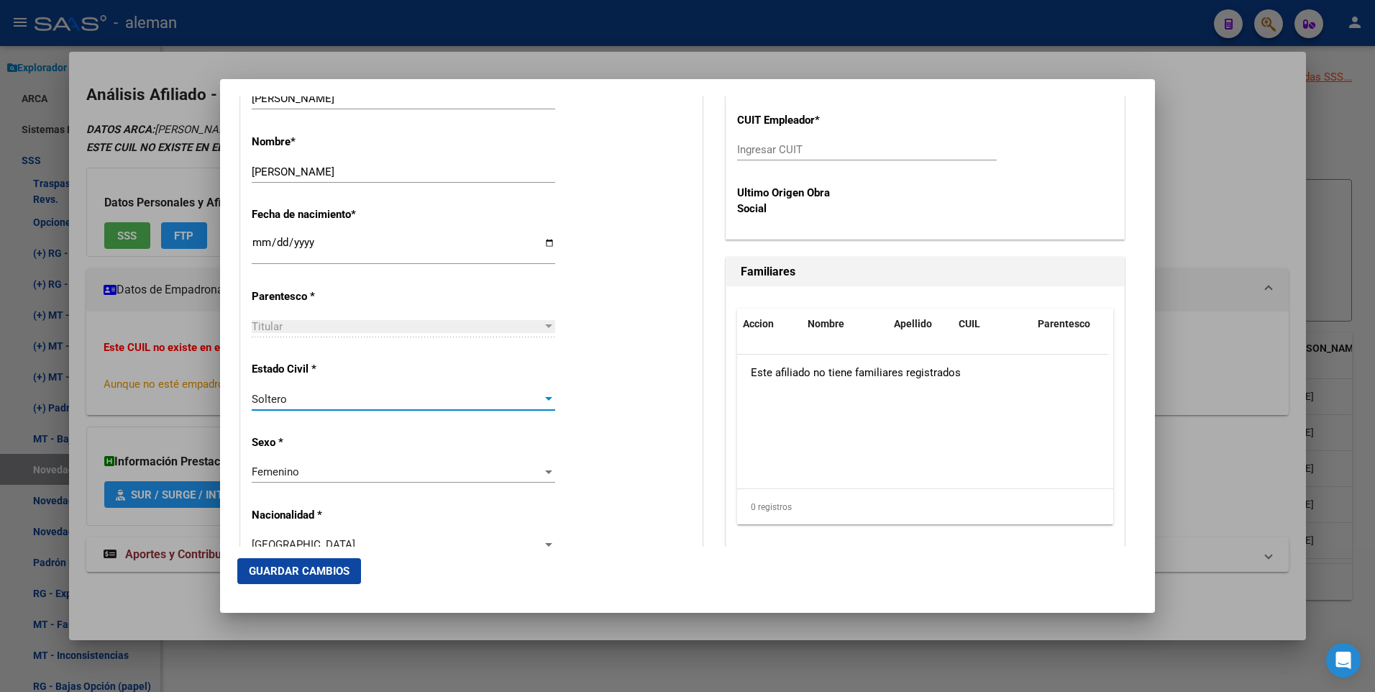
scroll to position [162, 0]
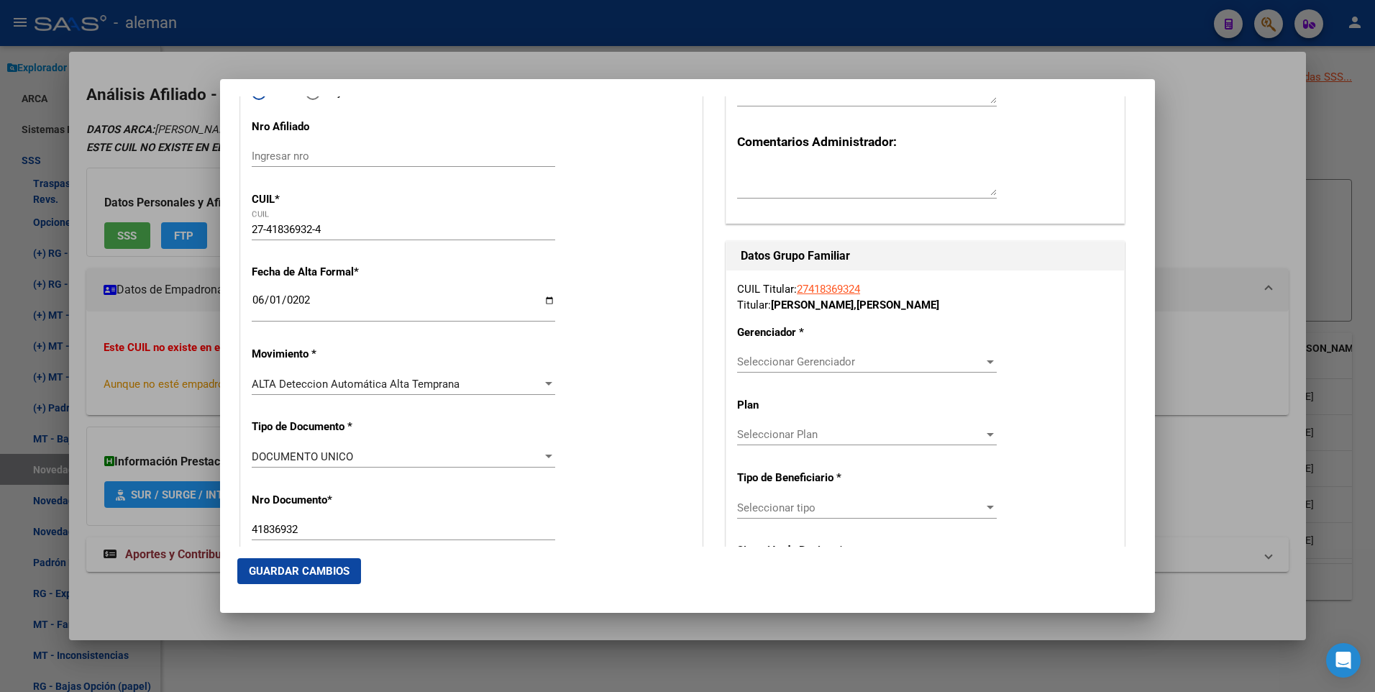
click at [830, 359] on span "Seleccionar Gerenciador" at bounding box center [860, 361] width 247 height 13
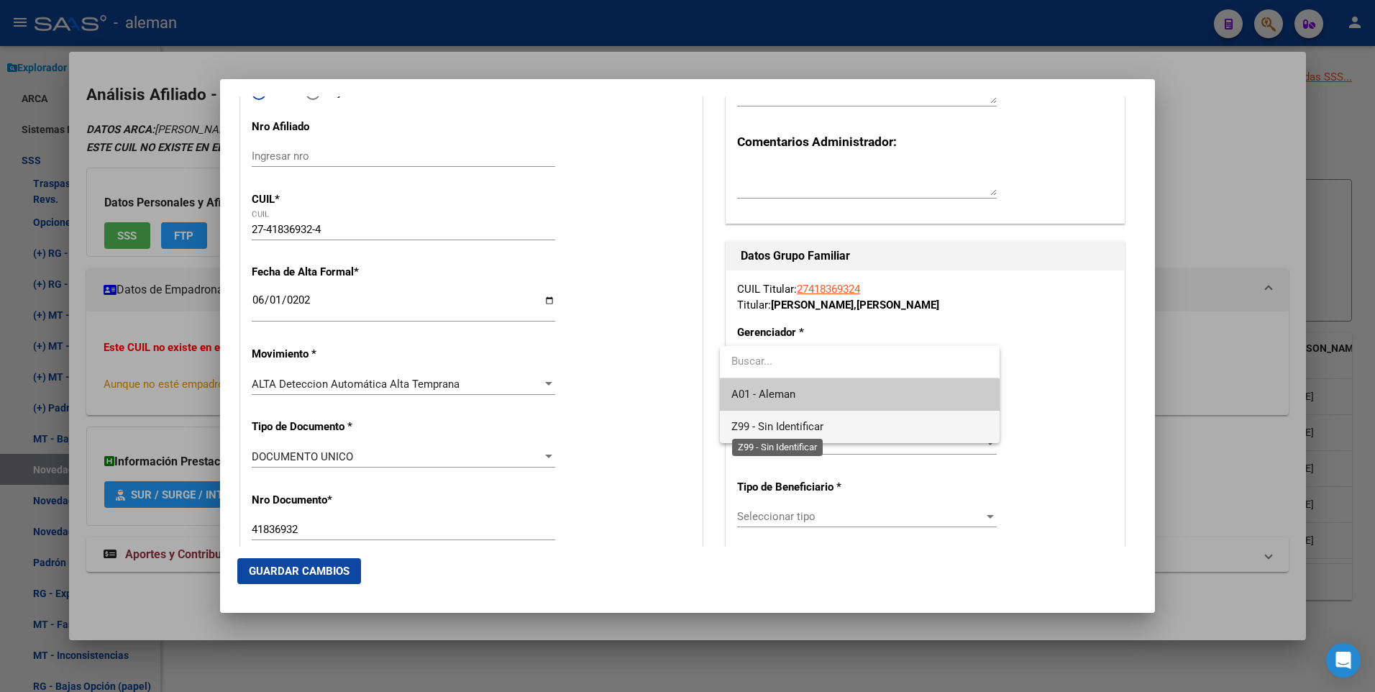
click at [809, 426] on span "Z99 - Sin Identificar" at bounding box center [778, 426] width 92 height 13
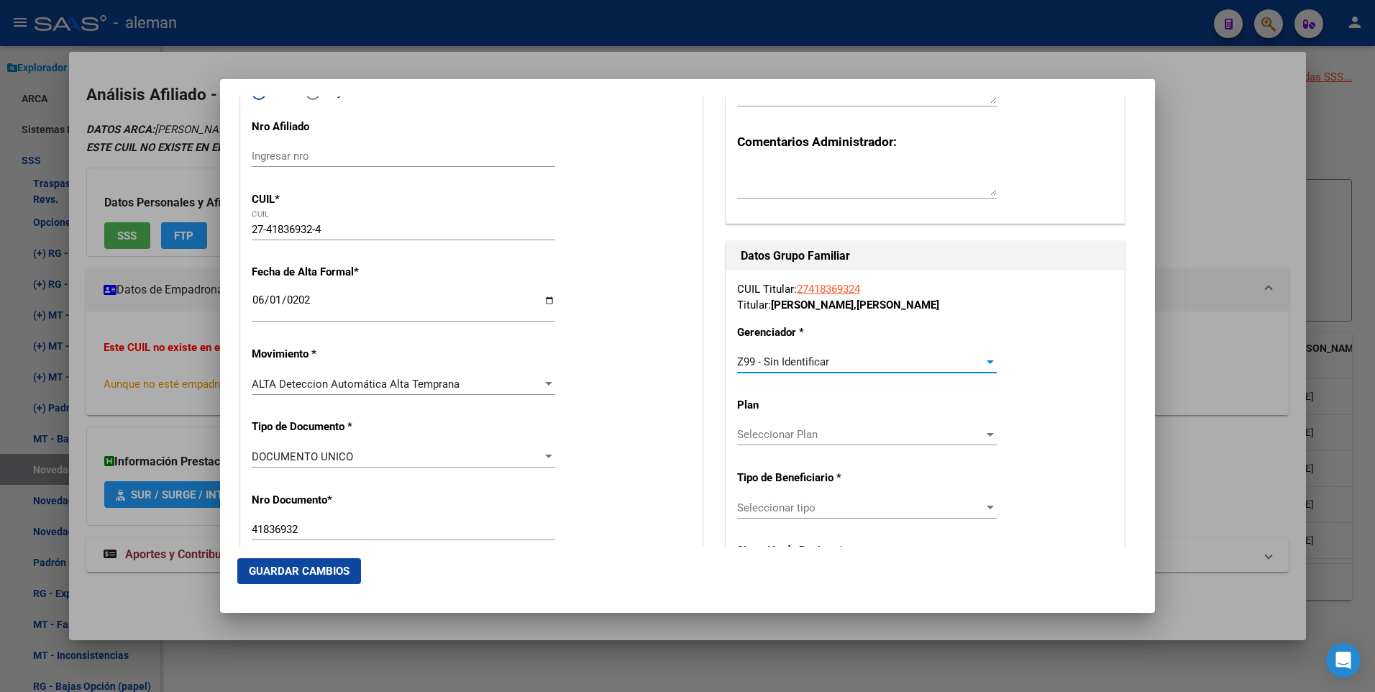
scroll to position [234, 0]
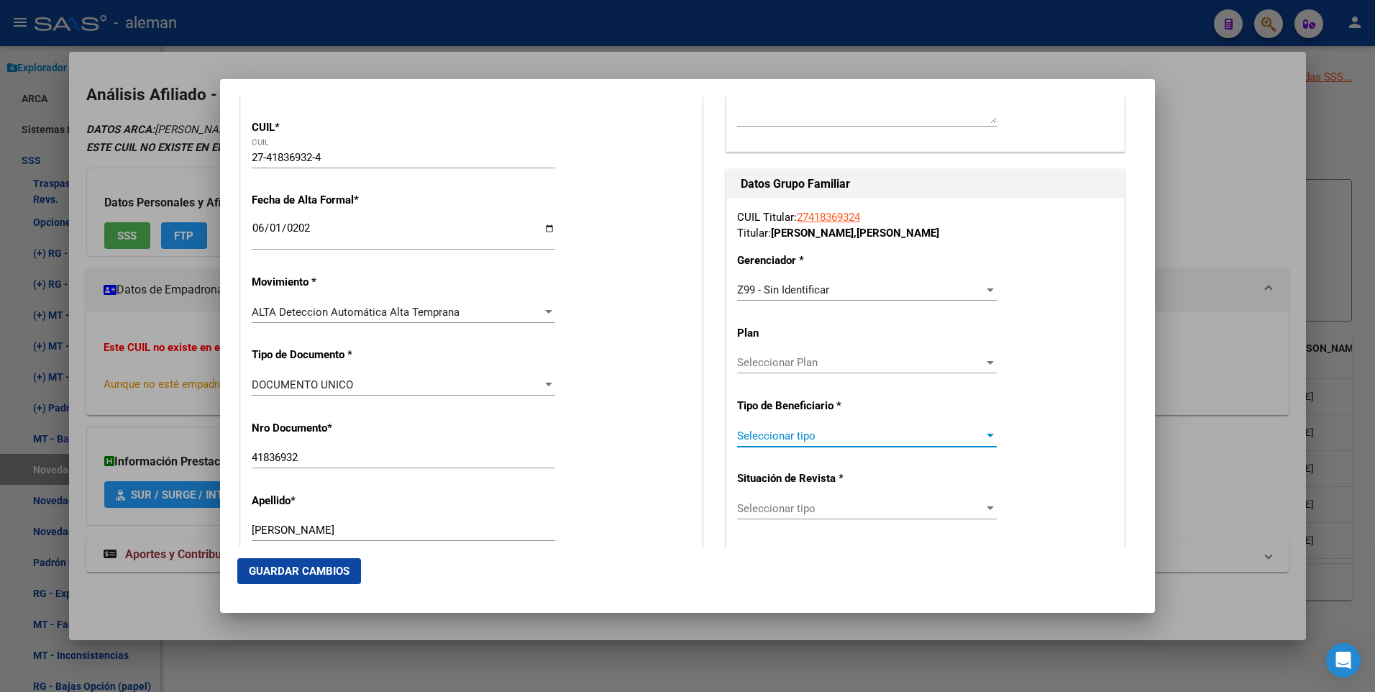
click at [854, 431] on span "Seleccionar tipo" at bounding box center [860, 435] width 247 height 13
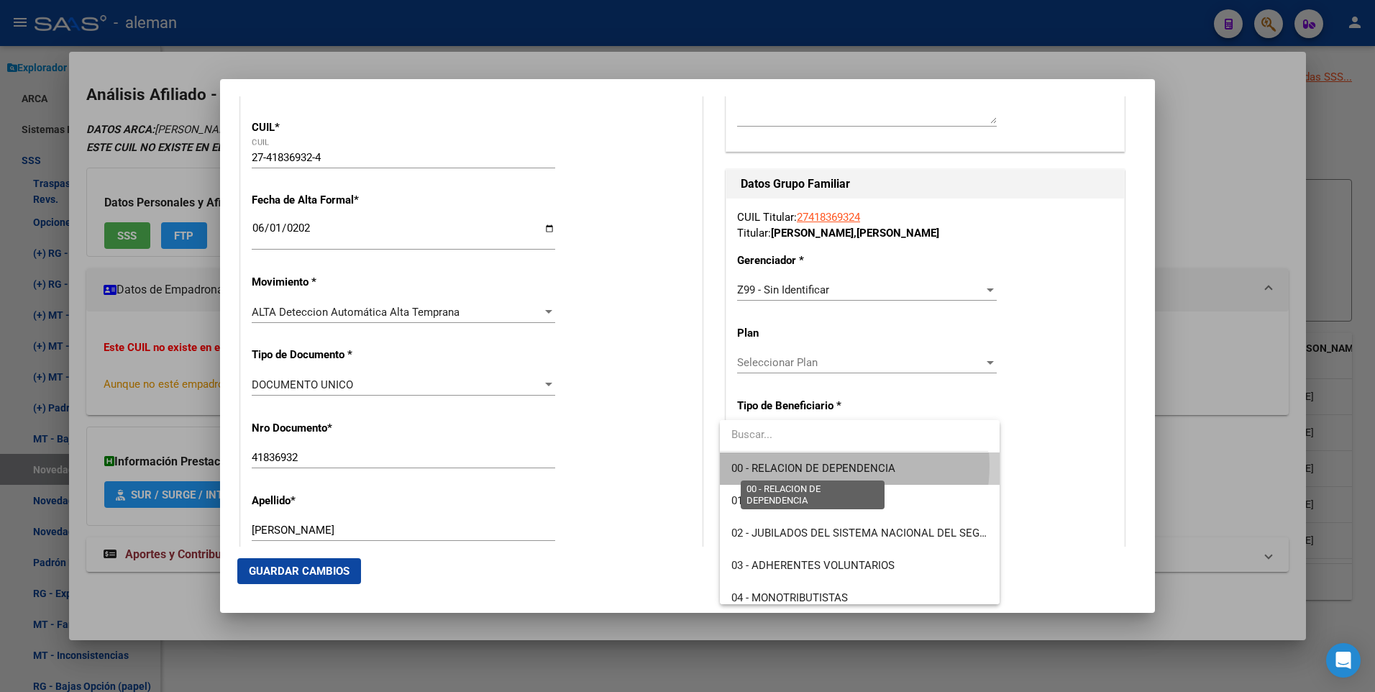
click at [834, 465] on span "00 - RELACION DE DEPENDENCIA" at bounding box center [814, 468] width 164 height 13
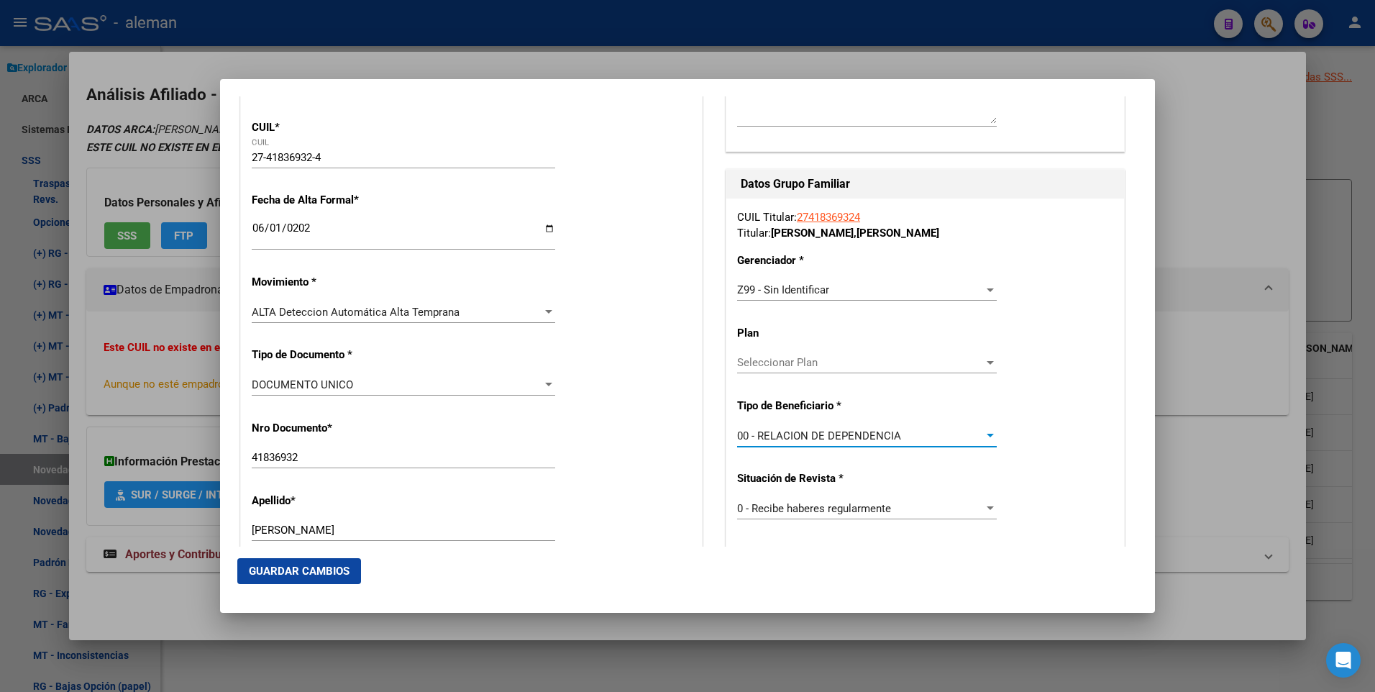
type input "30-71558041-8"
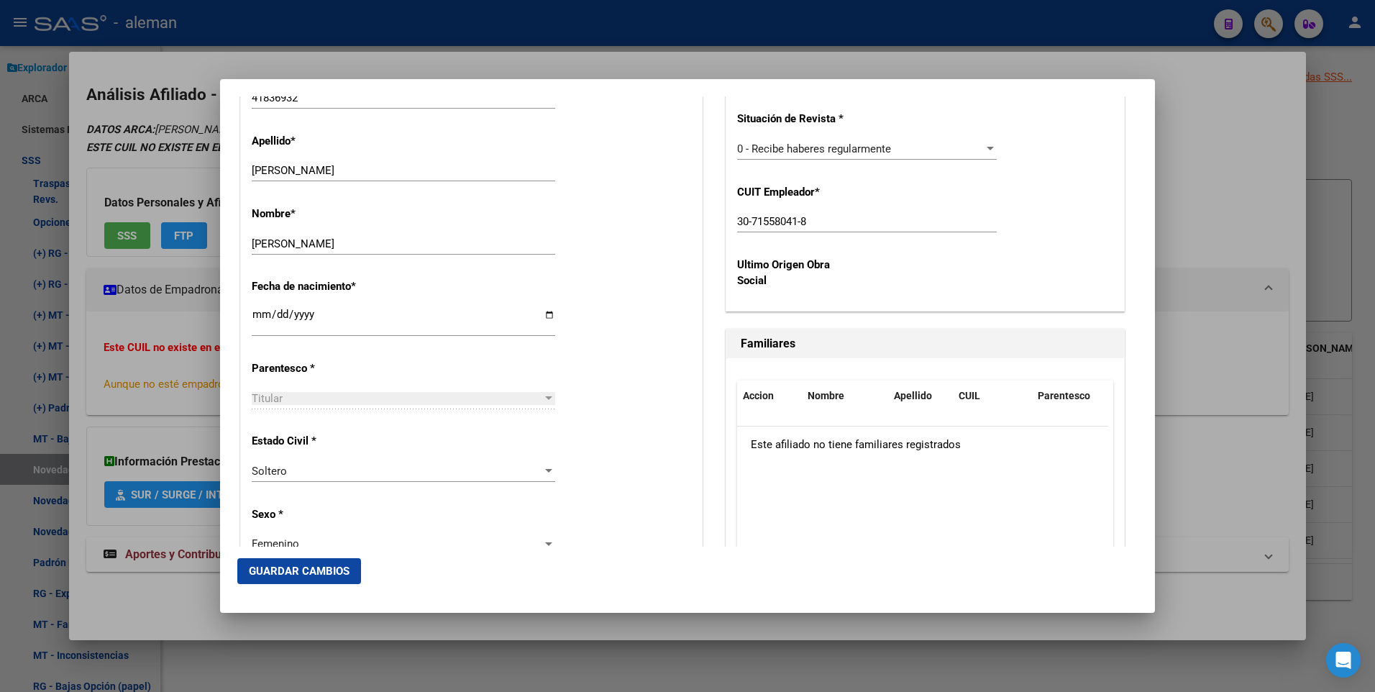
scroll to position [809, 0]
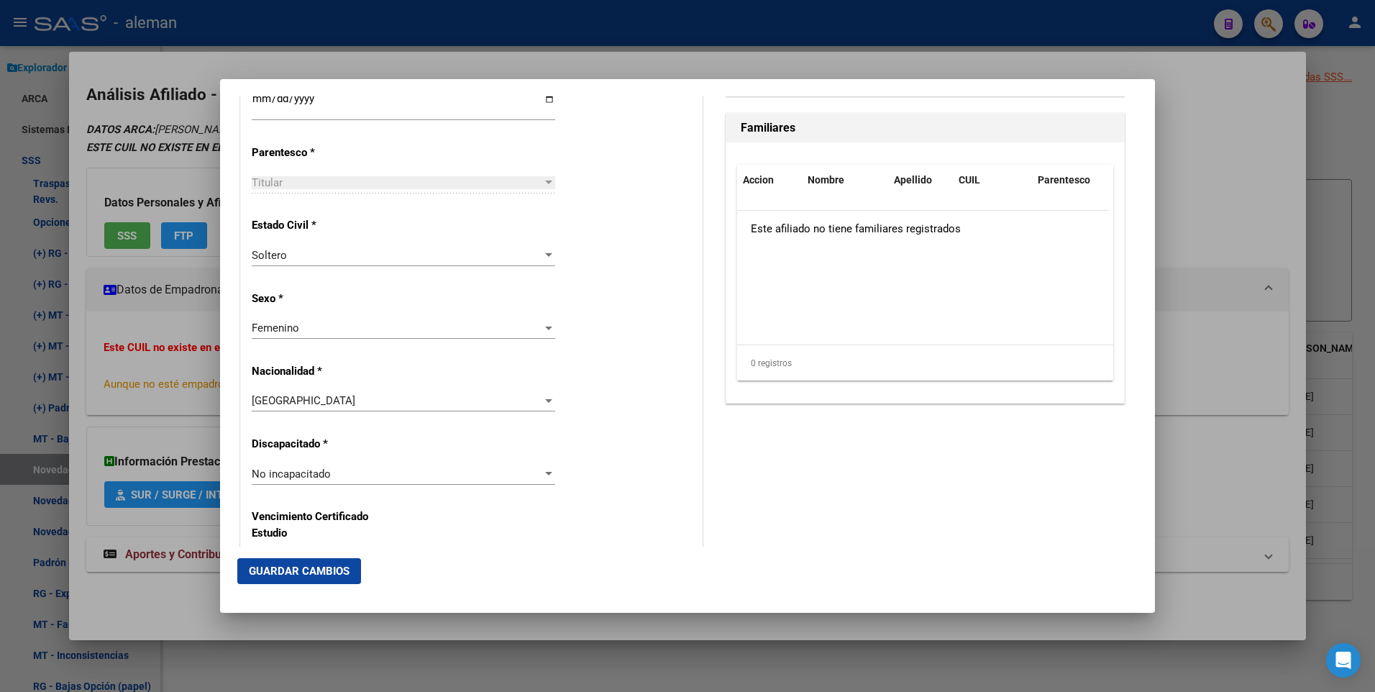
click at [308, 569] on span "Guardar Cambios" at bounding box center [299, 571] width 101 height 13
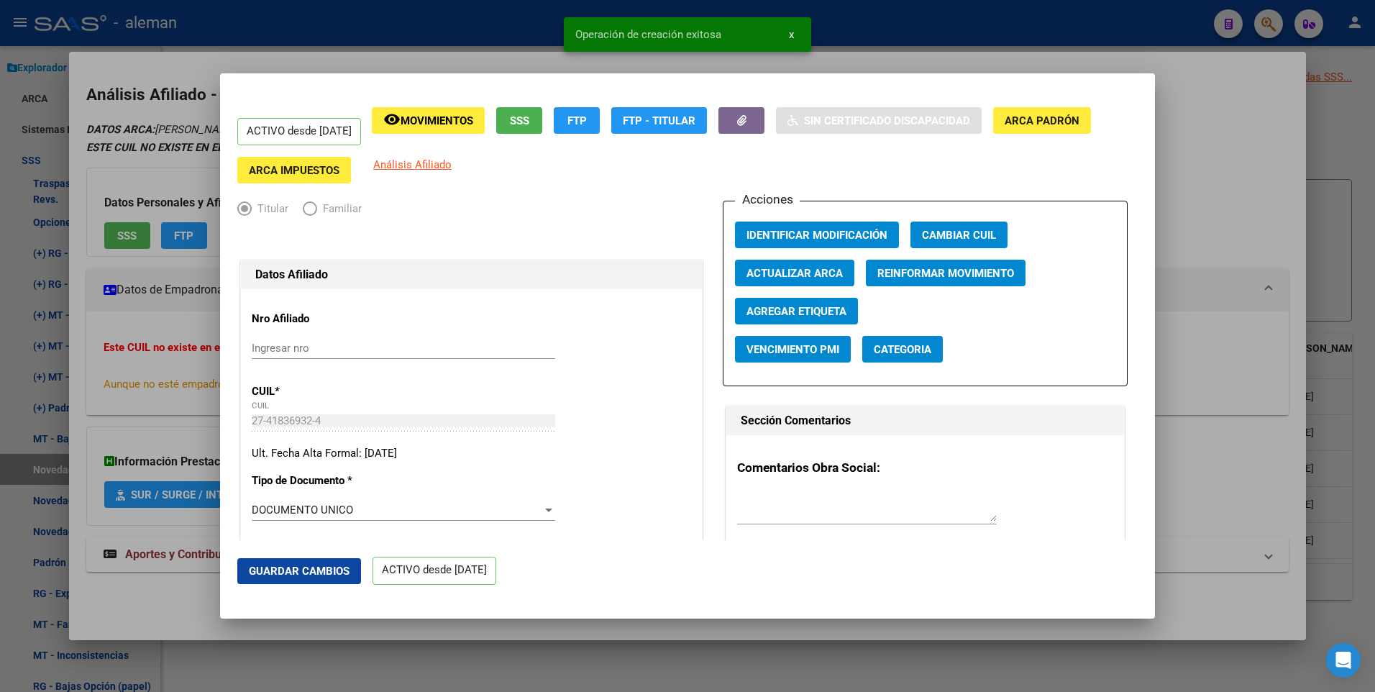
click at [1250, 258] on div at bounding box center [687, 346] width 1375 height 692
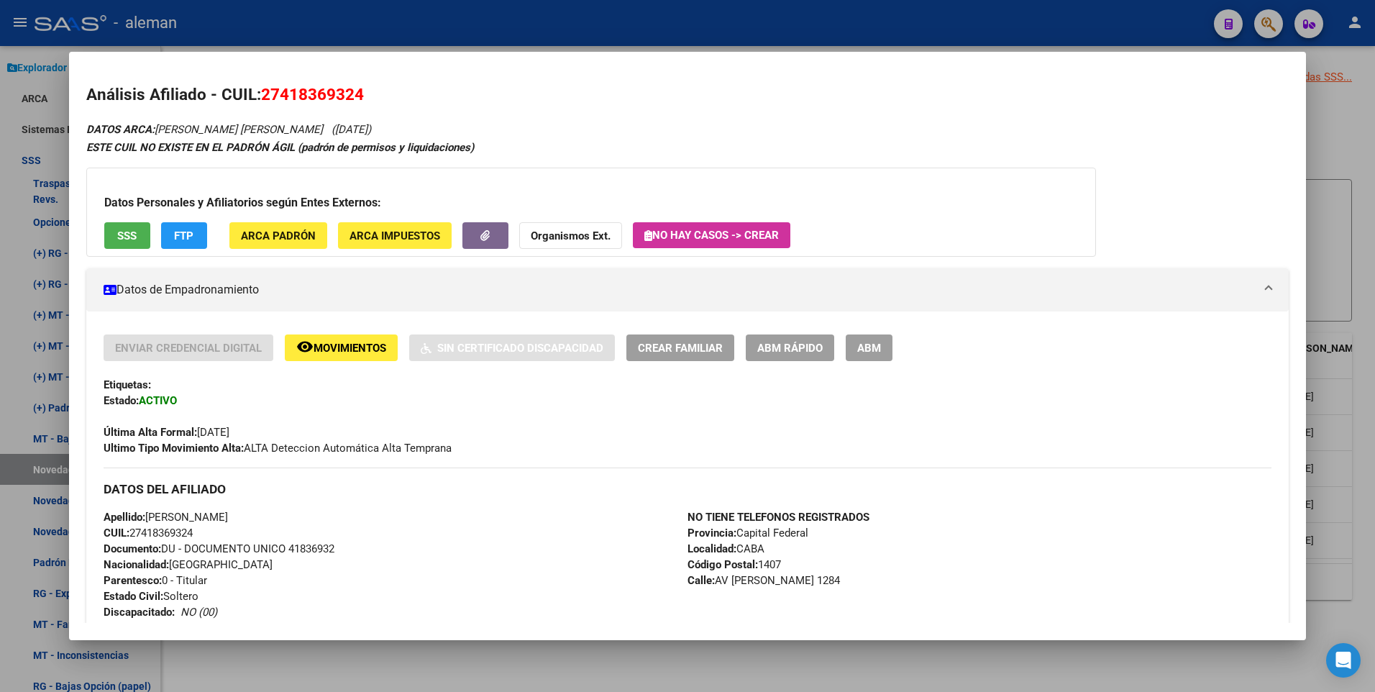
click at [1347, 270] on div at bounding box center [687, 346] width 1375 height 692
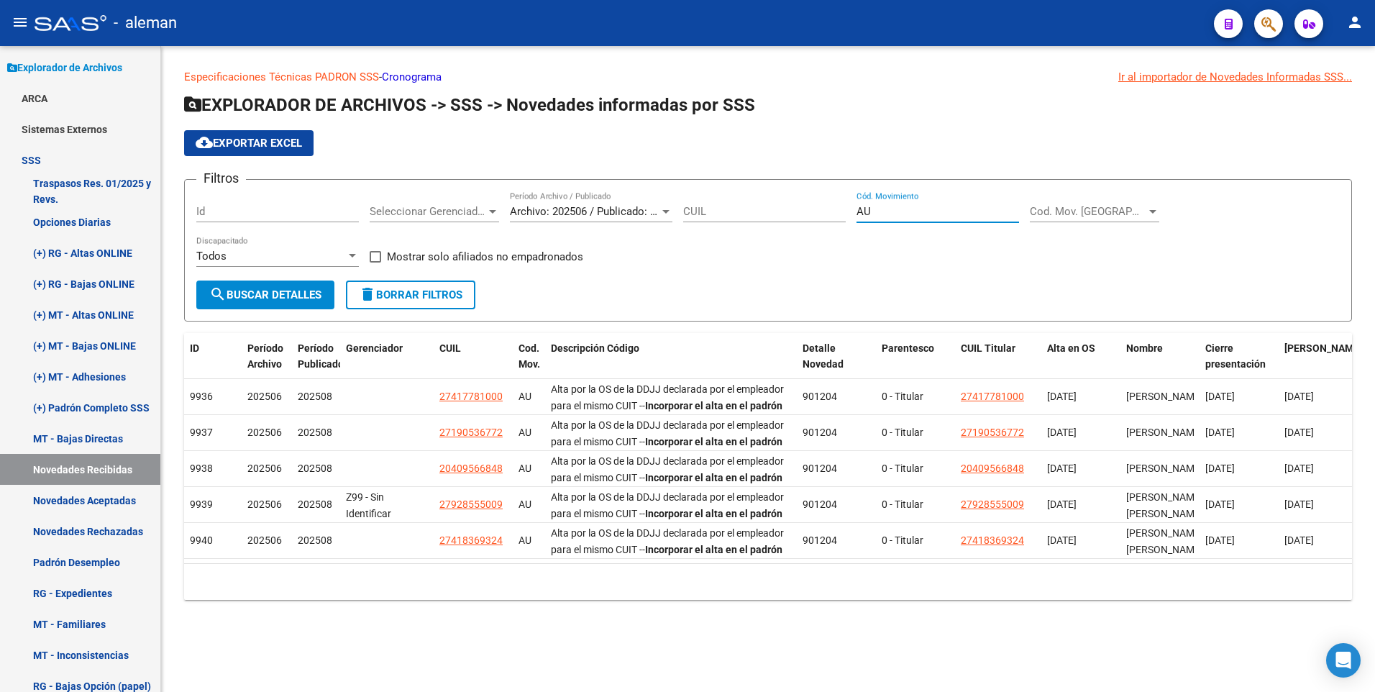
drag, startPoint x: 902, startPoint y: 206, endPoint x: 840, endPoint y: 209, distance: 62.7
click at [840, 209] on div "Filtros Id Seleccionar Gerenciador Seleccionar Gerenciador Archivo: 202506 / Pu…" at bounding box center [768, 235] width 1144 height 89
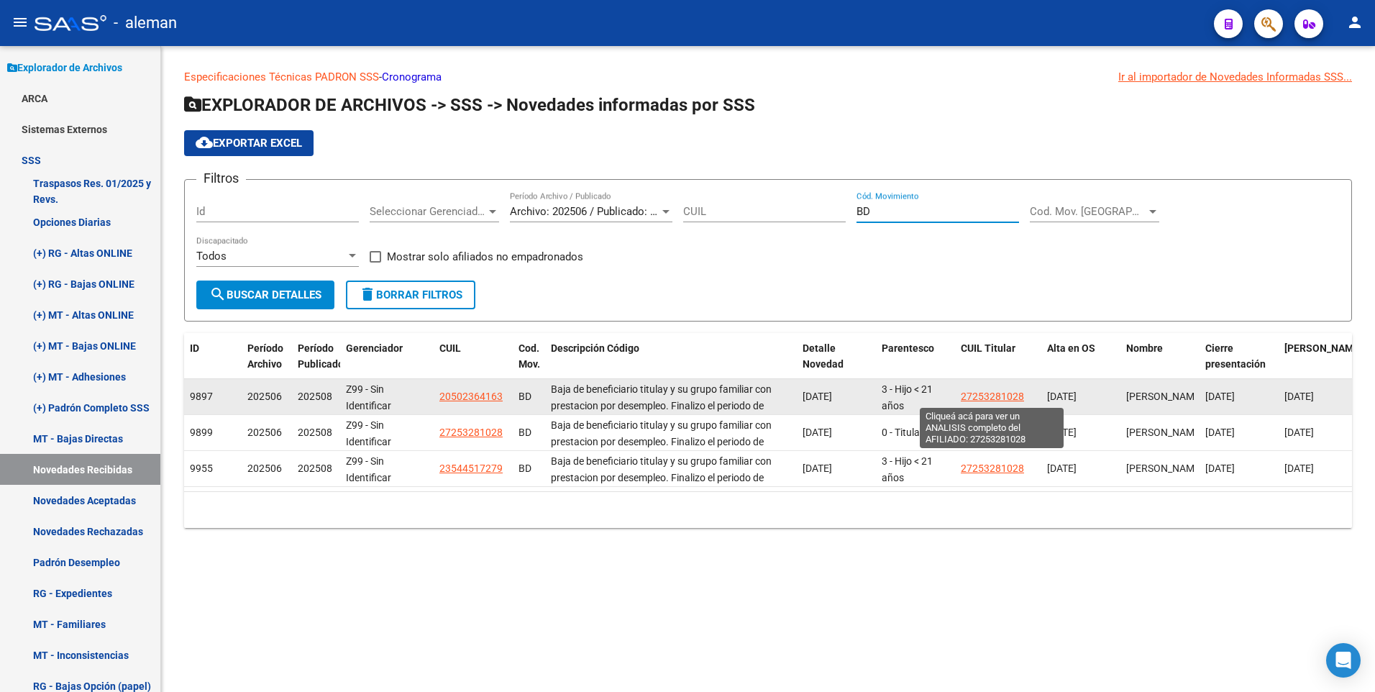
type input "BD"
click at [989, 394] on span "27253281028" at bounding box center [992, 397] width 63 height 12
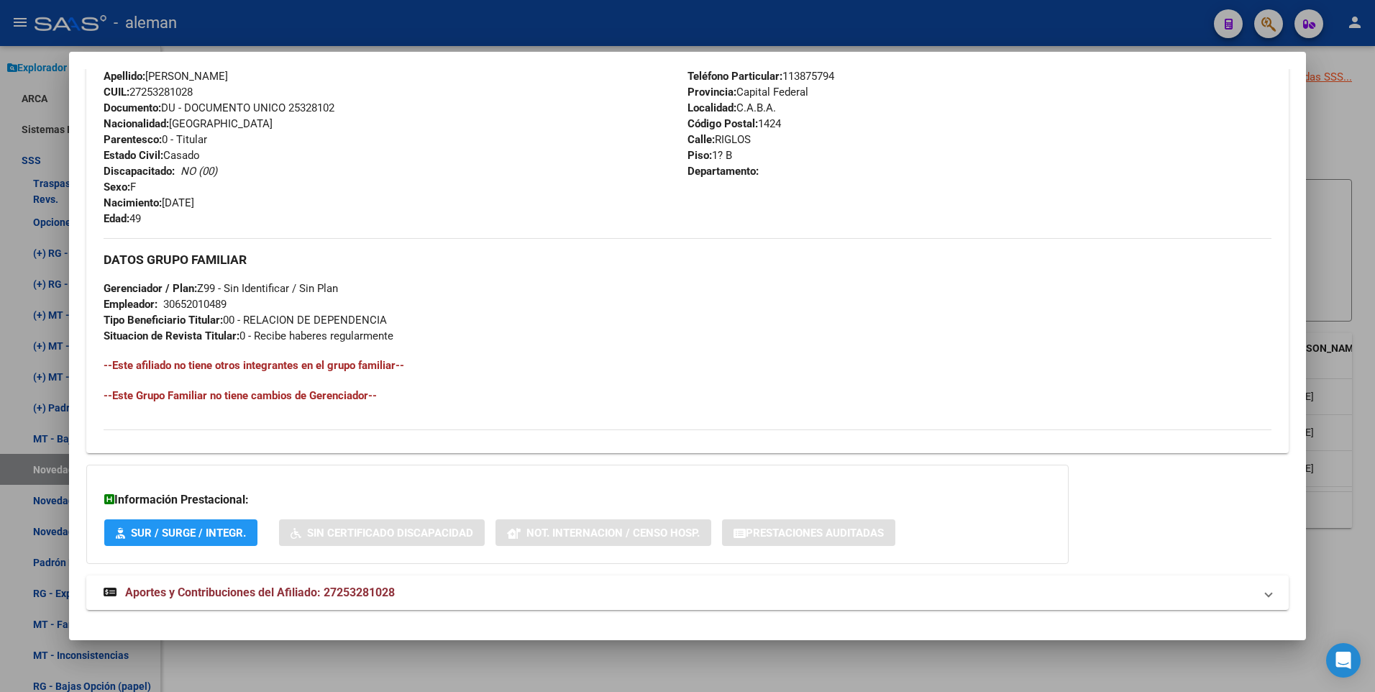
scroll to position [523, 0]
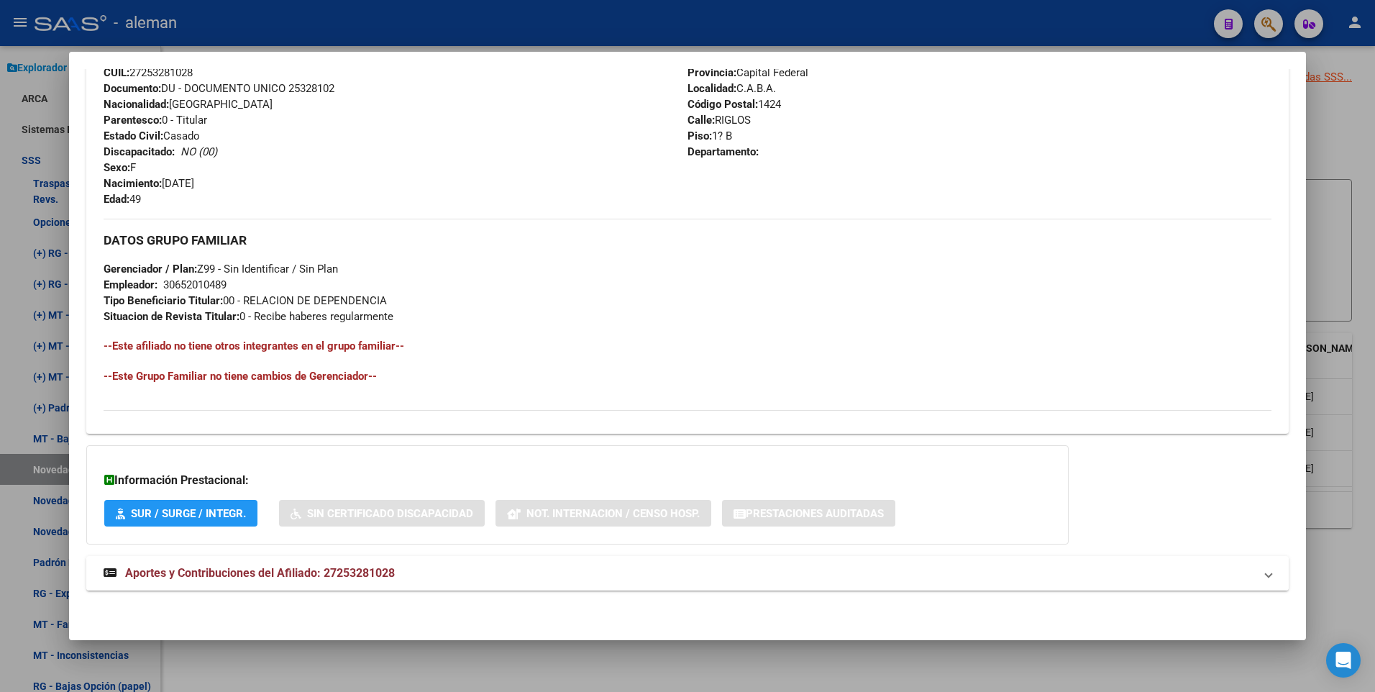
click at [309, 574] on span "Aportes y Contribuciones del Afiliado: 27253281028" at bounding box center [260, 573] width 270 height 14
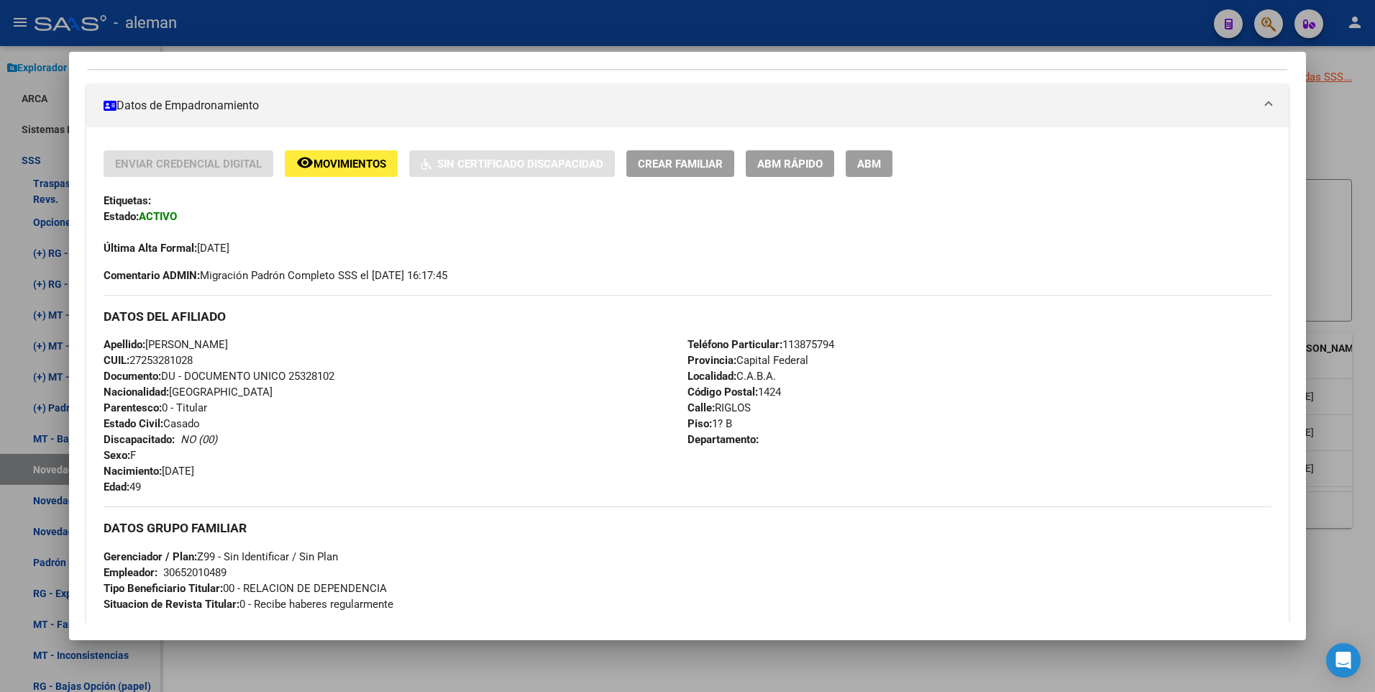
scroll to position [0, 0]
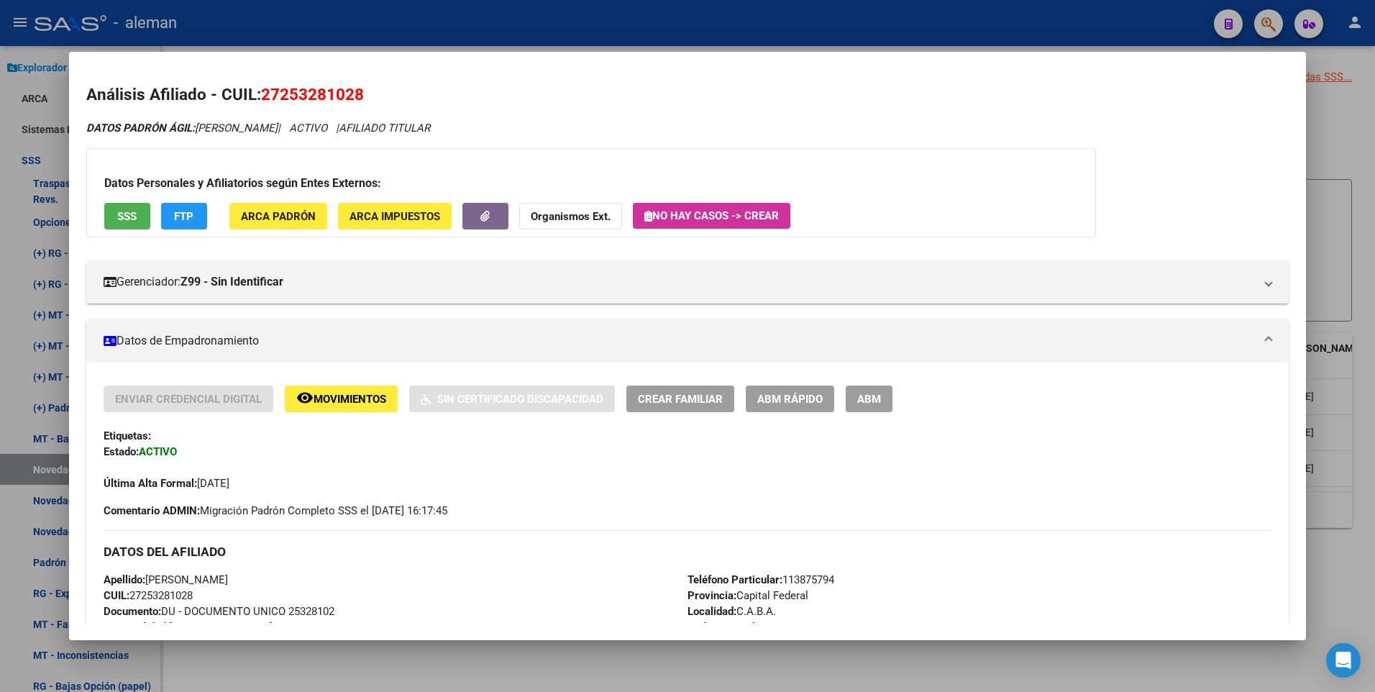
click at [1367, 319] on div at bounding box center [687, 346] width 1375 height 692
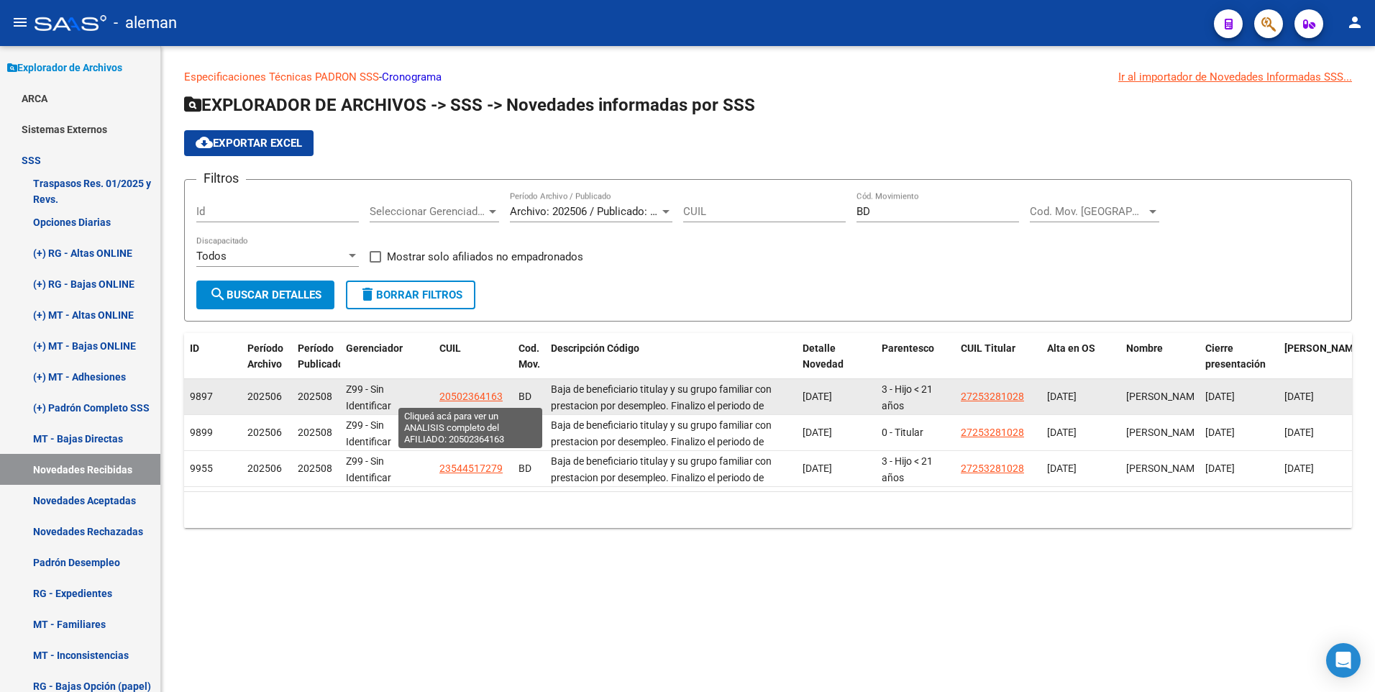
click at [468, 394] on span "20502364163" at bounding box center [471, 397] width 63 height 12
type textarea "20502364163"
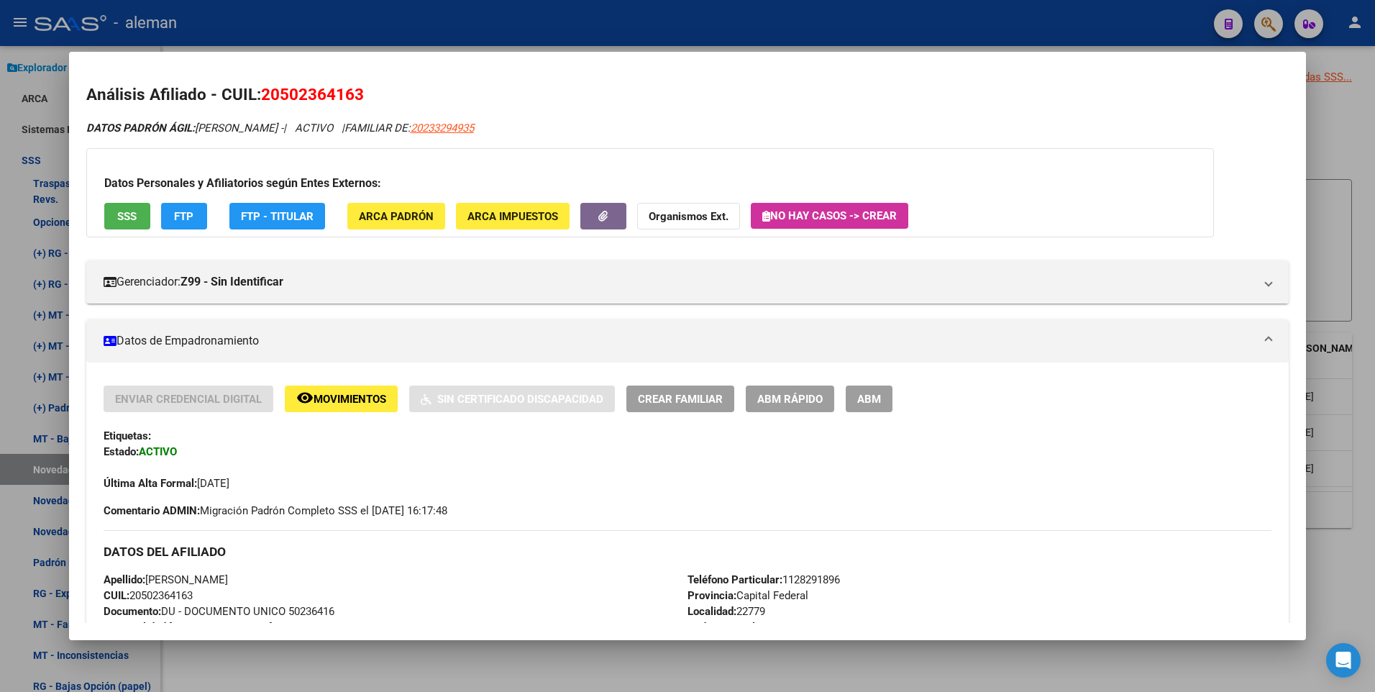
click at [1374, 287] on div at bounding box center [687, 346] width 1375 height 692
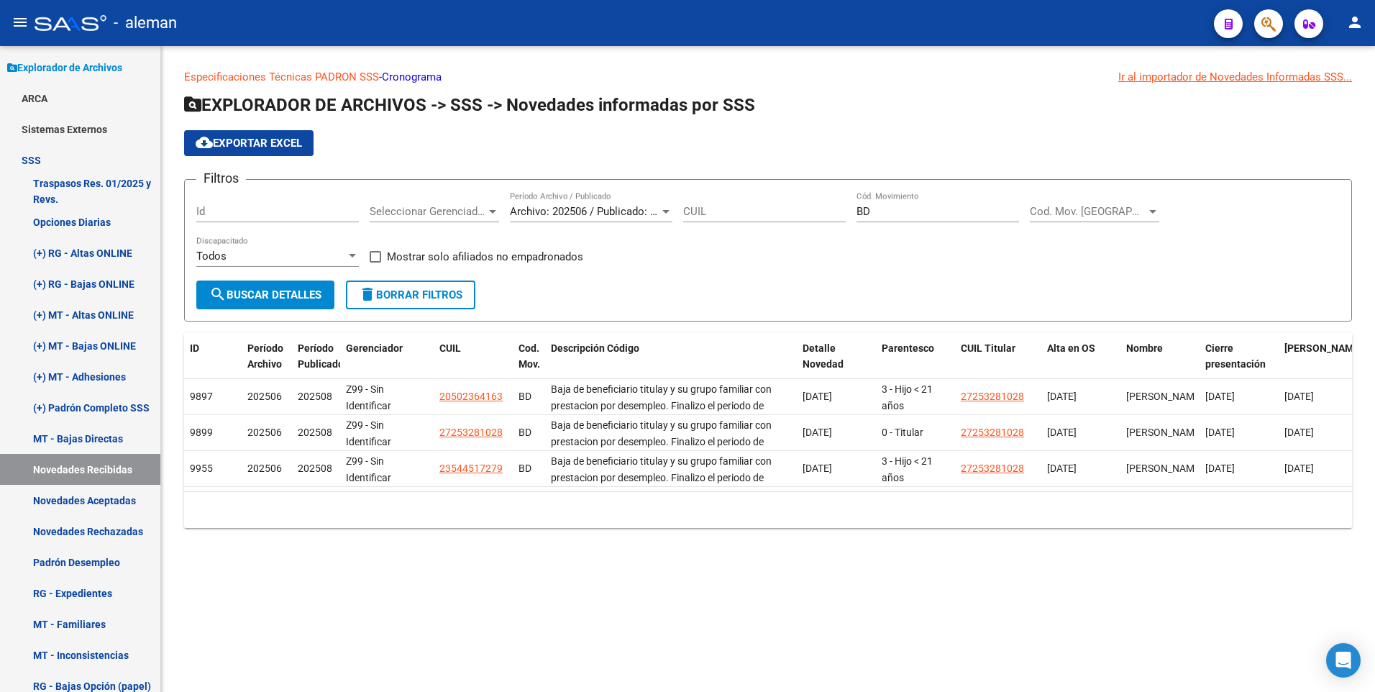
click at [883, 207] on input "BD" at bounding box center [938, 211] width 163 height 13
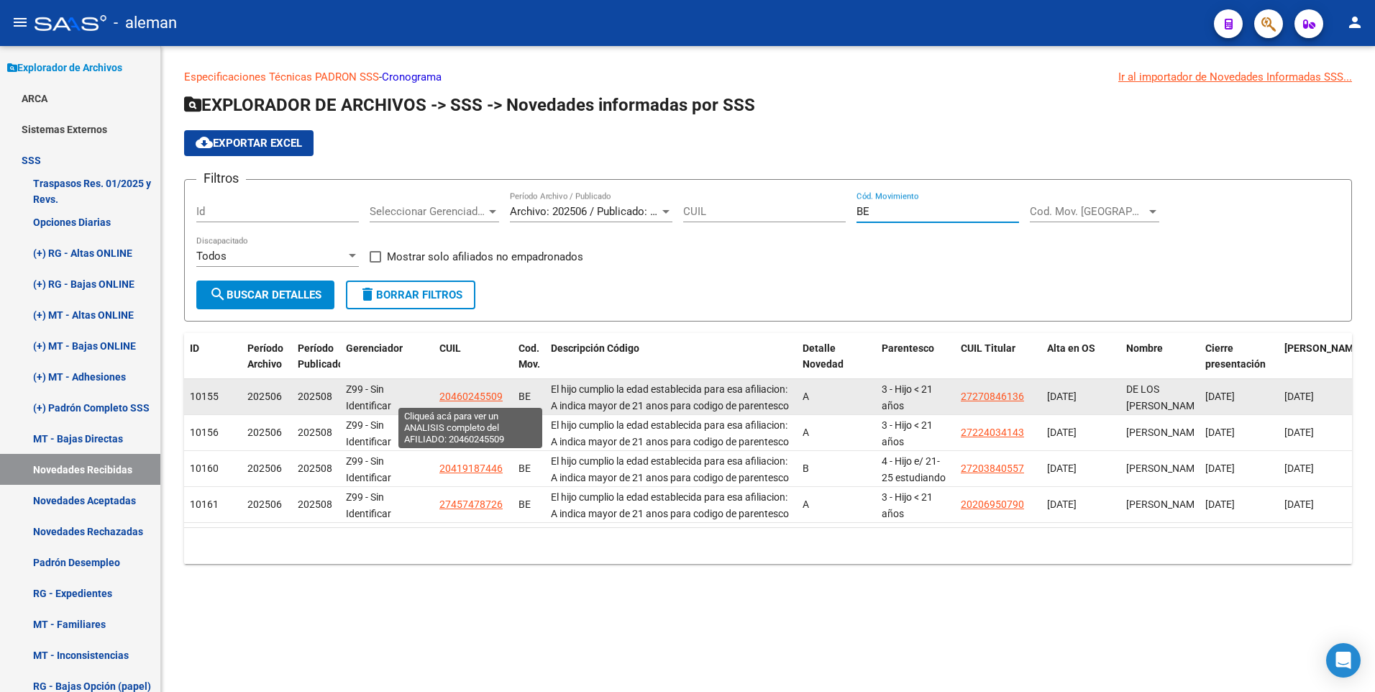
click at [465, 395] on span "20460245509" at bounding box center [471, 397] width 63 height 12
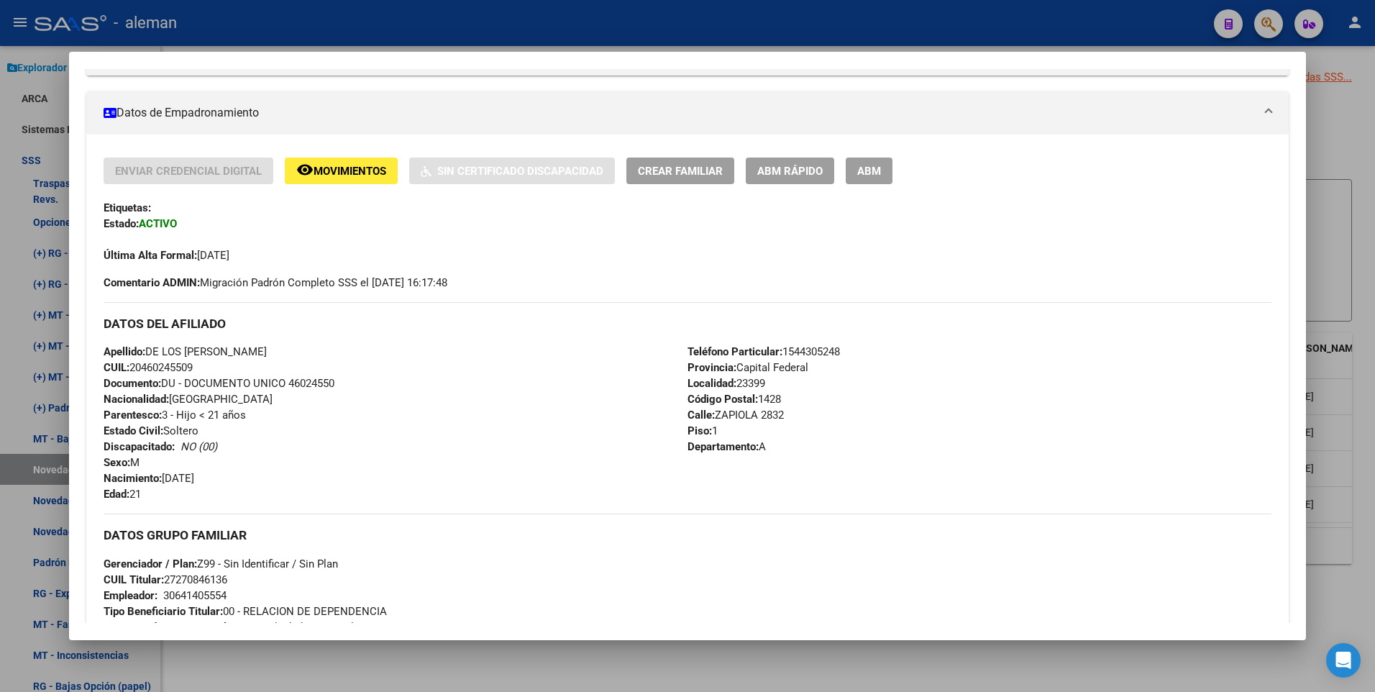
scroll to position [156, 0]
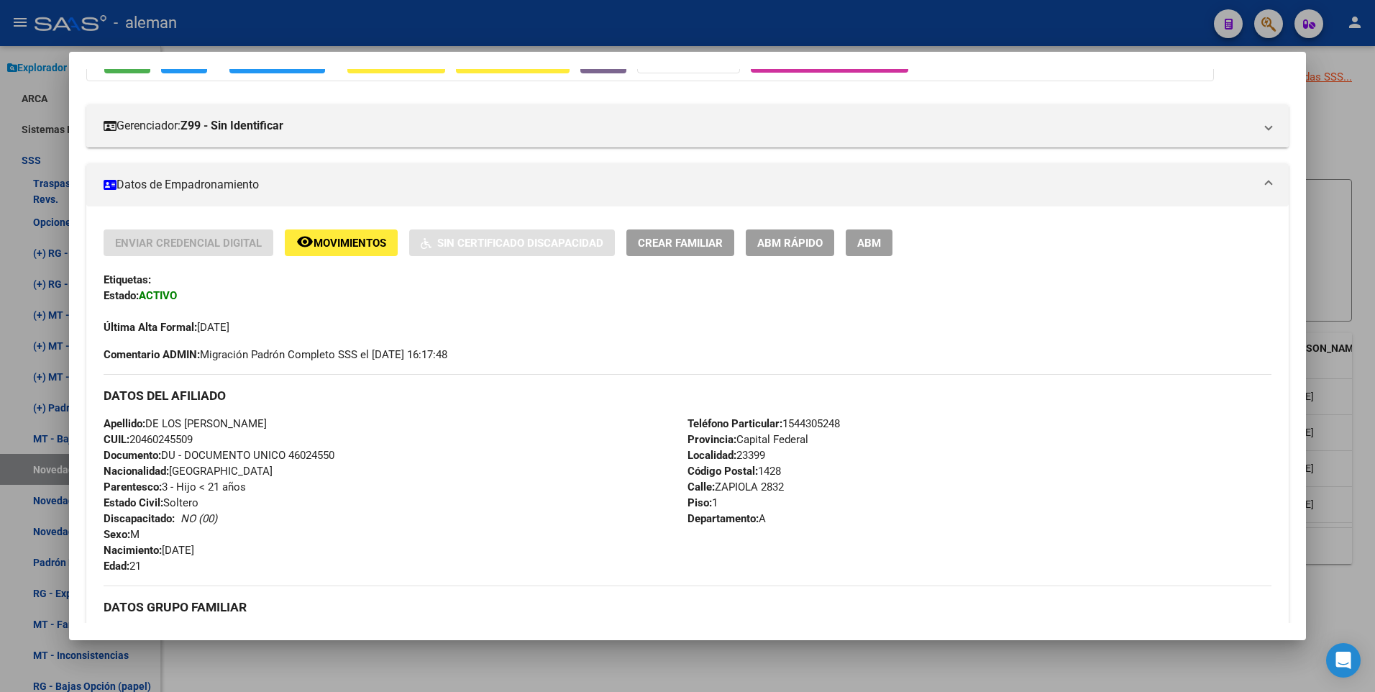
click at [369, 245] on span "Movimientos" at bounding box center [350, 243] width 73 height 13
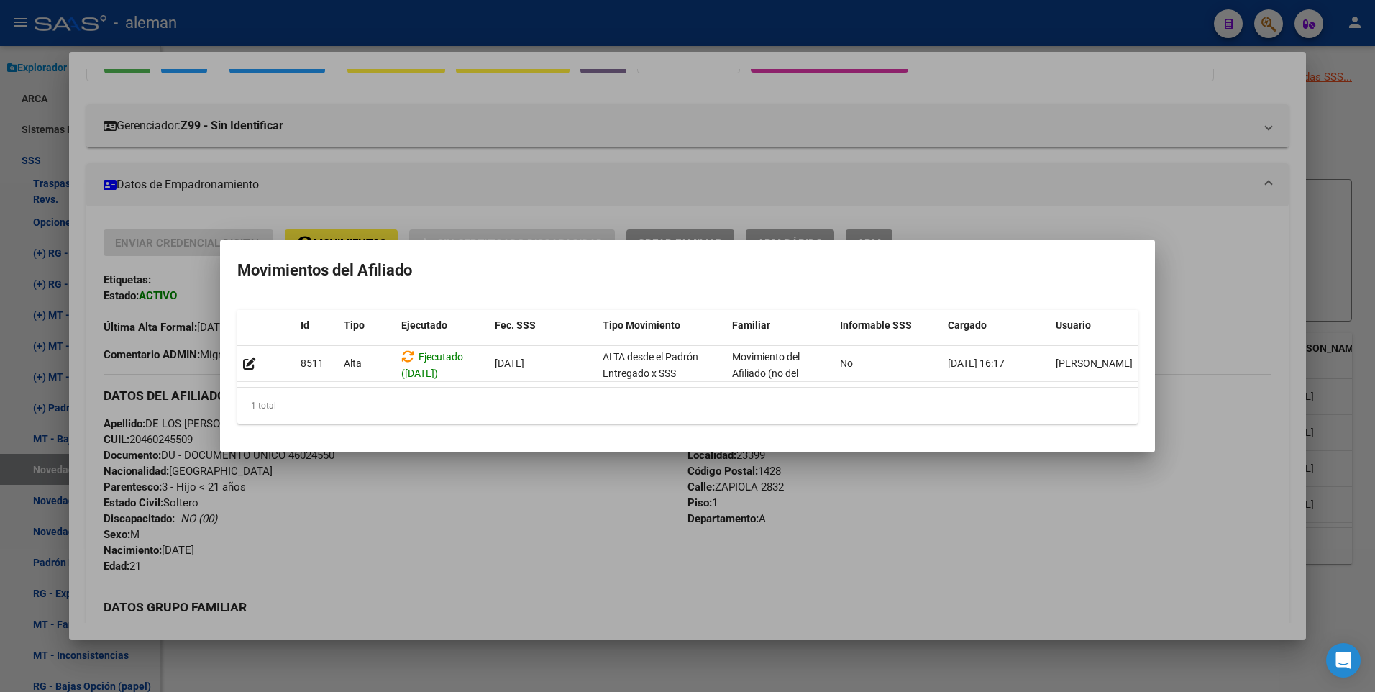
click at [1189, 298] on div at bounding box center [687, 346] width 1375 height 692
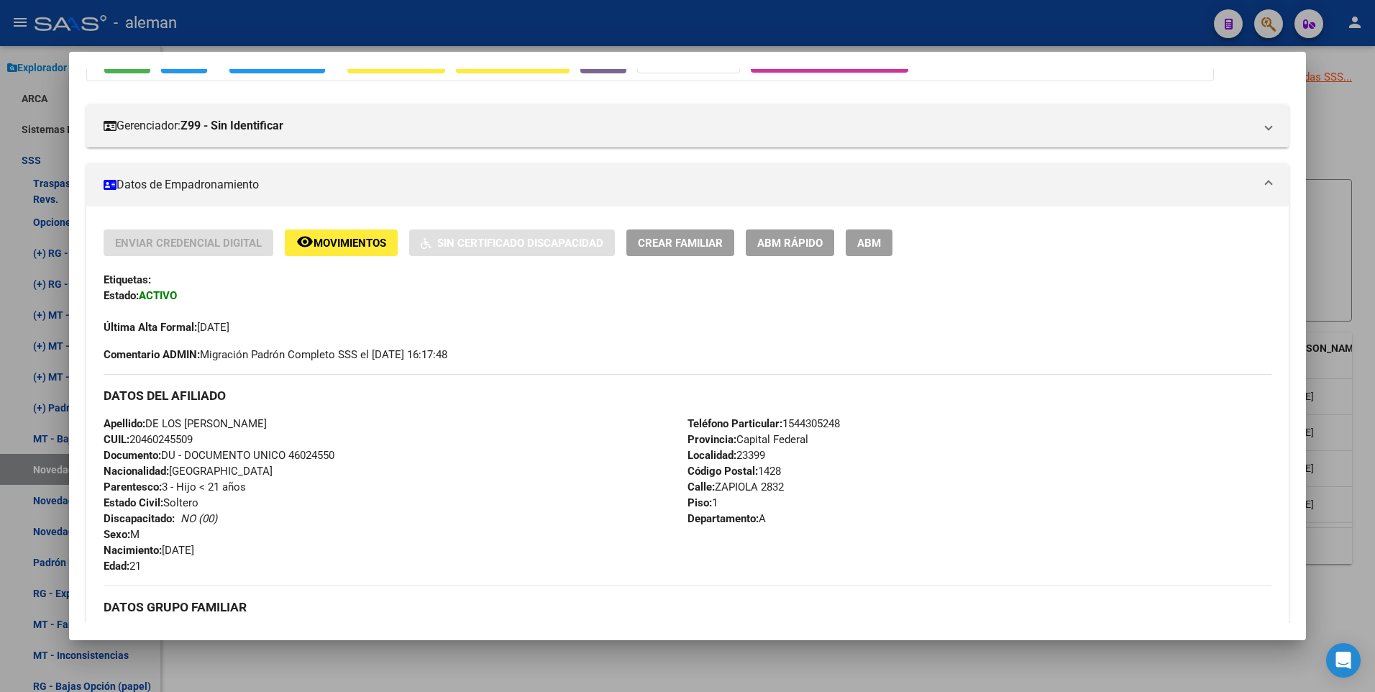
click at [873, 248] on span "ABM" at bounding box center [870, 243] width 24 height 13
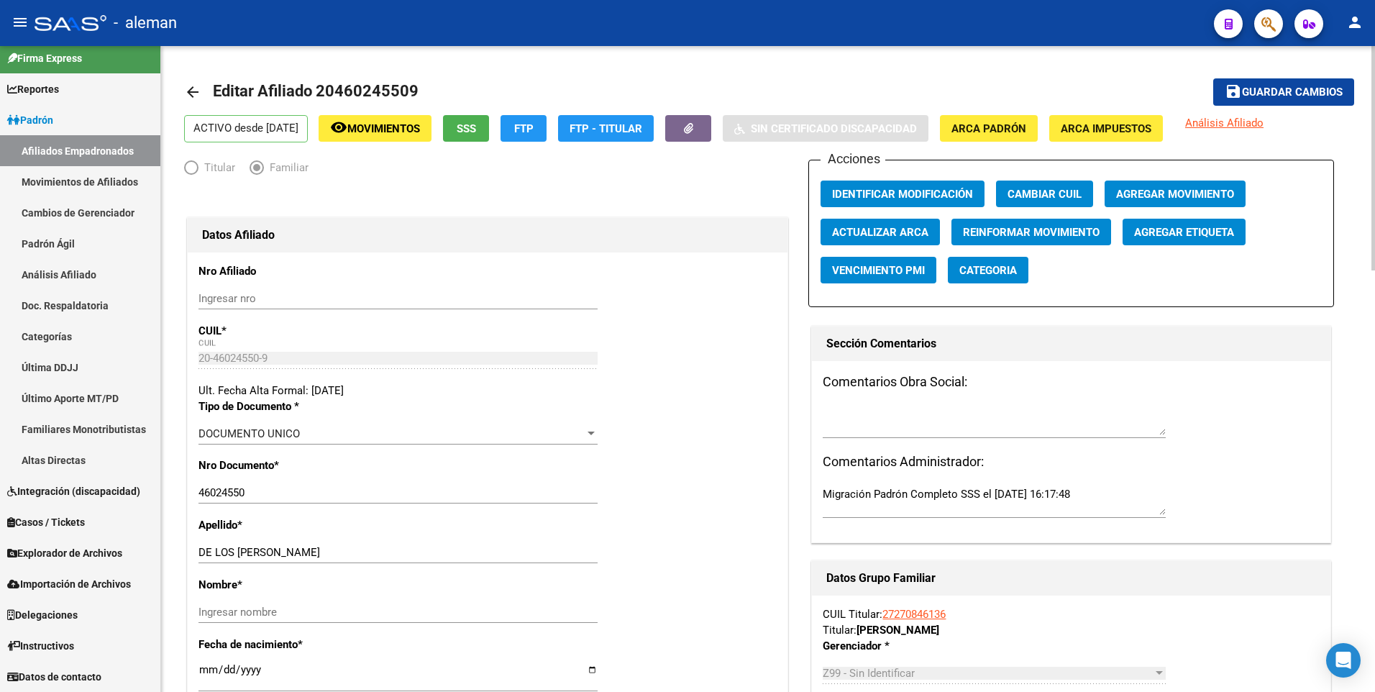
click at [192, 93] on mat-icon "arrow_back" at bounding box center [192, 91] width 17 height 17
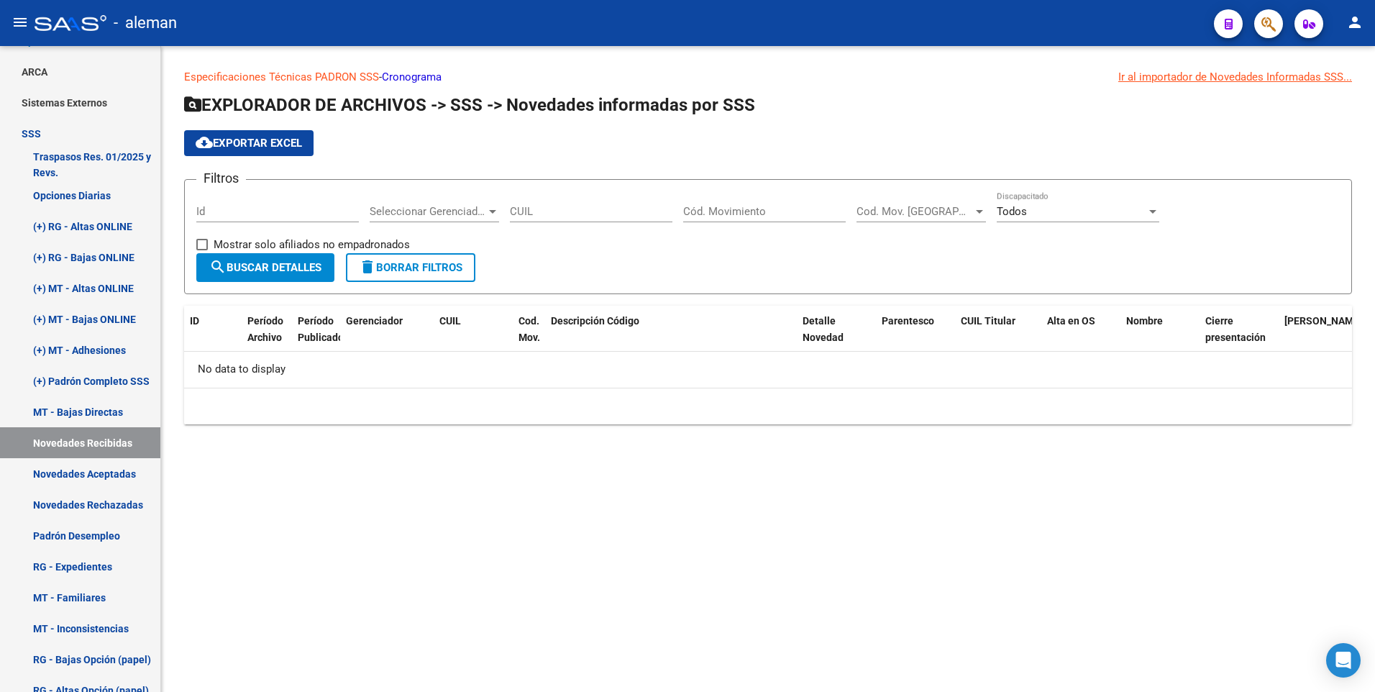
scroll to position [155, 0]
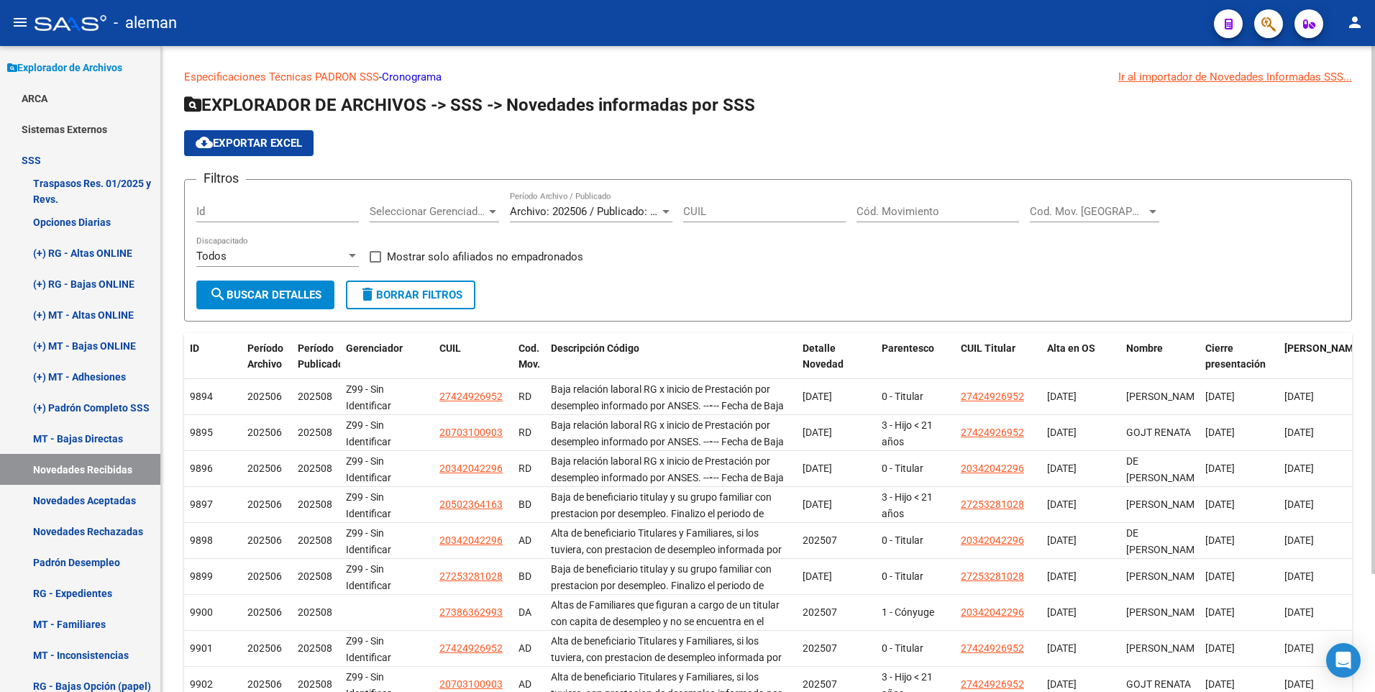
click at [902, 206] on input "Cód. Movimiento" at bounding box center [938, 211] width 163 height 13
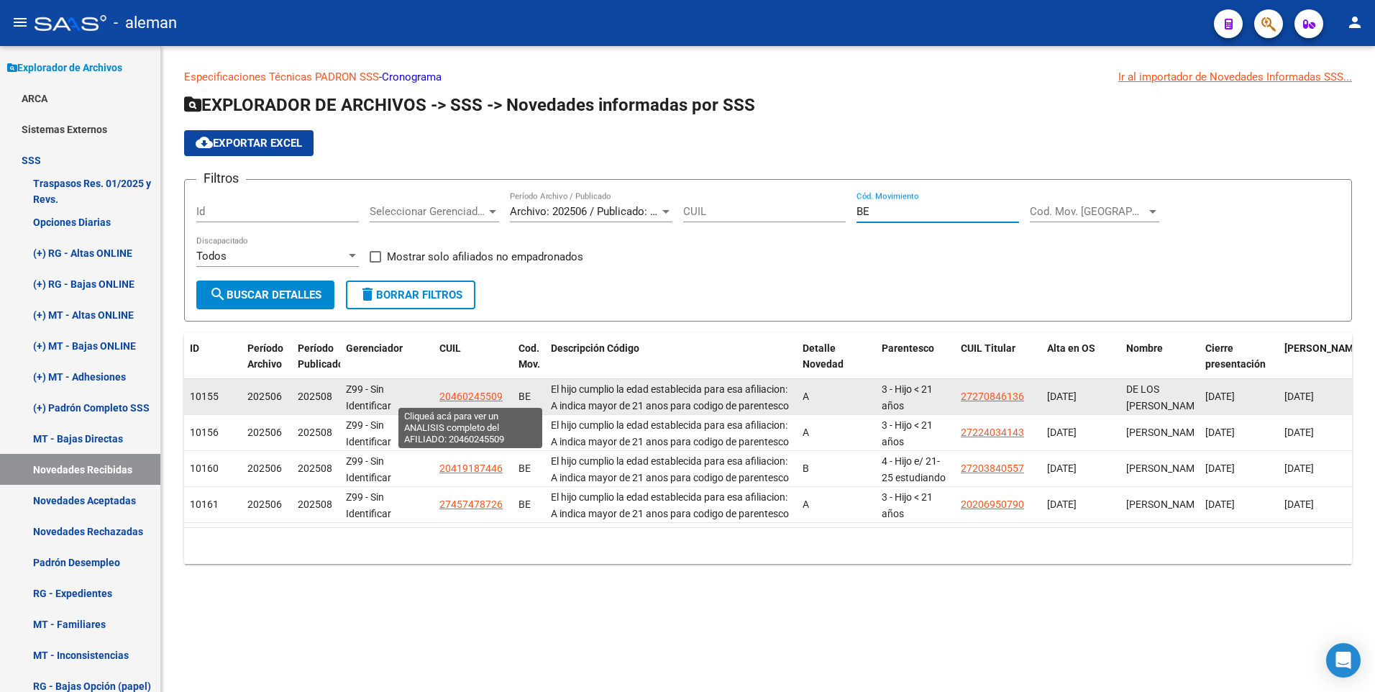
click at [462, 396] on span "20460245509" at bounding box center [471, 397] width 63 height 12
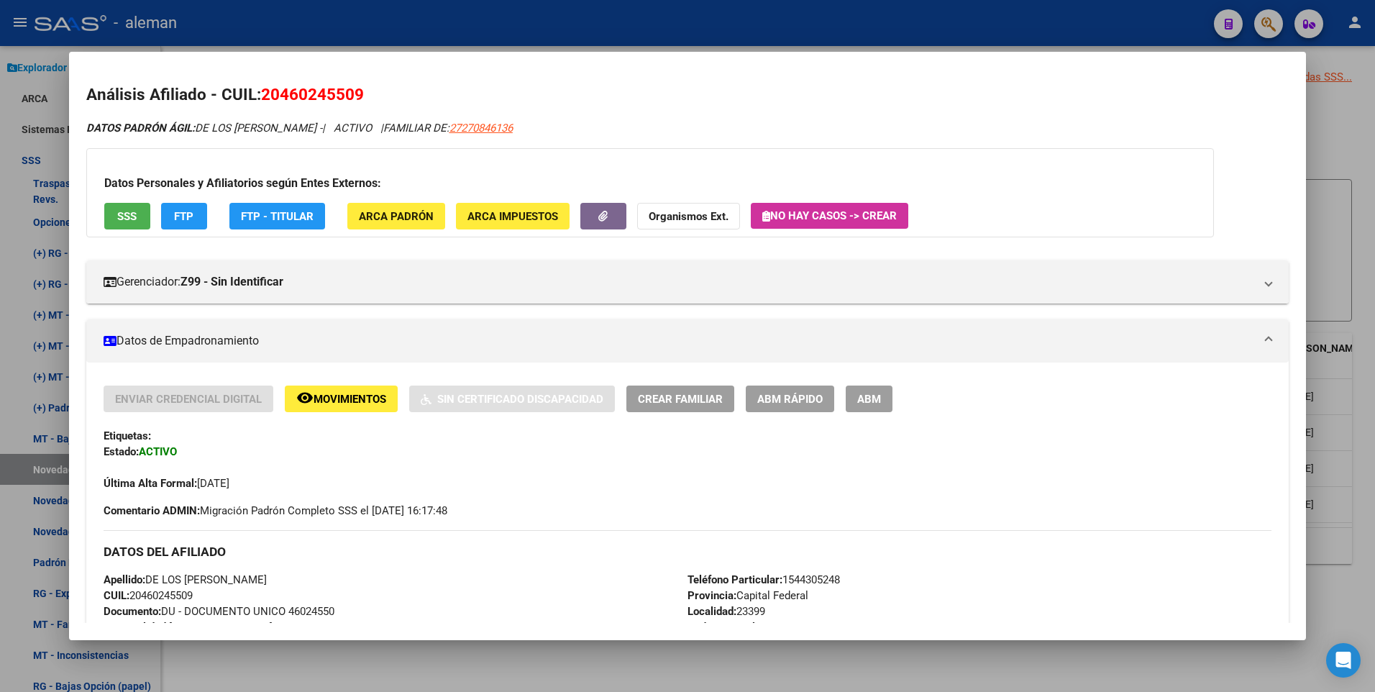
click at [872, 391] on button "ABM" at bounding box center [869, 399] width 47 height 27
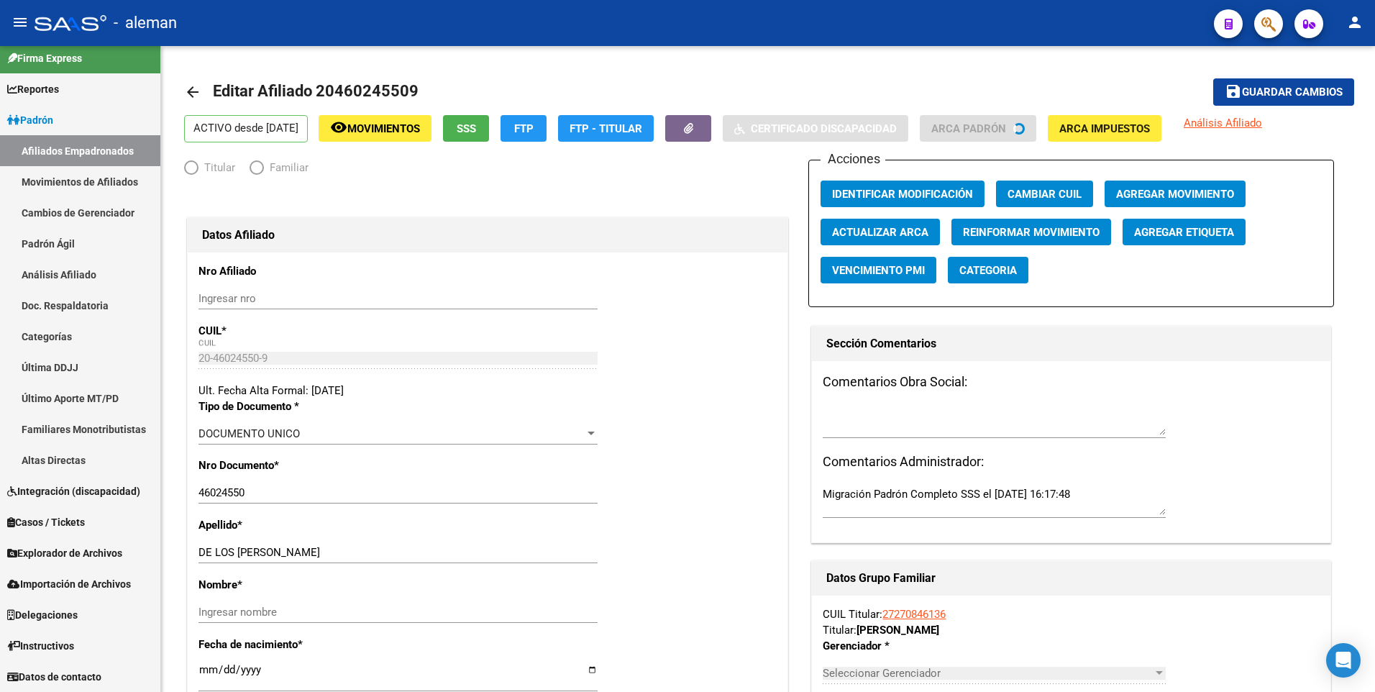
scroll to position [9, 0]
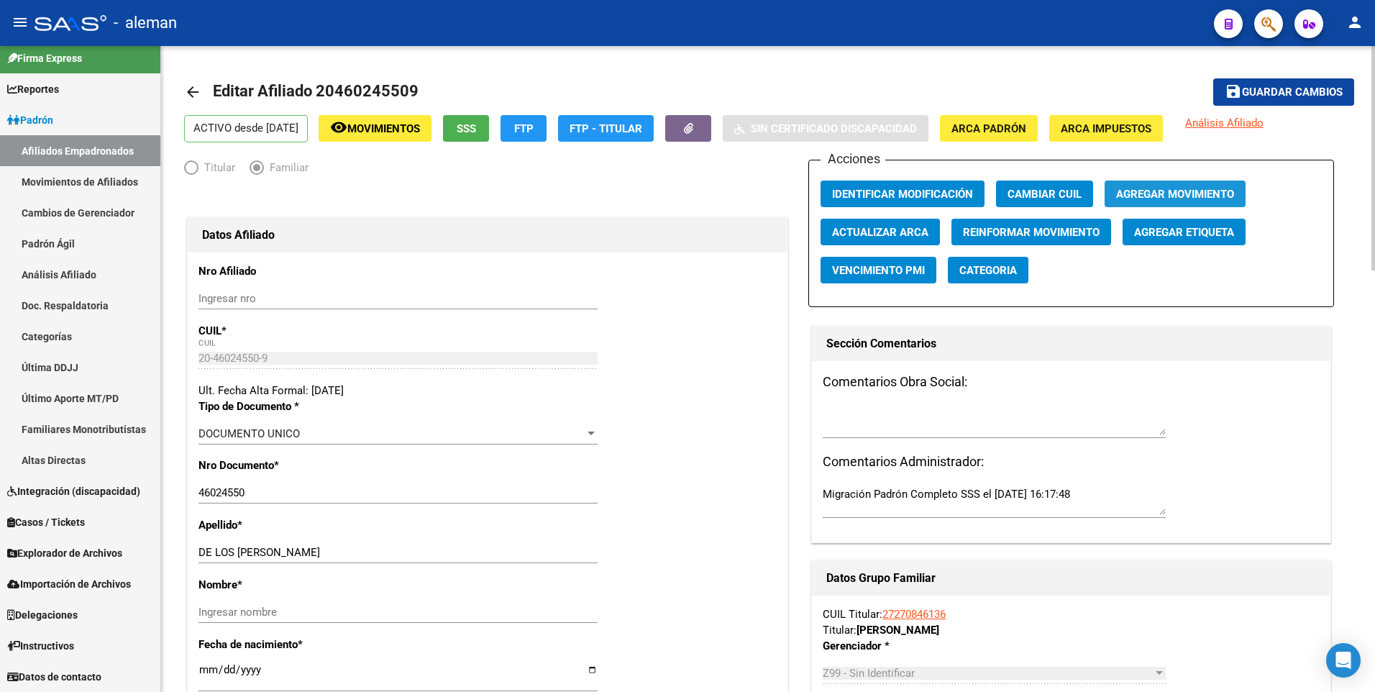
click at [1149, 189] on span "Agregar Movimiento" at bounding box center [1175, 194] width 118 height 13
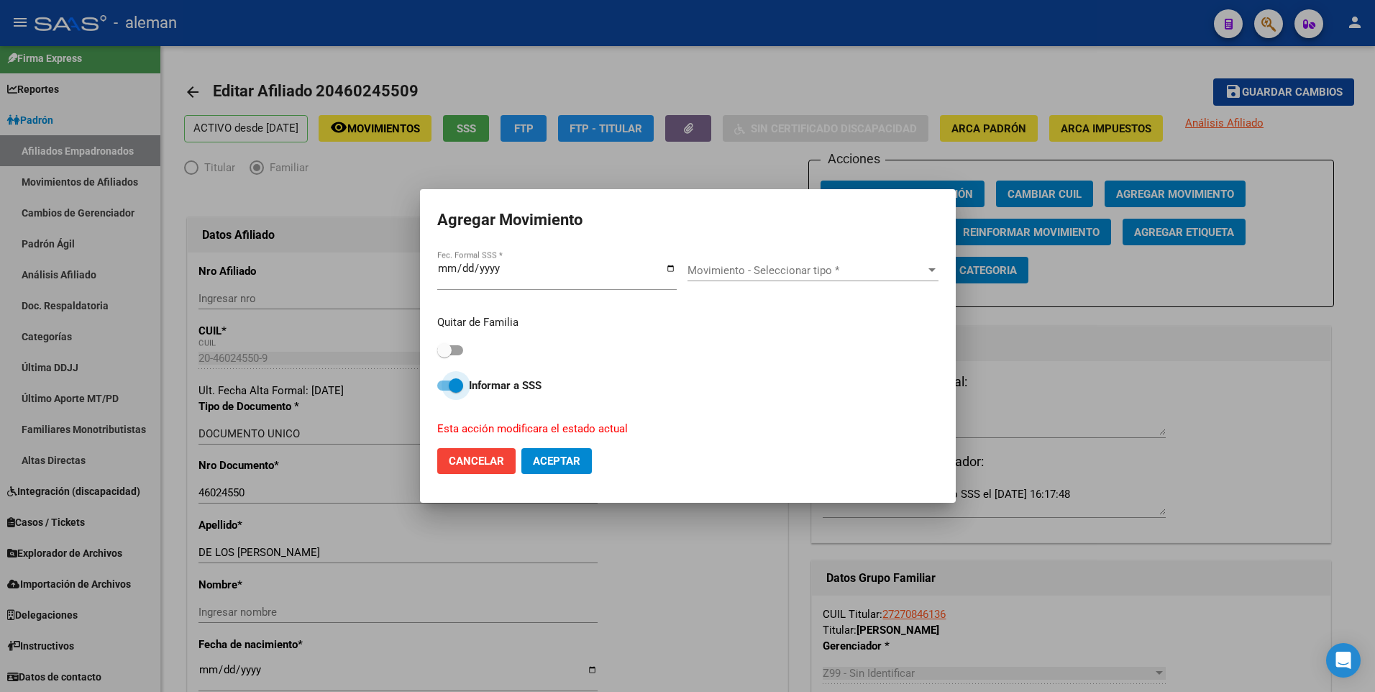
click at [445, 385] on span at bounding box center [450, 386] width 26 height 10
click at [445, 391] on input "Informar a SSS" at bounding box center [444, 391] width 1 height 1
click at [928, 266] on div at bounding box center [932, 271] width 13 height 12
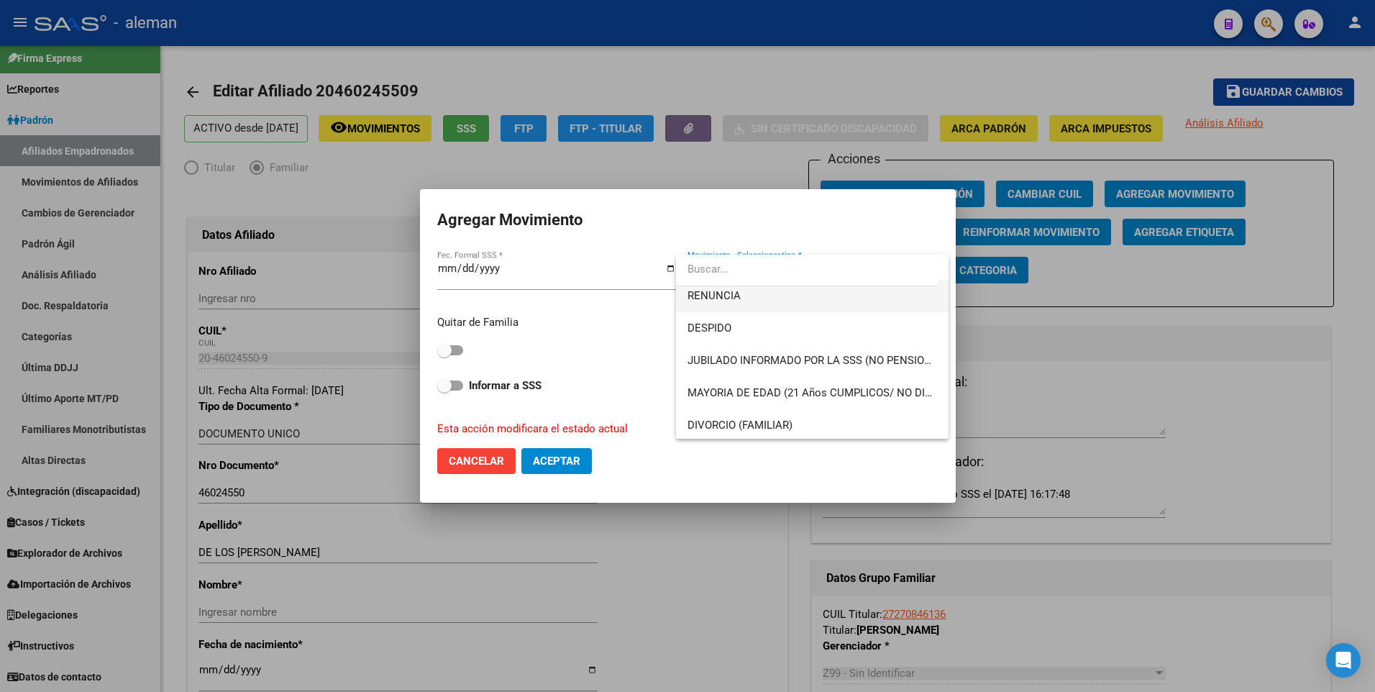
scroll to position [144, 0]
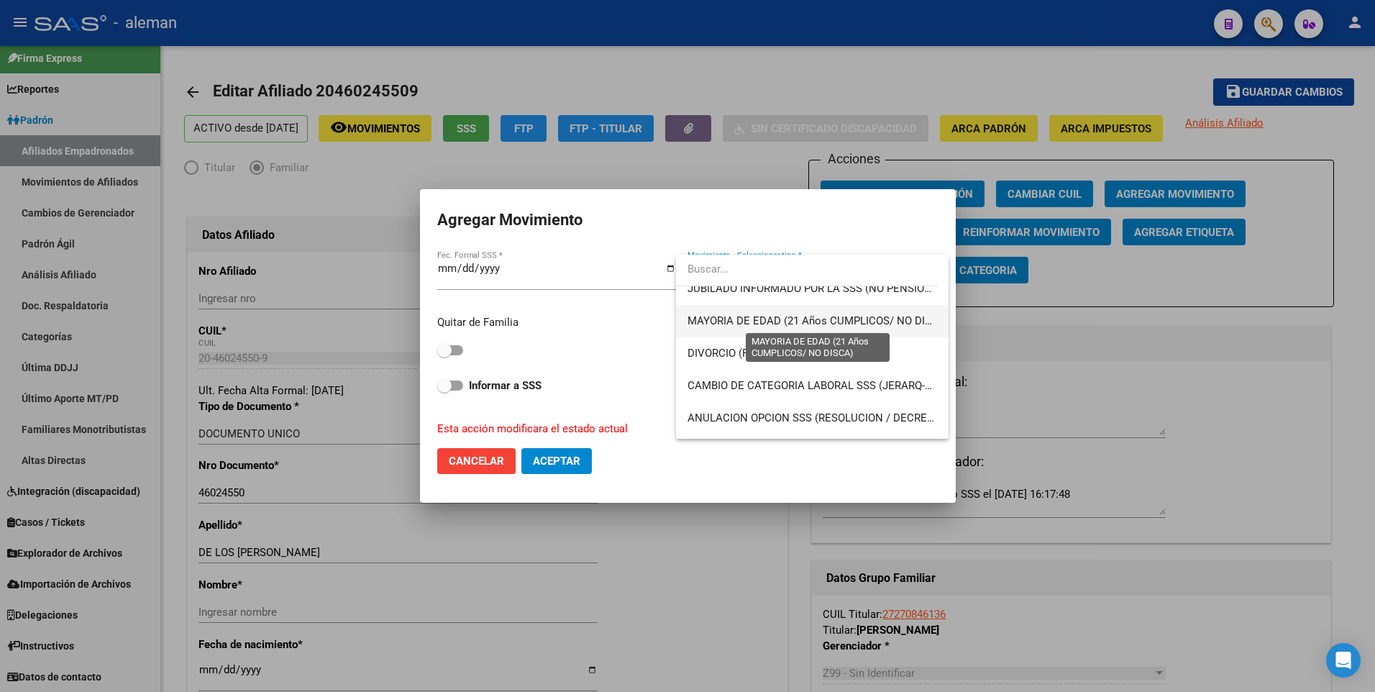
click at [791, 319] on span "MAYORIA DE EDAD (21 Años CUMPLICOS/ NO DISCA)" at bounding box center [819, 320] width 262 height 13
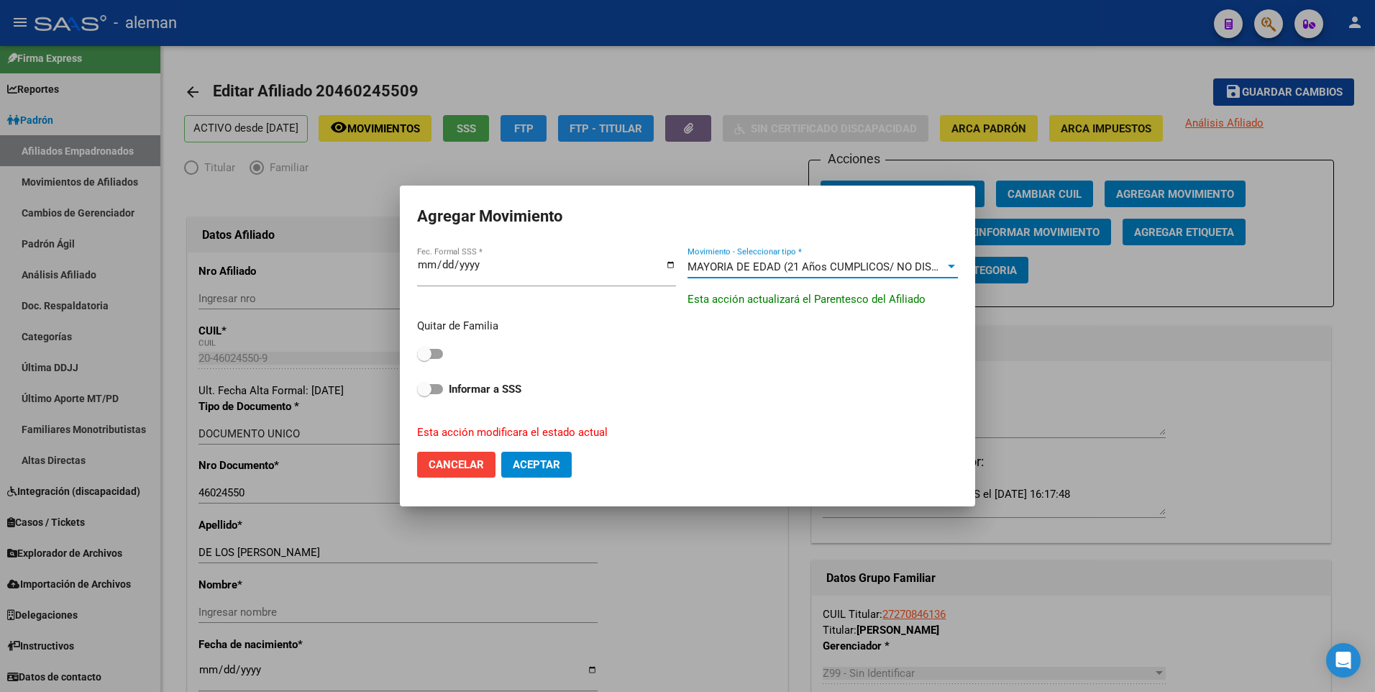
click at [534, 461] on span "Aceptar" at bounding box center [536, 464] width 47 height 13
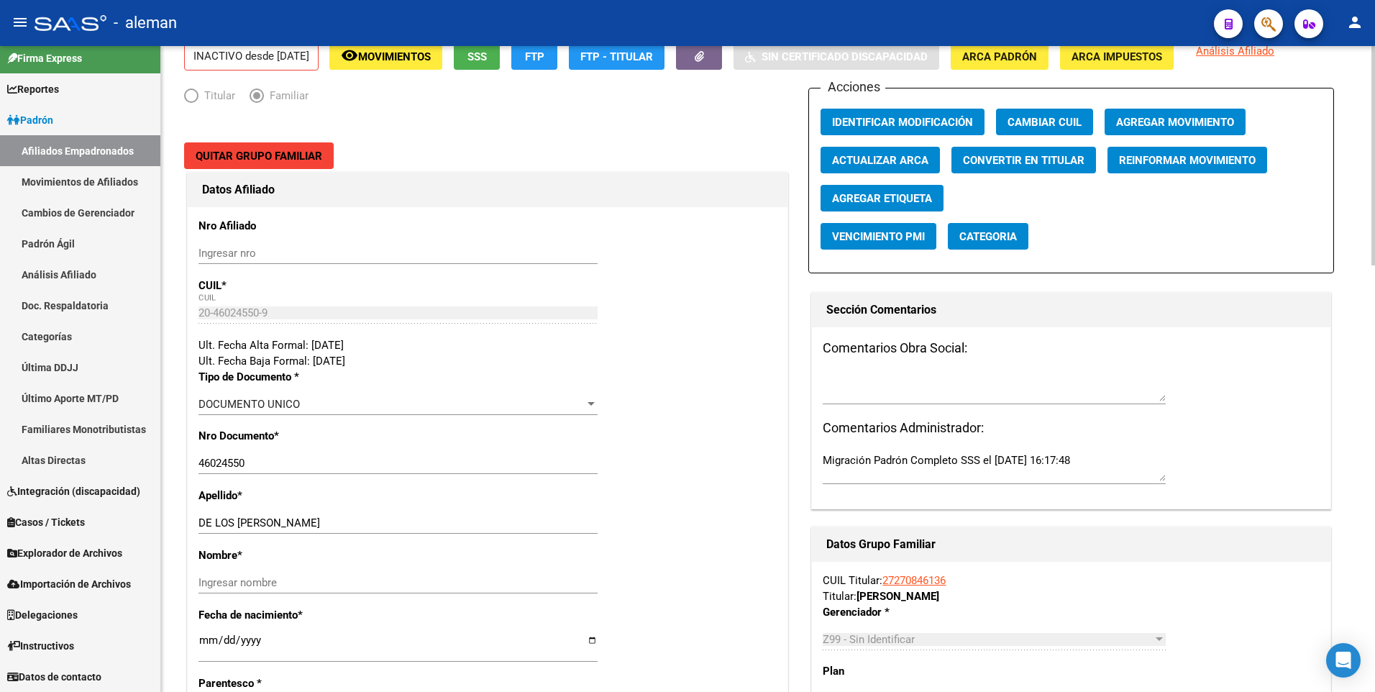
scroll to position [0, 0]
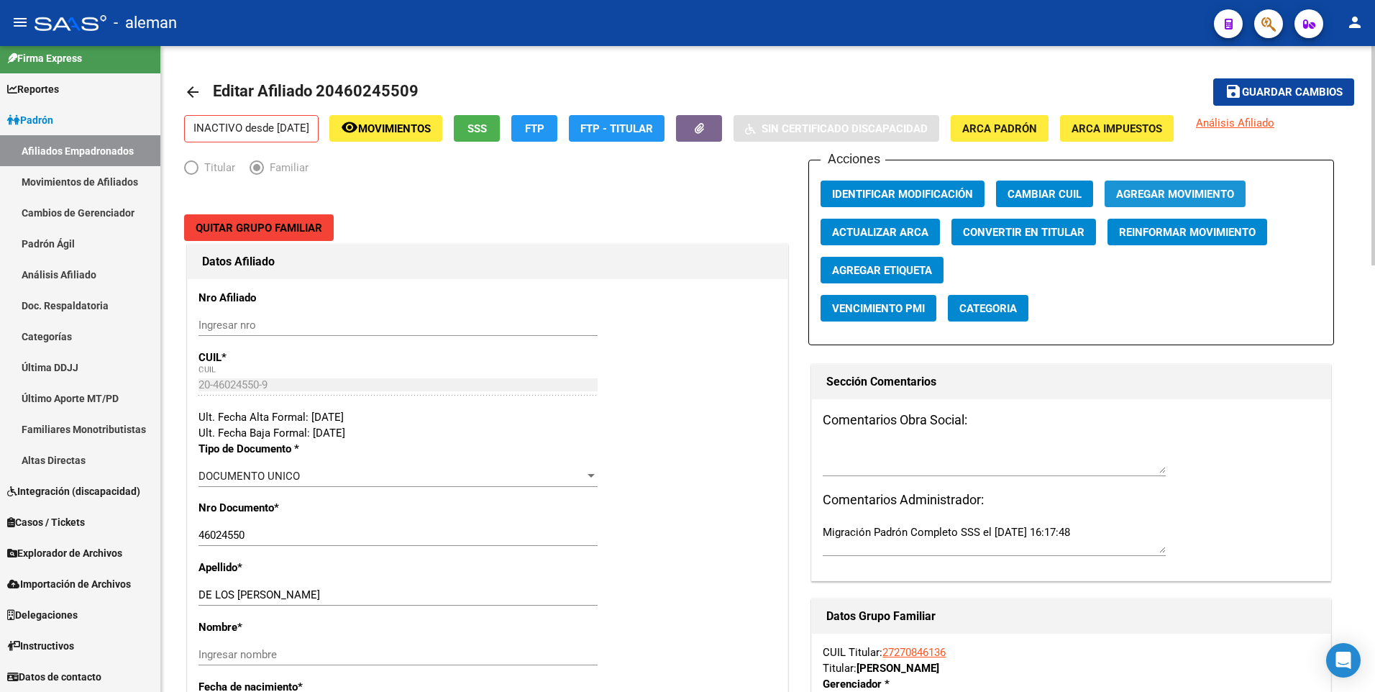
click at [1150, 191] on span "Agregar Movimiento" at bounding box center [1175, 194] width 118 height 13
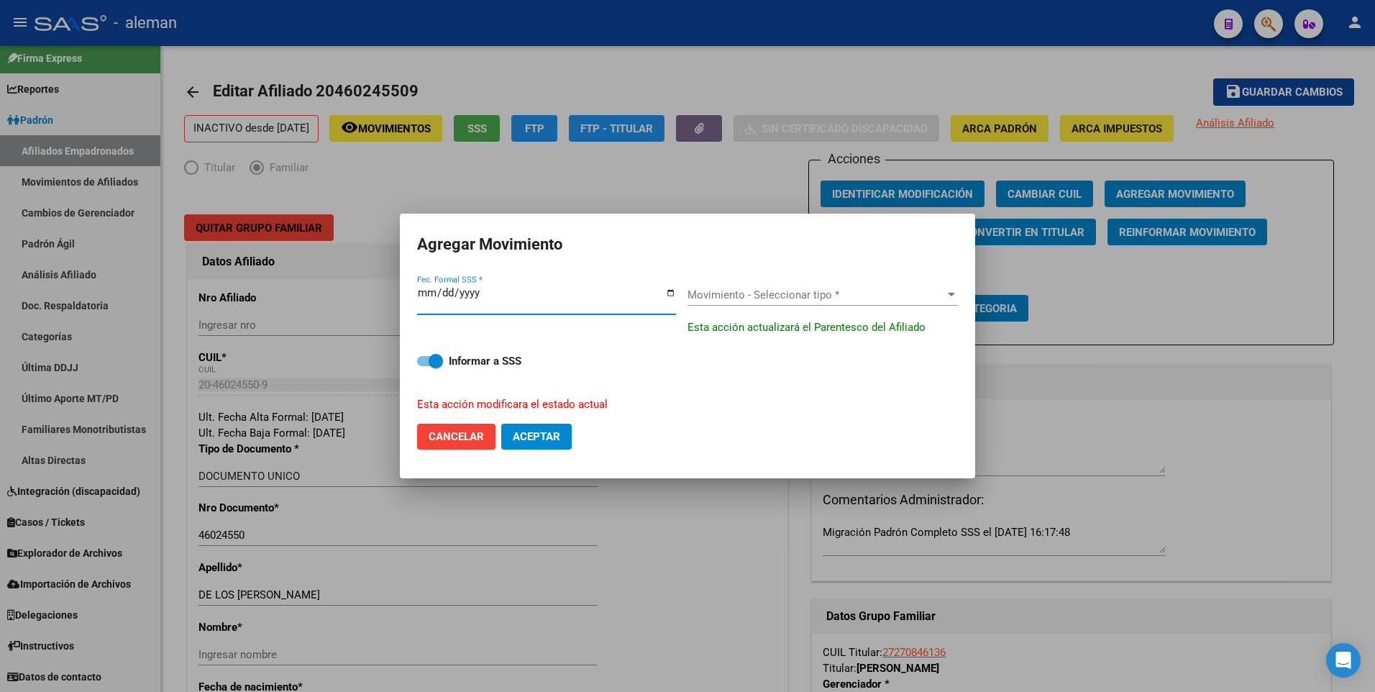
click at [891, 295] on span "Movimiento - Seleccionar tipo *" at bounding box center [817, 294] width 258 height 13
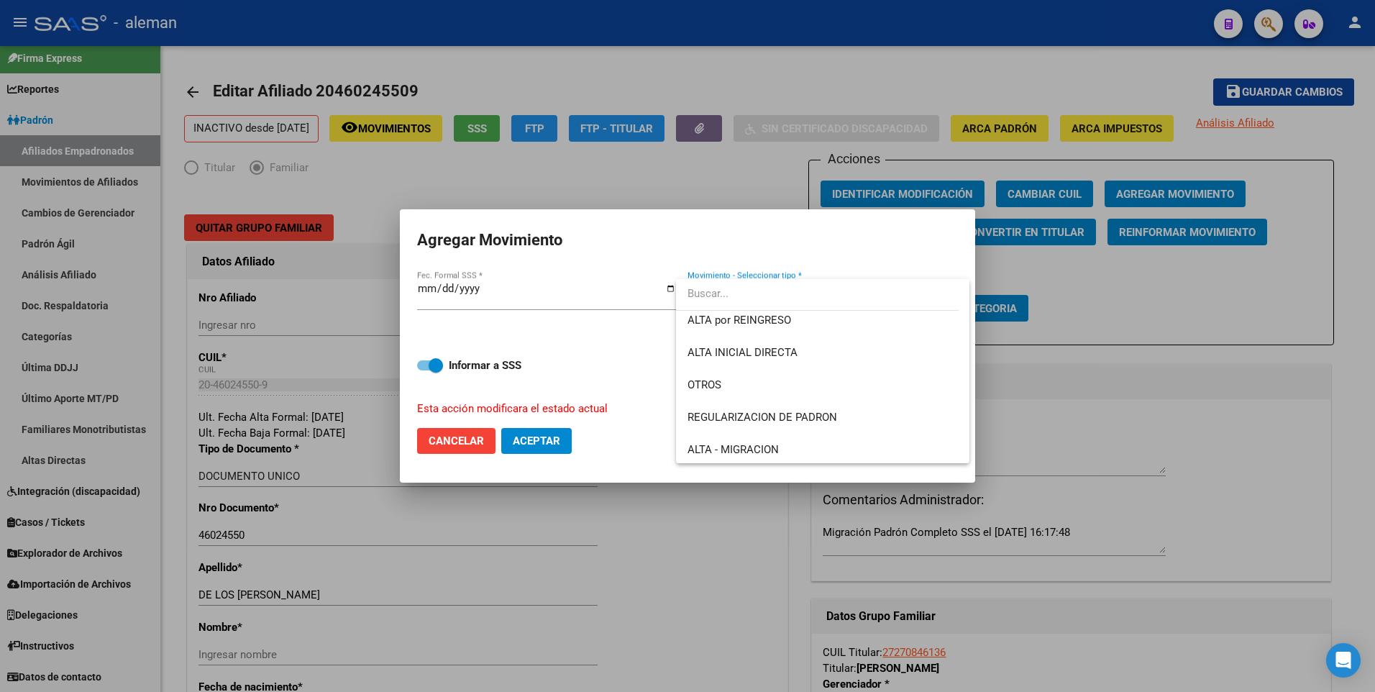
scroll to position [144, 0]
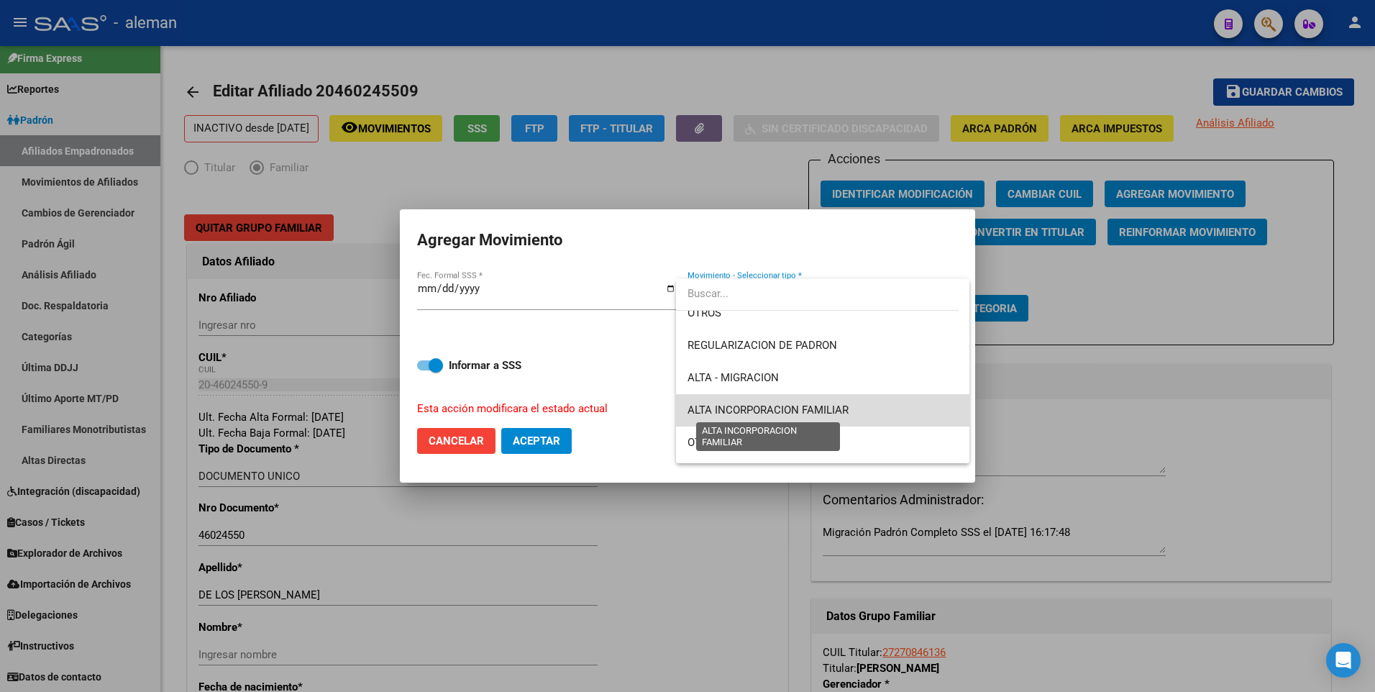
click at [845, 405] on span "ALTA INCORPORACION FAMILIAR" at bounding box center [768, 410] width 161 height 13
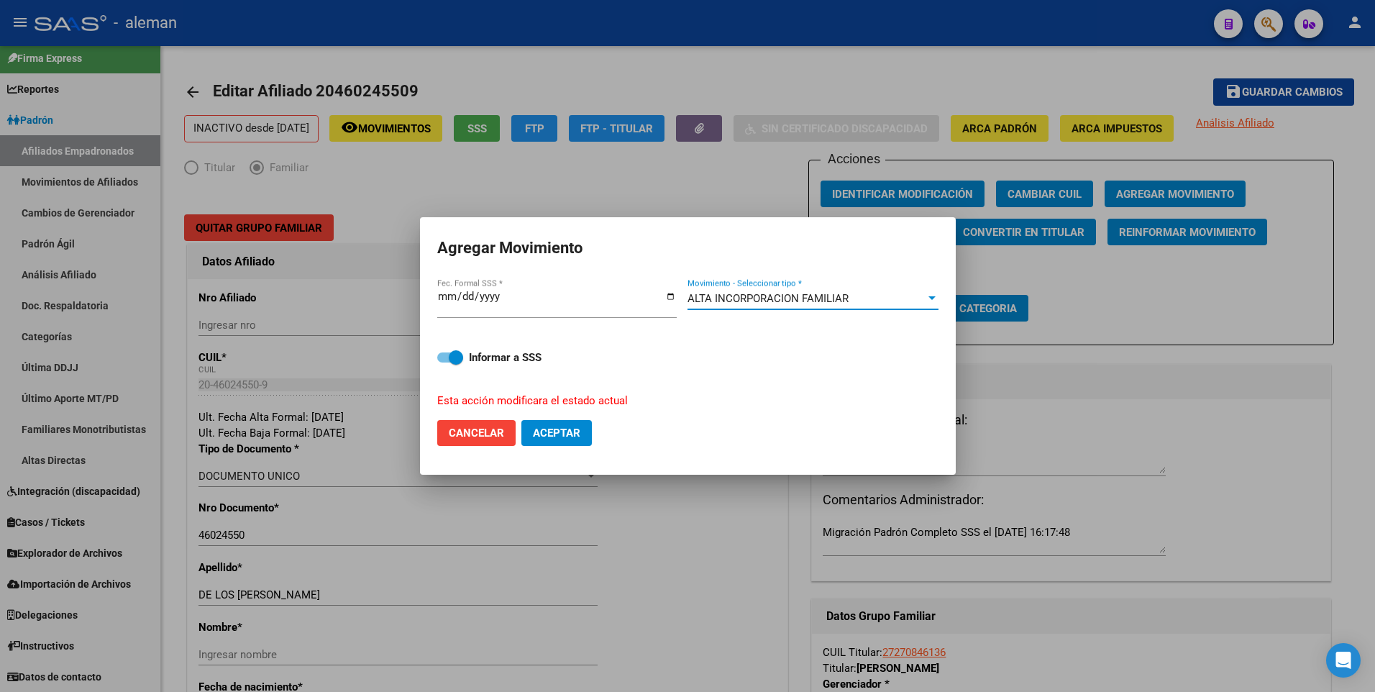
click at [563, 429] on span "Aceptar" at bounding box center [556, 433] width 47 height 13
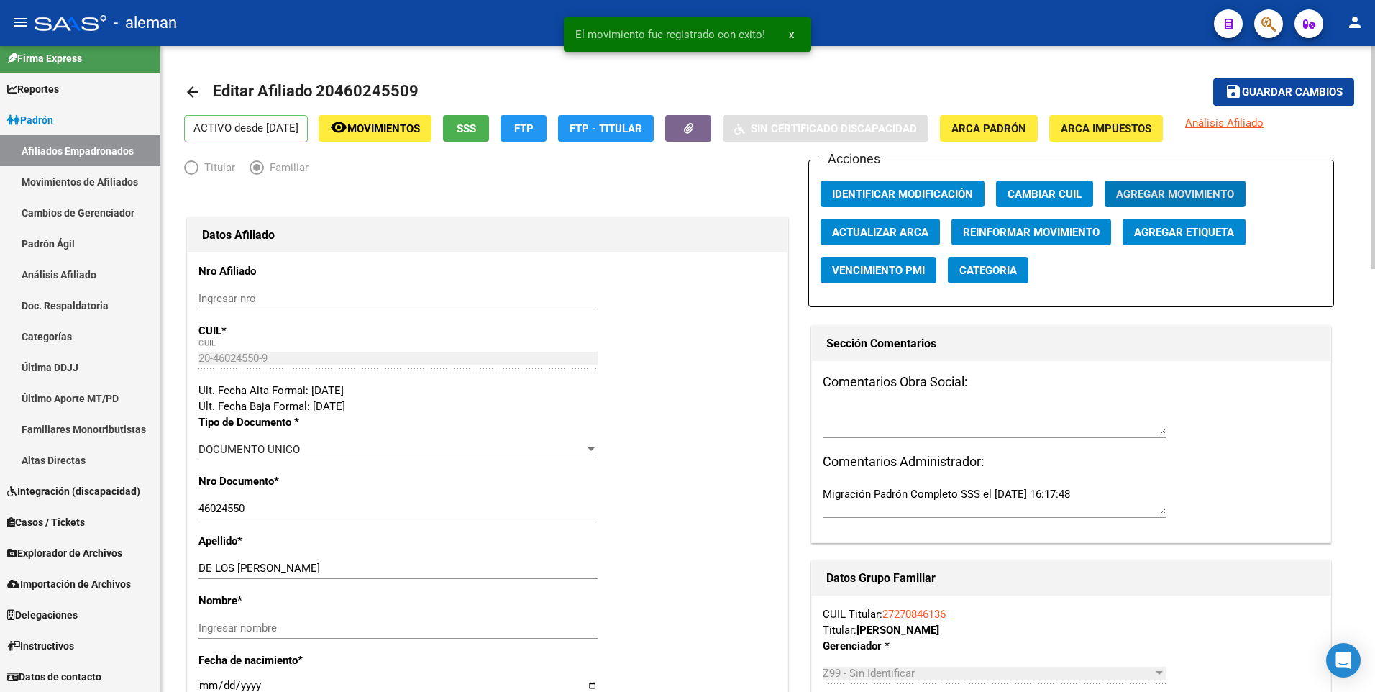
click at [191, 90] on mat-icon "arrow_back" at bounding box center [192, 91] width 17 height 17
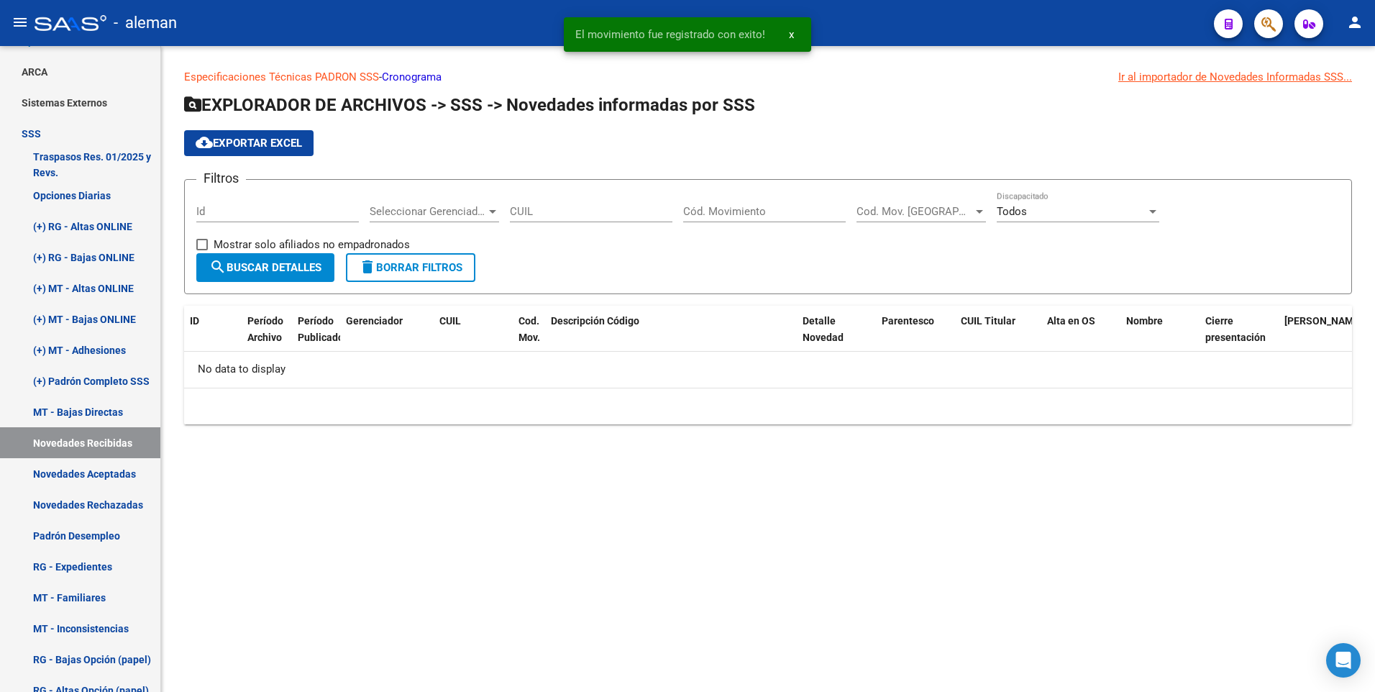
scroll to position [155, 0]
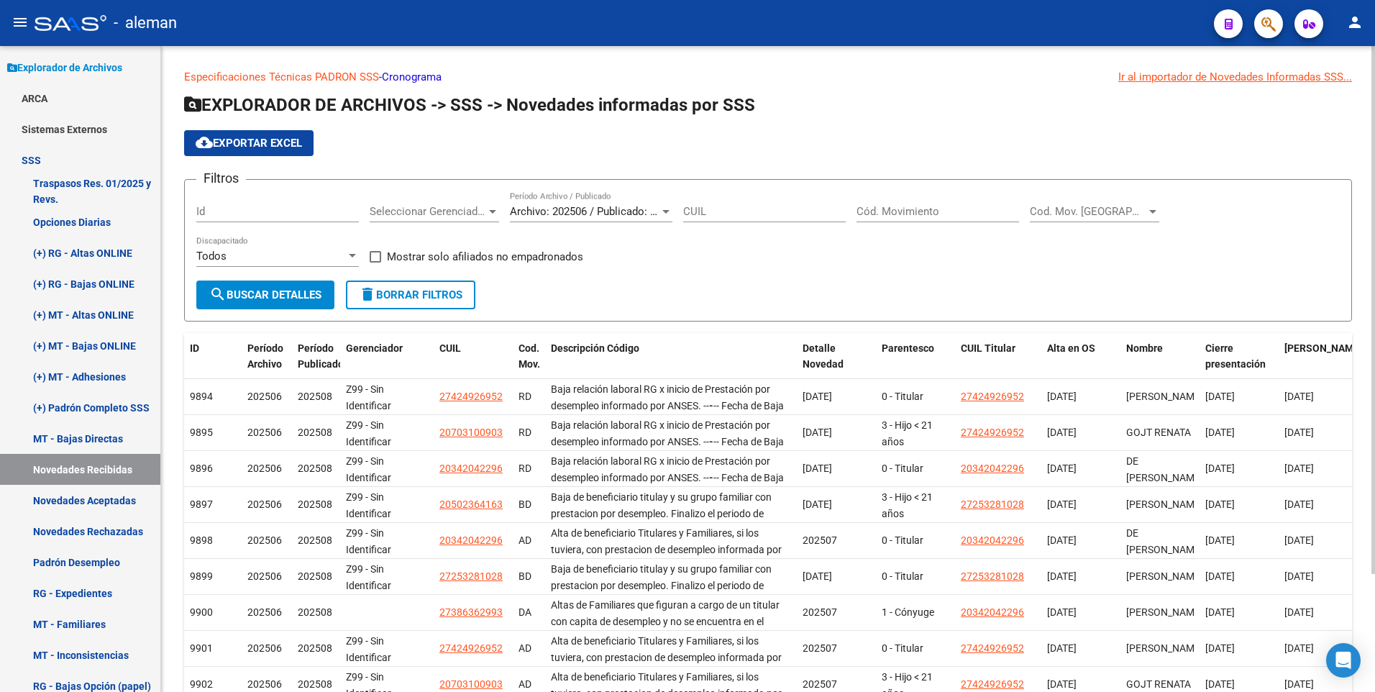
click at [896, 207] on input "Cód. Movimiento" at bounding box center [938, 211] width 163 height 13
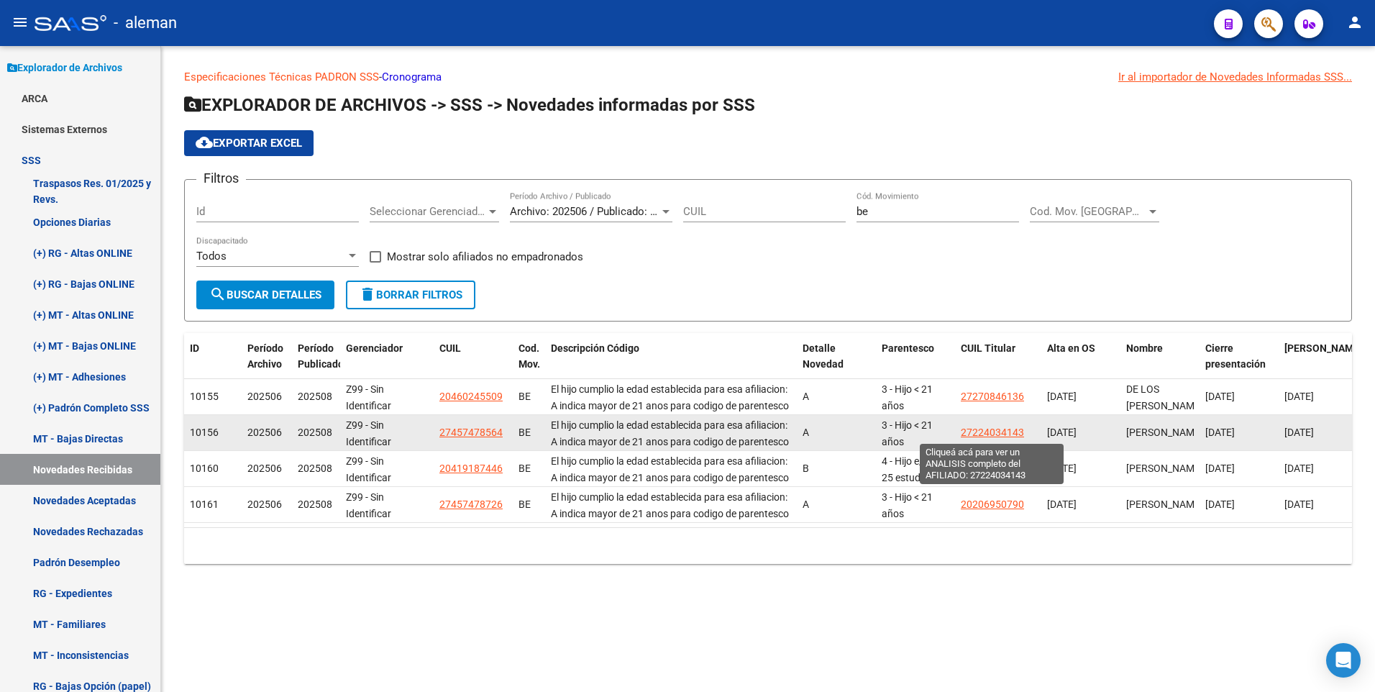
click at [1014, 431] on span "27224034143" at bounding box center [992, 433] width 63 height 12
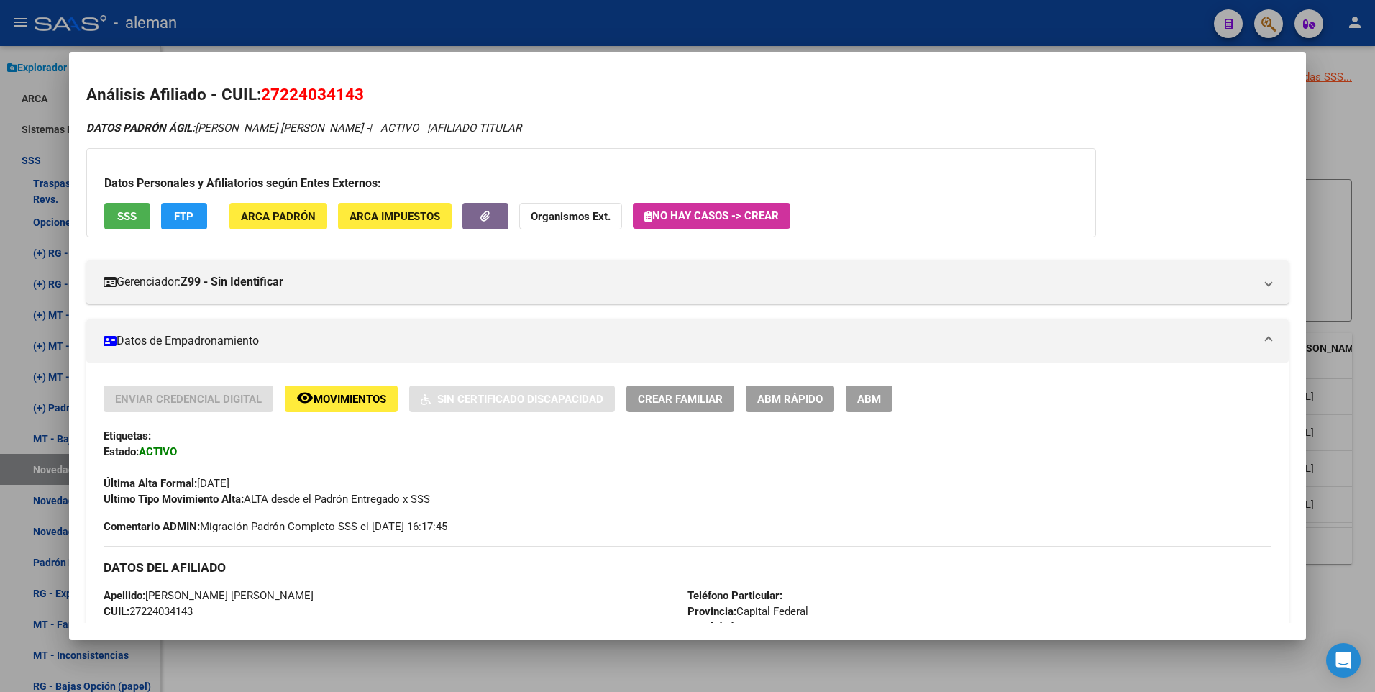
click at [1347, 123] on div at bounding box center [687, 346] width 1375 height 692
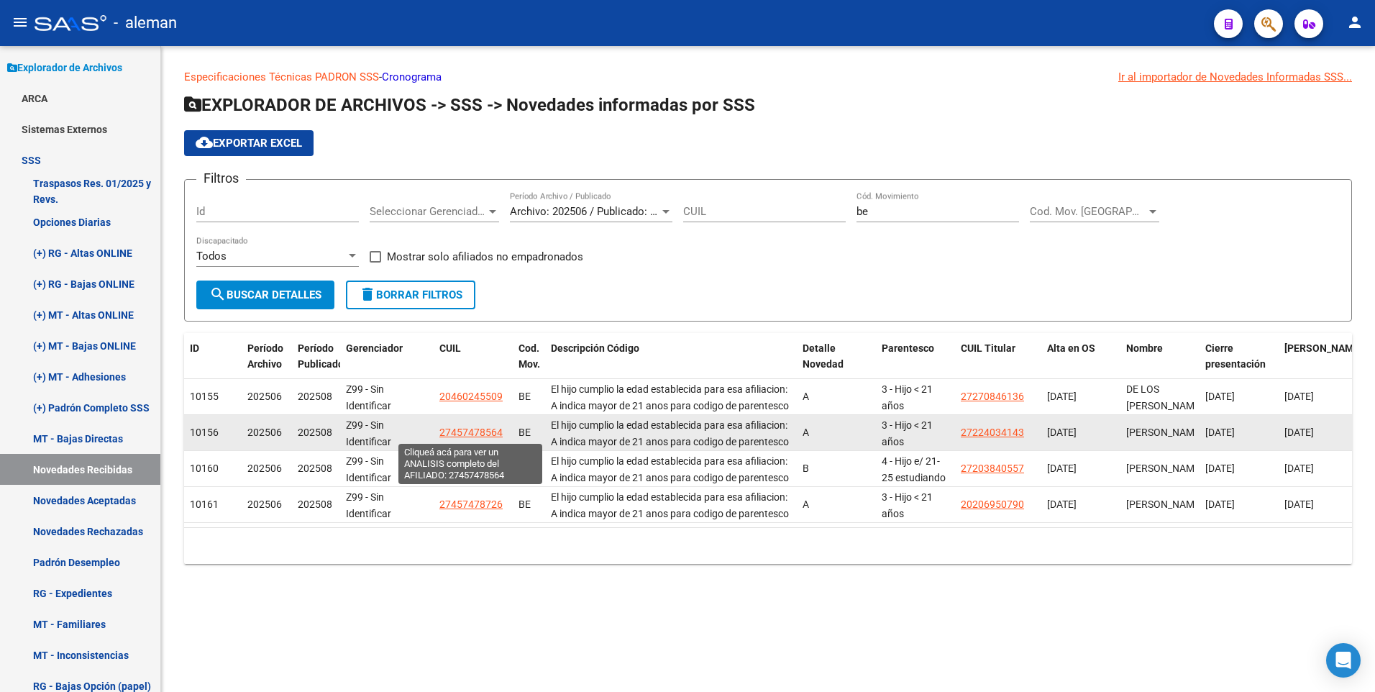
click at [491, 427] on span "27457478564" at bounding box center [471, 433] width 63 height 12
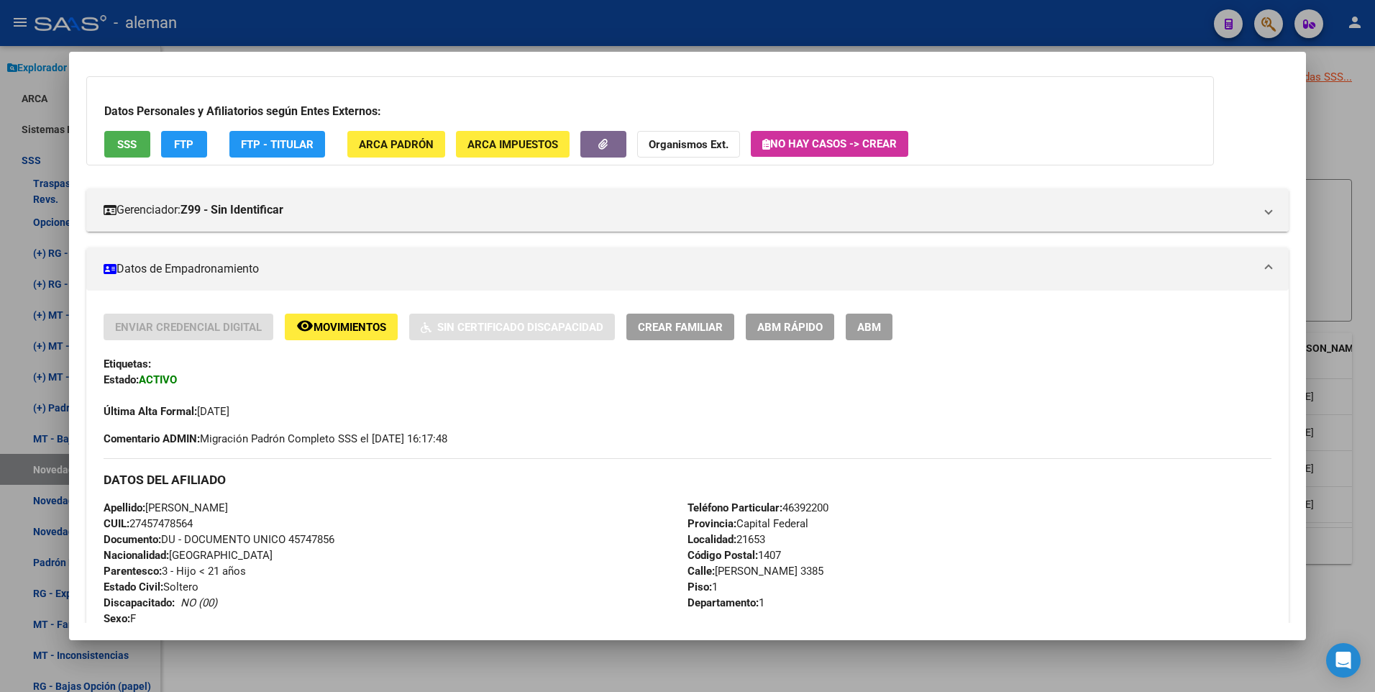
scroll to position [0, 0]
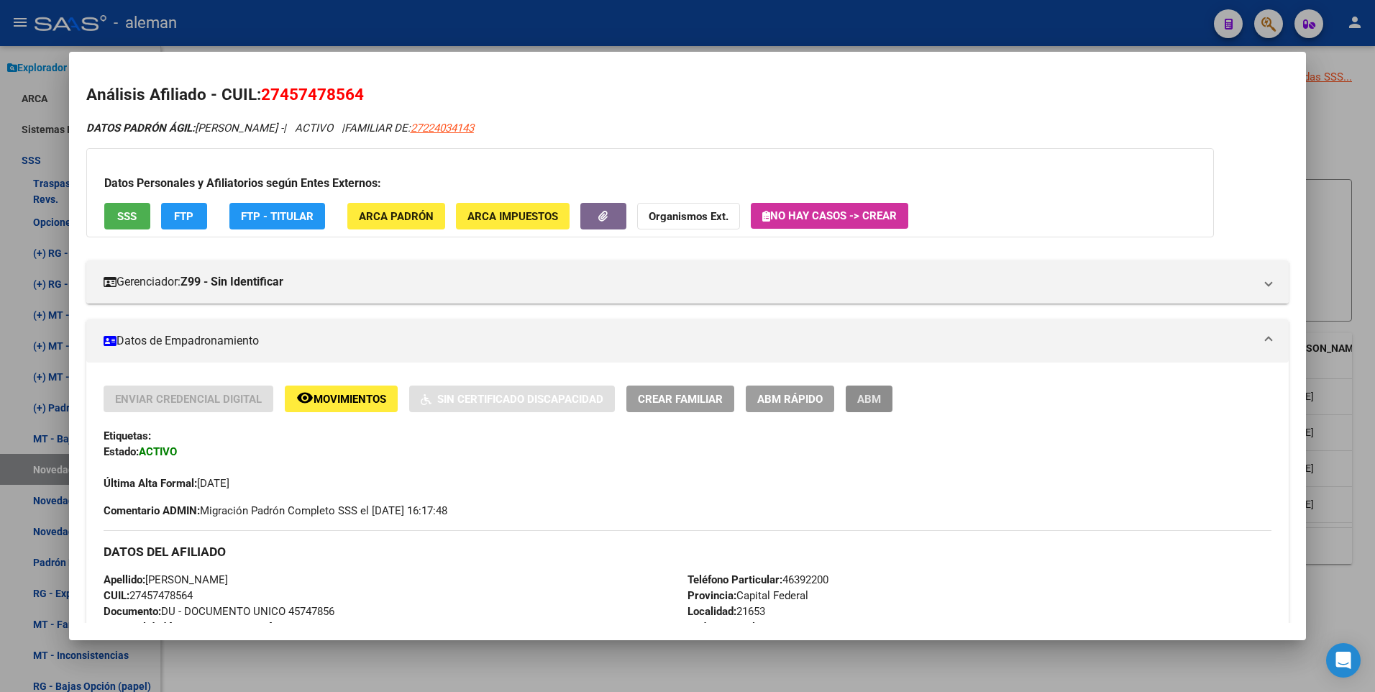
click at [872, 400] on span "ABM" at bounding box center [870, 399] width 24 height 13
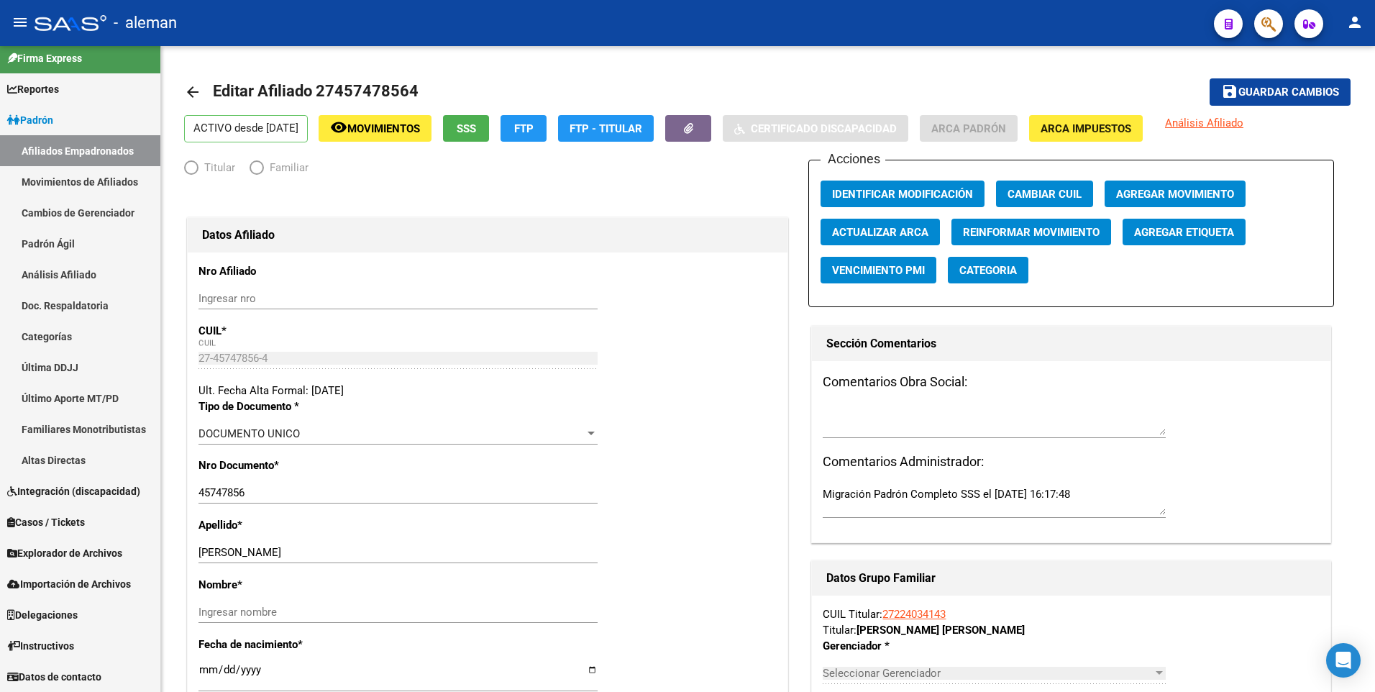
scroll to position [9, 0]
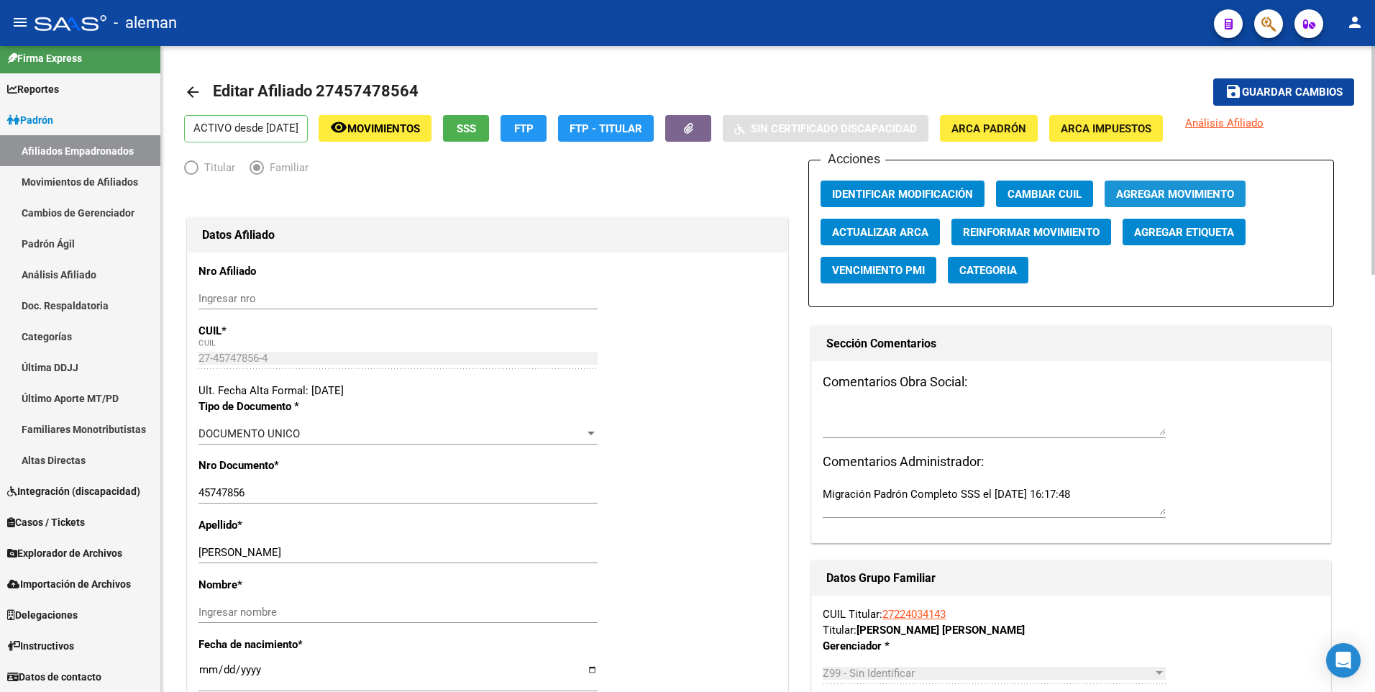
click at [1160, 190] on span "Agregar Movimiento" at bounding box center [1175, 194] width 118 height 13
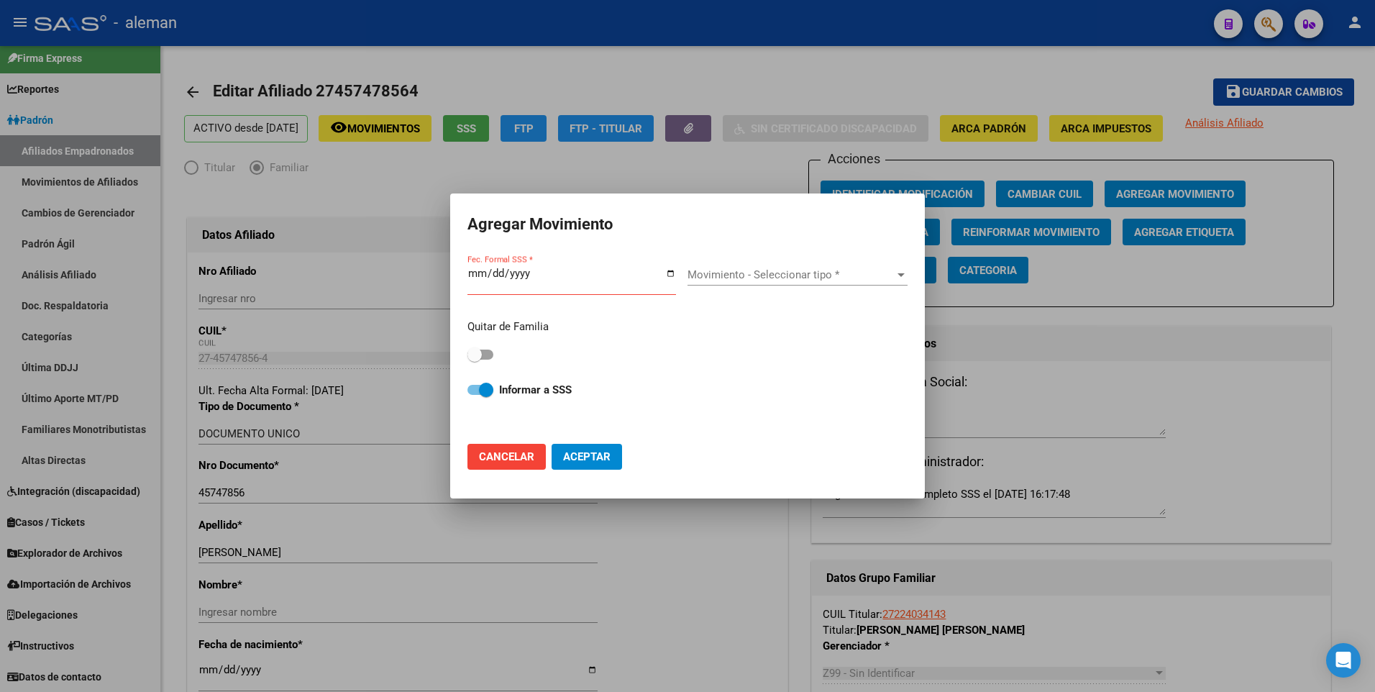
click at [755, 184] on div at bounding box center [687, 346] width 1375 height 692
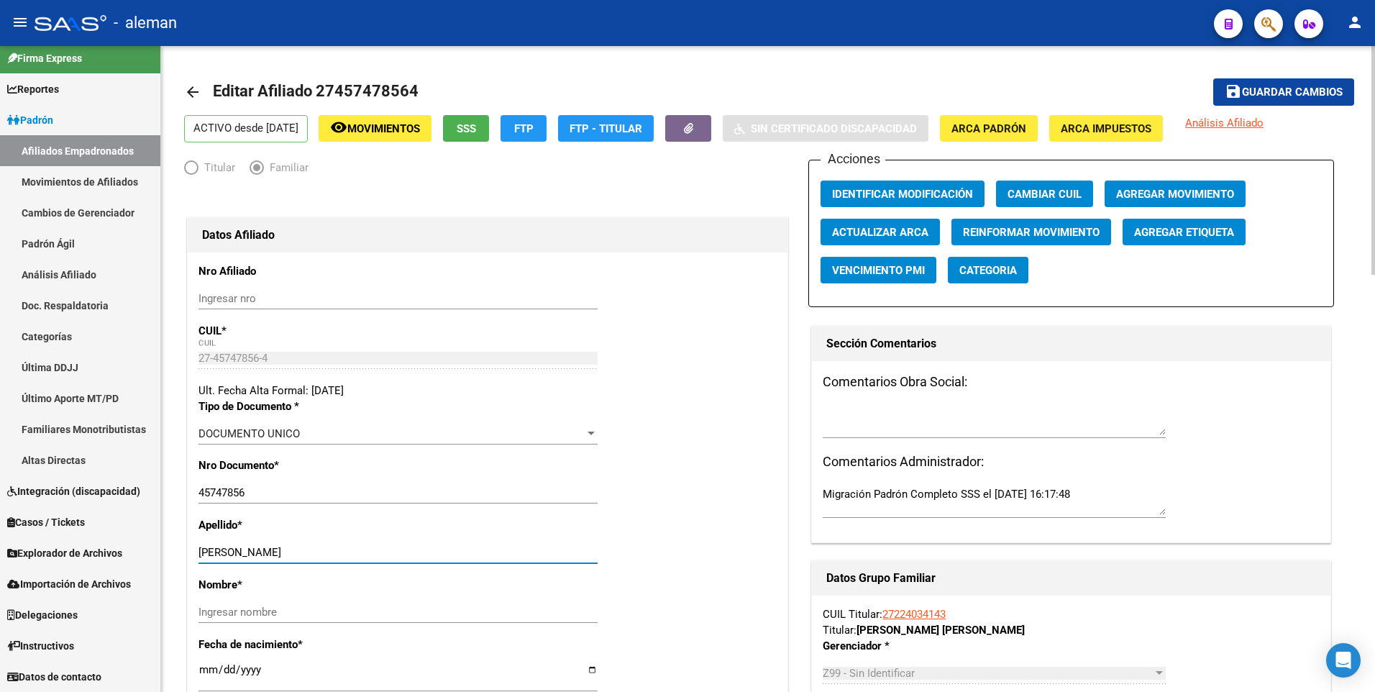
drag, startPoint x: 222, startPoint y: 551, endPoint x: 329, endPoint y: 551, distance: 106.5
click at [329, 551] on input "CAO AGOSTINA BELEN" at bounding box center [398, 552] width 399 height 13
click at [301, 613] on input "Ingresar nombre" at bounding box center [398, 612] width 399 height 13
paste input "AGOSTINA BELEN"
drag, startPoint x: 224, startPoint y: 552, endPoint x: 328, endPoint y: 552, distance: 104.3
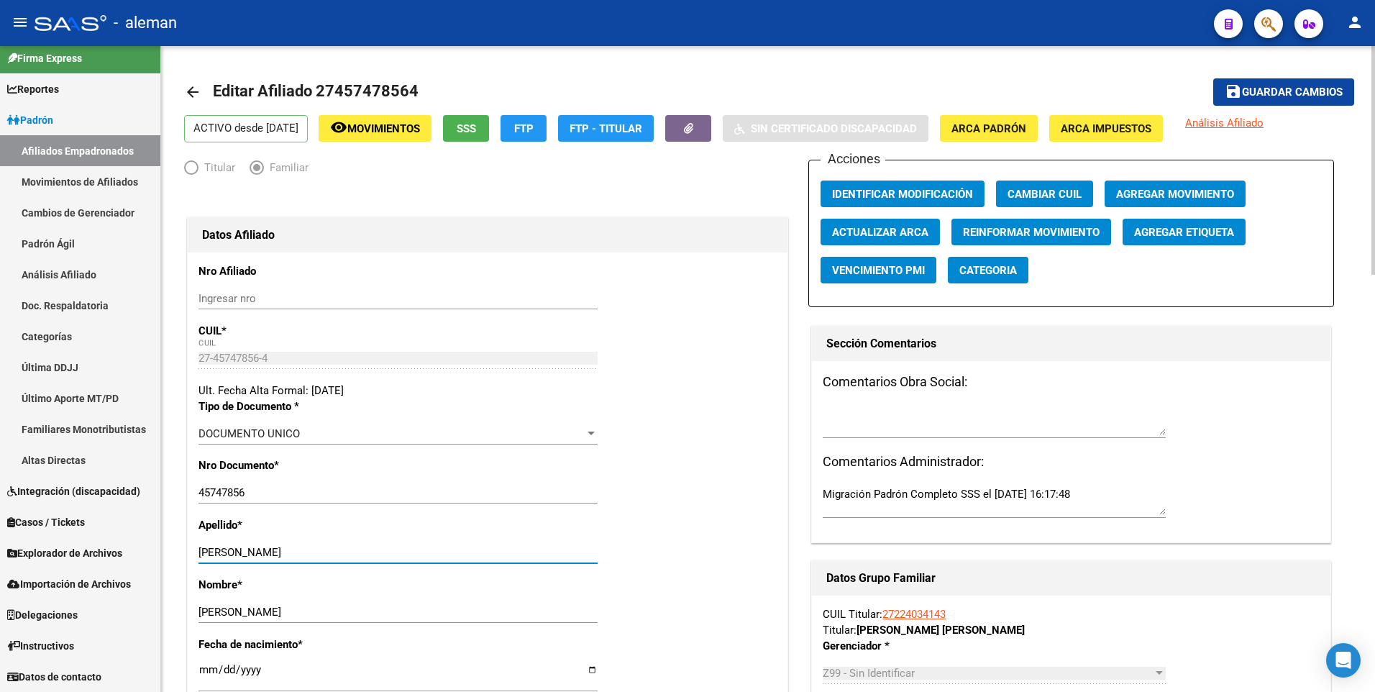
click at [328, 552] on input "CAO AGOSTINA BELEN" at bounding box center [398, 552] width 399 height 13
click at [1196, 194] on span "Agregar Movimiento" at bounding box center [1175, 194] width 118 height 13
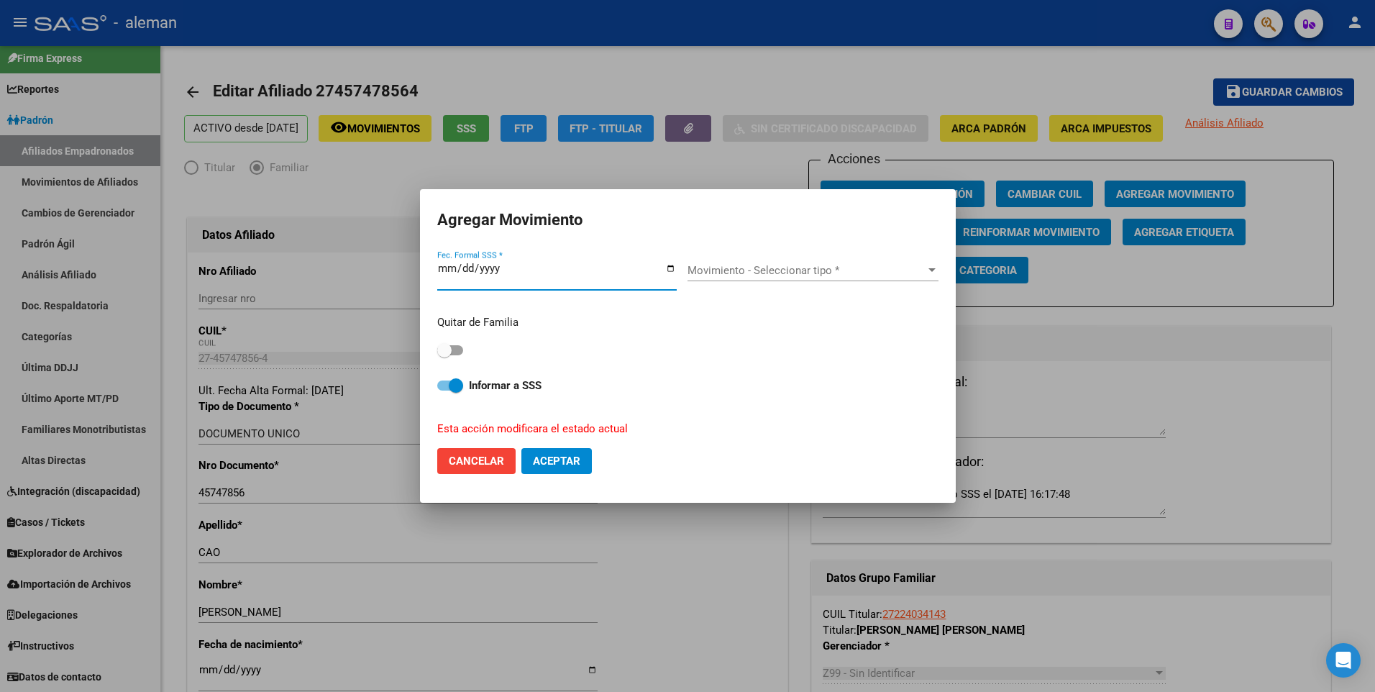
click at [446, 383] on span at bounding box center [450, 386] width 26 height 10
click at [445, 391] on input "Informar a SSS" at bounding box center [444, 391] width 1 height 1
click at [833, 270] on span "Movimiento - Seleccionar tipo *" at bounding box center [807, 270] width 238 height 13
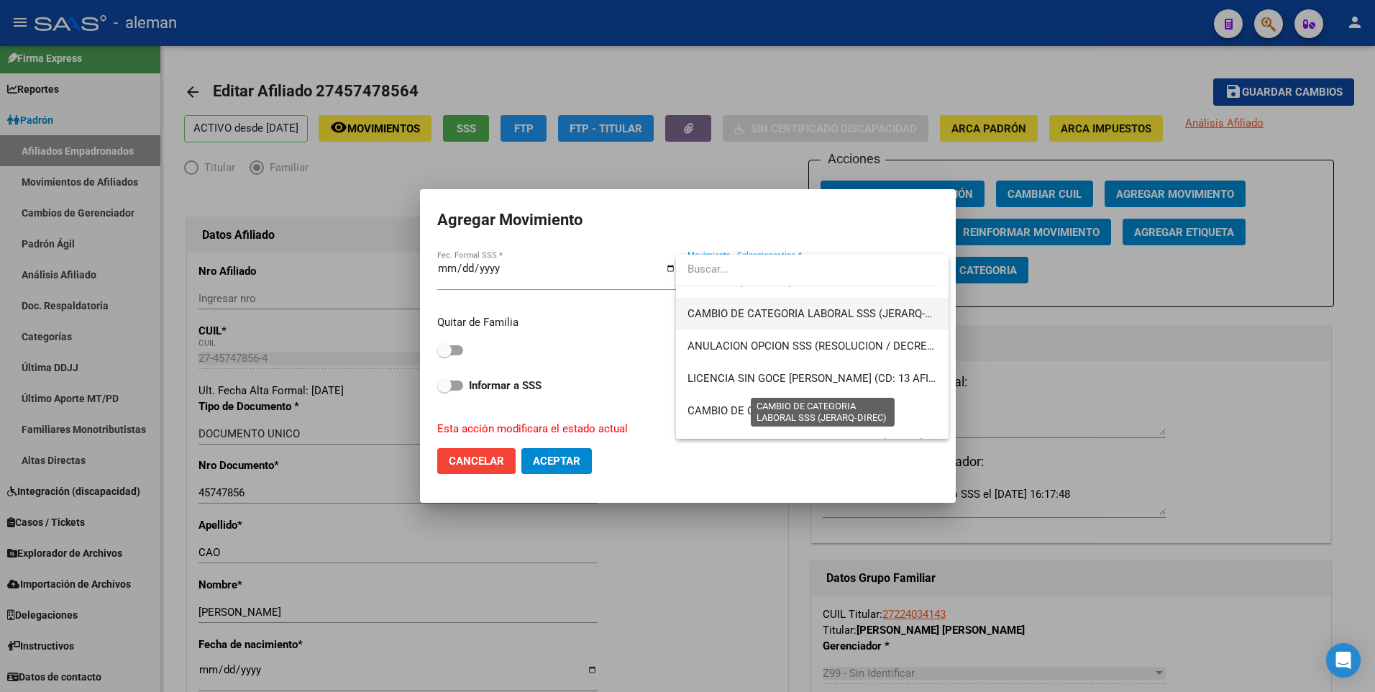
scroll to position [144, 0]
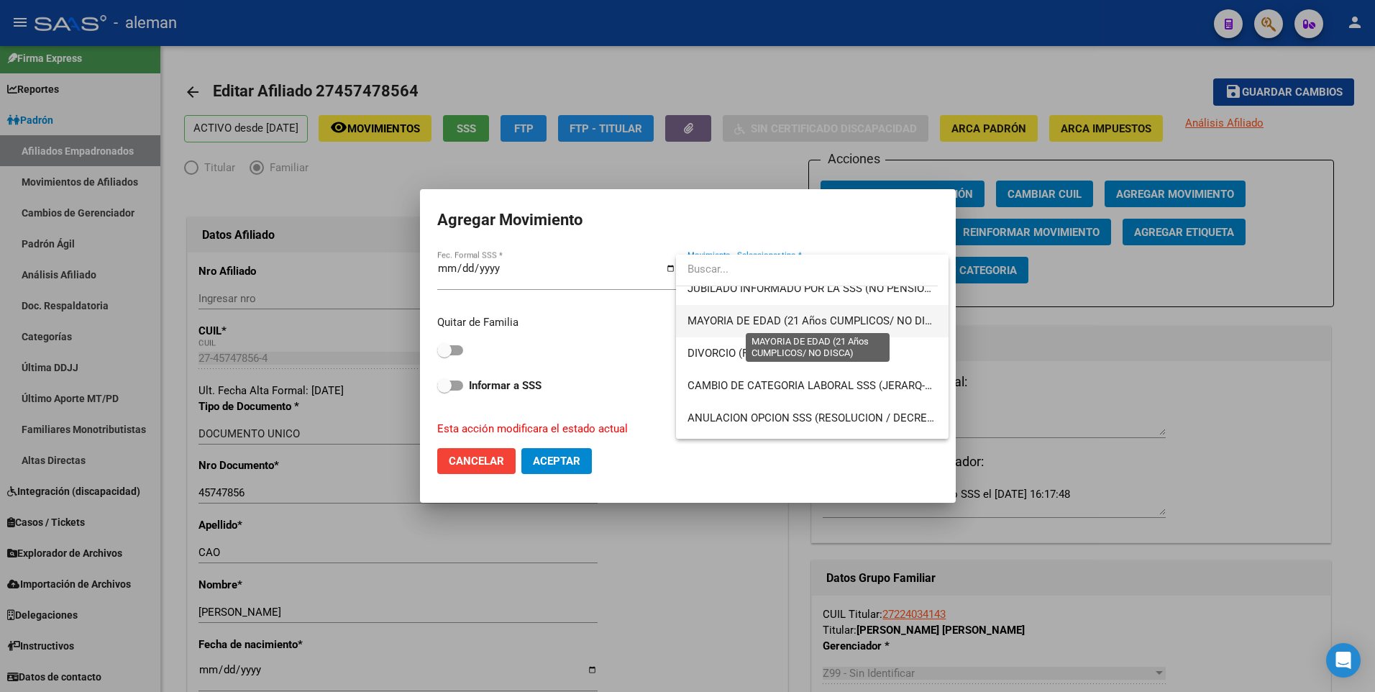
click at [814, 317] on span "MAYORIA DE EDAD (21 Años CUMPLICOS/ NO DISCA)" at bounding box center [819, 320] width 262 height 13
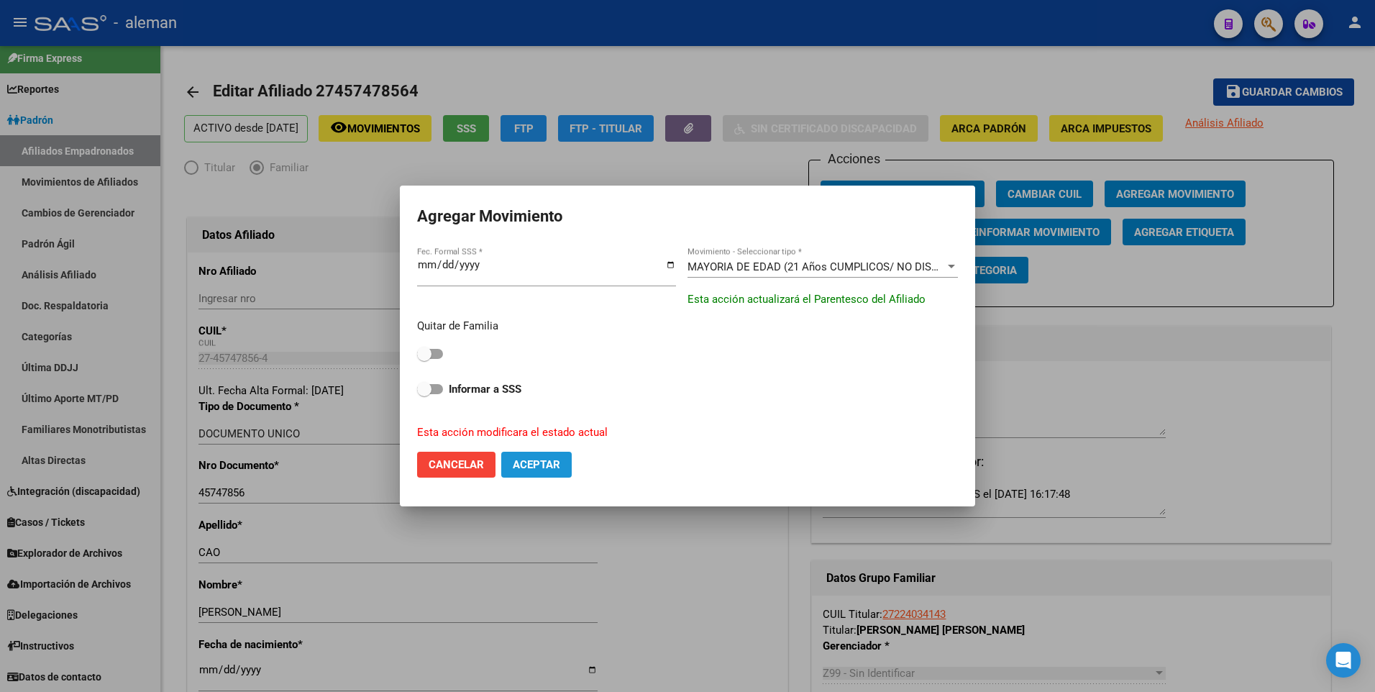
click at [538, 462] on span "Aceptar" at bounding box center [536, 464] width 47 height 13
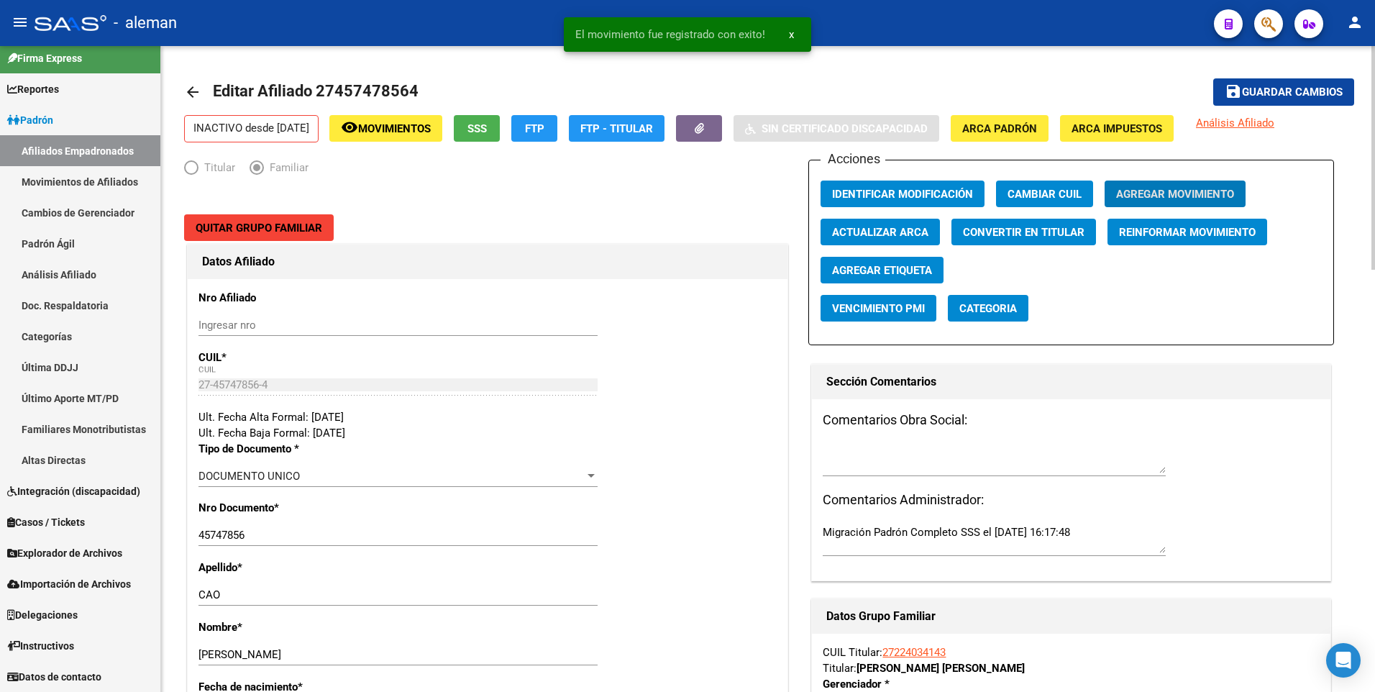
click at [1192, 194] on span "Agregar Movimiento" at bounding box center [1175, 194] width 118 height 13
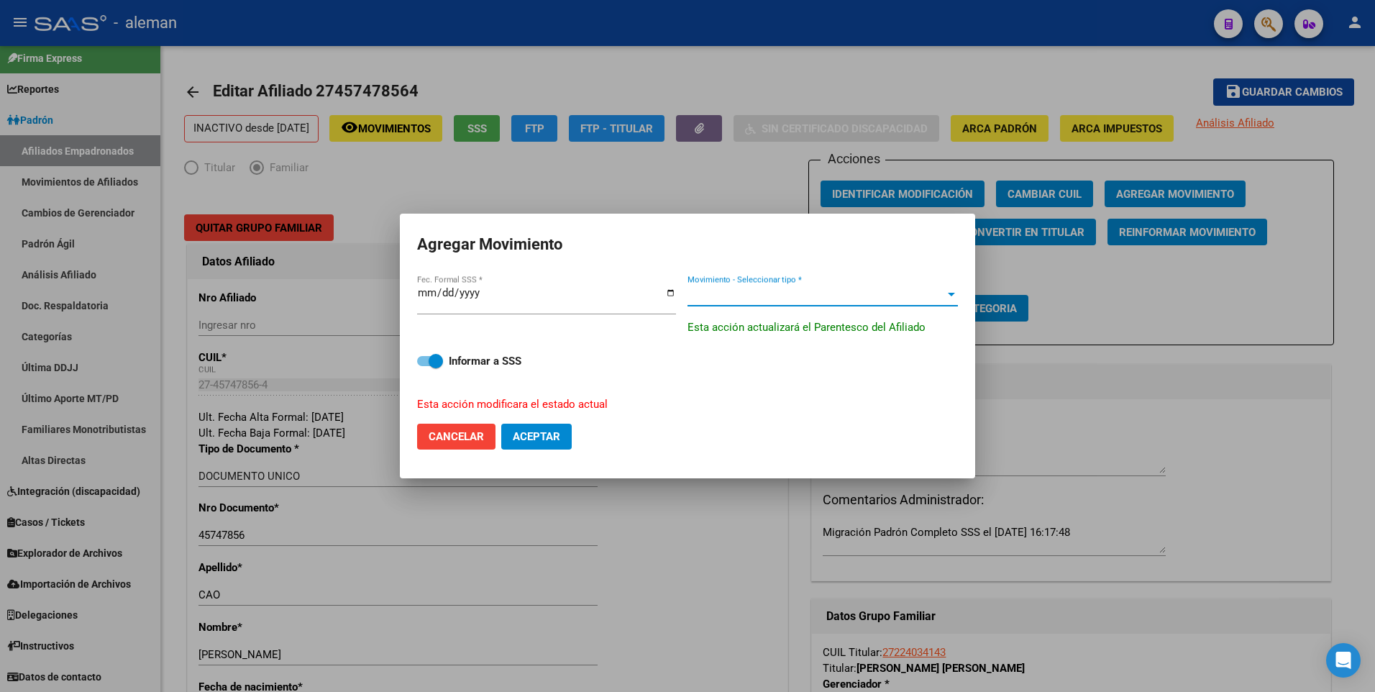
click at [717, 291] on span "Movimiento - Seleccionar tipo *" at bounding box center [817, 294] width 258 height 13
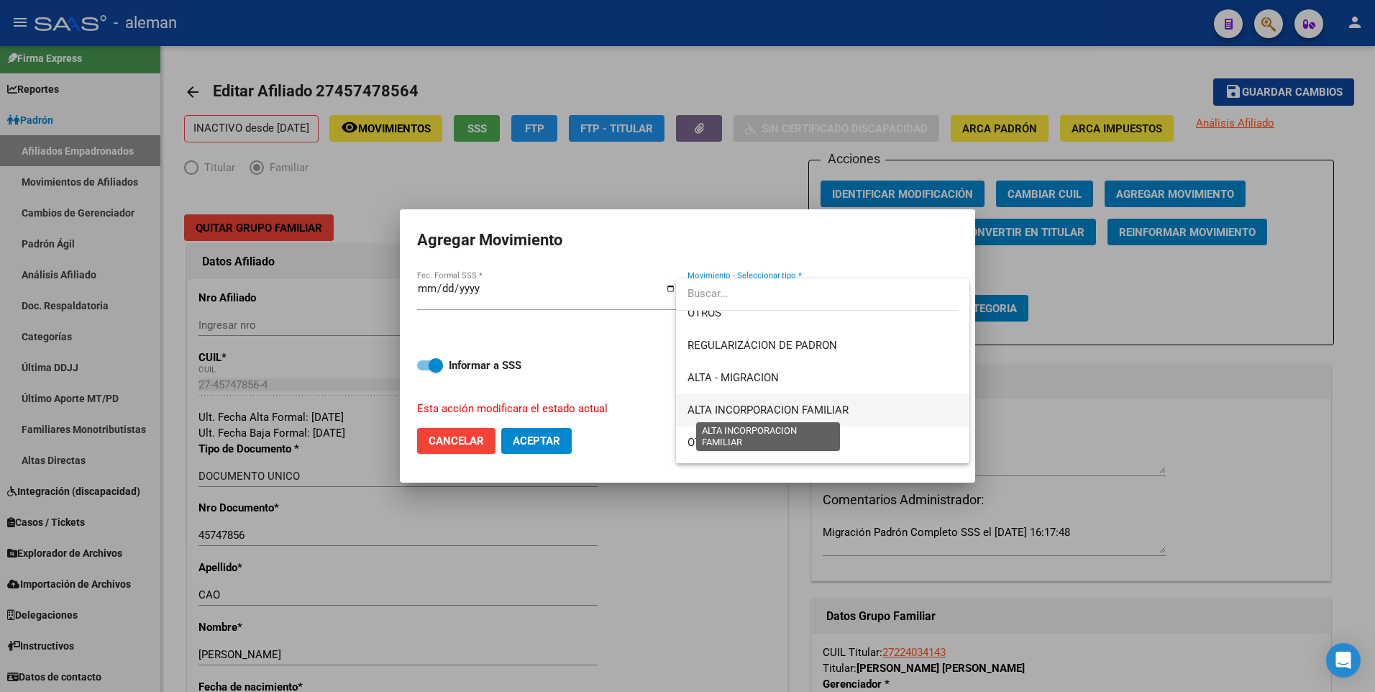
click at [786, 411] on span "ALTA INCORPORACION FAMILIAR" at bounding box center [768, 410] width 161 height 13
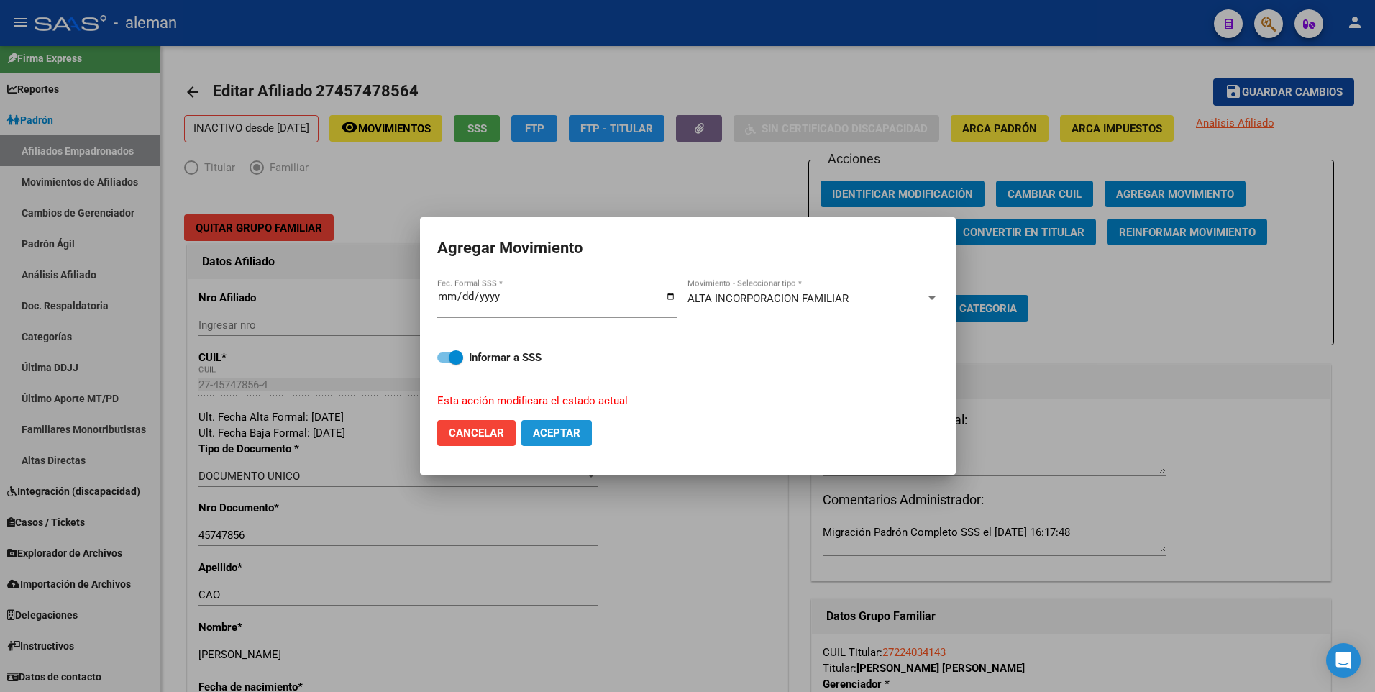
click at [570, 430] on span "Aceptar" at bounding box center [556, 433] width 47 height 13
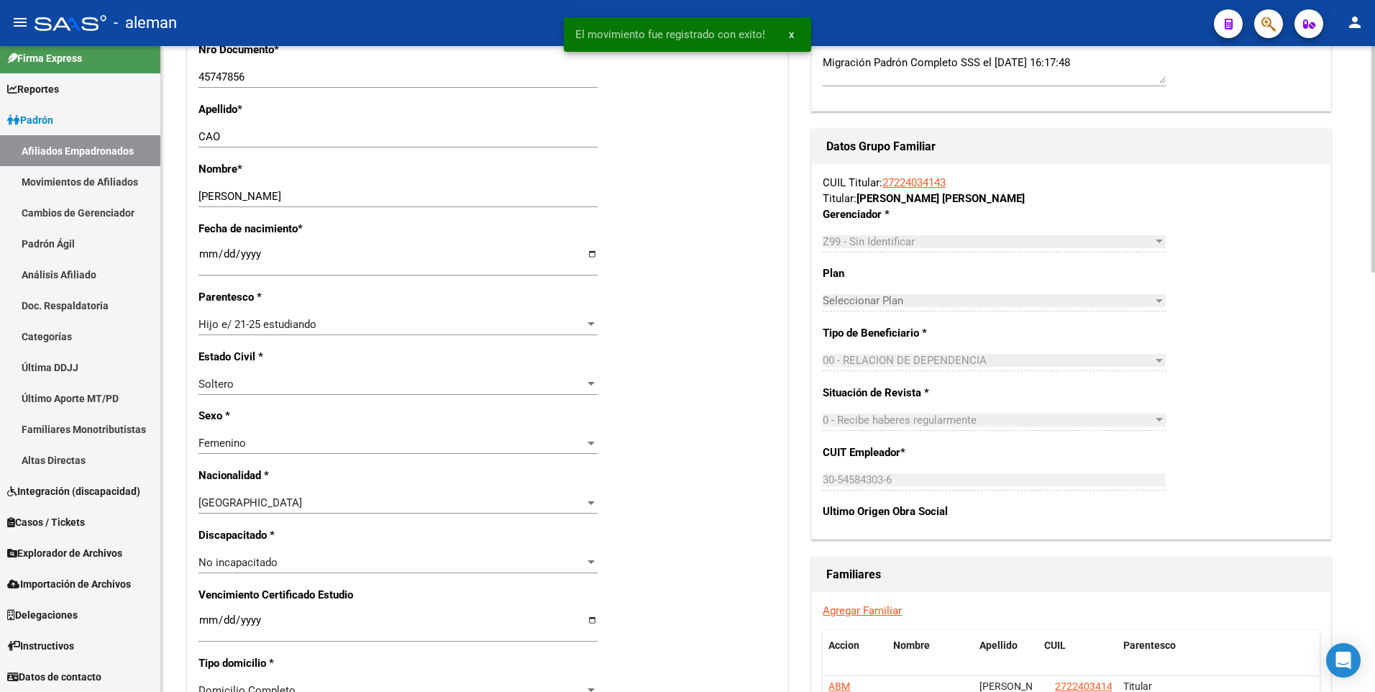
scroll to position [0, 0]
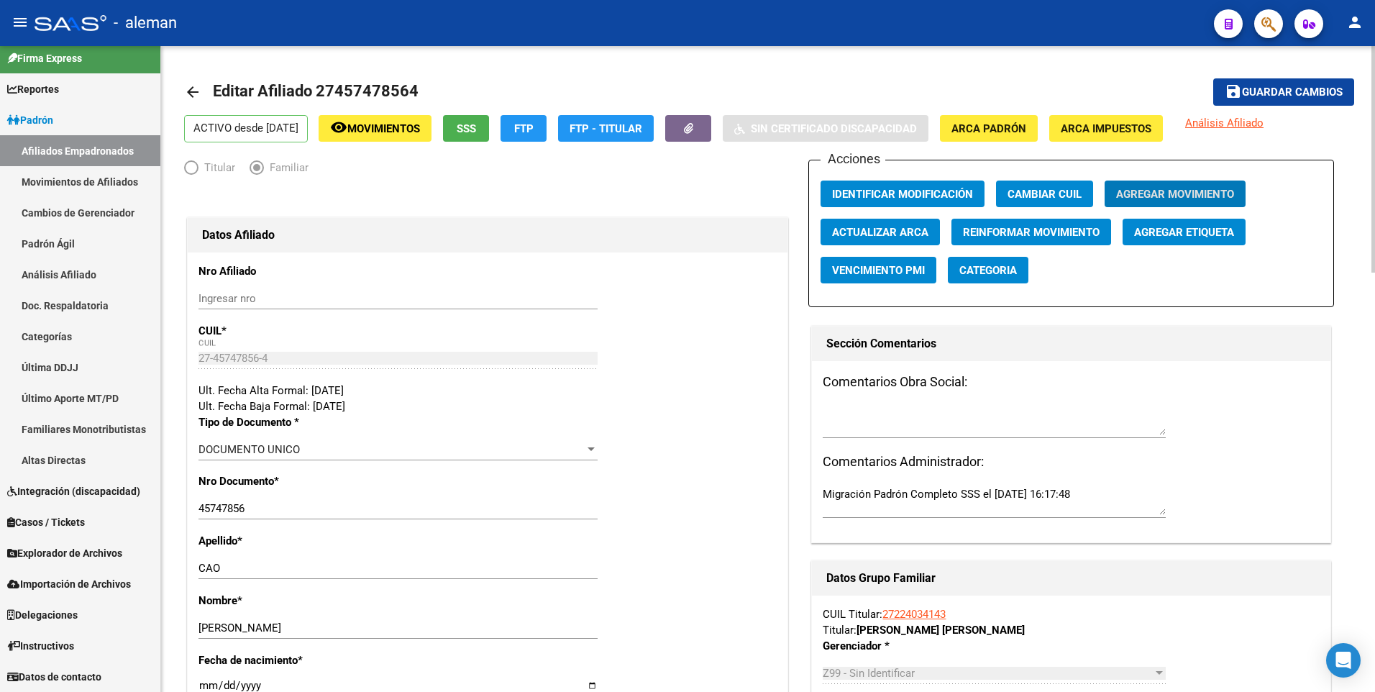
click at [191, 91] on mat-icon "arrow_back" at bounding box center [192, 91] width 17 height 17
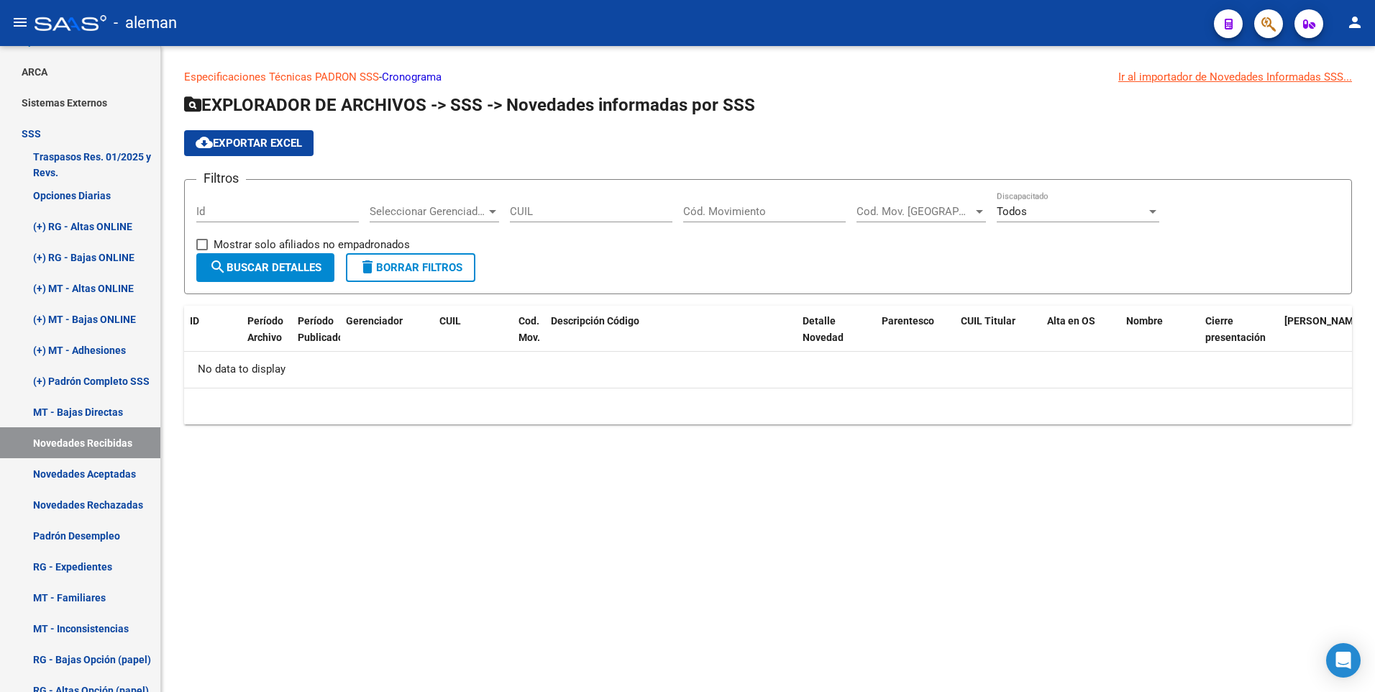
scroll to position [155, 0]
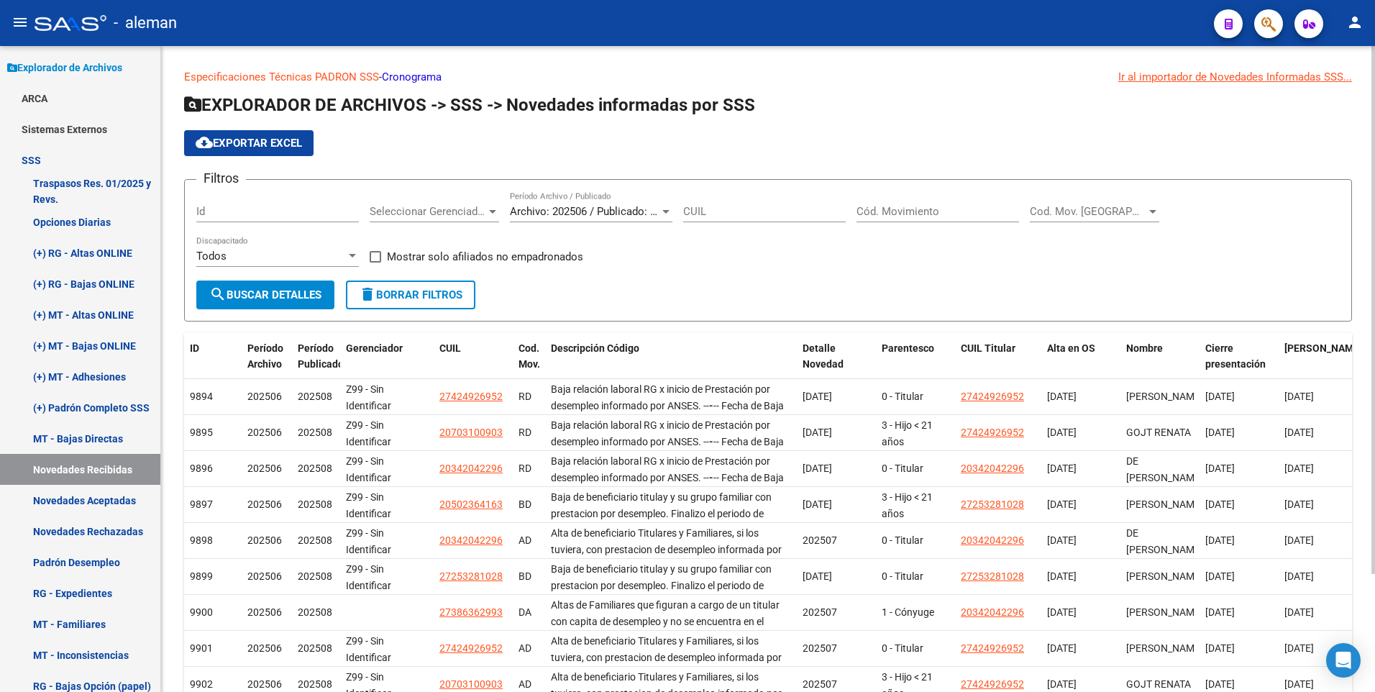
click at [924, 206] on div "Cód. Movimiento" at bounding box center [938, 206] width 163 height 31
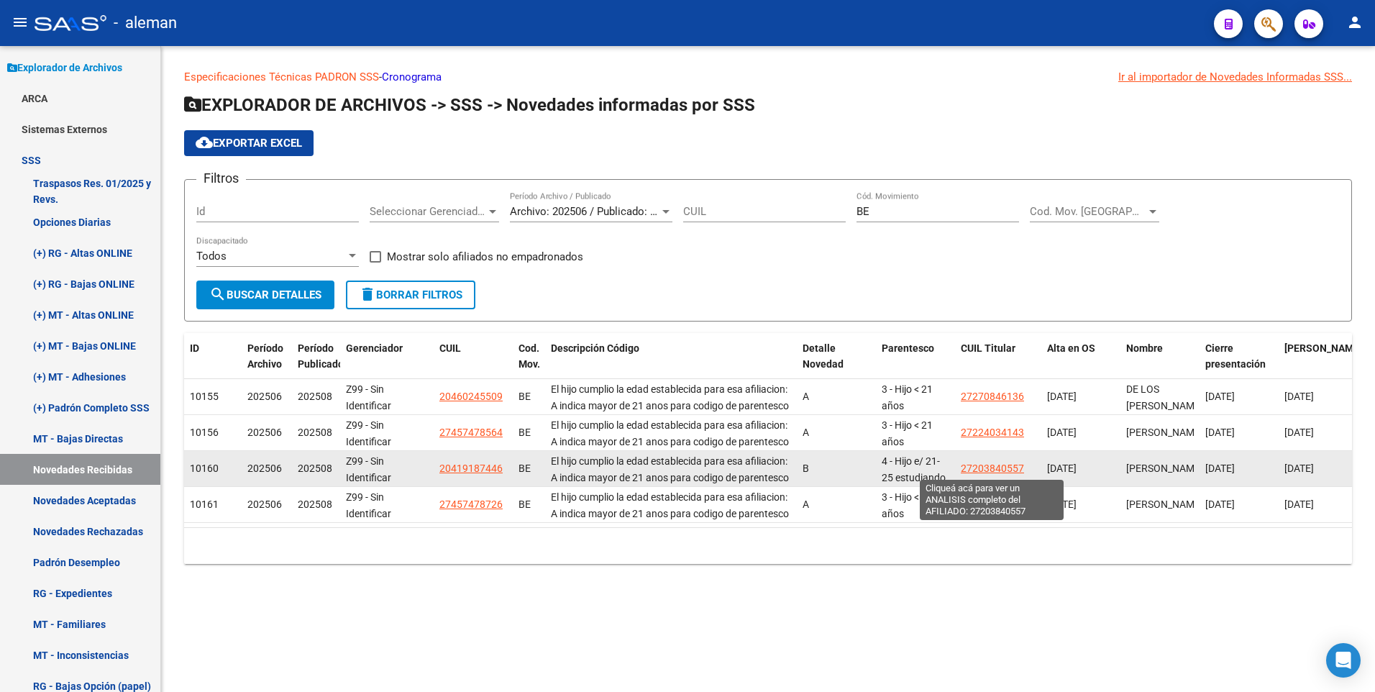
click at [994, 465] on span "27203840557" at bounding box center [992, 469] width 63 height 12
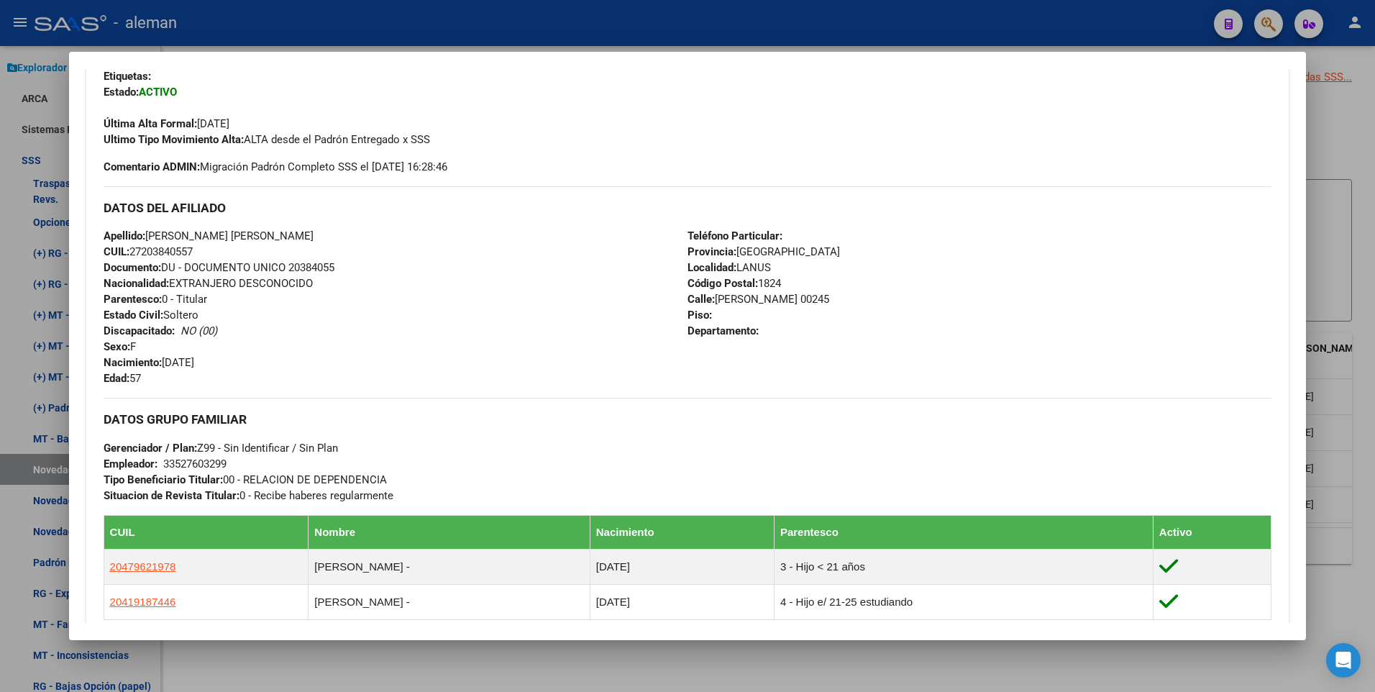
scroll to position [0, 0]
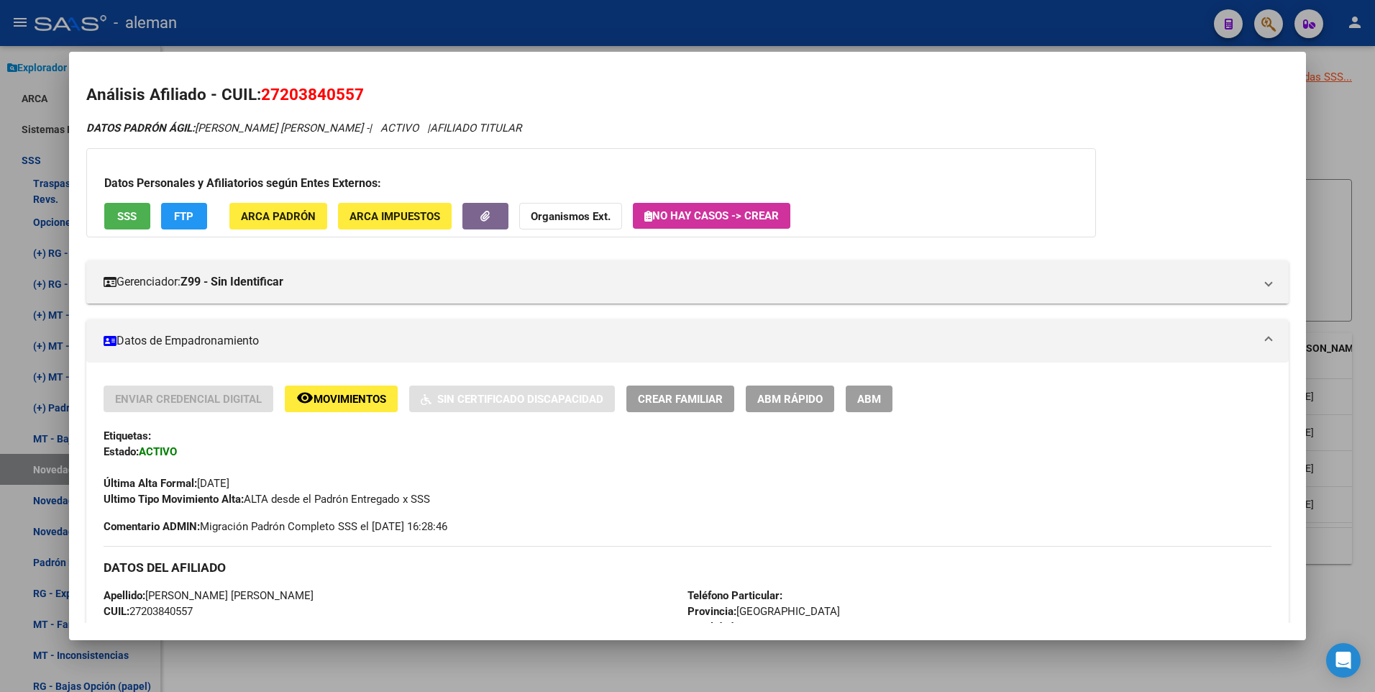
click at [1347, 330] on div at bounding box center [687, 346] width 1375 height 692
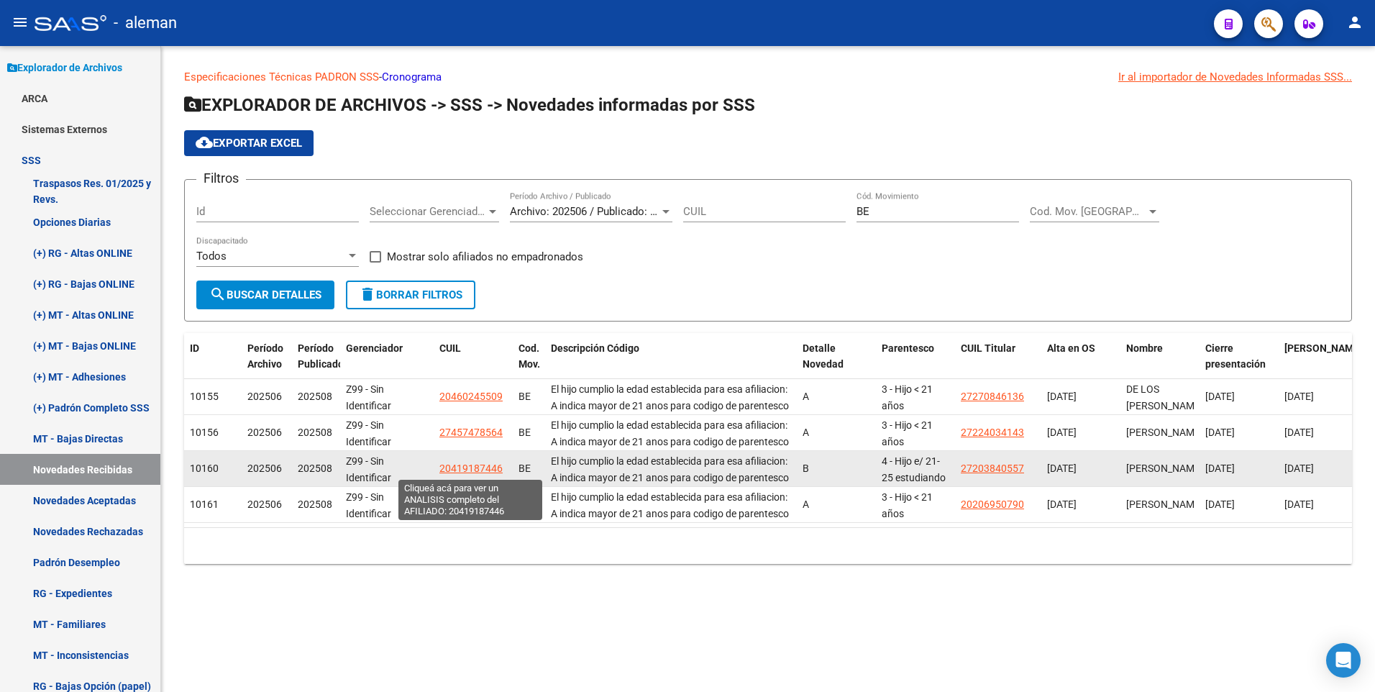
click at [468, 466] on span "20419187446" at bounding box center [471, 469] width 63 height 12
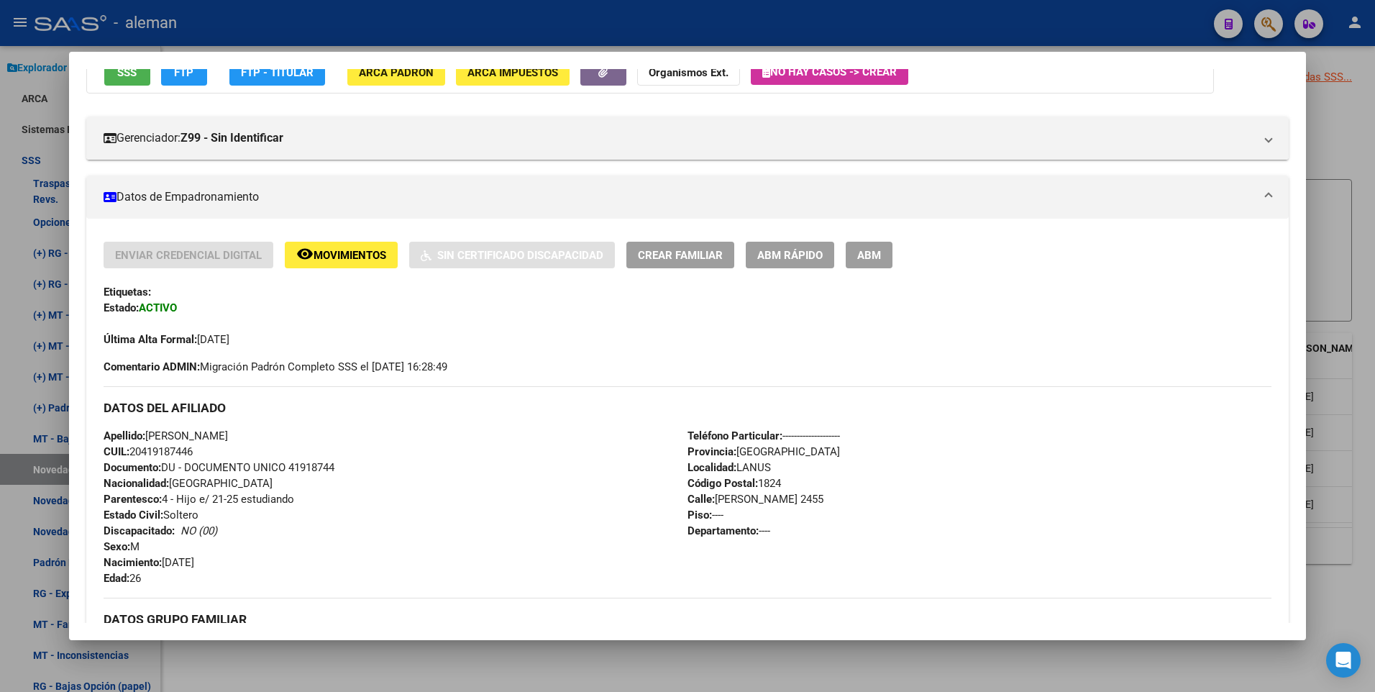
scroll to position [72, 0]
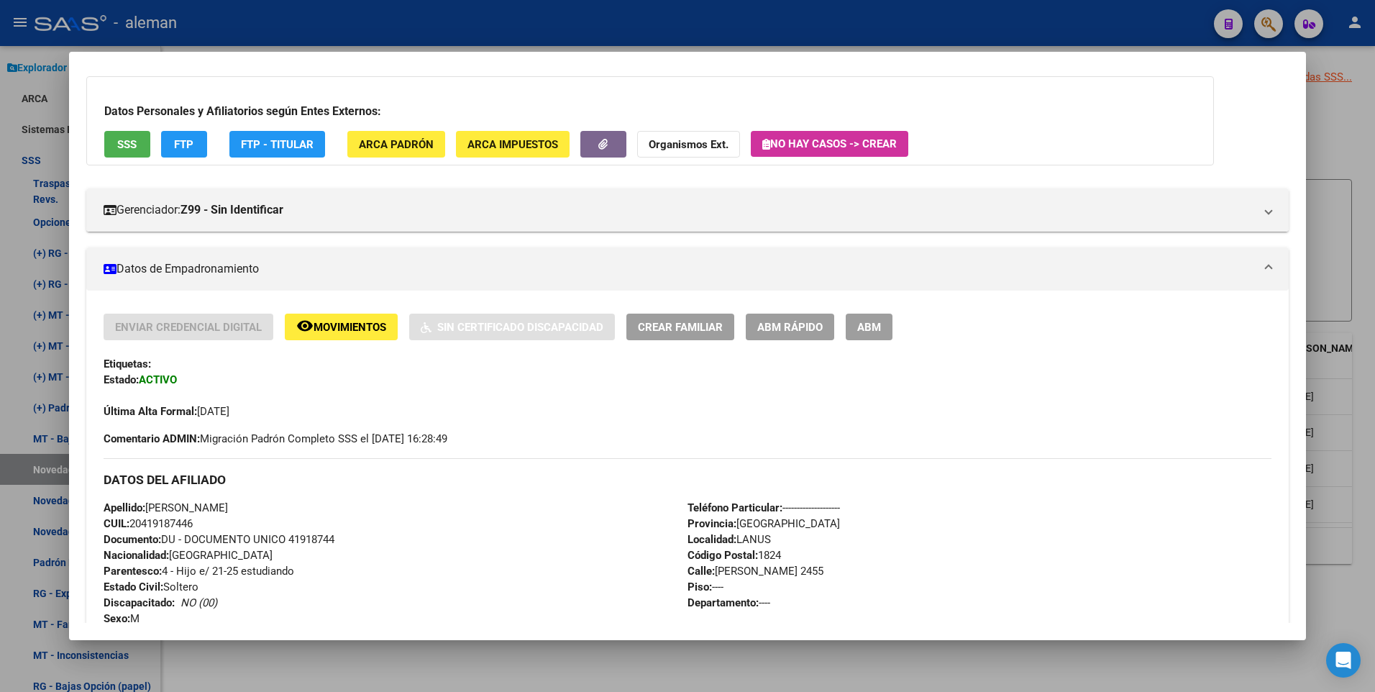
click at [872, 327] on span "ABM" at bounding box center [870, 327] width 24 height 13
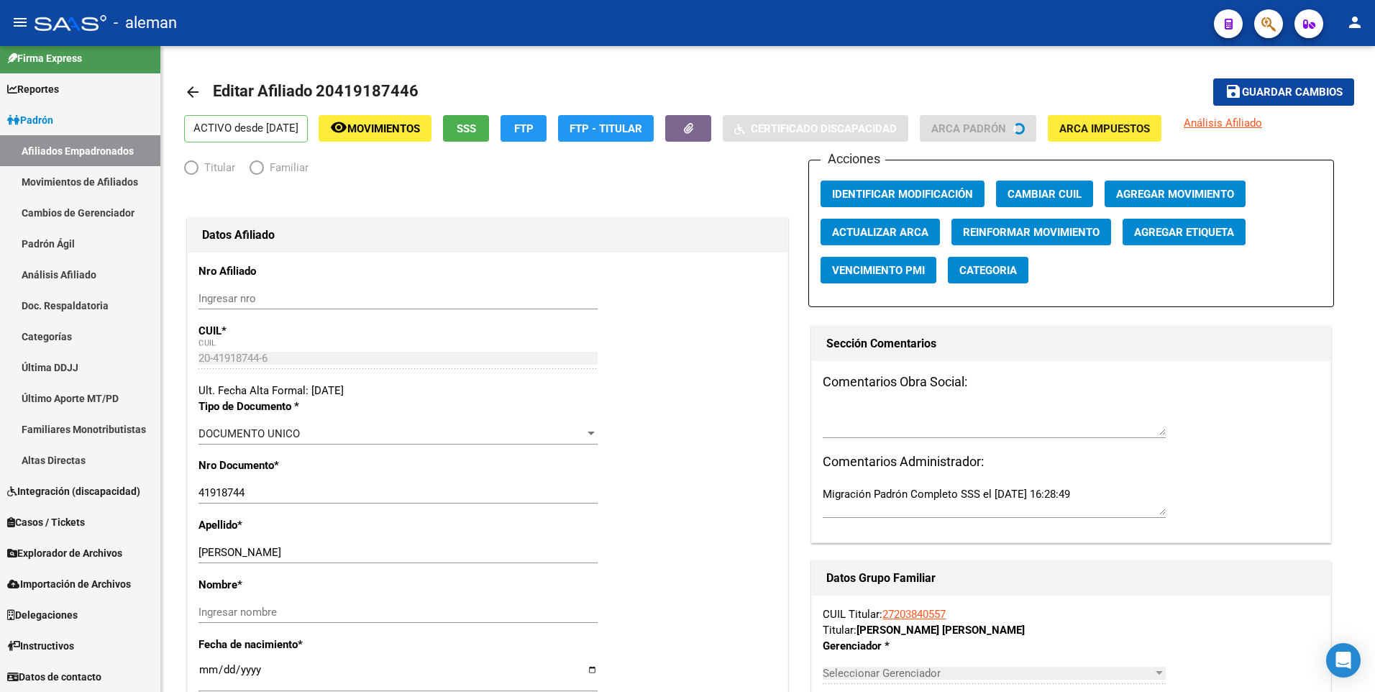
scroll to position [9, 0]
click at [1165, 196] on span "Agregar Movimiento" at bounding box center [1175, 194] width 118 height 13
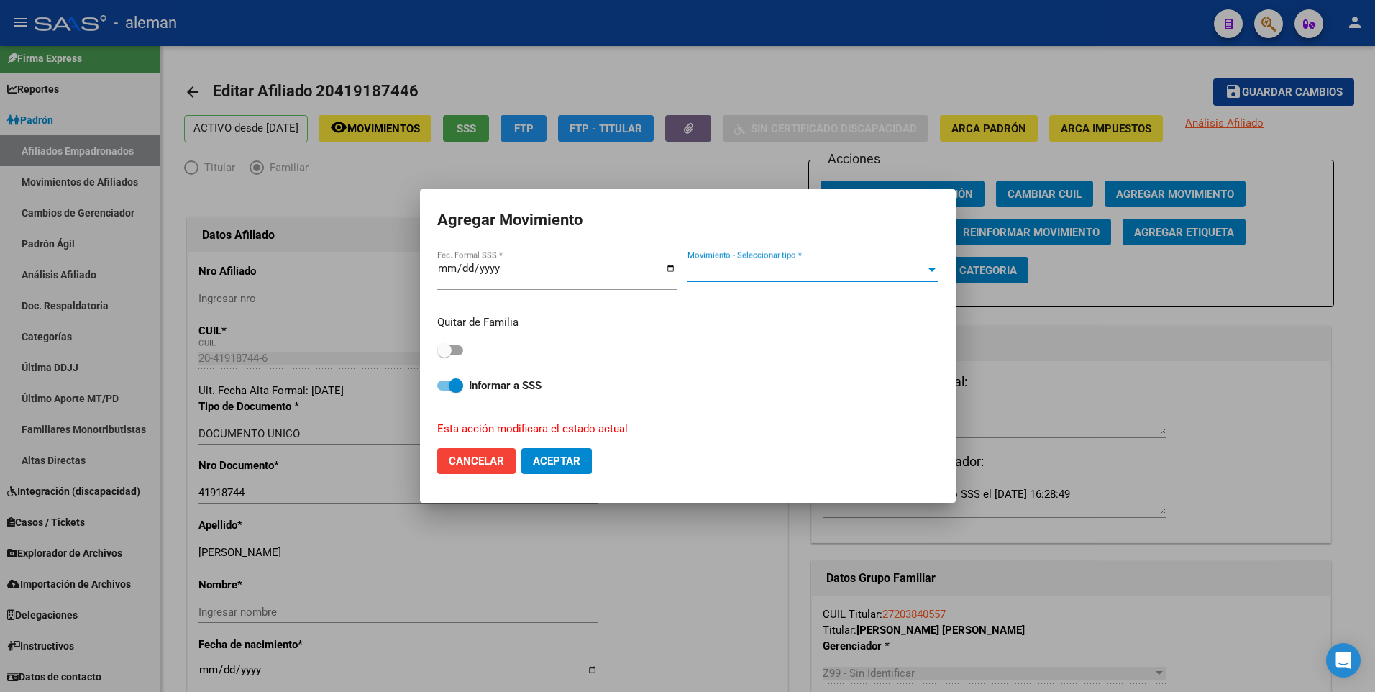
click at [773, 265] on span "Movimiento - Seleccionar tipo *" at bounding box center [807, 270] width 238 height 13
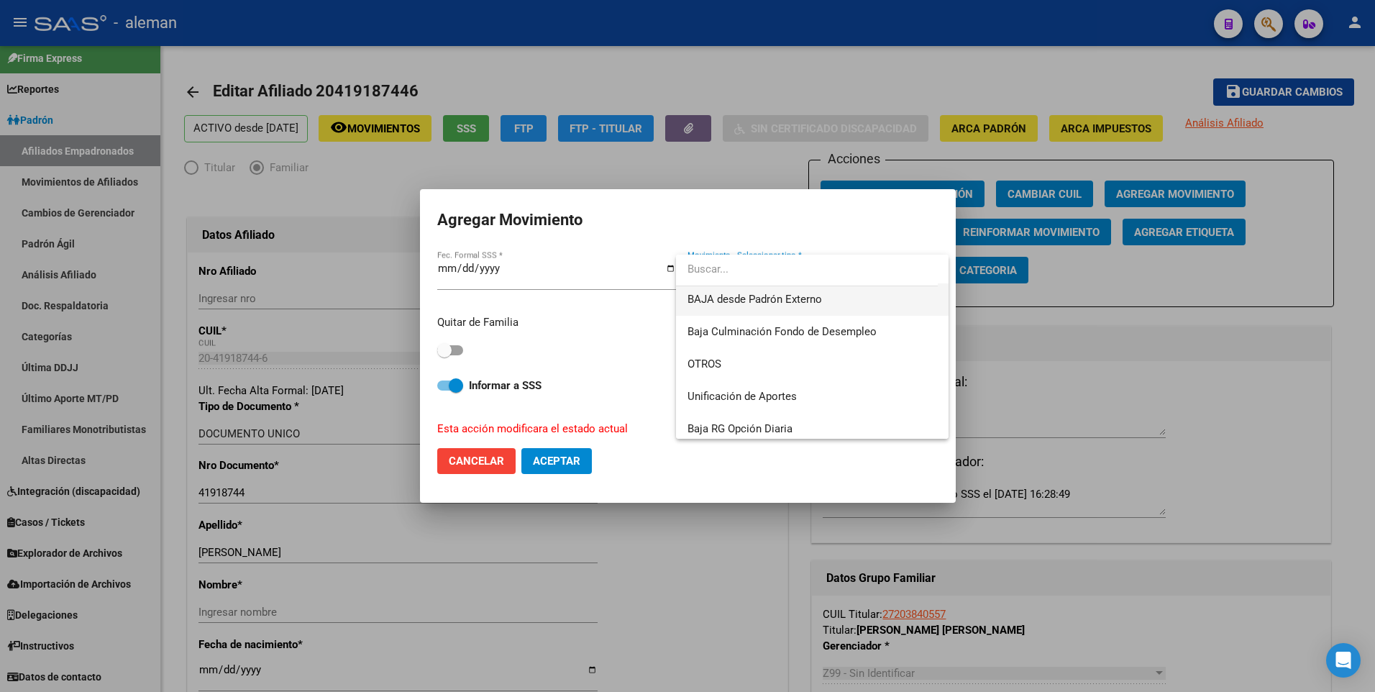
scroll to position [1046, 0]
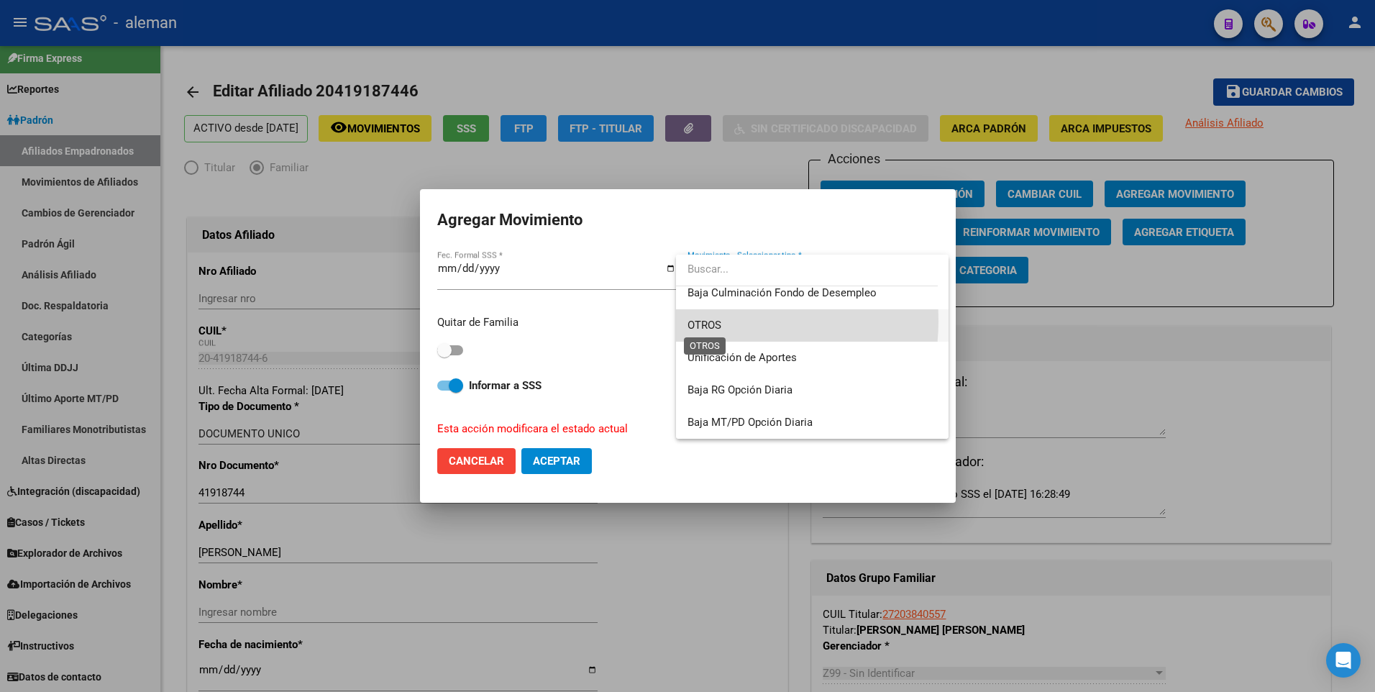
click at [716, 321] on span "OTROS" at bounding box center [705, 325] width 34 height 13
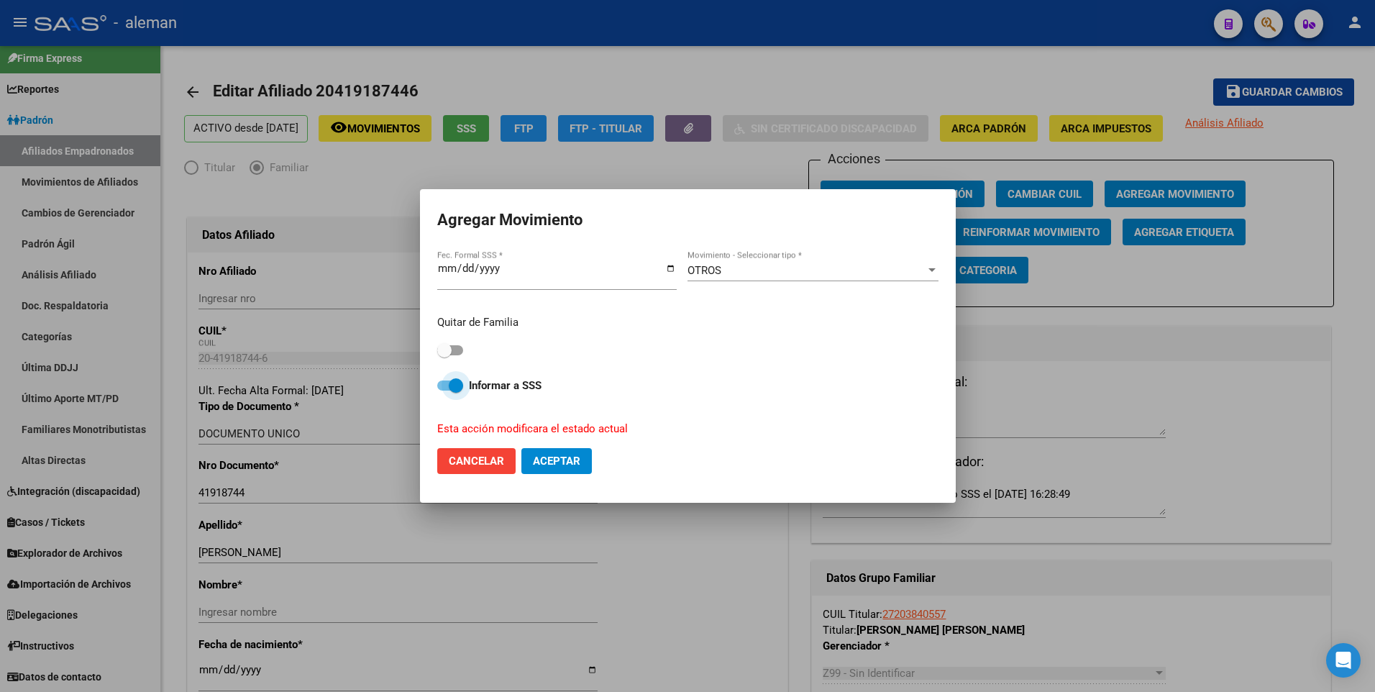
click at [448, 383] on span at bounding box center [450, 386] width 26 height 10
click at [445, 391] on input "Informar a SSS" at bounding box center [444, 391] width 1 height 1
click at [572, 459] on span "Aceptar" at bounding box center [556, 461] width 47 height 13
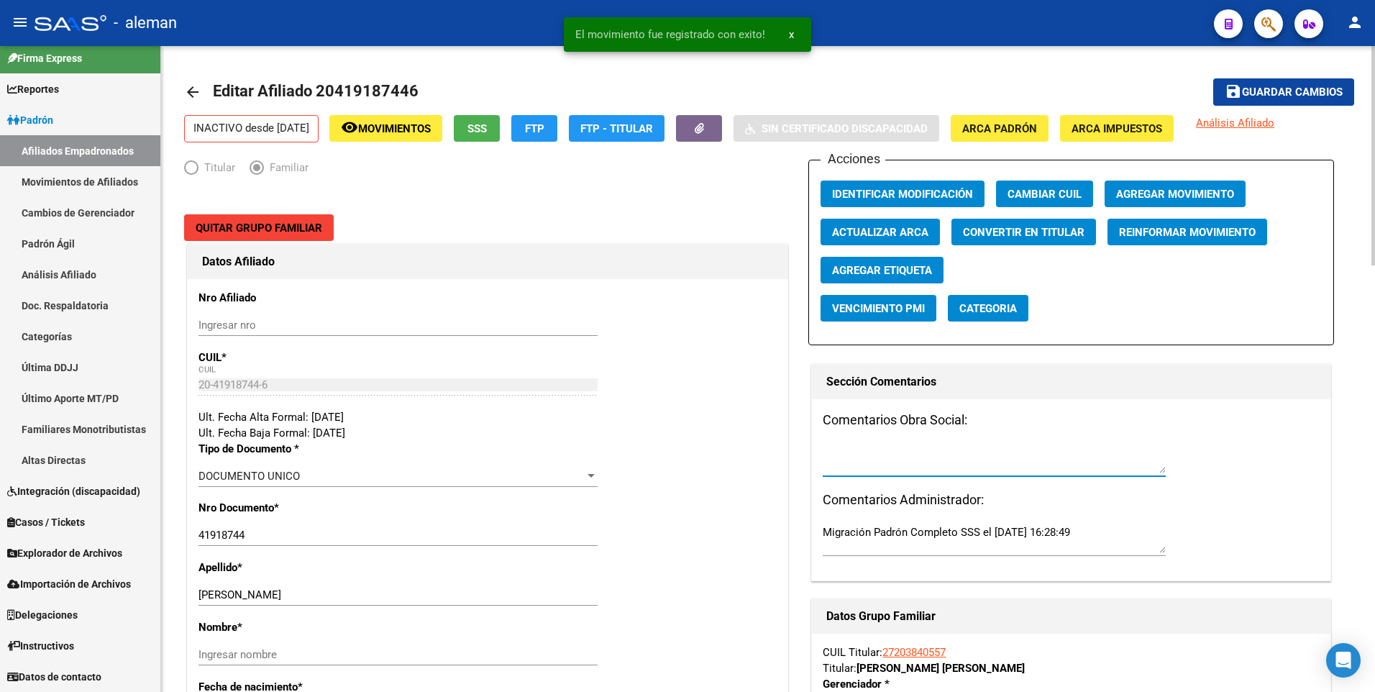
click at [840, 464] on textarea at bounding box center [994, 459] width 343 height 29
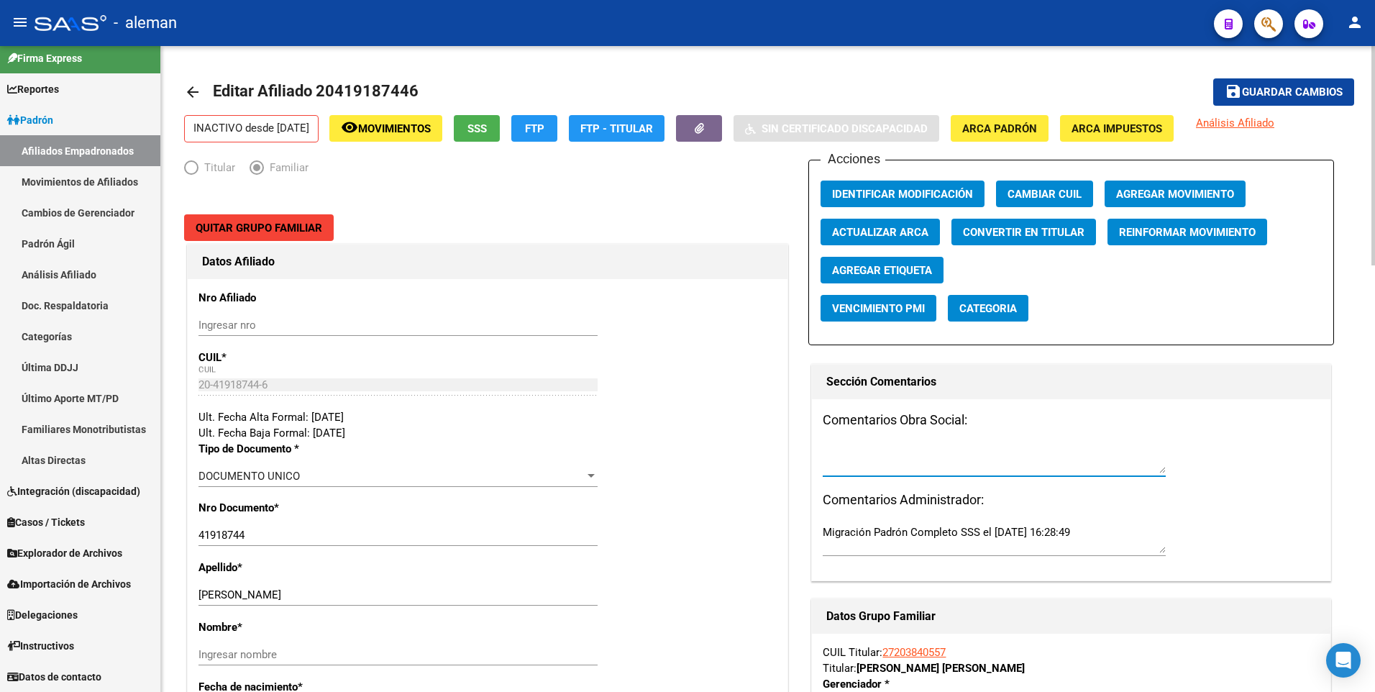
click at [196, 92] on mat-icon "arrow_back" at bounding box center [192, 91] width 17 height 17
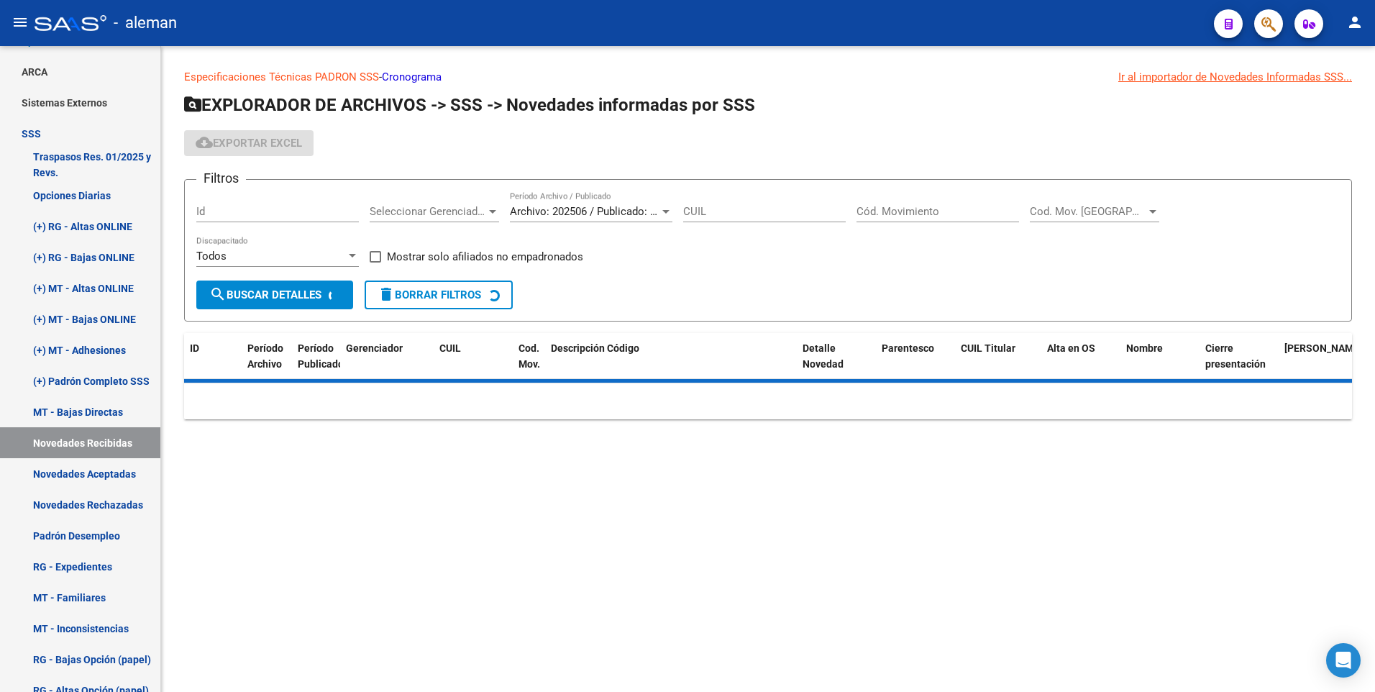
scroll to position [155, 0]
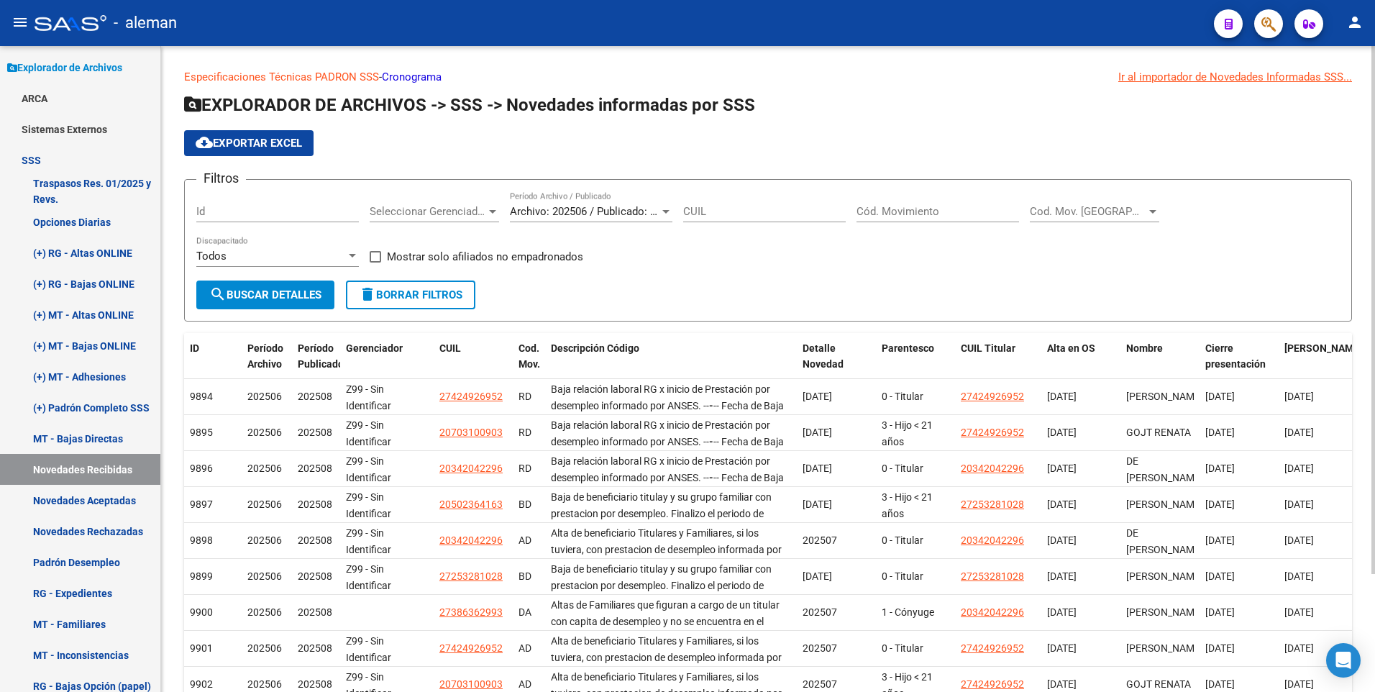
click at [898, 212] on input "Cód. Movimiento" at bounding box center [938, 211] width 163 height 13
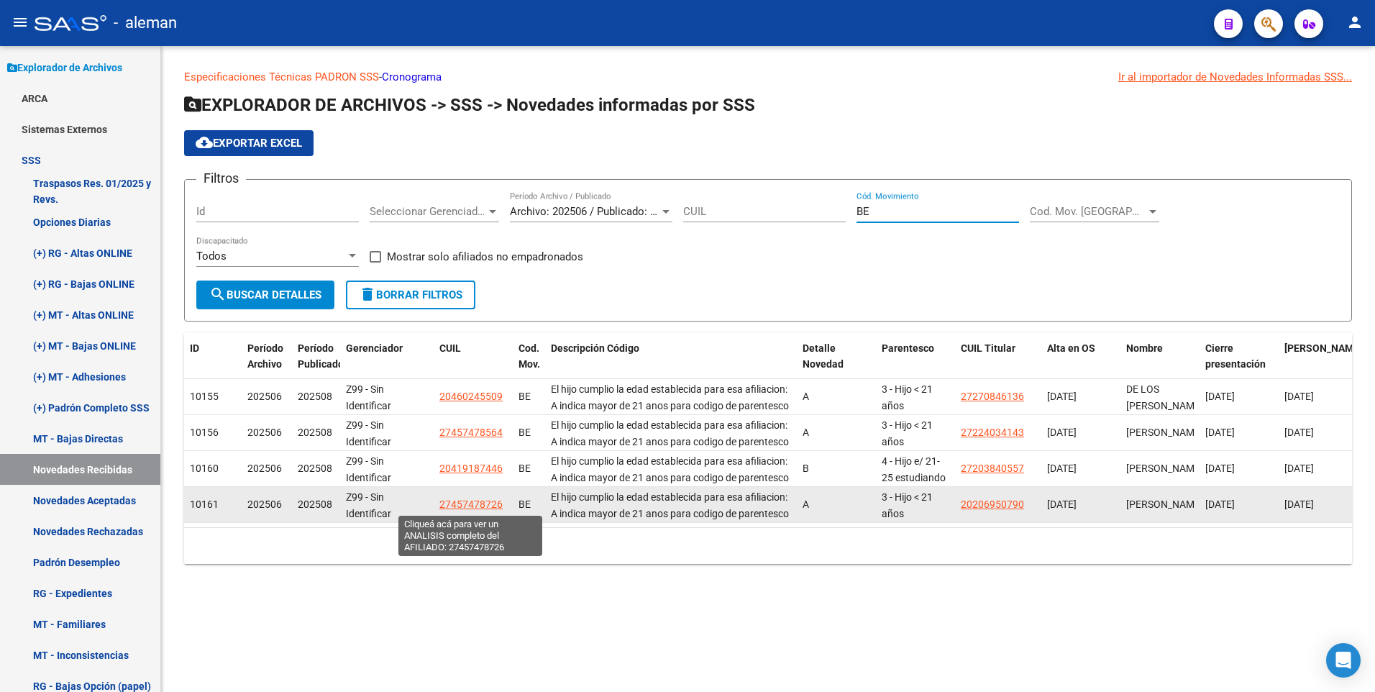
click at [486, 503] on span "27457478726" at bounding box center [471, 505] width 63 height 12
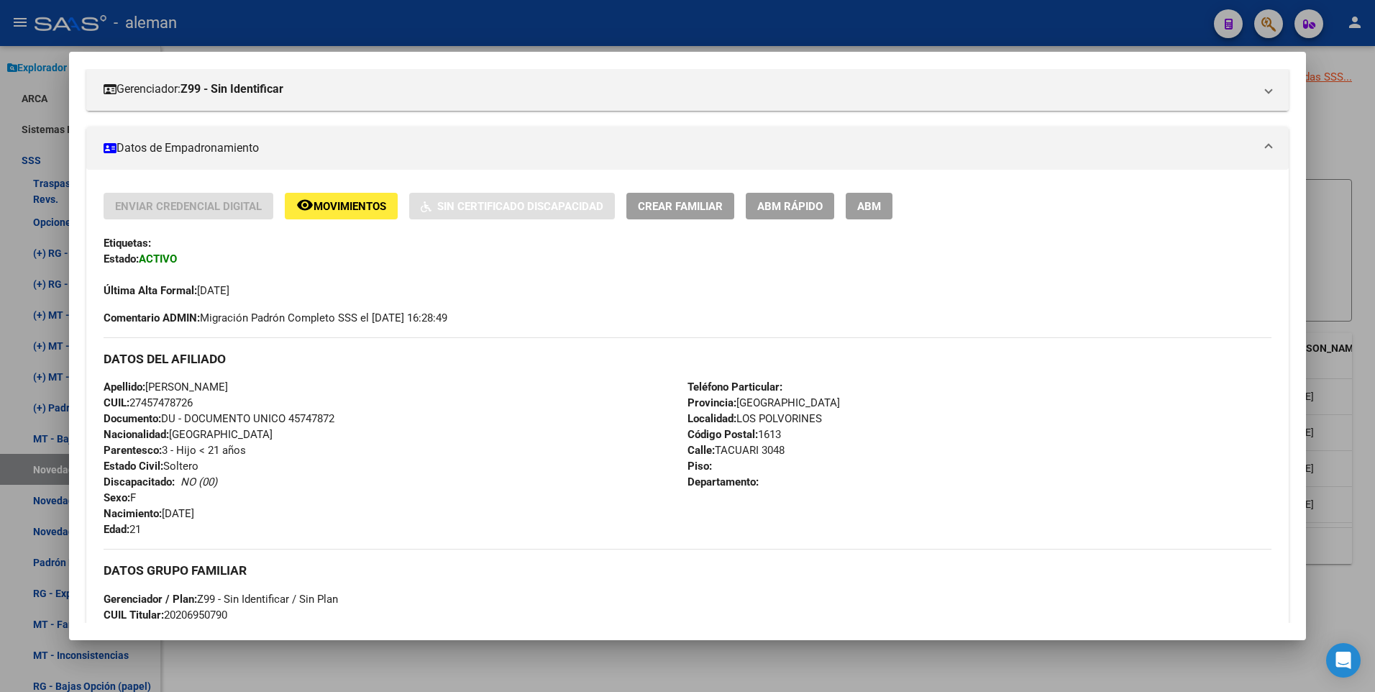
scroll to position [121, 0]
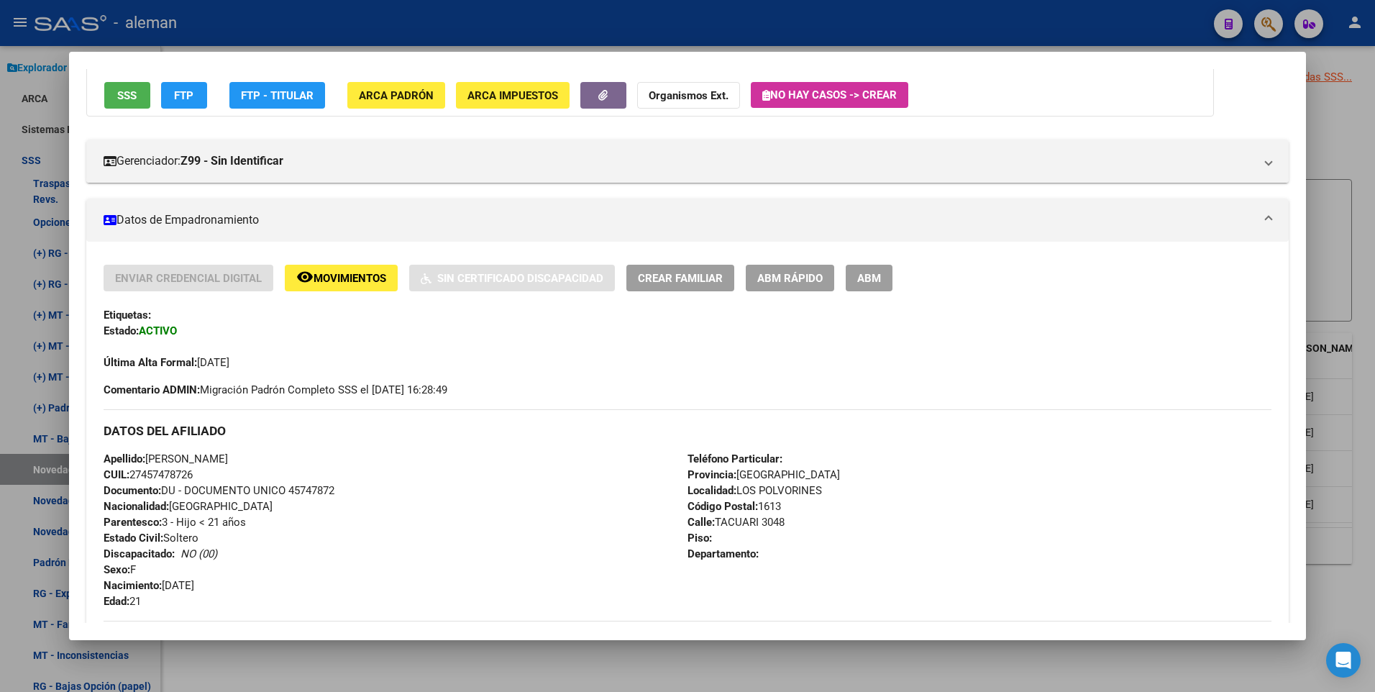
click at [873, 277] on span "ABM" at bounding box center [870, 278] width 24 height 13
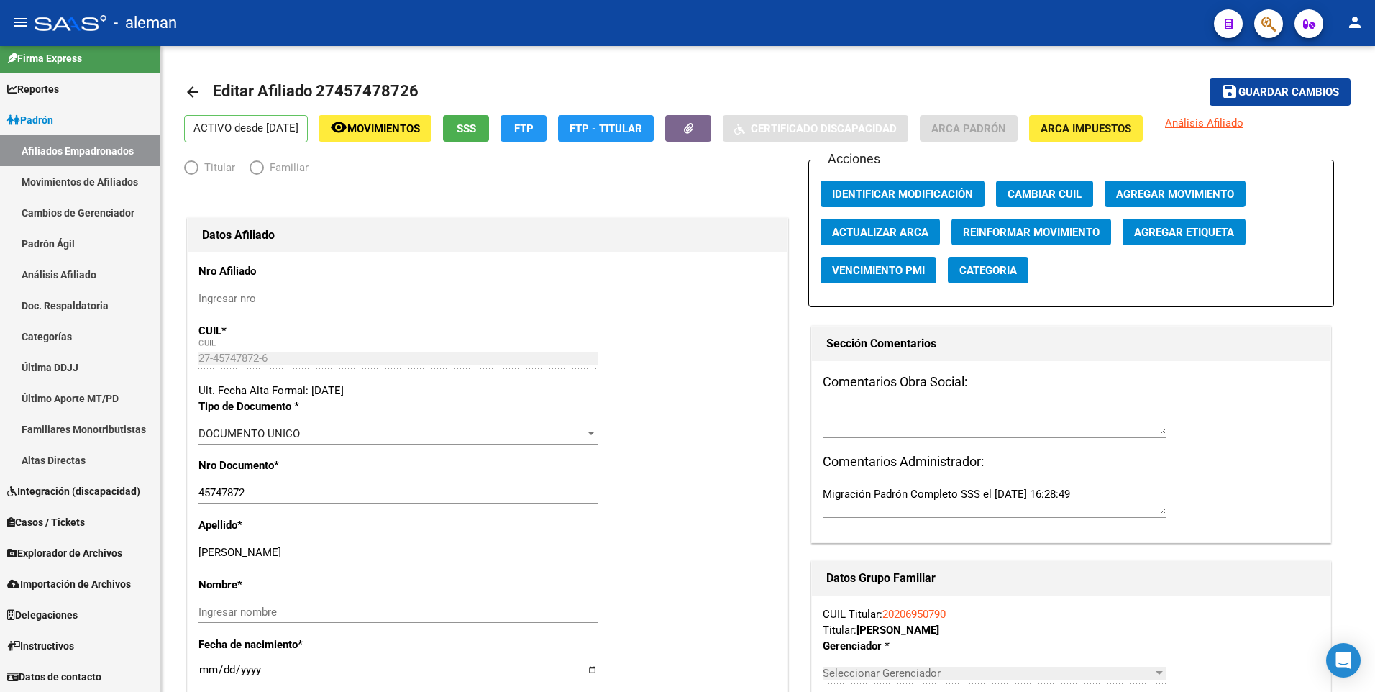
scroll to position [9, 0]
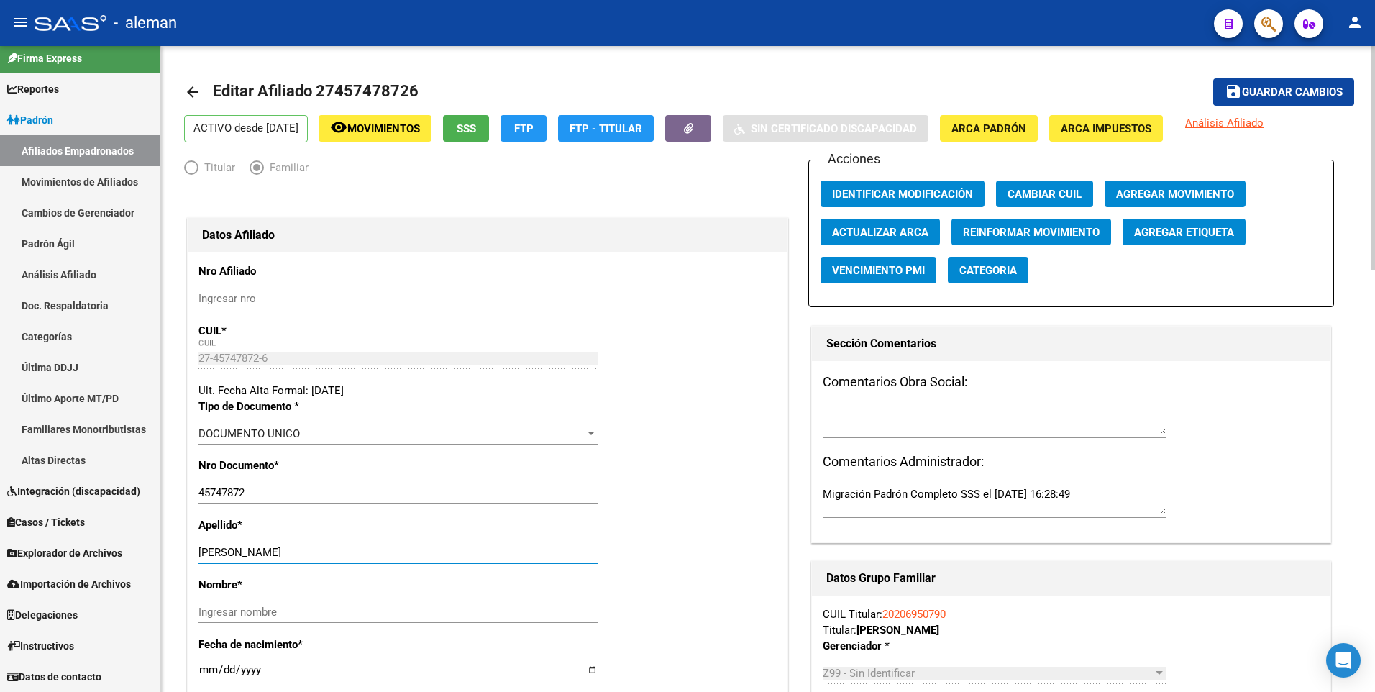
drag, startPoint x: 233, startPoint y: 552, endPoint x: 276, endPoint y: 556, distance: 43.3
click at [276, 556] on input "HEIDE JUSTINA" at bounding box center [398, 552] width 399 height 13
click at [290, 613] on input "Ingresar nombre" at bounding box center [398, 612] width 399 height 13
paste input "JUSTINA"
drag, startPoint x: 233, startPoint y: 550, endPoint x: 292, endPoint y: 553, distance: 59.1
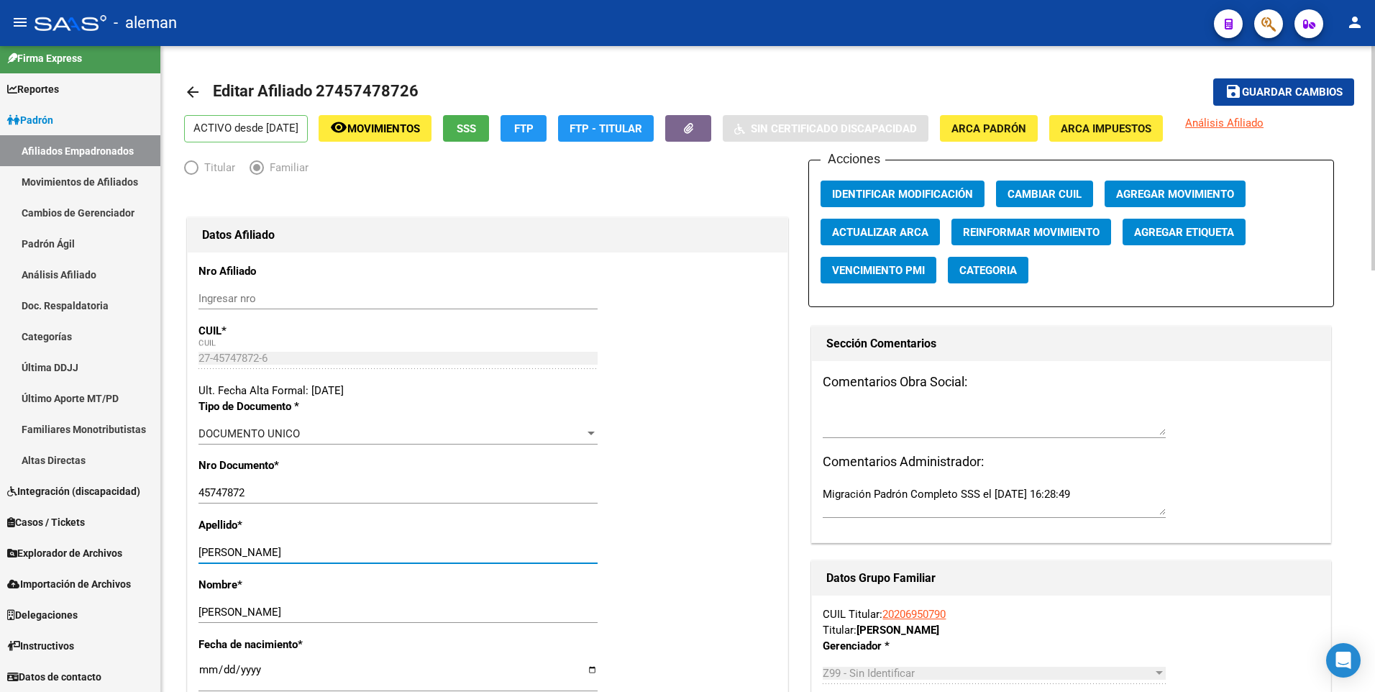
click at [292, 553] on input "HEIDE JUSTINA" at bounding box center [398, 552] width 399 height 13
click at [1137, 186] on button "Agregar Movimiento" at bounding box center [1175, 194] width 141 height 27
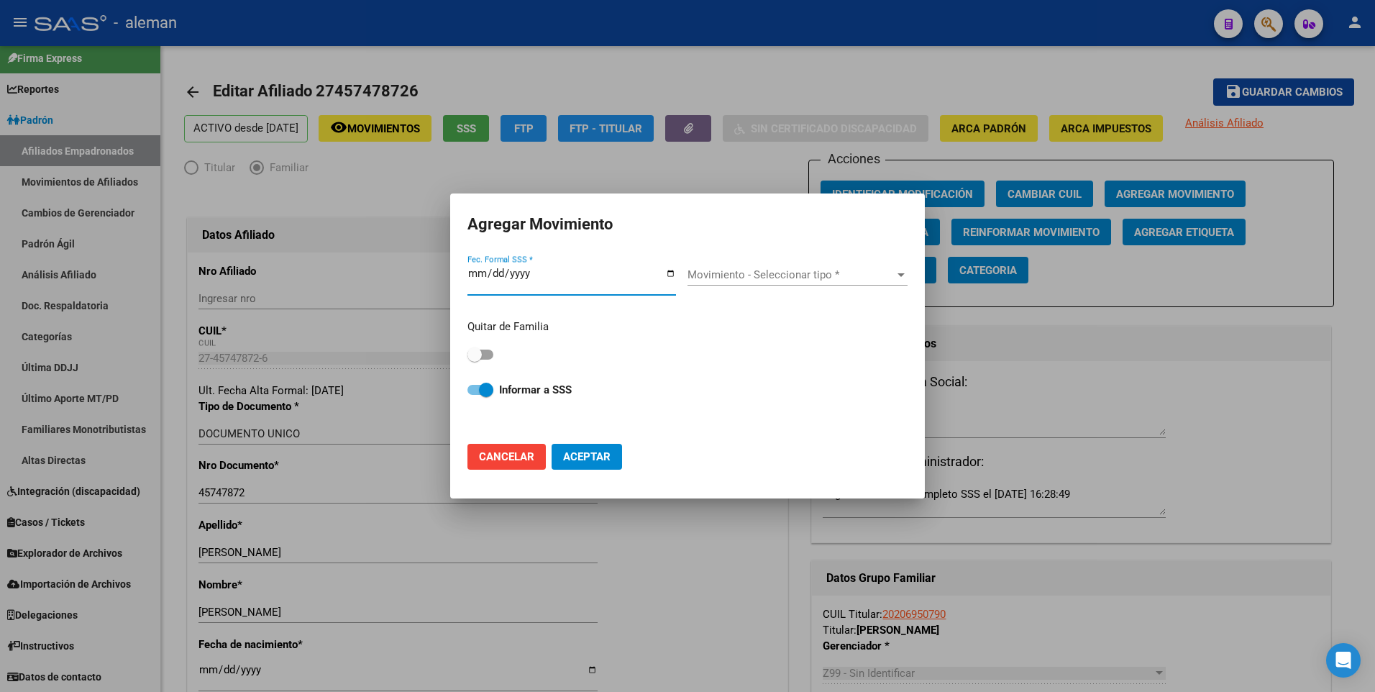
click at [1134, 168] on div at bounding box center [687, 346] width 1375 height 692
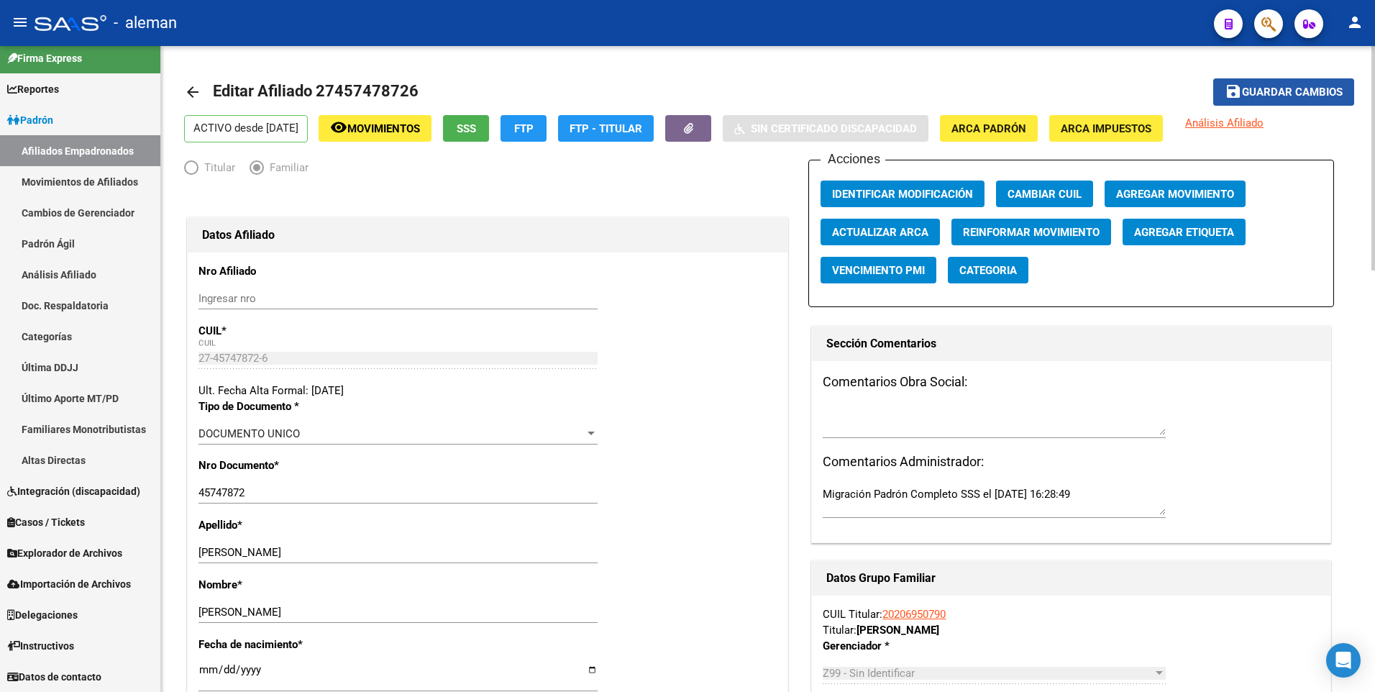
click at [1243, 88] on span "Guardar cambios" at bounding box center [1292, 92] width 101 height 13
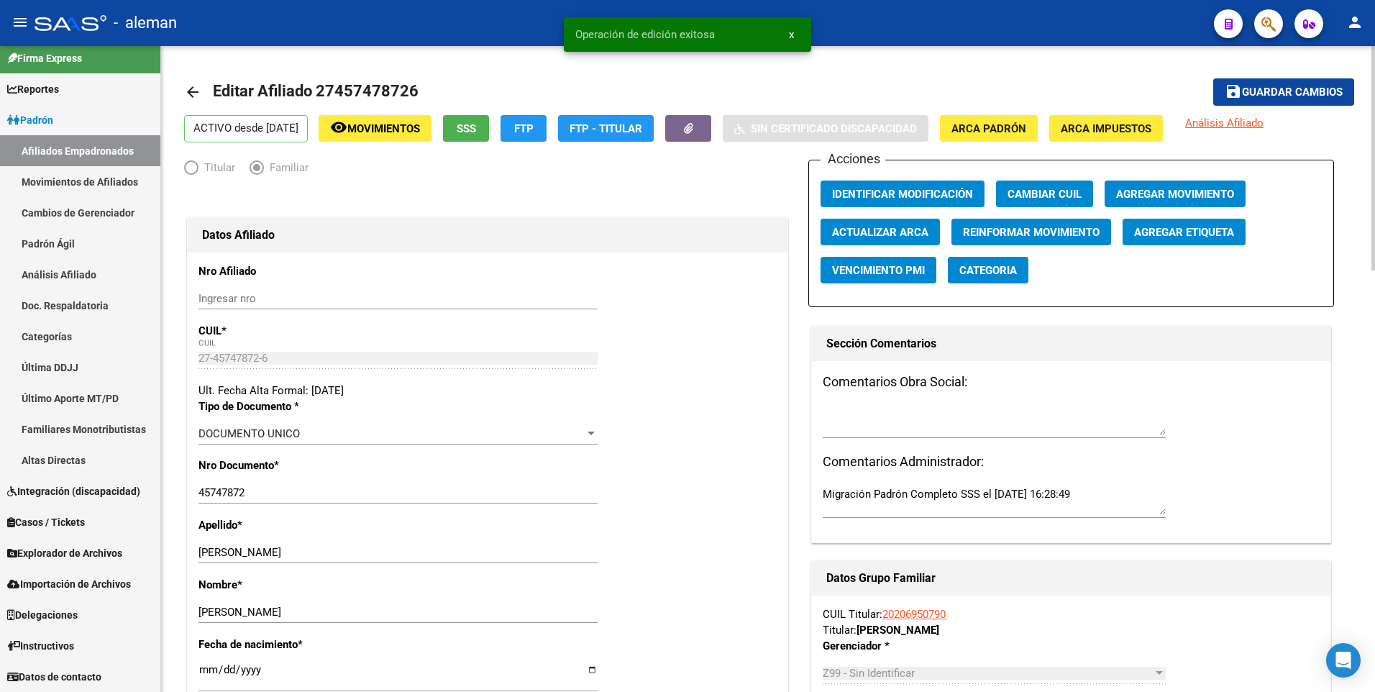
click at [1177, 199] on span "Agregar Movimiento" at bounding box center [1175, 194] width 118 height 13
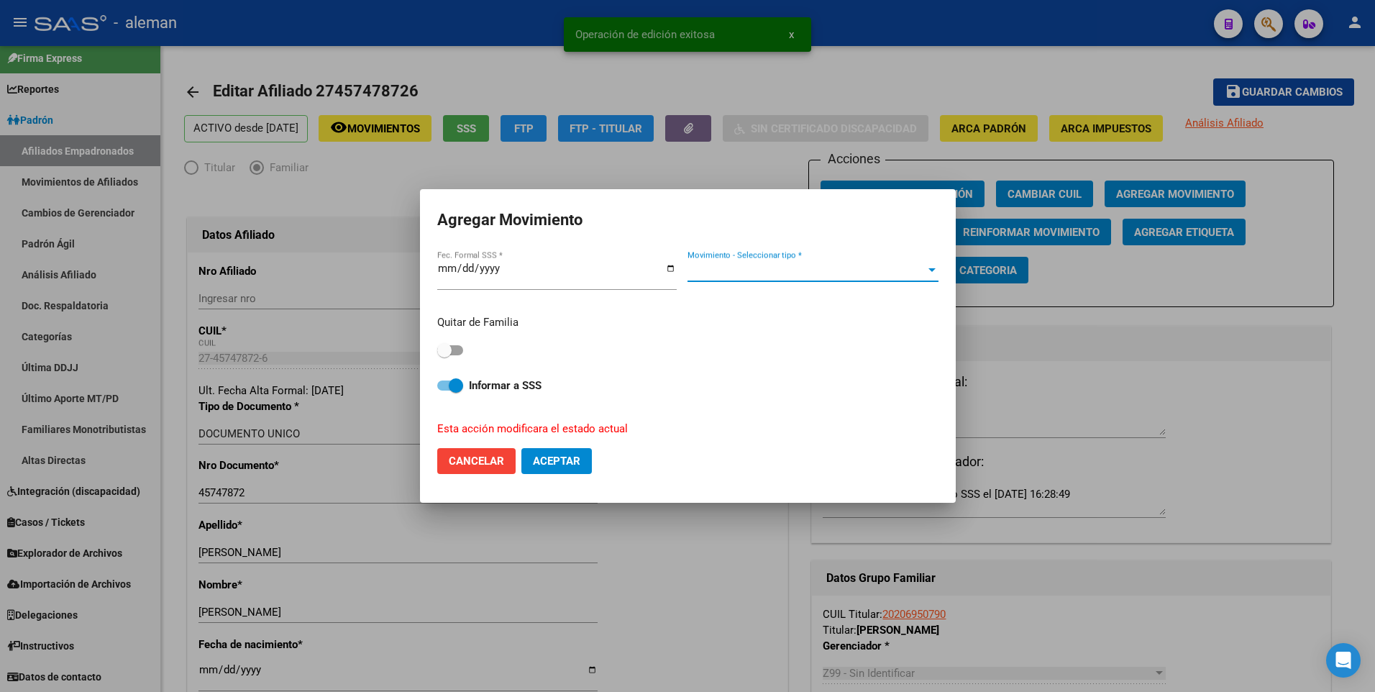
click at [817, 271] on span "Movimiento - Seleccionar tipo *" at bounding box center [807, 270] width 238 height 13
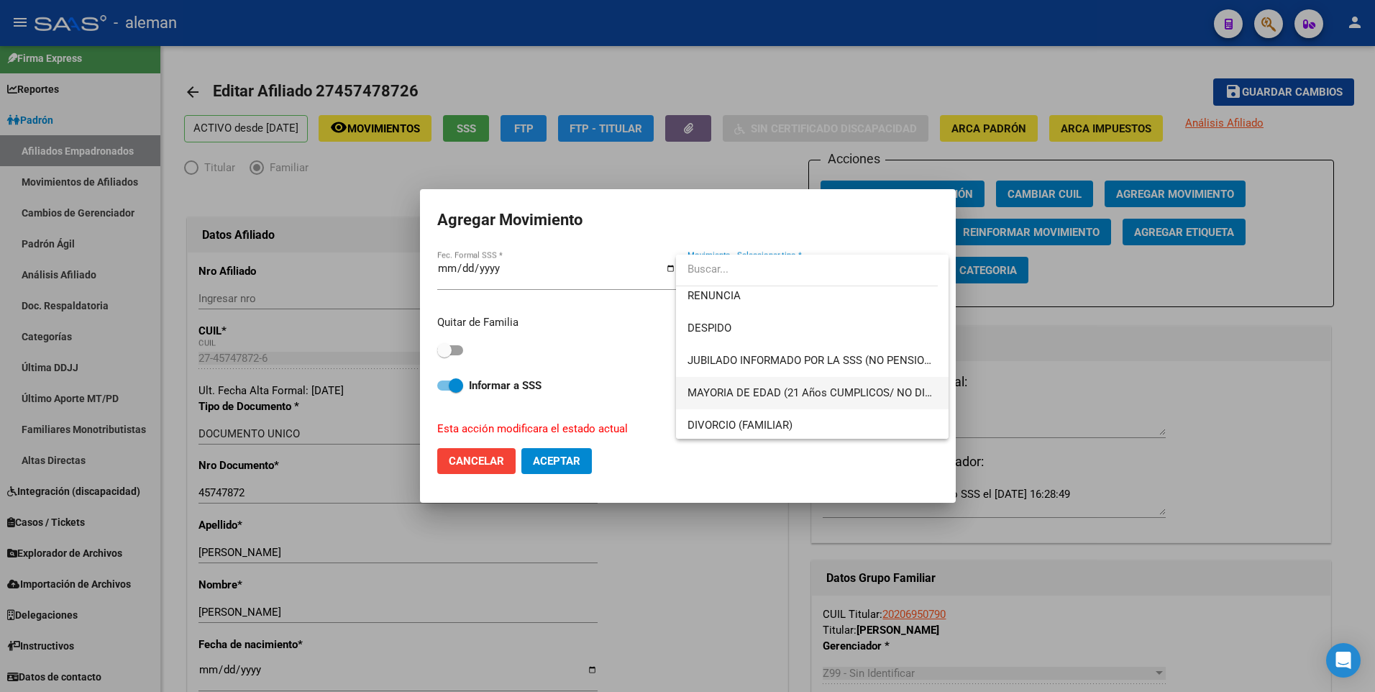
scroll to position [144, 0]
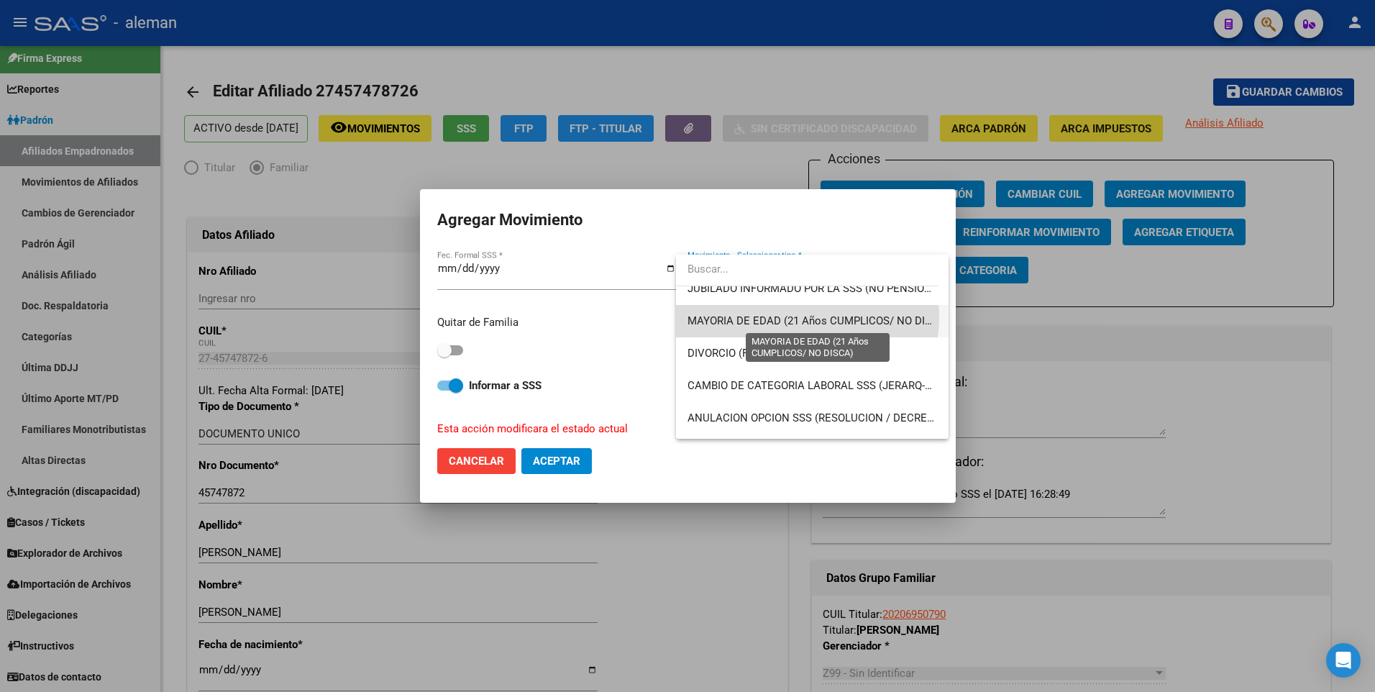
click at [801, 317] on span "MAYORIA DE EDAD (21 Años CUMPLICOS/ NO DISCA)" at bounding box center [819, 320] width 262 height 13
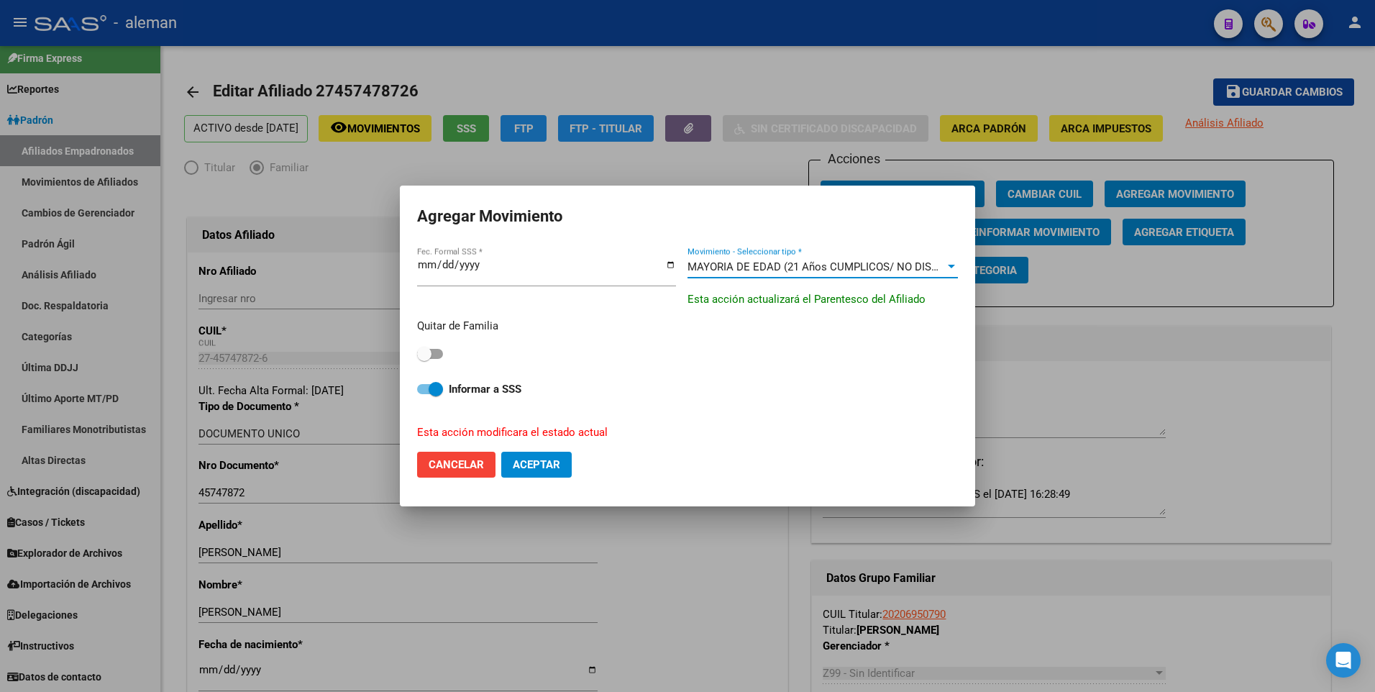
click at [421, 393] on span at bounding box center [430, 389] width 26 height 10
click at [424, 394] on input "Informar a SSS" at bounding box center [424, 394] width 1 height 1
click at [531, 476] on button "Aceptar" at bounding box center [536, 465] width 71 height 26
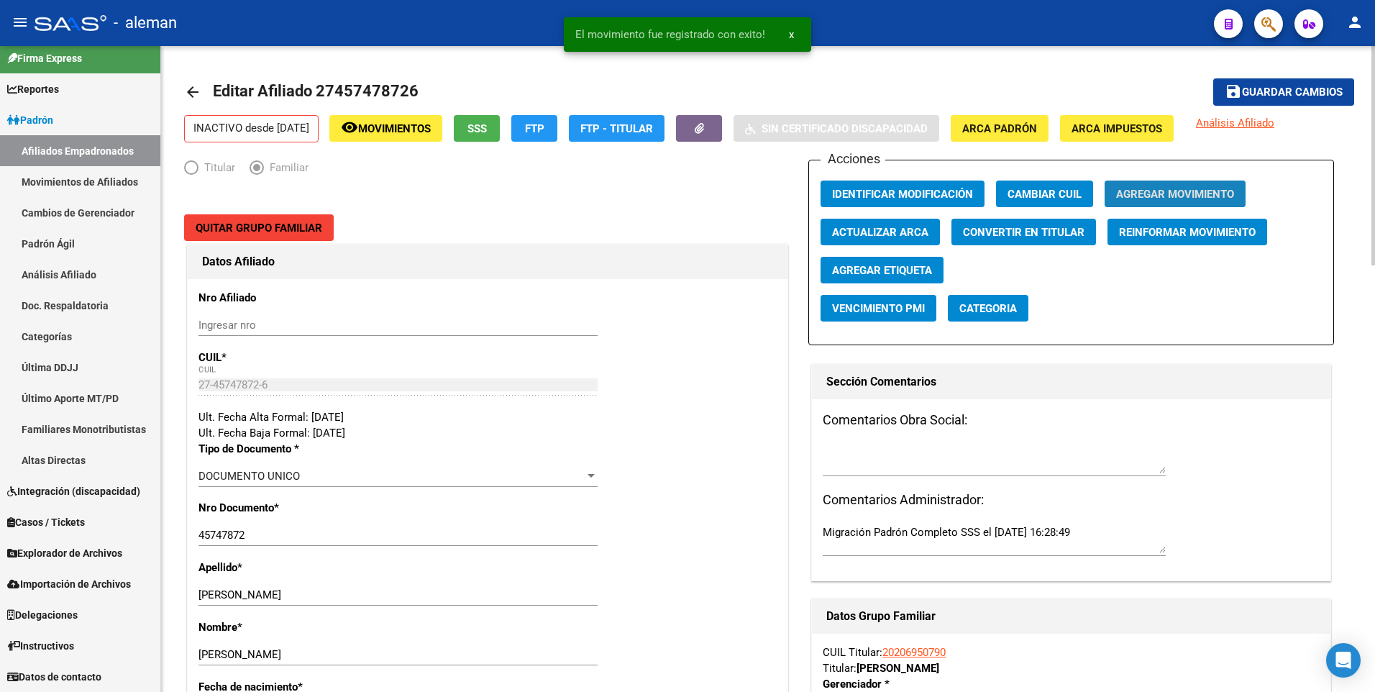
click at [1179, 194] on span "Agregar Movimiento" at bounding box center [1175, 194] width 118 height 13
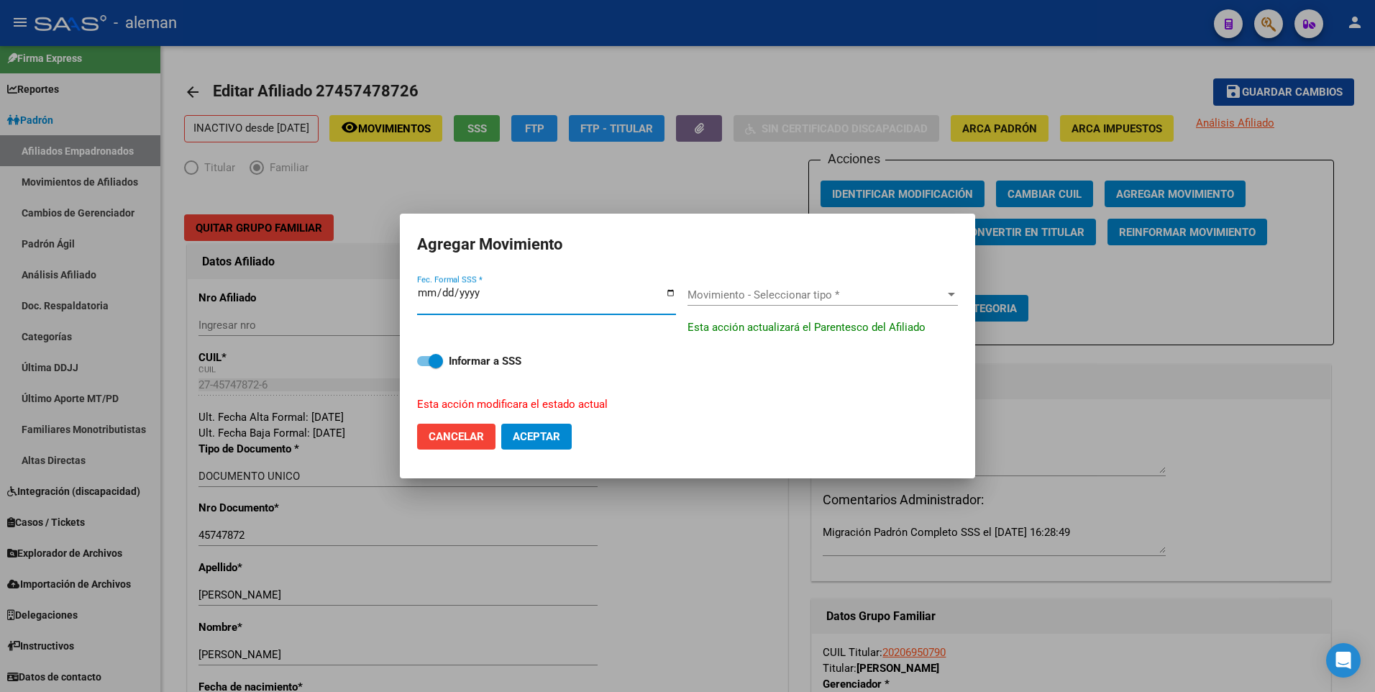
click at [738, 293] on span "Movimiento - Seleccionar tipo *" at bounding box center [817, 294] width 258 height 13
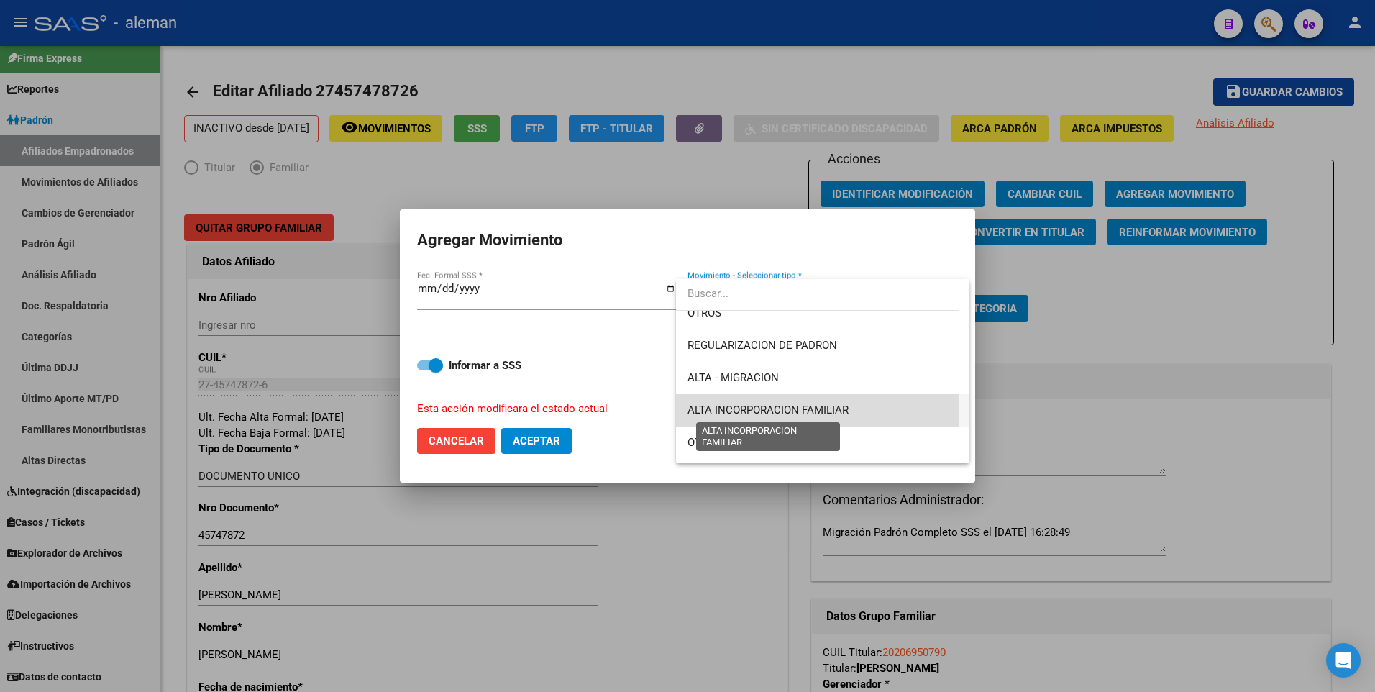
click at [770, 409] on span "ALTA INCORPORACION FAMILIAR" at bounding box center [768, 410] width 161 height 13
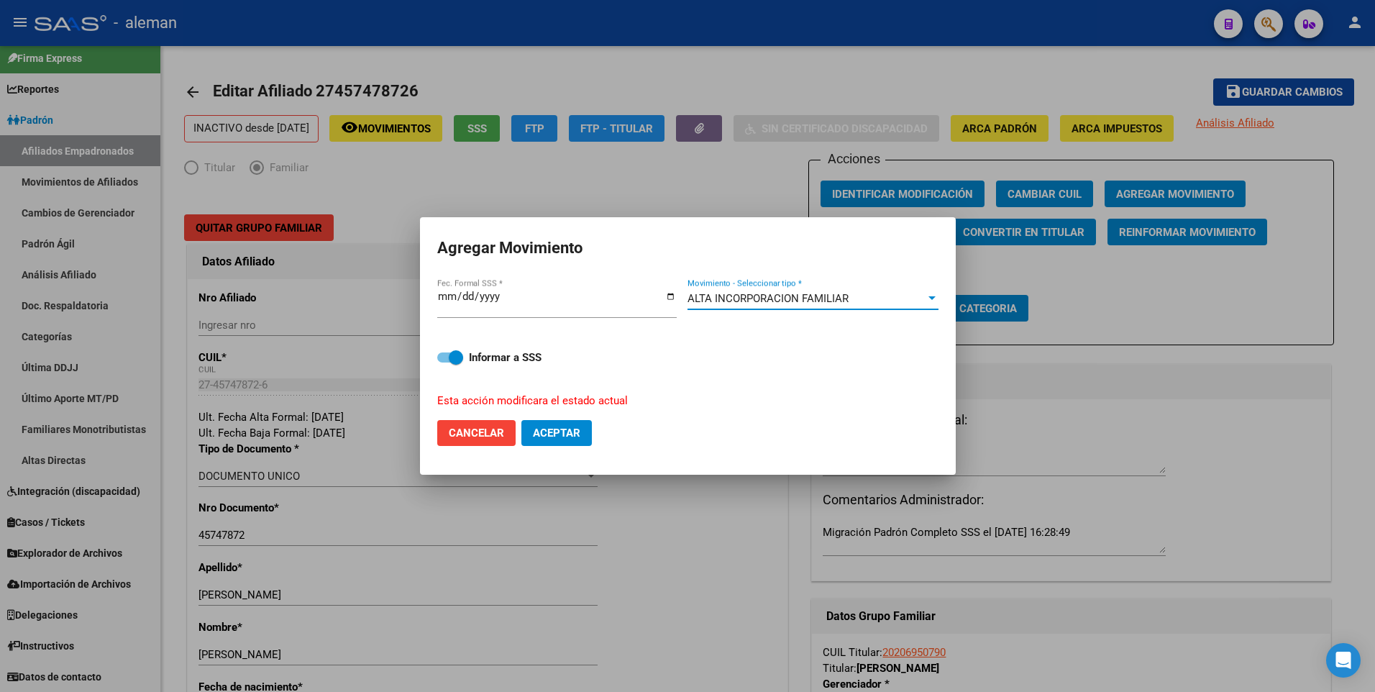
click at [558, 430] on span "Aceptar" at bounding box center [556, 433] width 47 height 13
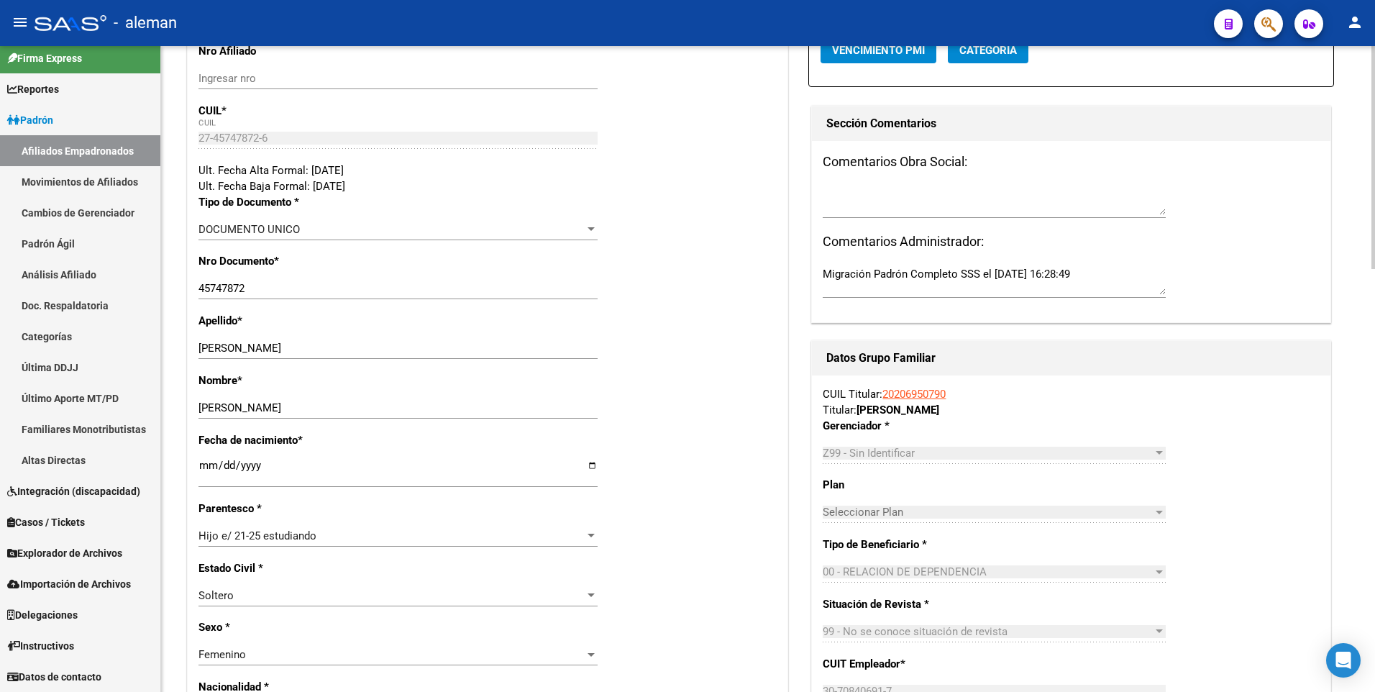
scroll to position [0, 0]
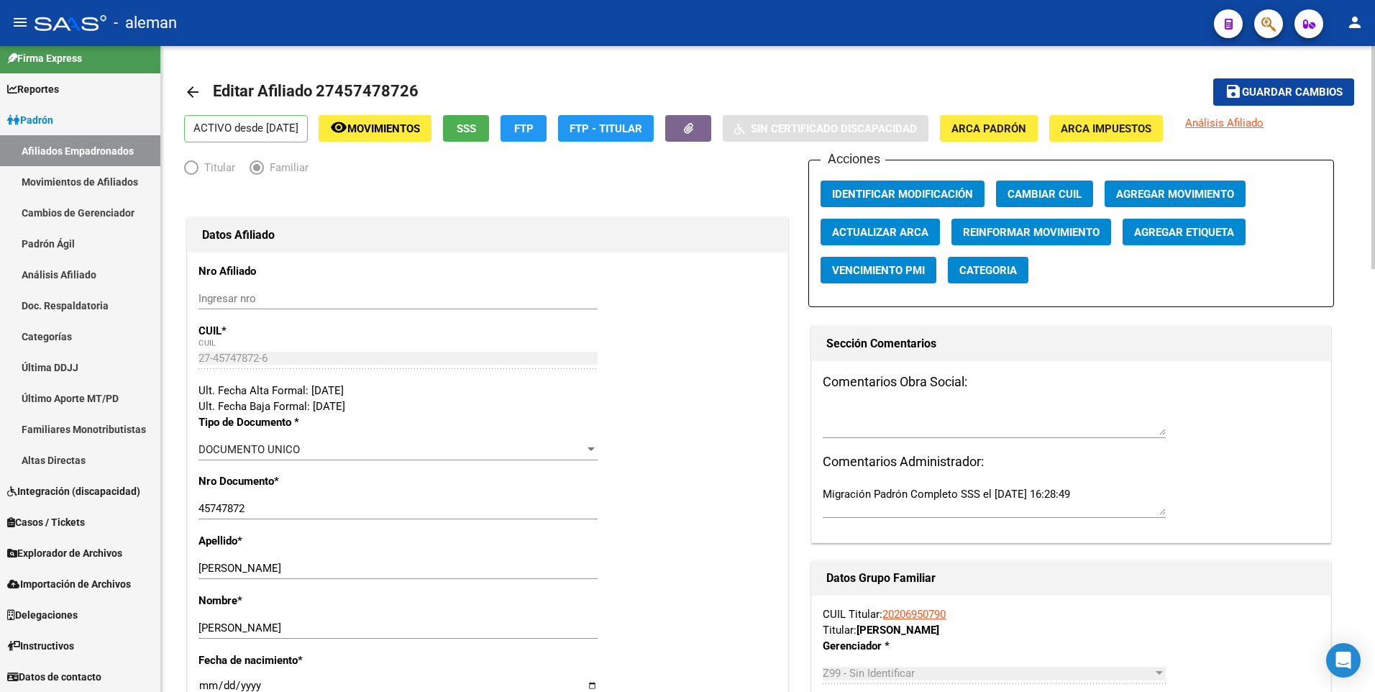
click at [704, 173] on div "Titular Familiar" at bounding box center [487, 171] width 607 height 23
click at [189, 86] on mat-icon "arrow_back" at bounding box center [192, 91] width 17 height 17
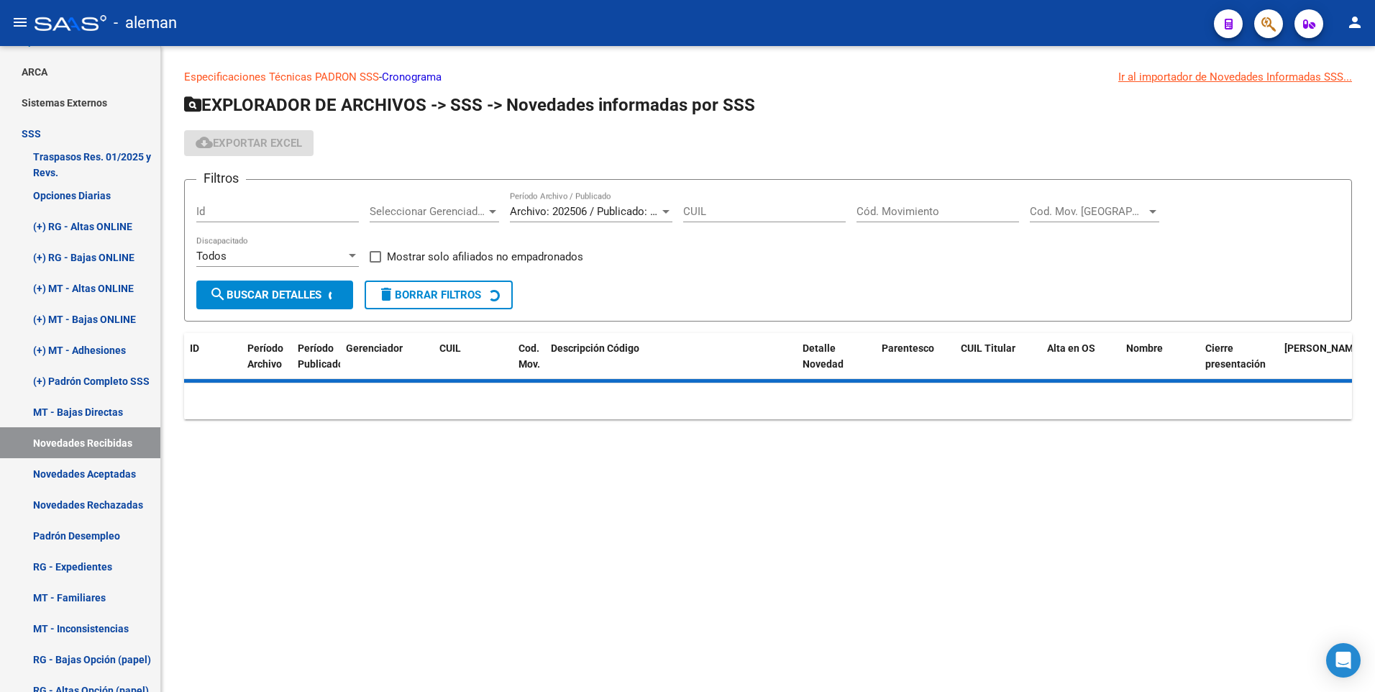
scroll to position [155, 0]
